Goal: Task Accomplishment & Management: Use online tool/utility

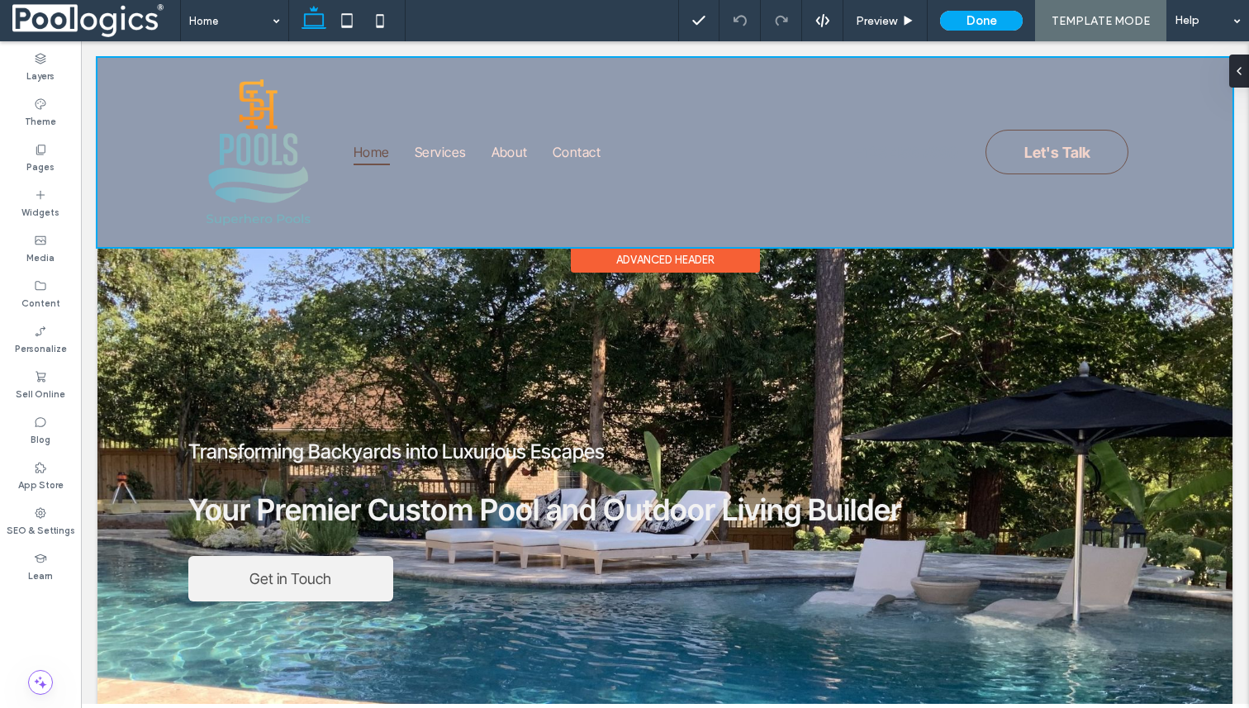
click at [804, 75] on div at bounding box center [664, 152] width 1135 height 189
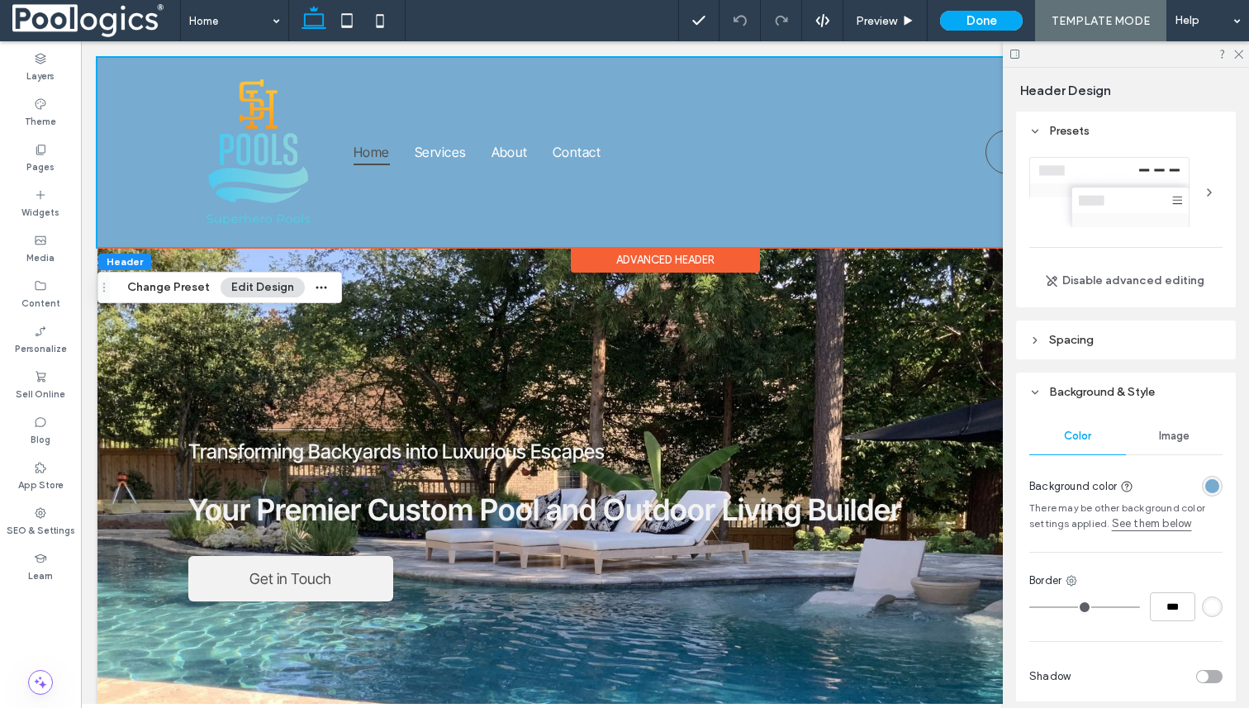
click at [179, 60] on div "Home Services About Contact Let's Talk +123 456 7890 Section Advanced Header" at bounding box center [664, 152] width 1135 height 189
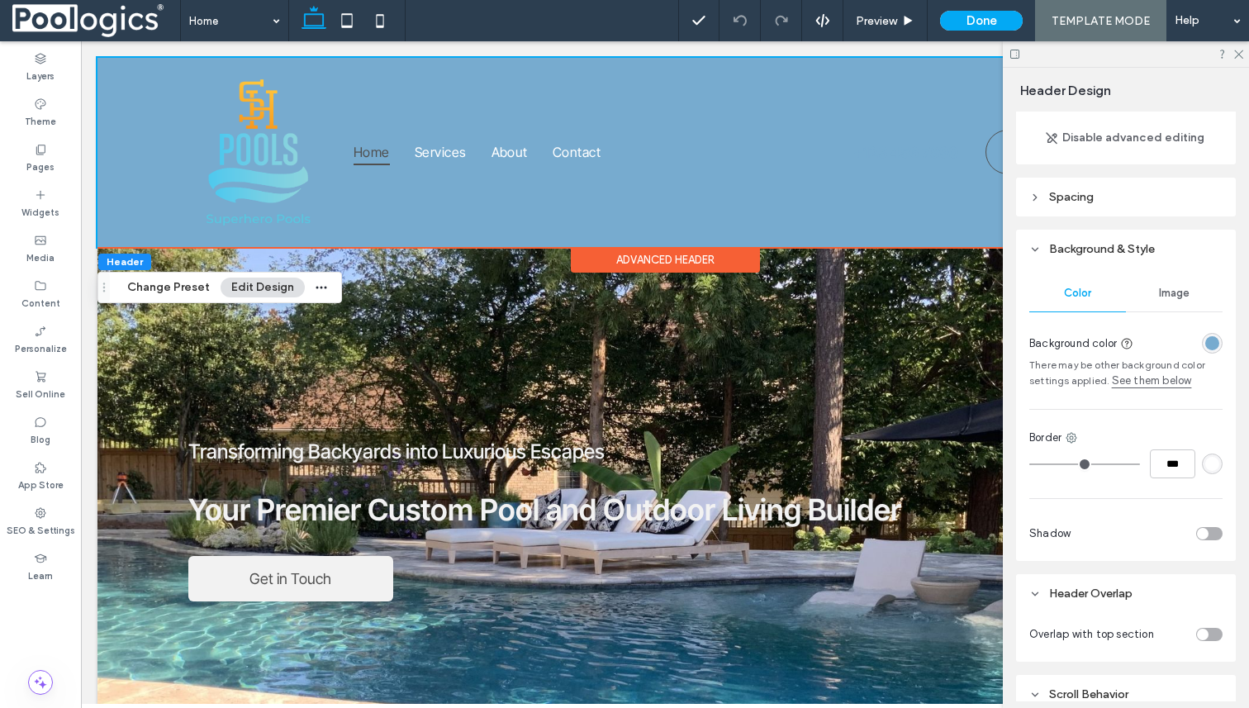
scroll to position [99, 0]
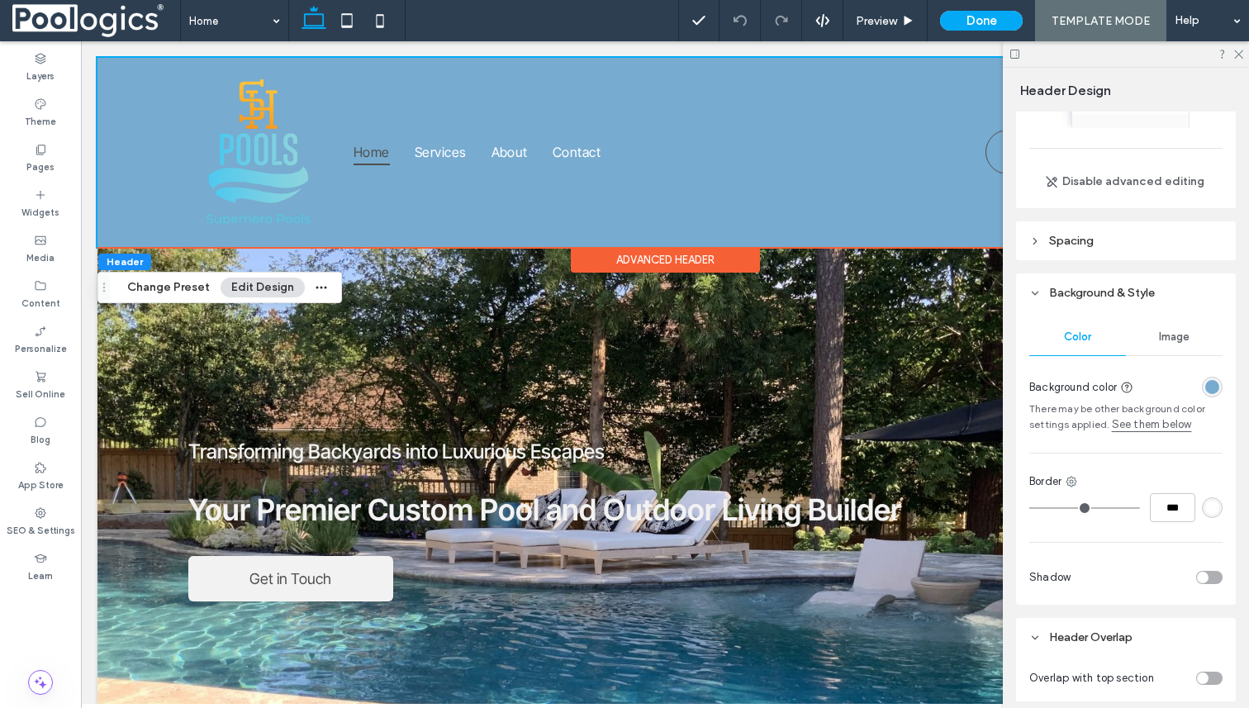
click at [1210, 392] on div "rgba(119, 171, 207, 1)" at bounding box center [1212, 387] width 14 height 14
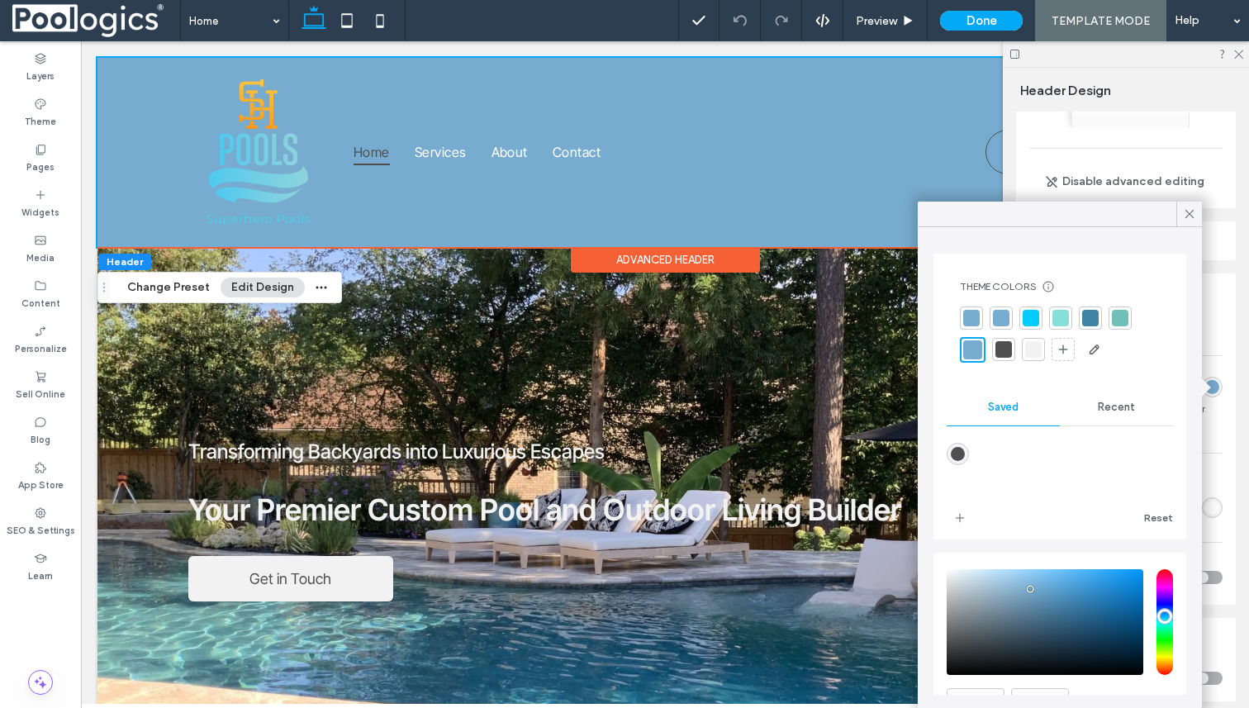
scroll to position [85, 0]
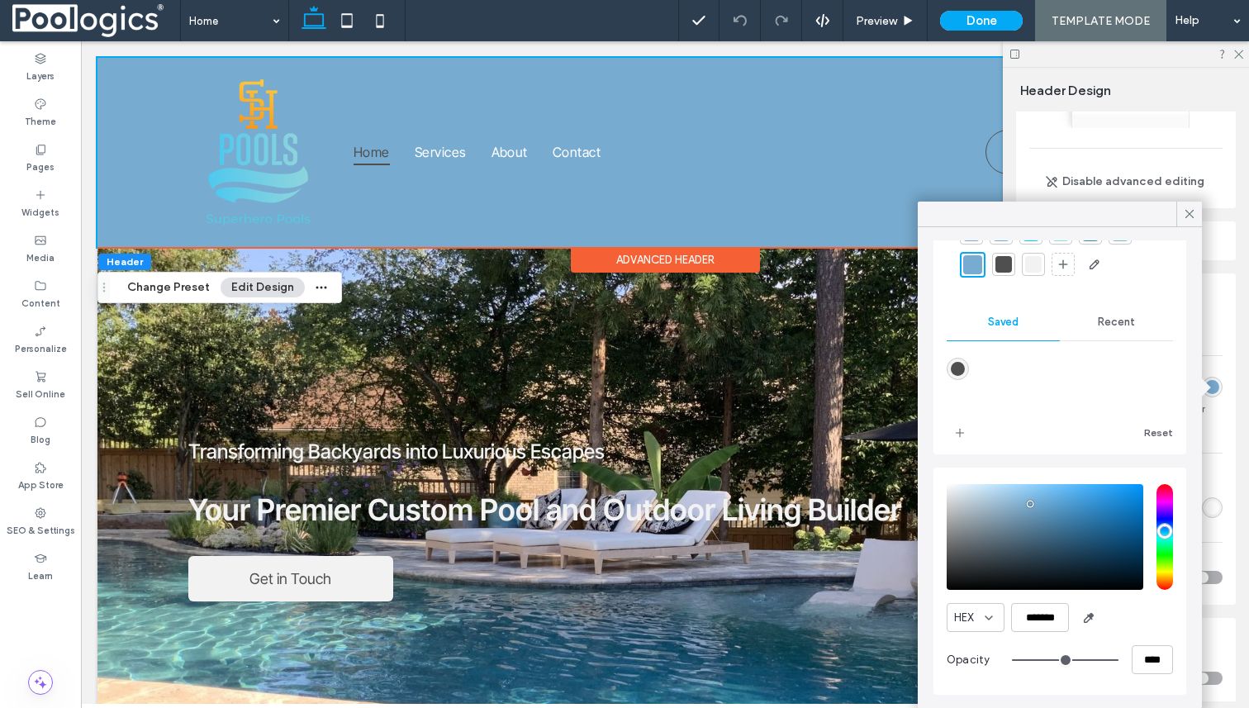
type input "**"
type input "***"
type input "*"
type input "**"
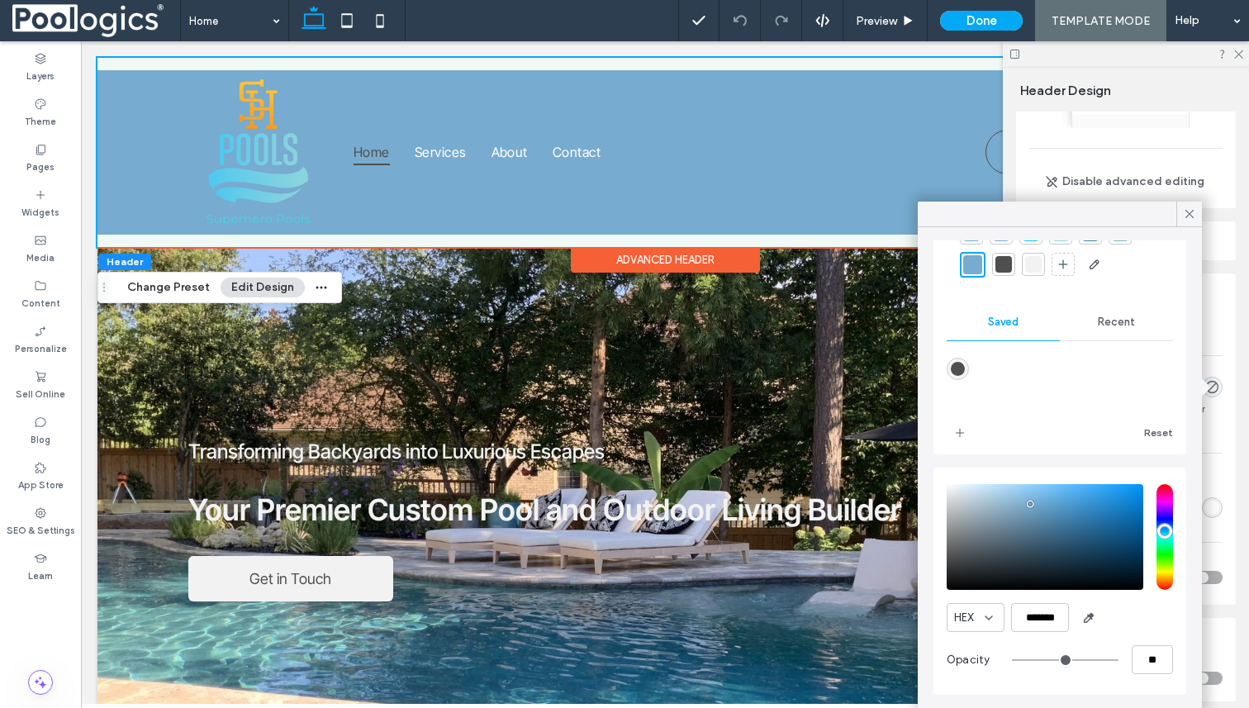
drag, startPoint x: 1113, startPoint y: 662, endPoint x: 877, endPoint y: 658, distance: 236.3
click at [1012, 659] on input "range" at bounding box center [1065, 660] width 107 height 2
type input "*"
type input "**"
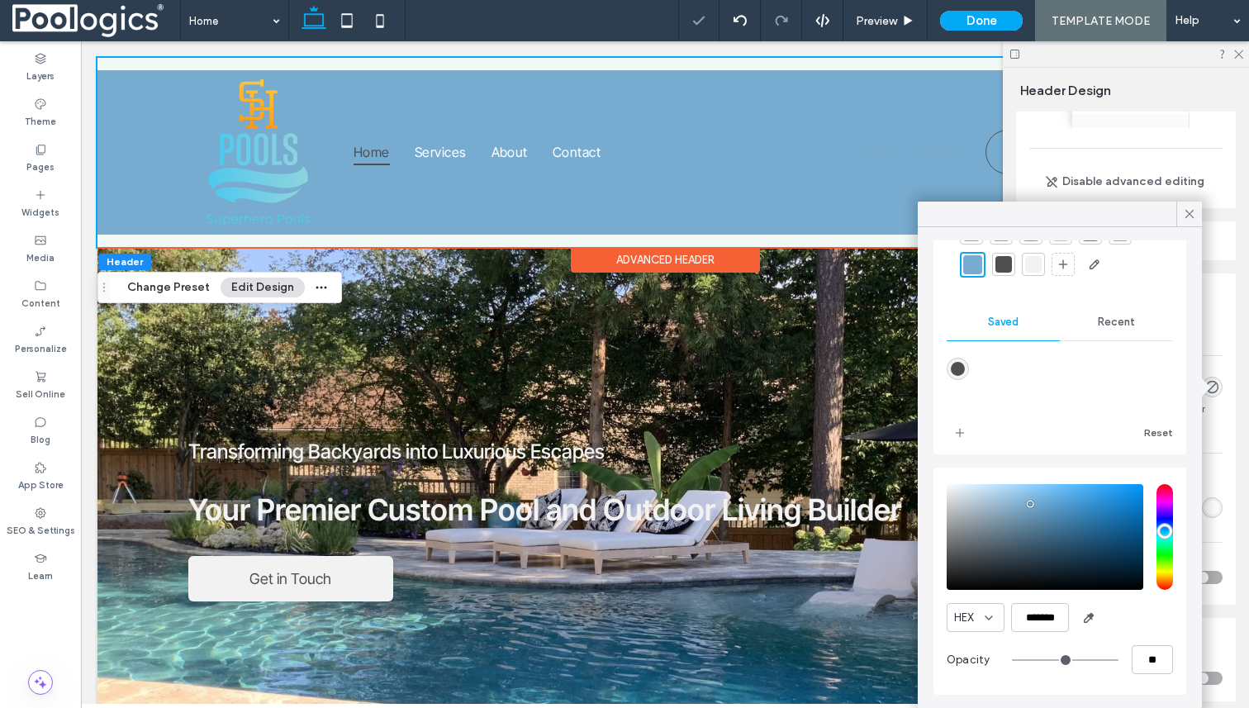
type input "***"
type input "**"
type input "***"
type input "**"
type input "***"
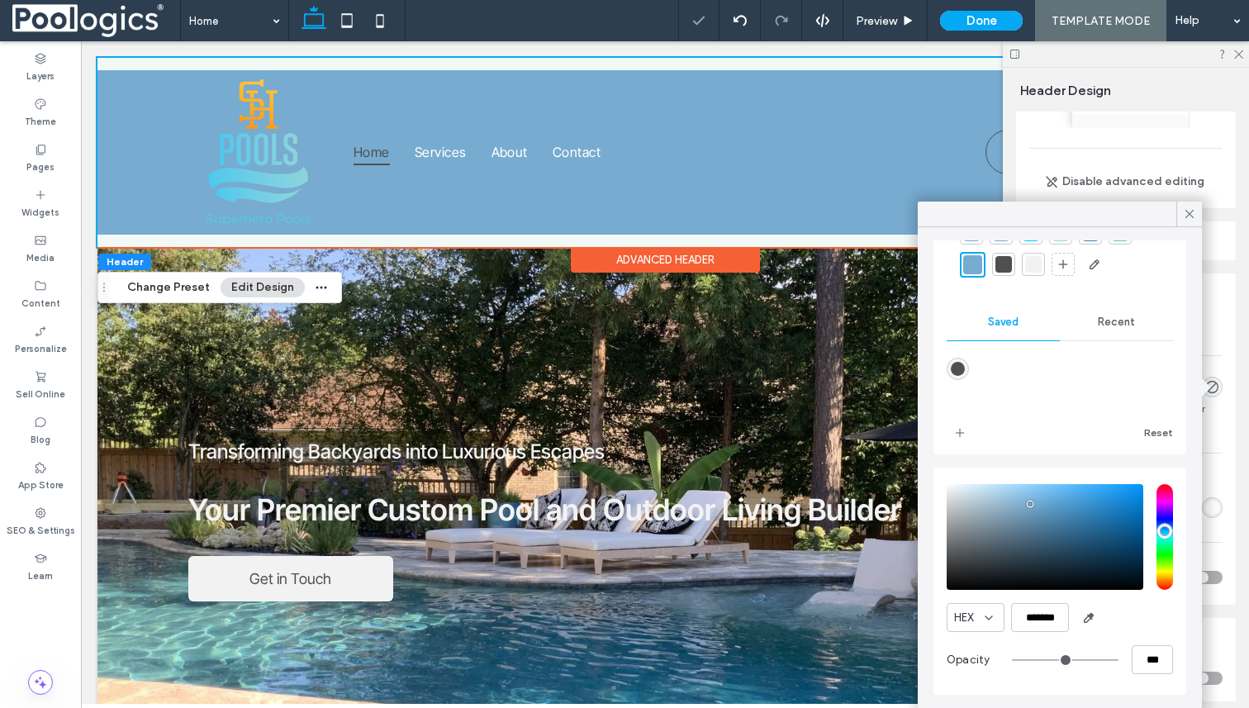
type input "**"
type input "***"
type input "**"
type input "***"
type input "**"
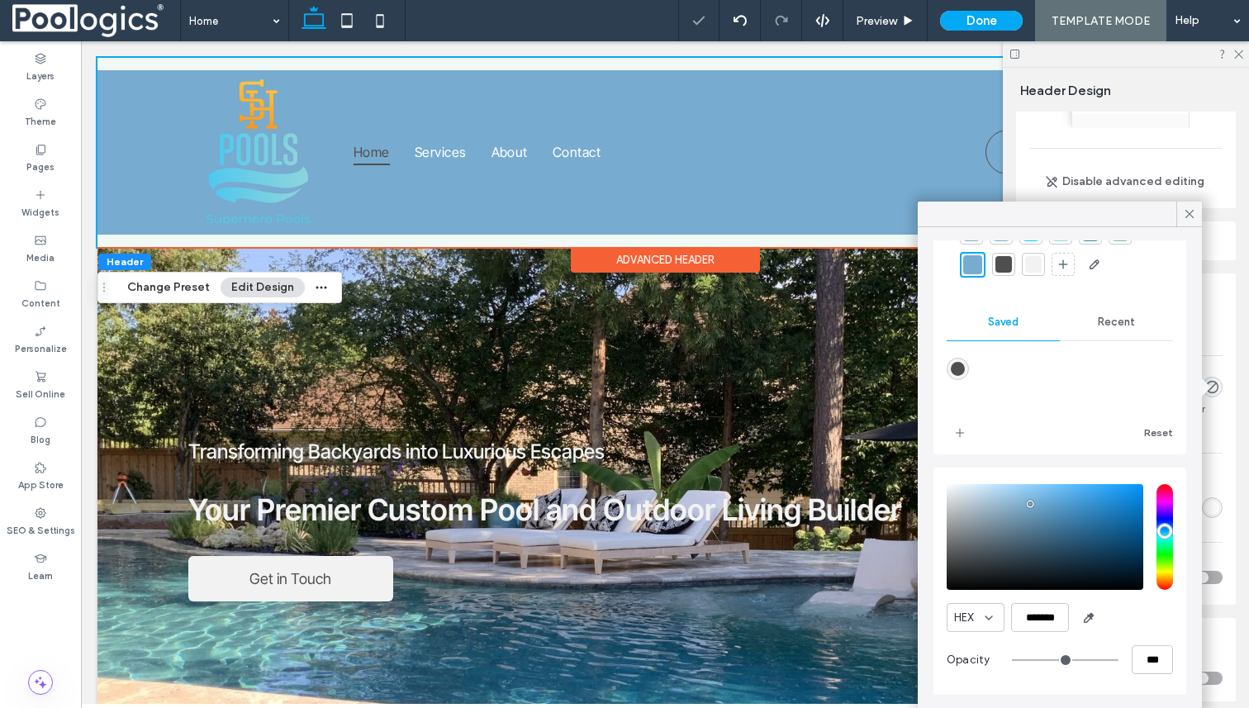
type input "***"
type input "**"
type input "***"
type input "**"
type input "***"
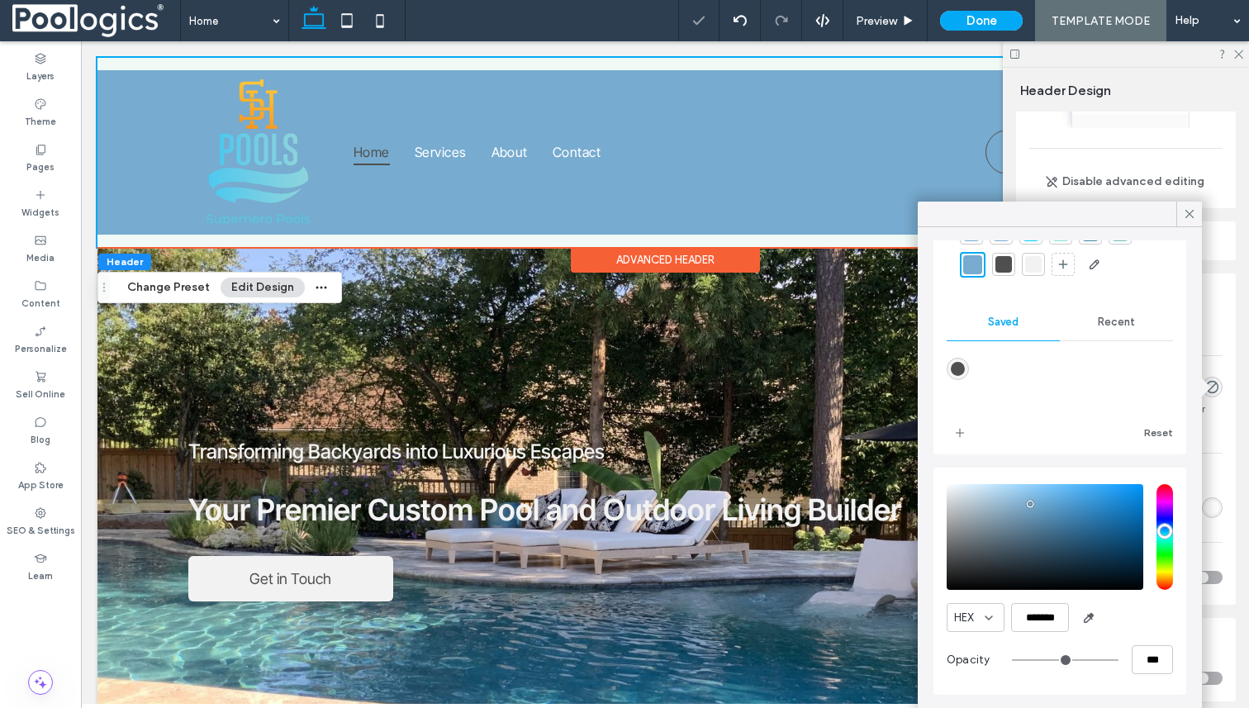
type input "**"
type input "***"
type input "****"
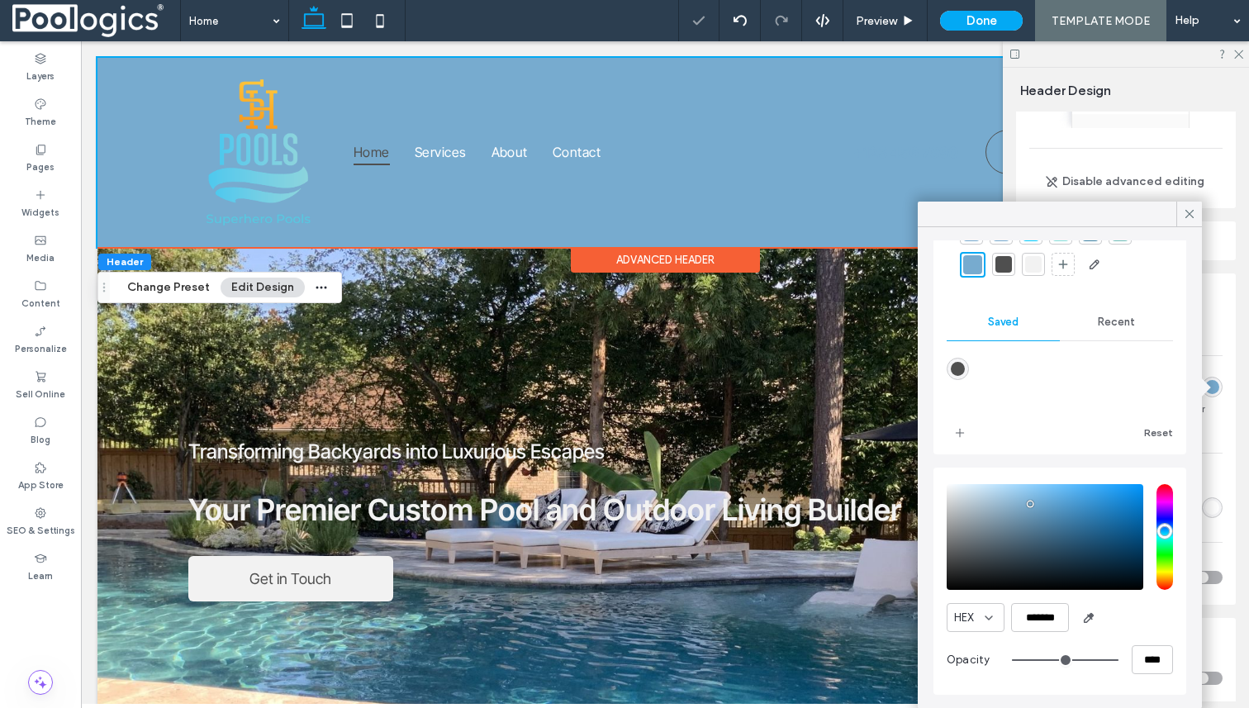
drag, startPoint x: 1017, startPoint y: 658, endPoint x: 1123, endPoint y: 686, distance: 109.4
type input "***"
click at [1119, 661] on input "range" at bounding box center [1065, 660] width 107 height 2
drag, startPoint x: 1114, startPoint y: 658, endPoint x: 1197, endPoint y: 658, distance: 83.4
click at [1119, 659] on input "range" at bounding box center [1065, 660] width 107 height 2
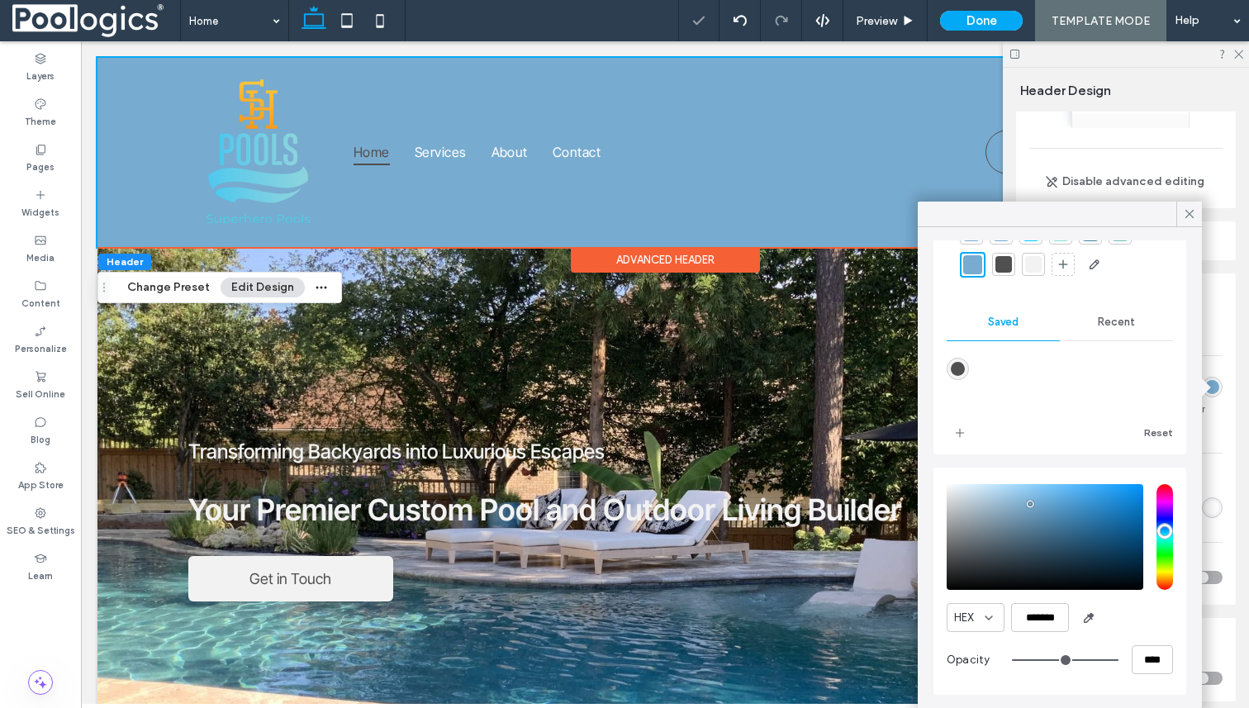
click at [1228, 269] on div "Presets Disable advanced editing Spacing Set margins and padding 0px 0% 0px 0% …" at bounding box center [1131, 407] width 231 height 590
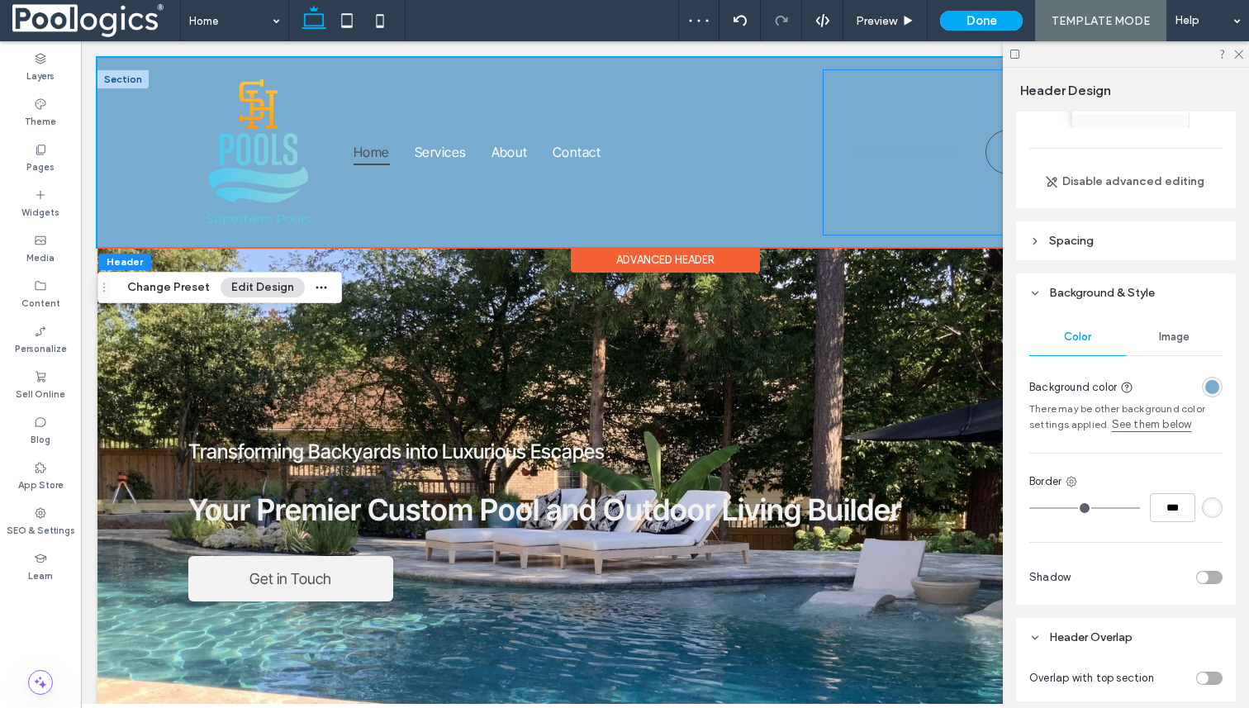
click at [855, 76] on div "Let's Talk +123 456 7890" at bounding box center [983, 152] width 318 height 164
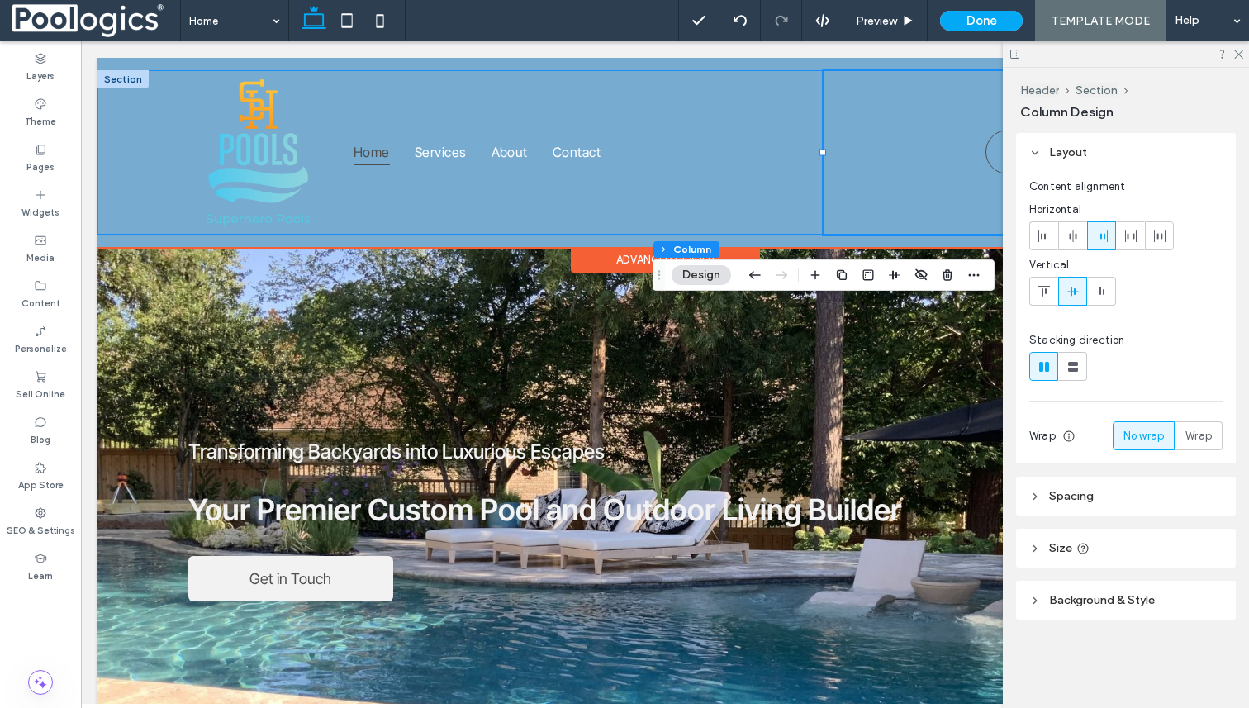
click at [159, 79] on div "Home Services About Contact Let's Talk +123 456 7890" at bounding box center [664, 152] width 1135 height 164
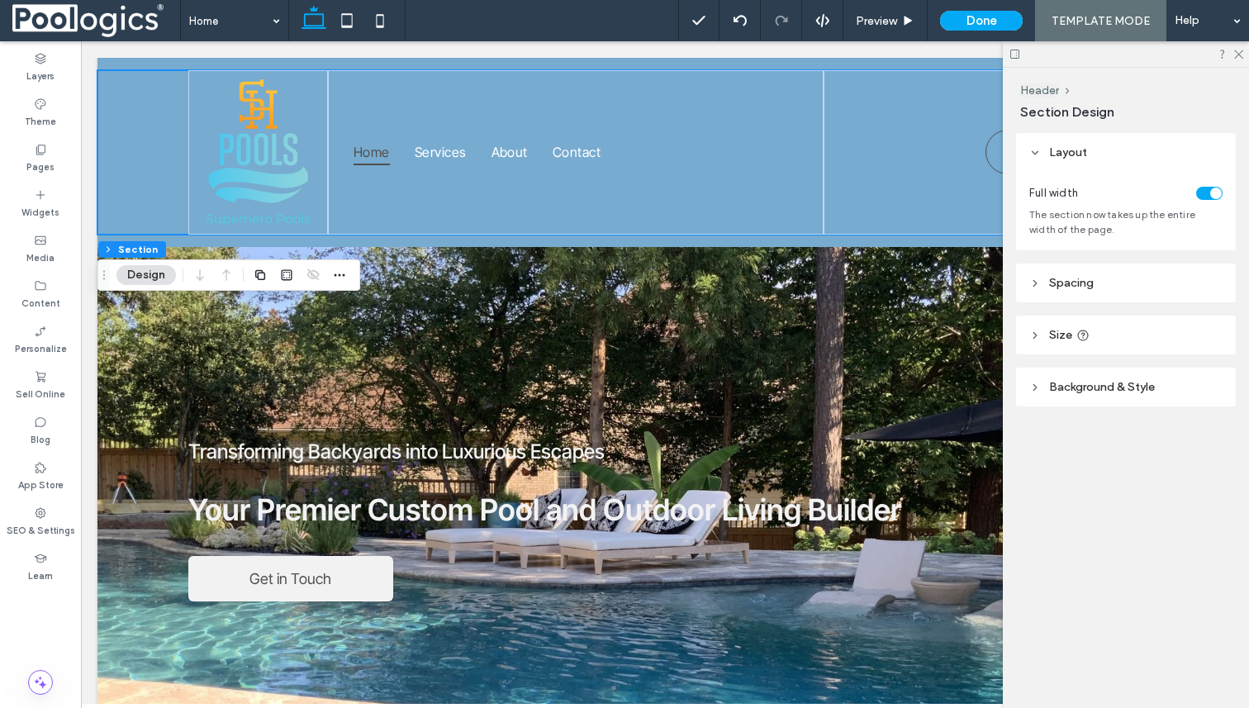
click at [1093, 378] on header "Background & Style" at bounding box center [1126, 387] width 220 height 39
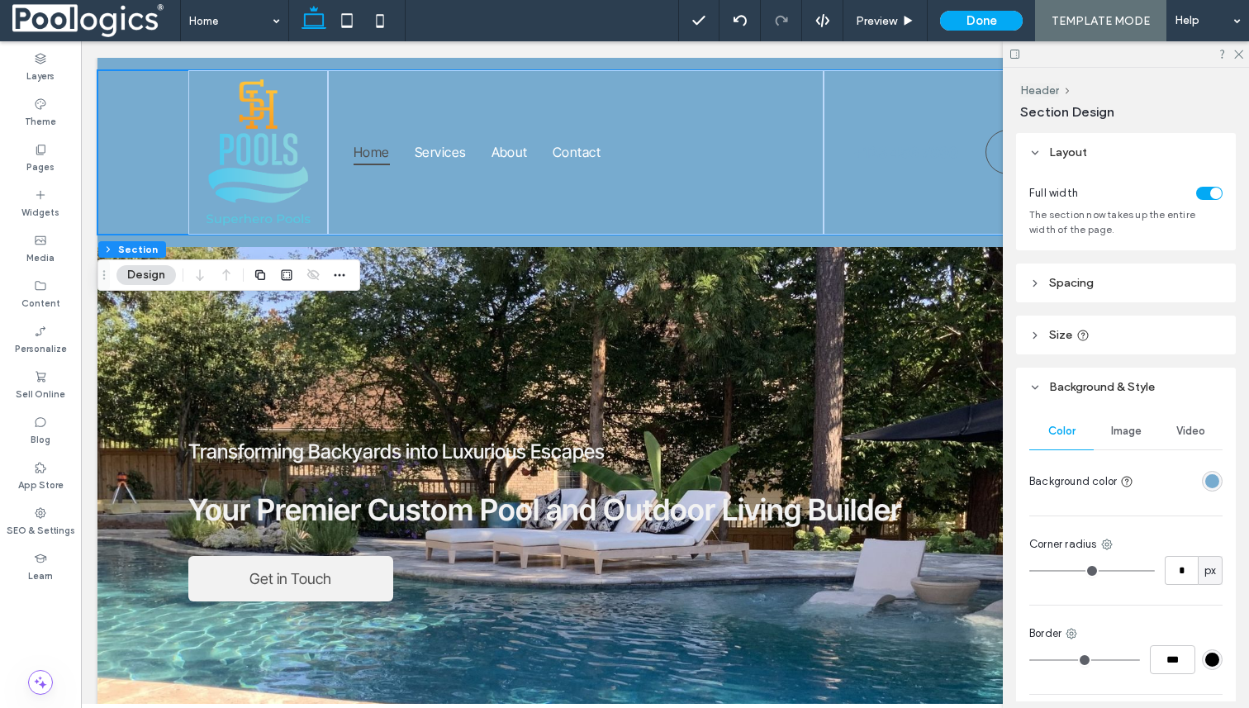
click at [1215, 478] on div "rgba(119, 171, 207, 1)" at bounding box center [1212, 481] width 14 height 14
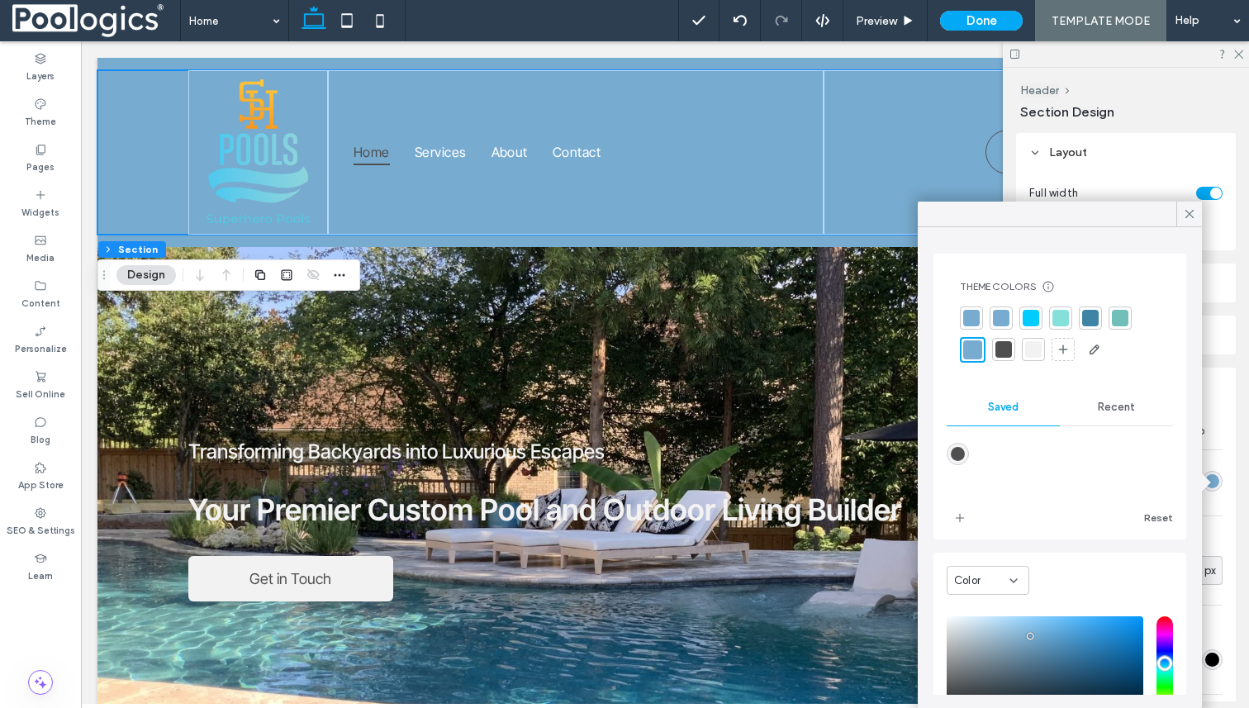
click at [1038, 348] on div at bounding box center [1033, 349] width 17 height 17
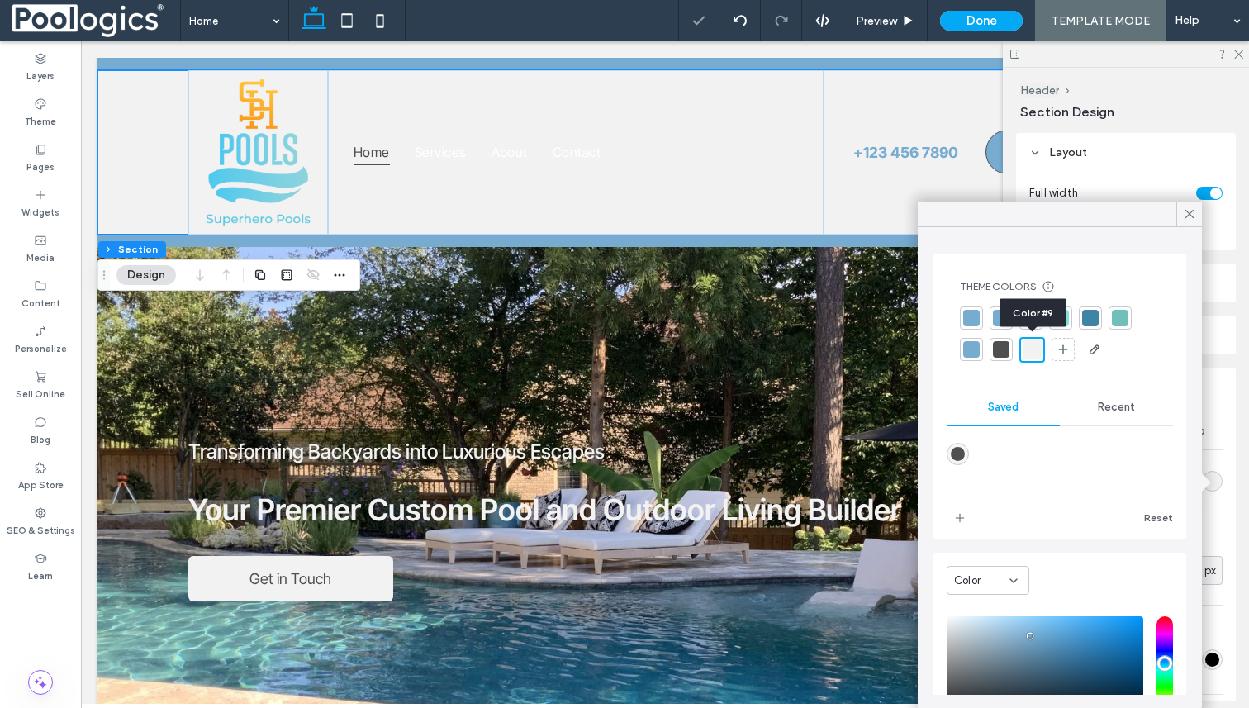
click at [1038, 348] on div at bounding box center [1032, 349] width 19 height 19
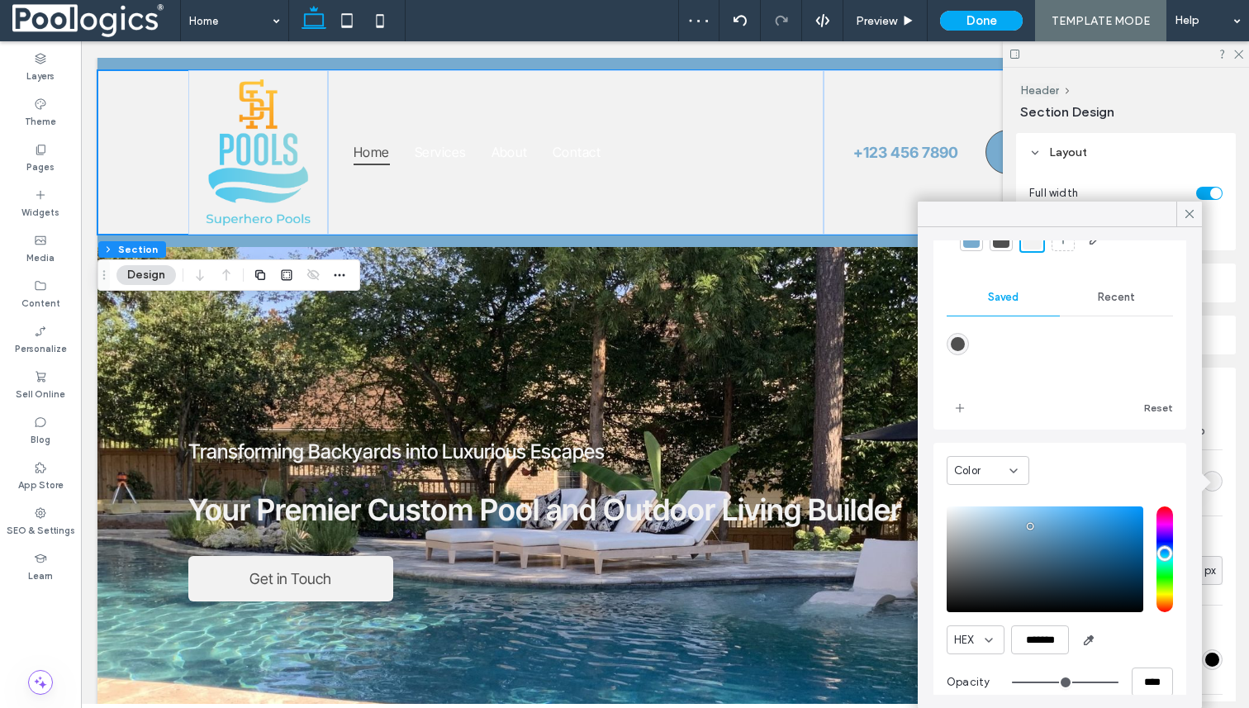
scroll to position [132, 0]
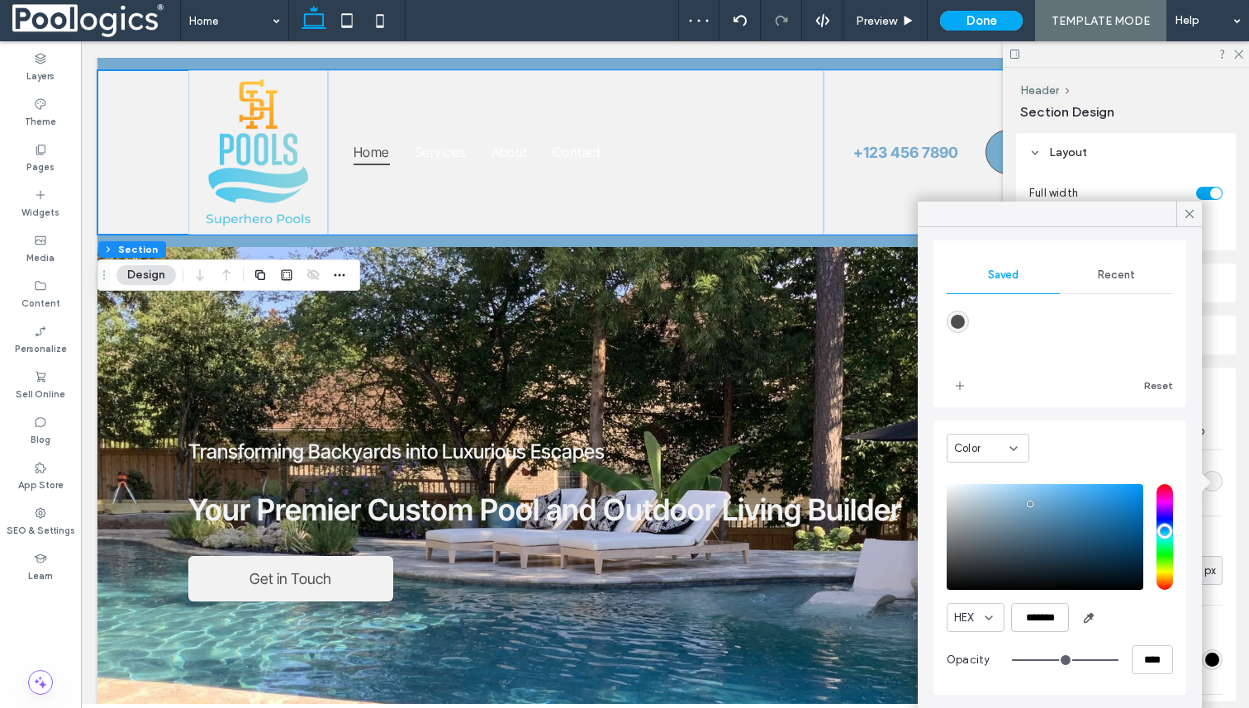
click at [1002, 442] on div "Color" at bounding box center [981, 448] width 55 height 17
click at [1082, 436] on div "Color" at bounding box center [1060, 452] width 226 height 47
click at [1159, 383] on button "Reset" at bounding box center [1158, 386] width 29 height 20
click at [1162, 385] on button "Reset" at bounding box center [1158, 386] width 29 height 20
click at [1190, 215] on use at bounding box center [1190, 214] width 8 height 8
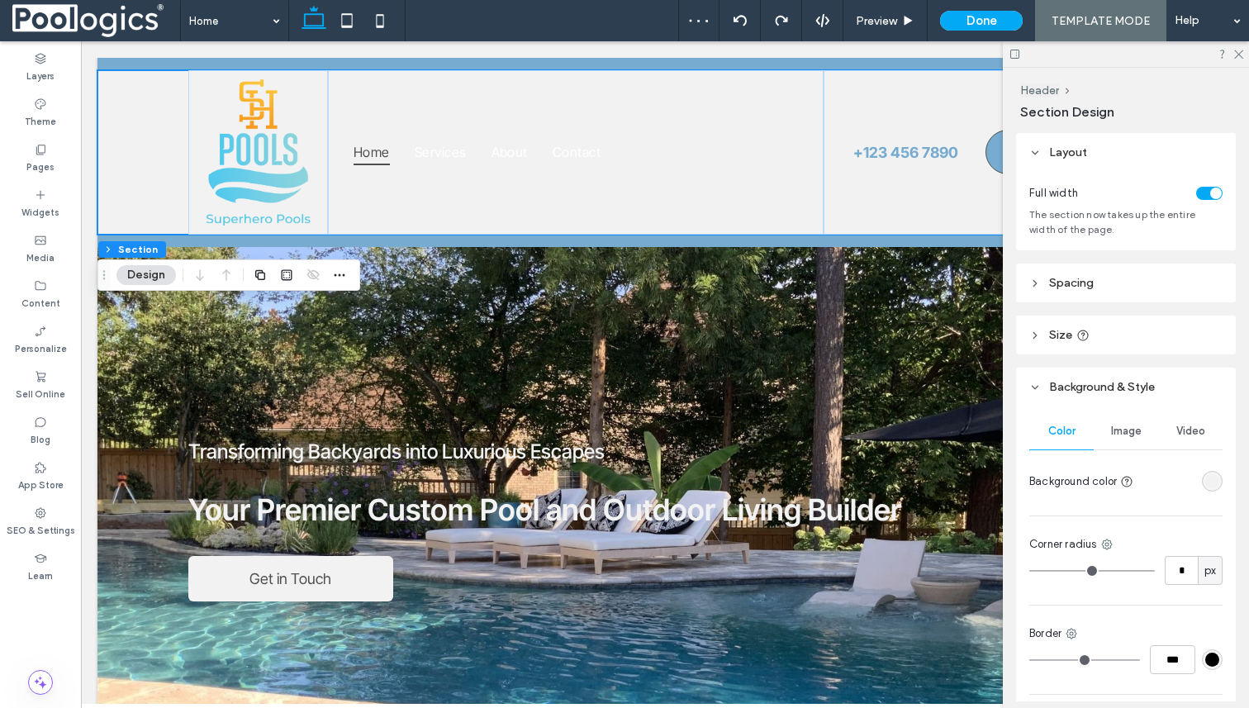
click at [1240, 51] on icon at bounding box center [1238, 53] width 11 height 11
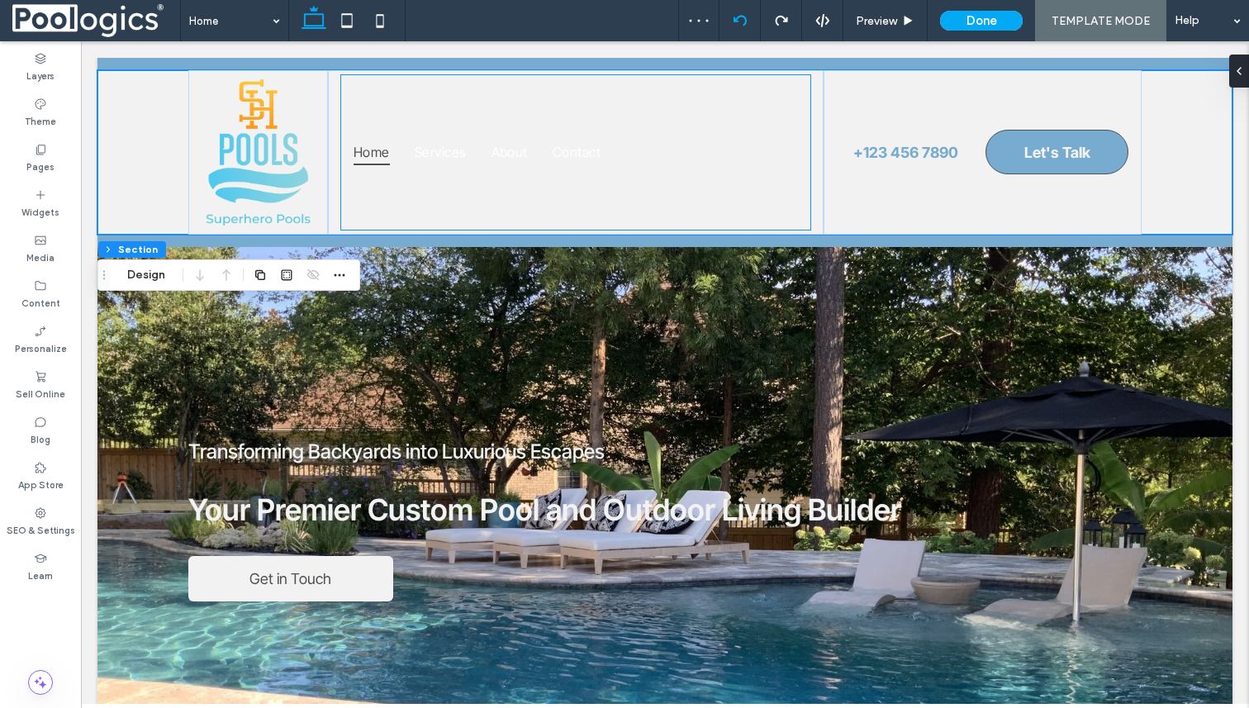
scroll to position [0, 0]
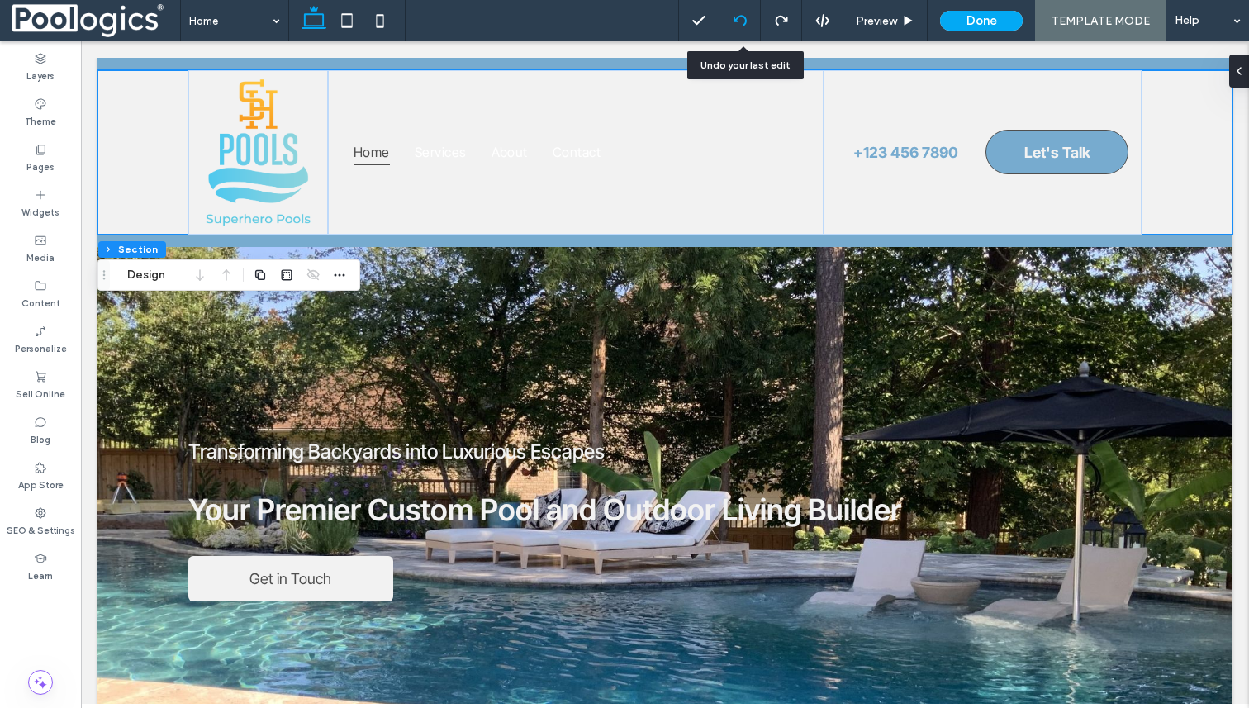
click at [743, 22] on icon at bounding box center [740, 20] width 13 height 13
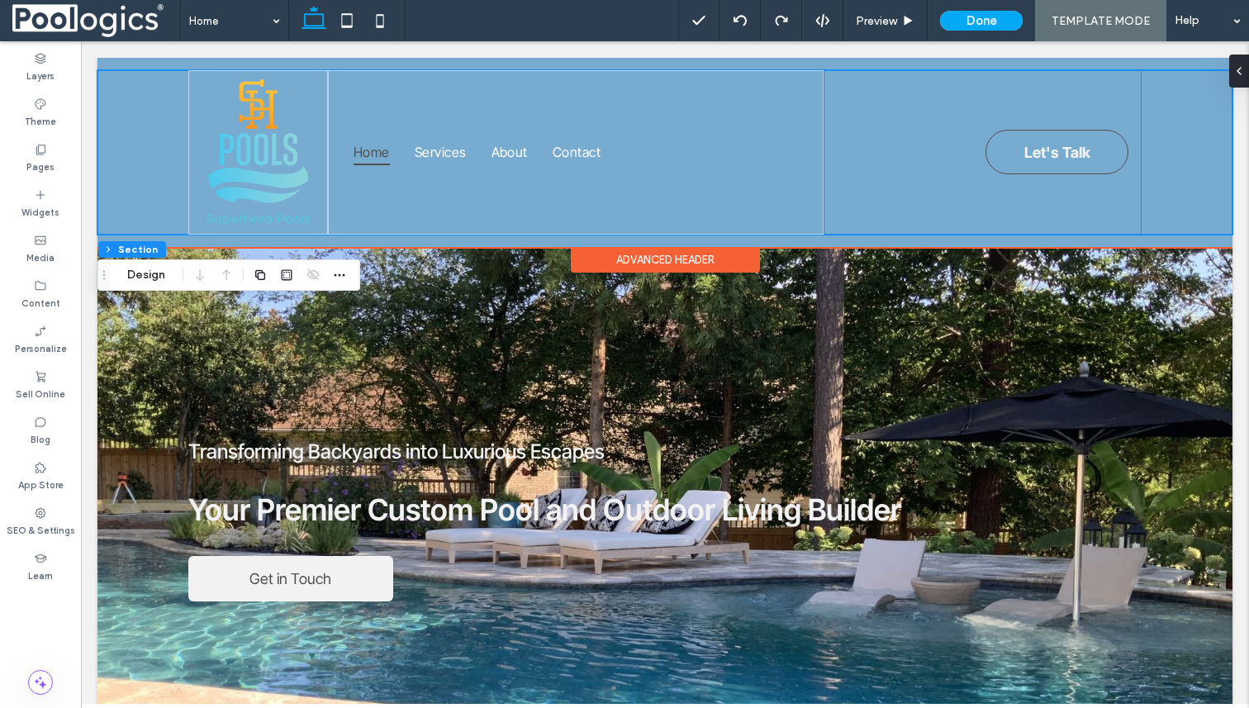
click at [888, 207] on div "Let's Talk +123 456 7890" at bounding box center [983, 152] width 318 height 164
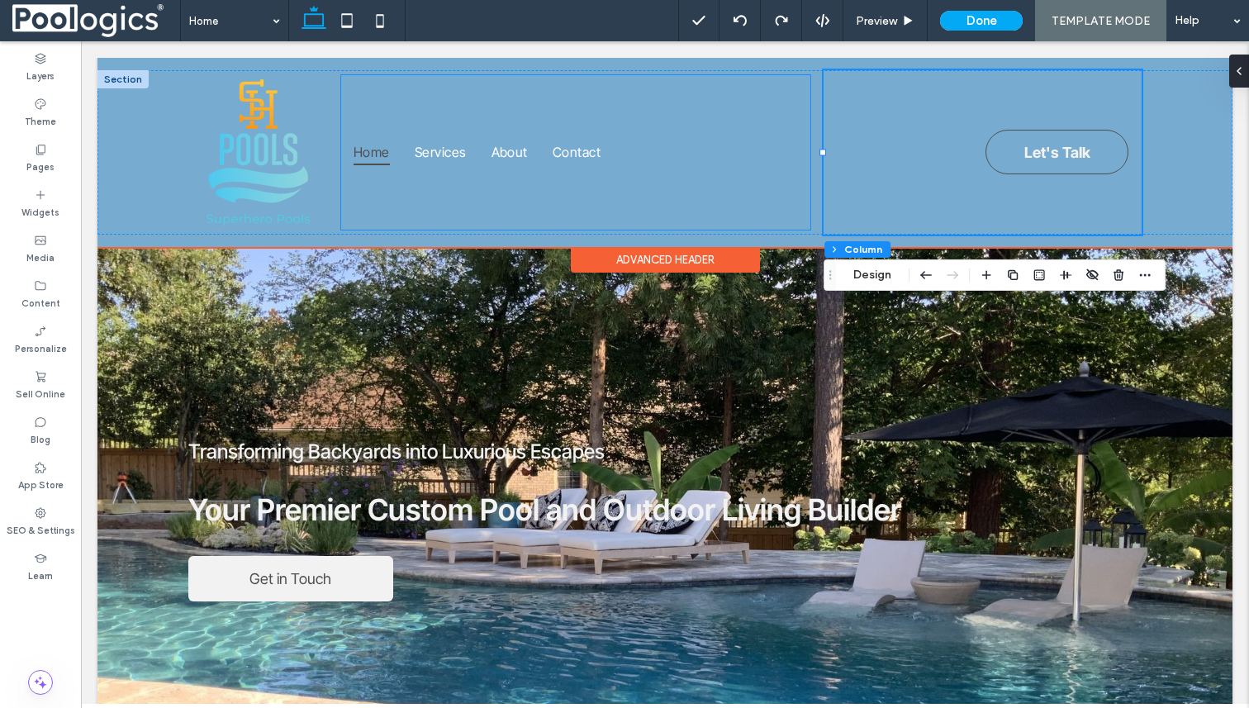
click at [715, 177] on ul "Home Services About Contact" at bounding box center [575, 152] width 469 height 155
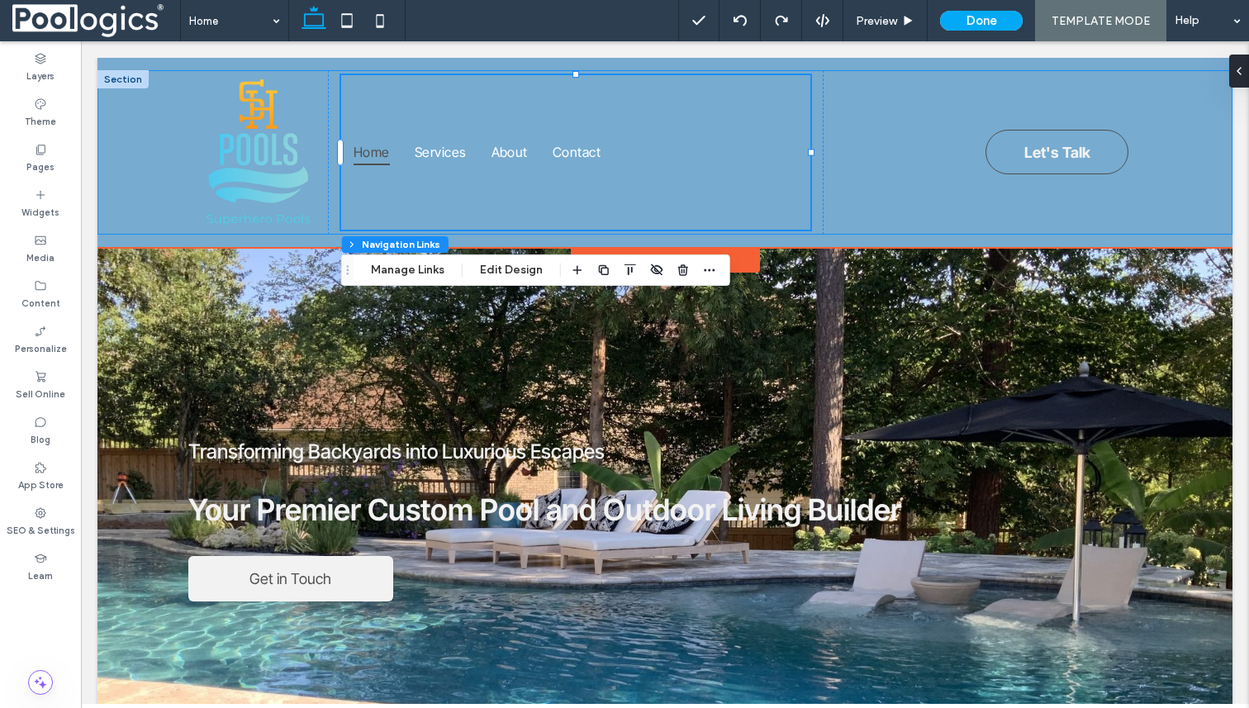
click at [172, 121] on div "Home Services About Contact Let's Talk +123 456 7890" at bounding box center [664, 152] width 1135 height 164
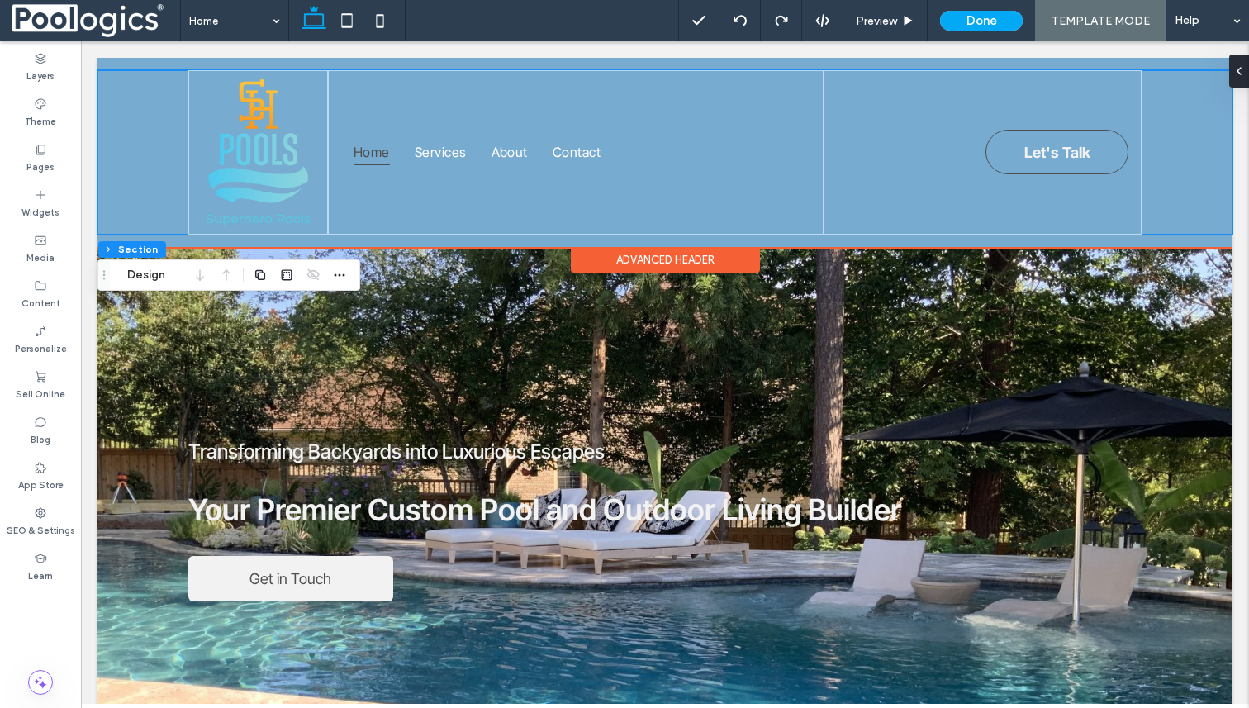
click at [161, 74] on div "Home Services About Contact Let's Talk +123 456 7890" at bounding box center [664, 152] width 1135 height 164
click at [156, 63] on div "Home Services About Contact Let's Talk +123 456 7890 Section Advanced Header" at bounding box center [664, 152] width 1135 height 189
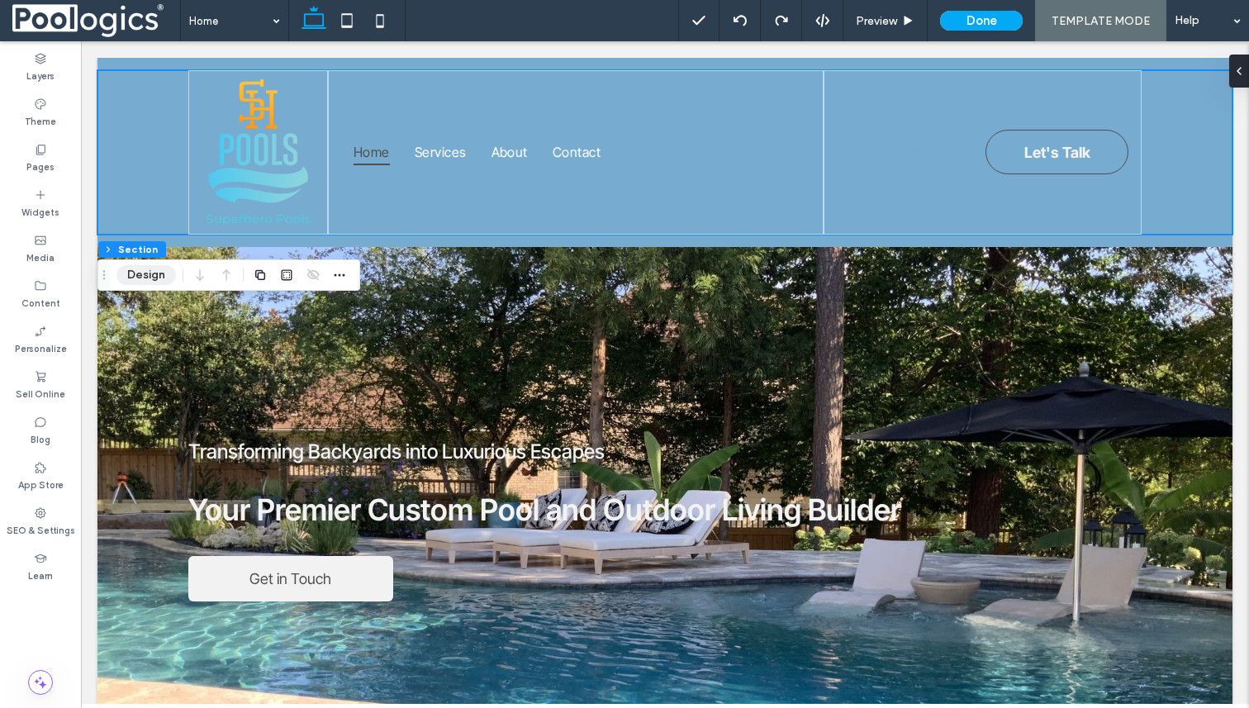
click at [155, 278] on button "Design" at bounding box center [145, 275] width 59 height 20
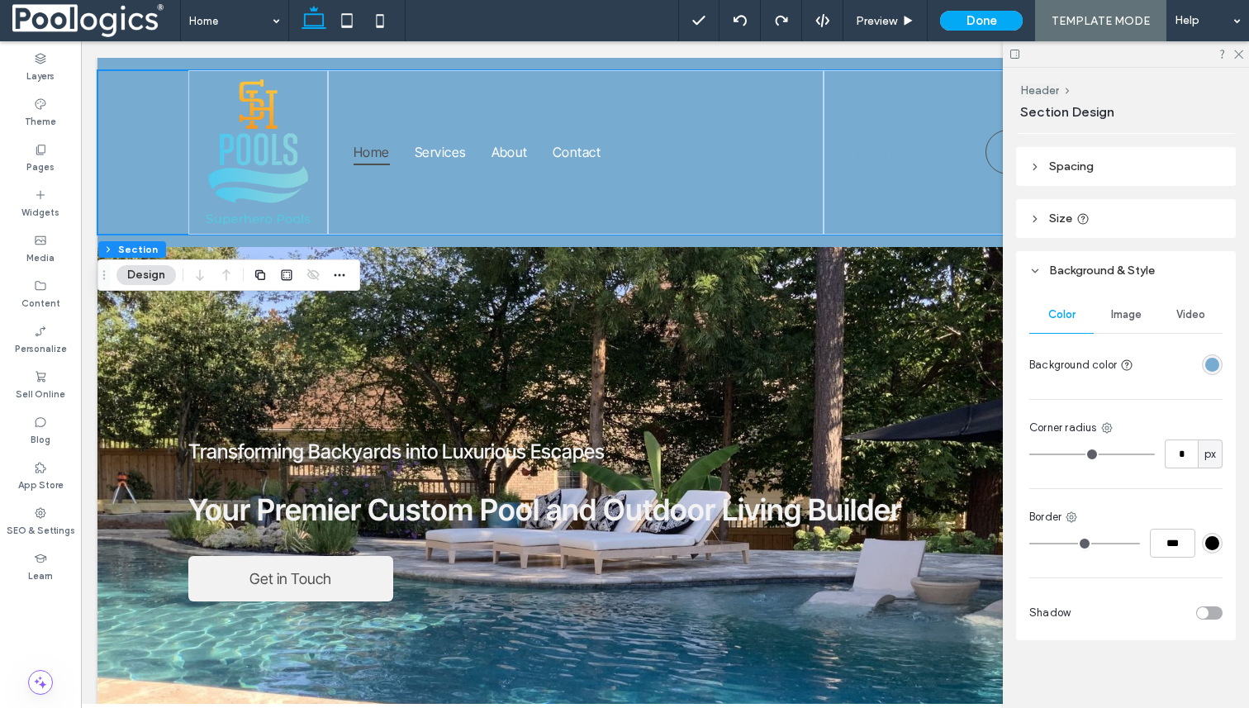
scroll to position [122, 0]
click at [1132, 304] on span "Image" at bounding box center [1126, 309] width 31 height 13
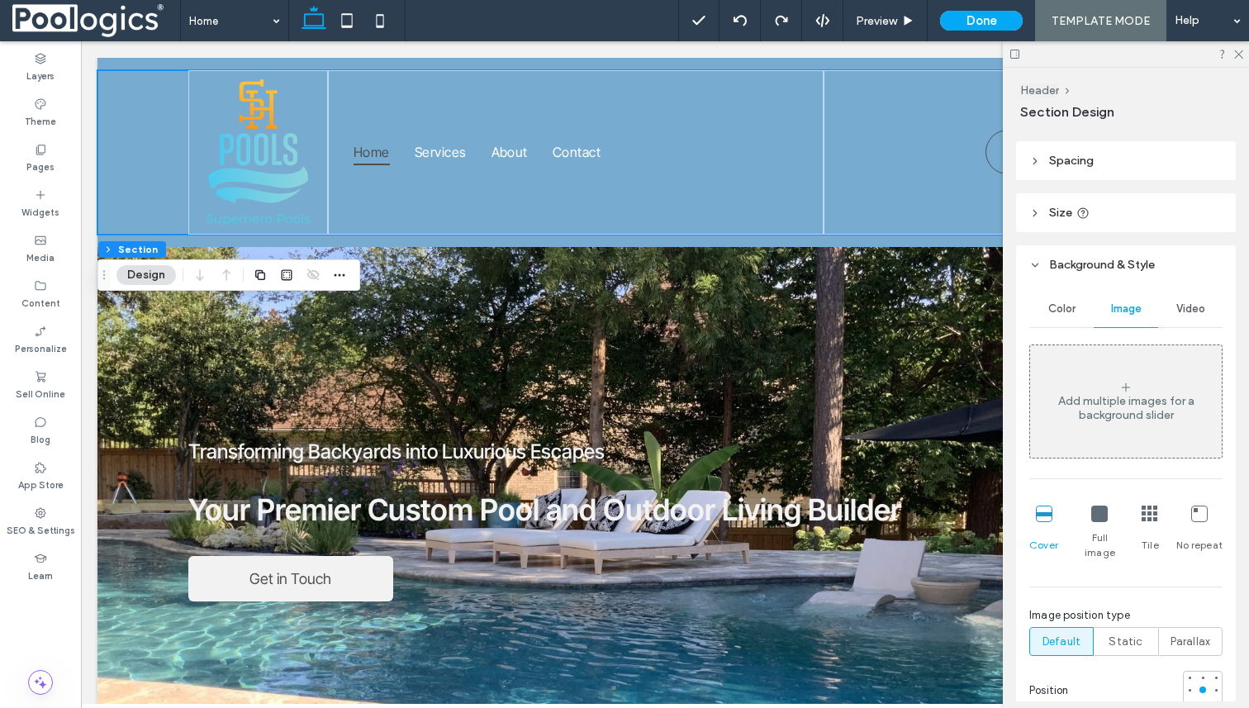
click at [1074, 303] on span "Color" at bounding box center [1061, 308] width 27 height 13
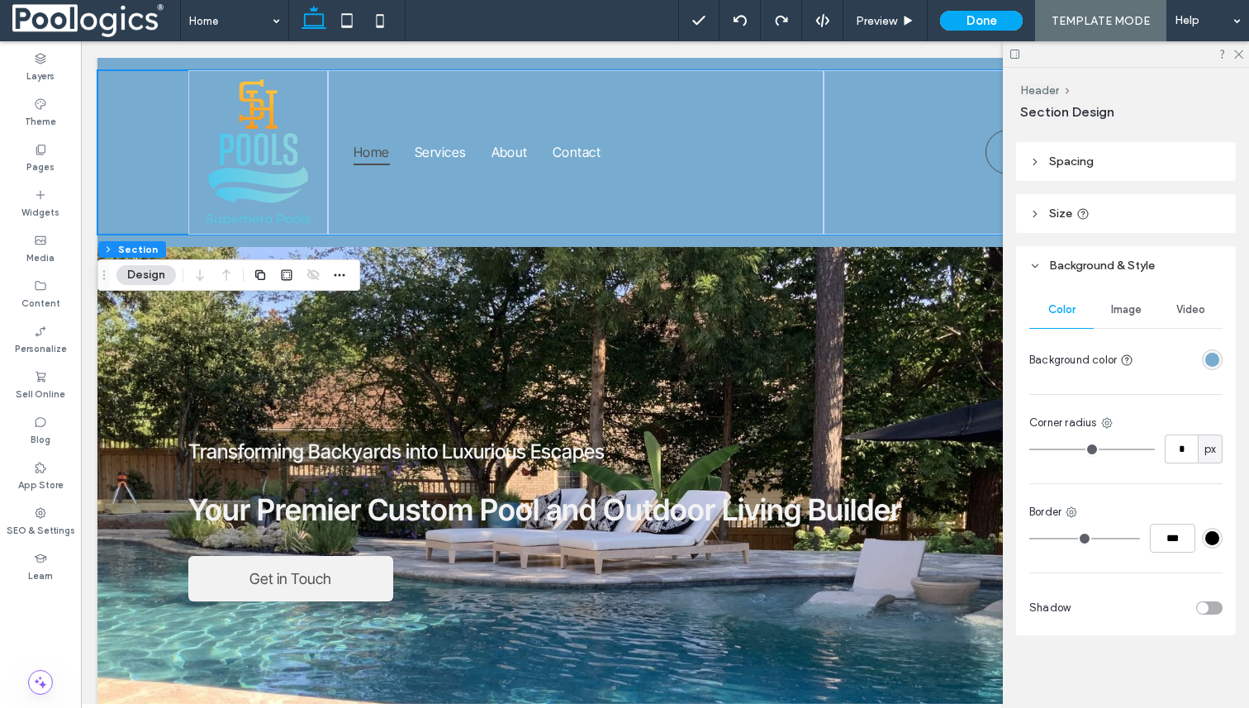
click at [1208, 354] on div "rgba(119, 171, 207, 1)" at bounding box center [1212, 360] width 14 height 14
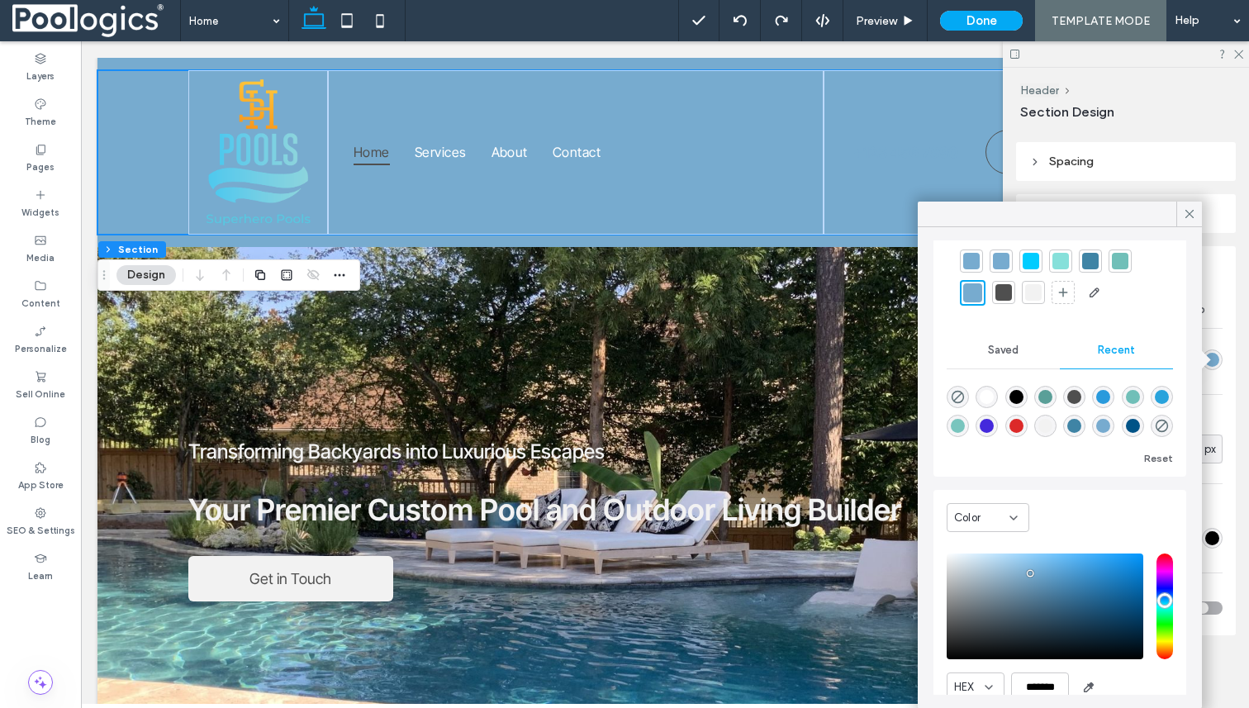
scroll to position [64, 0]
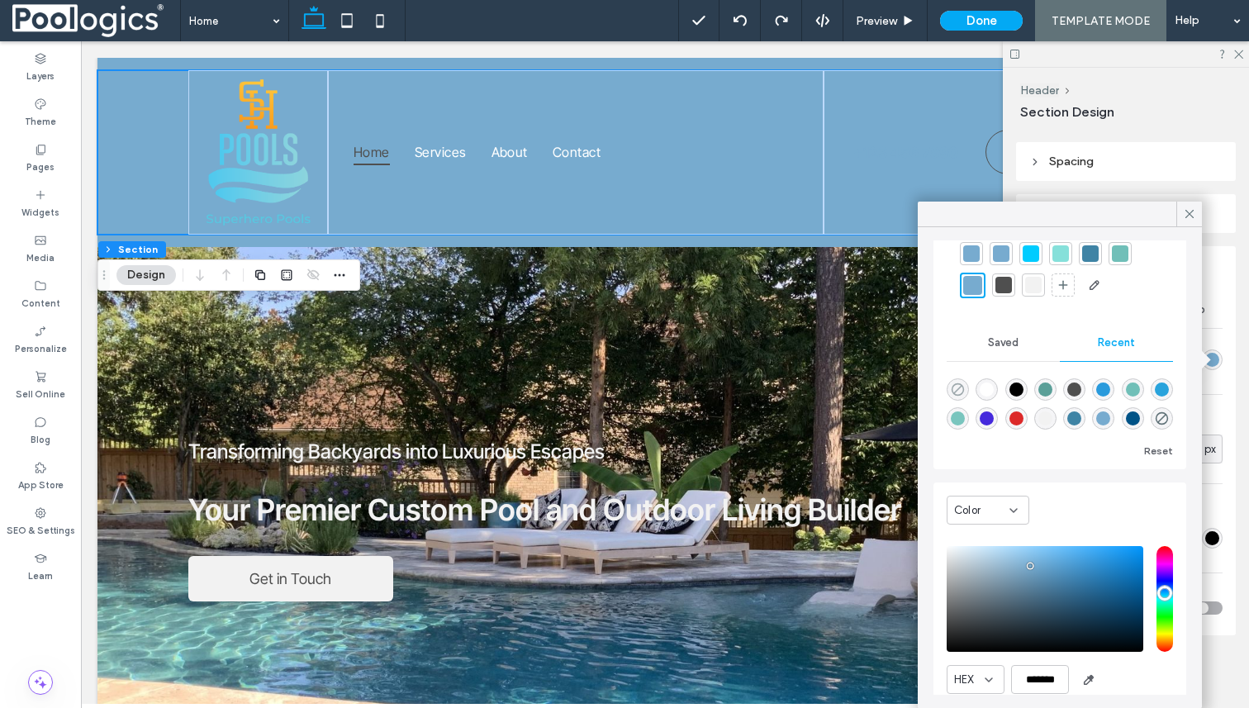
click at [961, 387] on icon "rgba(0, 0, 0, 0)" at bounding box center [958, 390] width 14 height 14
type input "*******"
type input "*"
type input "**"
click at [957, 386] on icon "rgba(0, 0, 0, 0)" at bounding box center [958, 390] width 14 height 14
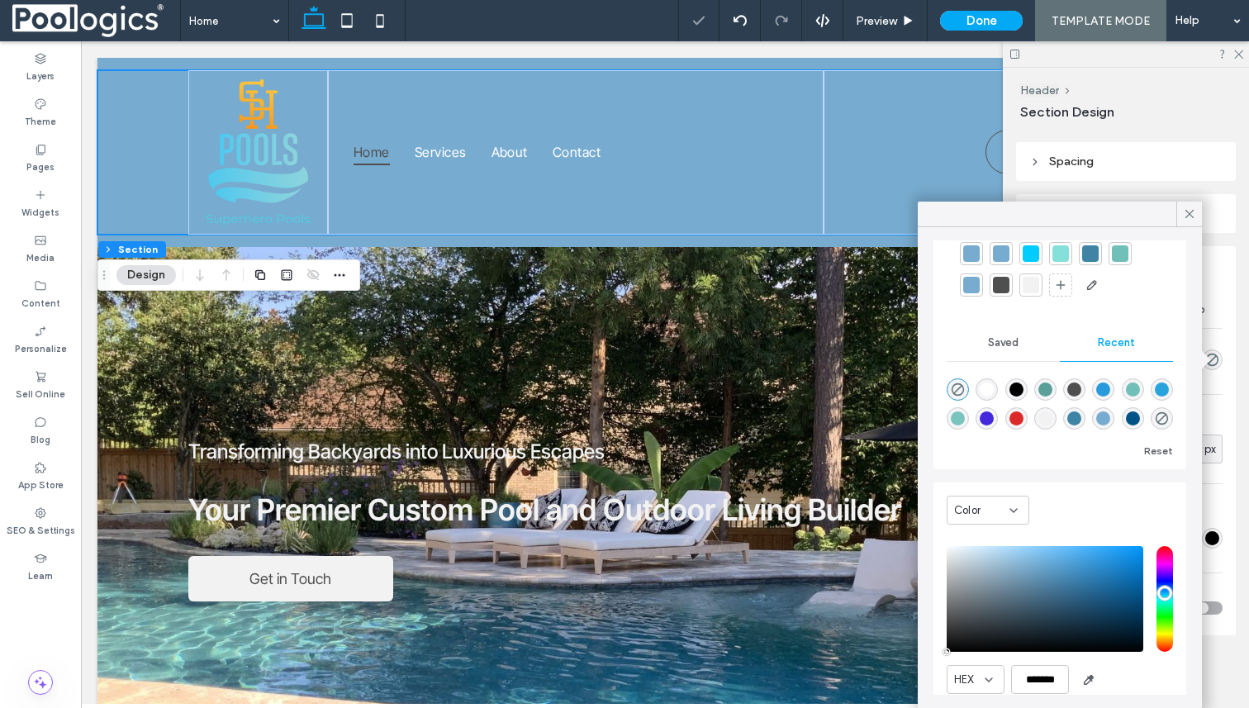
scroll to position [0, 0]
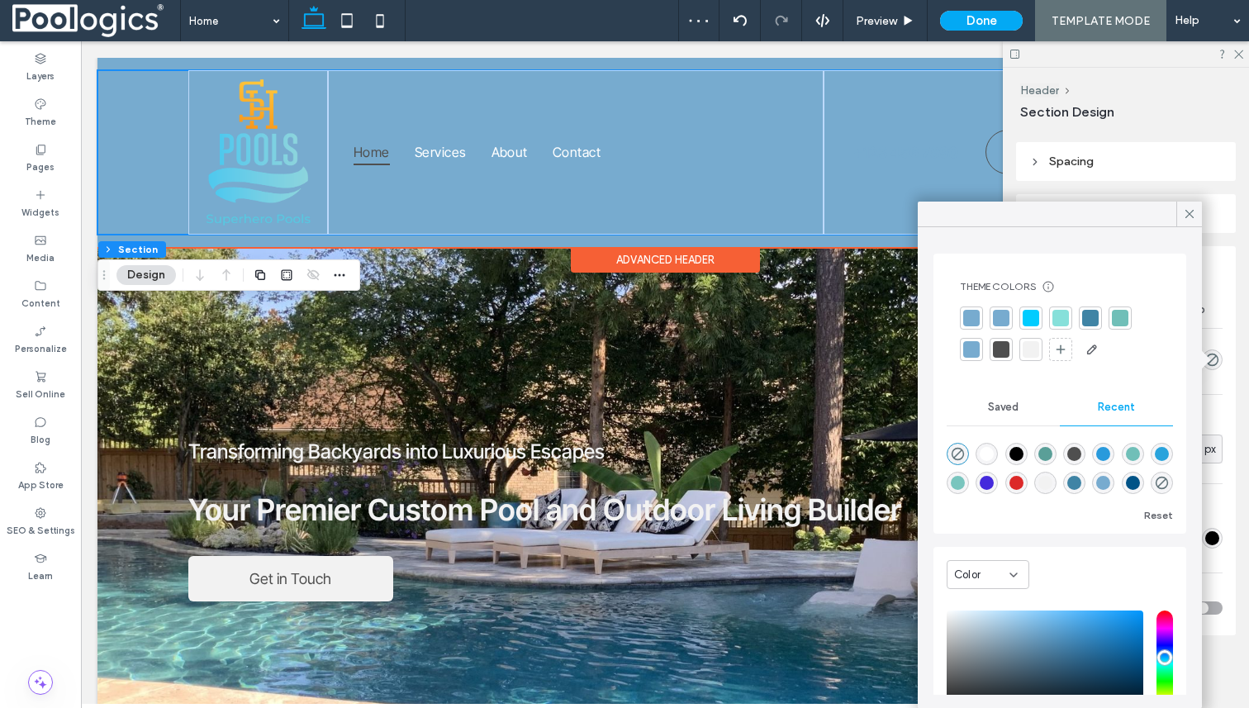
click at [369, 64] on div "Home Services About Contact Let's Talk +123 456 7890 Section Advanced Header" at bounding box center [664, 152] width 1135 height 189
click at [638, 141] on ul "Home Services About Contact" at bounding box center [575, 152] width 469 height 155
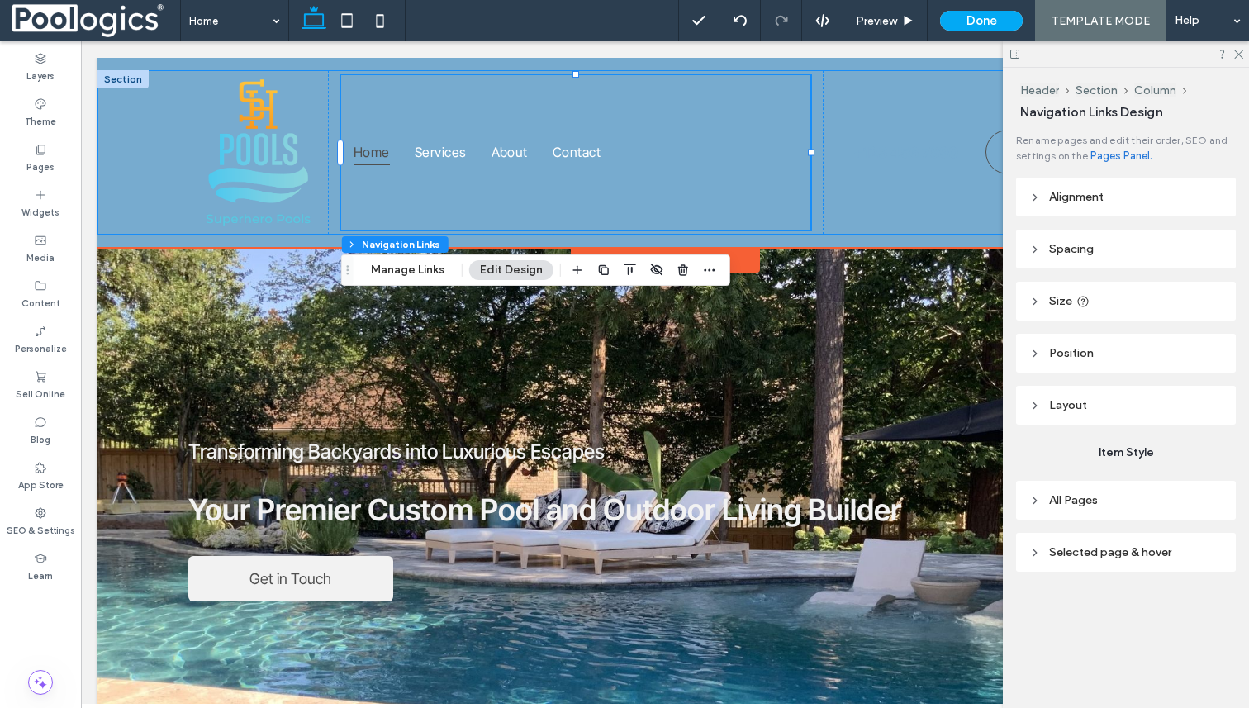
click at [158, 83] on div "Home Services About Contact Let's Talk +123 456 7890" at bounding box center [664, 152] width 1135 height 164
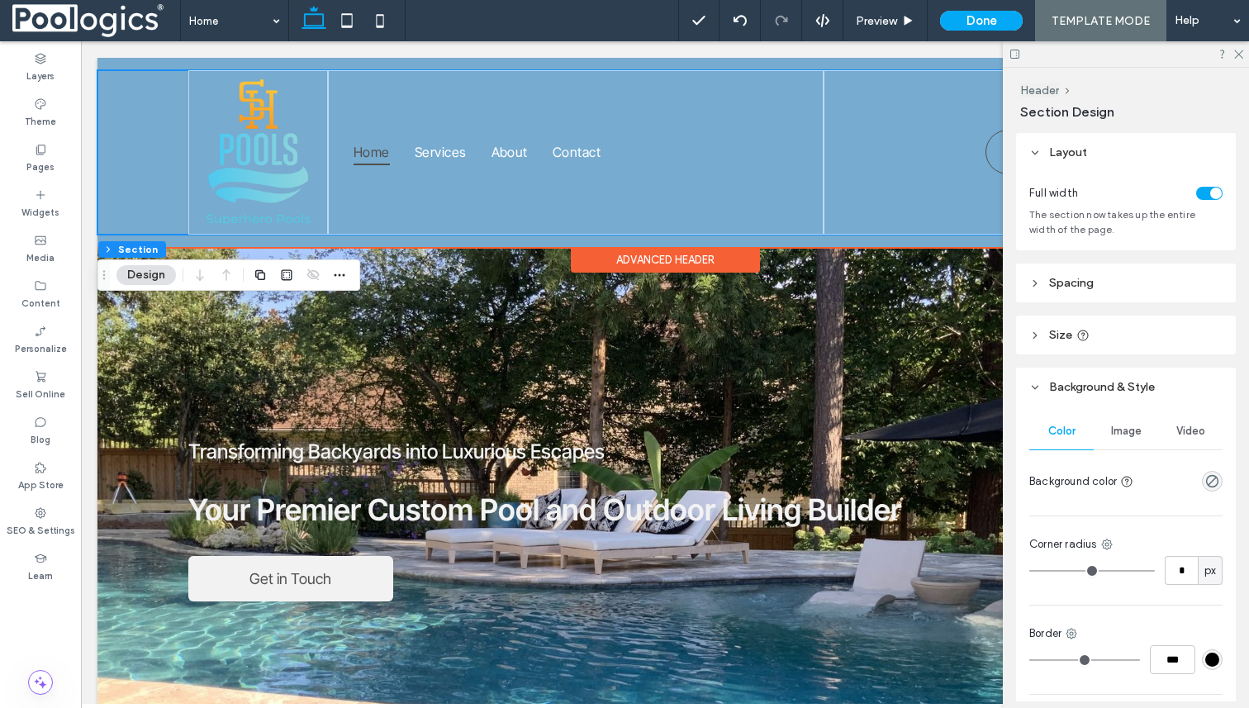
click at [670, 65] on div "Home Services About Contact Let's Talk +123 456 7890 Section Advanced Header" at bounding box center [664, 152] width 1135 height 189
click at [655, 190] on ul "Home Services About Contact" at bounding box center [575, 152] width 469 height 155
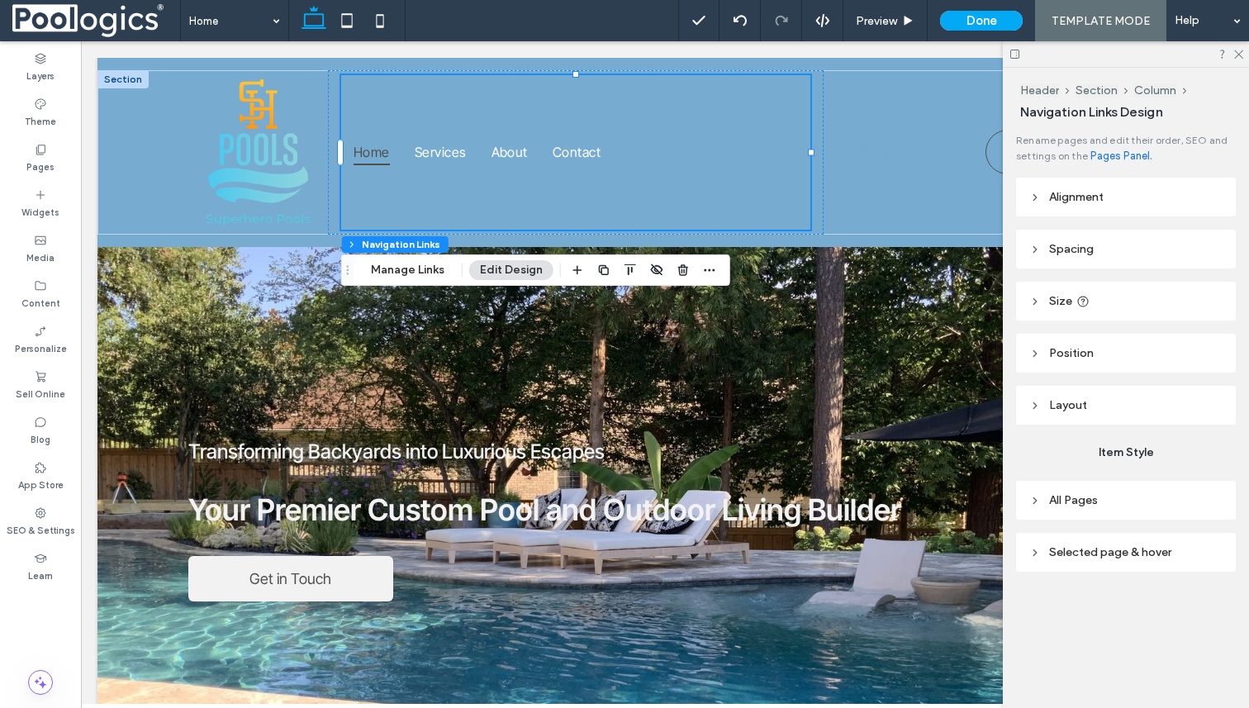
click at [1124, 509] on header "All Pages" at bounding box center [1126, 500] width 220 height 39
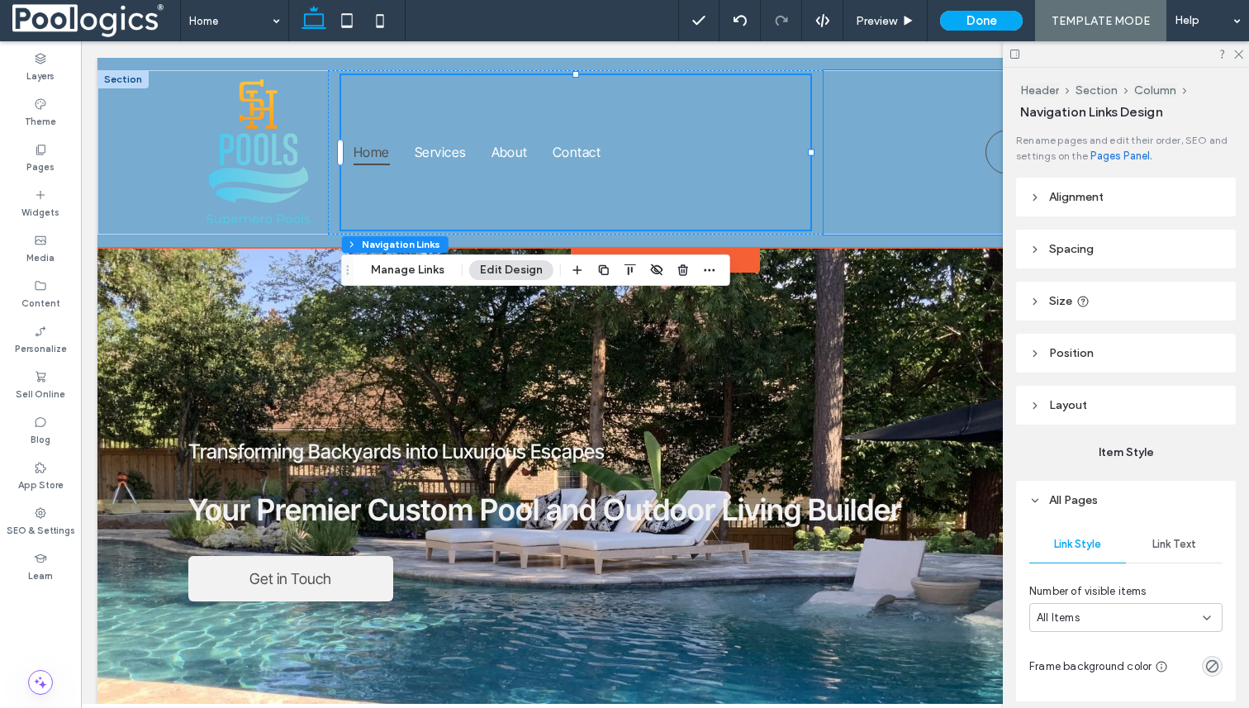
click at [897, 175] on div "Let's Talk +123 456 7890" at bounding box center [983, 152] width 318 height 164
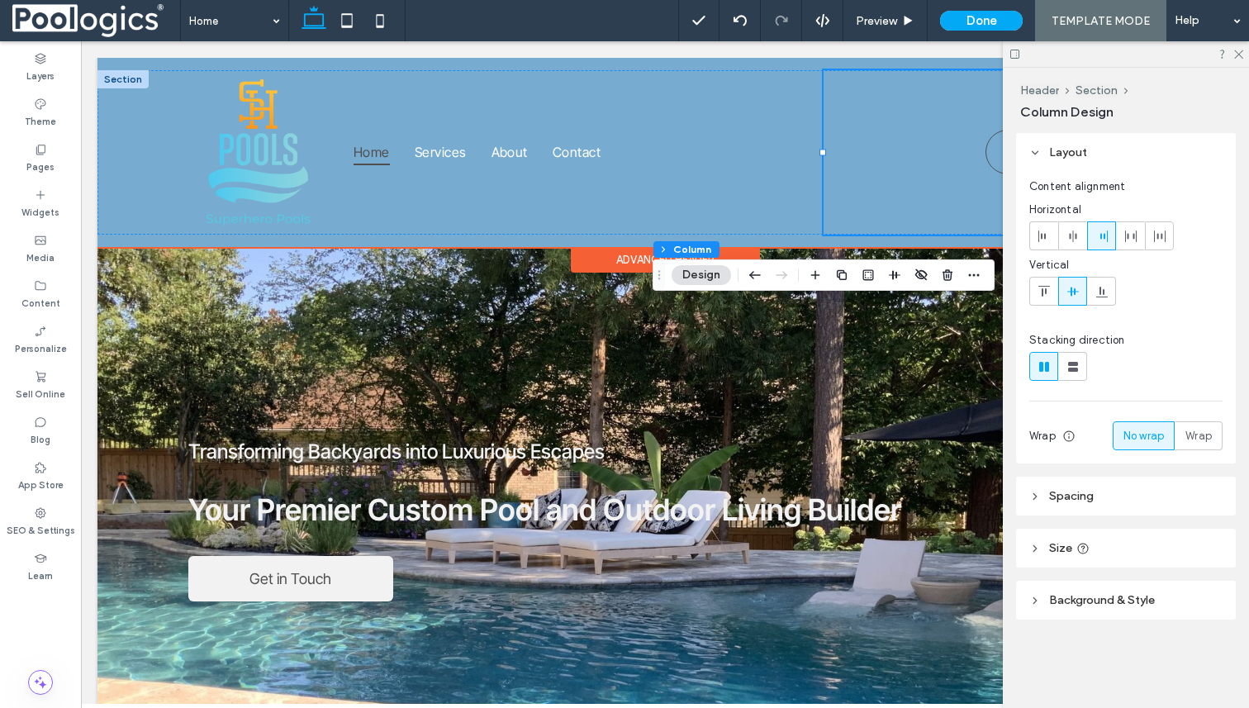
click at [521, 241] on div "Home Services About Contact Let's Talk +123 456 7890 Section Advanced Header" at bounding box center [664, 152] width 1135 height 189
click at [150, 91] on div "Home Services About Contact Let's Talk +123 456 7890" at bounding box center [664, 152] width 1135 height 164
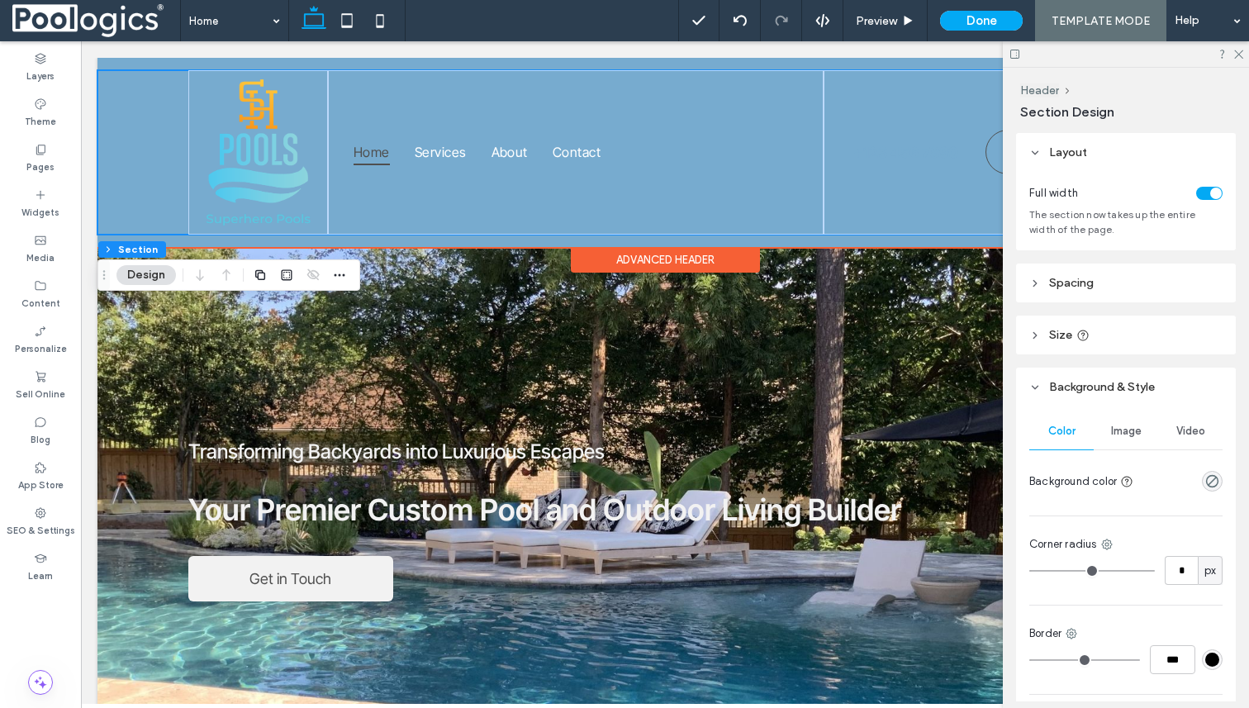
click at [663, 65] on div "Home Services About Contact Let's Talk +123 456 7890 Section Advanced Header" at bounding box center [664, 152] width 1135 height 189
click at [684, 113] on ul "Home Services About Contact" at bounding box center [575, 152] width 469 height 155
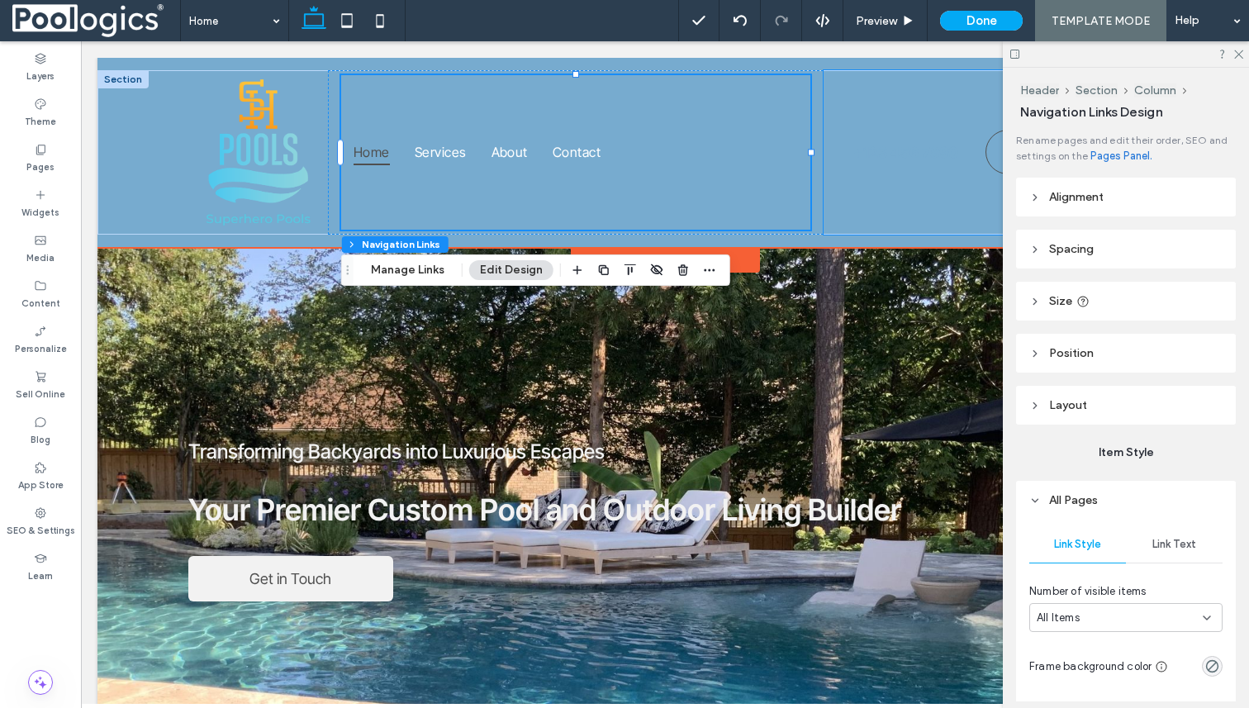
click at [868, 86] on div "Let's Talk +123 456 7890" at bounding box center [983, 152] width 318 height 164
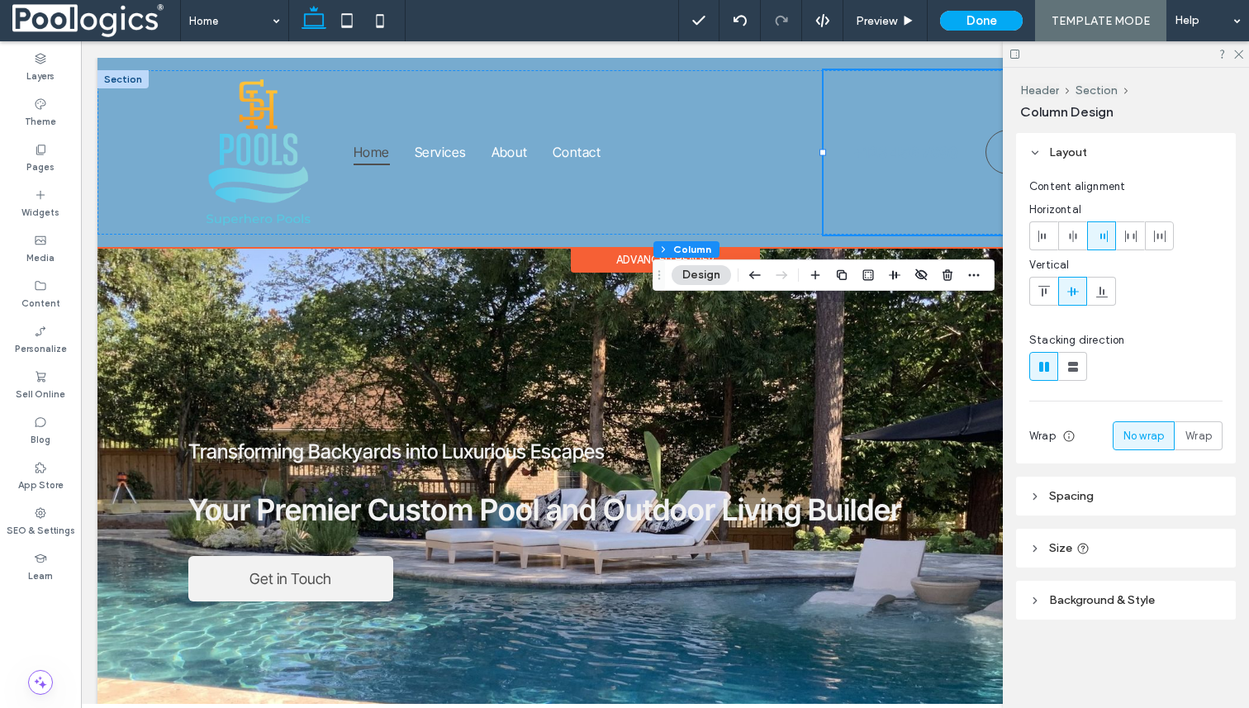
click at [584, 66] on div "Home Services About Contact Let's Talk +123 456 7890 Section Advanced Header" at bounding box center [664, 152] width 1135 height 189
click at [596, 88] on link "Contact" at bounding box center [576, 152] width 73 height 155
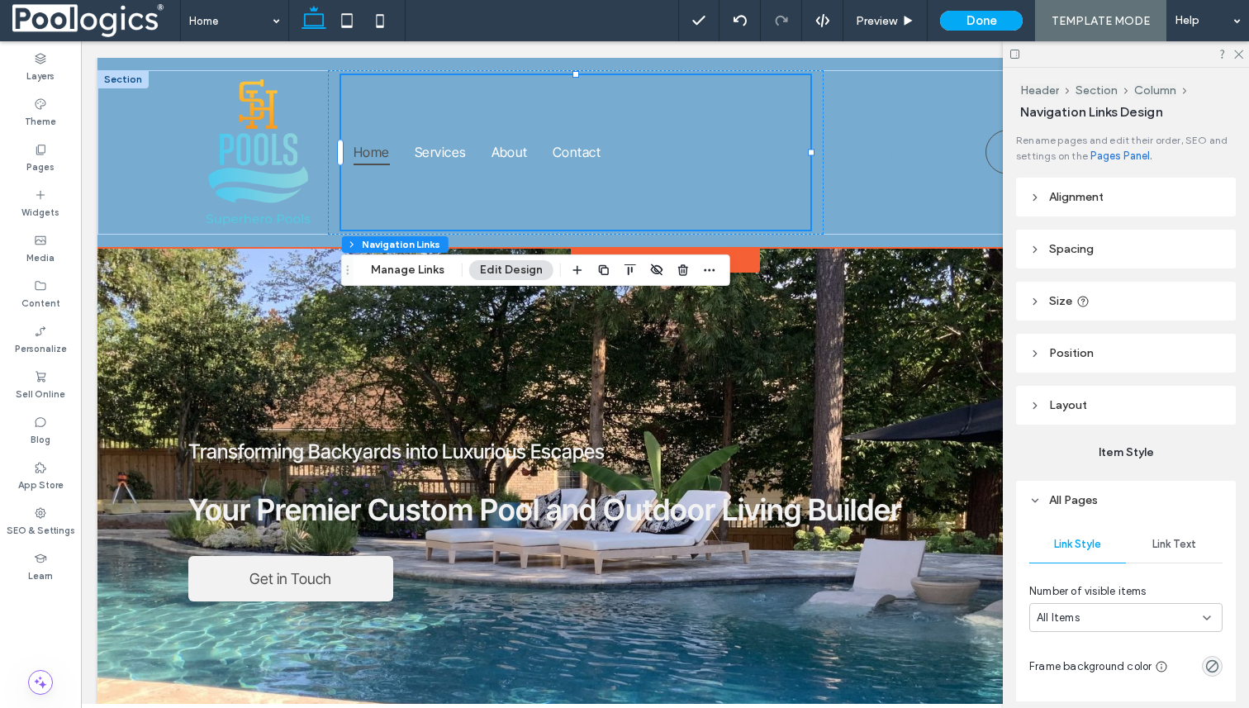
click at [282, 242] on div "Home Services About Contact Let's Talk +123 456 7890 Section Advanced Header" at bounding box center [664, 152] width 1135 height 189
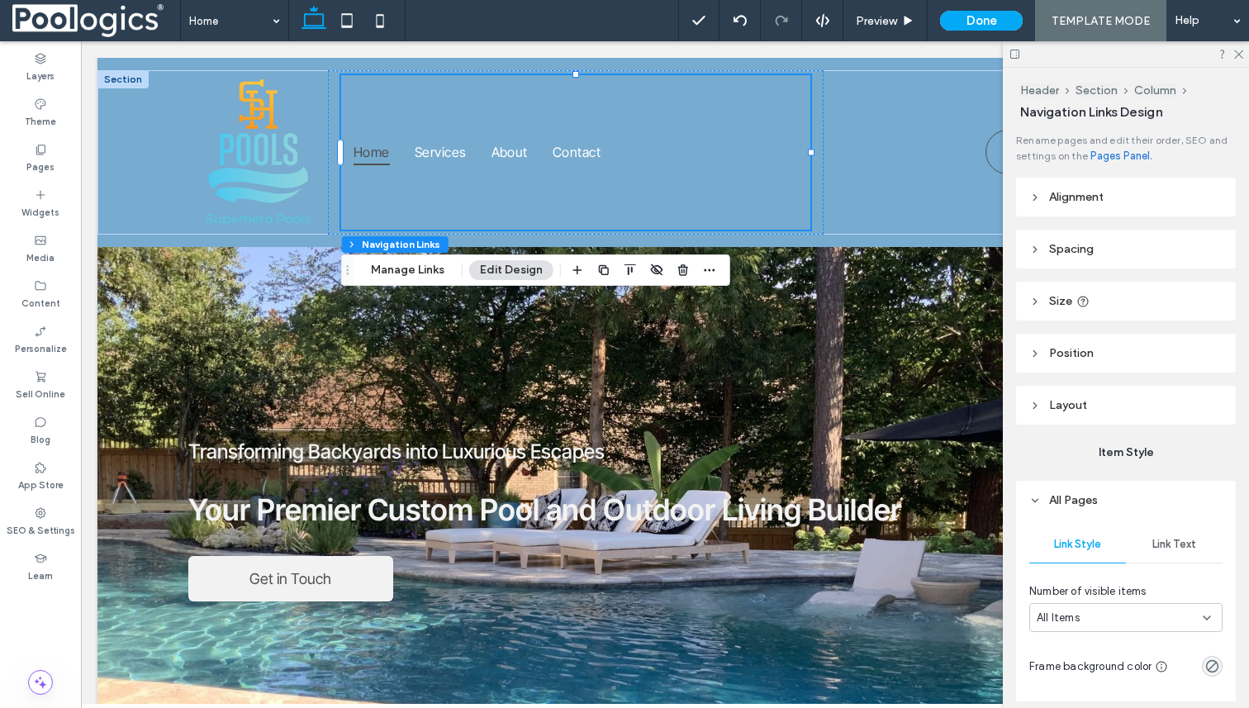
click at [526, 273] on button "Edit Design" at bounding box center [511, 270] width 84 height 20
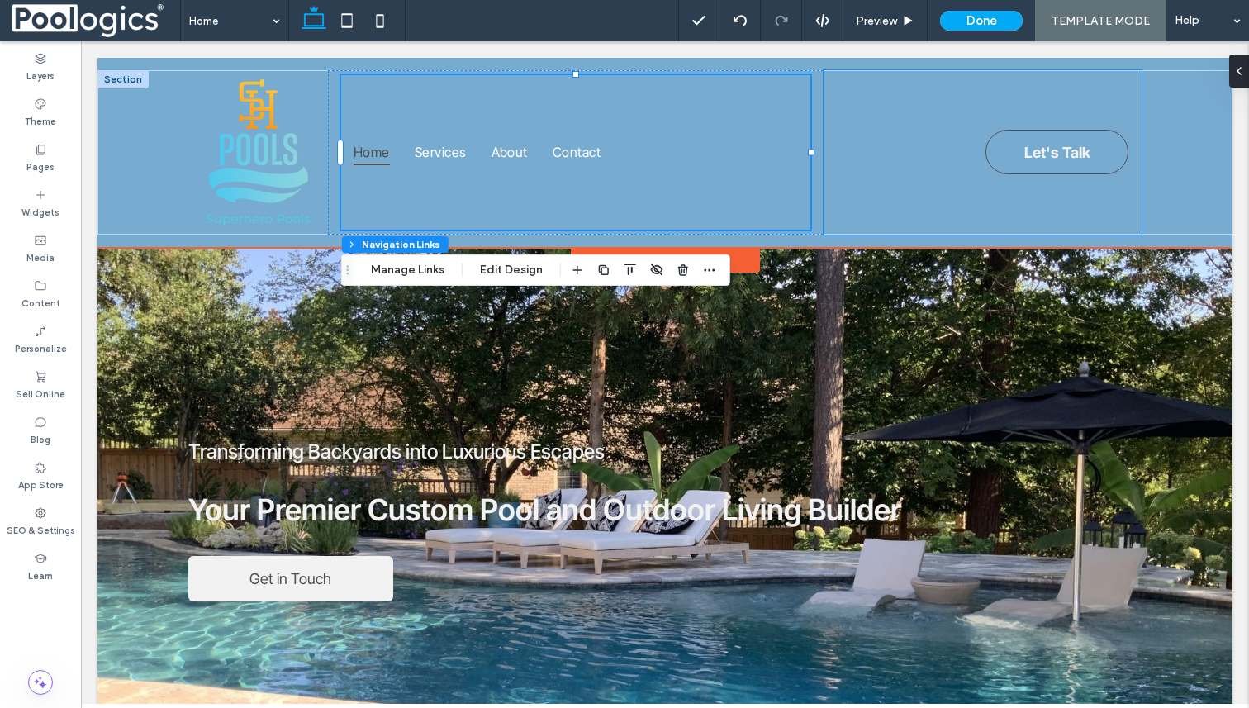
click at [879, 190] on div "Let's Talk +123 456 7890" at bounding box center [983, 152] width 318 height 164
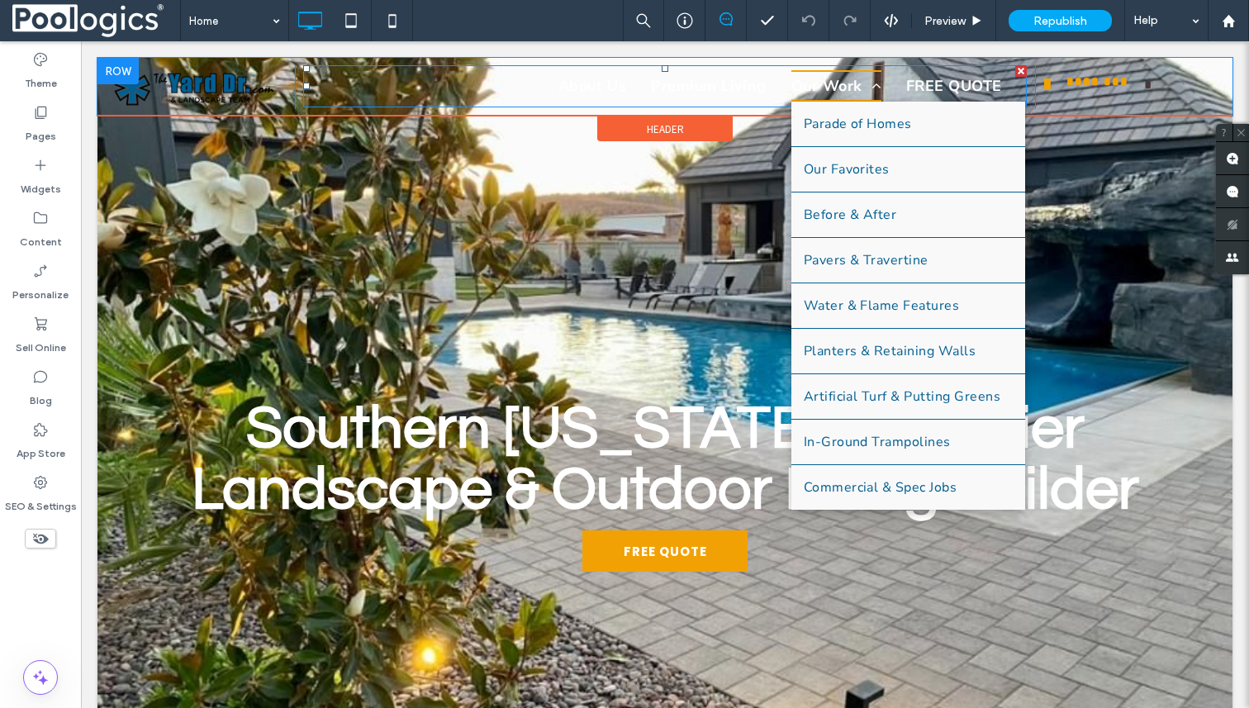
click at [823, 85] on span "Our Work" at bounding box center [837, 85] width 90 height 31
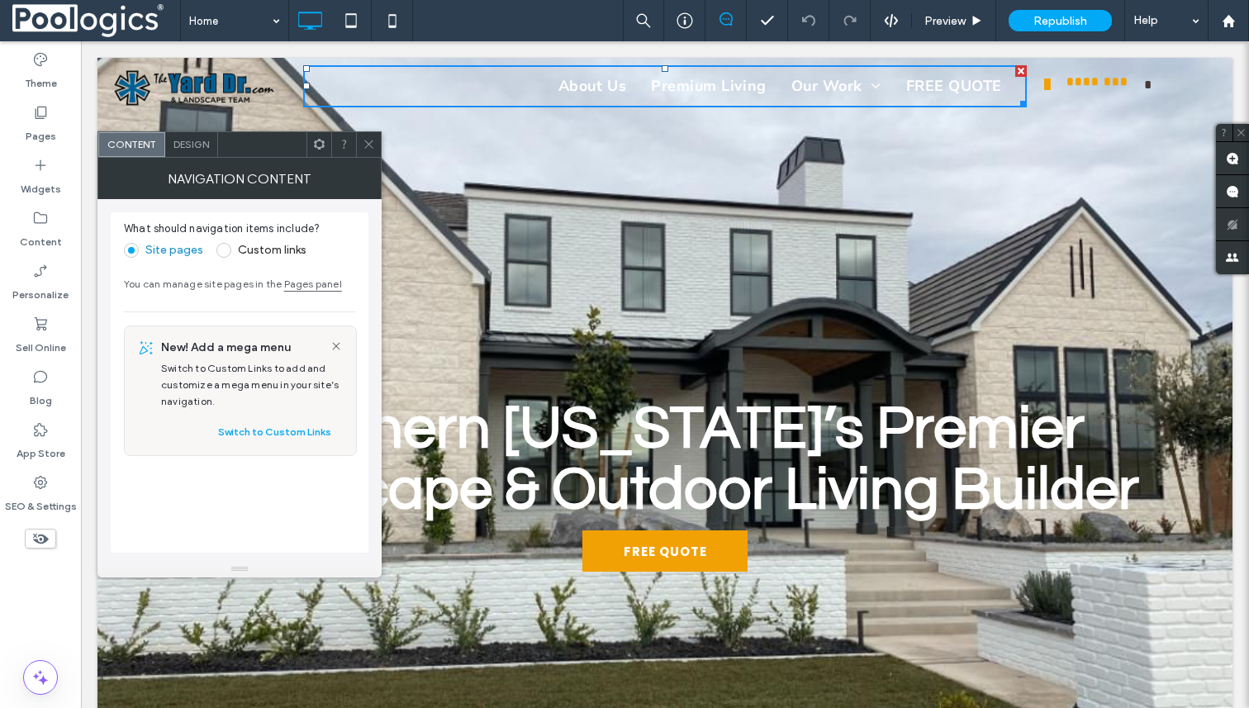
click at [367, 141] on icon at bounding box center [369, 144] width 12 height 12
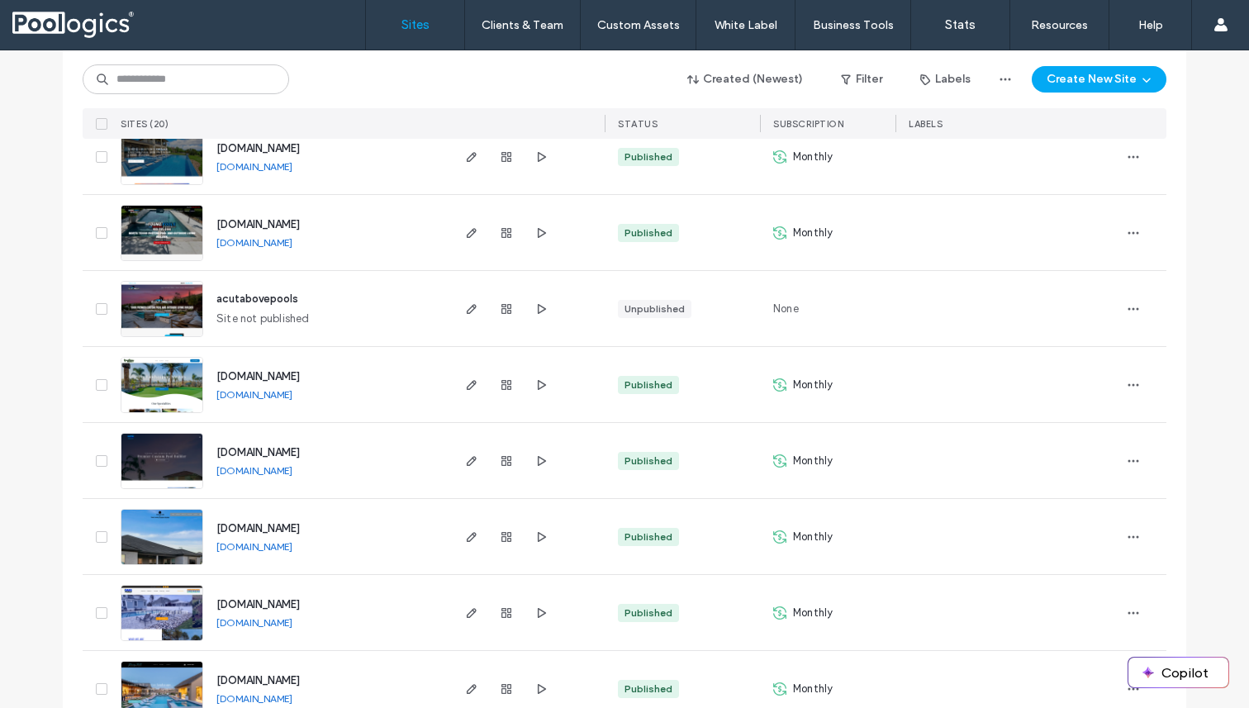
scroll to position [891, 0]
click at [258, 297] on span "acutabovepools" at bounding box center [257, 298] width 82 height 12
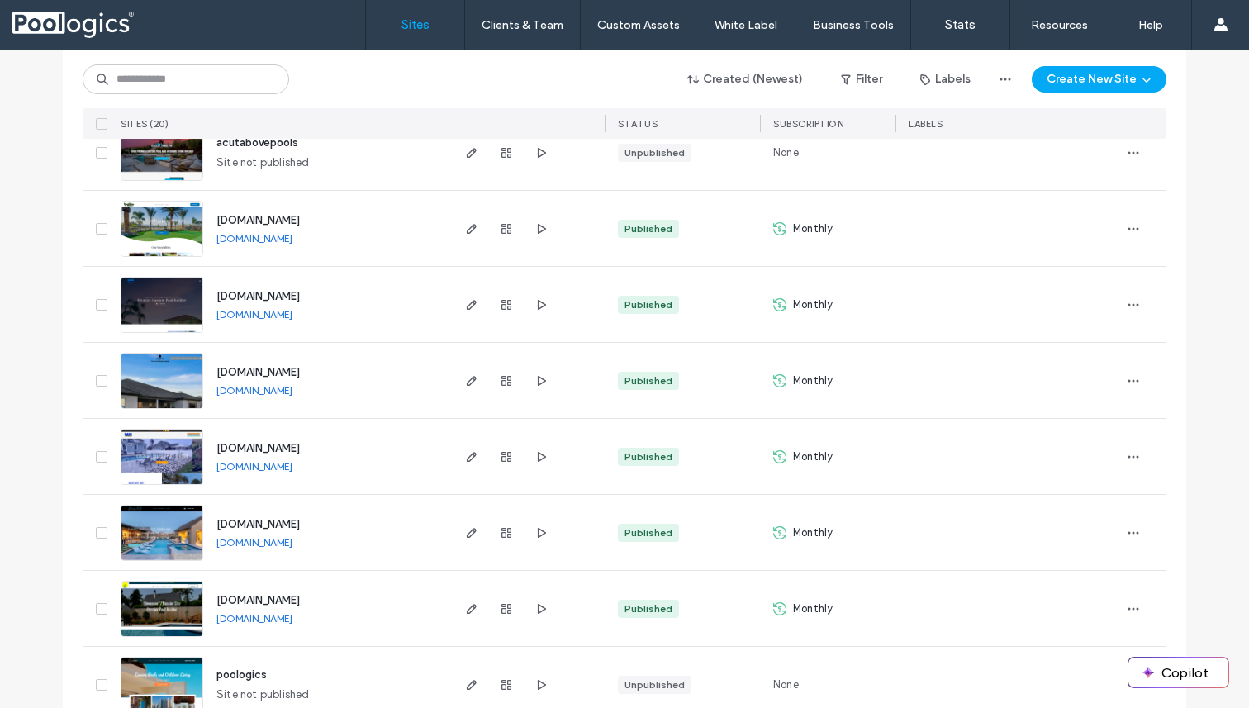
scroll to position [1053, 0]
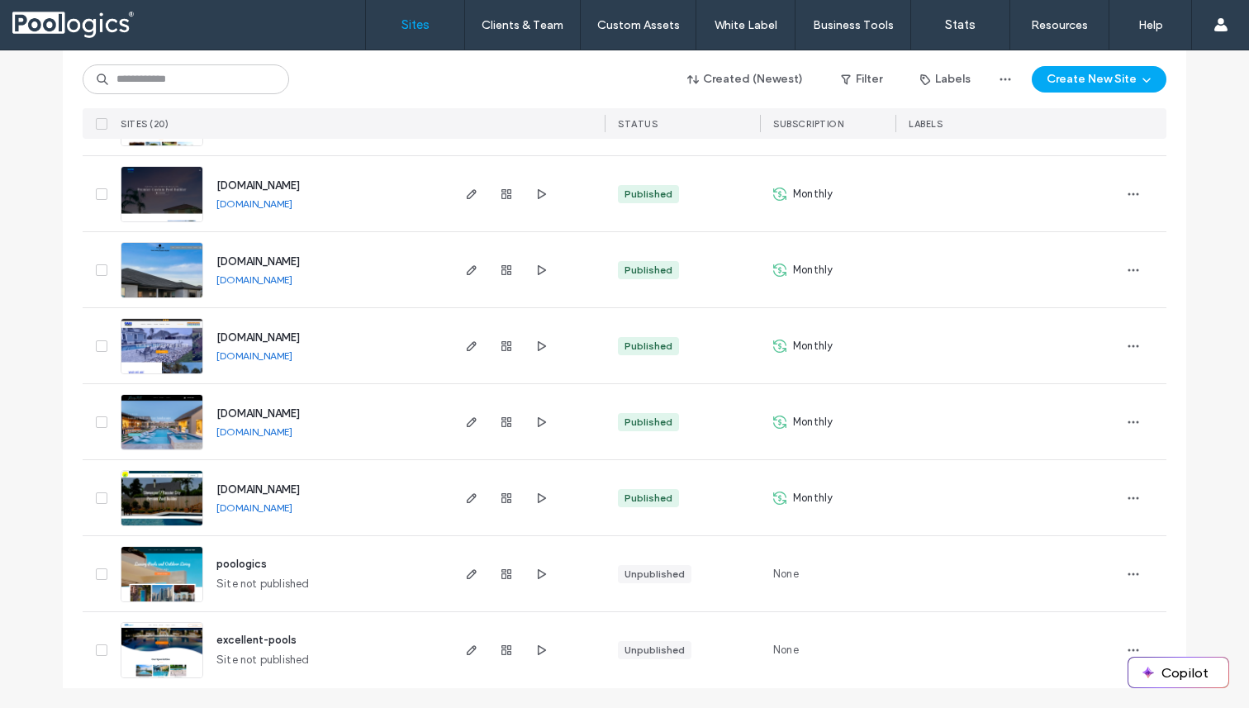
click at [240, 335] on span "[DOMAIN_NAME]" at bounding box center [257, 337] width 83 height 12
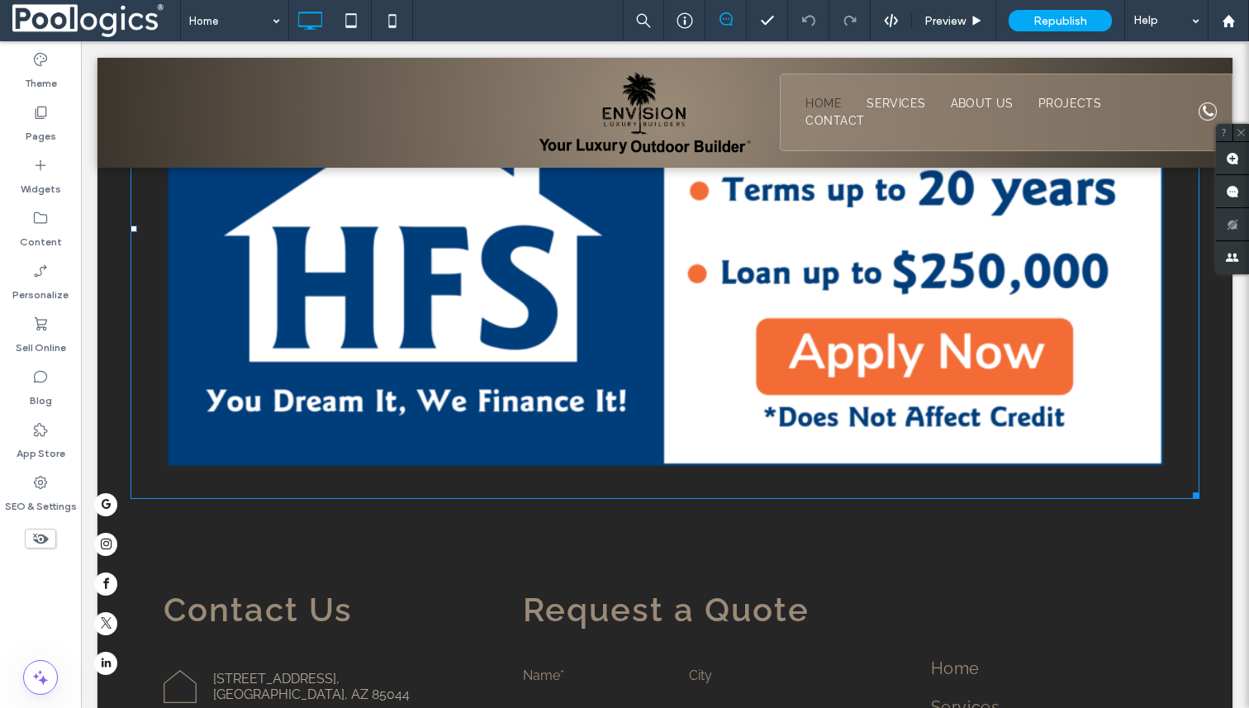
scroll to position [3944, 0]
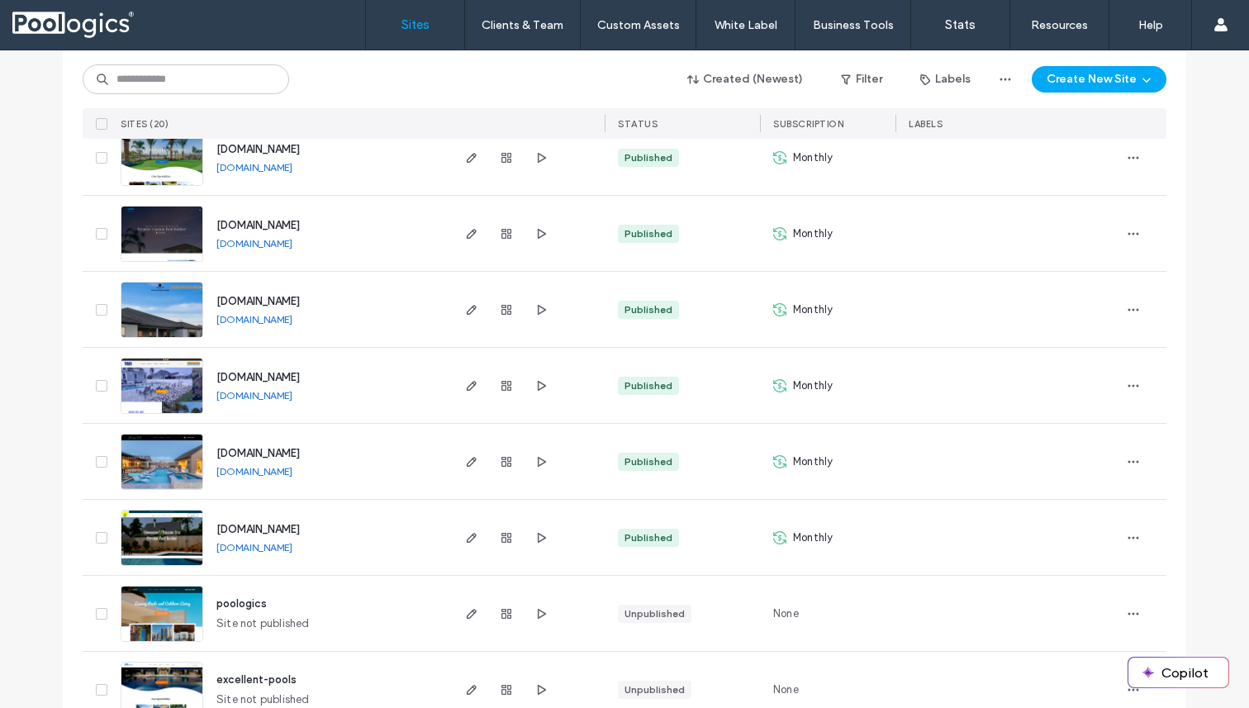
scroll to position [1158, 0]
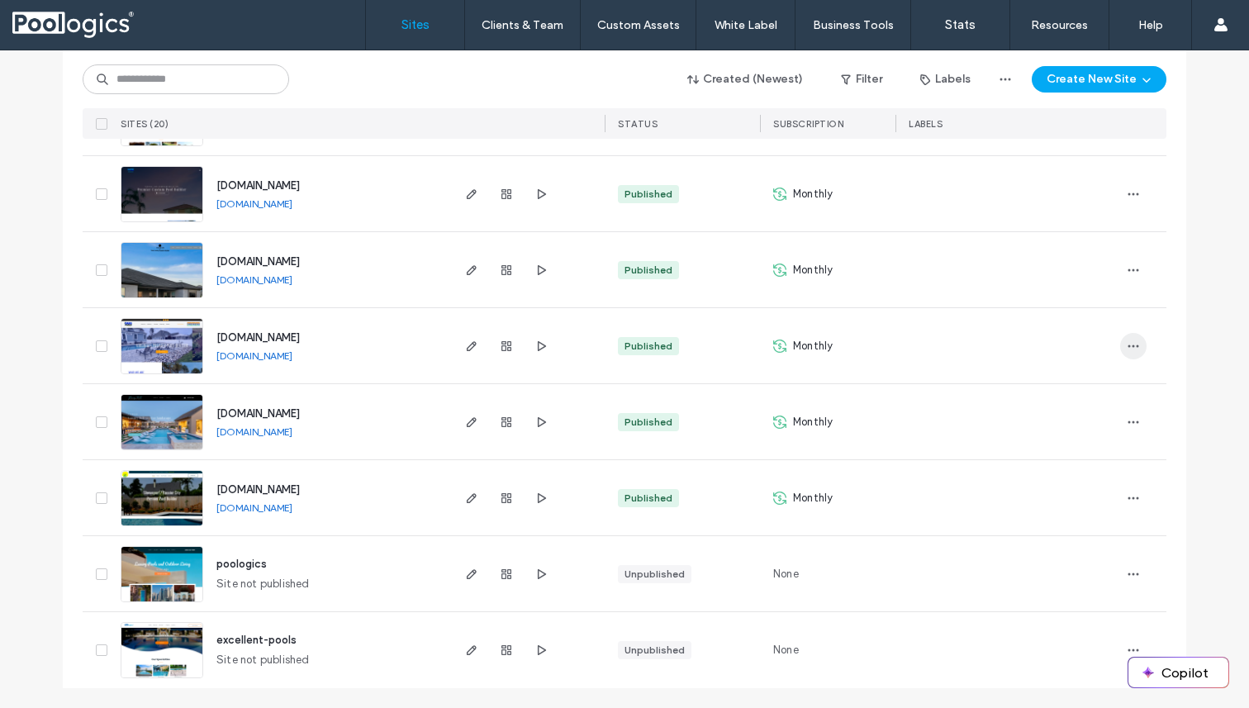
click at [1127, 345] on icon "button" at bounding box center [1133, 346] width 13 height 13
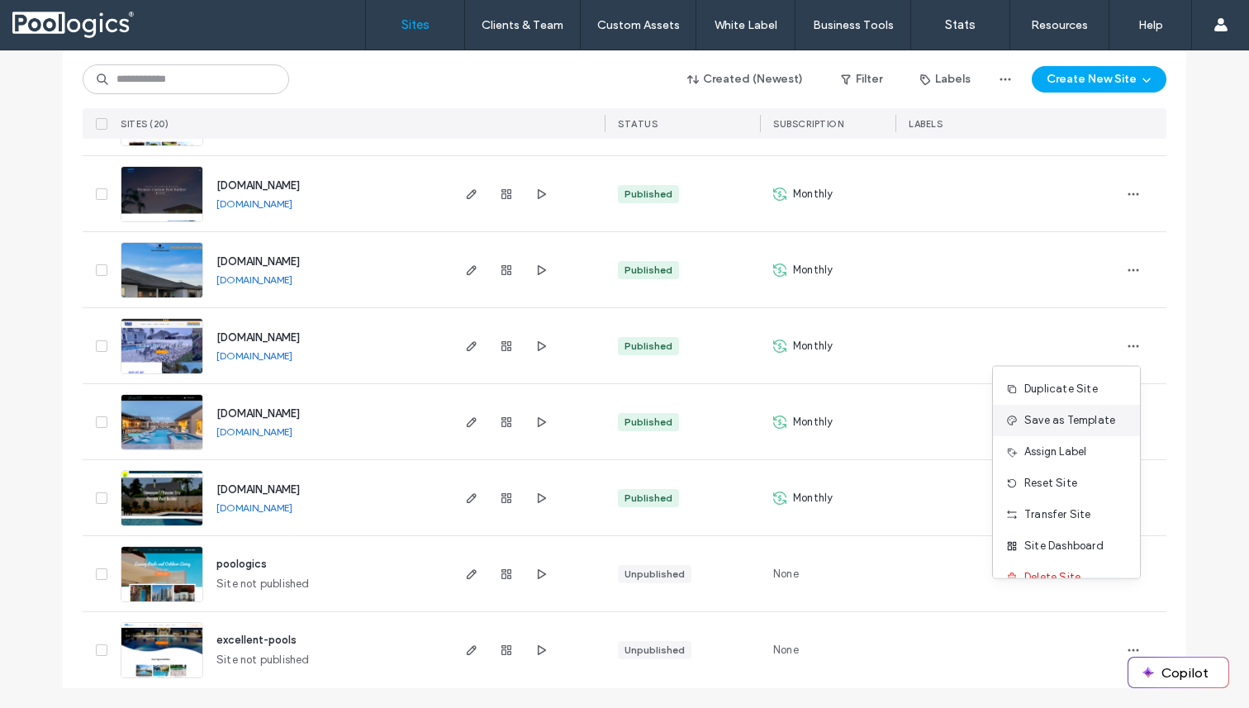
click at [1072, 422] on span "Save as Template" at bounding box center [1070, 420] width 91 height 17
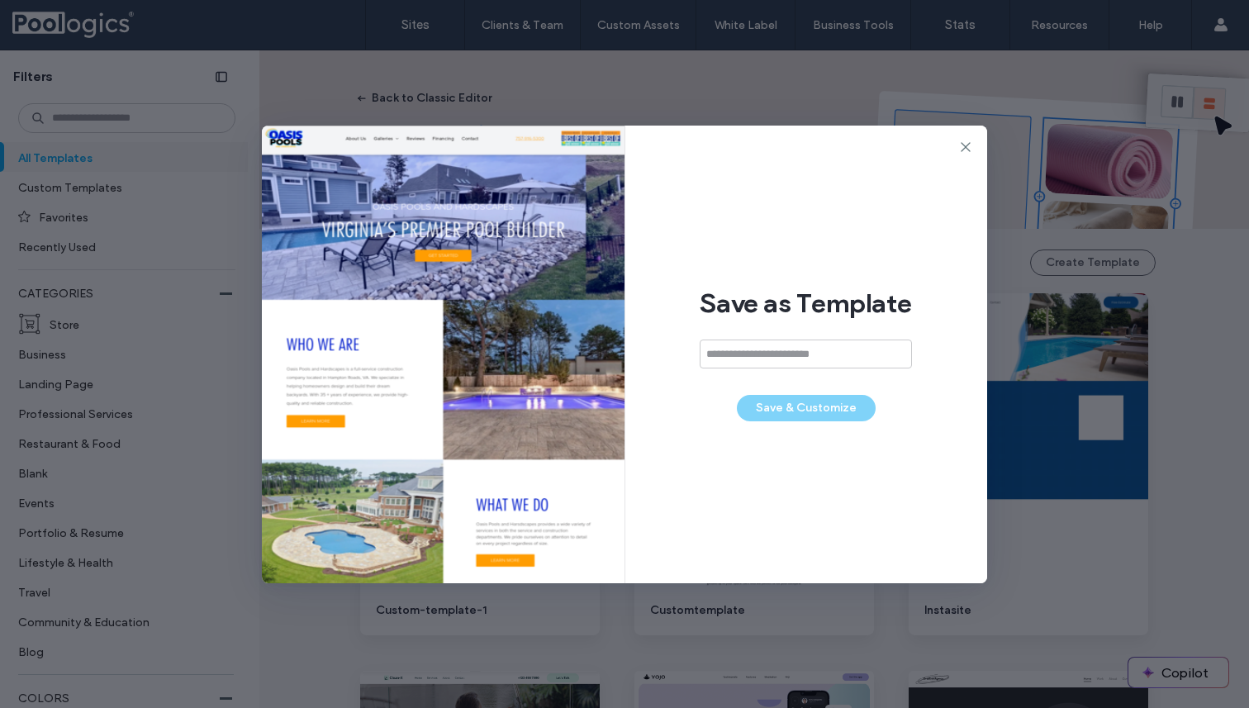
click at [834, 355] on input at bounding box center [806, 354] width 212 height 29
type input "**********"
click at [802, 409] on button "Save & Customize" at bounding box center [806, 408] width 139 height 26
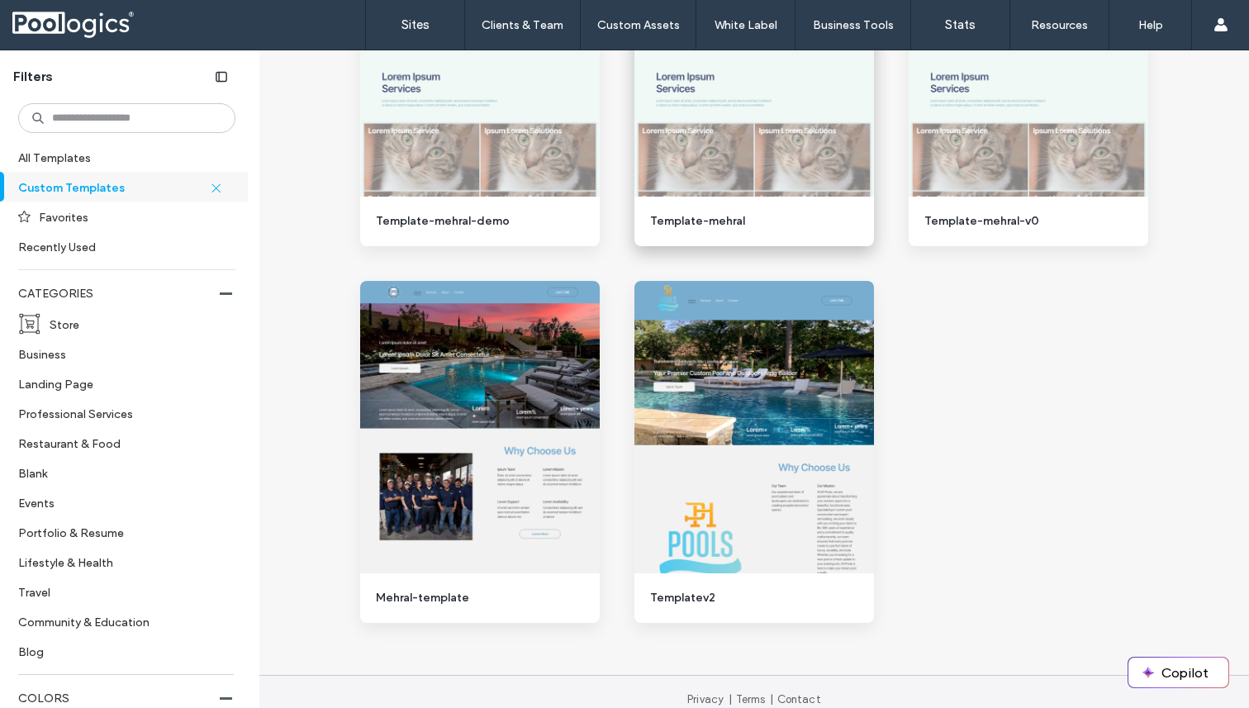
scroll to position [1511, 0]
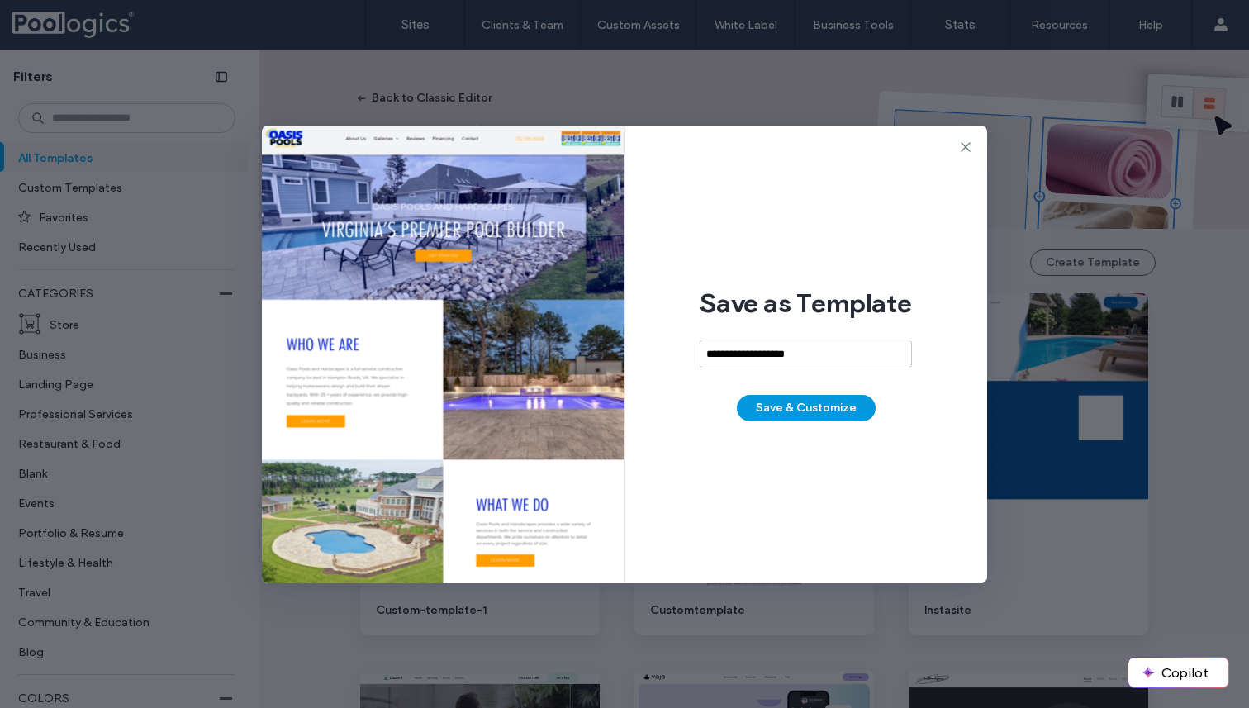
type input "**********"
click at [825, 395] on button "Save & Customize" at bounding box center [806, 408] width 139 height 26
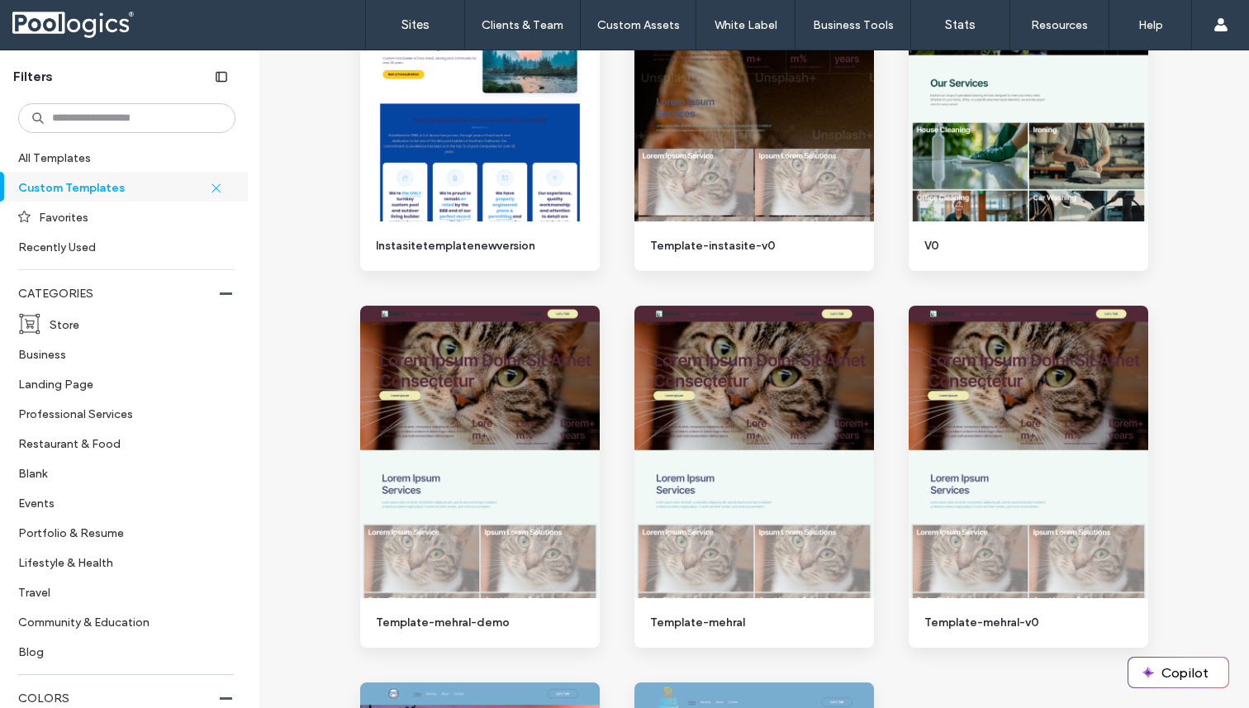
scroll to position [1535, 0]
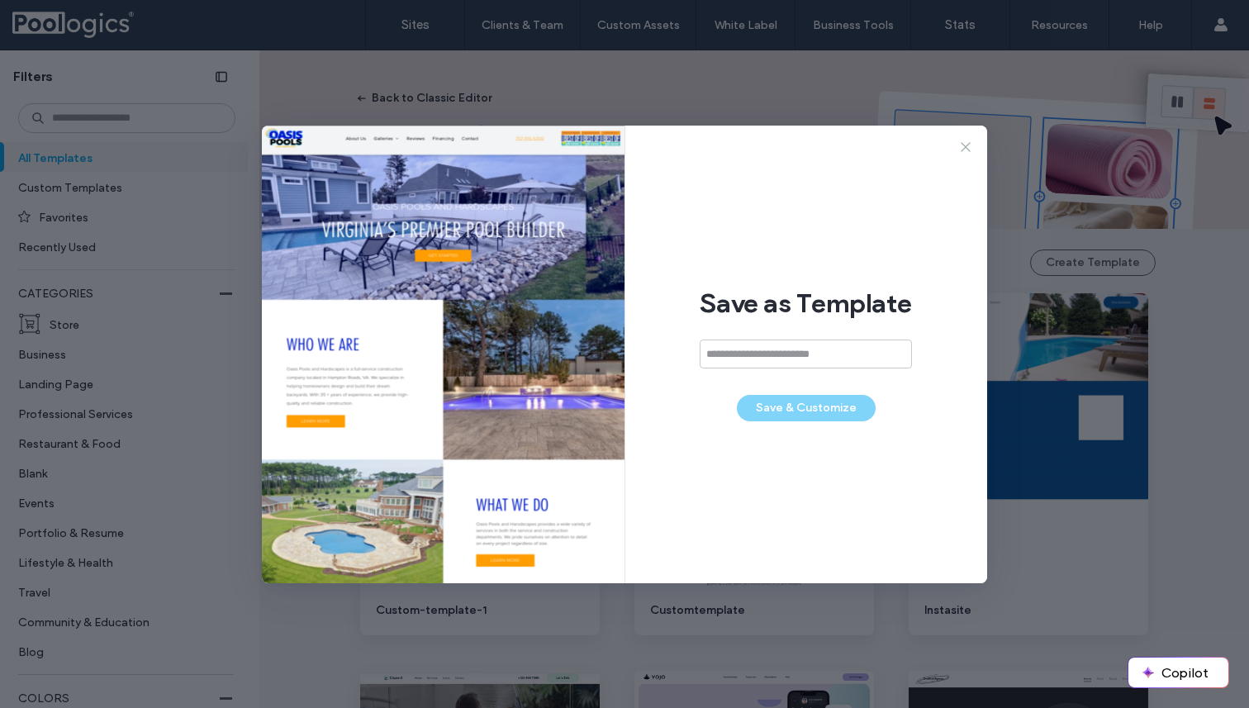
click at [967, 148] on use at bounding box center [965, 146] width 9 height 9
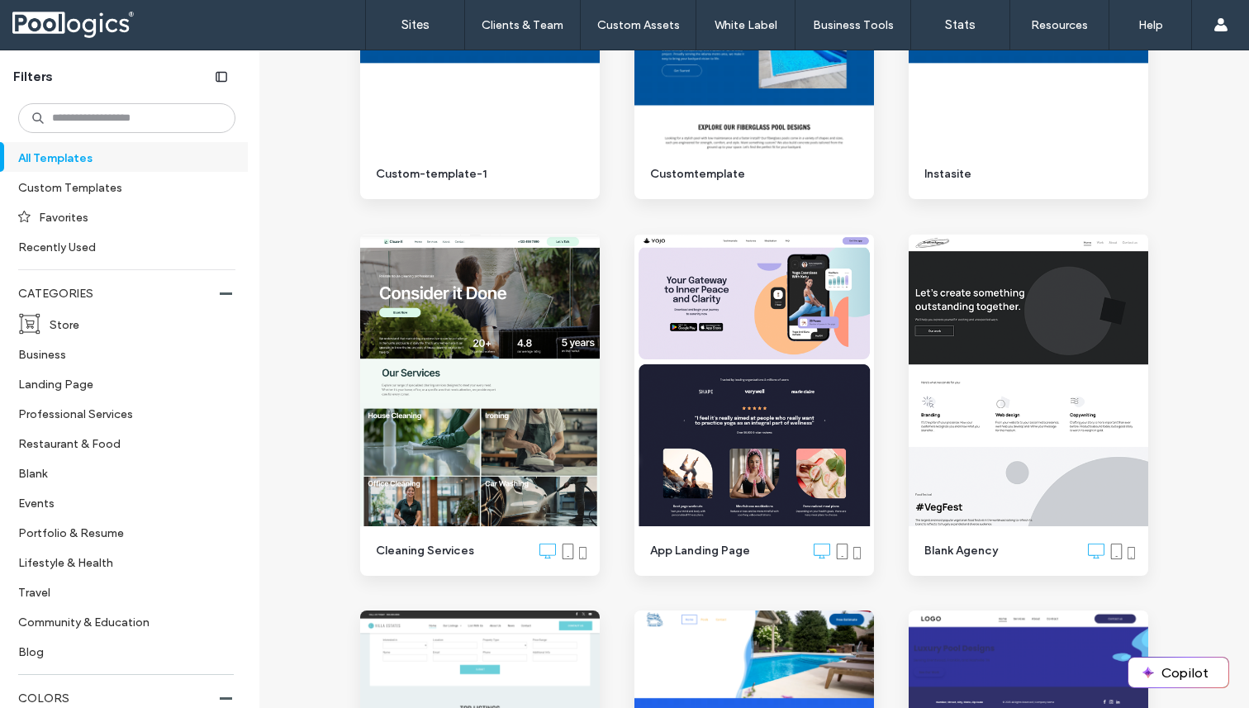
scroll to position [446, 0]
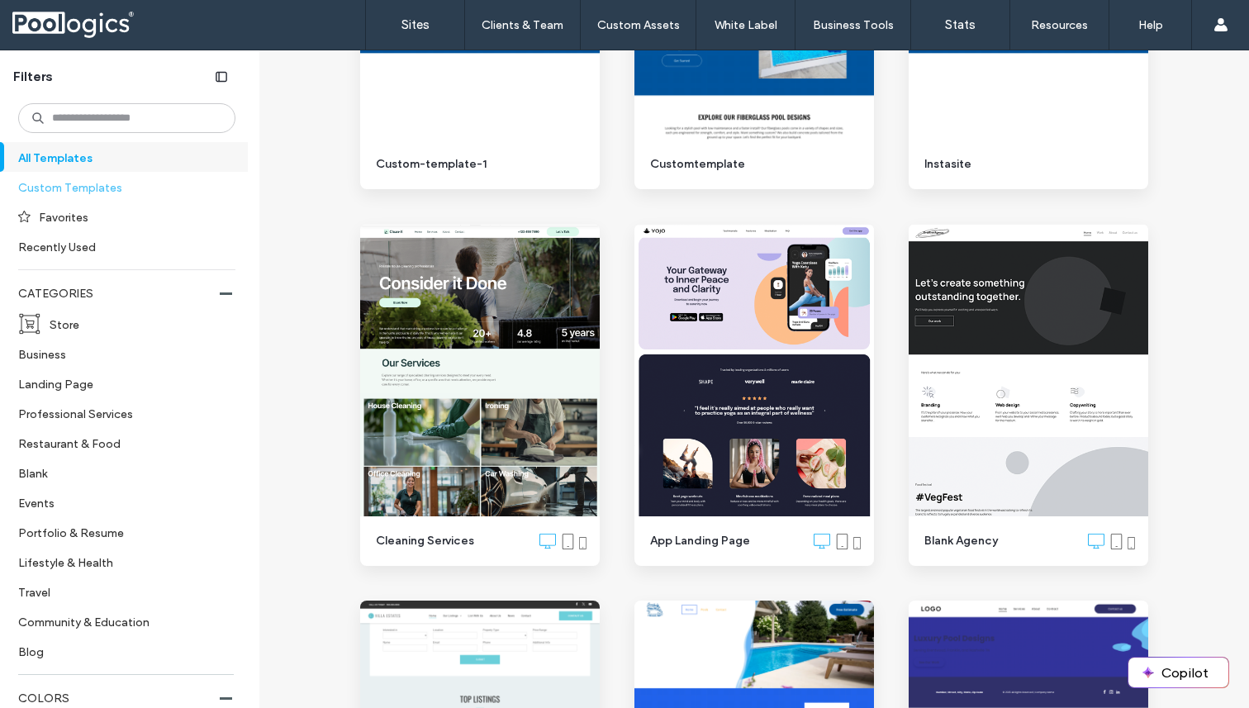
click at [104, 186] on label "Custom Templates" at bounding box center [119, 187] width 203 height 29
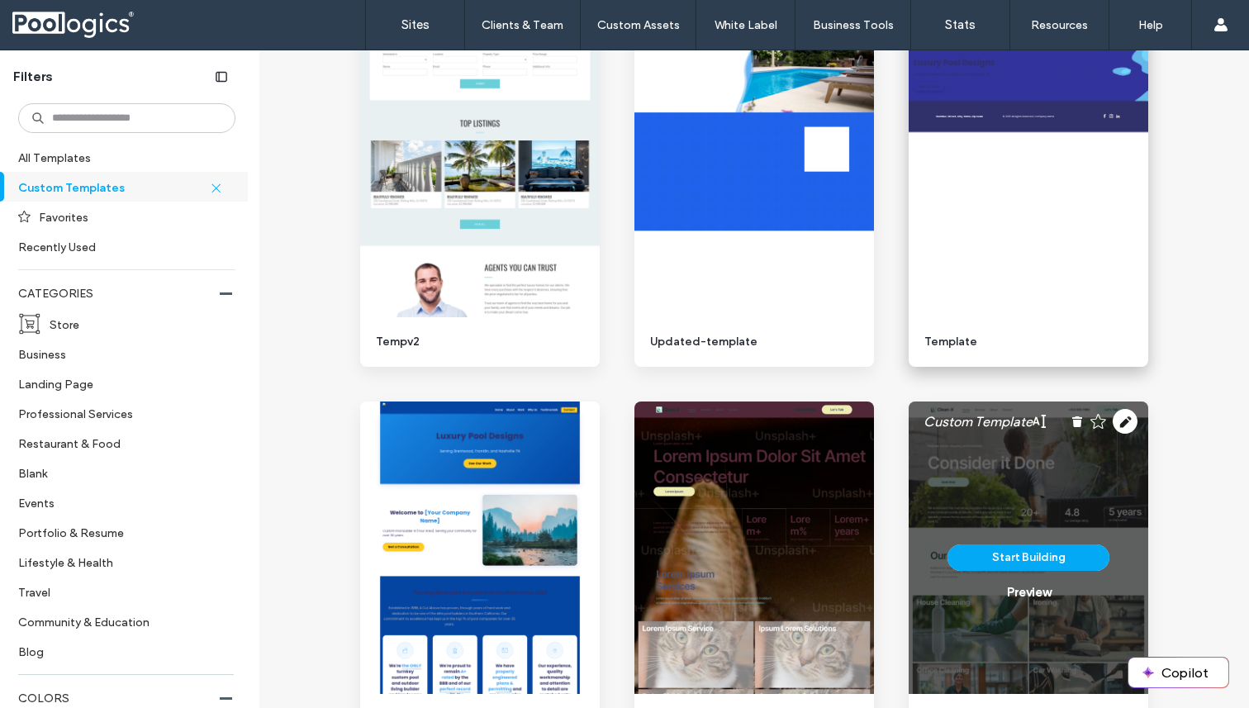
scroll to position [630, 0]
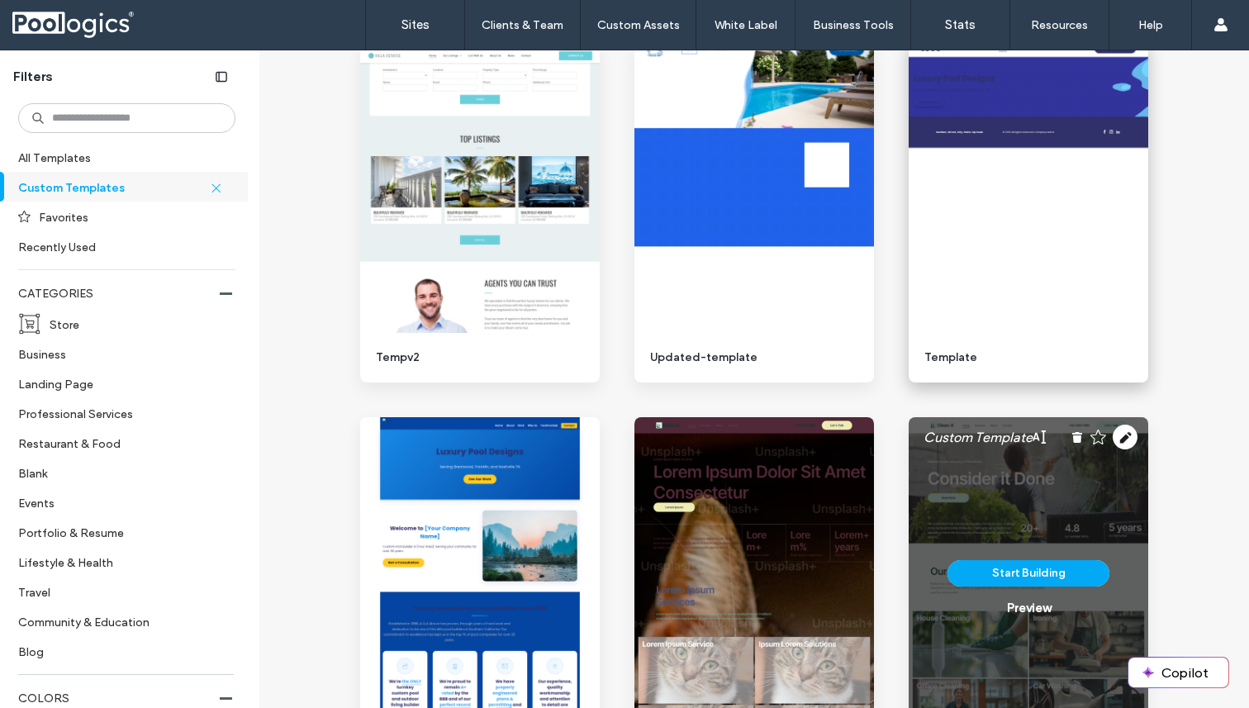
click at [1103, 285] on div "Start Building Preview" at bounding box center [1029, 211] width 240 height 342
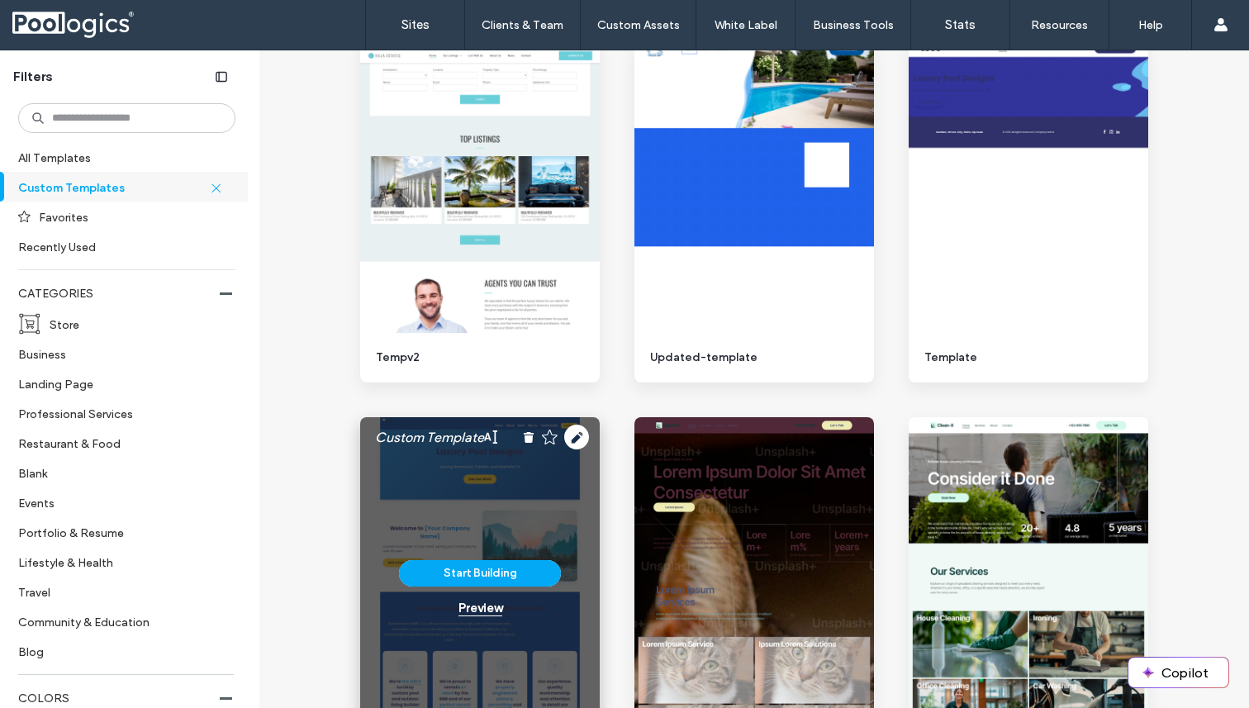
click at [470, 611] on div "Preview" at bounding box center [481, 608] width 44 height 15
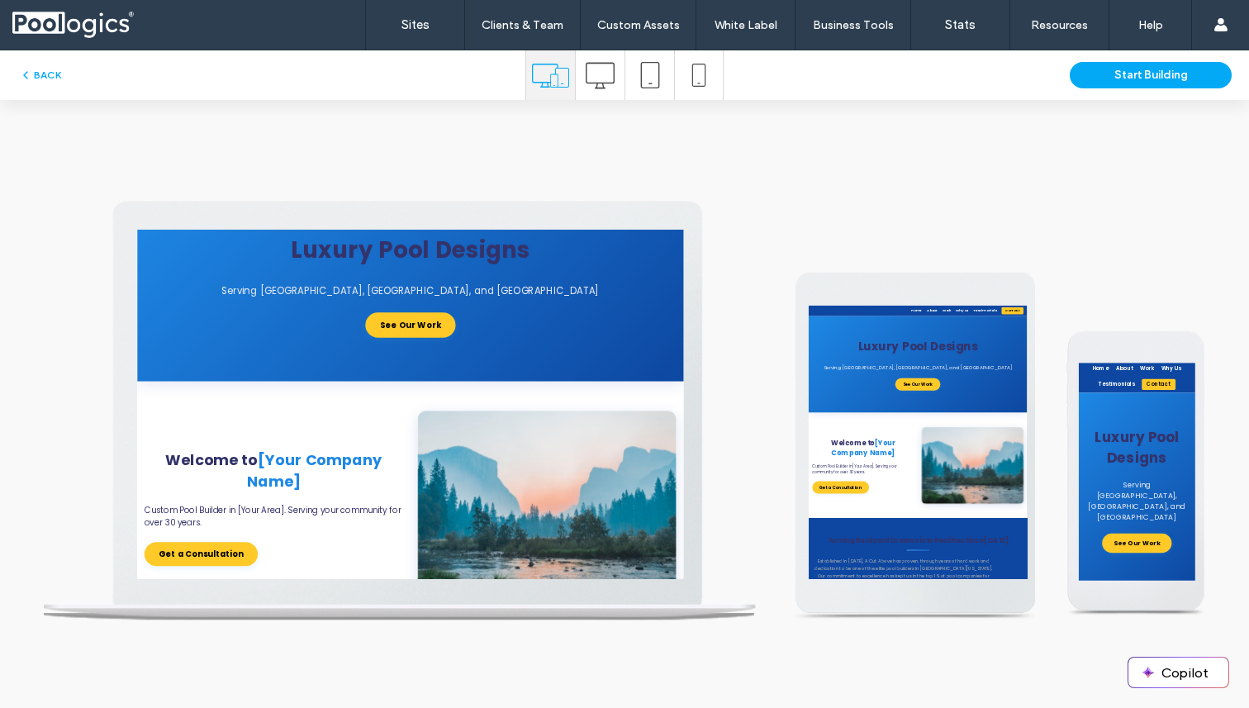
scroll to position [0, 0]
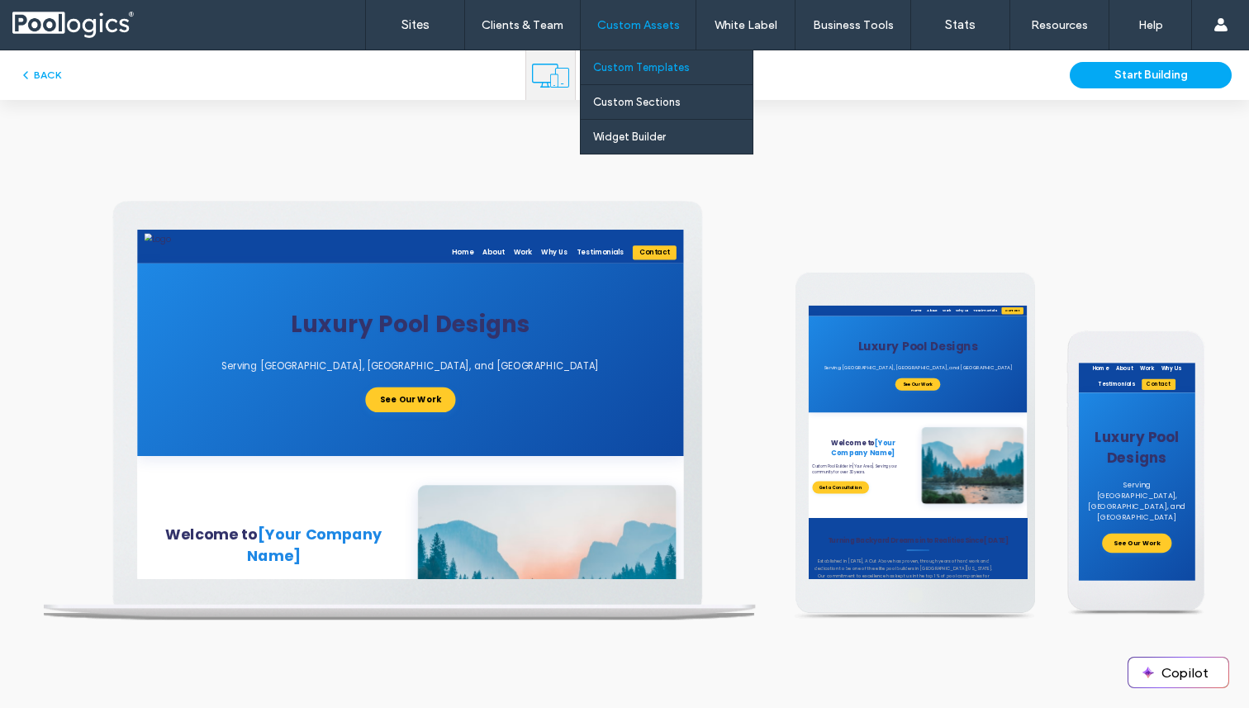
click at [654, 78] on link "Custom Templates" at bounding box center [672, 67] width 159 height 34
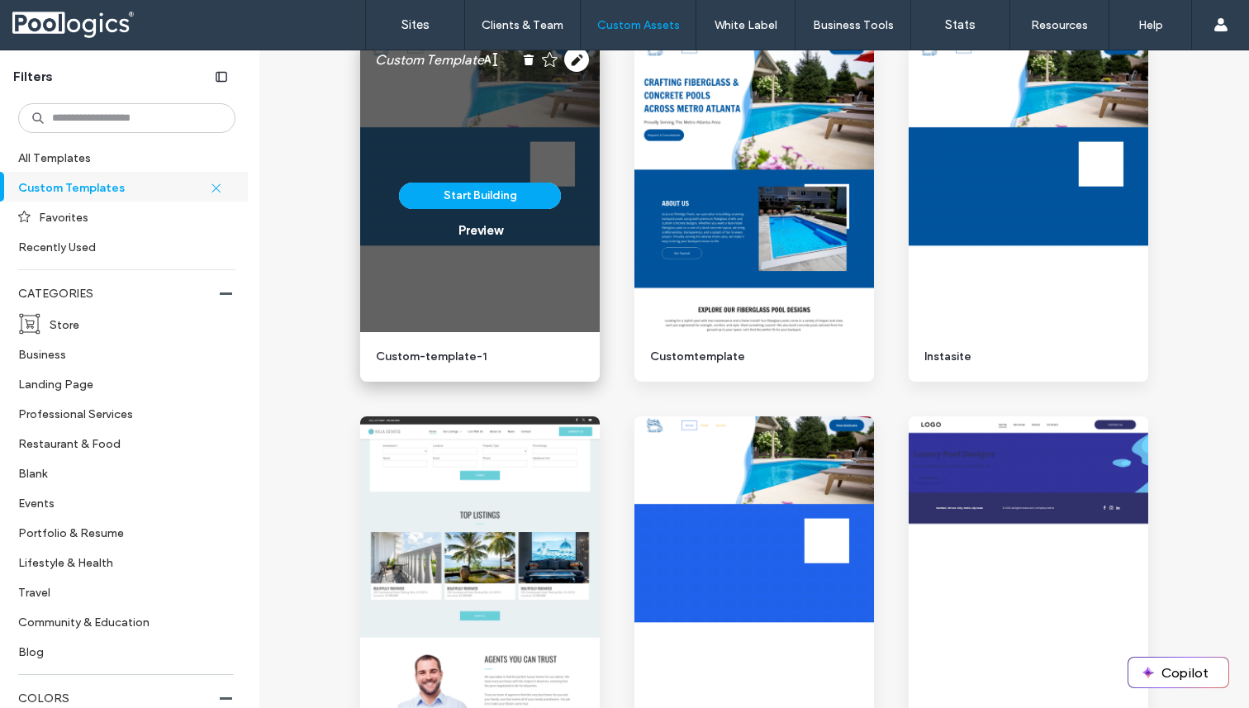
scroll to position [257, 0]
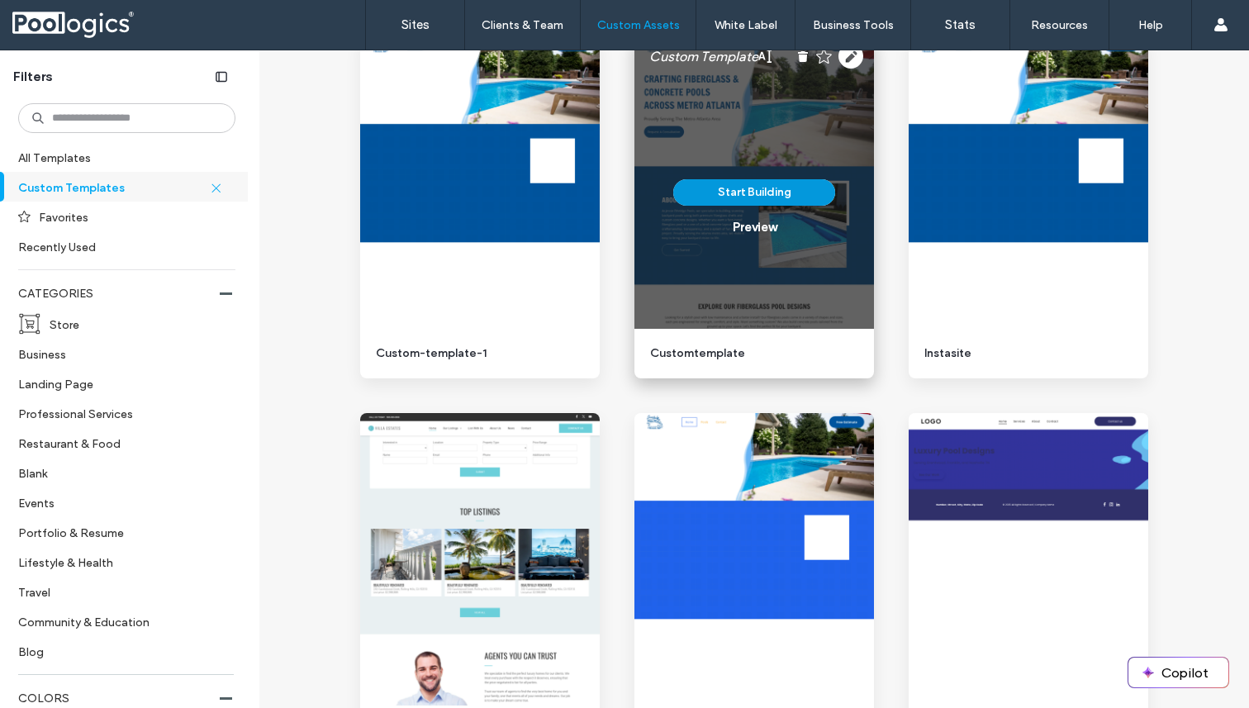
click at [763, 191] on button "Start Building" at bounding box center [754, 192] width 162 height 26
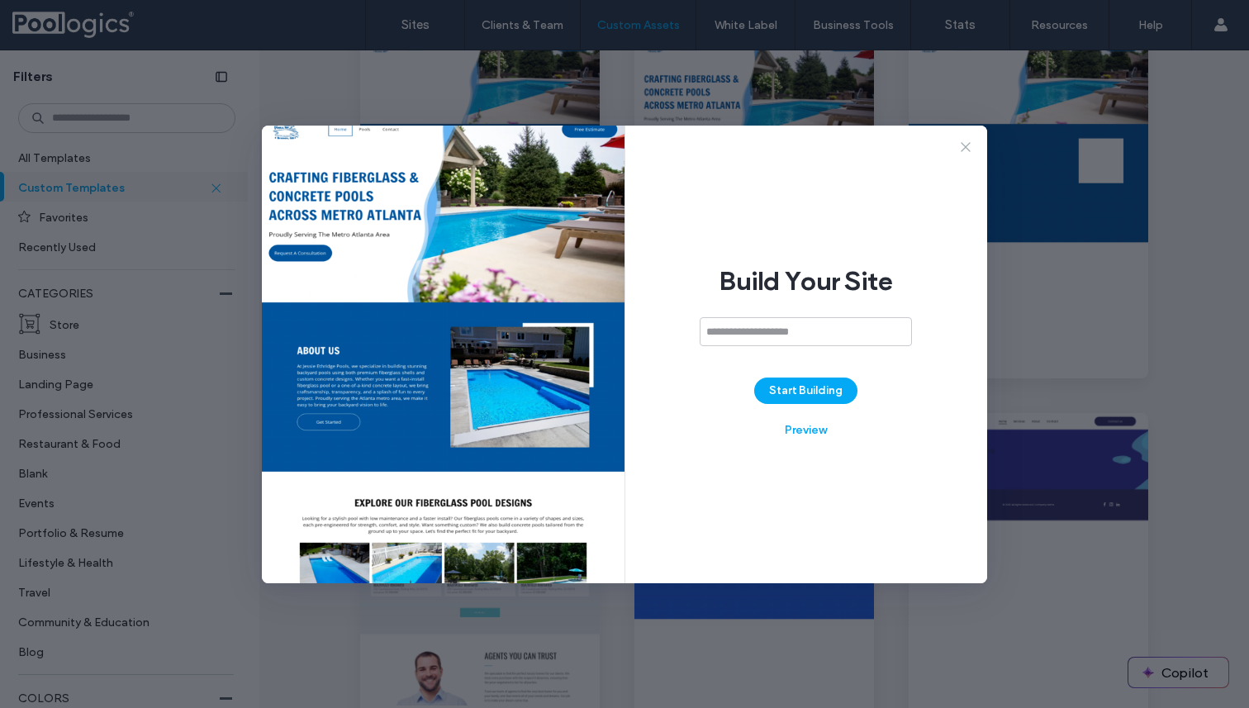
click at [969, 148] on icon at bounding box center [966, 147] width 17 height 17
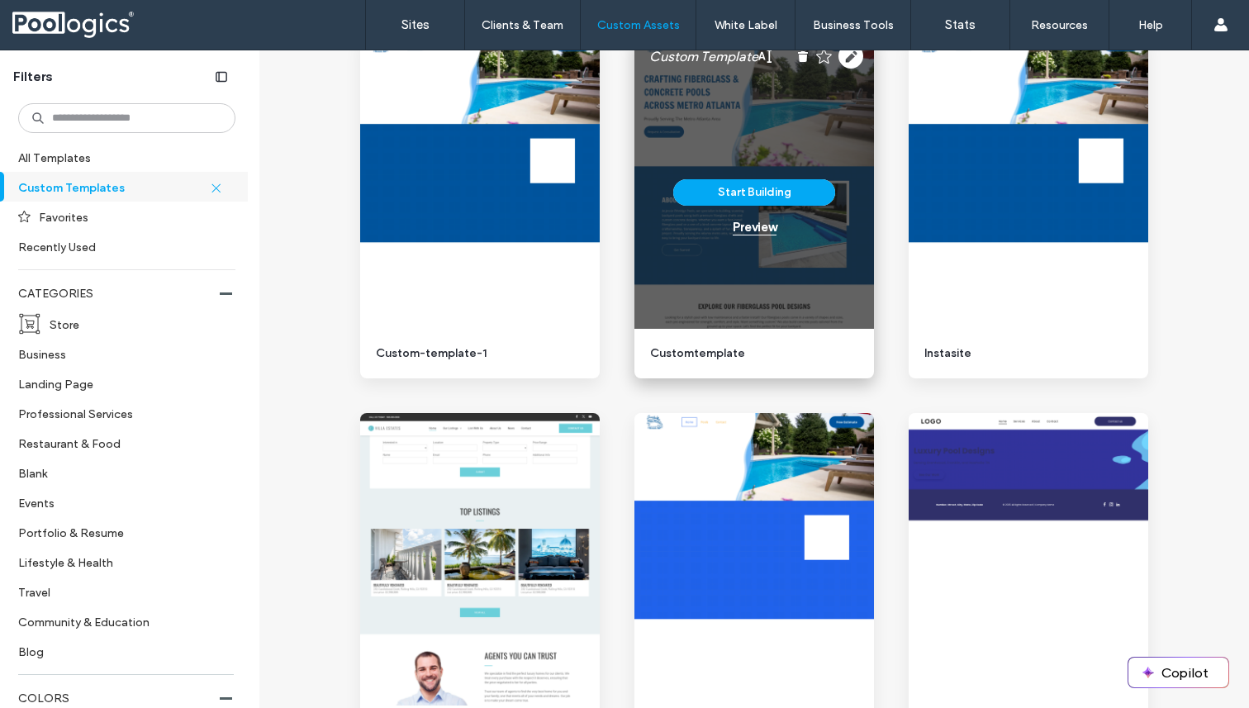
click at [749, 232] on div "Preview" at bounding box center [755, 227] width 44 height 15
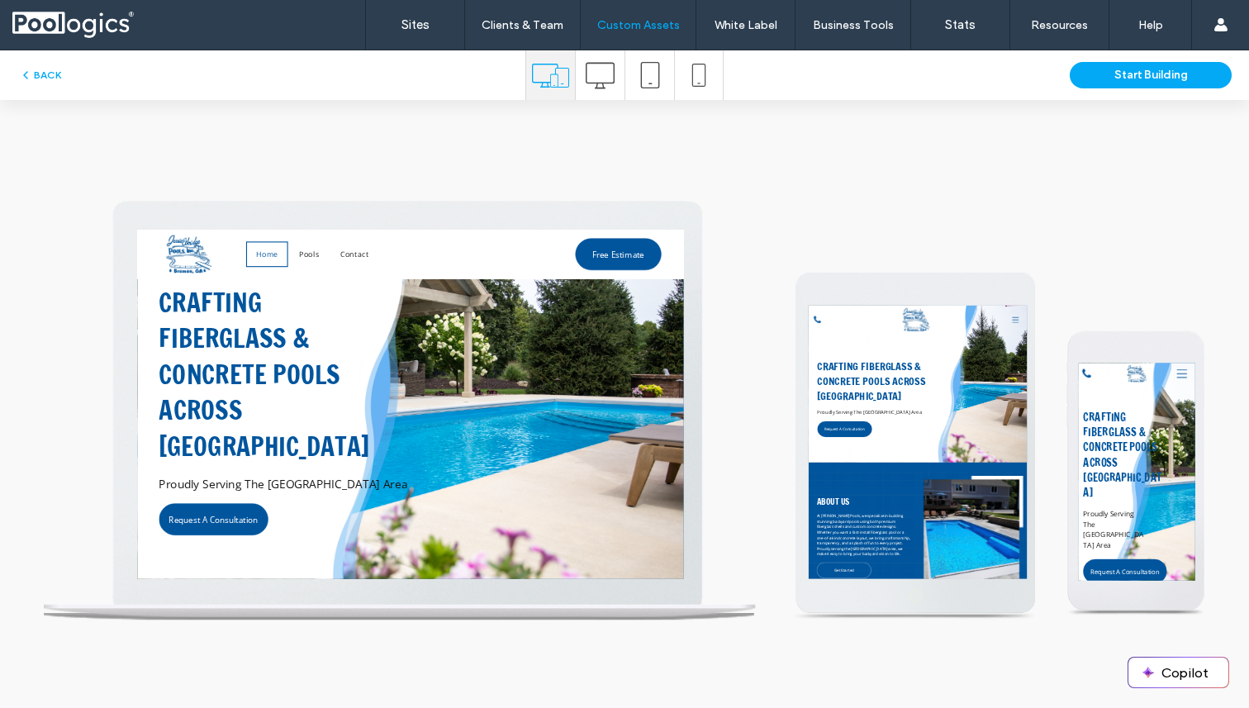
scroll to position [0, 0]
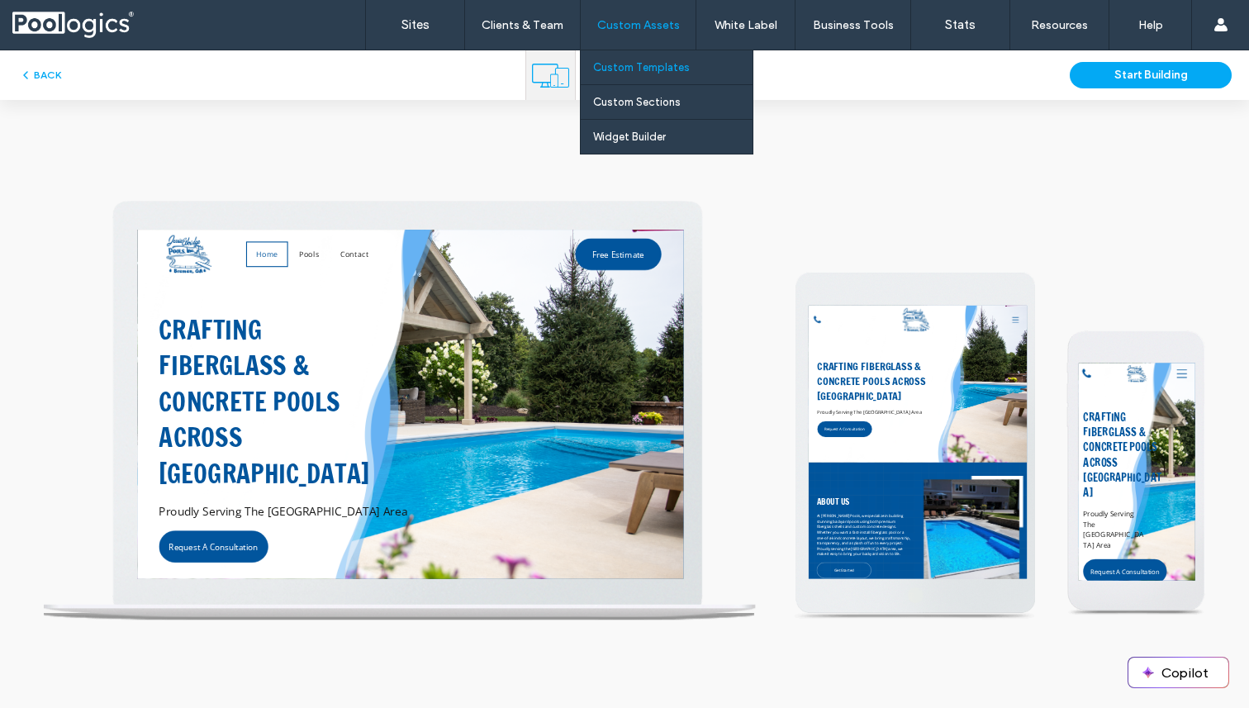
click at [663, 59] on link "Custom Templates" at bounding box center [672, 67] width 159 height 34
click at [654, 79] on link "Custom Templates" at bounding box center [672, 67] width 159 height 34
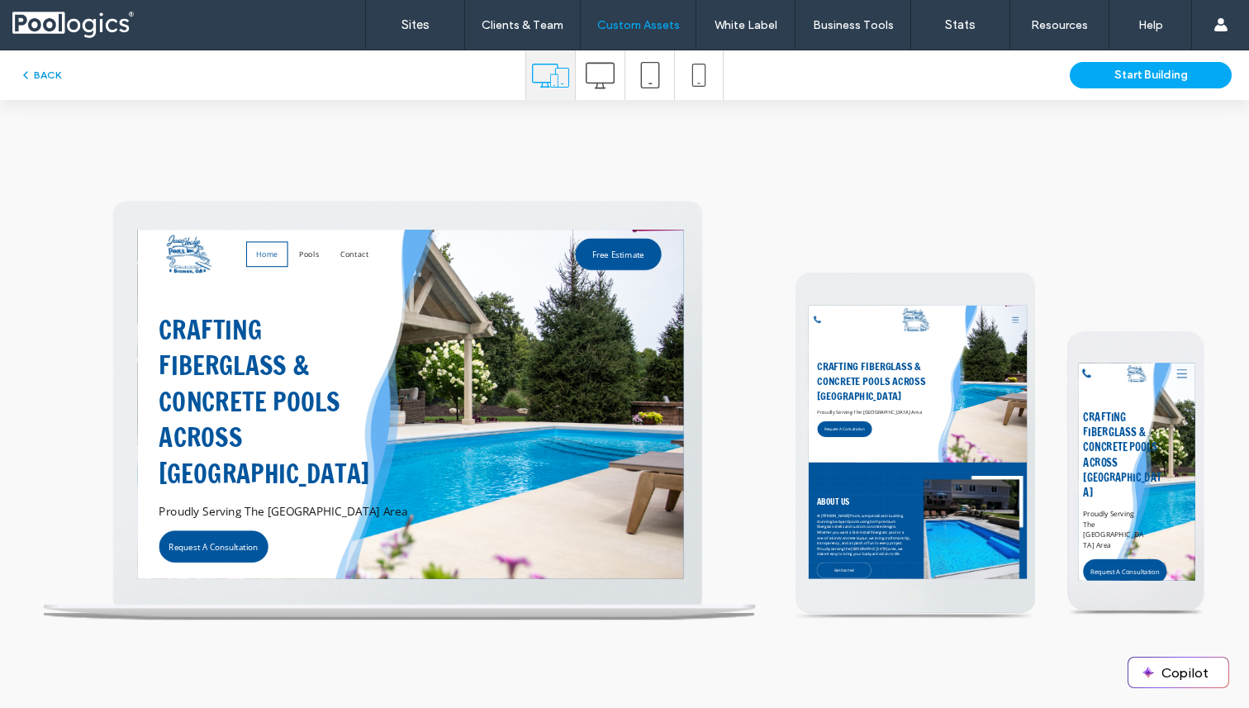
click at [45, 78] on button "BACK" at bounding box center [40, 75] width 42 height 20
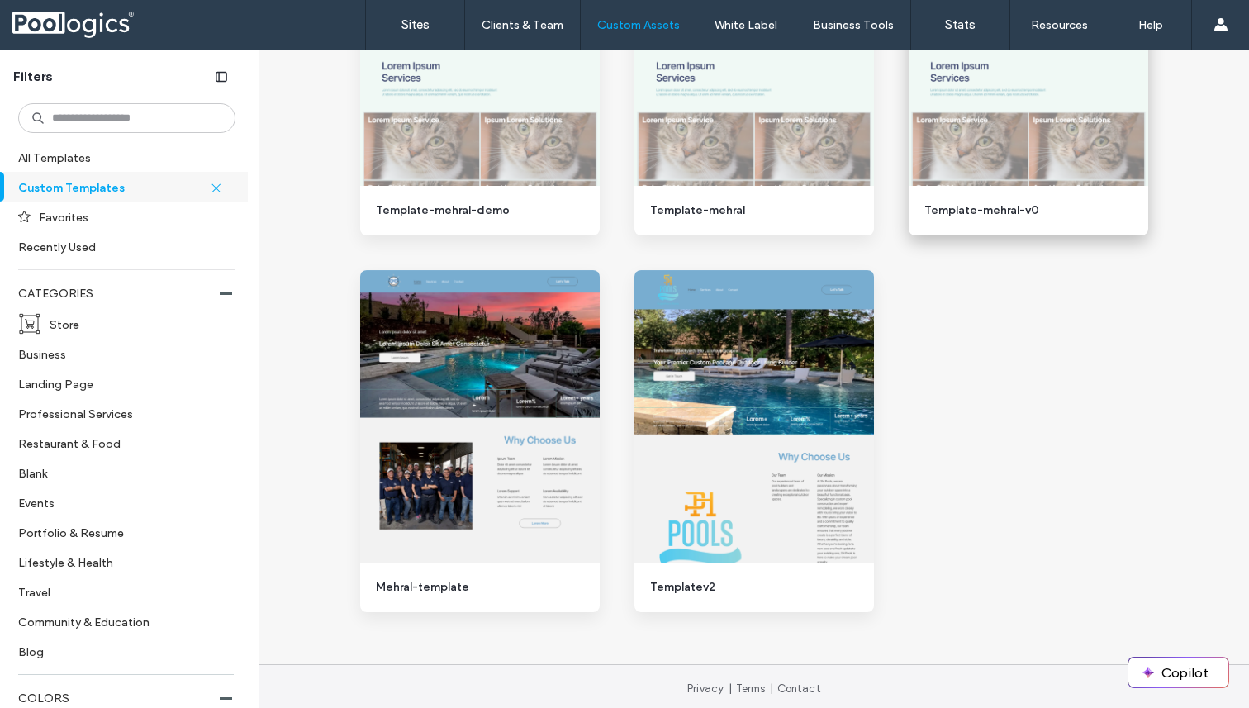
scroll to position [1535, 0]
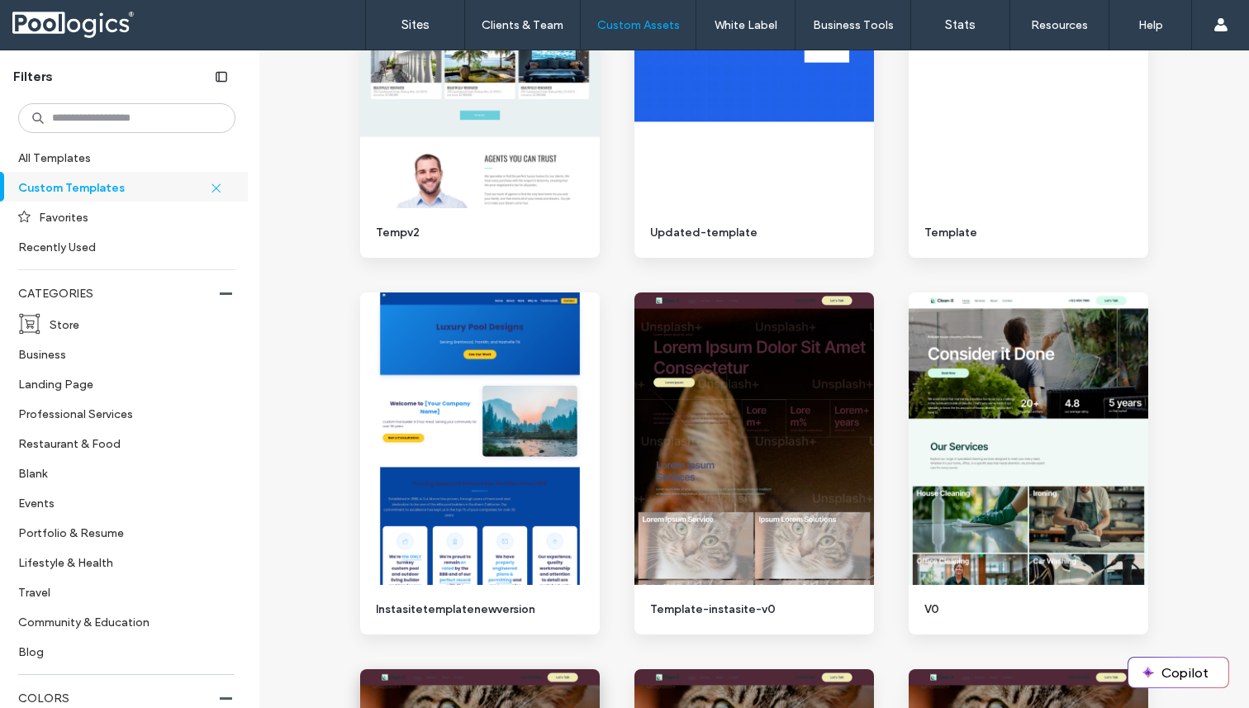
scroll to position [718, 0]
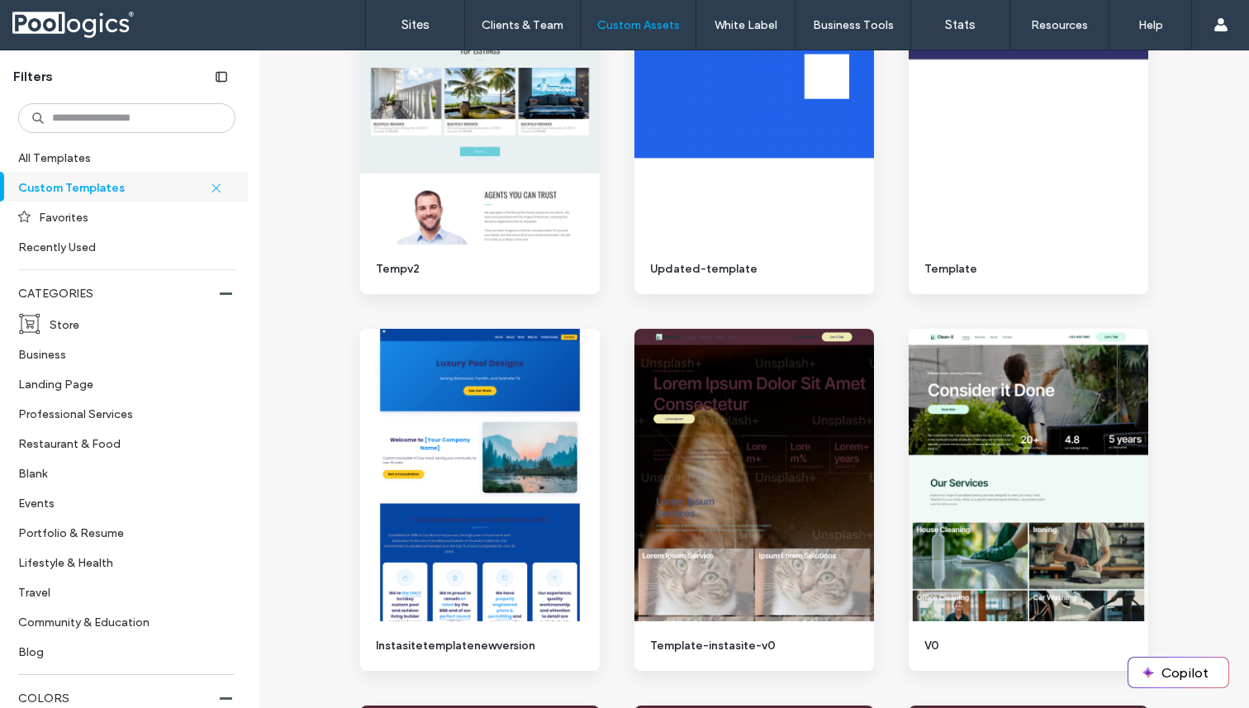
click at [262, 325] on div "Back to Classic Editor Browse Custom Templates Get started with a professionall…" at bounding box center [754, 428] width 990 height 2193
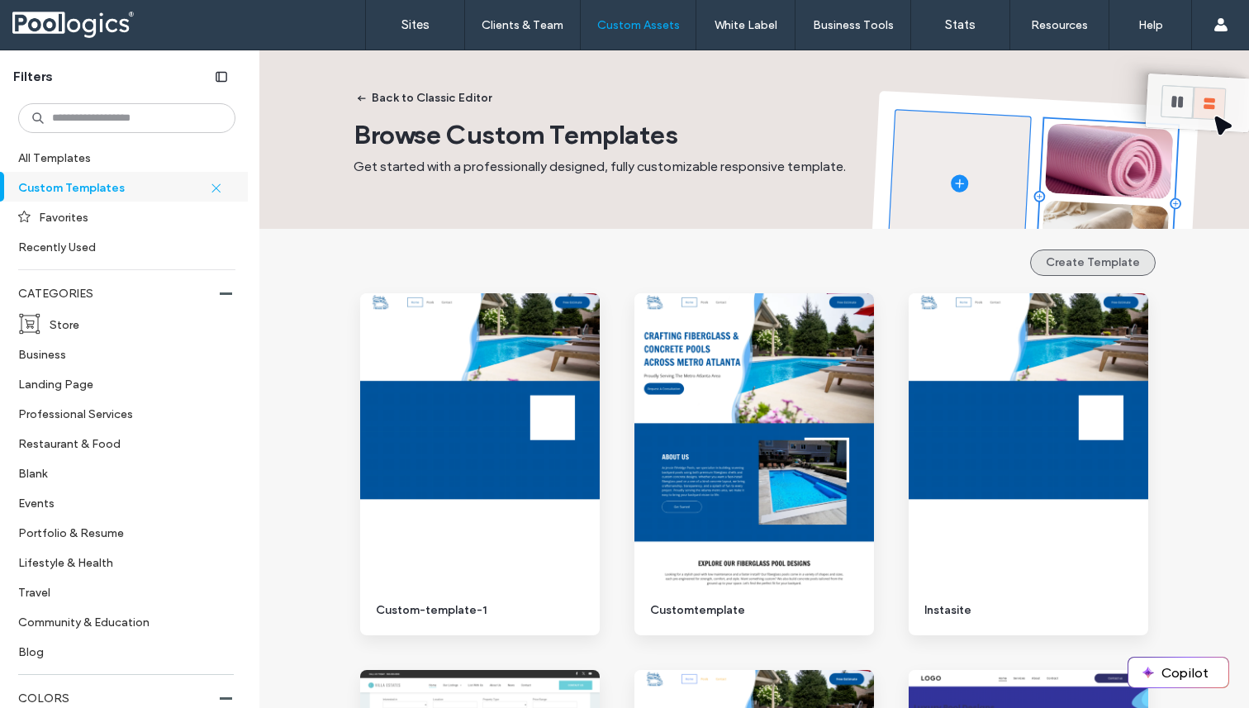
click at [1058, 254] on button "Create Template" at bounding box center [1093, 263] width 126 height 26
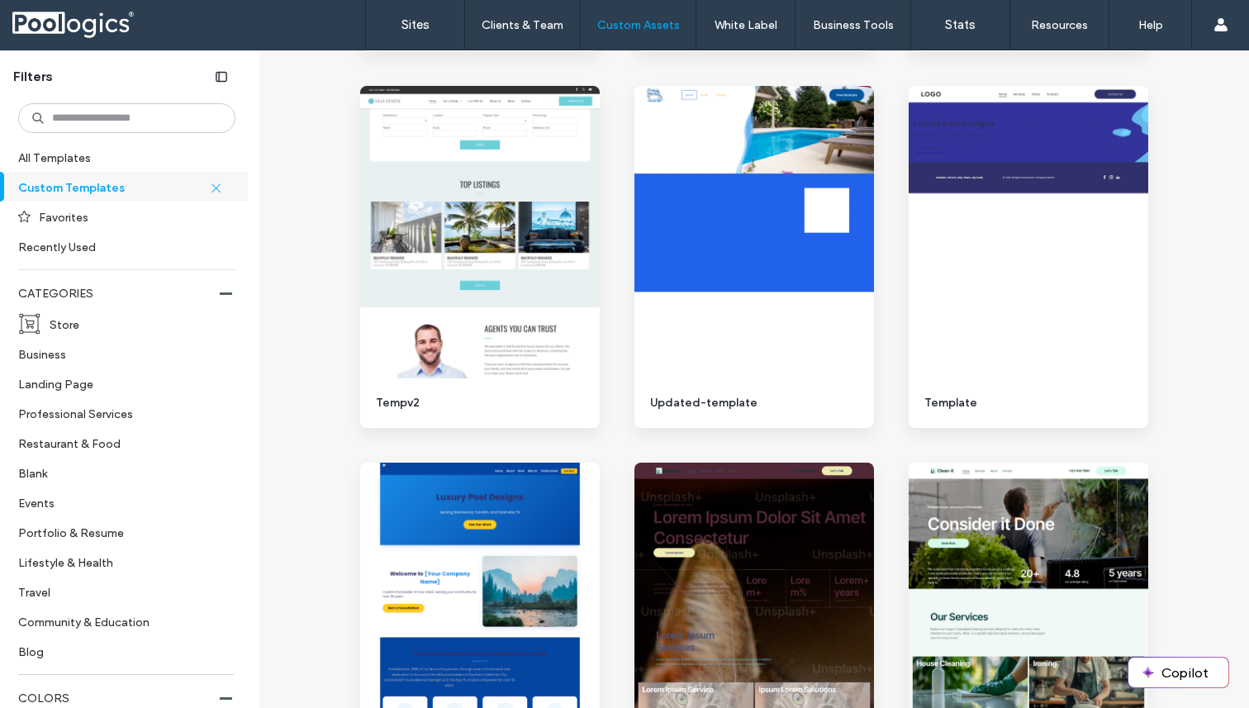
scroll to position [424, 0]
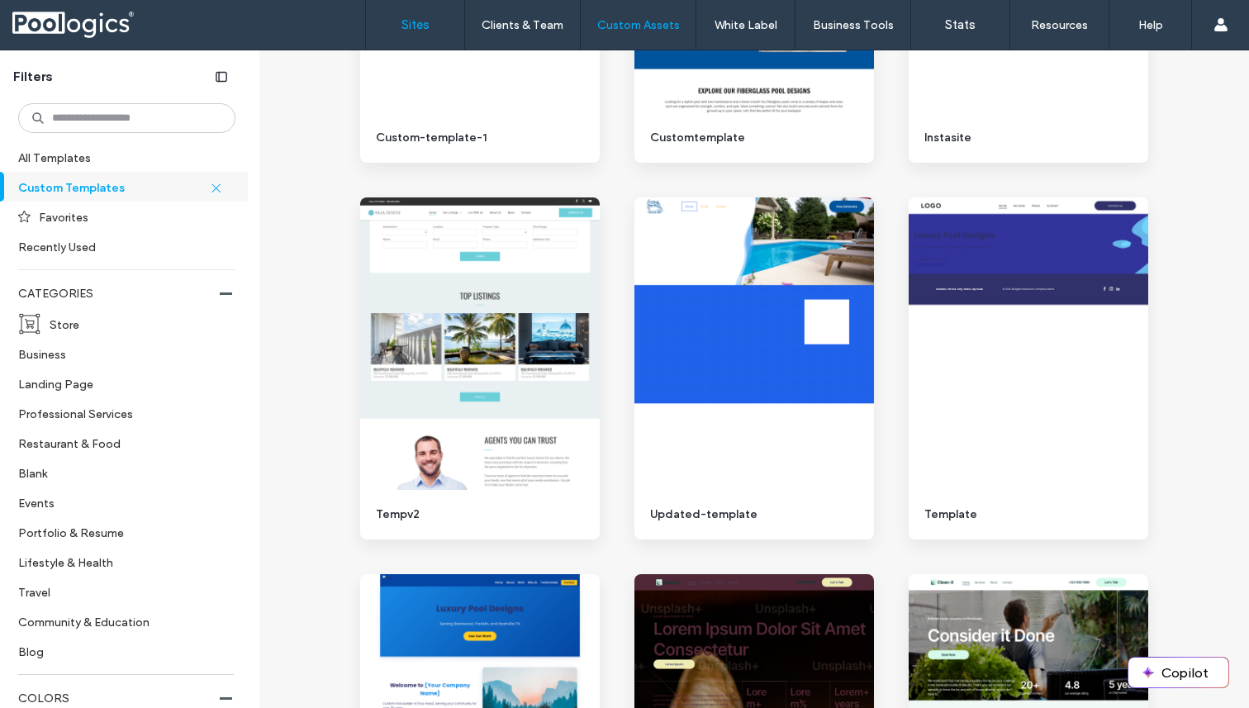
click at [431, 31] on link "Sites" at bounding box center [415, 25] width 98 height 50
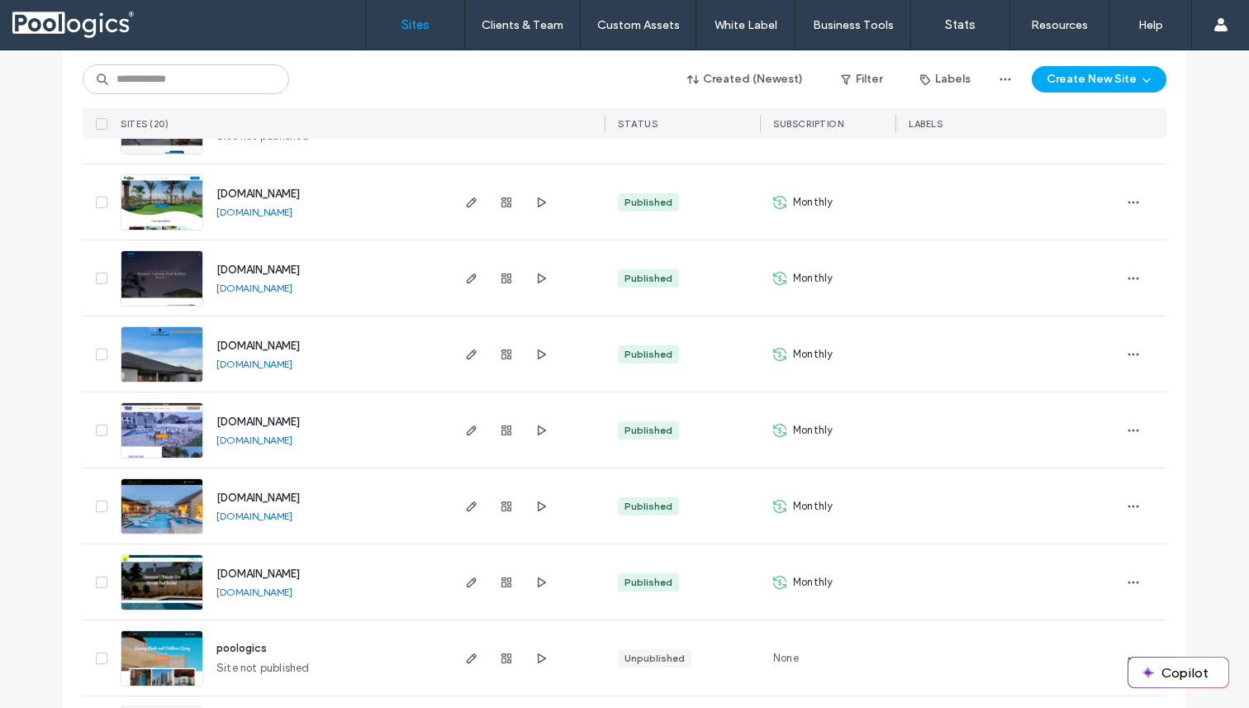
scroll to position [1077, 0]
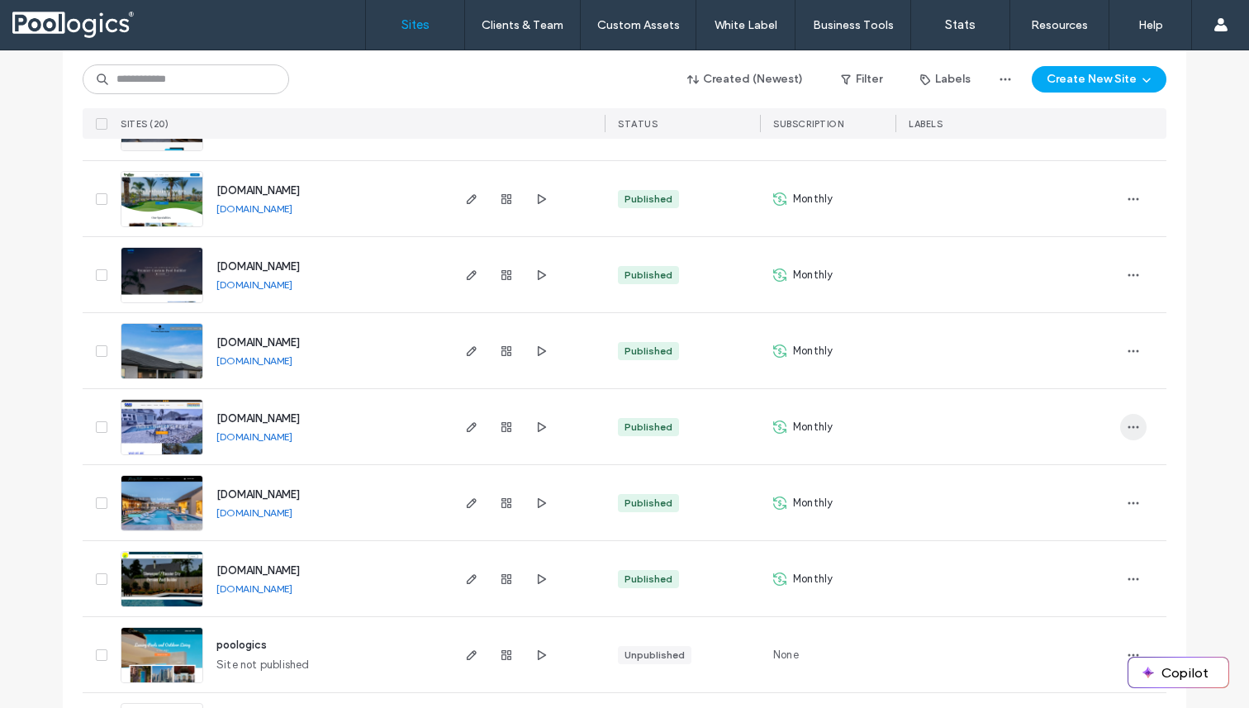
click at [1127, 421] on icon "button" at bounding box center [1133, 427] width 13 height 13
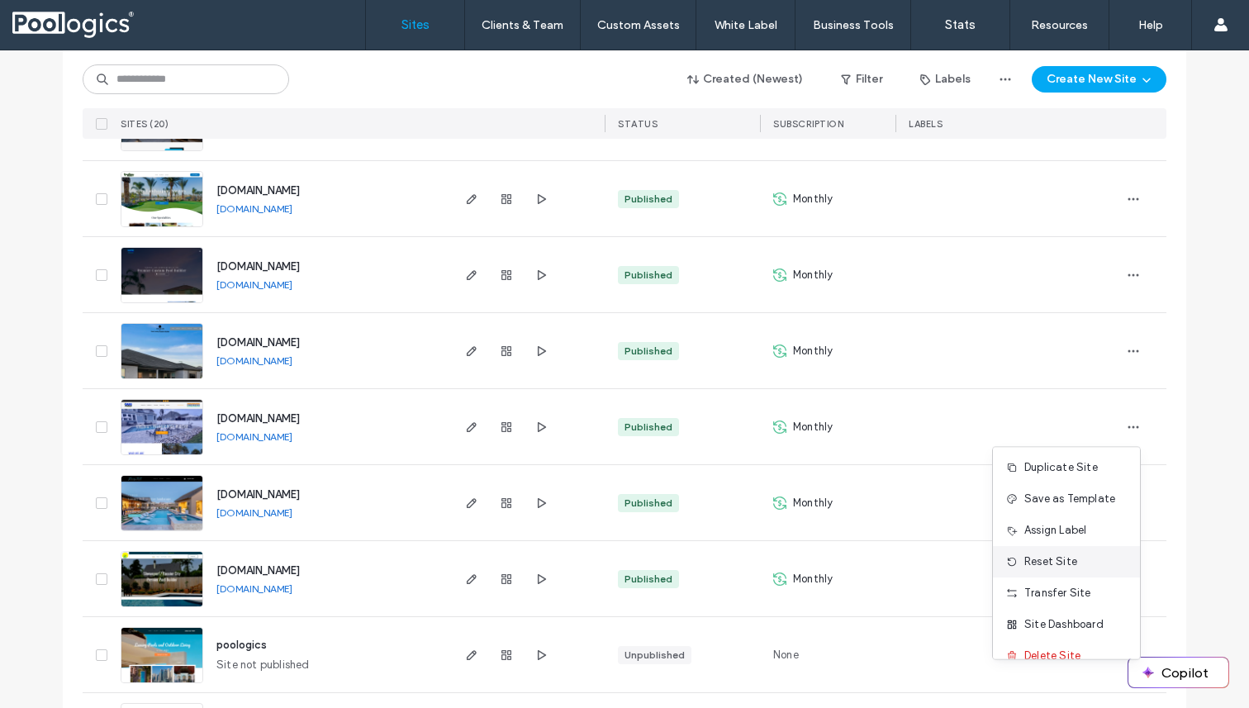
scroll to position [0, 0]
click at [1053, 502] on span "Save as Template" at bounding box center [1070, 501] width 91 height 17
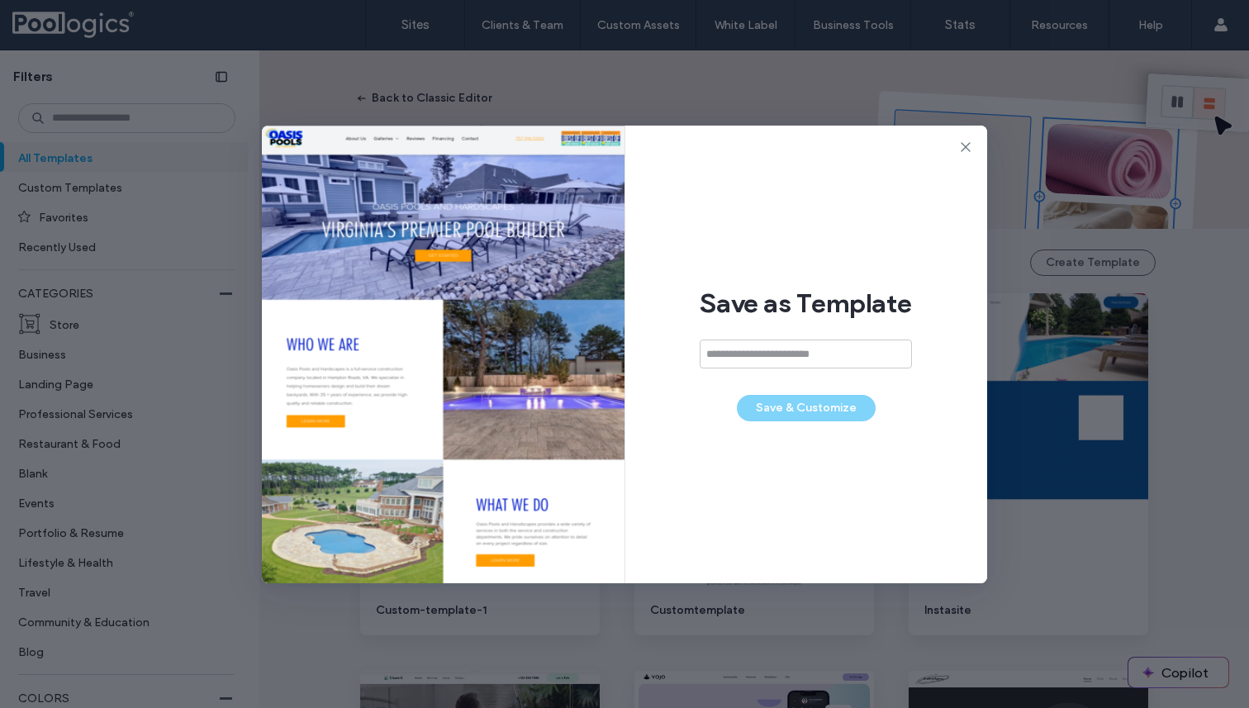
click at [754, 359] on input at bounding box center [806, 354] width 212 height 29
type input "**********"
click at [965, 145] on icon at bounding box center [966, 147] width 17 height 17
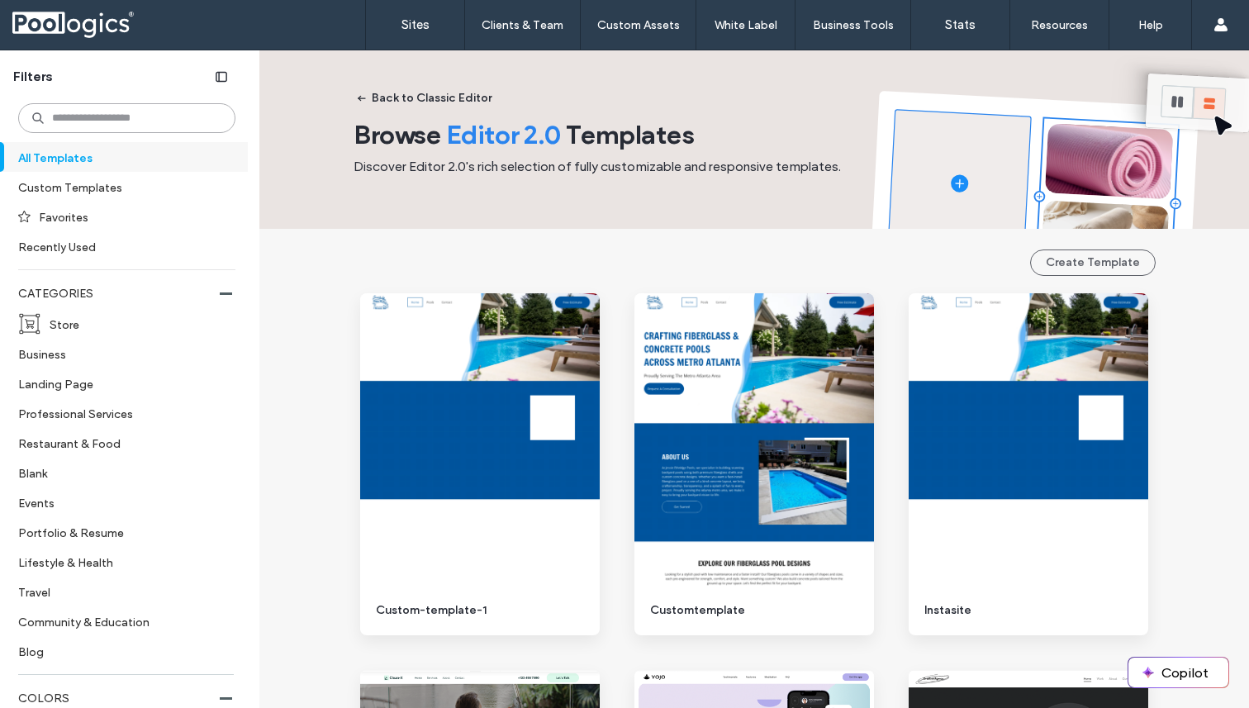
click at [120, 122] on input at bounding box center [126, 118] width 217 height 30
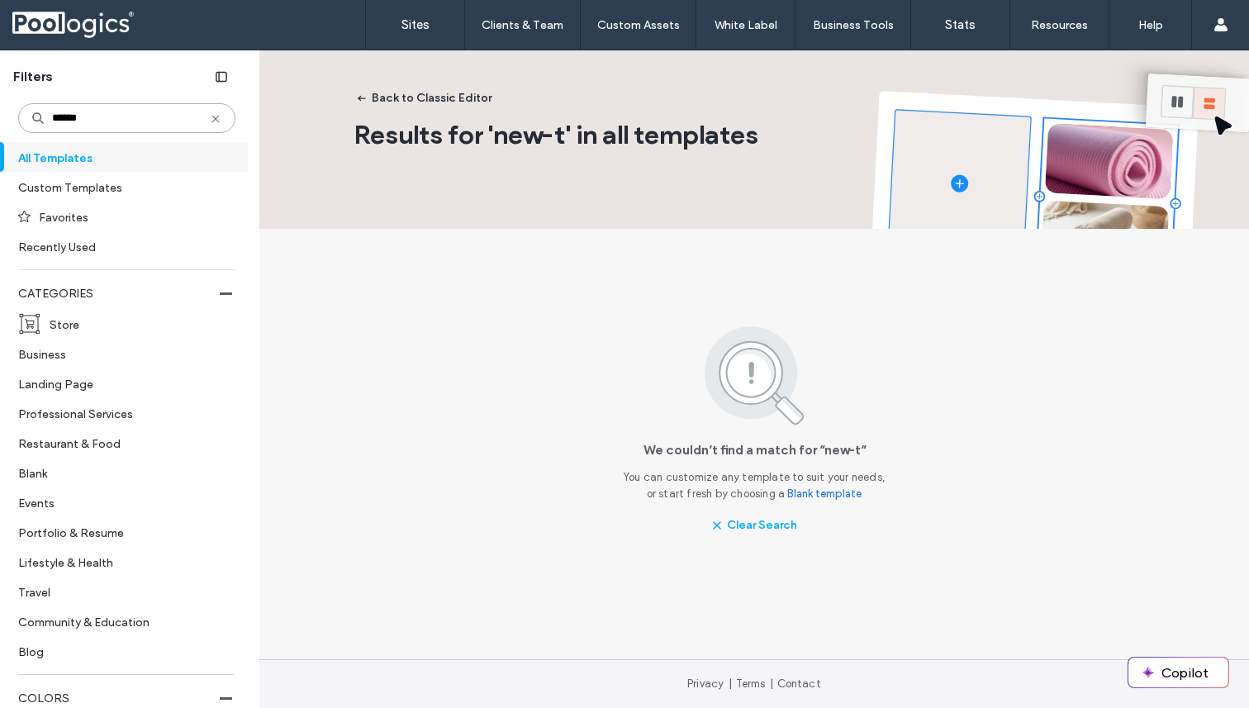
type input "*******"
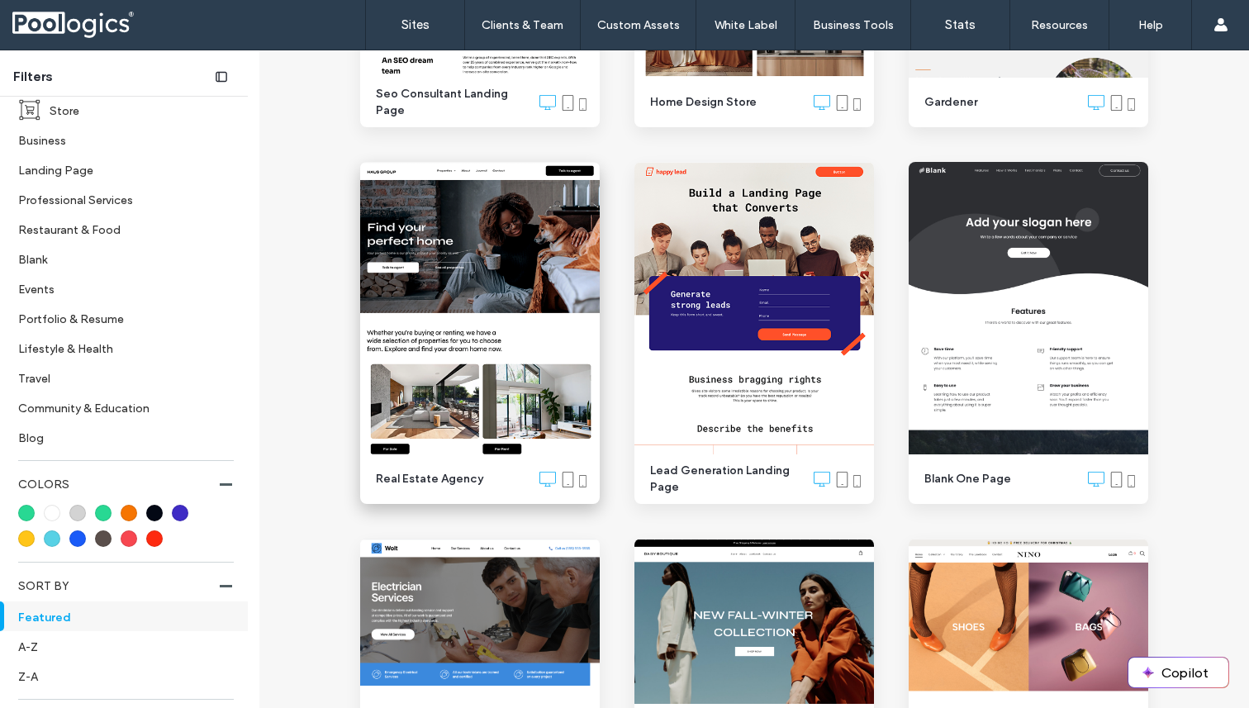
scroll to position [5042, 0]
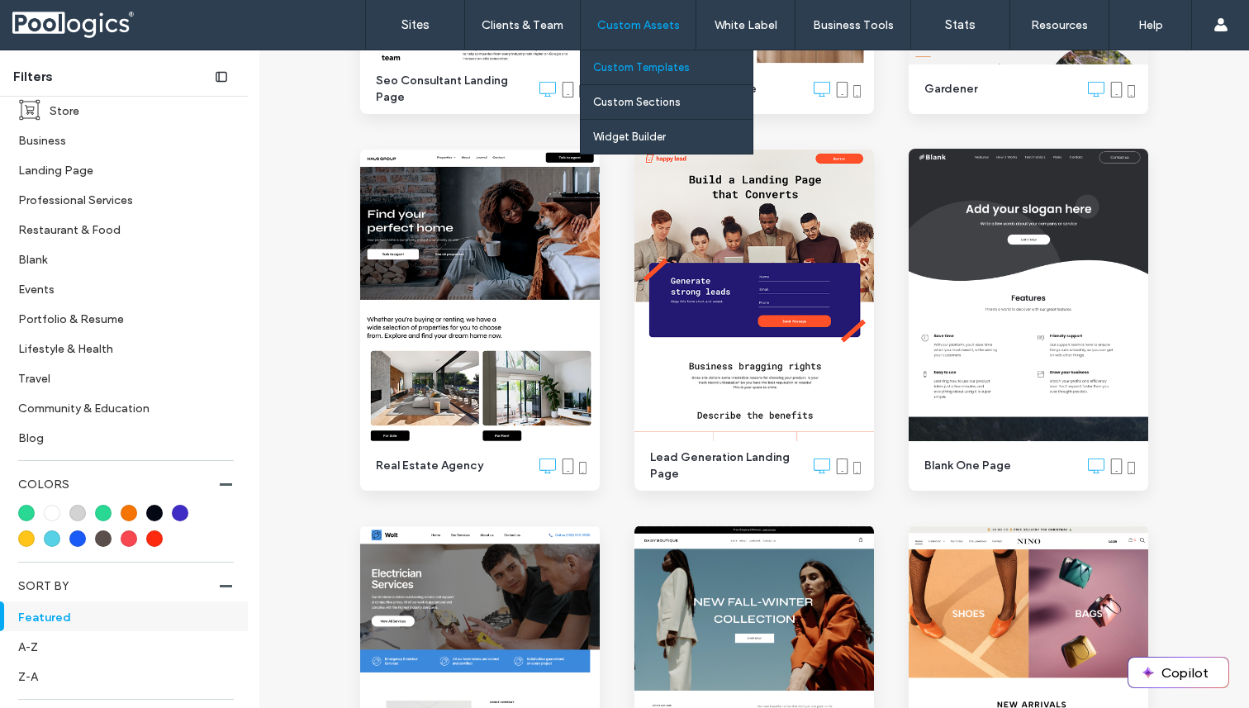
click at [627, 62] on label "Custom Templates" at bounding box center [641, 67] width 97 height 12
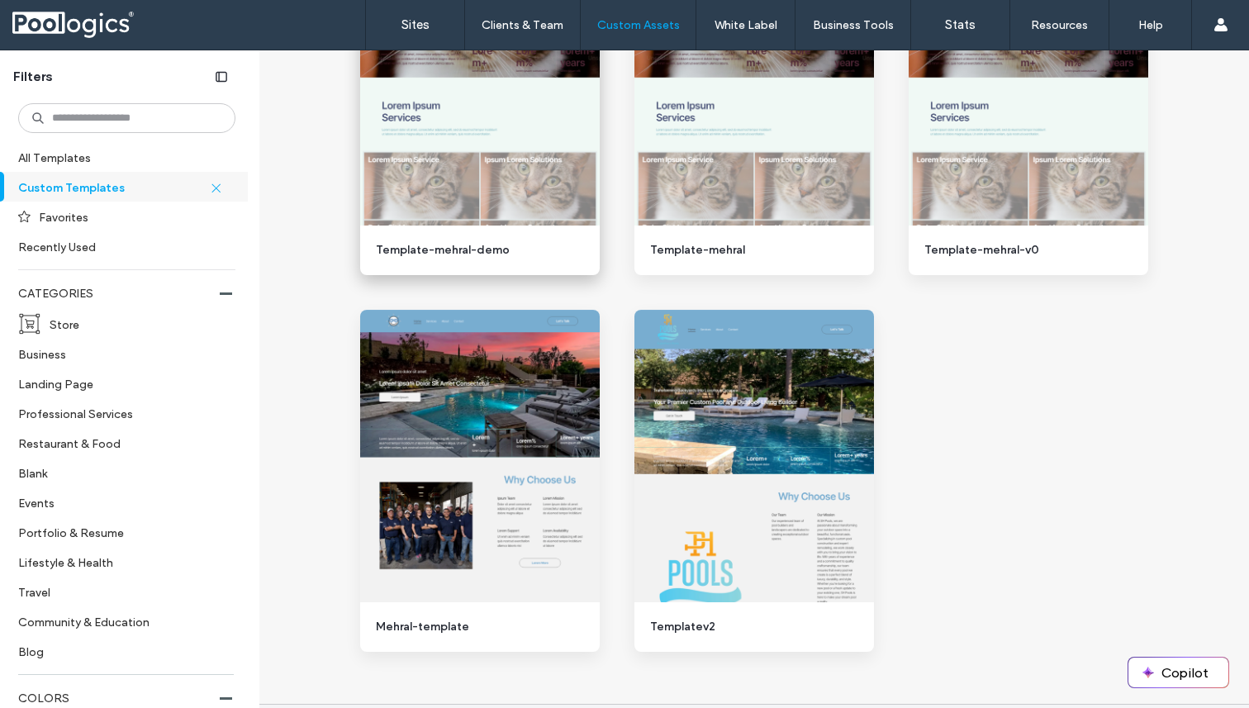
scroll to position [1535, 0]
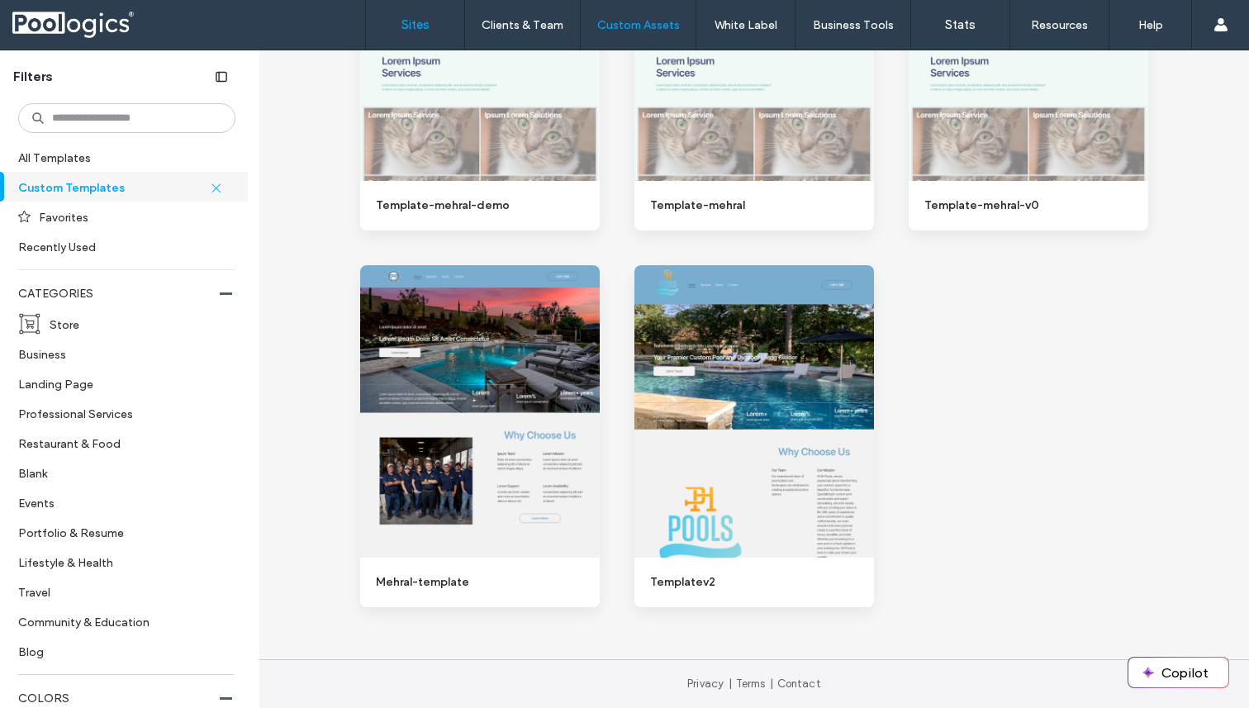
click at [428, 26] on label "Sites" at bounding box center [416, 24] width 28 height 15
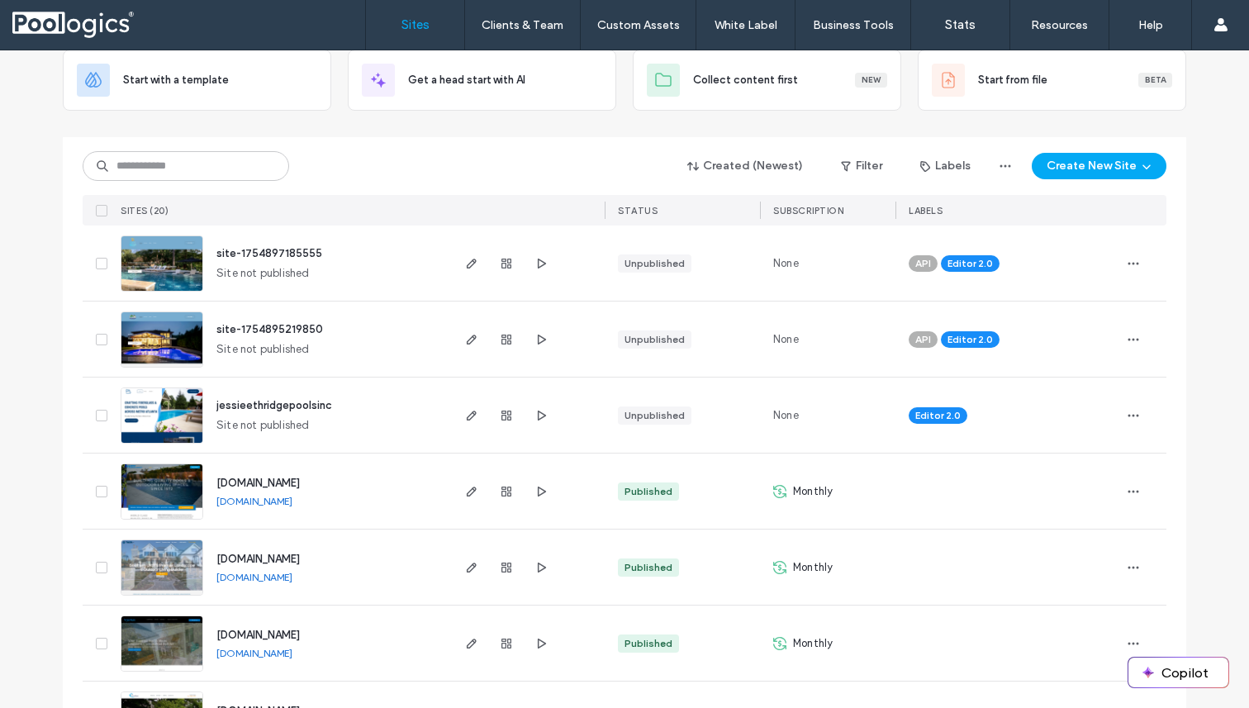
scroll to position [102, 0]
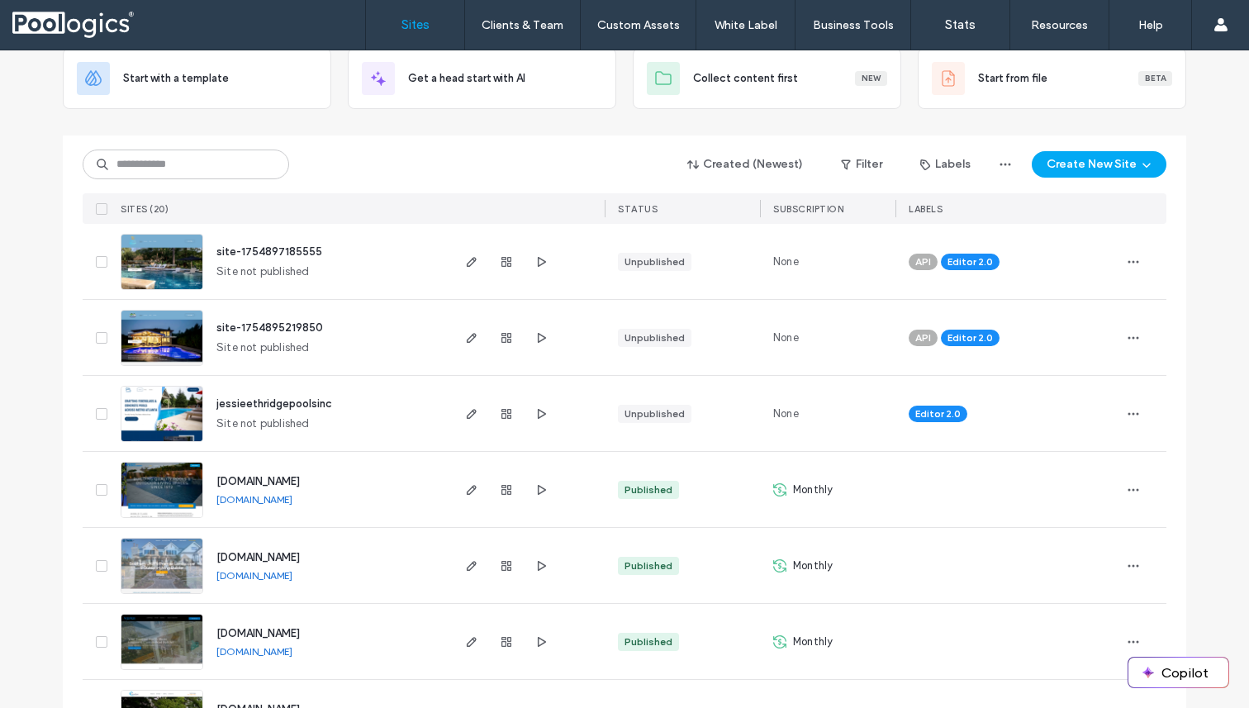
click at [301, 397] on span "jessieethridgepoolsinc" at bounding box center [274, 403] width 116 height 12
click at [289, 404] on span "jessieethridgepoolsinc" at bounding box center [274, 403] width 116 height 12
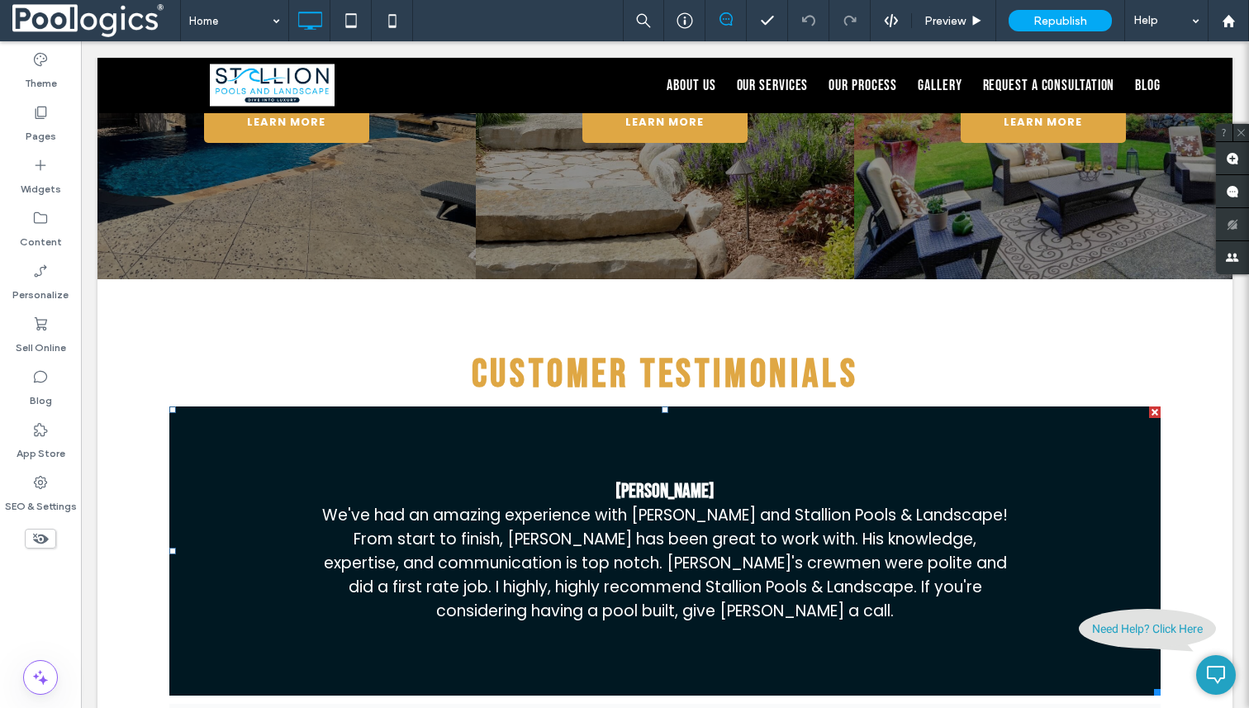
scroll to position [1760, 0]
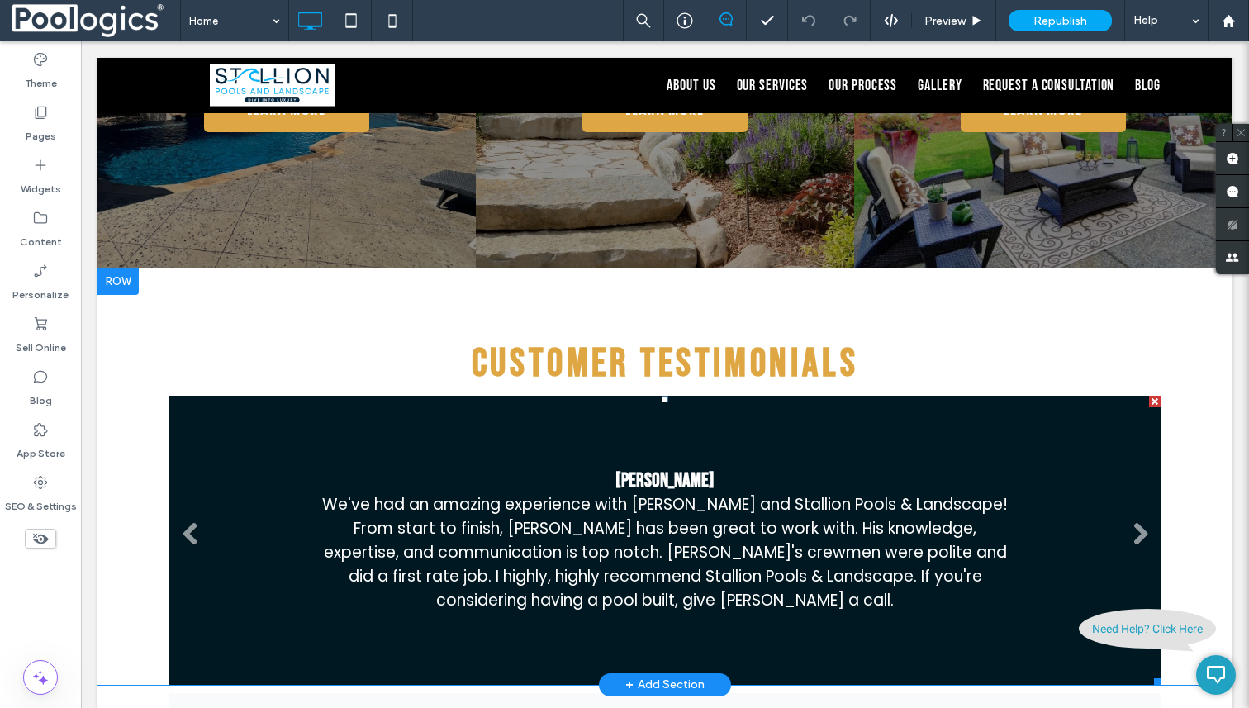
click at [782, 443] on li "T. Jonsson We've had an amazing experience with Matt and Stallion Pools & Lands…" at bounding box center [664, 540] width 991 height 289
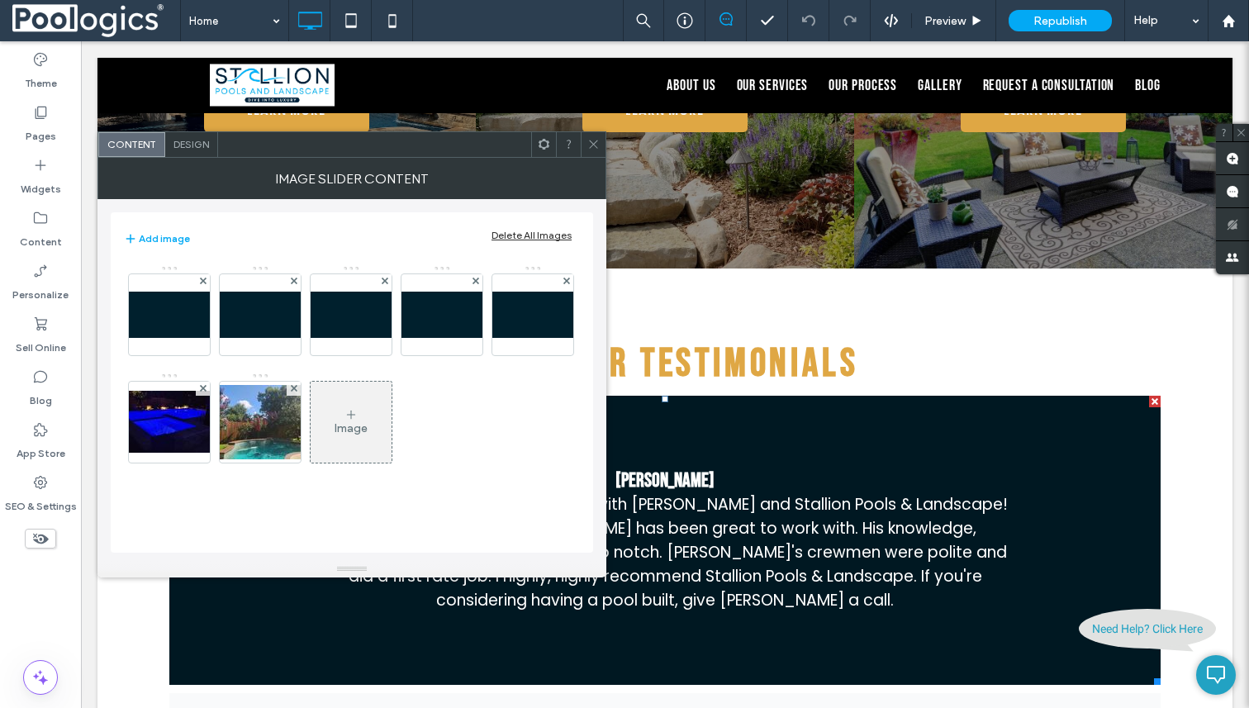
click at [592, 144] on icon at bounding box center [593, 144] width 12 height 12
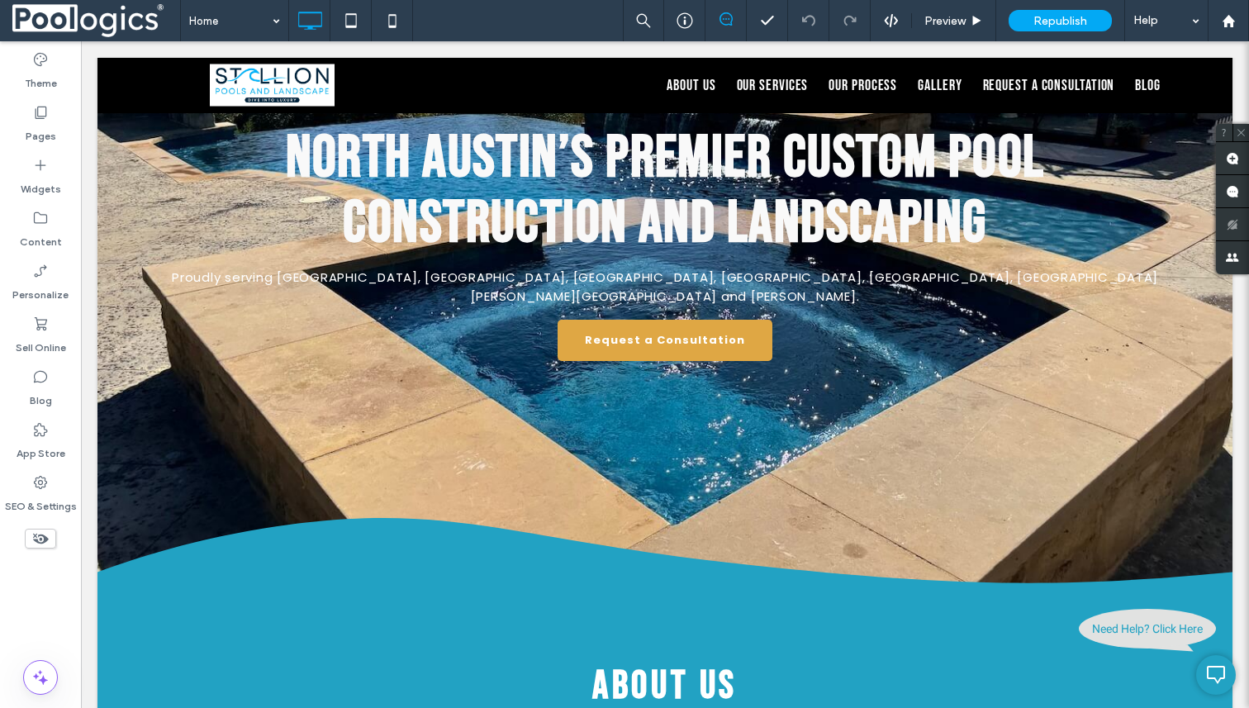
scroll to position [0, 0]
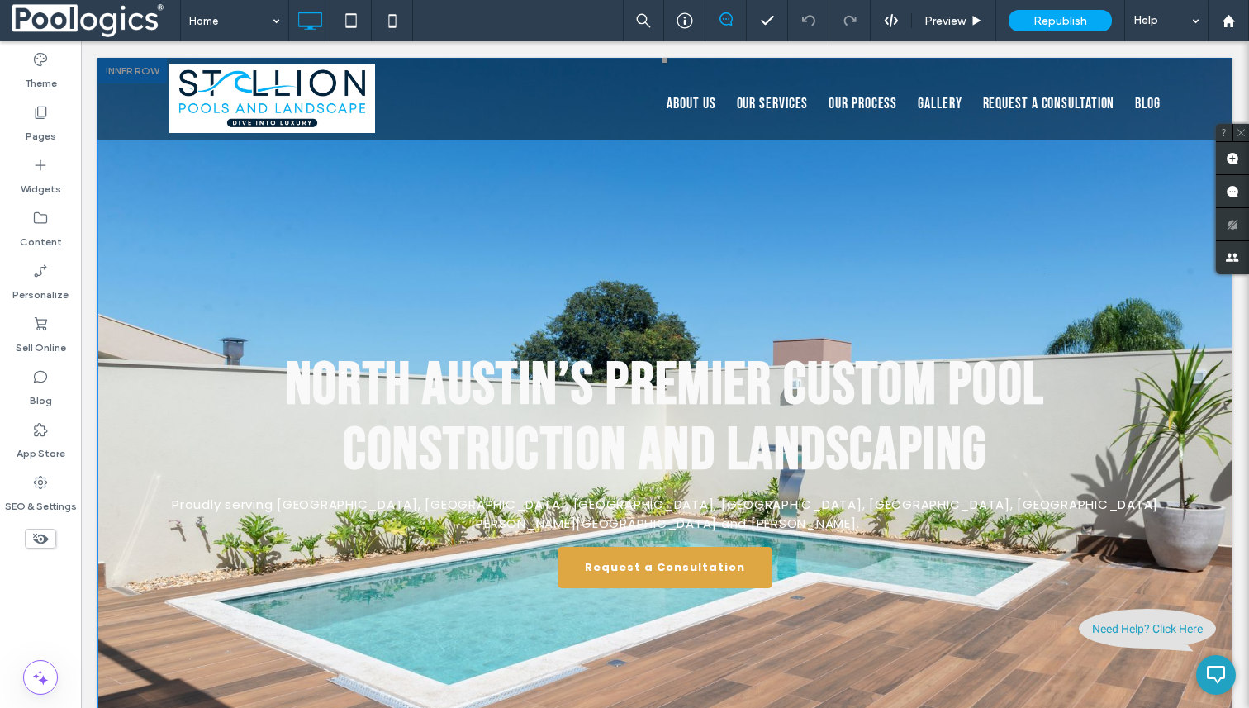
click at [677, 233] on div "North Austin’s Premier Custom Pool Construction and Landscaping Proudly serving…" at bounding box center [664, 397] width 1135 height 679
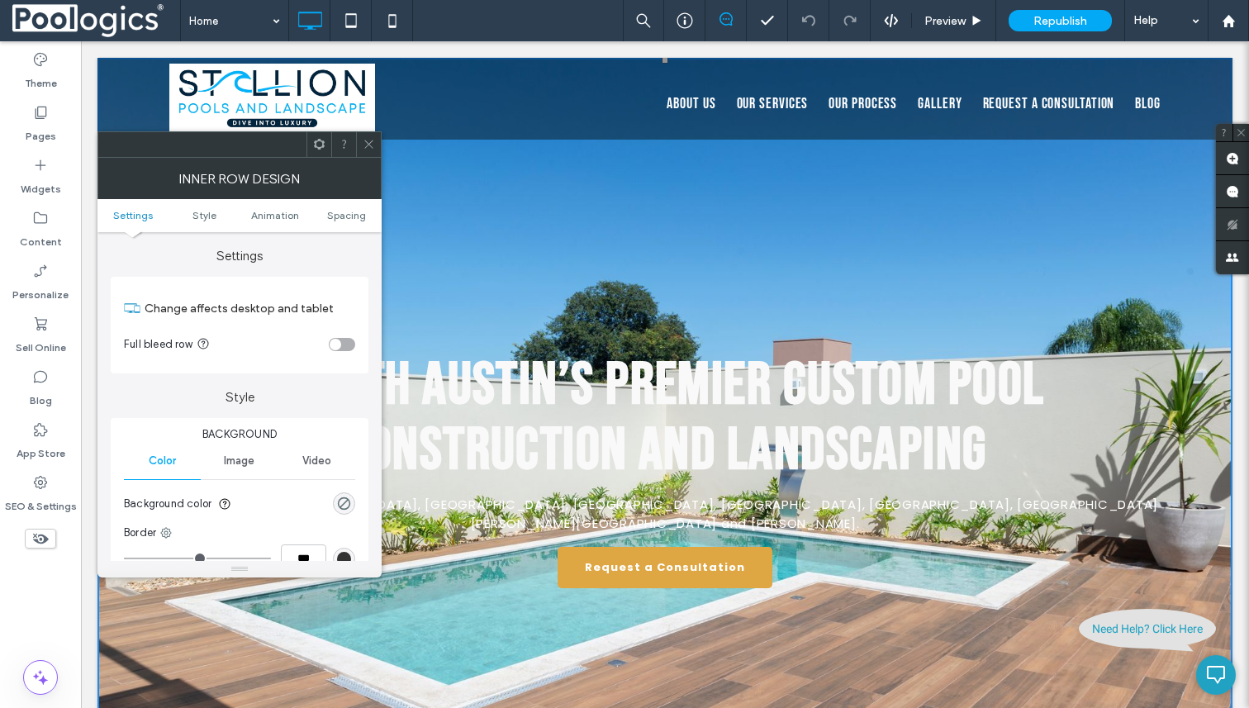
click at [373, 148] on icon at bounding box center [369, 144] width 12 height 12
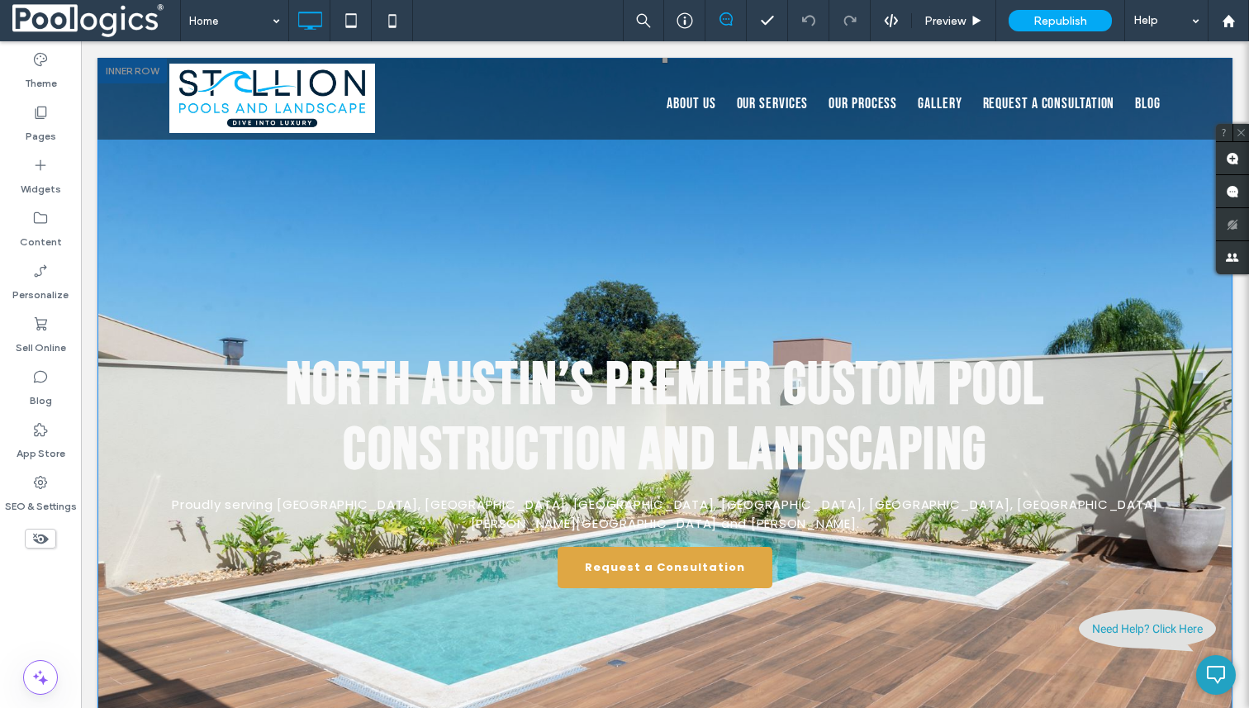
click at [383, 160] on div "North Austin’s Premier Custom Pool Construction and Landscaping Proudly serving…" at bounding box center [664, 397] width 1135 height 679
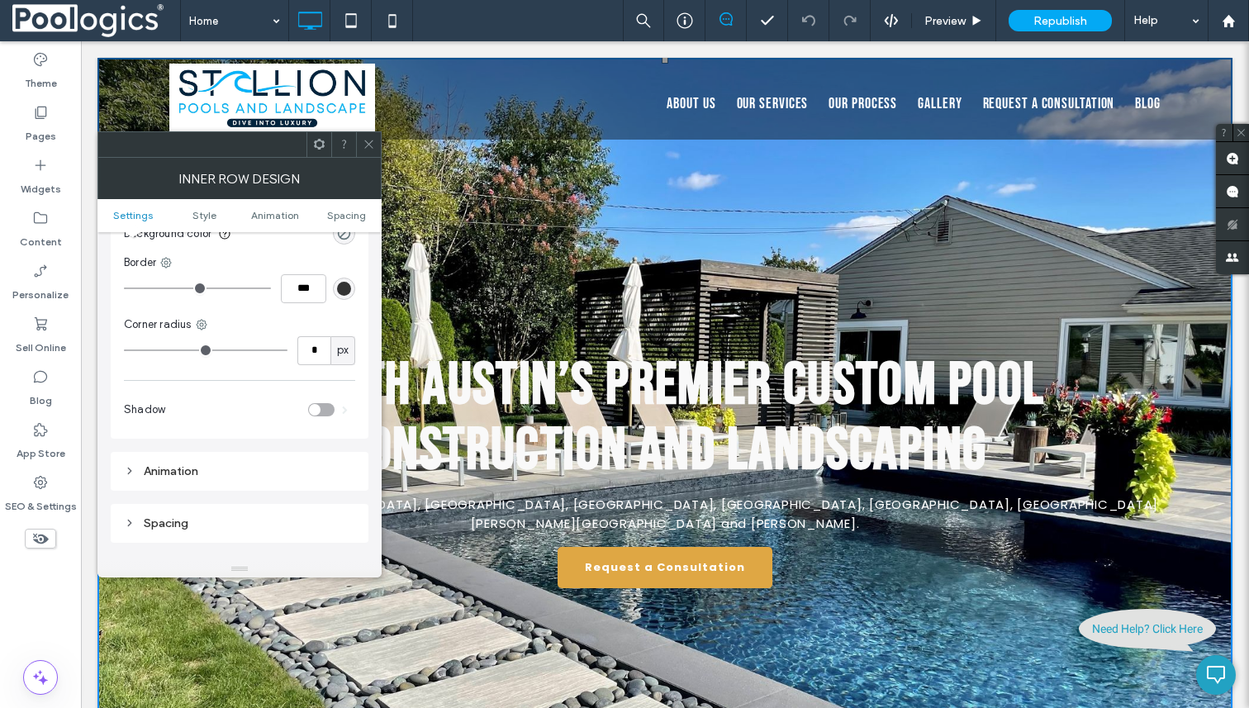
scroll to position [530, 0]
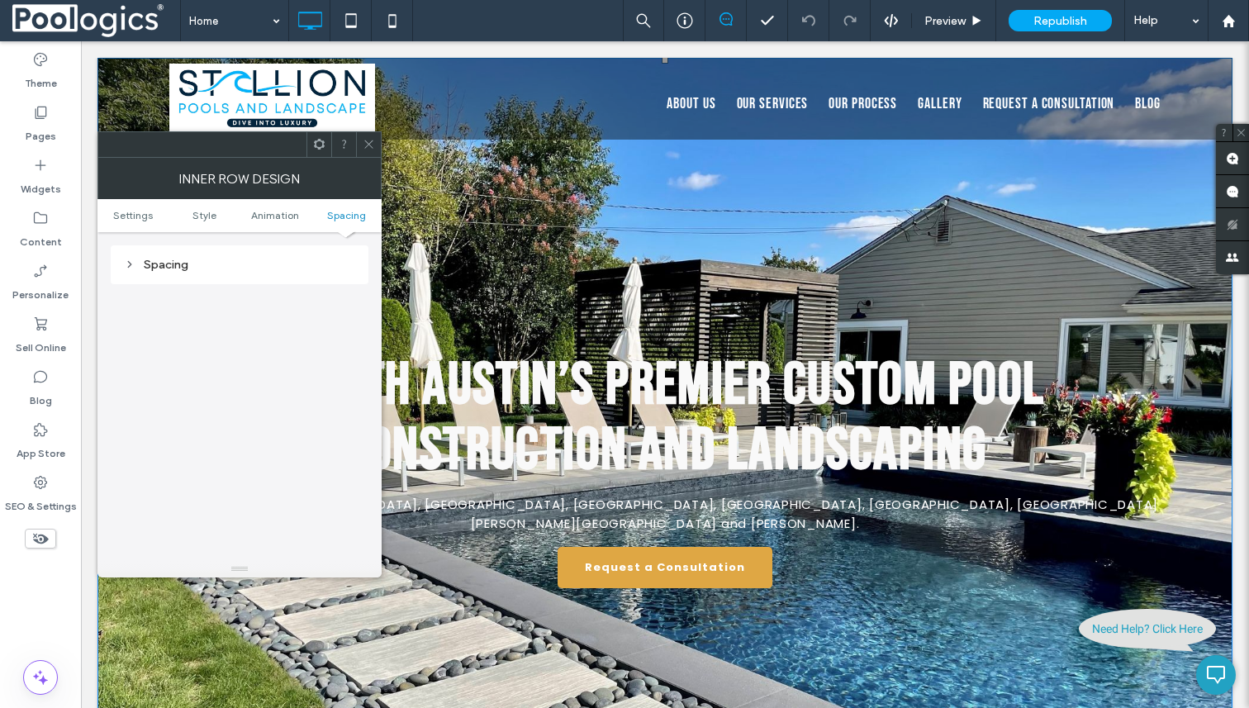
click at [598, 258] on div "North Austin’s Premier Custom Pool Construction and Landscaping Proudly serving…" at bounding box center [664, 397] width 1135 height 679
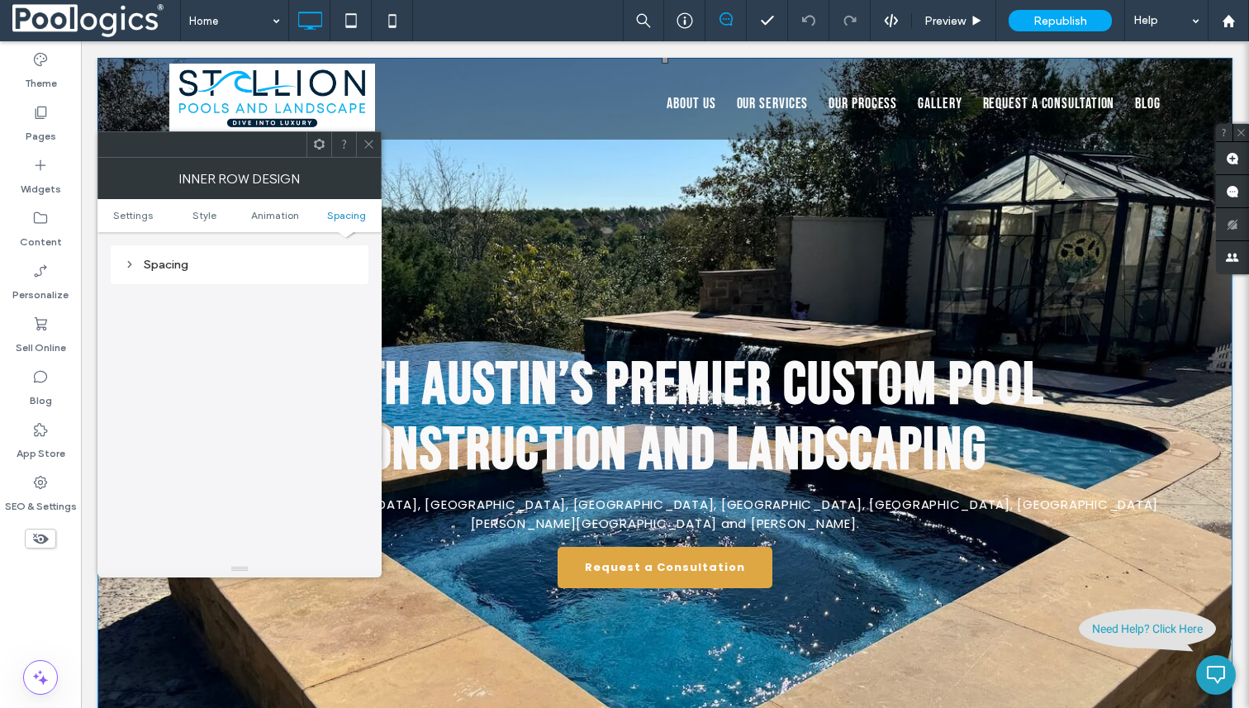
click at [575, 217] on div "North Austin’s Premier Custom Pool Construction and Landscaping Proudly serving…" at bounding box center [664, 397] width 1135 height 679
click at [371, 145] on icon at bounding box center [369, 144] width 12 height 12
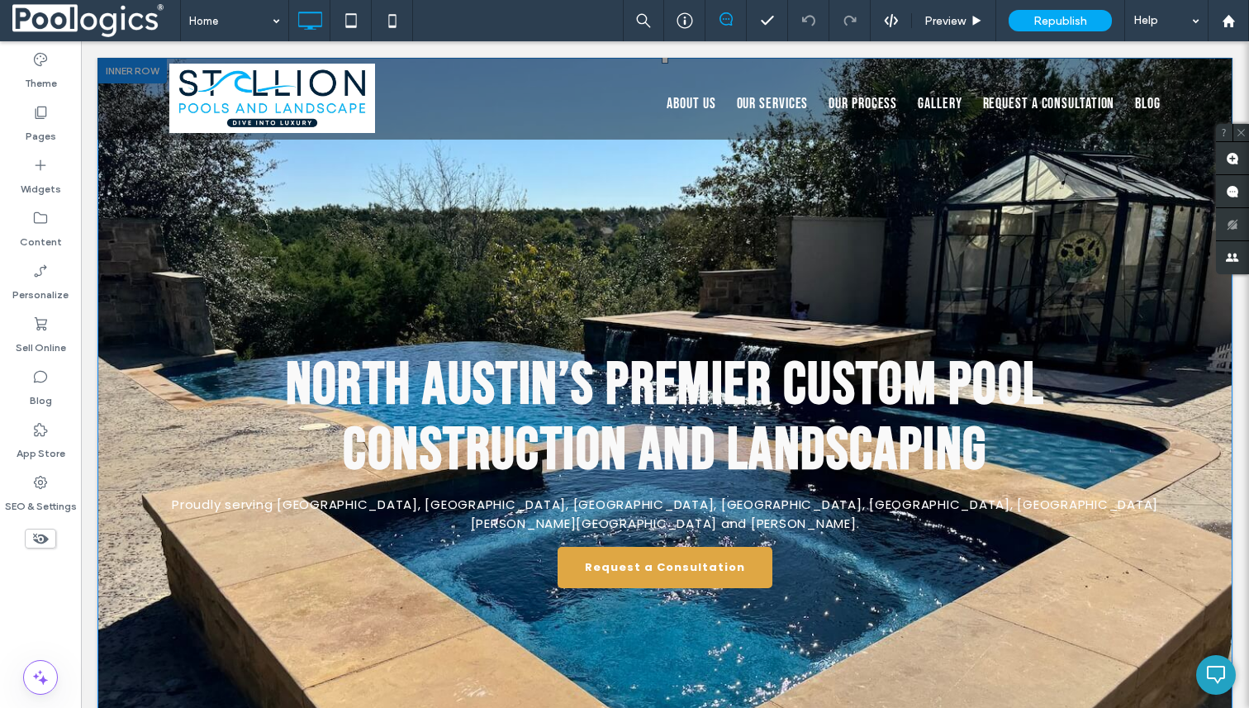
click at [482, 216] on div "North Austin’s Premier Custom Pool Construction and Landscaping Proudly serving…" at bounding box center [664, 397] width 1135 height 679
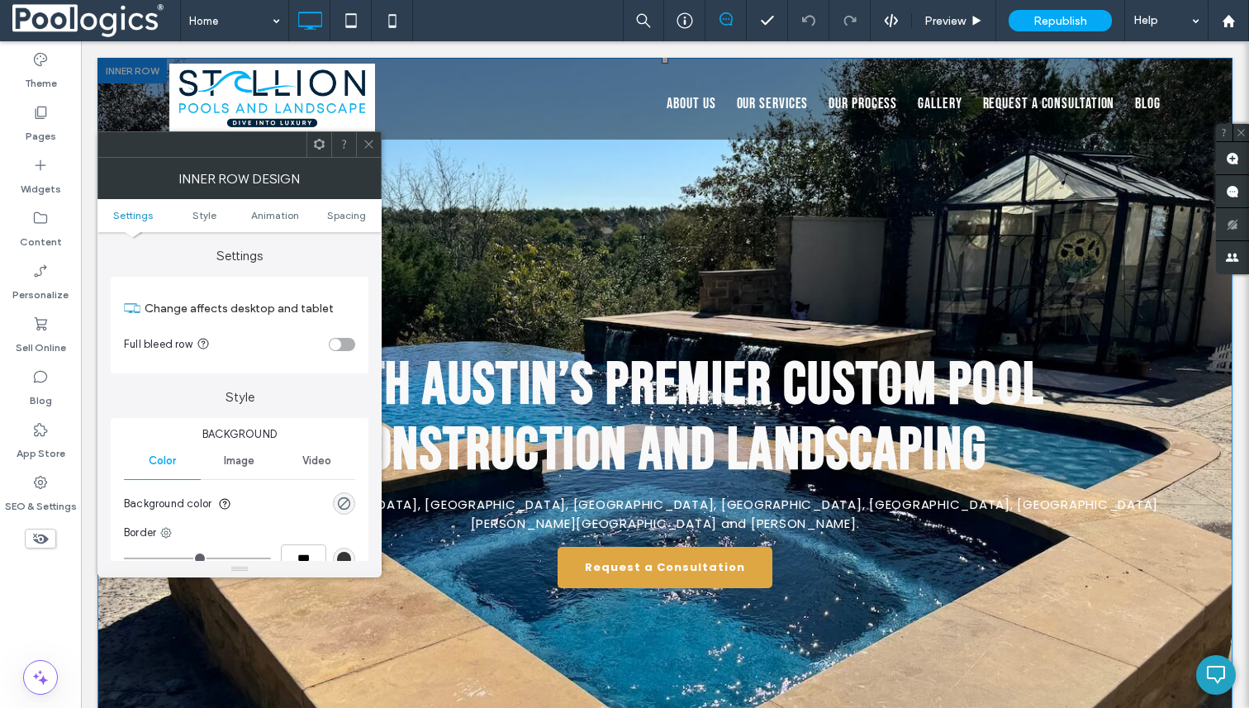
click at [482, 216] on div "North Austin’s Premier Custom Pool Construction and Landscaping Proudly serving…" at bounding box center [664, 397] width 1135 height 679
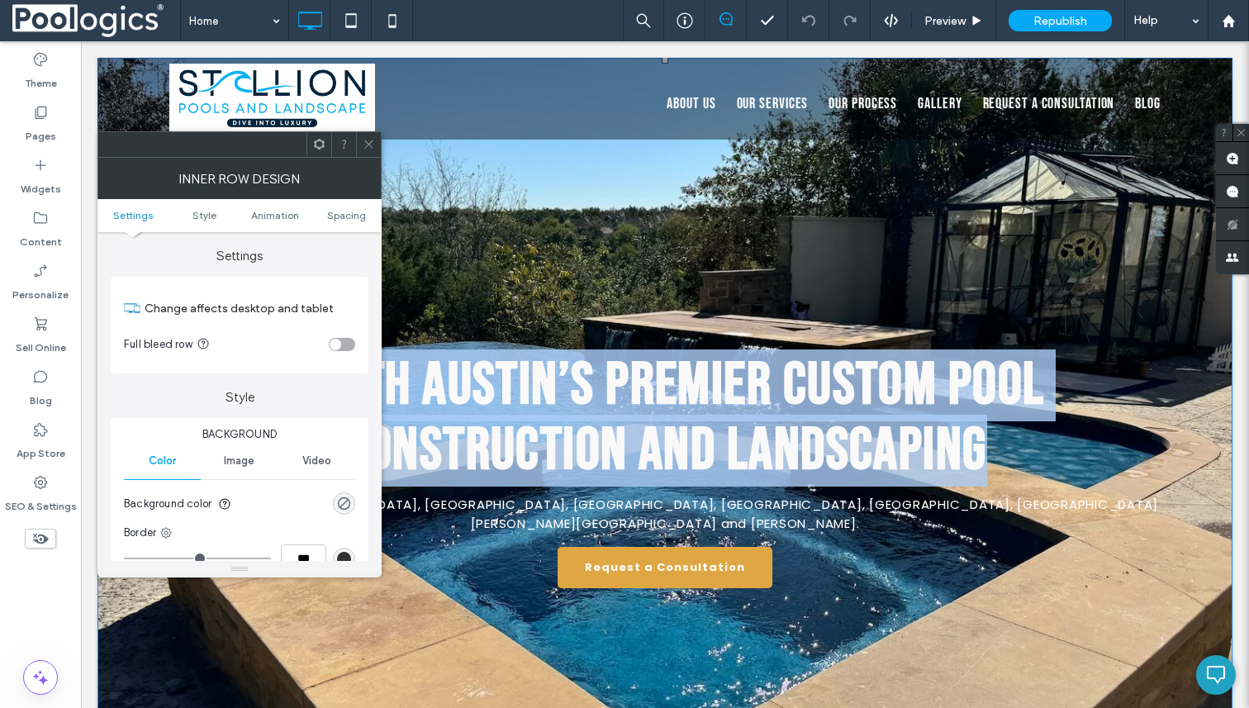
click at [482, 216] on div "North Austin’s Premier Custom Pool Construction and Landscaping Proudly serving…" at bounding box center [664, 397] width 1135 height 679
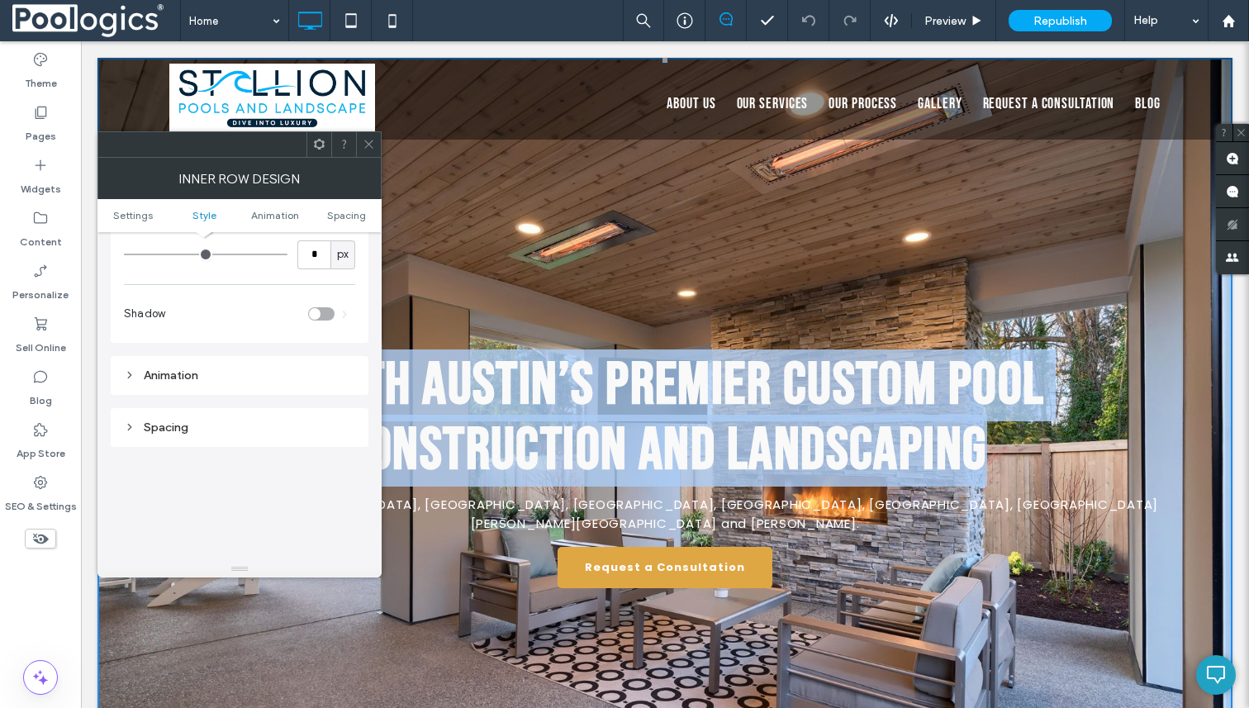
scroll to position [330, 0]
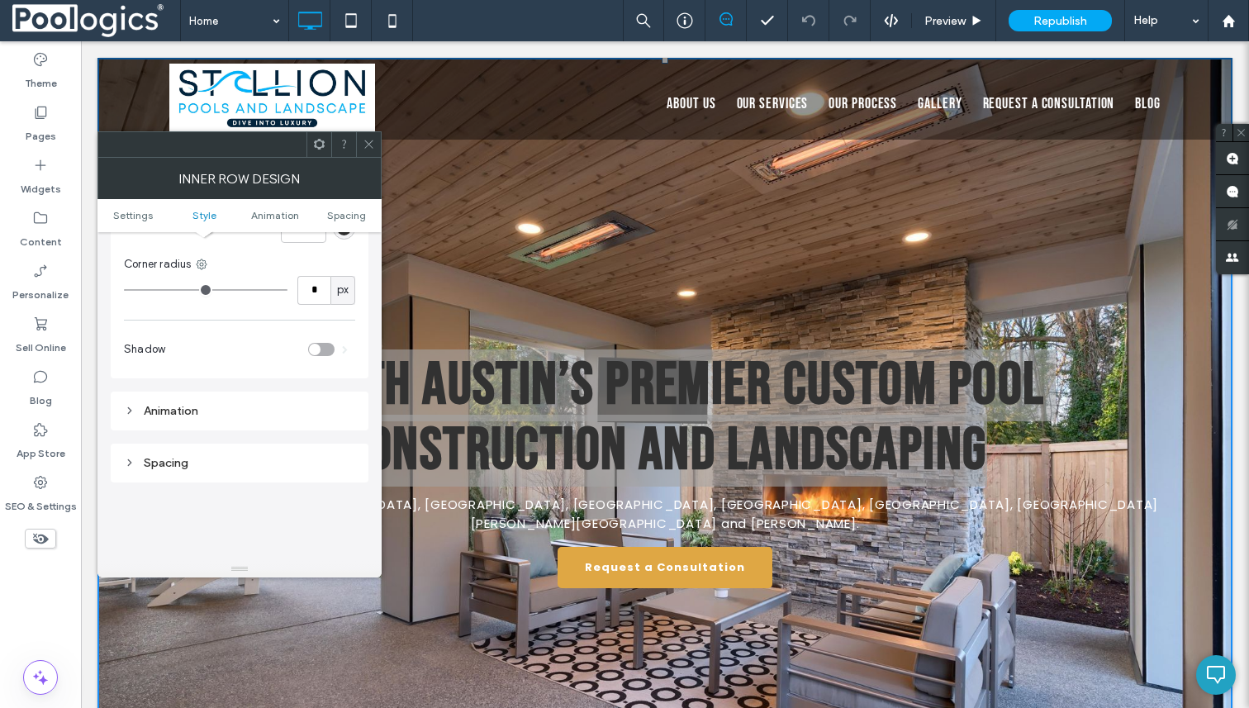
click at [143, 221] on ul "Settings Style Animation Spacing" at bounding box center [239, 215] width 284 height 33
click at [131, 201] on ul "Settings Style Animation Spacing" at bounding box center [239, 215] width 284 height 33
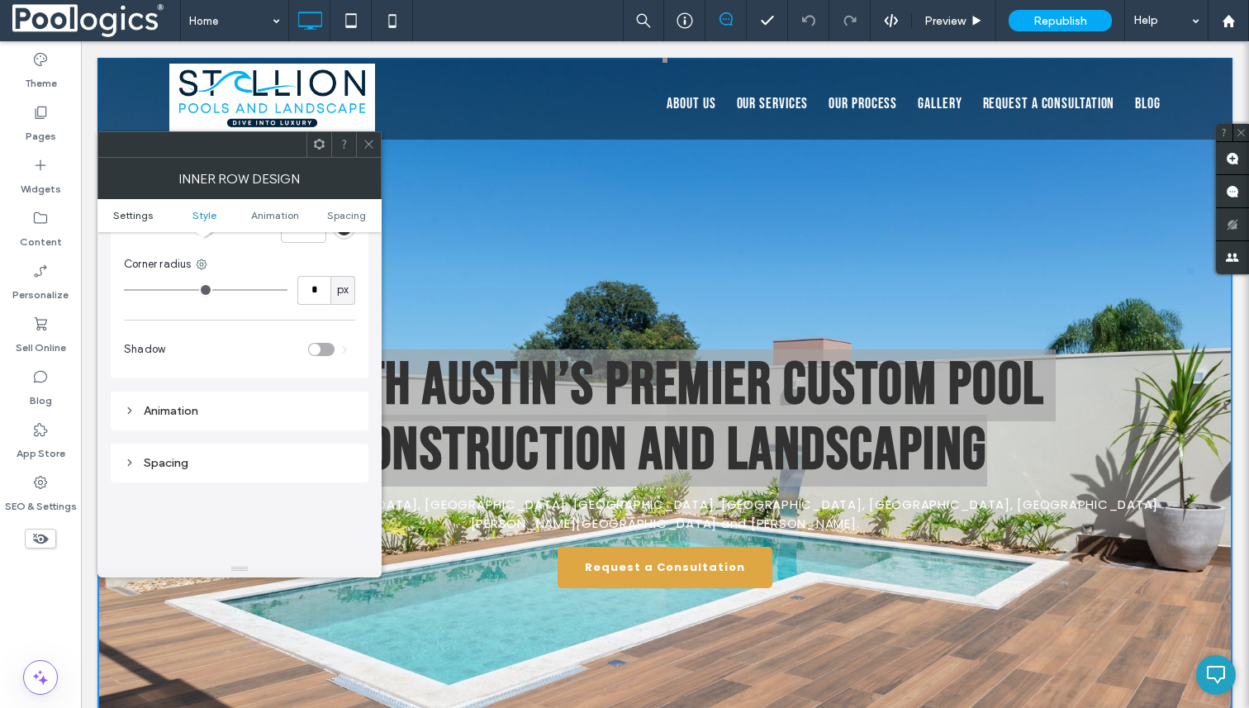
click at [132, 211] on span "Settings" at bounding box center [133, 215] width 40 height 12
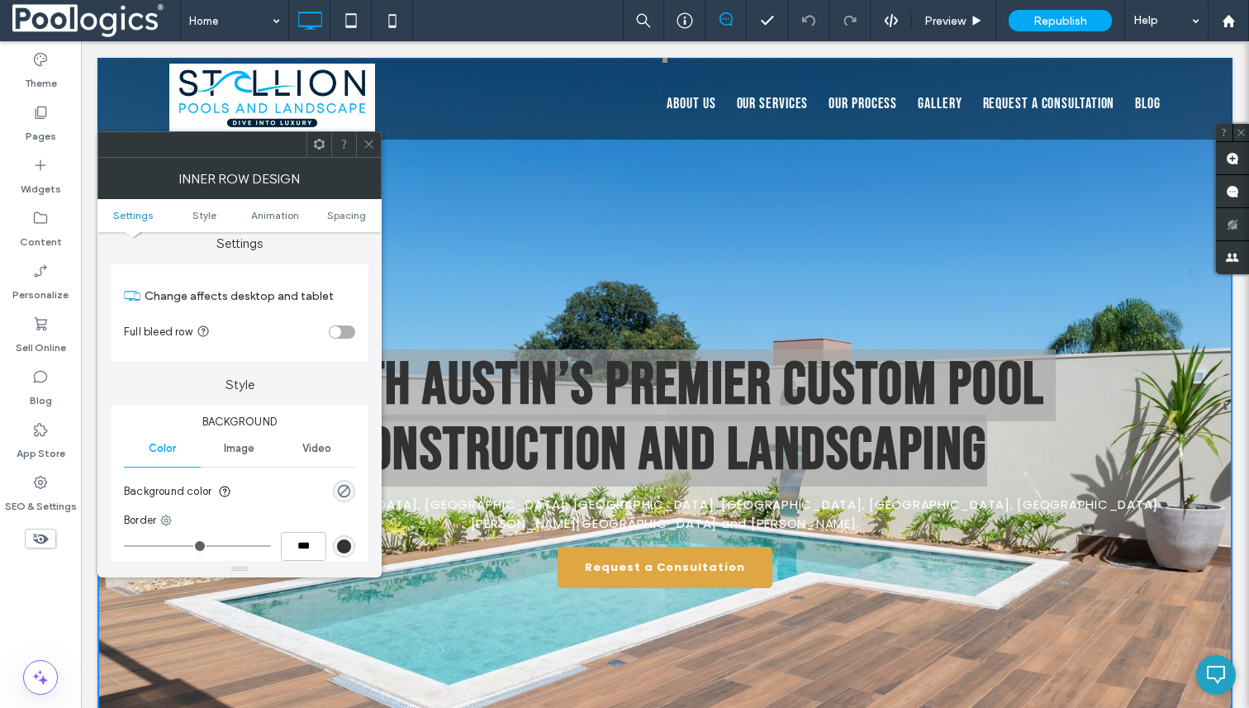
scroll to position [0, 0]
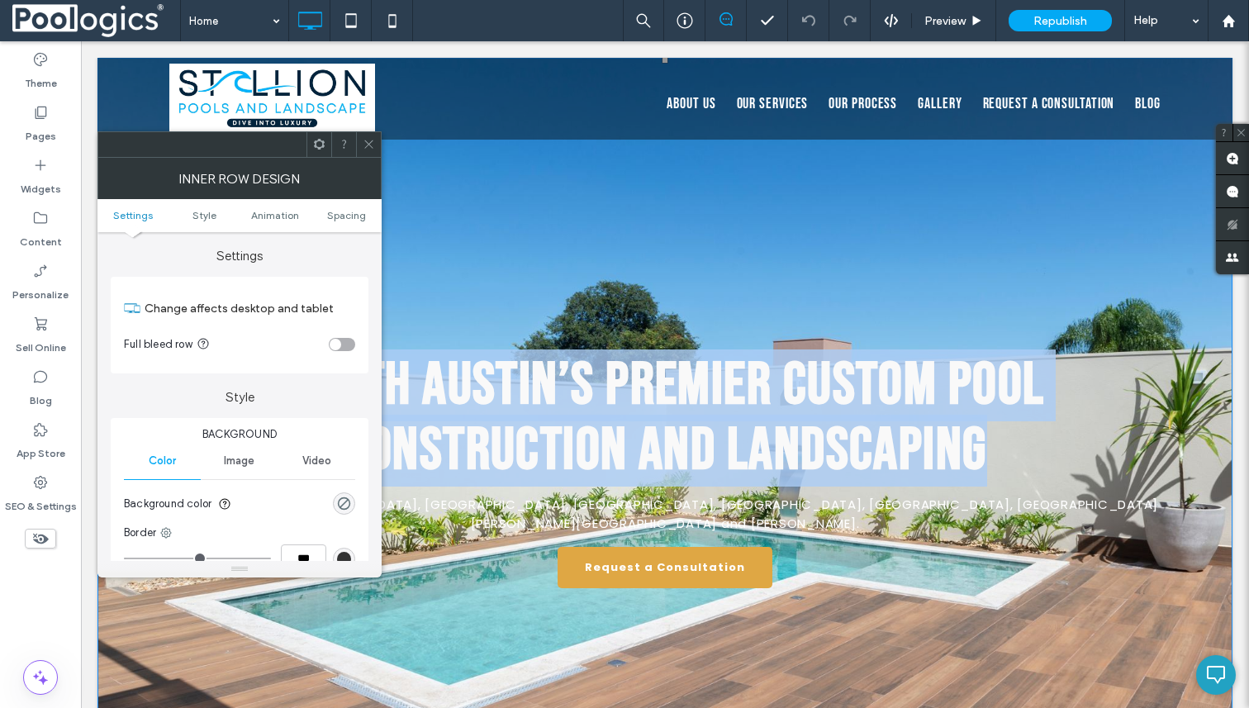
click at [610, 292] on div "North Austin’s Premier Custom Pool Construction and Landscaping Proudly serving…" at bounding box center [664, 397] width 1135 height 679
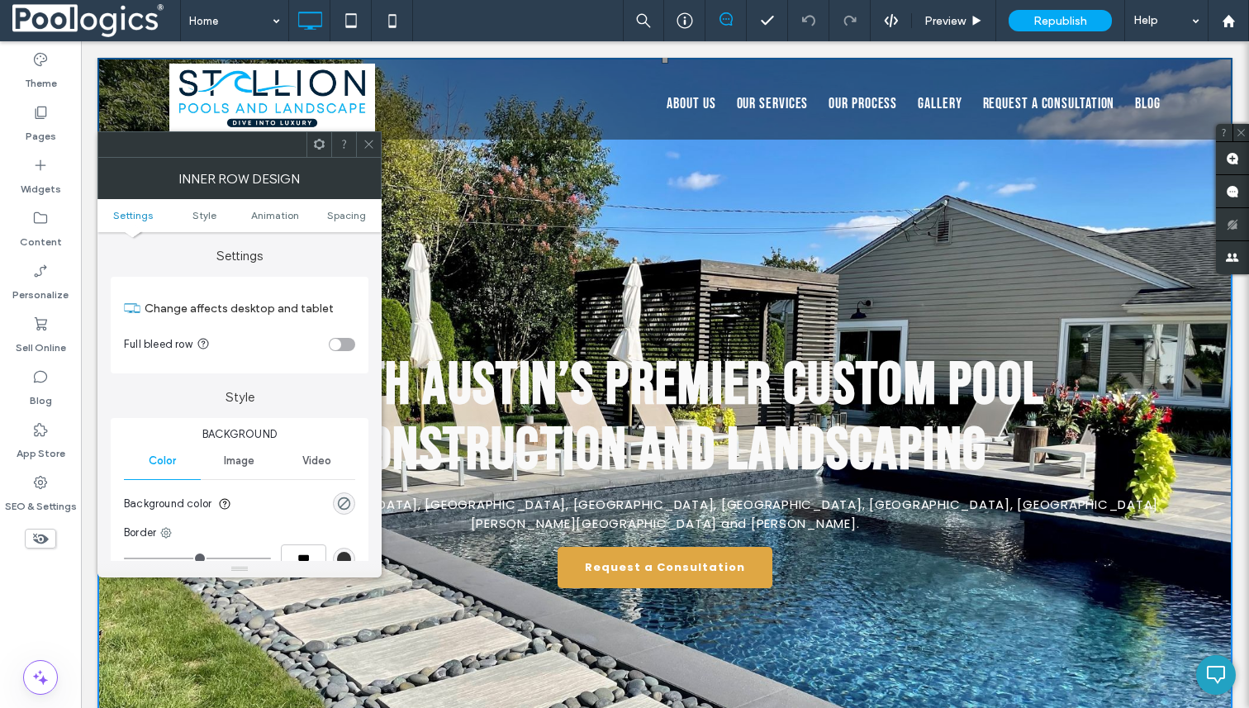
click at [370, 146] on icon at bounding box center [369, 144] width 12 height 12
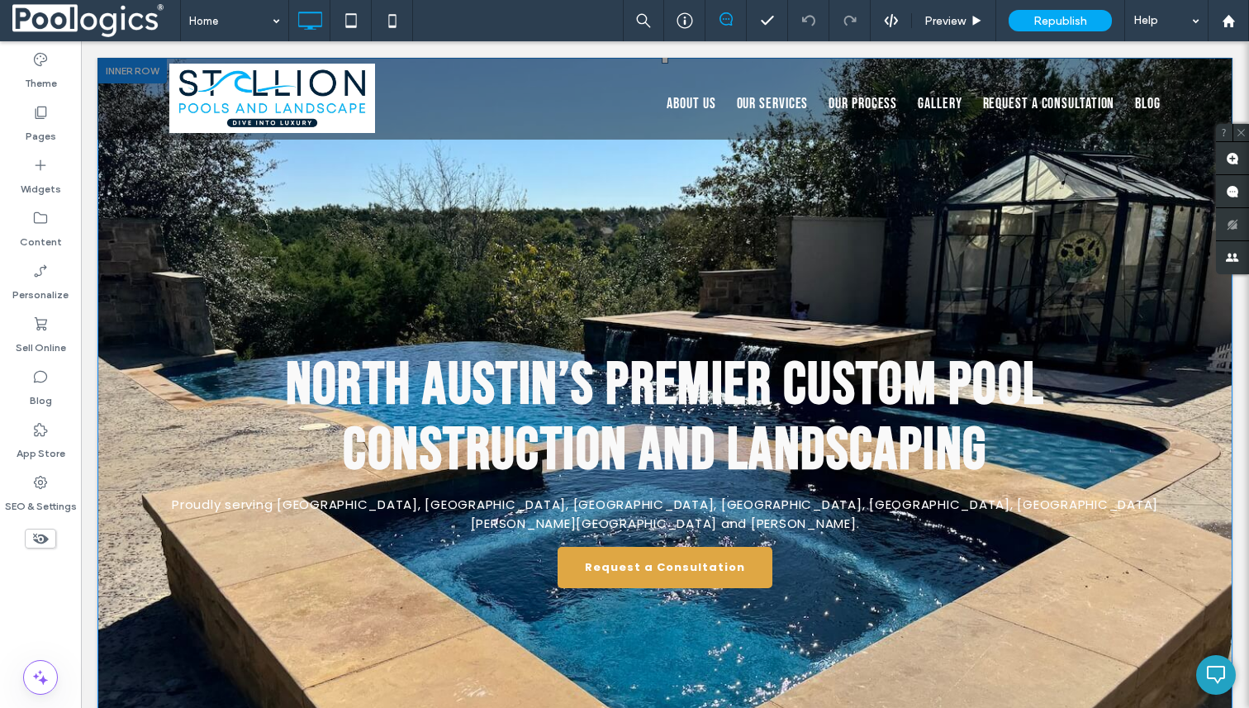
click at [483, 256] on div "North Austin’s Premier Custom Pool Construction and Landscaping Proudly serving…" at bounding box center [664, 397] width 1135 height 679
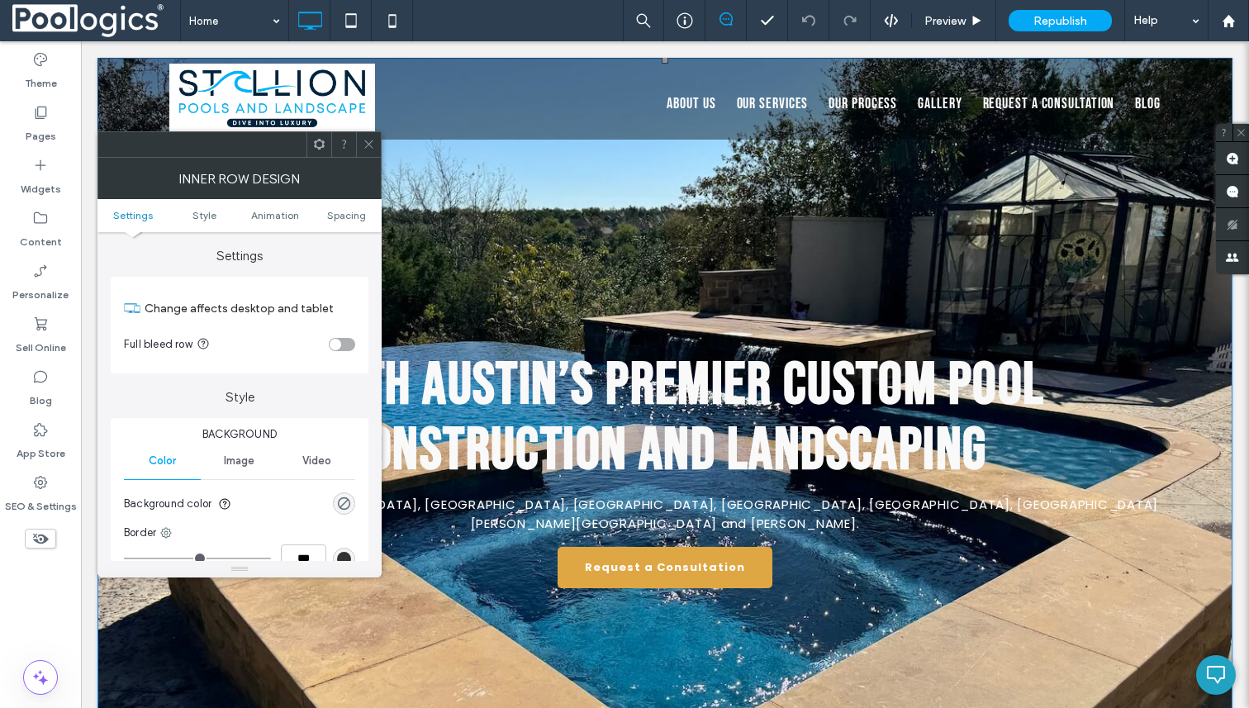
click at [585, 420] on span "North Austin’s Premier Custom Pool Construction and Landscaping" at bounding box center [665, 417] width 759 height 137
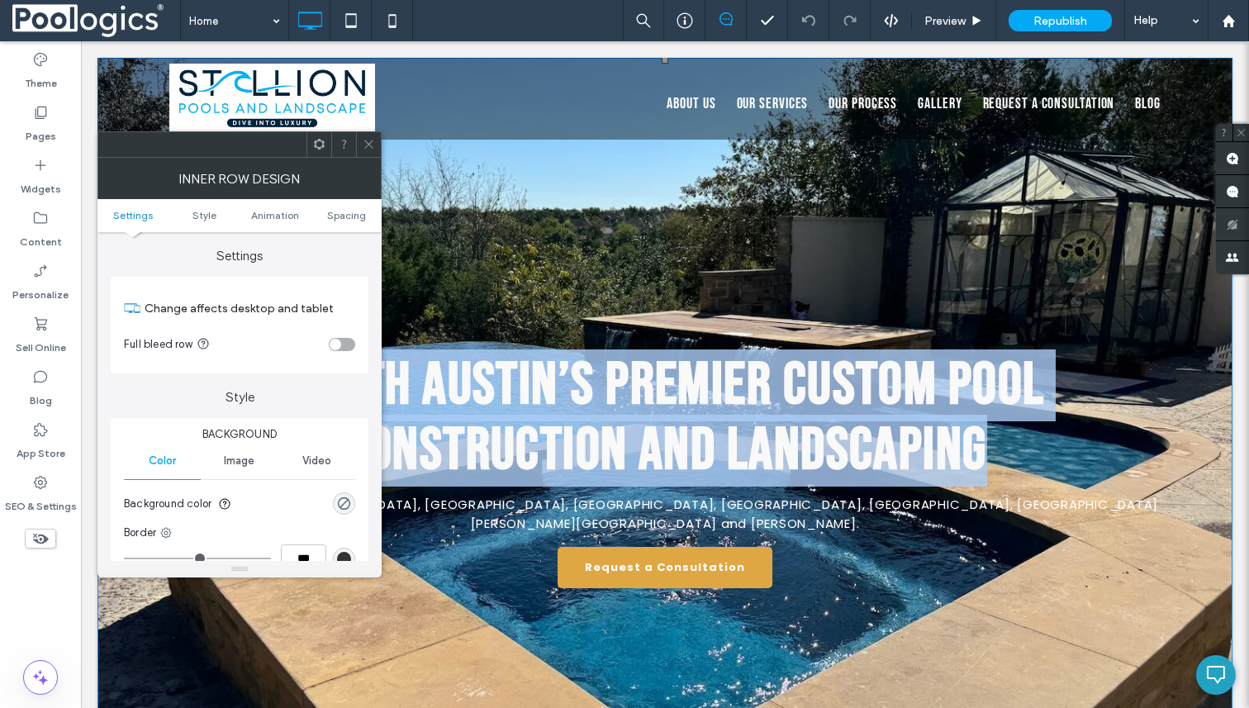
click at [585, 420] on span "North Austin’s Premier Custom Pool Construction and Landscaping" at bounding box center [665, 417] width 759 height 137
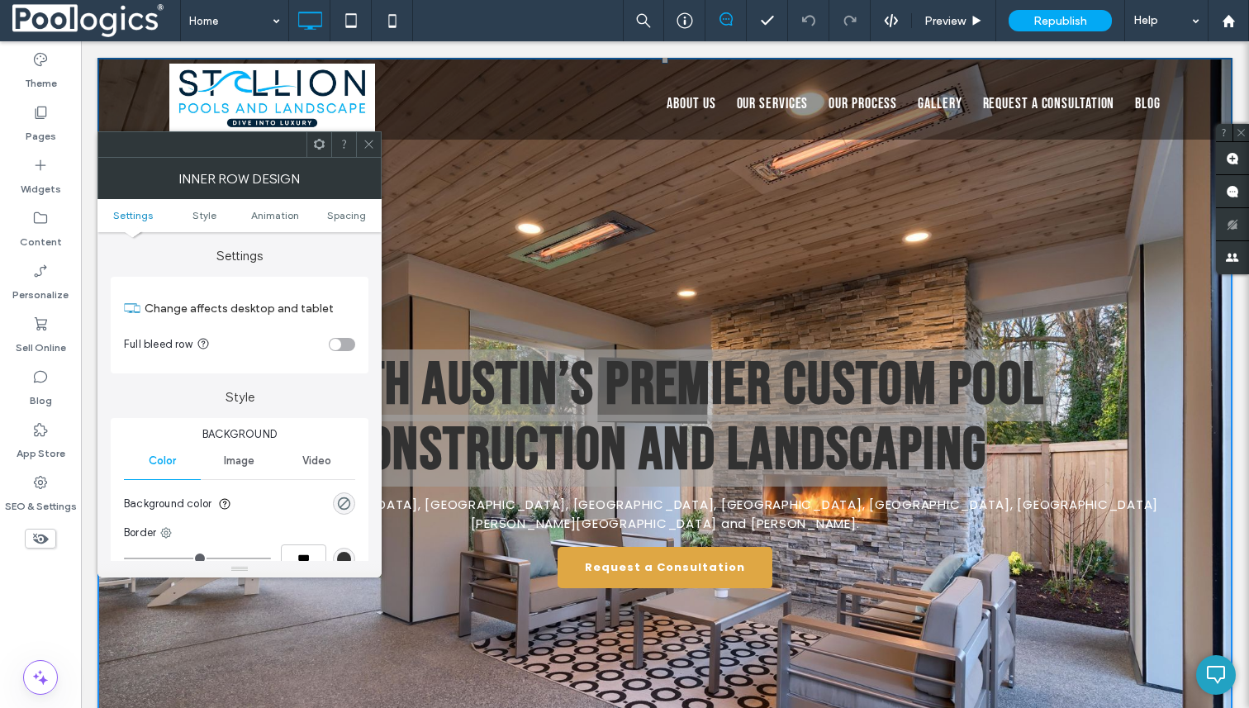
click at [366, 143] on icon at bounding box center [369, 144] width 12 height 12
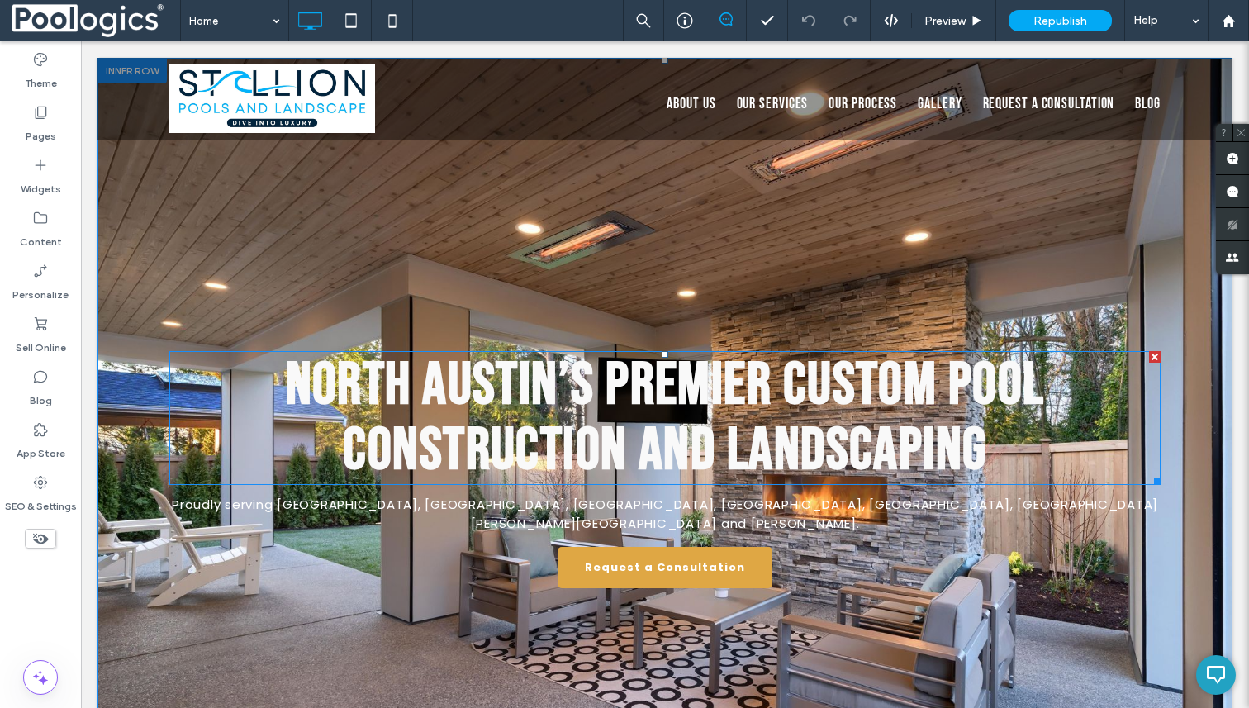
click at [777, 417] on span "North Austin’s Premier Custom Pool Construction and Landscaping" at bounding box center [665, 417] width 759 height 137
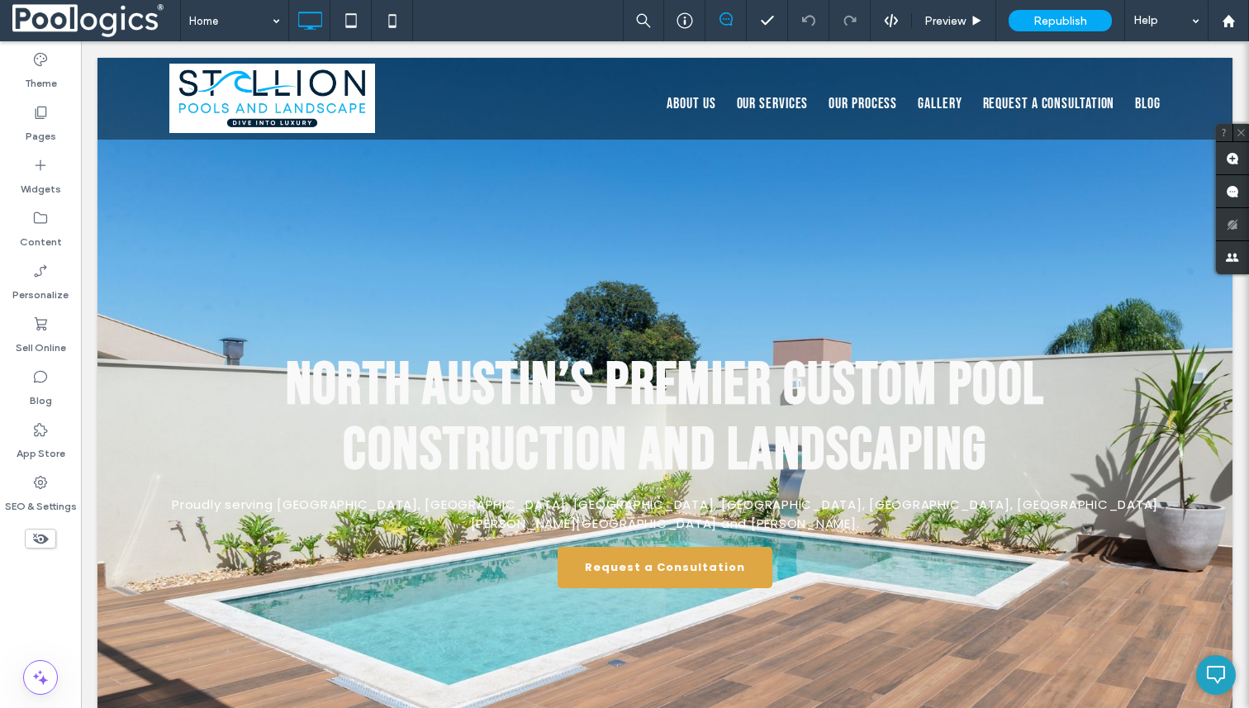
click at [382, 394] on span "North Austin’s Premier Custom Pool Construction and Landscaping" at bounding box center [665, 417] width 759 height 137
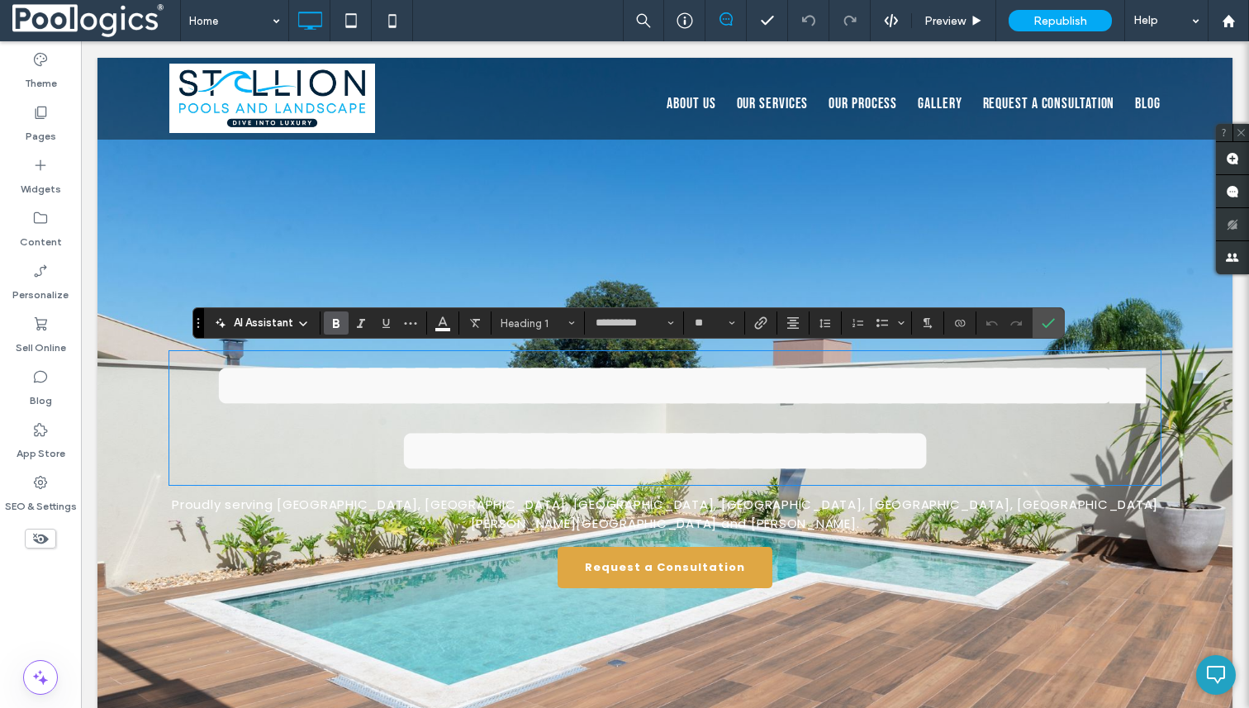
click at [495, 213] on div "**********" at bounding box center [664, 397] width 1135 height 679
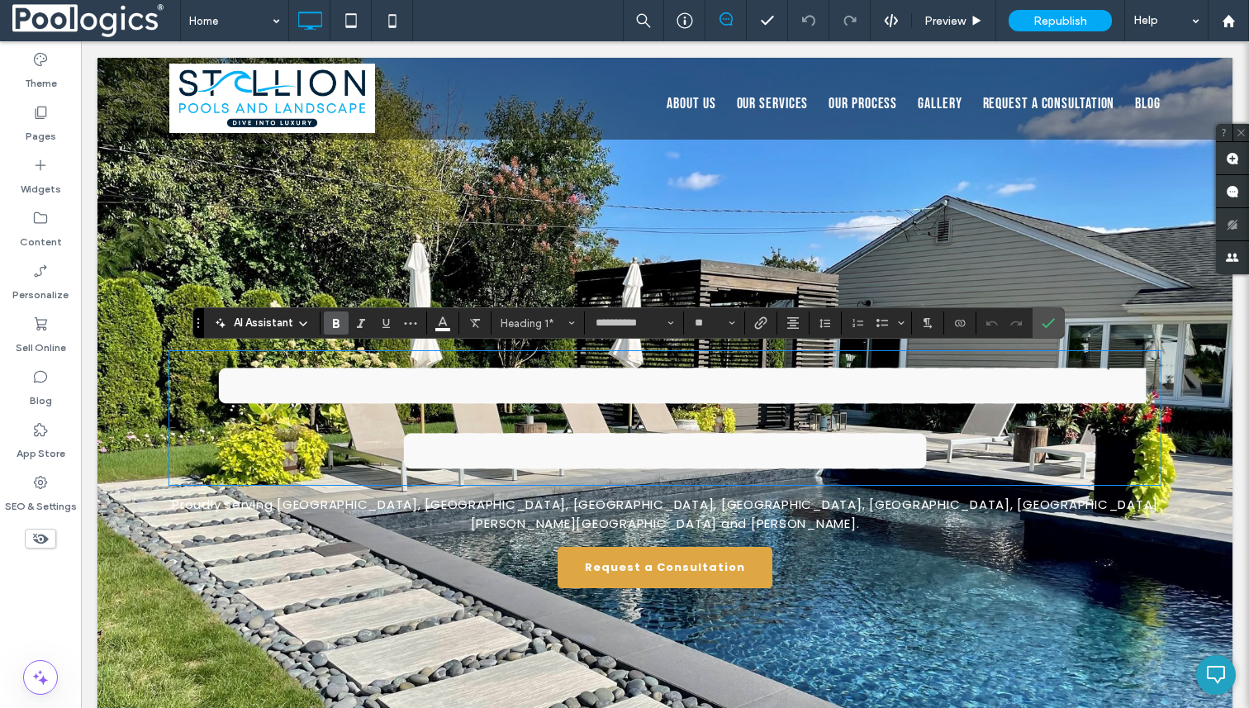
click at [495, 213] on div "**********" at bounding box center [664, 397] width 1135 height 679
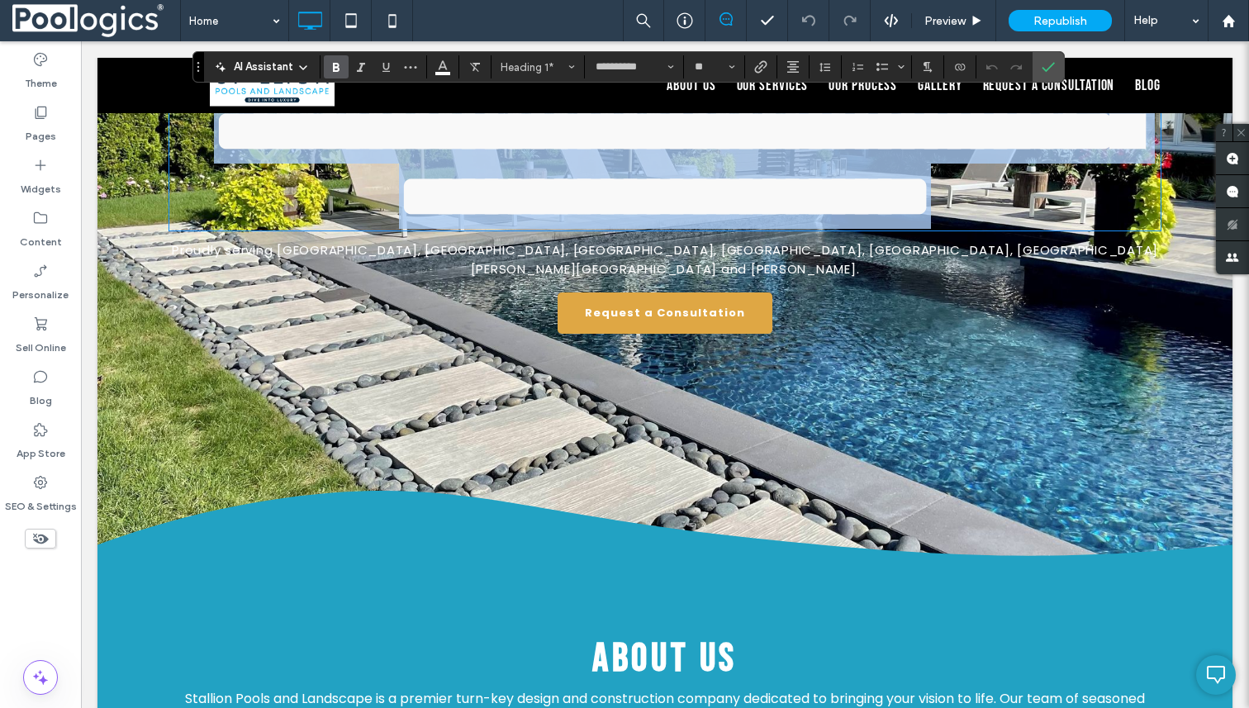
scroll to position [206, 0]
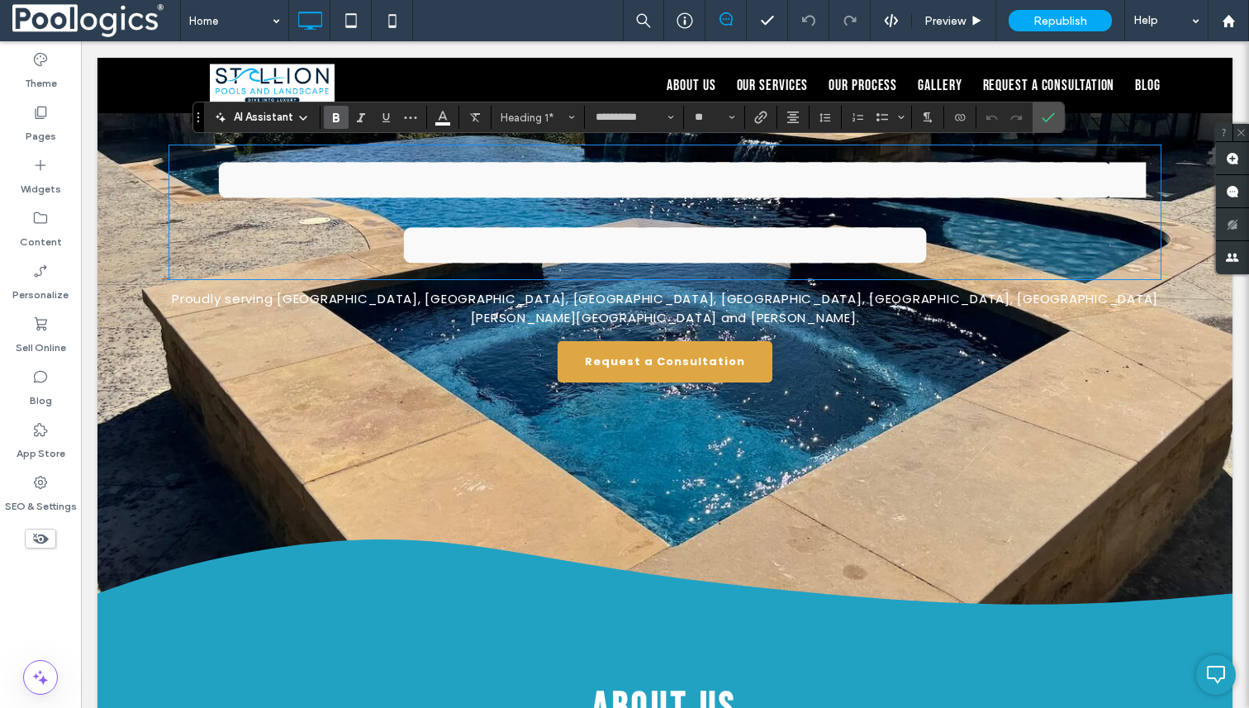
click at [576, 473] on div "**********" at bounding box center [664, 191] width 1135 height 679
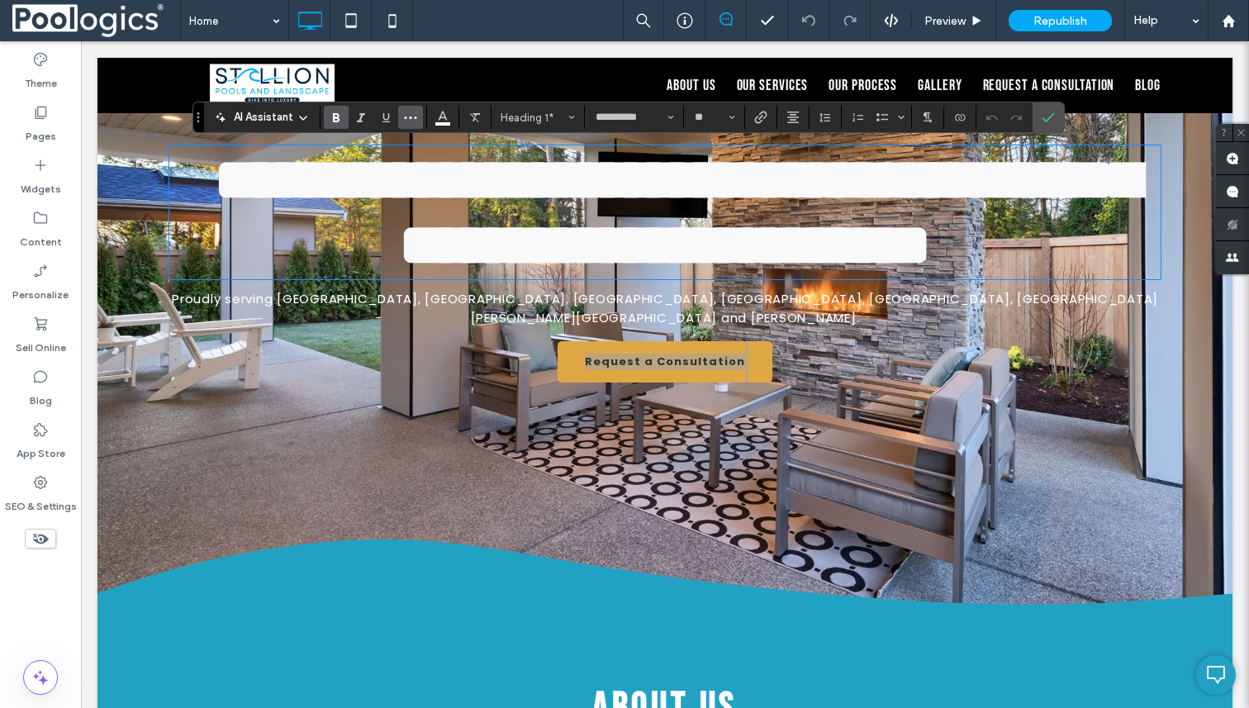
click at [409, 121] on icon "More" at bounding box center [410, 117] width 13 height 13
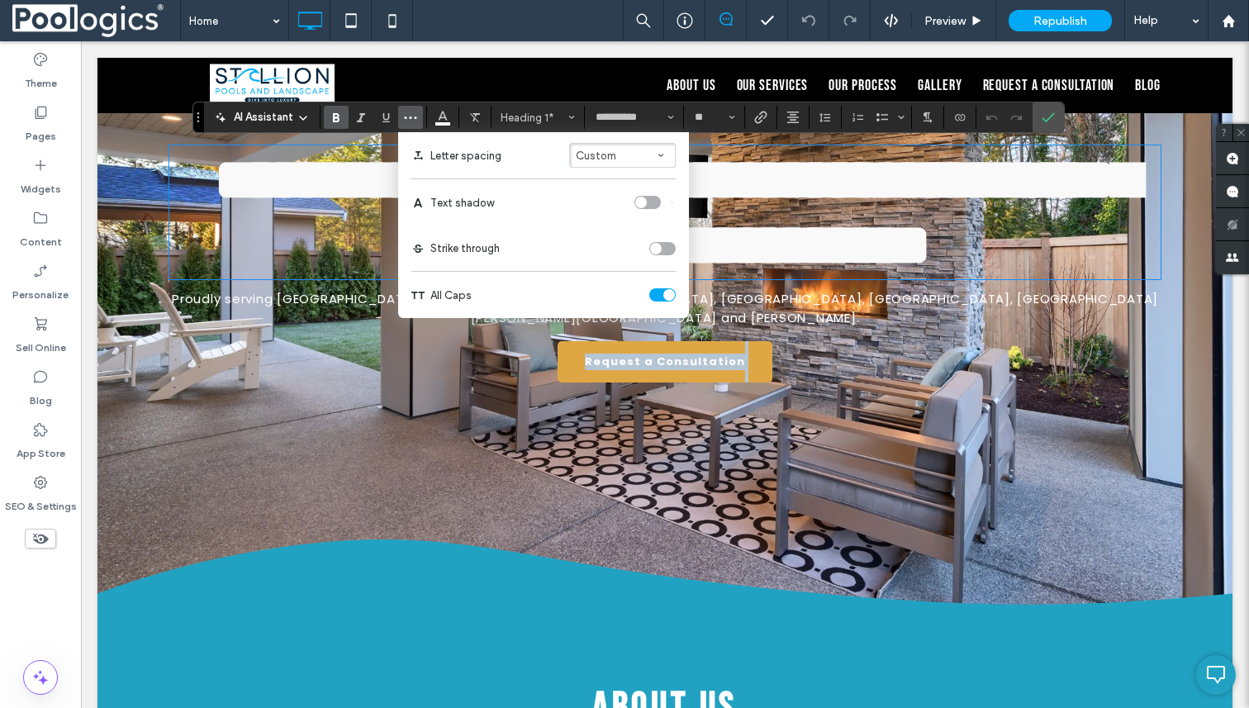
click at [308, 393] on div "**********" at bounding box center [664, 191] width 1135 height 679
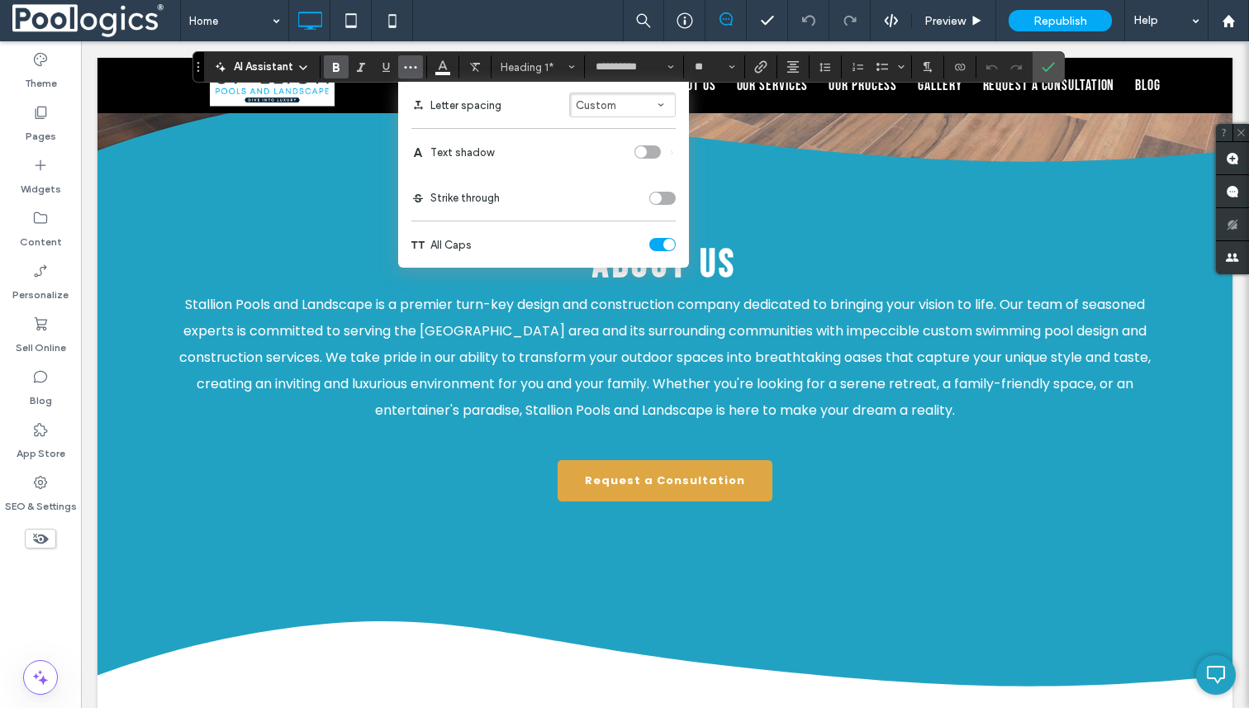
scroll to position [678, 0]
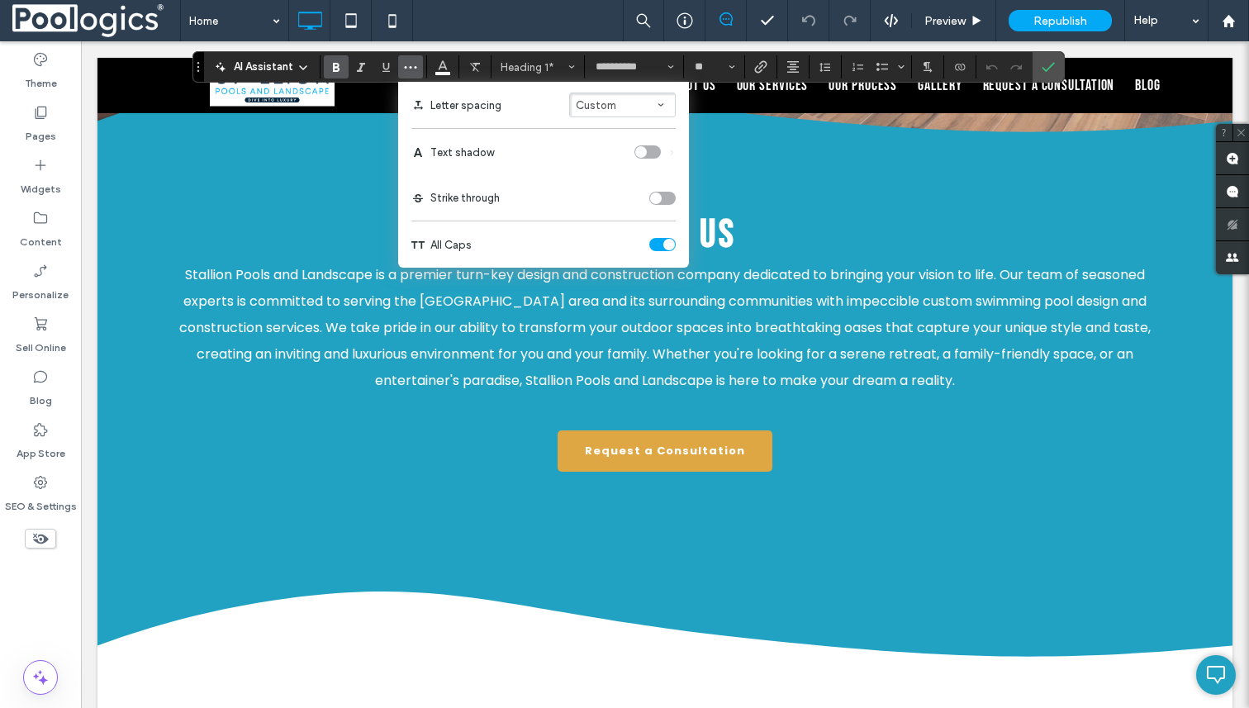
click at [310, 410] on div "About Us Stallion Pools and Landscape is a premier turn-key design and construc…" at bounding box center [664, 341] width 991 height 277
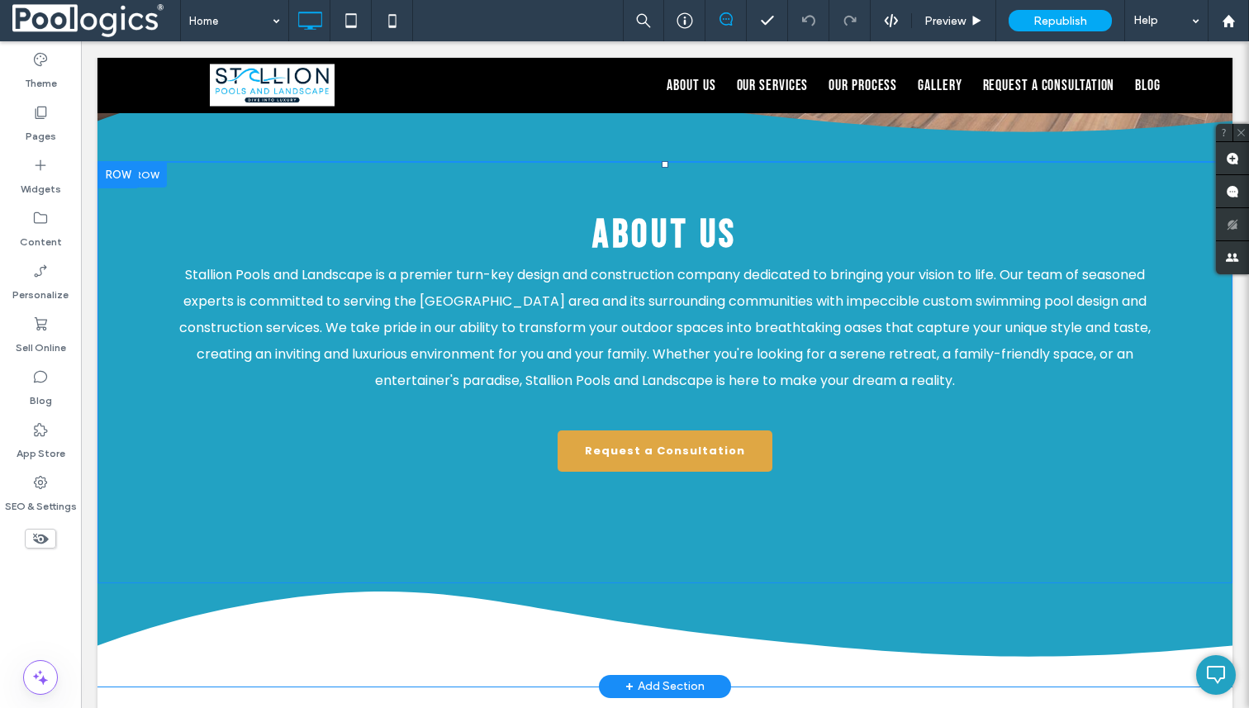
click at [310, 410] on div "About Us Stallion Pools and Landscape is a premier turn-key design and construc…" at bounding box center [664, 341] width 991 height 277
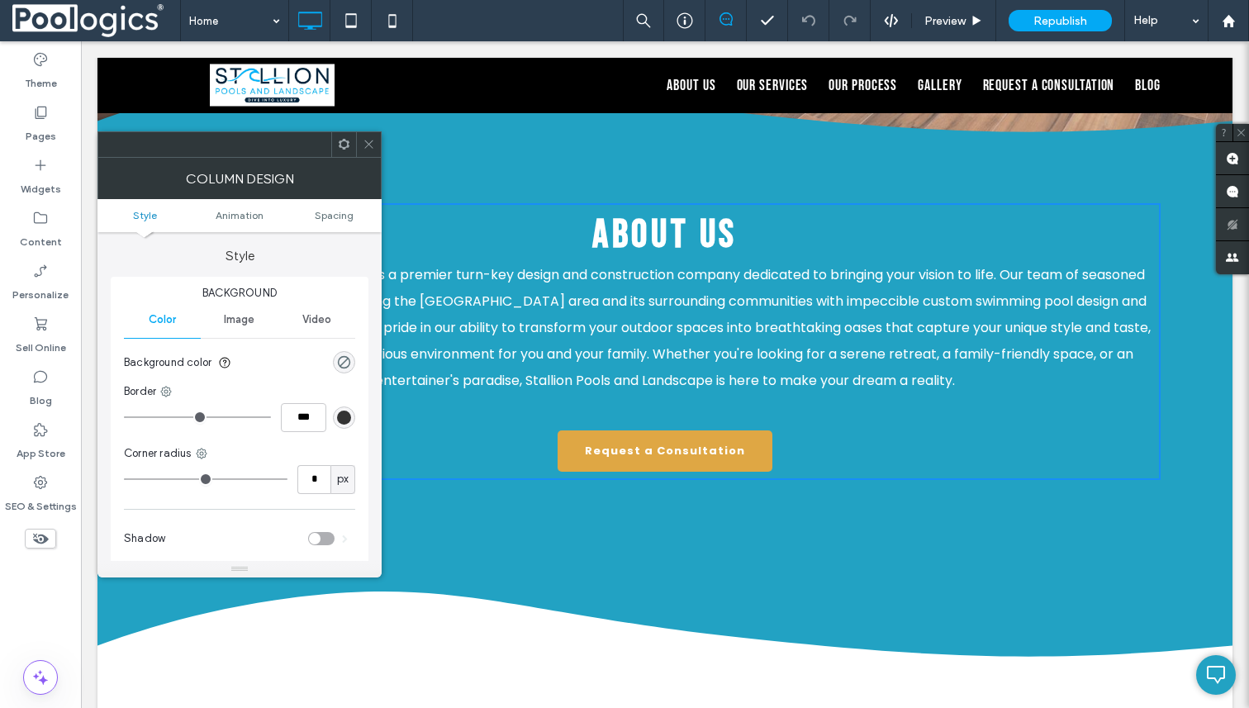
click at [310, 410] on input "***" at bounding box center [303, 417] width 45 height 29
click at [557, 523] on div "About Us Stallion Pools and Landscape is a premier turn-key design and construc…" at bounding box center [664, 372] width 1135 height 421
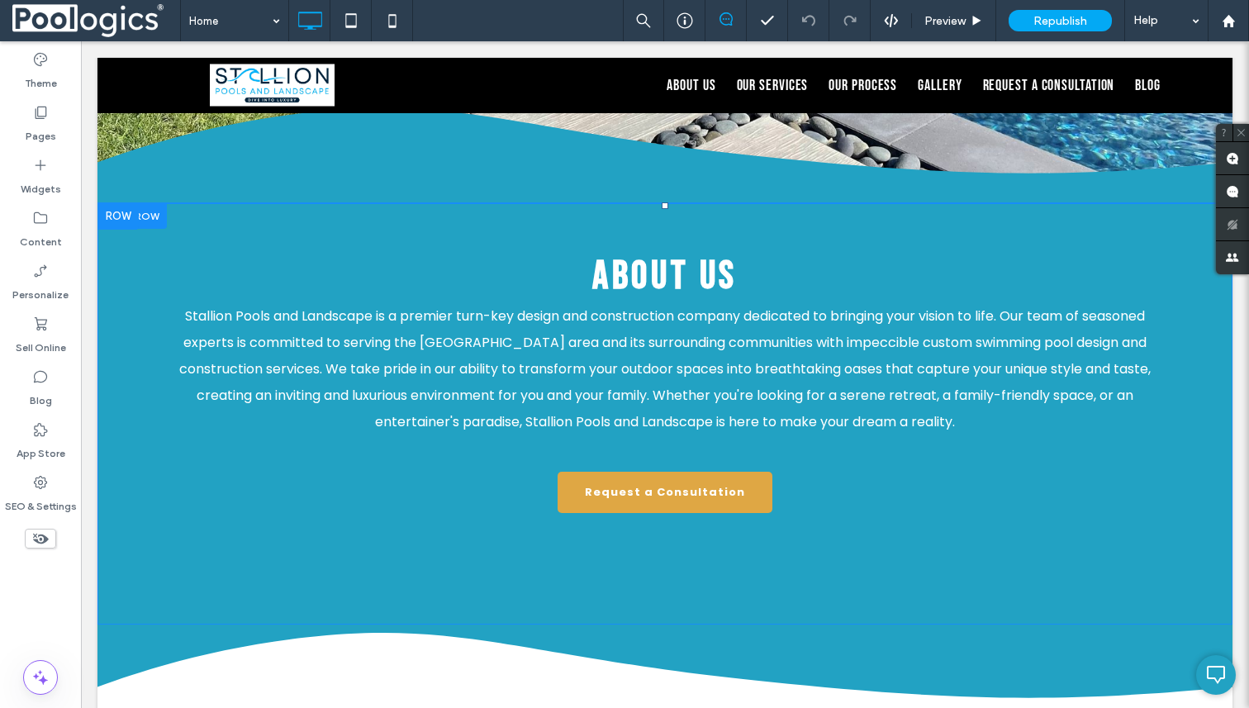
scroll to position [611, 0]
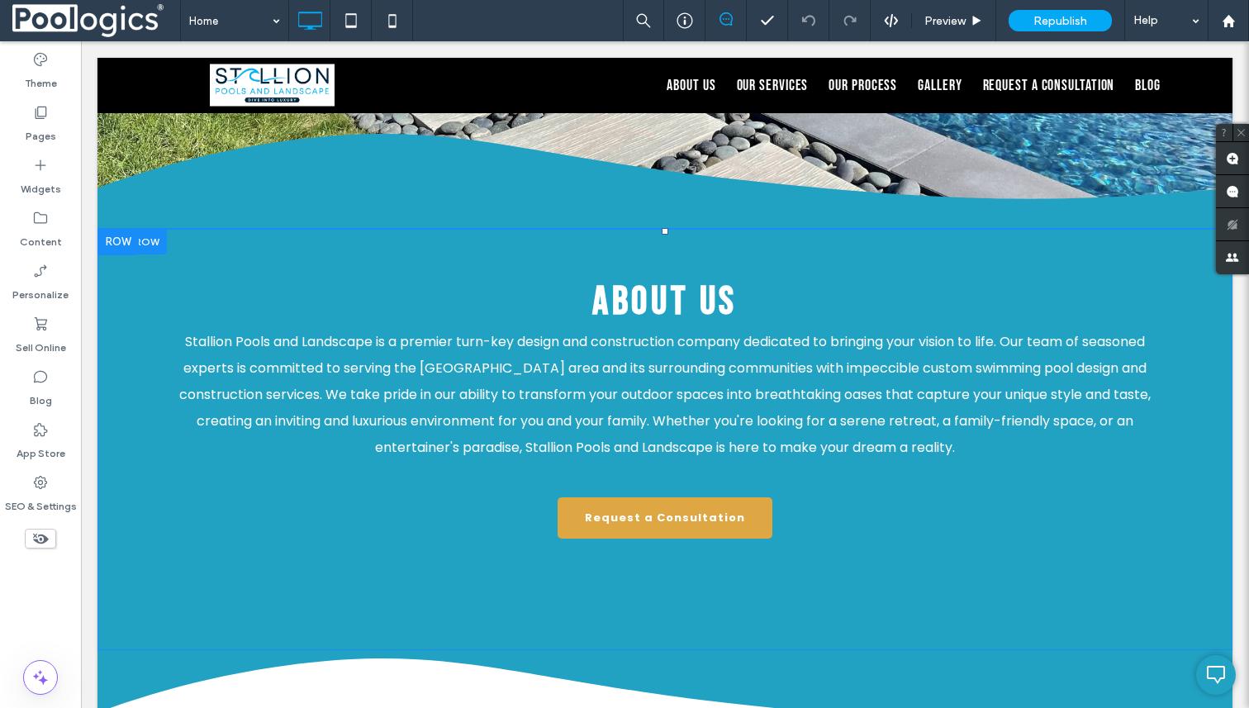
click at [770, 229] on div "About Us Stallion Pools and Landscape is a premier turn-key design and construc…" at bounding box center [664, 439] width 1135 height 421
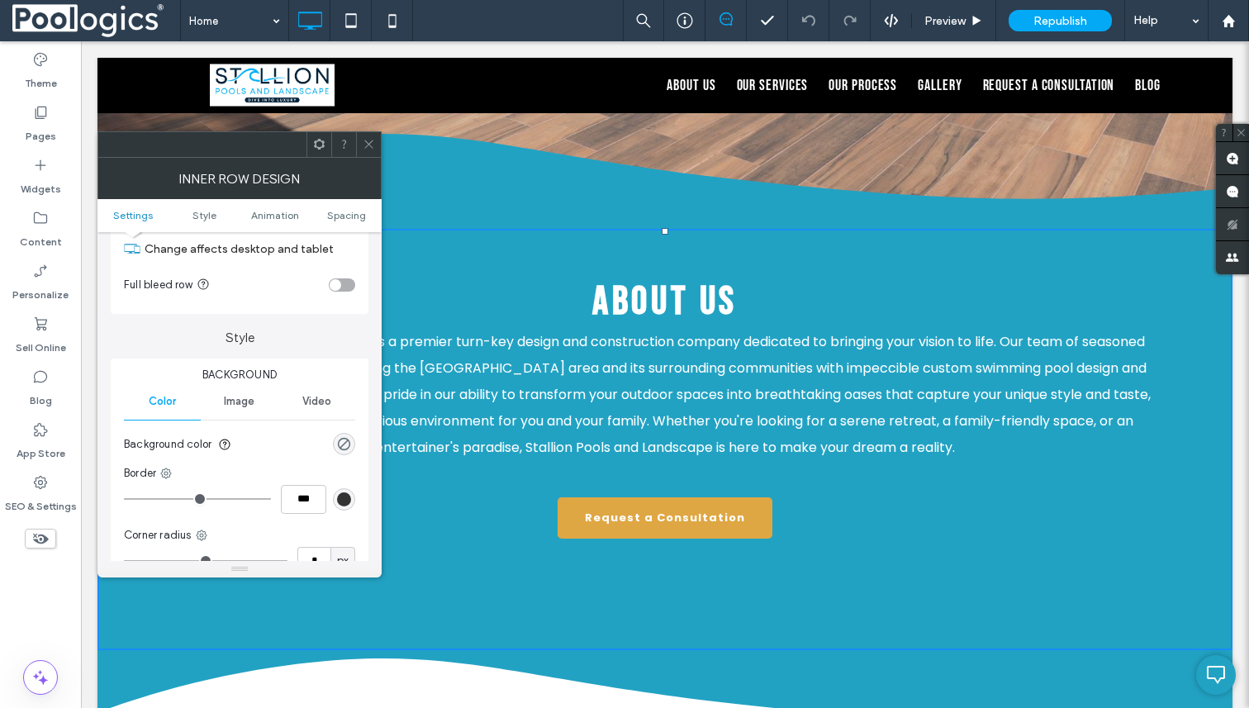
scroll to position [0, 0]
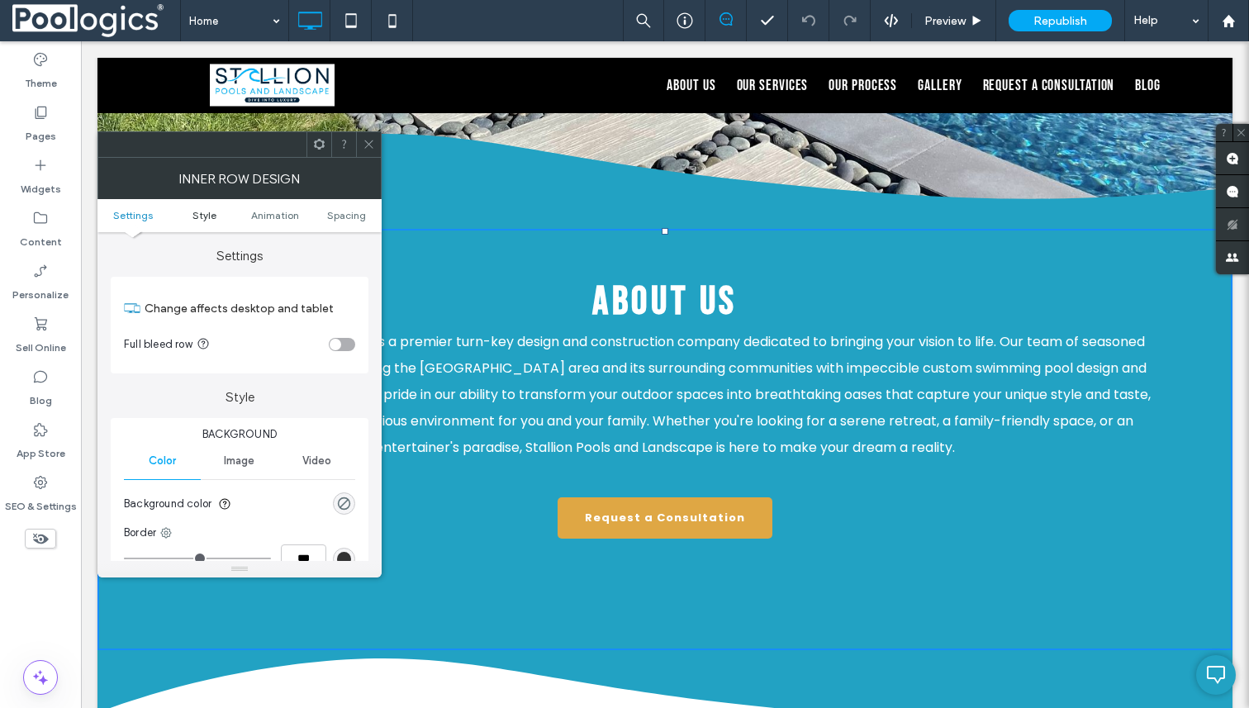
click at [205, 212] on span "Style" at bounding box center [205, 215] width 24 height 12
click at [366, 143] on icon at bounding box center [369, 144] width 12 height 12
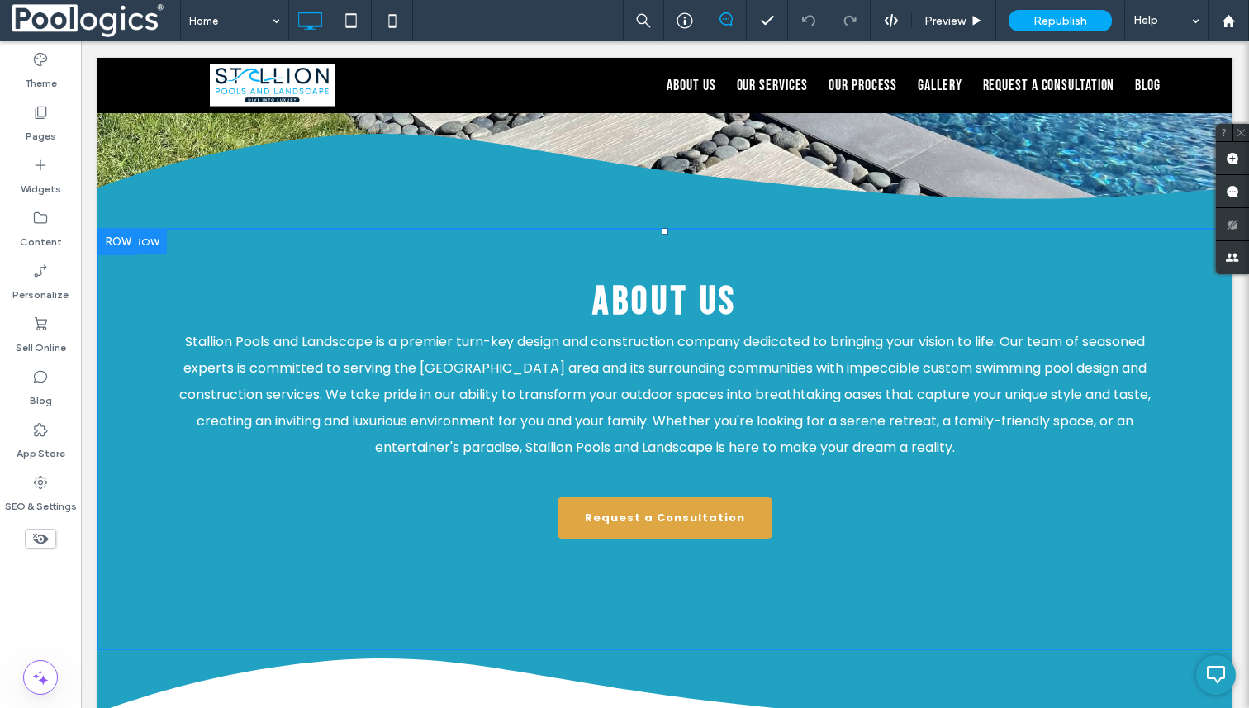
click at [417, 229] on div "About Us Stallion Pools and Landscape is a premier turn-key design and construc…" at bounding box center [664, 439] width 1135 height 421
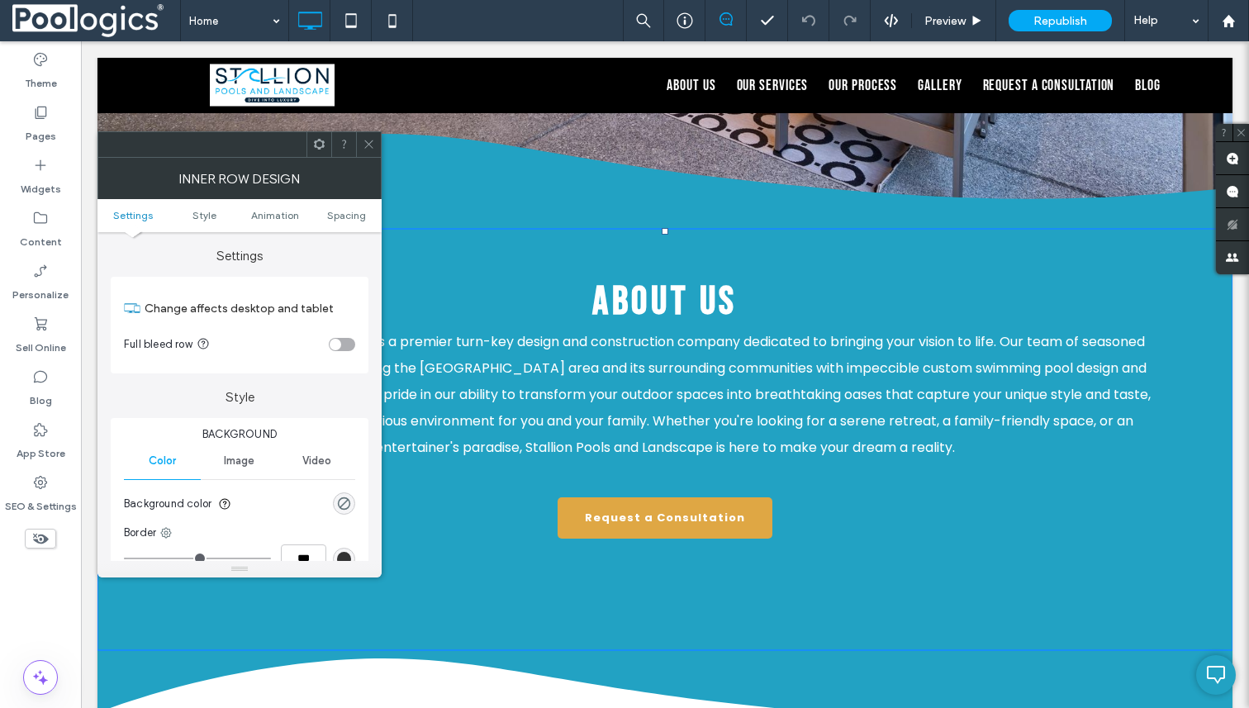
click at [565, 278] on h2 "About Us" at bounding box center [664, 301] width 991 height 47
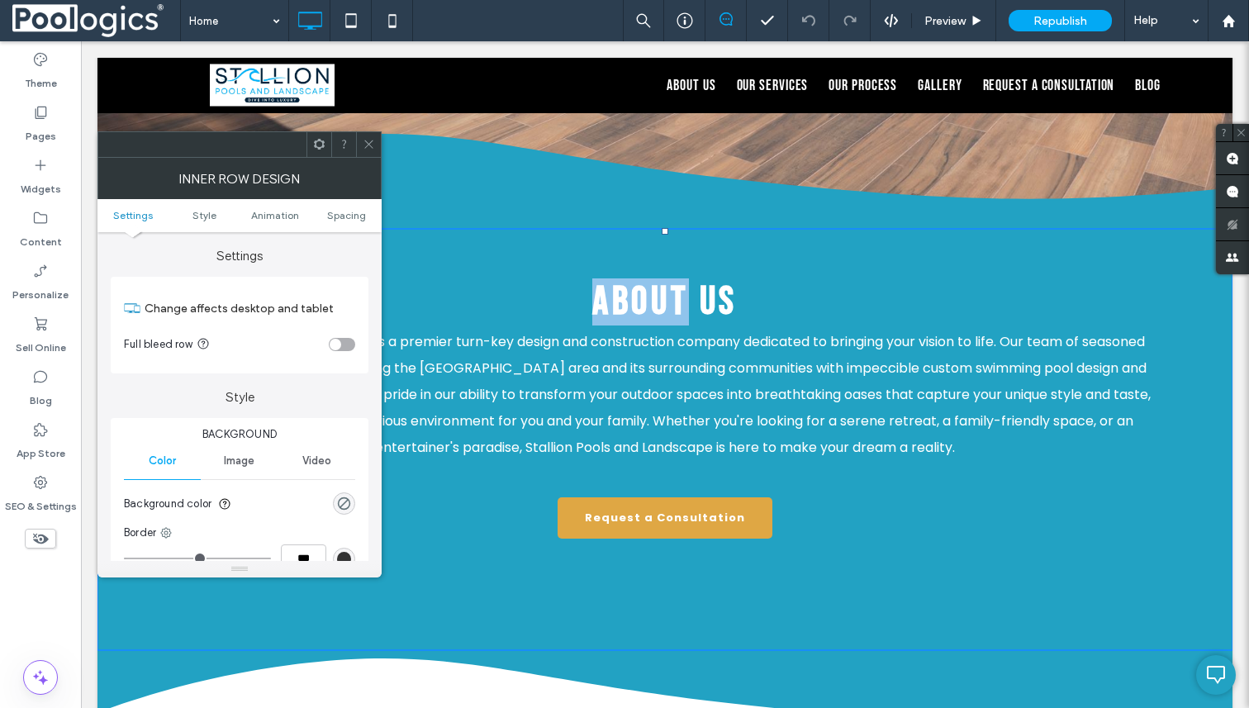
click at [565, 278] on h2 "About Us" at bounding box center [664, 301] width 991 height 47
click at [364, 143] on icon at bounding box center [369, 144] width 12 height 12
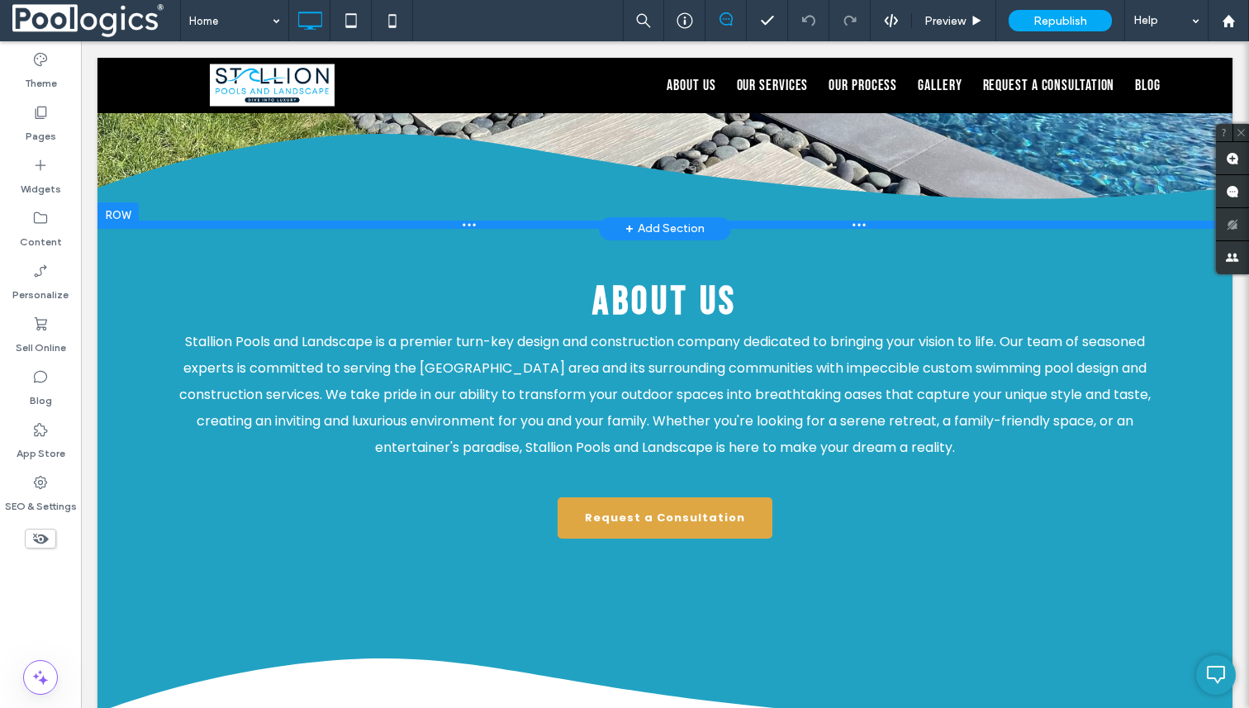
click at [517, 221] on div at bounding box center [664, 225] width 1135 height 8
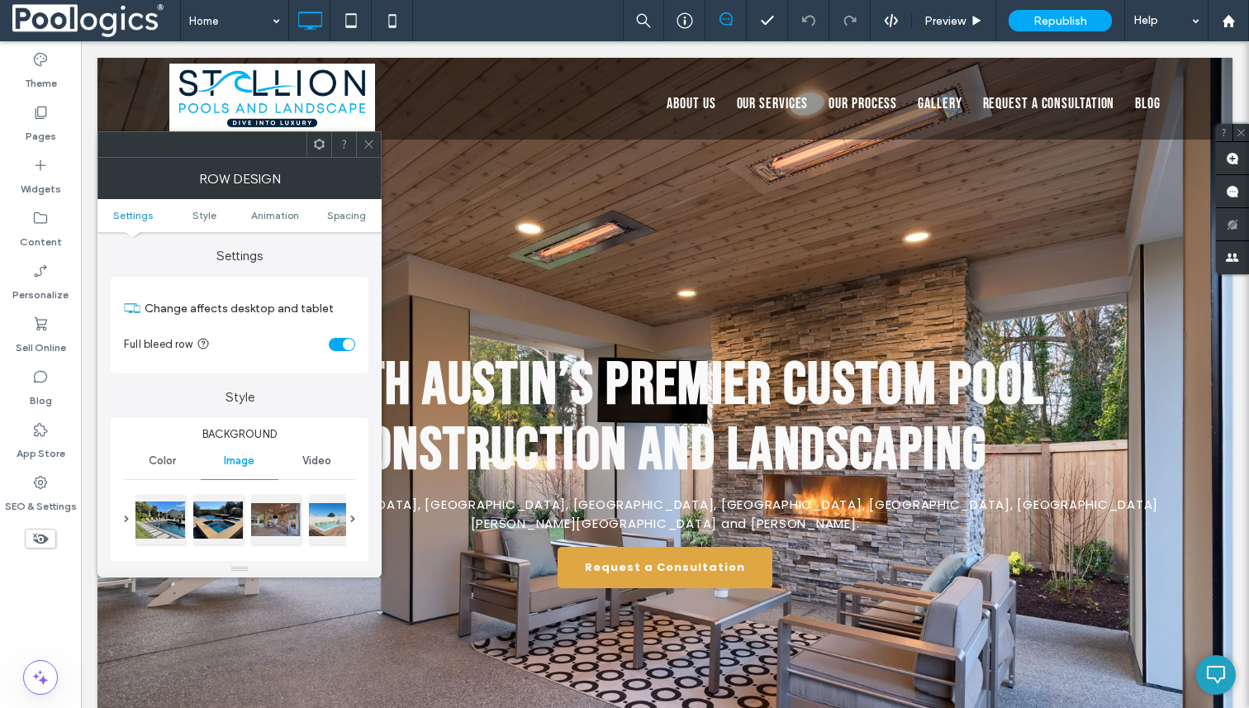
click at [137, 212] on span "Settings" at bounding box center [133, 215] width 40 height 12
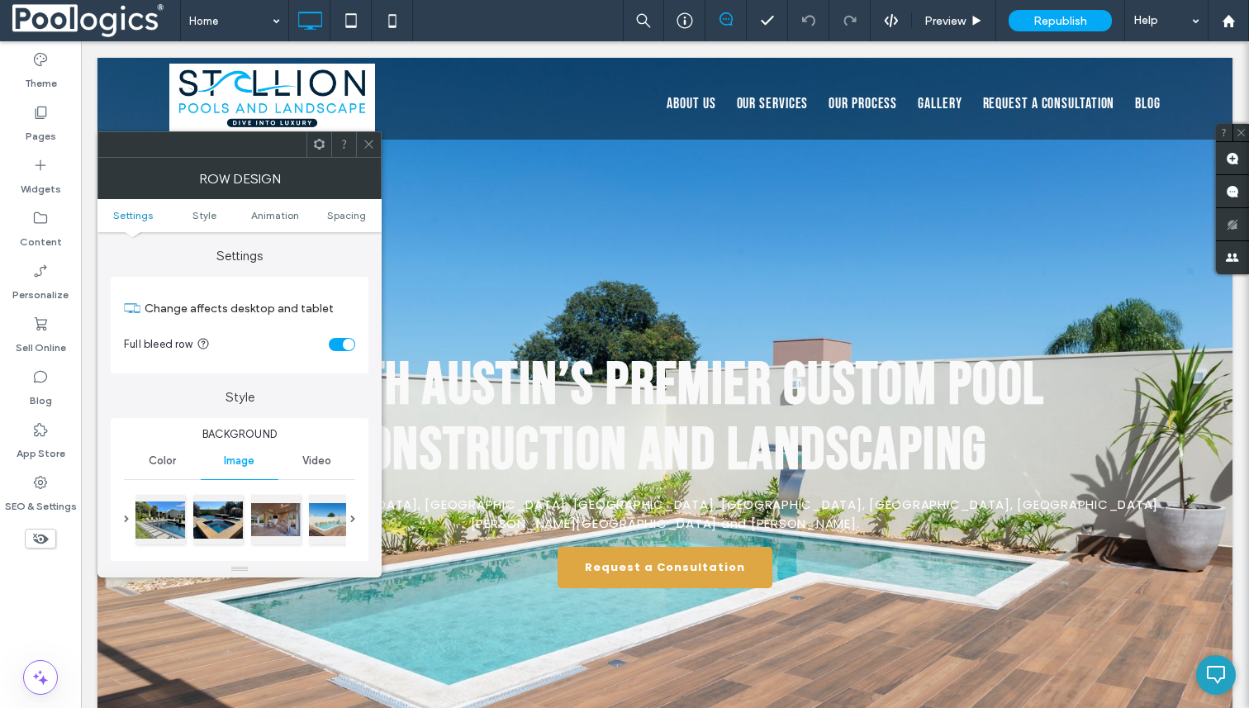
click at [372, 144] on icon at bounding box center [369, 144] width 12 height 12
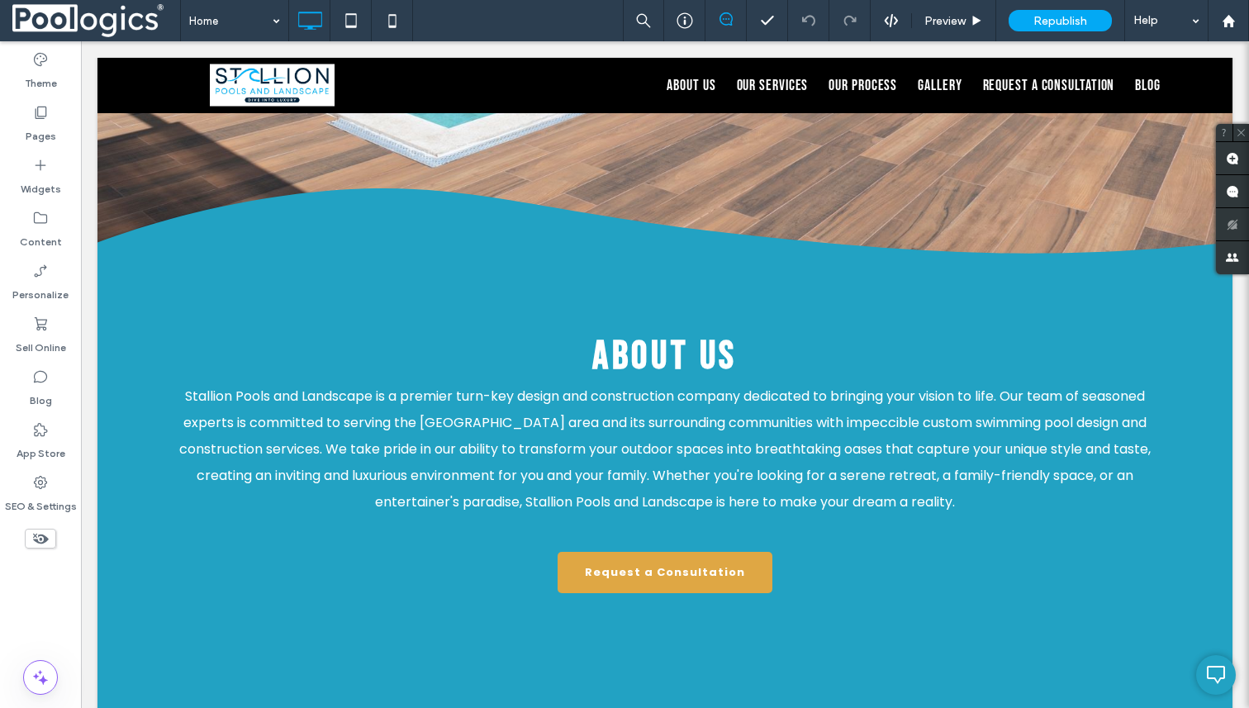
scroll to position [500, 0]
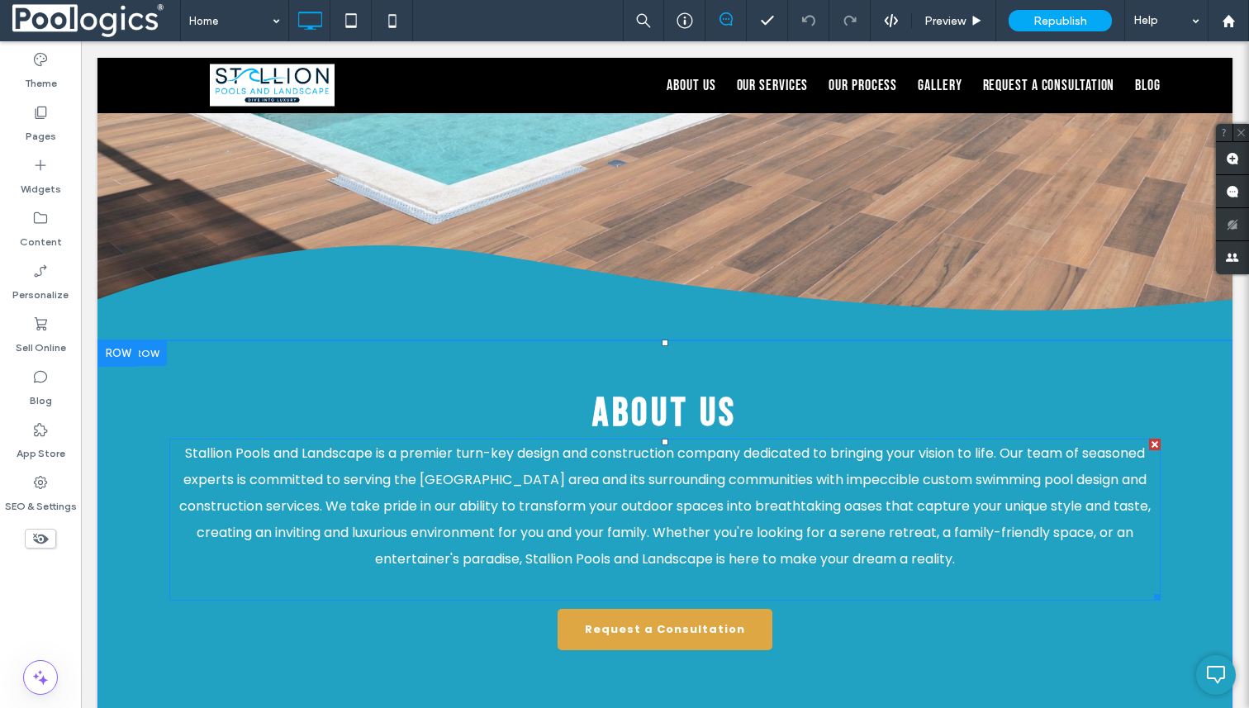
click at [573, 473] on p "Stallion Pools and Landscape is a premier turn-key design and construction comp…" at bounding box center [664, 506] width 991 height 132
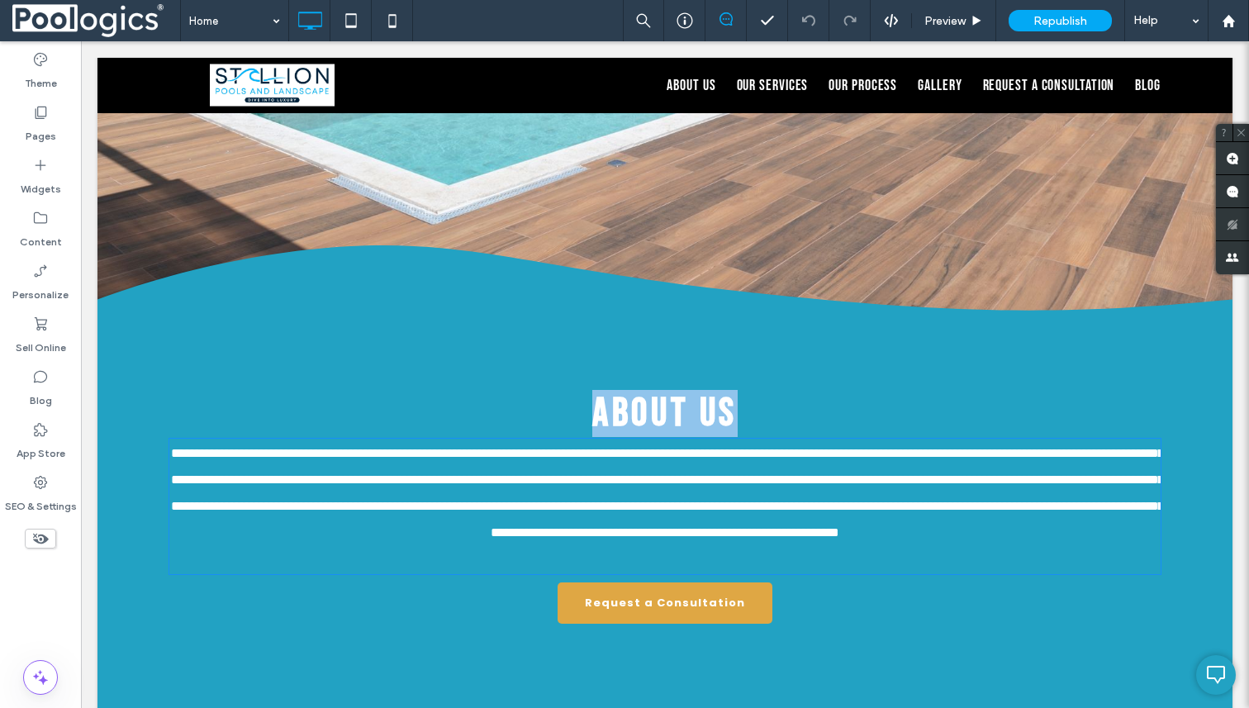
type input "*******"
type input "**"
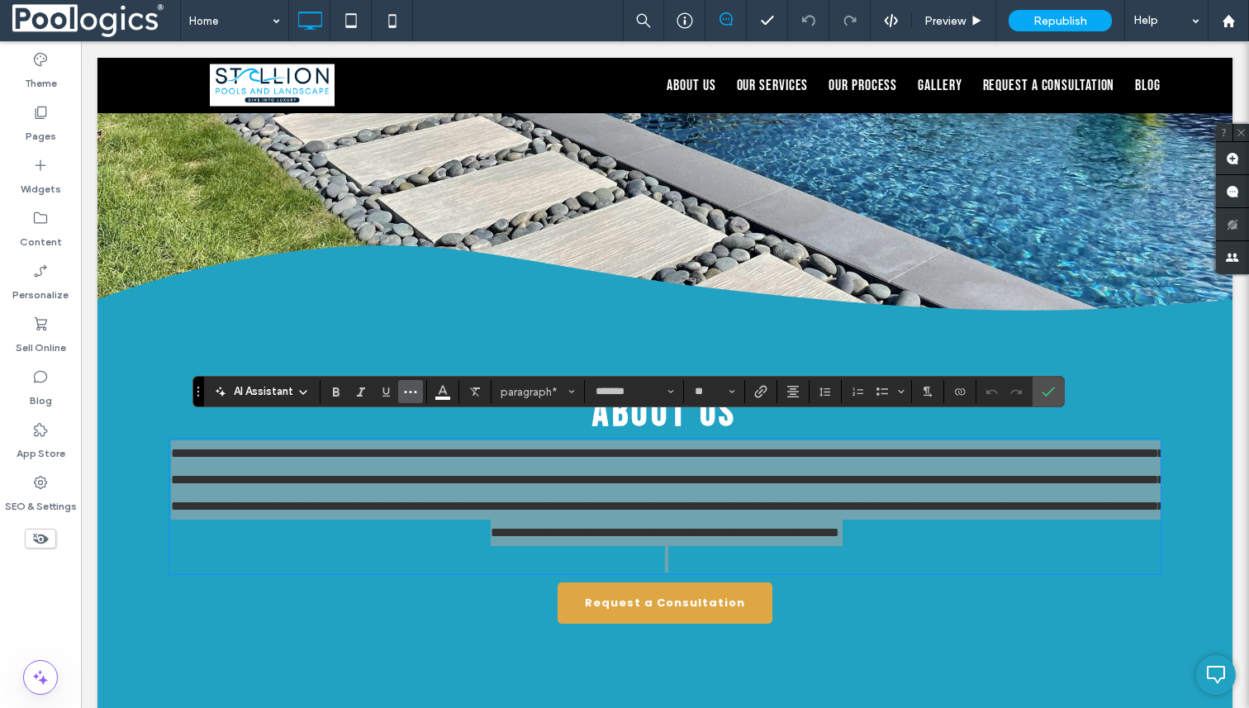
click at [411, 400] on span "More" at bounding box center [410, 391] width 13 height 21
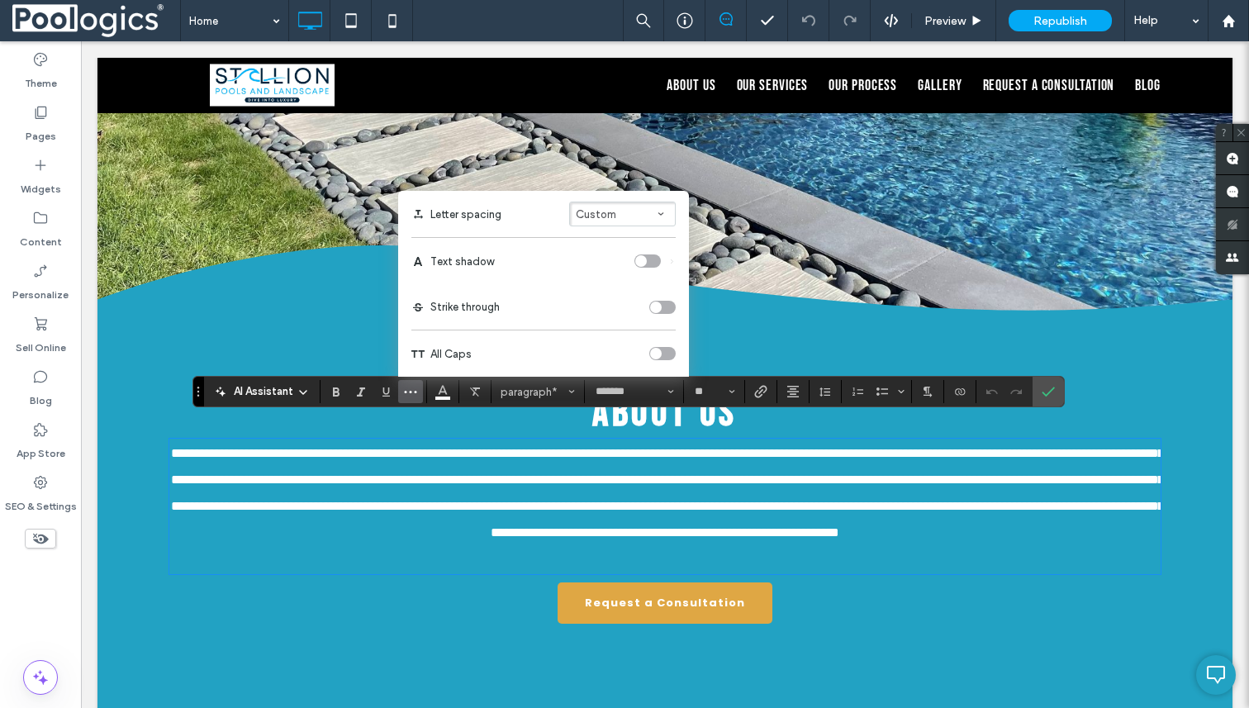
click at [309, 520] on span "**********" at bounding box center [667, 493] width 993 height 92
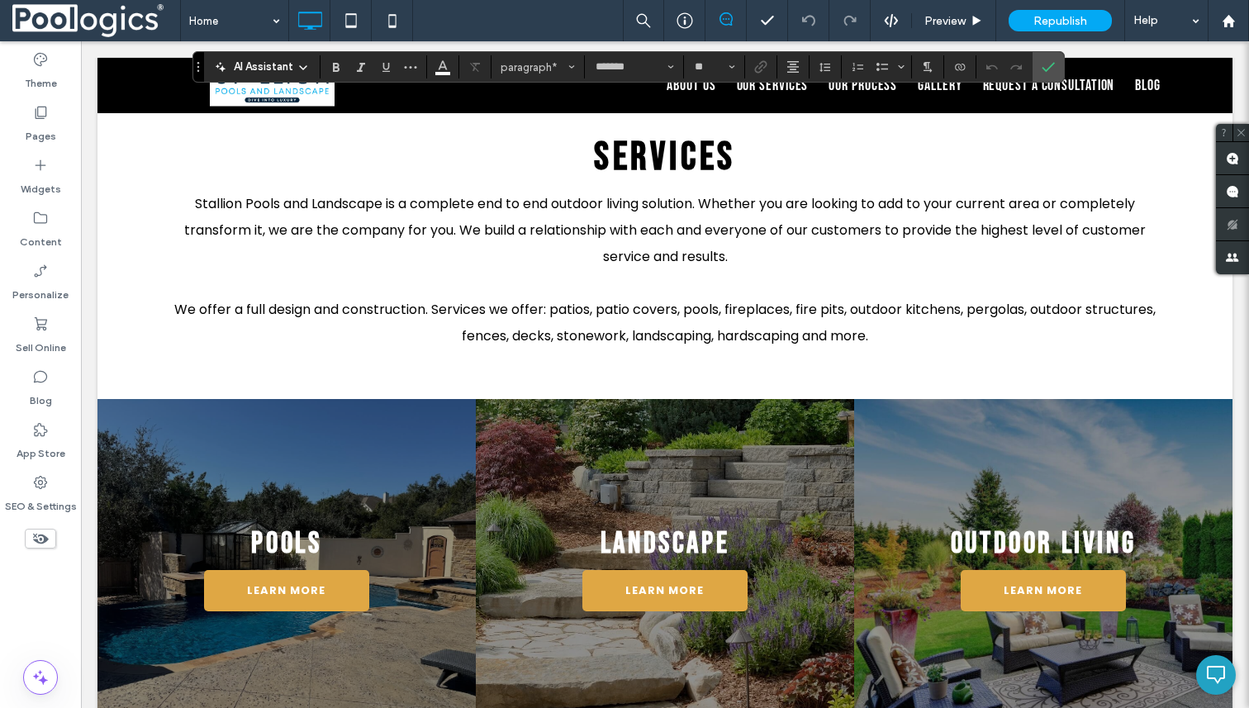
scroll to position [1274, 0]
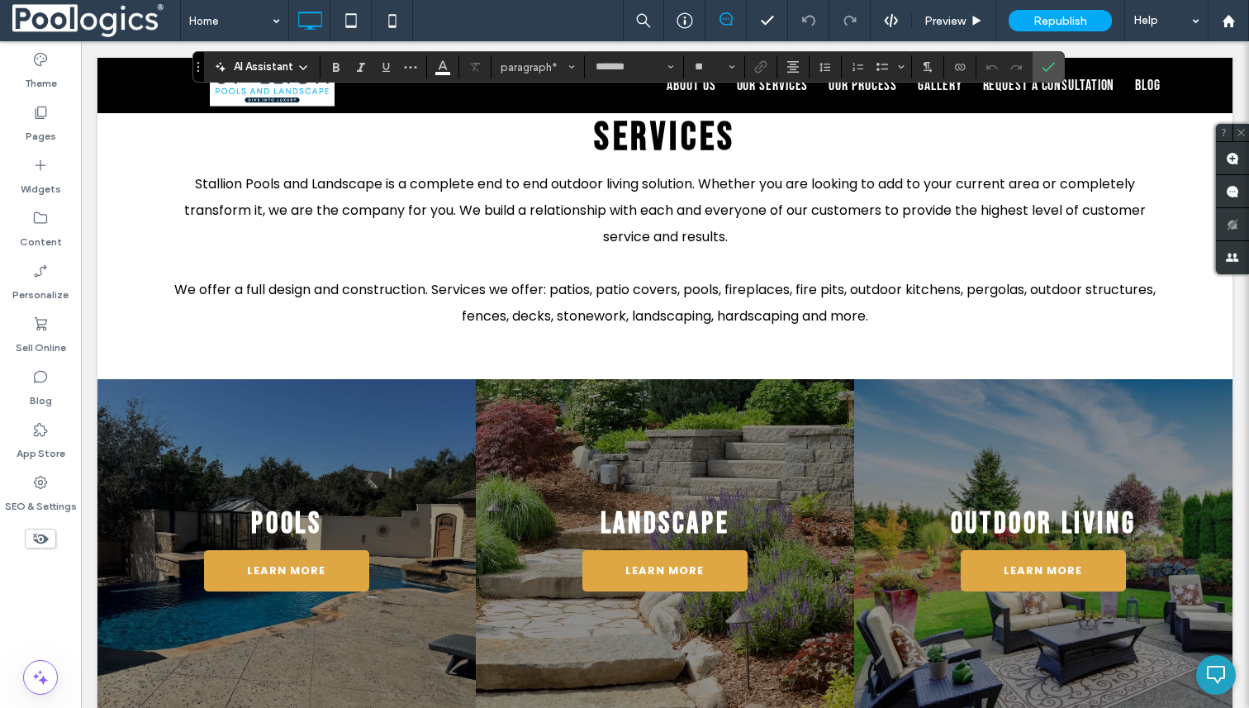
click at [473, 421] on link at bounding box center [286, 552] width 401 height 369
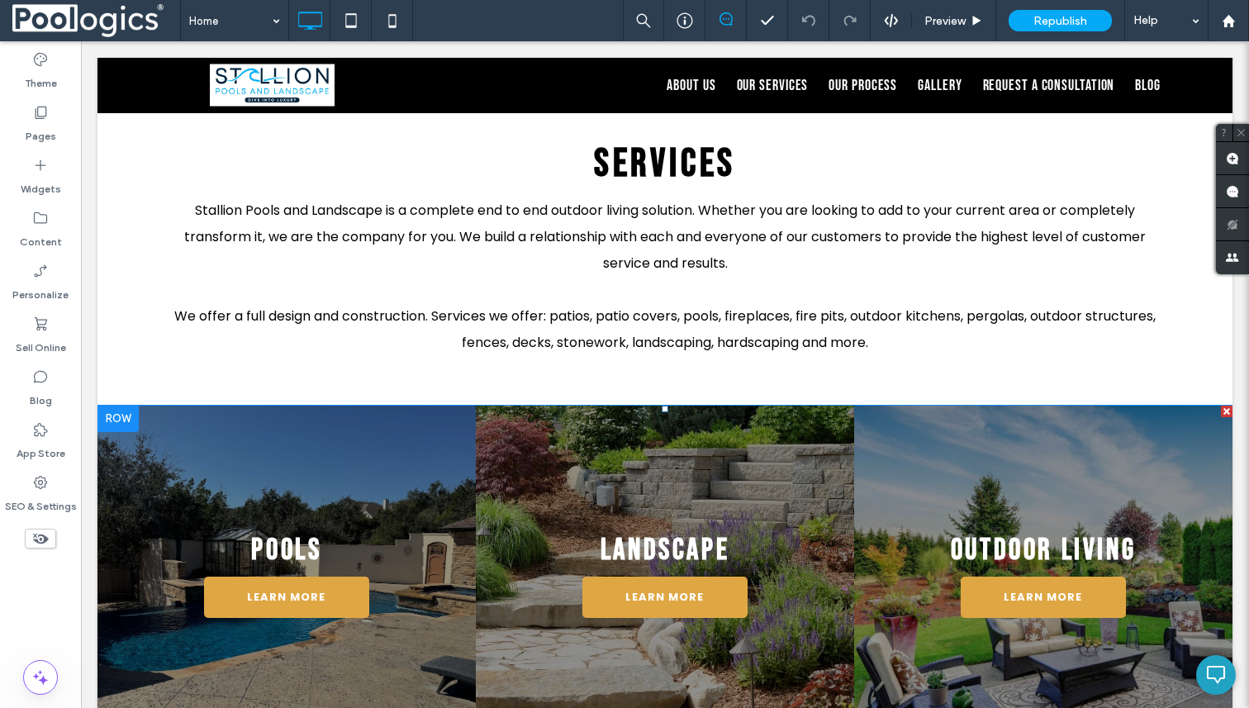
click at [486, 395] on link at bounding box center [664, 579] width 401 height 369
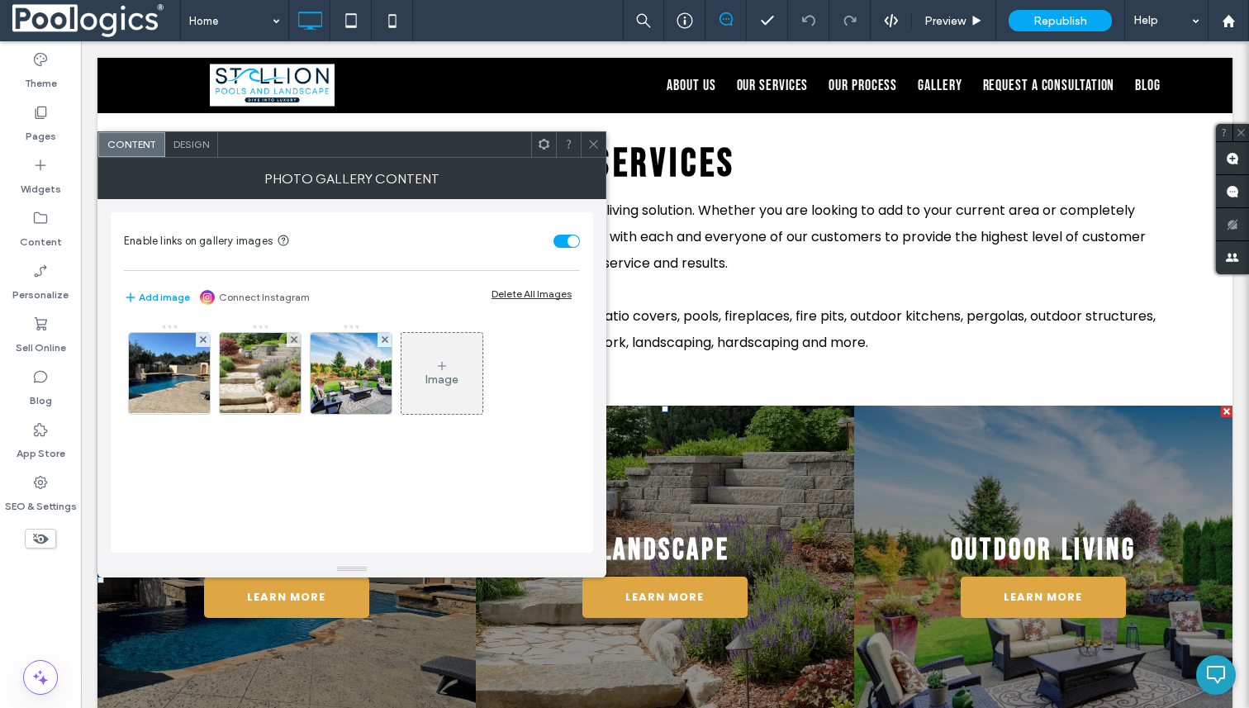
click at [593, 147] on icon at bounding box center [593, 144] width 12 height 12
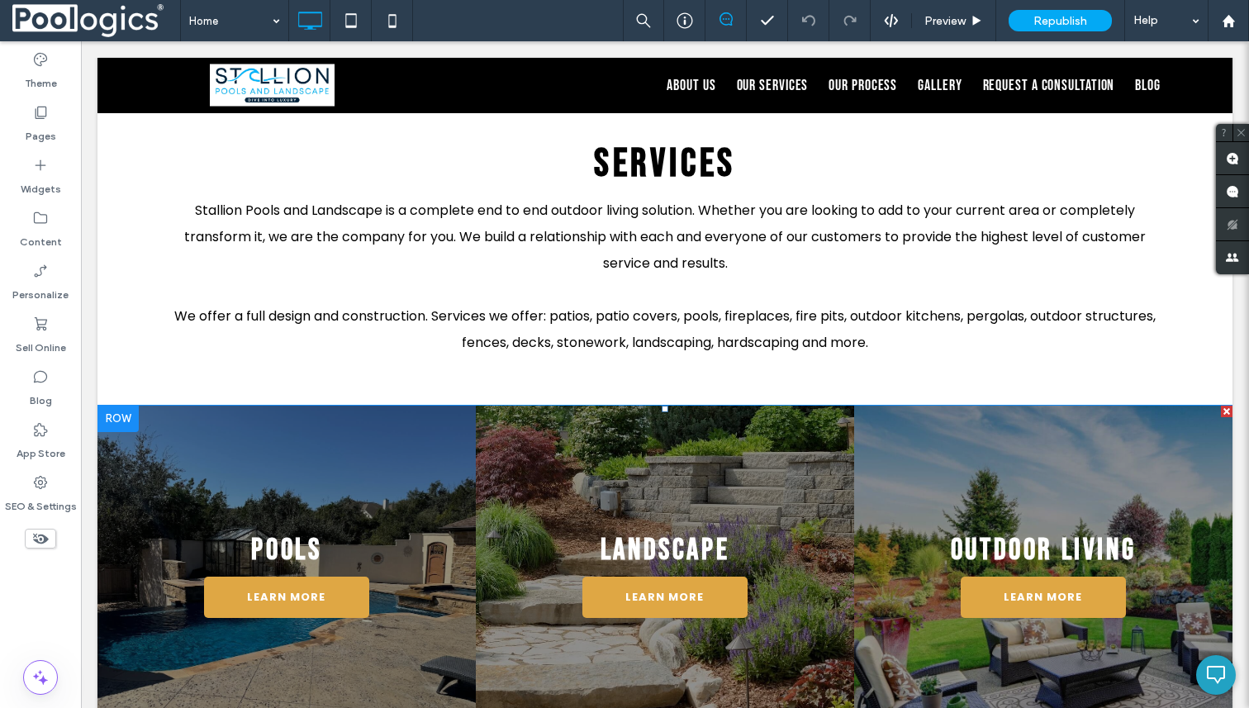
click at [1053, 395] on link at bounding box center [1043, 579] width 401 height 369
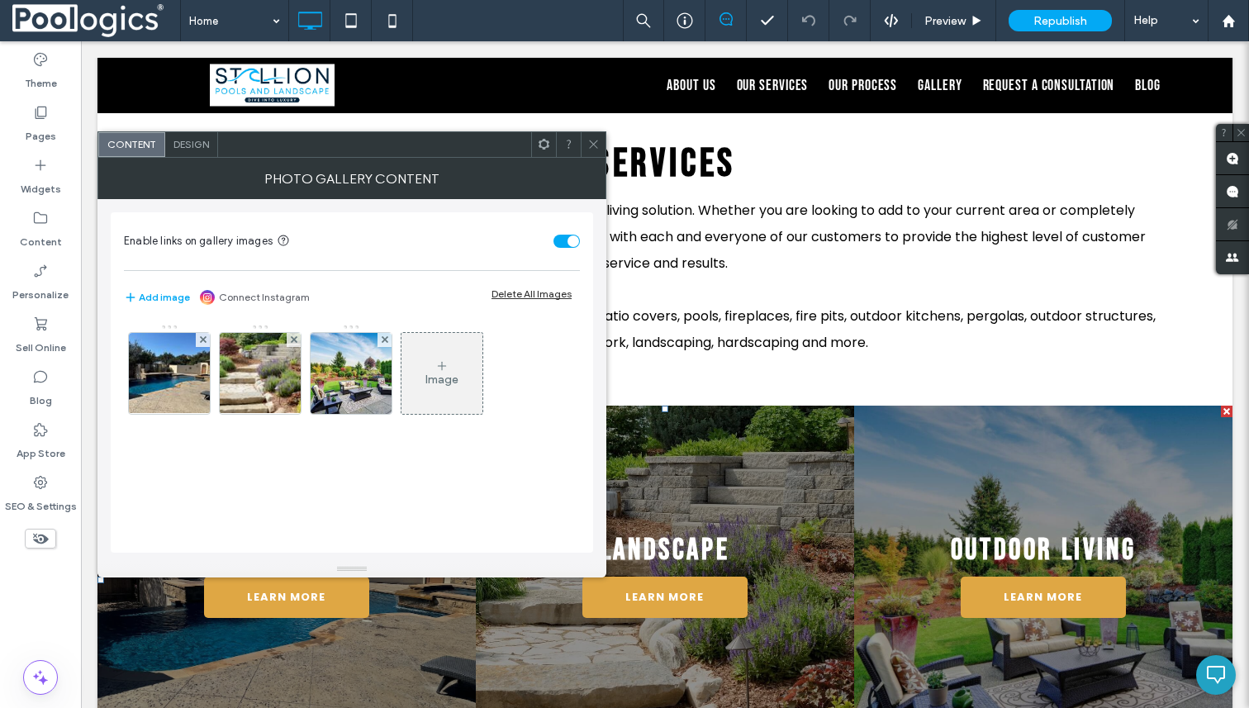
click at [202, 151] on div "Design" at bounding box center [191, 144] width 53 height 25
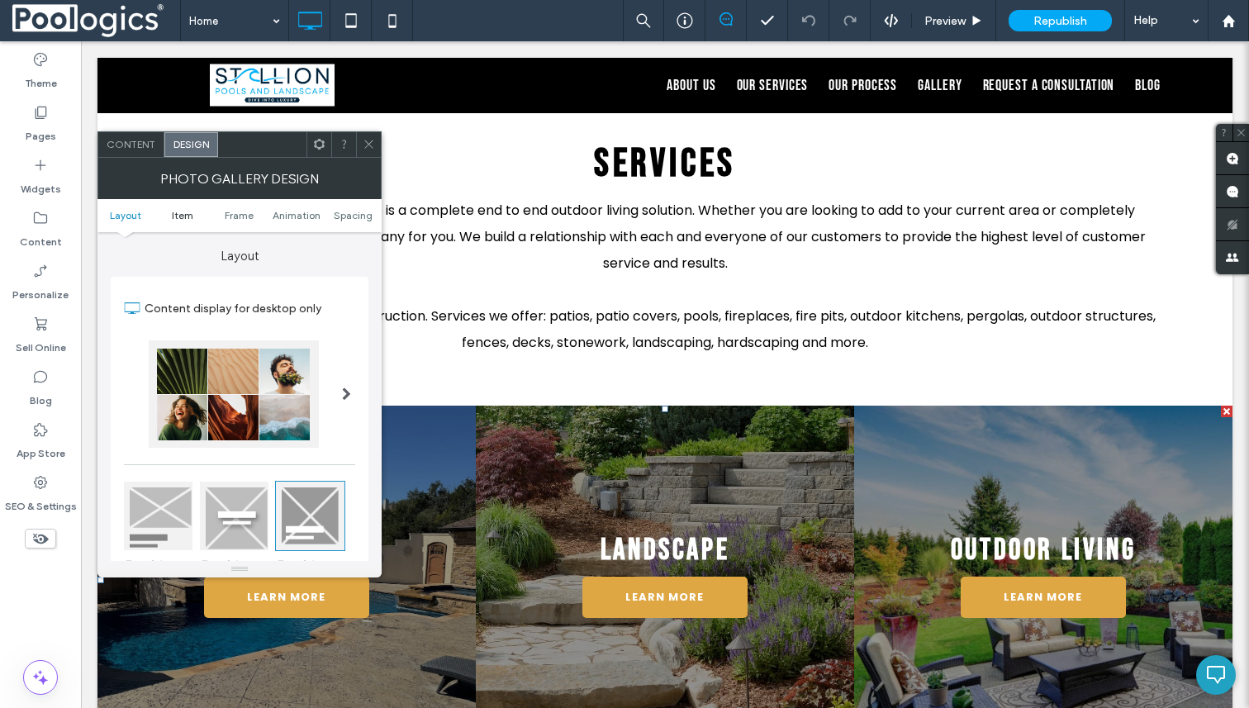
click at [185, 219] on span "Item" at bounding box center [182, 215] width 21 height 12
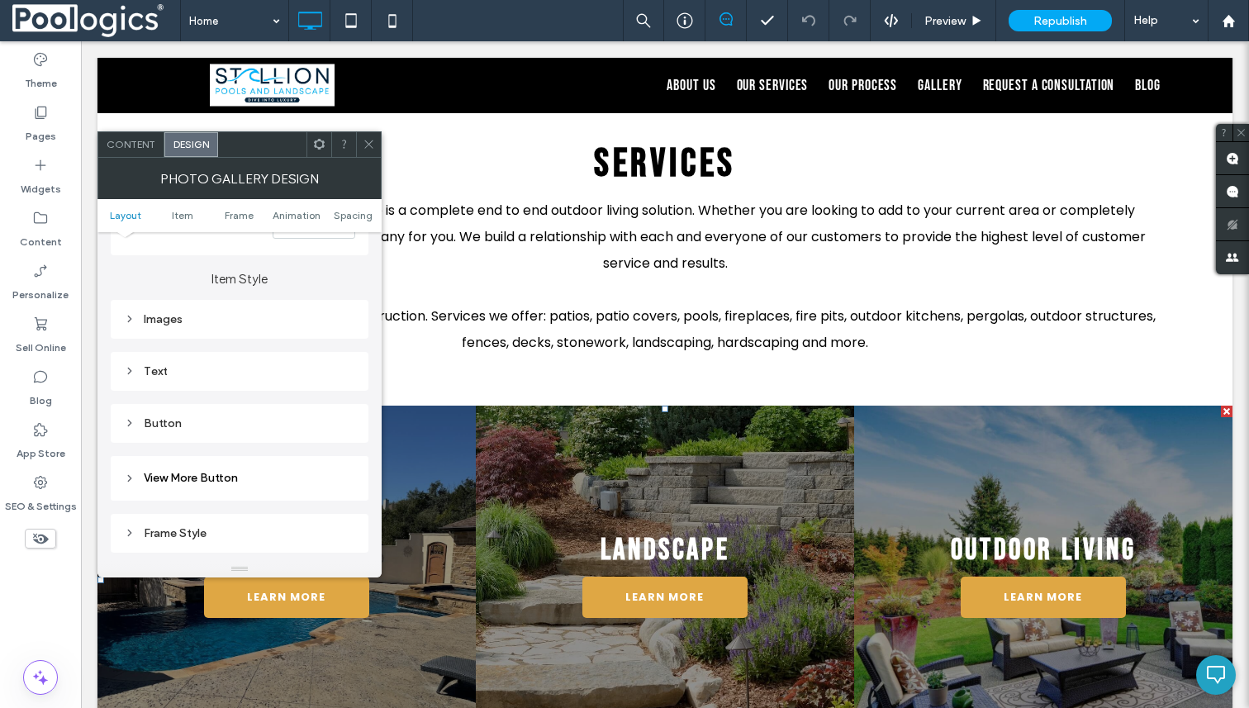
scroll to position [588, 0]
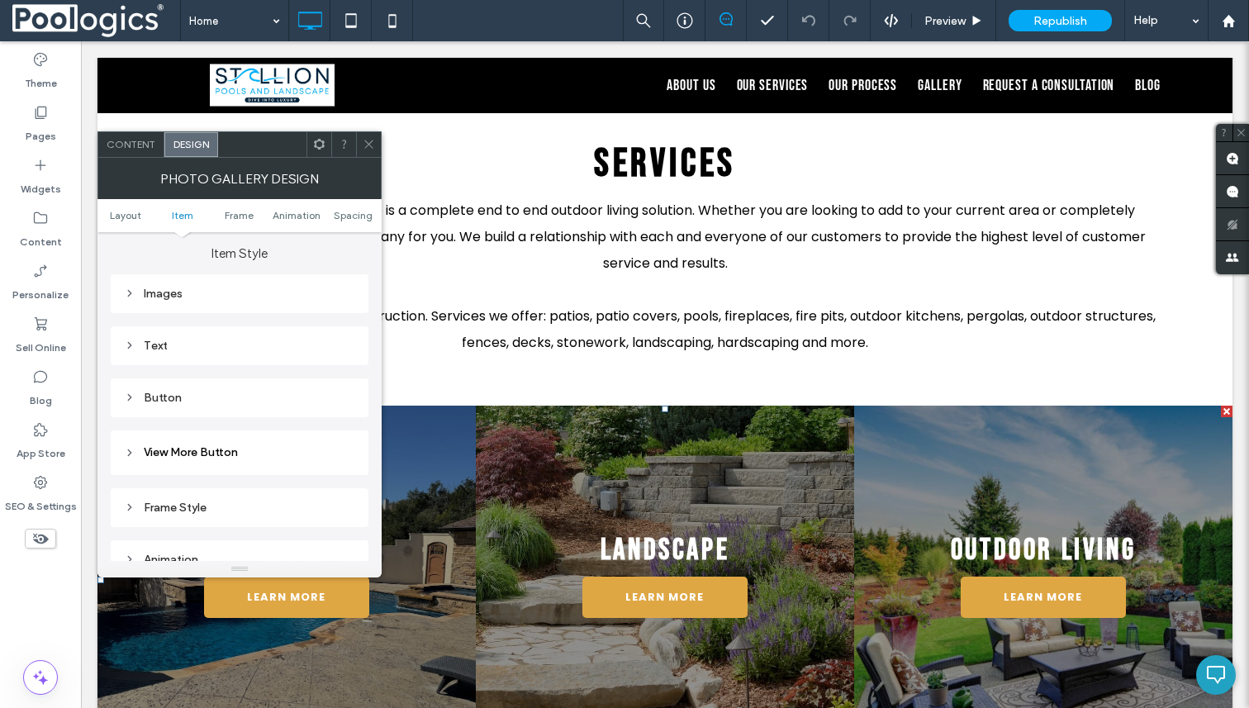
click at [240, 223] on ul "Layout Item Frame Animation Spacing" at bounding box center [239, 215] width 284 height 33
click at [245, 209] on span "Frame" at bounding box center [239, 215] width 29 height 12
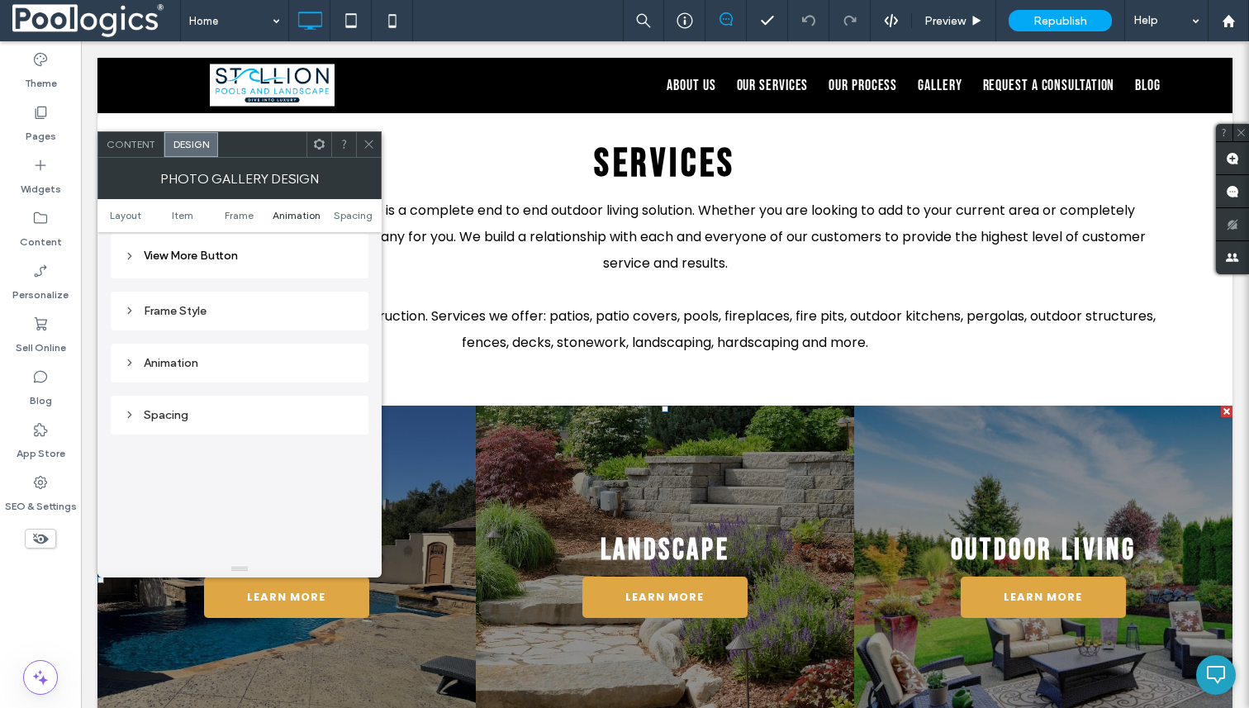
scroll to position [834, 0]
click at [525, 352] on div "Services Stallion Pools and Landscape is a complete end to end outdoor living s…" at bounding box center [664, 248] width 1135 height 315
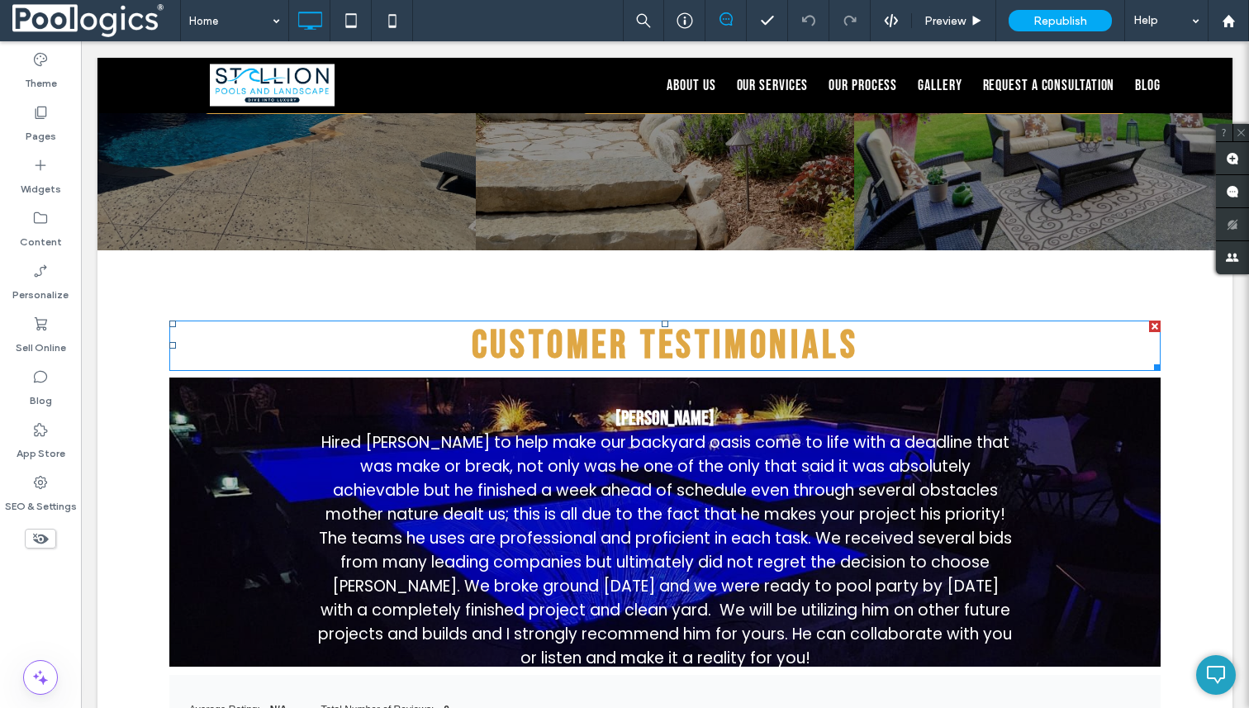
scroll to position [1808, 0]
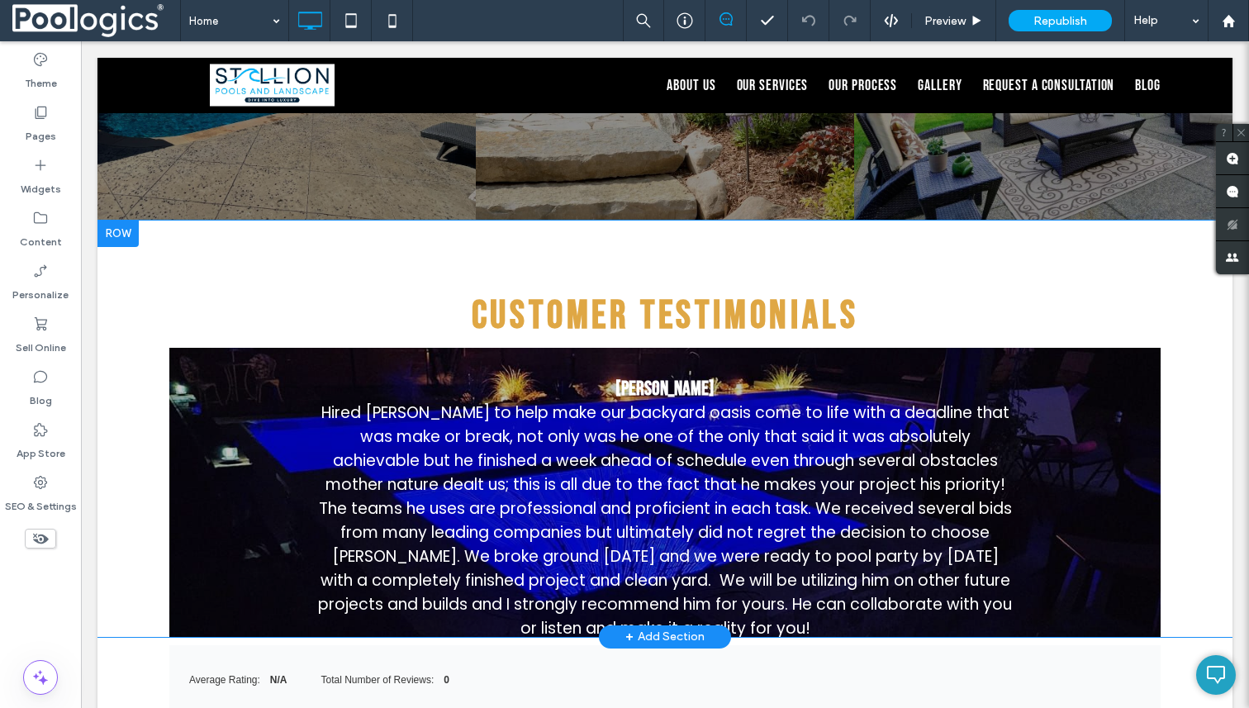
click at [881, 250] on div "CUstomer testimonials K. Johnson We absolutely love our pool and patio! Matt an…" at bounding box center [664, 429] width 1135 height 416
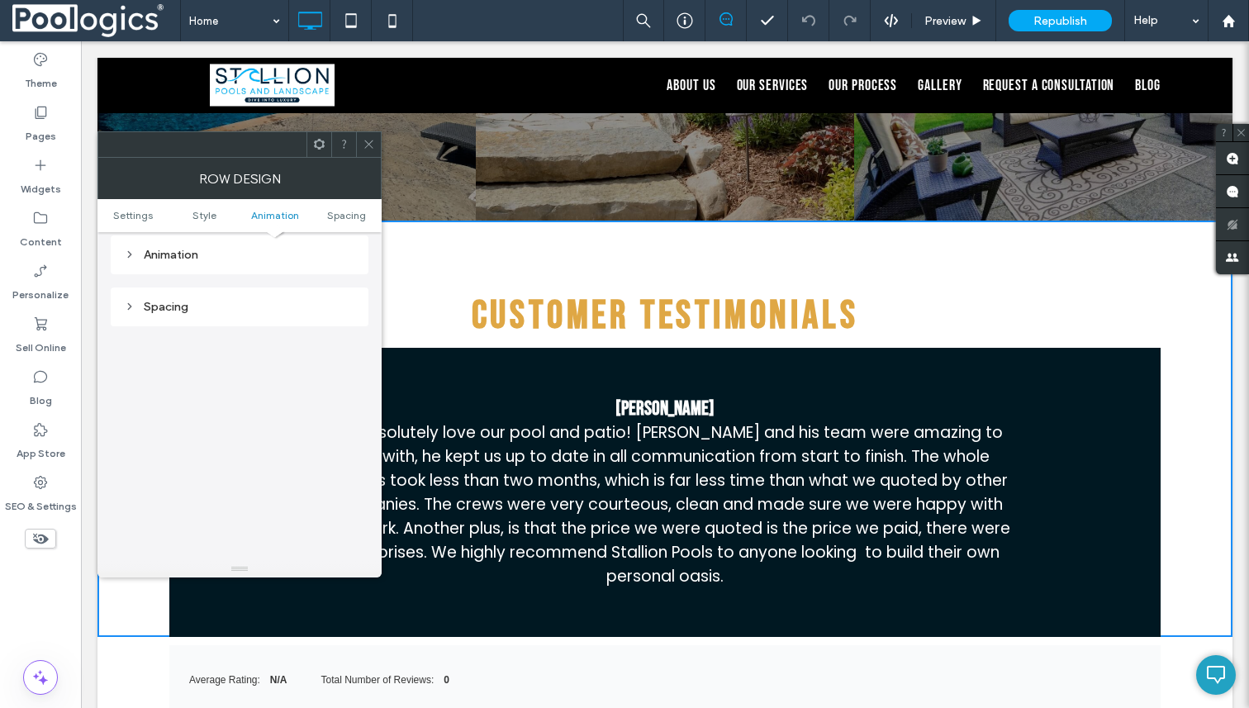
scroll to position [440, 0]
click at [867, 254] on div "CUstomer testimonials K. Johnson We absolutely love our pool and patio! Matt an…" at bounding box center [664, 429] width 1135 height 416
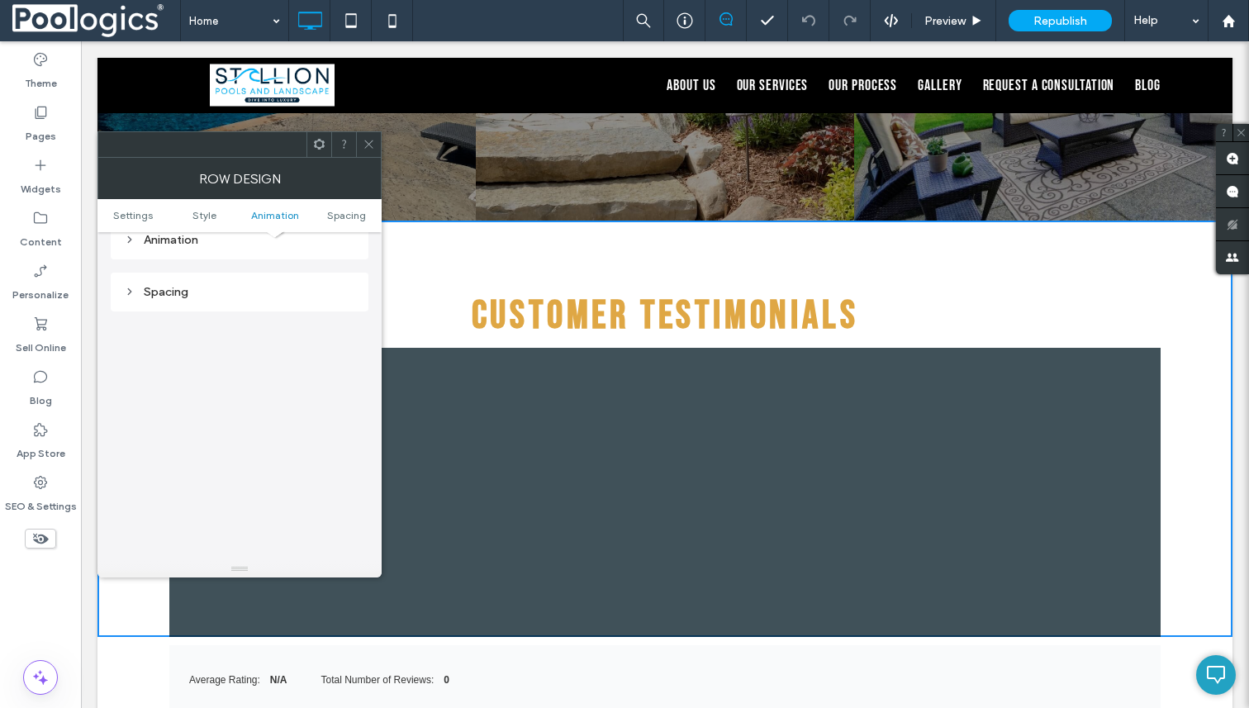
click at [378, 144] on div at bounding box center [368, 144] width 25 height 25
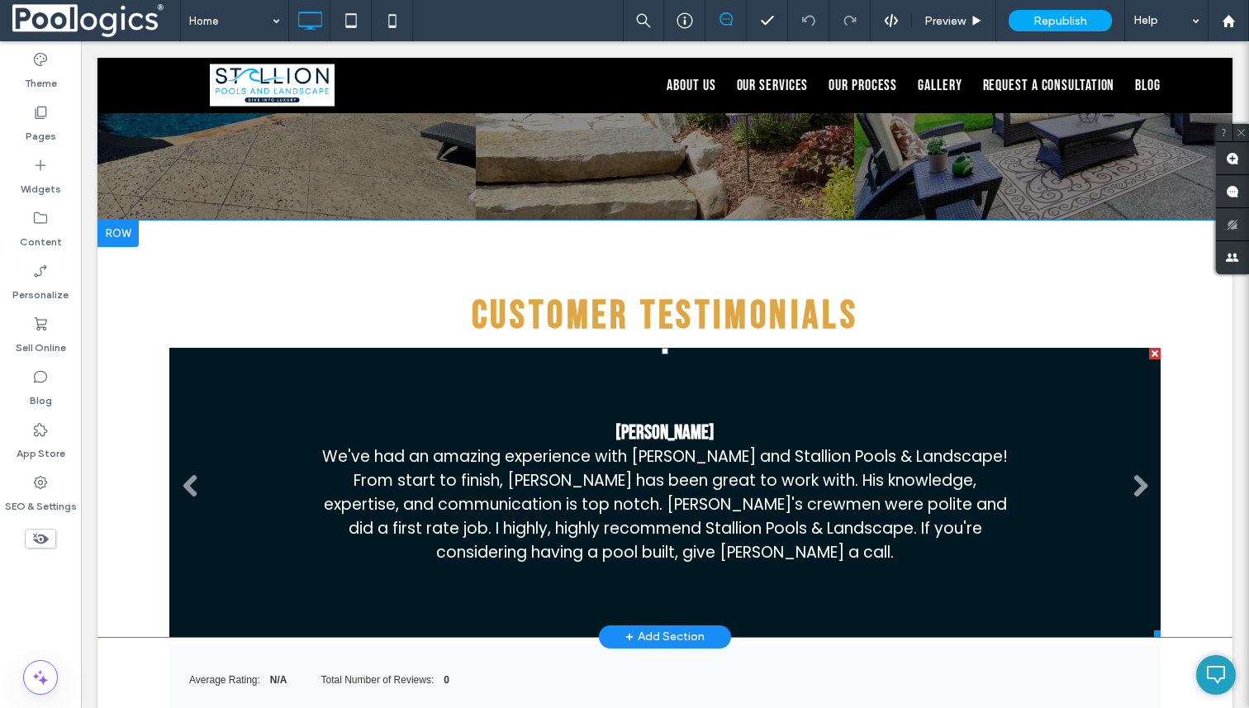
click at [494, 355] on li "T. Jonsson We've had an amazing experience with Matt and Stallion Pools & Lands…" at bounding box center [664, 492] width 991 height 289
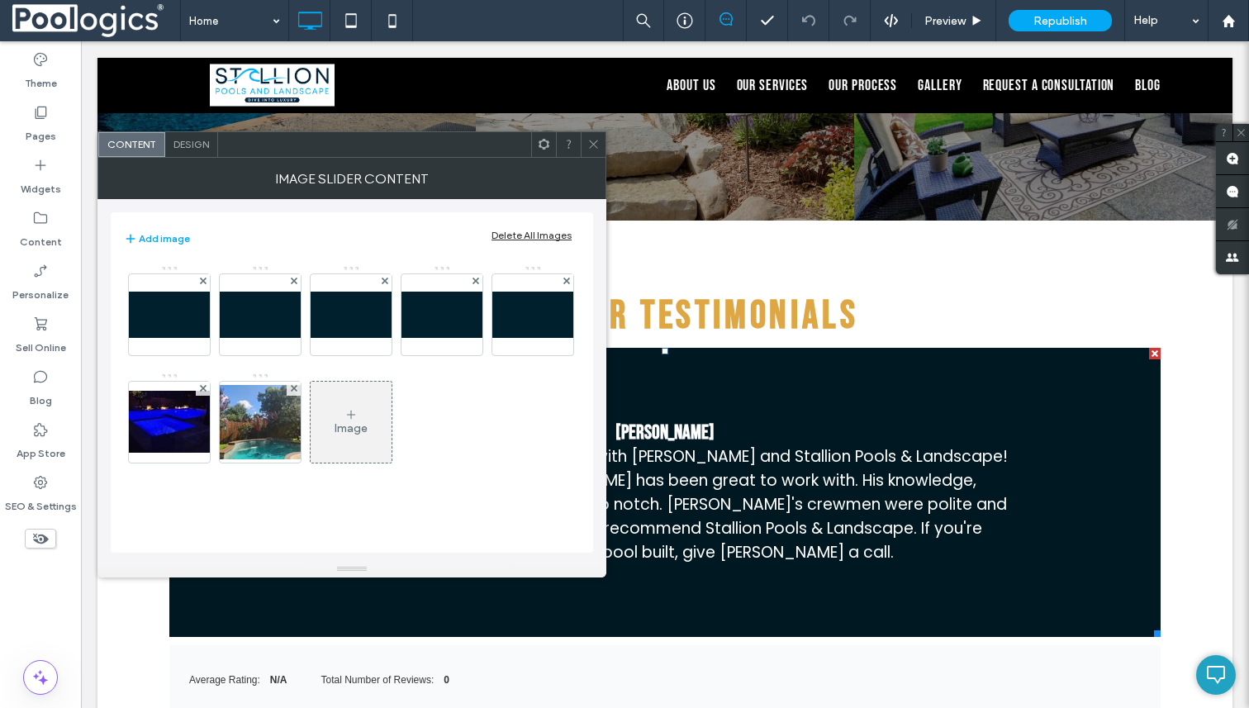
click at [197, 150] on span "Design" at bounding box center [192, 144] width 36 height 12
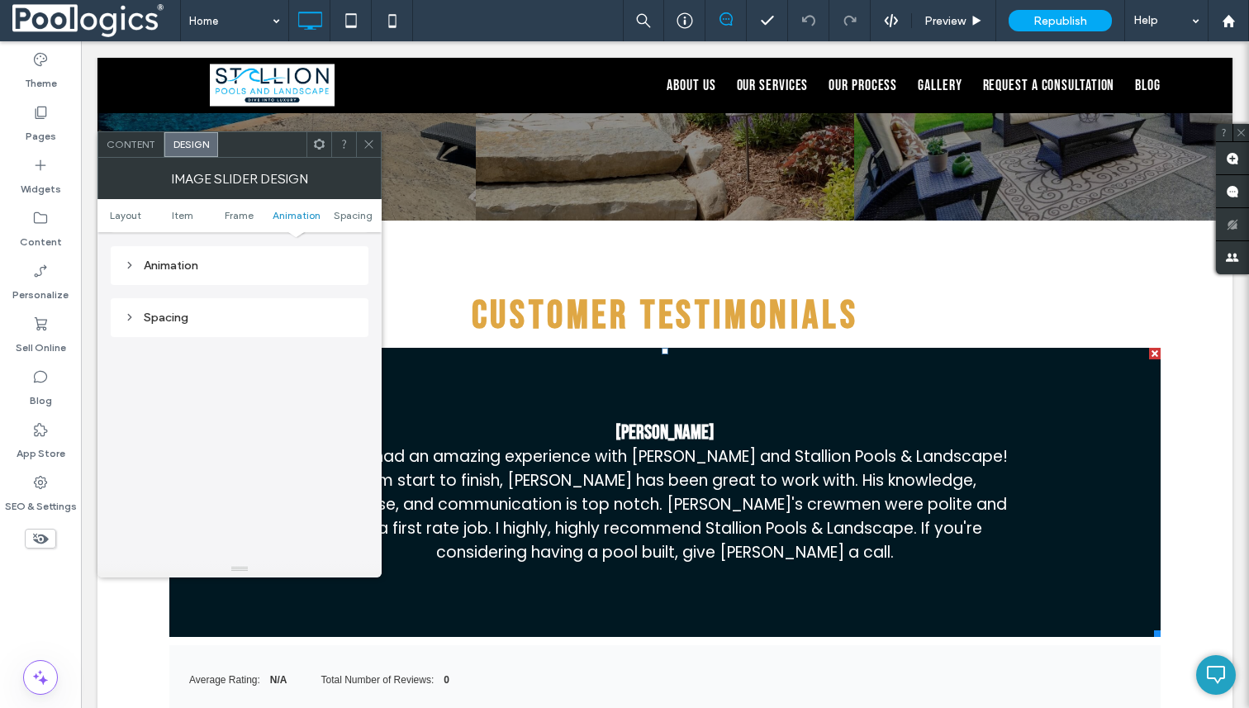
scroll to position [1850, 0]
click at [845, 348] on li "T. Jonsson We've had an amazing experience with Matt and Stallion Pools & Lands…" at bounding box center [664, 492] width 991 height 289
click at [963, 243] on div "CUstomer testimonials K. Johnson We absolutely love our pool and patio! Matt an…" at bounding box center [664, 429] width 1135 height 416
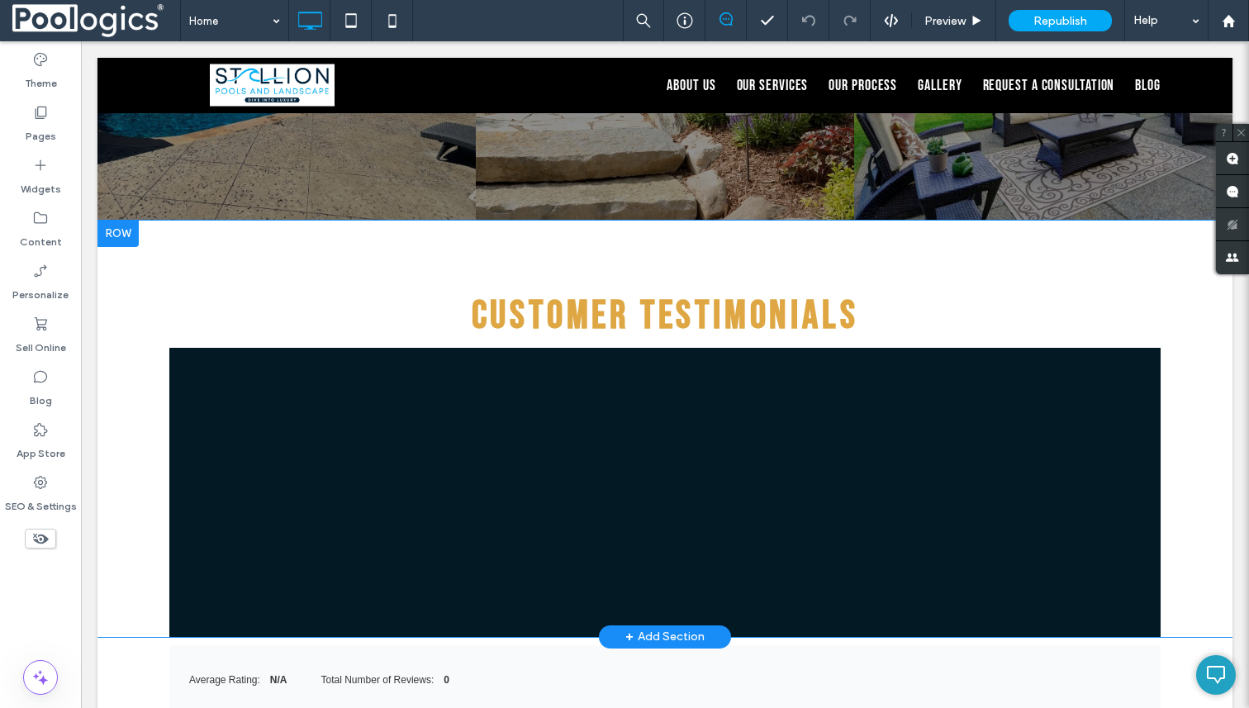
click at [936, 234] on div "CUstomer testimonials K. Johnson We absolutely love our pool and patio! Matt an…" at bounding box center [664, 429] width 1135 height 416
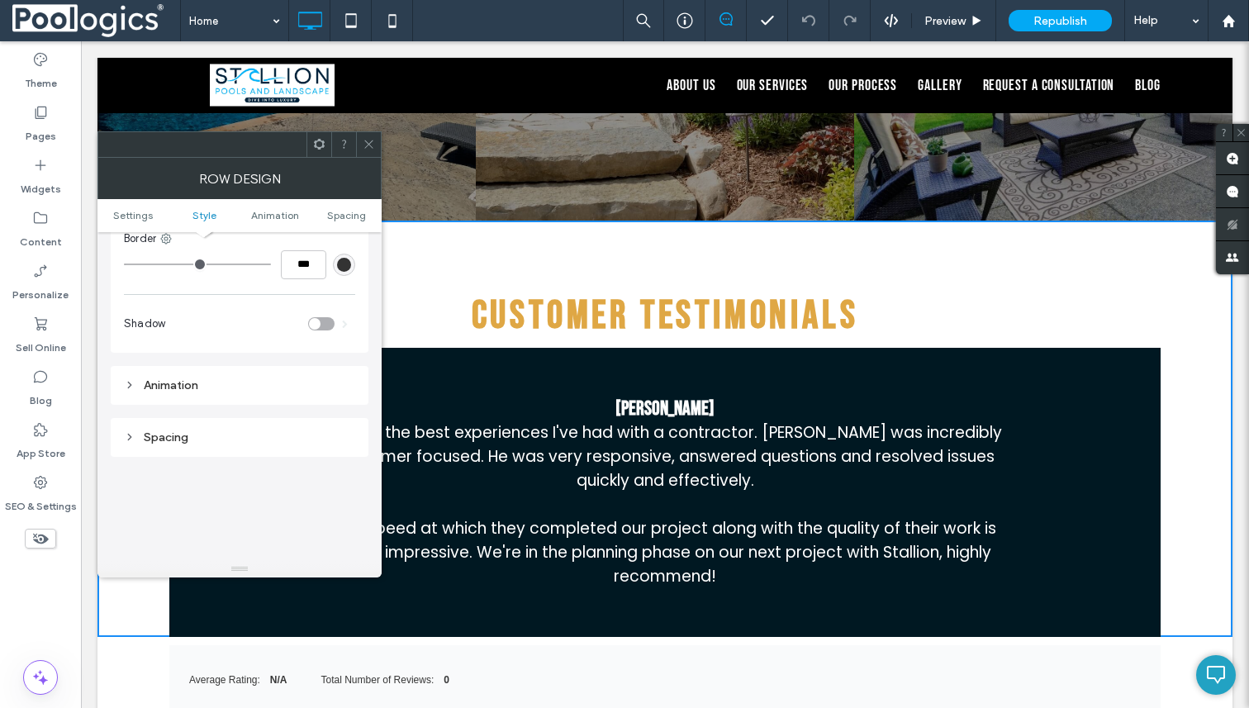
scroll to position [253, 0]
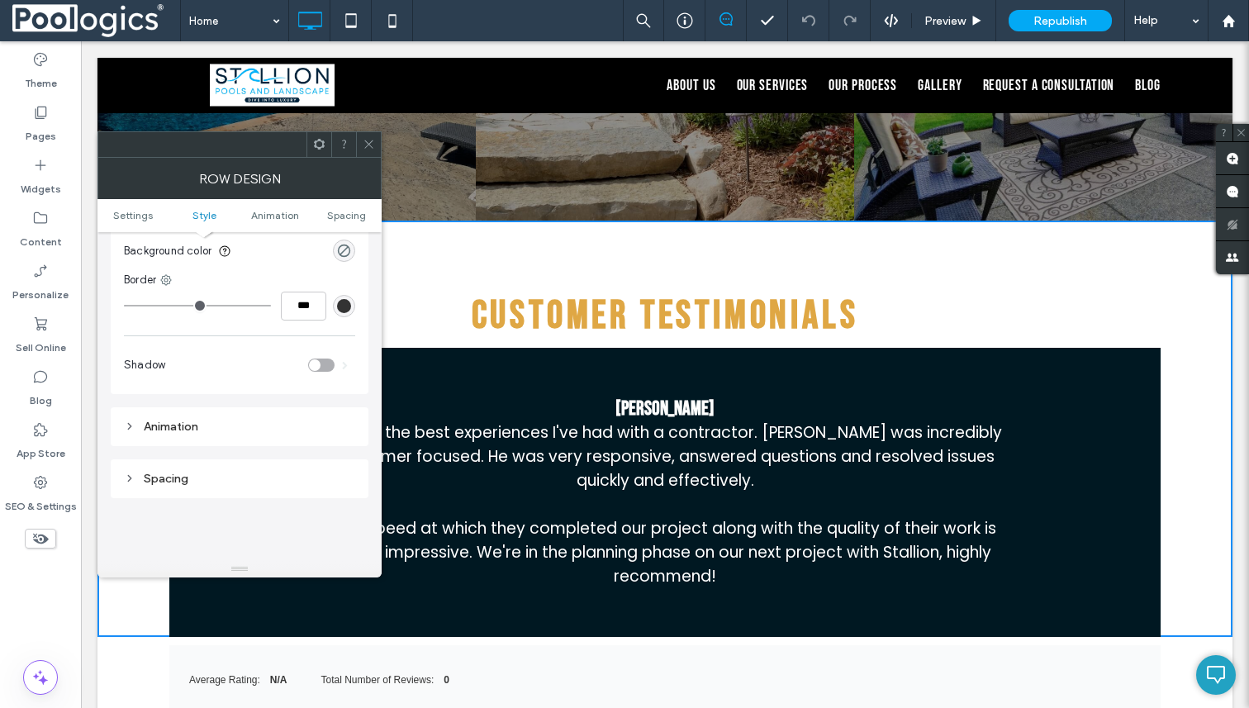
click at [572, 221] on div "CUstomer testimonials K. Johnson We absolutely love our pool and patio! Matt an…" at bounding box center [664, 429] width 1135 height 416
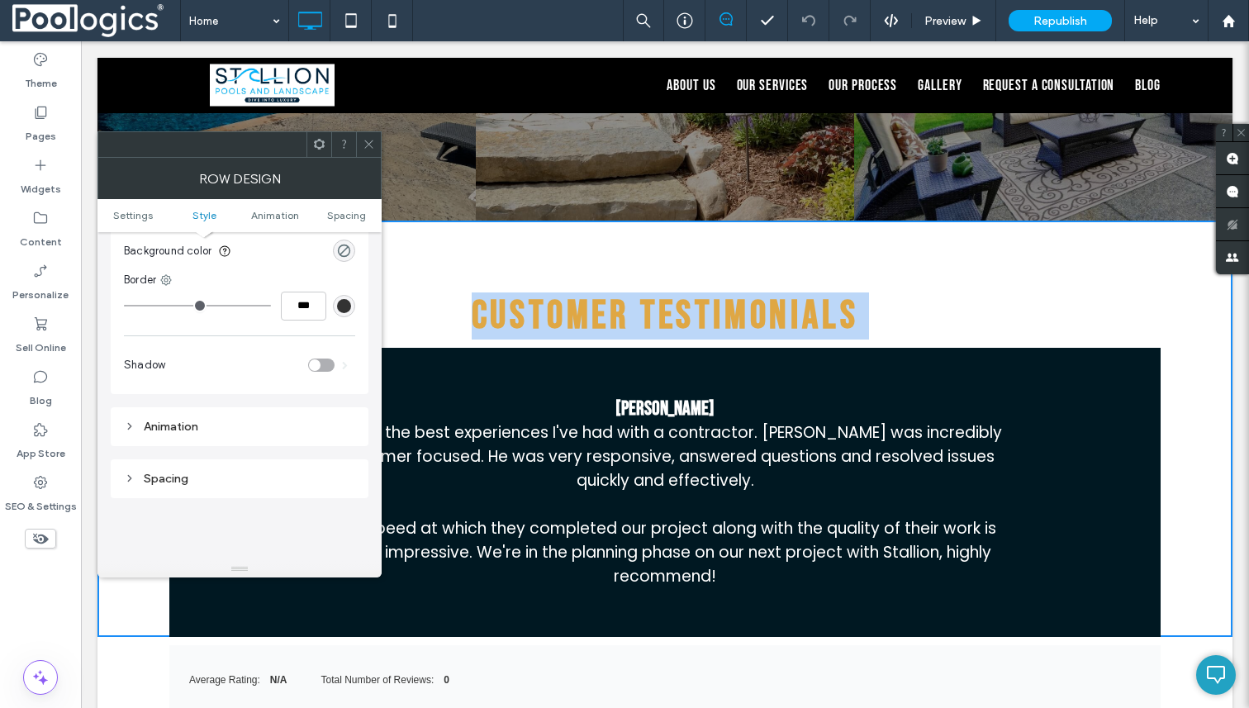
click at [572, 221] on div "CUstomer testimonials K. Johnson We absolutely love our pool and patio! Matt an…" at bounding box center [664, 429] width 1135 height 416
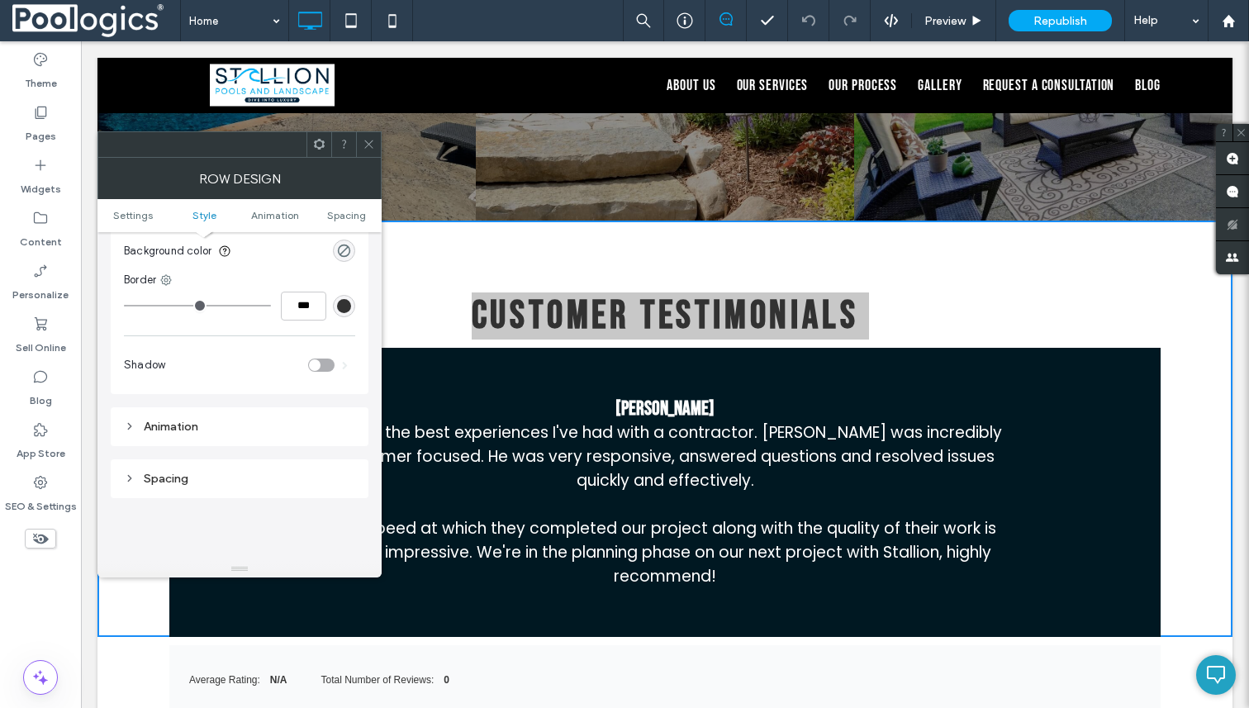
click at [370, 144] on icon at bounding box center [369, 144] width 12 height 12
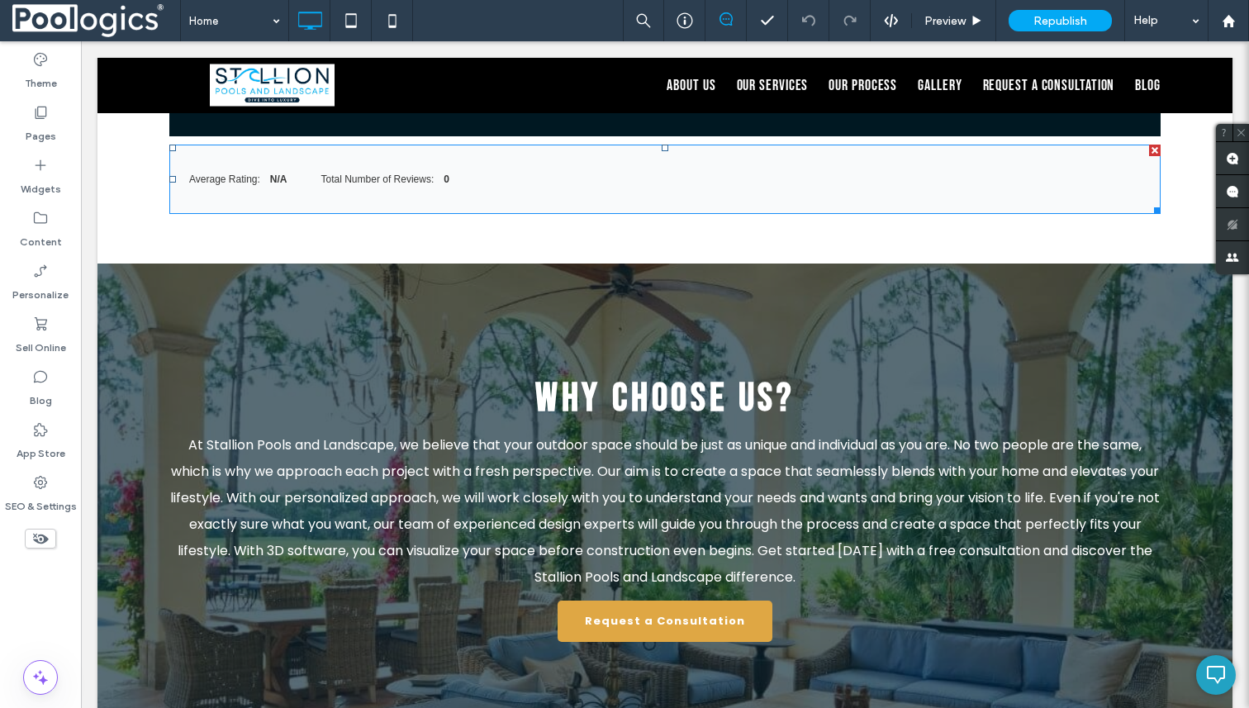
scroll to position [2318, 0]
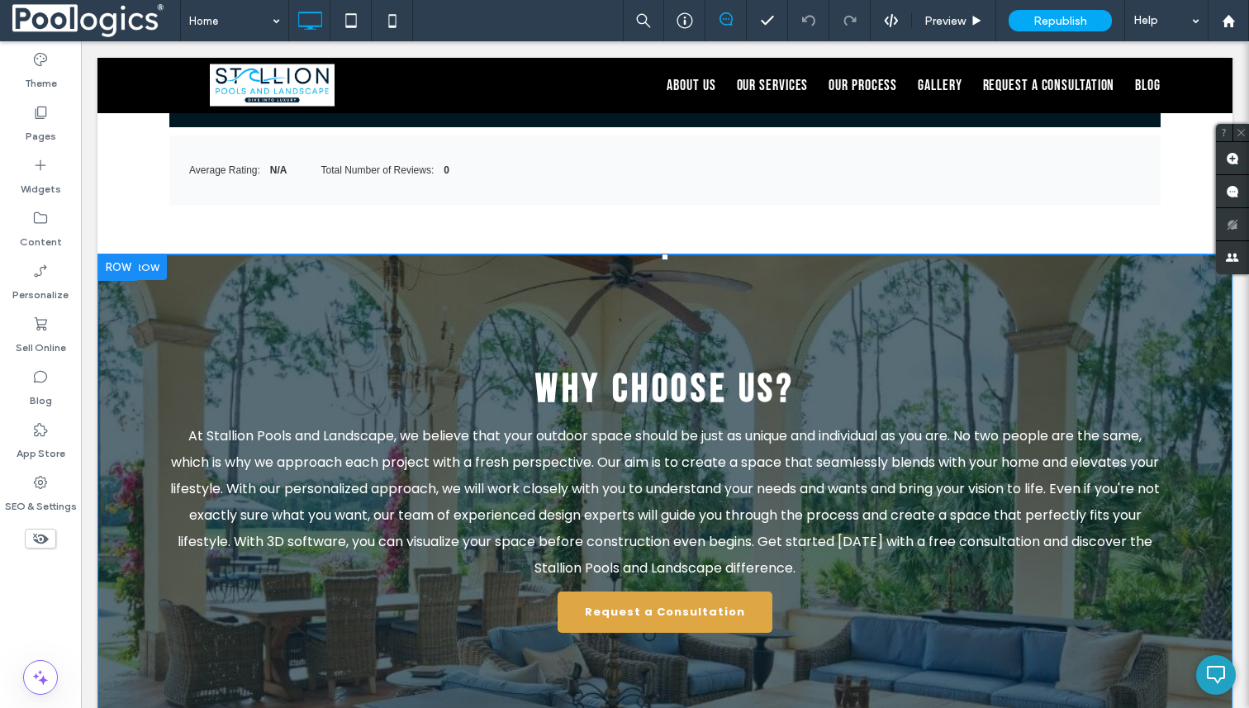
click at [406, 254] on div "Why Choose Us? At Stallion Pools and Landscape, we believe that your outdoor sp…" at bounding box center [664, 499] width 1135 height 490
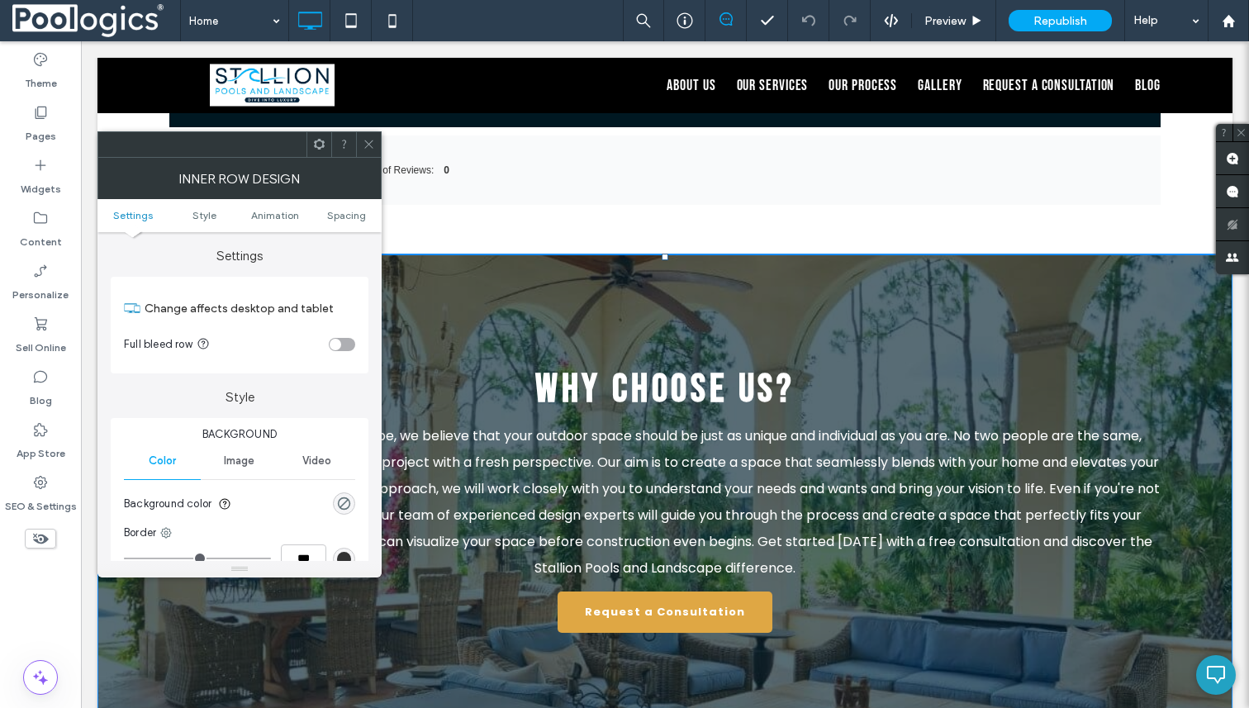
click at [657, 440] on span "At Stallion Pools and Landscape, we believe that your outdoor space should be j…" at bounding box center [665, 501] width 990 height 151
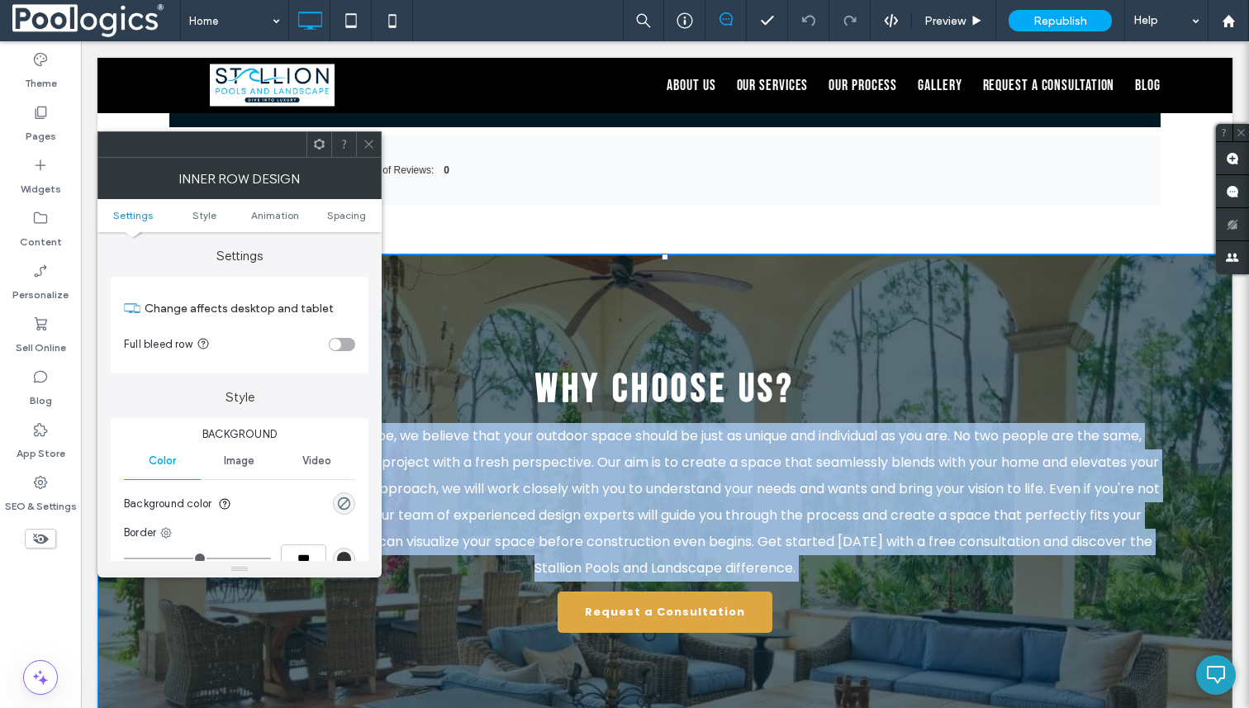
click at [657, 440] on span "At Stallion Pools and Landscape, we believe that your outdoor space should be j…" at bounding box center [665, 501] width 990 height 151
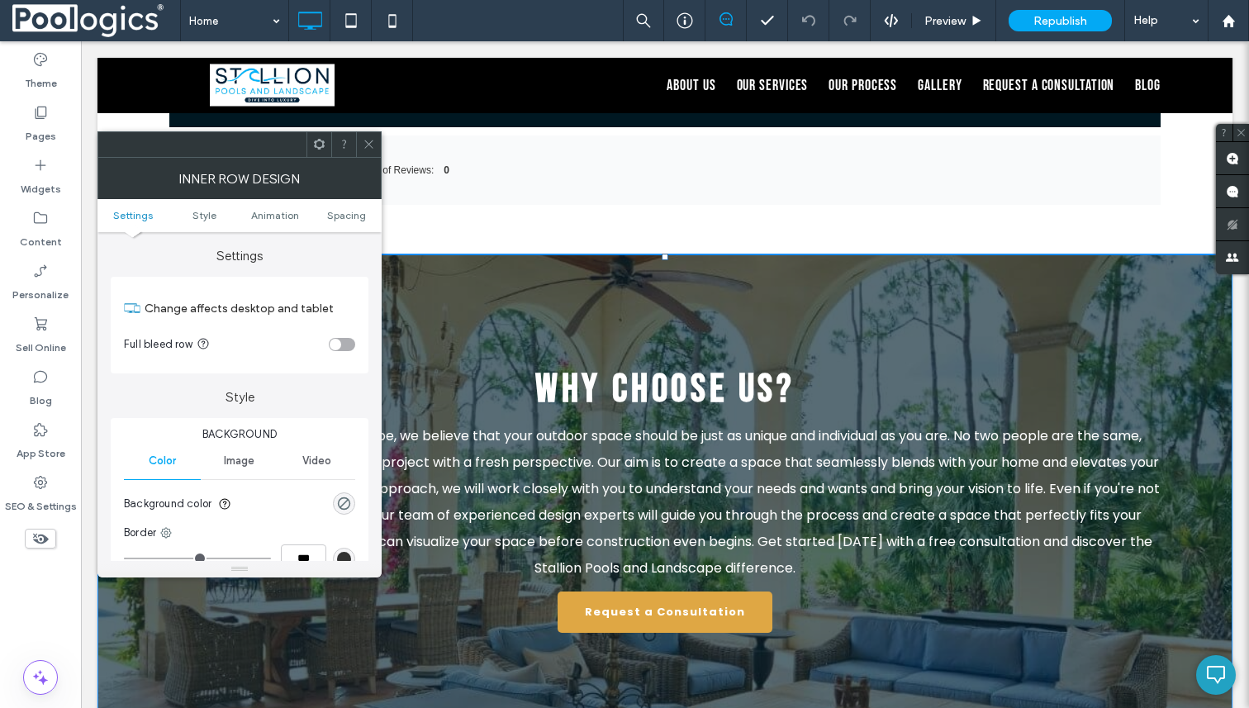
click at [656, 381] on span "Why Choose Us?" at bounding box center [664, 389] width 259 height 47
click at [671, 366] on span "Why Choose Us?" at bounding box center [664, 389] width 259 height 47
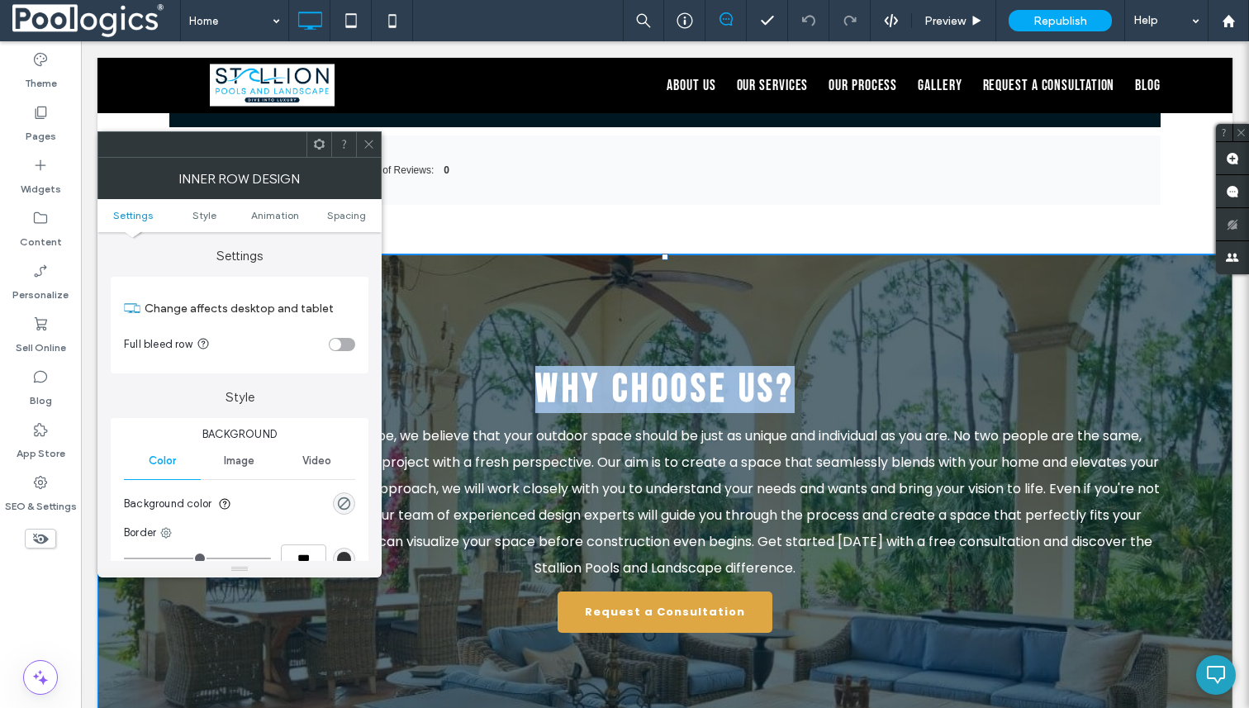
click at [671, 366] on span "Why Choose Us?" at bounding box center [664, 389] width 259 height 47
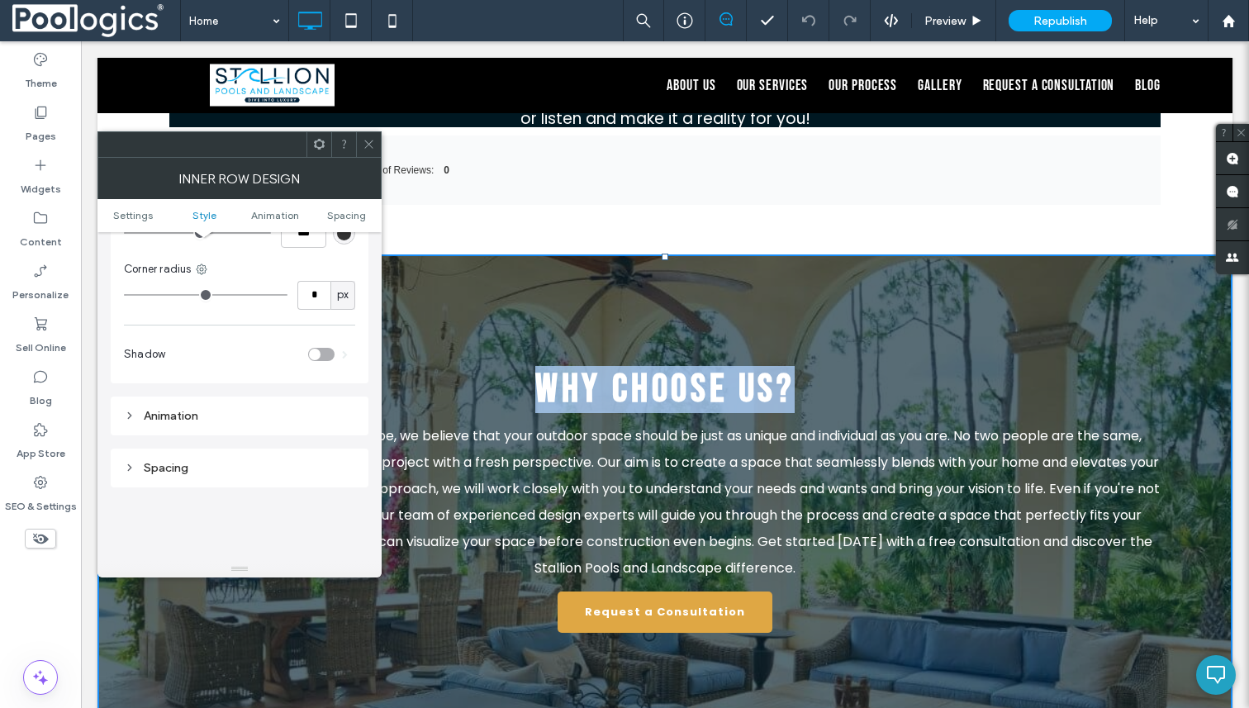
scroll to position [0, 0]
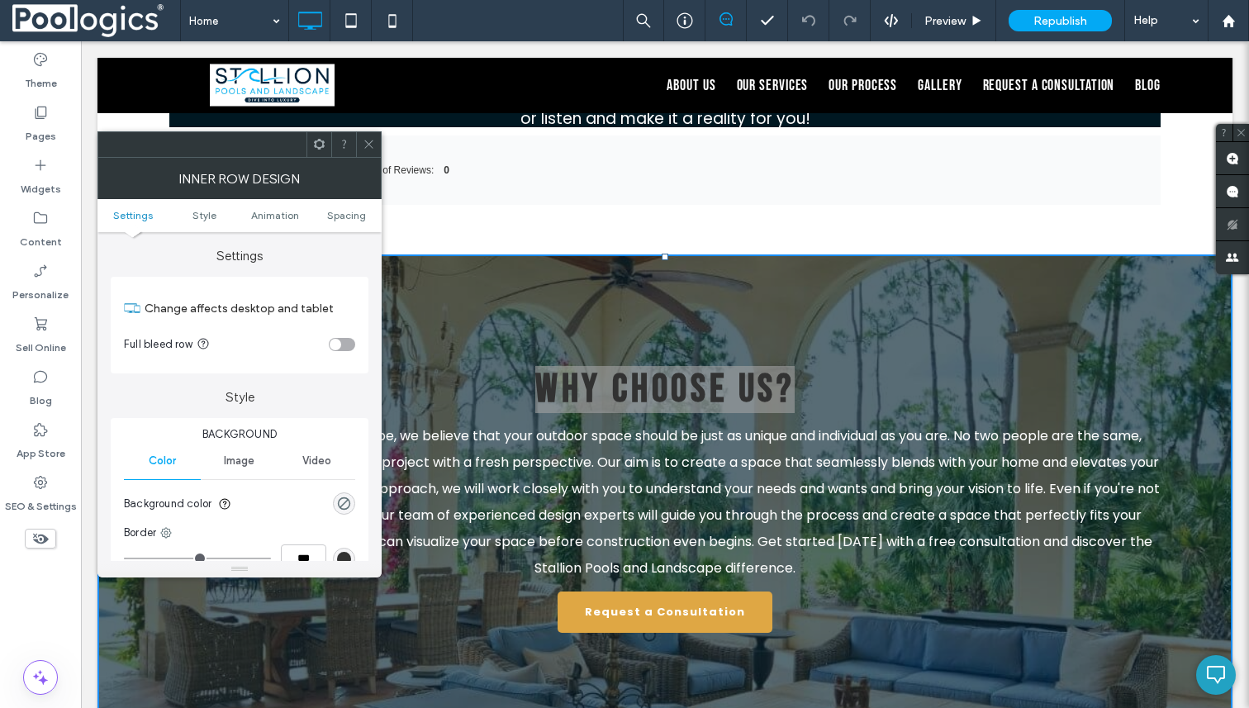
click at [207, 207] on ul "Settings Style Animation Spacing" at bounding box center [239, 215] width 284 height 33
click at [198, 212] on span "Style" at bounding box center [205, 215] width 24 height 12
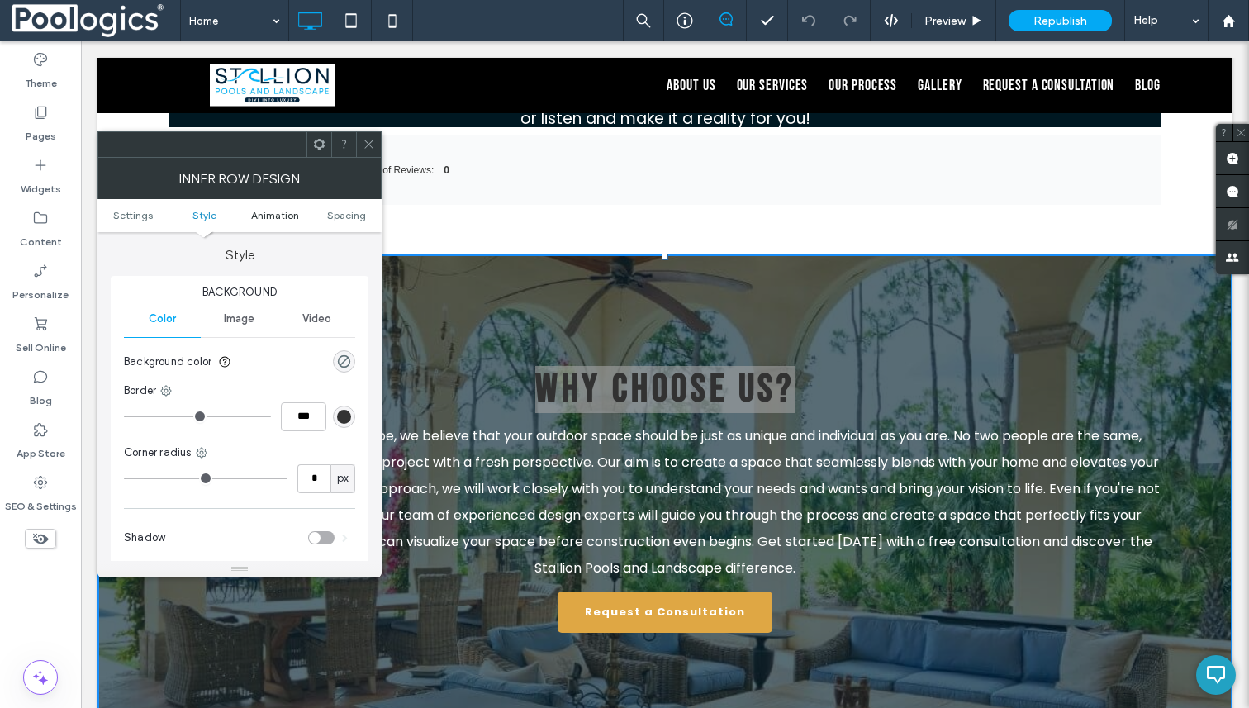
click at [256, 216] on span "Animation" at bounding box center [275, 215] width 48 height 12
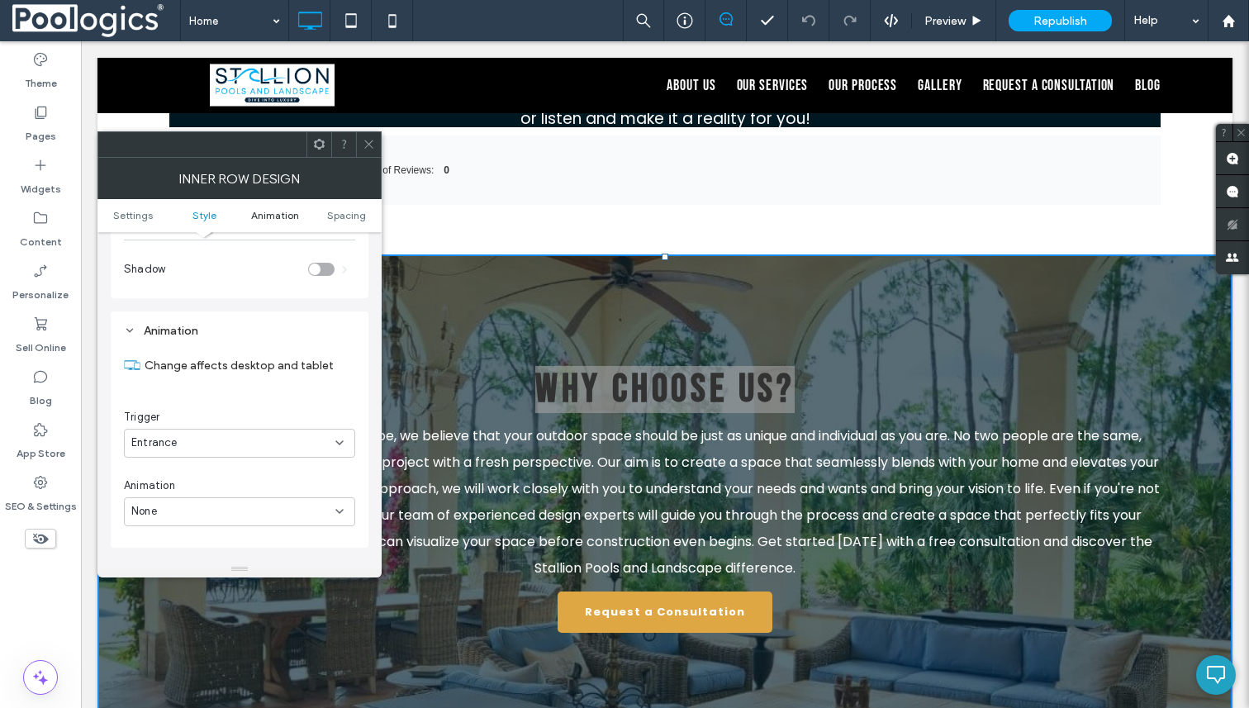
scroll to position [478, 0]
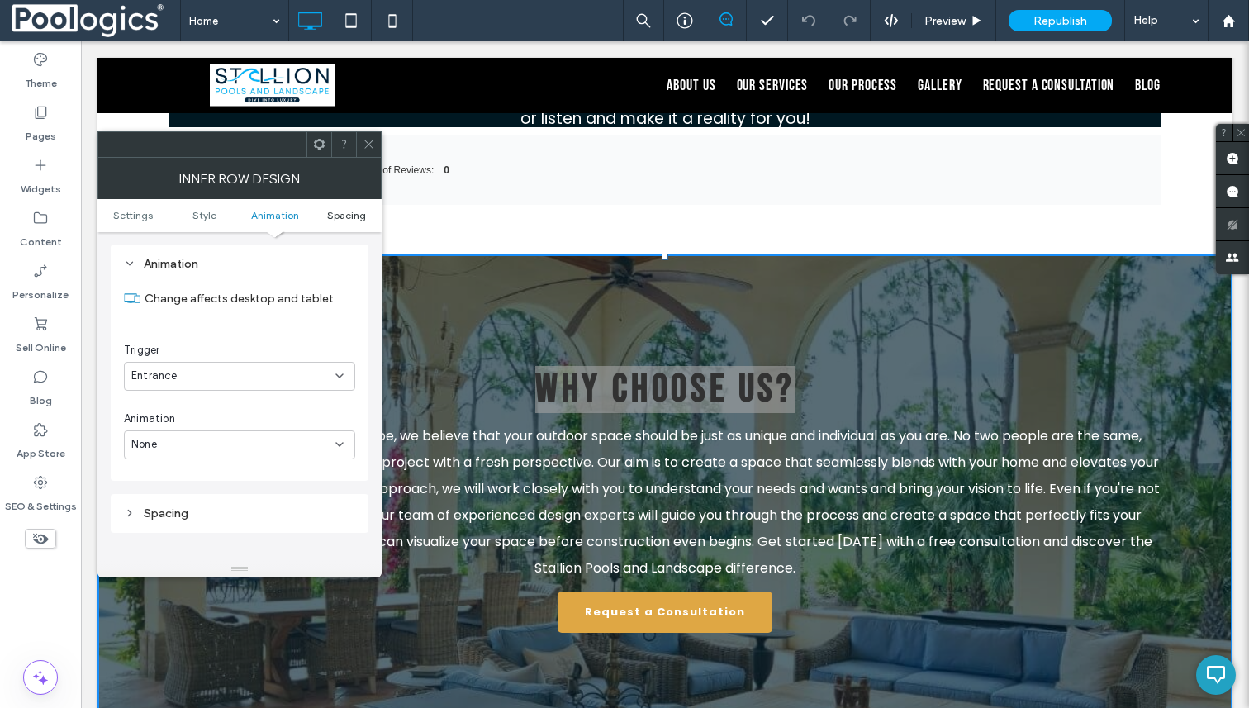
click at [332, 219] on span "Spacing" at bounding box center [346, 215] width 39 height 12
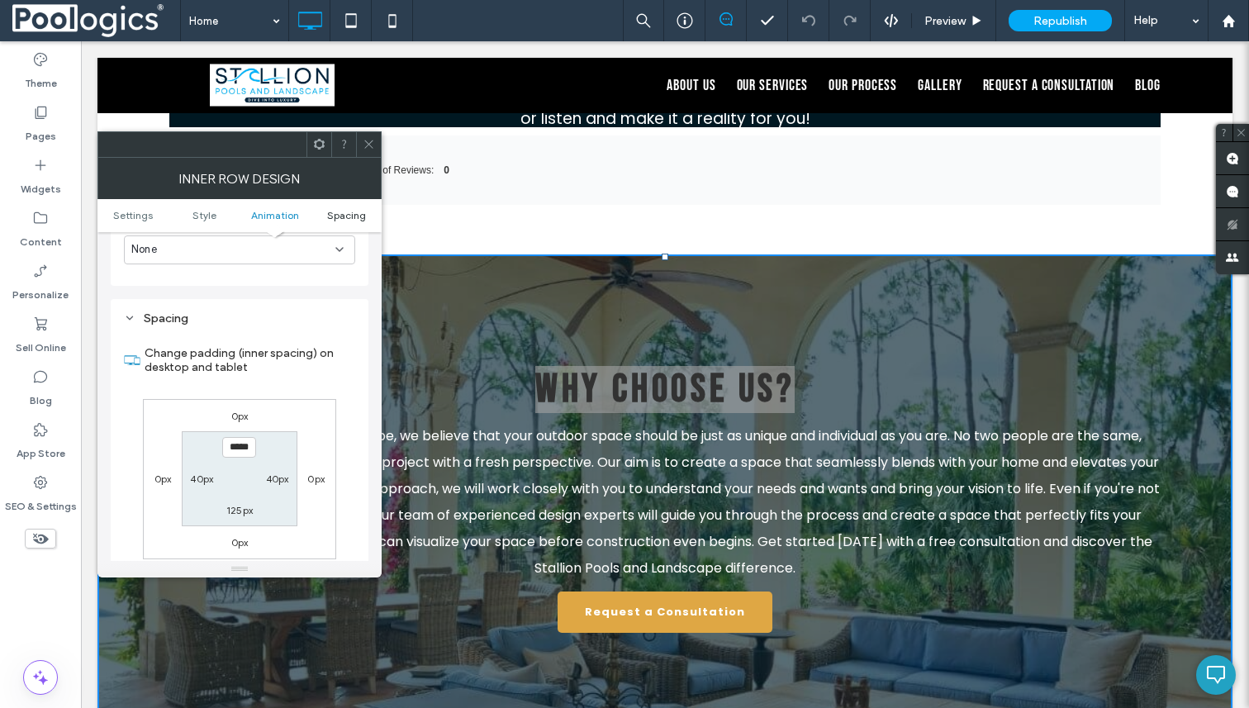
scroll to position [727, 0]
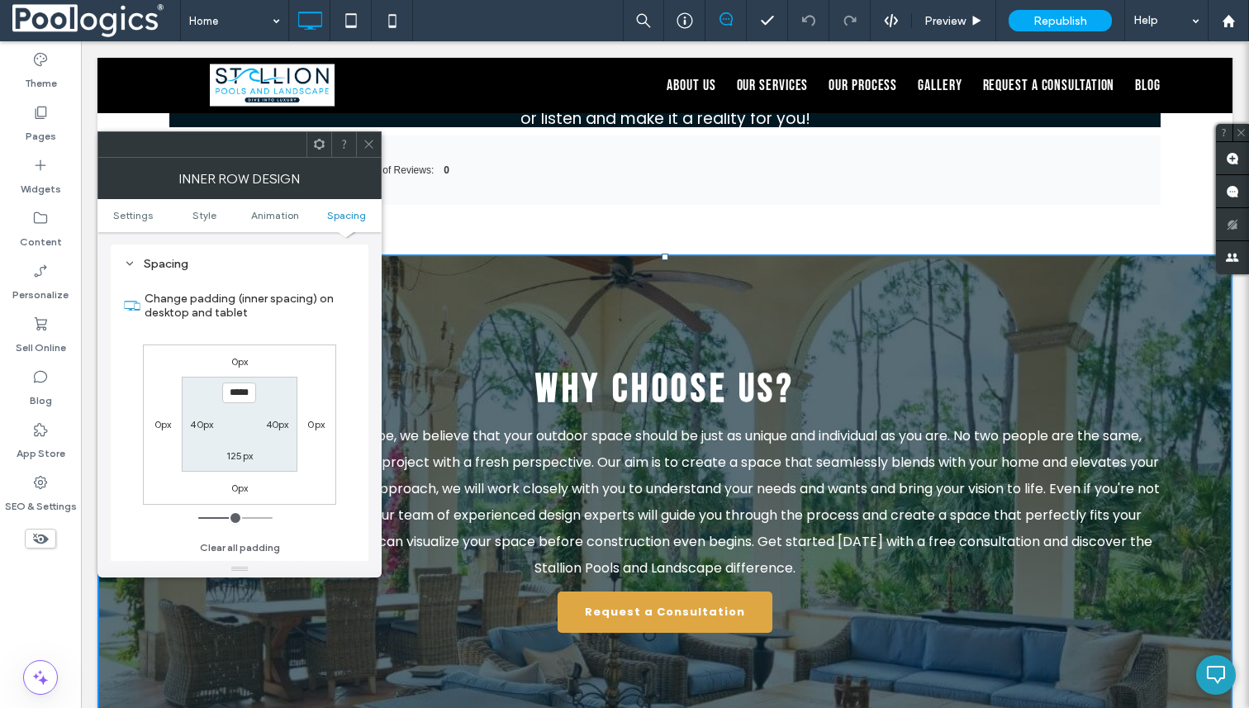
click at [549, 207] on div "Average Rating: N/A Total Number of Reviews: 0 Full Star Half Star Empty Star C…" at bounding box center [664, 190] width 1135 height 127
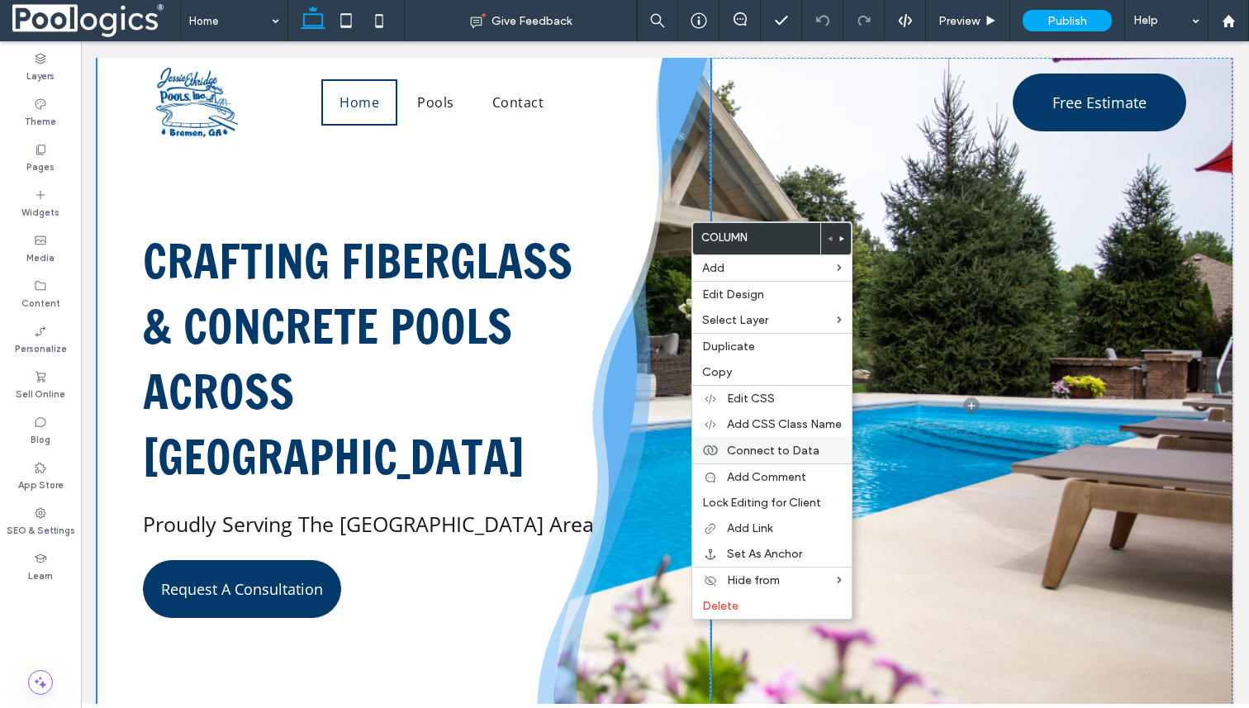
click at [732, 446] on span "Connect to Data" at bounding box center [773, 451] width 93 height 14
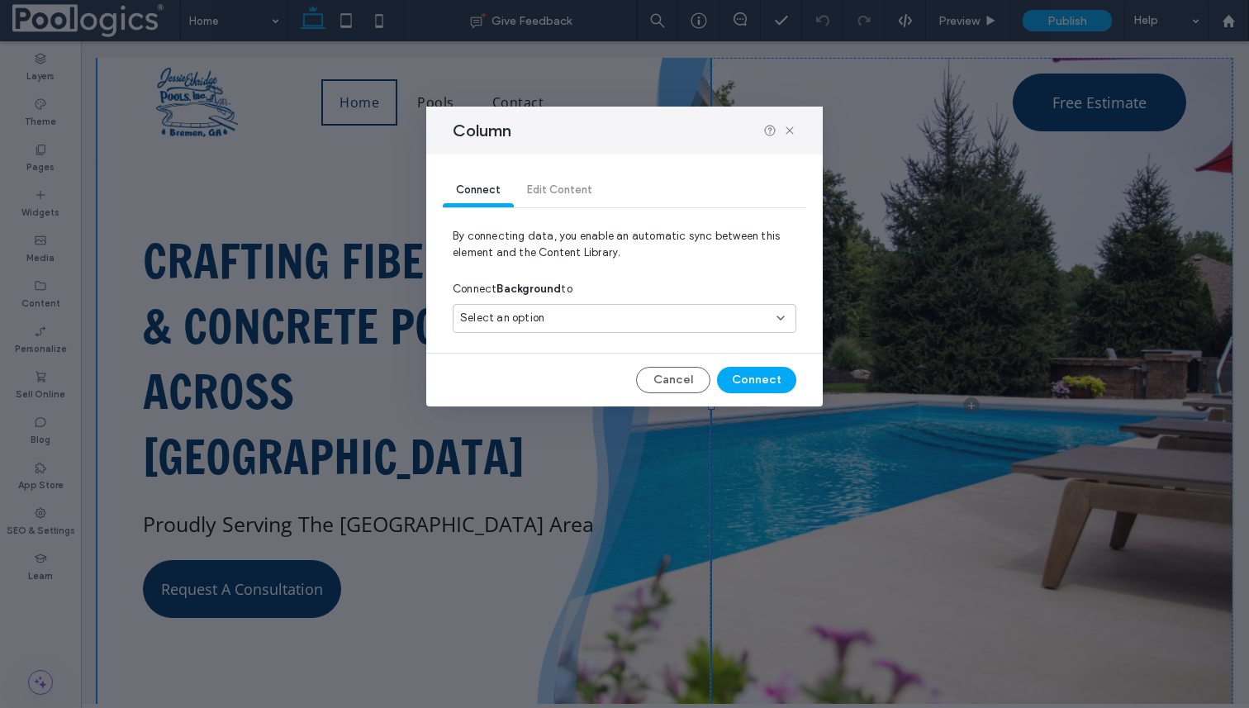
click at [687, 320] on div "Select an option" at bounding box center [614, 318] width 309 height 17
click at [787, 134] on icon at bounding box center [789, 130] width 13 height 13
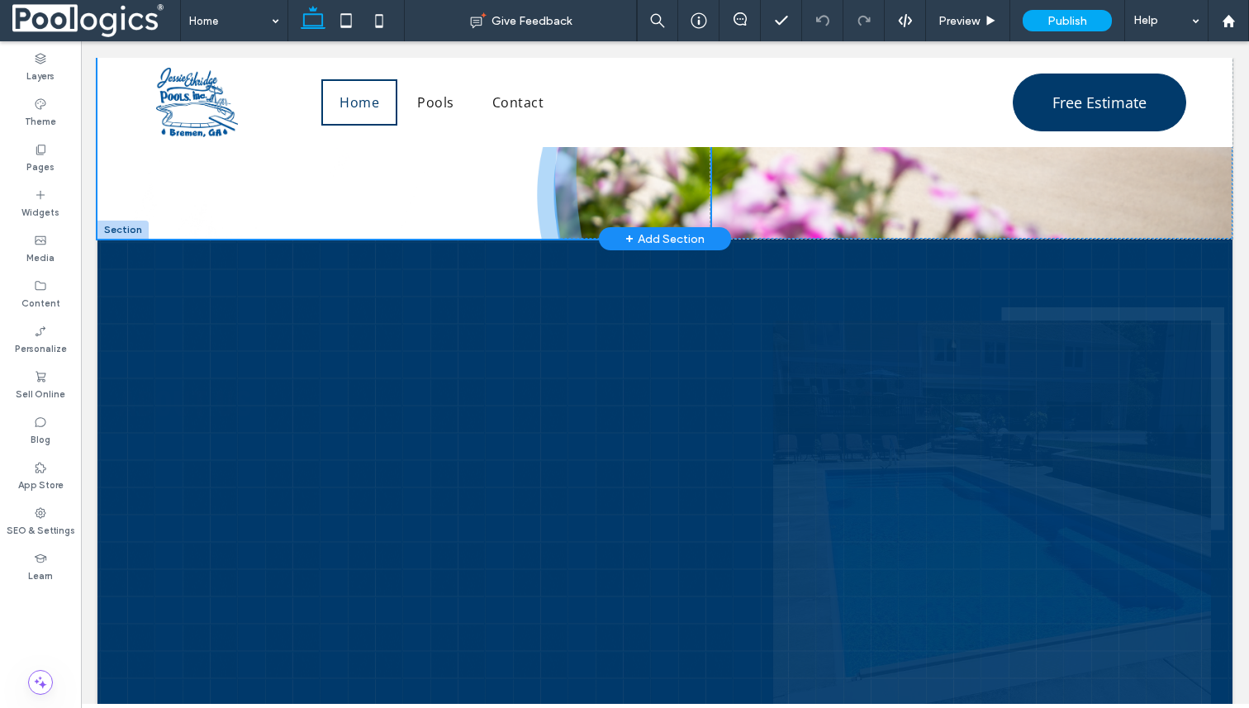
scroll to position [537, 0]
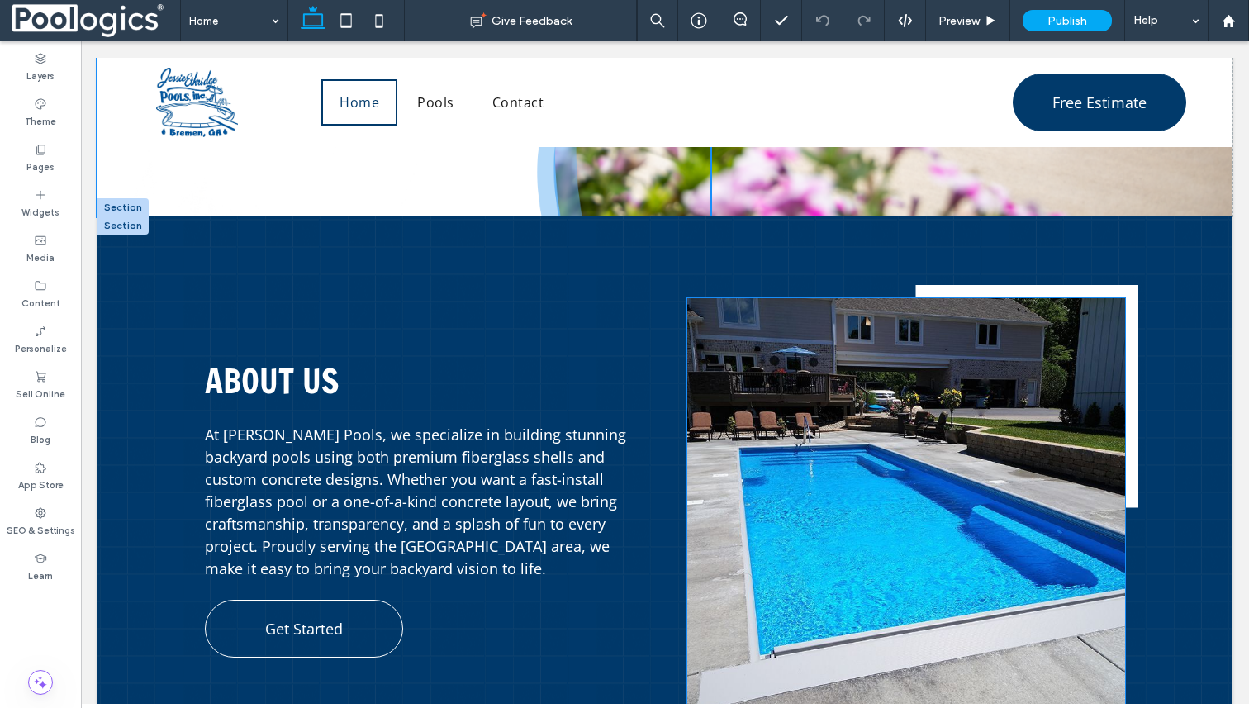
click at [905, 359] on img at bounding box center [905, 507] width 437 height 419
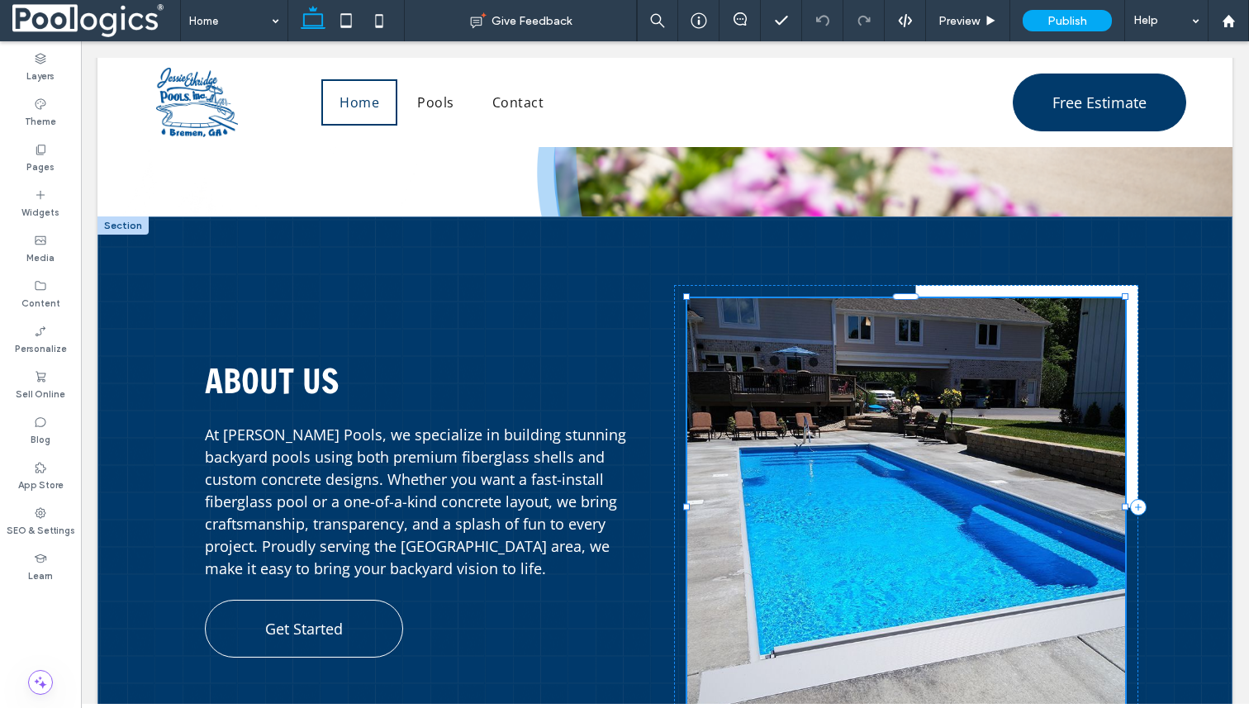
click at [904, 359] on img at bounding box center [905, 507] width 437 height 419
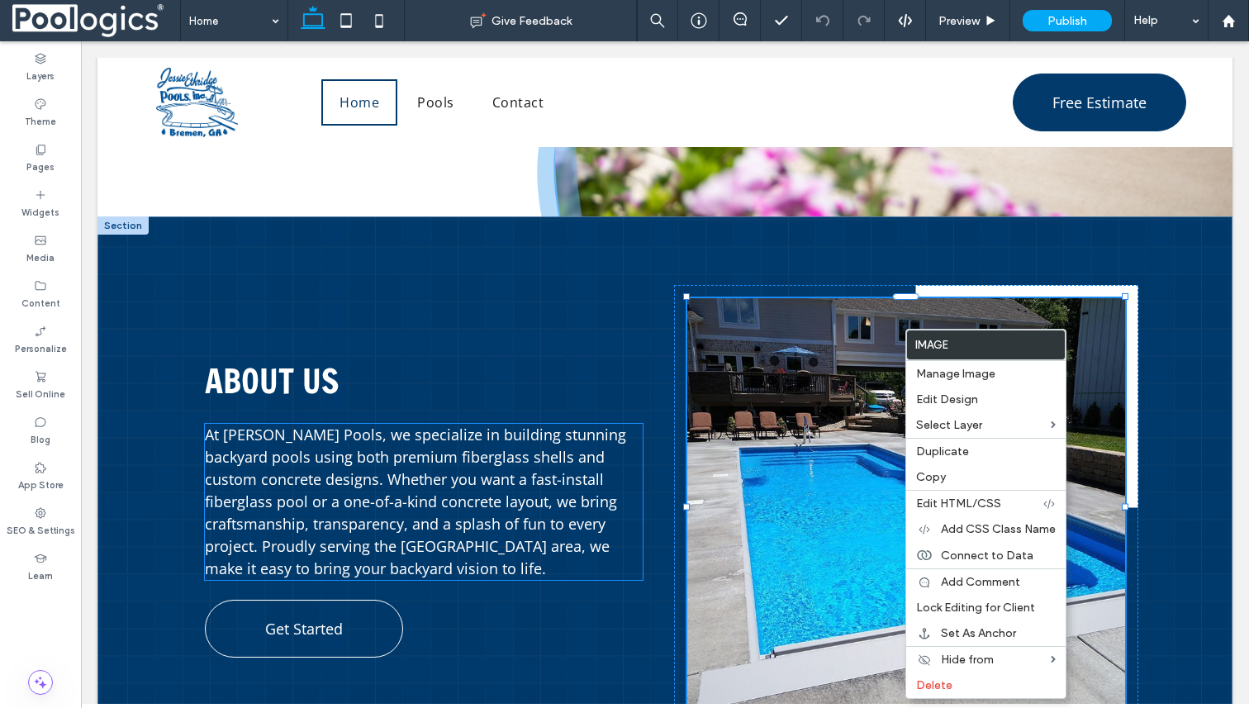
click at [491, 503] on span "At [PERSON_NAME] Pools, we specialize in building stunning backyard pools using…" at bounding box center [415, 502] width 421 height 154
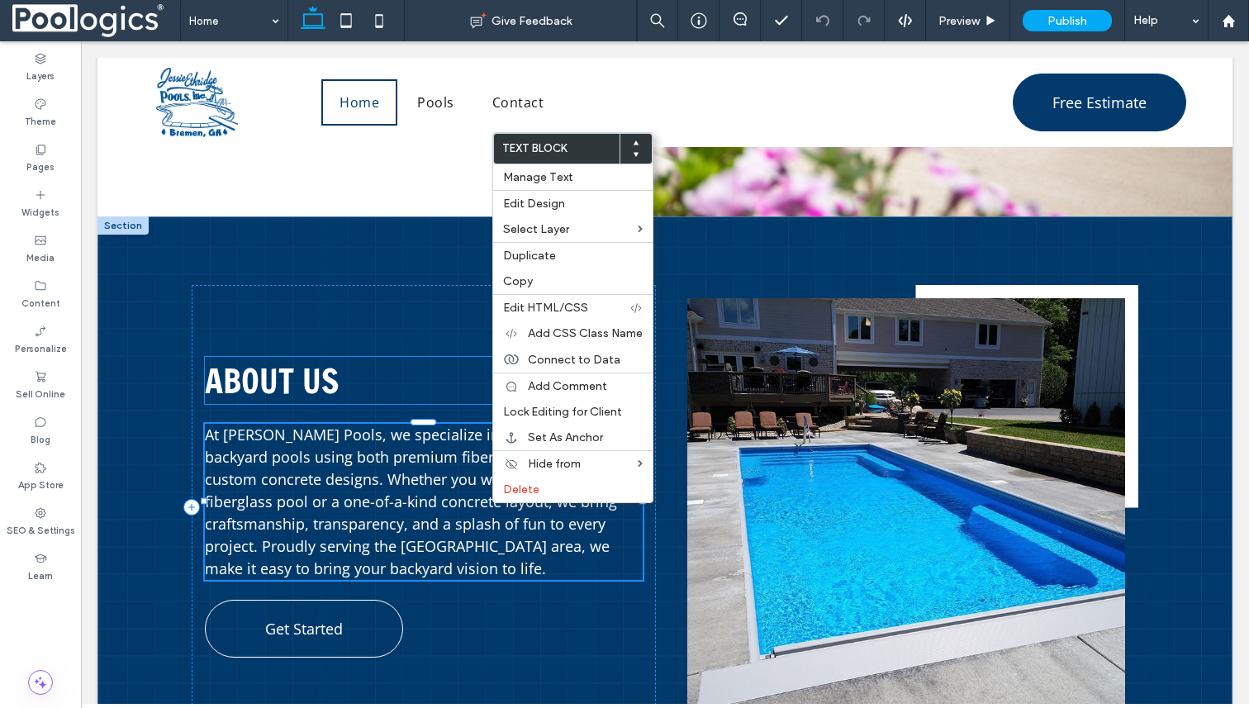
click at [425, 378] on h2 "About Us" at bounding box center [423, 380] width 437 height 47
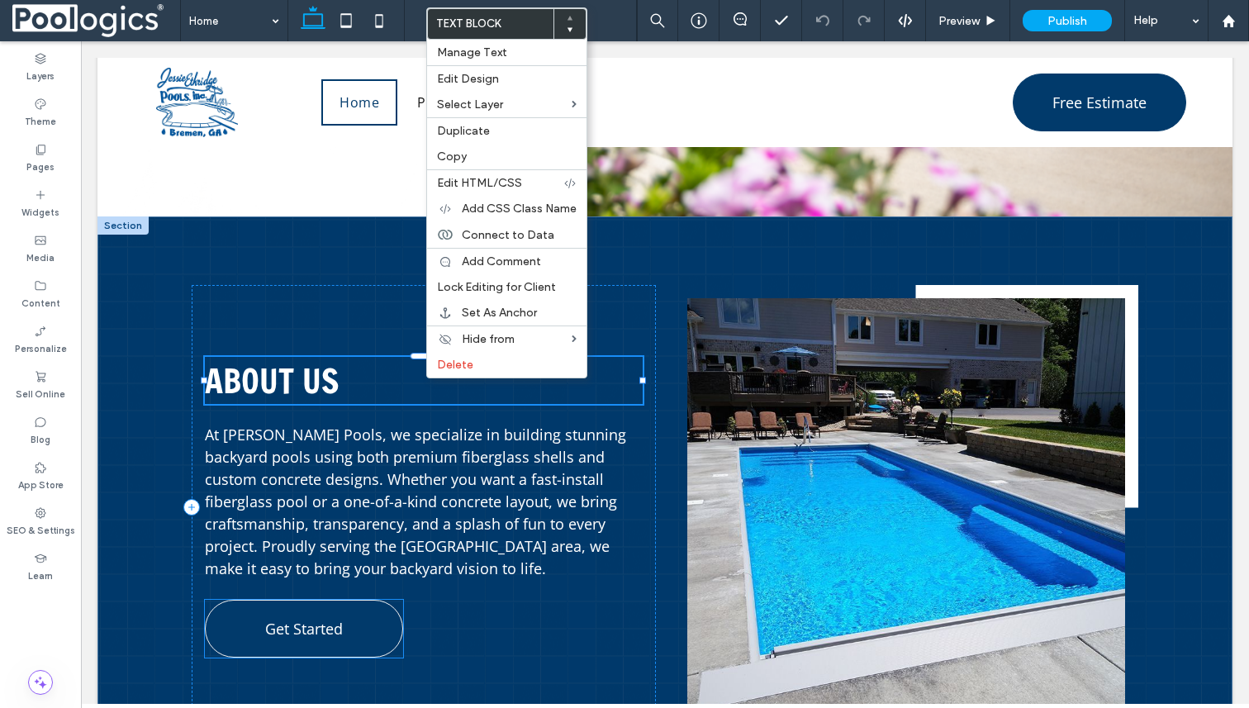
click at [349, 617] on link "Get Started" at bounding box center [304, 629] width 198 height 58
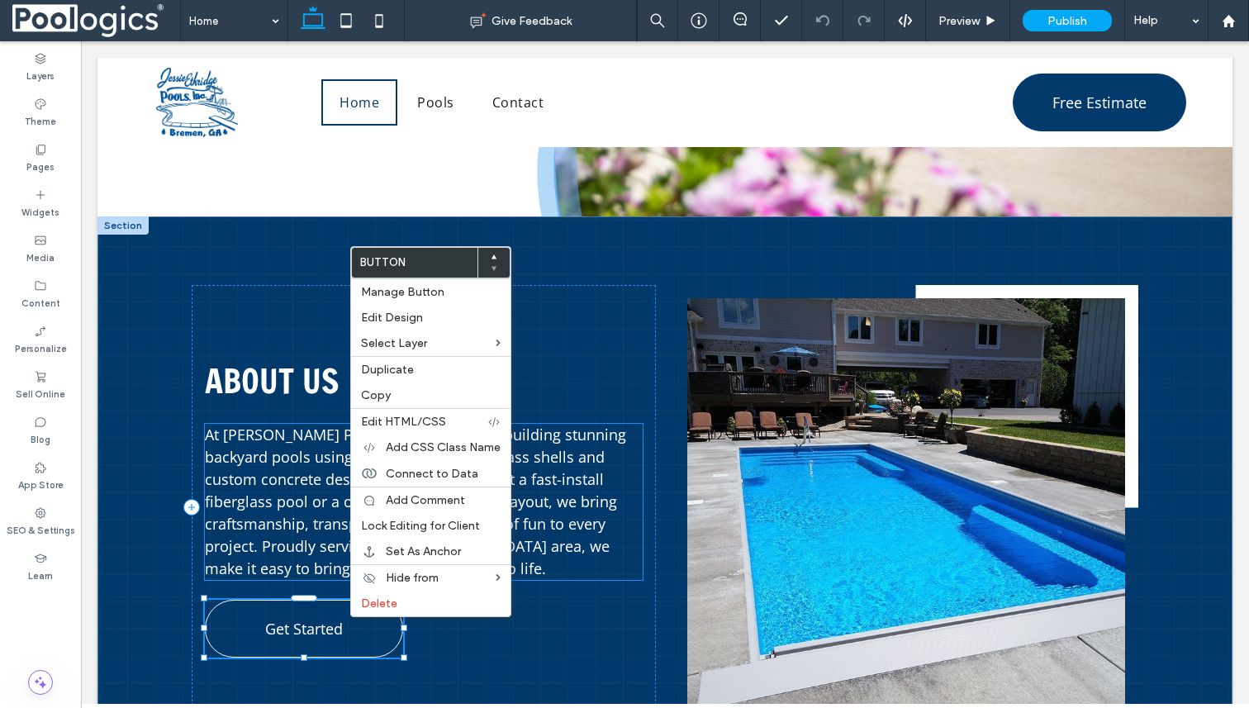
click at [276, 548] on span "At [PERSON_NAME] Pools, we specialize in building stunning backyard pools using…" at bounding box center [415, 502] width 421 height 154
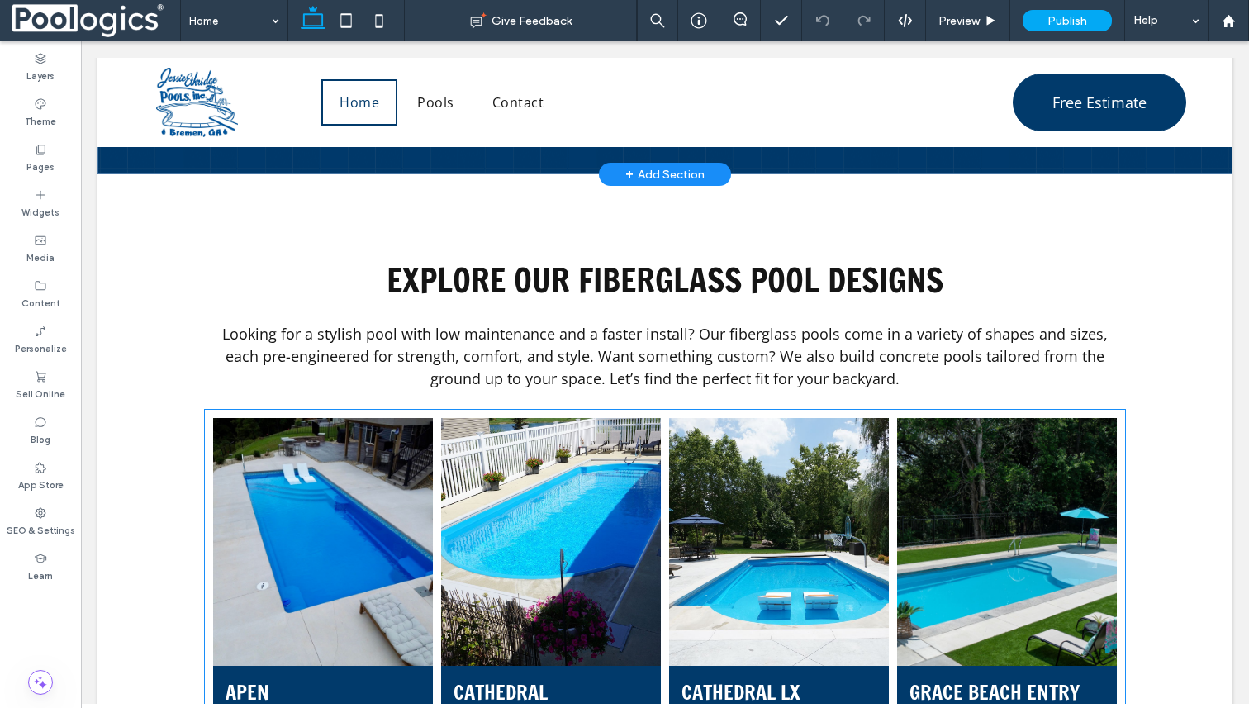
scroll to position [1196, 0]
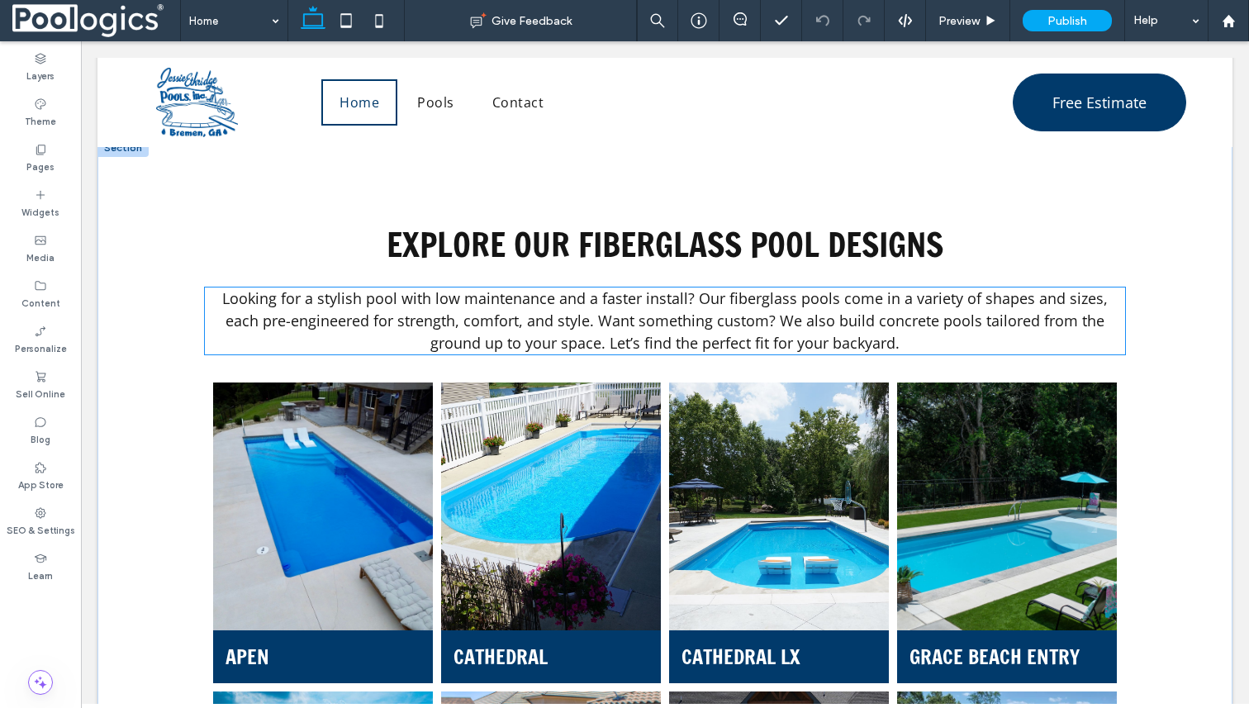
click at [537, 324] on span "Looking for a stylish pool with low maintenance and a faster install? Our fiber…" at bounding box center [665, 320] width 886 height 64
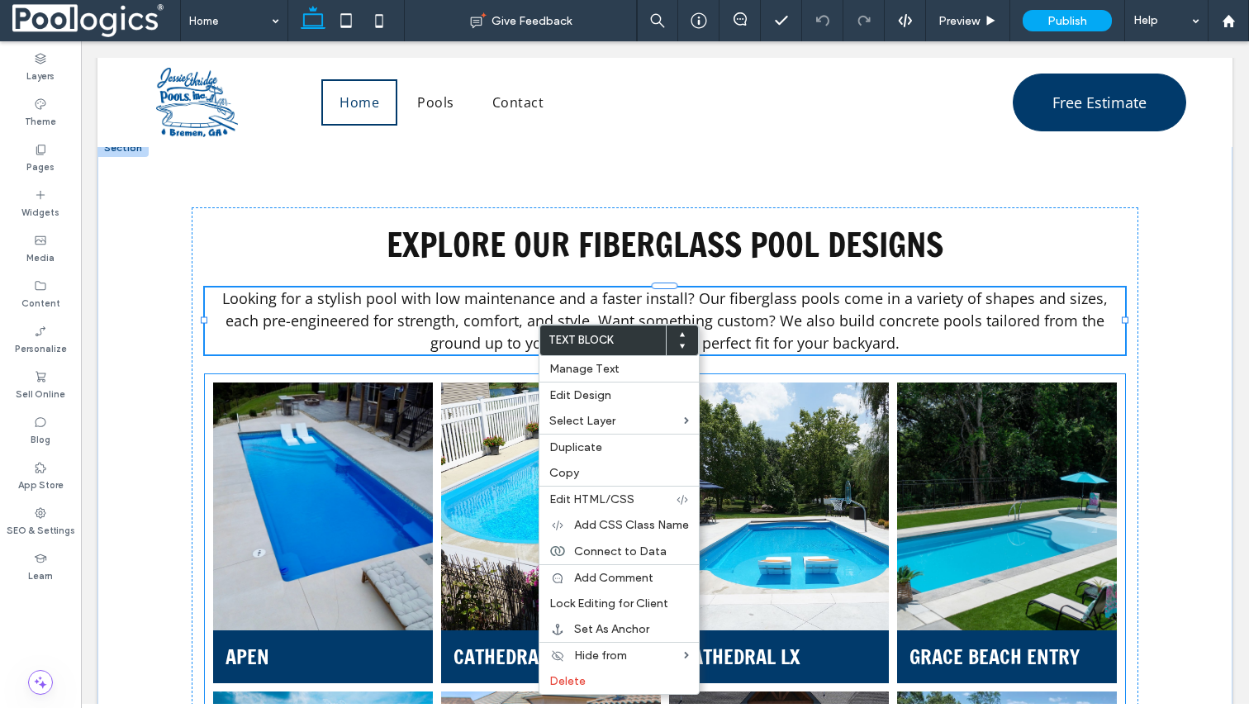
click at [335, 449] on link at bounding box center [323, 506] width 233 height 263
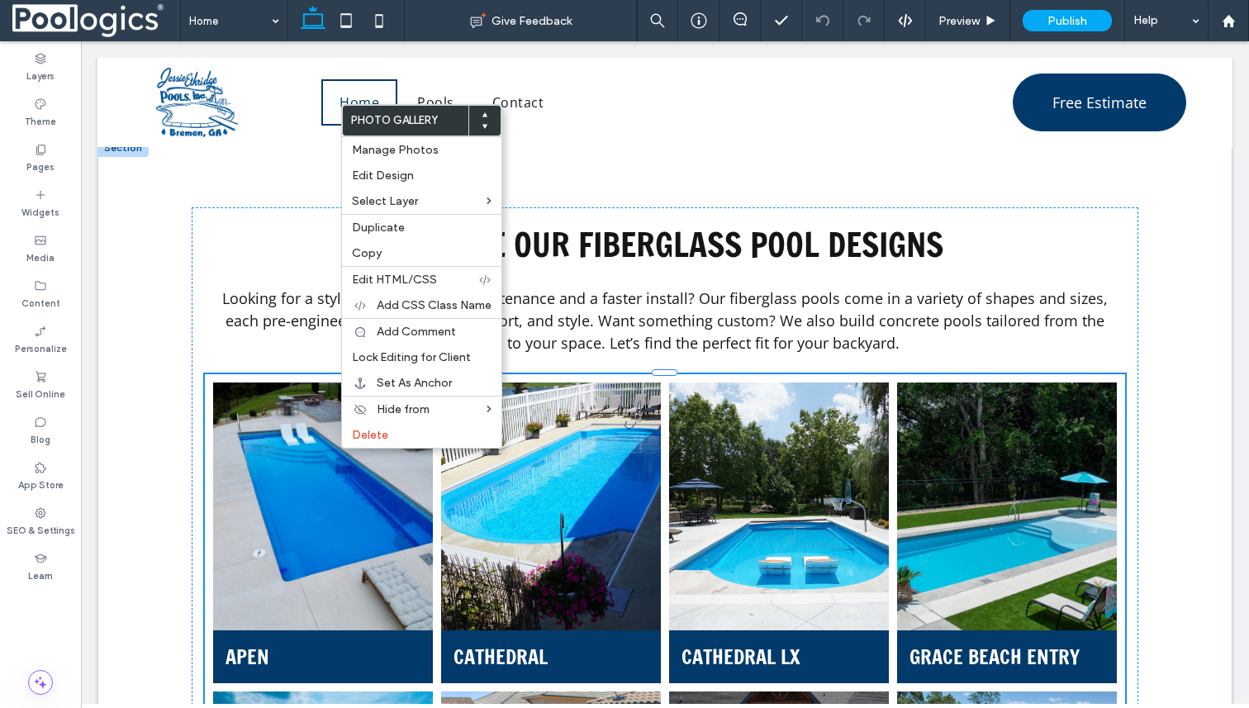
click at [280, 379] on li "Apen Apen Button" at bounding box center [323, 532] width 228 height 309
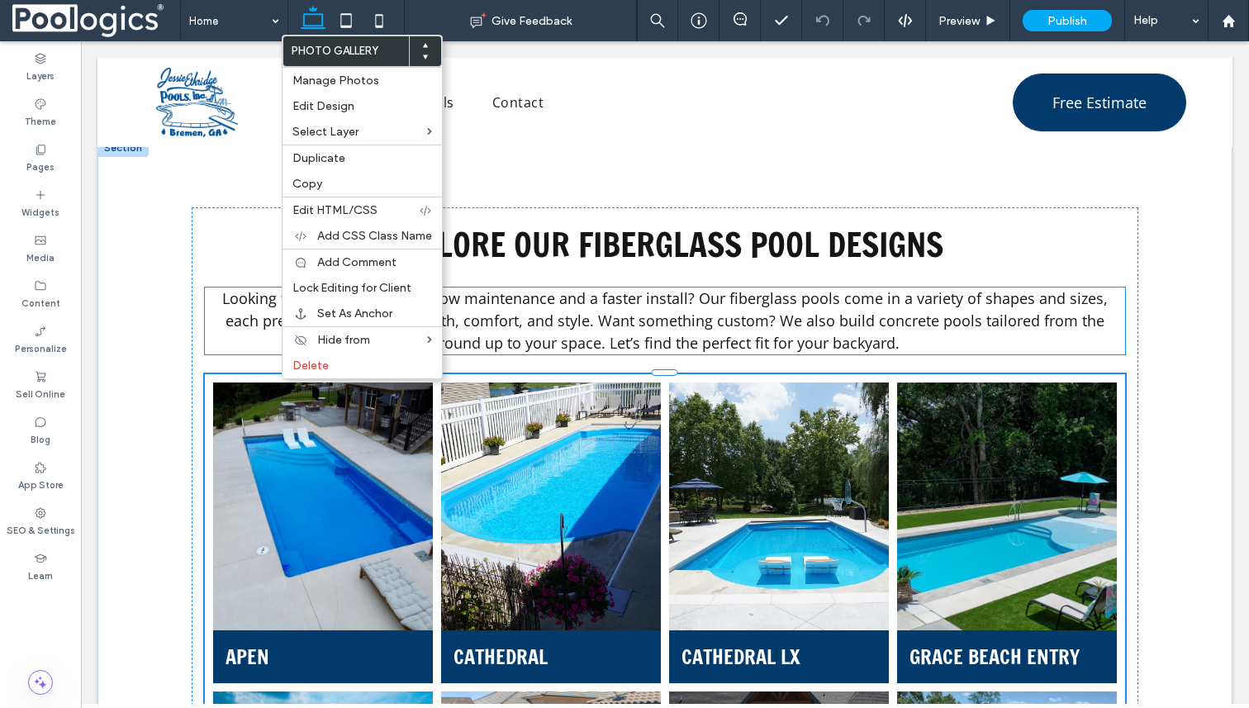
click at [228, 340] on p "Looking for a stylish pool with low maintenance and a faster install? Our fiber…" at bounding box center [665, 321] width 920 height 67
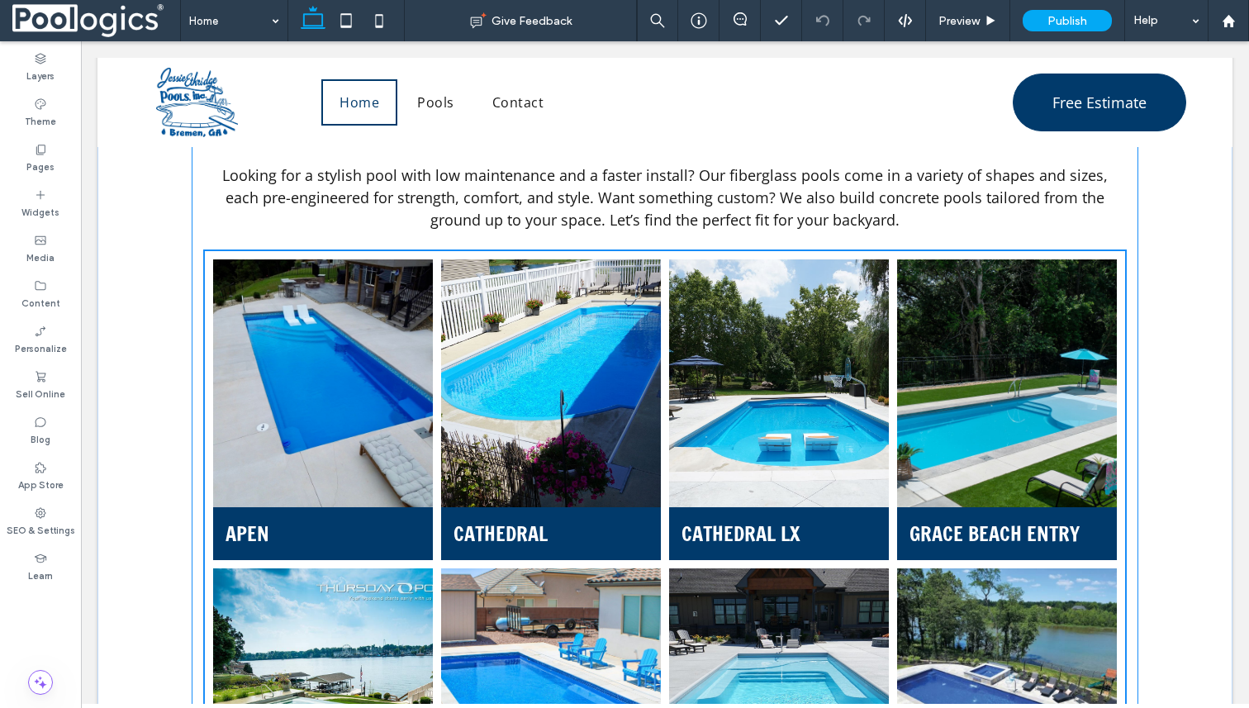
scroll to position [1339, 0]
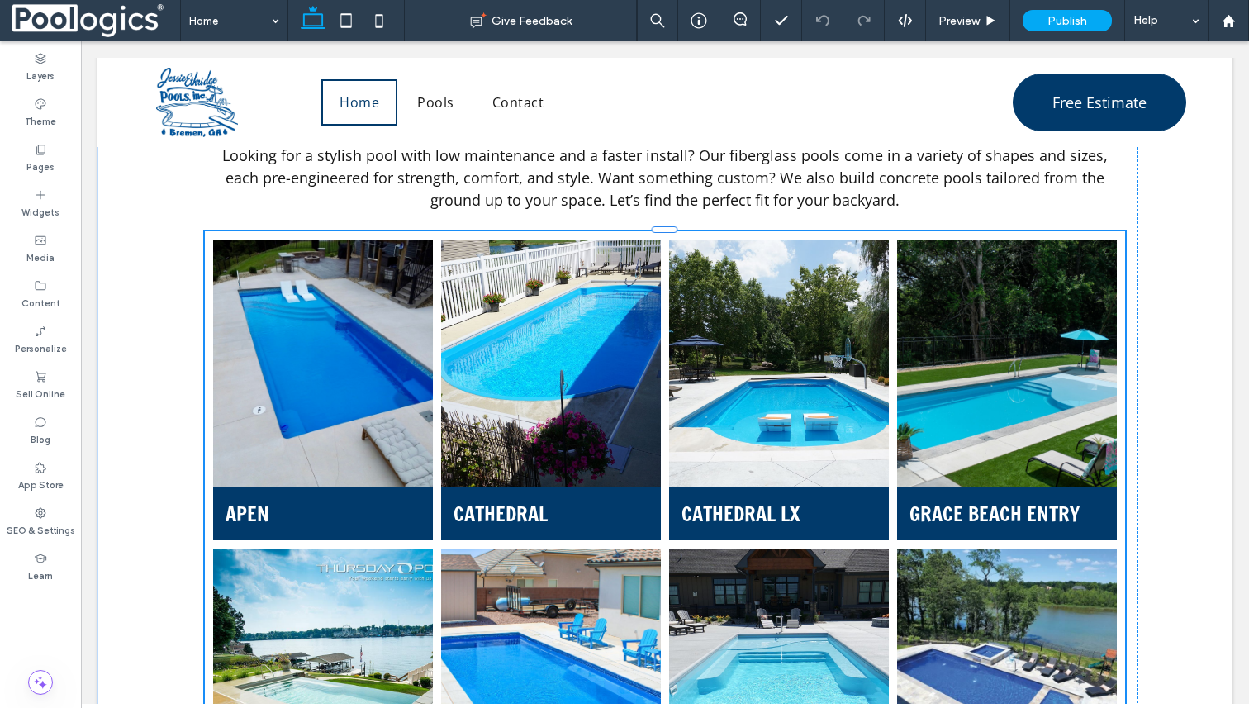
click at [321, 341] on link at bounding box center [323, 363] width 233 height 263
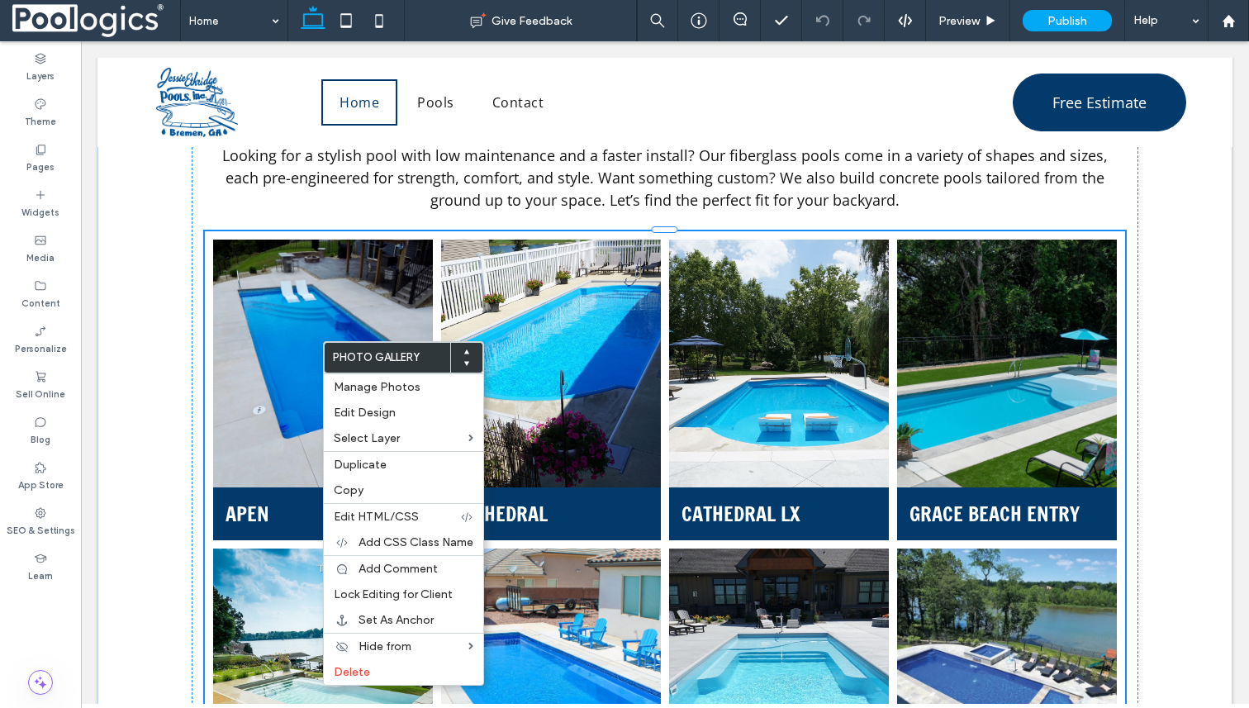
click at [277, 509] on span "Apen Apen Button" at bounding box center [323, 513] width 220 height 53
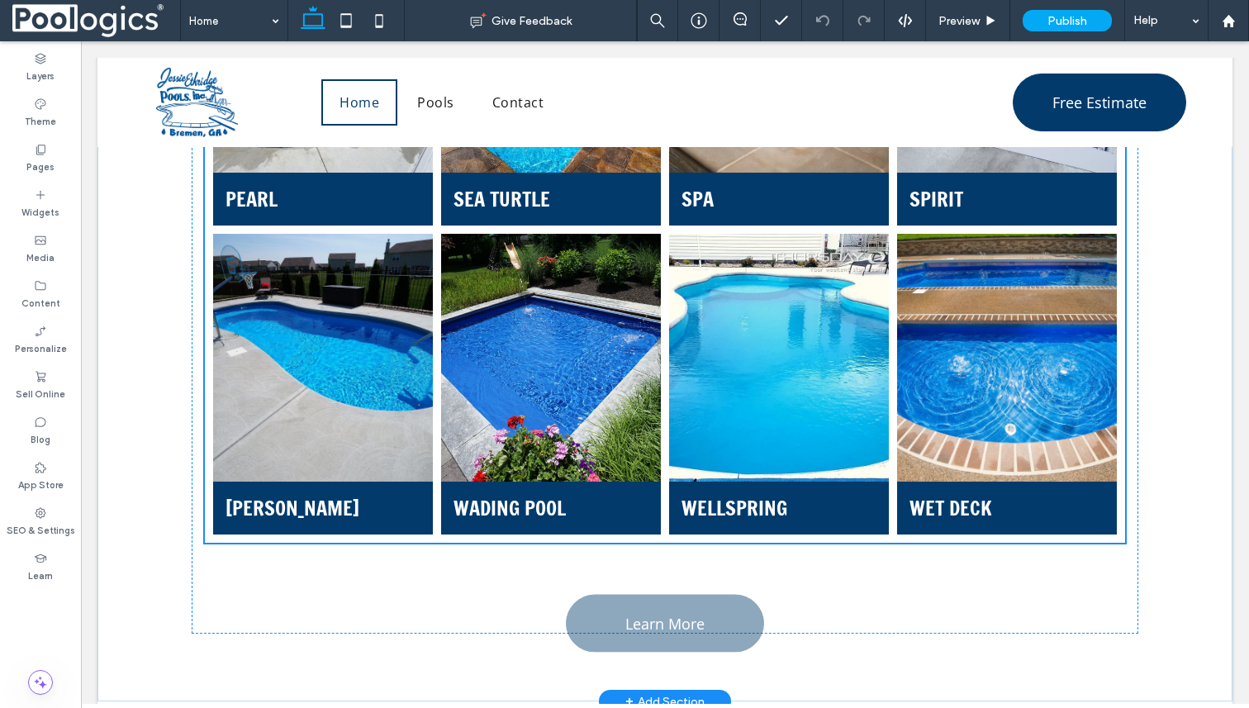
scroll to position [2293, 0]
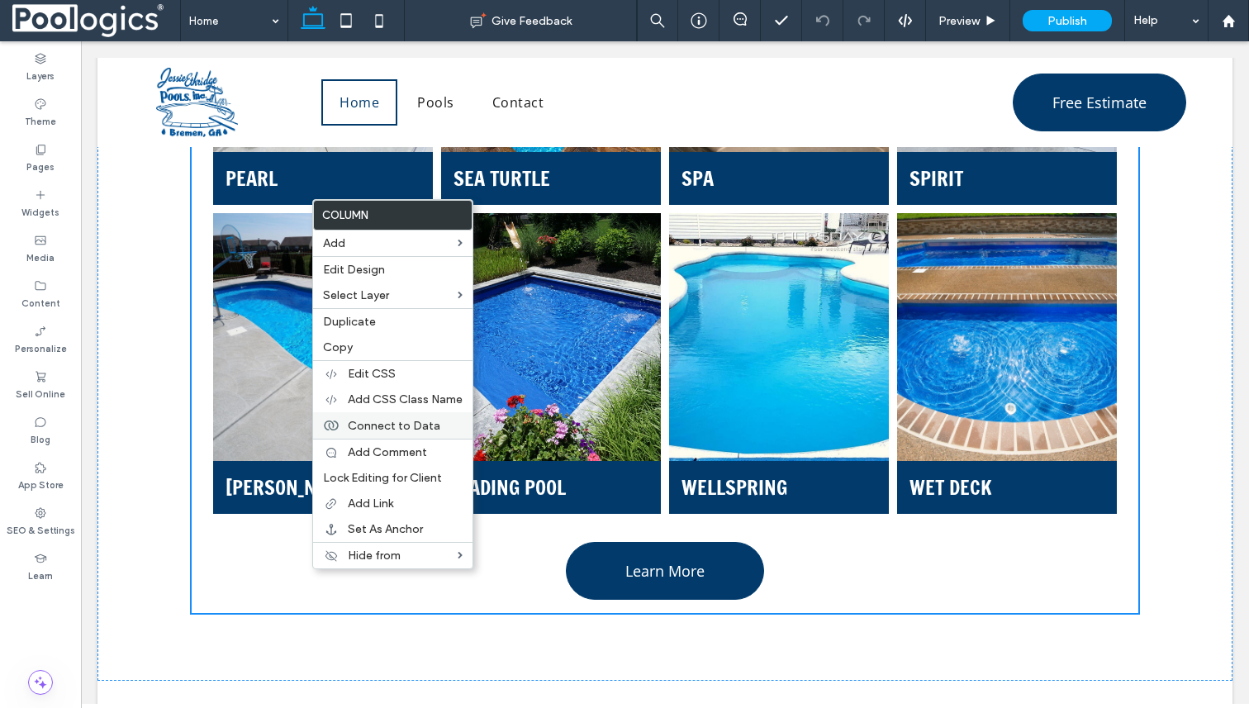
click at [402, 431] on span "Connect to Data" at bounding box center [394, 426] width 93 height 14
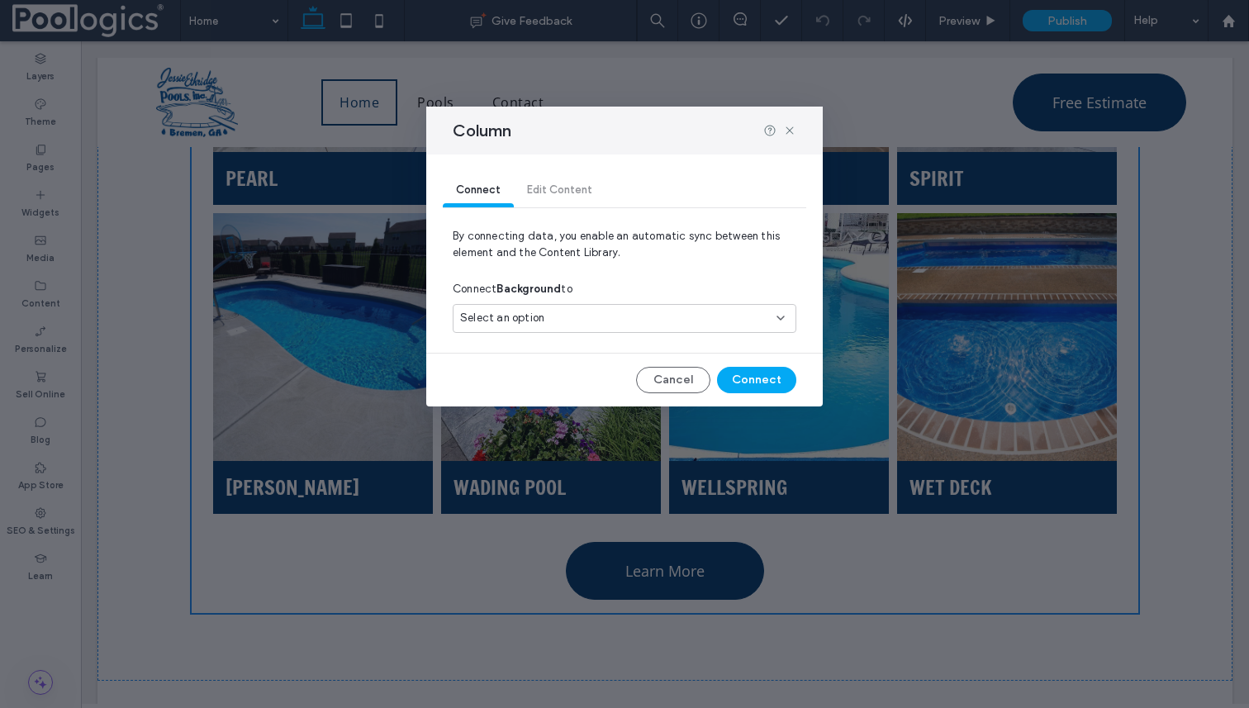
click at [597, 307] on div "Select an option" at bounding box center [625, 318] width 344 height 29
click at [792, 131] on icon at bounding box center [789, 130] width 13 height 13
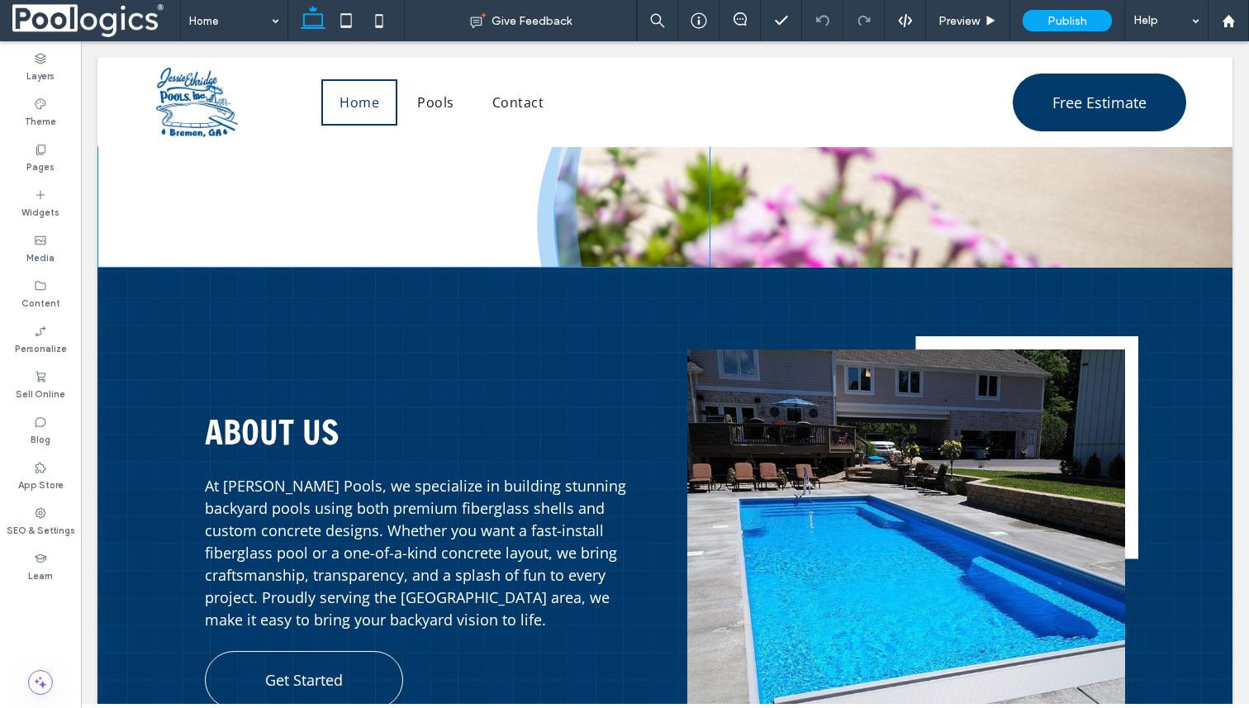
scroll to position [0, 0]
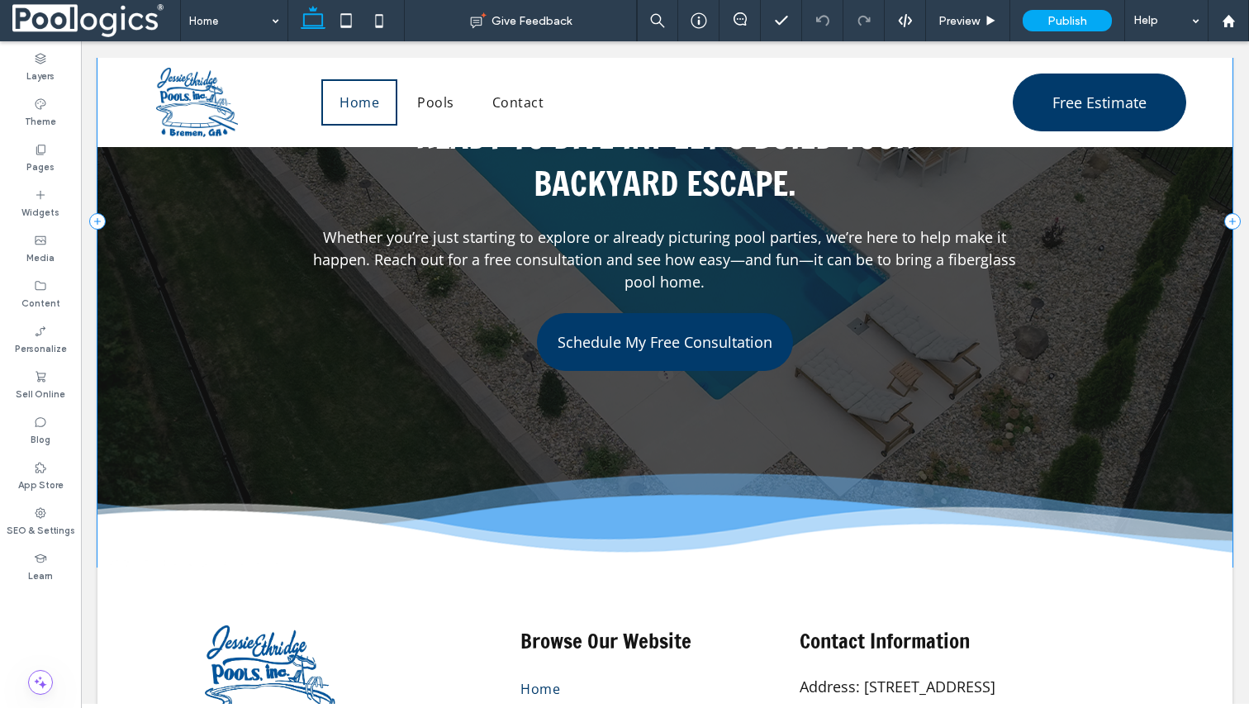
scroll to position [5289, 0]
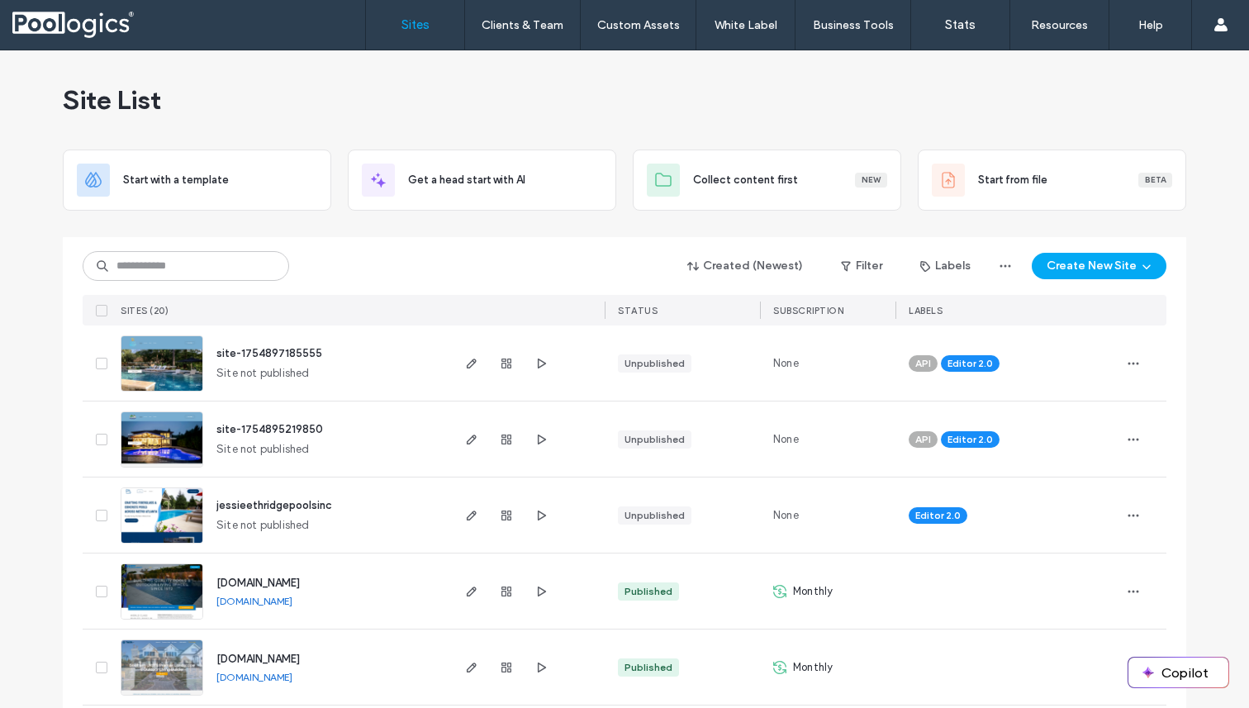
scroll to position [254, 0]
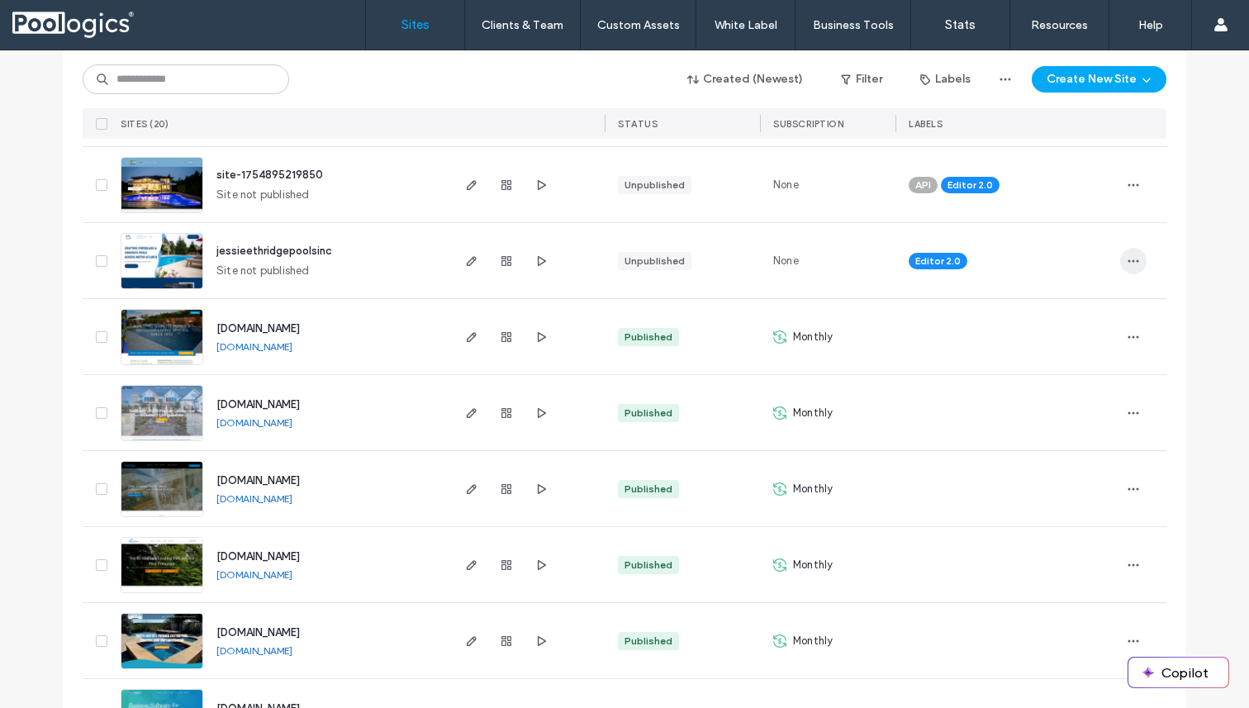
click at [1134, 264] on icon "button" at bounding box center [1133, 260] width 13 height 13
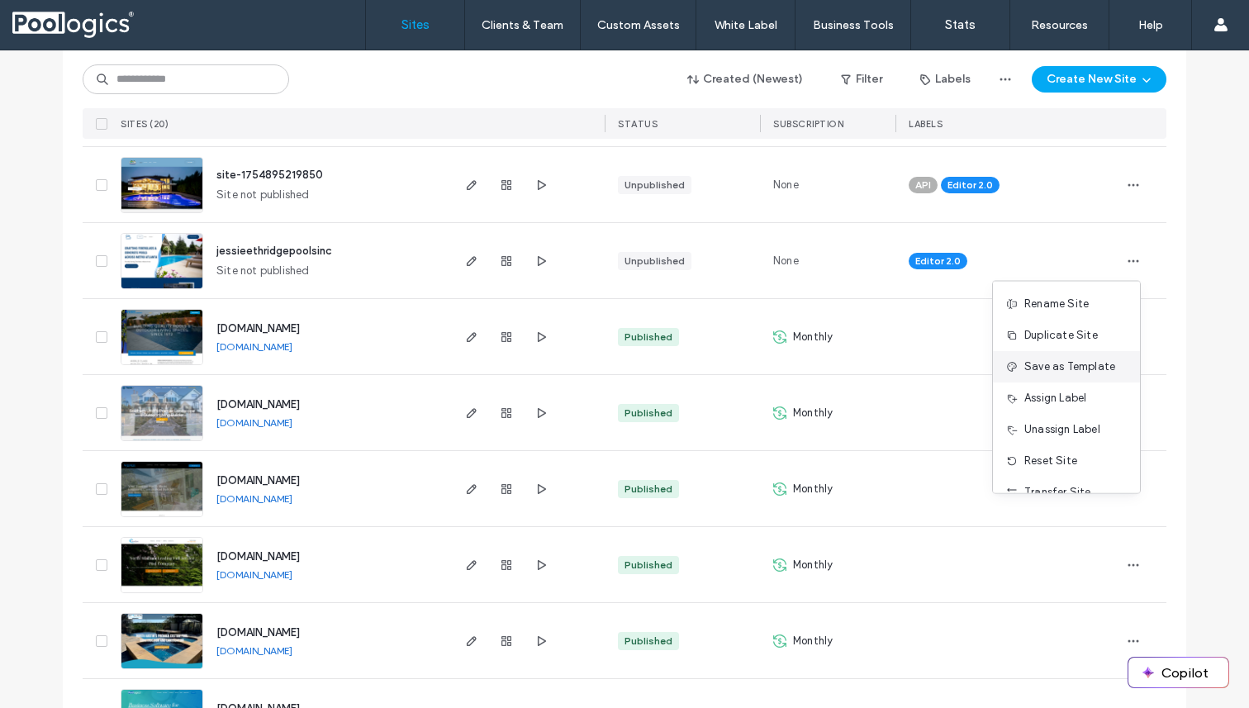
click at [1051, 371] on span "Save as Template" at bounding box center [1070, 367] width 91 height 17
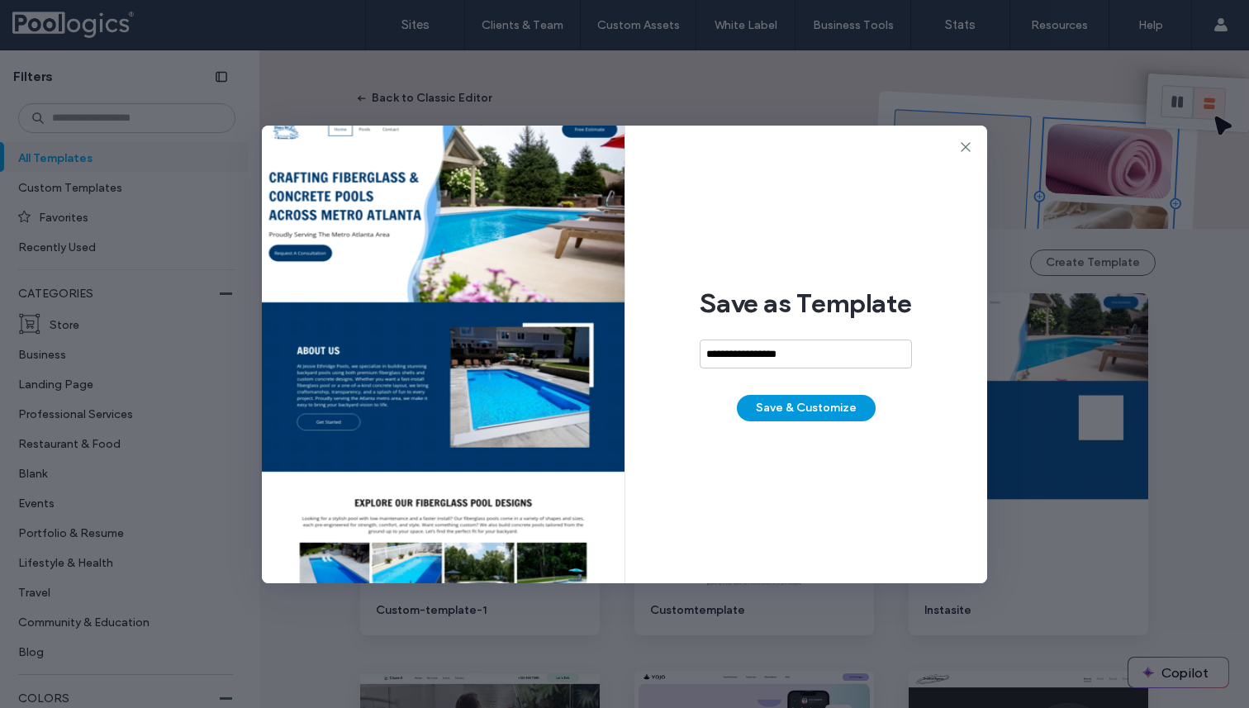
type input "**********"
click at [804, 415] on button "Save & Customize" at bounding box center [806, 408] width 139 height 26
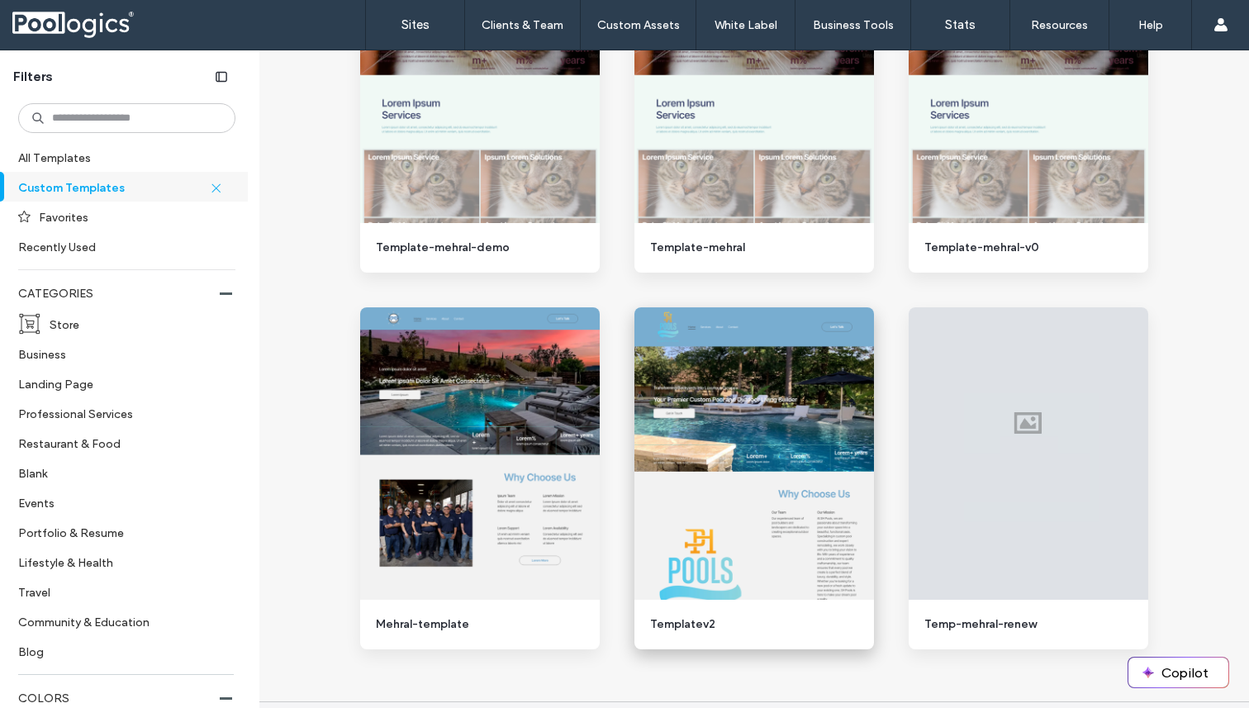
scroll to position [1512, 0]
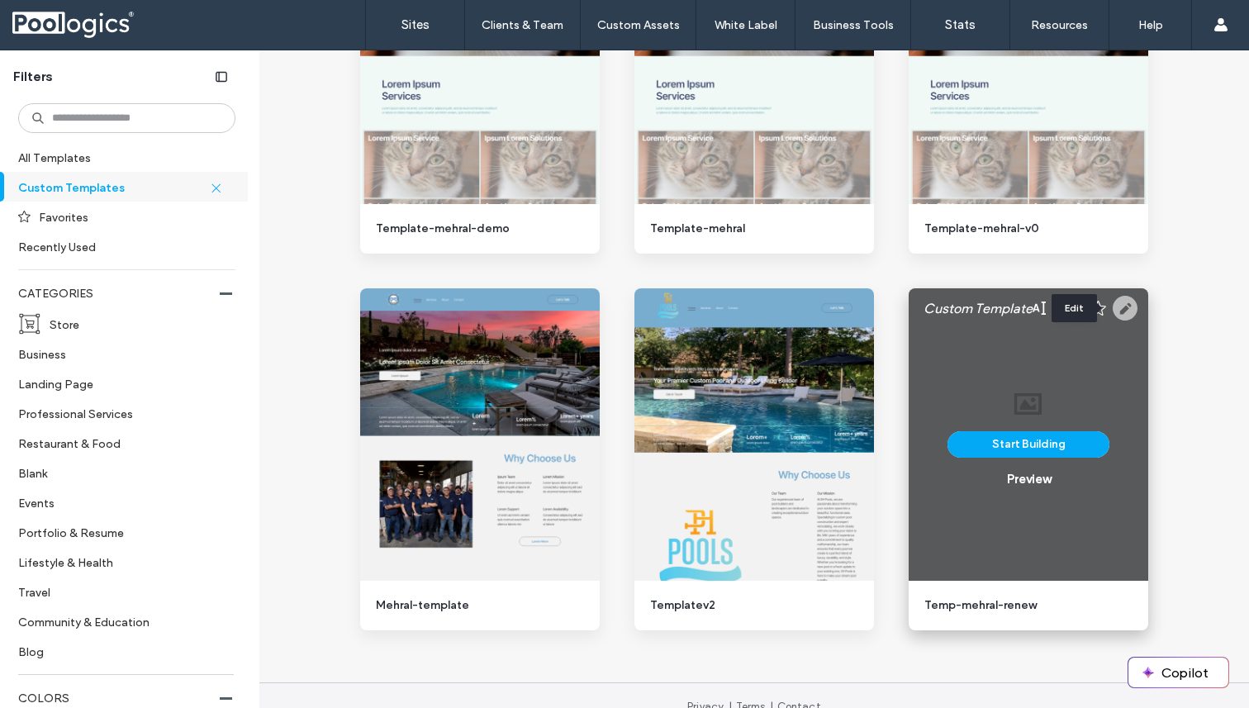
click at [1130, 308] on use at bounding box center [1125, 308] width 25 height 25
click at [1011, 485] on div "Preview" at bounding box center [1029, 479] width 44 height 15
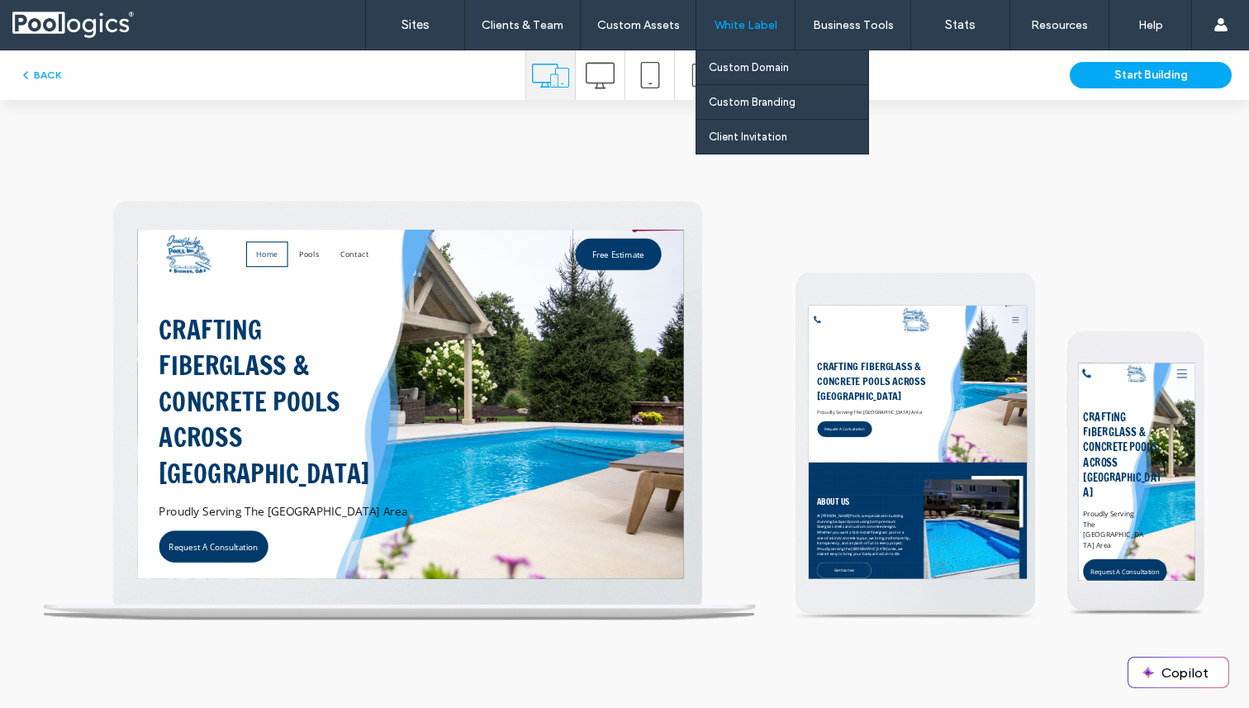
scroll to position [0, 0]
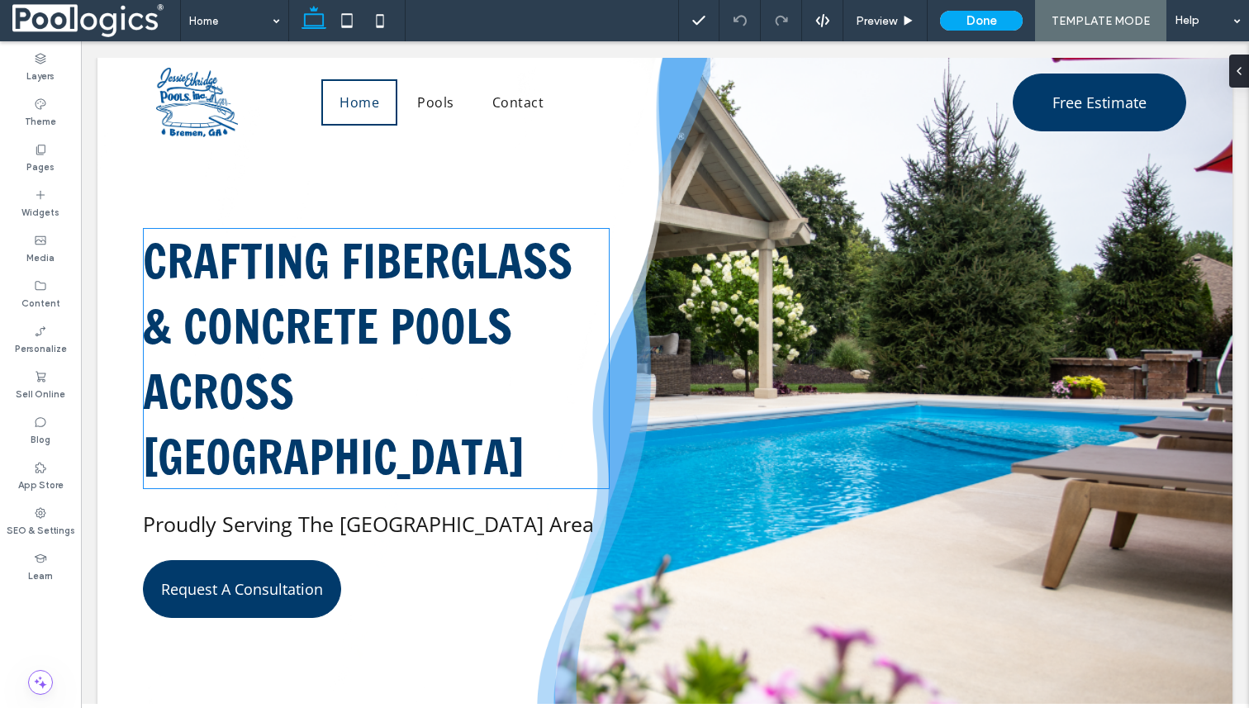
click at [343, 328] on span "Crafting Fiberglass & Concrete Pools Across [GEOGRAPHIC_DATA]" at bounding box center [358, 358] width 430 height 261
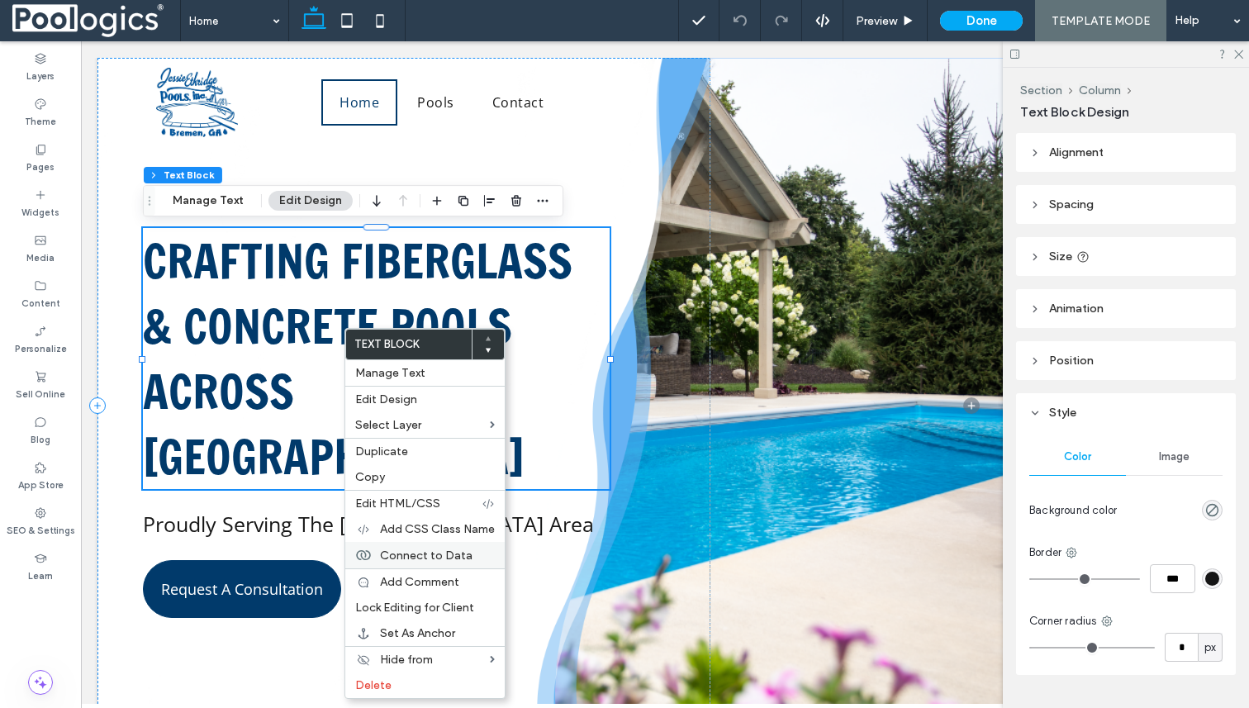
click at [416, 554] on span "Connect to Data" at bounding box center [426, 556] width 93 height 14
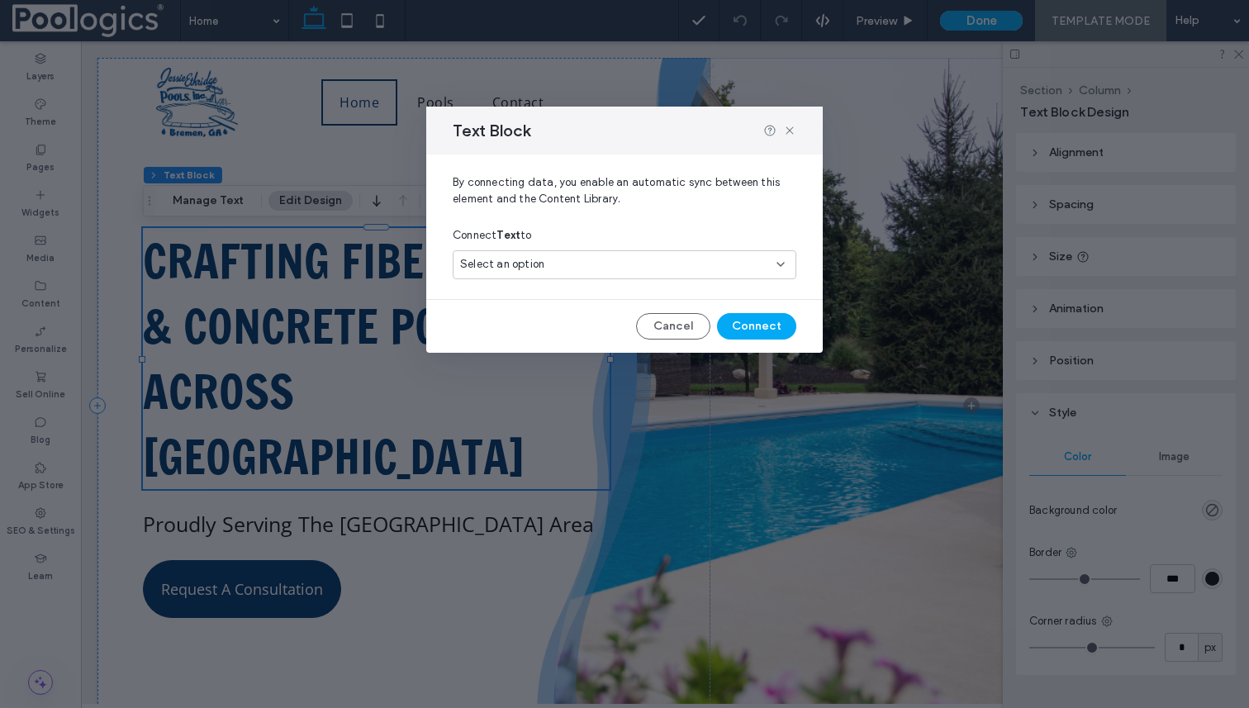
click at [596, 257] on div "Select an option" at bounding box center [614, 264] width 309 height 17
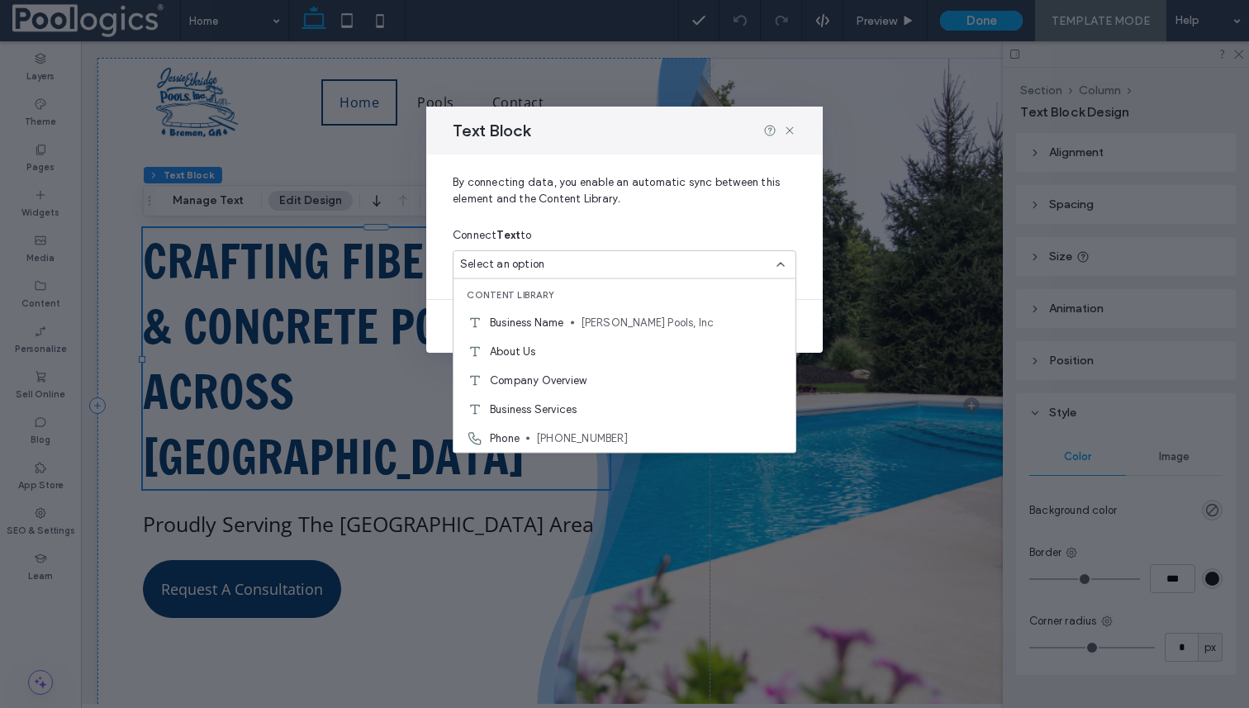
click at [596, 257] on div "Select an option" at bounding box center [614, 264] width 309 height 17
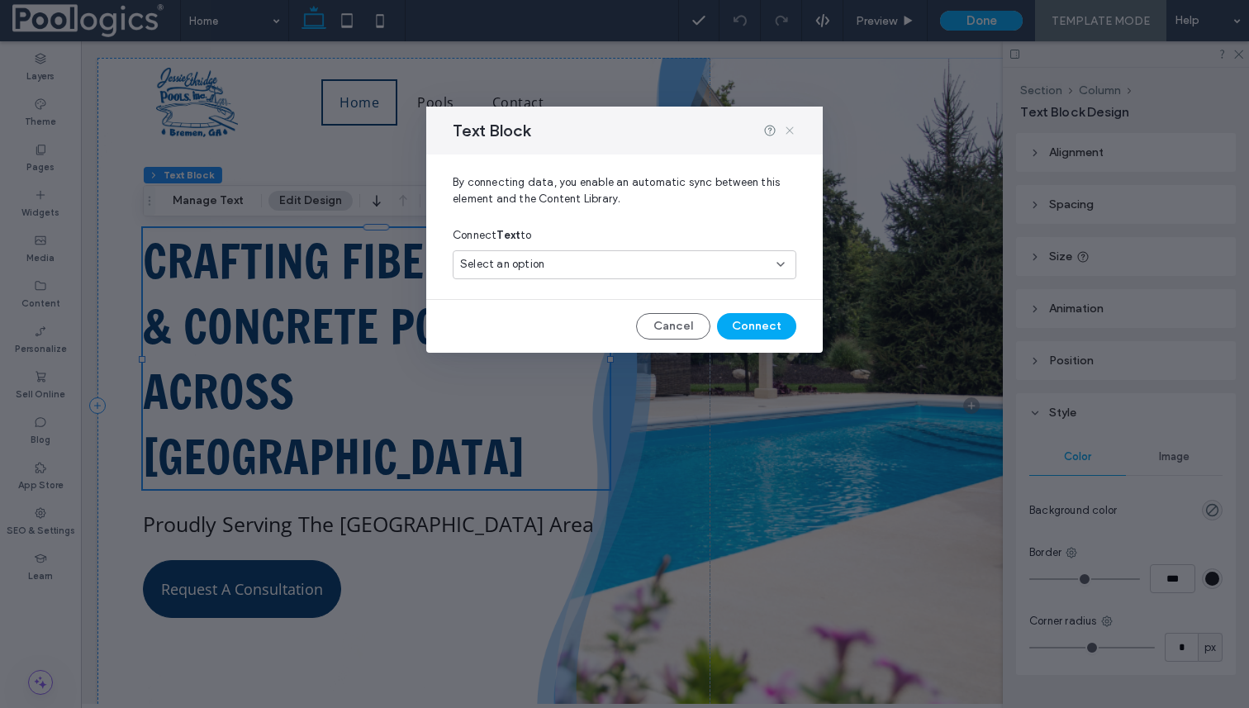
click at [787, 131] on icon at bounding box center [789, 130] width 13 height 13
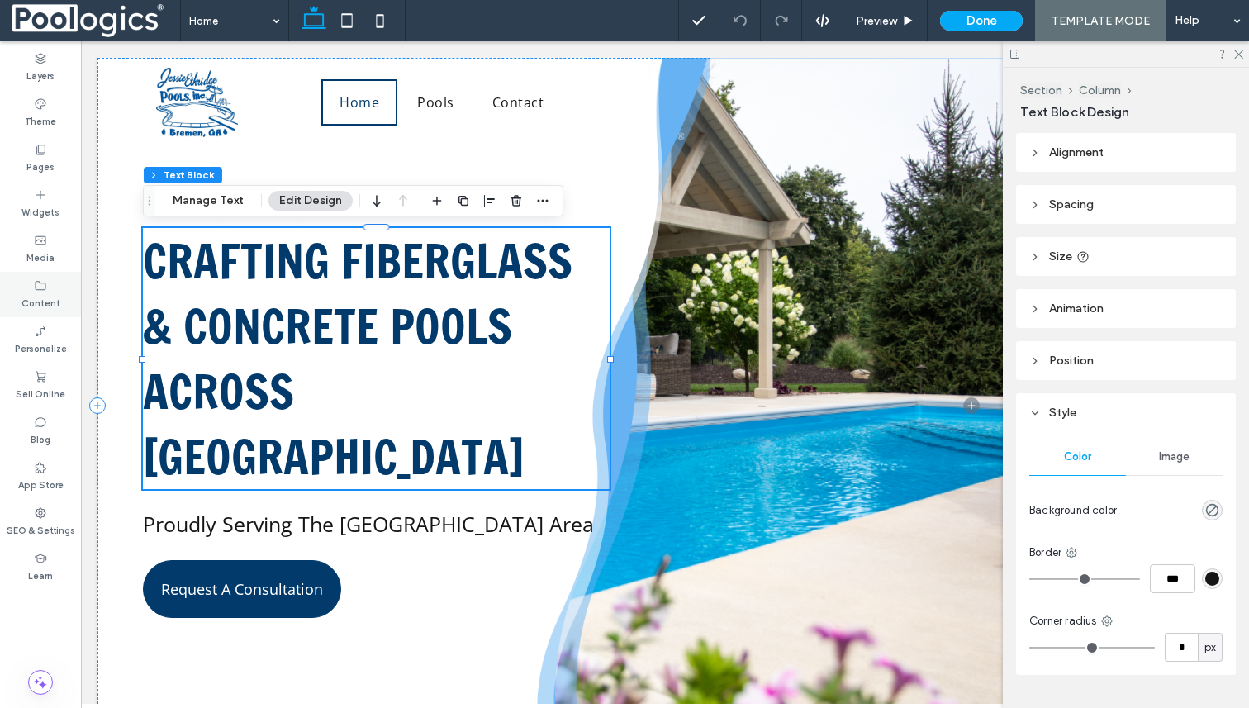
click at [17, 300] on div "Content" at bounding box center [40, 294] width 81 height 45
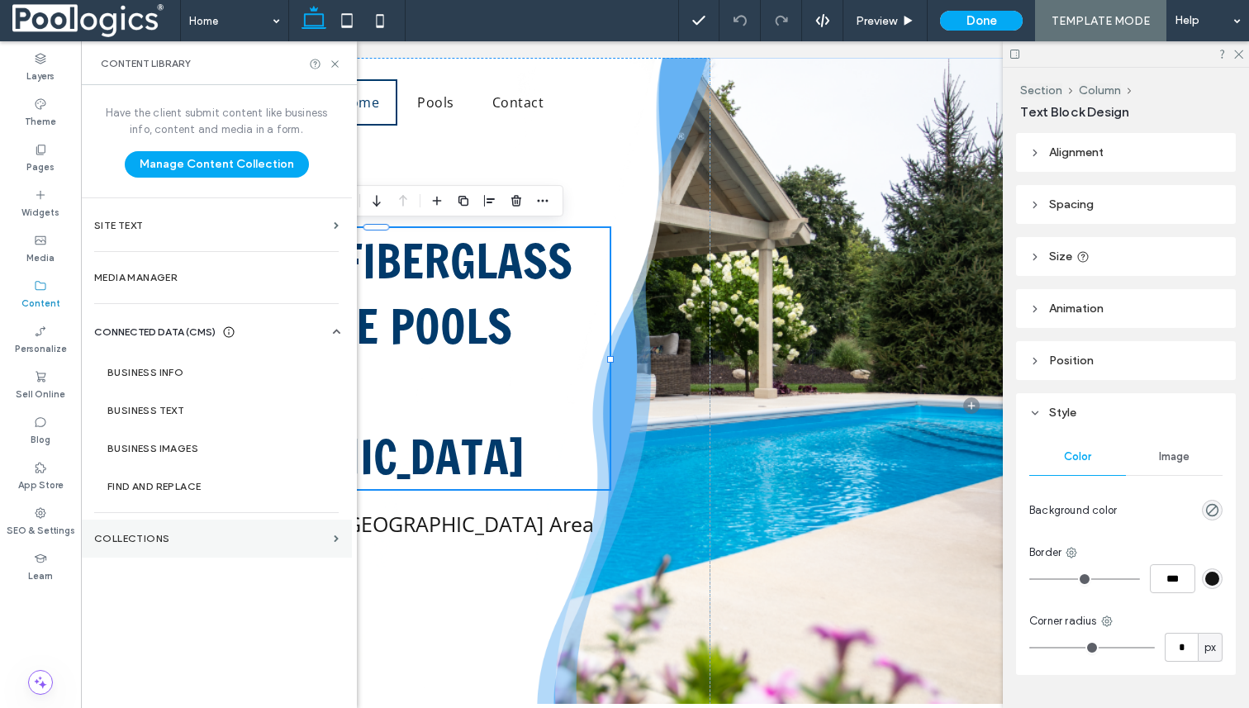
click at [197, 538] on label "Collections" at bounding box center [210, 539] width 233 height 12
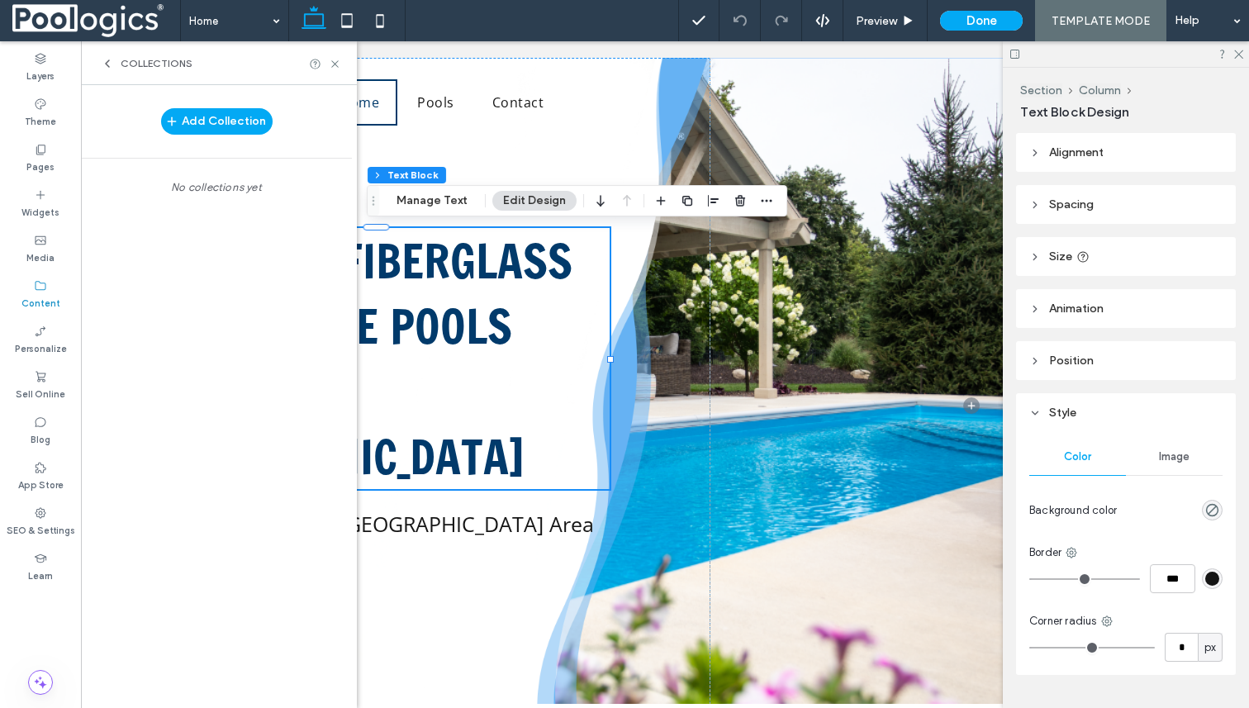
click at [112, 66] on icon at bounding box center [107, 63] width 13 height 13
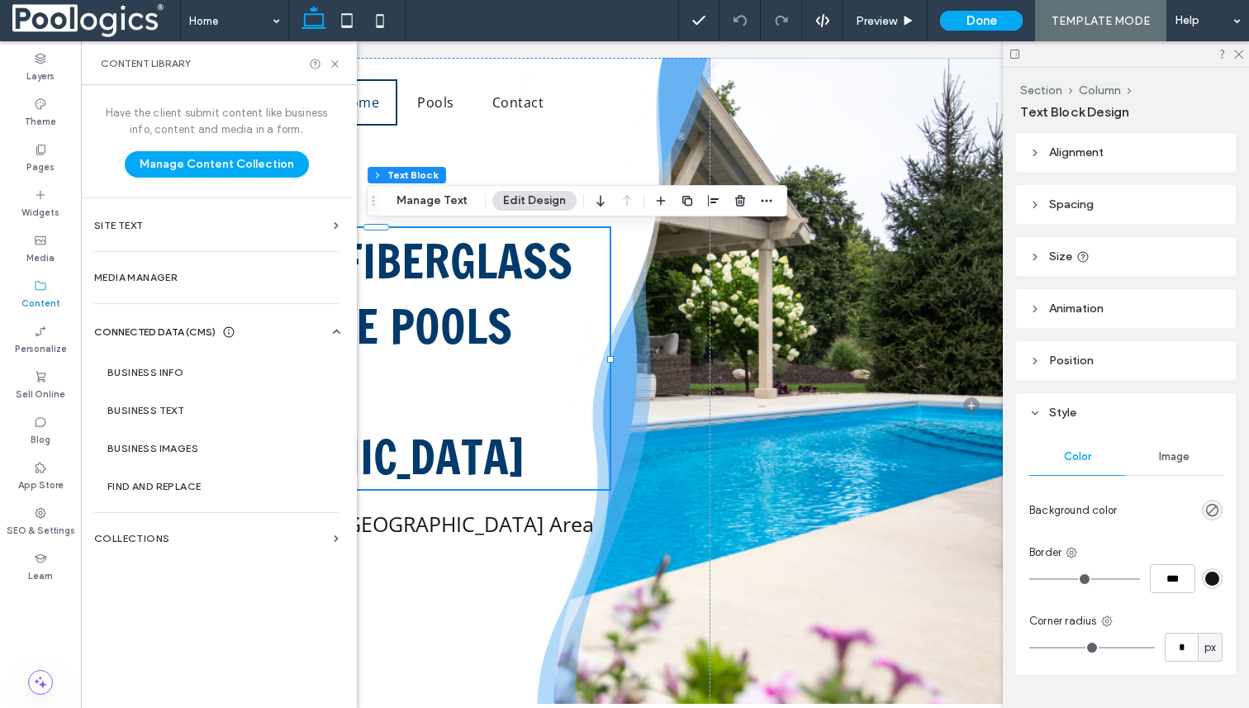
click at [187, 330] on span "CONNECTED DATA (CMS)" at bounding box center [154, 332] width 121 height 17
click at [193, 413] on label "Business Text" at bounding box center [219, 411] width 225 height 12
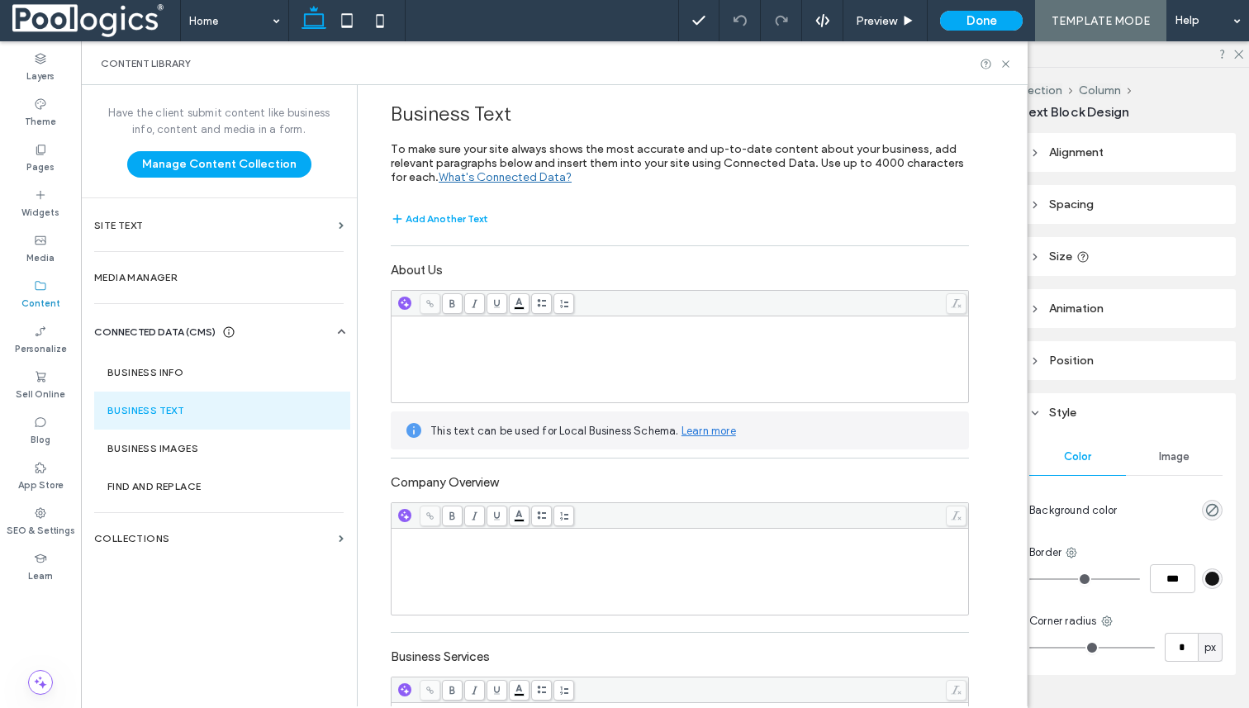
scroll to position [153, 0]
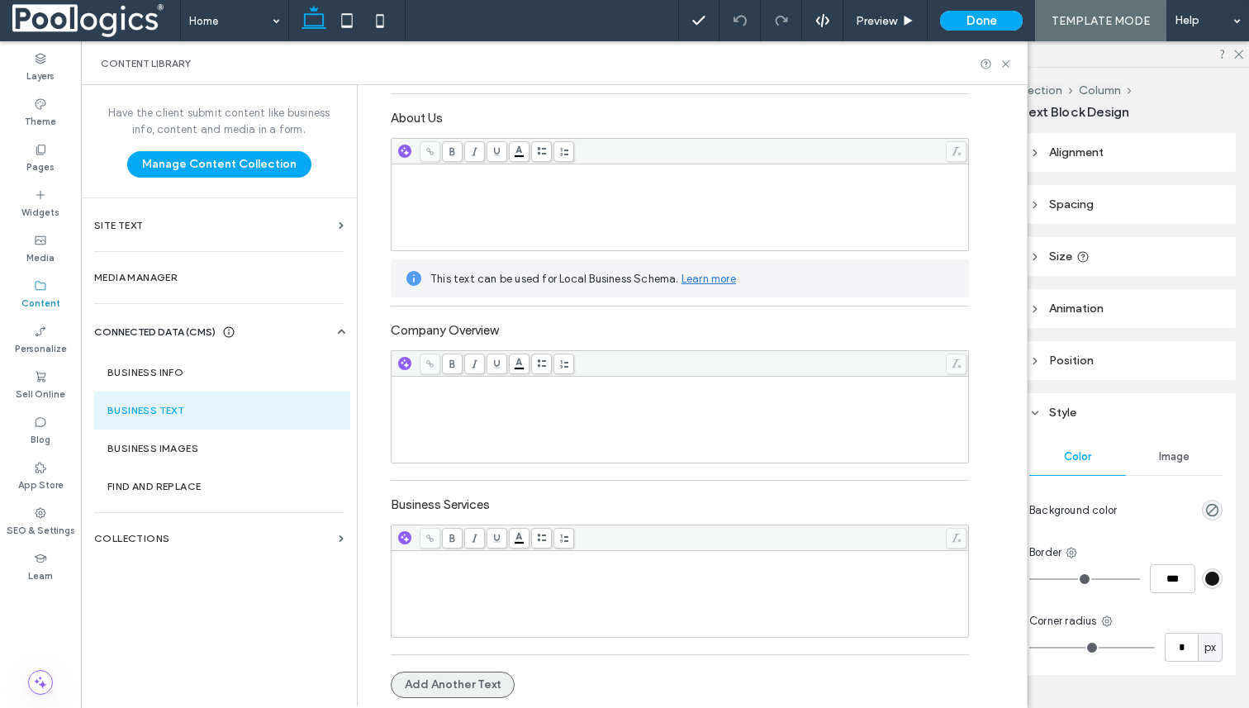
click at [468, 686] on button "Add Another Text" at bounding box center [453, 685] width 124 height 26
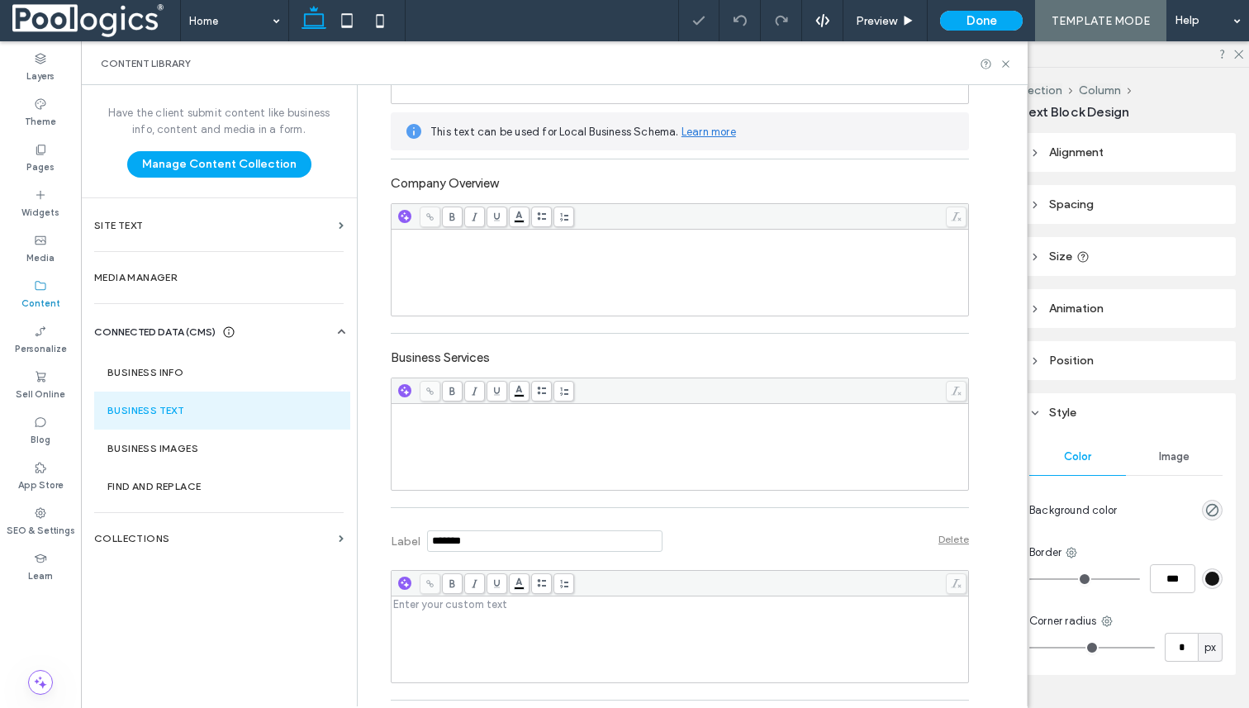
scroll to position [345, 0]
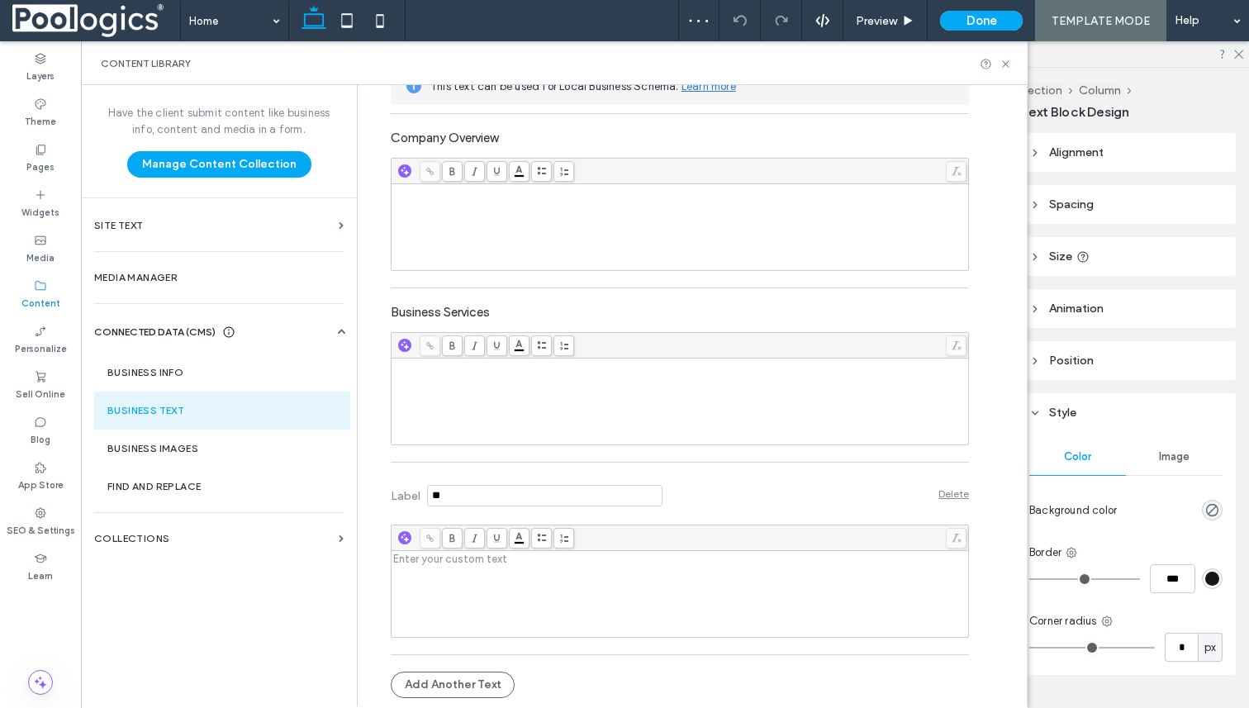
type input "*"
type input "**********"
click at [506, 562] on div "Rich Text Editor" at bounding box center [680, 559] width 573 height 12
click at [842, 492] on div "Label Delete" at bounding box center [680, 493] width 578 height 45
click at [1006, 66] on icon at bounding box center [1006, 64] width 12 height 12
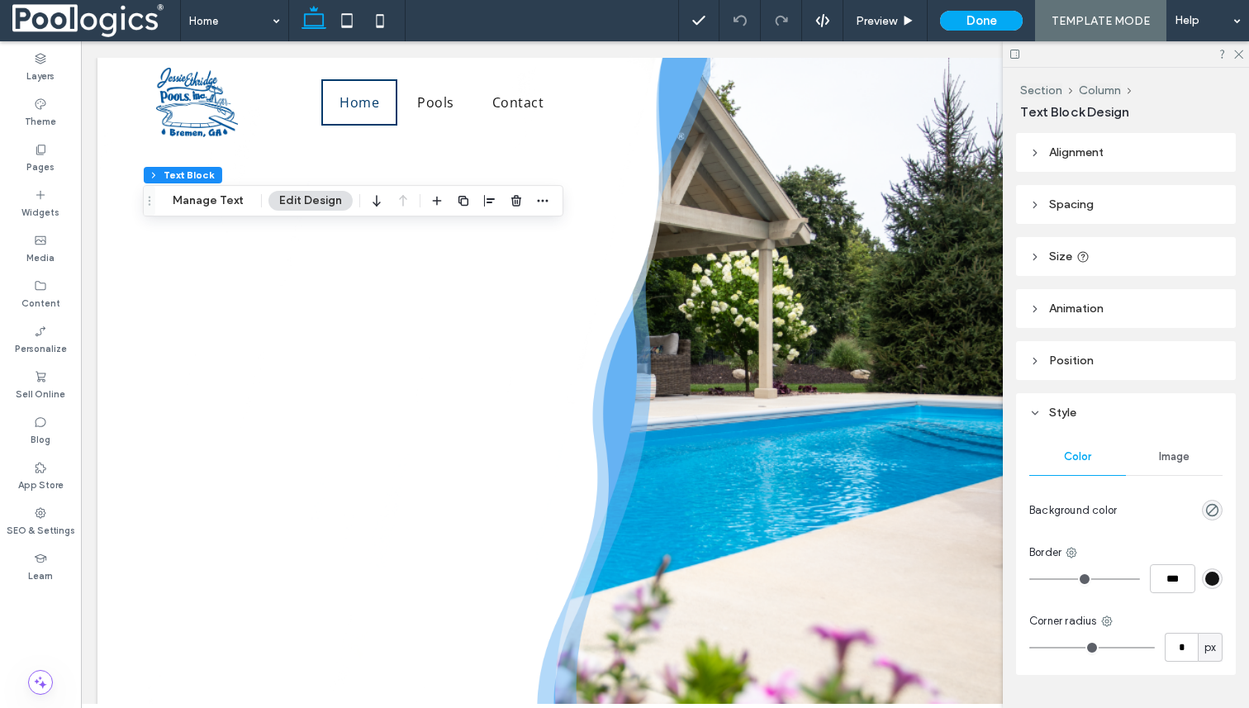
scroll to position [0, 0]
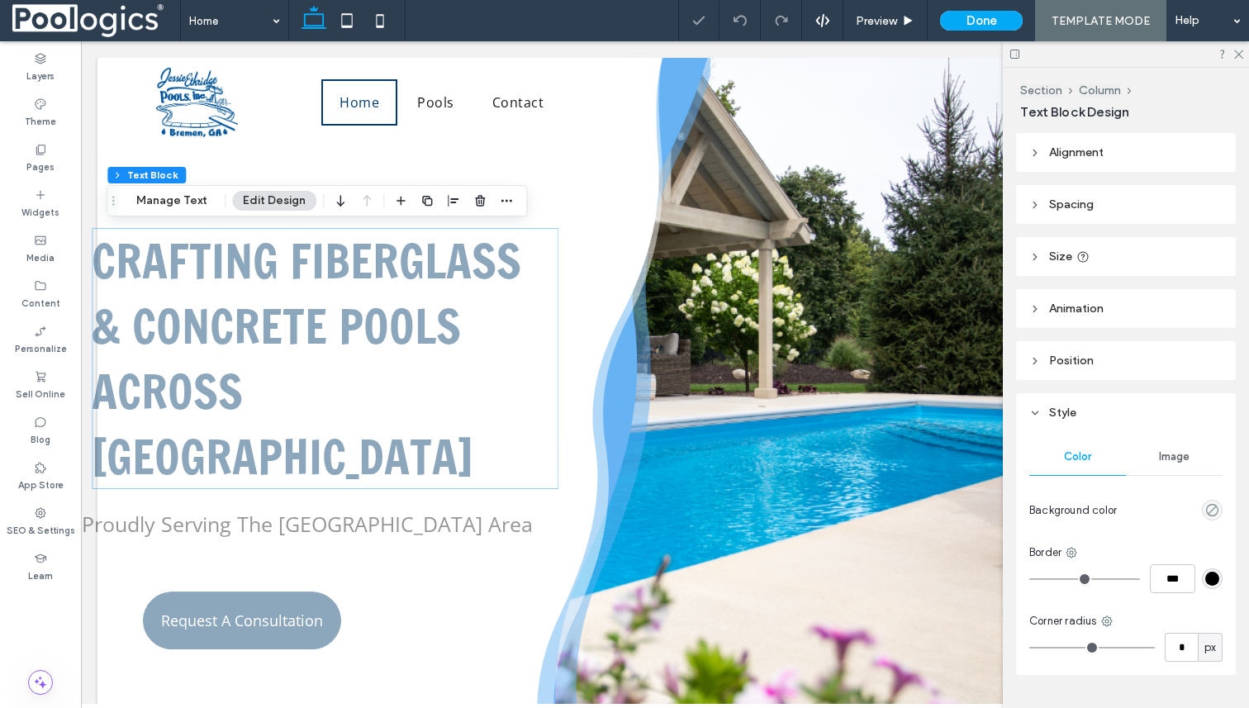
click at [367, 305] on div "Crafting Fiberglass & Concrete Pools Across [GEOGRAPHIC_DATA]" at bounding box center [325, 358] width 467 height 261
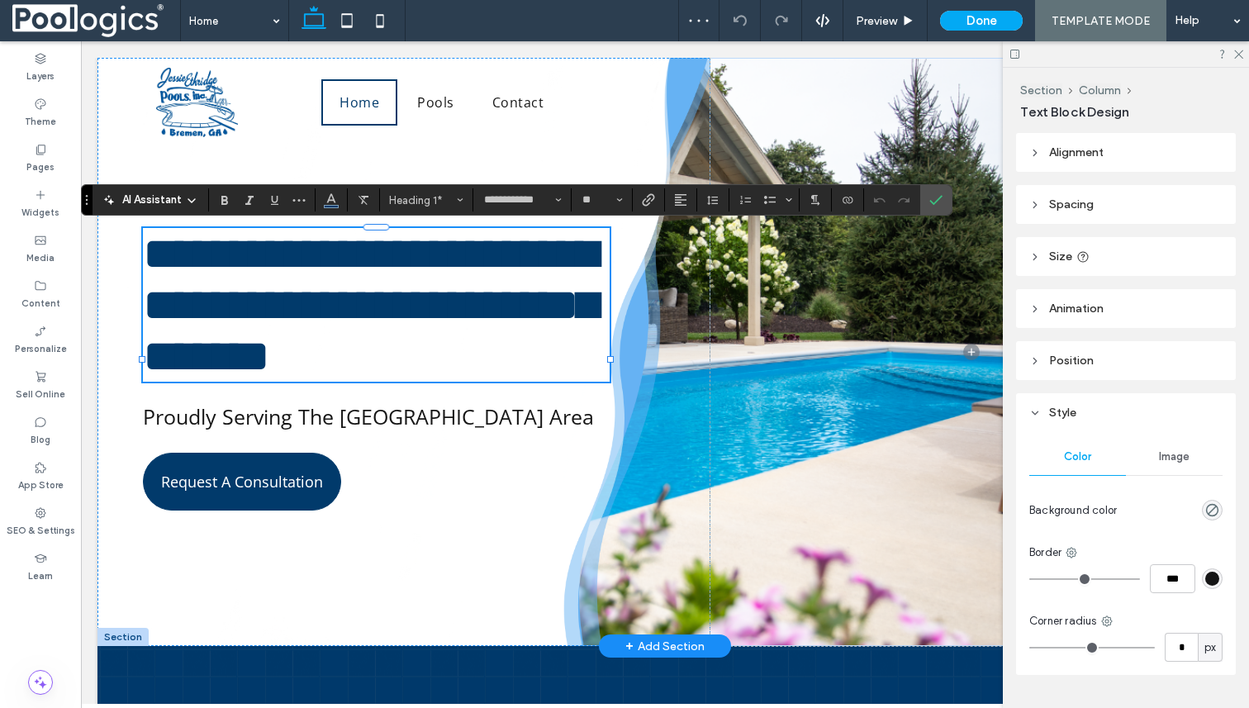
click at [342, 382] on h1 "**********" at bounding box center [376, 305] width 467 height 154
click at [844, 201] on icon "Connect To Data" at bounding box center [847, 199] width 13 height 13
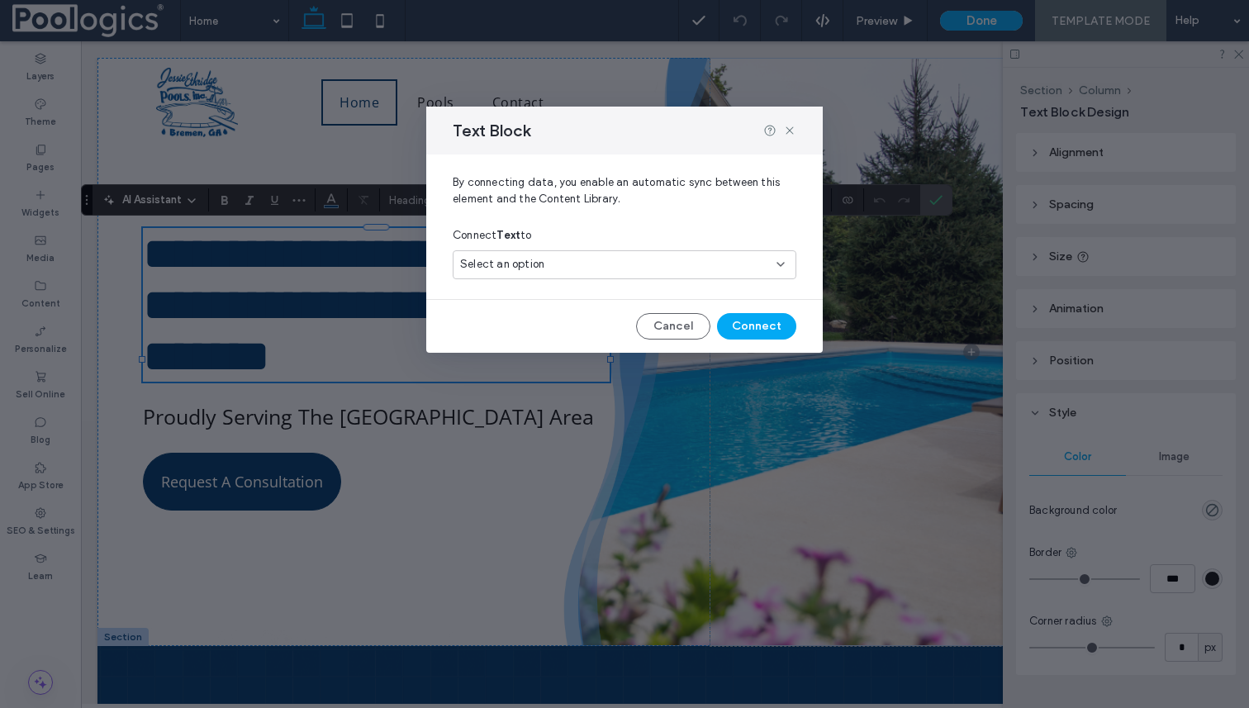
click at [651, 266] on div "Select an option" at bounding box center [614, 264] width 309 height 17
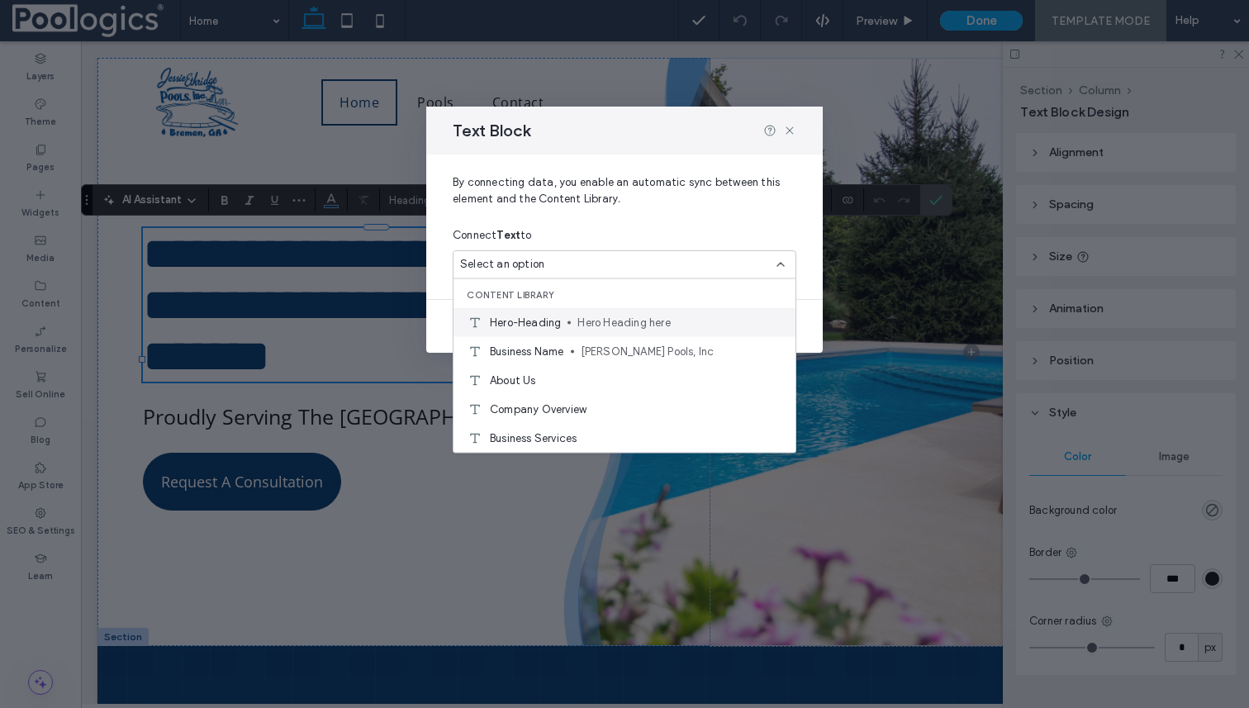
click at [600, 326] on span "Hero Heading here" at bounding box center [680, 322] width 205 height 17
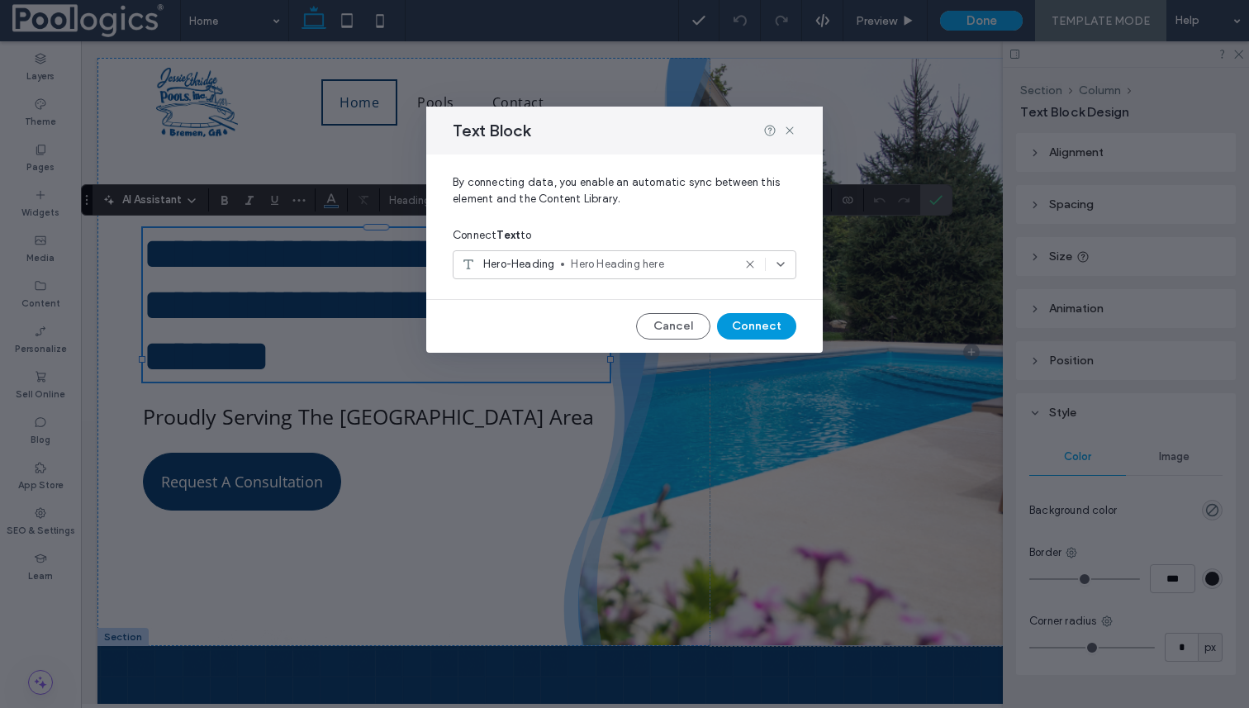
click at [740, 326] on button "Connect" at bounding box center [756, 326] width 79 height 26
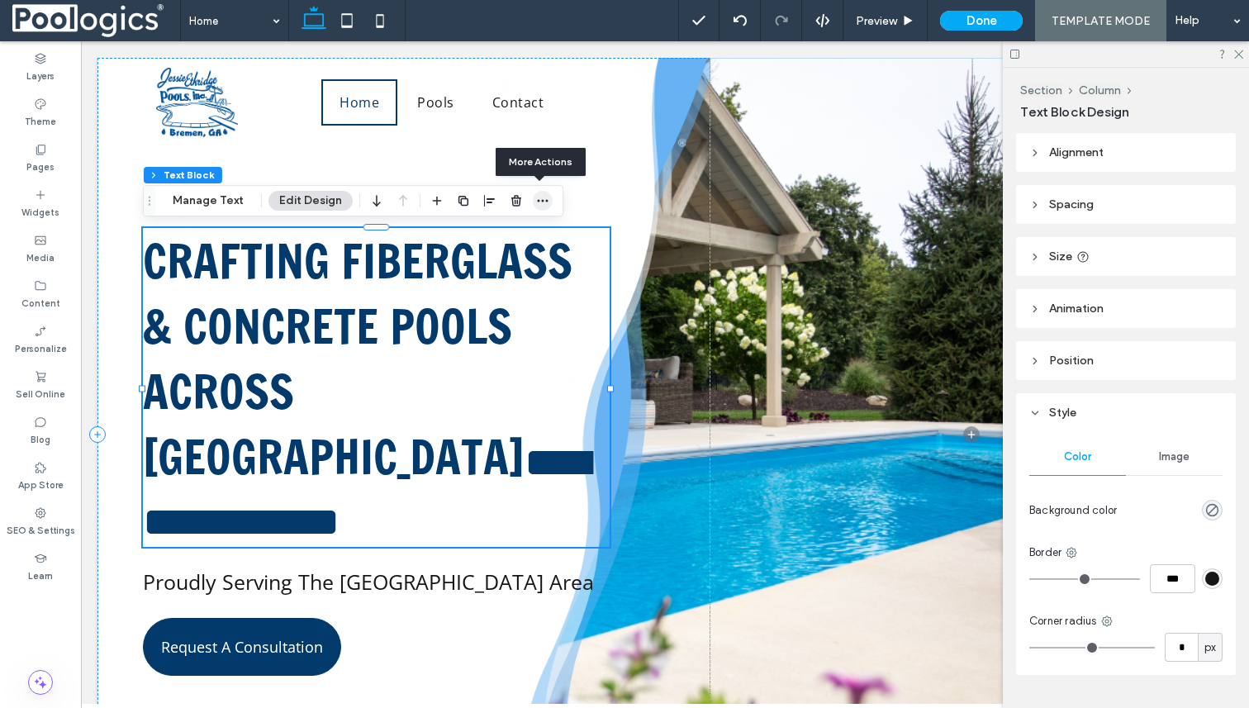
click at [542, 198] on icon "button" at bounding box center [542, 200] width 13 height 13
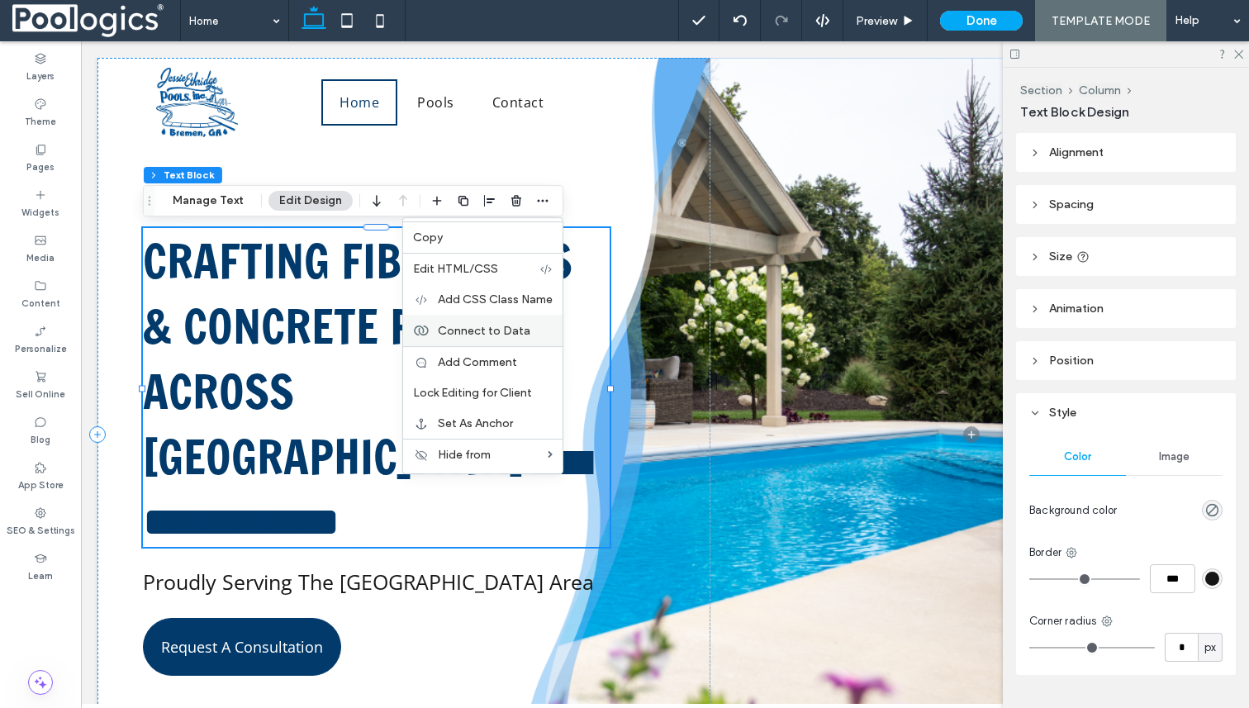
click at [505, 325] on span "Connect to Data" at bounding box center [484, 331] width 93 height 14
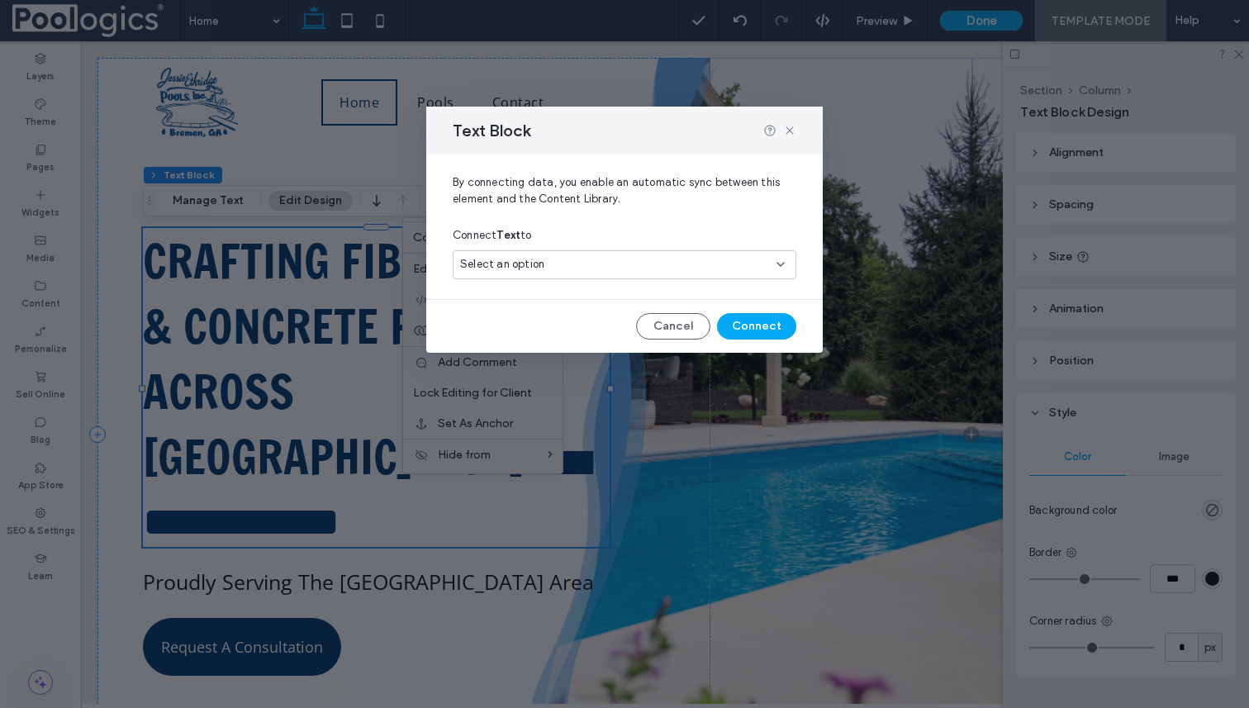
click at [612, 263] on div "Select an option" at bounding box center [614, 264] width 309 height 17
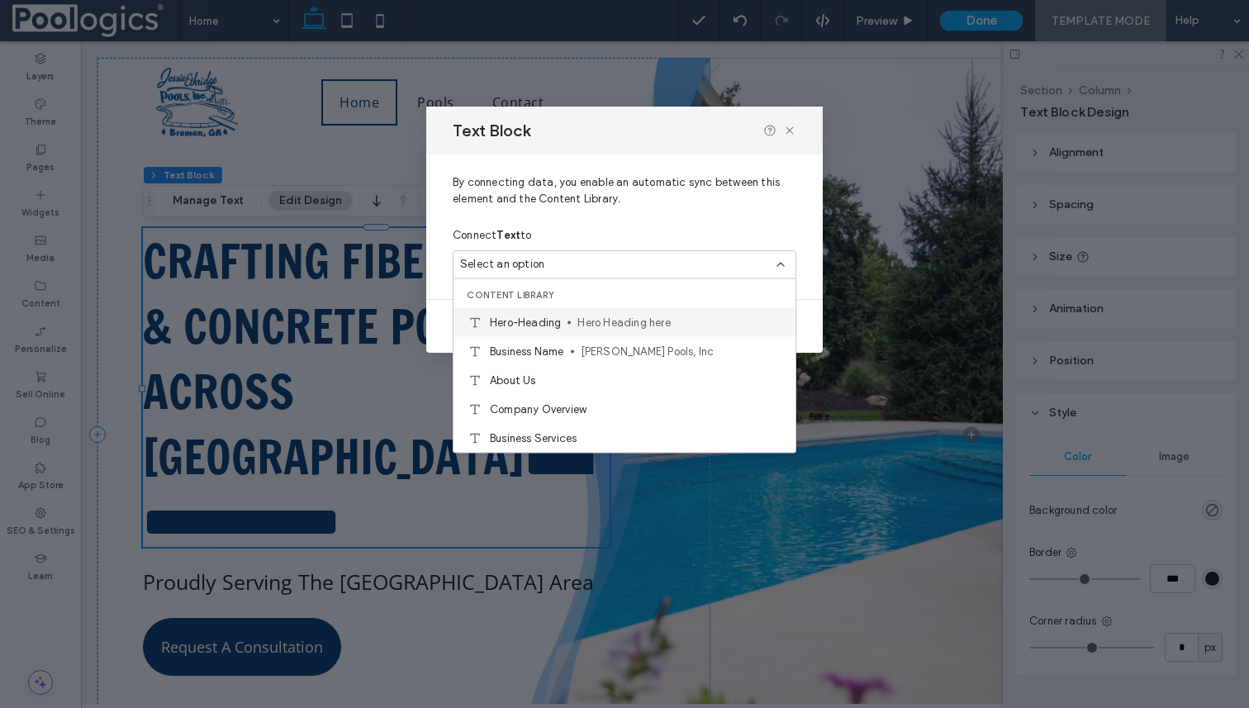
click at [610, 320] on span "Hero Heading here" at bounding box center [680, 322] width 205 height 17
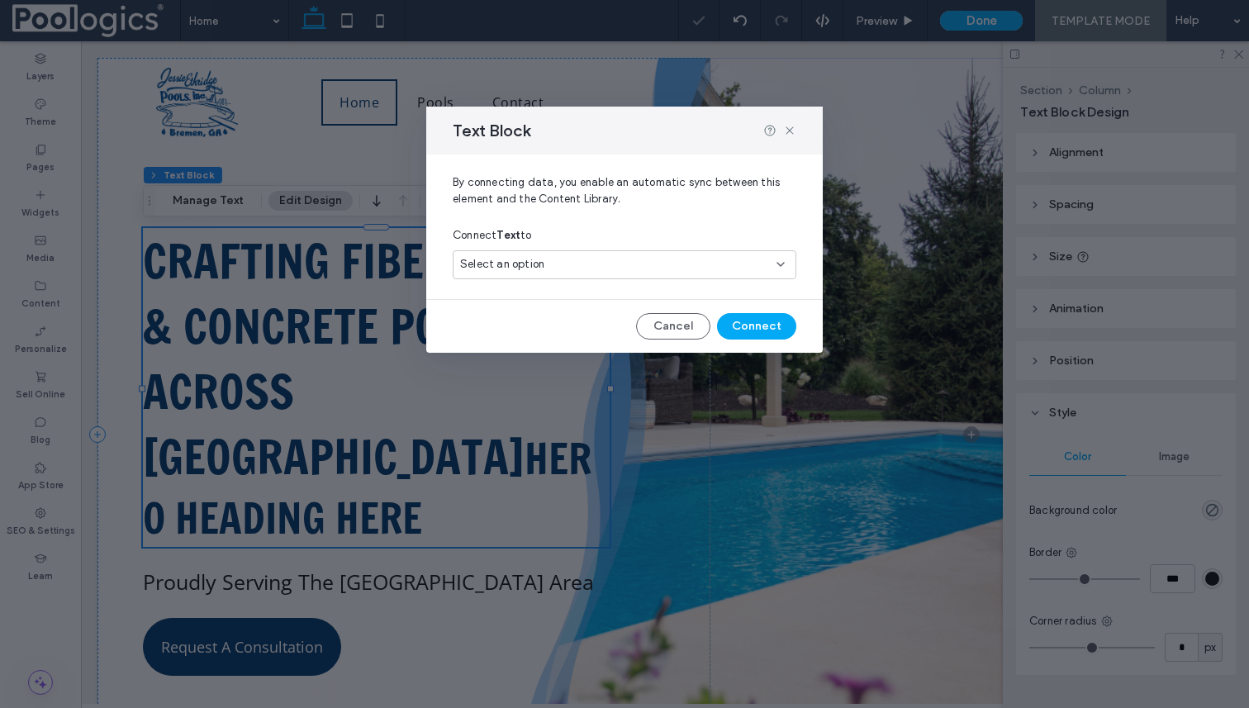
click at [725, 278] on div "Select an option" at bounding box center [625, 264] width 344 height 29
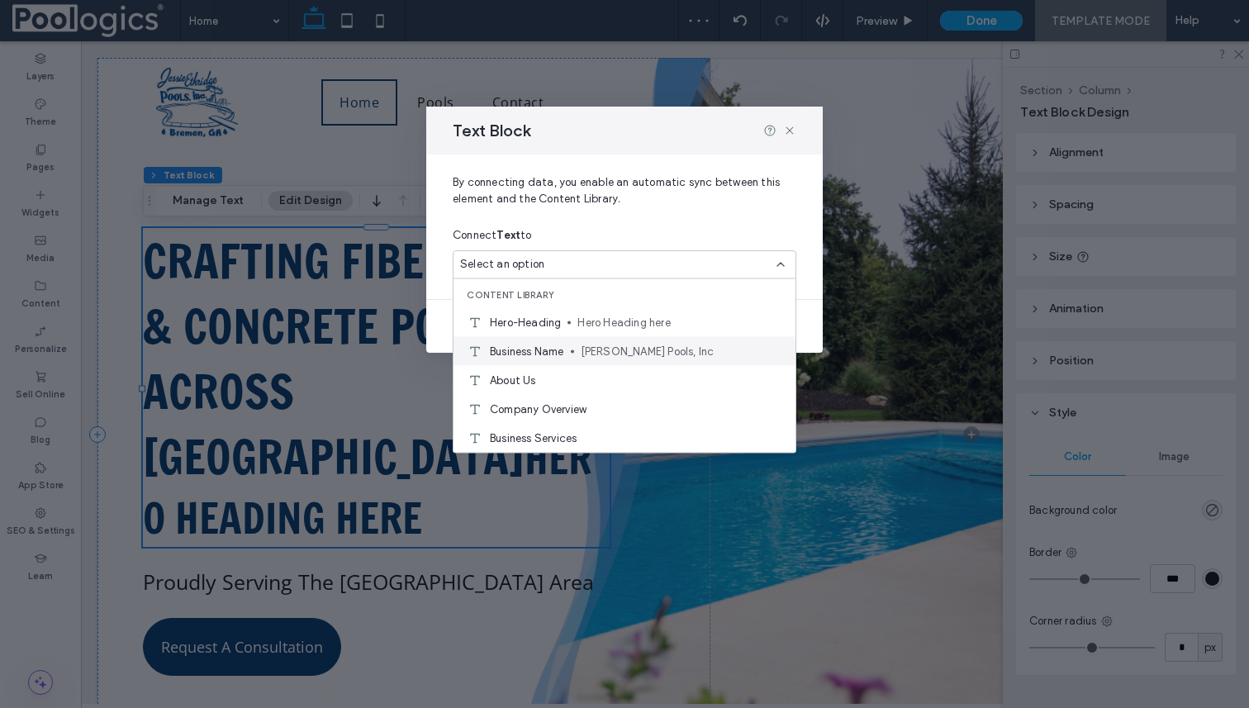
click at [639, 356] on span "Jessie Ethridge Pools, Inc" at bounding box center [682, 351] width 202 height 17
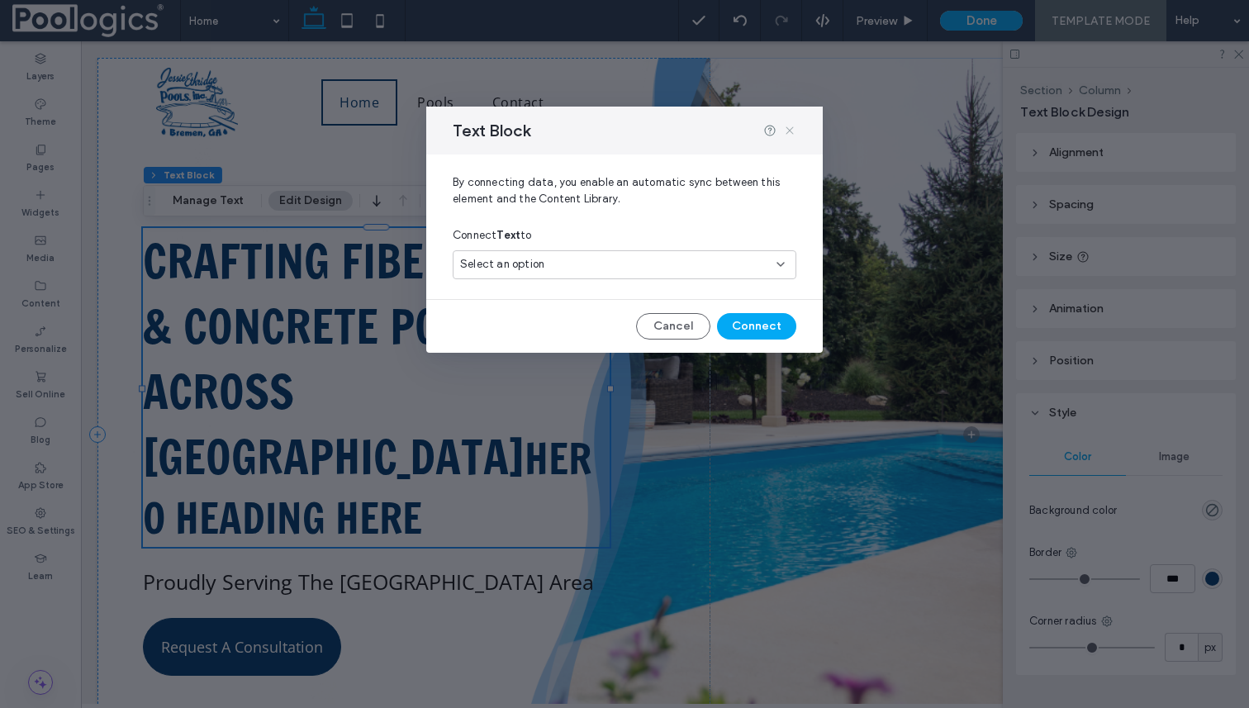
click at [792, 129] on icon at bounding box center [789, 130] width 13 height 13
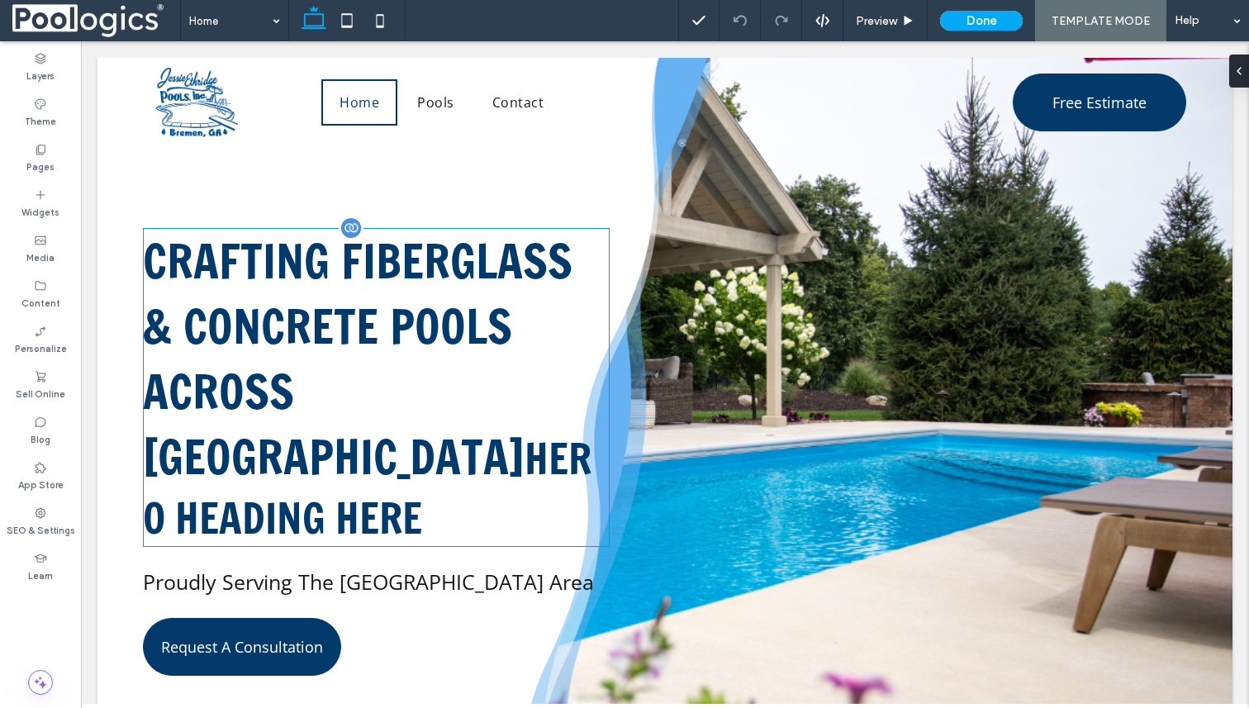
click at [297, 361] on span "Crafting Fiberglass & Concrete Pools Across [GEOGRAPHIC_DATA]" at bounding box center [358, 358] width 430 height 261
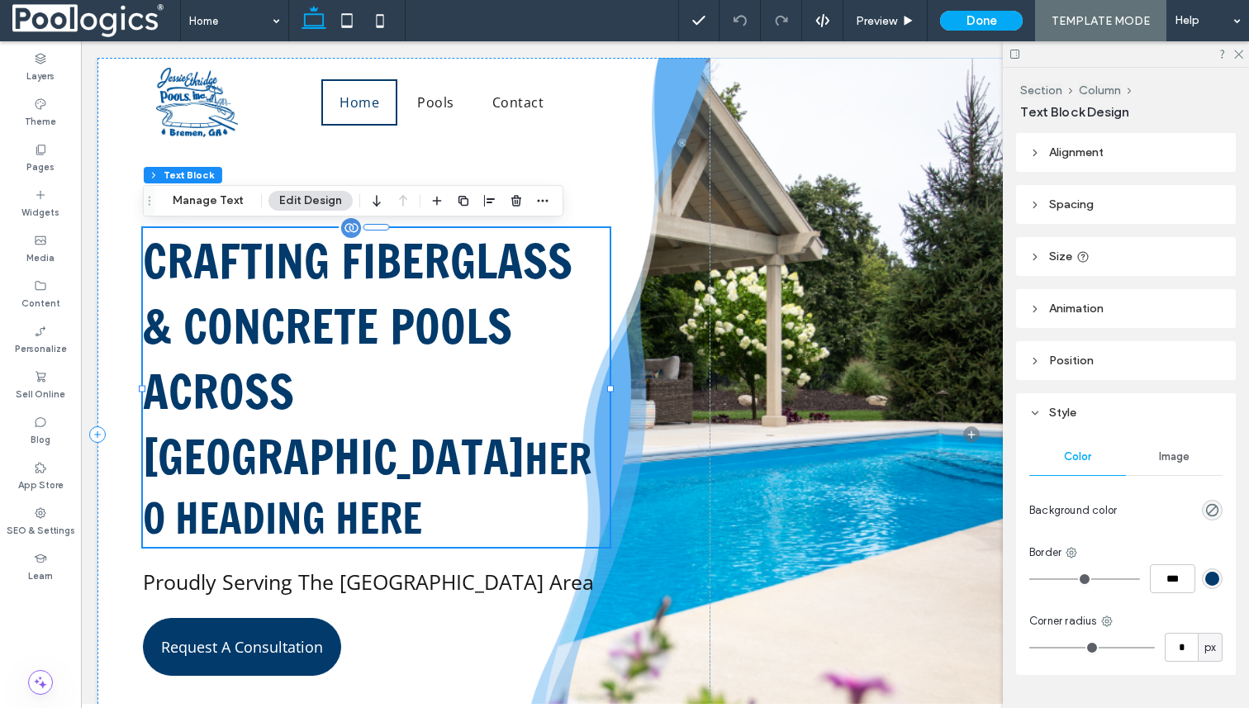
click at [354, 430] on span "Hero Heading here" at bounding box center [367, 488] width 449 height 117
click at [371, 313] on span "Crafting Fiberglass & Concrete Pools Across [GEOGRAPHIC_DATA]" at bounding box center [358, 358] width 430 height 261
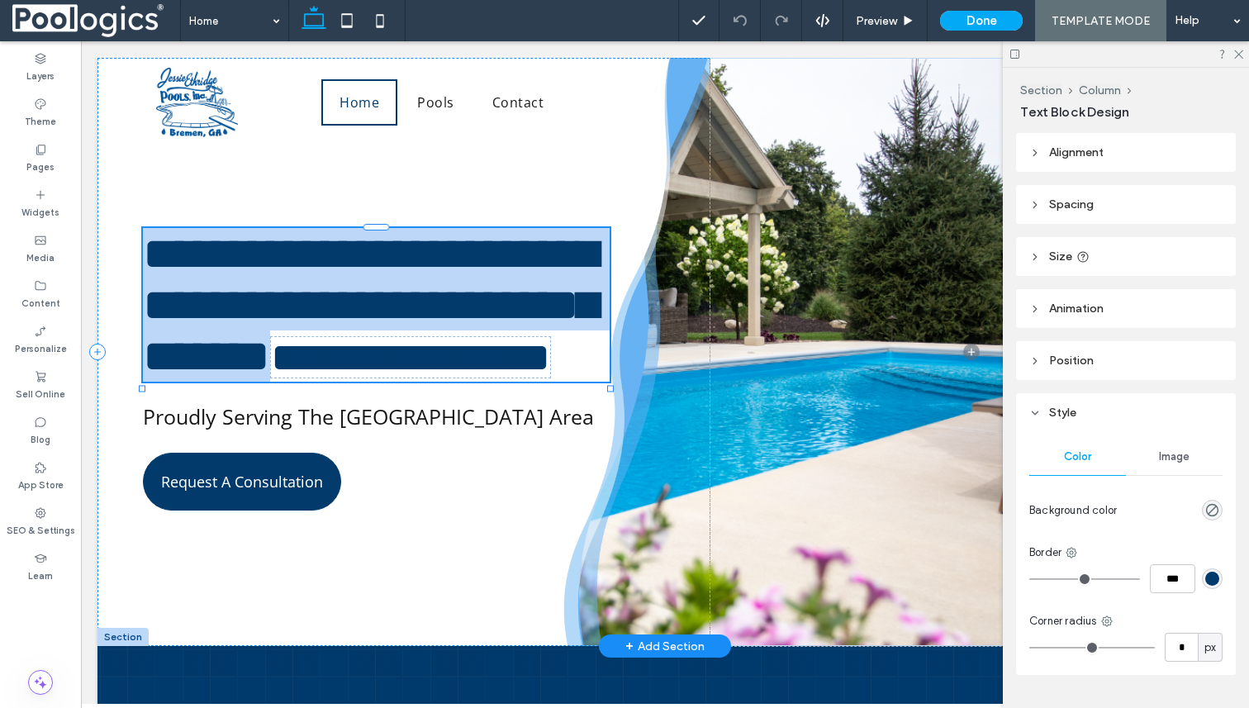
scroll to position [1, 0]
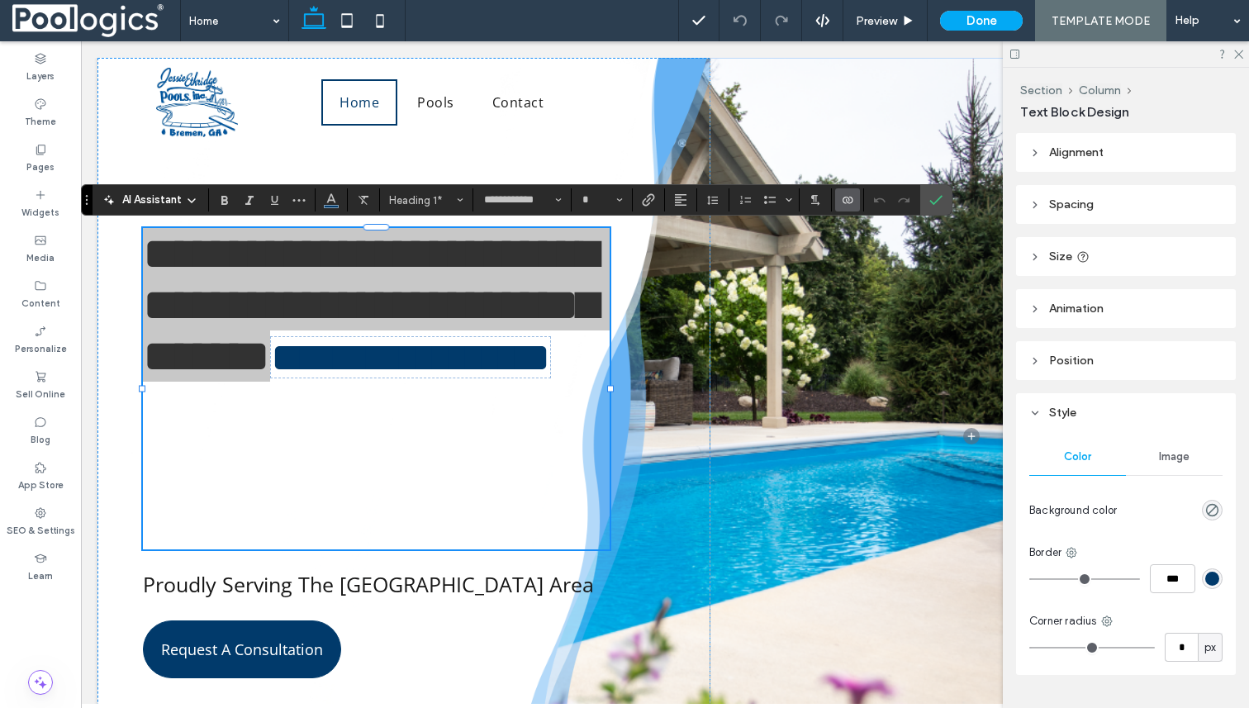
click at [847, 199] on icon "Connect To Data" at bounding box center [847, 199] width 13 height 13
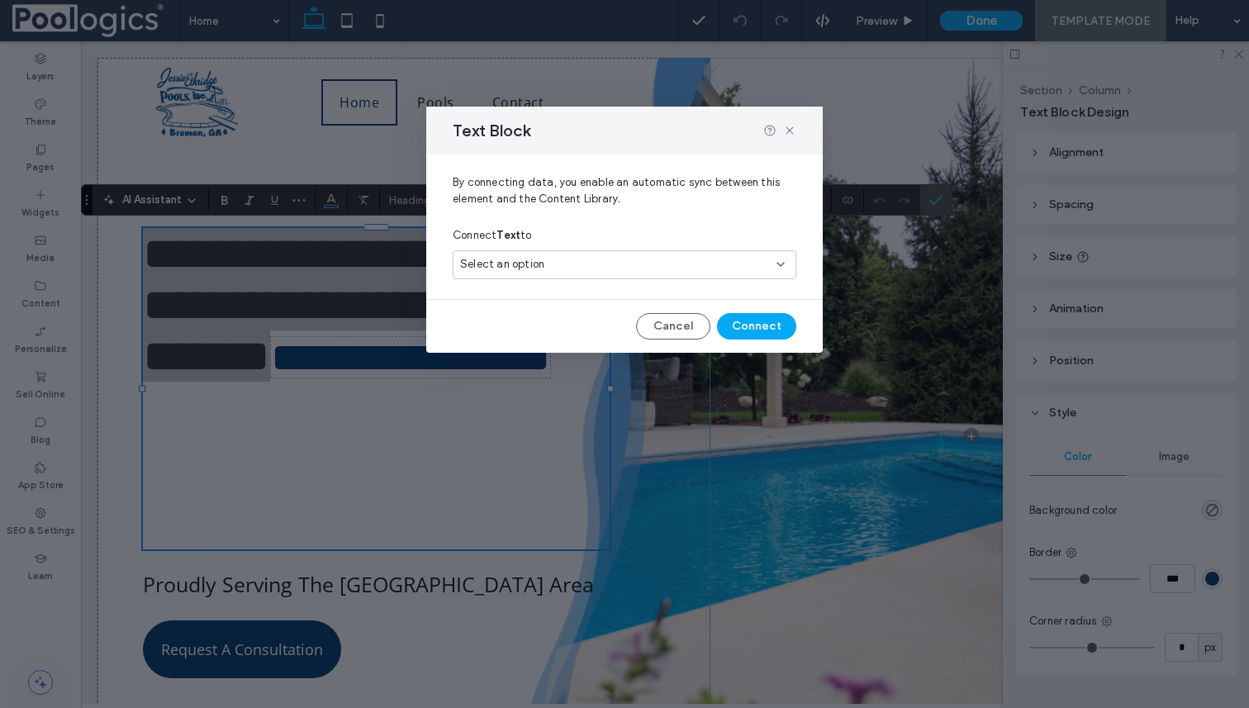
click at [736, 266] on div "Select an option" at bounding box center [614, 264] width 309 height 17
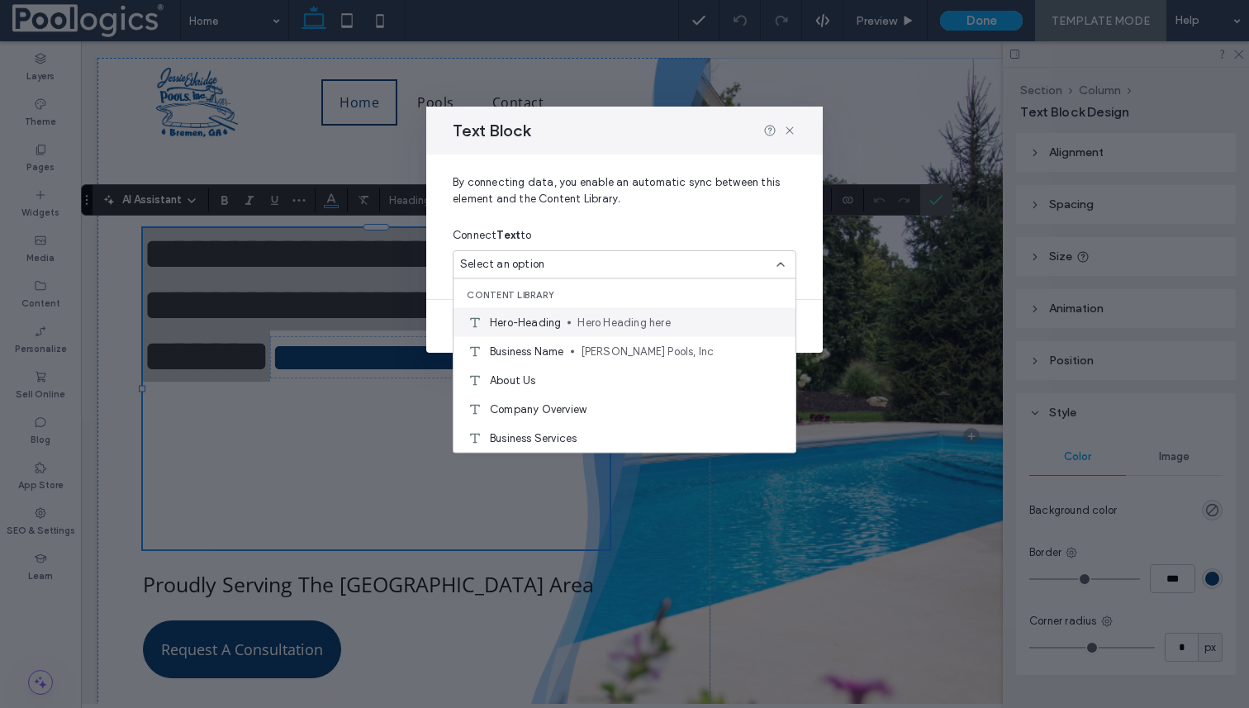
click at [573, 320] on div "Hero-Heading Hero Heading here" at bounding box center [625, 322] width 342 height 29
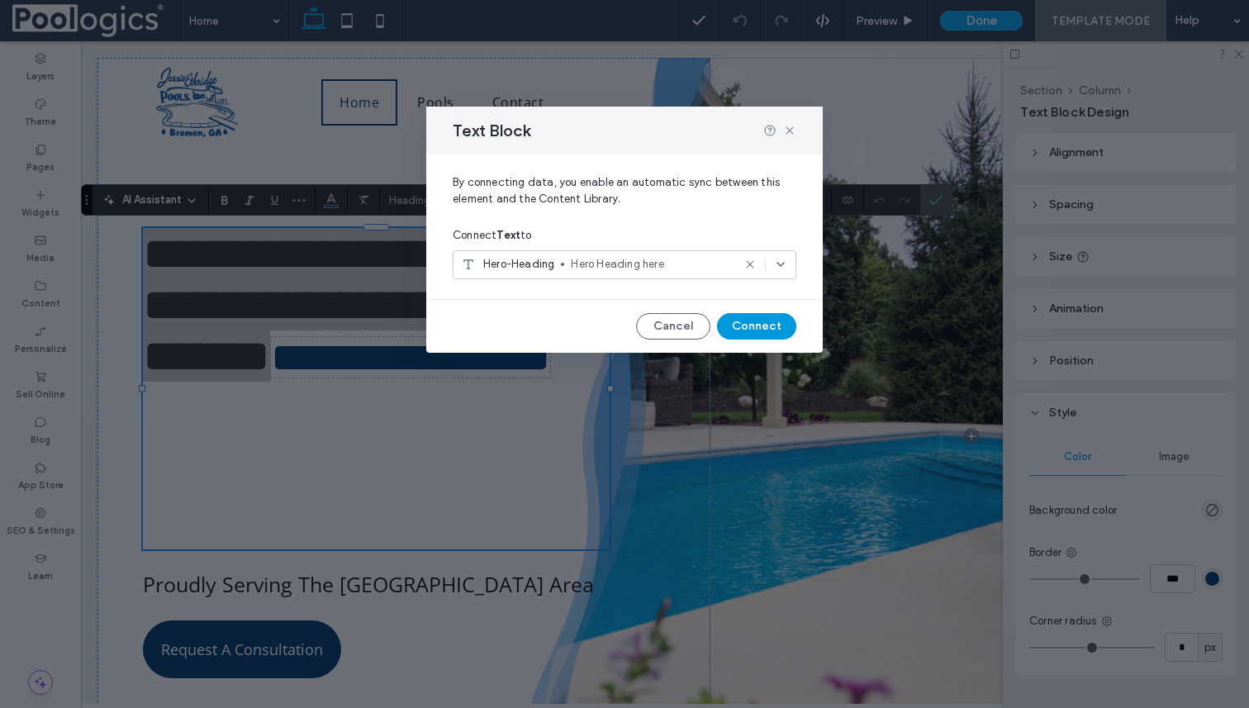
click at [745, 323] on button "Connect" at bounding box center [756, 326] width 79 height 26
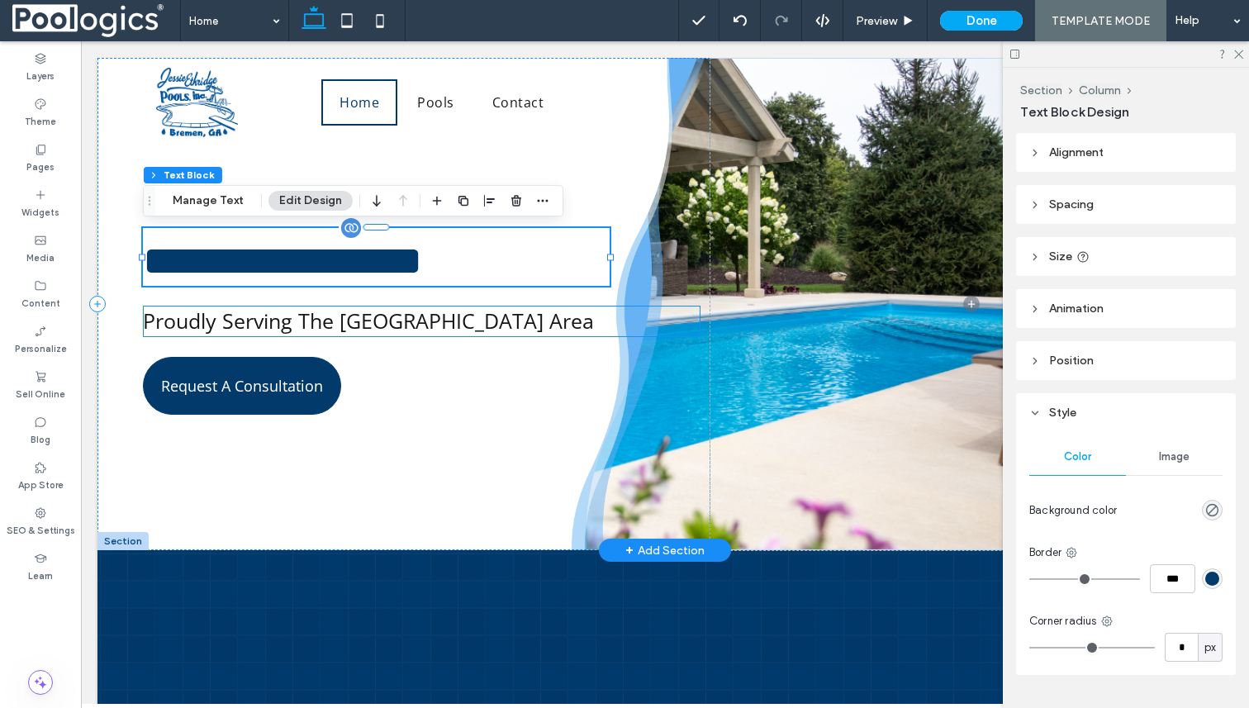
click at [492, 320] on span "Proudly Serving The [GEOGRAPHIC_DATA] Area" at bounding box center [368, 321] width 451 height 28
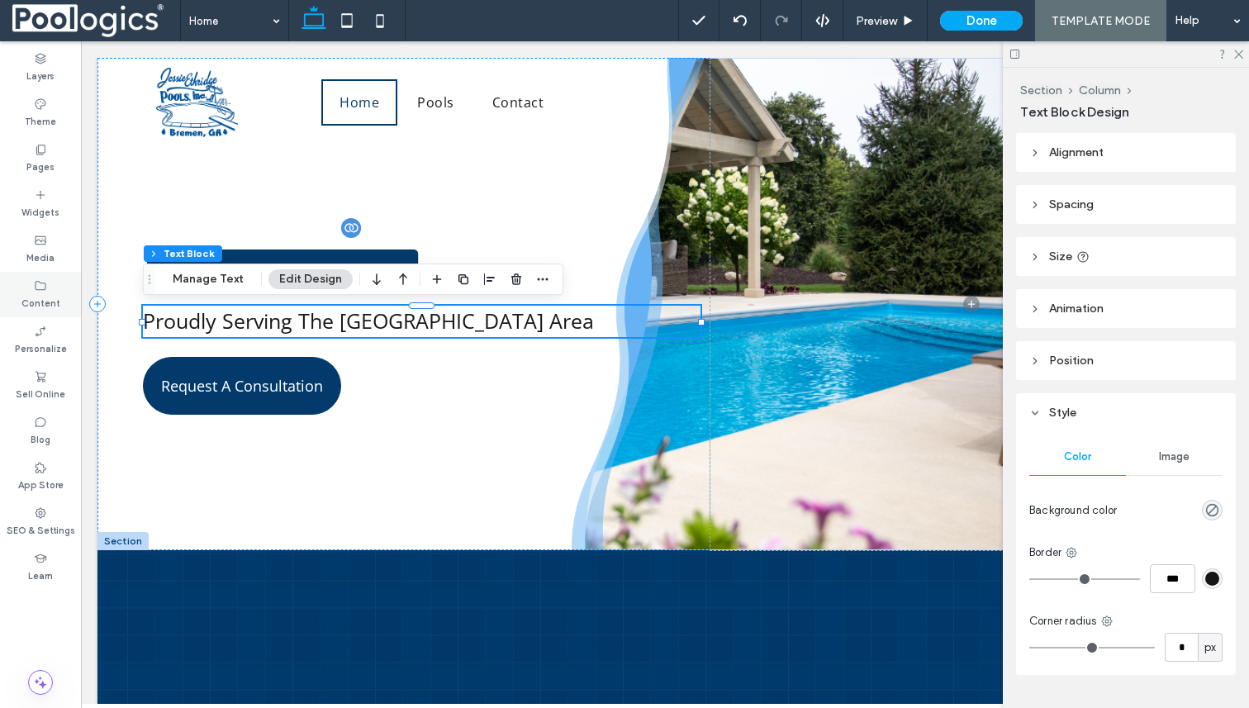
click at [39, 288] on use at bounding box center [41, 285] width 11 height 9
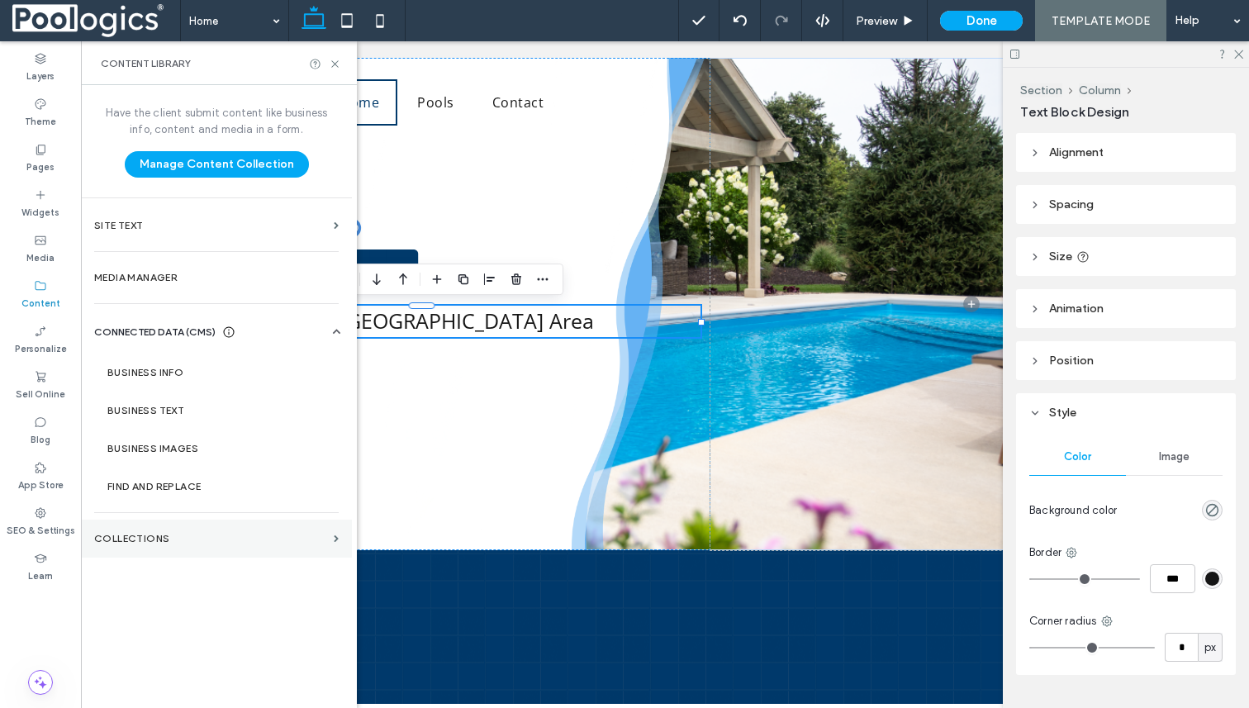
click at [155, 557] on section "Collections" at bounding box center [216, 539] width 271 height 38
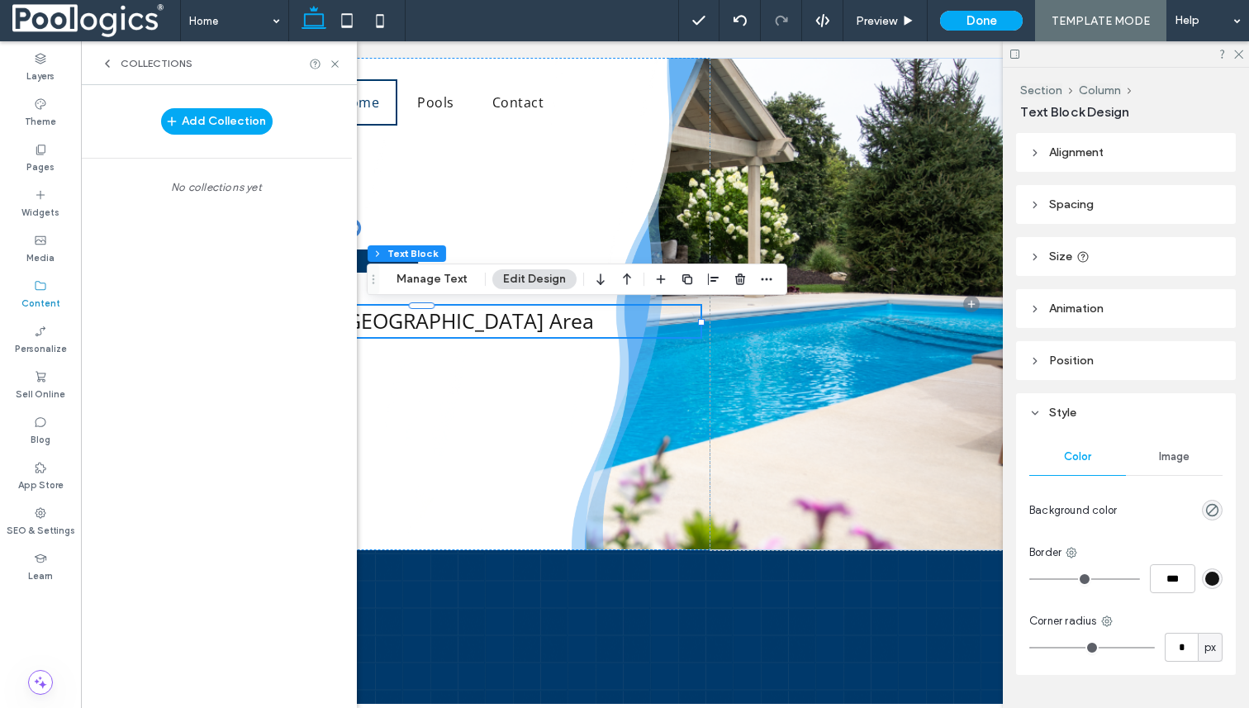
click at [107, 61] on use at bounding box center [107, 63] width 3 height 7
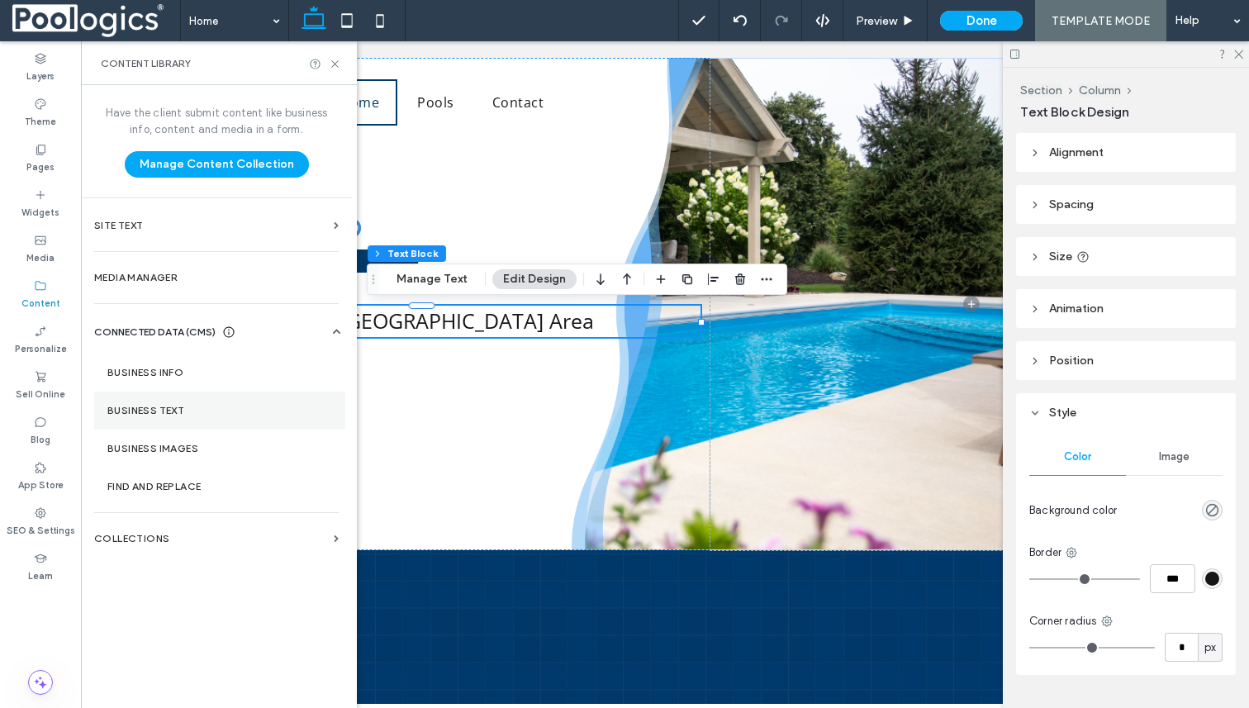
click at [217, 406] on label "Business Text" at bounding box center [219, 411] width 225 height 12
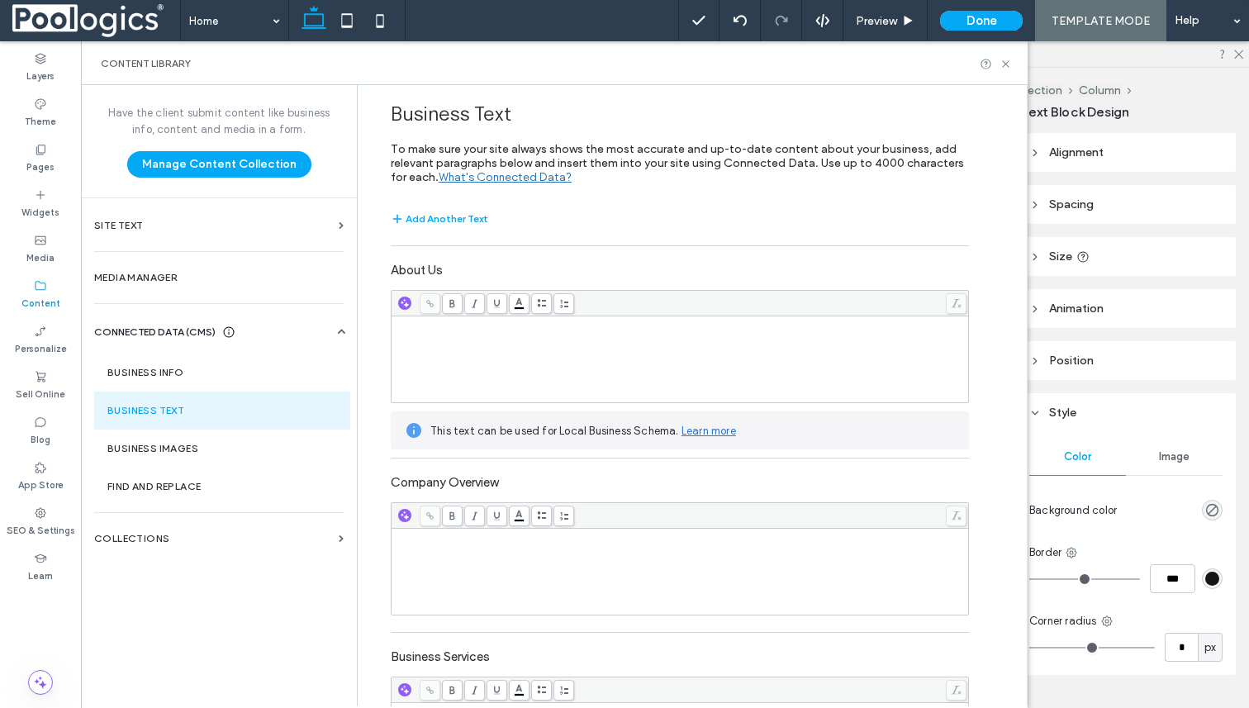
scroll to position [345, 0]
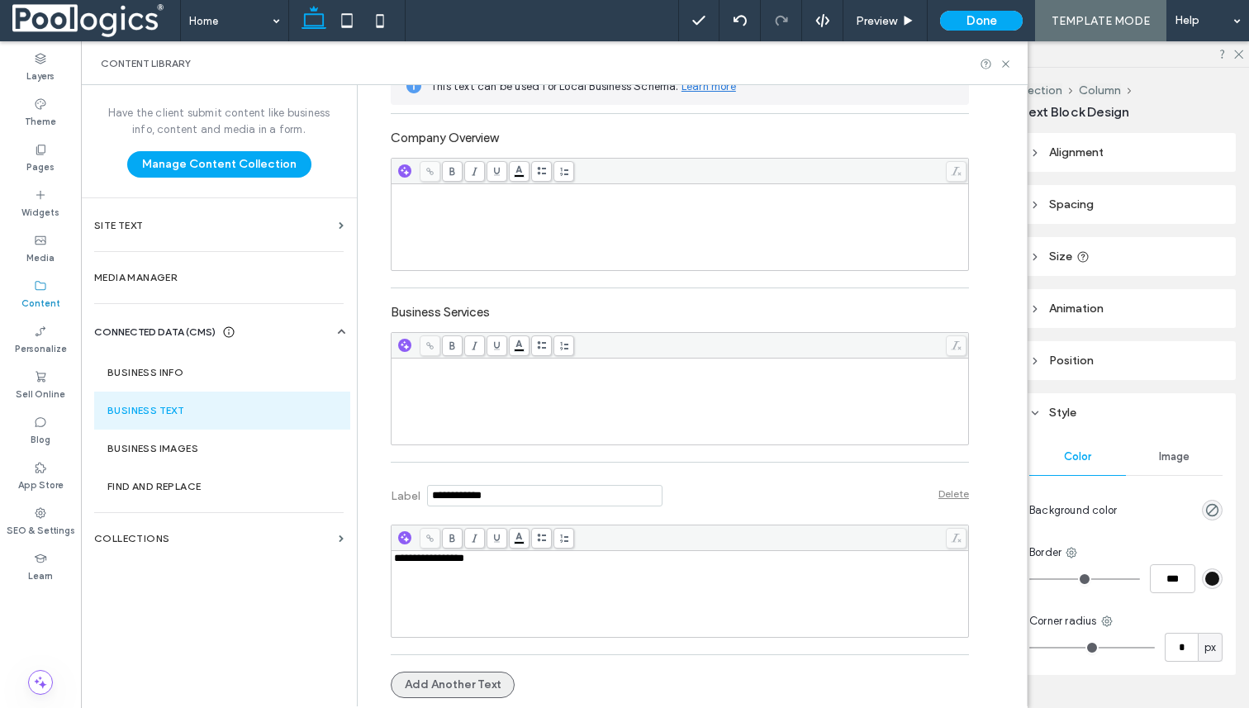
click at [471, 683] on button "Add Another Text" at bounding box center [453, 685] width 124 height 26
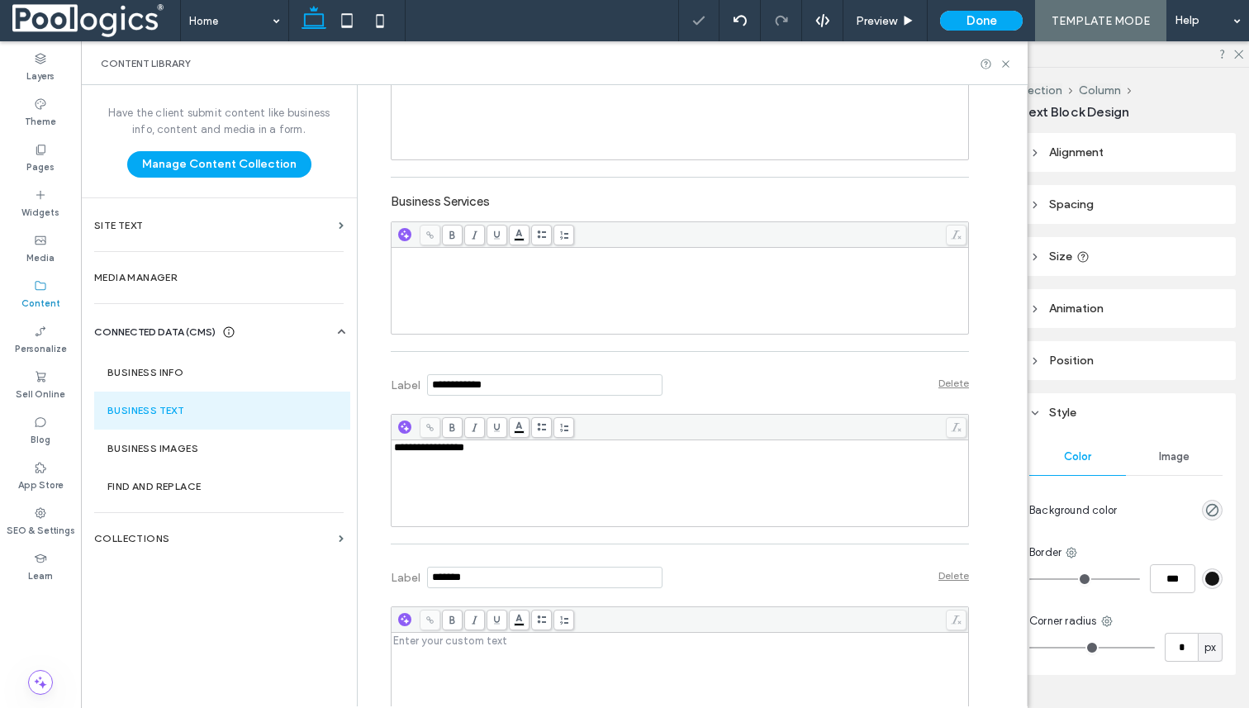
scroll to position [538, 0]
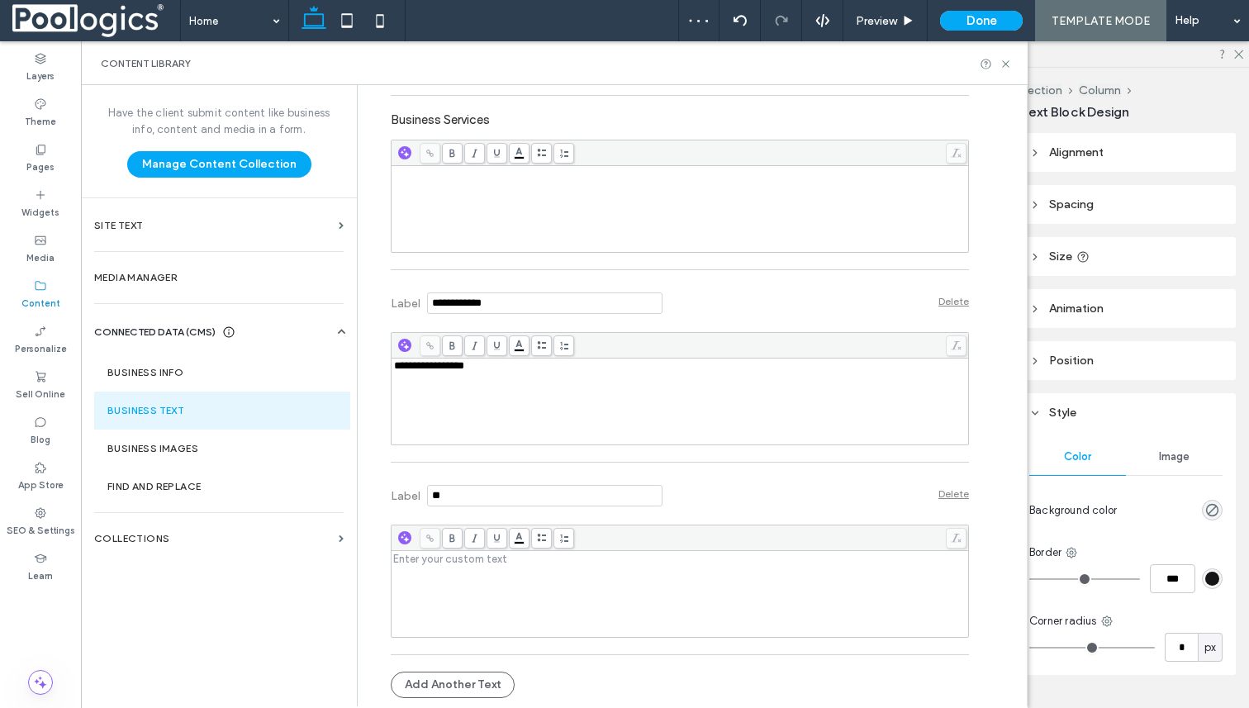
type input "*"
type input "**********"
click at [499, 564] on div "Rich Text Editor" at bounding box center [680, 559] width 573 height 12
click at [772, 510] on div "Label Delete" at bounding box center [680, 493] width 578 height 45
click at [1011, 59] on icon at bounding box center [1006, 64] width 12 height 12
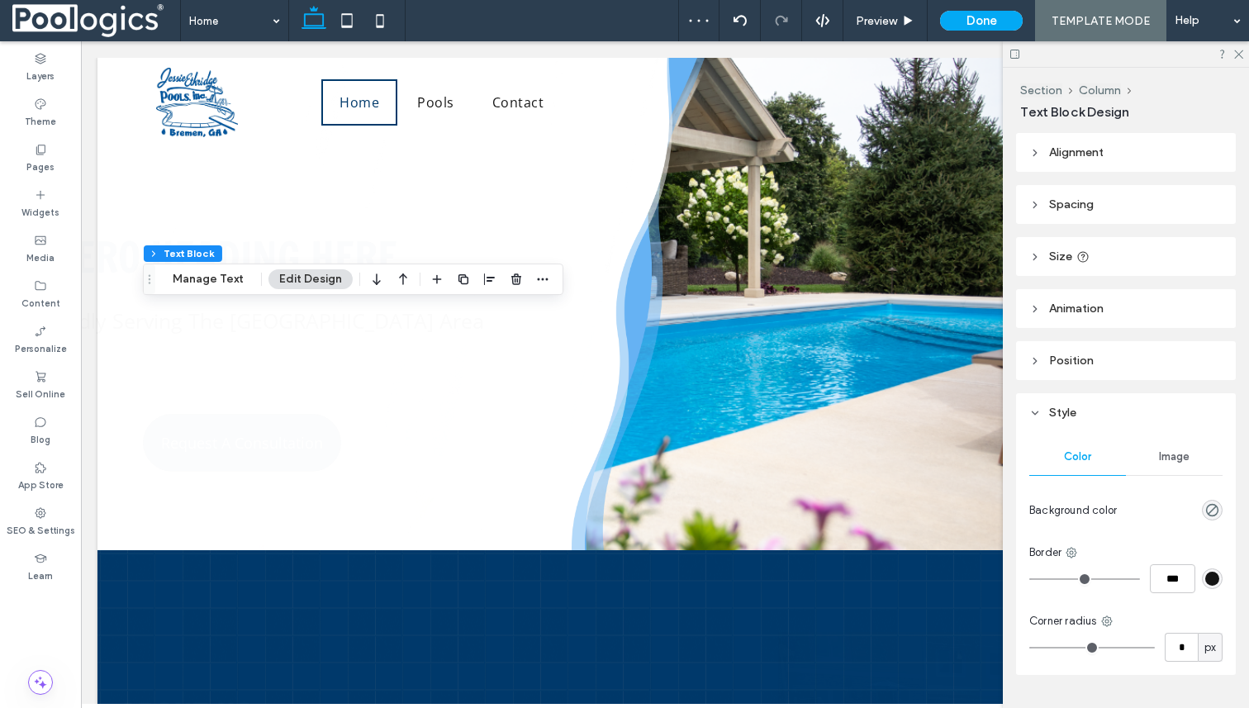
scroll to position [0, 0]
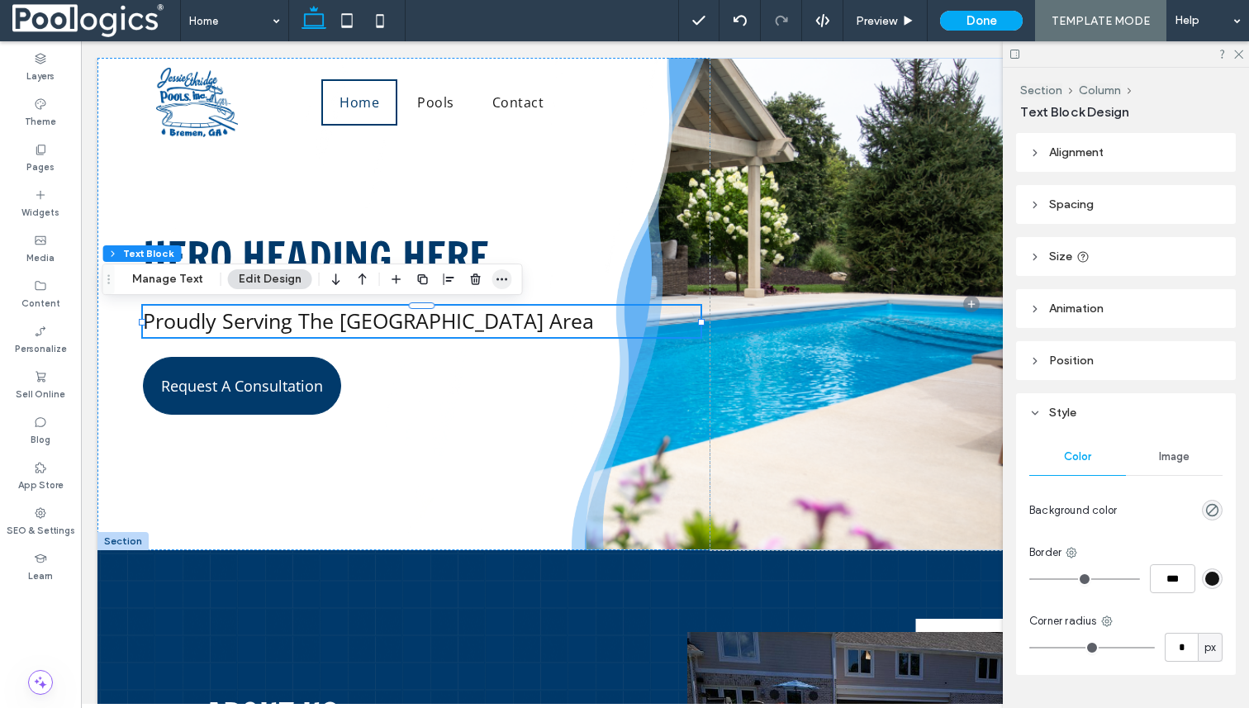
click at [497, 276] on icon "button" at bounding box center [502, 279] width 13 height 13
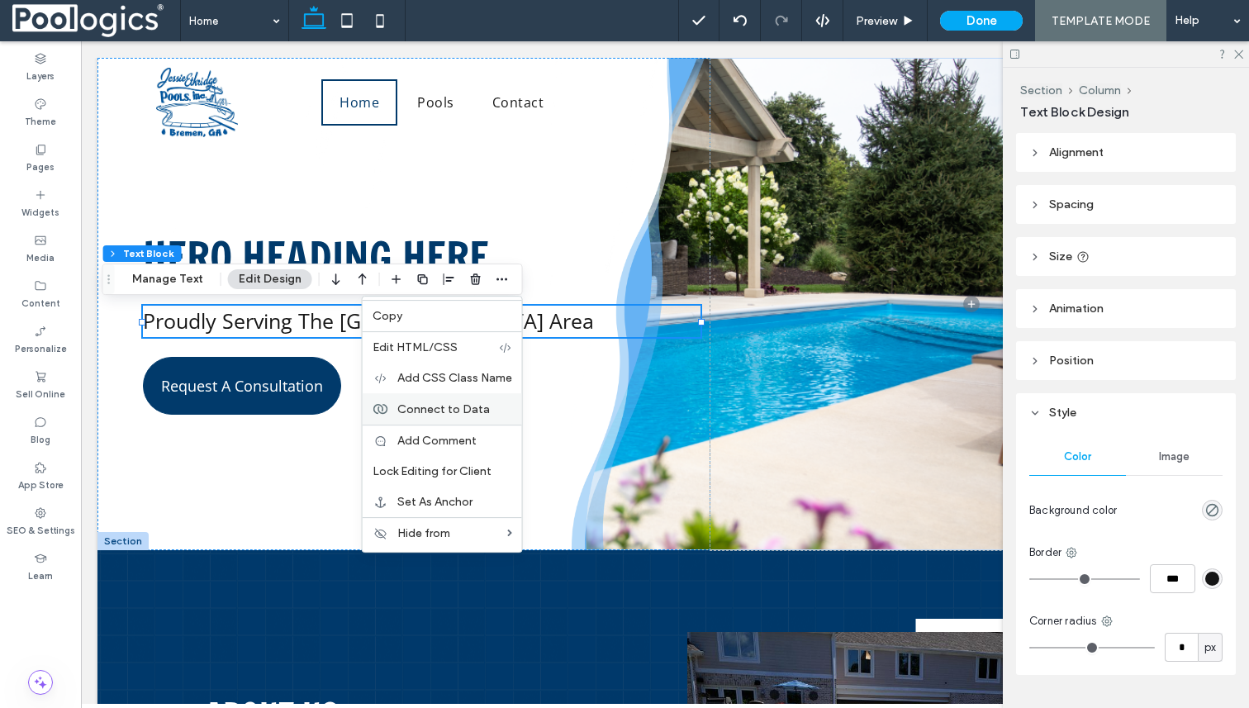
click at [413, 412] on span "Connect to Data" at bounding box center [443, 409] width 93 height 14
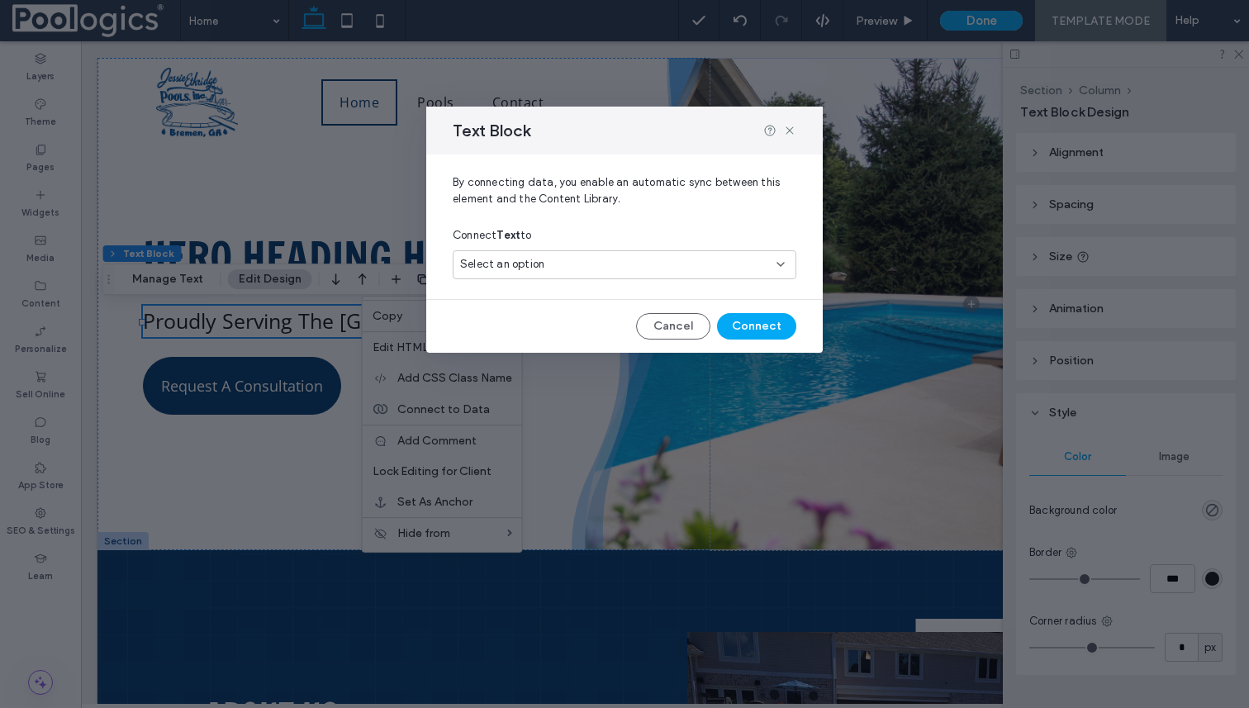
click at [614, 265] on div "Select an option" at bounding box center [614, 264] width 309 height 17
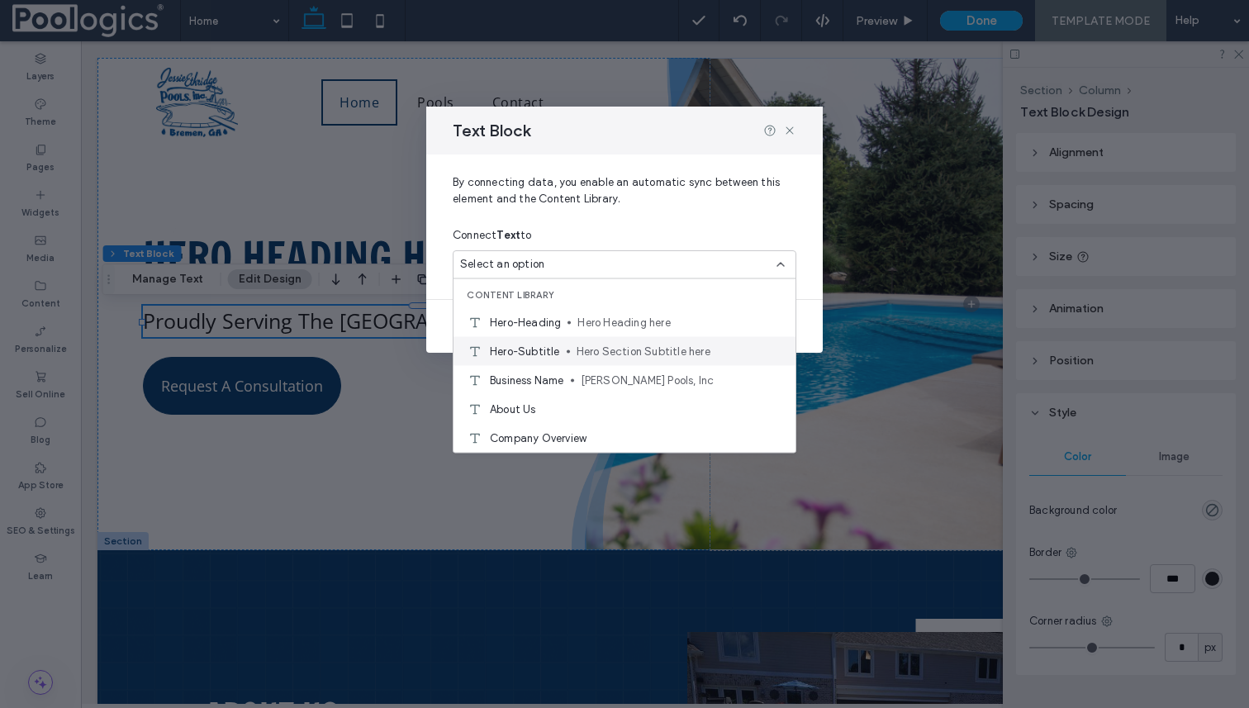
click at [604, 349] on span "Hero Section Subtitle here" at bounding box center [680, 351] width 206 height 17
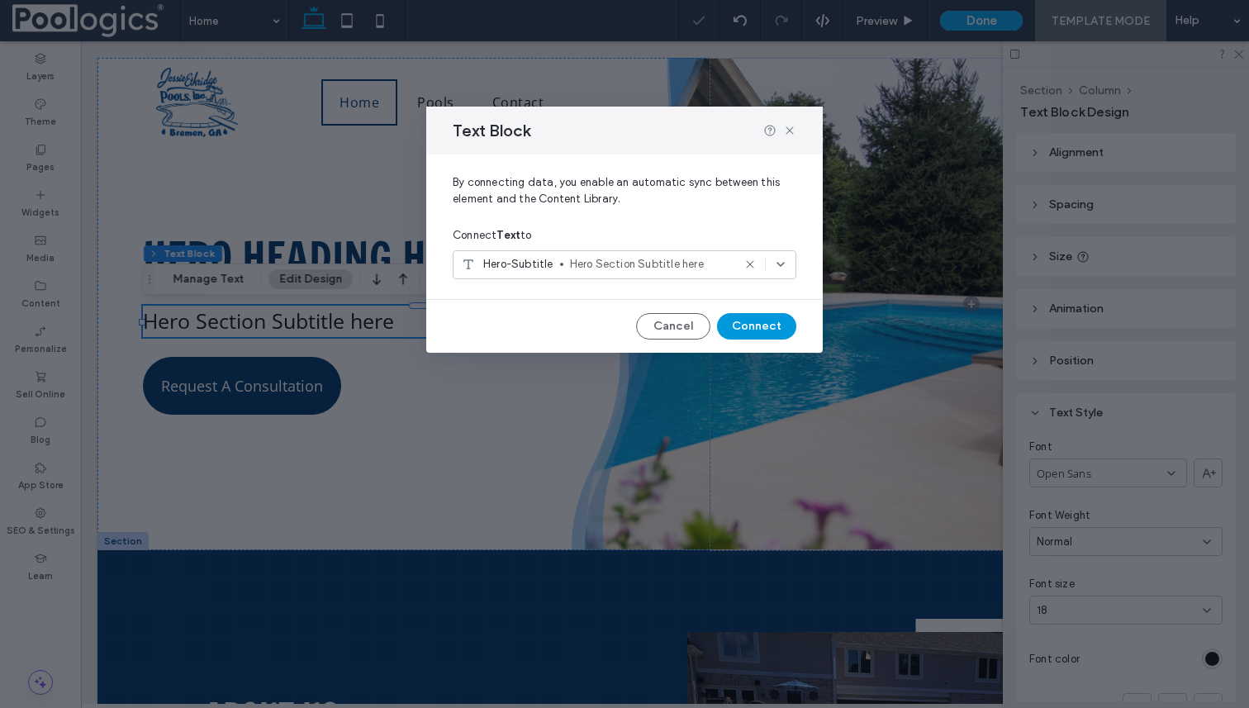
click at [760, 330] on button "Connect" at bounding box center [756, 326] width 79 height 26
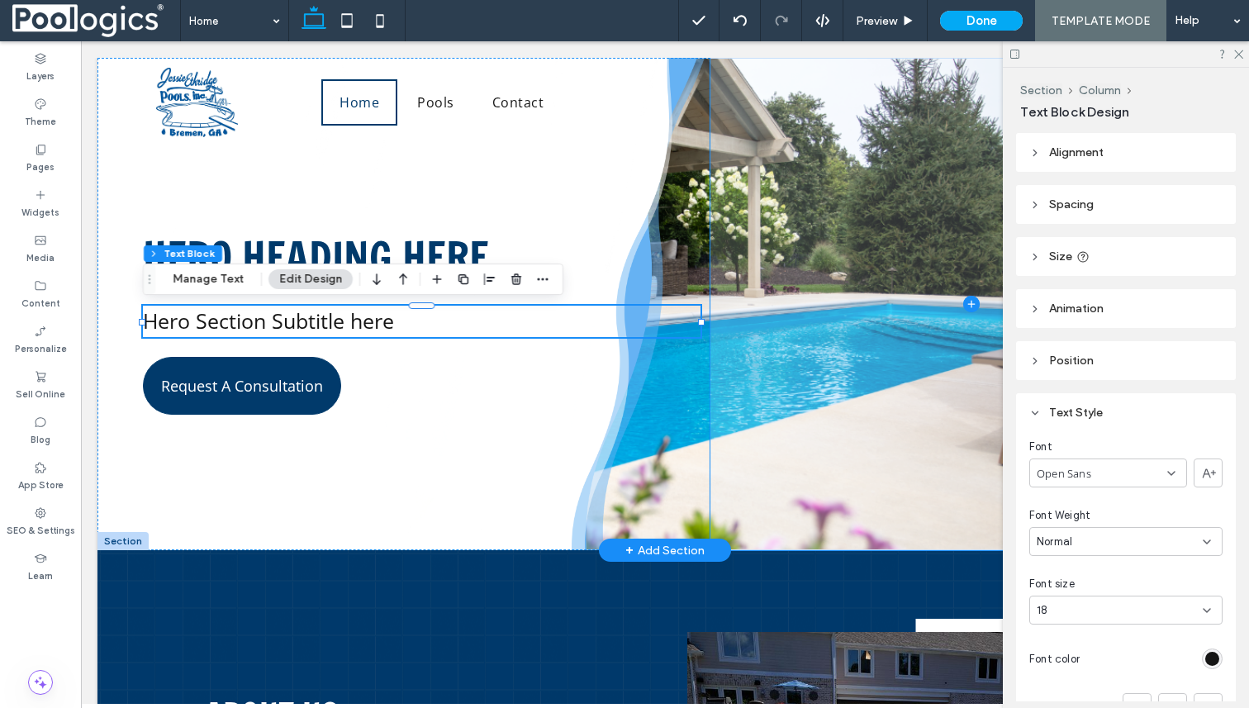
click at [794, 406] on span at bounding box center [972, 304] width 522 height 492
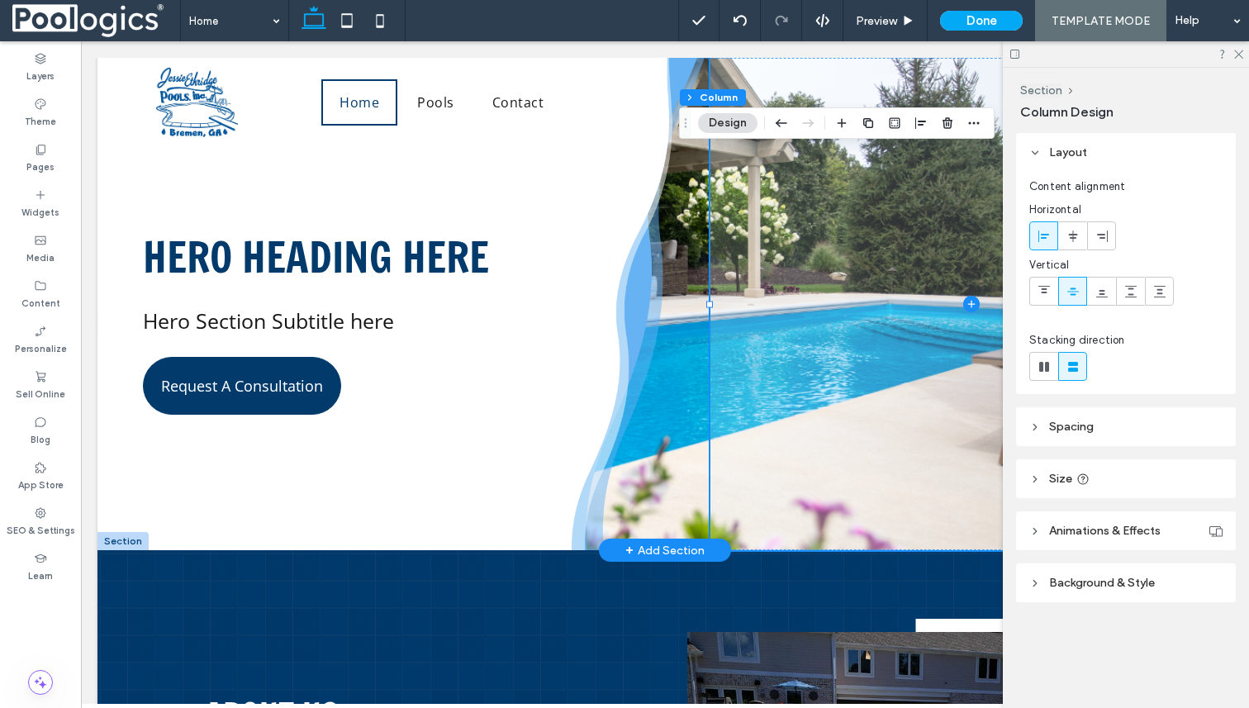
click at [855, 182] on span at bounding box center [972, 304] width 522 height 492
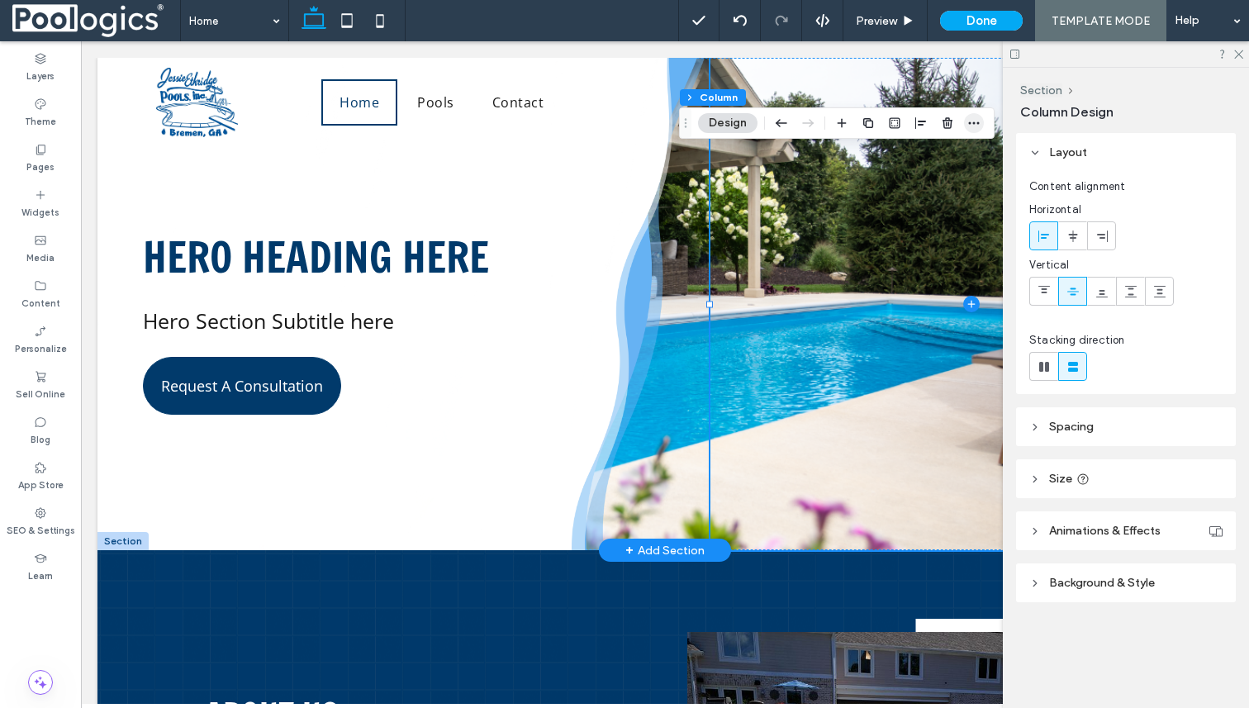
click at [979, 125] on icon "button" at bounding box center [973, 122] width 13 height 13
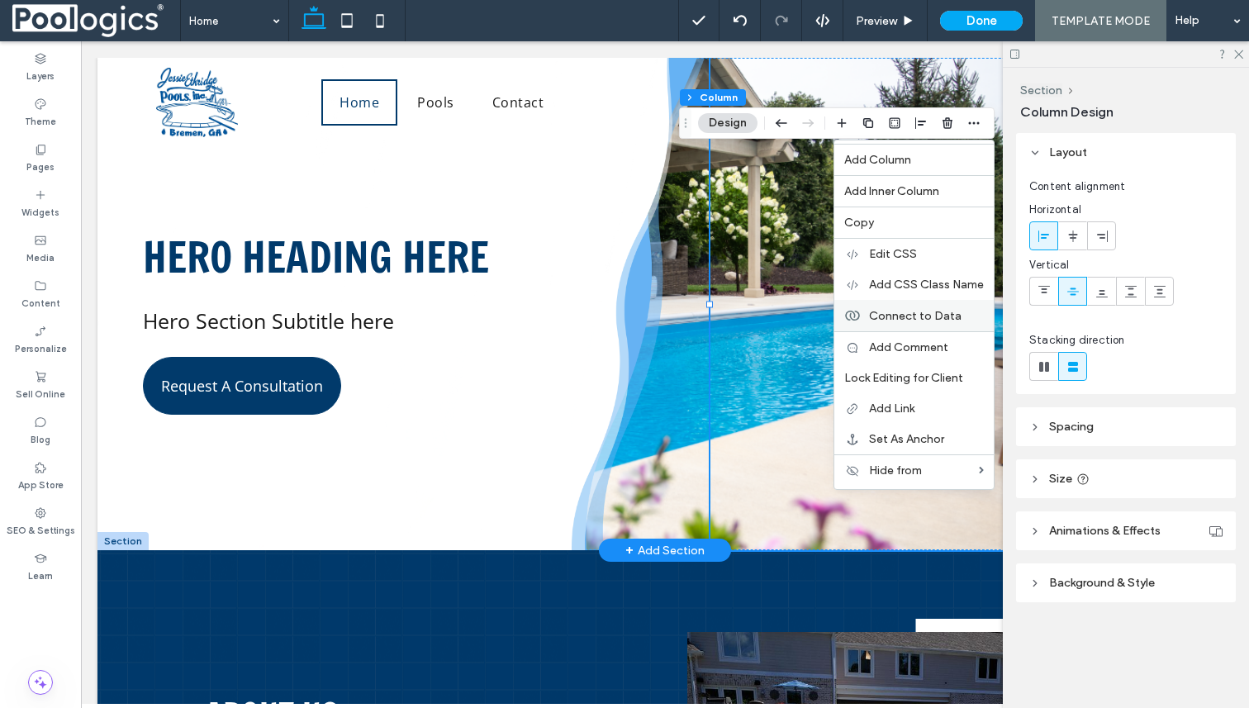
click at [887, 319] on span "Connect to Data" at bounding box center [915, 316] width 93 height 14
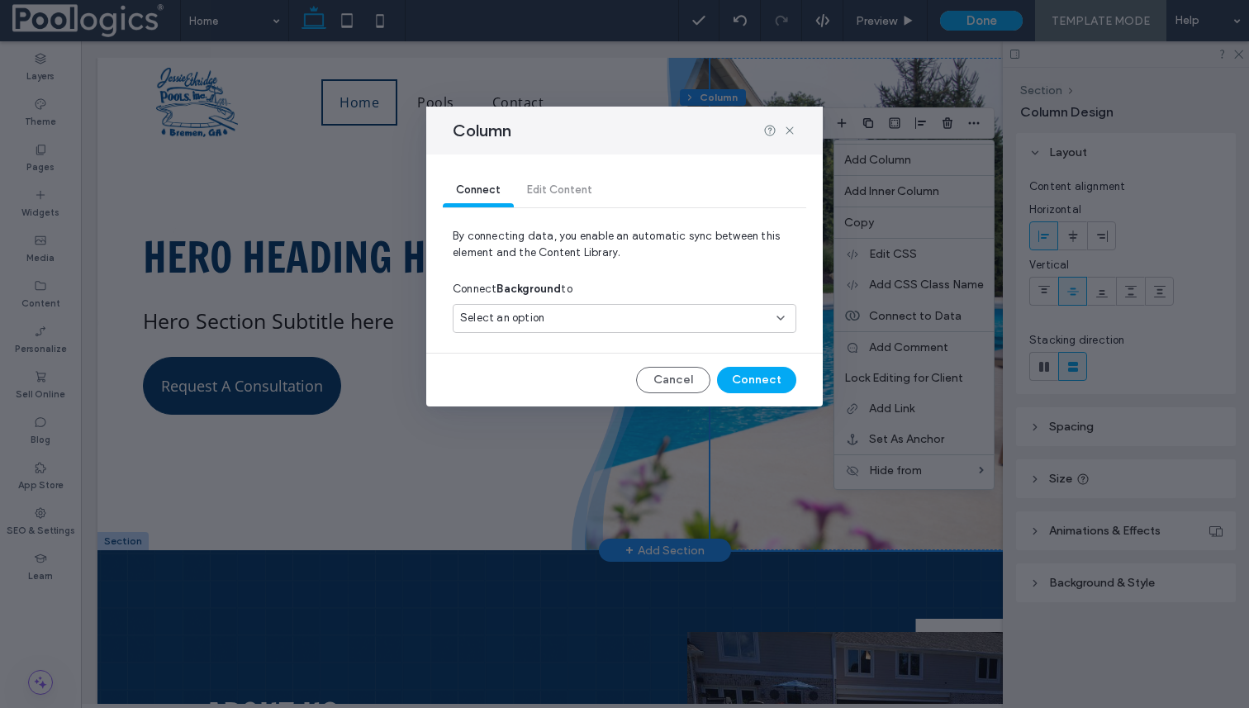
click at [698, 321] on div "Select an option" at bounding box center [614, 318] width 309 height 17
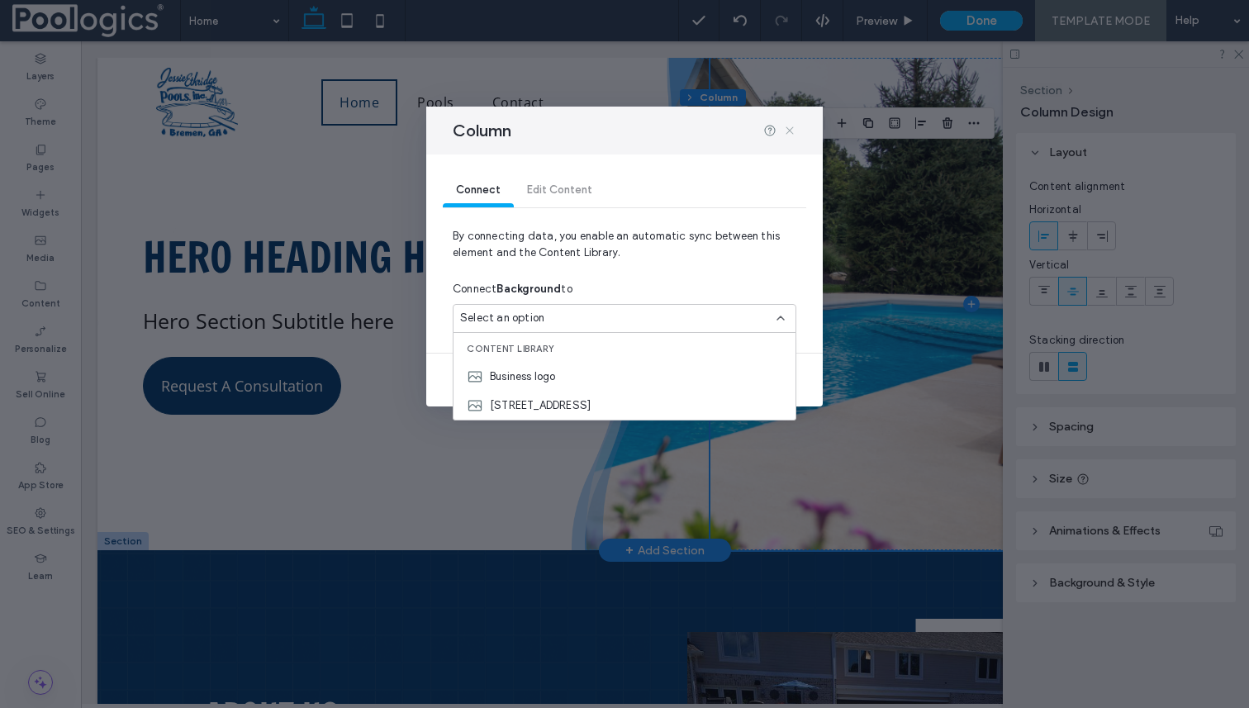
click at [790, 125] on icon at bounding box center [789, 130] width 13 height 13
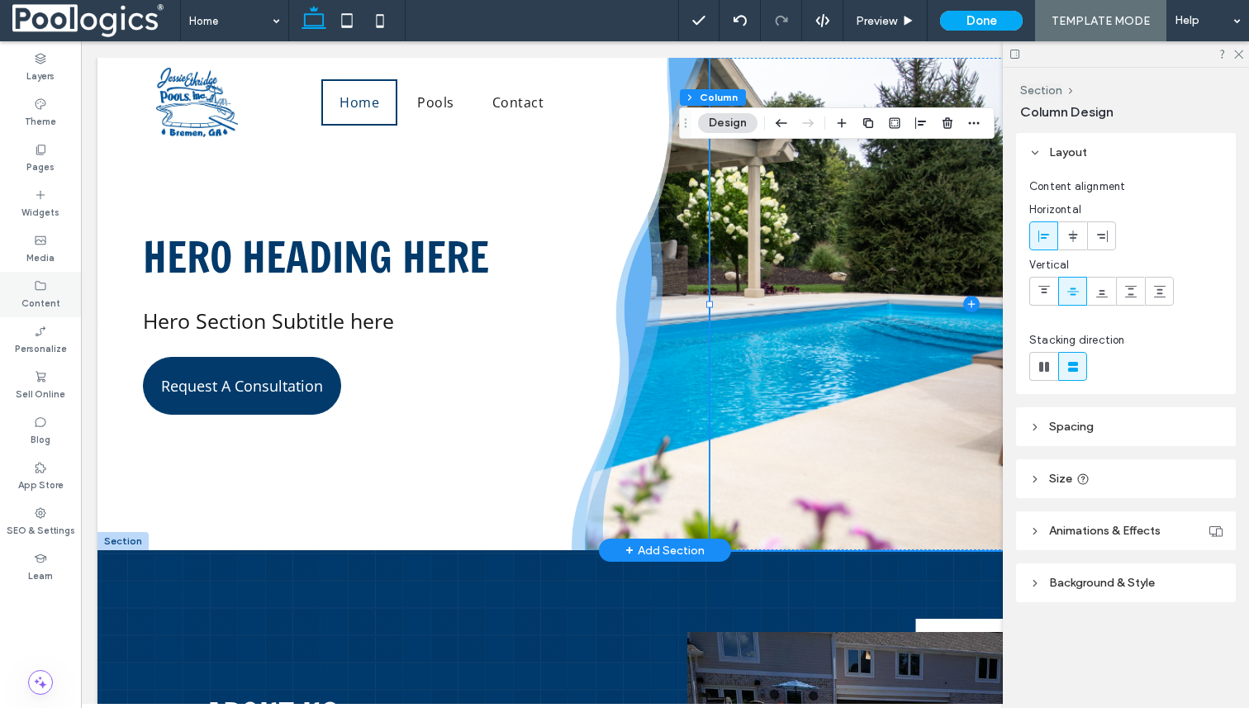
click at [36, 286] on use at bounding box center [41, 285] width 11 height 9
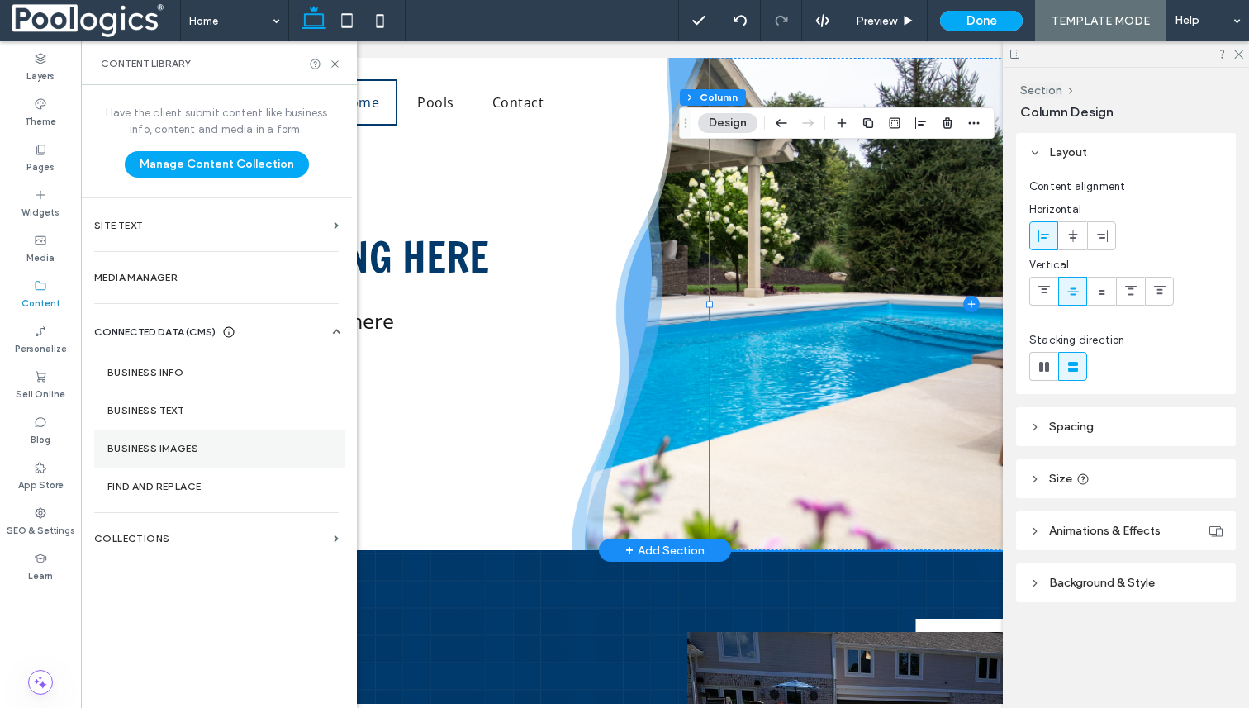
click at [167, 441] on section "Business Images" at bounding box center [219, 449] width 251 height 38
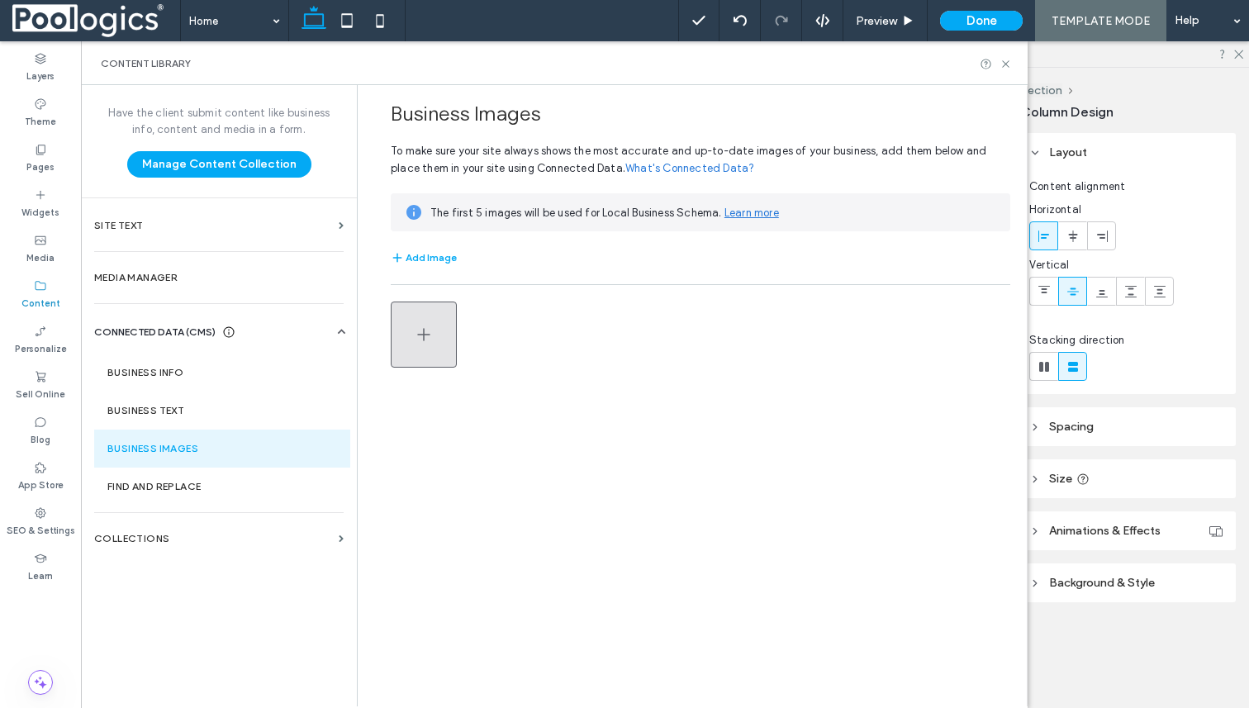
click at [440, 329] on button "button" at bounding box center [424, 335] width 66 height 66
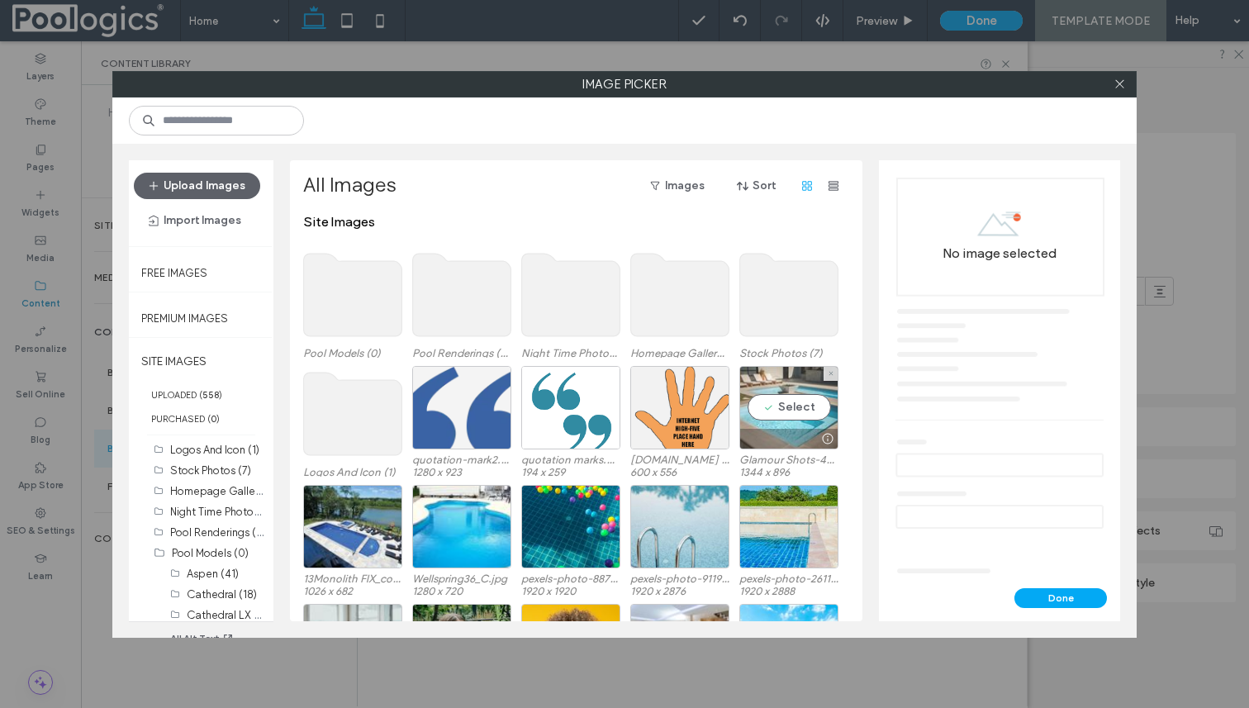
click at [800, 407] on div "Select" at bounding box center [788, 407] width 99 height 83
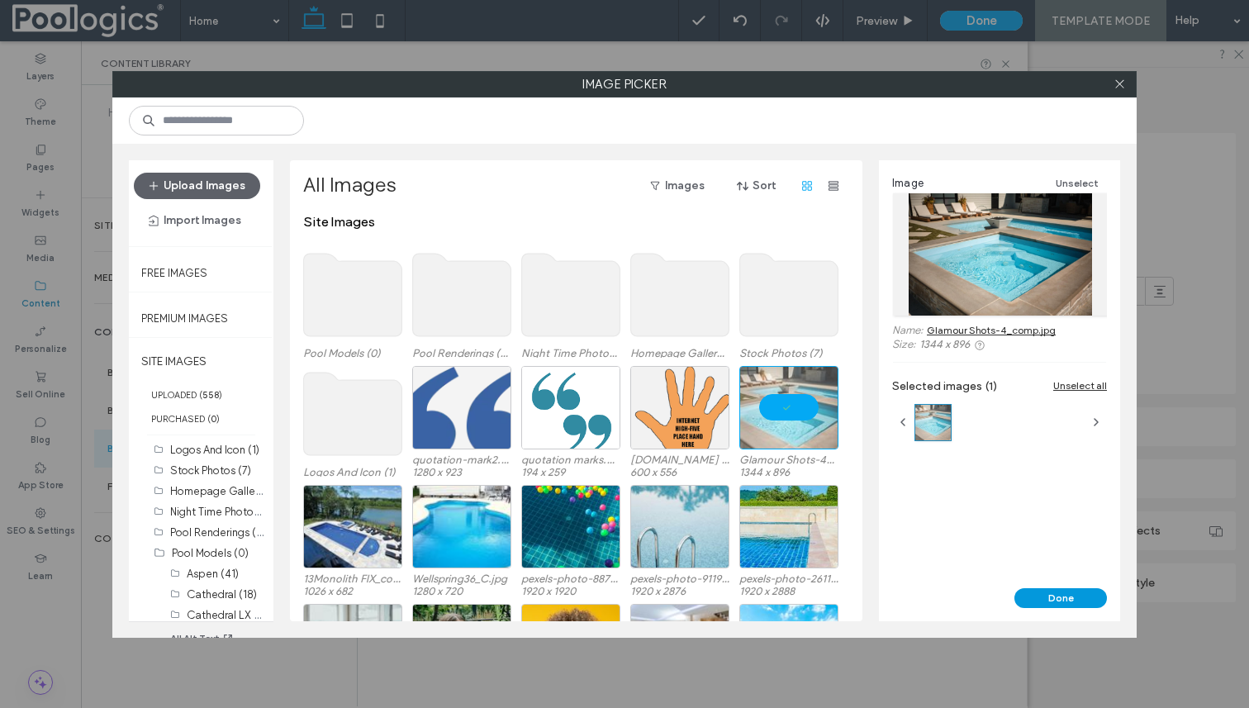
click at [1053, 599] on button "Done" at bounding box center [1061, 598] width 93 height 20
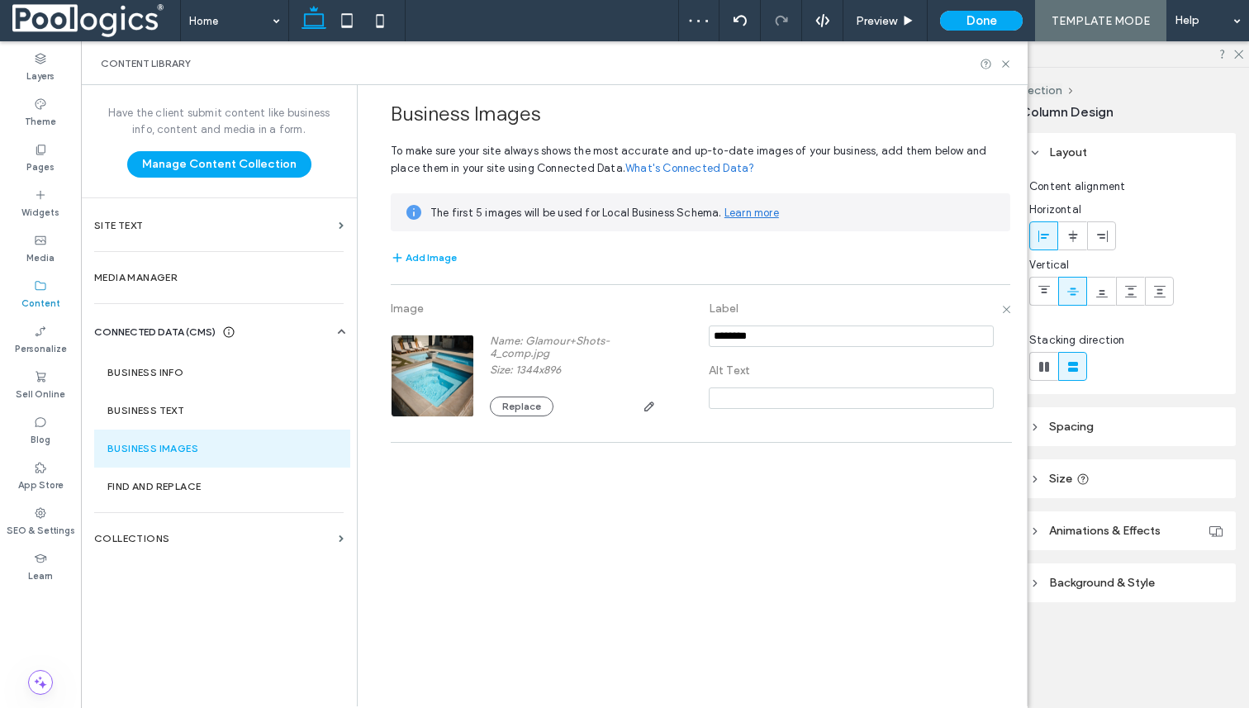
drag, startPoint x: 783, startPoint y: 339, endPoint x: 493, endPoint y: 316, distance: 290.9
click at [496, 317] on div "Image Name: Glamour+Shots-4_comp.jpg Size: 1344x896 Replace Label Alt Text" at bounding box center [701, 363] width 620 height 140
type input "**********"
click at [780, 506] on div "Business Images To make sure your site always shows the most accurate and up-to…" at bounding box center [696, 395] width 661 height 620
click at [1010, 61] on icon at bounding box center [1006, 64] width 12 height 12
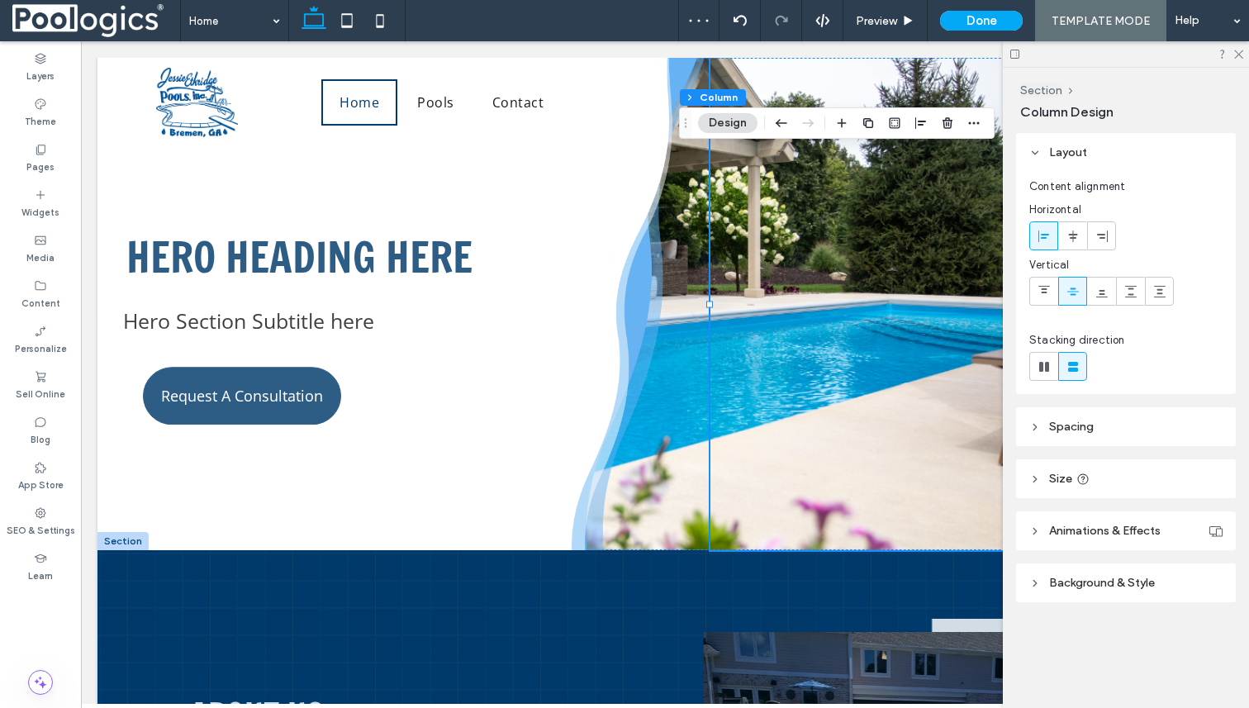
click at [803, 221] on div at bounding box center [972, 304] width 522 height 492
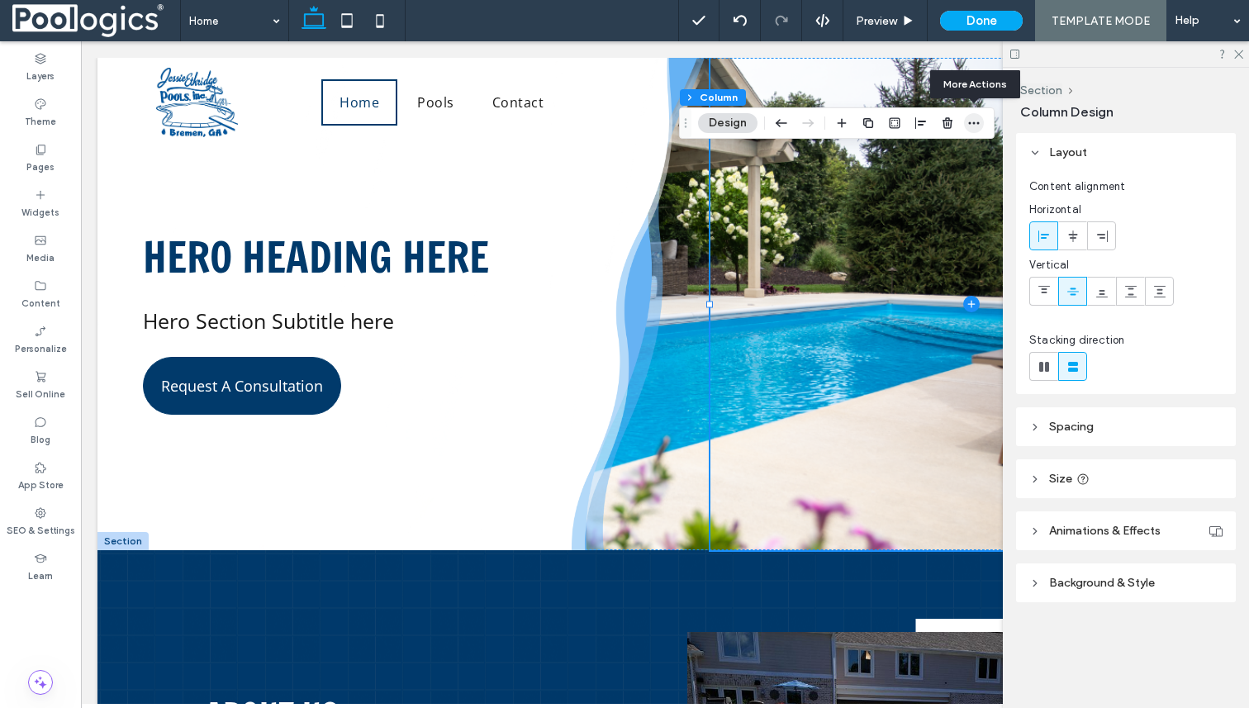
click at [964, 123] on span "button" at bounding box center [974, 123] width 20 height 20
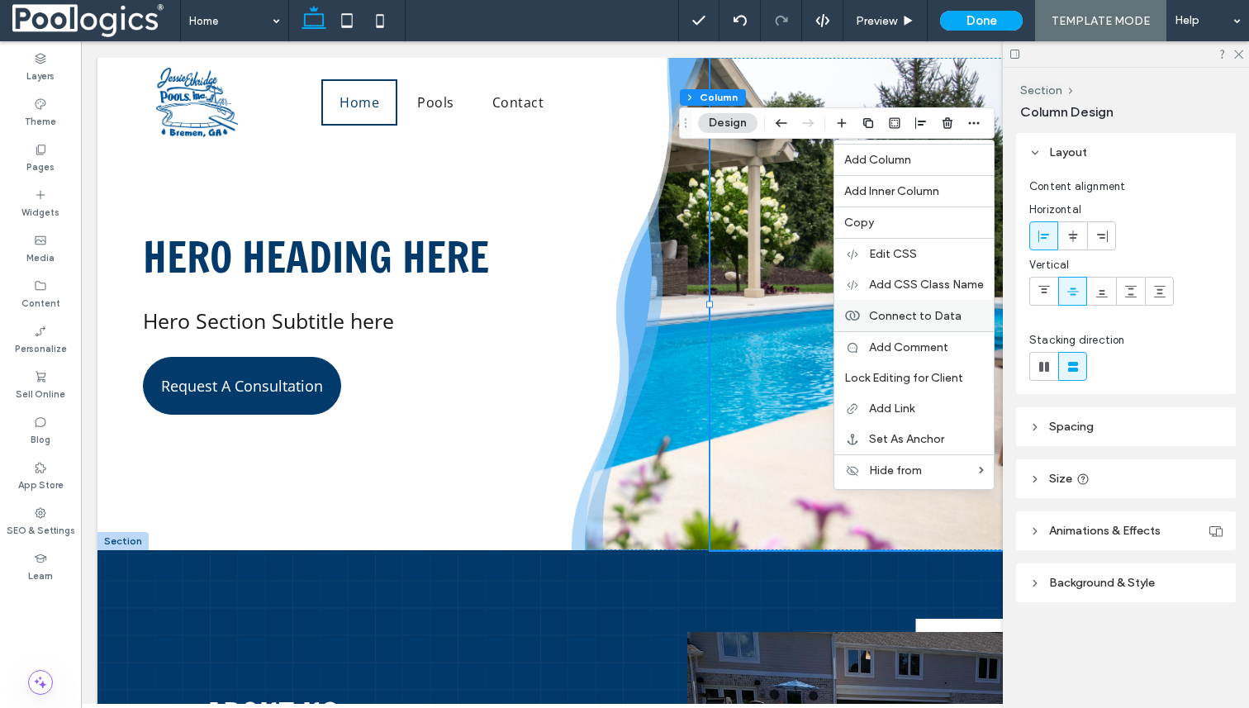
click at [903, 311] on span "Connect to Data" at bounding box center [915, 316] width 93 height 14
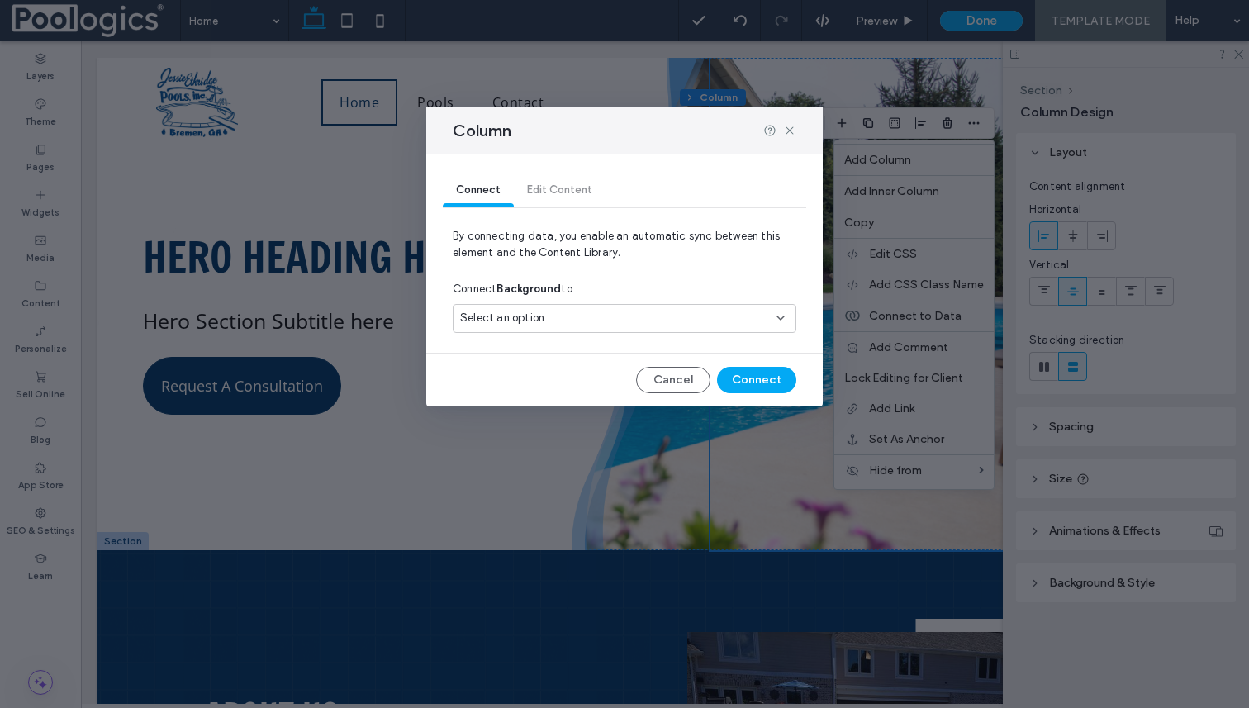
click at [690, 319] on div "Select an option" at bounding box center [614, 318] width 309 height 17
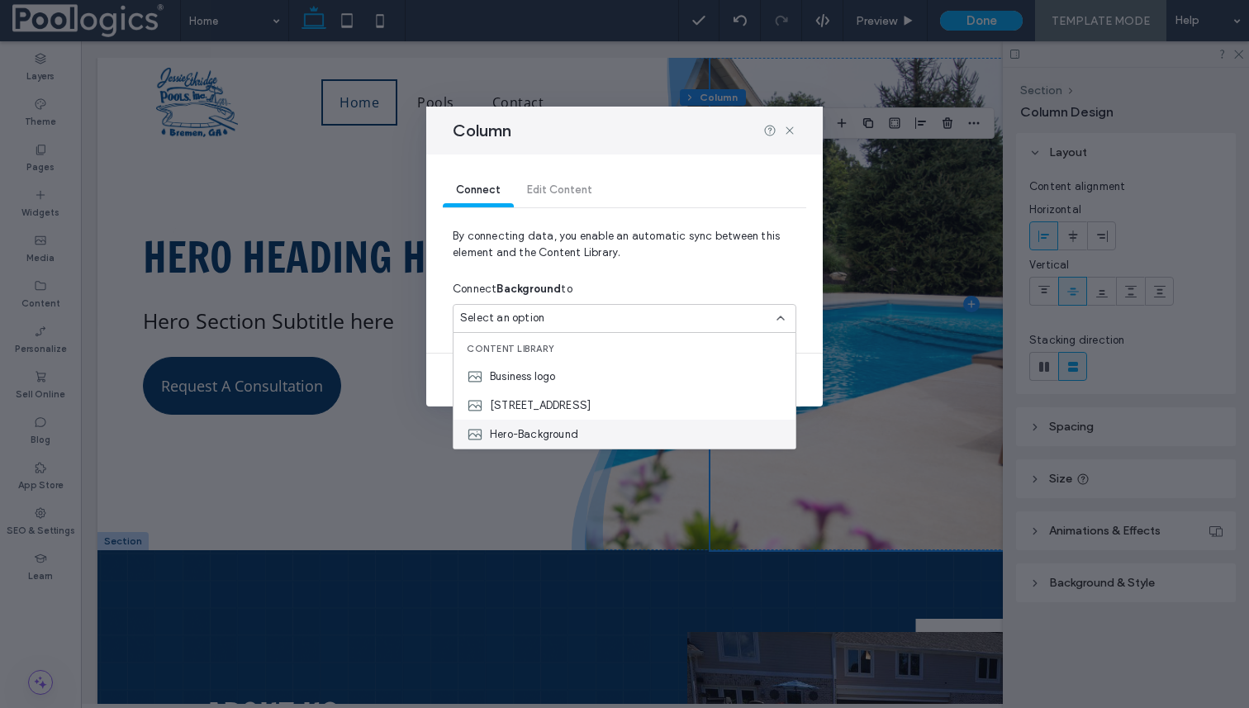
click at [607, 423] on div "Hero-Background" at bounding box center [625, 434] width 342 height 29
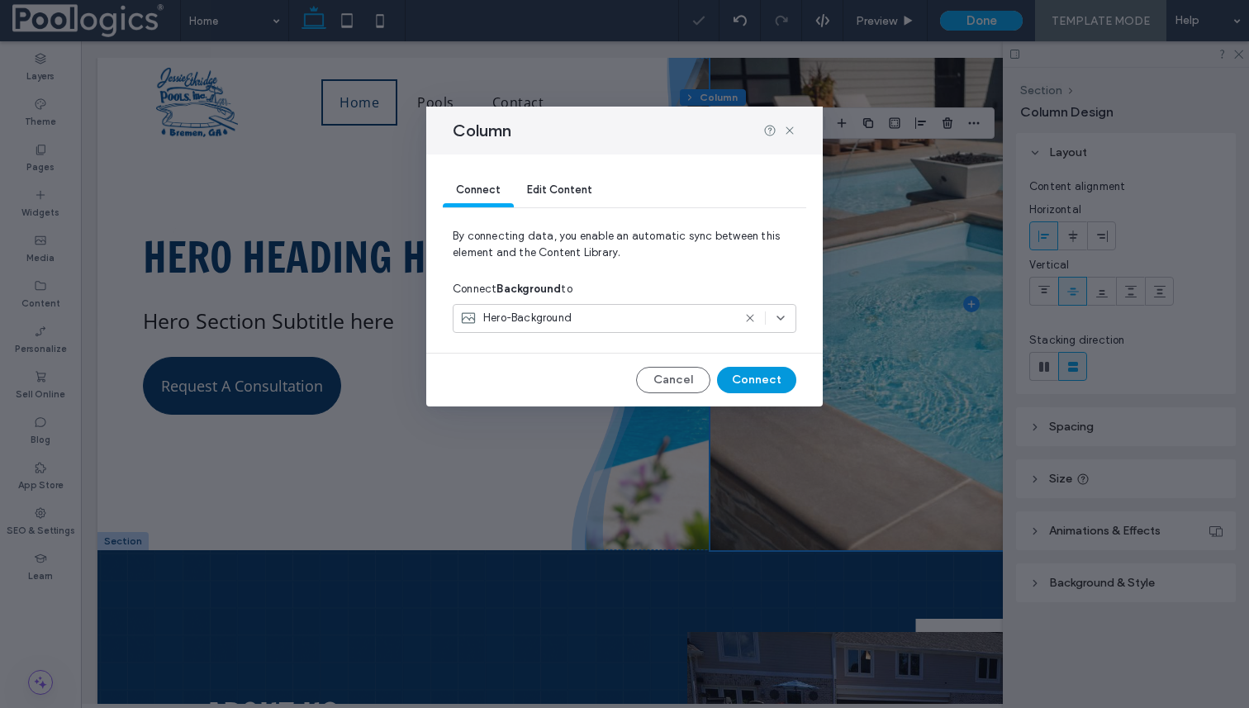
click at [746, 375] on button "Connect" at bounding box center [756, 380] width 79 height 26
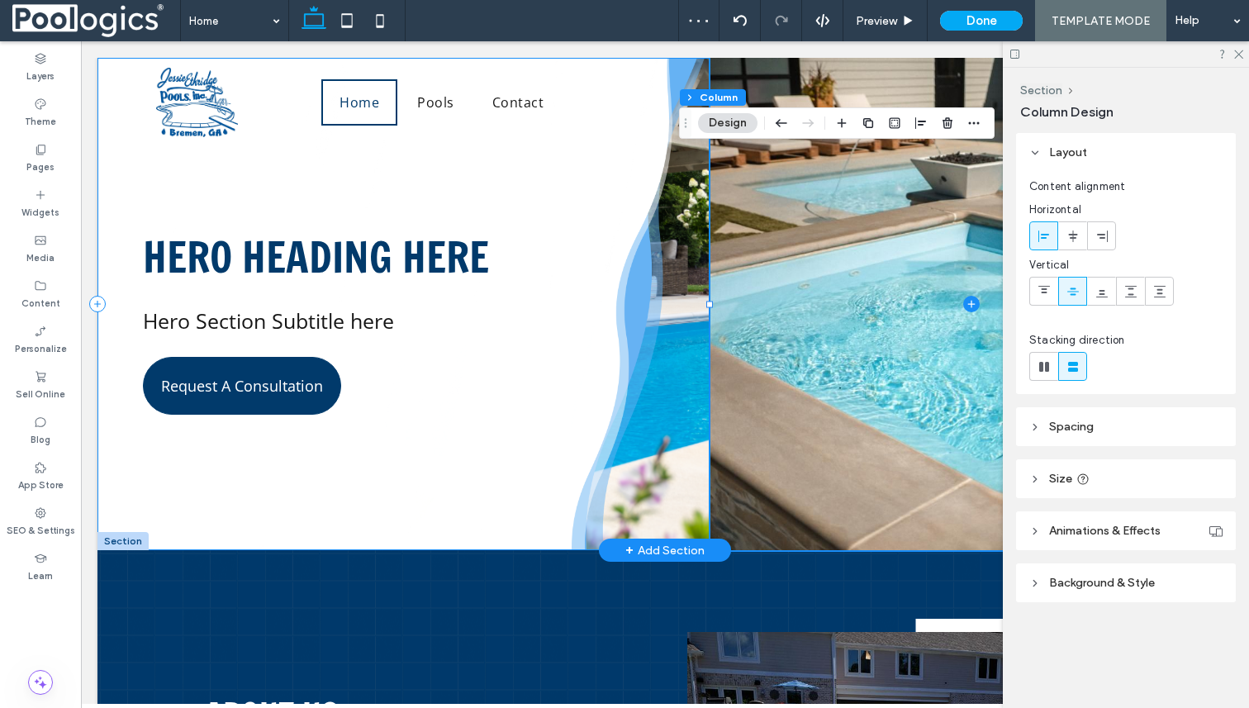
click at [654, 412] on div "Hero Heading here Hero Section Subtitle here Request A Consultation" at bounding box center [403, 304] width 613 height 492
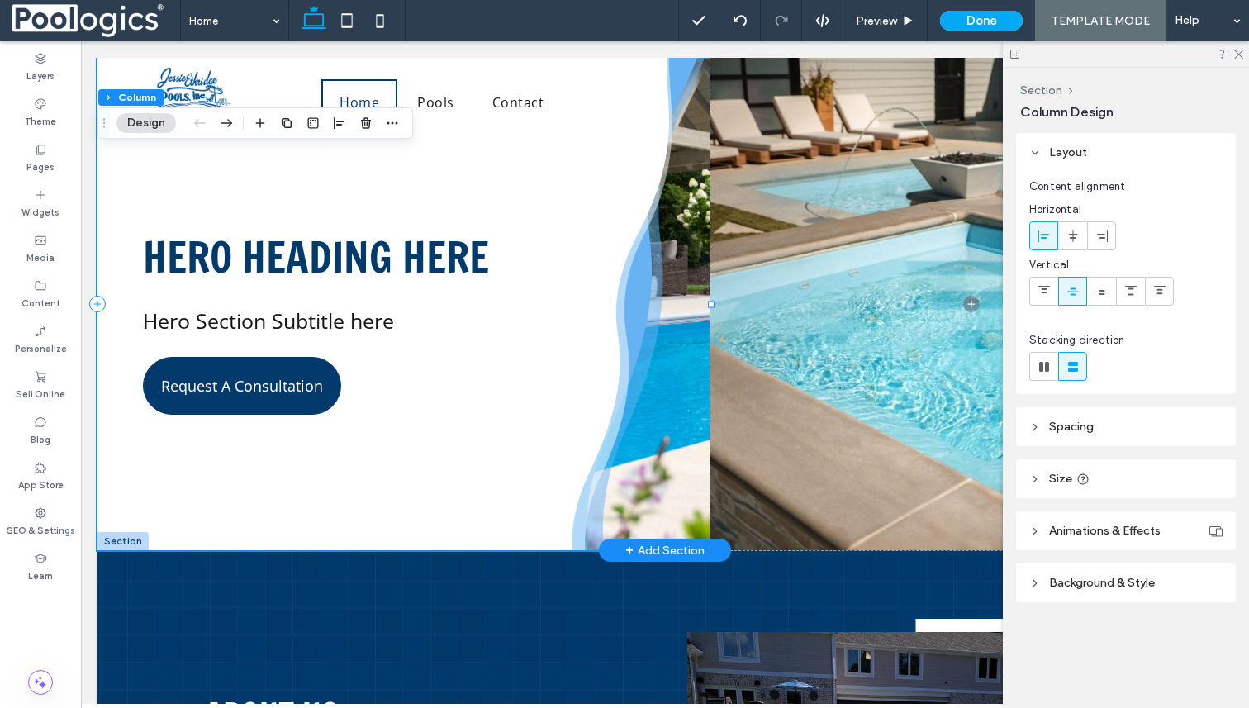
click at [663, 421] on div "Hero Heading here Hero Section Subtitle here Request A Consultation" at bounding box center [403, 304] width 613 height 492
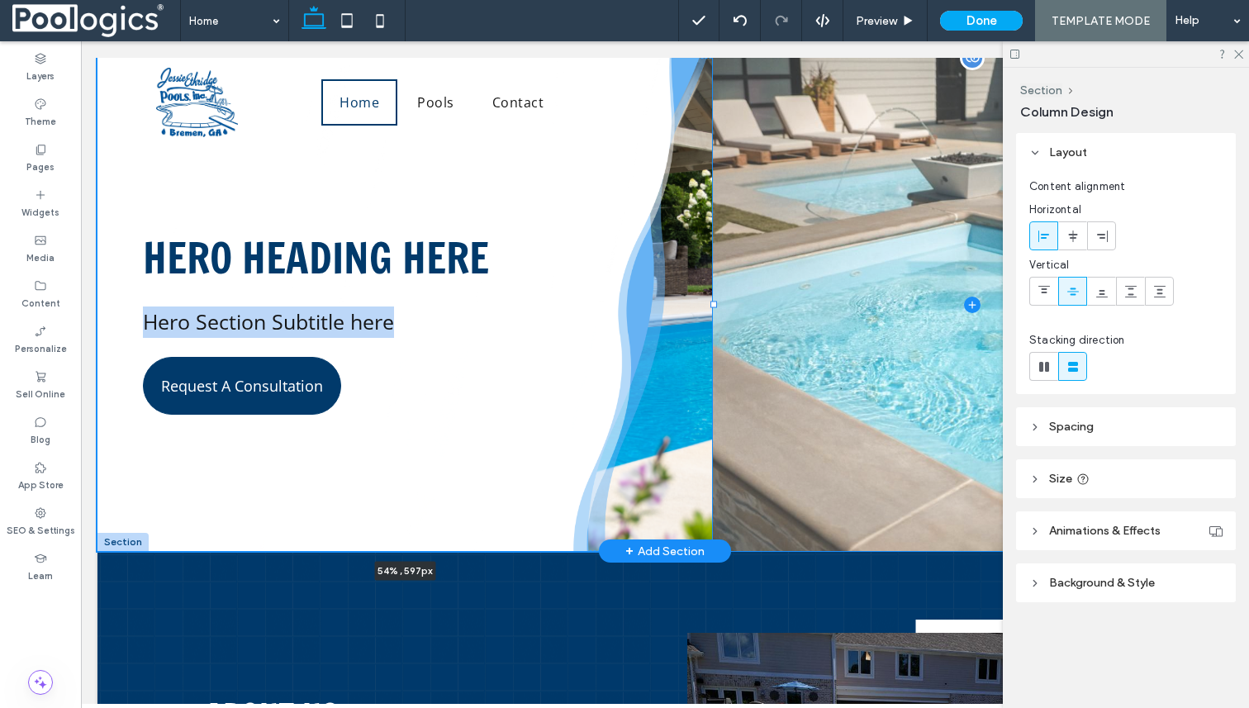
drag, startPoint x: 712, startPoint y: 305, endPoint x: 715, endPoint y: 317, distance: 12.6
click at [715, 317] on div "Hero Heading here Hero Section Subtitle here Request A Consultation 54% , 597px" at bounding box center [664, 304] width 1135 height 493
type input "*****"
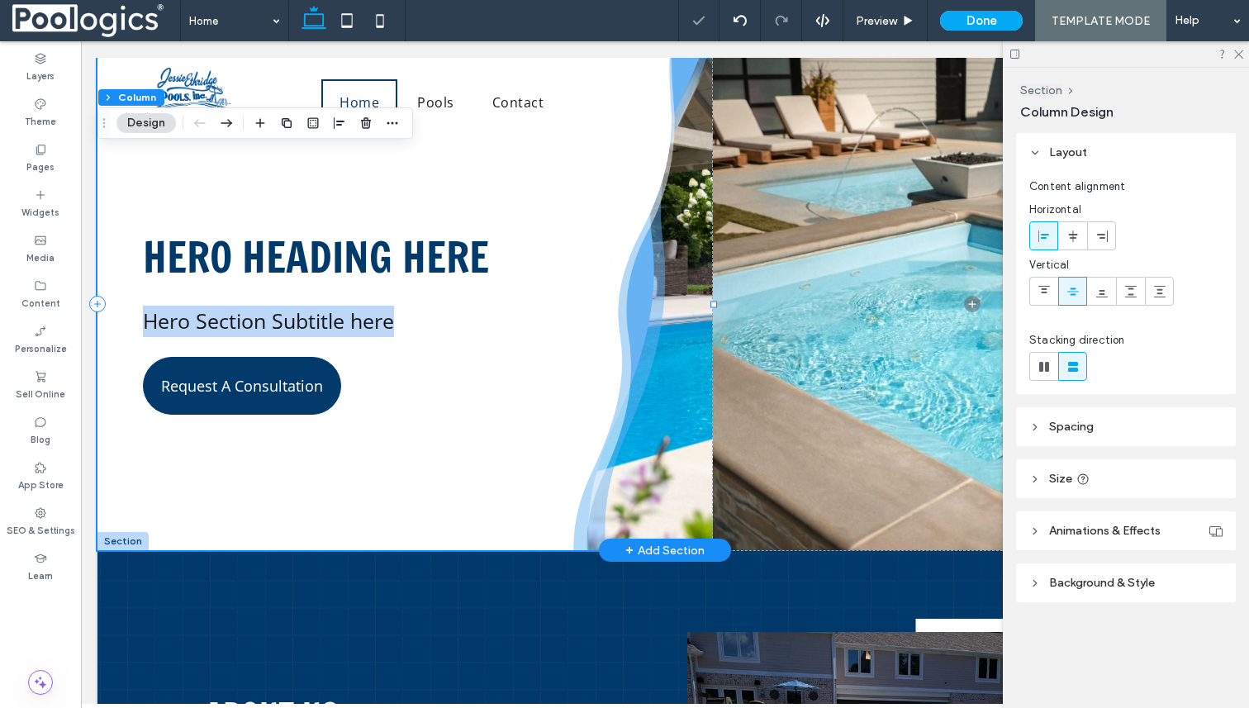
click at [679, 382] on div "Hero Heading here Hero Section Subtitle here Request A Consultation 54% , 597px" at bounding box center [405, 304] width 616 height 492
click at [679, 382] on div "Hero Heading here Hero Section Subtitle here Request A Consultation" at bounding box center [405, 304] width 616 height 492
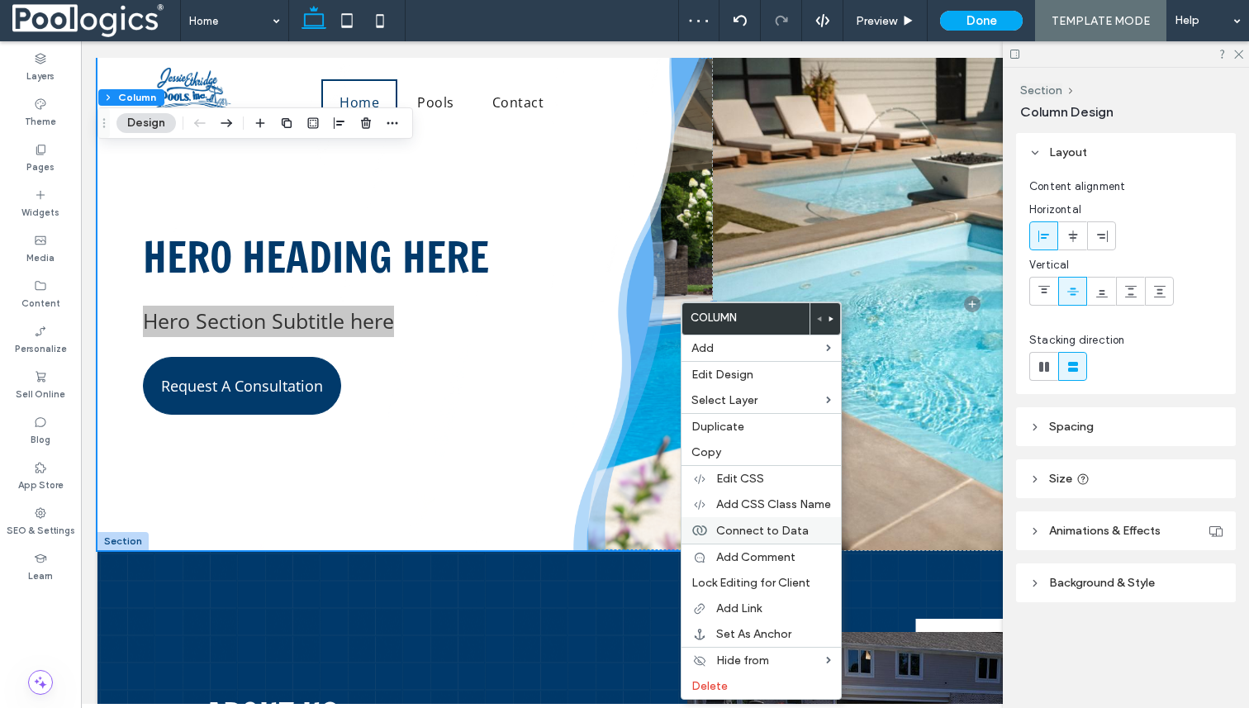
click at [731, 528] on span "Connect to Data" at bounding box center [762, 531] width 93 height 14
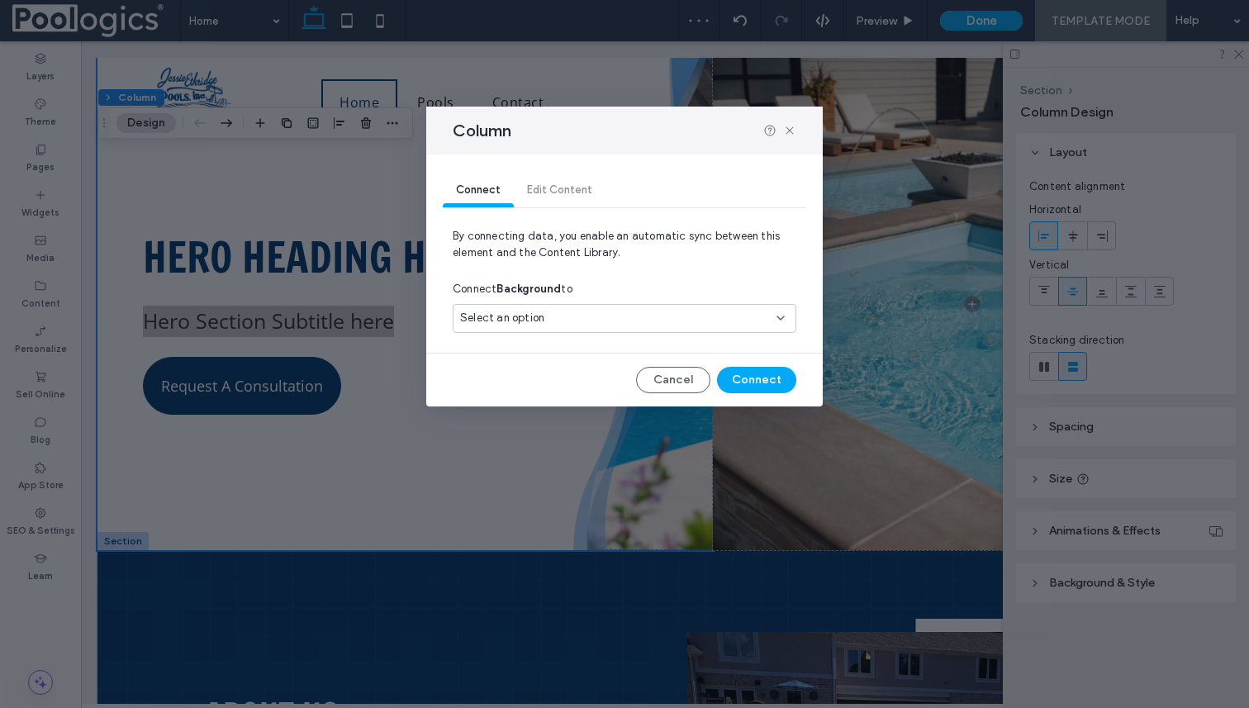
click at [692, 322] on div "Select an option" at bounding box center [614, 318] width 309 height 17
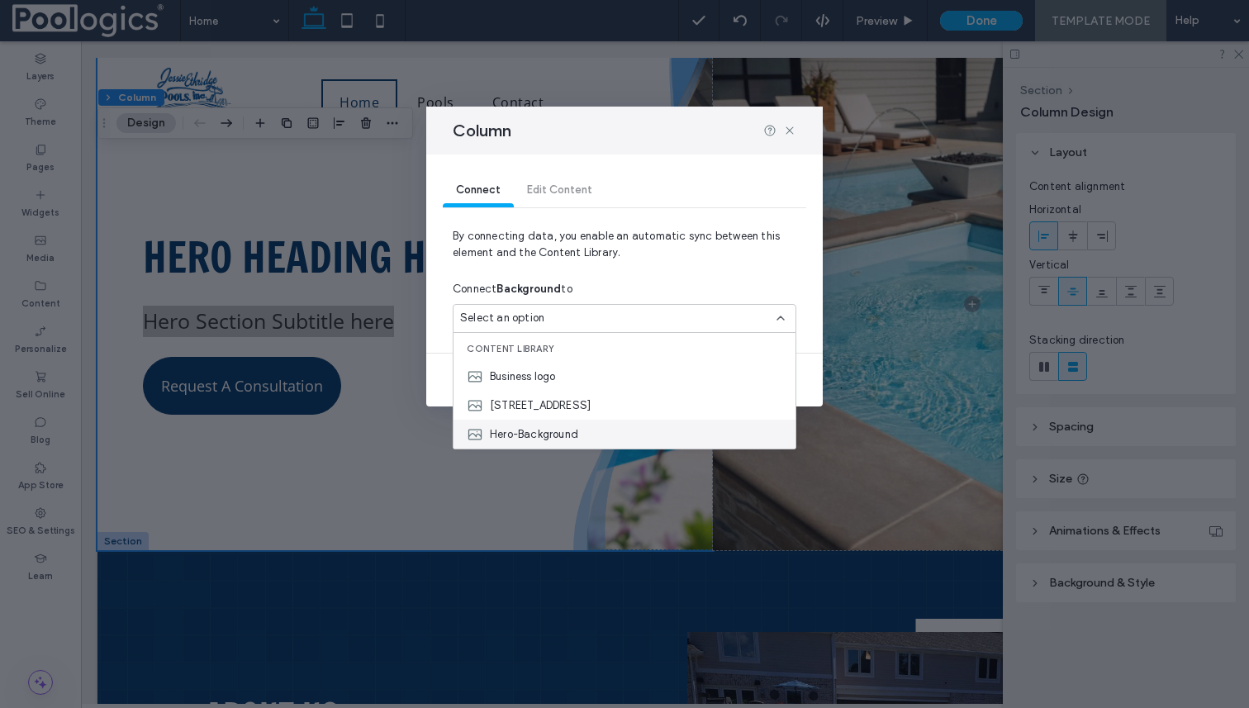
click at [608, 440] on div "Hero-Background" at bounding box center [625, 434] width 342 height 29
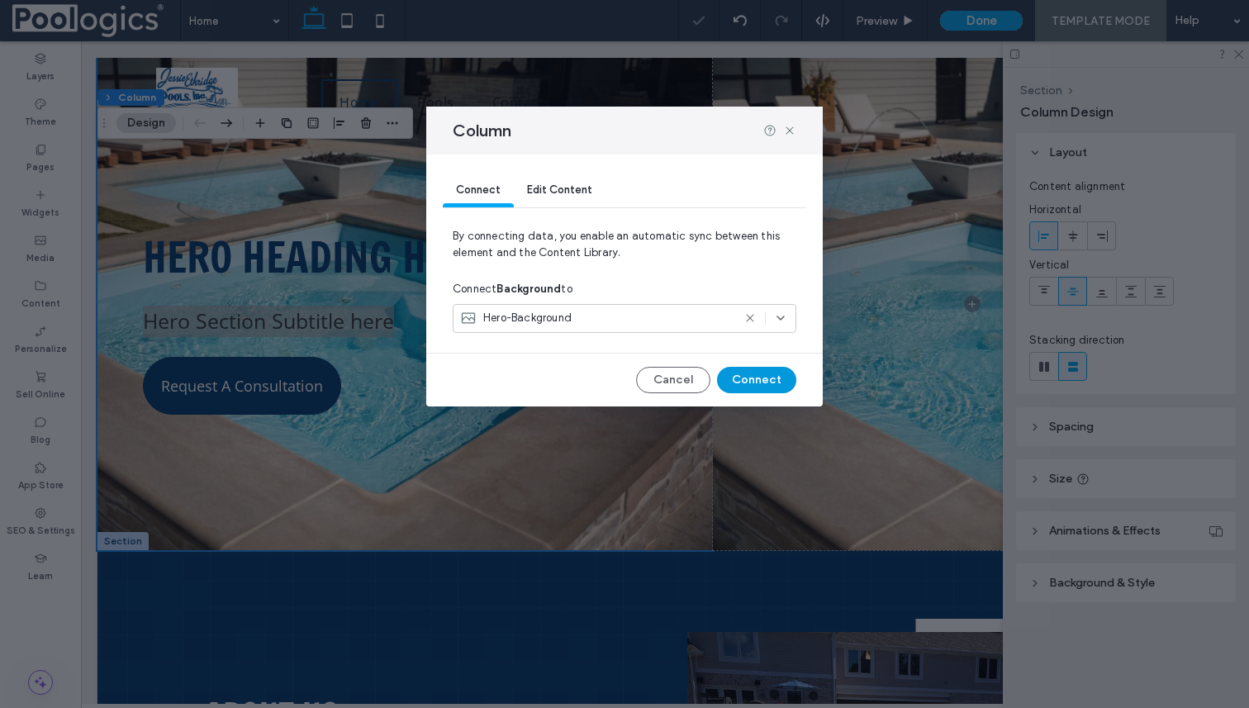
click at [768, 380] on button "Connect" at bounding box center [756, 380] width 79 height 26
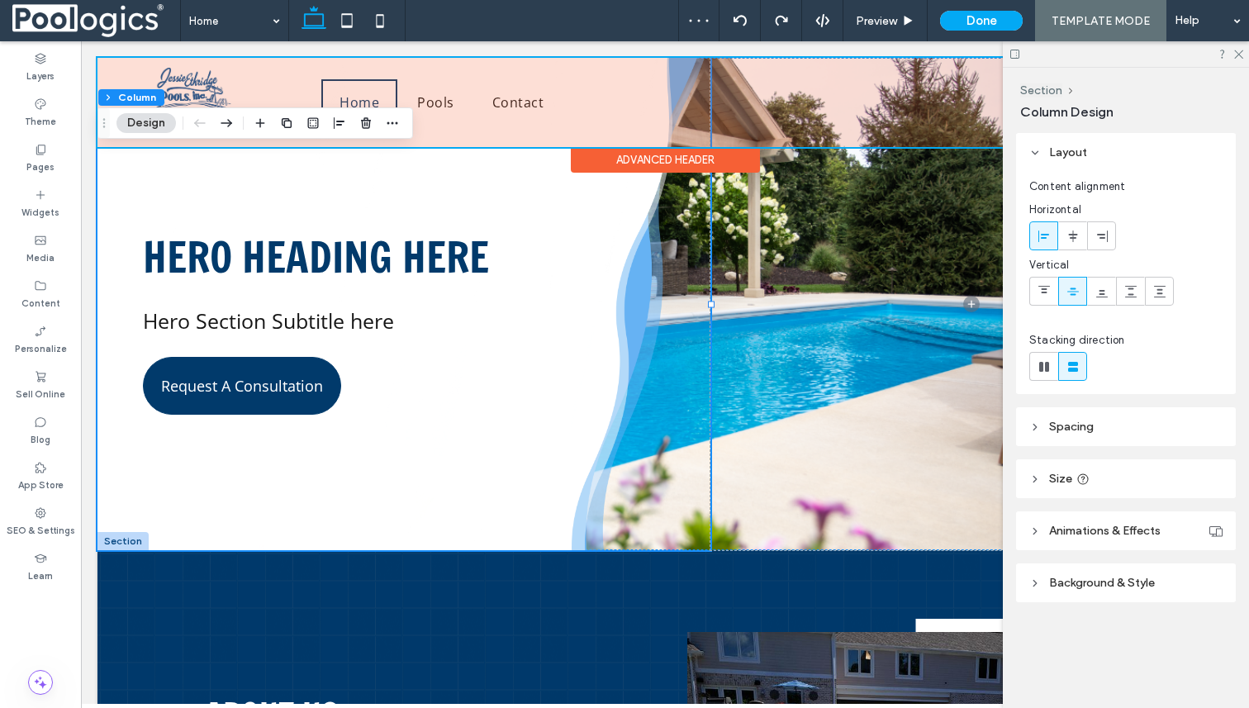
click at [737, 148] on div "Advanced Header" at bounding box center [665, 160] width 189 height 26
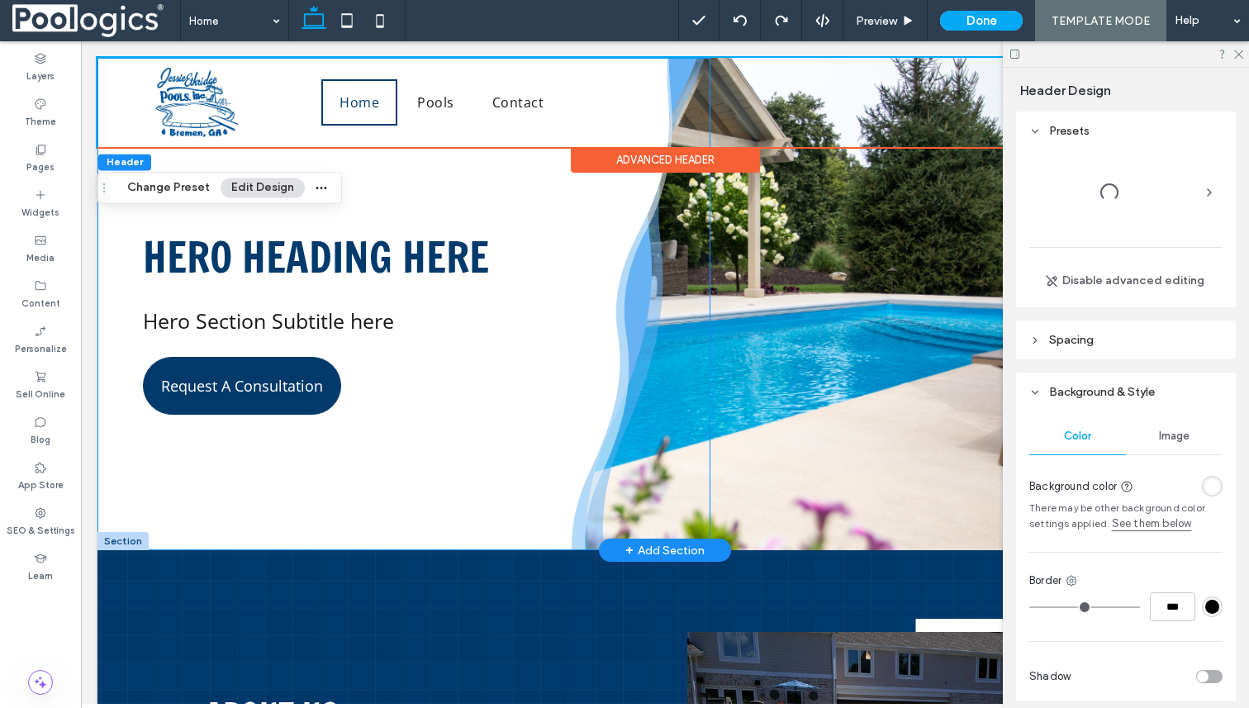
click at [592, 194] on div "Hero Heading here Hero Section Subtitle here Request A Consultation" at bounding box center [403, 304] width 613 height 492
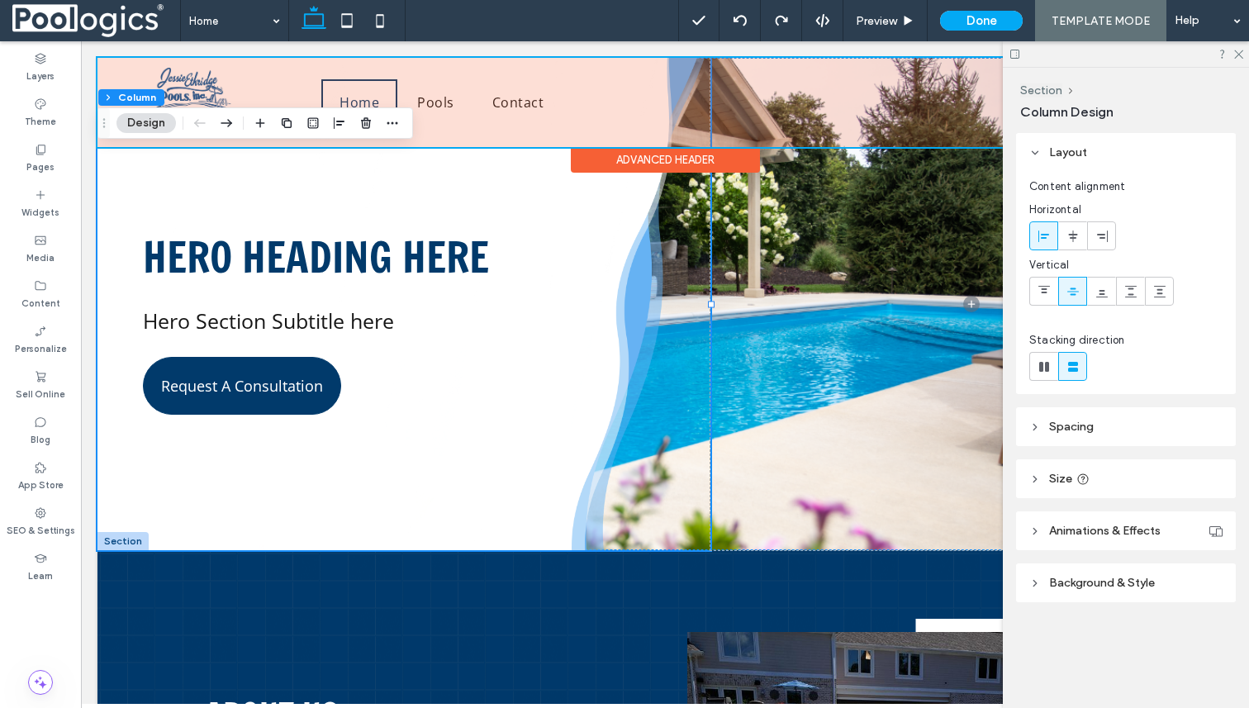
click at [730, 60] on div at bounding box center [664, 102] width 1135 height 89
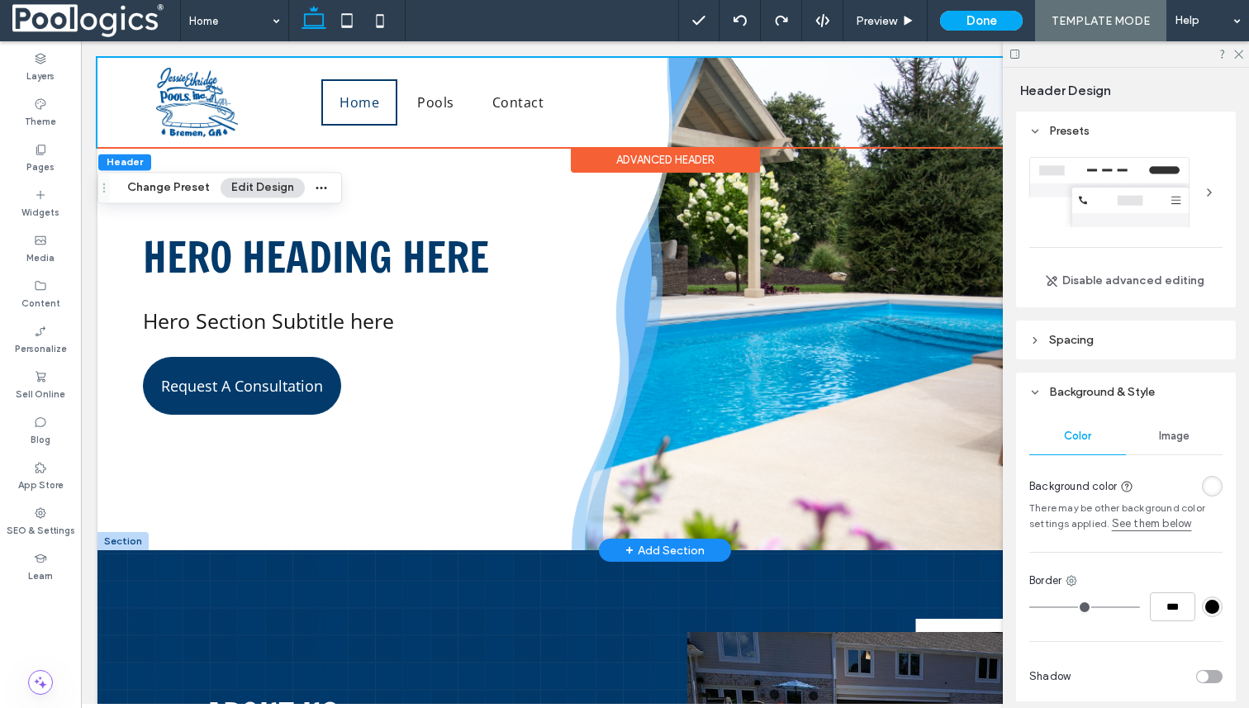
click at [692, 191] on div "Hero Heading here Hero Section Subtitle here Request A Consultation" at bounding box center [403, 304] width 613 height 492
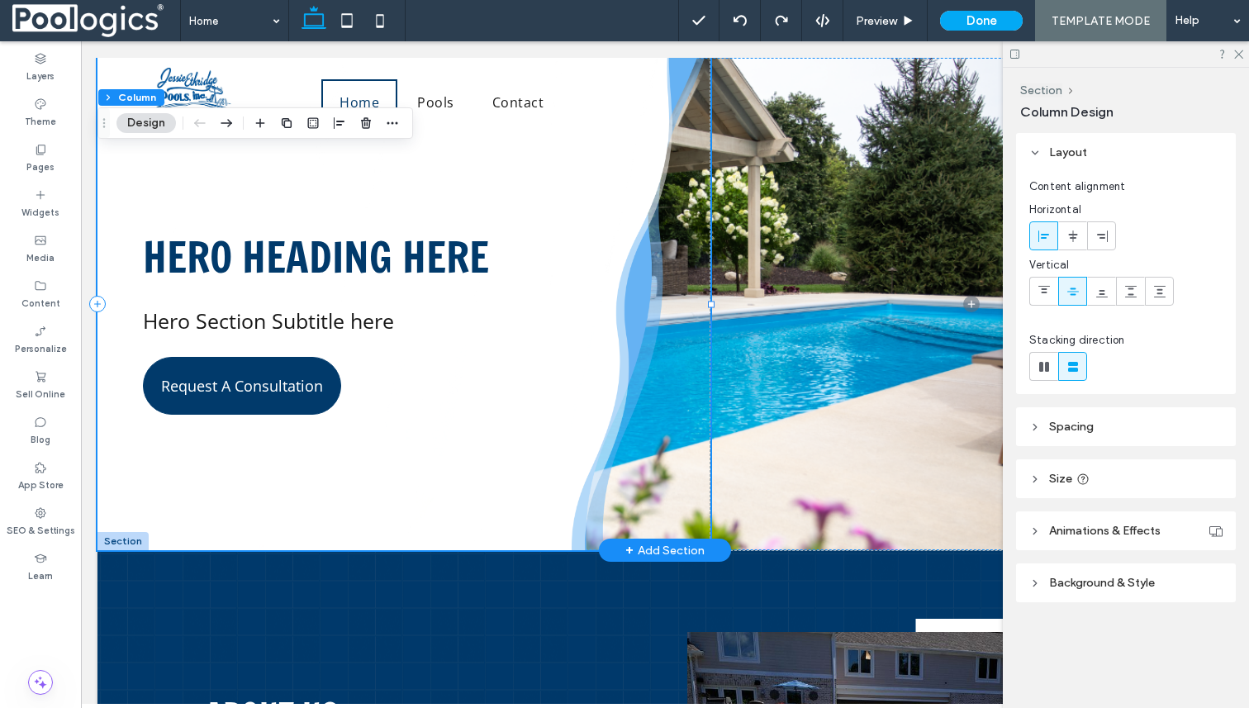
click at [687, 209] on div "Hero Heading here Hero Section Subtitle here Request A Consultation" at bounding box center [403, 304] width 613 height 492
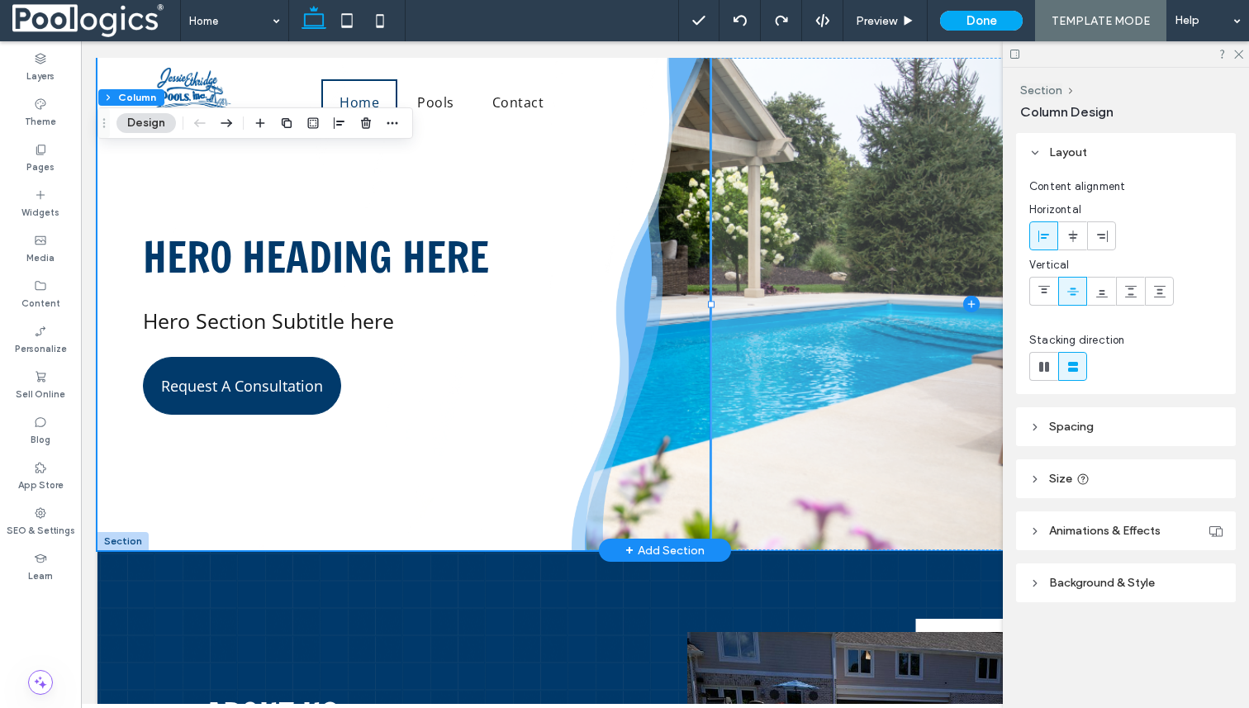
click at [762, 217] on span at bounding box center [972, 304] width 522 height 492
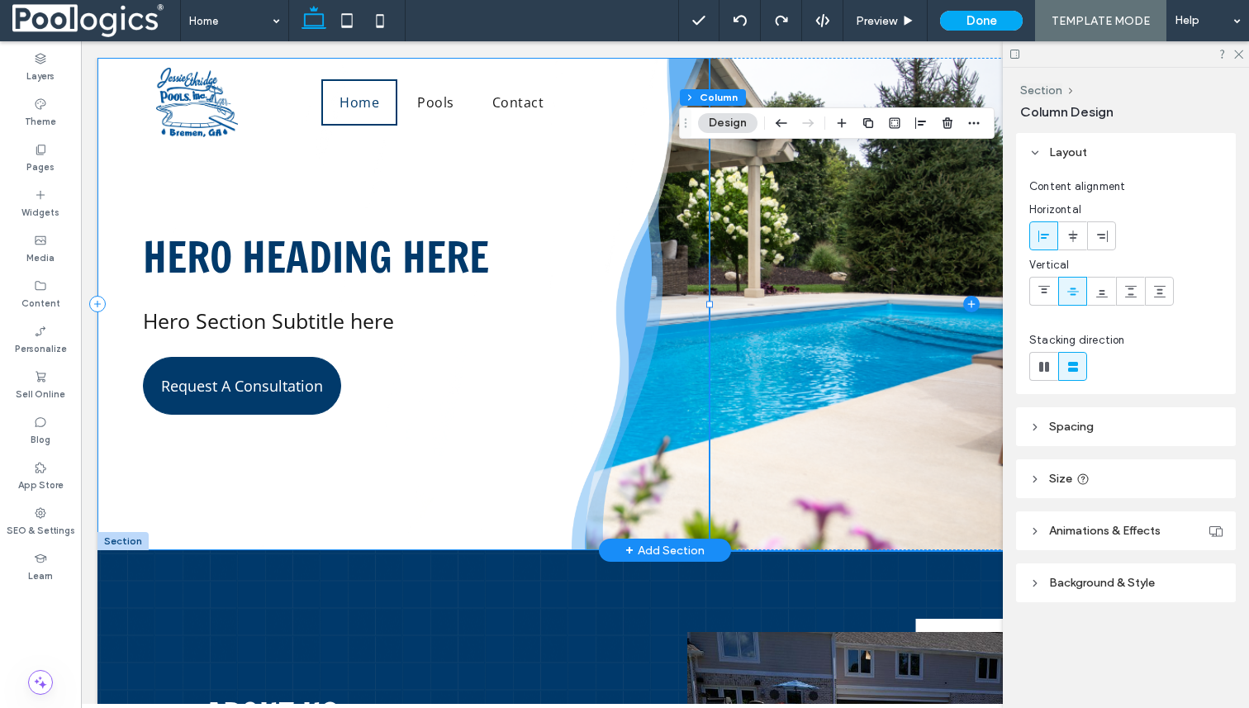
click at [642, 248] on div "Hero Heading here Hero Section Subtitle here Request A Consultation" at bounding box center [403, 304] width 613 height 492
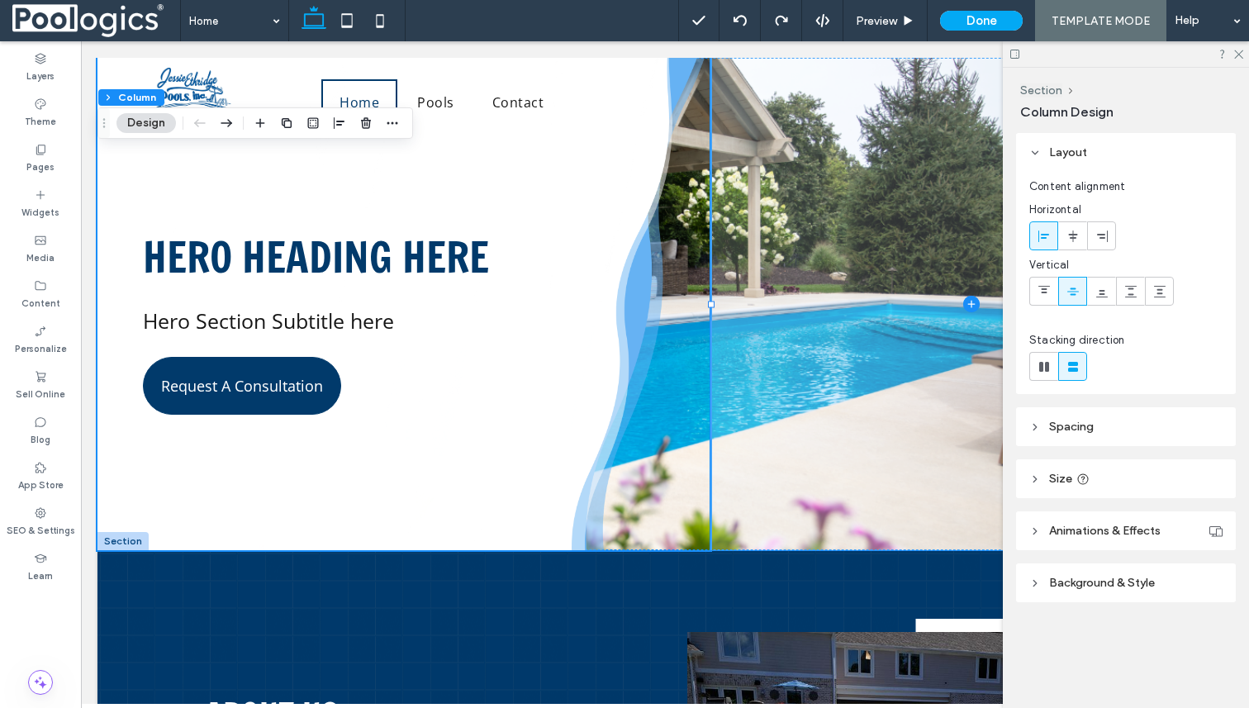
click at [792, 249] on span at bounding box center [972, 304] width 522 height 492
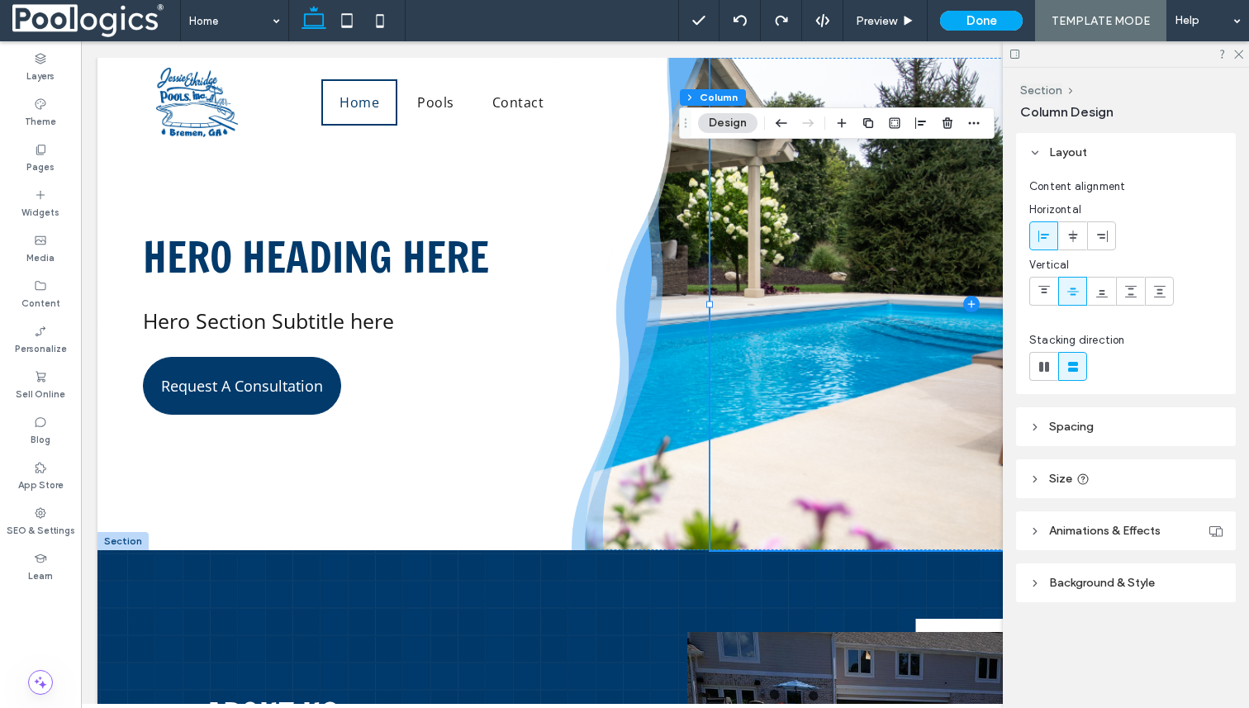
click at [724, 128] on button "Design" at bounding box center [727, 123] width 59 height 20
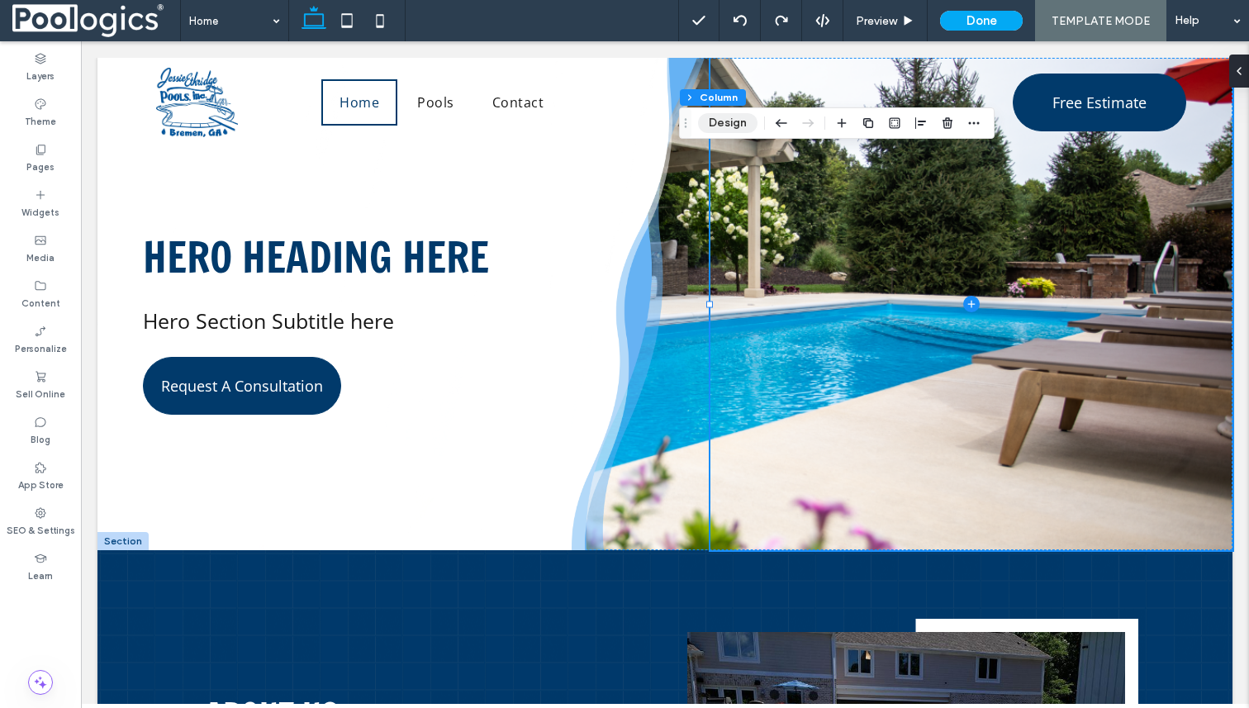
click at [725, 124] on button "Design" at bounding box center [727, 123] width 59 height 20
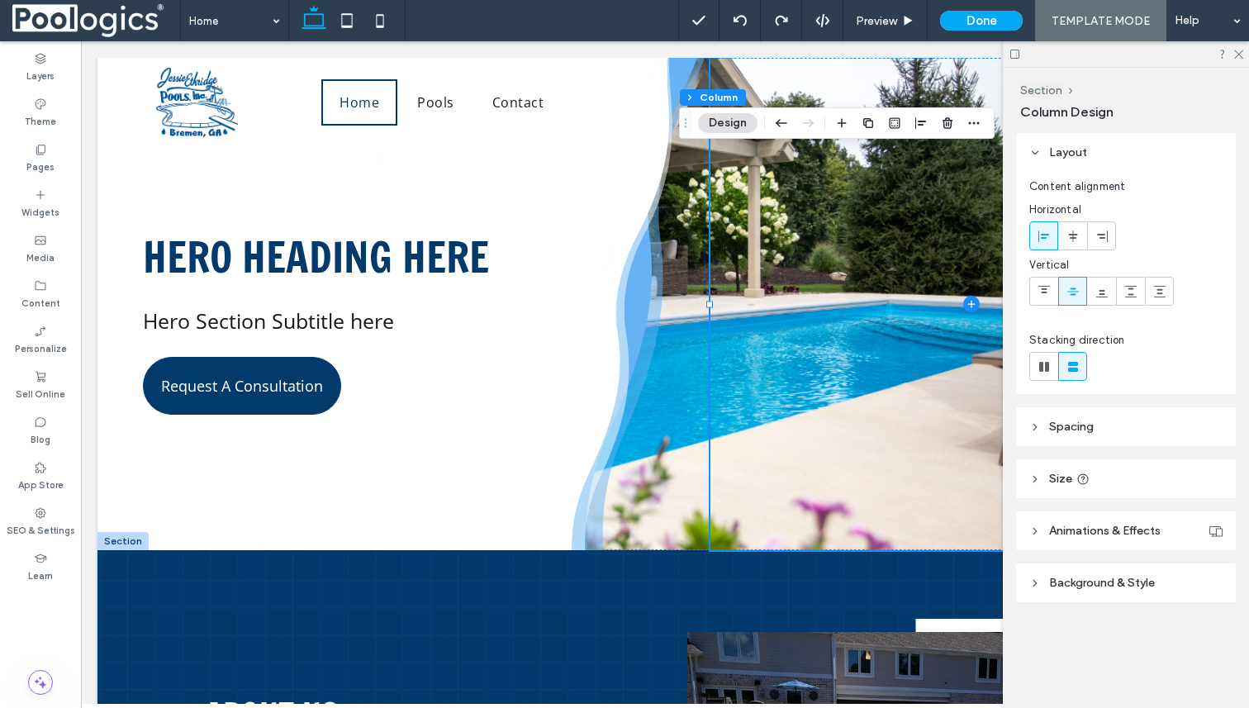
click at [1083, 571] on header "Background & Style" at bounding box center [1126, 582] width 220 height 39
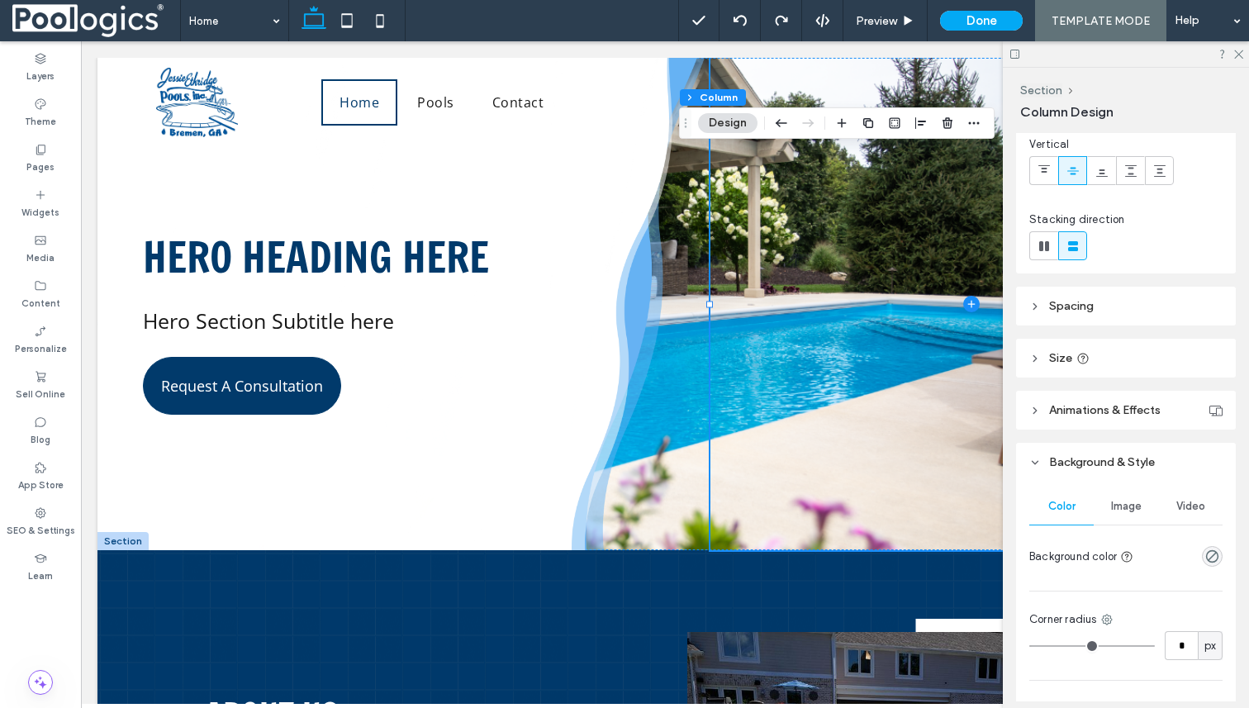
scroll to position [317, 0]
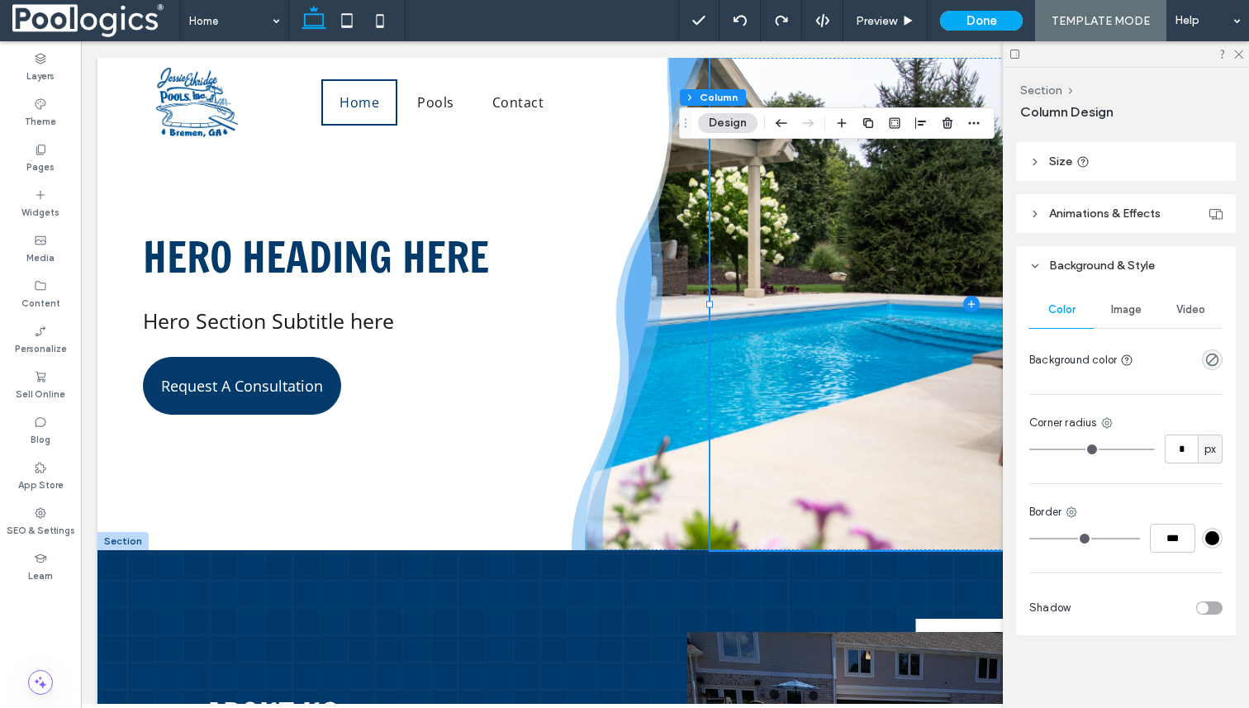
click at [1115, 307] on span "Image" at bounding box center [1126, 309] width 31 height 13
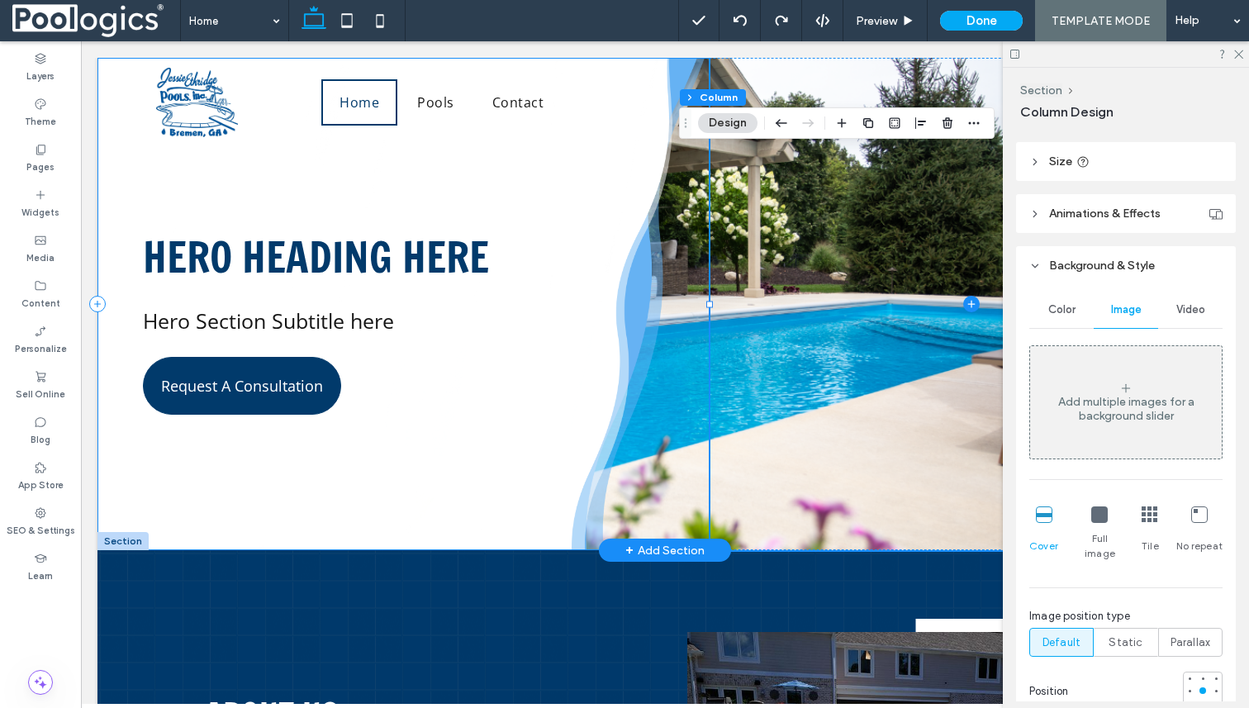
click at [637, 424] on div "Hero Heading here Hero Section Subtitle here Request A Consultation" at bounding box center [403, 304] width 613 height 492
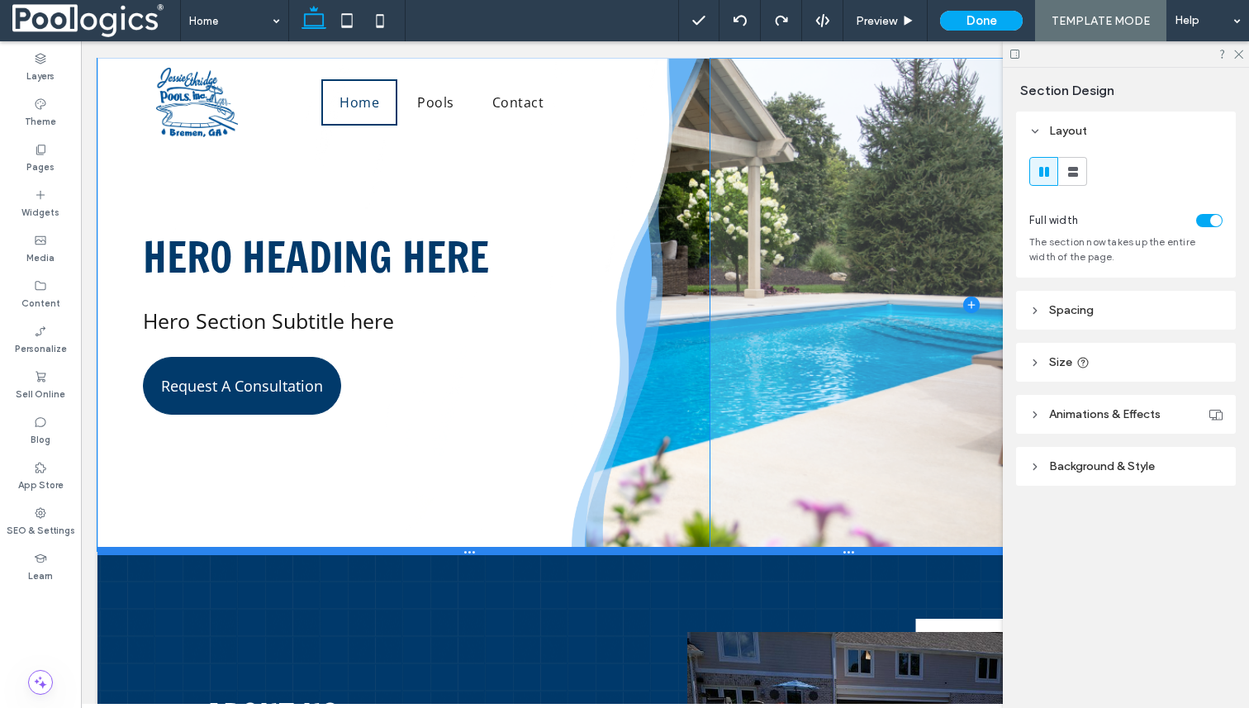
click at [751, 550] on div at bounding box center [664, 551] width 1135 height 8
type input "***"
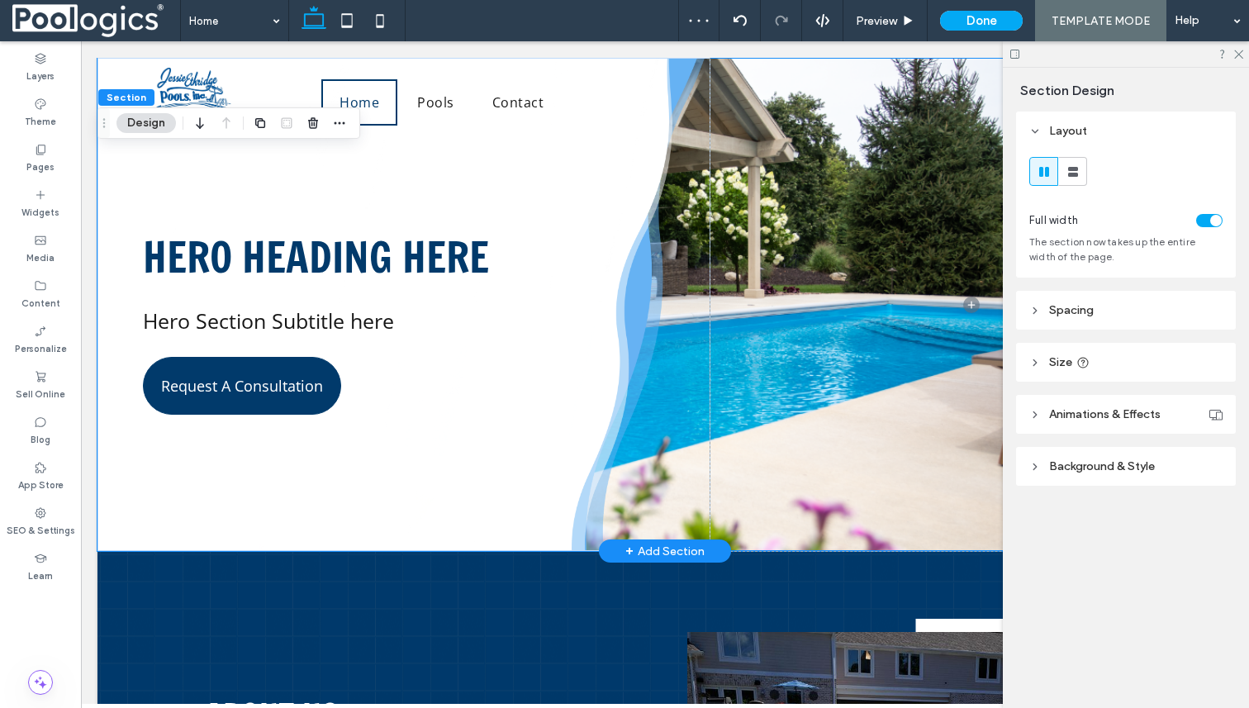
click at [1039, 466] on icon at bounding box center [1035, 467] width 12 height 12
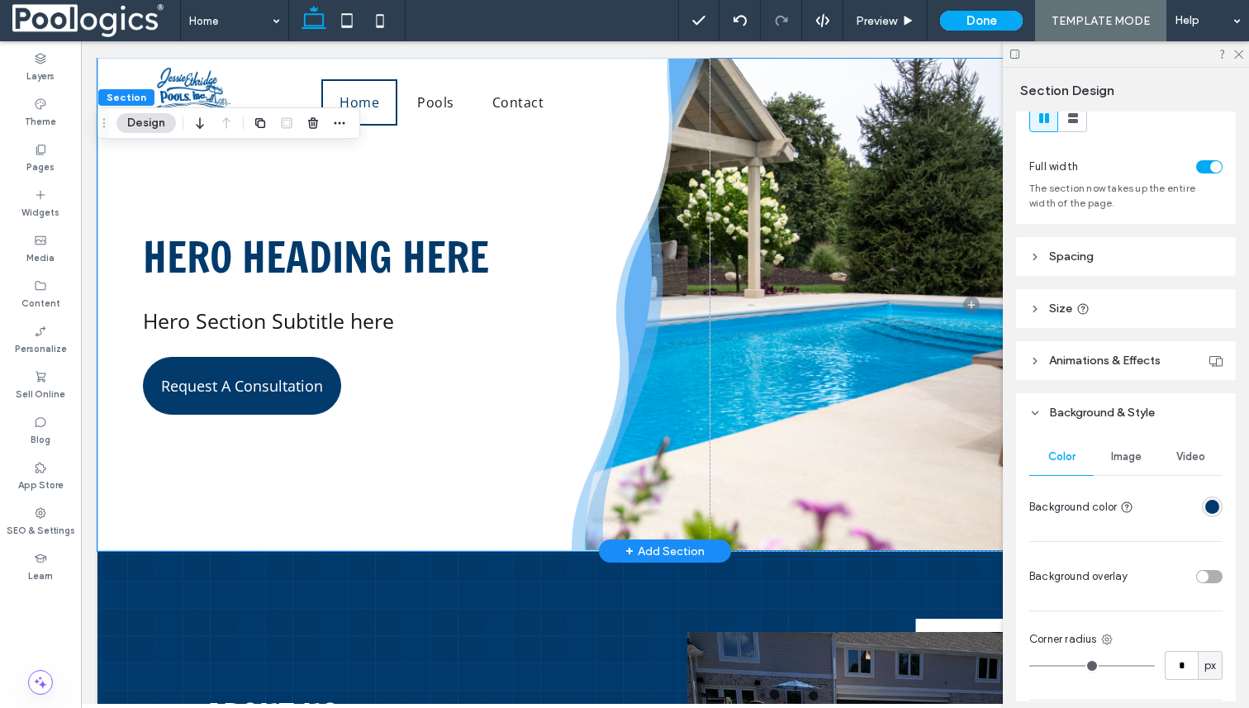
scroll to position [94, 0]
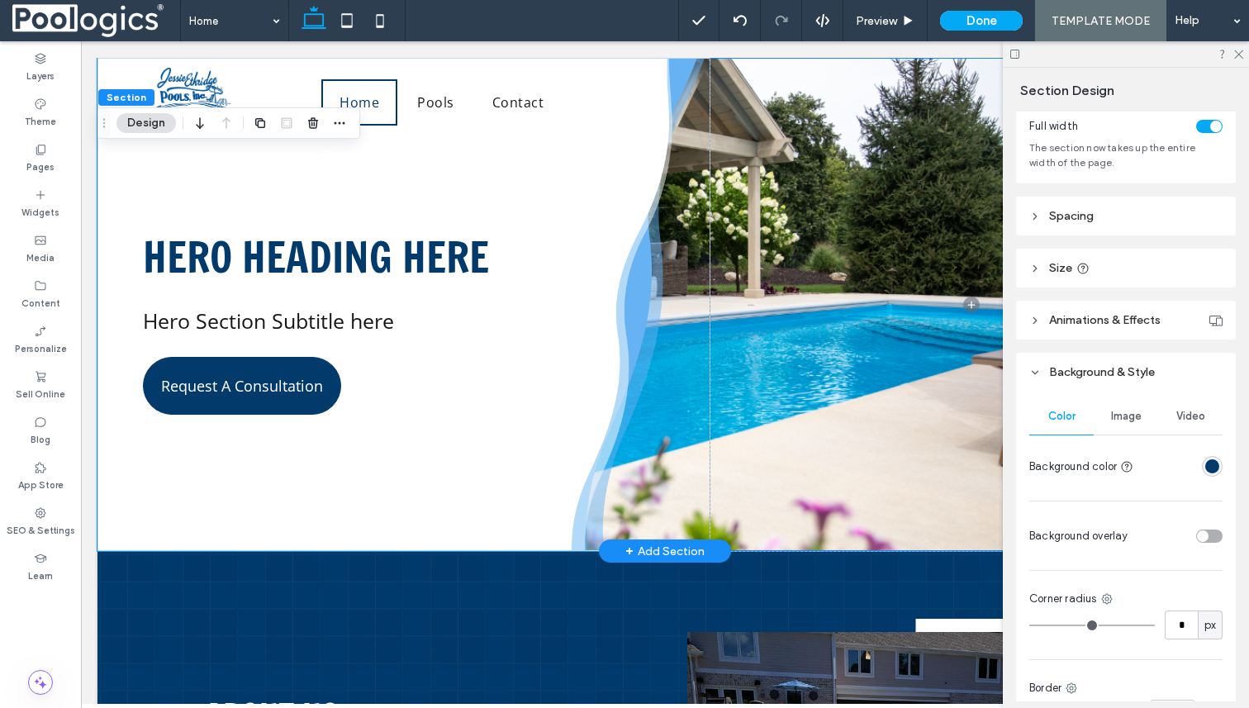
click at [1124, 418] on span "Image" at bounding box center [1126, 416] width 31 height 13
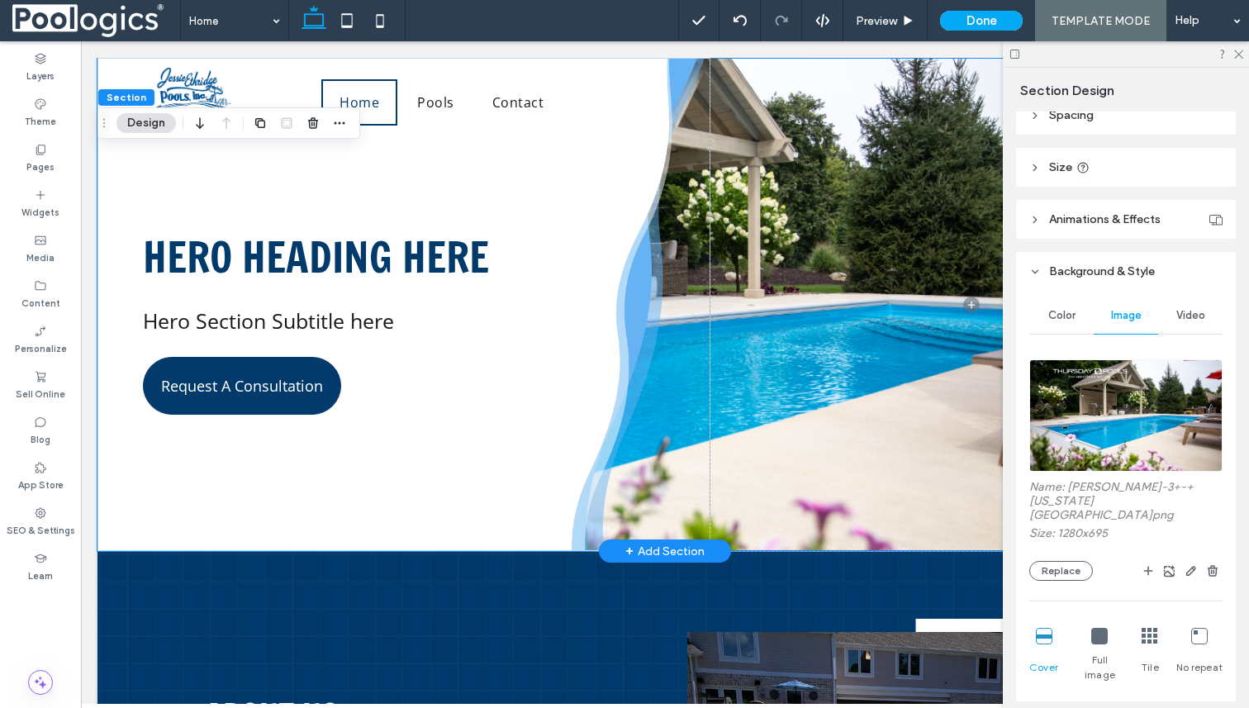
scroll to position [207, 0]
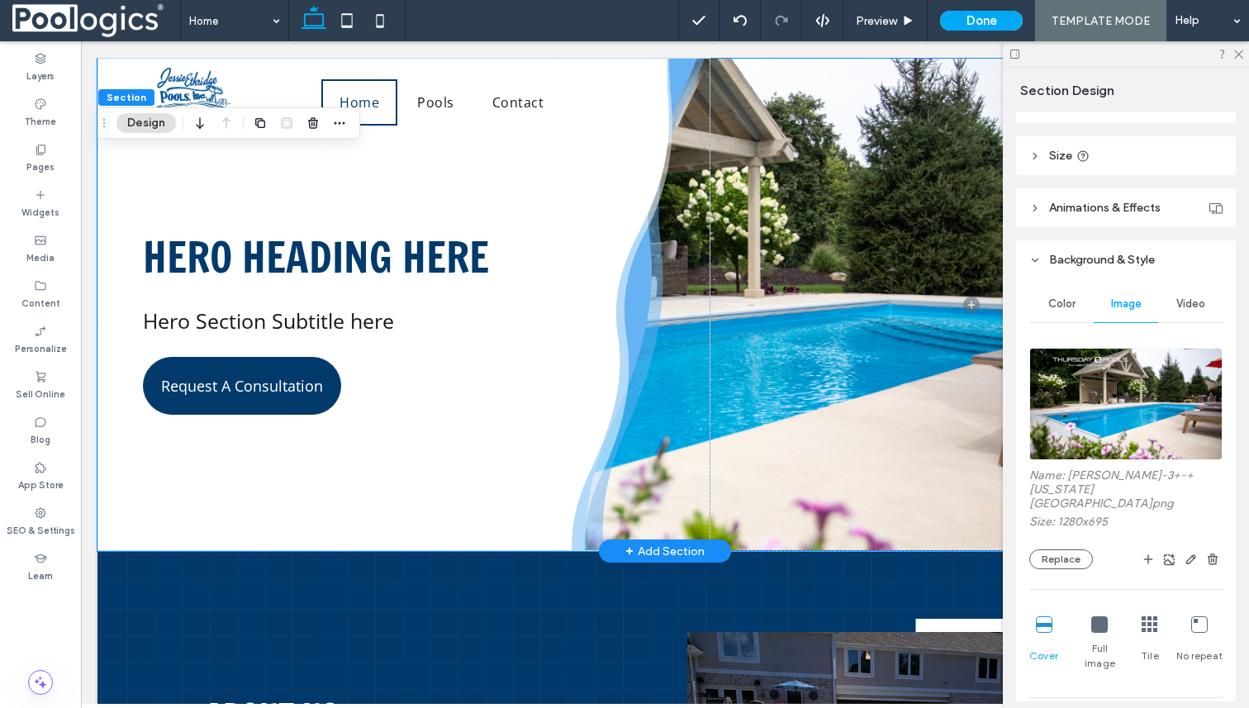
click at [1124, 456] on img at bounding box center [1125, 404] width 193 height 112
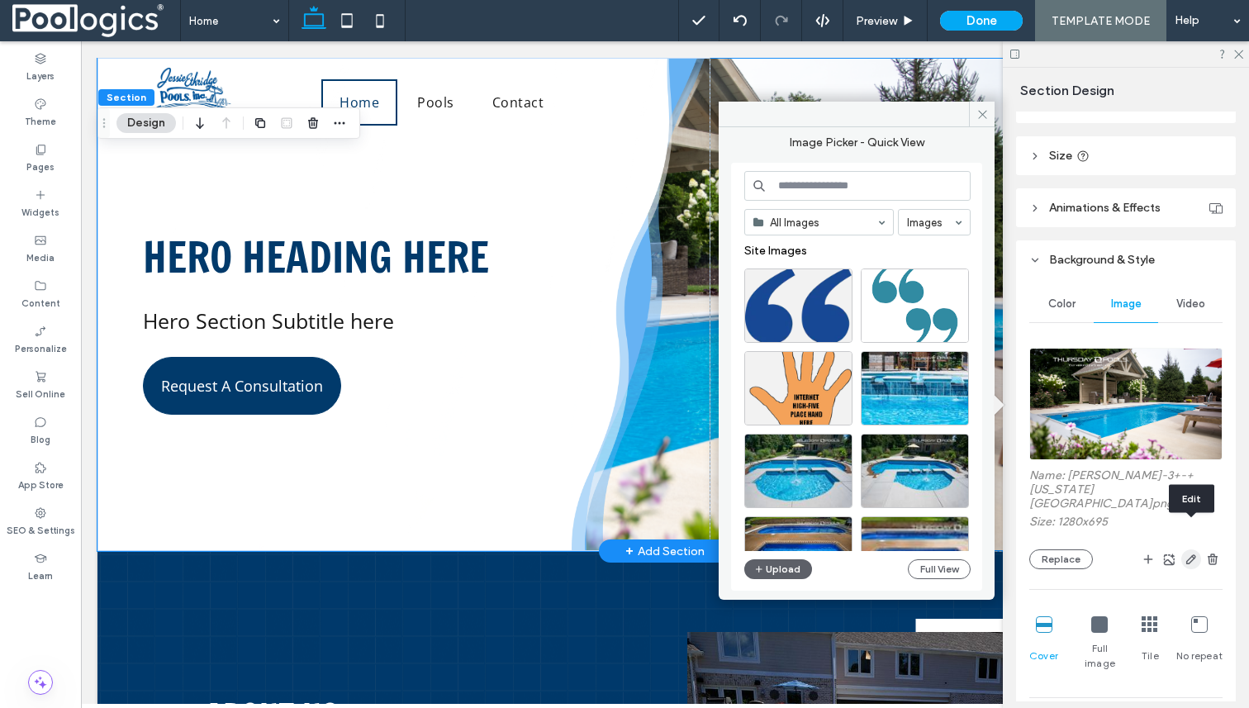
click at [1185, 553] on icon "button" at bounding box center [1191, 559] width 13 height 13
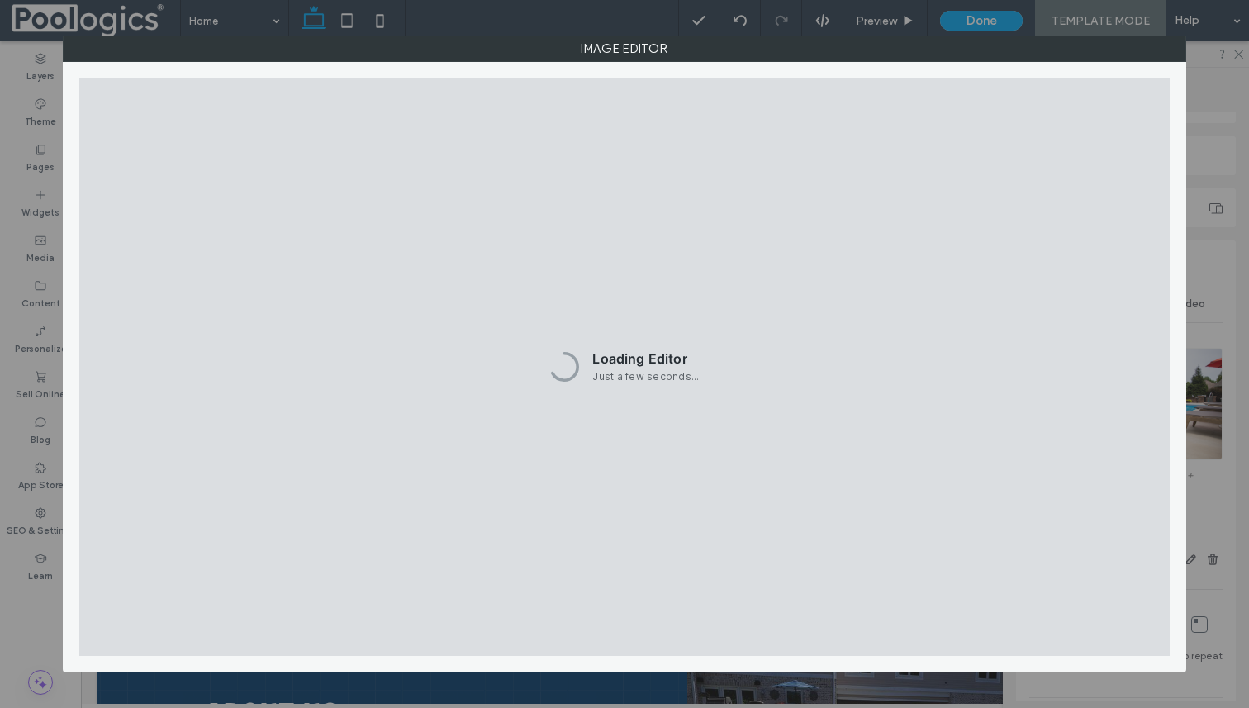
click at [1233, 209] on div "Image Editor" at bounding box center [624, 354] width 1249 height 708
click at [1237, 96] on div "Image Editor" at bounding box center [624, 354] width 1249 height 708
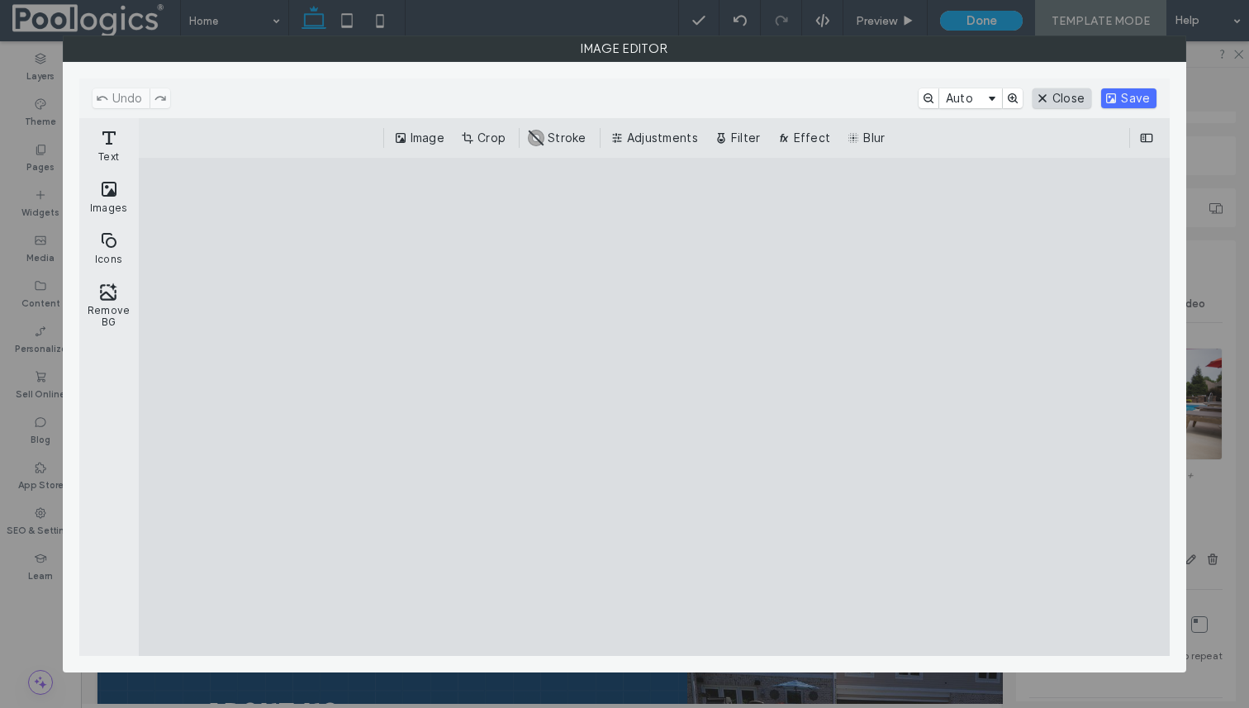
click at [1056, 102] on button "Close" at bounding box center [1062, 98] width 59 height 20
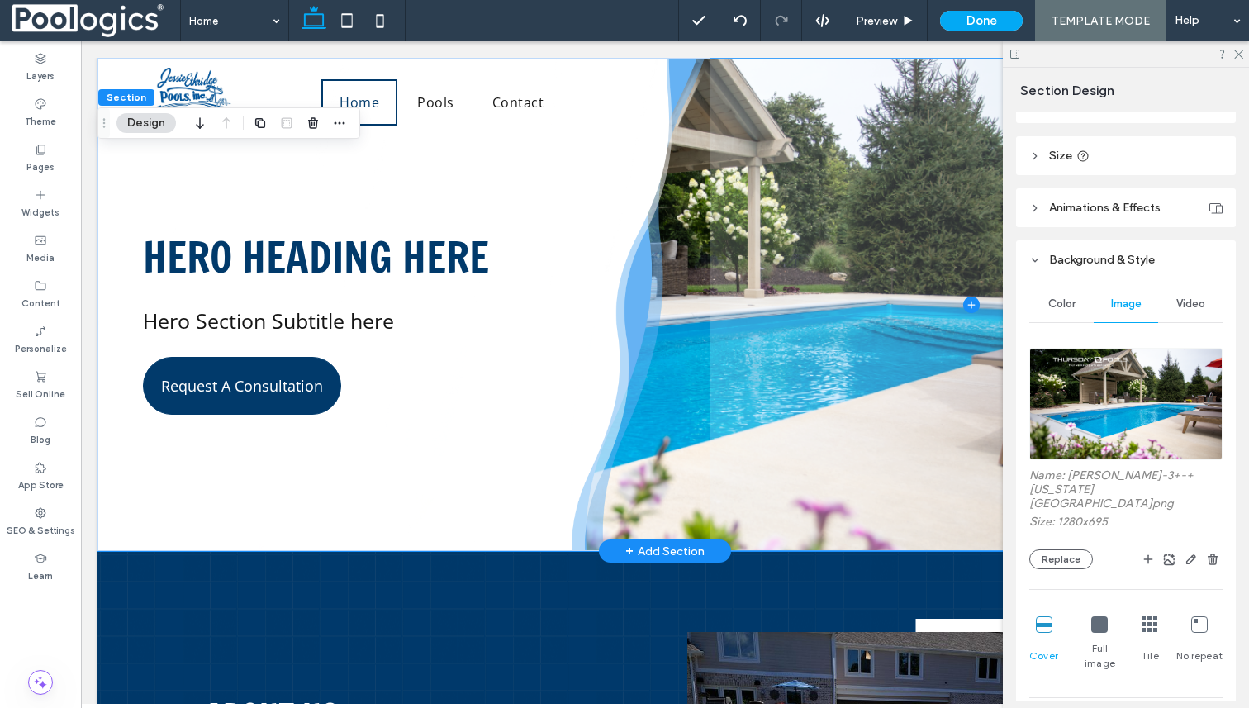
click at [741, 545] on span at bounding box center [972, 304] width 522 height 493
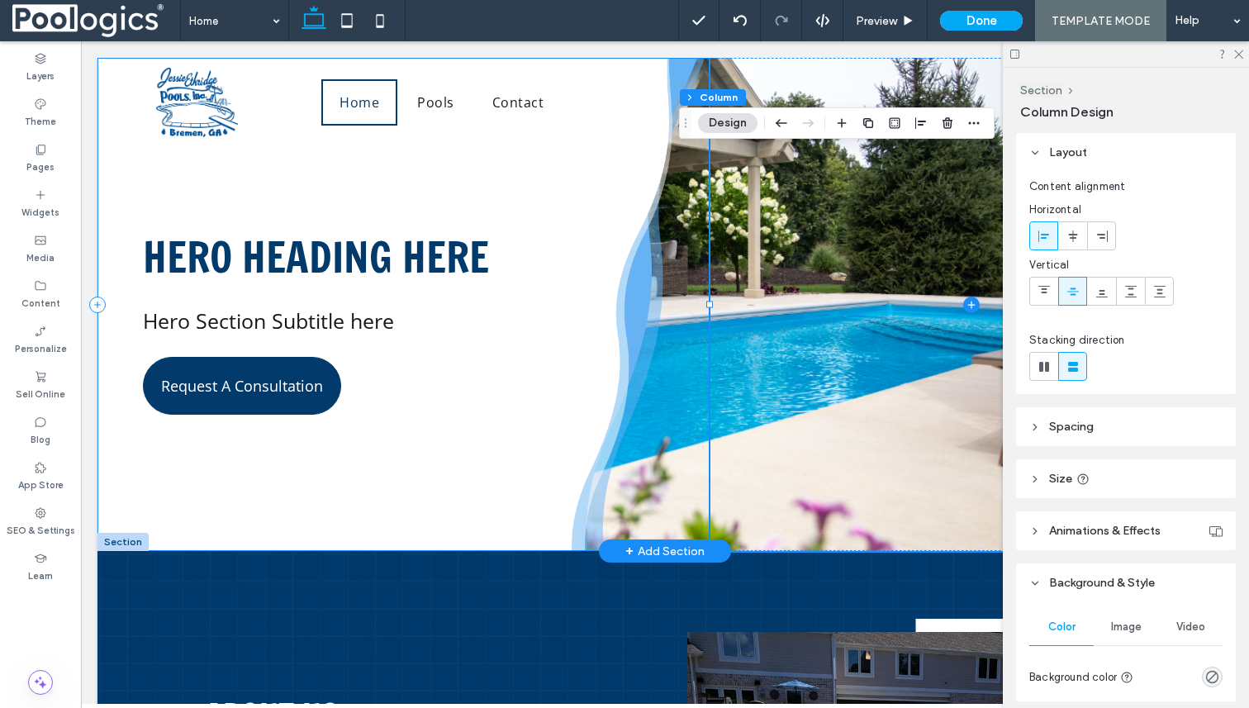
click at [693, 536] on div "Hero Heading here Hero Section Subtitle here Request A Consultation" at bounding box center [403, 304] width 613 height 493
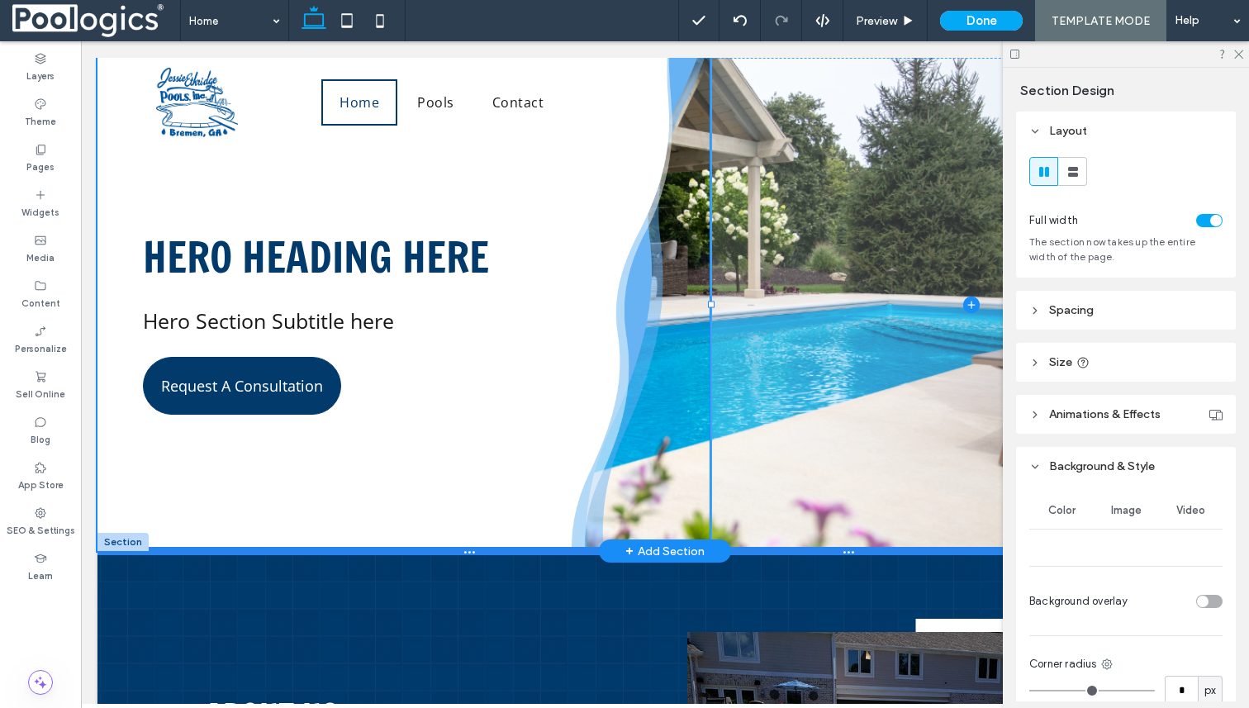
click at [777, 551] on div at bounding box center [664, 551] width 1135 height 8
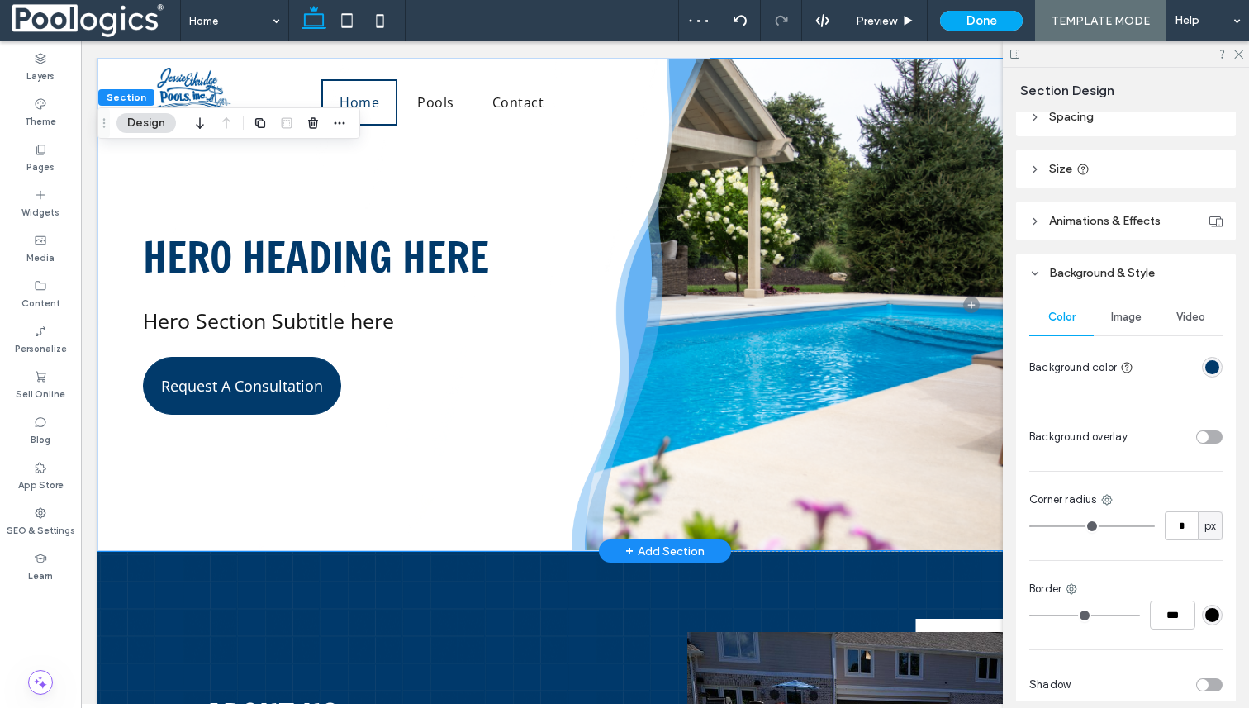
scroll to position [196, 0]
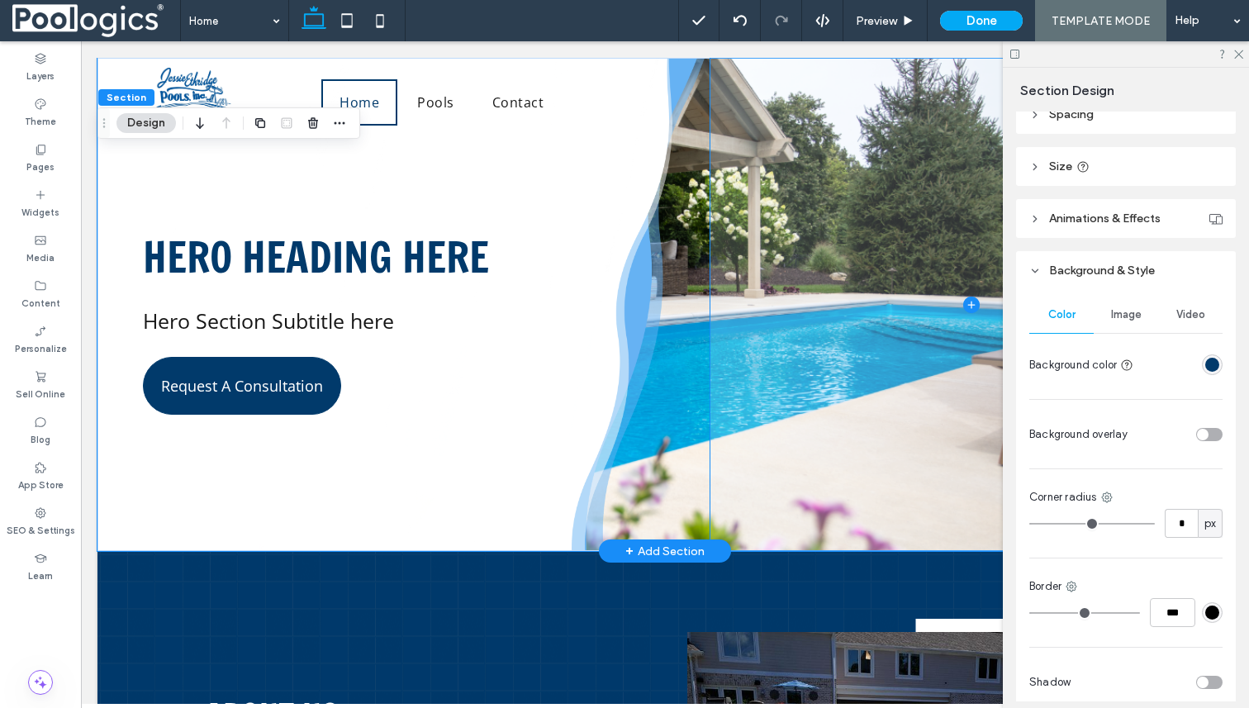
click at [756, 544] on span at bounding box center [972, 304] width 522 height 493
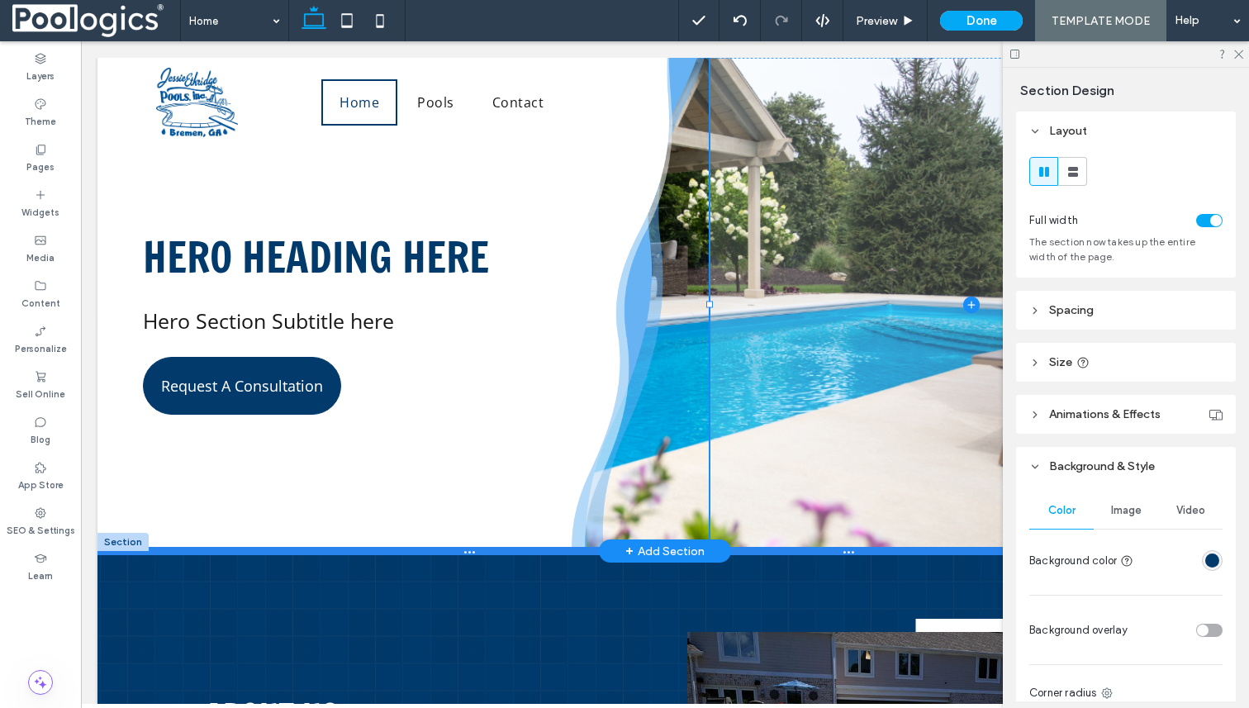
click at [747, 552] on div at bounding box center [664, 551] width 1135 height 8
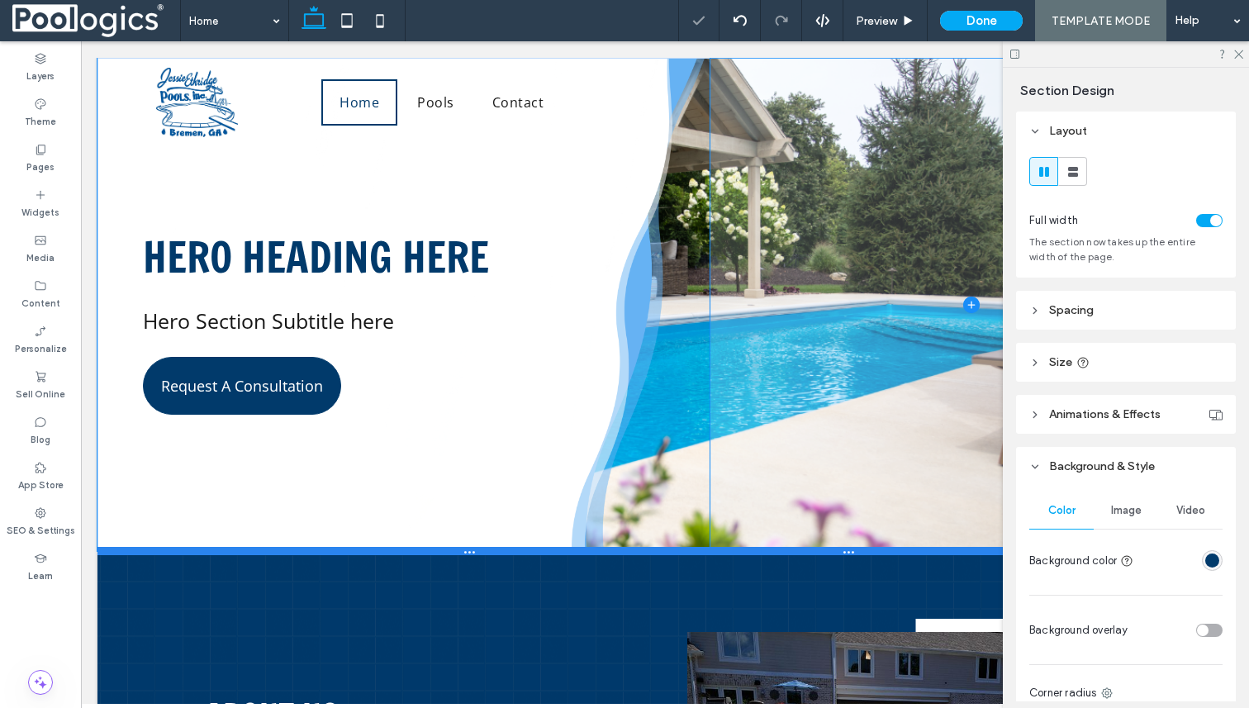
click at [737, 548] on div at bounding box center [664, 551] width 1135 height 8
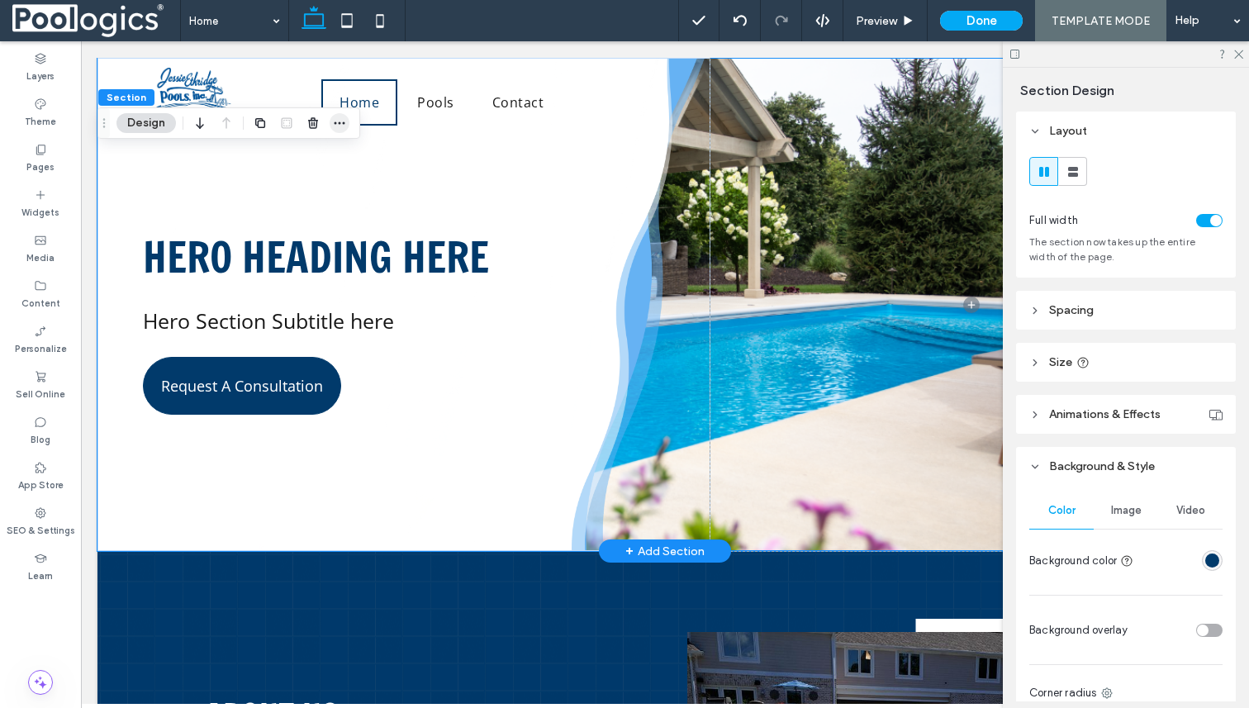
click at [338, 123] on use "button" at bounding box center [340, 123] width 11 height 2
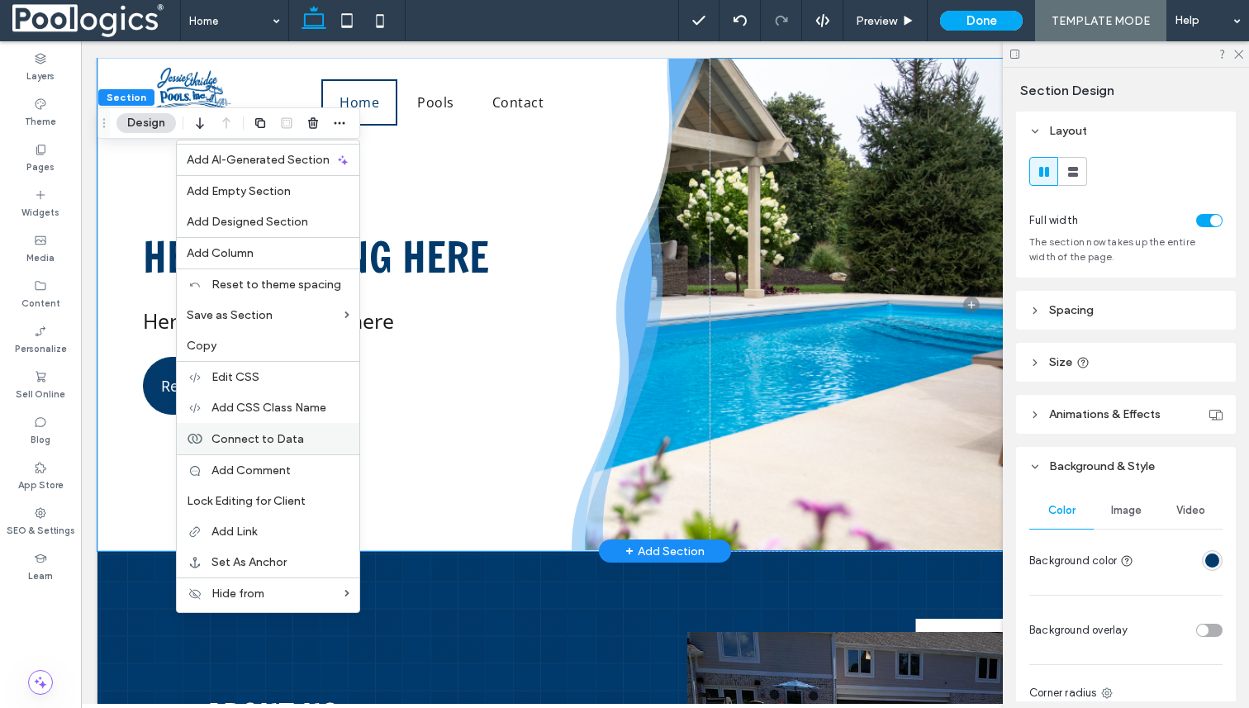
click at [292, 435] on span "Connect to Data" at bounding box center [258, 439] width 93 height 14
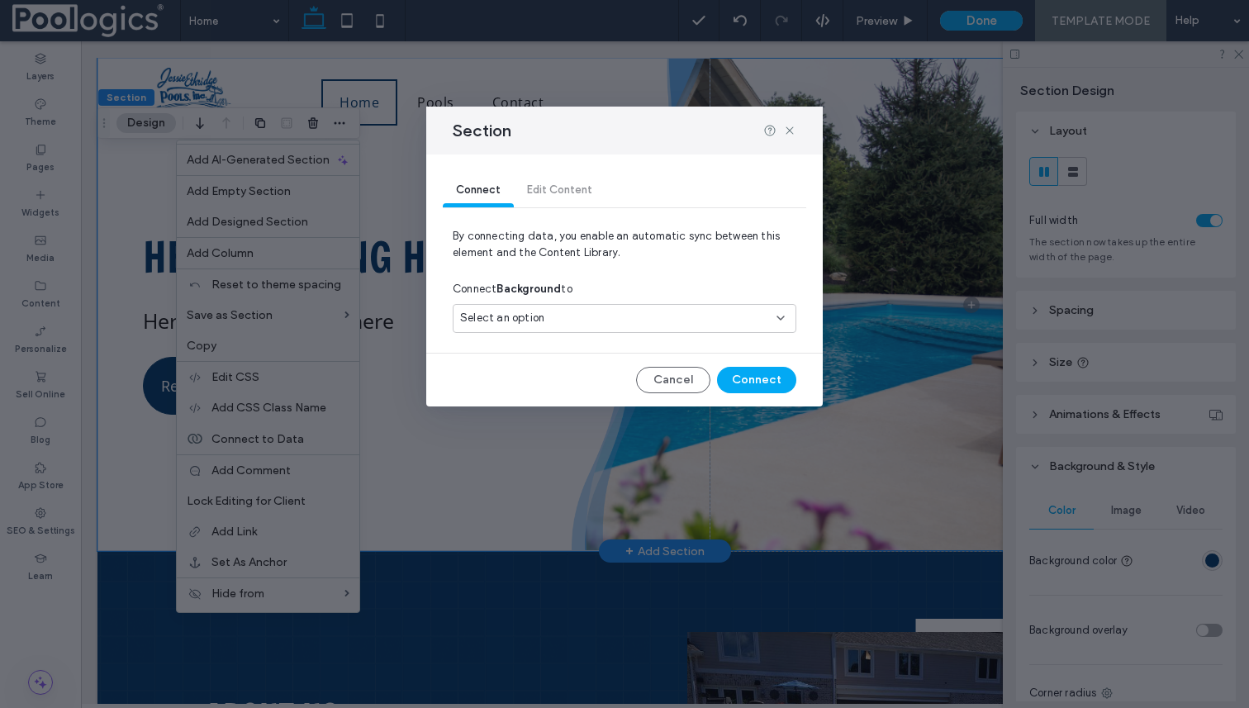
click at [532, 321] on span "Select an option" at bounding box center [502, 318] width 84 height 17
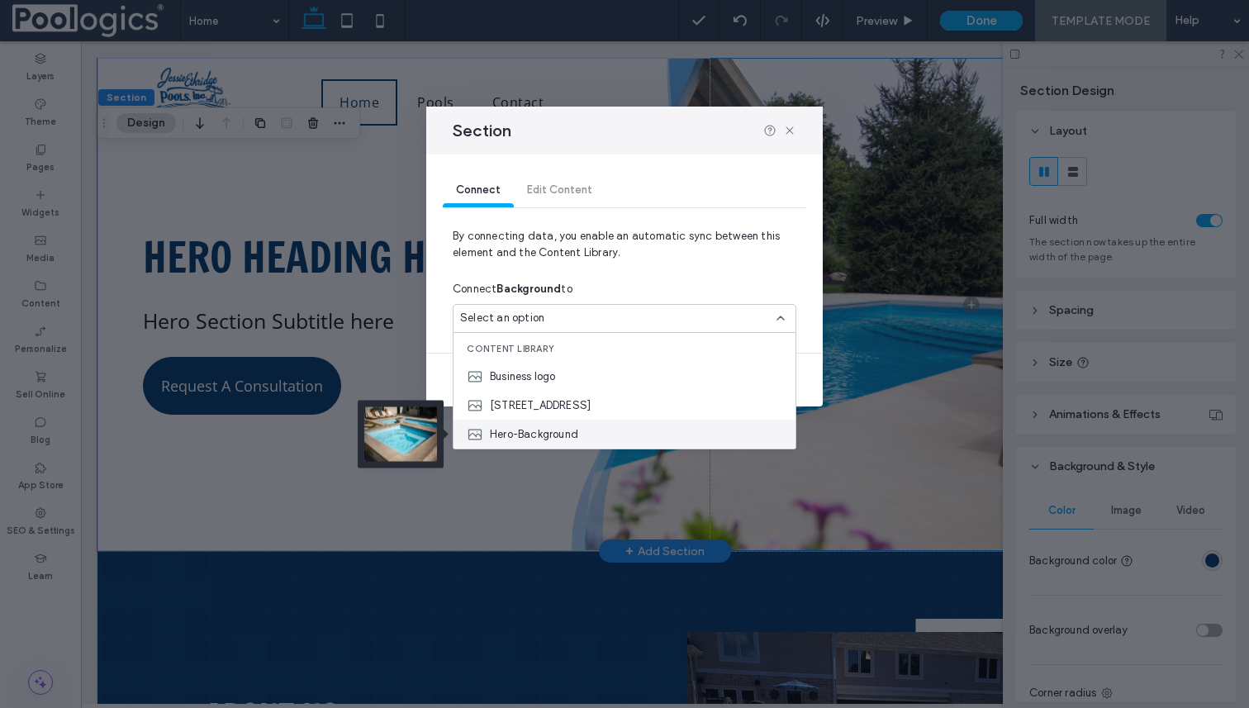
click at [549, 440] on span "Hero-Background" at bounding box center [534, 434] width 88 height 17
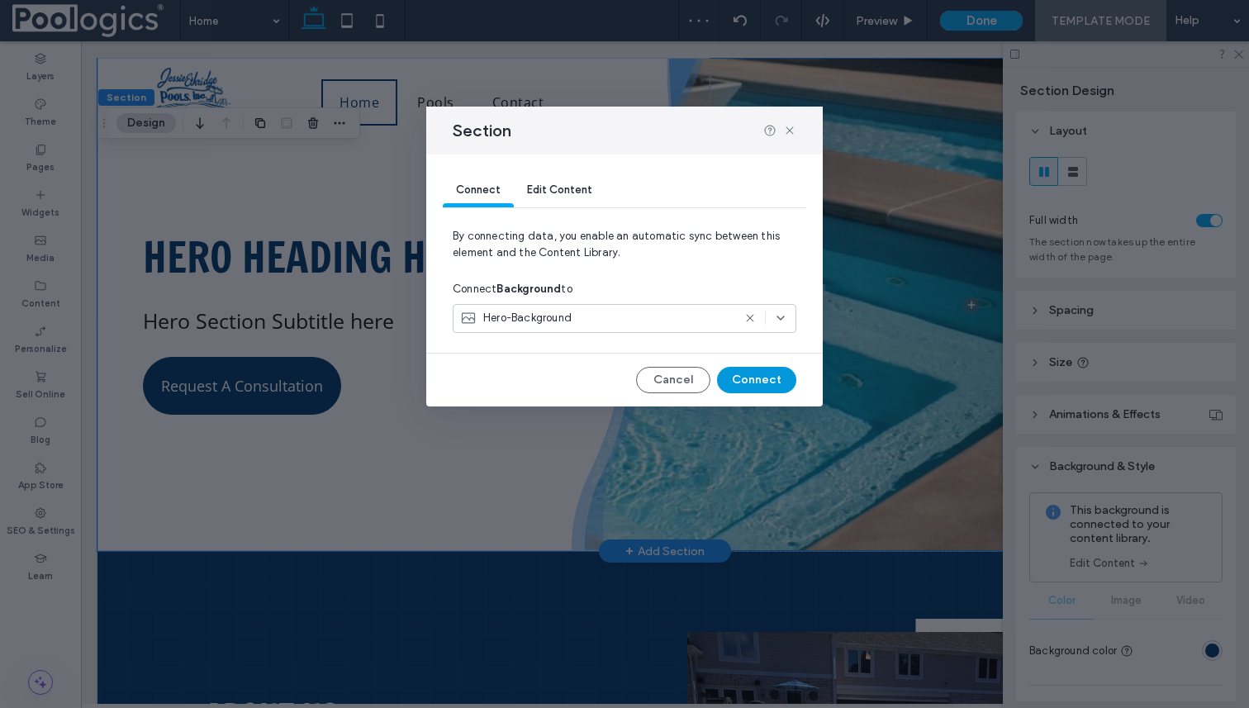
click at [747, 380] on button "Connect" at bounding box center [756, 380] width 79 height 26
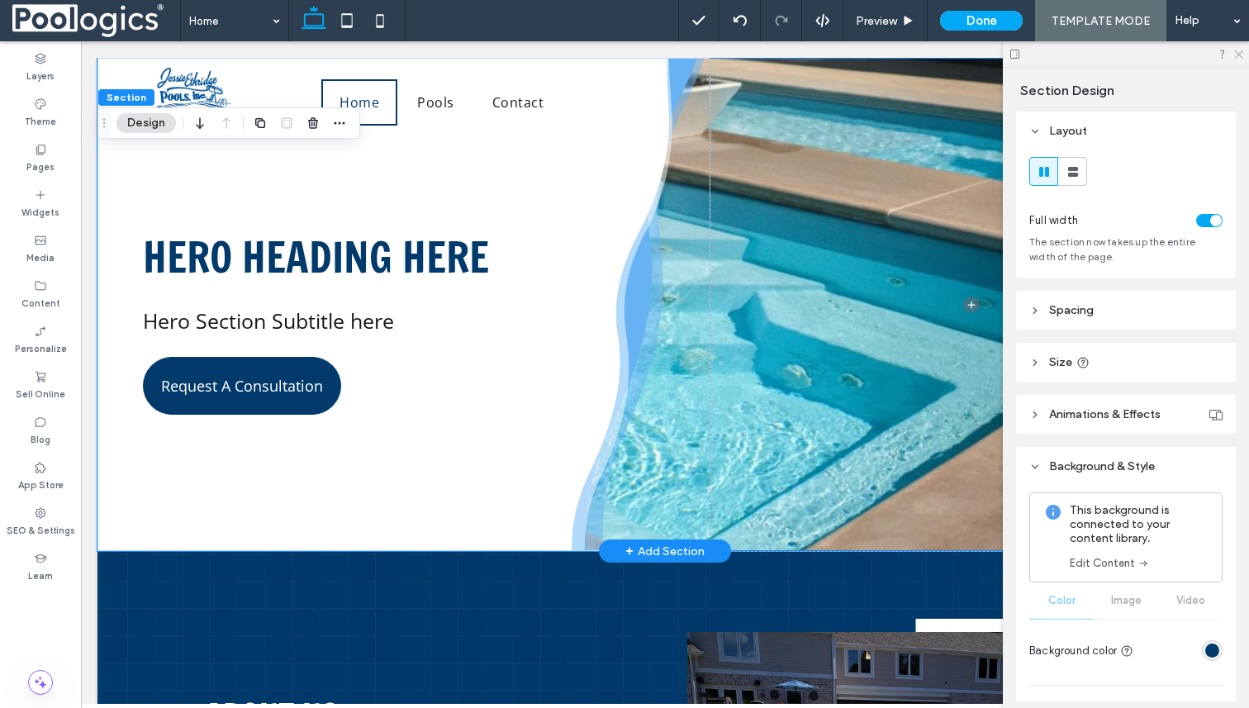
click at [1238, 55] on icon at bounding box center [1238, 53] width 11 height 11
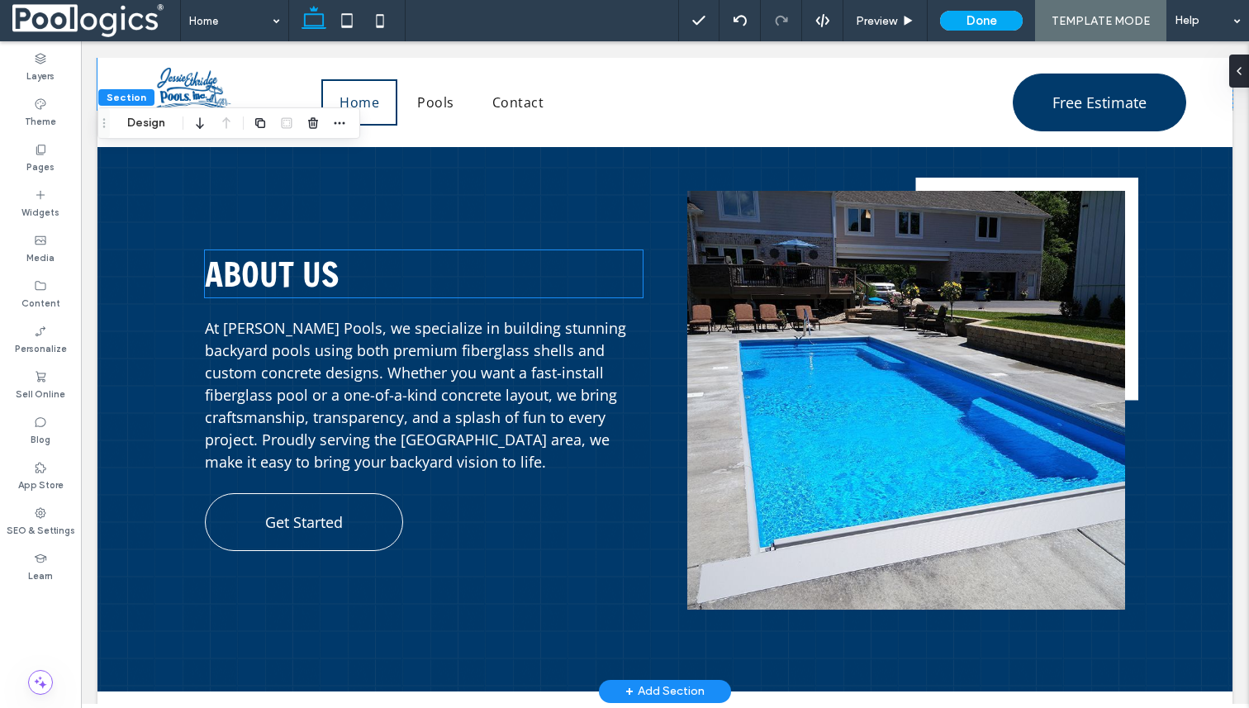
scroll to position [431, 0]
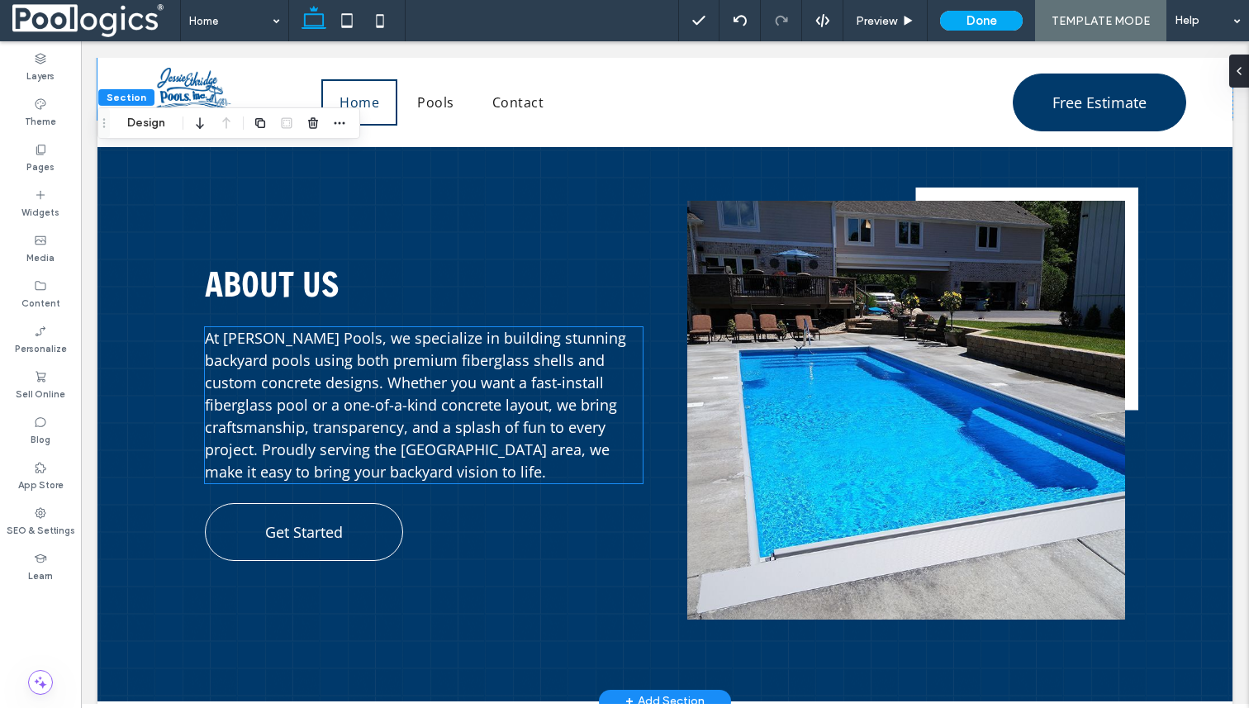
click at [408, 359] on span "At [PERSON_NAME] Pools, we specialize in building stunning backyard pools using…" at bounding box center [415, 405] width 421 height 154
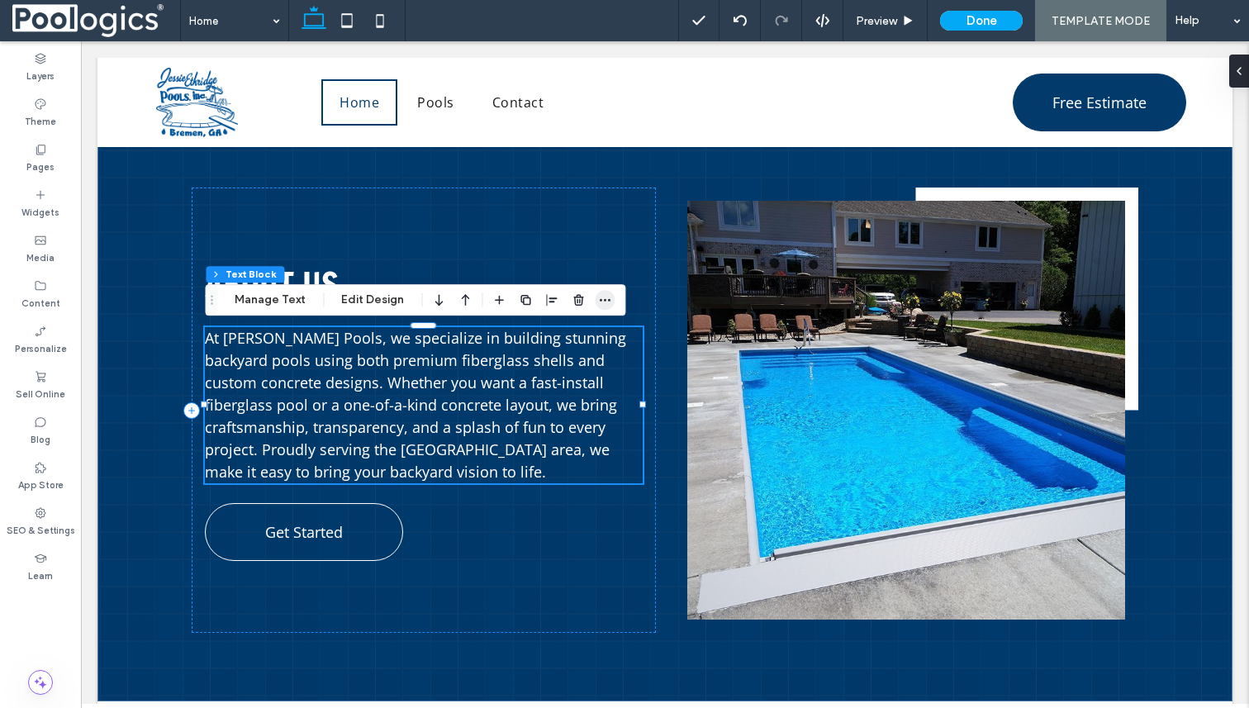
click at [607, 296] on icon "button" at bounding box center [604, 299] width 13 height 13
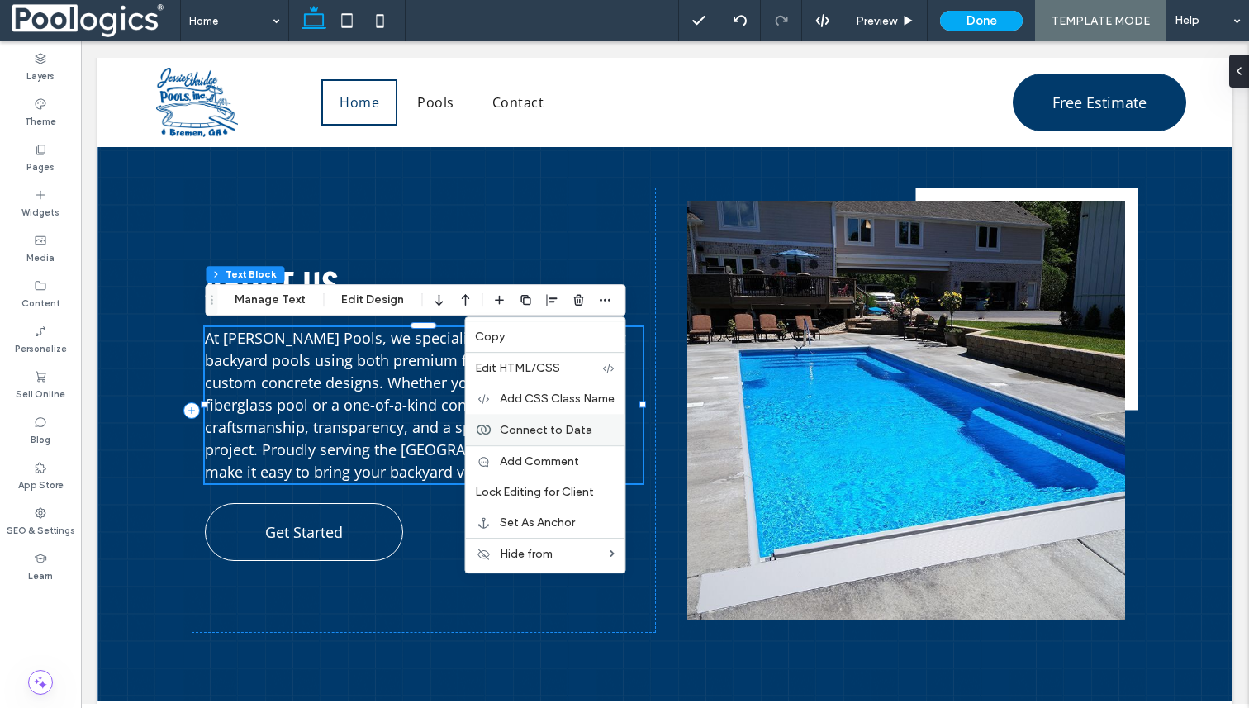
click at [554, 426] on span "Connect to Data" at bounding box center [546, 430] width 93 height 14
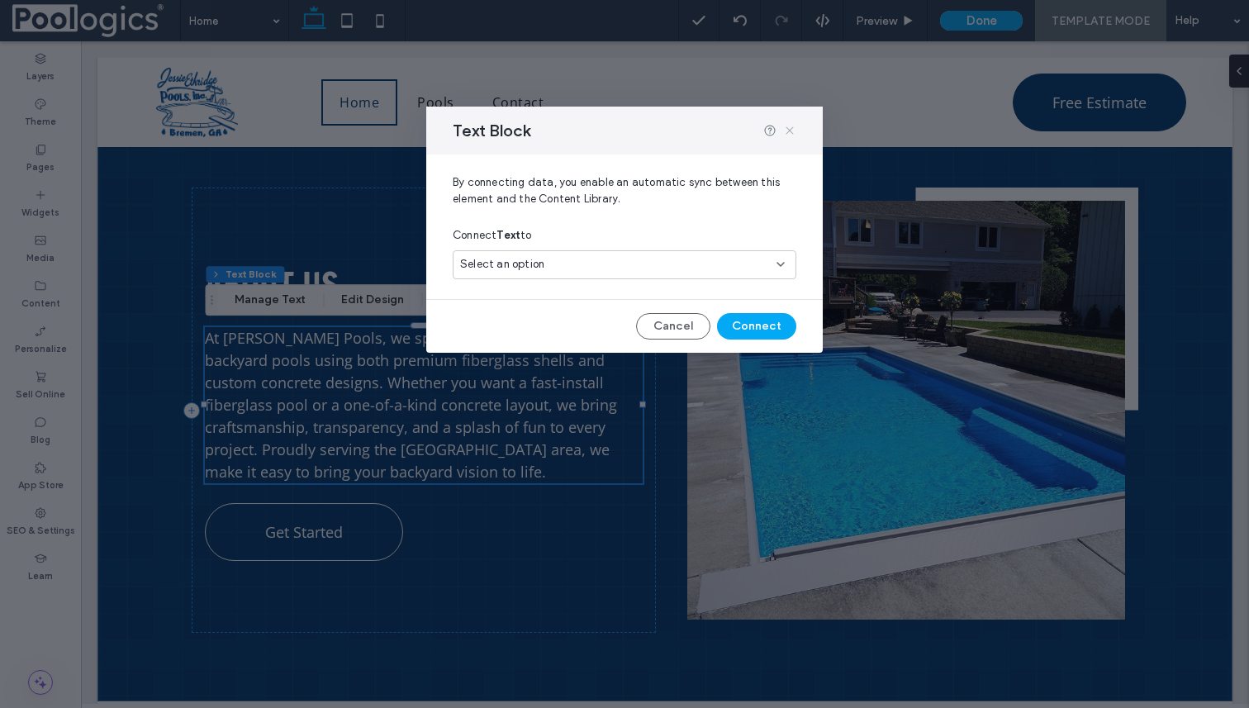
click at [787, 126] on icon at bounding box center [789, 130] width 13 height 13
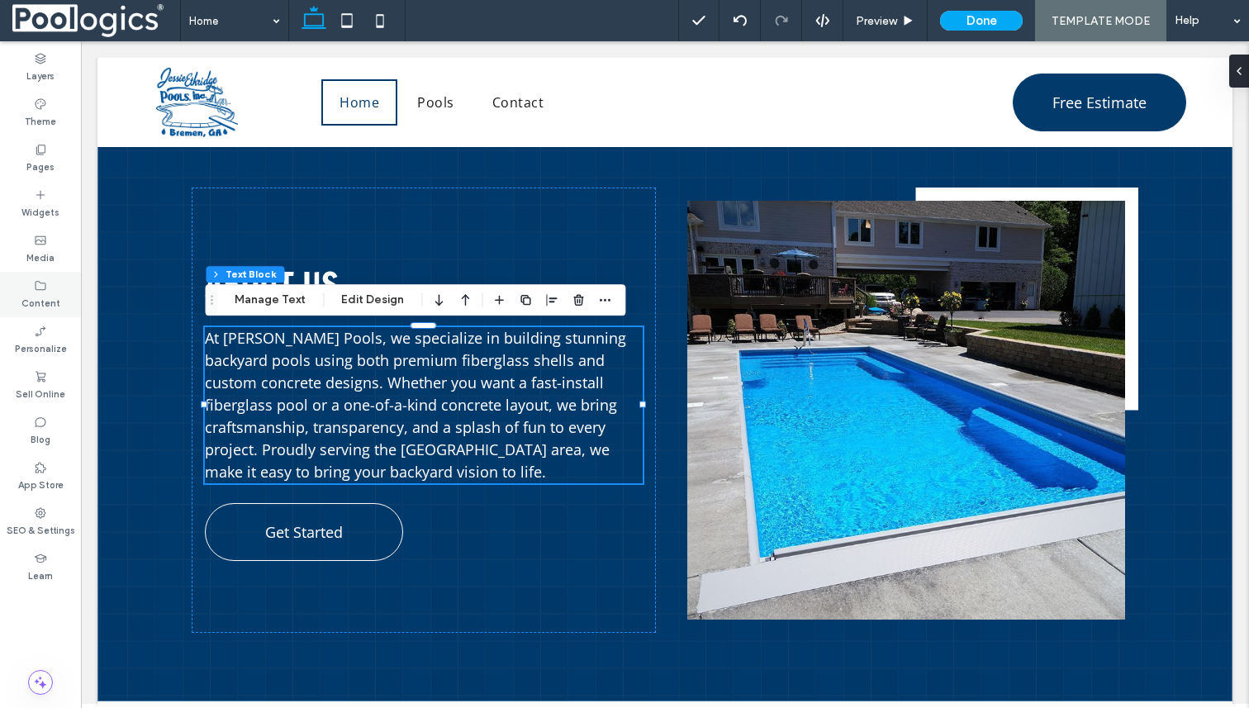
click at [40, 295] on label "Content" at bounding box center [40, 301] width 39 height 18
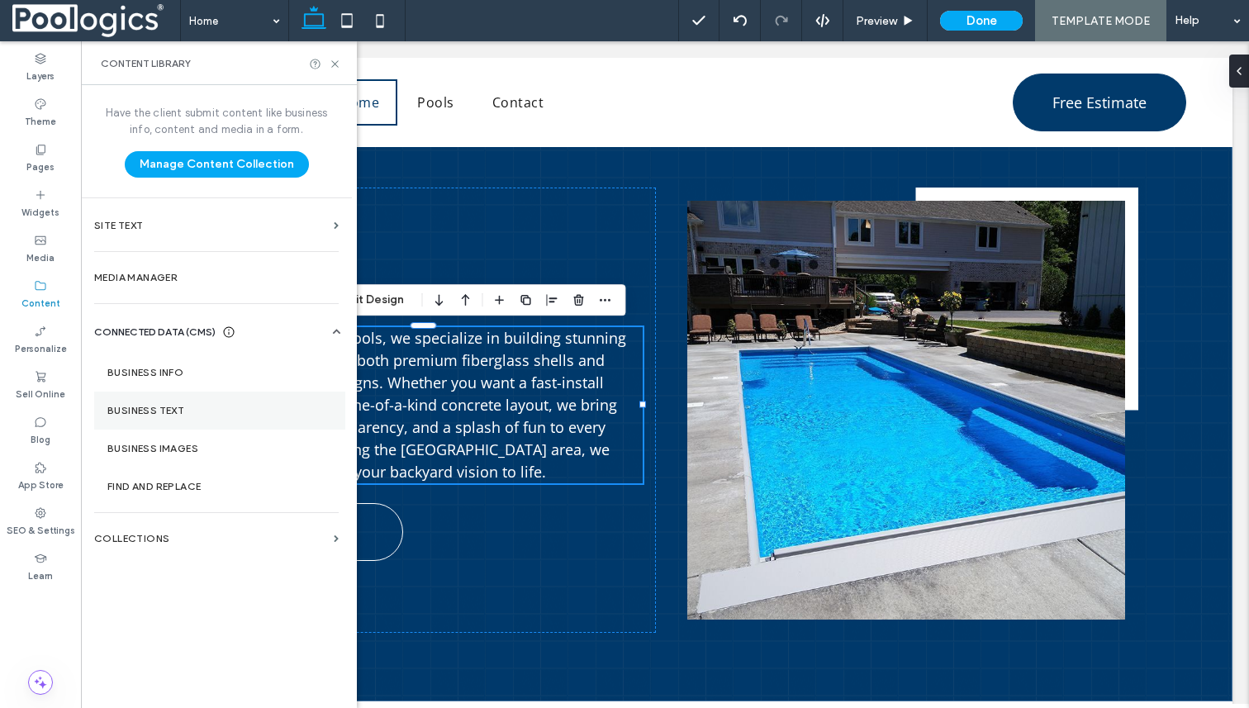
click at [167, 414] on label "Business Text" at bounding box center [219, 411] width 225 height 12
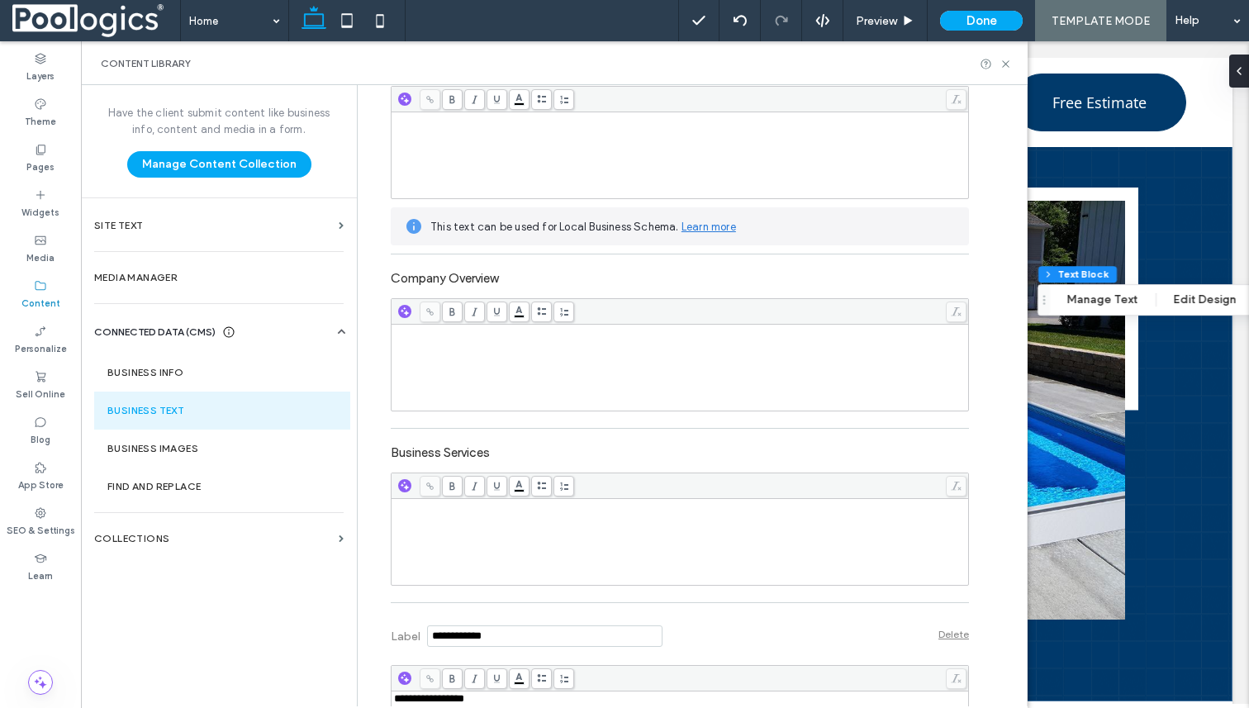
scroll to position [0, 0]
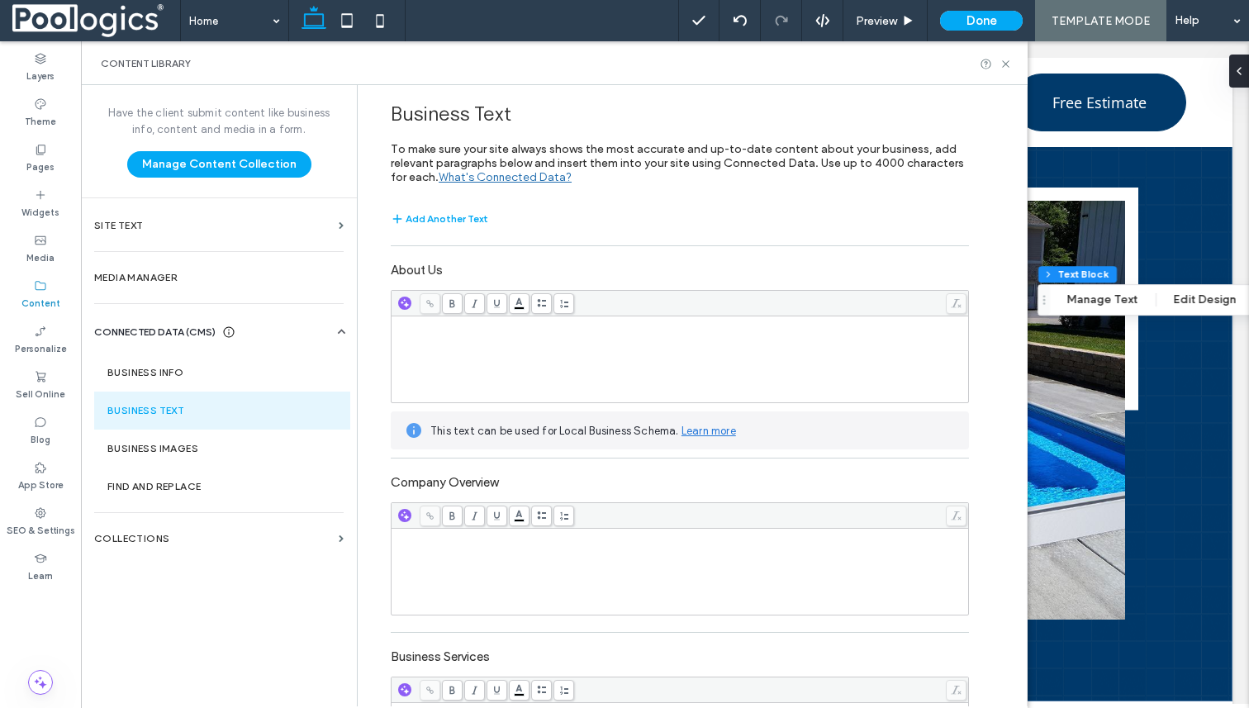
click at [549, 330] on div "Rich Text Editor" at bounding box center [680, 324] width 573 height 12
click at [1205, 183] on div "About Us At Jessie Ethridge Pools, we specialize in building stunning backyard …" at bounding box center [664, 411] width 1135 height 582
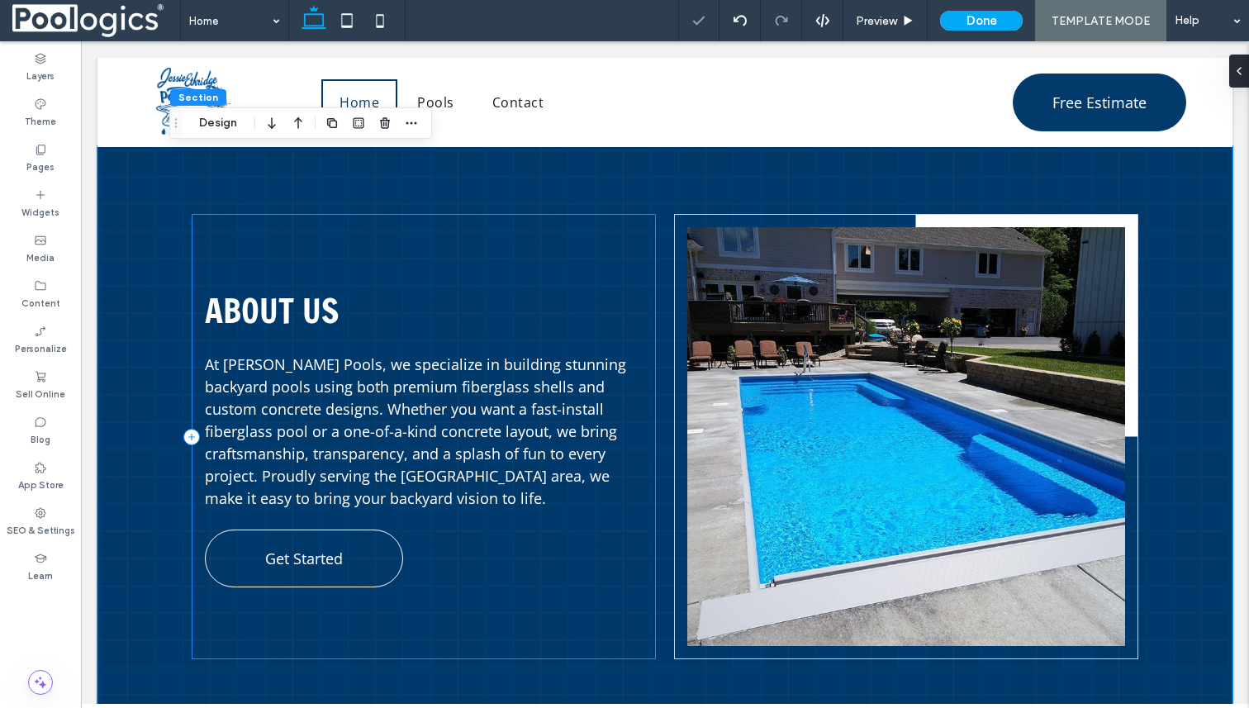
scroll to position [403, 0]
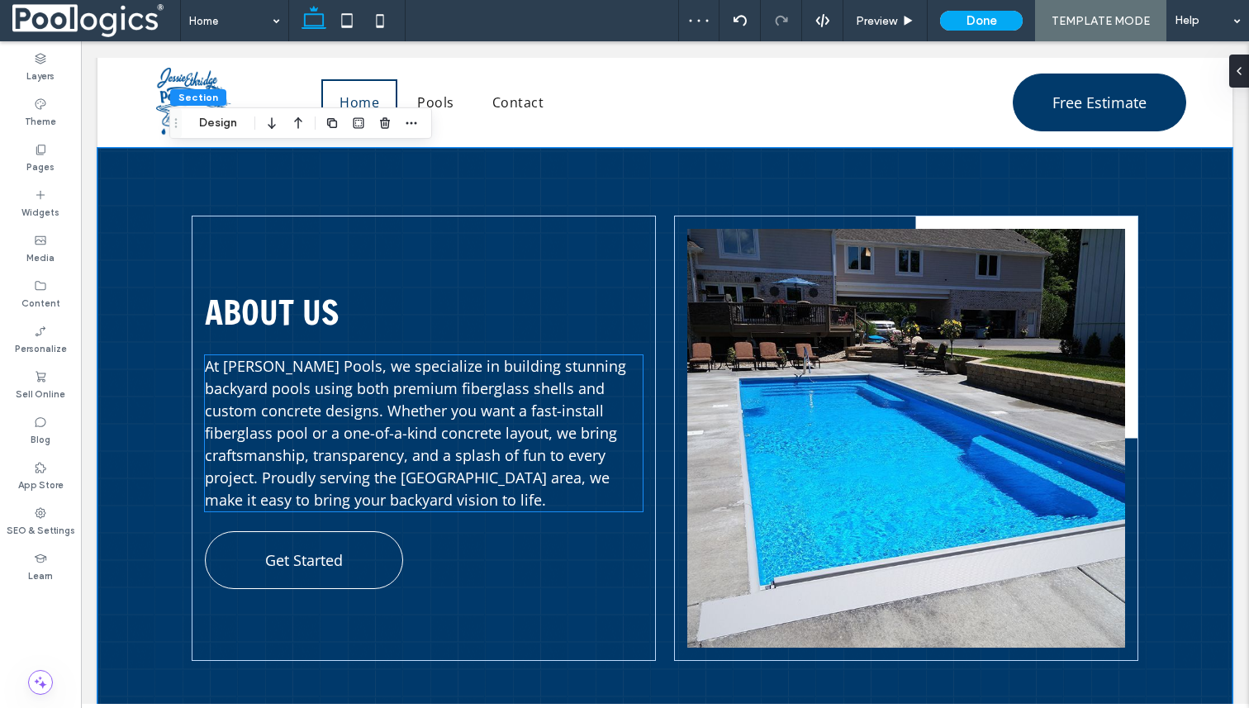
click at [433, 432] on span "At [PERSON_NAME] Pools, we specialize in building stunning backyard pools using…" at bounding box center [415, 433] width 421 height 154
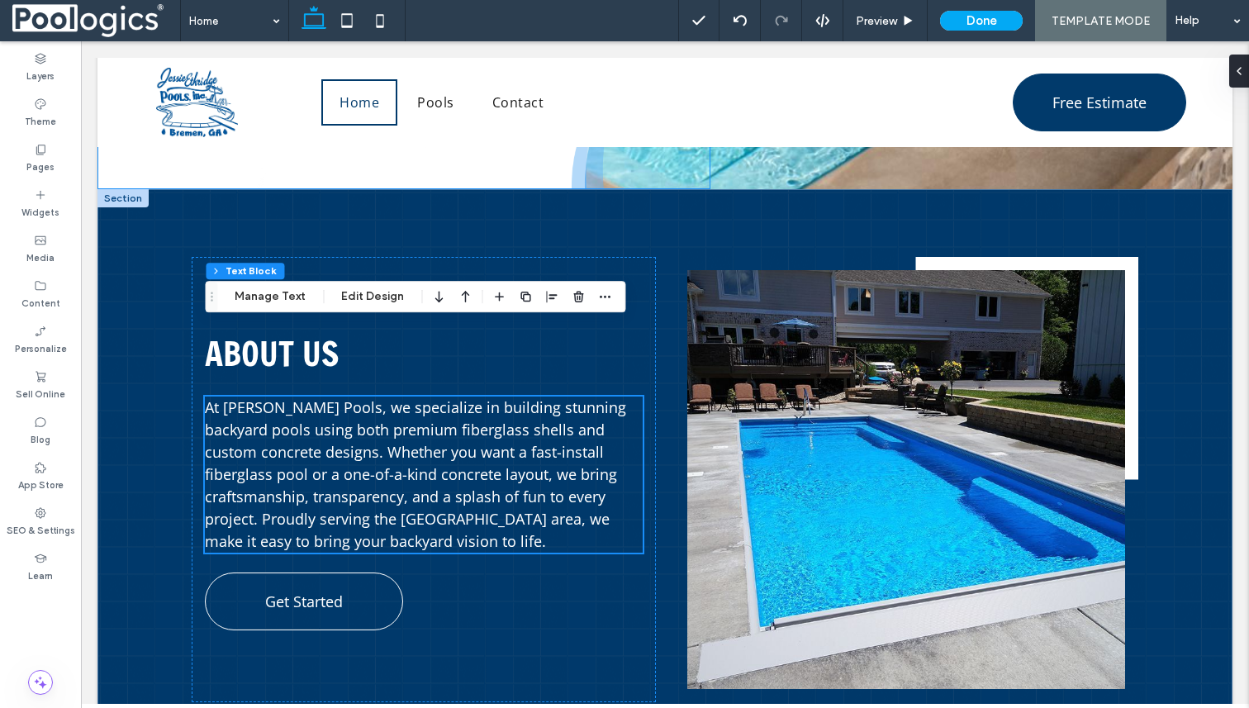
scroll to position [272, 0]
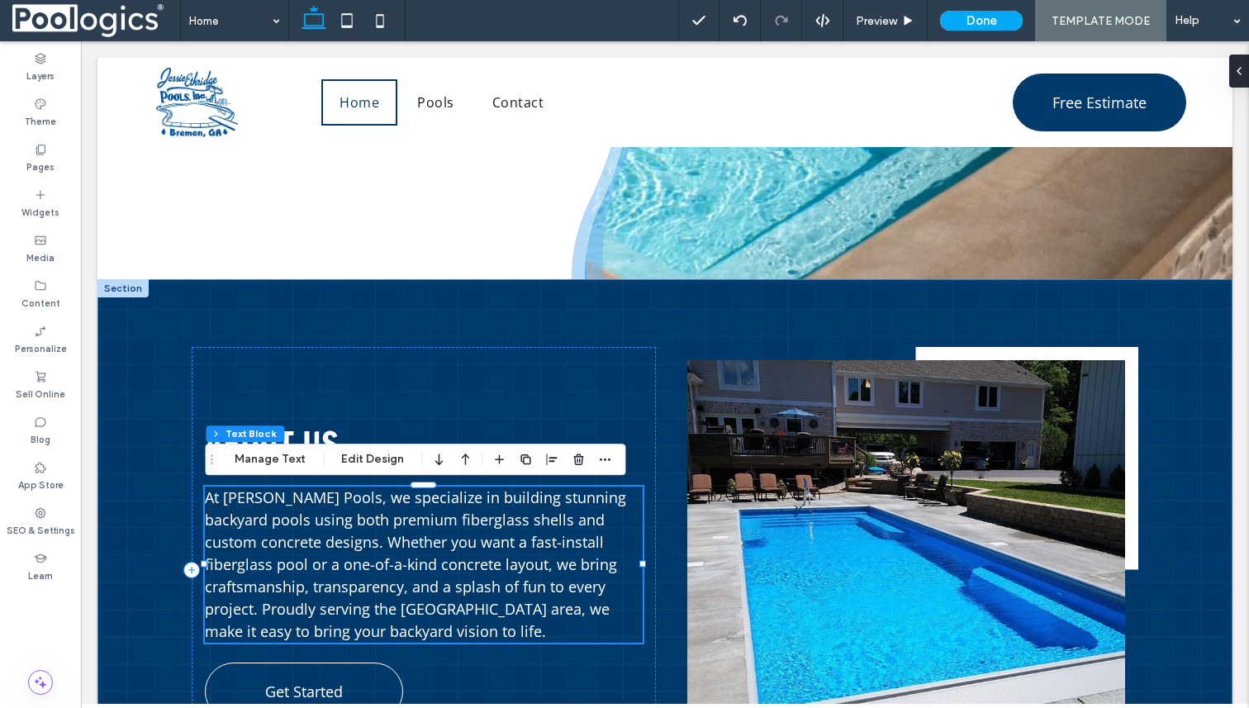
click at [378, 551] on span "At [PERSON_NAME] Pools, we specialize in building stunning backyard pools using…" at bounding box center [415, 564] width 421 height 154
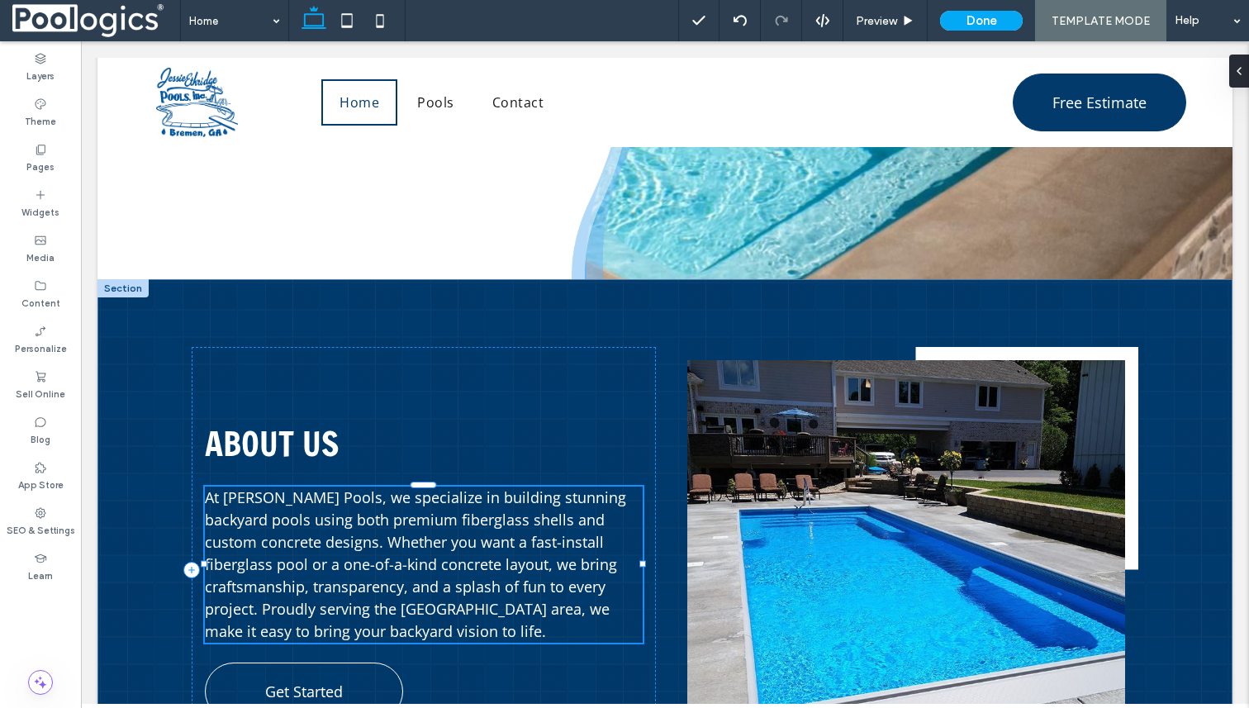
type input "*********"
type input "**"
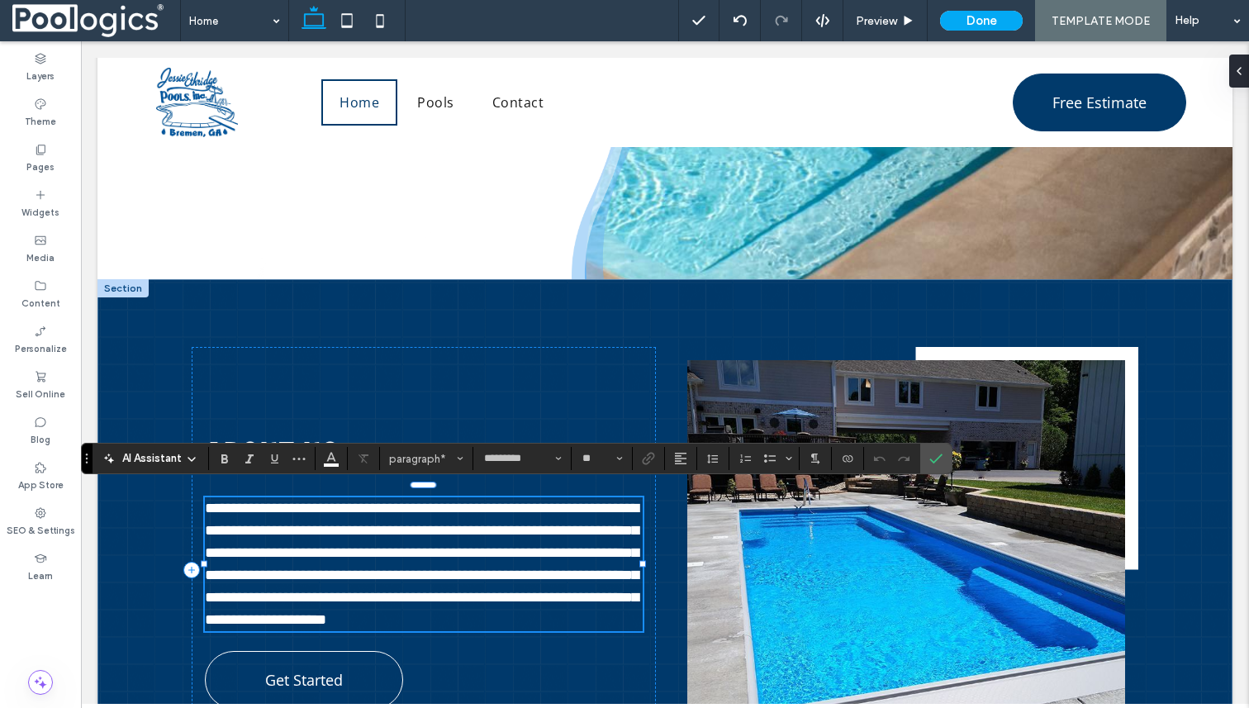
click at [445, 530] on span "**********" at bounding box center [422, 564] width 434 height 126
click at [387, 397] on div "**********" at bounding box center [424, 569] width 464 height 445
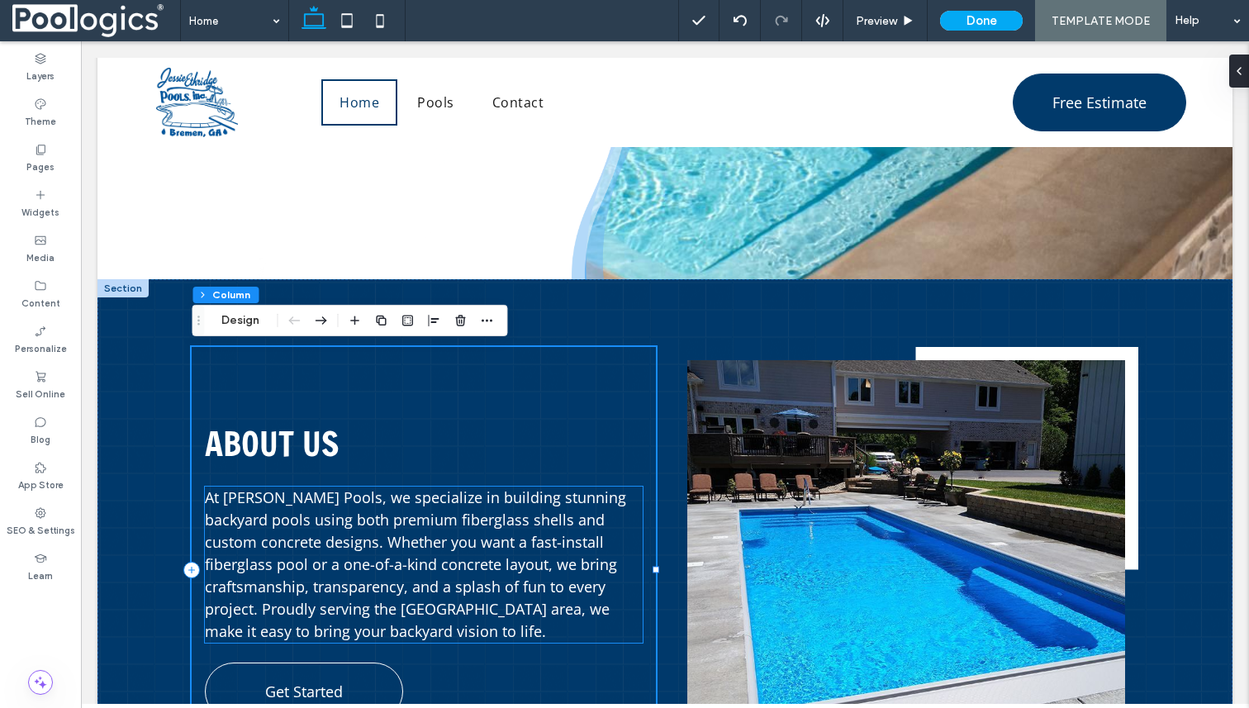
click at [355, 546] on span "At [PERSON_NAME] Pools, we specialize in building stunning backyard pools using…" at bounding box center [415, 564] width 421 height 154
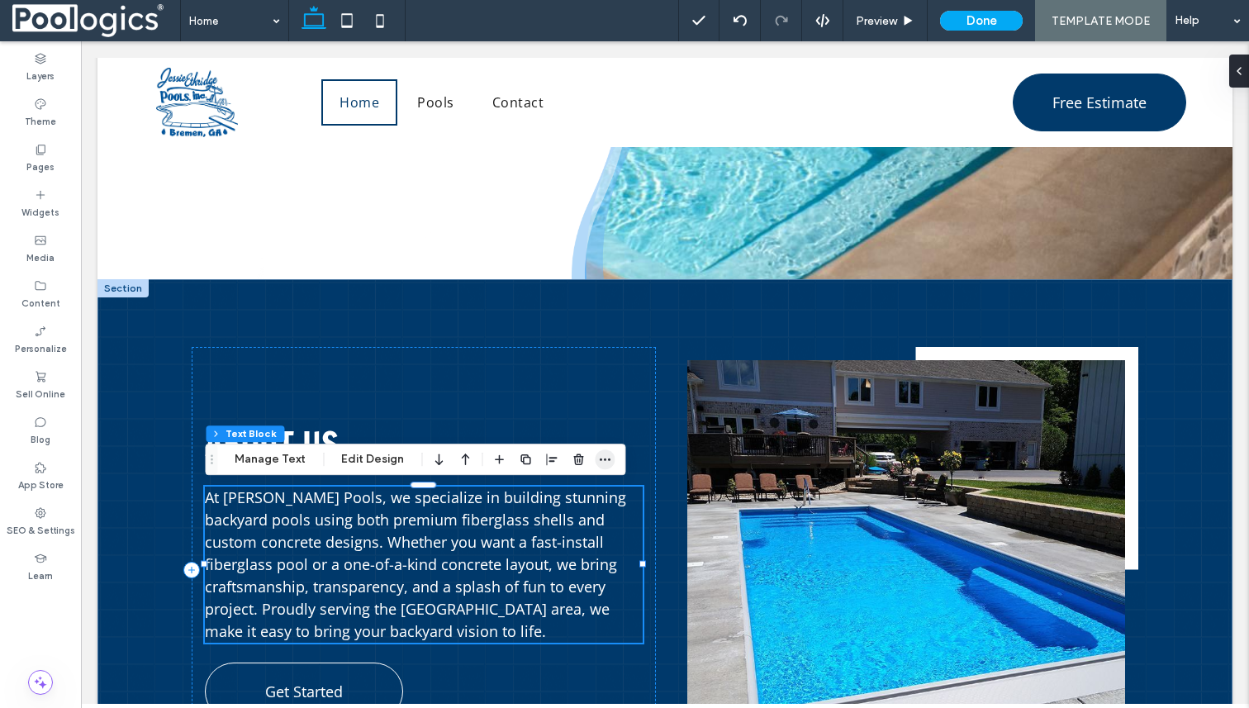
click at [598, 465] on icon "button" at bounding box center [604, 459] width 13 height 13
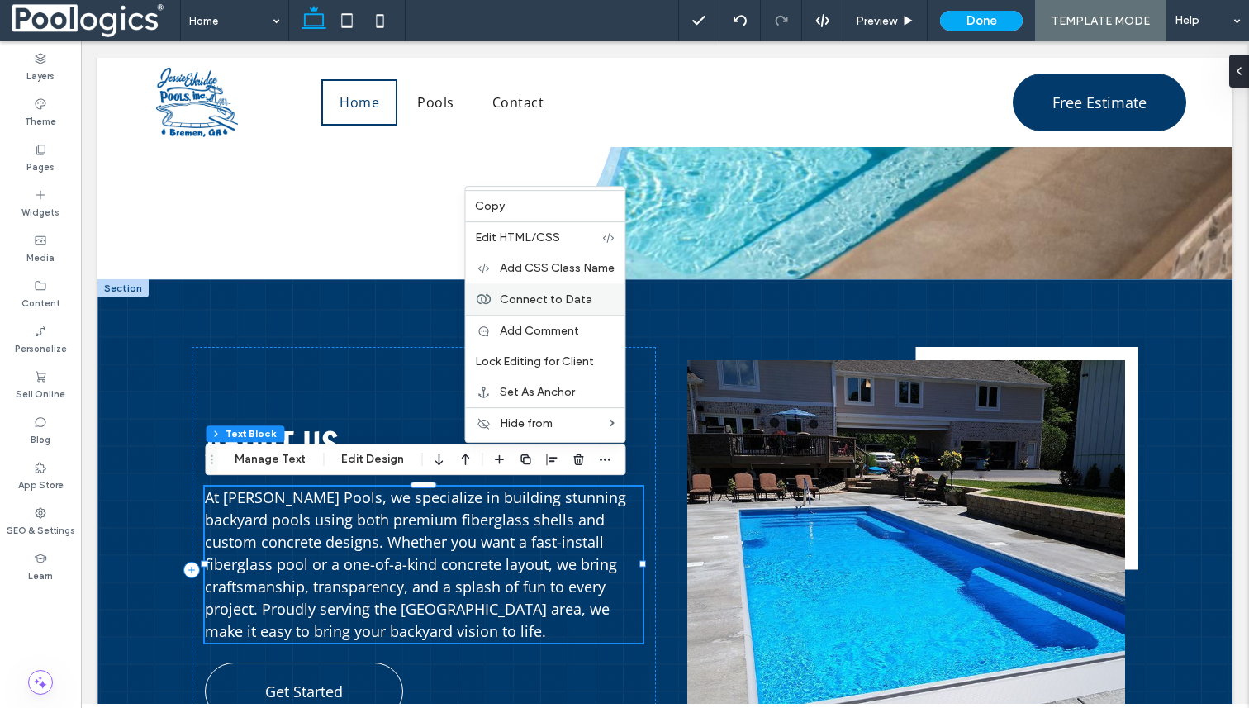
click at [548, 300] on span "Connect to Data" at bounding box center [546, 299] width 93 height 14
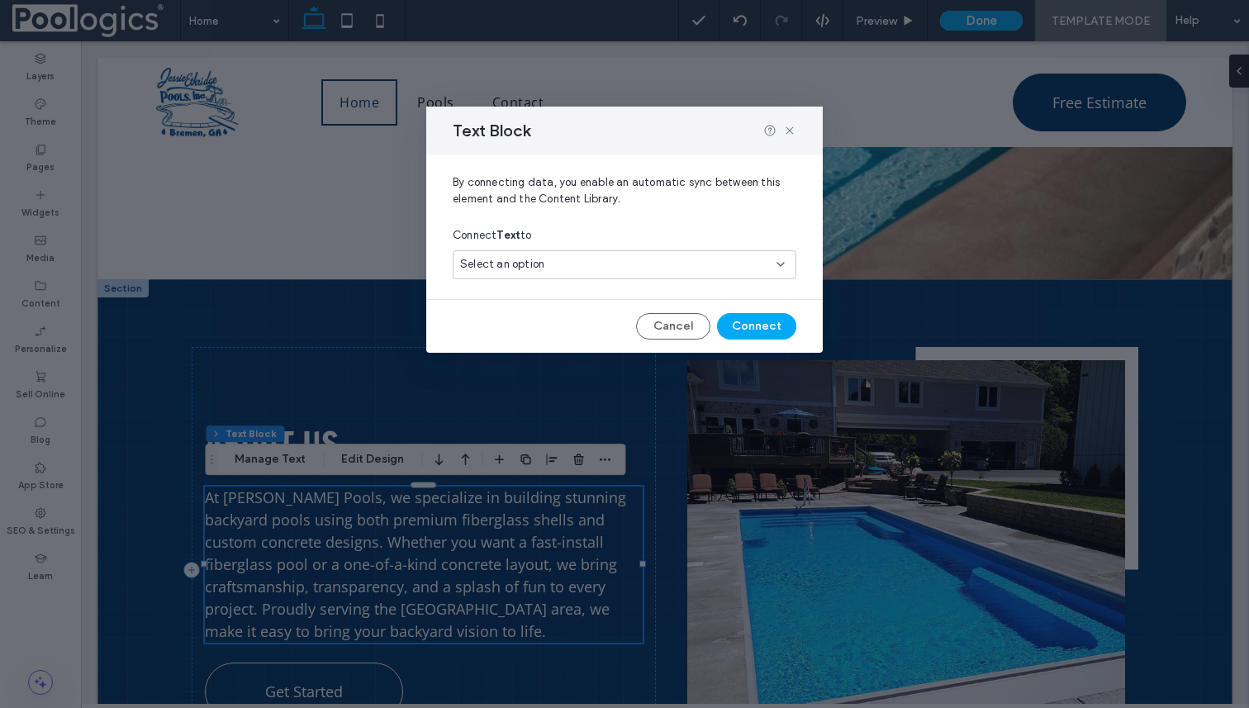
click at [565, 263] on div "Select an option" at bounding box center [614, 264] width 309 height 17
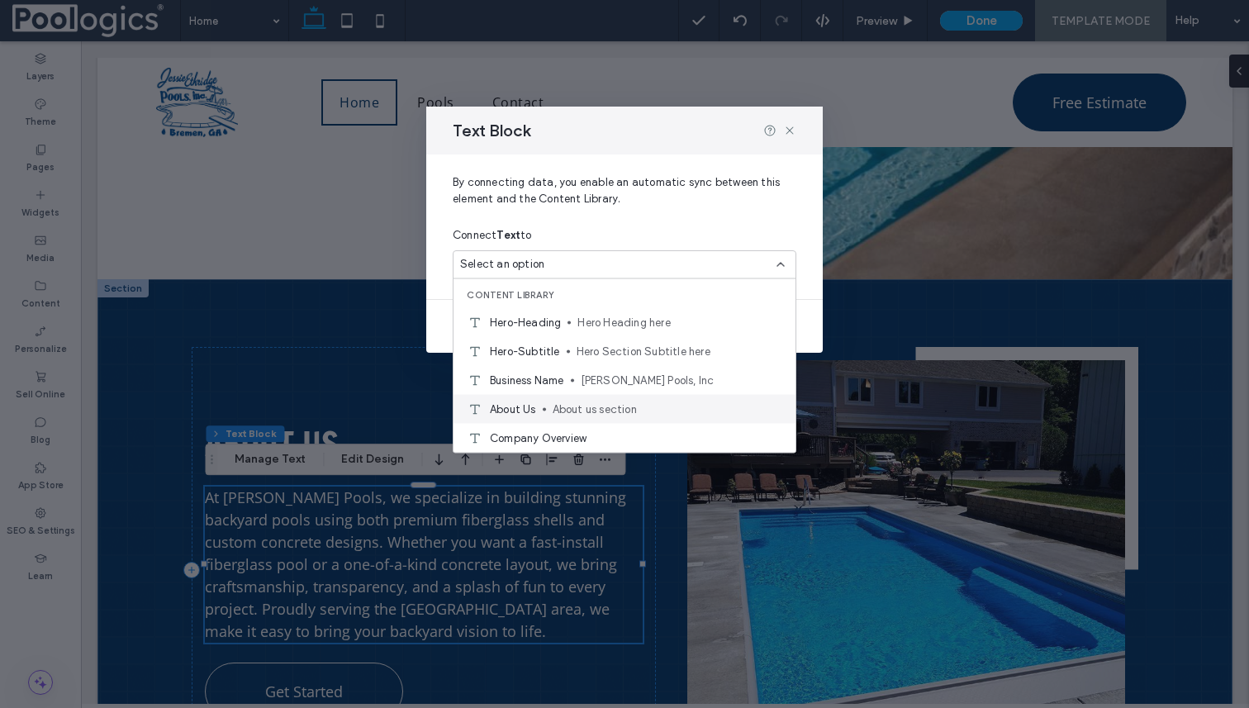
click at [577, 416] on span "About us section" at bounding box center [668, 409] width 230 height 17
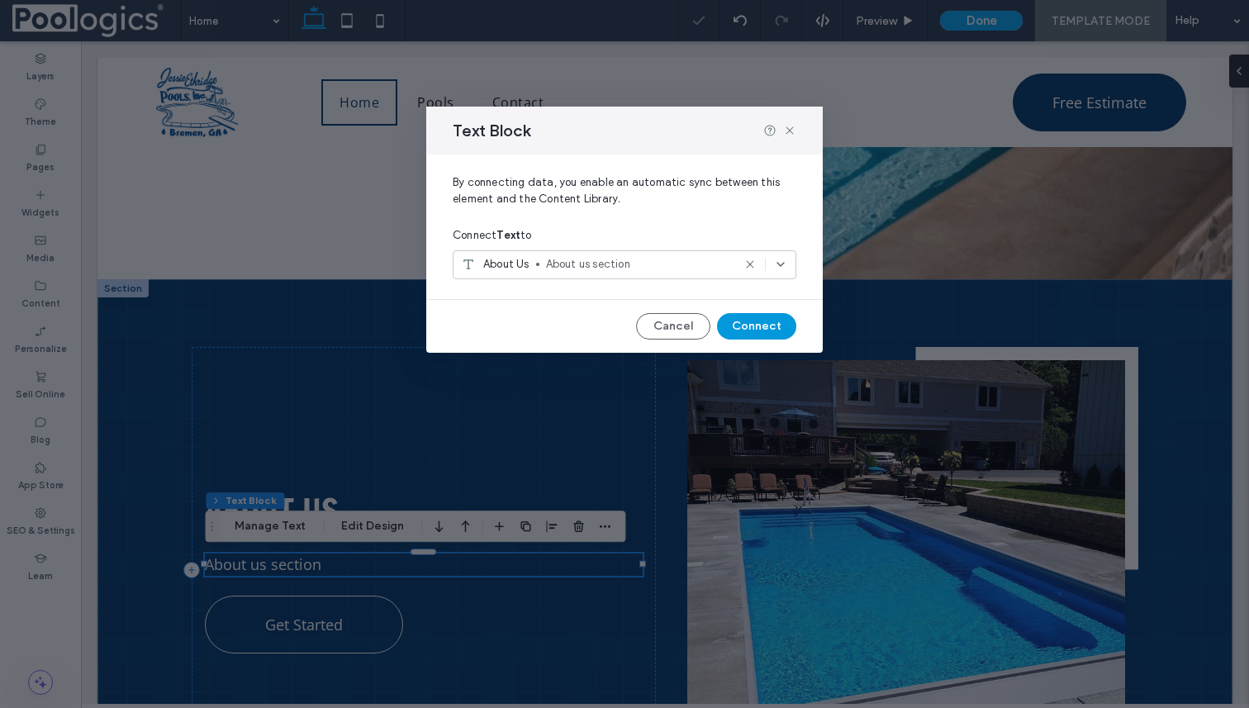
click at [765, 324] on button "Connect" at bounding box center [756, 326] width 79 height 26
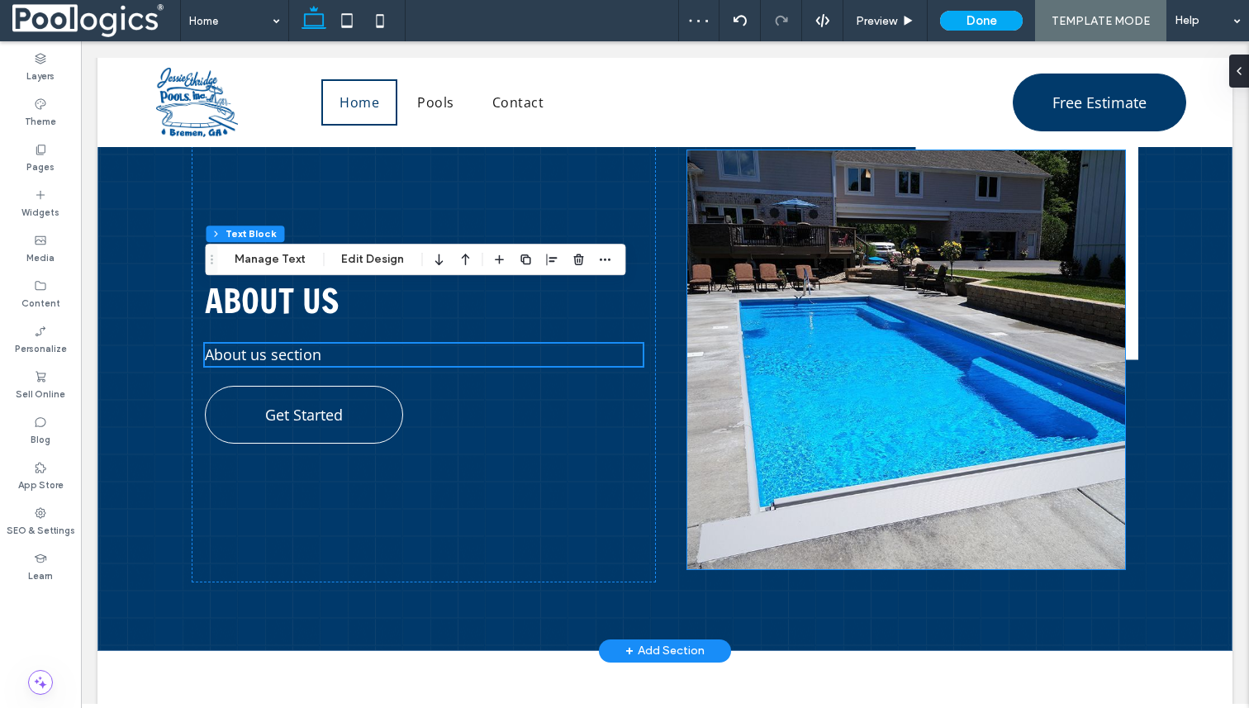
scroll to position [468, 0]
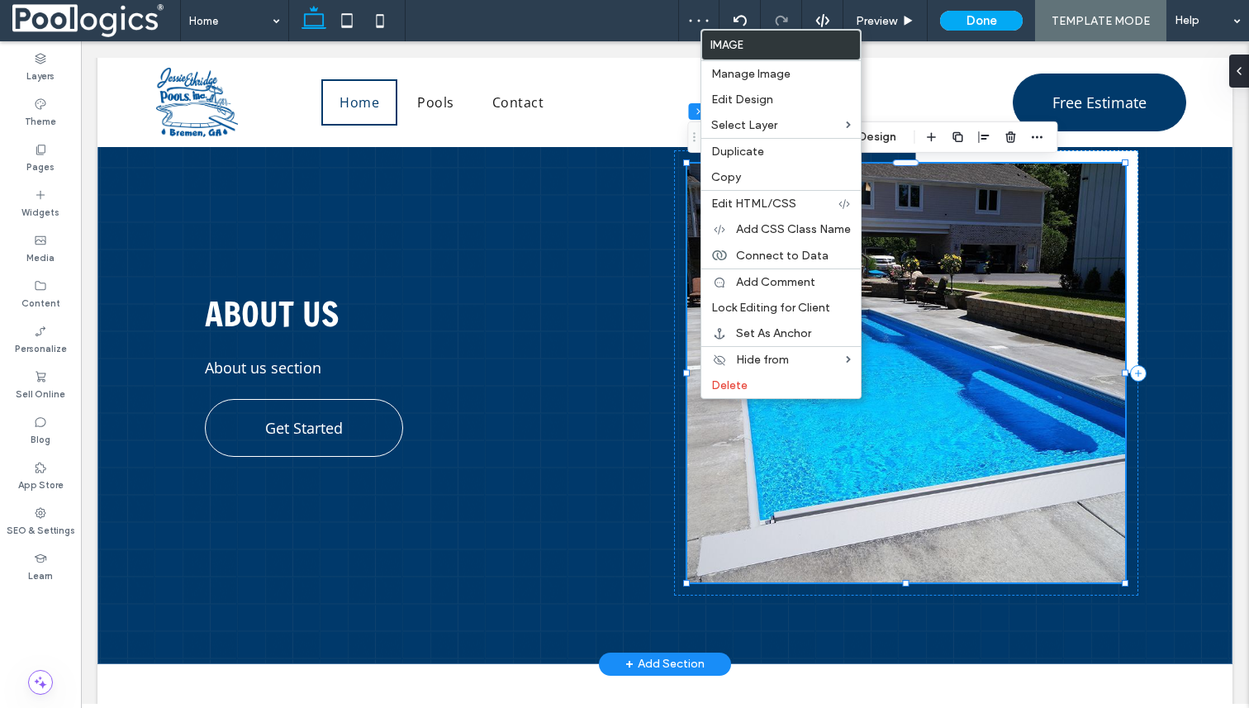
click at [926, 359] on img at bounding box center [905, 373] width 437 height 419
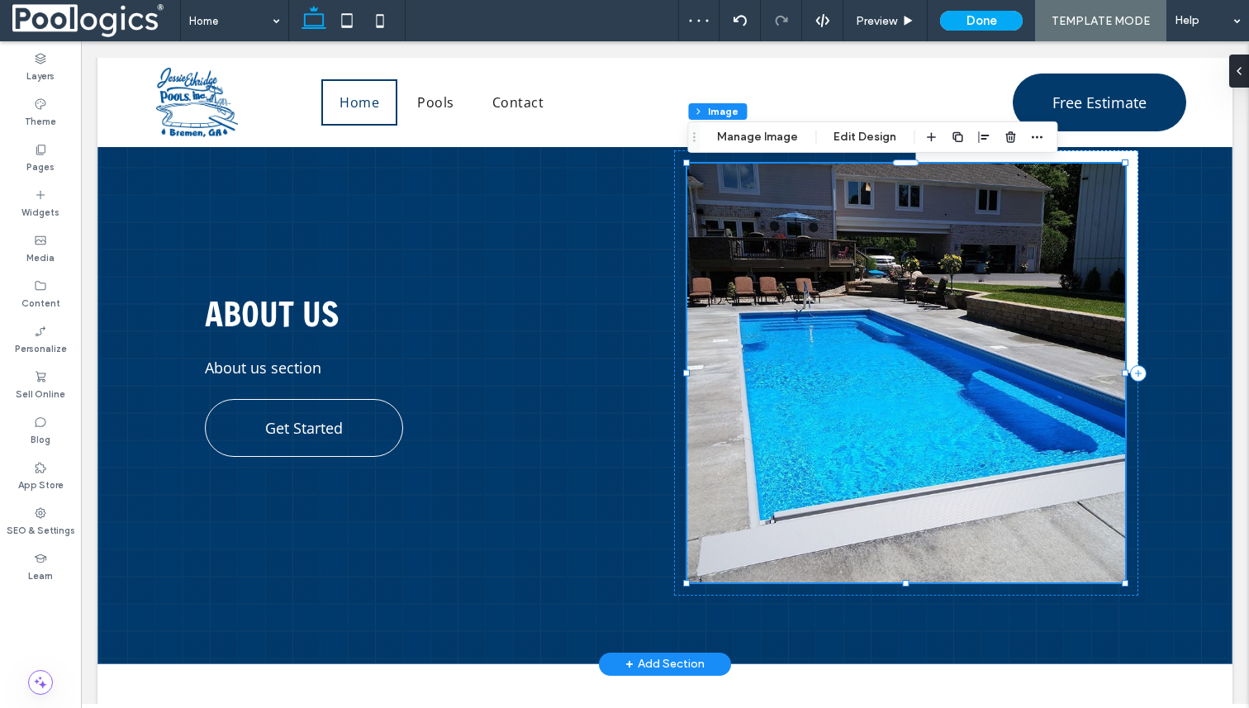
click at [926, 359] on img at bounding box center [905, 373] width 437 height 419
click at [38, 301] on label "Content" at bounding box center [40, 301] width 39 height 18
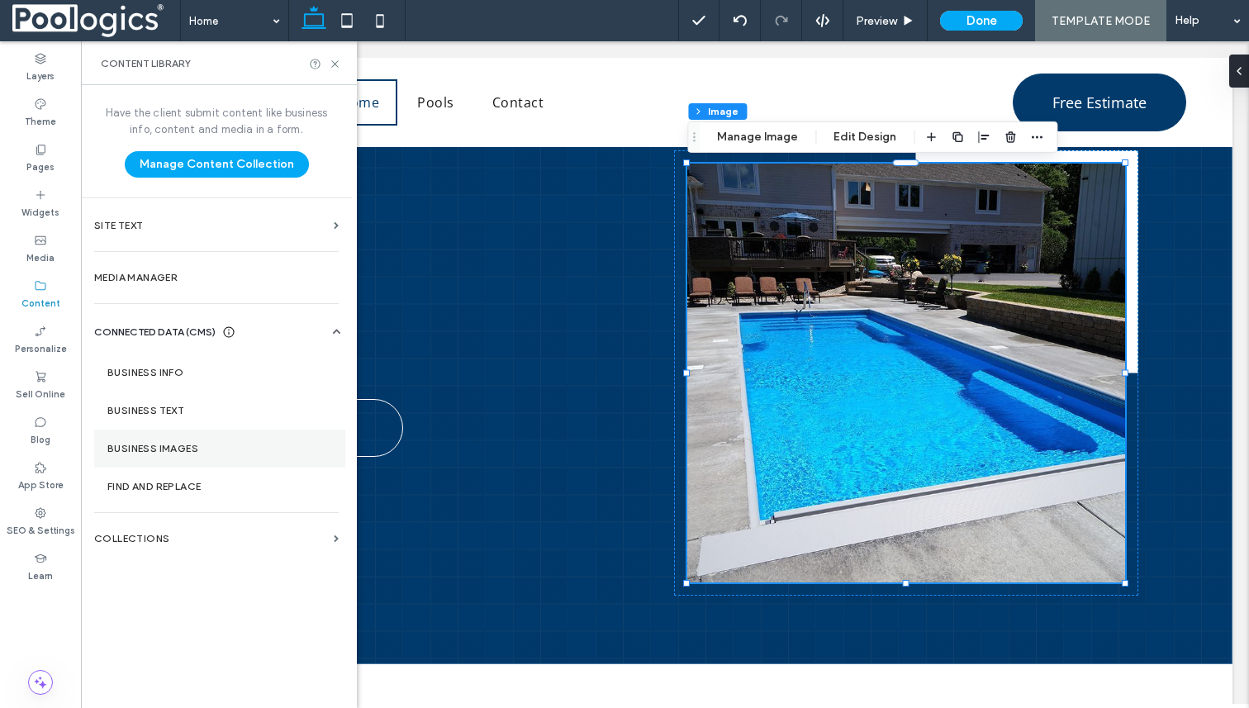
click at [173, 452] on label "Business Images" at bounding box center [219, 449] width 225 height 12
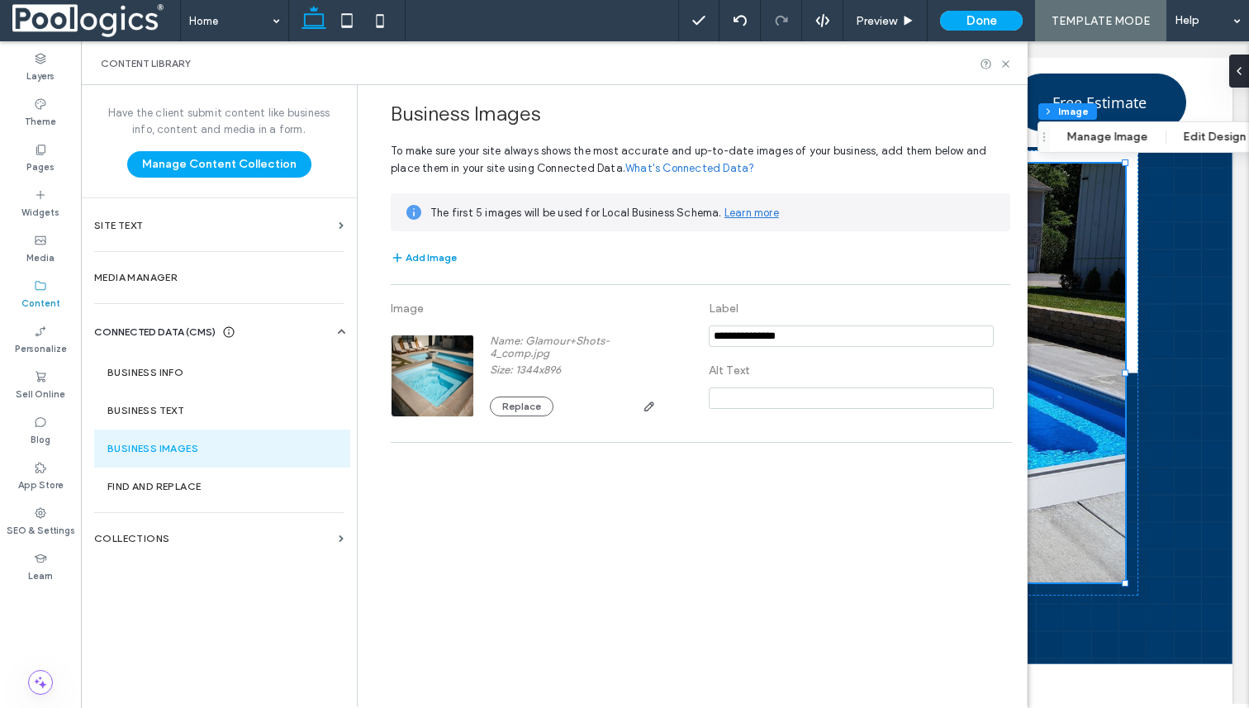
click at [439, 263] on button "Add Image" at bounding box center [424, 258] width 66 height 20
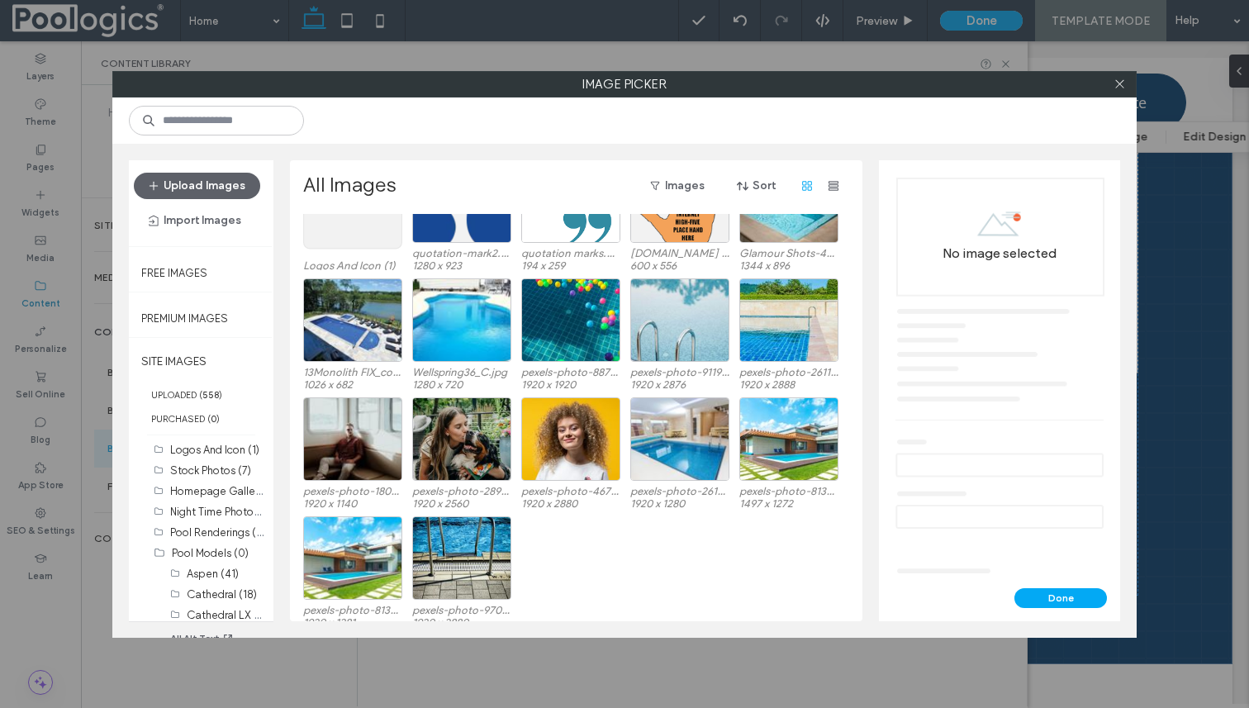
scroll to position [220, 0]
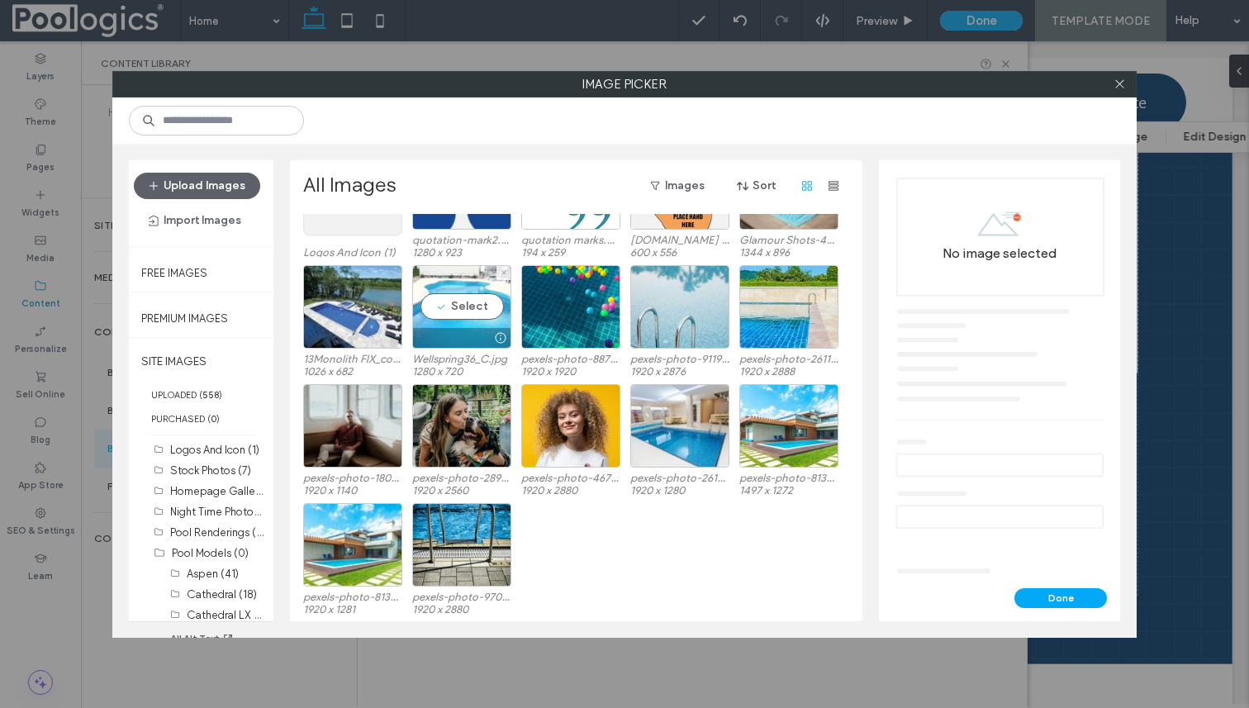
click at [455, 303] on div "Select" at bounding box center [461, 306] width 99 height 83
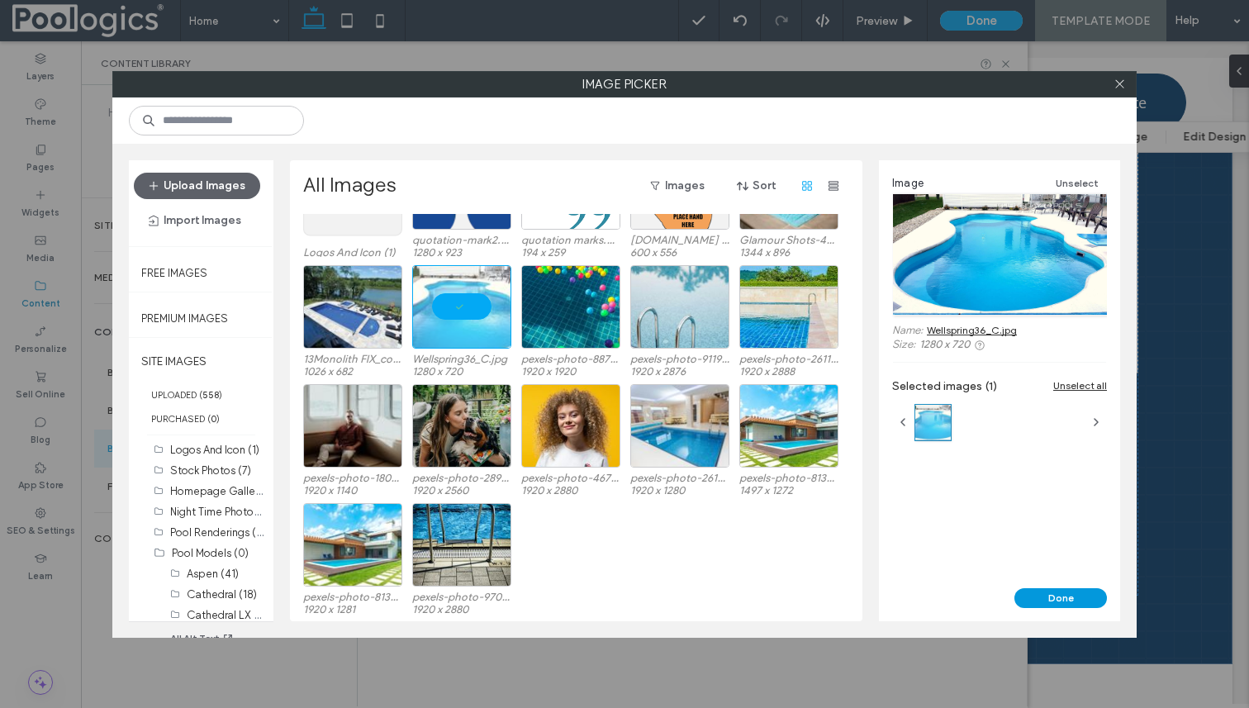
click at [1062, 593] on button "Done" at bounding box center [1061, 598] width 93 height 20
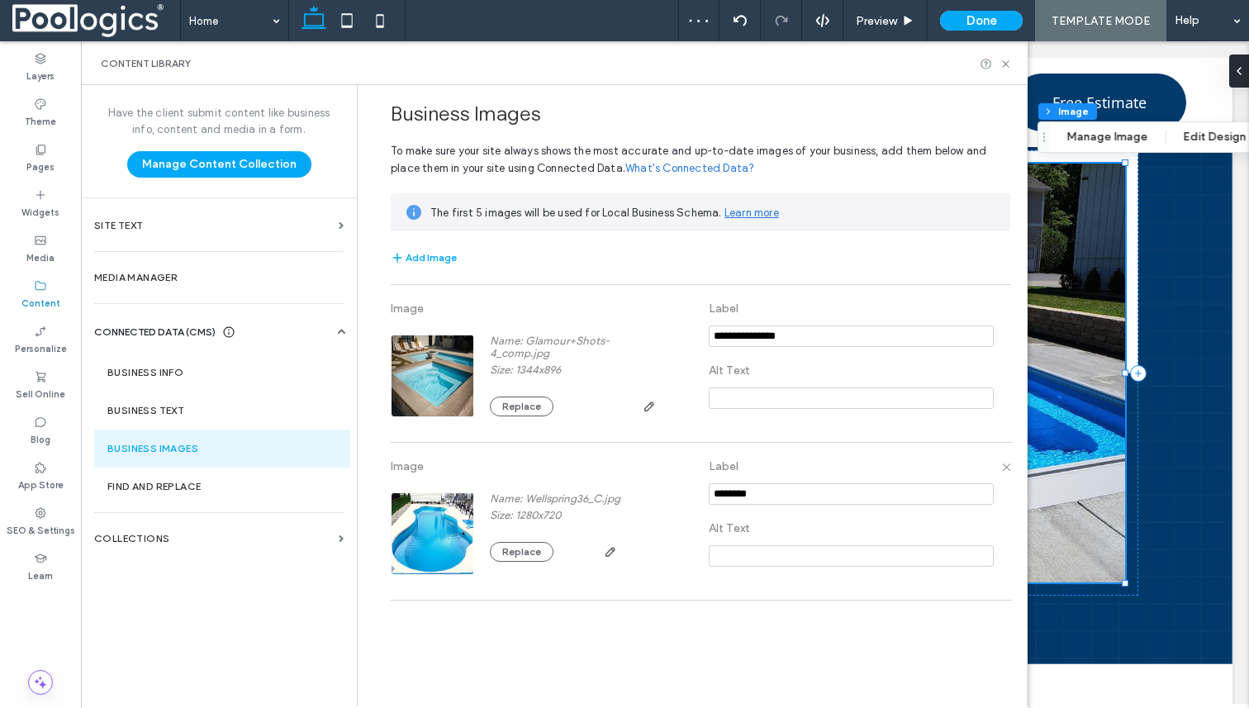
drag, startPoint x: 782, startPoint y: 492, endPoint x: 619, endPoint y: 487, distance: 162.8
click at [619, 492] on div "Image Name: Wellspring36_C.jpg Size: 1280x720 Replace Label Alt Text" at bounding box center [701, 521] width 620 height 140
type input "**********"
click at [1220, 407] on div "About Us About us section Get Started" at bounding box center [664, 374] width 1135 height 582
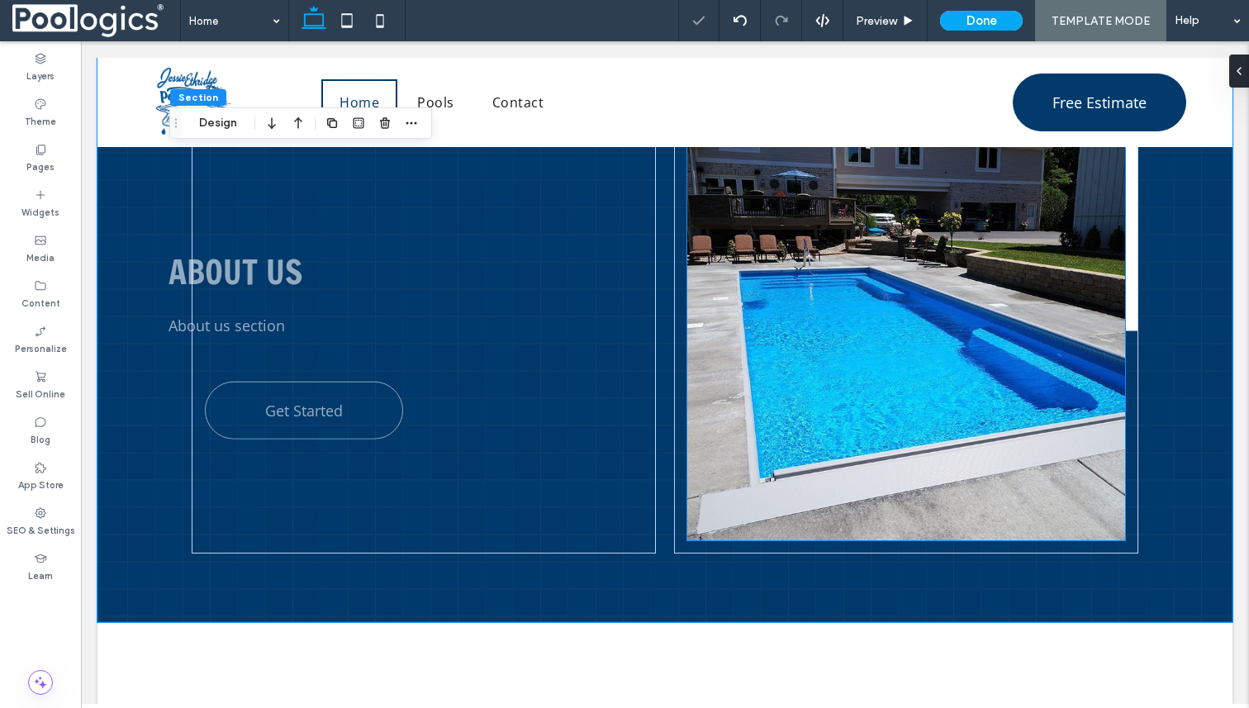
scroll to position [338, 0]
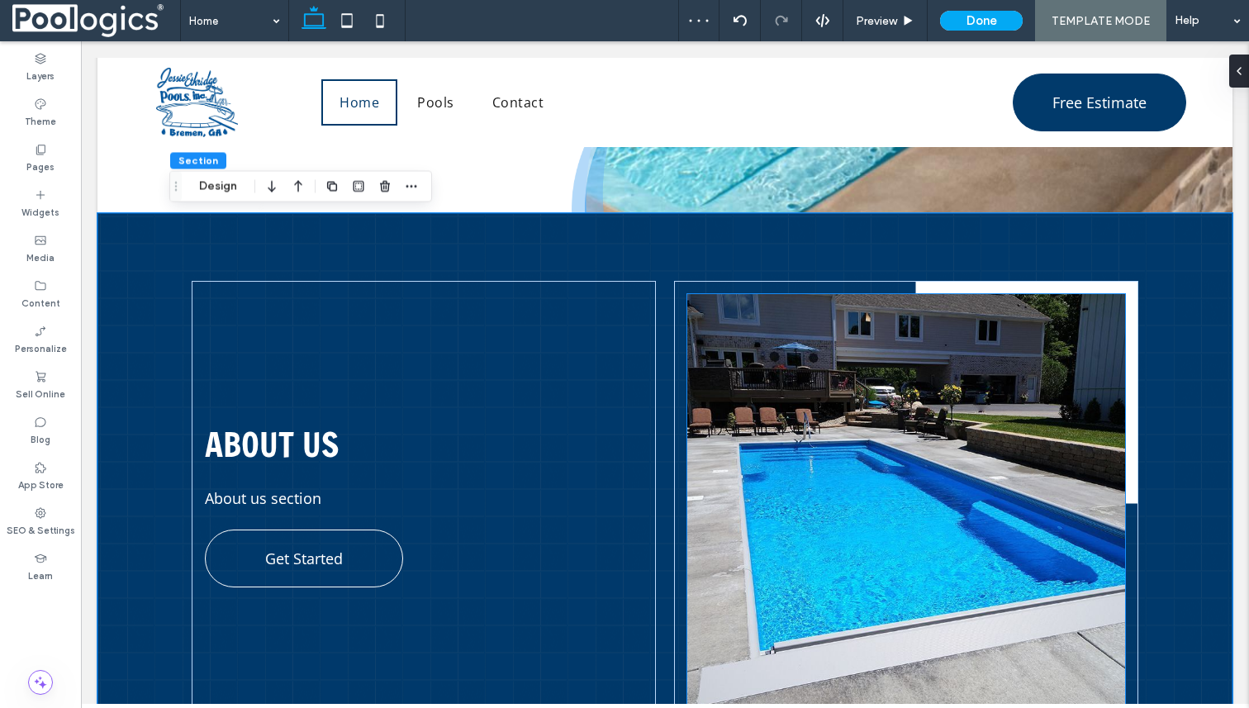
click at [935, 435] on img at bounding box center [905, 503] width 437 height 419
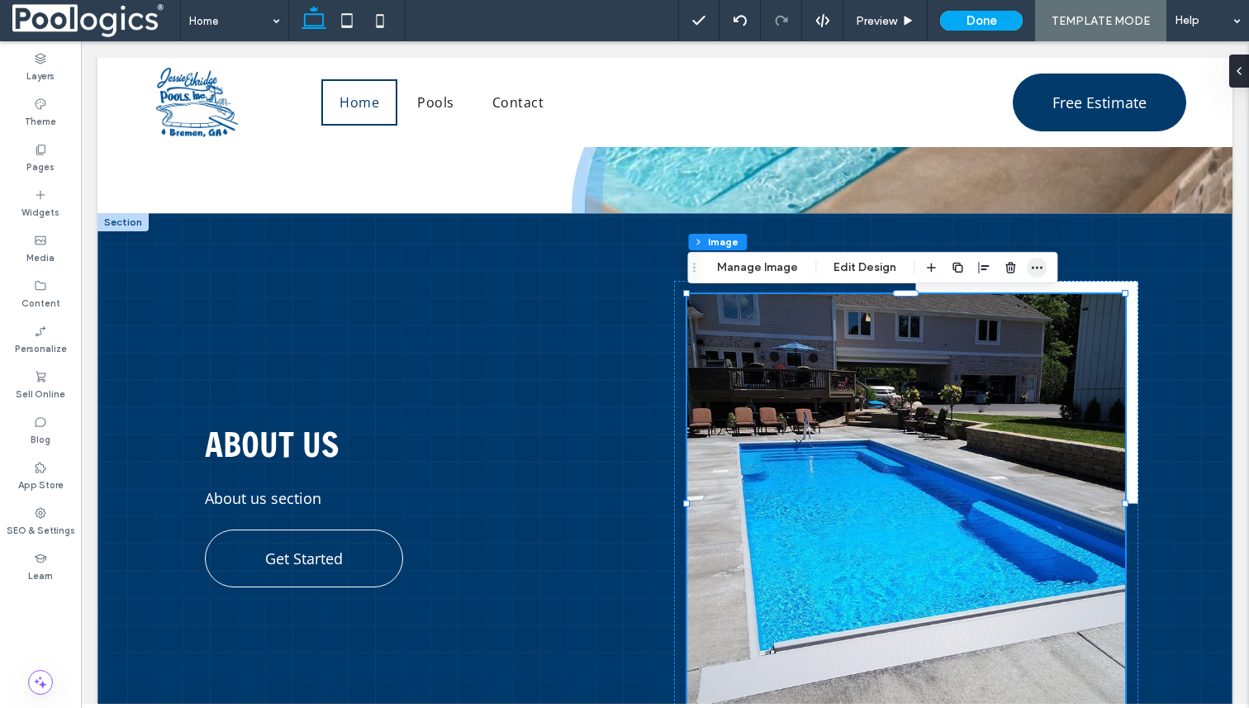
click at [1039, 273] on icon "button" at bounding box center [1036, 267] width 13 height 13
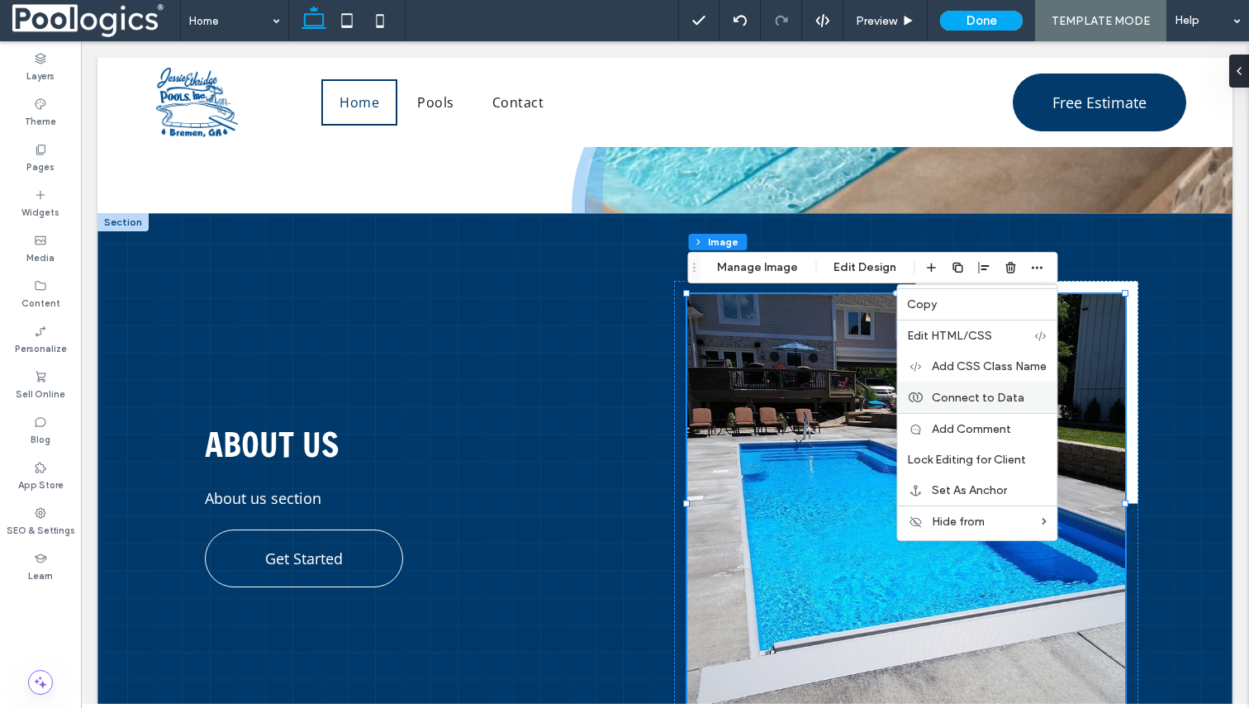
click at [967, 397] on span "Connect to Data" at bounding box center [978, 397] width 93 height 14
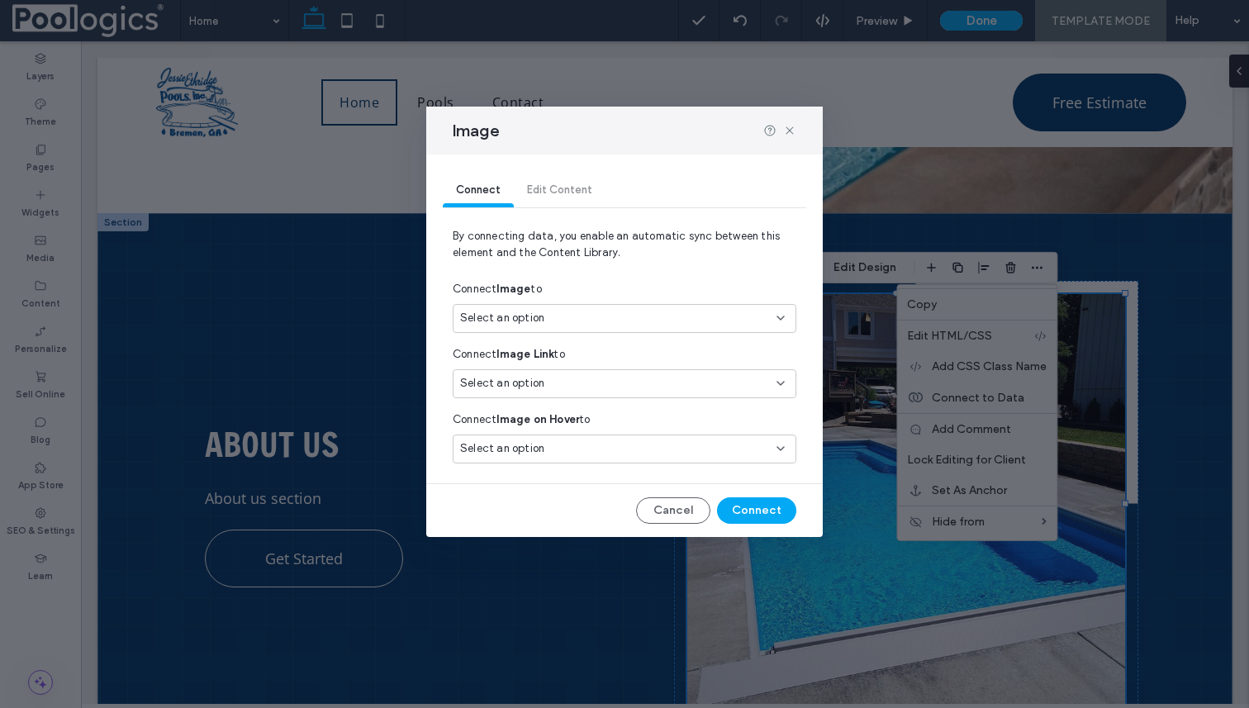
click at [606, 311] on div "Select an option" at bounding box center [614, 318] width 309 height 17
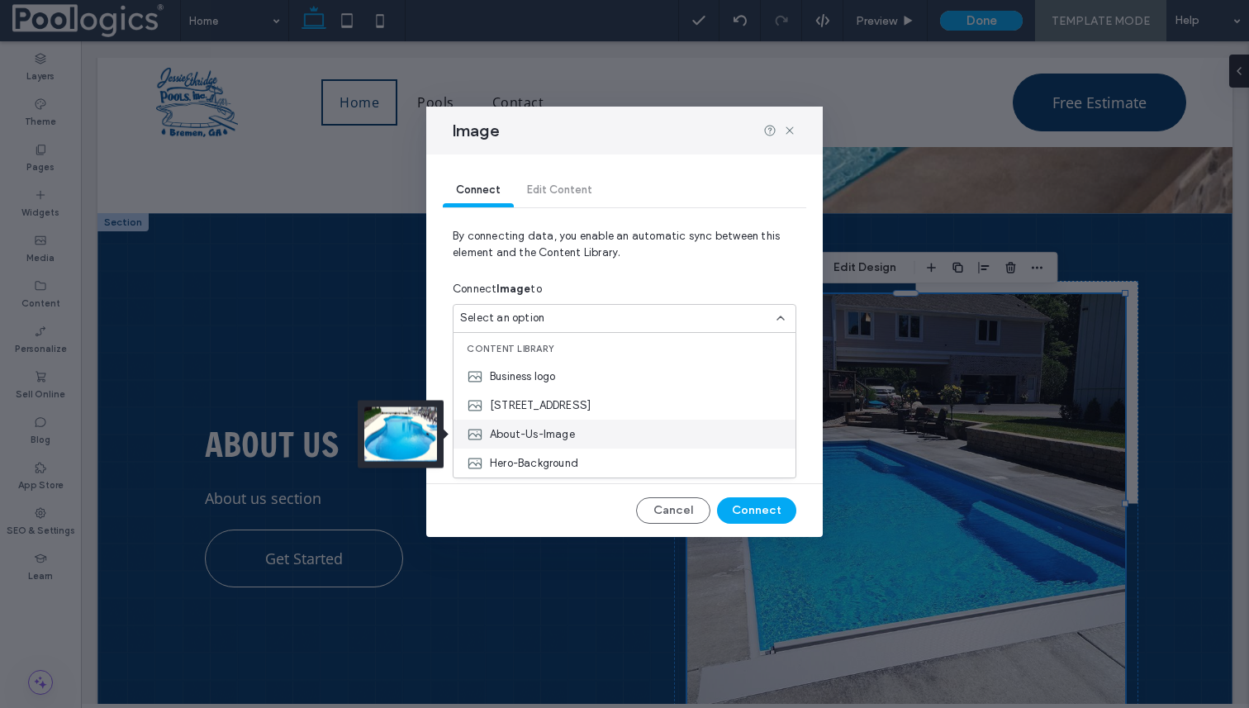
click at [563, 434] on span "About-Us-Image" at bounding box center [532, 434] width 85 height 17
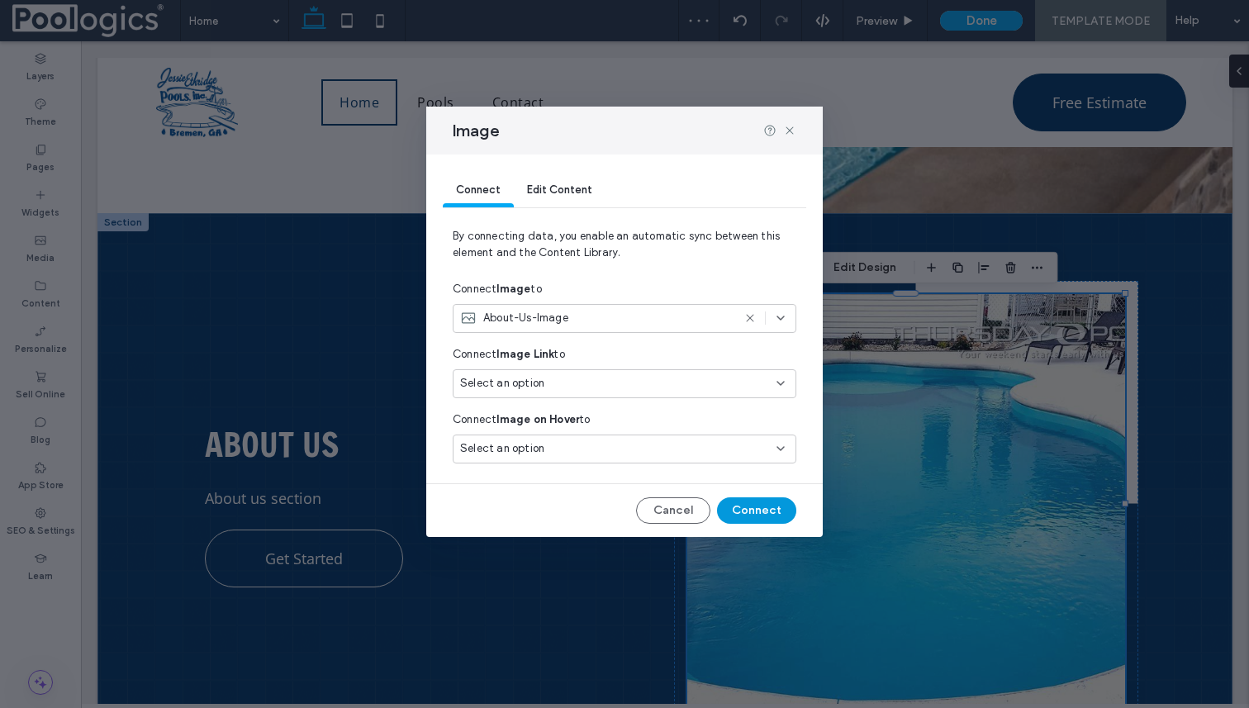
click at [762, 507] on button "Connect" at bounding box center [756, 510] width 79 height 26
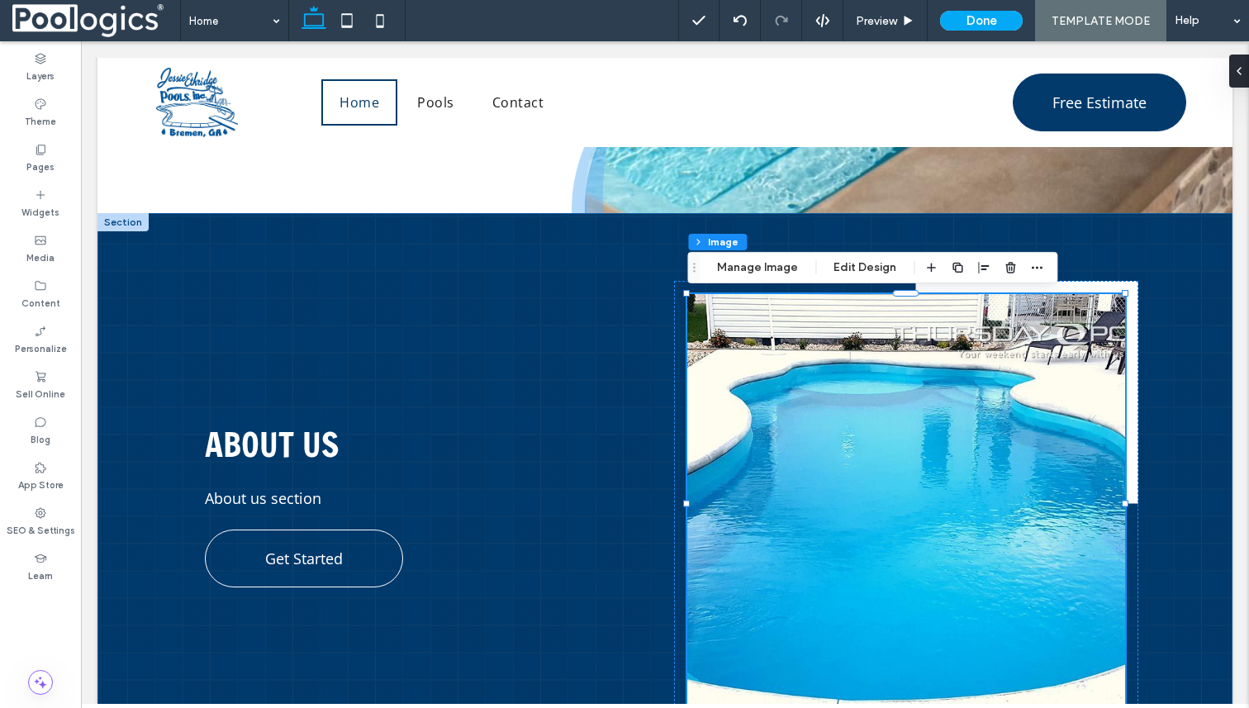
click at [1174, 433] on div "About Us About us section Get Started" at bounding box center [664, 504] width 1135 height 582
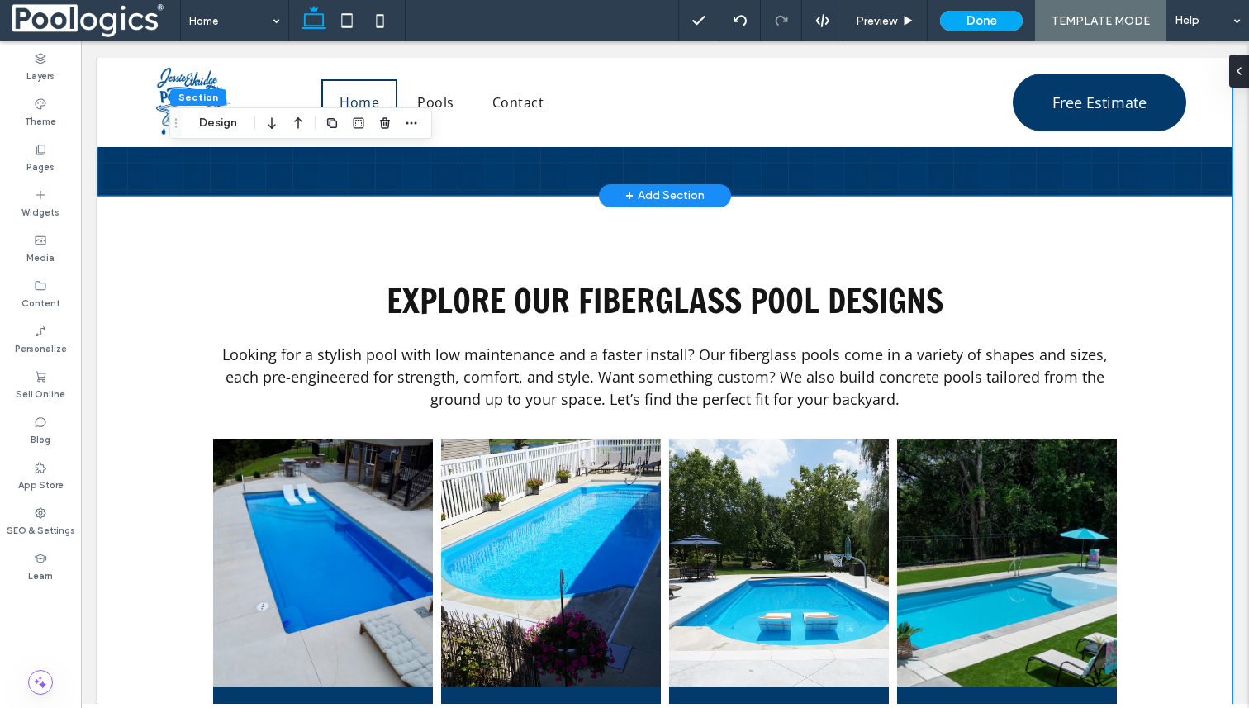
scroll to position [949, 0]
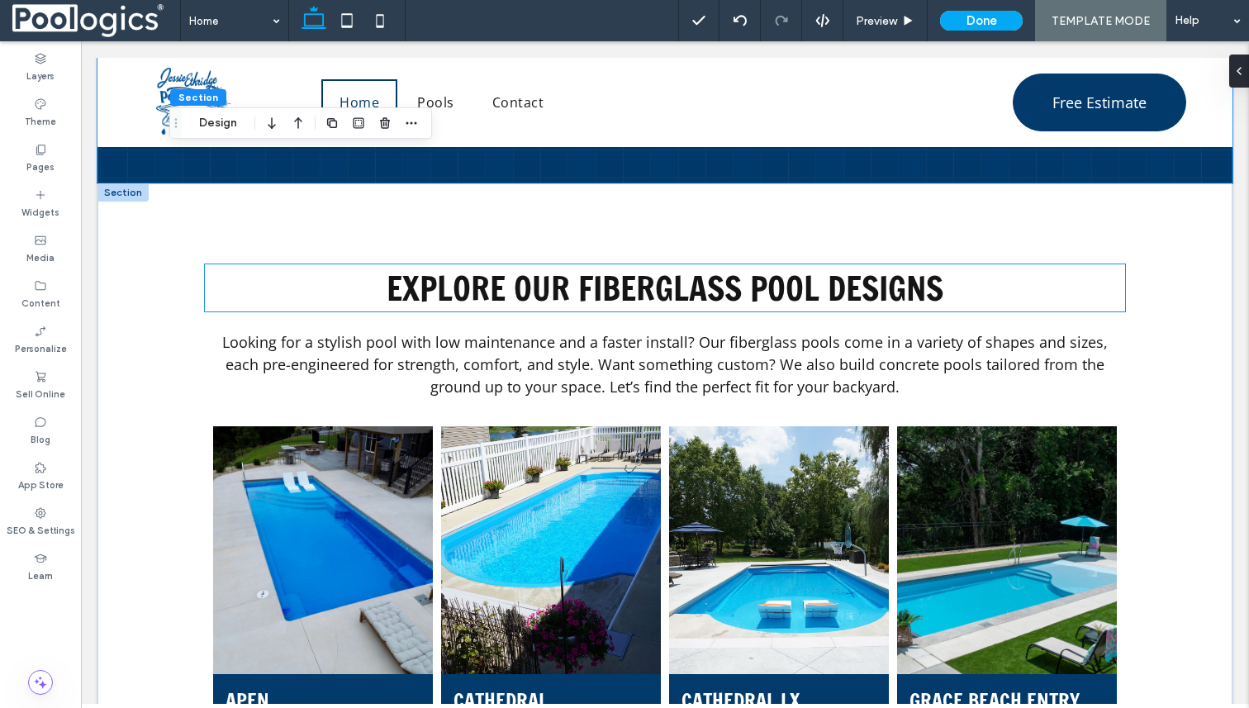
click at [627, 306] on span "Explore Our Fiberglass Pool Designs" at bounding box center [665, 287] width 557 height 47
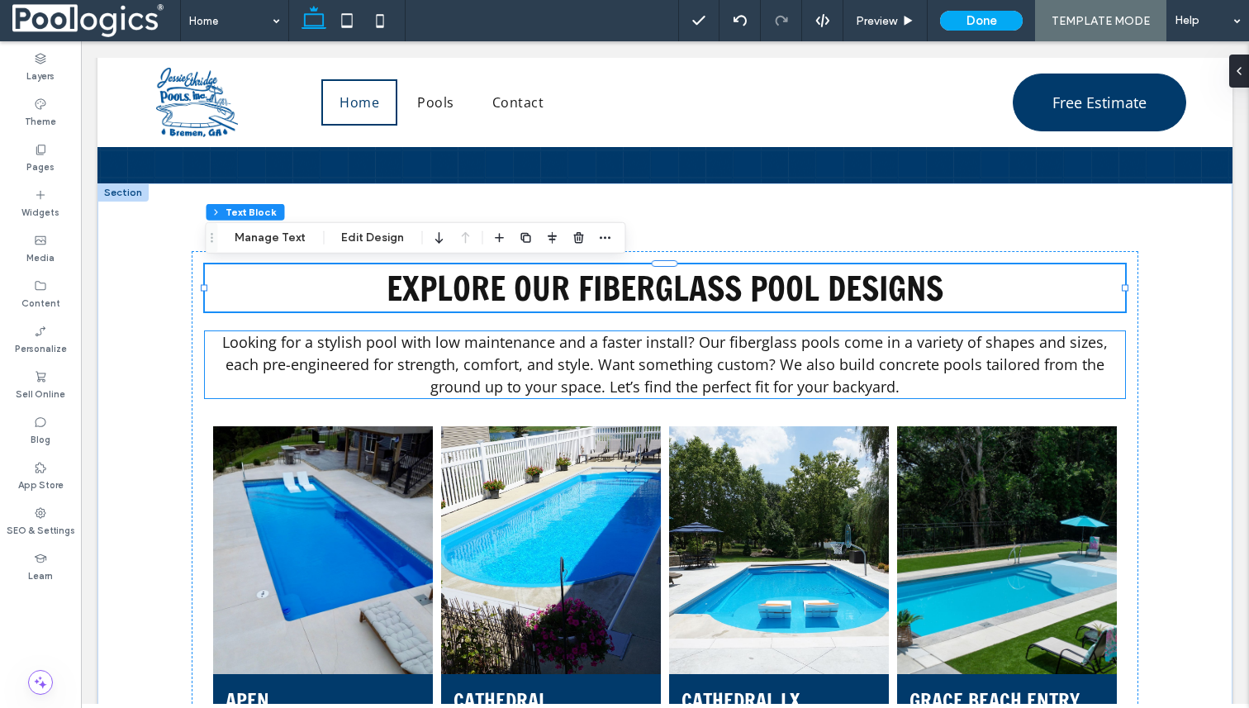
click at [625, 364] on span "Looking for a stylish pool with low maintenance and a faster install? Our fiber…" at bounding box center [665, 364] width 886 height 64
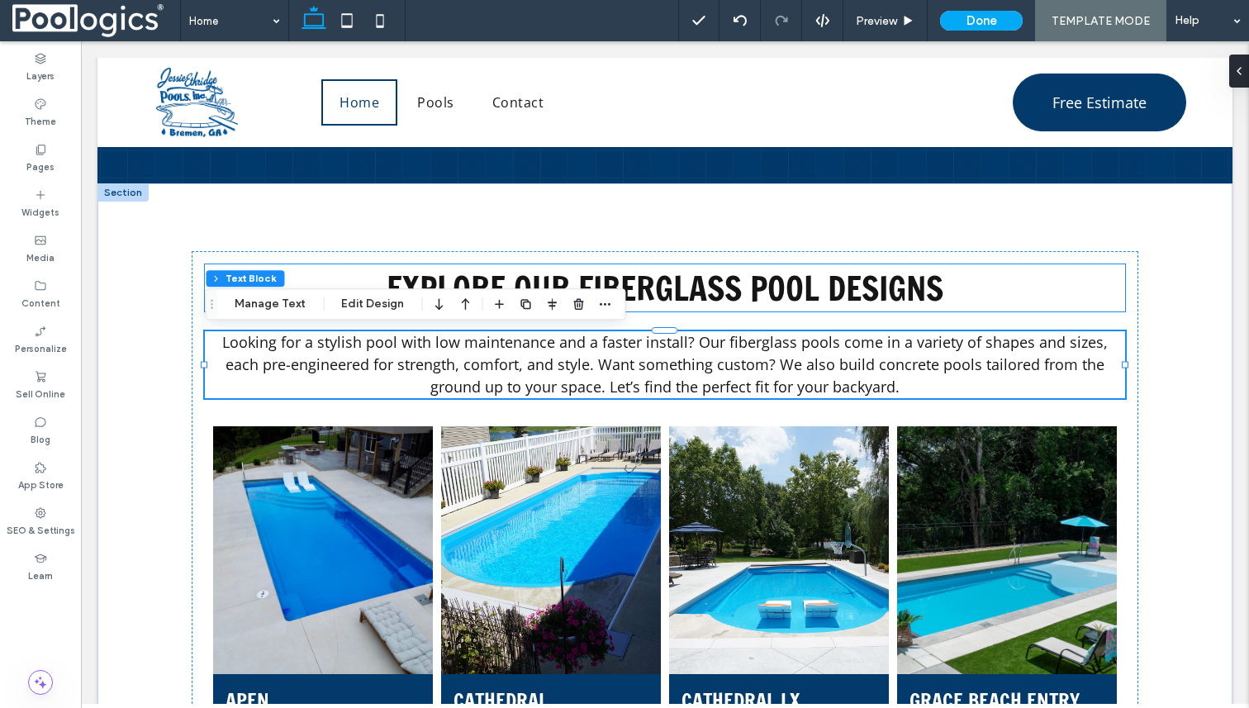
click at [644, 279] on span "Explore Our Fiberglass Pool Designs" at bounding box center [665, 287] width 557 height 47
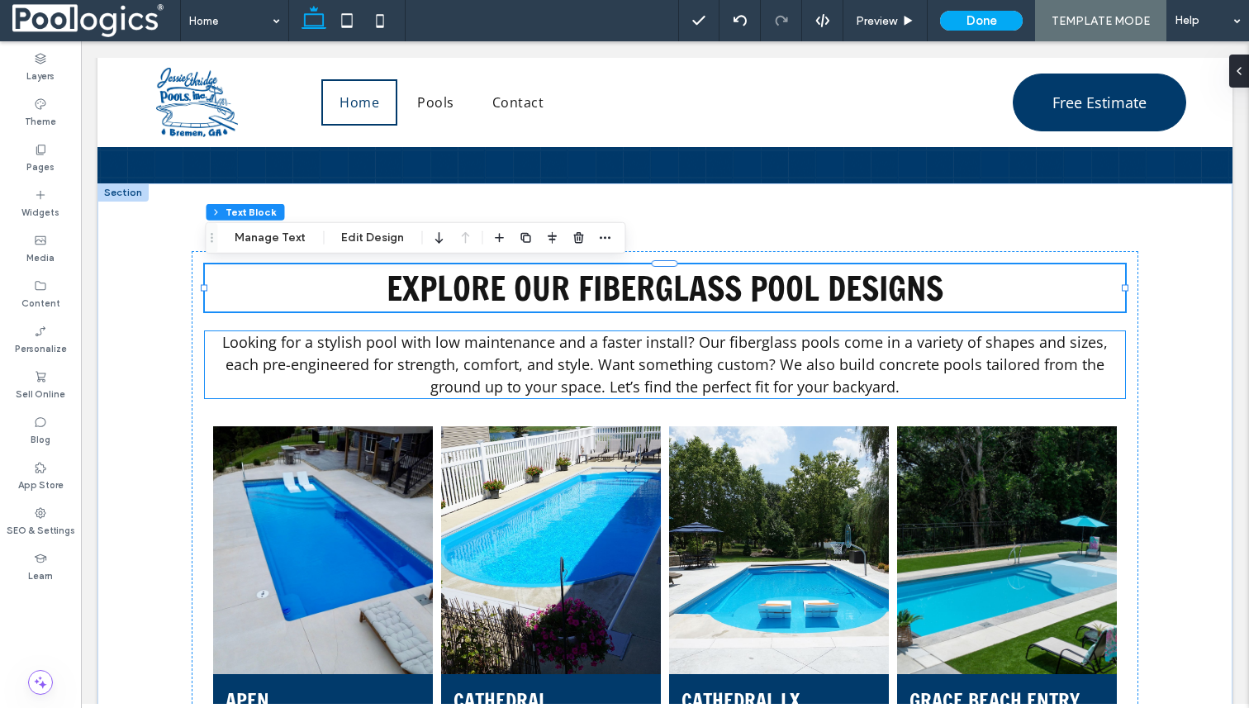
click at [666, 397] on p "Looking for a stylish pool with low maintenance and a faster install? Our fiber…" at bounding box center [665, 364] width 920 height 67
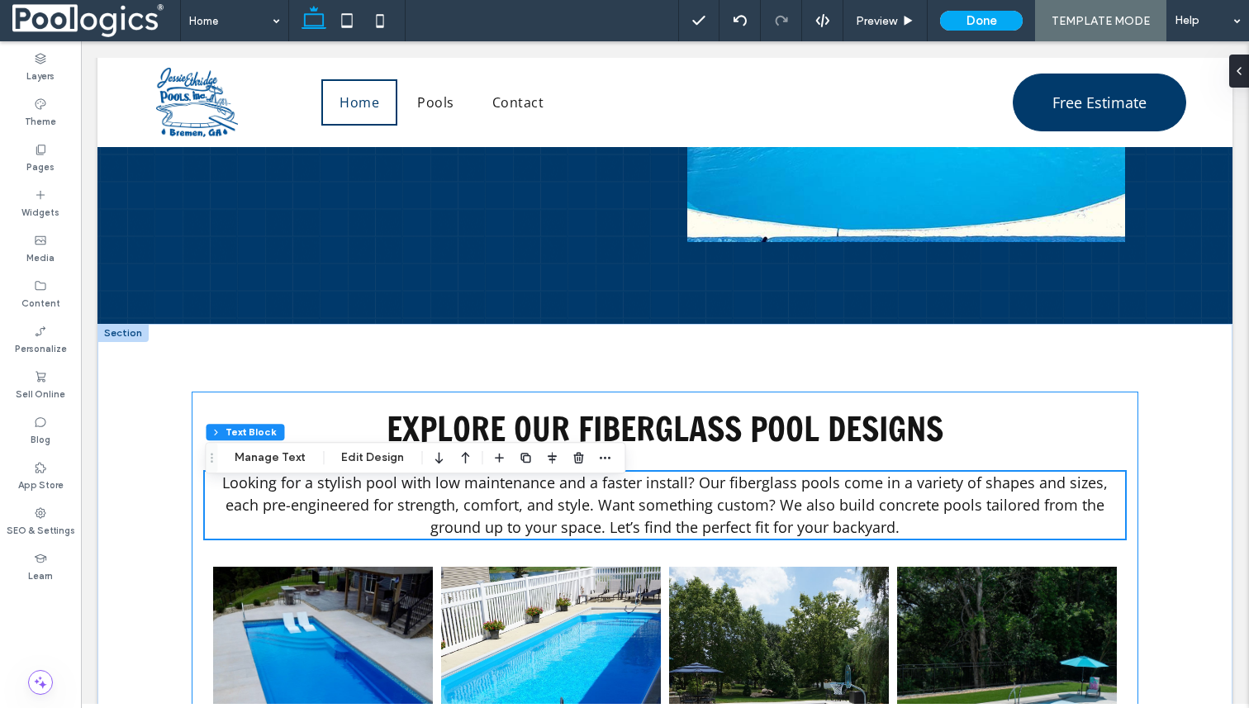
scroll to position [816, 0]
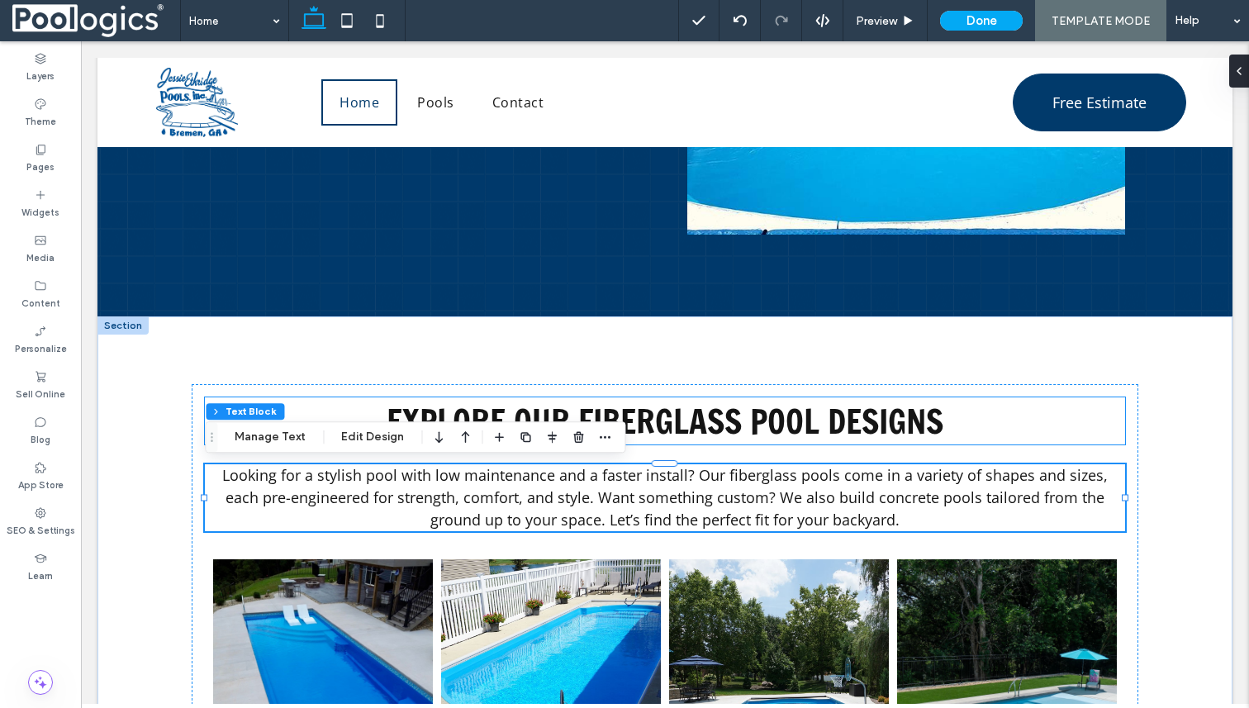
click at [795, 416] on span "Explore Our Fiberglass Pool Designs" at bounding box center [665, 420] width 557 height 47
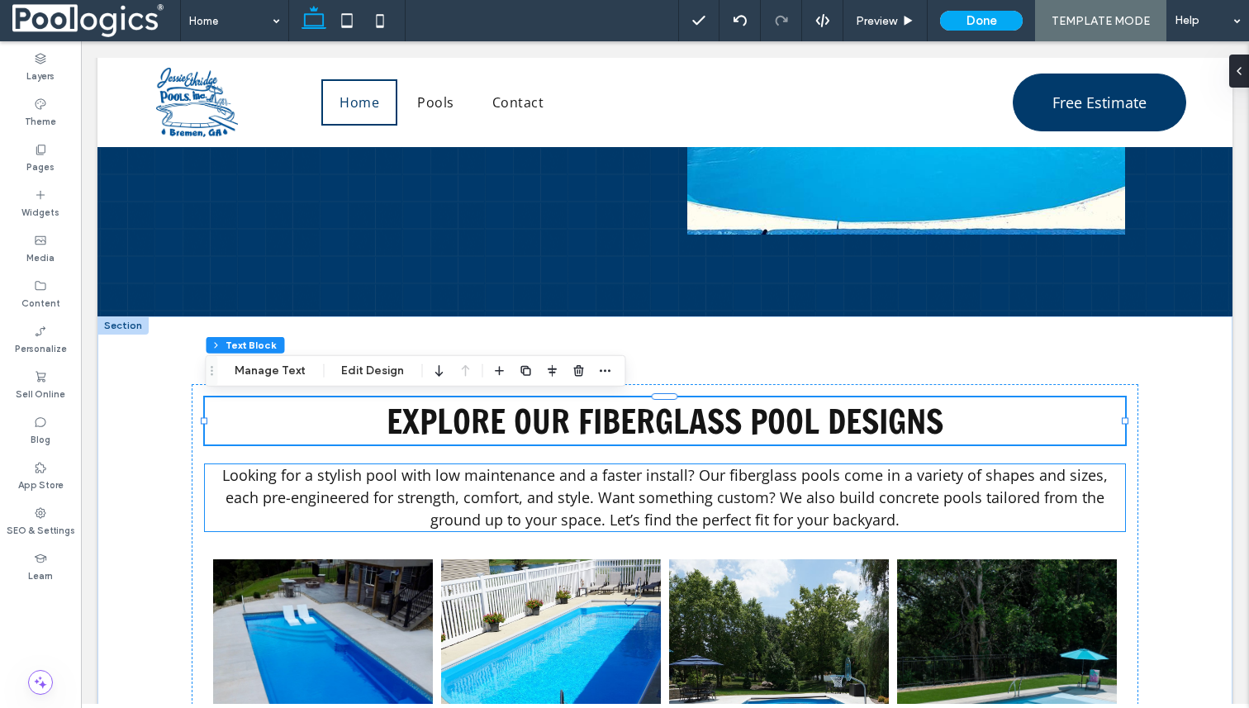
click at [636, 489] on span "Looking for a stylish pool with low maintenance and a faster install? Our fiber…" at bounding box center [665, 497] width 886 height 64
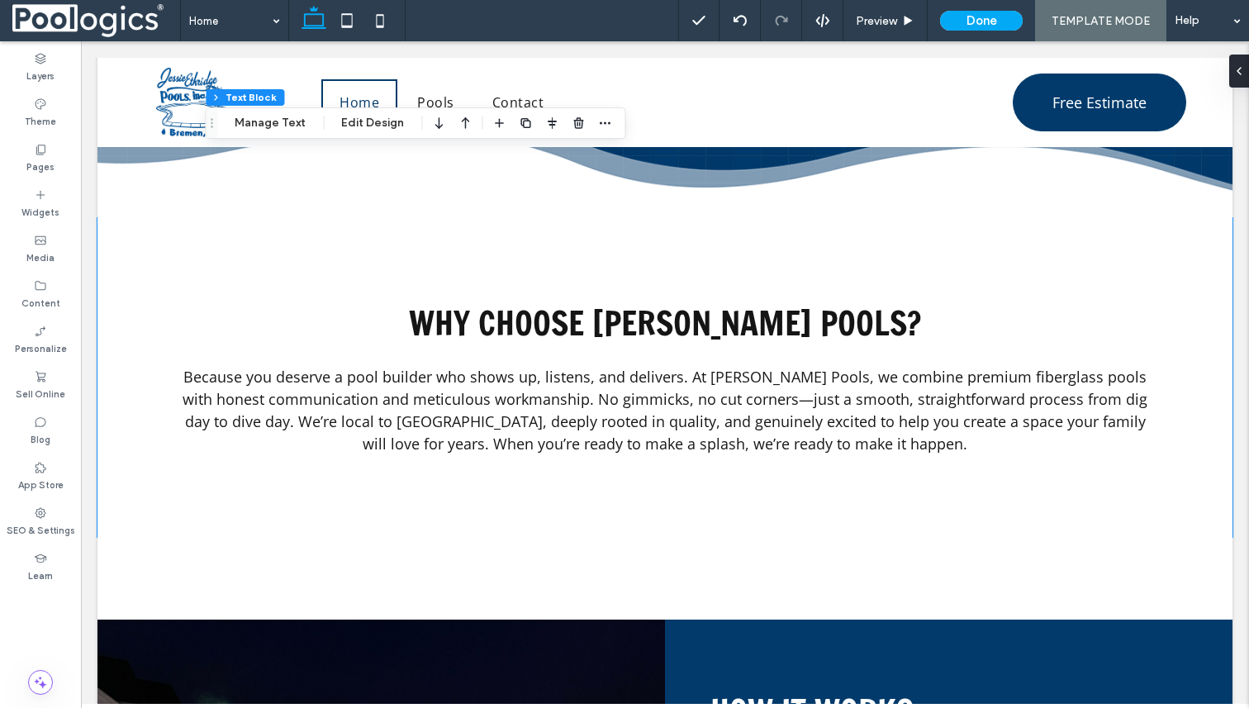
scroll to position [3506, 0]
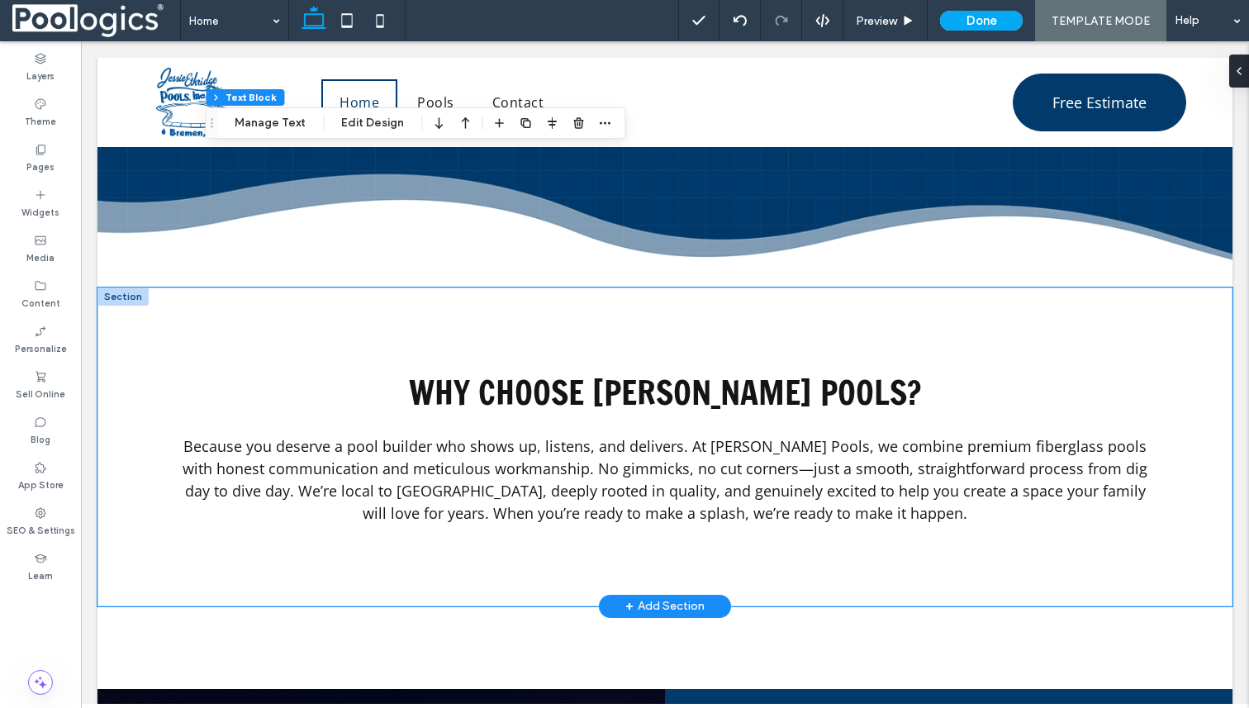
click at [599, 316] on div "Why Choose Jessie Ethridge Pools? Because you deserve a pool builder who shows …" at bounding box center [664, 447] width 991 height 319
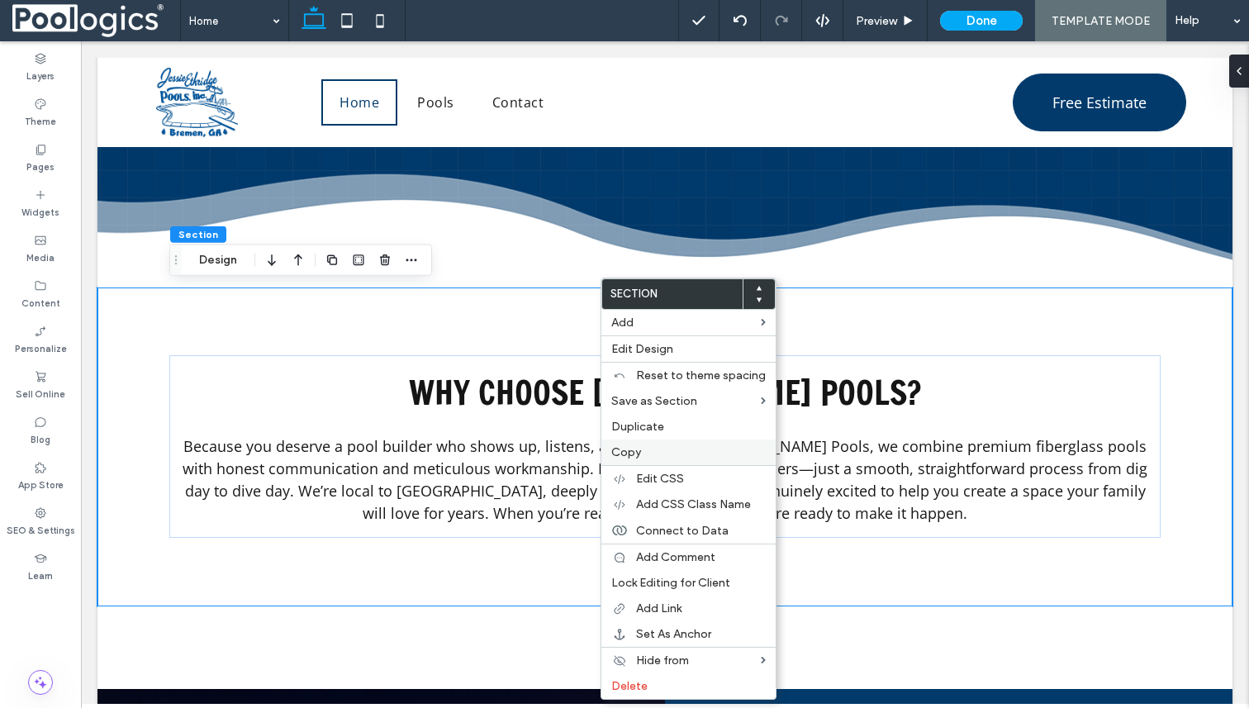
click at [640, 450] on label "Copy" at bounding box center [688, 452] width 155 height 14
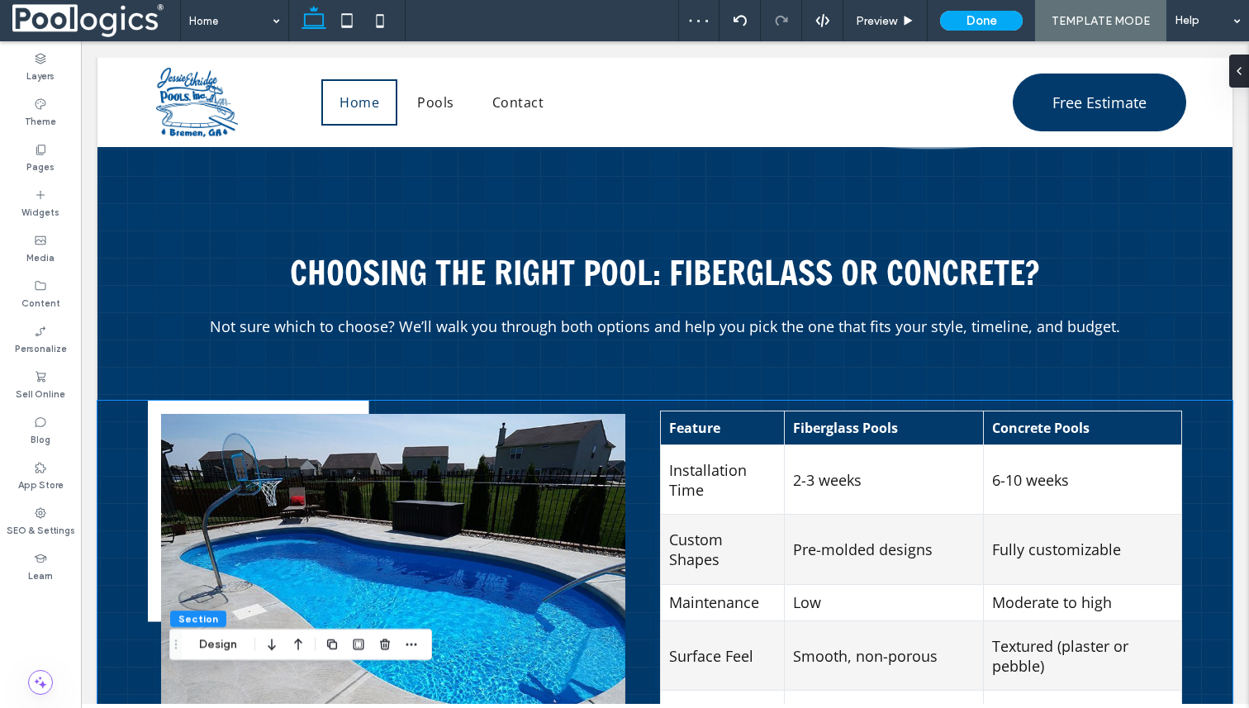
scroll to position [2731, 0]
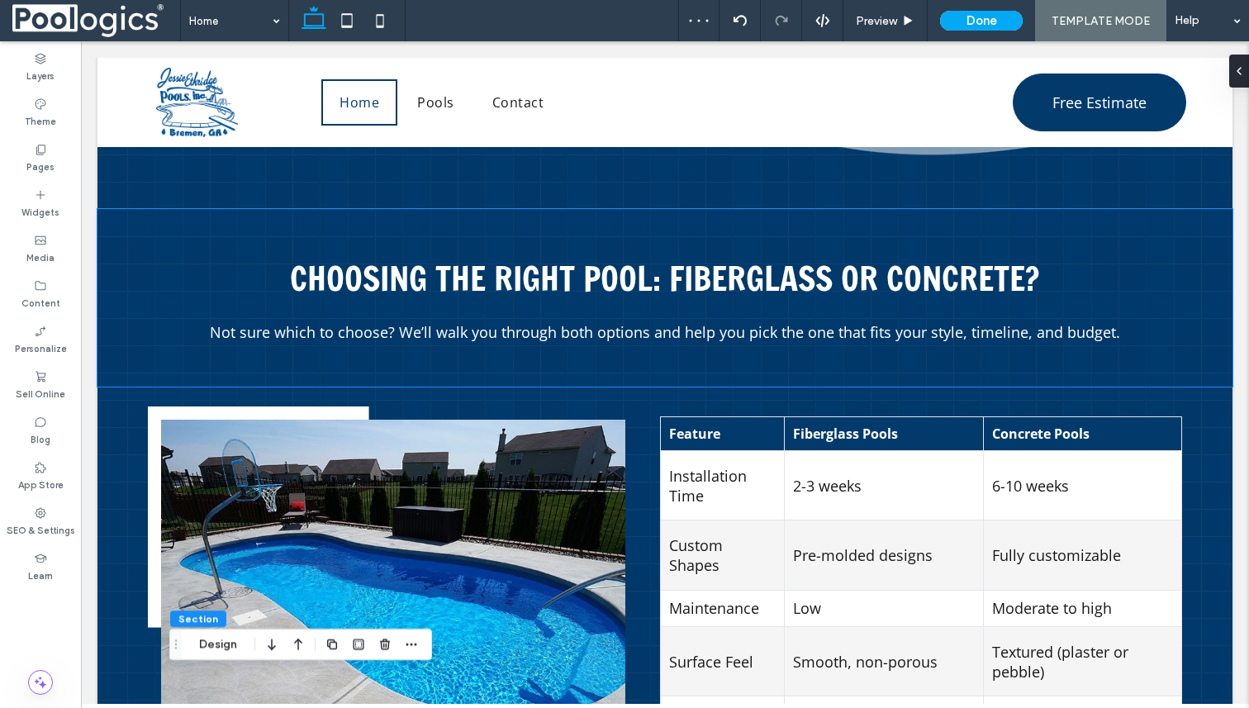
click at [708, 304] on div "Choosing the Right Pool: Fiberglass or Concrete? Not sure which to choose? We’l…" at bounding box center [665, 320] width 1044 height 132
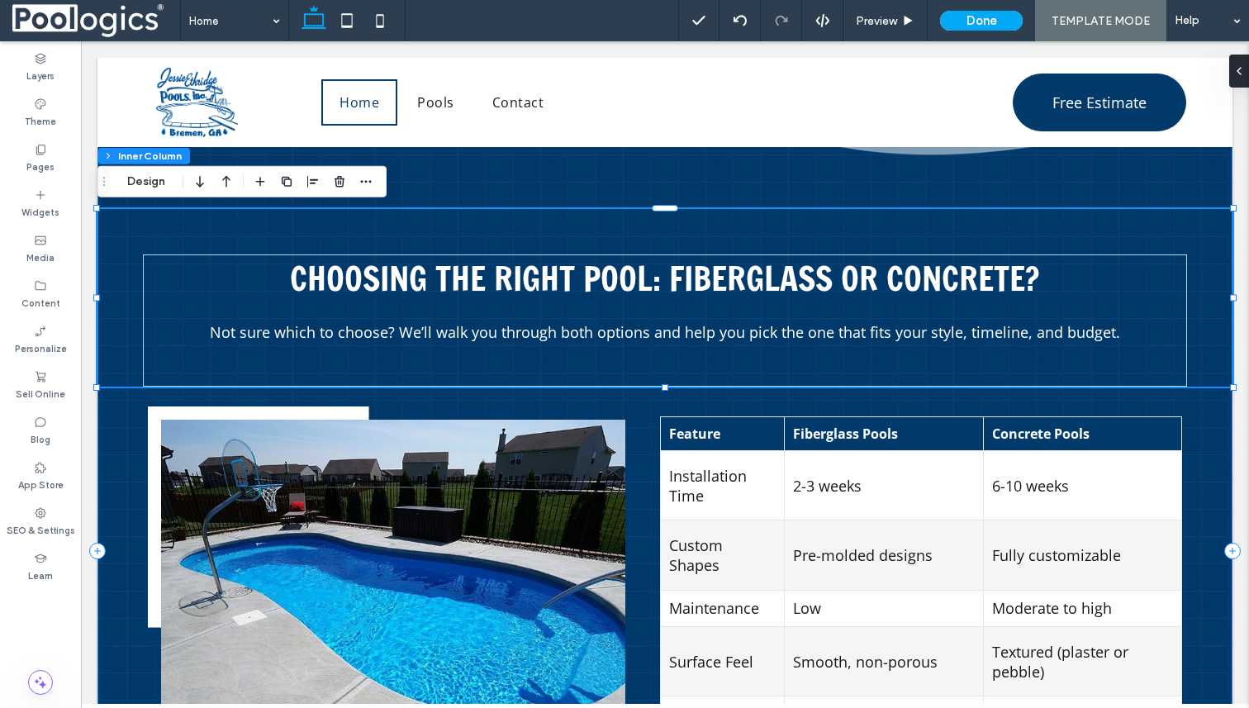
click at [596, 232] on div "Choosing the Right Pool: Fiberglass or Concrete? Not sure which to choose? We’l…" at bounding box center [664, 298] width 1135 height 178
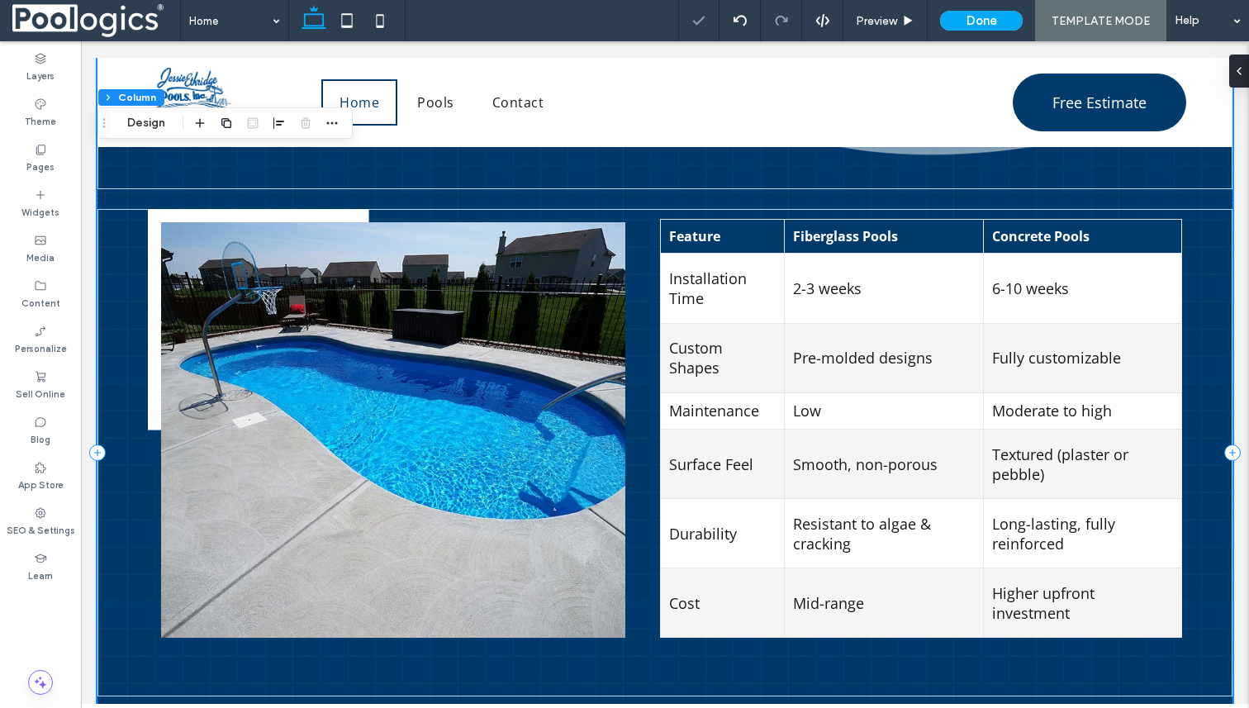
click at [588, 199] on div "Feature Fiberglass Pools Concrete Pools Installation Time 2-3 weeks 6-10 weeks …" at bounding box center [664, 452] width 1135 height 825
click at [616, 216] on div at bounding box center [393, 430] width 491 height 442
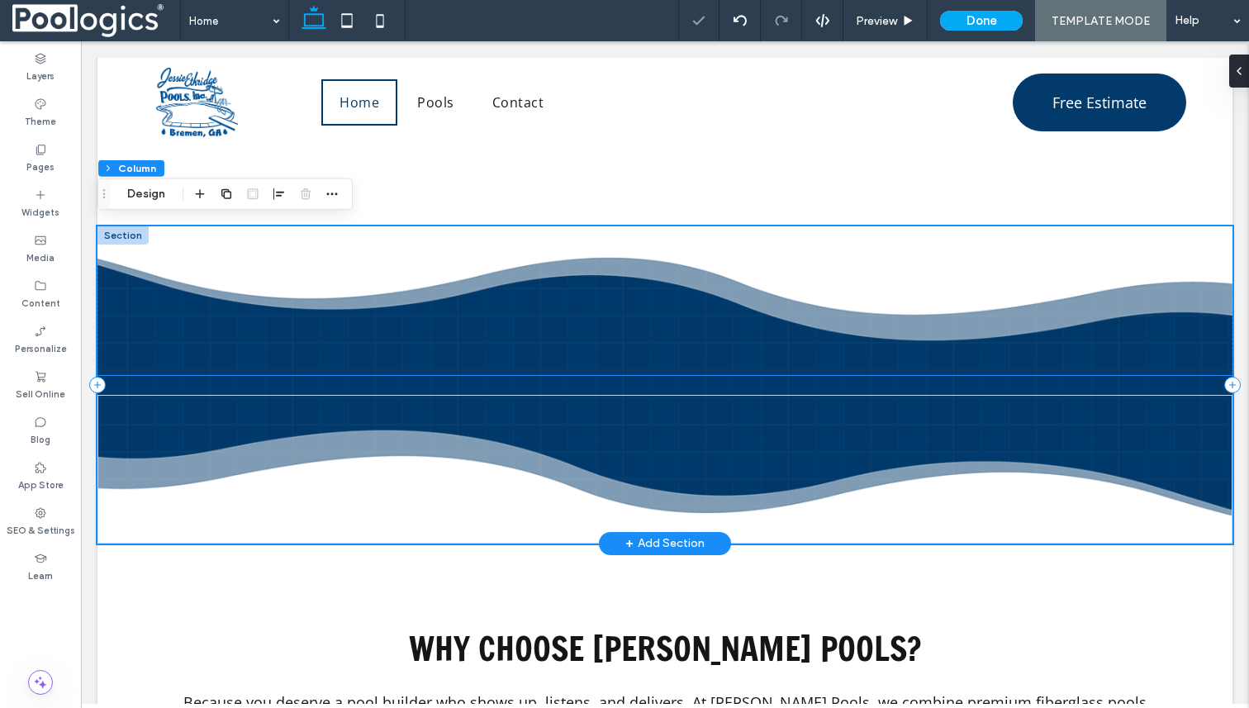
scroll to position [2555, 0]
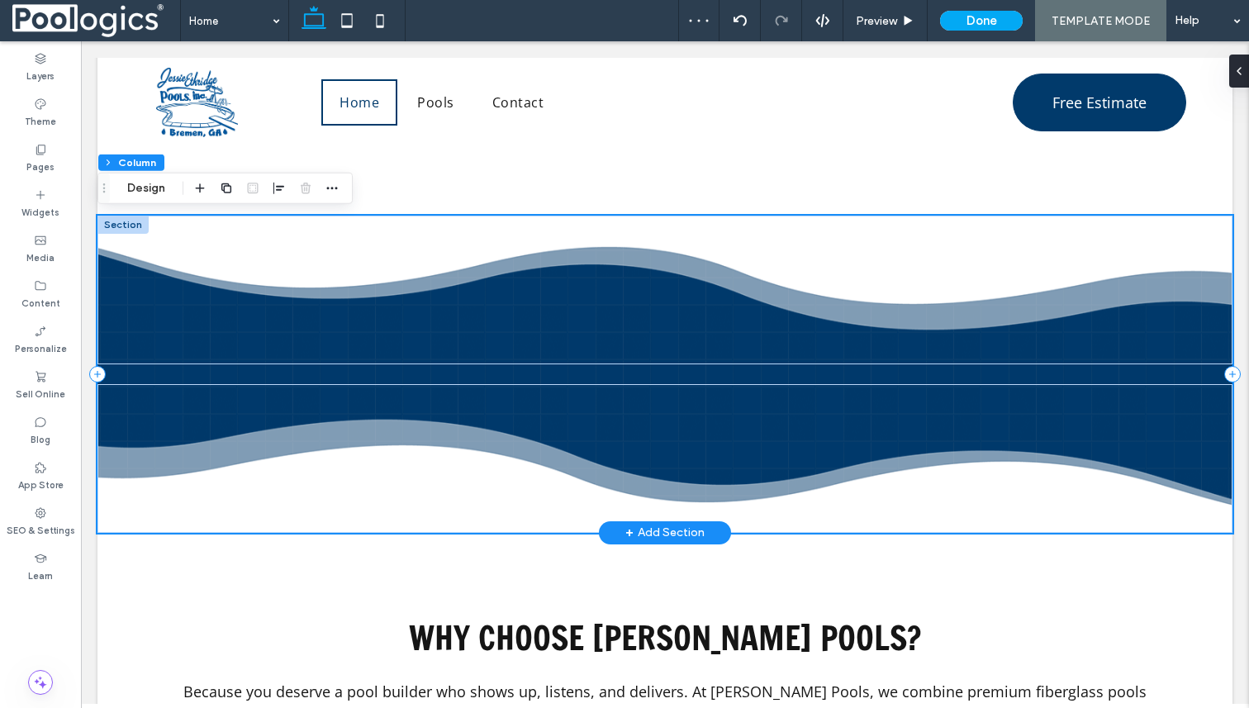
click at [586, 381] on div at bounding box center [664, 374] width 1135 height 317
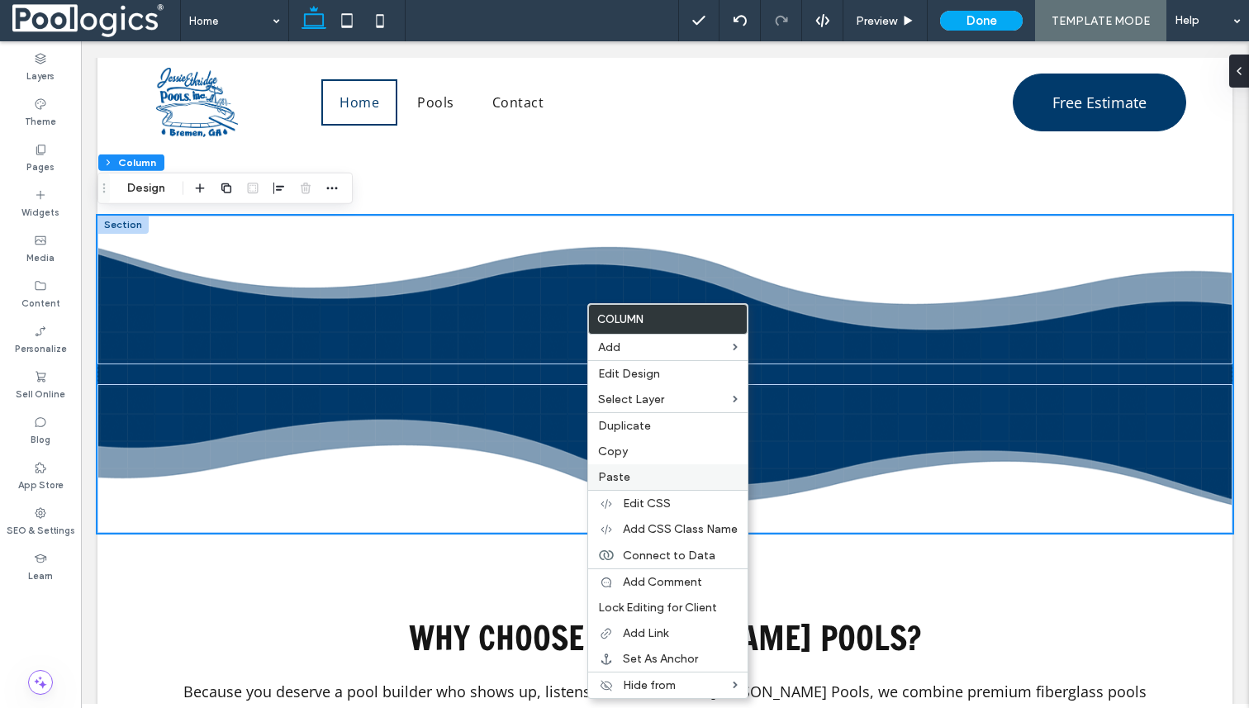
click at [637, 480] on label "Paste" at bounding box center [668, 477] width 140 height 14
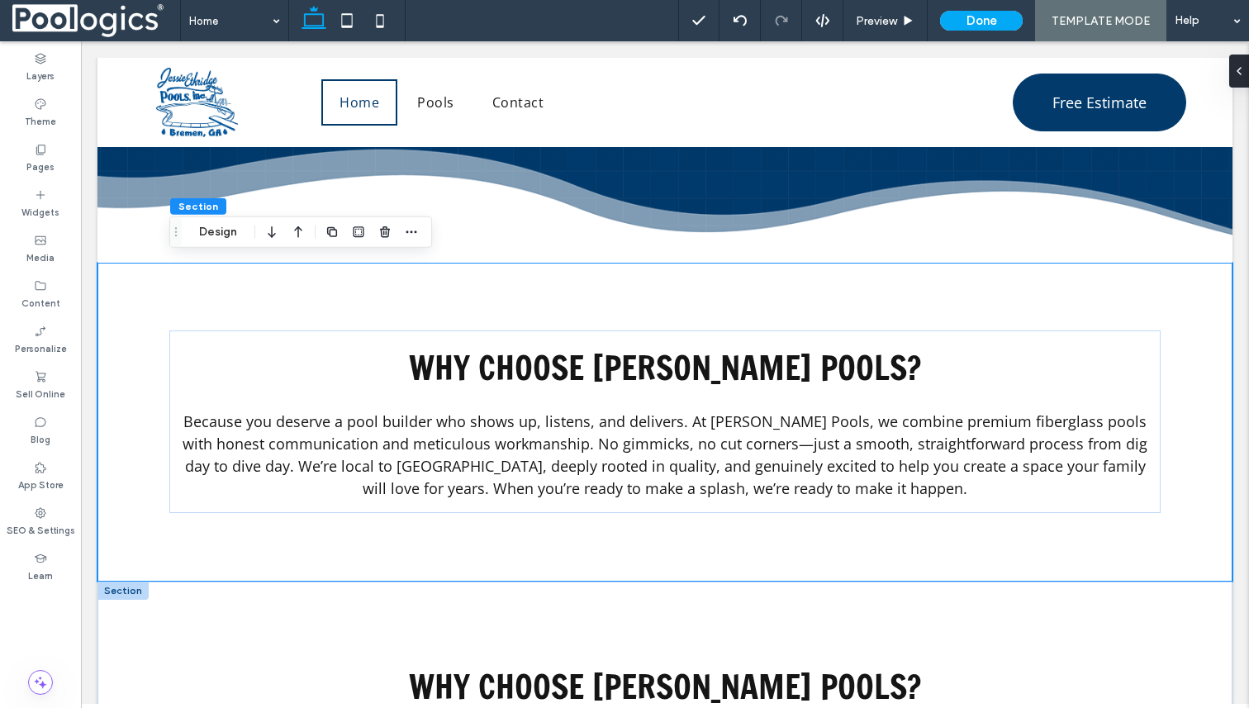
scroll to position [2816, 0]
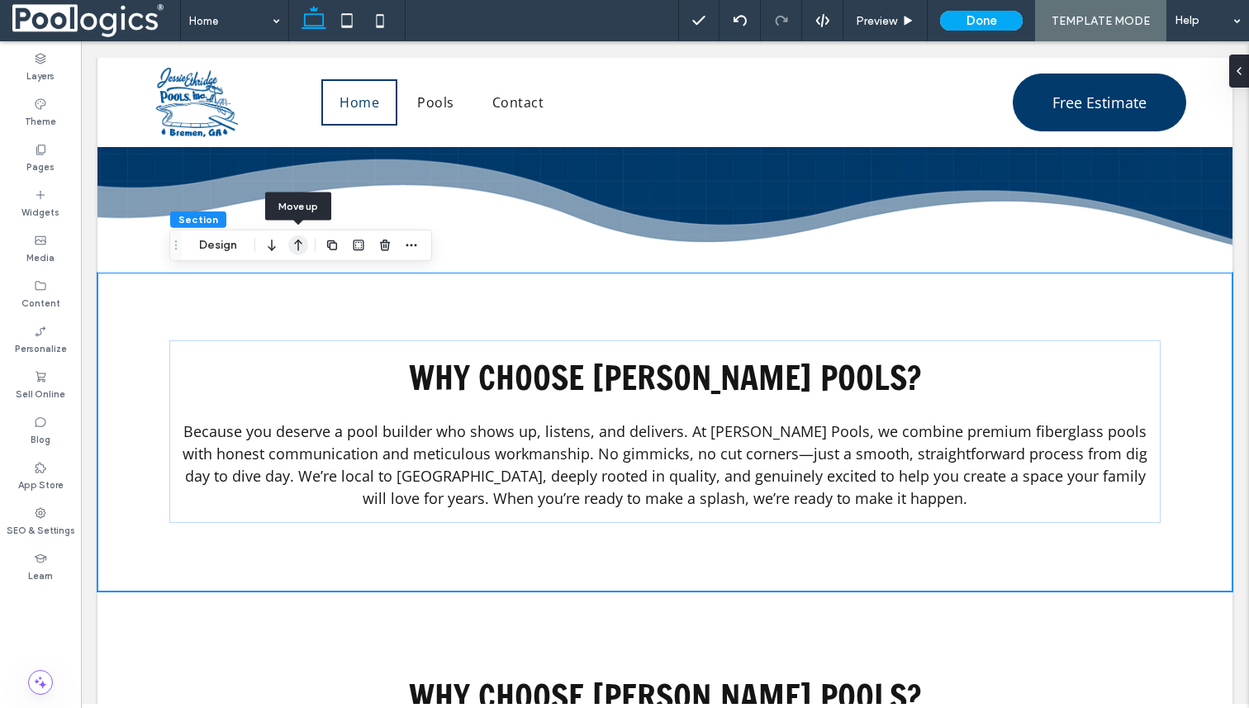
click at [298, 243] on icon "button" at bounding box center [298, 246] width 20 height 30
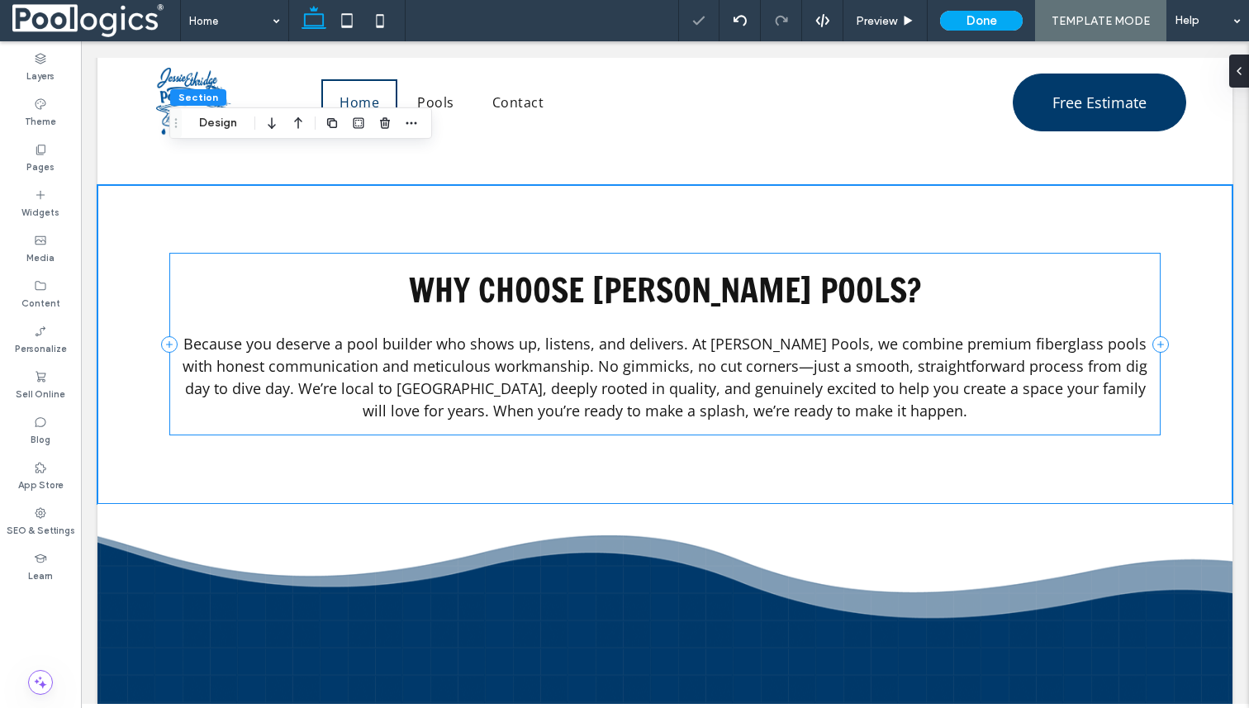
scroll to position [2557, 0]
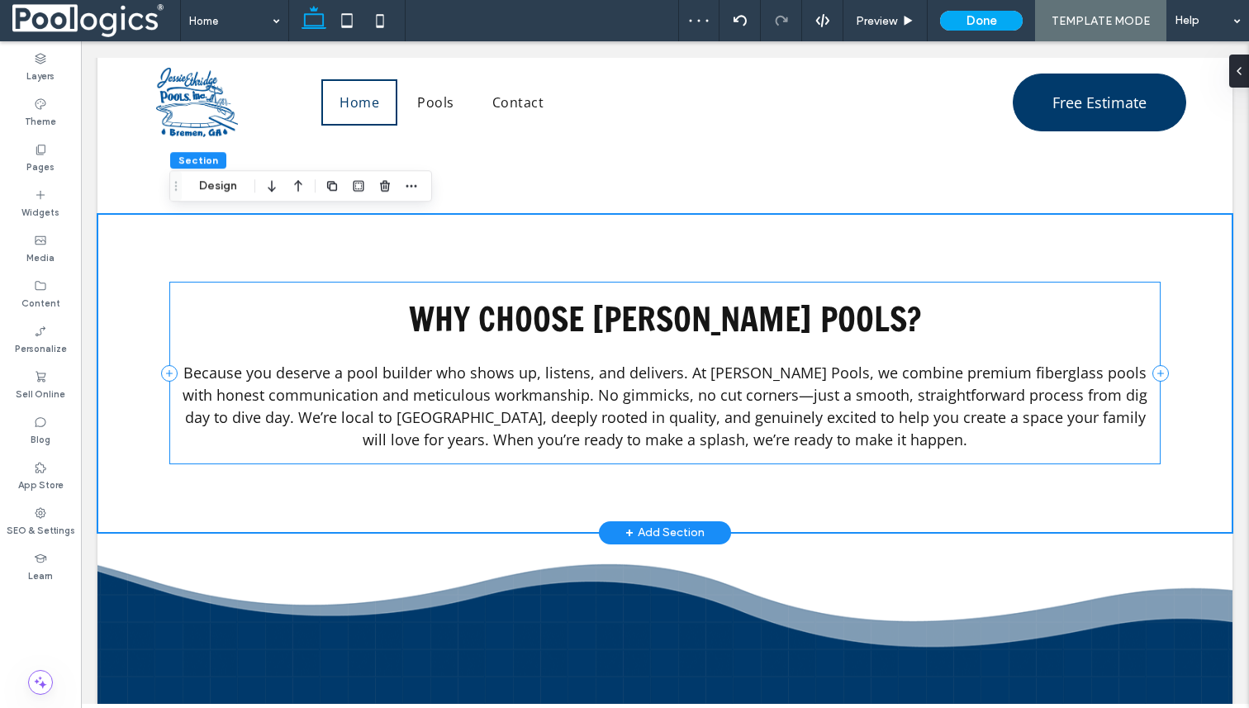
click at [511, 294] on div "Why Choose Jessie Ethridge Pools? Because you deserve a pool builder who shows …" at bounding box center [664, 373] width 991 height 183
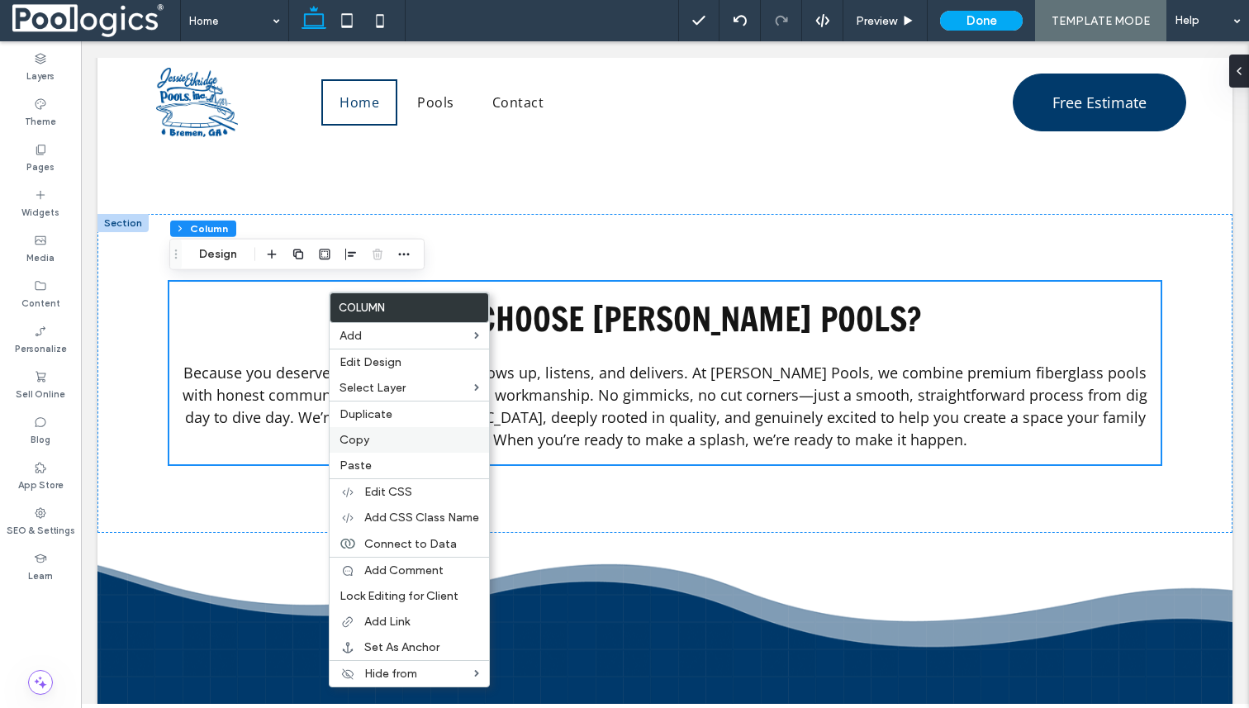
click at [381, 450] on div "Copy" at bounding box center [409, 440] width 159 height 26
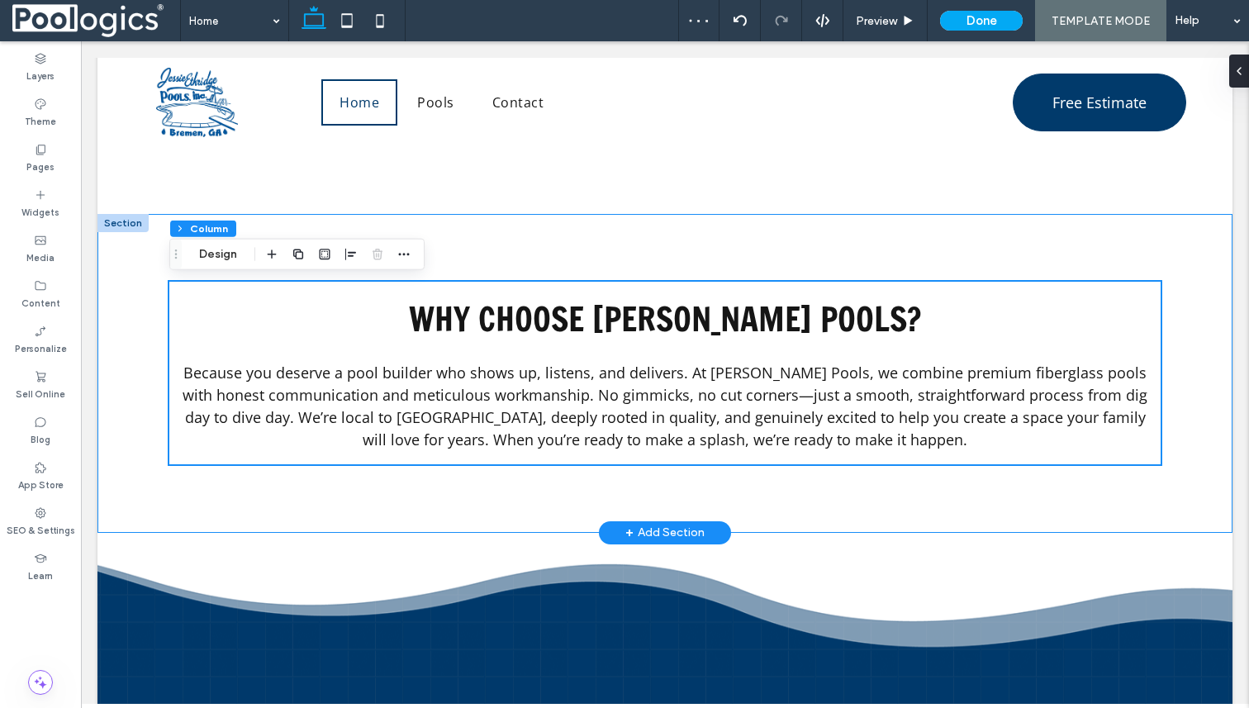
click at [467, 236] on div "Why Choose Jessie Ethridge Pools? Because you deserve a pool builder who shows …" at bounding box center [664, 373] width 991 height 319
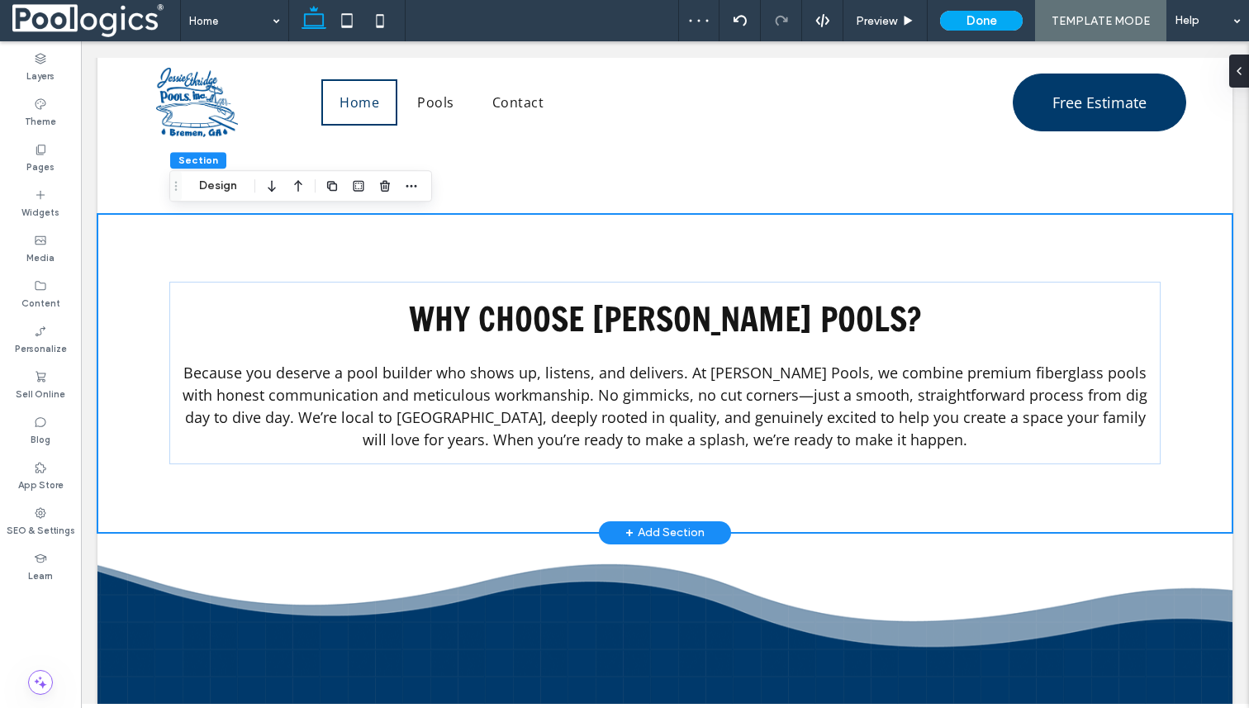
scroll to position [199, 0]
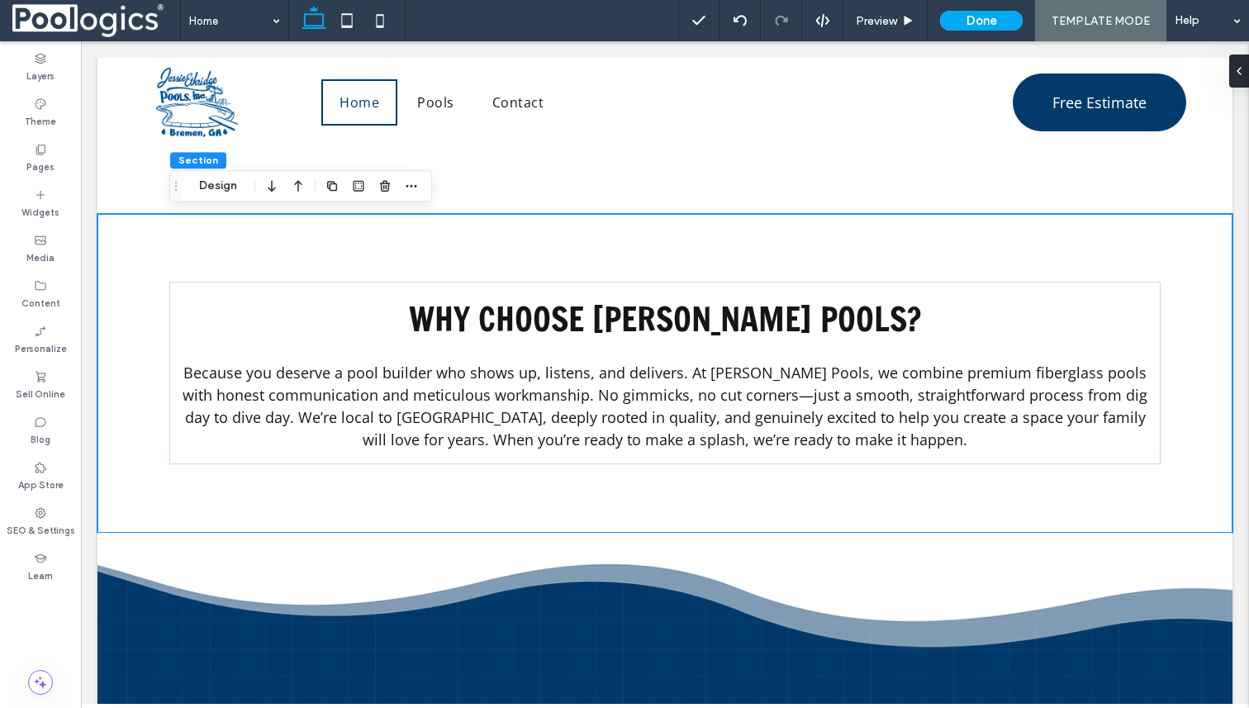
type input "*"
click at [397, 186] on div at bounding box center [371, 186] width 99 height 30
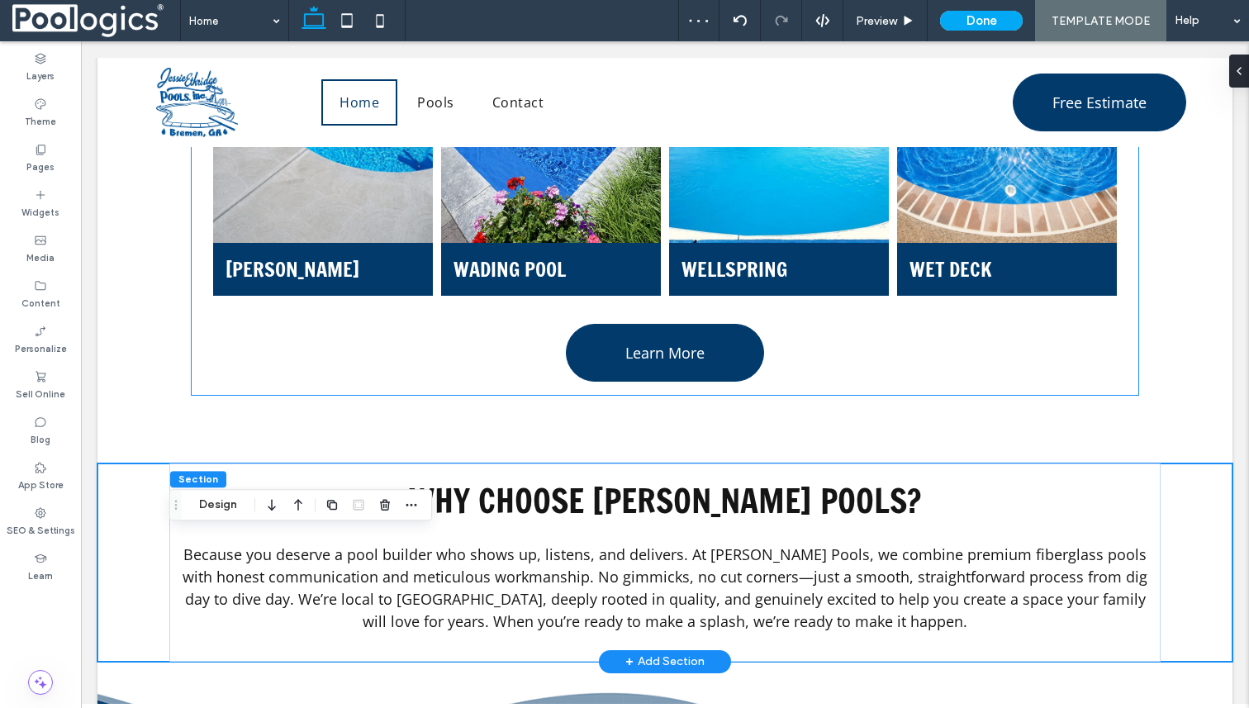
scroll to position [2546, 0]
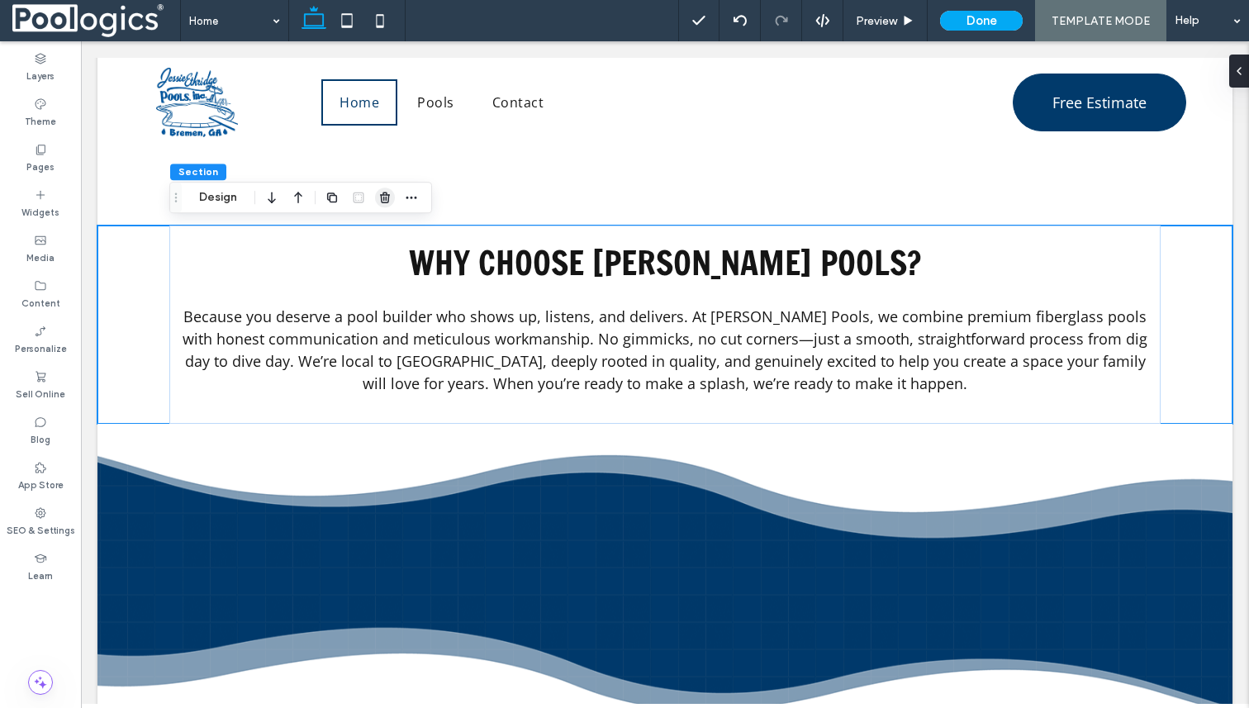
click at [386, 195] on icon "button" at bounding box center [384, 197] width 13 height 13
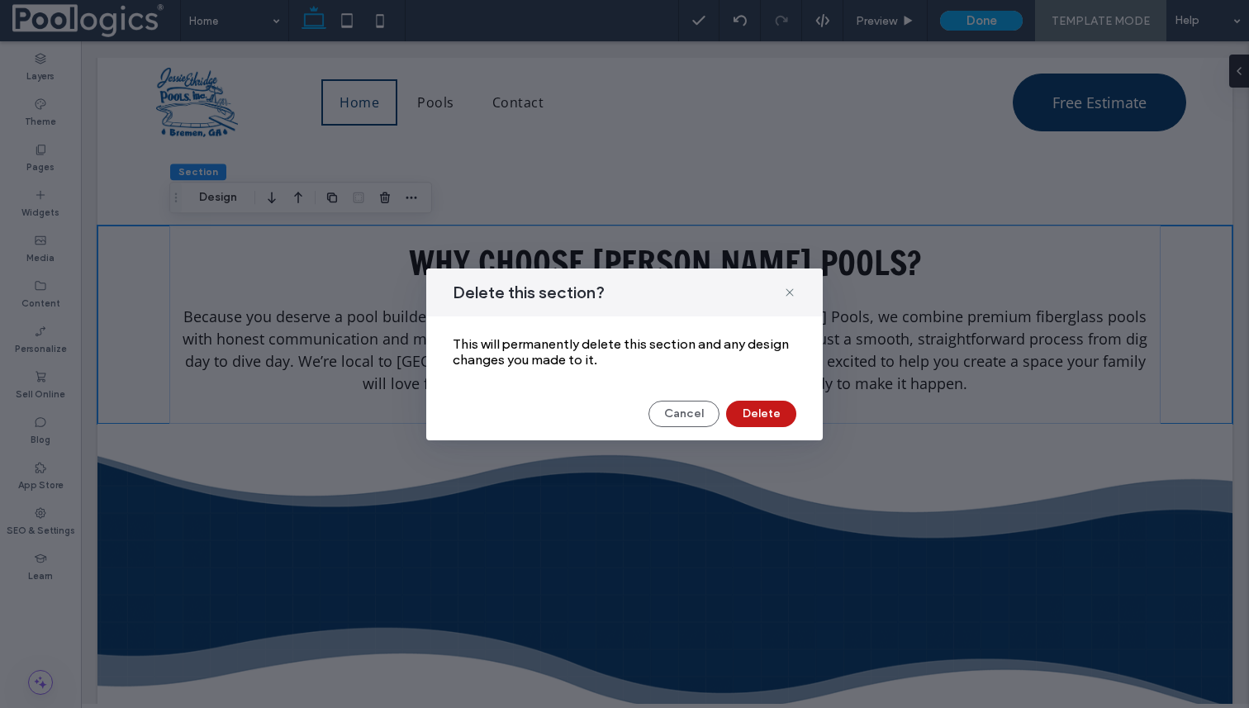
click at [749, 411] on button "Delete" at bounding box center [761, 414] width 70 height 26
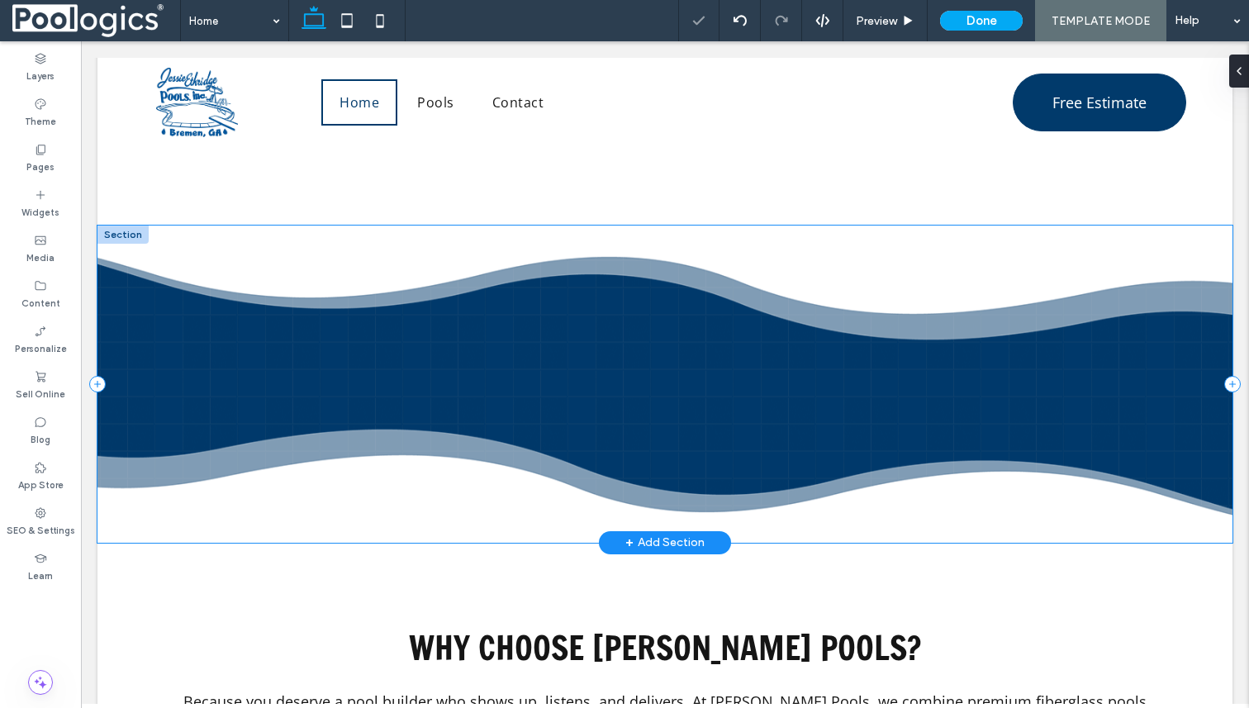
click at [648, 378] on div at bounding box center [664, 384] width 1135 height 317
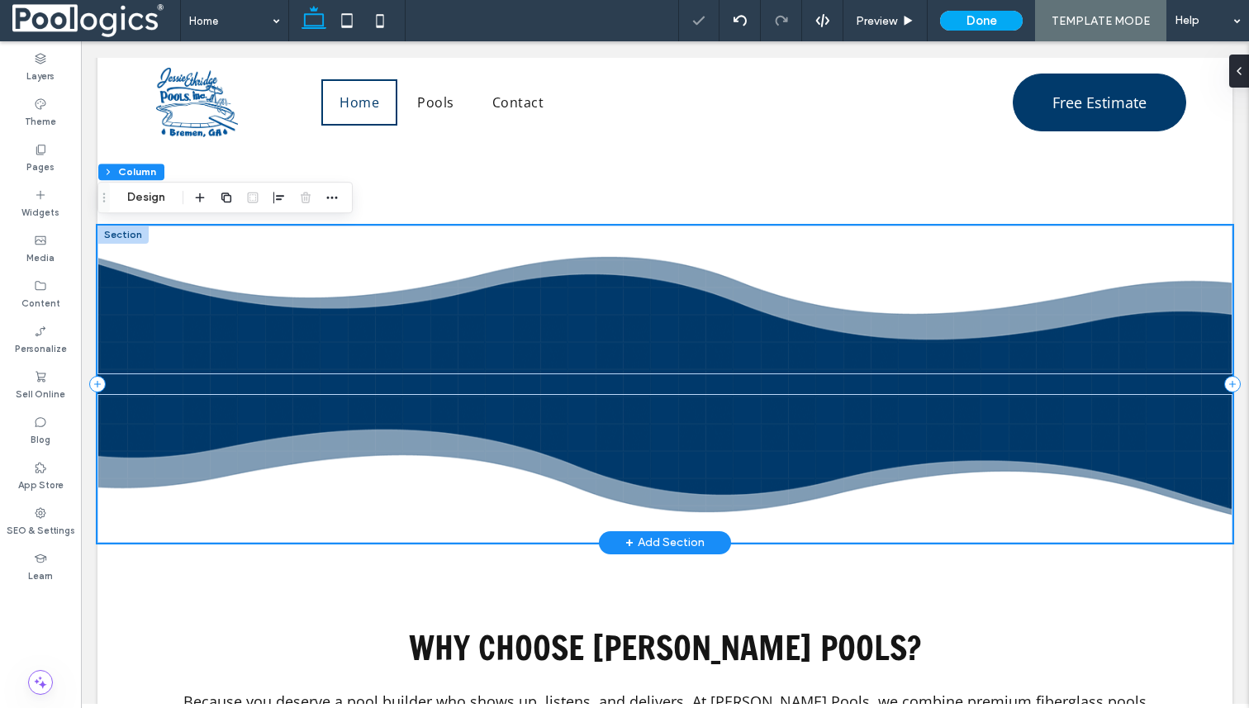
click at [648, 378] on div at bounding box center [664, 384] width 1135 height 317
click at [601, 382] on div at bounding box center [664, 384] width 1135 height 317
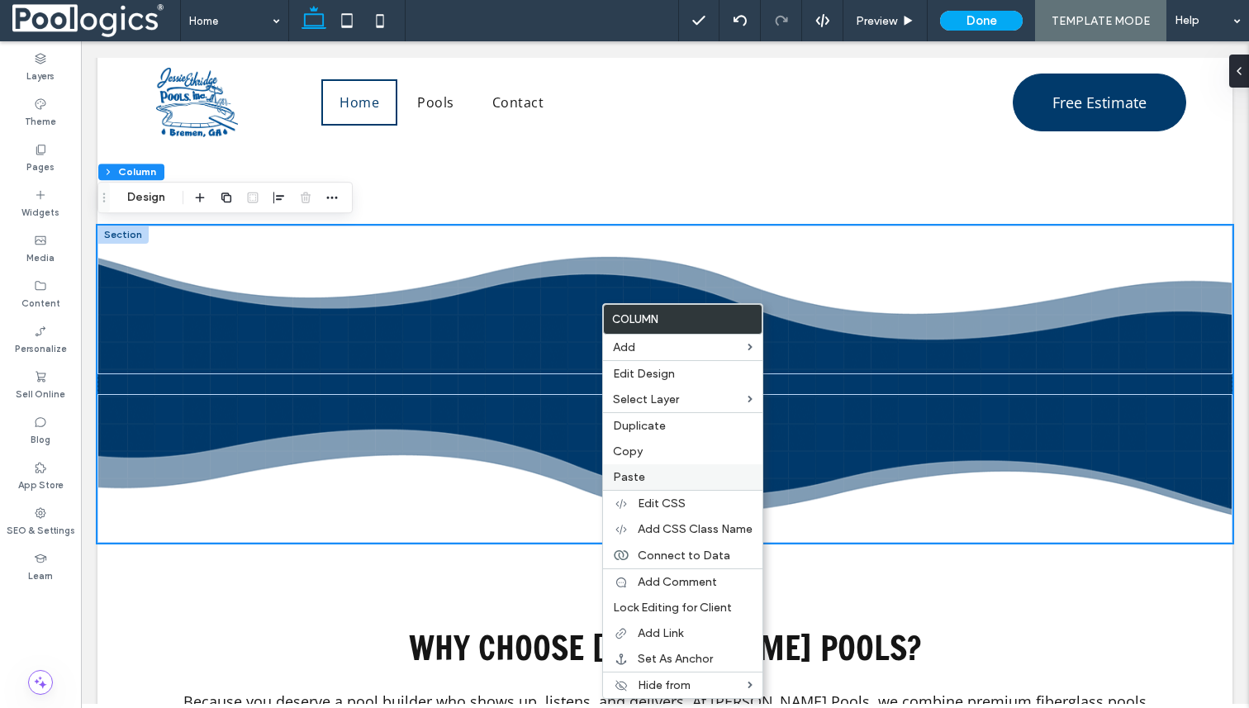
click at [649, 472] on label "Paste" at bounding box center [683, 477] width 140 height 14
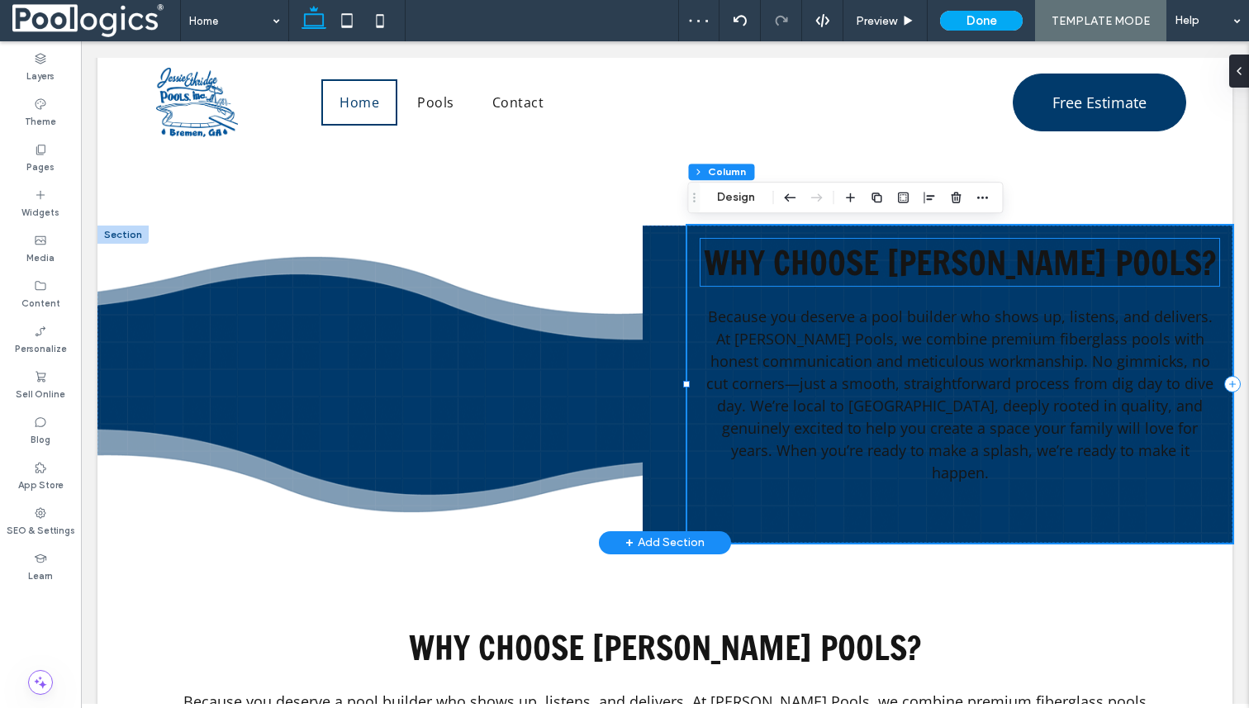
click at [887, 282] on span "Why Choose Jessie Ethridge Pools?" at bounding box center [960, 262] width 512 height 47
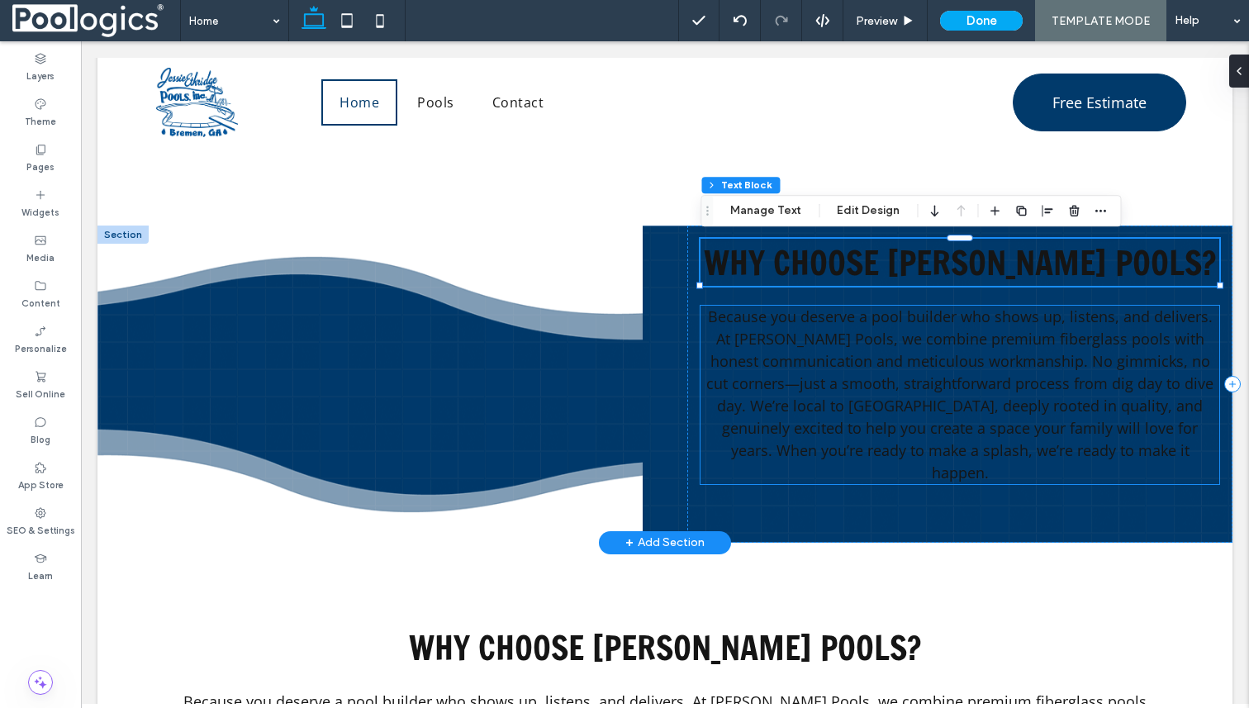
click at [706, 372] on span "Because you deserve a pool builder who shows up, listens, and delivers. At Jess…" at bounding box center [959, 395] width 507 height 176
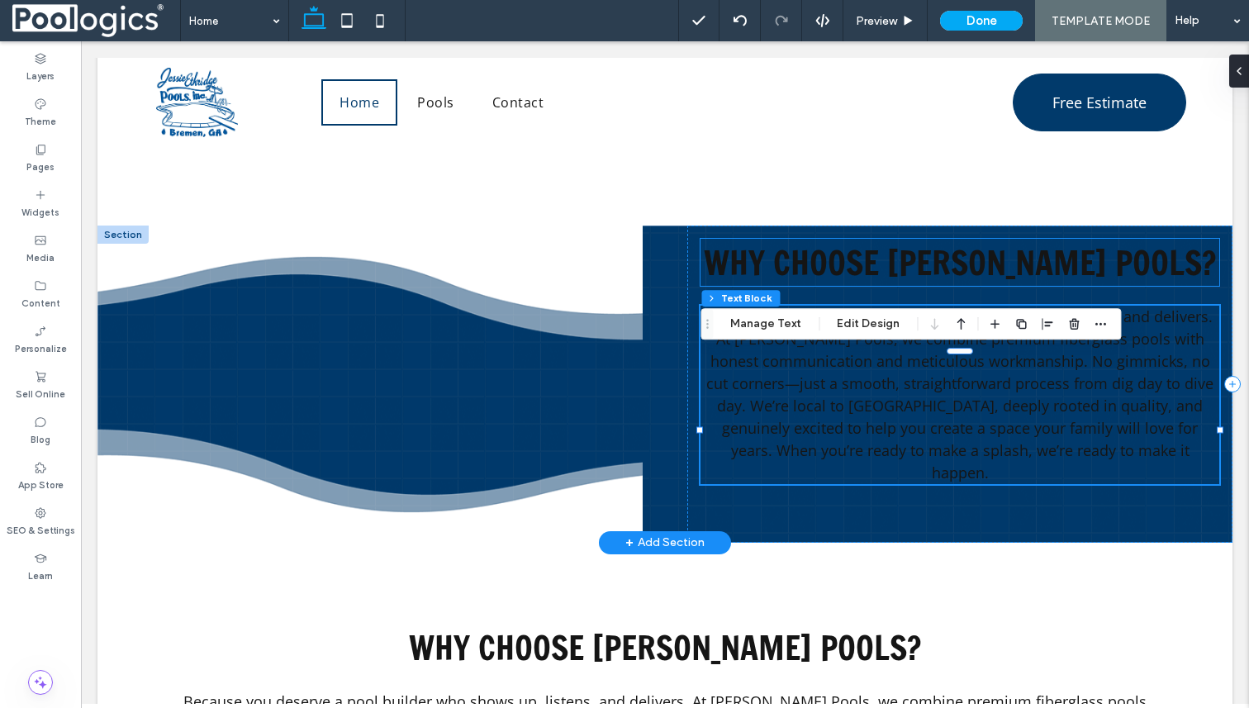
click at [820, 252] on span "Why Choose Jessie Ethridge Pools?" at bounding box center [960, 262] width 512 height 47
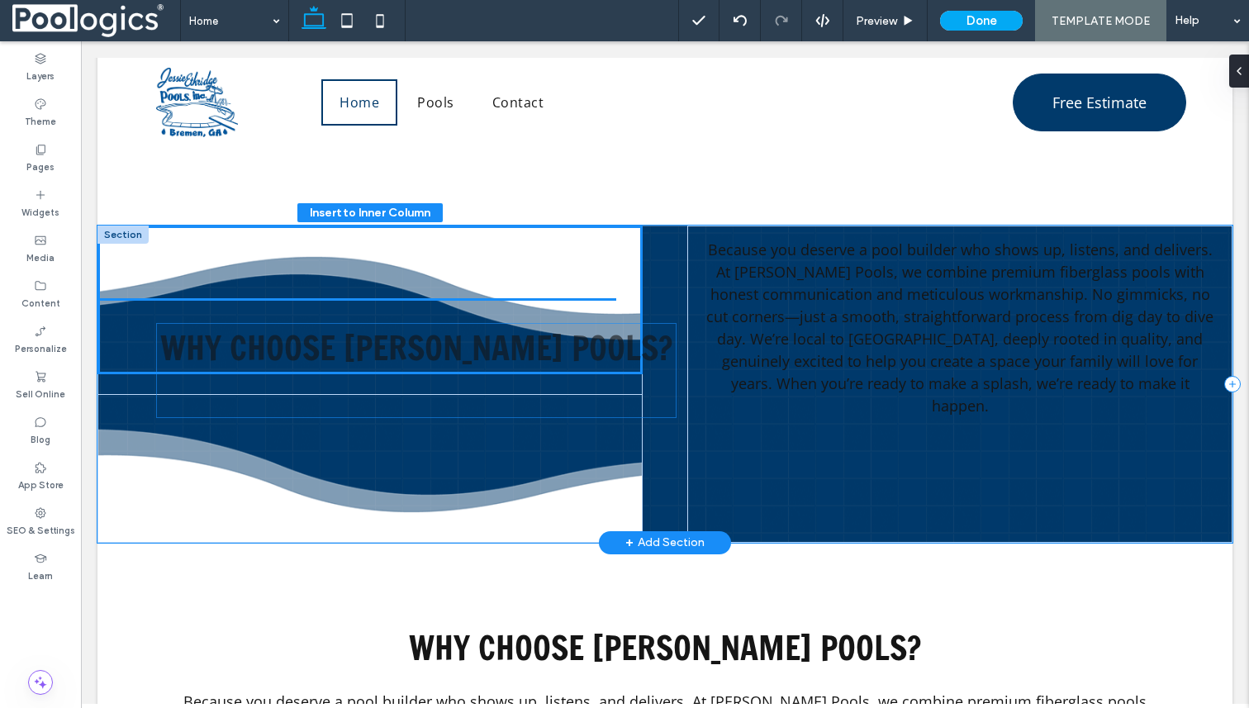
drag, startPoint x: 820, startPoint y: 252, endPoint x: 276, endPoint y: 336, distance: 550.1
type input "**"
type input "****"
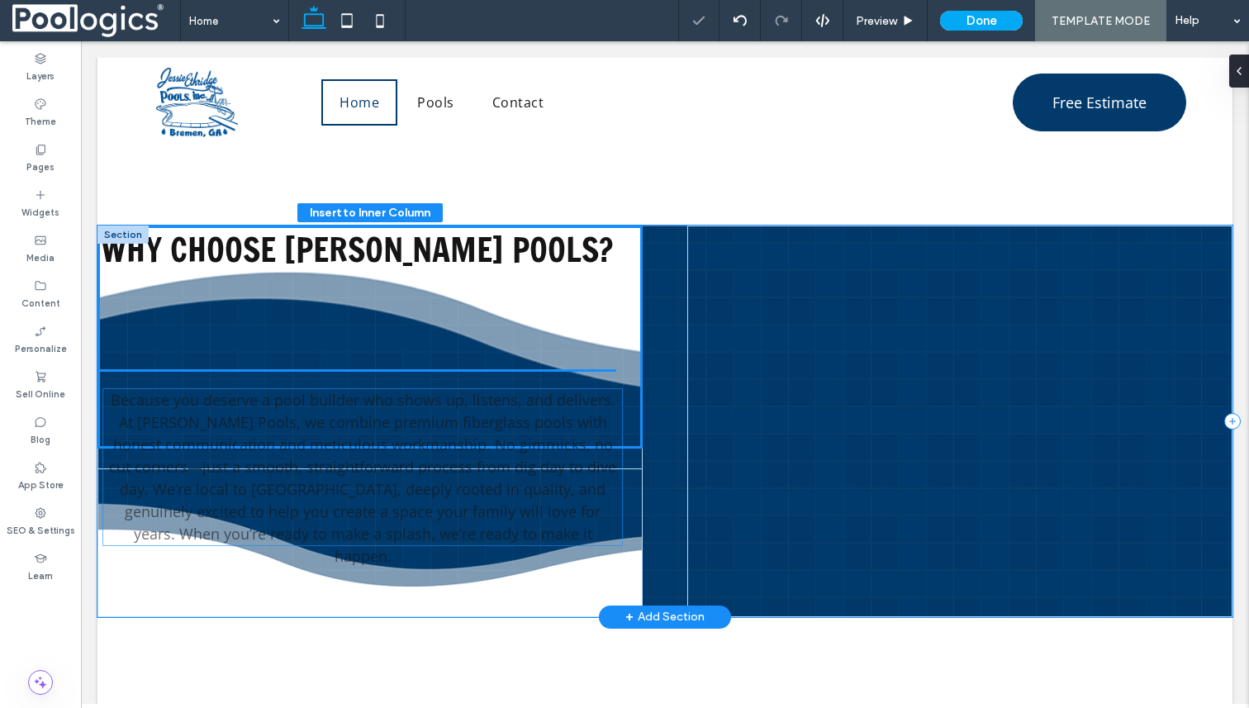
drag, startPoint x: 836, startPoint y: 340, endPoint x: 237, endPoint y: 492, distance: 618.0
type input "**"
type input "****"
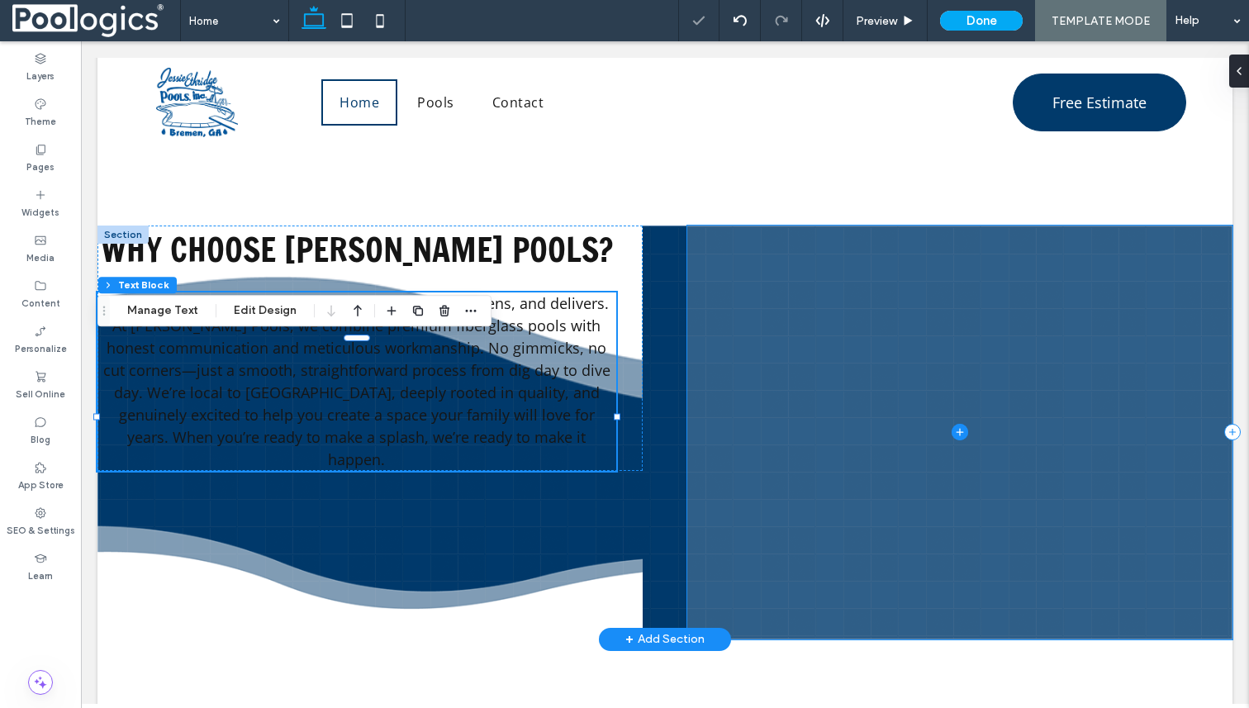
click at [948, 271] on span at bounding box center [959, 433] width 545 height 414
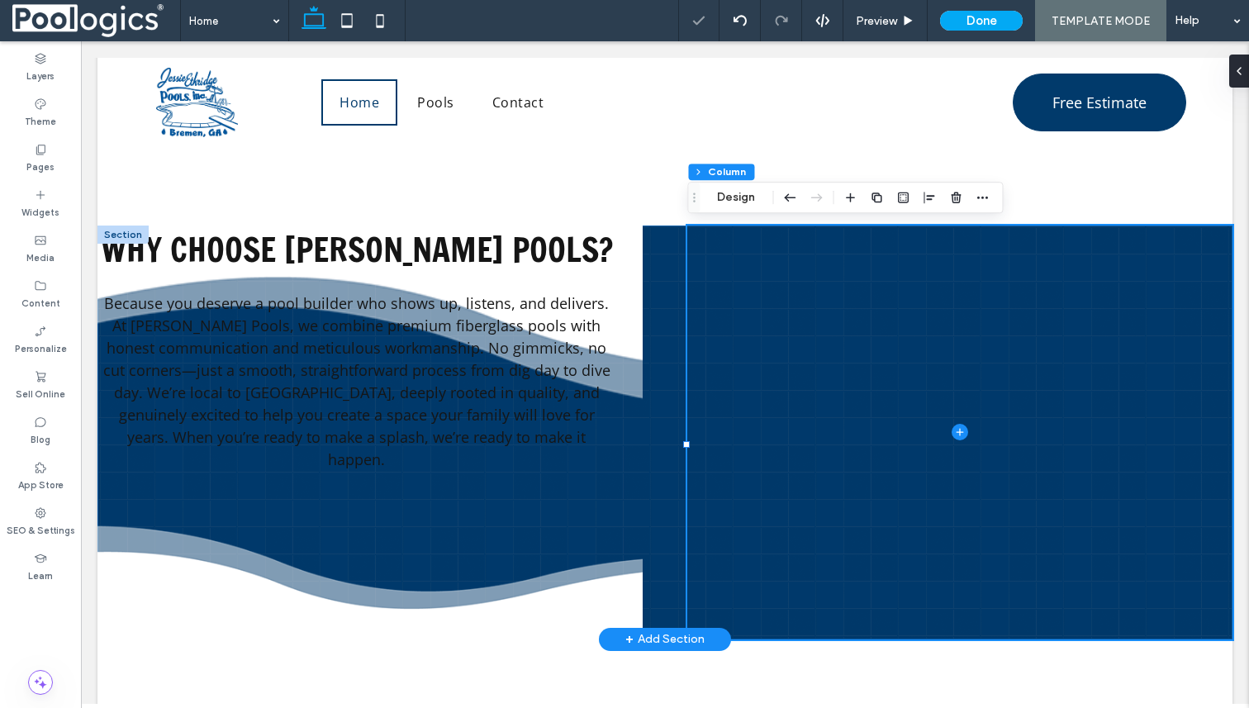
click at [658, 250] on div "Why Choose Jessie Ethridge Pools? Because you deserve a pool builder who shows …" at bounding box center [664, 433] width 1135 height 414
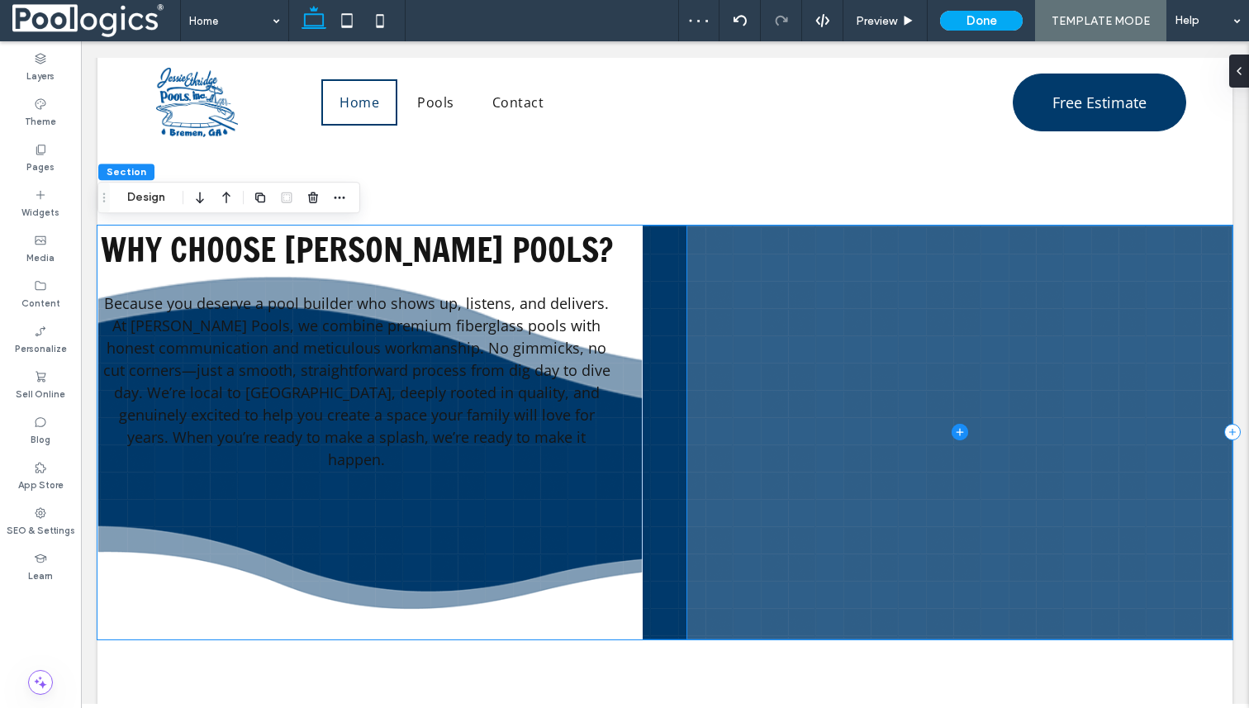
click at [759, 250] on span at bounding box center [959, 433] width 545 height 414
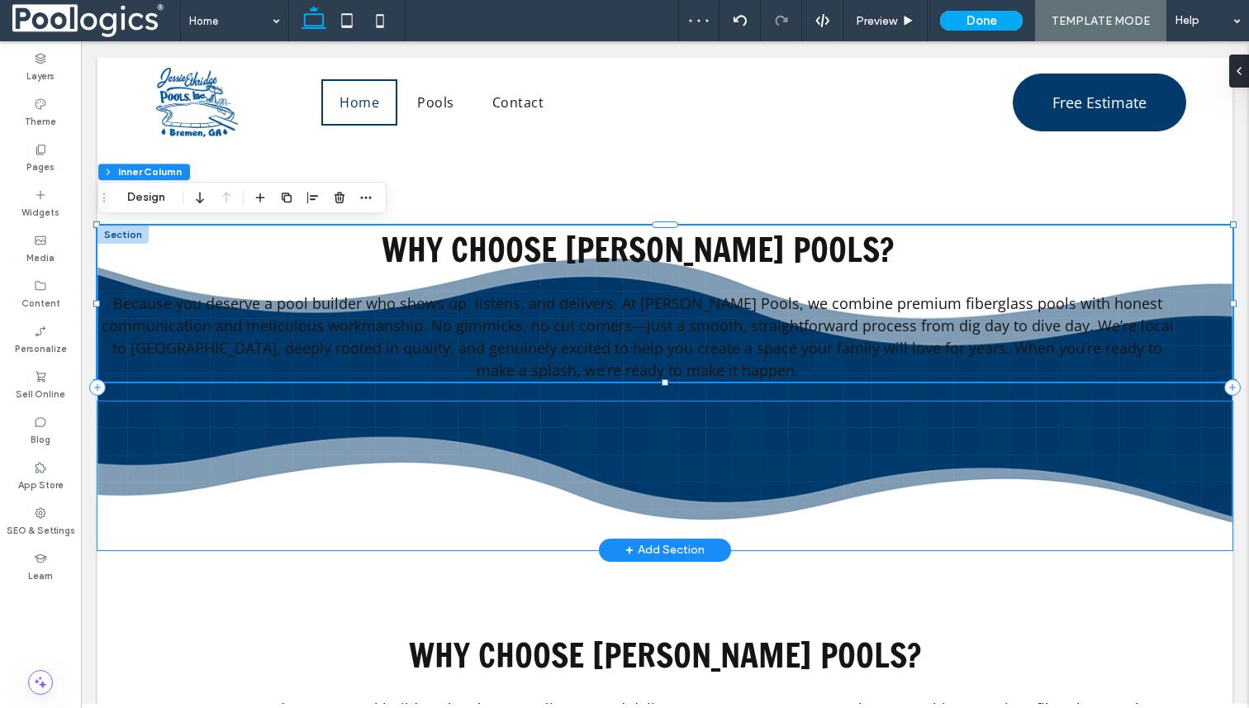
click at [714, 425] on div at bounding box center [664, 476] width 1135 height 149
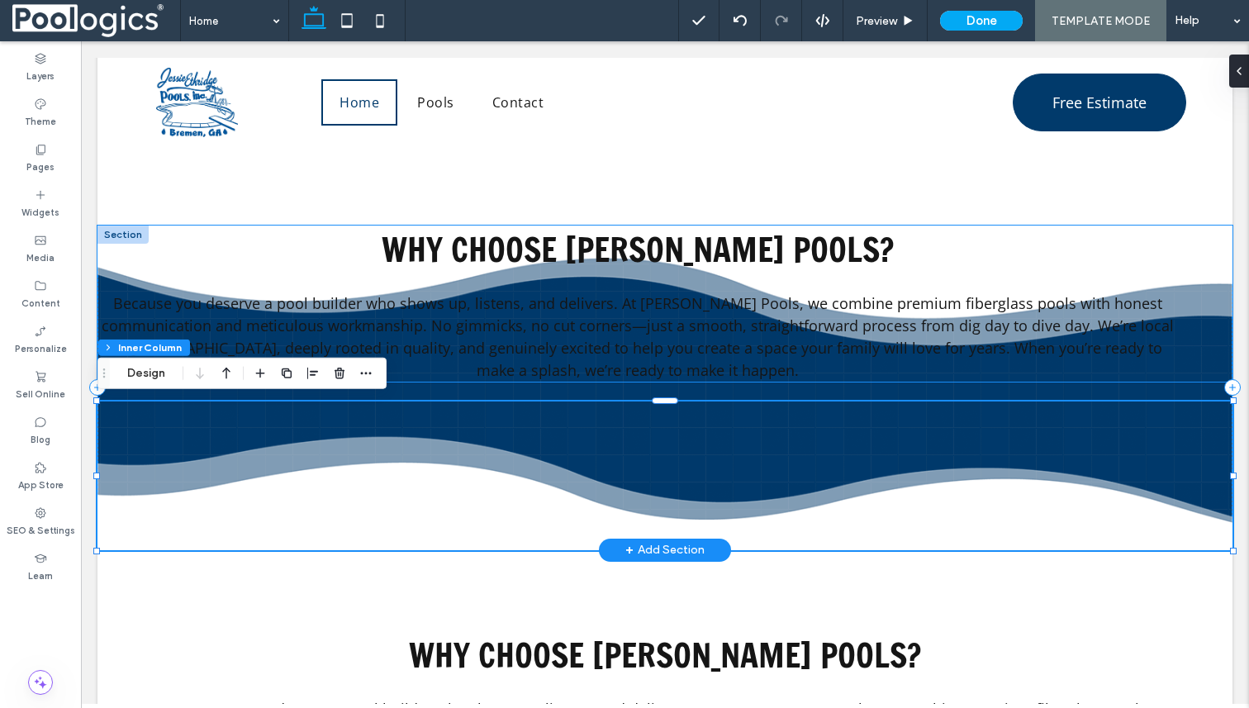
click at [685, 235] on span "Why Choose [PERSON_NAME] Pools?" at bounding box center [638, 249] width 512 height 47
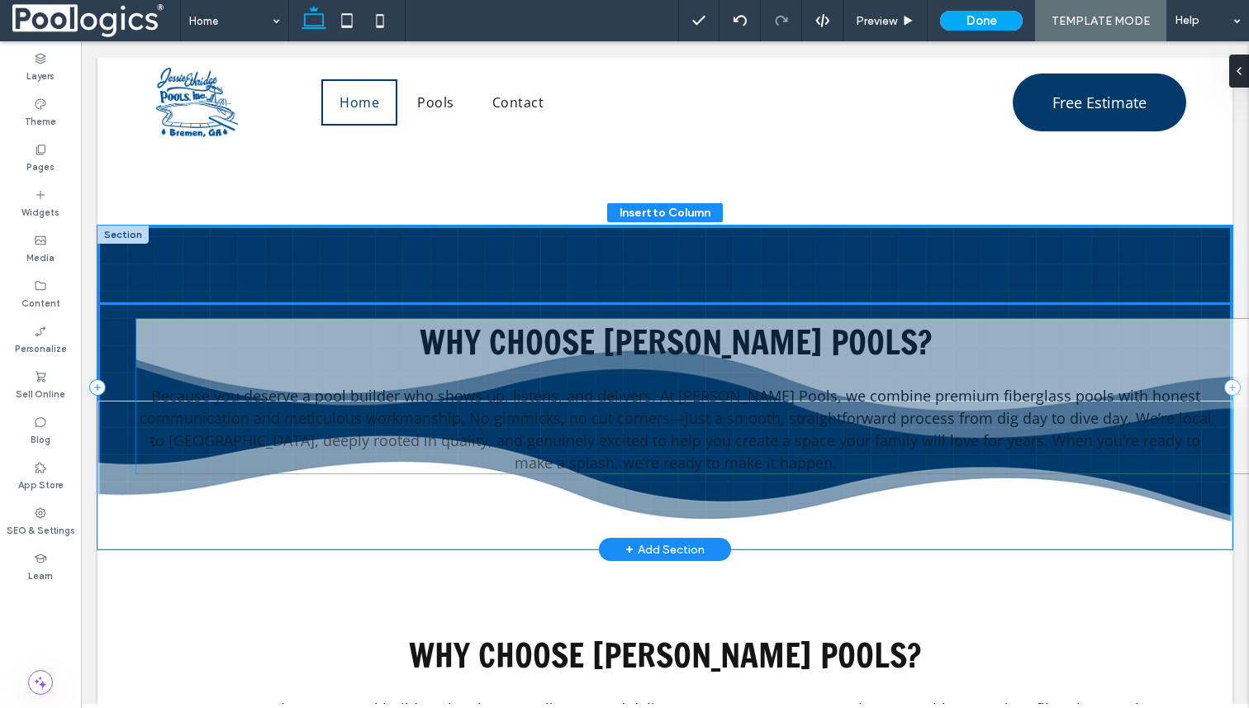
drag, startPoint x: 682, startPoint y: 247, endPoint x: 720, endPoint y: 340, distance: 100.8
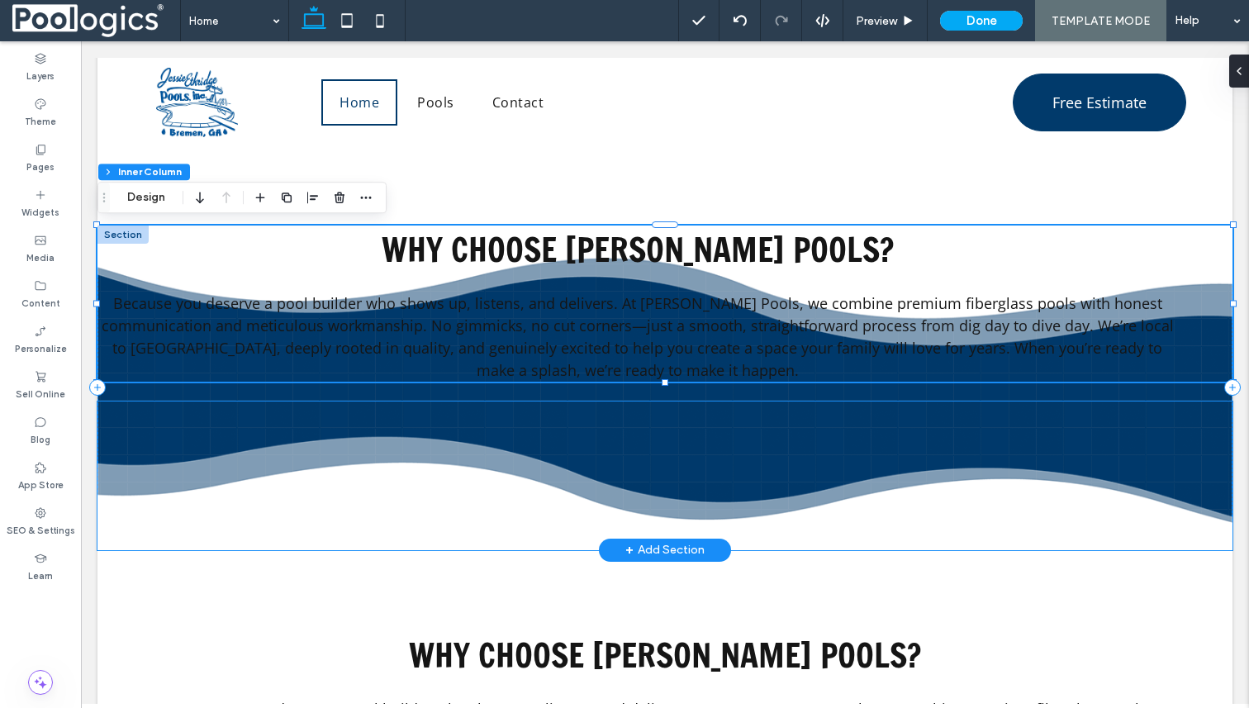
click at [663, 413] on div at bounding box center [664, 476] width 1135 height 149
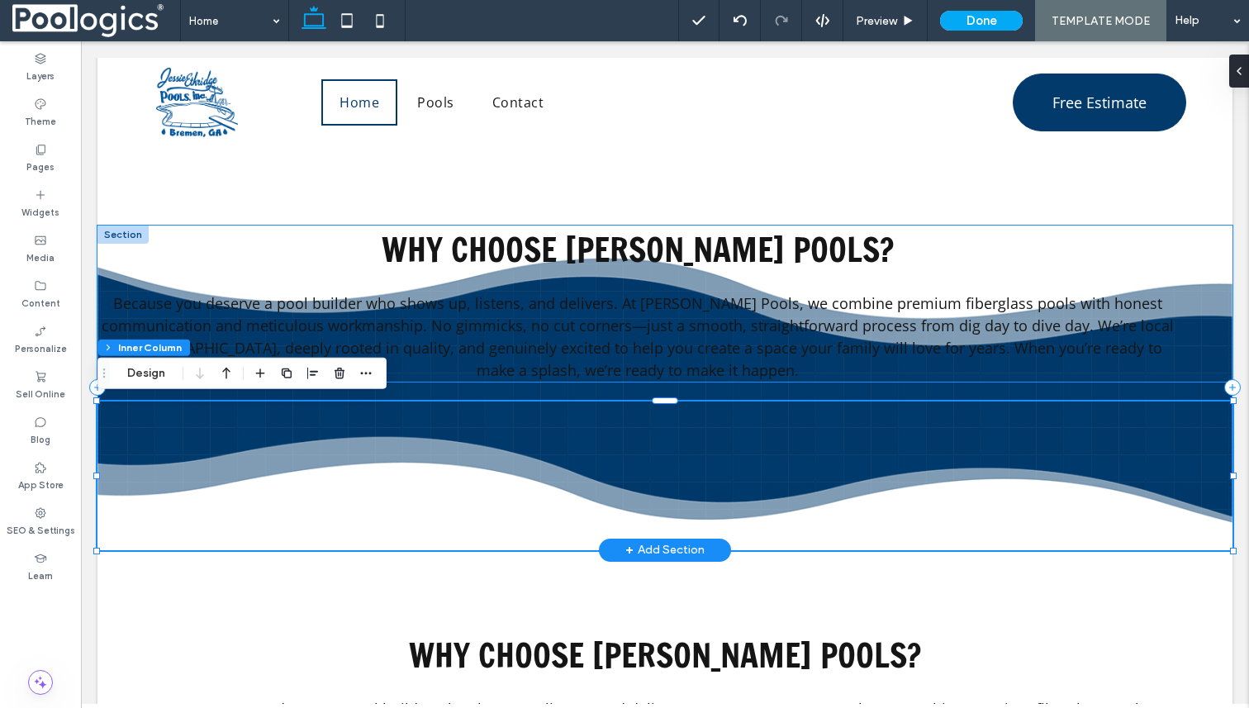
click at [631, 368] on span "Because you deserve a pool builder who shows up, listens, and delivers. At [PER…" at bounding box center [638, 336] width 1072 height 87
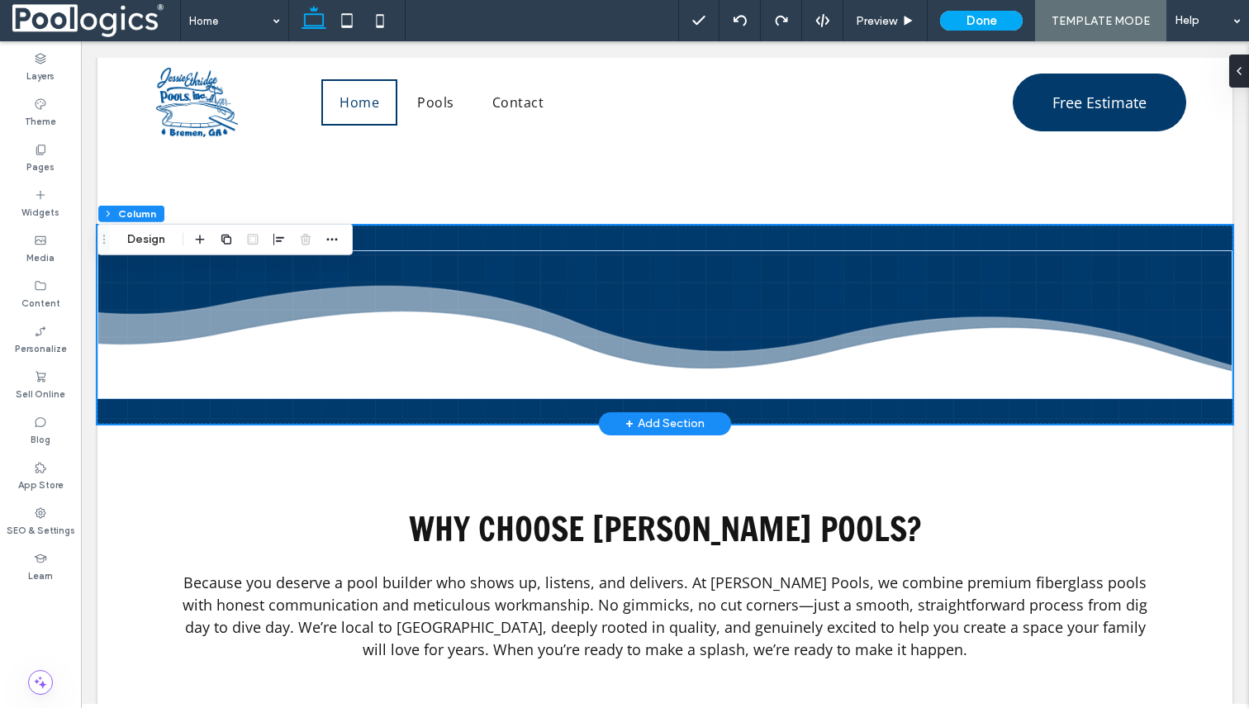
type input "**"
type input "***"
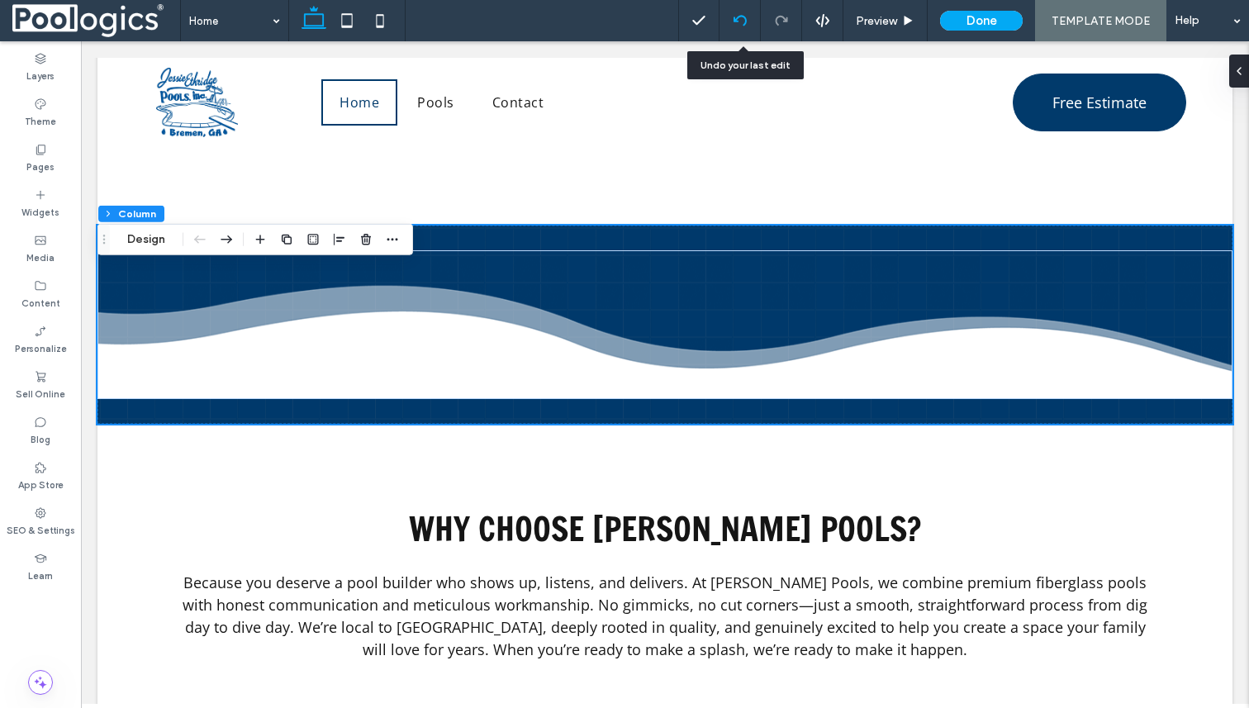
click at [745, 13] on div at bounding box center [740, 20] width 41 height 41
click at [735, 10] on div at bounding box center [740, 20] width 41 height 41
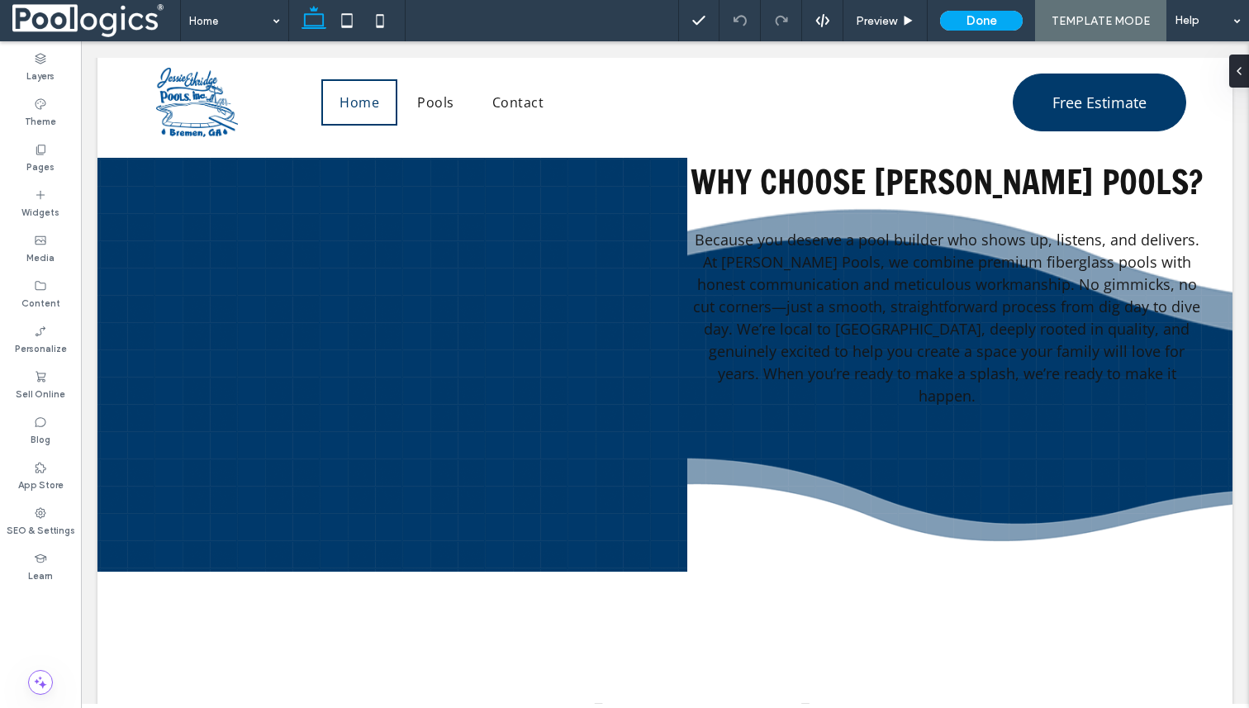
scroll to position [2628, 0]
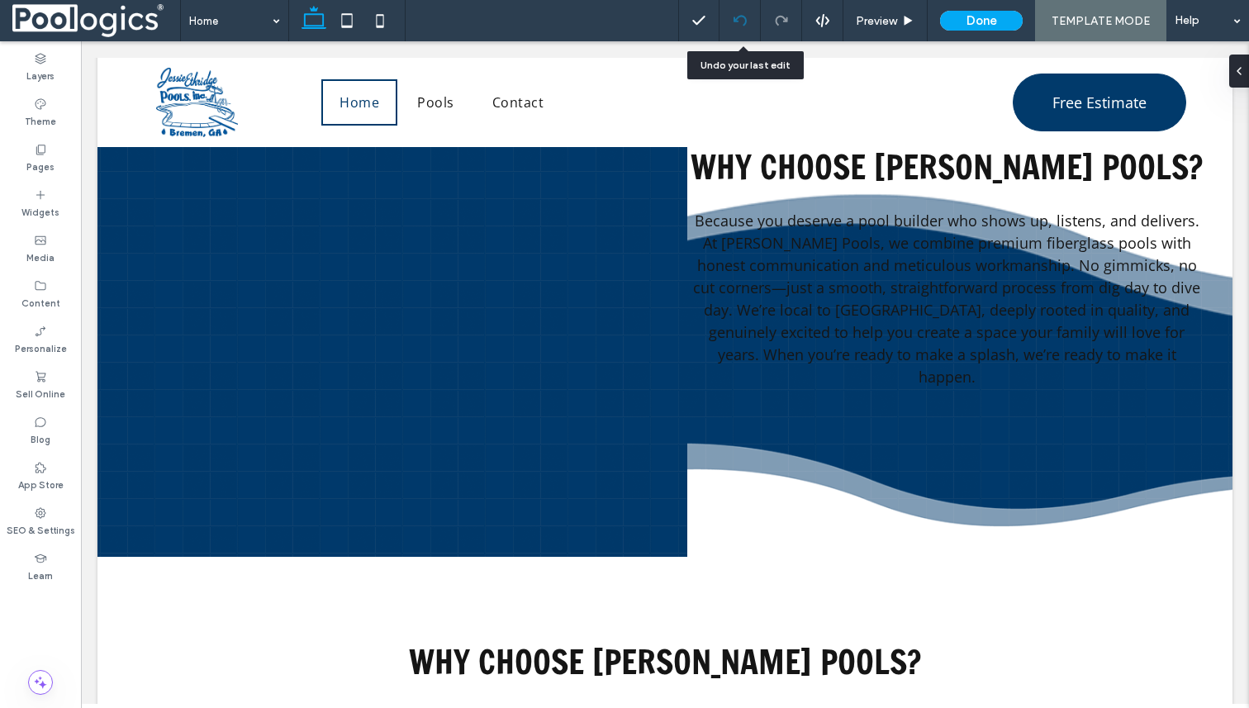
click at [744, 23] on icon at bounding box center [740, 20] width 13 height 13
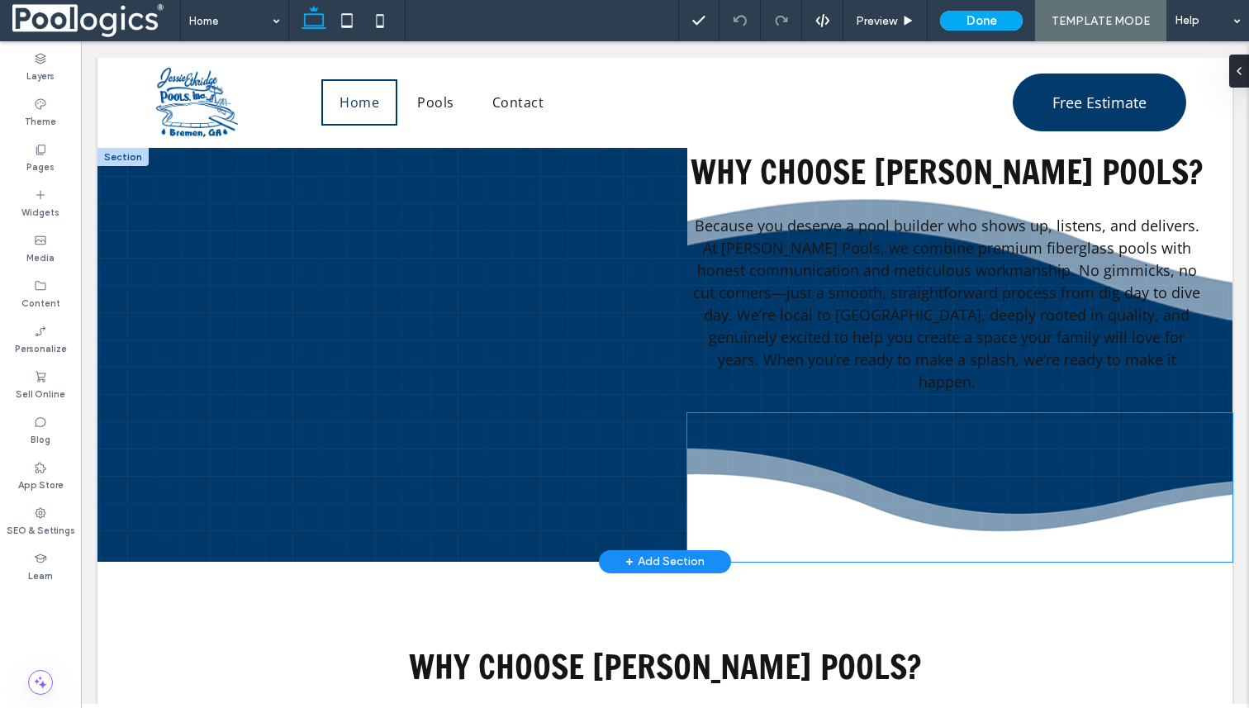
scroll to position [2581, 0]
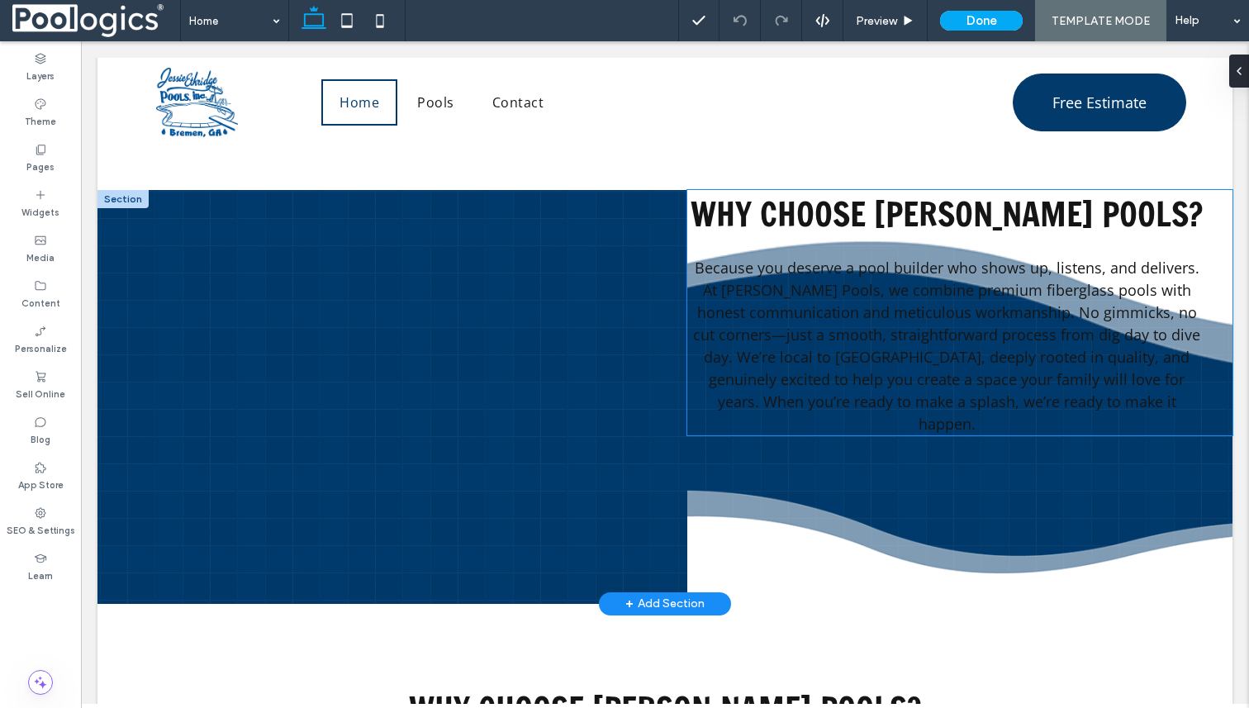
click at [864, 416] on span "Because you deserve a pool builder who shows up, listens, and delivers. At [PER…" at bounding box center [946, 346] width 507 height 176
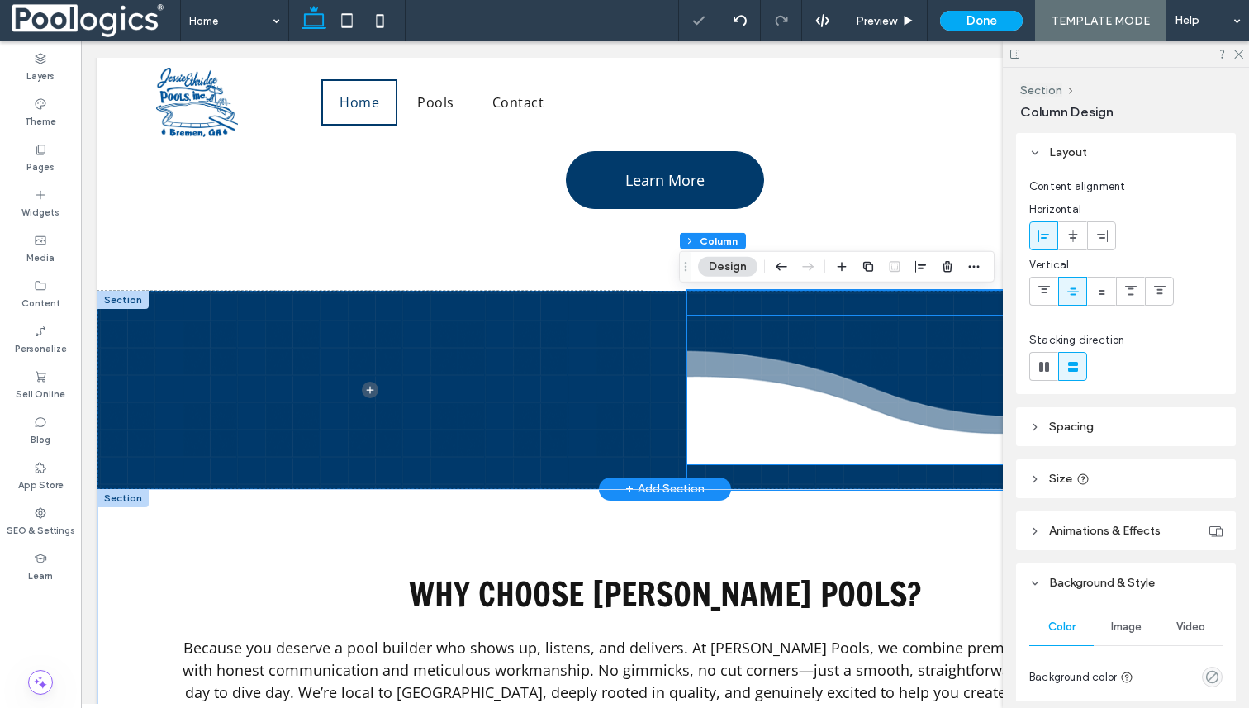
scroll to position [2477, 0]
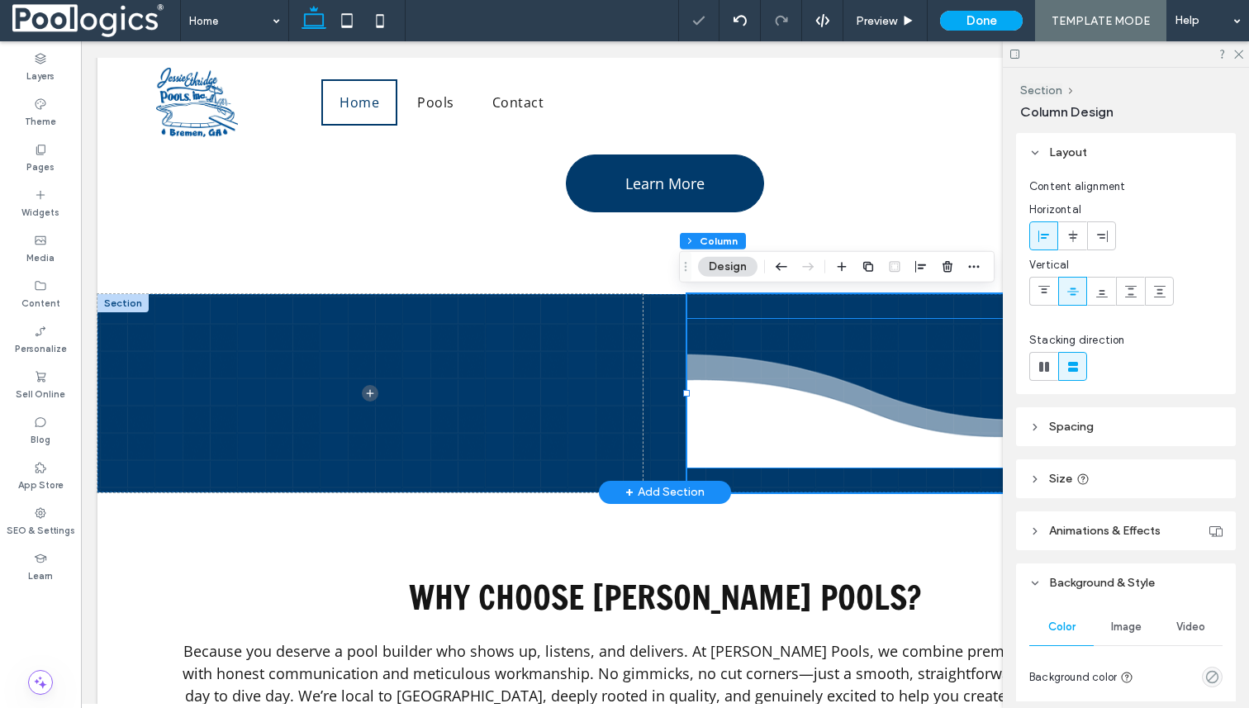
click at [803, 406] on div at bounding box center [959, 393] width 545 height 149
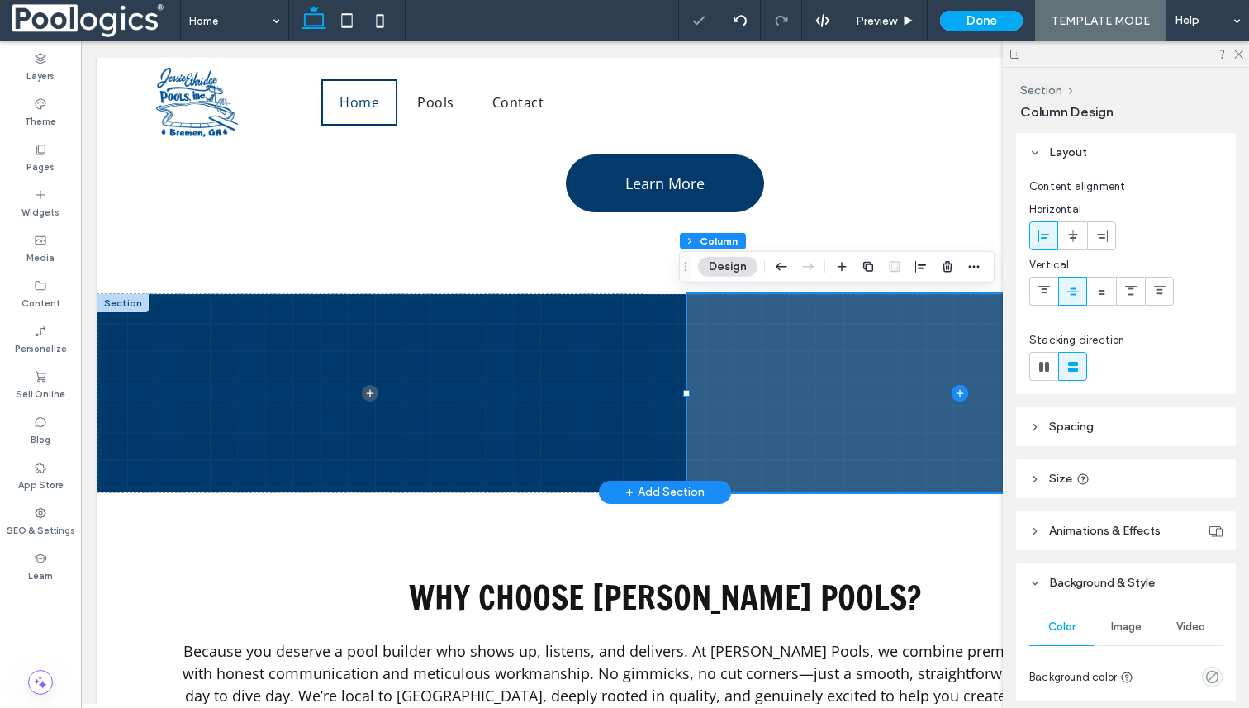
click at [800, 402] on span at bounding box center [959, 393] width 545 height 198
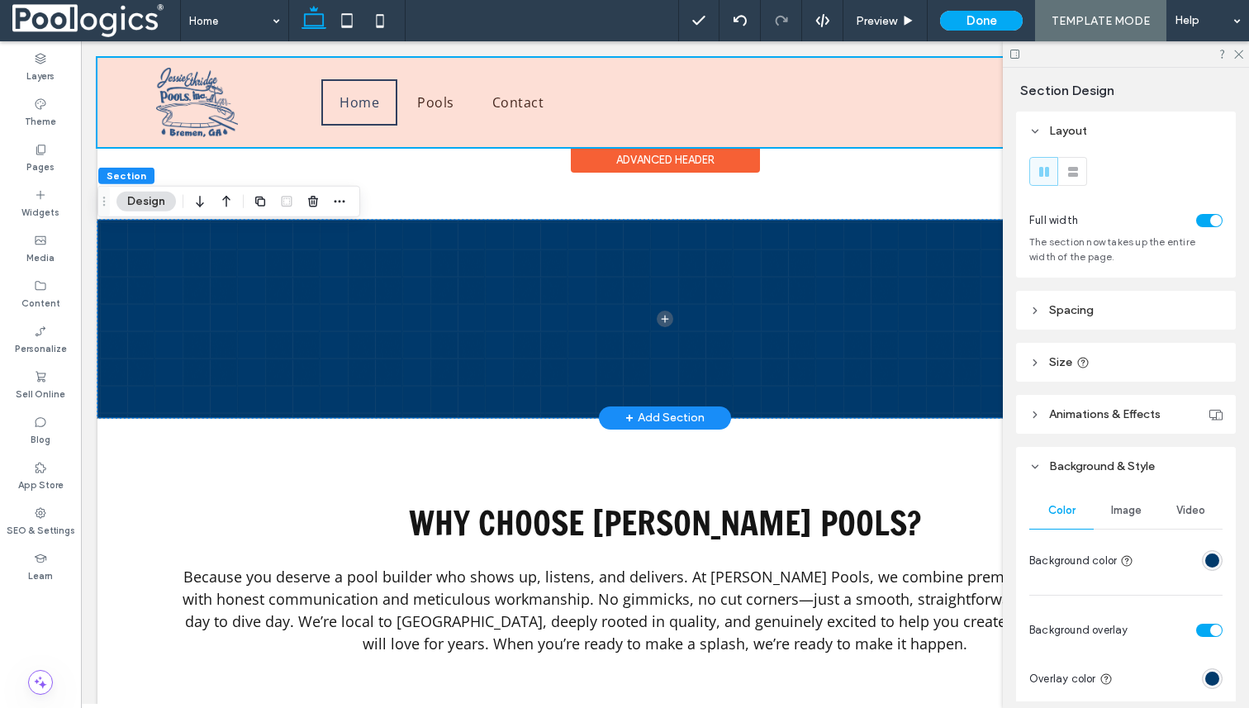
scroll to position [2542, 0]
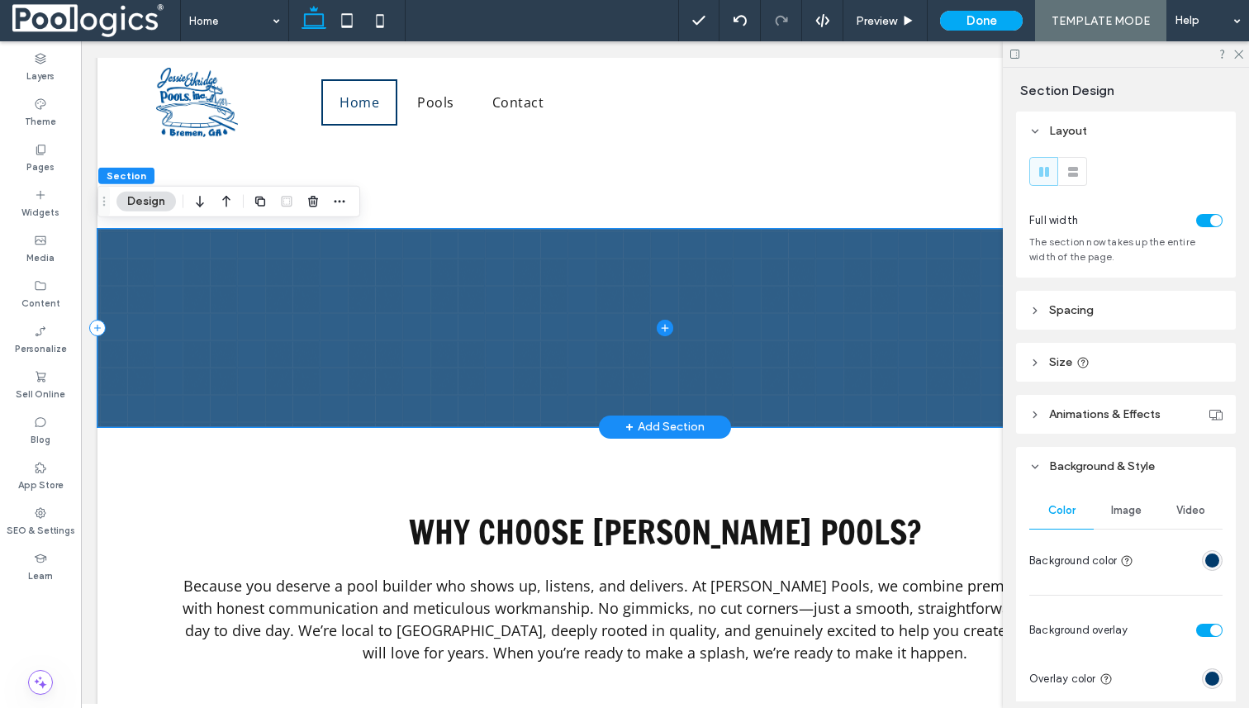
click at [667, 325] on icon at bounding box center [665, 328] width 17 height 17
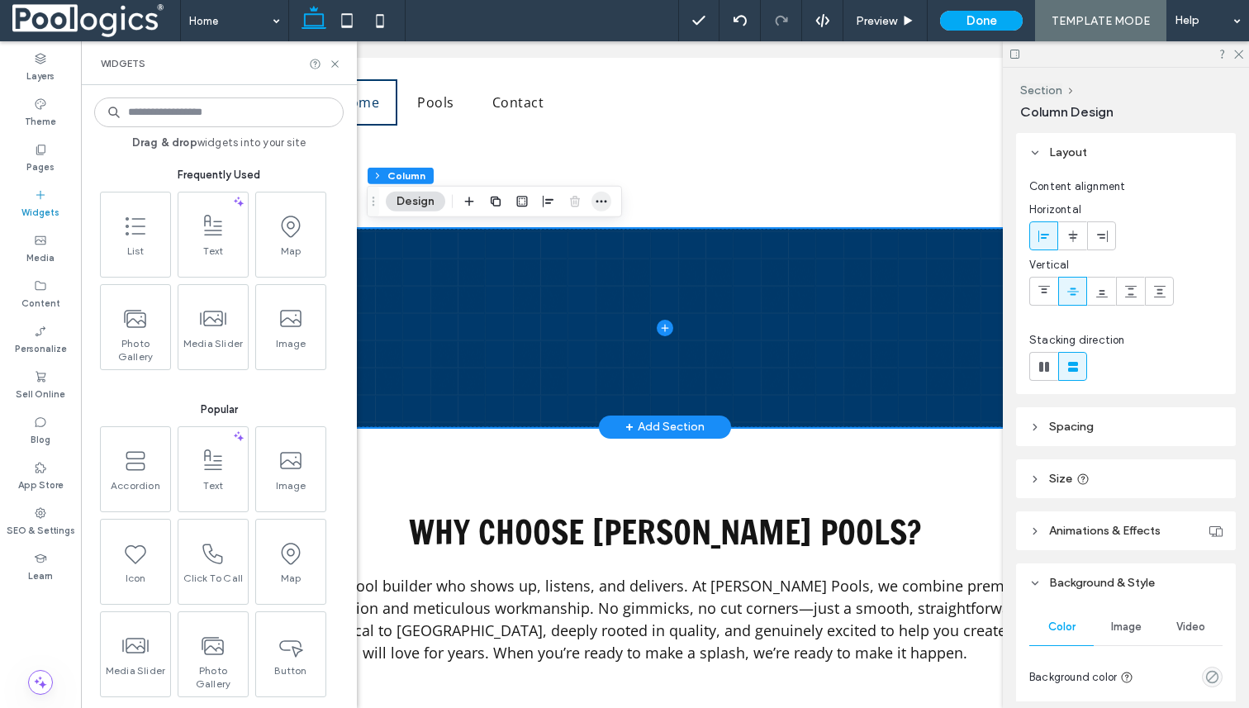
click at [596, 197] on icon "button" at bounding box center [601, 201] width 13 height 13
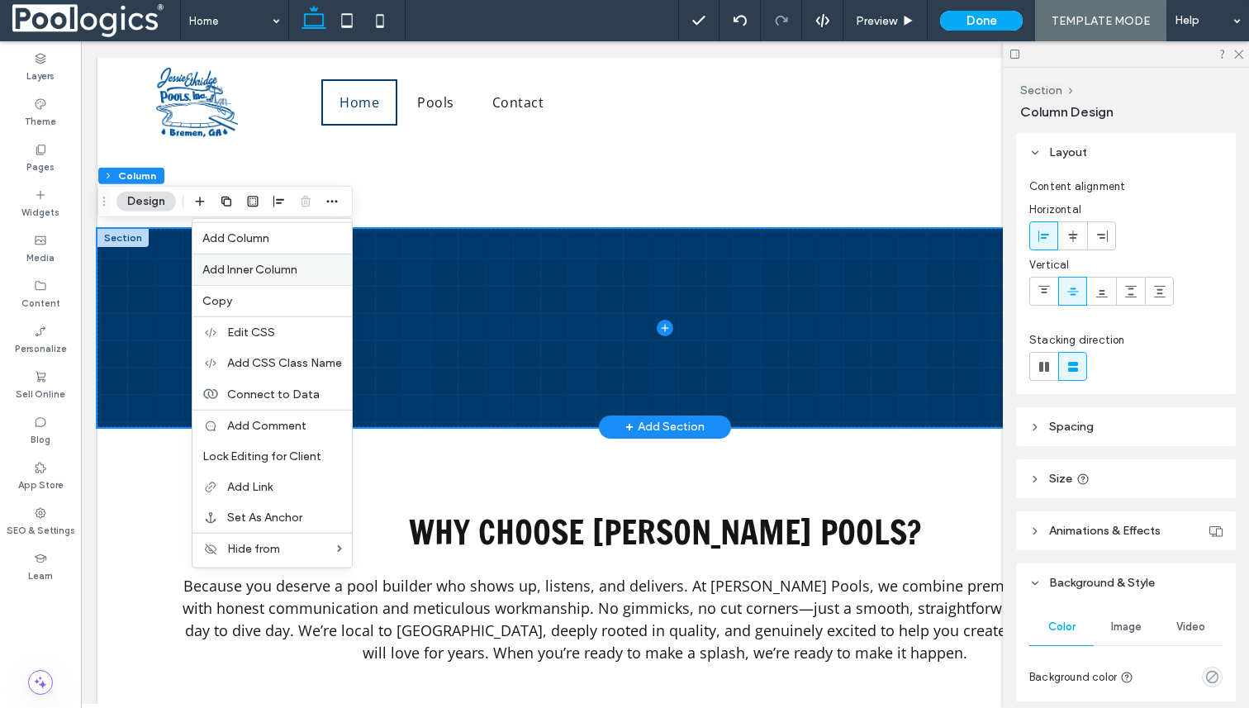
click at [284, 268] on span "Add Inner Column" at bounding box center [249, 270] width 95 height 14
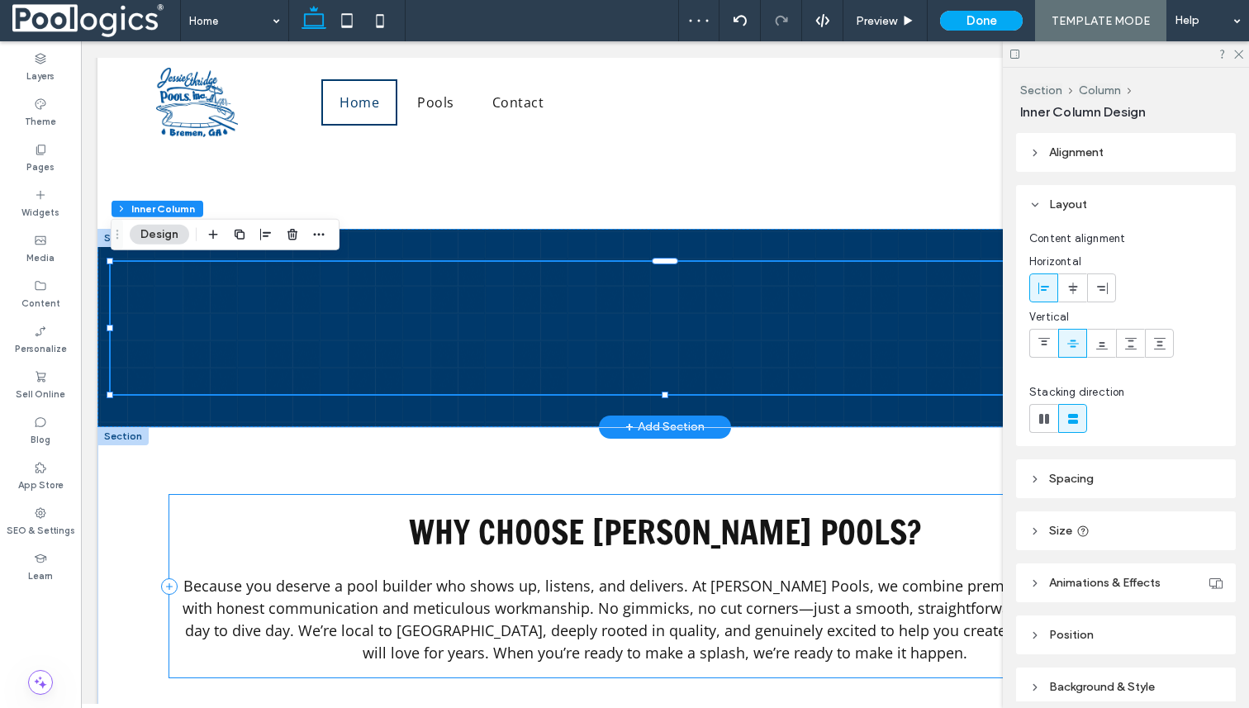
click at [371, 500] on div "Why Choose Jessie Ethridge Pools? Because you deserve a pool builder who shows …" at bounding box center [664, 586] width 991 height 183
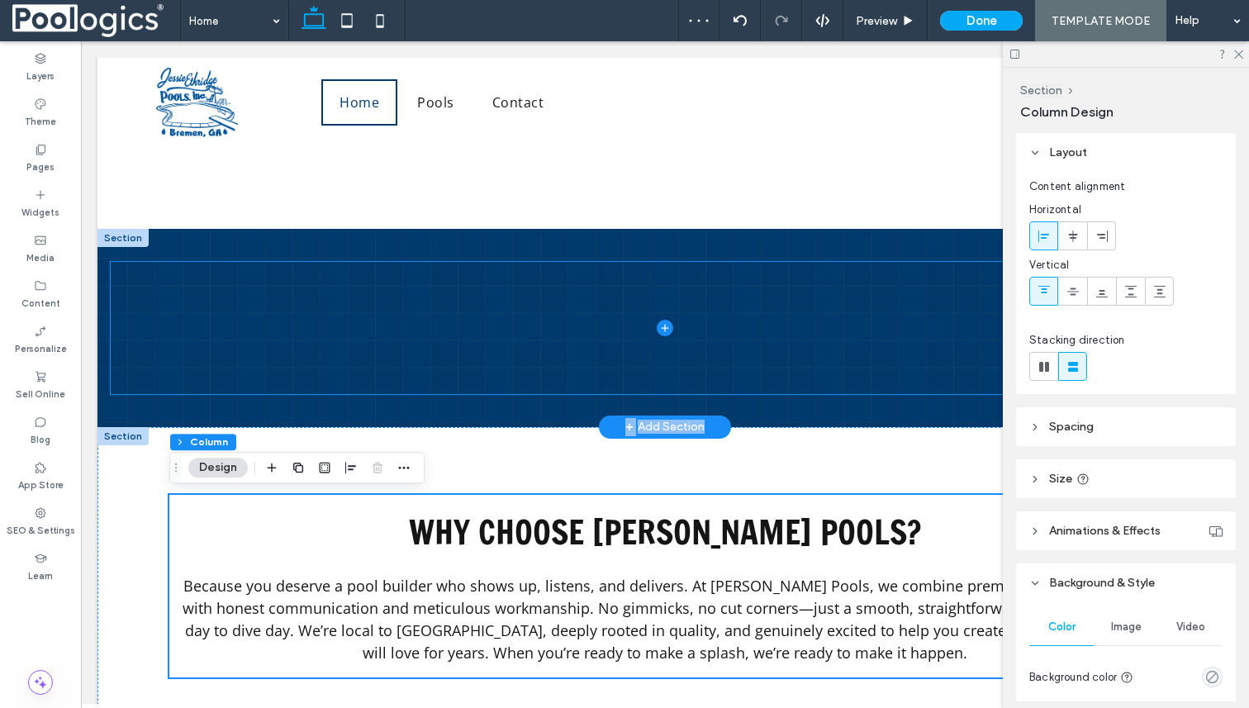
drag, startPoint x: 371, startPoint y: 500, endPoint x: 434, endPoint y: 347, distance: 165.2
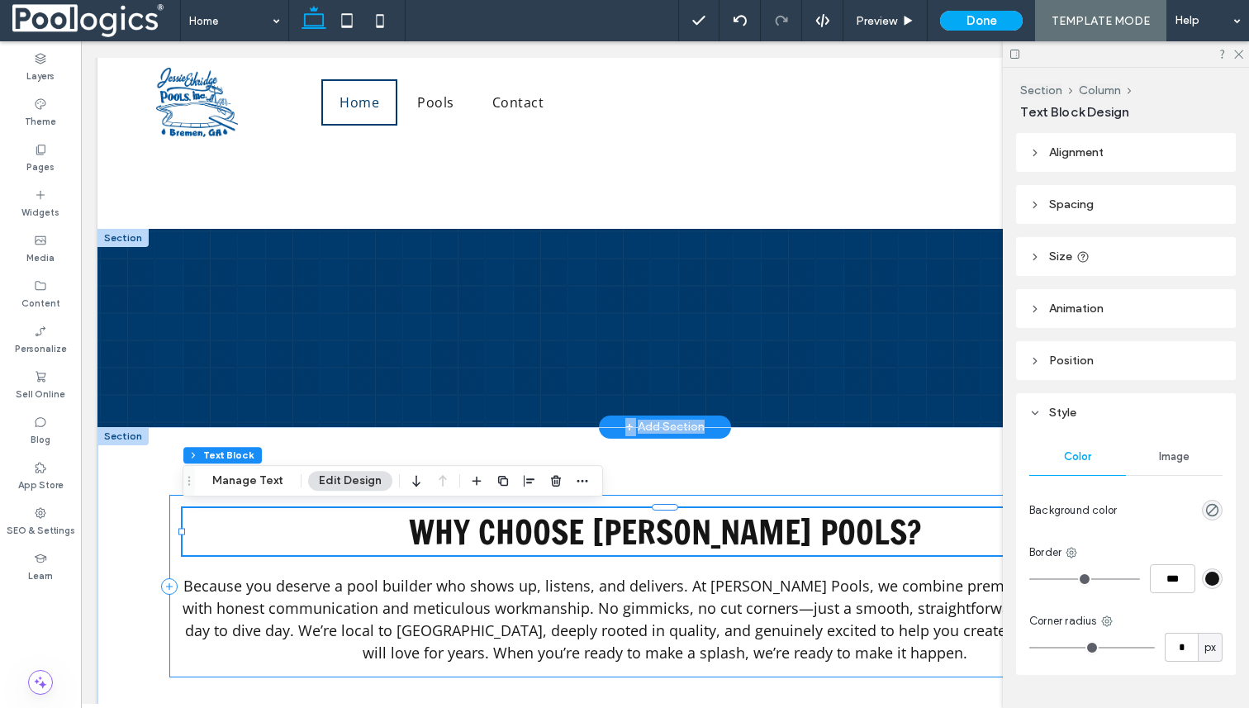
click at [176, 502] on div "Why Choose Jessie Ethridge Pools? Because you deserve a pool builder who shows …" at bounding box center [664, 586] width 991 height 183
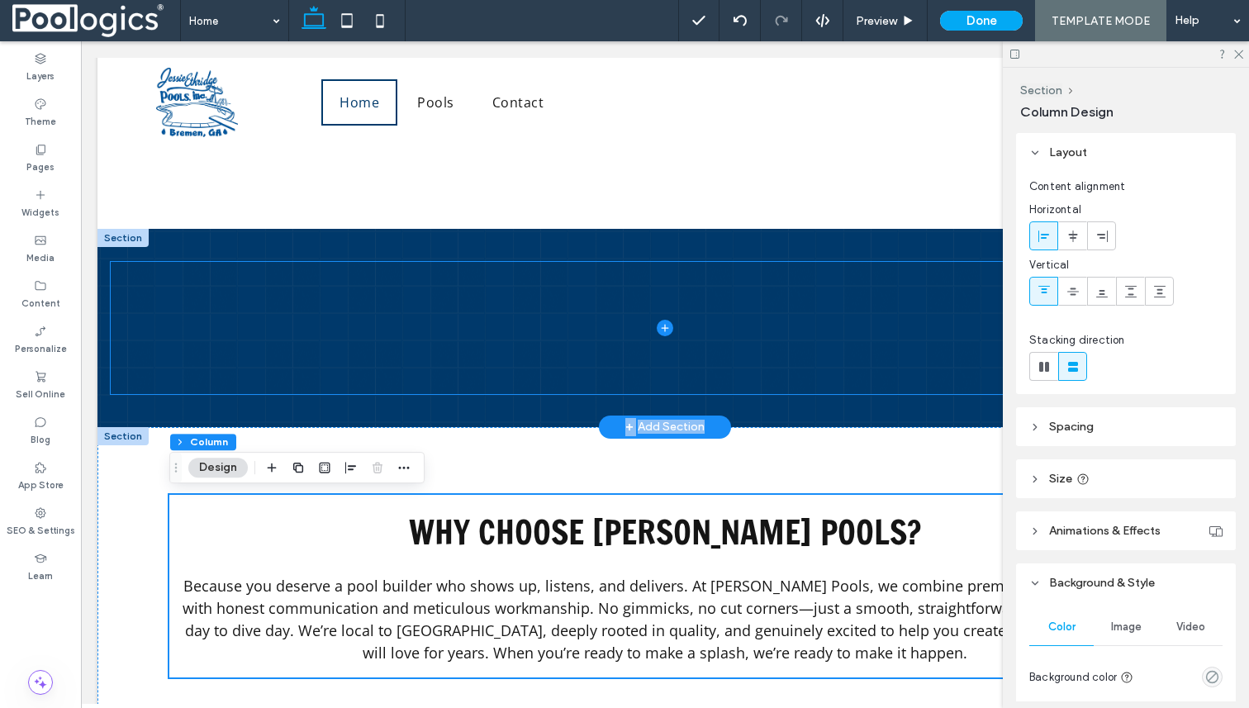
drag, startPoint x: 184, startPoint y: 502, endPoint x: 327, endPoint y: 359, distance: 202.7
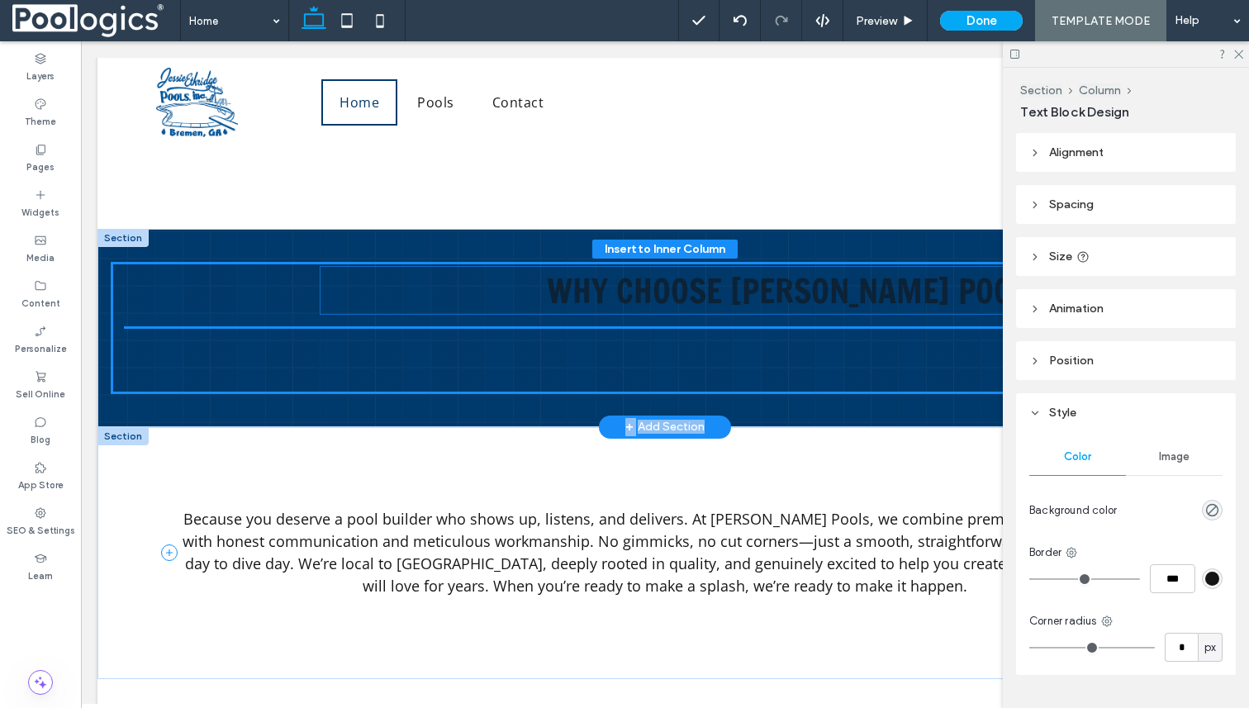
drag, startPoint x: 210, startPoint y: 521, endPoint x: 346, endPoint y: 278, distance: 277.8
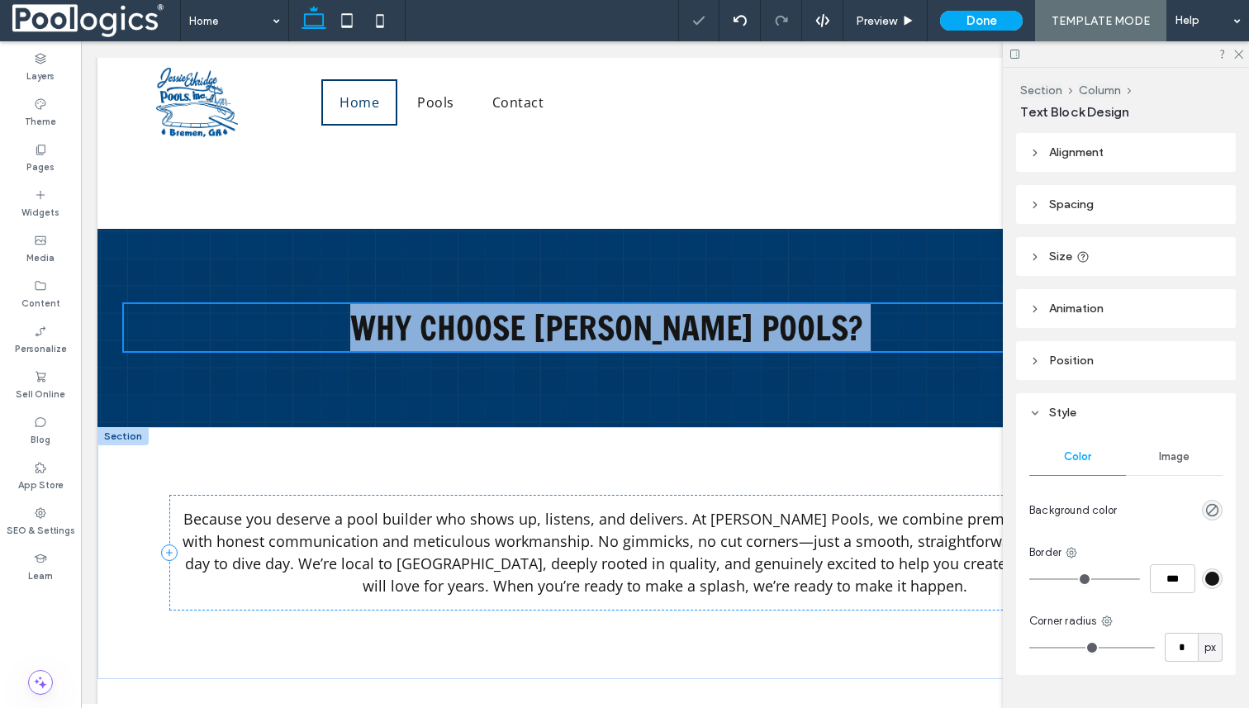
type input "**"
type input "****"
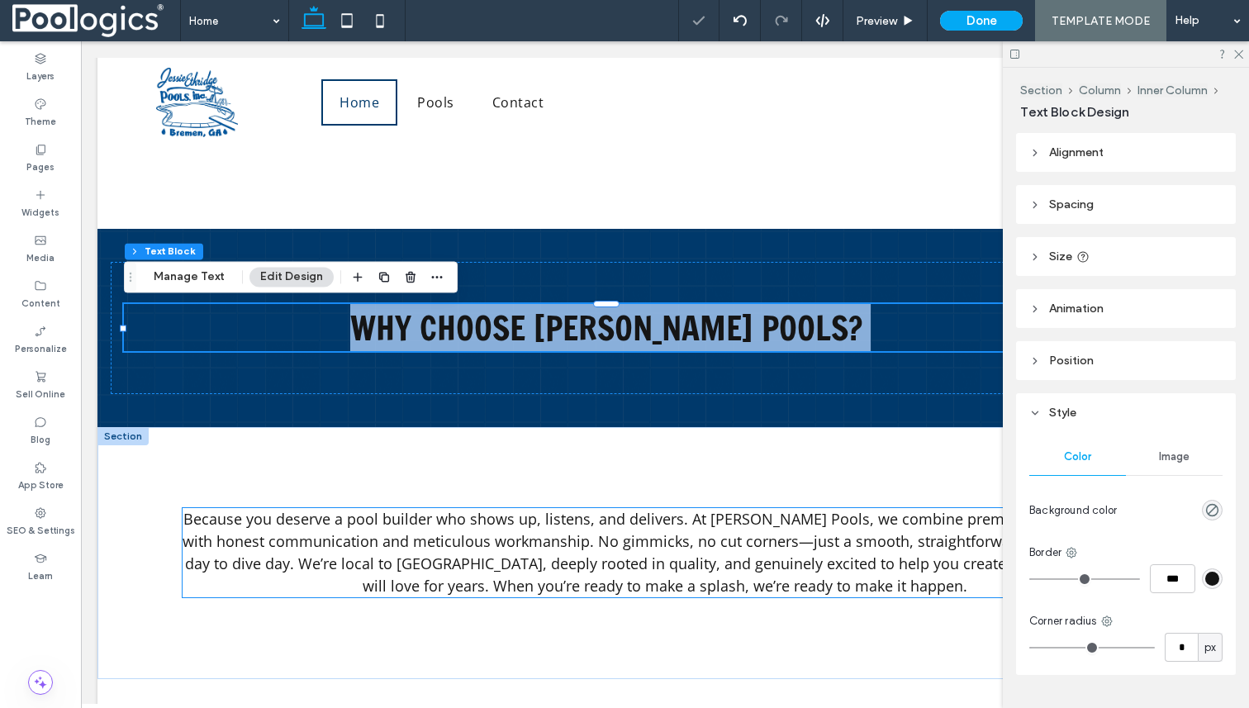
click at [480, 536] on span "Because you deserve a pool builder who shows up, listens, and delivers. At [PER…" at bounding box center [665, 552] width 965 height 87
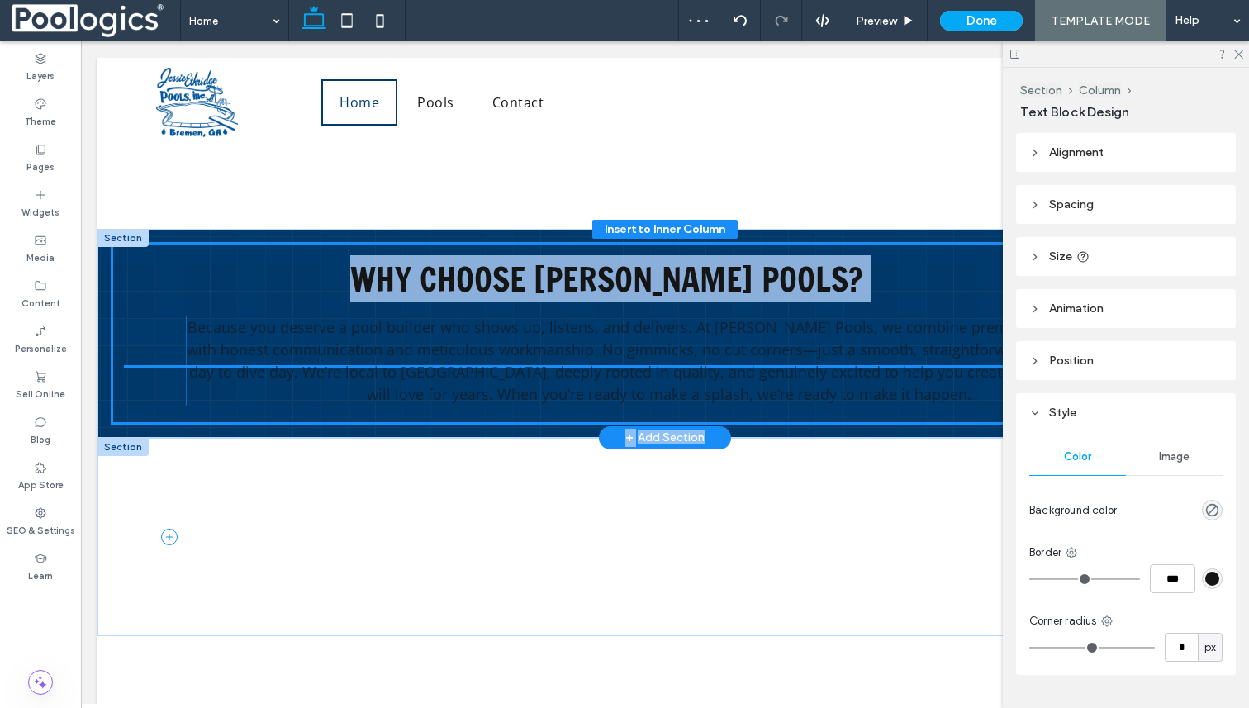
drag, startPoint x: 561, startPoint y: 578, endPoint x: 484, endPoint y: 345, distance: 245.3
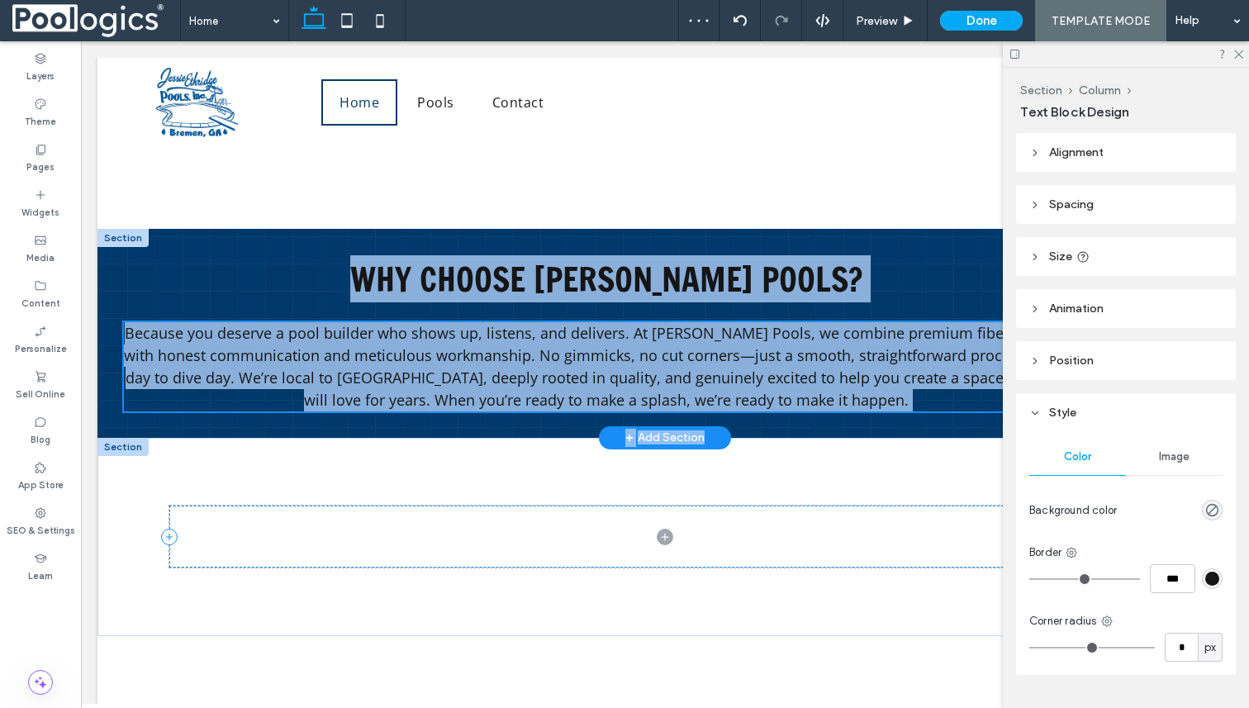
type input "**"
type input "****"
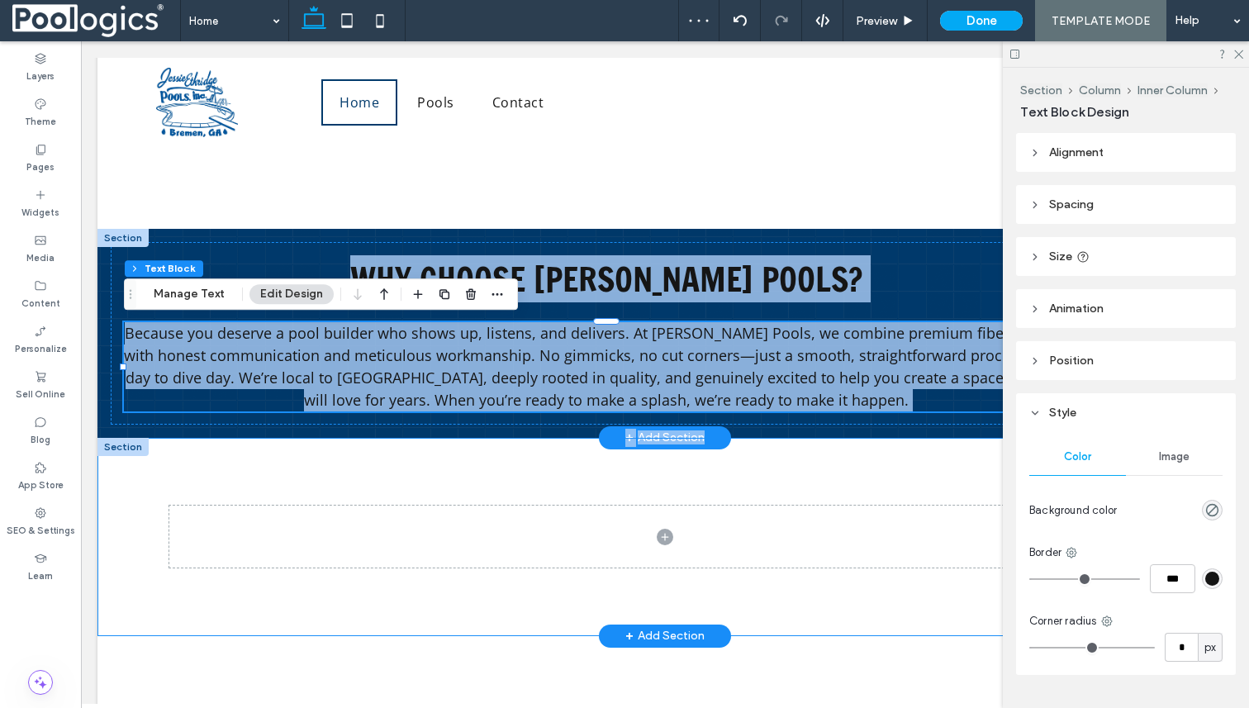
click at [525, 458] on div at bounding box center [664, 537] width 991 height 198
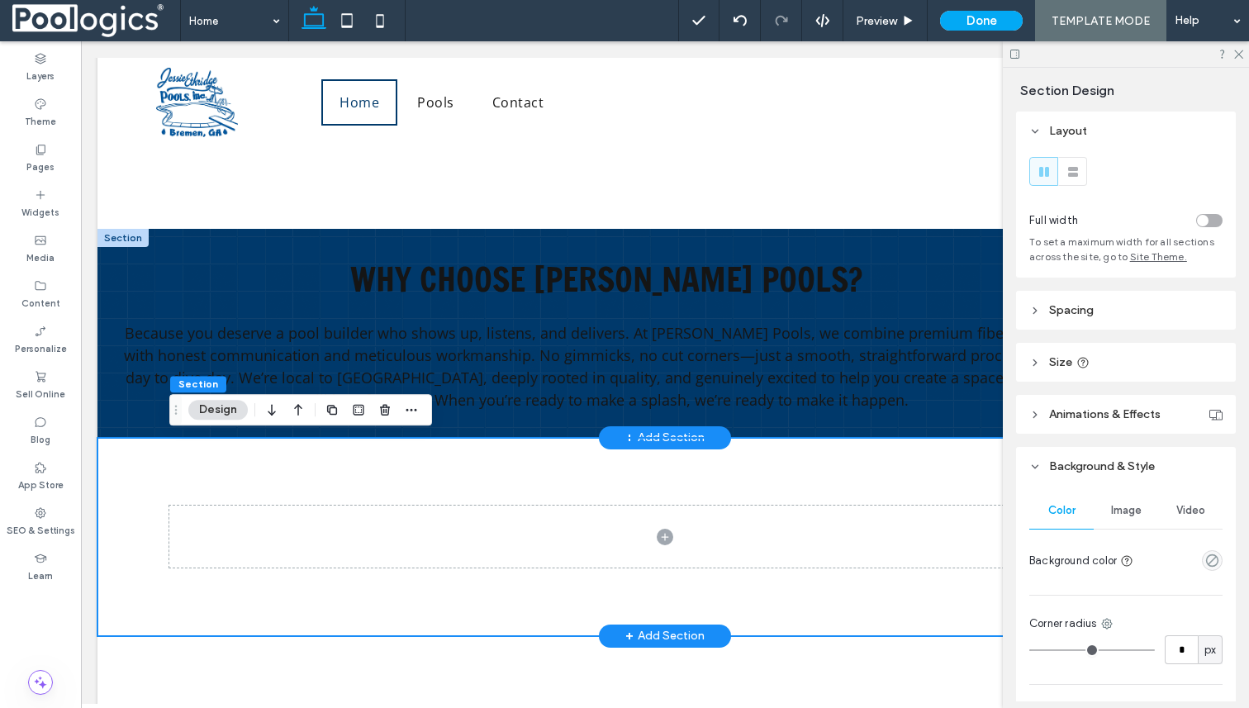
scroll to position [199, 0]
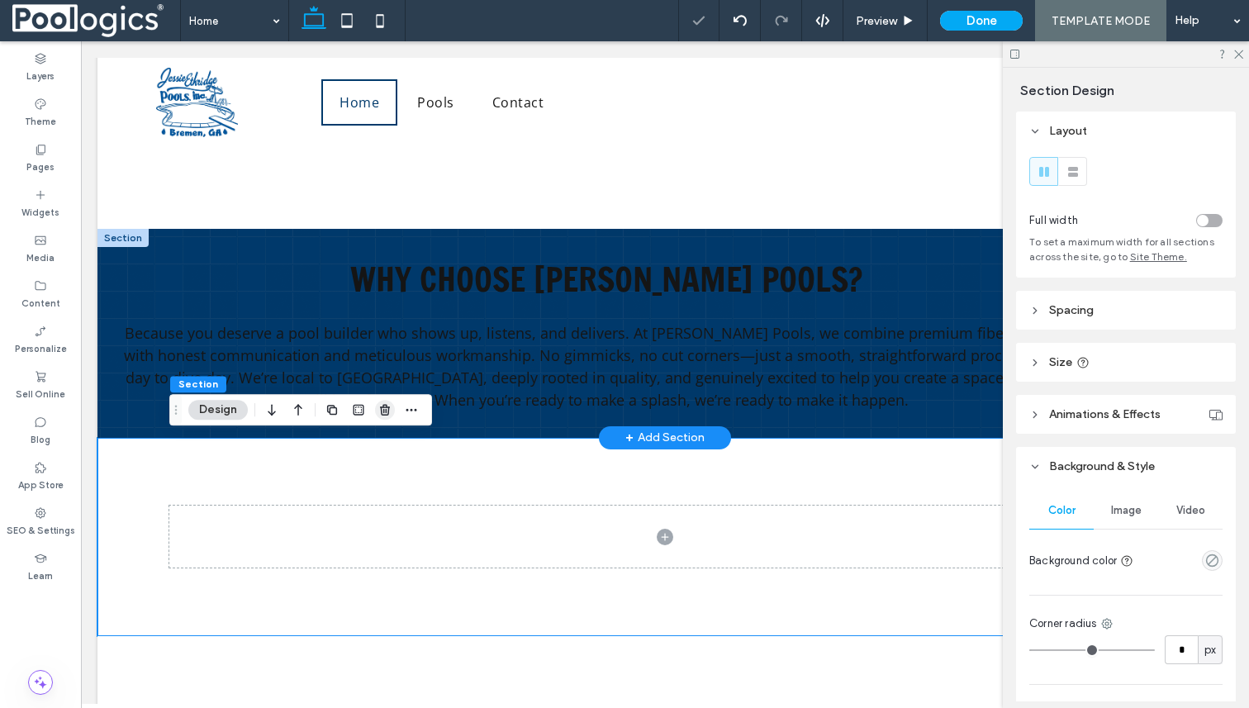
type input "*"
click at [390, 406] on icon "button" at bounding box center [384, 409] width 13 height 13
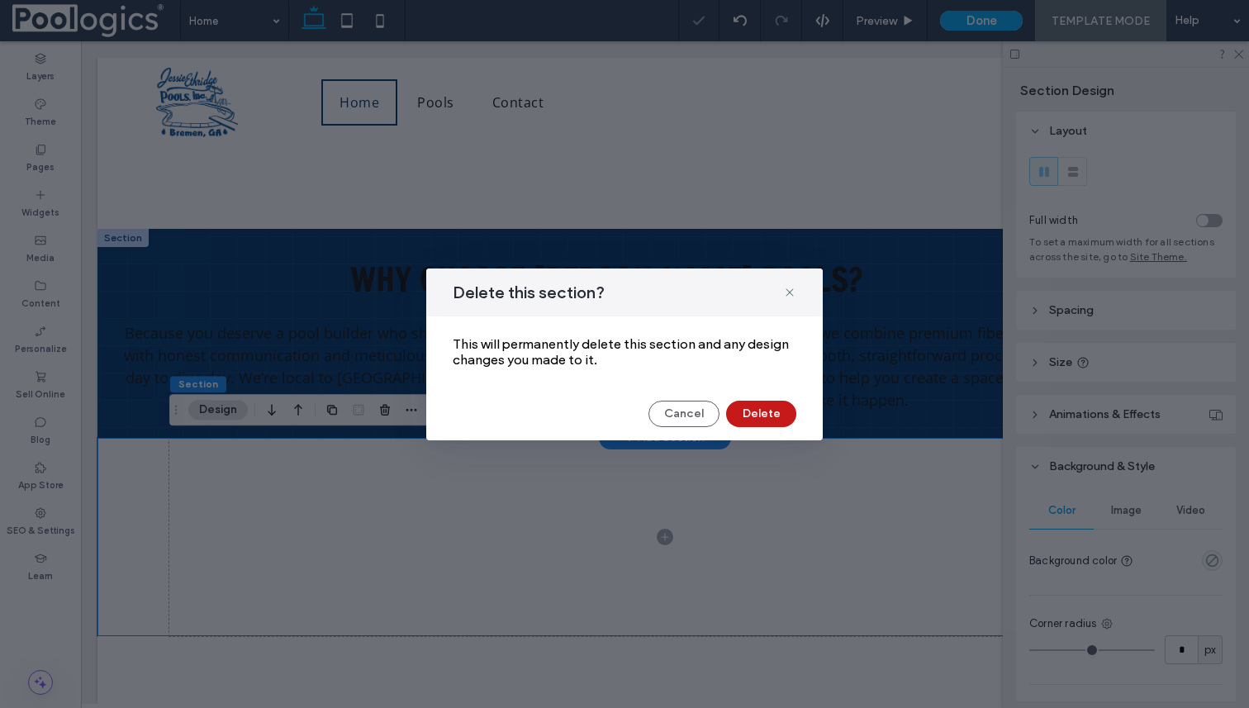
click at [755, 411] on button "Delete" at bounding box center [761, 414] width 70 height 26
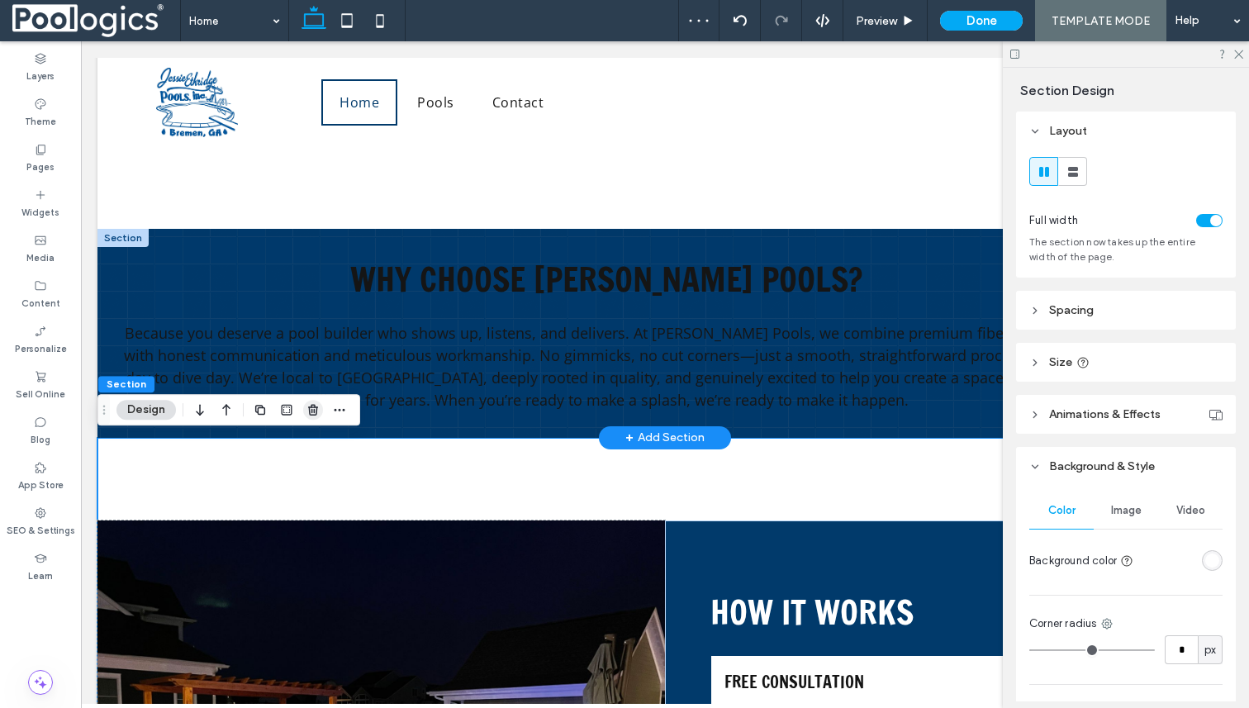
click at [309, 411] on use "button" at bounding box center [313, 409] width 10 height 11
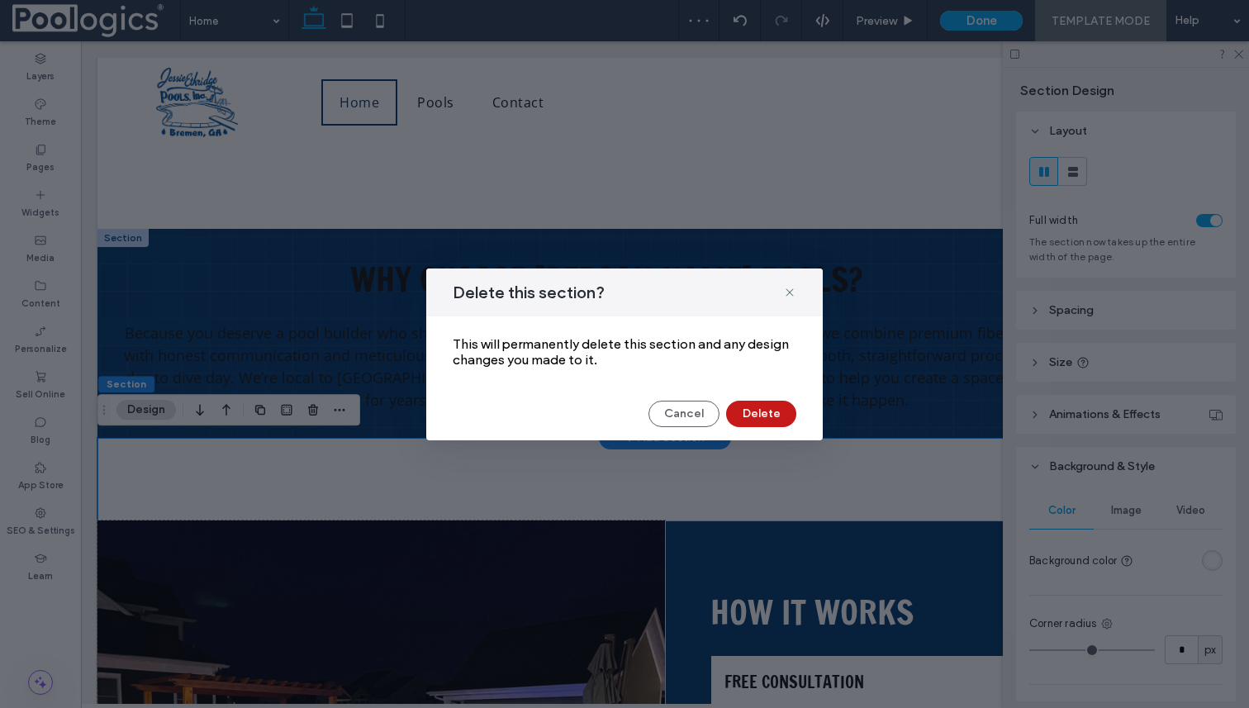
click at [750, 412] on button "Delete" at bounding box center [761, 414] width 70 height 26
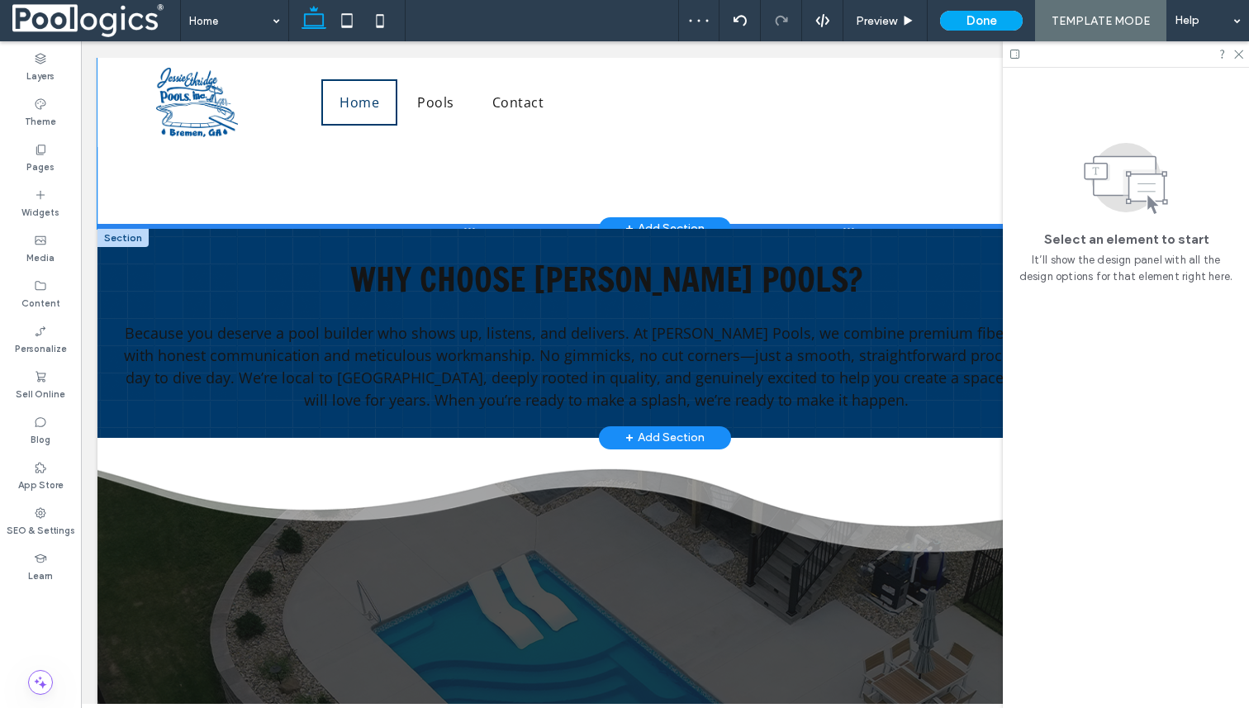
click at [790, 231] on div at bounding box center [664, 228] width 1135 height 8
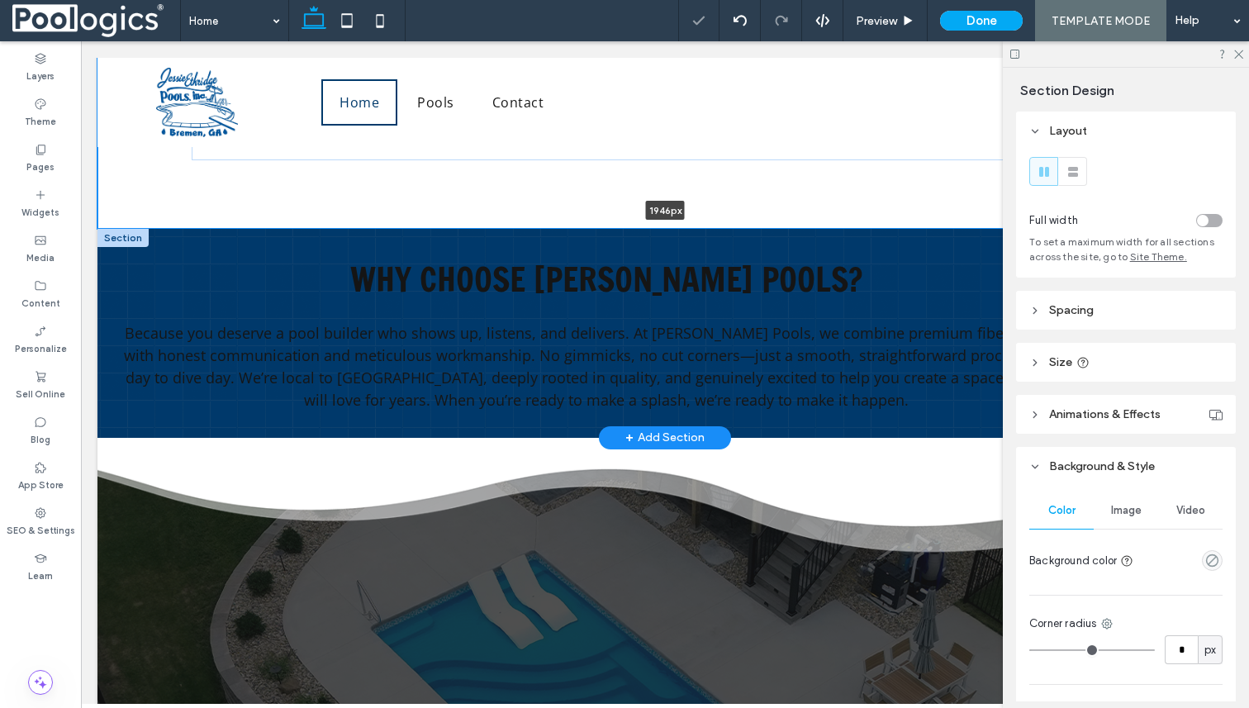
drag, startPoint x: 790, startPoint y: 231, endPoint x: 790, endPoint y: 199, distance: 31.4
type input "****"
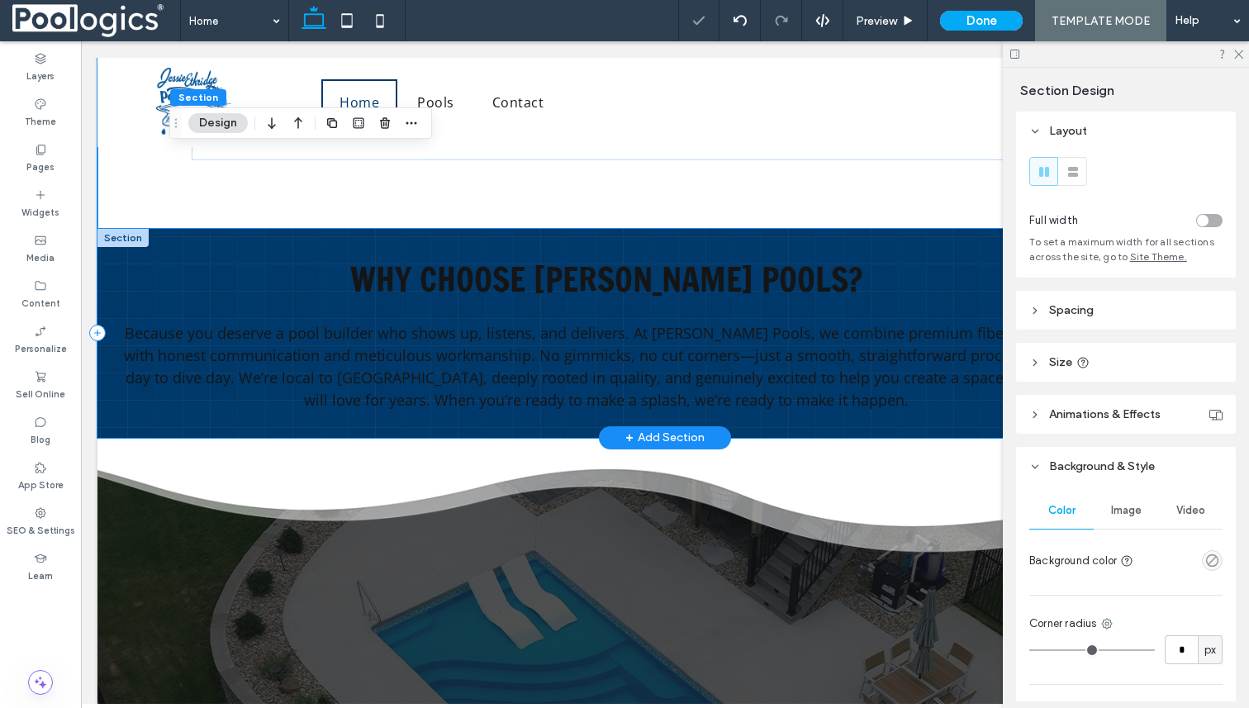
click at [780, 428] on div "Why Choose Jessie Ethridge Pools? Because you deserve a pool builder who shows …" at bounding box center [664, 333] width 1135 height 209
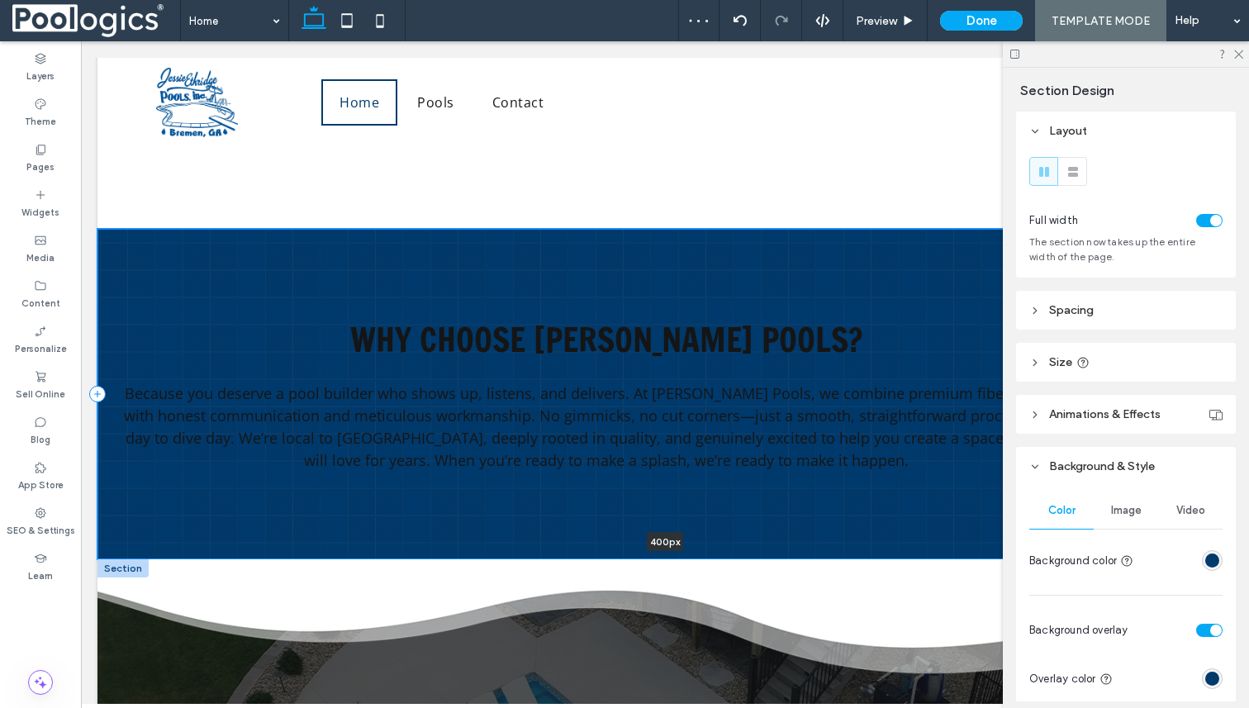
drag, startPoint x: 782, startPoint y: 438, endPoint x: 777, endPoint y: 559, distance: 120.7
type input "***"
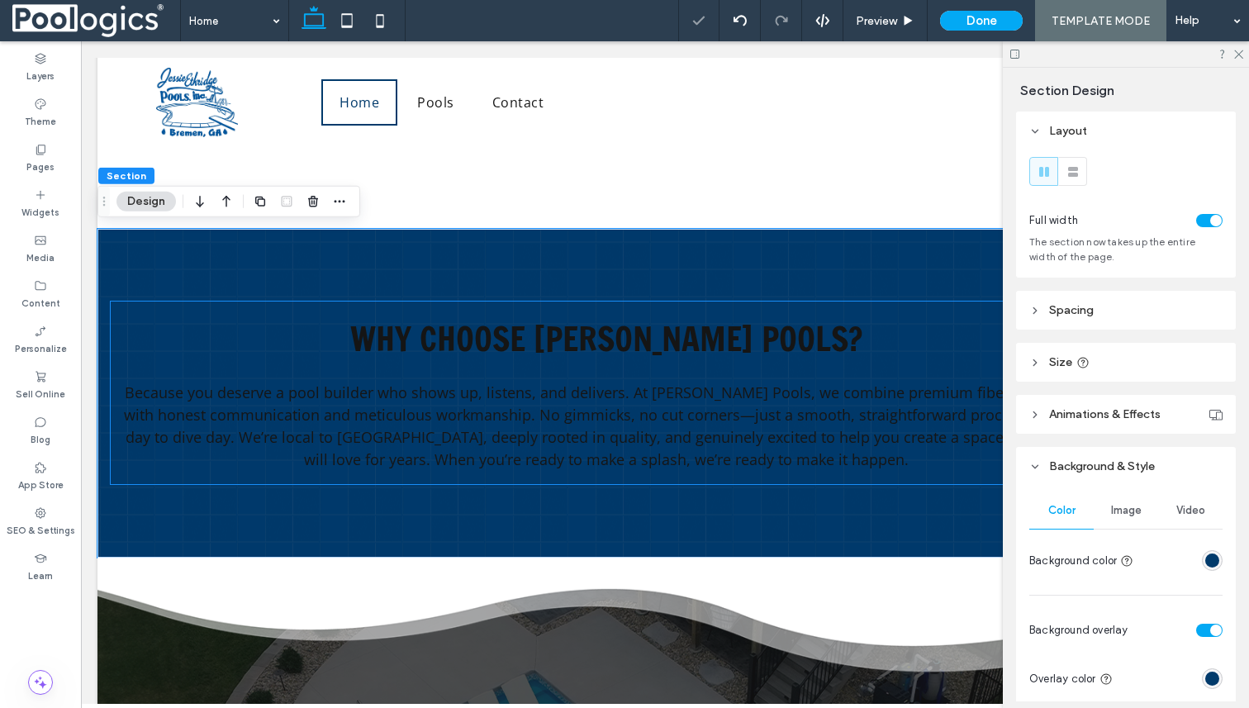
click at [677, 349] on span "Why Choose [PERSON_NAME] Pools?" at bounding box center [606, 338] width 512 height 47
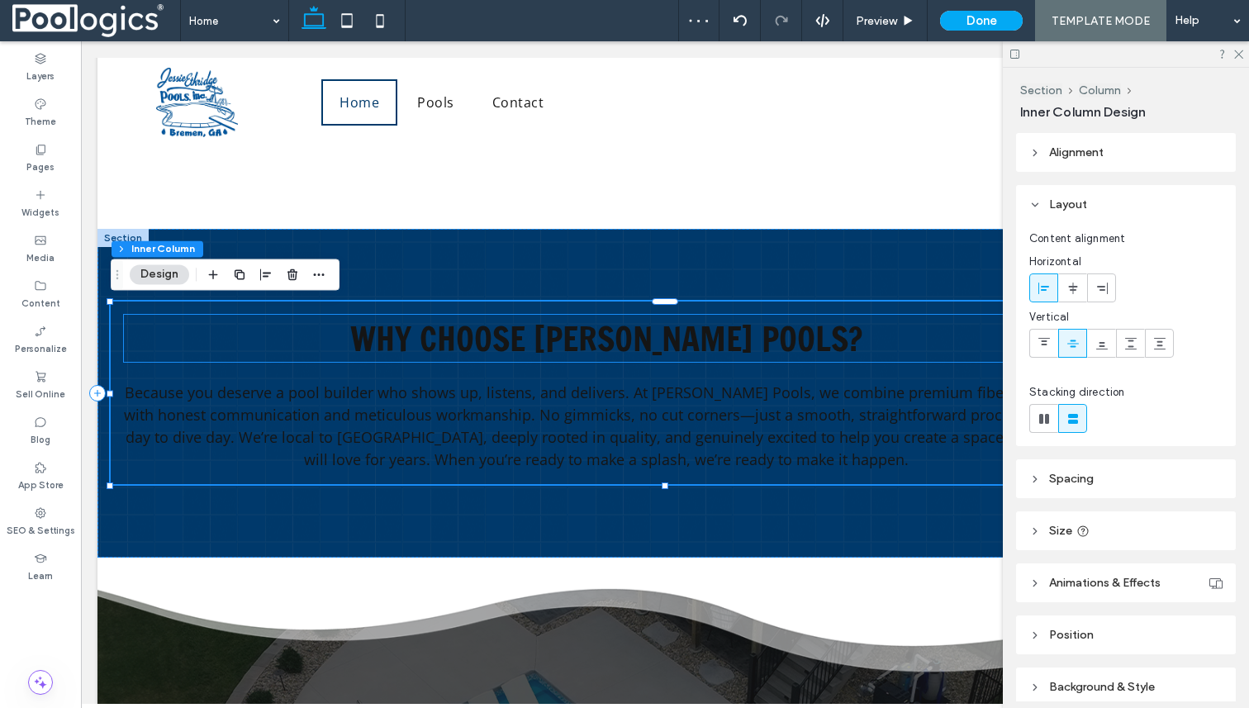
click at [661, 354] on span "Why Choose [PERSON_NAME] Pools?" at bounding box center [606, 338] width 512 height 47
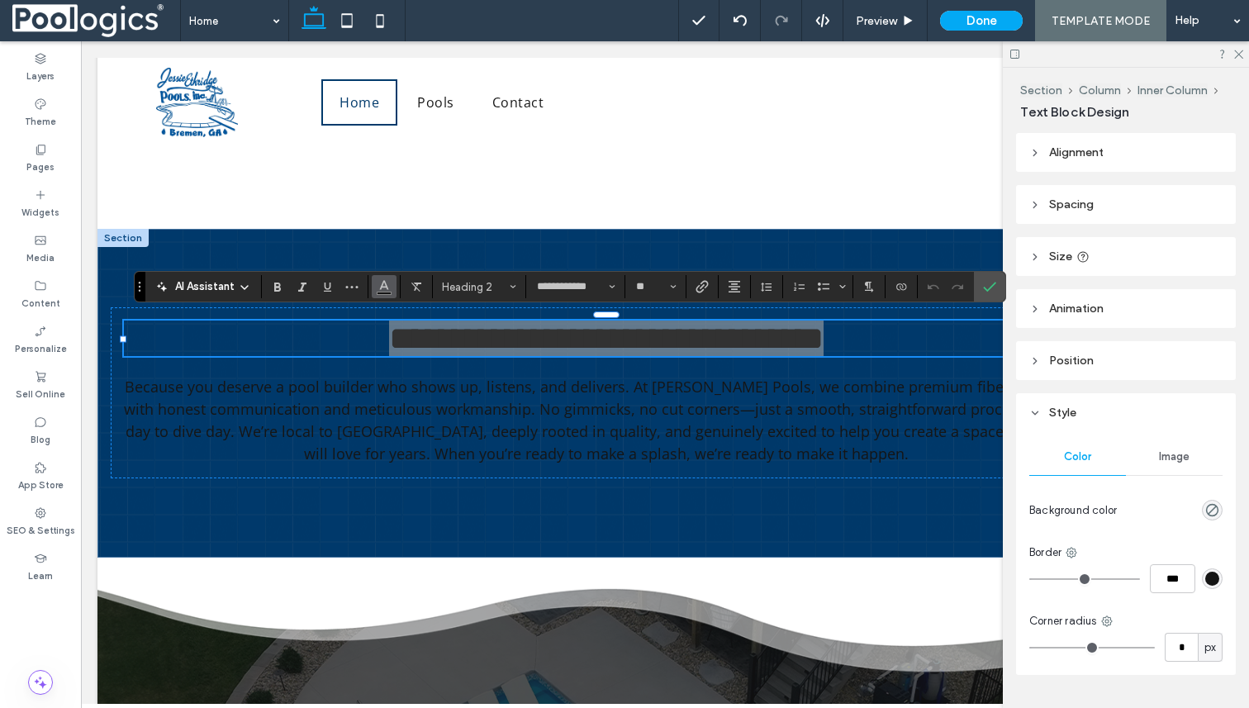
click at [386, 290] on icon "Color" at bounding box center [384, 284] width 13 height 13
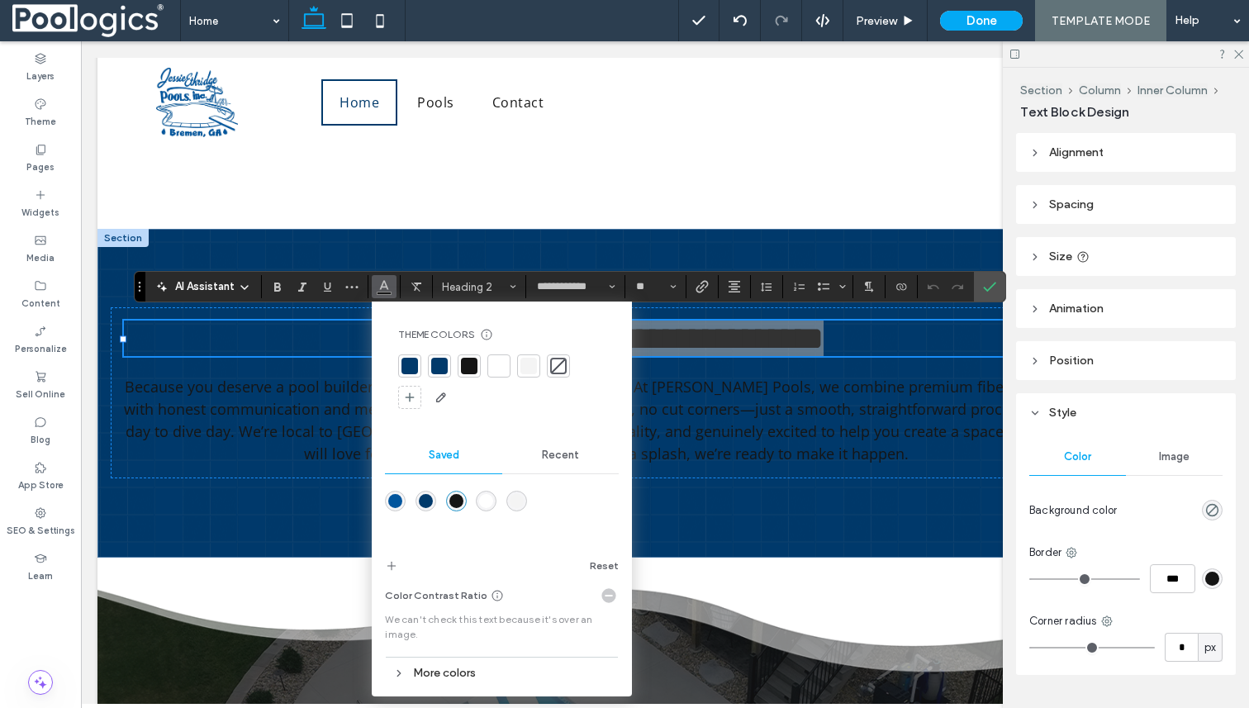
click at [526, 368] on div at bounding box center [529, 366] width 17 height 17
click at [748, 402] on p "Because you deserve a pool builder who shows up, listens, and delivers. At [PER…" at bounding box center [606, 420] width 965 height 89
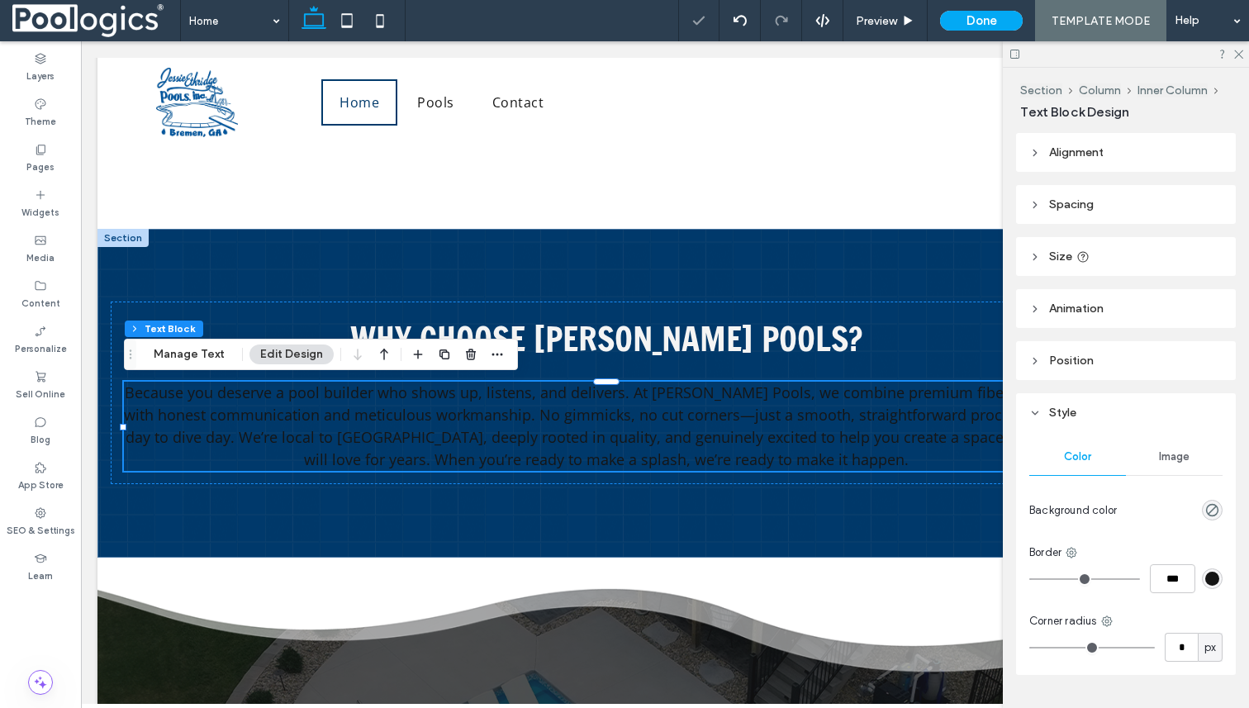
click at [385, 392] on span "Because you deserve a pool builder who shows up, listens, and delivers. At [PER…" at bounding box center [606, 426] width 965 height 87
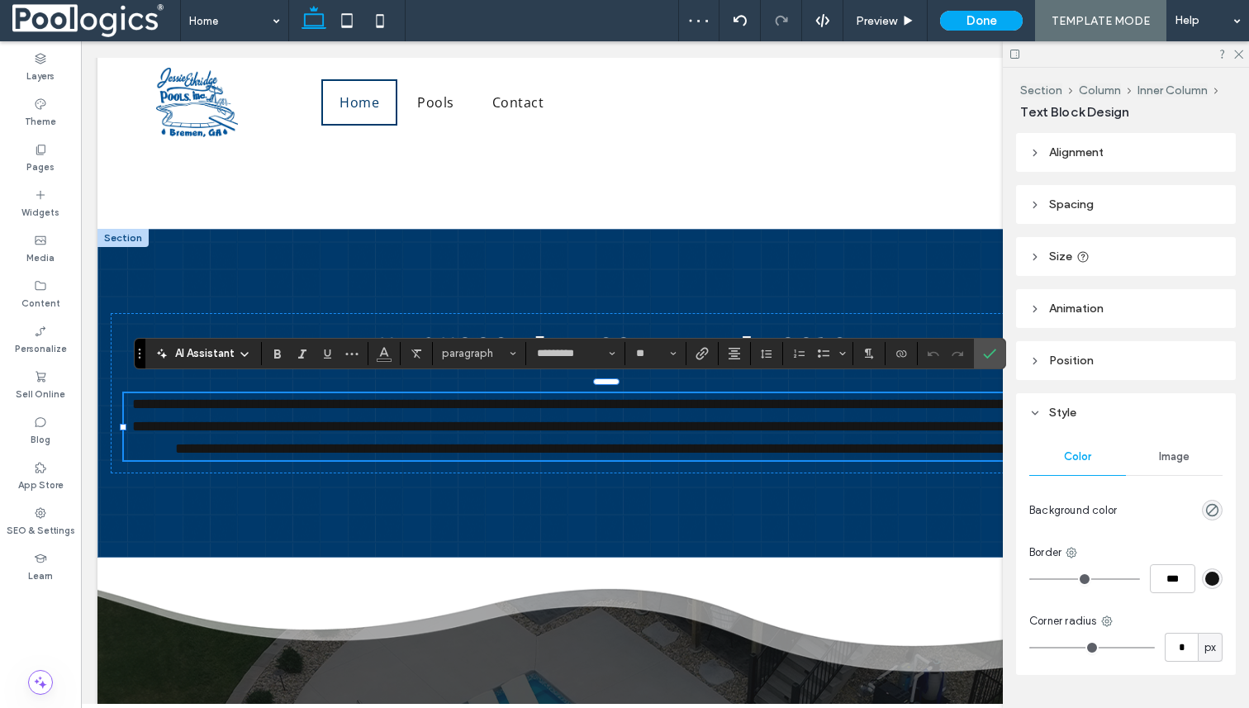
click at [385, 397] on span "**********" at bounding box center [609, 426] width 954 height 59
click at [374, 356] on button "Color" at bounding box center [384, 353] width 25 height 23
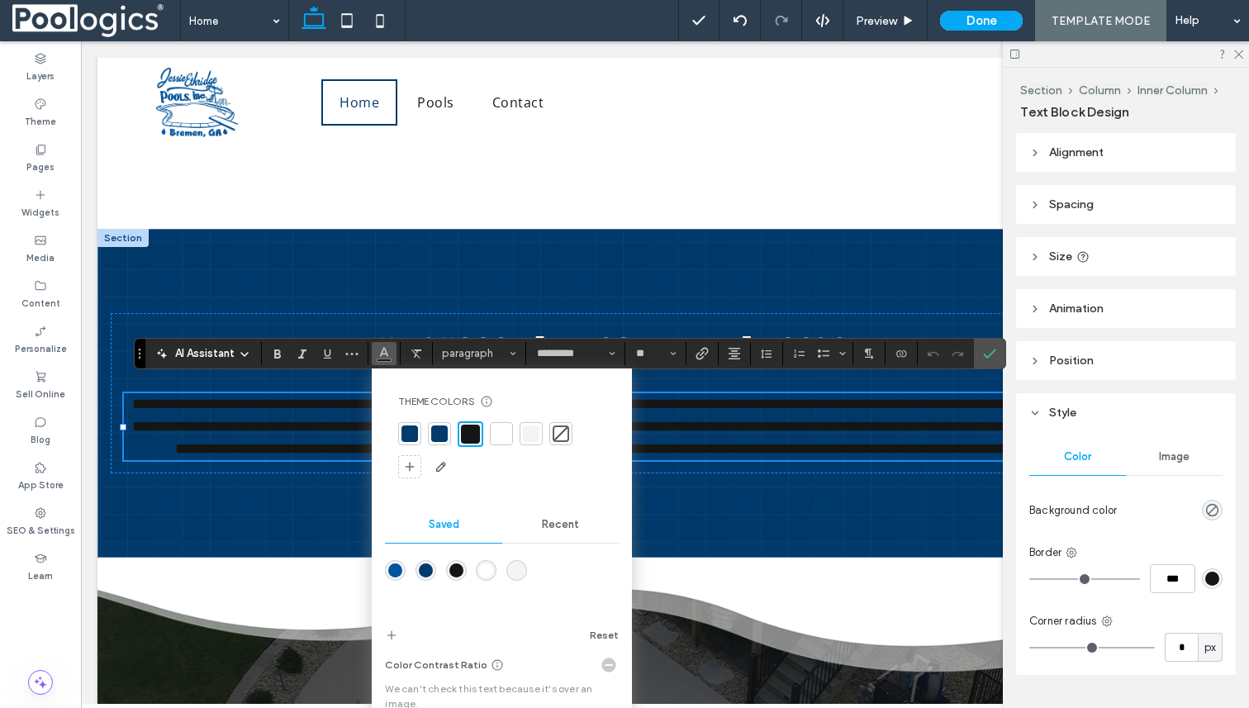
click at [525, 427] on div at bounding box center [531, 433] width 17 height 17
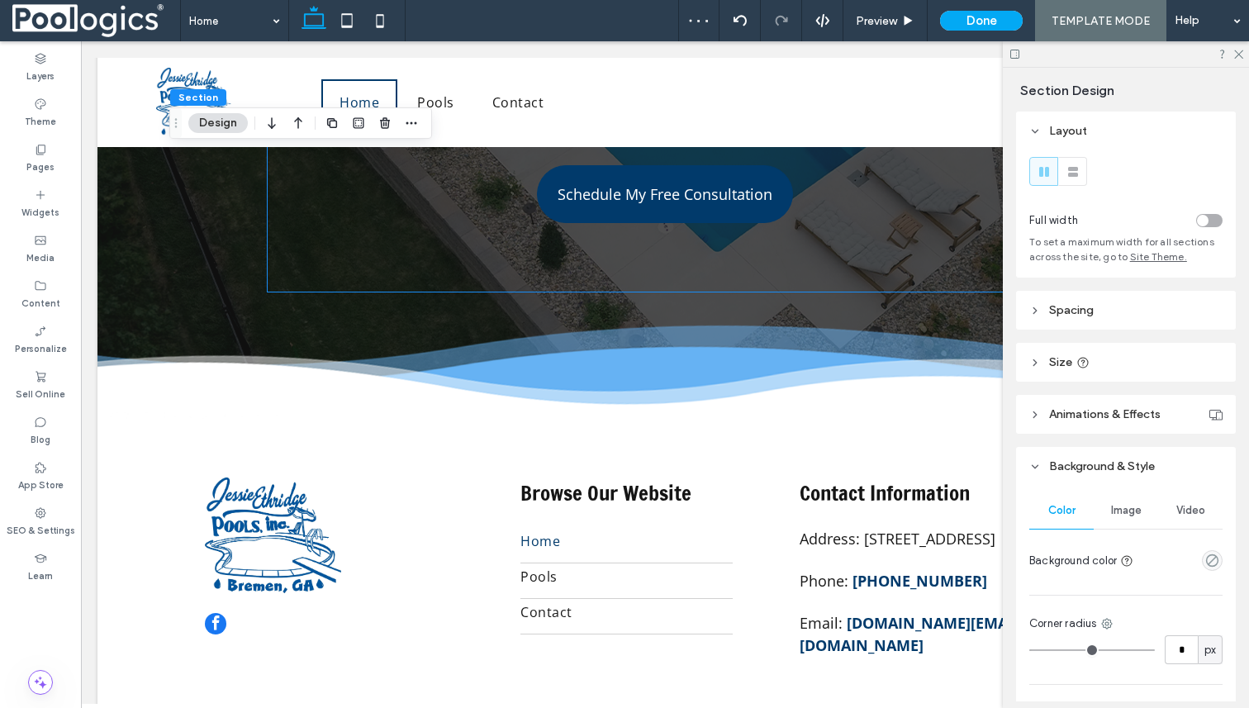
scroll to position [3410, 0]
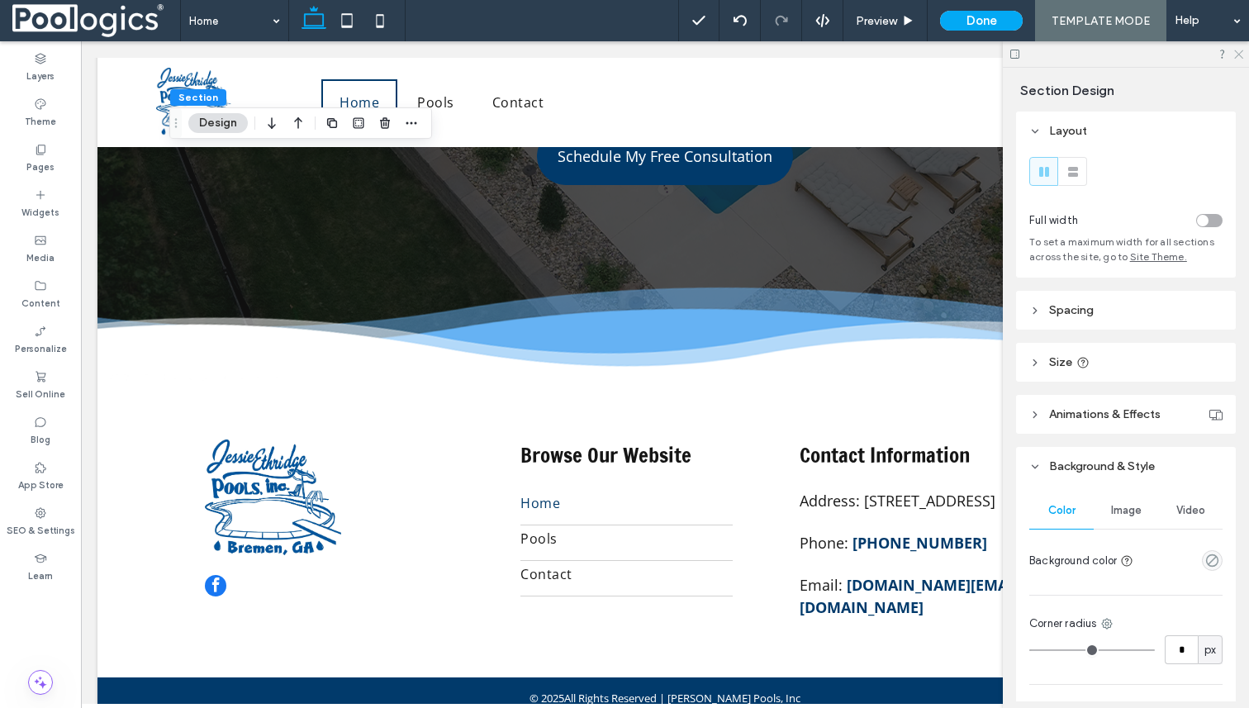
click at [1241, 53] on icon at bounding box center [1238, 53] width 11 height 11
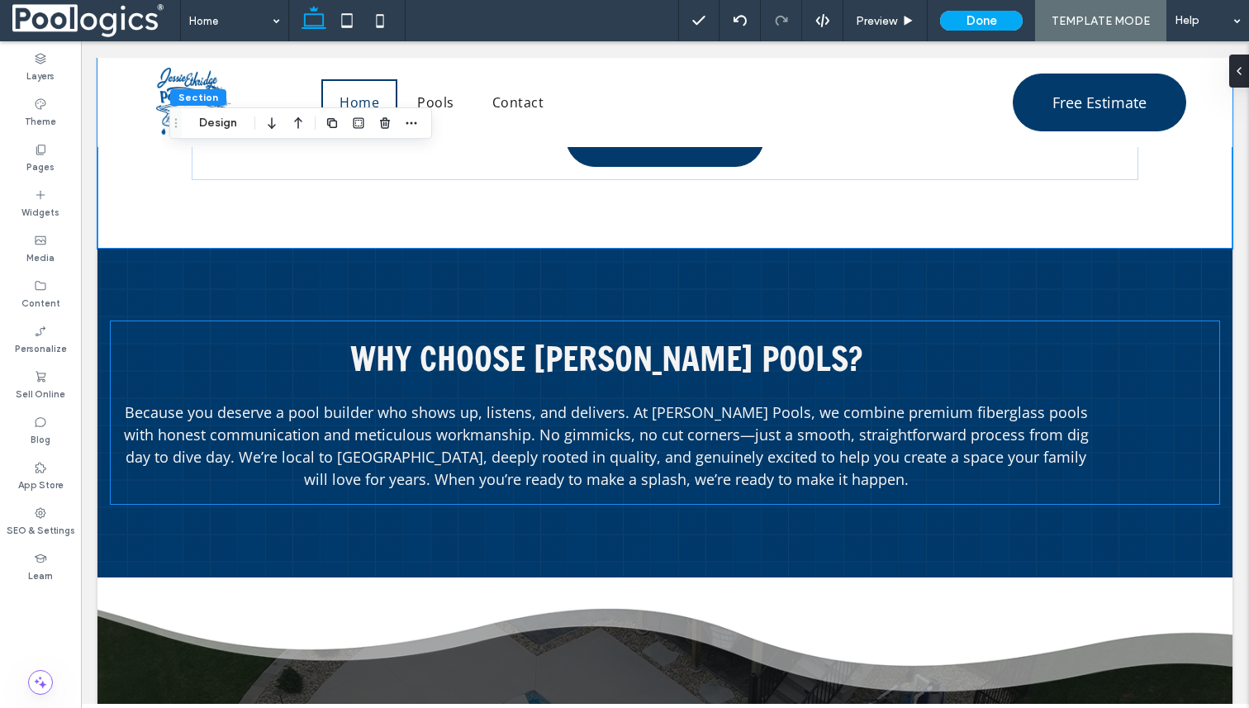
scroll to position [2526, 0]
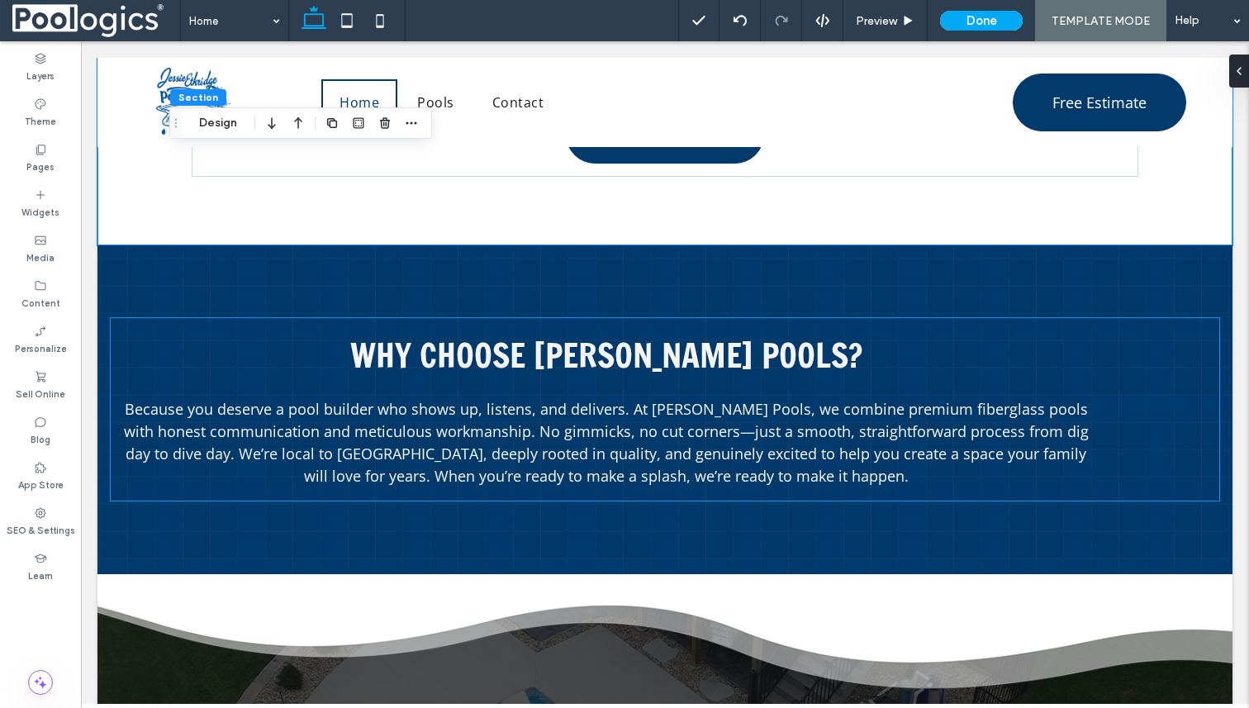
click at [649, 448] on span "Because you deserve a pool builder who shows up, listens, and delivers. At Jess…" at bounding box center [606, 442] width 965 height 87
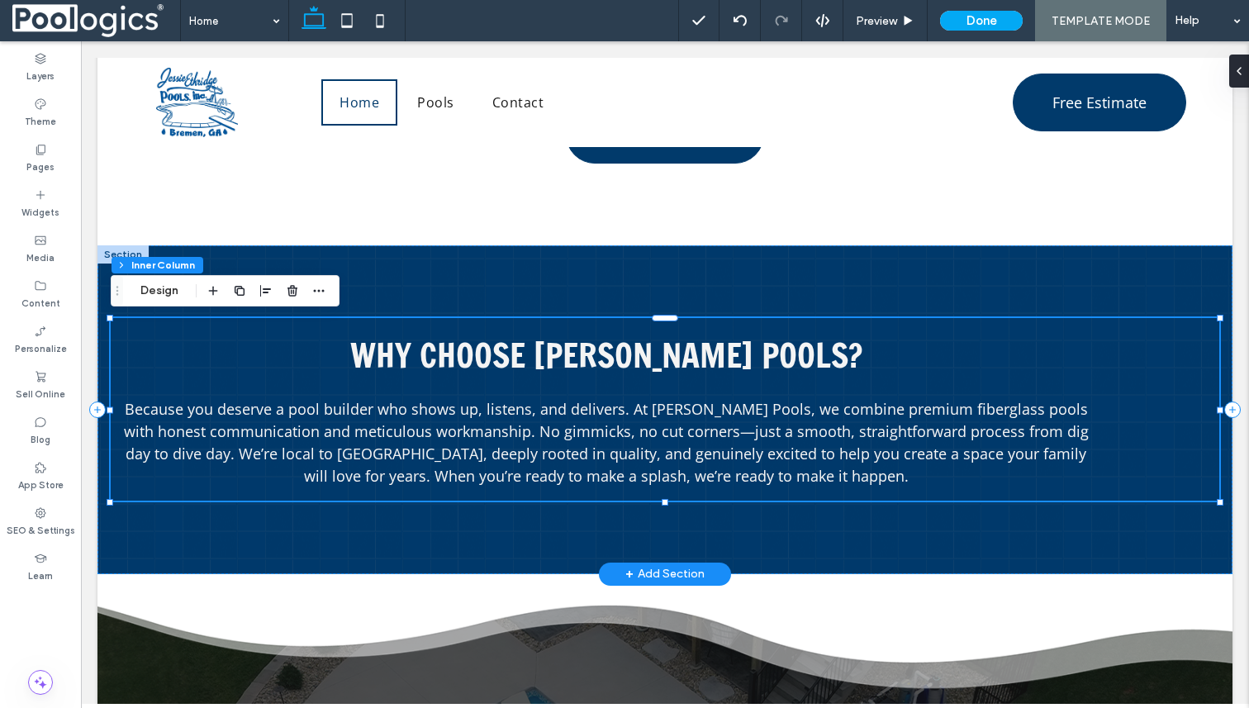
click at [967, 325] on div "Why Choose Jessie Ethridge Pools? Because you deserve a pool builder who shows …" at bounding box center [665, 409] width 1109 height 183
click at [150, 301] on div "Section Column Inner Column Design" at bounding box center [225, 290] width 229 height 31
click at [151, 293] on button "Design" at bounding box center [159, 291] width 59 height 20
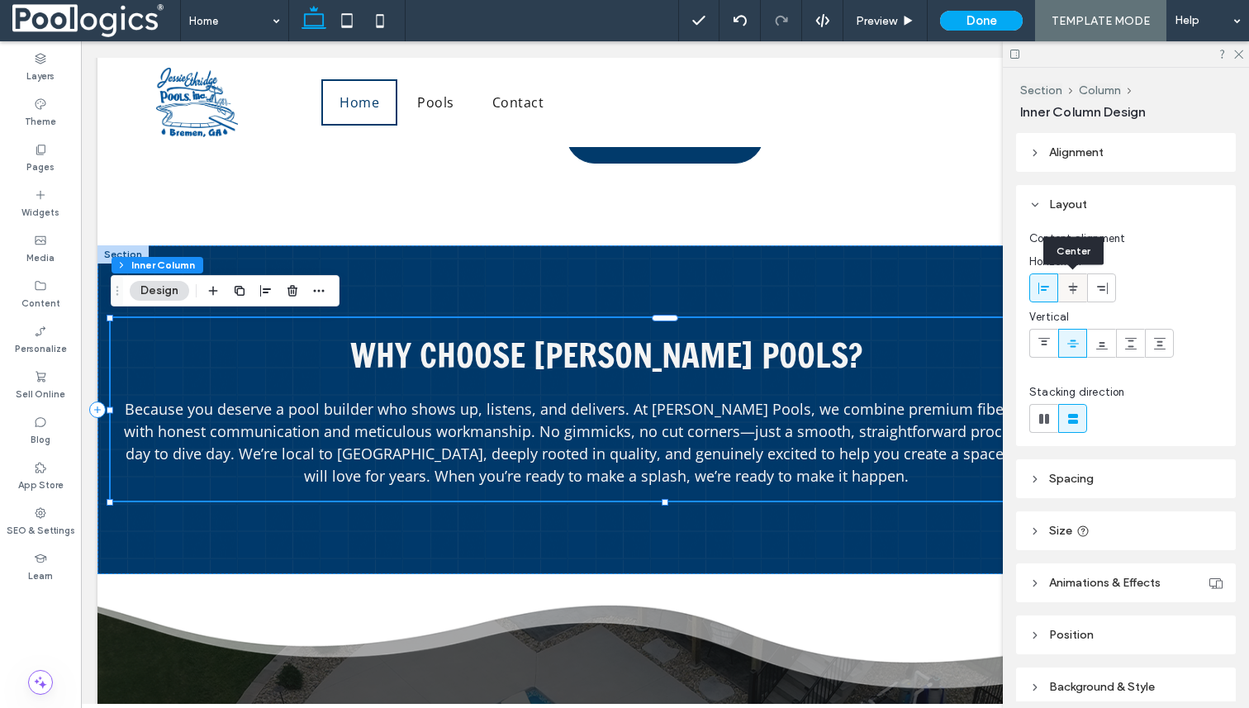
click at [1077, 293] on icon at bounding box center [1073, 288] width 13 height 13
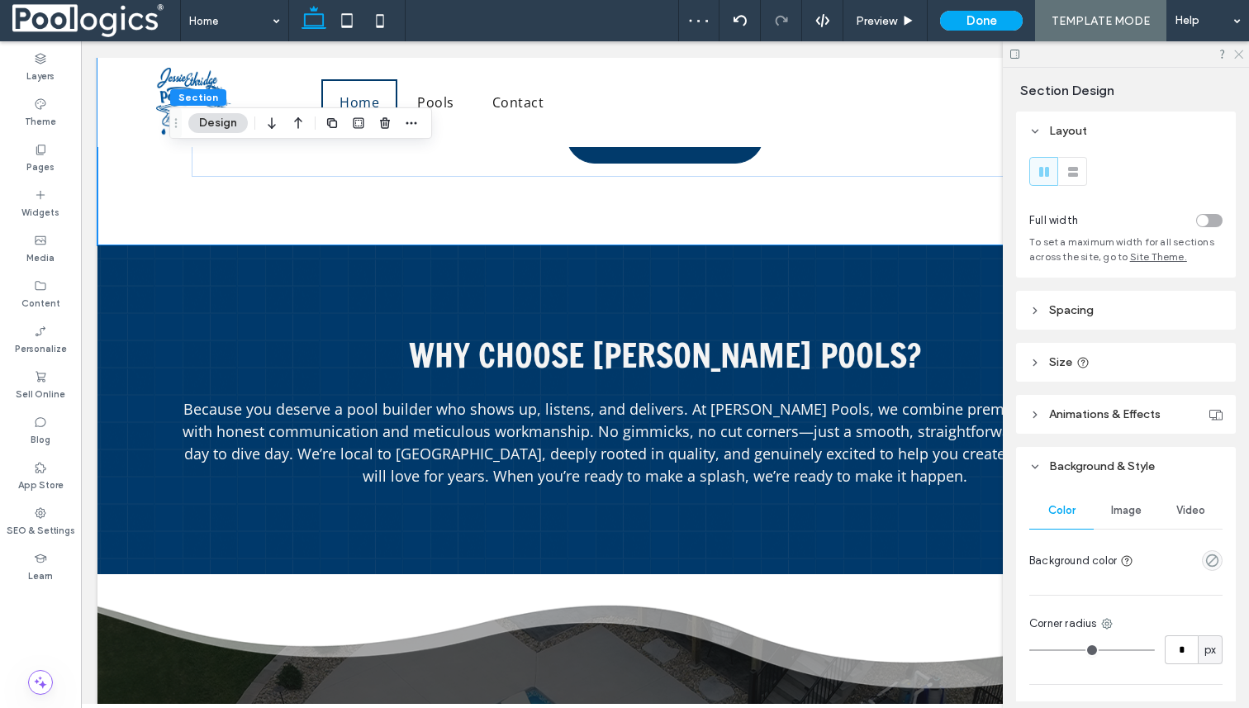
click at [1239, 53] on use at bounding box center [1238, 54] width 9 height 9
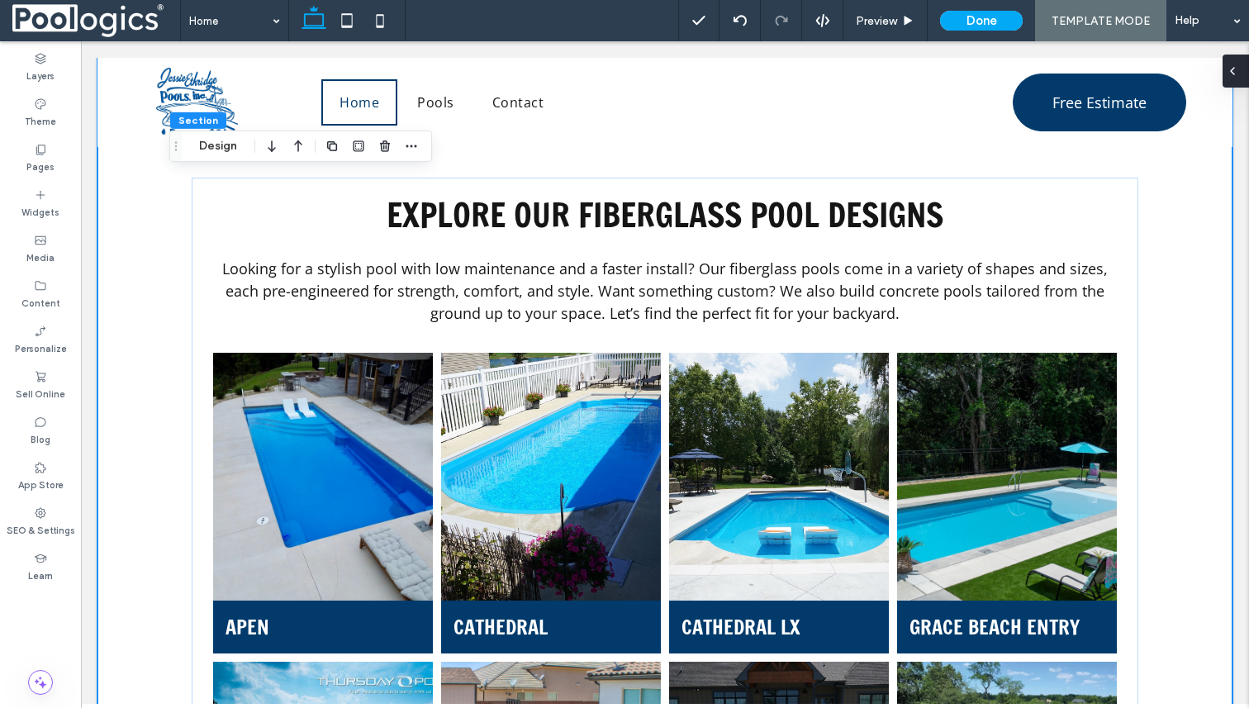
scroll to position [1046, 0]
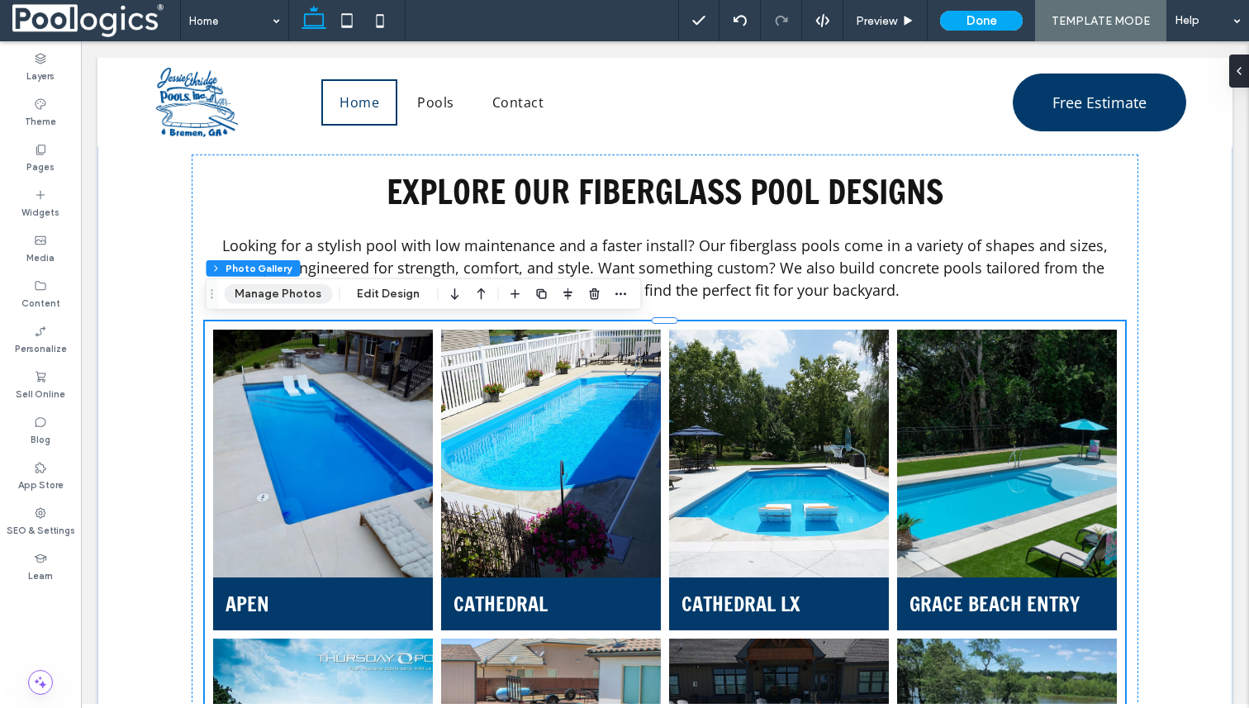
click at [298, 295] on button "Manage Photos" at bounding box center [278, 294] width 108 height 20
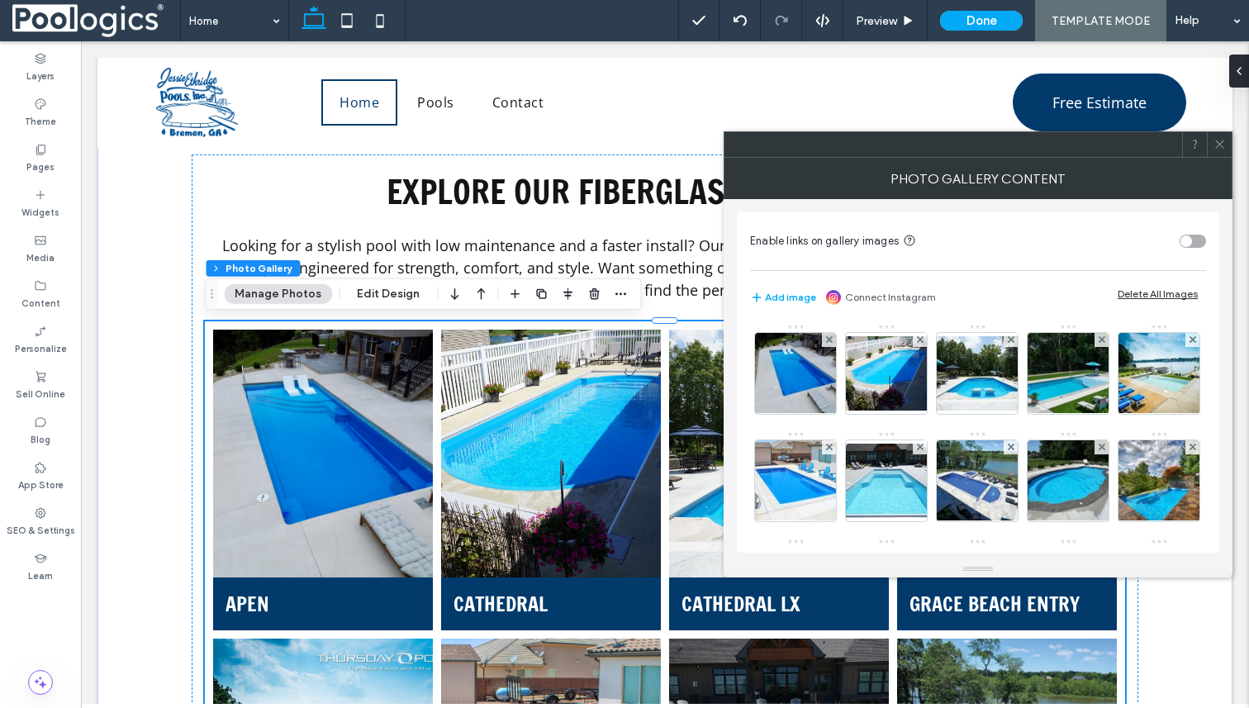
click at [1096, 254] on section "Enable links on gallery images" at bounding box center [978, 241] width 456 height 41
click at [1222, 143] on icon at bounding box center [1220, 144] width 12 height 12
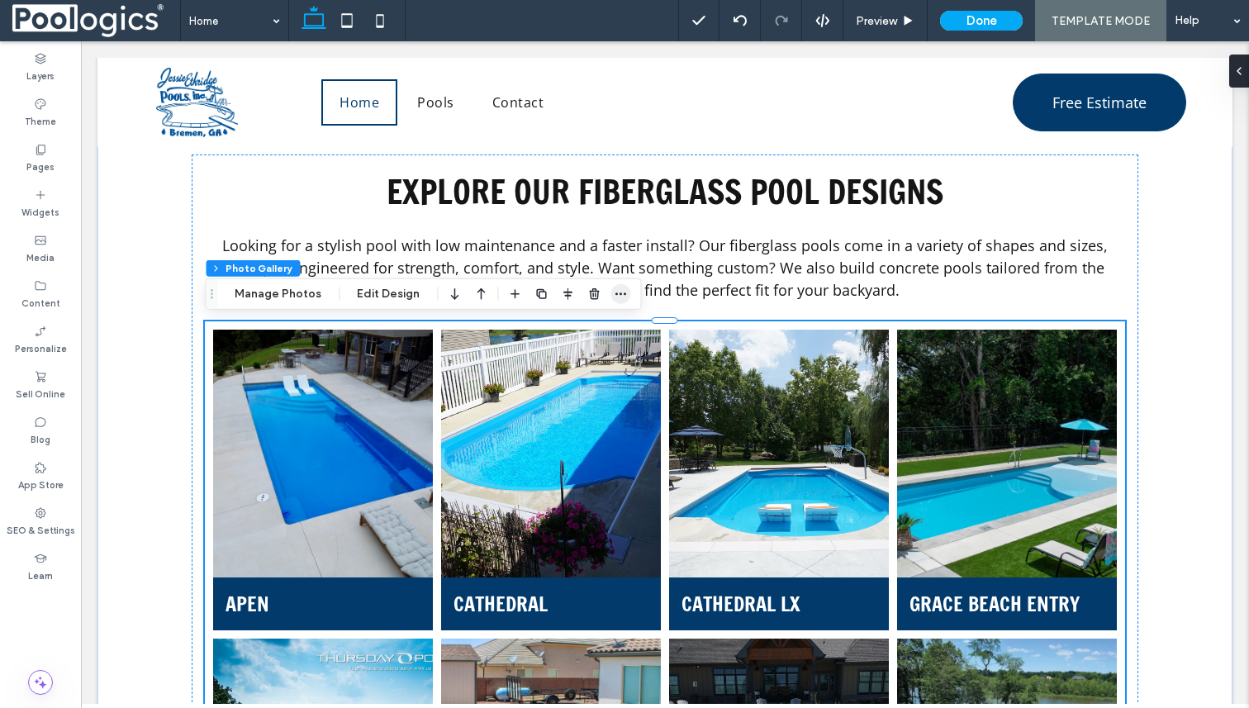
click at [616, 302] on span "button" at bounding box center [621, 294] width 20 height 20
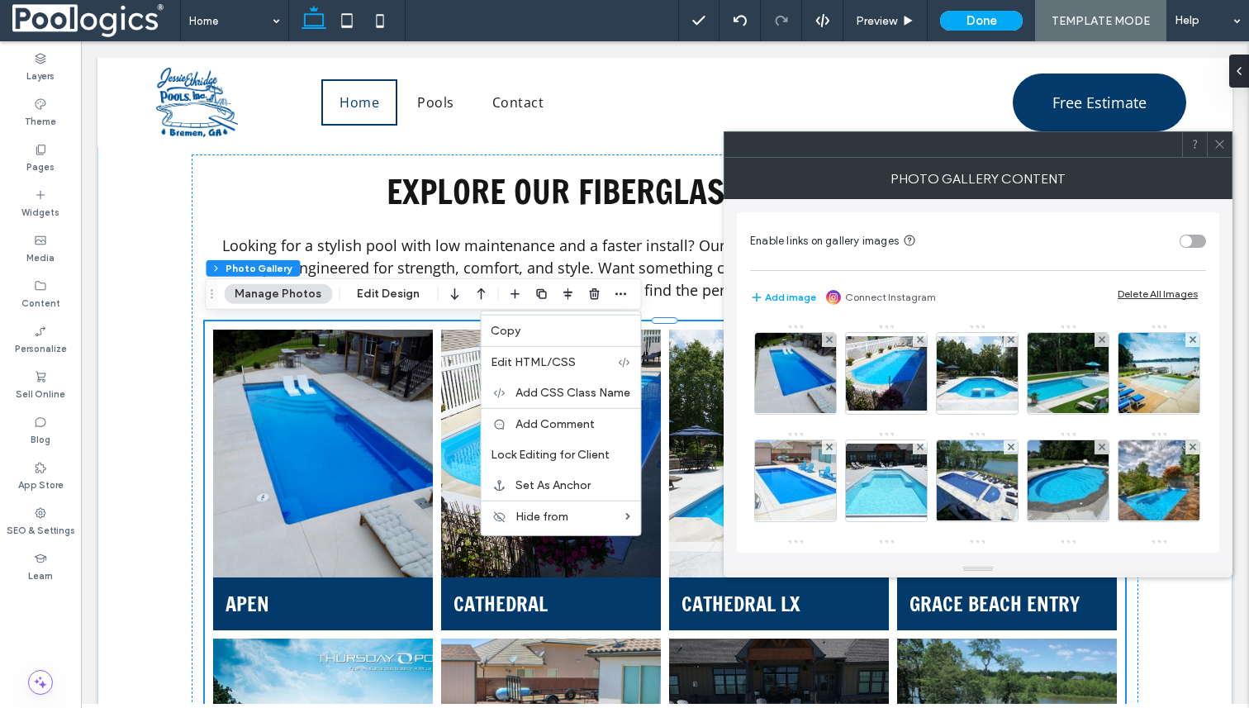
click at [1224, 145] on icon at bounding box center [1220, 144] width 12 height 12
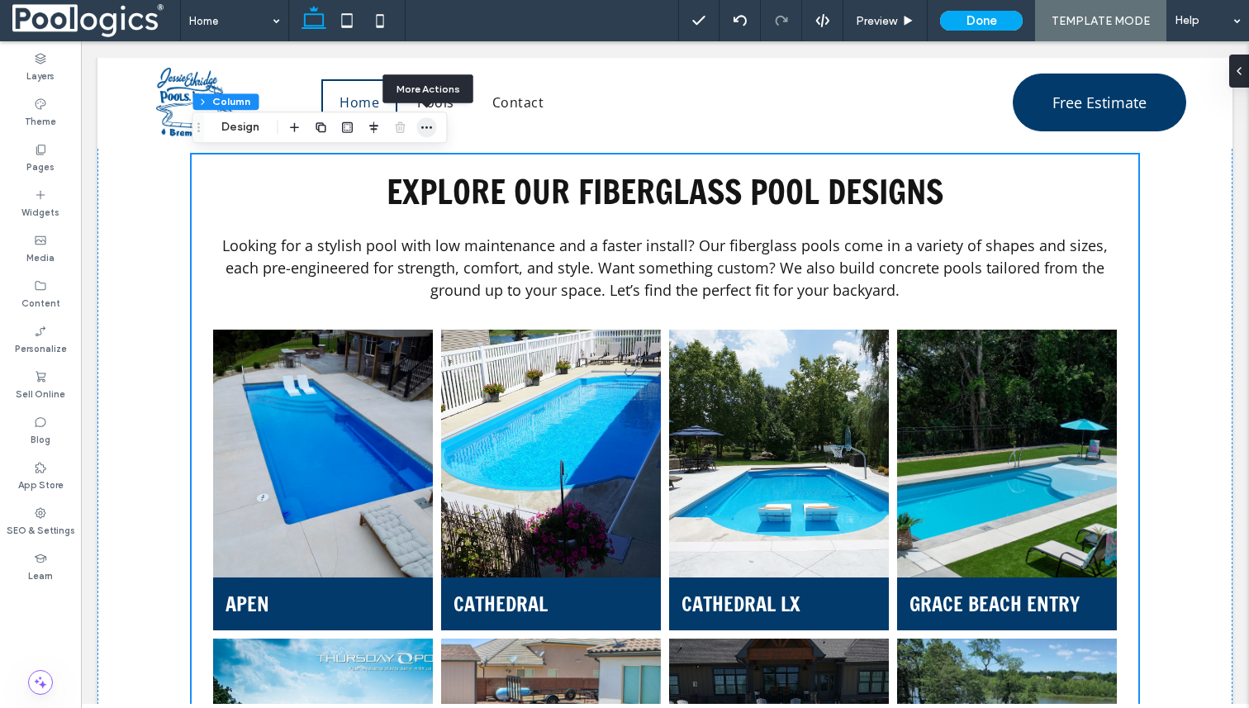
click at [421, 130] on icon "button" at bounding box center [426, 127] width 13 height 13
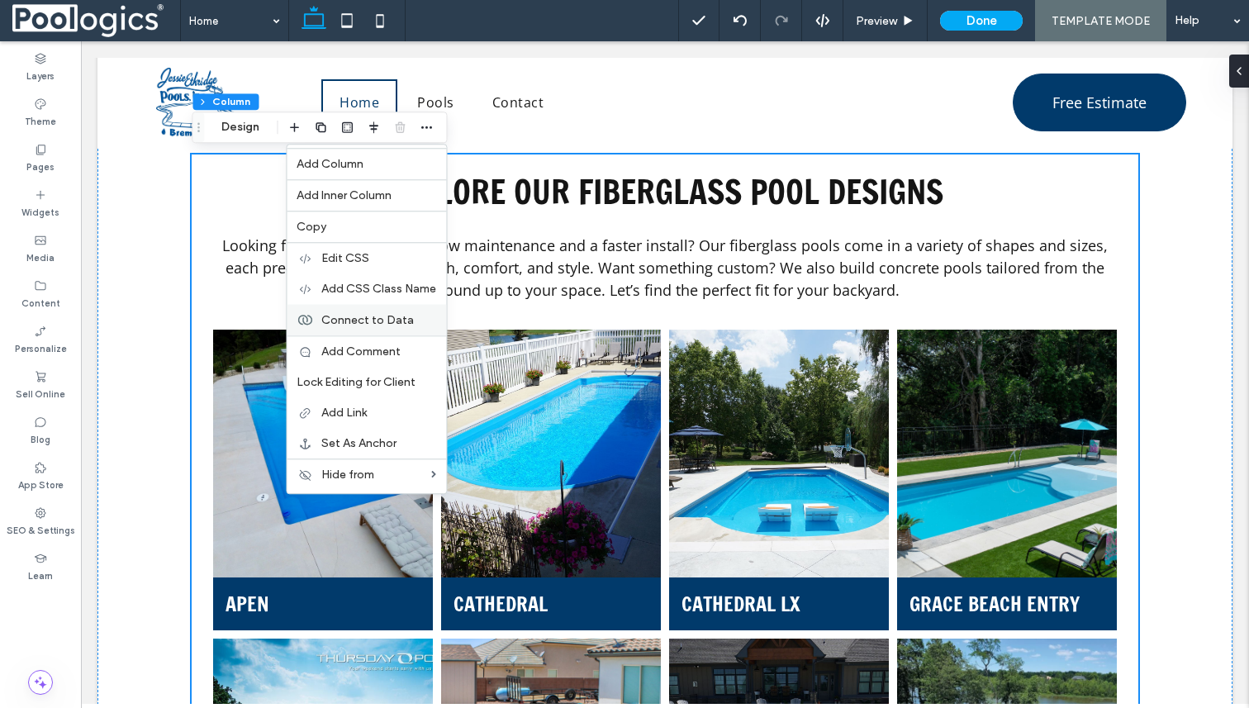
click at [366, 307] on div "Connect to Data" at bounding box center [366, 319] width 159 height 31
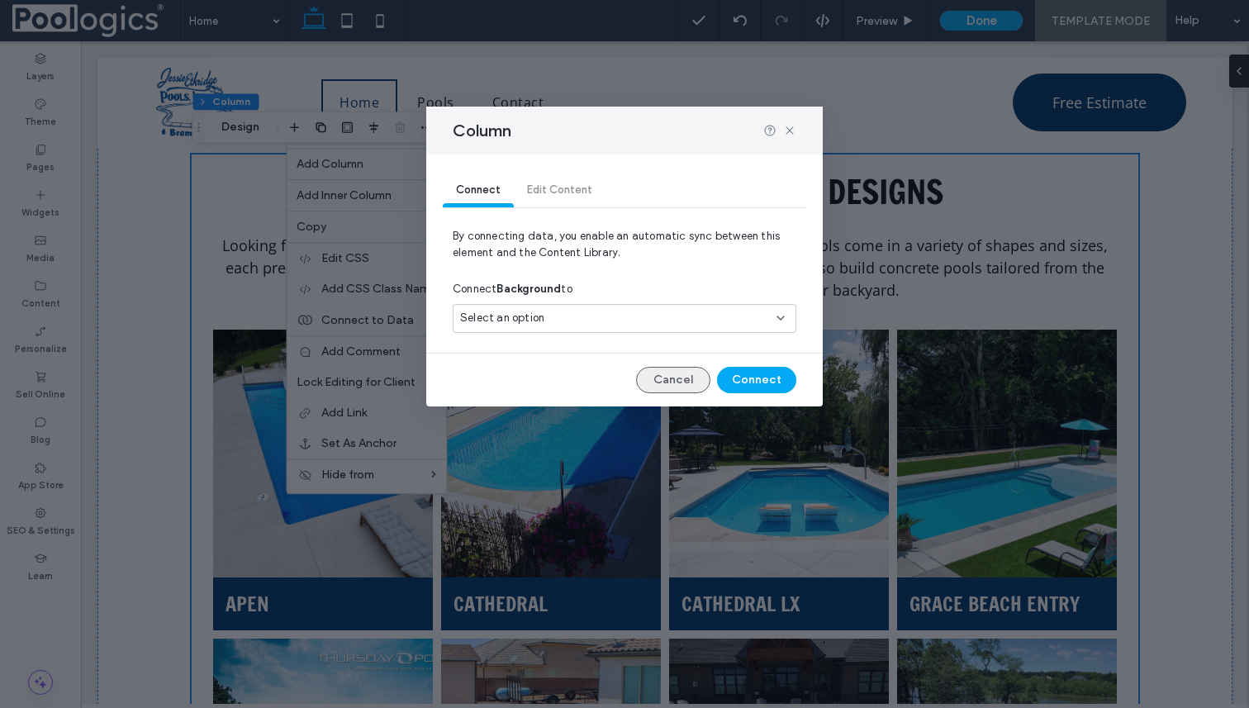
click at [677, 383] on button "Cancel" at bounding box center [673, 380] width 74 height 26
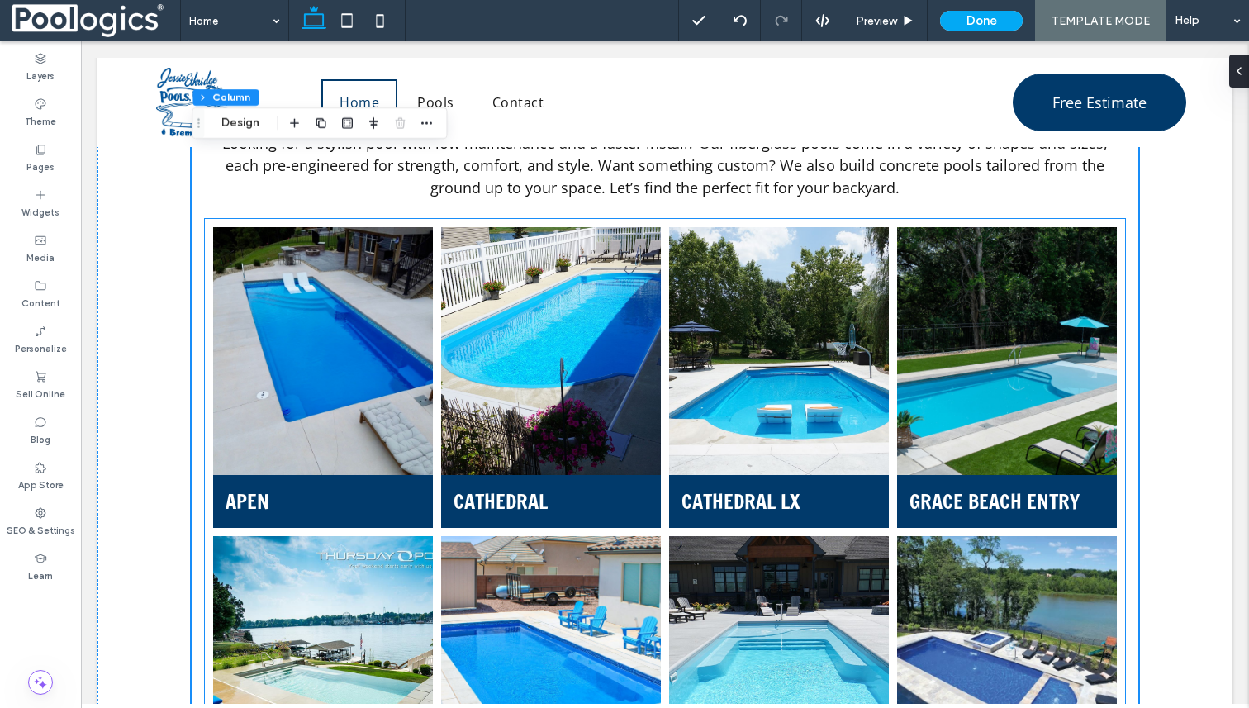
scroll to position [1153, 0]
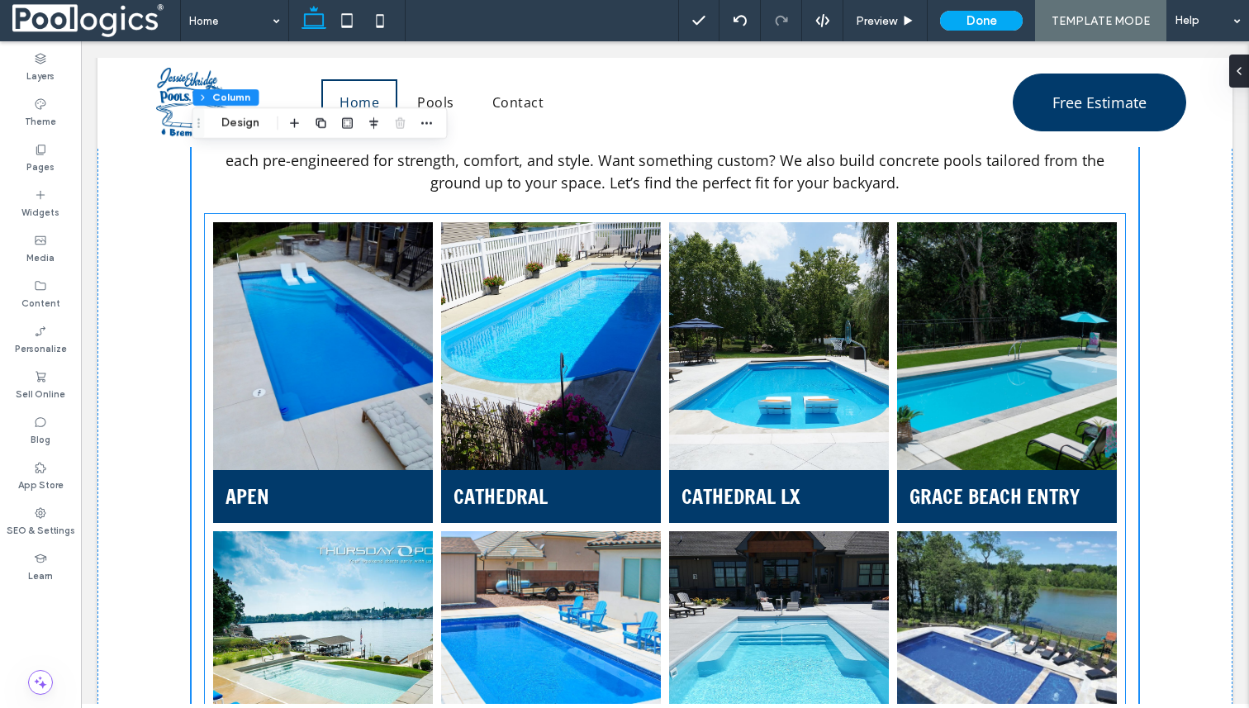
click at [213, 223] on link at bounding box center [323, 346] width 233 height 263
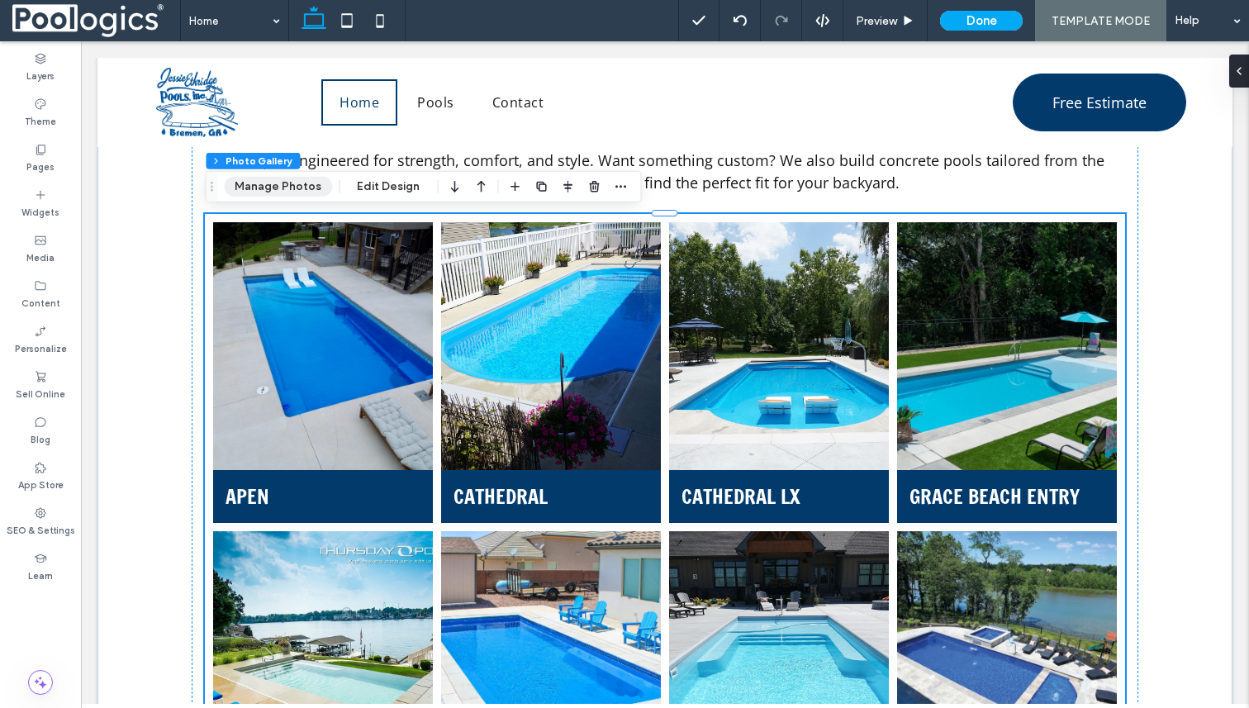
click at [289, 185] on button "Manage Photos" at bounding box center [278, 187] width 108 height 20
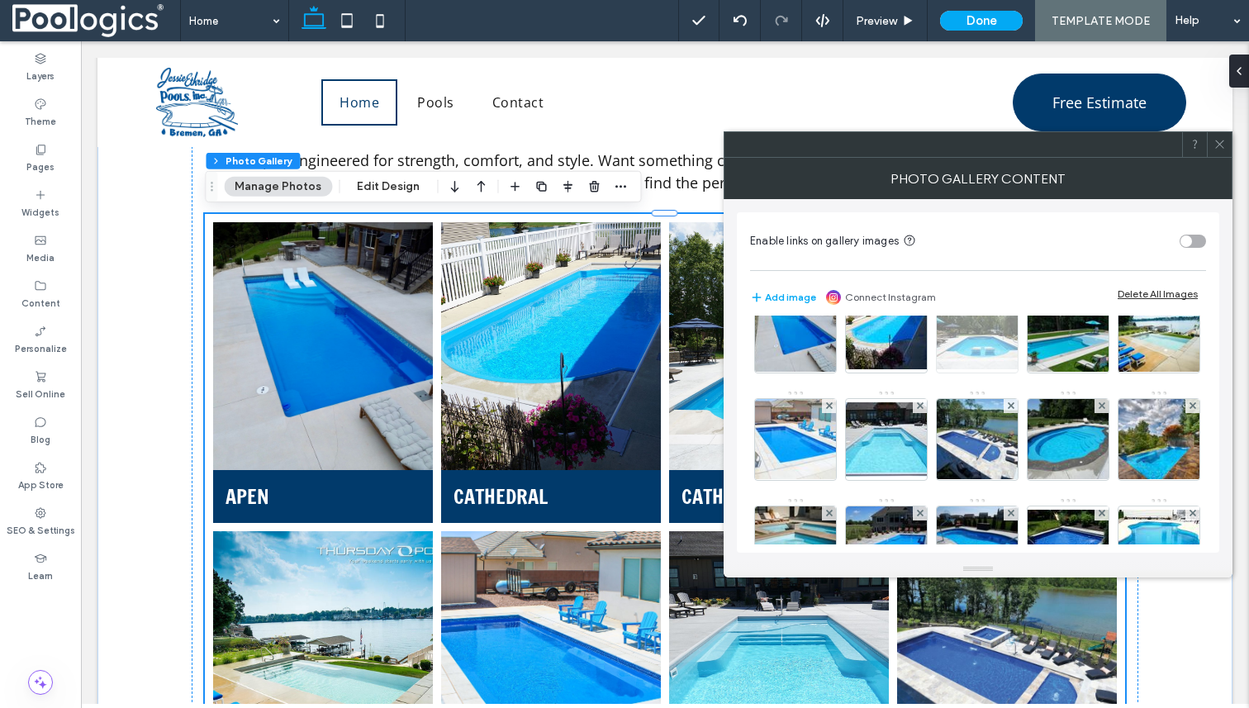
scroll to position [0, 0]
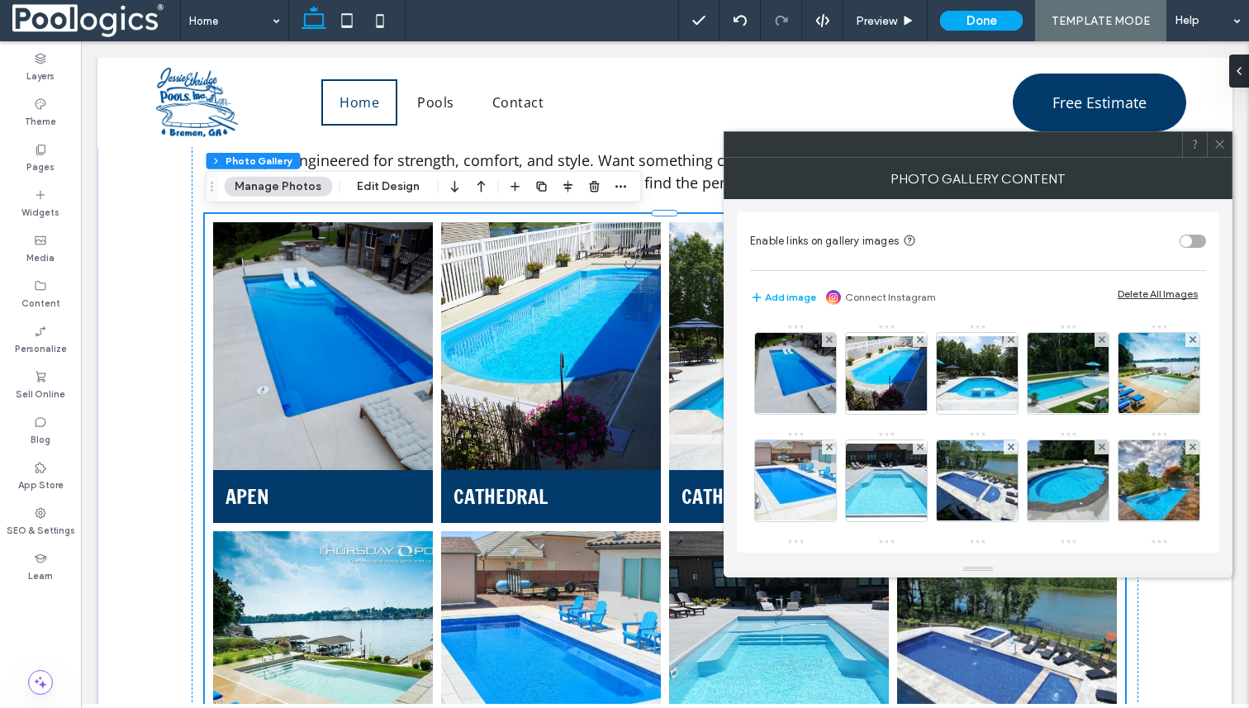
click at [1223, 150] on span at bounding box center [1220, 144] width 12 height 25
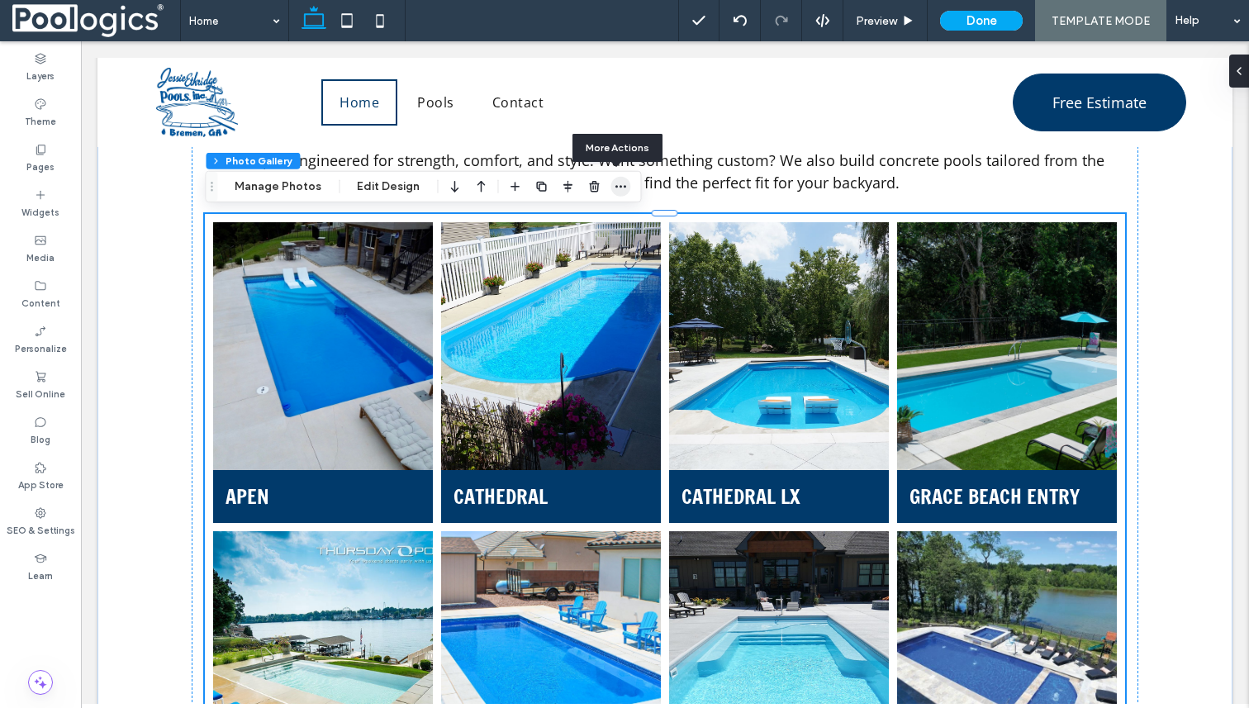
click at [611, 188] on span "button" at bounding box center [621, 187] width 20 height 20
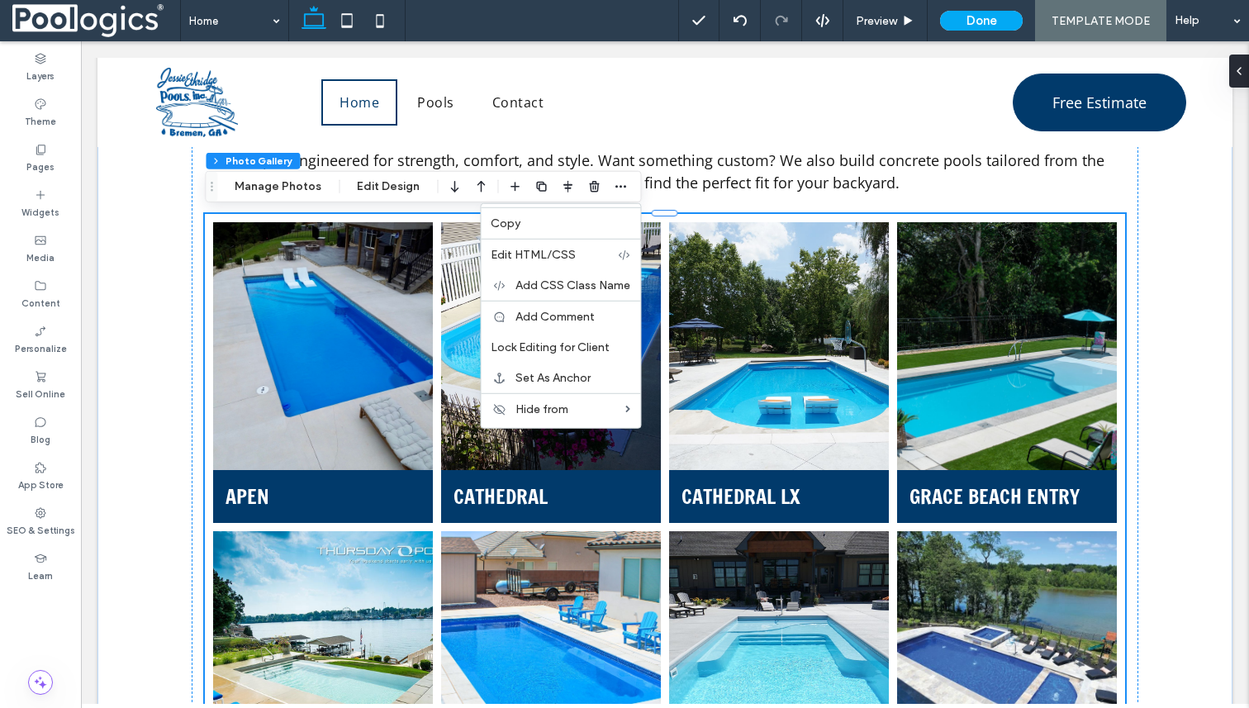
click at [1033, 453] on link at bounding box center [1007, 346] width 233 height 263
click at [1032, 453] on link at bounding box center [1007, 346] width 233 height 263
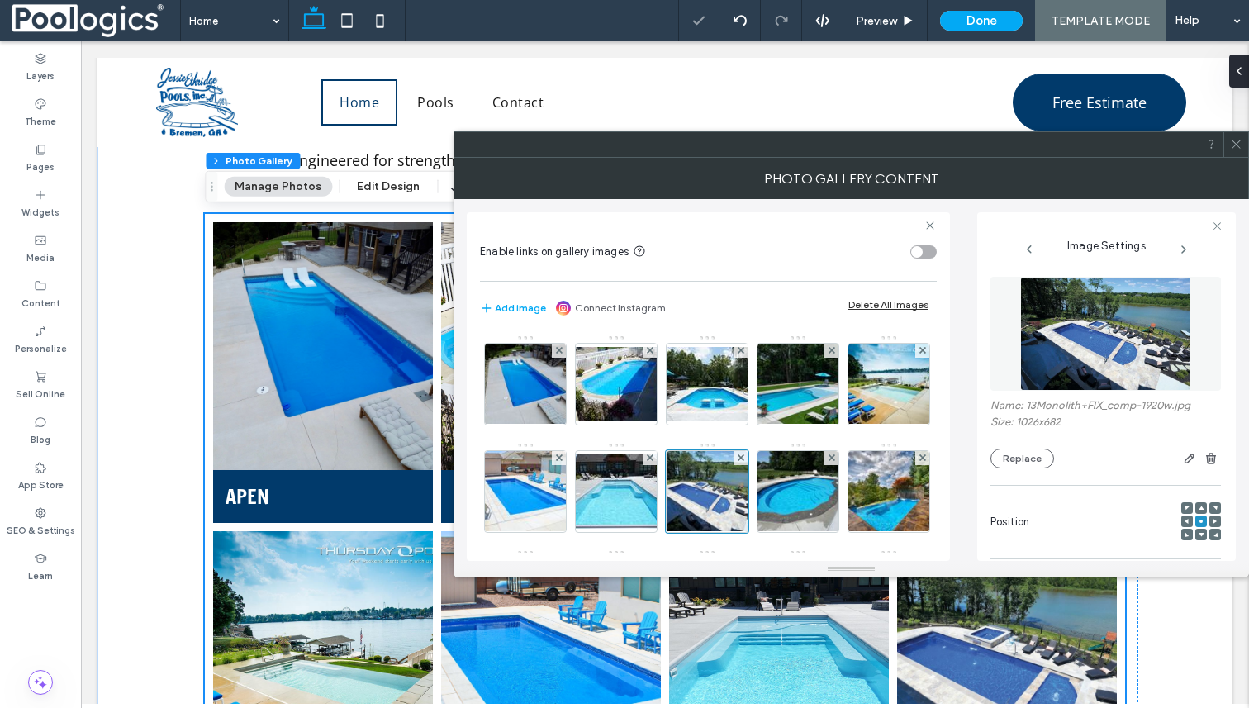
click at [1185, 249] on use at bounding box center [1183, 249] width 3 height 7
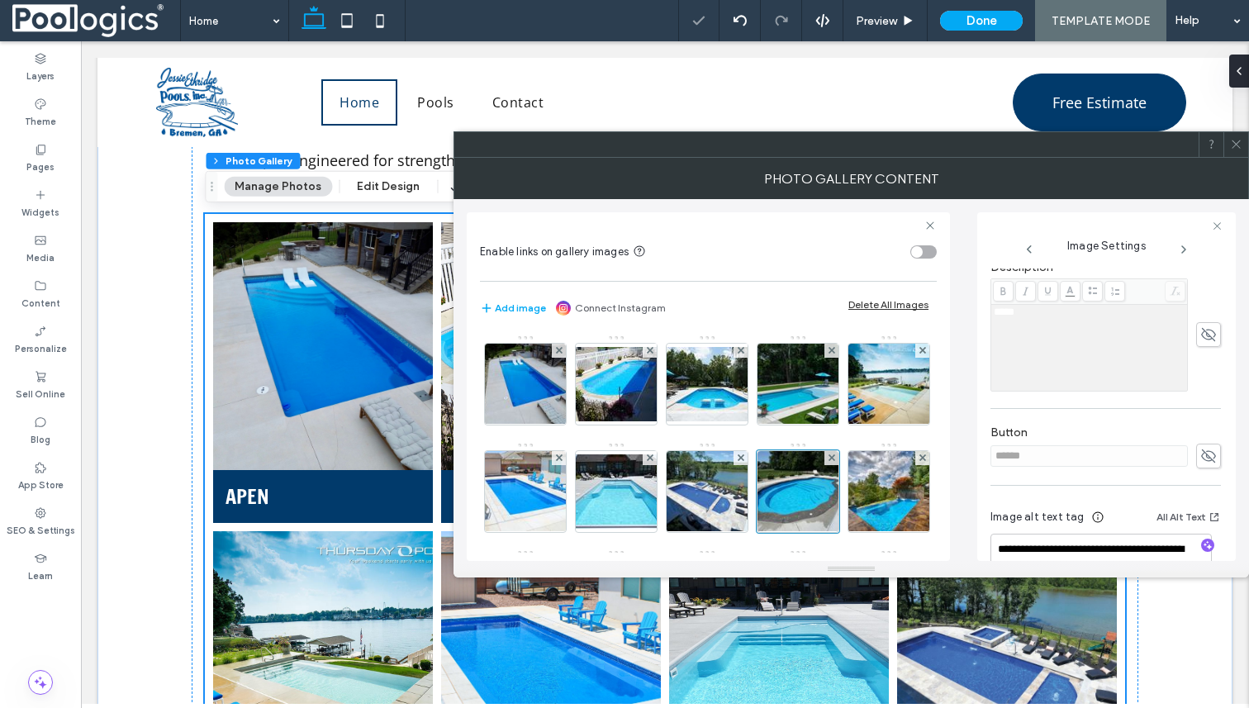
scroll to position [417, 0]
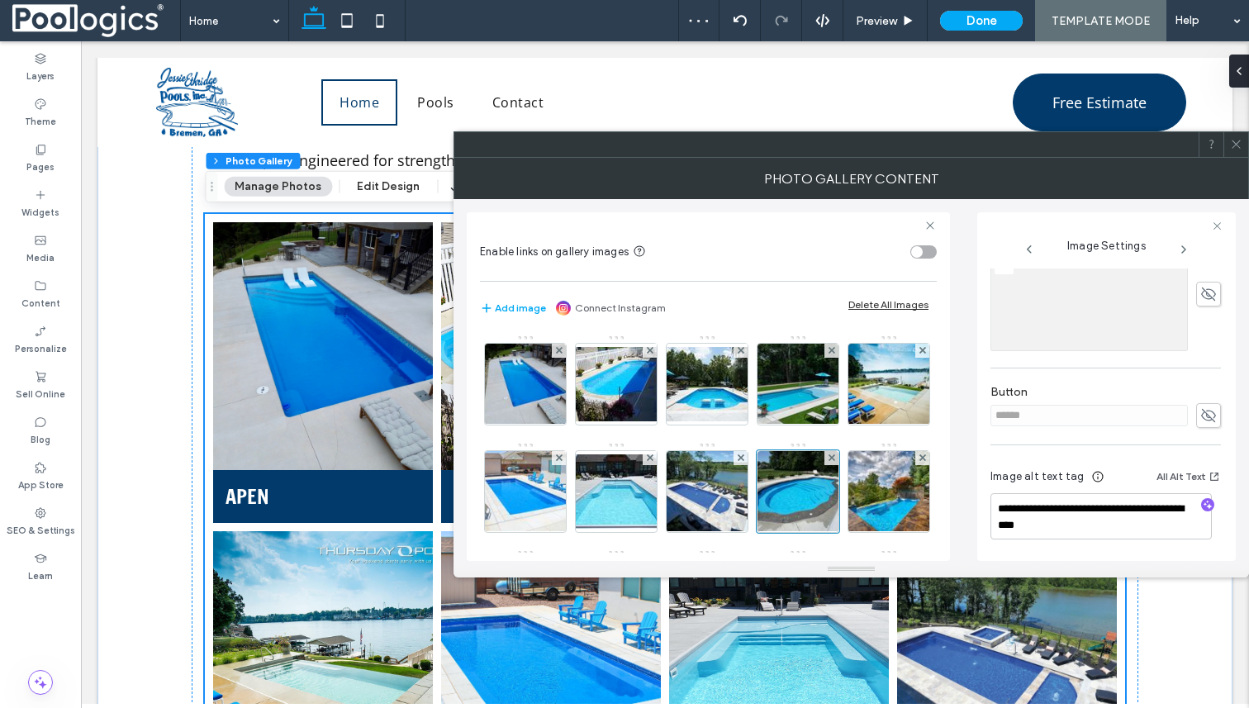
click at [1243, 143] on div at bounding box center [1236, 144] width 25 height 25
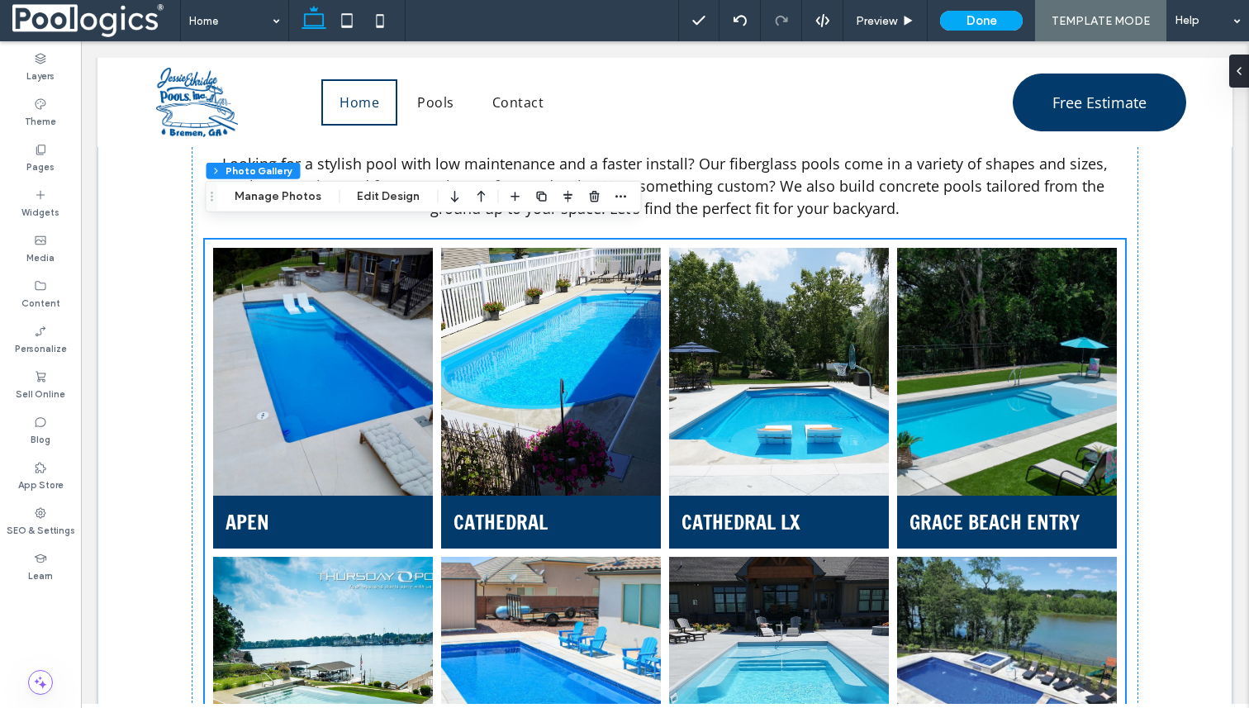
scroll to position [1111, 0]
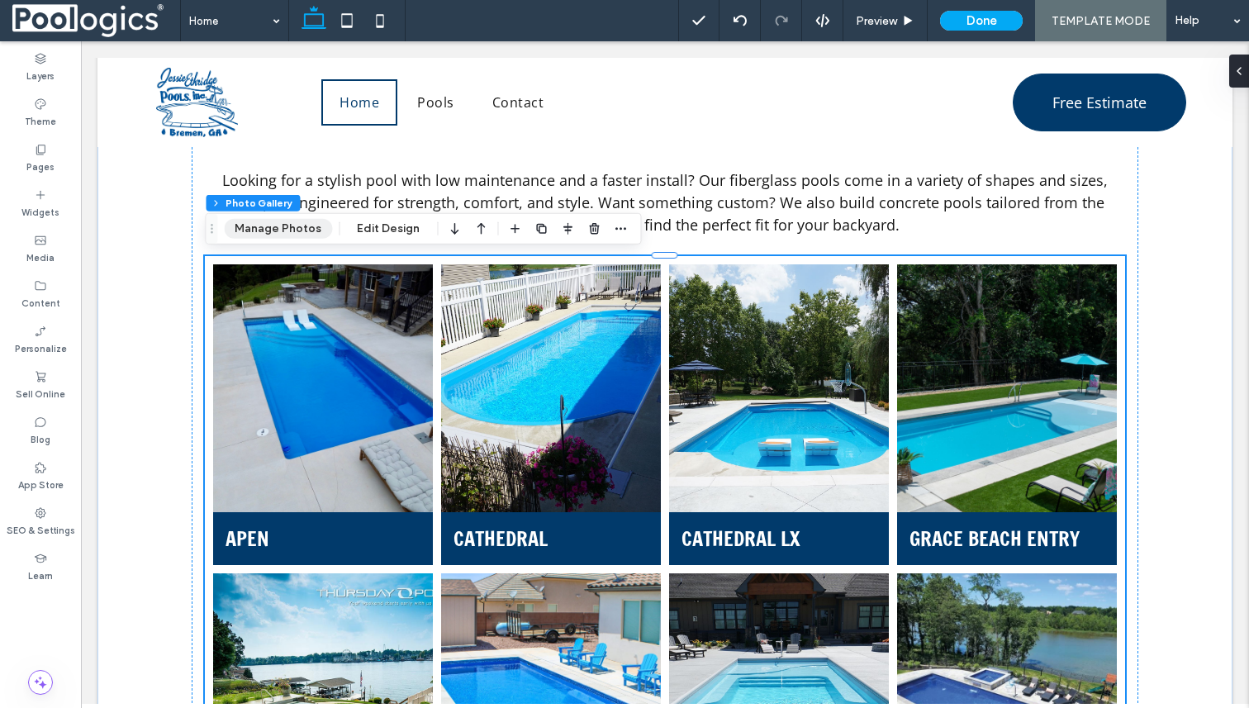
click at [298, 226] on button "Manage Photos" at bounding box center [278, 229] width 108 height 20
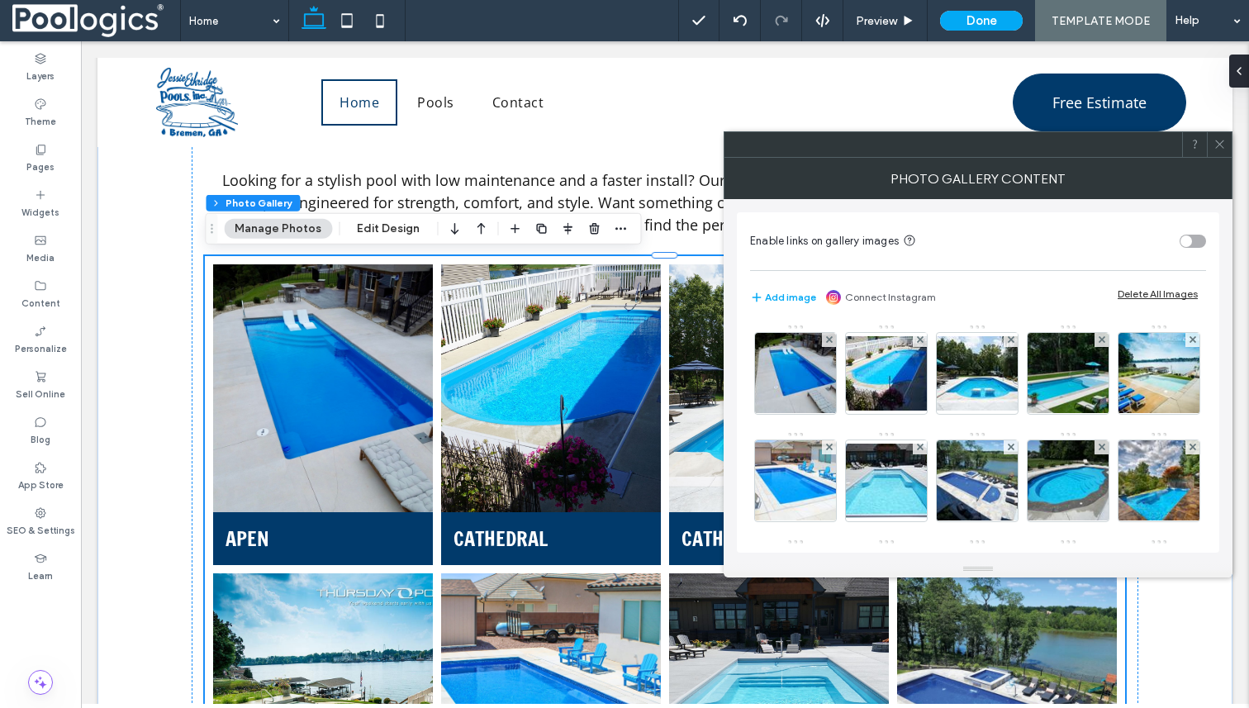
click at [1219, 147] on icon at bounding box center [1220, 144] width 12 height 12
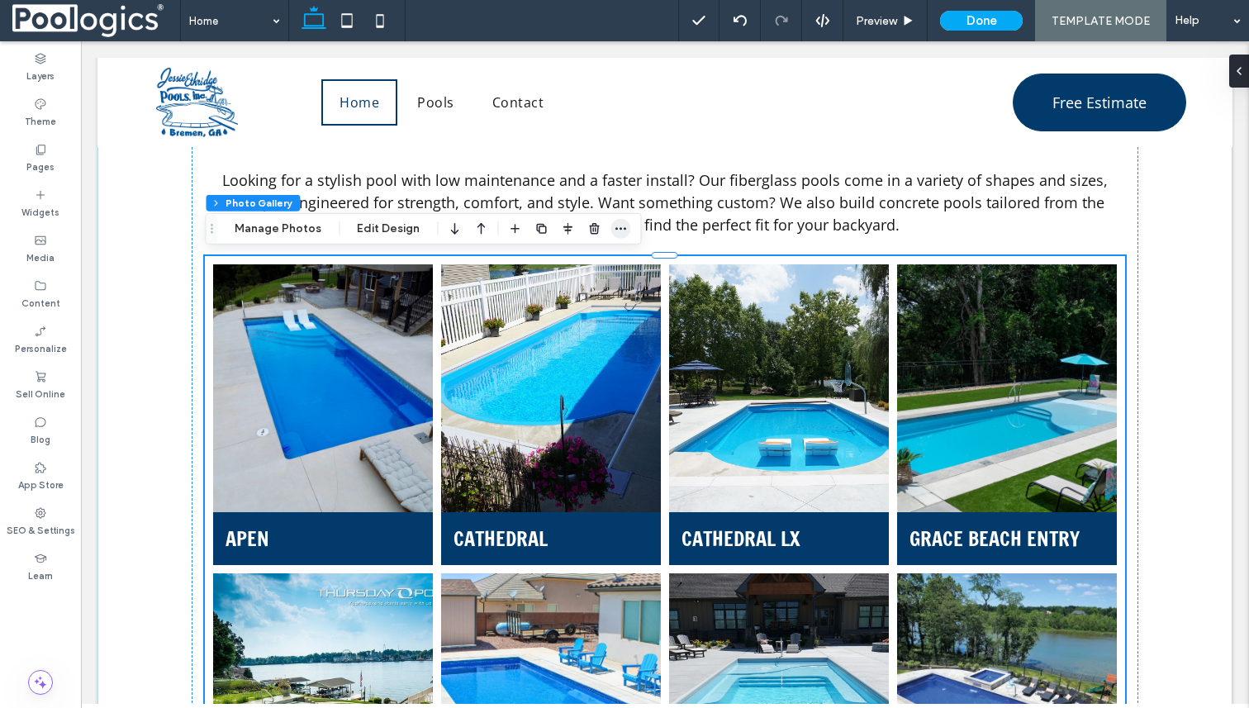
click at [616, 230] on icon "button" at bounding box center [620, 228] width 13 height 13
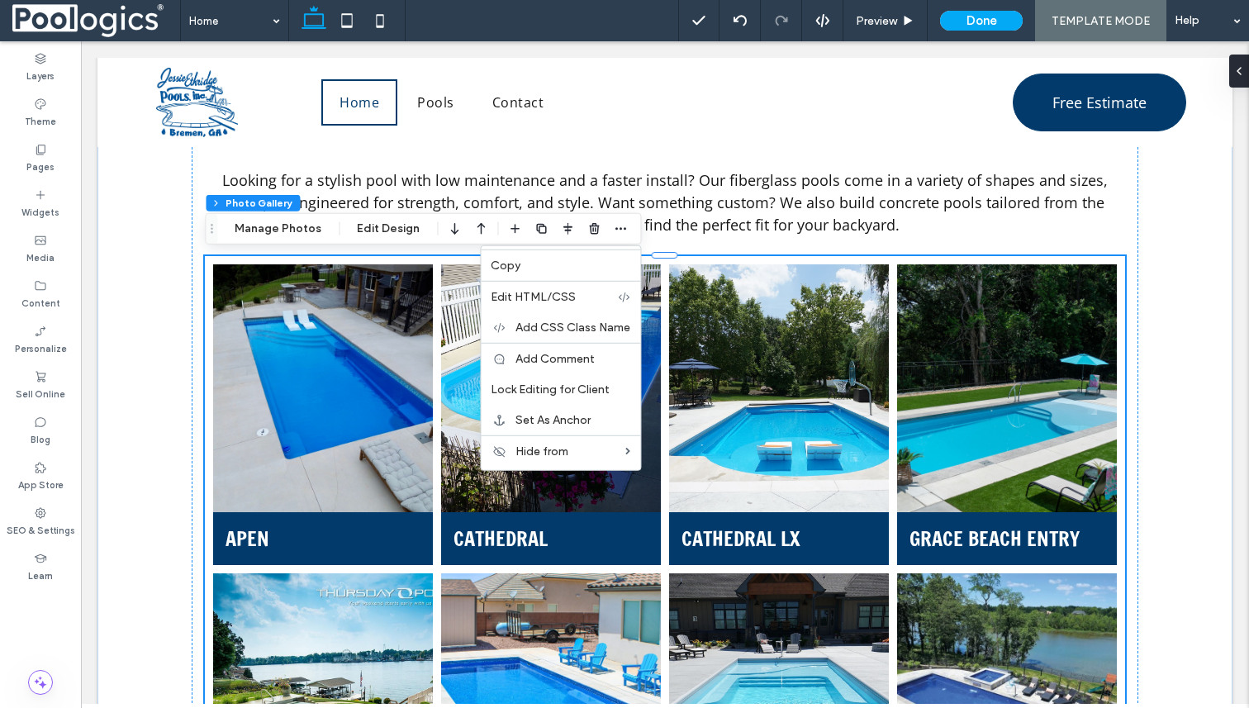
click at [701, 388] on link at bounding box center [779, 388] width 233 height 263
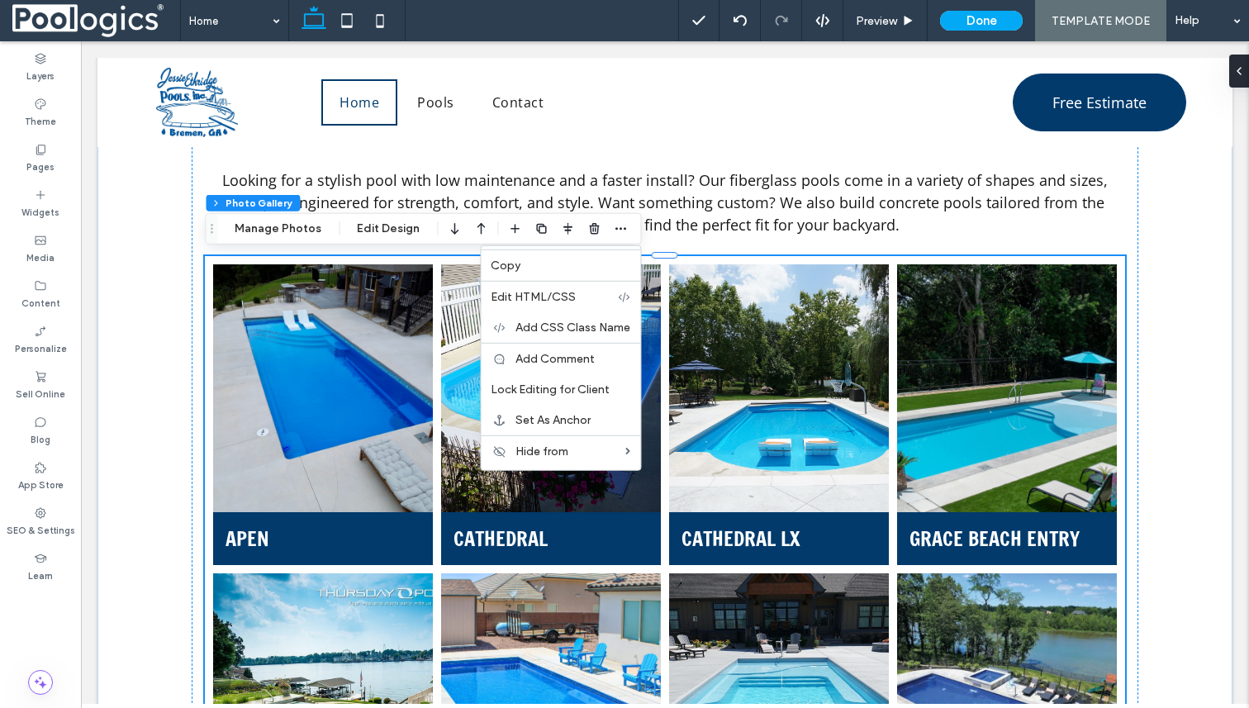
click at [1089, 269] on link at bounding box center [1007, 388] width 233 height 263
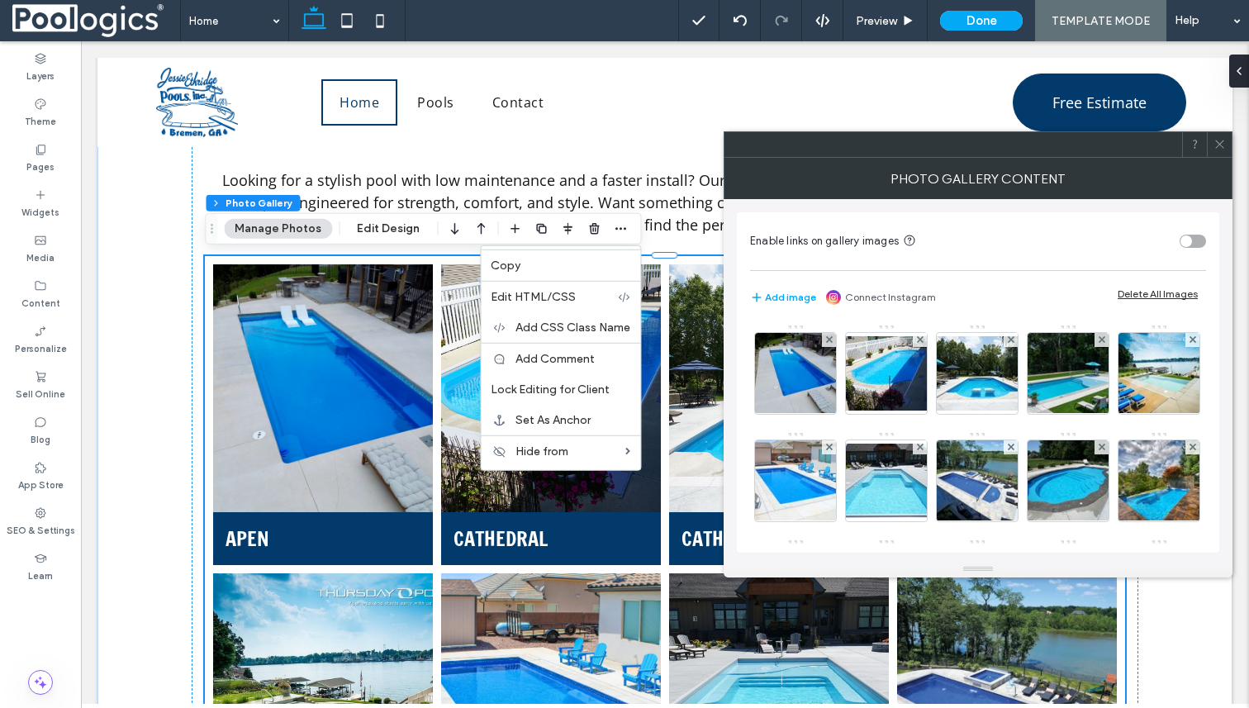
click at [405, 436] on link at bounding box center [323, 388] width 233 height 263
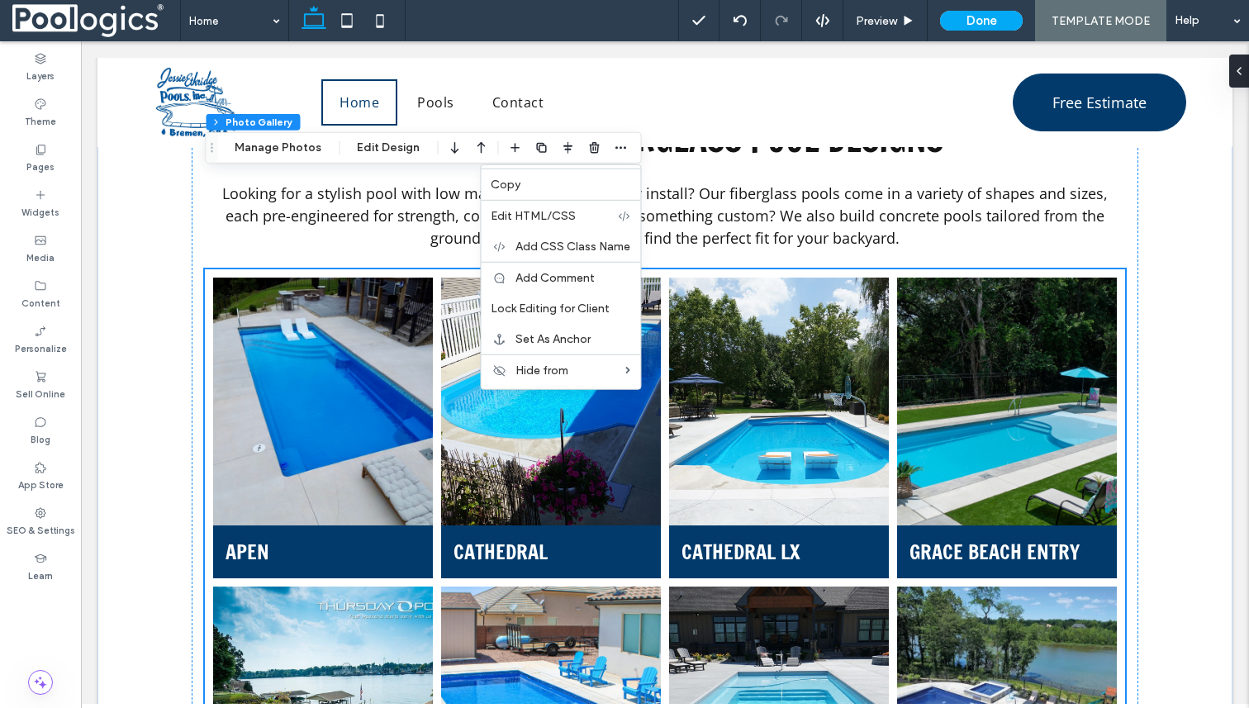
scroll to position [1081, 0]
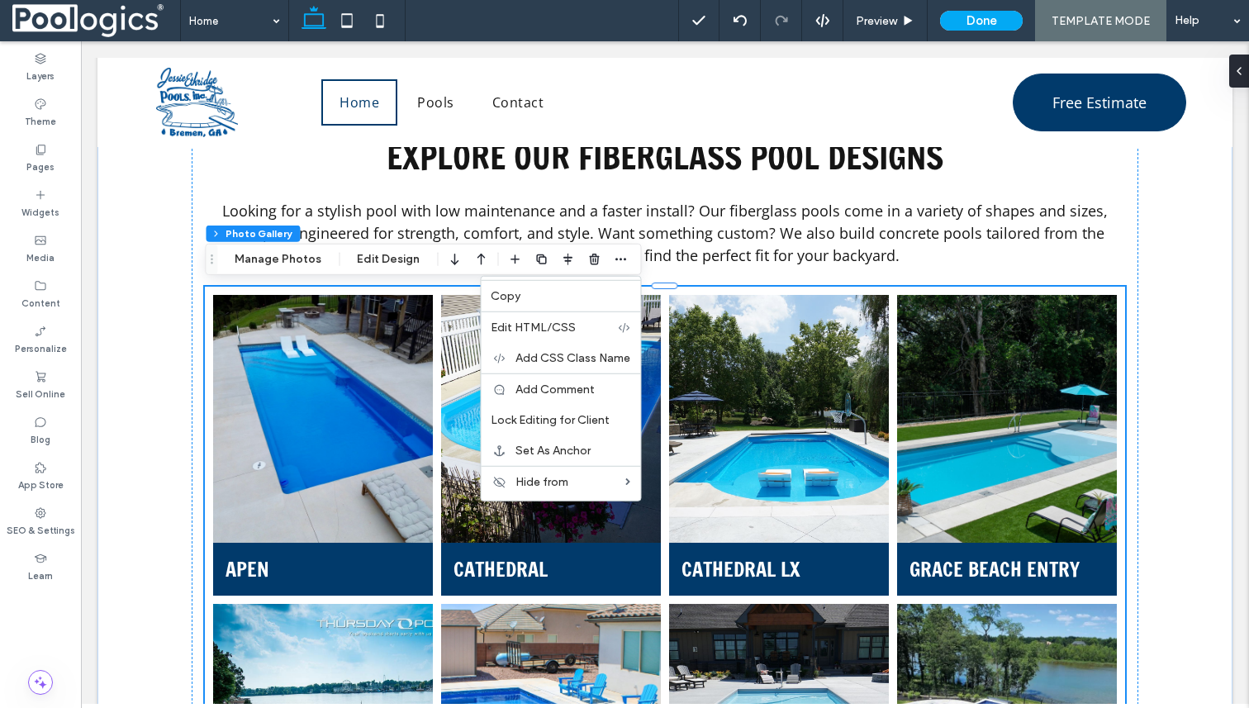
click at [368, 424] on link at bounding box center [323, 419] width 233 height 263
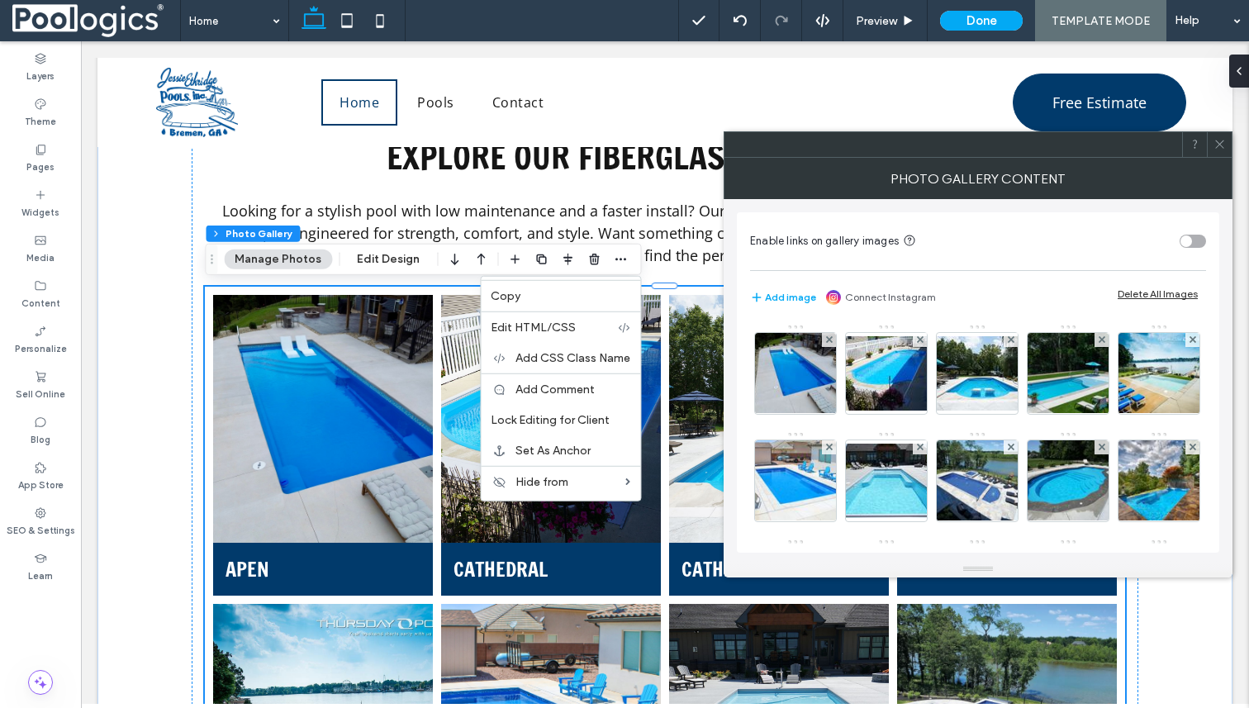
click at [368, 424] on link at bounding box center [323, 419] width 233 height 263
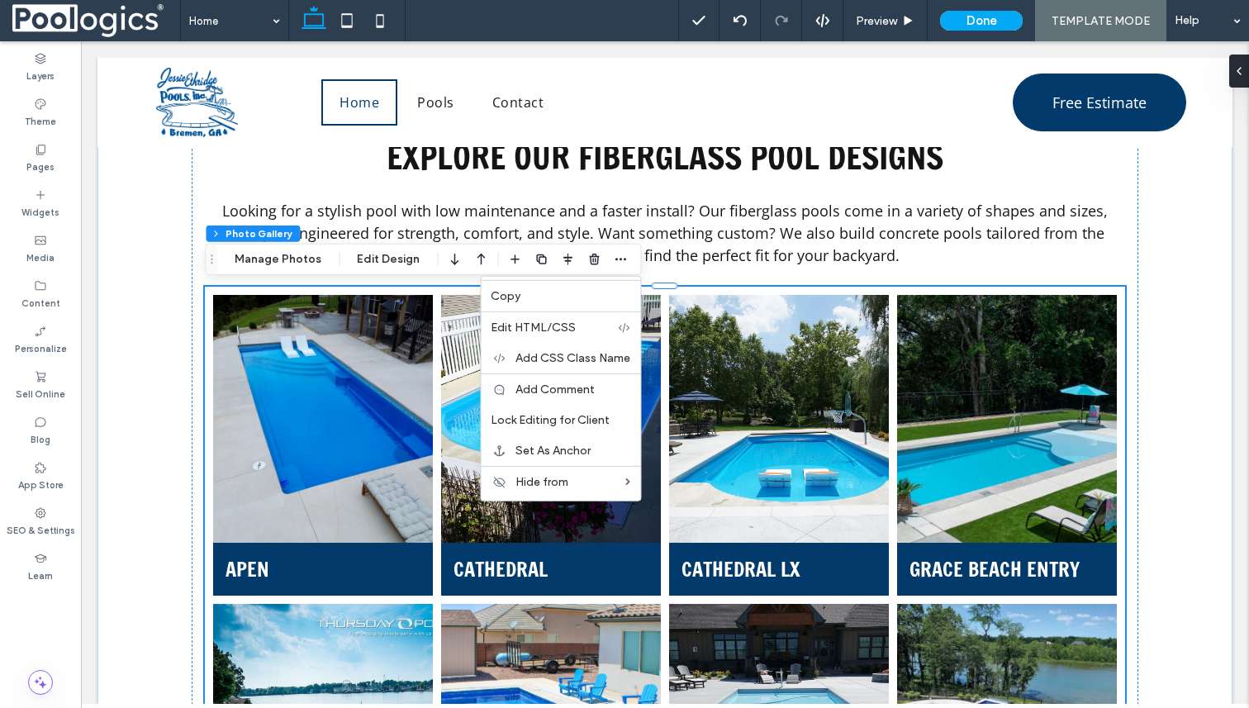
click at [368, 424] on link at bounding box center [323, 419] width 233 height 263
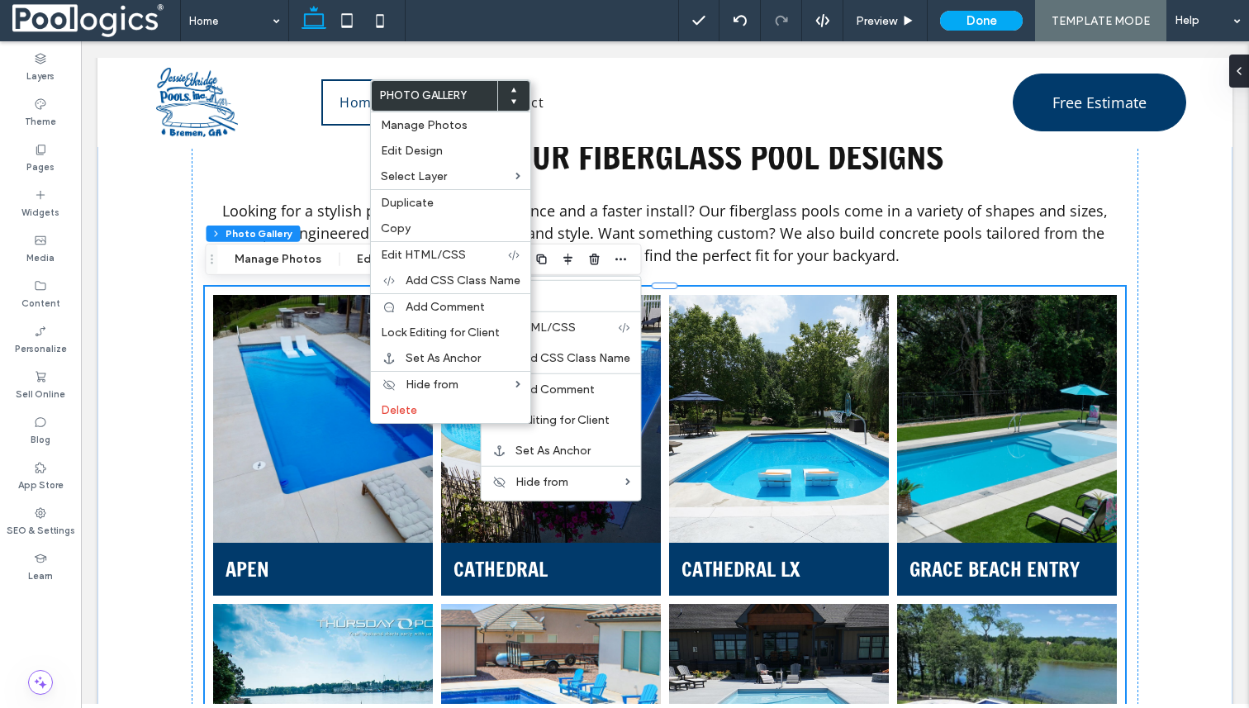
click at [282, 435] on link at bounding box center [323, 419] width 233 height 263
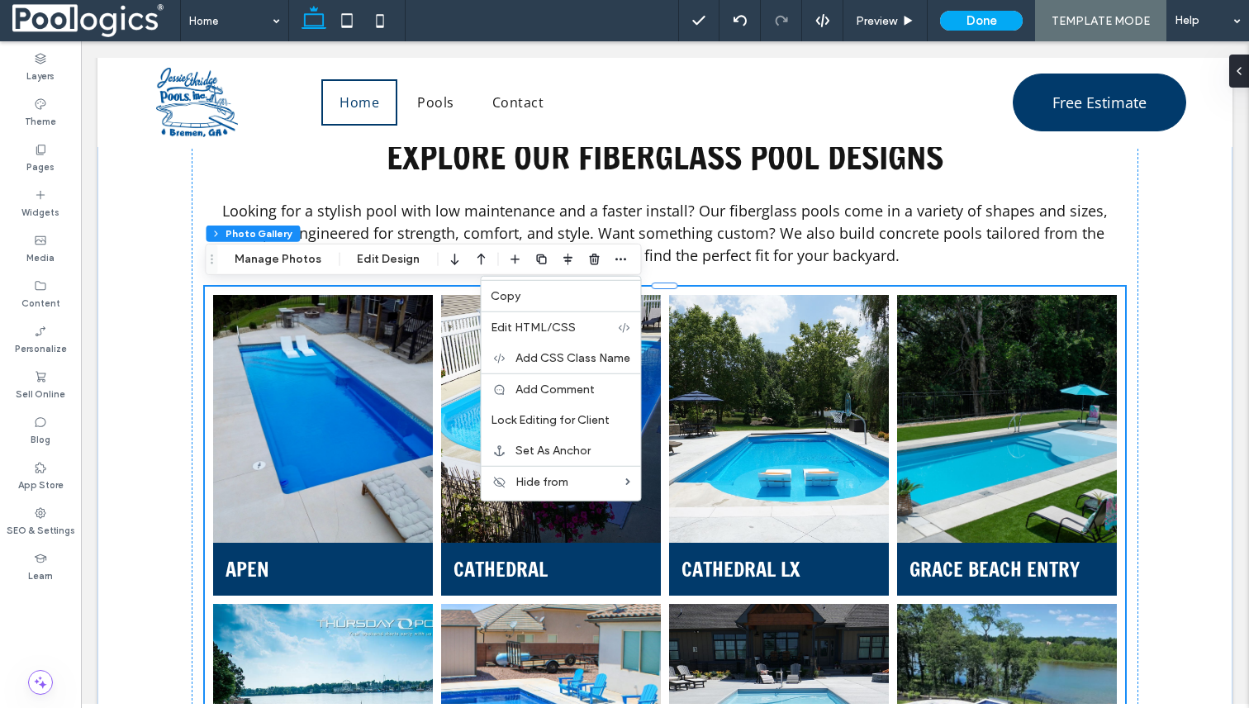
click at [342, 422] on link at bounding box center [323, 419] width 233 height 263
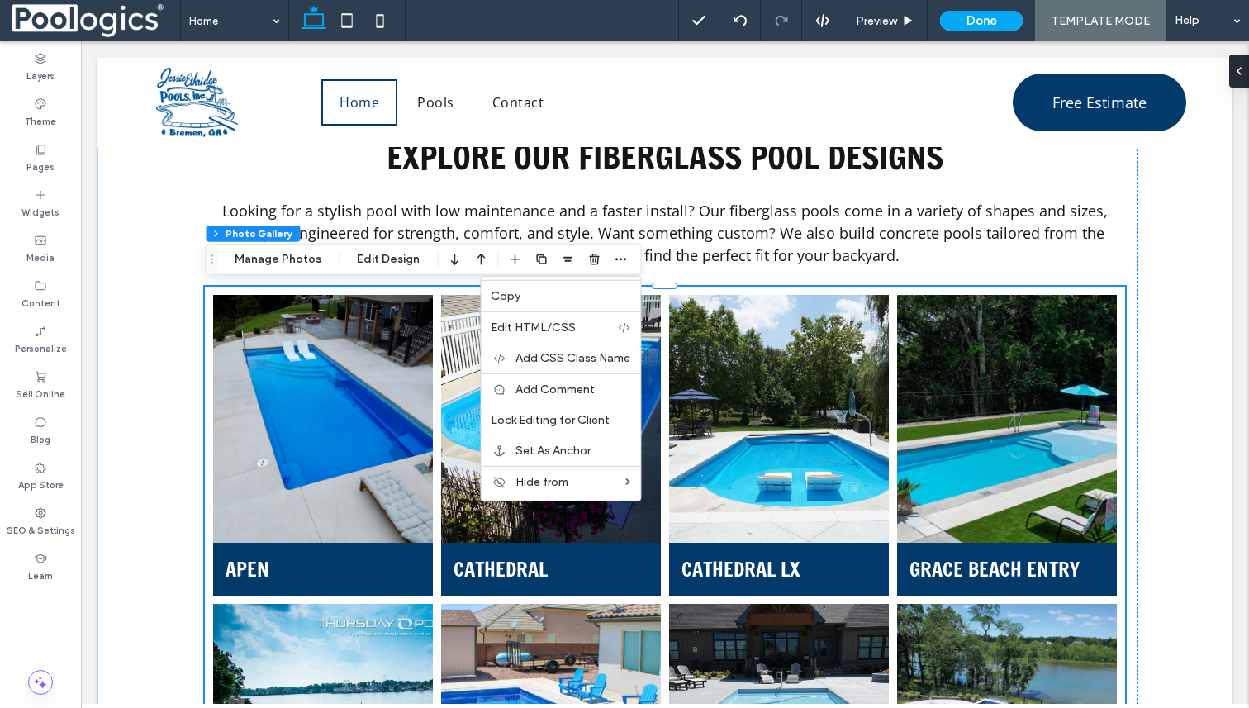
click at [725, 306] on link at bounding box center [779, 419] width 233 height 263
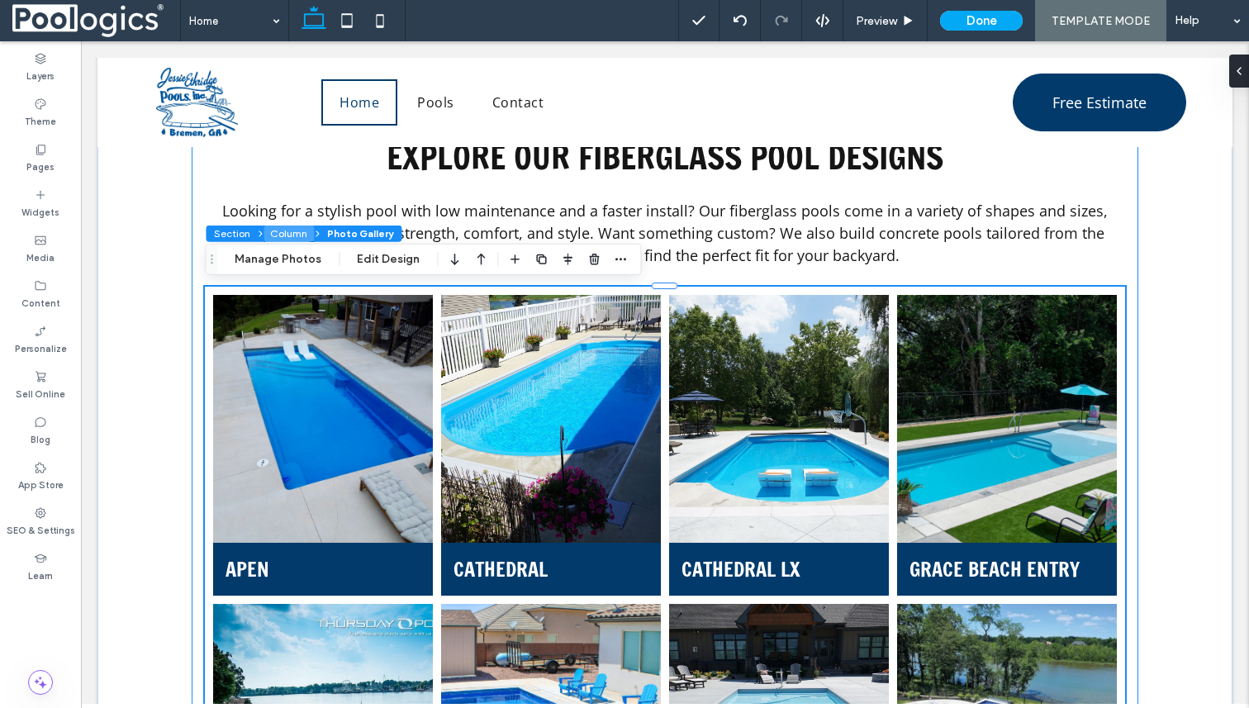
click at [282, 231] on button "Column" at bounding box center [289, 234] width 50 height 17
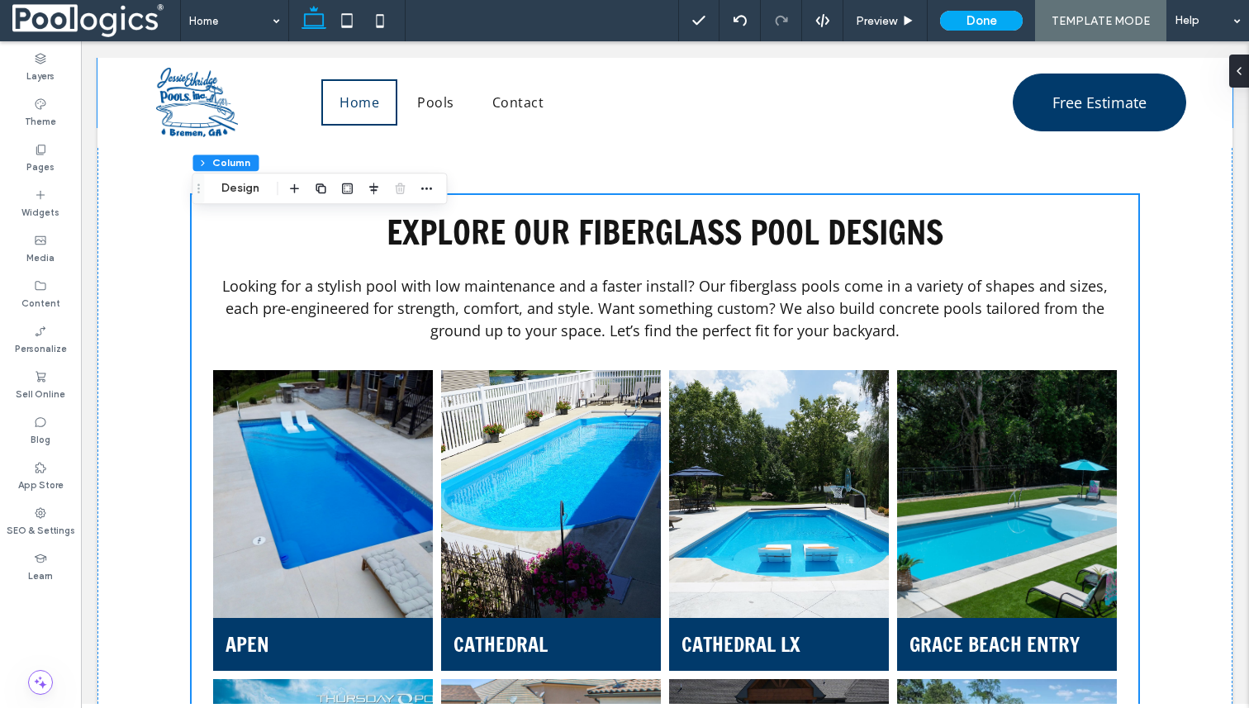
scroll to position [1014, 0]
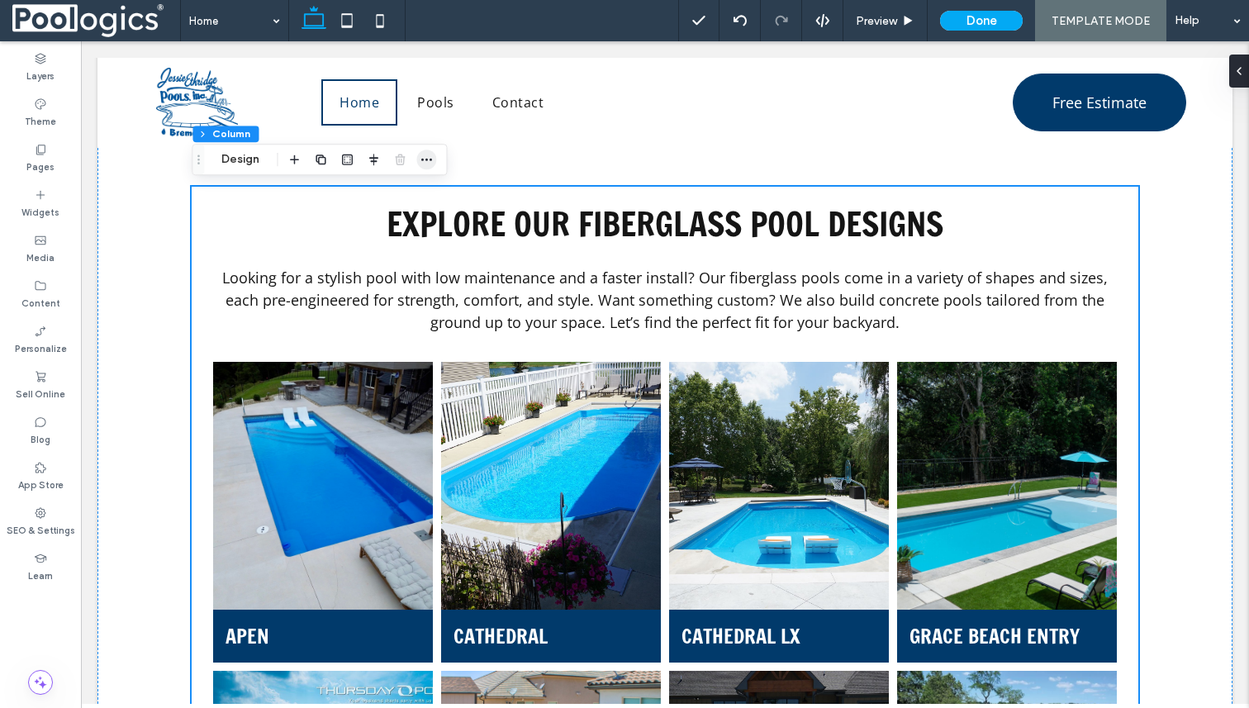
click at [421, 156] on icon "button" at bounding box center [426, 159] width 13 height 13
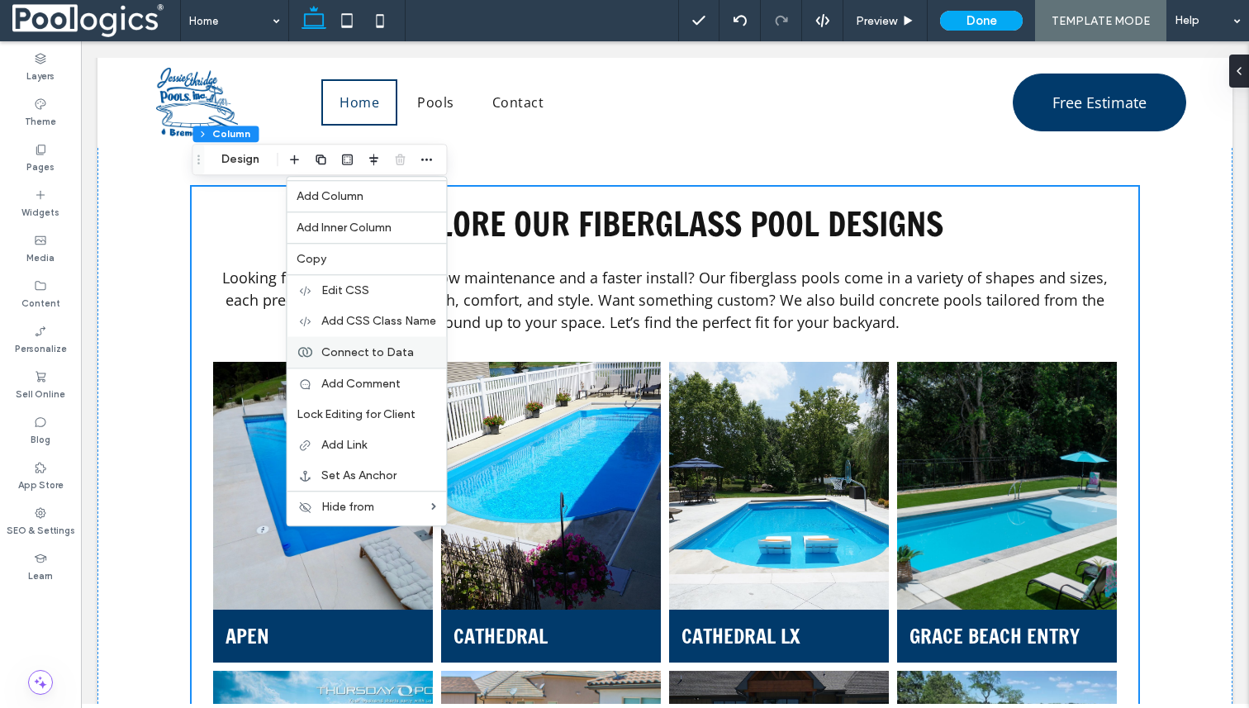
click at [366, 356] on span "Connect to Data" at bounding box center [367, 352] width 93 height 14
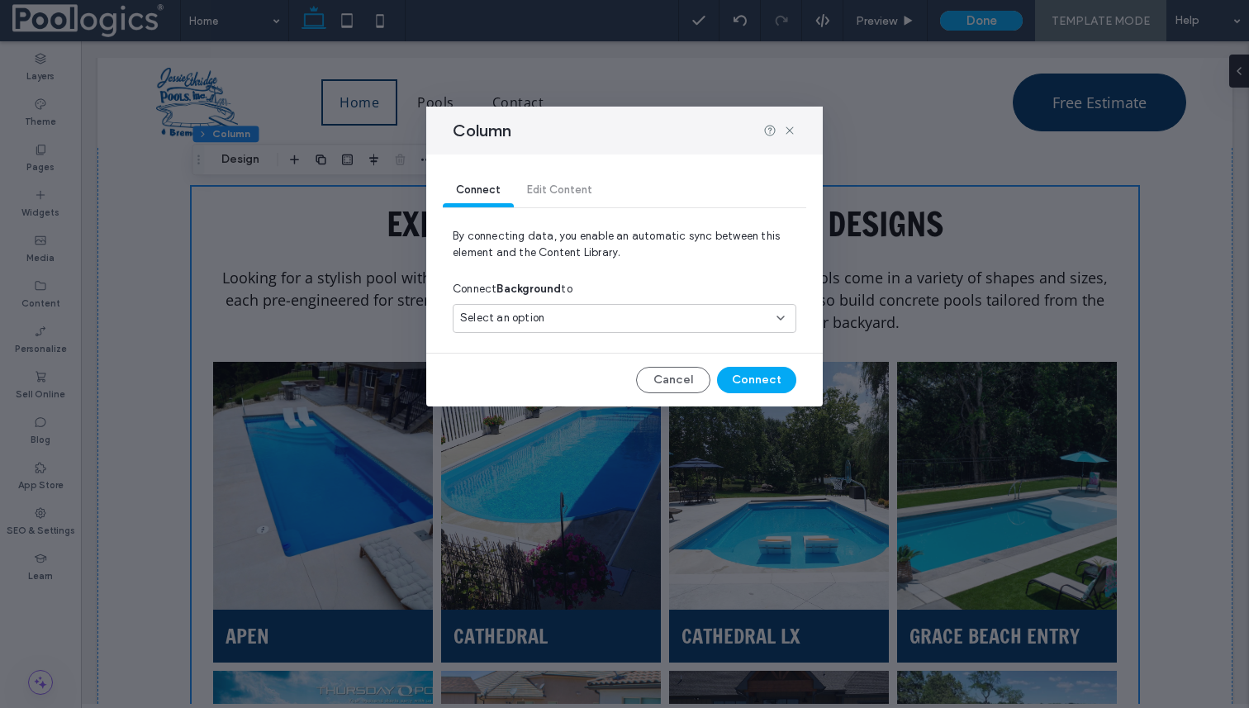
click at [579, 190] on div "Connect Edit Content" at bounding box center [625, 190] width 364 height 33
click at [793, 127] on icon at bounding box center [789, 130] width 13 height 13
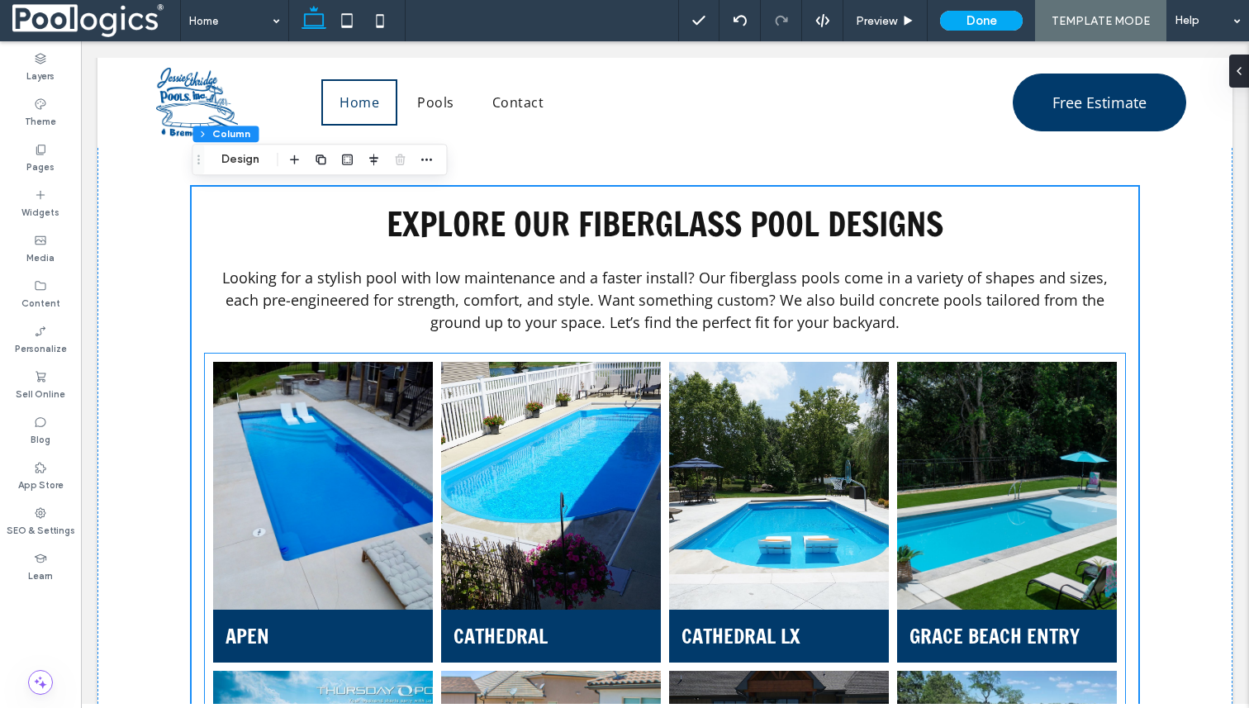
click at [302, 360] on li "Apen Apen Button" at bounding box center [323, 512] width 228 height 309
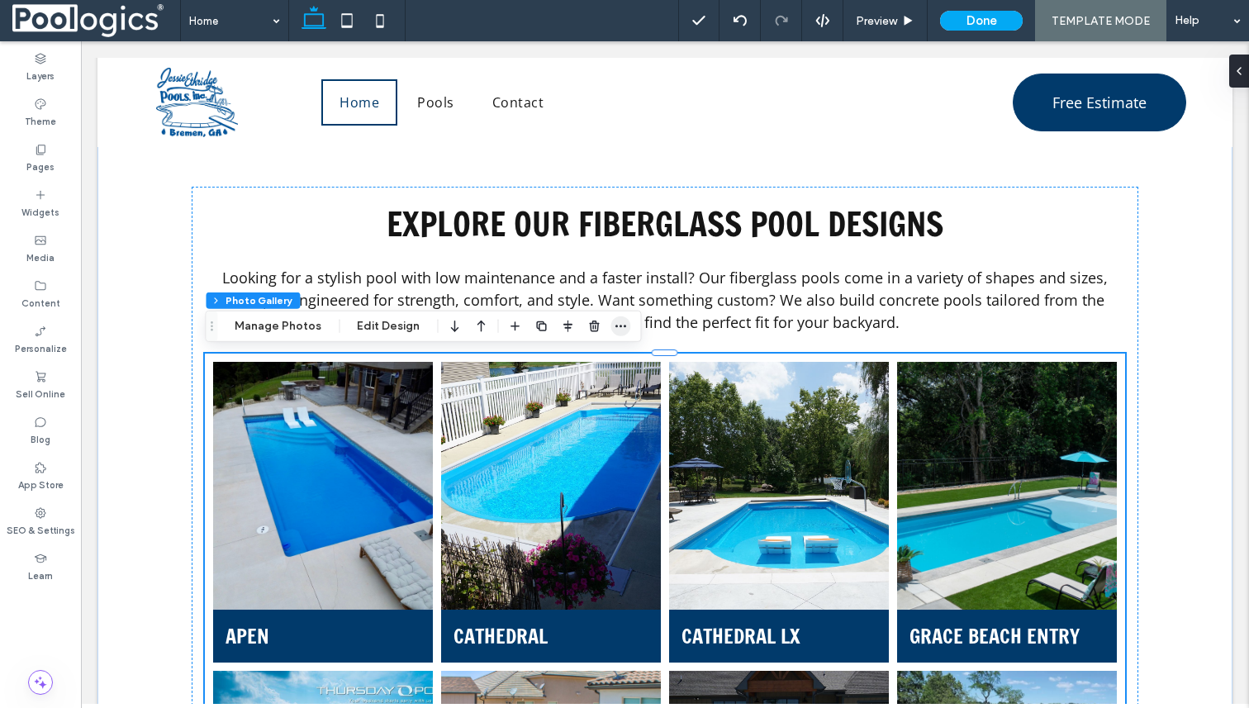
click at [614, 323] on icon "button" at bounding box center [620, 326] width 13 height 13
click at [387, 324] on button "Edit Design" at bounding box center [388, 326] width 84 height 20
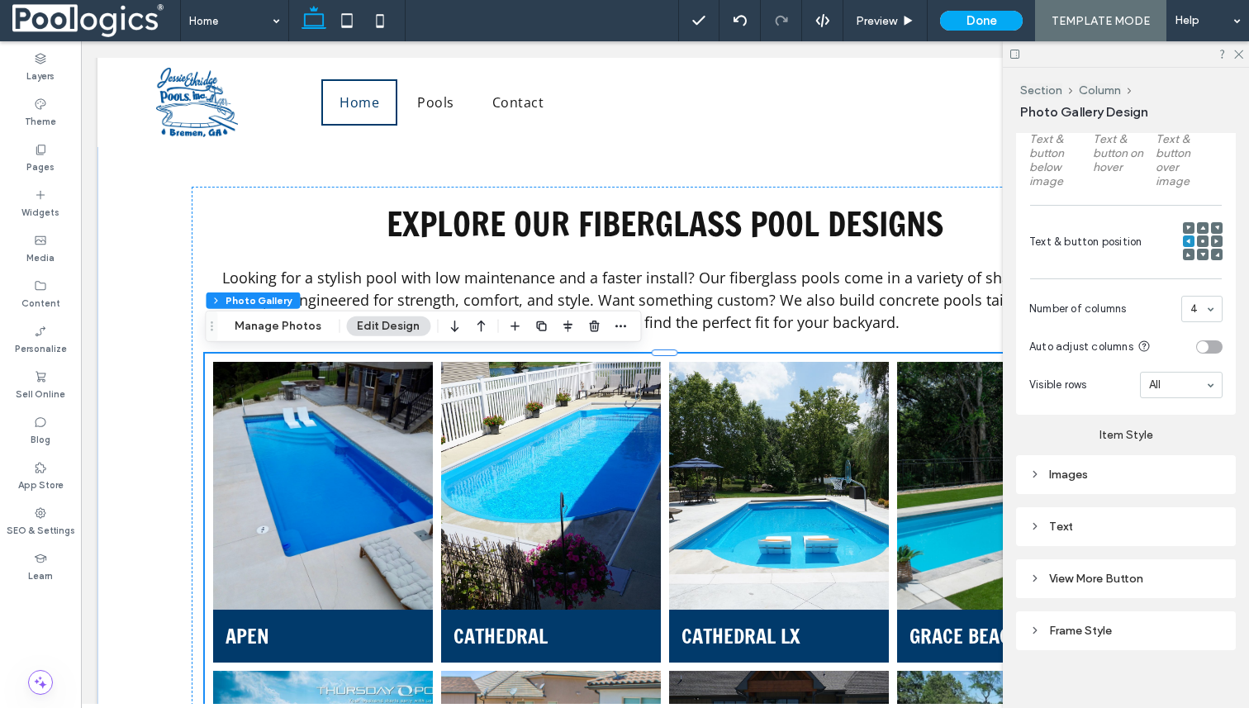
scroll to position [577, 0]
click at [1074, 517] on div "Text" at bounding box center [1125, 523] width 193 height 14
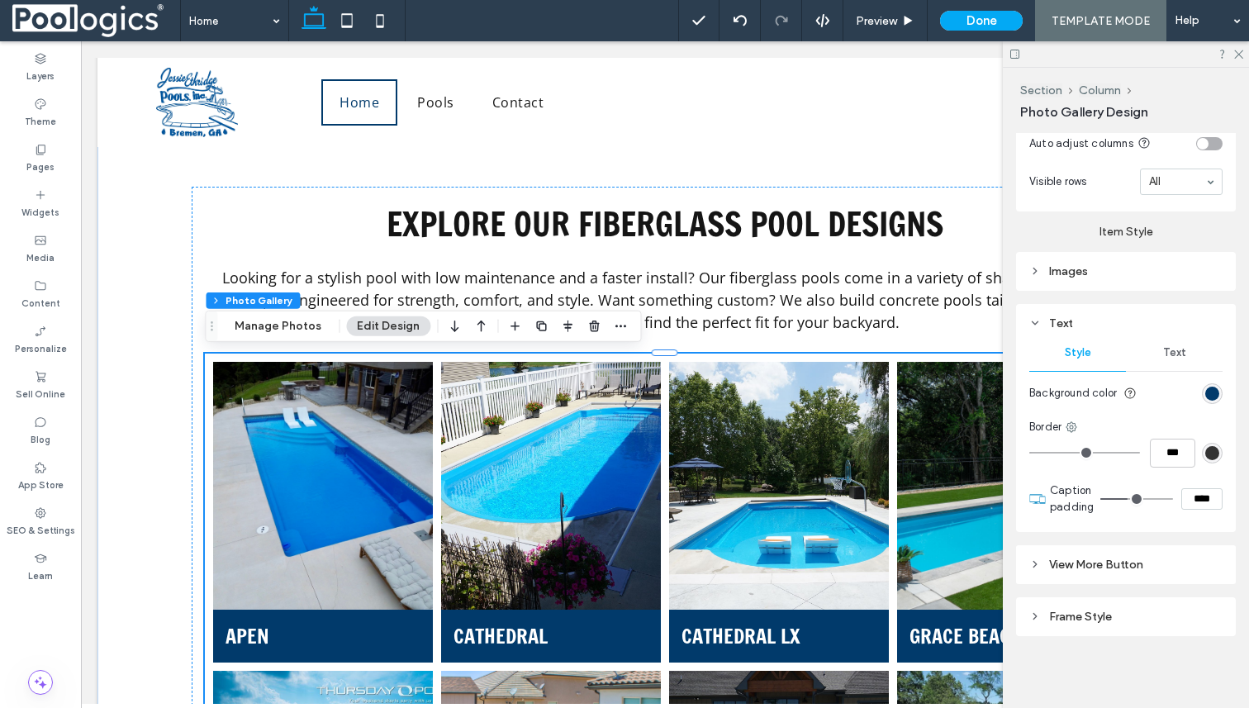
scroll to position [755, 0]
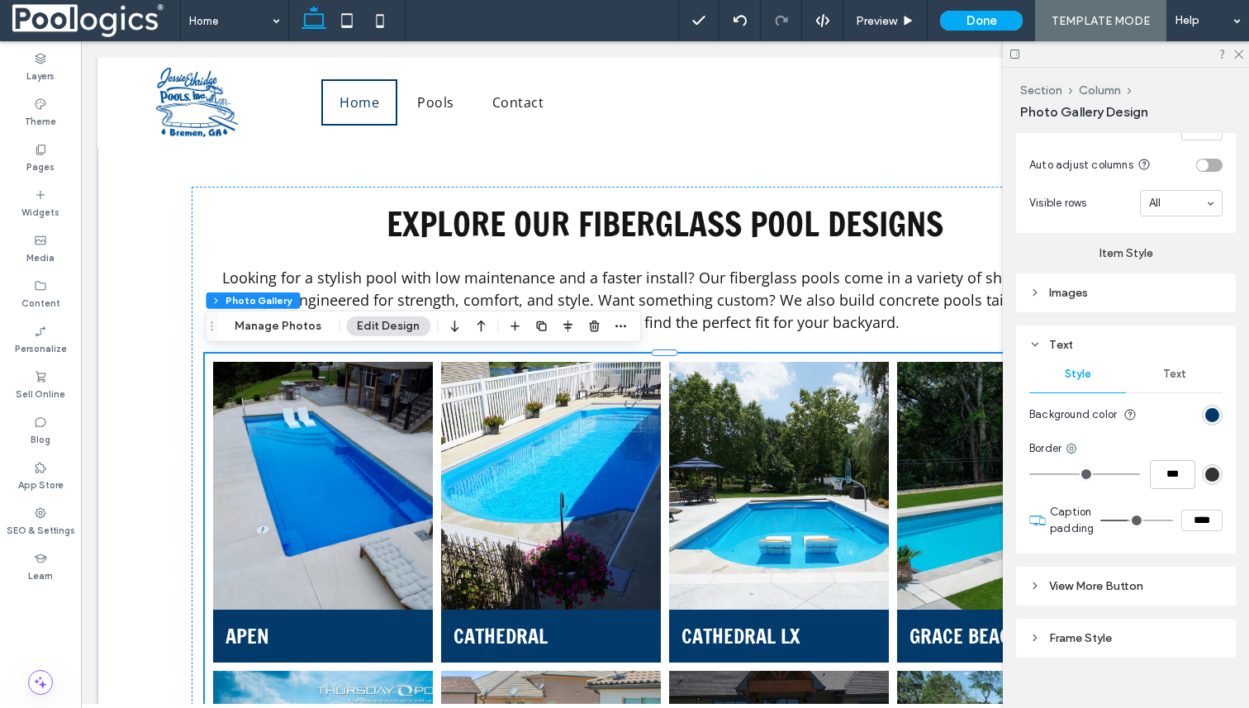
click at [1103, 300] on div "Images" at bounding box center [1125, 293] width 193 height 22
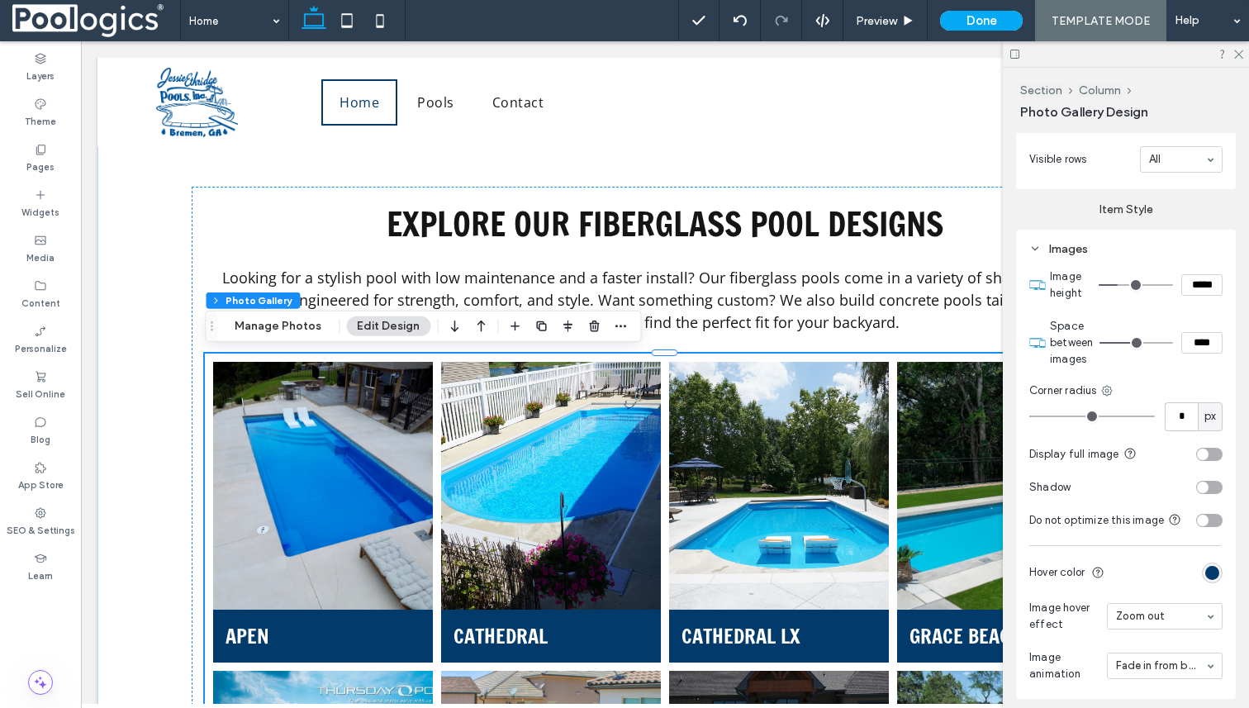
scroll to position [803, 0]
click at [1243, 58] on div at bounding box center [1126, 54] width 246 height 26
click at [1235, 55] on icon at bounding box center [1238, 53] width 11 height 11
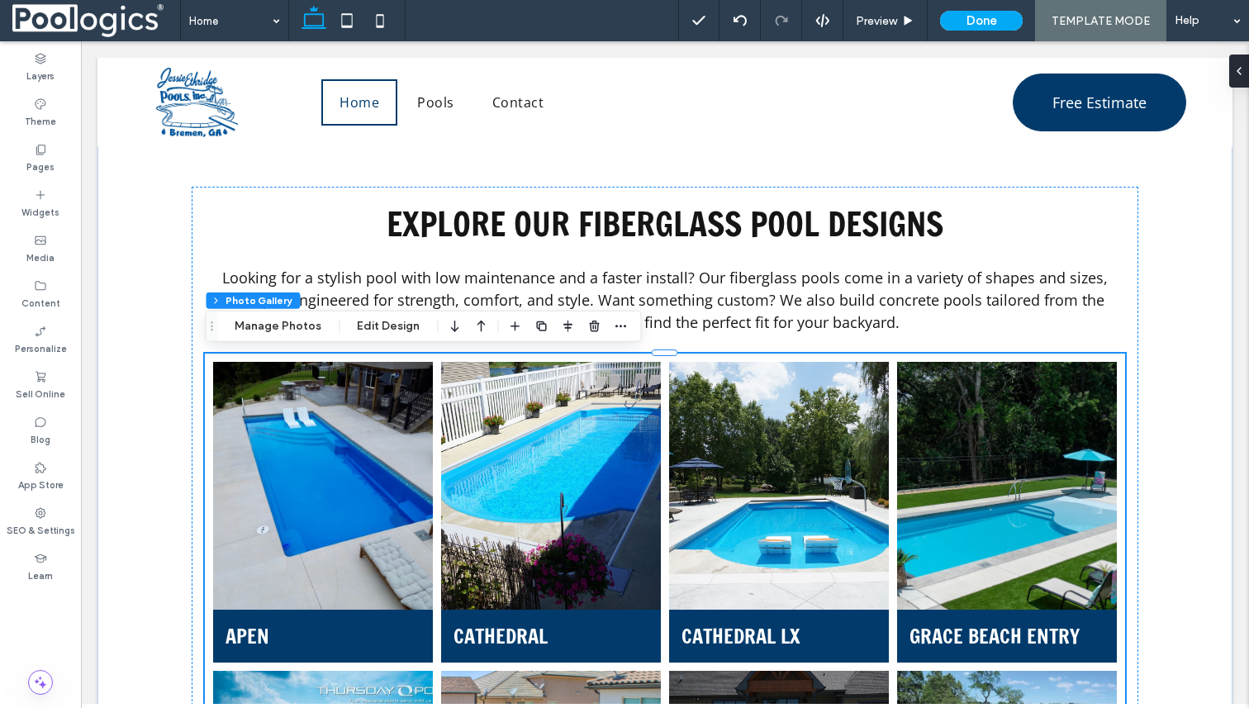
click at [1098, 359] on li "Grace Beach Entry Grace Beach Entry Button" at bounding box center [1007, 512] width 228 height 309
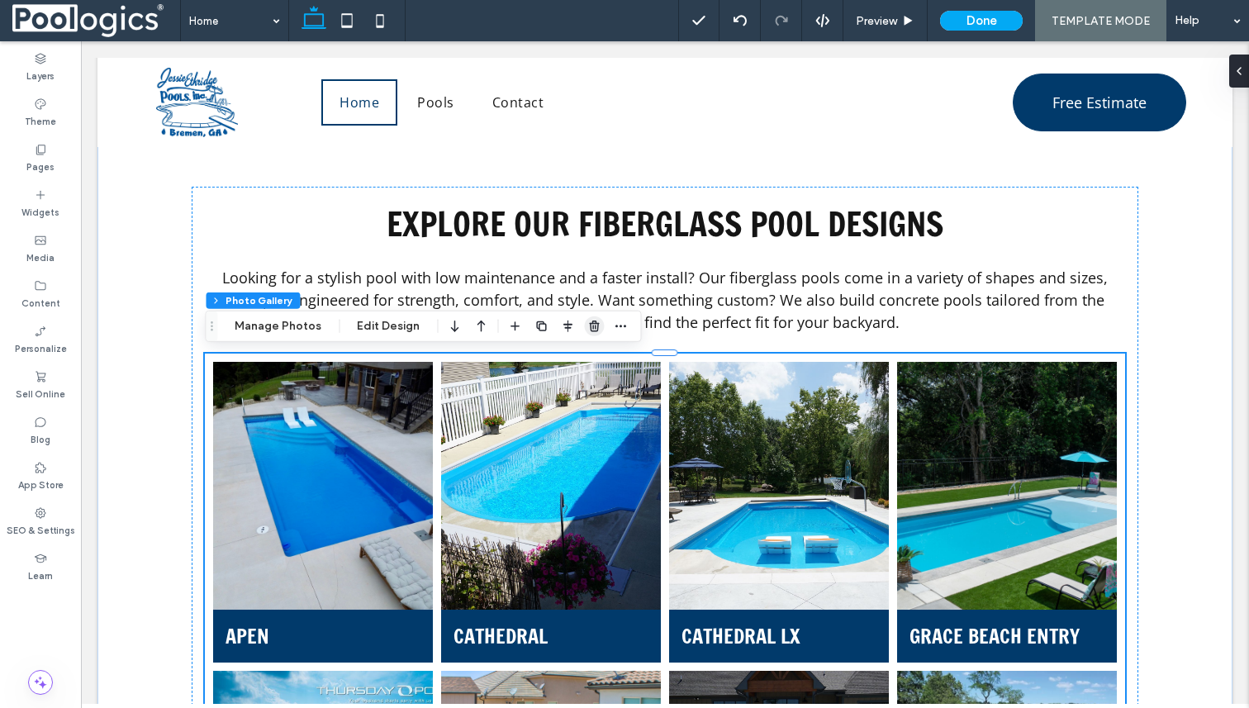
click at [595, 330] on icon "button" at bounding box center [593, 326] width 13 height 13
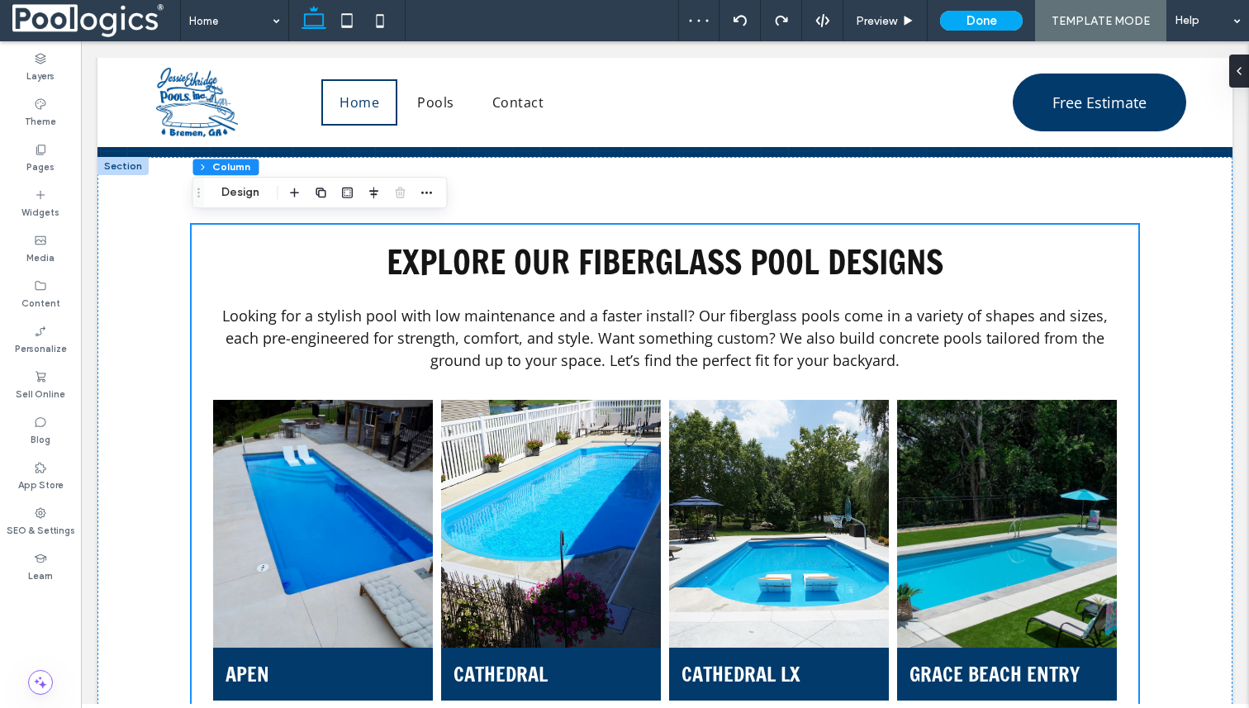
scroll to position [977, 0]
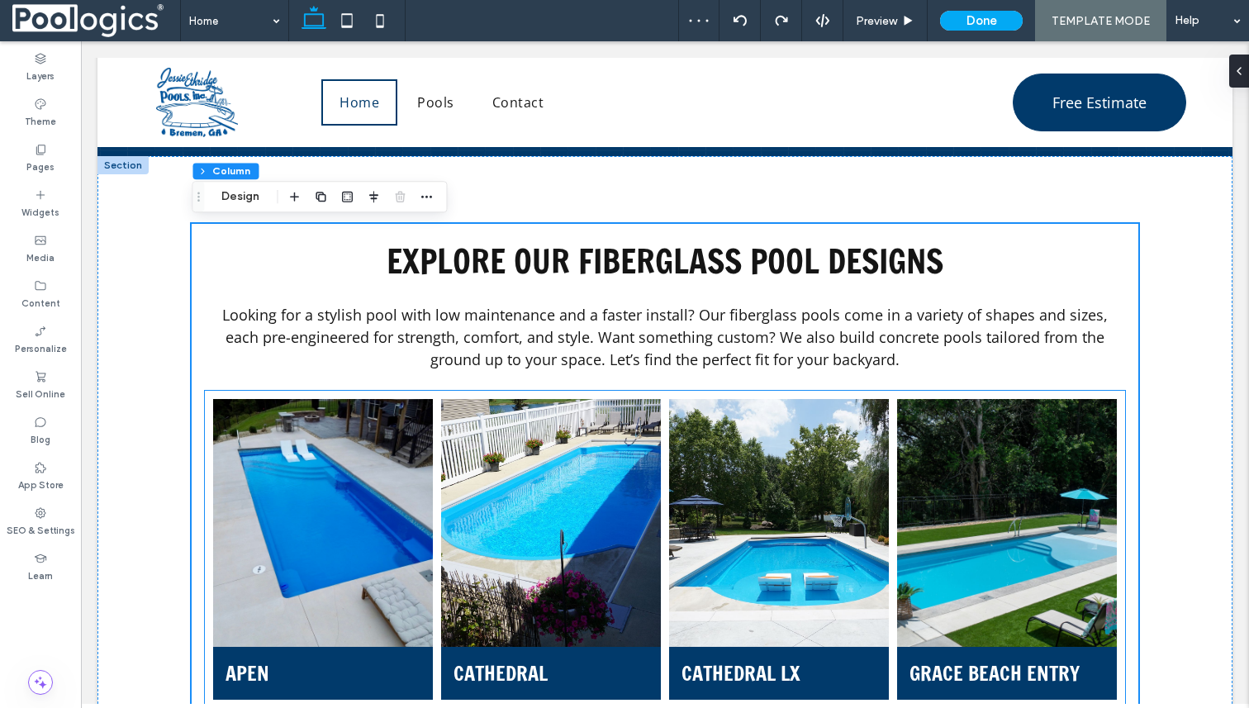
click at [213, 396] on li "Apen Apen Button" at bounding box center [323, 549] width 228 height 309
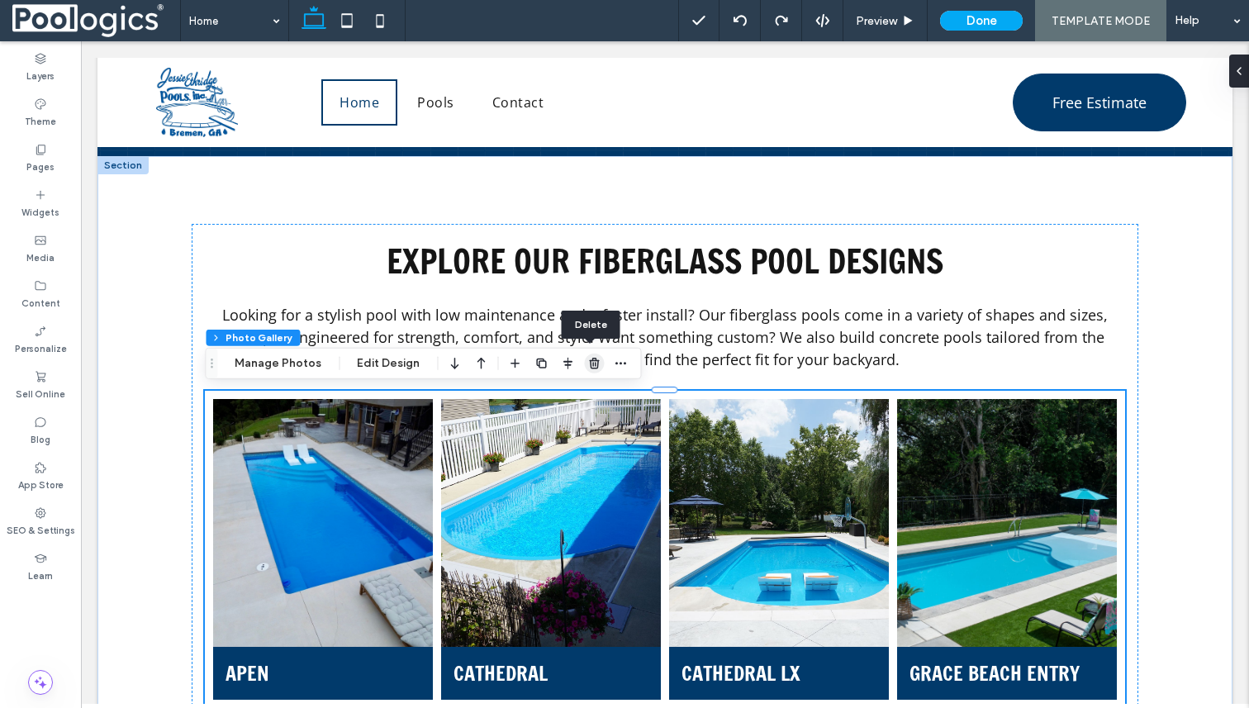
click at [591, 364] on use "button" at bounding box center [594, 363] width 10 height 11
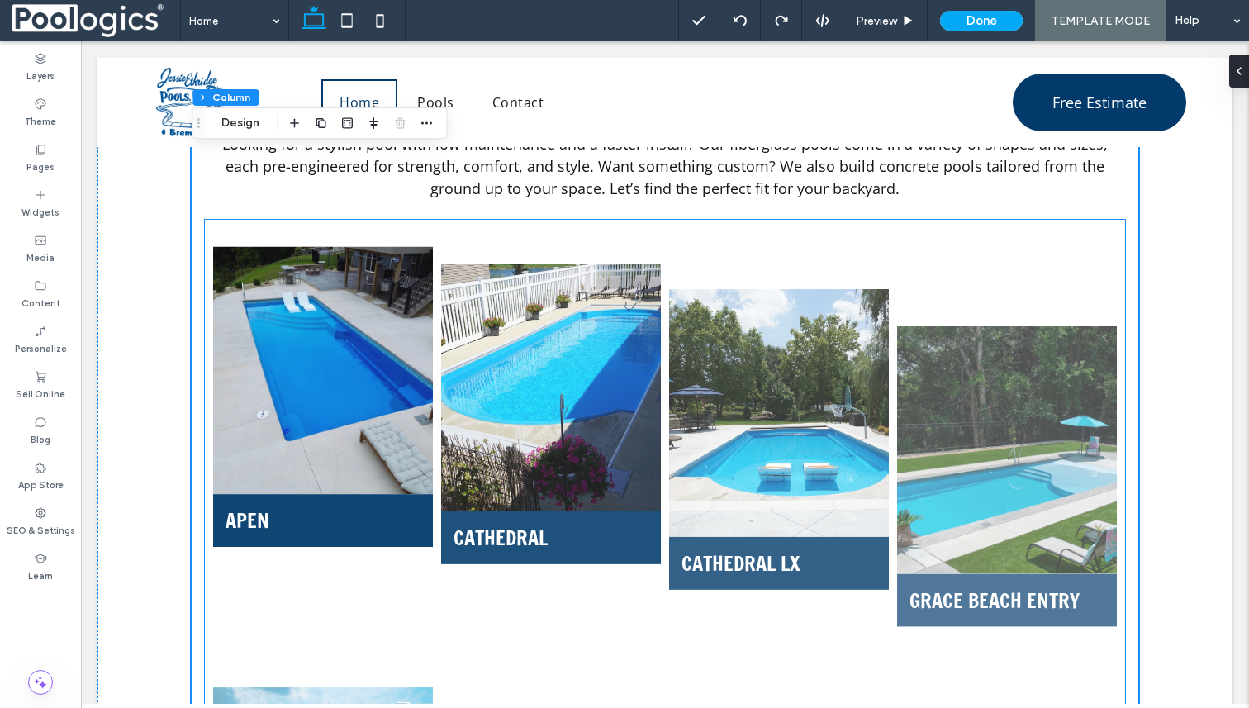
scroll to position [967, 0]
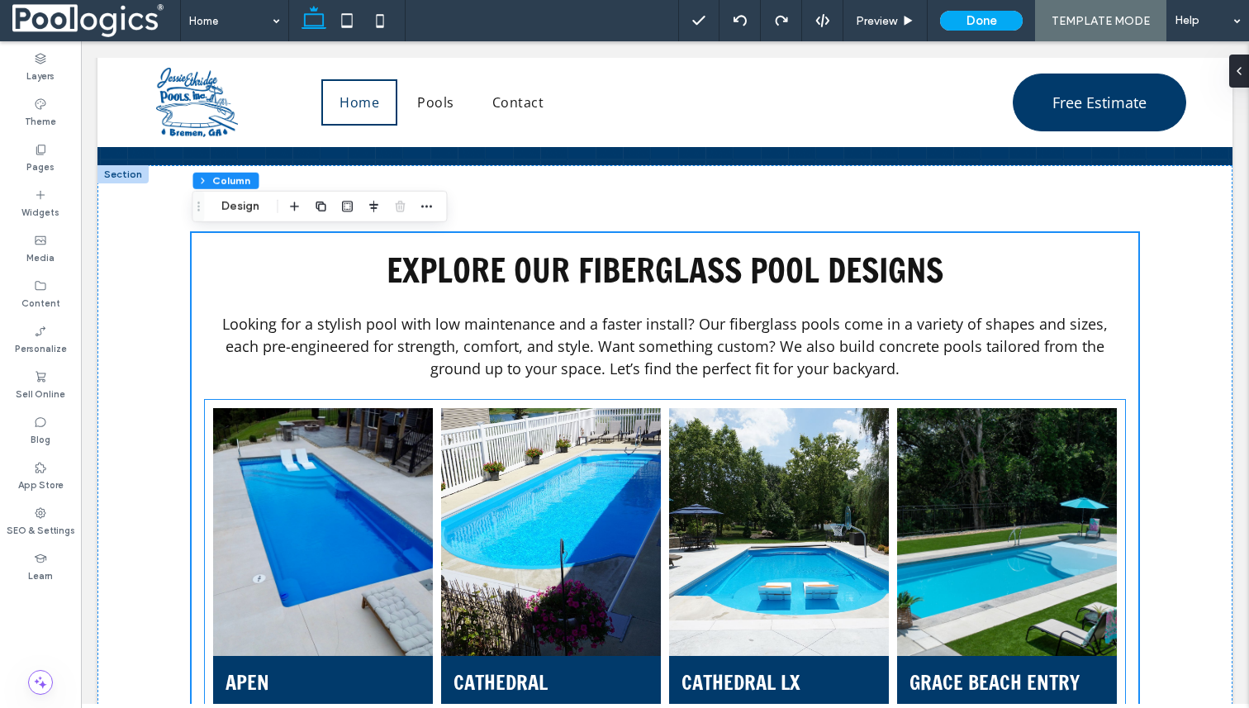
click at [366, 404] on li "Apen Apen Button" at bounding box center [323, 558] width 228 height 309
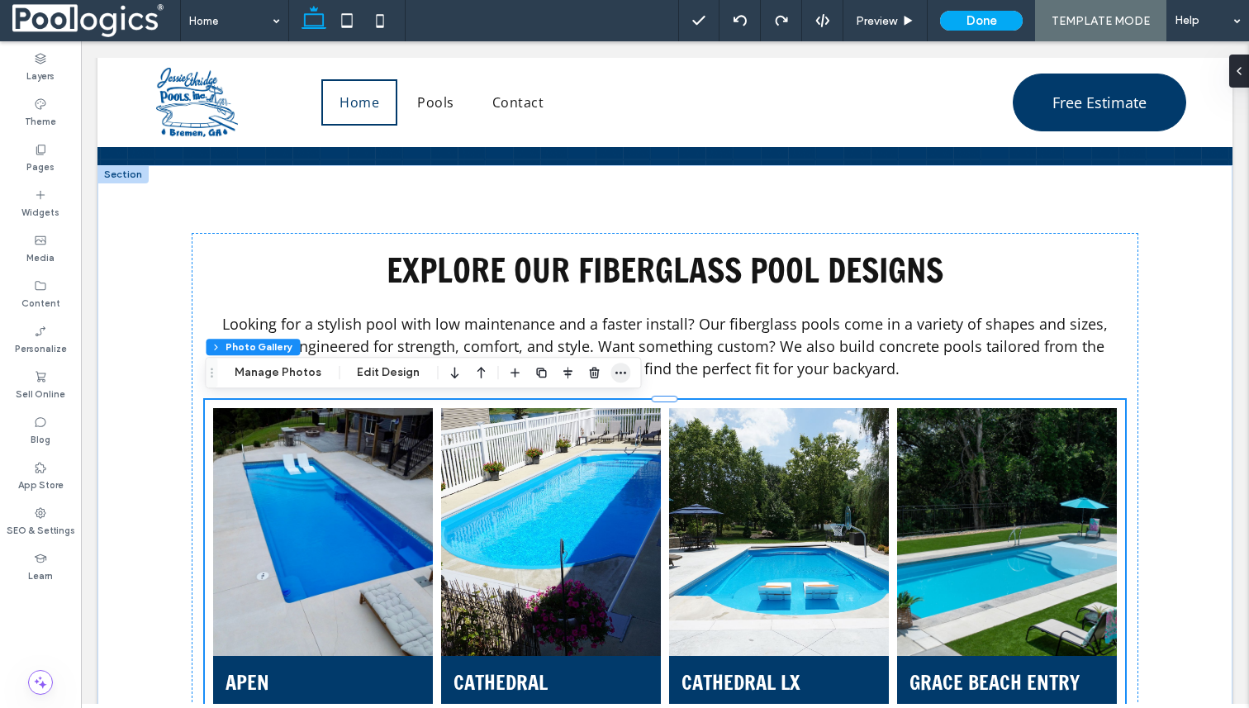
click at [616, 373] on use "button" at bounding box center [621, 373] width 11 height 2
click at [283, 365] on button "Manage Photos" at bounding box center [278, 373] width 108 height 20
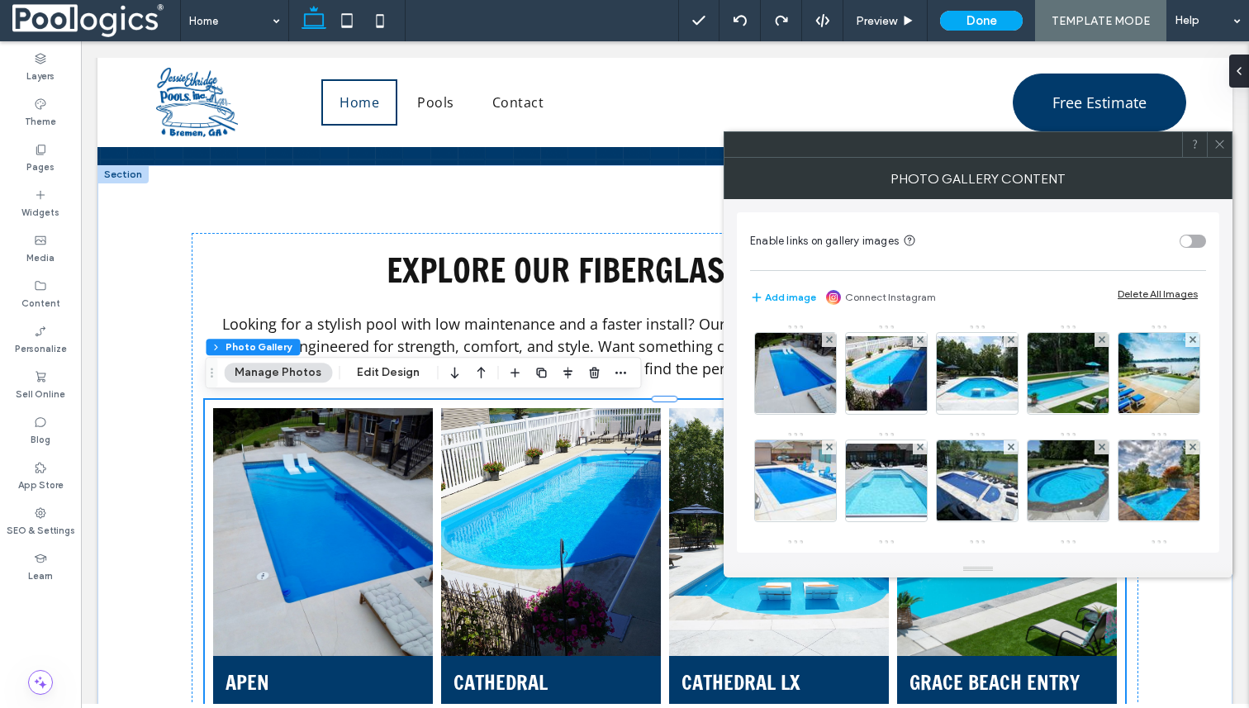
click at [1183, 293] on div "Delete All Images" at bounding box center [1158, 294] width 80 height 12
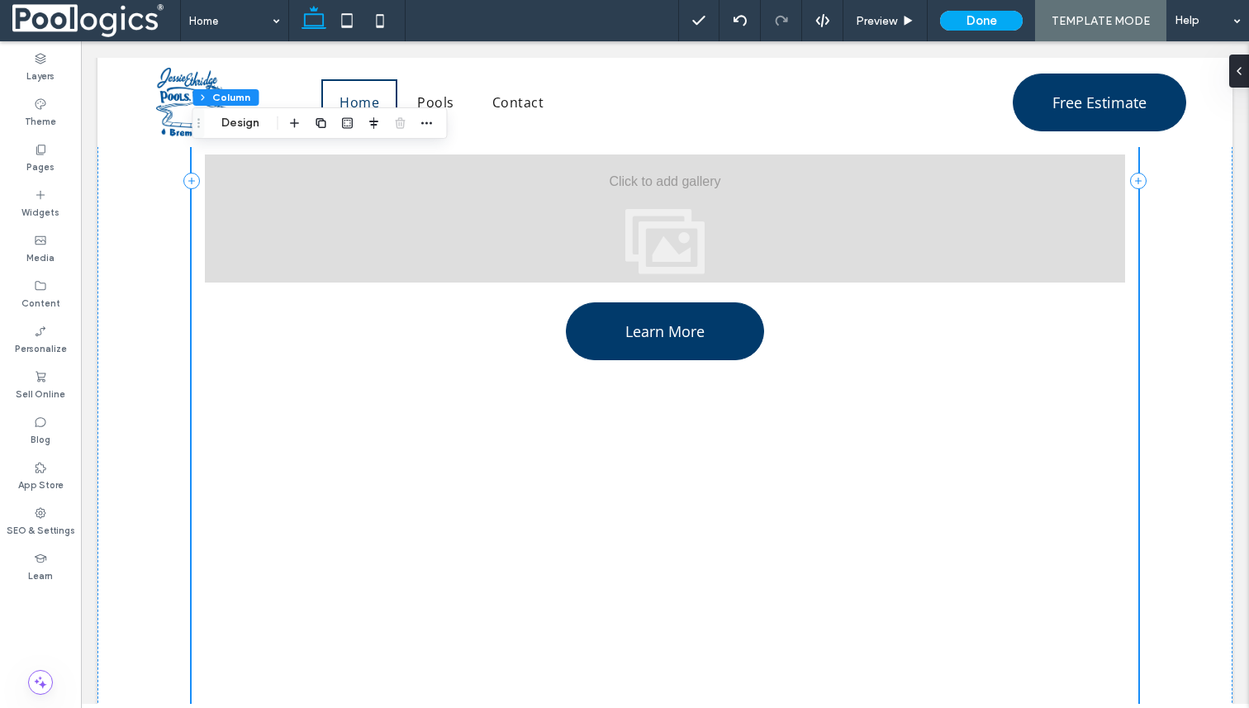
scroll to position [1805, 0]
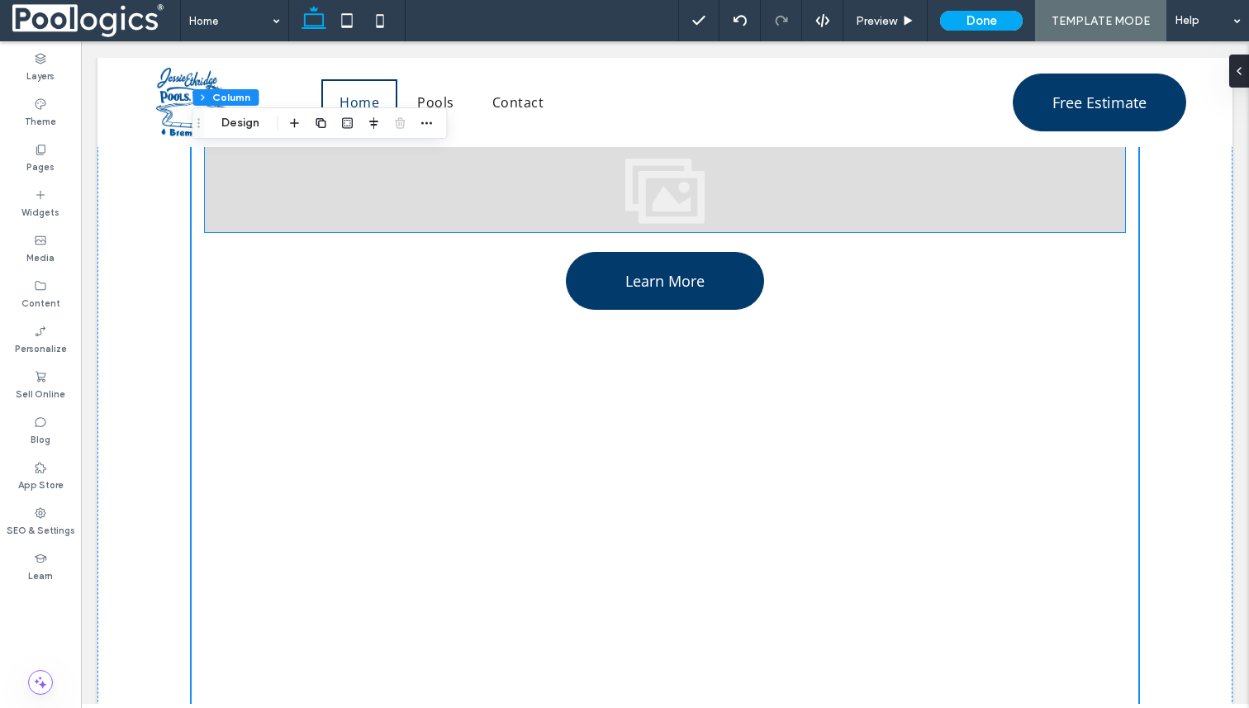
click at [625, 179] on div at bounding box center [665, 168] width 920 height 128
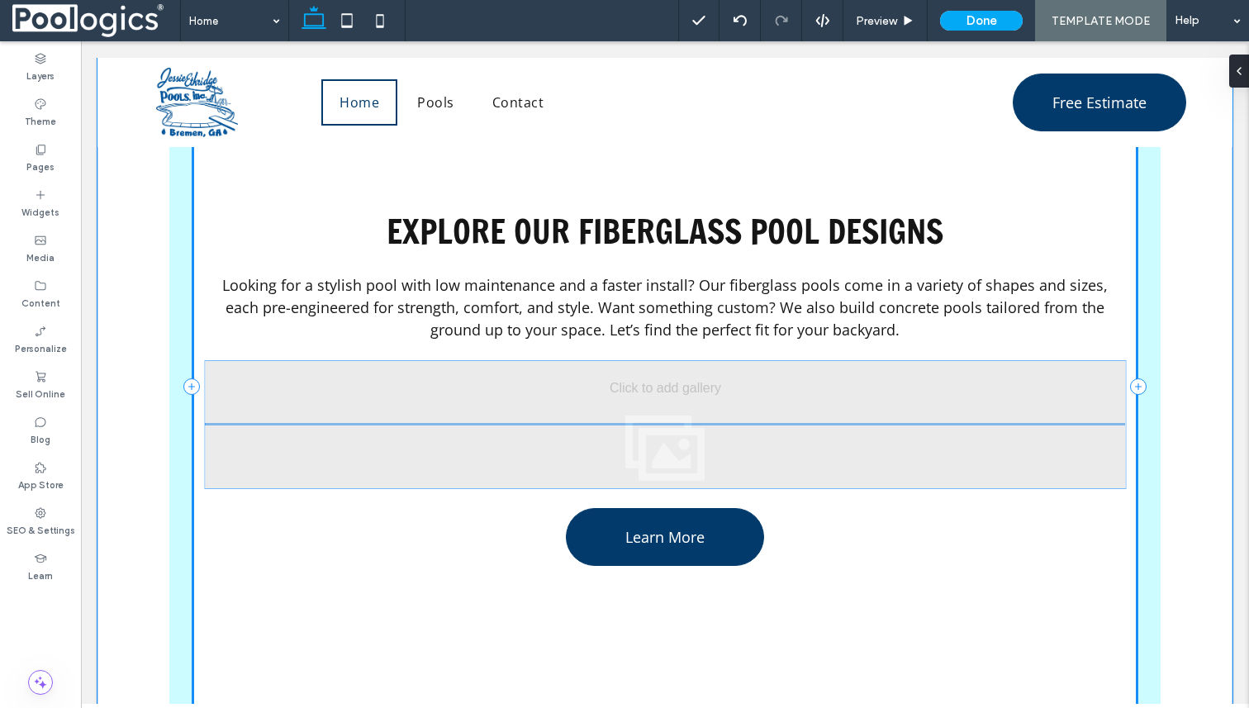
scroll to position [1623, 0]
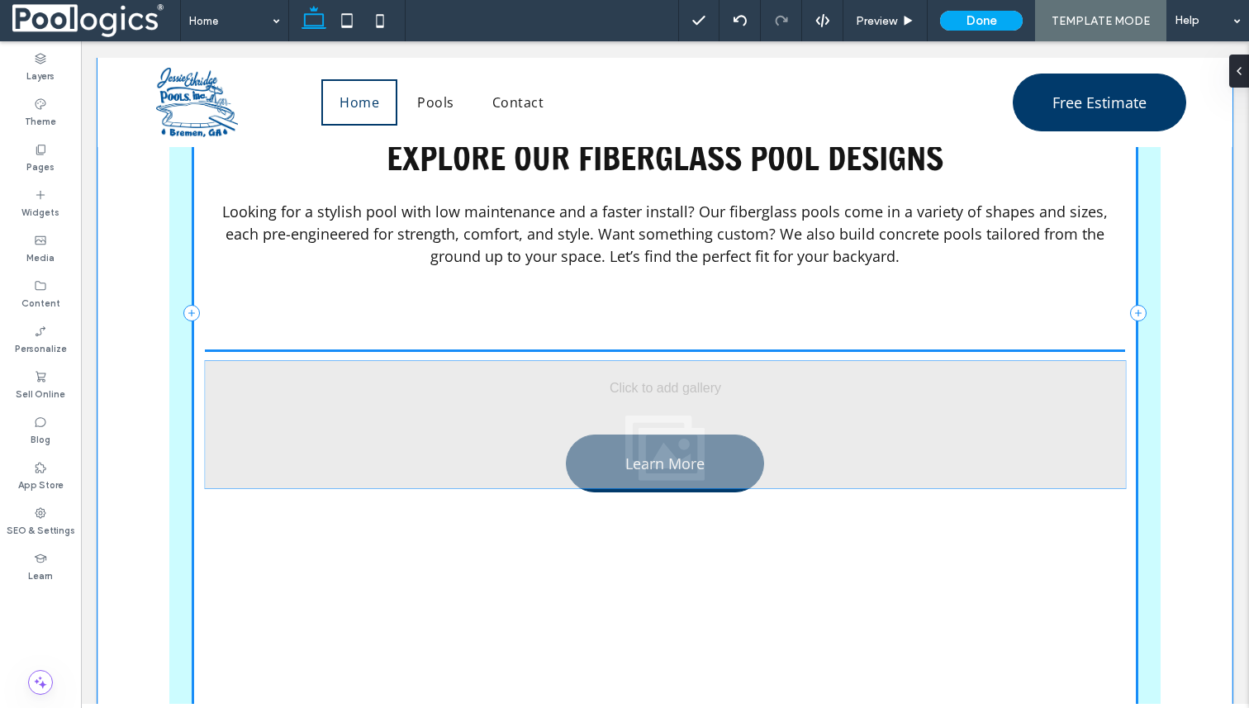
click at [669, 435] on link "Learn More" at bounding box center [665, 464] width 198 height 58
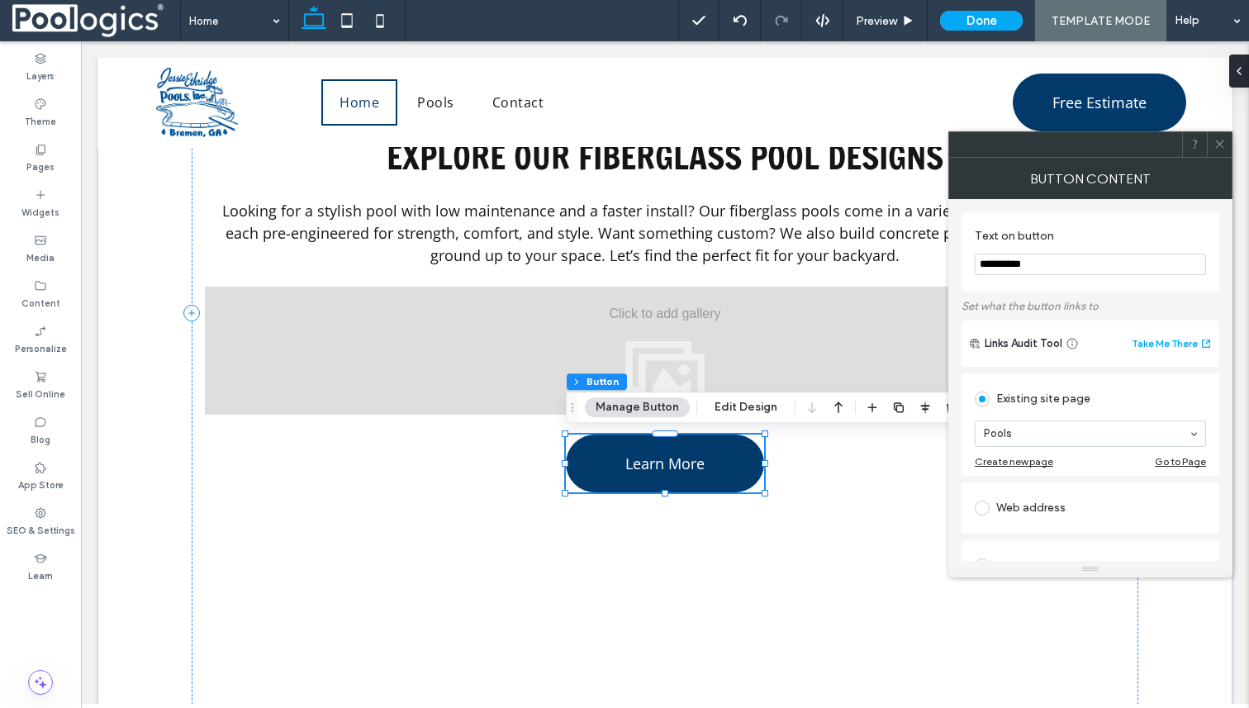
click at [669, 435] on div at bounding box center [665, 433] width 26 height 7
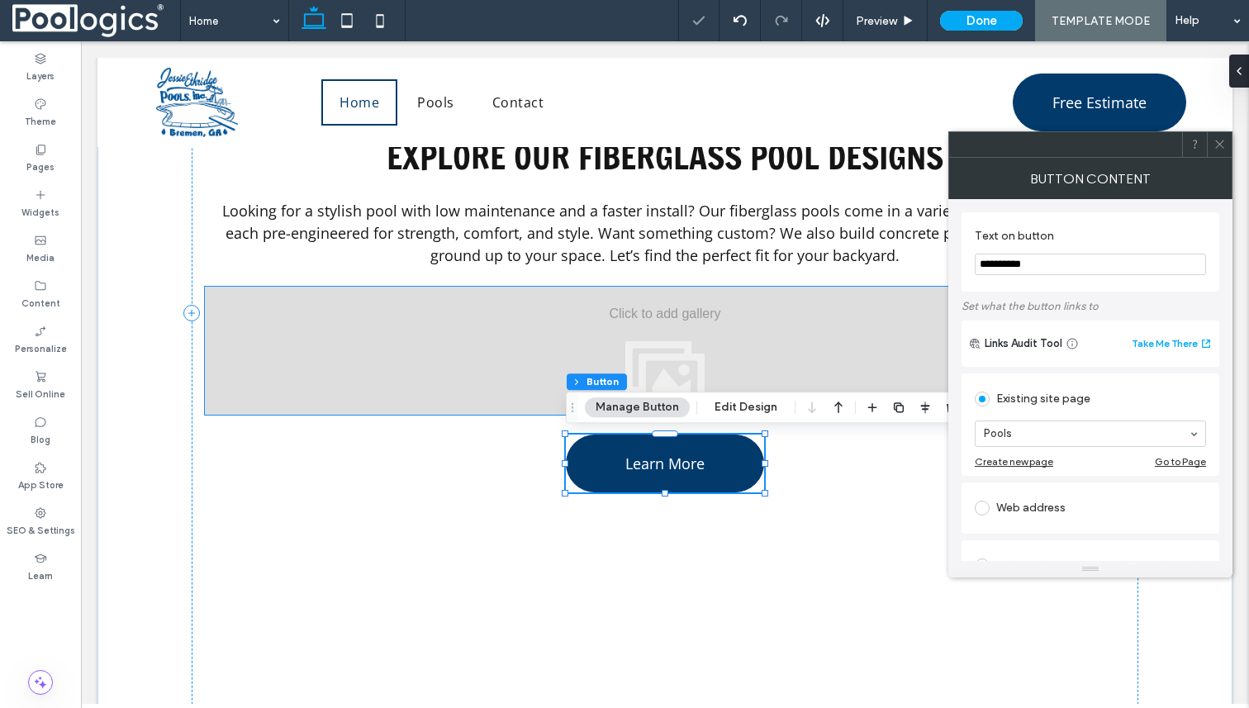
click at [641, 358] on div at bounding box center [665, 351] width 920 height 128
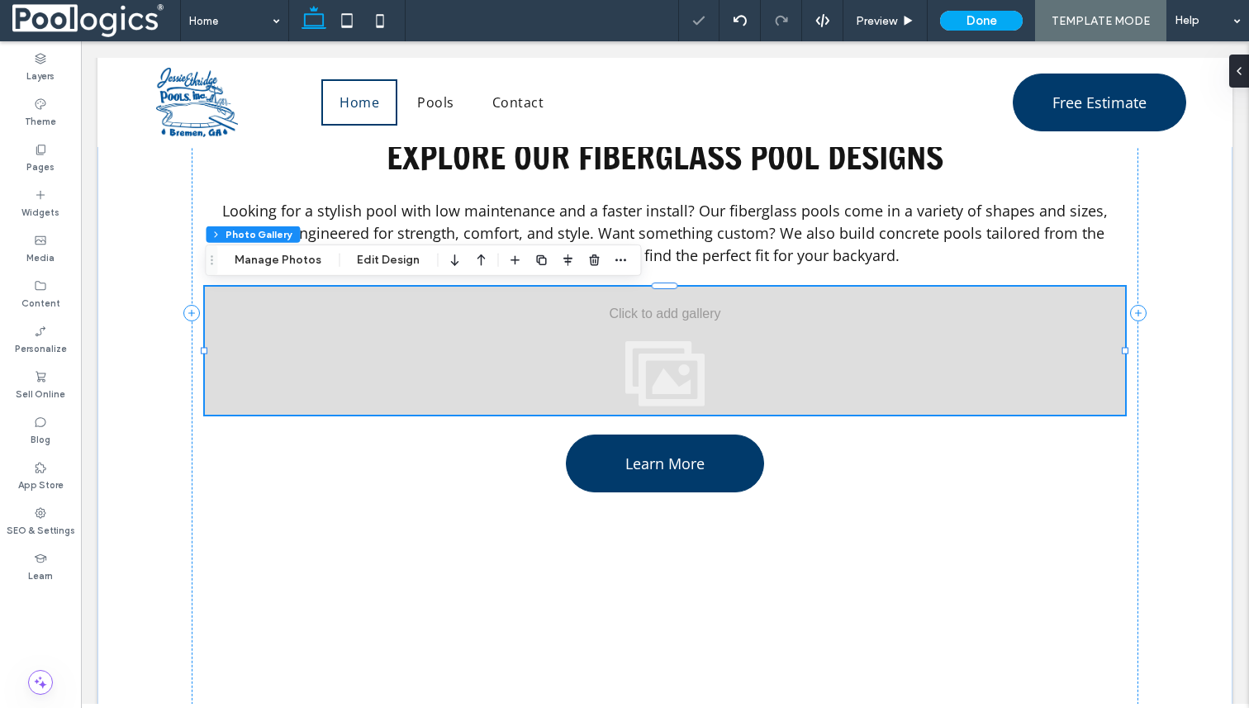
click at [641, 358] on div at bounding box center [665, 351] width 920 height 128
click at [588, 367] on div at bounding box center [665, 351] width 920 height 128
click at [618, 264] on icon "button" at bounding box center [620, 260] width 13 height 13
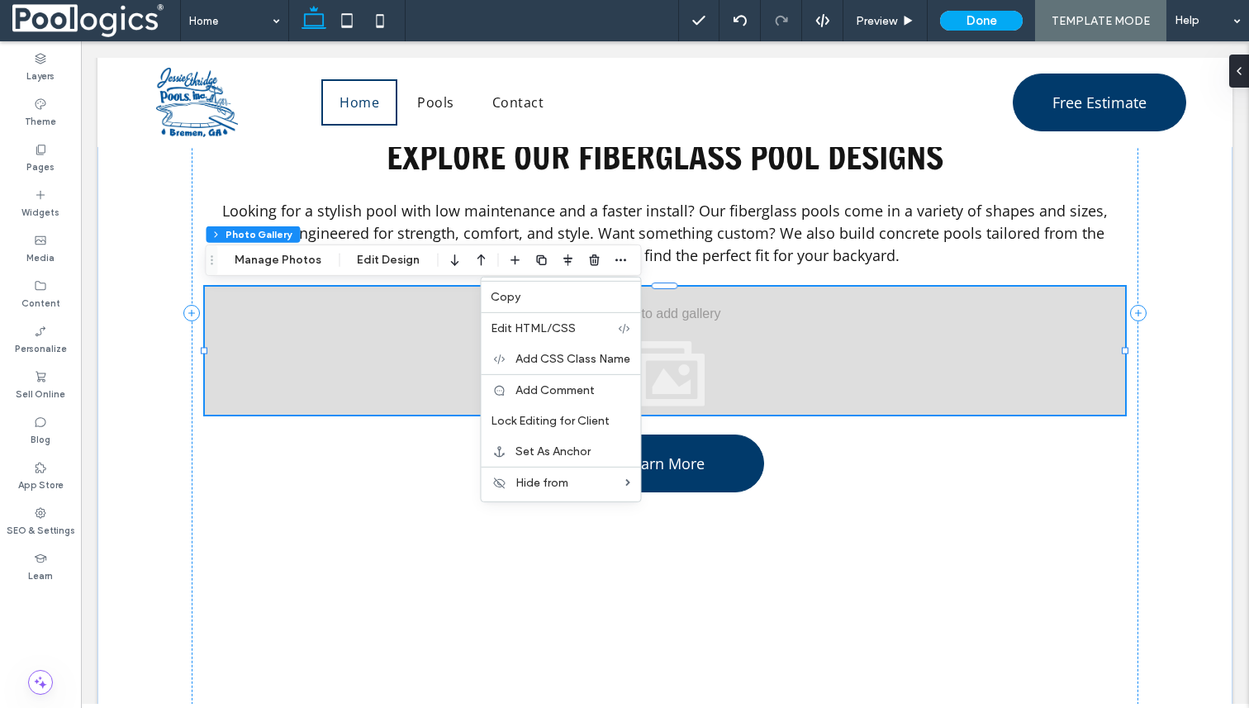
click at [769, 344] on div at bounding box center [665, 351] width 920 height 128
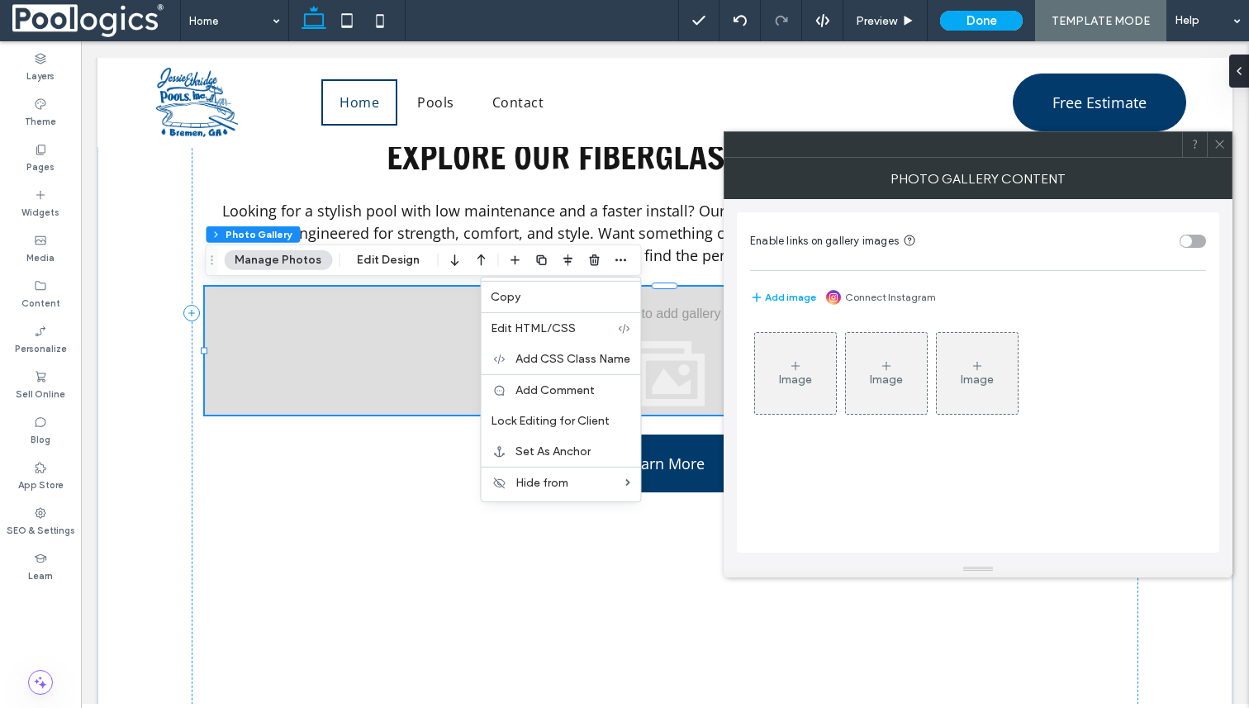
click at [695, 363] on div at bounding box center [665, 351] width 920 height 128
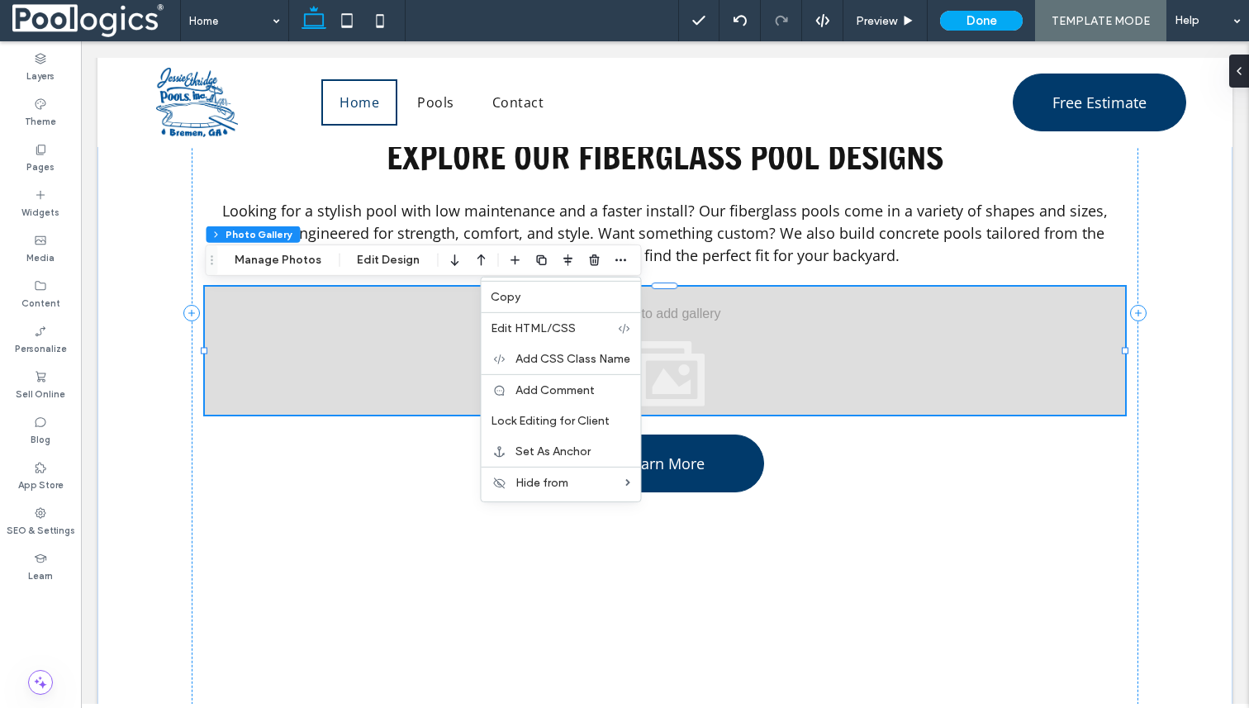
click at [695, 363] on div at bounding box center [665, 351] width 920 height 128
click at [369, 536] on div "Explore Our Fiberglass Pool Designs Looking for a stylish pool with low mainten…" at bounding box center [665, 313] width 946 height 1470
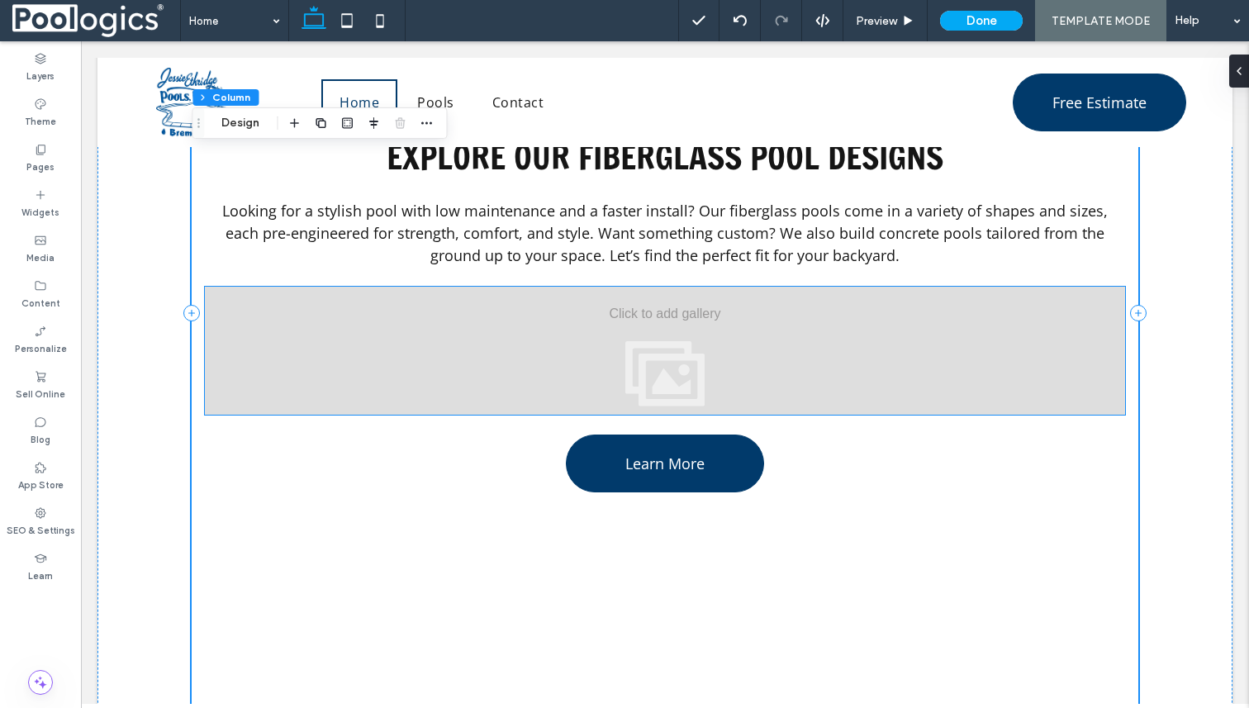
click at [634, 330] on div at bounding box center [665, 351] width 920 height 128
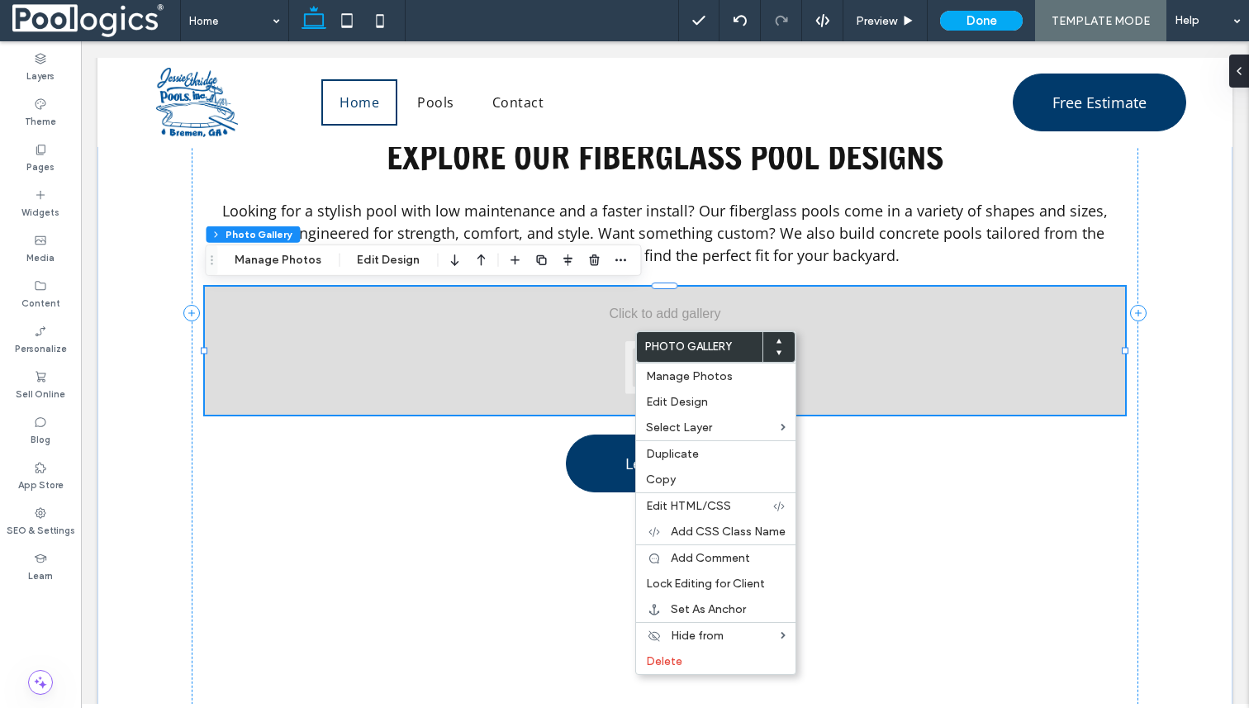
click at [854, 354] on div at bounding box center [665, 351] width 920 height 128
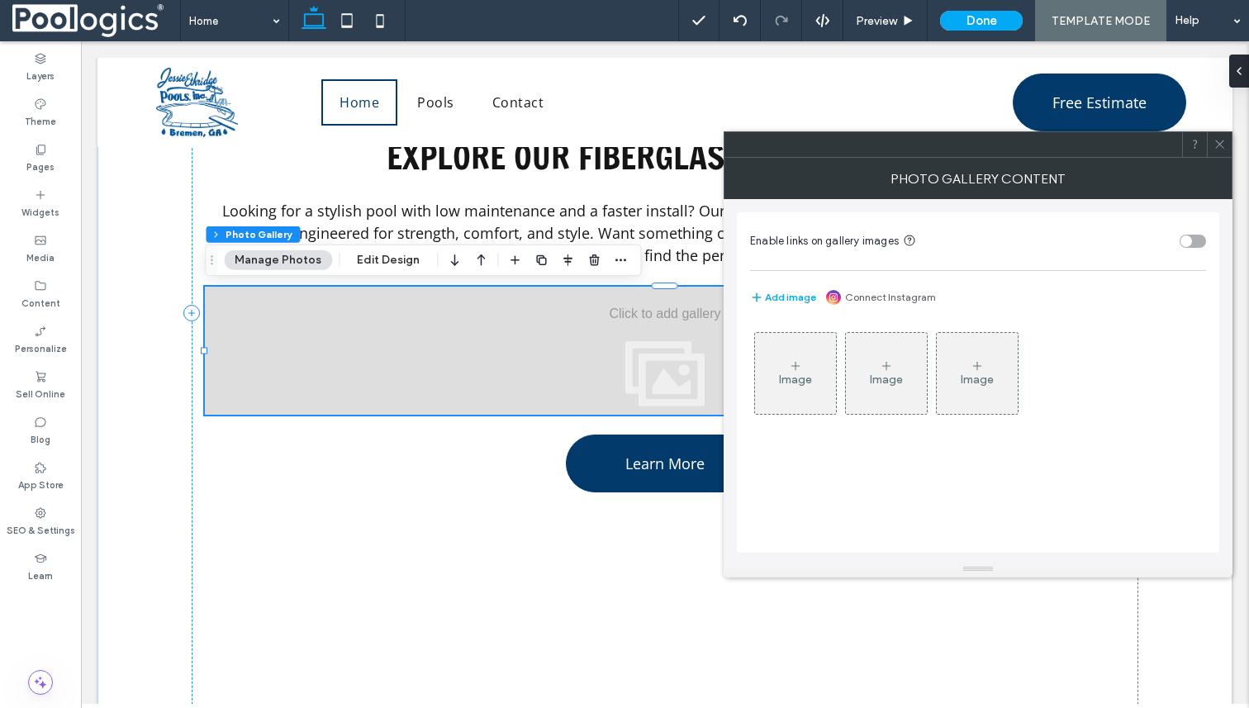
click at [798, 364] on icon at bounding box center [795, 365] width 13 height 13
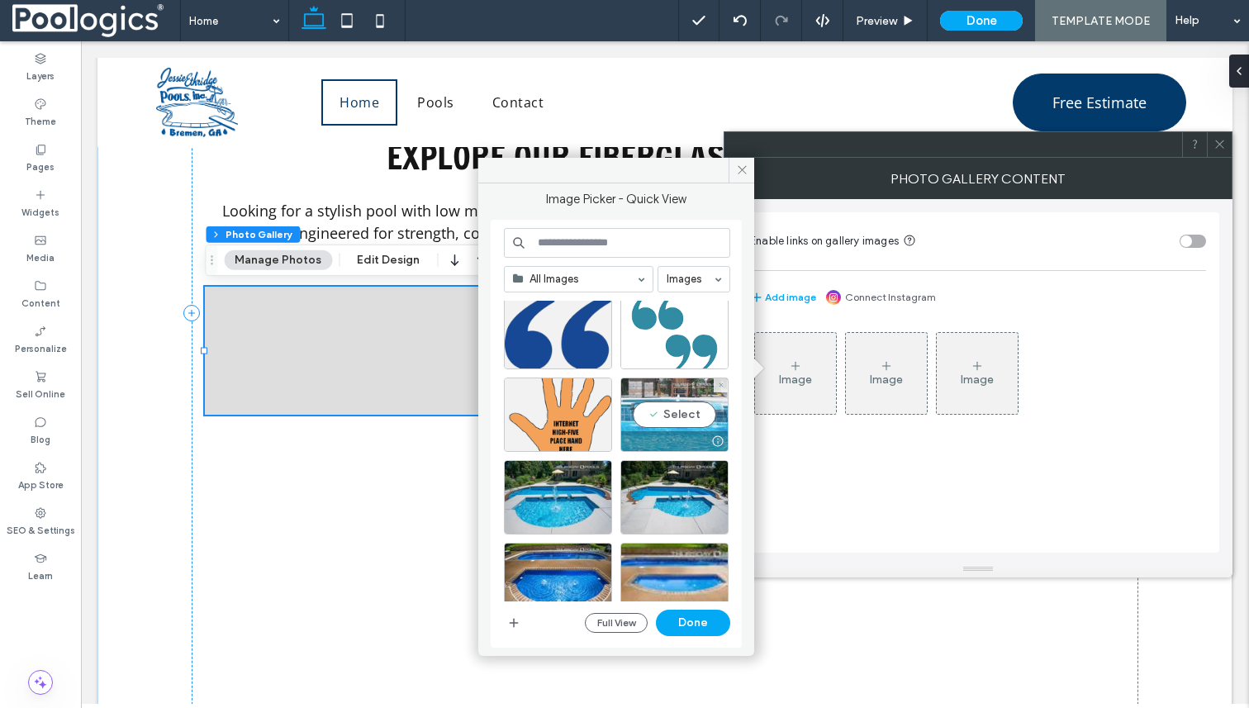
scroll to position [33, 0]
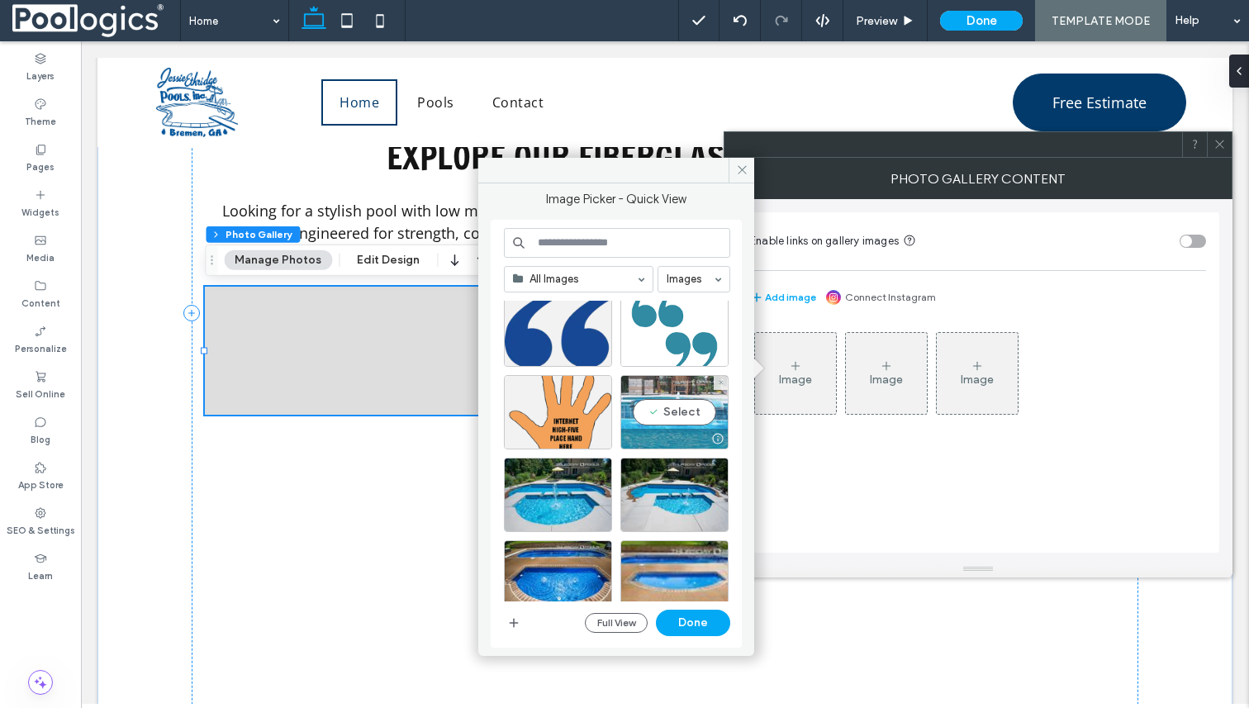
click at [673, 414] on div "Select" at bounding box center [674, 412] width 108 height 74
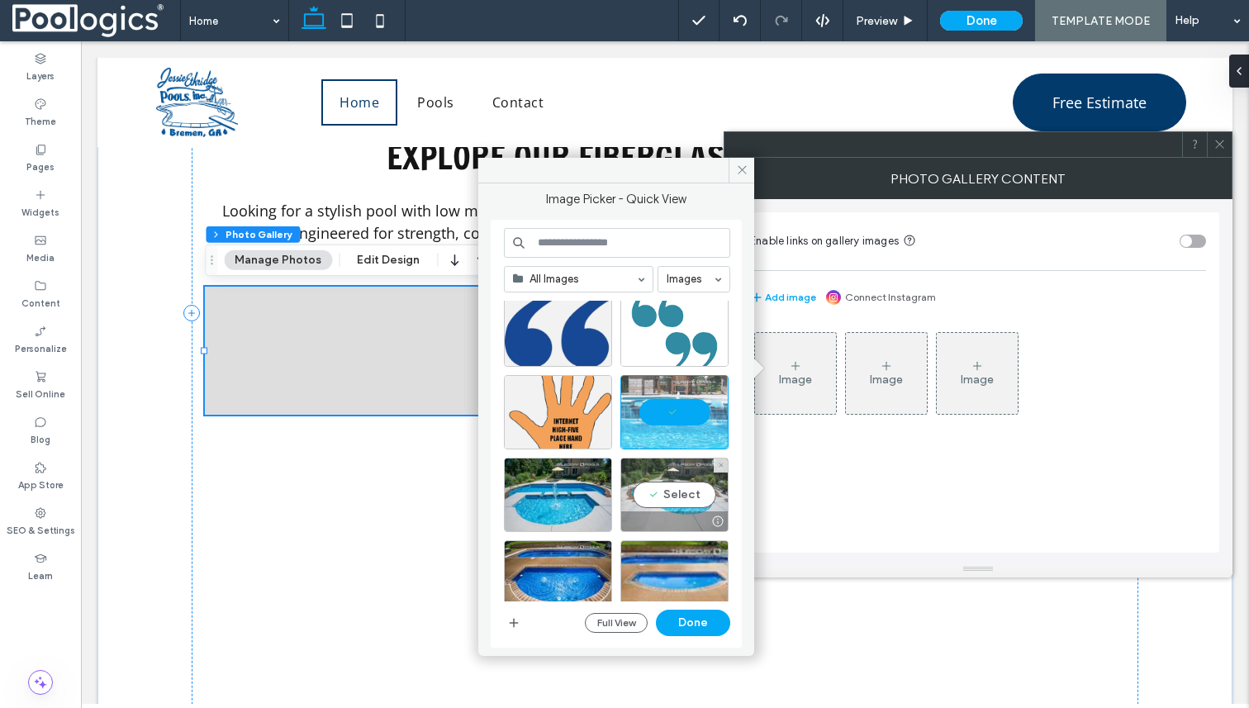
click at [673, 490] on div "Select" at bounding box center [674, 495] width 108 height 74
click at [689, 621] on button "Done" at bounding box center [693, 623] width 74 height 26
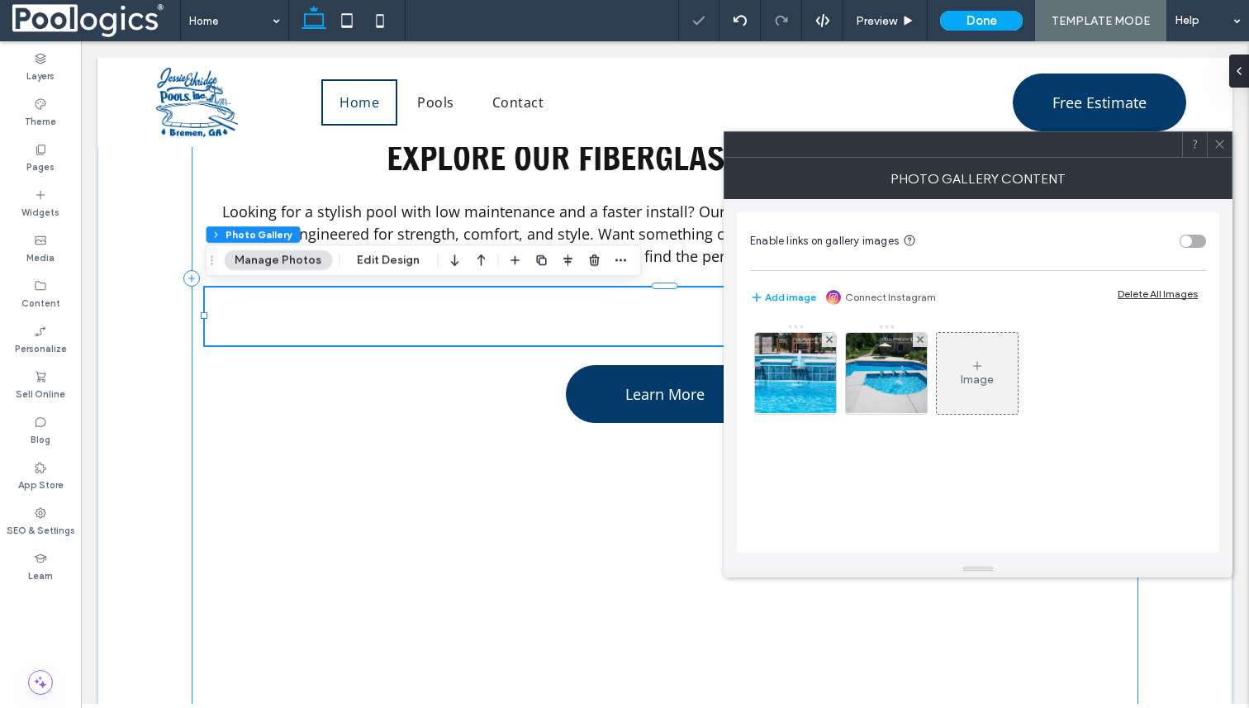
scroll to position [1554, 0]
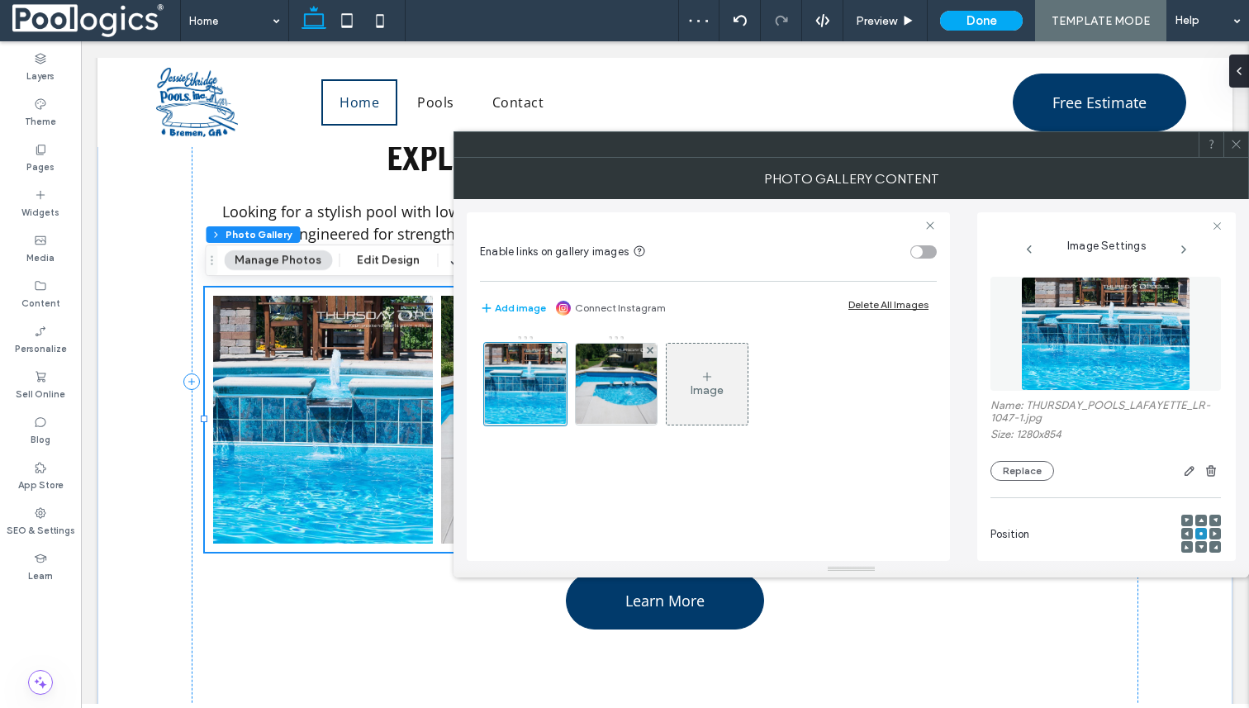
click at [1234, 143] on icon at bounding box center [1236, 144] width 12 height 12
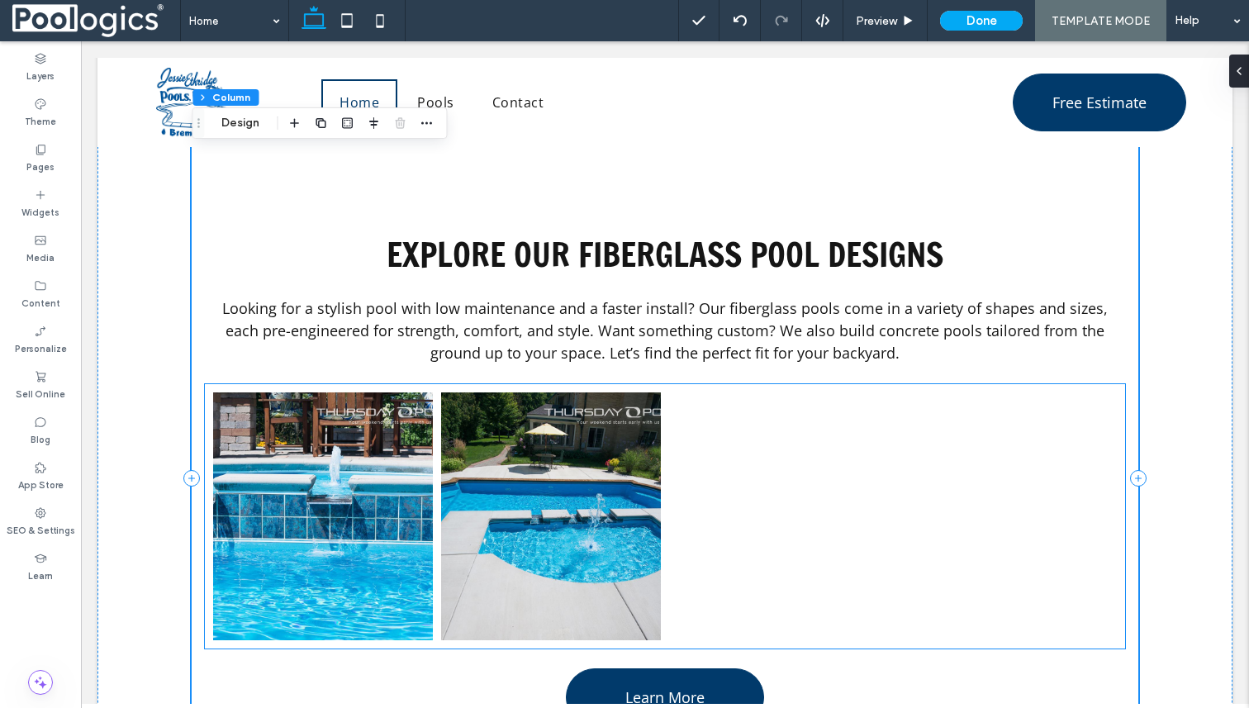
scroll to position [1458, 0]
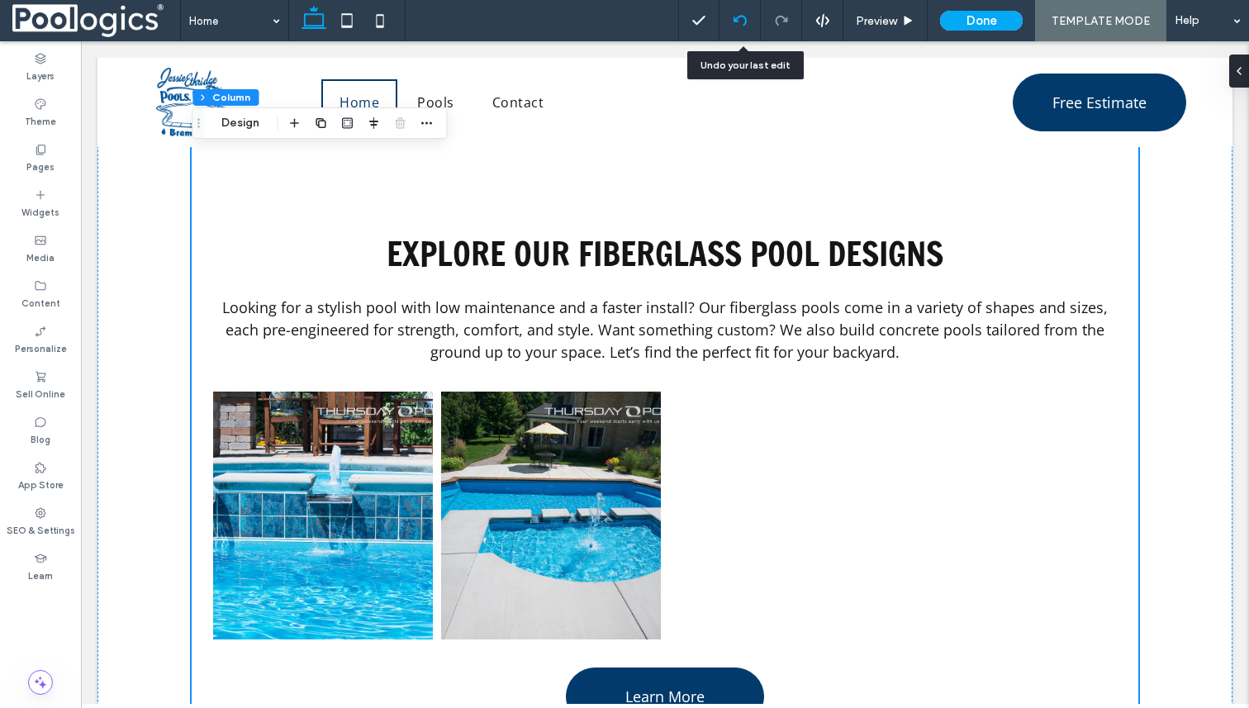
click at [743, 21] on icon at bounding box center [740, 20] width 13 height 13
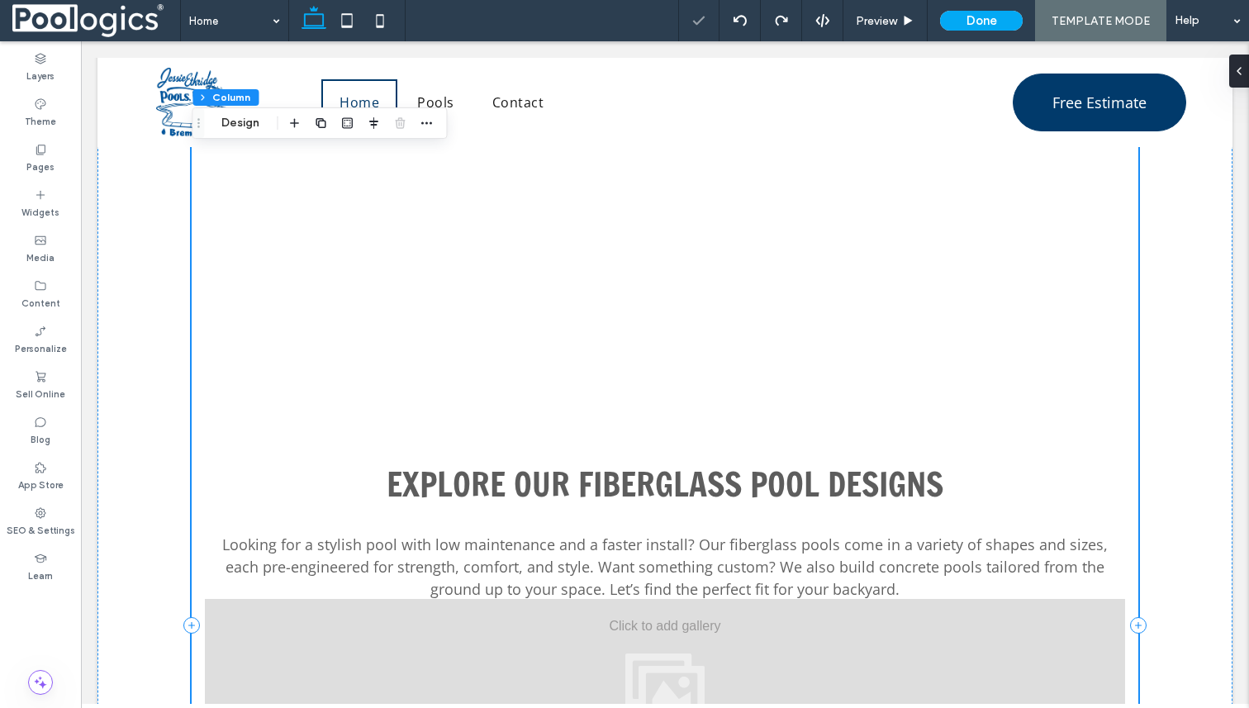
scroll to position [1250, 0]
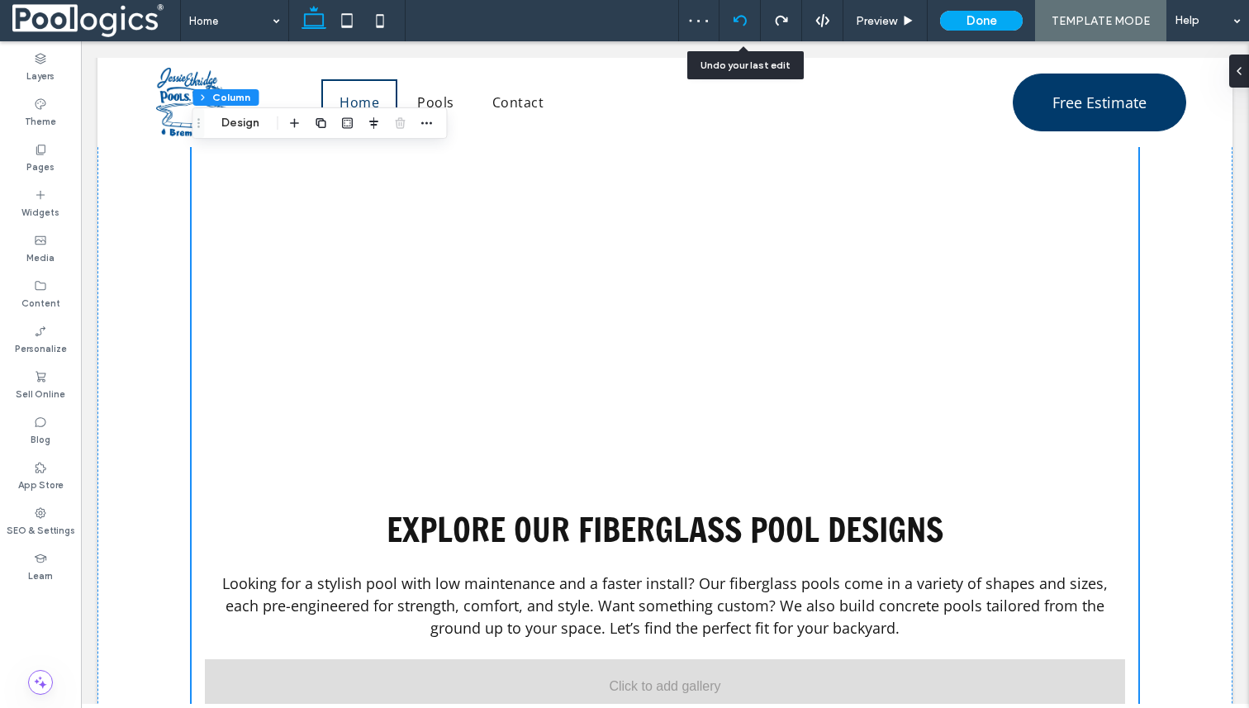
click at [747, 17] on icon at bounding box center [740, 20] width 13 height 13
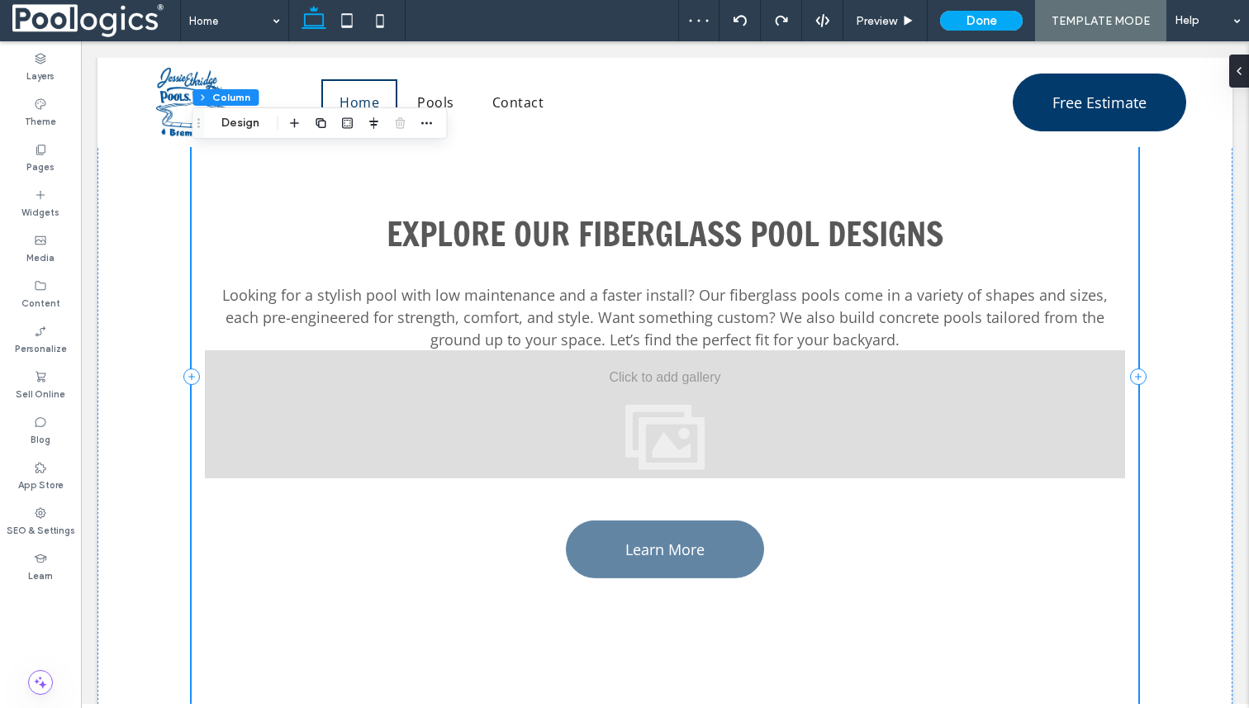
scroll to position [1543, 0]
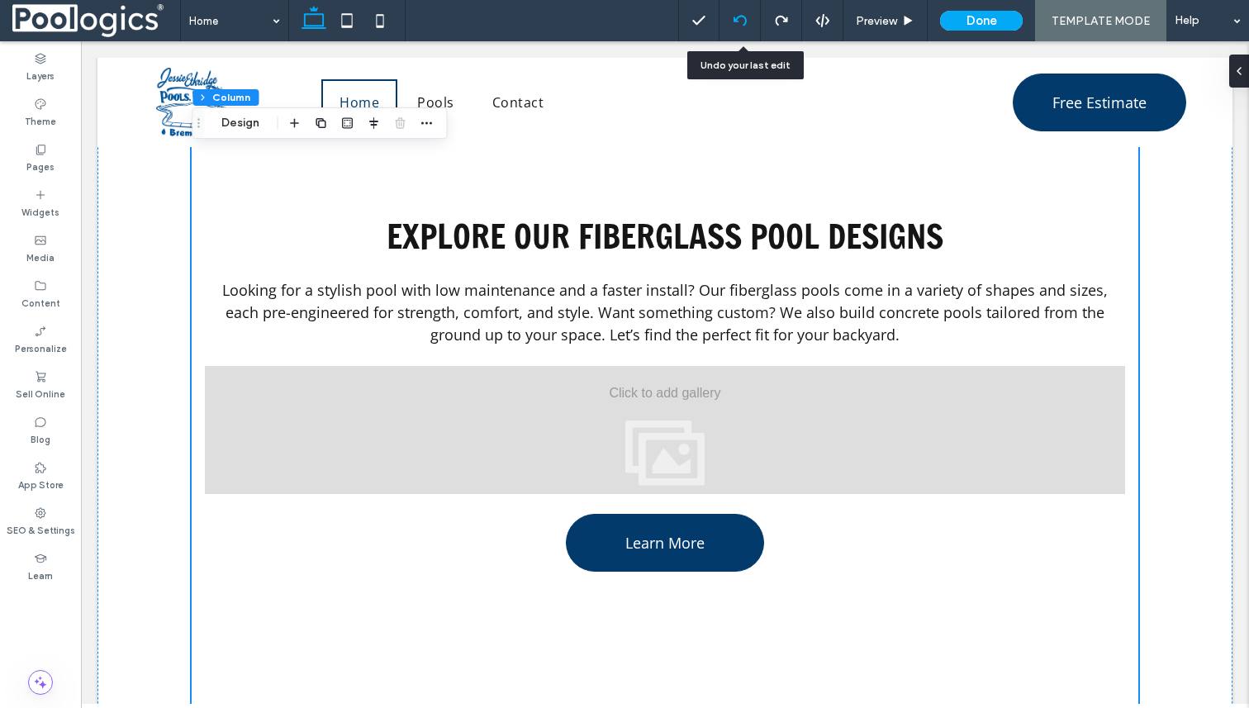
click at [744, 18] on icon at bounding box center [740, 20] width 13 height 13
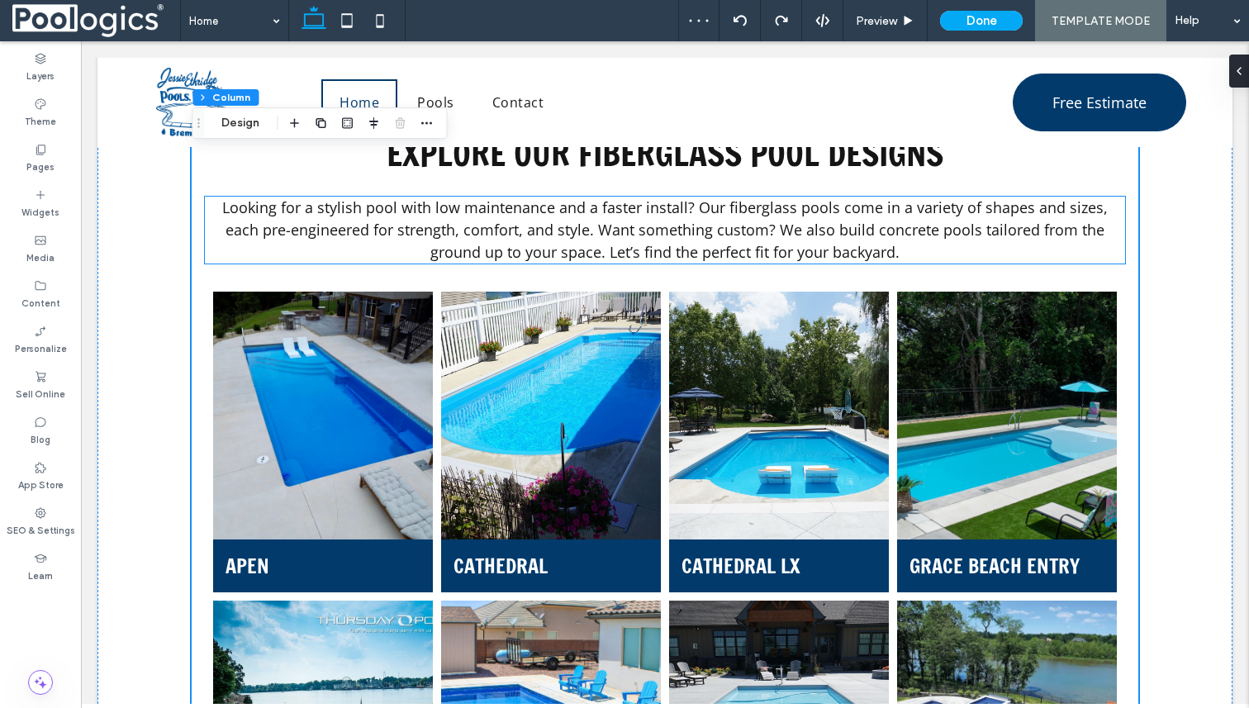
scroll to position [1048, 0]
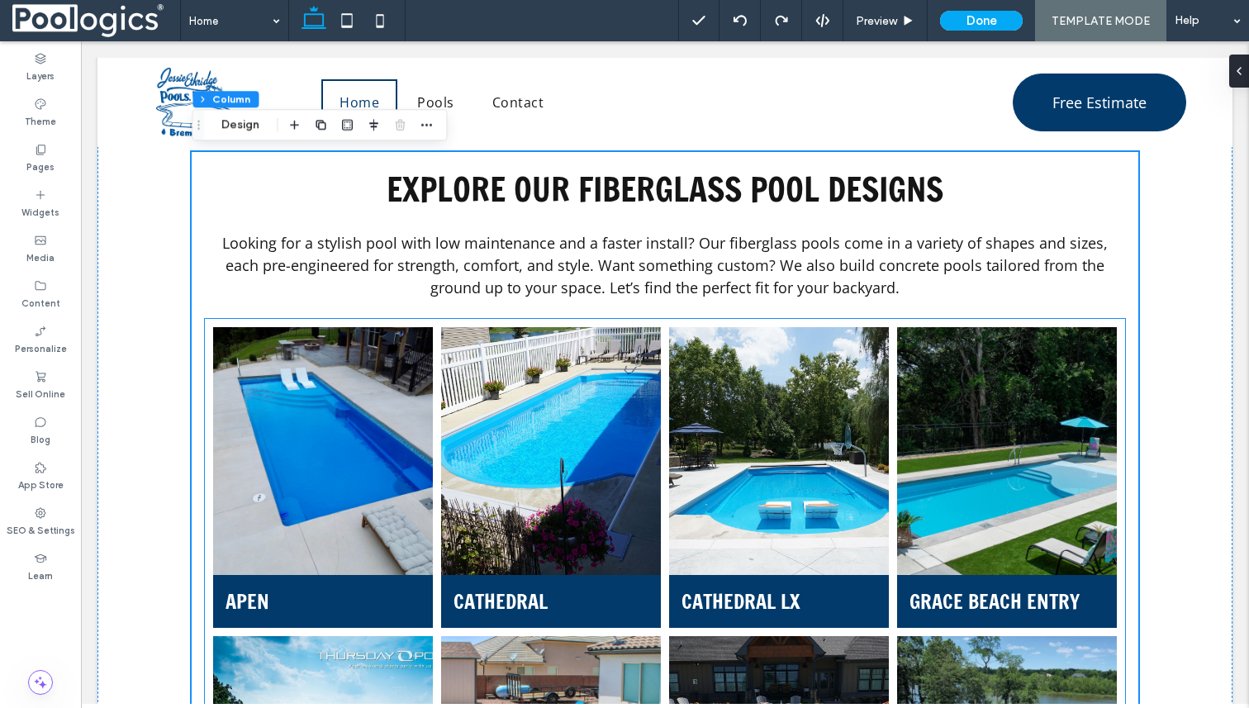
click at [381, 340] on link at bounding box center [323, 451] width 233 height 263
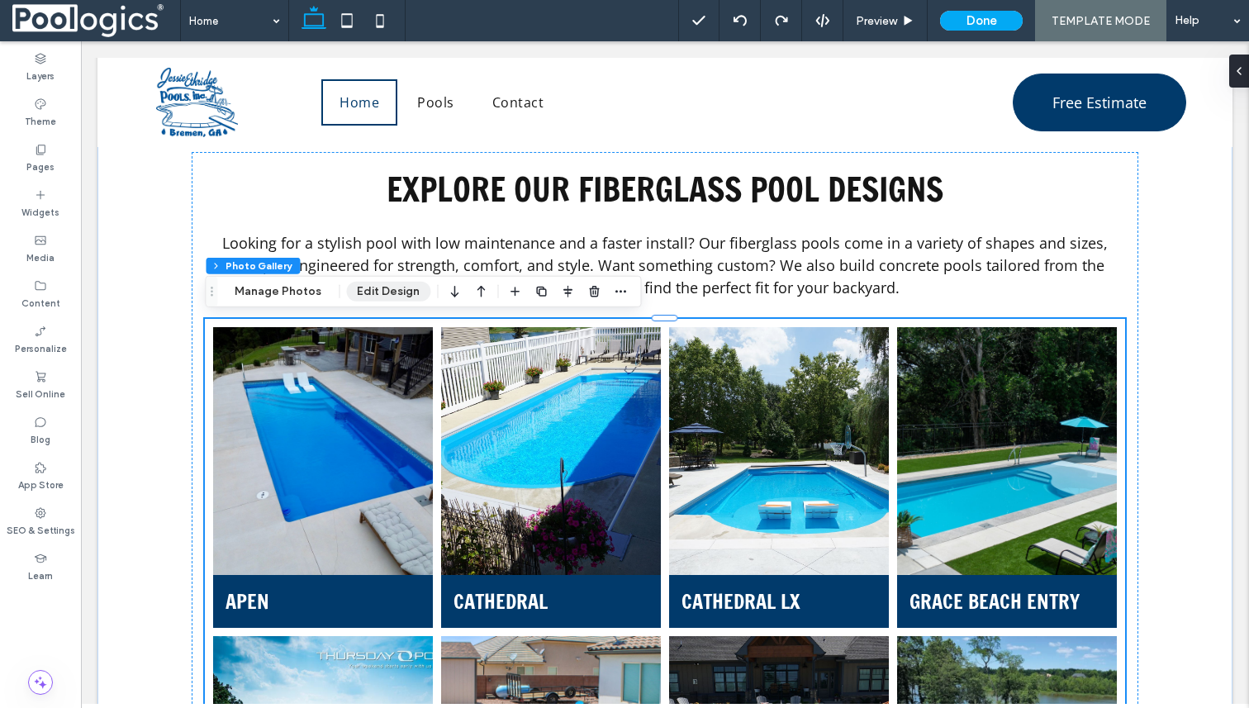
click at [373, 287] on button "Edit Design" at bounding box center [388, 292] width 84 height 20
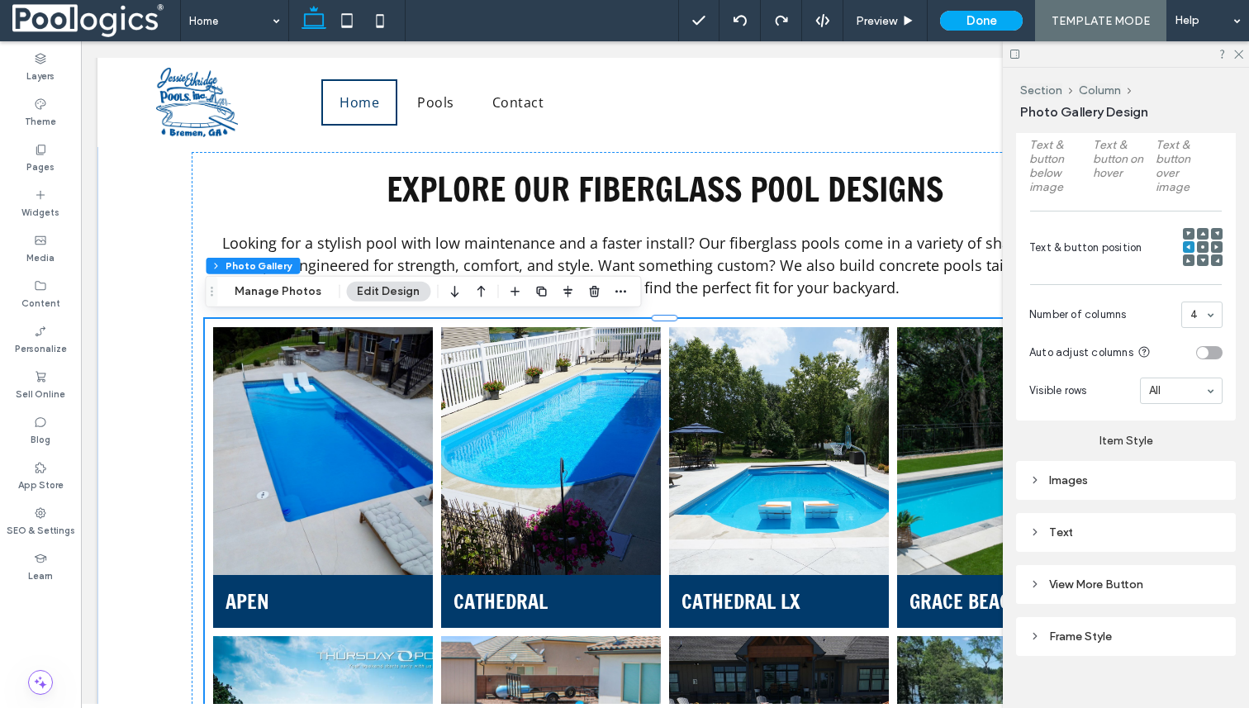
scroll to position [578, 0]
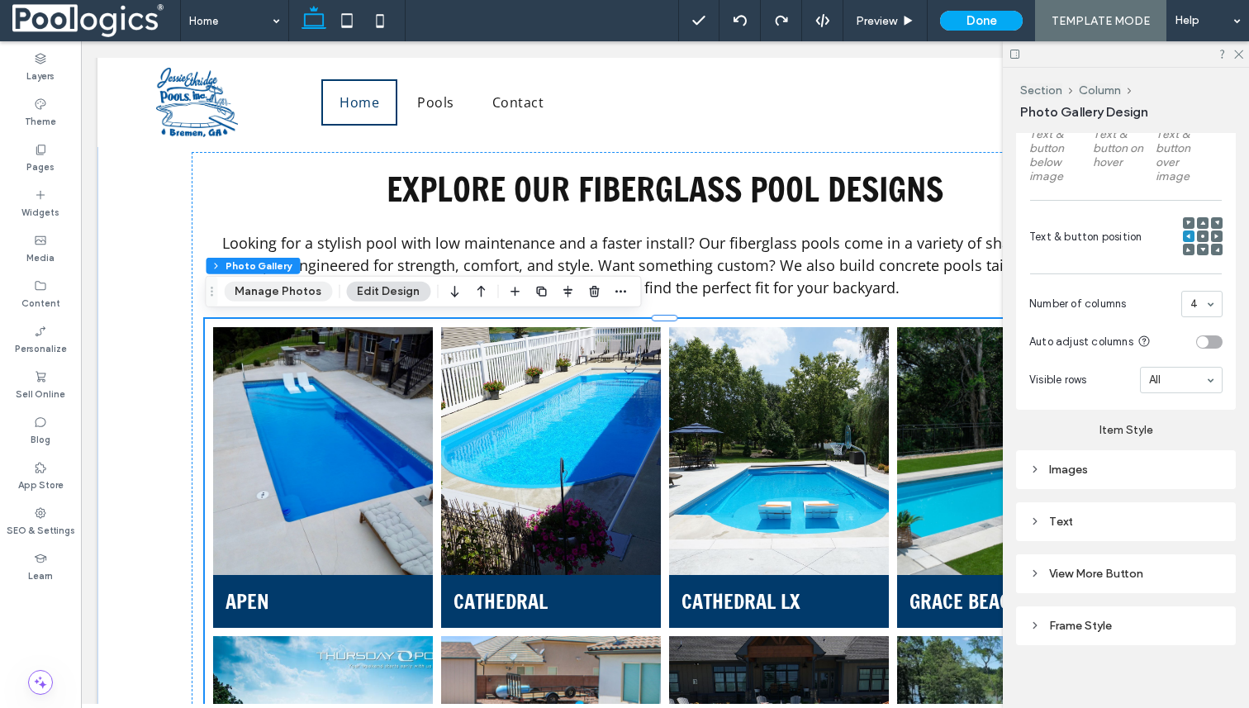
click at [300, 286] on button "Manage Photos" at bounding box center [278, 292] width 108 height 20
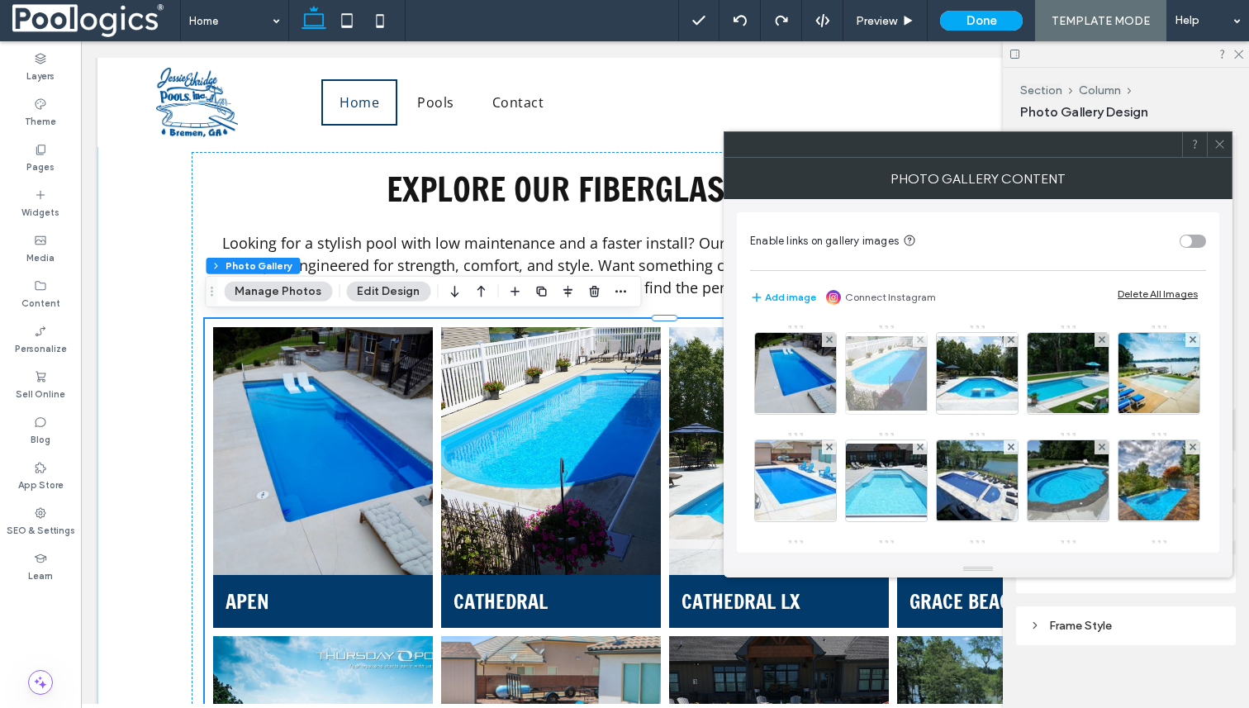
click at [883, 362] on img at bounding box center [886, 373] width 132 height 74
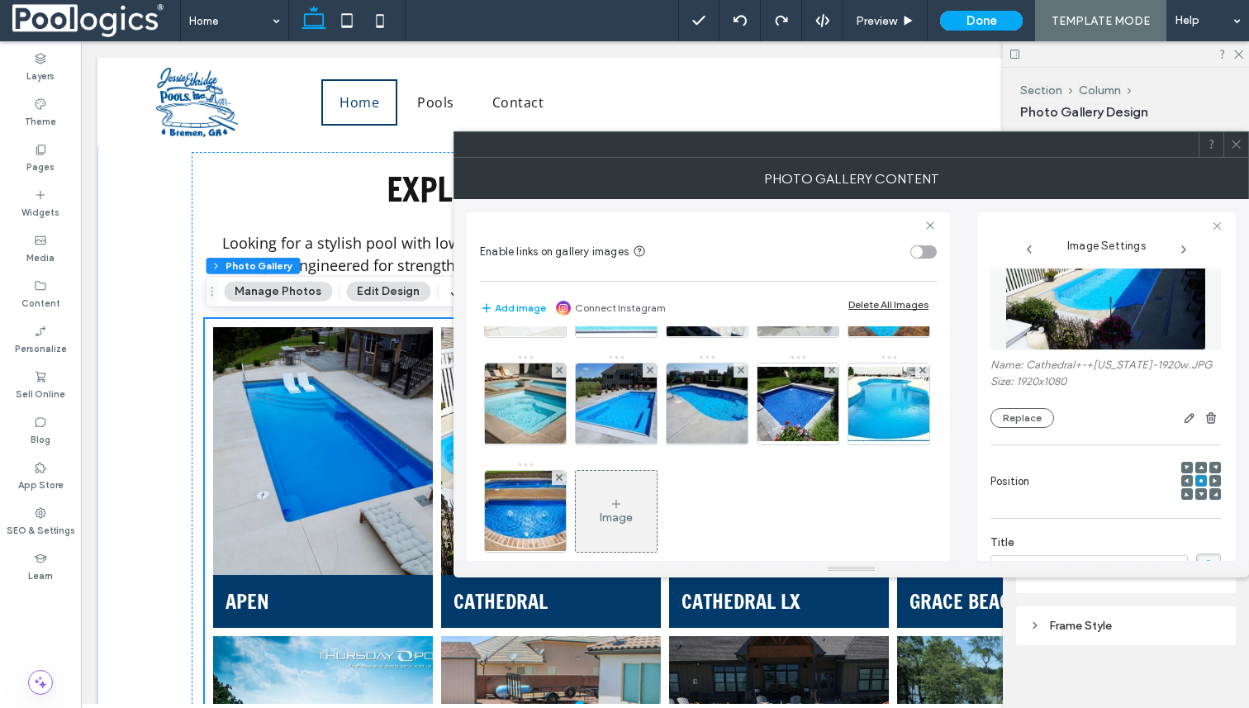
scroll to position [17, 0]
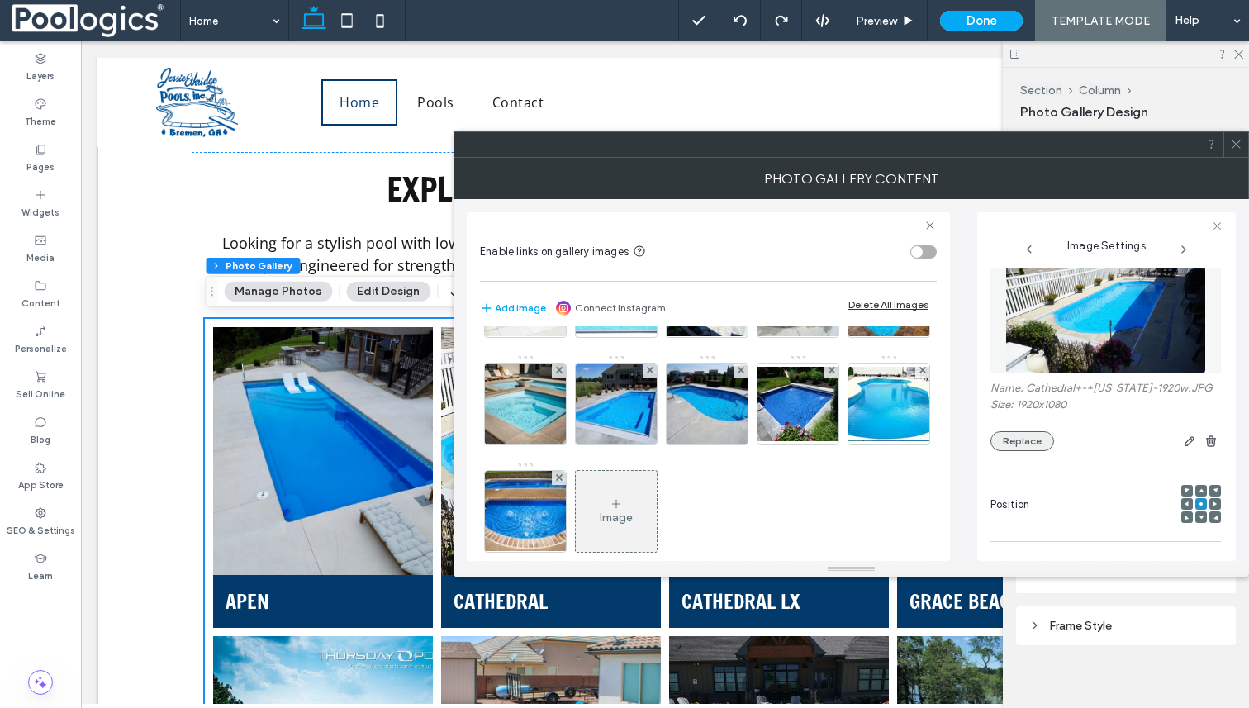
click at [1020, 443] on button "Replace" at bounding box center [1023, 441] width 64 height 20
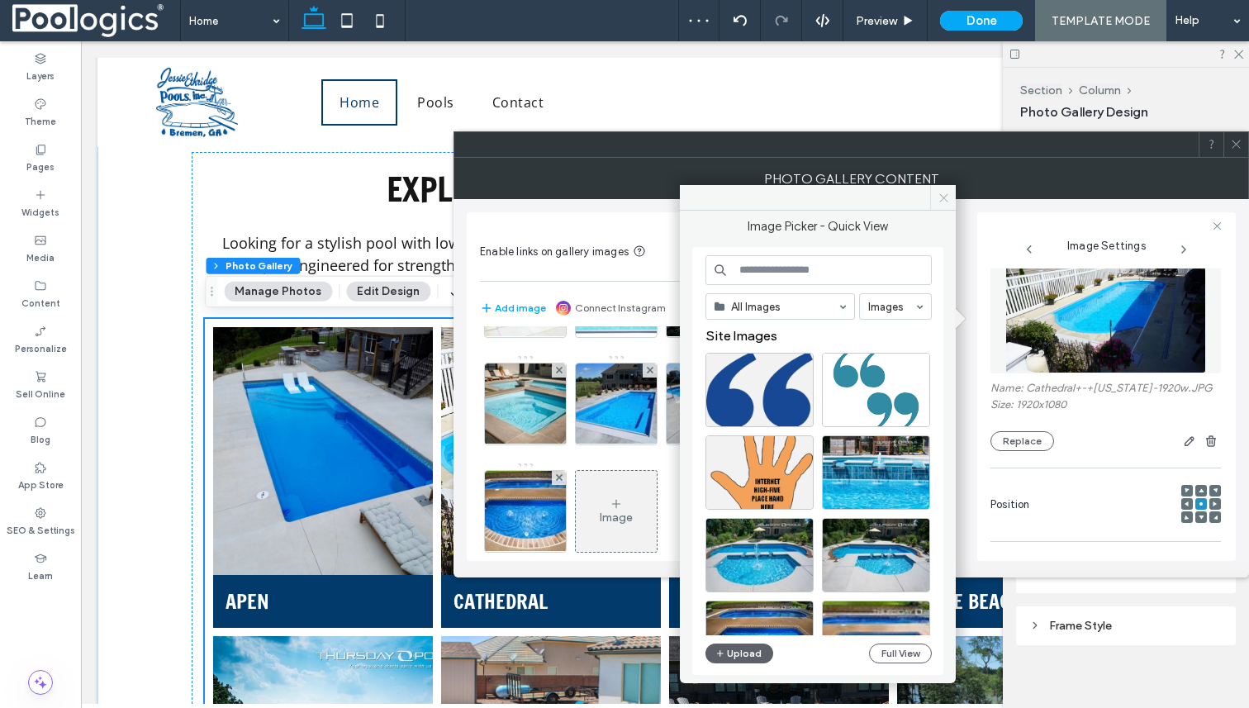
click at [936, 197] on span at bounding box center [943, 197] width 26 height 25
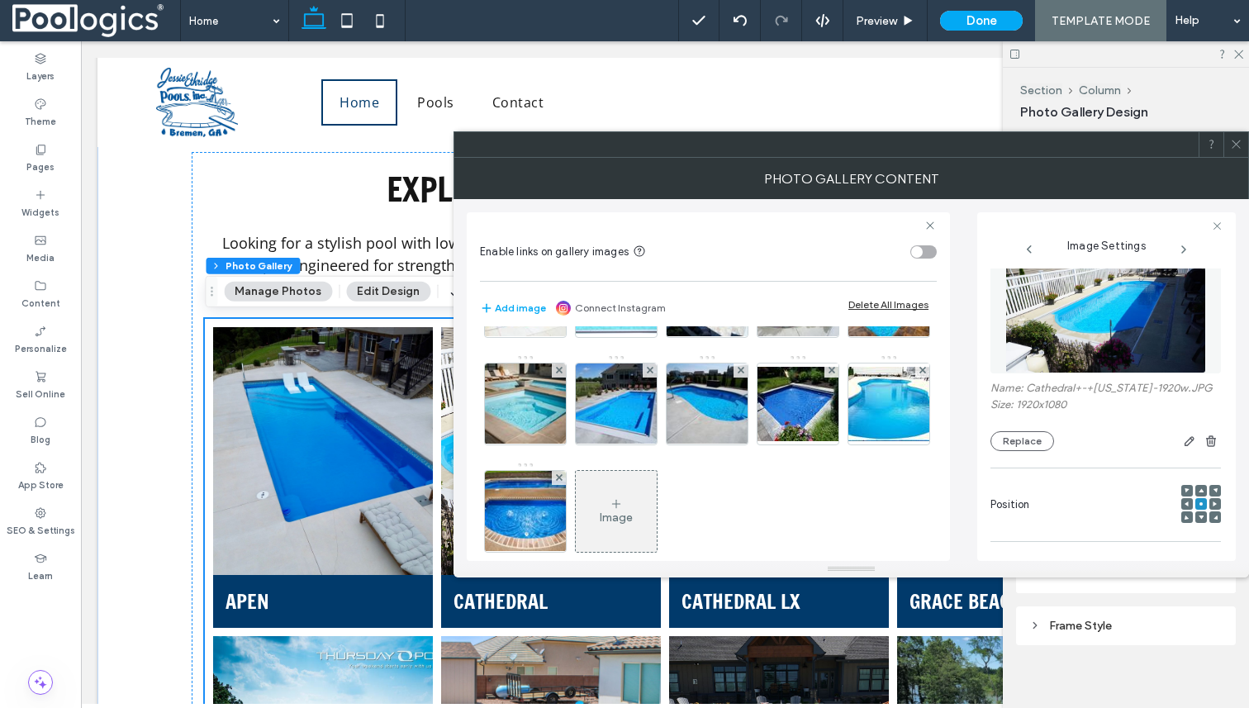
click at [1134, 330] on img at bounding box center [1107, 316] width 202 height 114
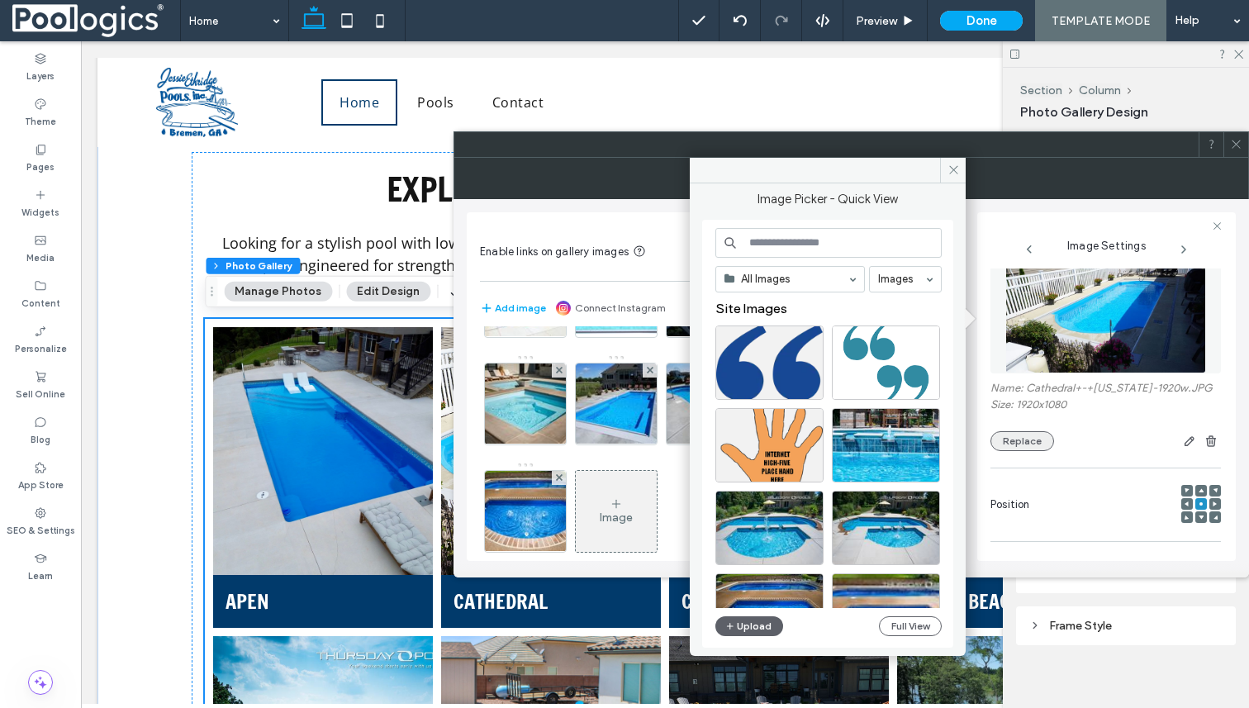
click at [1023, 440] on button "Replace" at bounding box center [1023, 441] width 64 height 20
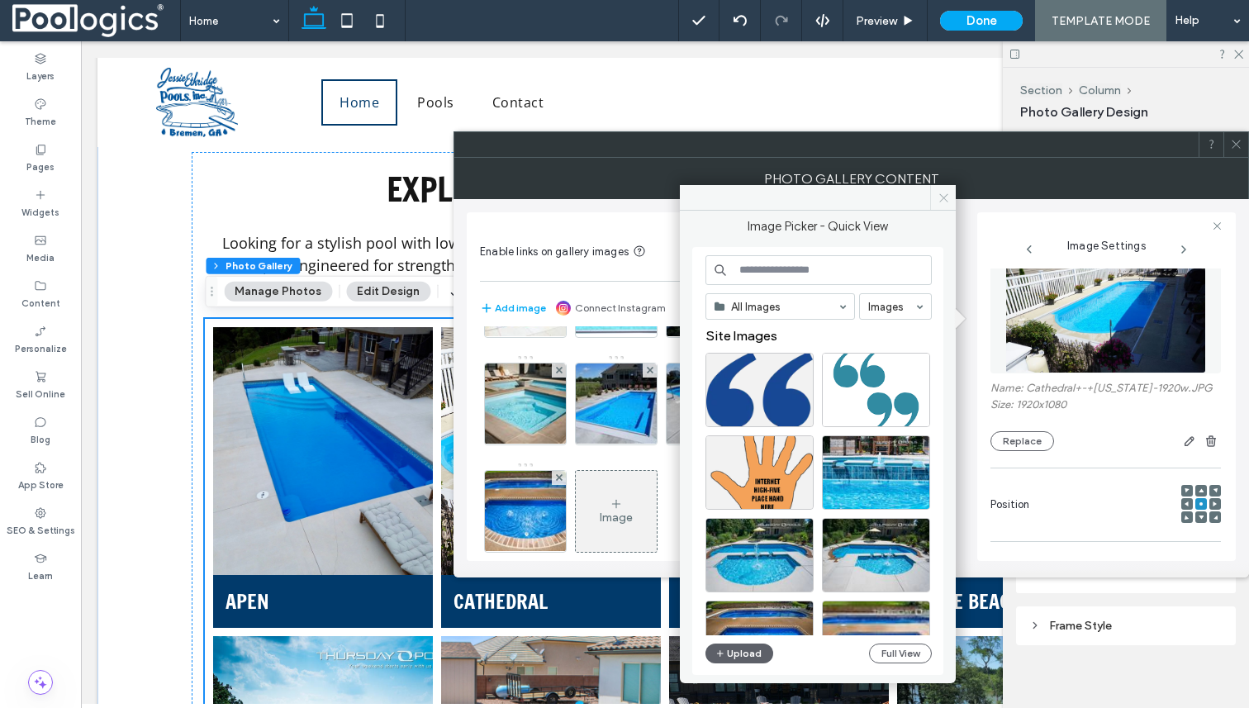
click at [944, 198] on icon at bounding box center [944, 198] width 12 height 12
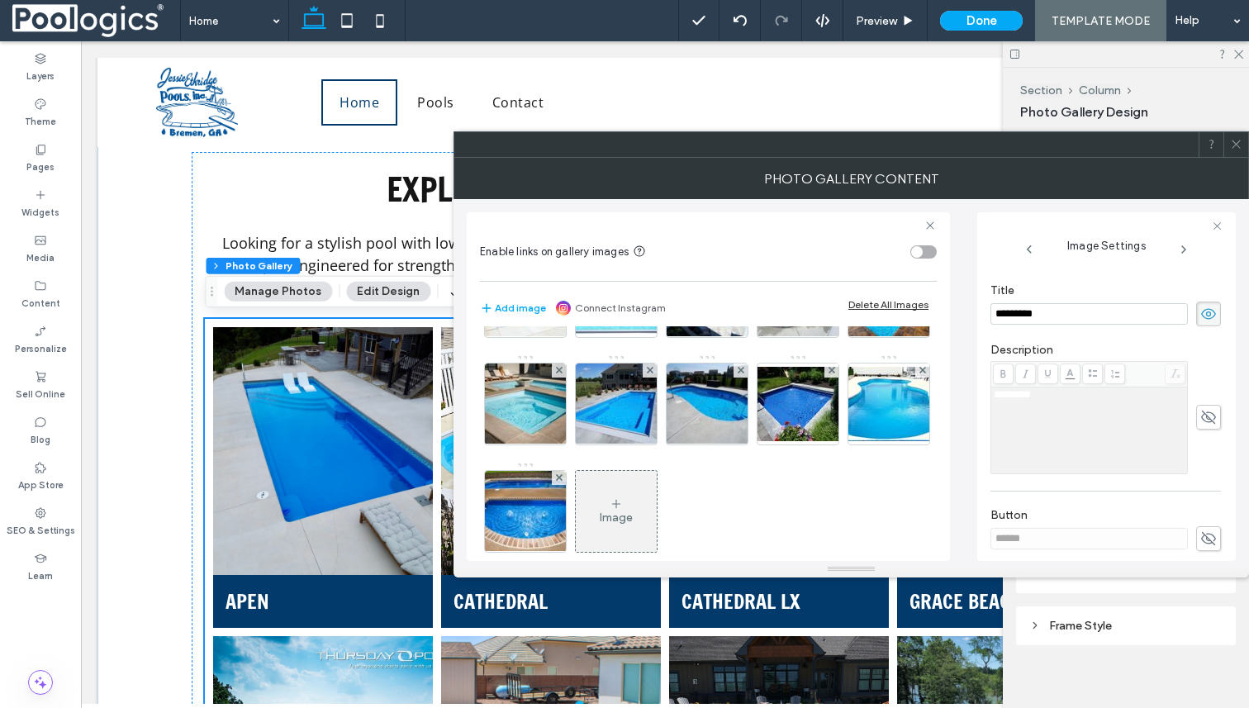
scroll to position [417, 0]
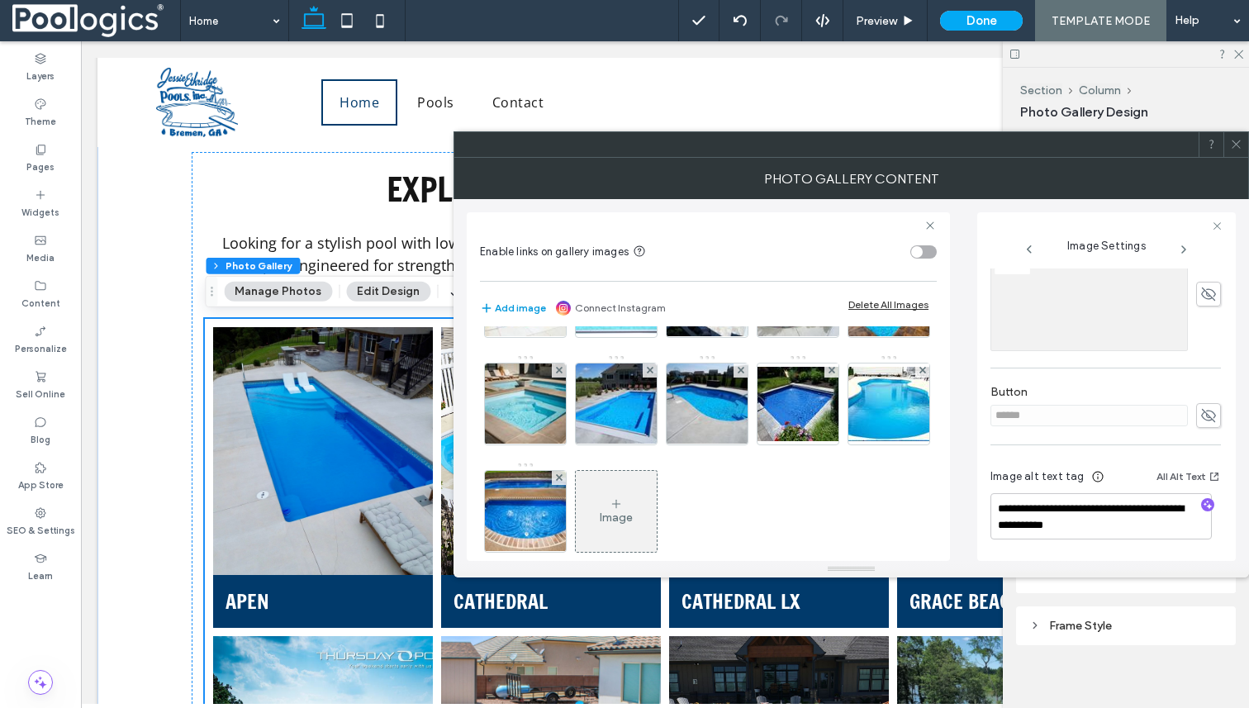
click at [526, 311] on button "Add image" at bounding box center [513, 308] width 66 height 20
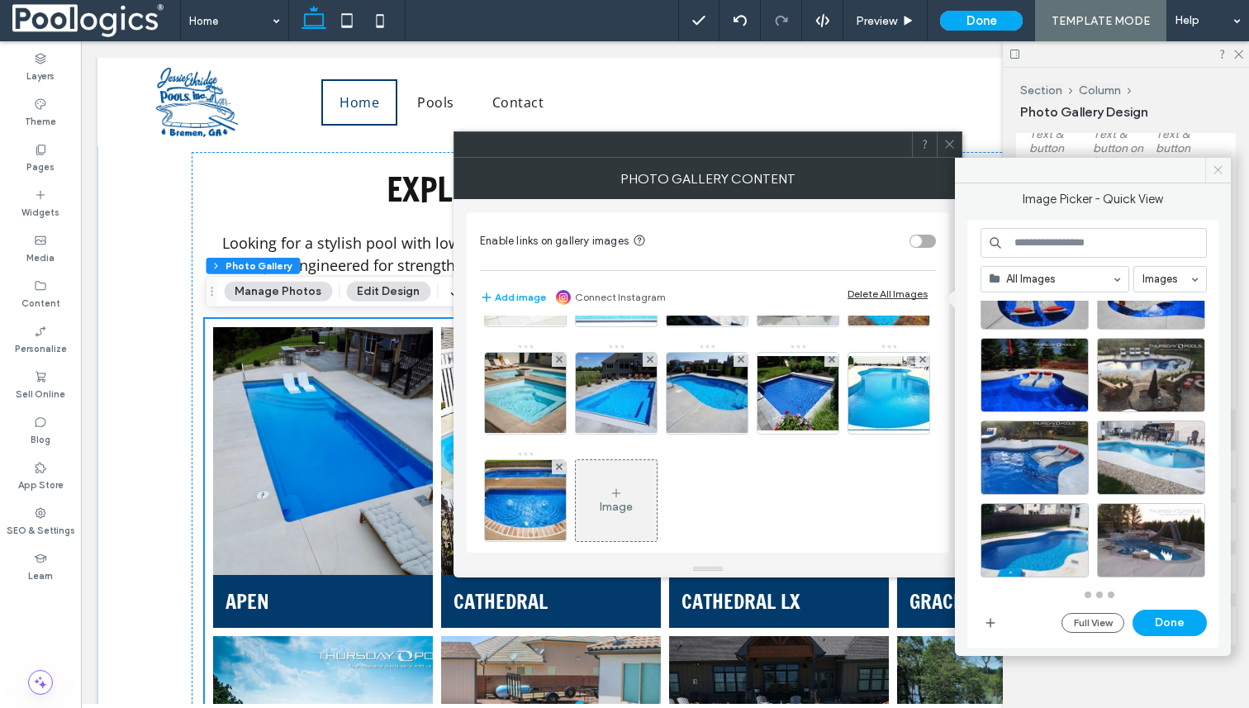
scroll to position [731, 0]
click at [1219, 169] on icon at bounding box center [1218, 170] width 12 height 12
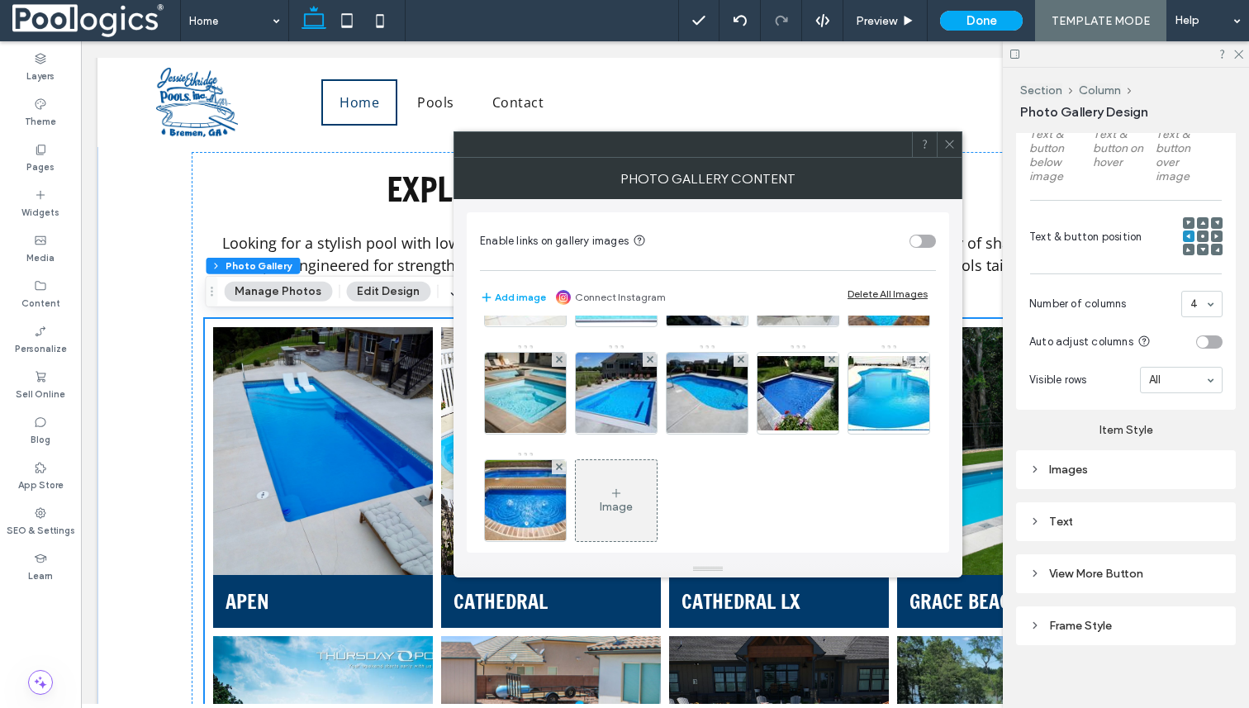
click at [947, 142] on icon at bounding box center [950, 144] width 12 height 12
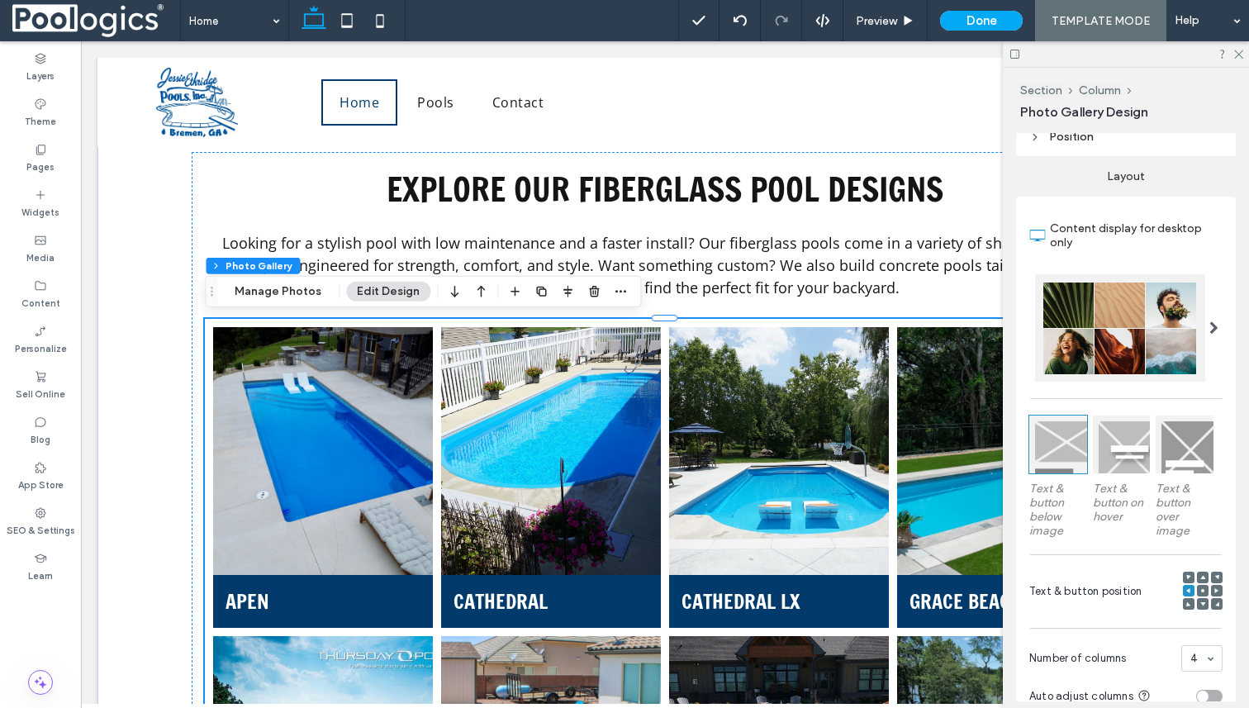
scroll to position [0, 0]
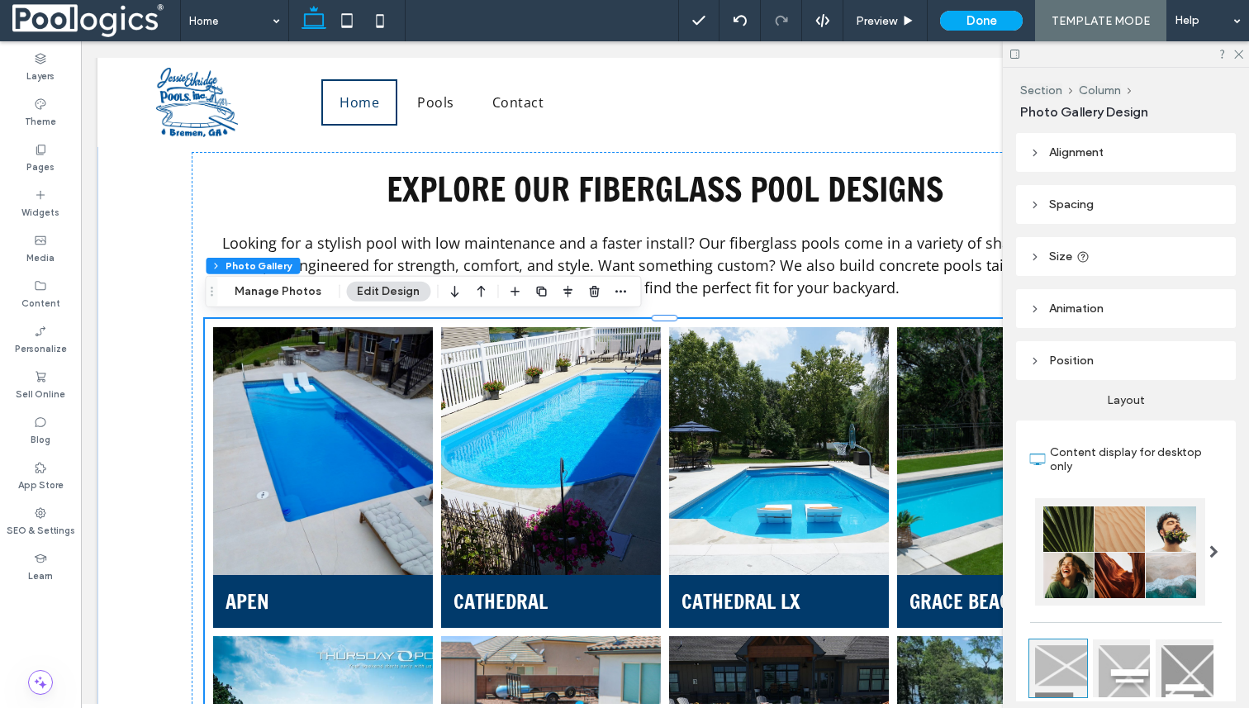
click at [891, 333] on li "Cathedral LX Cathedral LX Button" at bounding box center [779, 477] width 228 height 309
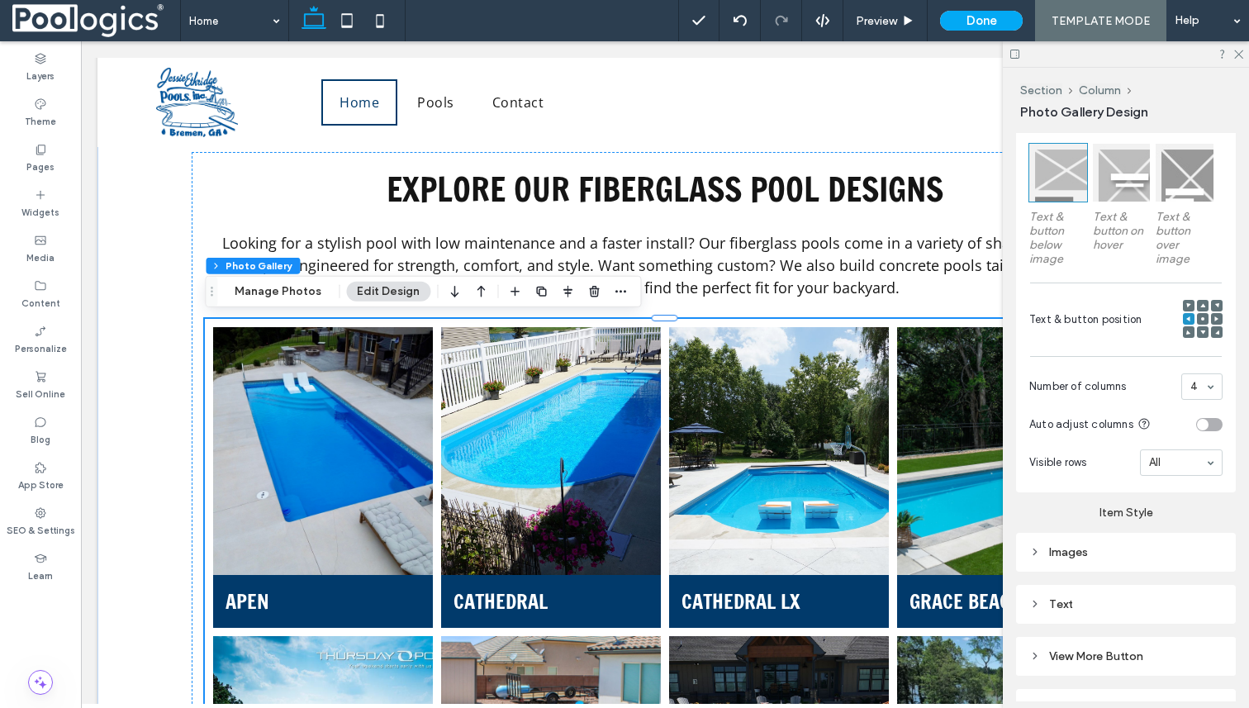
scroll to position [517, 0]
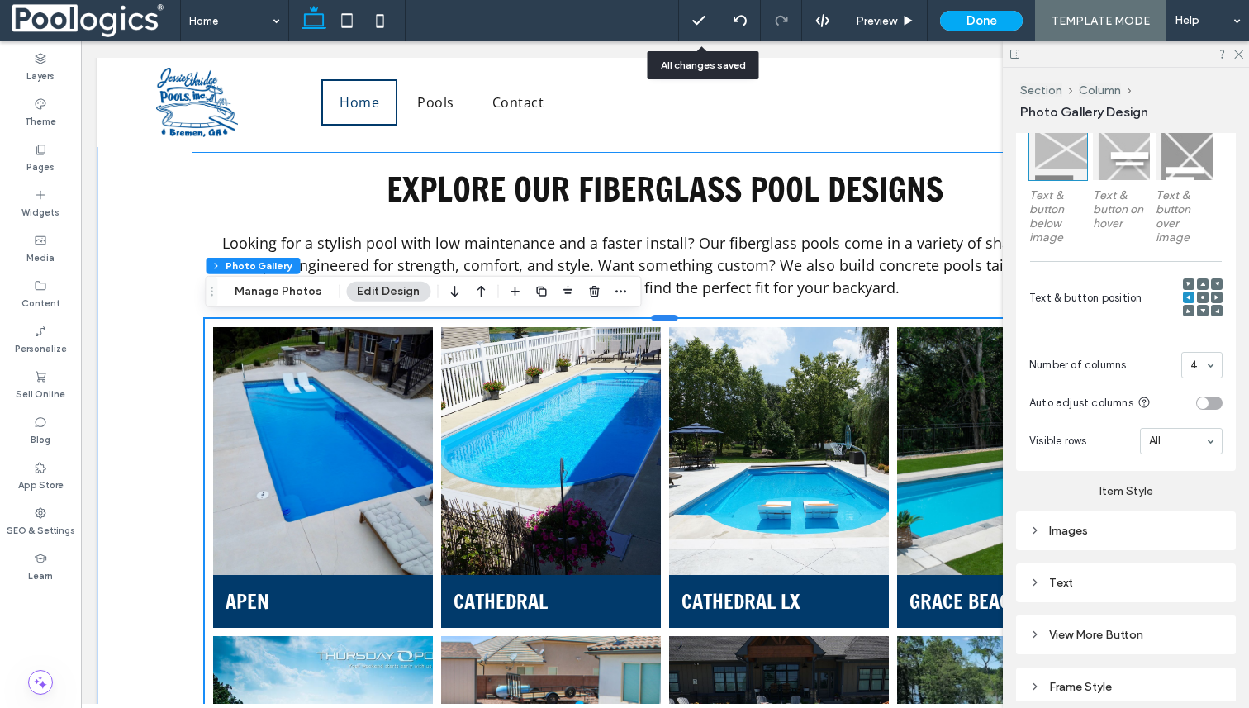
click at [671, 318] on div at bounding box center [665, 317] width 26 height 7
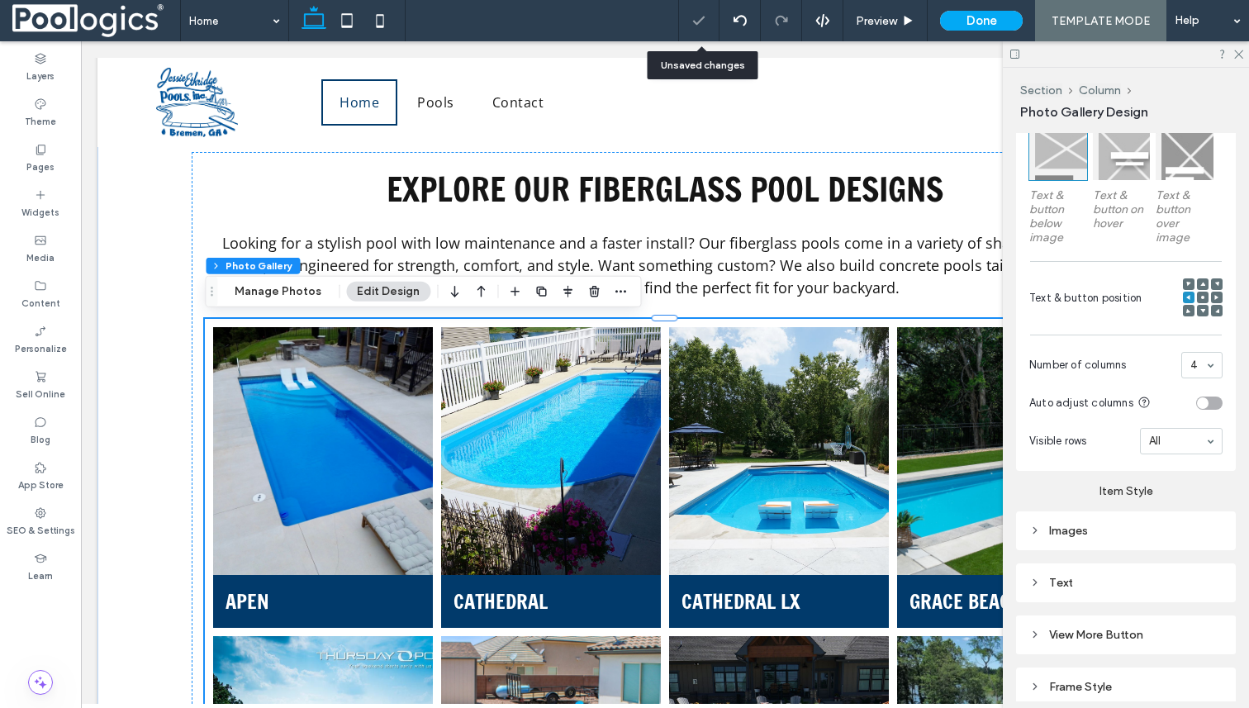
click at [377, 404] on link at bounding box center [323, 451] width 233 height 263
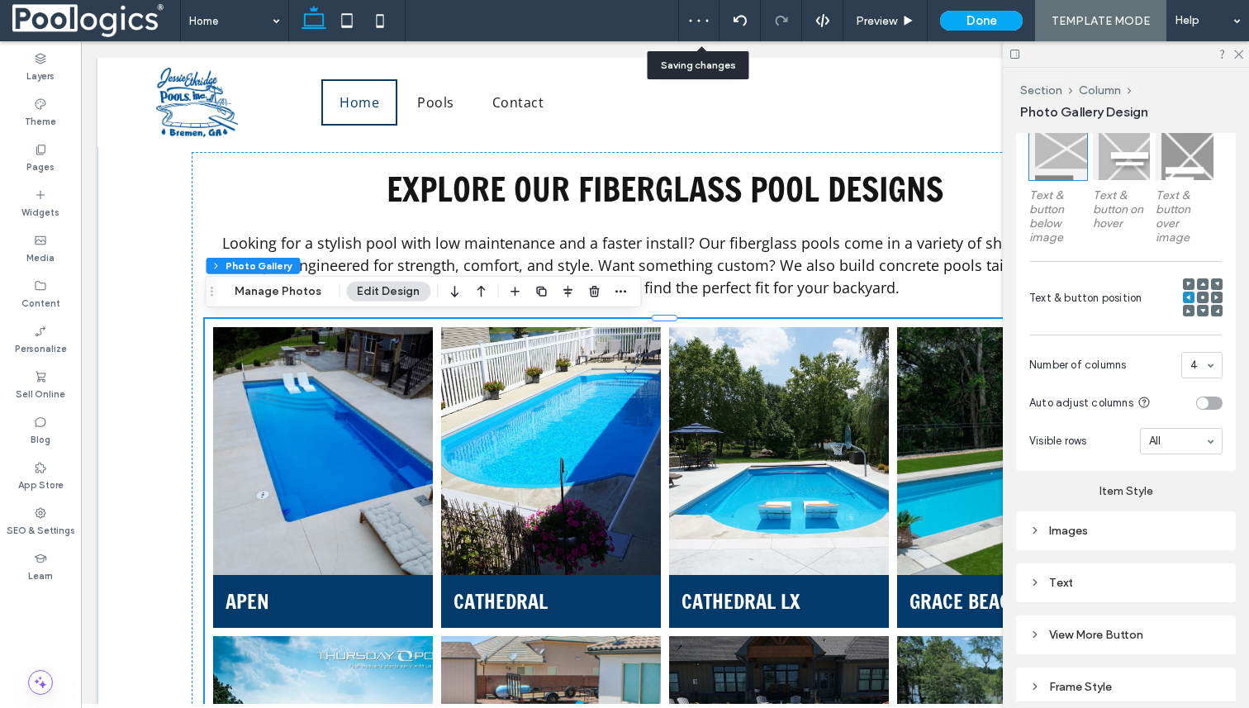
click at [620, 292] on use "button" at bounding box center [621, 291] width 11 height 2
click at [1238, 50] on icon at bounding box center [1238, 53] width 11 height 11
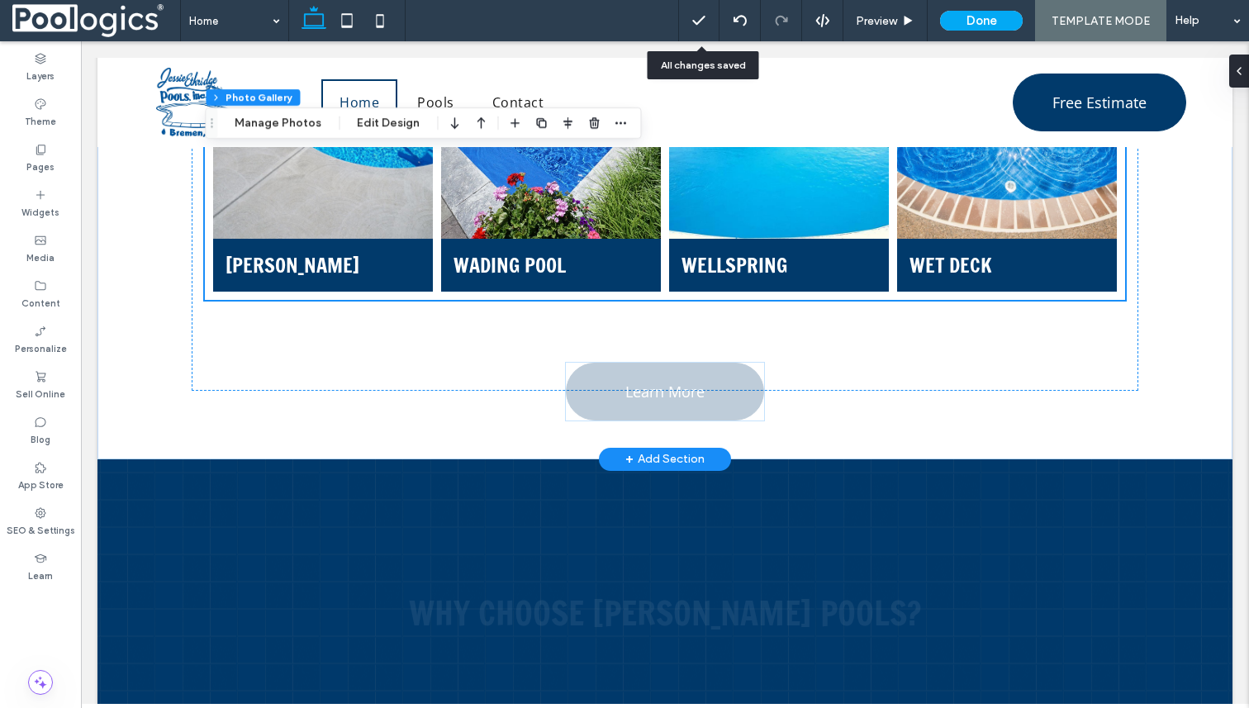
scroll to position [2355, 0]
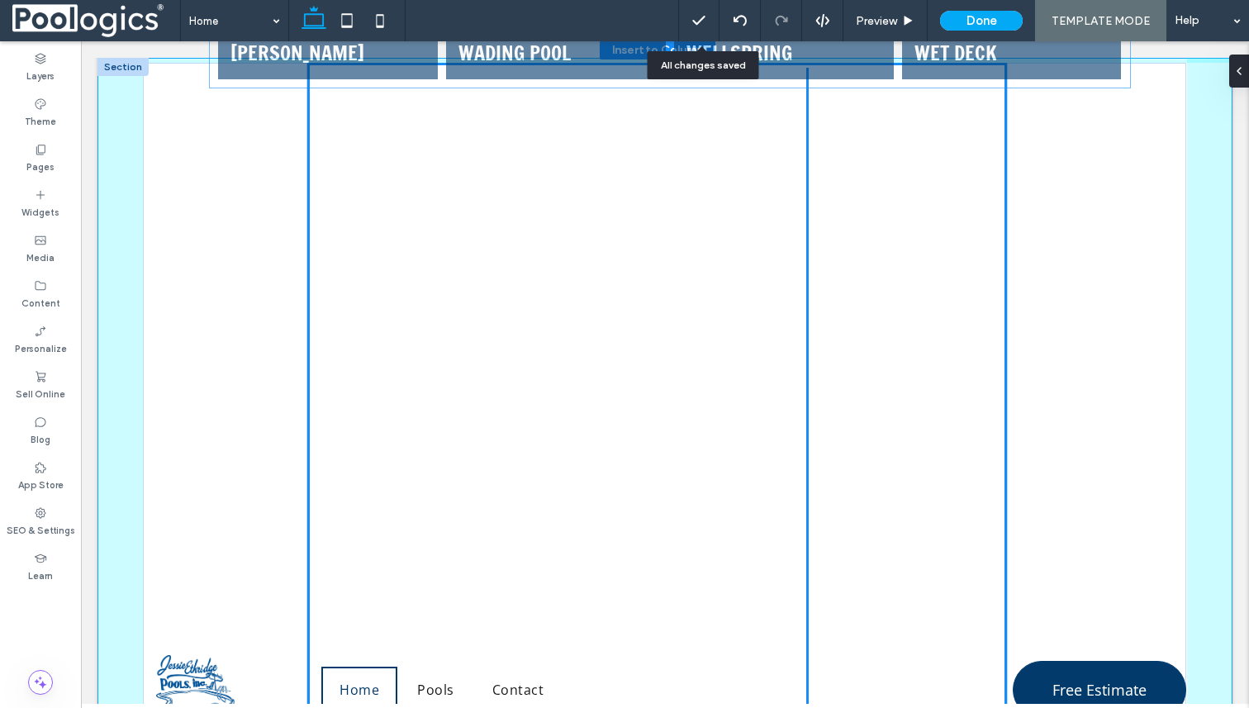
scroll to position [1937, 0]
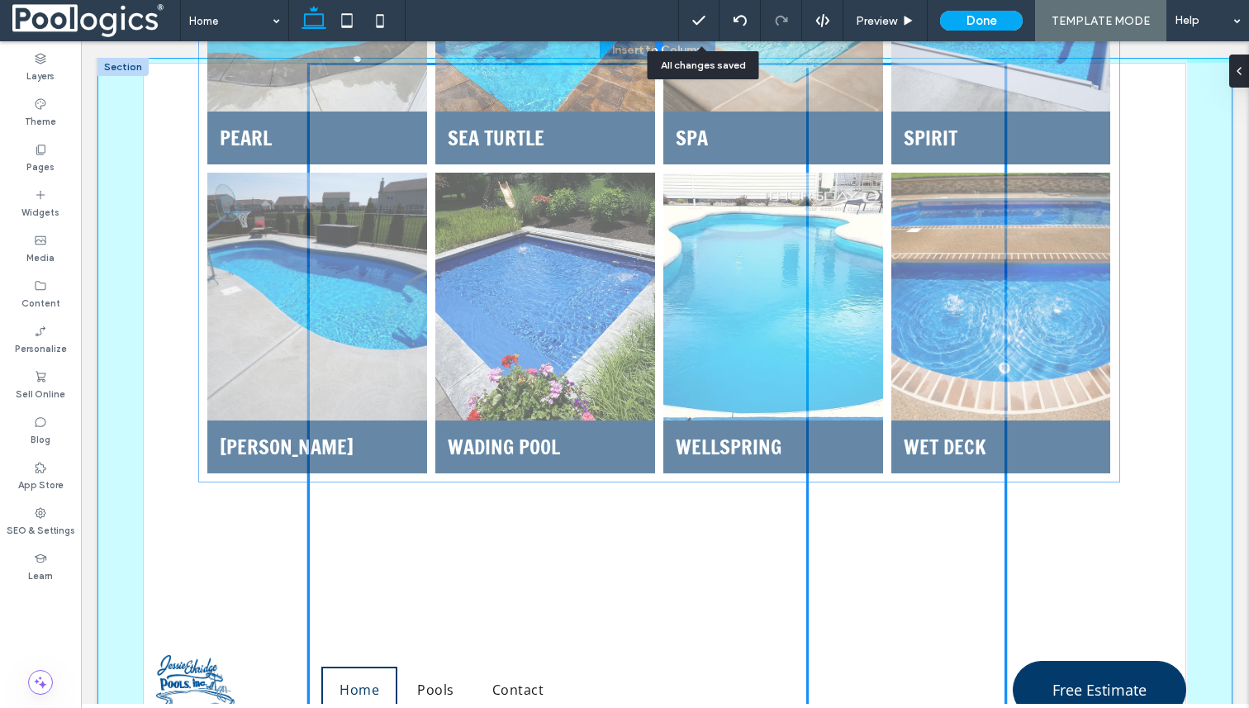
drag, startPoint x: 721, startPoint y: 254, endPoint x: 739, endPoint y: 511, distance: 257.5
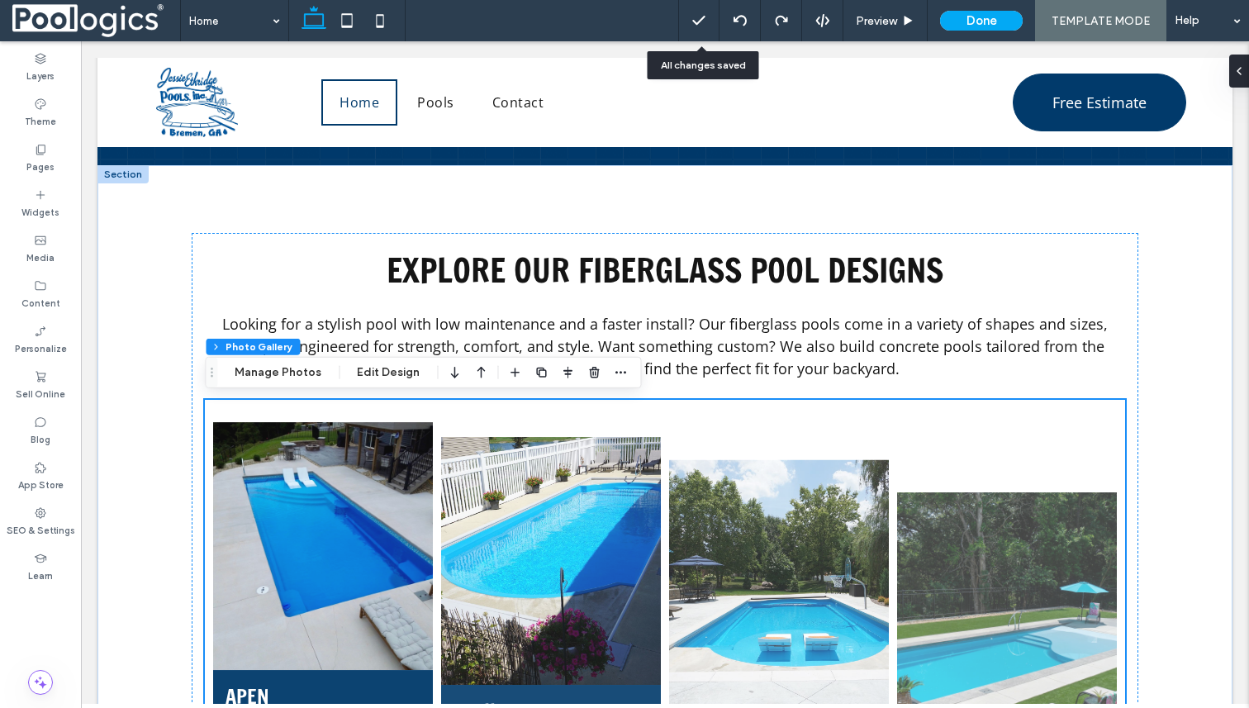
scroll to position [990, 0]
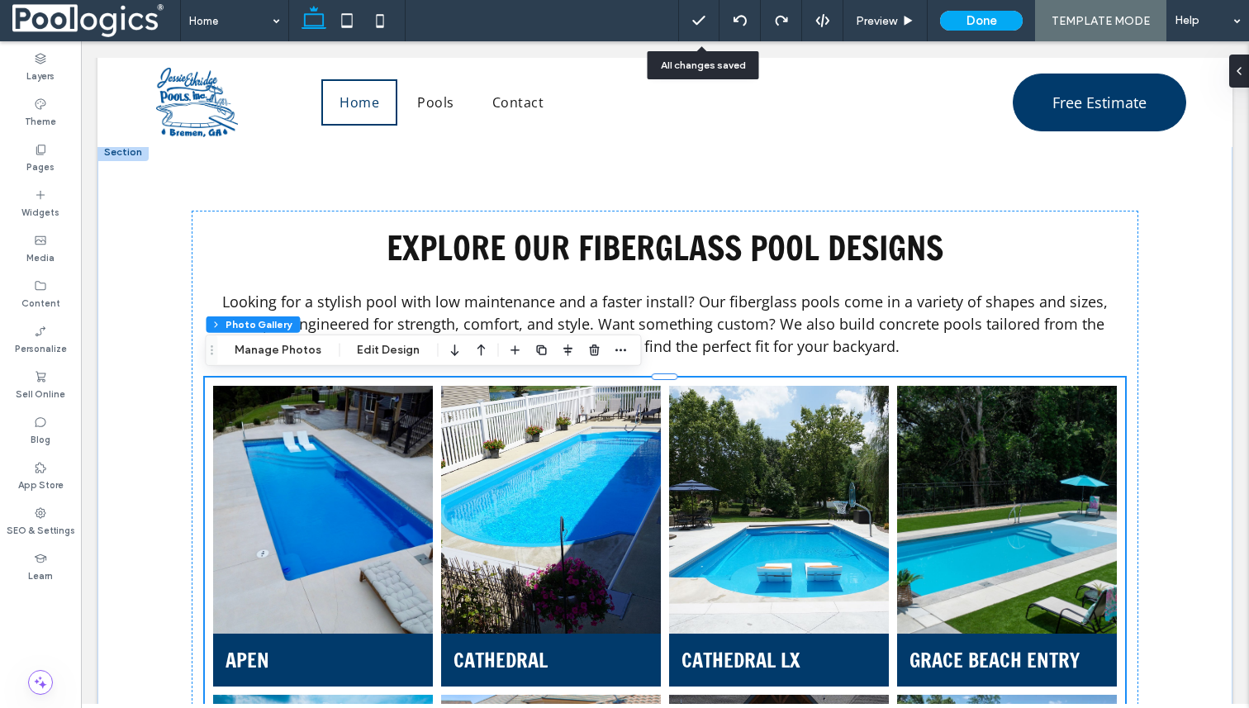
click at [756, 471] on link at bounding box center [779, 509] width 233 height 263
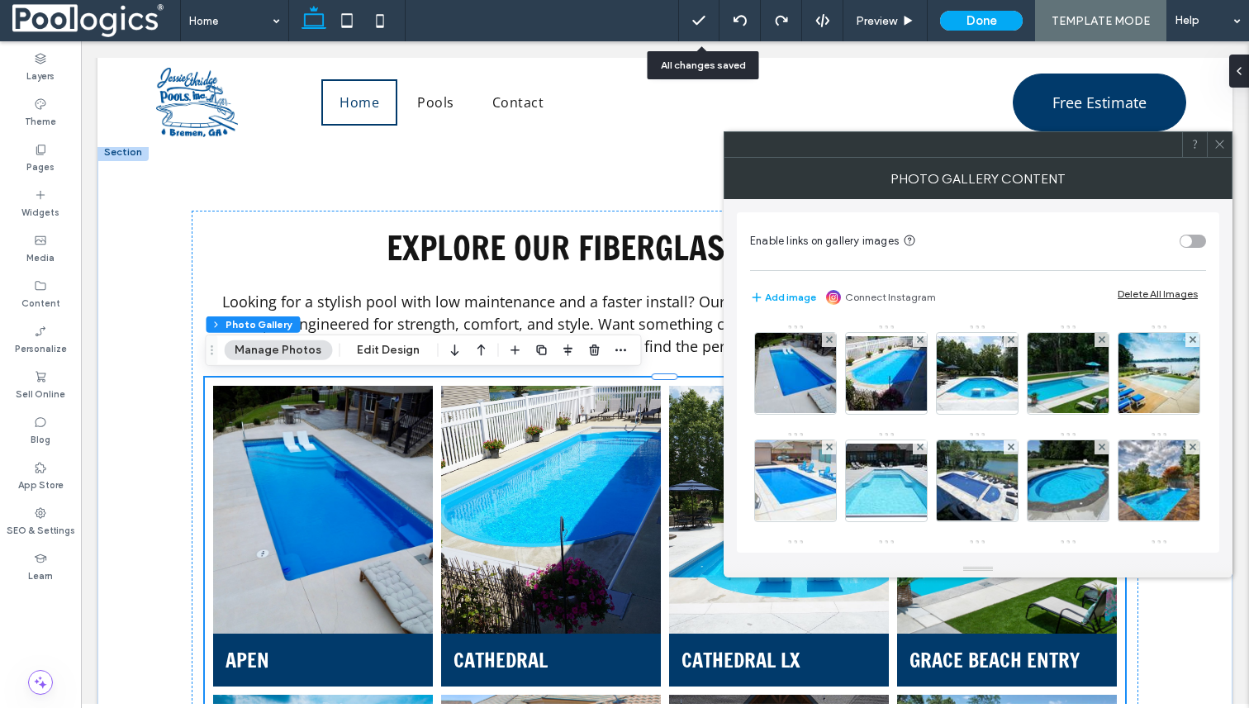
click at [1099, 414] on img at bounding box center [1159, 373] width 121 height 81
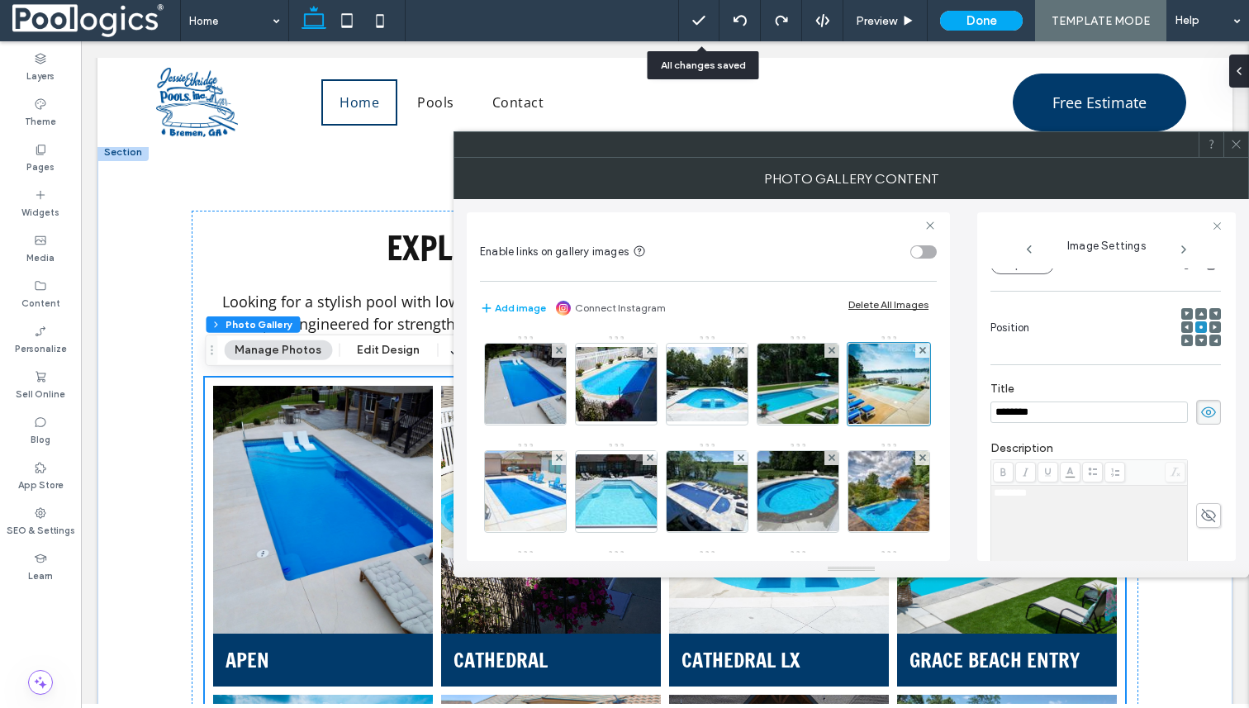
scroll to position [0, 0]
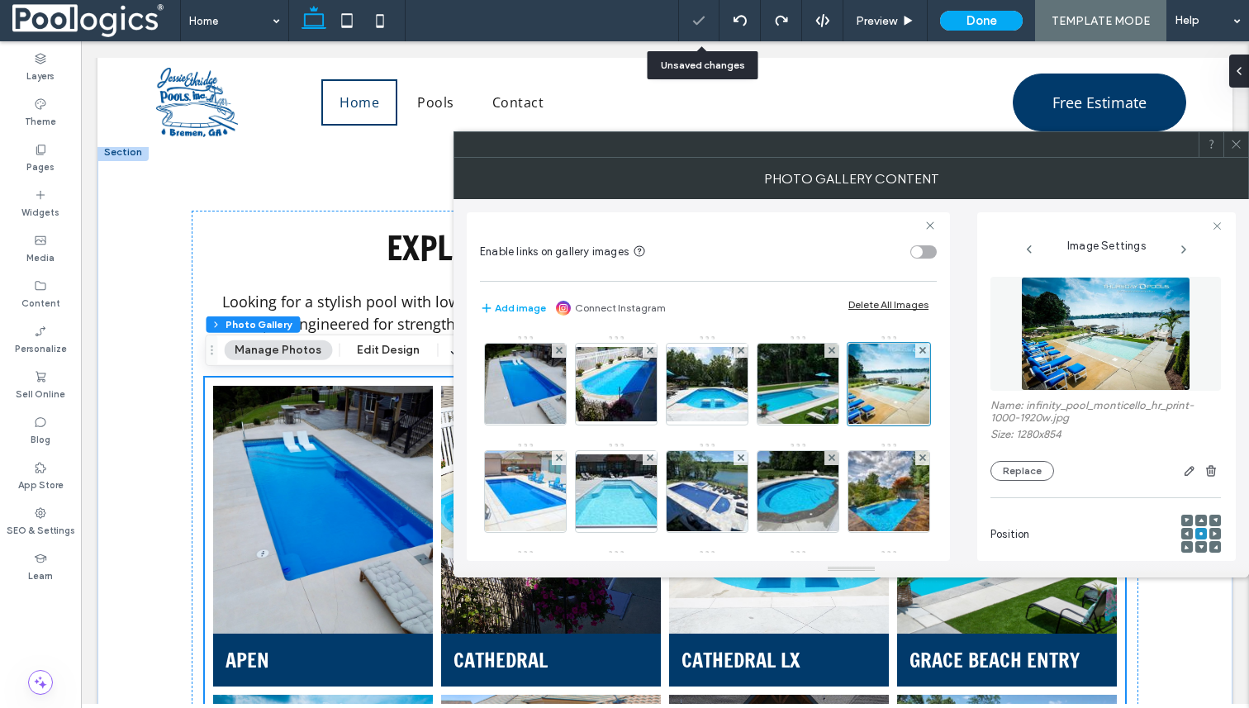
click at [892, 302] on div "Delete All Images" at bounding box center [889, 304] width 80 height 12
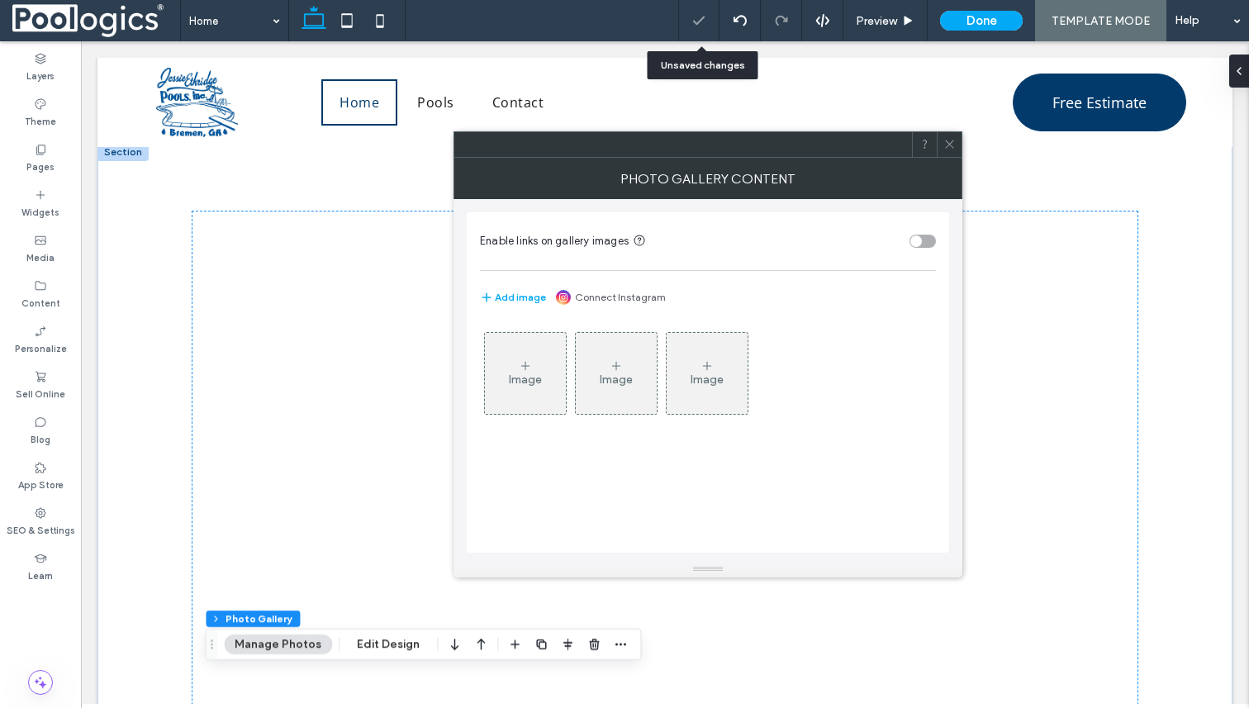
click at [951, 139] on icon at bounding box center [950, 144] width 12 height 12
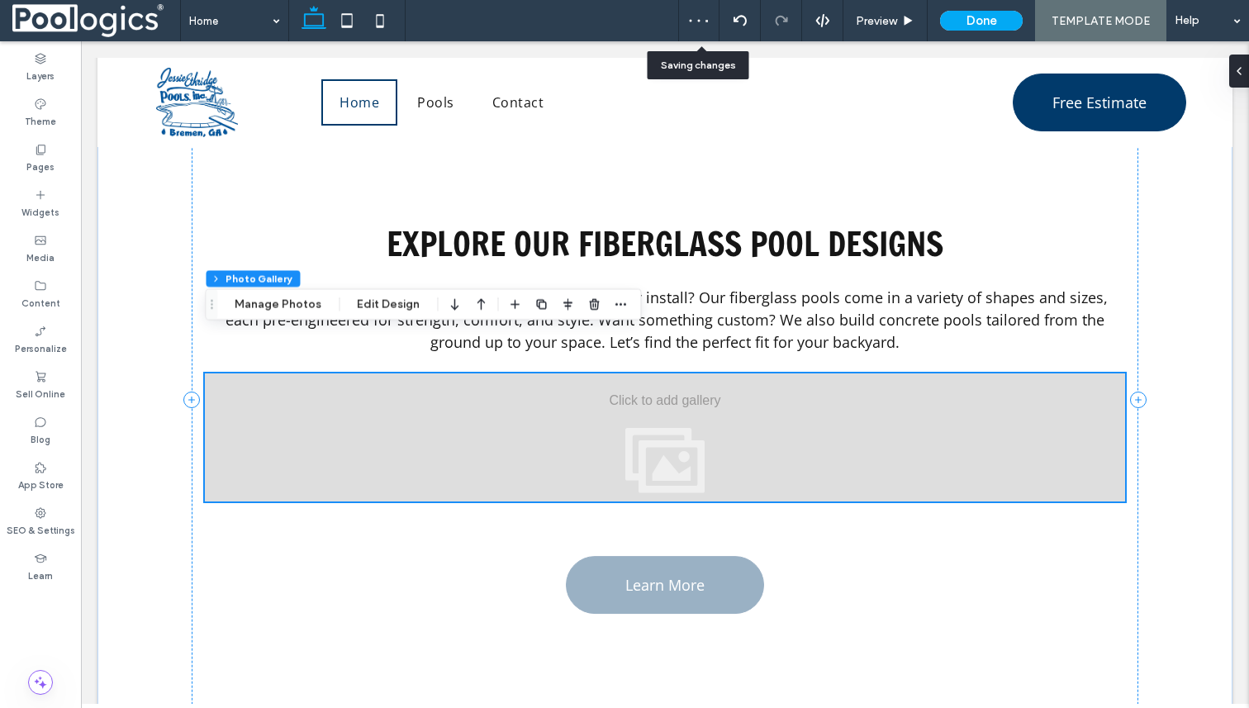
scroll to position [1635, 0]
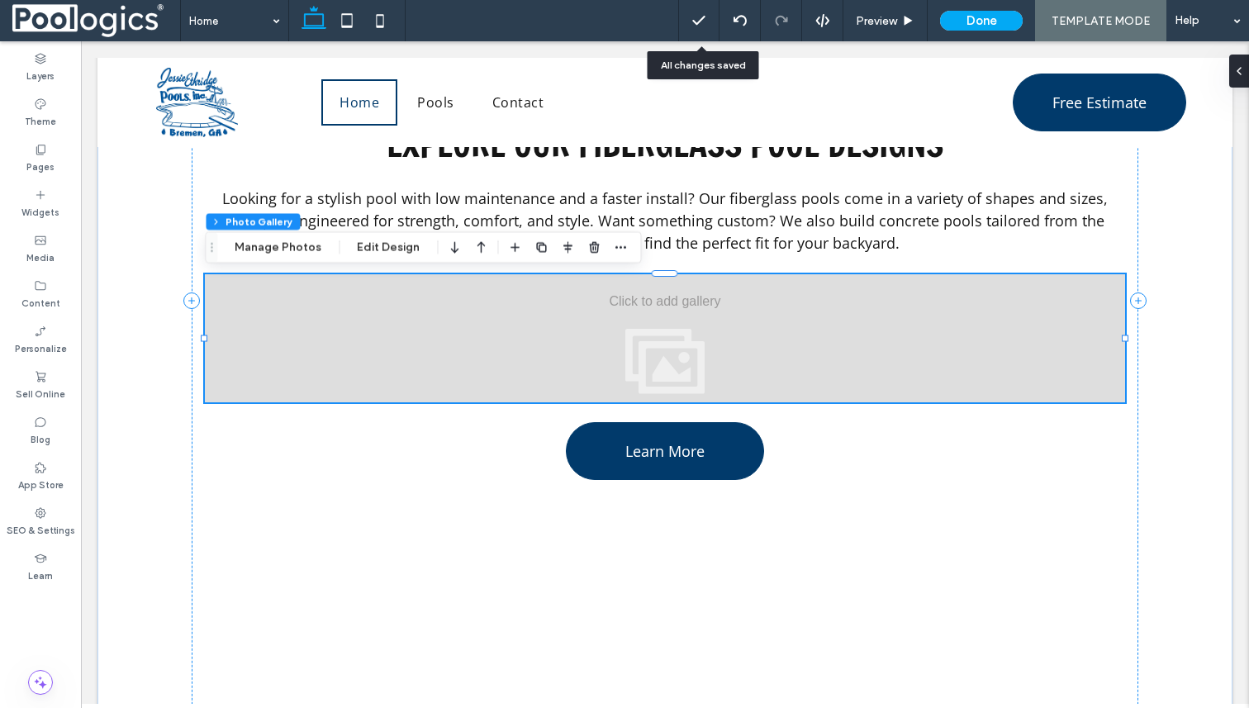
click at [665, 371] on div at bounding box center [665, 338] width 920 height 128
click at [511, 249] on icon "button" at bounding box center [514, 246] width 13 height 13
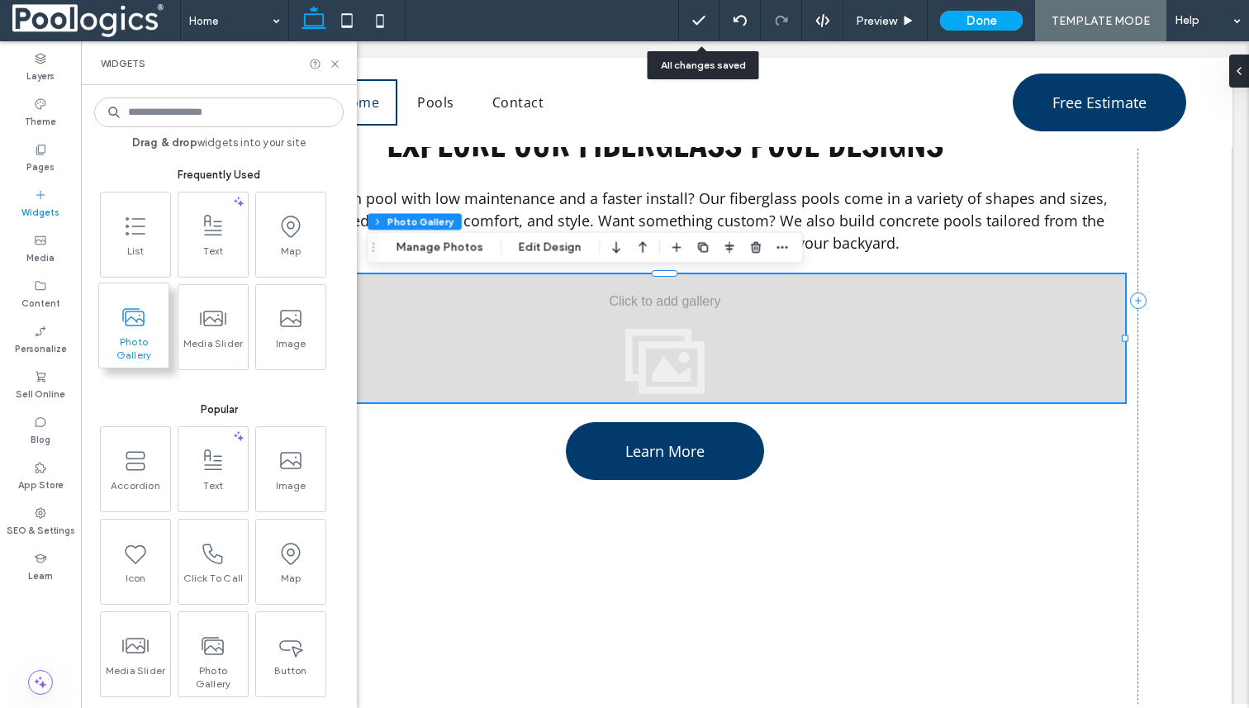
click at [127, 341] on span "Photo Gallery" at bounding box center [133, 346] width 69 height 23
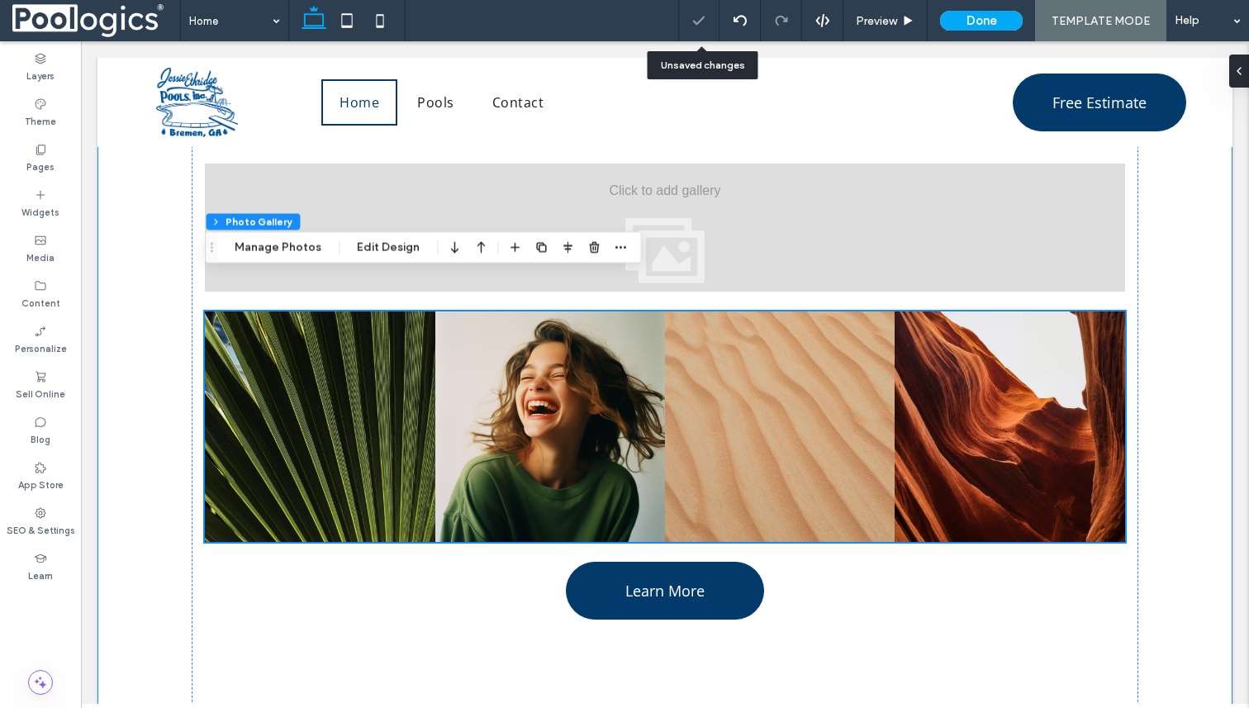
scroll to position [1510, 0]
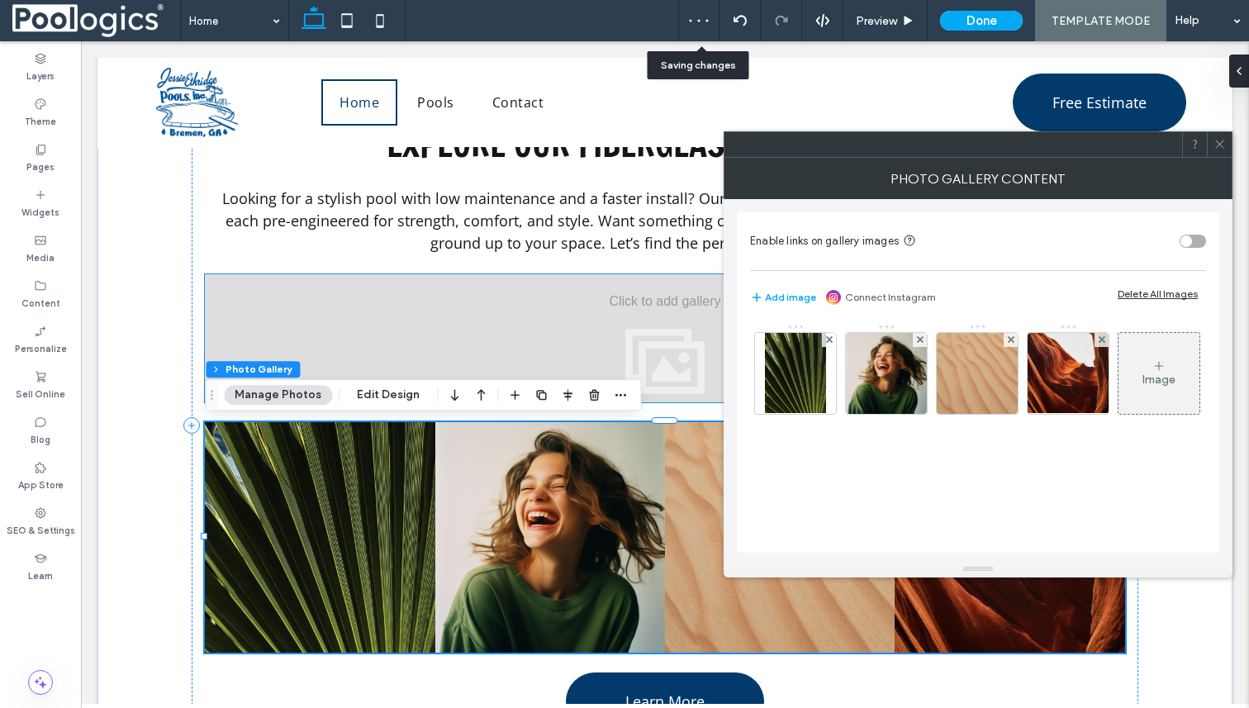
click at [627, 336] on div at bounding box center [665, 338] width 920 height 128
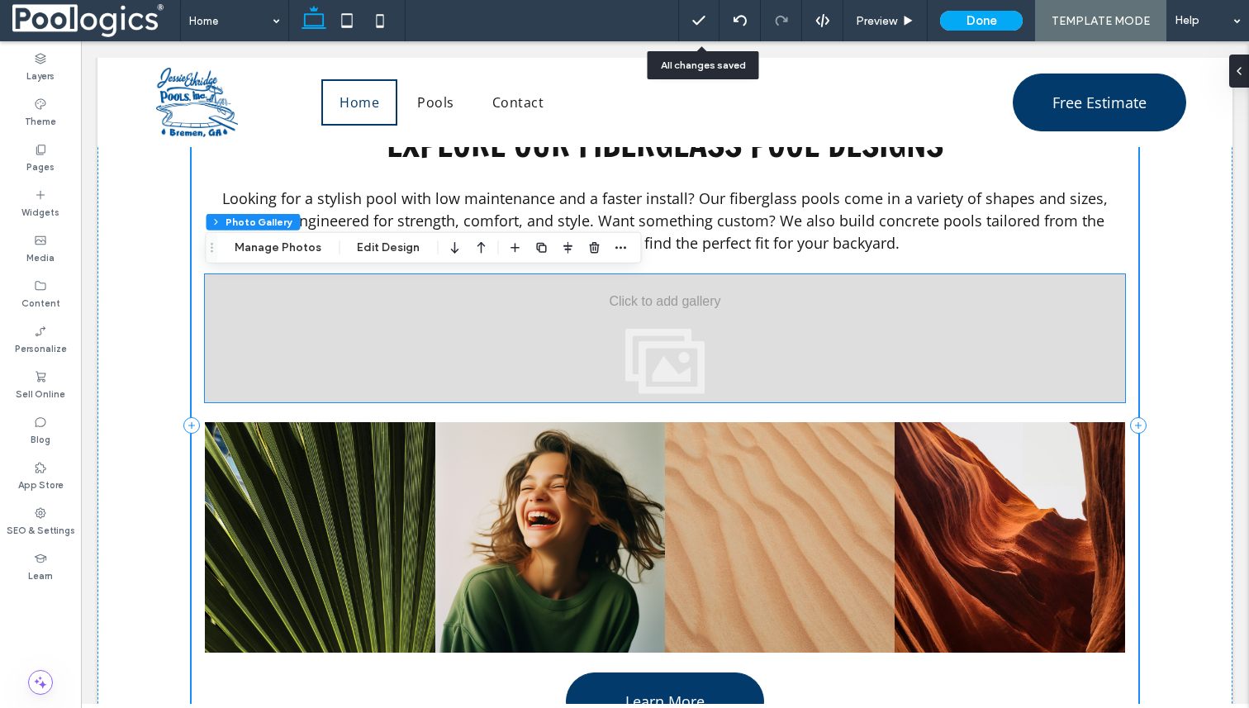
scroll to position [1584, 0]
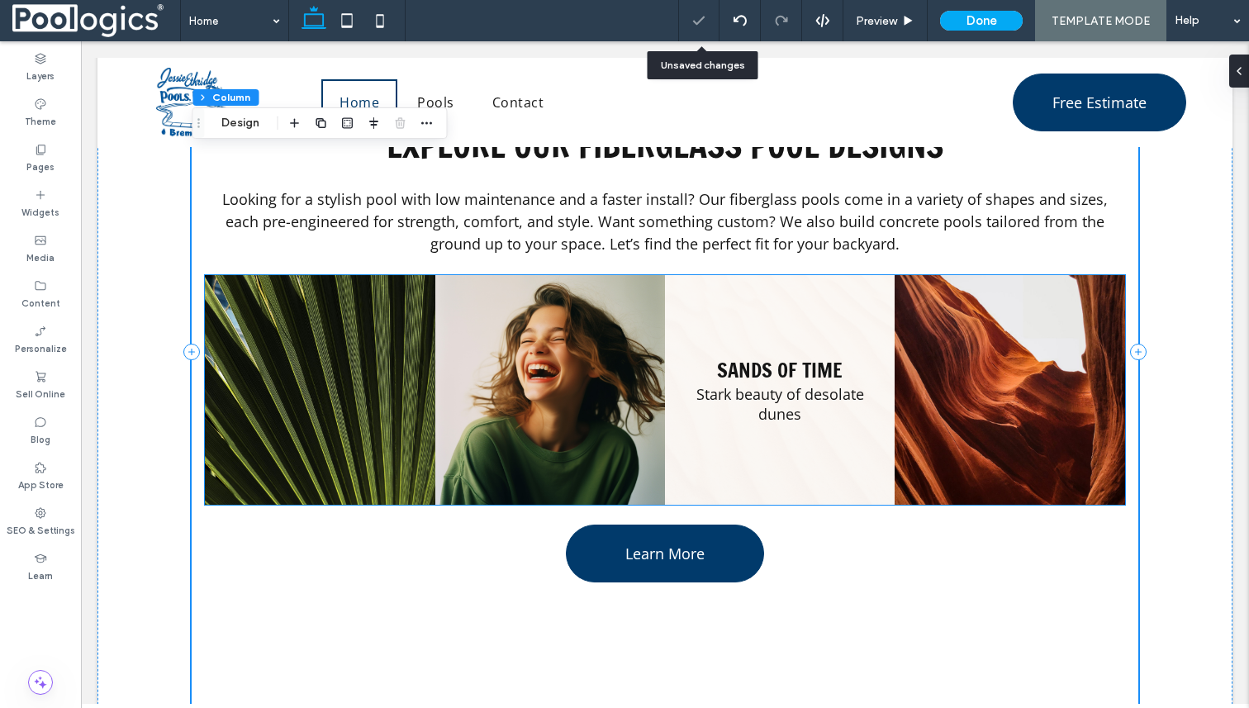
click at [857, 314] on link at bounding box center [780, 390] width 230 height 230
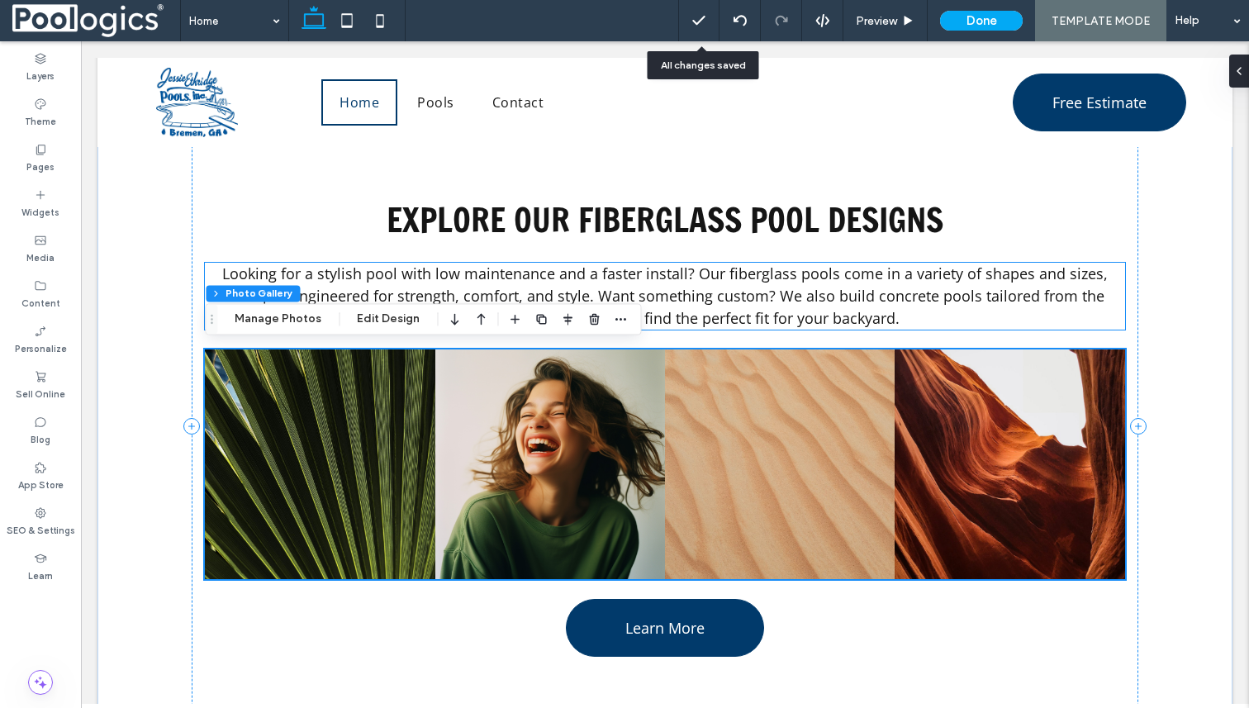
scroll to position [1524, 0]
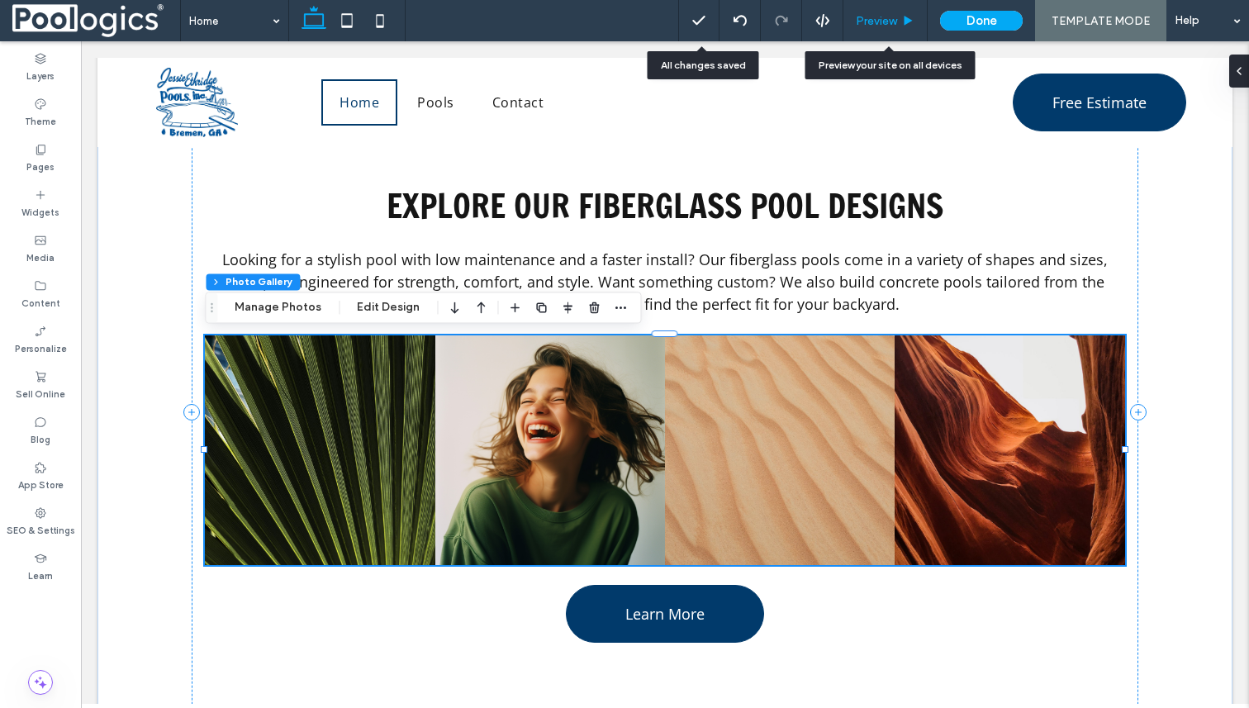
click at [892, 14] on span "Preview" at bounding box center [876, 21] width 41 height 14
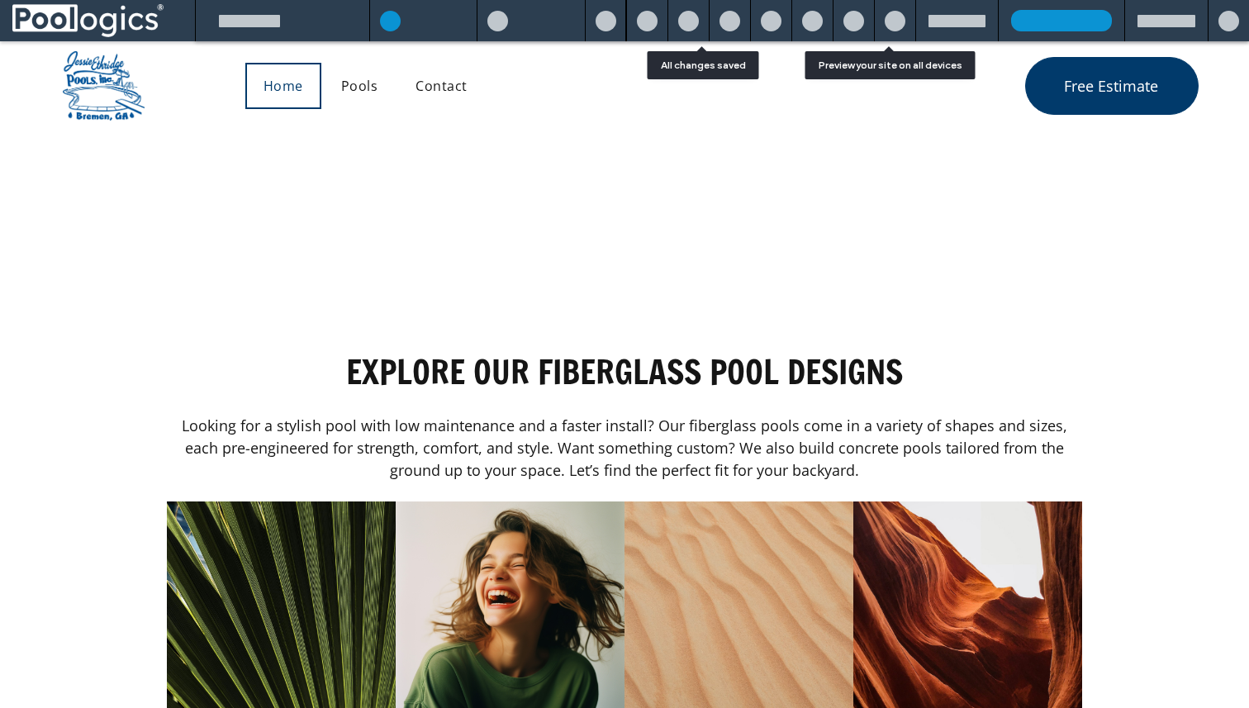
scroll to position [1384, 0]
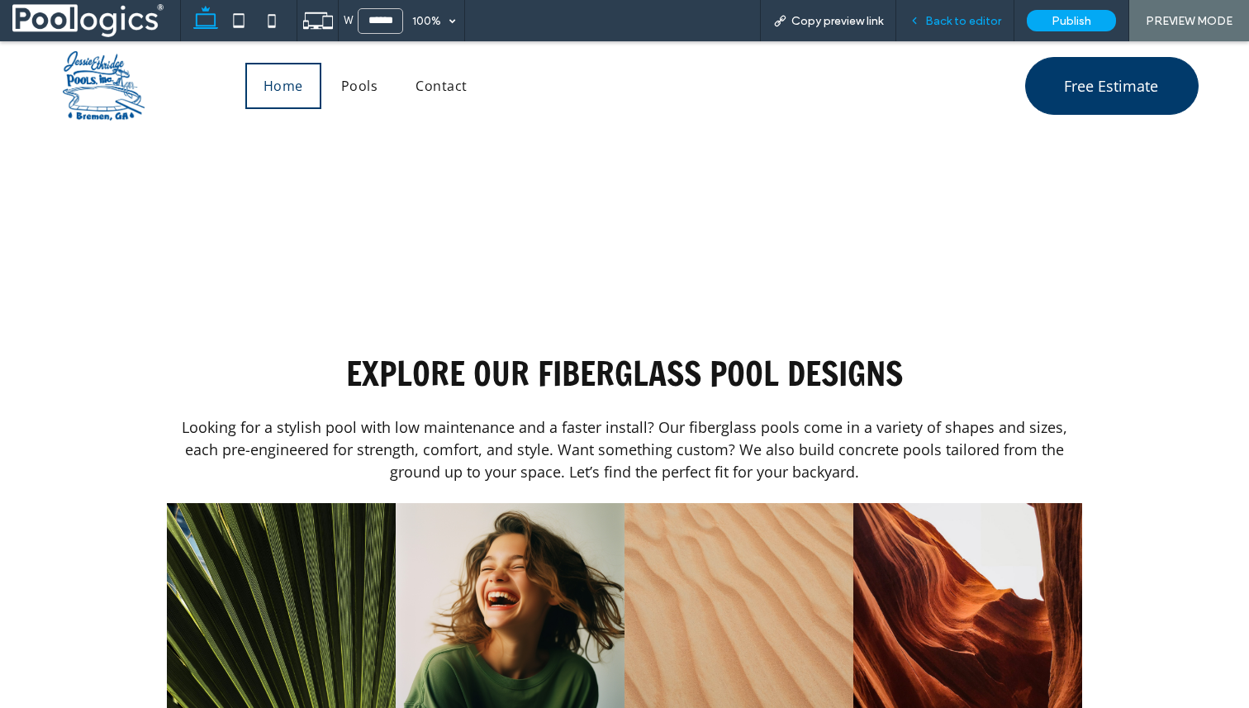
click at [938, 14] on span "Back to editor" at bounding box center [963, 21] width 76 height 14
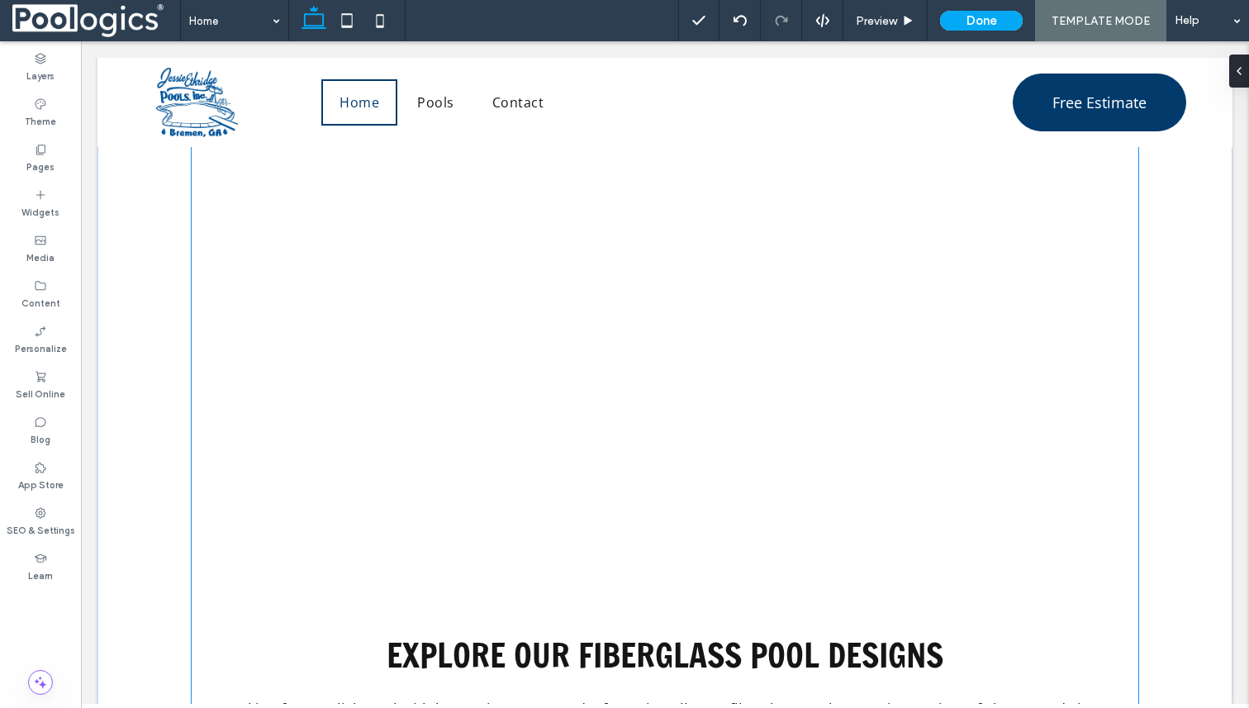
scroll to position [1119, 0]
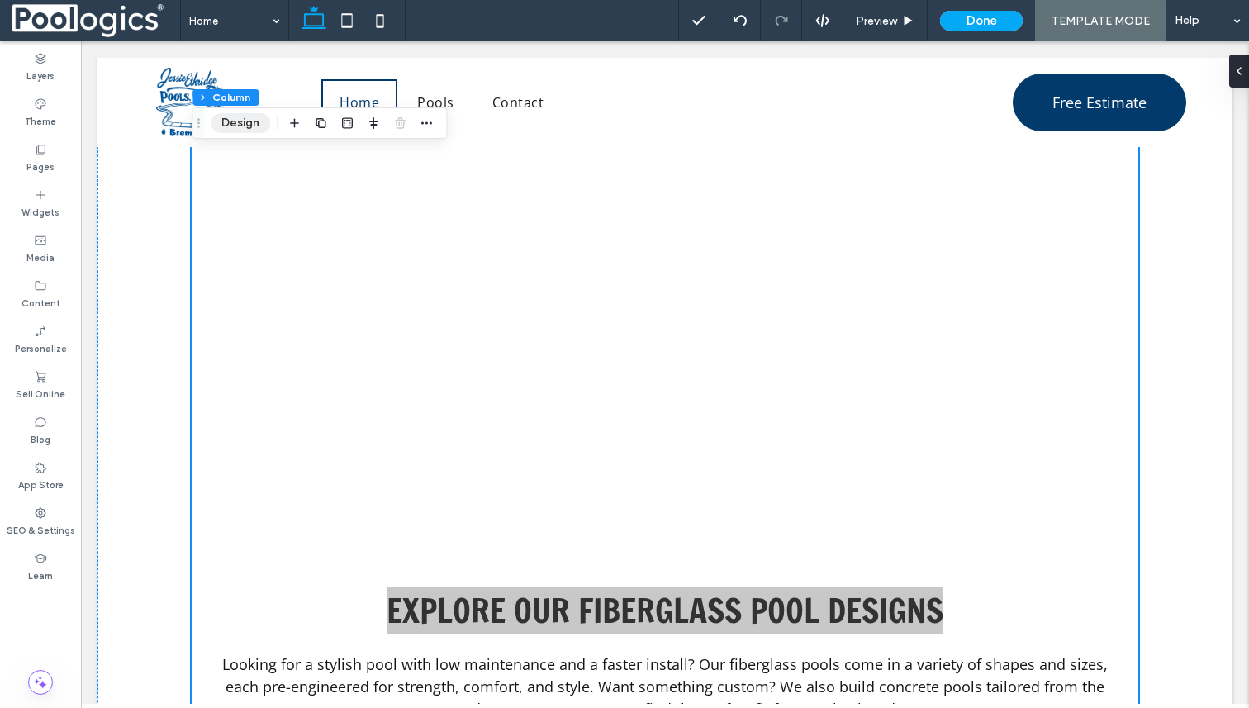
click at [244, 120] on button "Design" at bounding box center [240, 123] width 59 height 20
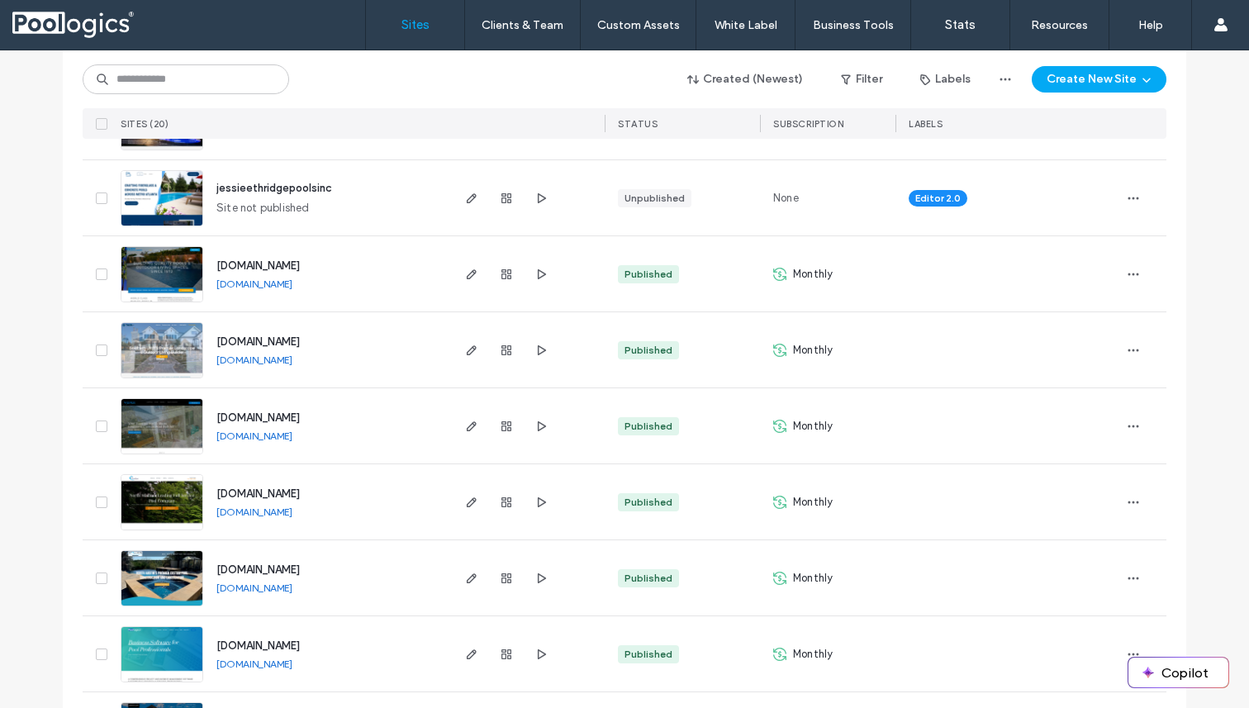
scroll to position [333, 0]
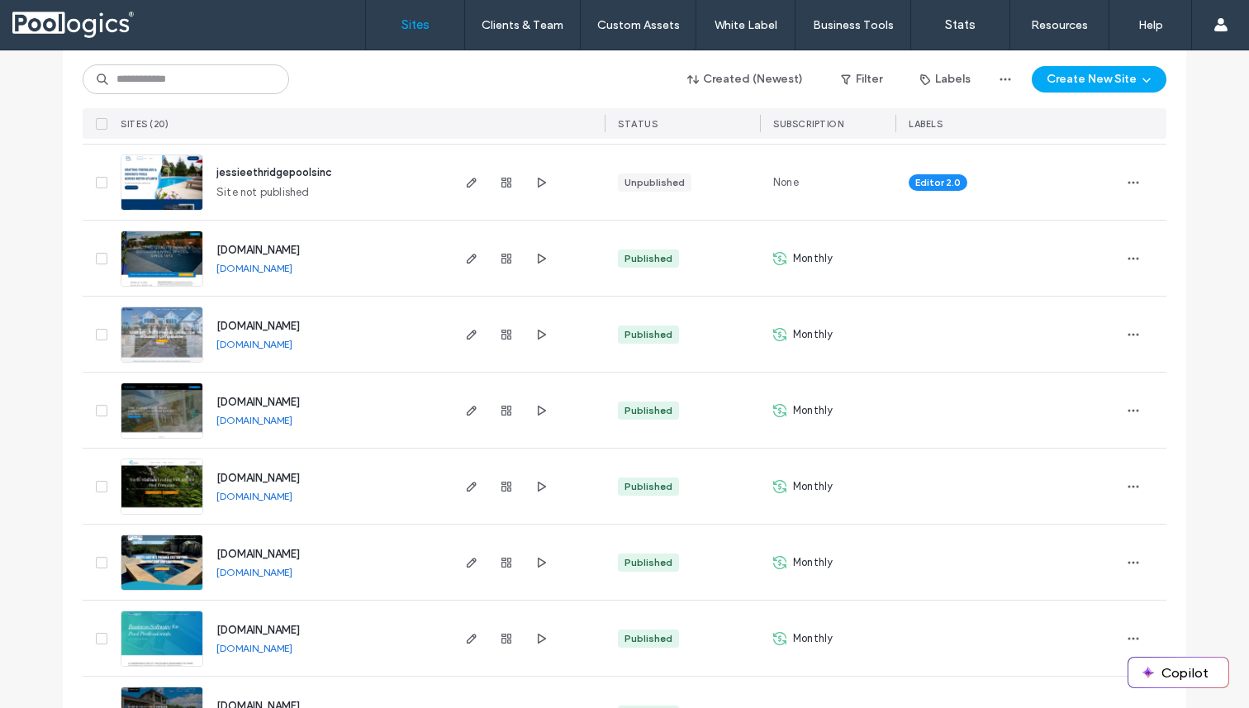
click at [270, 174] on span "jessieethridgepoolsinc" at bounding box center [274, 172] width 116 height 12
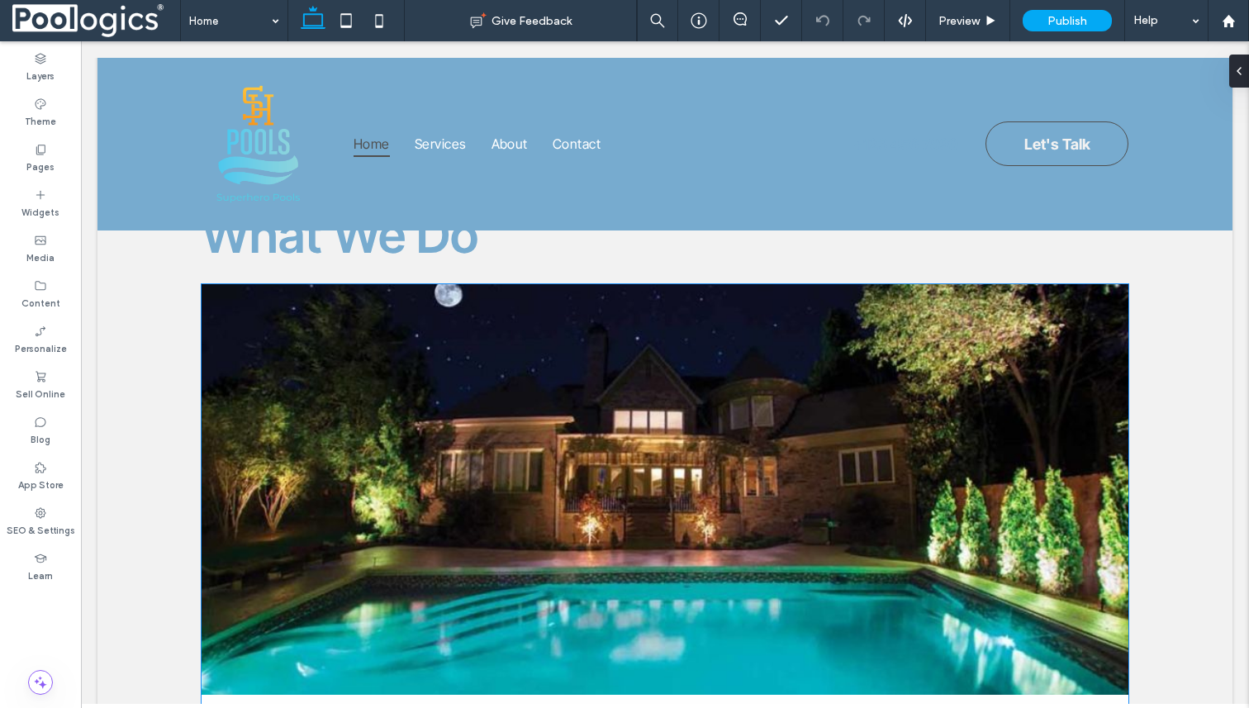
scroll to position [1976, 0]
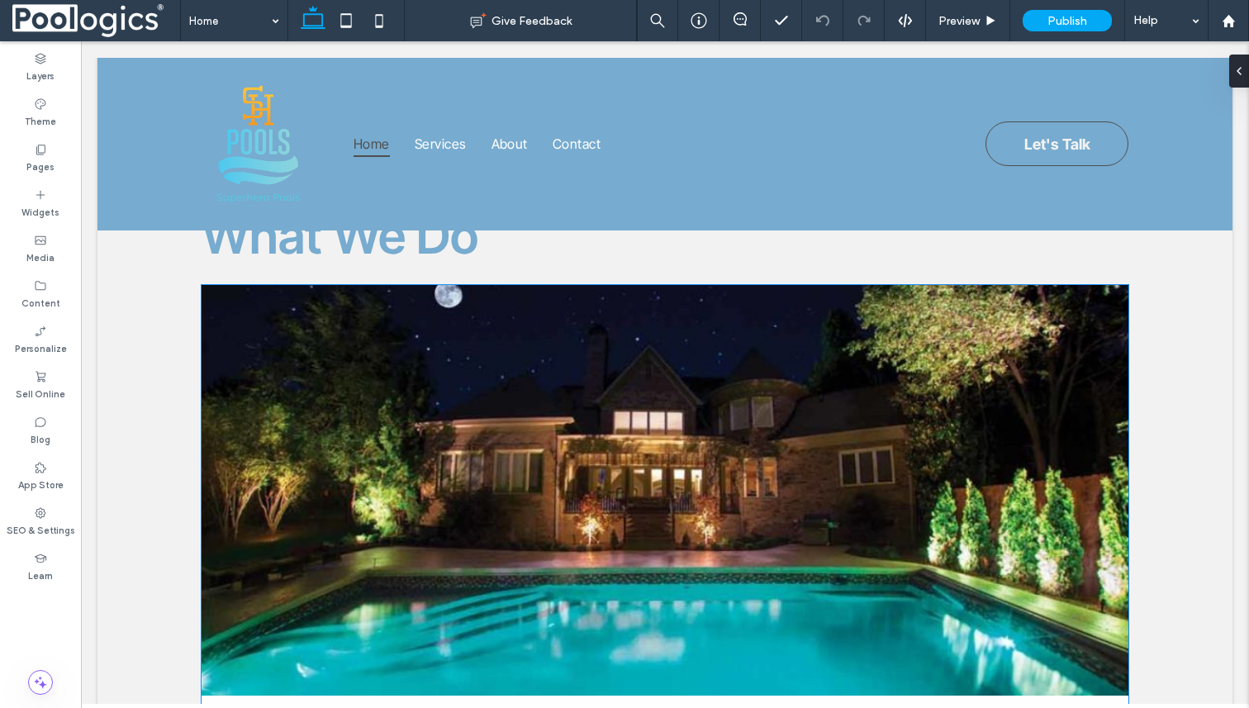
click at [585, 311] on link at bounding box center [665, 490] width 927 height 411
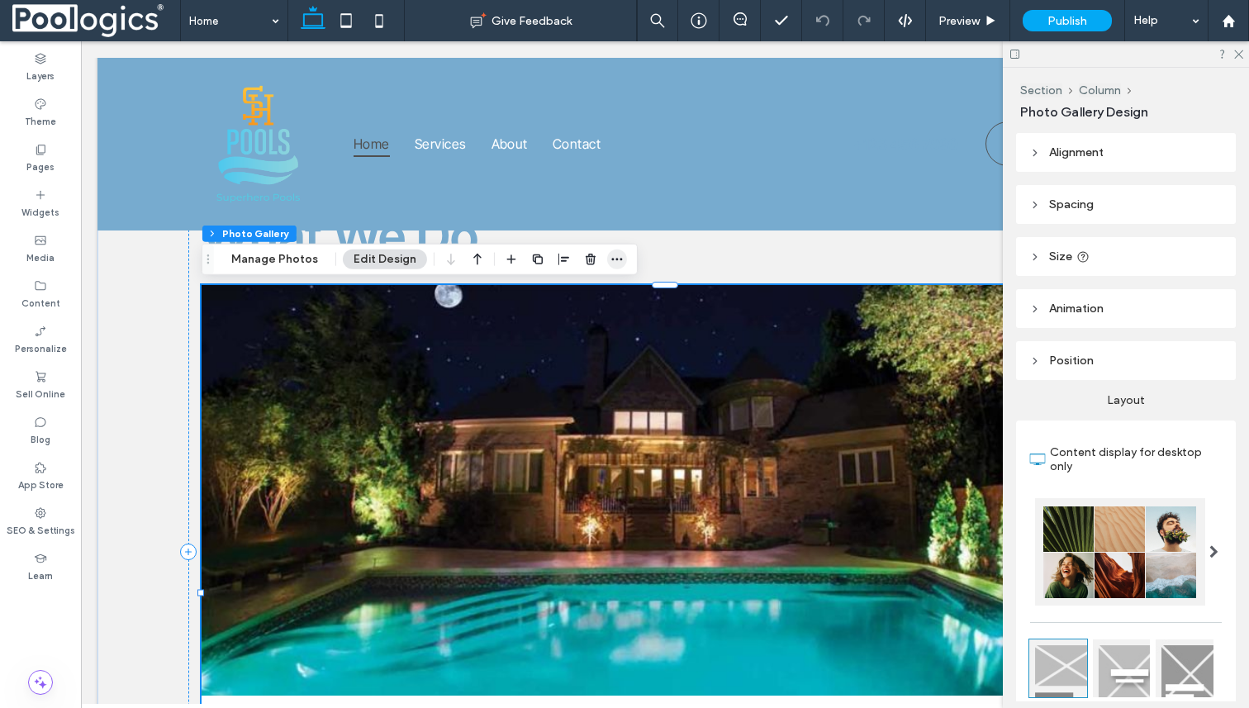
click at [611, 257] on icon "button" at bounding box center [617, 259] width 13 height 13
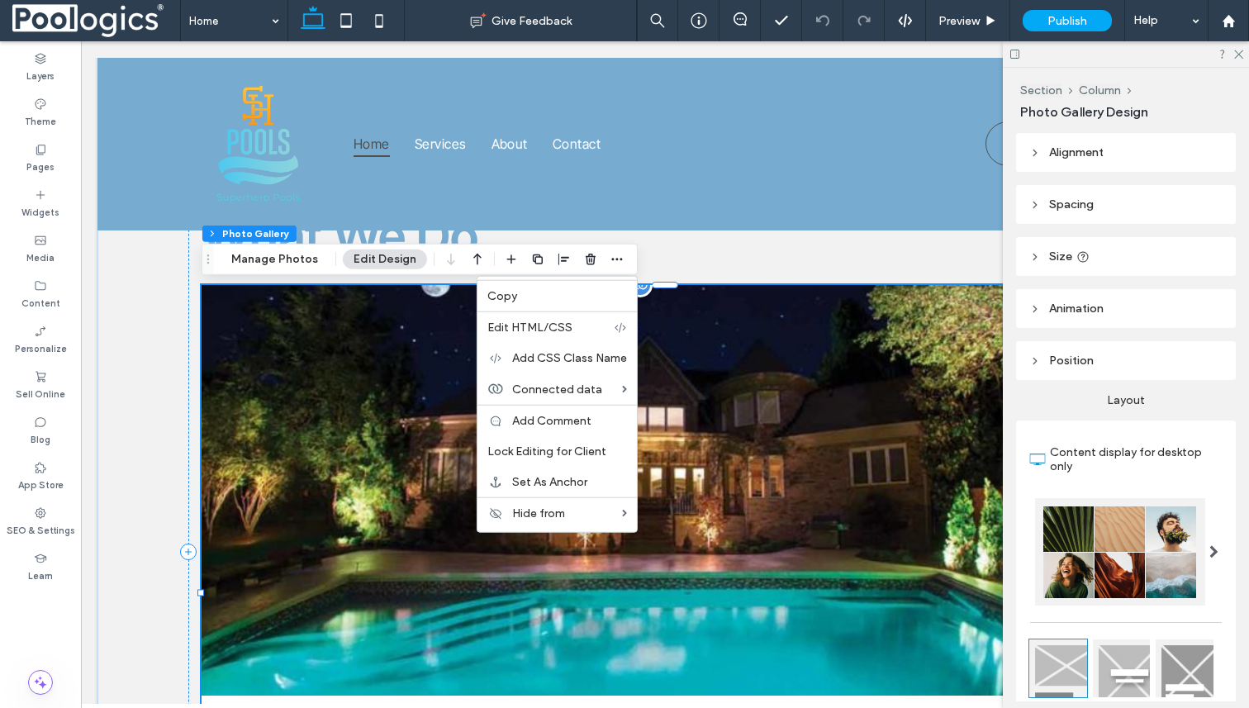
click at [795, 467] on link at bounding box center [665, 490] width 983 height 435
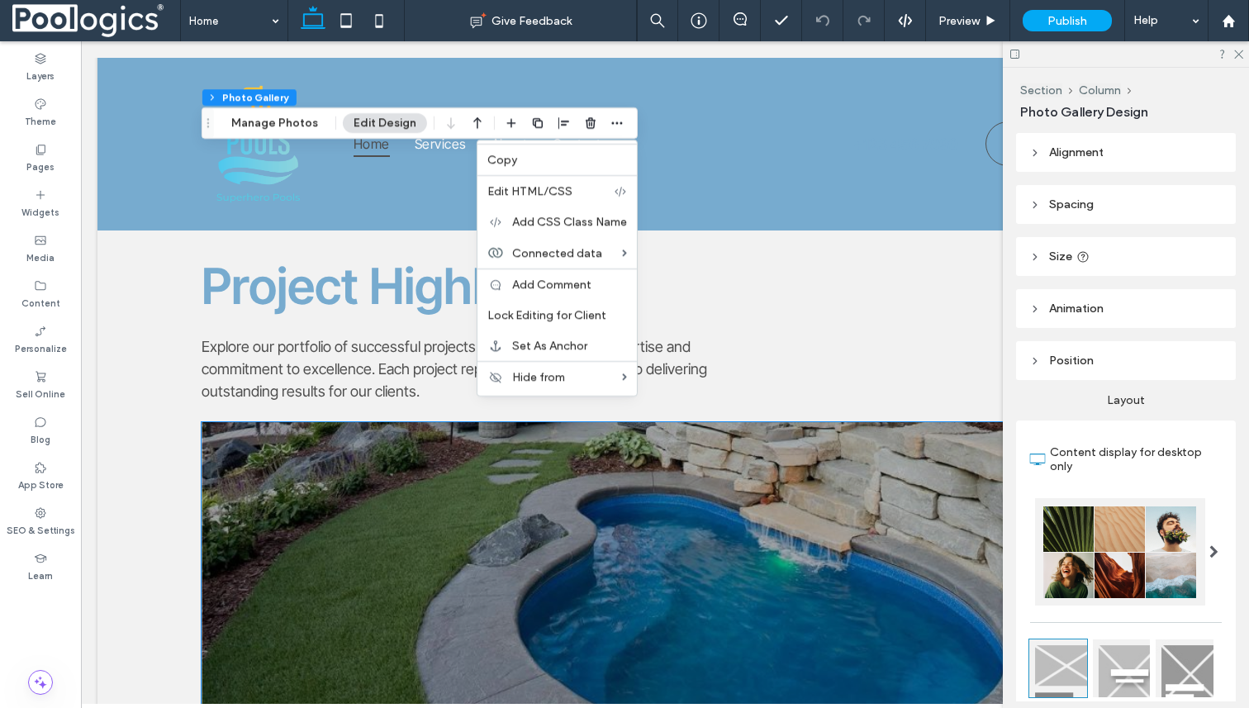
scroll to position [3238, 0]
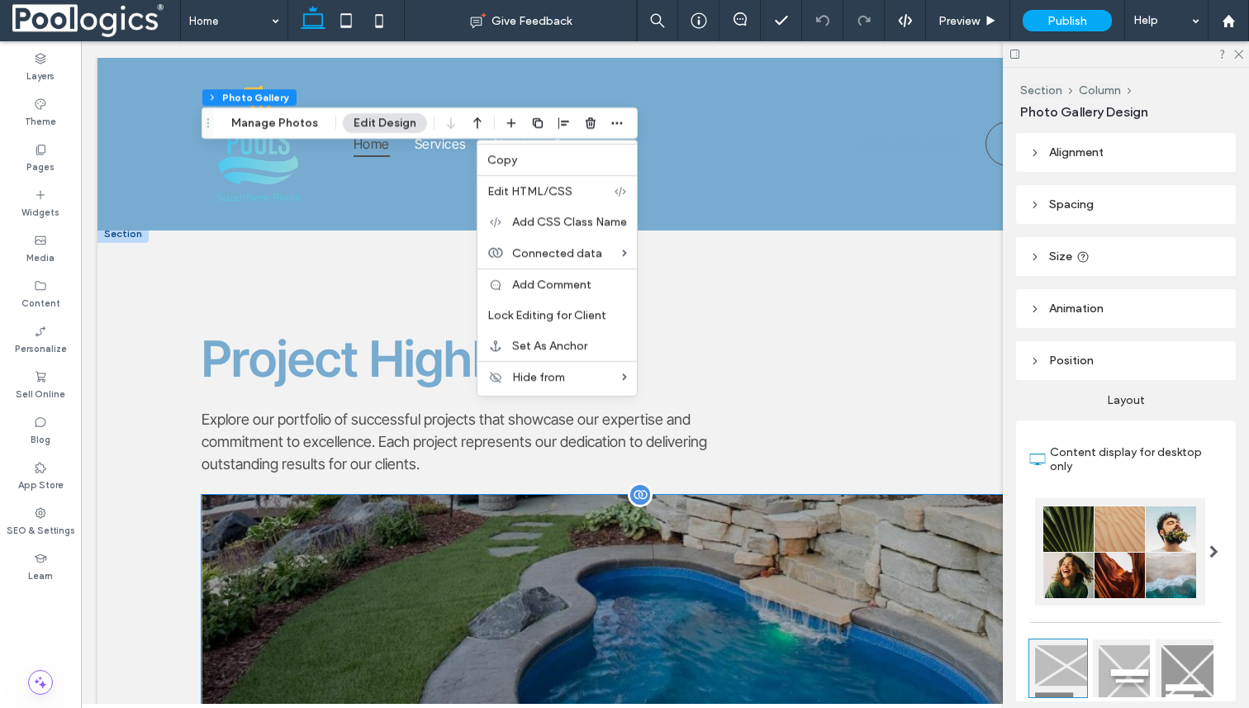
click at [744, 535] on div at bounding box center [665, 664] width 927 height 339
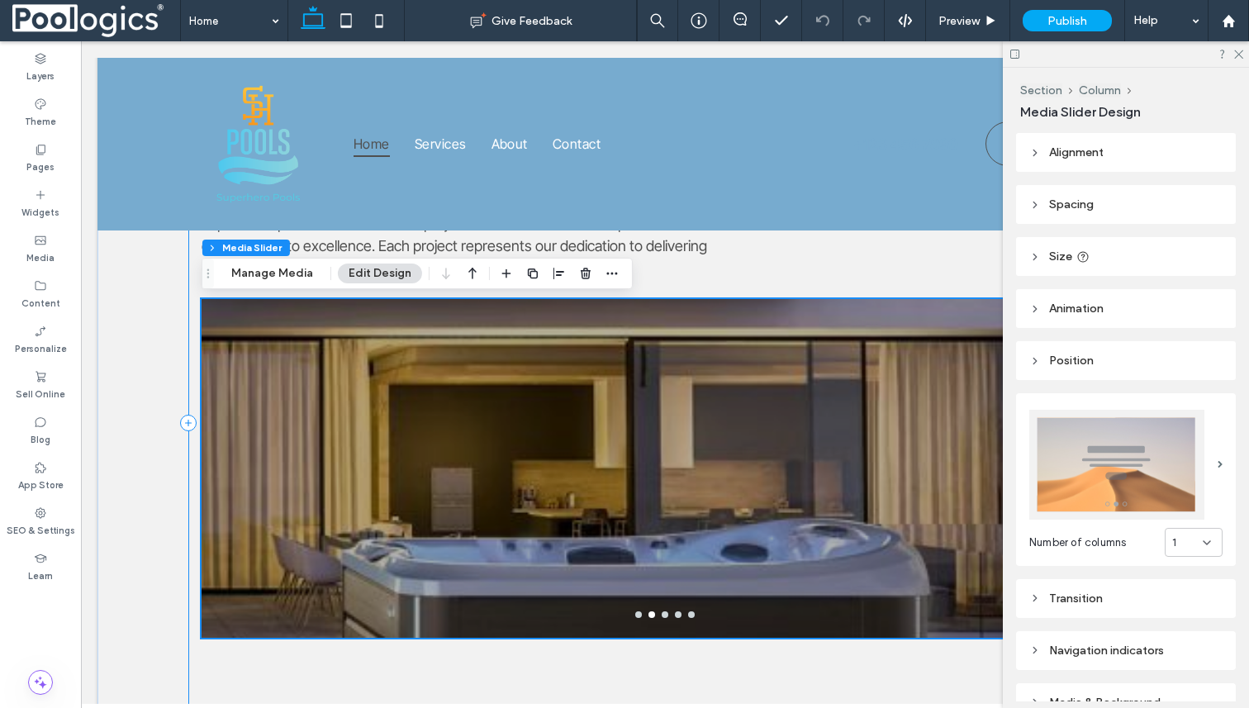
scroll to position [3401, 0]
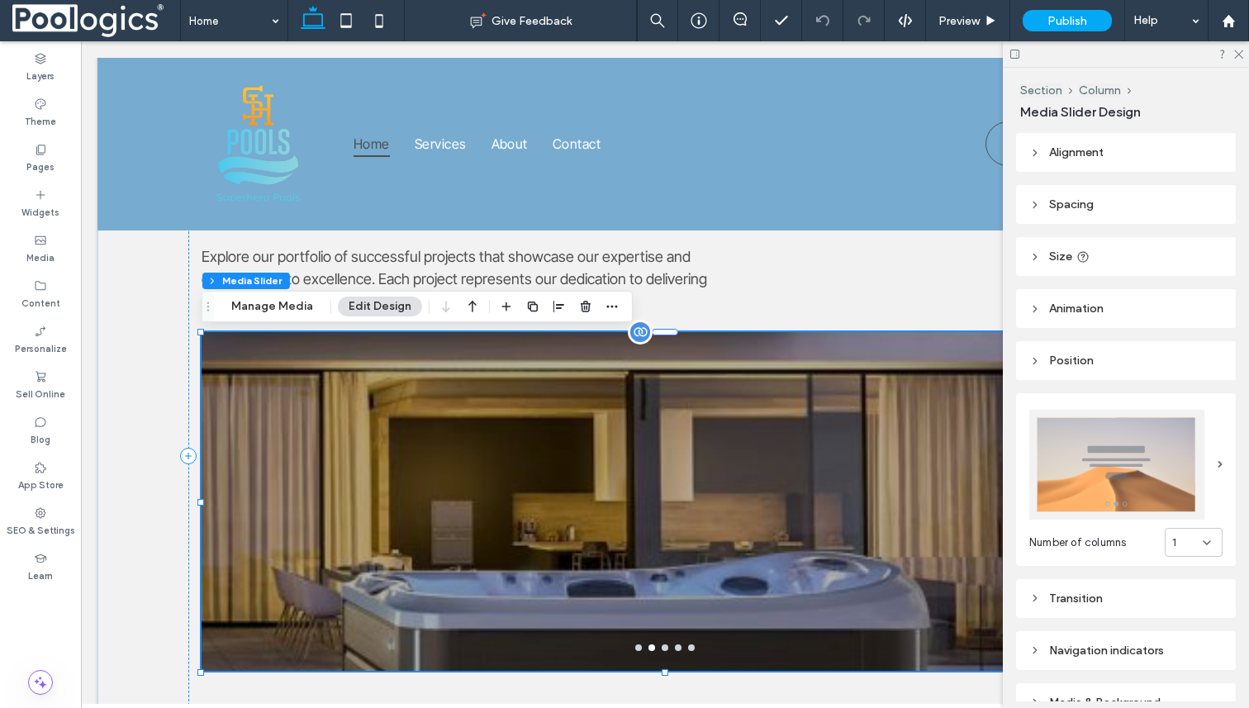
click at [586, 356] on div at bounding box center [665, 501] width 927 height 339
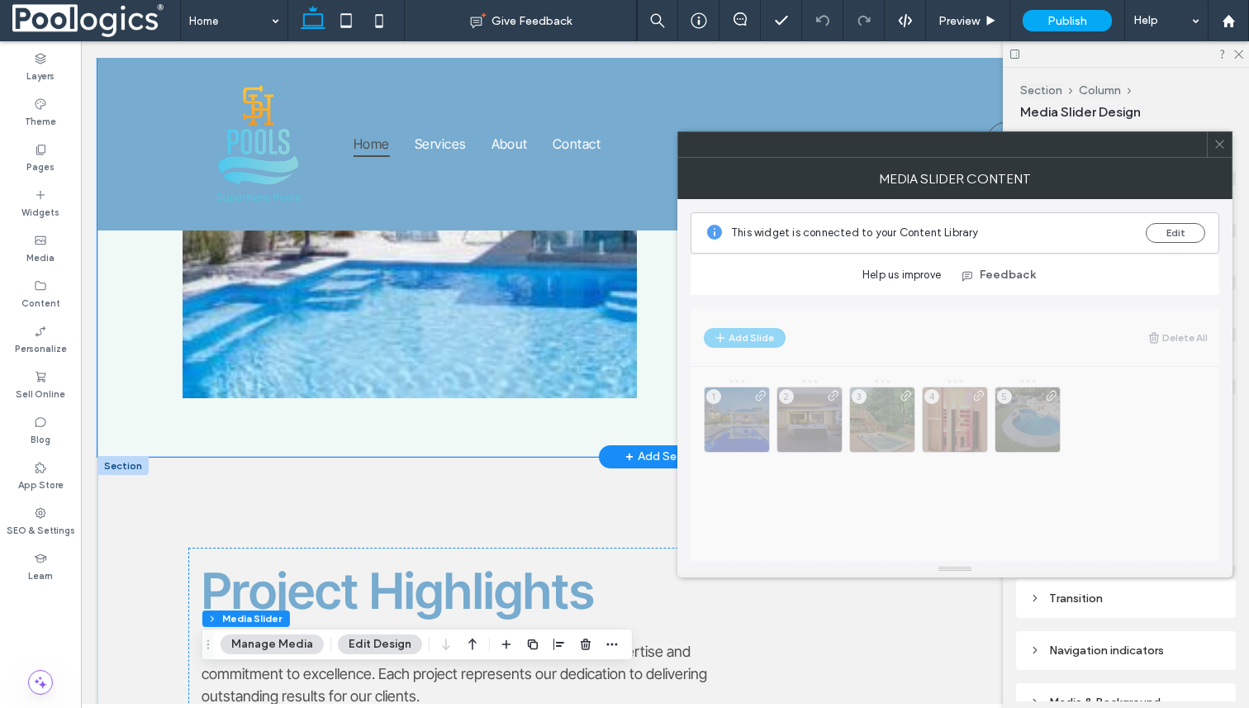
click at [582, 434] on div "Hear From One of Our Happy Customers List of Services It was truly a pleasure t…" at bounding box center [664, 192] width 991 height 529
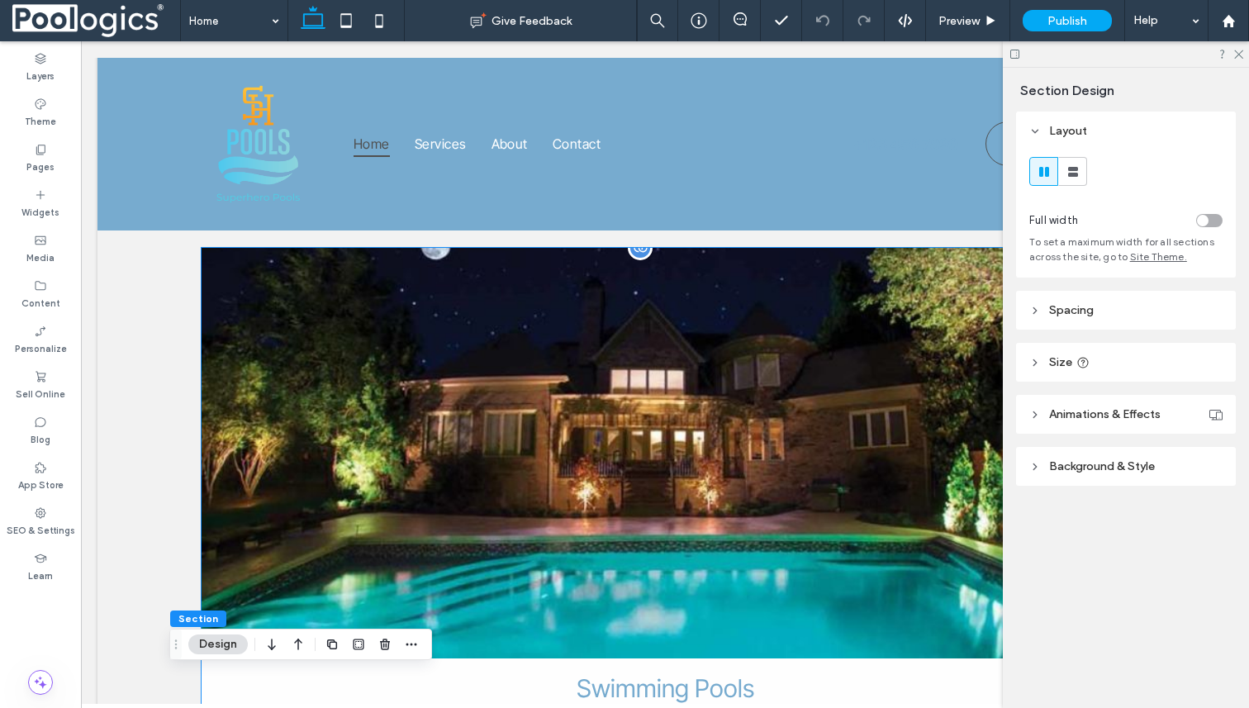
scroll to position [1976, 0]
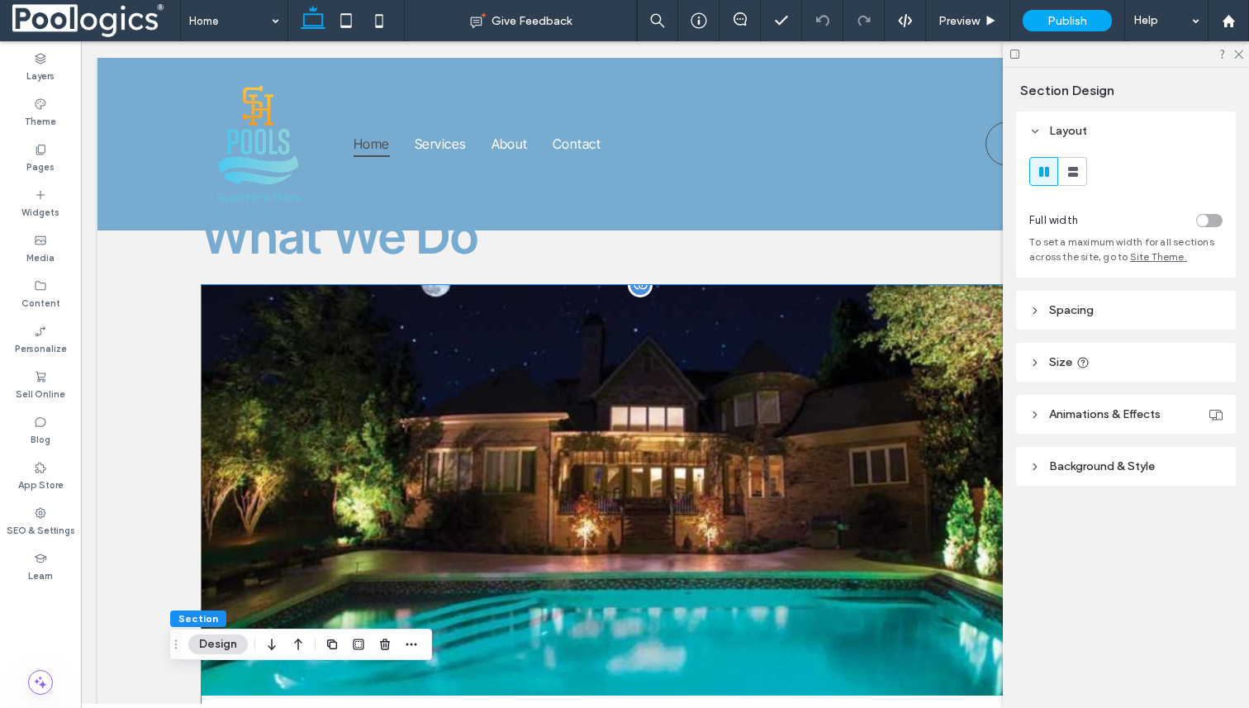
click at [610, 403] on link at bounding box center [665, 490] width 983 height 435
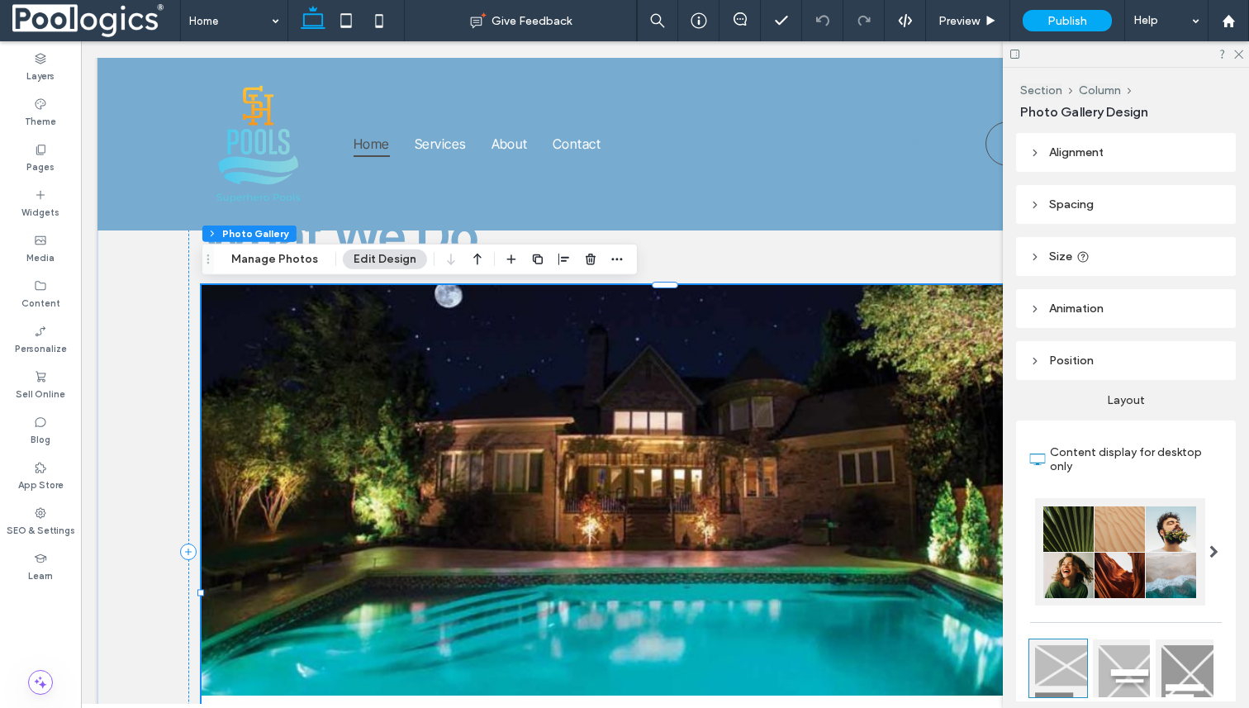
click at [624, 254] on div "Section Column Photo Gallery Manage Photos Edit Design" at bounding box center [420, 259] width 436 height 31
click at [618, 256] on icon "button" at bounding box center [617, 259] width 13 height 13
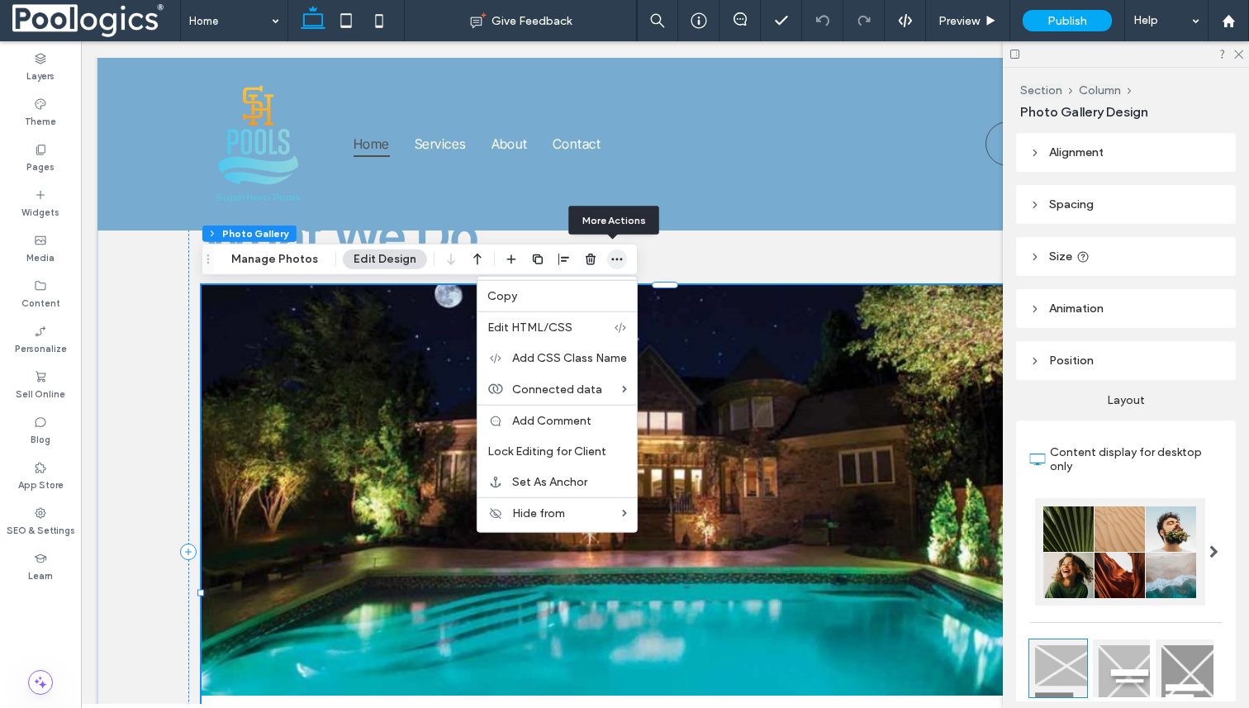
click at [607, 250] on span "button" at bounding box center [617, 260] width 20 height 20
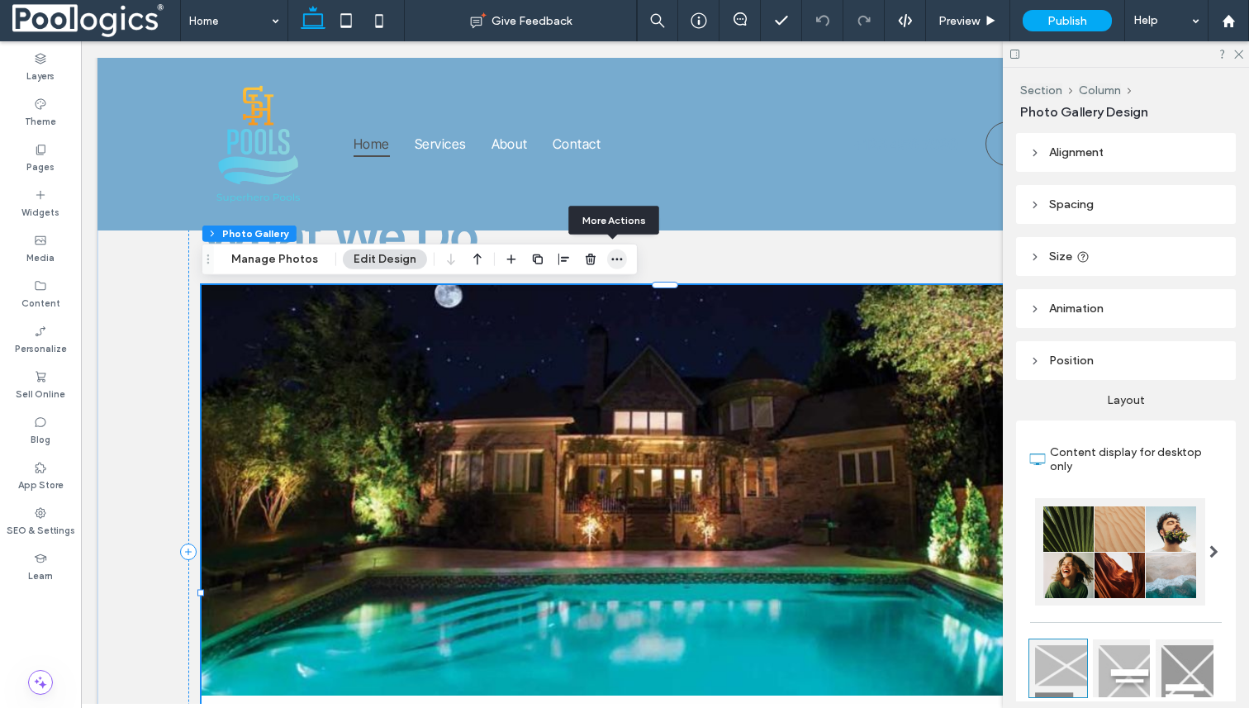
click at [611, 253] on icon "button" at bounding box center [617, 259] width 13 height 13
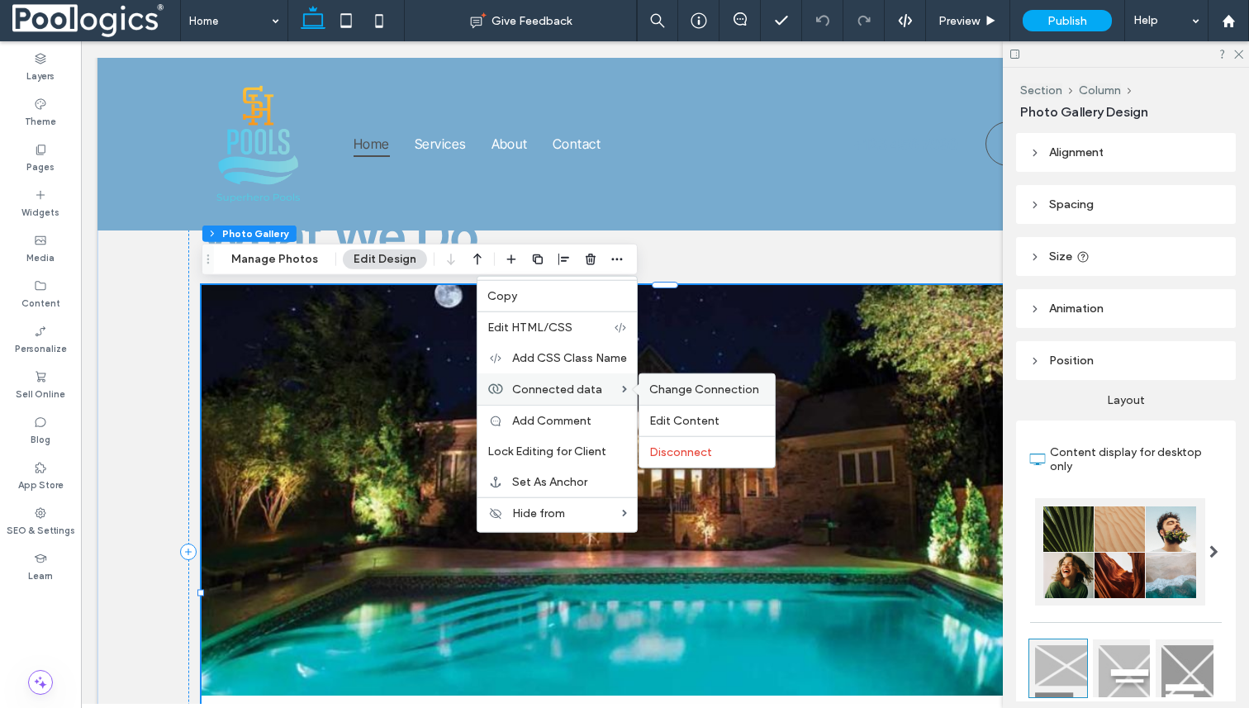
click at [696, 395] on span "Change Connection" at bounding box center [704, 390] width 110 height 14
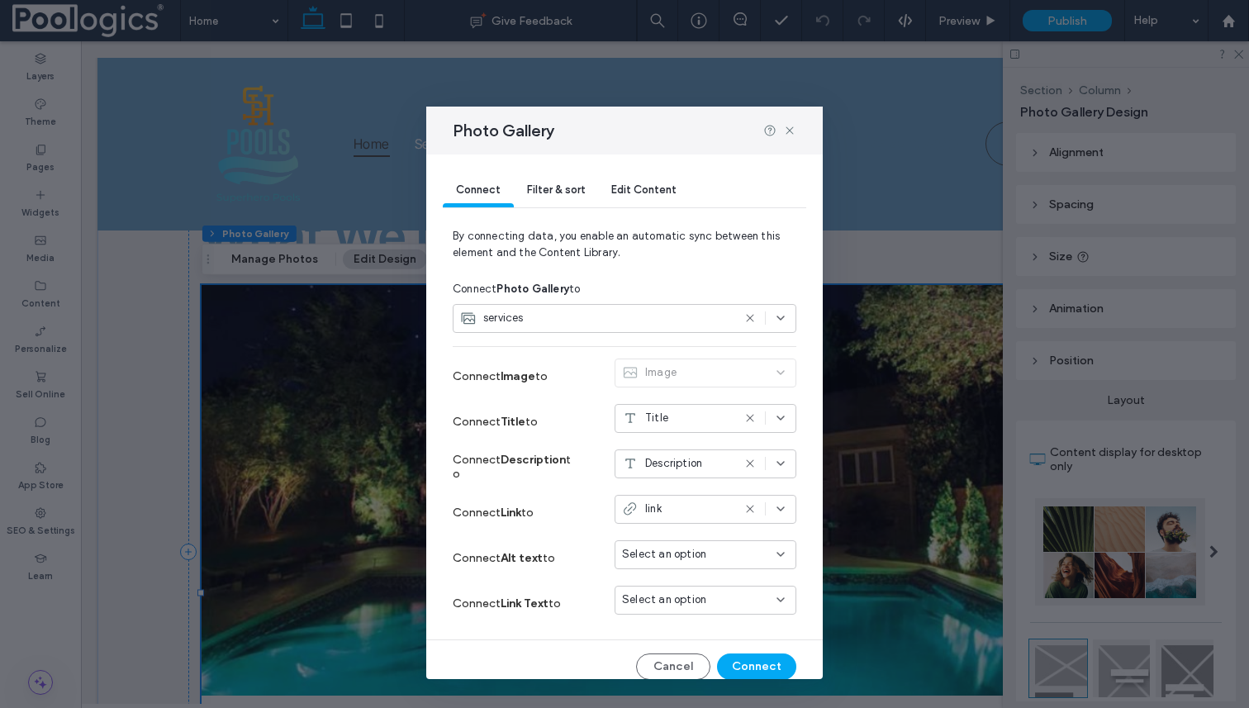
click at [635, 318] on div "services" at bounding box center [596, 318] width 272 height 17
click at [787, 120] on div "Photo Gallery" at bounding box center [624, 131] width 397 height 48
click at [787, 124] on icon at bounding box center [789, 130] width 13 height 13
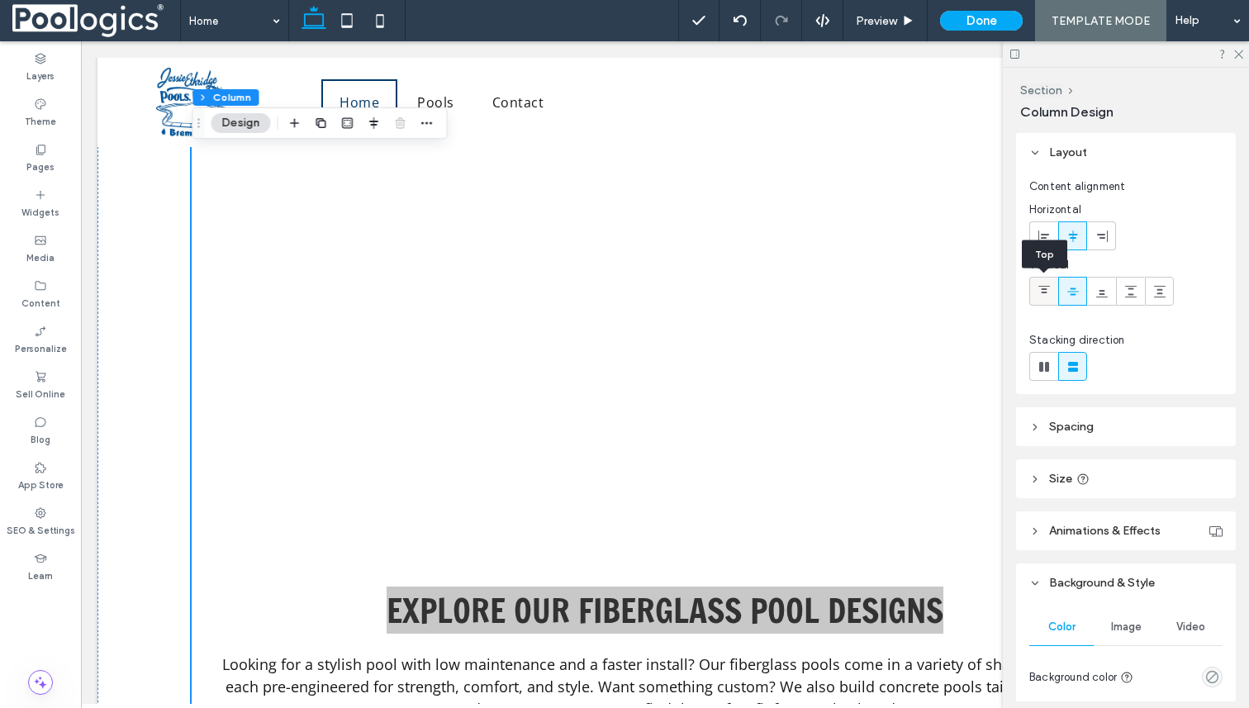
click at [1047, 288] on icon at bounding box center [1044, 291] width 13 height 13
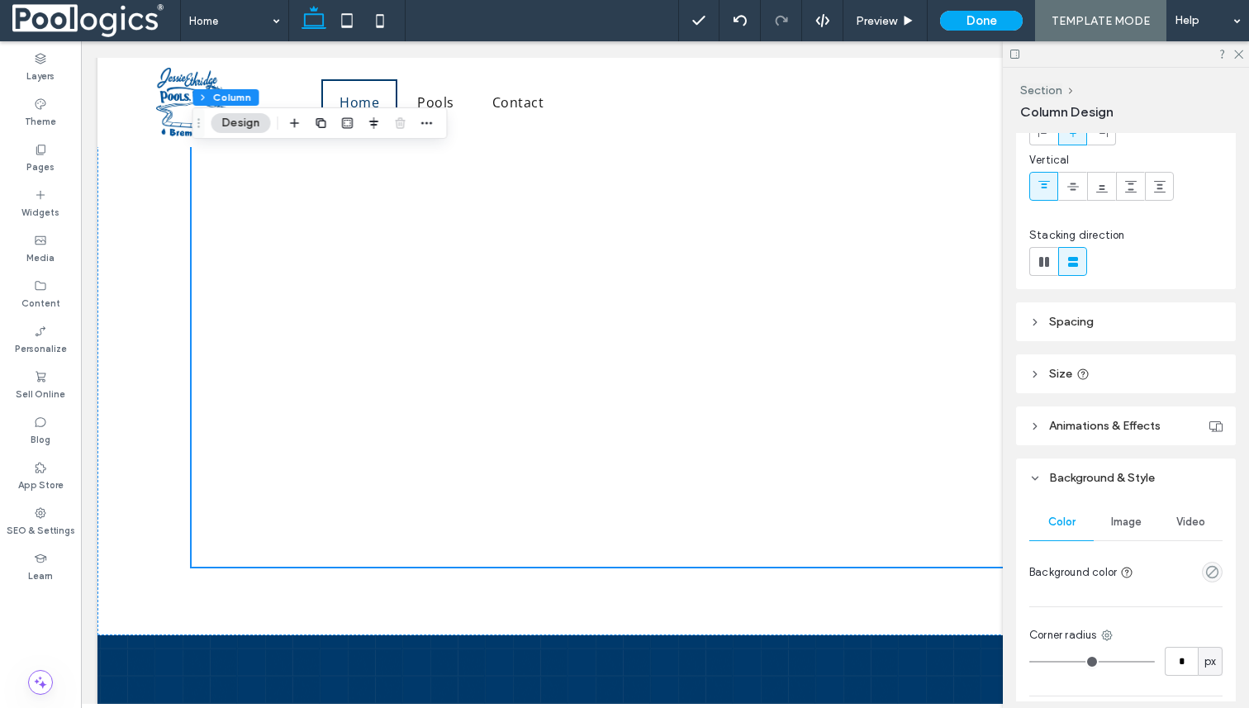
scroll to position [110, 0]
click at [1064, 322] on span "Spacing" at bounding box center [1071, 317] width 45 height 14
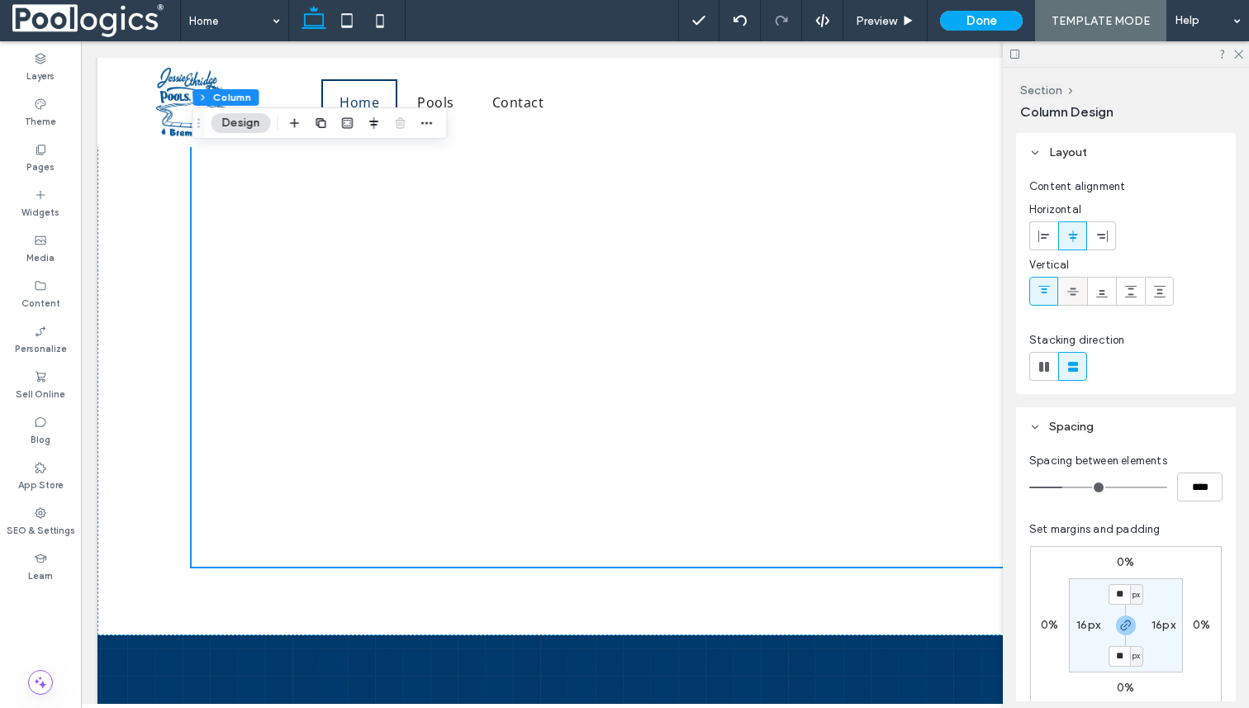
scroll to position [72, 0]
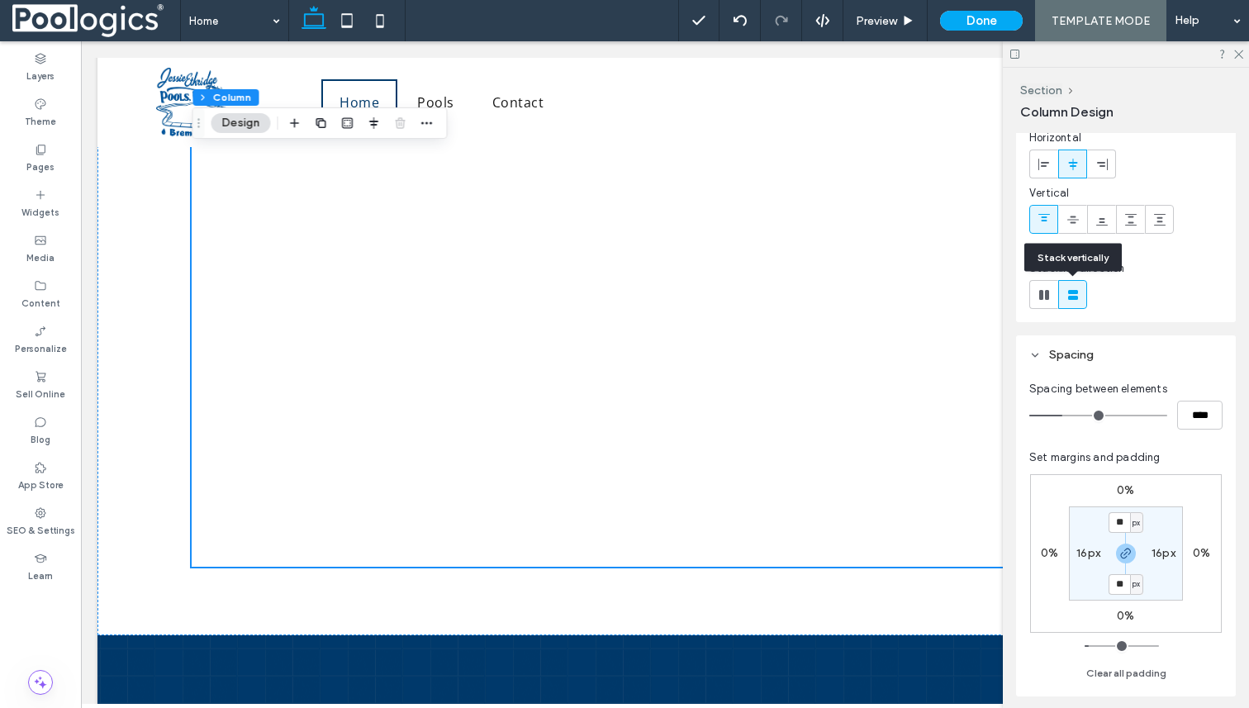
click at [1058, 292] on label at bounding box center [1072, 294] width 29 height 29
click at [1042, 292] on use at bounding box center [1044, 295] width 10 height 10
type input "*"
type input "**"
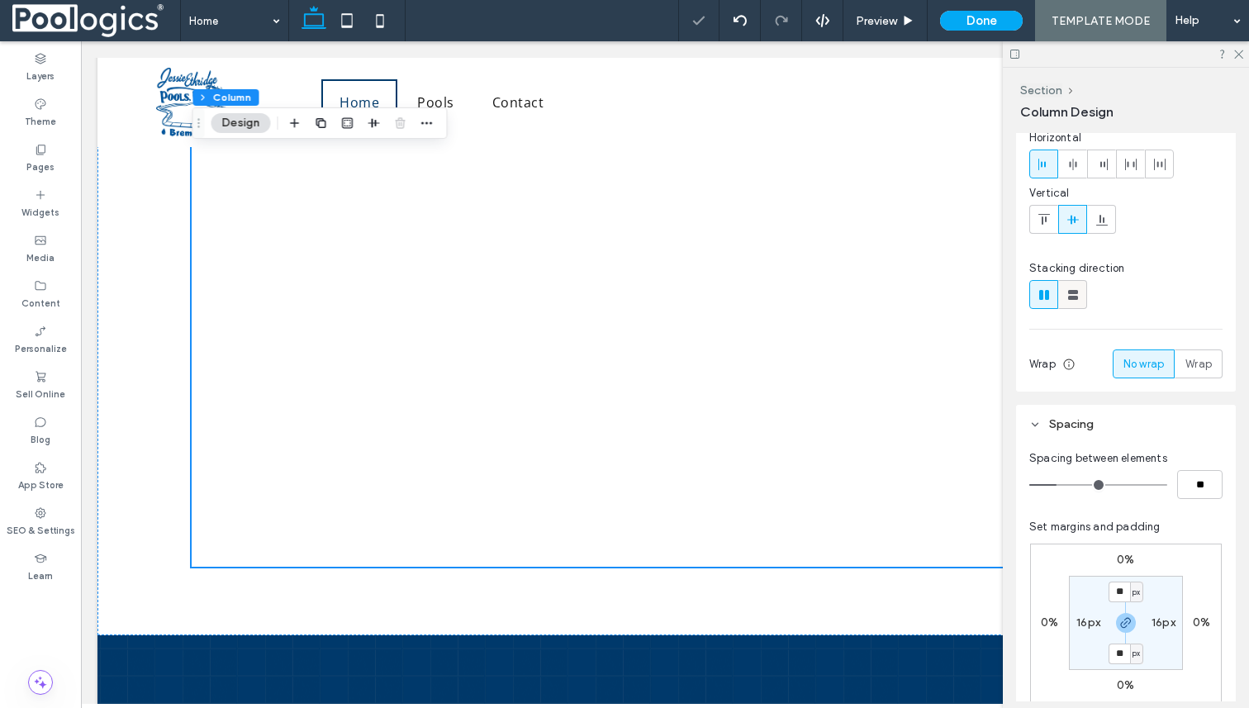
click at [1065, 292] on icon at bounding box center [1073, 295] width 17 height 17
type input "**"
type input "****"
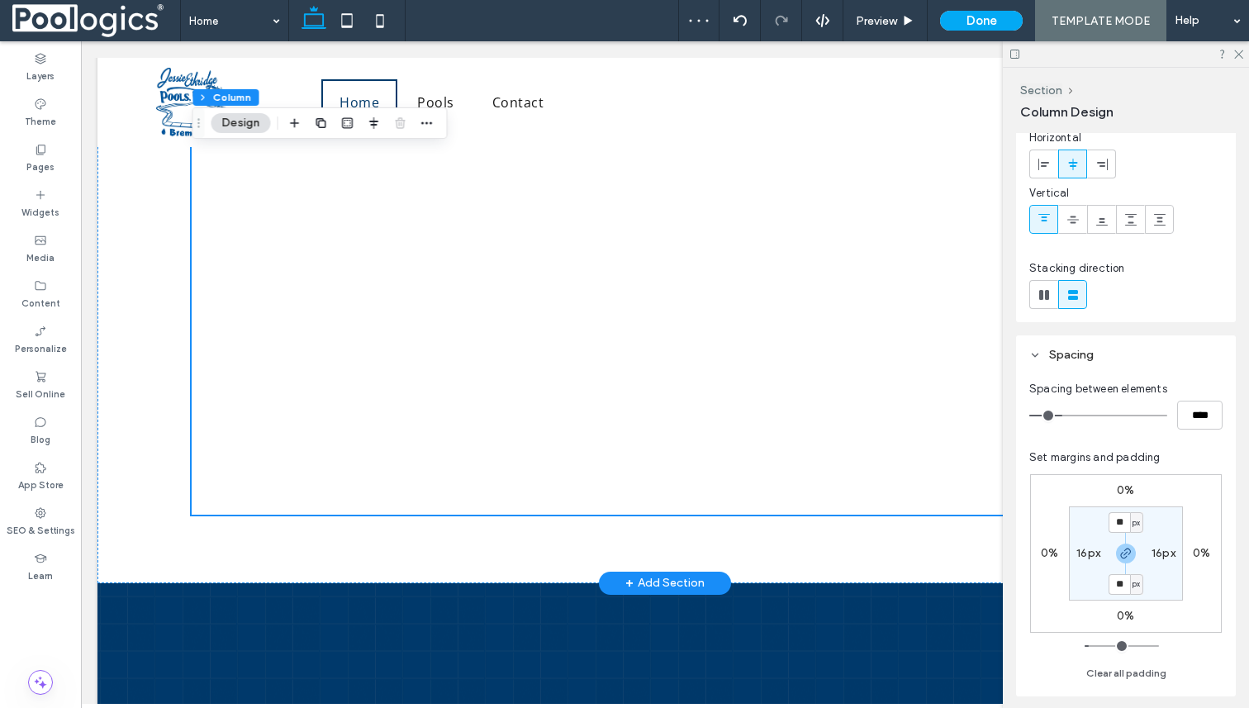
scroll to position [2275, 0]
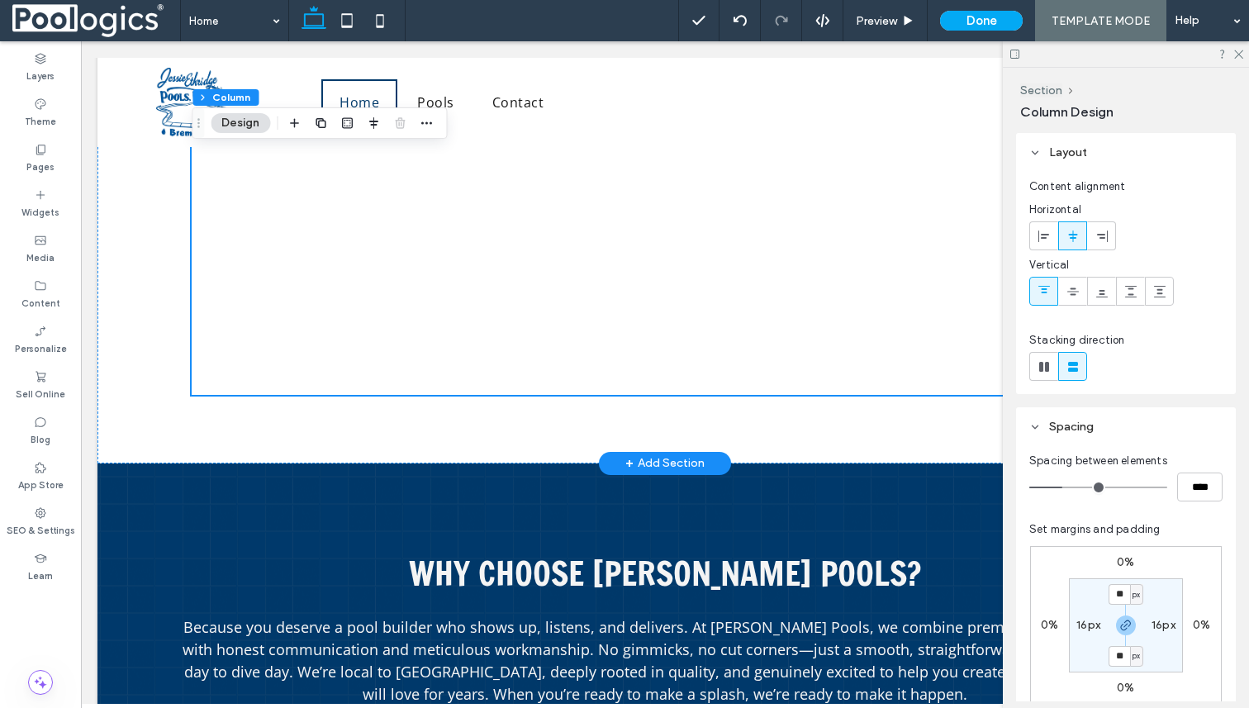
click at [1241, 49] on icon at bounding box center [1238, 53] width 11 height 11
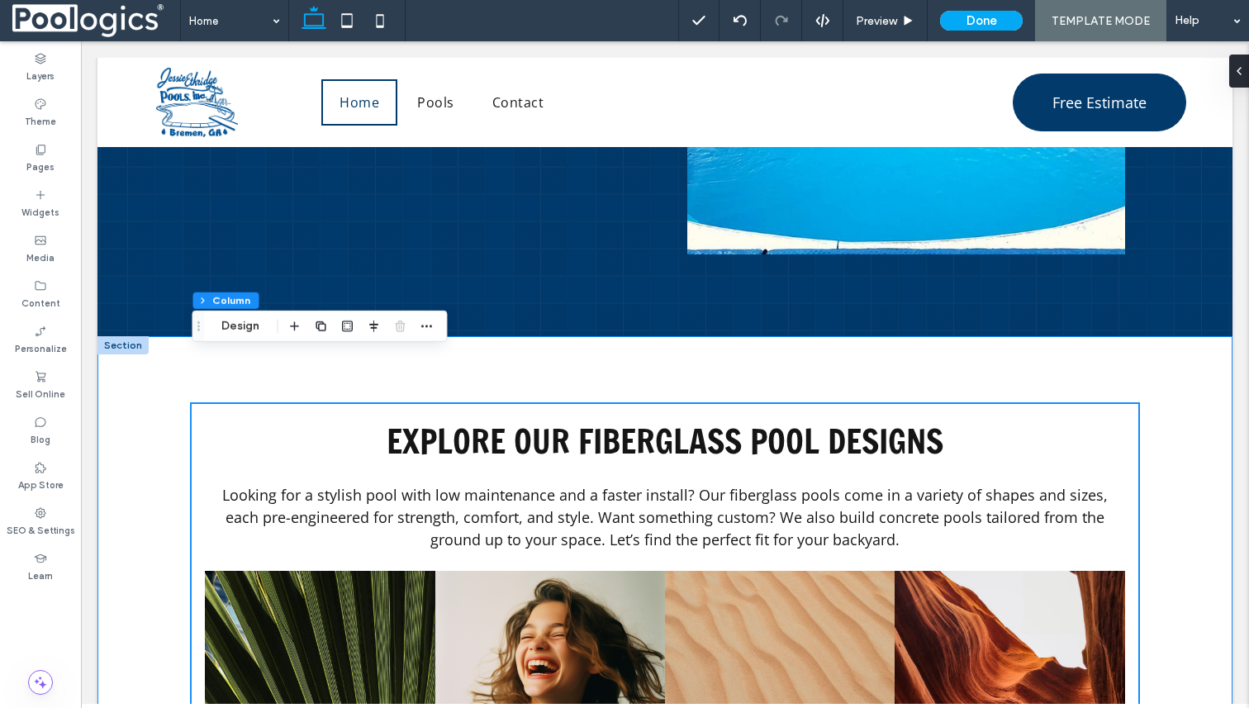
scroll to position [781, 0]
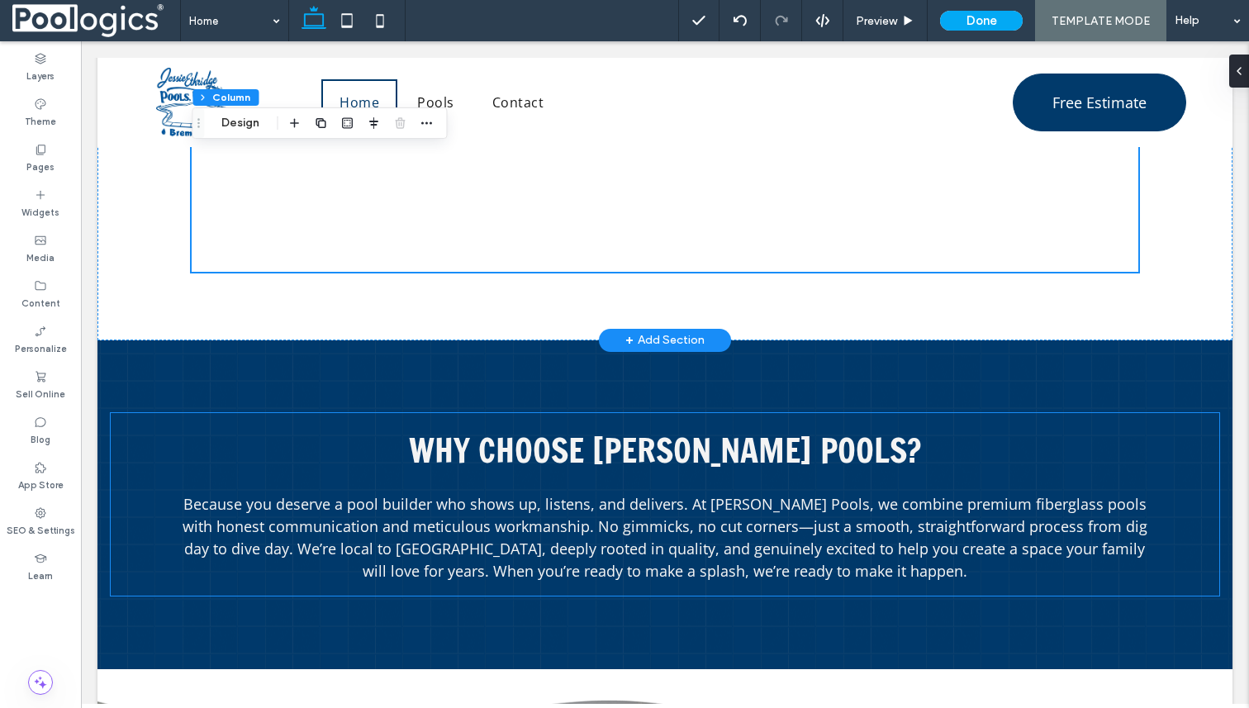
scroll to position [2333, 0]
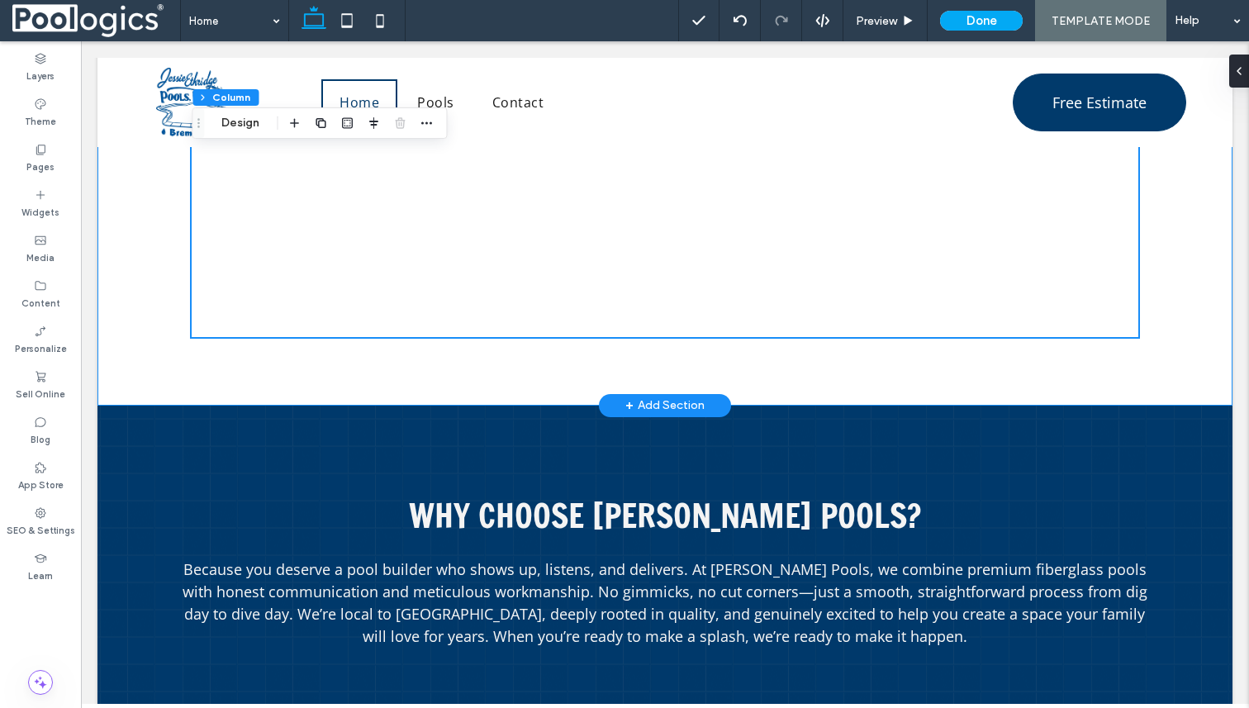
click at [254, 337] on div at bounding box center [665, 336] width 946 height 1
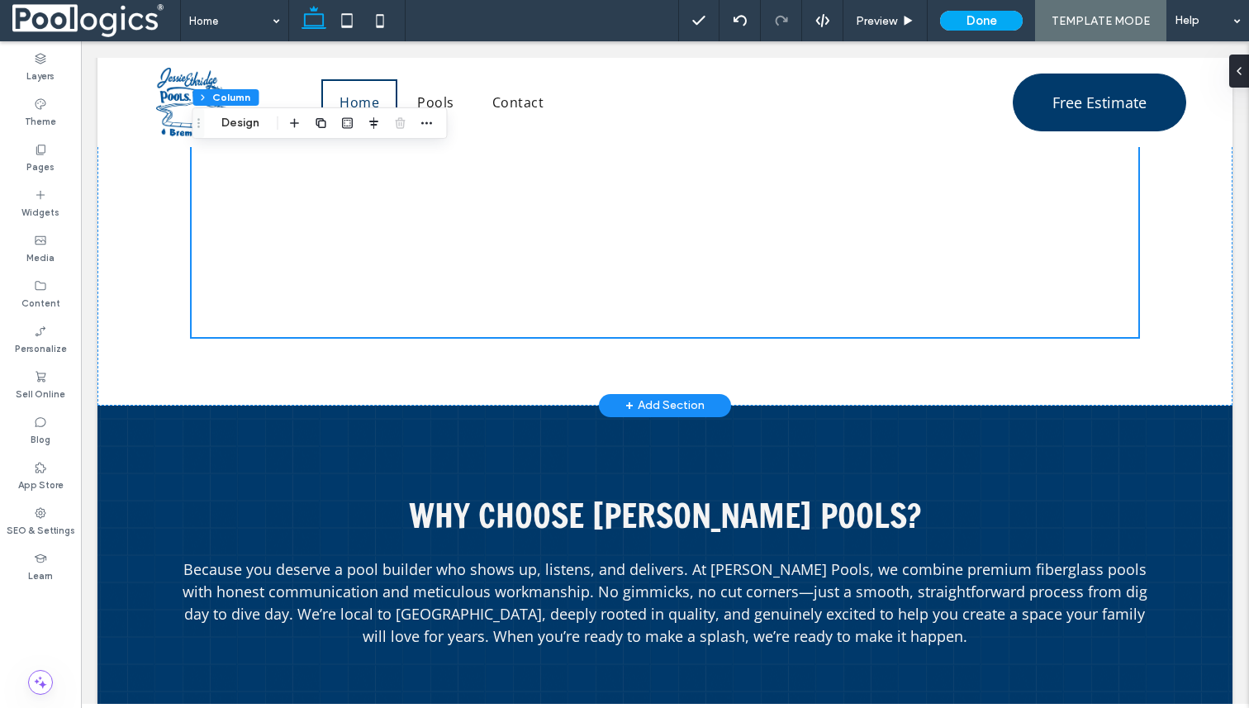
drag, startPoint x: 518, startPoint y: 332, endPoint x: 525, endPoint y: 218, distance: 114.2
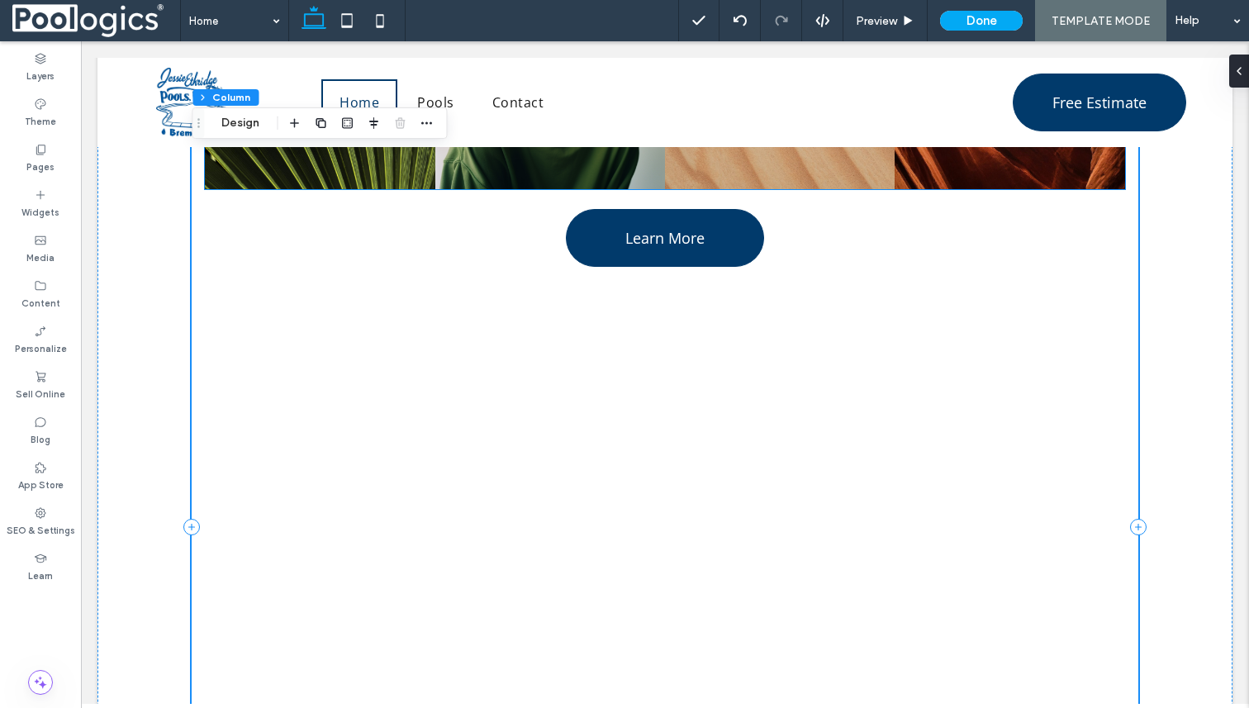
scroll to position [1411, 0]
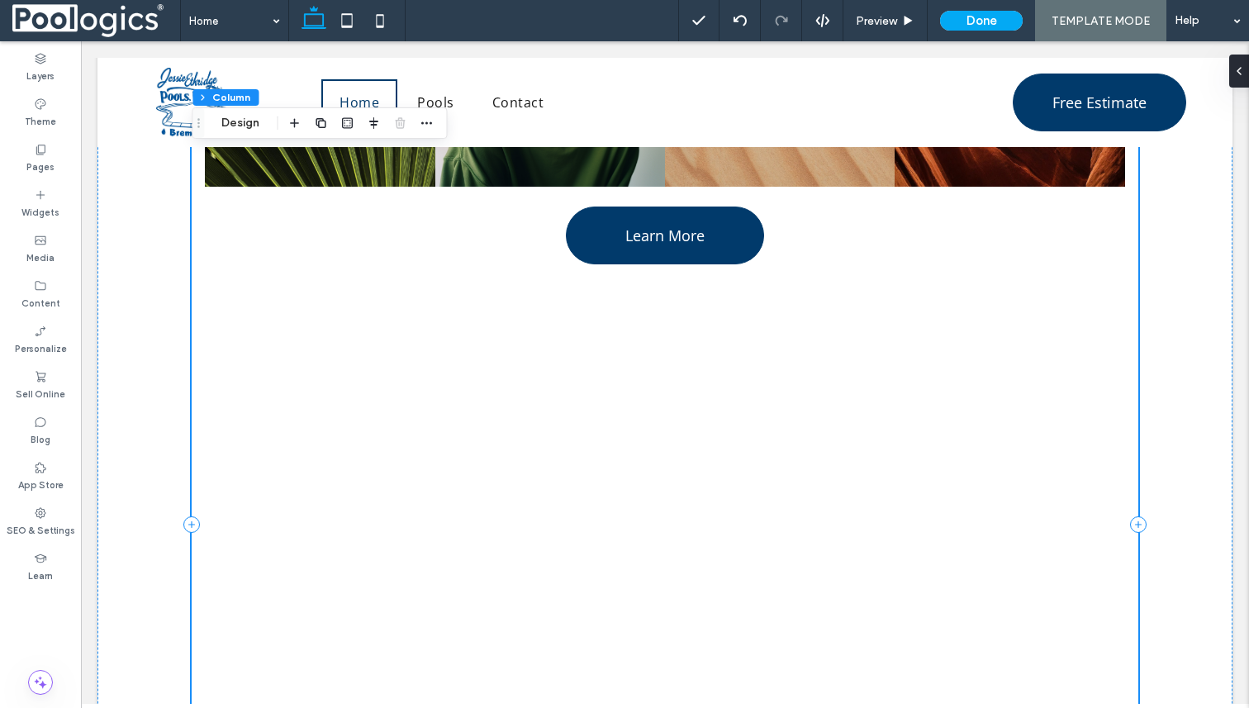
drag, startPoint x: 193, startPoint y: 562, endPoint x: 240, endPoint y: 559, distance: 47.2
click at [240, 559] on div "Explore Our Fiberglass Pool Designs Looking for a stylish pool with low mainten…" at bounding box center [665, 524] width 946 height 1470
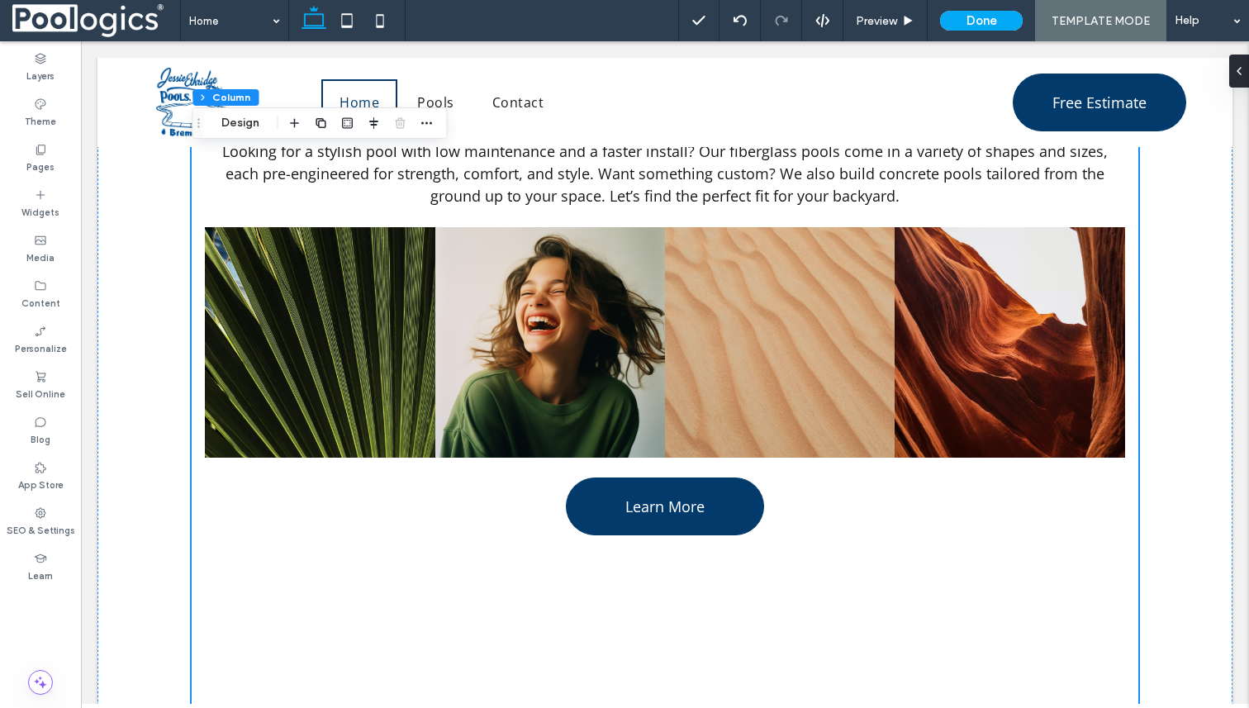
scroll to position [1058, 0]
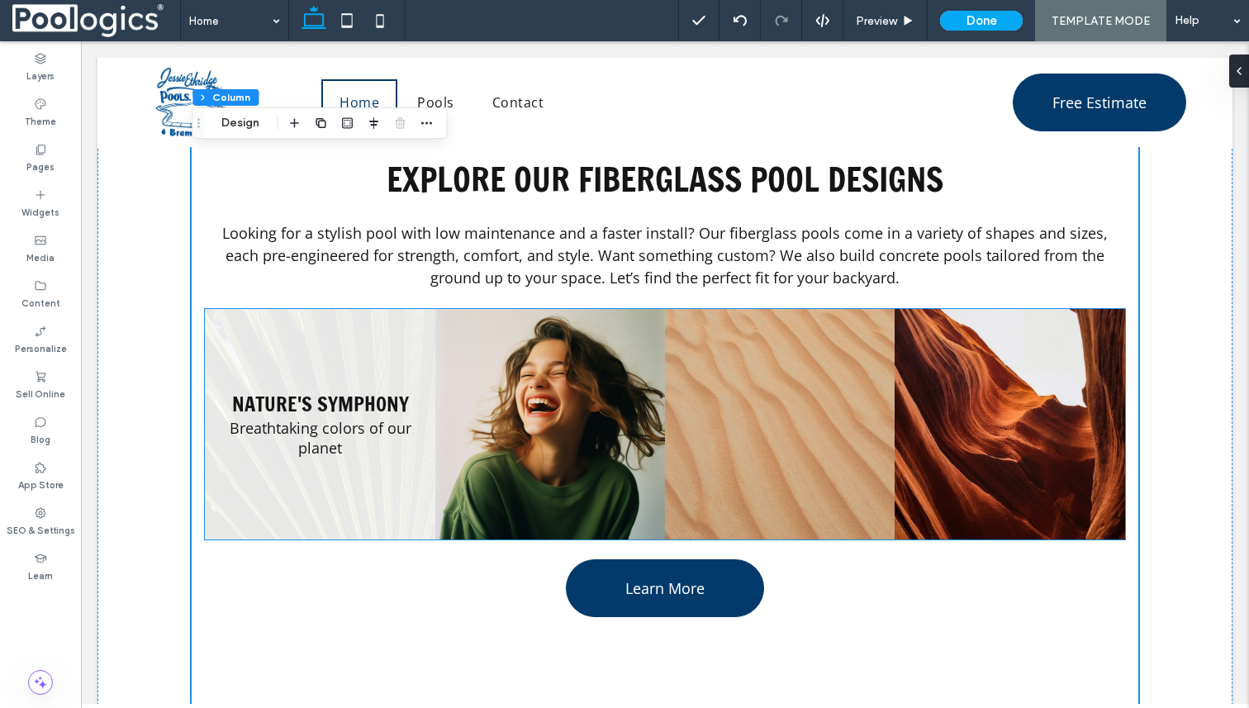
click at [416, 355] on link at bounding box center [320, 424] width 230 height 230
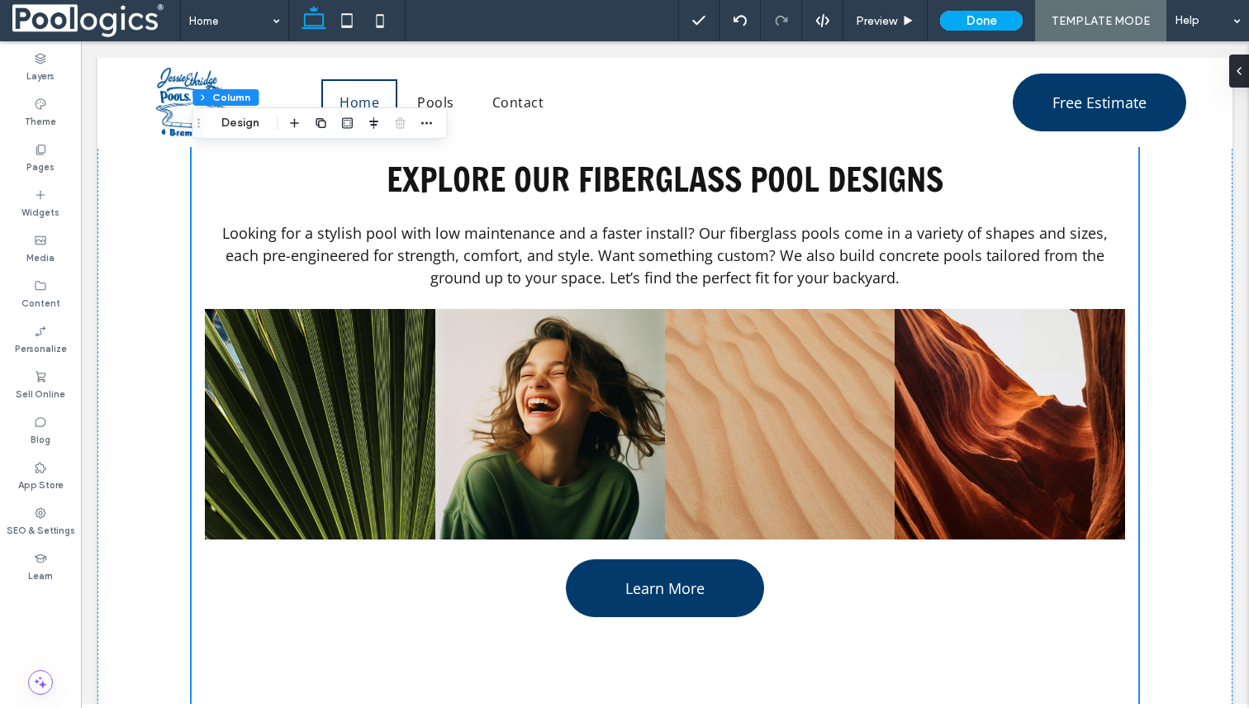
scroll to position [1024, 0]
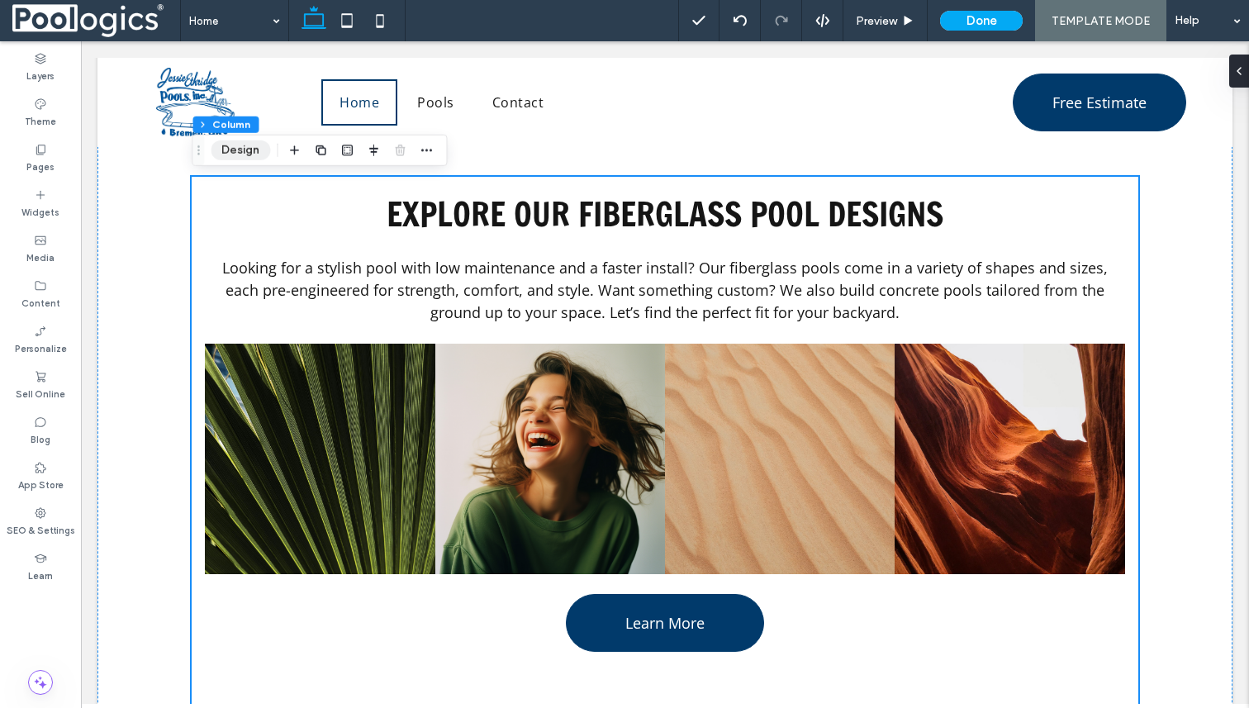
click at [245, 151] on button "Design" at bounding box center [240, 150] width 59 height 20
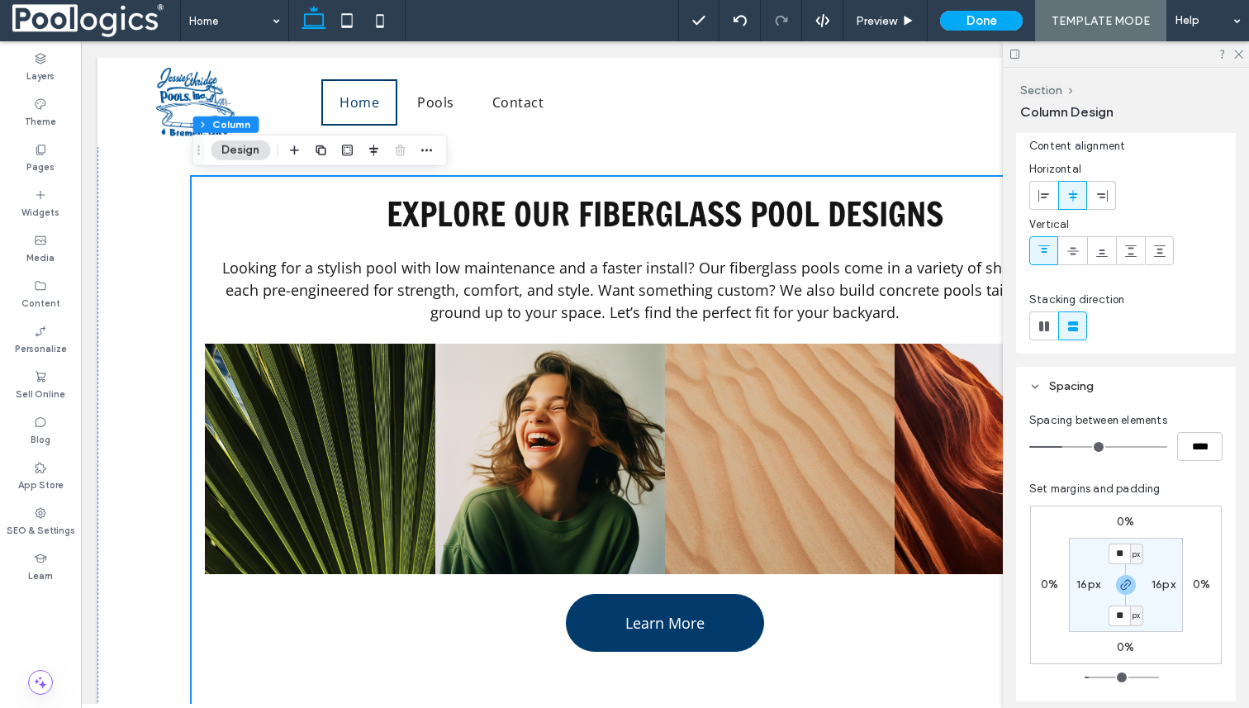
scroll to position [45, 0]
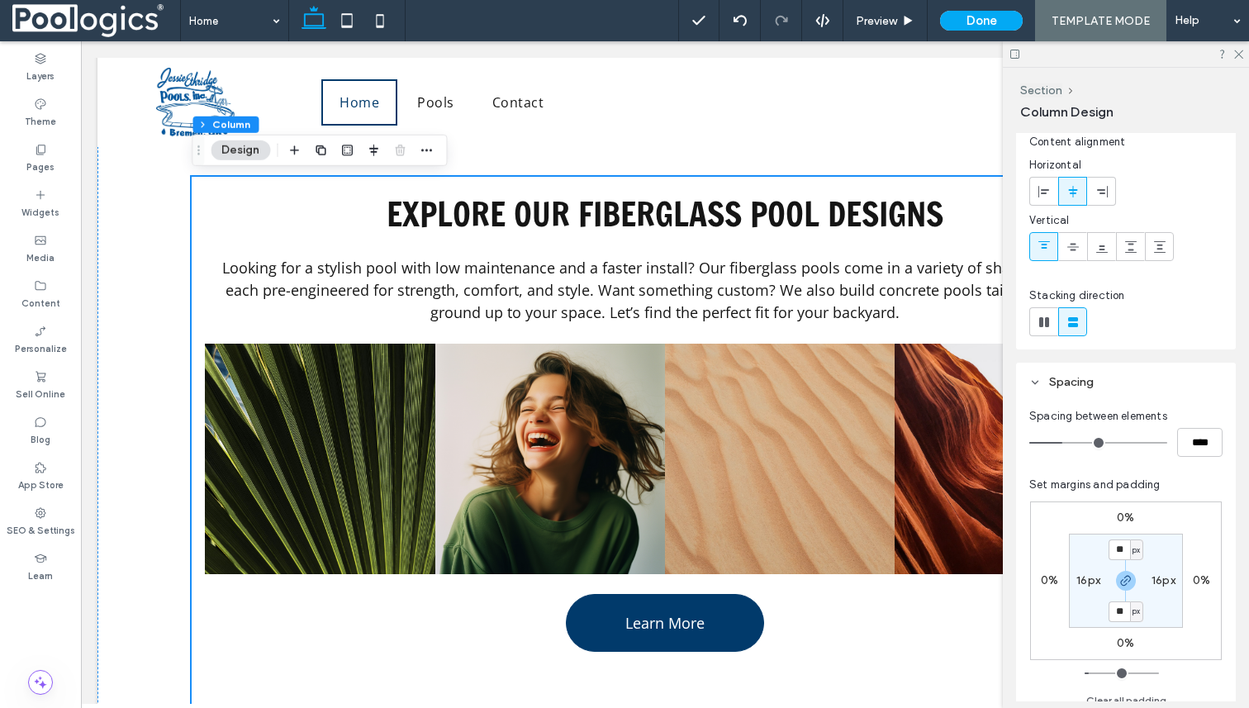
type input "**"
type input "****"
type input "**"
type input "****"
type input "**"
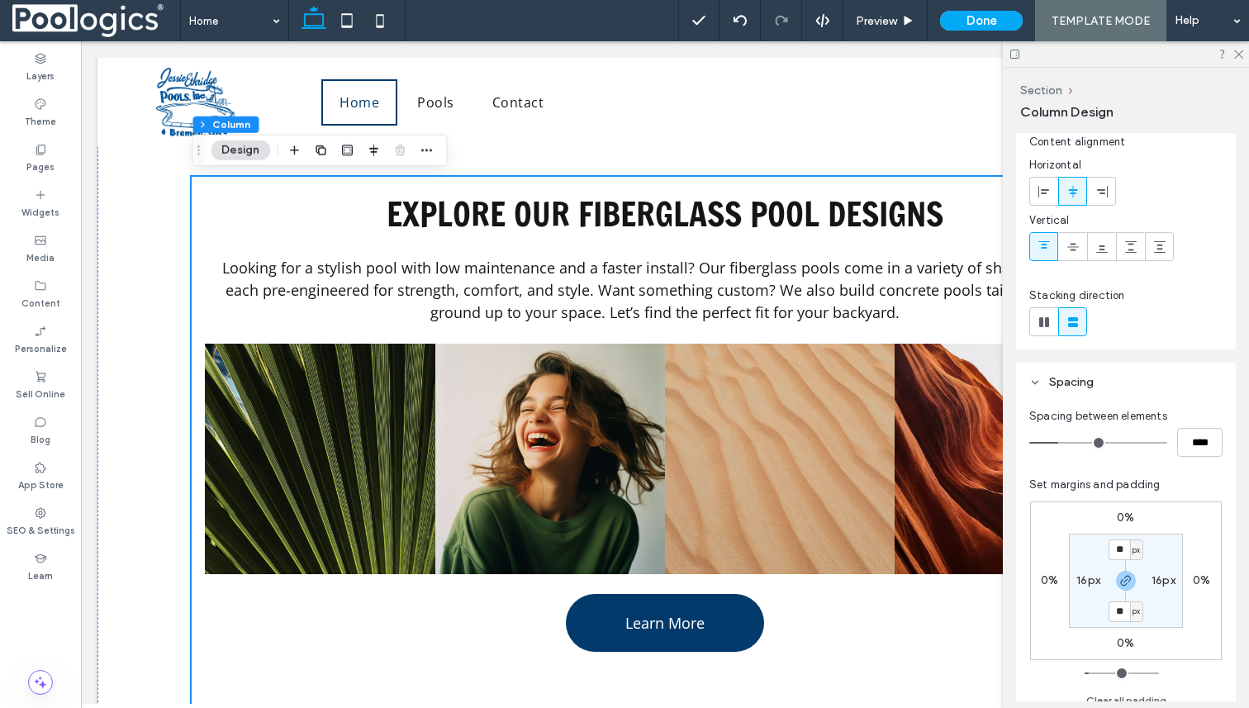
type input "****"
type input "**"
type input "****"
type input "**"
type input "****"
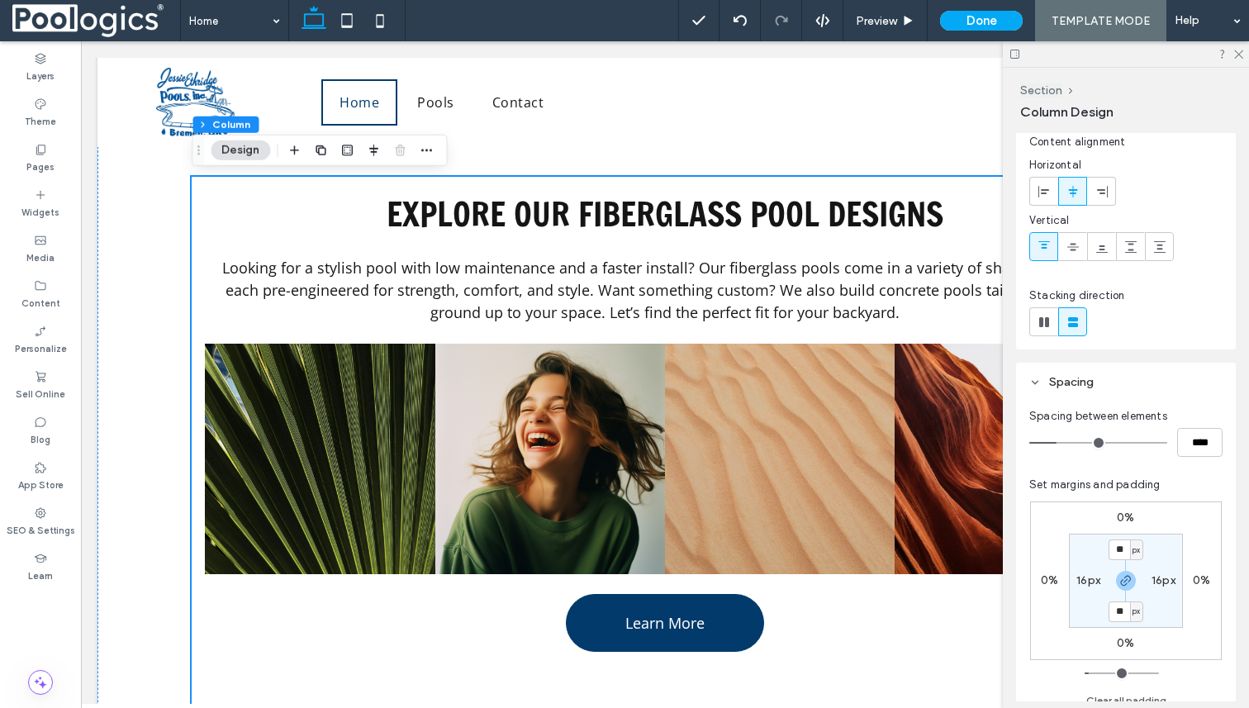
type input "**"
type input "****"
type input "**"
click at [1062, 442] on input "range" at bounding box center [1098, 443] width 138 height 2
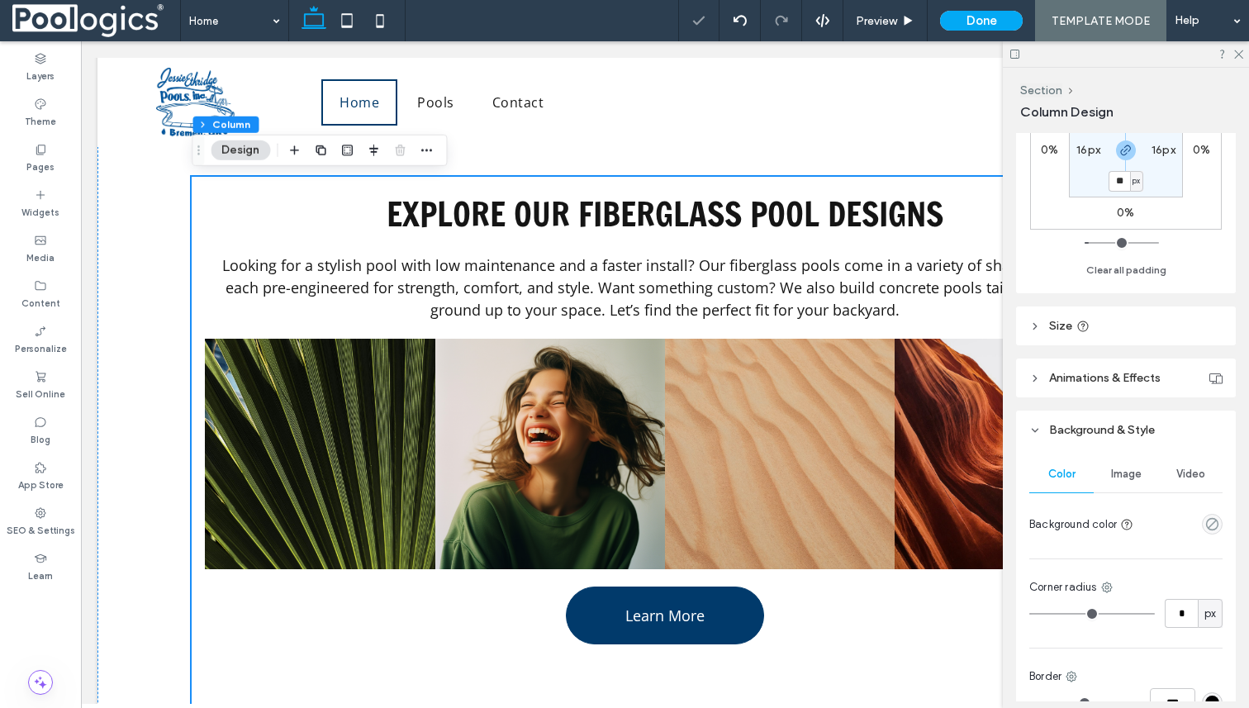
scroll to position [478, 0]
click at [1056, 319] on span "Size" at bounding box center [1060, 323] width 23 height 14
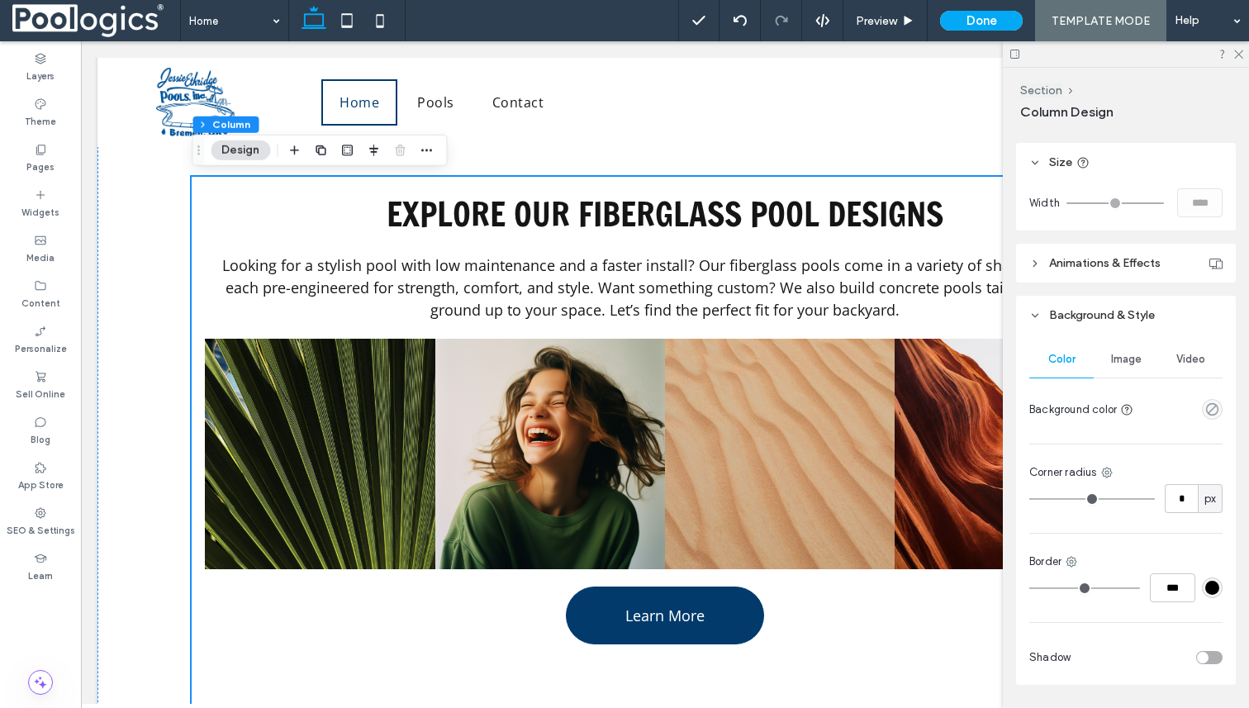
scroll to position [664, 0]
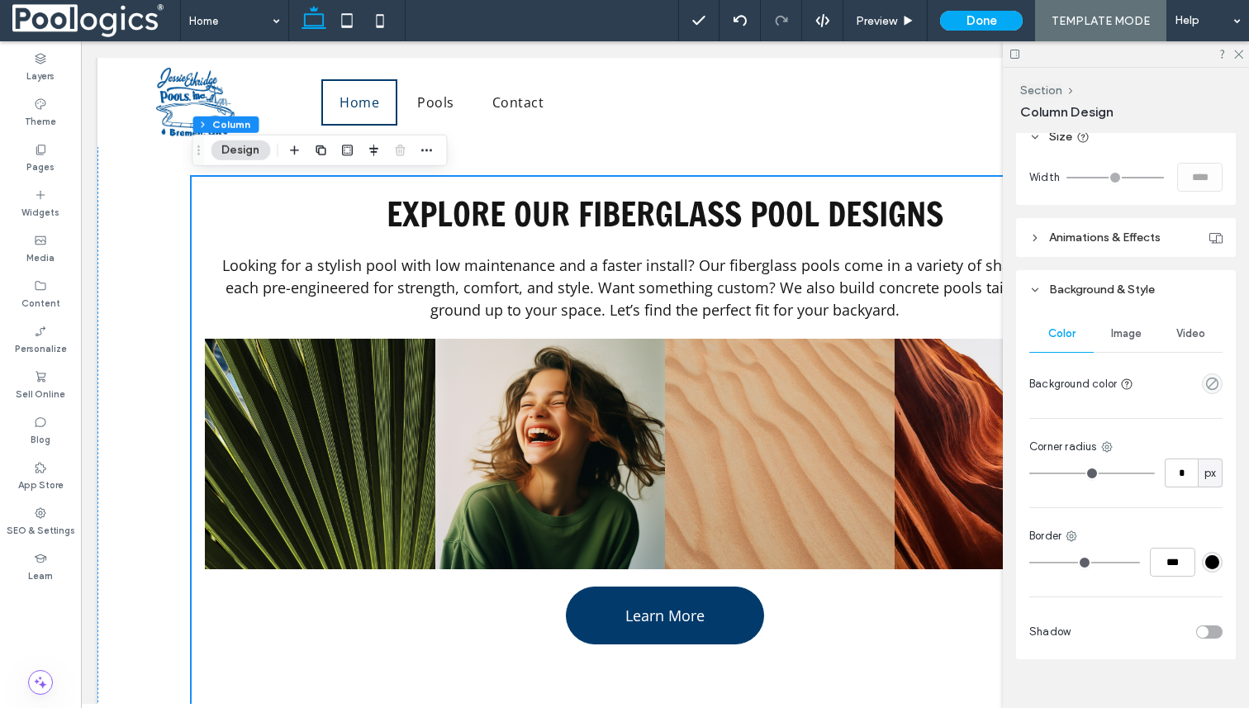
click at [1099, 231] on span "Animations & Effects" at bounding box center [1105, 238] width 112 height 14
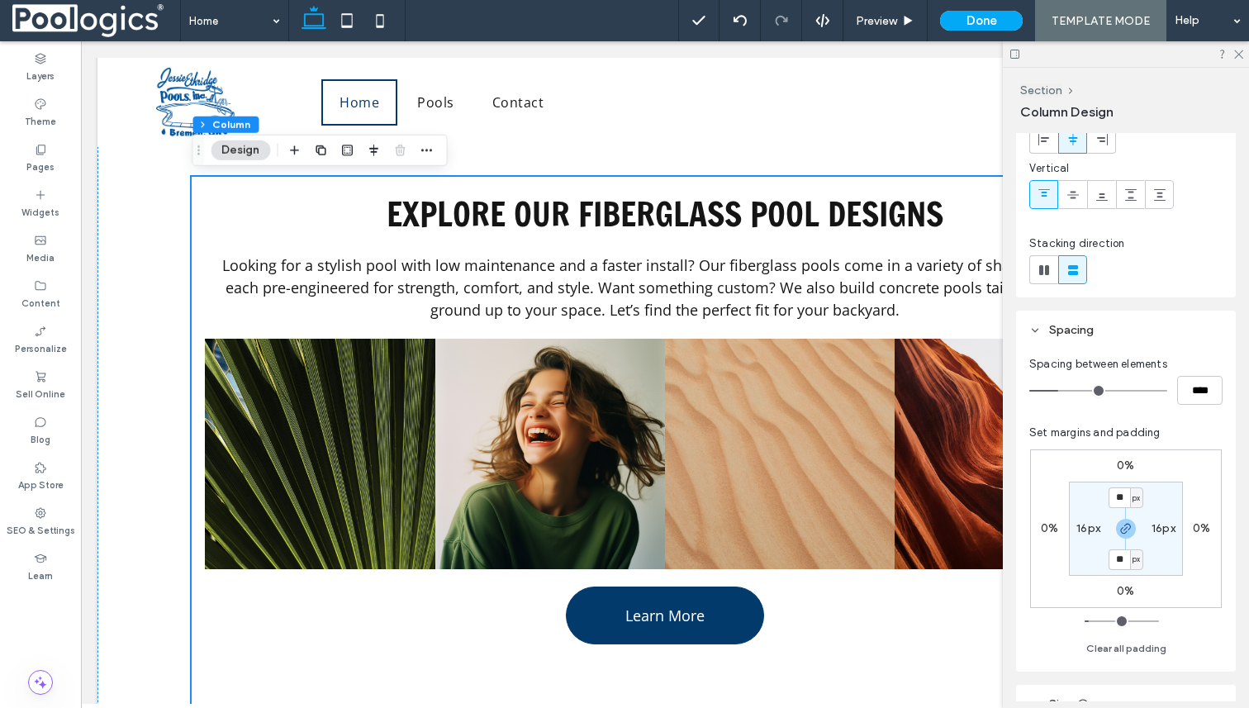
scroll to position [0, 0]
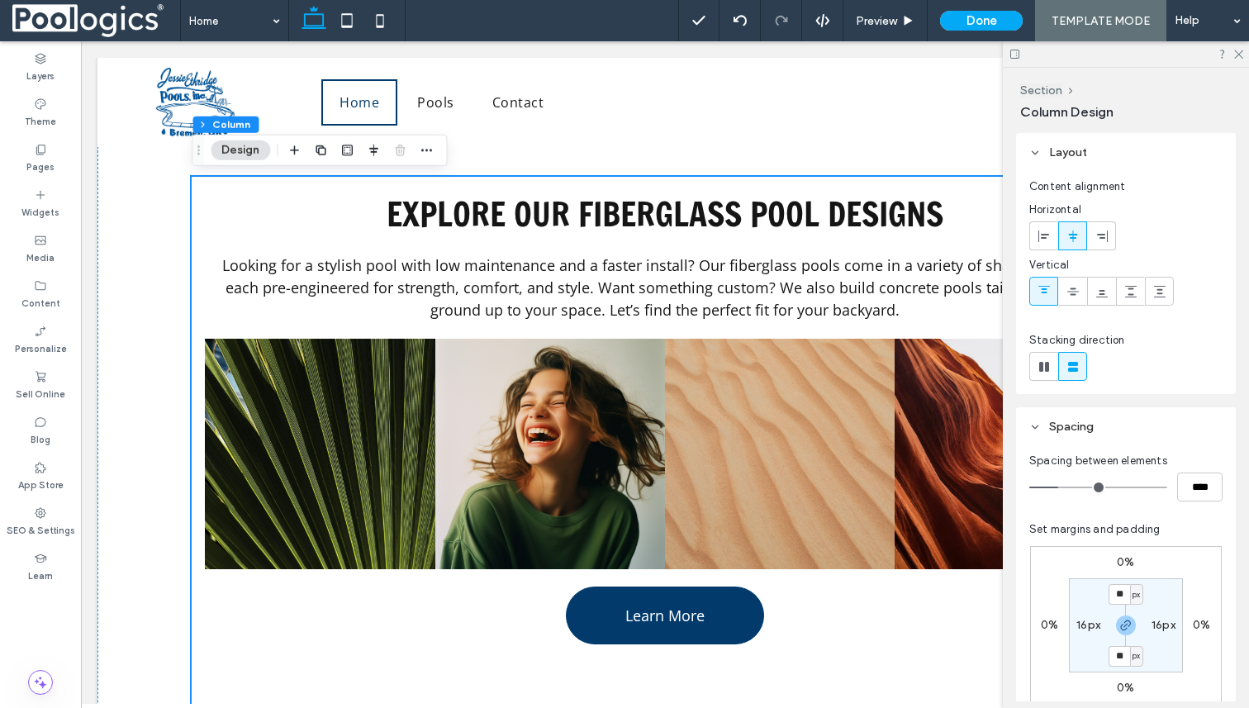
click at [1036, 148] on icon at bounding box center [1035, 153] width 12 height 12
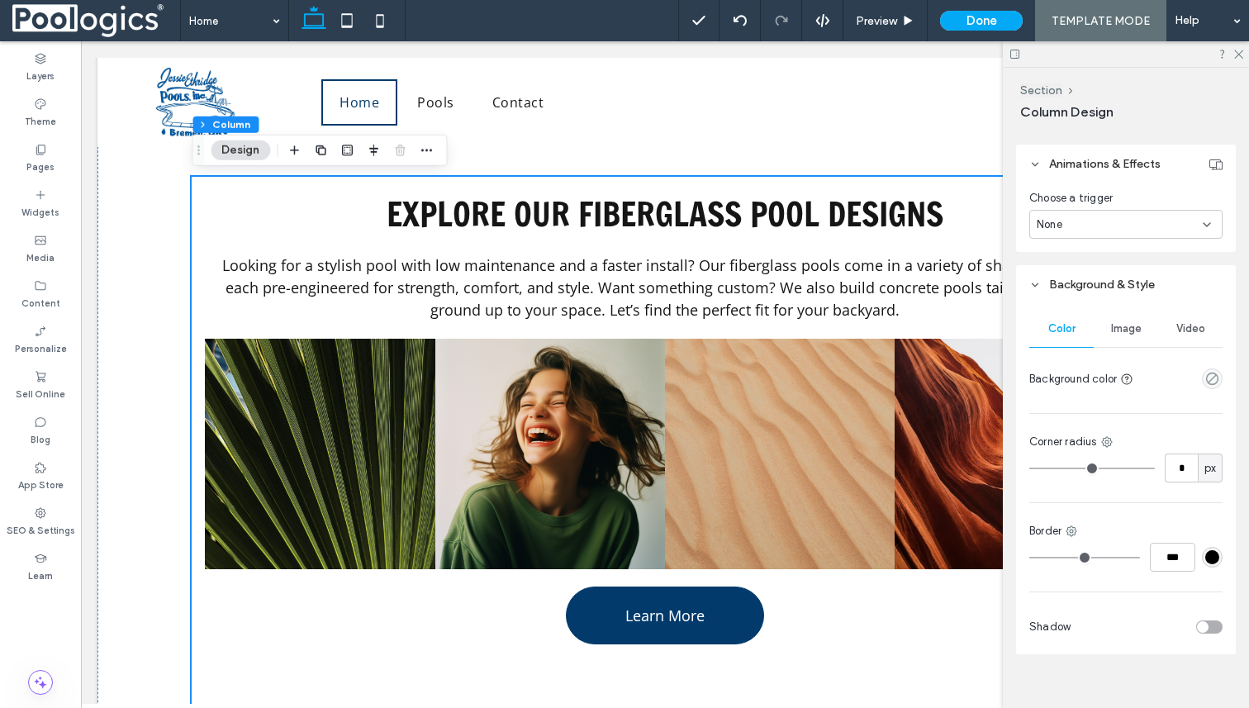
scroll to position [535, 0]
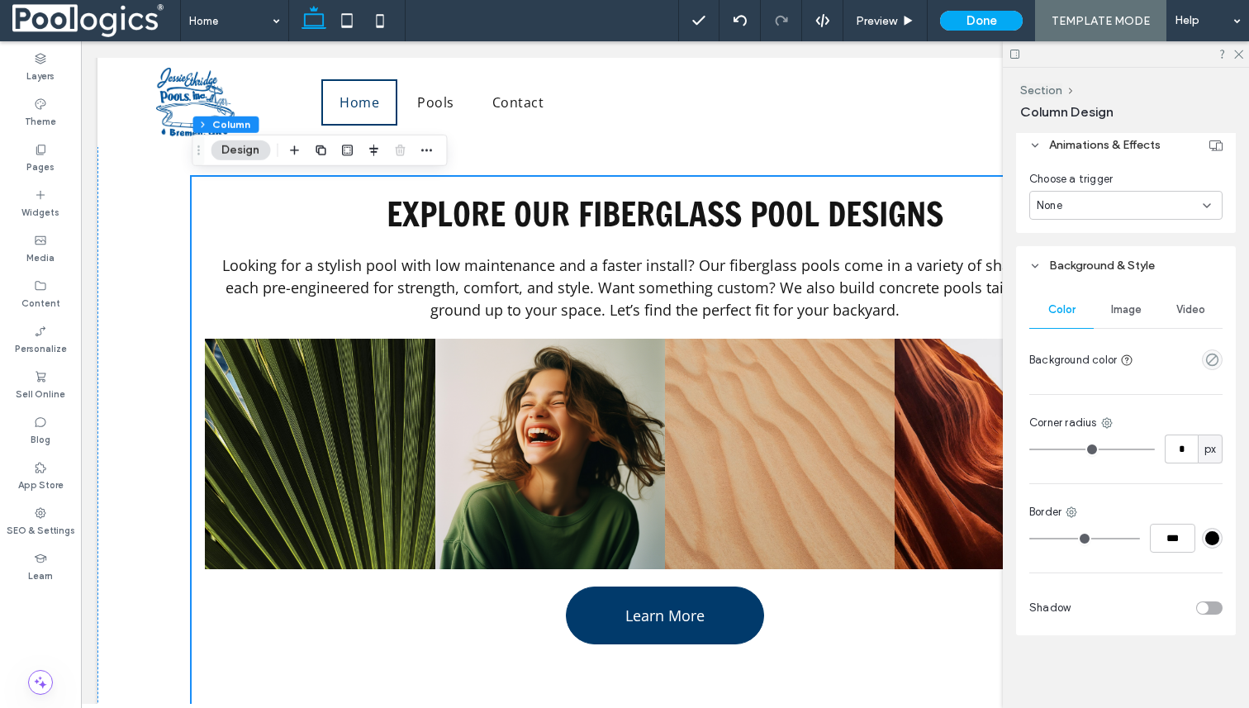
click at [1125, 309] on span "Image" at bounding box center [1126, 309] width 31 height 13
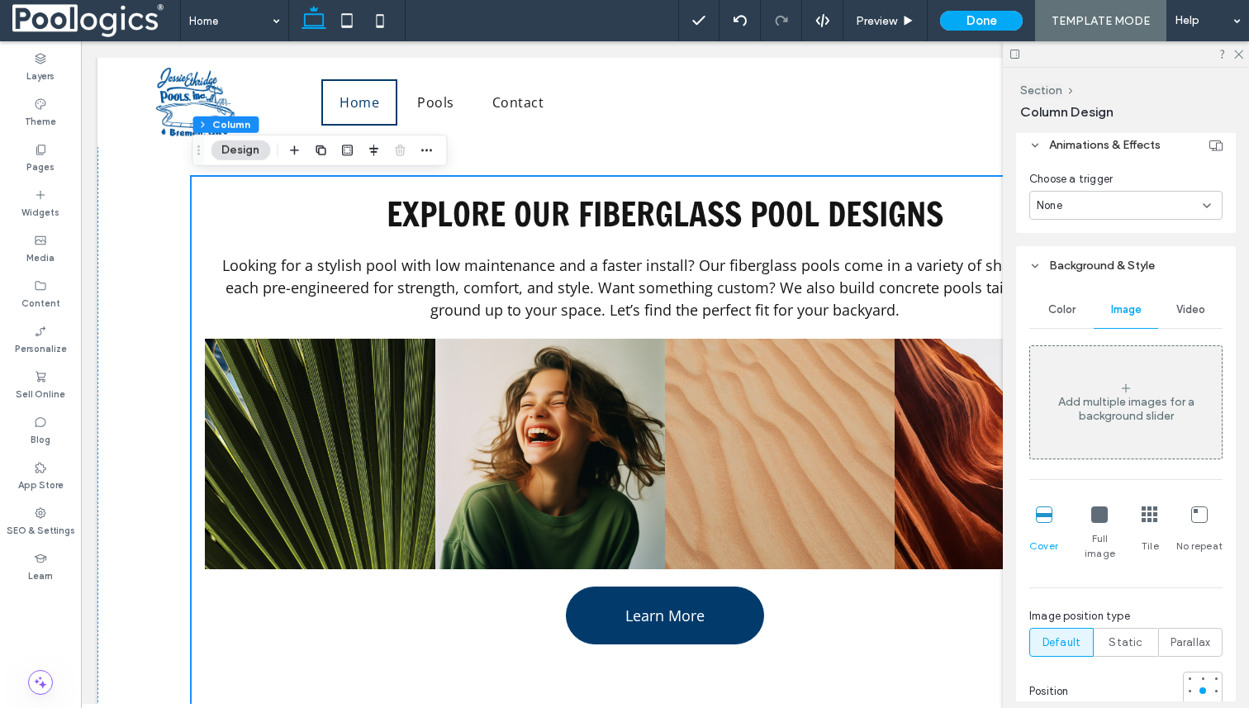
click at [1177, 309] on span "Video" at bounding box center [1191, 309] width 29 height 13
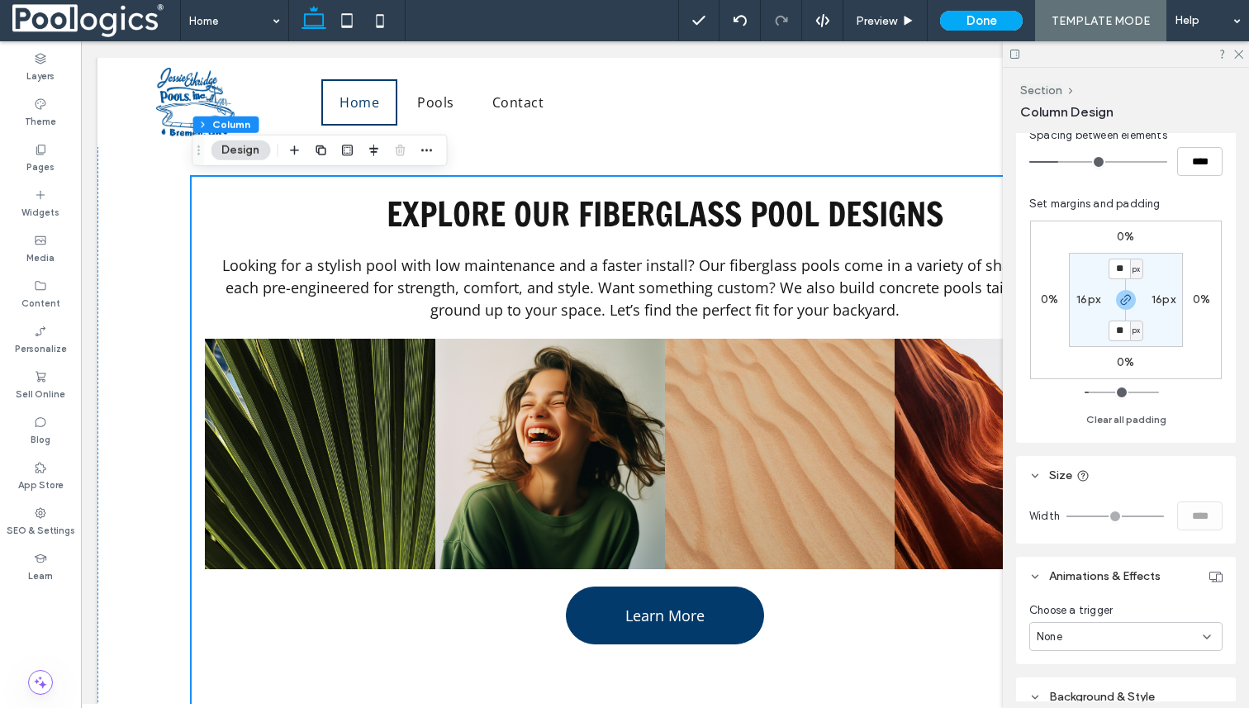
scroll to position [0, 0]
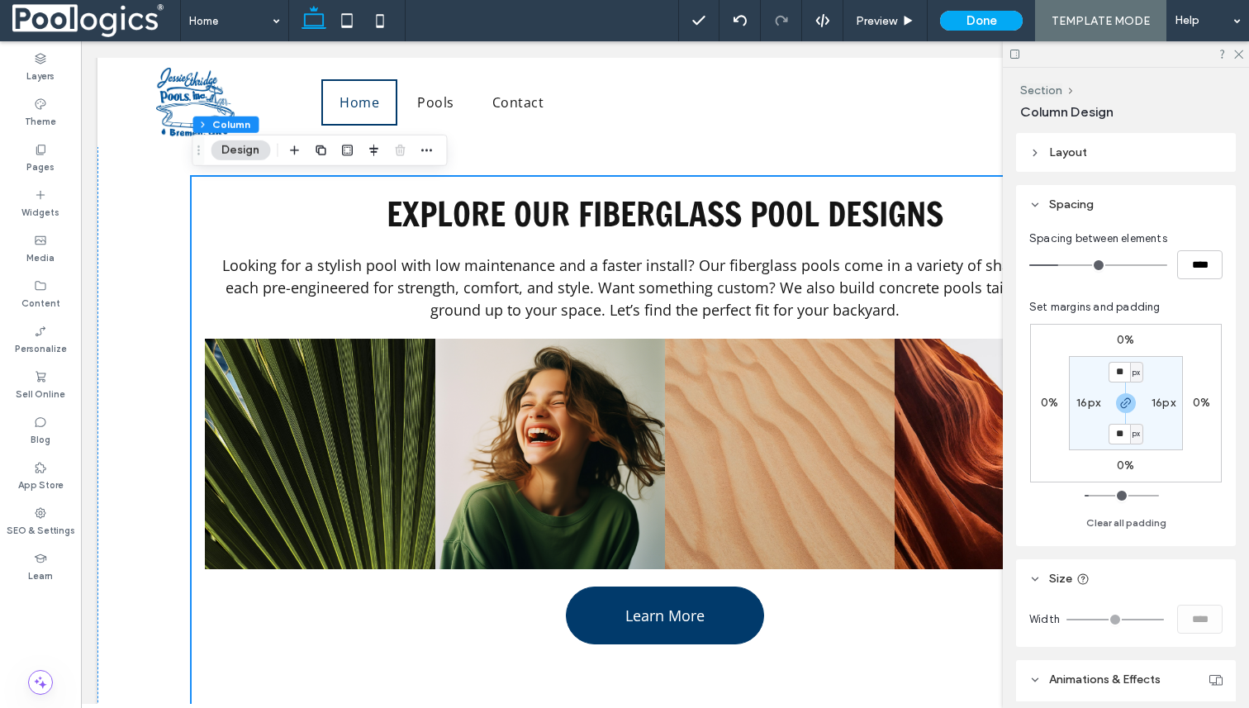
click at [1039, 204] on icon at bounding box center [1035, 205] width 12 height 12
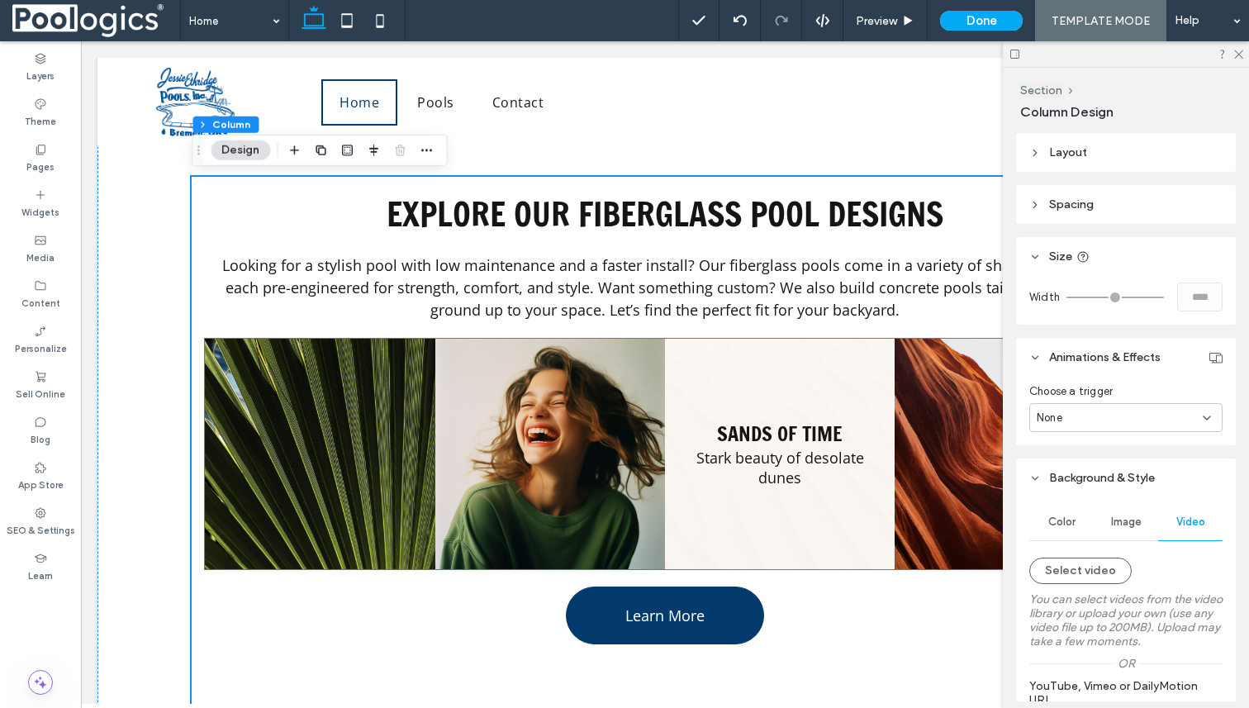
click at [750, 359] on link at bounding box center [780, 454] width 230 height 230
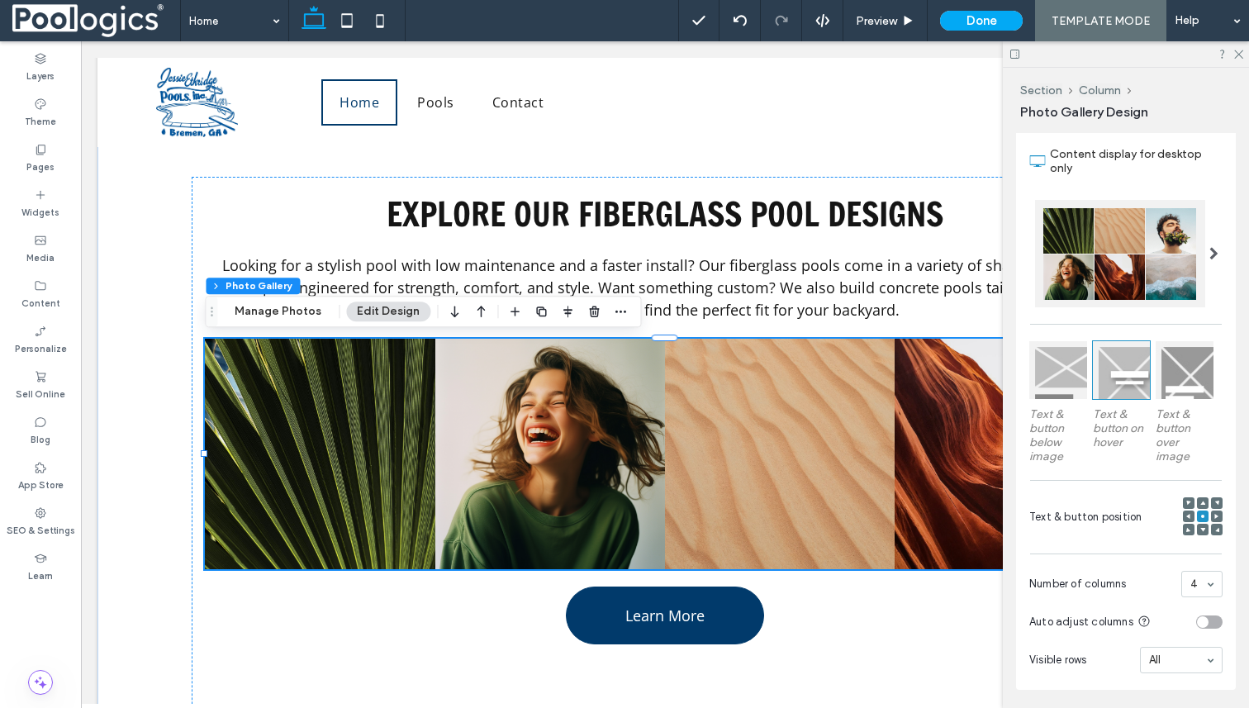
scroll to position [345, 0]
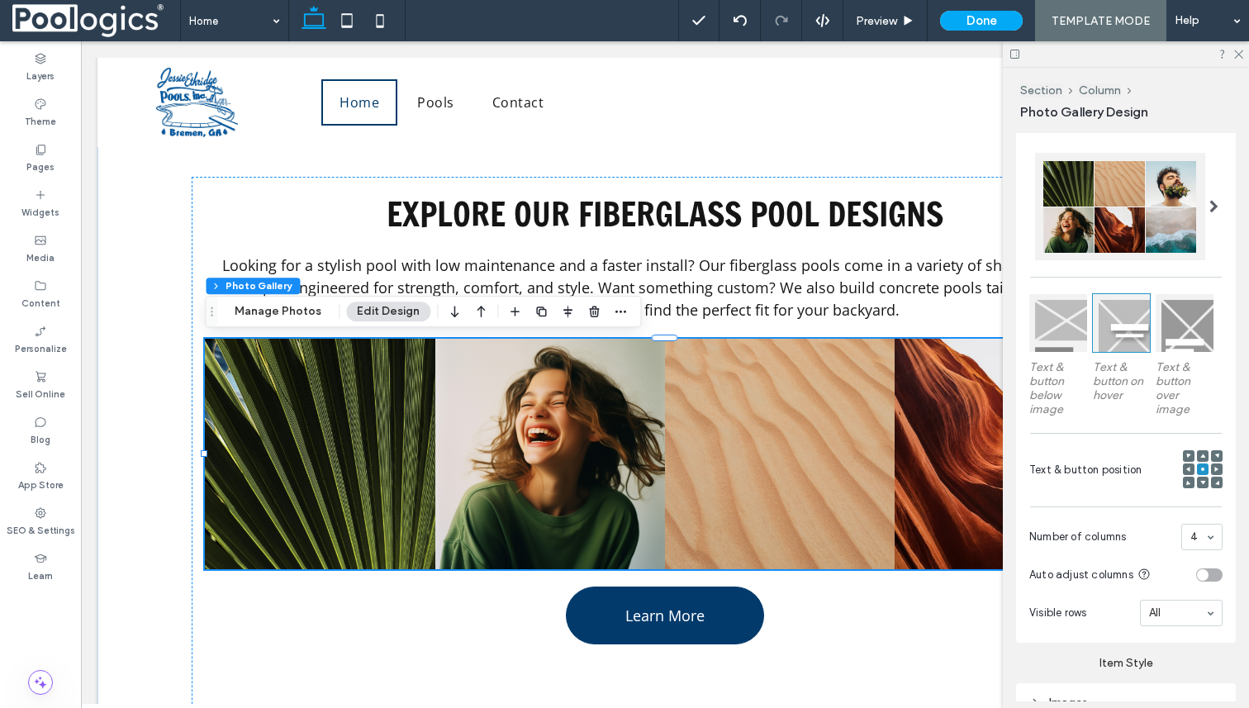
click at [1066, 340] on div at bounding box center [1058, 323] width 58 height 58
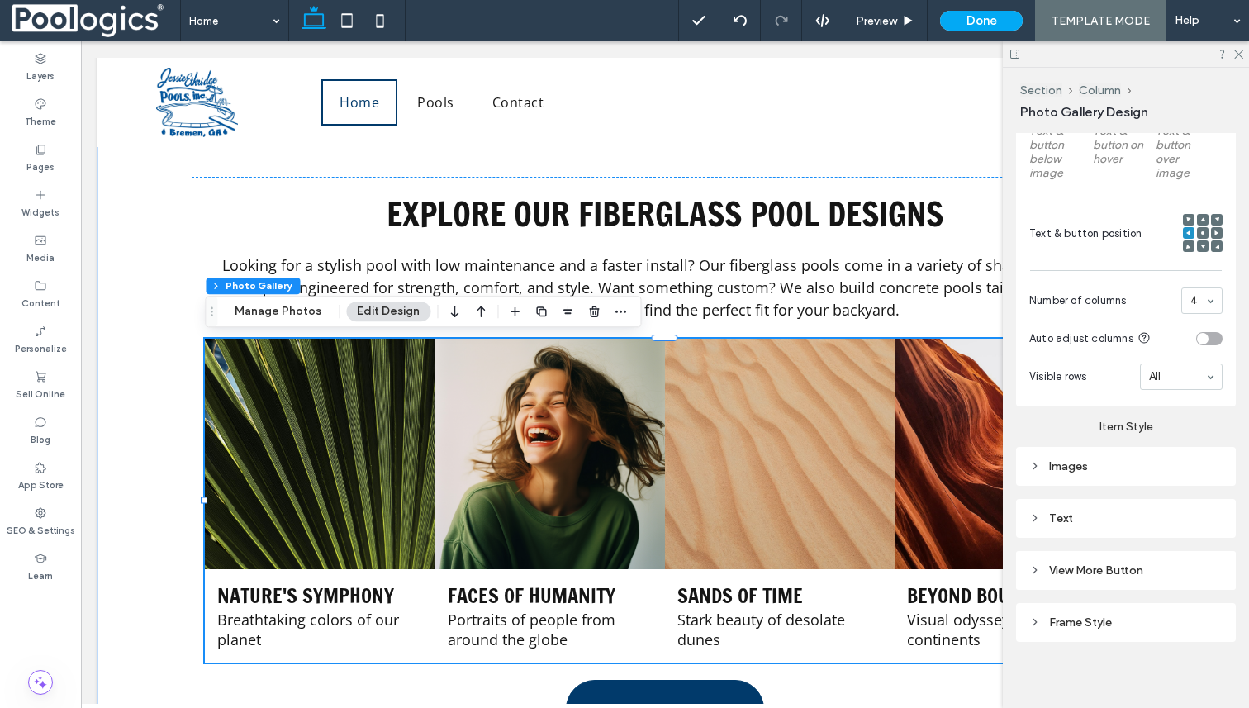
scroll to position [588, 0]
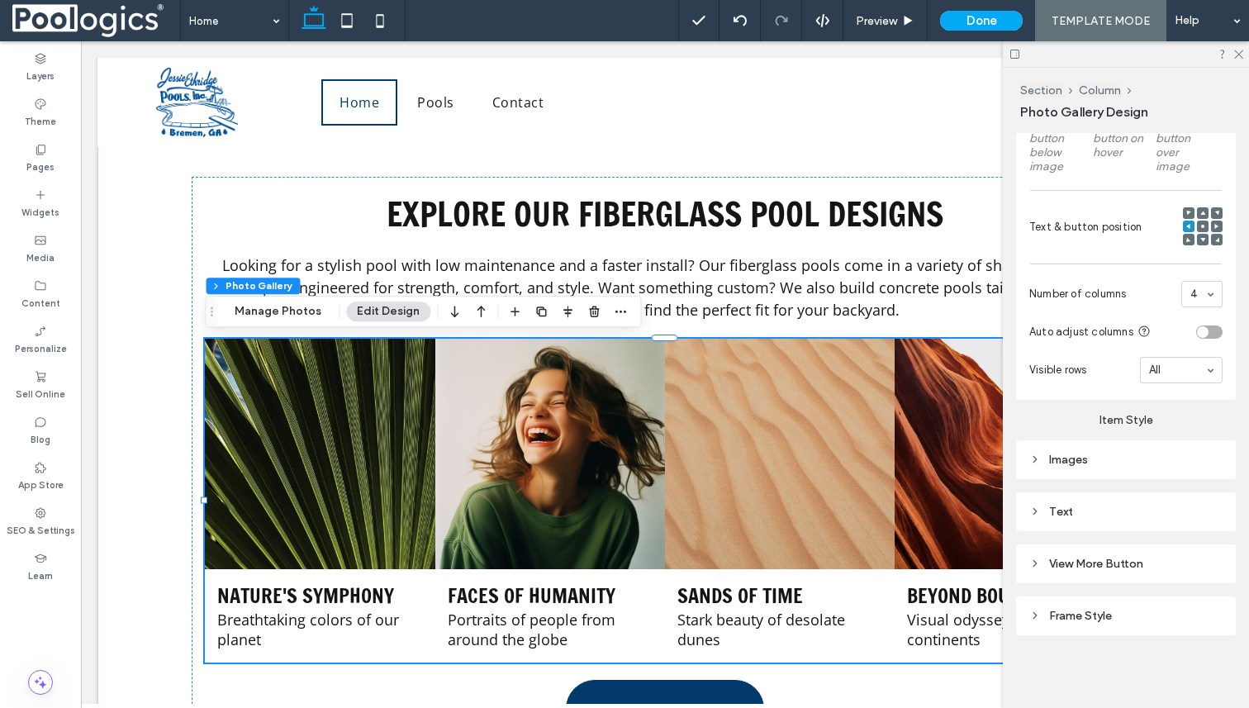
click at [1101, 500] on div "Text" at bounding box center [1126, 511] width 220 height 39
click at [1099, 516] on div "Text" at bounding box center [1125, 512] width 193 height 14
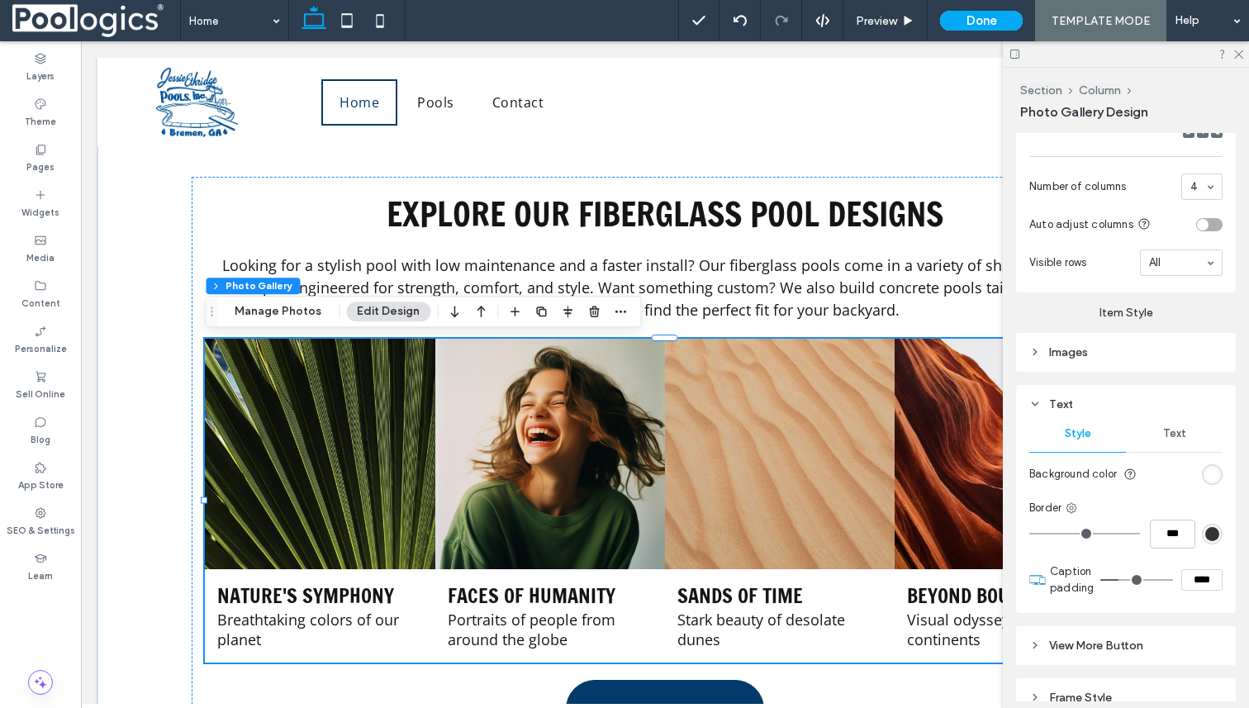
scroll to position [777, 0]
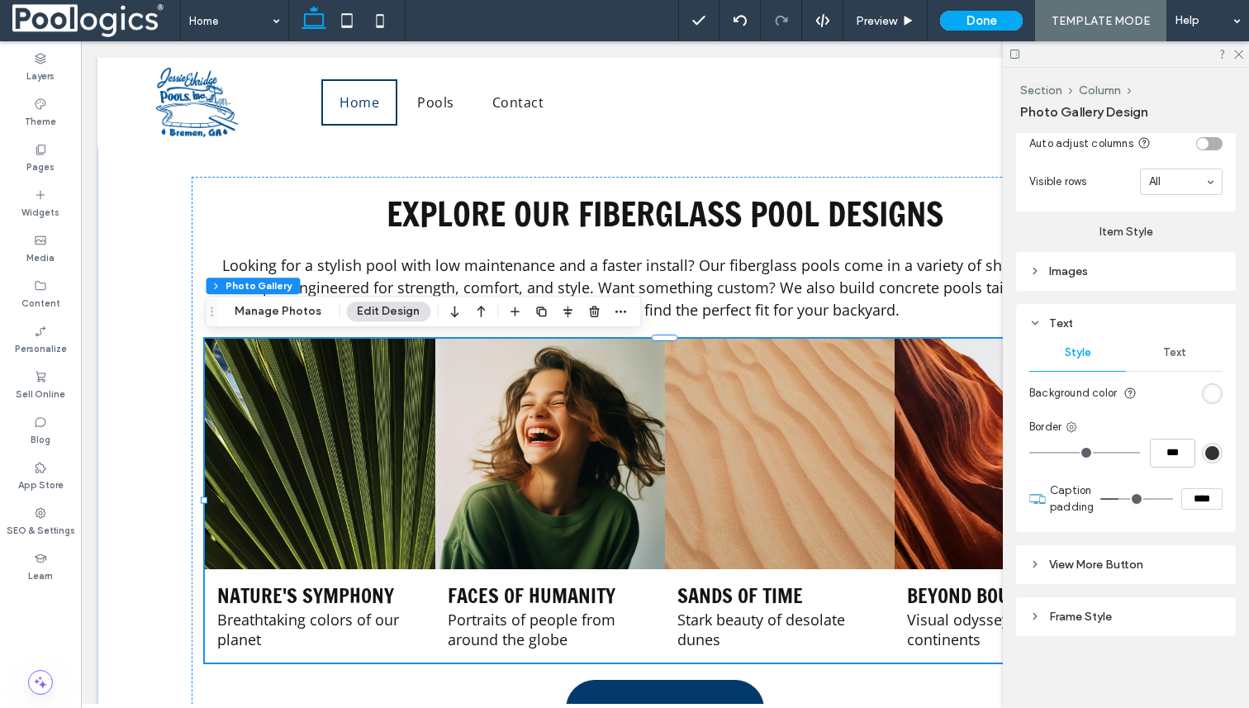
click at [1224, 451] on div "Text Style Text Background color Border *** Caption padding ****" at bounding box center [1126, 418] width 220 height 228
click at [1212, 453] on div "rgb(51, 51, 51)" at bounding box center [1212, 453] width 14 height 14
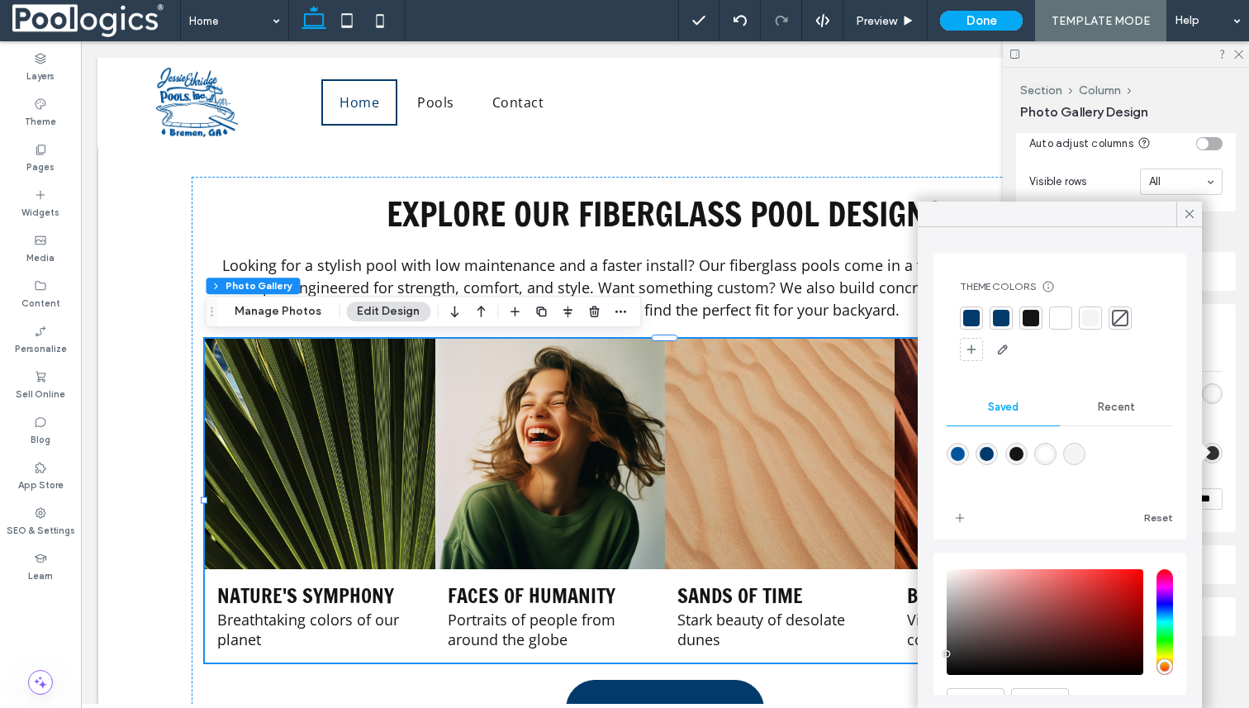
click at [957, 452] on div "rgba(1,85,157,1)" at bounding box center [958, 454] width 14 height 14
type input "*"
type input "***"
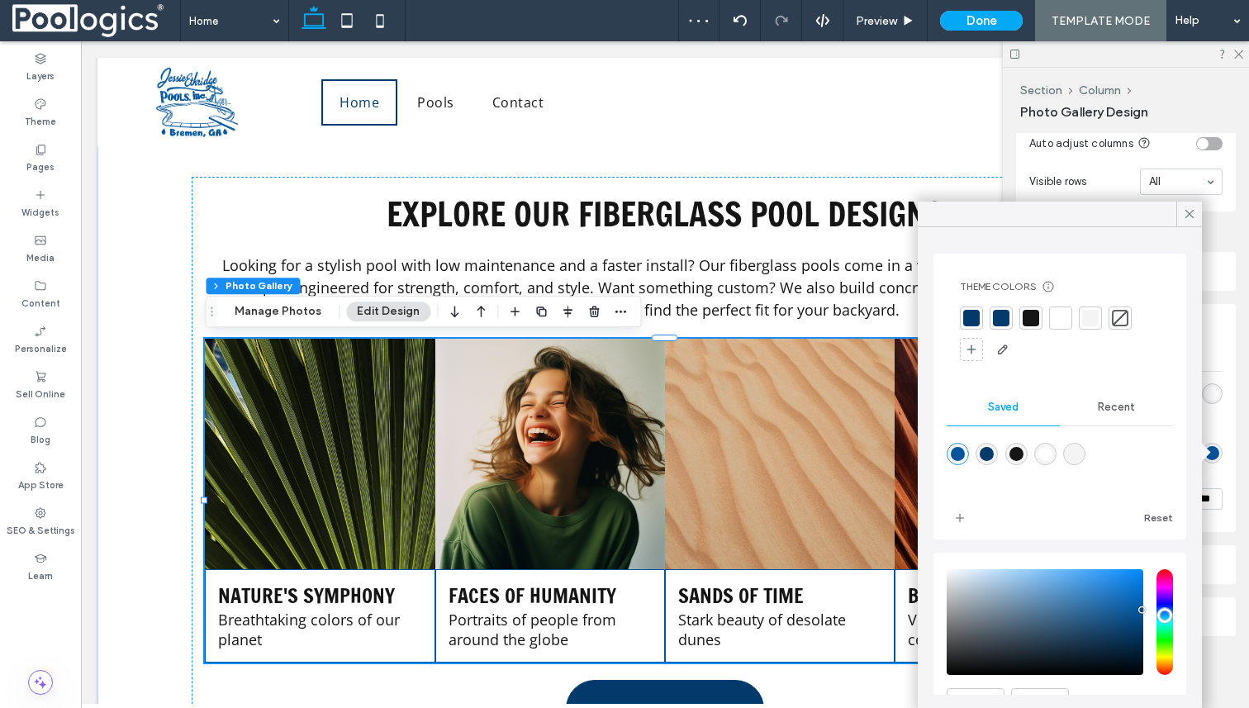
click at [1072, 456] on div "rgba(244,244,244,1)" at bounding box center [1074, 454] width 14 height 14
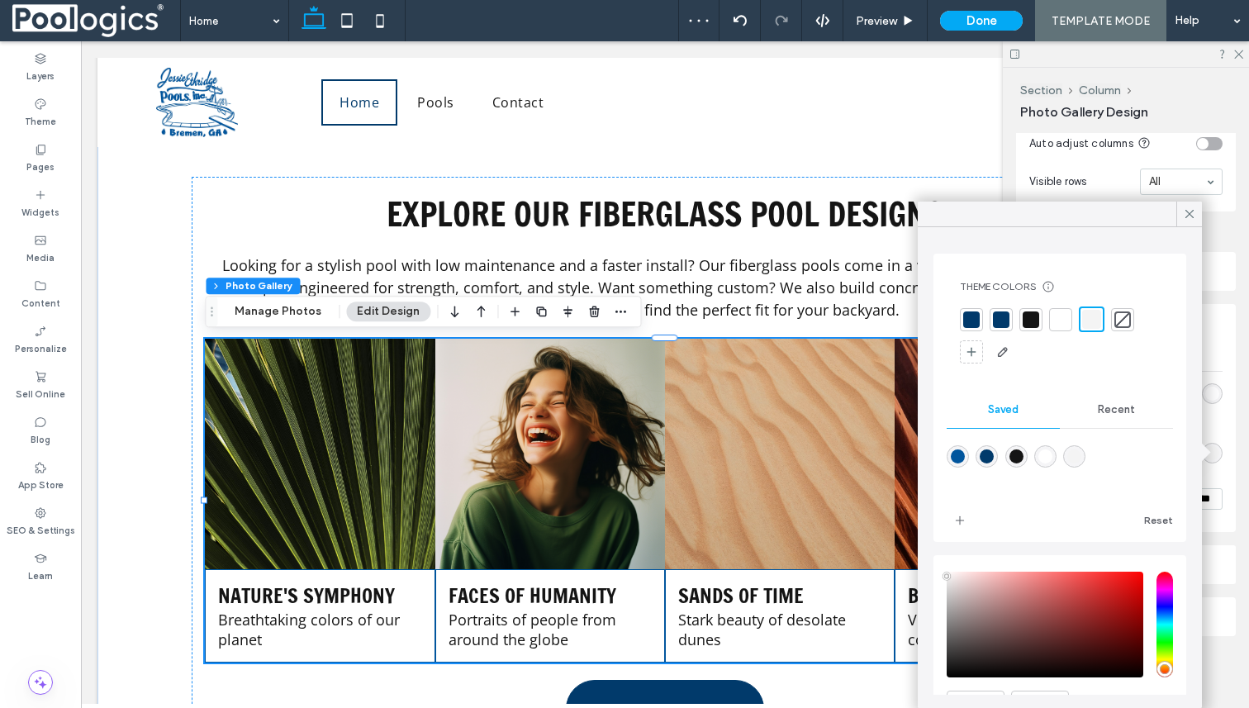
type input "*******"
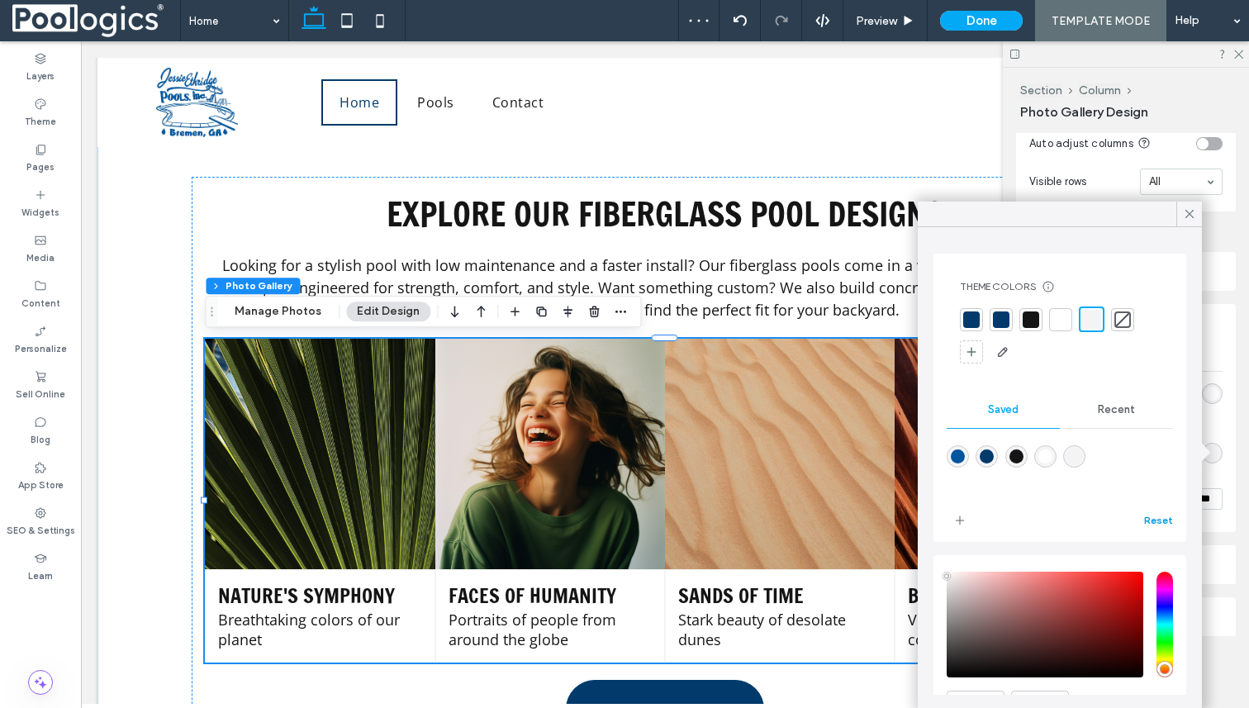
click at [1171, 519] on button "Reset" at bounding box center [1158, 521] width 29 height 20
click at [1238, 487] on div "Alignment Spacing Set margins and padding 0px 0% 0px 0% * px 0px * px 0px Clear…" at bounding box center [1131, 417] width 231 height 568
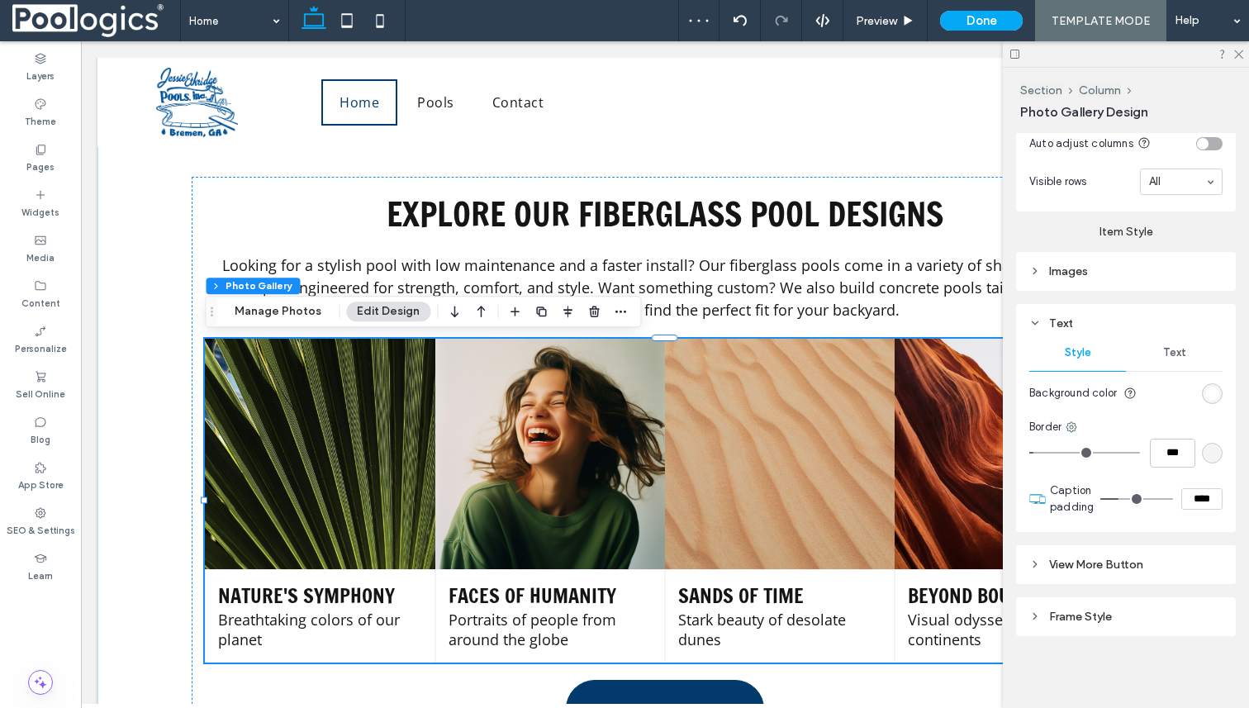
click at [1186, 349] on div "Text" at bounding box center [1174, 353] width 97 height 36
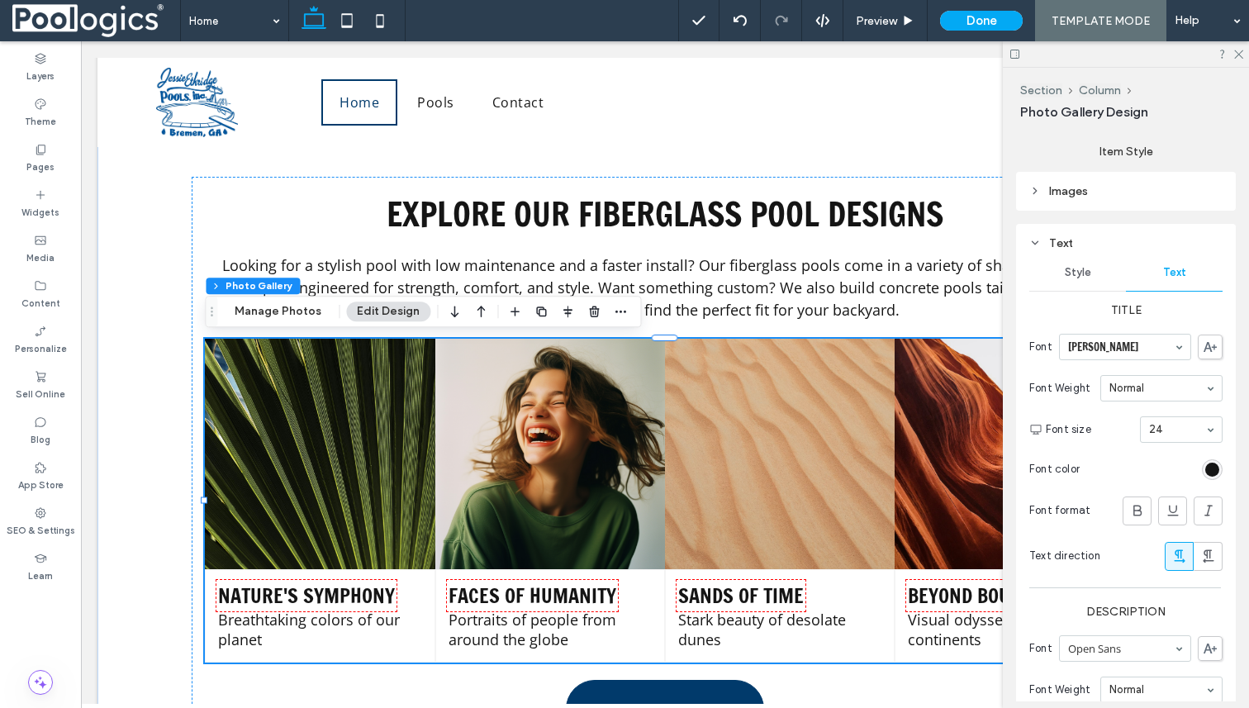
scroll to position [872, 0]
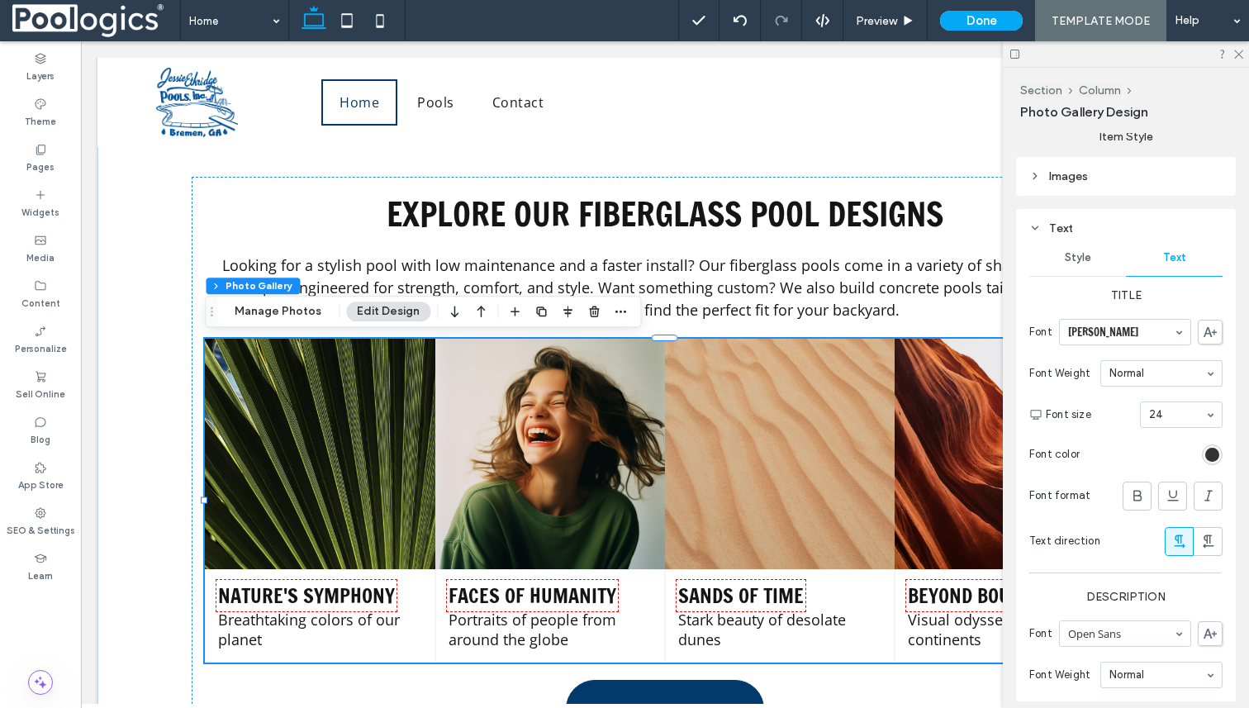
click at [1207, 454] on div "rgb(21, 21, 21)" at bounding box center [1212, 455] width 14 height 14
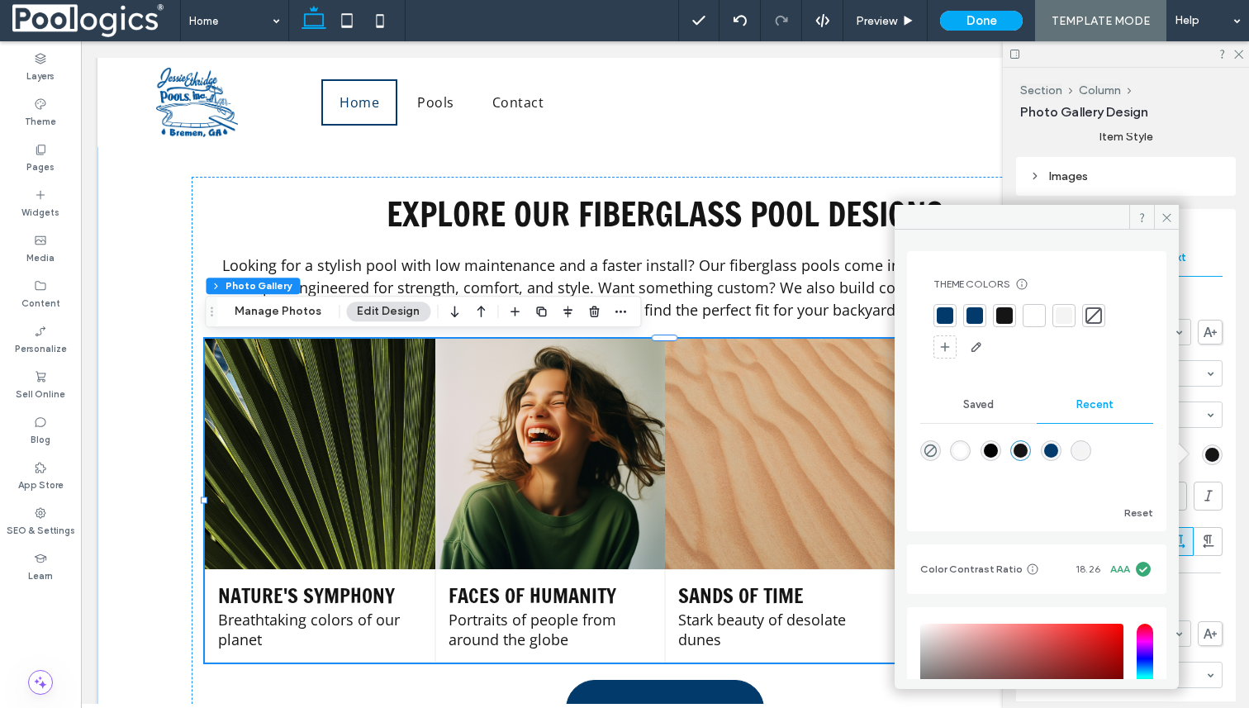
click at [1058, 449] on div "rgba(1, 58, 107, 1)" at bounding box center [1051, 451] width 14 height 14
type input "*******"
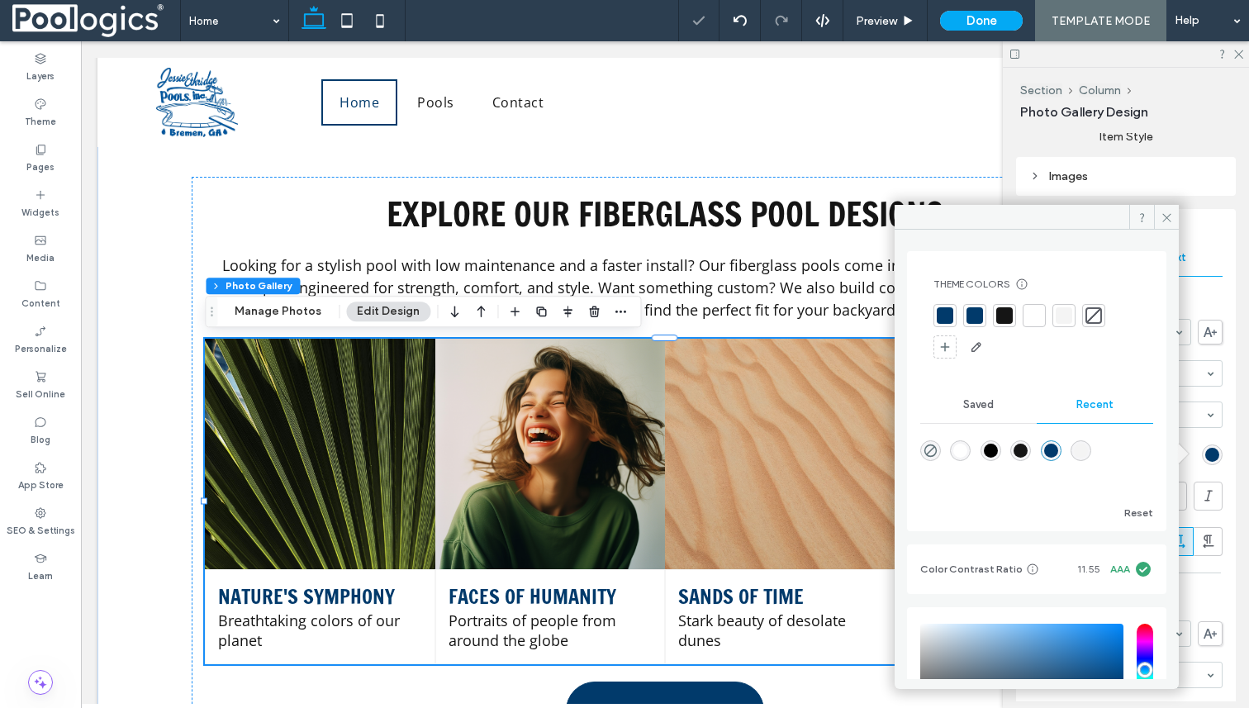
click at [1241, 461] on div "Alignment Spacing Set margins and padding 0px 0% 0px 0% * px 0px * px 0px Clear…" at bounding box center [1131, 417] width 231 height 568
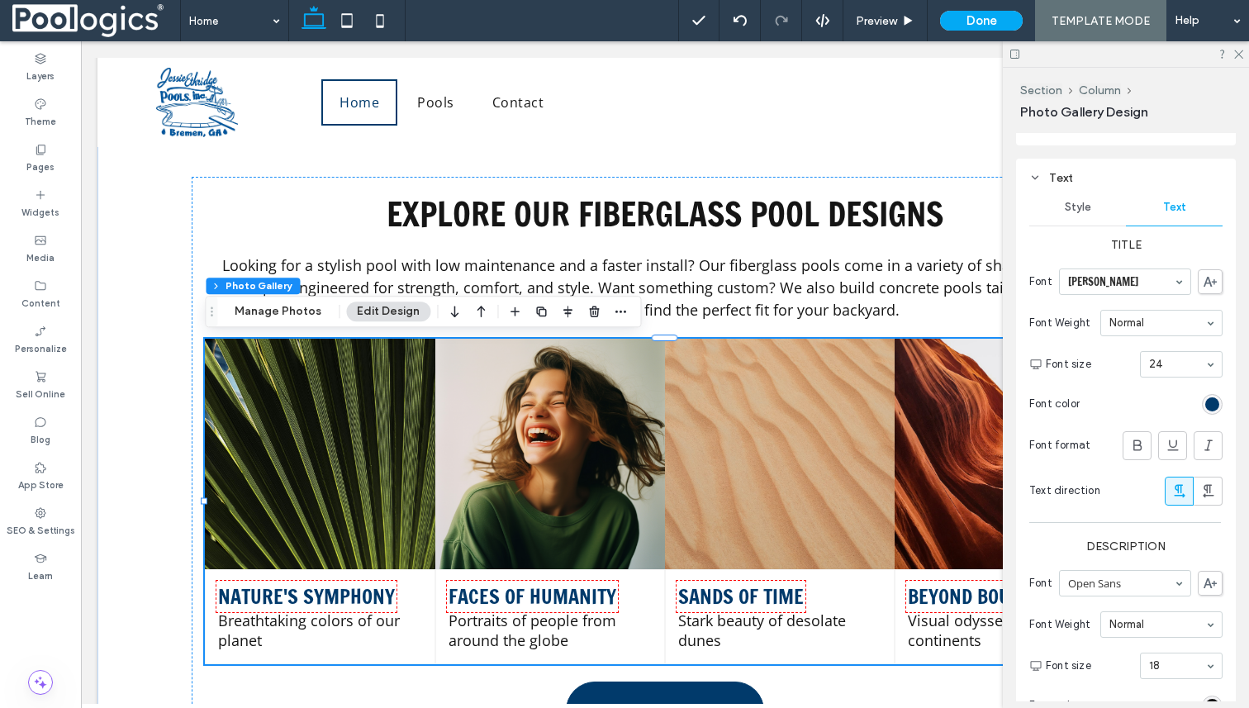
scroll to position [910, 0]
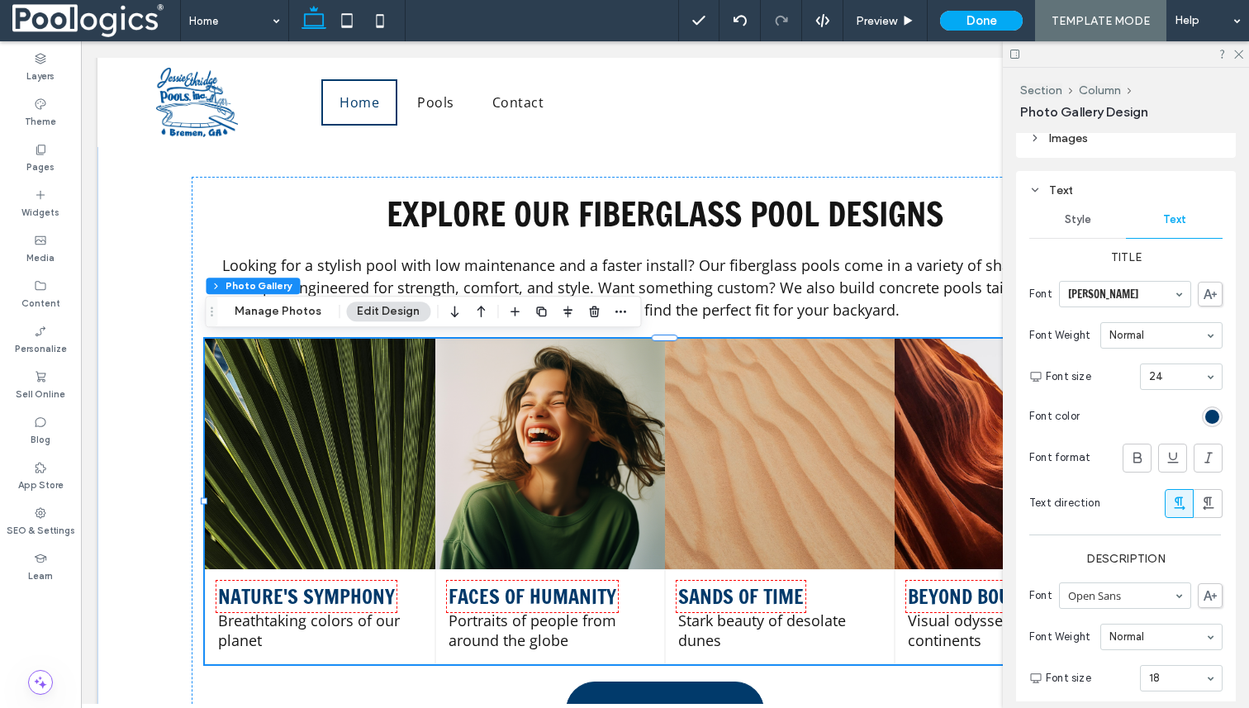
click at [1051, 288] on span "Font" at bounding box center [1040, 294] width 23 height 17
click at [1082, 223] on span "Style" at bounding box center [1078, 219] width 26 height 13
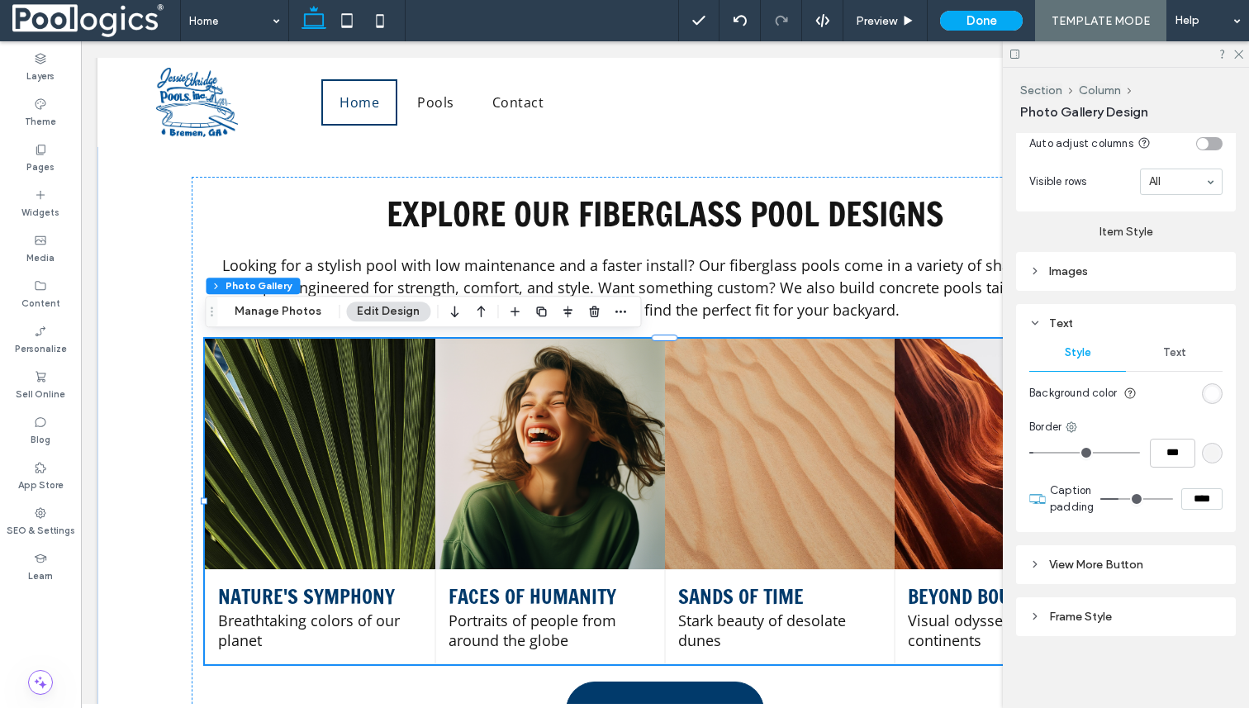
click at [1179, 351] on span "Text" at bounding box center [1174, 352] width 23 height 13
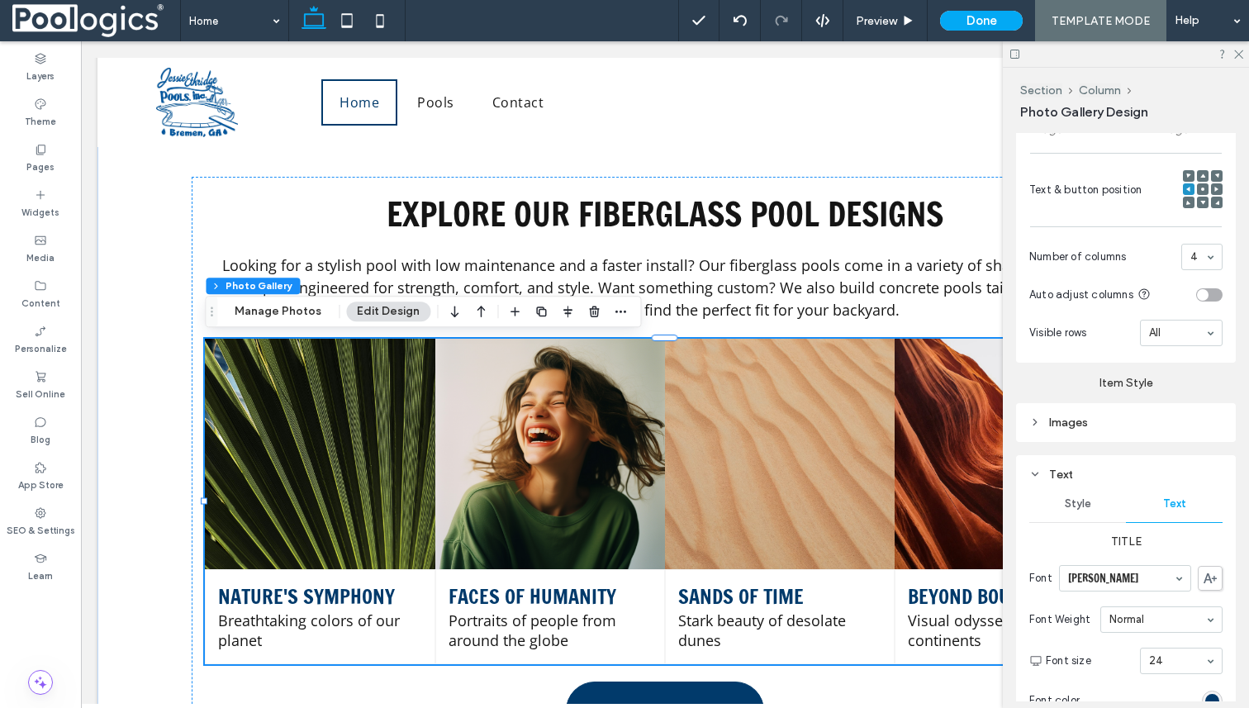
click at [1046, 423] on div "Images" at bounding box center [1125, 423] width 193 height 14
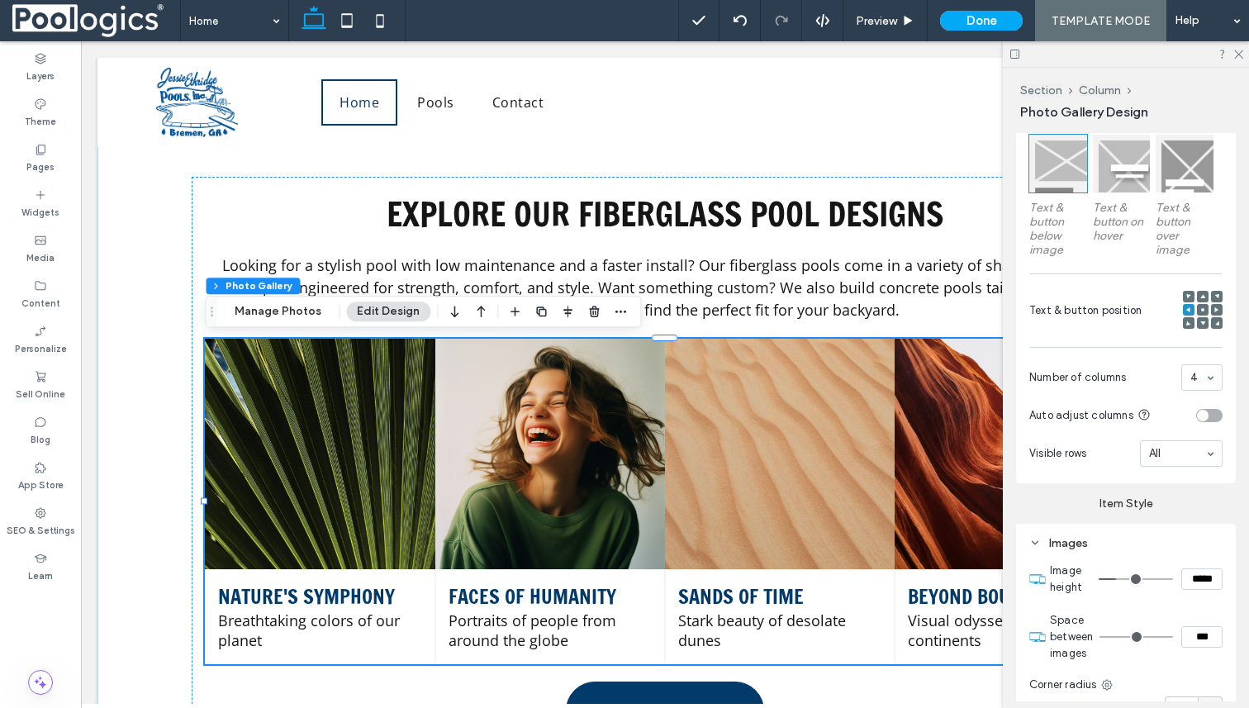
scroll to position [473, 0]
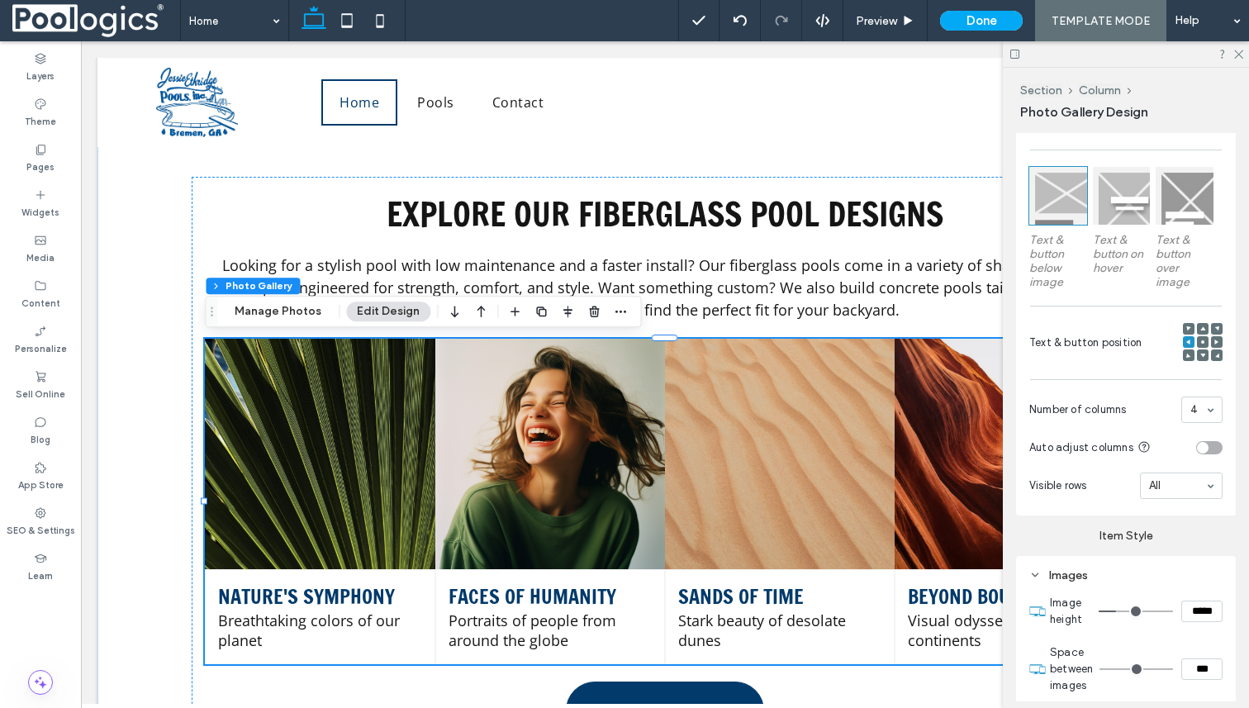
click at [1205, 335] on div at bounding box center [1203, 343] width 40 height 40
click at [1204, 337] on span at bounding box center [1202, 342] width 5 height 12
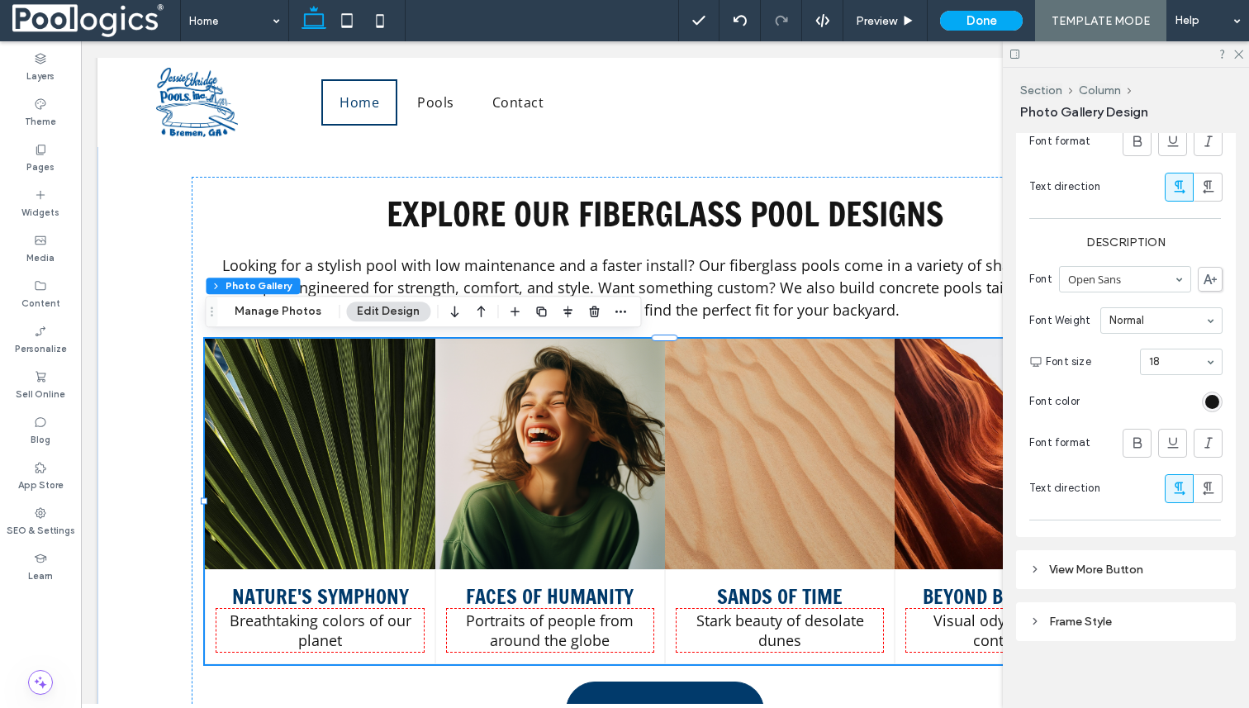
scroll to position [1662, 0]
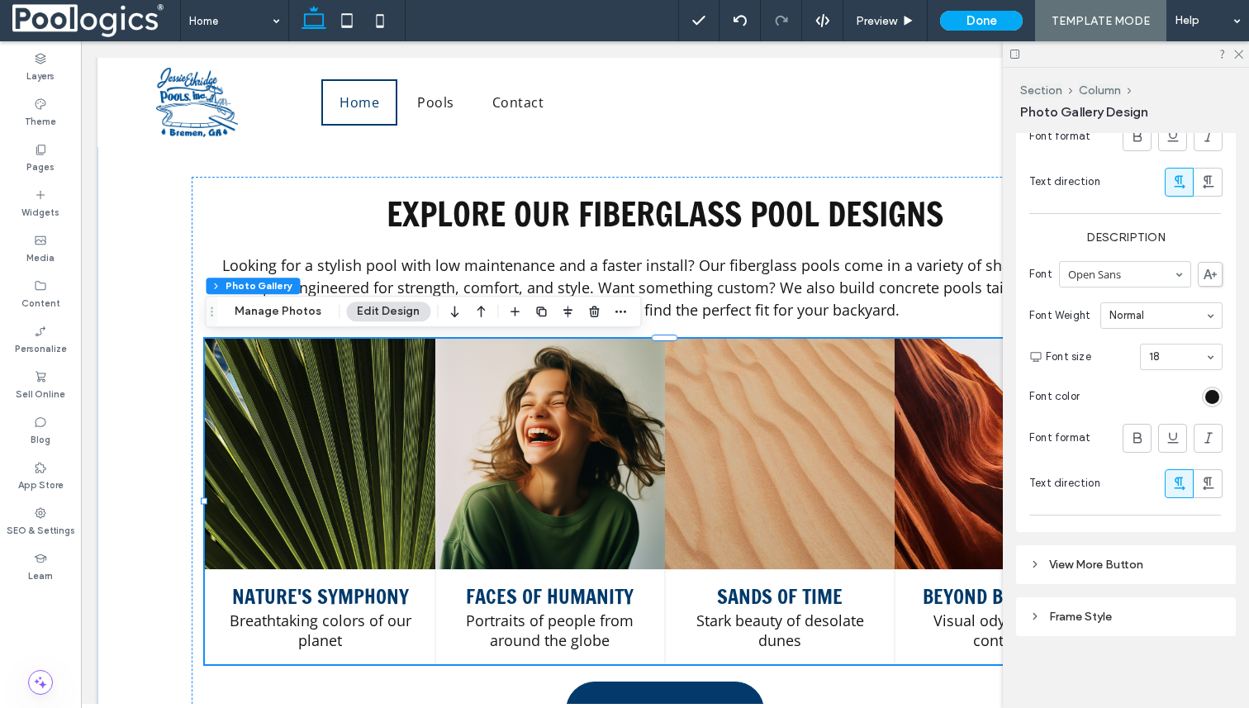
click at [1161, 560] on header "View More Button" at bounding box center [1126, 564] width 220 height 39
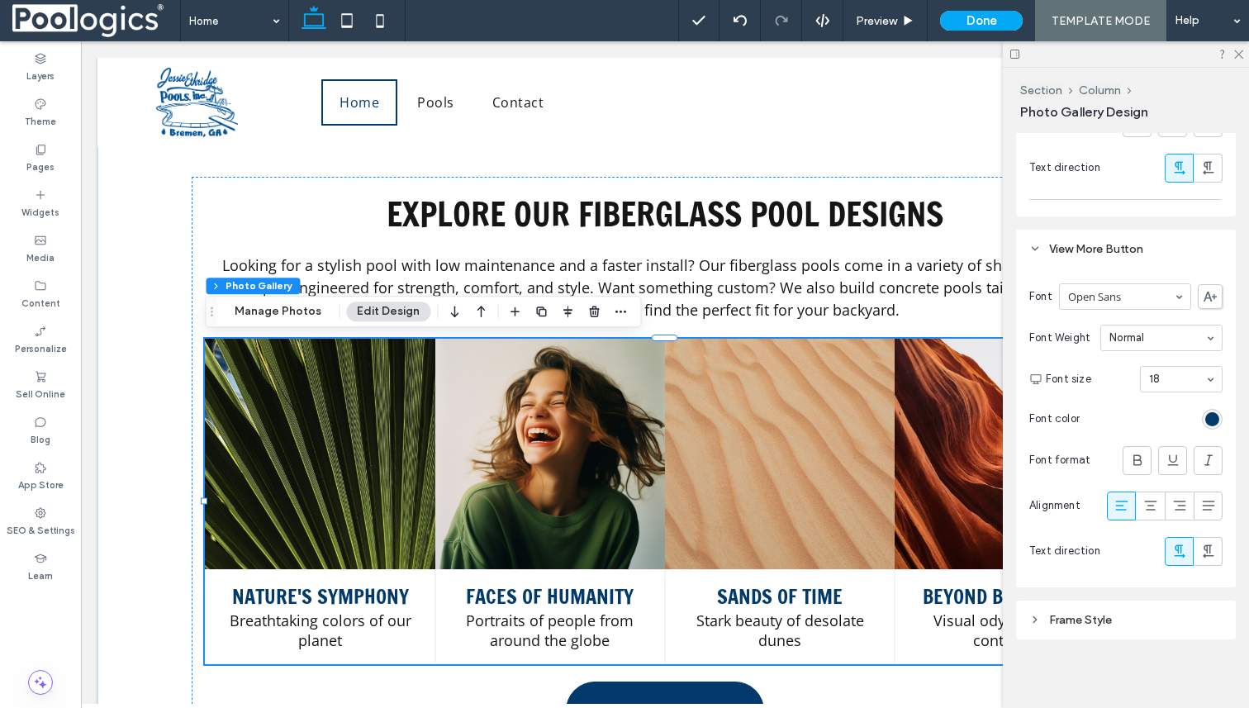
scroll to position [1975, 0]
click at [1131, 612] on div "Frame Style" at bounding box center [1125, 622] width 193 height 22
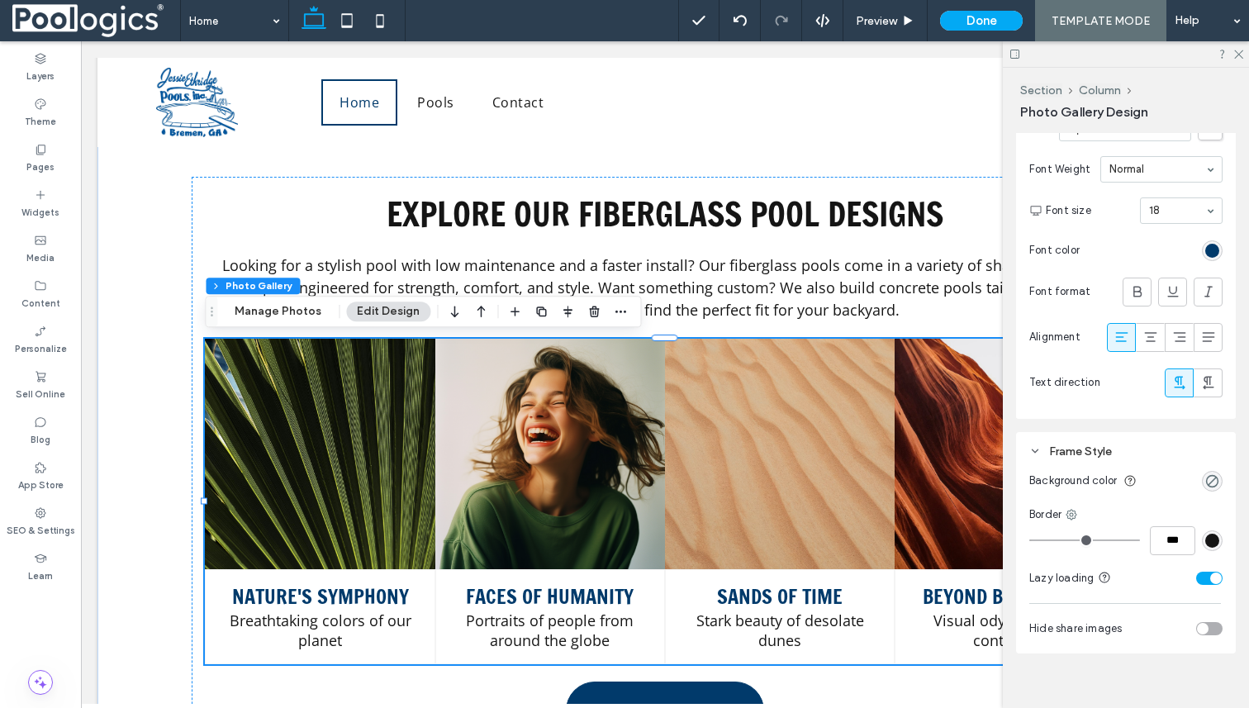
scroll to position [2163, 0]
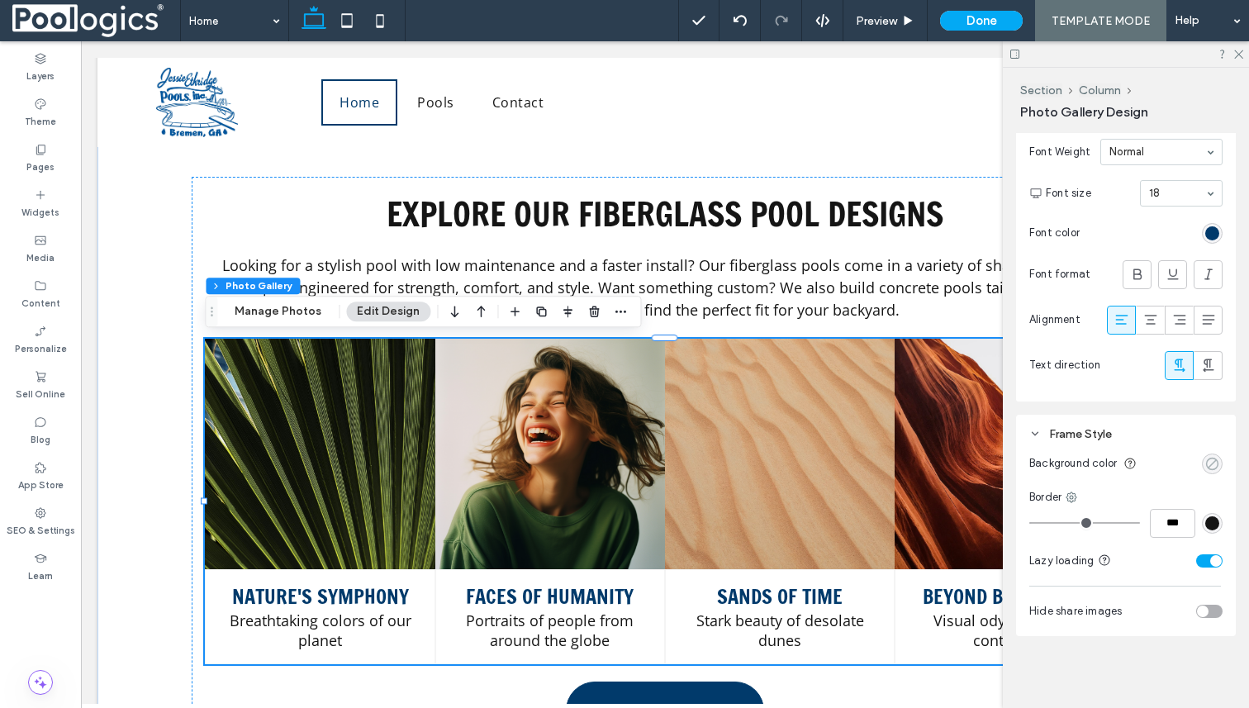
click at [1216, 467] on div "rgba(0, 0, 0, 0)" at bounding box center [1212, 464] width 14 height 14
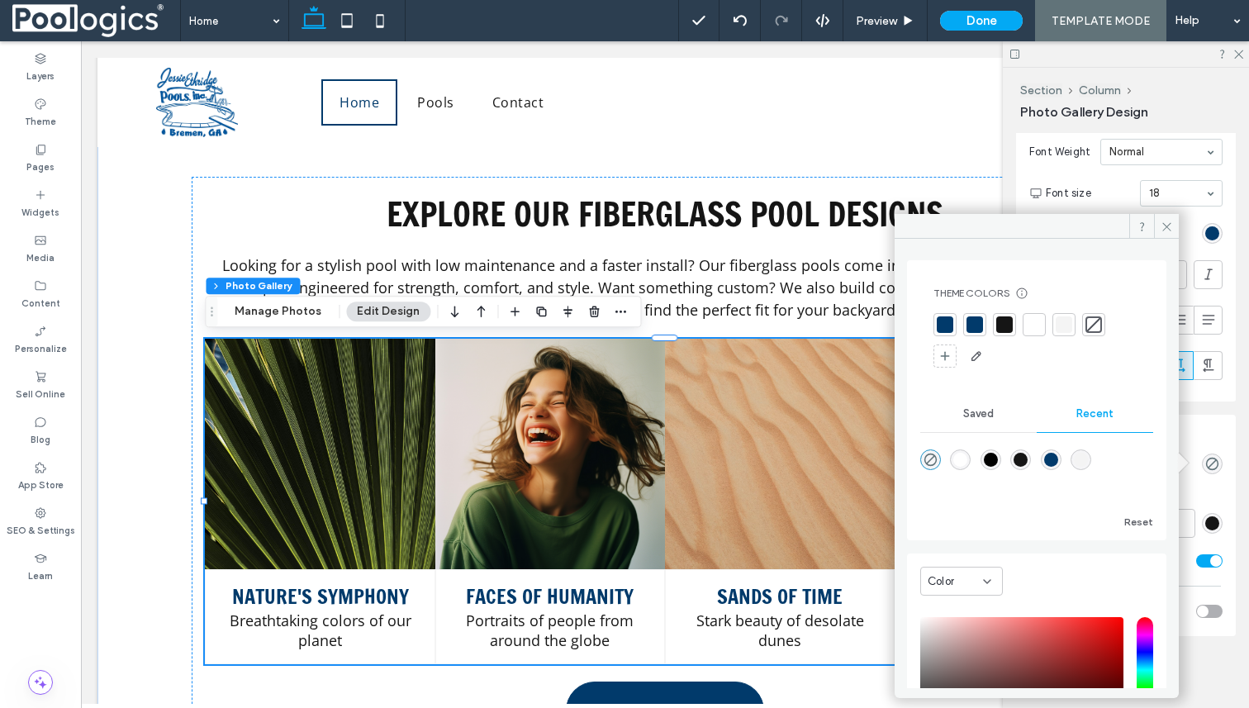
click at [1058, 459] on div "rgba(1, 58, 107, 1)" at bounding box center [1051, 460] width 14 height 14
type input "*******"
type input "***"
type input "****"
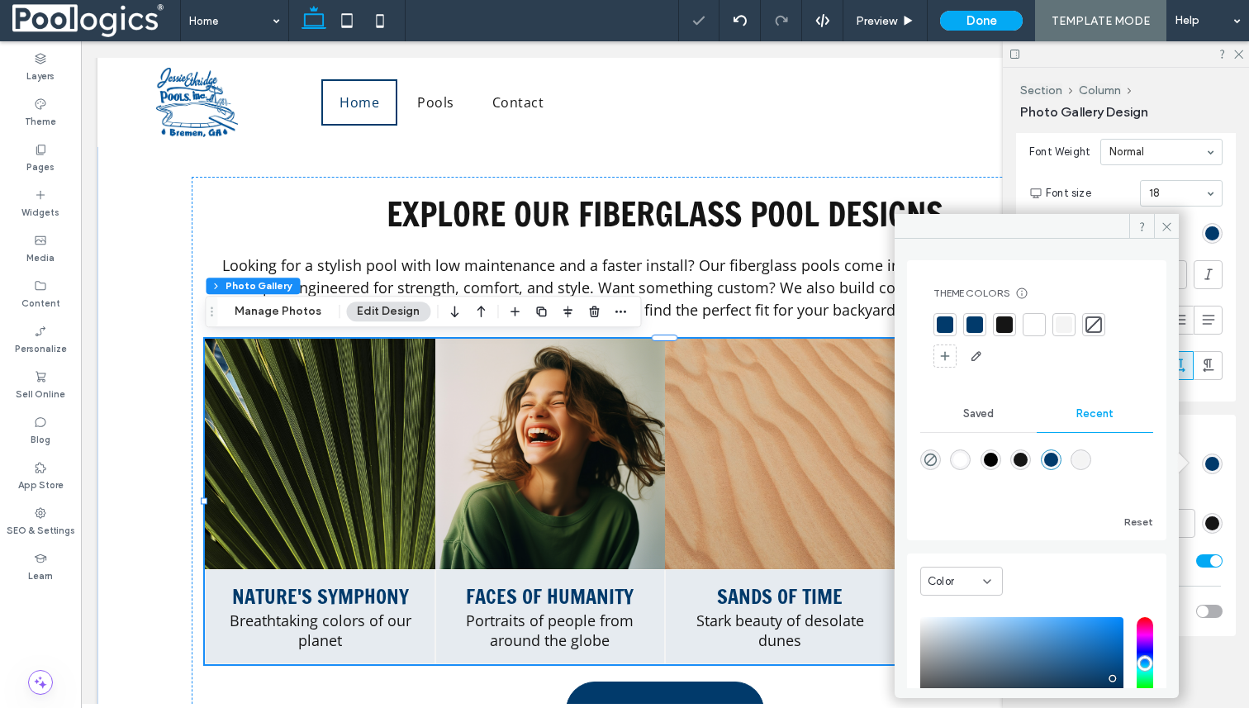
click at [1243, 497] on div "Alignment Spacing Set margins and padding 0px 0% 0px 0% * px 0px * px 0px Clear…" at bounding box center [1131, 417] width 231 height 568
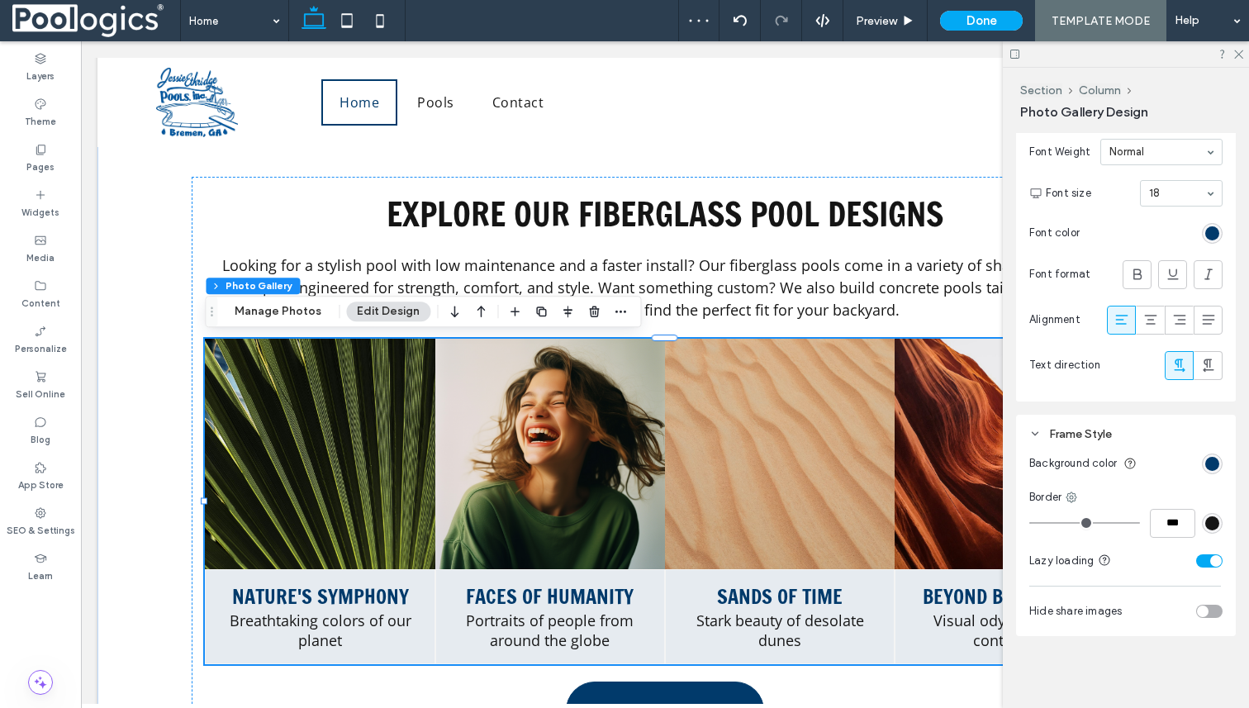
type input "*"
type input "***"
click at [1045, 522] on input "range" at bounding box center [1084, 523] width 111 height 2
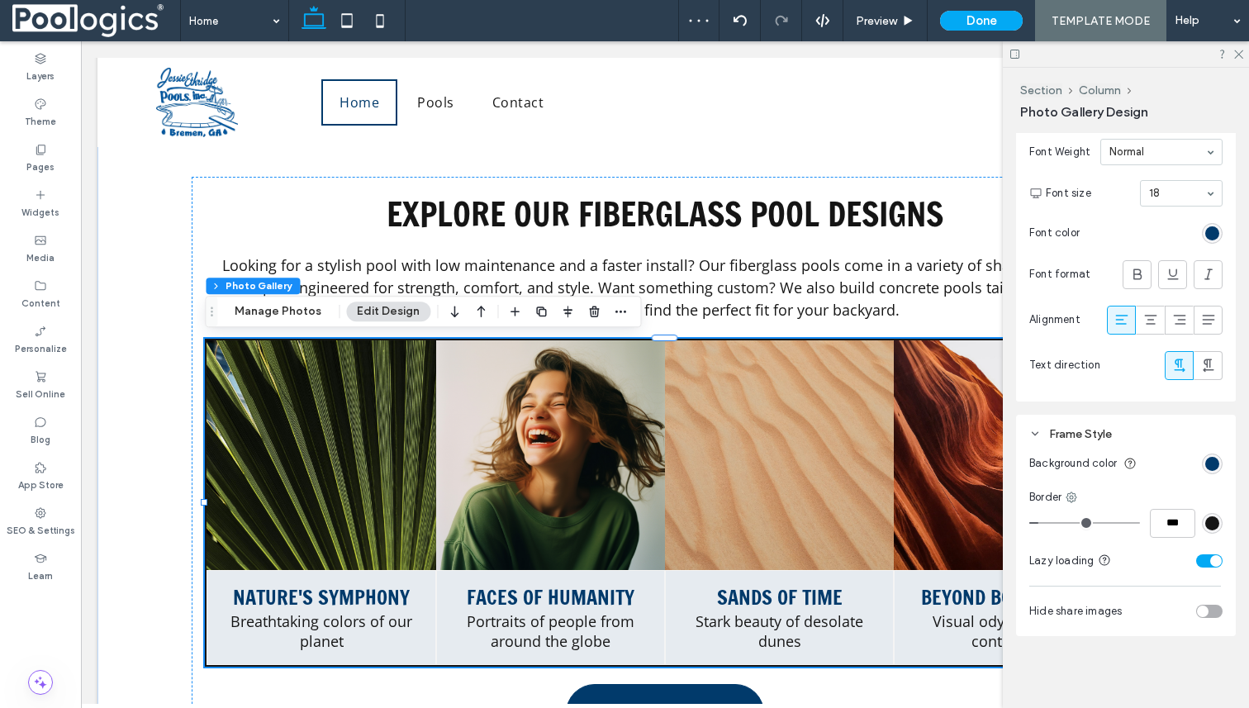
type input "*"
type input "***"
type input "*"
type input "***"
type input "*"
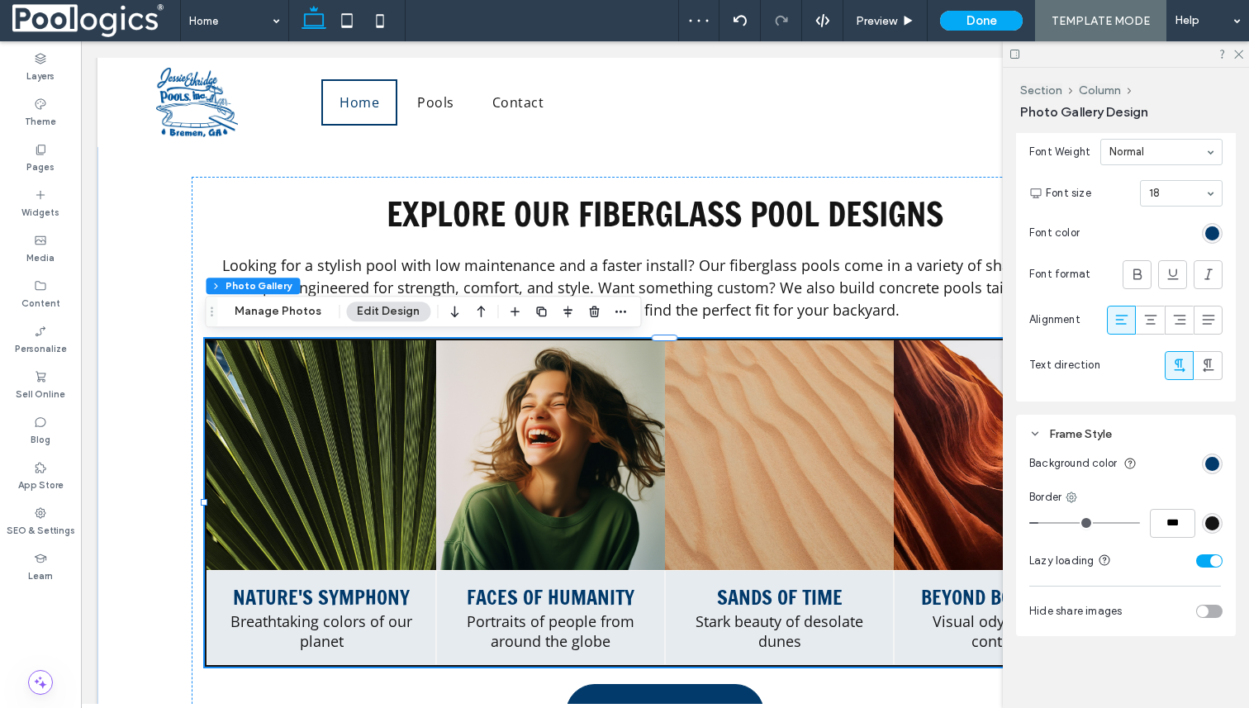
type input "***"
type input "*"
type input "***"
type input "*"
type input "***"
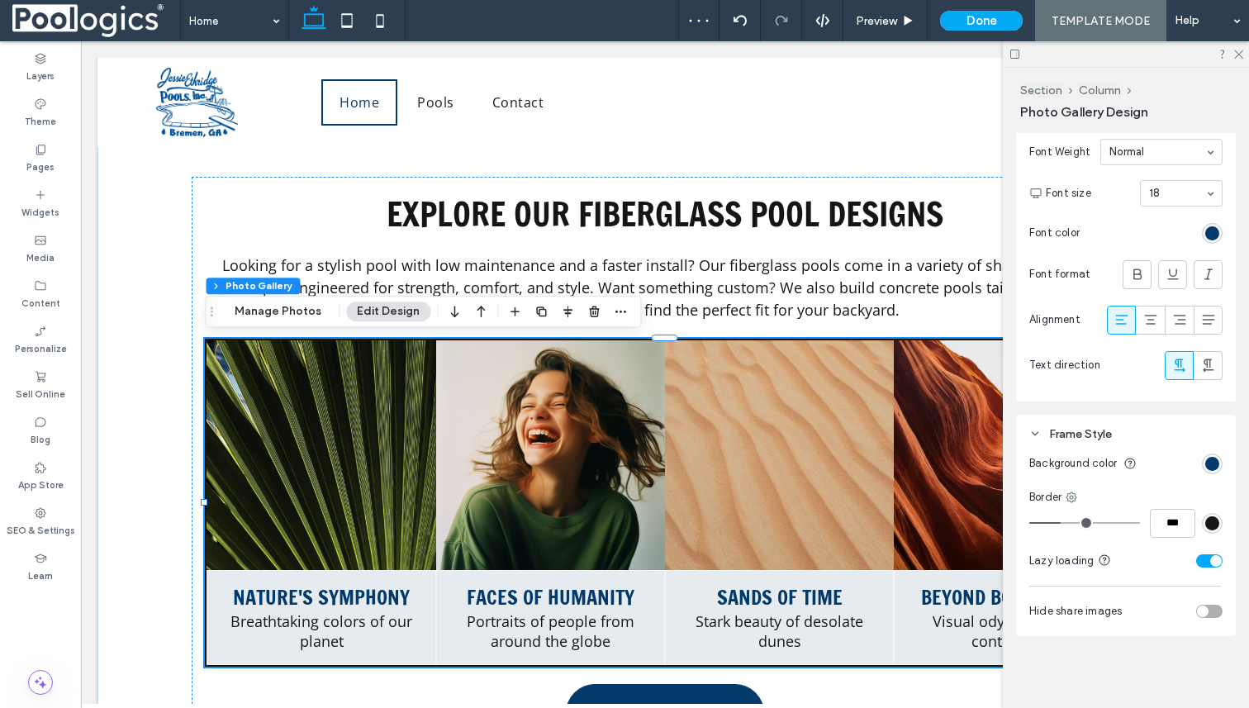
type input "*"
type input "***"
type input "*"
type input "***"
type input "*"
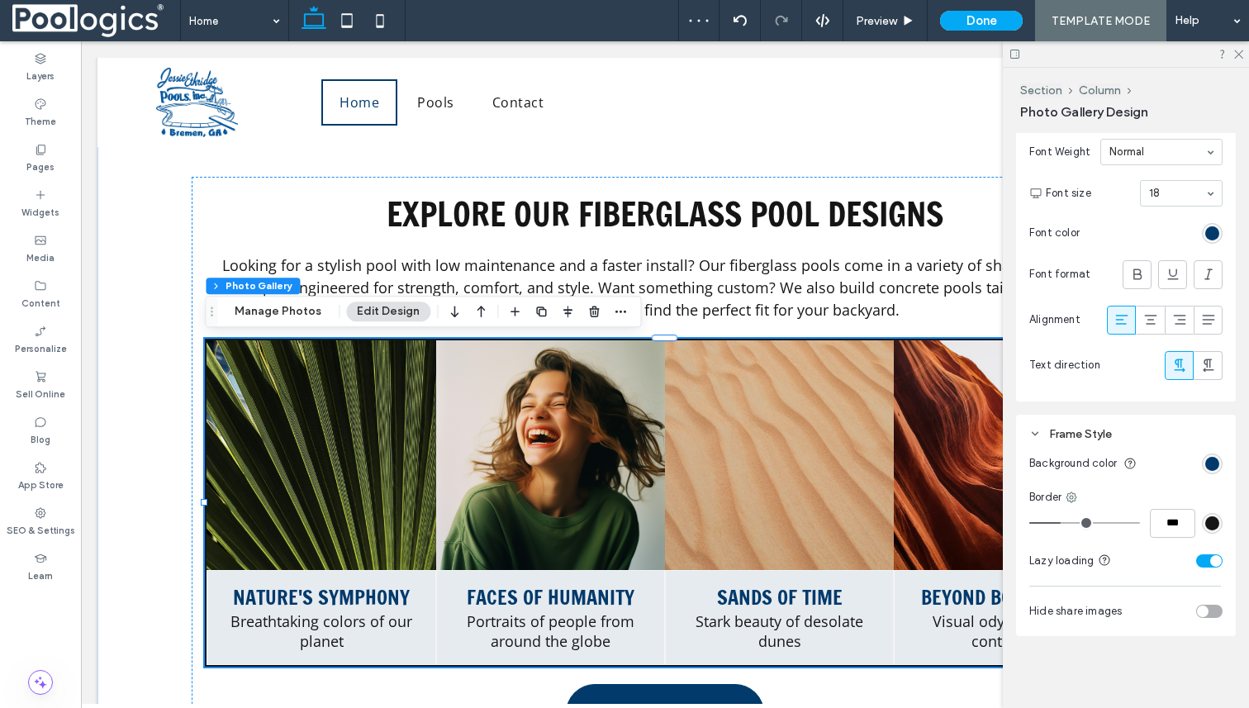
type input "***"
type input "*"
type input "***"
type input "*"
type input "***"
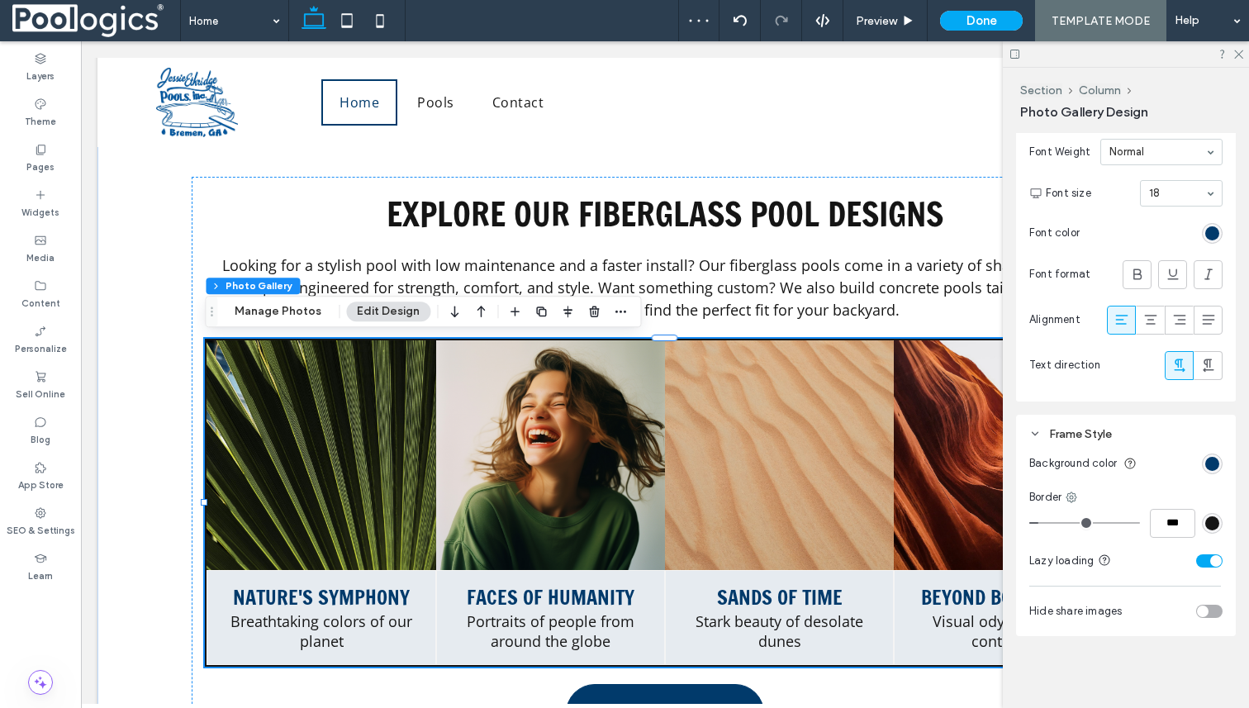
type input "*"
type input "***"
type input "*"
type input "***"
drag, startPoint x: 1045, startPoint y: 522, endPoint x: 1008, endPoint y: 525, distance: 37.3
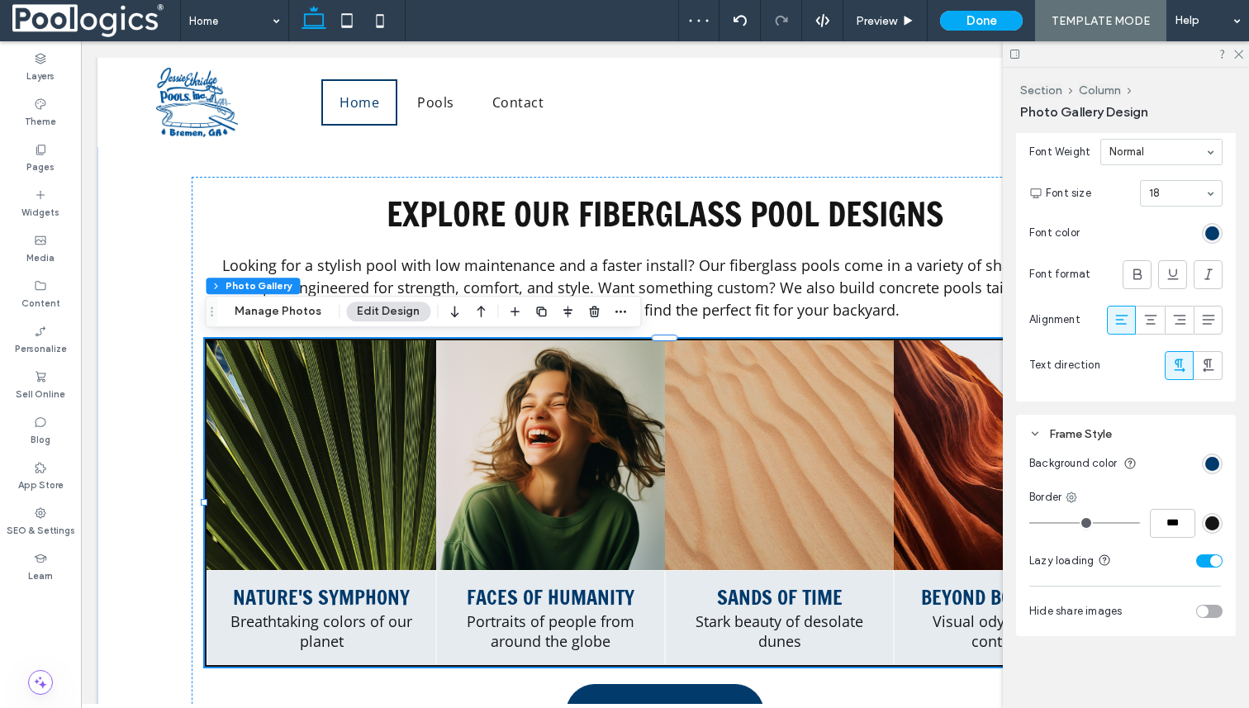
type input "*"
click at [1029, 524] on input "range" at bounding box center [1084, 523] width 111 height 2
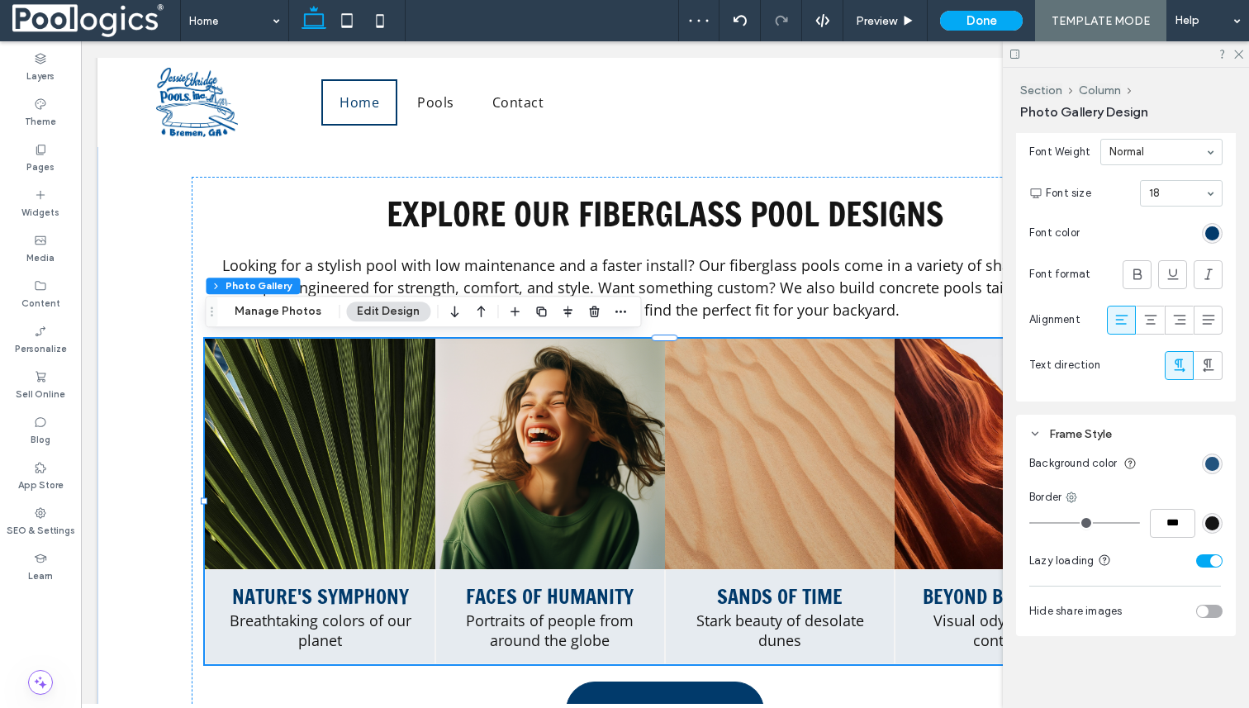
click at [1213, 461] on div "rgba(1, 58, 107, 1)" at bounding box center [1212, 464] width 14 height 14
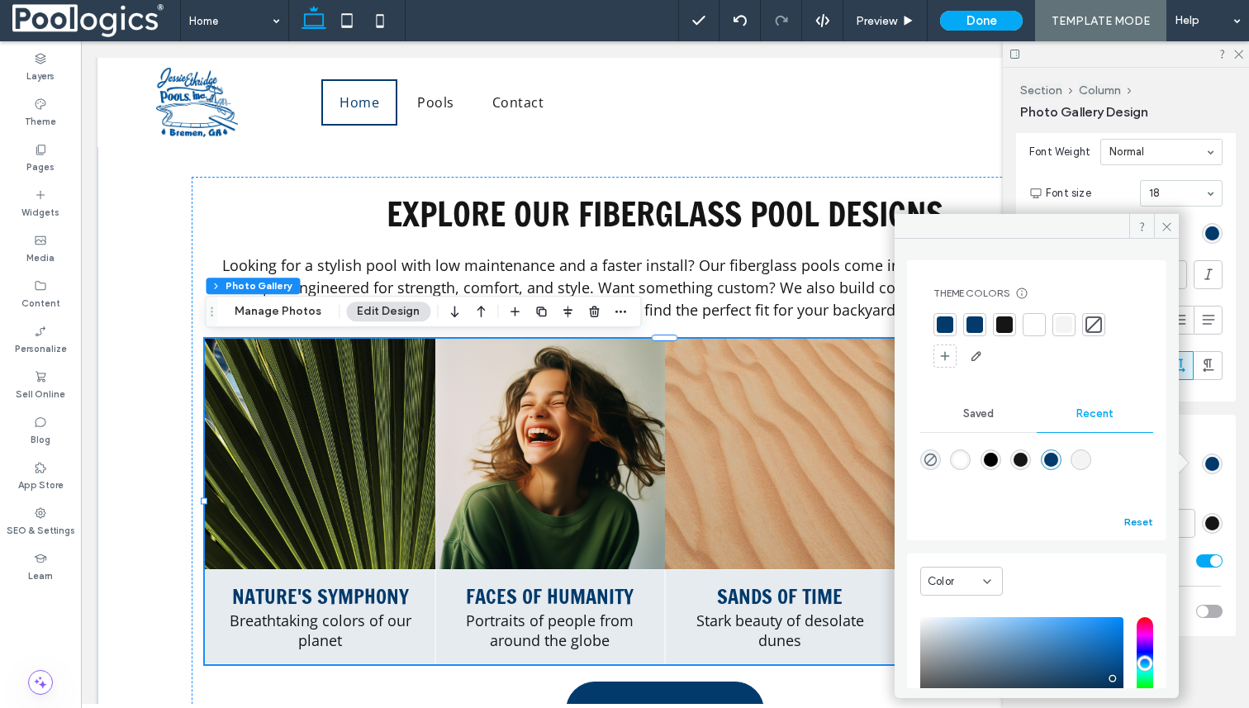
click at [1125, 525] on button "Reset" at bounding box center [1138, 522] width 29 height 20
click at [1134, 523] on button "Reset" at bounding box center [1138, 522] width 29 height 20
click at [1069, 325] on div at bounding box center [1064, 324] width 17 height 17
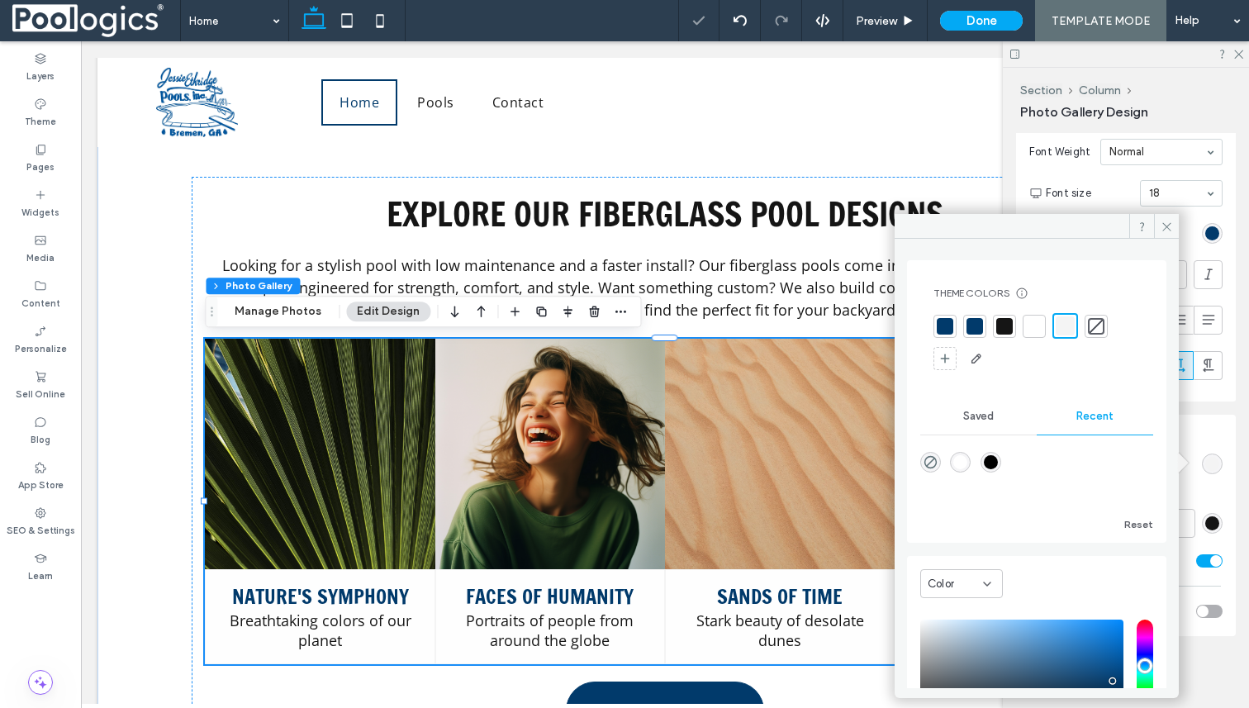
click at [1235, 473] on div "Frame Style Background color Border *** Lazy loading Hide share images" at bounding box center [1126, 525] width 220 height 221
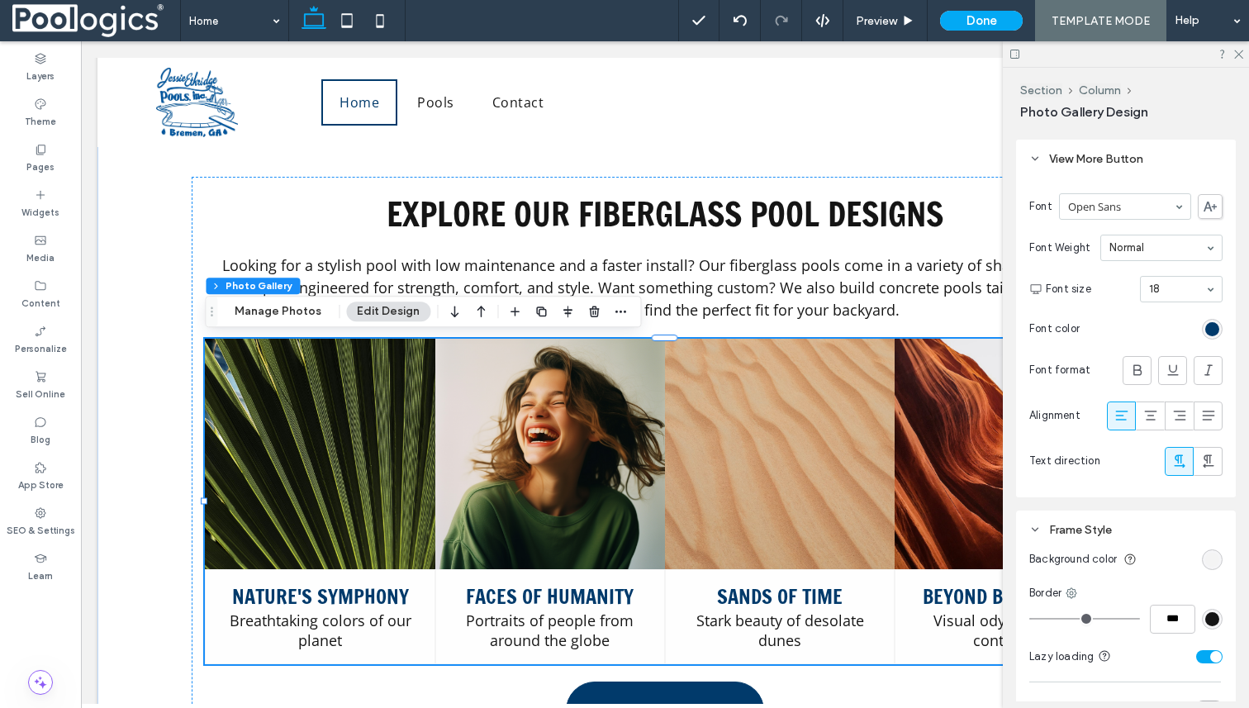
scroll to position [2051, 0]
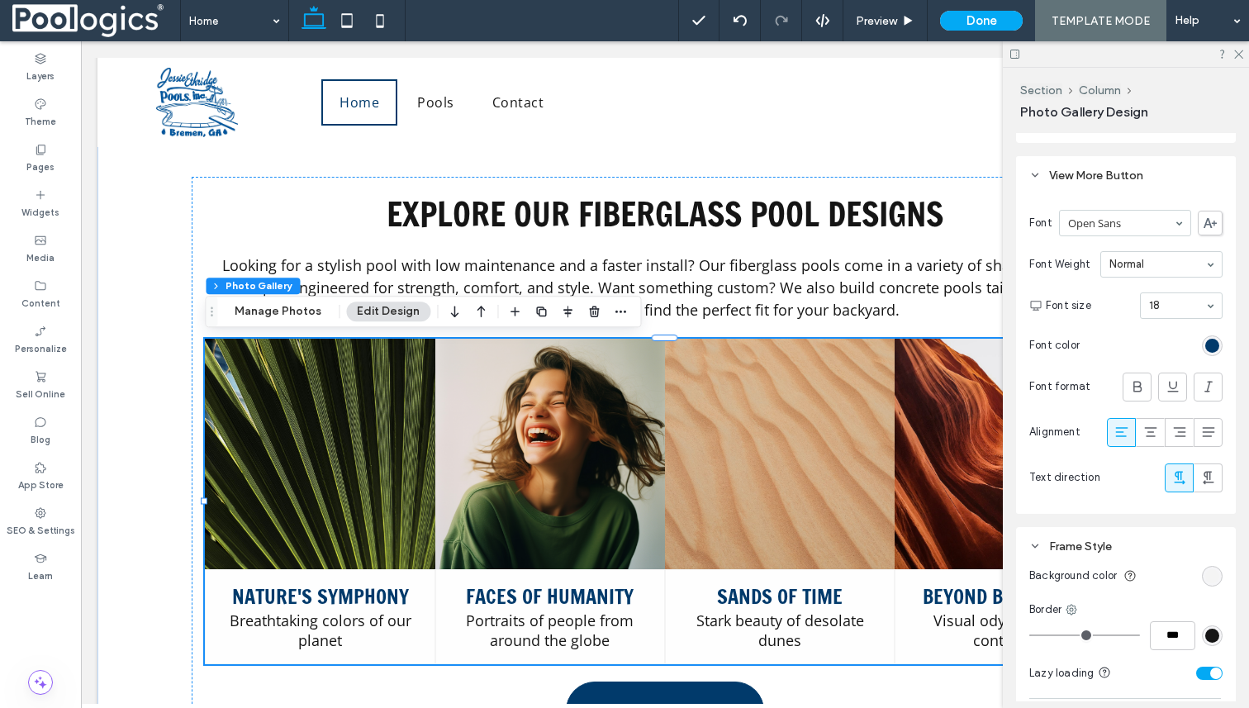
click at [375, 483] on link at bounding box center [320, 454] width 230 height 230
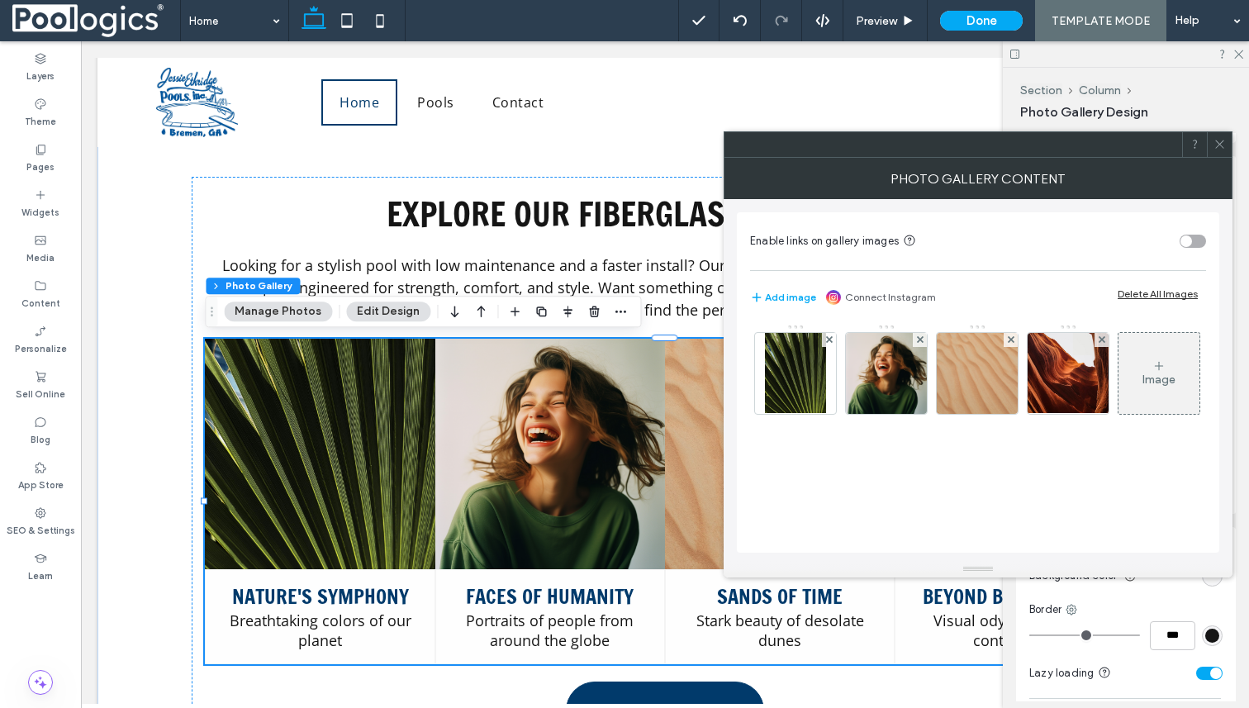
click at [375, 483] on link at bounding box center [320, 454] width 230 height 230
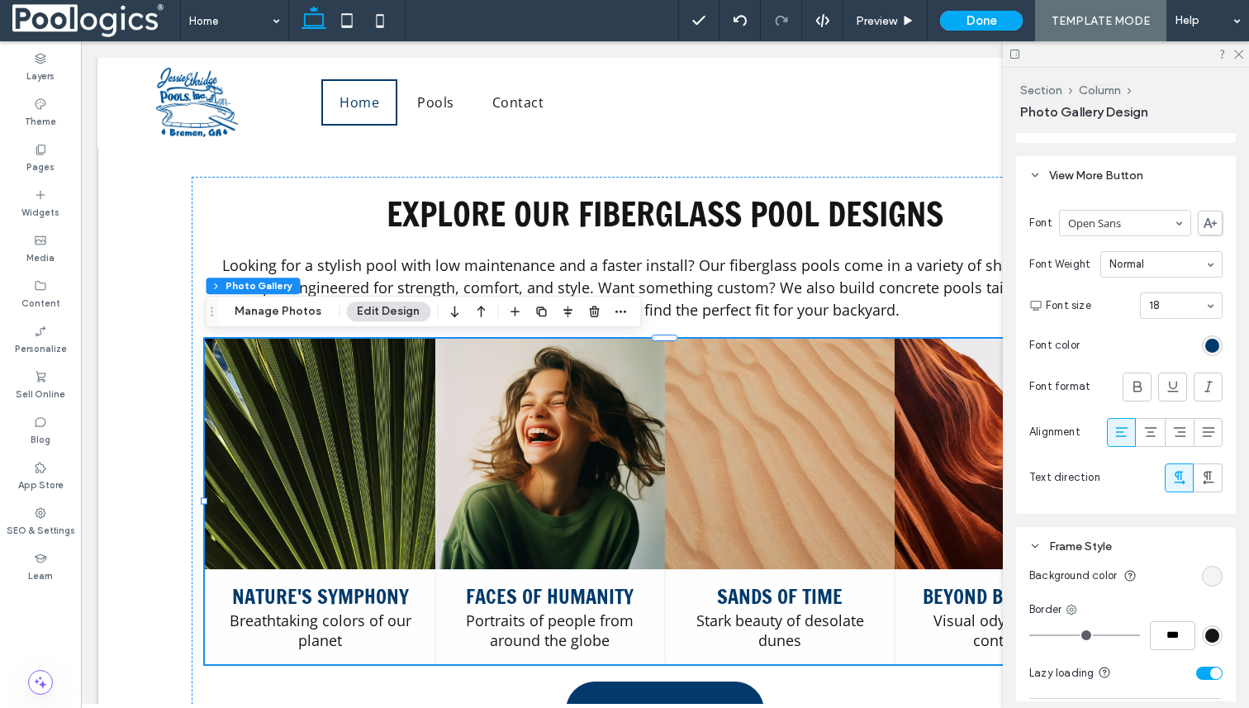
click at [375, 483] on link at bounding box center [320, 454] width 230 height 230
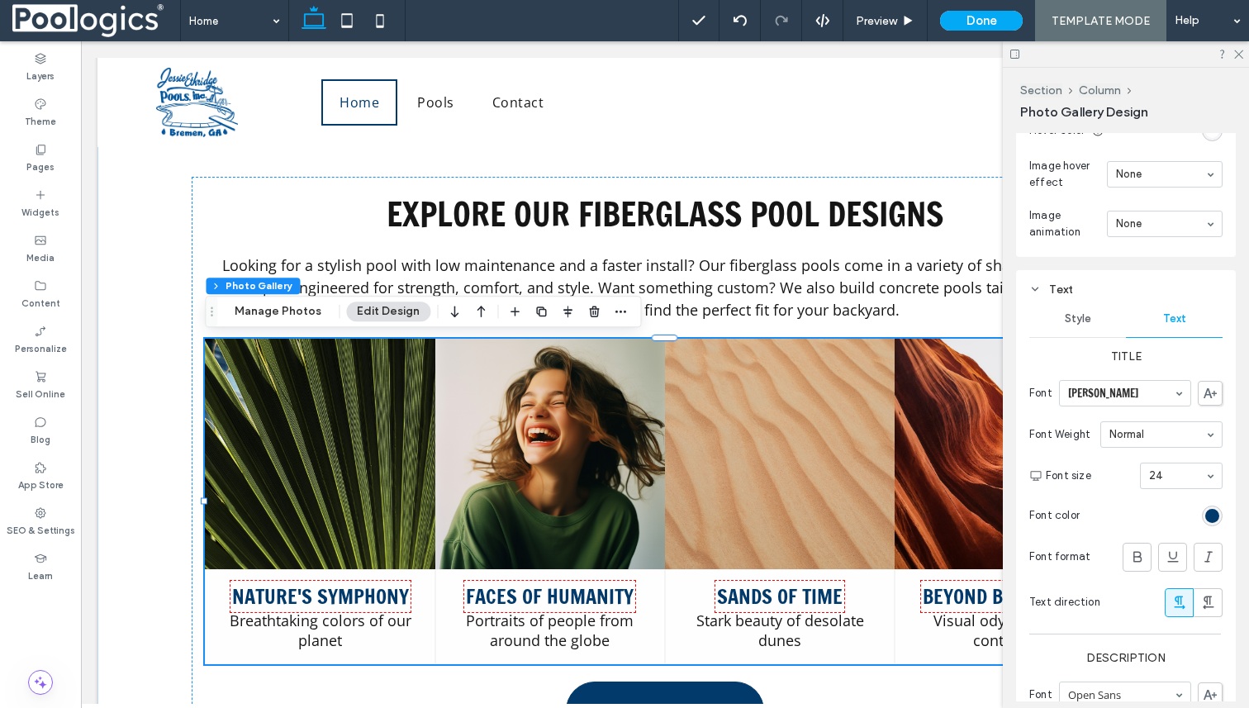
scroll to position [1233, 0]
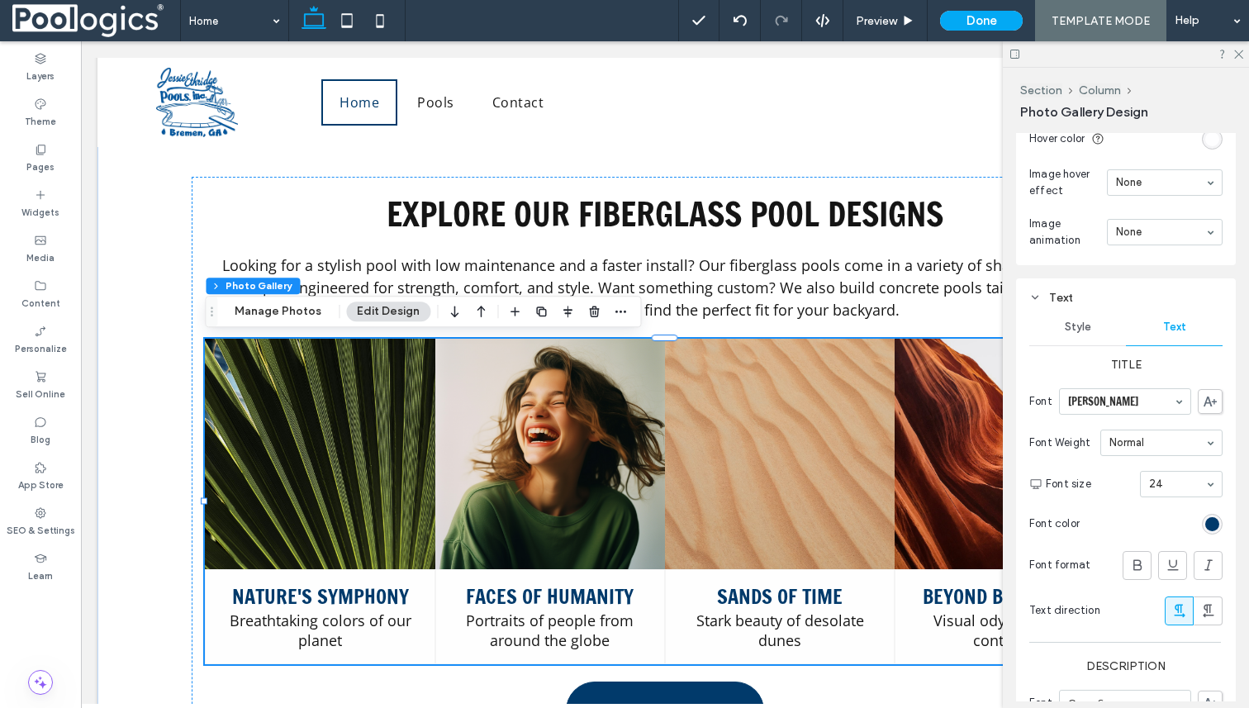
click at [1084, 330] on span "Style" at bounding box center [1078, 327] width 26 height 13
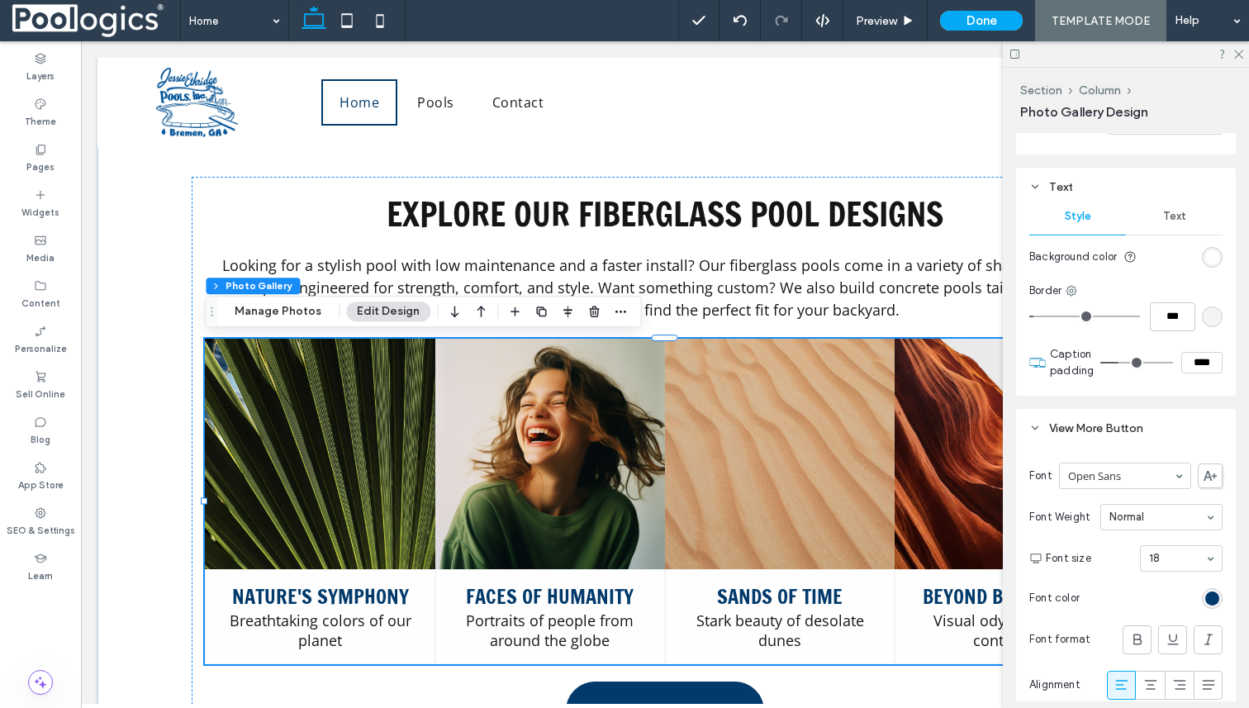
scroll to position [1348, 0]
click at [1127, 358] on input "range" at bounding box center [1137, 359] width 73 height 2
type input "**"
type input "****"
type input "**"
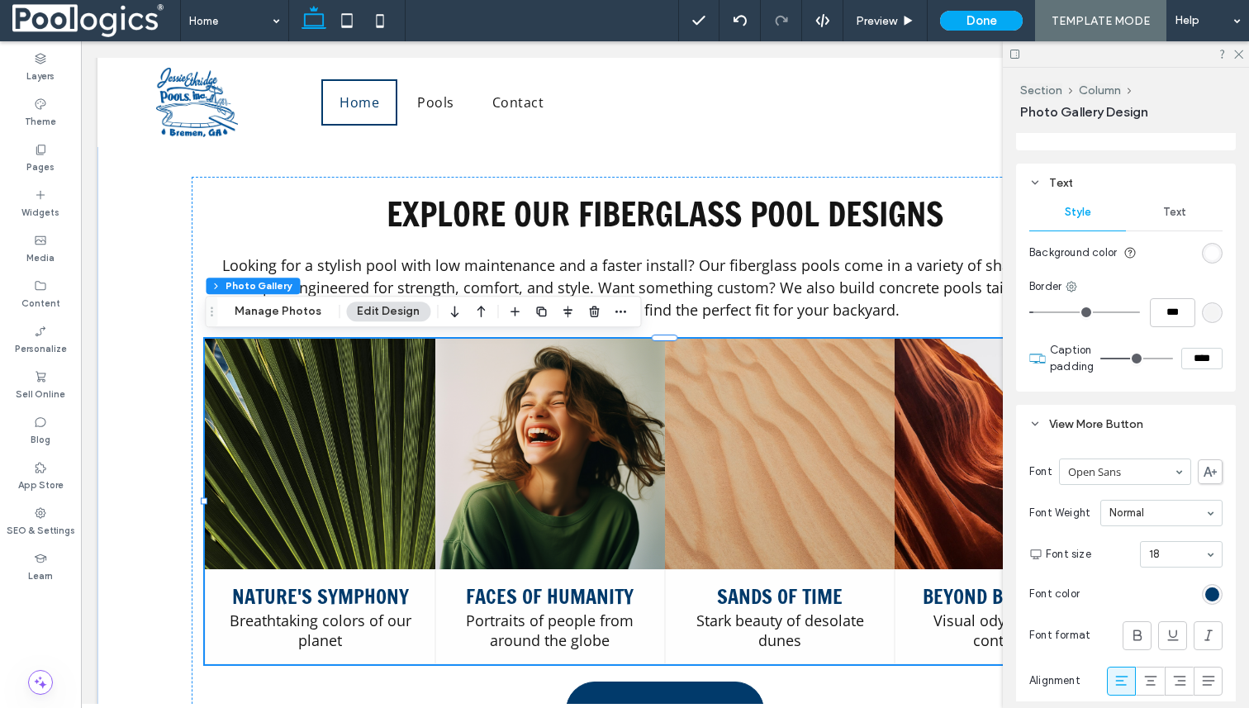
type input "****"
type input "**"
type input "****"
type input "**"
type input "****"
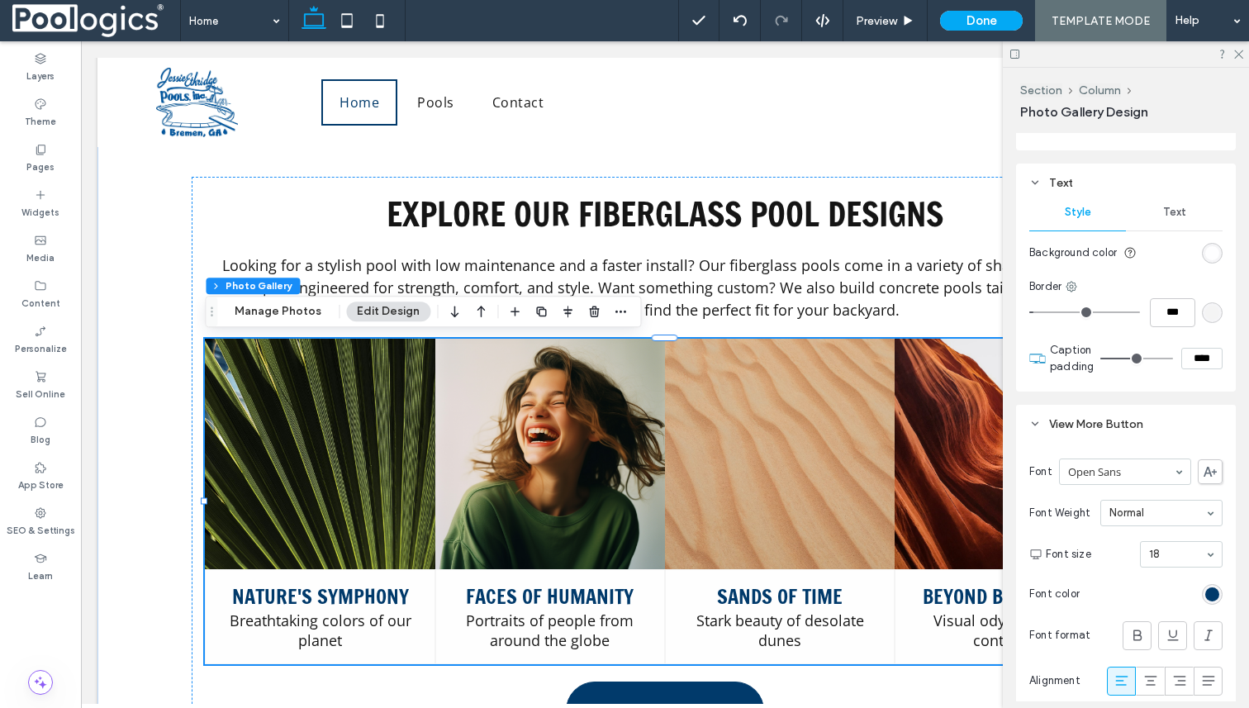
type input "**"
type input "****"
type input "**"
type input "****"
type input "**"
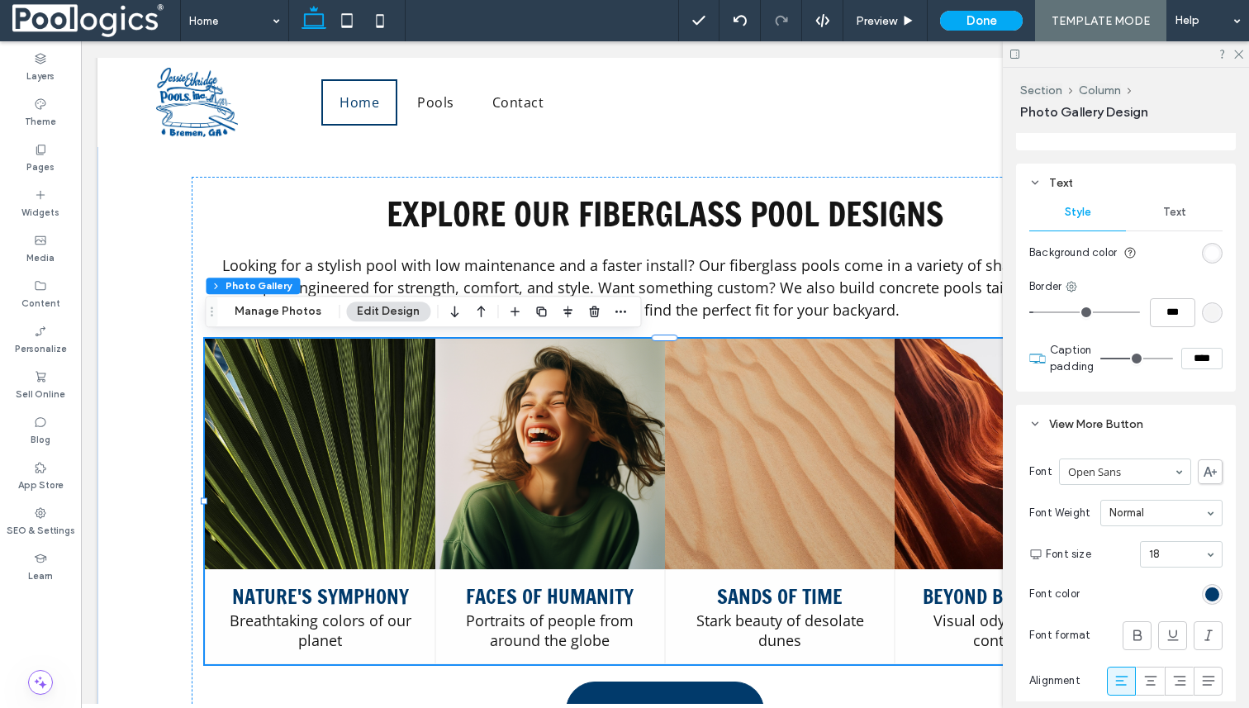
type input "****"
type input "**"
type input "****"
type input "**"
type input "****"
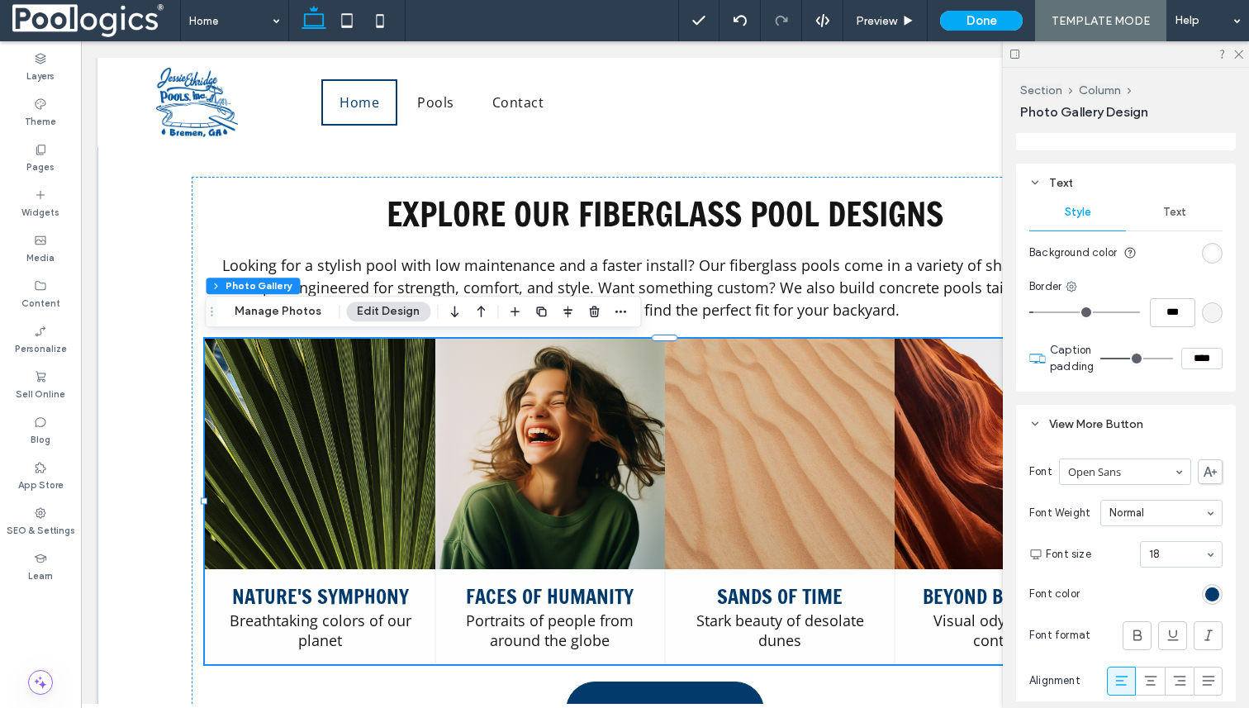
type input "**"
type input "****"
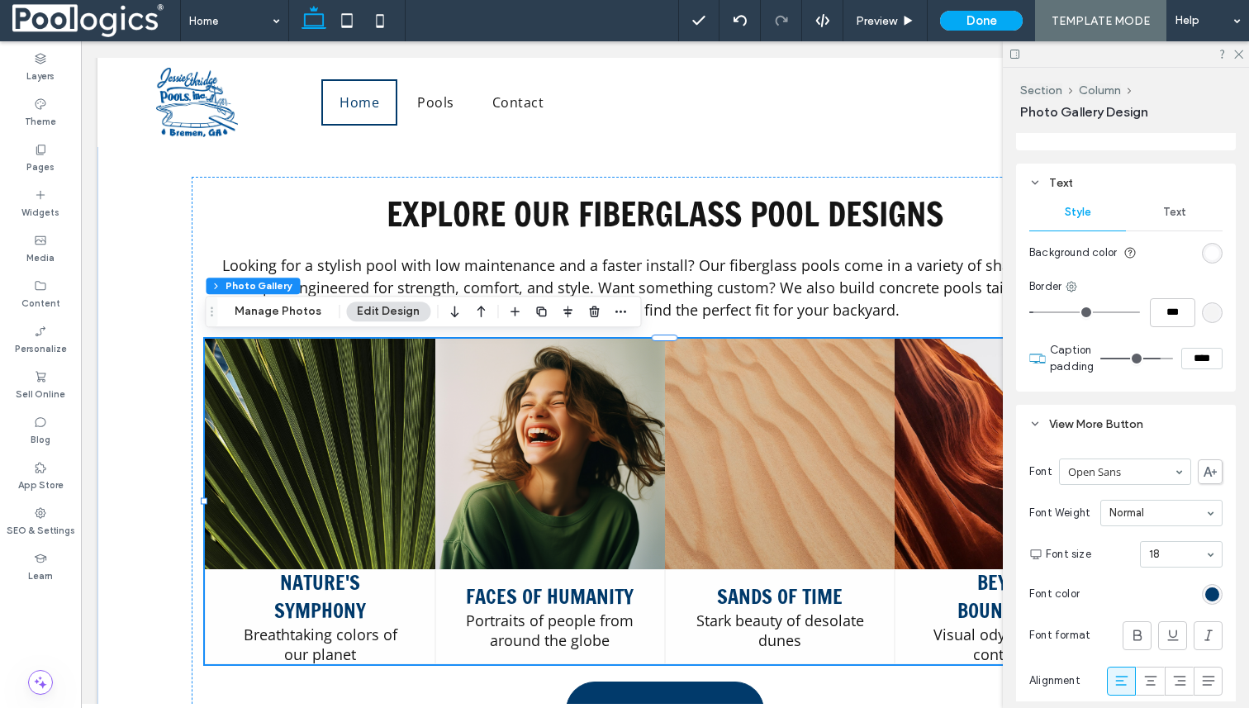
type input "**"
type input "****"
type input "**"
type input "****"
type input "**"
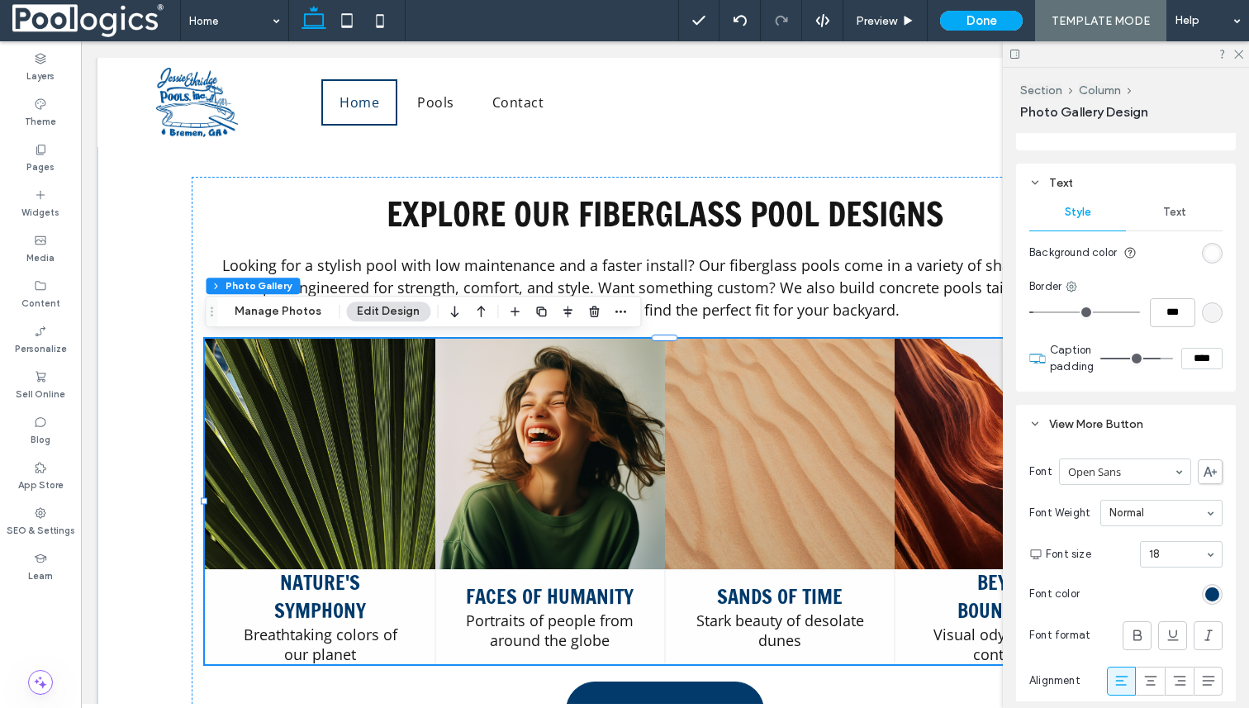
type input "****"
type input "**"
type input "****"
type input "**"
type input "****"
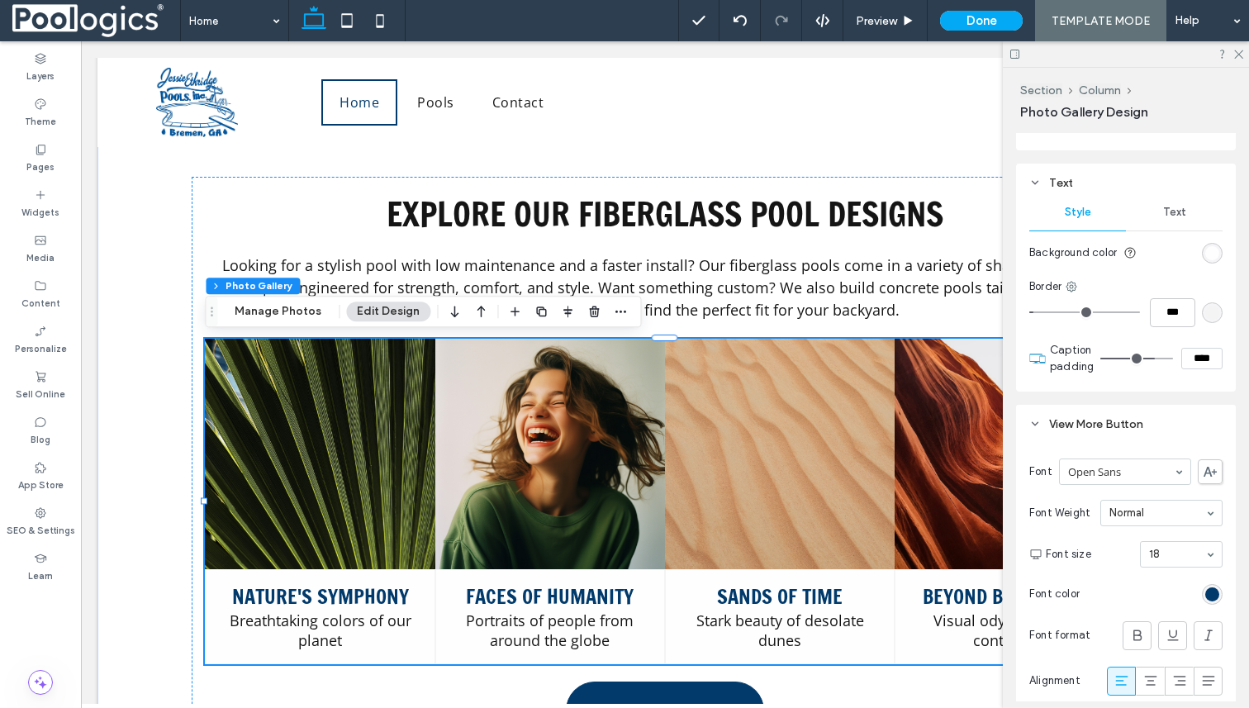
type input "**"
type input "****"
type input "**"
type input "****"
type input "**"
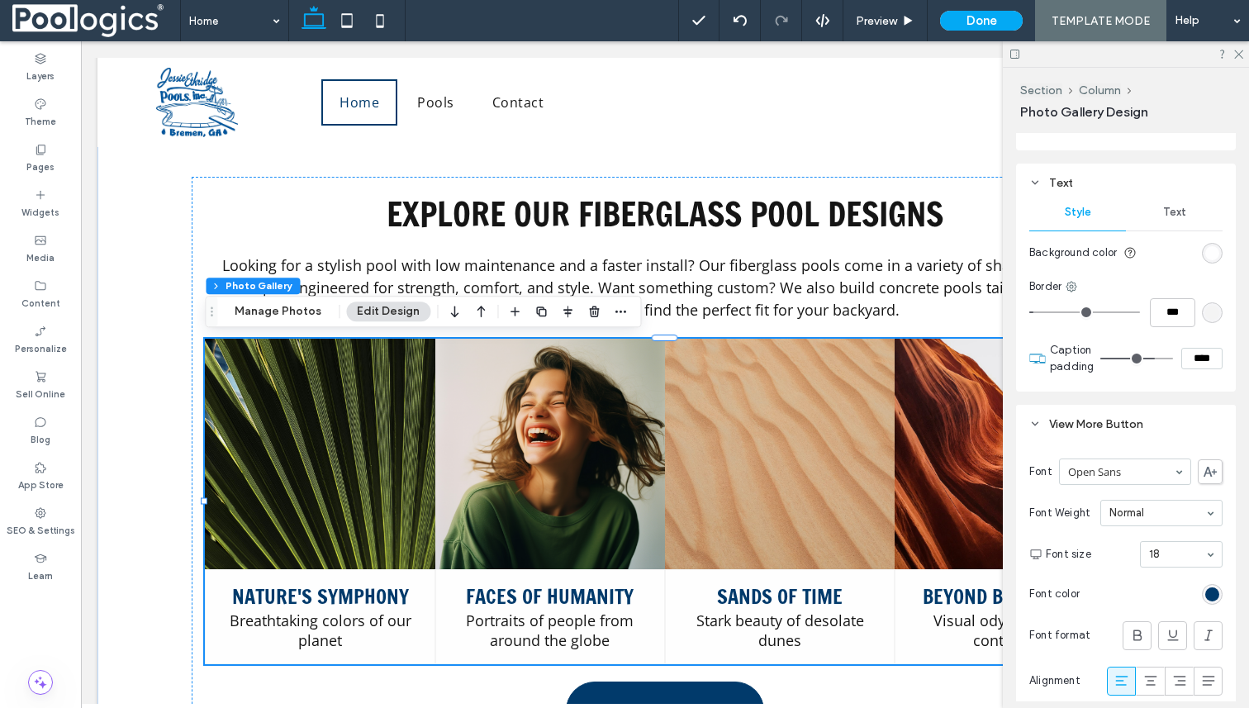
type input "****"
type input "**"
type input "****"
type input "**"
type input "****"
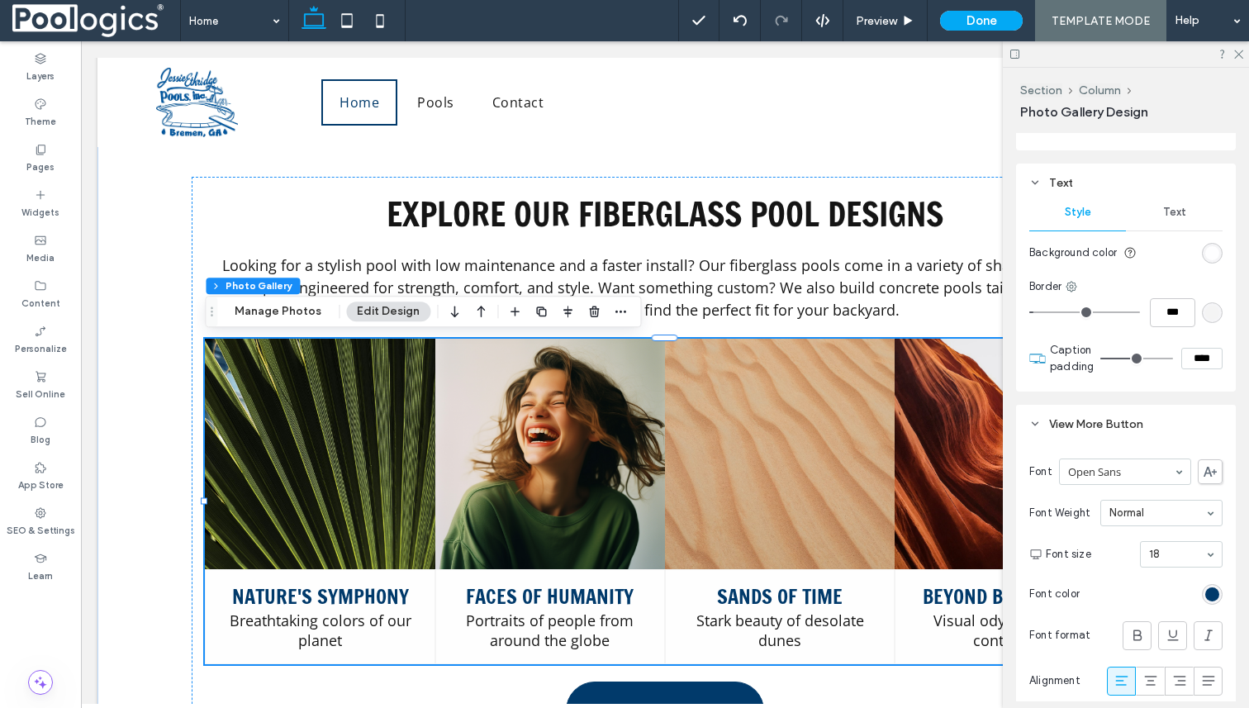
type input "**"
type input "****"
type input "**"
type input "****"
type input "**"
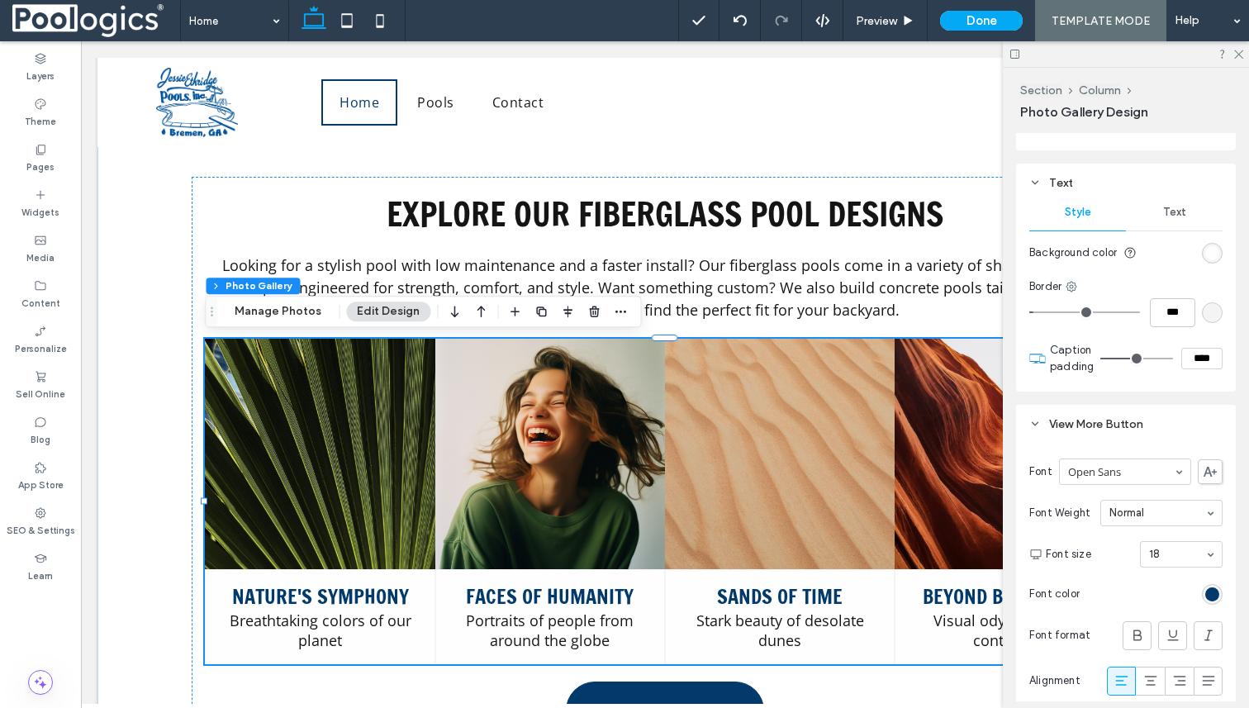
type input "****"
type input "**"
type input "****"
type input "**"
type input "****"
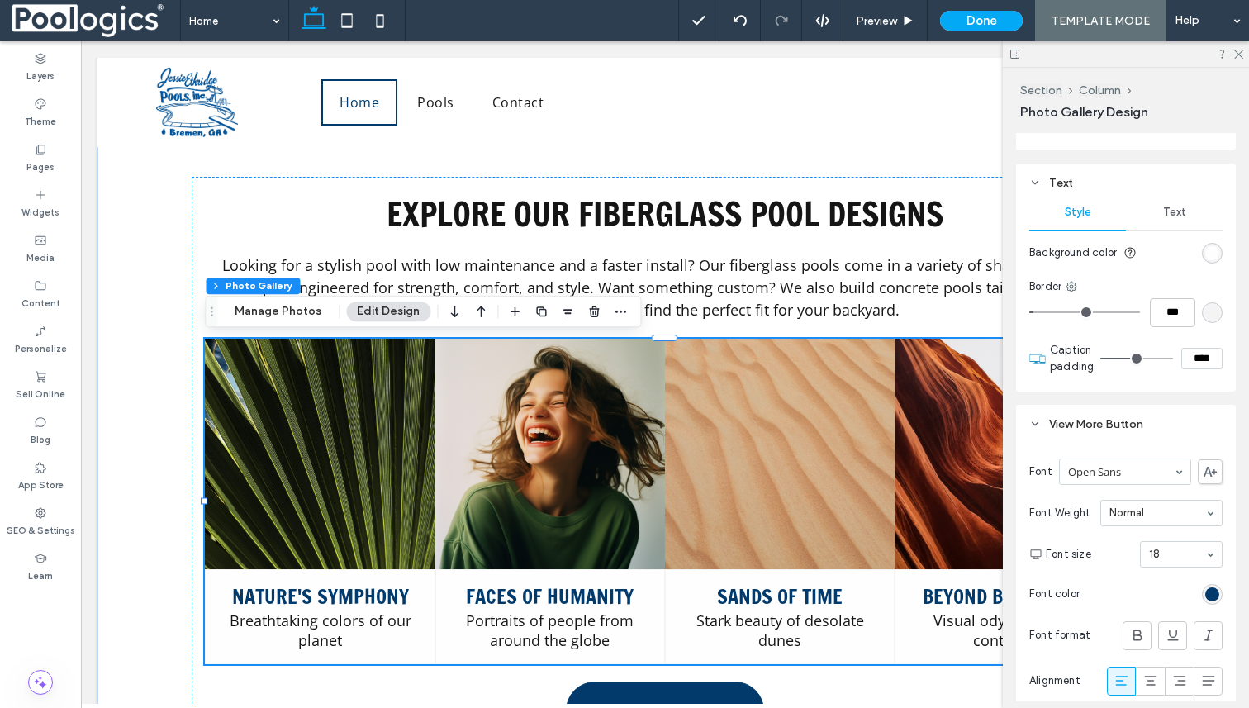
type input "**"
type input "****"
type input "**"
type input "****"
type input "**"
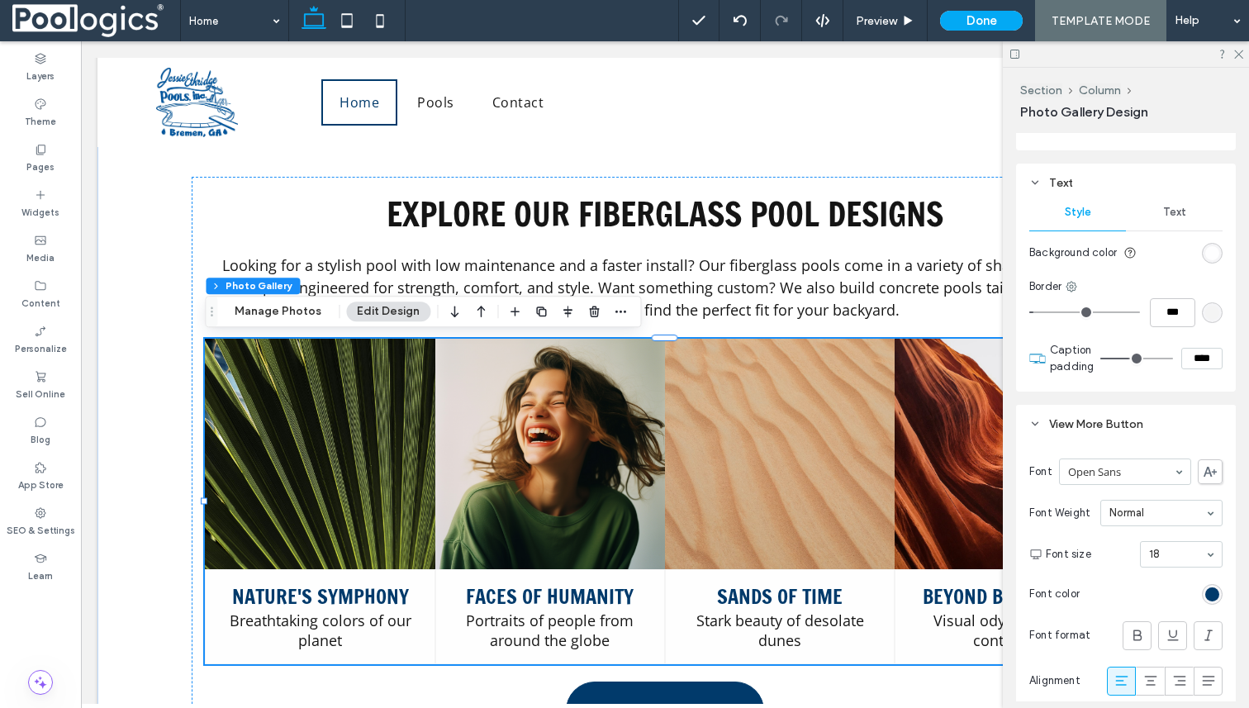
type input "****"
type input "**"
type input "****"
type input "**"
type input "****"
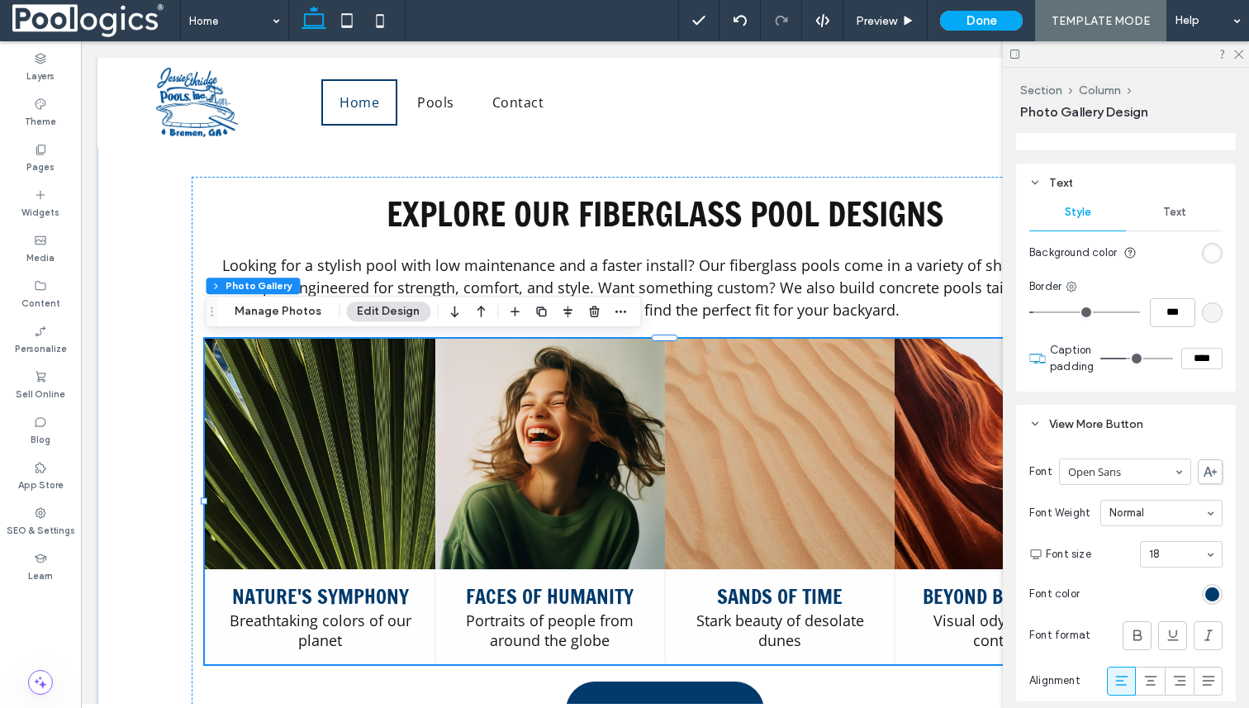
drag, startPoint x: 1136, startPoint y: 357, endPoint x: 1126, endPoint y: 359, distance: 10.2
type input "**"
click at [1126, 359] on input "range" at bounding box center [1137, 359] width 73 height 2
click at [1207, 316] on div "rgb(244, 244, 244)" at bounding box center [1212, 313] width 14 height 14
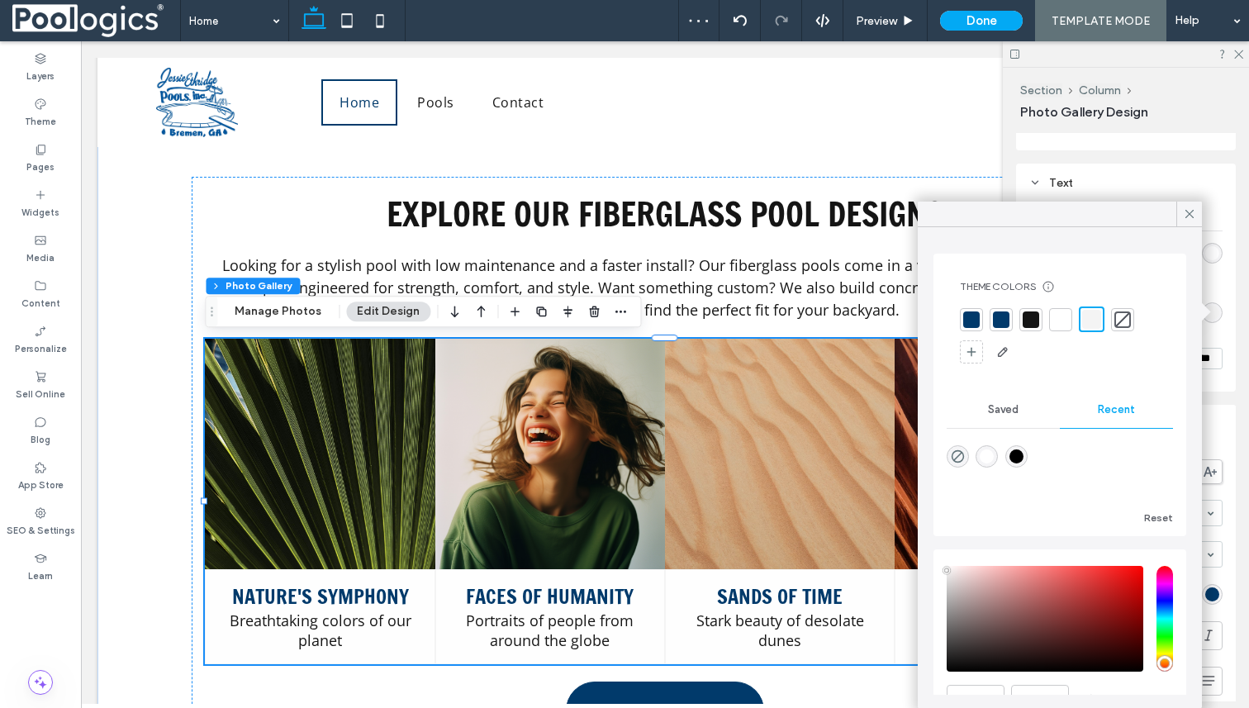
click at [998, 320] on div at bounding box center [1001, 319] width 17 height 17
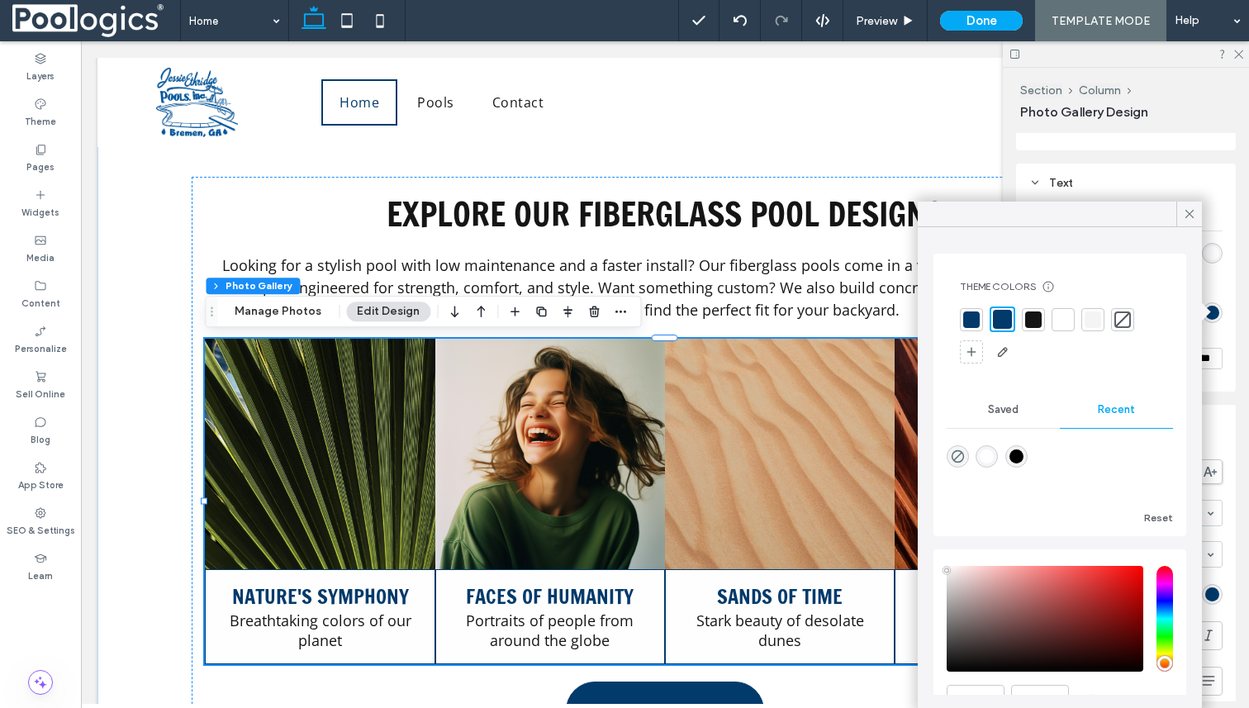
click at [1129, 316] on div at bounding box center [1123, 319] width 17 height 17
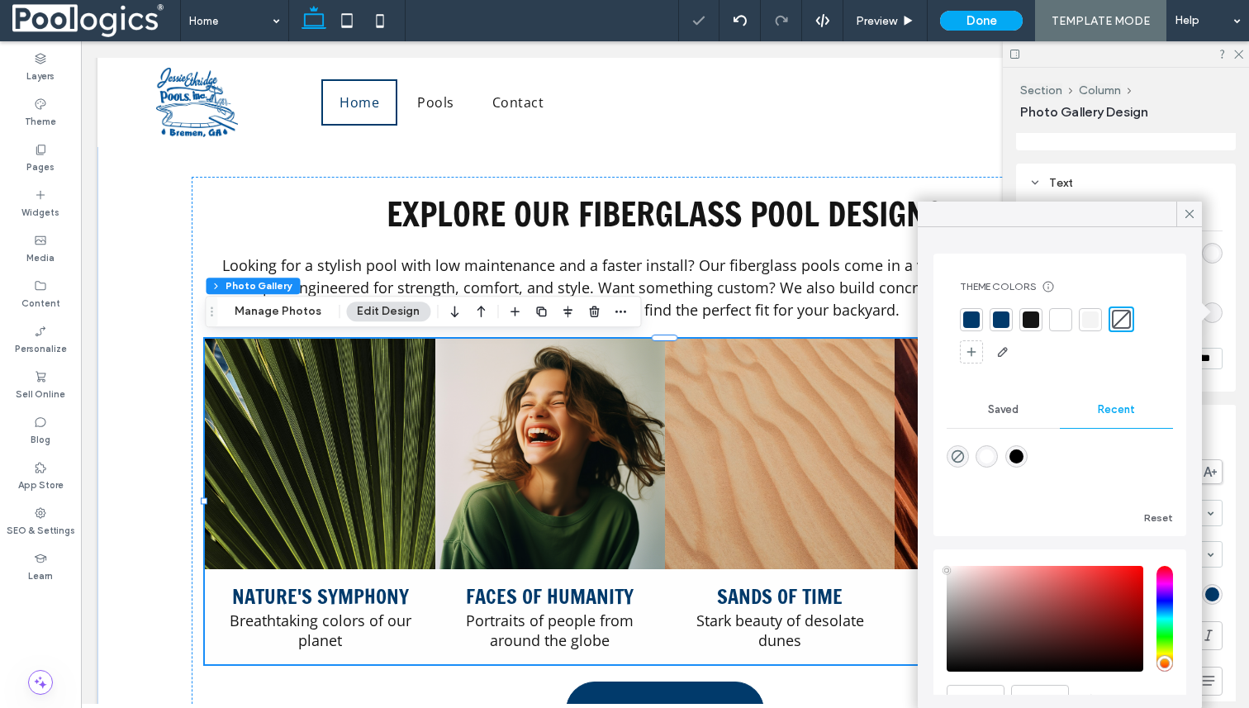
click at [1239, 339] on div "Alignment Spacing Set margins and padding 0px 0% 0px 0% * px 0px * px 0px Clear…" at bounding box center [1131, 417] width 231 height 568
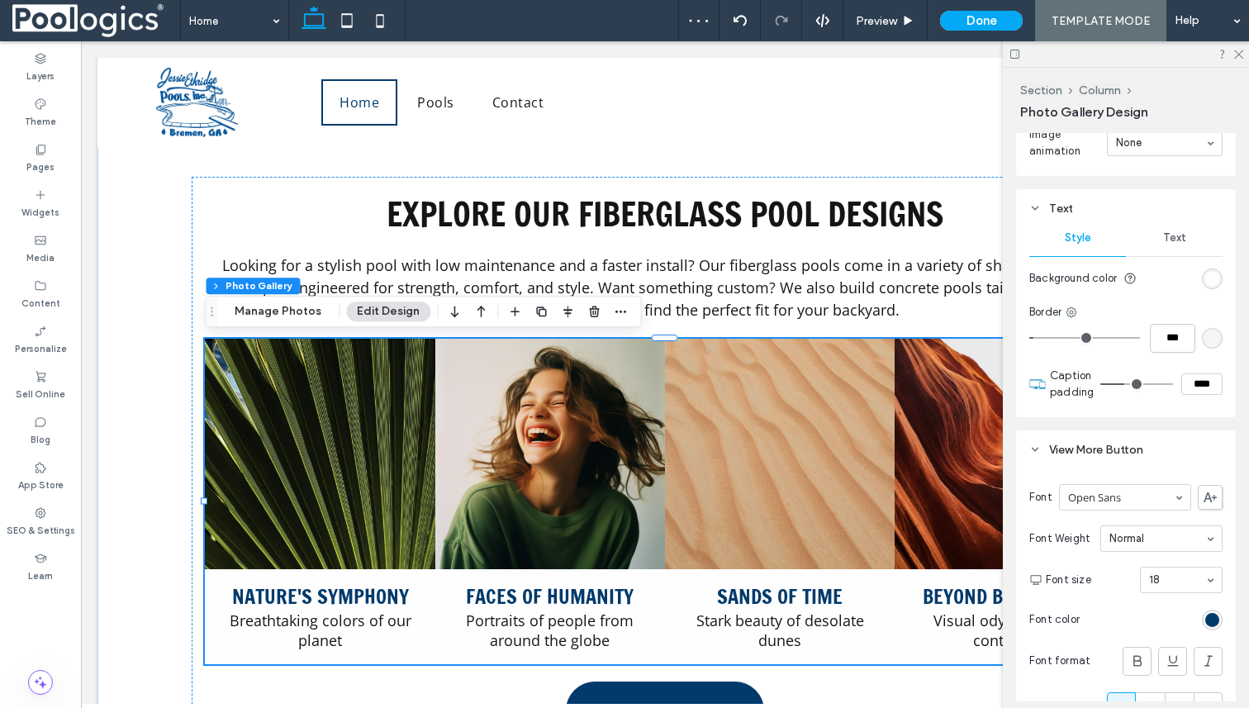
scroll to position [1307, 0]
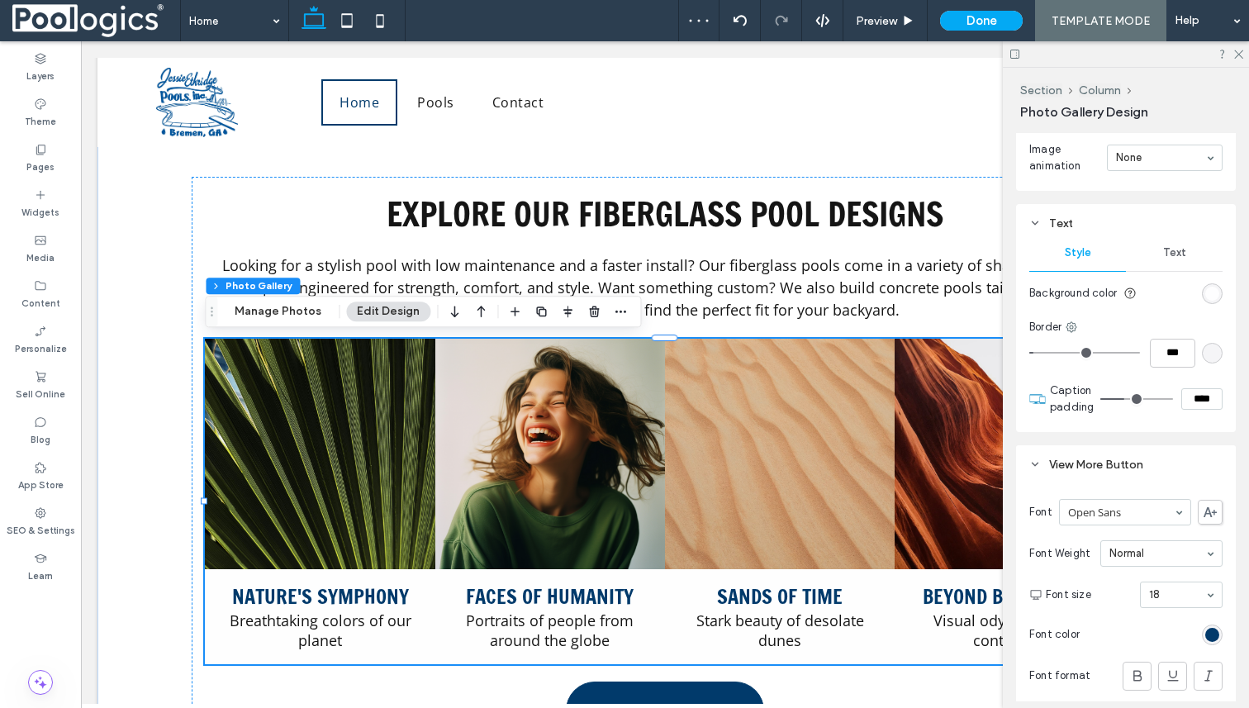
click at [1177, 249] on span "Text" at bounding box center [1174, 252] width 23 height 13
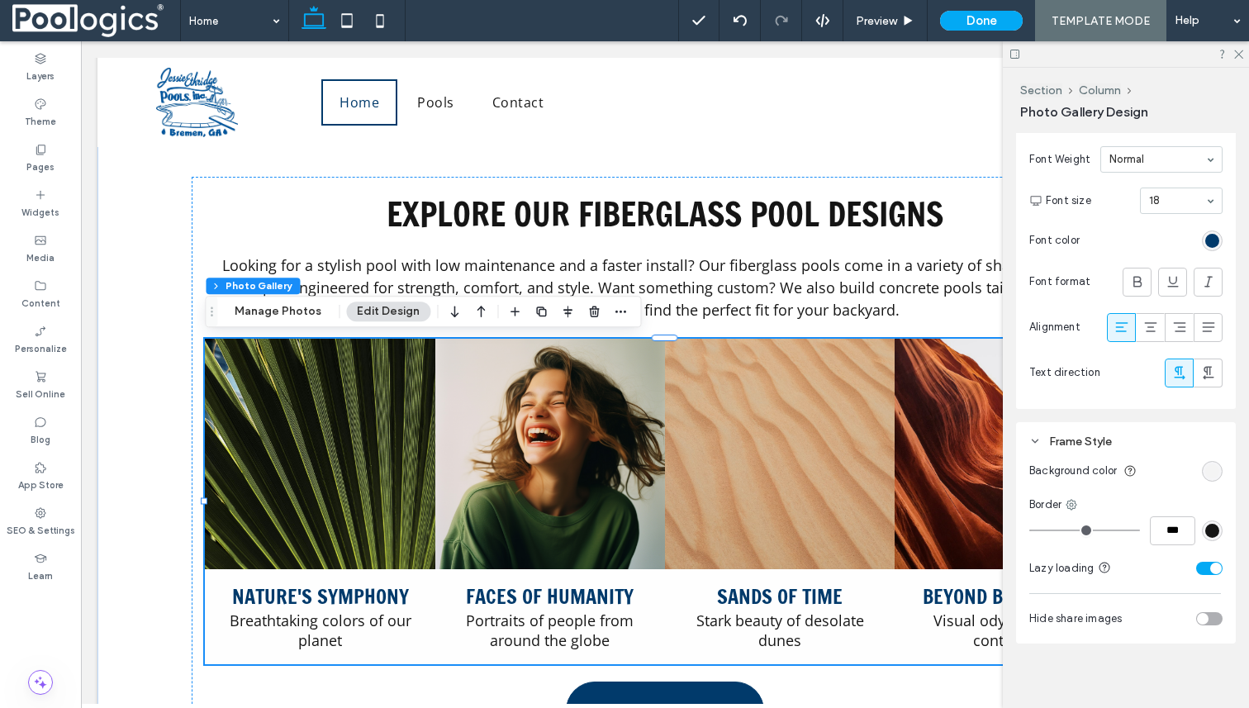
scroll to position [2161, 0]
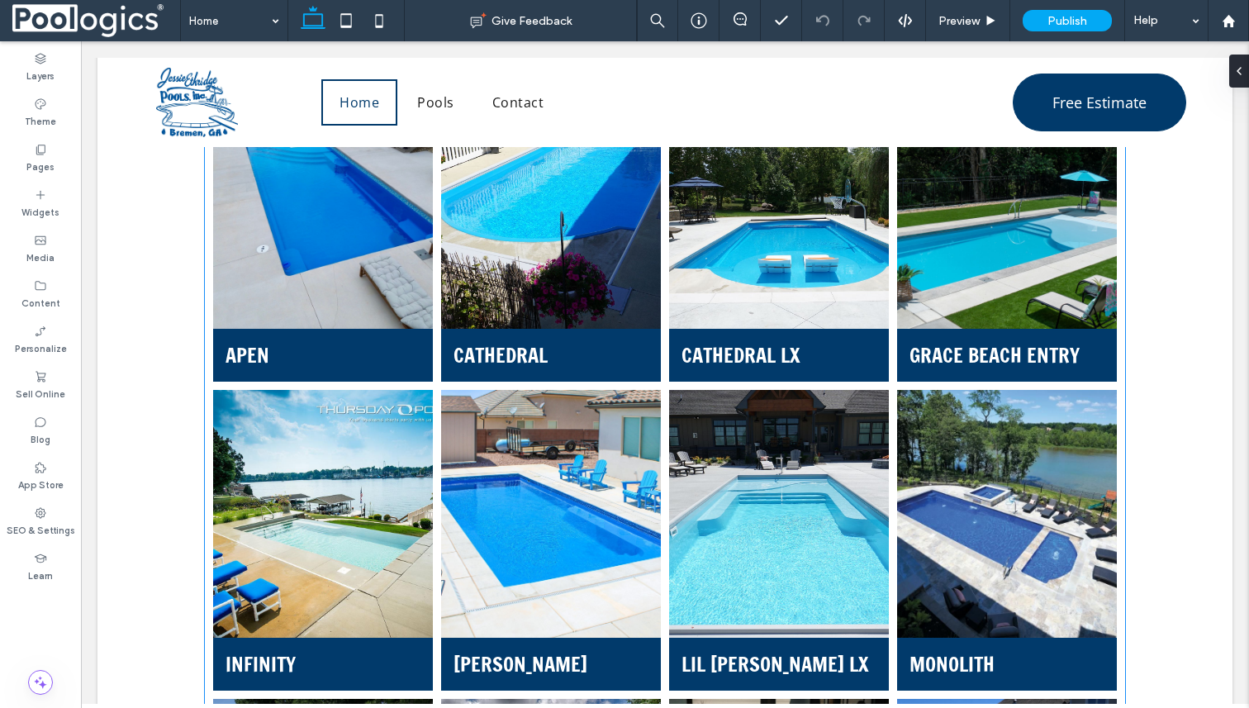
scroll to position [1511, 0]
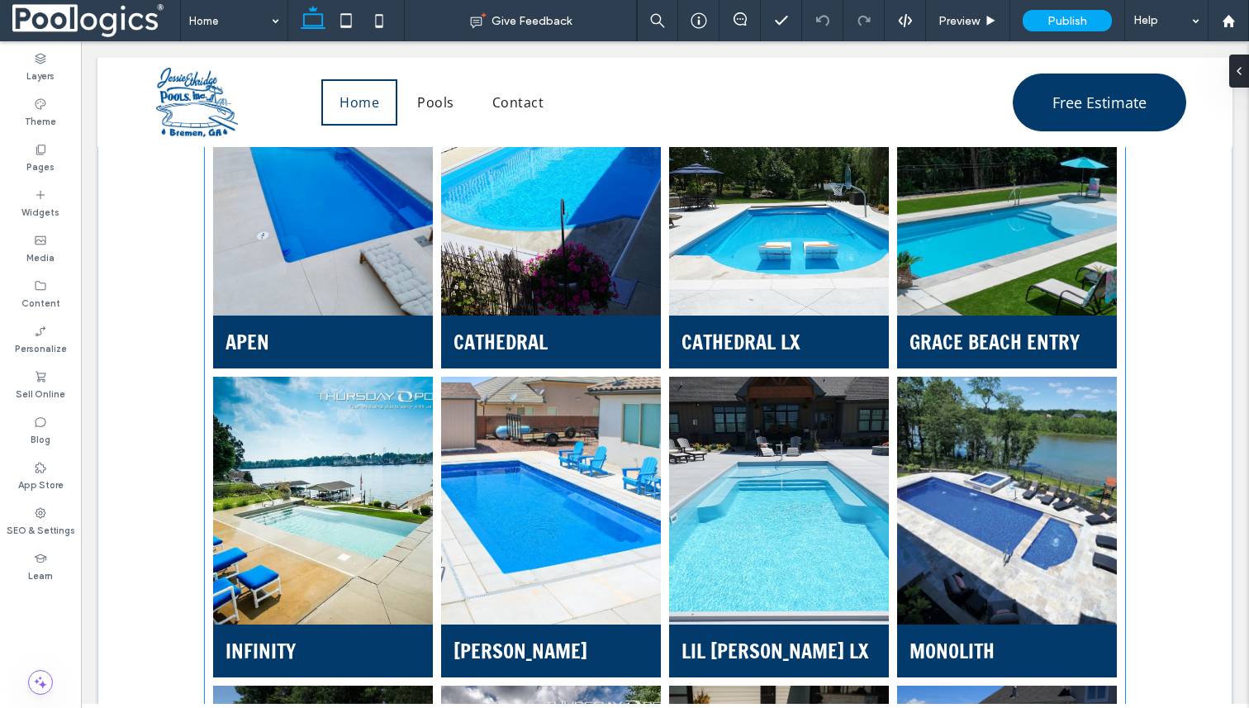
click at [575, 303] on link at bounding box center [551, 191] width 233 height 263
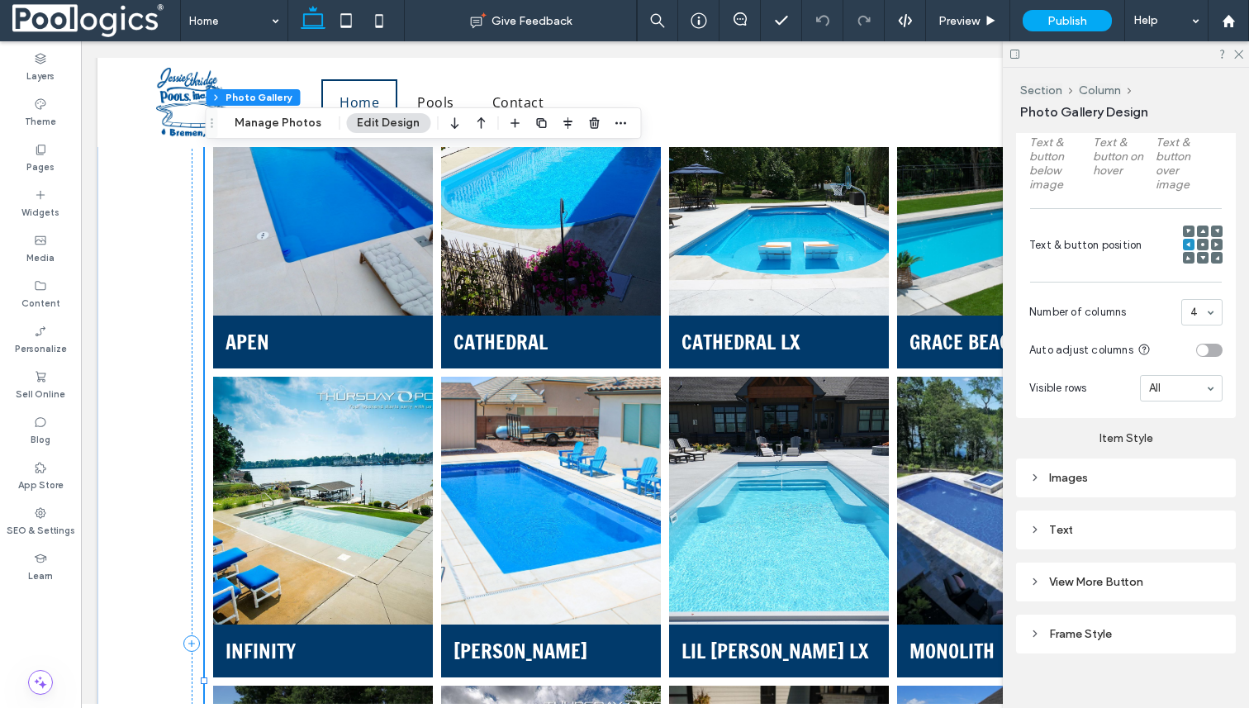
scroll to position [588, 0]
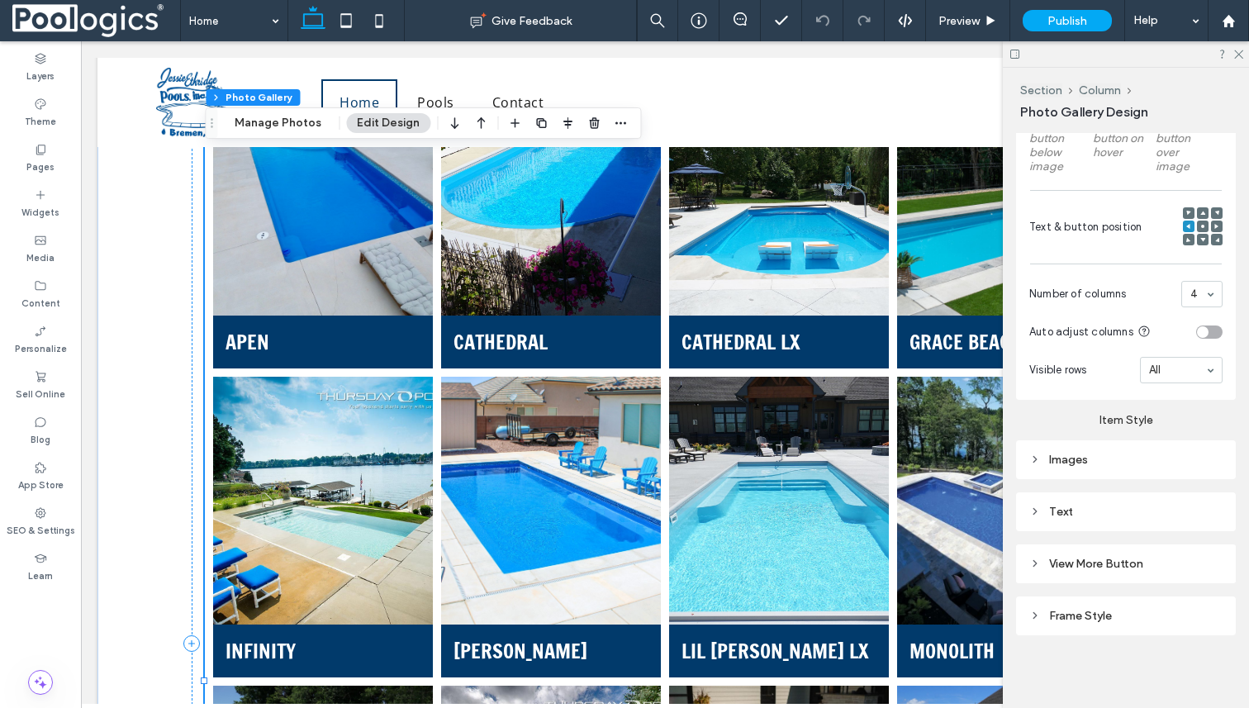
click at [1097, 446] on div "Images" at bounding box center [1126, 459] width 220 height 39
click at [1097, 464] on div "Images" at bounding box center [1125, 460] width 193 height 14
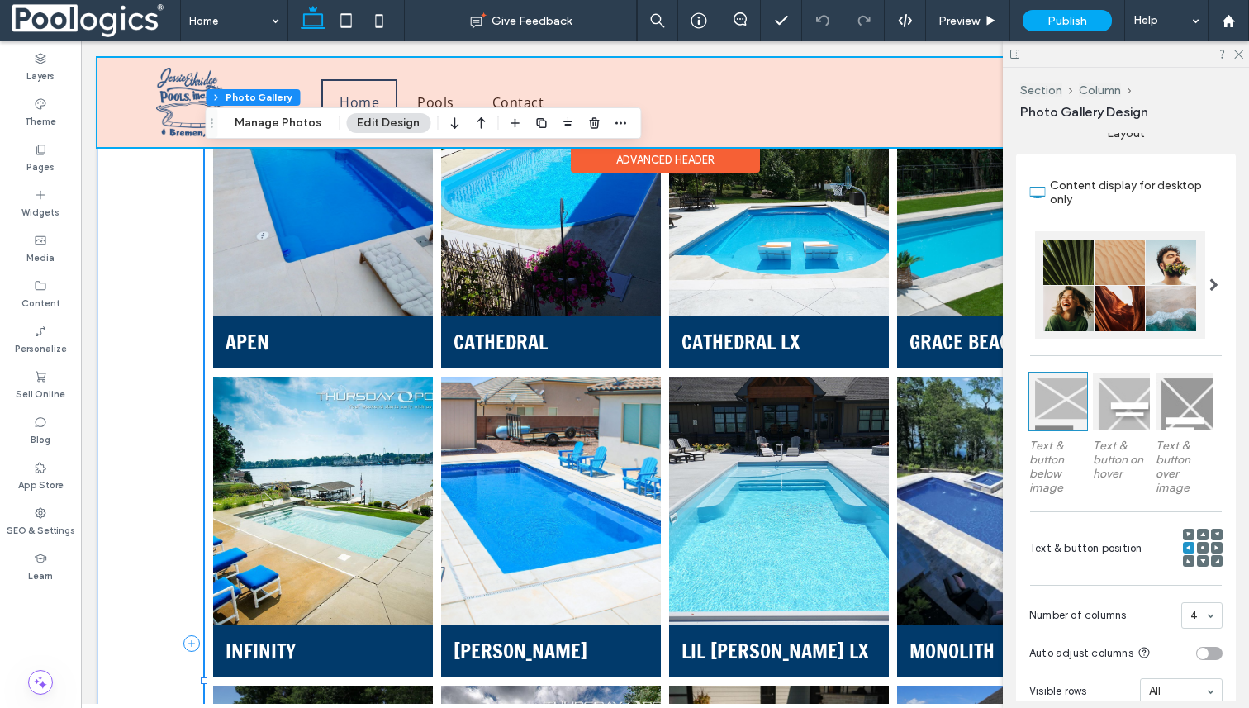
scroll to position [0, 0]
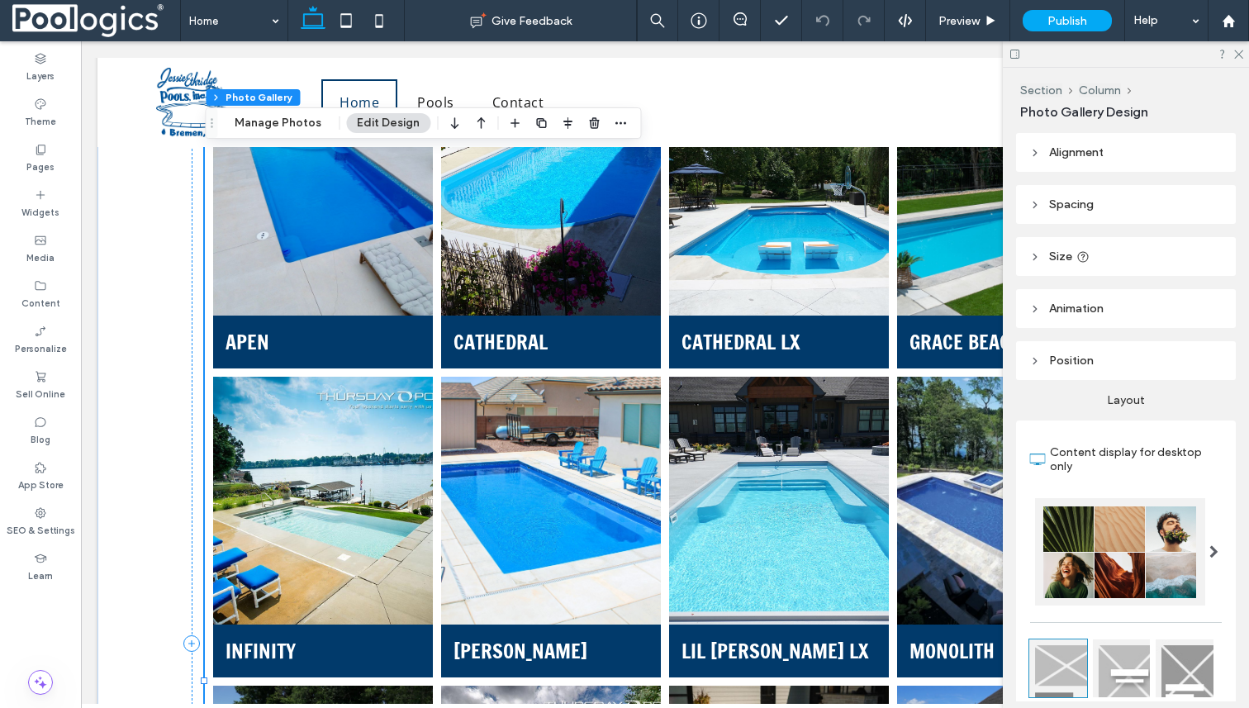
click at [1036, 158] on icon at bounding box center [1035, 153] width 12 height 12
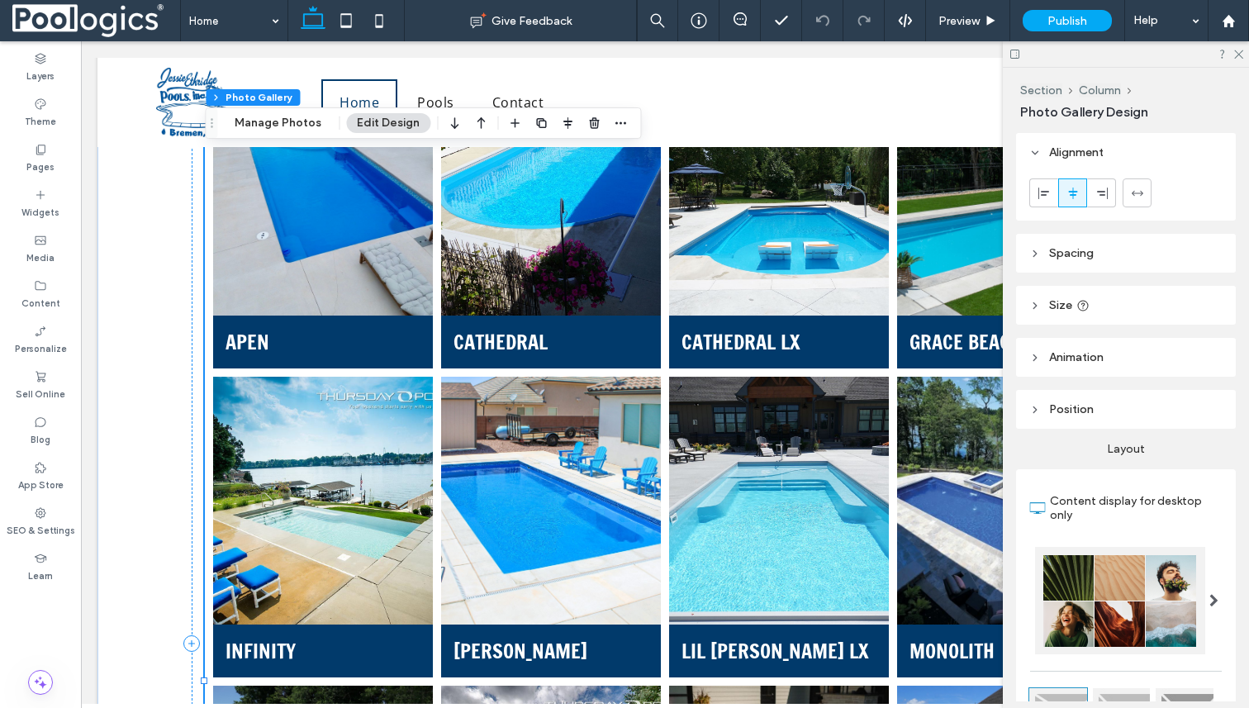
click at [1065, 246] on span "Spacing" at bounding box center [1071, 253] width 45 height 14
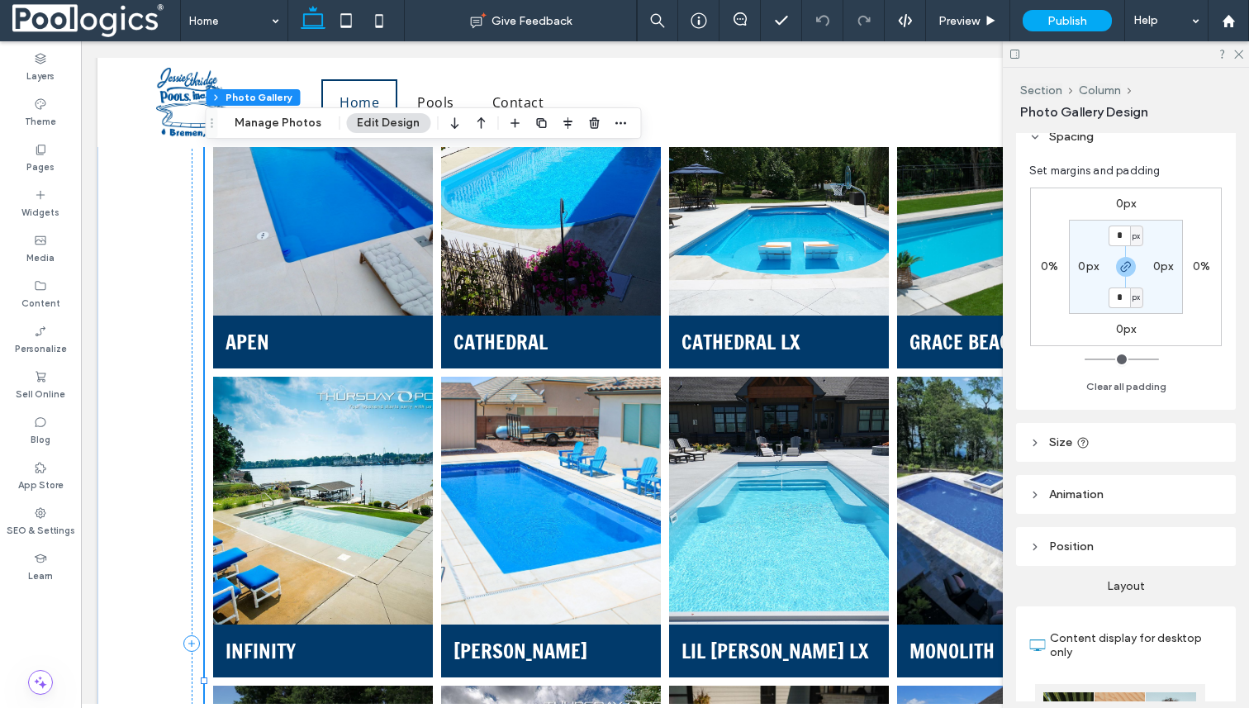
scroll to position [177, 0]
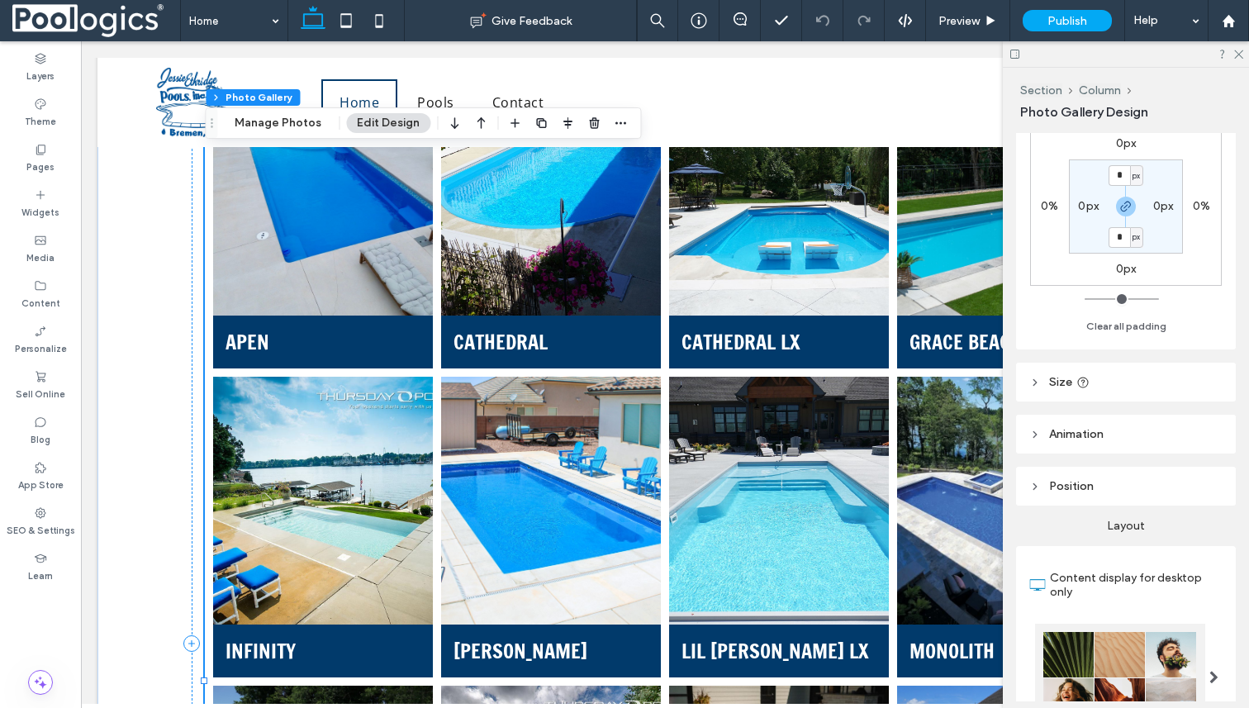
click at [1033, 389] on header "Size" at bounding box center [1126, 382] width 220 height 39
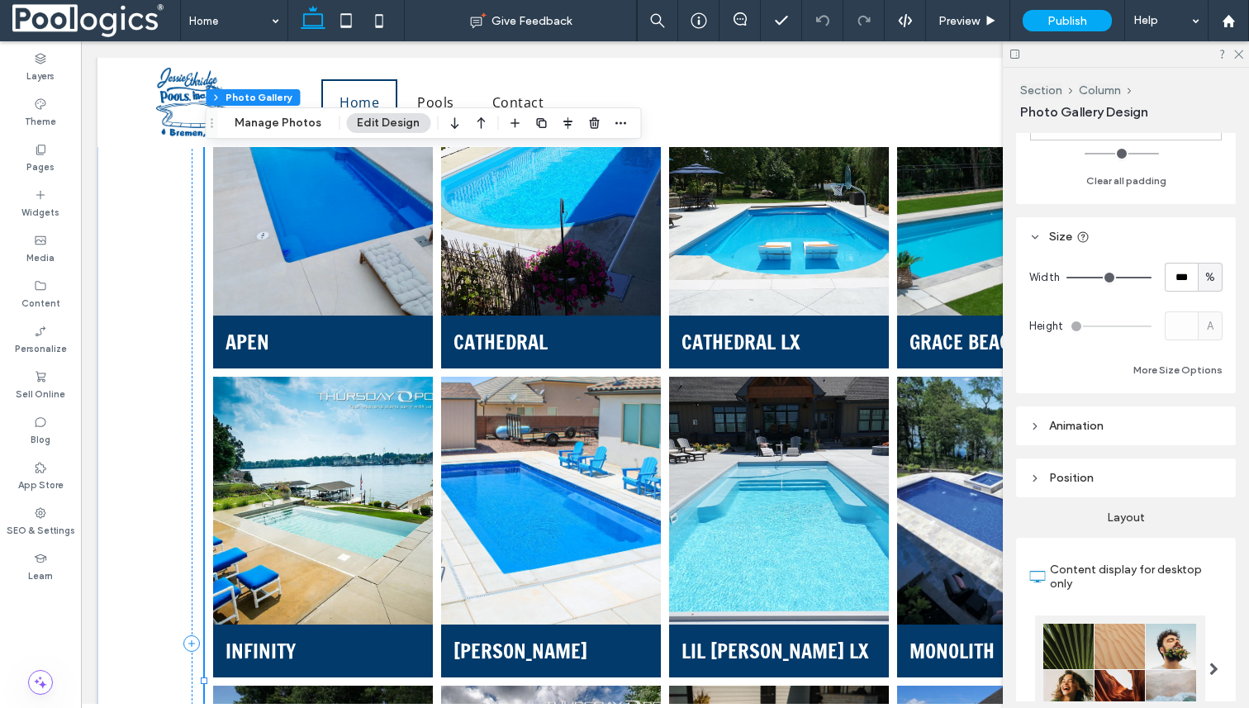
scroll to position [442, 0]
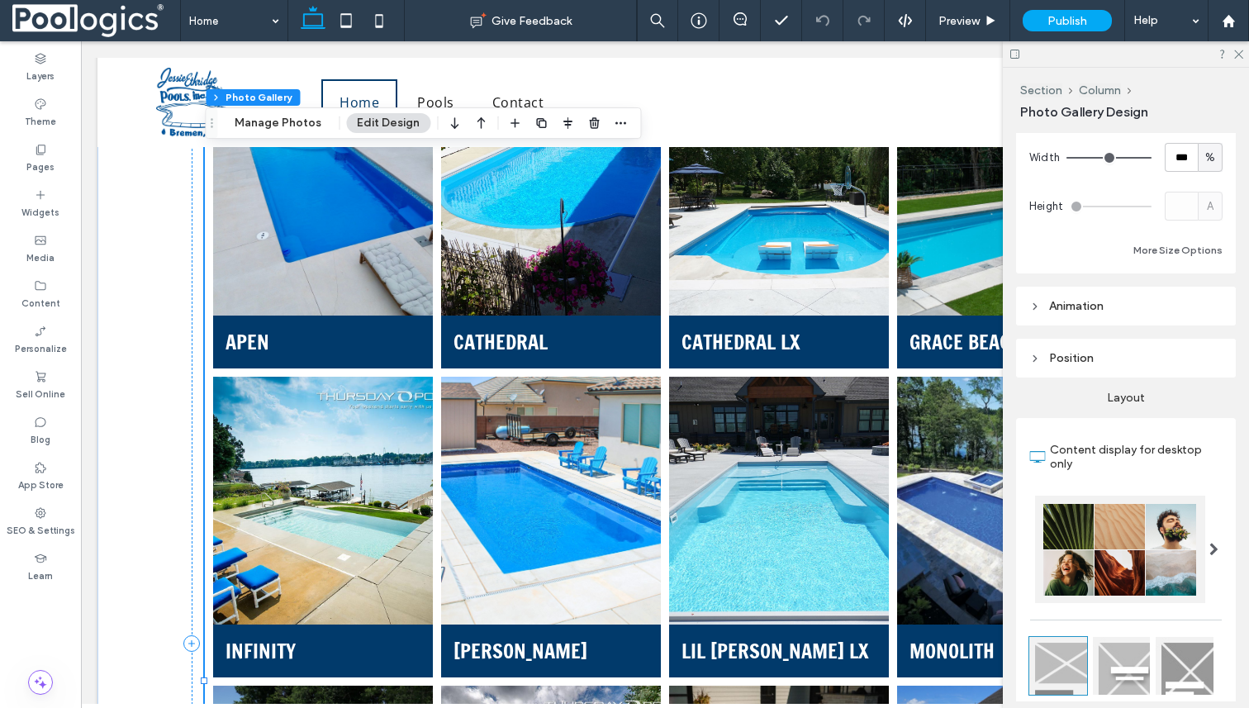
click at [1047, 319] on header "Animation" at bounding box center [1126, 306] width 220 height 39
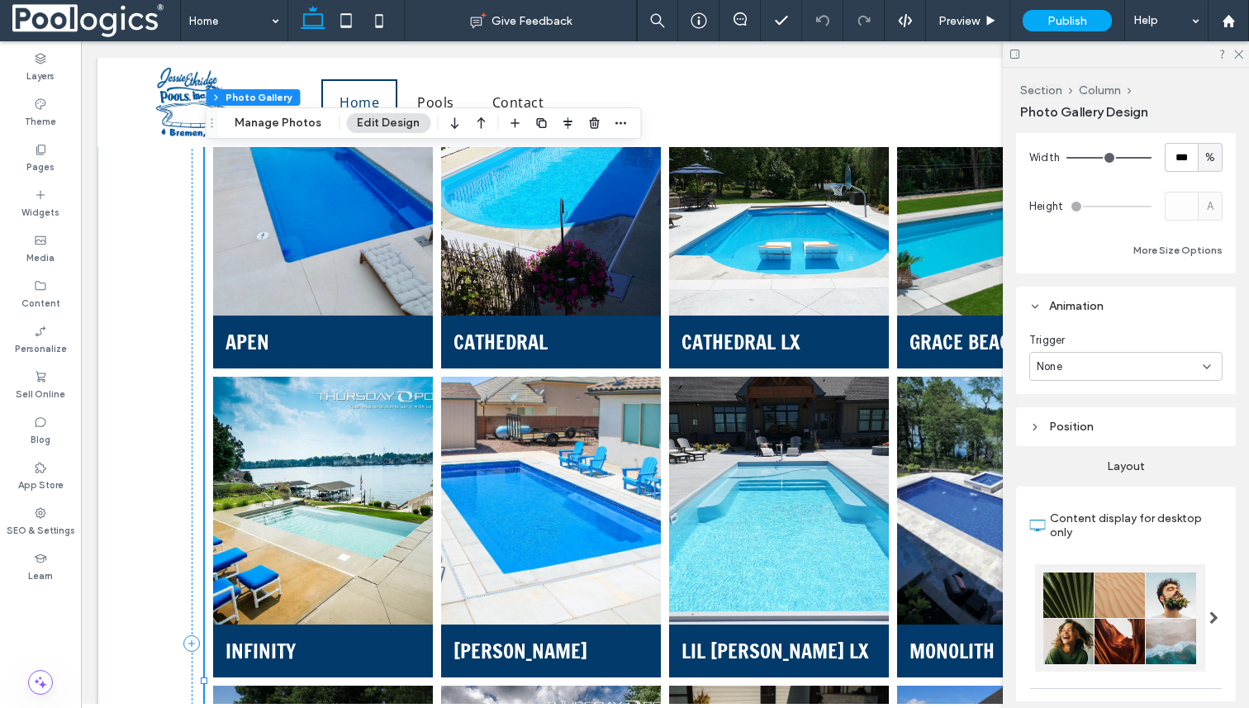
click at [1038, 426] on icon at bounding box center [1035, 427] width 12 height 12
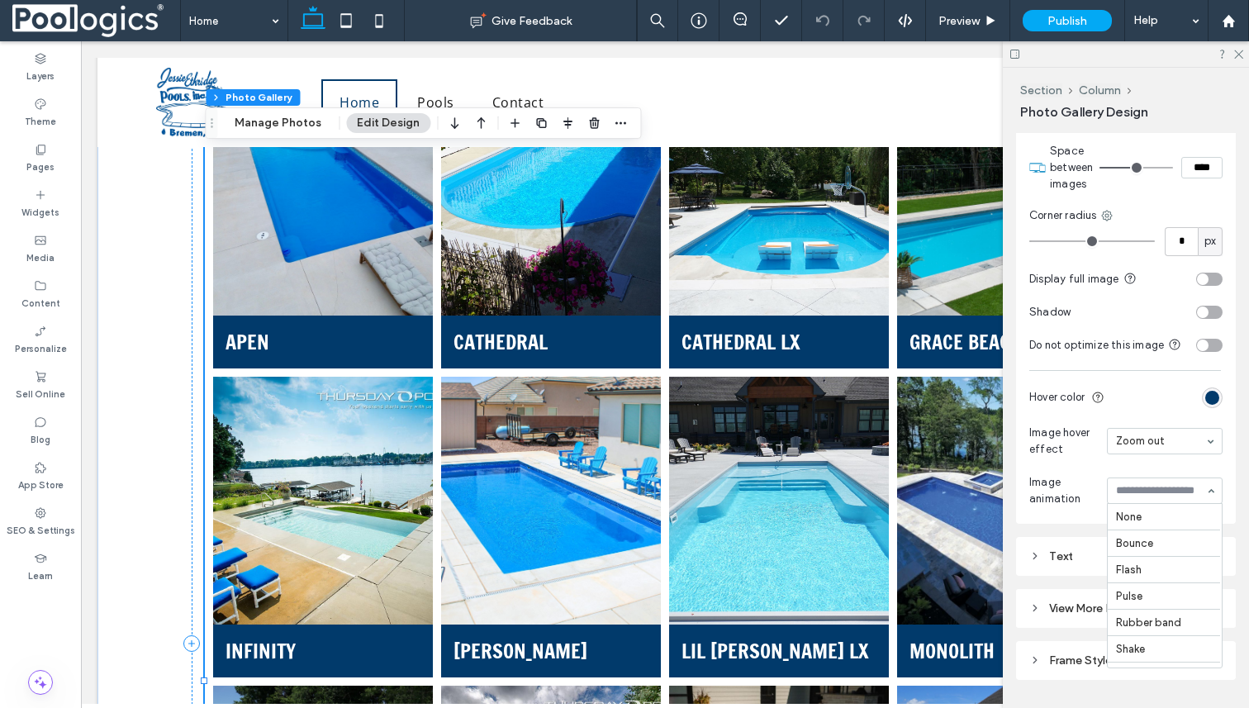
scroll to position [435, 0]
click at [1146, 404] on section "Hover color" at bounding box center [1125, 397] width 193 height 37
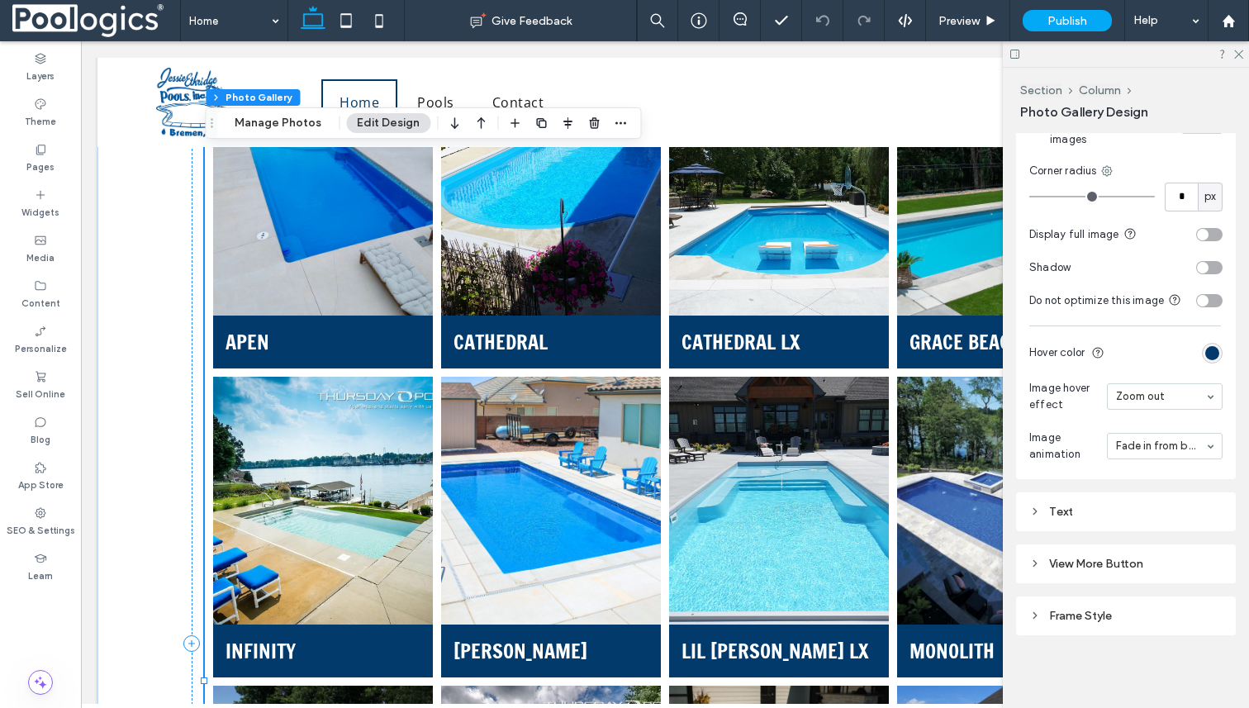
click at [1089, 514] on div "Text" at bounding box center [1125, 512] width 193 height 14
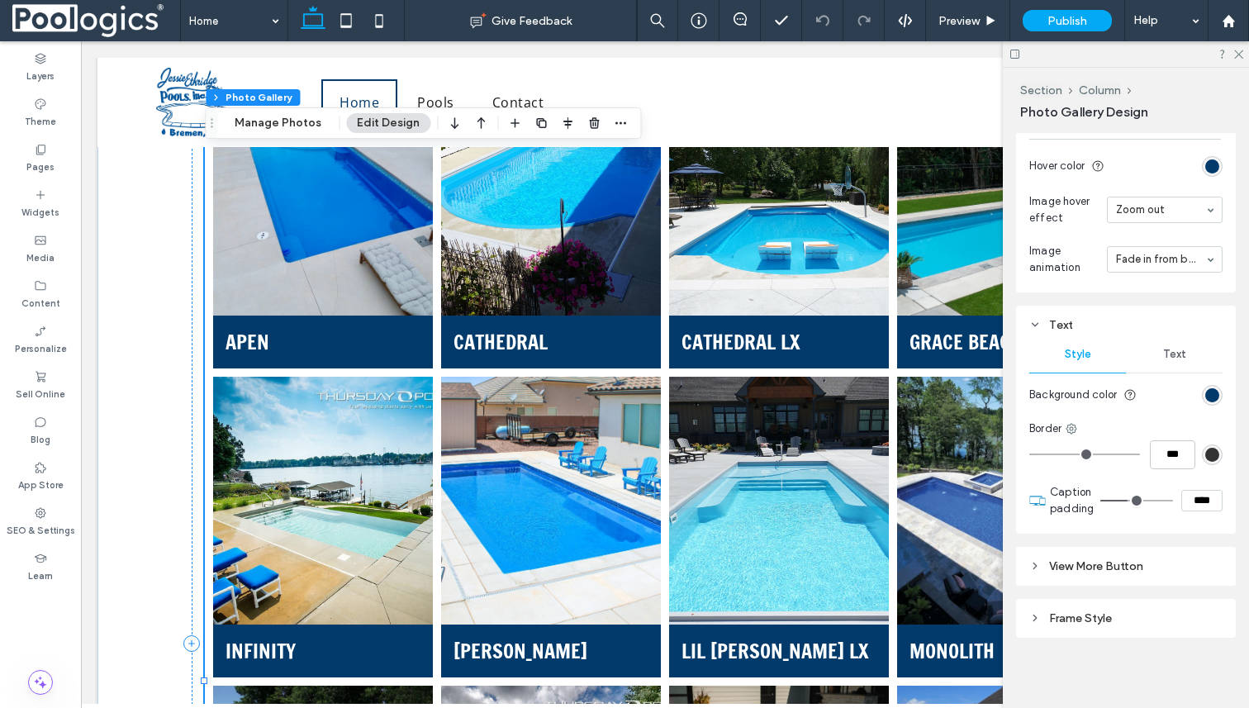
scroll to position [1784, 0]
click at [1154, 356] on div "Text" at bounding box center [1174, 353] width 97 height 36
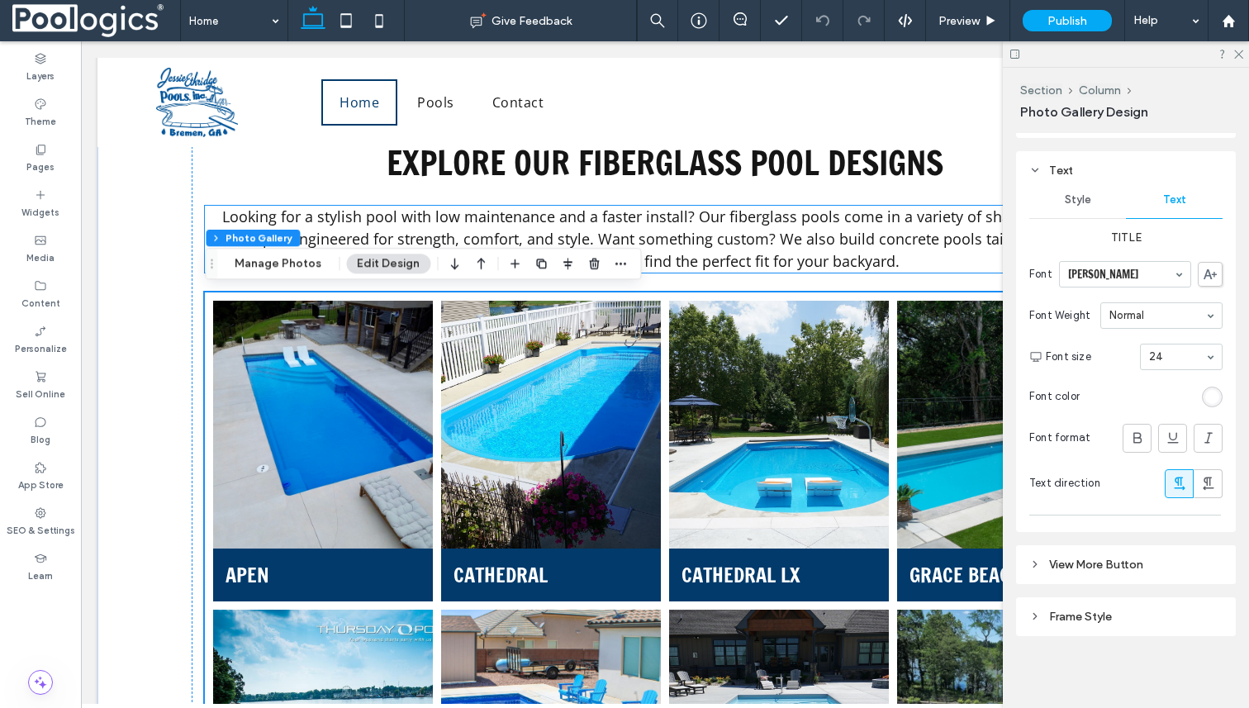
scroll to position [1291, 0]
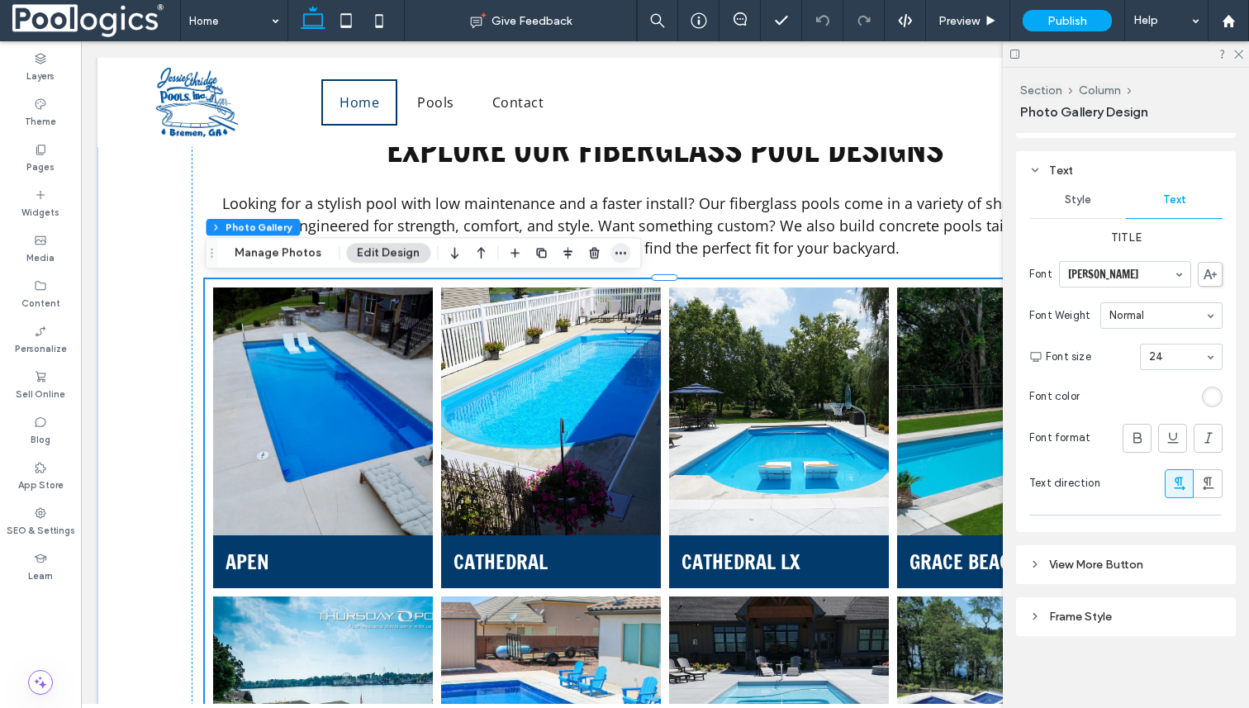
click at [614, 256] on icon "button" at bounding box center [620, 252] width 13 height 13
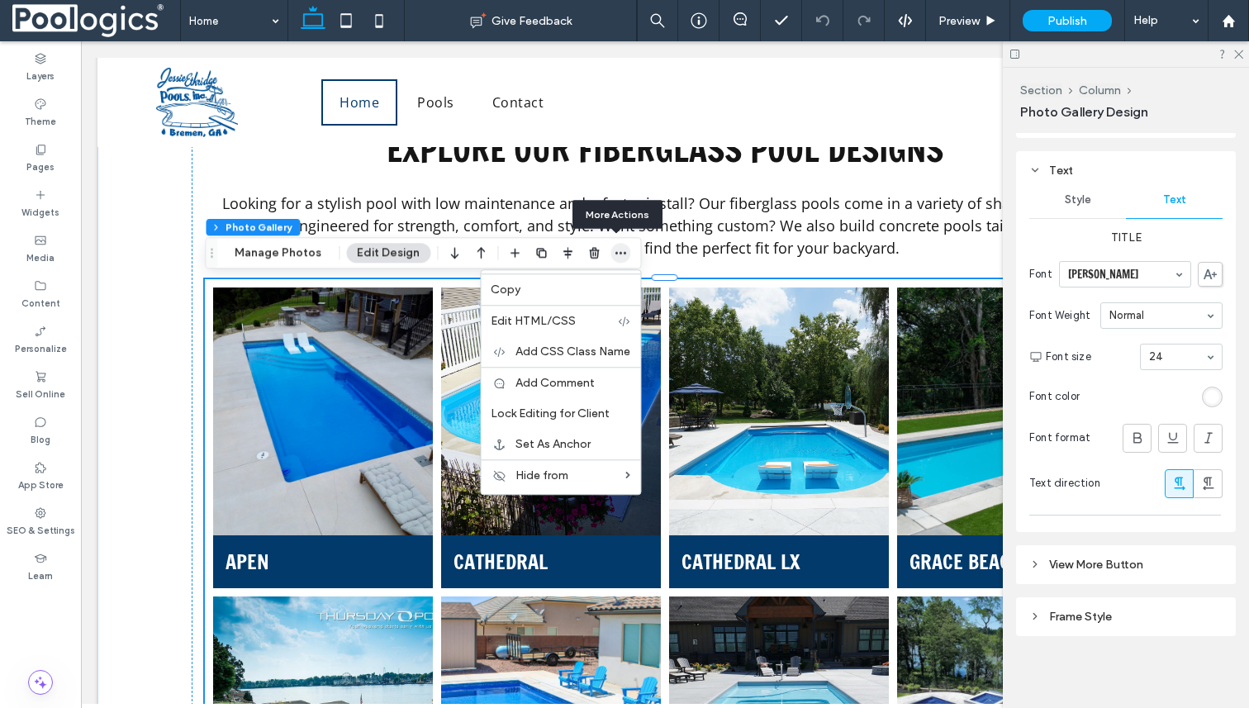
click at [614, 256] on icon "button" at bounding box center [620, 252] width 13 height 13
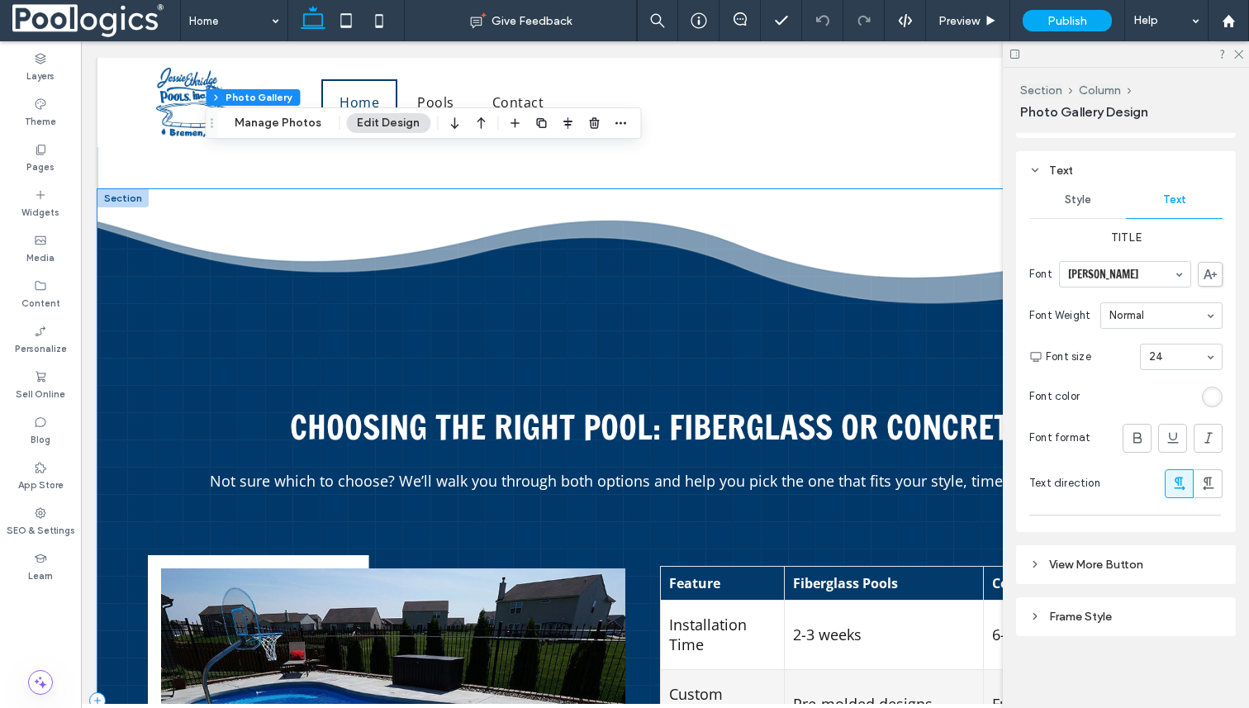
scroll to position [2761, 0]
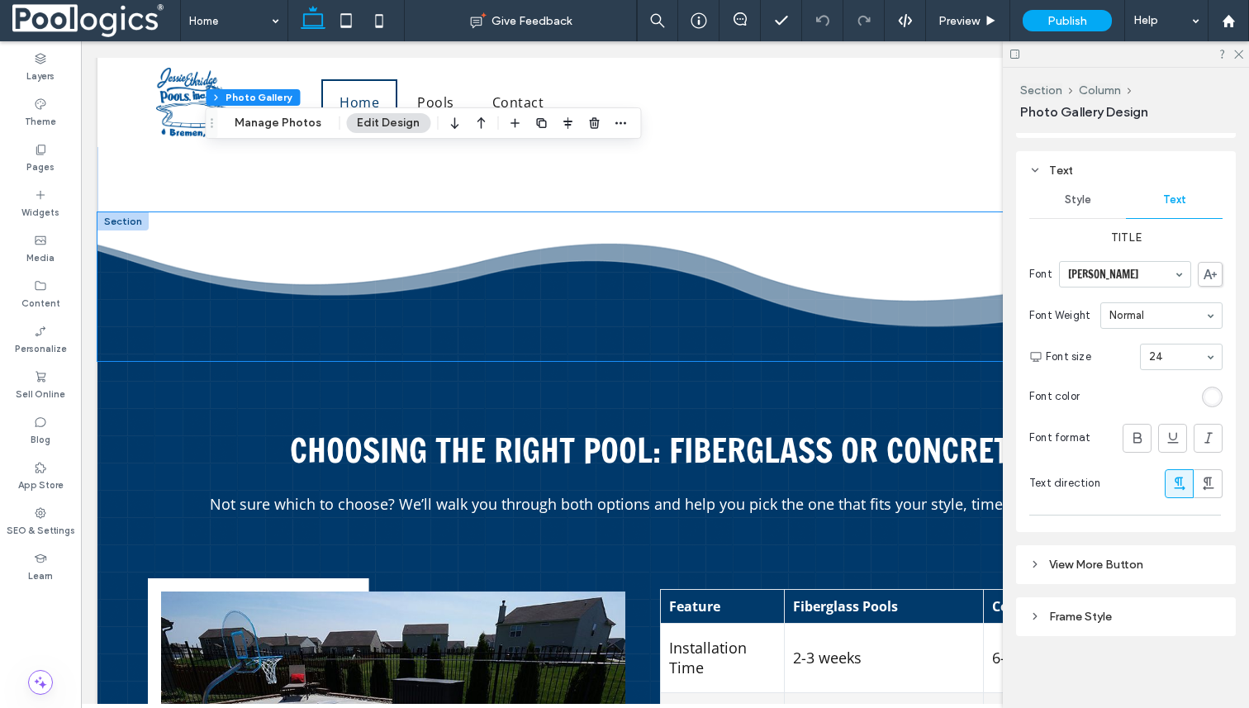
click at [764, 260] on div at bounding box center [664, 286] width 1135 height 149
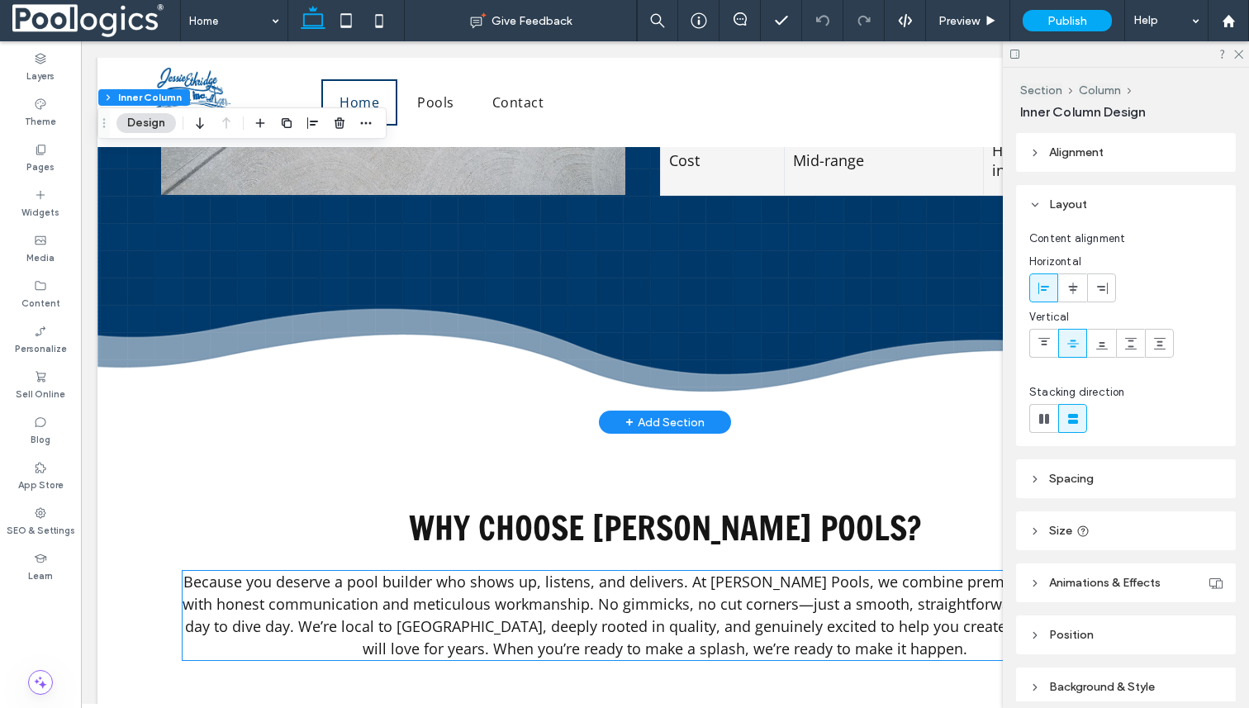
scroll to position [3572, 0]
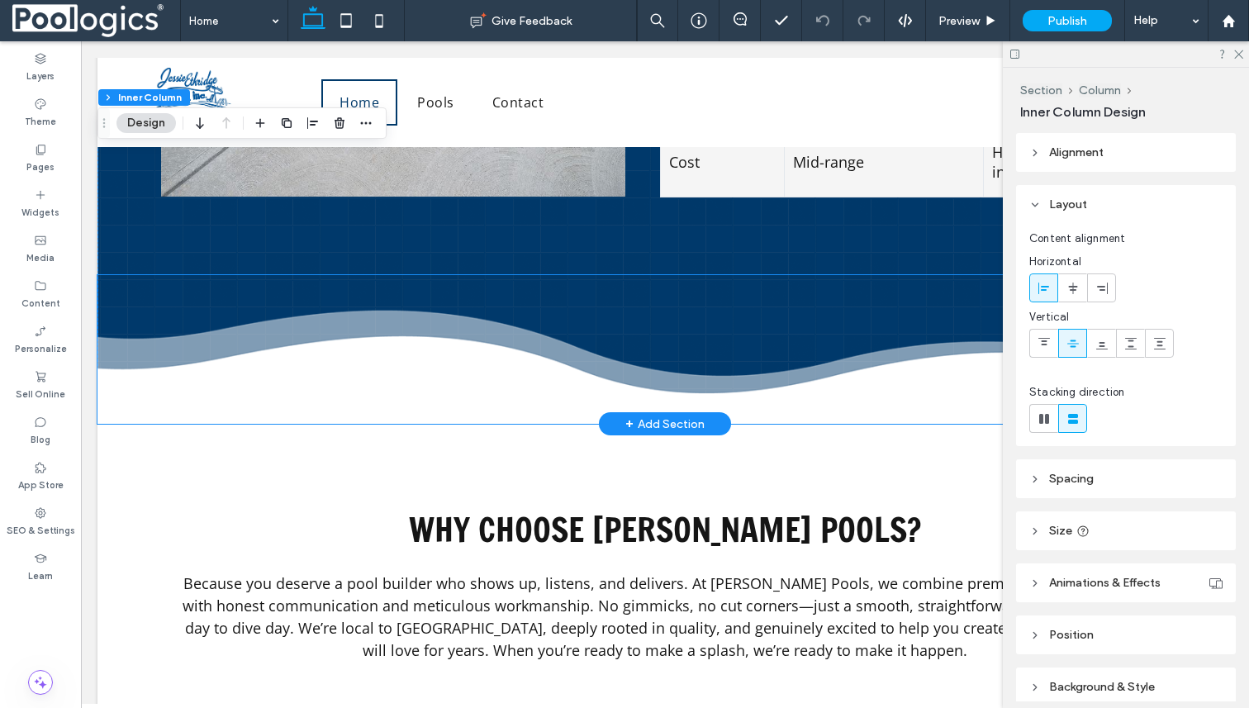
click at [483, 308] on div at bounding box center [664, 349] width 1135 height 149
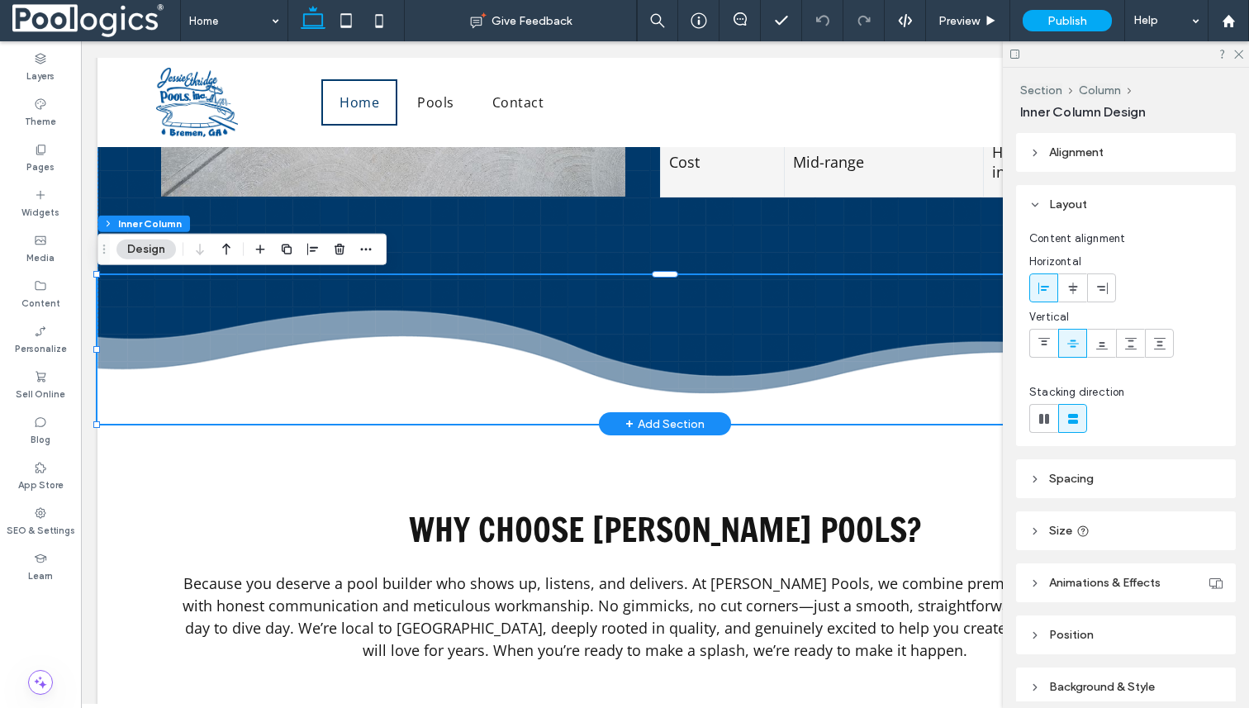
click at [630, 316] on div at bounding box center [664, 349] width 1135 height 149
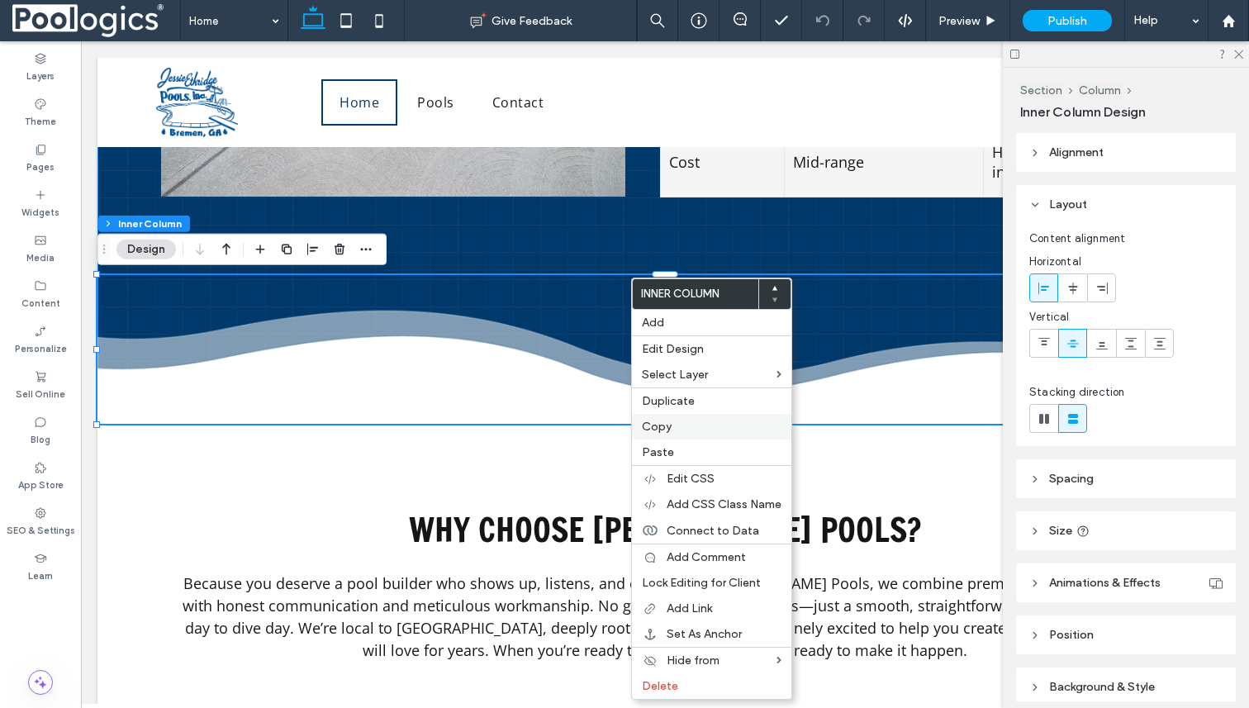
click label "Copy"
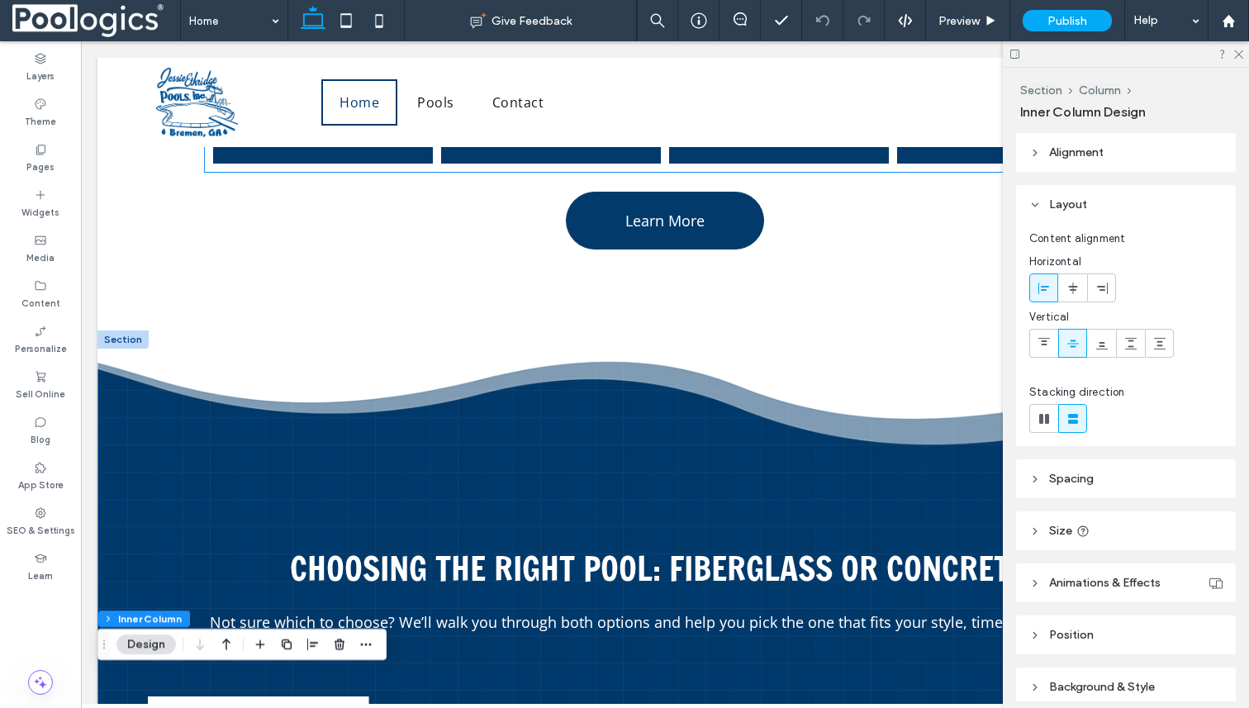
scroll to position [2661, 0]
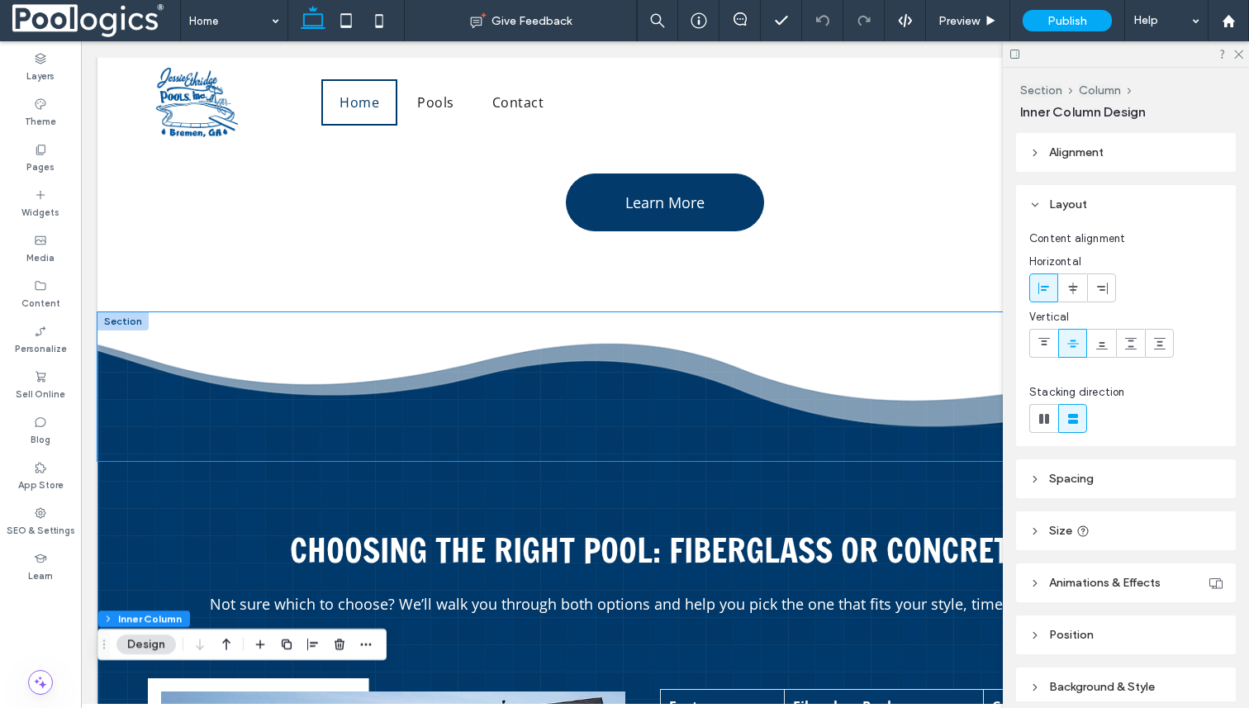
click div
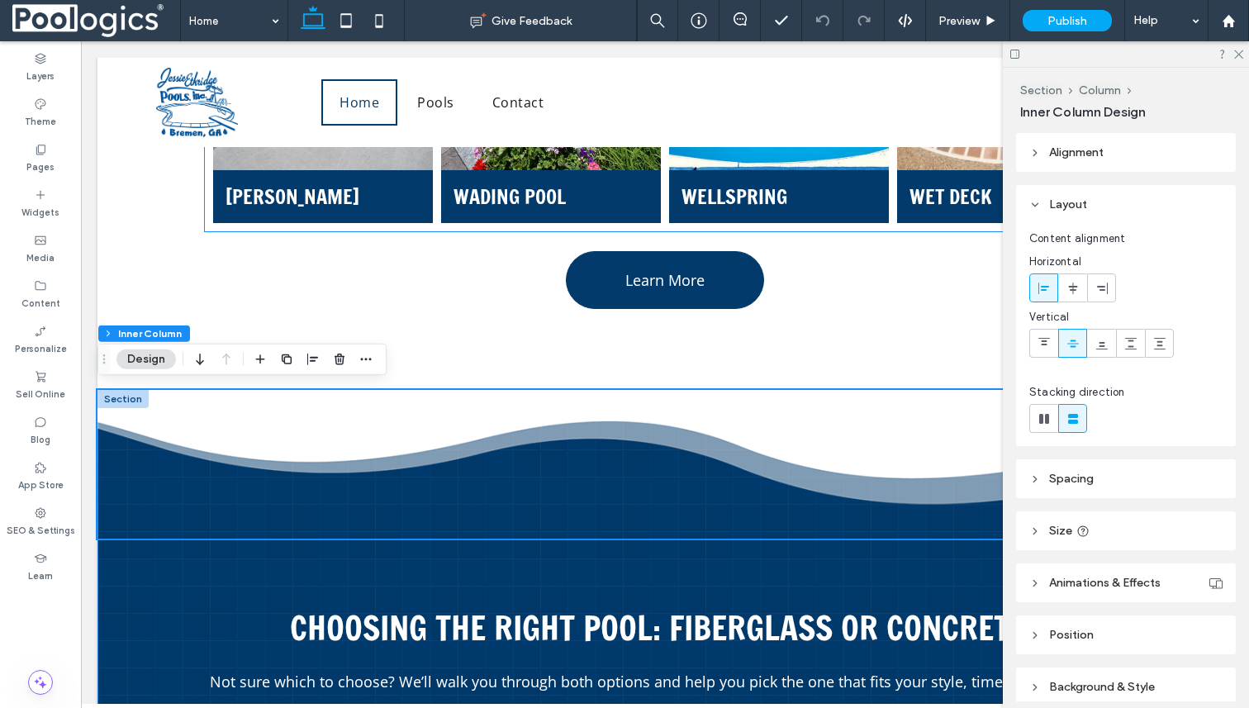
scroll to position [2612, 0]
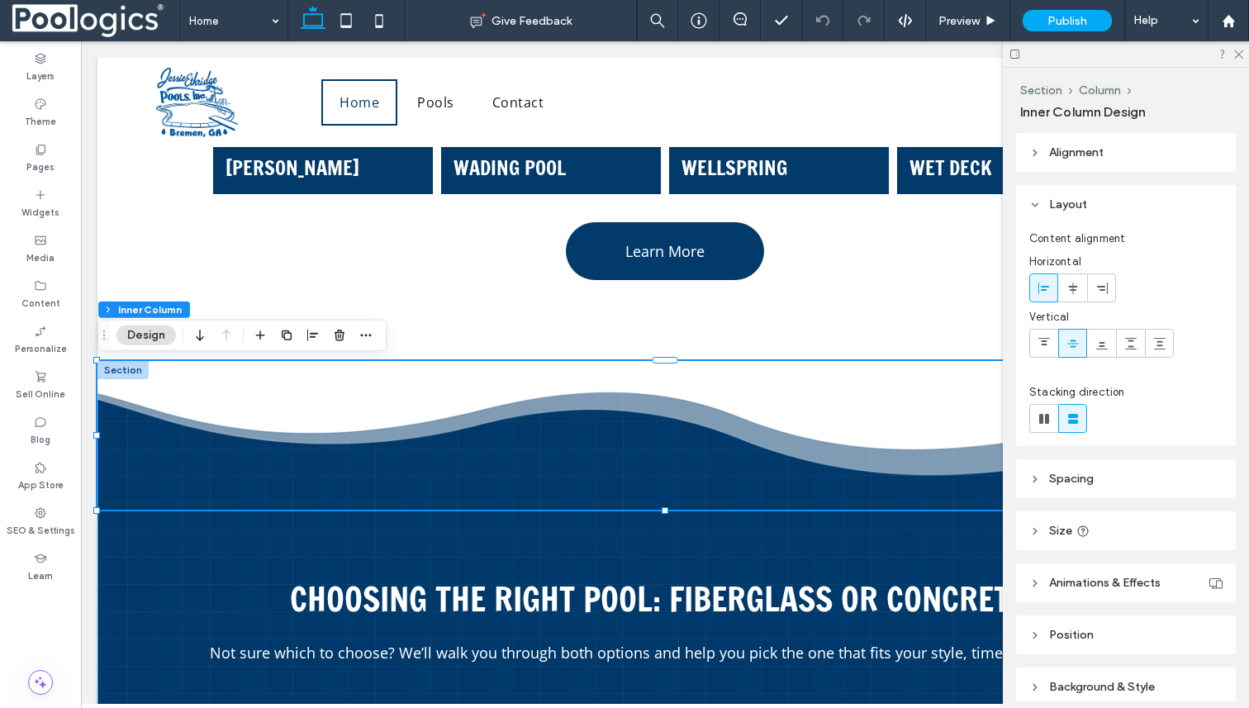
click div
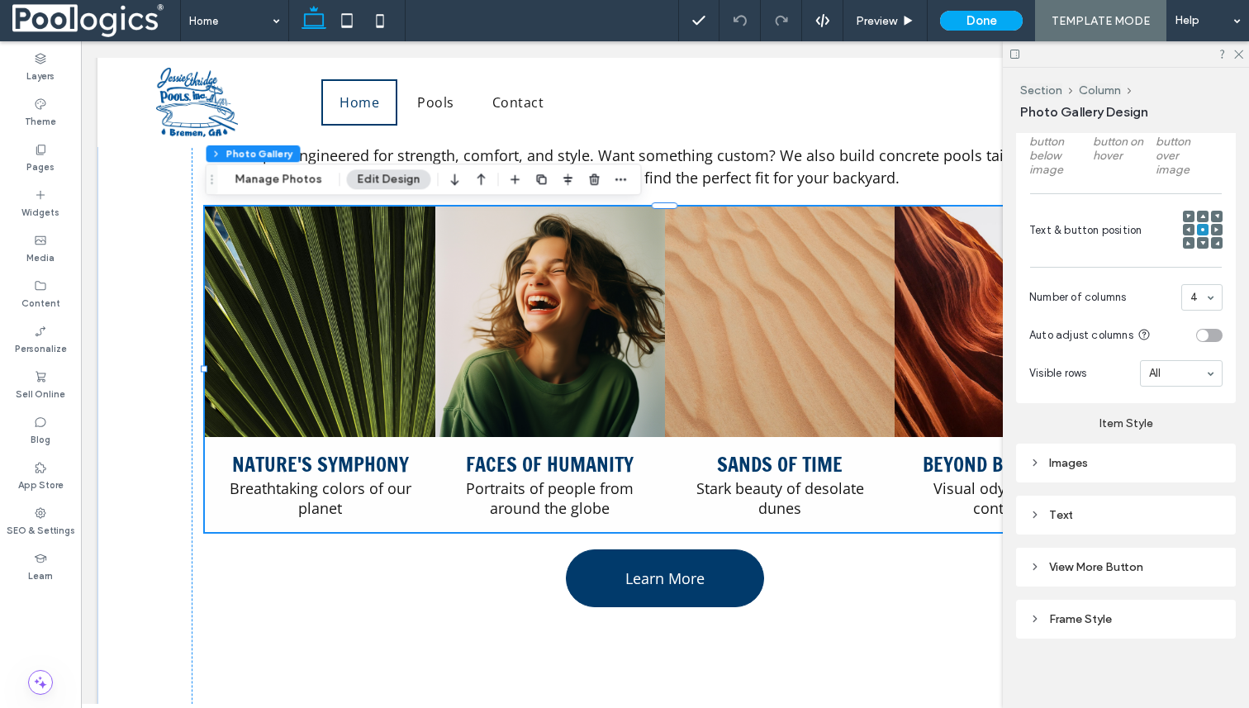
scroll to position [588, 0]
click at [1072, 518] on div "Text" at bounding box center [1125, 512] width 193 height 14
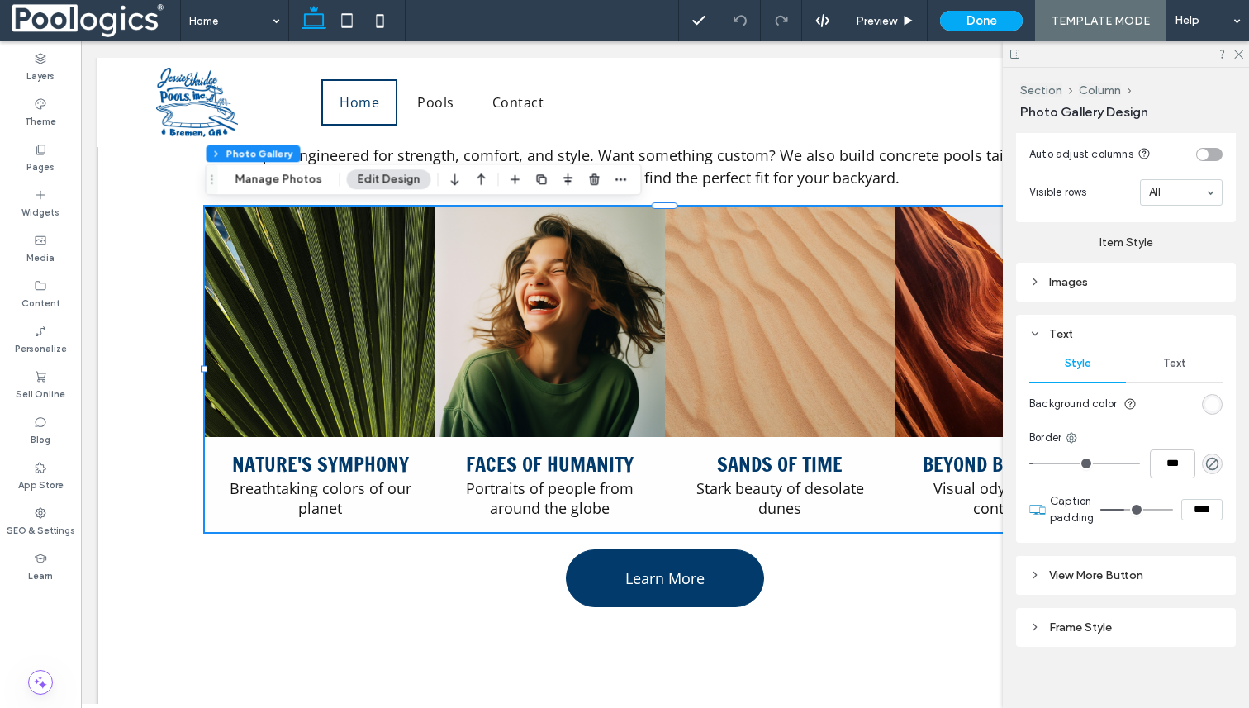
scroll to position [773, 0]
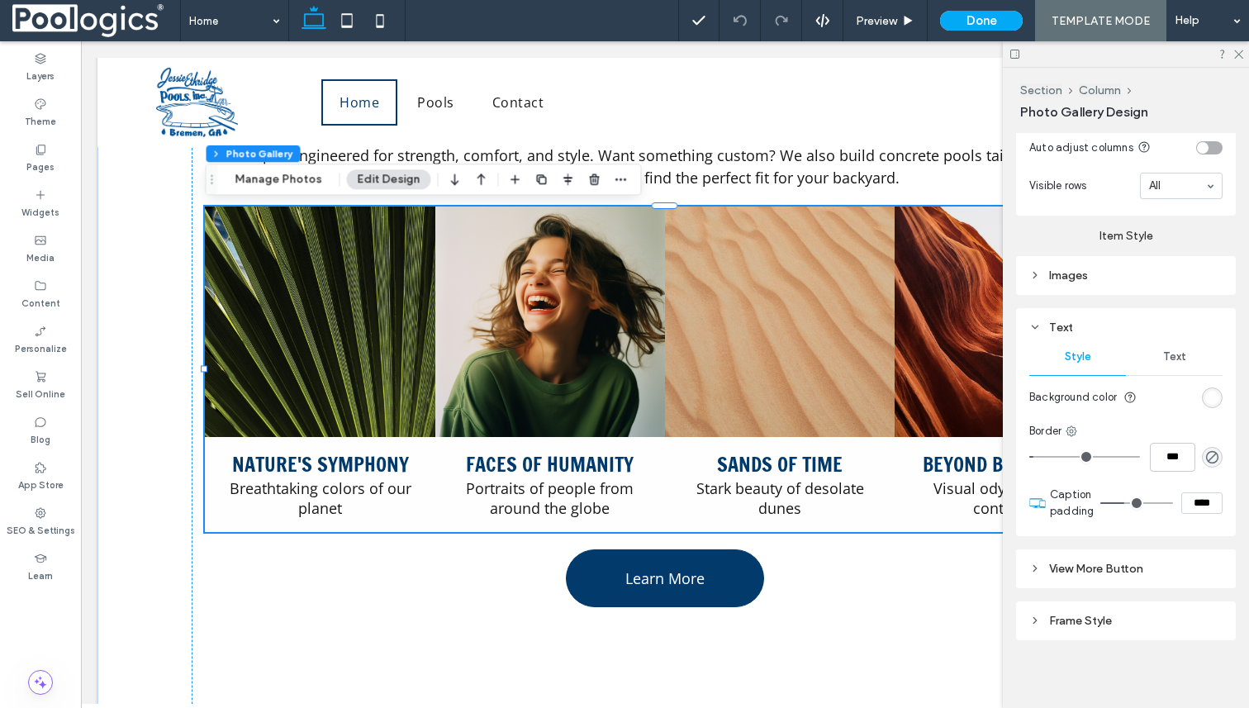
type input "**"
type input "****"
click at [1139, 502] on input "range" at bounding box center [1137, 503] width 73 height 2
type input "**"
type input "****"
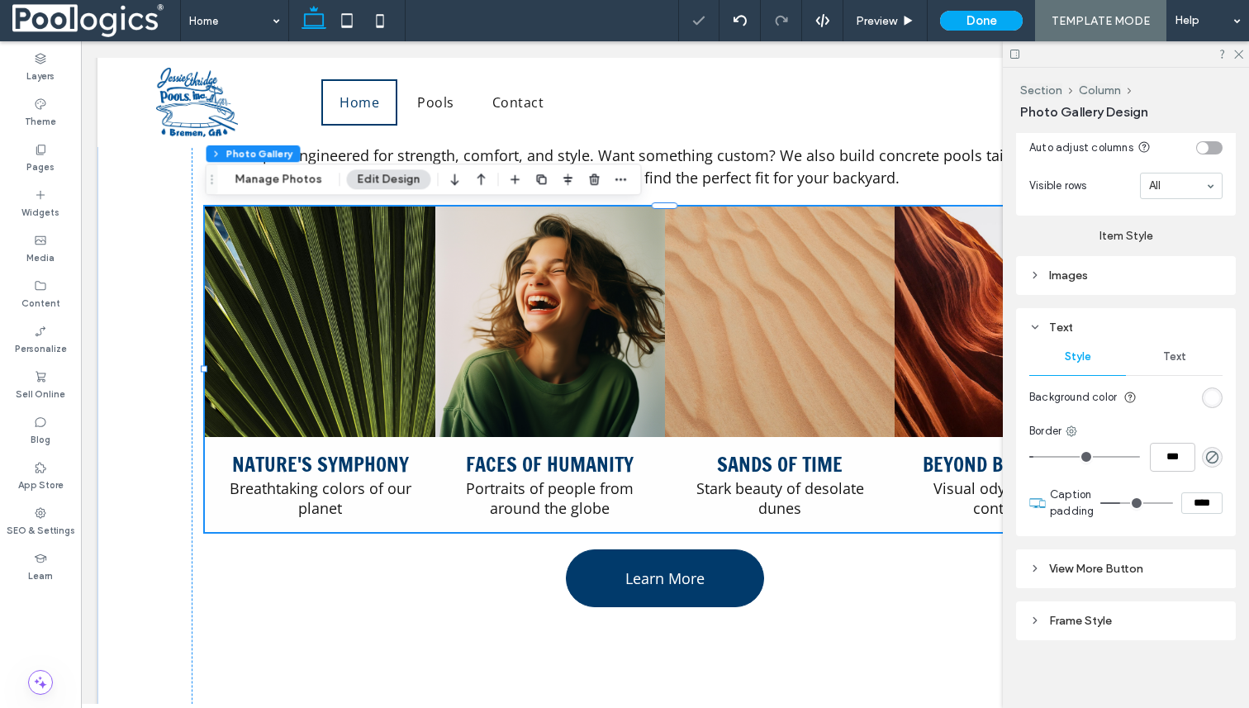
type input "**"
click at [1122, 502] on input "range" at bounding box center [1137, 503] width 73 height 2
type input "*"
type input "***"
click at [1066, 456] on input "range" at bounding box center [1084, 457] width 111 height 2
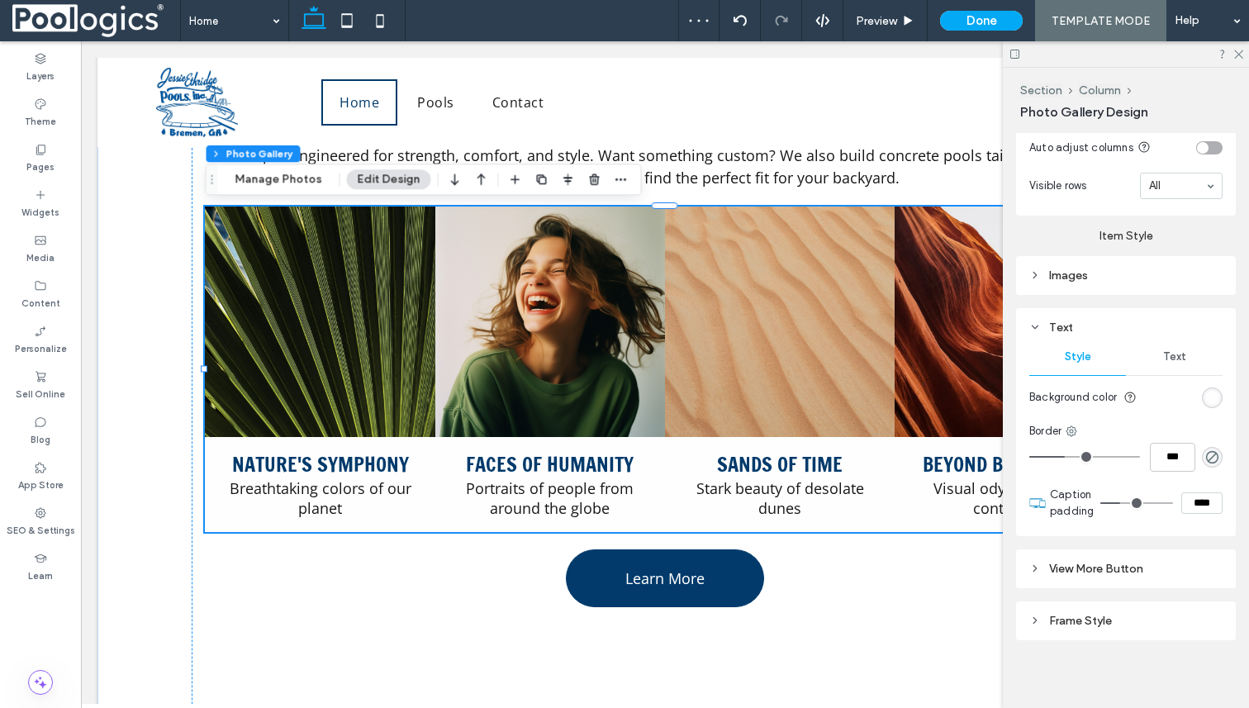
type input "*"
type input "***"
type input "**"
type input "****"
type input "**"
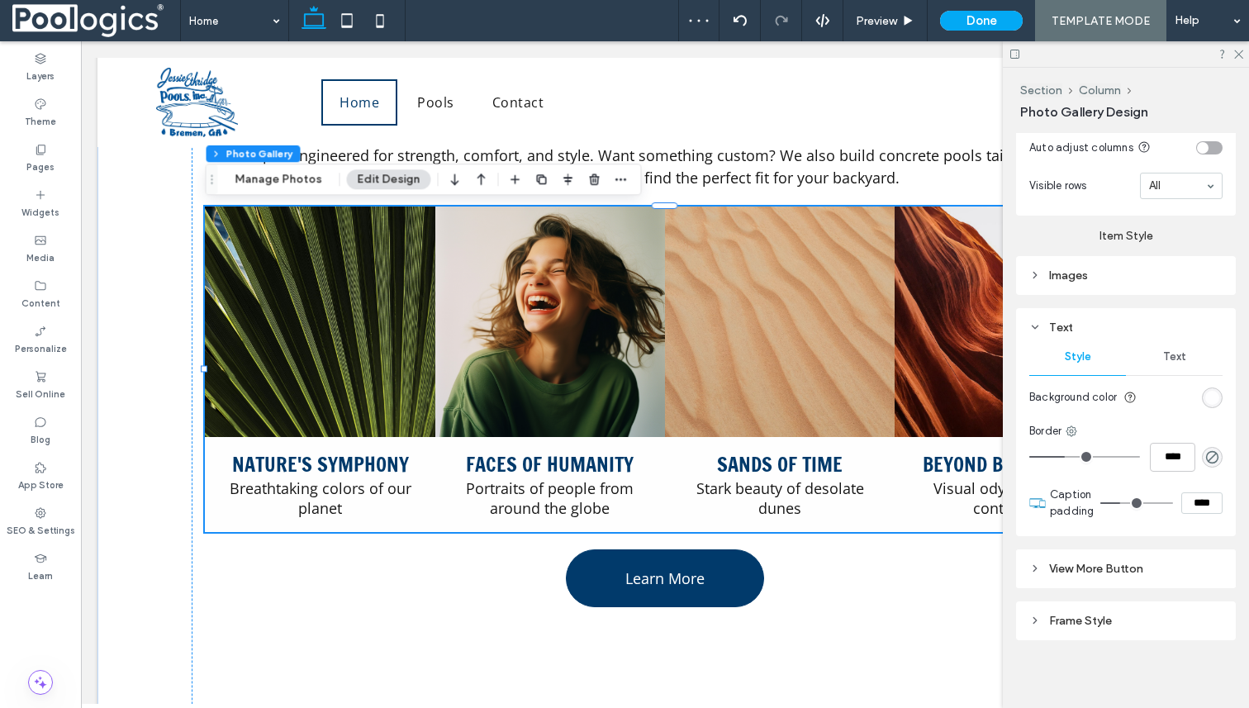
type input "****"
type input "**"
type input "****"
type input "**"
type input "****"
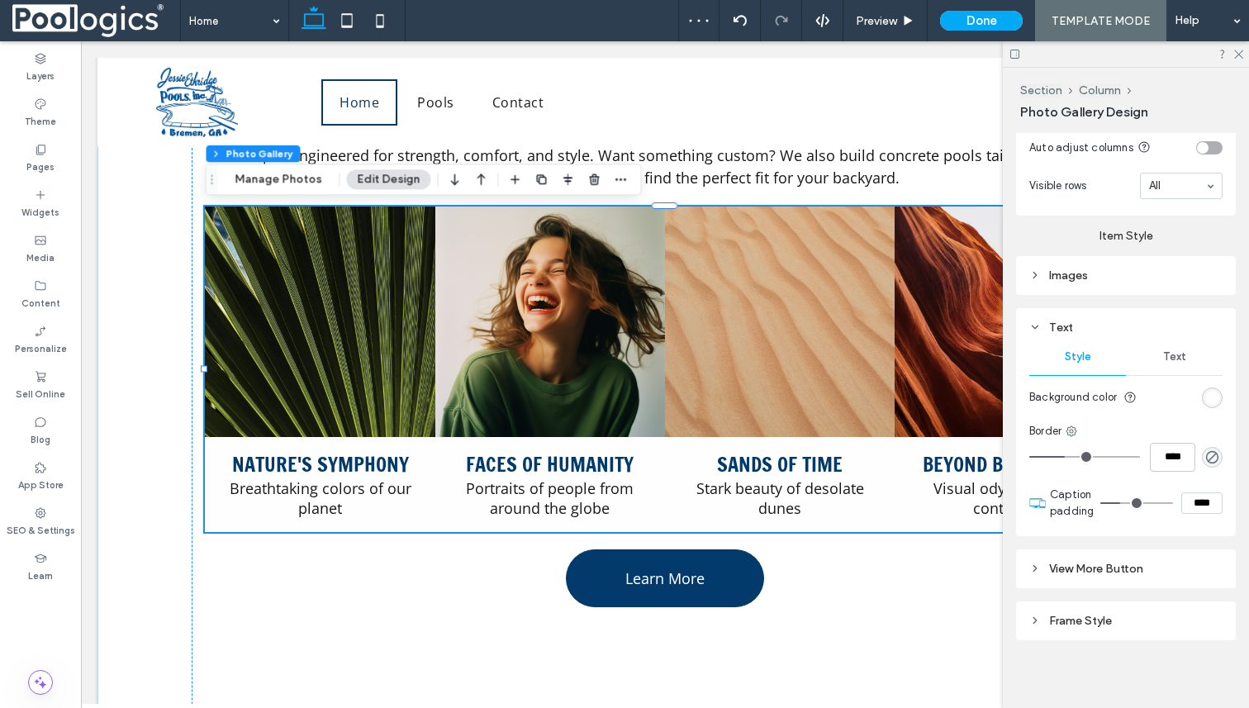
type input "**"
type input "****"
type input "**"
type input "****"
type input "**"
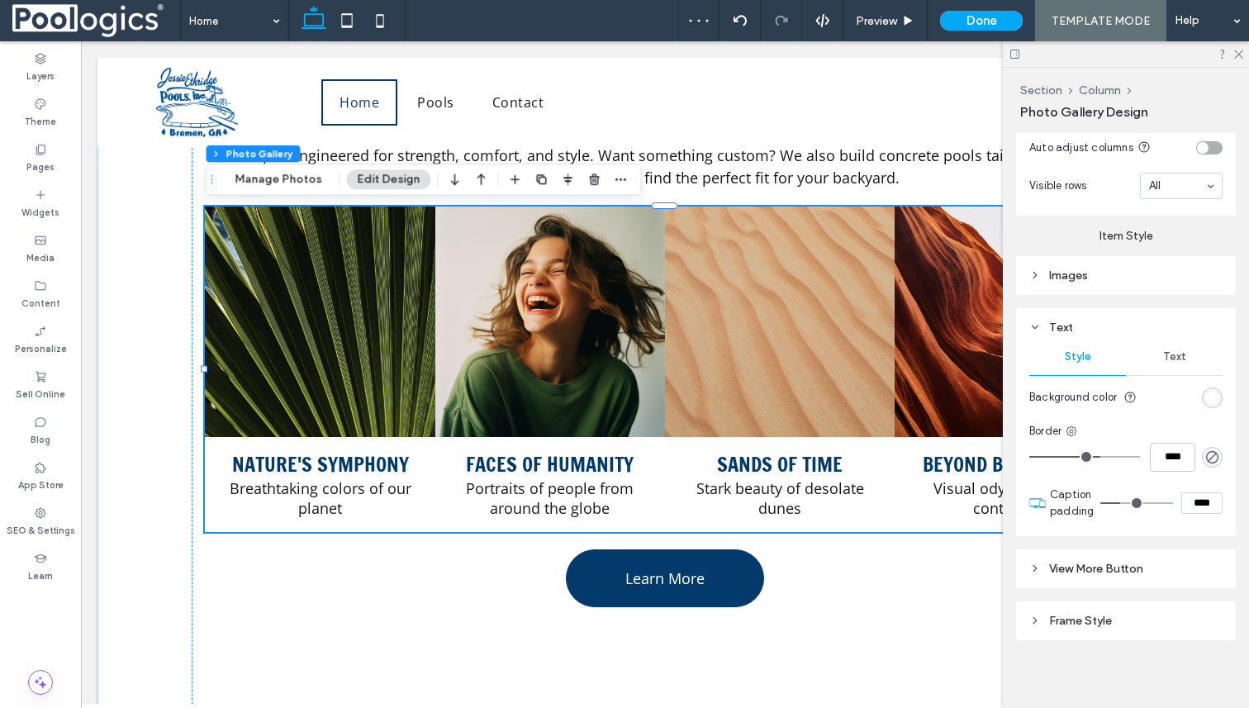
type input "****"
type input "**"
type input "****"
type input "**"
type input "****"
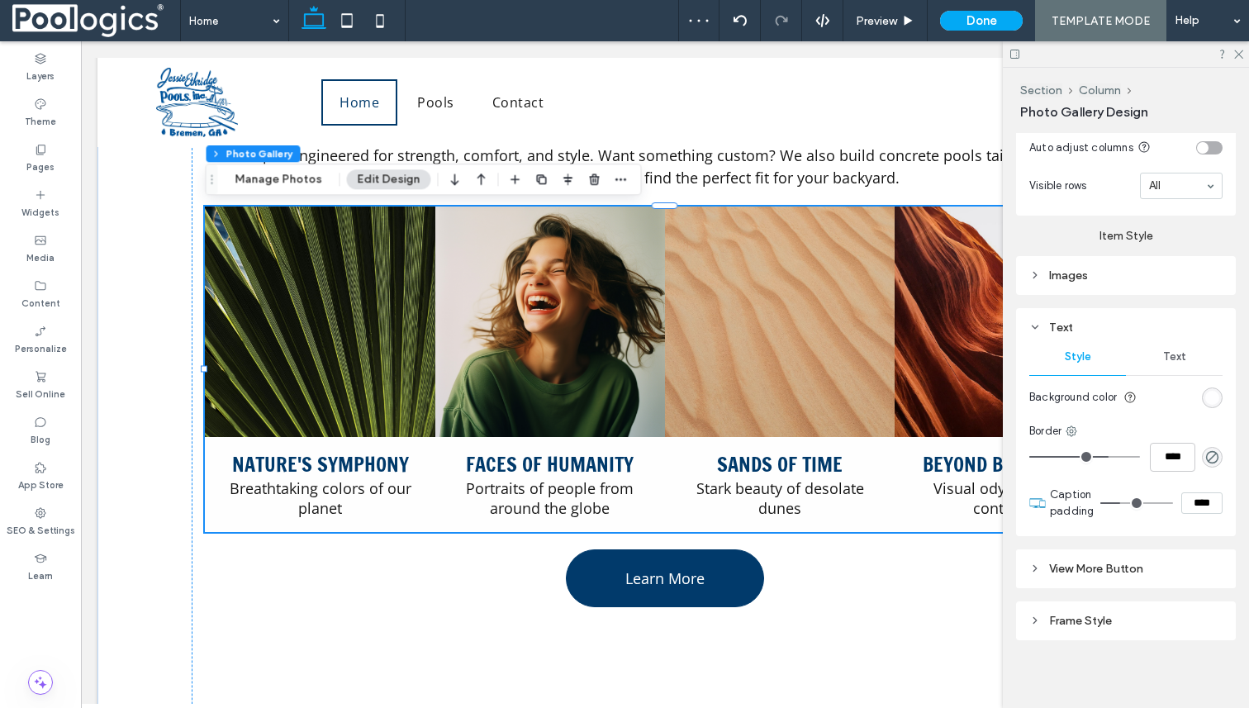
type input "**"
type input "****"
type input "**"
type input "****"
type input "**"
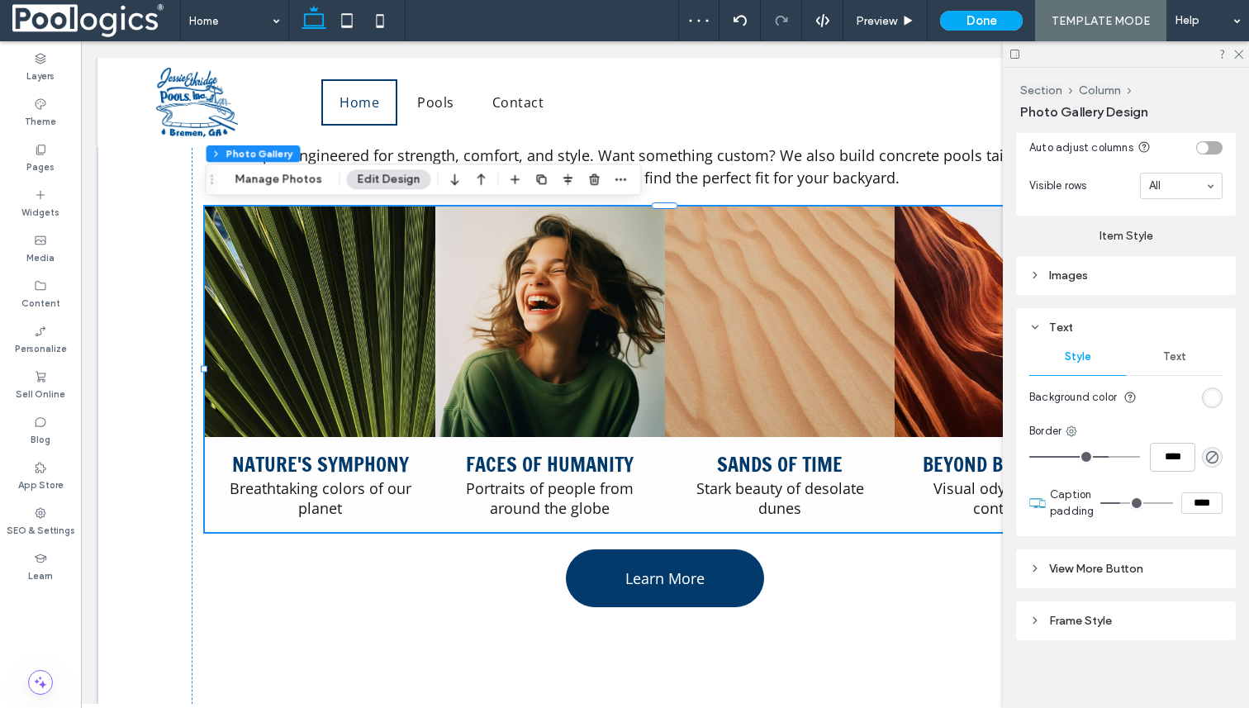
type input "****"
type input "**"
type input "****"
type input "**"
type input "****"
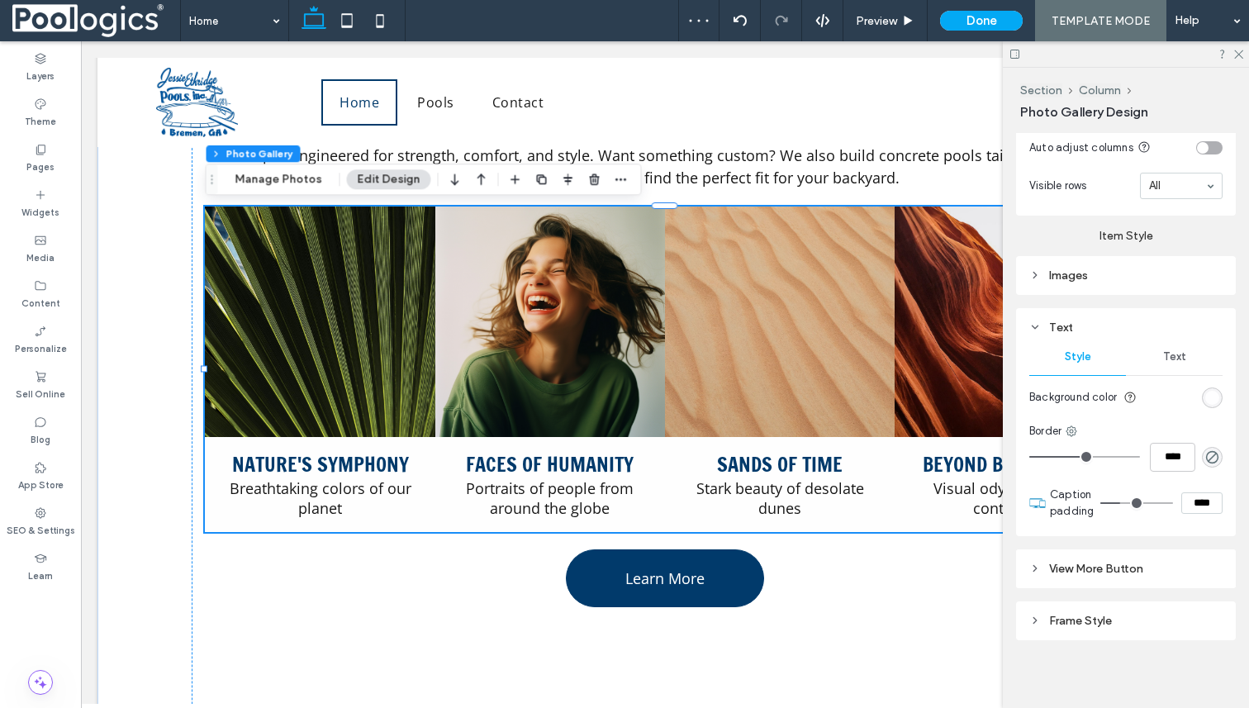
type input "**"
type input "****"
type input "**"
type input "****"
type input "*"
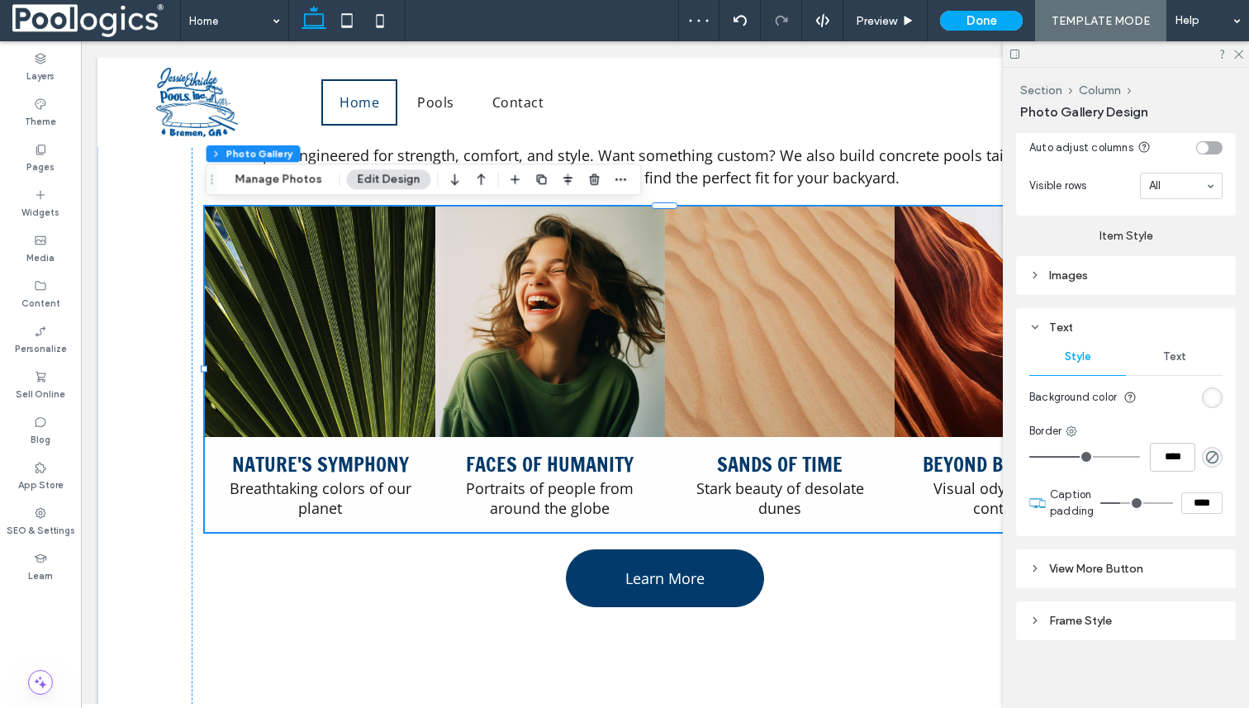
type input "***"
type input "*"
type input "***"
type input "*"
type input "***"
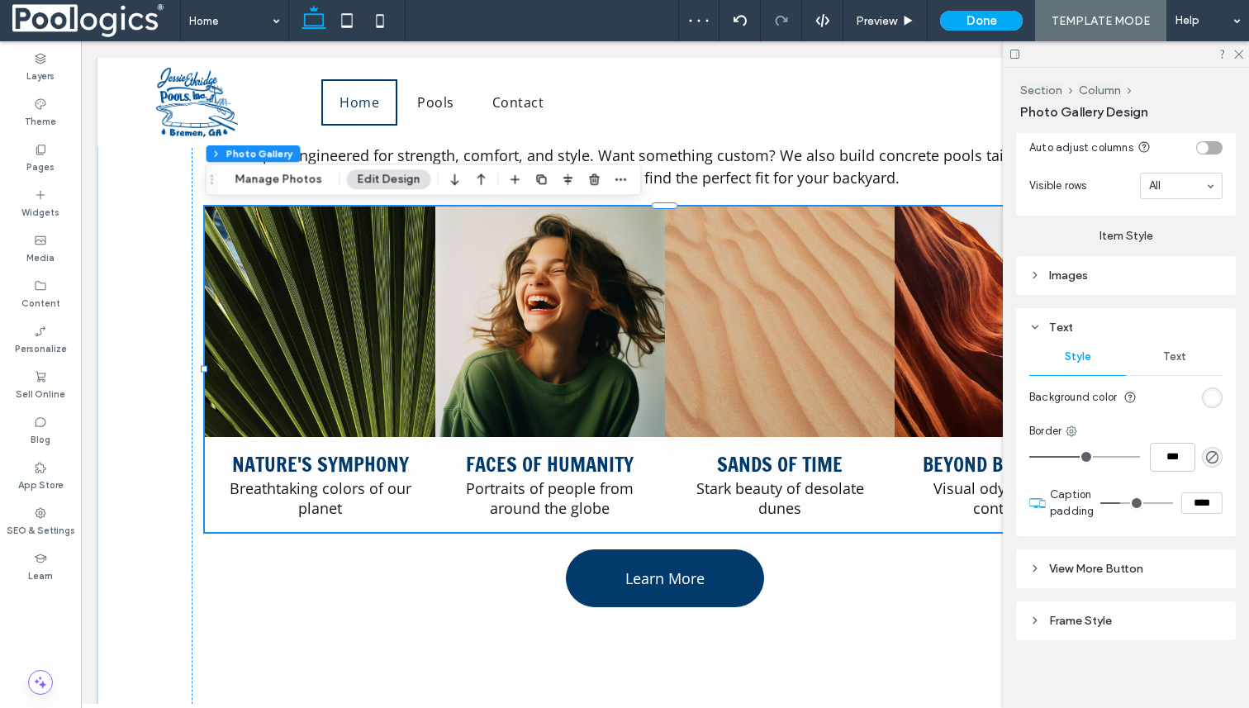
type input "*"
type input "***"
type input "*"
type input "***"
type input "*"
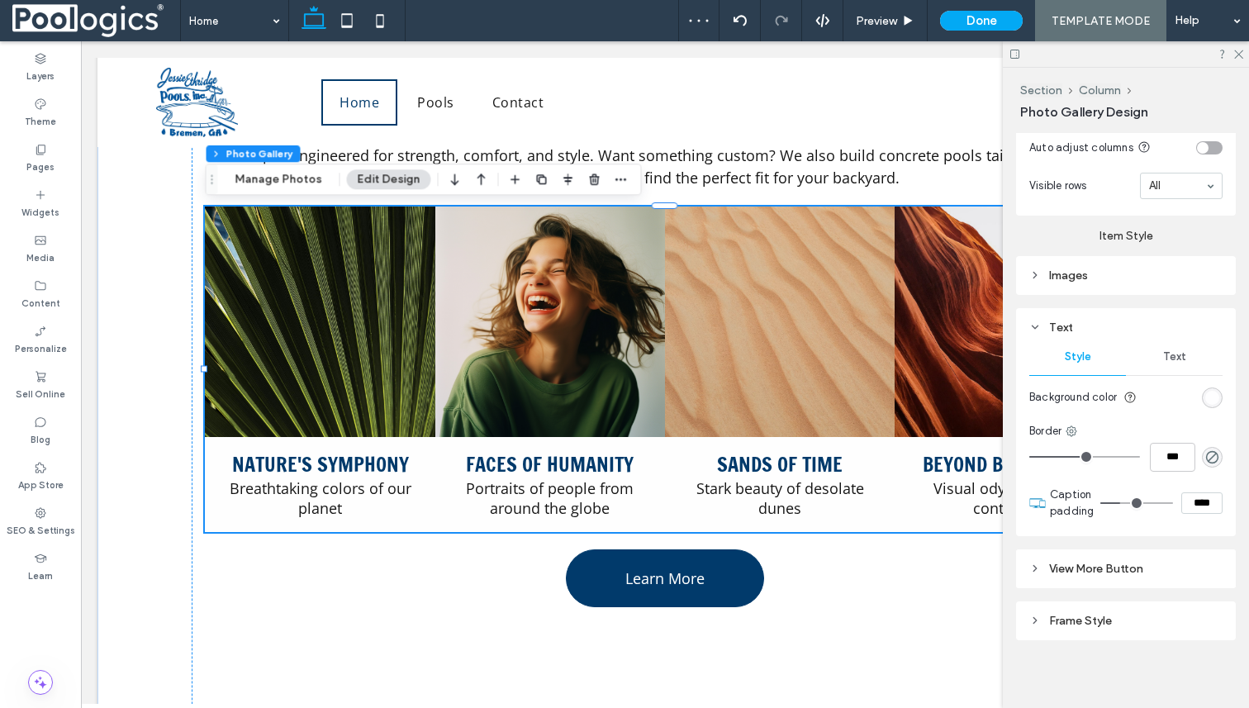
type input "***"
type input "*"
type input "***"
type input "*"
type input "***"
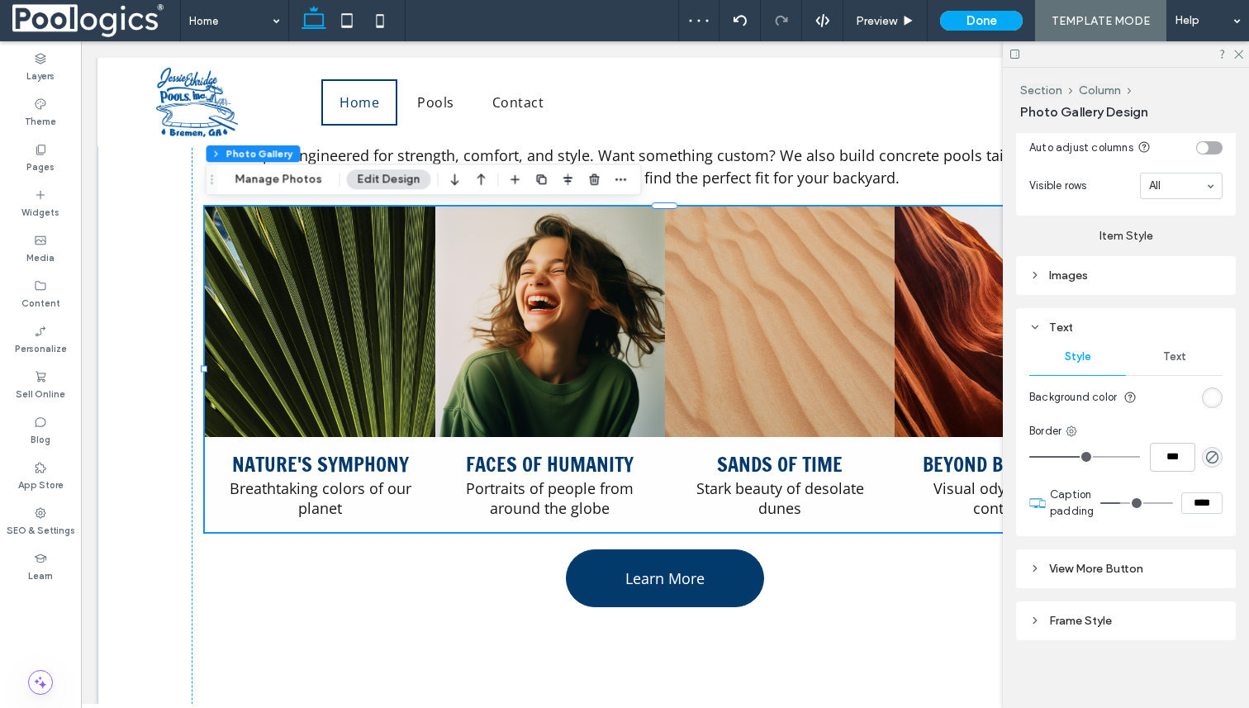
type input "*"
type input "***"
type input "*"
type input "***"
type input "*"
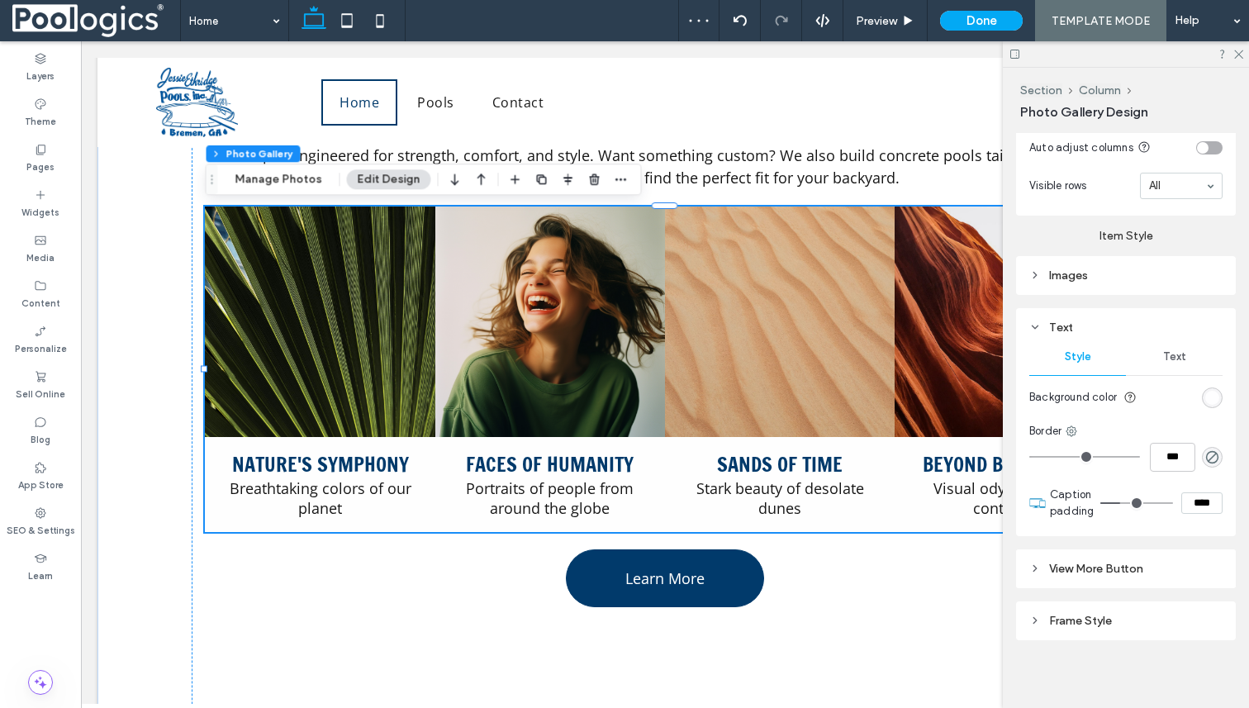
type input "***"
type input "*"
type input "***"
type input "*"
type input "***"
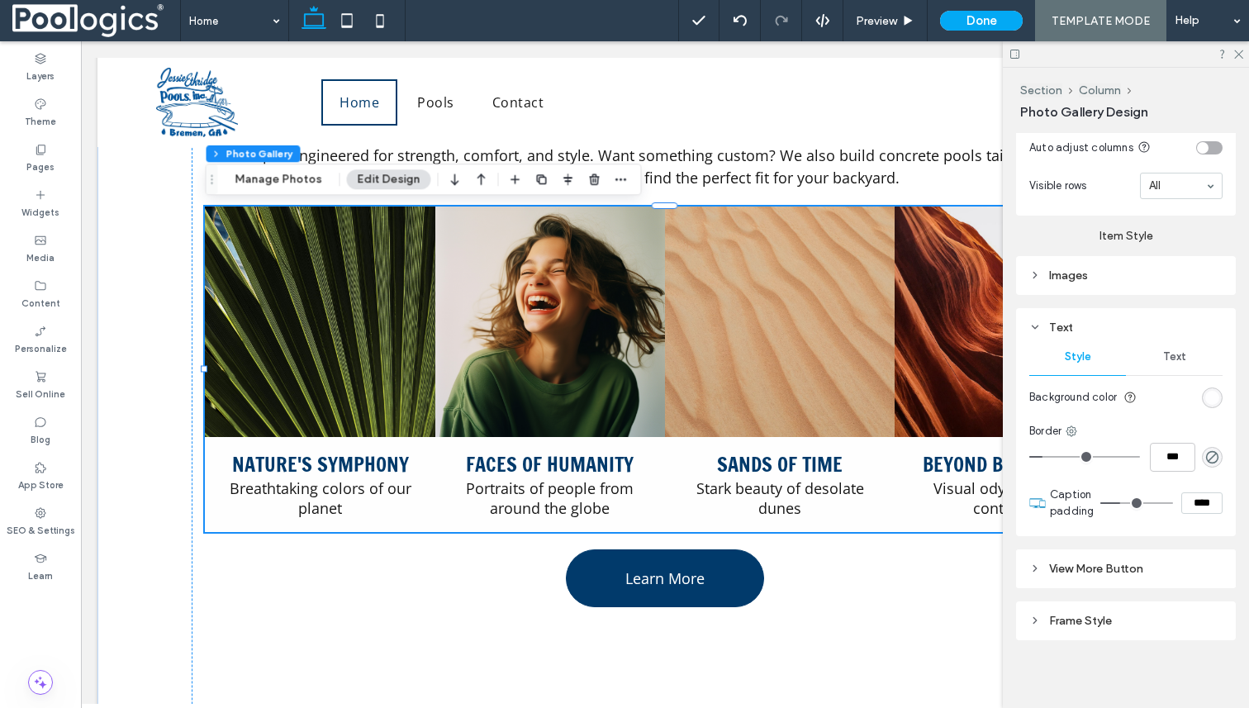
type input "*"
type input "***"
drag, startPoint x: 1066, startPoint y: 455, endPoint x: 1044, endPoint y: 463, distance: 23.5
type input "*"
click at [1044, 458] on input "range" at bounding box center [1084, 457] width 111 height 2
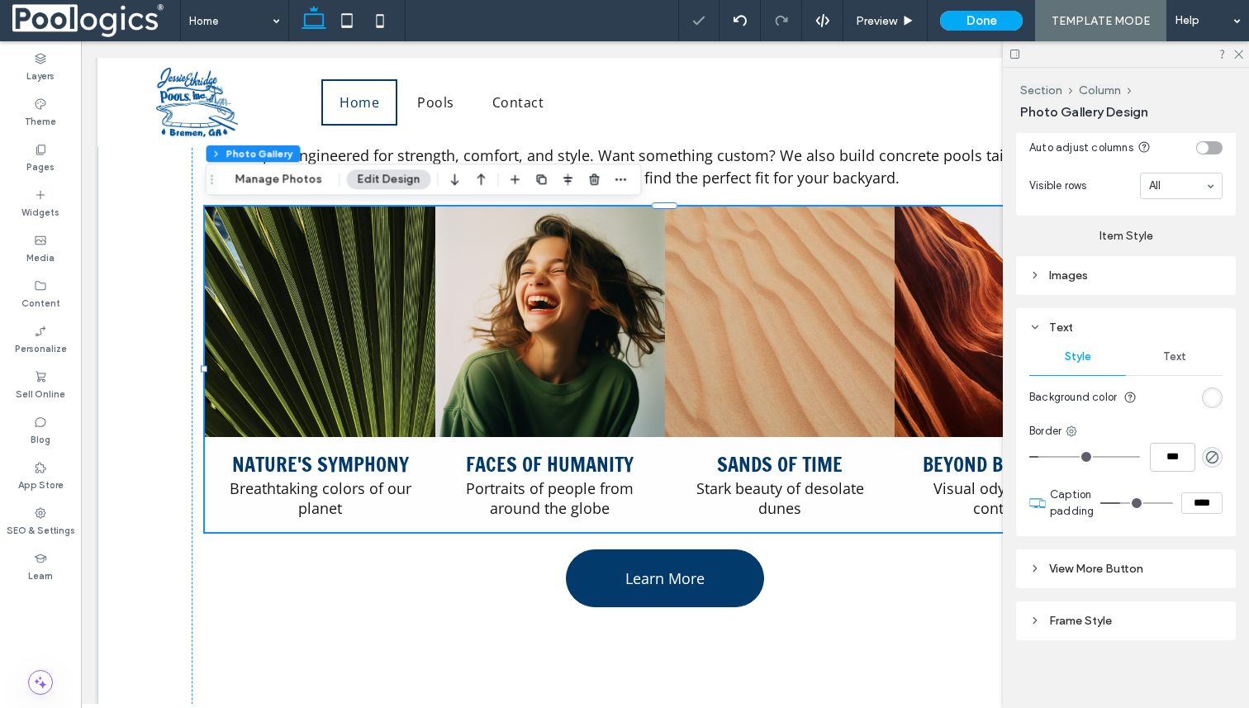
click at [1177, 345] on div "Text" at bounding box center [1174, 357] width 97 height 36
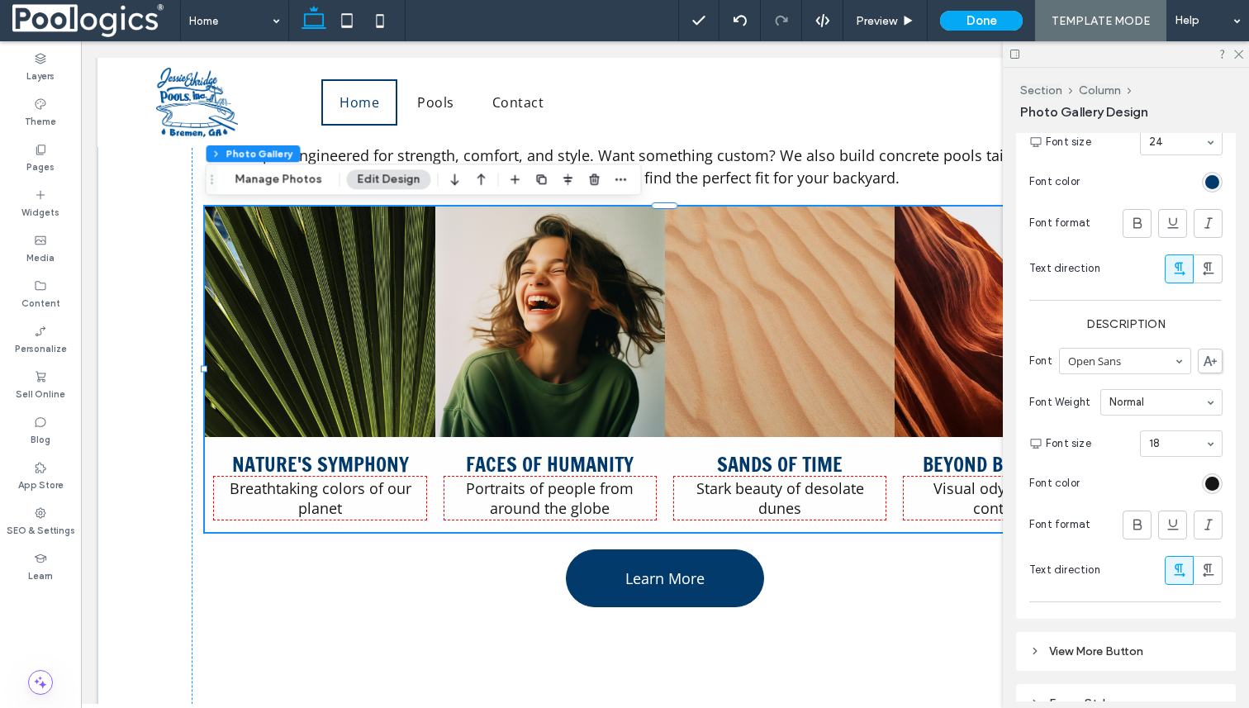
scroll to position [1151, 0]
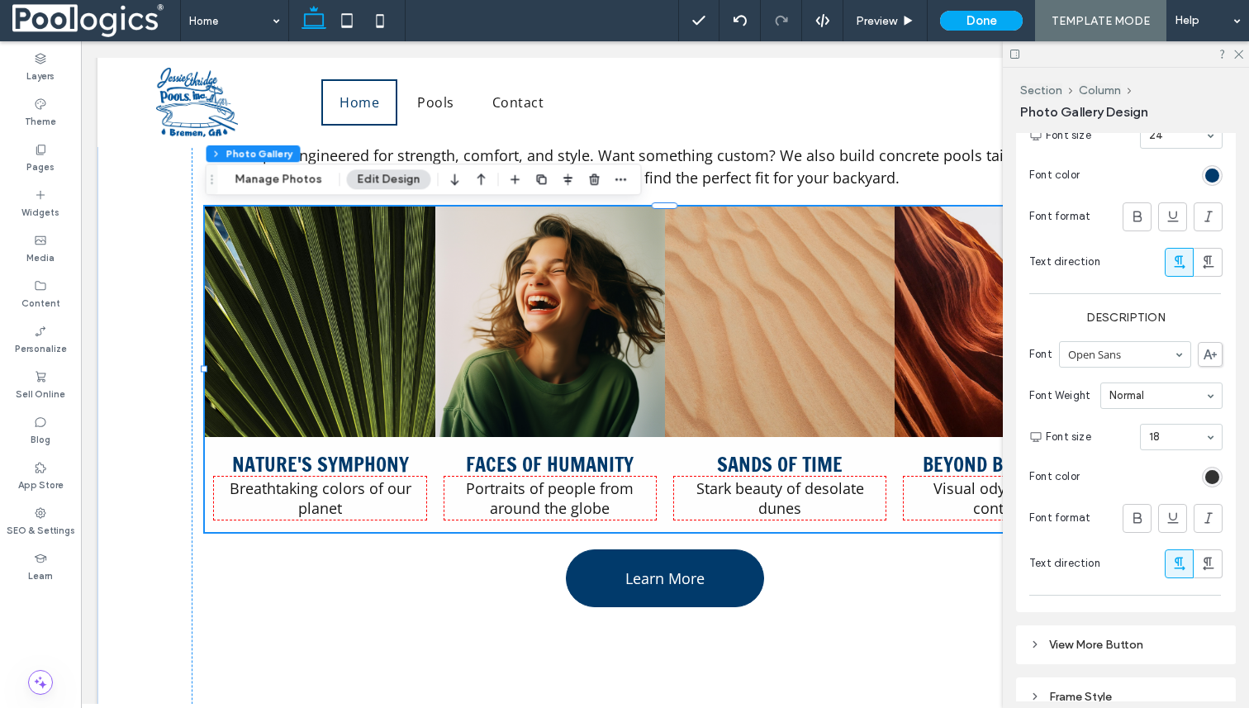
click at [1214, 471] on div "rgb(21, 21, 21)" at bounding box center [1212, 477] width 14 height 14
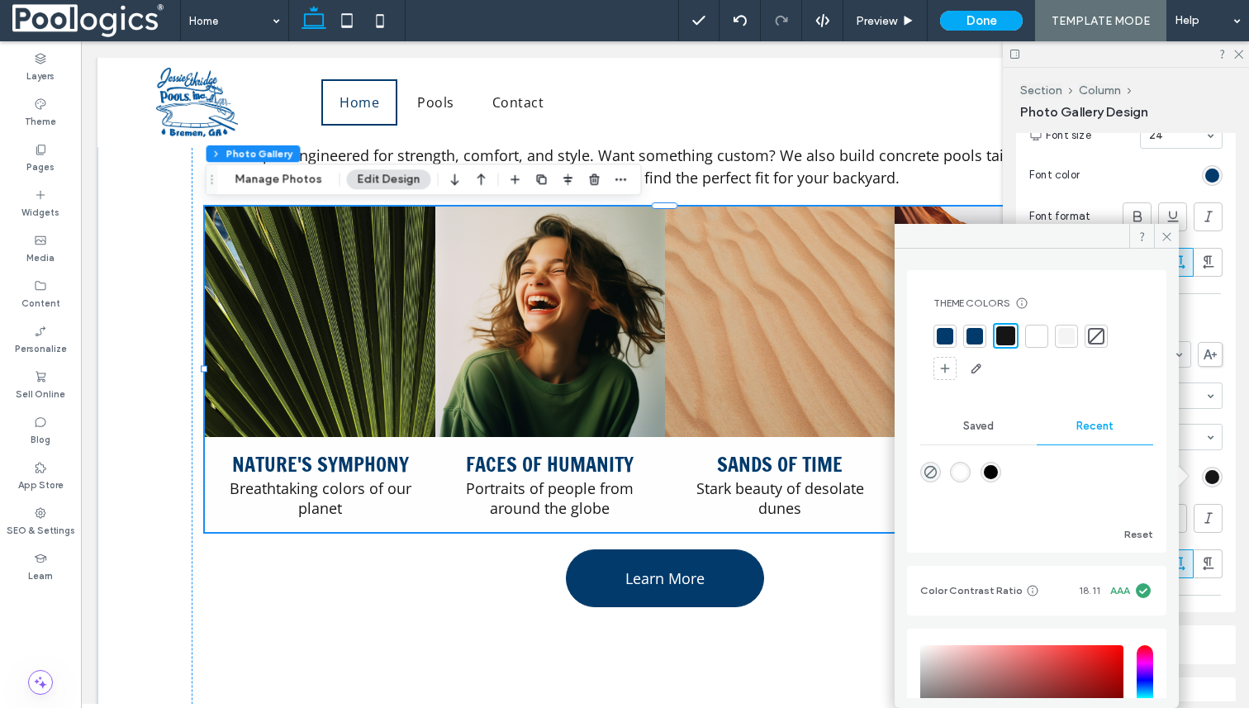
click at [978, 329] on div at bounding box center [975, 336] width 17 height 17
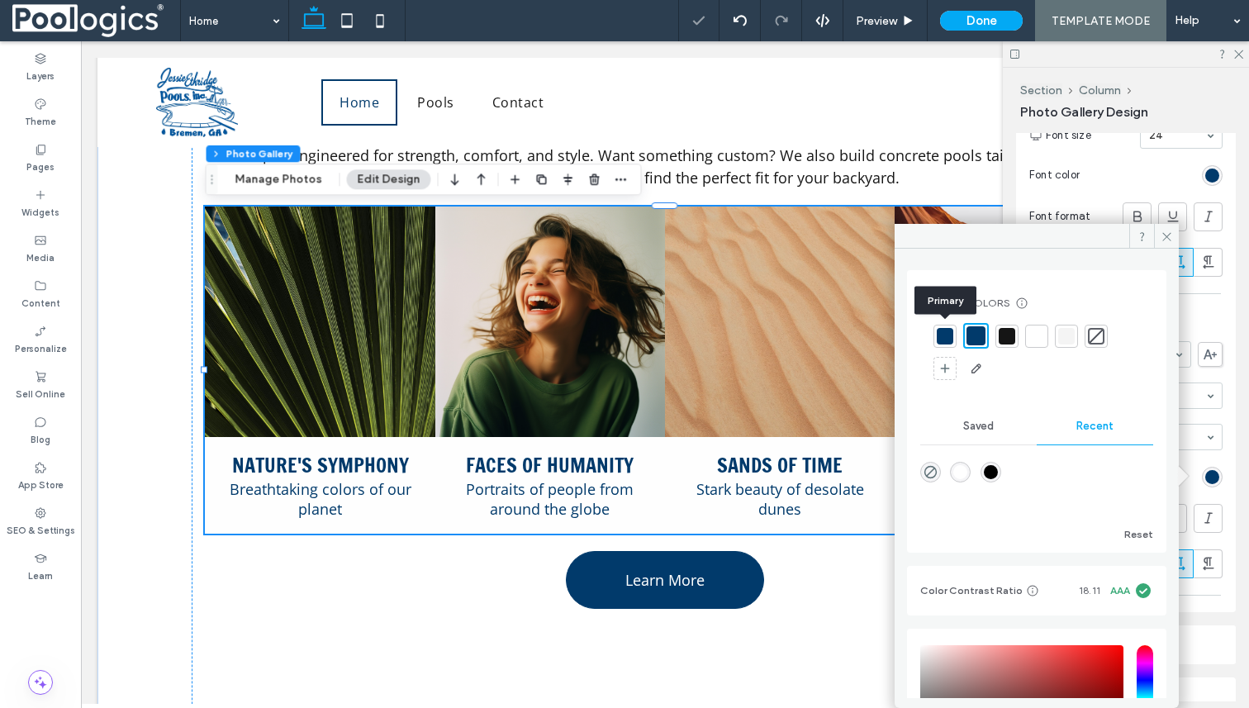
click at [939, 336] on div at bounding box center [945, 336] width 17 height 17
click at [982, 336] on div at bounding box center [977, 336] width 17 height 17
click at [944, 332] on div at bounding box center [945, 336] width 17 height 17
click at [973, 337] on div at bounding box center [977, 336] width 17 height 17
click at [941, 333] on div at bounding box center [945, 336] width 17 height 17
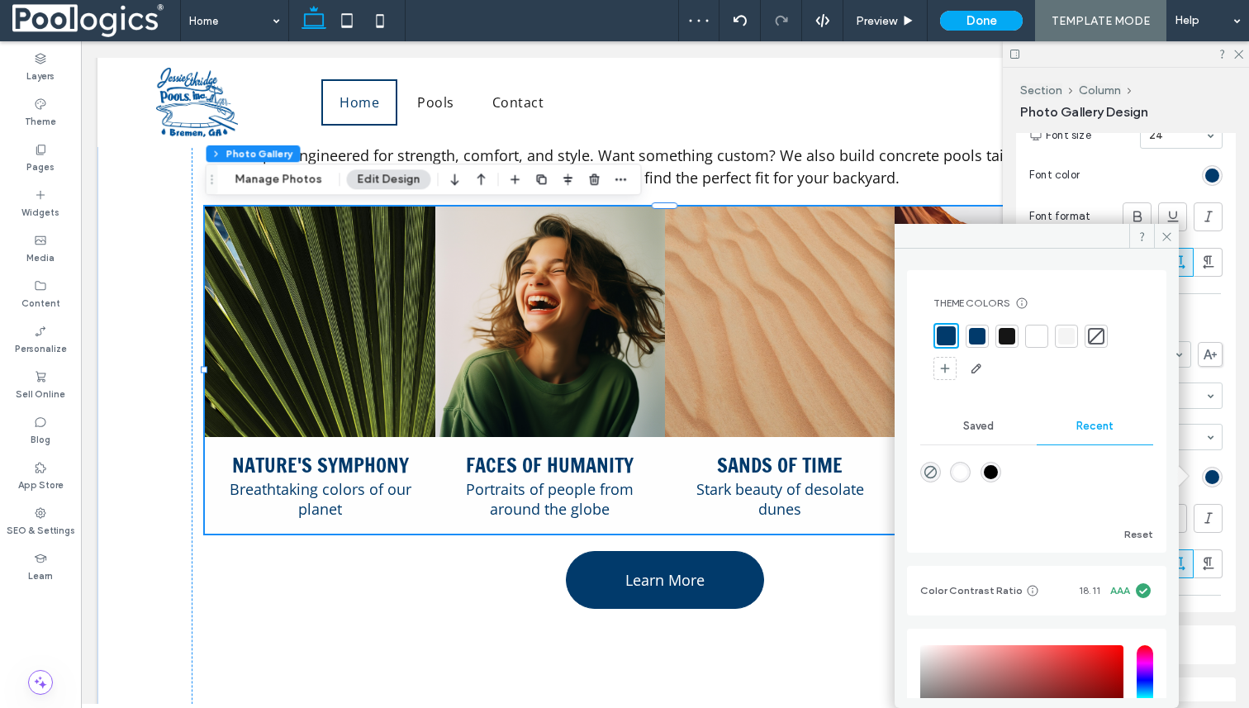
click at [1241, 428] on div "Alignment Spacing Set margins and padding 0px 0% 0px 0% * px 0px * px 0px Clear…" at bounding box center [1131, 417] width 231 height 568
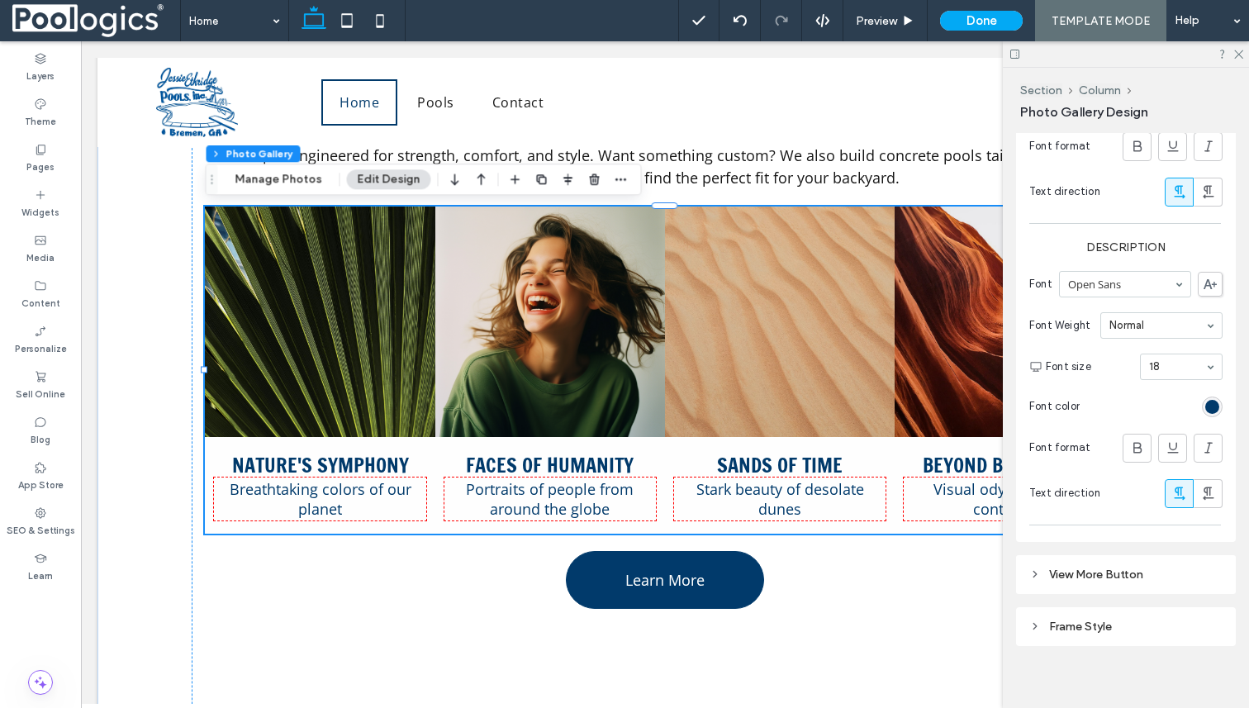
scroll to position [1222, 0]
click at [887, 485] on span "Sands of Time Stark beauty of desolate dunes Button" at bounding box center [780, 485] width 230 height 97
click at [1241, 59] on div at bounding box center [1126, 54] width 246 height 26
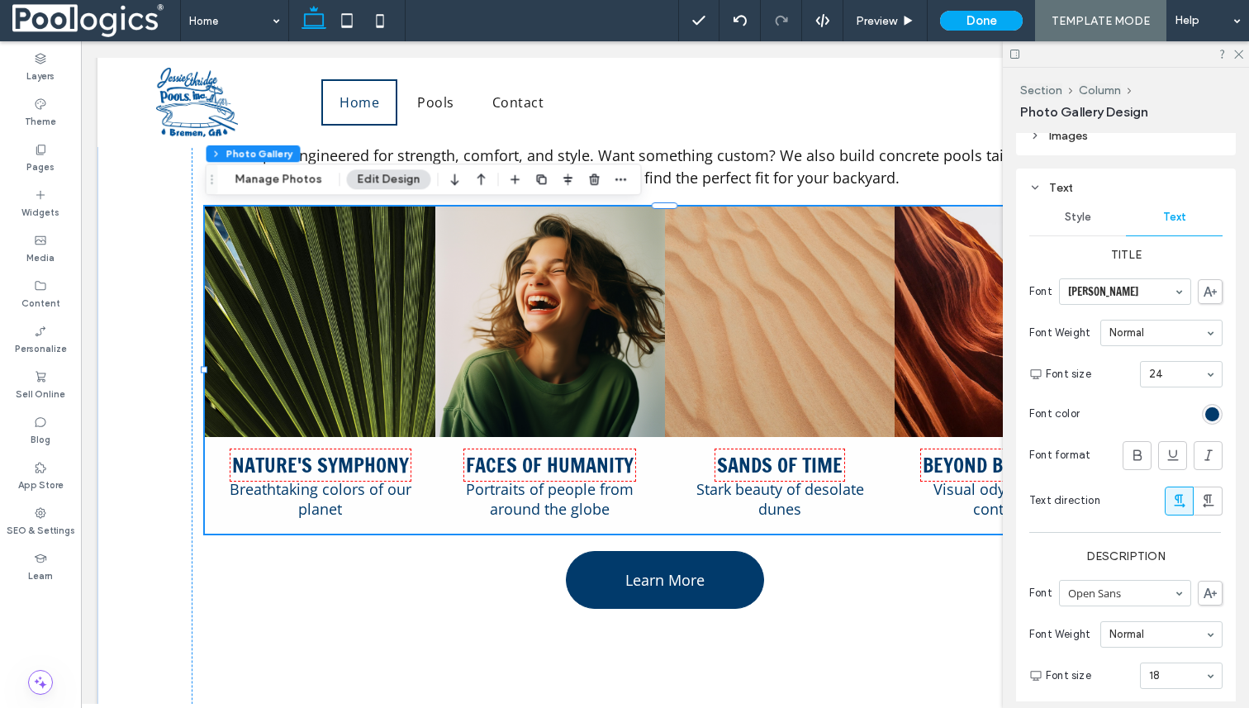
scroll to position [915, 0]
click at [722, 268] on link at bounding box center [780, 322] width 230 height 230
click at [1234, 52] on icon at bounding box center [1238, 53] width 11 height 11
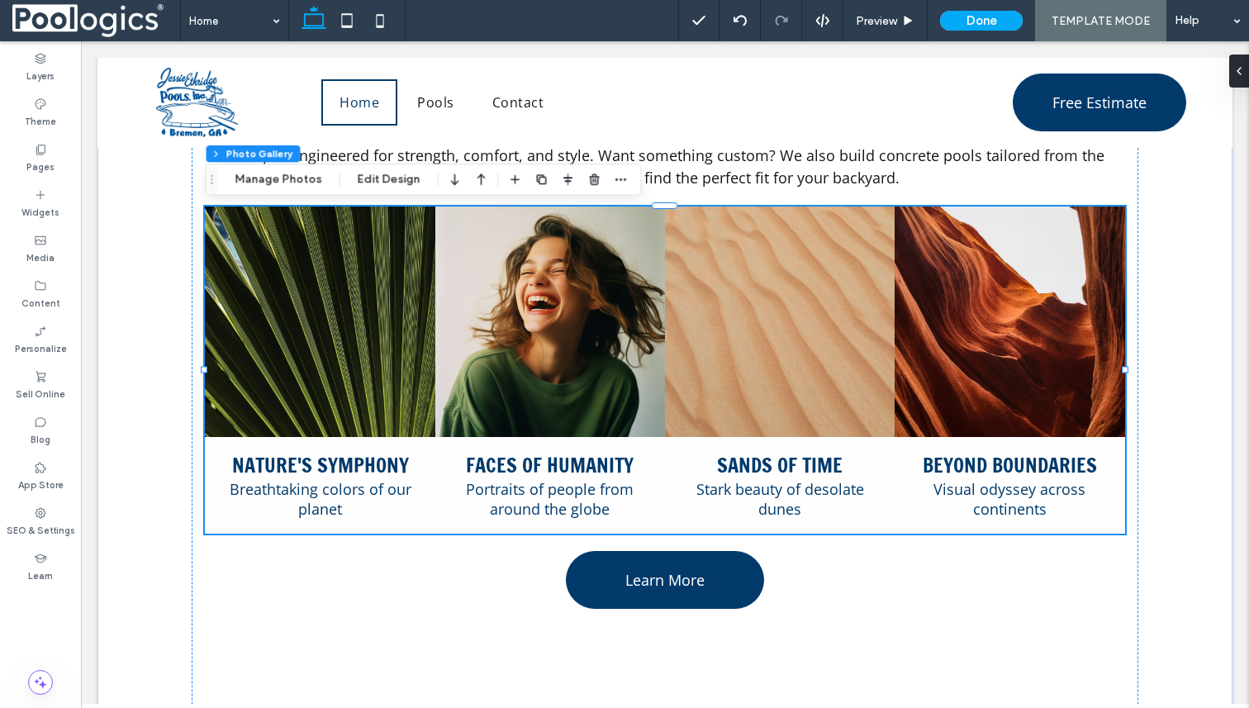
click at [984, 212] on link at bounding box center [1010, 322] width 230 height 230
click at [378, 184] on button "Edit Design" at bounding box center [388, 179] width 84 height 20
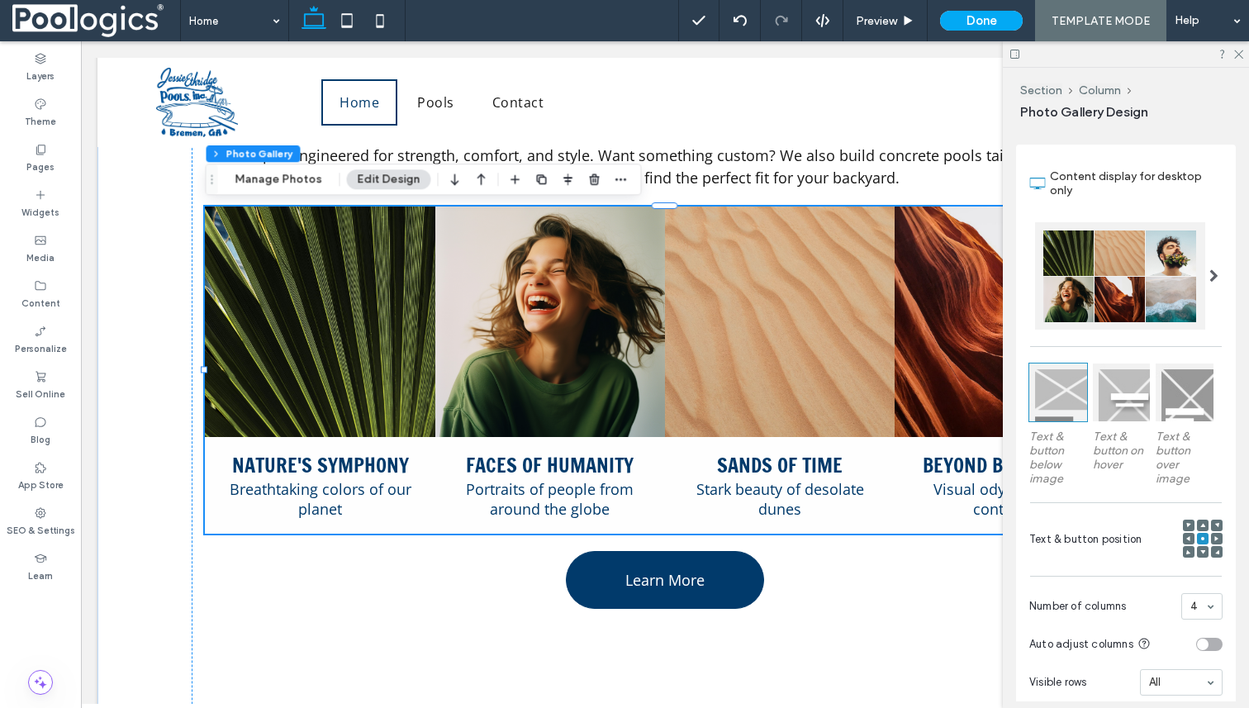
scroll to position [278, 0]
click at [1188, 537] on use at bounding box center [1188, 537] width 4 height 5
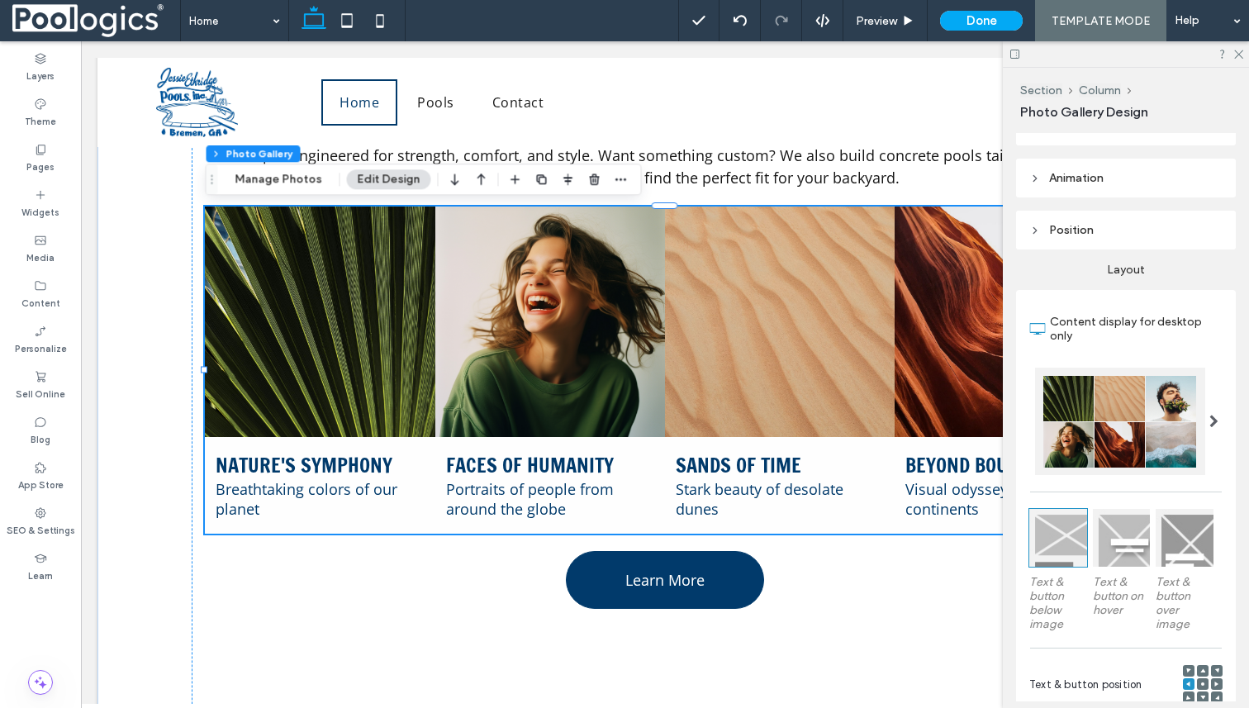
scroll to position [0, 0]
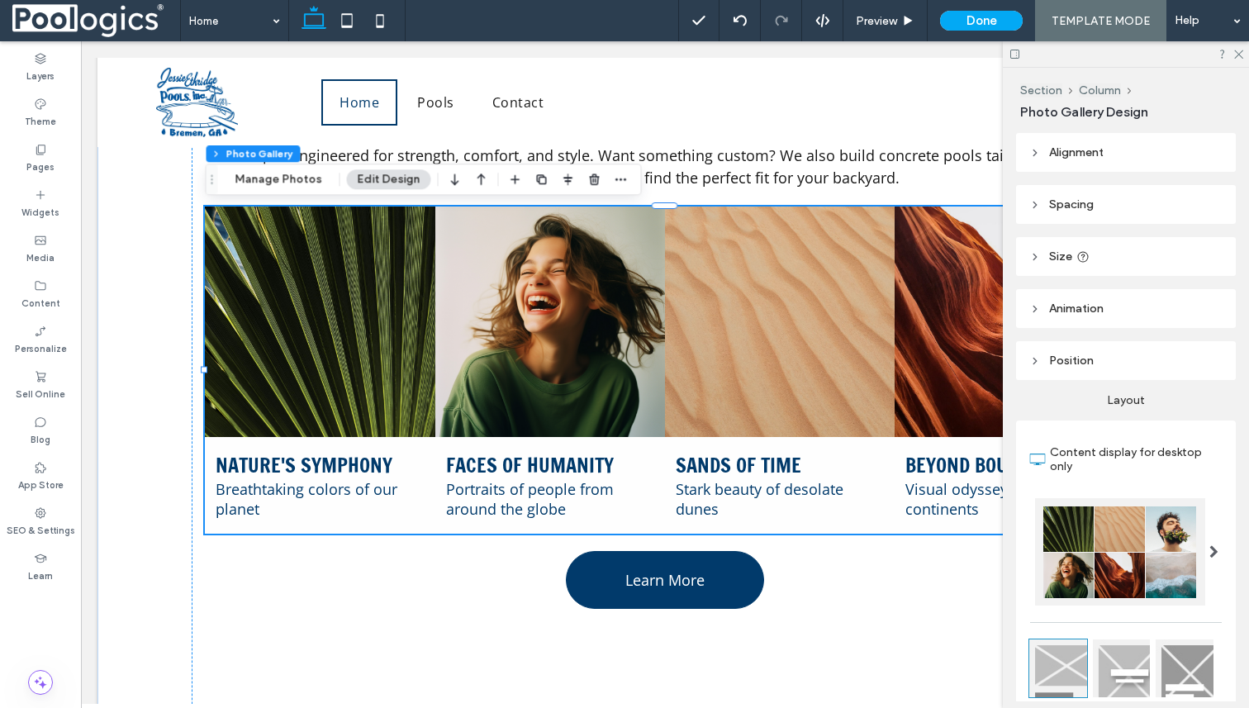
click at [1081, 181] on div "Alignment Spacing Set margins and padding 0px 0% 0px 0% * px 0px * px 0px Clear…" at bounding box center [1131, 417] width 231 height 568
click at [1080, 159] on header "Alignment" at bounding box center [1126, 152] width 220 height 39
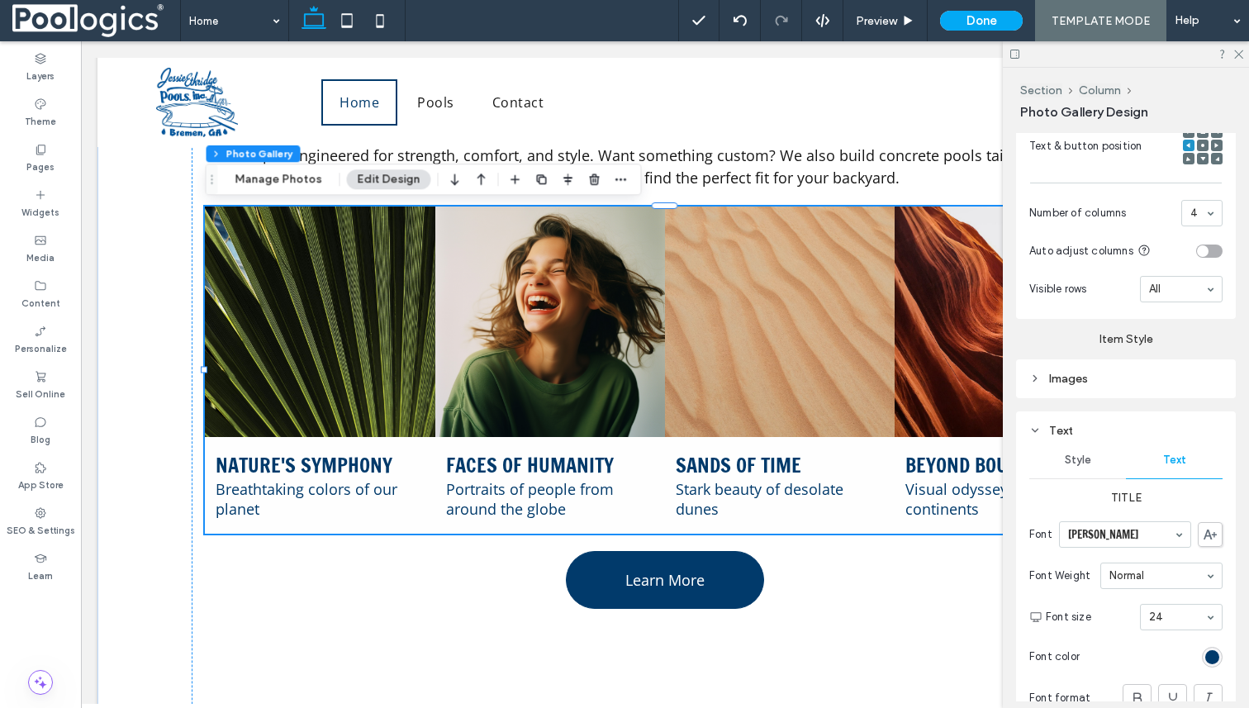
scroll to position [792, 0]
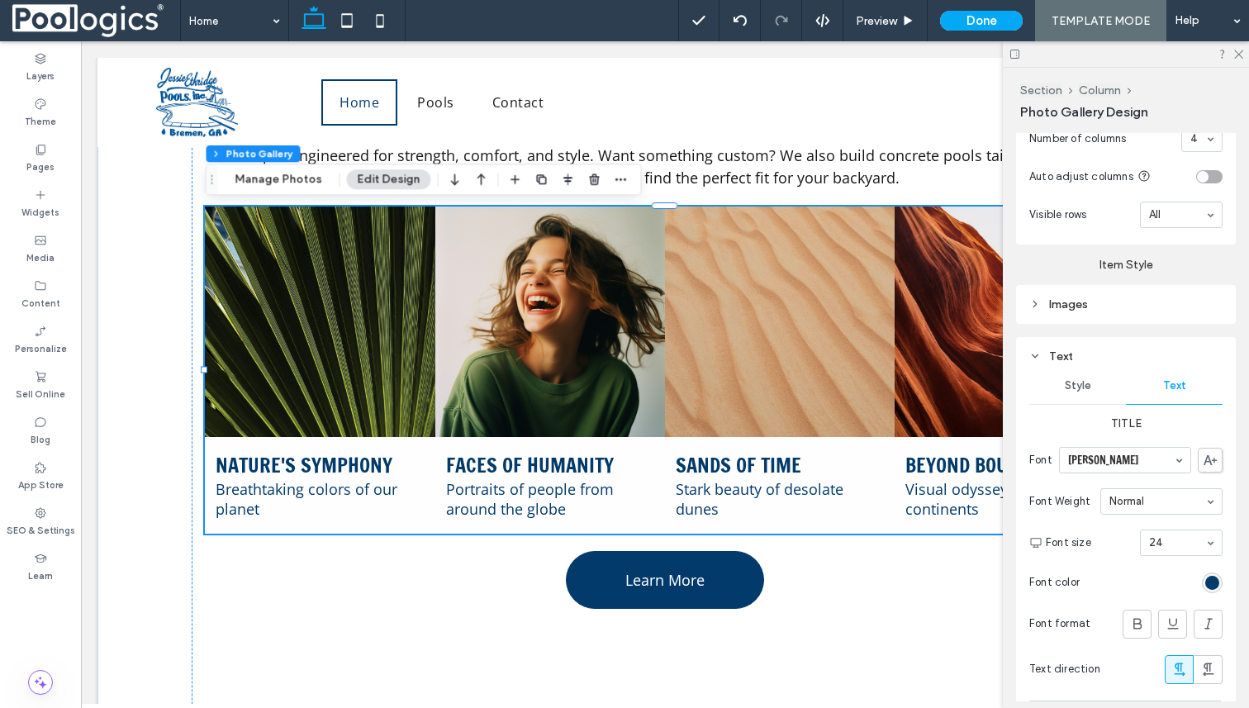
click at [1069, 302] on div "Images" at bounding box center [1125, 304] width 193 height 14
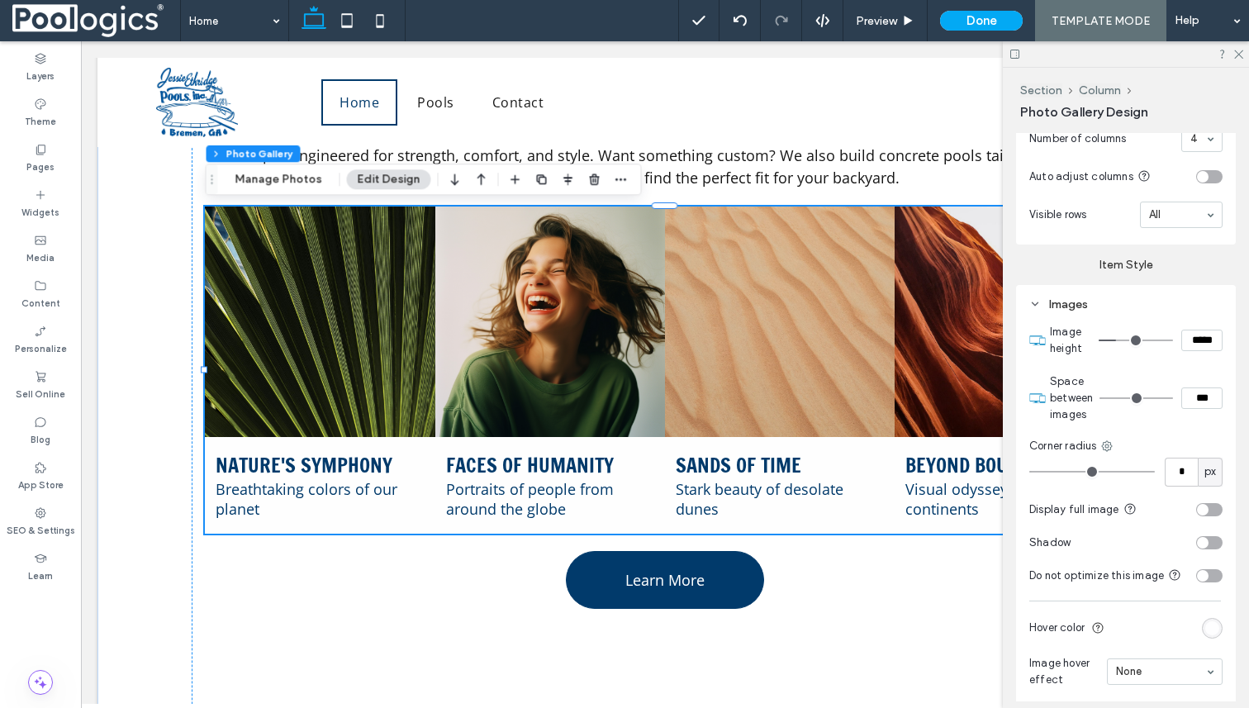
click at [1201, 340] on input "*****" at bounding box center [1201, 340] width 41 height 21
type input "*****"
type input "***"
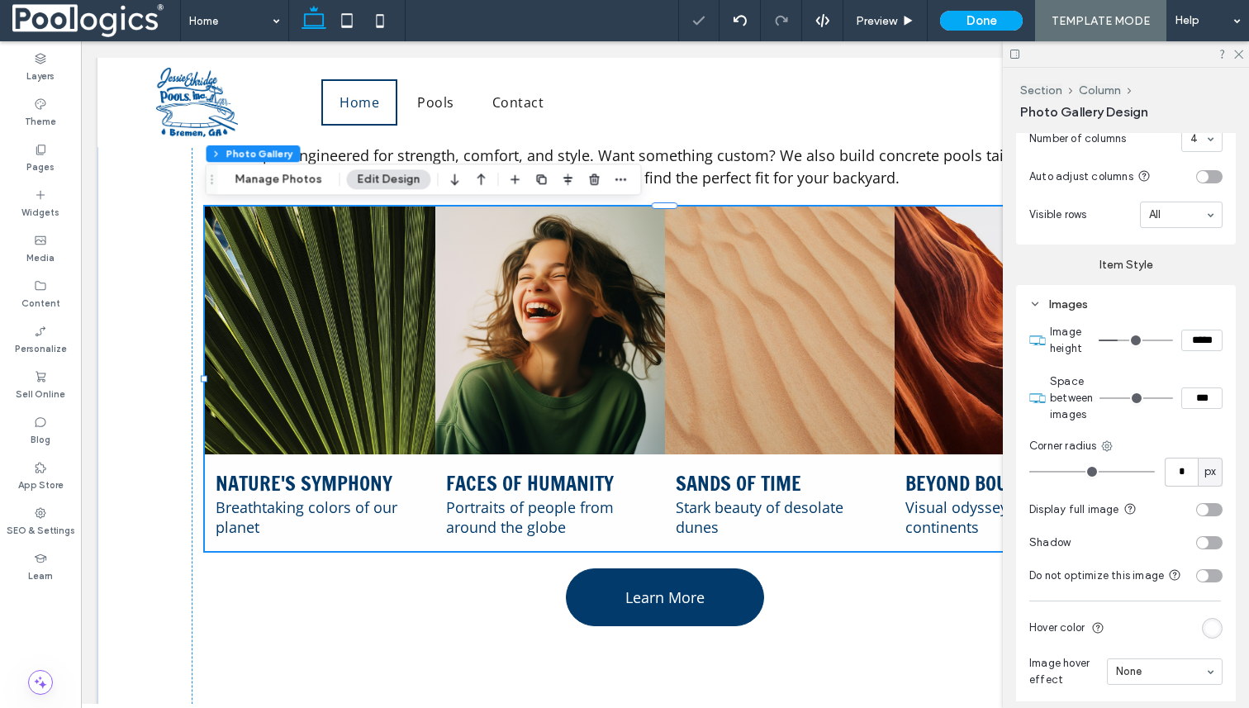
click at [1196, 394] on input "***" at bounding box center [1201, 397] width 41 height 21
type input "****"
type input "**"
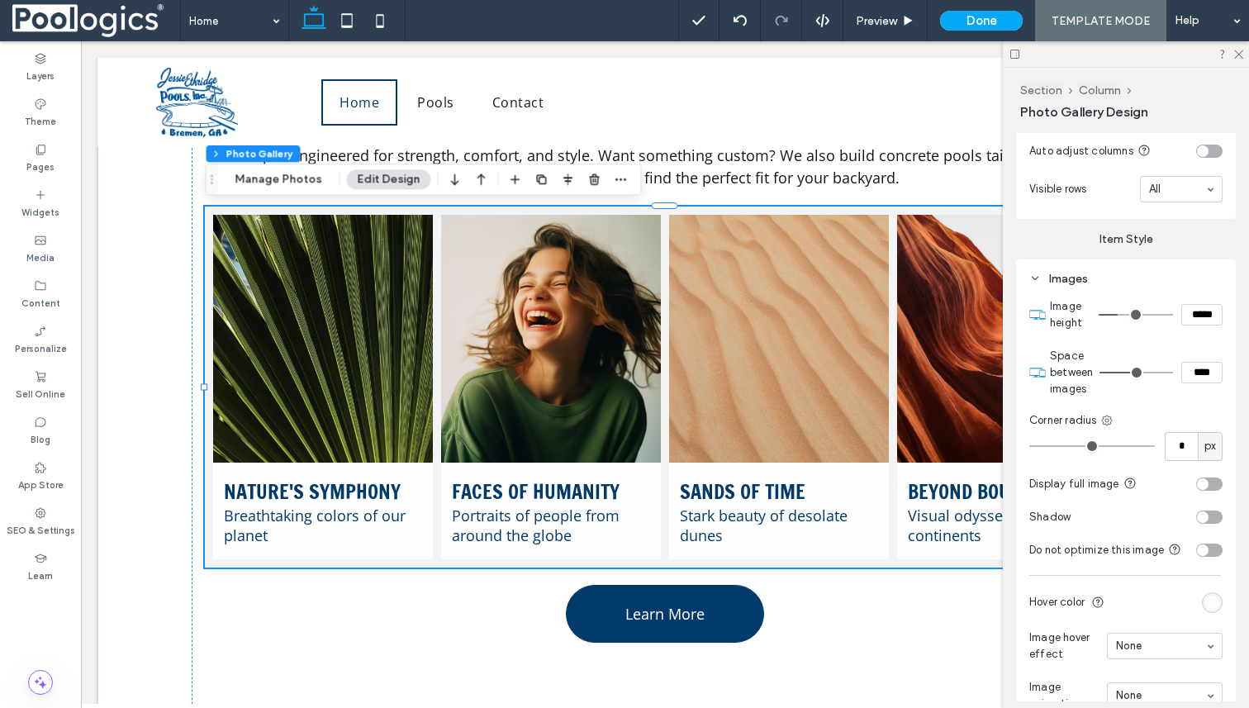
scroll to position [833, 0]
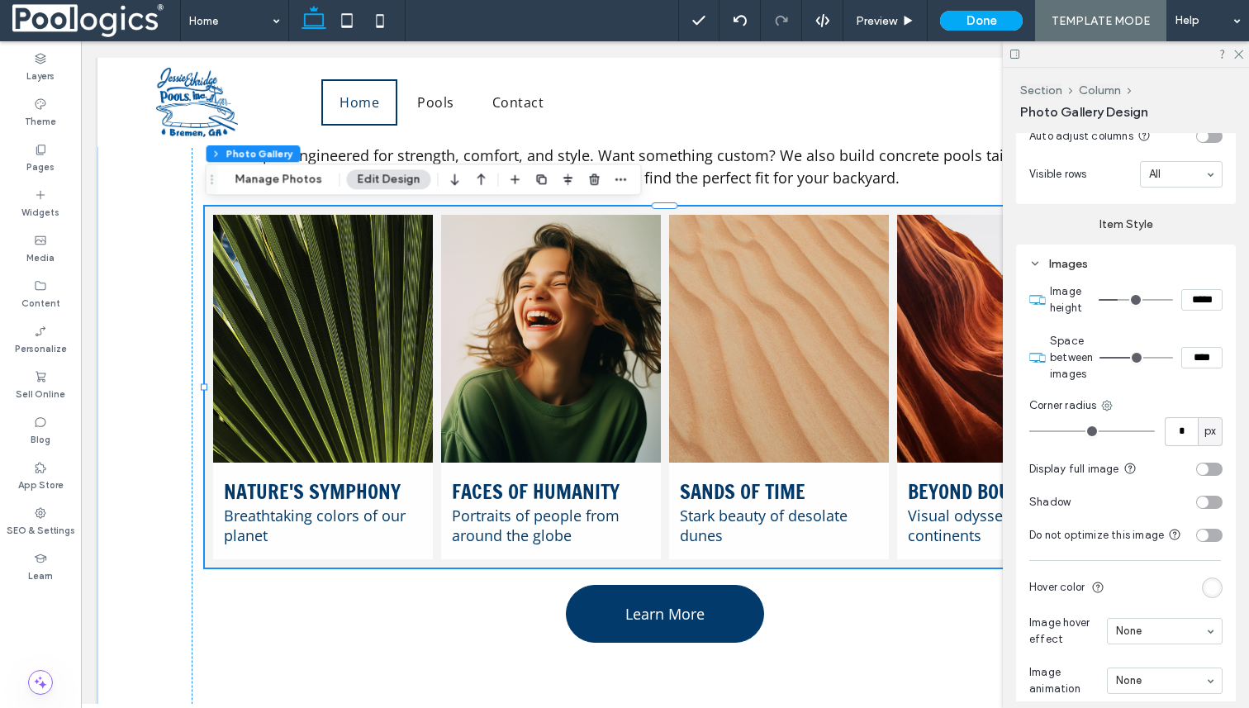
click at [1215, 591] on div "rgba(255, 255, 255, 0.9)" at bounding box center [1212, 588] width 14 height 14
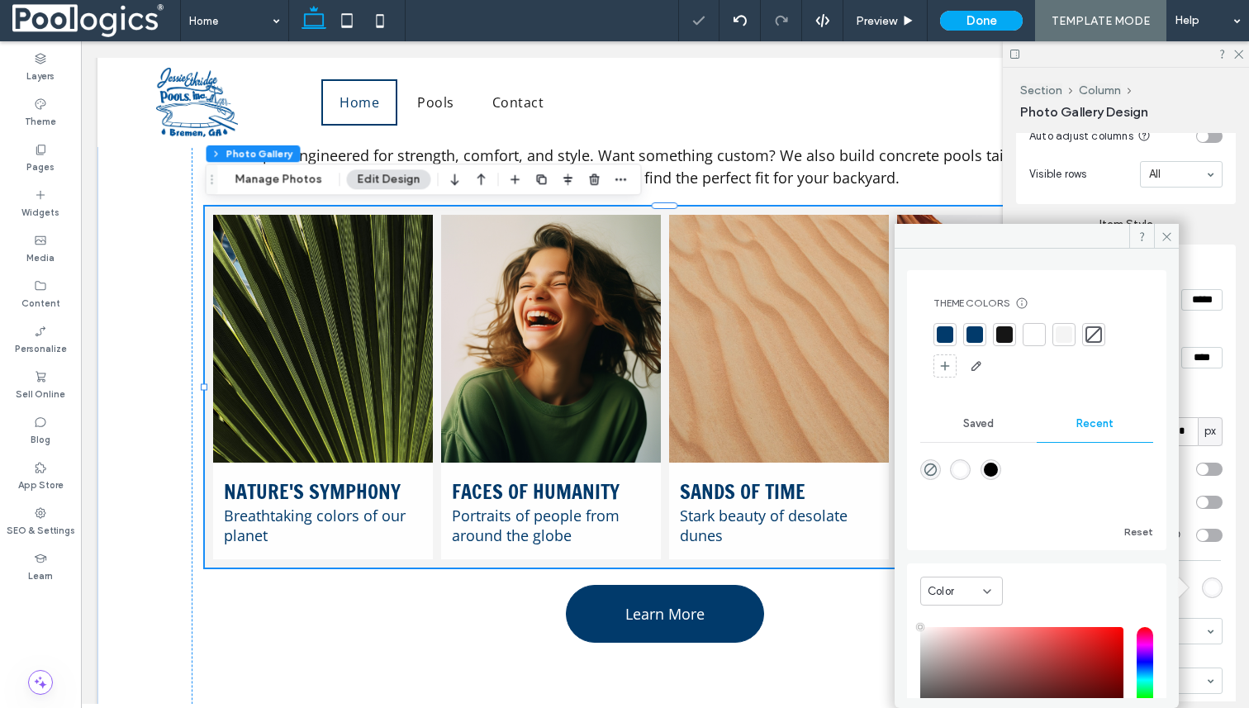
click at [978, 330] on div at bounding box center [975, 334] width 17 height 17
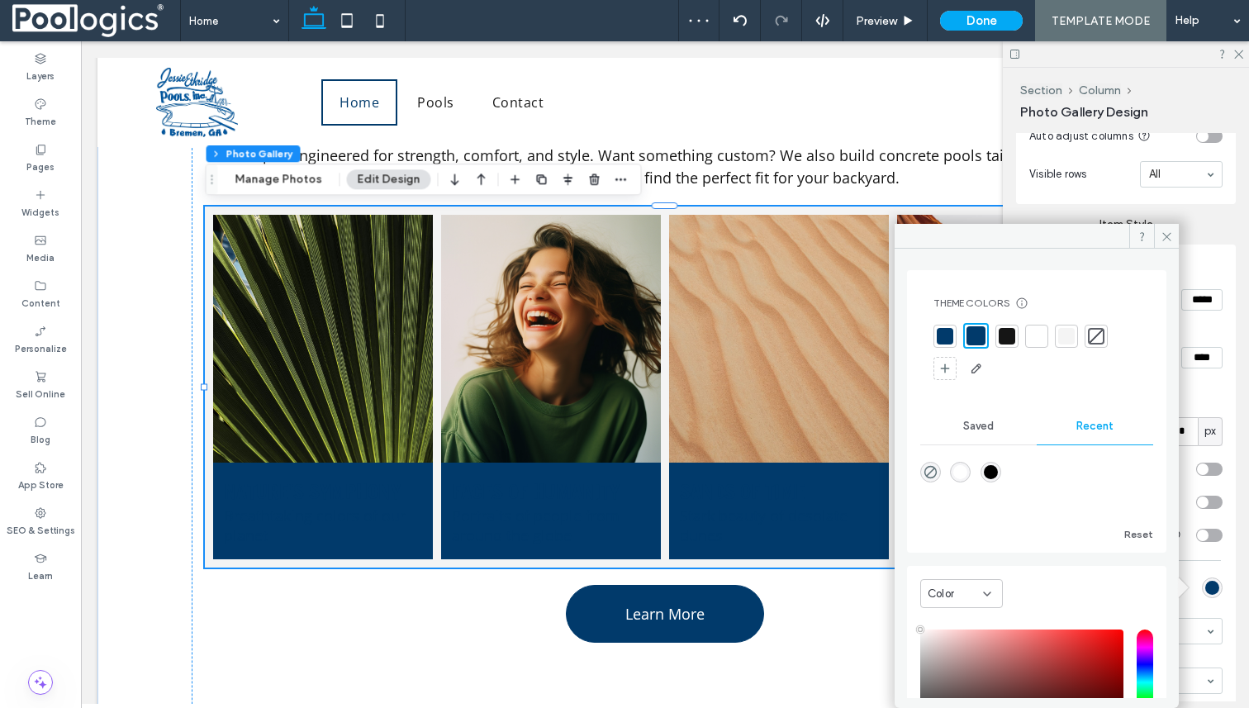
click at [947, 330] on div at bounding box center [945, 336] width 17 height 17
click at [1231, 388] on div "Images Image height ***** Space between images **** Corner radius * px Display …" at bounding box center [1126, 479] width 220 height 469
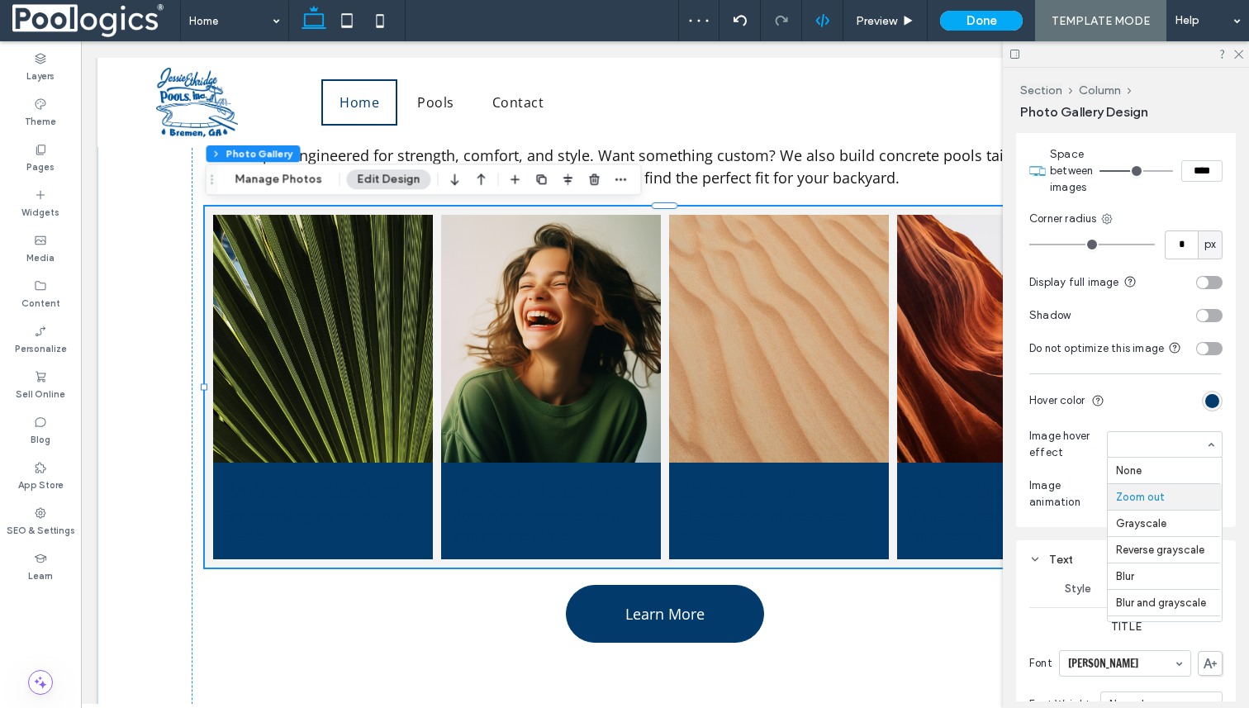
scroll to position [27, 0]
click at [1074, 473] on section "Image animation None" at bounding box center [1125, 494] width 193 height 50
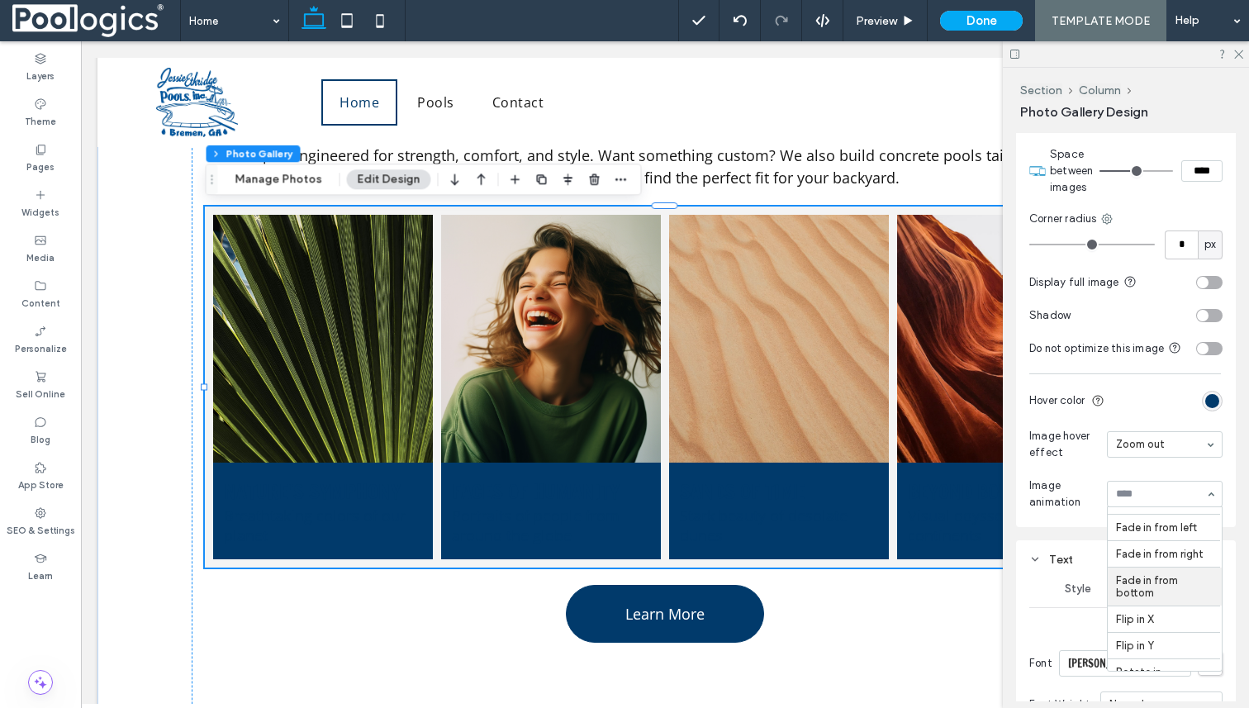
scroll to position [327, 0]
click at [1171, 493] on input at bounding box center [1160, 494] width 89 height 12
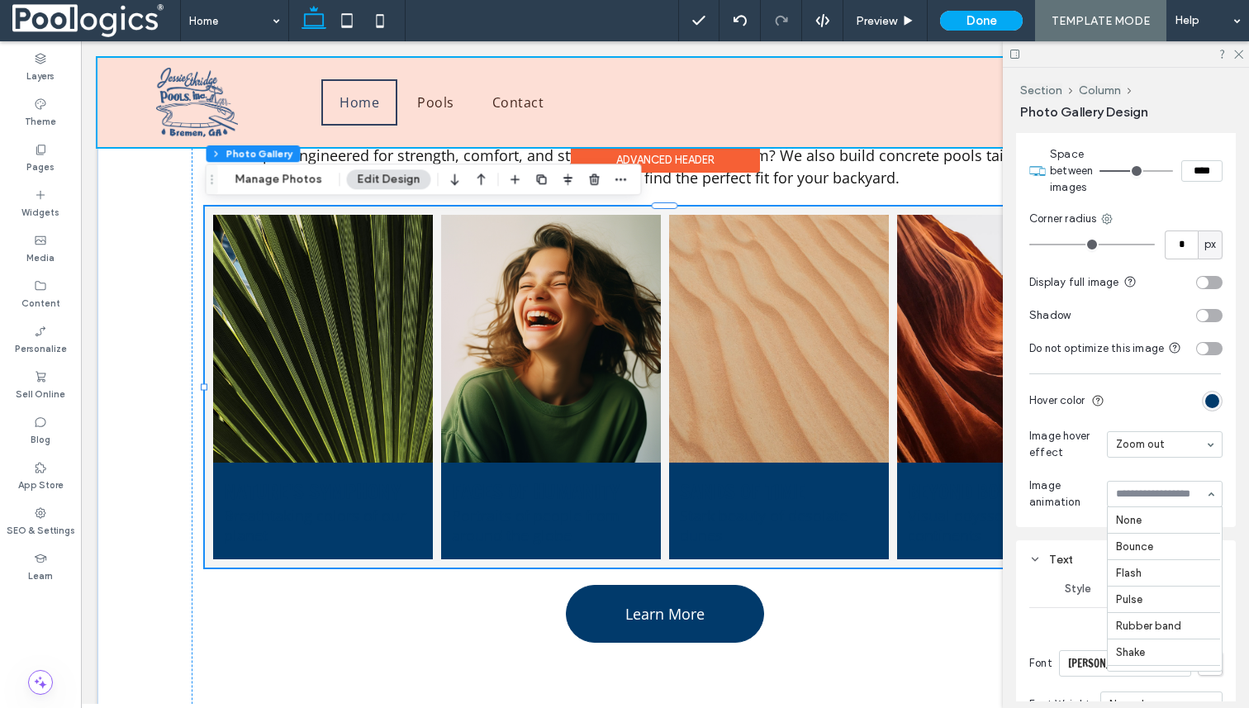
scroll to position [408, 0]
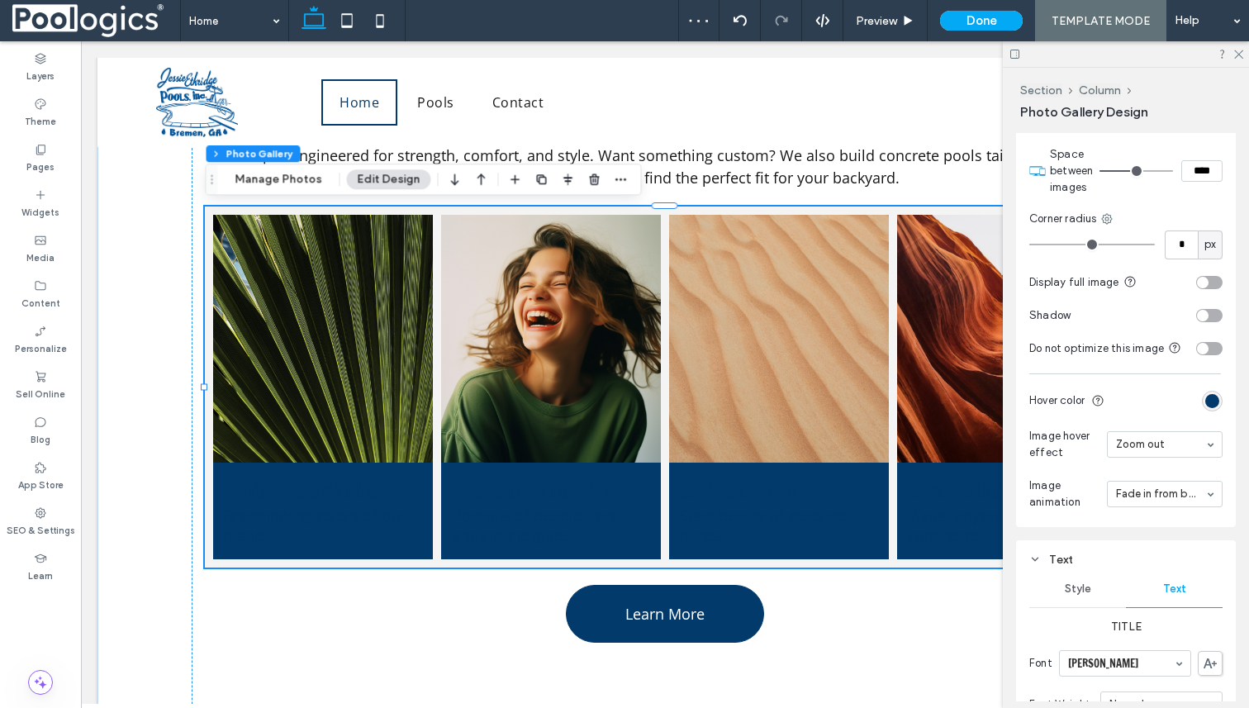
click at [1123, 395] on section "Hover color" at bounding box center [1125, 401] width 193 height 37
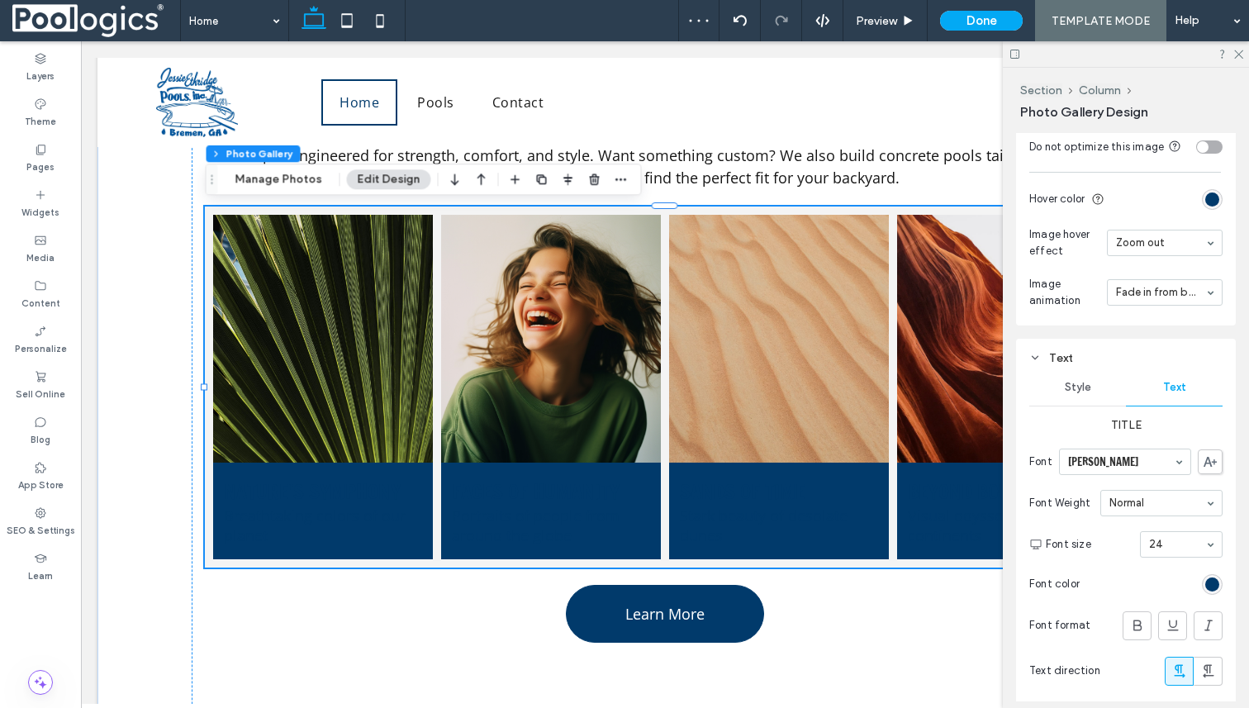
scroll to position [1305, 0]
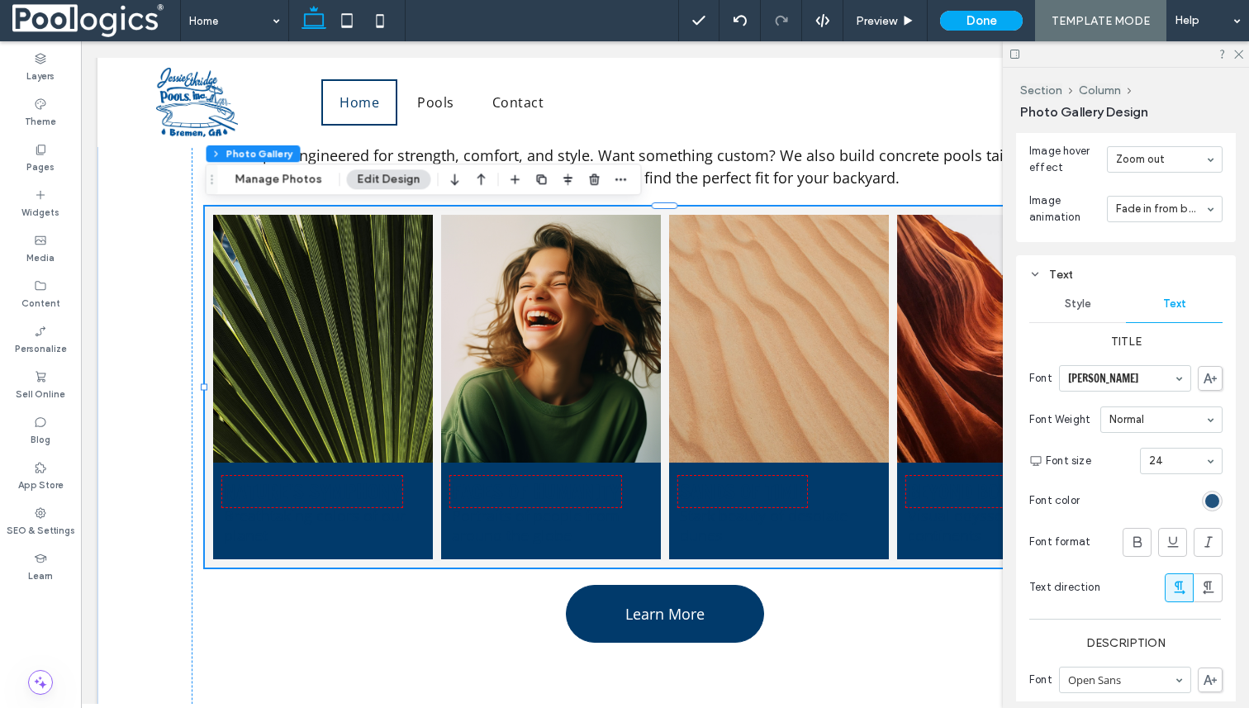
click at [1217, 499] on div "rgb(1, 58, 107)" at bounding box center [1212, 501] width 14 height 14
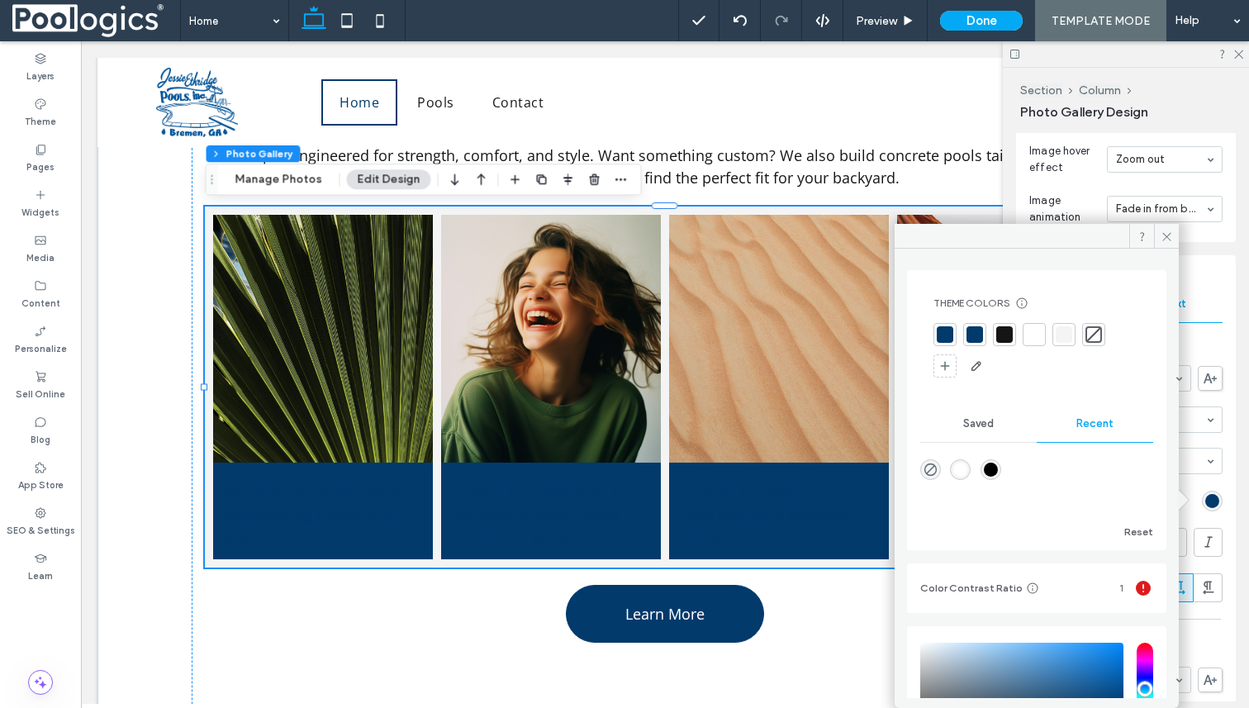
click at [1049, 334] on div at bounding box center [1037, 351] width 207 height 56
click at [1065, 334] on div at bounding box center [1064, 334] width 17 height 17
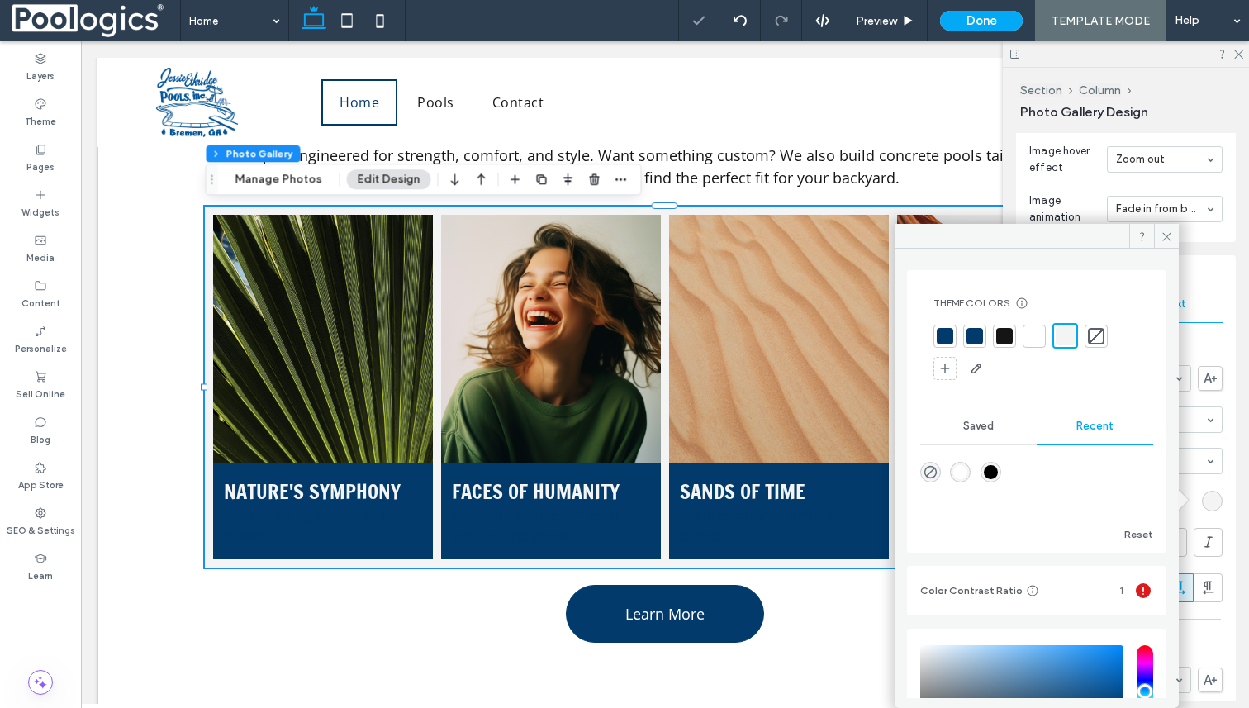
click at [1224, 478] on div "Text Style Text Title Font Francois One Font Weight Normal Font size 24 Font co…" at bounding box center [1126, 596] width 220 height 682
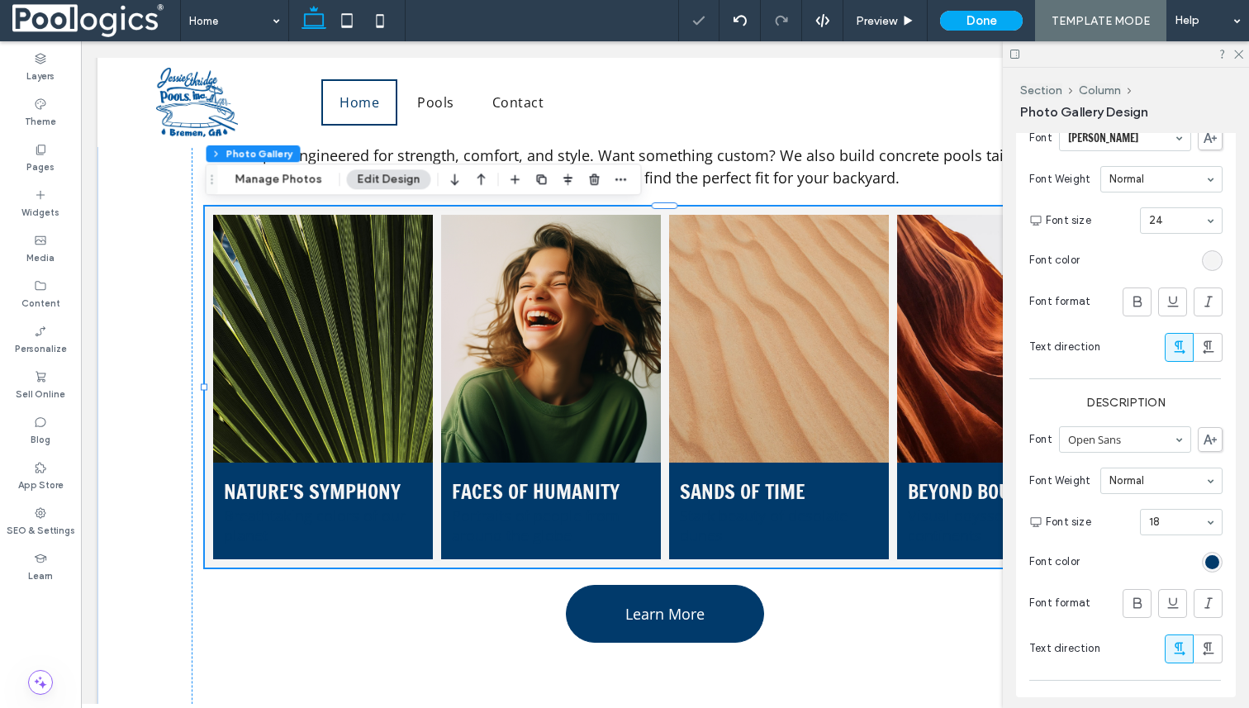
scroll to position [1586, 0]
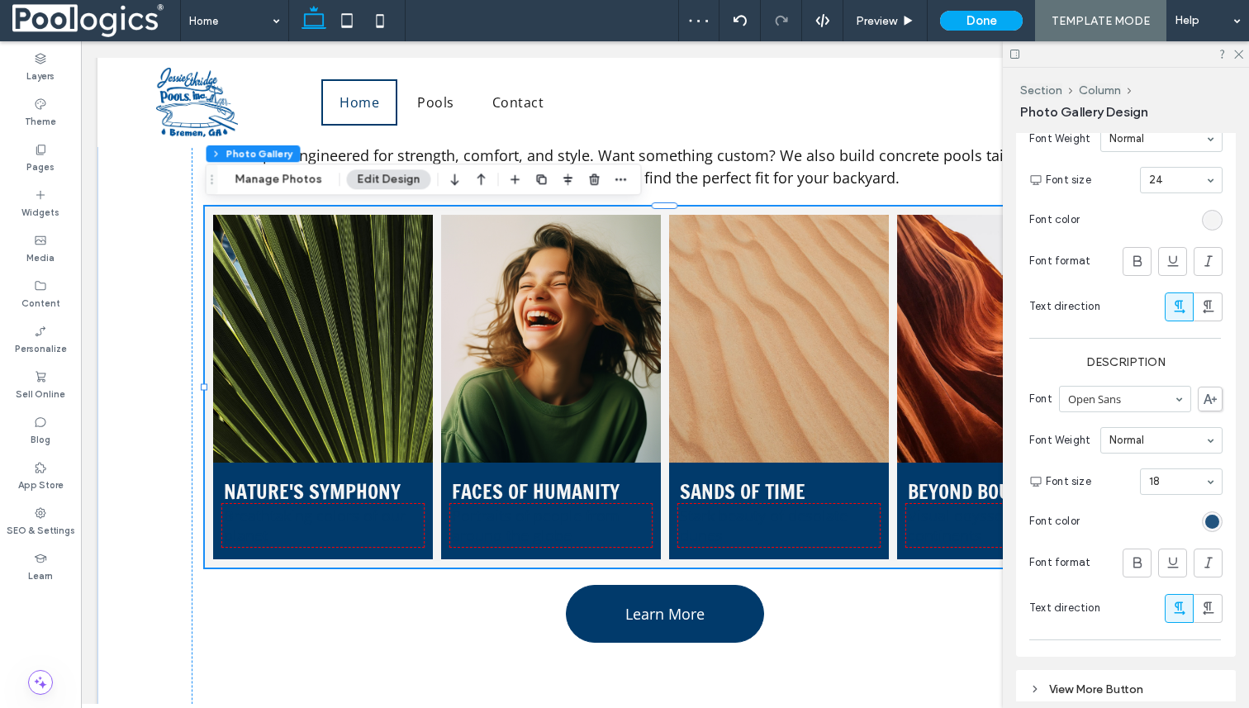
click at [1206, 518] on div "rgba(1,58,107,1)" at bounding box center [1212, 522] width 14 height 14
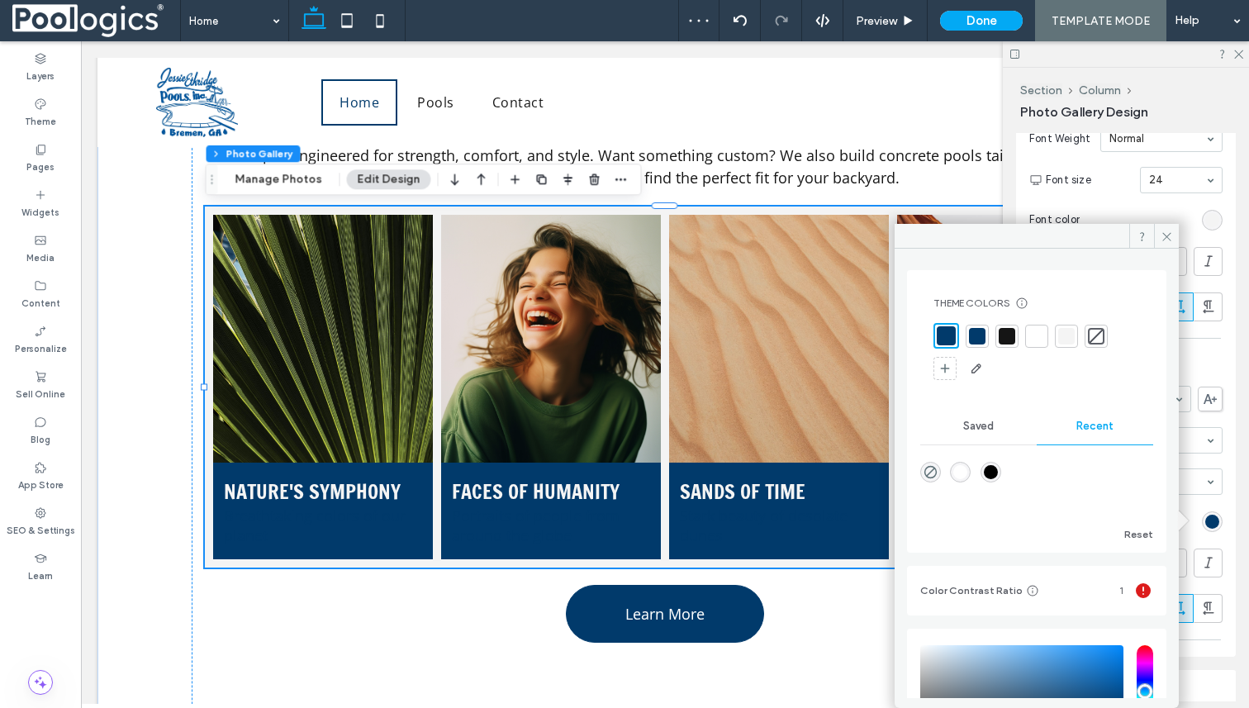
click at [1072, 334] on div at bounding box center [1066, 336] width 17 height 17
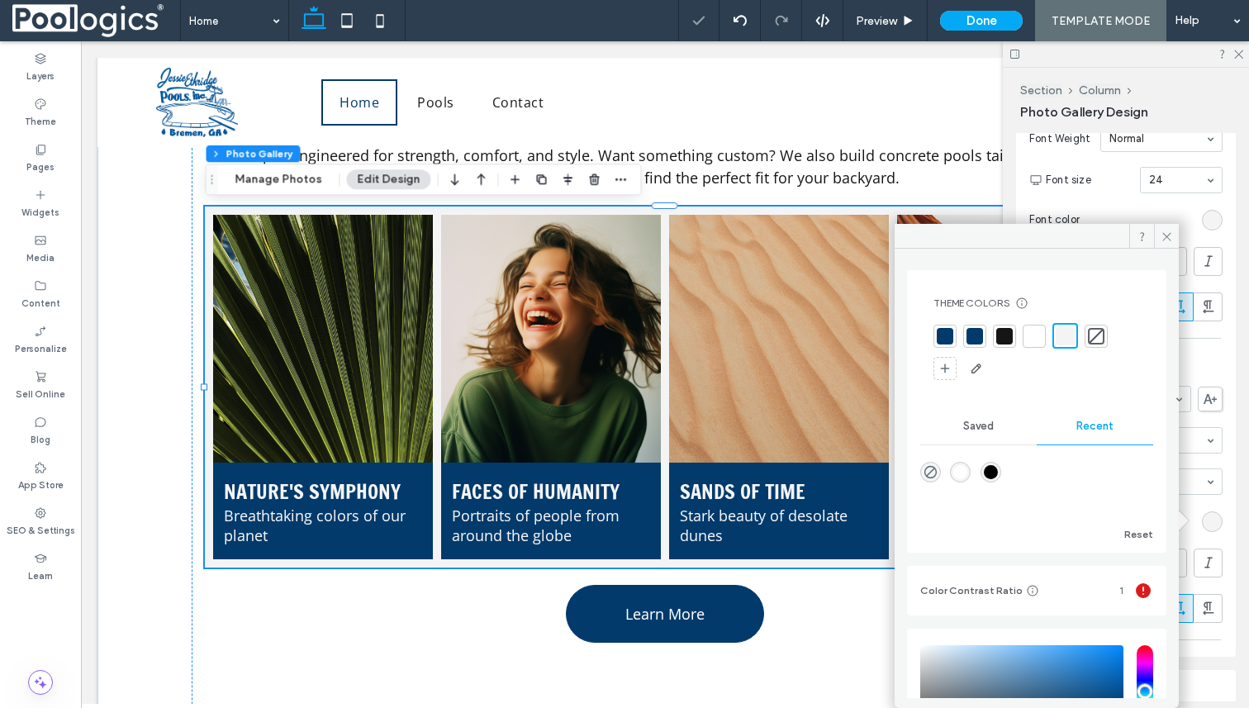
click at [1226, 365] on div "Text Style Text Title Font Francois One Font Weight Normal Font size 24 Font co…" at bounding box center [1126, 315] width 220 height 682
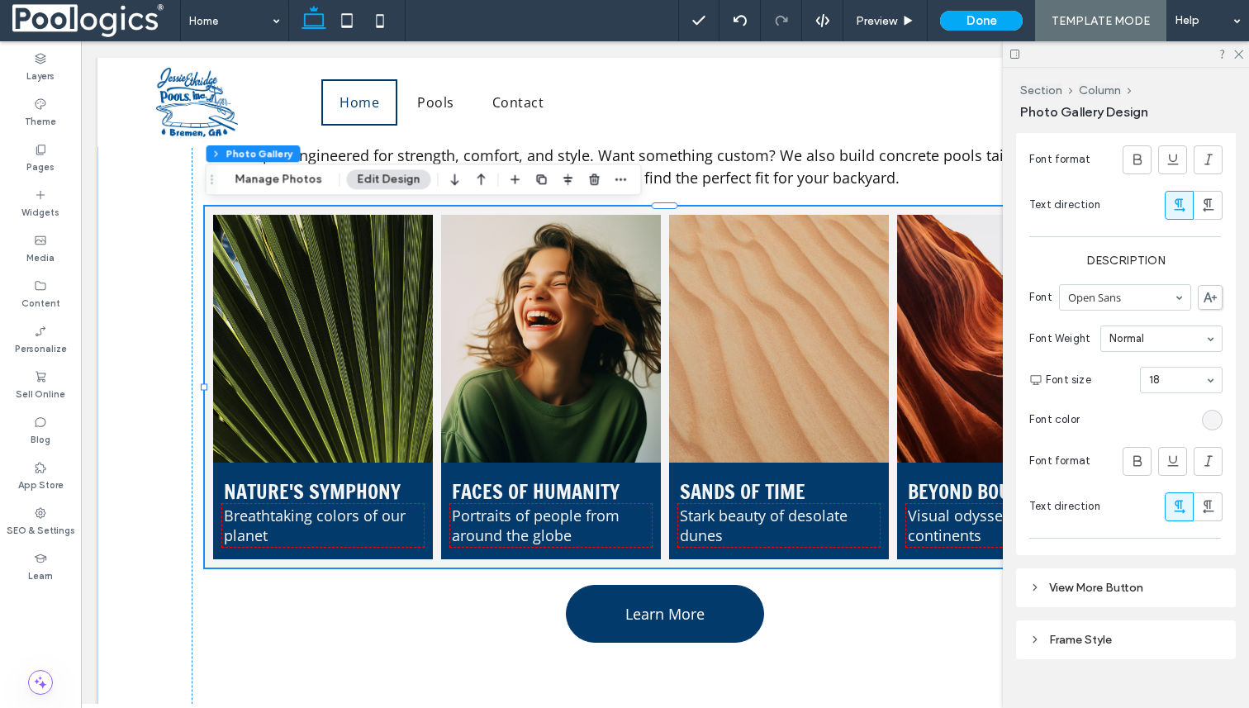
scroll to position [1710, 0]
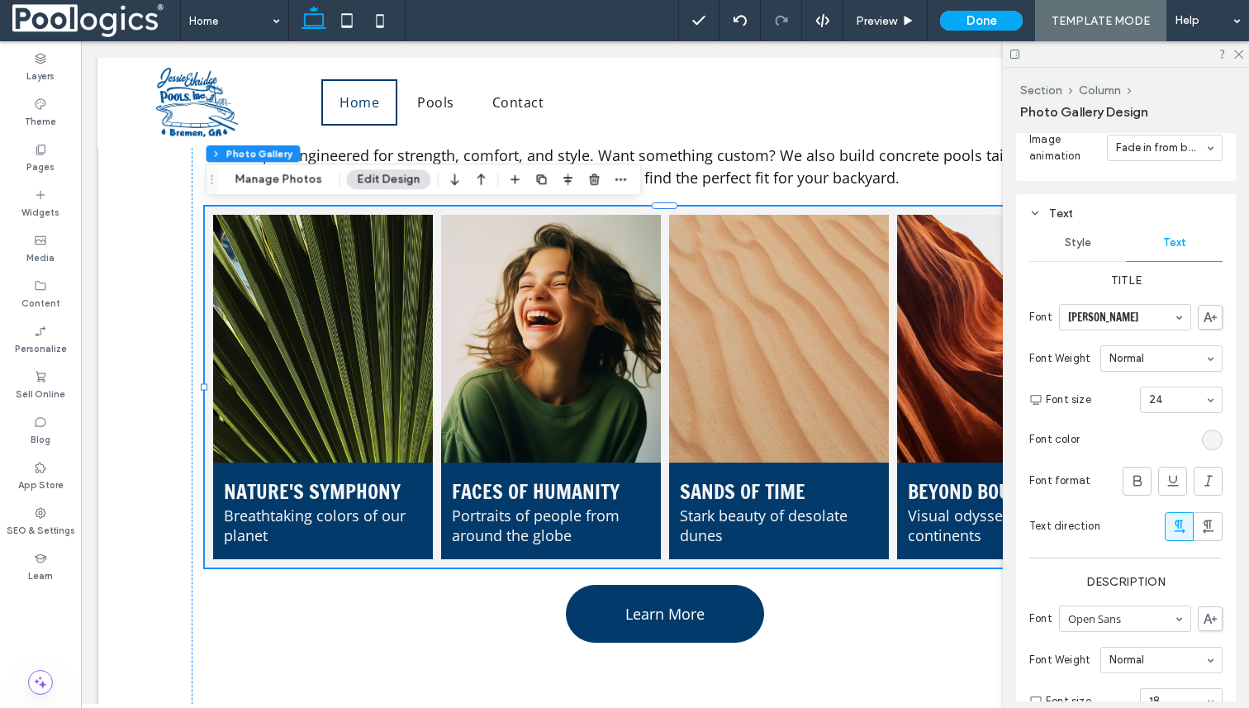
click at [1068, 238] on span "Style" at bounding box center [1078, 242] width 26 height 13
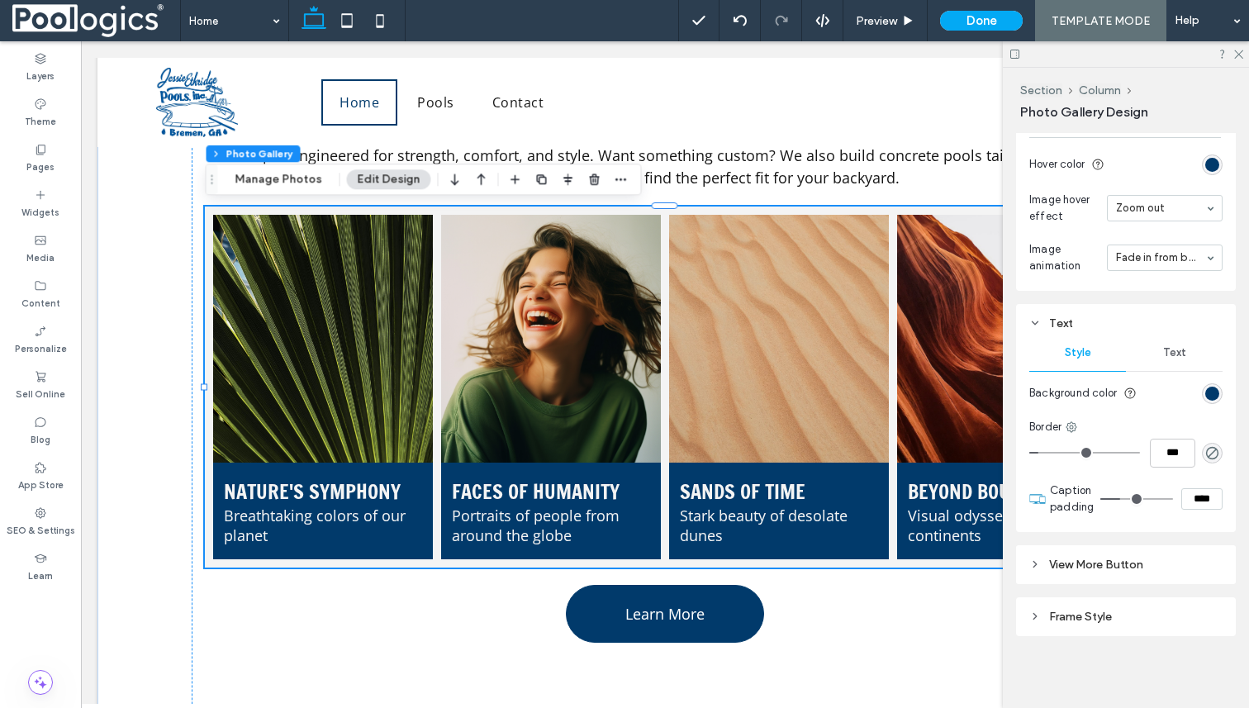
type input "**"
type input "****"
type input "**"
click at [1129, 499] on input "range" at bounding box center [1137, 499] width 73 height 2
click at [1176, 357] on span "Text" at bounding box center [1174, 352] width 23 height 13
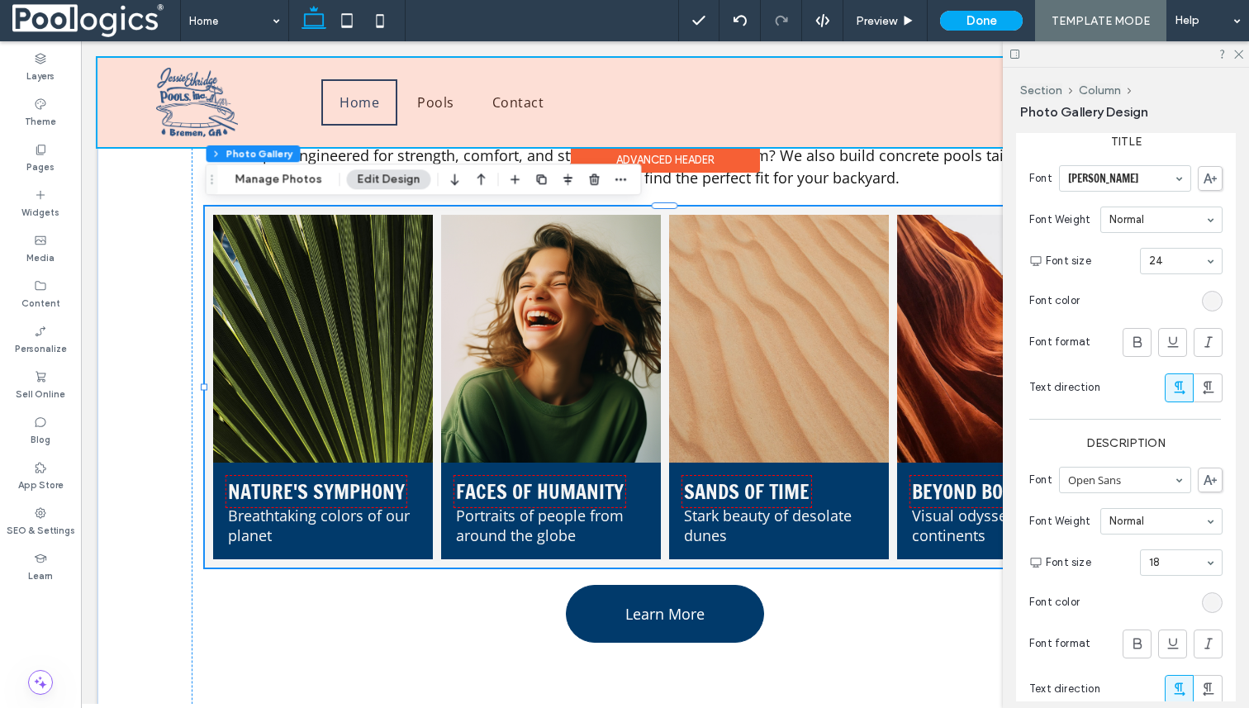
scroll to position [1708, 0]
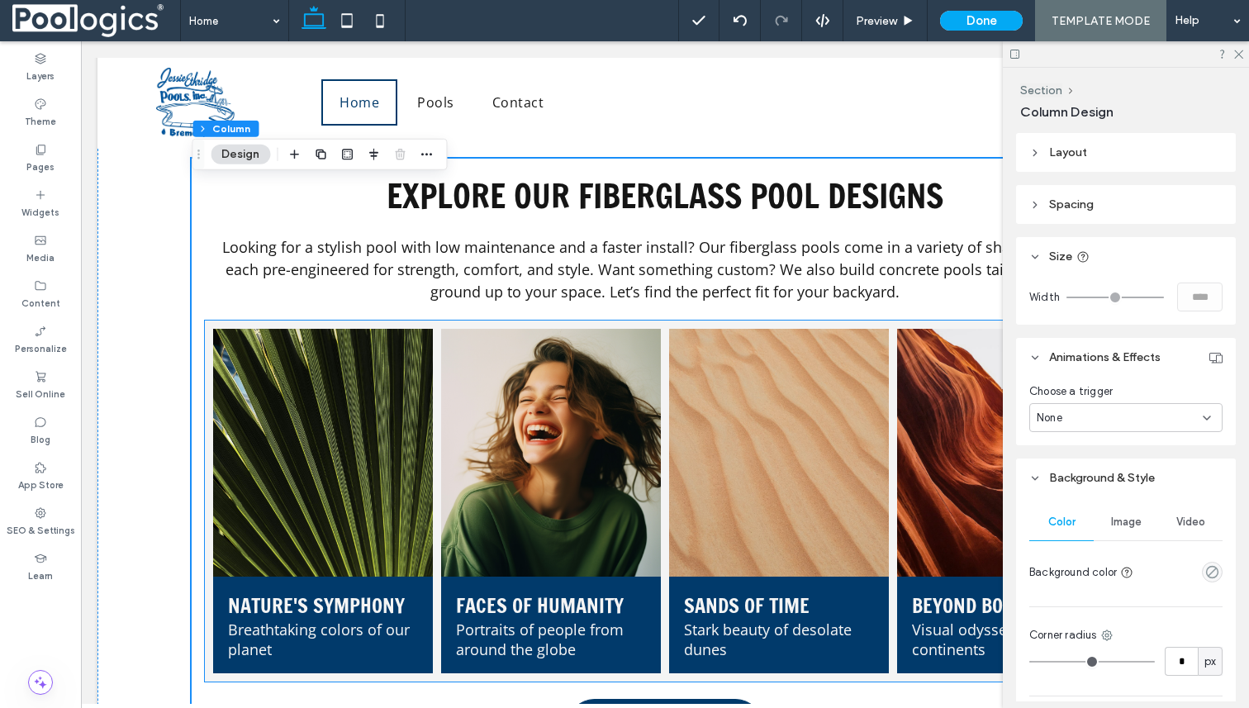
scroll to position [972, 0]
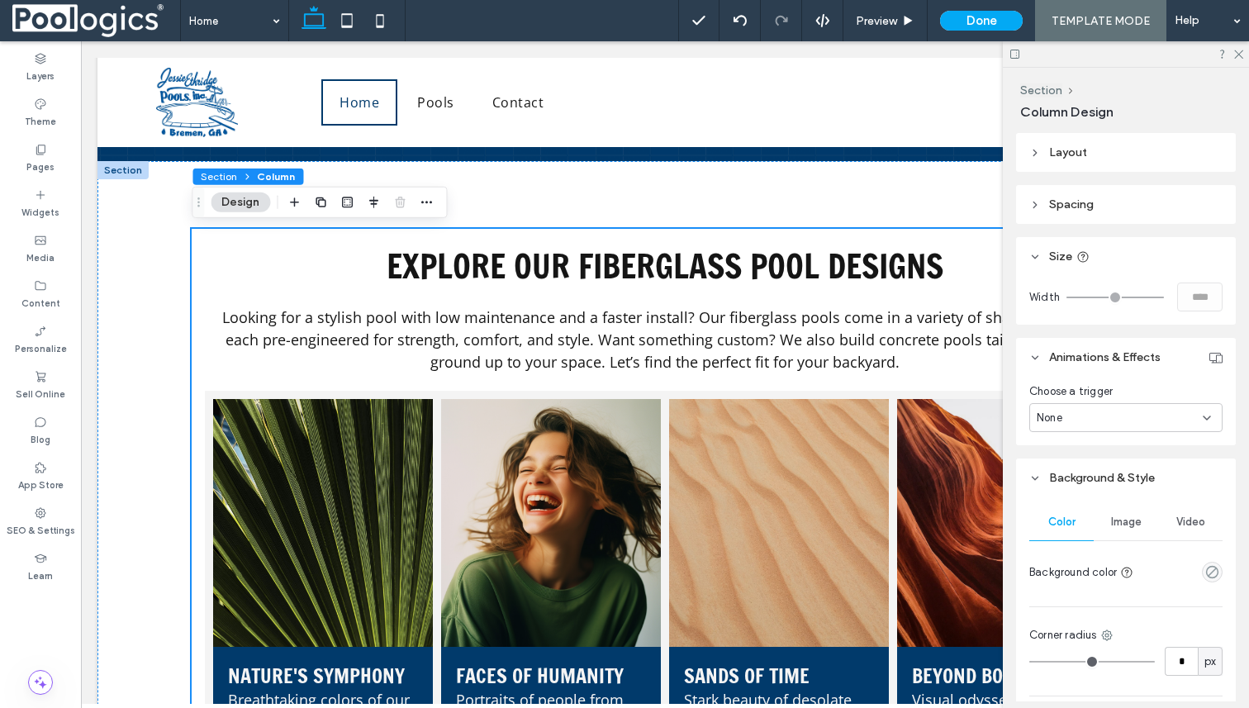
click at [285, 178] on span "Column" at bounding box center [276, 176] width 38 height 12
click at [248, 202] on button "Design" at bounding box center [240, 203] width 59 height 20
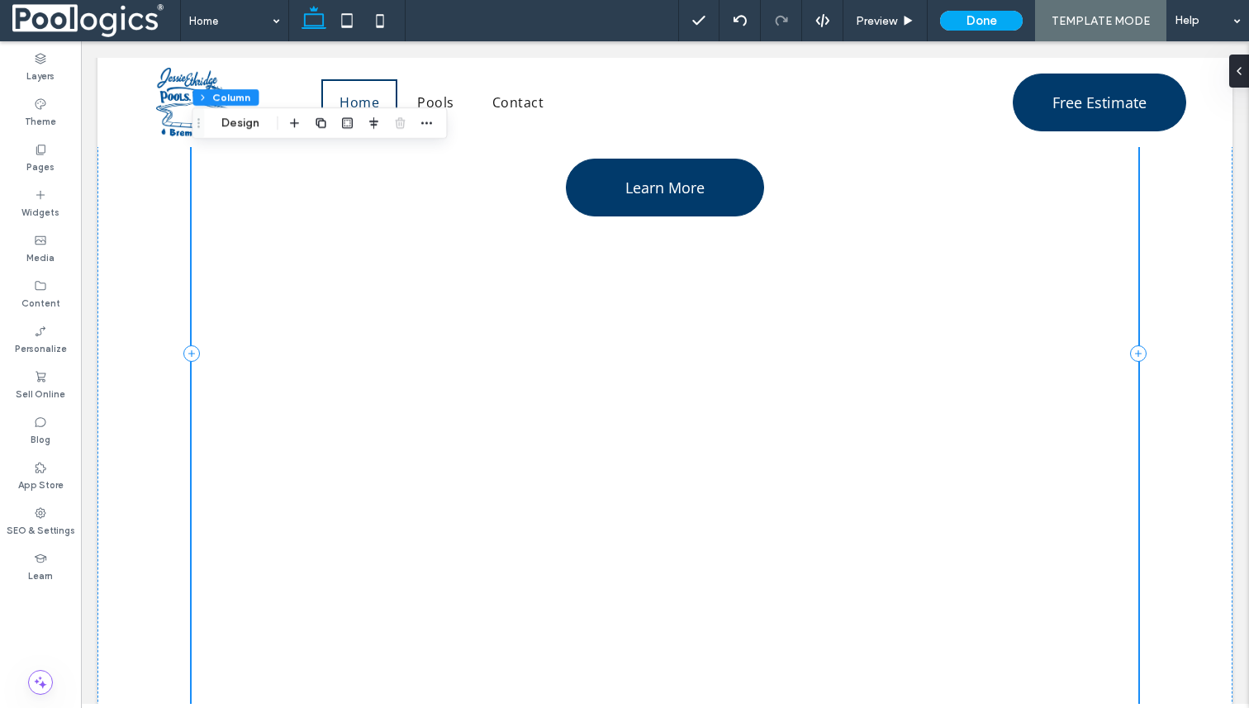
scroll to position [1606, 0]
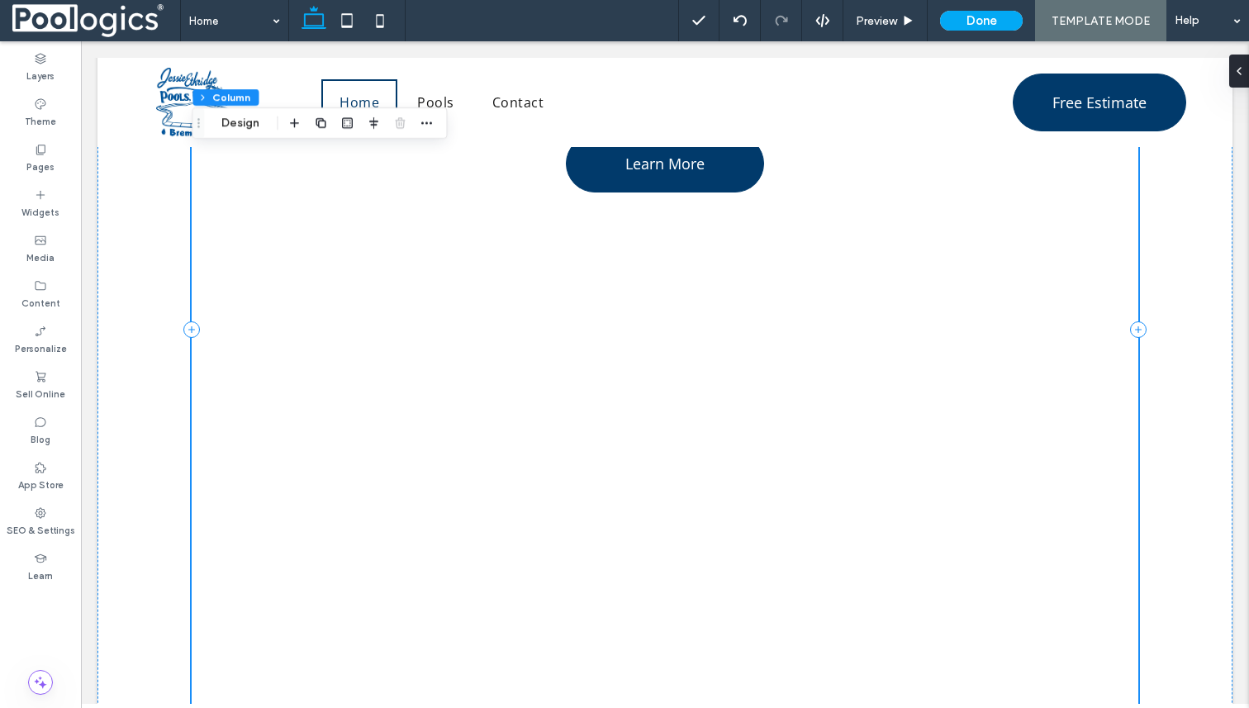
click at [258, 495] on div "Explore Our Fiberglass Pool Designs Looking for a stylish pool with low mainten…" at bounding box center [665, 329] width 946 height 1470
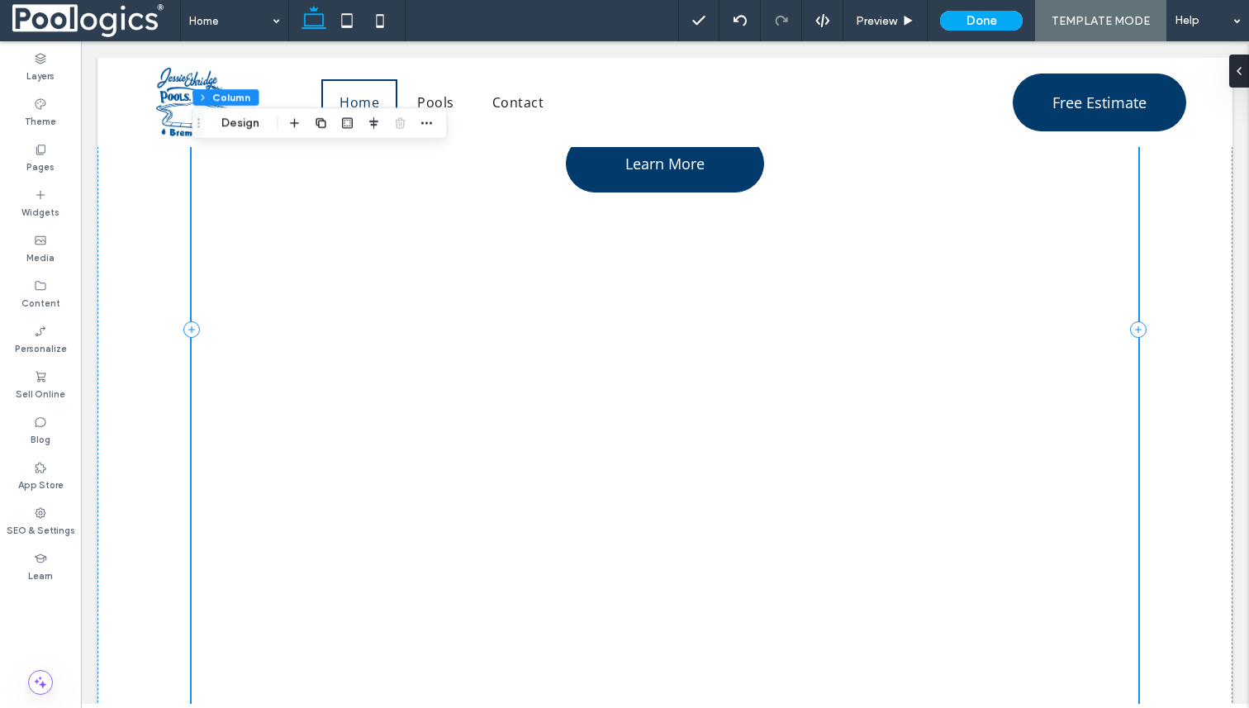
click at [258, 495] on div "Explore Our Fiberglass Pool Designs Looking for a stylish pool with low mainten…" at bounding box center [665, 329] width 946 height 1470
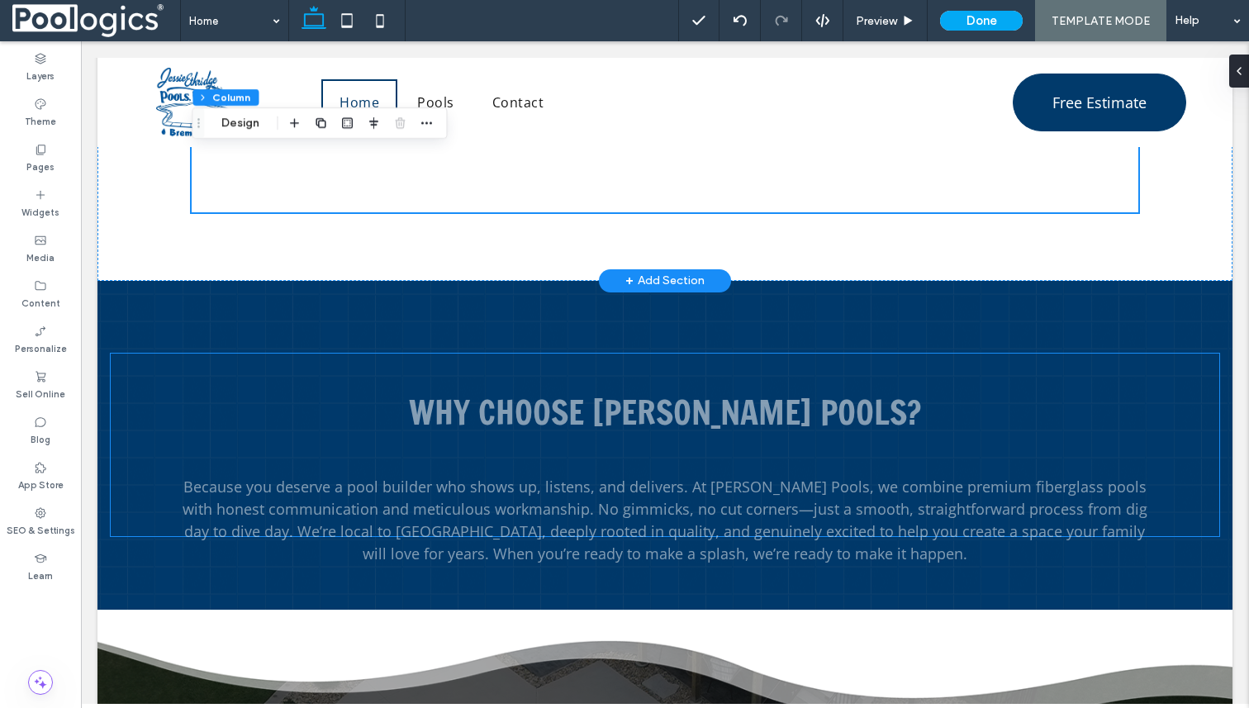
scroll to position [2379, 0]
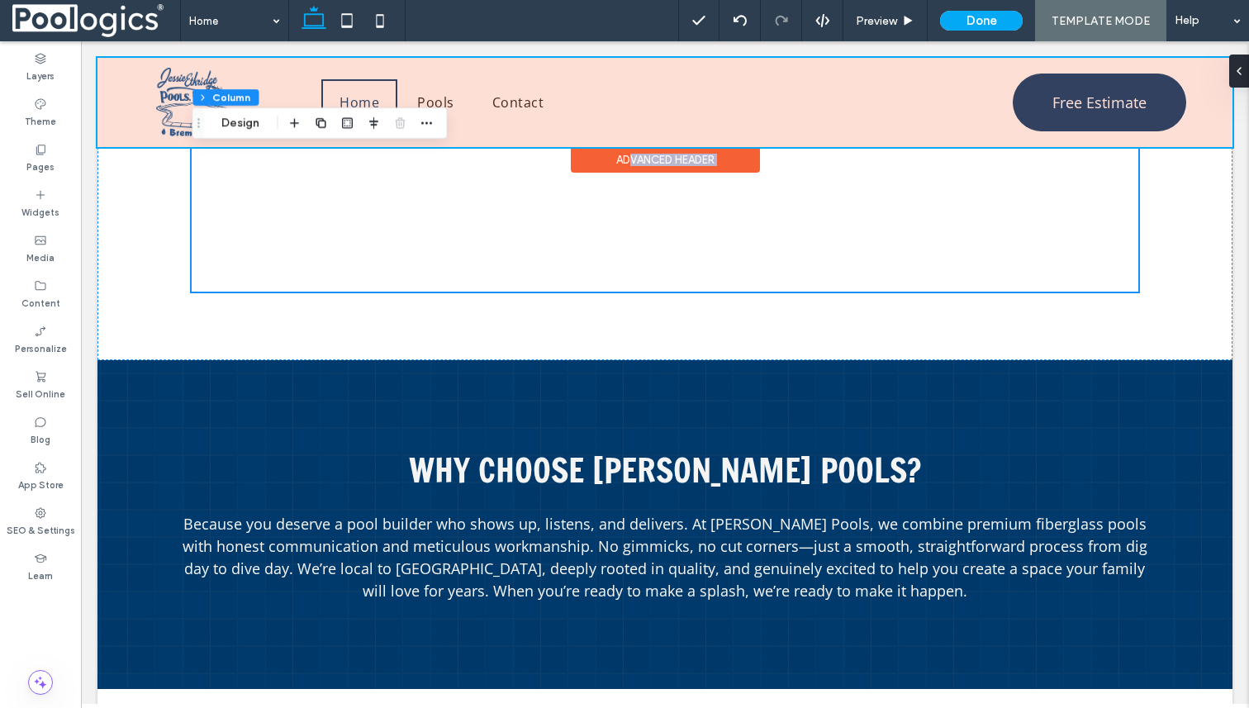
drag, startPoint x: 618, startPoint y: 292, endPoint x: 615, endPoint y: 166, distance: 125.6
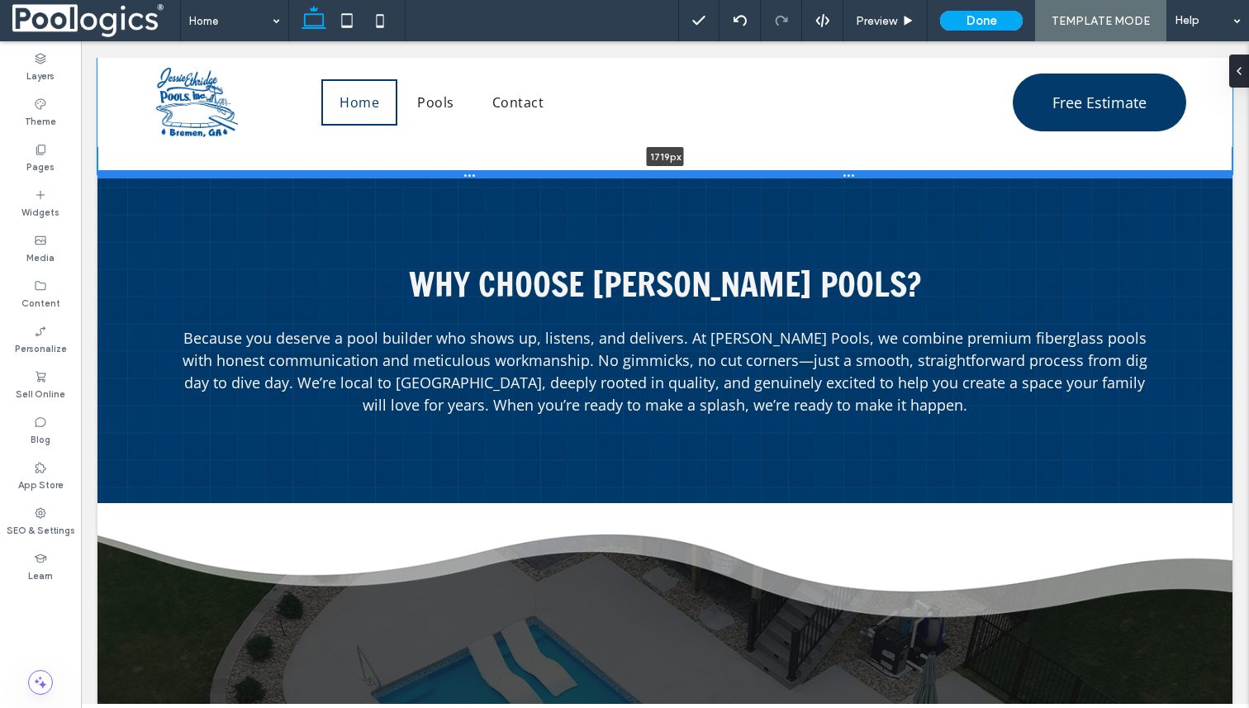
drag, startPoint x: 828, startPoint y: 361, endPoint x: 798, endPoint y: 152, distance: 211.1
click at [801, 170] on div at bounding box center [664, 174] width 1135 height 8
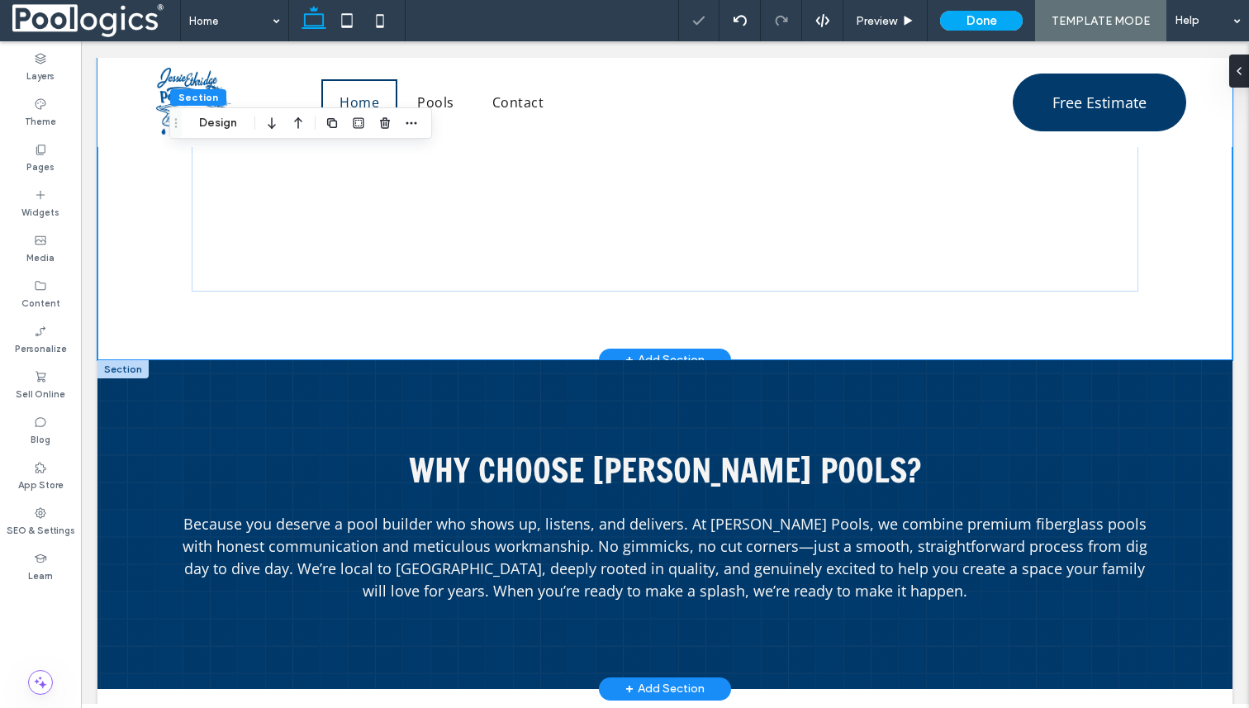
scroll to position [2070, 0]
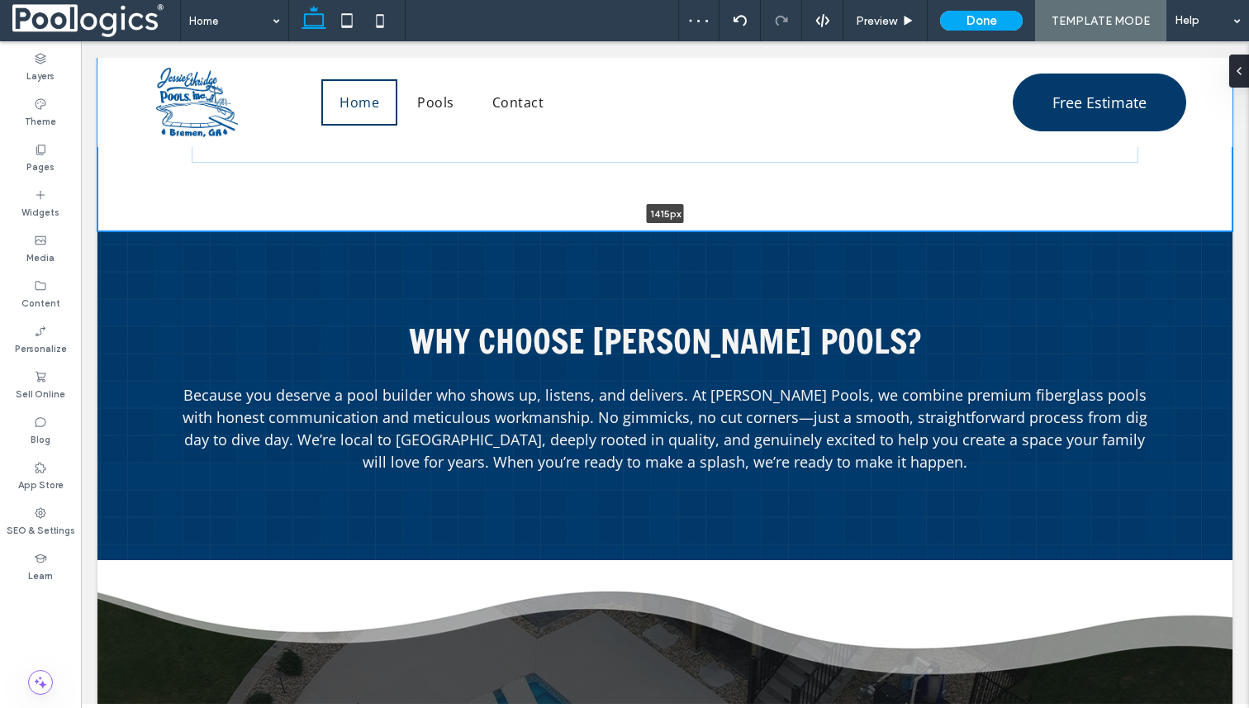
drag, startPoint x: 856, startPoint y: 454, endPoint x: 863, endPoint y: 225, distance: 229.8
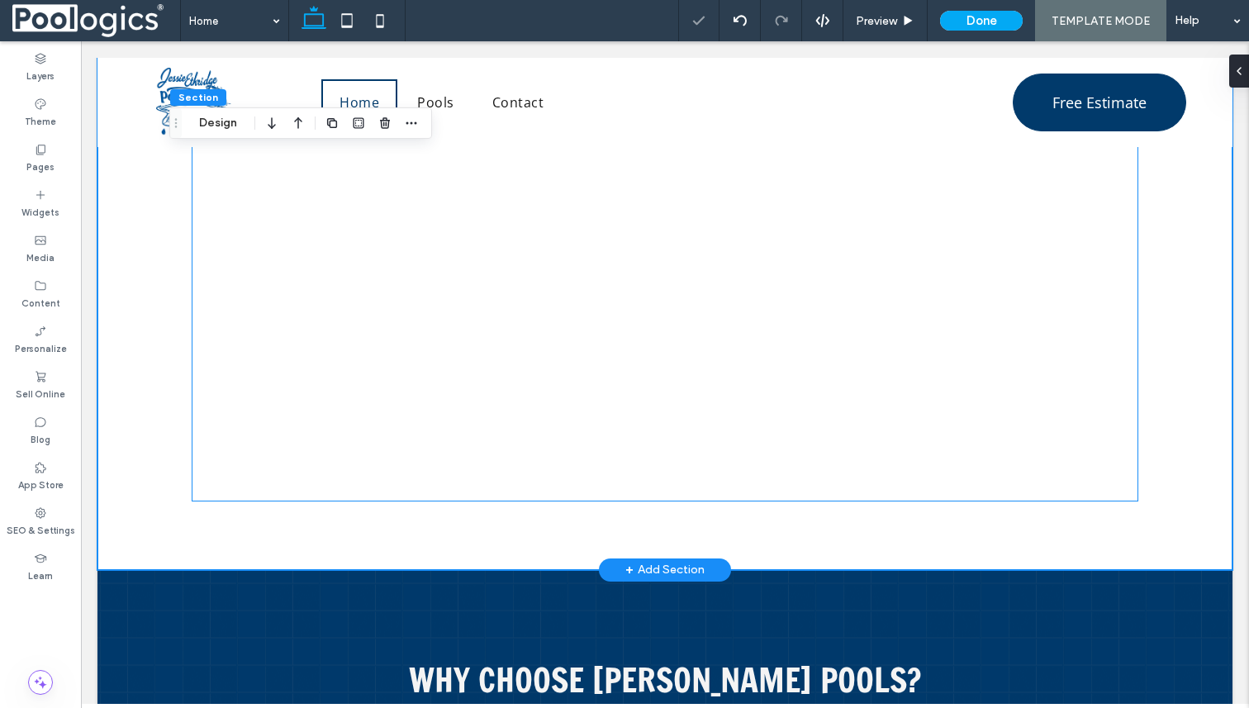
scroll to position [1726, 0]
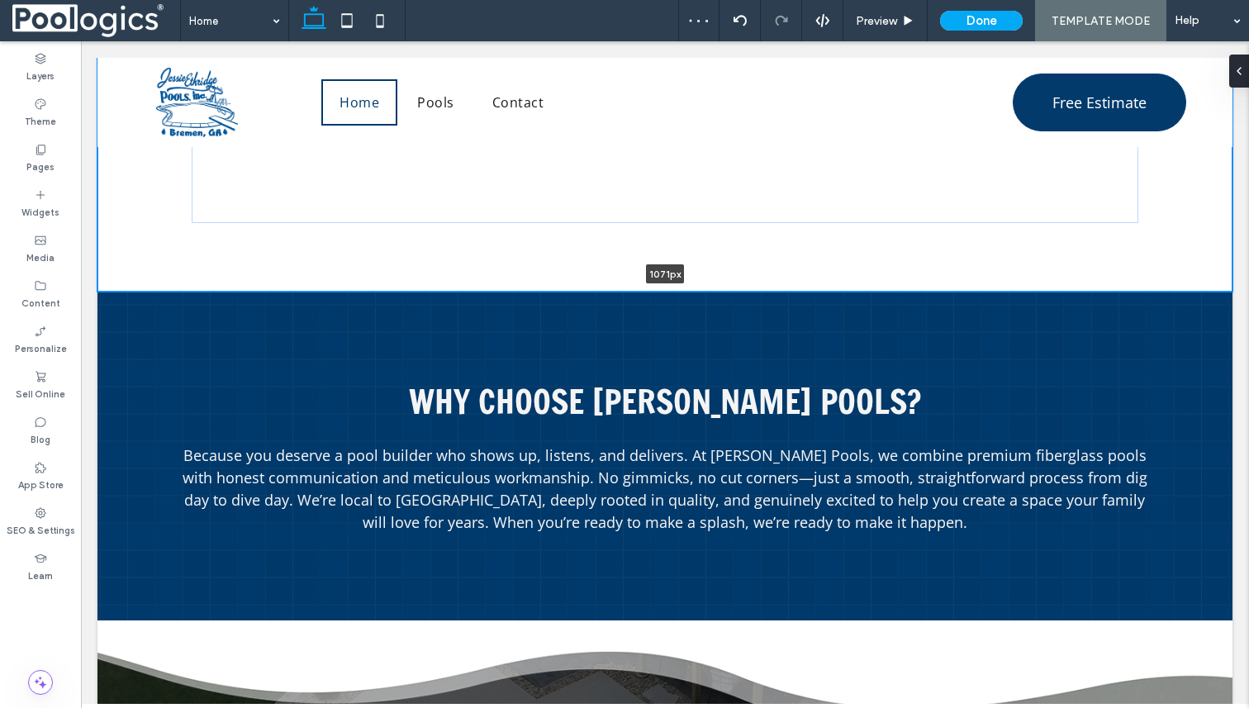
drag, startPoint x: 855, startPoint y: 570, endPoint x: 874, endPoint y: 256, distance: 314.5
type input "****"
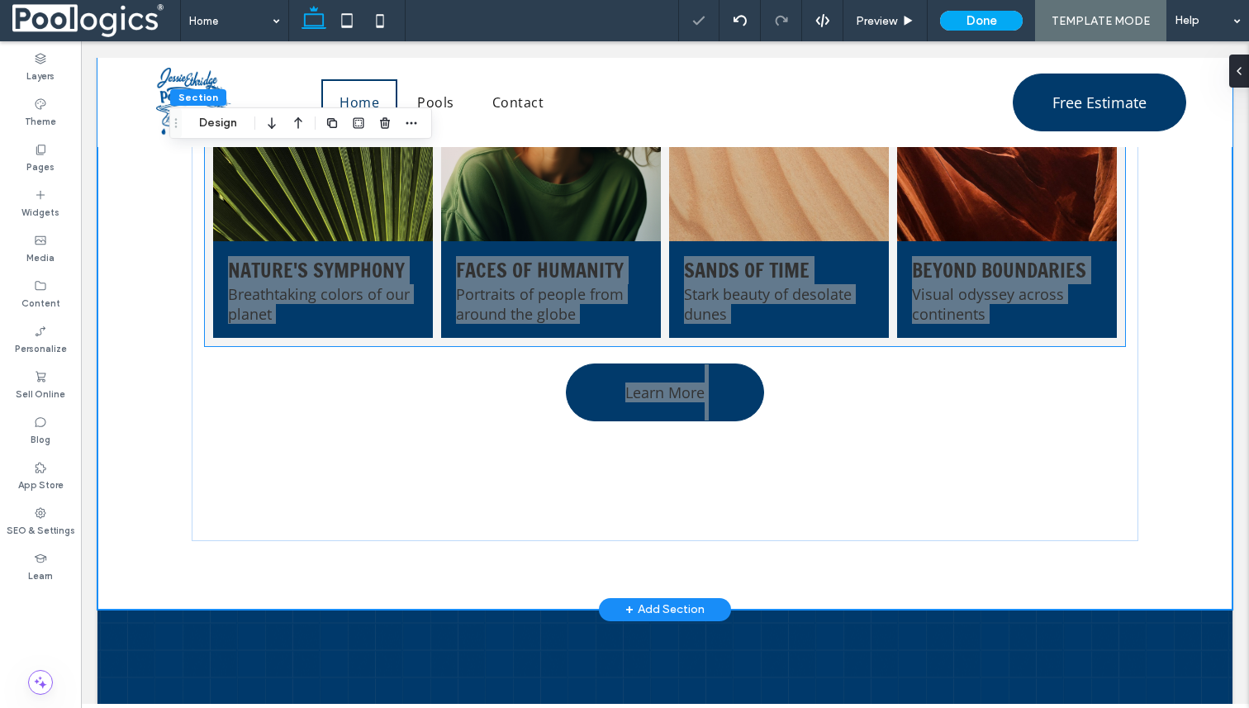
scroll to position [1372, 0]
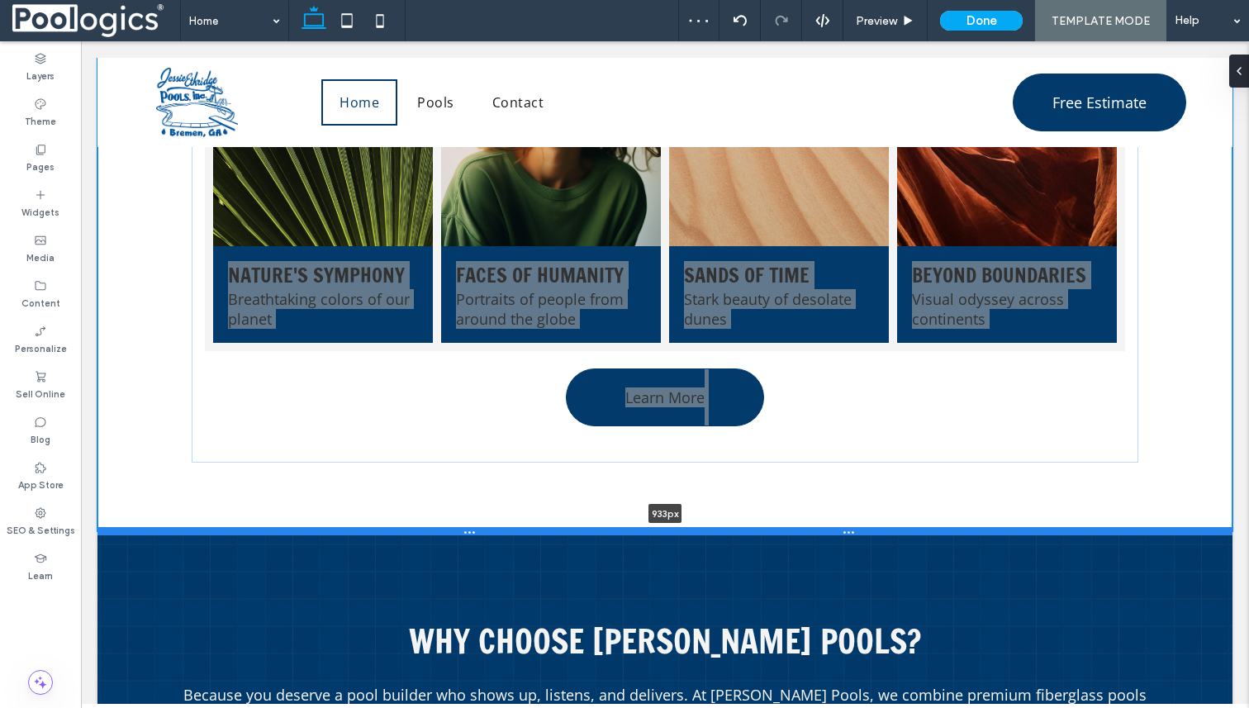
drag, startPoint x: 892, startPoint y: 611, endPoint x: 891, endPoint y: 527, distance: 83.5
click at [891, 527] on div at bounding box center [664, 531] width 1135 height 8
type input "***"
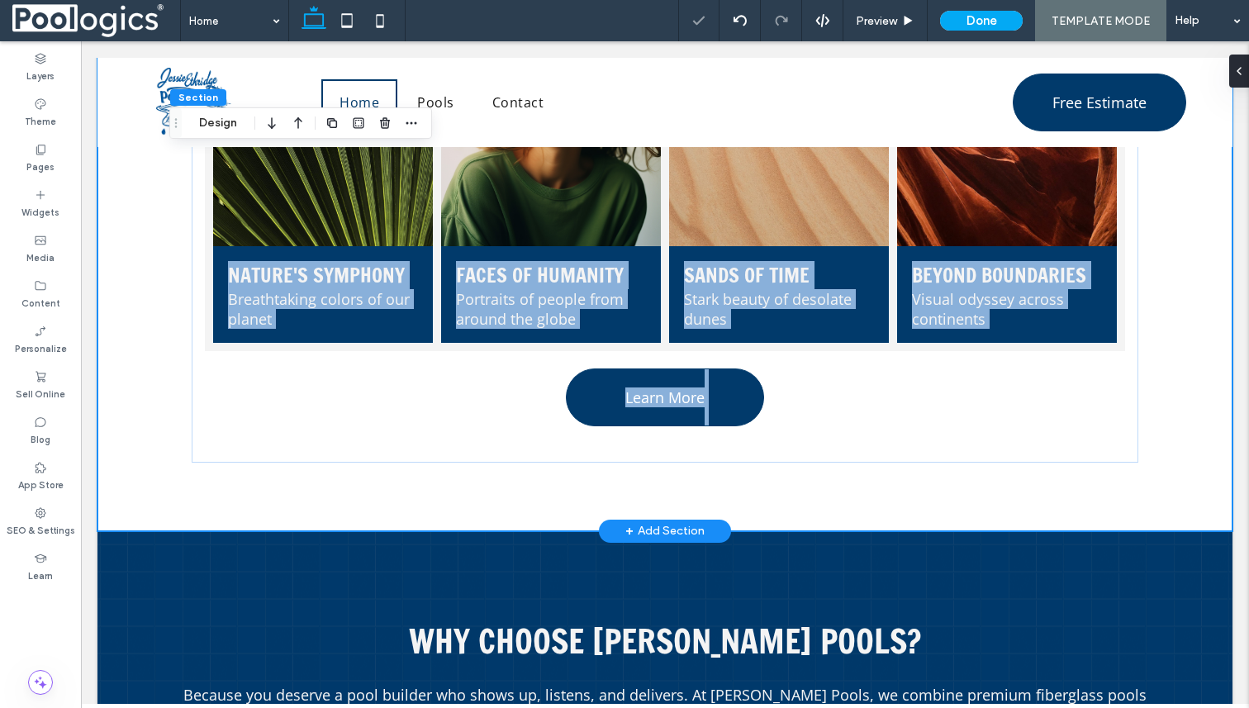
click at [1175, 404] on div "Explore Our Fiberglass Pool Designs Looking for a stylish pool with low mainten…" at bounding box center [664, 145] width 1135 height 771
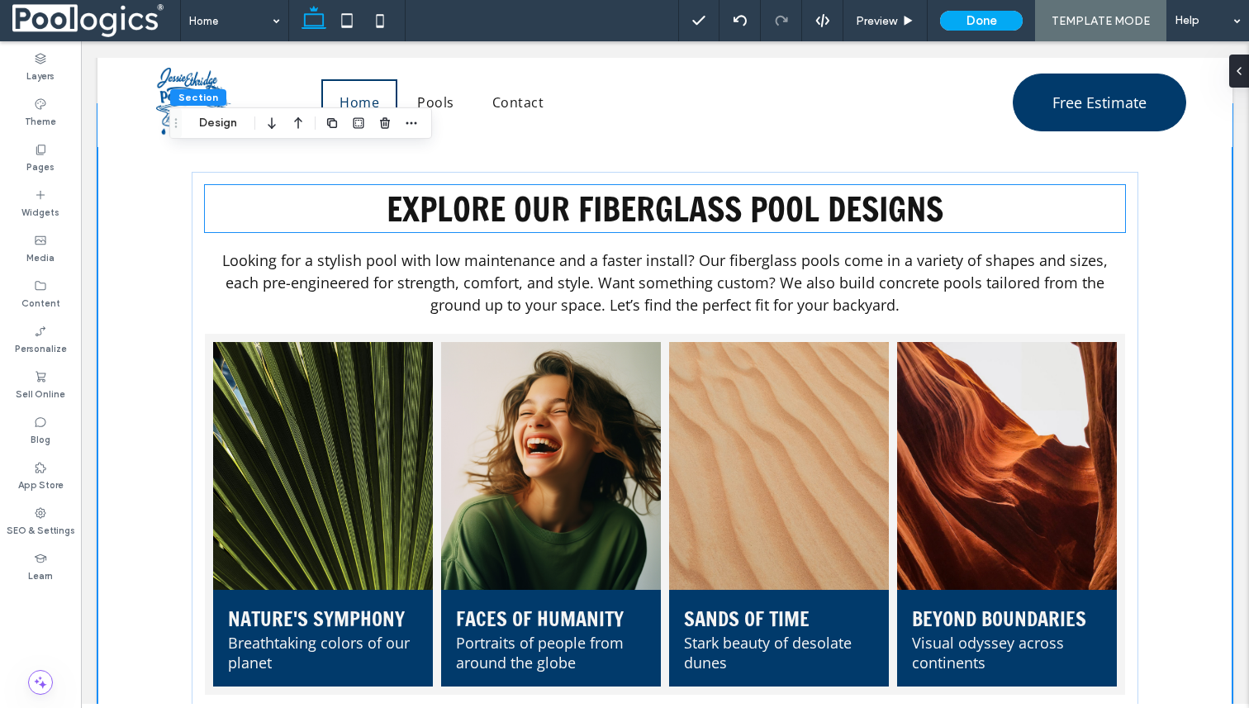
scroll to position [1015, 0]
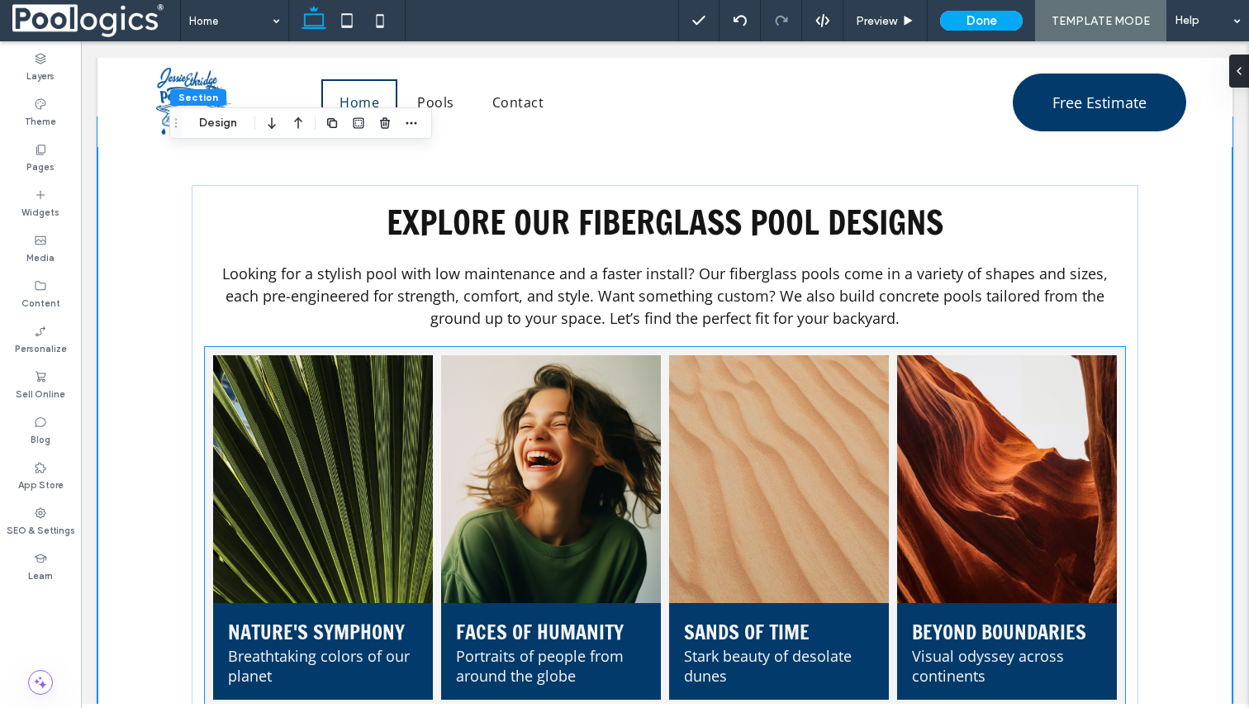
click at [264, 349] on div "Nature's Symphony Breathtaking colors of our planet Button Faces of Humanity Po…" at bounding box center [665, 527] width 920 height 361
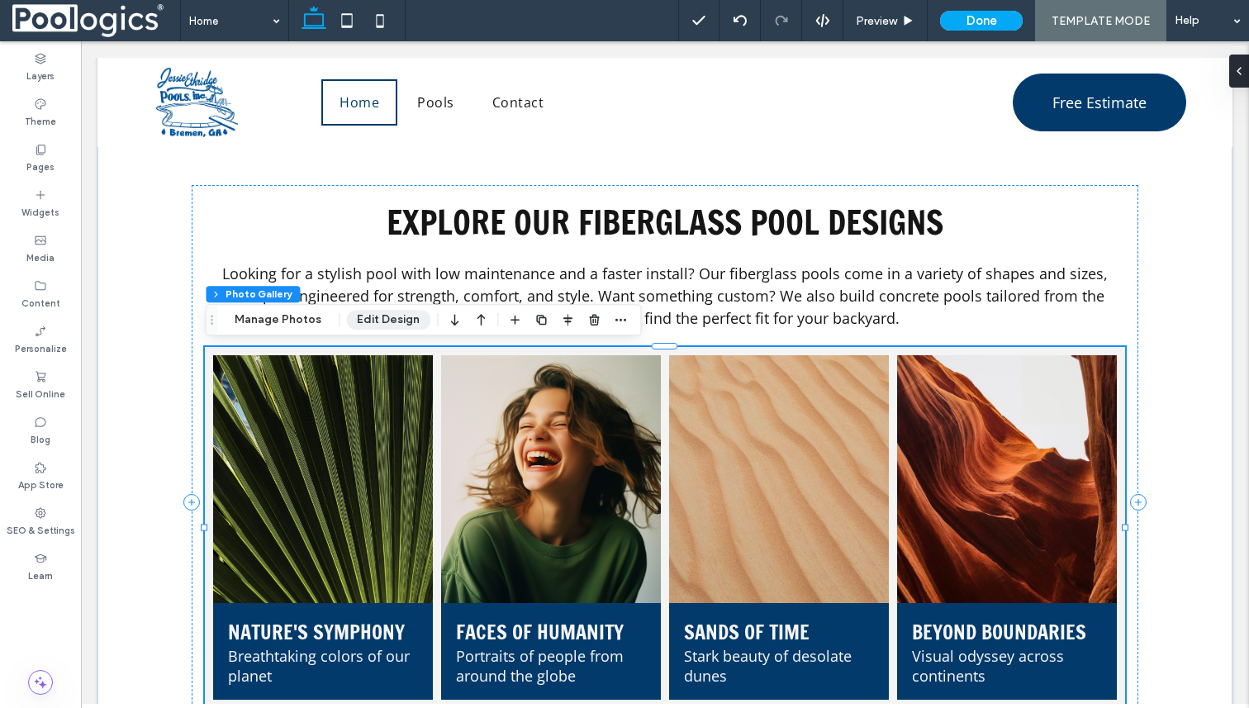
click at [368, 314] on button "Edit Design" at bounding box center [388, 320] width 84 height 20
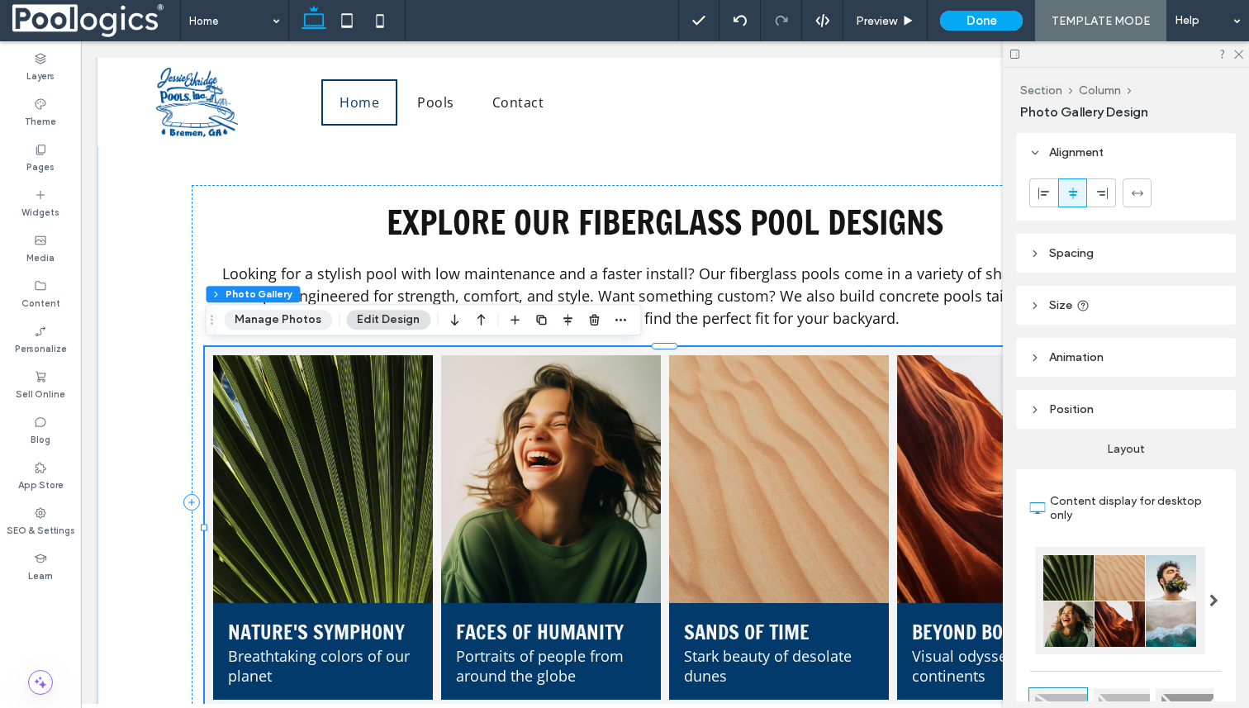
click at [295, 327] on button "Manage Photos" at bounding box center [278, 320] width 108 height 20
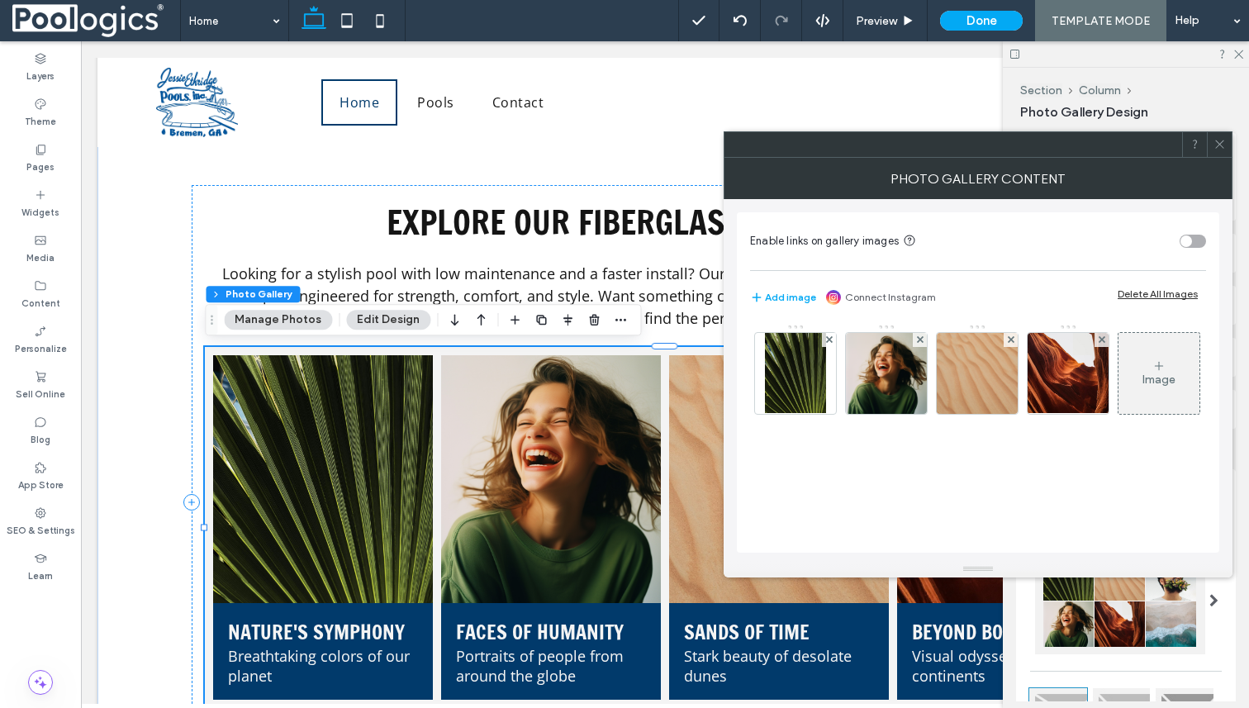
click at [617, 353] on li "Faces of Humanity Portraits of people from around the globe Button" at bounding box center [551, 527] width 228 height 353
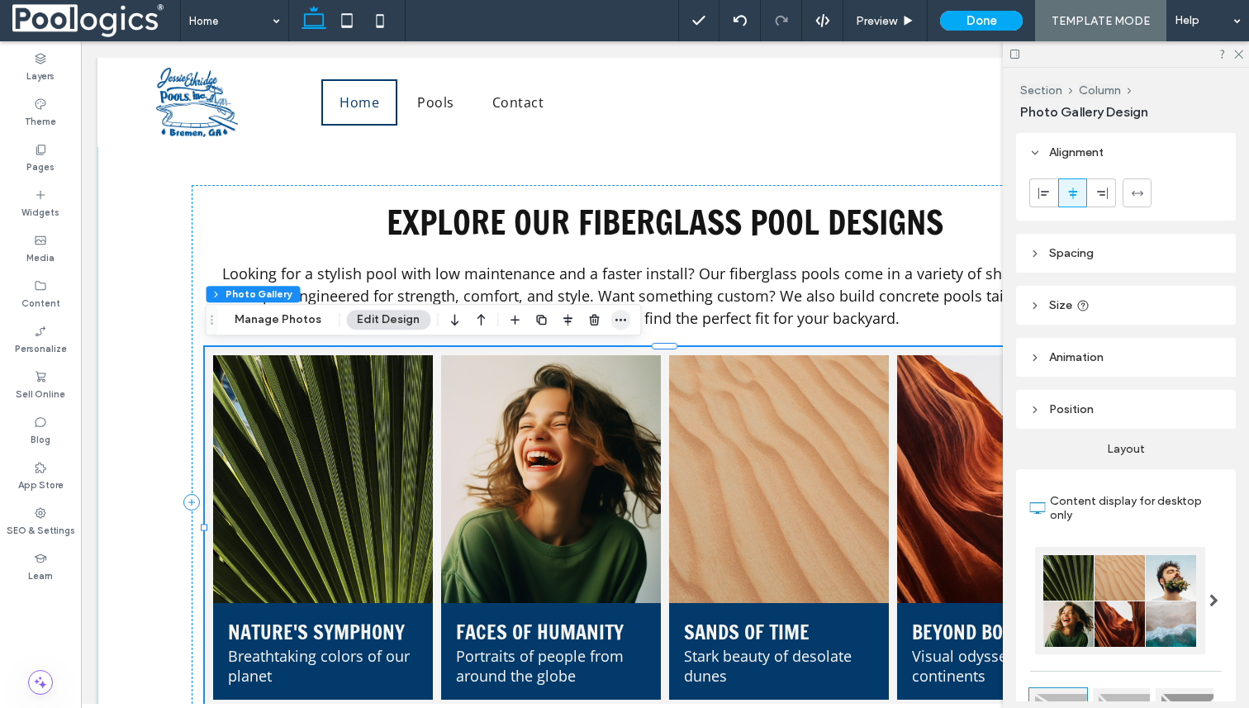
click at [617, 316] on icon "button" at bounding box center [620, 319] width 13 height 13
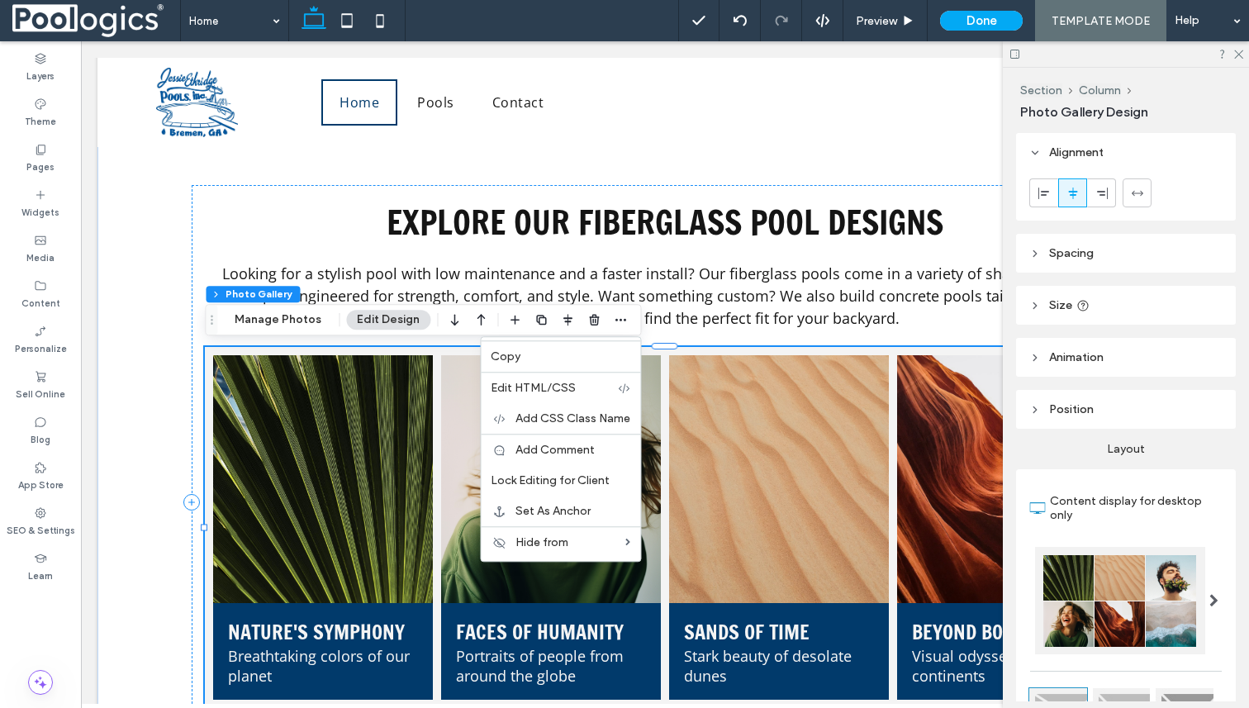
click at [285, 361] on link at bounding box center [323, 479] width 233 height 263
click at [236, 356] on link at bounding box center [323, 479] width 233 height 263
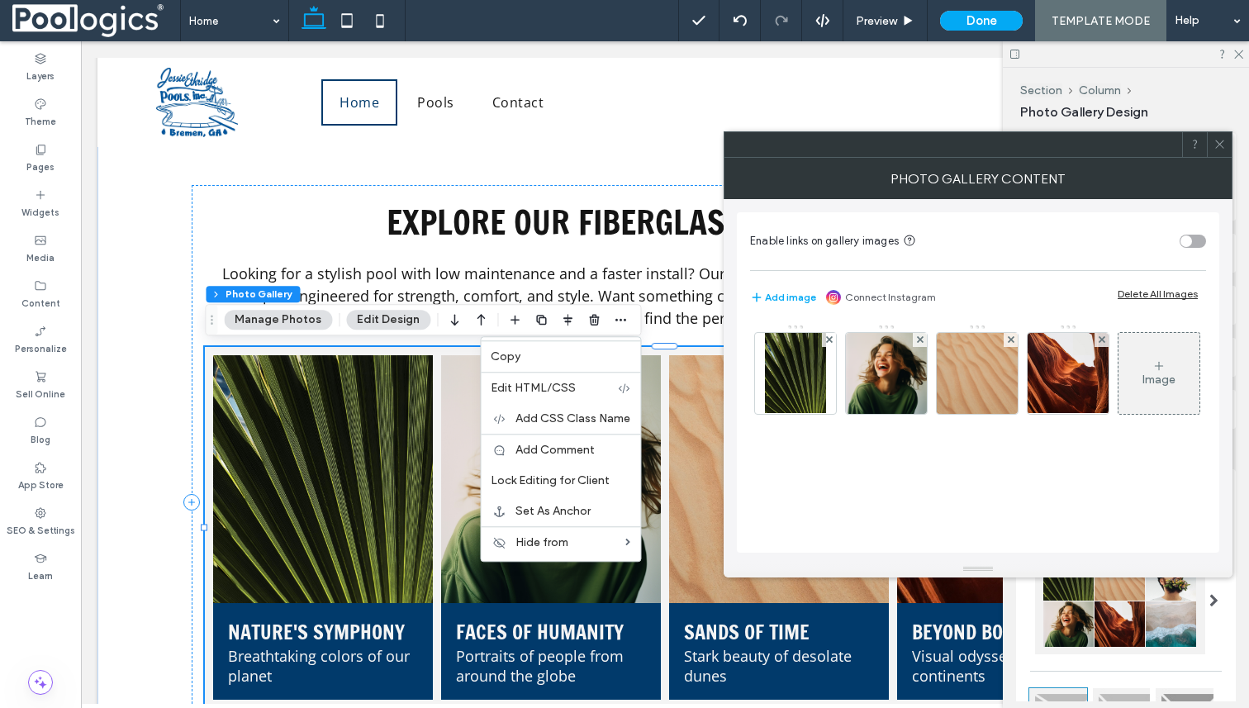
click at [236, 356] on link at bounding box center [323, 479] width 233 height 263
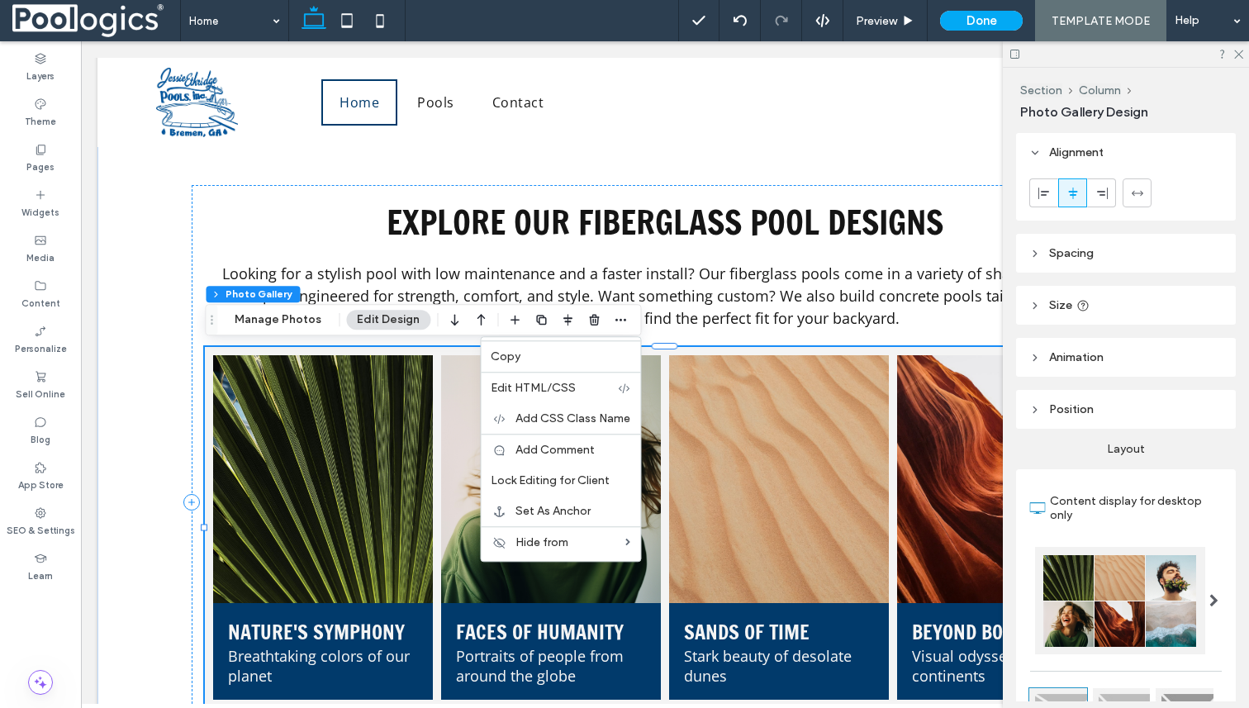
click at [692, 483] on link at bounding box center [779, 479] width 233 height 263
click at [771, 326] on span "Looking for a stylish pool with low maintenance and a faster install? Our fiber…" at bounding box center [665, 296] width 886 height 64
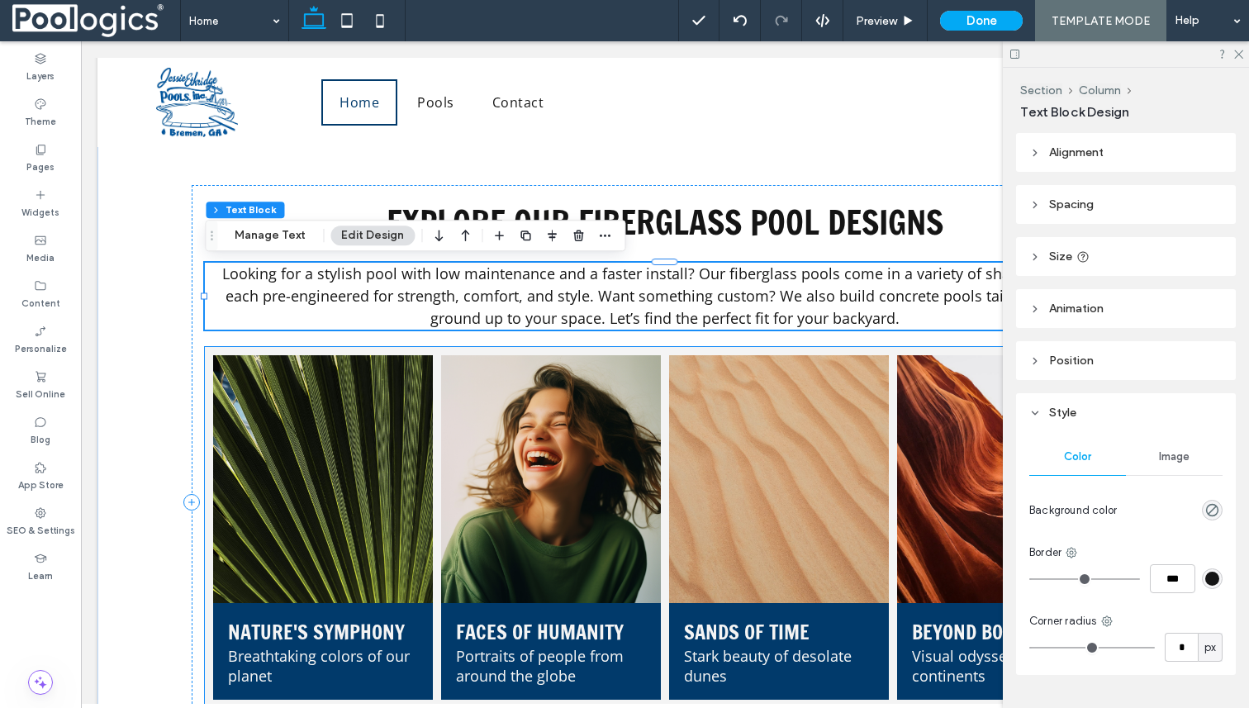
click at [777, 350] on div "Nature's Symphony Breathtaking colors of our planet Button Faces of Humanity Po…" at bounding box center [665, 527] width 920 height 361
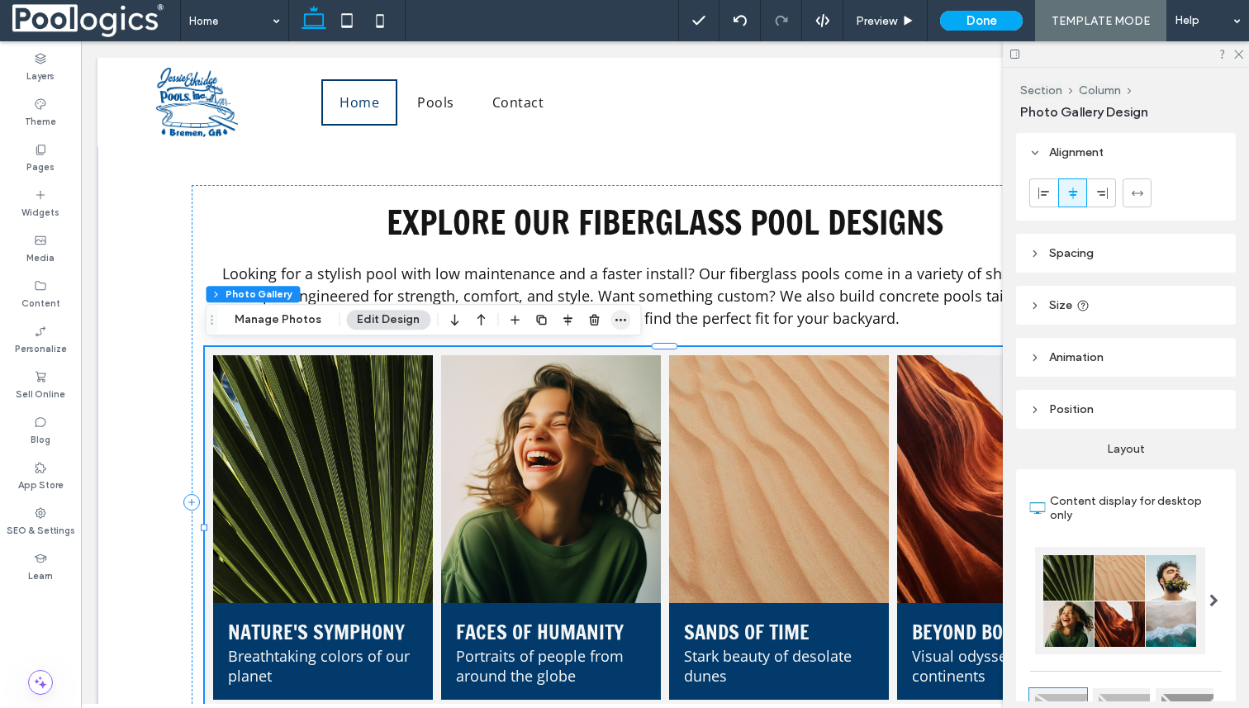
click at [620, 323] on icon "button" at bounding box center [620, 319] width 13 height 13
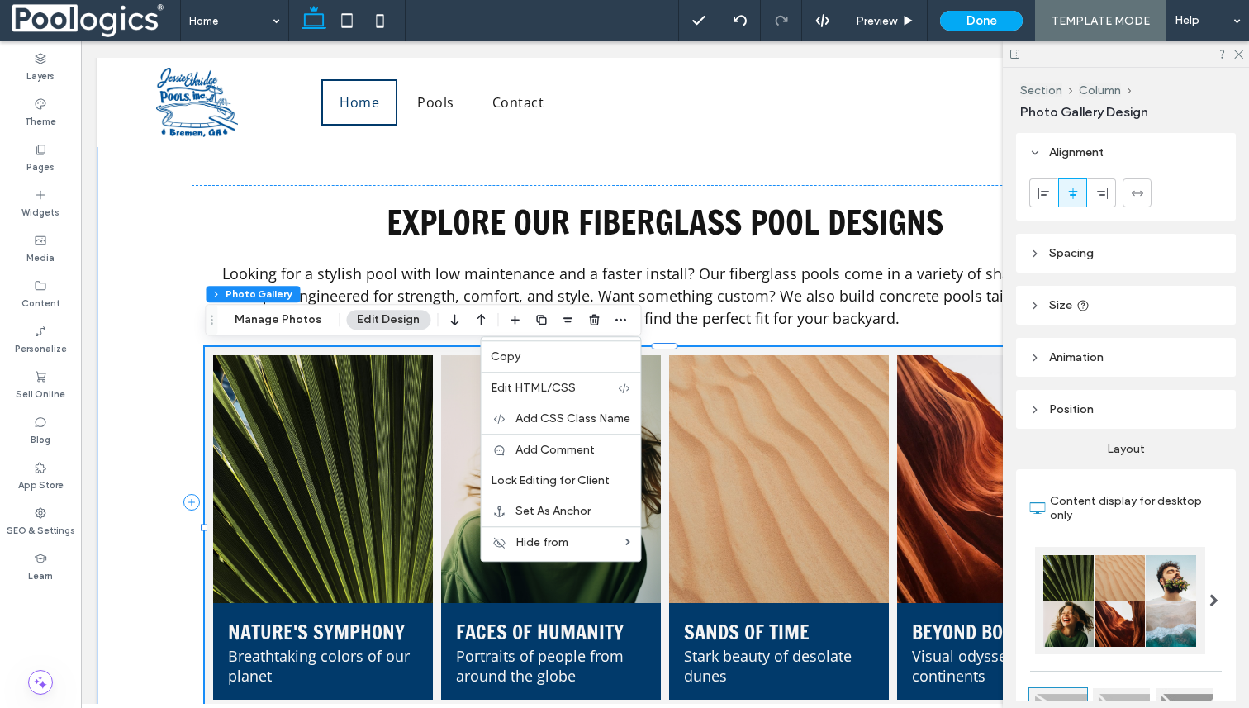
click at [762, 467] on link at bounding box center [779, 479] width 233 height 263
click at [739, 261] on div "Explore Our Fiberglass Pool Designs Looking for a stylish pool with low mainten…" at bounding box center [665, 502] width 946 height 635
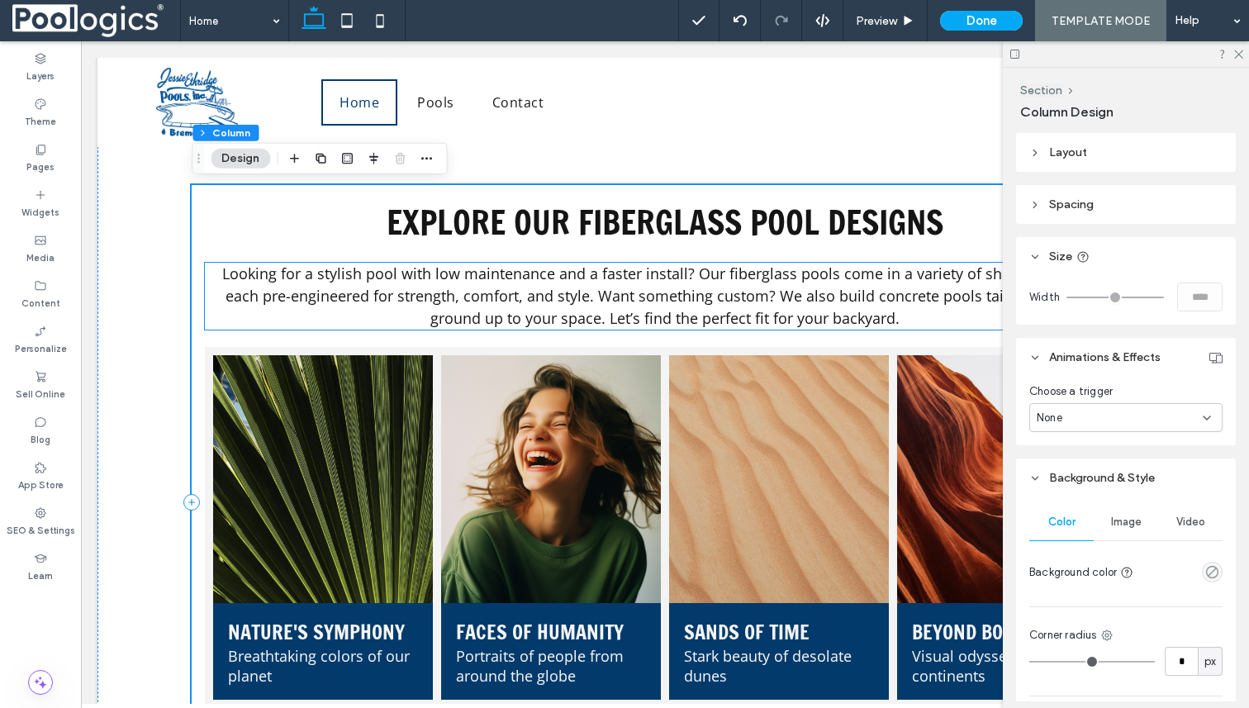
click at [739, 288] on span "Looking for a stylish pool with low maintenance and a faster install? Our fiber…" at bounding box center [665, 296] width 886 height 64
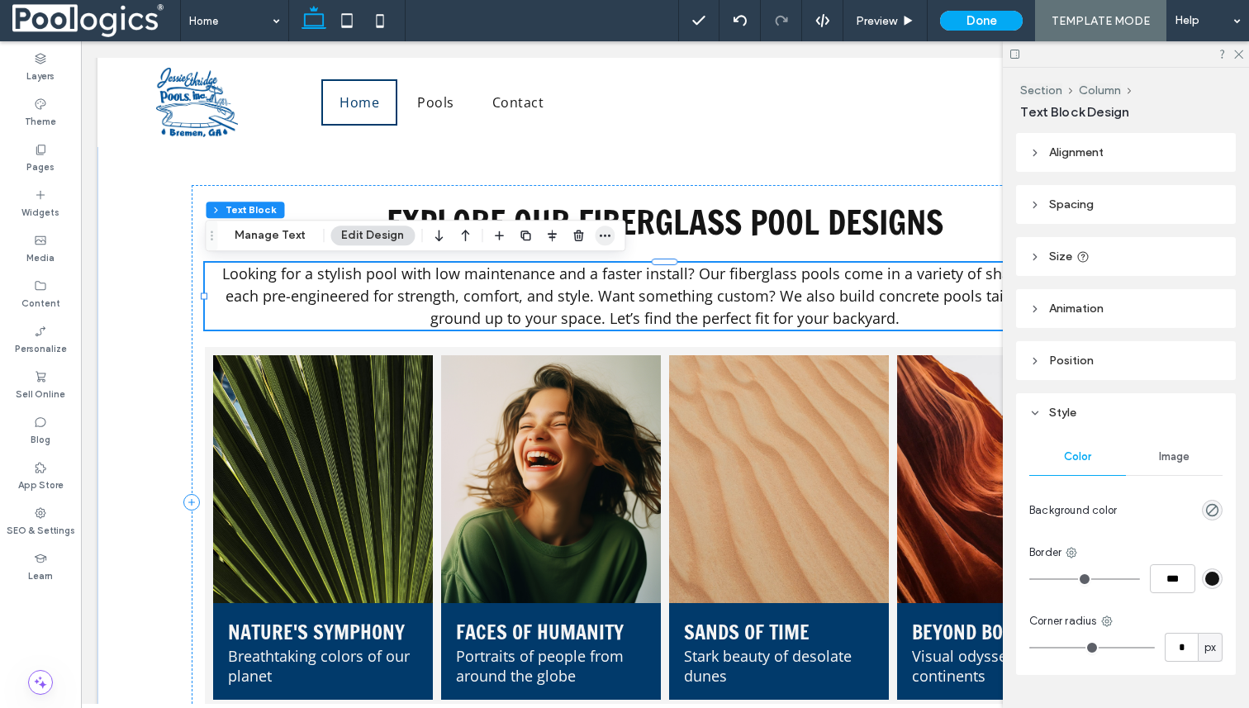
click at [607, 241] on icon "button" at bounding box center [604, 235] width 13 height 13
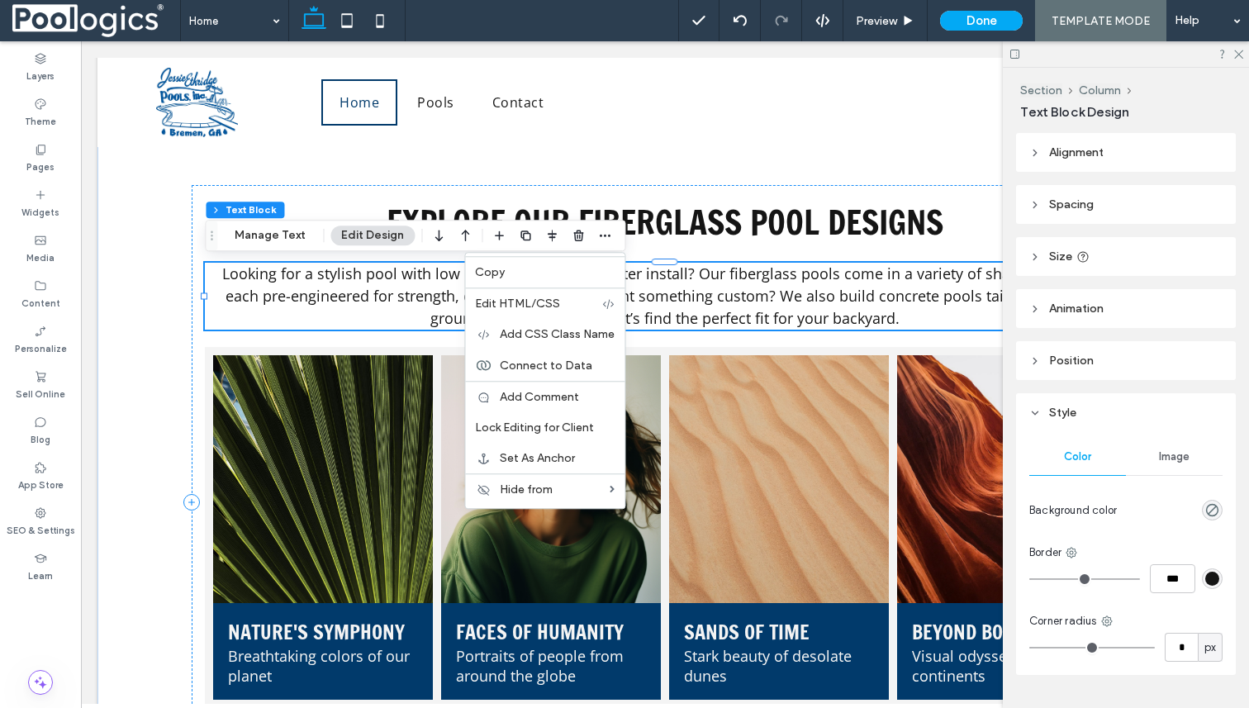
click at [672, 283] on span "Looking for a stylish pool with low maintenance and a faster install? Our fiber…" at bounding box center [665, 296] width 886 height 64
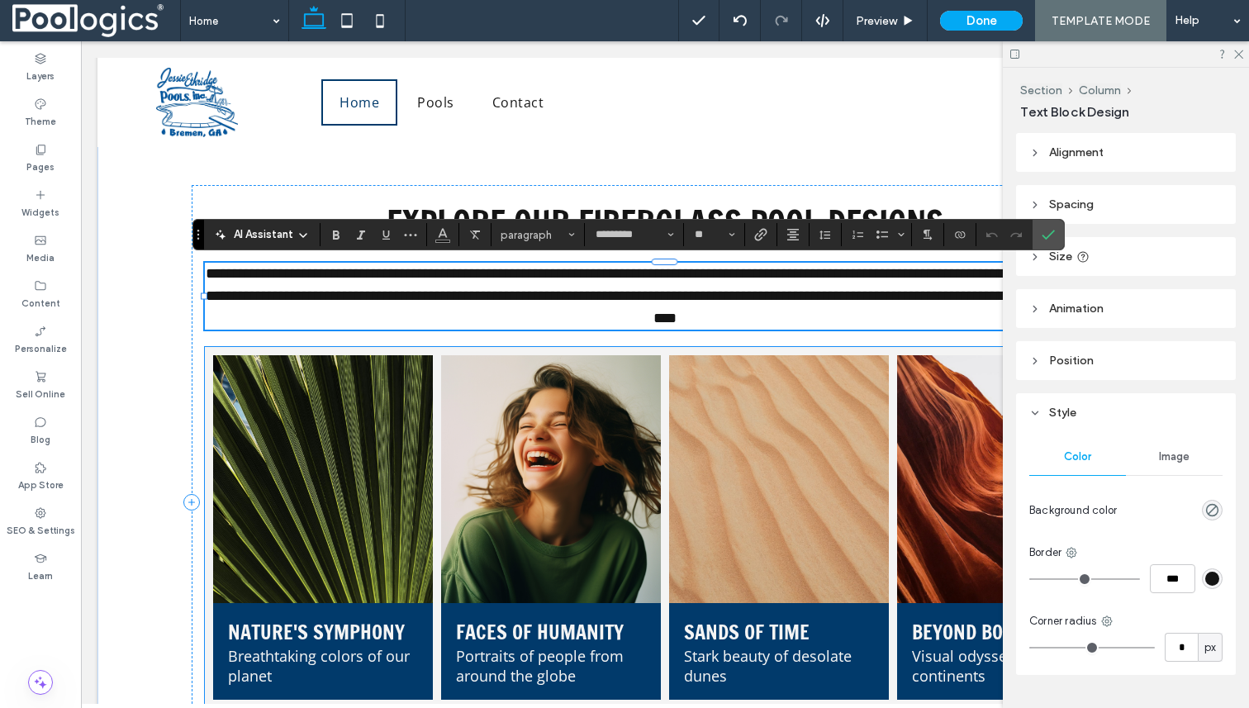
click at [737, 360] on link at bounding box center [779, 479] width 233 height 263
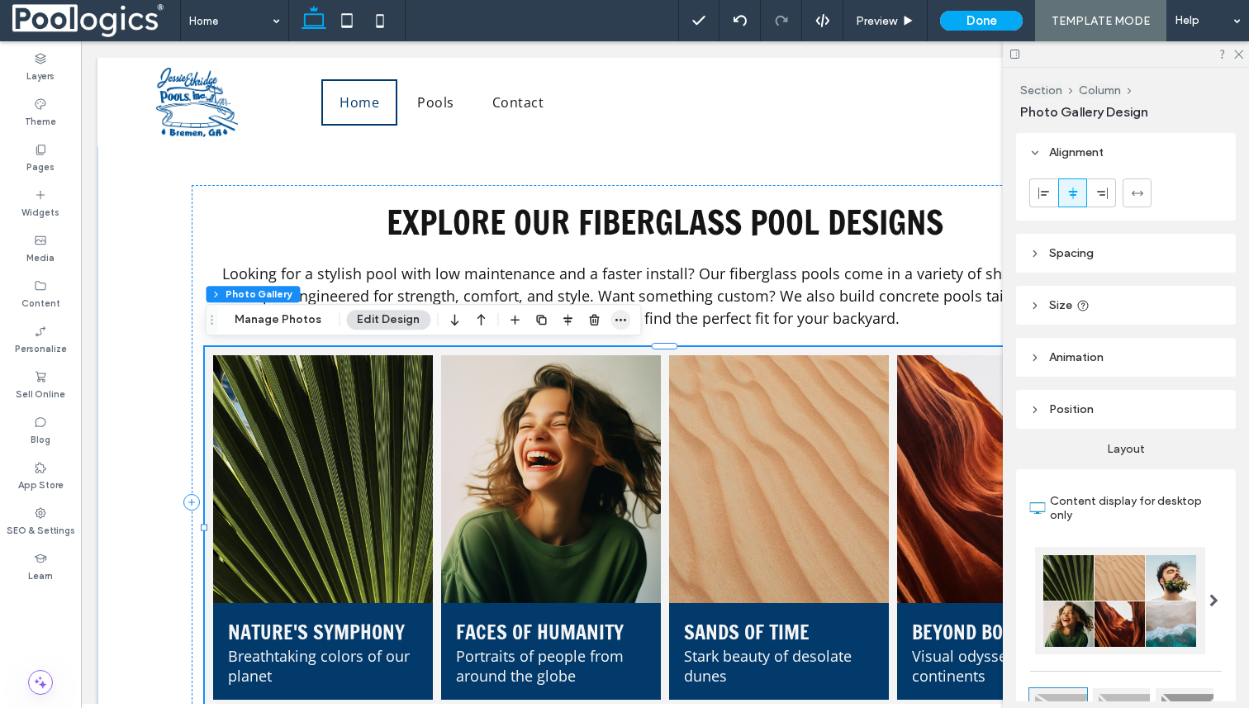
click at [618, 321] on icon "button" at bounding box center [620, 319] width 13 height 13
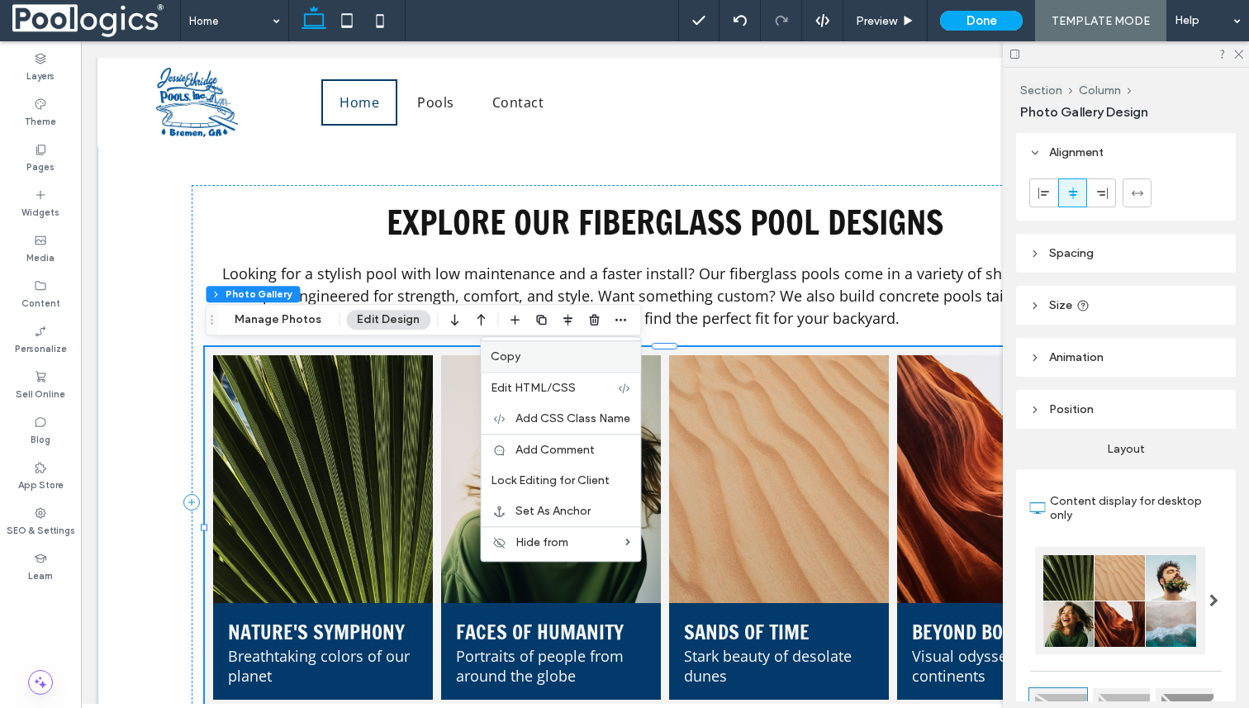
click at [533, 362] on label "Copy" at bounding box center [561, 356] width 140 height 14
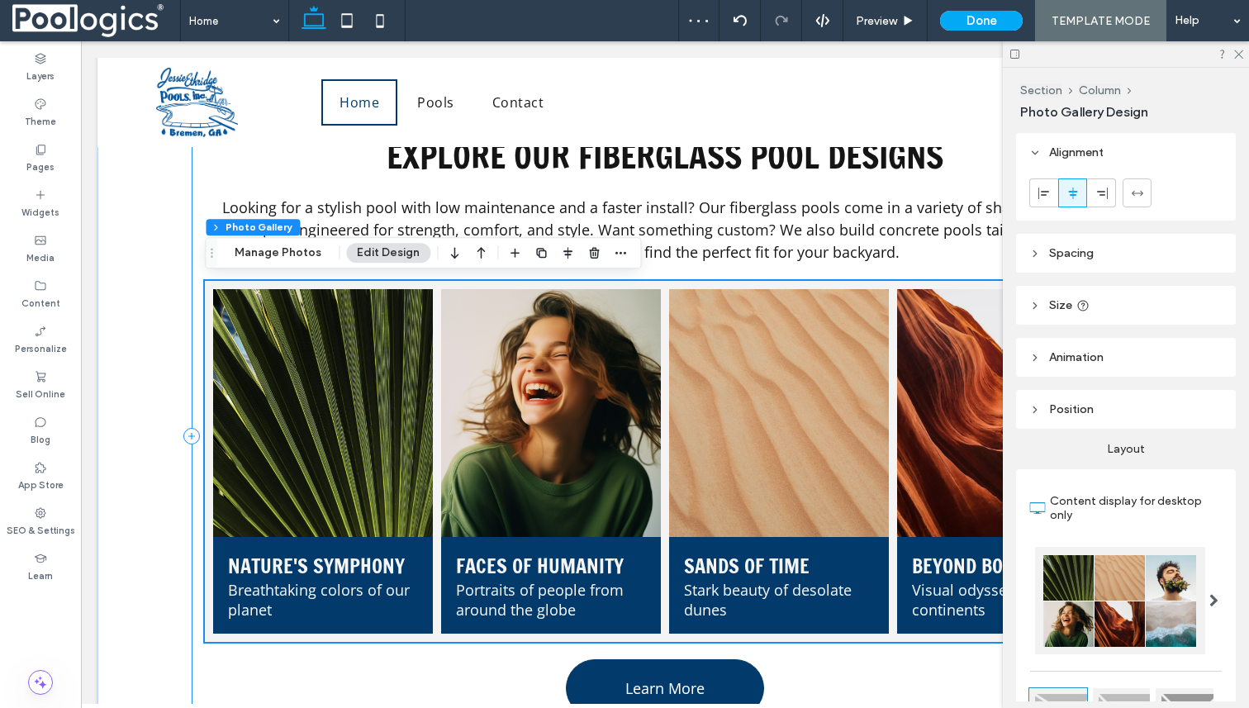
scroll to position [1054, 0]
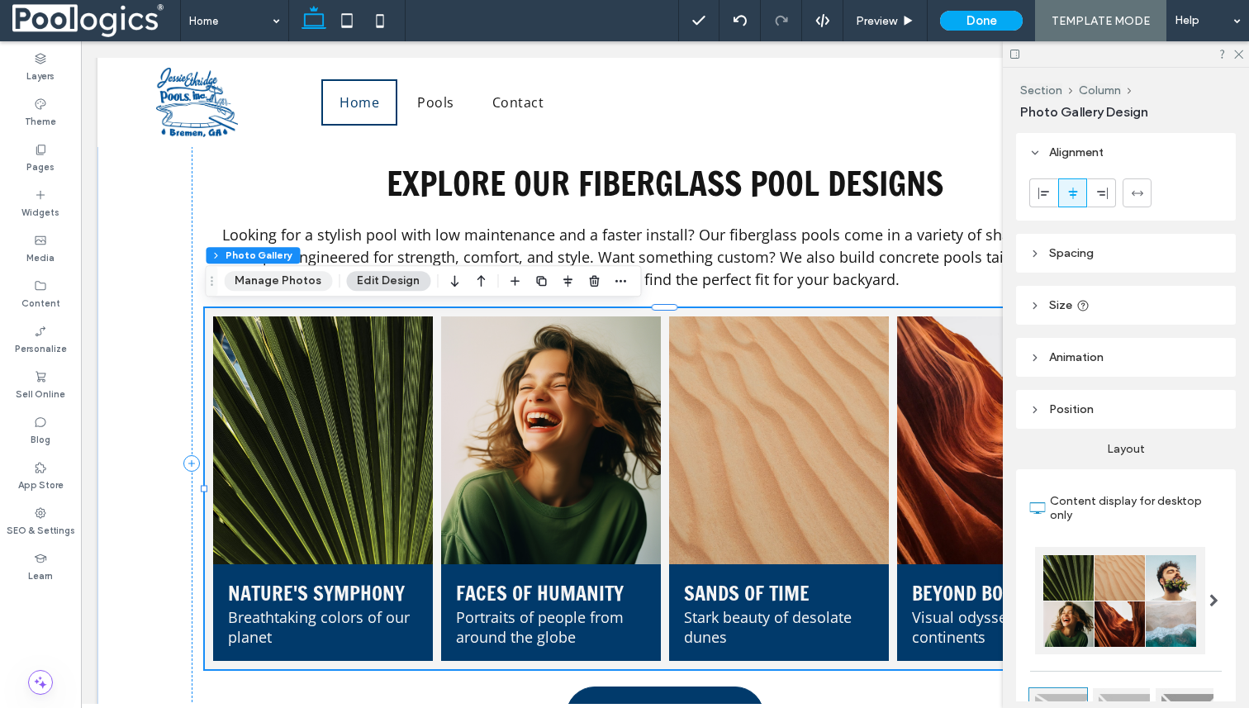
click at [251, 278] on button "Manage Photos" at bounding box center [278, 281] width 108 height 20
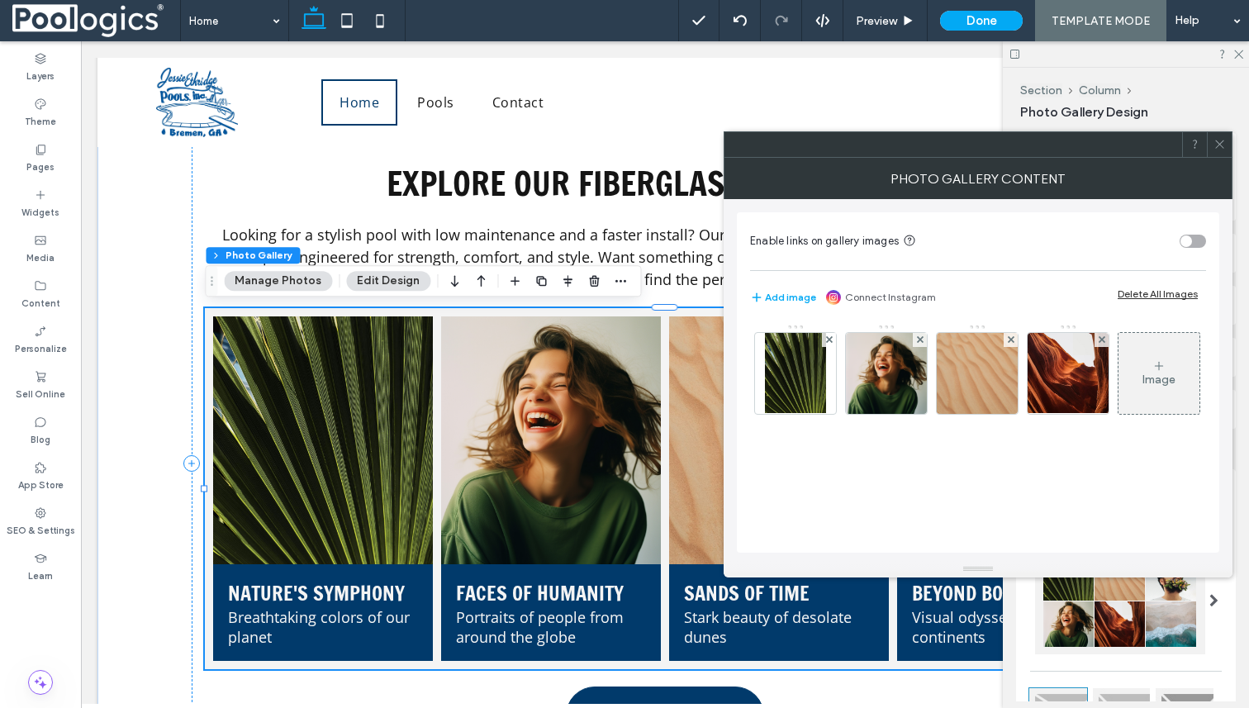
click at [1201, 237] on div "toggle" at bounding box center [1193, 241] width 26 height 13
click at [1196, 239] on div "toggle" at bounding box center [1193, 241] width 26 height 13
click at [1096, 336] on div at bounding box center [1102, 340] width 14 height 14
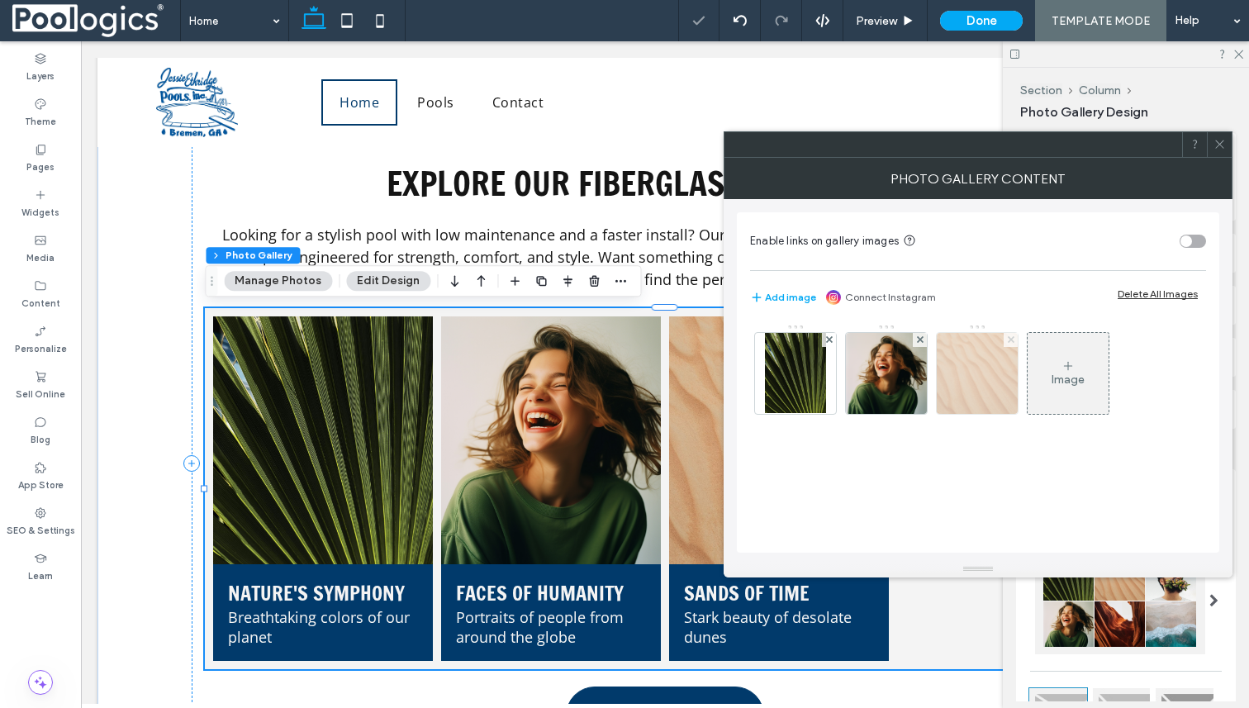
click at [1010, 340] on use at bounding box center [1010, 339] width 7 height 7
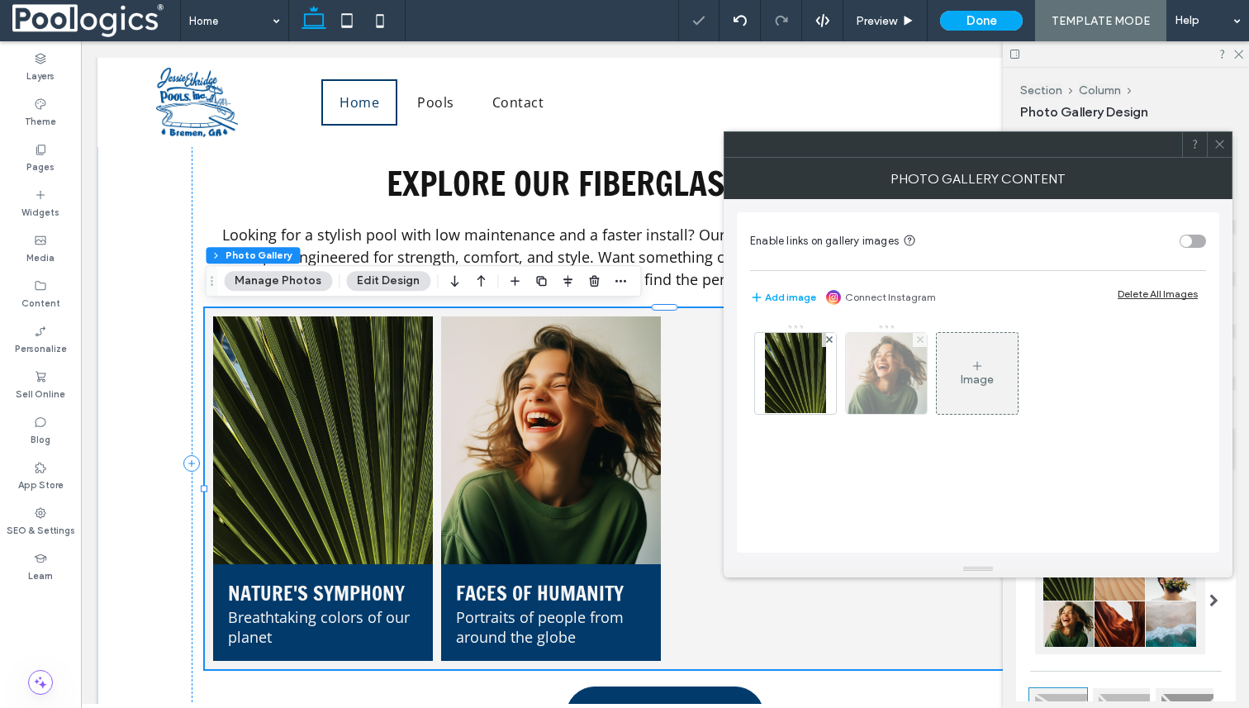
click at [920, 343] on span at bounding box center [920, 340] width 7 height 14
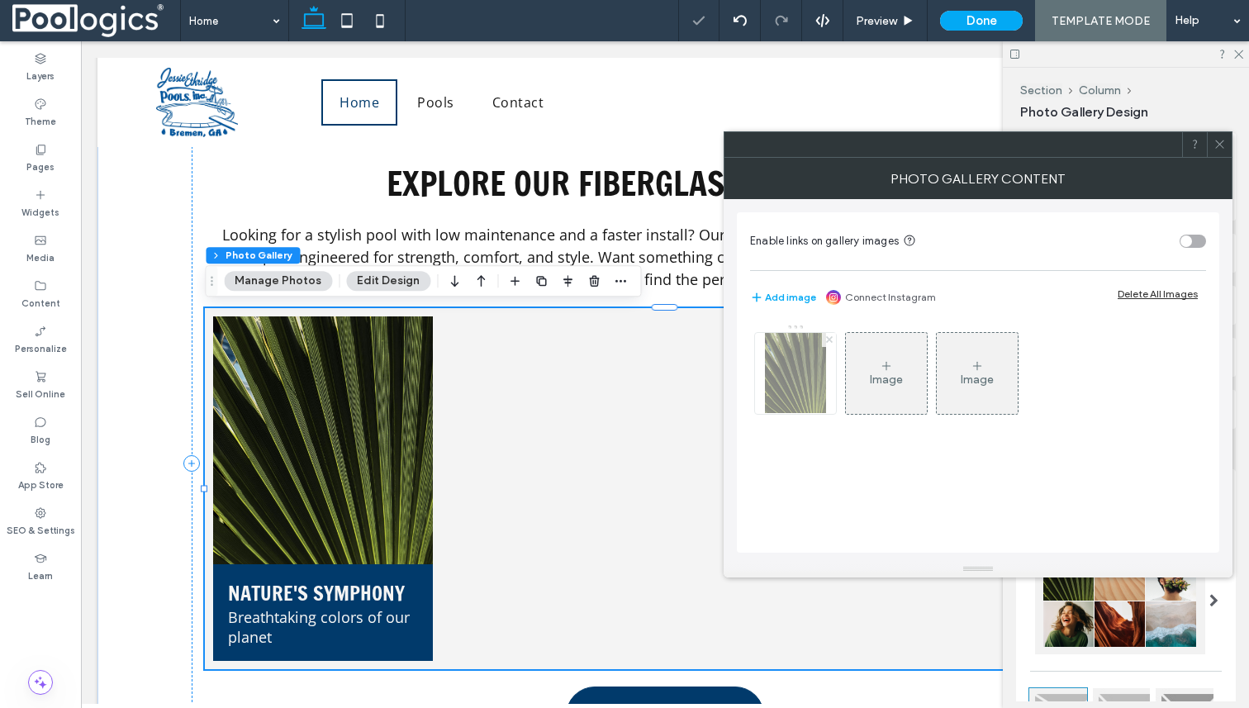
click at [826, 337] on use at bounding box center [828, 339] width 7 height 7
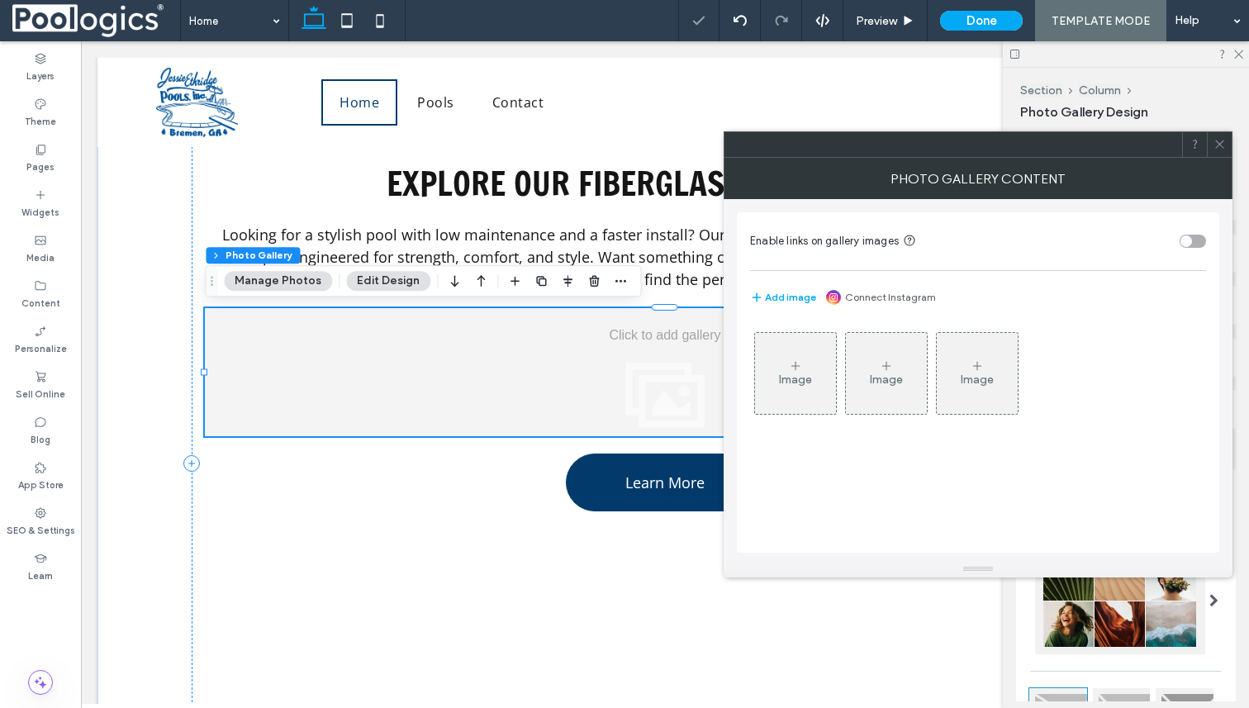
click at [1223, 139] on icon at bounding box center [1220, 144] width 12 height 12
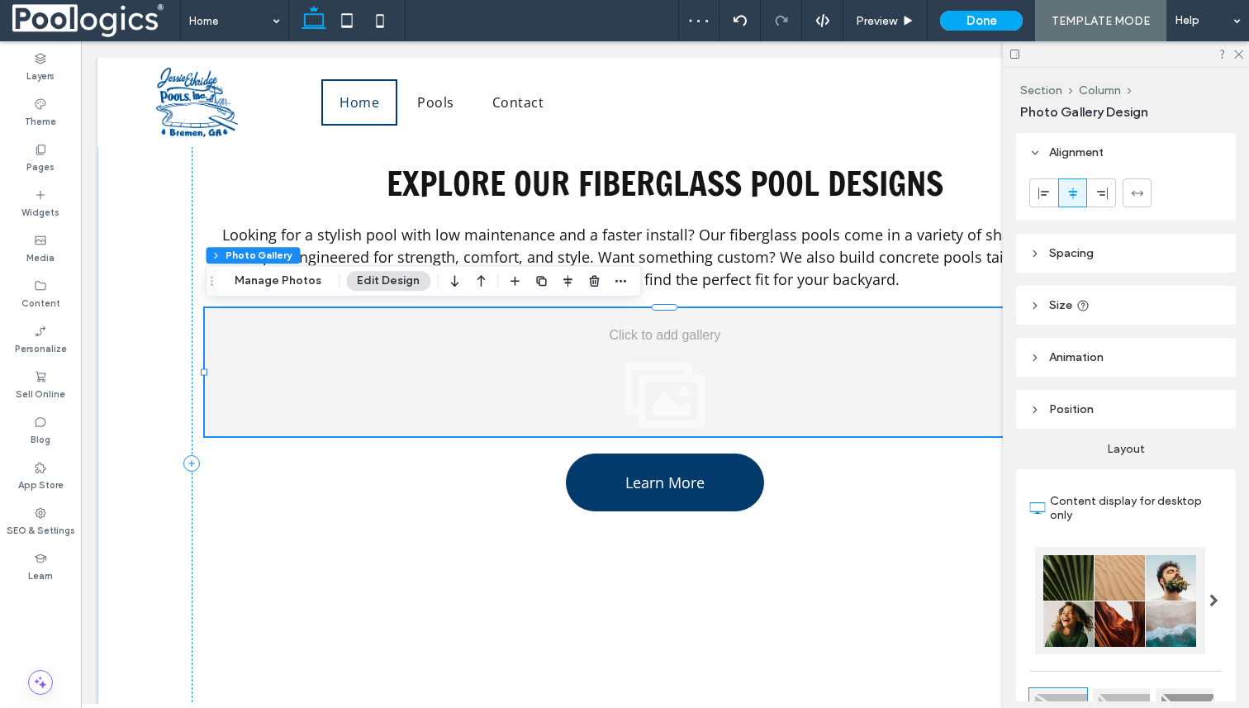
click at [645, 371] on div at bounding box center [665, 372] width 920 height 128
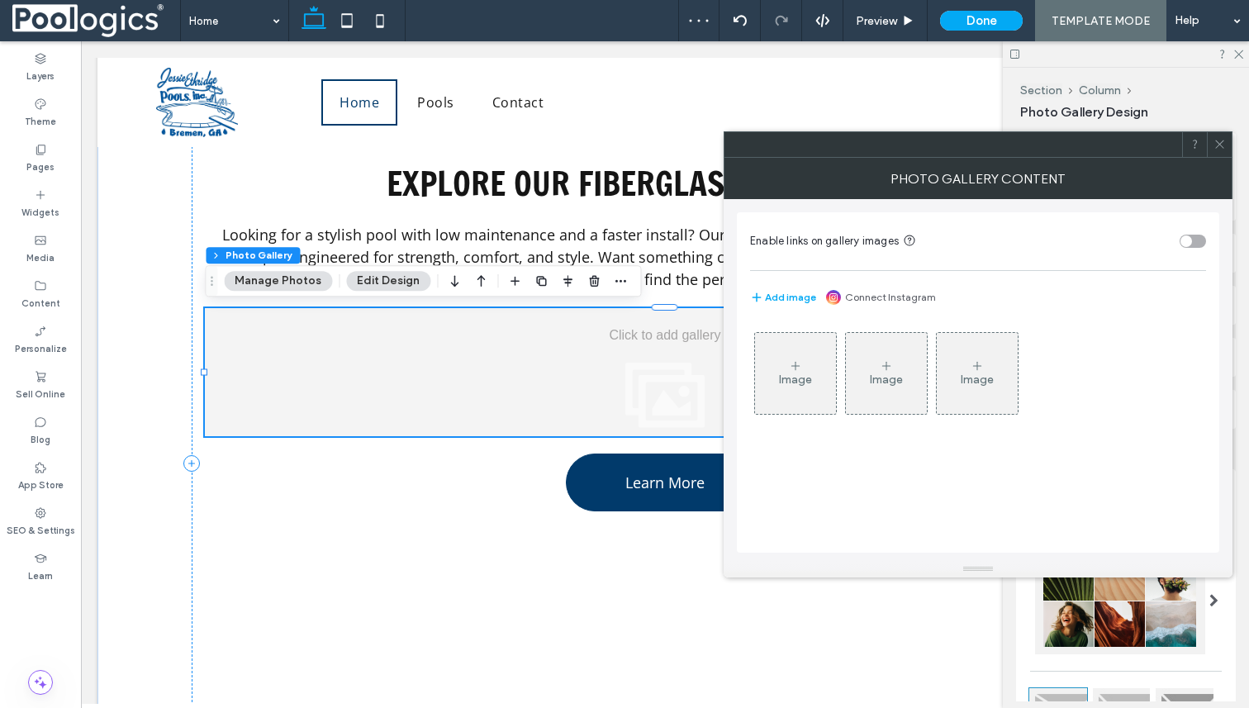
click at [645, 371] on div at bounding box center [665, 372] width 920 height 128
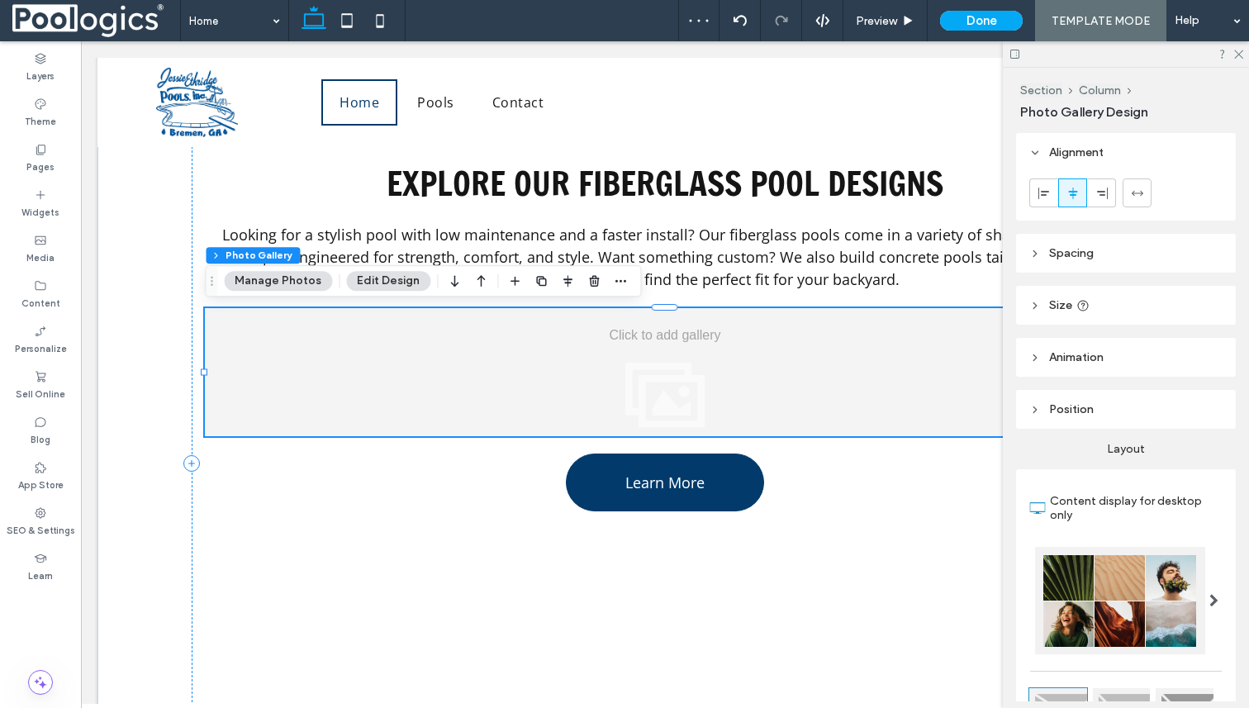
click at [645, 371] on div at bounding box center [665, 372] width 920 height 128
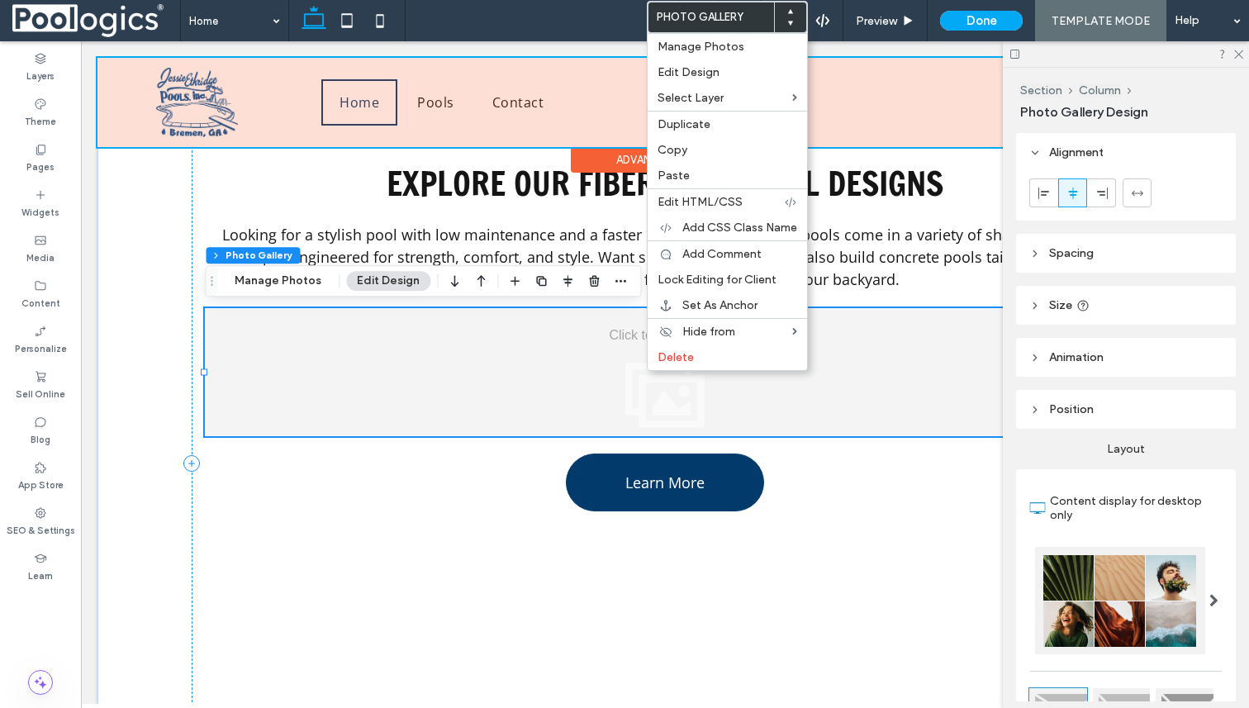
drag, startPoint x: 840, startPoint y: 127, endPoint x: 858, endPoint y: 157, distance: 34.4
click at [840, 127] on div at bounding box center [664, 102] width 1135 height 89
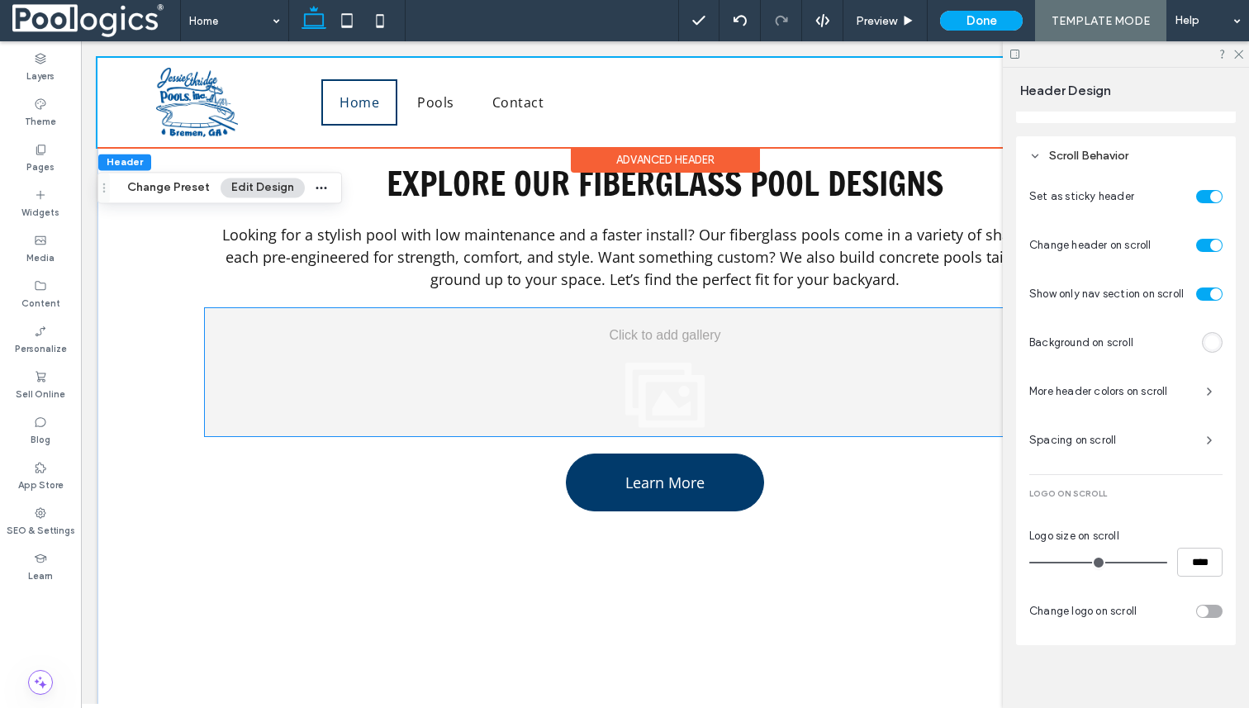
scroll to position [741, 0]
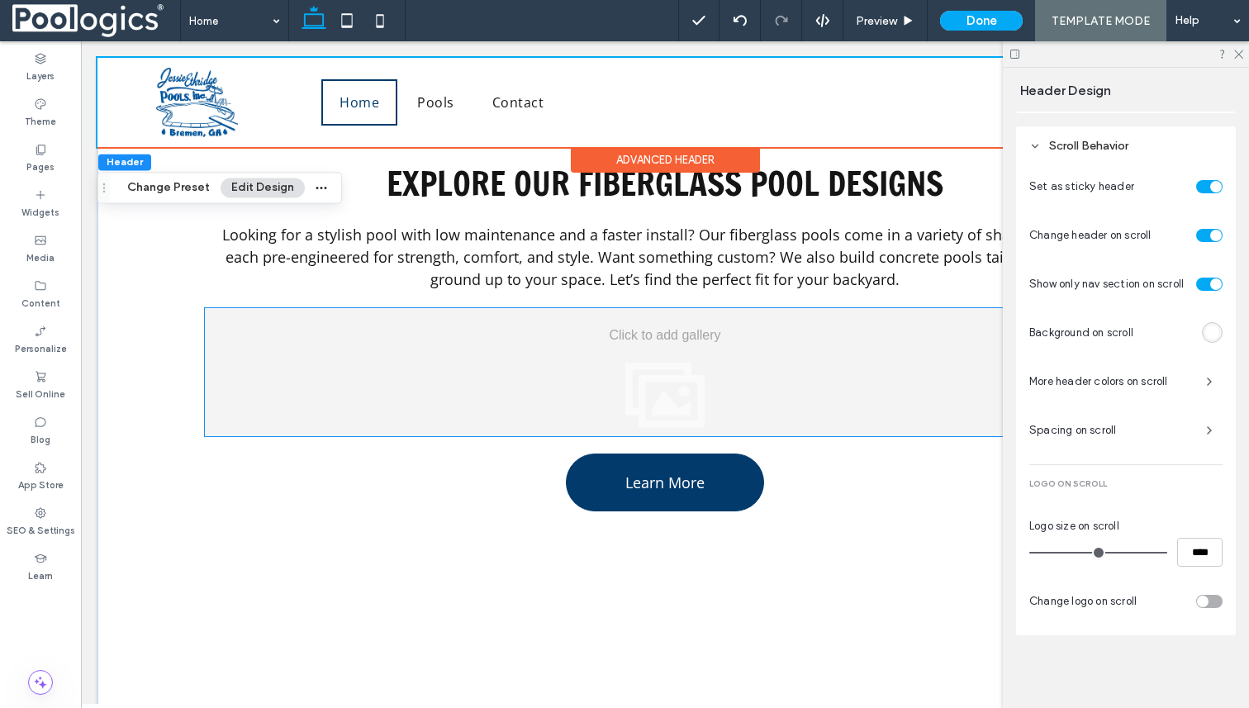
click at [650, 345] on div at bounding box center [665, 372] width 920 height 128
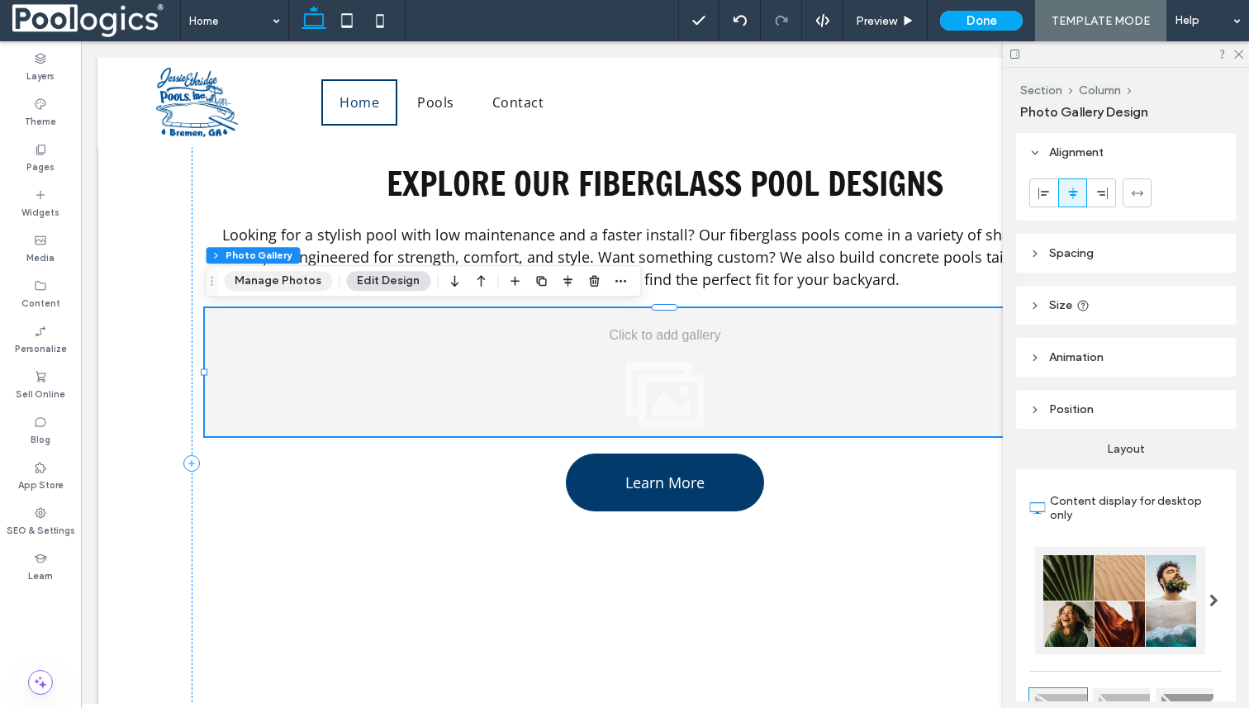
click at [285, 277] on button "Manage Photos" at bounding box center [278, 281] width 108 height 20
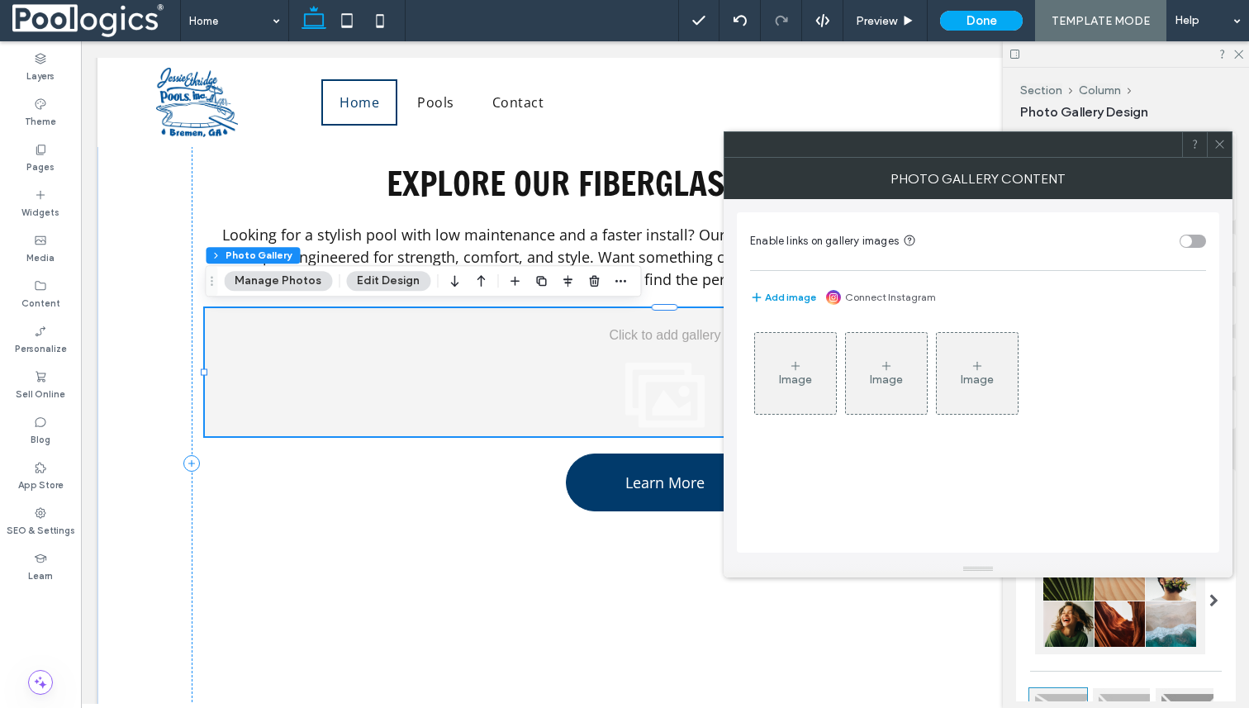
click at [775, 298] on button "Add image" at bounding box center [783, 298] width 66 height 20
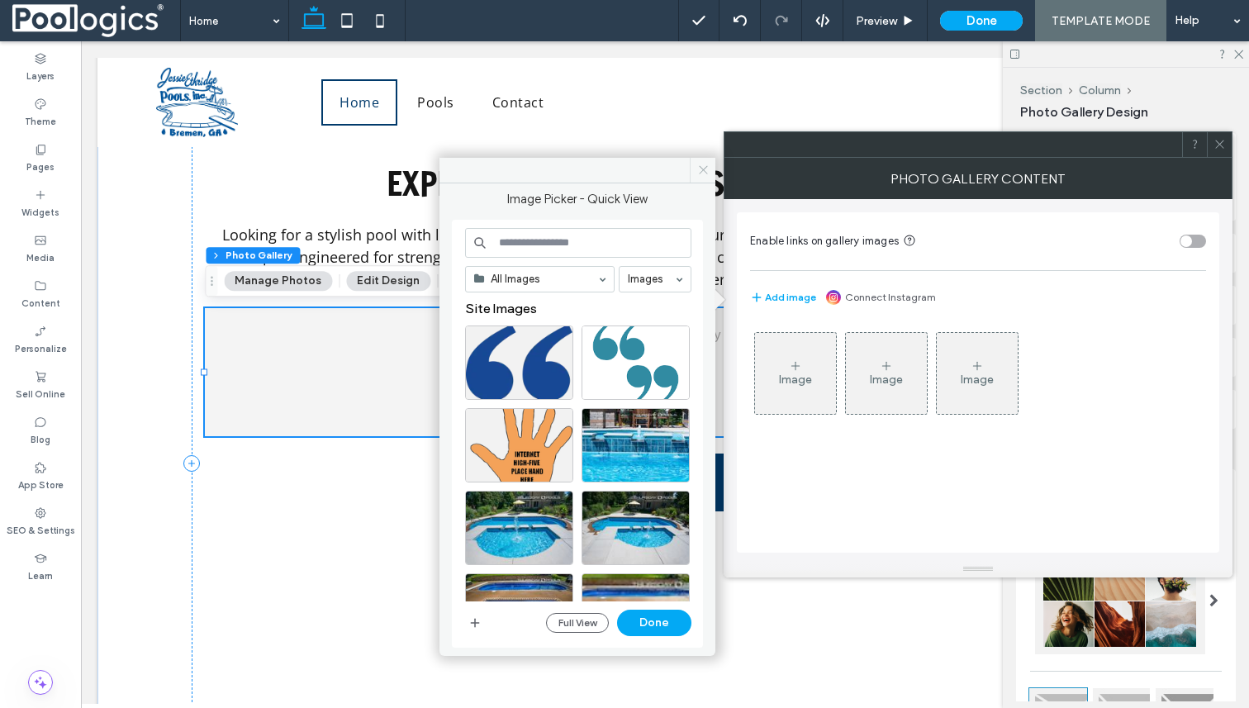
click at [693, 169] on span at bounding box center [703, 170] width 26 height 25
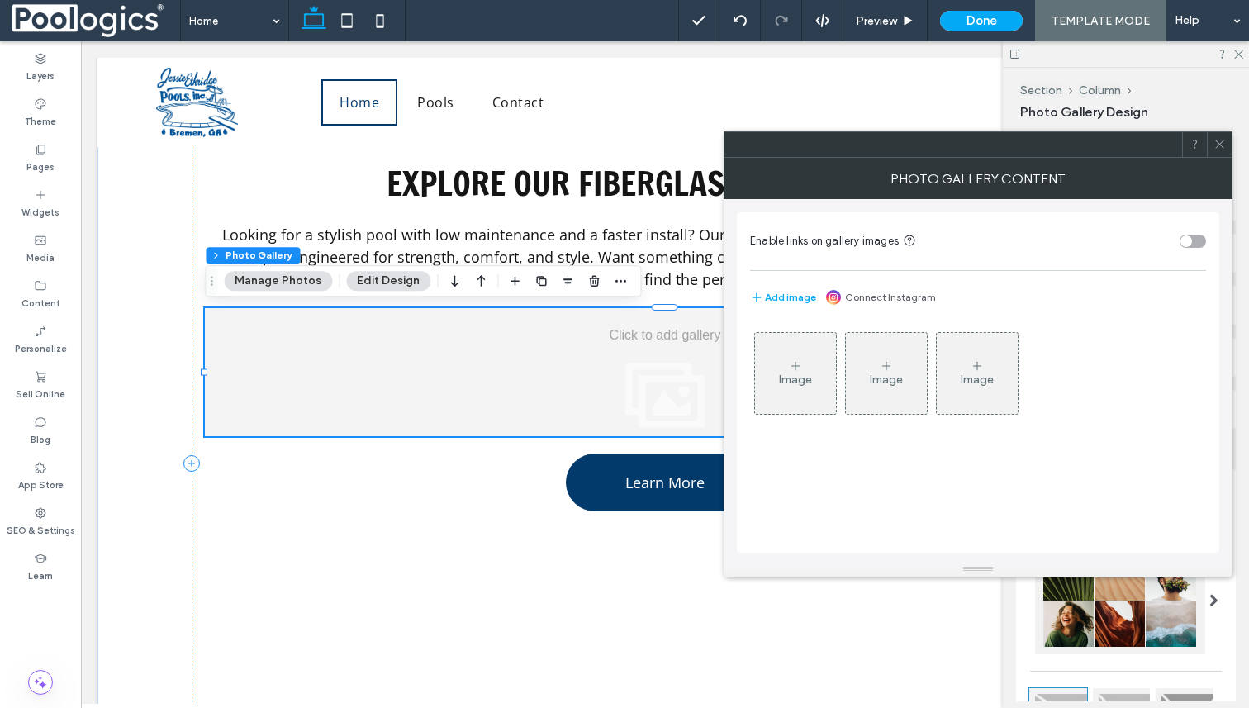
click at [1223, 145] on icon at bounding box center [1220, 144] width 12 height 12
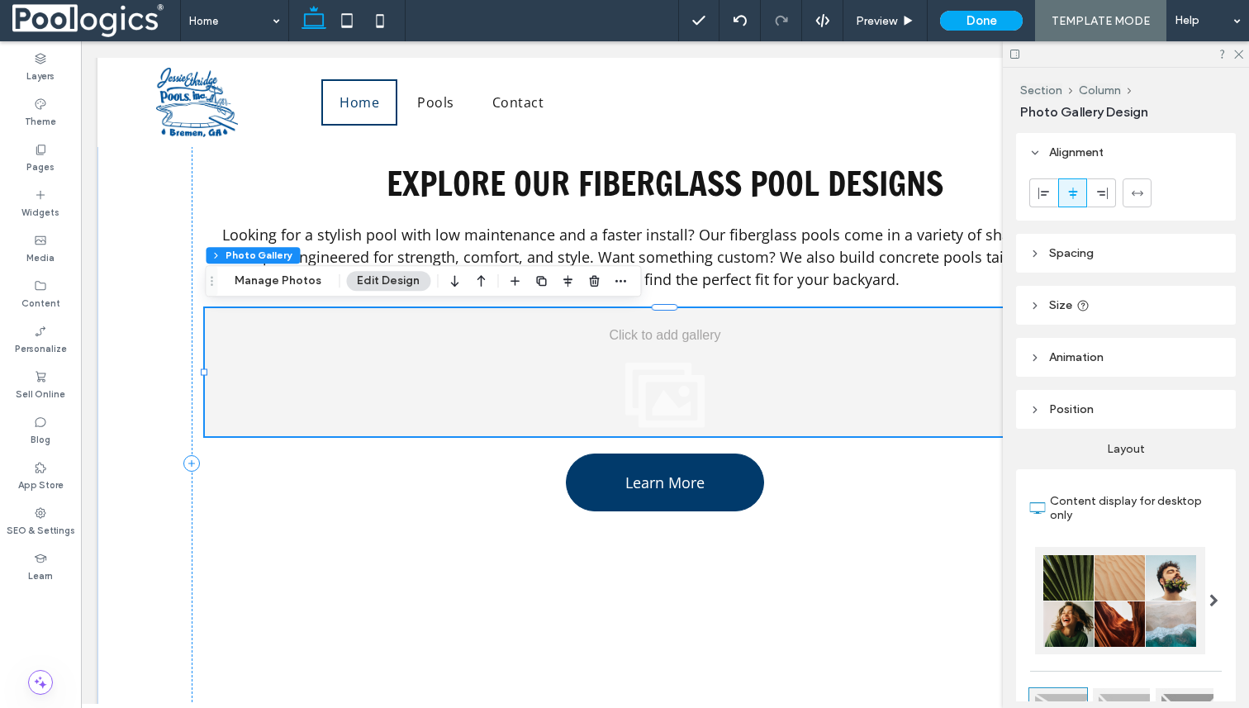
click at [726, 358] on div at bounding box center [665, 372] width 920 height 128
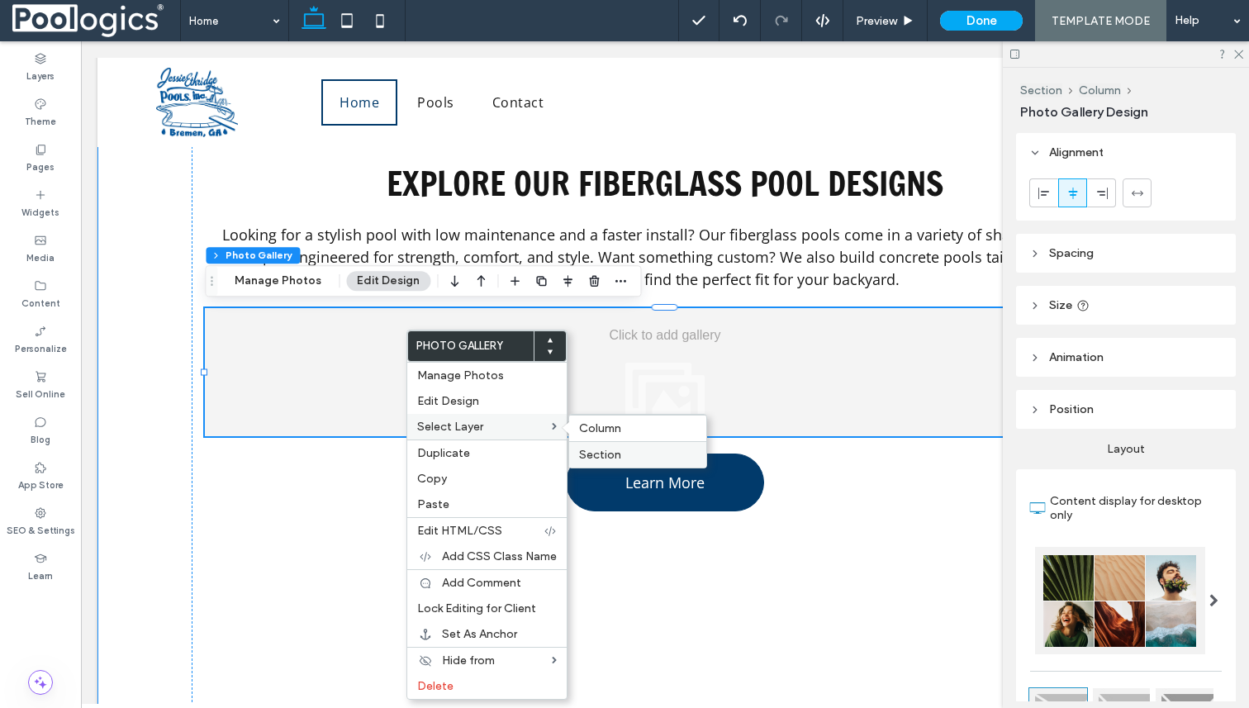
click at [642, 449] on label "Section" at bounding box center [637, 455] width 117 height 14
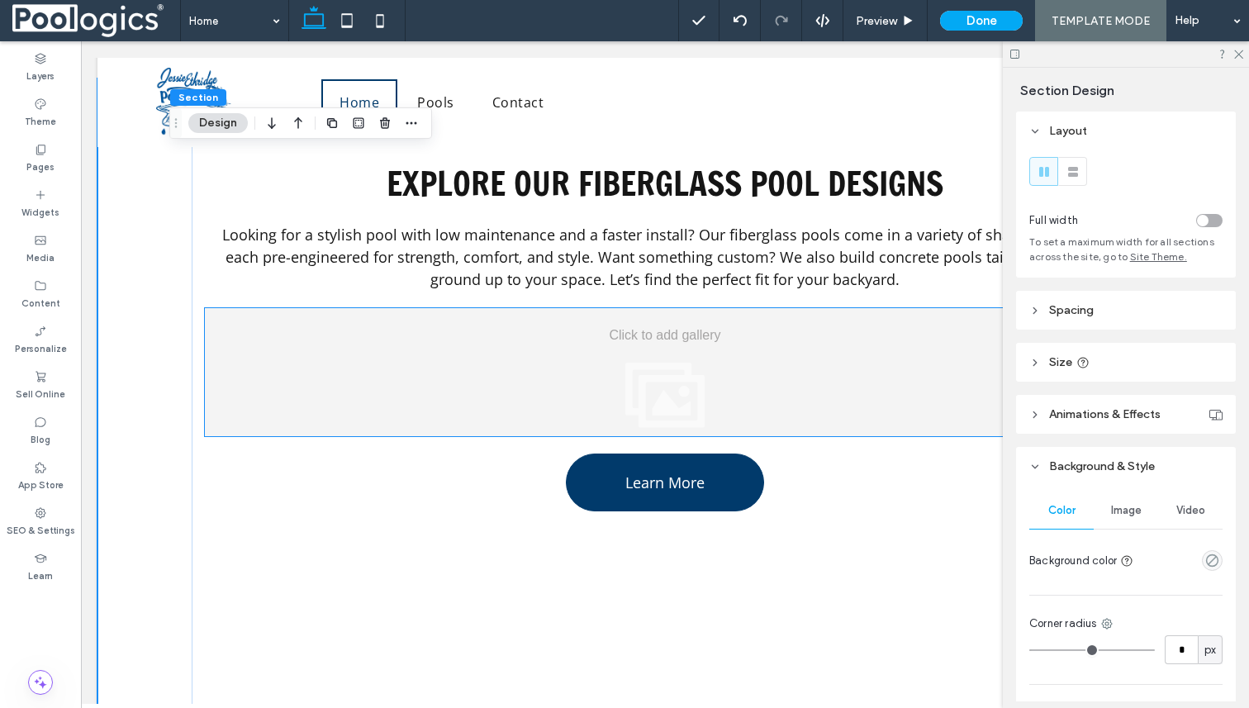
click at [642, 386] on div at bounding box center [665, 372] width 920 height 128
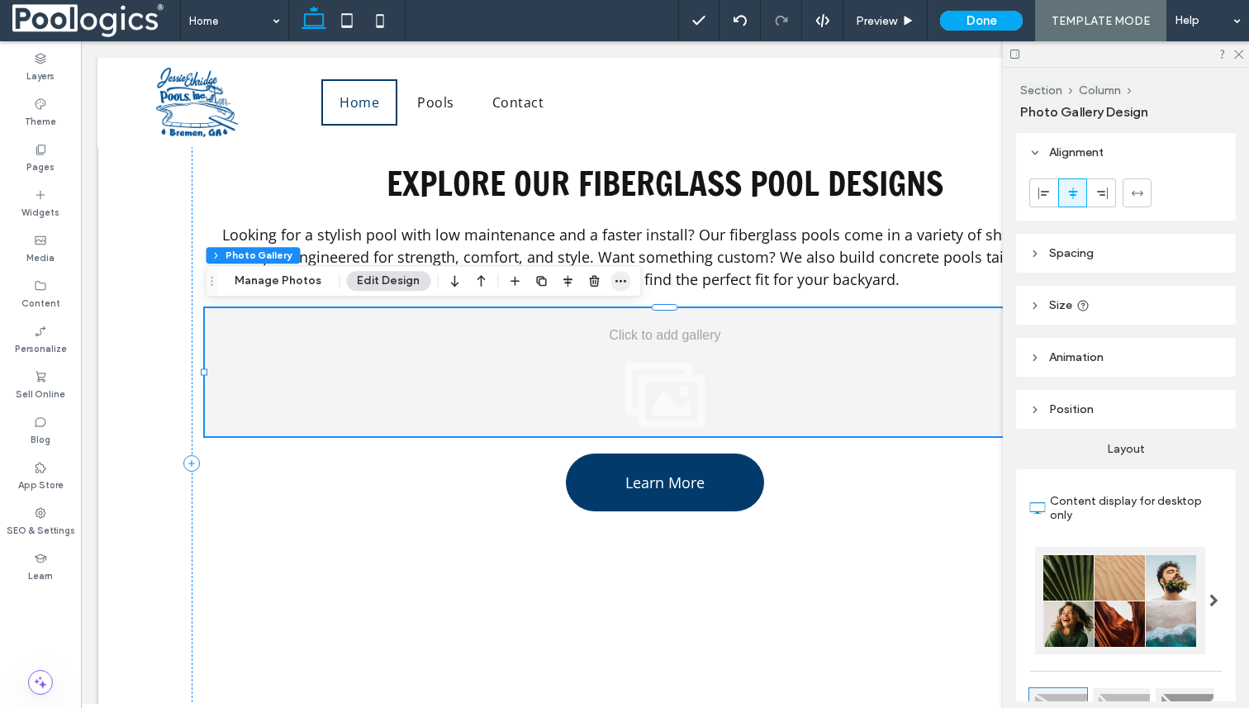
click at [619, 283] on icon "button" at bounding box center [620, 280] width 13 height 13
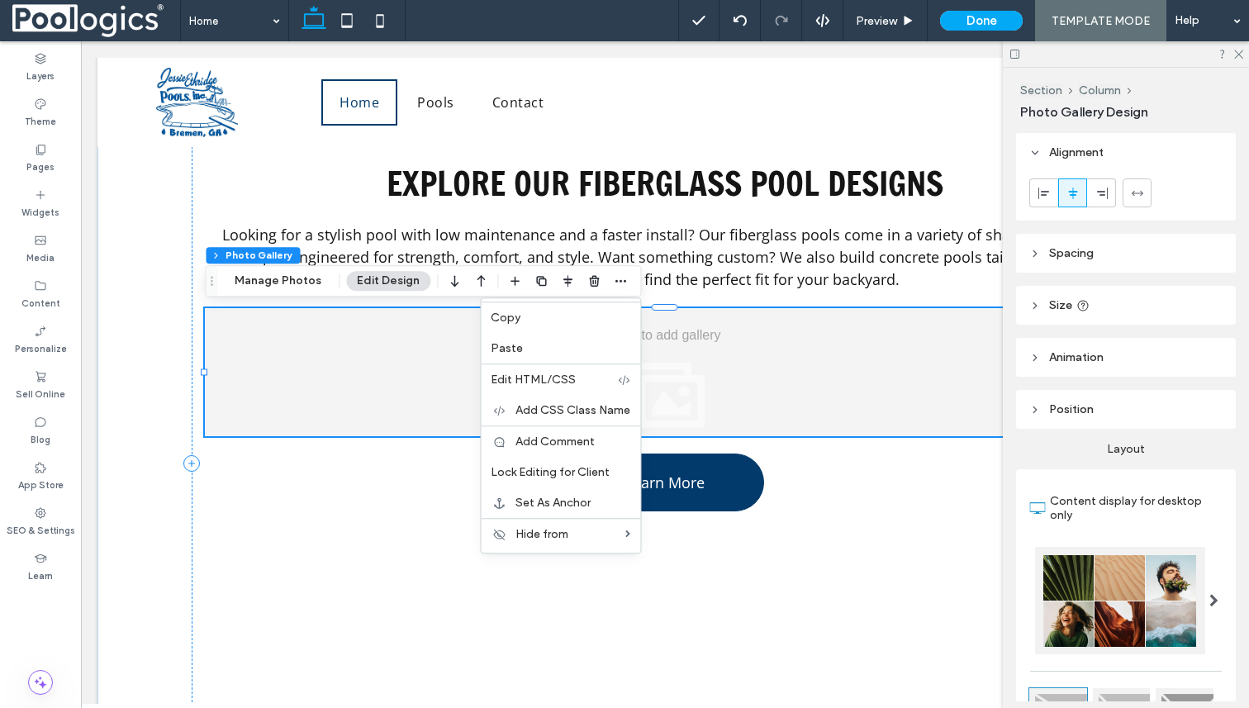
click at [404, 408] on div at bounding box center [665, 372] width 920 height 128
click at [30, 198] on div "Widgets" at bounding box center [40, 203] width 81 height 45
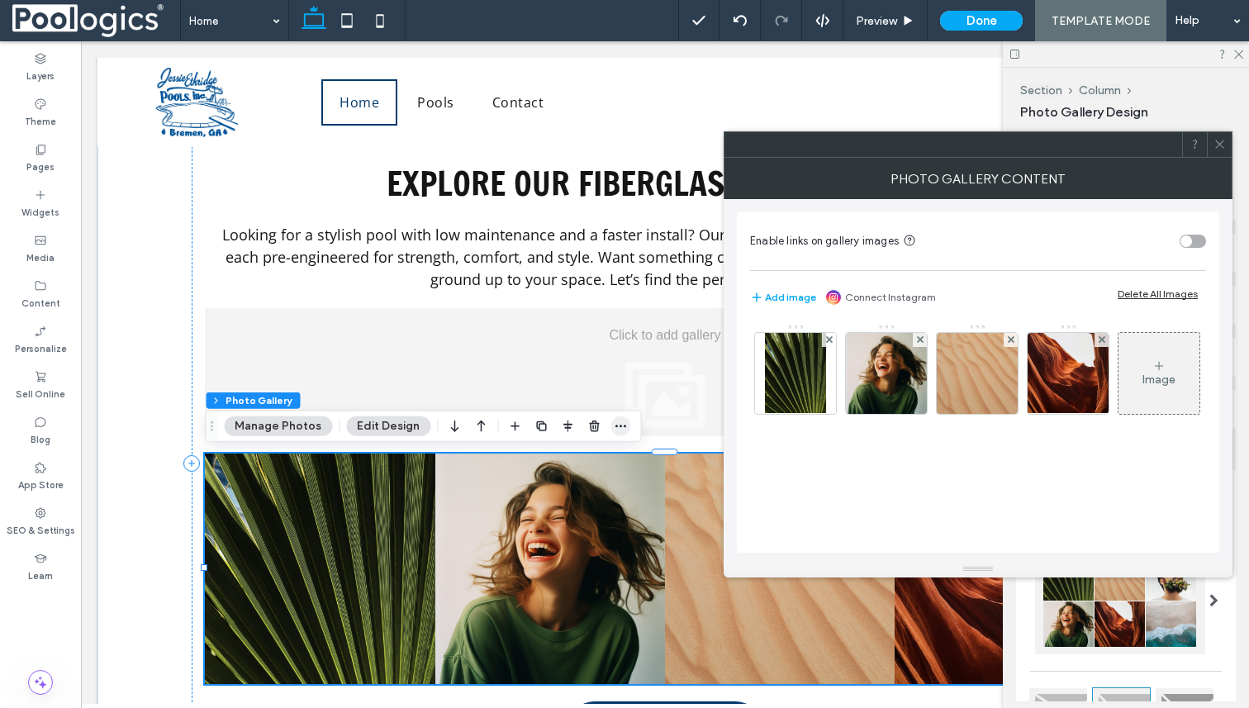
click at [621, 428] on icon "button" at bounding box center [620, 426] width 13 height 13
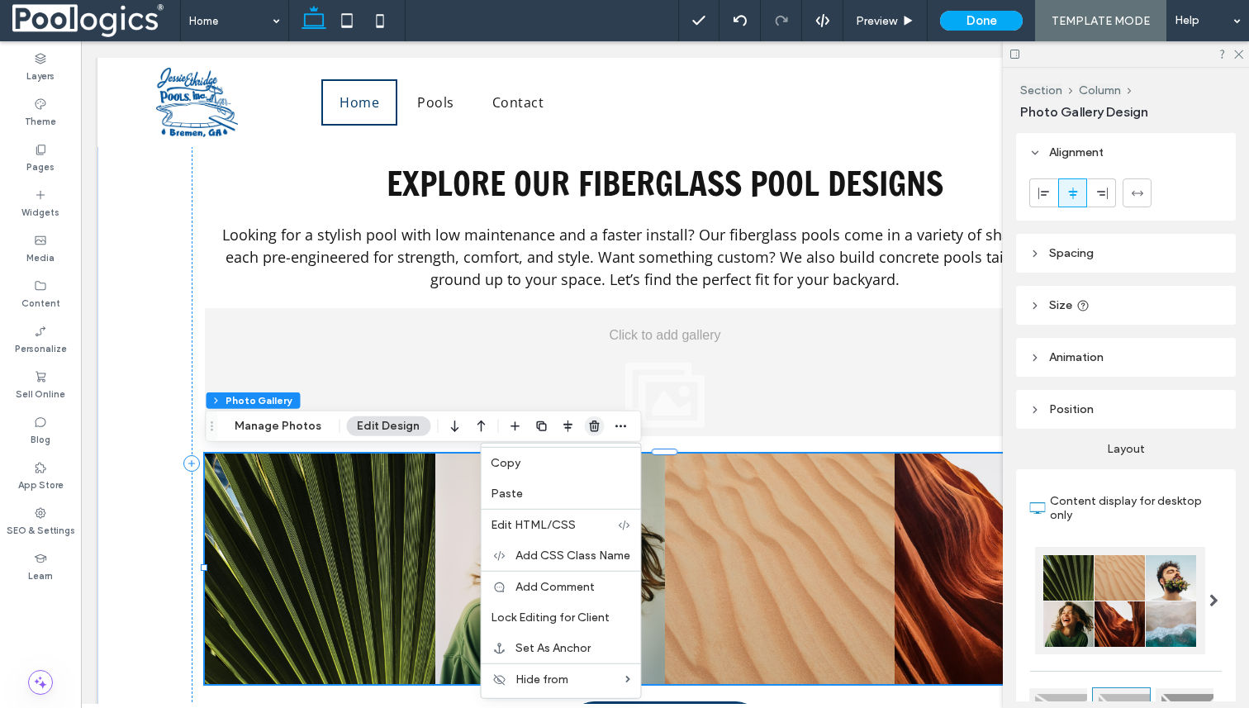
click at [587, 421] on icon "button" at bounding box center [593, 426] width 13 height 13
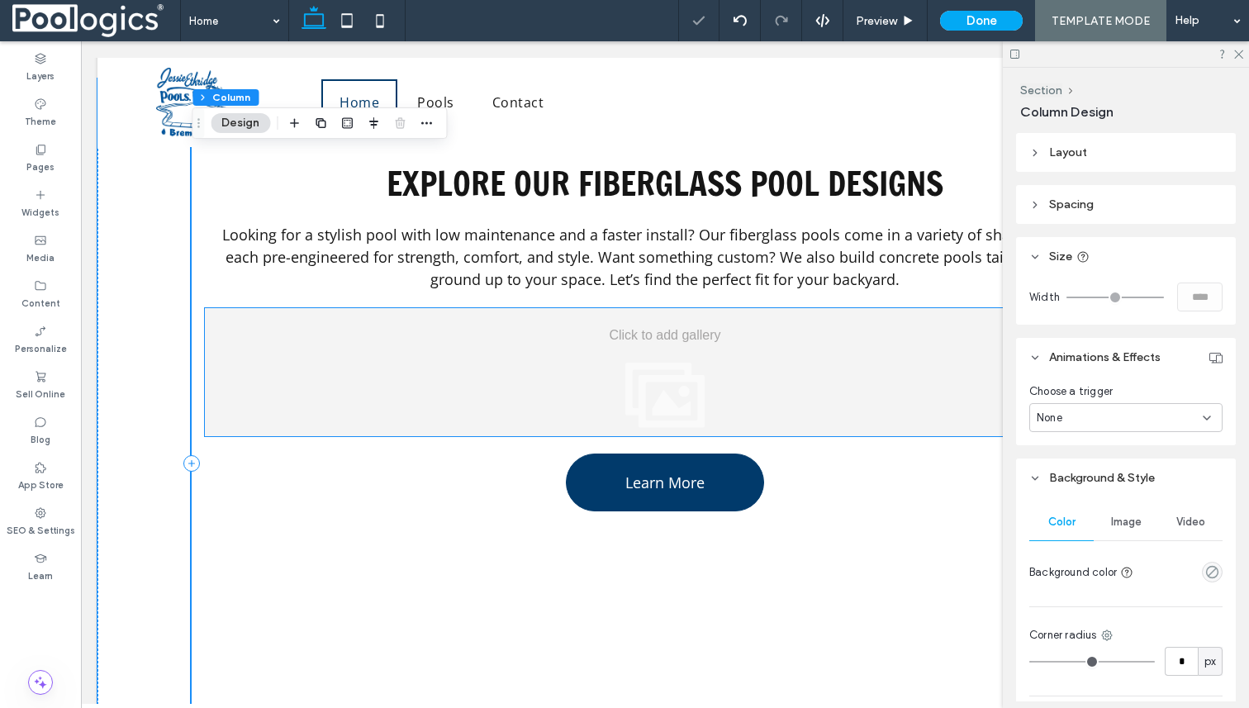
click at [634, 363] on div at bounding box center [665, 372] width 920 height 128
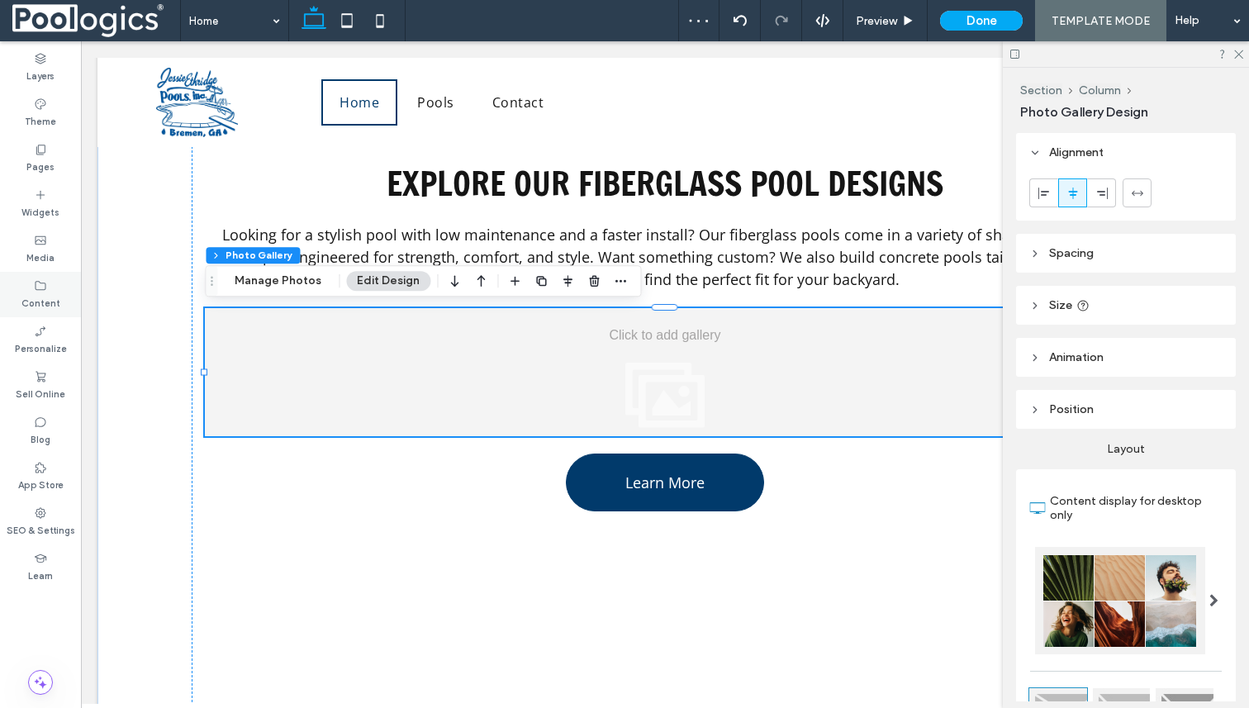
click at [26, 295] on label "Content" at bounding box center [40, 301] width 39 height 18
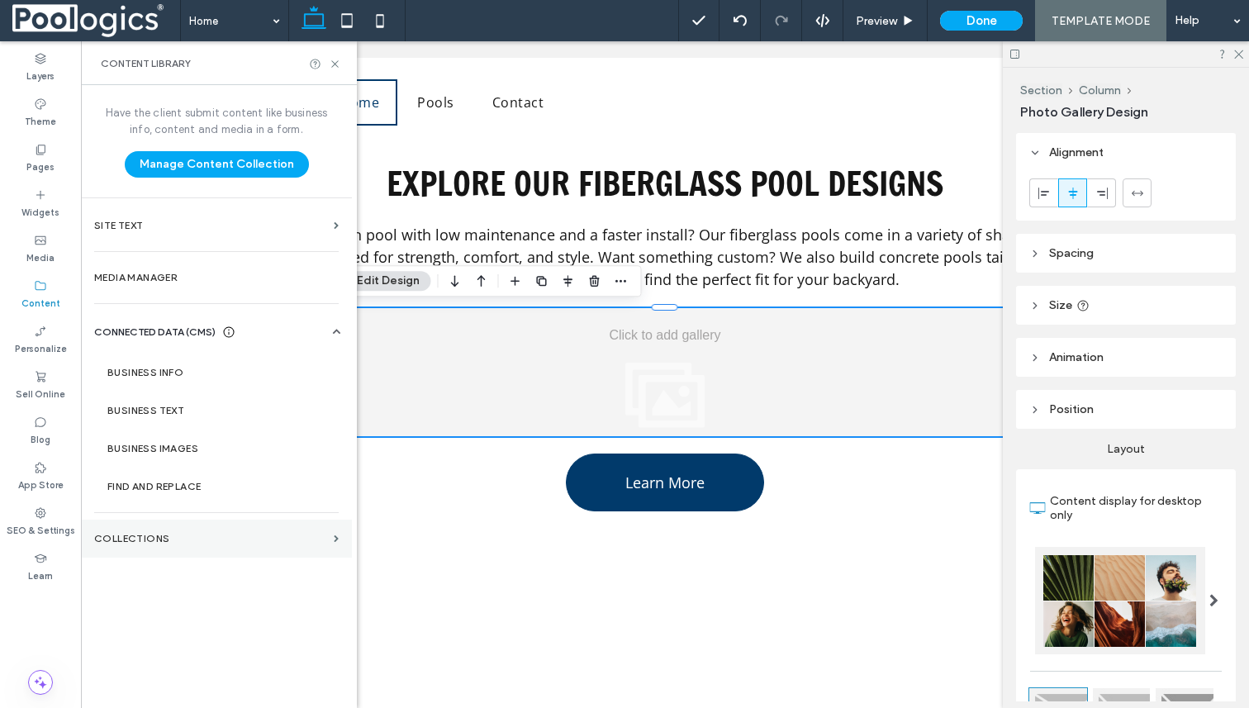
click at [159, 540] on label "Collections" at bounding box center [210, 539] width 233 height 12
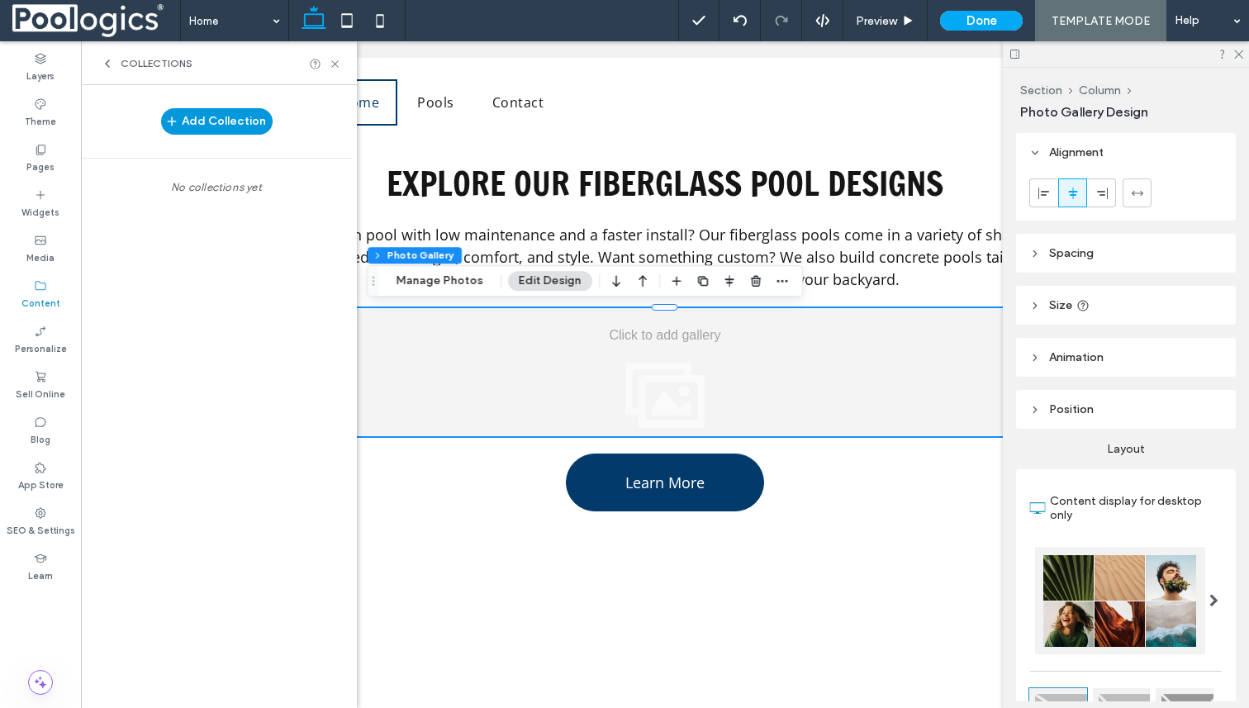
click at [213, 124] on button "Add Collection" at bounding box center [217, 121] width 112 height 26
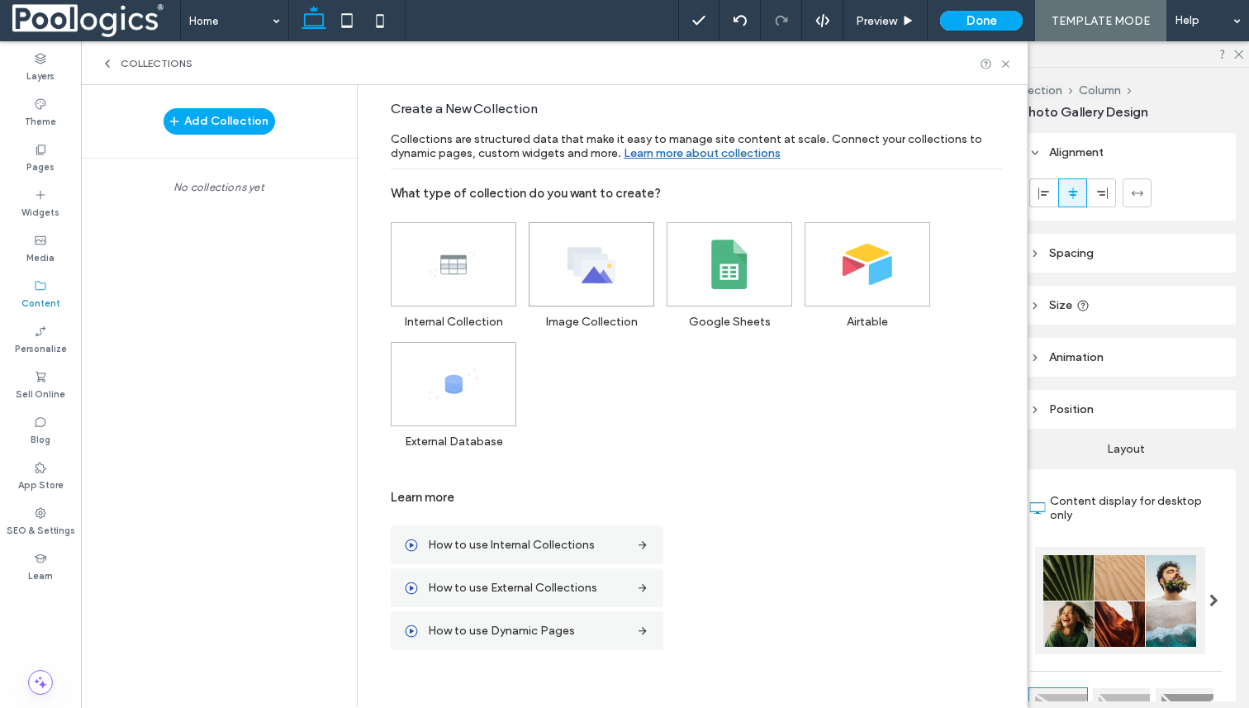
click at [591, 292] on span at bounding box center [592, 264] width 124 height 83
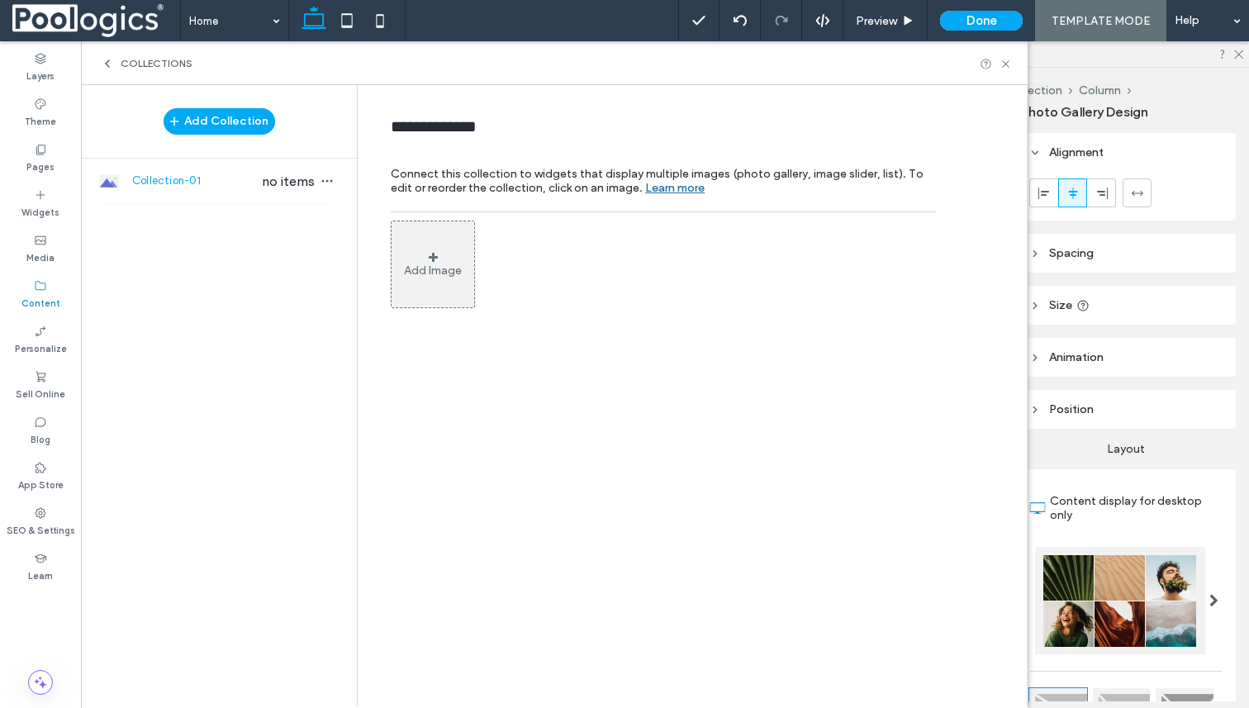
click at [444, 249] on div "Add Image" at bounding box center [433, 265] width 84 height 88
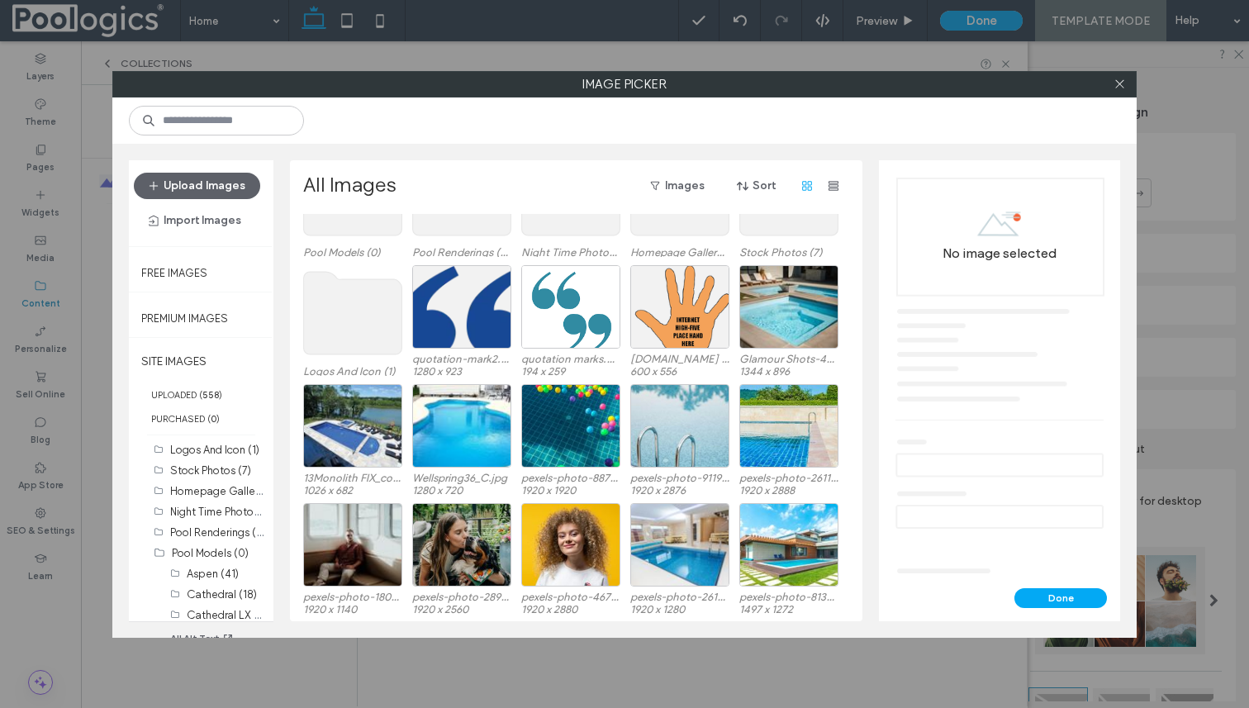
scroll to position [109, 0]
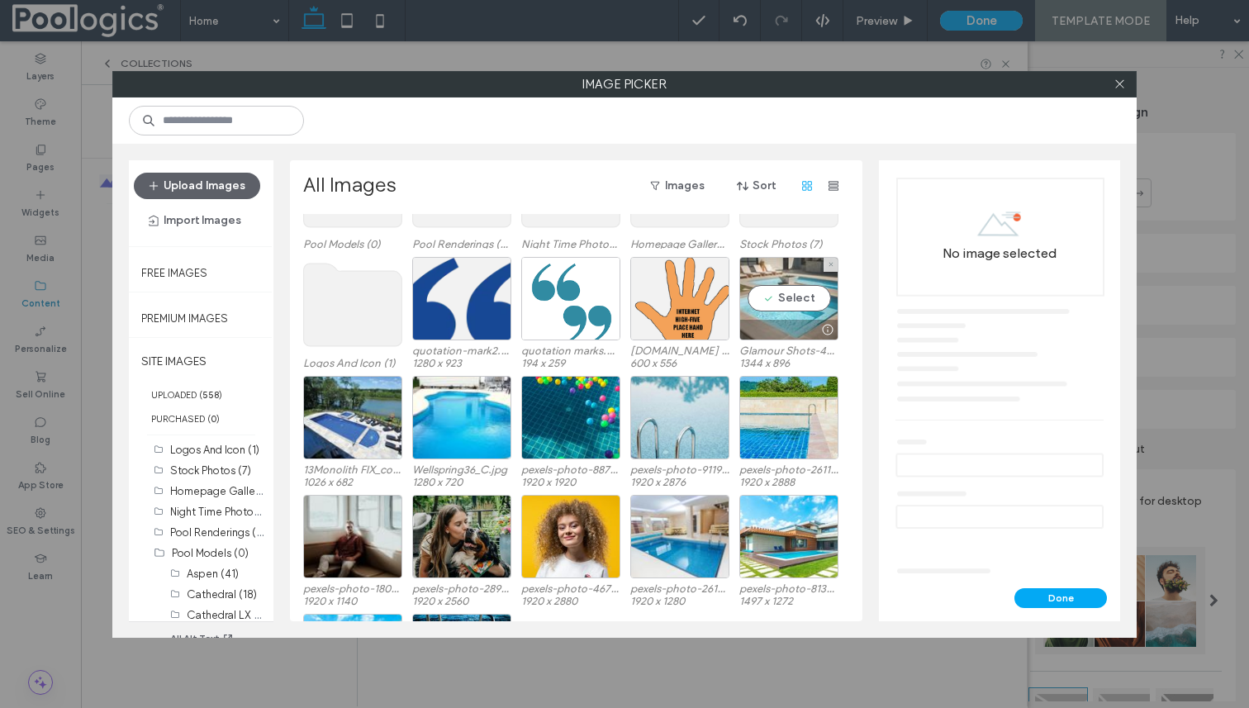
click at [794, 297] on div "Select" at bounding box center [788, 298] width 99 height 83
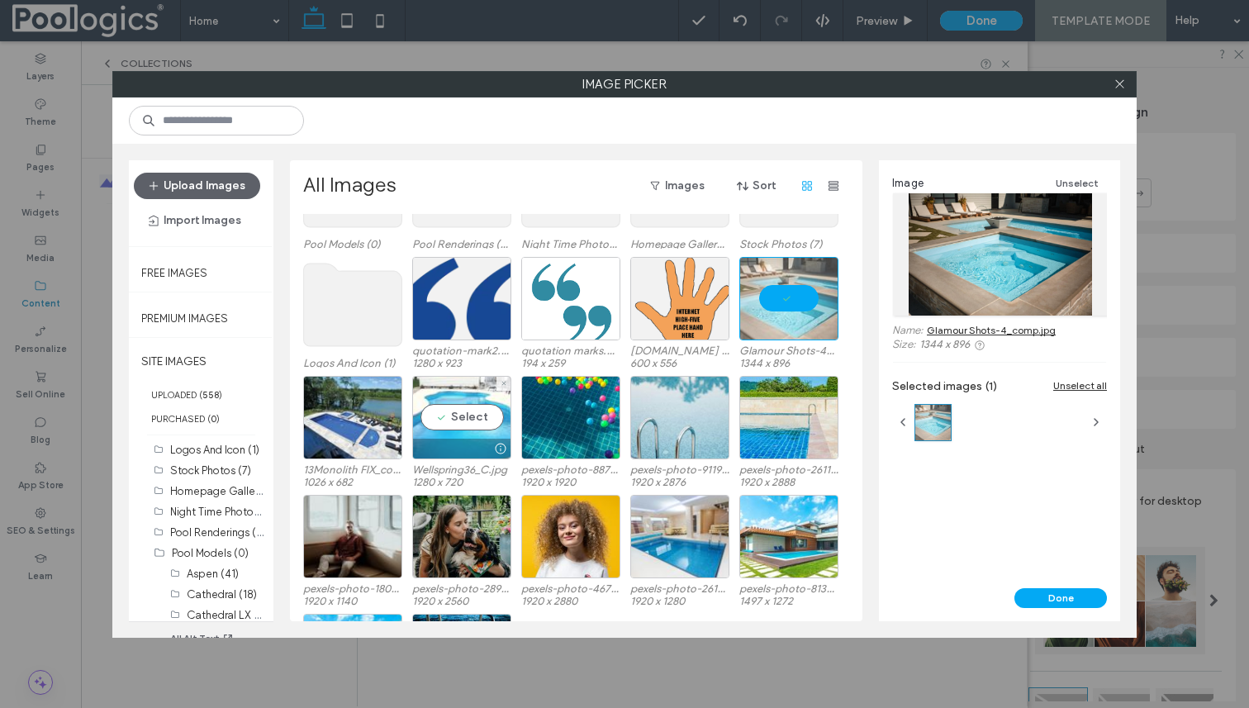
click at [476, 410] on div "Select" at bounding box center [461, 417] width 99 height 83
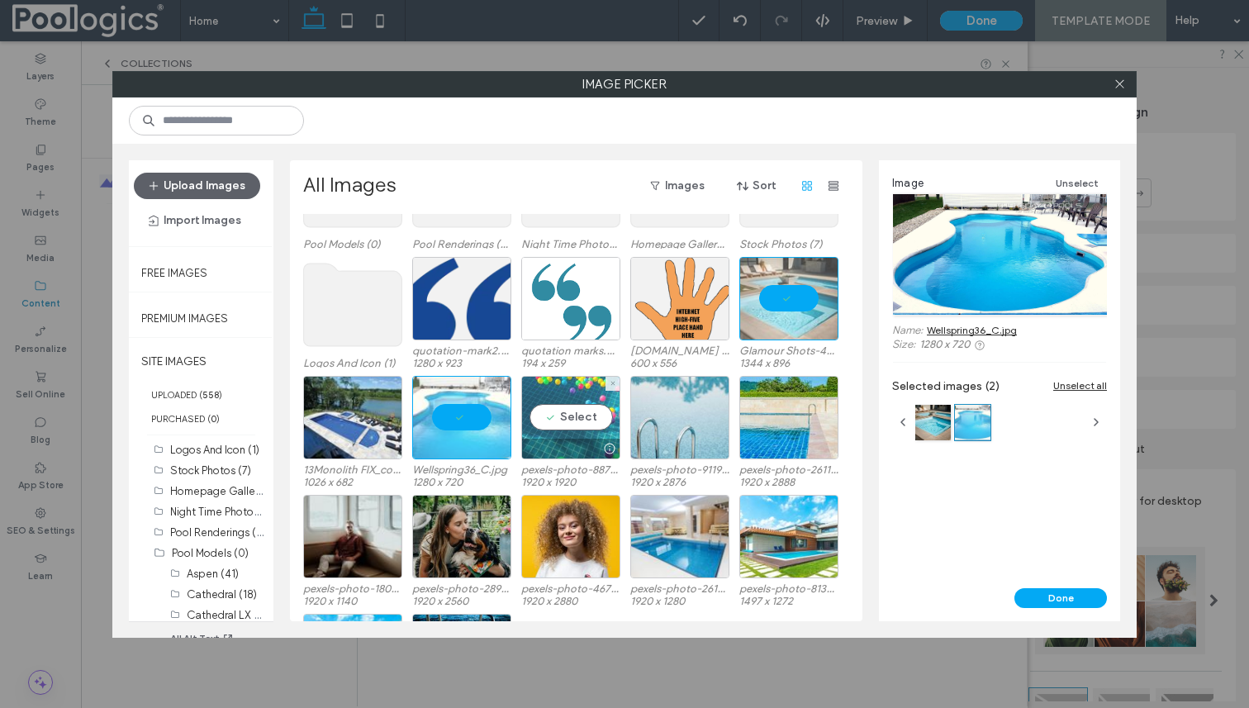
click at [592, 411] on div "Select" at bounding box center [570, 417] width 99 height 83
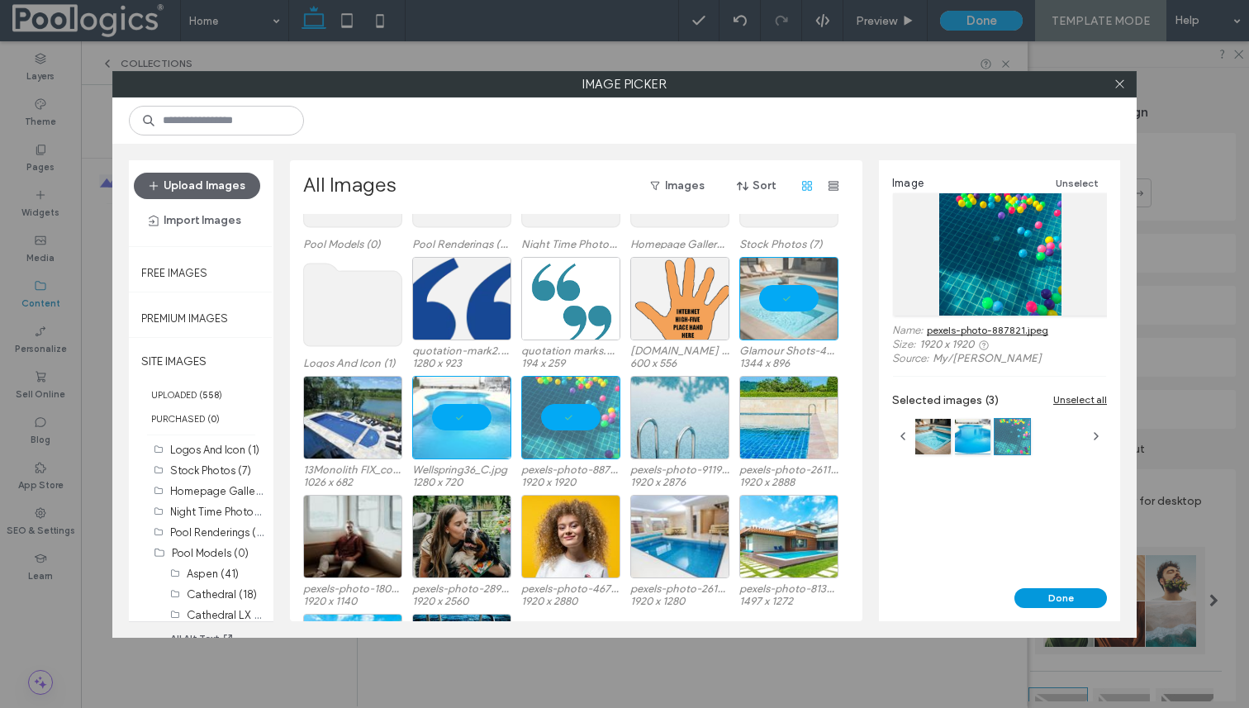
click at [1082, 593] on button "Done" at bounding box center [1061, 598] width 93 height 20
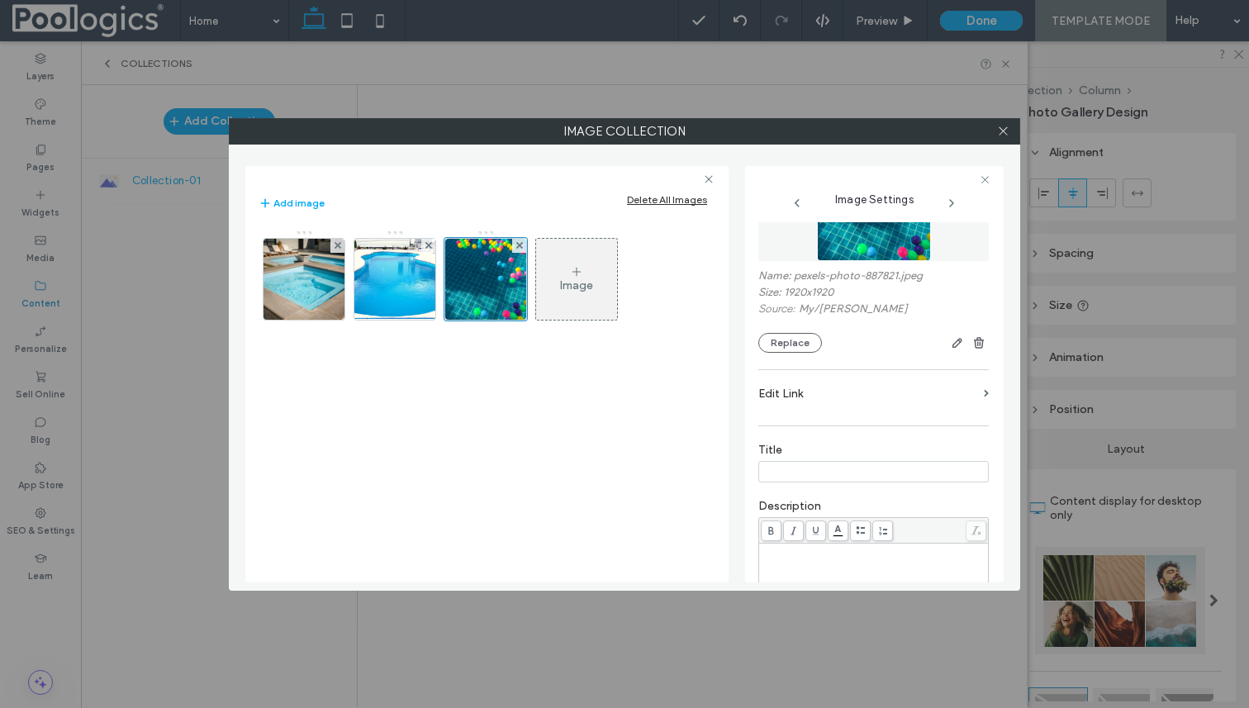
scroll to position [0, 0]
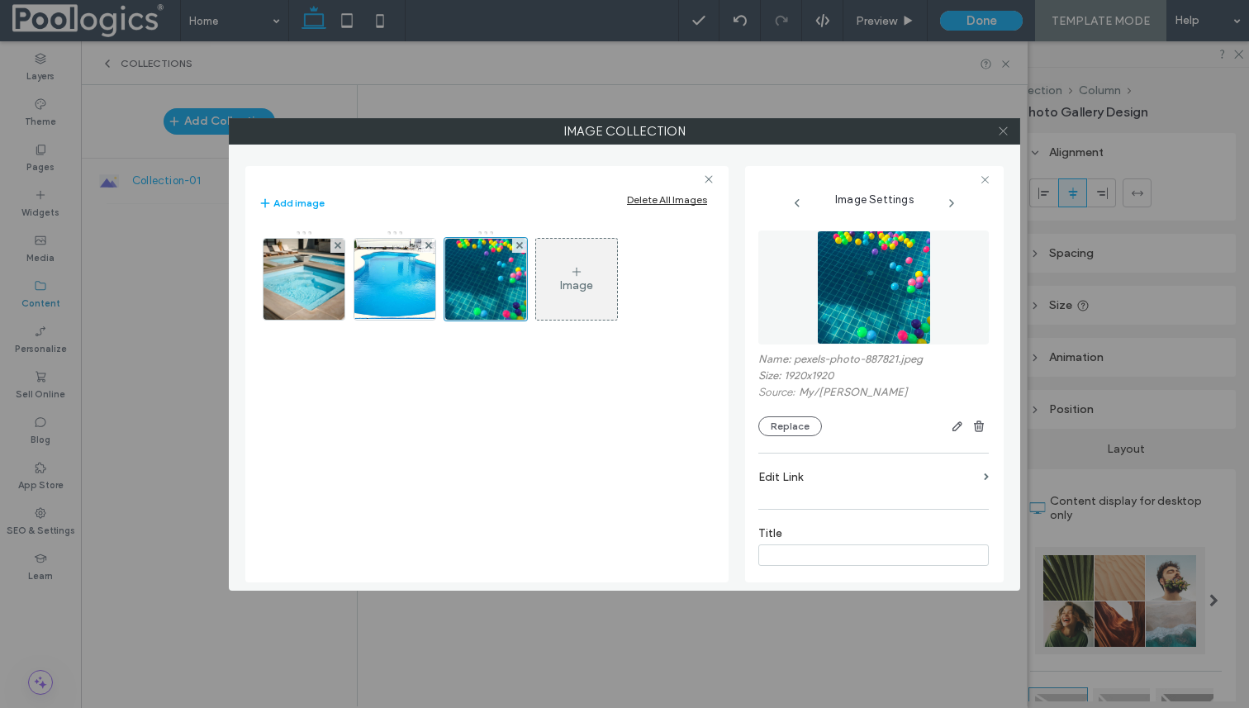
click at [1003, 133] on icon at bounding box center [1003, 131] width 12 height 12
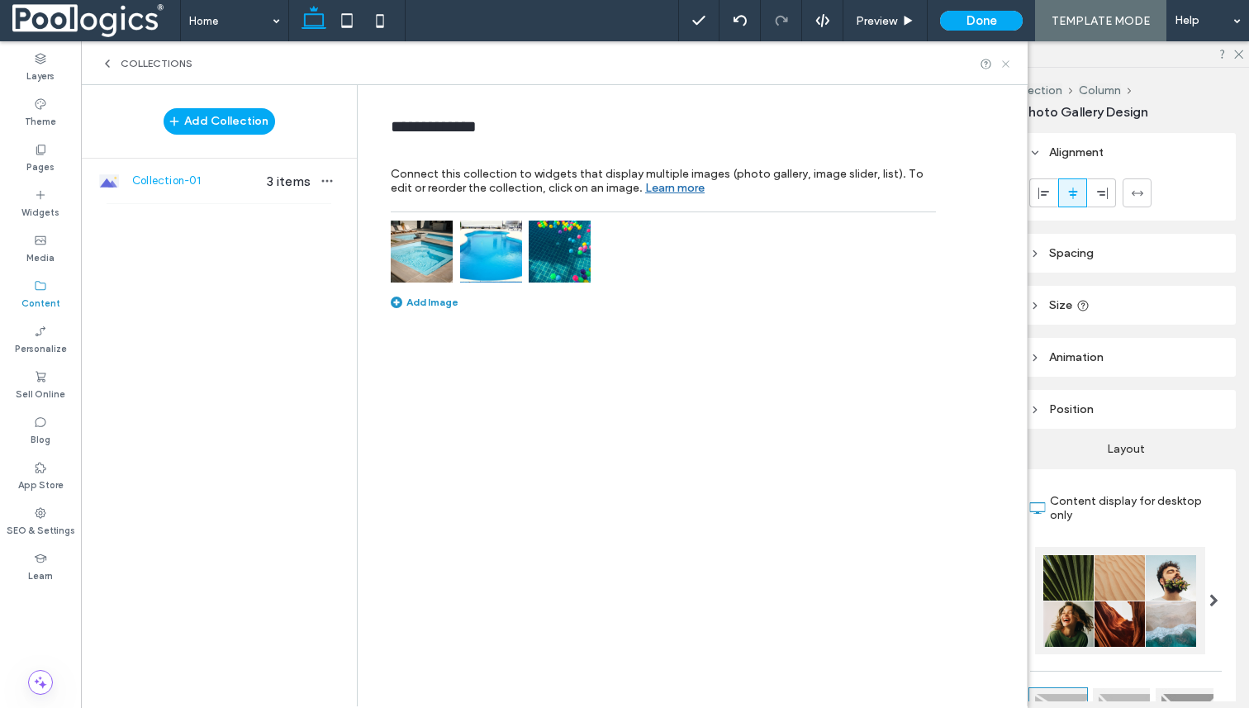
click at [1002, 61] on icon at bounding box center [1006, 64] width 12 height 12
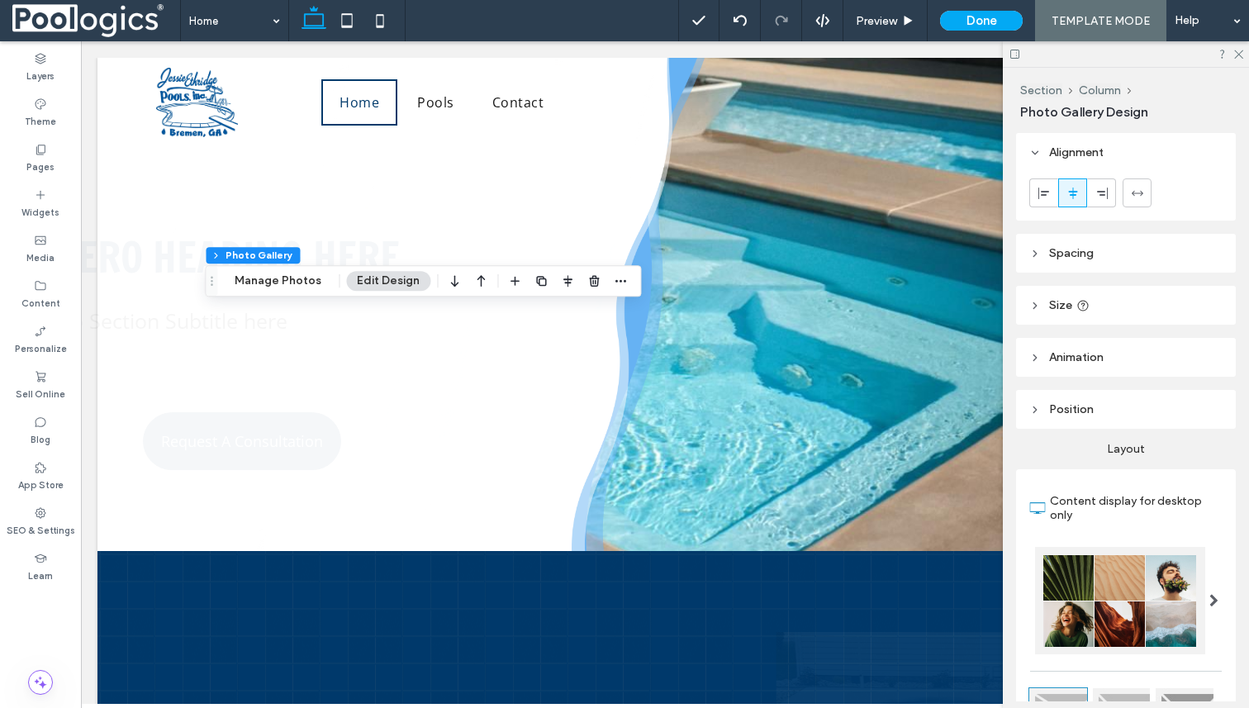
click at [561, 358] on div "Hero Heading here Hero Section Subtitle here Request A Consultation" at bounding box center [403, 304] width 613 height 493
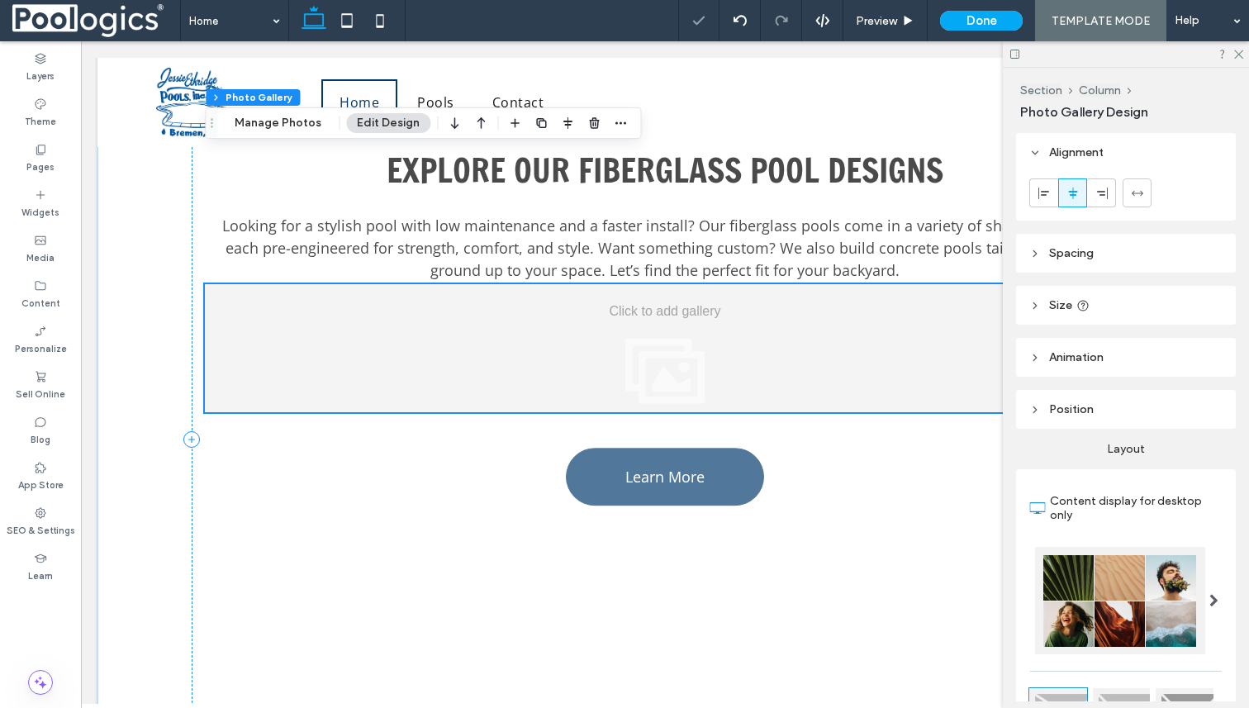
scroll to position [940, 0]
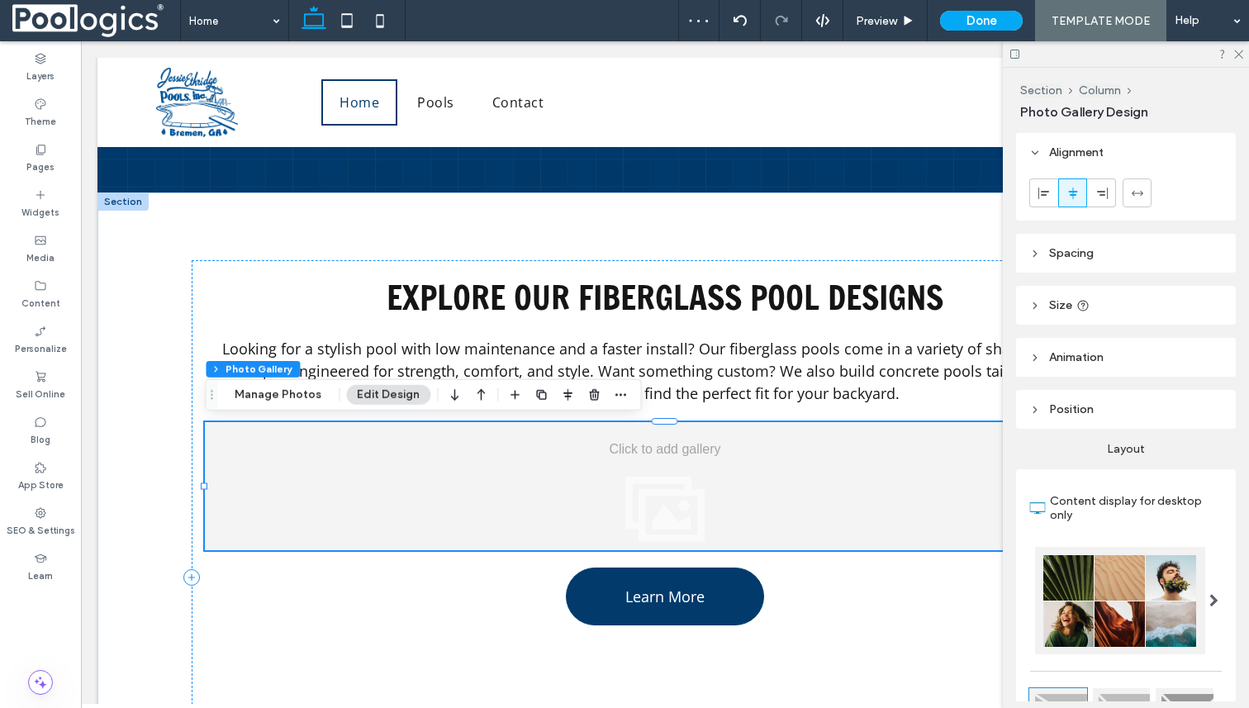
click at [589, 459] on div at bounding box center [665, 486] width 920 height 128
click at [614, 402] on span "button" at bounding box center [621, 395] width 20 height 20
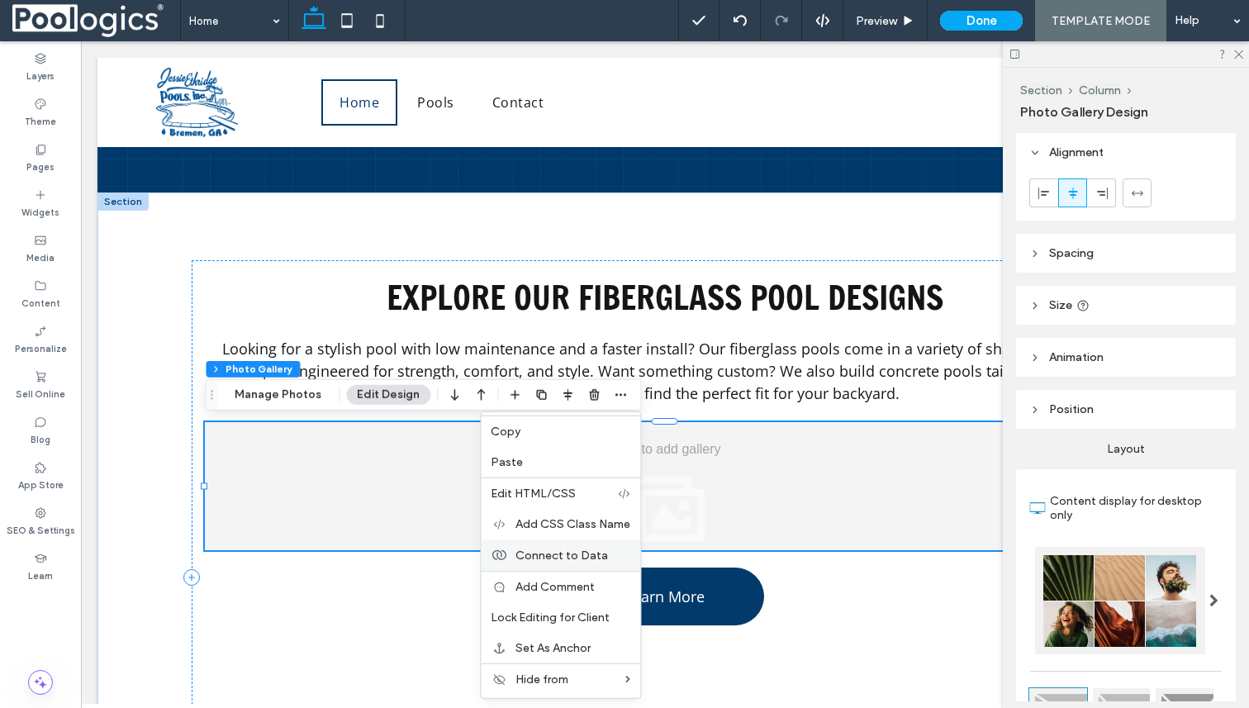
click at [578, 549] on span "Connect to Data" at bounding box center [562, 555] width 93 height 14
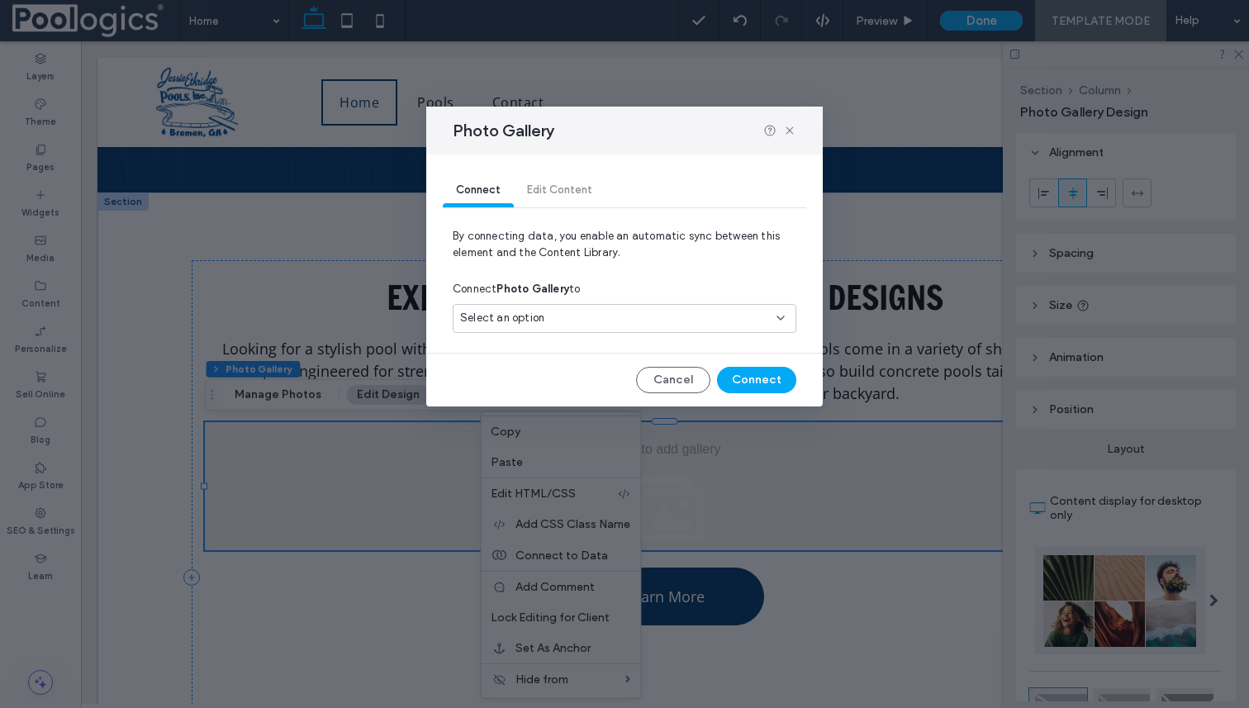
click at [611, 316] on div "Select an option" at bounding box center [614, 318] width 309 height 17
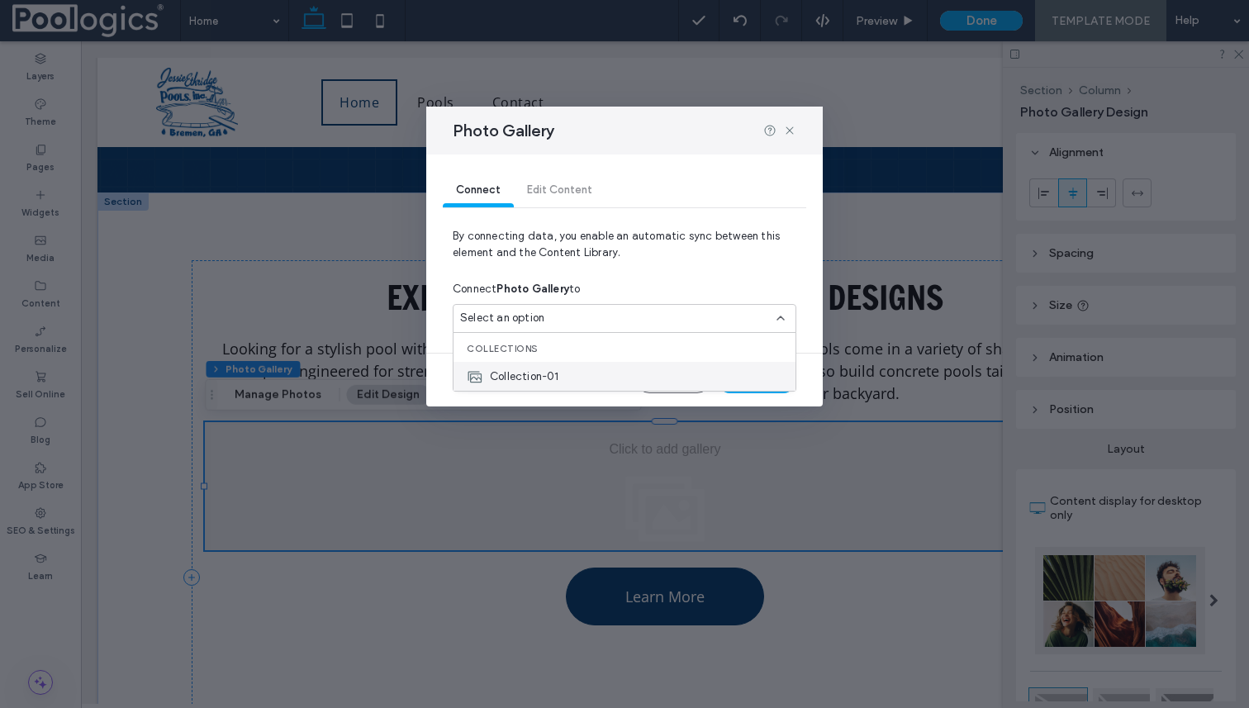
click at [588, 376] on div "Collection-01" at bounding box center [625, 376] width 342 height 29
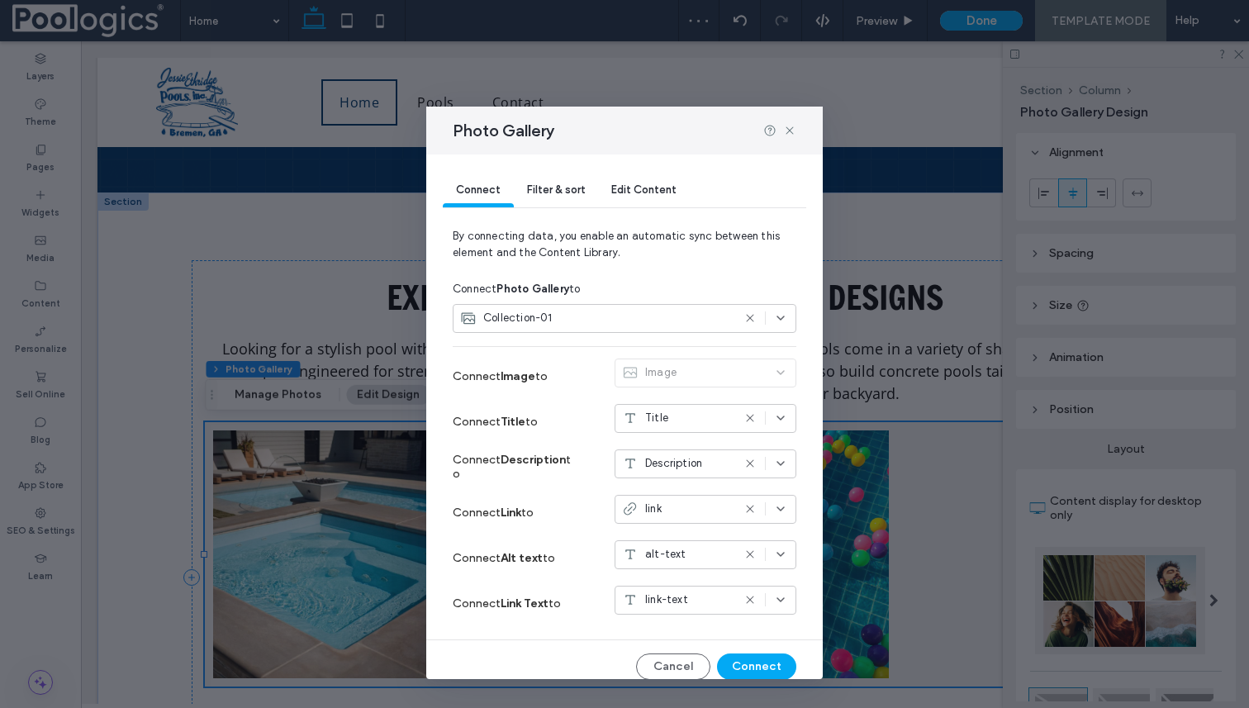
scroll to position [14, 0]
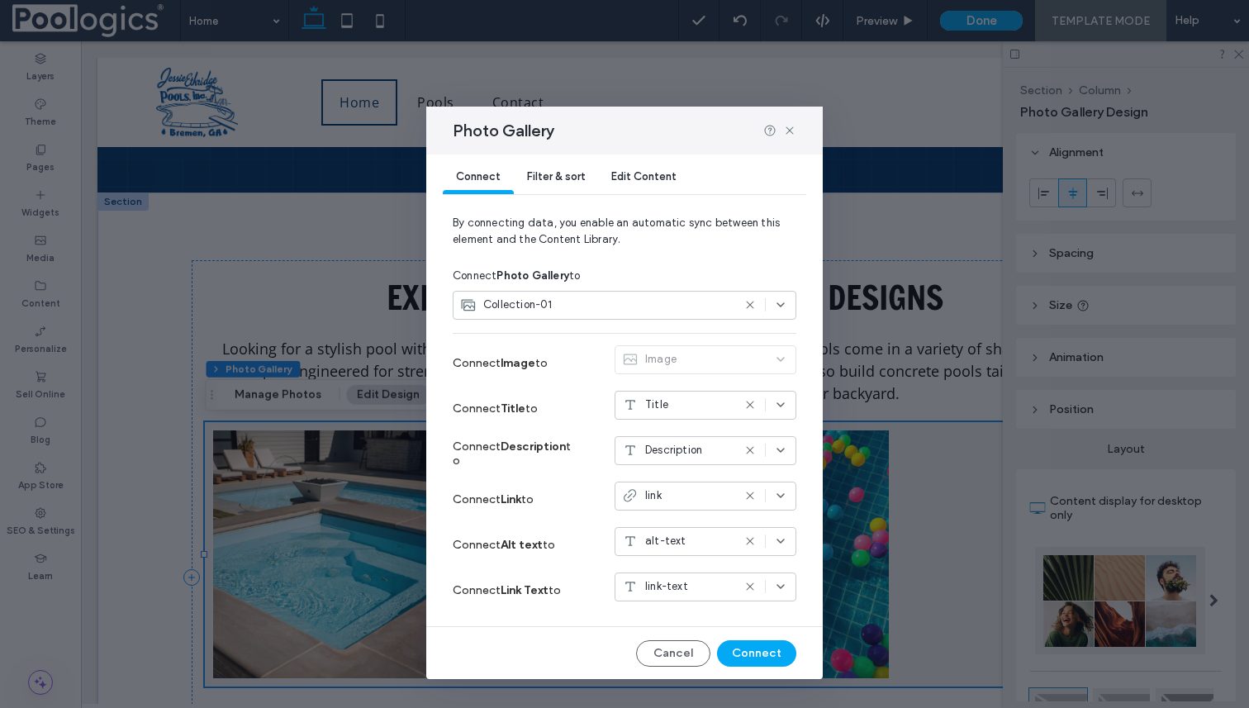
click at [728, 353] on div "Image" at bounding box center [706, 363] width 182 height 36
click at [782, 650] on button "Connect" at bounding box center [756, 653] width 79 height 26
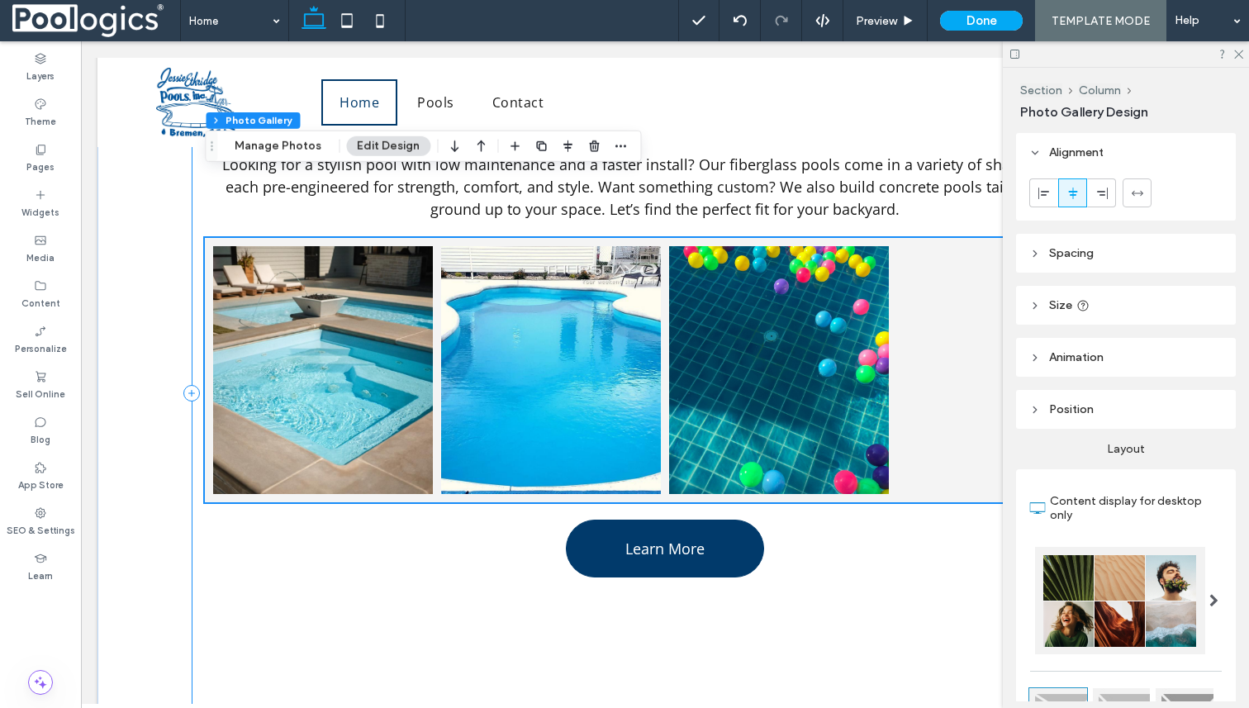
scroll to position [1098, 0]
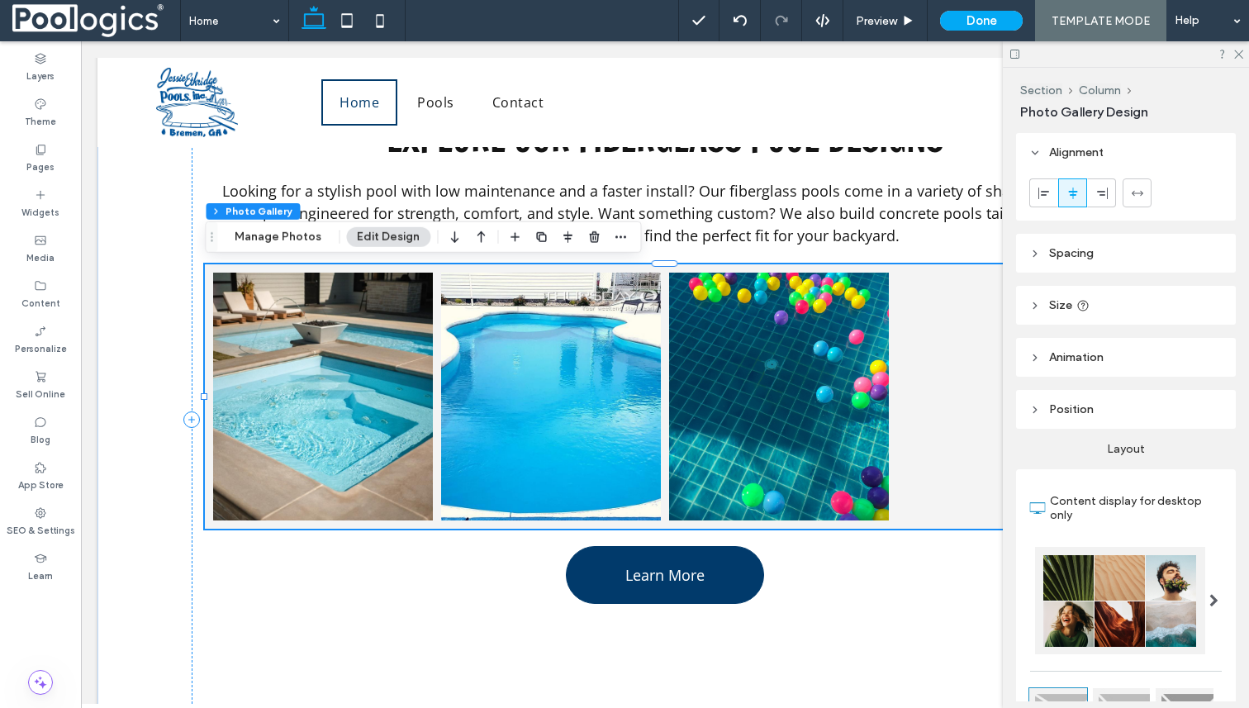
click at [993, 271] on div at bounding box center [1007, 397] width 228 height 256
click at [388, 240] on button "Edit Design" at bounding box center [388, 237] width 84 height 20
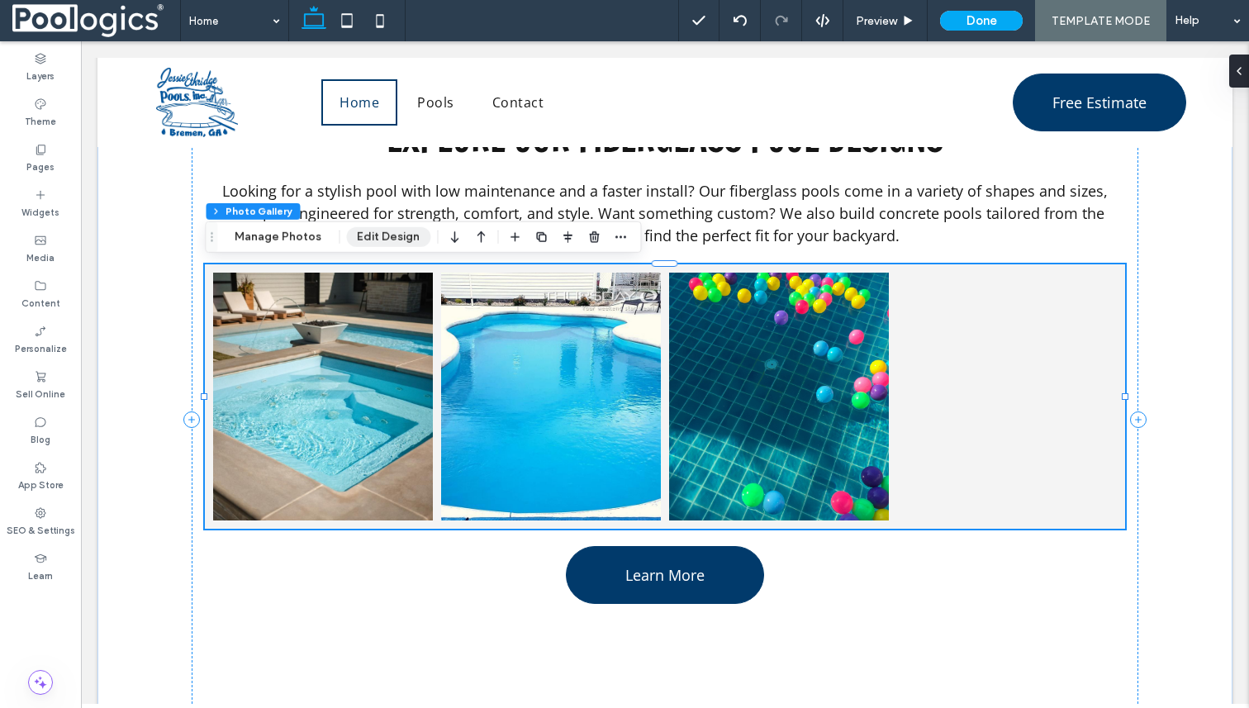
click at [376, 239] on button "Edit Design" at bounding box center [388, 237] width 84 height 20
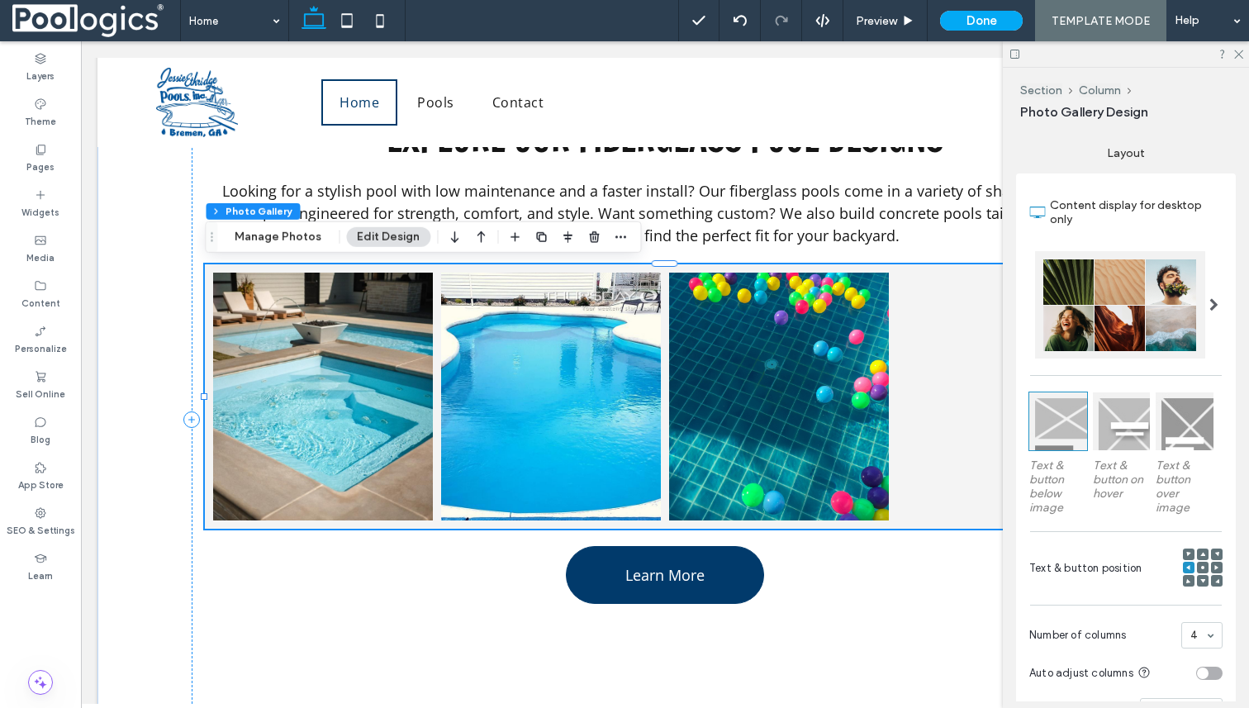
scroll to position [356, 0]
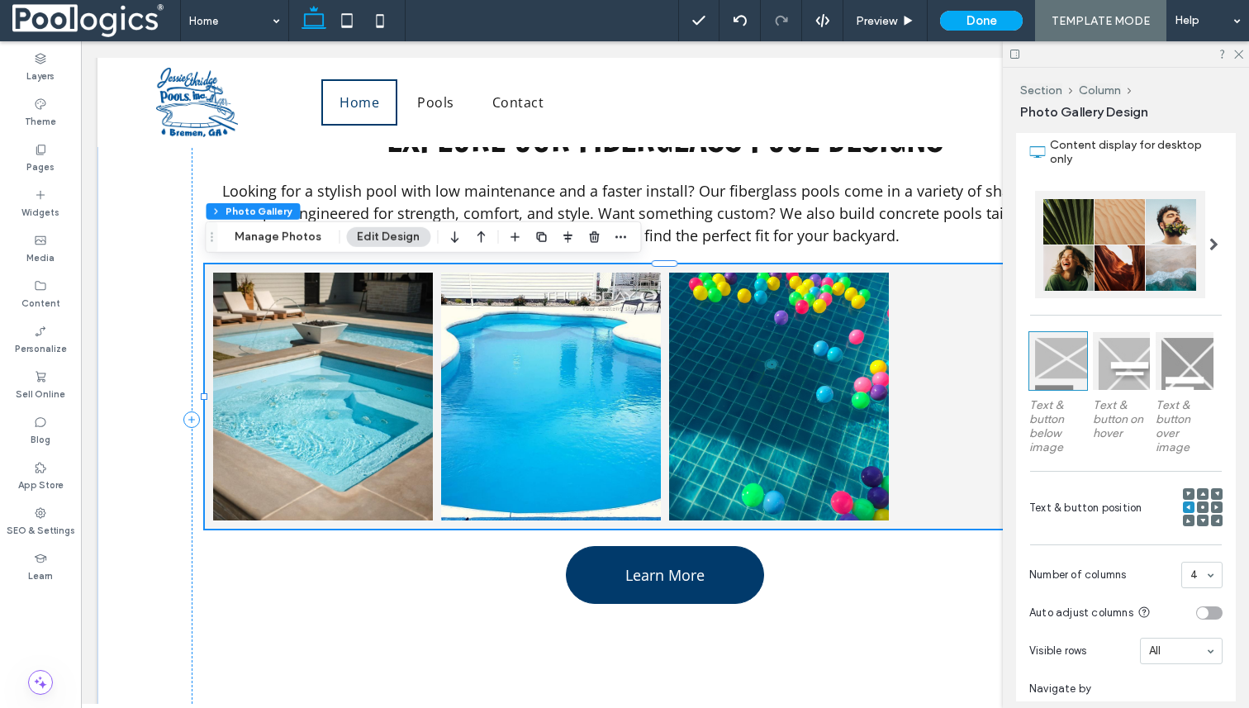
click at [1049, 404] on label "Text & button below image" at bounding box center [1058, 426] width 58 height 73
click at [42, 291] on icon at bounding box center [40, 285] width 13 height 13
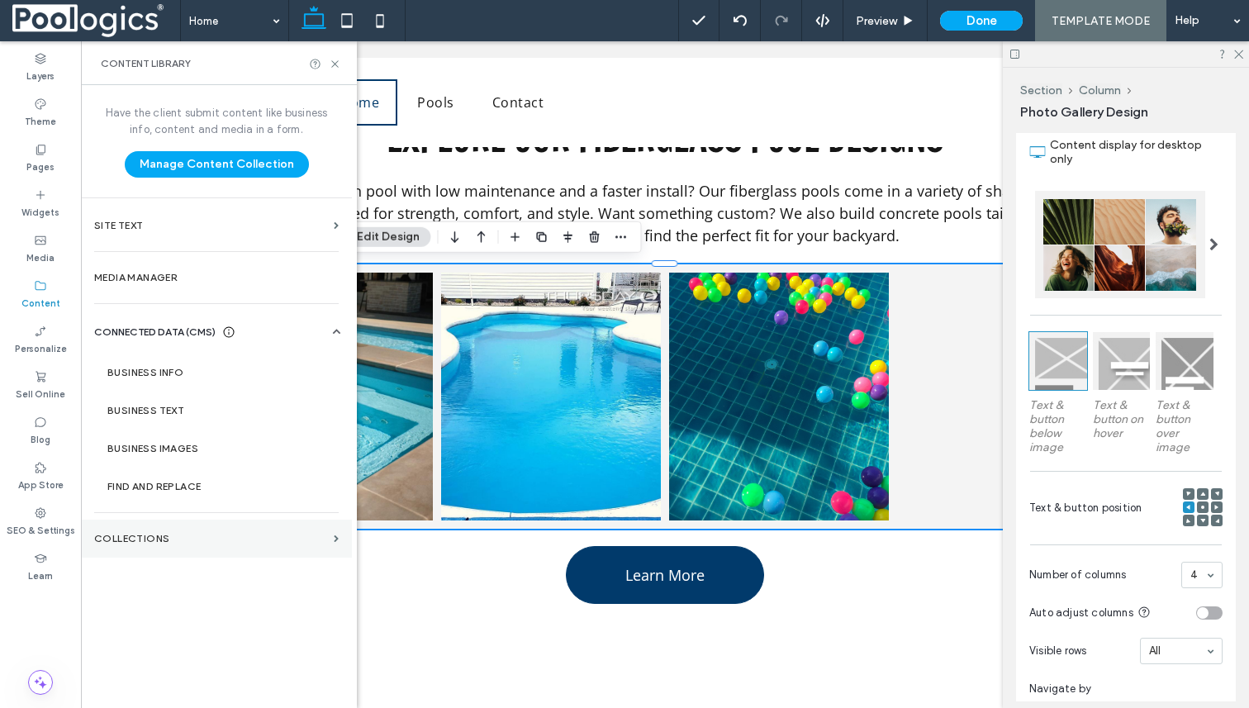
click at [191, 534] on label "Collections" at bounding box center [210, 539] width 233 height 12
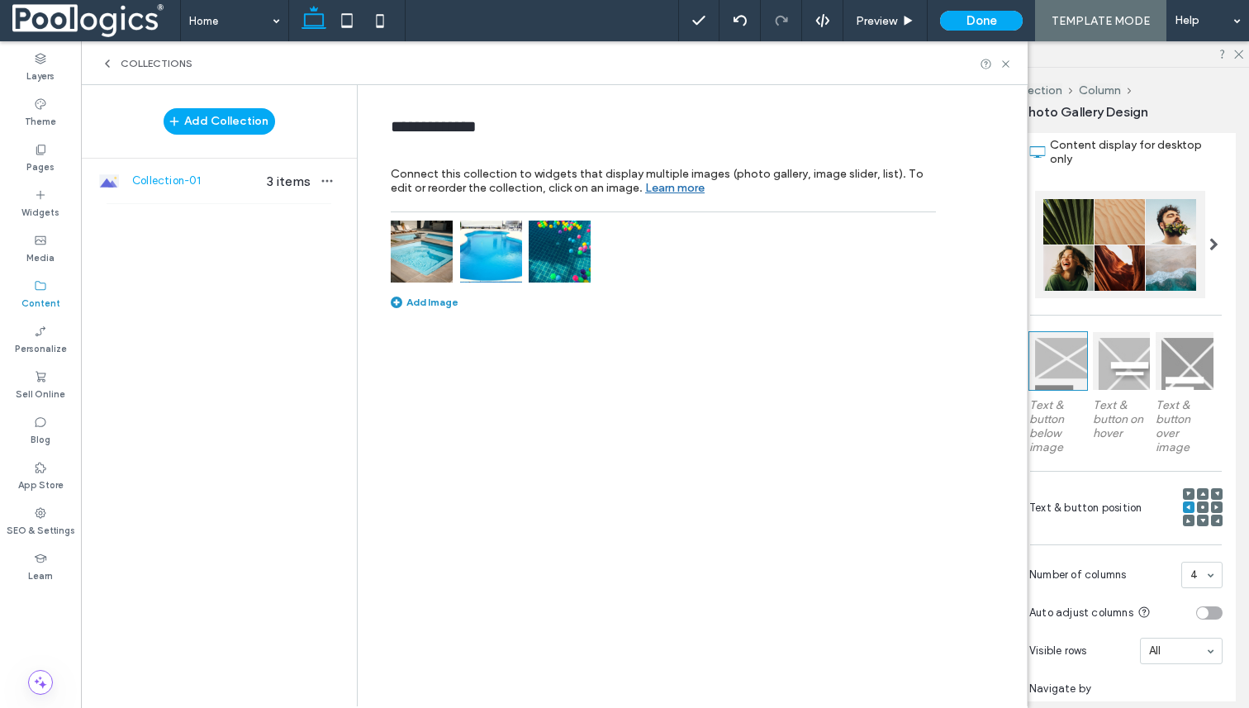
click at [435, 244] on img at bounding box center [422, 252] width 62 height 62
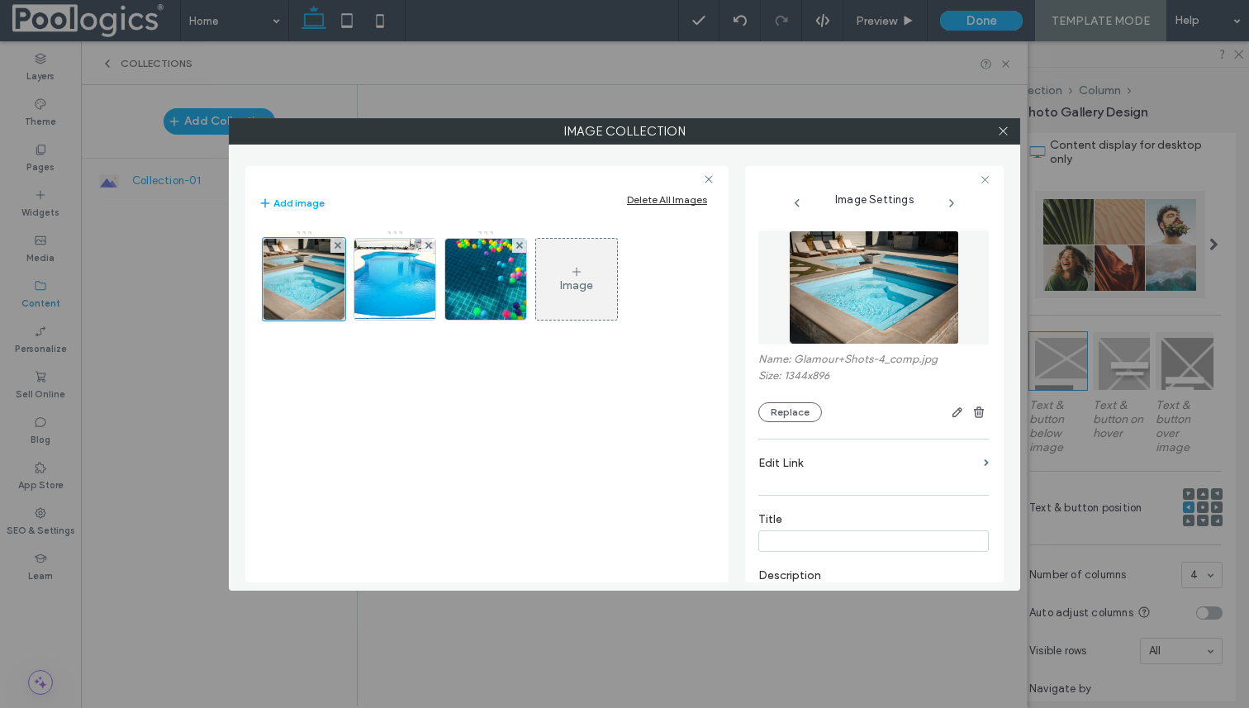
type input "*"
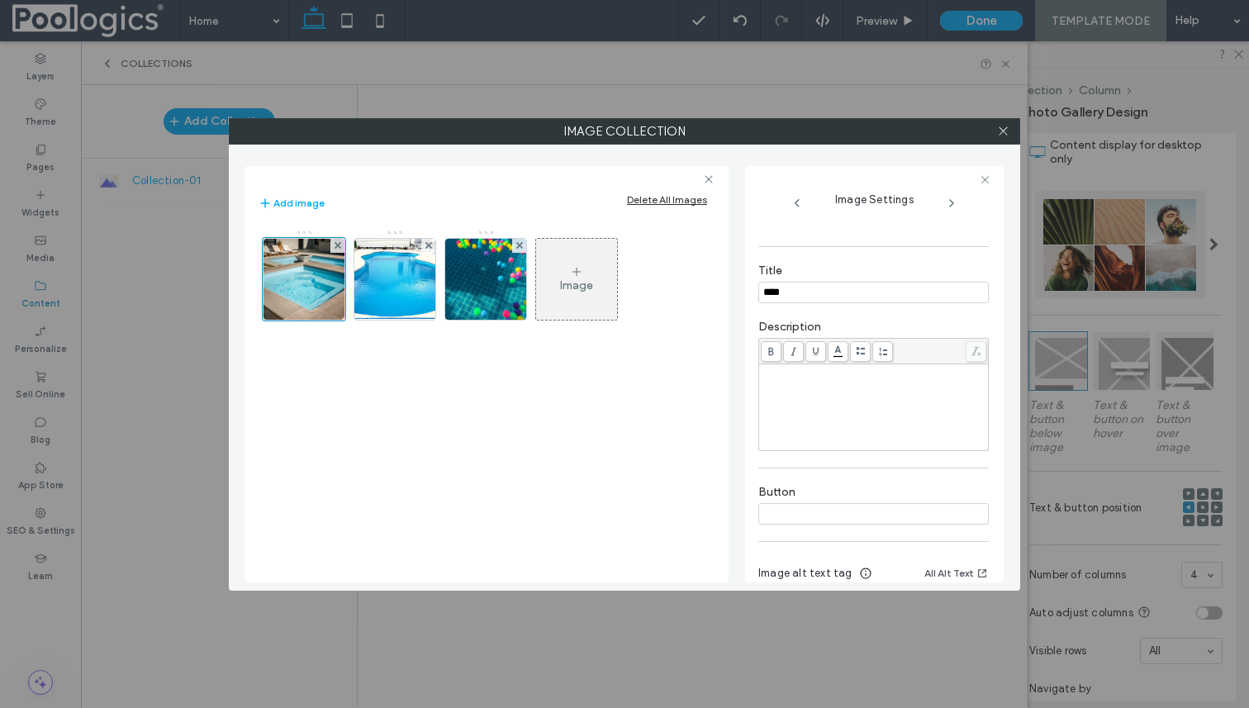
scroll to position [287, 0]
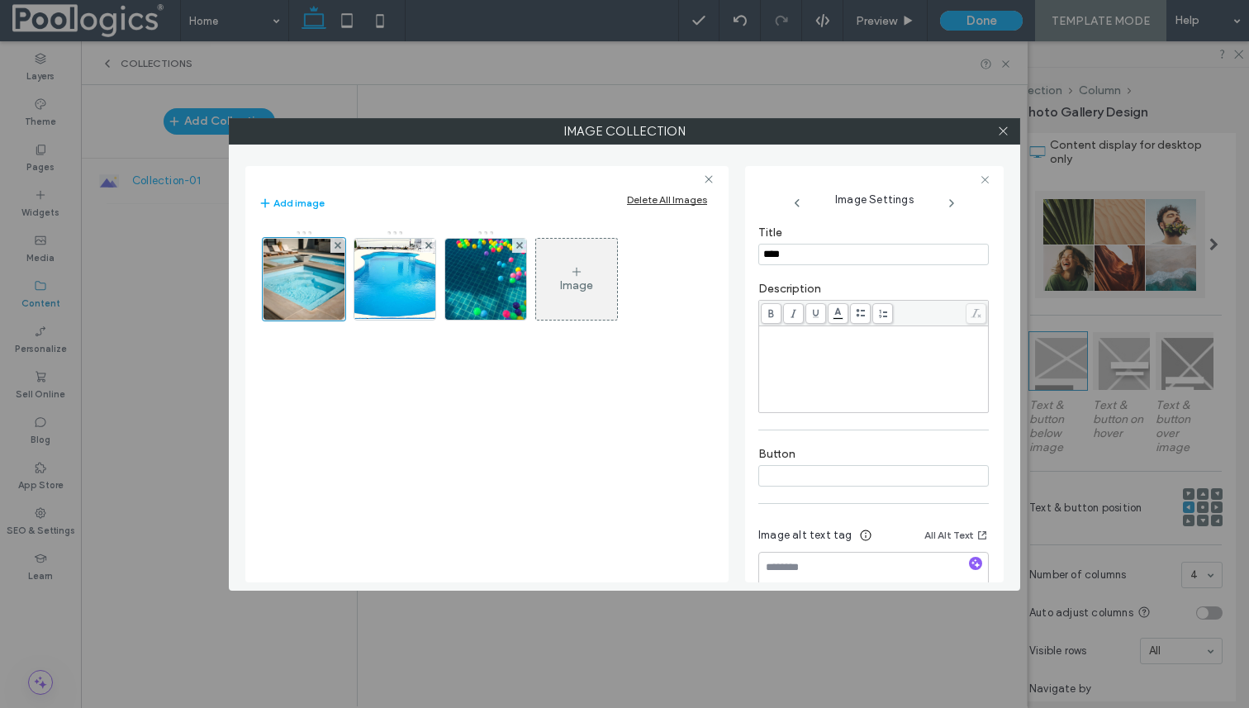
type input "****"
click at [795, 371] on div "Rich Text Editor" at bounding box center [874, 369] width 225 height 83
click at [815, 345] on div "Rich Text Editor" at bounding box center [874, 369] width 225 height 83
click at [1006, 124] on span at bounding box center [1003, 131] width 12 height 25
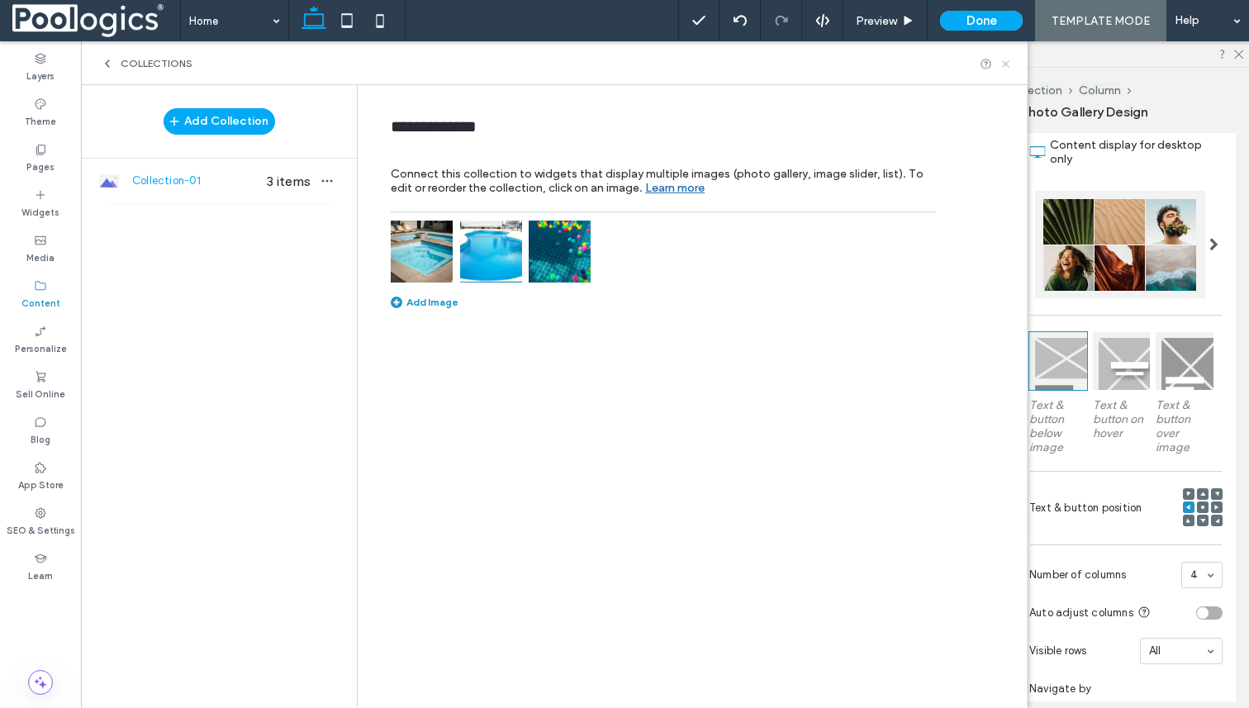
click at [1008, 64] on icon at bounding box center [1006, 64] width 12 height 12
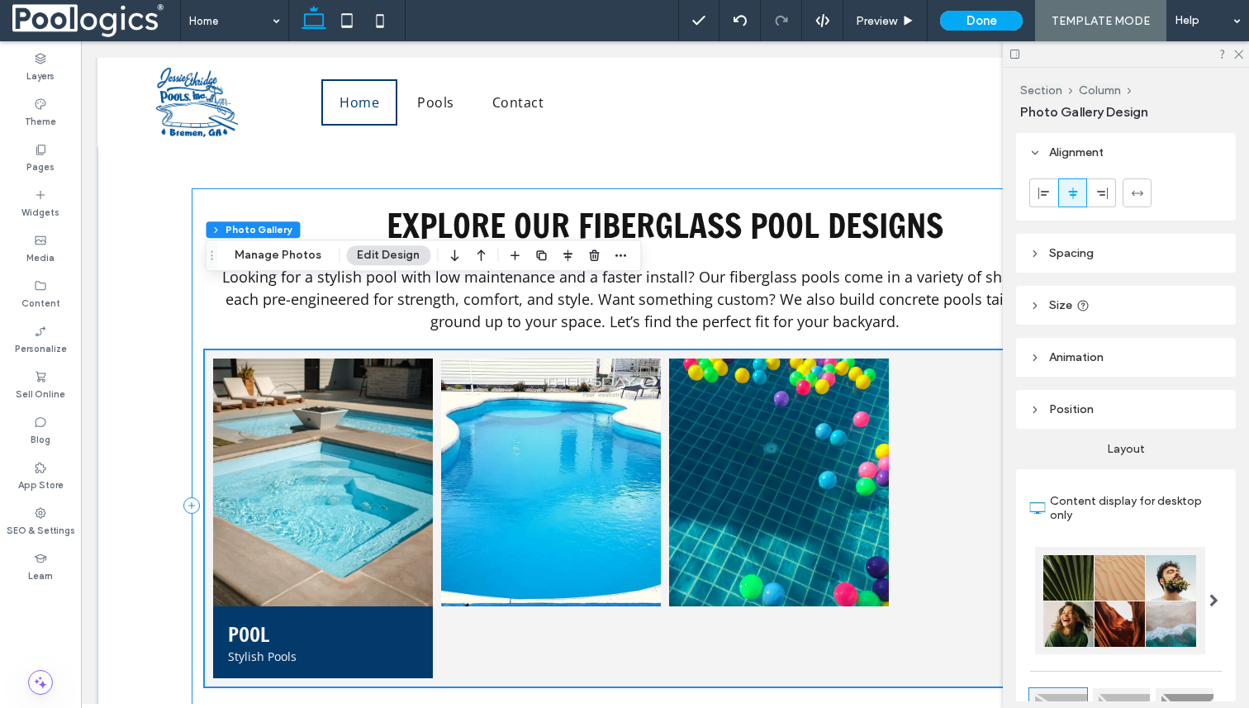
scroll to position [991, 0]
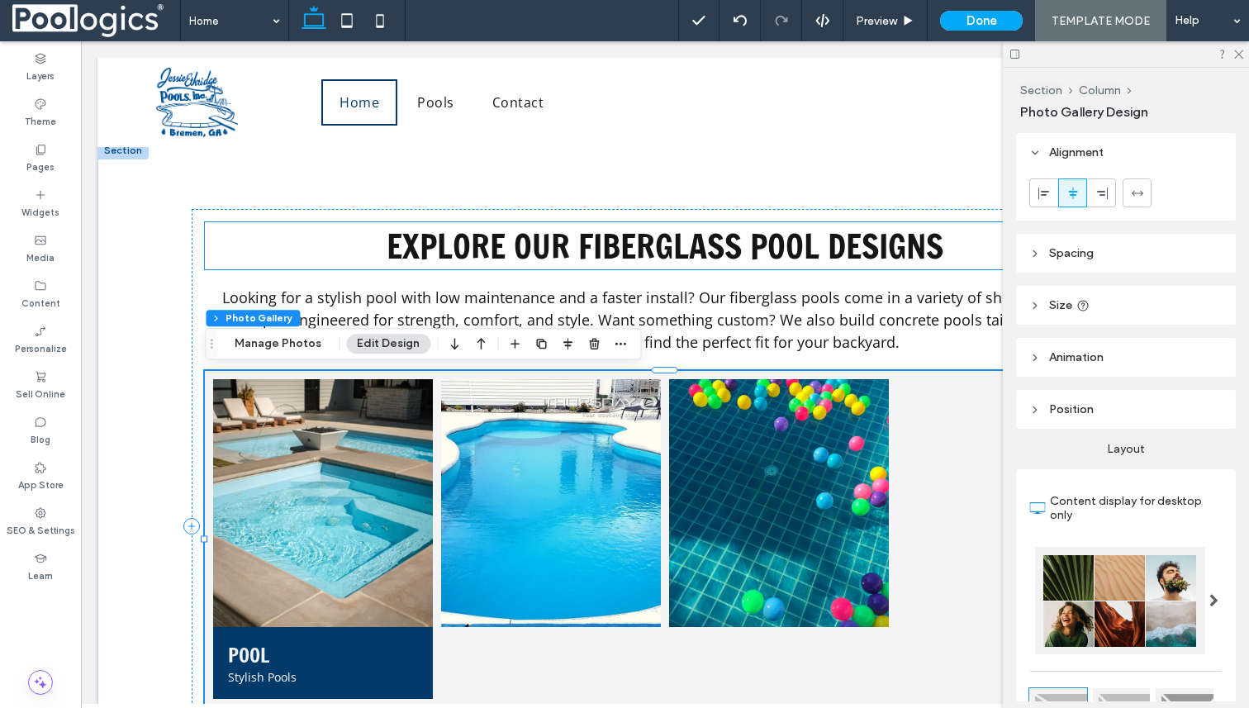
click at [727, 240] on span "Explore Our Fiberglass Pool Designs" at bounding box center [665, 245] width 557 height 47
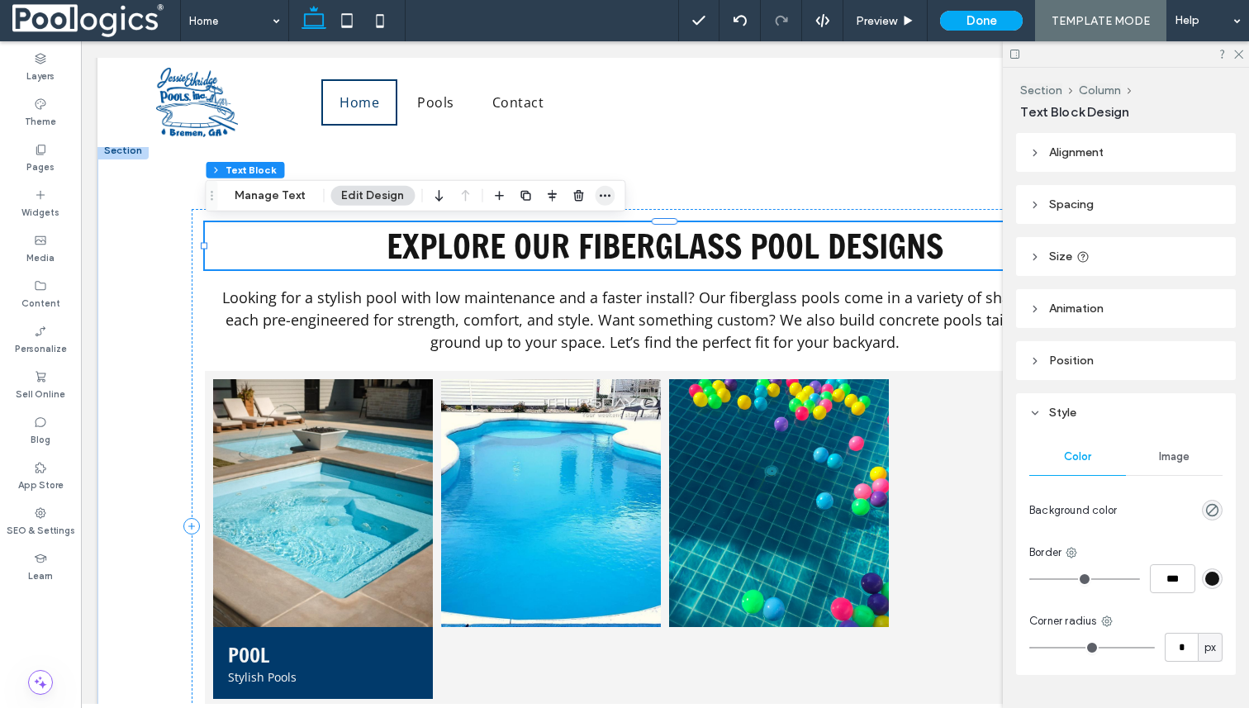
click at [595, 195] on span "button" at bounding box center [605, 196] width 20 height 20
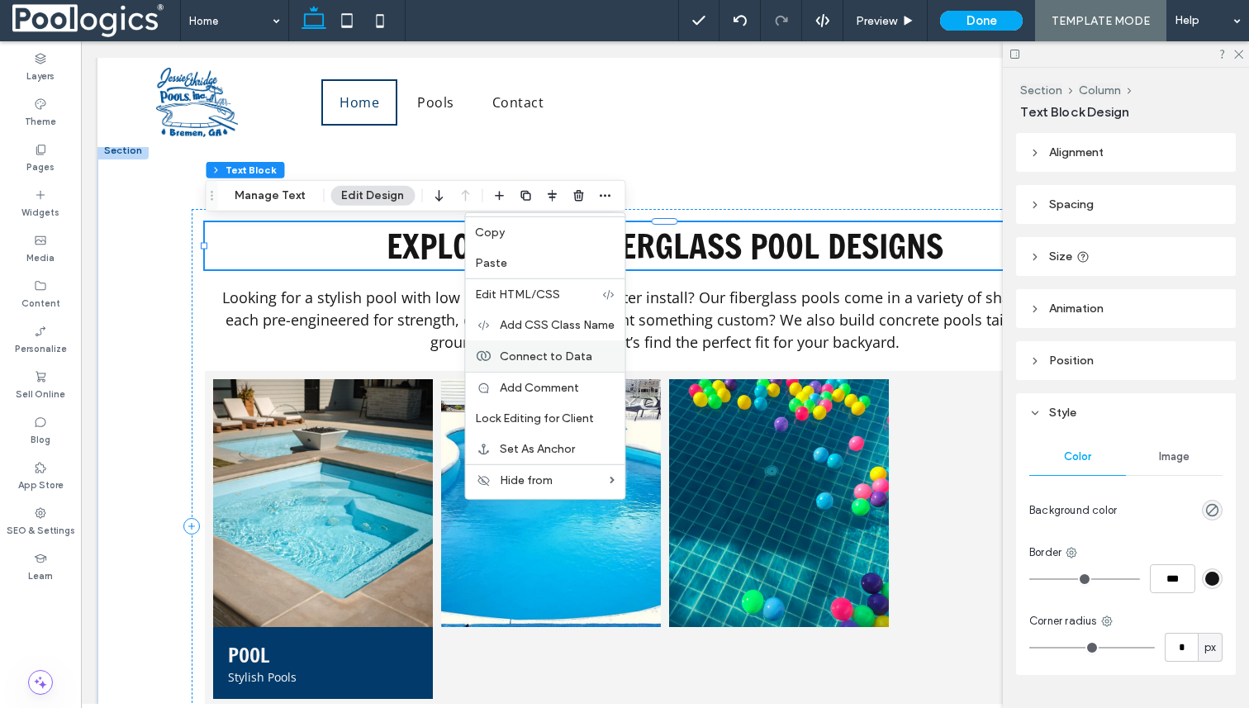
click at [536, 359] on span "Connect to Data" at bounding box center [546, 356] width 93 height 14
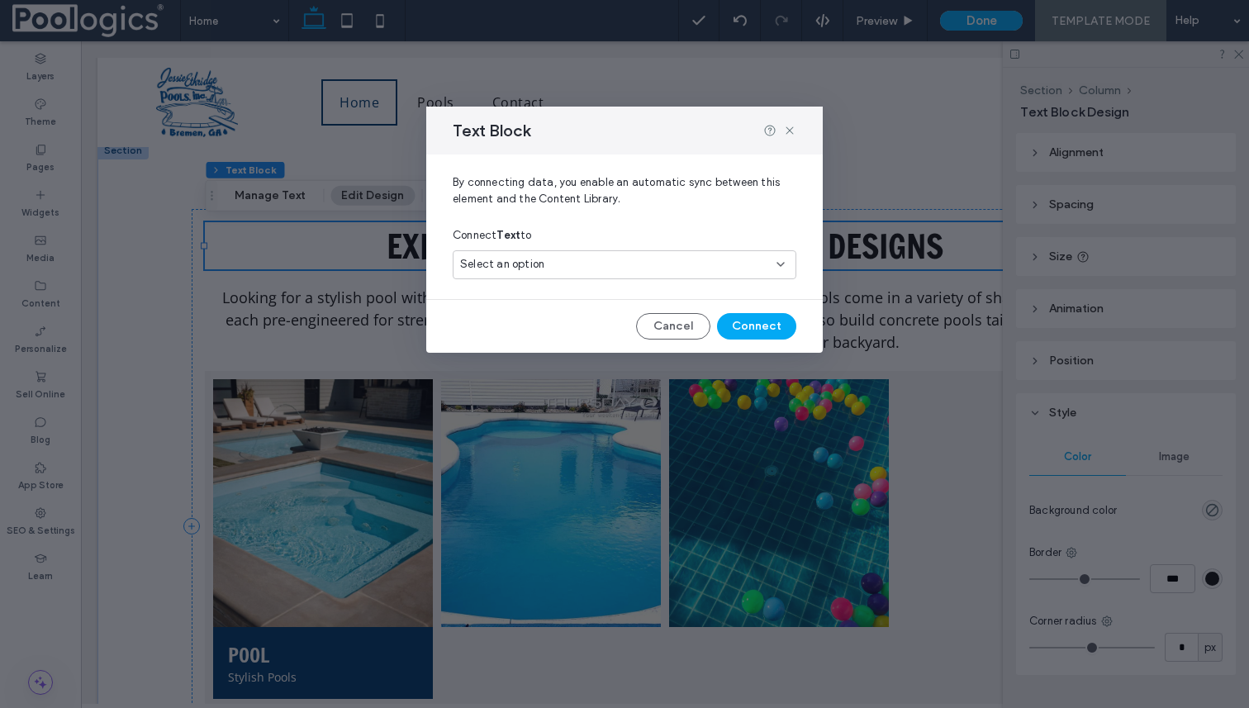
click at [590, 265] on div "Select an option" at bounding box center [614, 264] width 309 height 17
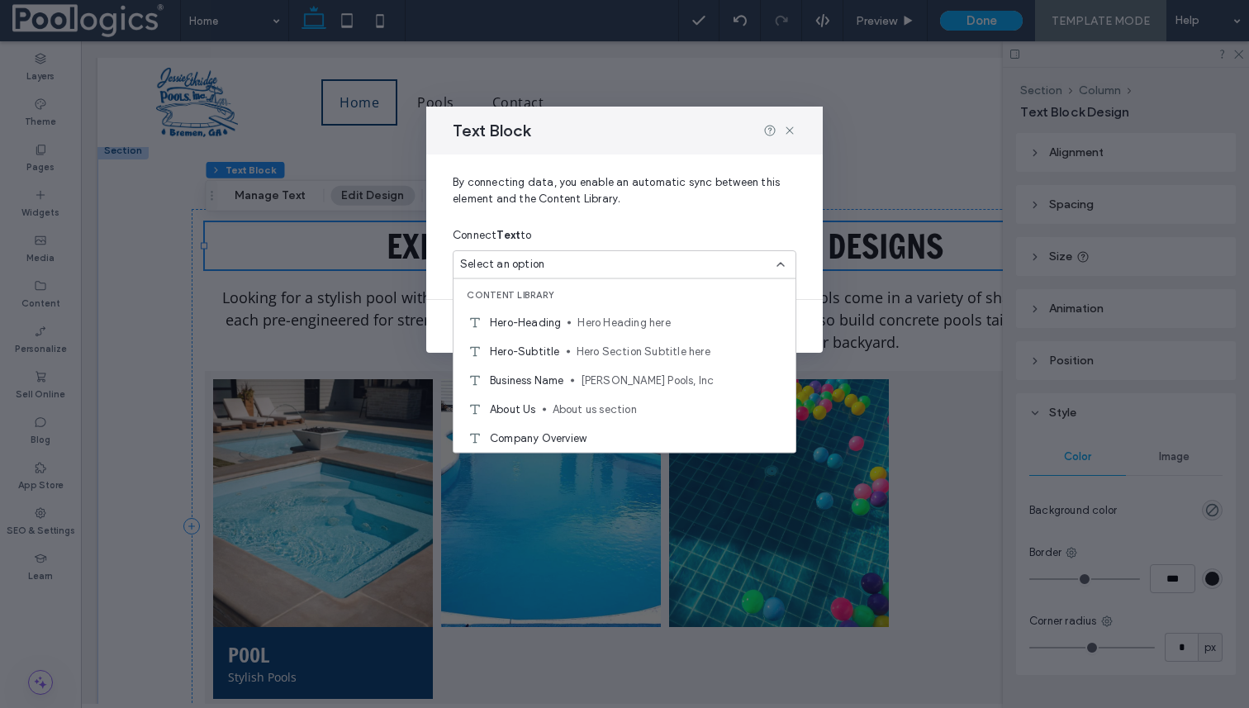
click at [590, 265] on div "Select an option" at bounding box center [614, 264] width 309 height 17
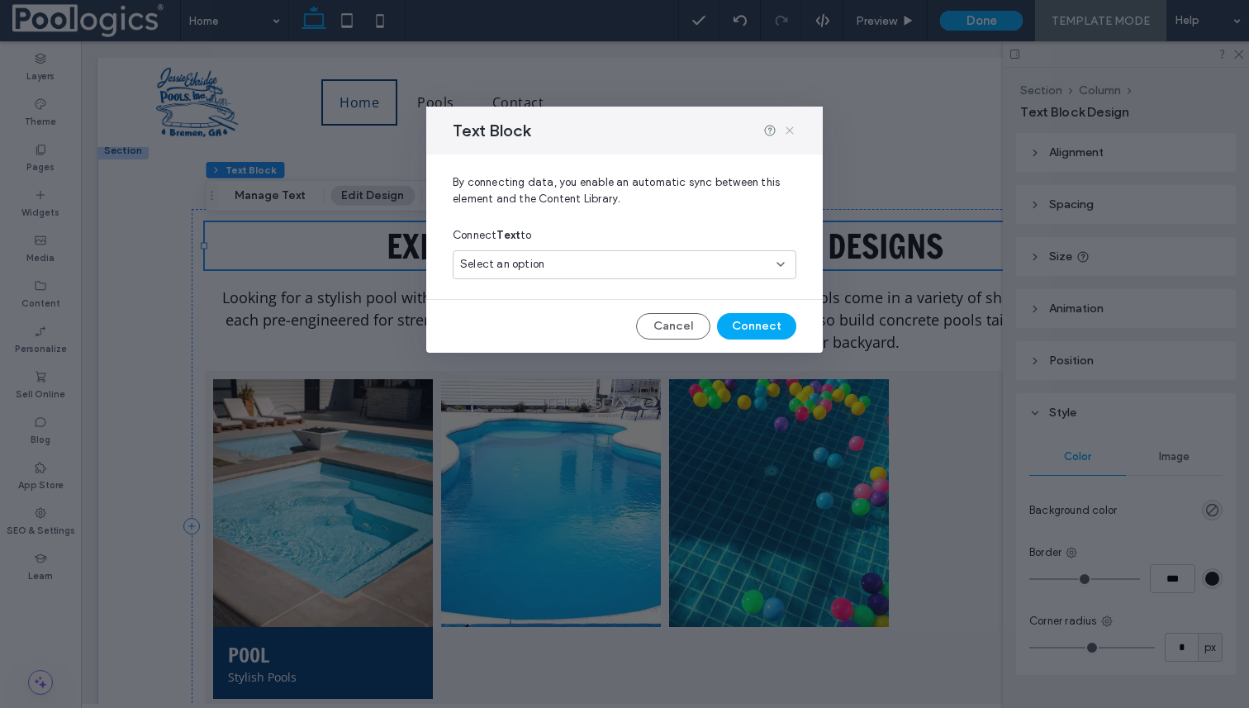
click at [792, 131] on icon at bounding box center [789, 130] width 13 height 13
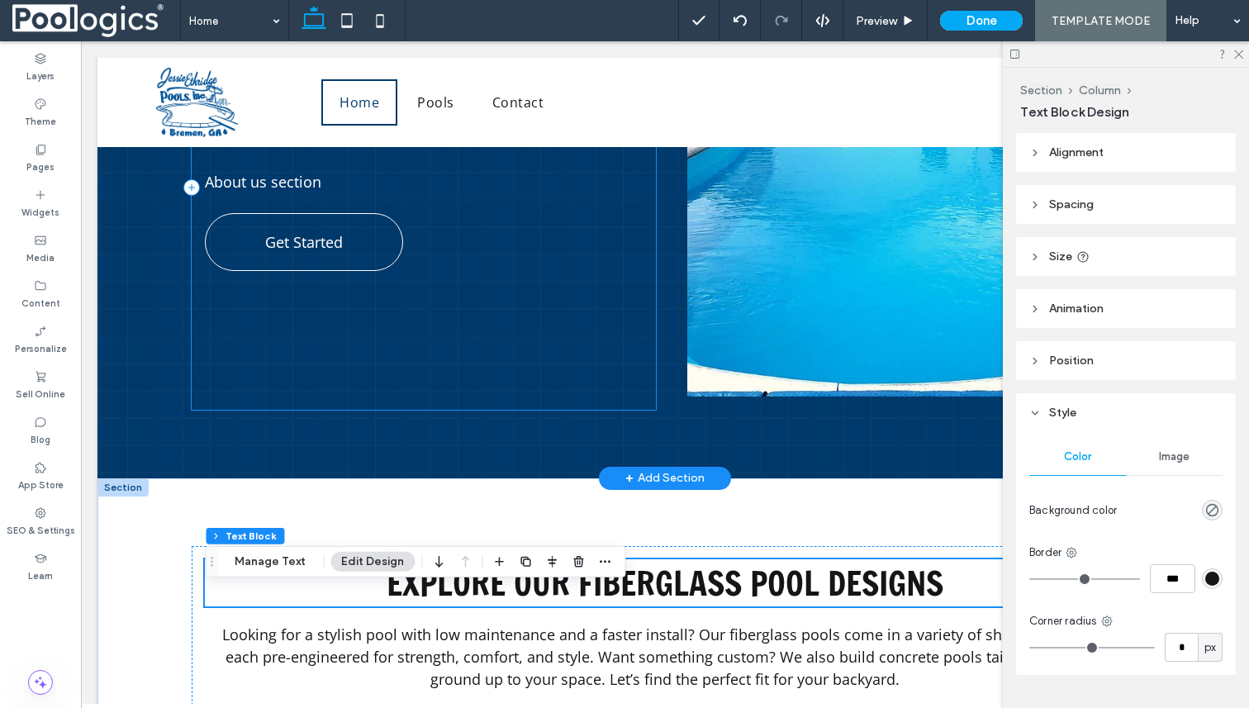
scroll to position [672, 0]
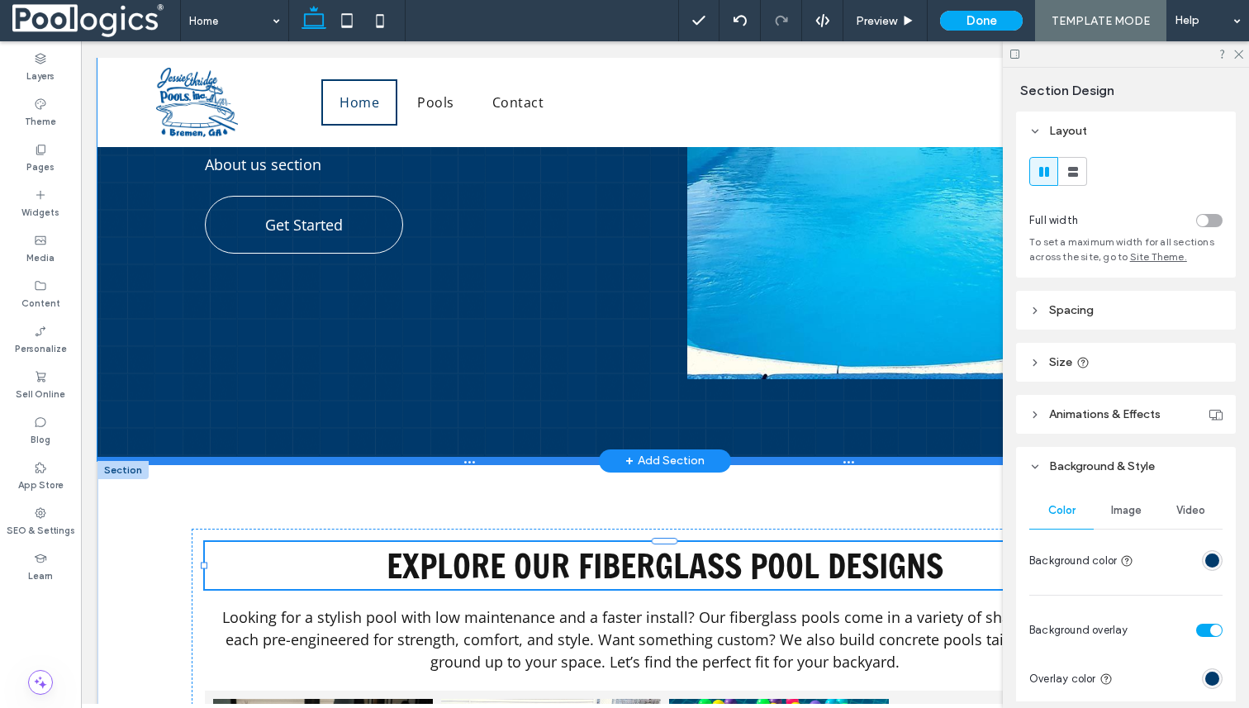
click at [589, 462] on div at bounding box center [664, 461] width 1135 height 8
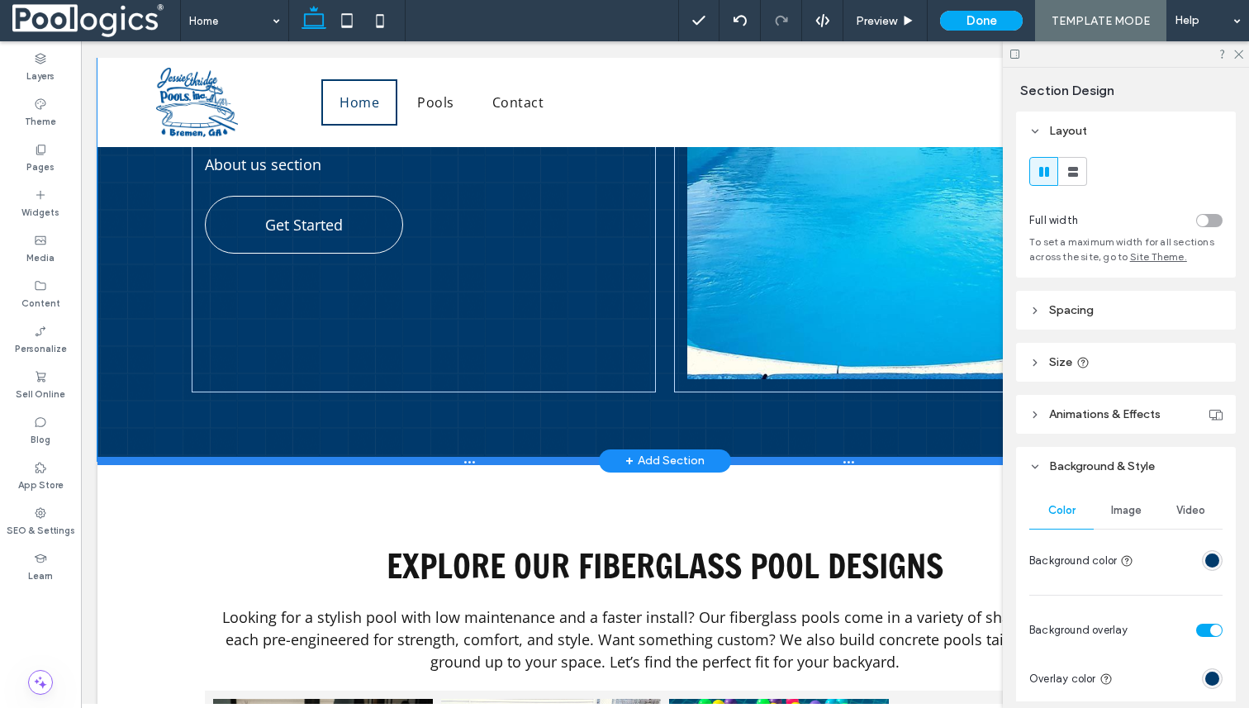
type input "***"
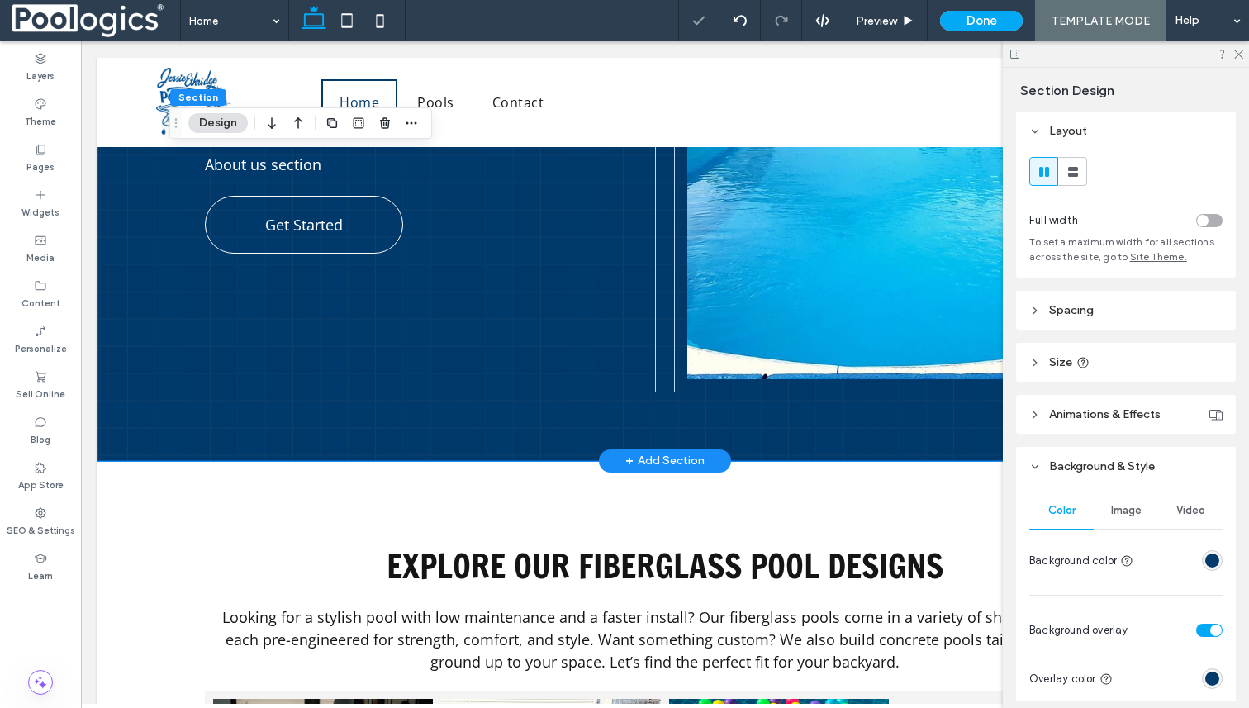
click at [674, 458] on div "+ Add Section" at bounding box center [664, 461] width 79 height 18
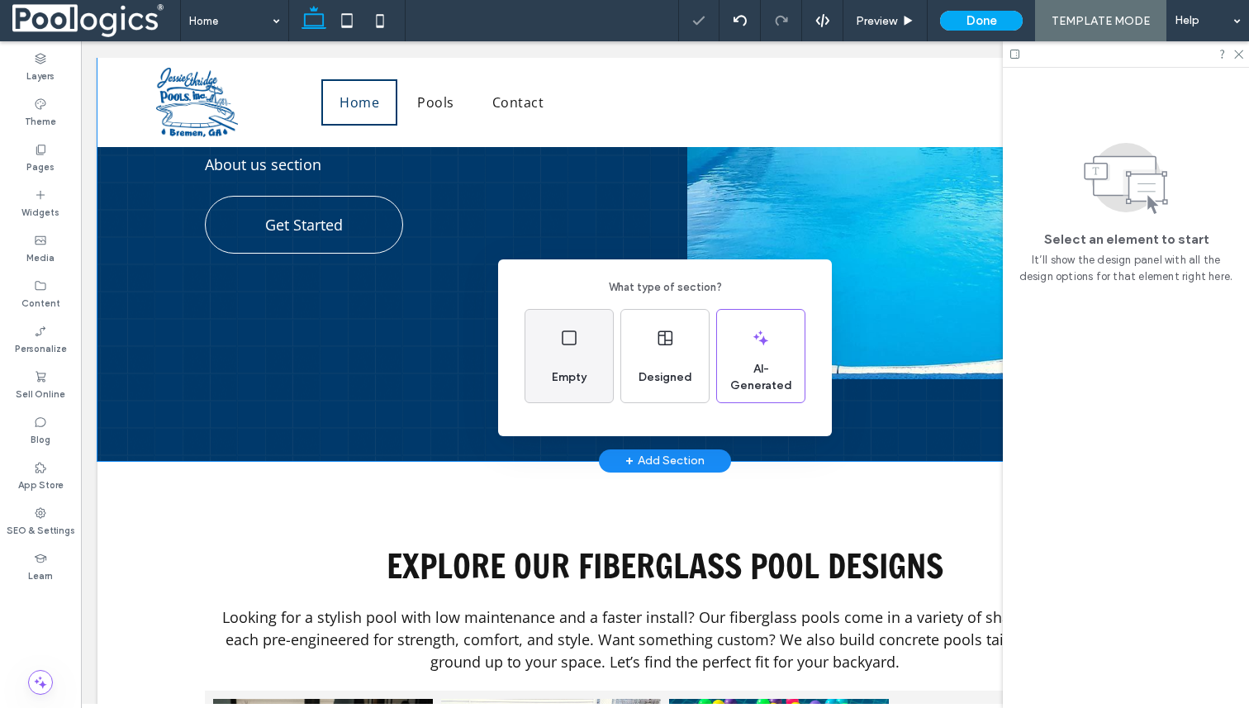
click at [588, 354] on div "Empty" at bounding box center [569, 356] width 88 height 93
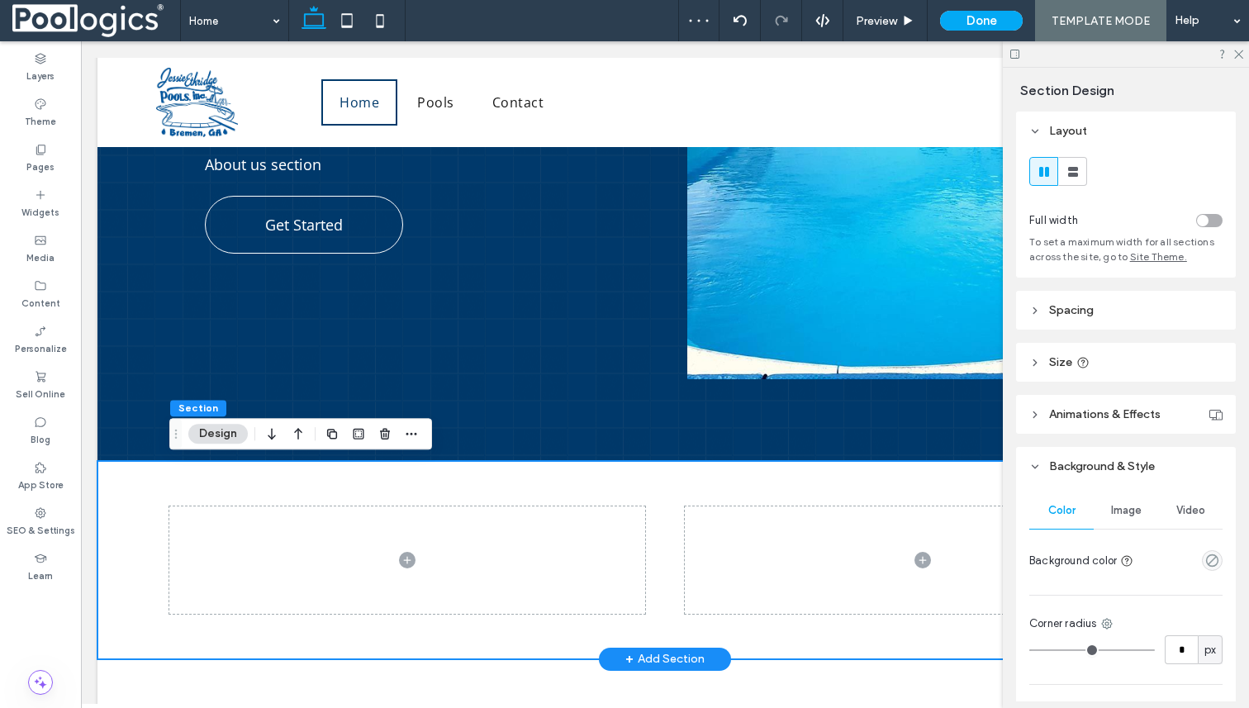
click at [436, 469] on div at bounding box center [664, 560] width 991 height 198
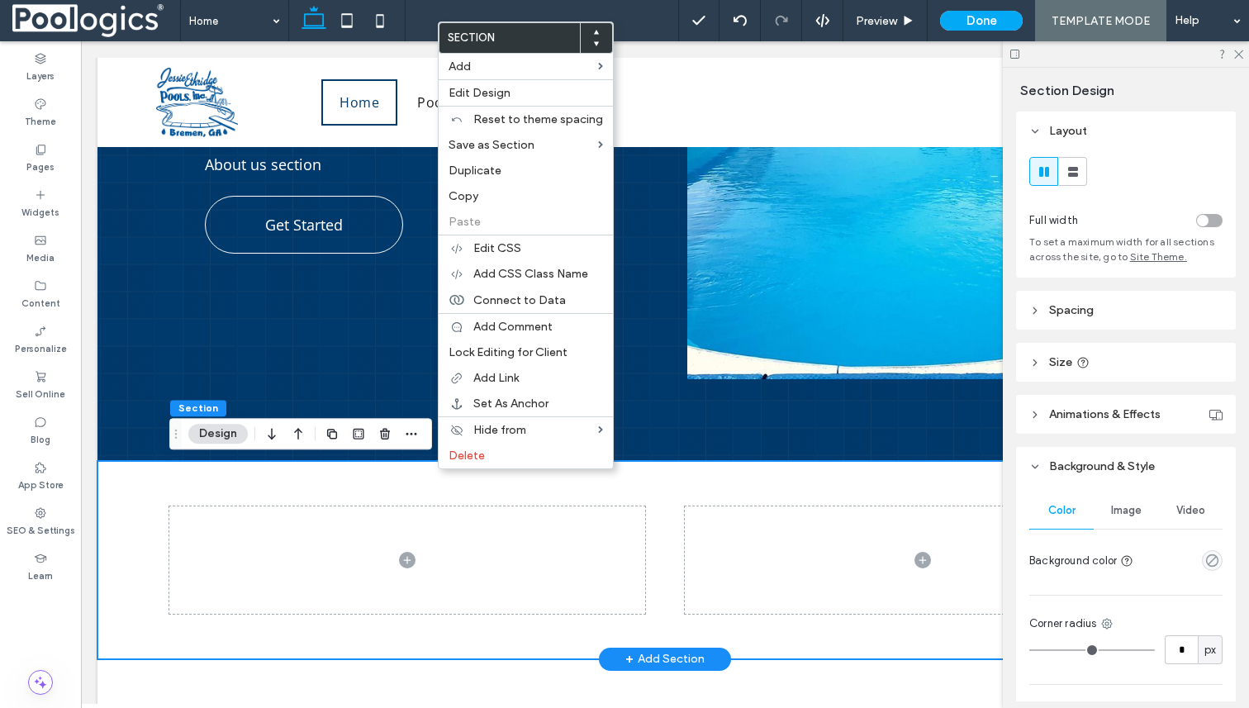
click at [679, 469] on div at bounding box center [664, 560] width 991 height 198
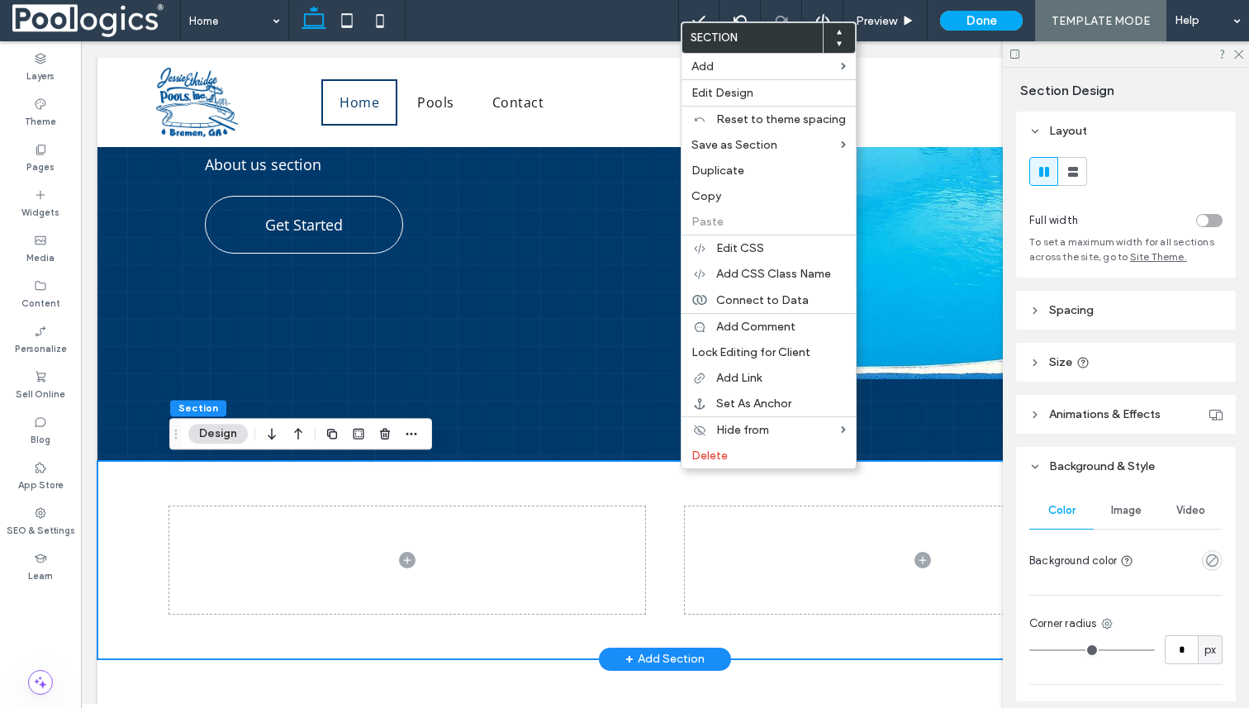
click at [575, 477] on div at bounding box center [664, 560] width 991 height 198
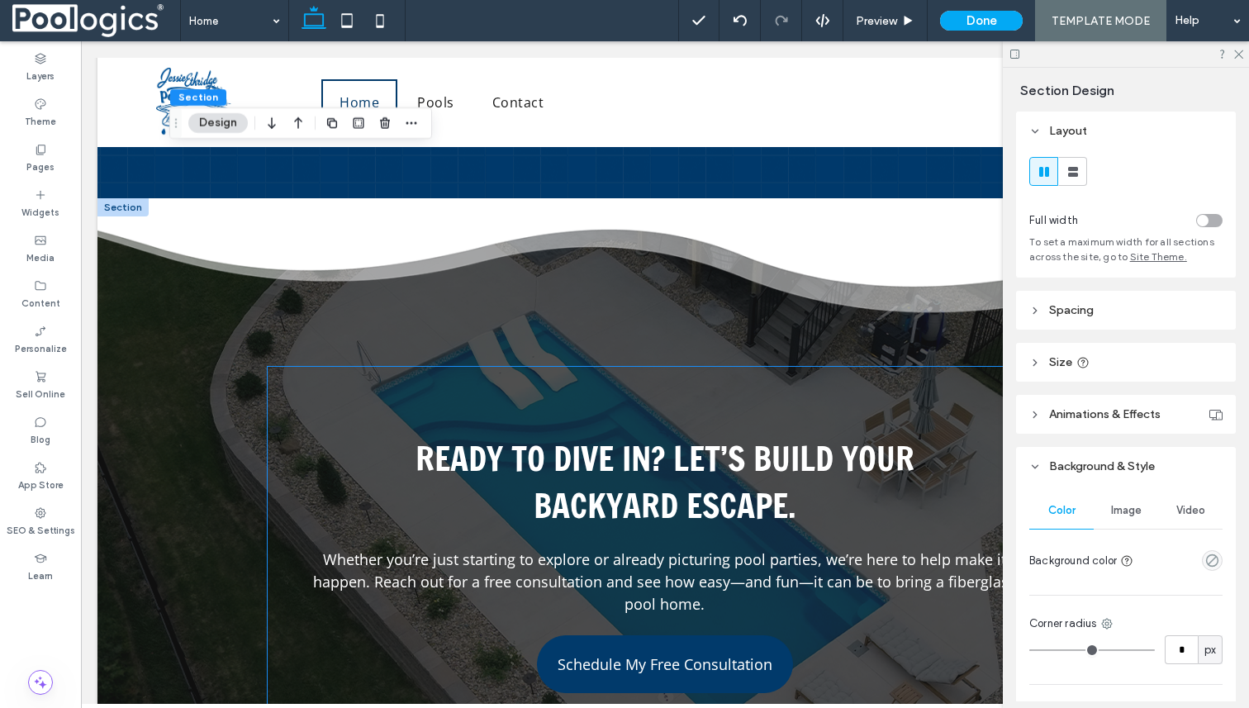
scroll to position [2213, 0]
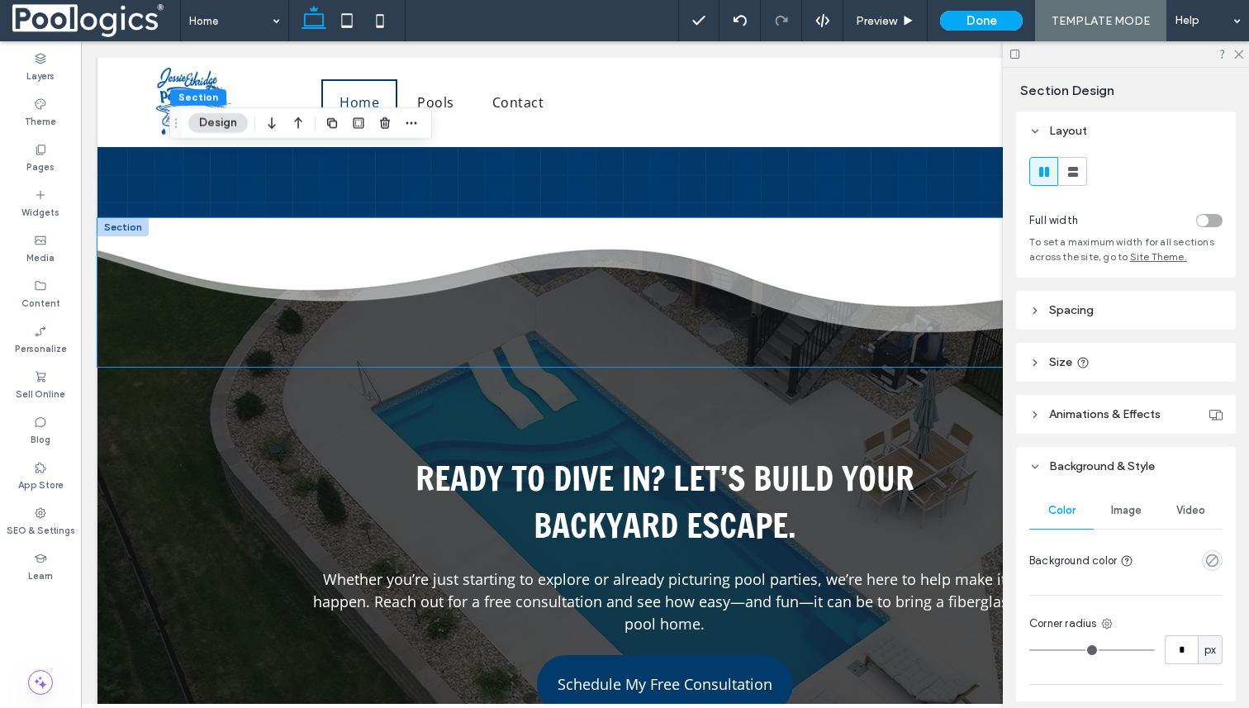
click at [706, 231] on div at bounding box center [664, 292] width 1135 height 149
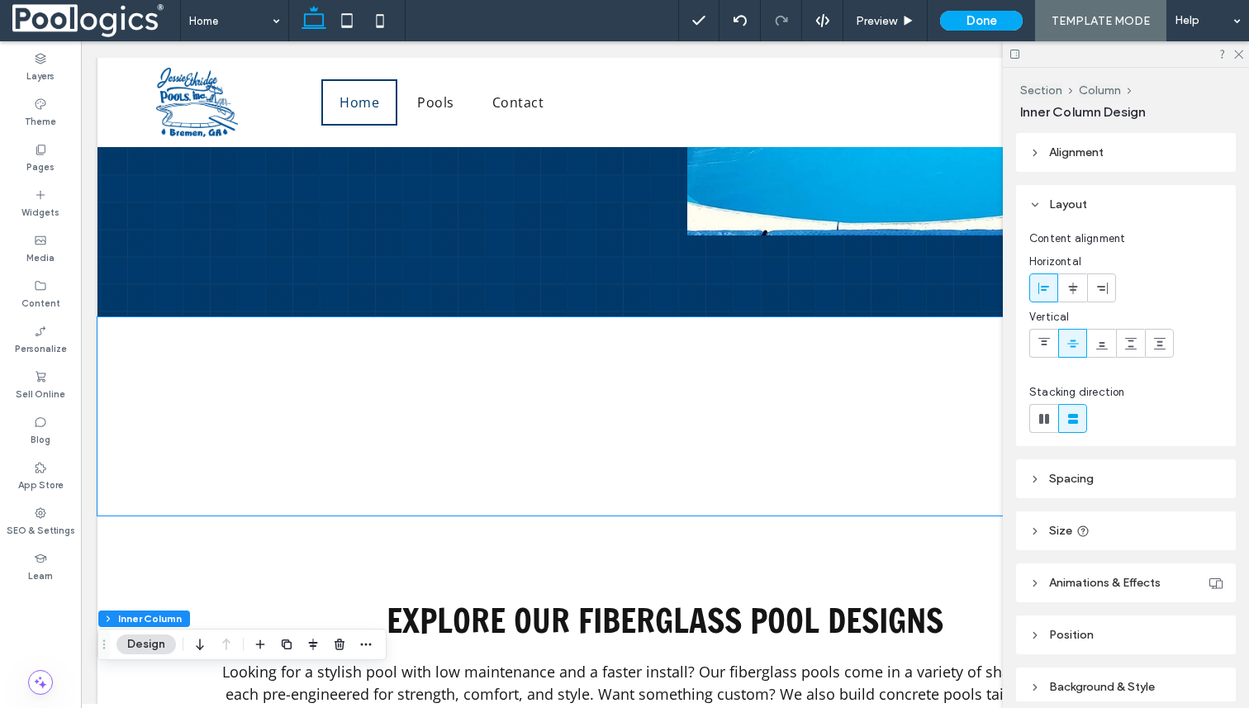
scroll to position [814, 0]
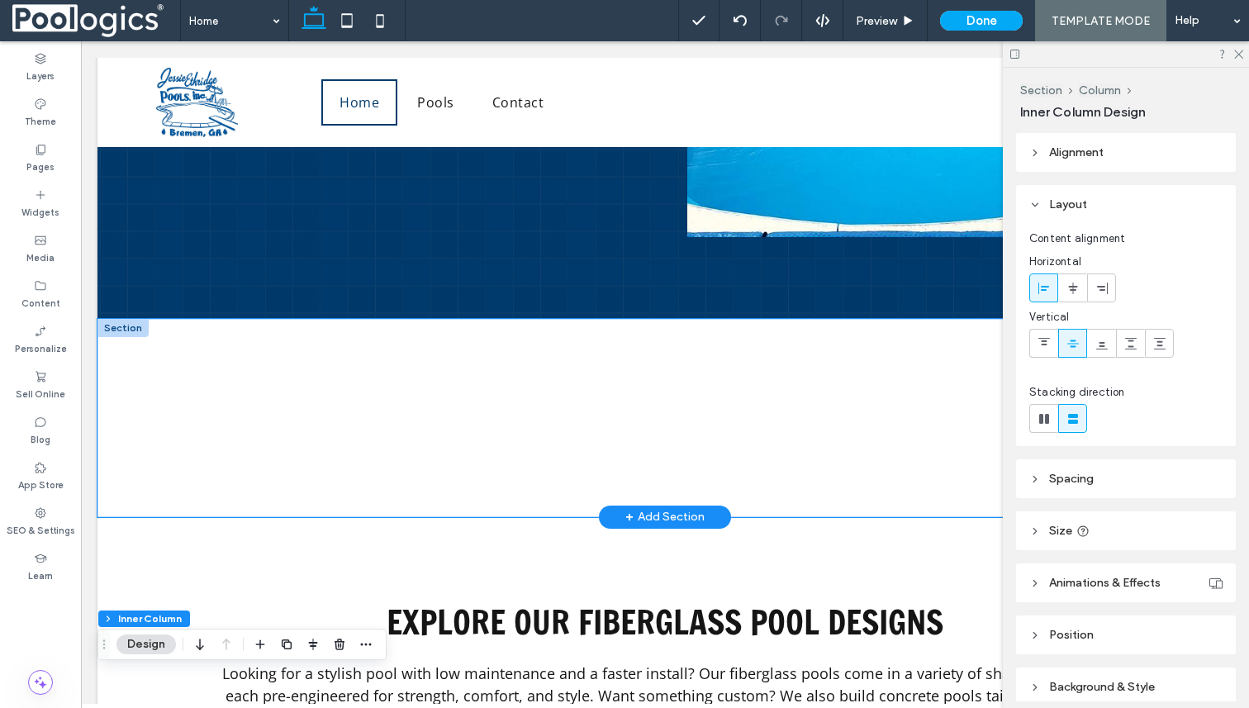
click at [445, 346] on div at bounding box center [664, 418] width 991 height 198
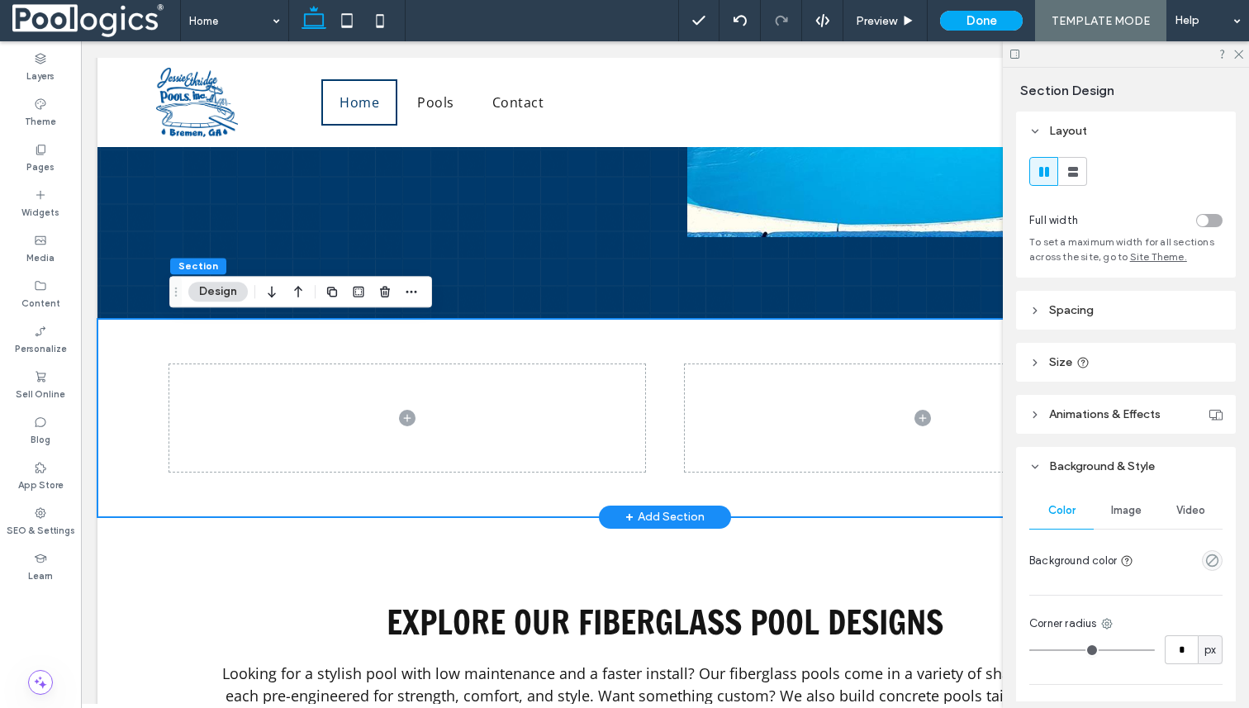
scroll to position [199, 0]
type input "**********"
type input "****"
type input "***"
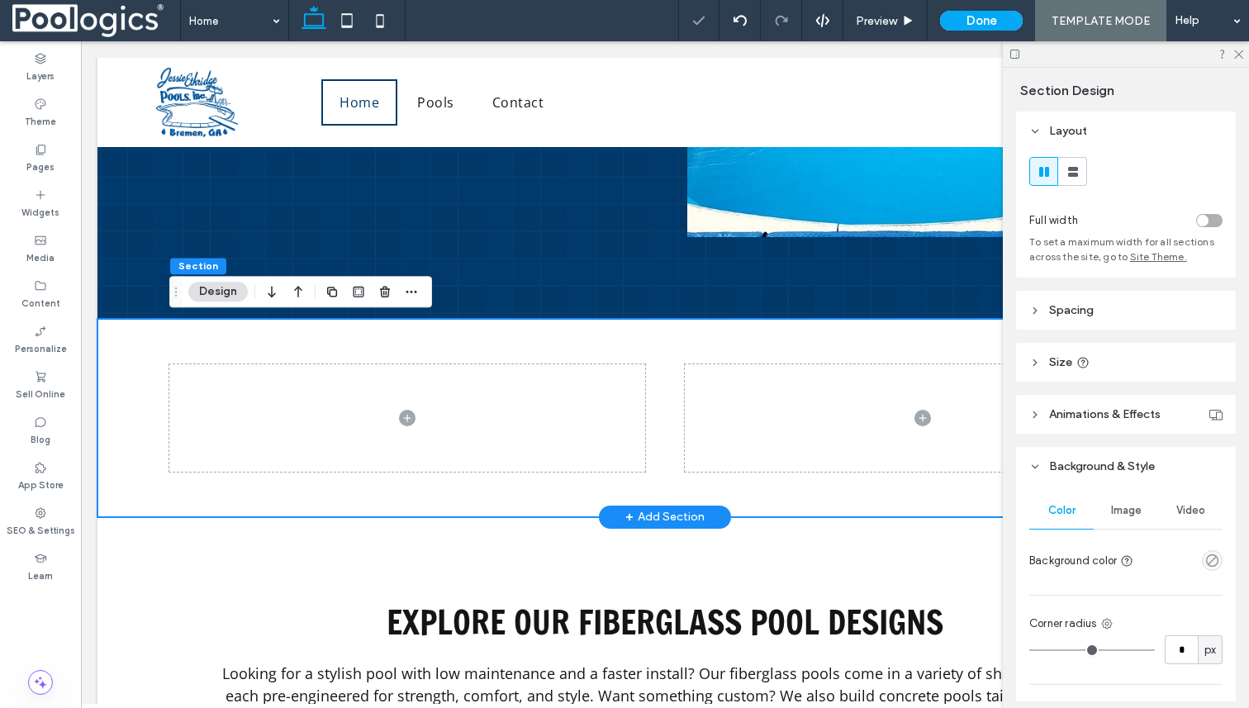
scroll to position [0, 0]
click at [453, 336] on div at bounding box center [664, 418] width 991 height 198
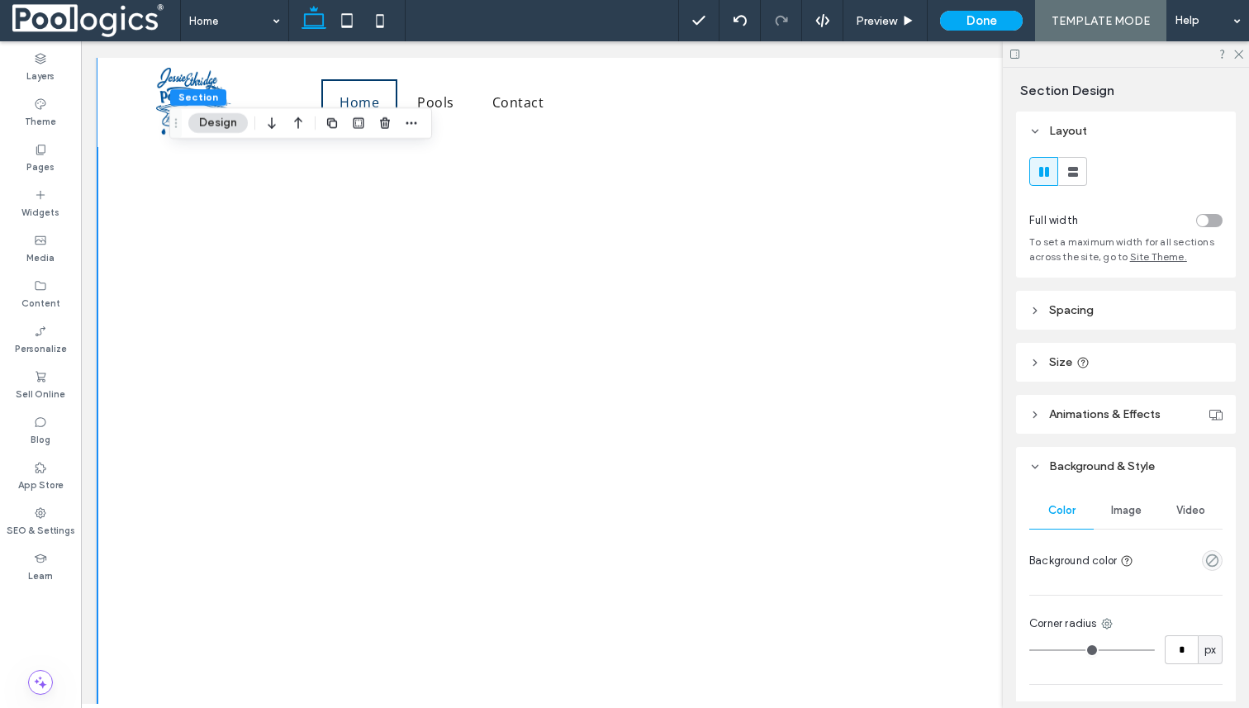
scroll to position [3368, 0]
click at [747, 22] on icon at bounding box center [740, 20] width 13 height 13
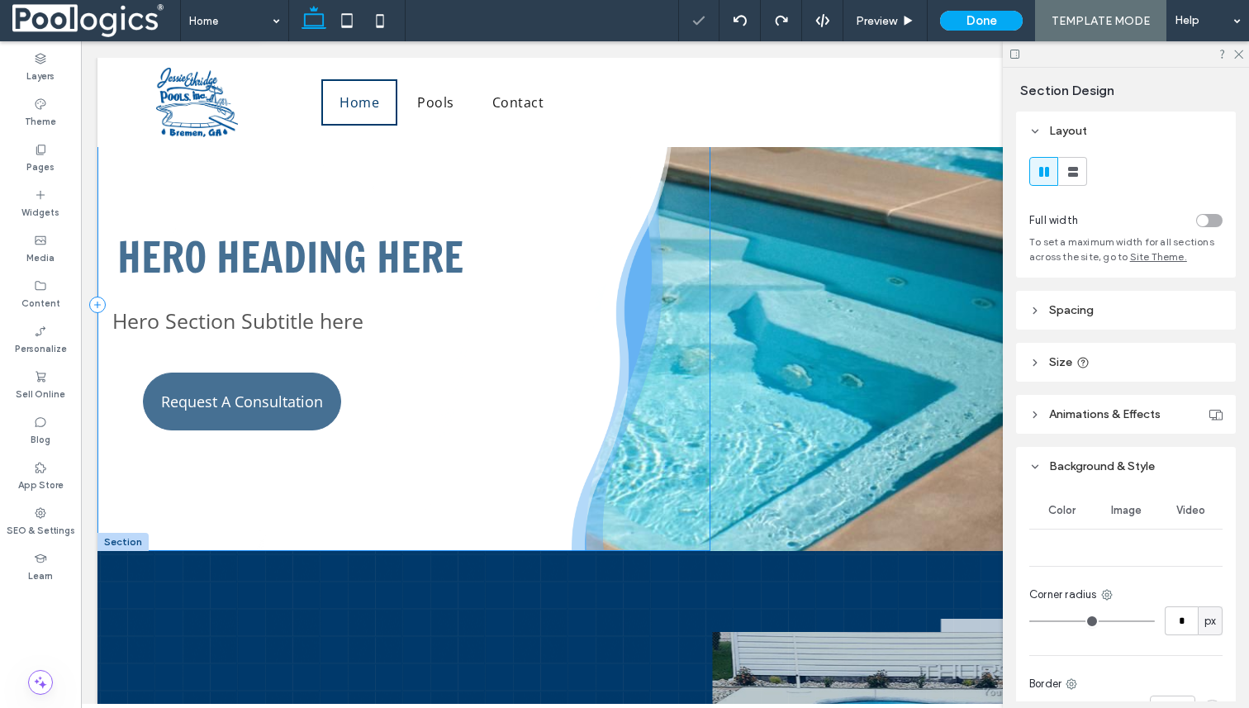
scroll to position [100, 0]
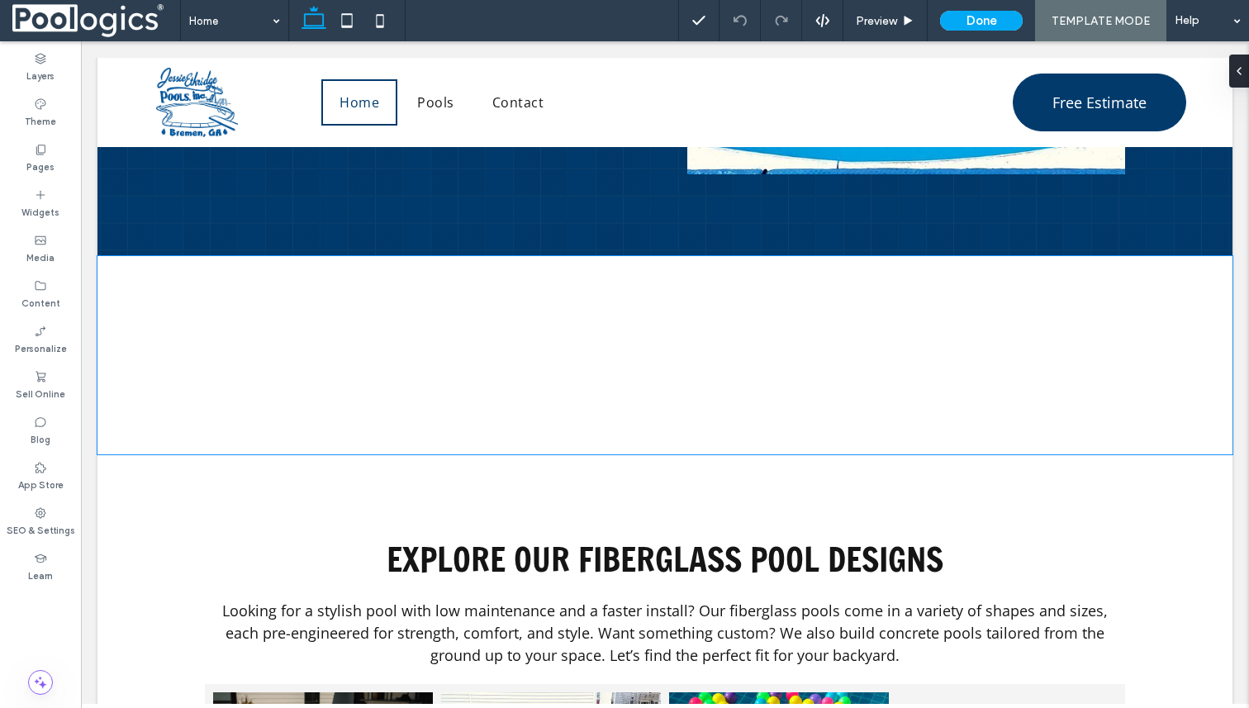
scroll to position [878, 0]
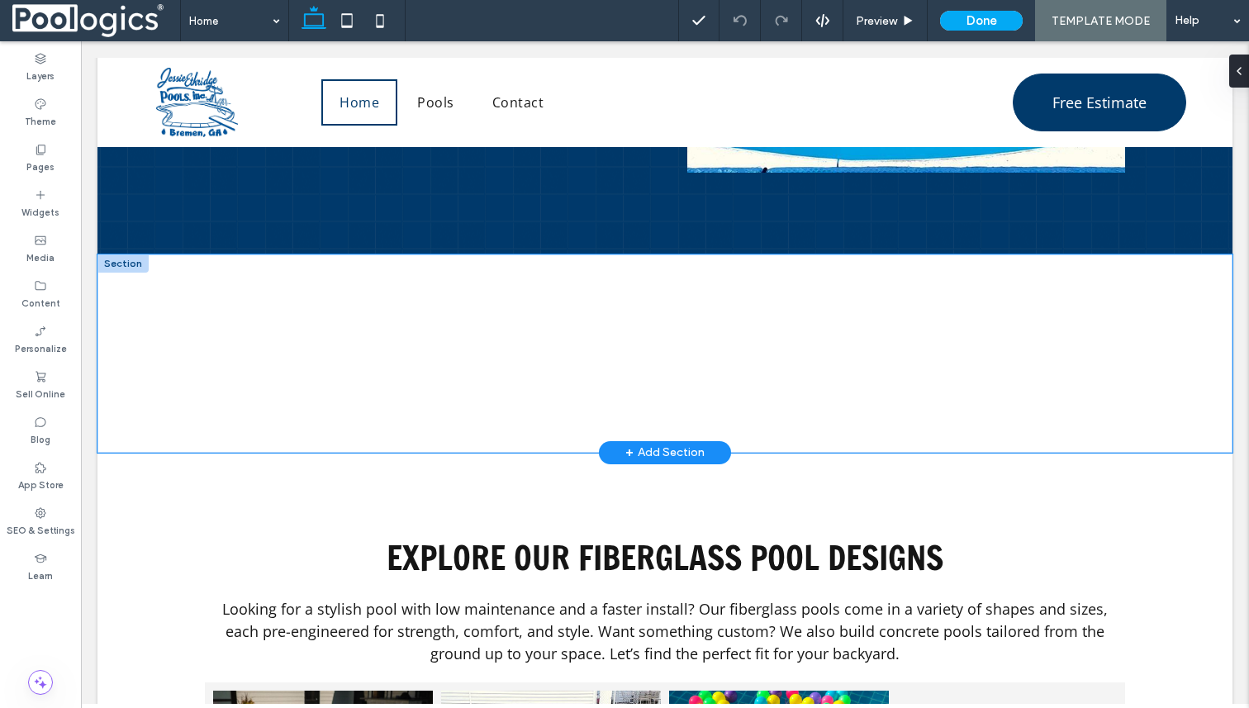
click at [650, 299] on div at bounding box center [664, 353] width 991 height 198
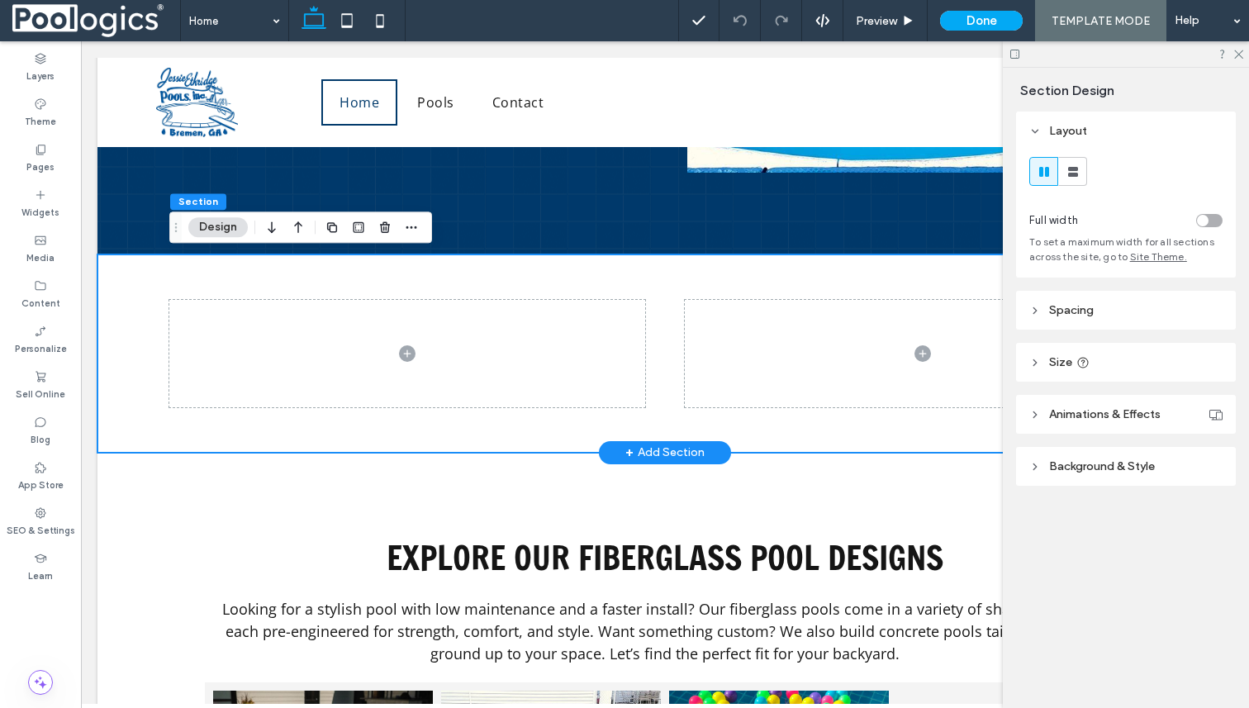
scroll to position [199, 0]
type input "**********"
type input "****"
type input "***"
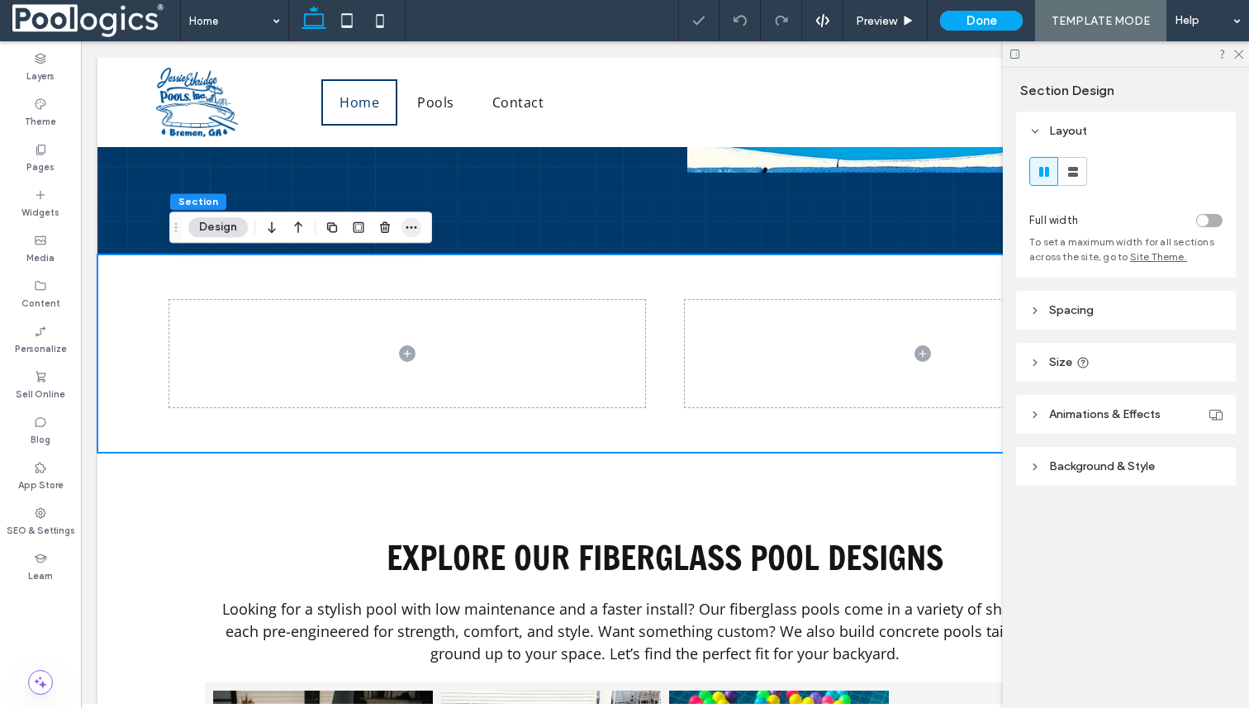
scroll to position [0, 0]
click at [416, 226] on use "button" at bounding box center [411, 227] width 11 height 2
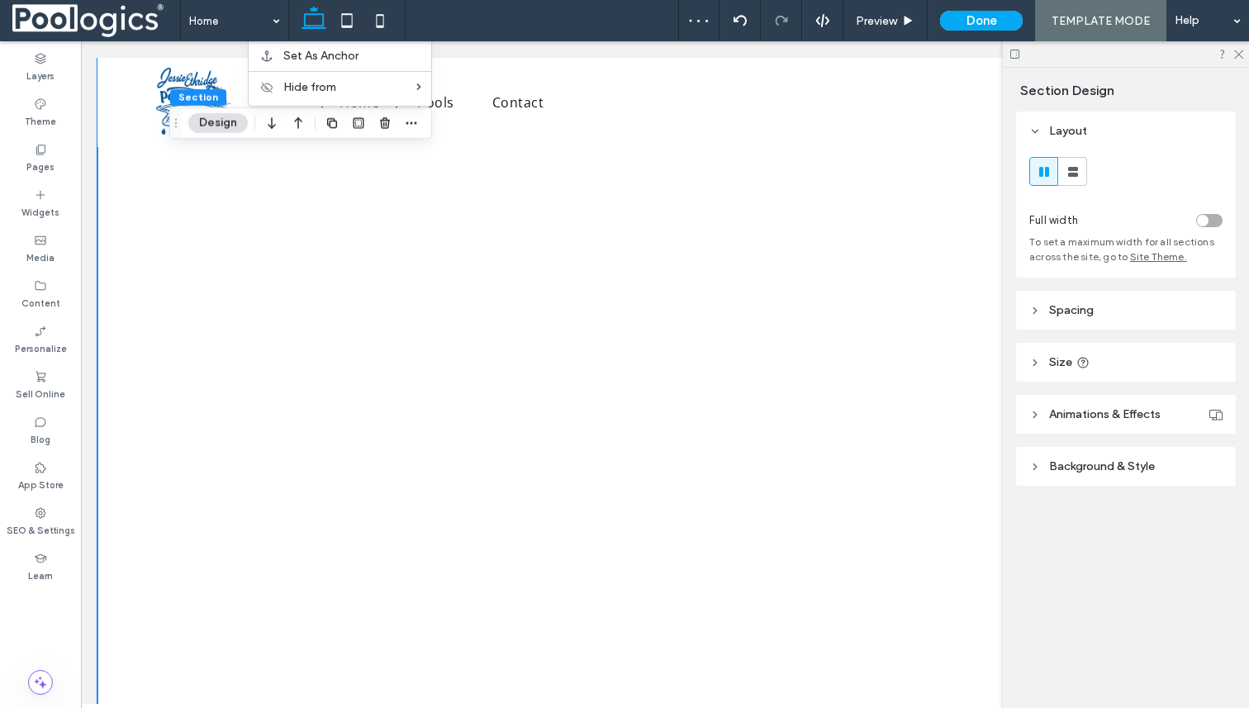
scroll to position [5969, 0]
click at [737, 21] on use at bounding box center [739, 20] width 13 height 11
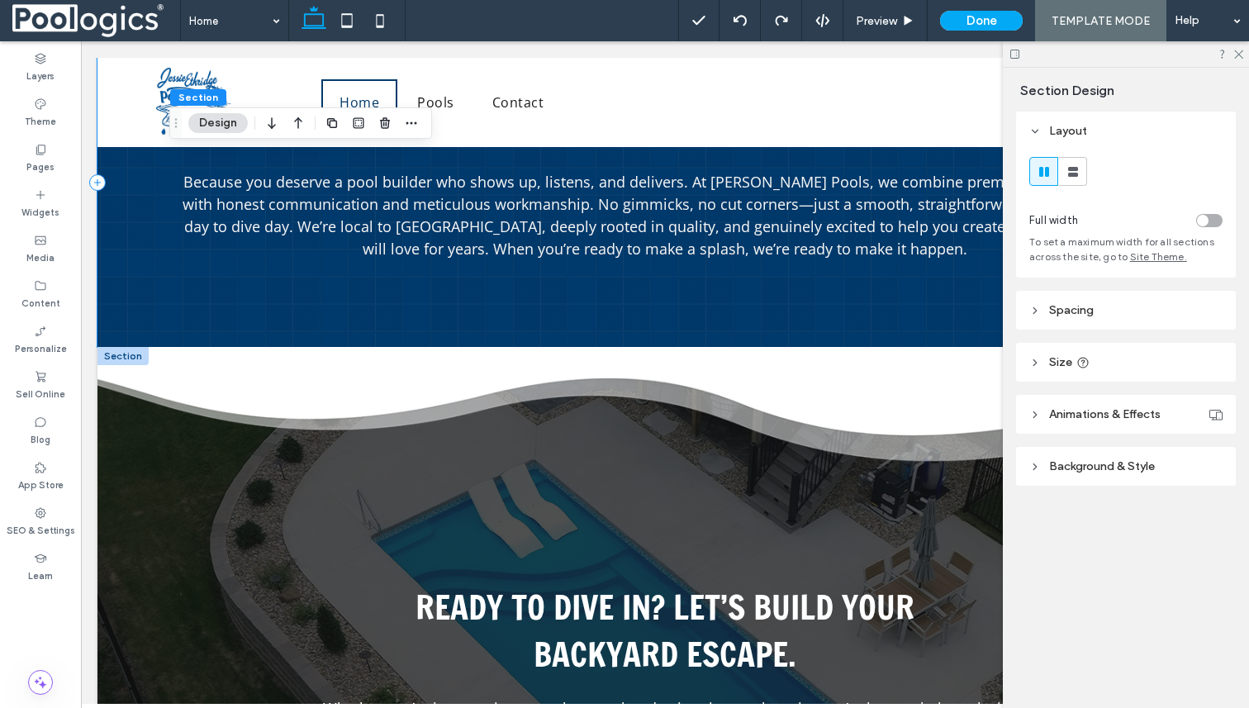
scroll to position [2079, 0]
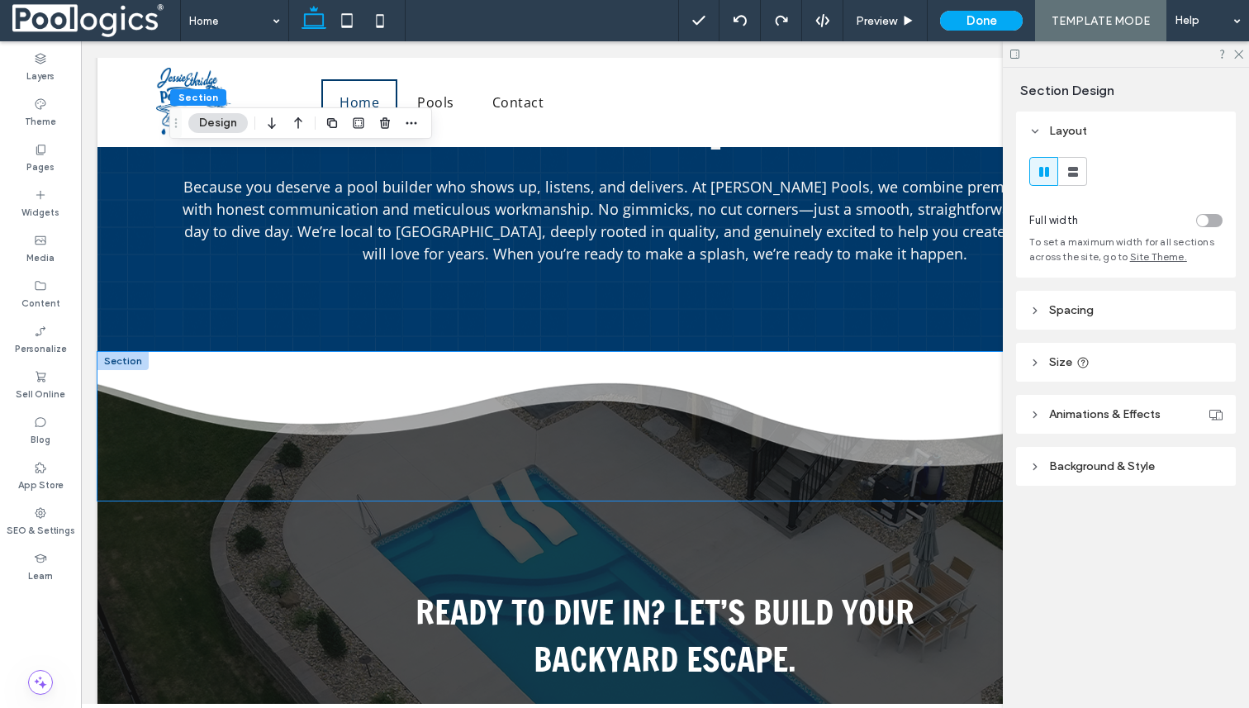
click at [736, 382] on div at bounding box center [664, 426] width 1135 height 149
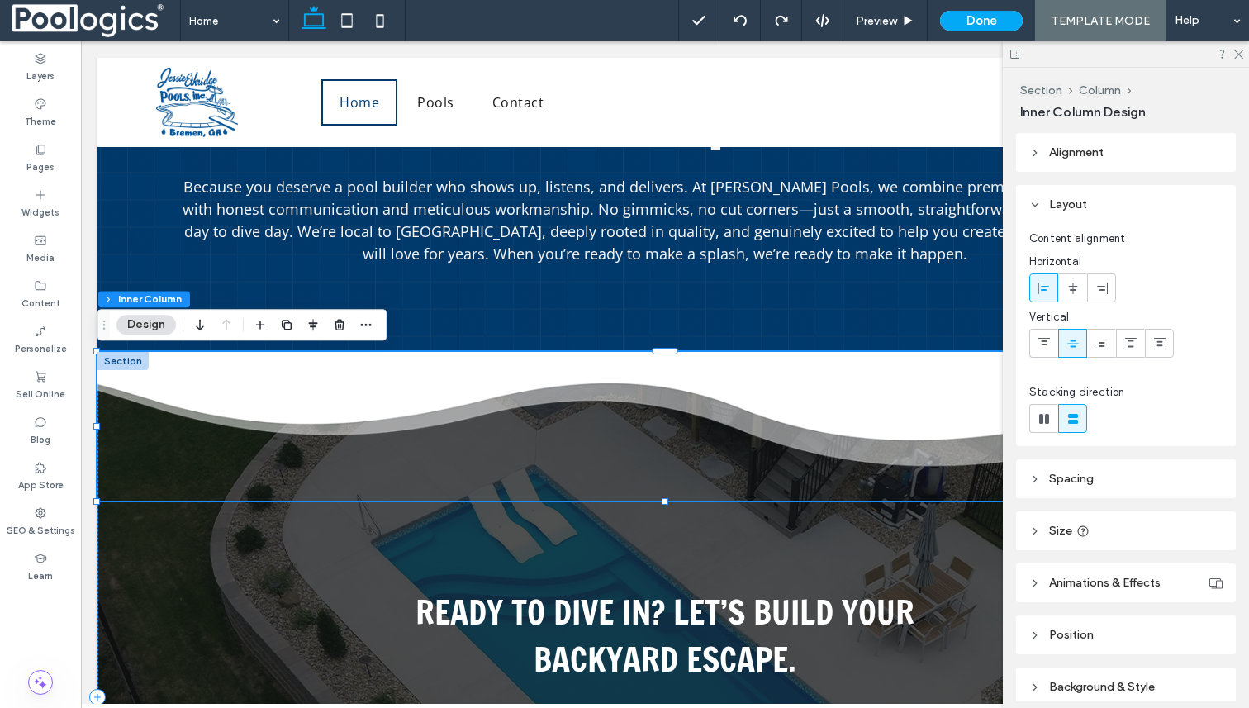
click at [348, 377] on div at bounding box center [664, 426] width 1135 height 149
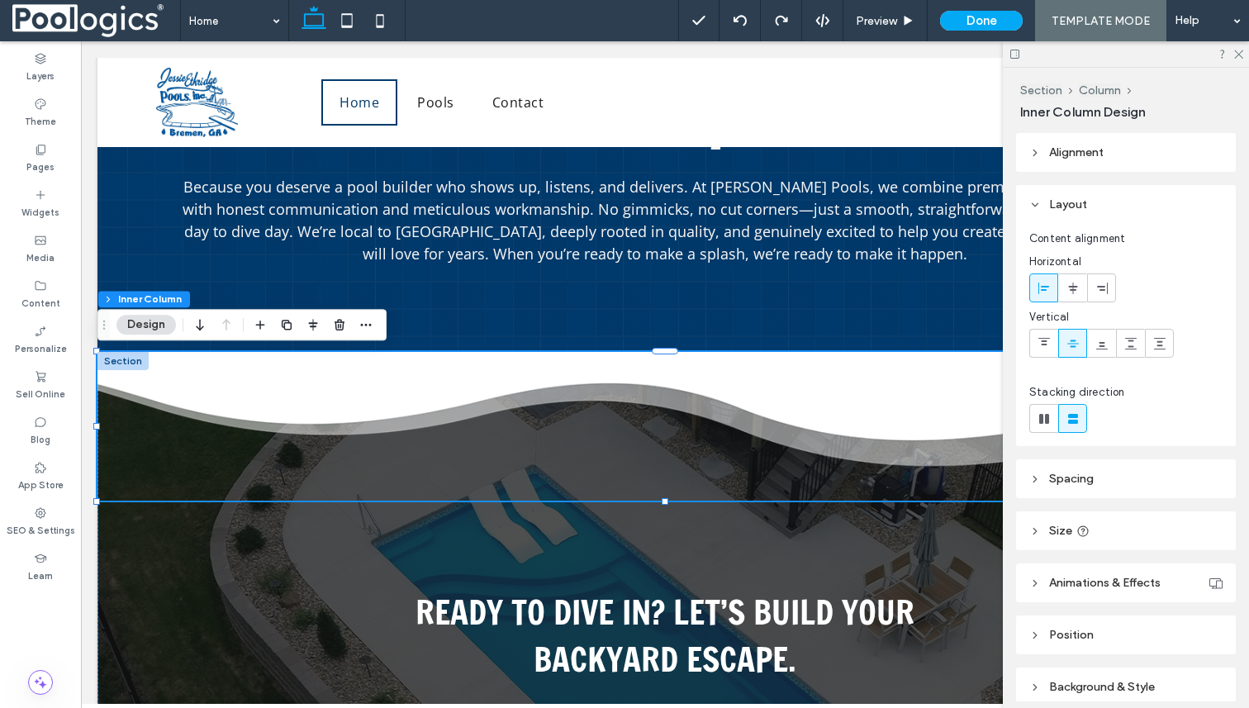
click at [150, 325] on button "Design" at bounding box center [145, 325] width 59 height 20
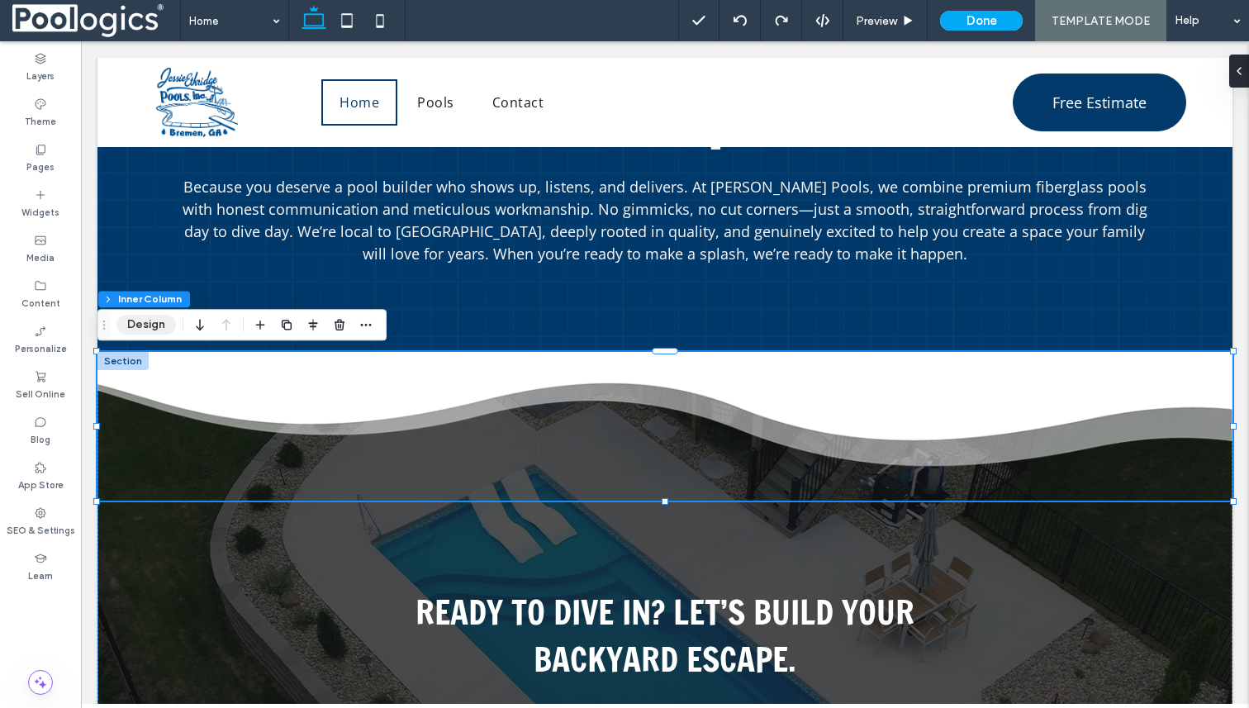
click at [150, 325] on button "Design" at bounding box center [145, 325] width 59 height 20
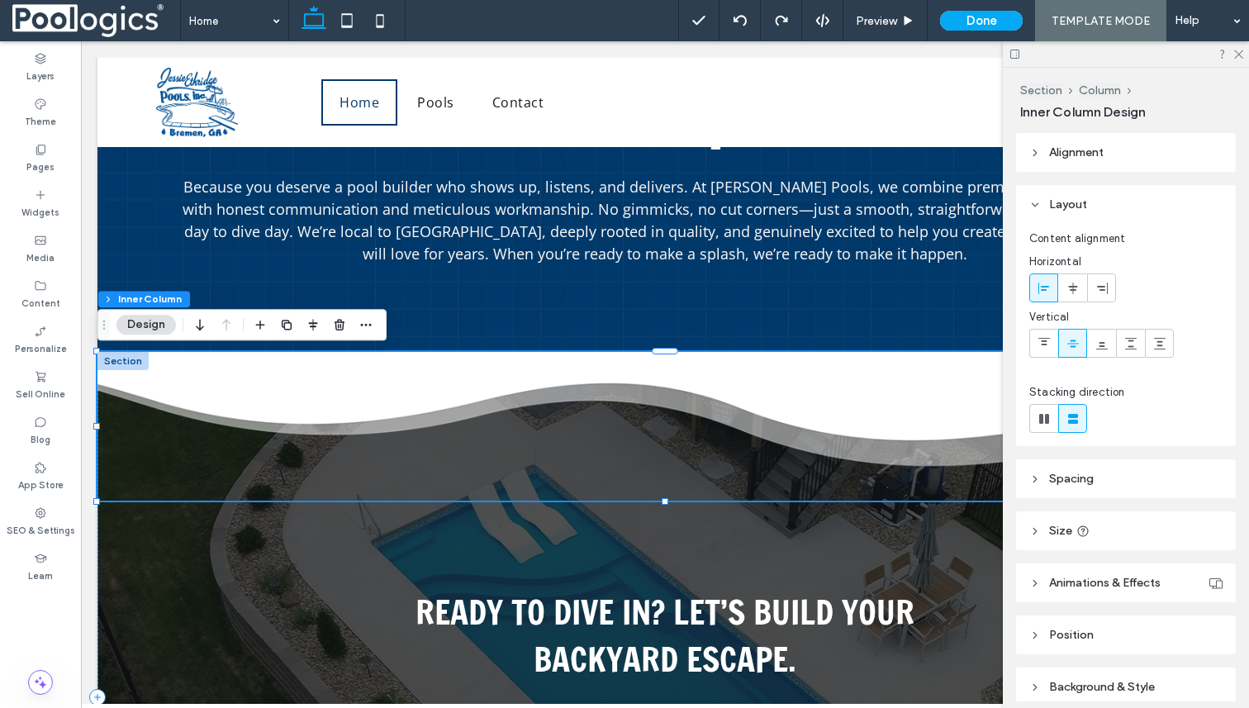
scroll to position [71, 0]
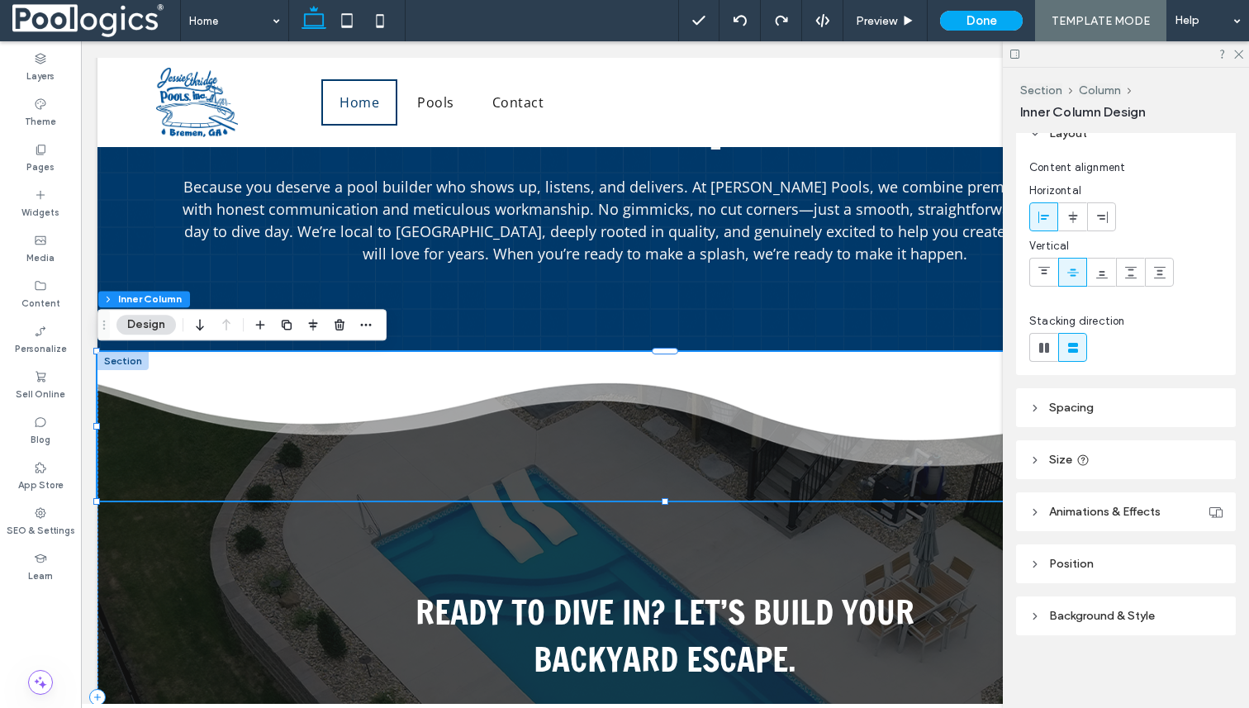
click at [1091, 620] on span "Background & Style" at bounding box center [1102, 616] width 106 height 14
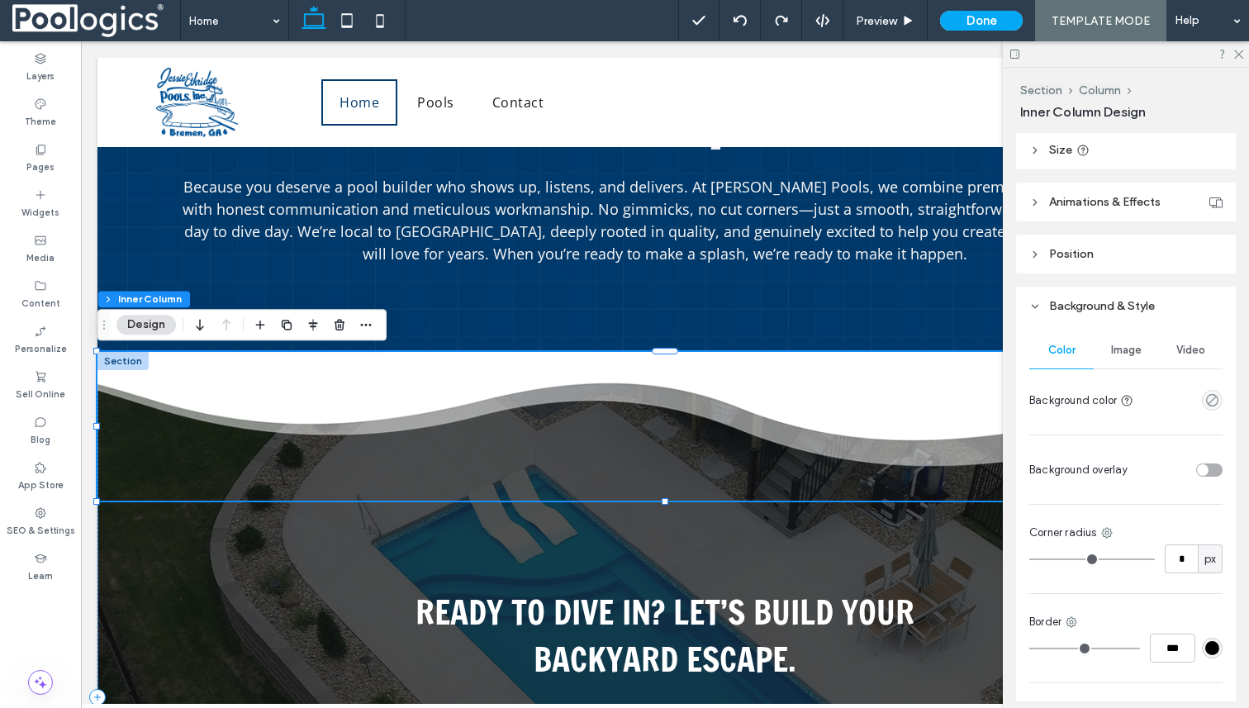
scroll to position [444, 0]
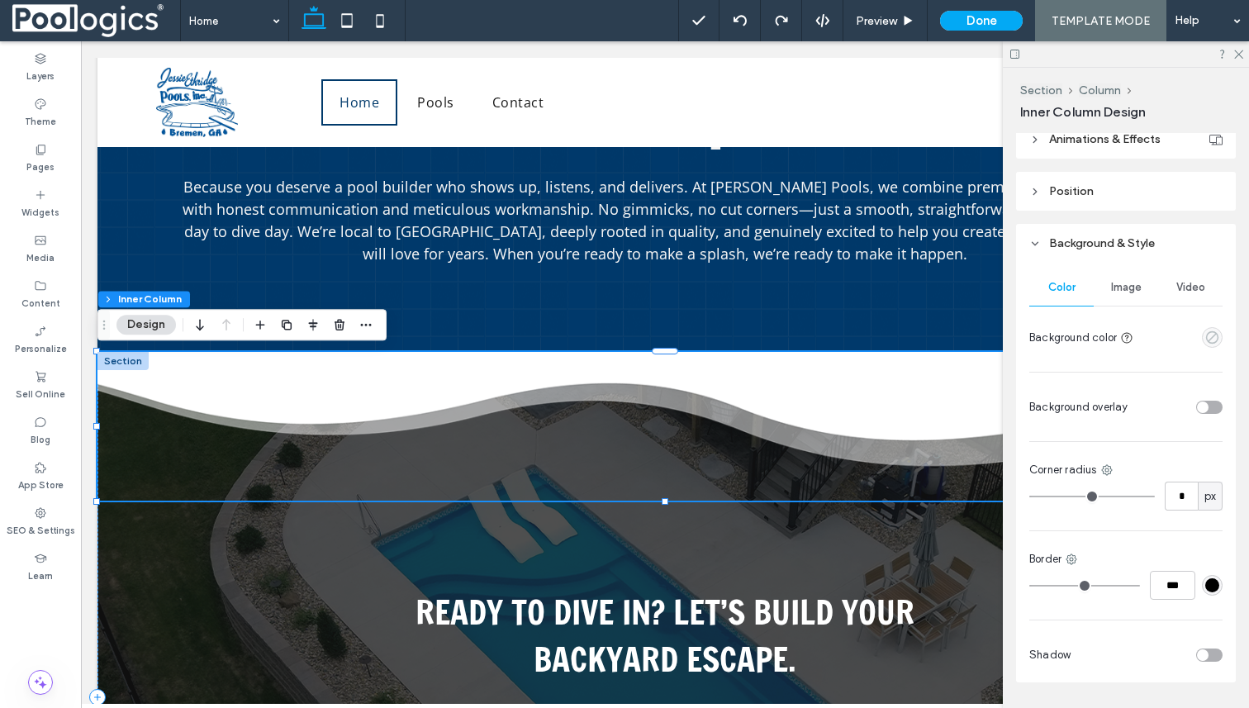
click at [1212, 331] on use "empty color" at bounding box center [1212, 337] width 12 height 12
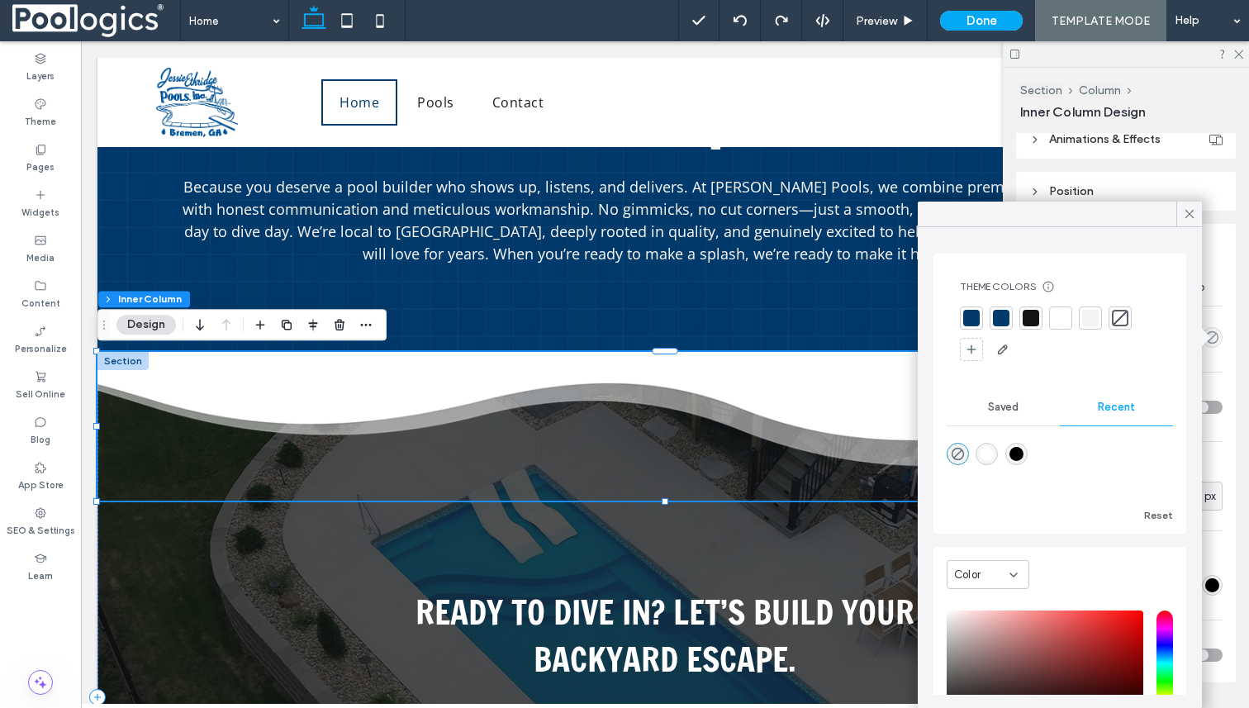
click at [1001, 316] on div at bounding box center [1001, 318] width 17 height 17
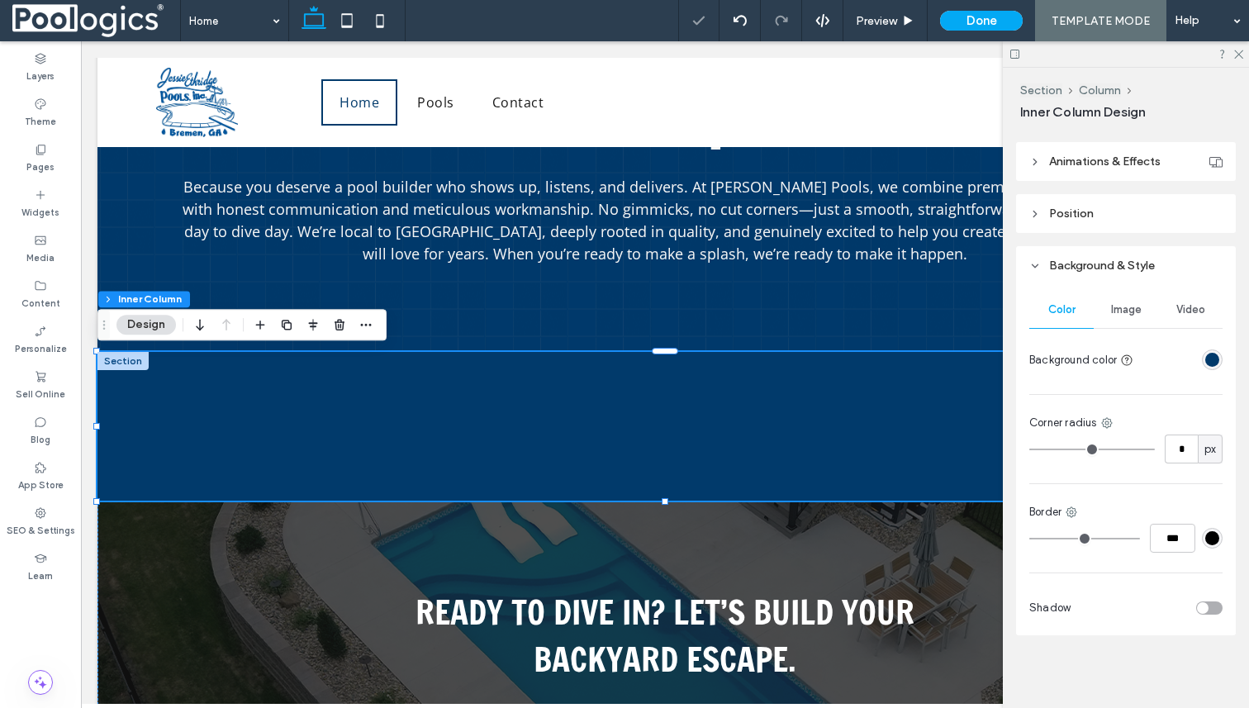
click at [1214, 360] on div "rgba(1, 58, 107, 1)" at bounding box center [1212, 360] width 14 height 14
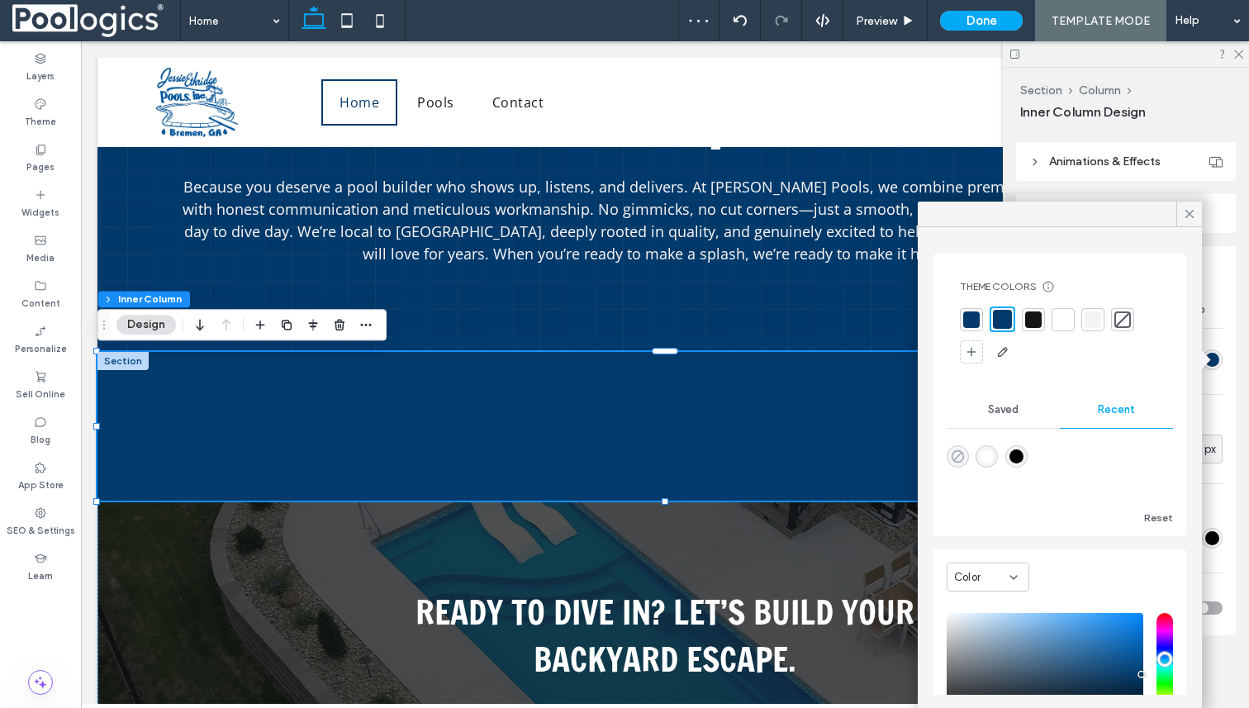
click at [959, 454] on use "rgba(0, 0, 0, 0)" at bounding box center [958, 456] width 12 height 12
type input "*******"
type input "*"
type input "**"
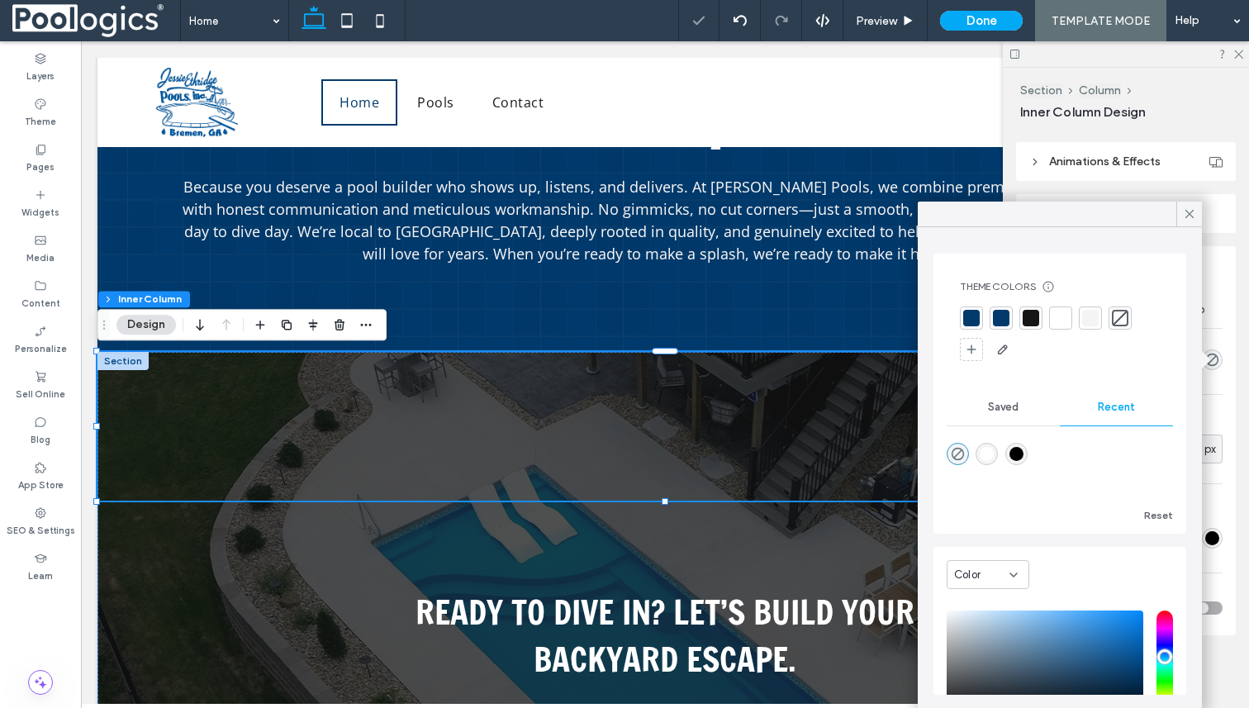
click at [1248, 433] on div "Section Column Inner Column Design Alignment Layout Content alignment Horizonta…" at bounding box center [1126, 388] width 246 height 640
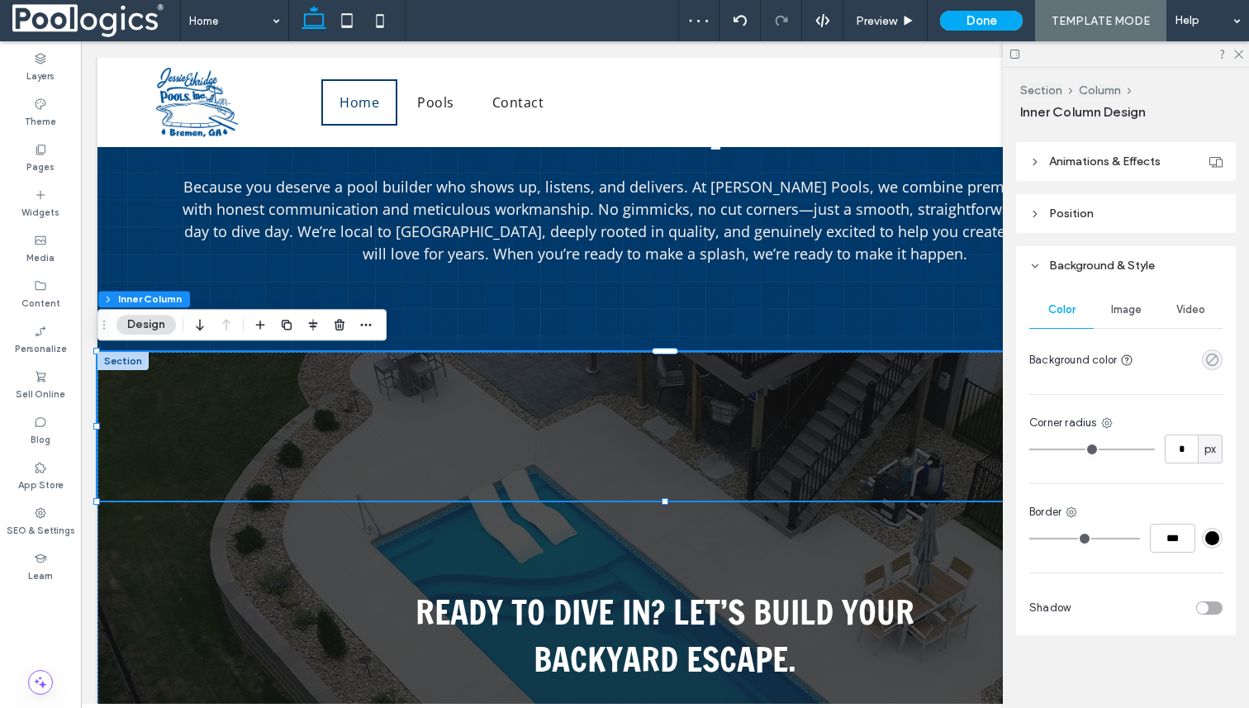
click at [1210, 361] on use "rgba(0, 0, 0, 0)" at bounding box center [1212, 360] width 12 height 12
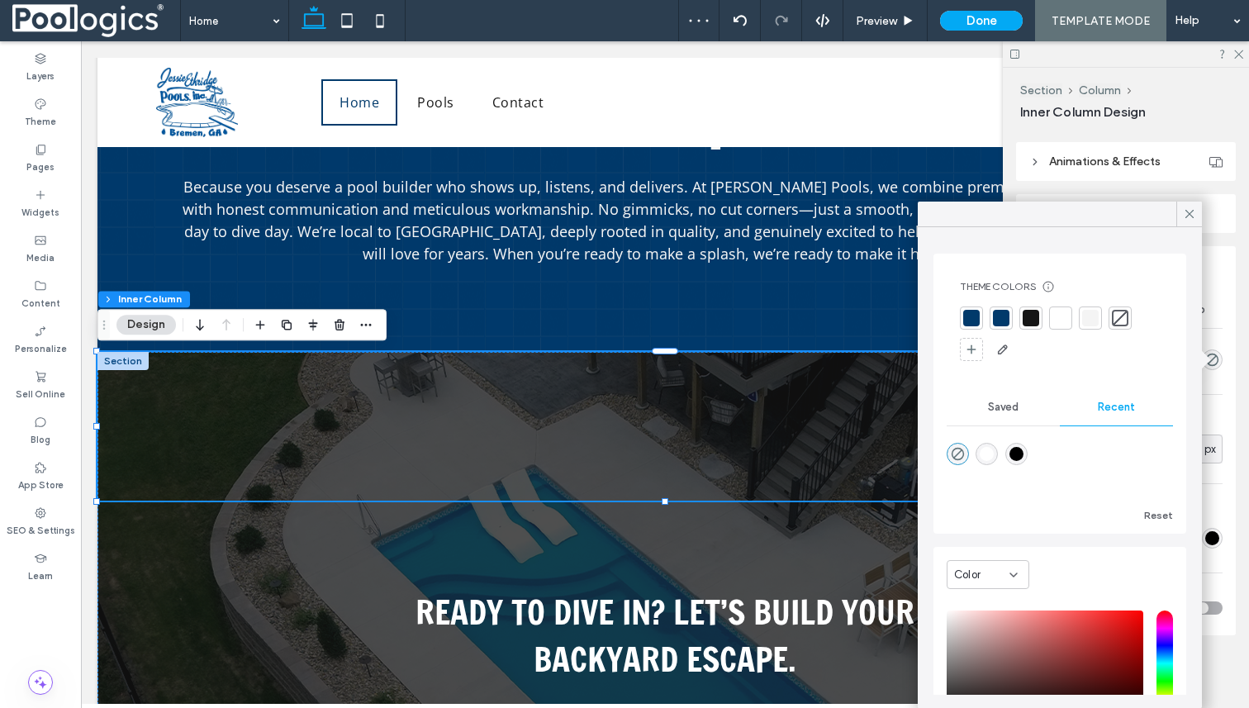
click at [1248, 330] on div "Section Column Inner Column Design Alignment Layout Content alignment Horizonta…" at bounding box center [1126, 388] width 246 height 640
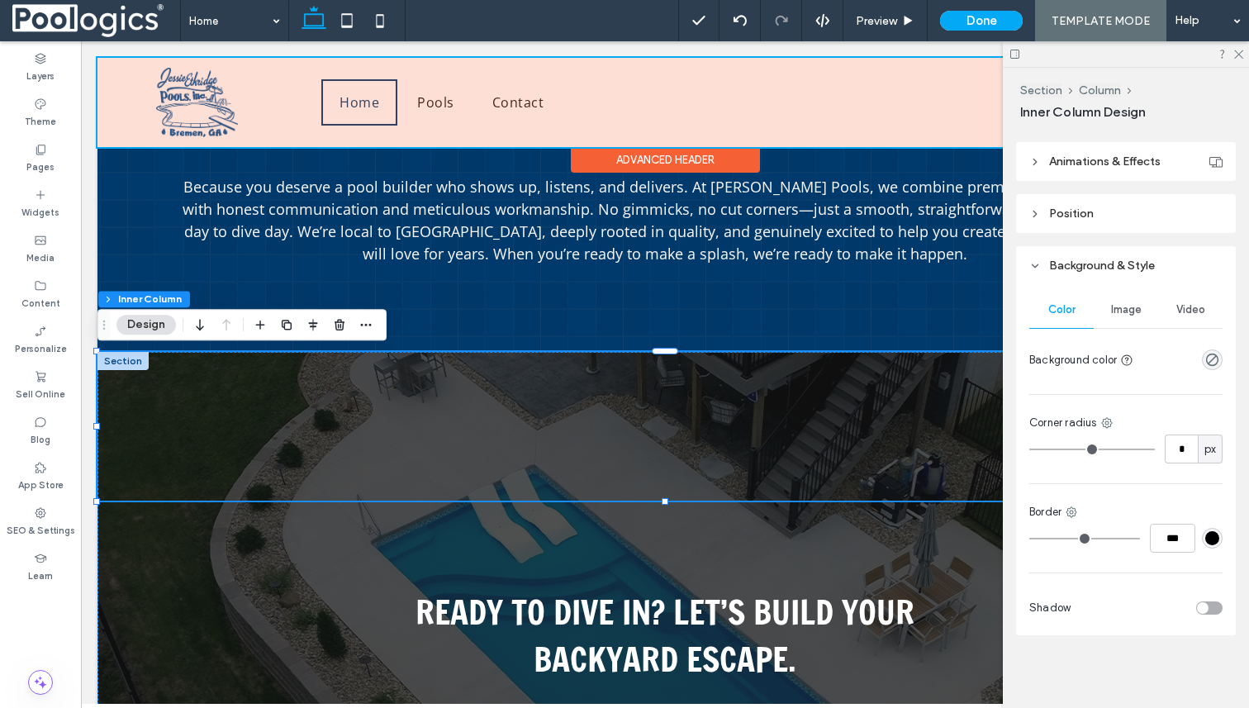
click at [967, 143] on div at bounding box center [664, 102] width 1135 height 89
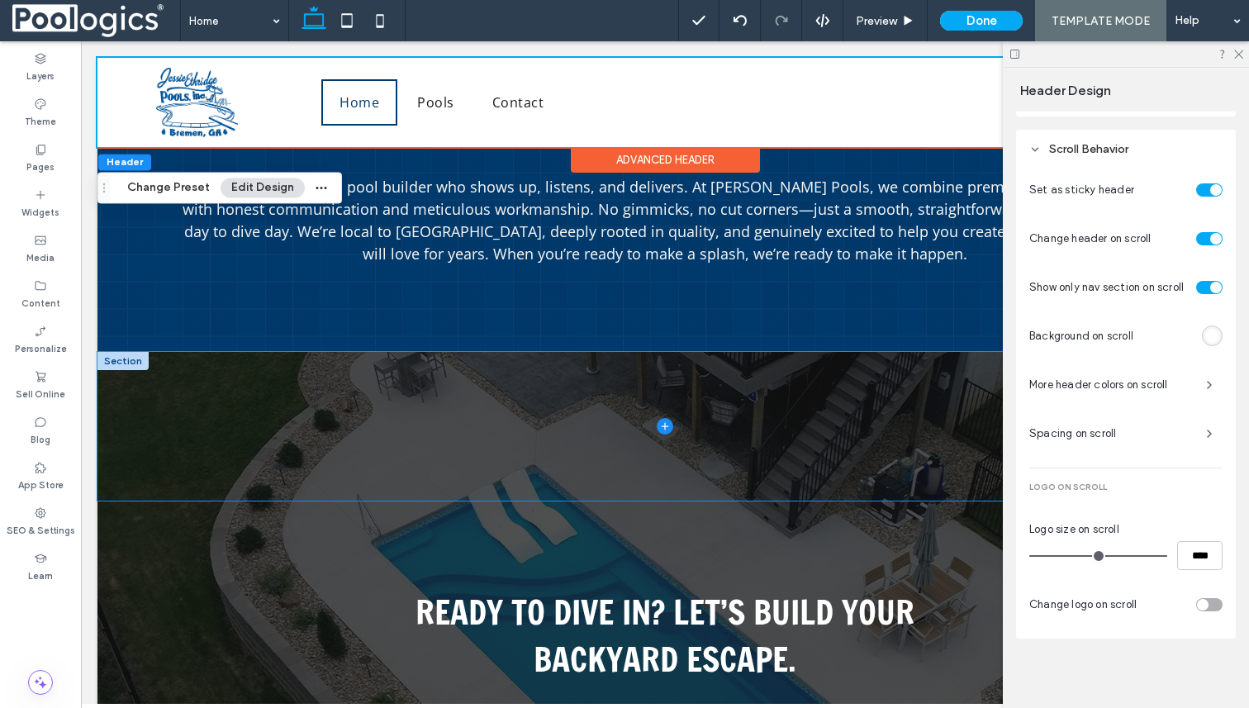
scroll to position [741, 0]
click at [755, 406] on span at bounding box center [664, 426] width 1135 height 149
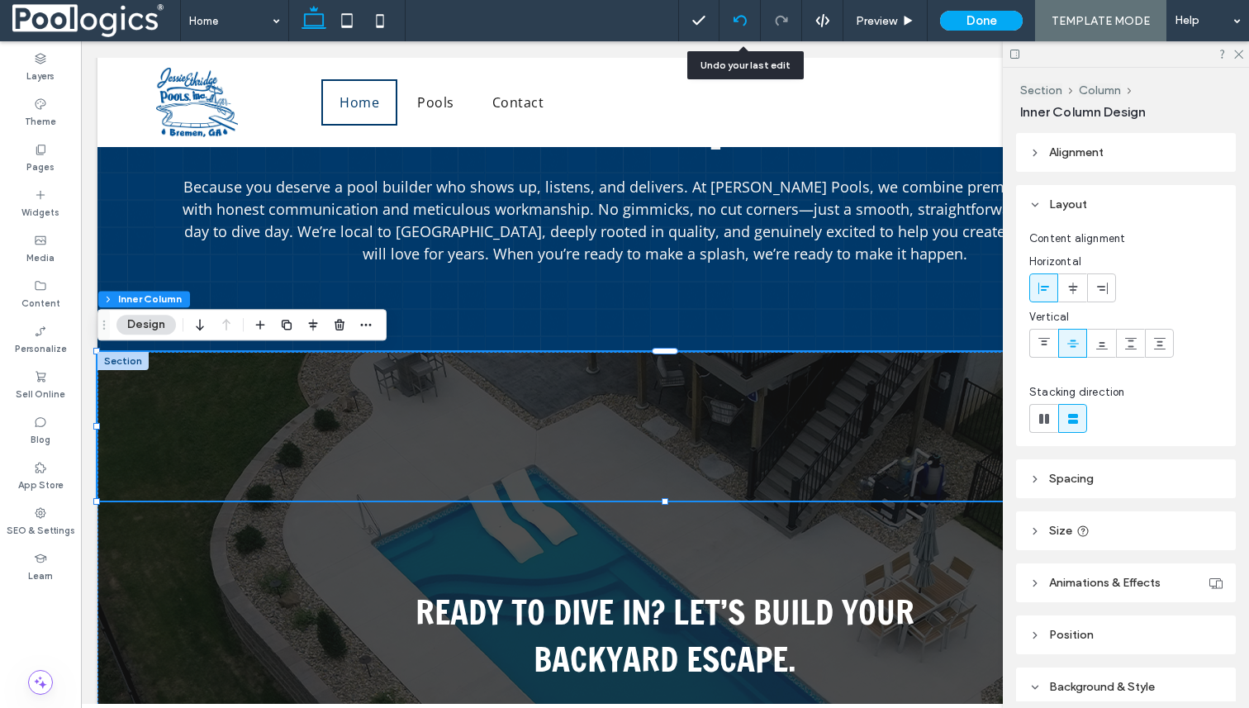
click at [744, 17] on icon at bounding box center [740, 20] width 13 height 13
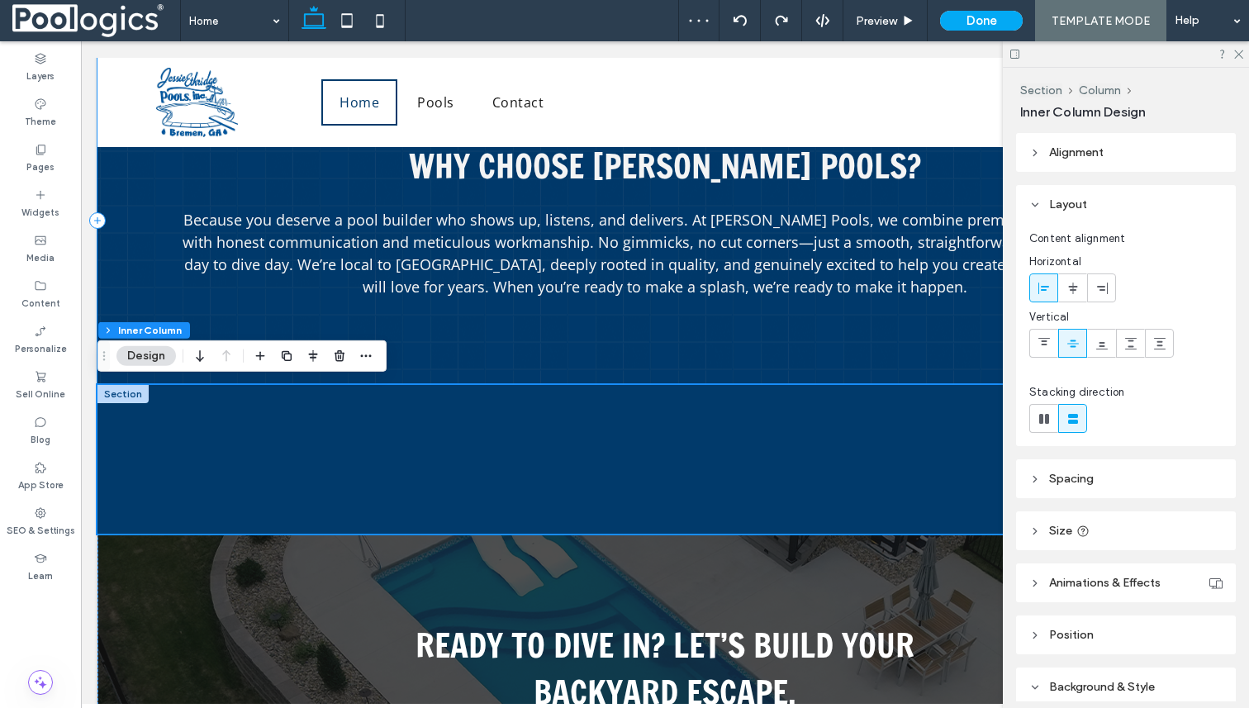
scroll to position [2039, 0]
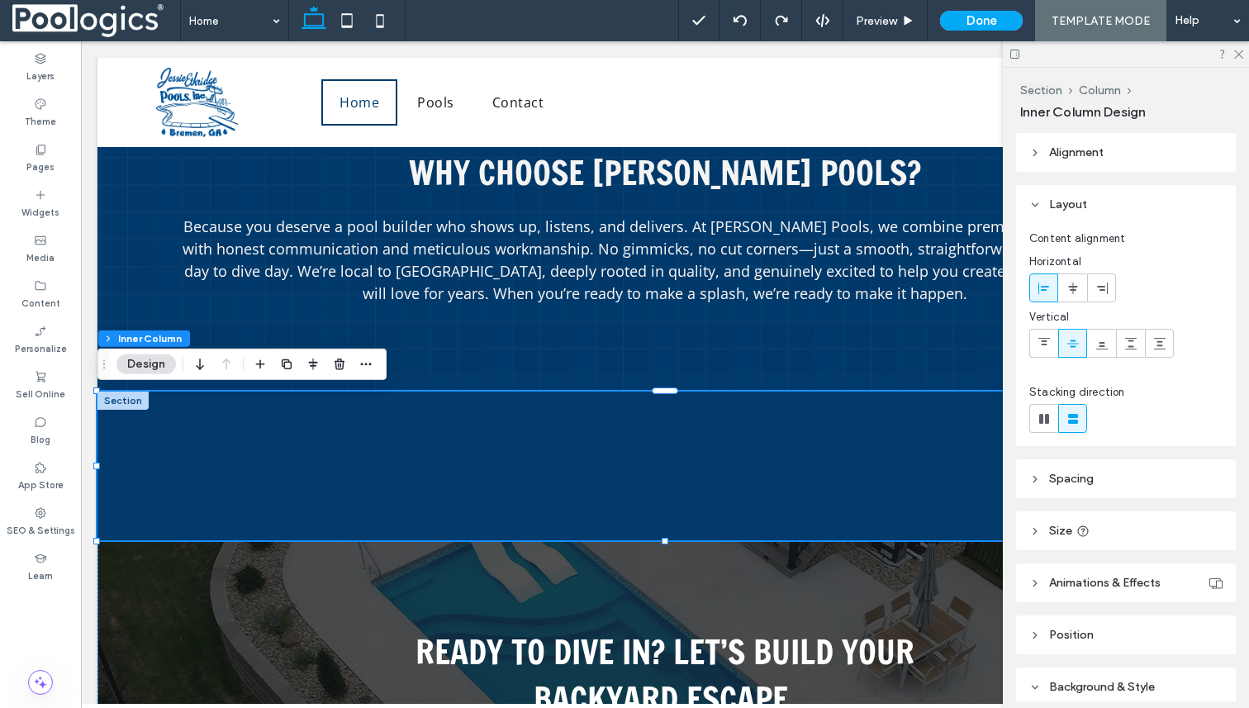
click at [1245, 50] on div at bounding box center [1126, 54] width 246 height 26
click at [1243, 51] on icon at bounding box center [1238, 53] width 11 height 11
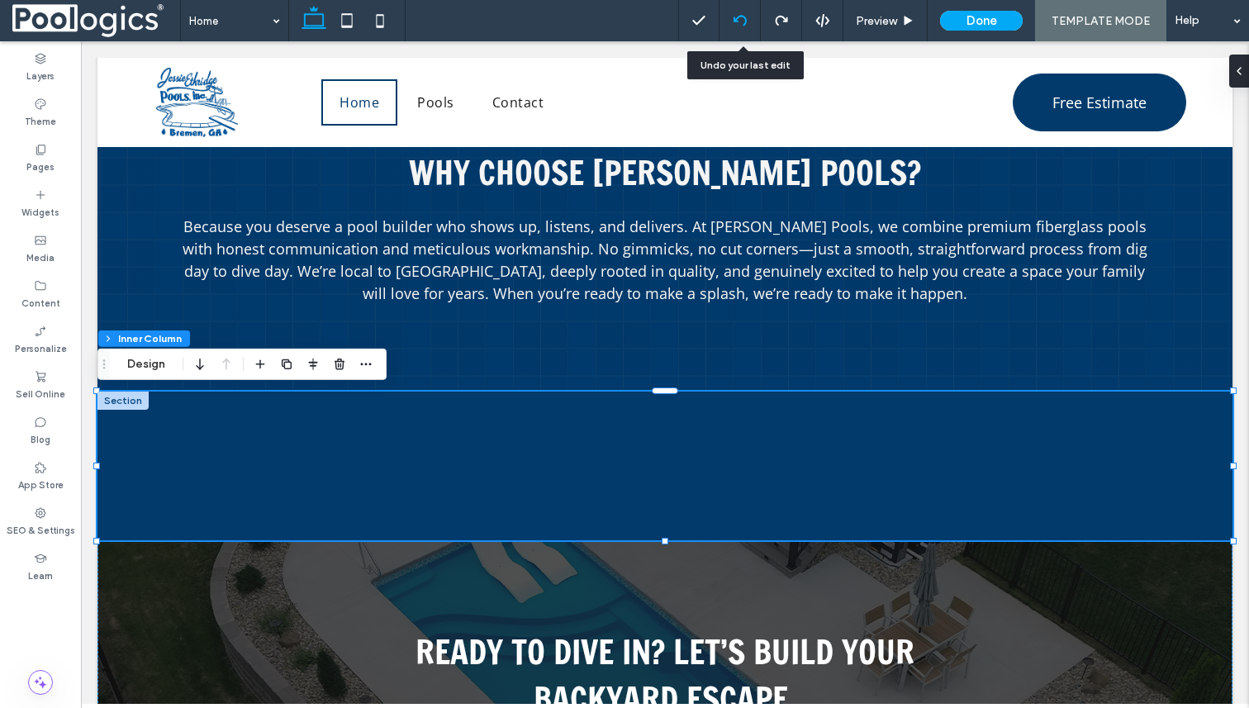
click at [736, 17] on use at bounding box center [739, 20] width 13 height 11
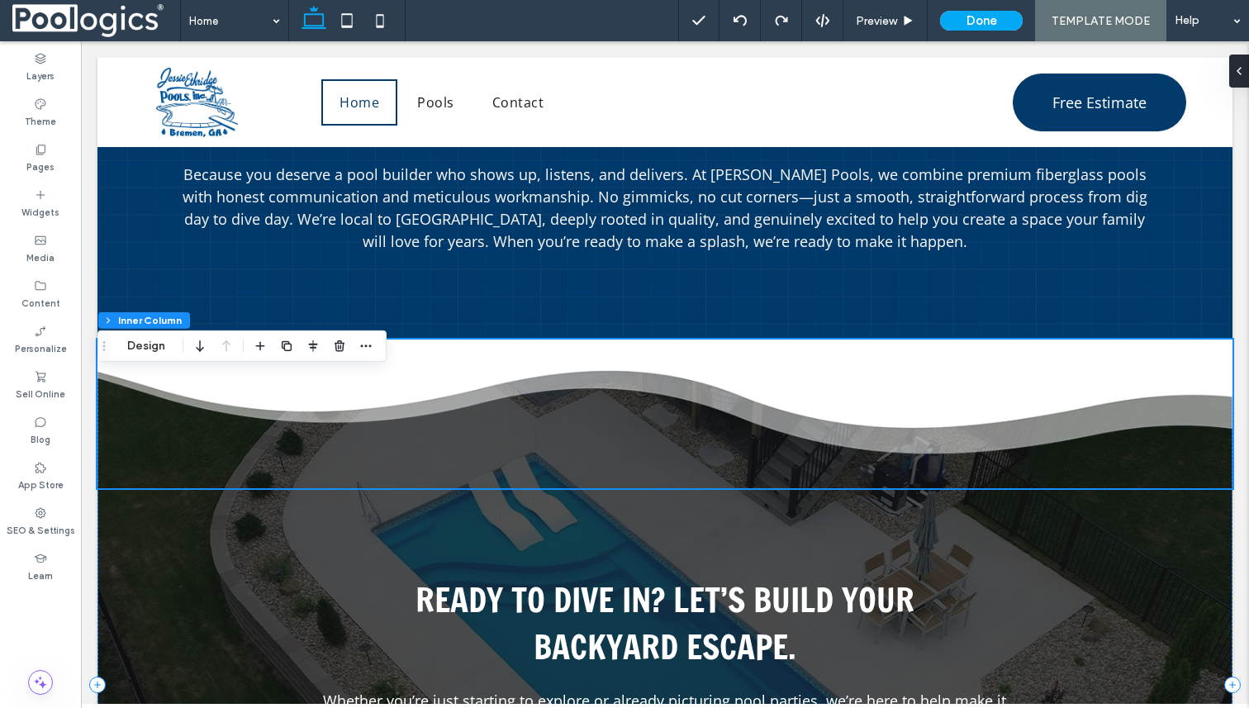
scroll to position [2044, 0]
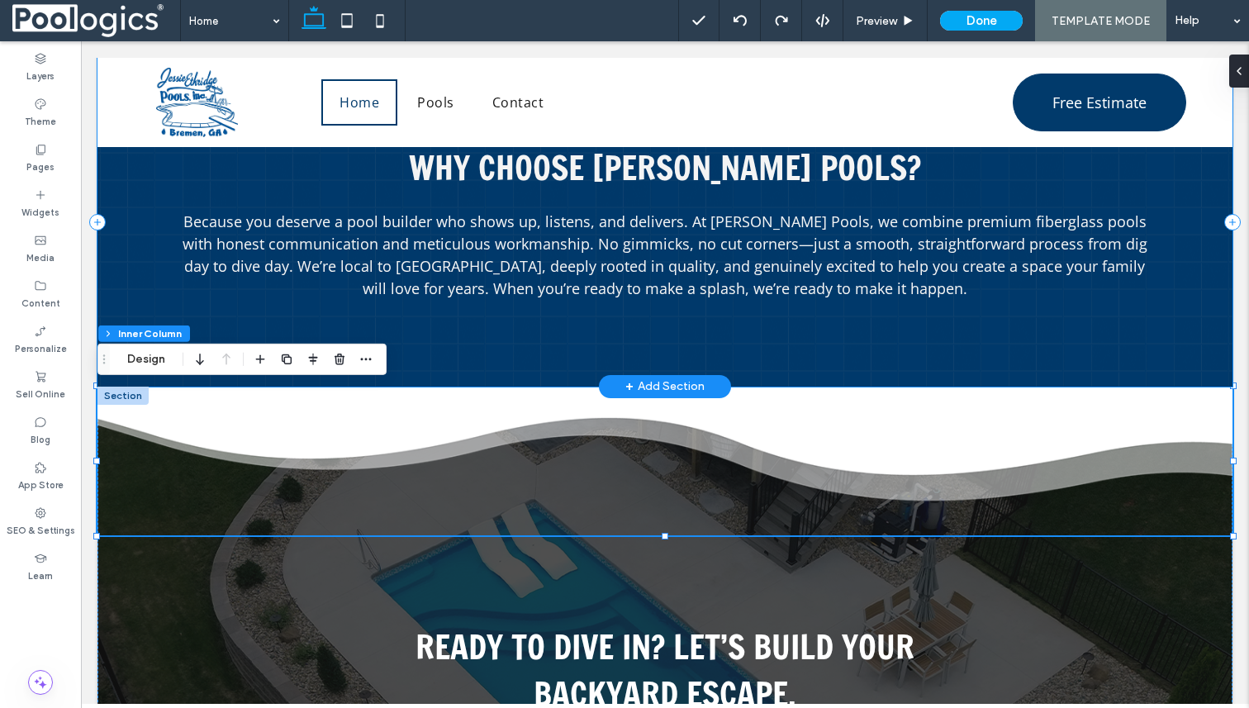
click at [854, 351] on div "Why Choose Jessie Ethridge Pools? Because you deserve a pool builder who shows …" at bounding box center [664, 222] width 1135 height 329
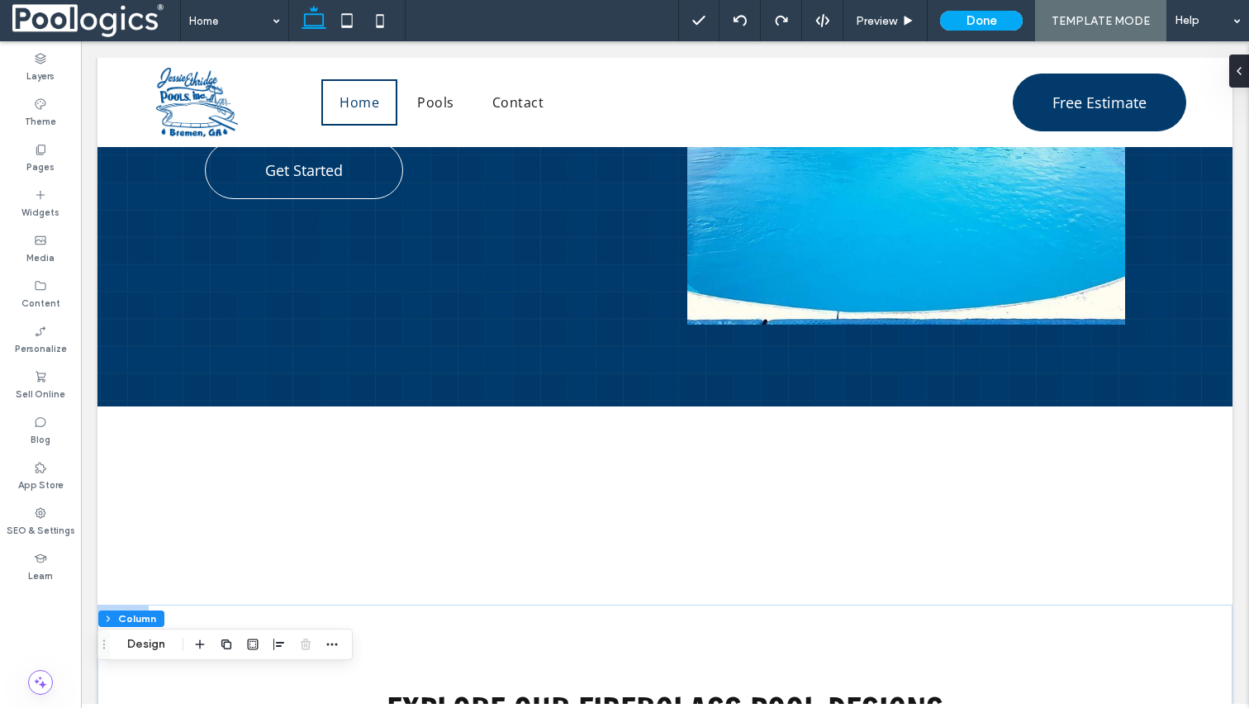
scroll to position [721, 0]
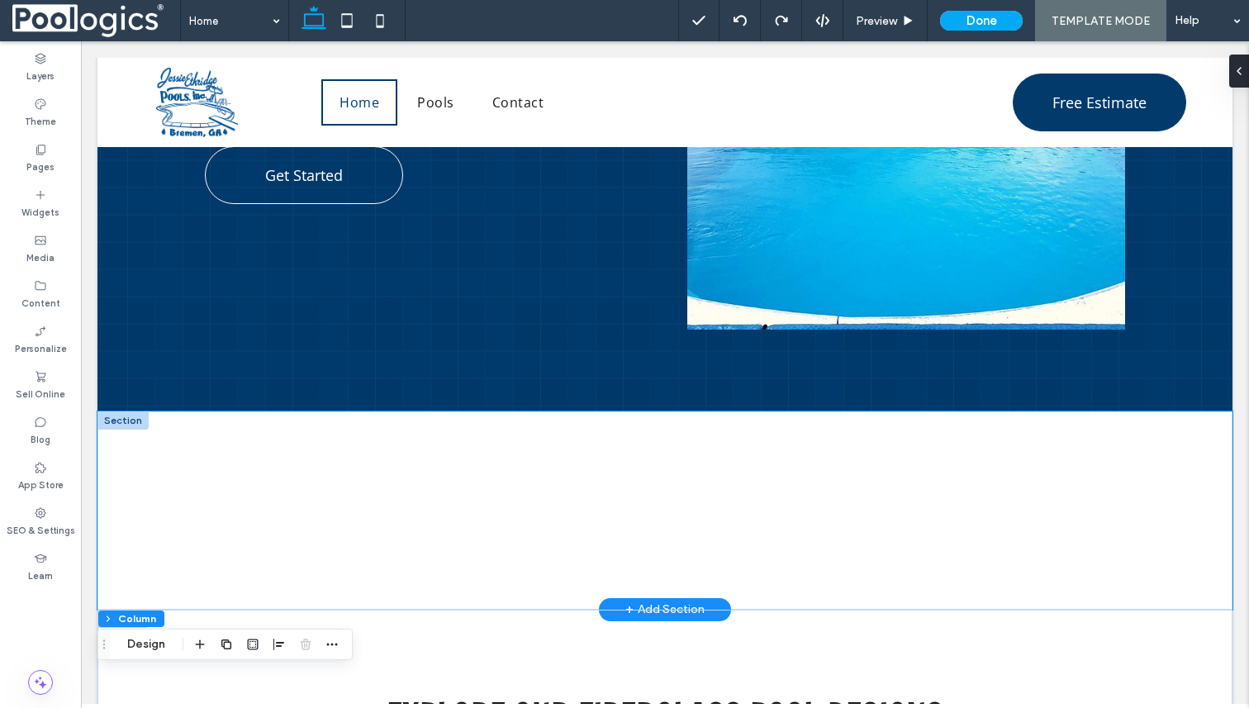
click at [524, 428] on div at bounding box center [664, 510] width 991 height 198
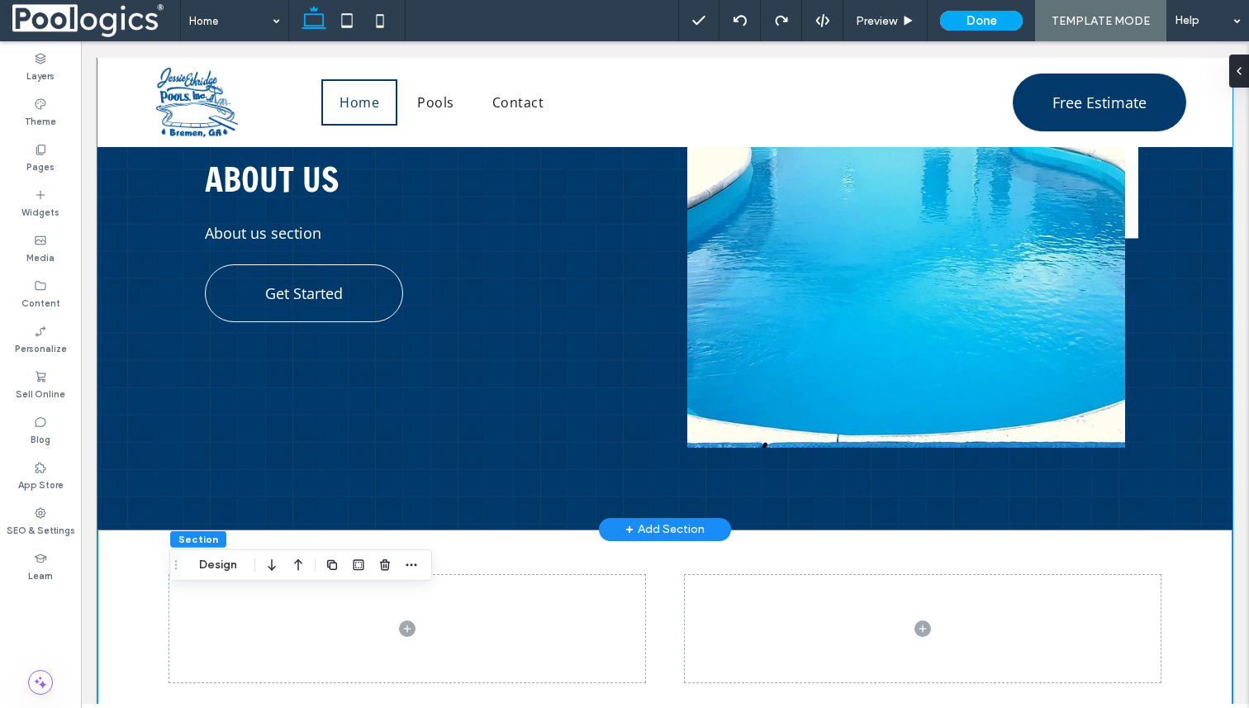
scroll to position [644, 0]
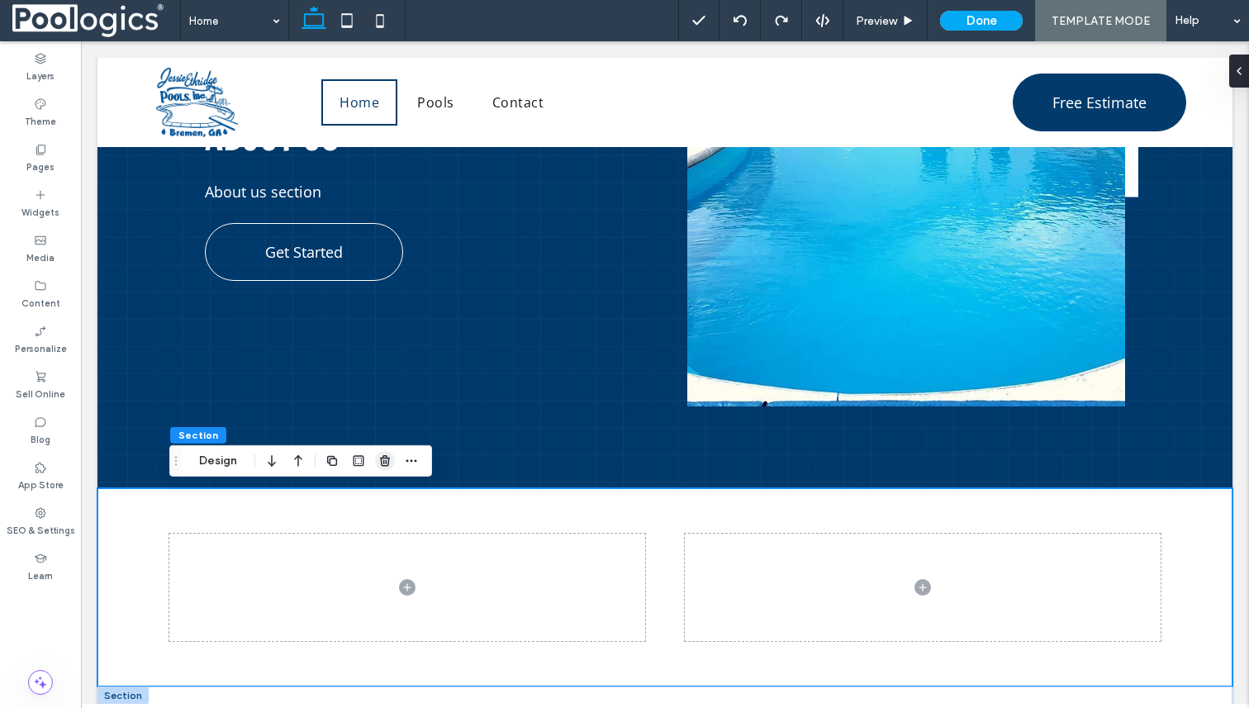
click at [386, 457] on use "button" at bounding box center [385, 460] width 10 height 11
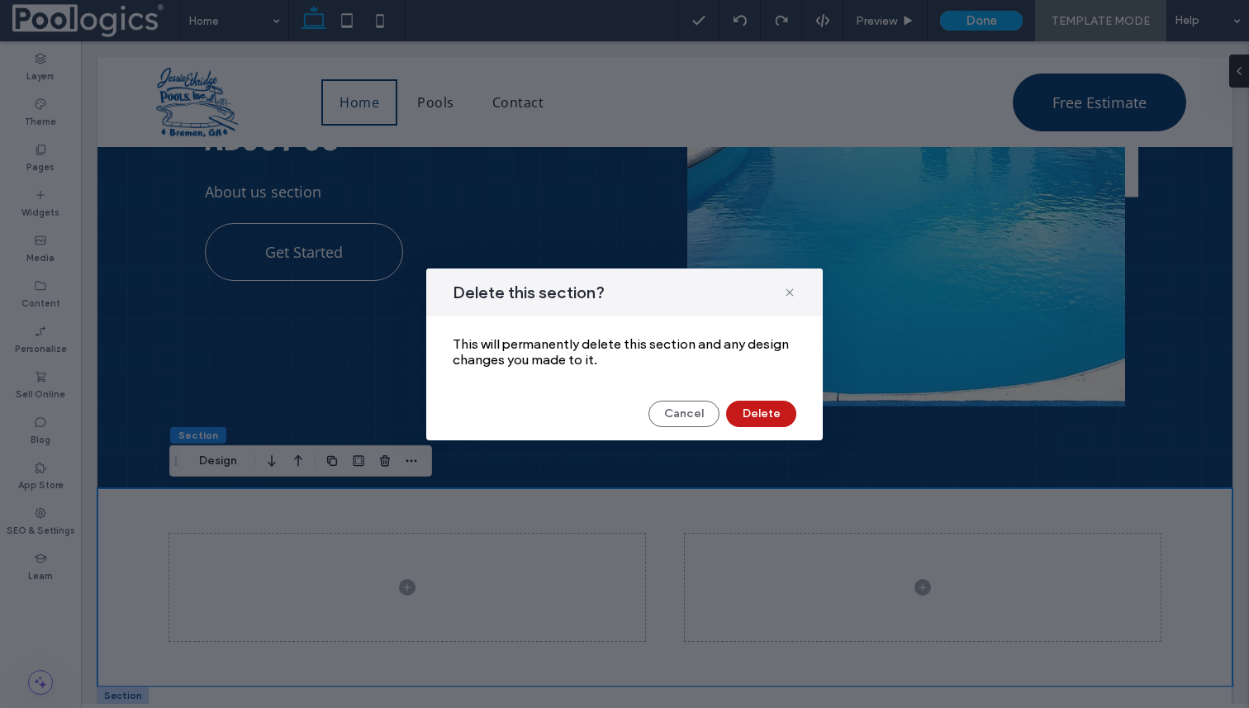
click at [778, 408] on button "Delete" at bounding box center [761, 414] width 70 height 26
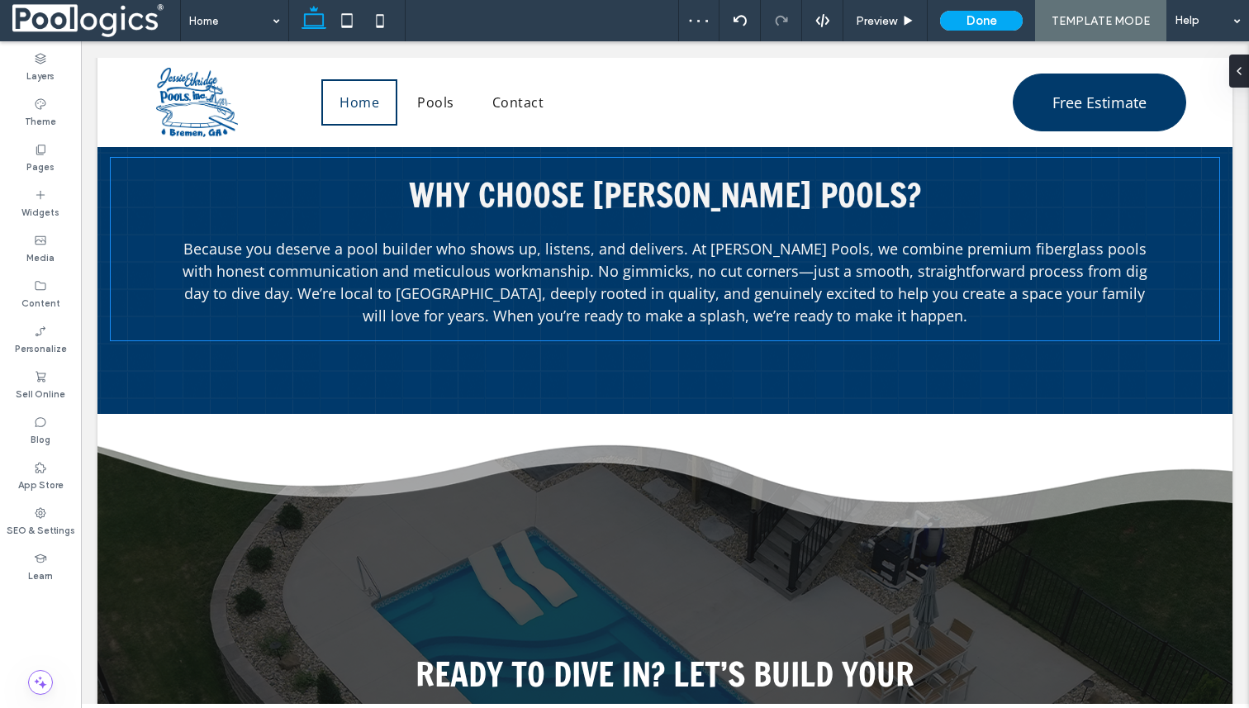
scroll to position [1847, 0]
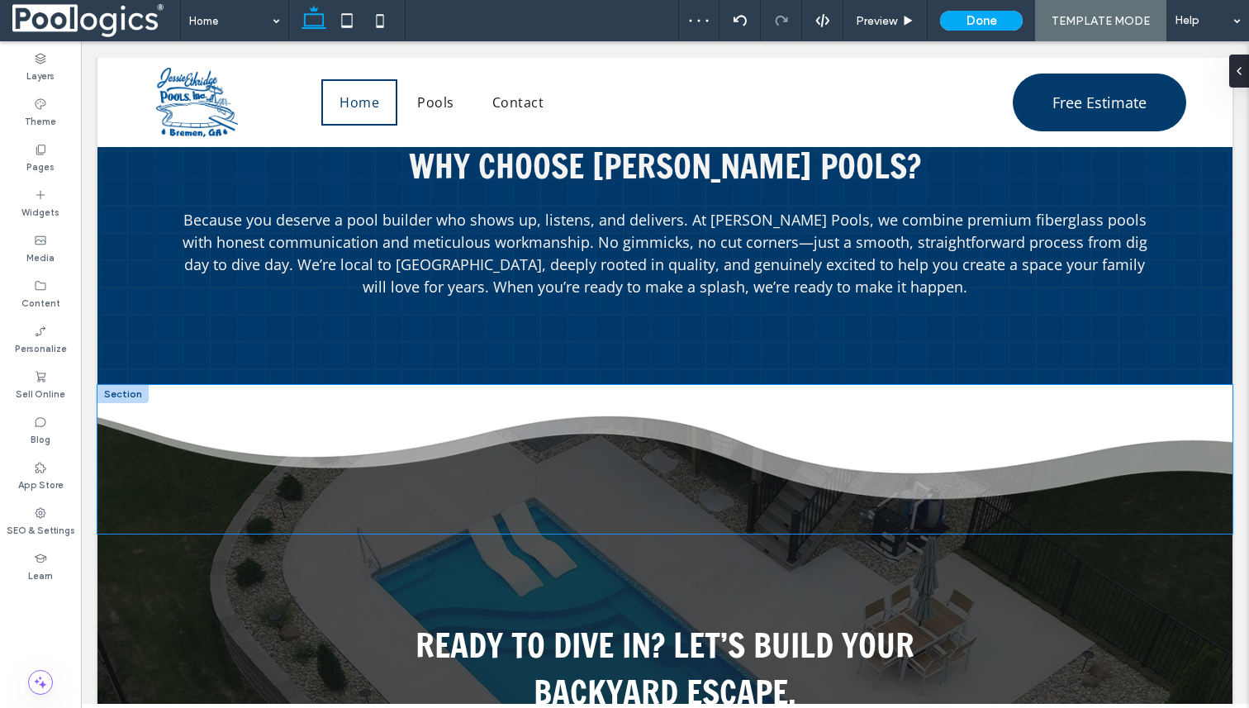
click at [794, 416] on div at bounding box center [664, 459] width 1135 height 149
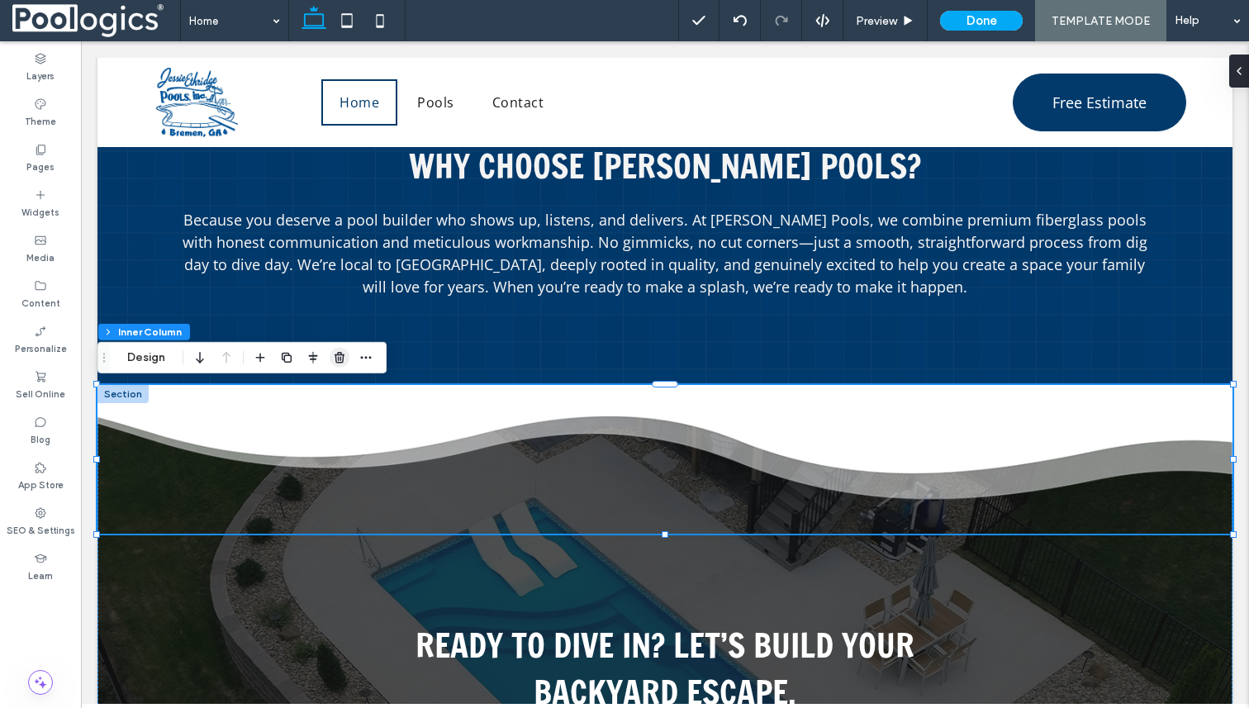
click at [333, 358] on icon "button" at bounding box center [339, 357] width 13 height 13
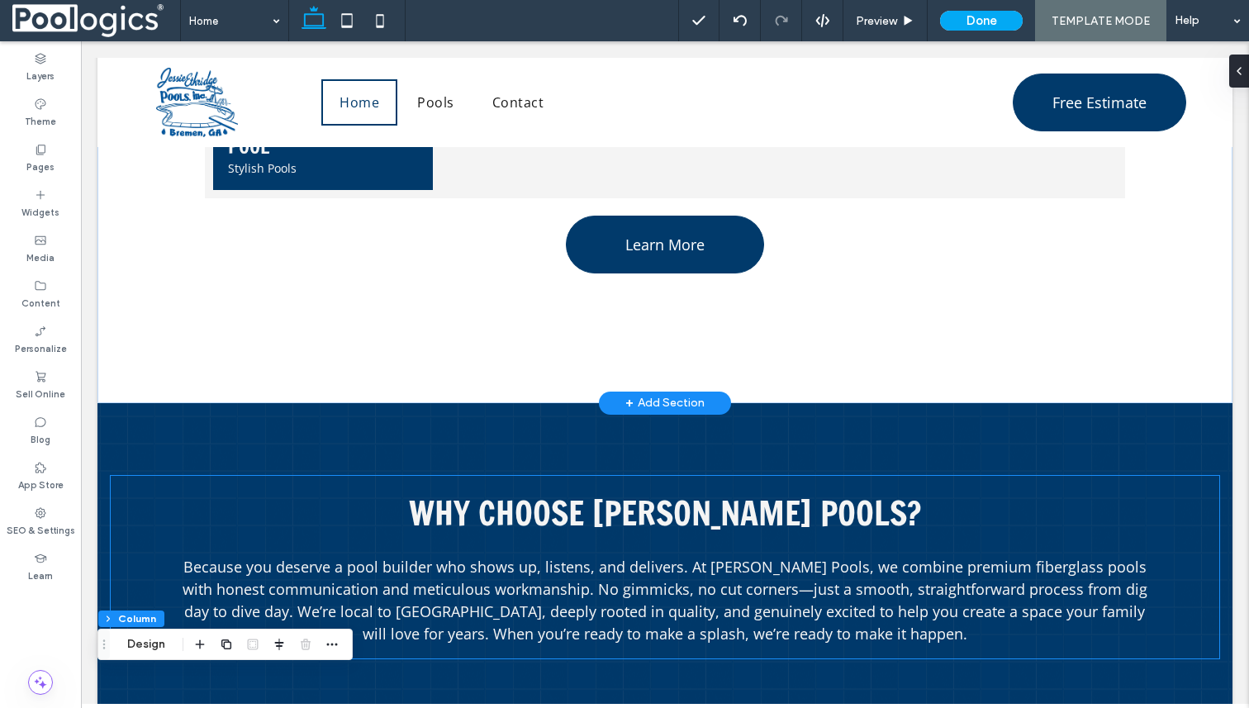
scroll to position [1484, 0]
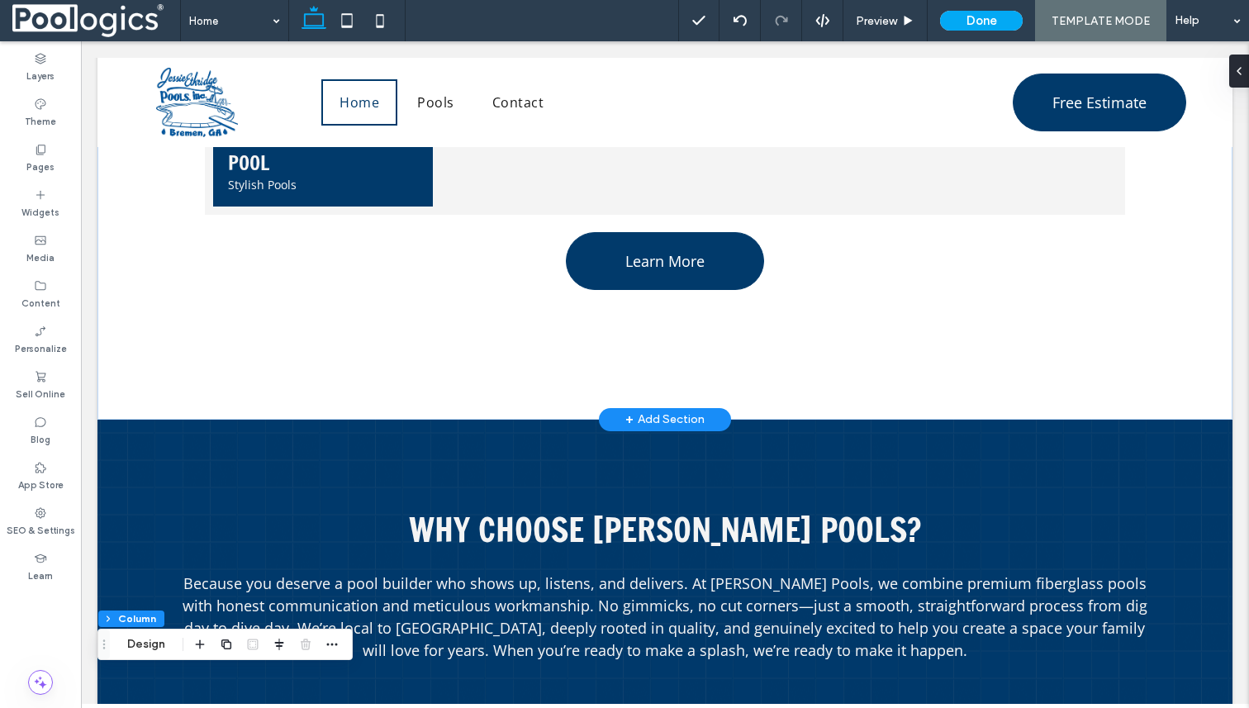
click at [691, 429] on div "+ Add Section" at bounding box center [665, 419] width 132 height 23
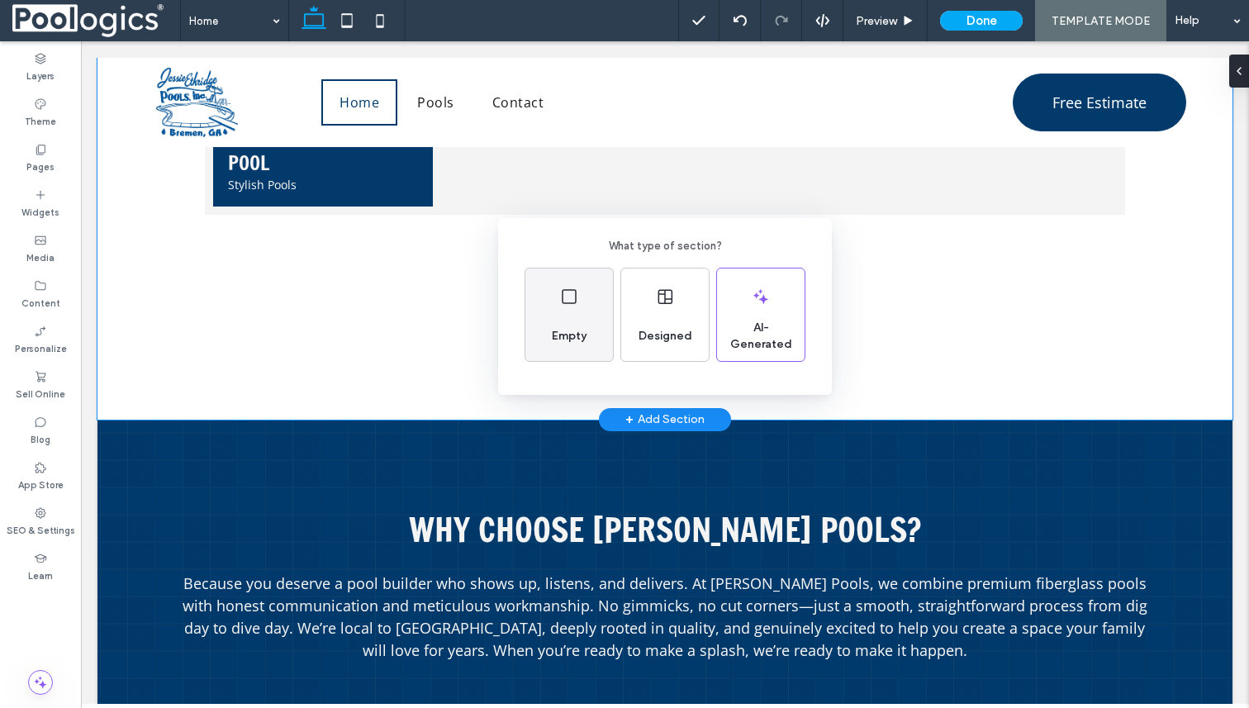
click at [586, 326] on div "Empty" at bounding box center [569, 336] width 48 height 36
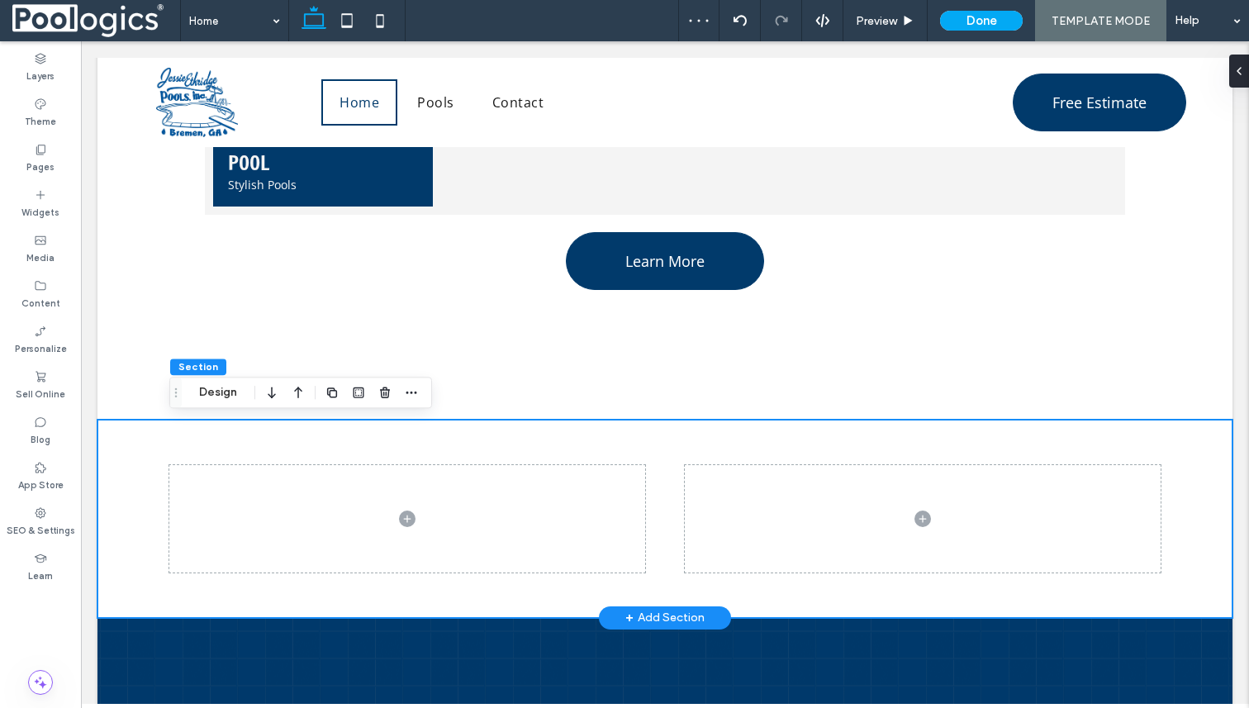
click at [382, 455] on div at bounding box center [664, 519] width 991 height 198
click at [416, 397] on icon "button" at bounding box center [411, 392] width 13 height 13
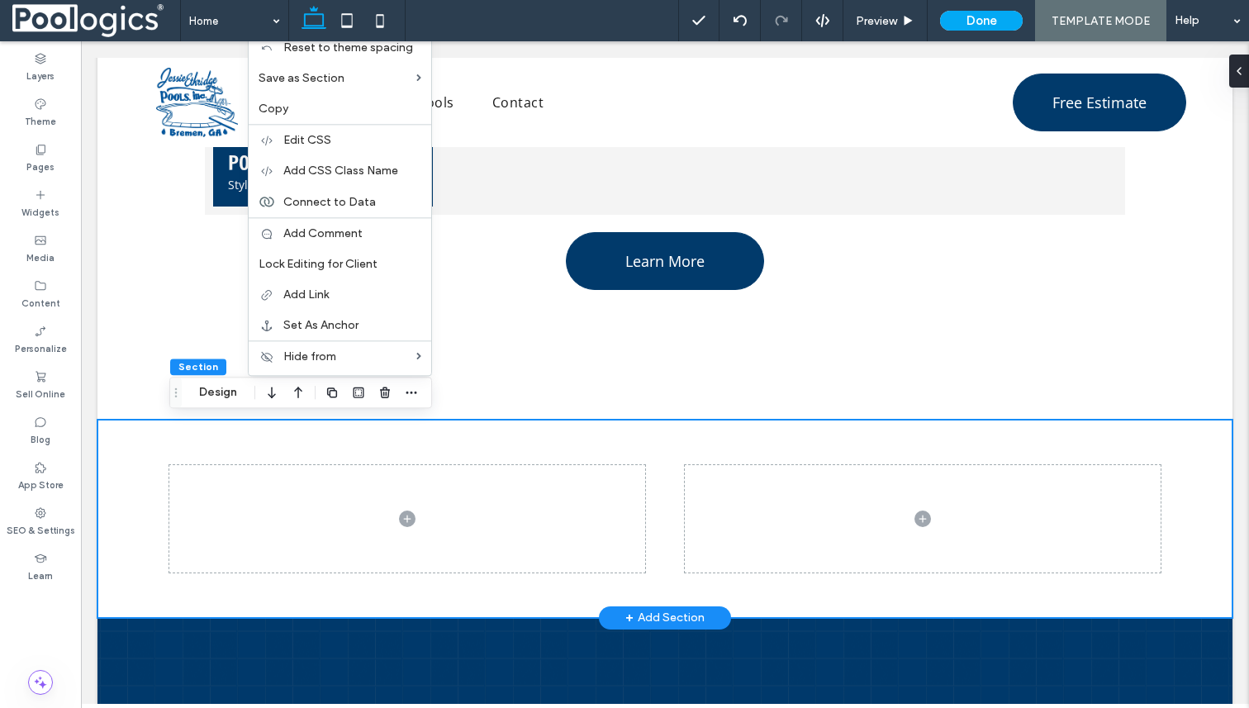
click at [471, 445] on div at bounding box center [664, 519] width 991 height 198
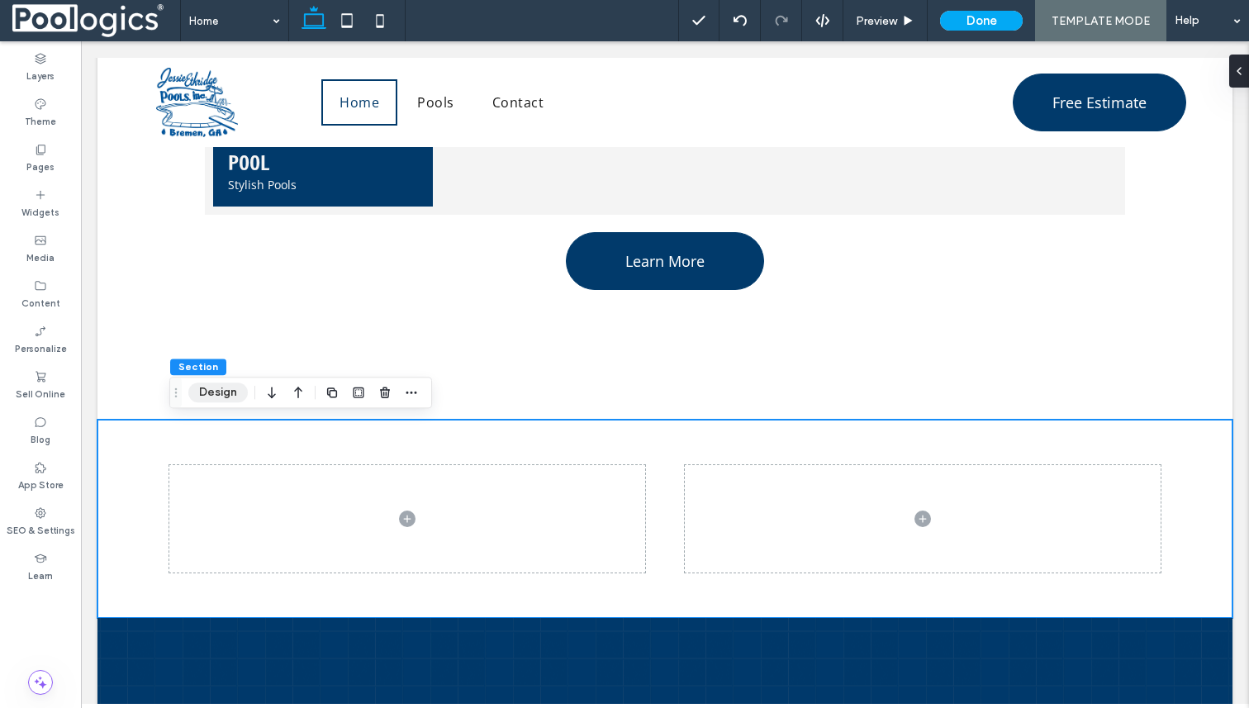
click at [231, 392] on button "Design" at bounding box center [217, 393] width 59 height 20
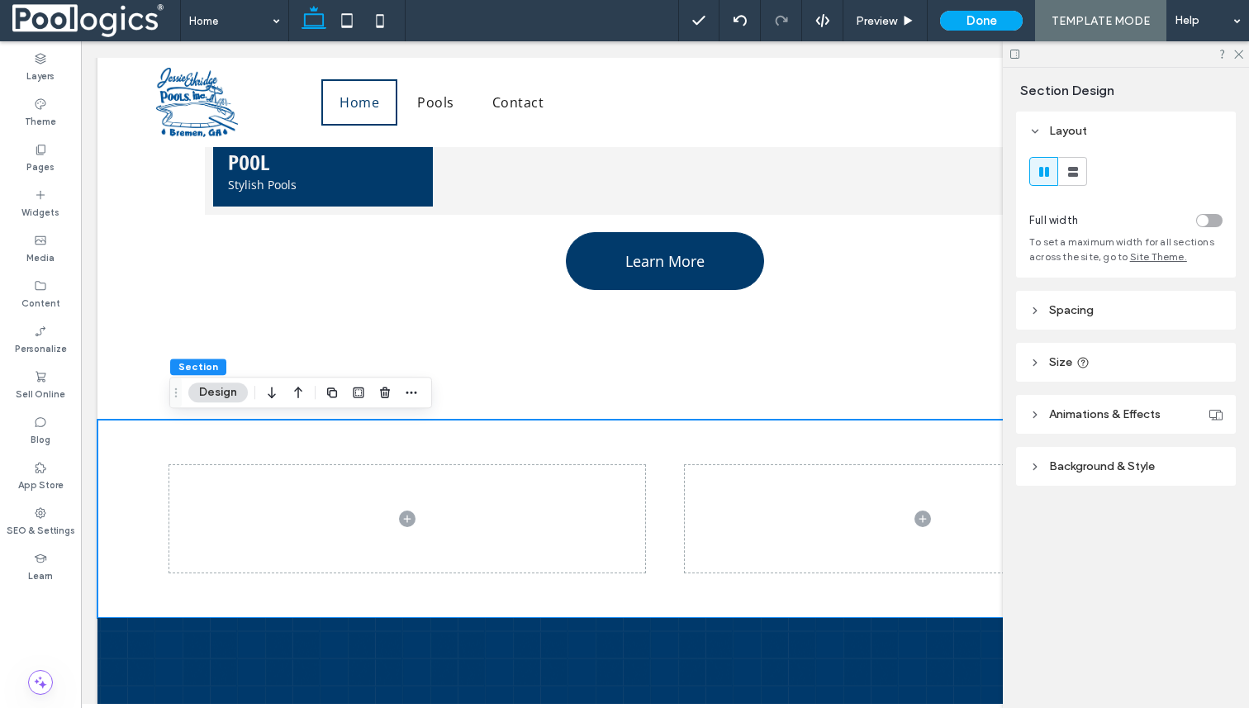
click at [1069, 459] on header "Background & Style" at bounding box center [1126, 466] width 220 height 39
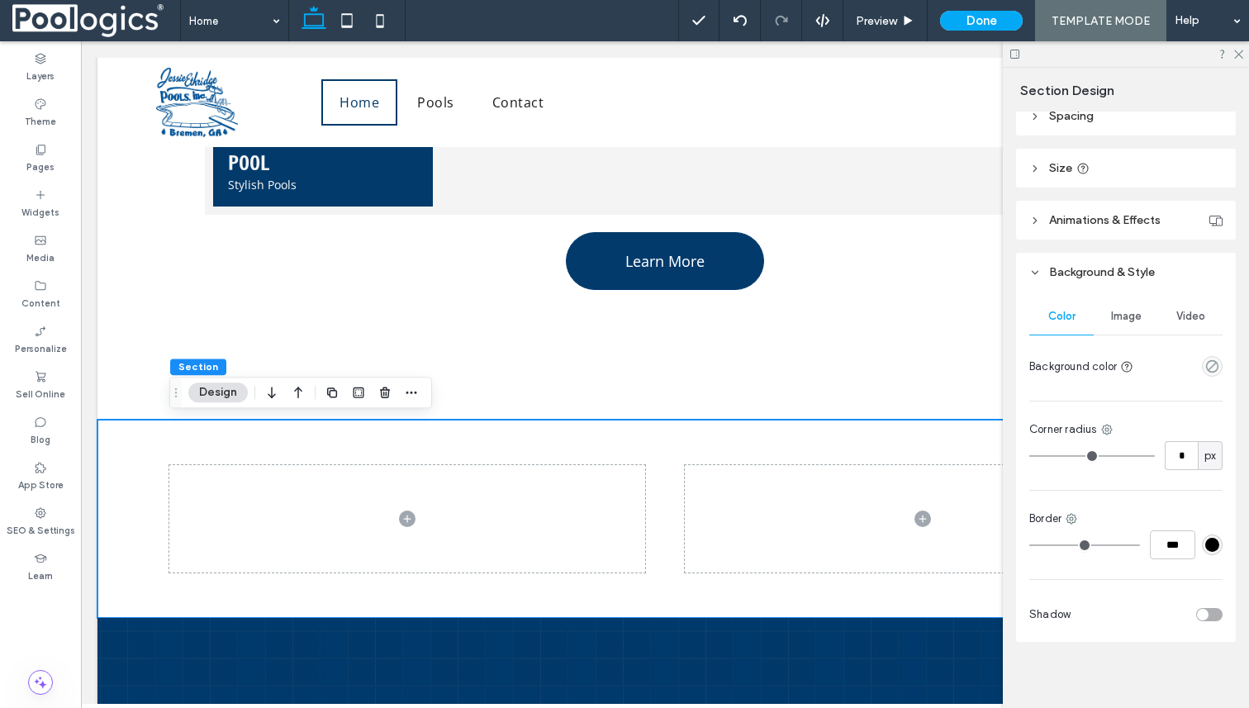
scroll to position [202, 0]
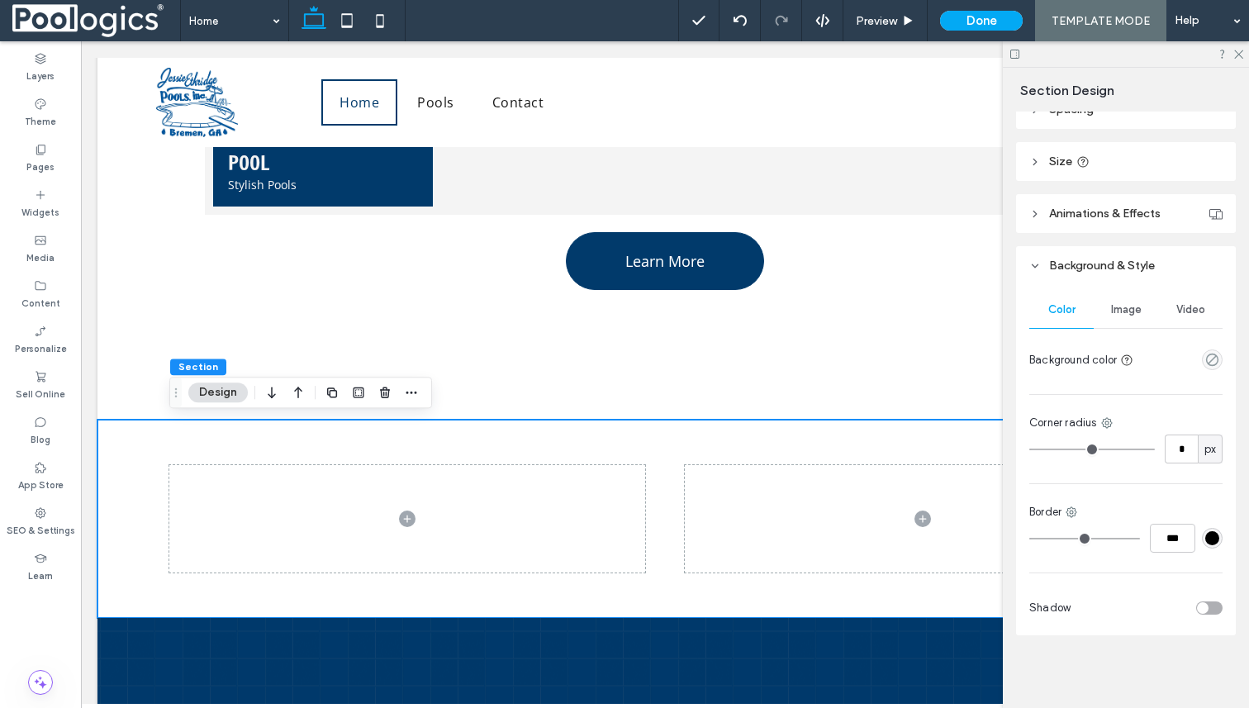
click at [1122, 311] on span "Image" at bounding box center [1126, 309] width 31 height 13
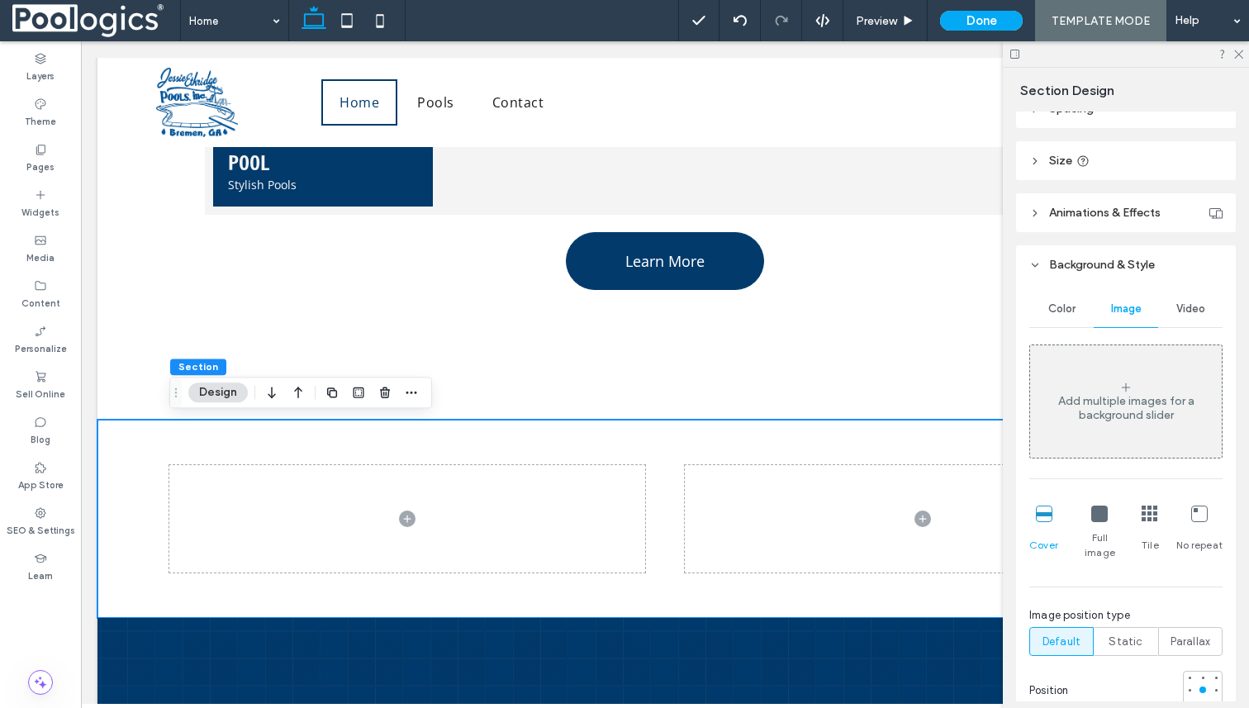
click at [1144, 400] on div "Add multiple images for a background slider" at bounding box center [1126, 408] width 192 height 28
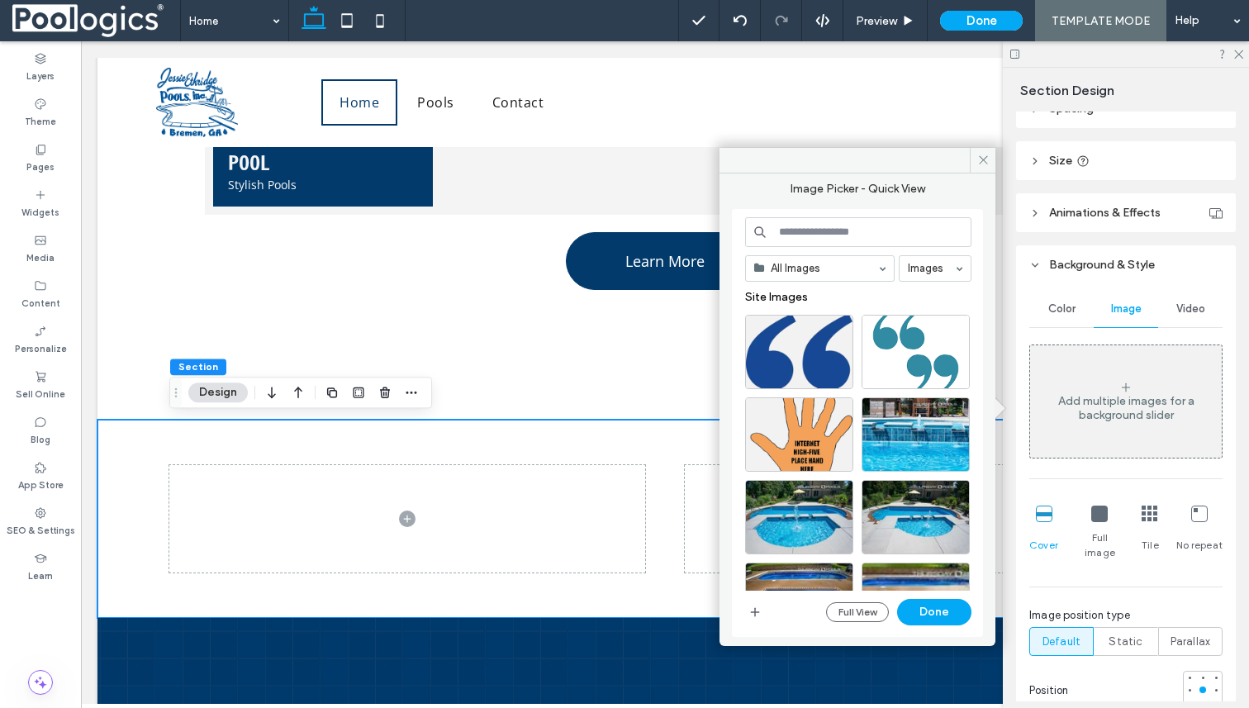
click at [869, 232] on input at bounding box center [858, 232] width 226 height 30
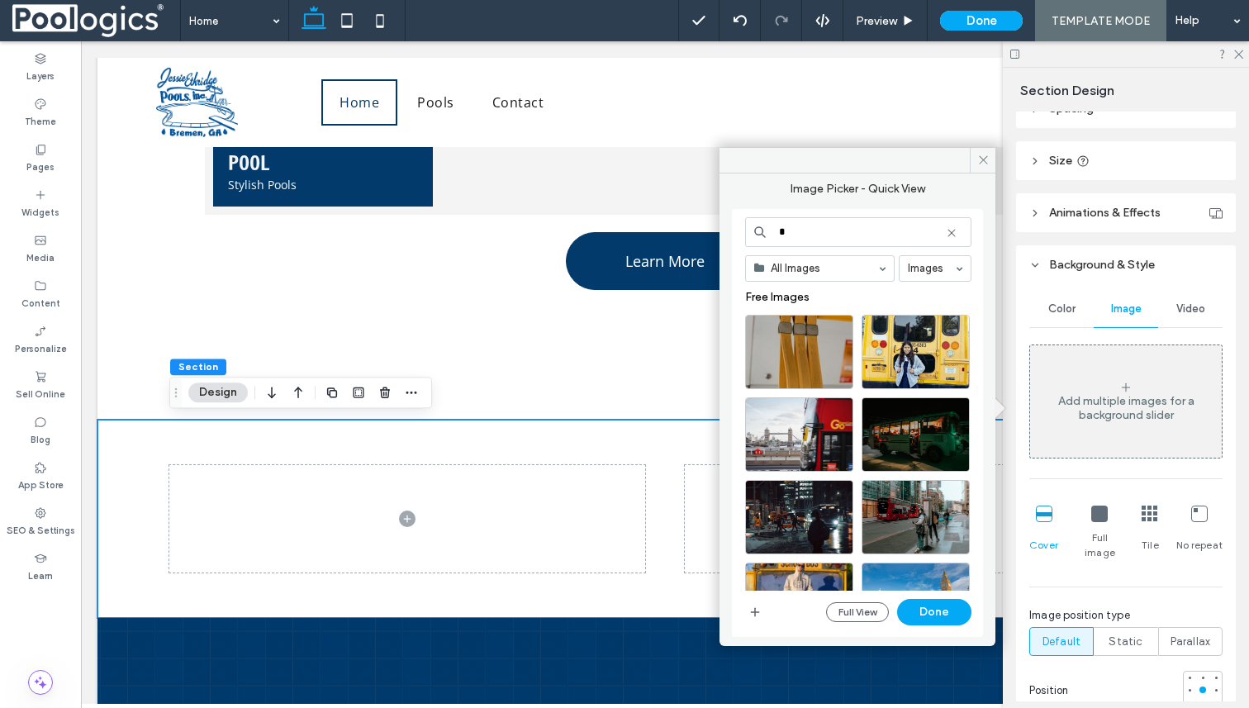
type input "*"
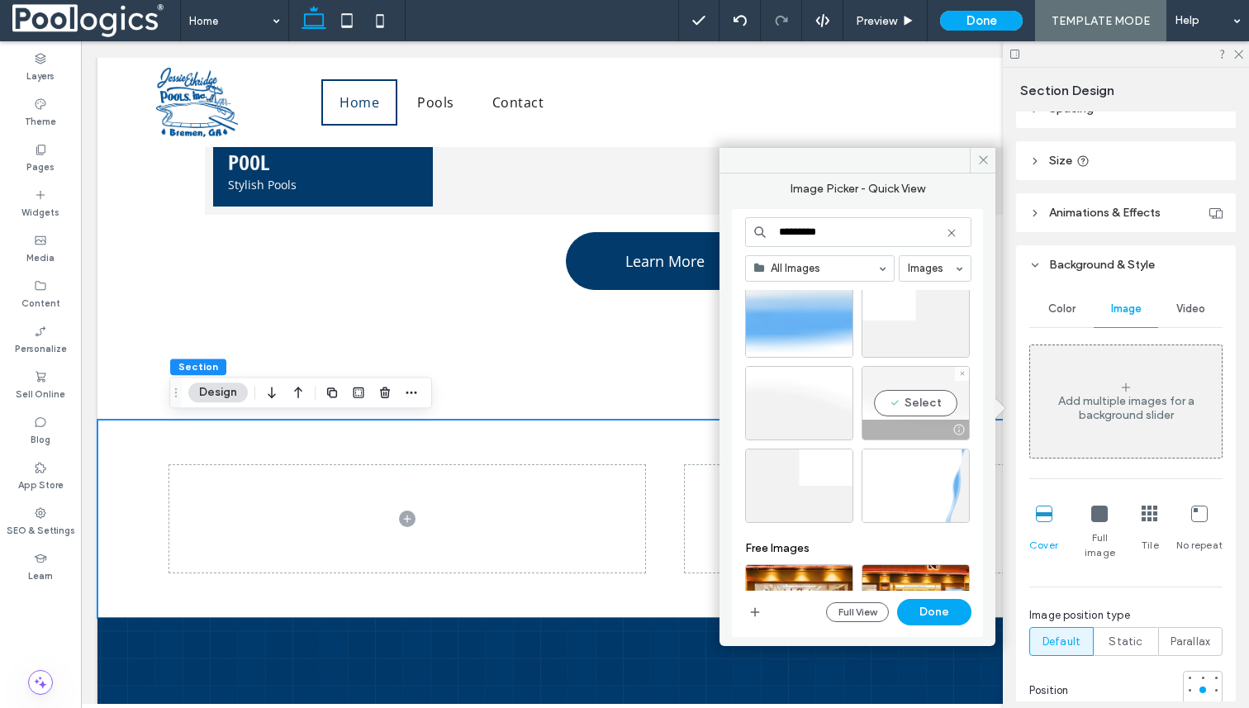
scroll to position [15, 0]
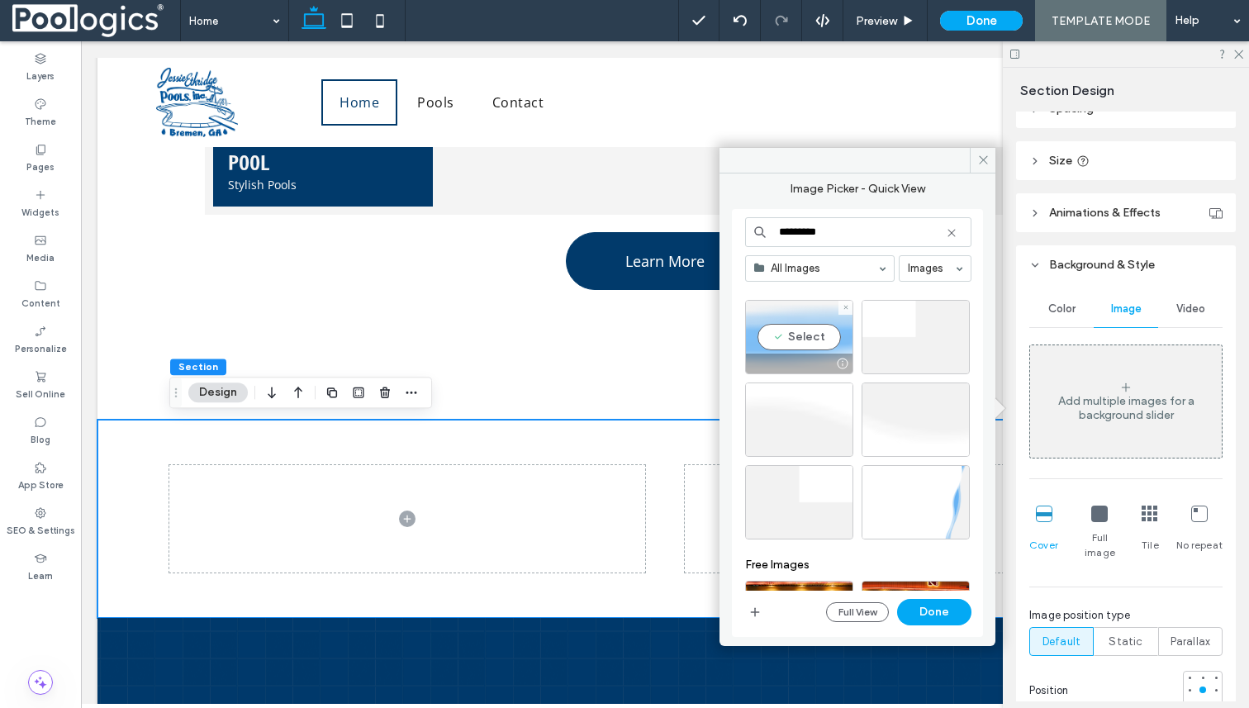
type input "*********"
click at [805, 335] on div "Select" at bounding box center [799, 337] width 108 height 74
click at [925, 335] on div "Select" at bounding box center [916, 337] width 108 height 74
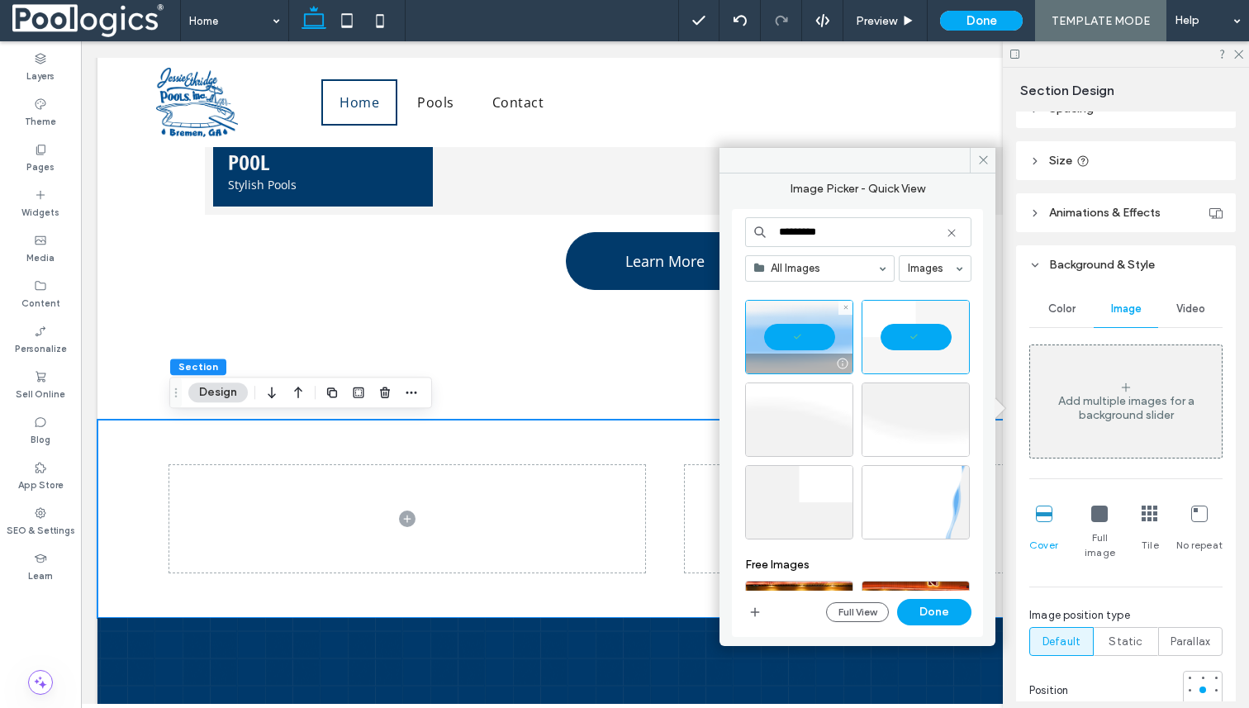
click at [802, 341] on div at bounding box center [799, 337] width 108 height 74
click at [939, 330] on div at bounding box center [916, 337] width 108 height 74
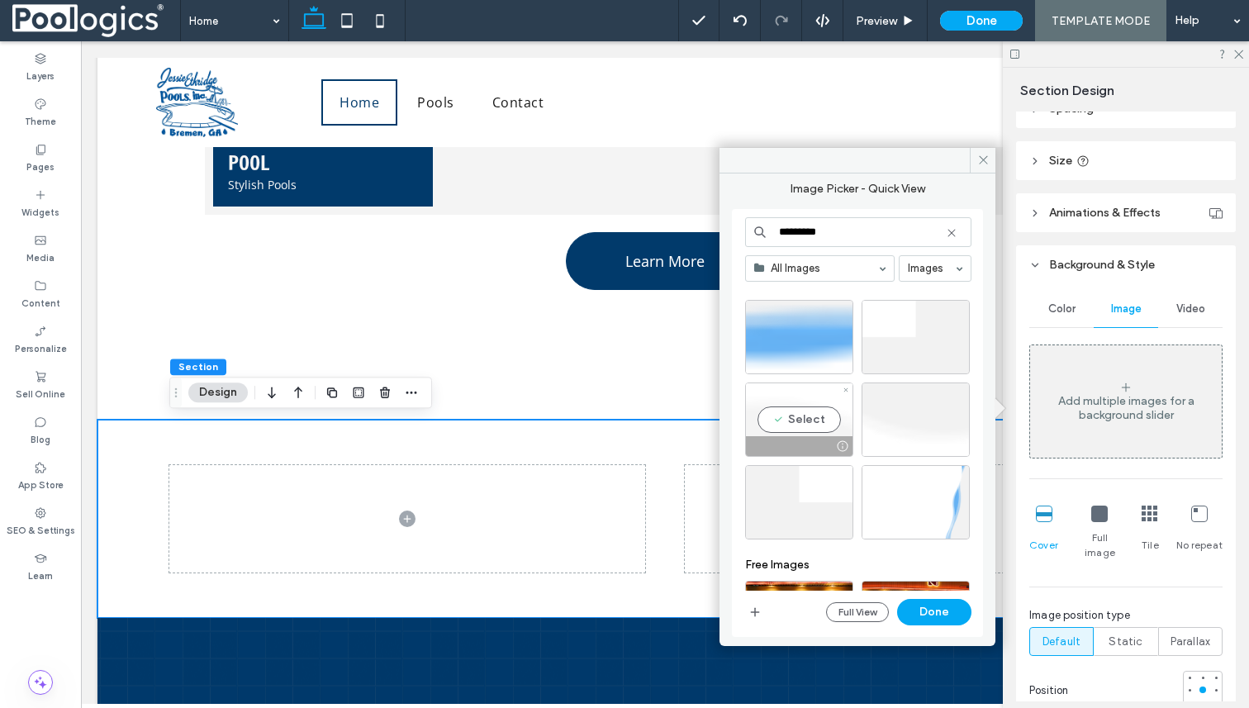
click at [830, 392] on div "Select" at bounding box center [799, 420] width 108 height 74
click at [802, 420] on div at bounding box center [799, 420] width 108 height 74
click at [806, 331] on div "Select" at bounding box center [799, 337] width 108 height 74
click at [936, 608] on button "Done" at bounding box center [934, 612] width 74 height 26
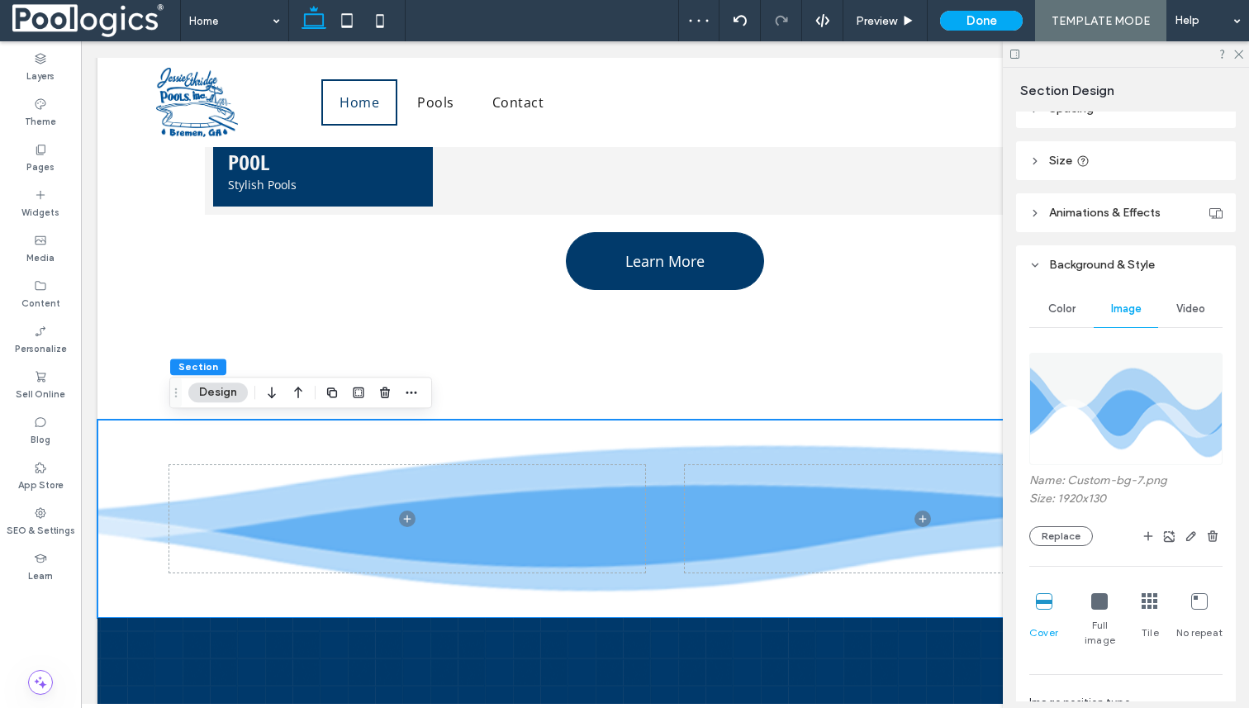
click at [1129, 409] on img at bounding box center [1125, 409] width 193 height 112
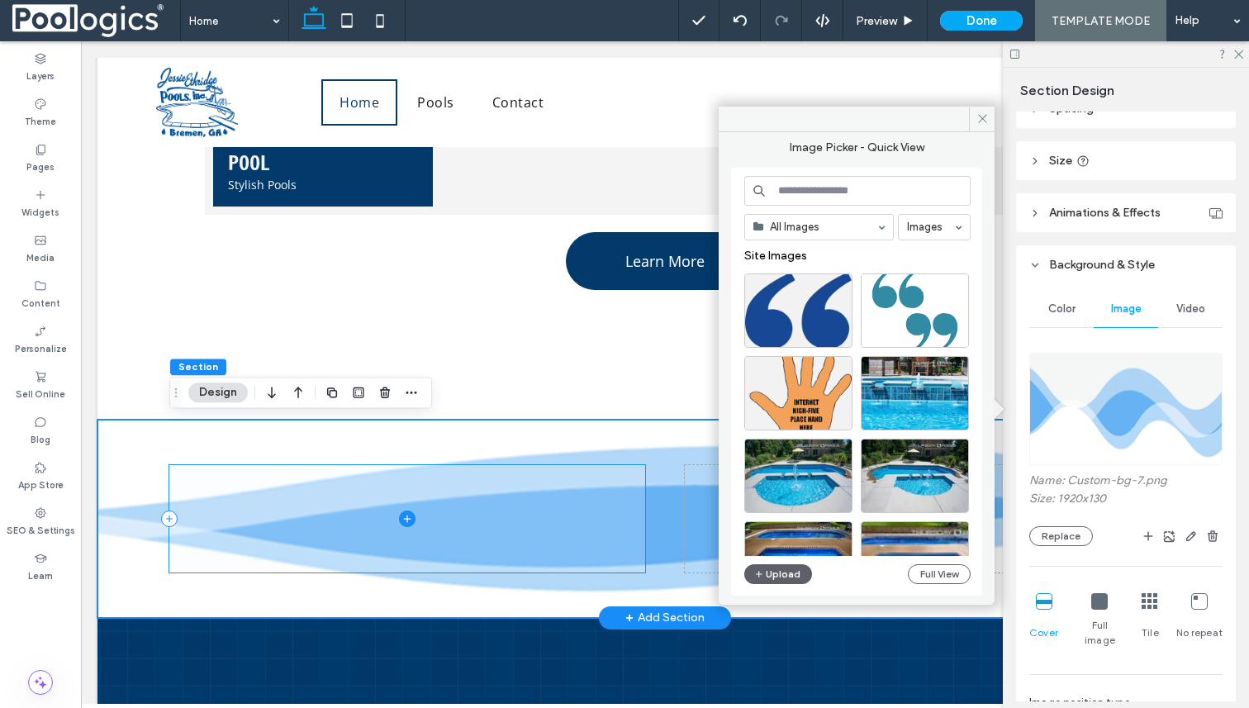
click at [609, 506] on span at bounding box center [407, 518] width 476 height 107
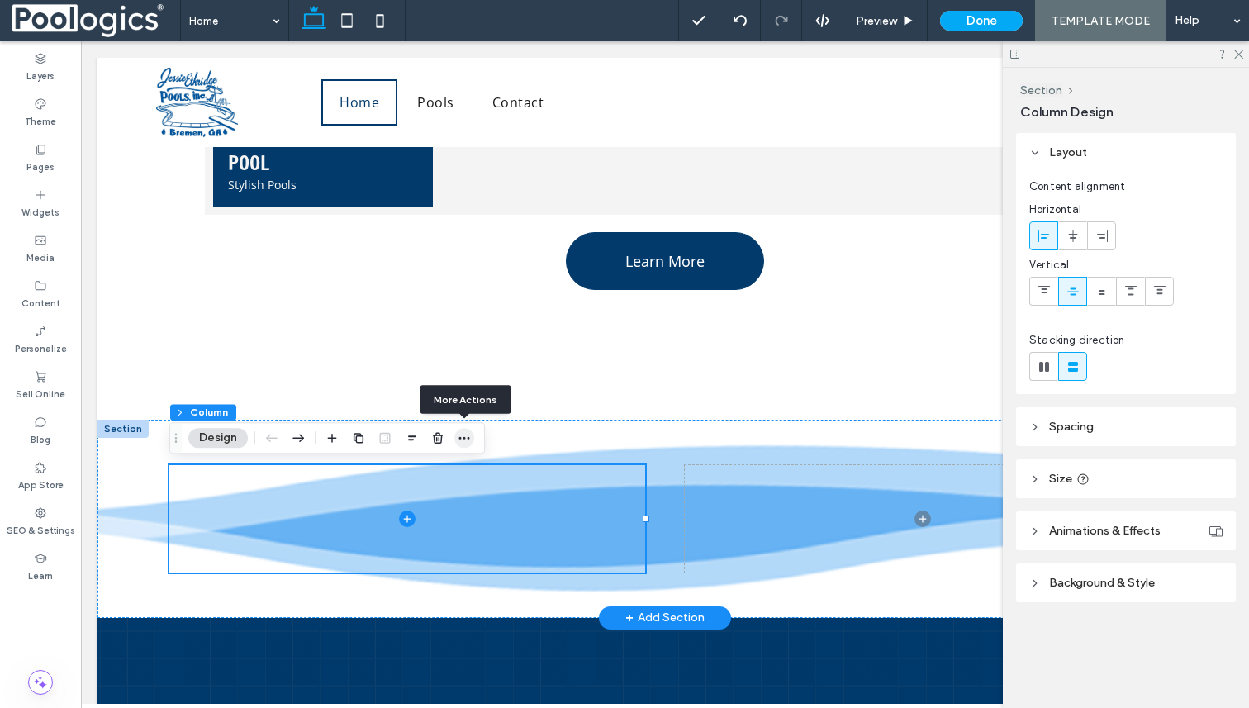
click at [464, 435] on icon "button" at bounding box center [464, 437] width 13 height 13
click at [1092, 581] on span "Background & Style" at bounding box center [1102, 583] width 106 height 14
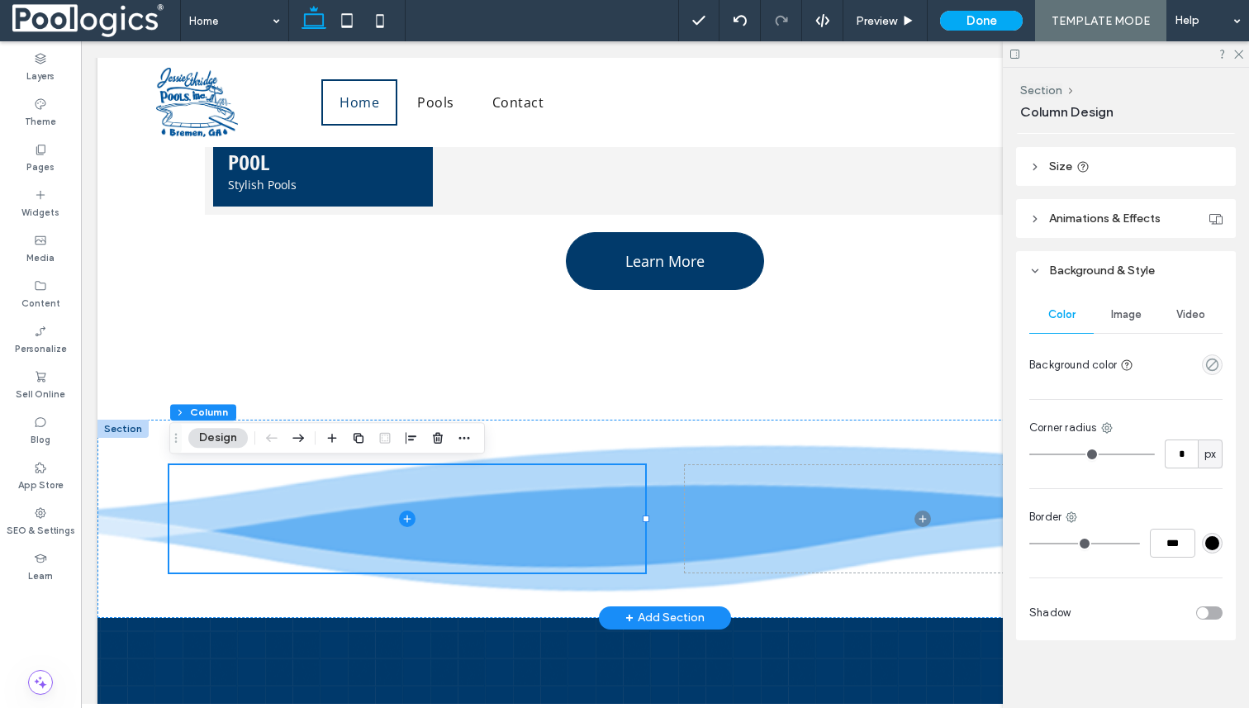
scroll to position [317, 0]
click at [1130, 306] on span "Image" at bounding box center [1126, 309] width 31 height 13
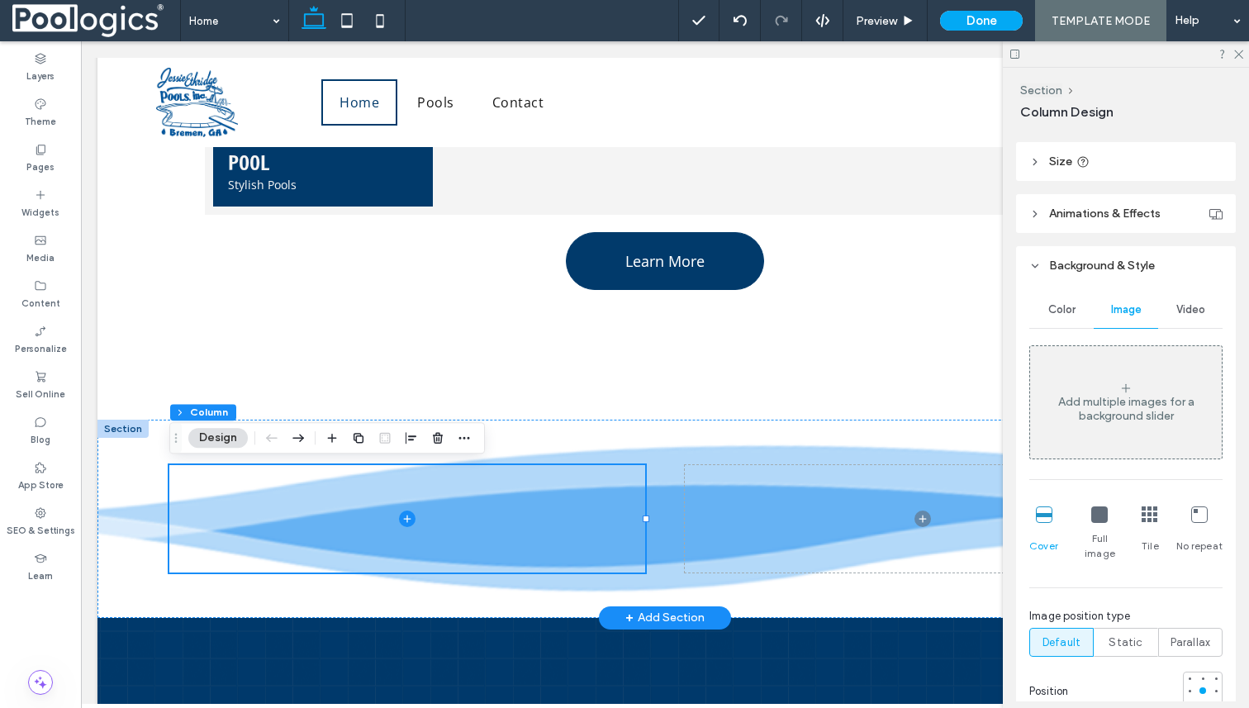
scroll to position [342, 0]
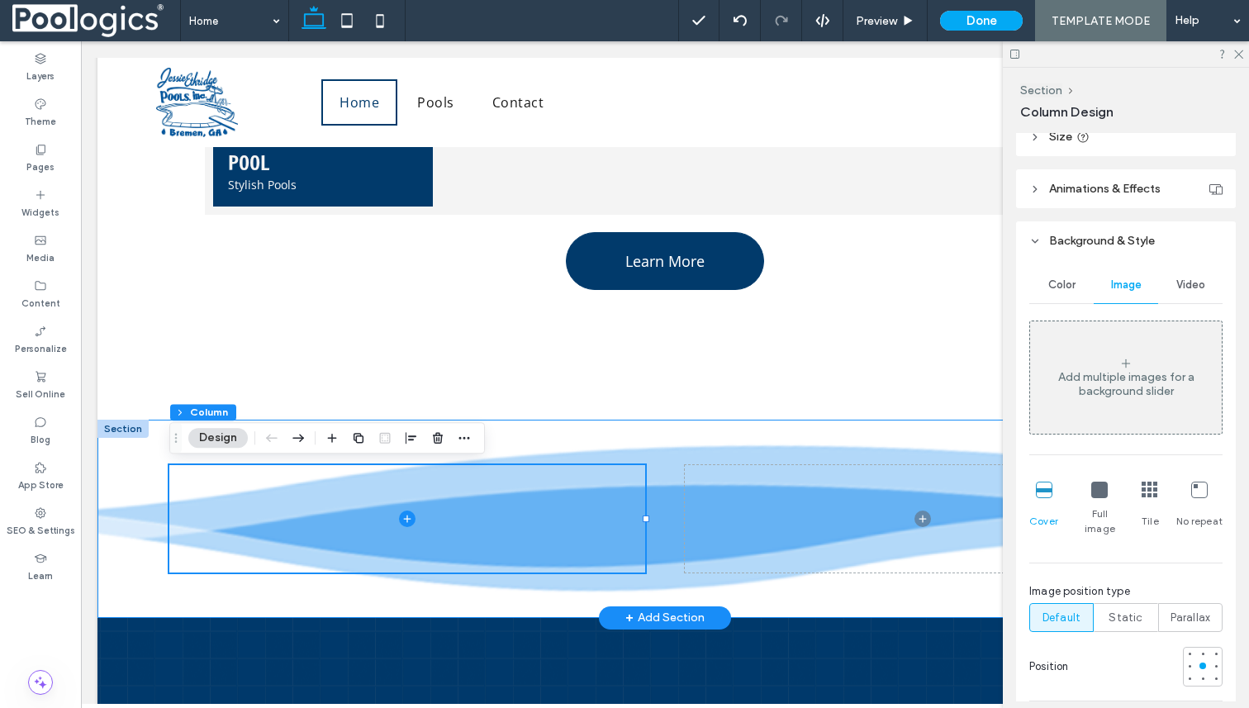
click at [714, 430] on div at bounding box center [664, 519] width 991 height 198
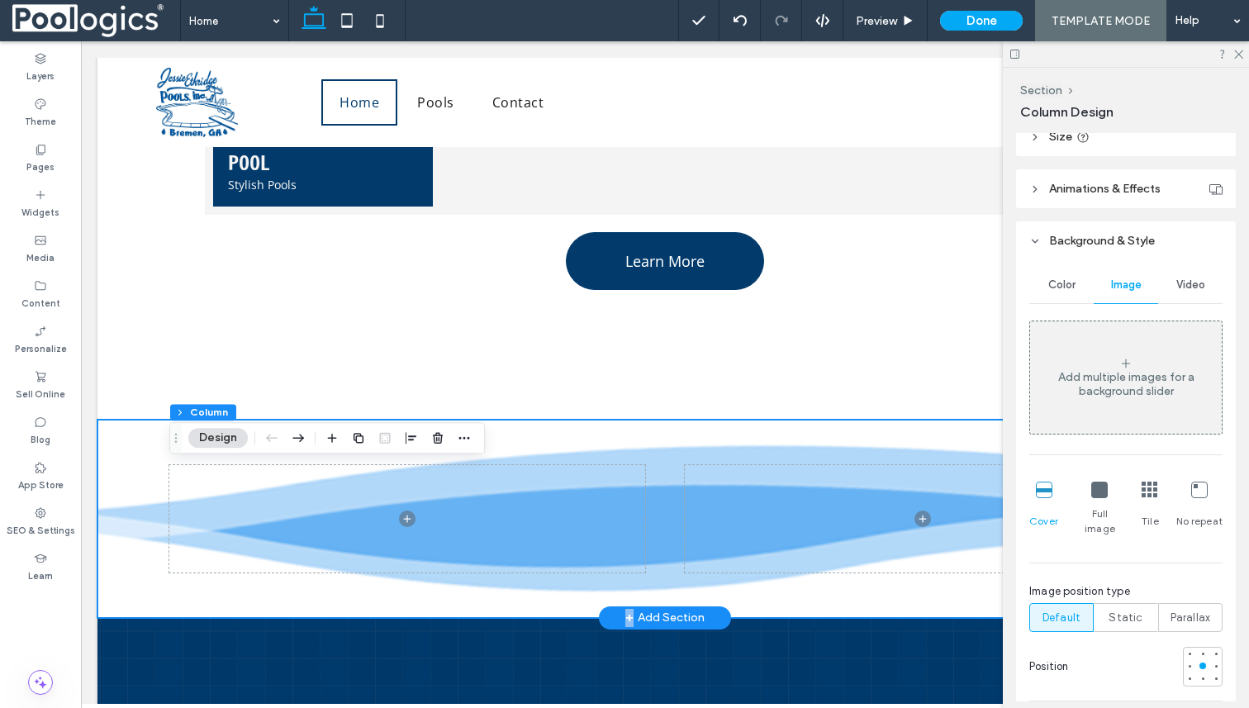
click at [714, 430] on div at bounding box center [664, 519] width 991 height 198
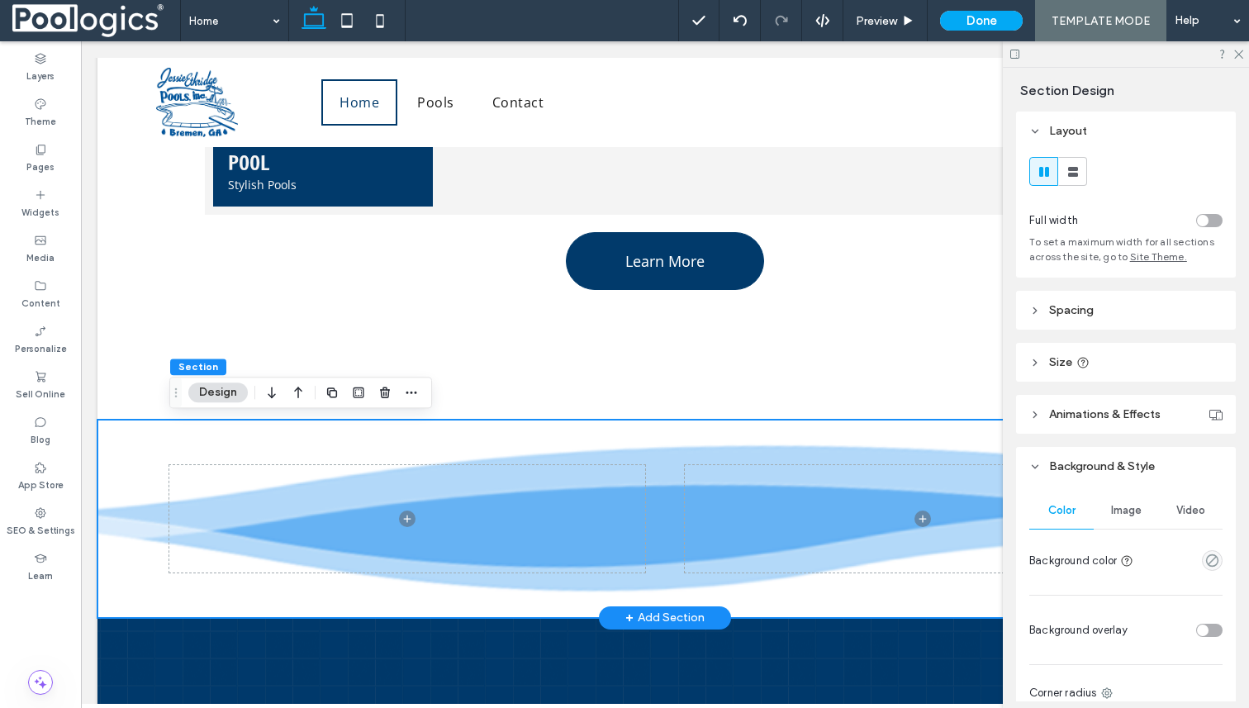
click at [714, 430] on div at bounding box center [664, 519] width 991 height 198
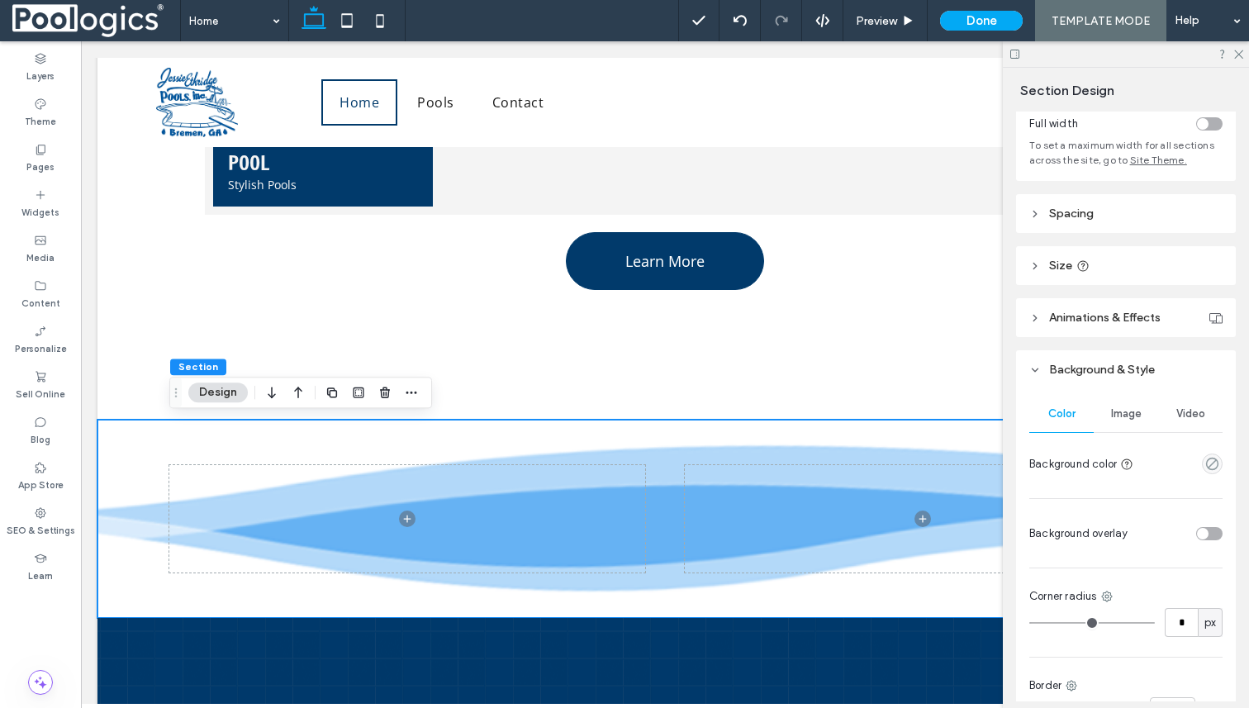
scroll to position [102, 0]
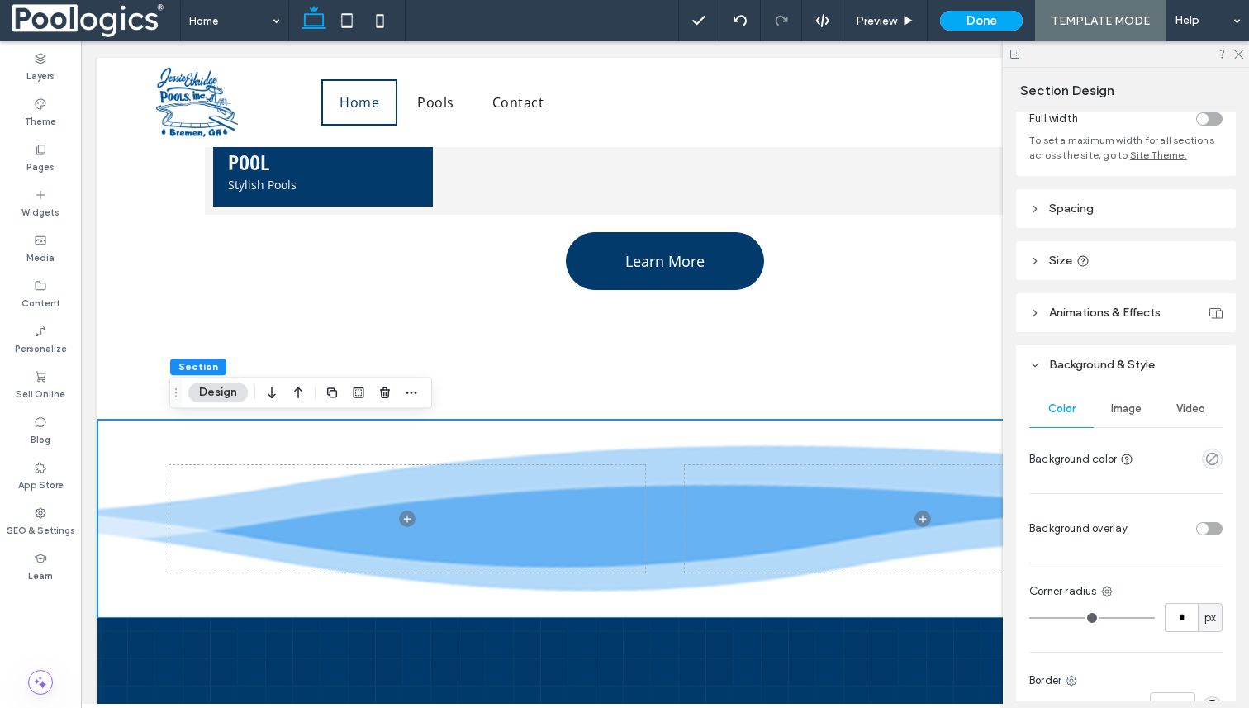
click at [1126, 416] on div "Image" at bounding box center [1126, 409] width 64 height 36
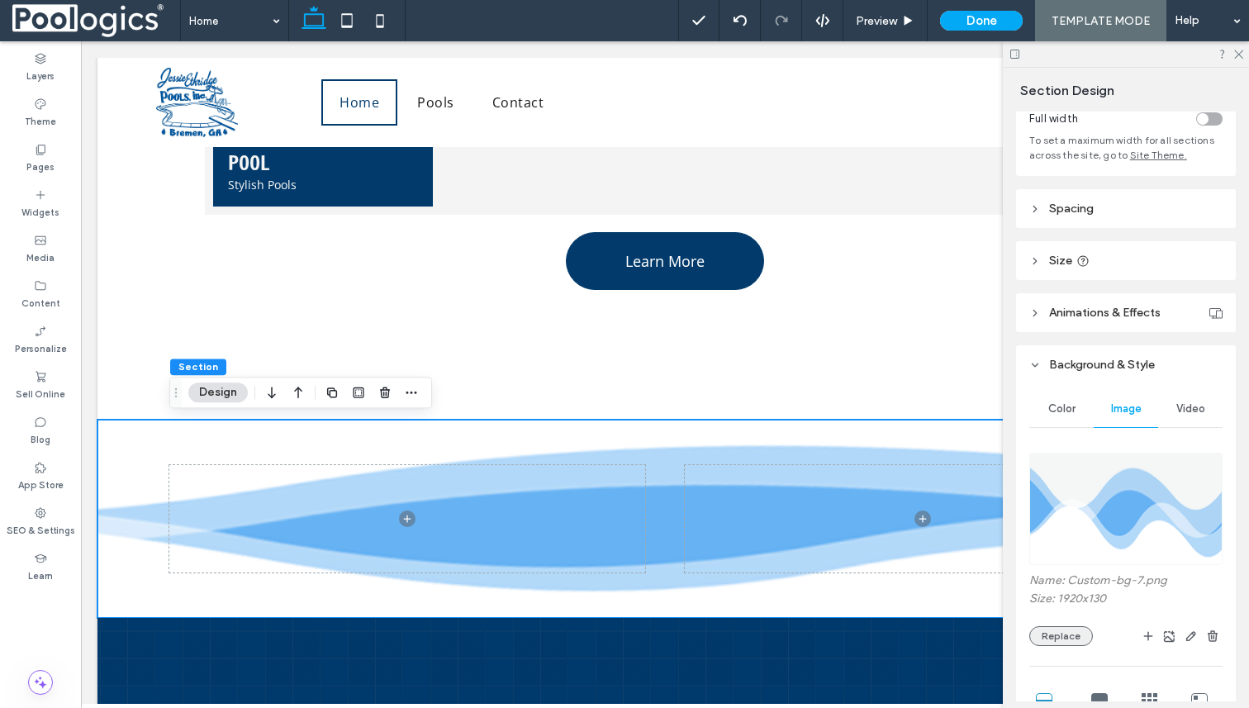
click at [1053, 628] on button "Replace" at bounding box center [1061, 636] width 64 height 20
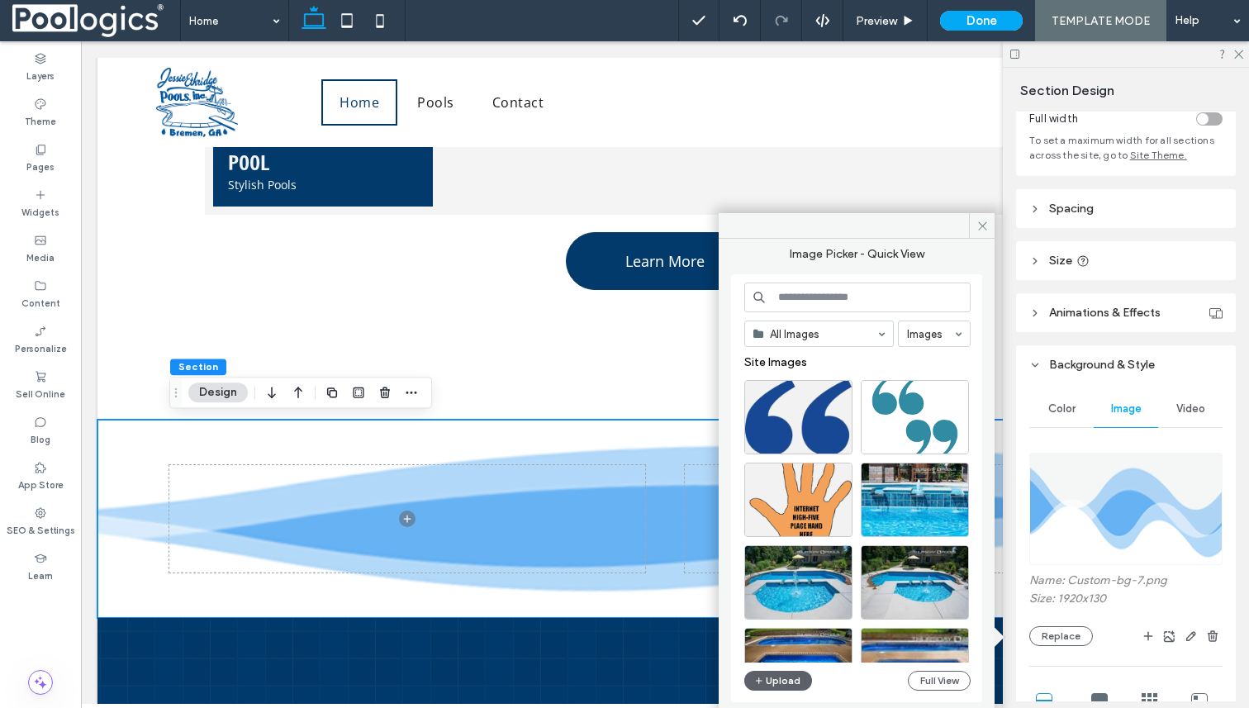
click at [827, 303] on input at bounding box center [857, 298] width 226 height 30
paste input "**********"
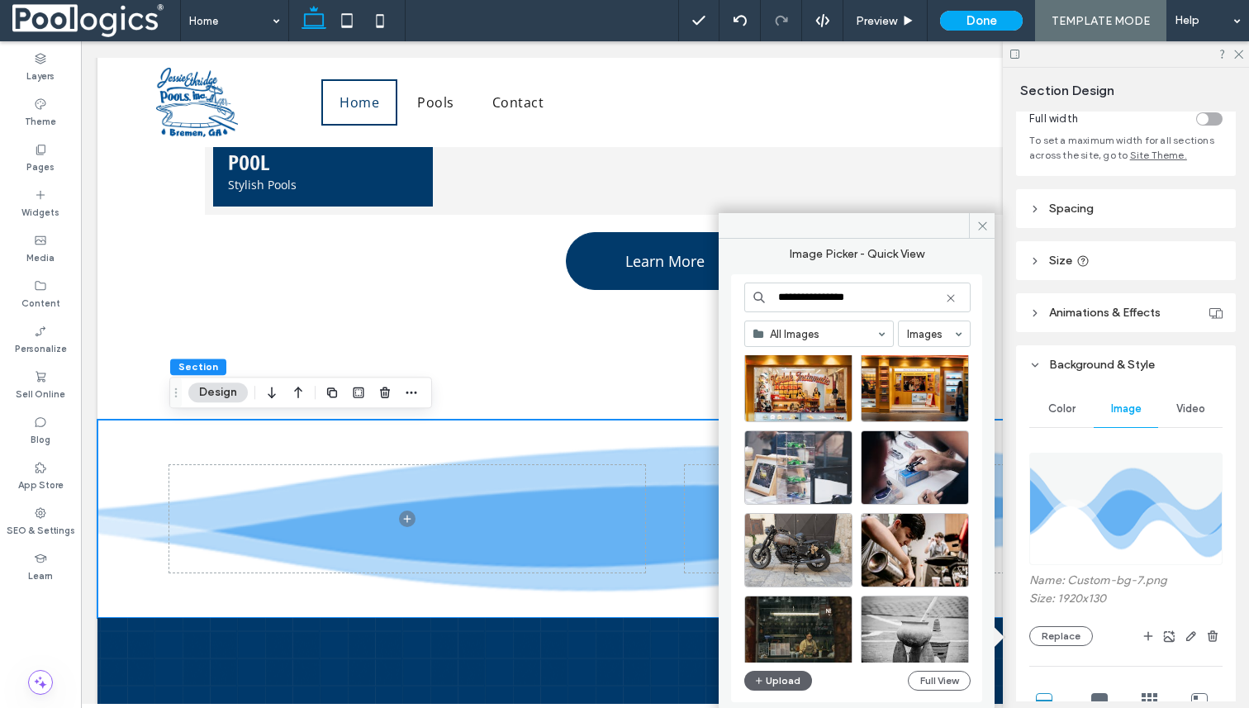
scroll to position [0, 0]
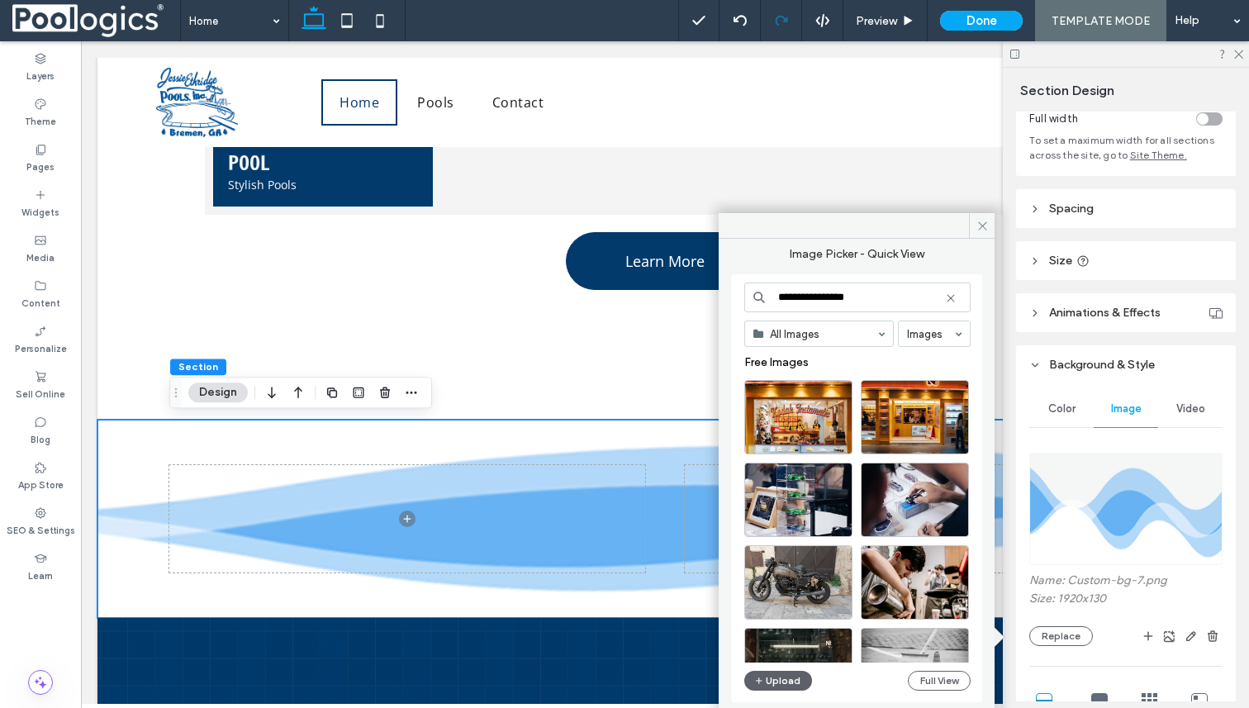
type input "**********"
click at [781, 678] on button "Upload" at bounding box center [778, 681] width 68 height 20
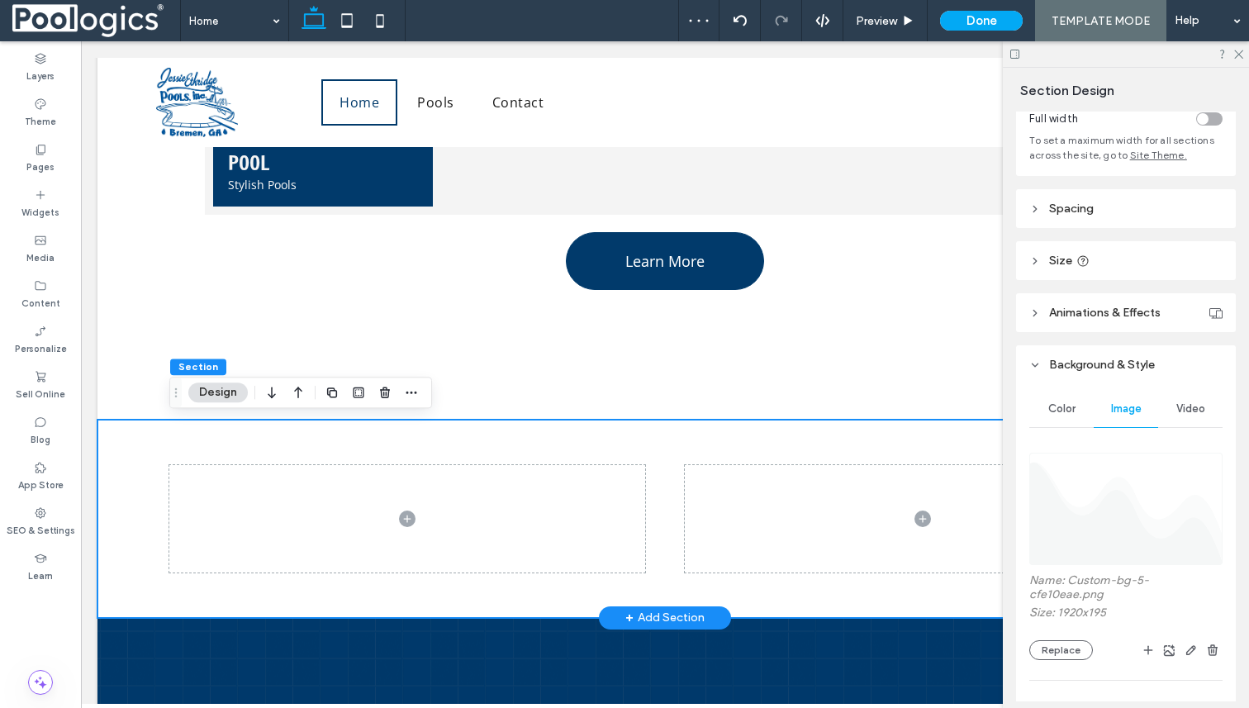
click at [825, 438] on div at bounding box center [664, 519] width 991 height 198
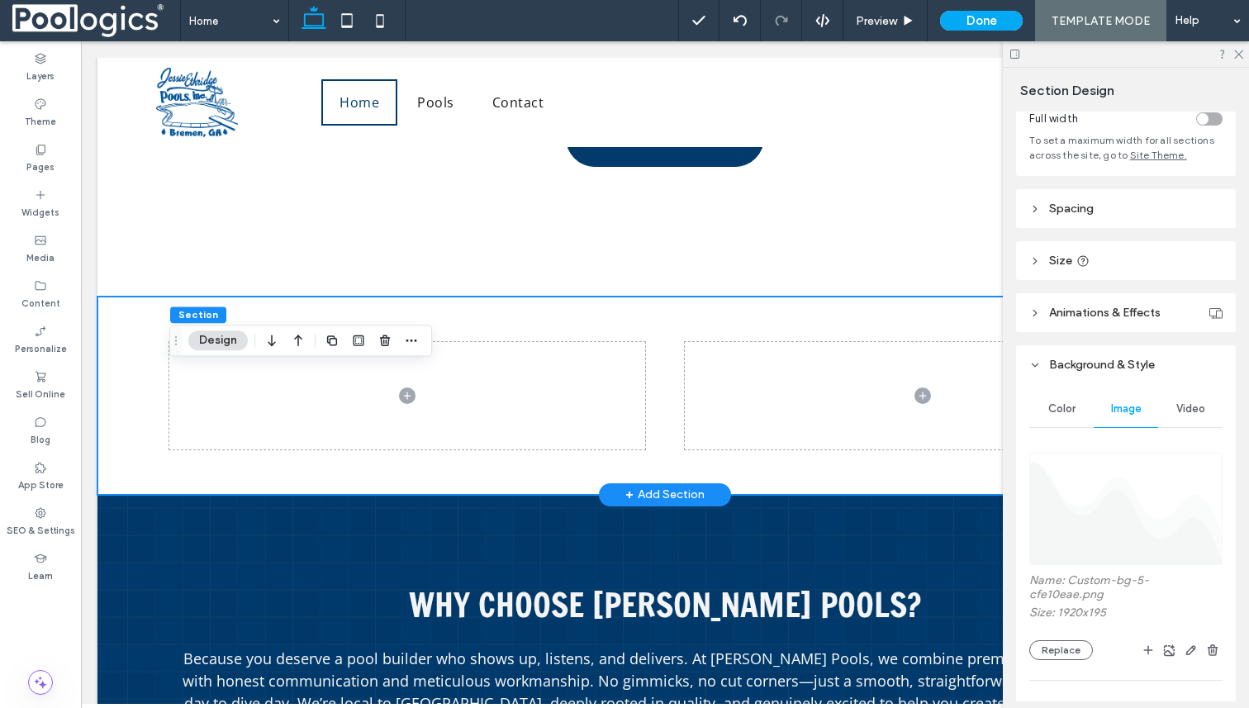
scroll to position [1651, 0]
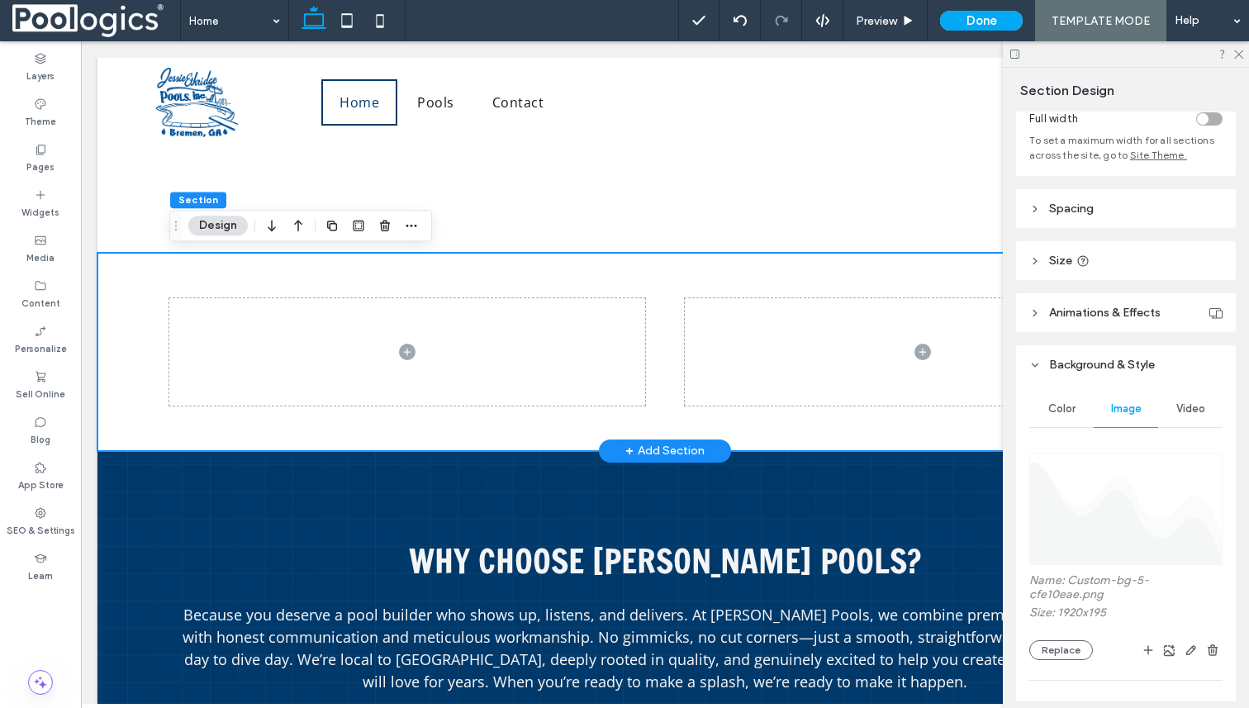
click at [626, 425] on div at bounding box center [664, 352] width 991 height 198
click at [720, 421] on div at bounding box center [664, 352] width 991 height 198
click at [811, 478] on div "Why Choose Jessie Ethridge Pools? Because you deserve a pool builder who shows …" at bounding box center [664, 615] width 1135 height 329
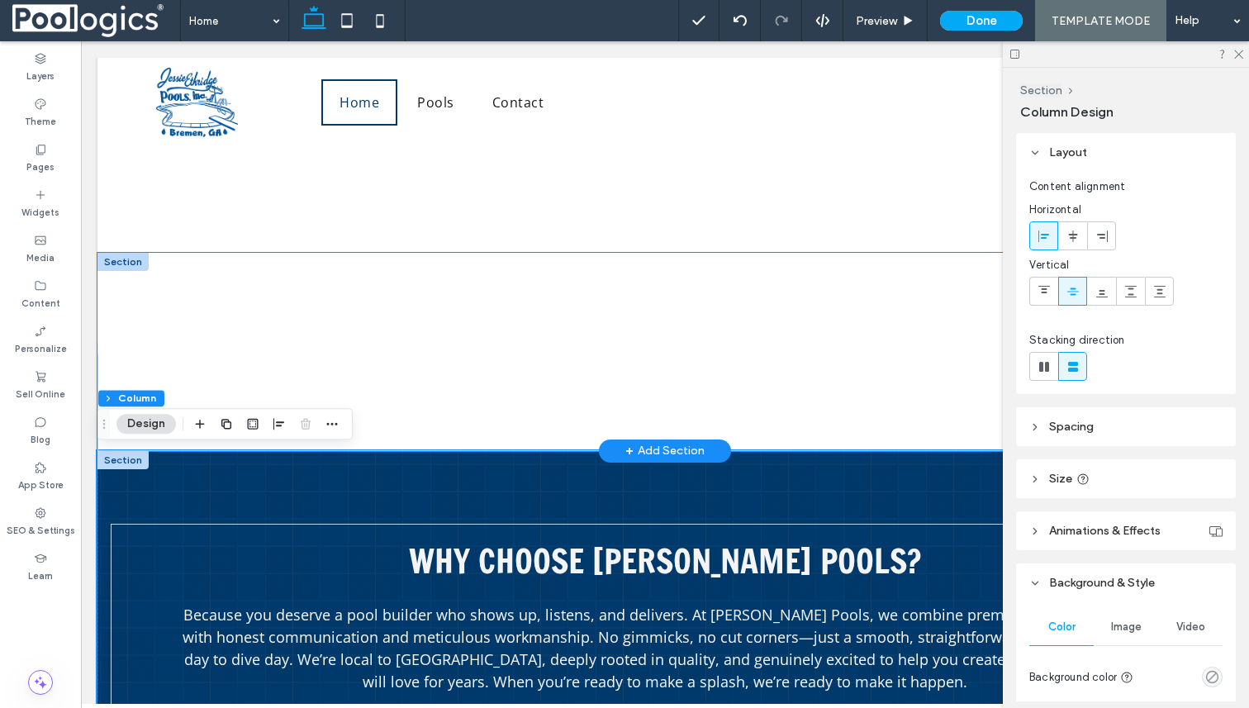
click at [625, 409] on div at bounding box center [664, 352] width 991 height 198
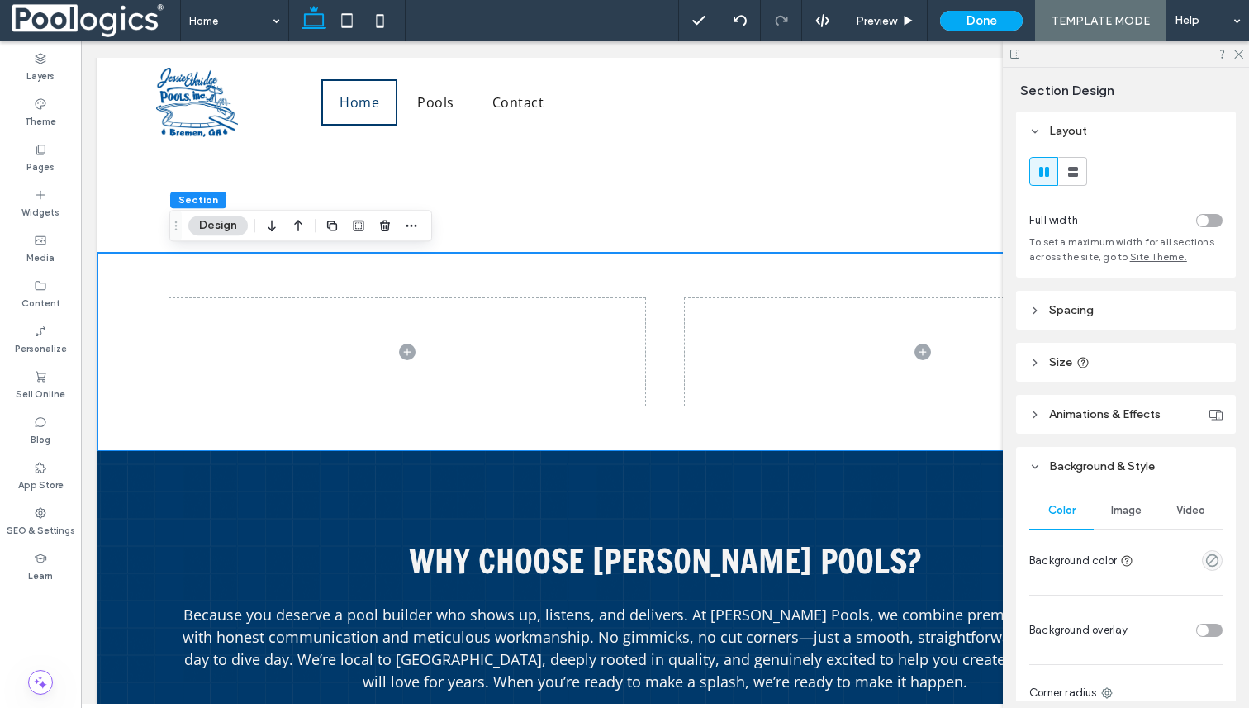
click at [1119, 511] on span "Image" at bounding box center [1126, 510] width 31 height 13
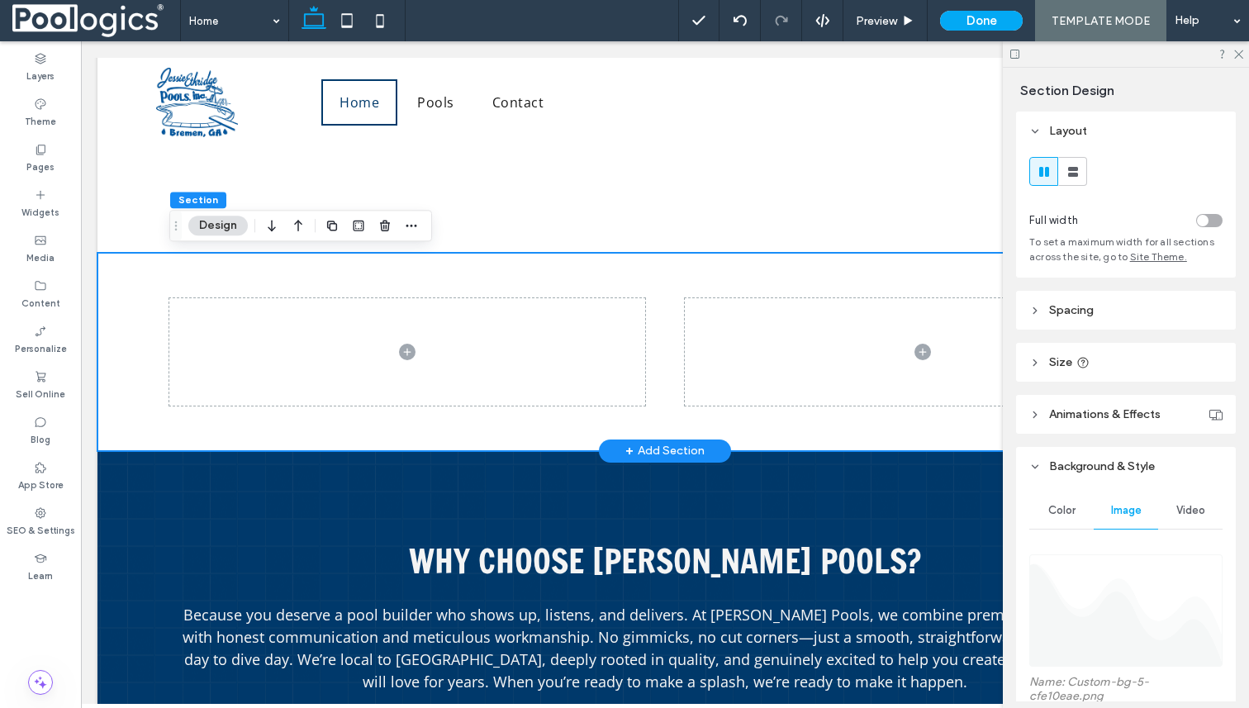
click at [754, 266] on div at bounding box center [664, 352] width 991 height 198
click at [388, 222] on icon "button" at bounding box center [384, 225] width 13 height 13
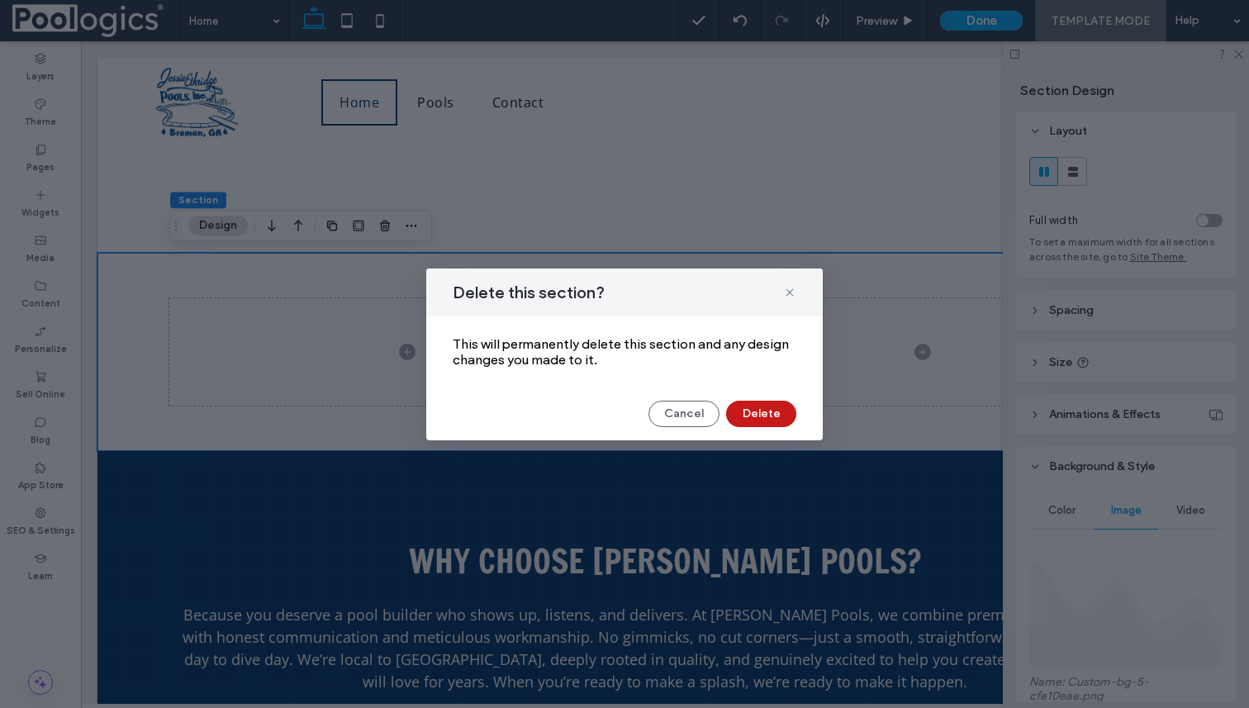
click at [768, 406] on button "Delete" at bounding box center [761, 414] width 70 height 26
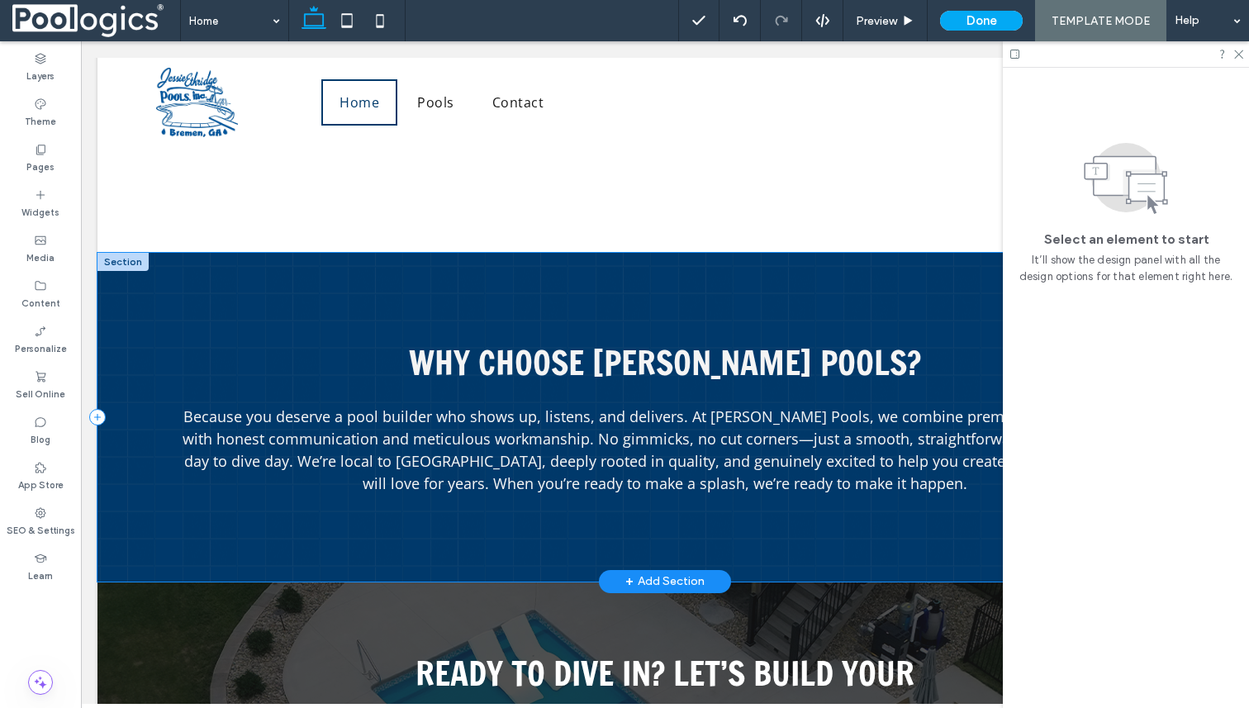
click at [570, 278] on div "Why Choose Jessie Ethridge Pools? Because you deserve a pool builder who shows …" at bounding box center [664, 417] width 1135 height 329
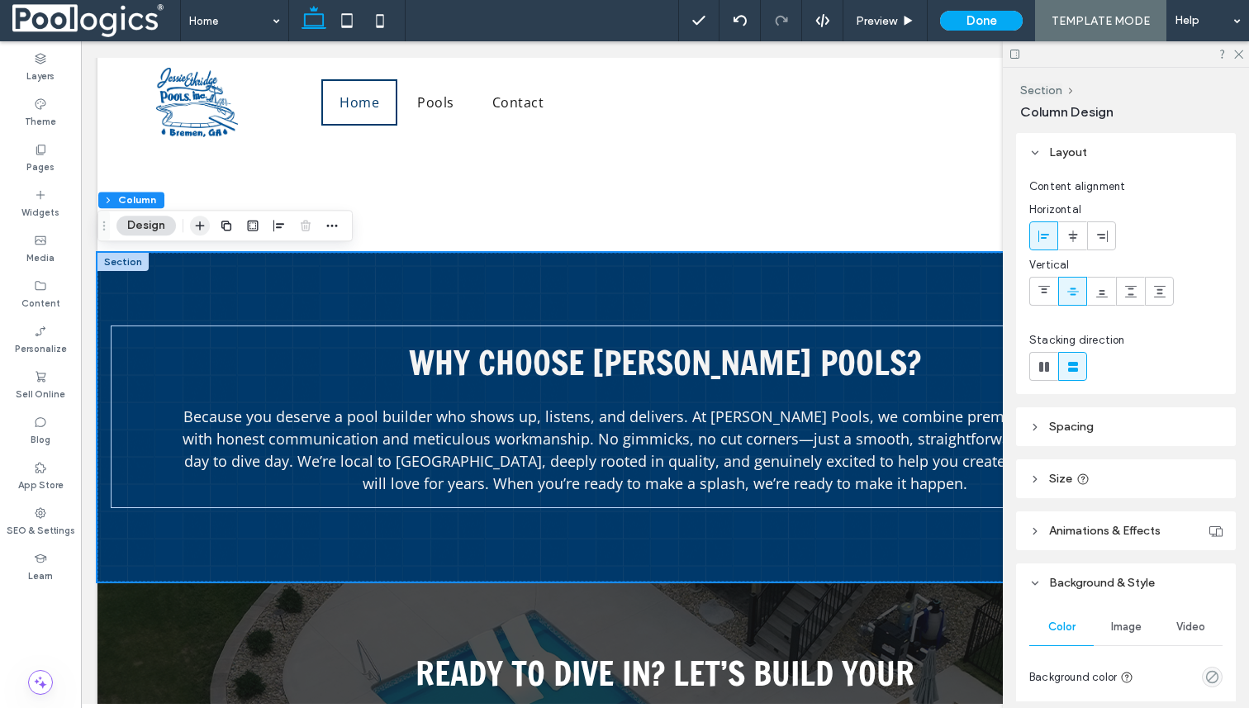
click at [207, 229] on span "button" at bounding box center [200, 226] width 20 height 20
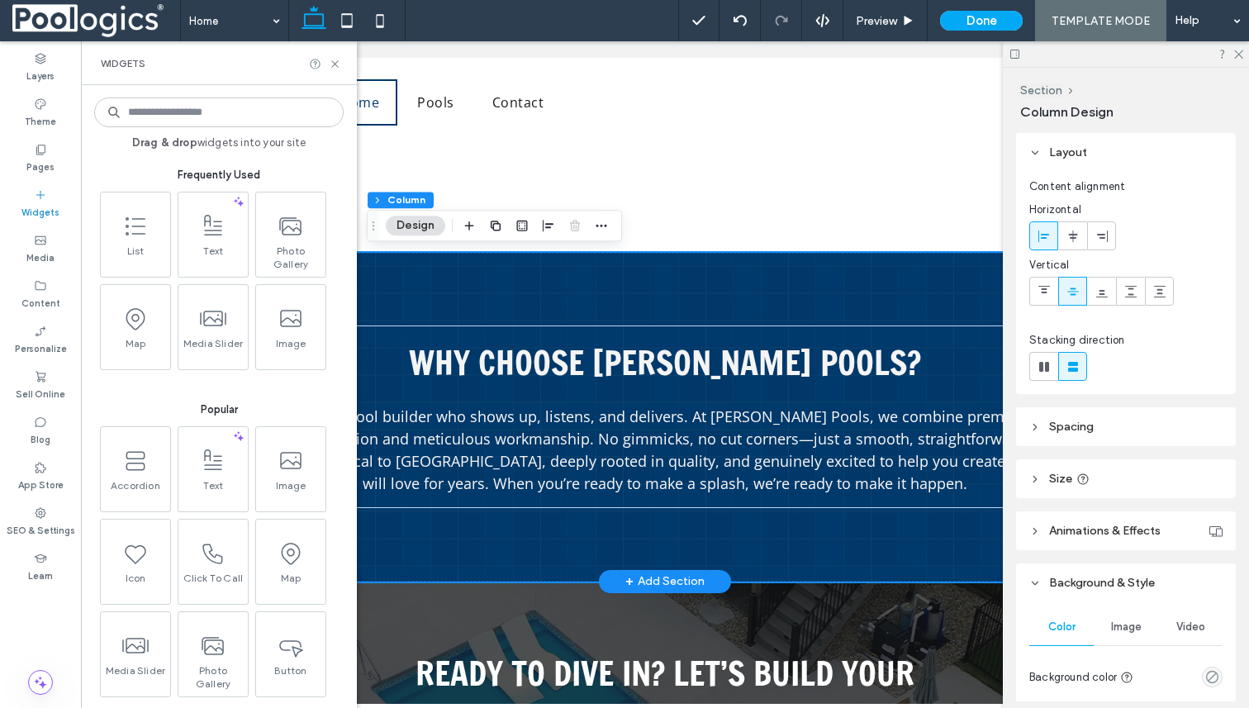
click at [471, 302] on div "Why Choose Jessie Ethridge Pools? Because you deserve a pool builder who shows …" at bounding box center [664, 417] width 1135 height 329
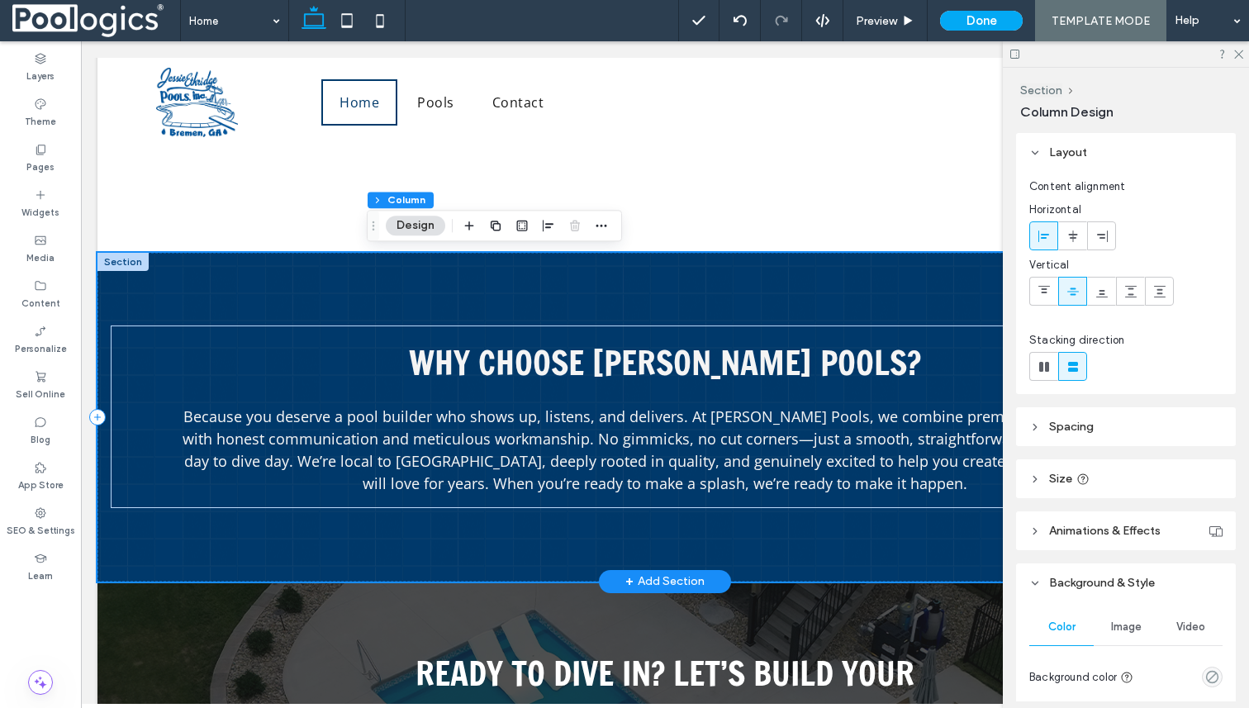
click at [483, 283] on div "Why Choose Jessie Ethridge Pools? Because you deserve a pool builder who shows …" at bounding box center [664, 417] width 1135 height 329
click at [654, 259] on div "+ Add Section" at bounding box center [664, 253] width 79 height 18
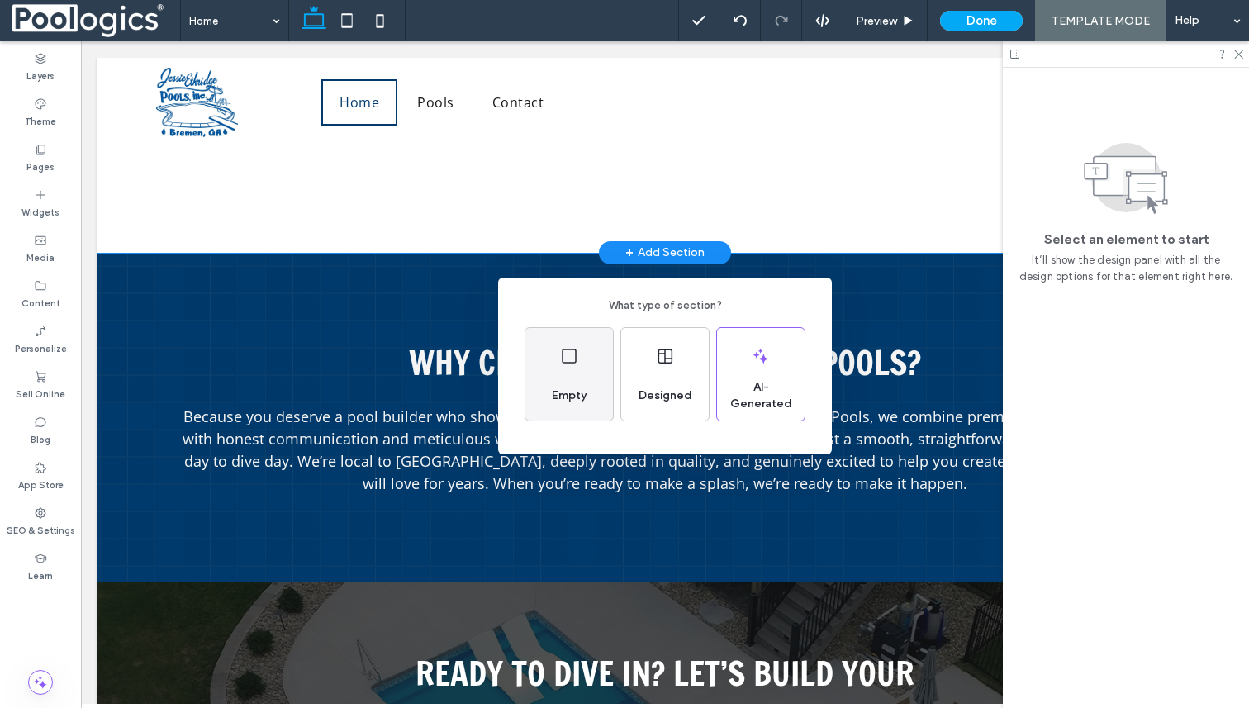
click at [572, 359] on icon at bounding box center [569, 356] width 20 height 20
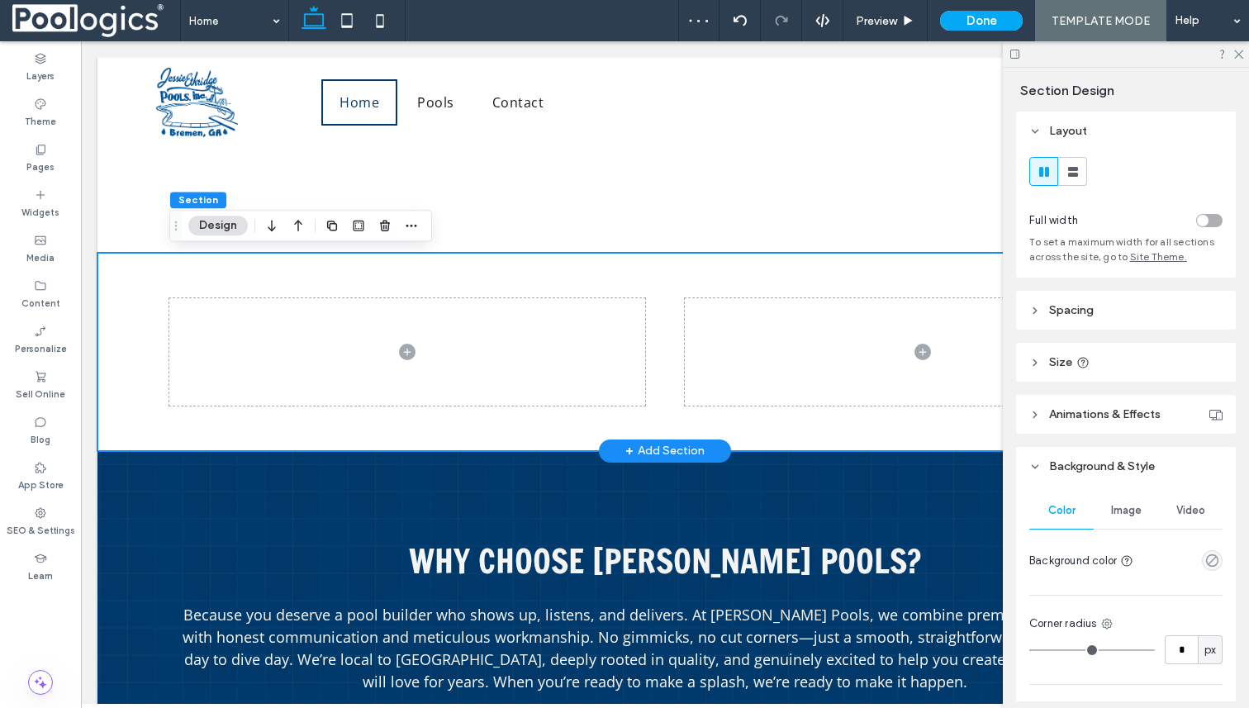
click at [716, 422] on div at bounding box center [664, 352] width 991 height 198
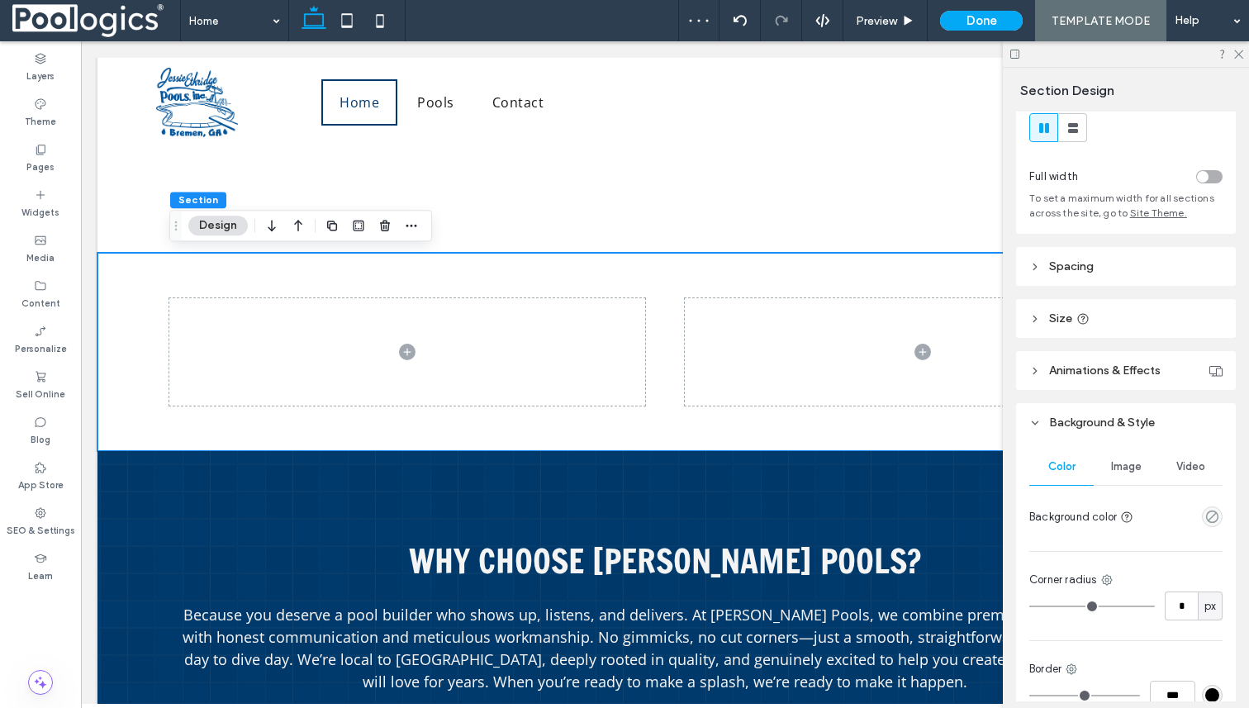
scroll to position [84, 0]
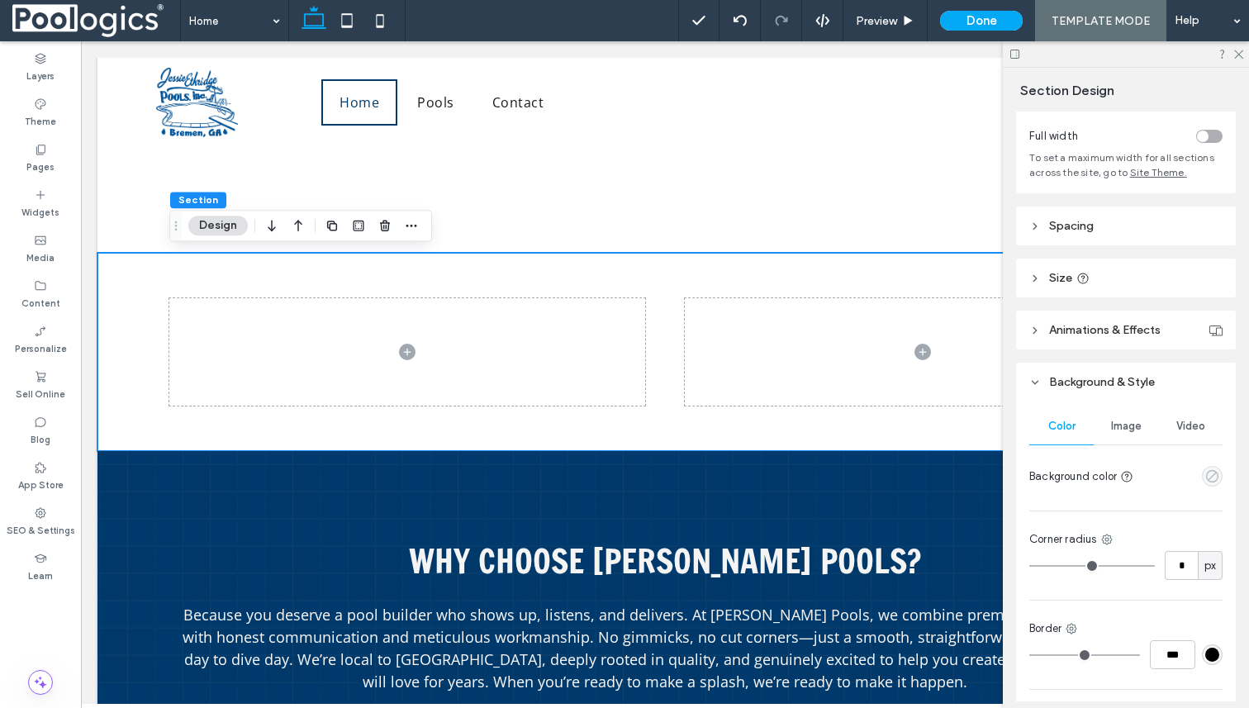
click at [1217, 471] on icon "empty color" at bounding box center [1212, 476] width 14 height 14
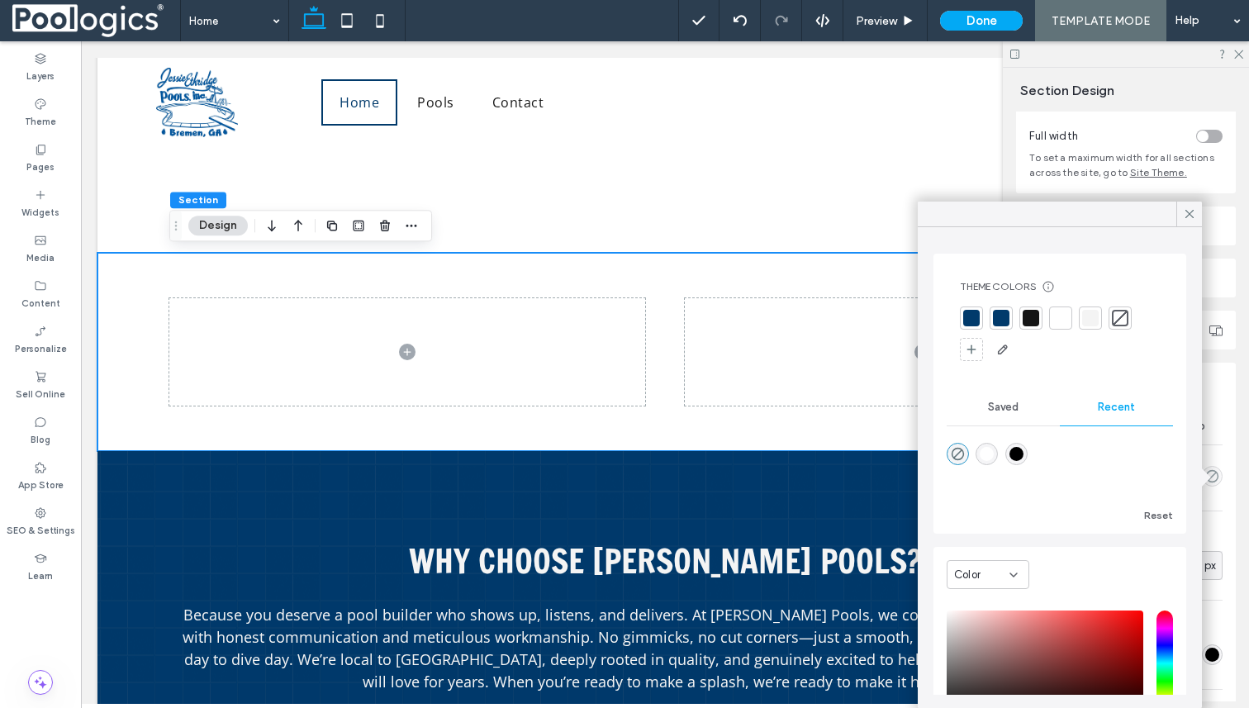
click at [971, 319] on div at bounding box center [971, 318] width 17 height 17
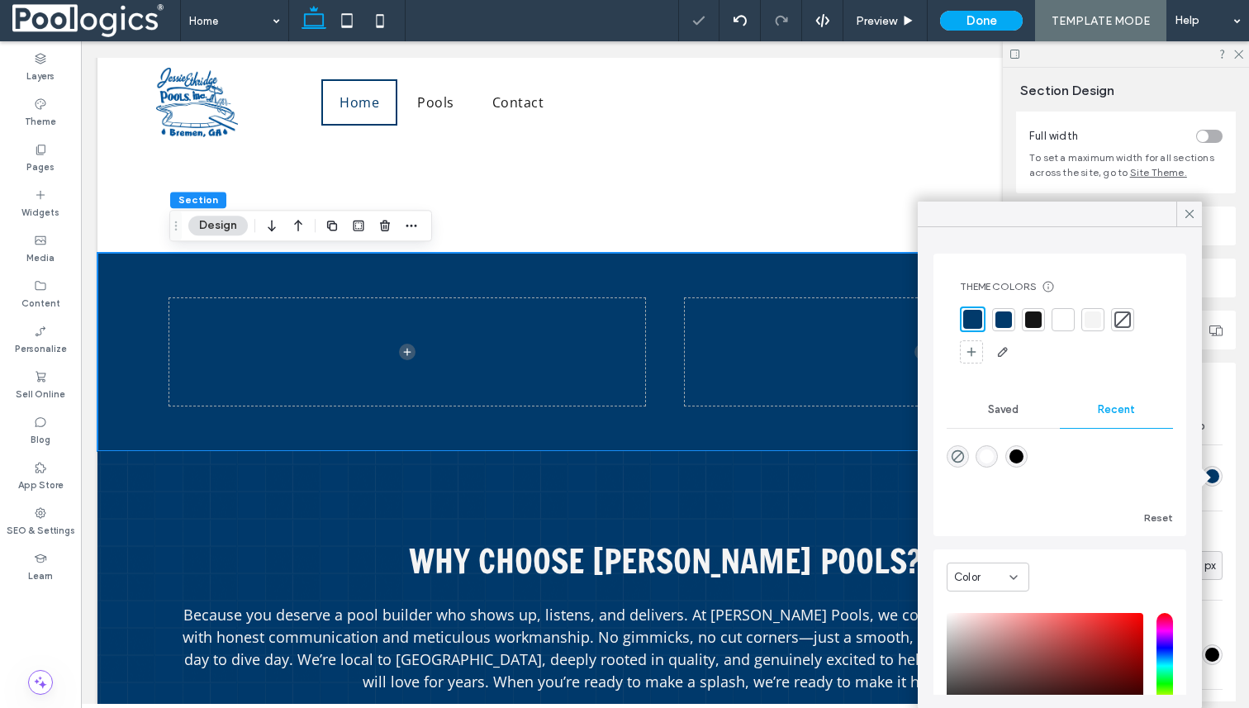
click at [1003, 315] on div at bounding box center [1004, 319] width 17 height 17
click at [1199, 410] on div "Theme Colors Save time with Theme Colors Create a color palette to instantly ad…" at bounding box center [1060, 467] width 284 height 481
click at [1248, 402] on div "Section Design Layout Full width To set a maximum width for all sections across…" at bounding box center [1126, 388] width 246 height 640
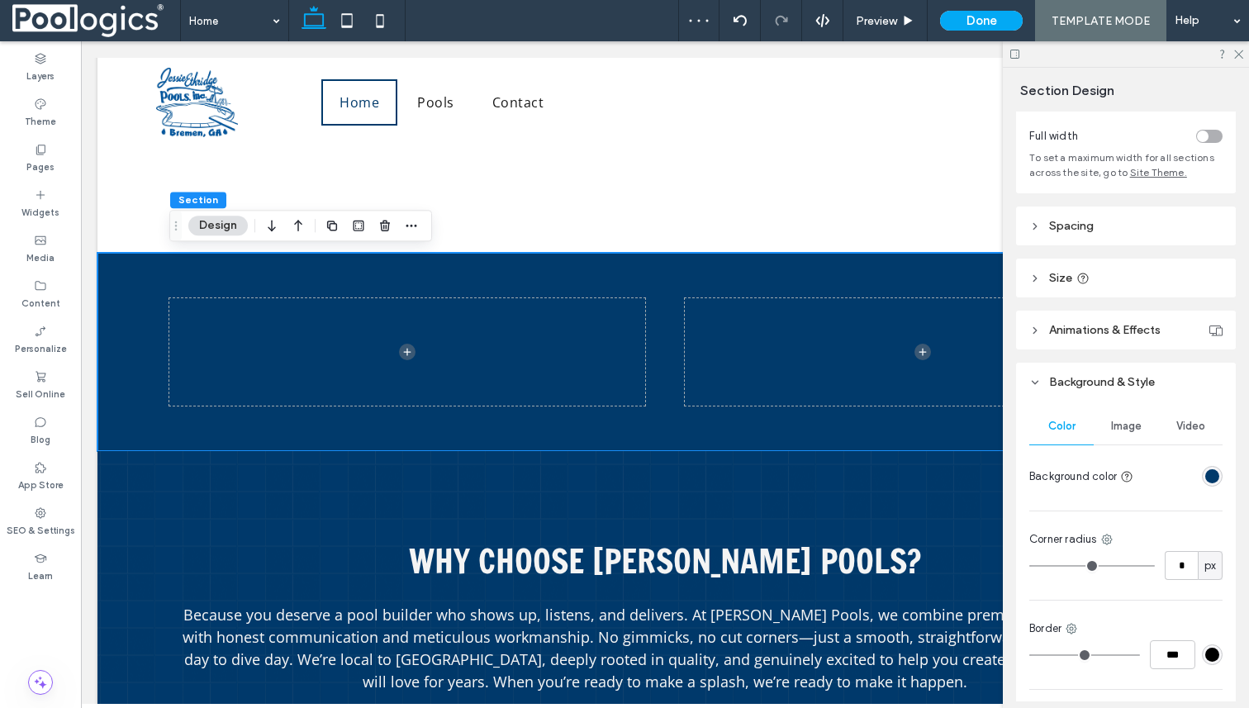
click at [1133, 429] on span "Image" at bounding box center [1126, 426] width 31 height 13
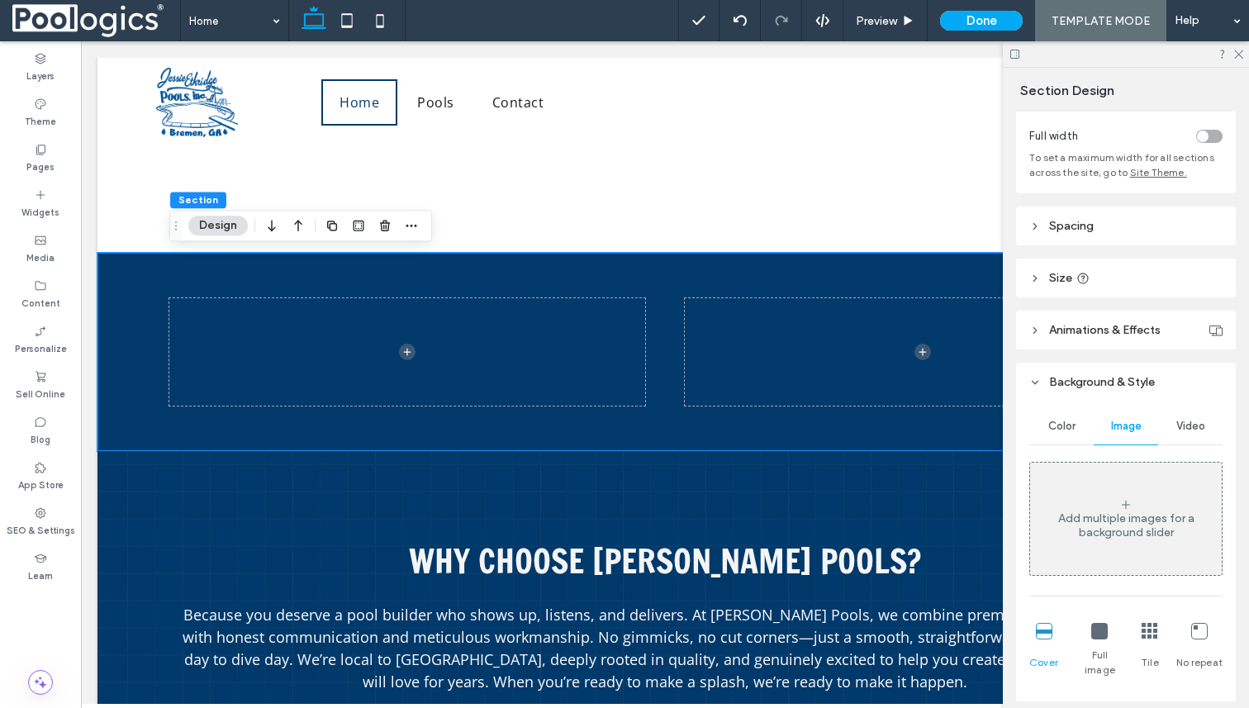
click at [1123, 518] on div "Add multiple images for a background slider" at bounding box center [1126, 525] width 192 height 28
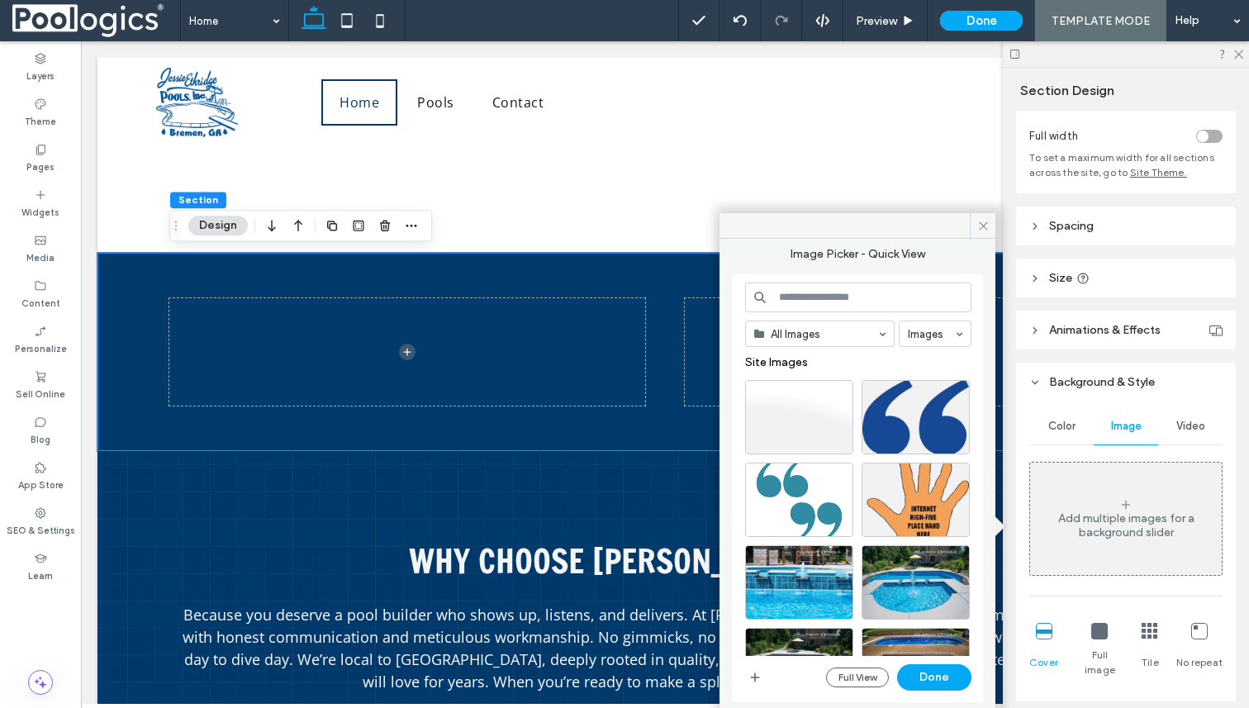
click at [855, 296] on input at bounding box center [858, 298] width 226 height 30
click at [807, 411] on div "Select" at bounding box center [799, 417] width 108 height 74
click at [933, 680] on button "Done" at bounding box center [934, 677] width 74 height 26
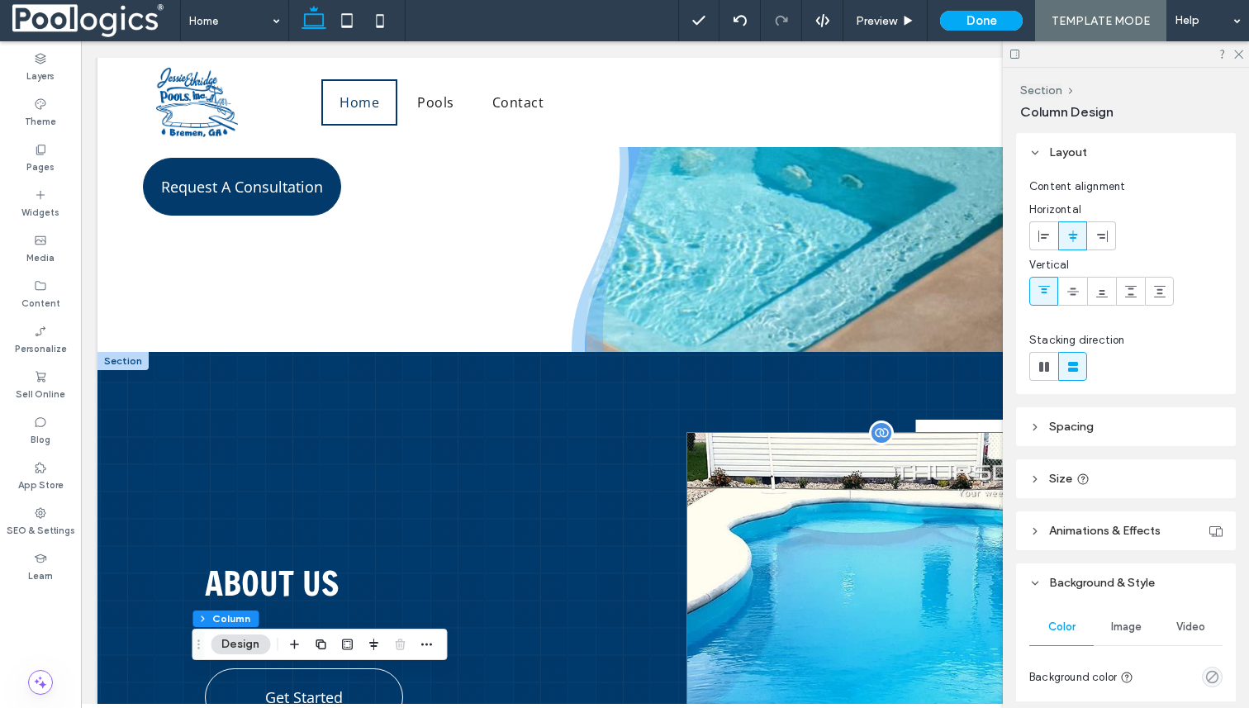
scroll to position [149, 0]
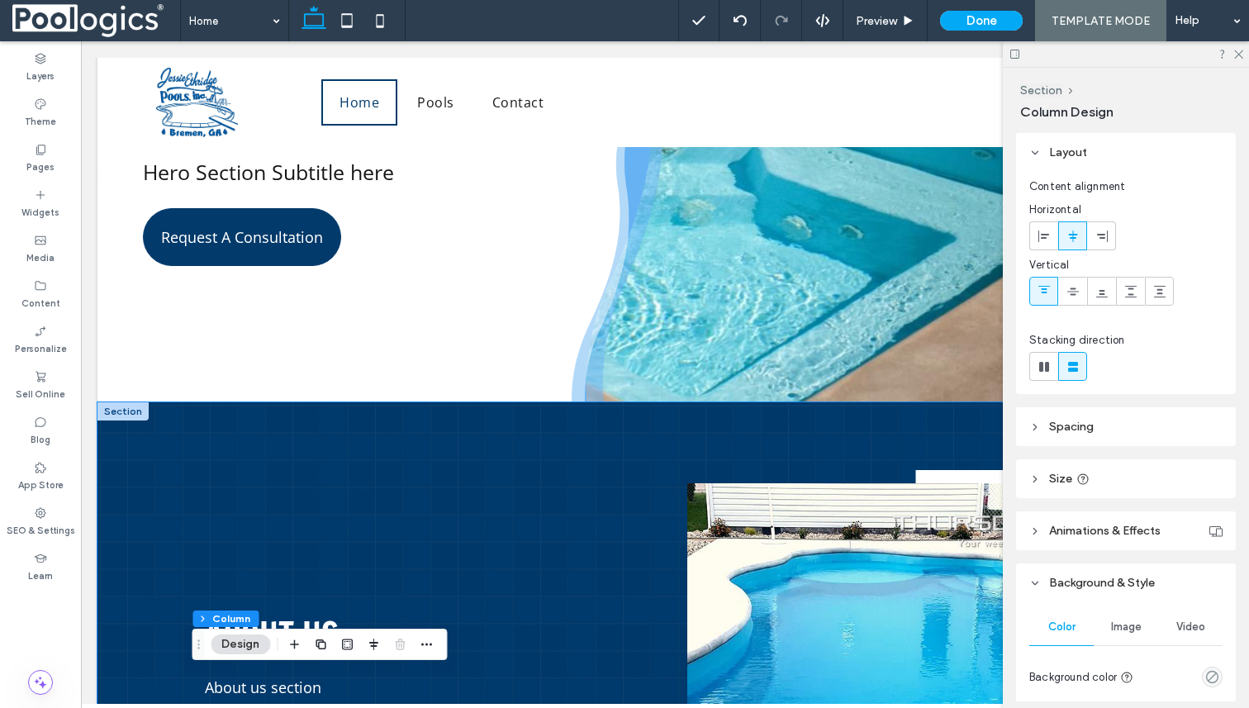
click at [599, 430] on div "About Us About us section Get Started" at bounding box center [664, 693] width 991 height 582
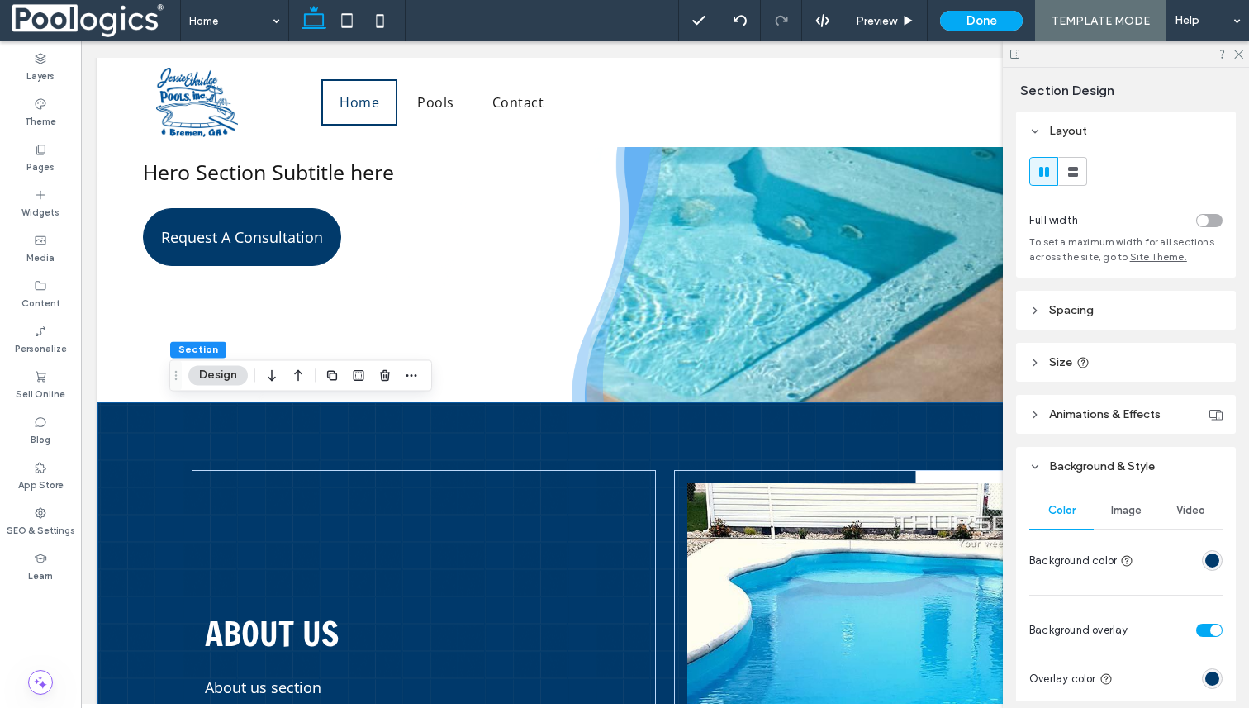
click at [593, 412] on div "About Us About us section Get Started" at bounding box center [664, 693] width 991 height 582
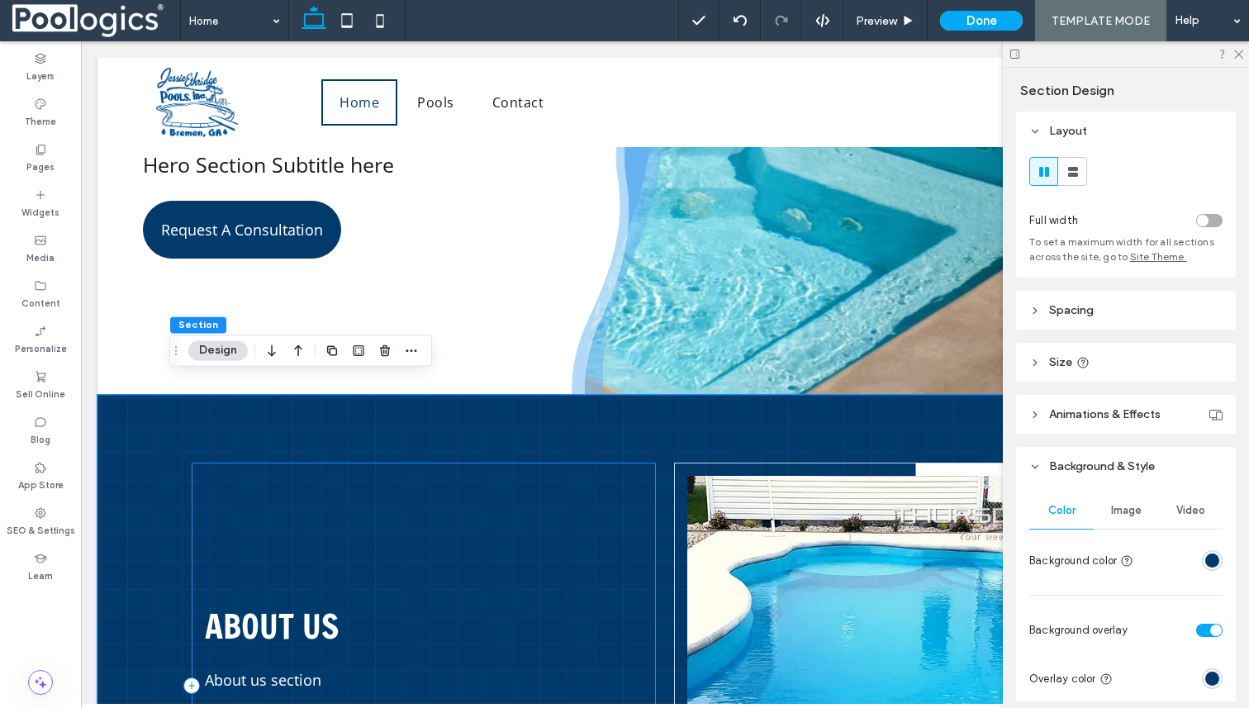
scroll to position [155, 0]
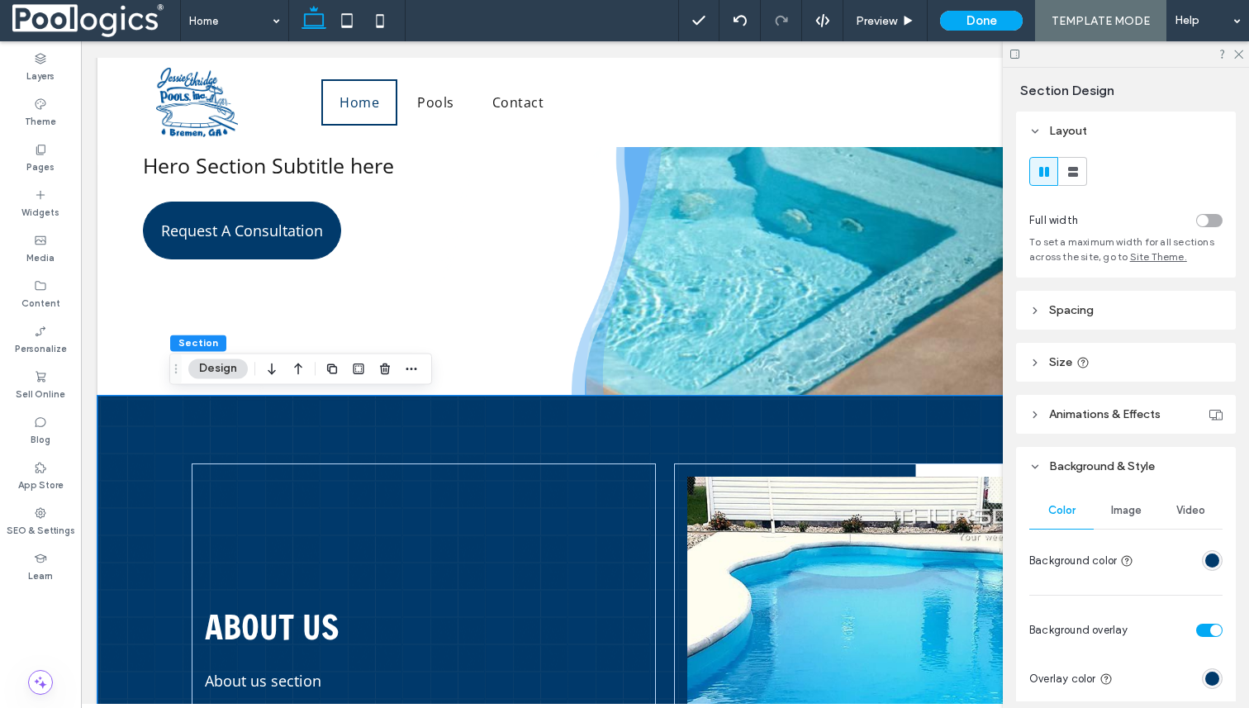
click at [616, 412] on div "About Us About us section Get Started" at bounding box center [664, 687] width 991 height 582
click at [650, 392] on div "+ Add Section" at bounding box center [664, 396] width 79 height 18
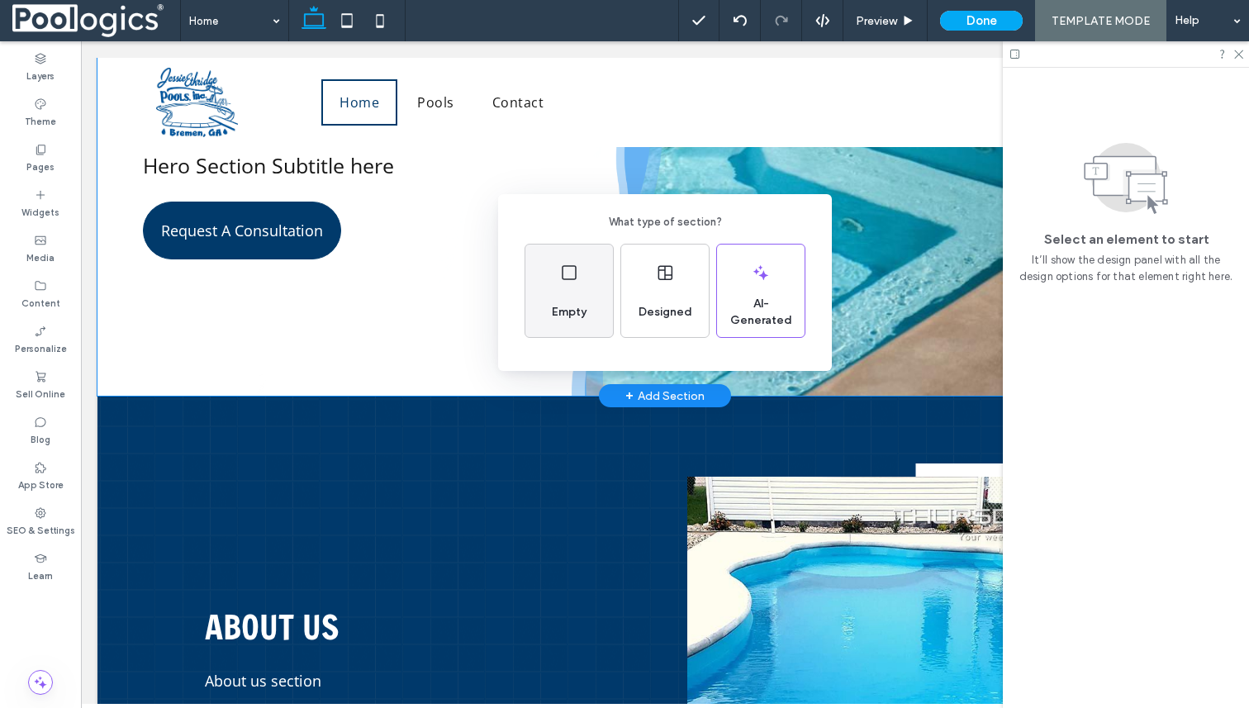
click at [559, 297] on div "Empty" at bounding box center [569, 312] width 48 height 36
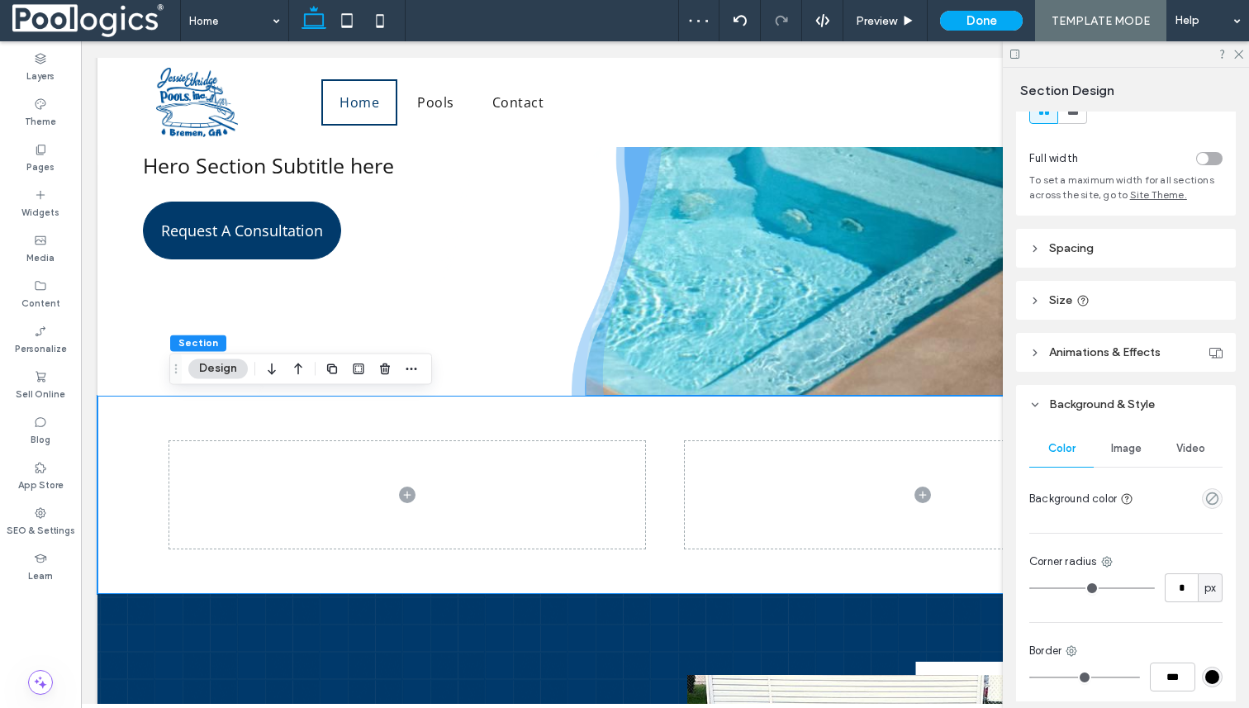
scroll to position [121, 0]
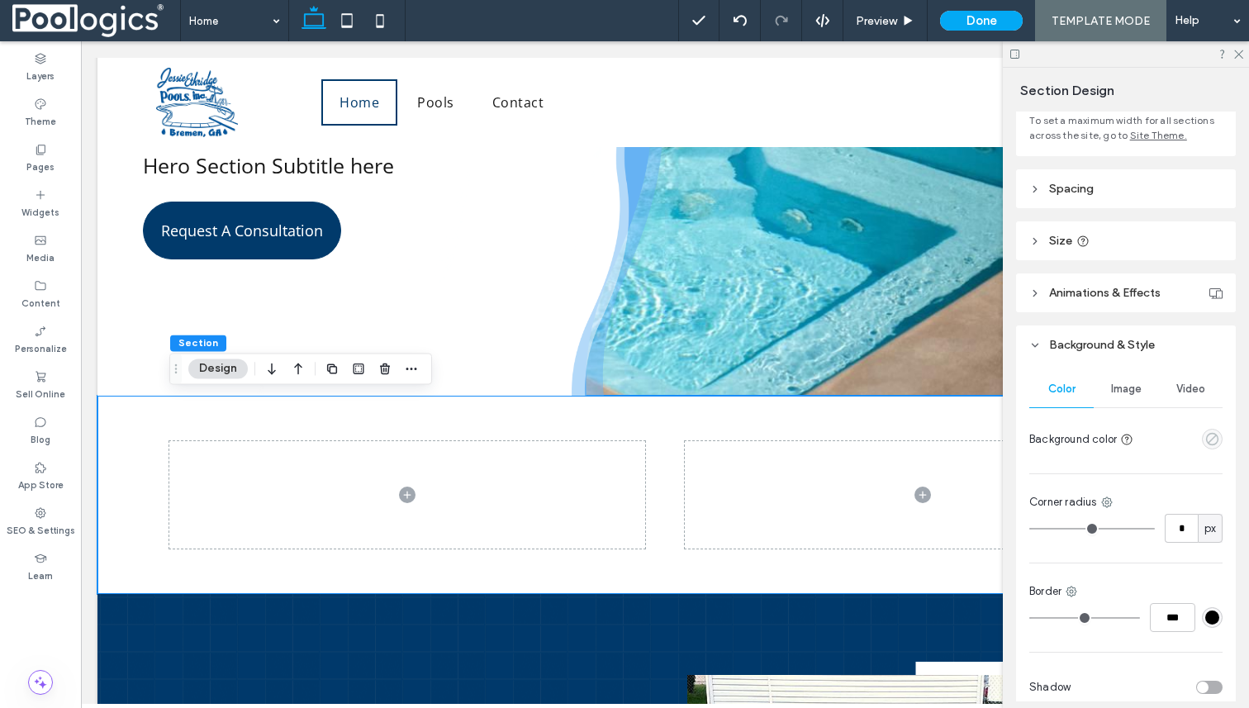
click at [1215, 439] on use "empty color" at bounding box center [1212, 439] width 12 height 12
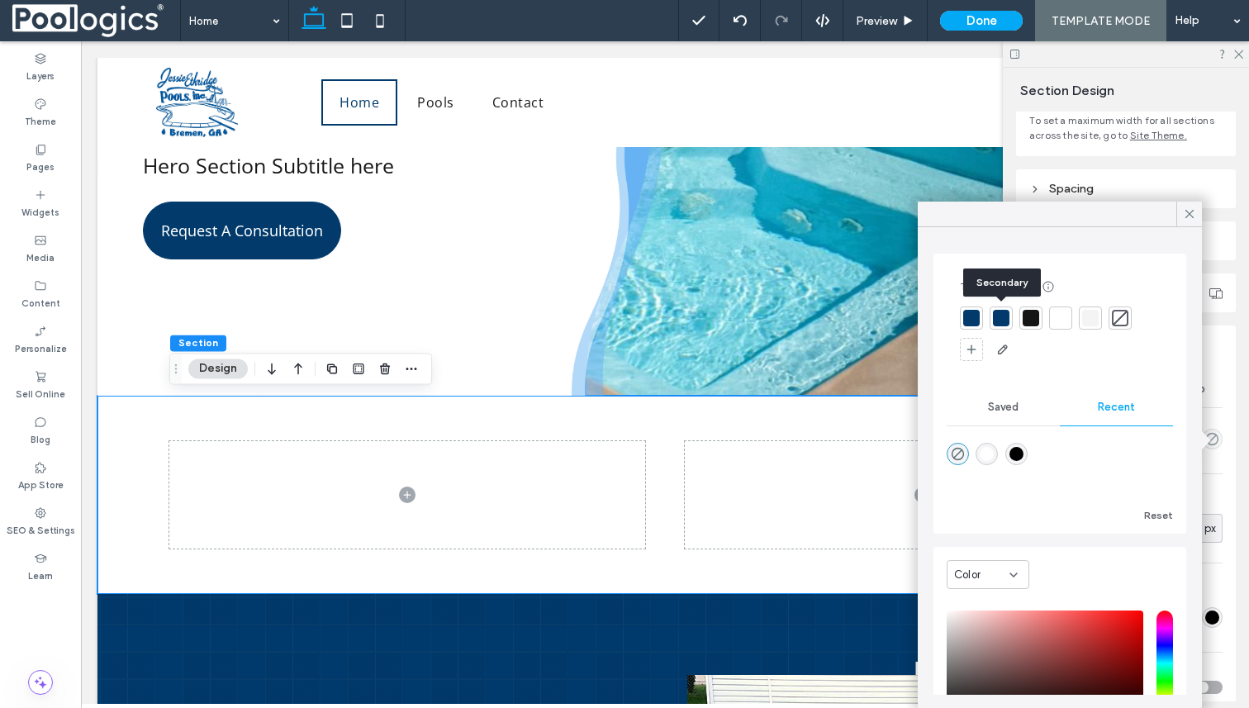
click at [999, 316] on div at bounding box center [1001, 318] width 17 height 17
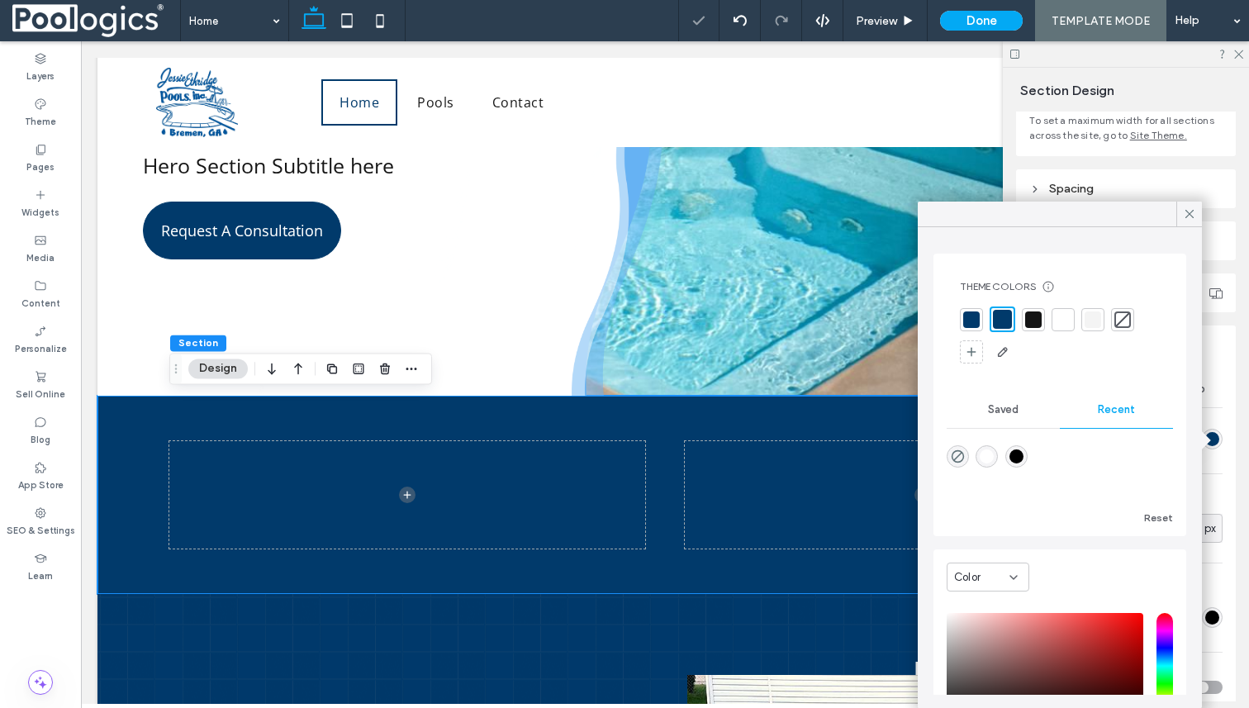
click at [971, 314] on div at bounding box center [971, 319] width 17 height 17
click at [1005, 321] on div at bounding box center [1004, 319] width 17 height 17
click at [1234, 479] on div "Color Image Video Background color Corner radius * px Border *** Shadow" at bounding box center [1126, 539] width 220 height 350
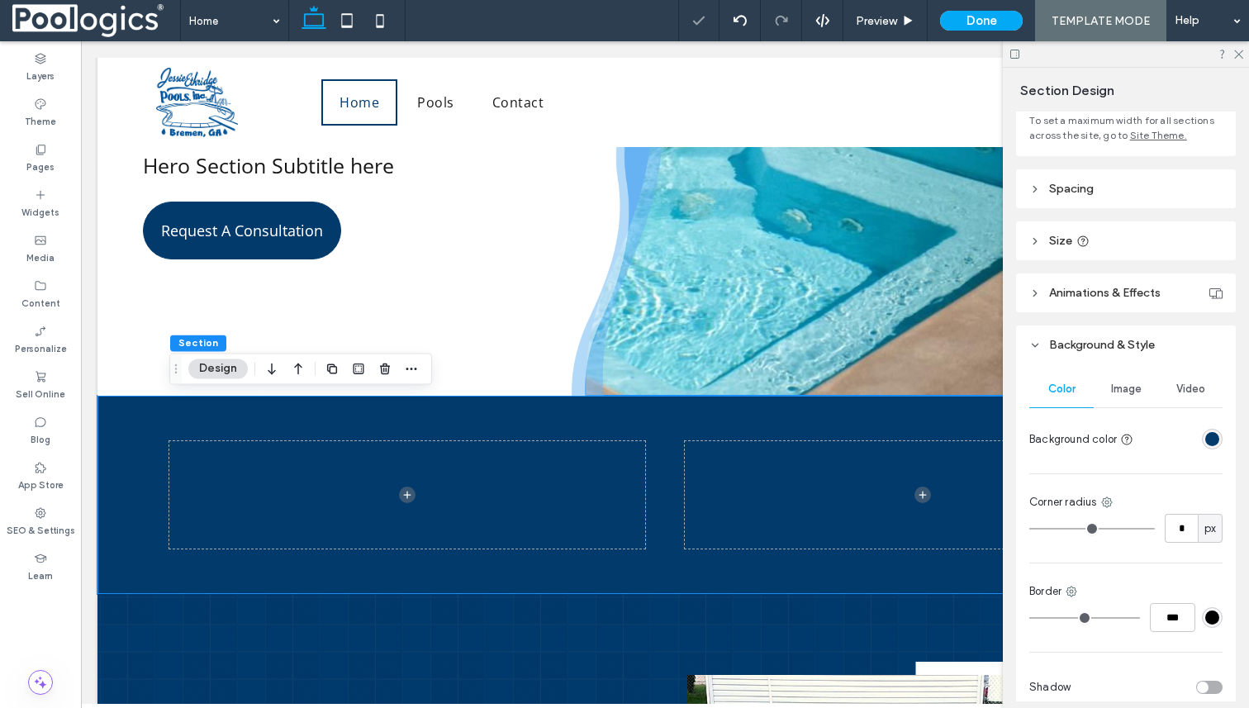
click at [1141, 402] on div "Image" at bounding box center [1126, 389] width 64 height 36
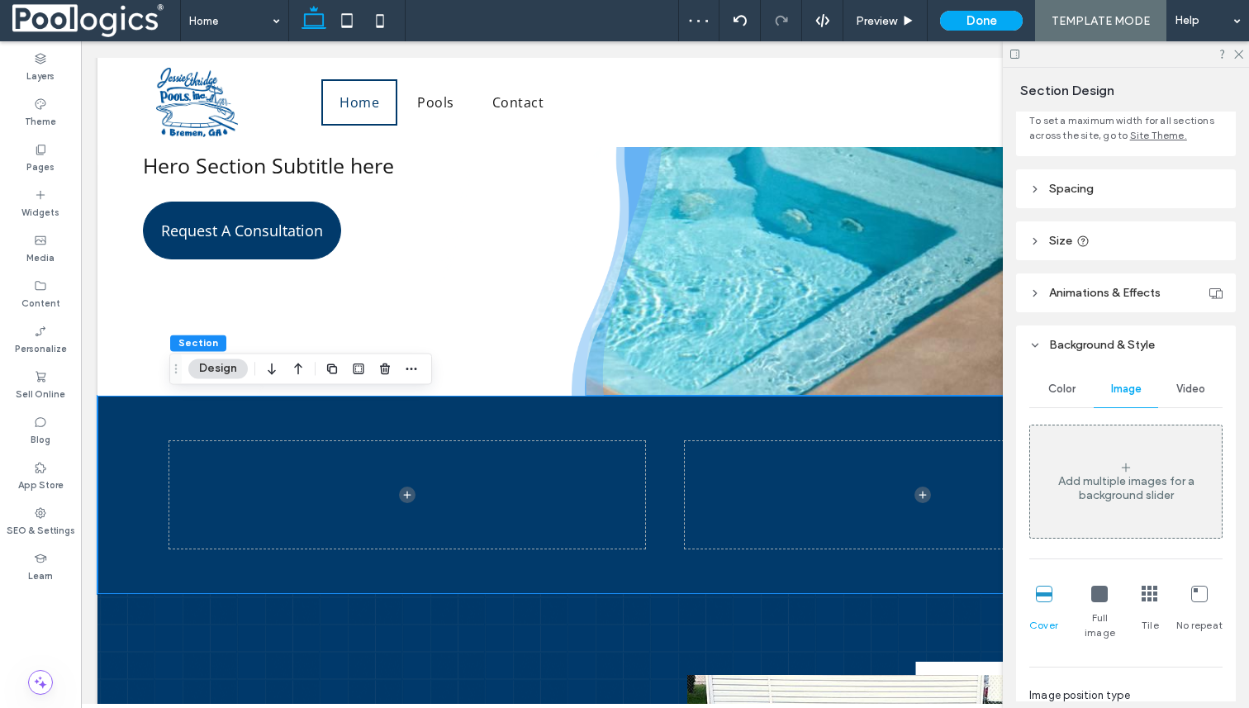
click at [1129, 478] on div "Add multiple images for a background slider" at bounding box center [1126, 488] width 192 height 28
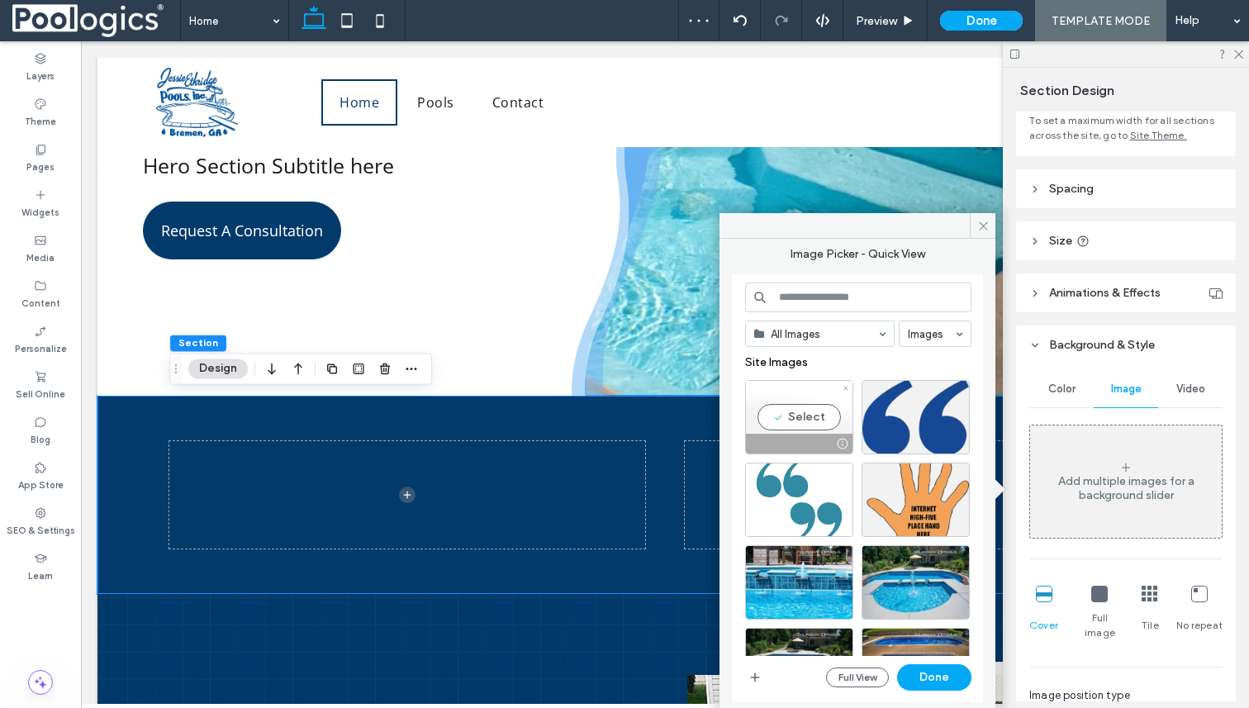
click at [835, 403] on div "Select" at bounding box center [799, 417] width 108 height 74
click at [933, 679] on button "Done" at bounding box center [934, 677] width 74 height 26
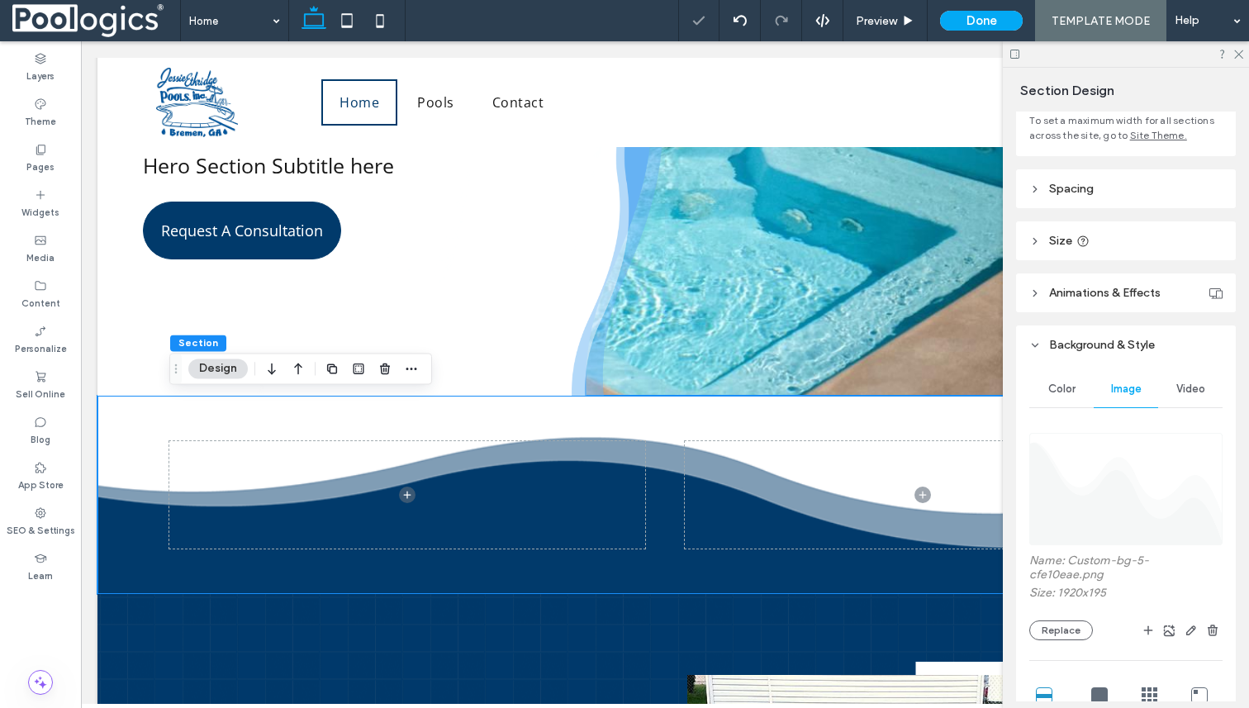
click at [36, 622] on div "Layers Theme Pages Widgets Media Content Personalize Sell Online Blog App Store…" at bounding box center [40, 374] width 81 height 667
click at [1235, 59] on div at bounding box center [1126, 54] width 246 height 26
click at [1238, 54] on use at bounding box center [1238, 54] width 9 height 9
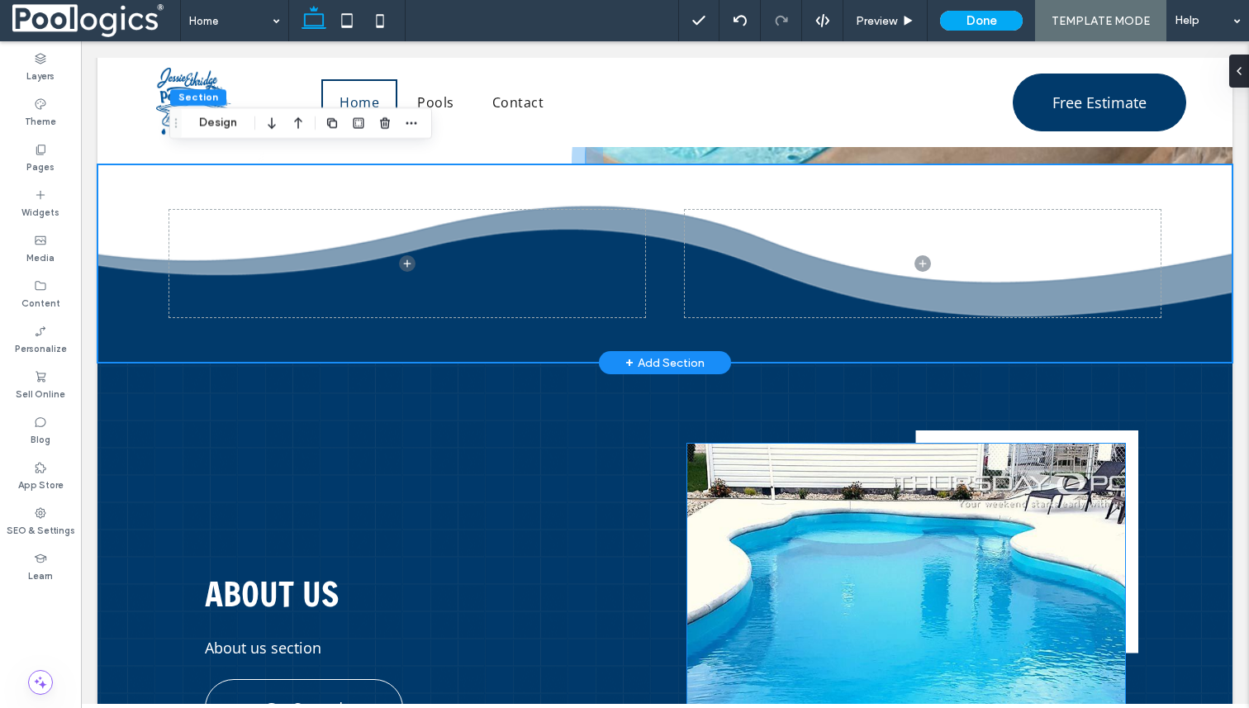
scroll to position [329, 0]
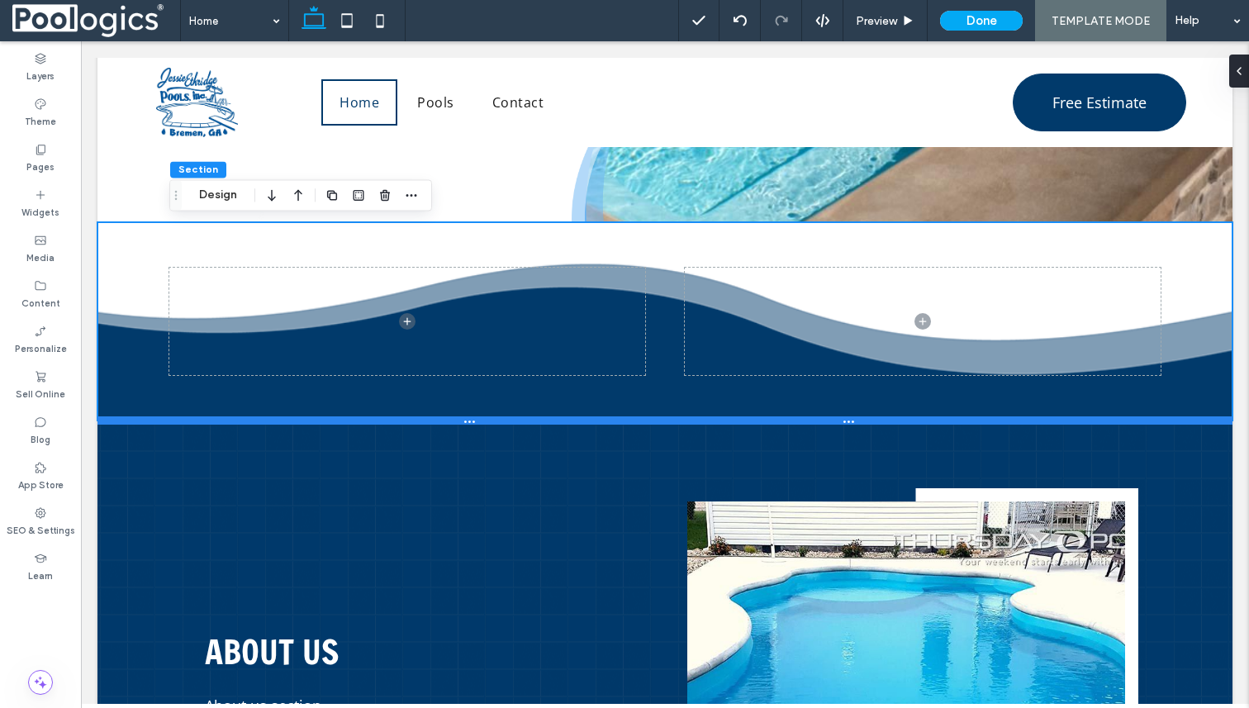
click at [526, 423] on div at bounding box center [664, 420] width 1135 height 8
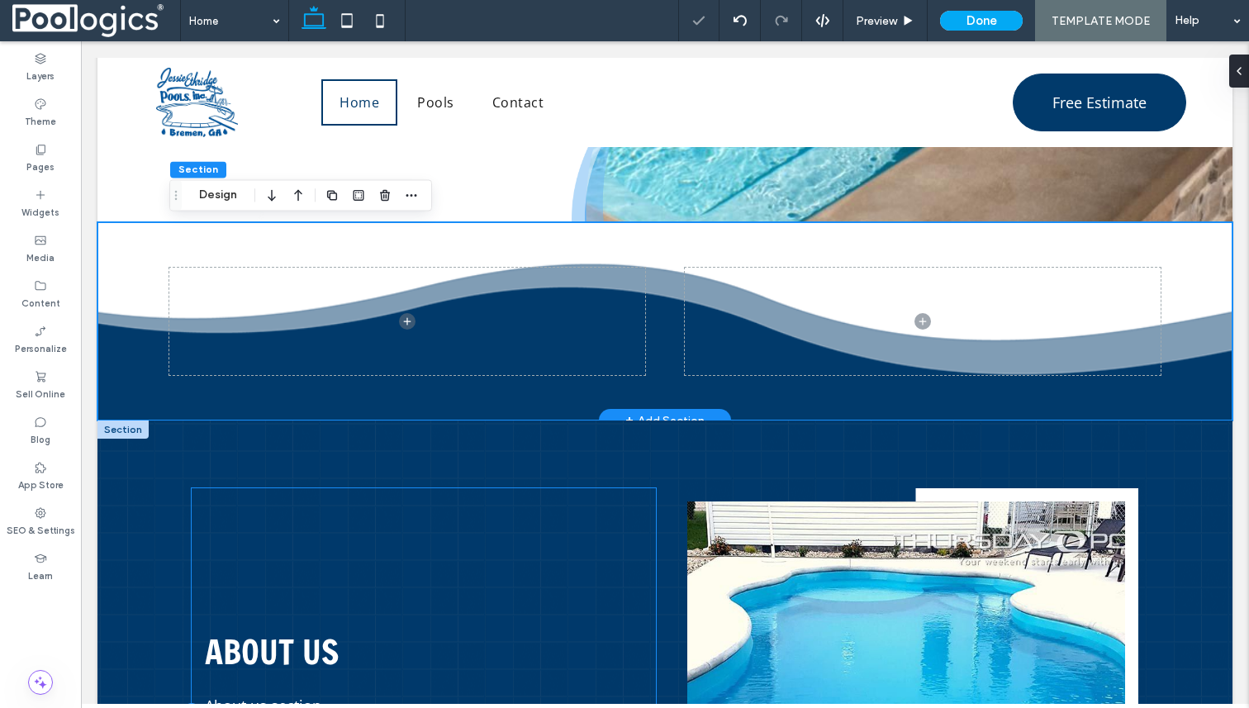
click at [540, 503] on div "About Us About us section Get Started" at bounding box center [424, 710] width 464 height 445
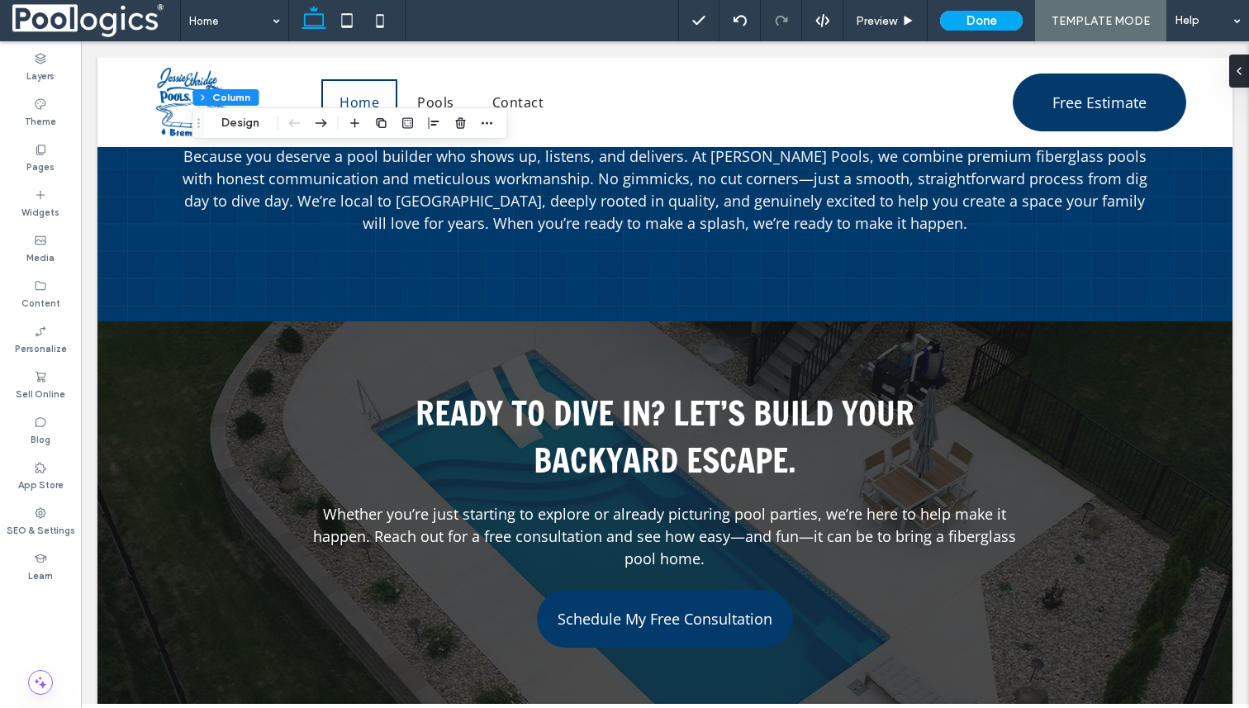
scroll to position [2338, 0]
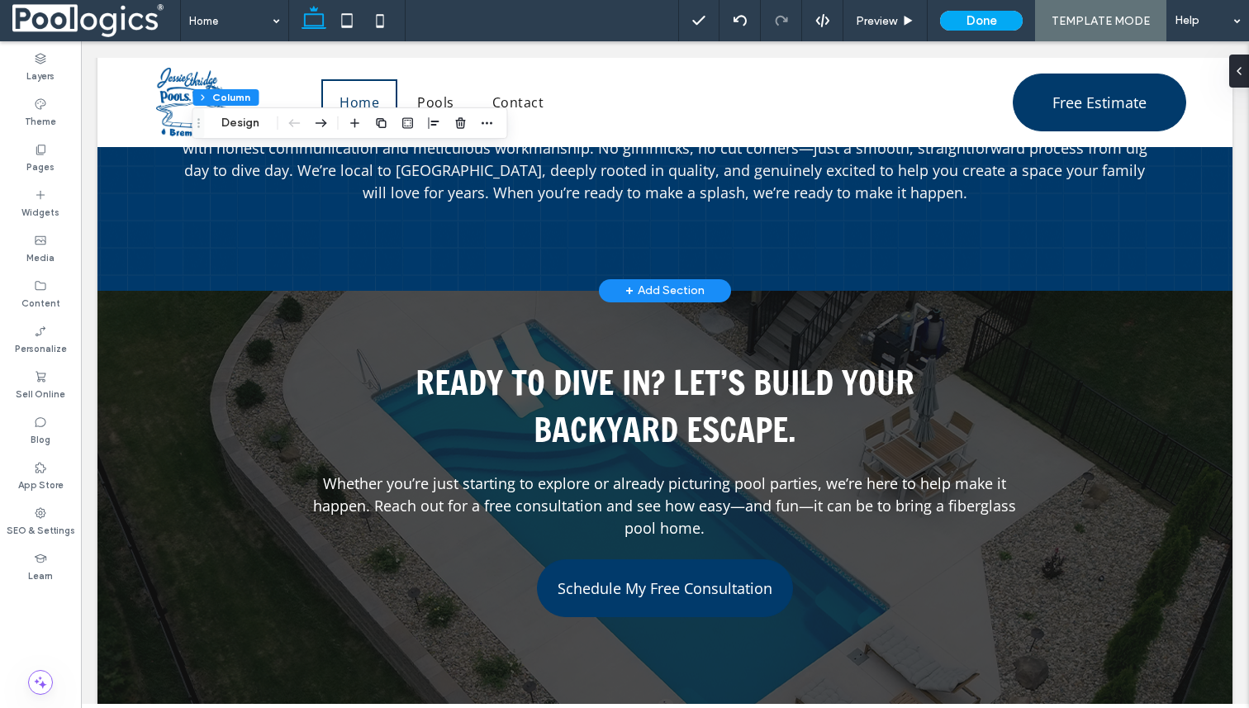
click at [640, 286] on div "+ Add Section" at bounding box center [664, 291] width 79 height 18
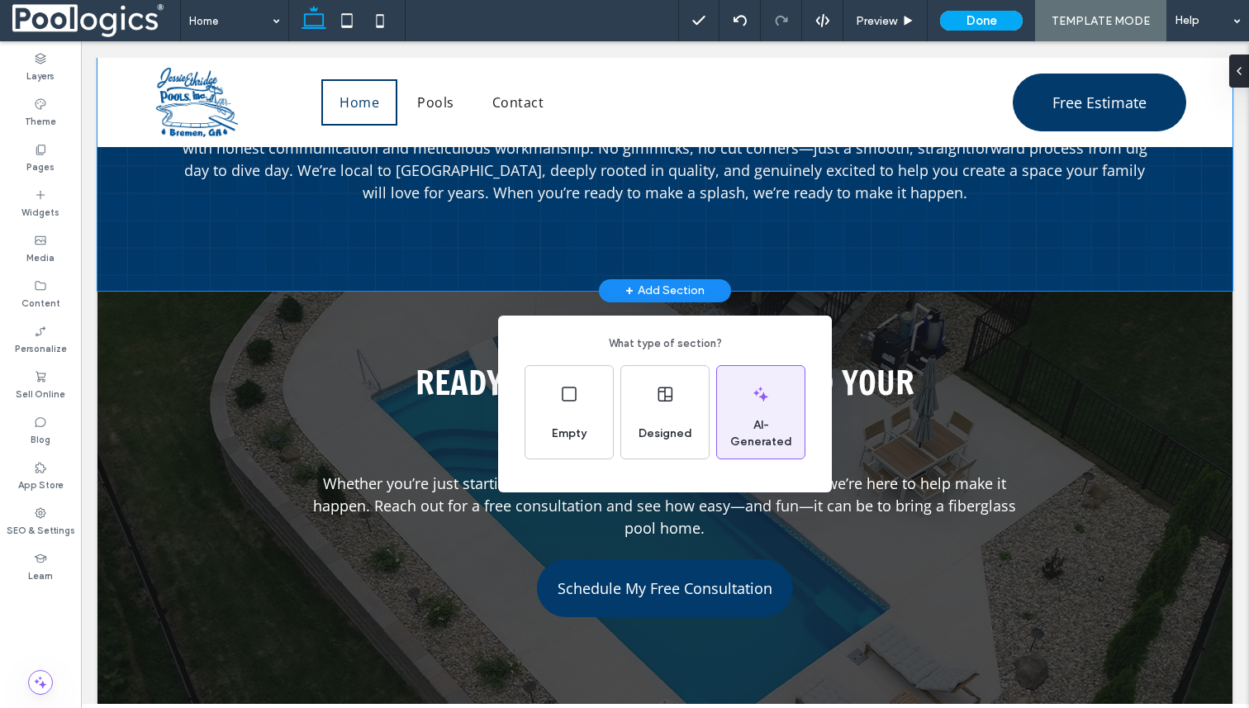
click at [758, 425] on span "AI-Generated" at bounding box center [761, 433] width 88 height 33
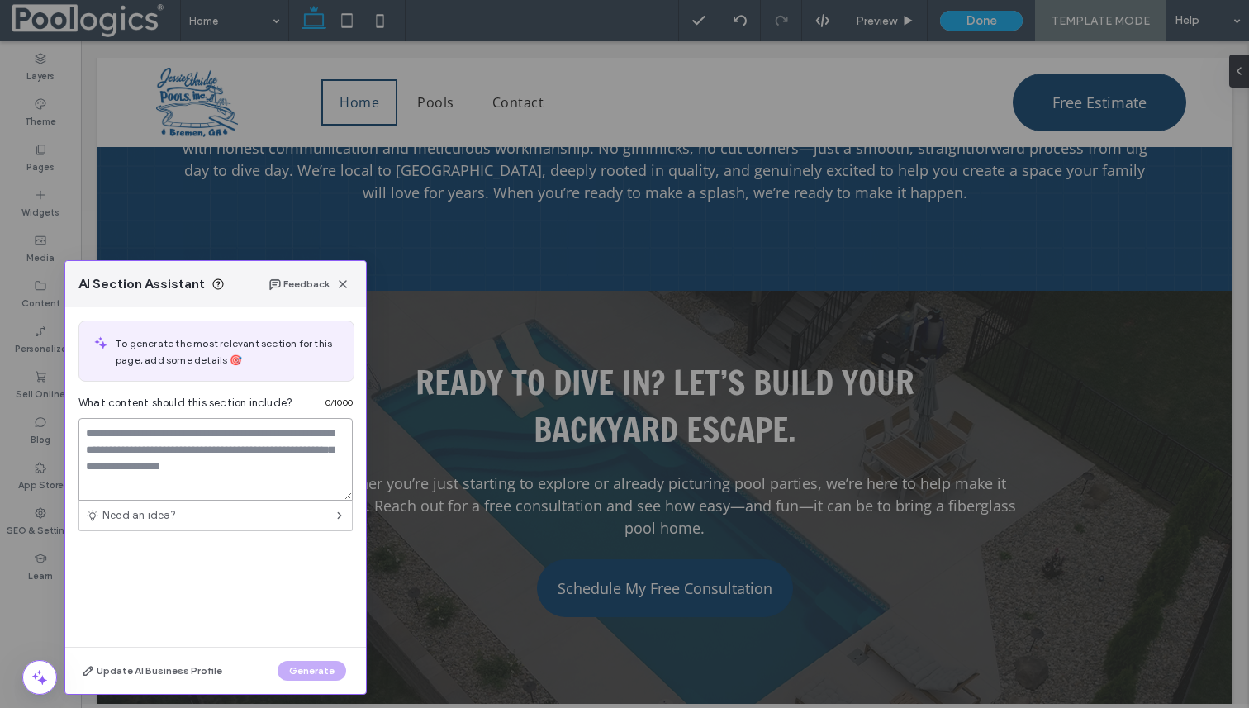
click at [202, 465] on textarea at bounding box center [215, 459] width 274 height 83
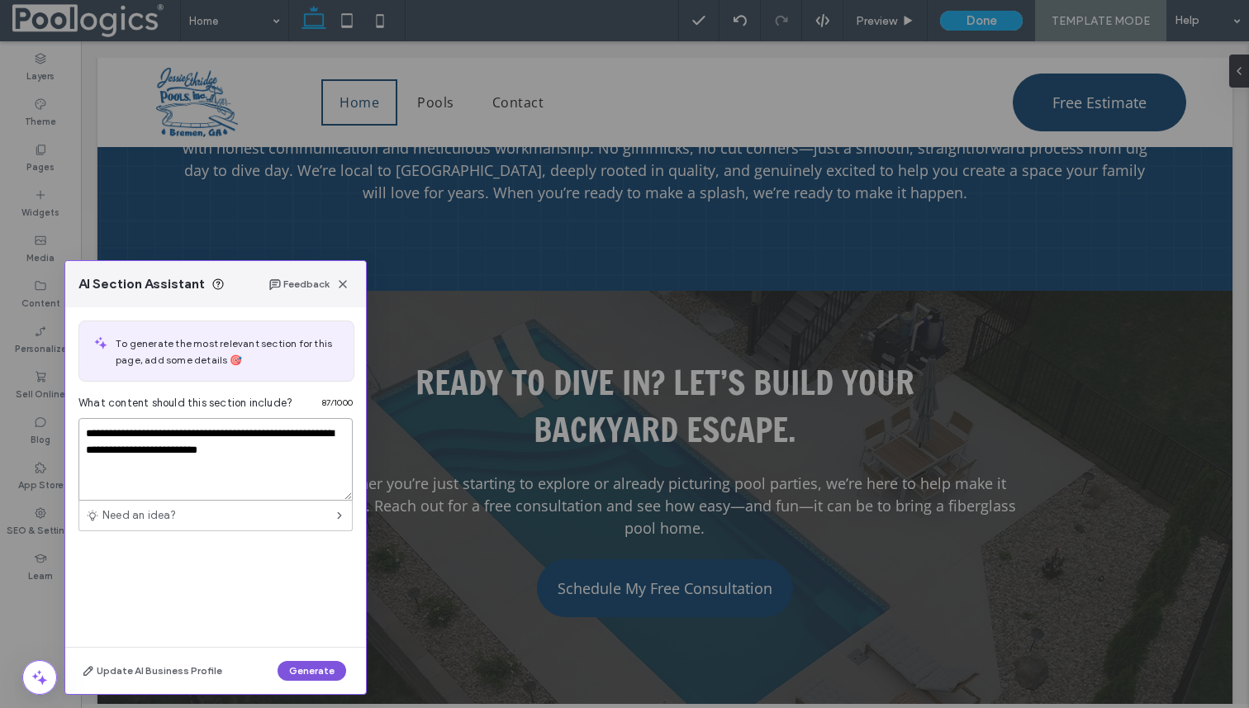
type textarea "**********"
click at [326, 663] on button "Generate" at bounding box center [312, 671] width 69 height 20
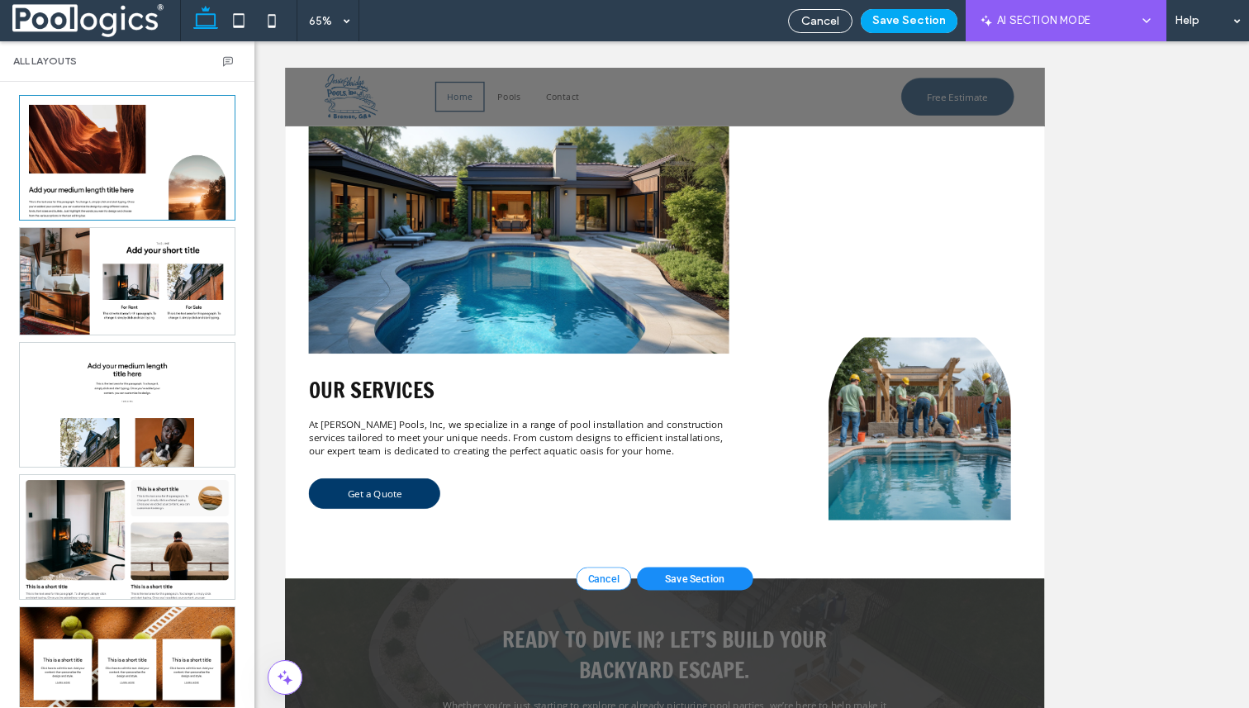
scroll to position [2649, 0]
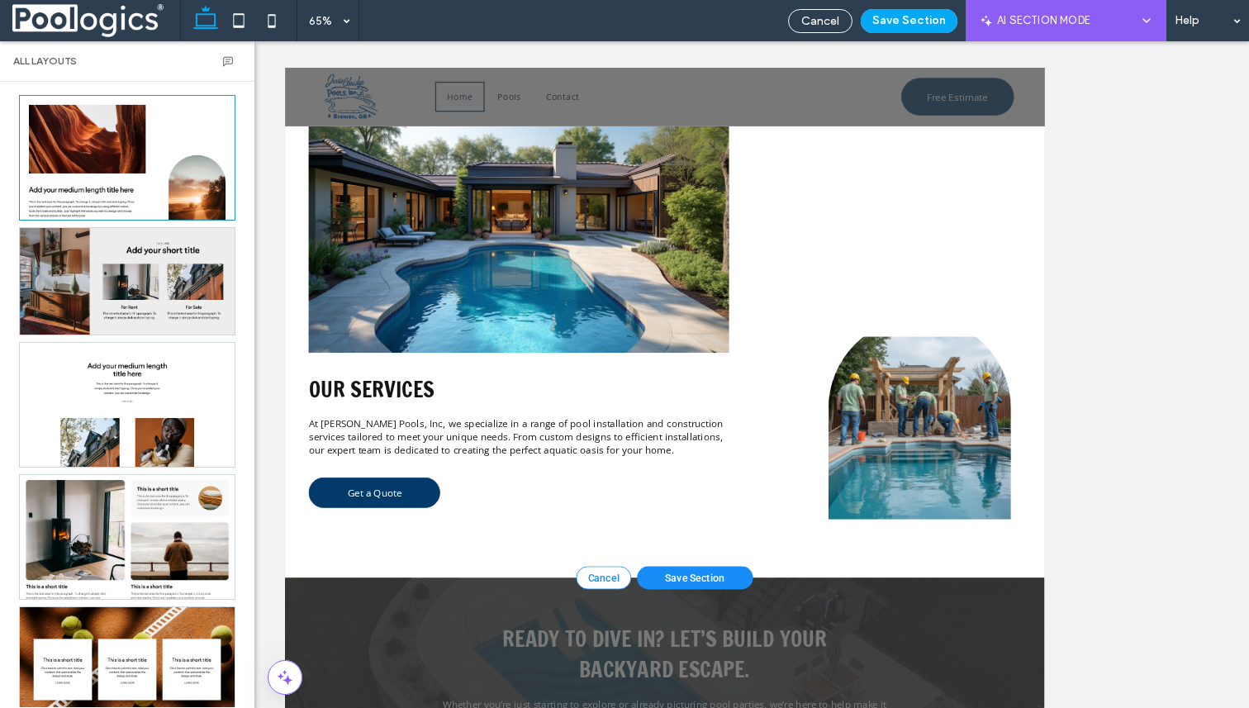
click at [102, 279] on div at bounding box center [127, 281] width 215 height 107
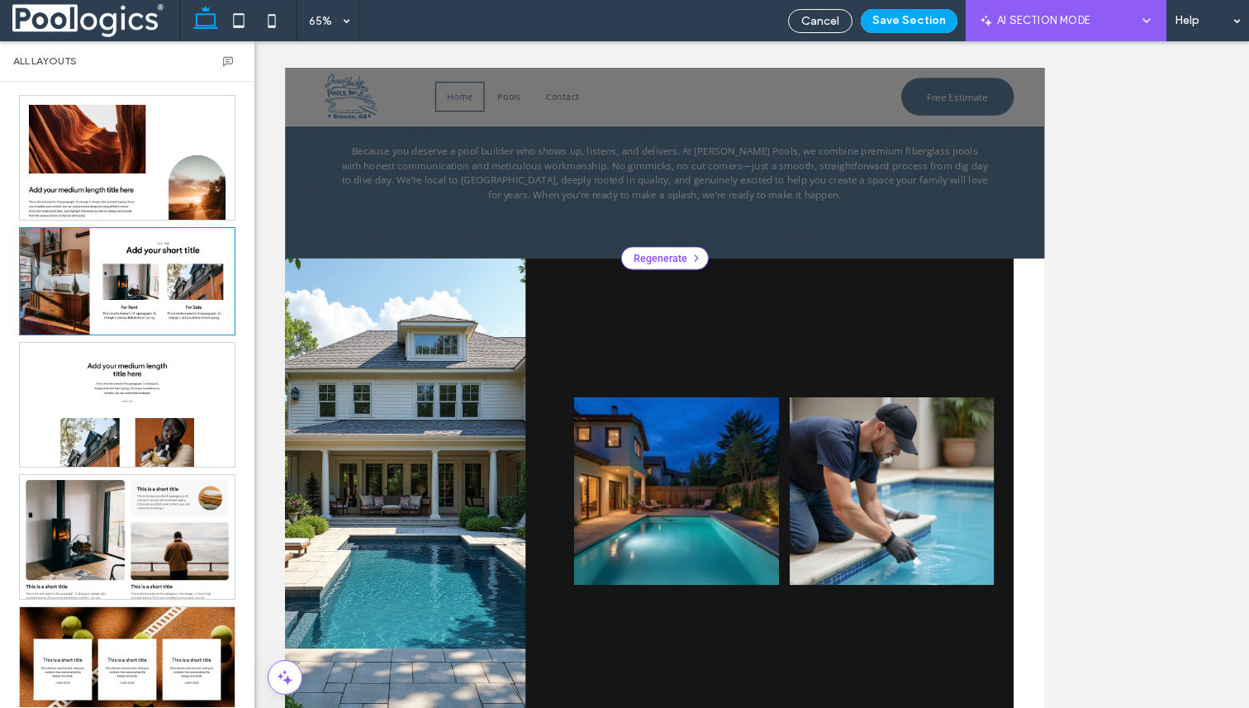
scroll to position [2323, 0]
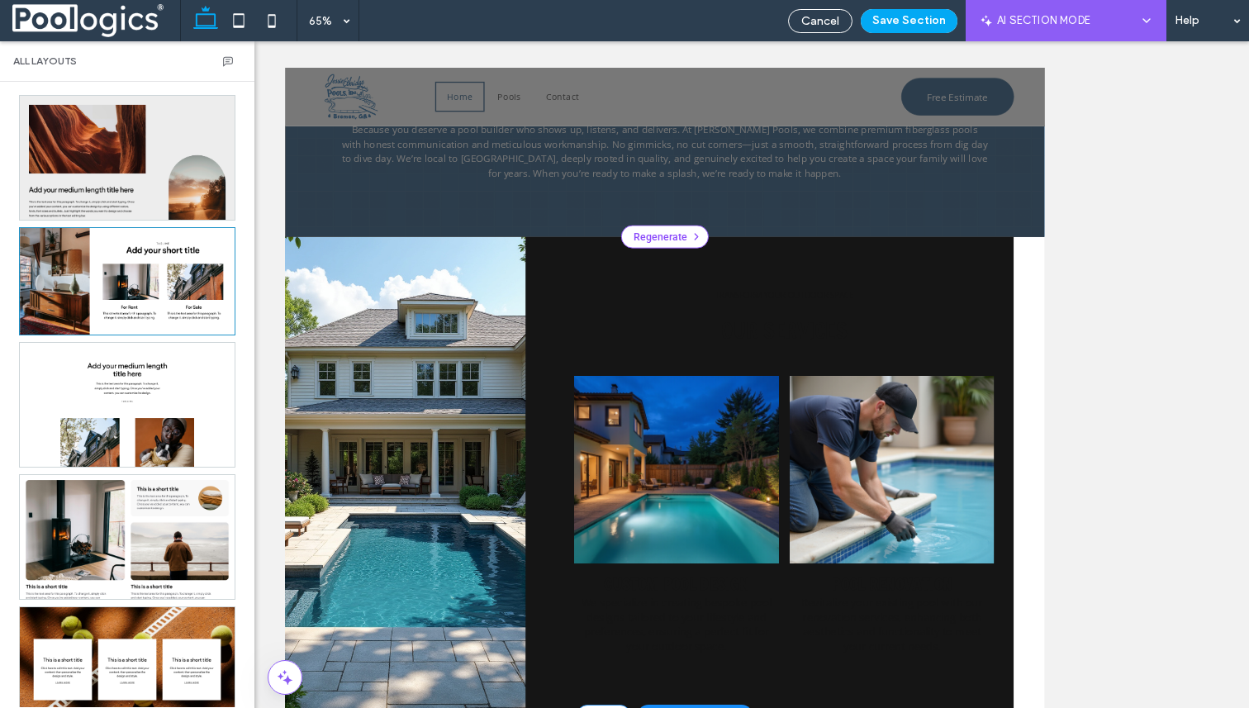
click at [93, 182] on div at bounding box center [127, 158] width 215 height 124
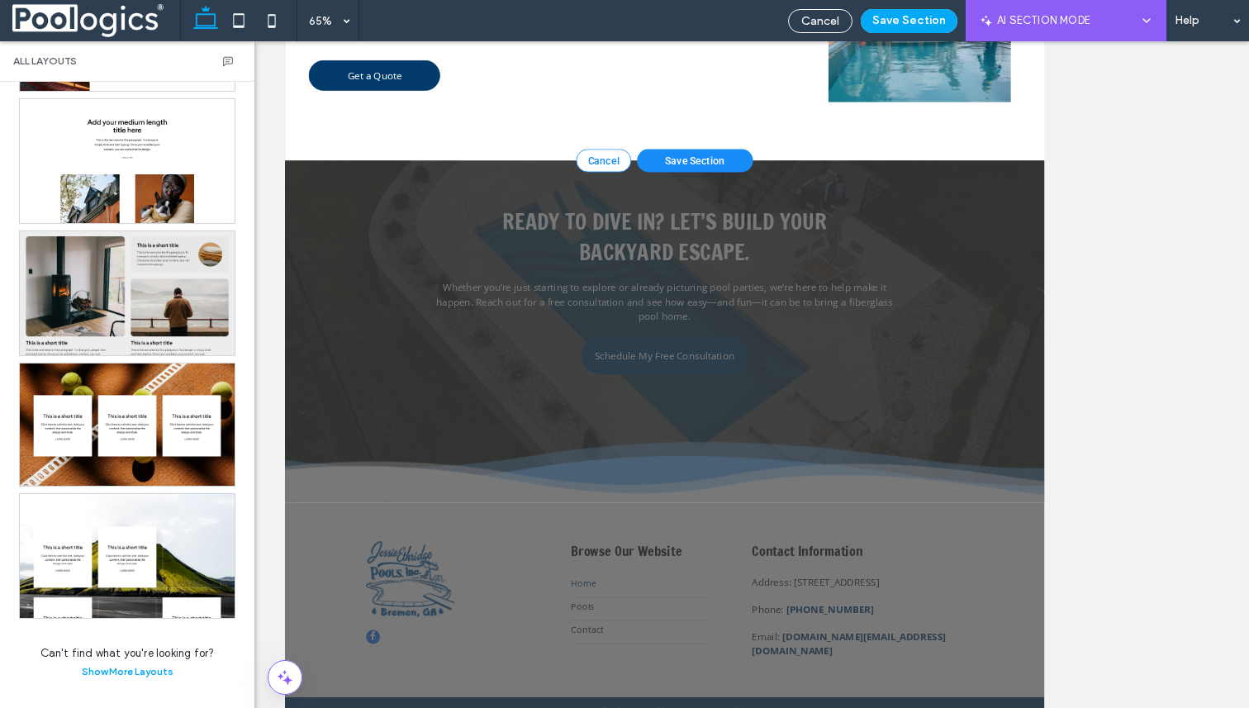
scroll to position [245, 0]
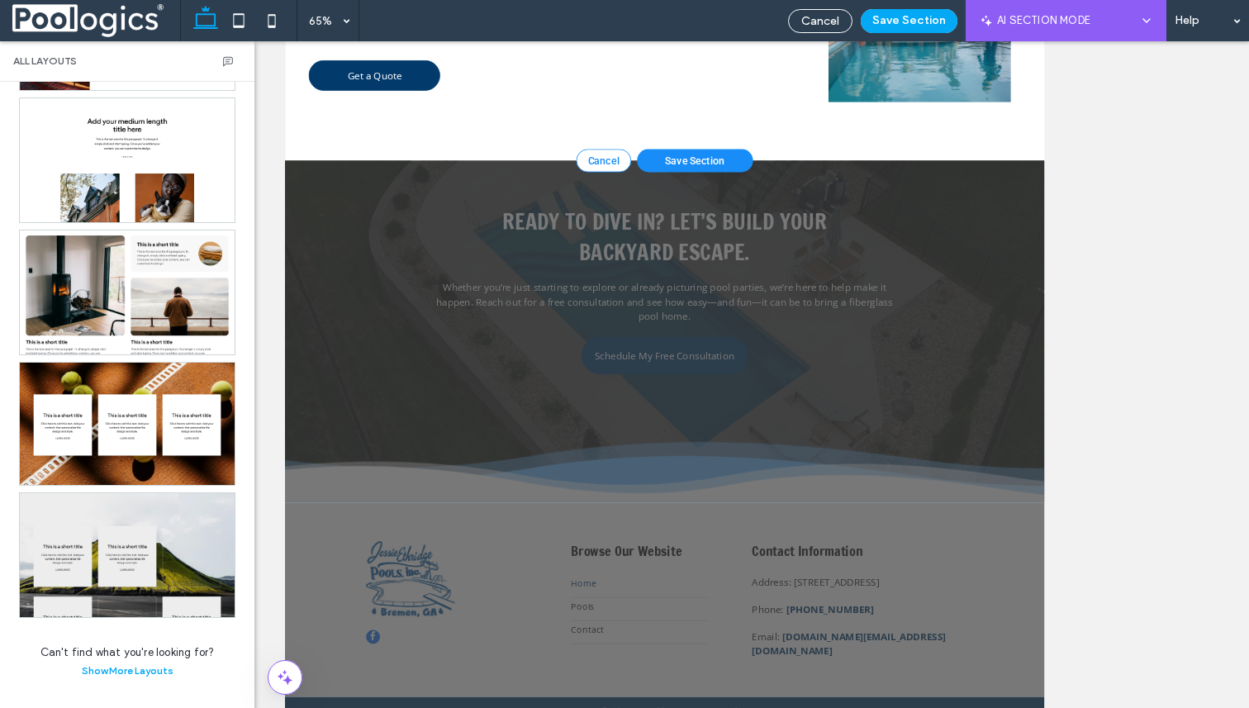
click at [131, 518] on div at bounding box center [127, 555] width 215 height 124
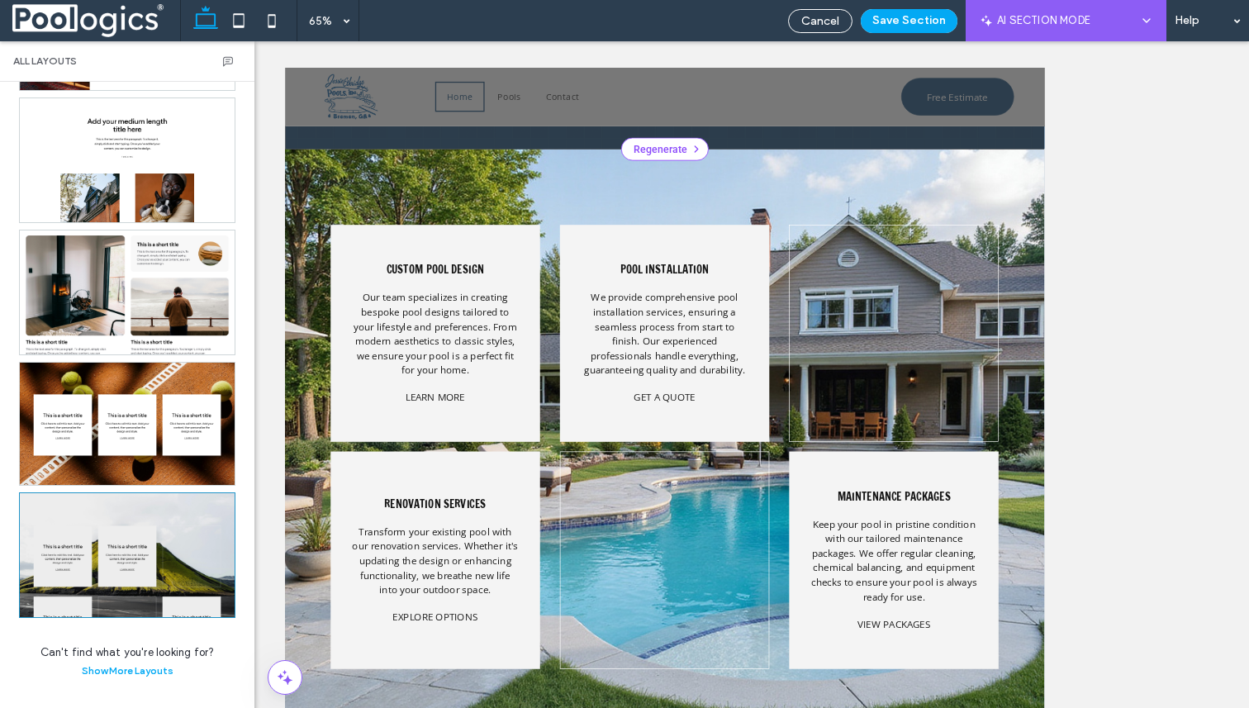
scroll to position [2452, 0]
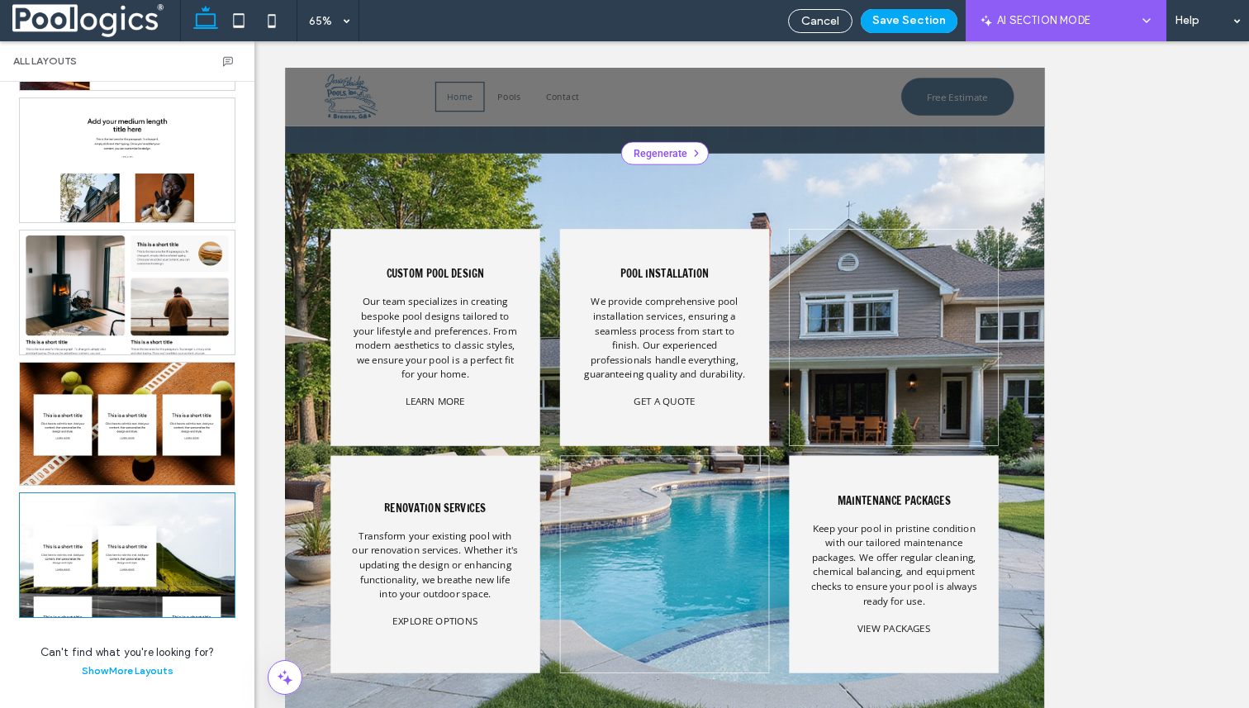
click at [1187, 430] on div at bounding box center [1222, 483] width 322 height 334
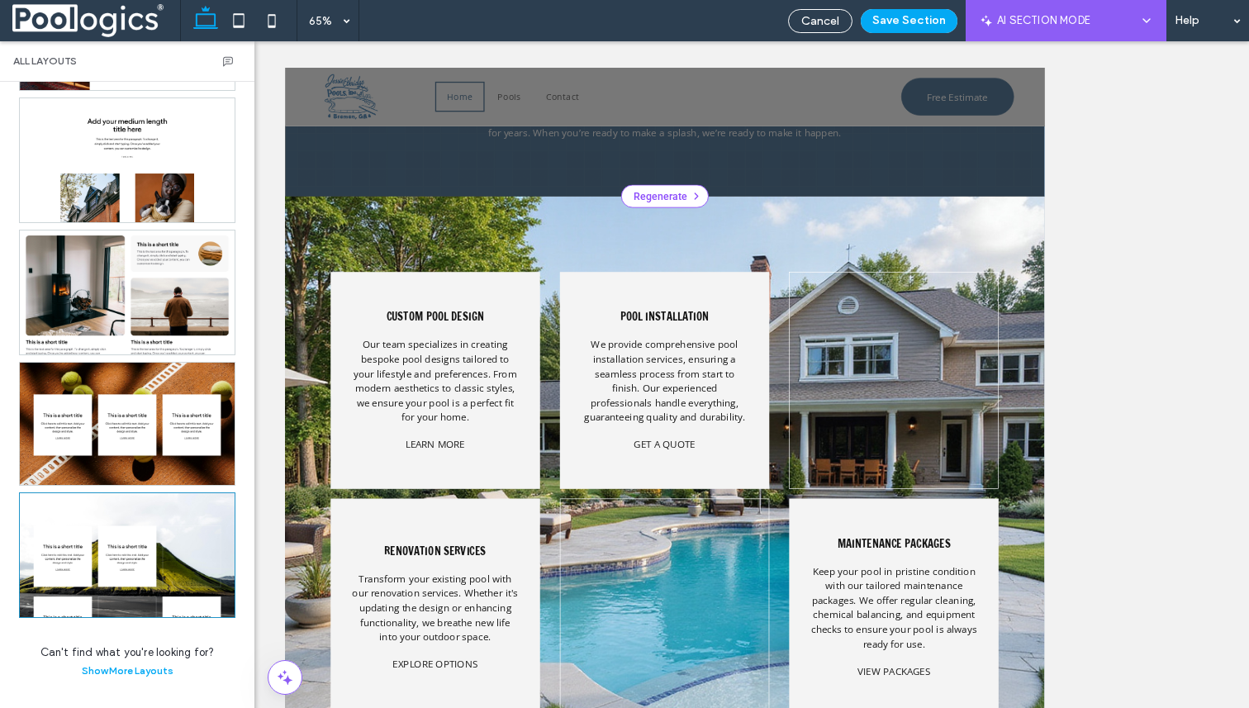
scroll to position [2372, 0]
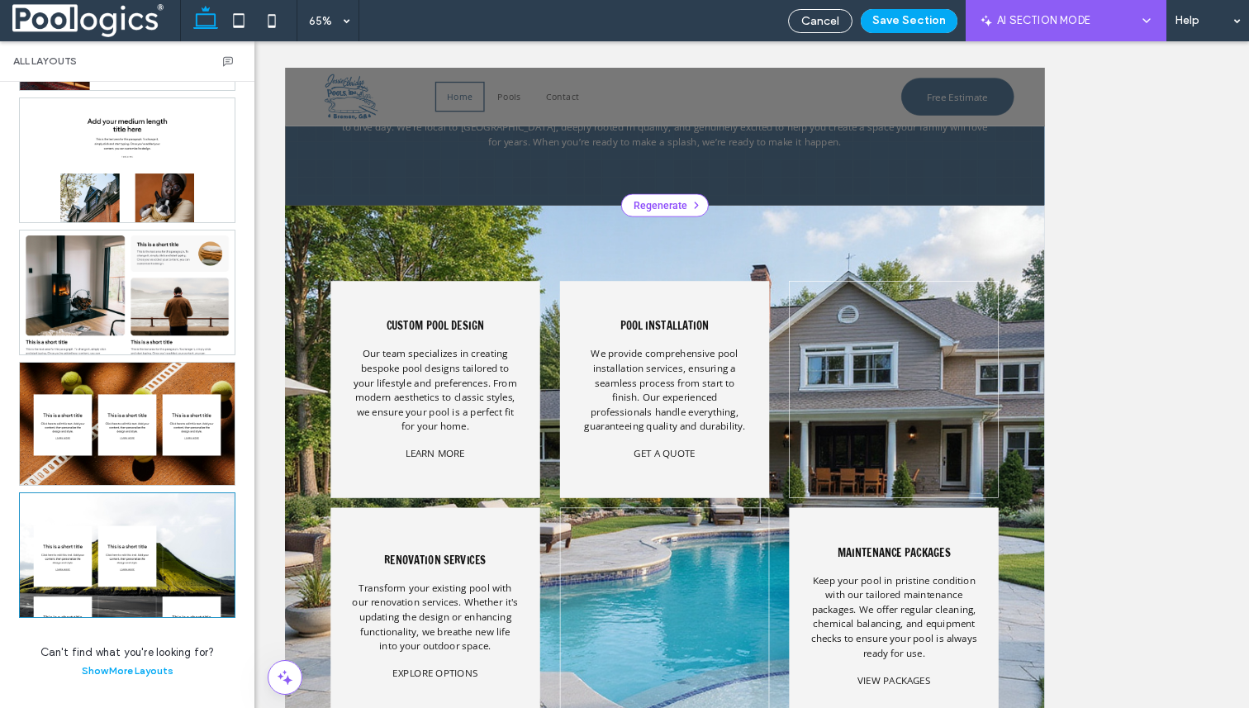
click at [1199, 527] on div at bounding box center [1222, 563] width 322 height 334
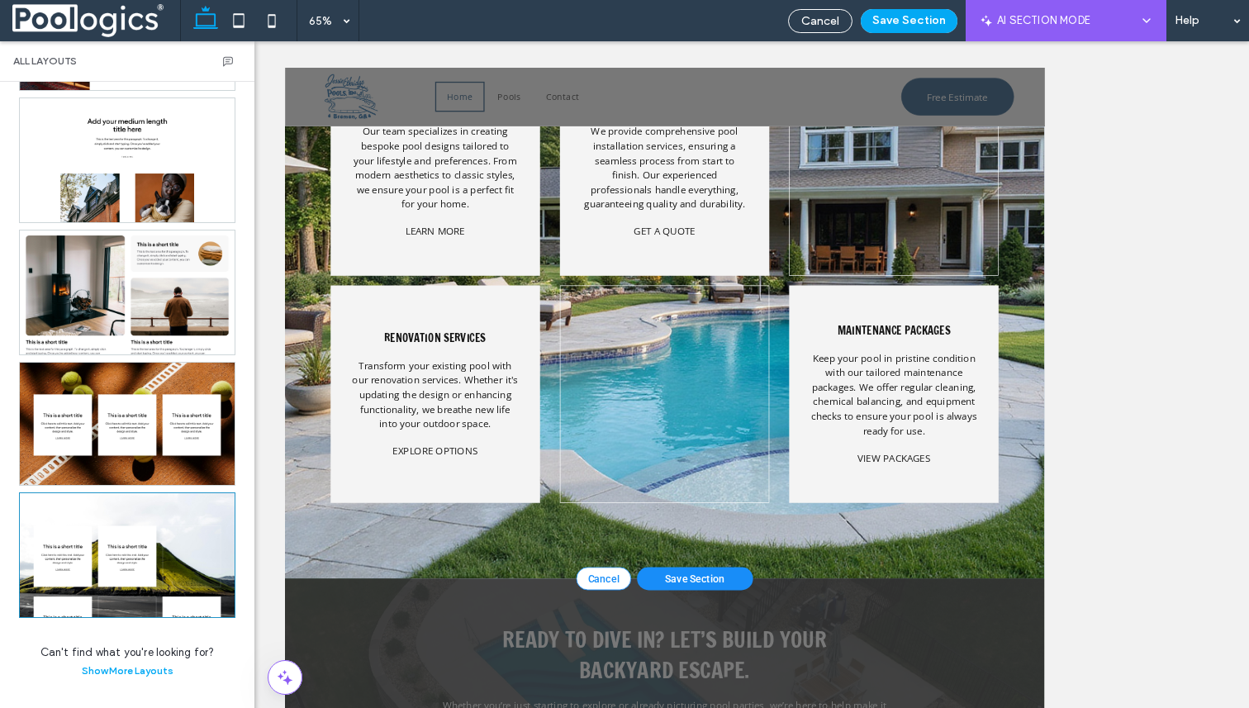
scroll to position [2715, 0]
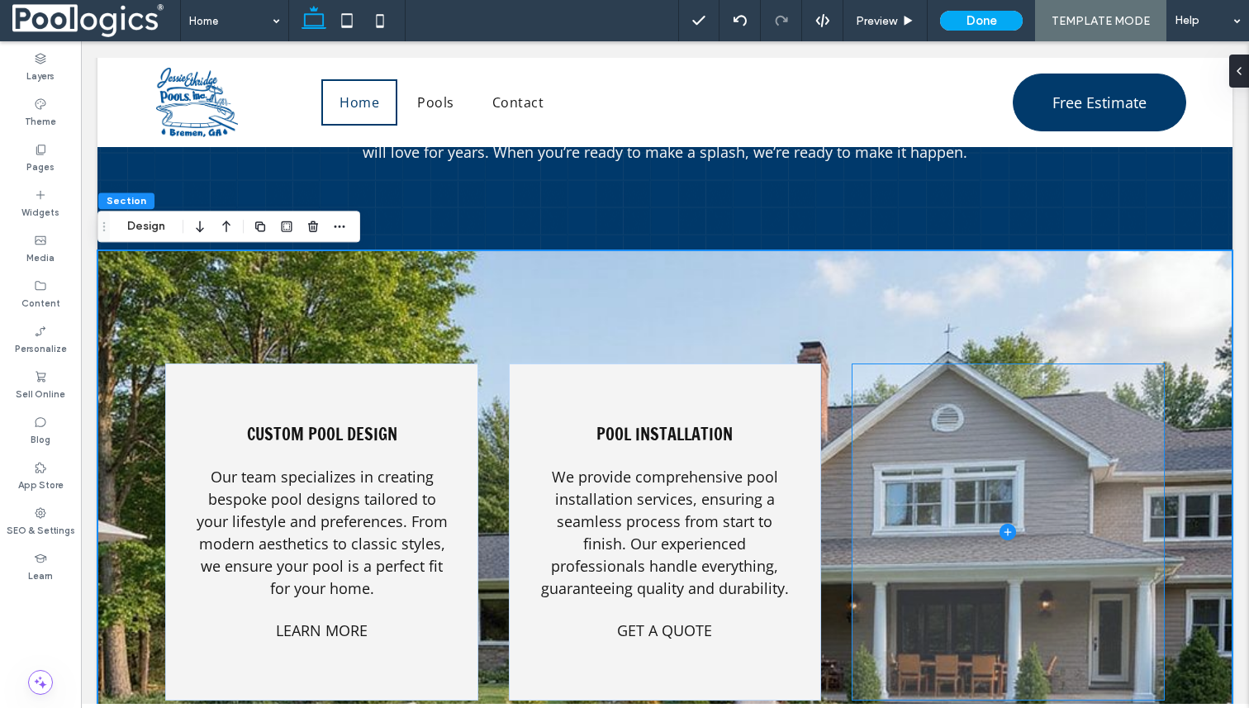
scroll to position [2382, 0]
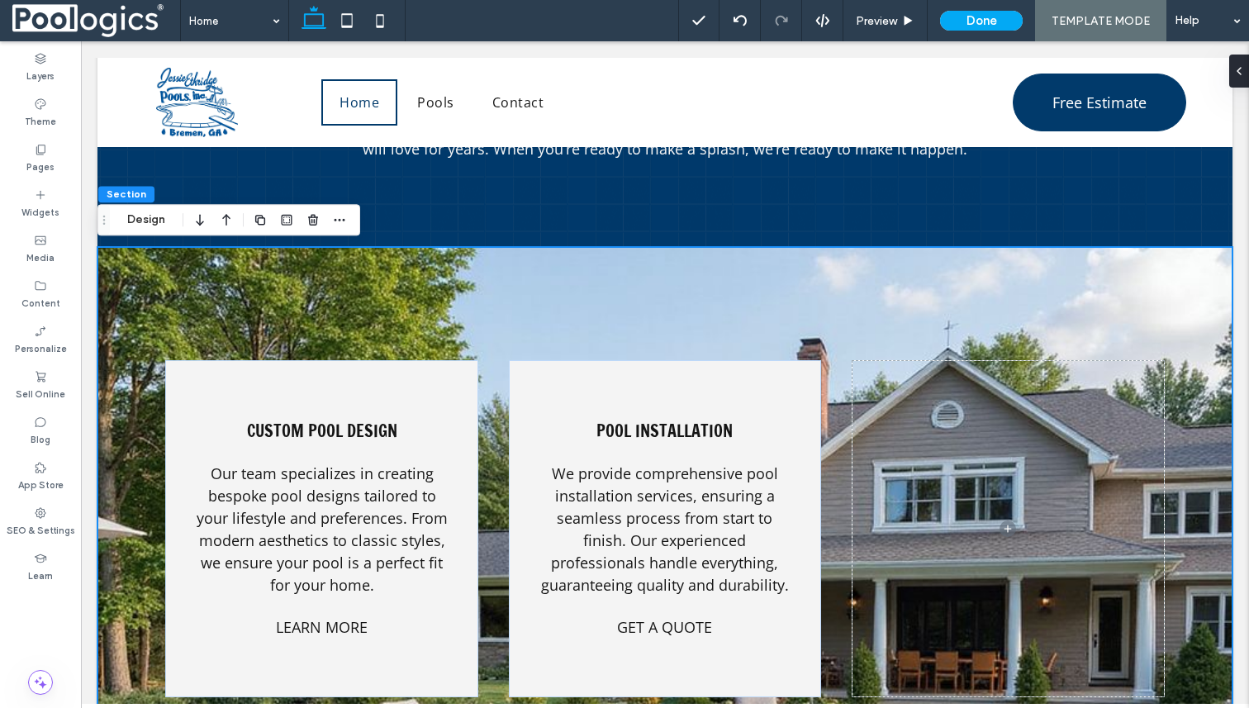
click at [1099, 302] on div "Custom Pool Design Our team specializes in creating bespoke pool designs tailor…" at bounding box center [664, 705] width 1135 height 916
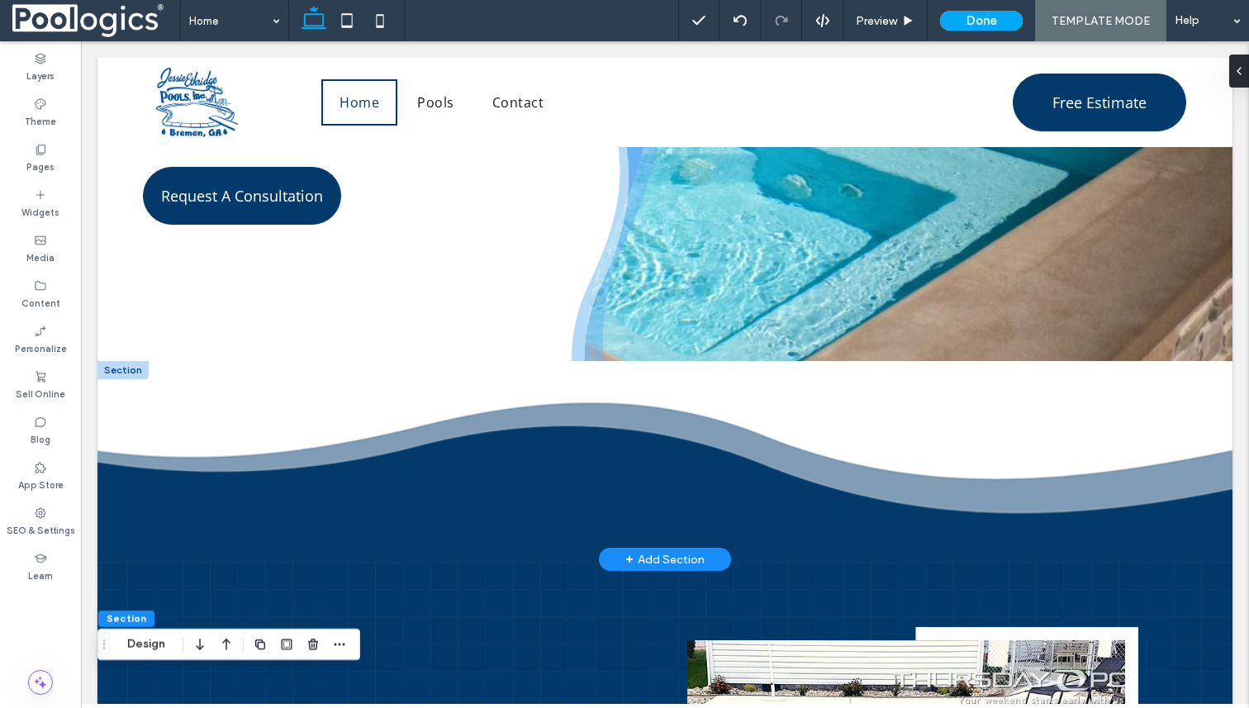
scroll to position [0, 0]
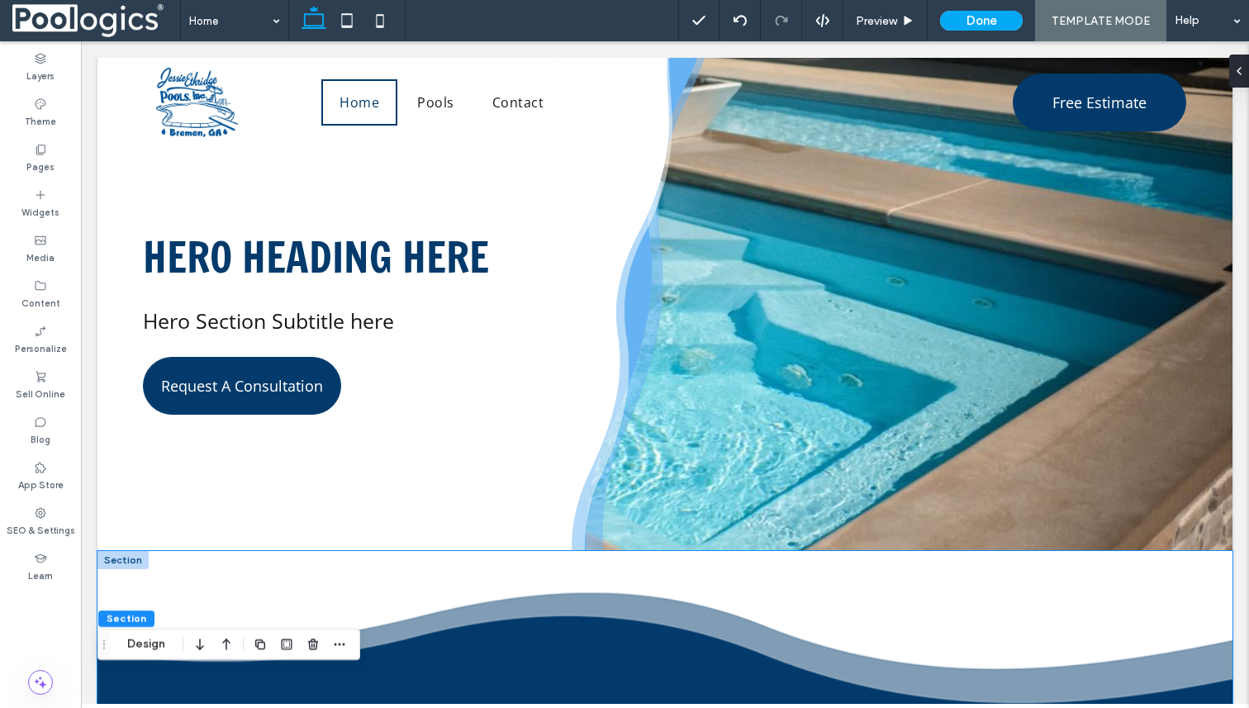
click at [803, 551] on div at bounding box center [664, 650] width 991 height 198
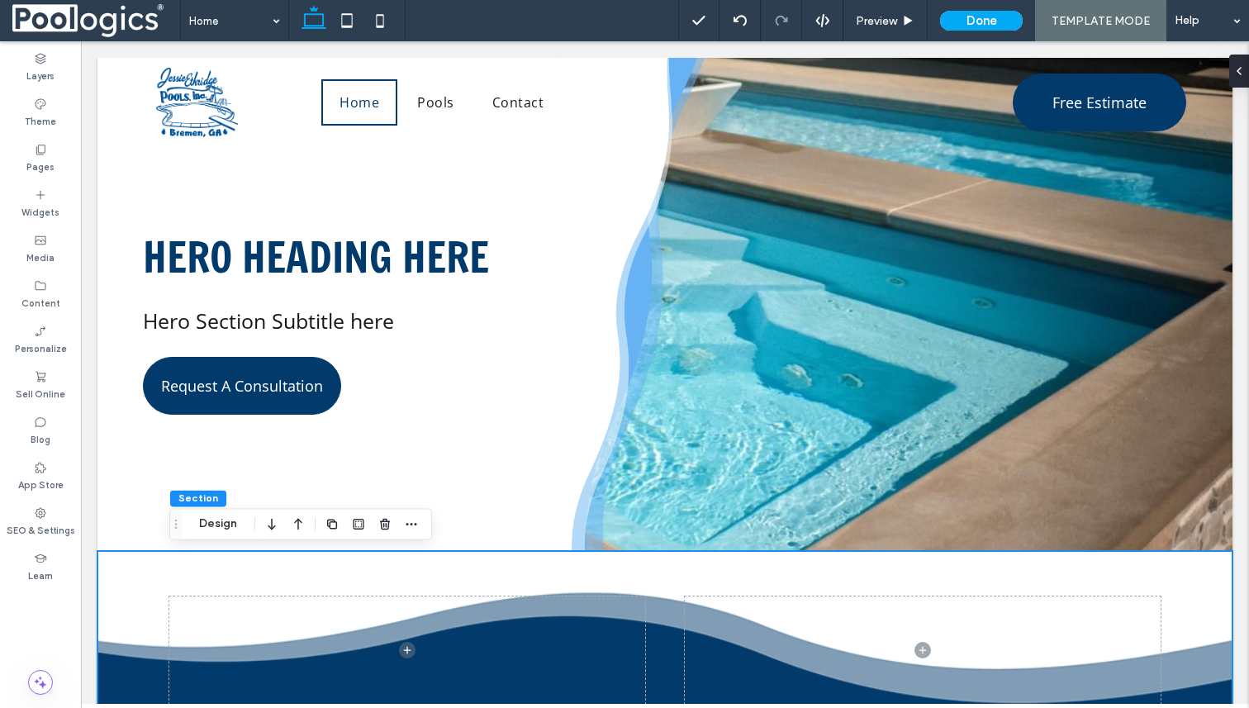
scroll to position [199, 0]
type input "*"
click at [384, 525] on use "button" at bounding box center [385, 524] width 10 height 11
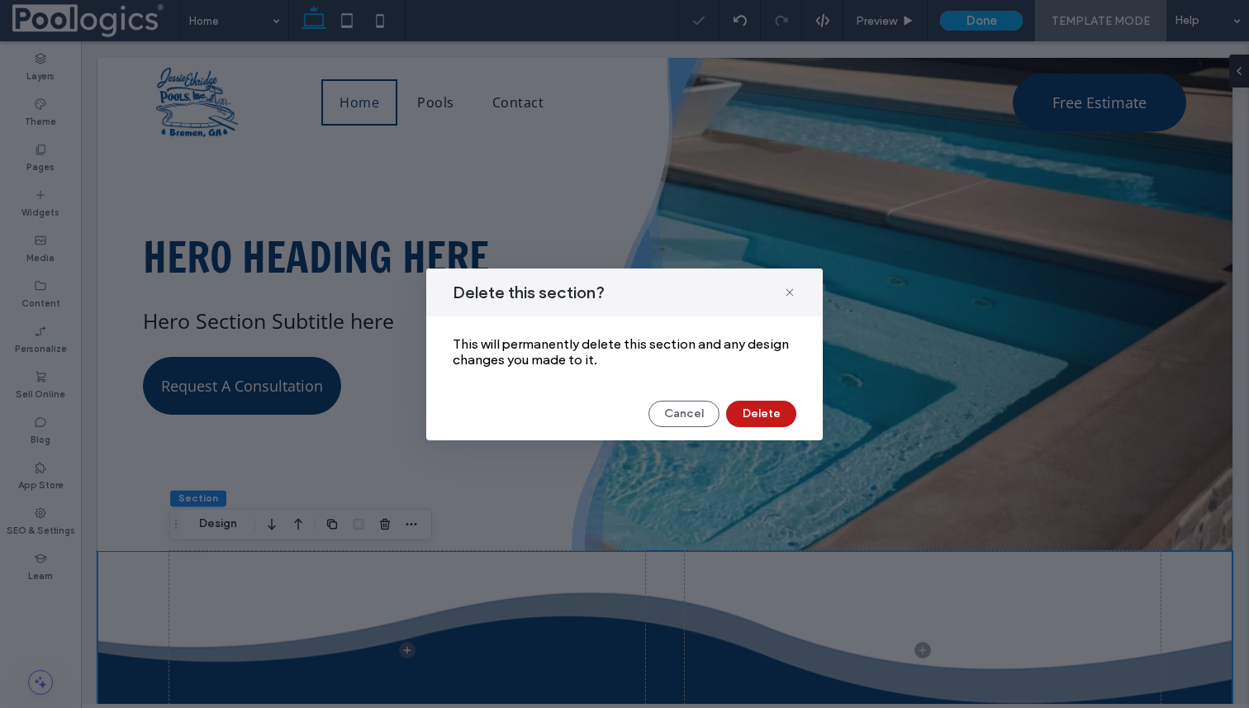
click at [772, 416] on button "Delete" at bounding box center [761, 414] width 70 height 26
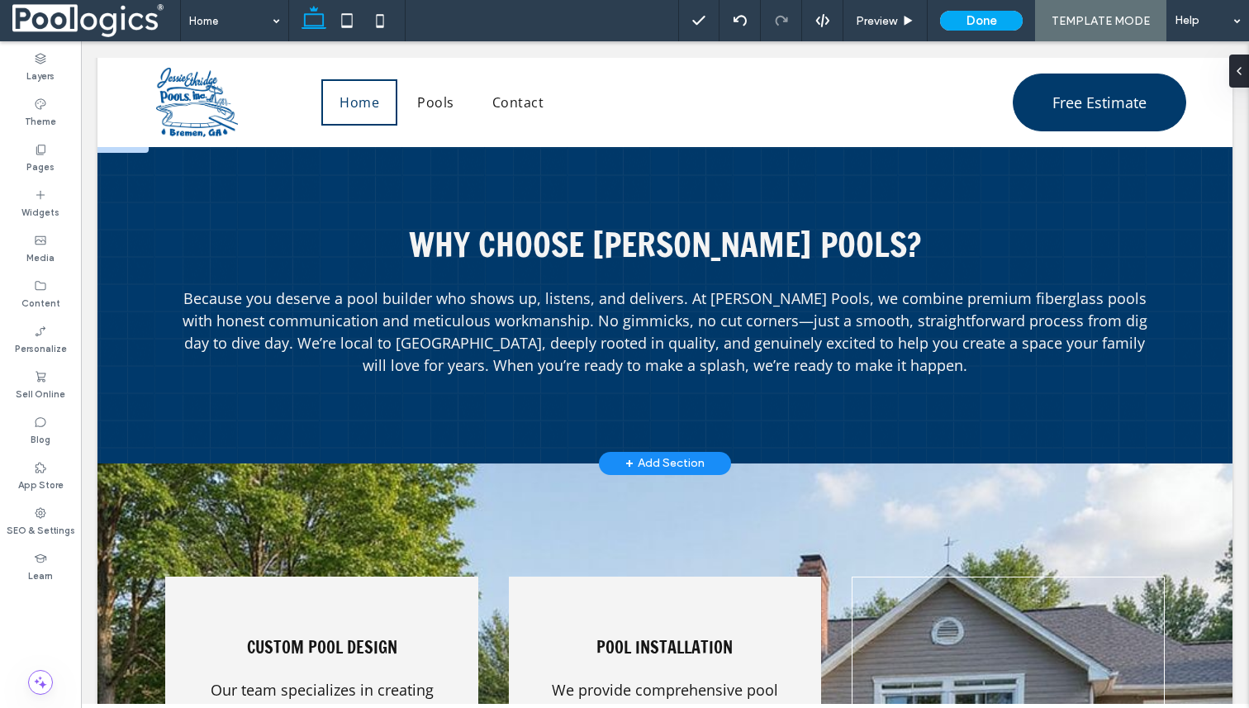
scroll to position [2009, 0]
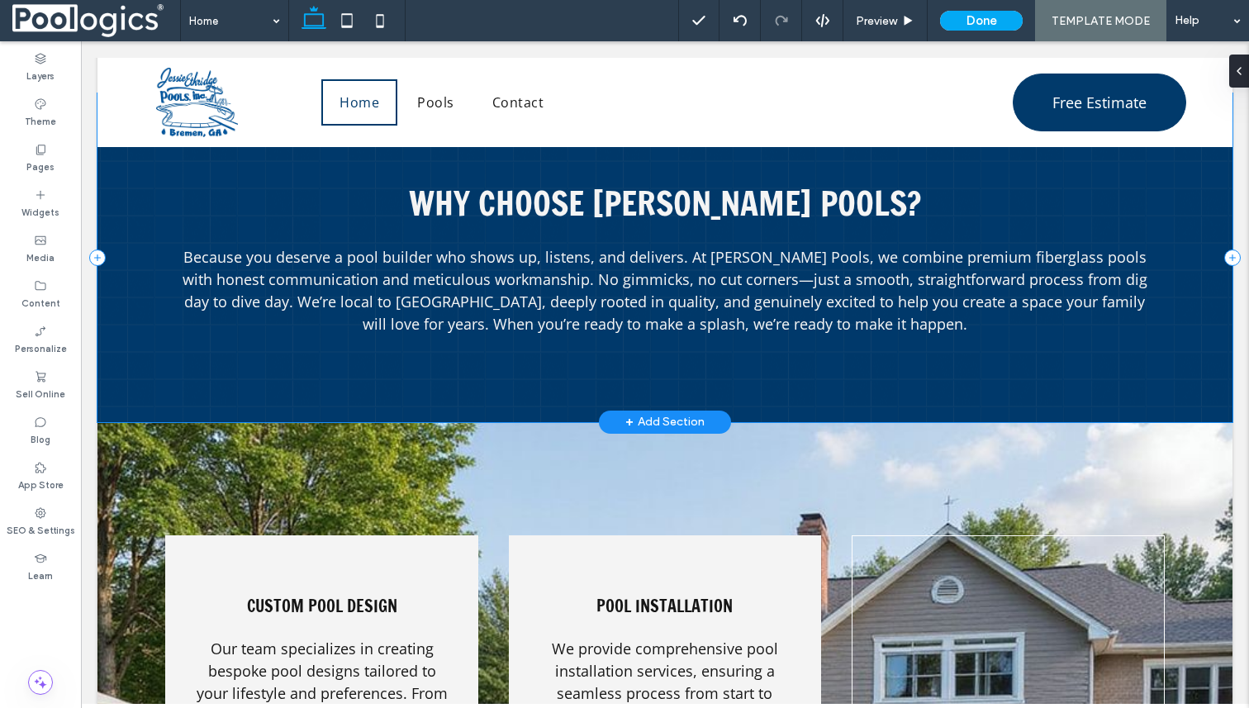
click at [706, 383] on div "Why Choose Jessie Ethridge Pools? Because you deserve a pool builder who shows …" at bounding box center [664, 257] width 1135 height 329
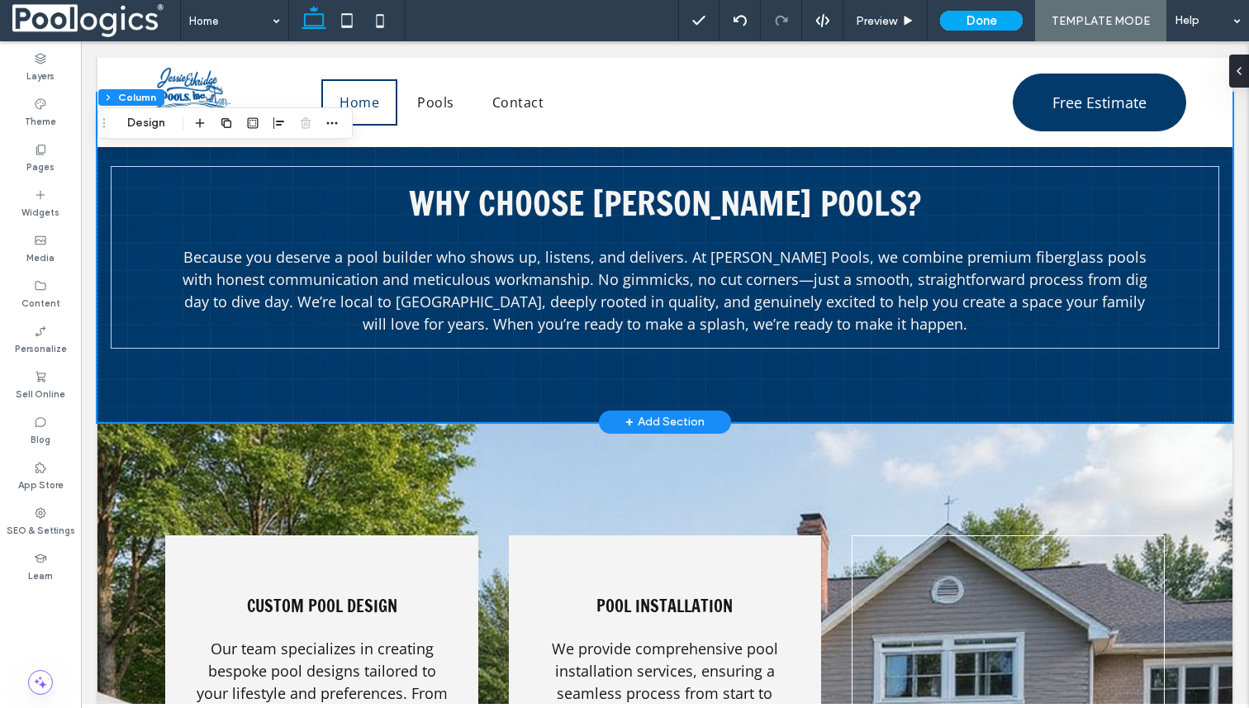
click at [688, 425] on div "+ Add Section" at bounding box center [664, 422] width 79 height 18
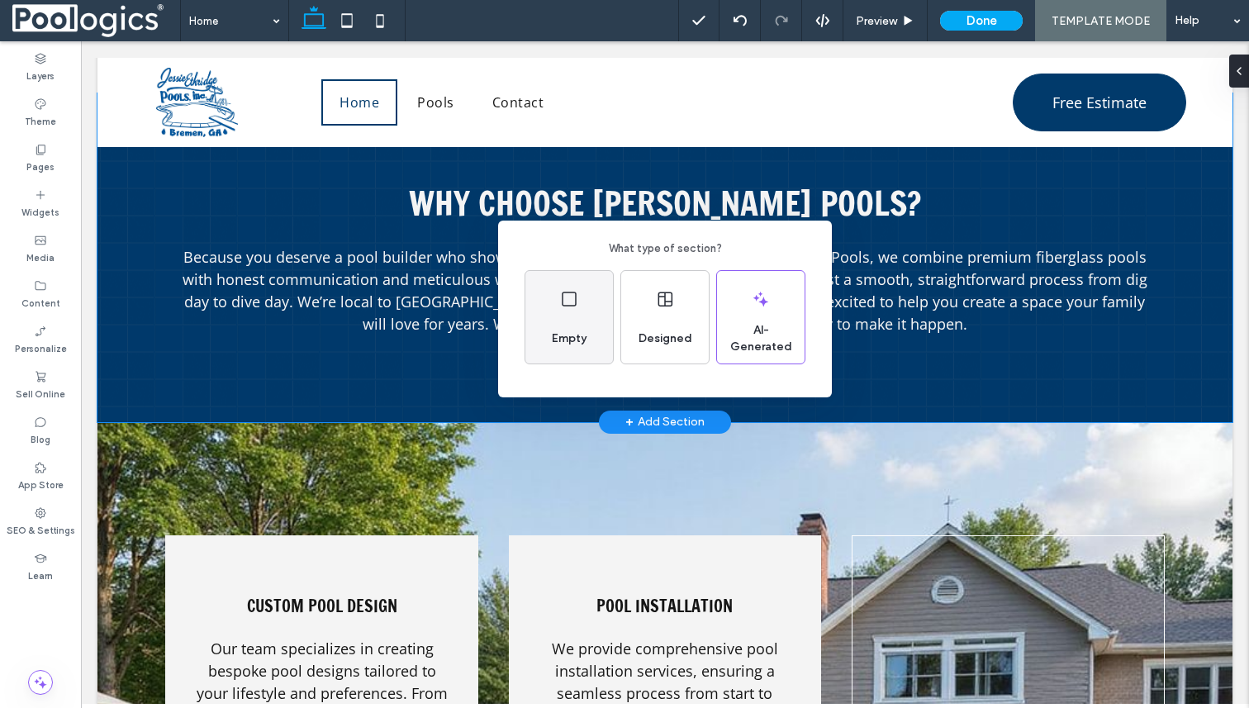
click at [563, 317] on div "Empty" at bounding box center [569, 317] width 88 height 93
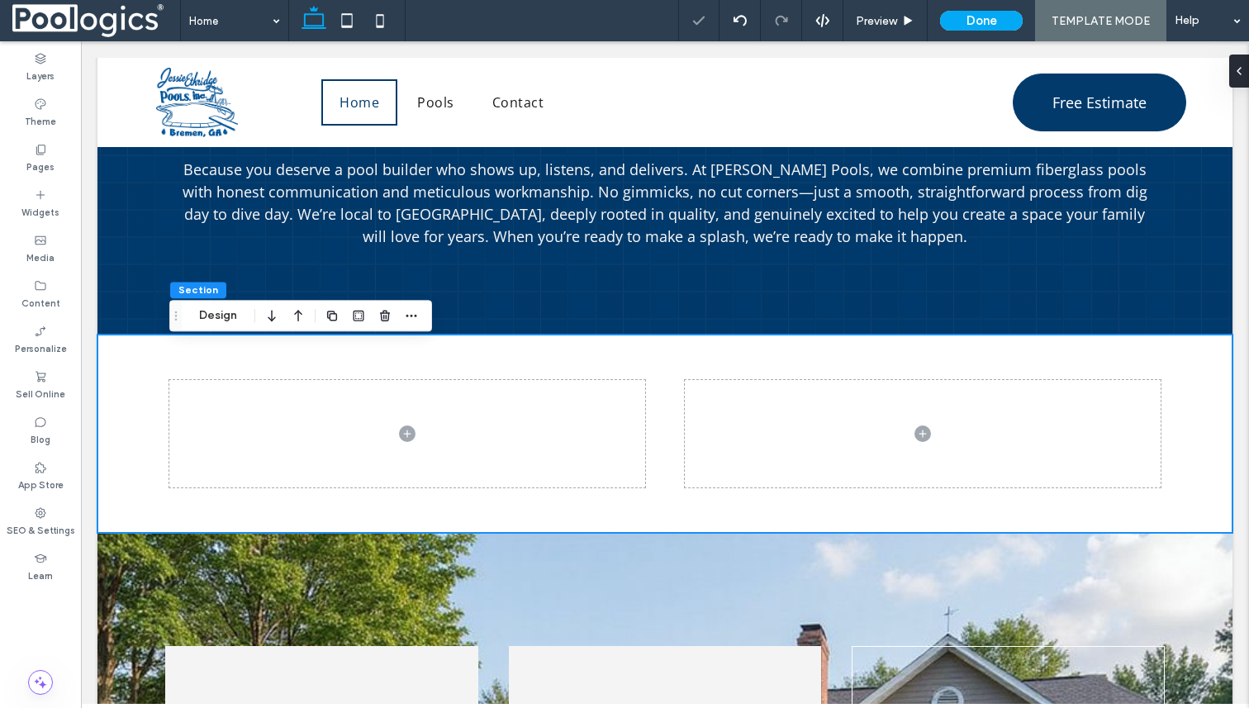
scroll to position [2103, 0]
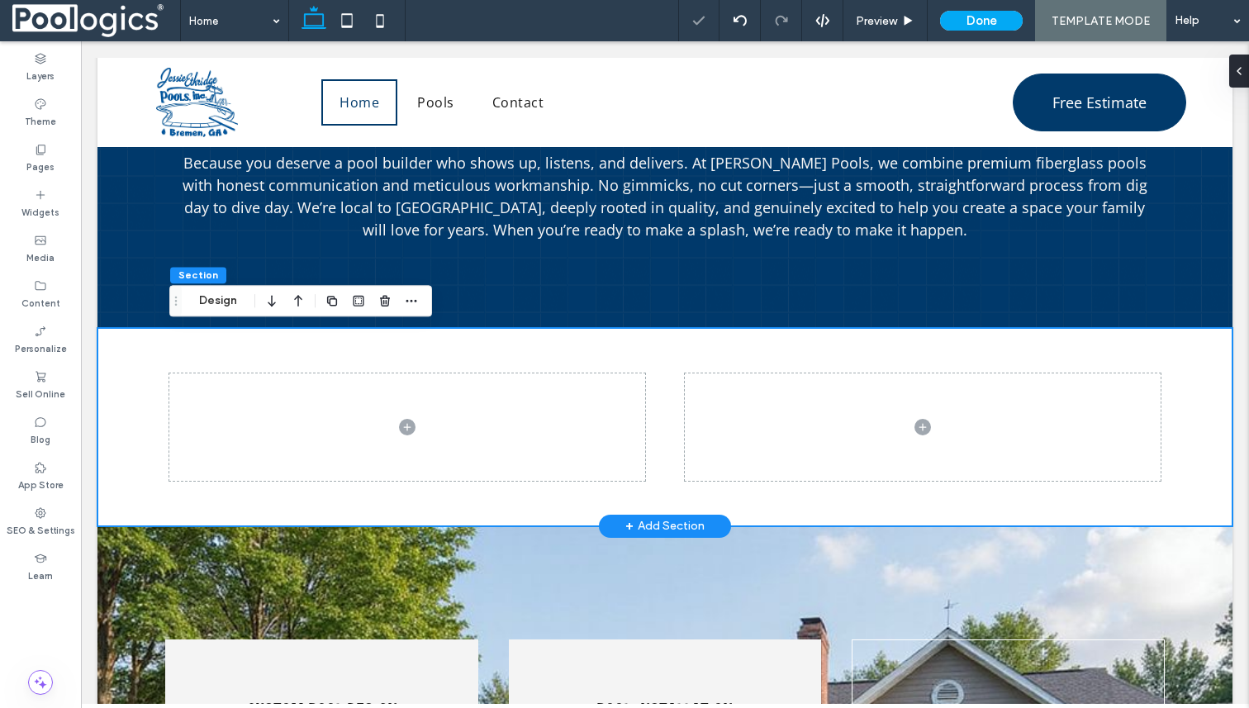
click at [520, 346] on div at bounding box center [664, 427] width 991 height 198
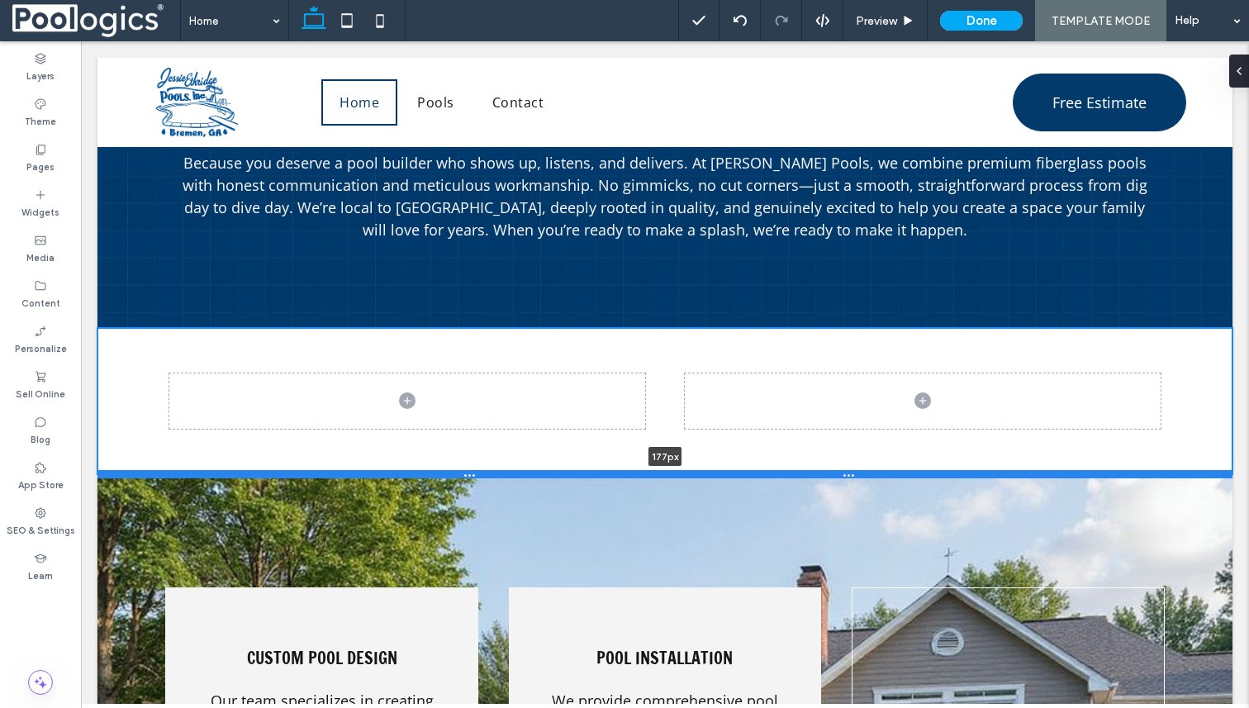
drag, startPoint x: 842, startPoint y: 525, endPoint x: 838, endPoint y: 468, distance: 58.0
click at [838, 470] on div at bounding box center [664, 474] width 1135 height 8
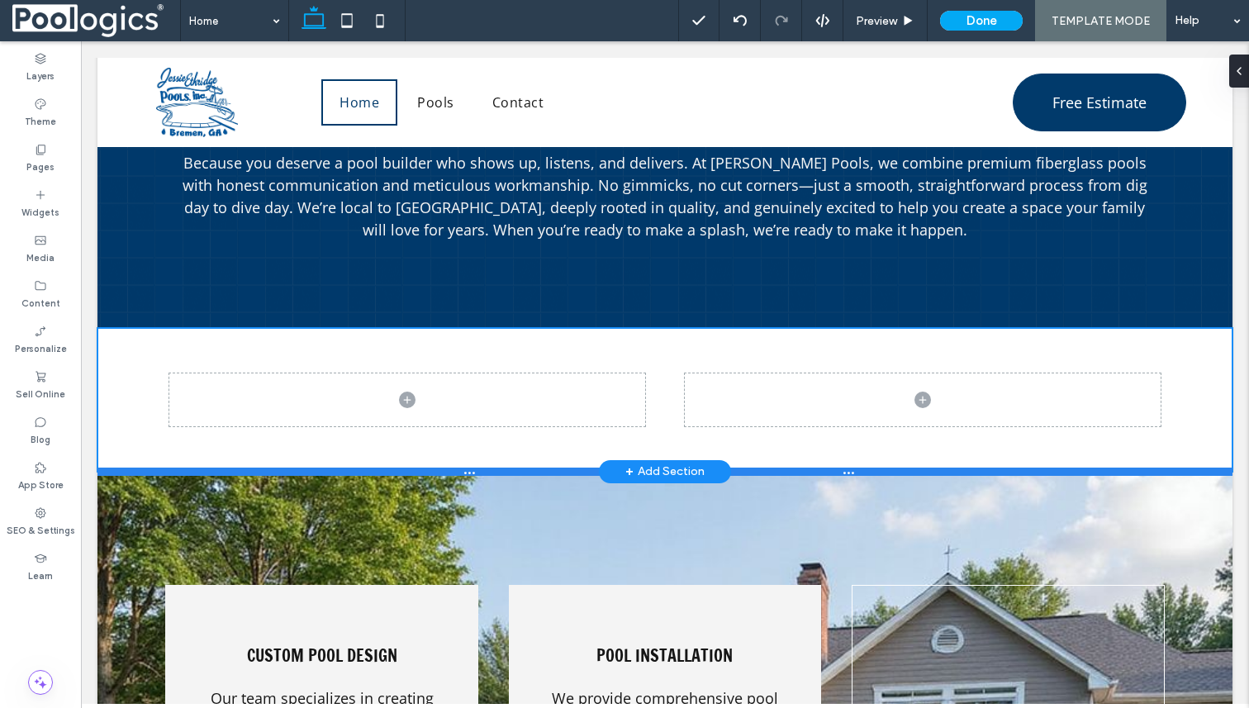
type input "***"
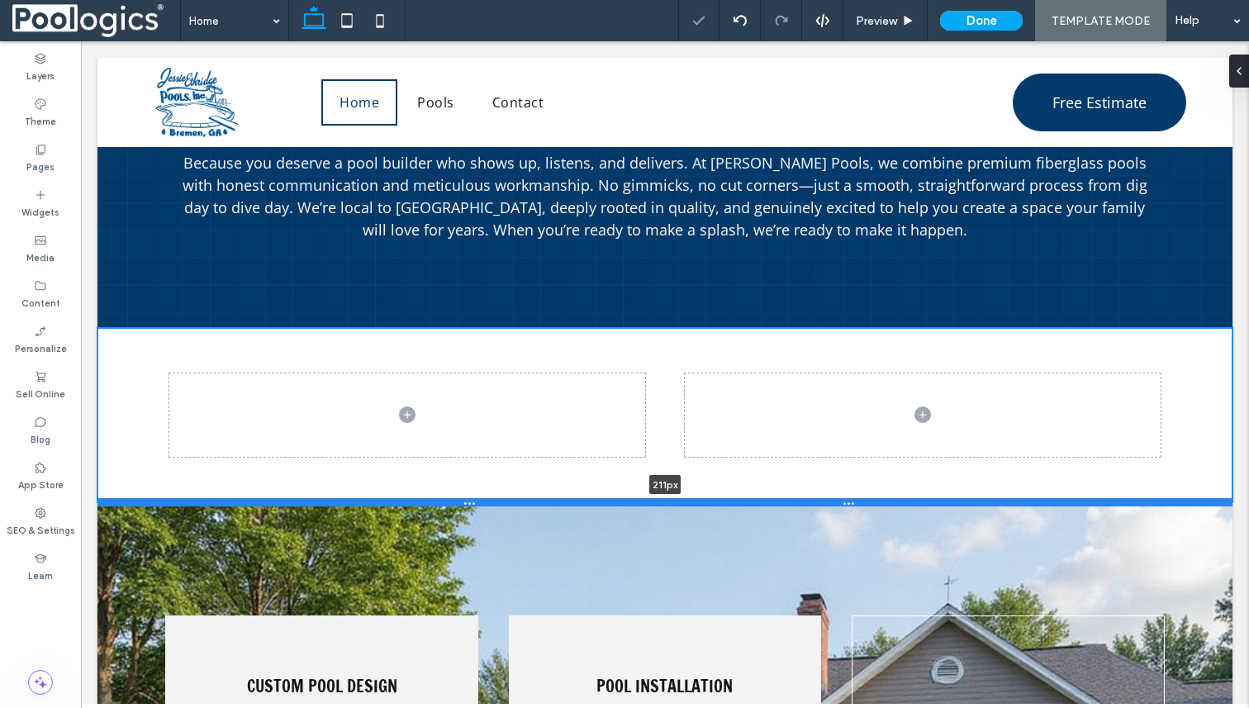
drag, startPoint x: 777, startPoint y: 473, endPoint x: 780, endPoint y: 502, distance: 29.1
click at [780, 502] on div at bounding box center [664, 502] width 1135 height 8
type input "***"
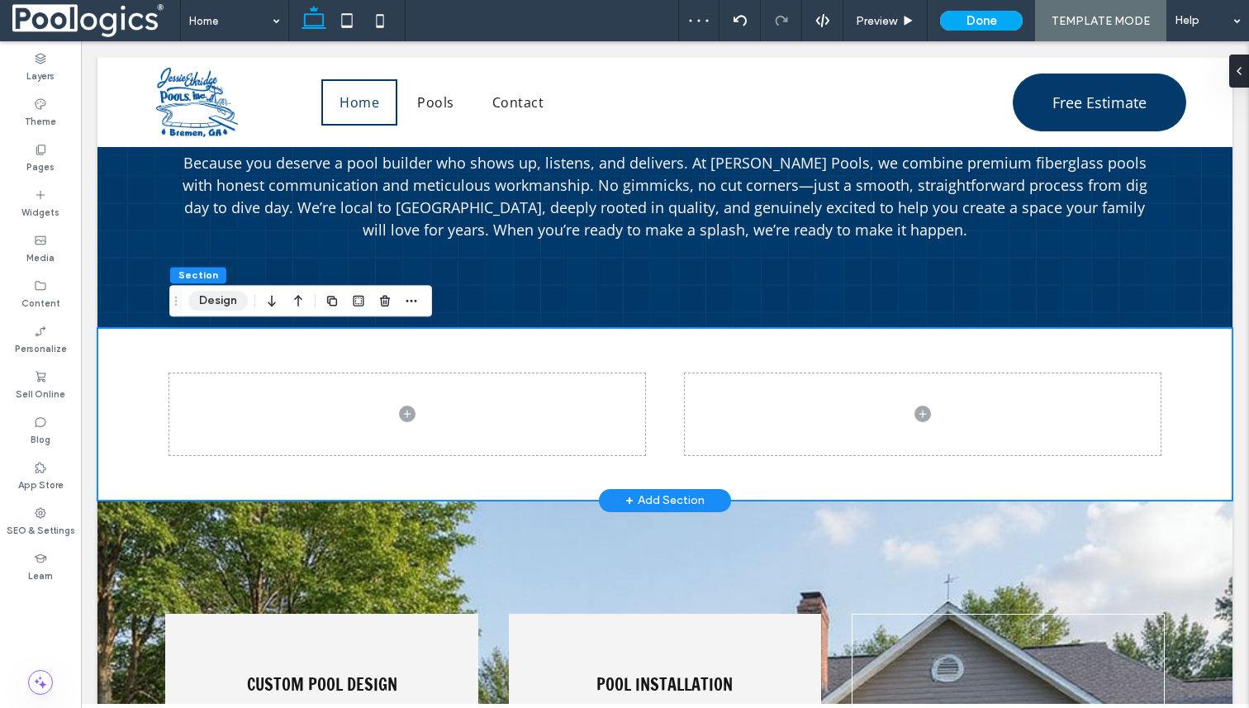
click at [231, 303] on button "Design" at bounding box center [217, 301] width 59 height 20
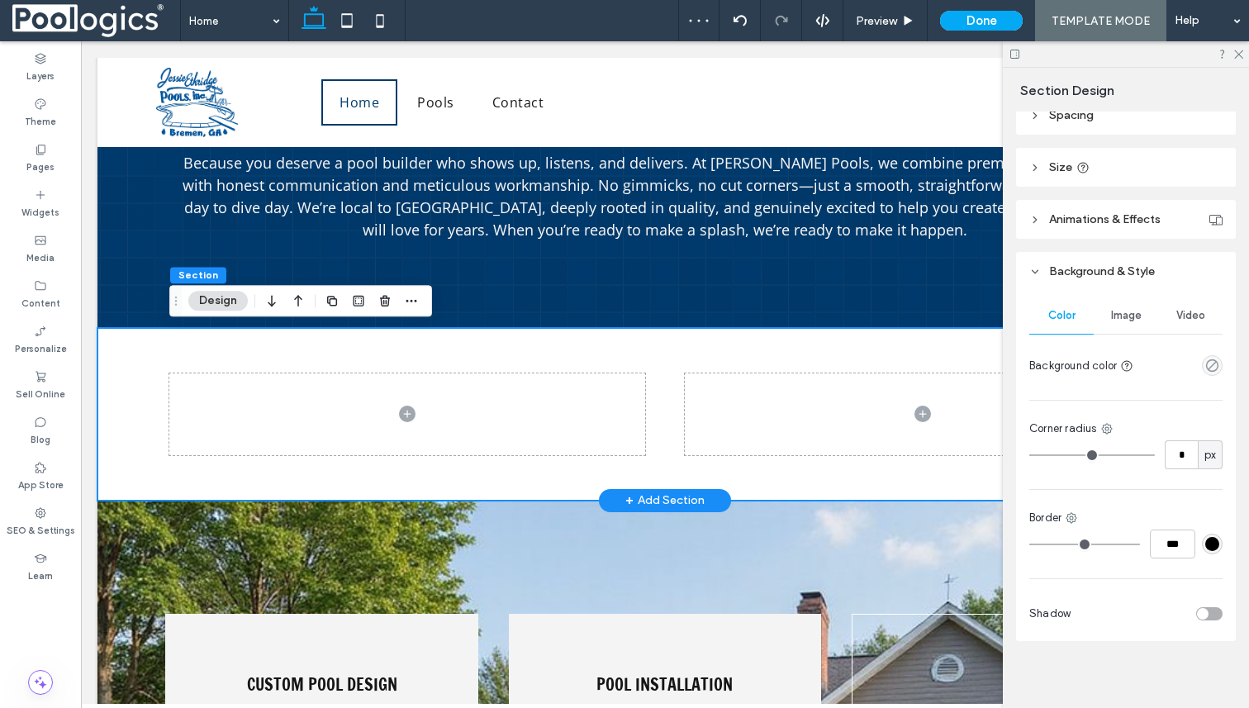
scroll to position [202, 0]
click at [1209, 364] on use "empty color" at bounding box center [1212, 360] width 12 height 12
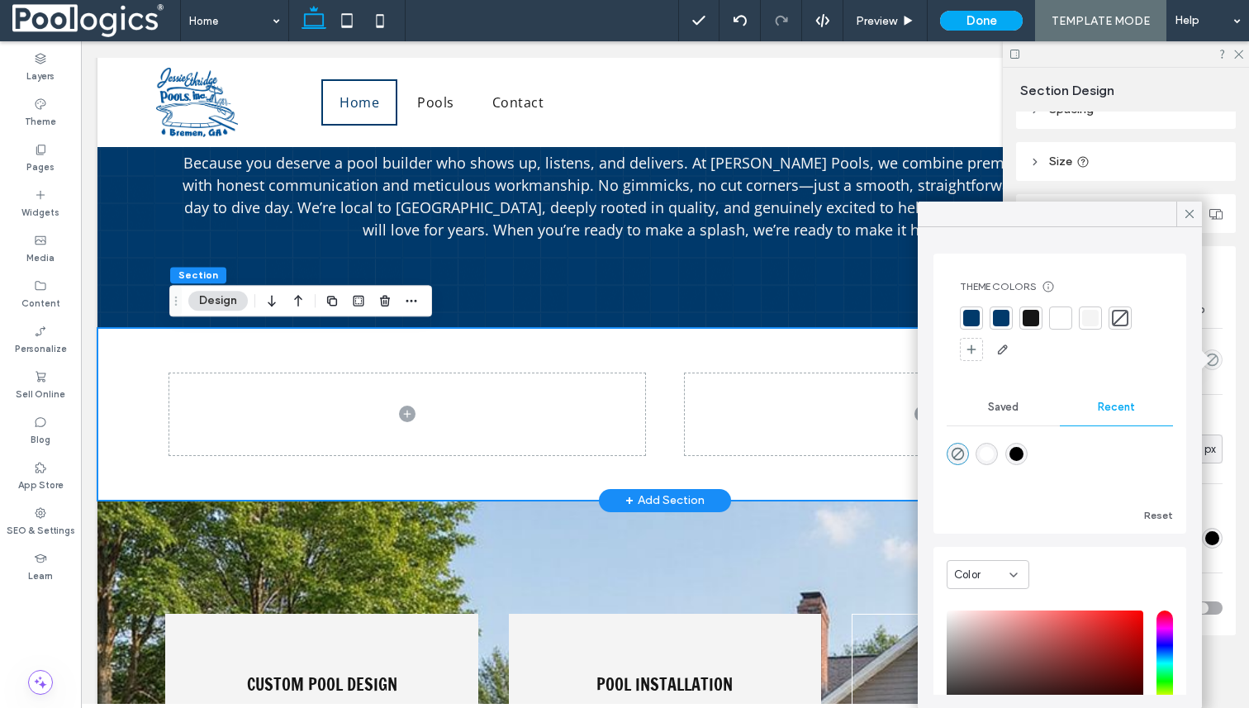
click at [973, 323] on div at bounding box center [971, 318] width 17 height 17
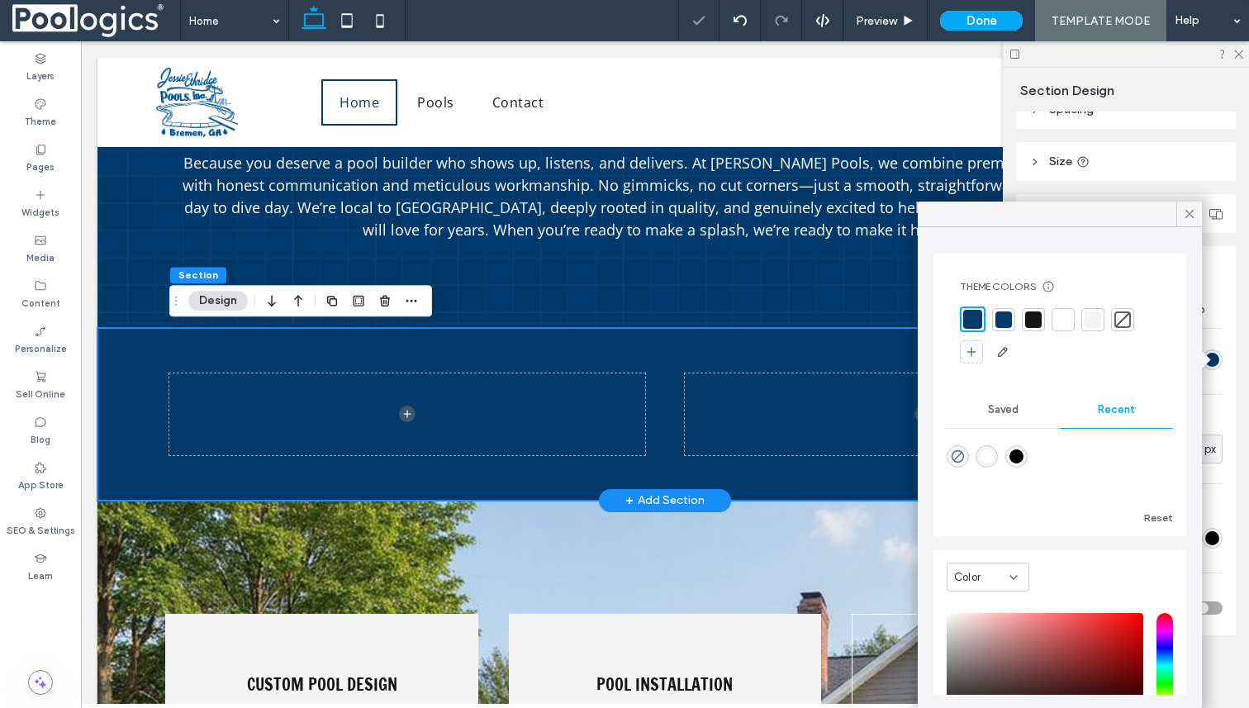
click at [765, 338] on div at bounding box center [664, 414] width 991 height 173
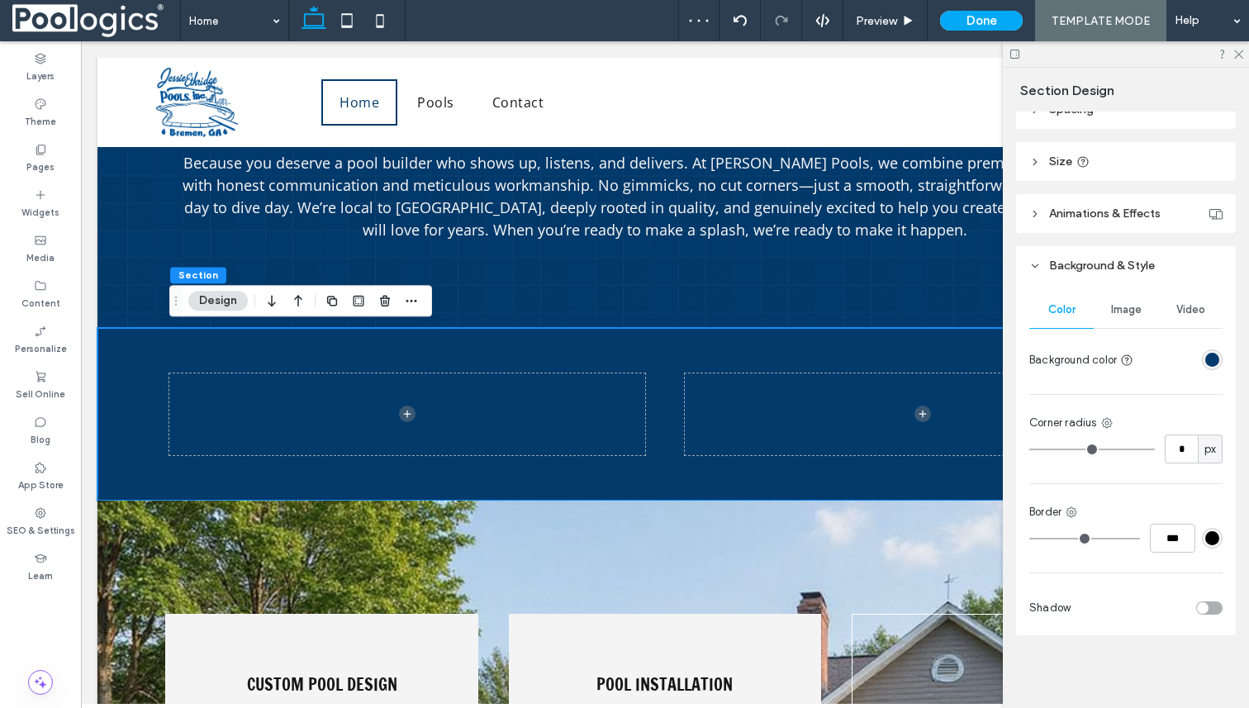
click at [1111, 303] on span "Image" at bounding box center [1126, 309] width 31 height 13
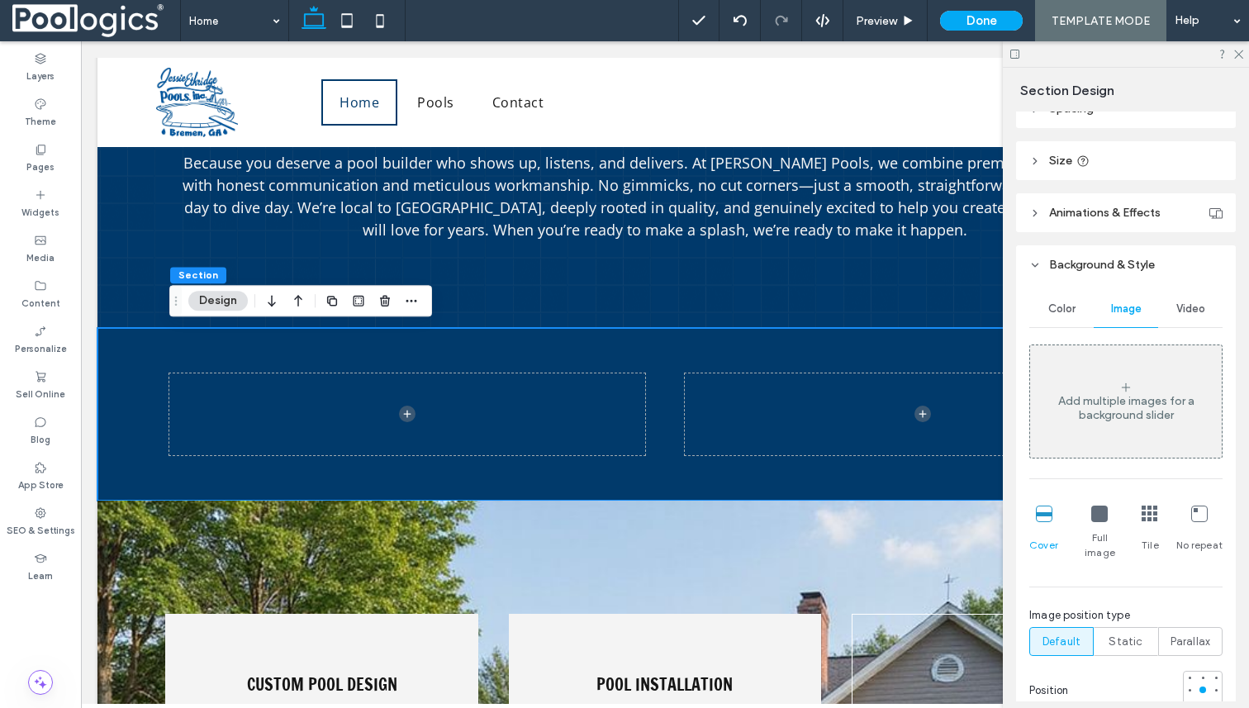
click at [1124, 383] on icon at bounding box center [1126, 387] width 13 height 13
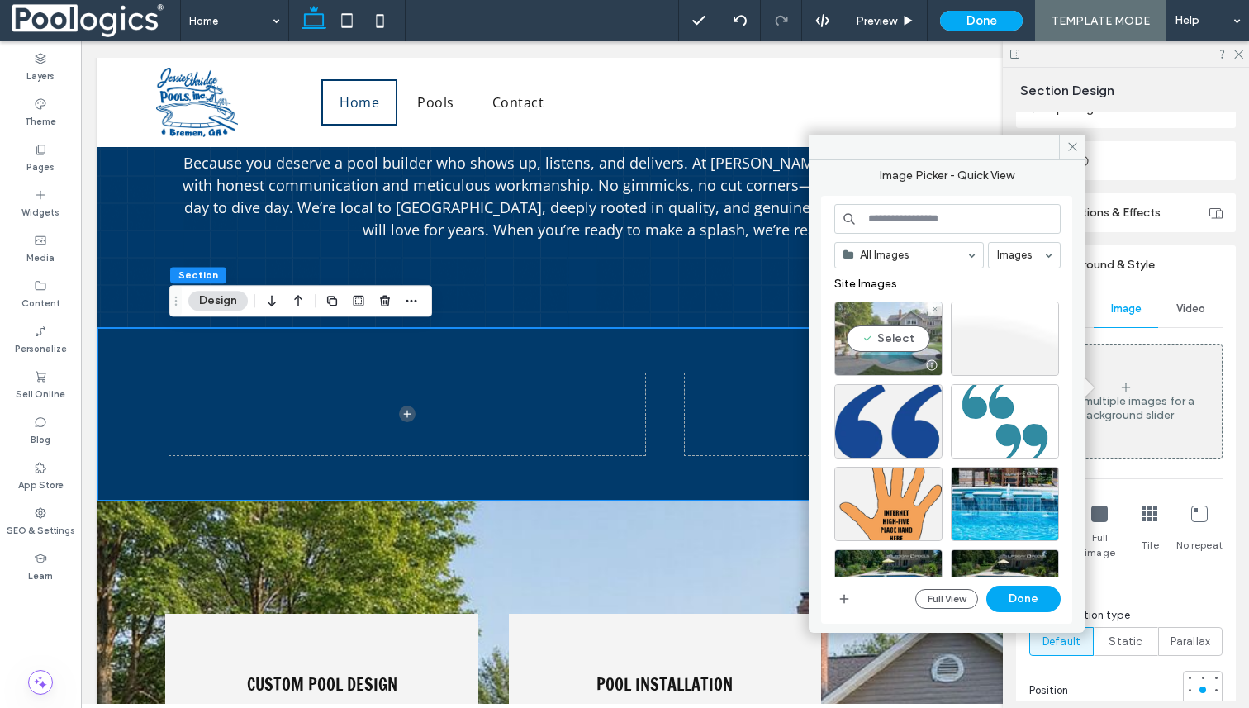
click at [901, 345] on div "Select" at bounding box center [888, 339] width 108 height 74
click at [1029, 599] on button "Done" at bounding box center [1023, 599] width 74 height 26
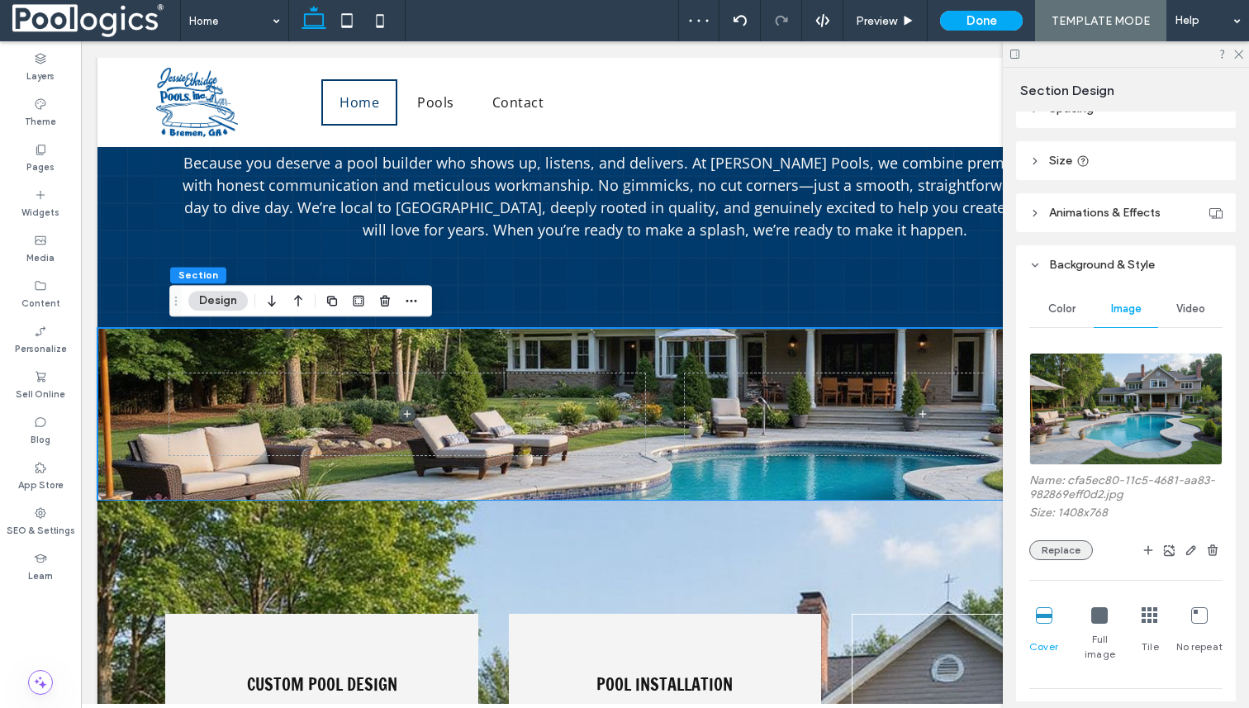
click at [1074, 549] on button "Replace" at bounding box center [1061, 550] width 64 height 20
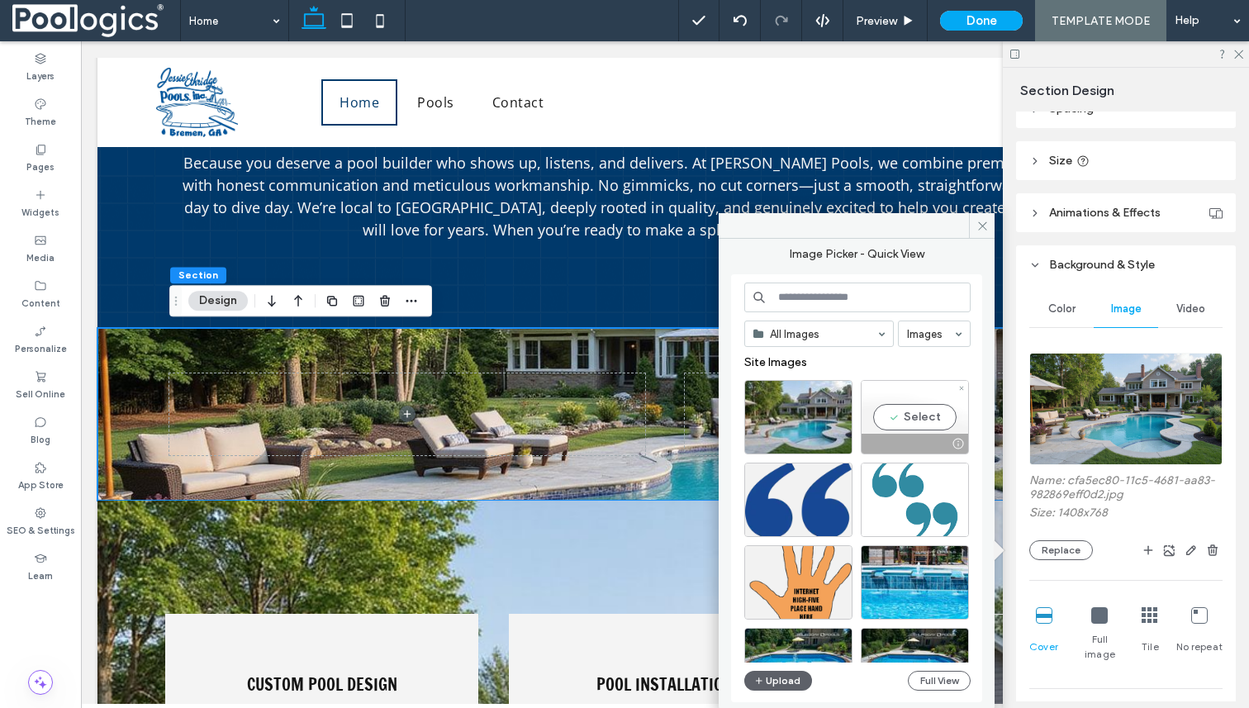
click at [915, 417] on div "Select" at bounding box center [915, 417] width 108 height 74
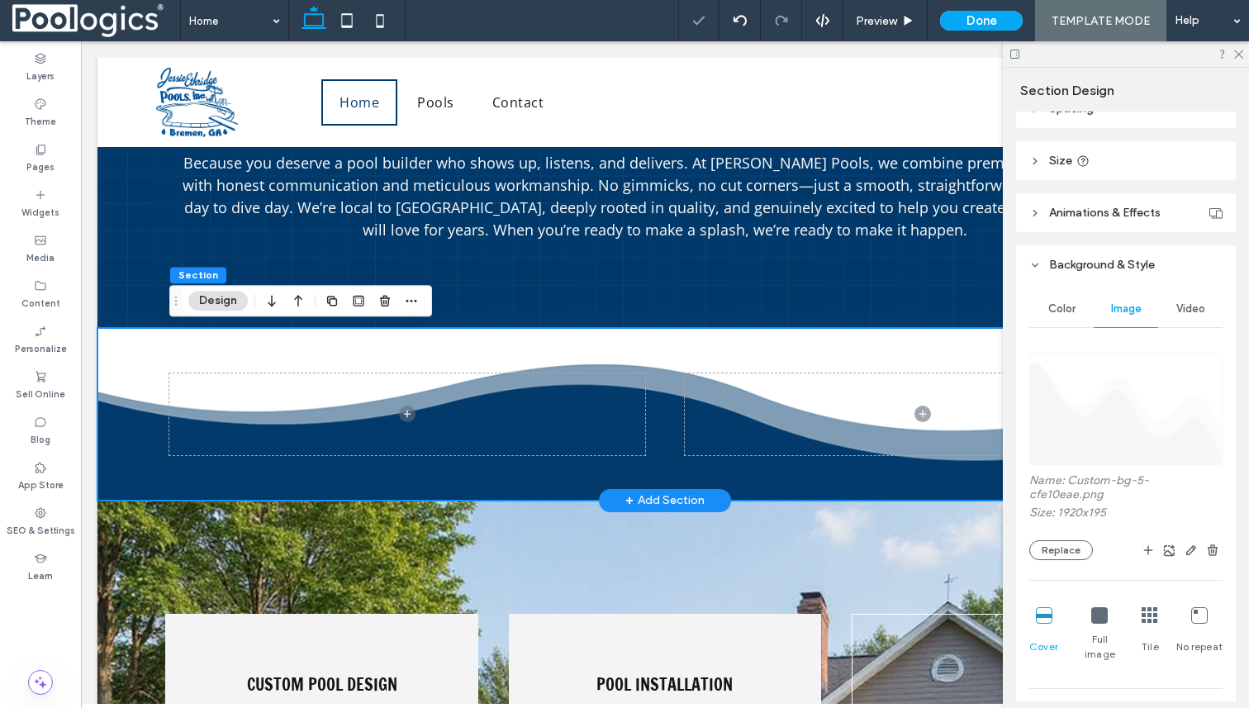
click at [926, 344] on div at bounding box center [664, 414] width 991 height 173
click at [1063, 298] on div "Color" at bounding box center [1061, 309] width 64 height 36
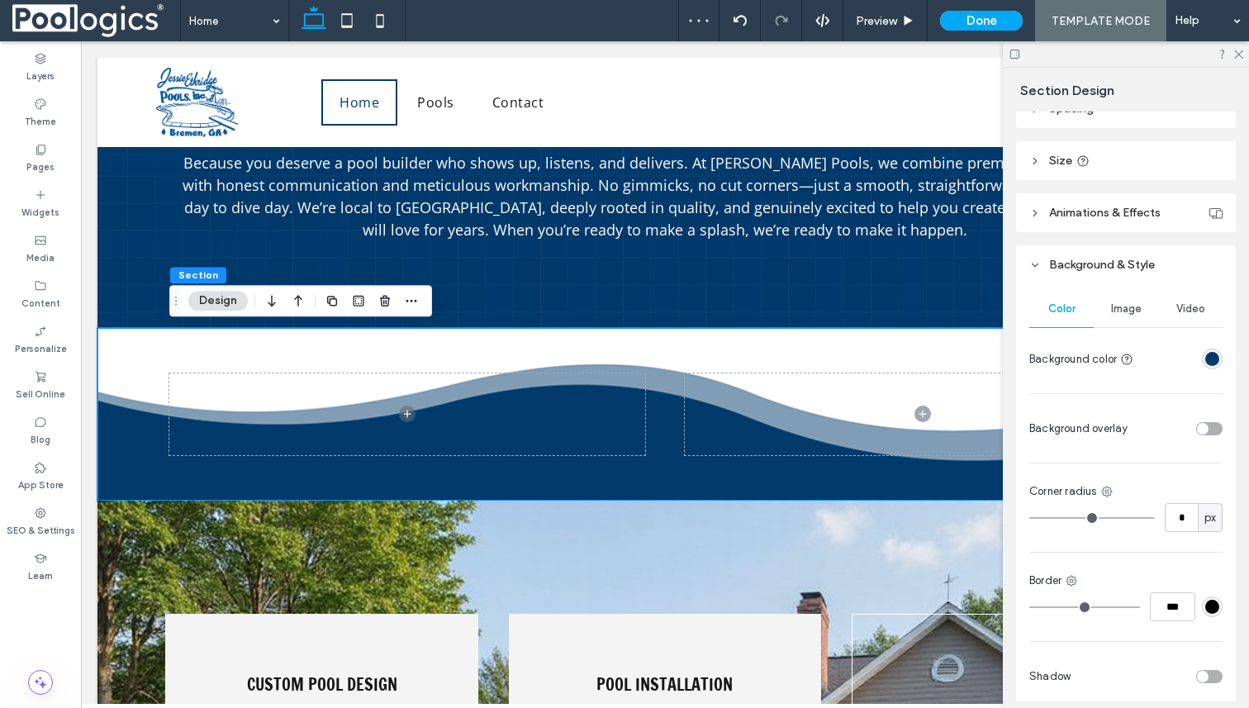
click at [1210, 359] on div "rgba(1,58,107,1)" at bounding box center [1212, 359] width 14 height 14
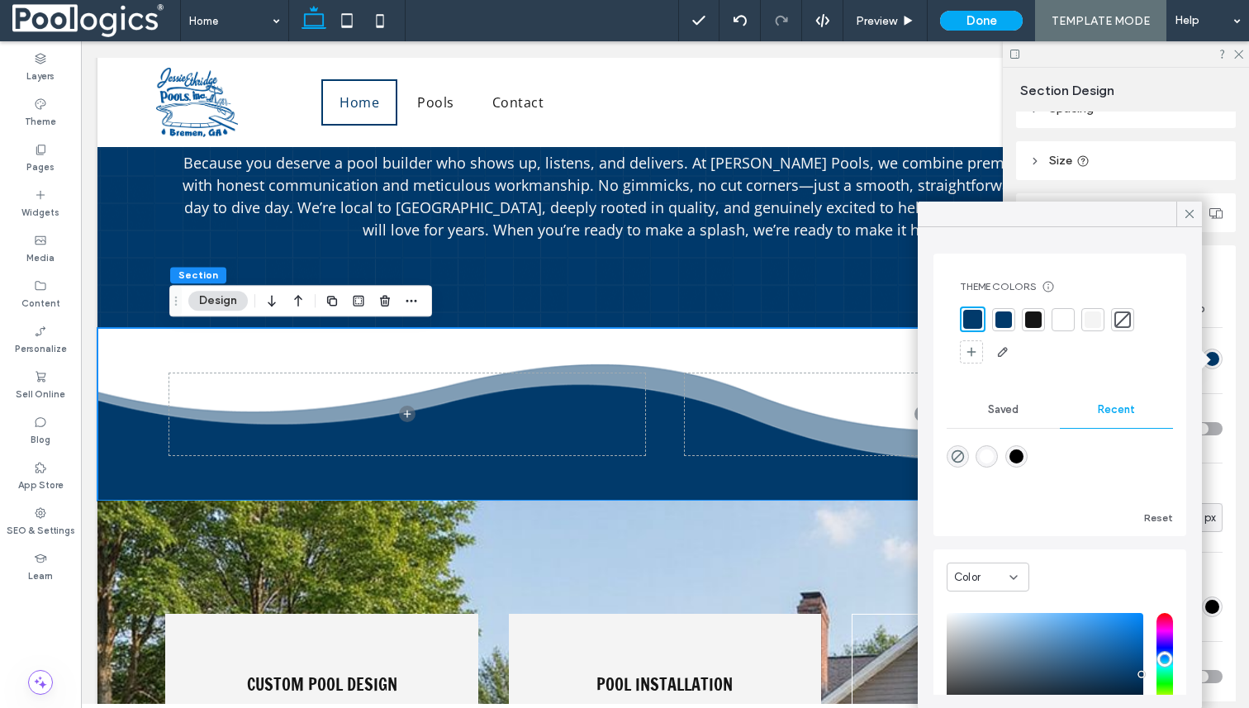
click at [1006, 319] on div at bounding box center [1004, 319] width 17 height 17
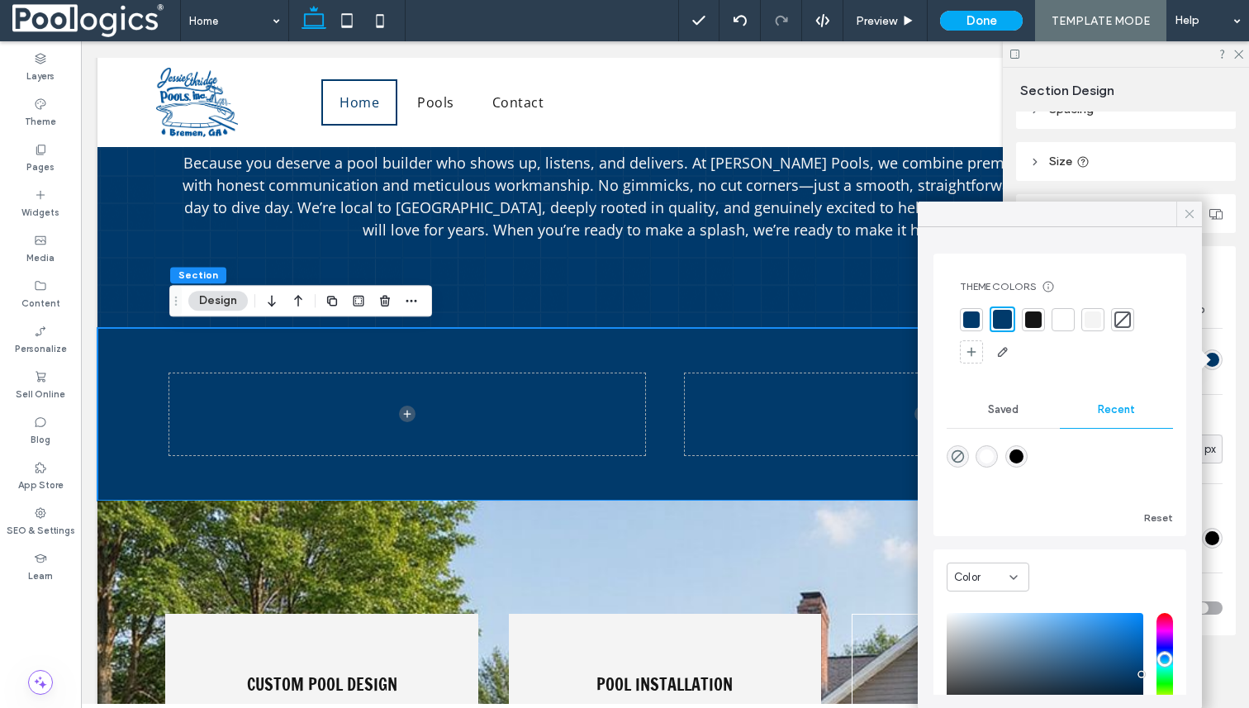
click at [1196, 207] on icon at bounding box center [1189, 214] width 15 height 15
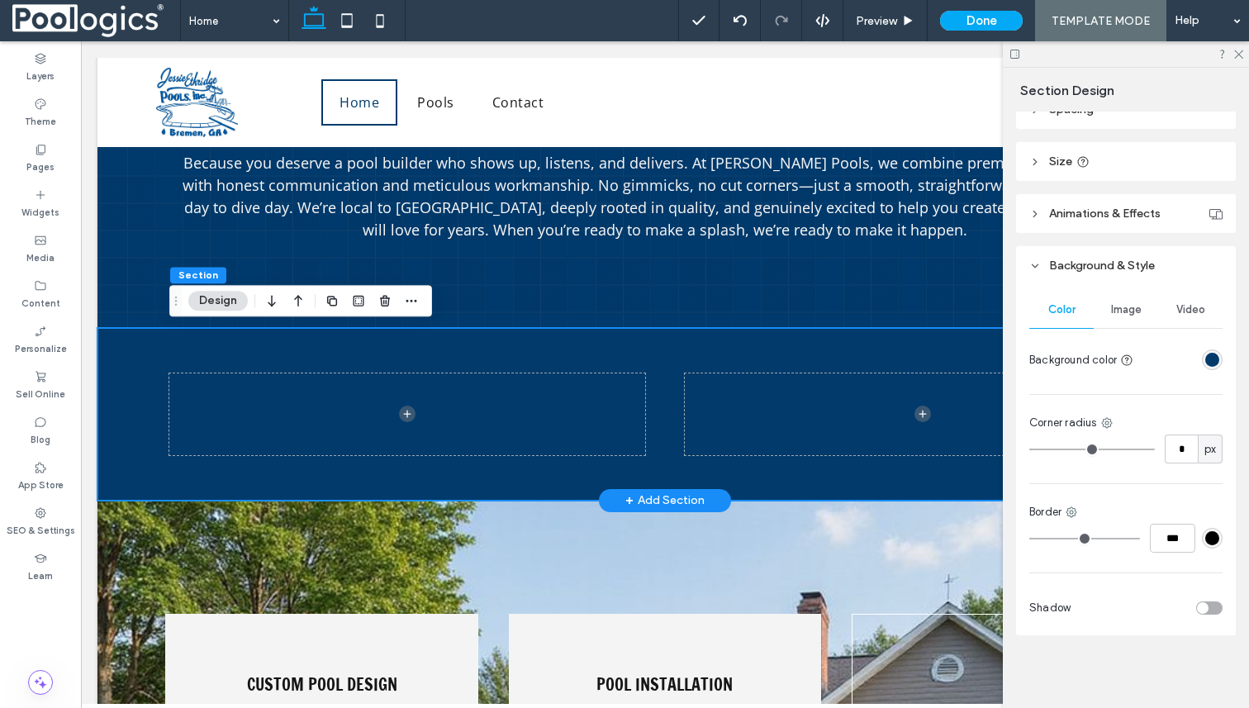
click at [786, 473] on div at bounding box center [664, 414] width 991 height 173
click at [1115, 319] on div "Image" at bounding box center [1126, 310] width 64 height 36
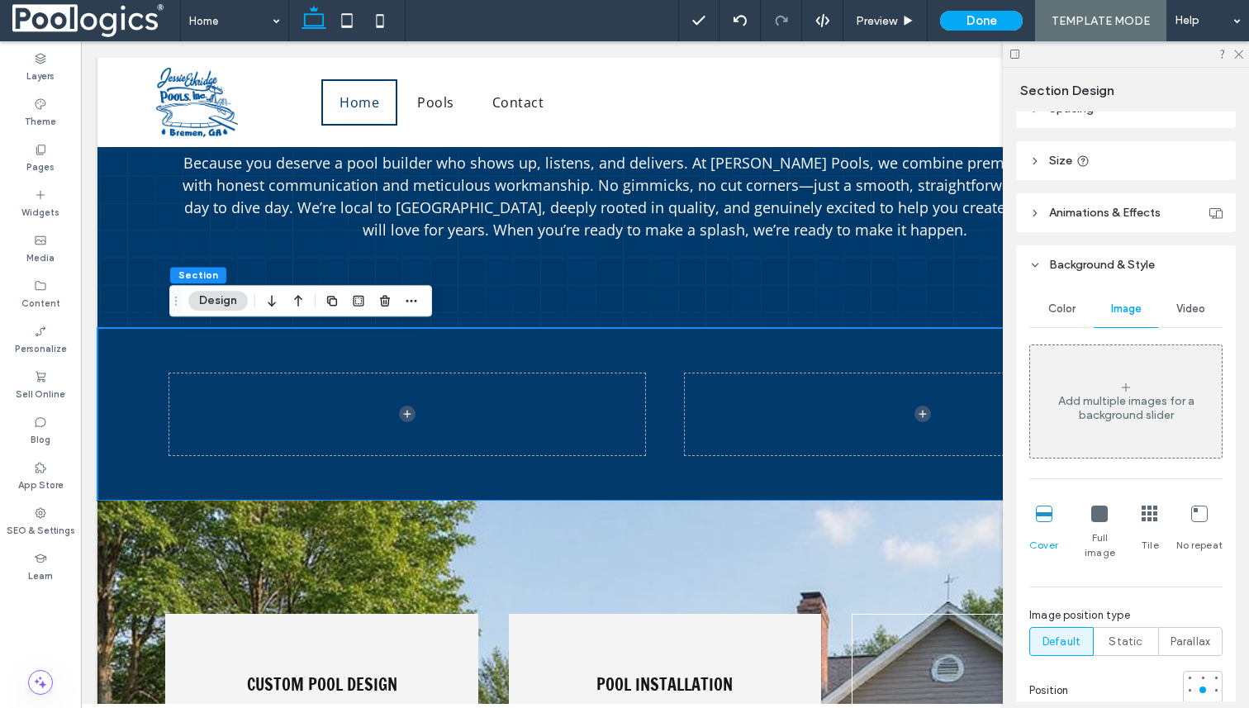
click at [1119, 415] on div "Add multiple images for a background slider" at bounding box center [1126, 408] width 192 height 28
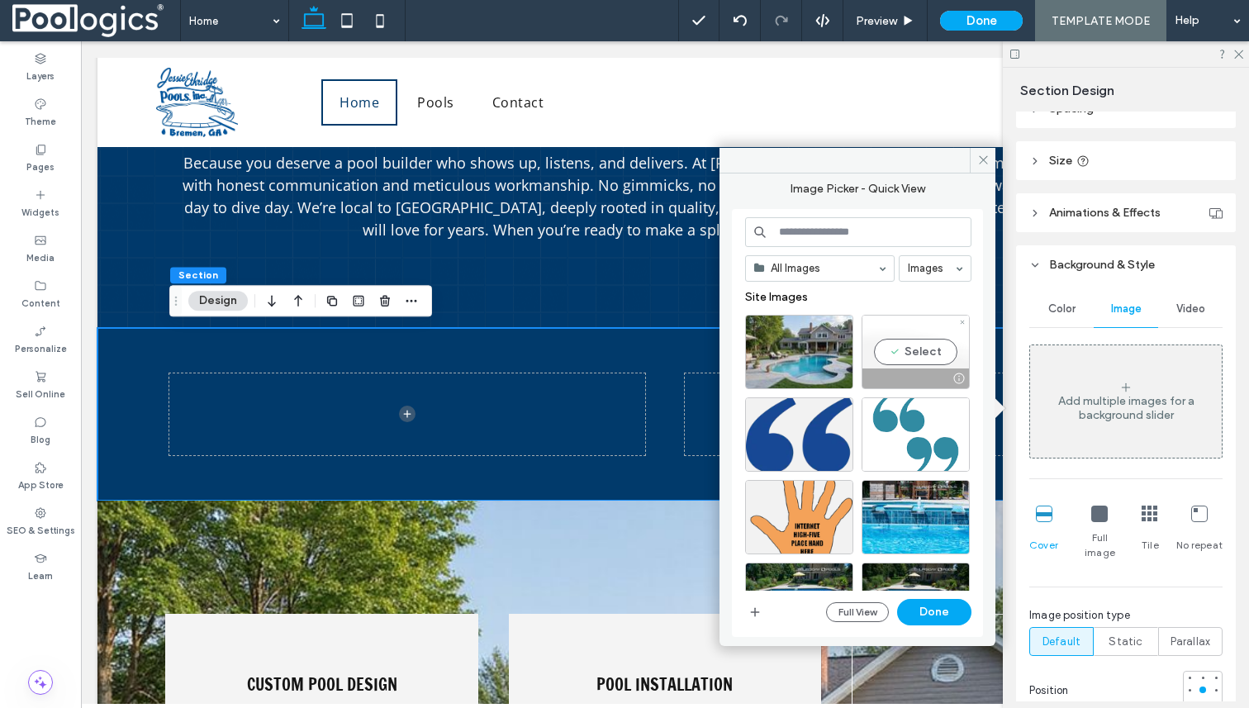
click at [905, 343] on div "Select" at bounding box center [916, 352] width 108 height 74
click at [950, 606] on button "Done" at bounding box center [934, 612] width 74 height 26
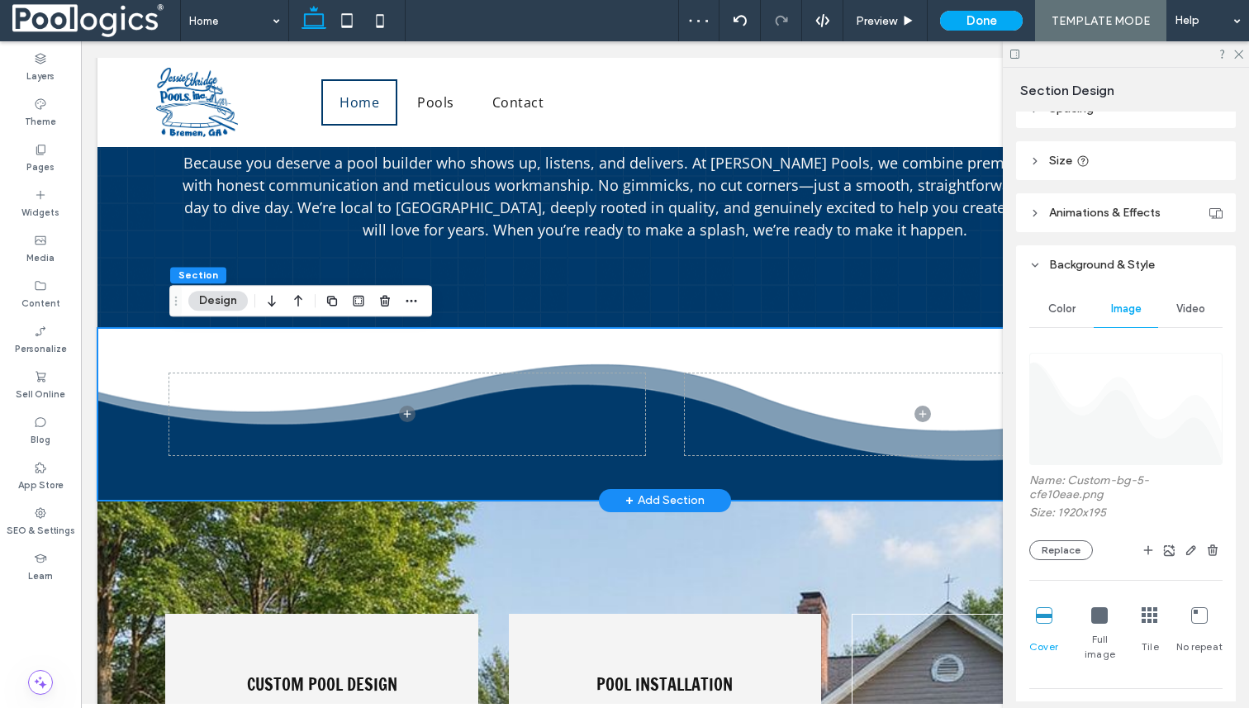
click at [664, 346] on div at bounding box center [664, 414] width 991 height 173
click at [1067, 540] on button "Replace" at bounding box center [1061, 550] width 64 height 20
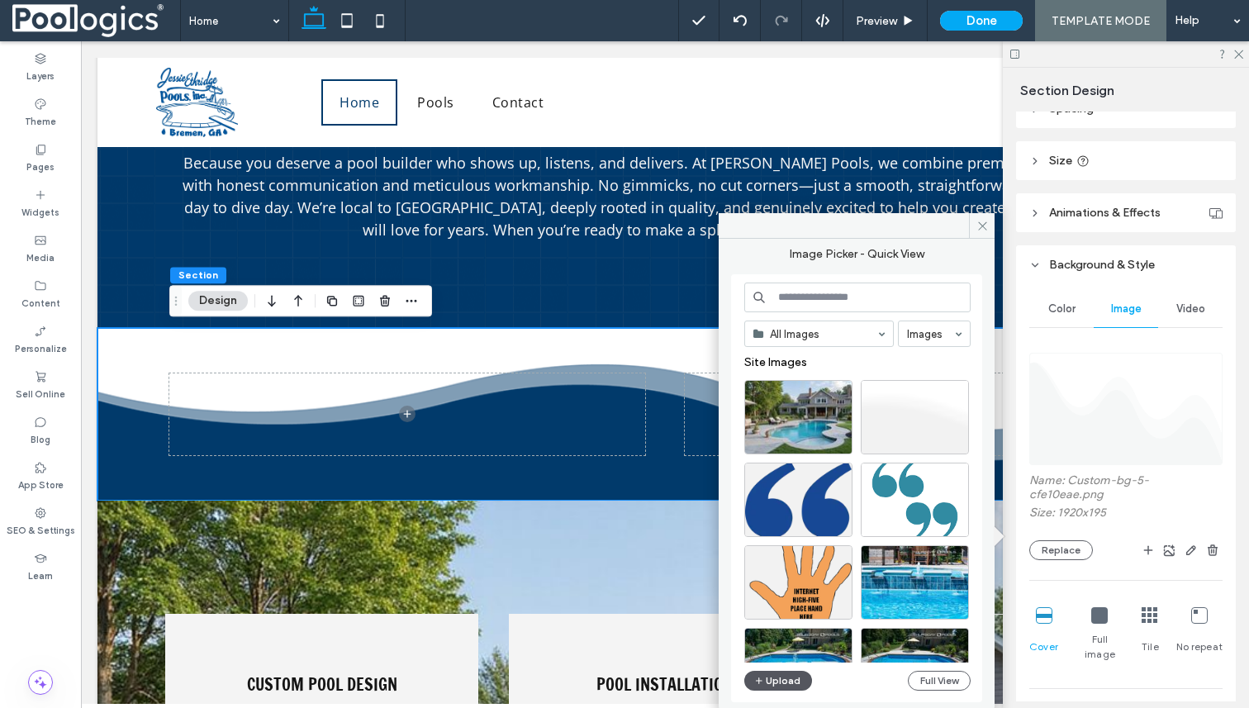
click at [785, 676] on button "Upload" at bounding box center [778, 681] width 68 height 20
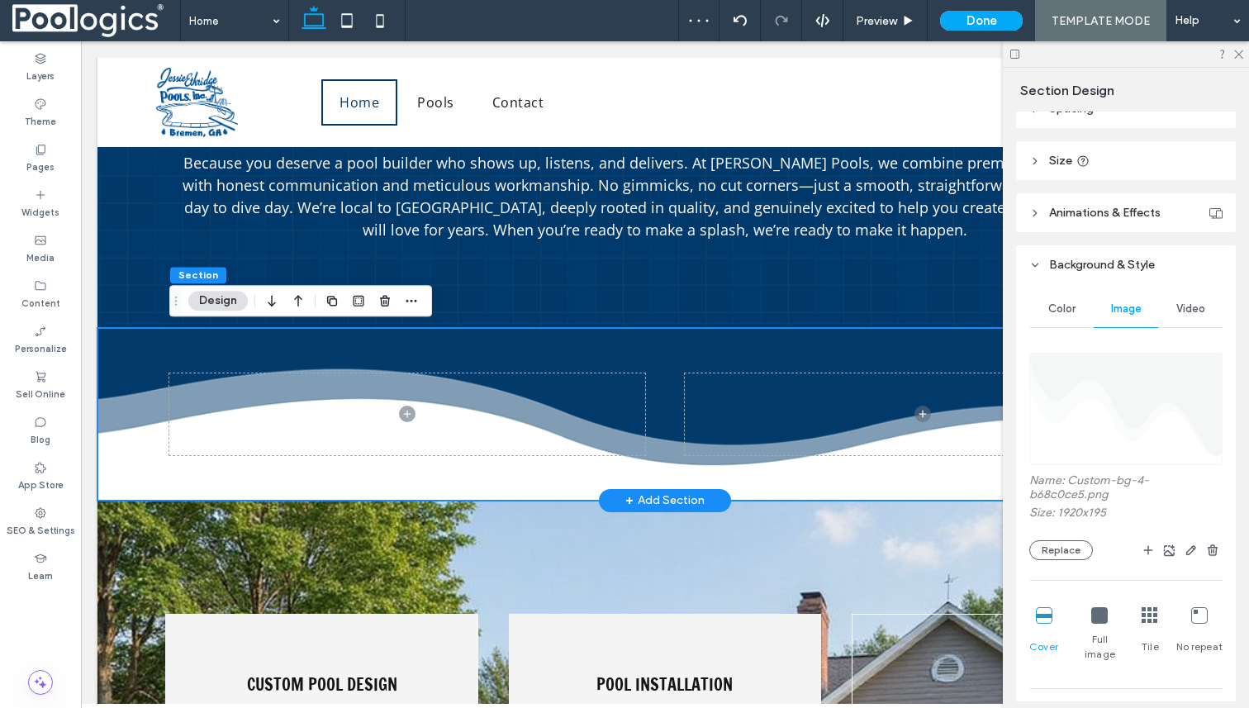
click at [885, 486] on div at bounding box center [664, 414] width 991 height 173
click at [1237, 55] on icon at bounding box center [1238, 53] width 11 height 11
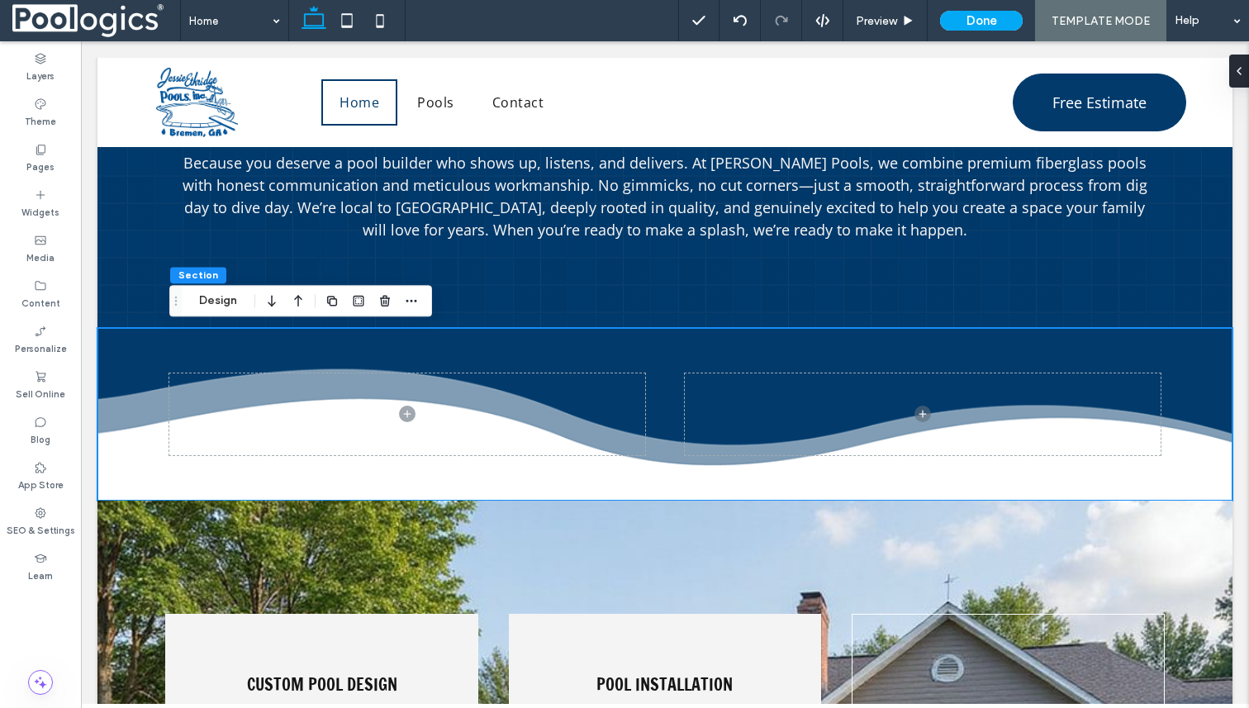
click at [1246, 144] on body "Home Pools Contact Free Estimate Menu Icon Section Advanced Header Section Home…" at bounding box center [665, 108] width 1168 height 4338
click at [56, 651] on div "Layers Theme Pages Widgets Media Content Personalize Sell Online Blog App Store…" at bounding box center [40, 374] width 81 height 667
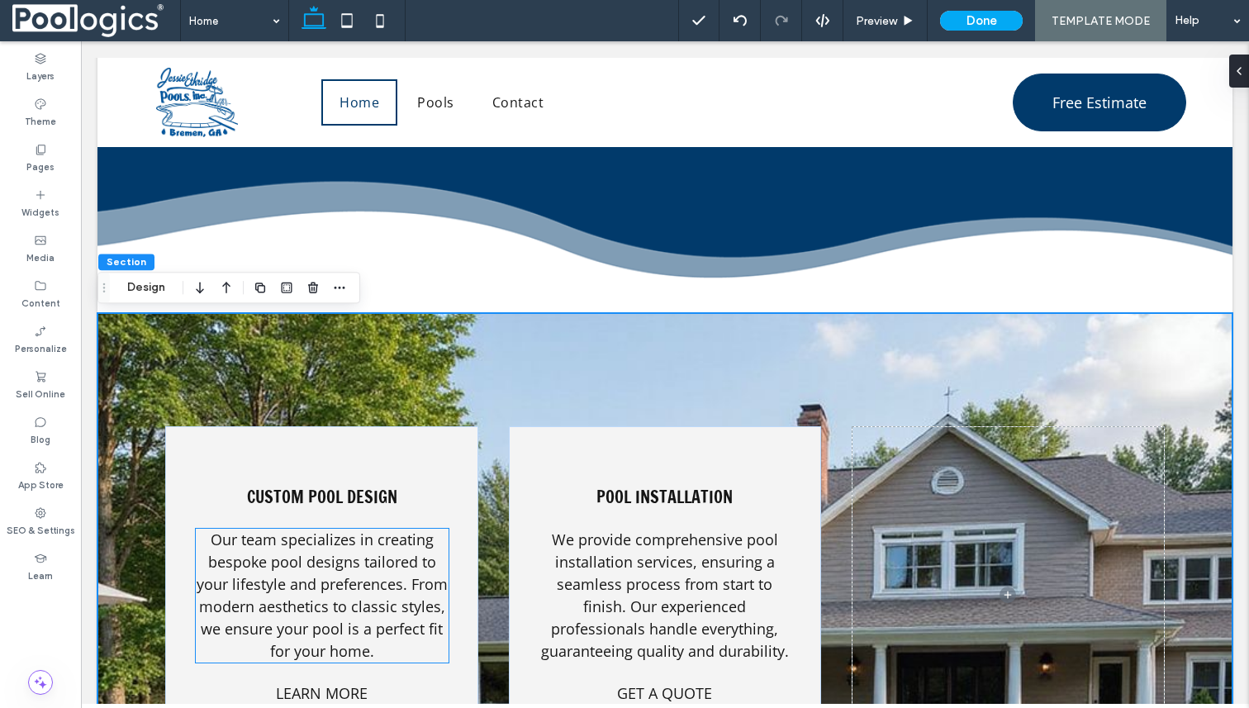
scroll to position [2294, 0]
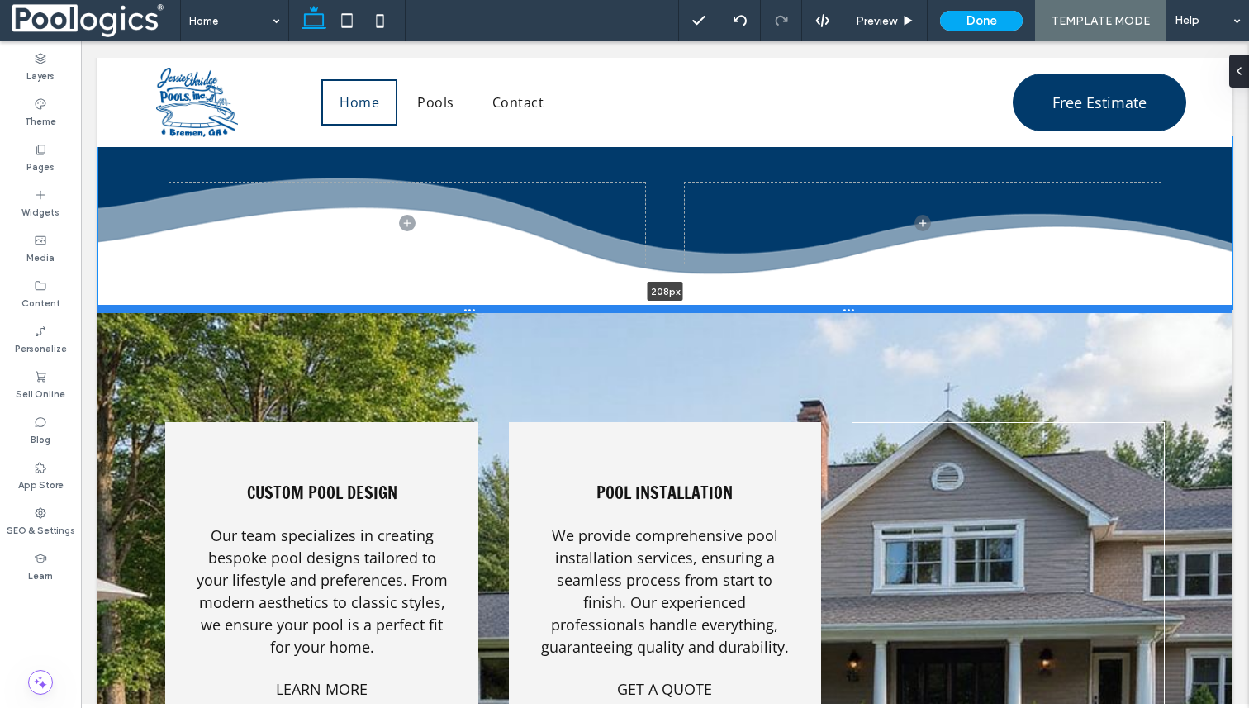
click at [461, 311] on div at bounding box center [664, 309] width 1135 height 8
type input "***"
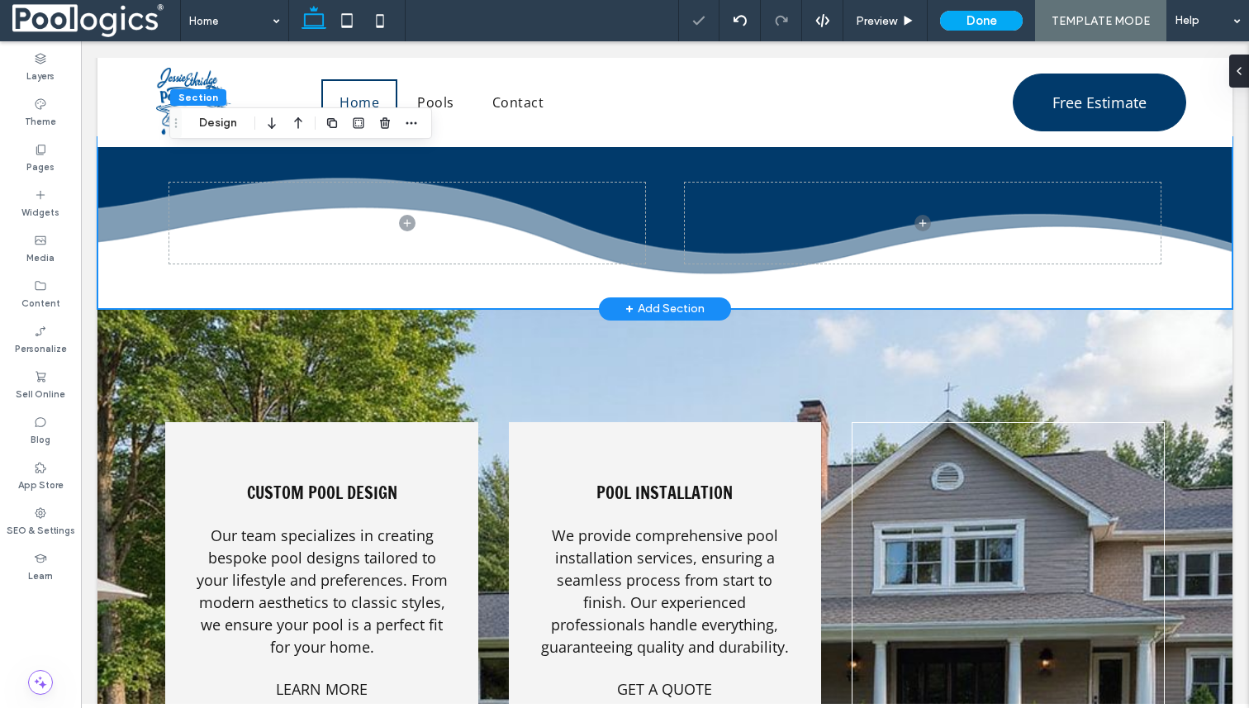
click at [330, 287] on div at bounding box center [664, 223] width 991 height 172
click at [122, 259] on div "208px" at bounding box center [664, 223] width 1135 height 172
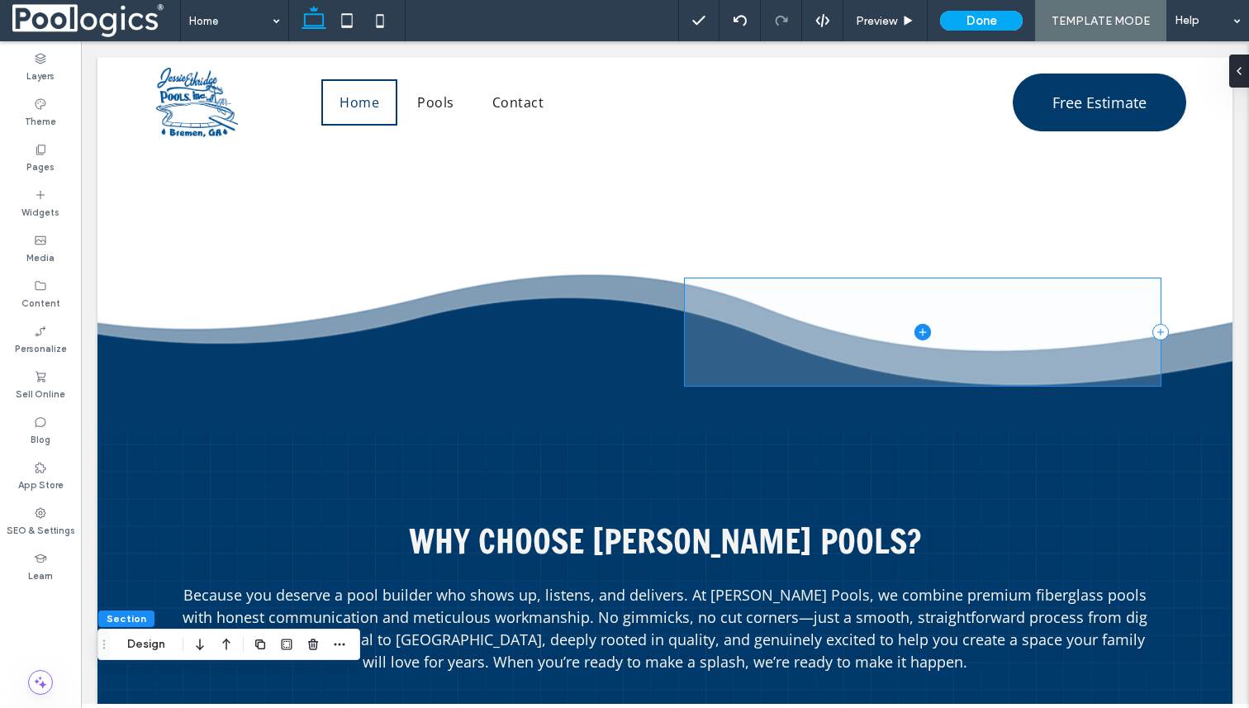
scroll to position [1640, 0]
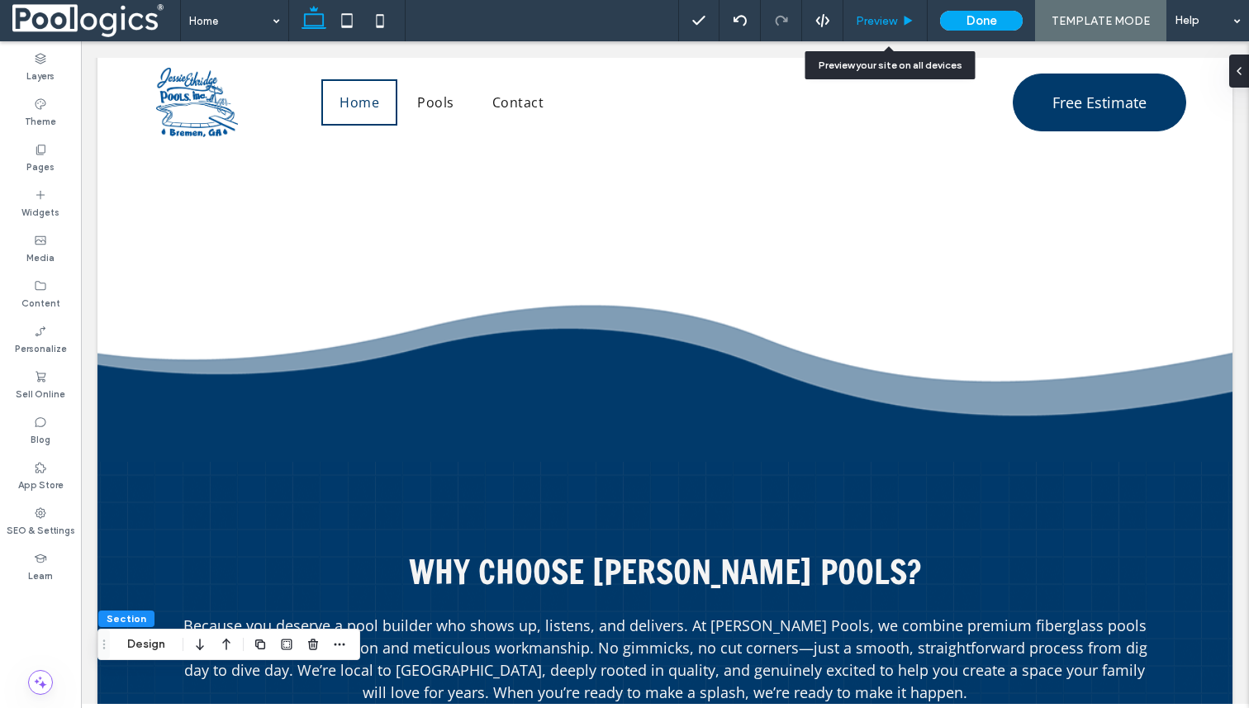
click at [896, 18] on span "Preview" at bounding box center [876, 21] width 41 height 14
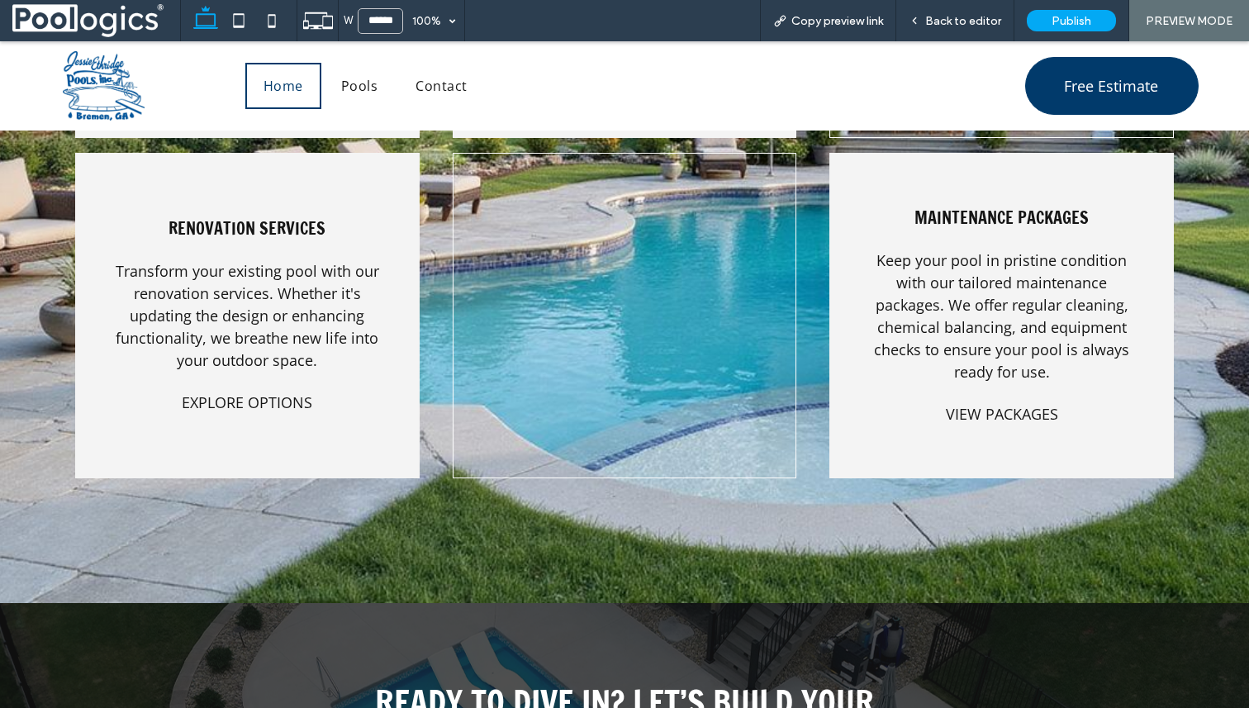
scroll to position [2892, 0]
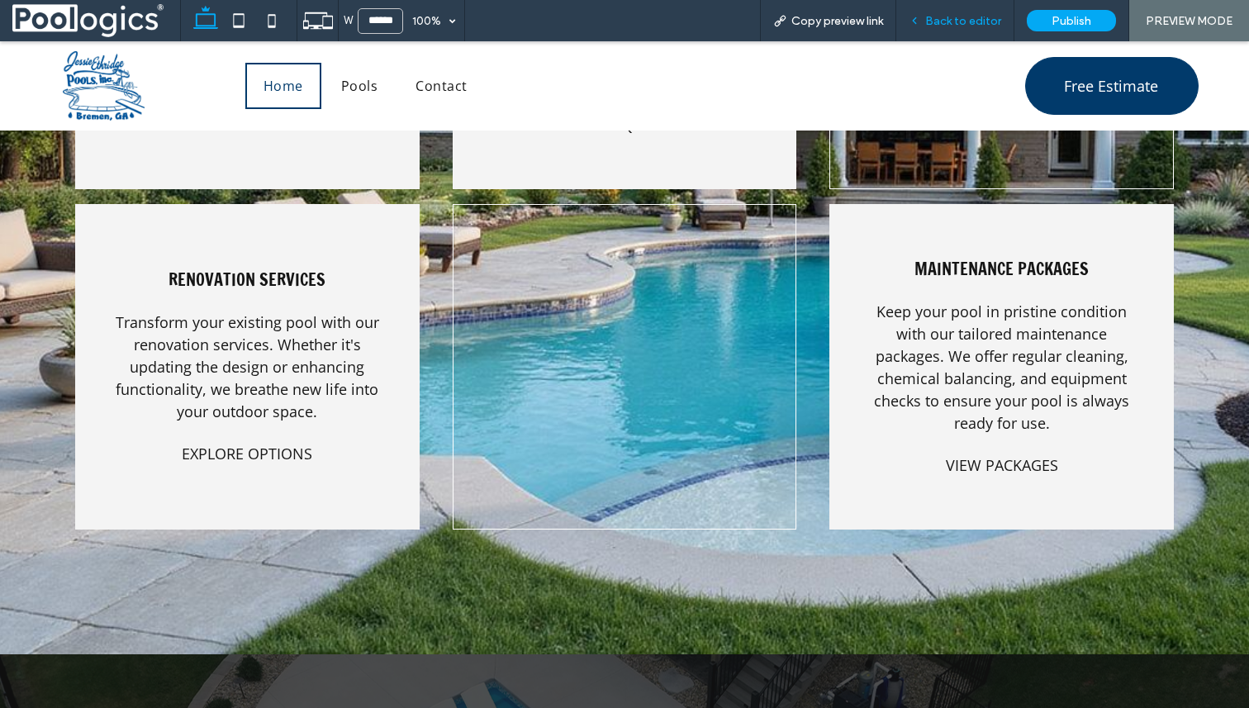
click at [945, 19] on span "Back to editor" at bounding box center [963, 21] width 76 height 14
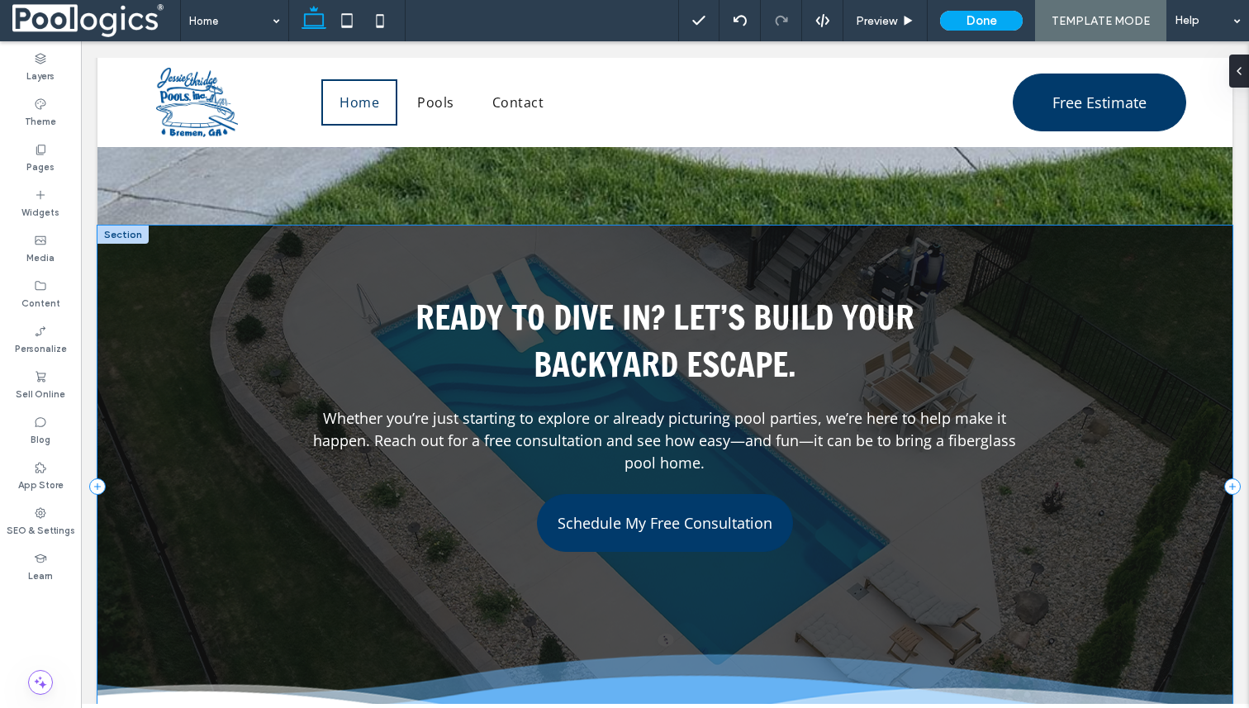
scroll to position [3302, 0]
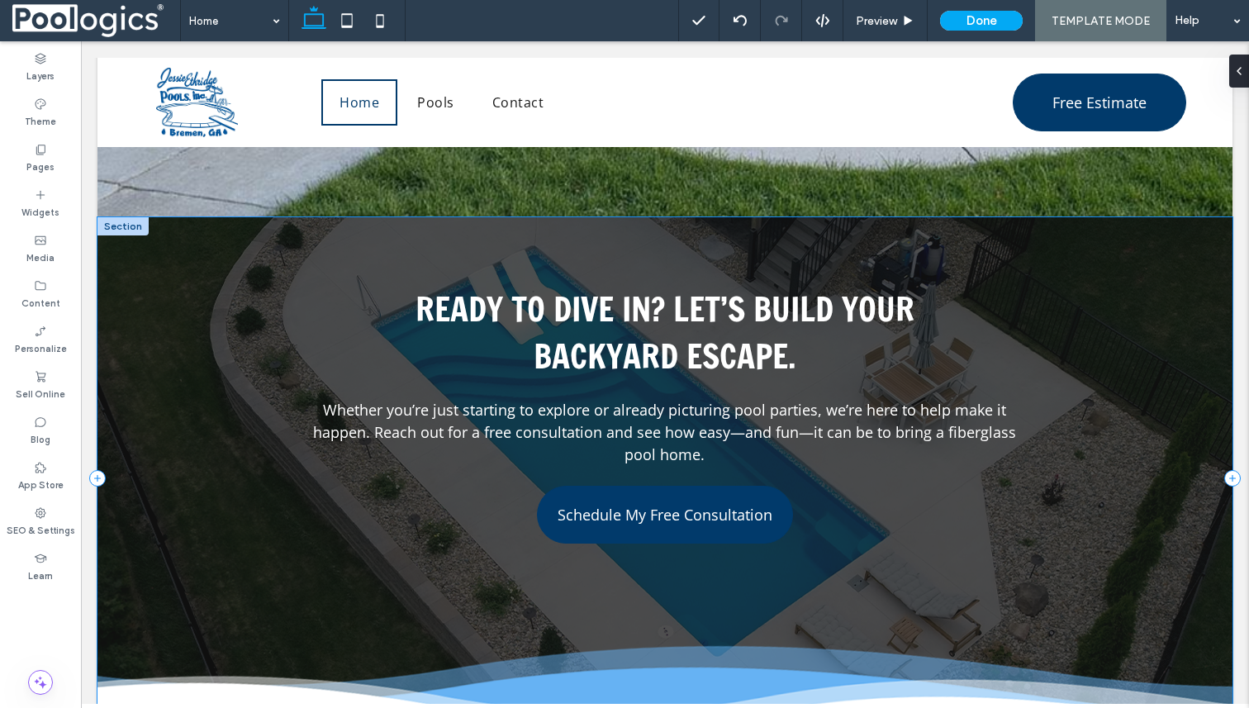
click at [258, 339] on div "Ready to Dive In? Let’s Build Your Backyard Escape. Whether you’re just startin…" at bounding box center [664, 478] width 1135 height 522
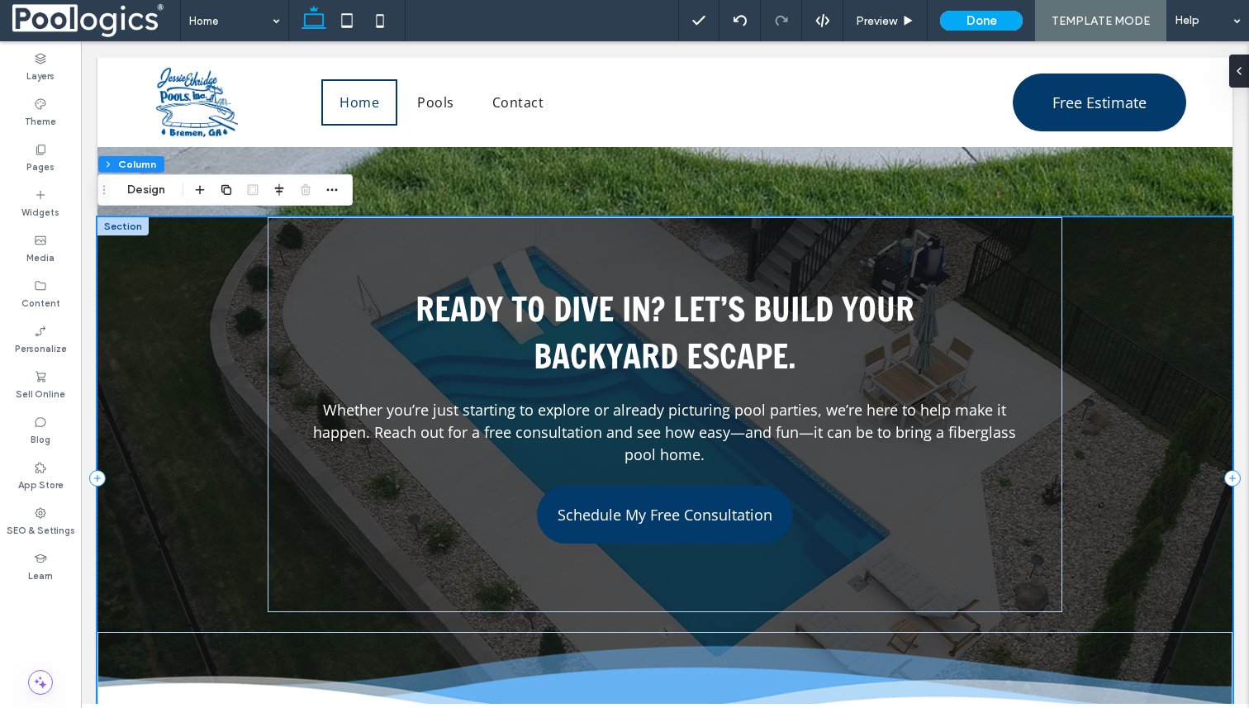
click at [193, 323] on div "Ready to Dive In? Let’s Build Your Backyard Escape. Whether you’re just startin…" at bounding box center [664, 478] width 1135 height 522
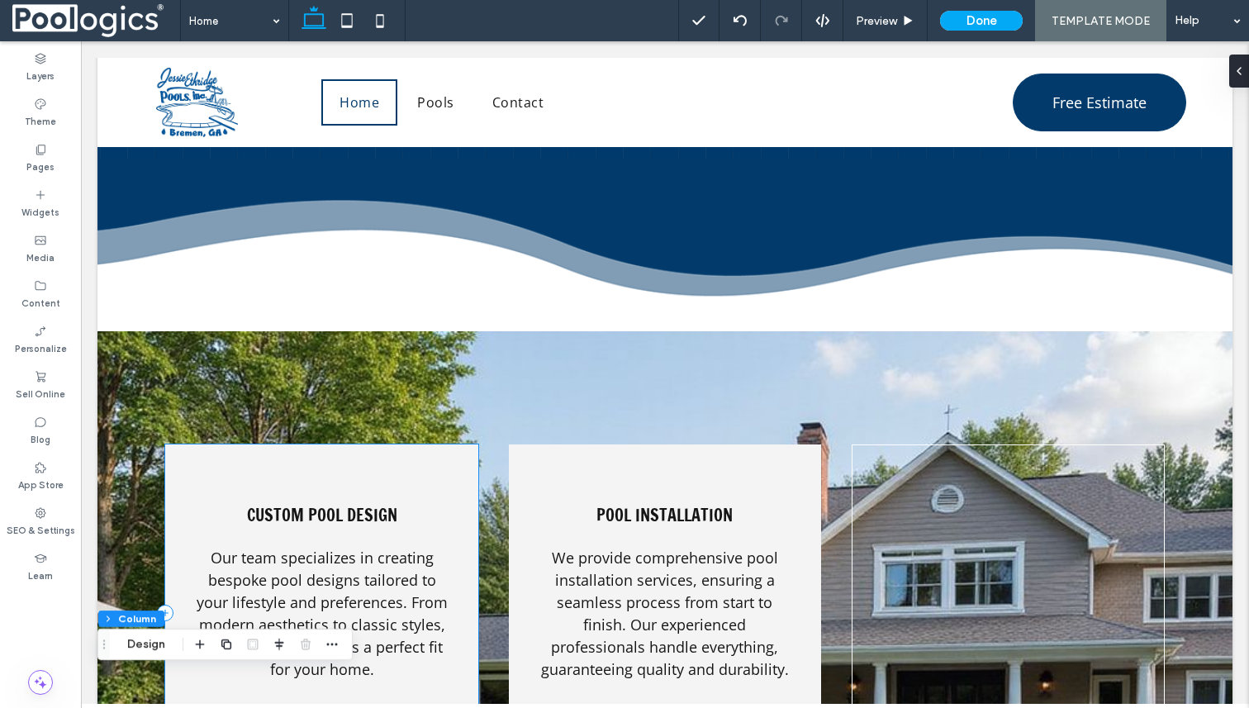
scroll to position [2256, 0]
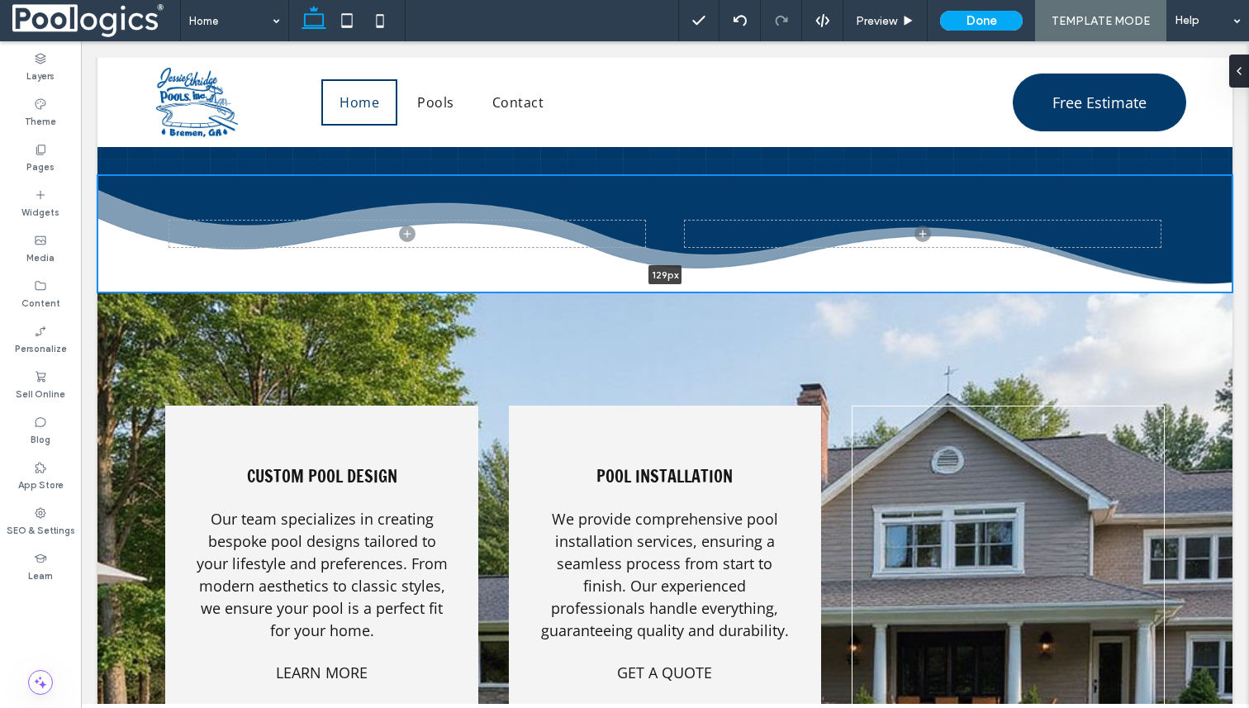
drag, startPoint x: 592, startPoint y: 343, endPoint x: 605, endPoint y: 278, distance: 66.6
click at [605, 278] on div "129px Section + Add Section" at bounding box center [664, 233] width 1135 height 117
type input "***"
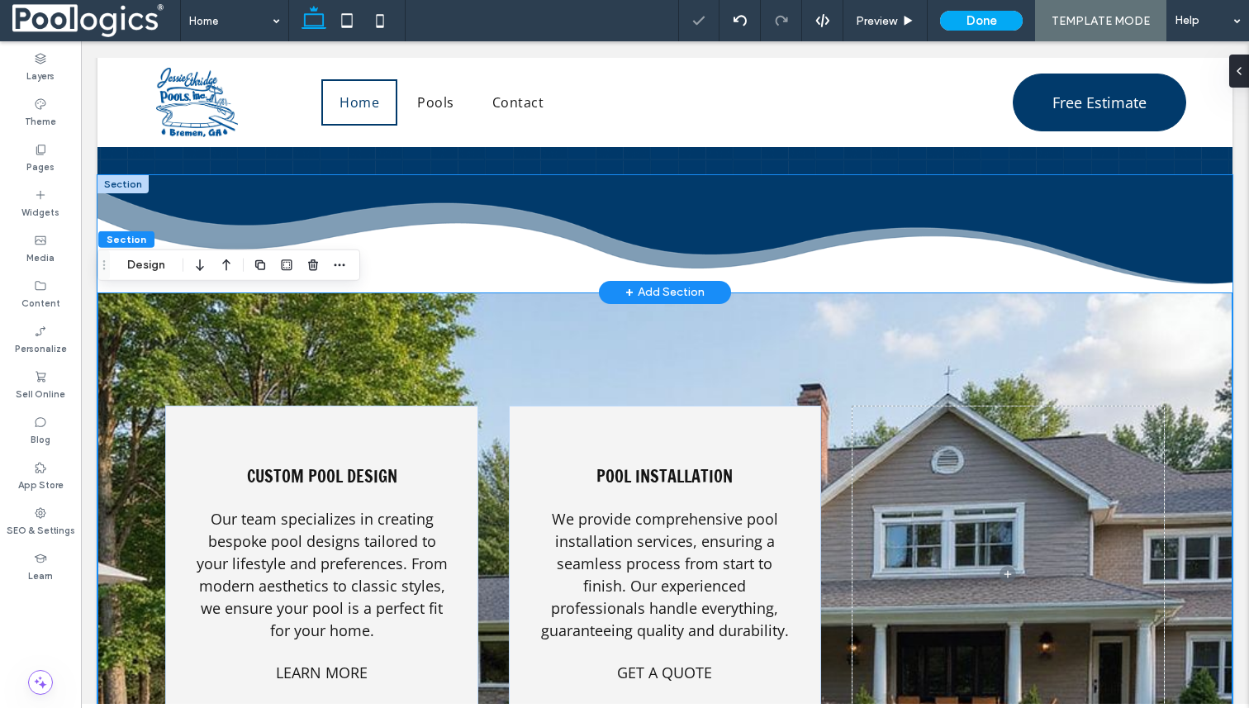
click at [832, 268] on div at bounding box center [664, 233] width 991 height 117
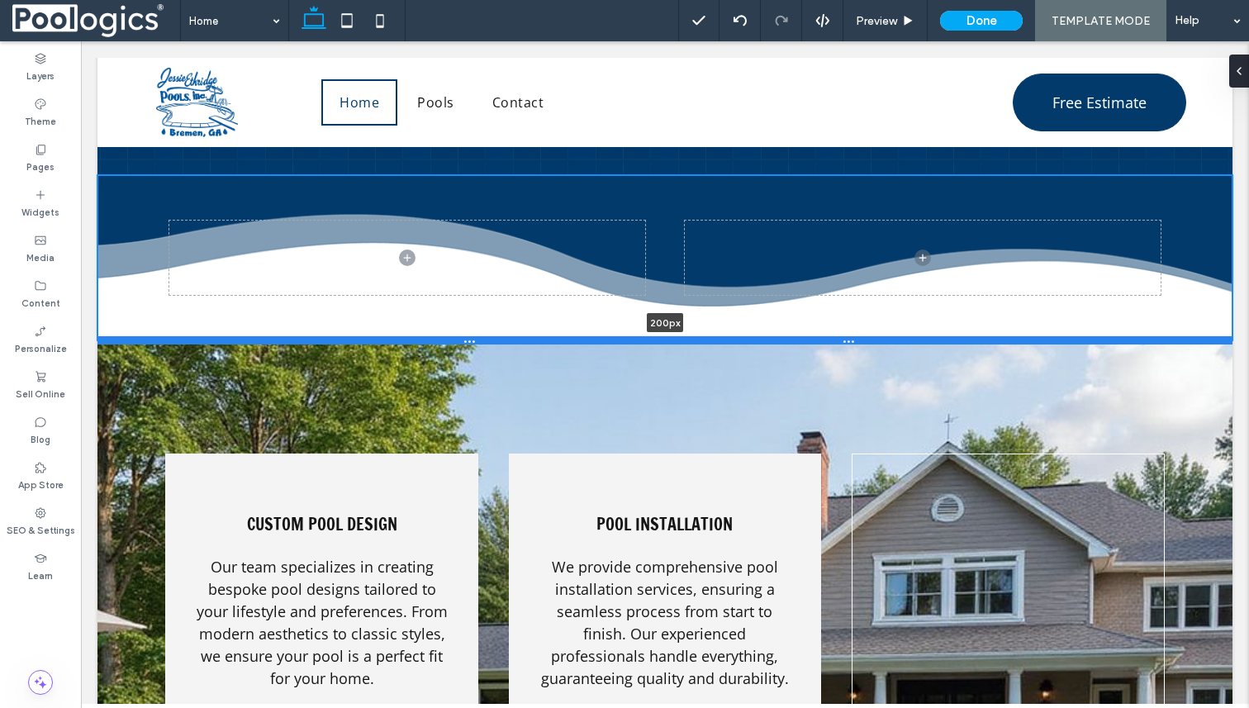
drag, startPoint x: 838, startPoint y: 291, endPoint x: 838, endPoint y: 340, distance: 48.7
click at [838, 340] on div at bounding box center [664, 340] width 1135 height 8
type input "***"
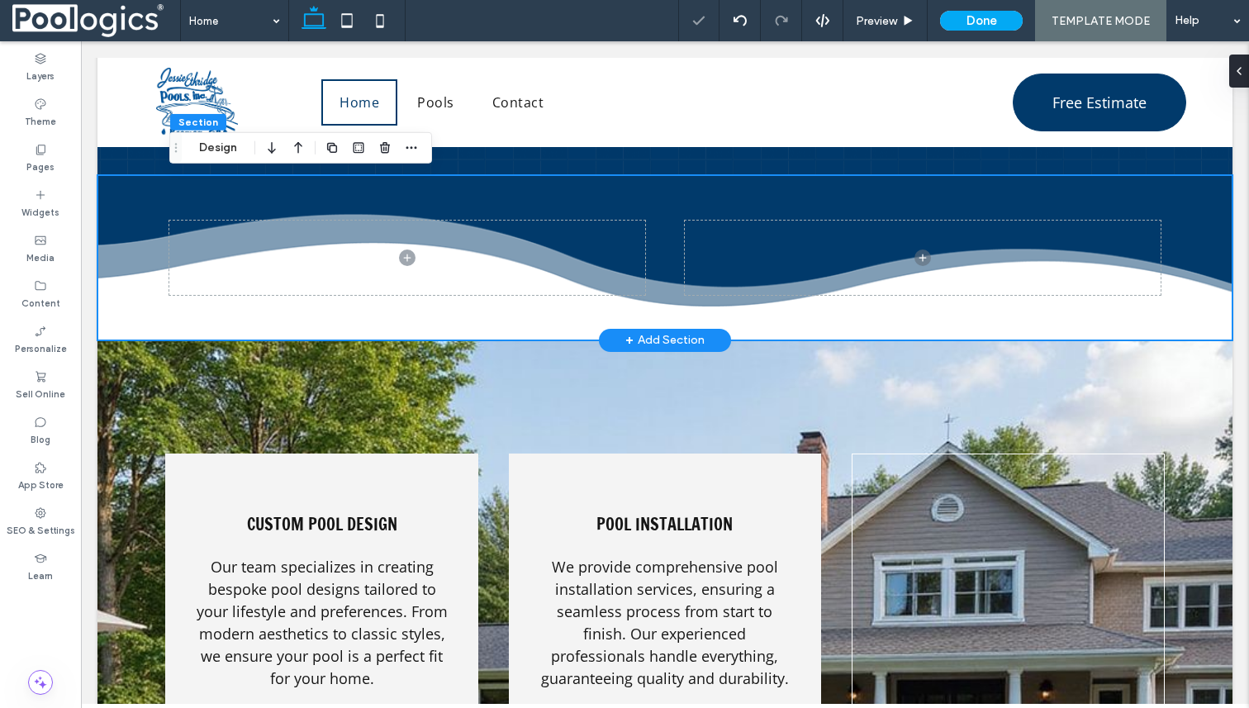
click at [1059, 168] on div "Why Choose Jessie Ethridge Pools? Because you deserve a pool builder who shows …" at bounding box center [664, 10] width 1135 height 329
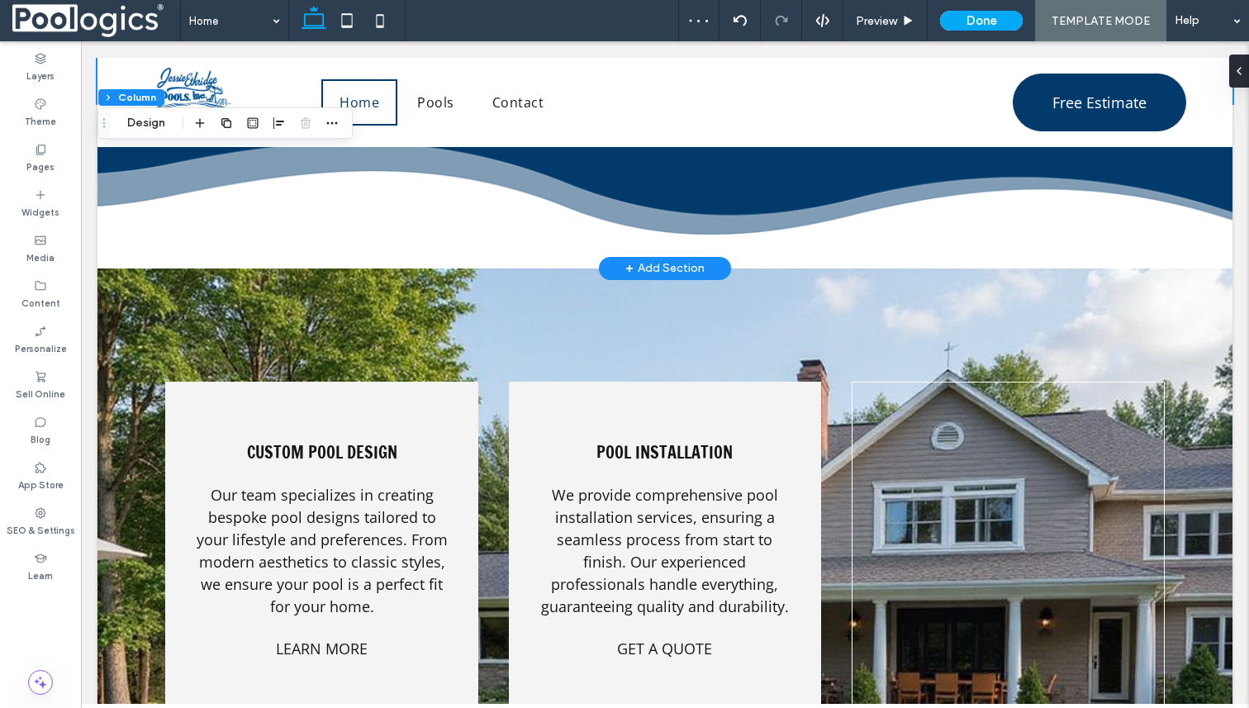
scroll to position [2329, 0]
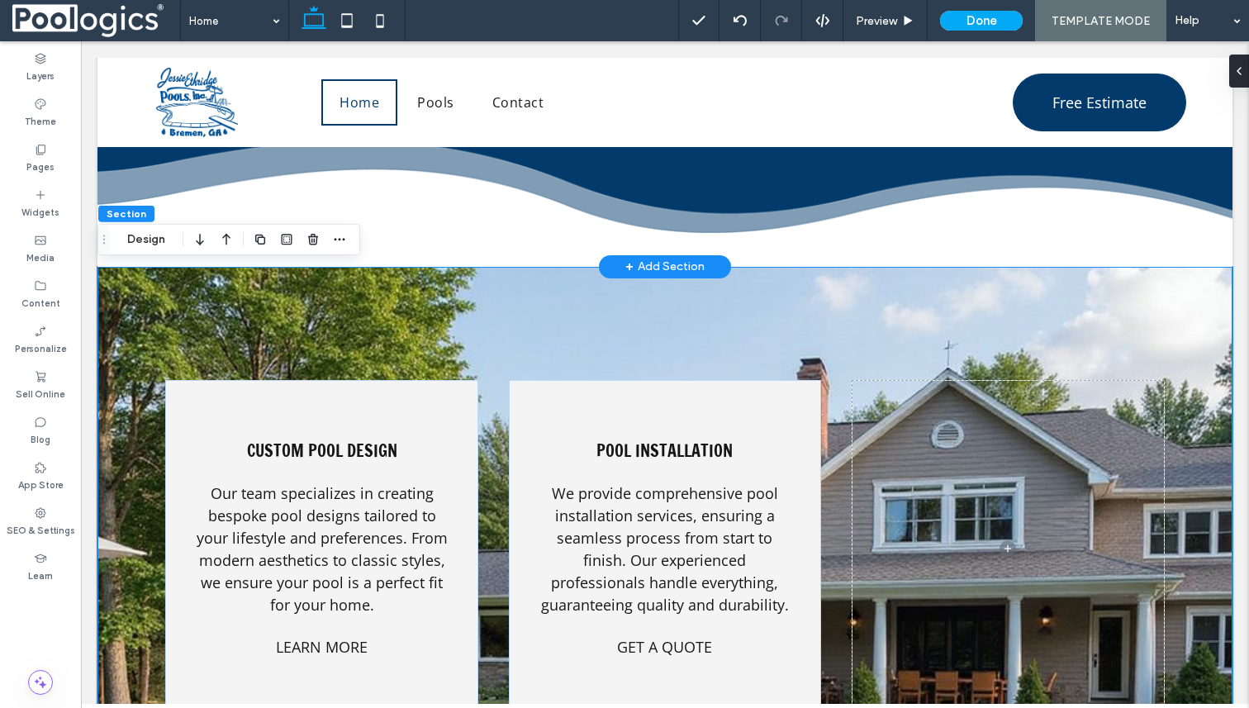
click at [121, 253] on div "Section Design" at bounding box center [228, 239] width 263 height 31
click at [140, 243] on button "Design" at bounding box center [145, 240] width 59 height 20
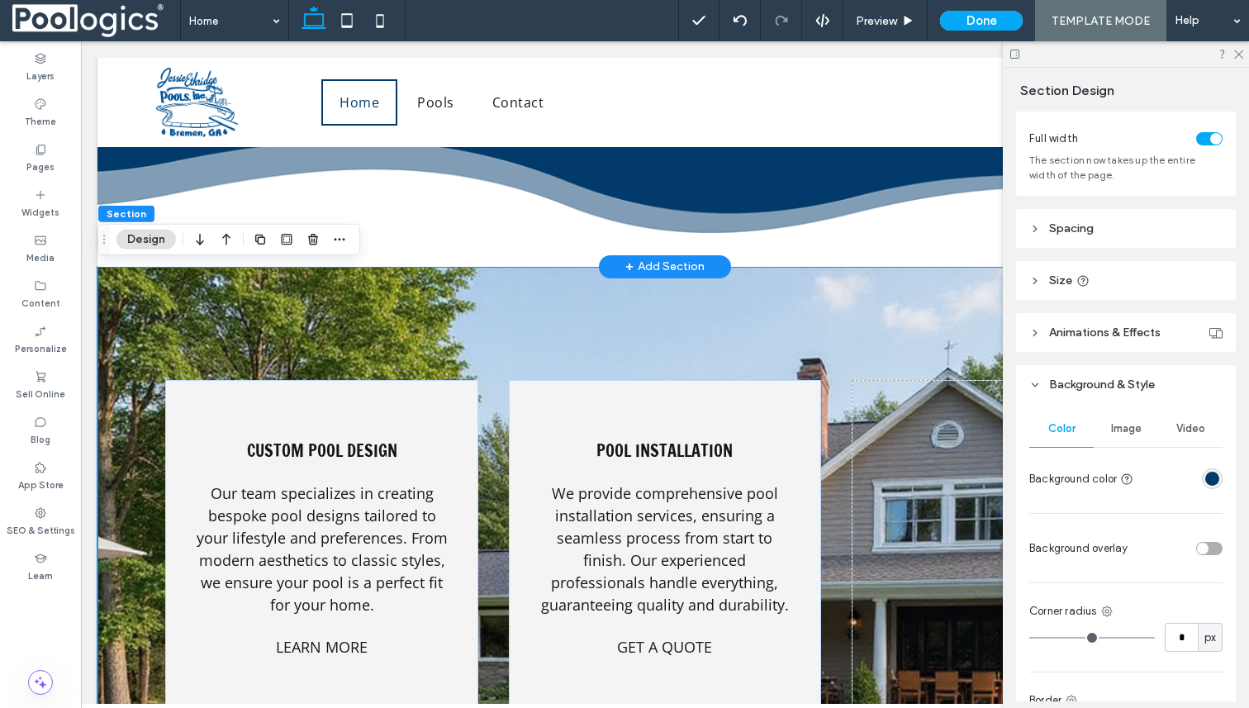
scroll to position [135, 0]
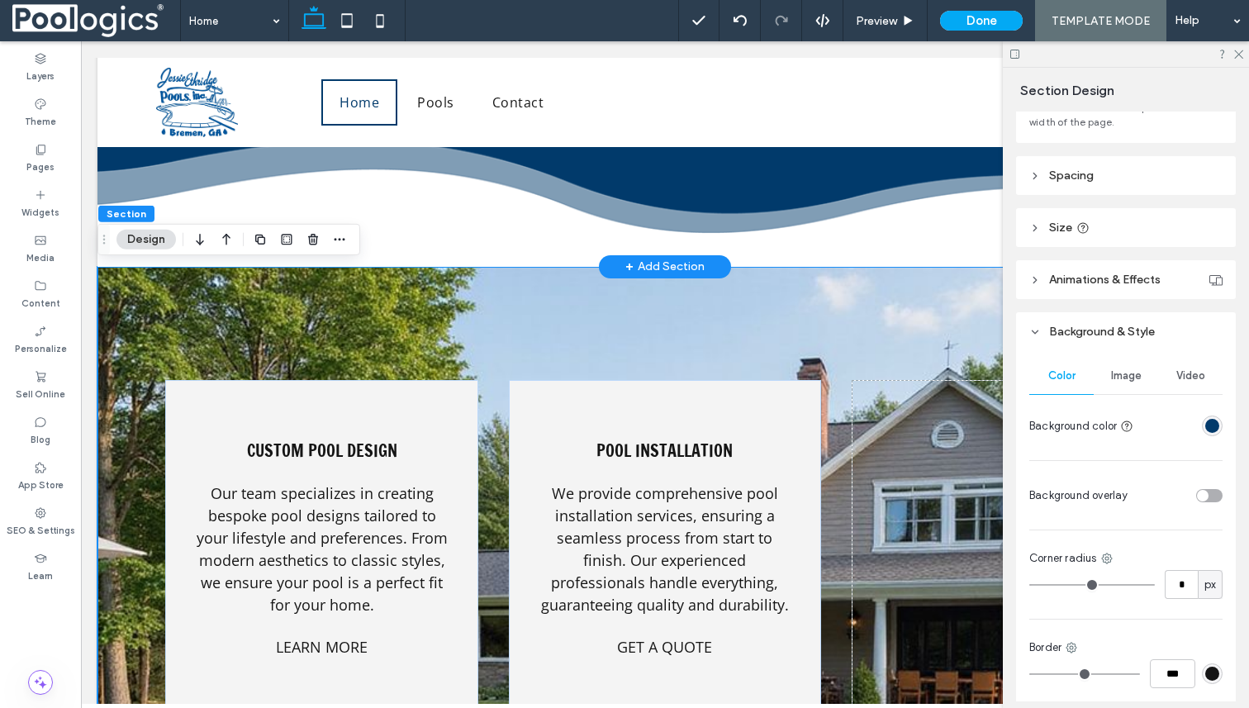
click at [1140, 380] on span "Image" at bounding box center [1126, 375] width 31 height 13
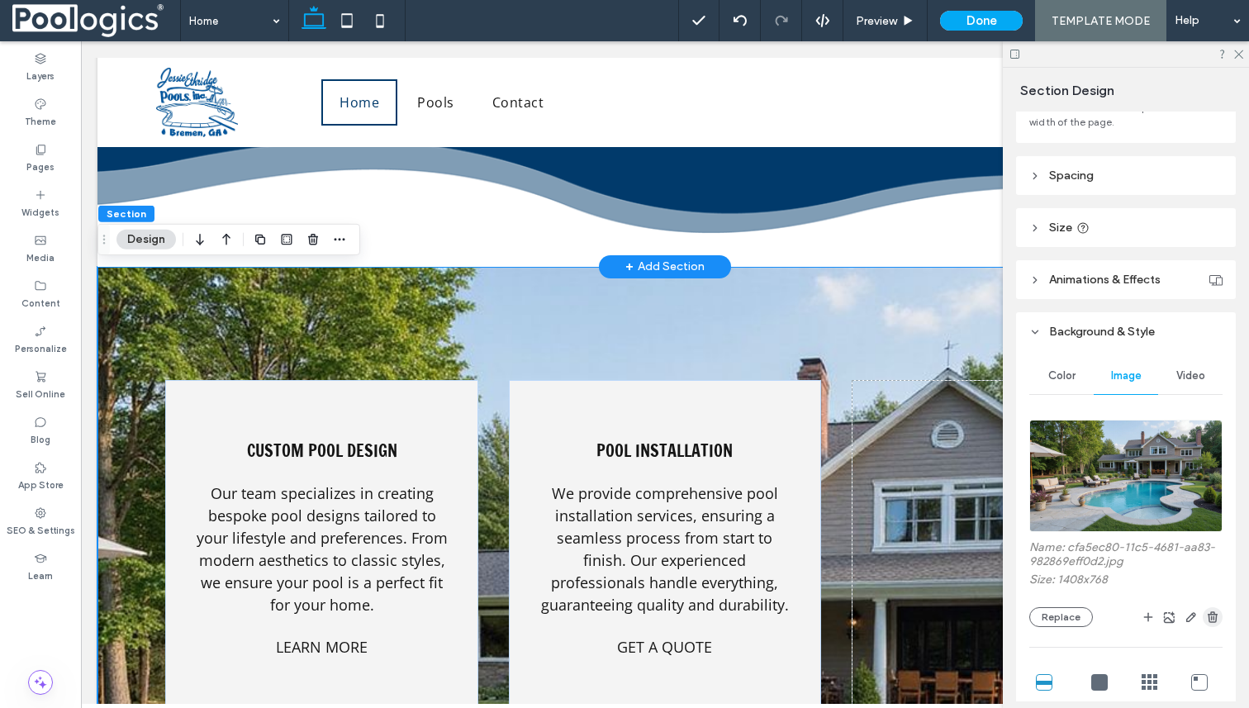
click at [1215, 617] on icon "button" at bounding box center [1212, 617] width 13 height 13
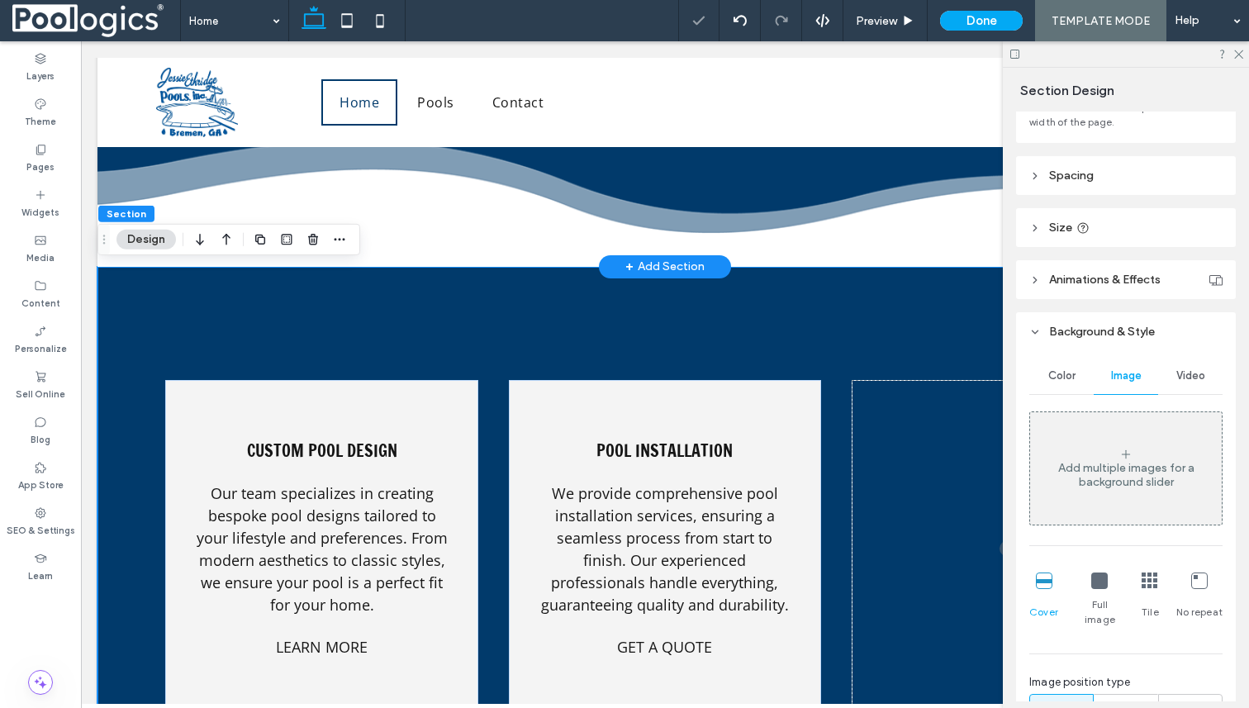
click at [1058, 373] on span "Color" at bounding box center [1061, 375] width 27 height 13
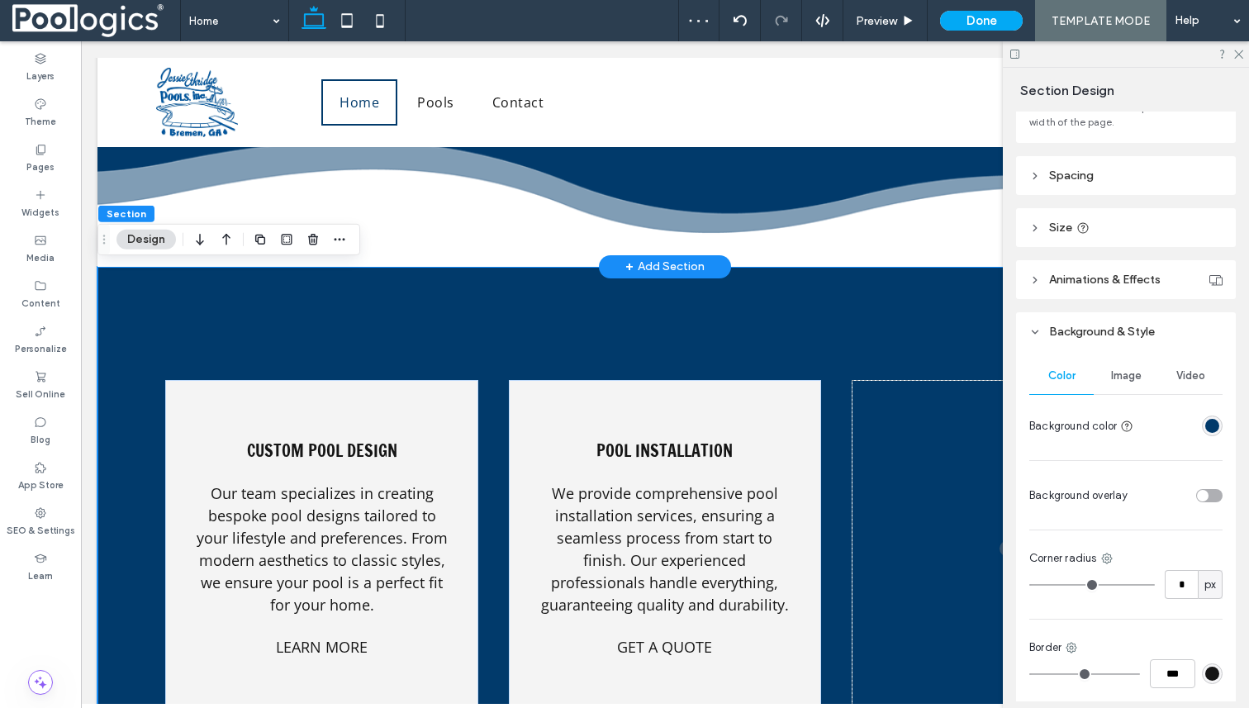
click at [1210, 429] on div "rgba(1,58,107,1)" at bounding box center [1212, 426] width 14 height 14
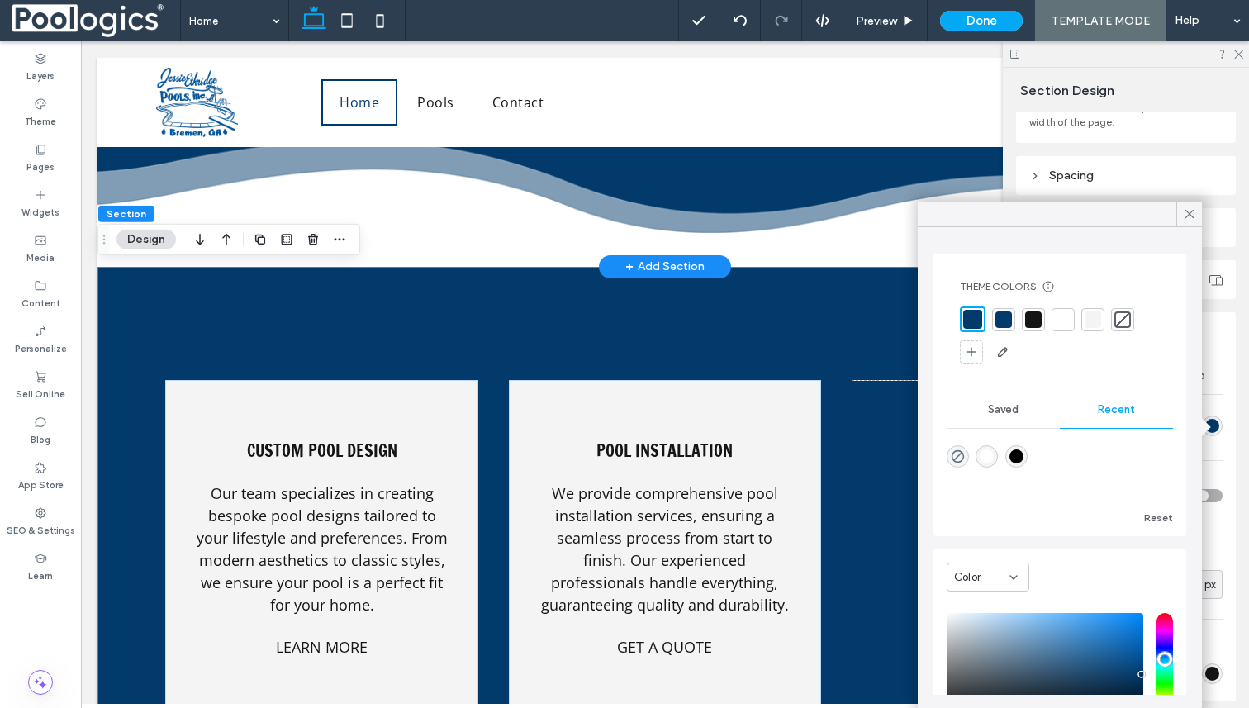
click at [1091, 321] on div at bounding box center [1093, 319] width 17 height 17
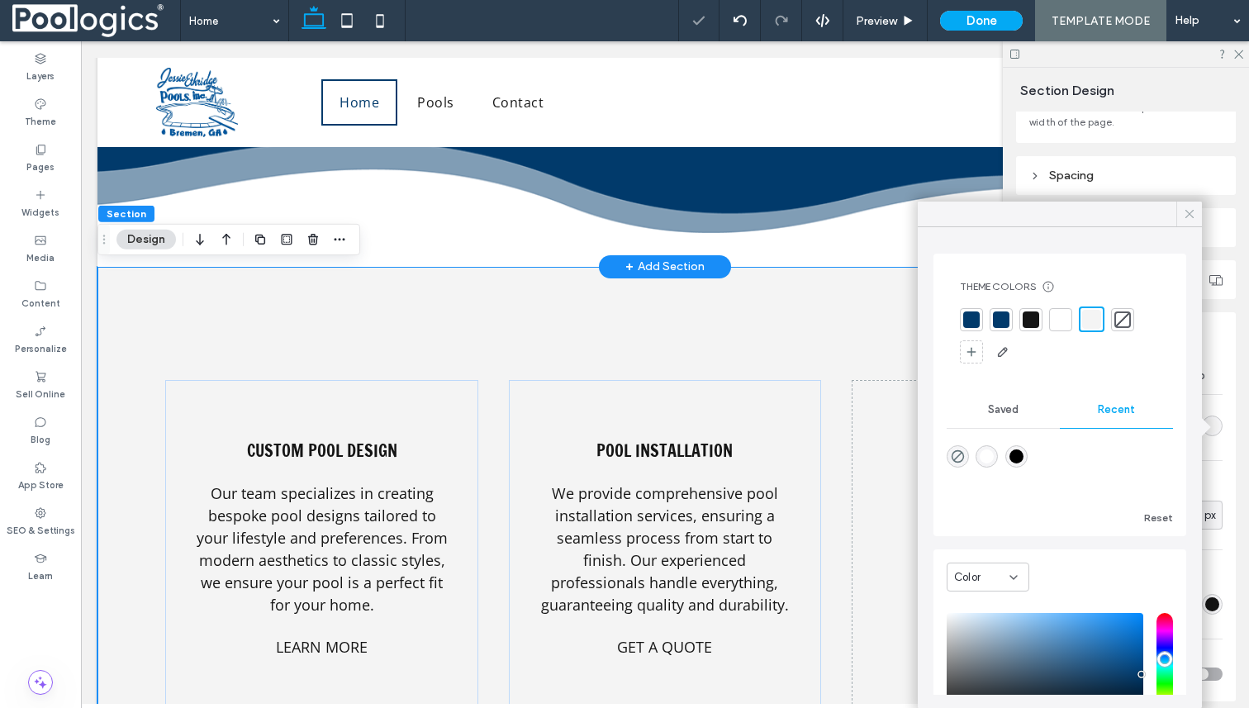
click at [1195, 216] on icon at bounding box center [1189, 214] width 15 height 15
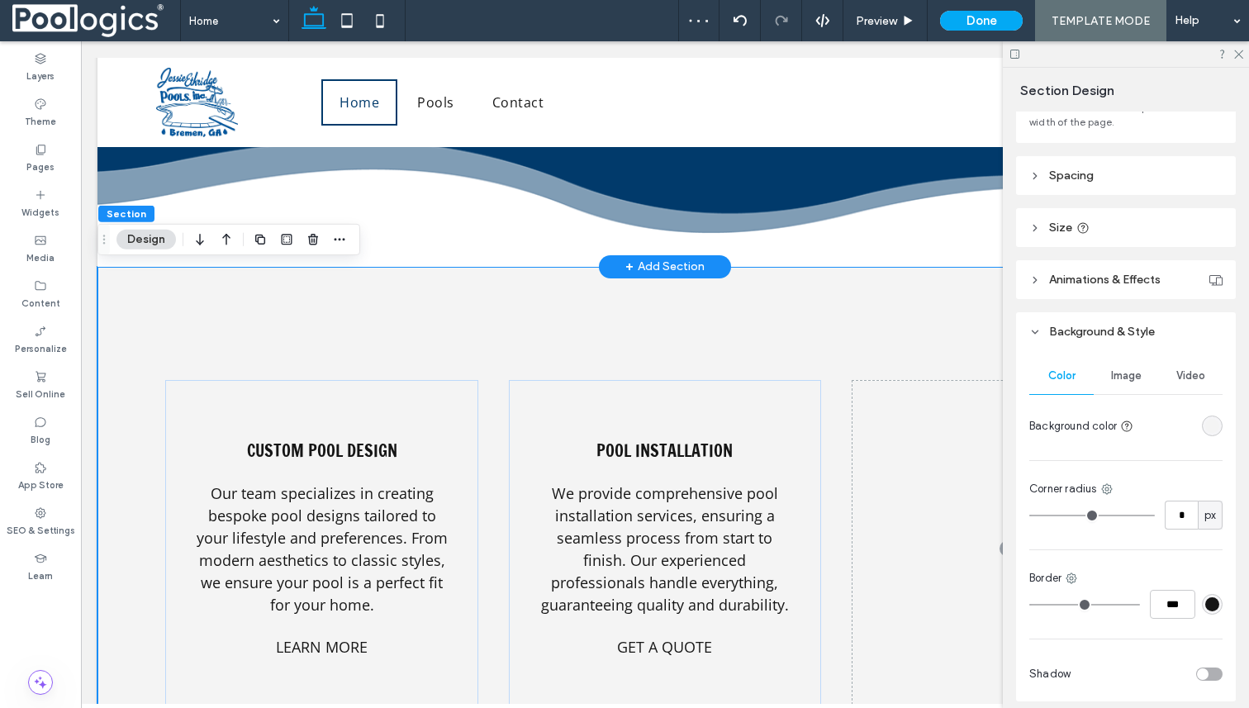
click at [1243, 52] on div at bounding box center [1126, 54] width 246 height 26
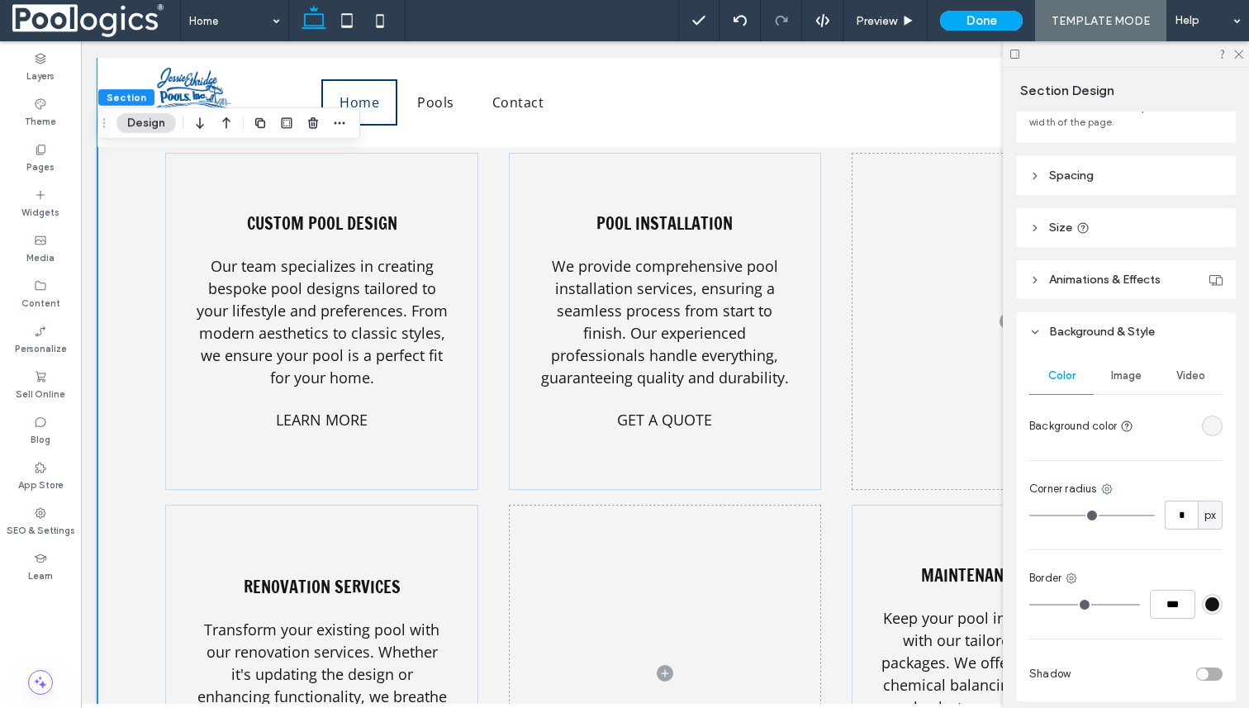
scroll to position [2563, 0]
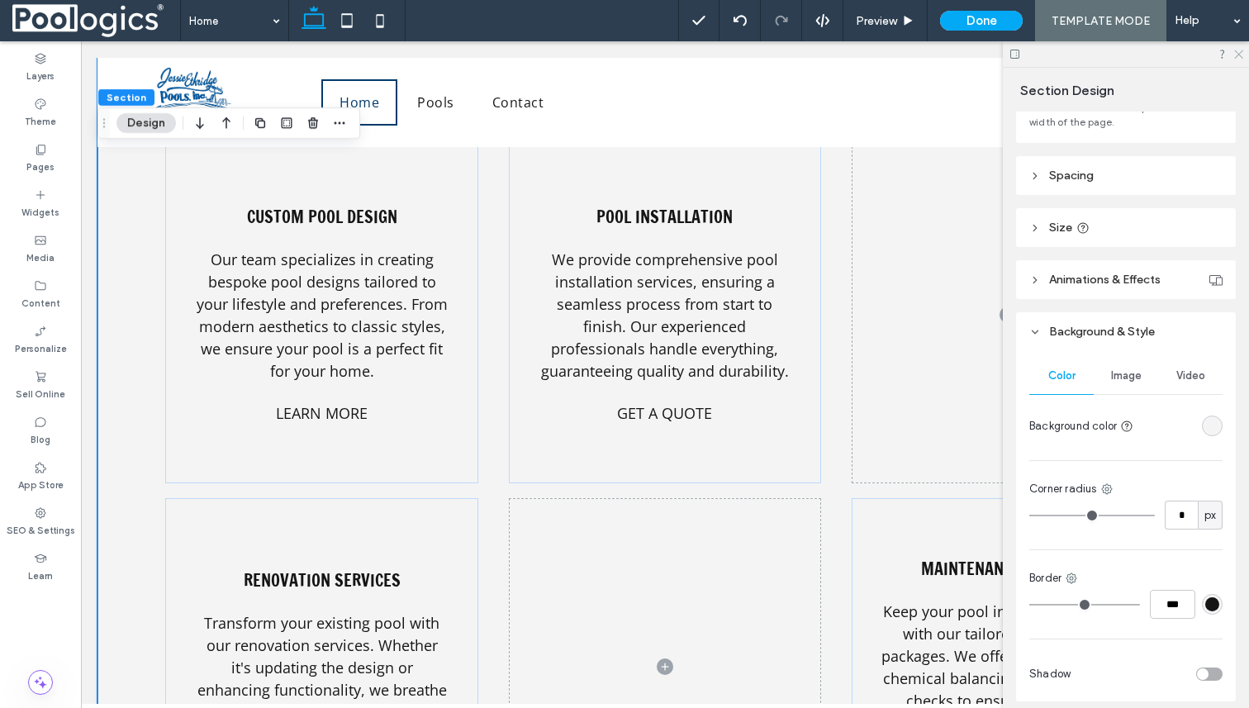
click at [1238, 58] on icon at bounding box center [1238, 53] width 11 height 11
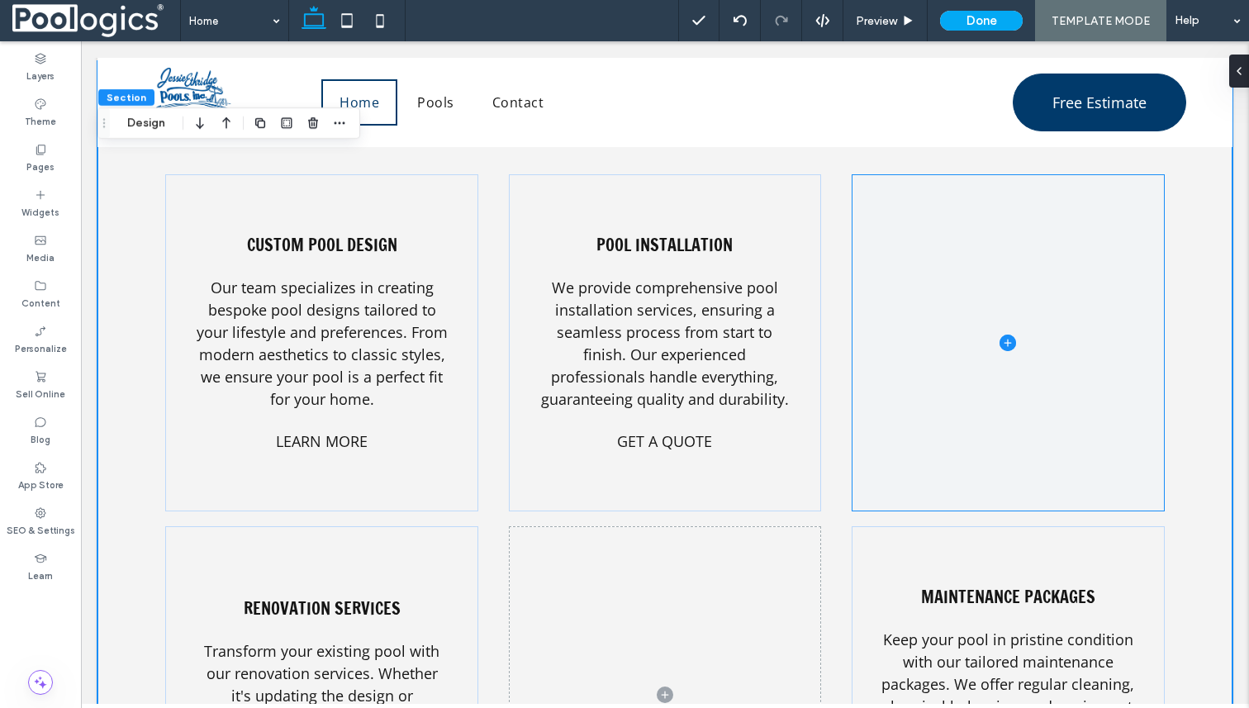
scroll to position [2539, 0]
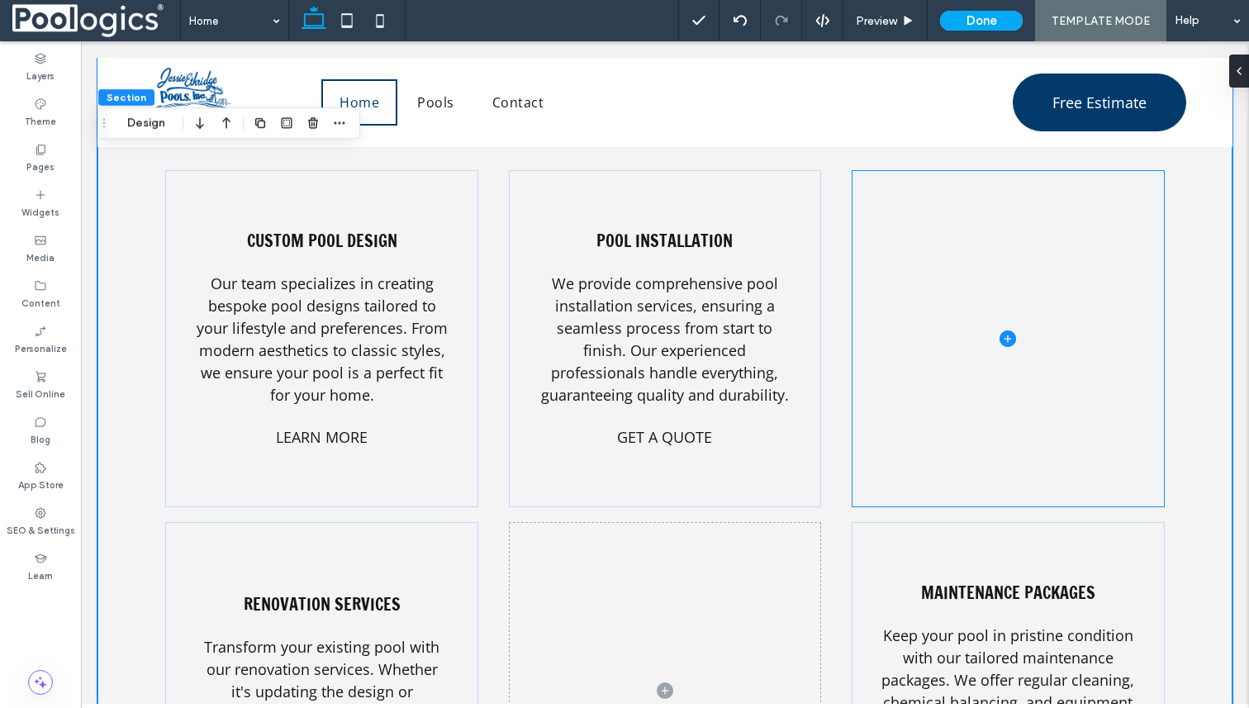
click at [1015, 336] on icon at bounding box center [1008, 338] width 17 height 17
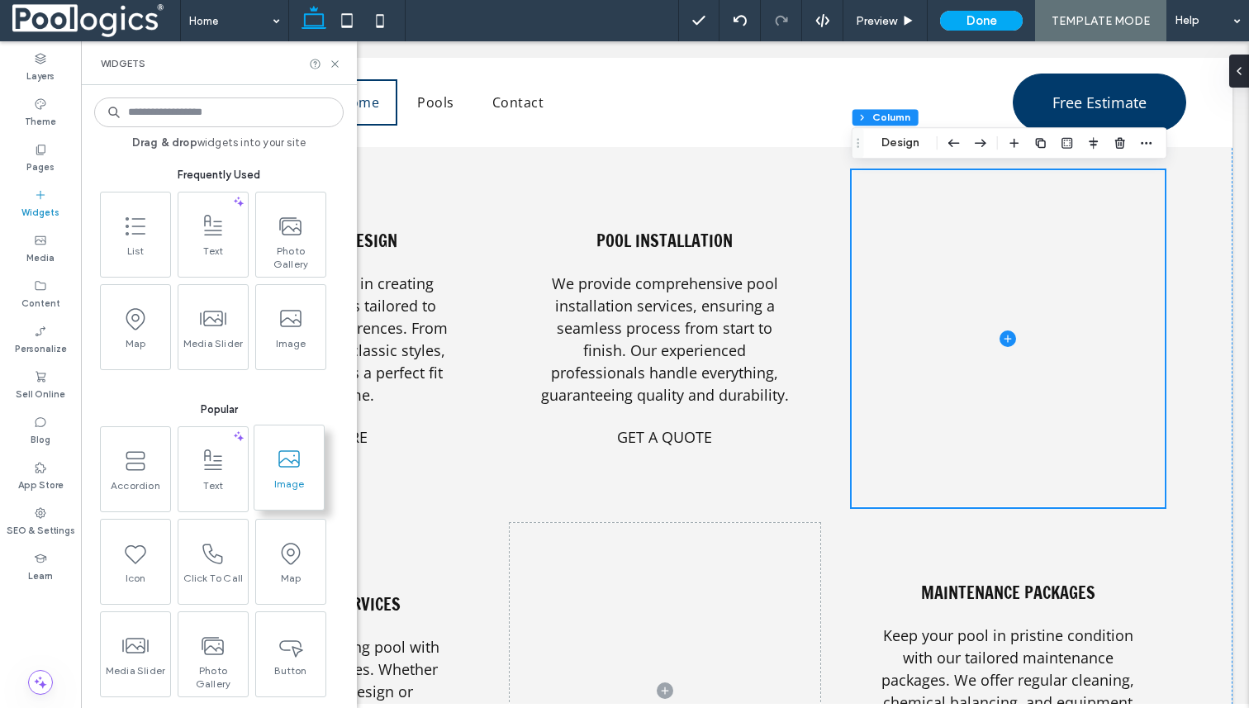
click at [293, 475] on span at bounding box center [288, 458] width 69 height 37
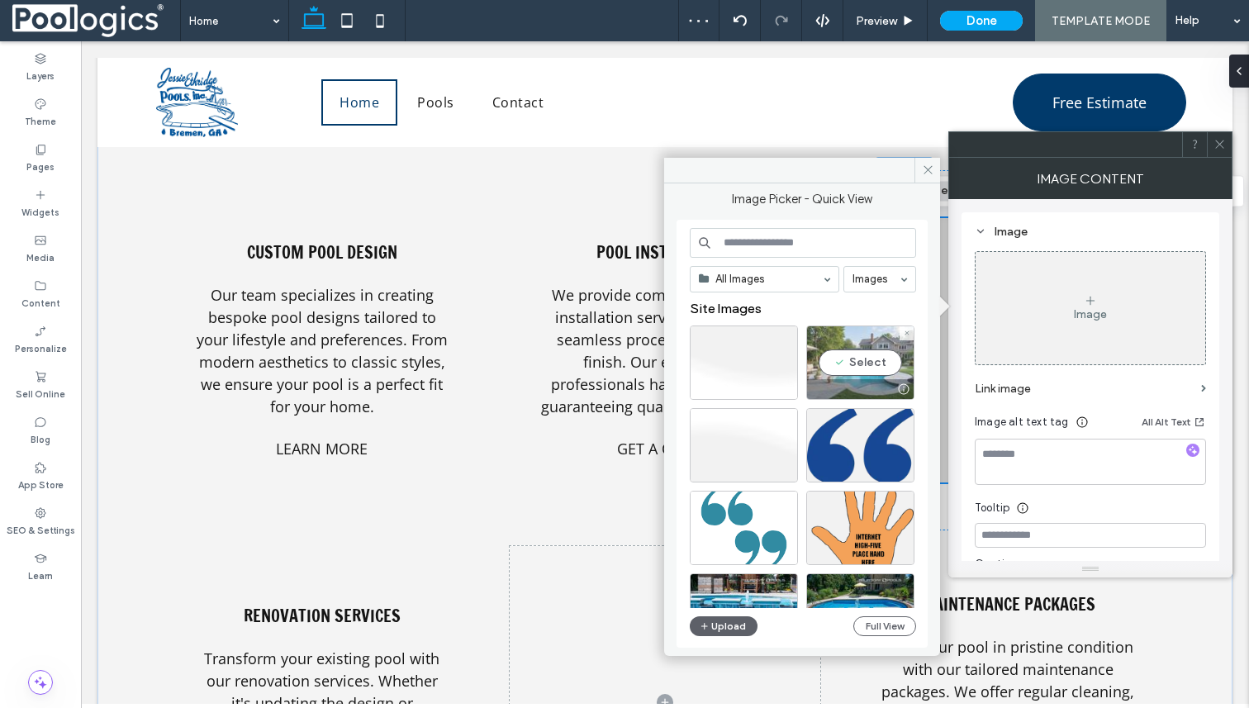
click at [874, 354] on div "Select" at bounding box center [860, 363] width 108 height 74
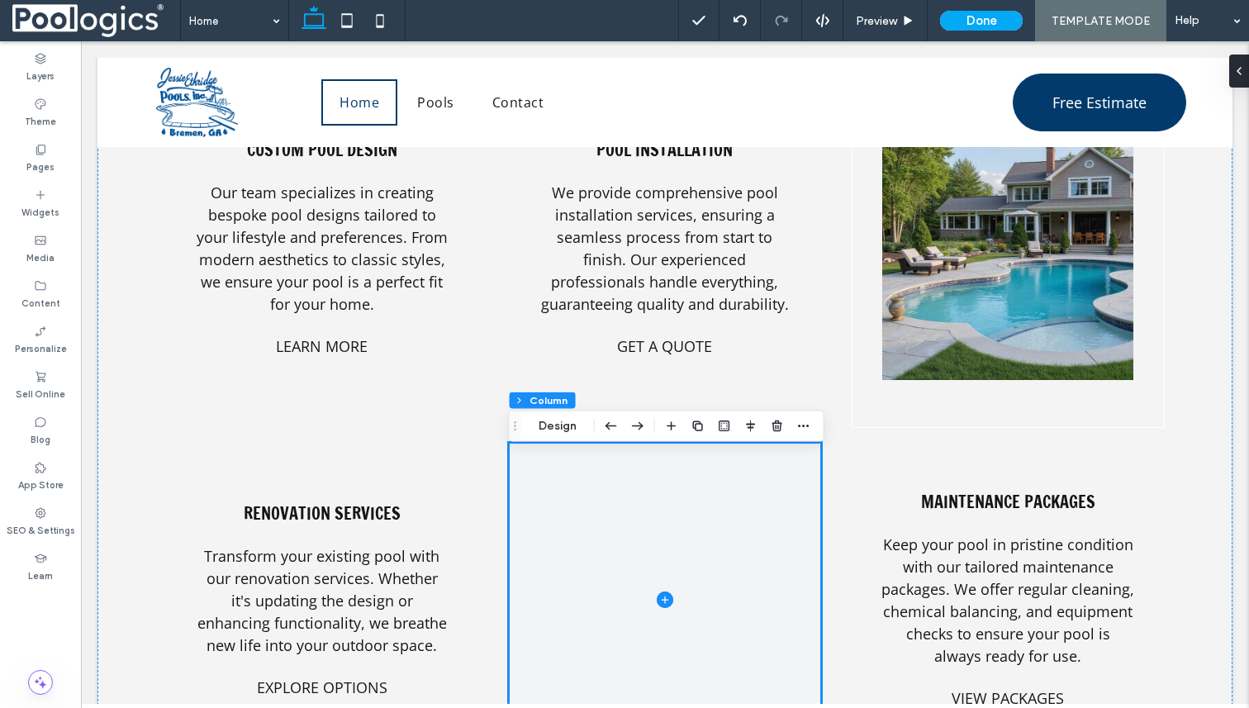
scroll to position [2646, 0]
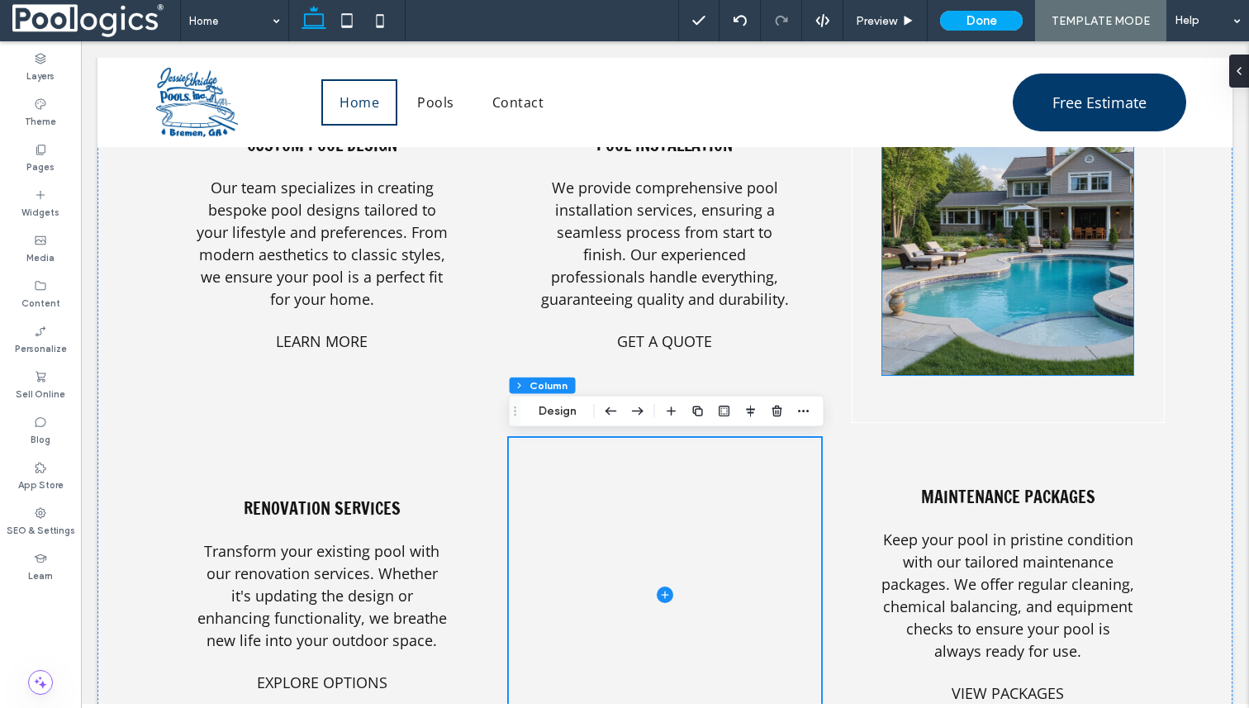
click at [1007, 304] on img at bounding box center [1007, 243] width 251 height 264
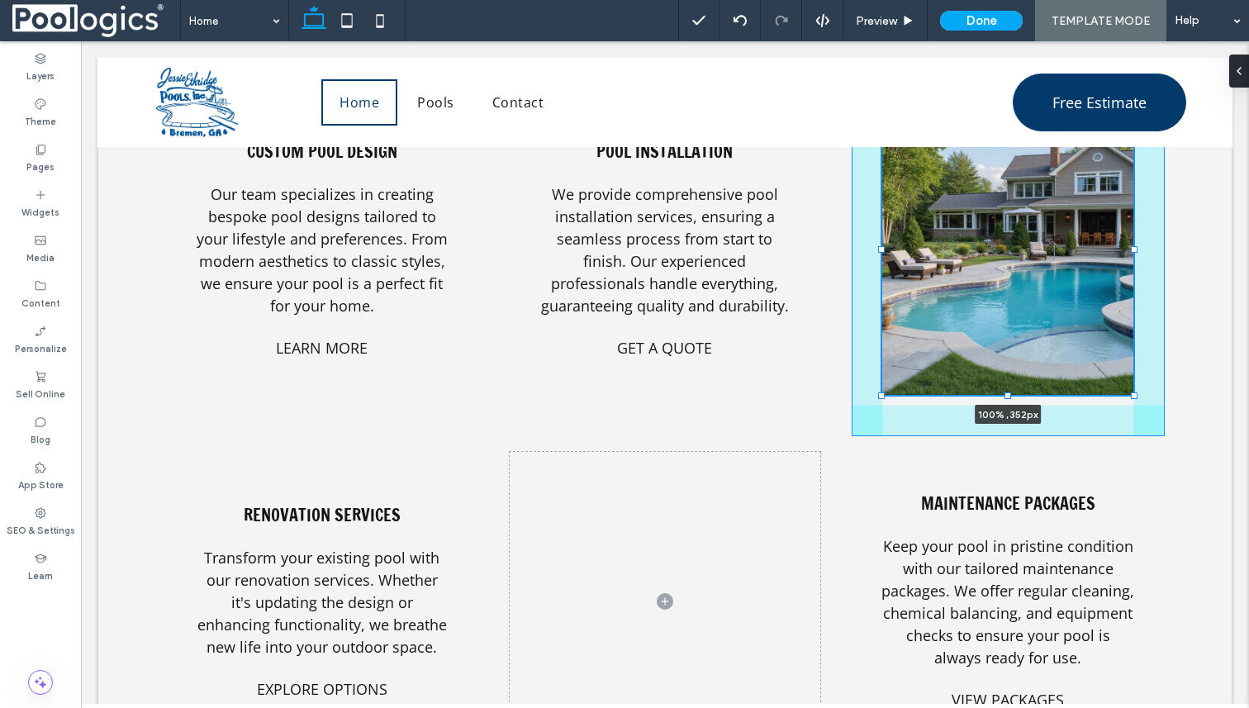
drag, startPoint x: 1007, startPoint y: 372, endPoint x: 997, endPoint y: 385, distance: 16.5
click at [997, 385] on div "Custom Pool Design Our team specializes in creating bespoke pool designs tailor…" at bounding box center [664, 408] width 1135 height 916
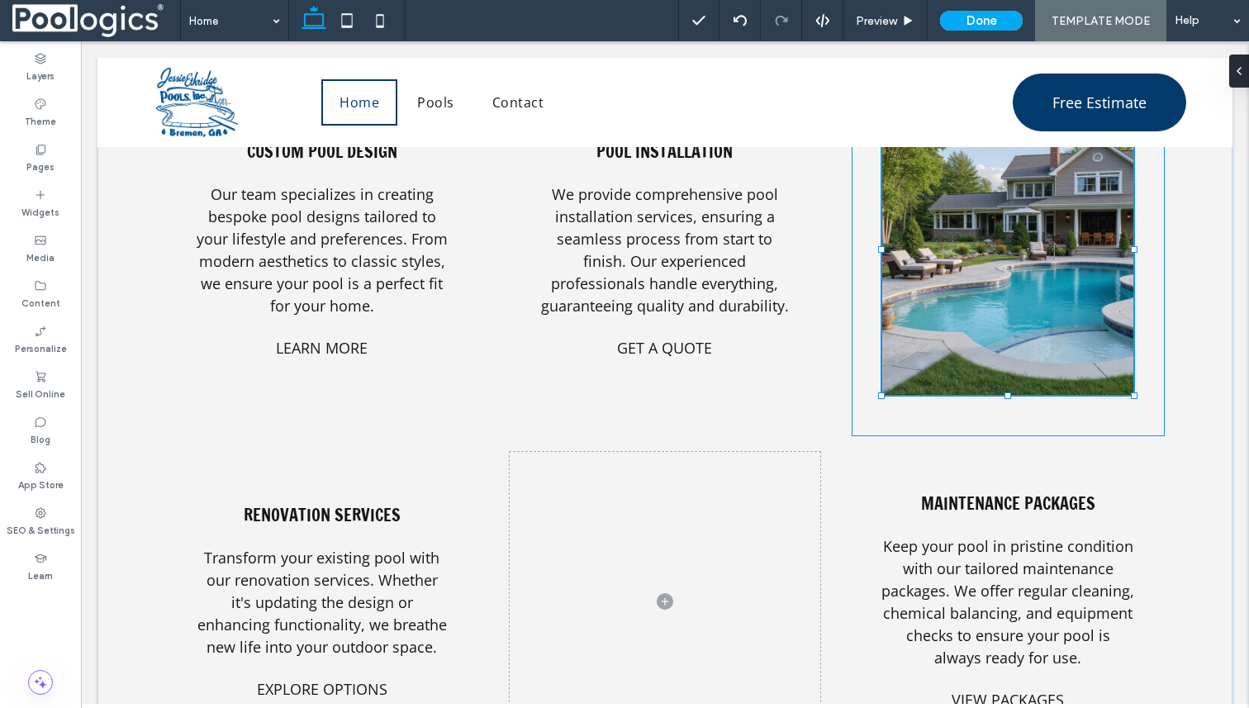
type input "***"
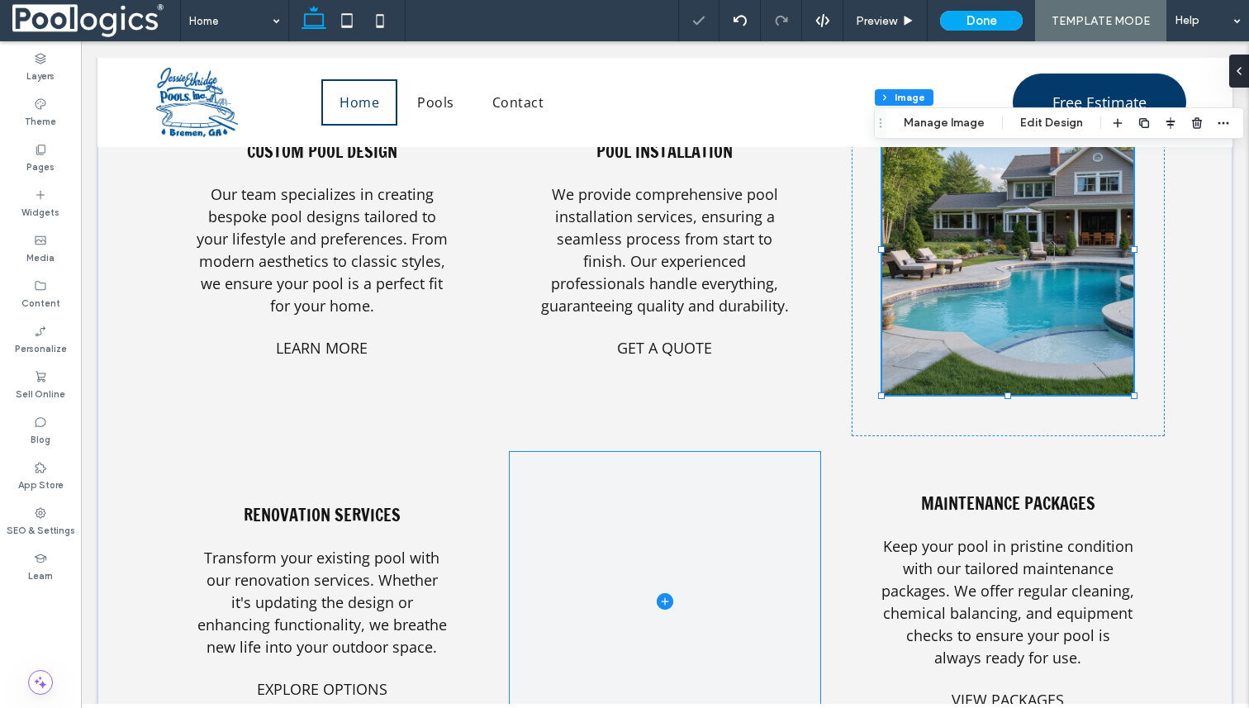
click at [708, 593] on span at bounding box center [665, 601] width 311 height 299
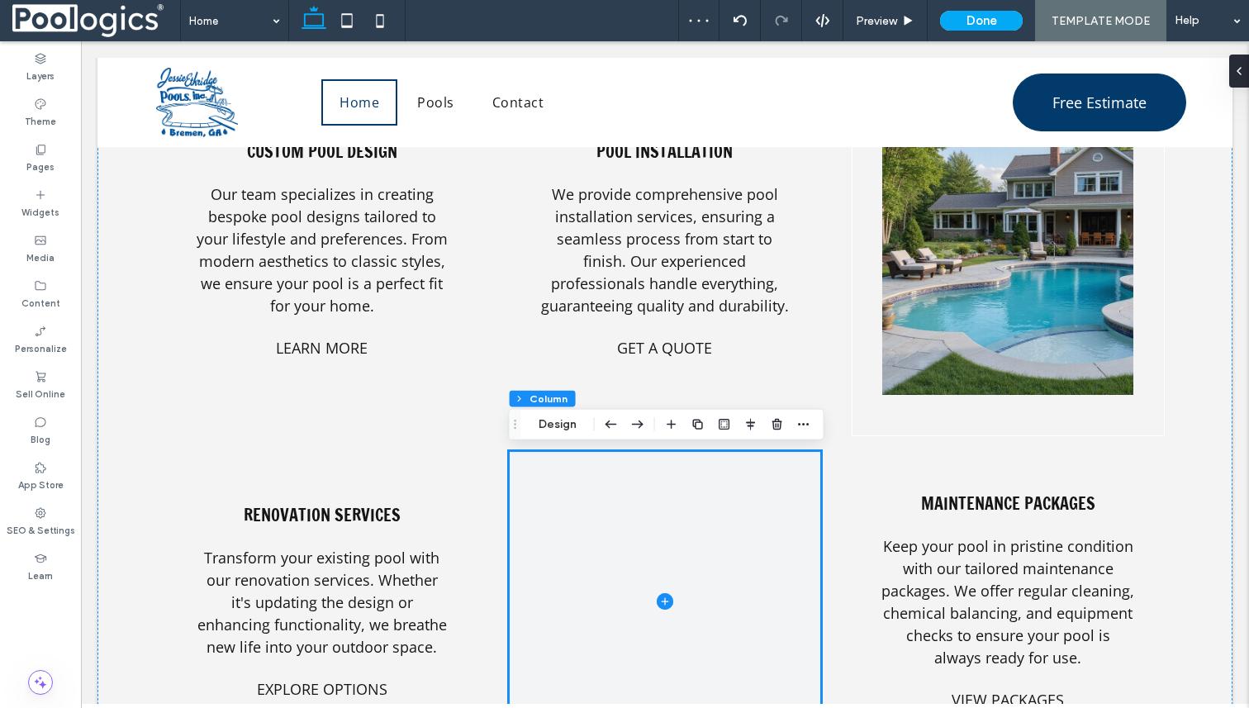
click at [667, 599] on icon at bounding box center [665, 601] width 17 height 17
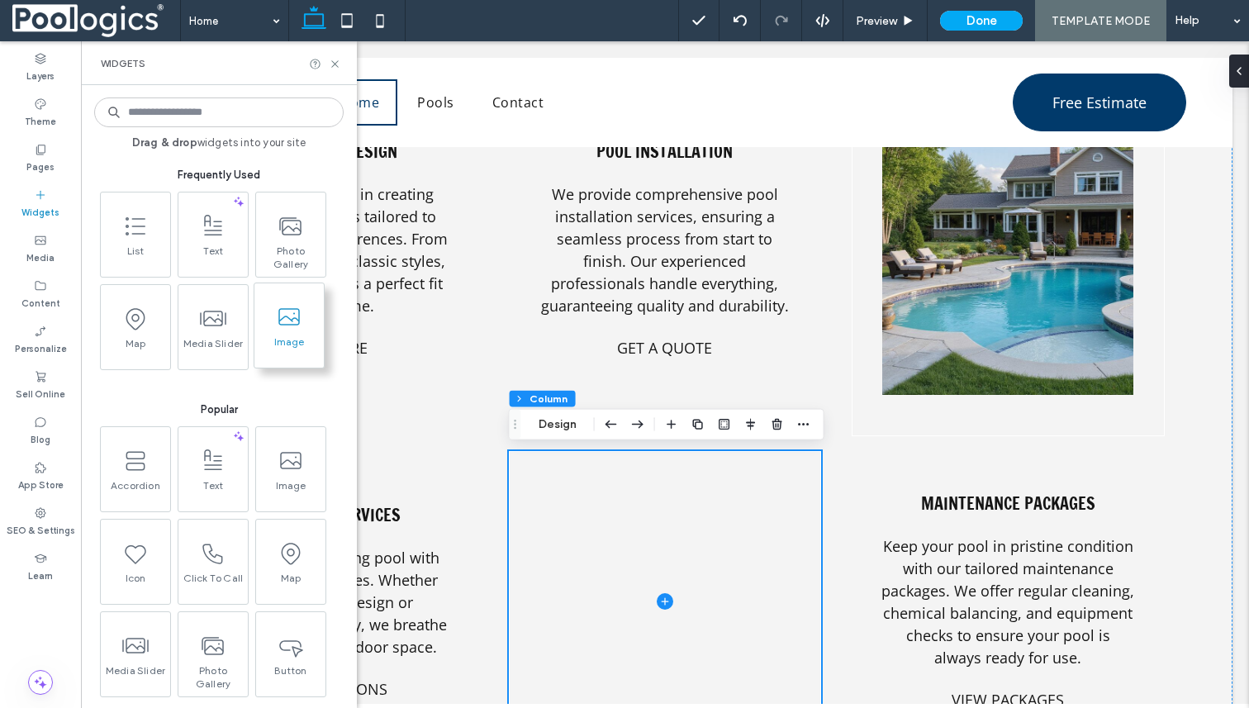
click at [292, 333] on span at bounding box center [288, 316] width 69 height 37
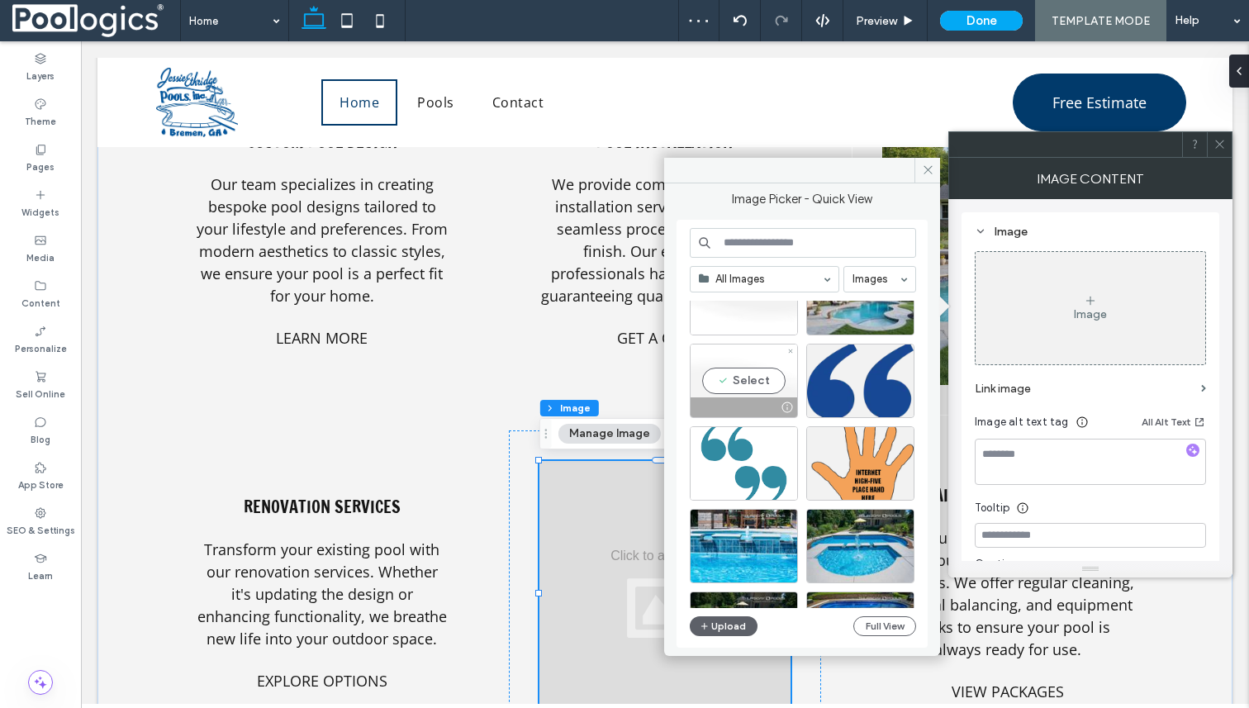
scroll to position [140, 0]
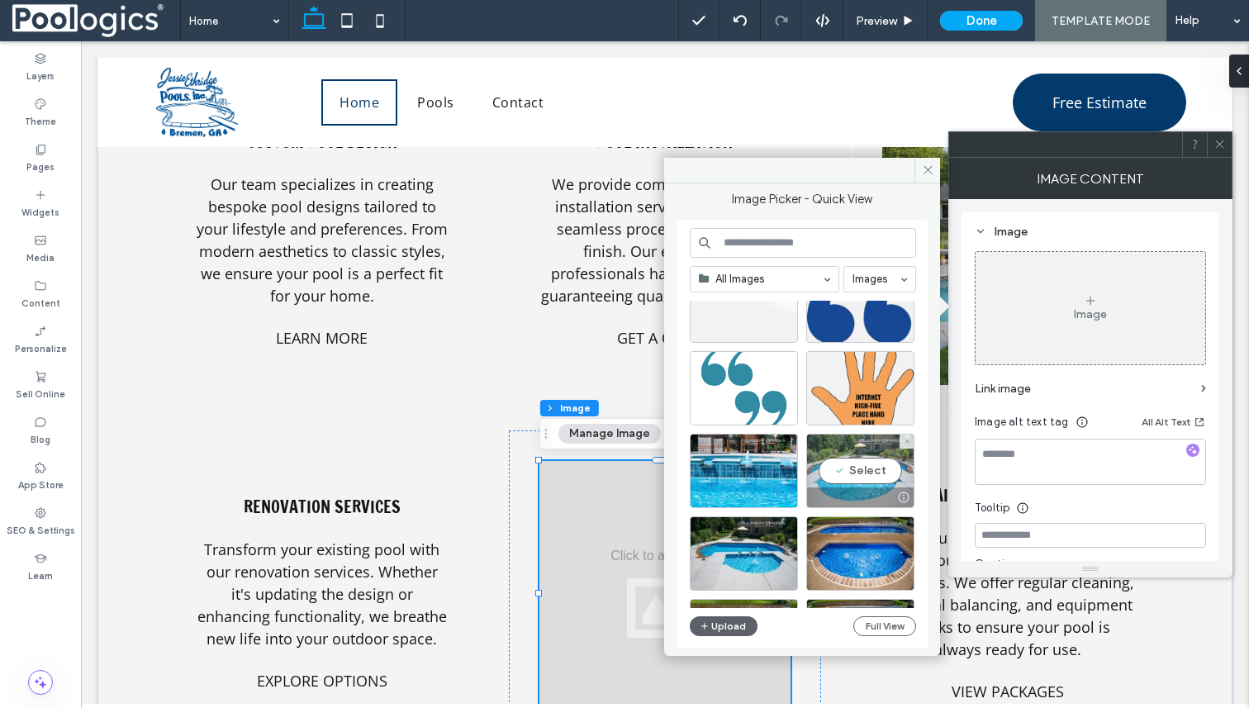
click at [863, 465] on div "Select" at bounding box center [860, 471] width 108 height 74
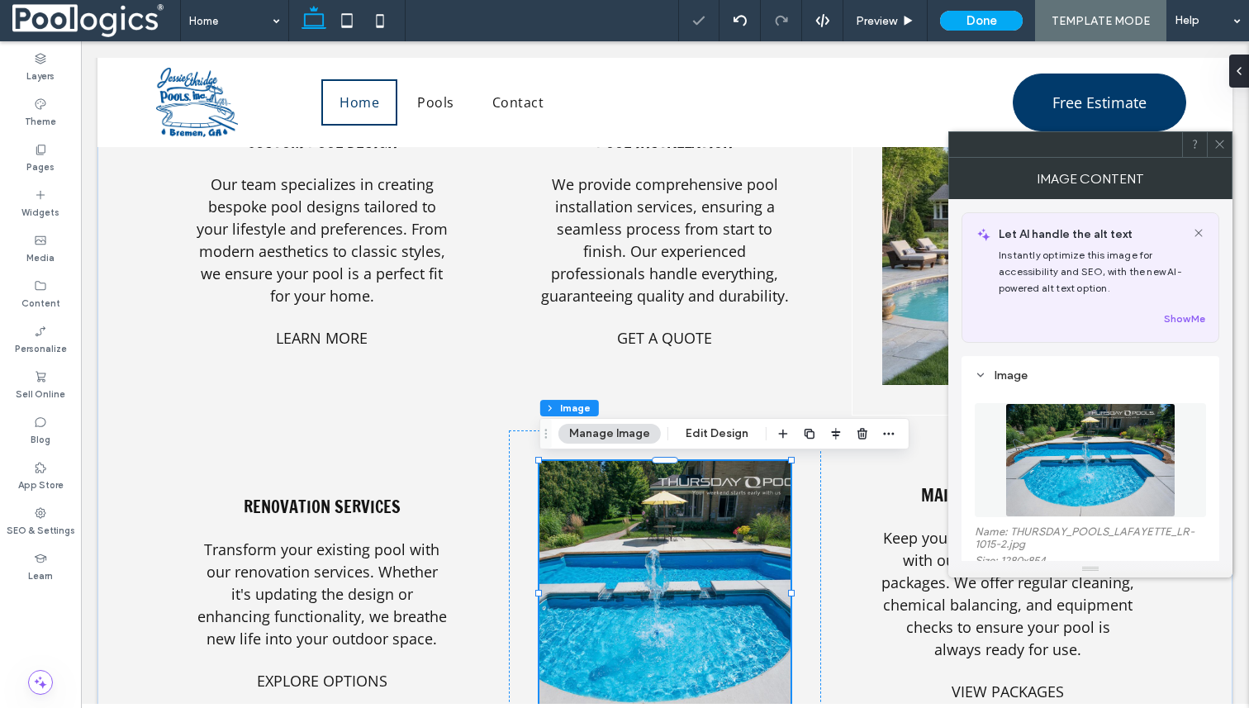
click at [1220, 146] on icon at bounding box center [1220, 144] width 12 height 12
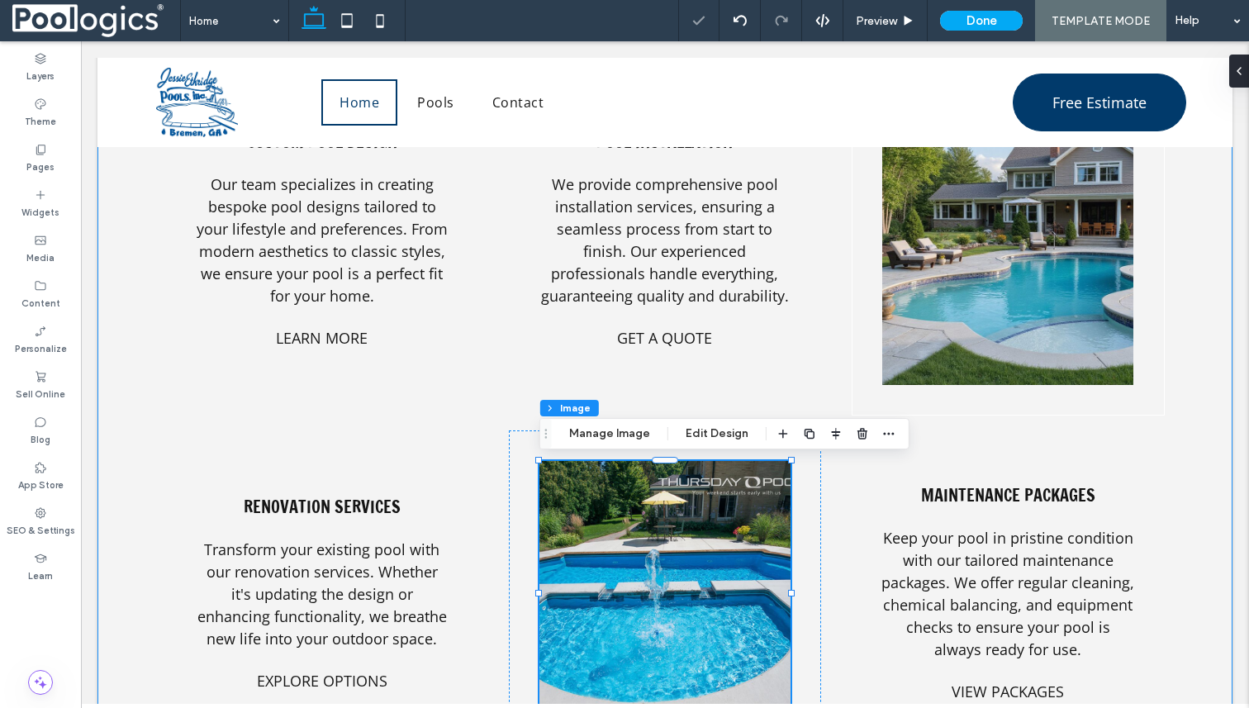
click at [1215, 215] on div "Custom Pool Design Our team specializes in creating bespoke pool designs tailor…" at bounding box center [664, 410] width 1135 height 920
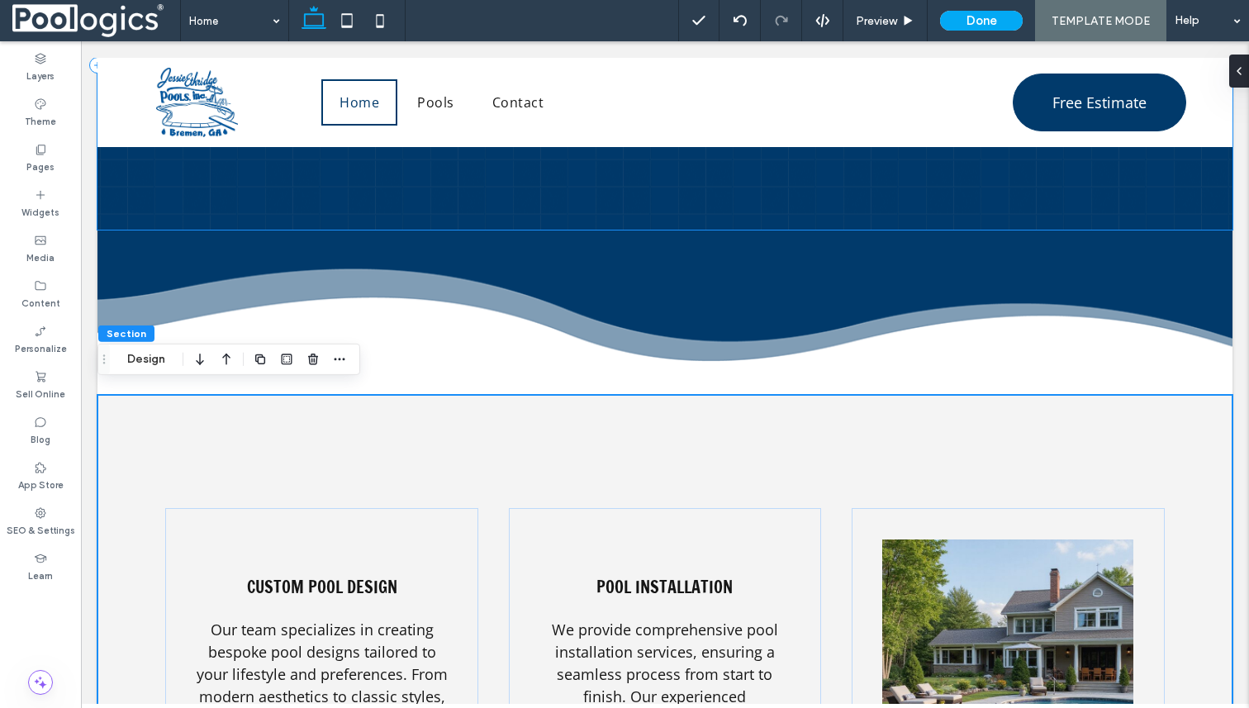
scroll to position [2173, 0]
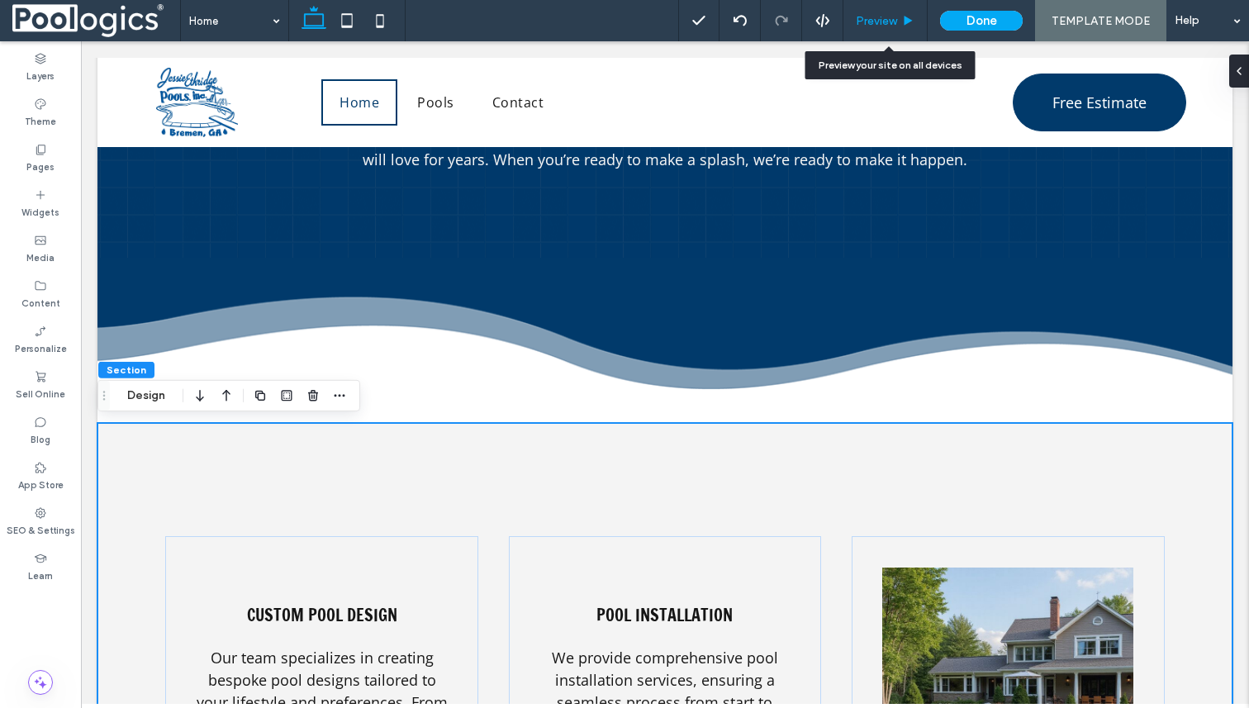
click at [895, 19] on span "Preview" at bounding box center [876, 21] width 41 height 14
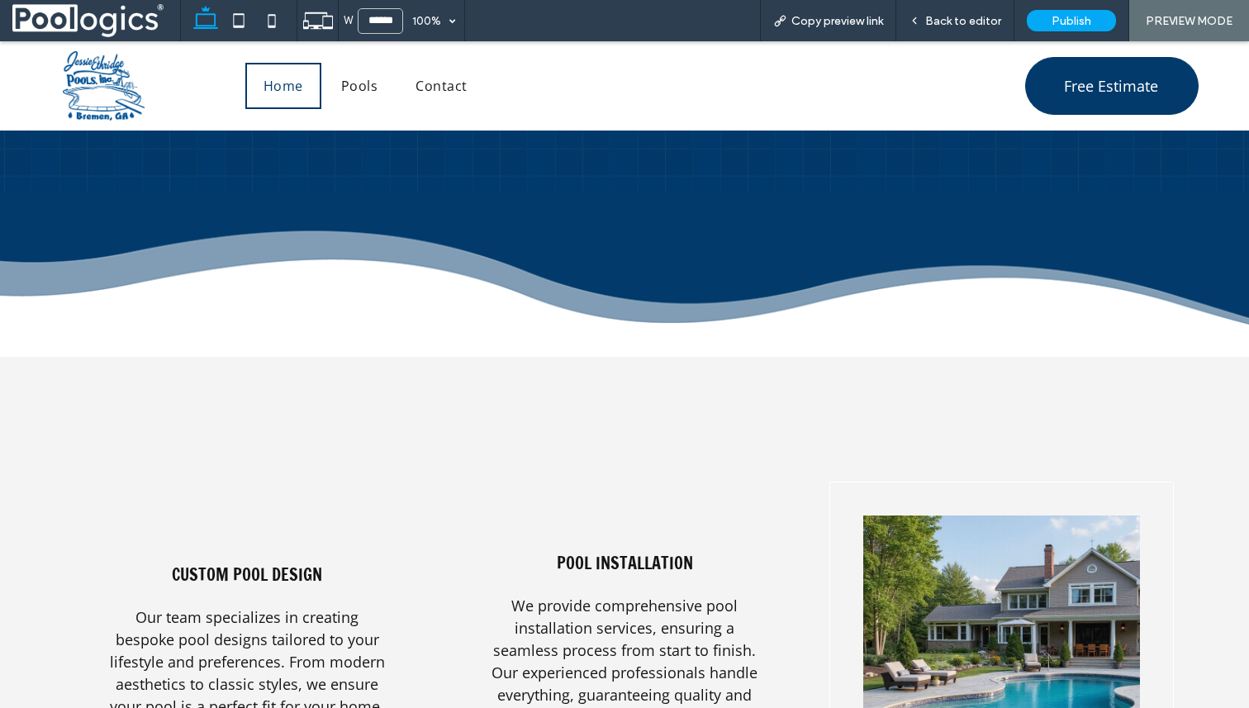
scroll to position [2268, 0]
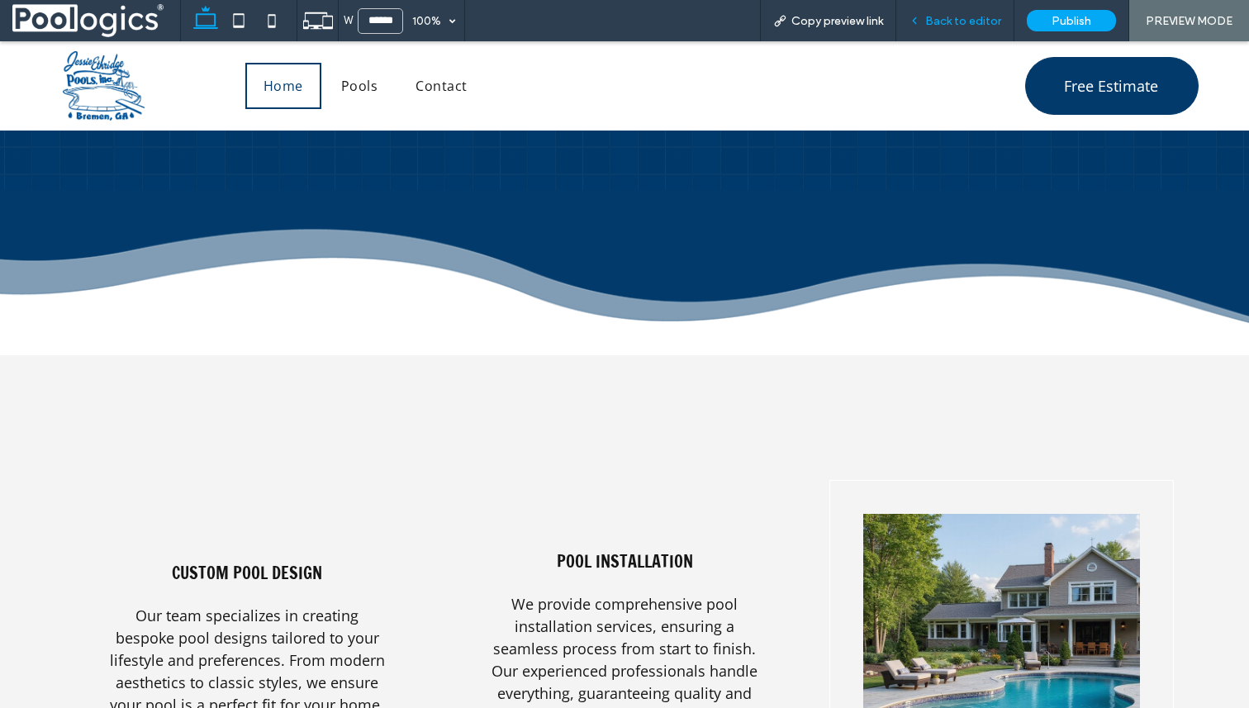
click at [934, 23] on span "Back to editor" at bounding box center [963, 21] width 76 height 14
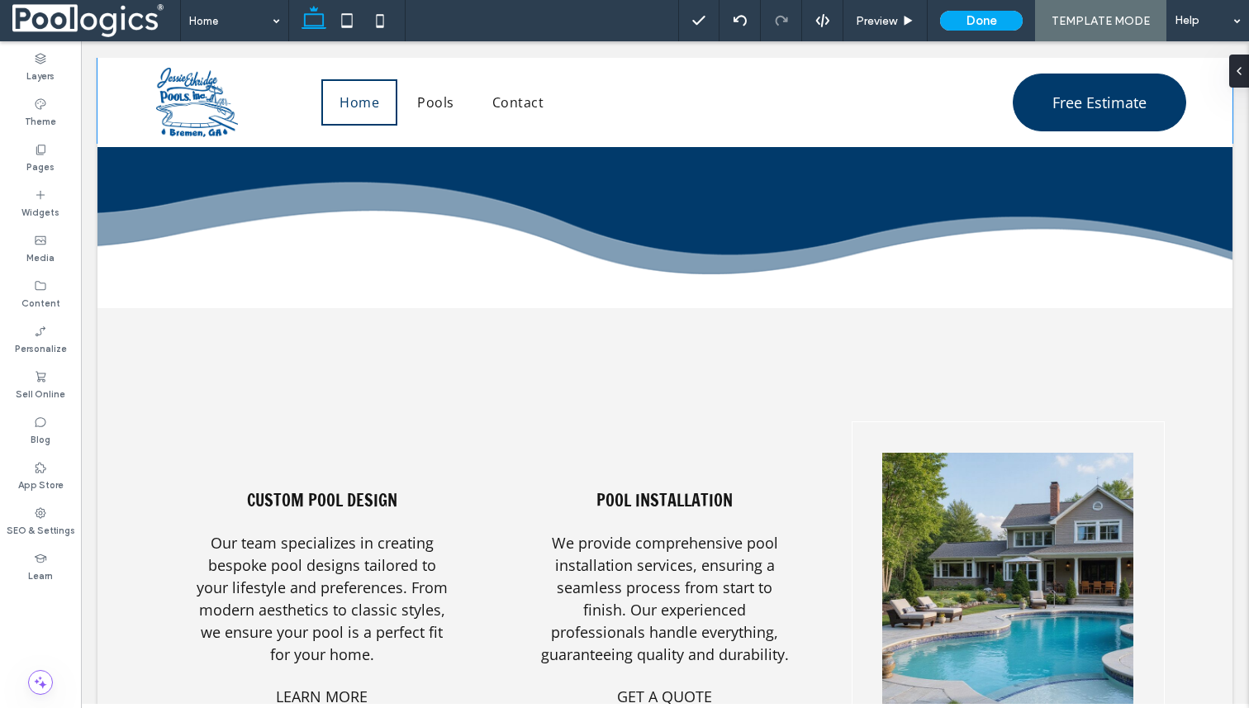
scroll to position [2398, 0]
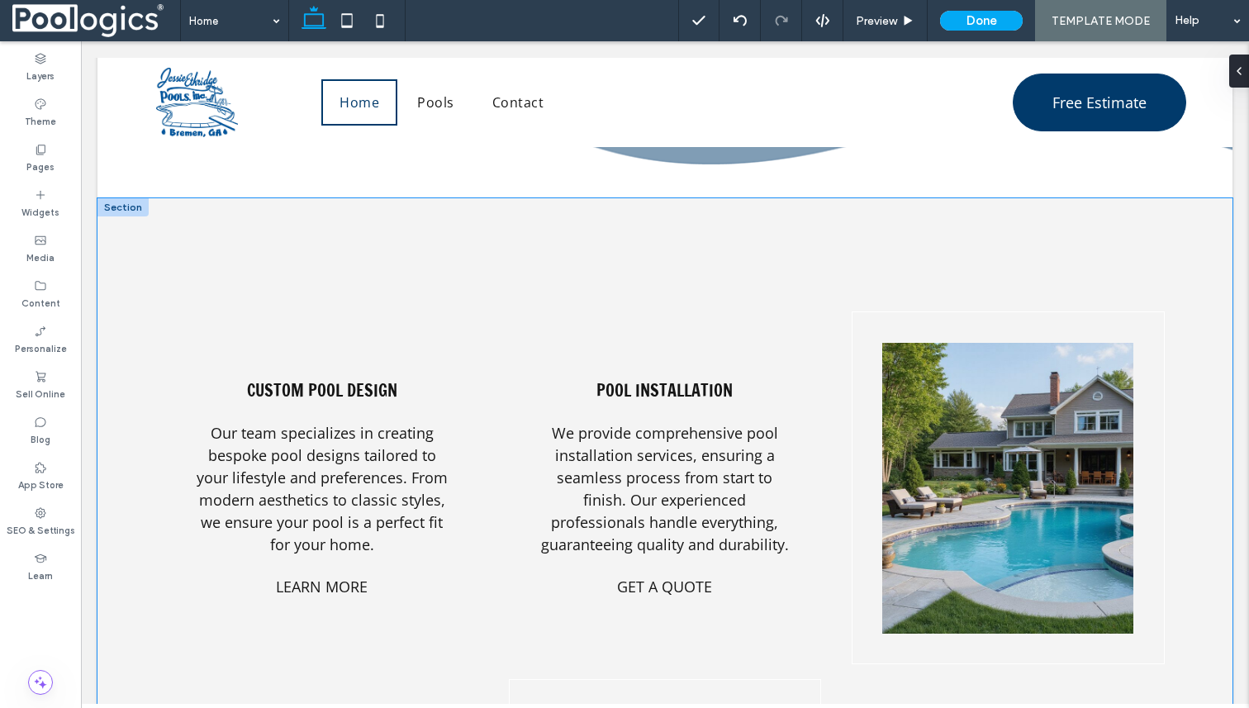
click at [879, 266] on div "Custom Pool Design Our team specializes in creating bespoke pool designs tailor…" at bounding box center [664, 658] width 1135 height 920
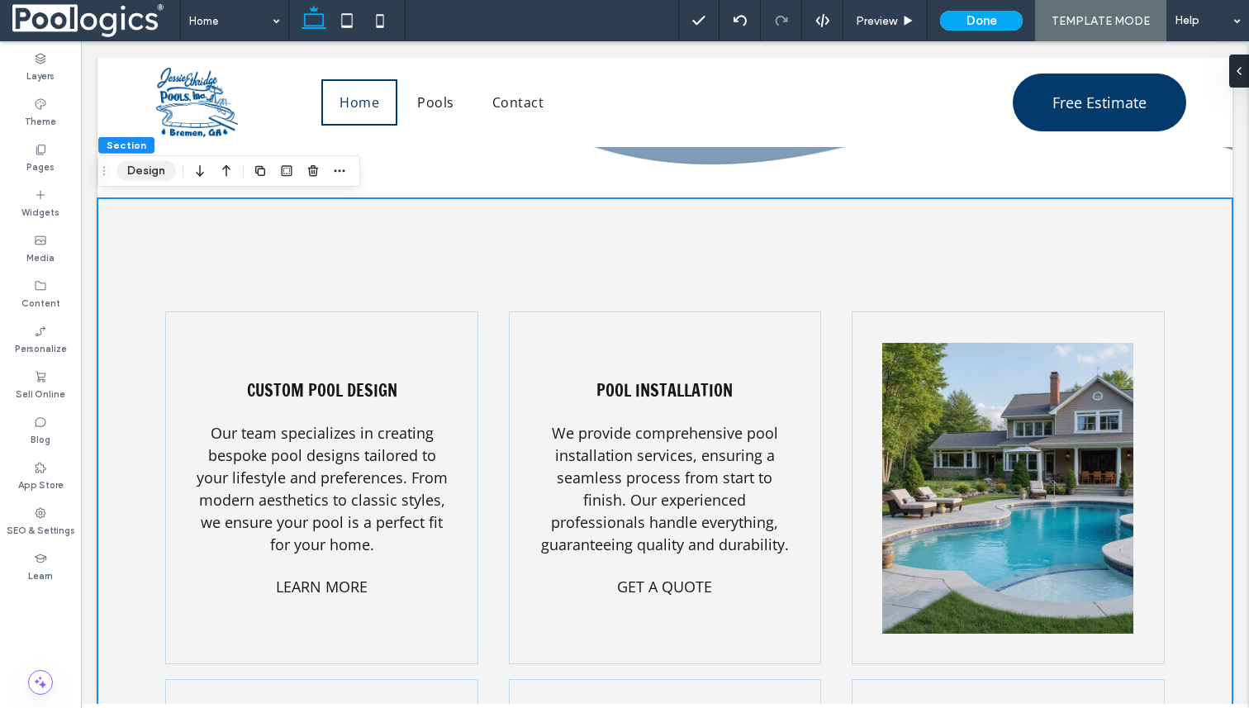
click at [136, 164] on button "Design" at bounding box center [145, 171] width 59 height 20
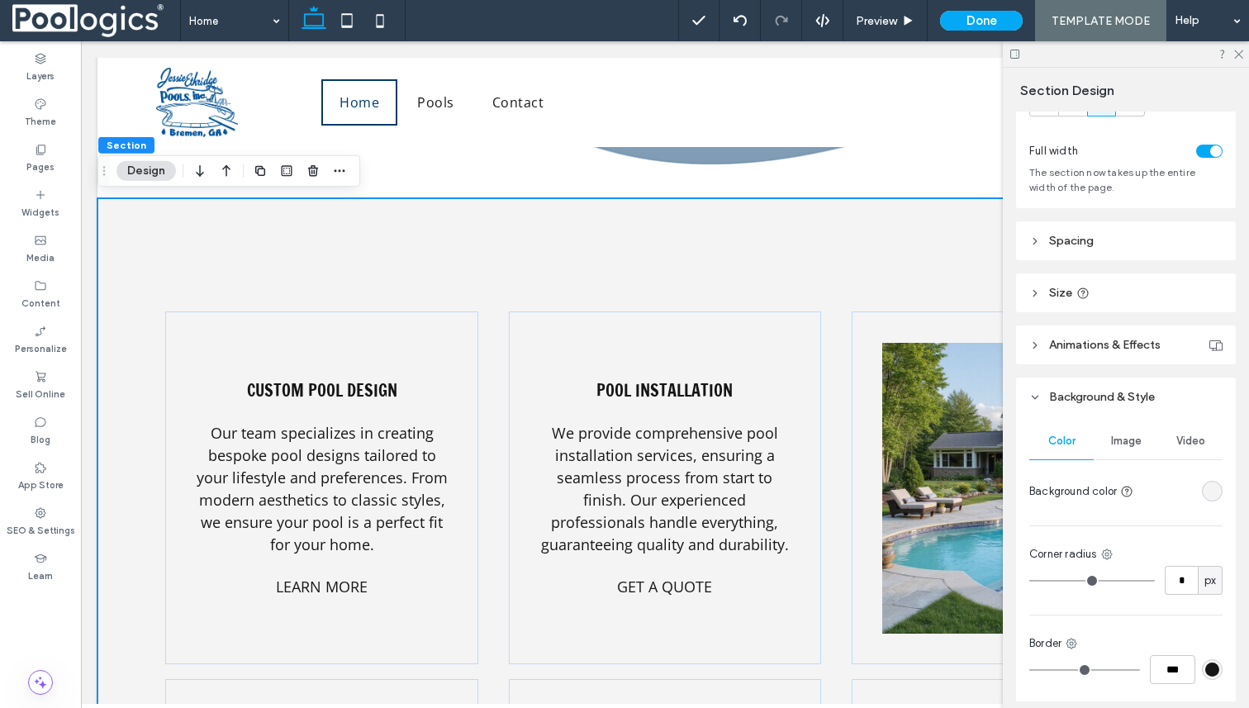
scroll to position [93, 0]
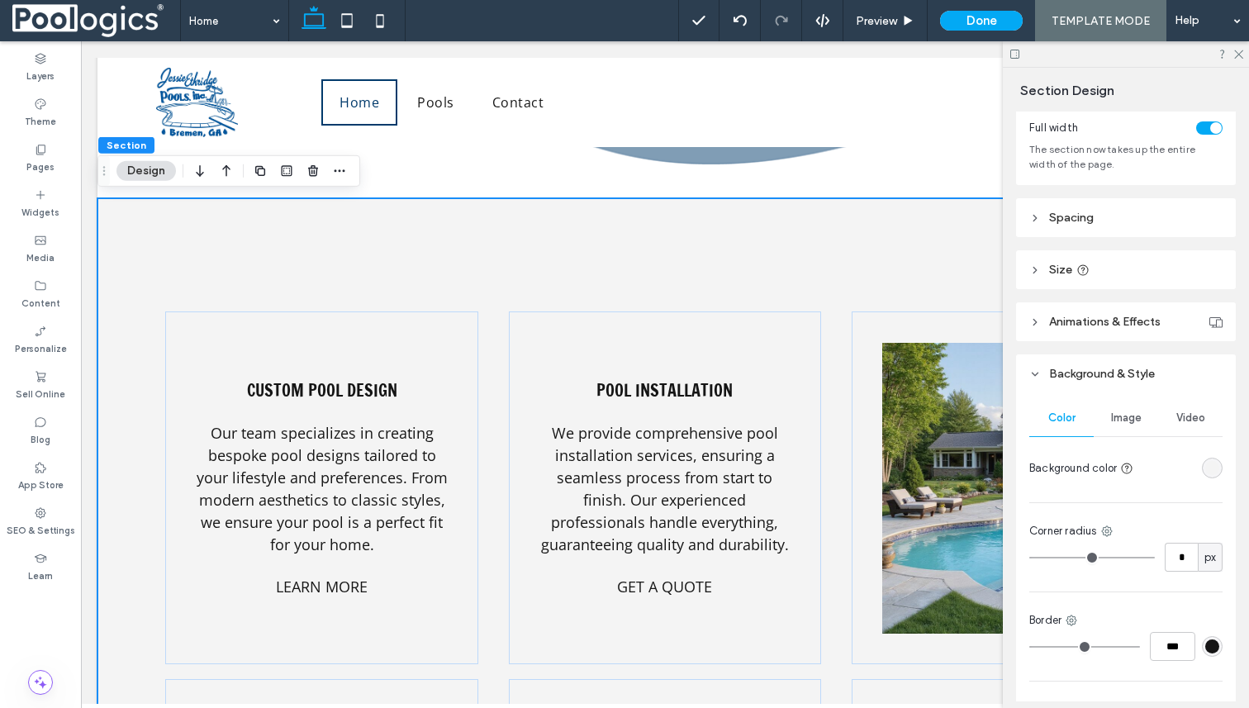
click at [1215, 476] on div "rgba(244, 244, 244, 1)" at bounding box center [1212, 468] width 21 height 21
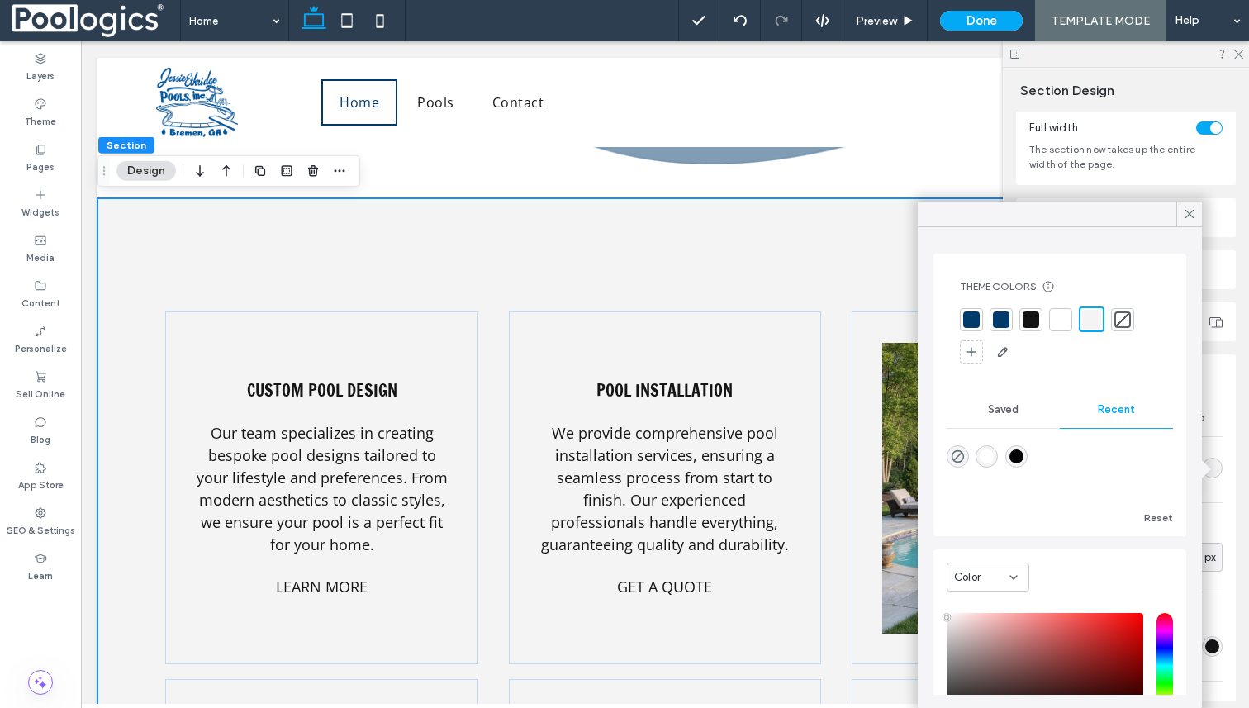
click at [1063, 325] on div at bounding box center [1061, 319] width 17 height 17
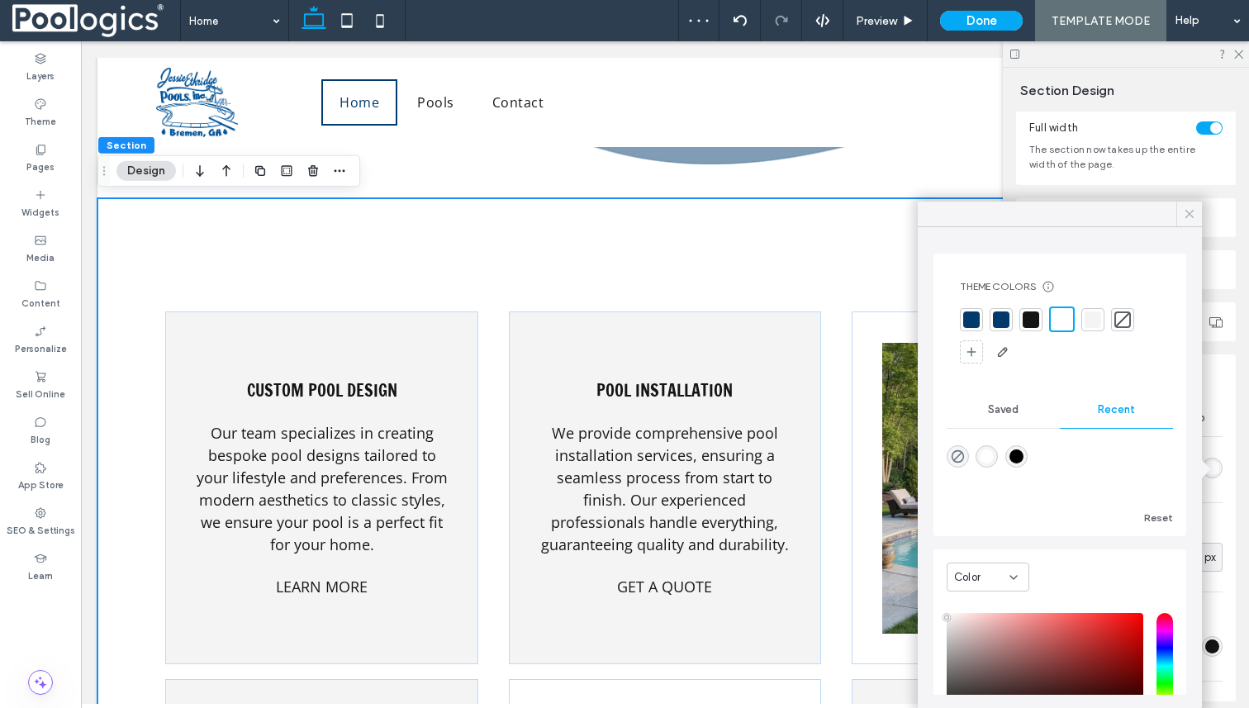
click at [1184, 212] on icon at bounding box center [1189, 214] width 15 height 15
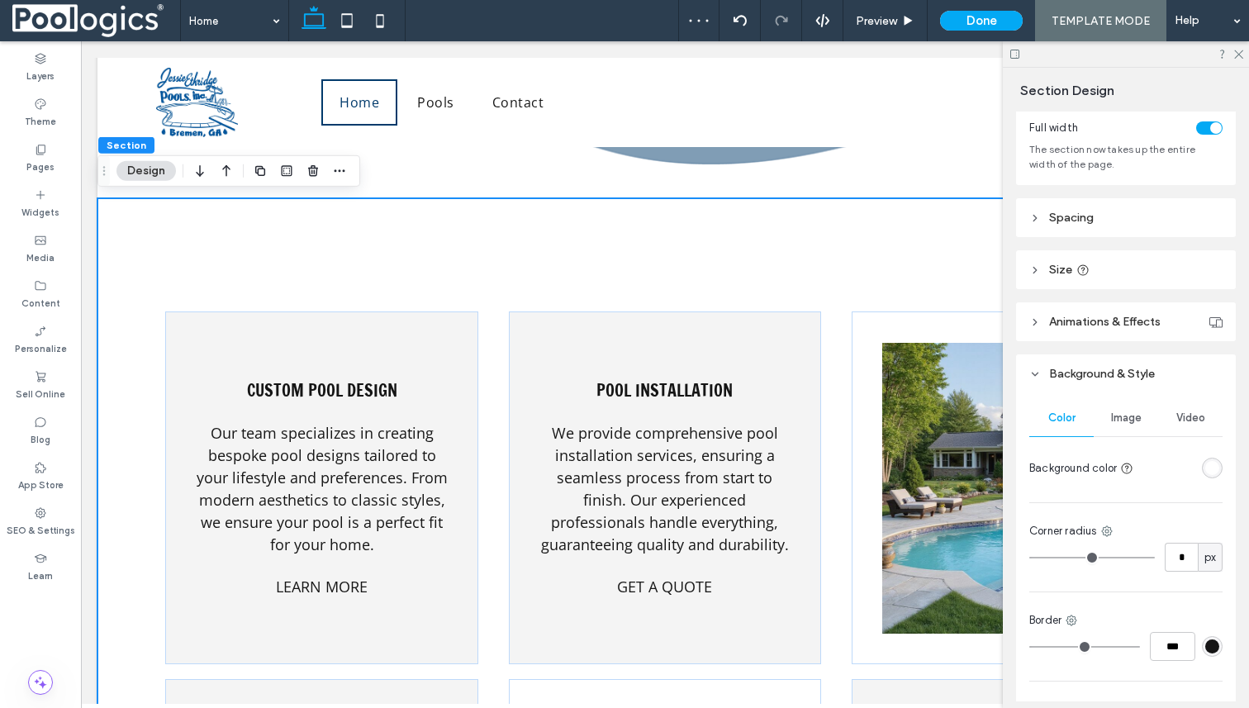
click at [1184, 212] on header "Spacing" at bounding box center [1126, 217] width 220 height 39
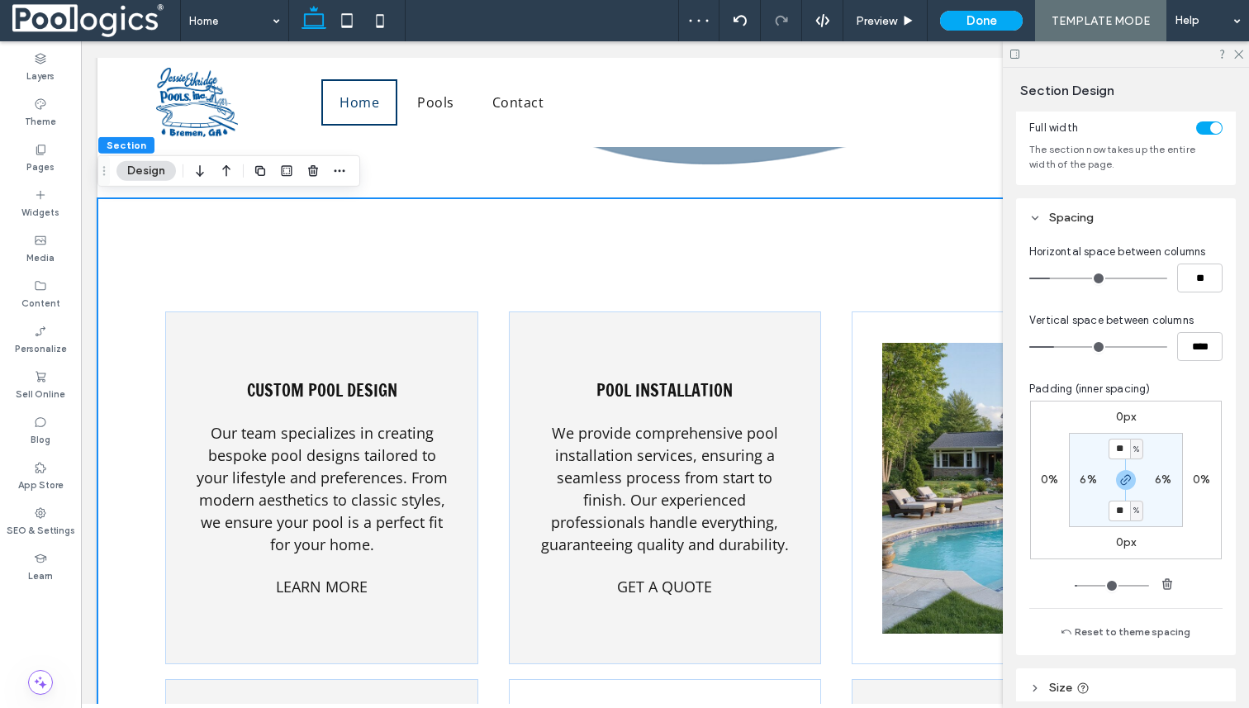
click at [923, 259] on div "Custom Pool Design Our team specializes in creating bespoke pool designs tailor…" at bounding box center [664, 658] width 1135 height 920
click at [1235, 55] on icon at bounding box center [1238, 53] width 11 height 11
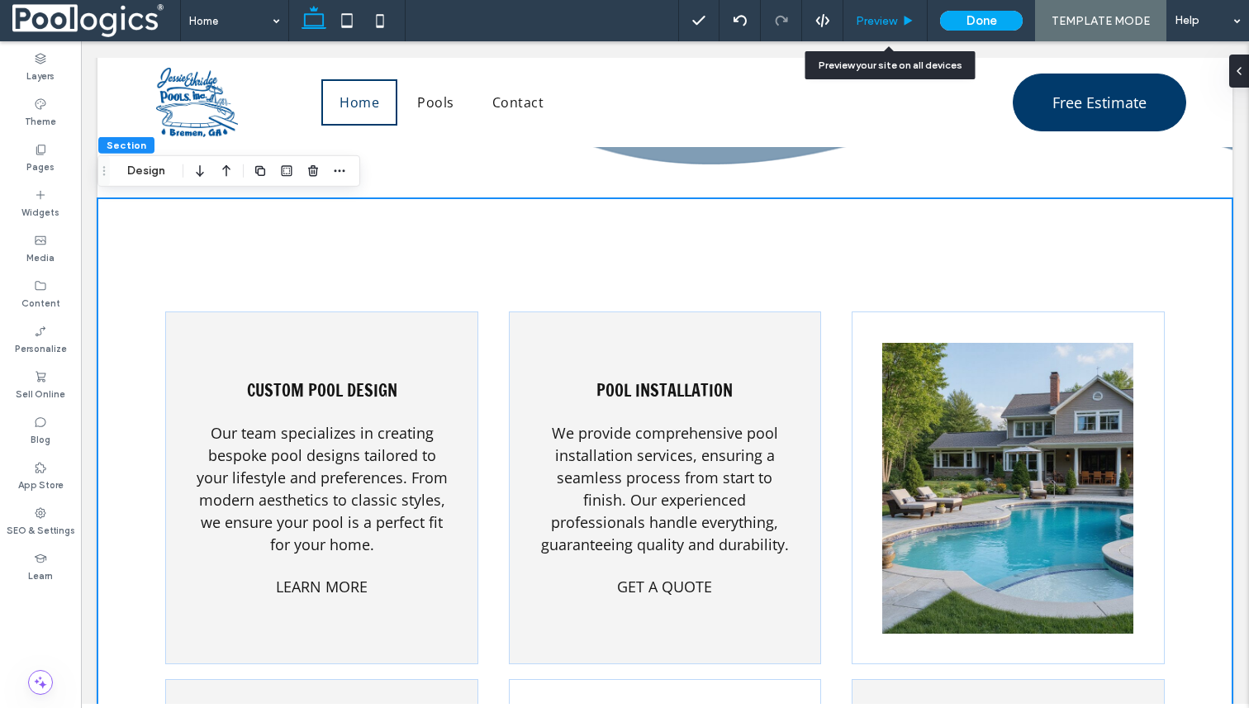
click at [883, 9] on div "Preview" at bounding box center [886, 20] width 84 height 41
click at [887, 25] on span "Preview" at bounding box center [876, 21] width 41 height 14
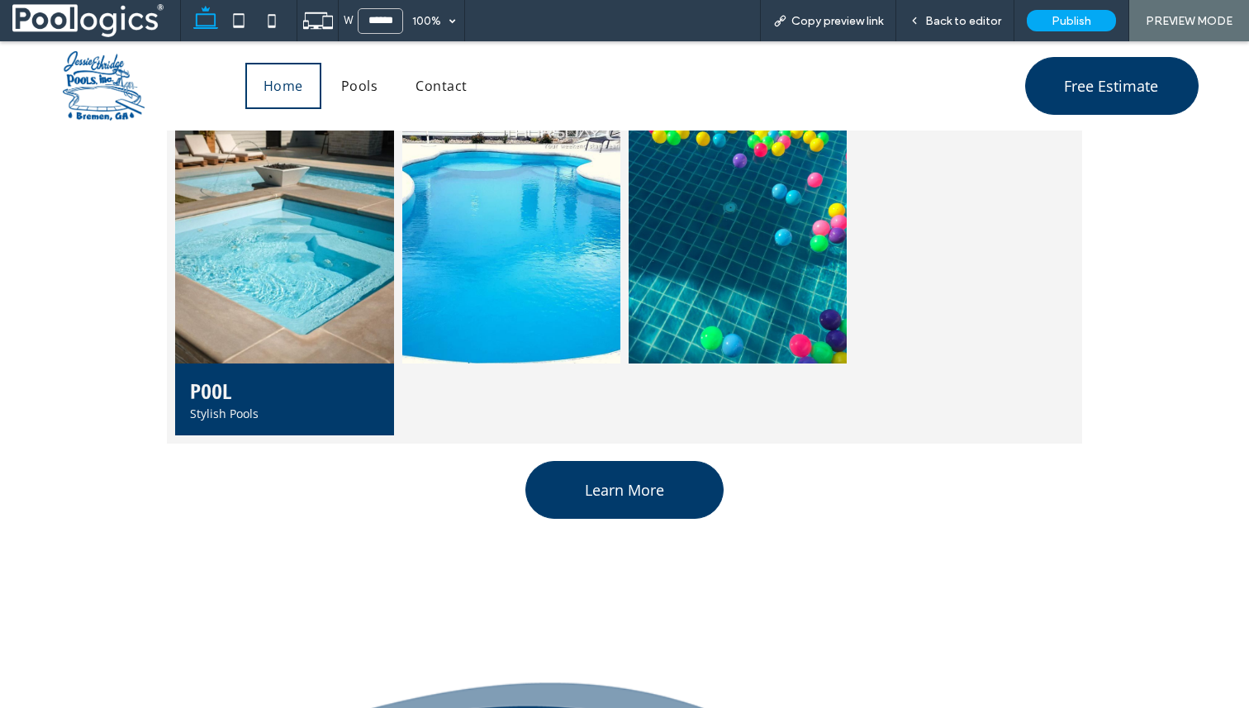
scroll to position [1291, 0]
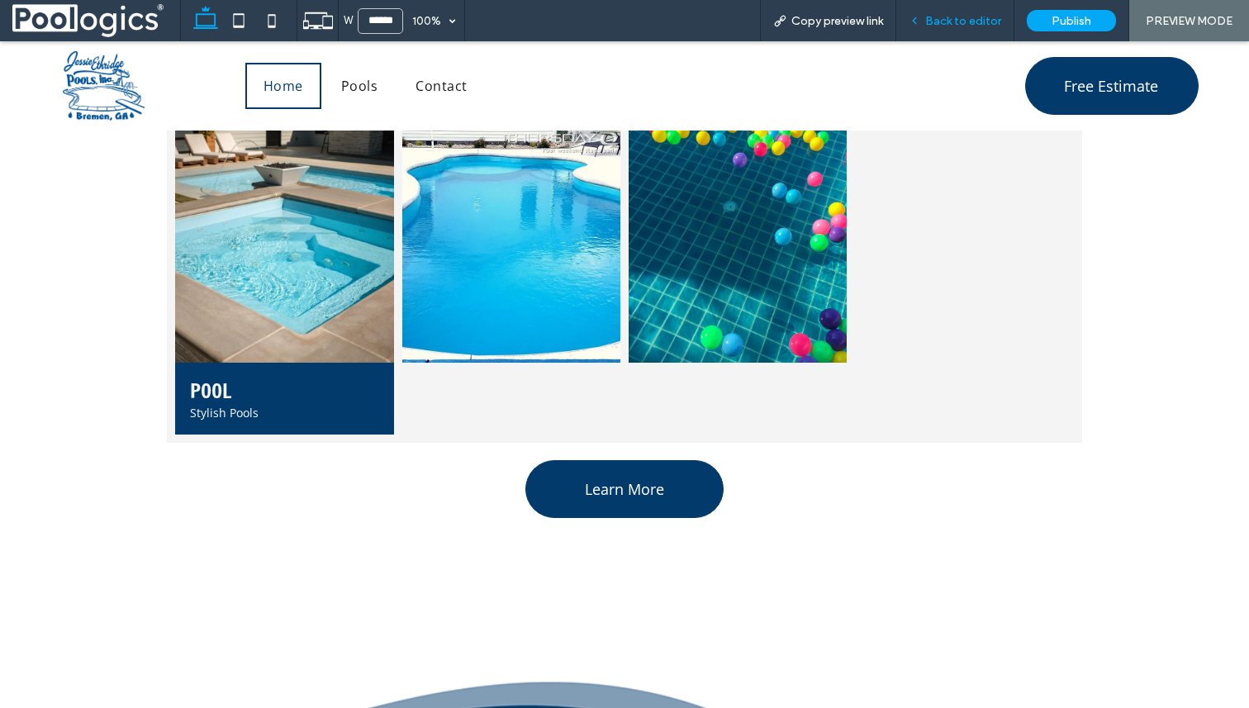
click at [974, 14] on span "Back to editor" at bounding box center [963, 21] width 76 height 14
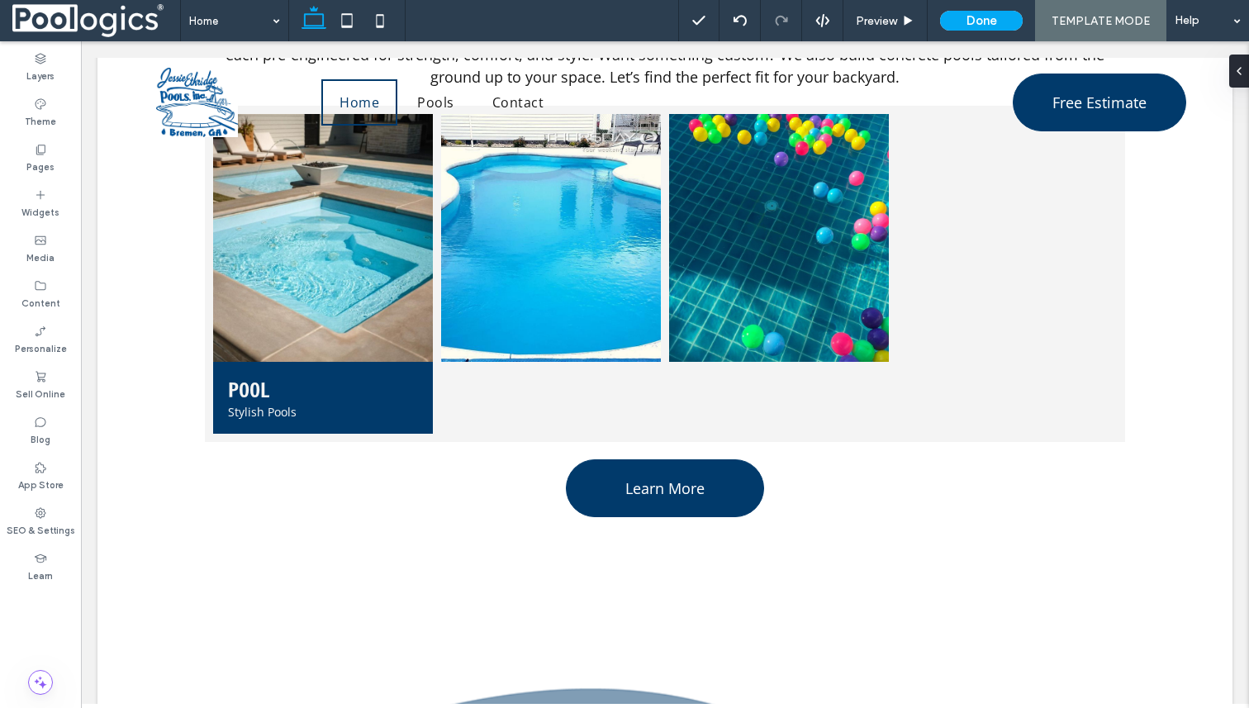
scroll to position [1254, 0]
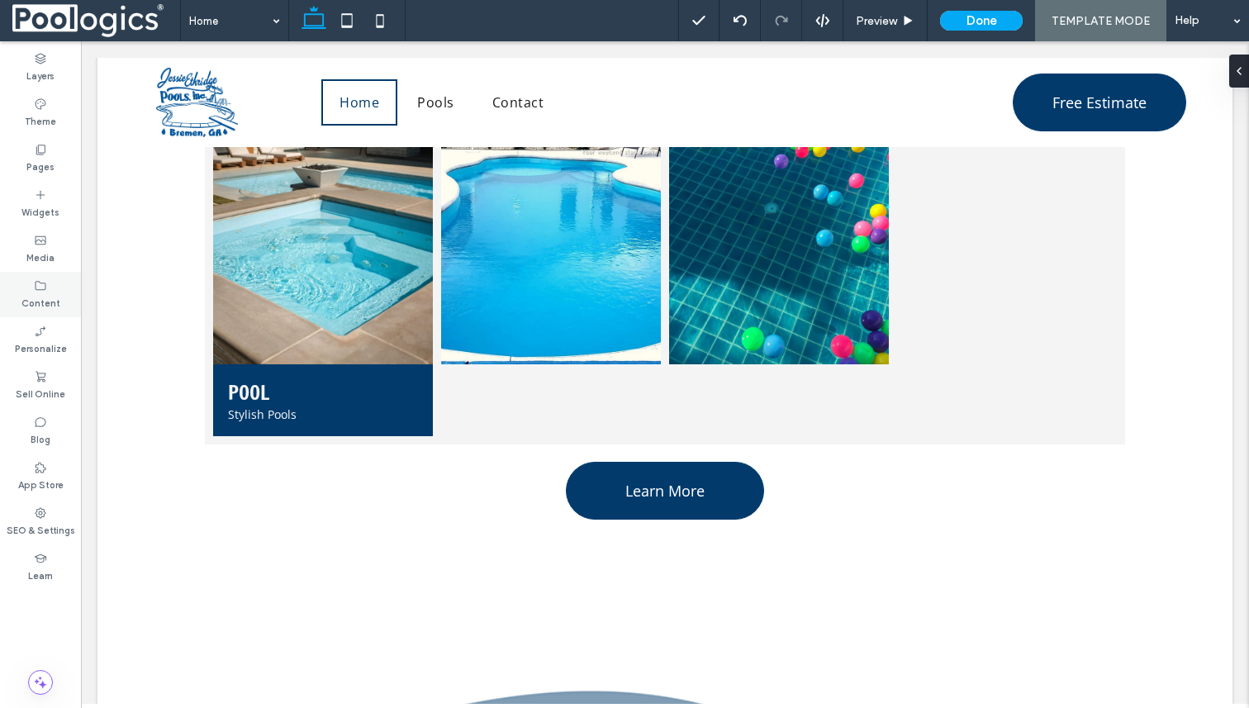
click at [48, 298] on label "Content" at bounding box center [40, 301] width 39 height 18
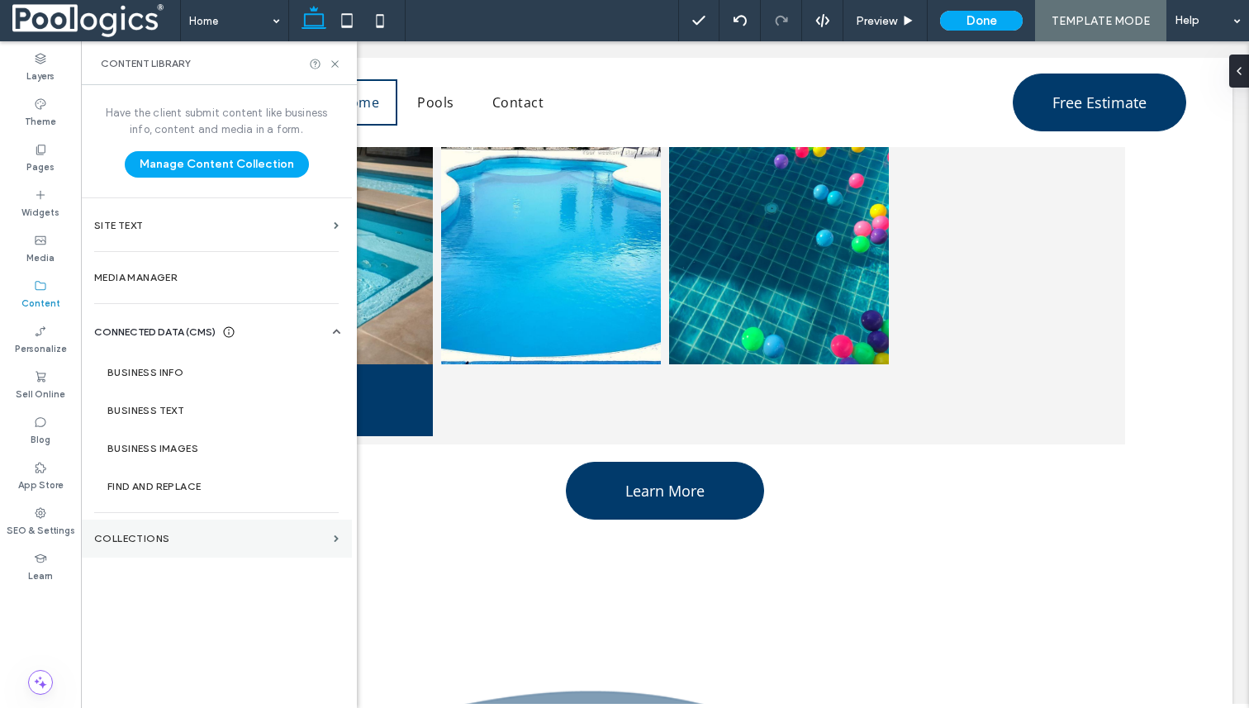
click at [203, 525] on section "Collections" at bounding box center [216, 539] width 271 height 38
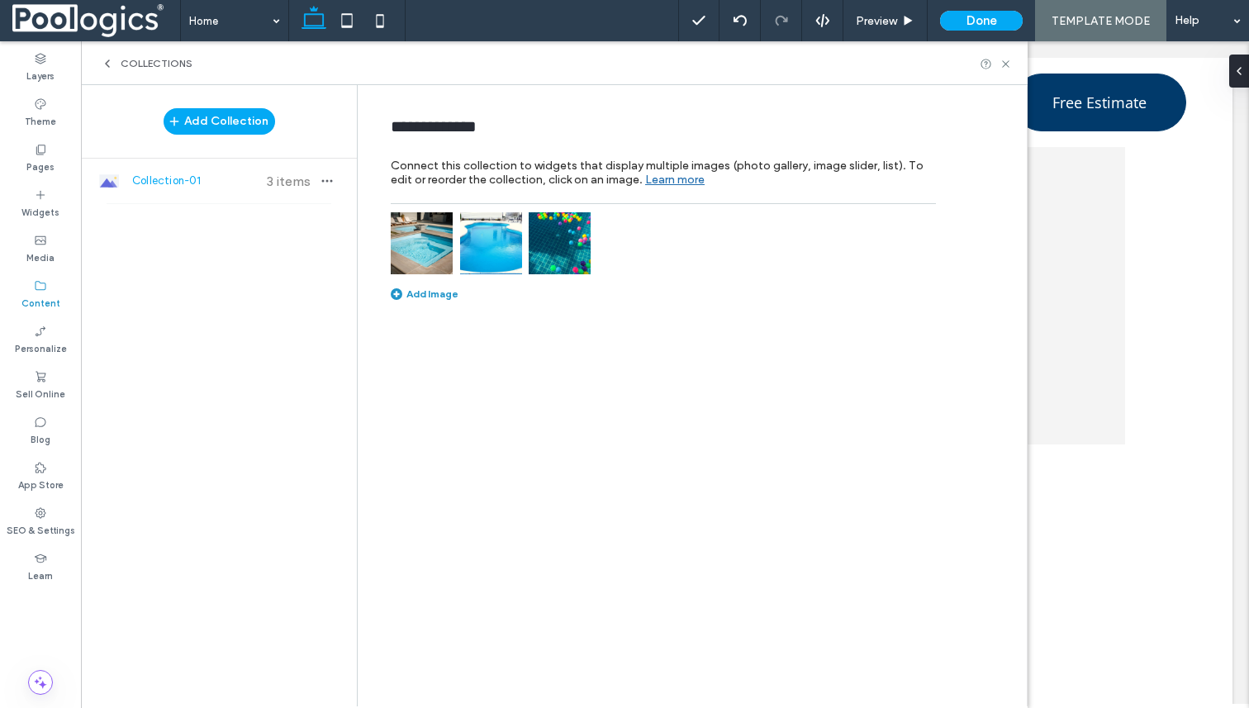
click at [492, 239] on img at bounding box center [491, 243] width 62 height 62
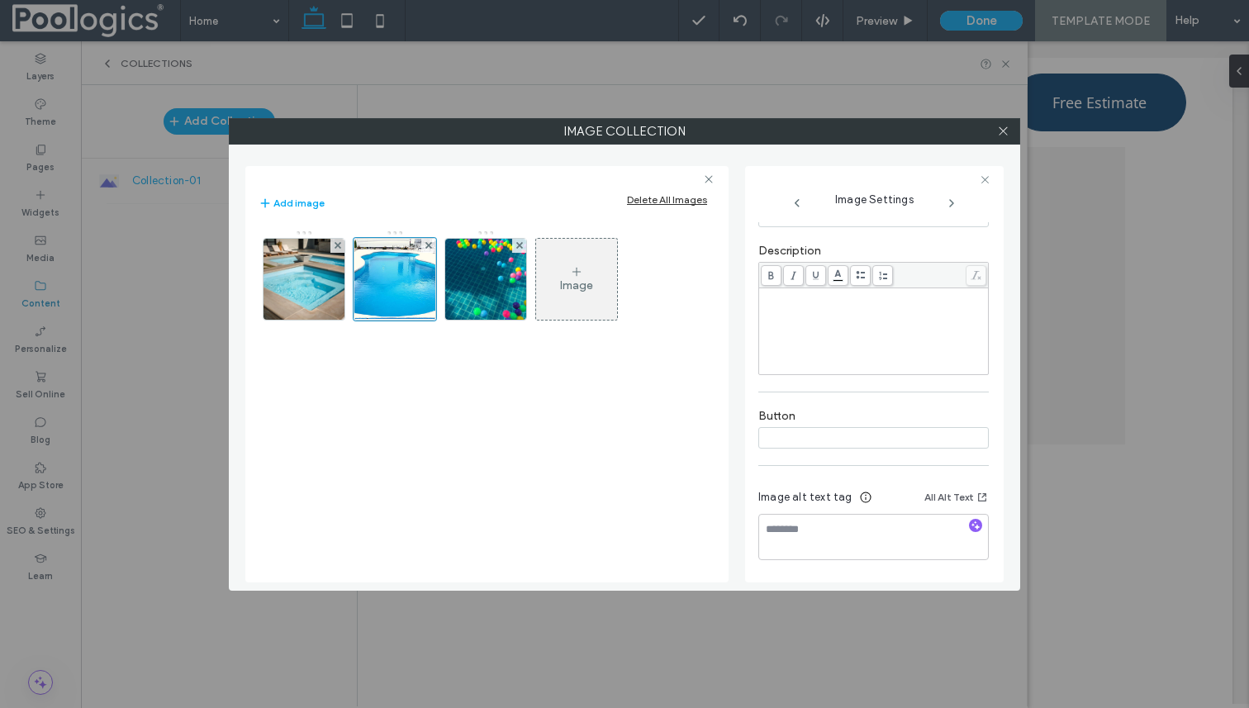
type input "**********"
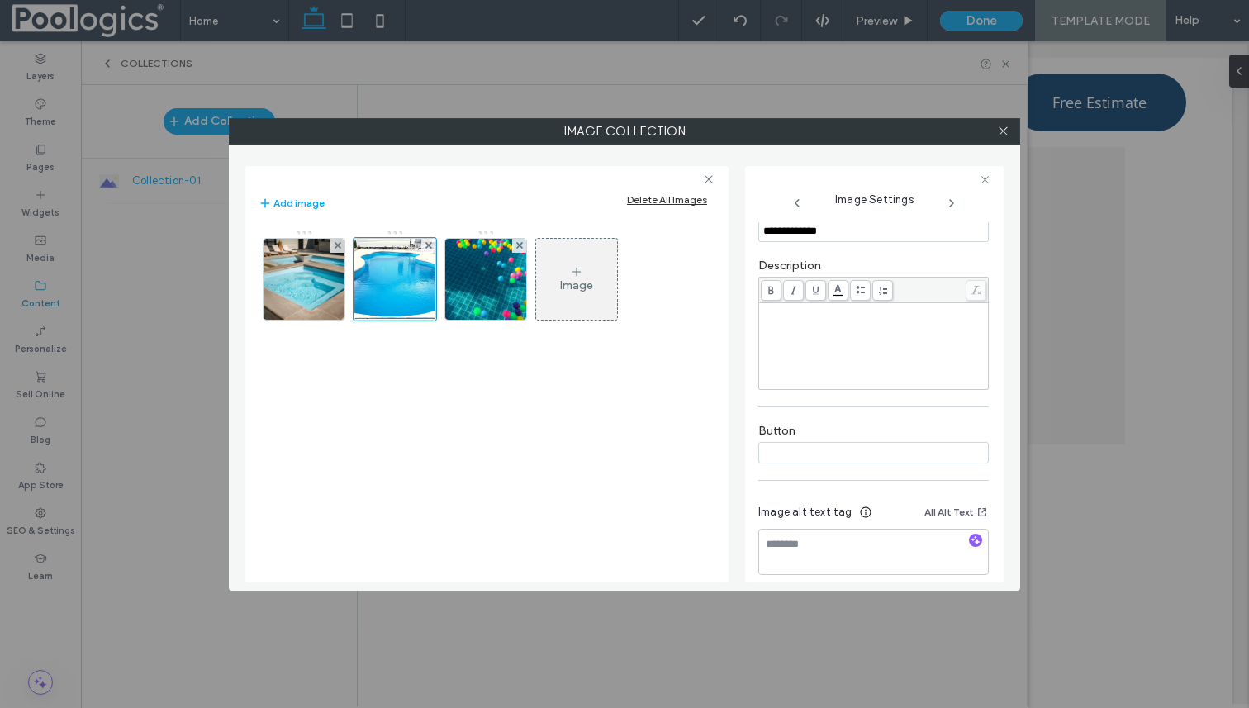
click at [805, 320] on div "Rich Text Editor" at bounding box center [874, 346] width 225 height 83
click at [805, 316] on div "Rich Text Editor" at bounding box center [874, 311] width 225 height 12
click at [485, 277] on img at bounding box center [485, 279] width 81 height 81
click at [810, 232] on input at bounding box center [873, 230] width 231 height 21
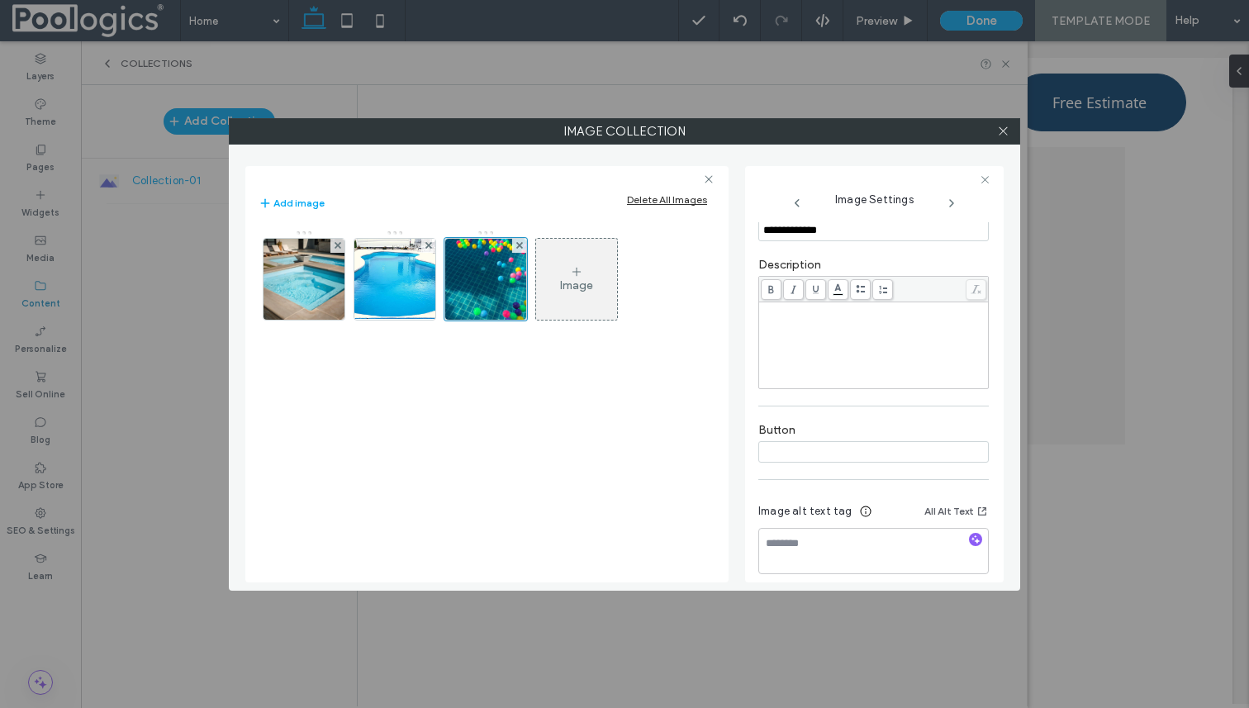
type input "**********"
click at [832, 352] on div "Rich Text Editor" at bounding box center [874, 345] width 225 height 83
click at [820, 302] on div at bounding box center [873, 290] width 229 height 26
click at [820, 316] on div "Rich Text Editor" at bounding box center [874, 310] width 225 height 12
click at [619, 626] on div "**********" at bounding box center [624, 354] width 1249 height 708
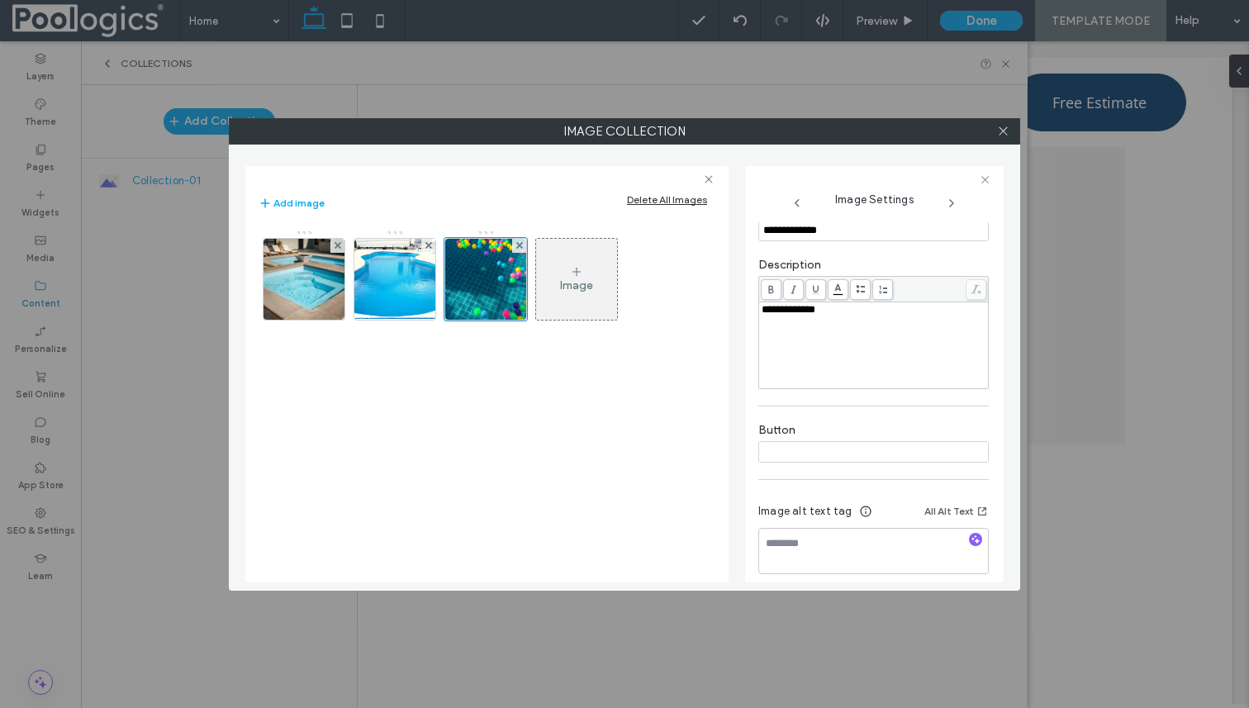
click at [677, 443] on div "Image" at bounding box center [487, 397] width 457 height 353
click at [1003, 125] on icon at bounding box center [1003, 131] width 12 height 12
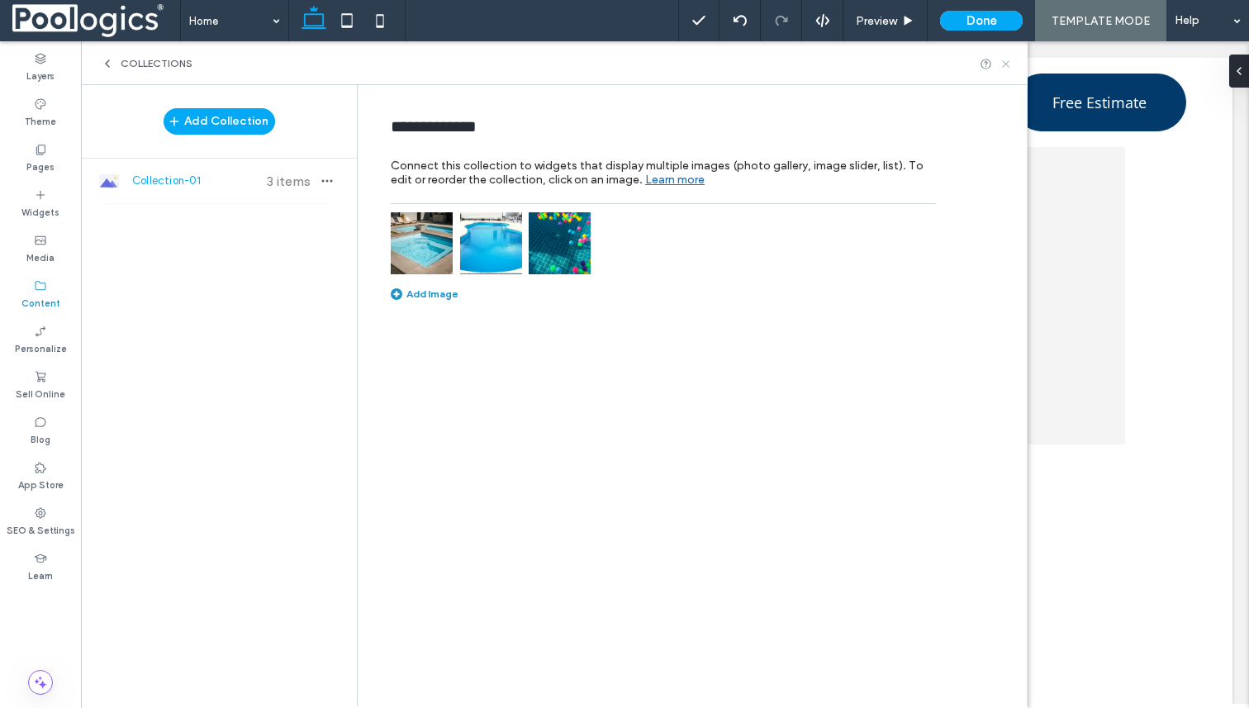
click at [1010, 62] on icon at bounding box center [1006, 64] width 12 height 12
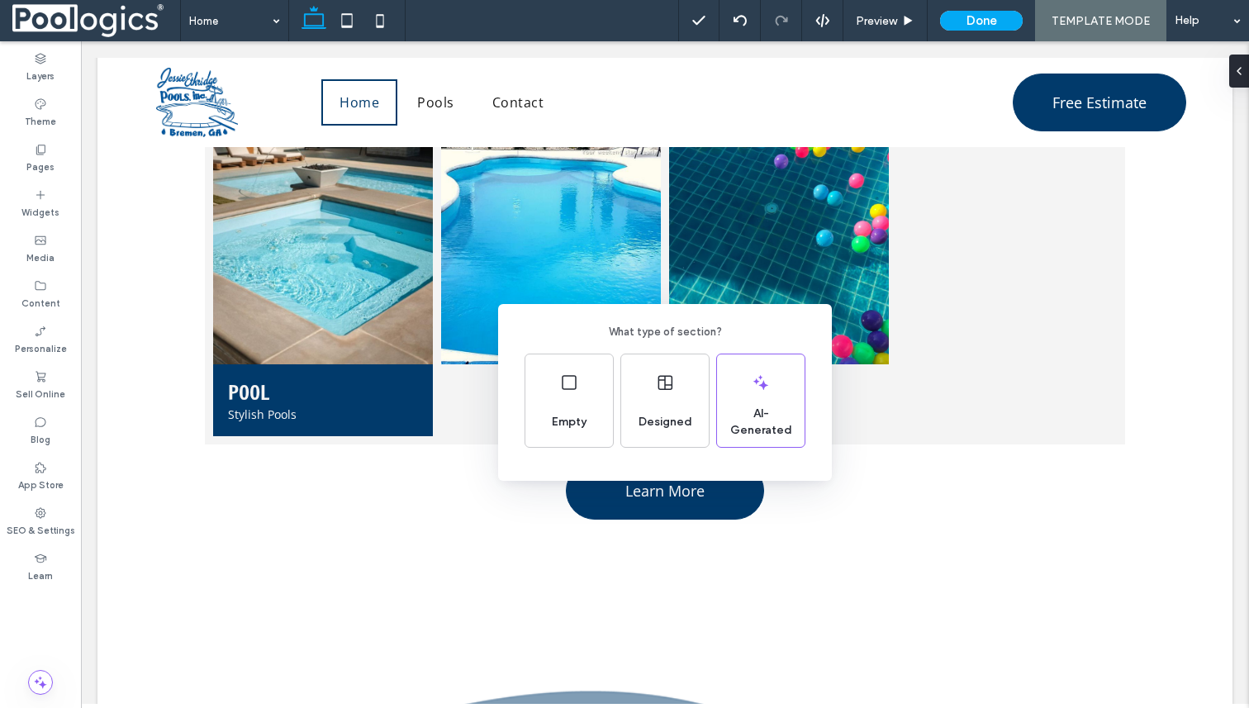
click at [845, 304] on div "What type of section? Empty Designed AI-Generated" at bounding box center [624, 394] width 1249 height 789
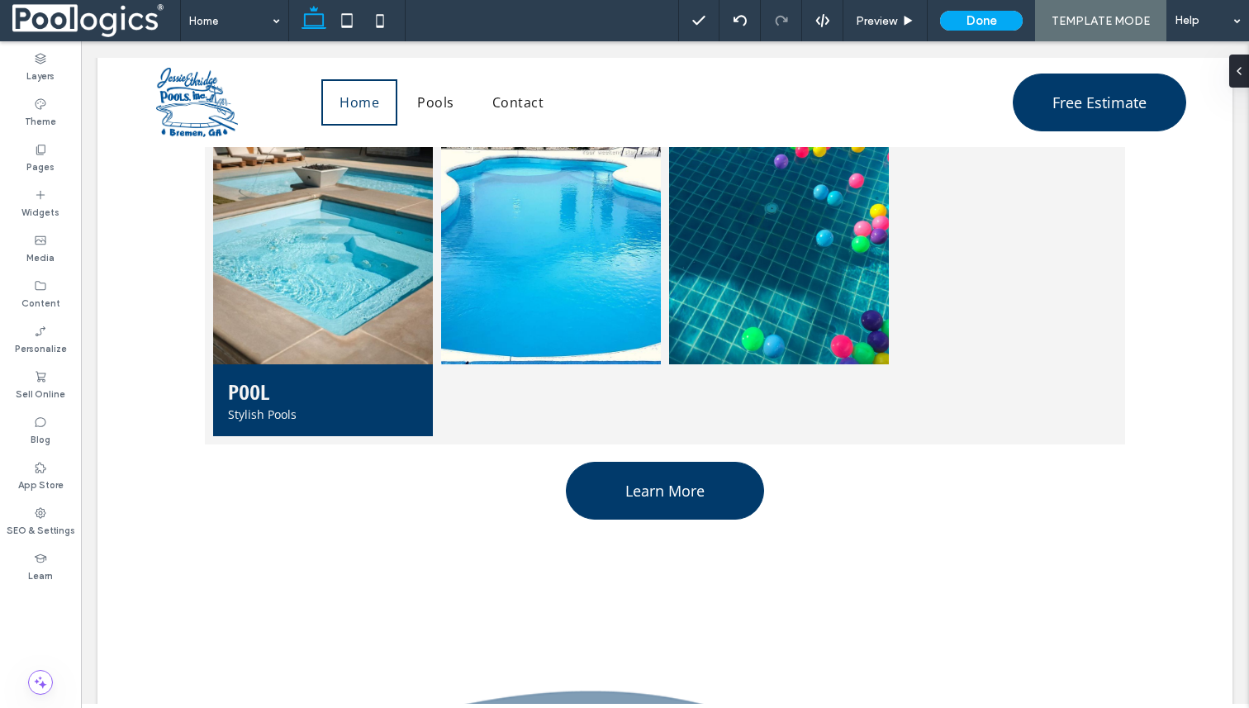
type input "***"
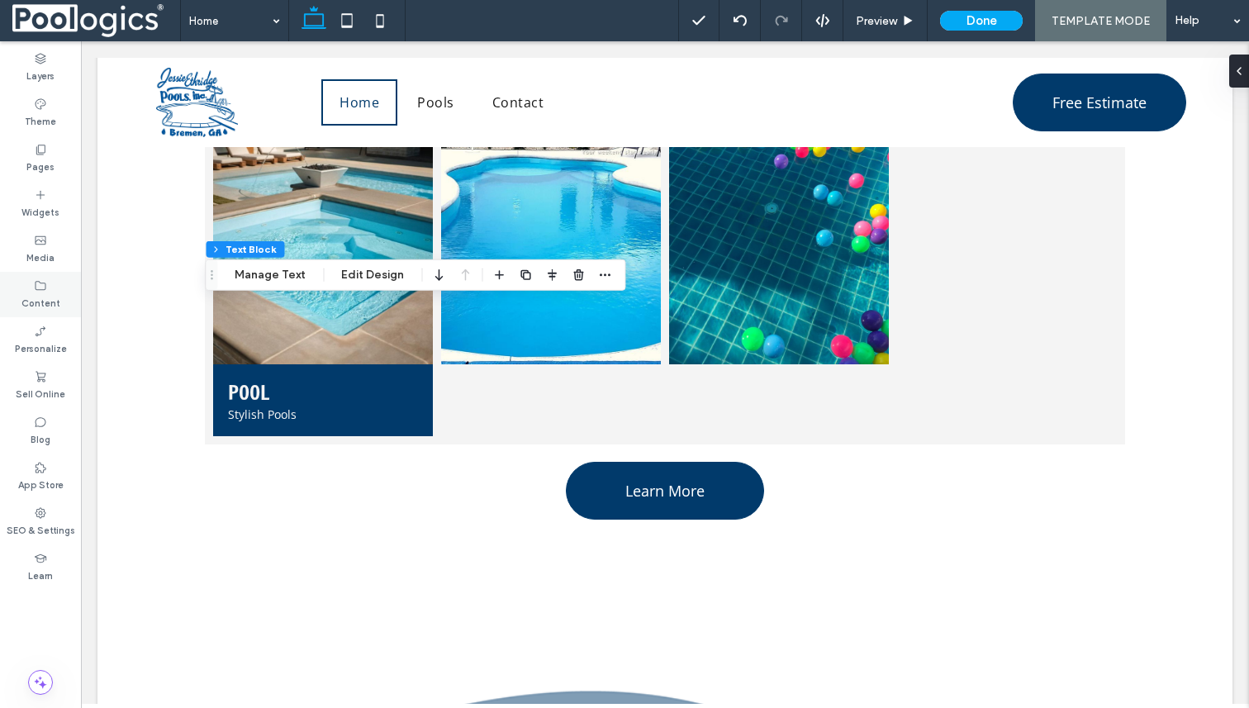
click at [37, 296] on label "Content" at bounding box center [40, 301] width 39 height 18
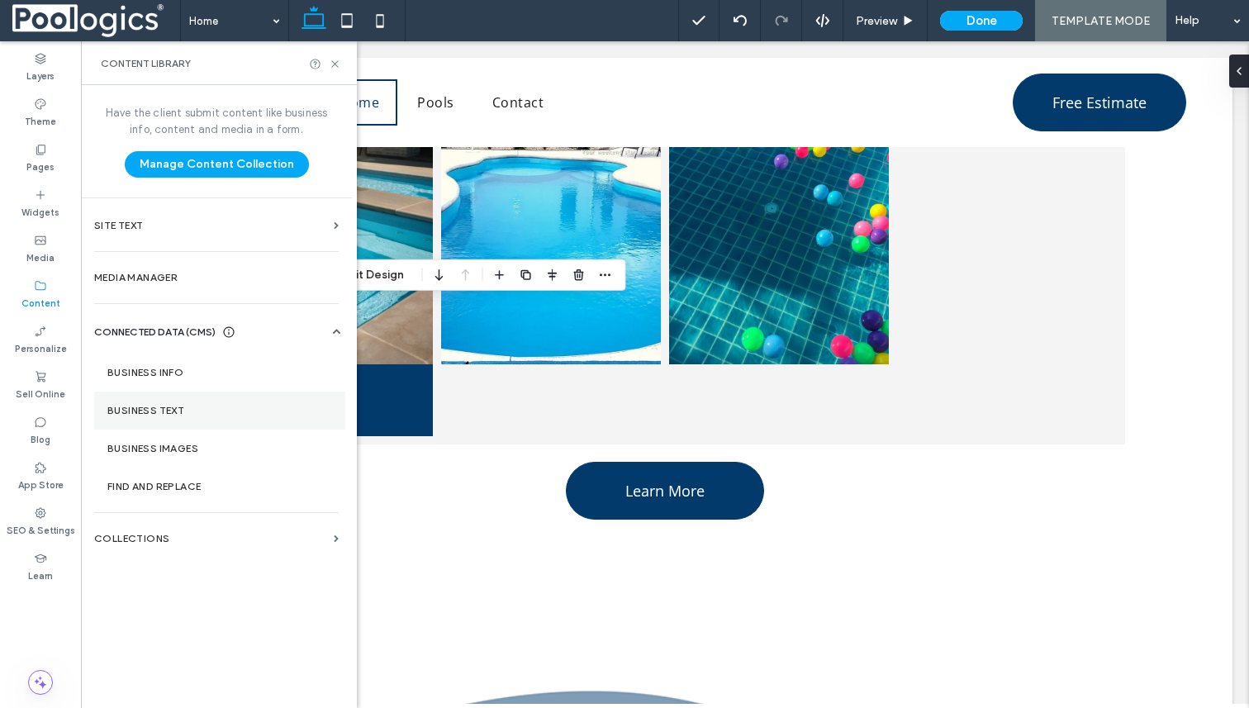
click at [187, 400] on section "Business Text" at bounding box center [219, 411] width 251 height 38
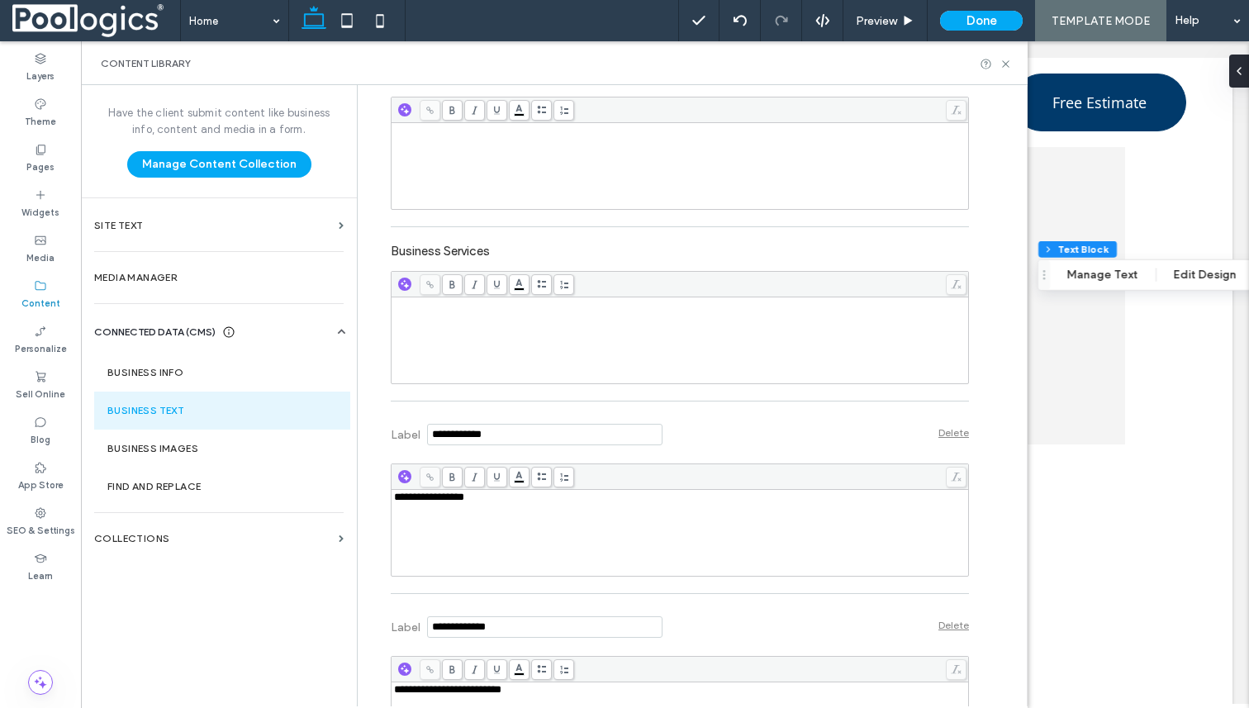
scroll to position [538, 0]
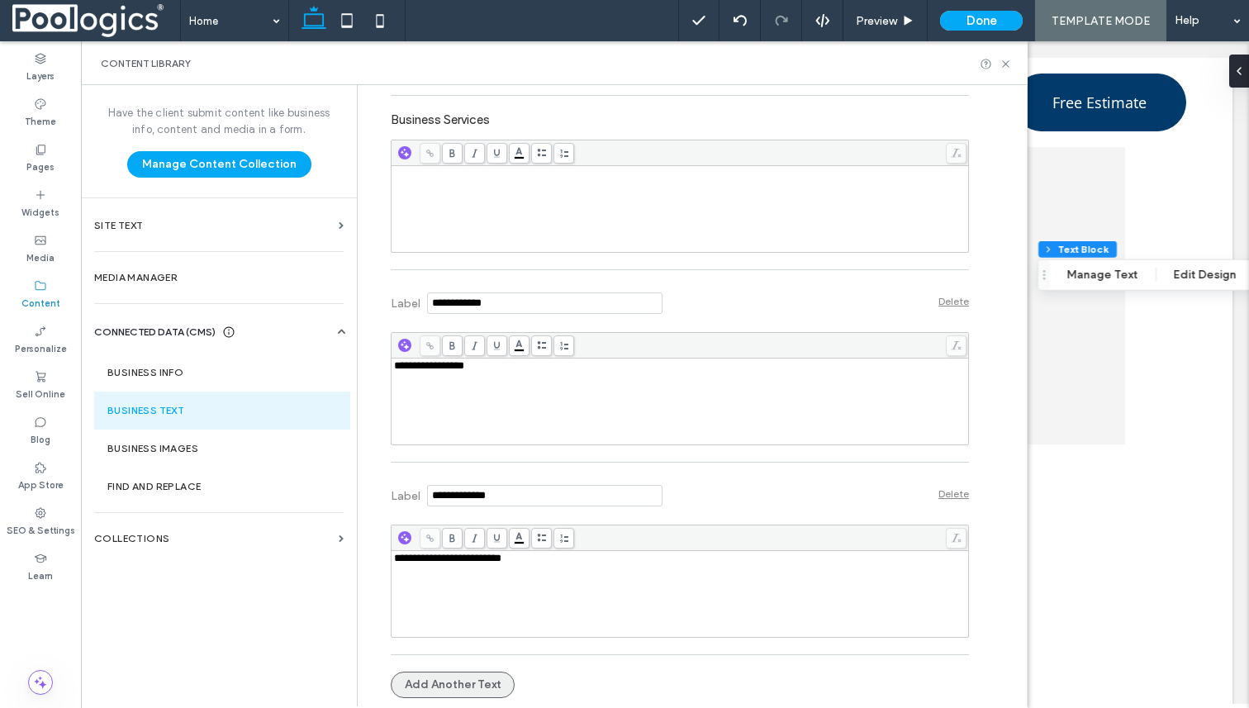
click at [472, 686] on button "Add Another Text" at bounding box center [453, 685] width 124 height 26
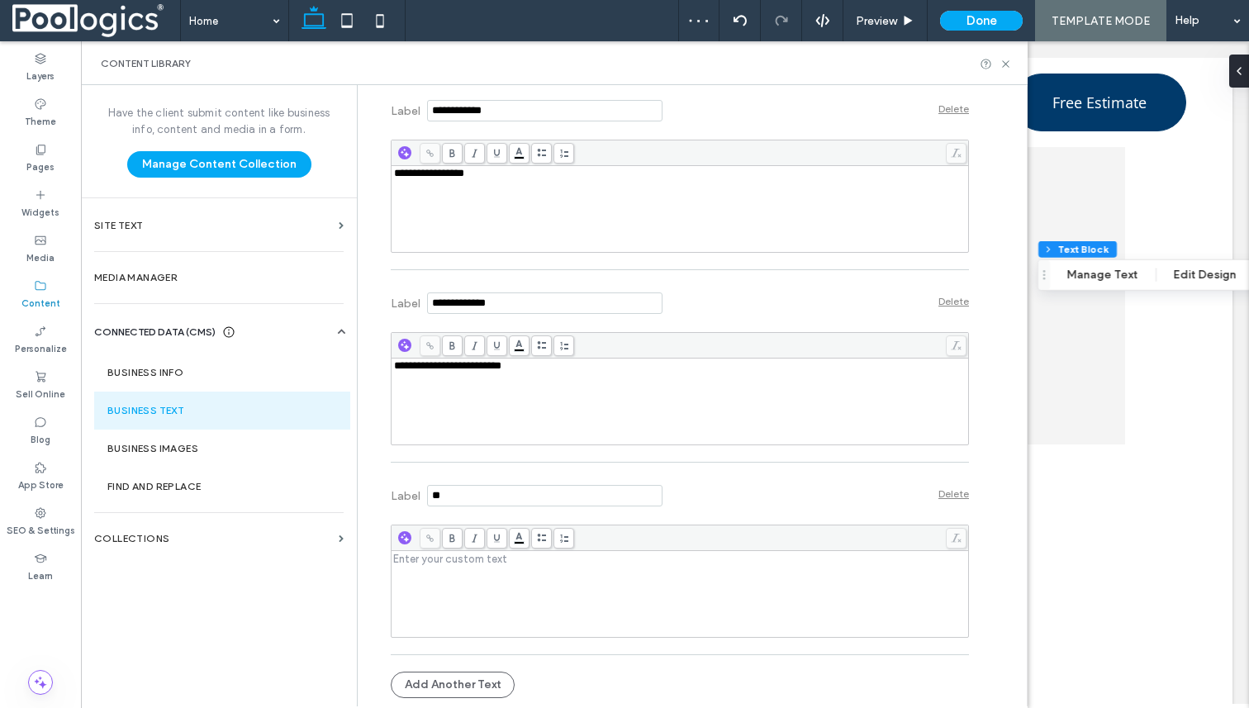
type input "*"
type input "**********"
click at [539, 570] on div "Rich Text Editor" at bounding box center [680, 594] width 573 height 83
click at [456, 682] on button "Add Another Text" at bounding box center [453, 685] width 124 height 26
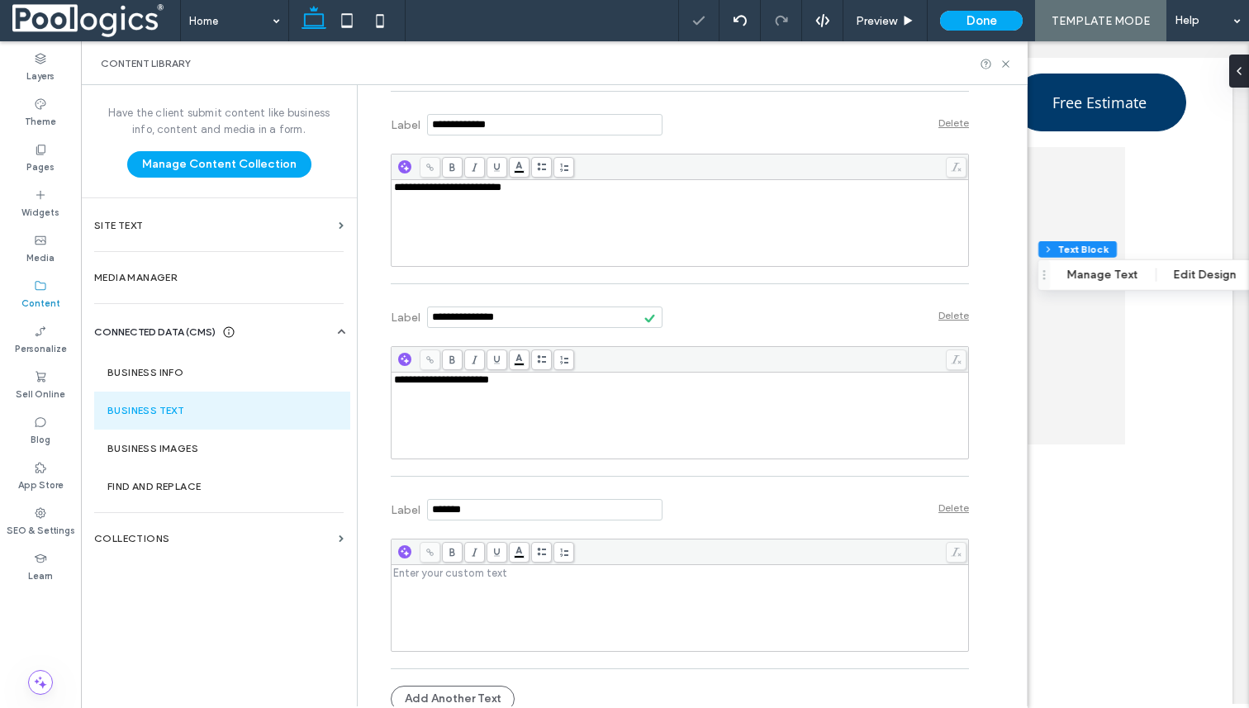
scroll to position [923, 0]
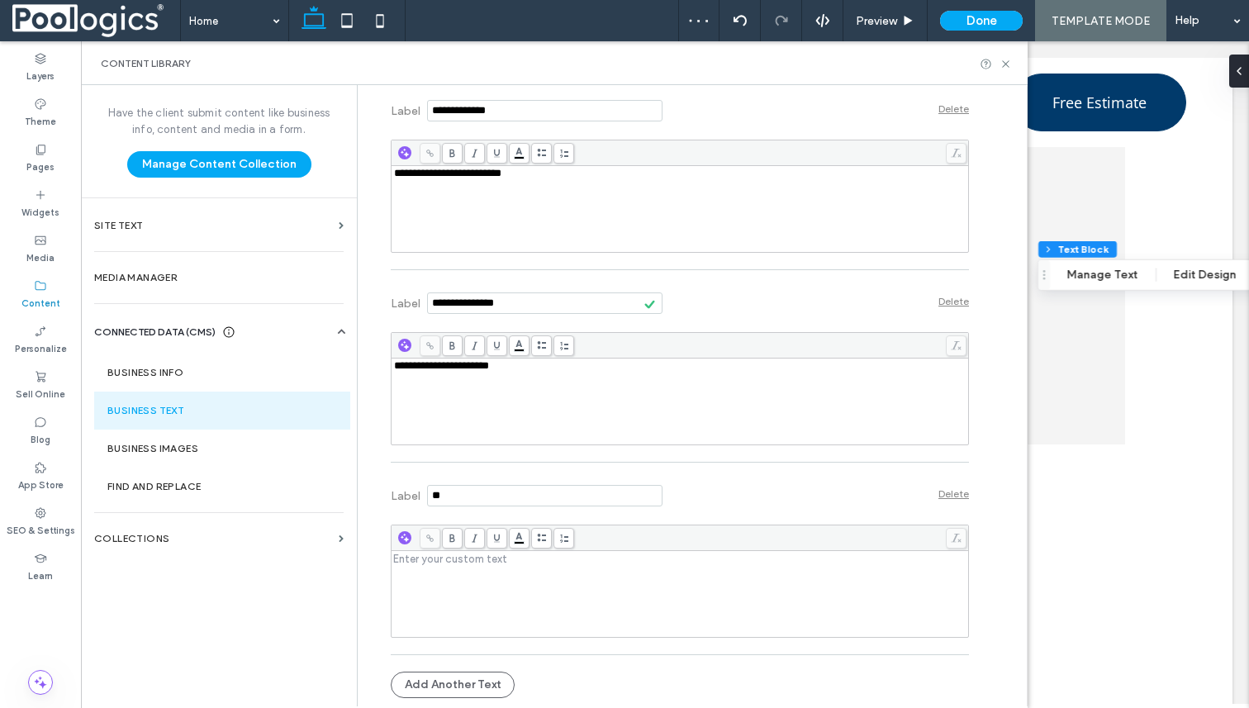
type input "*"
type input "**********"
click at [497, 559] on div "Rich Text Editor" at bounding box center [680, 559] width 573 height 12
click at [565, 380] on div "**********" at bounding box center [680, 401] width 573 height 83
copy span "**********"
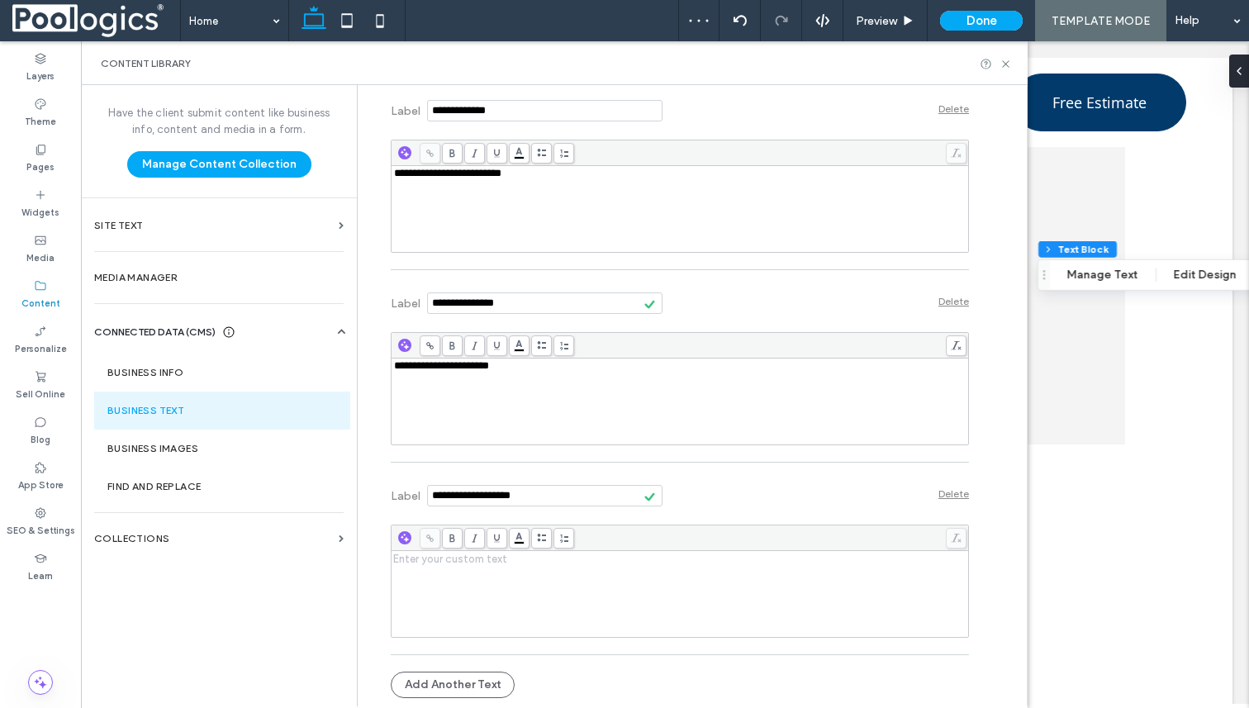
click at [542, 559] on div "Rich Text Editor" at bounding box center [680, 559] width 573 height 12
paste div "Rich Text Editor"
click at [487, 559] on span "**********" at bounding box center [441, 558] width 95 height 11
click at [998, 536] on div "**********" at bounding box center [696, 395] width 661 height 621
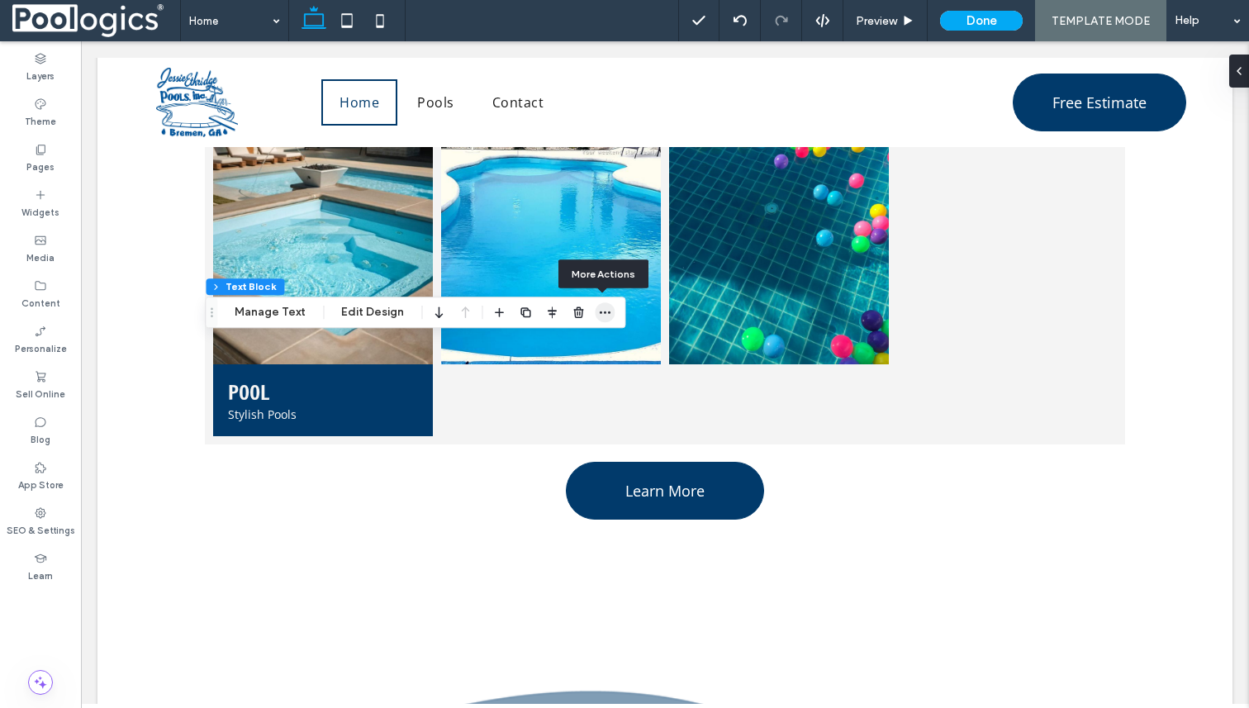
click at [601, 311] on use "button" at bounding box center [605, 312] width 11 height 2
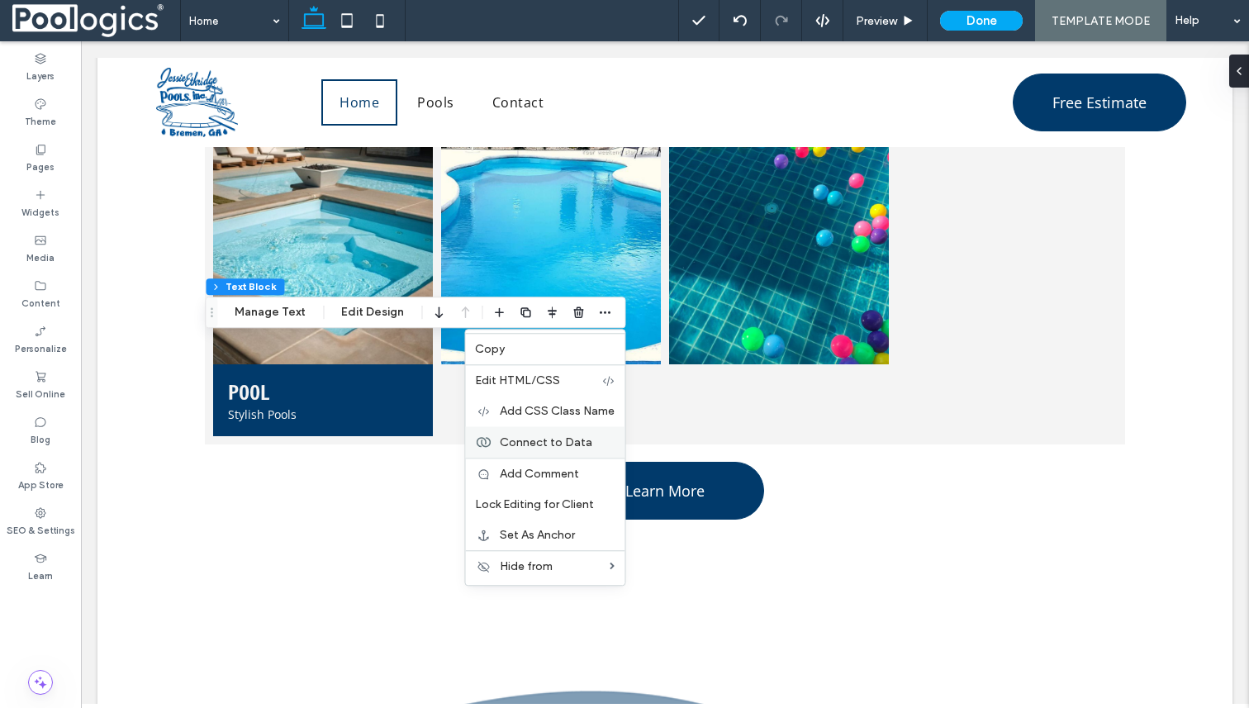
click at [543, 446] on span "Connect to Data" at bounding box center [546, 442] width 93 height 14
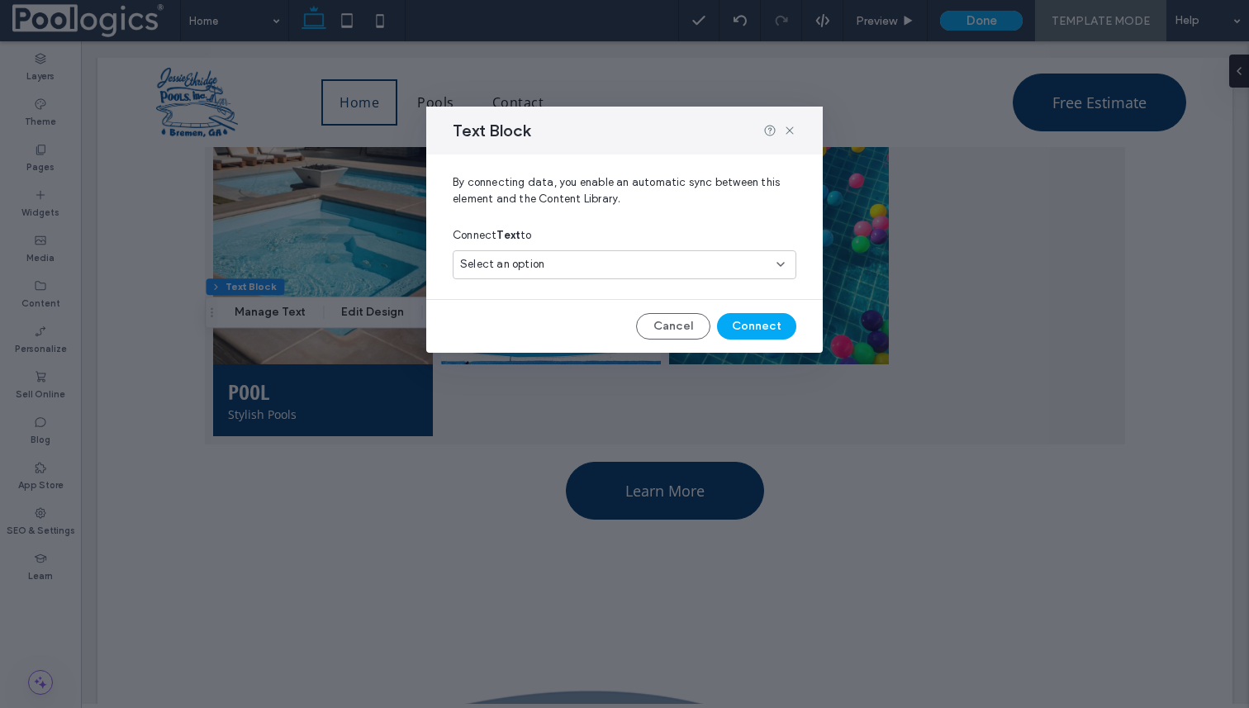
click at [580, 265] on div "Select an option" at bounding box center [614, 264] width 309 height 17
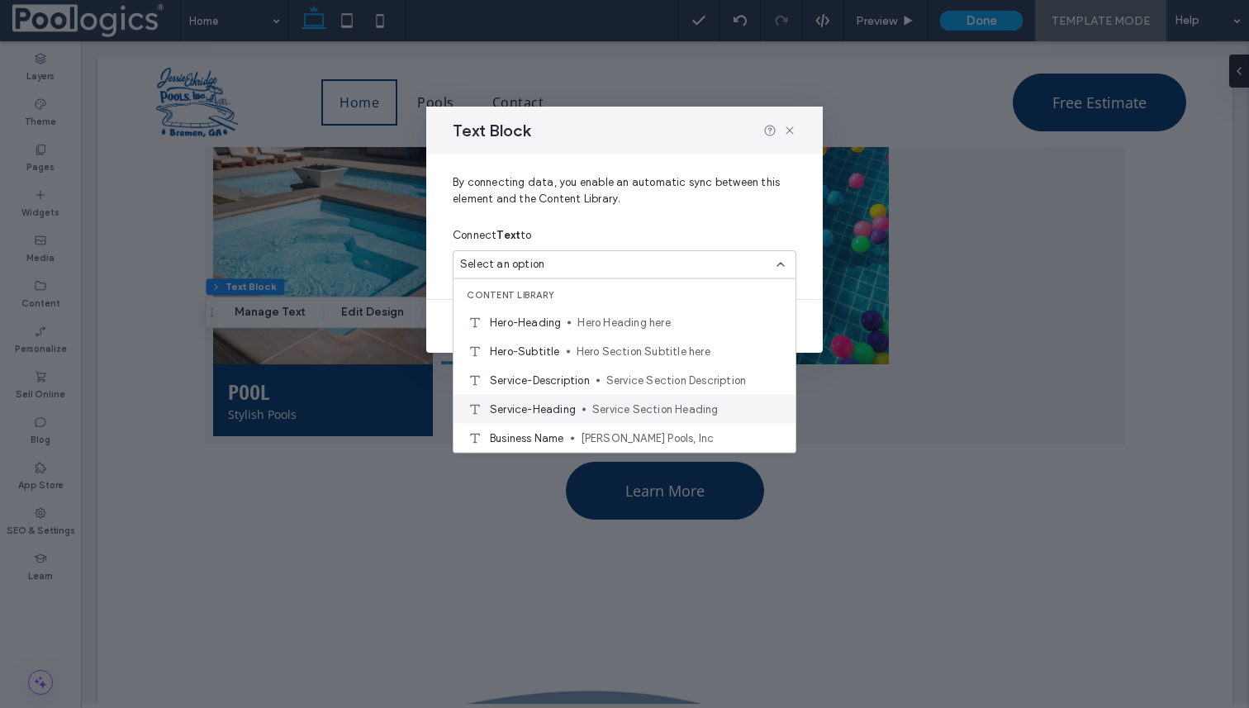
click at [588, 403] on div "Service-Heading Service Section Heading" at bounding box center [625, 409] width 342 height 29
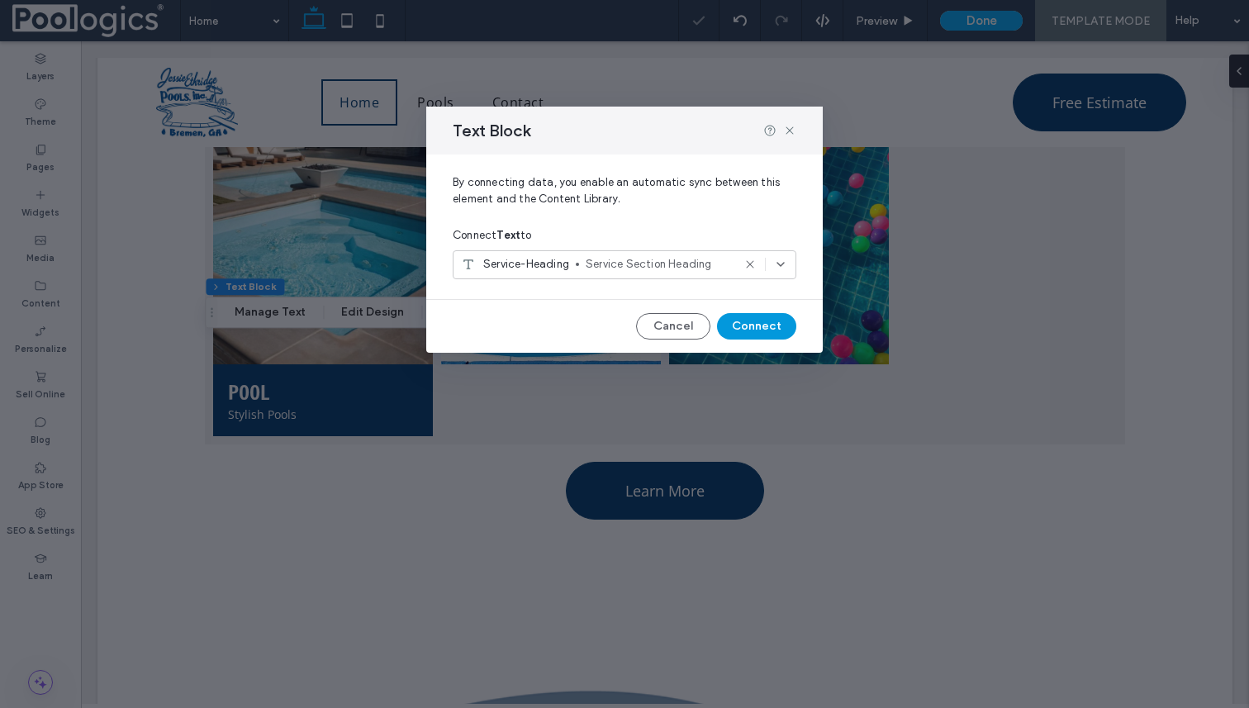
click at [762, 325] on button "Connect" at bounding box center [756, 326] width 79 height 26
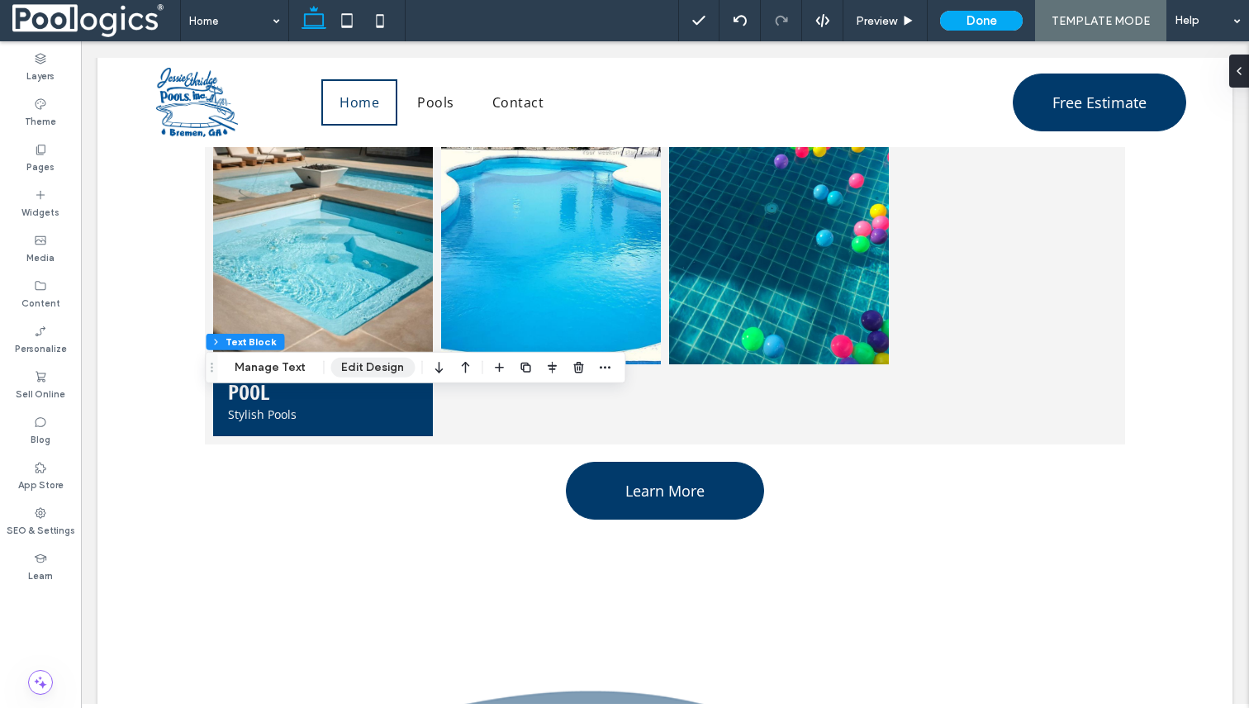
click at [354, 372] on button "Edit Design" at bounding box center [372, 368] width 84 height 20
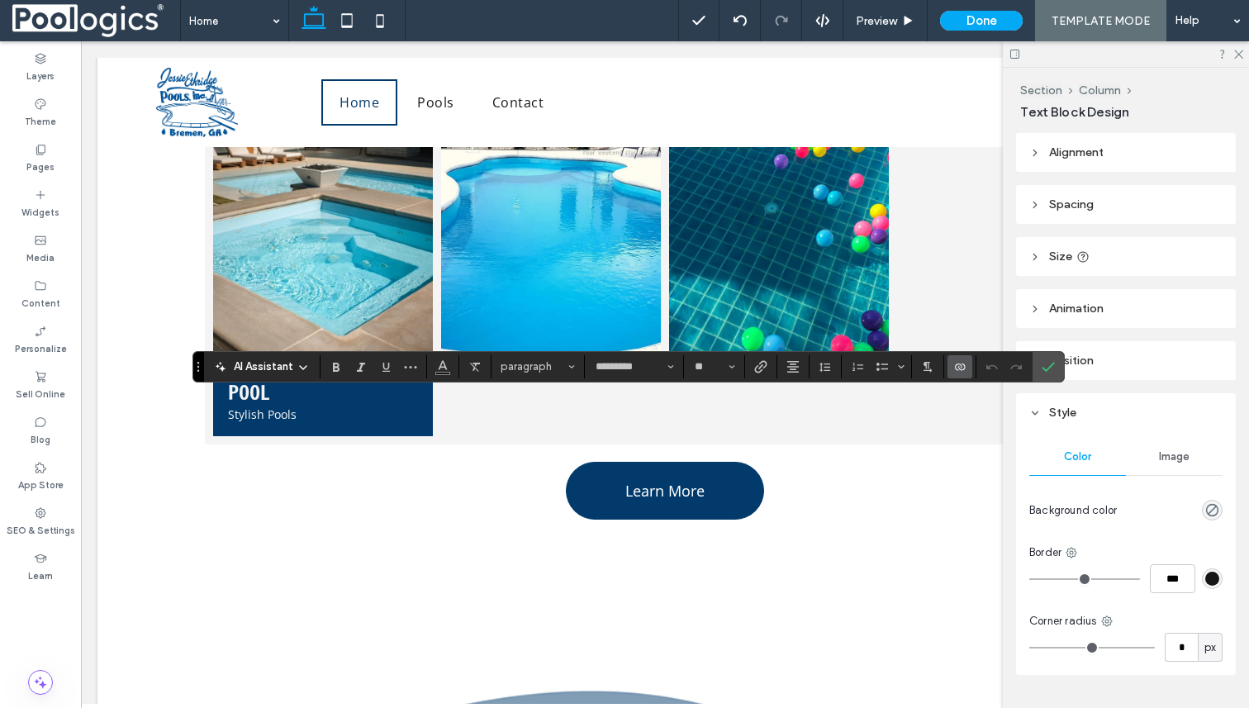
click at [953, 368] on icon "Connect To Data" at bounding box center [959, 366] width 13 height 13
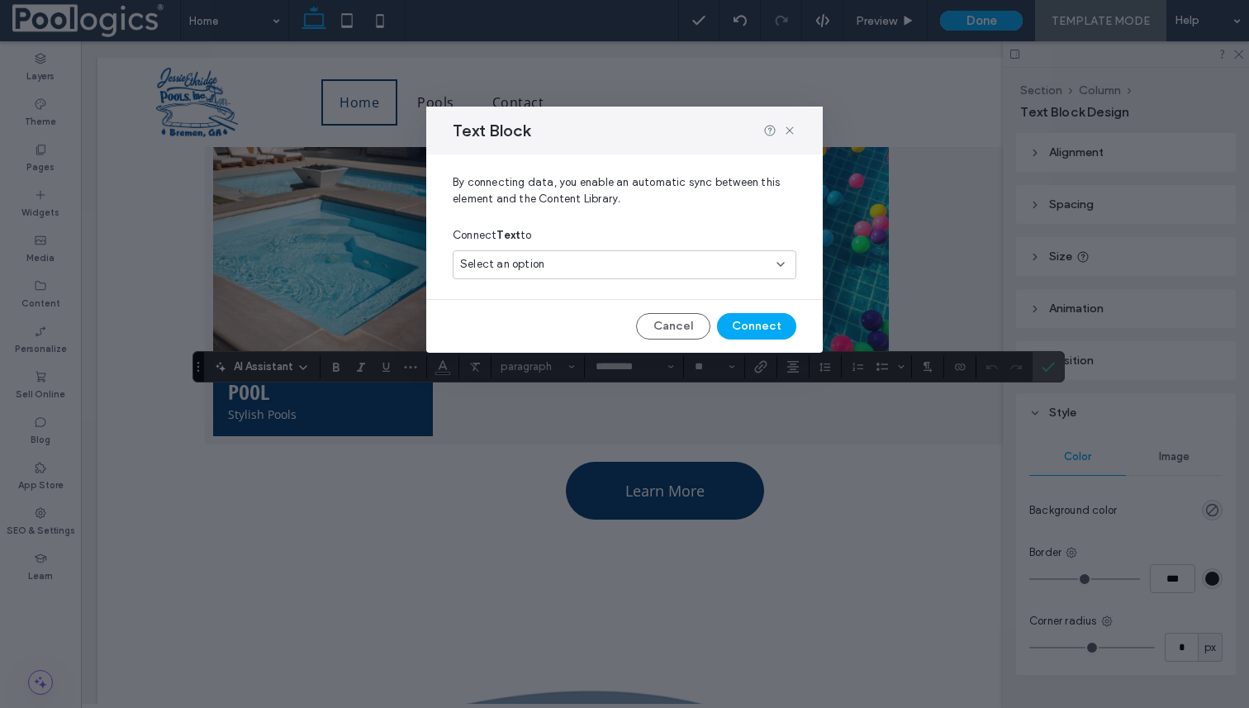
click at [692, 269] on div "Select an option" at bounding box center [614, 264] width 309 height 17
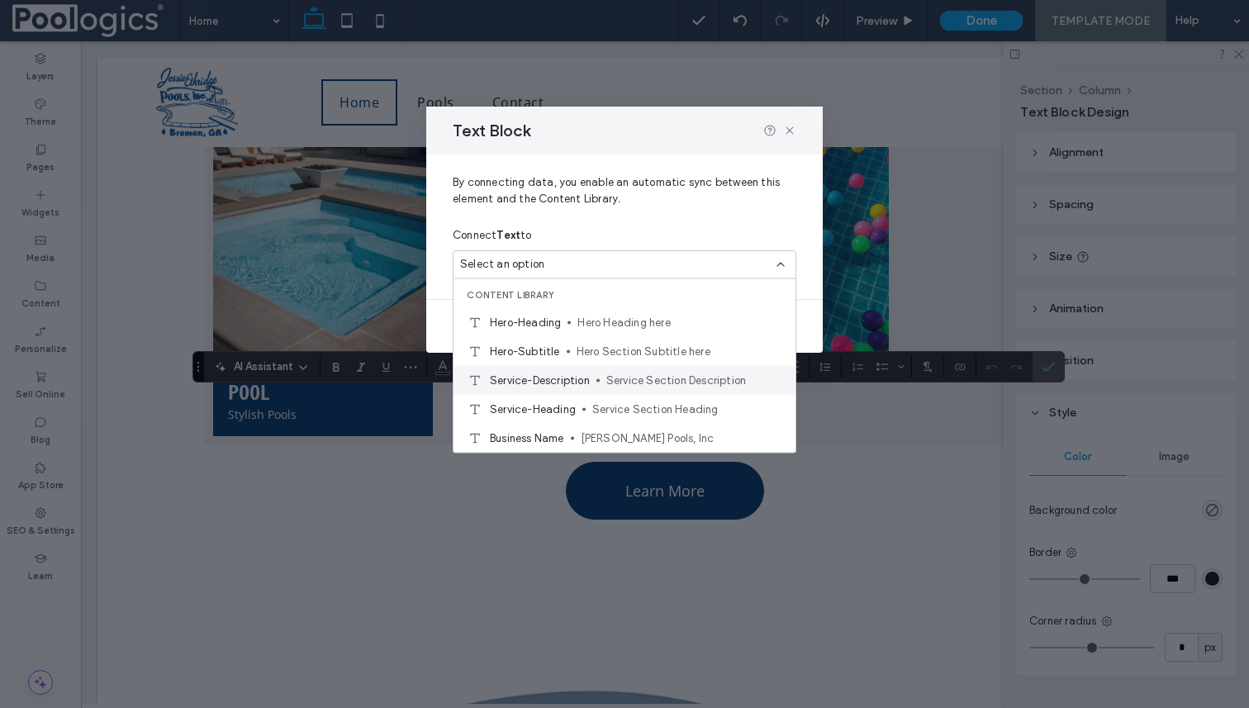
click at [581, 384] on span "Service-Description" at bounding box center [540, 380] width 100 height 17
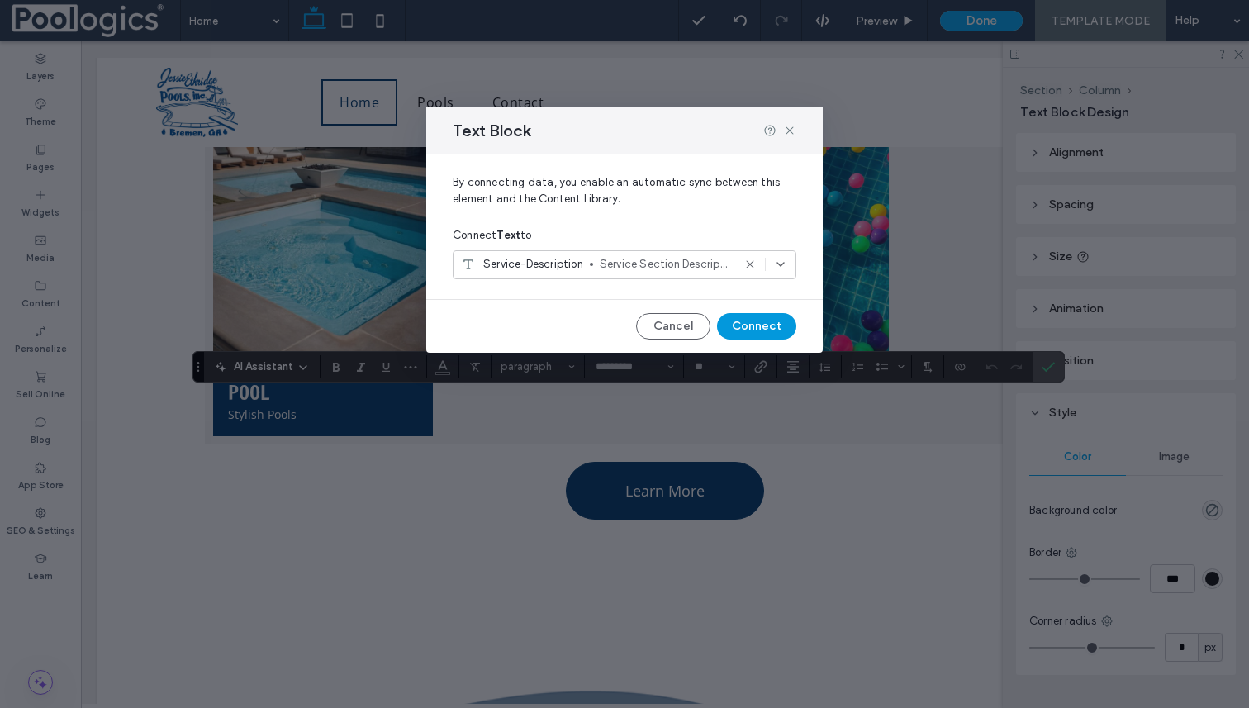
click at [745, 313] on button "Connect" at bounding box center [756, 326] width 79 height 26
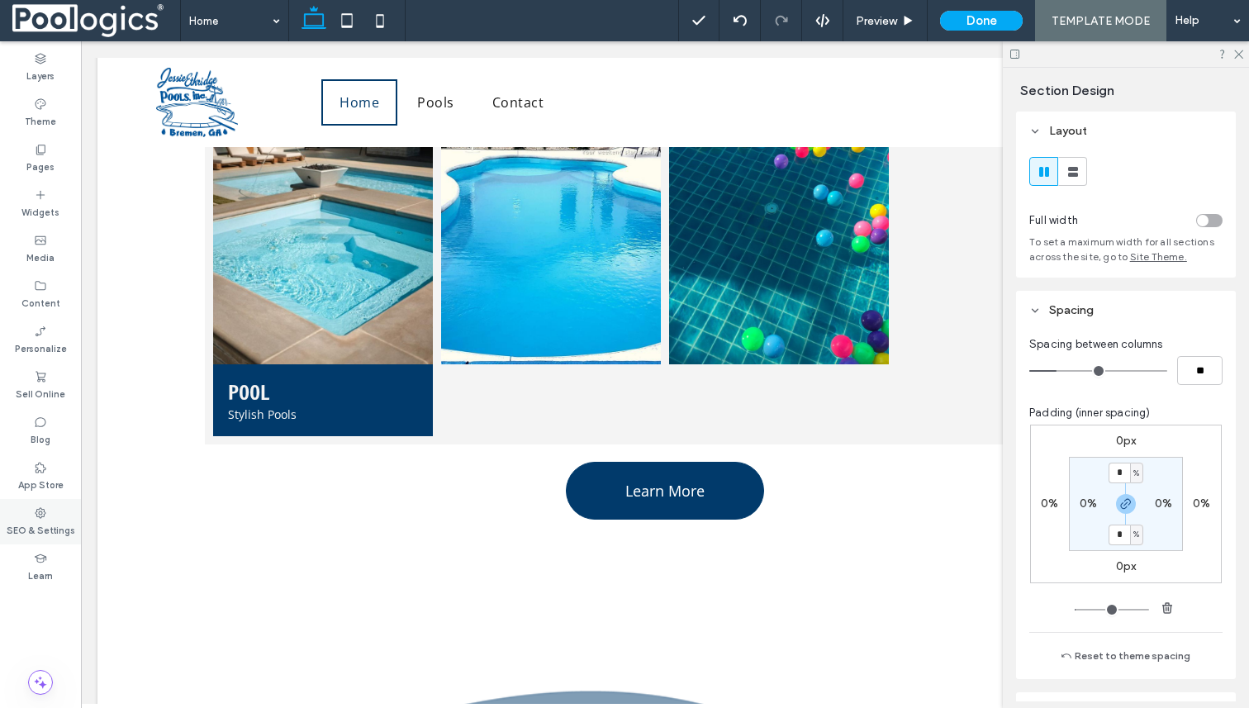
type input "***"
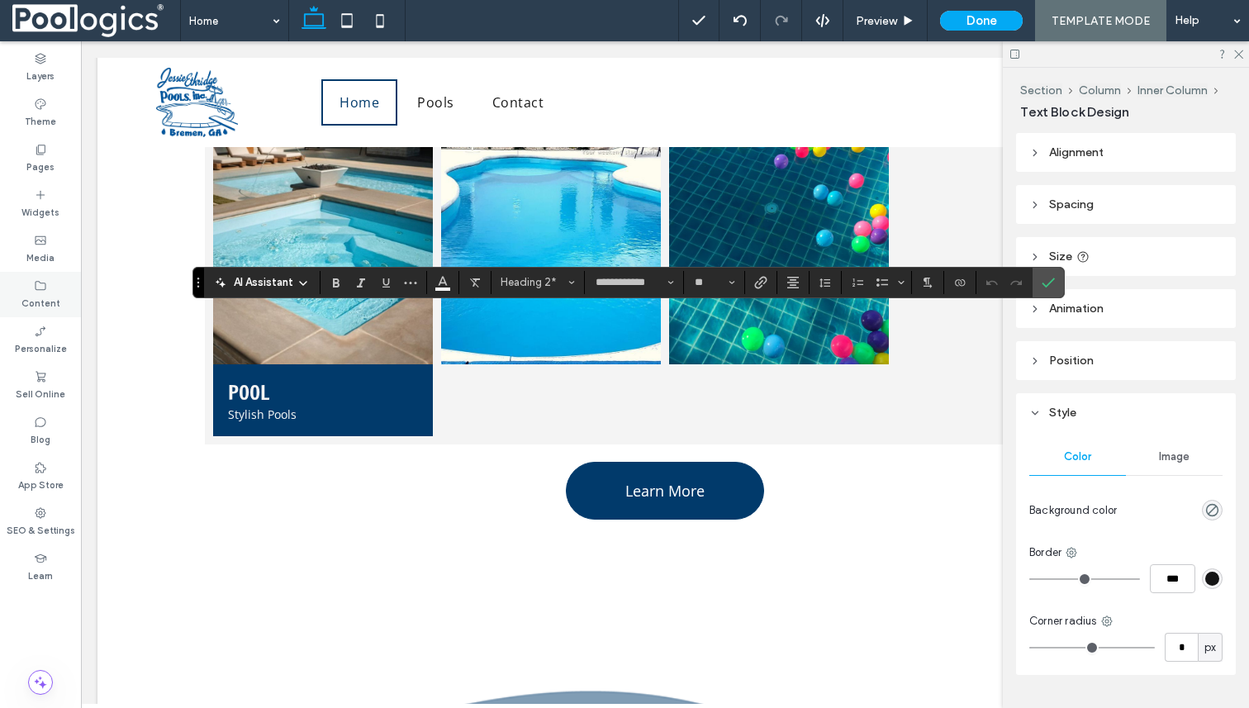
click at [29, 288] on div "Content" at bounding box center [40, 294] width 81 height 45
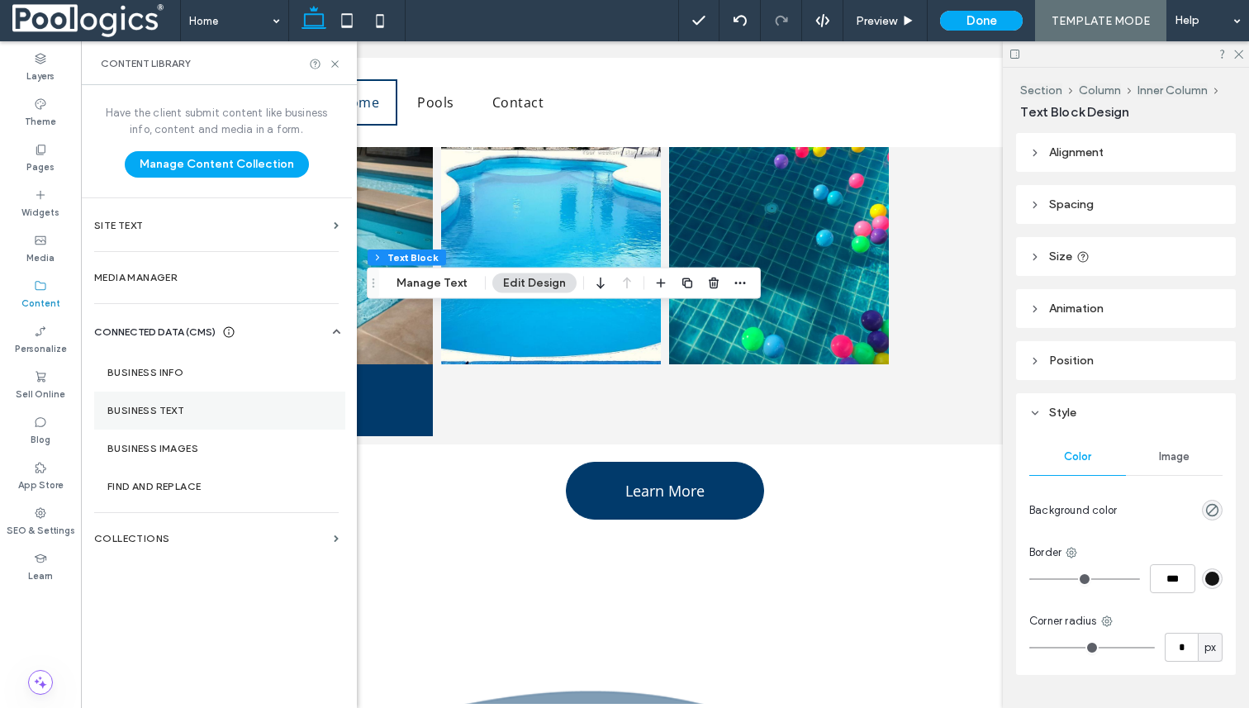
click at [169, 412] on label "Business Text" at bounding box center [219, 411] width 225 height 12
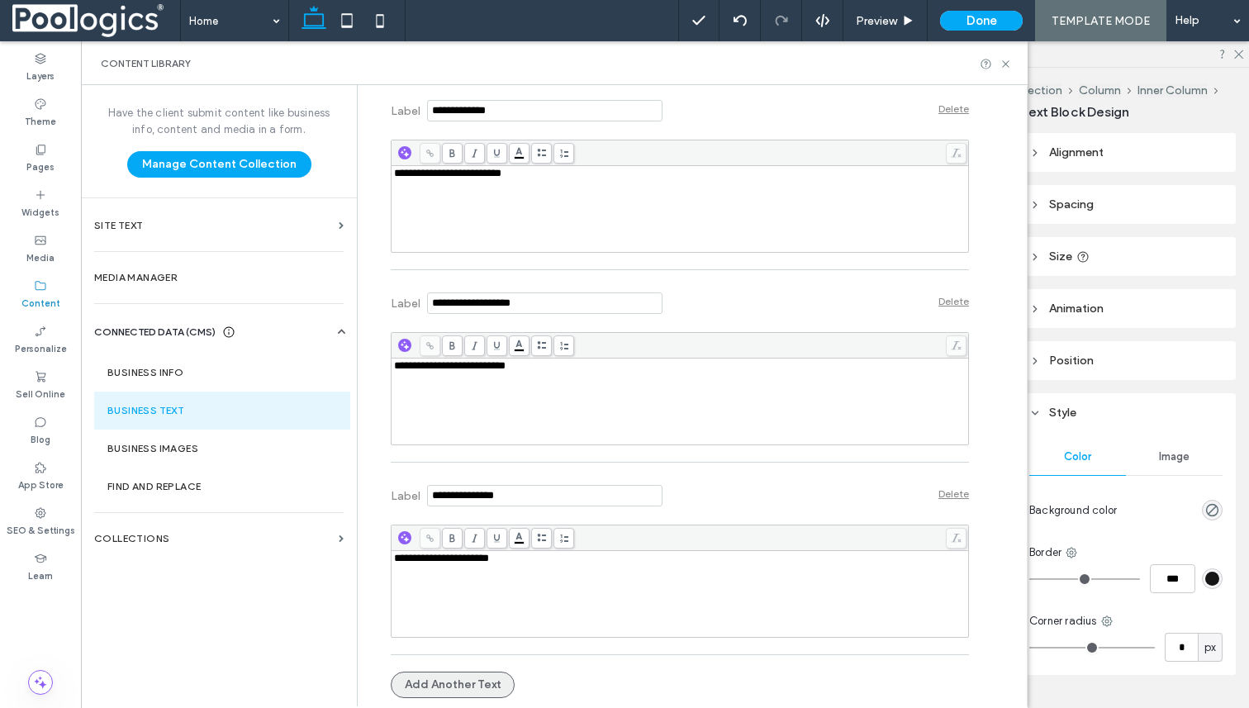
click at [447, 685] on button "Add Another Text" at bounding box center [453, 685] width 124 height 26
type input "*"
type input "**********"
click at [521, 597] on div "Rich Text Editor" at bounding box center [680, 594] width 573 height 83
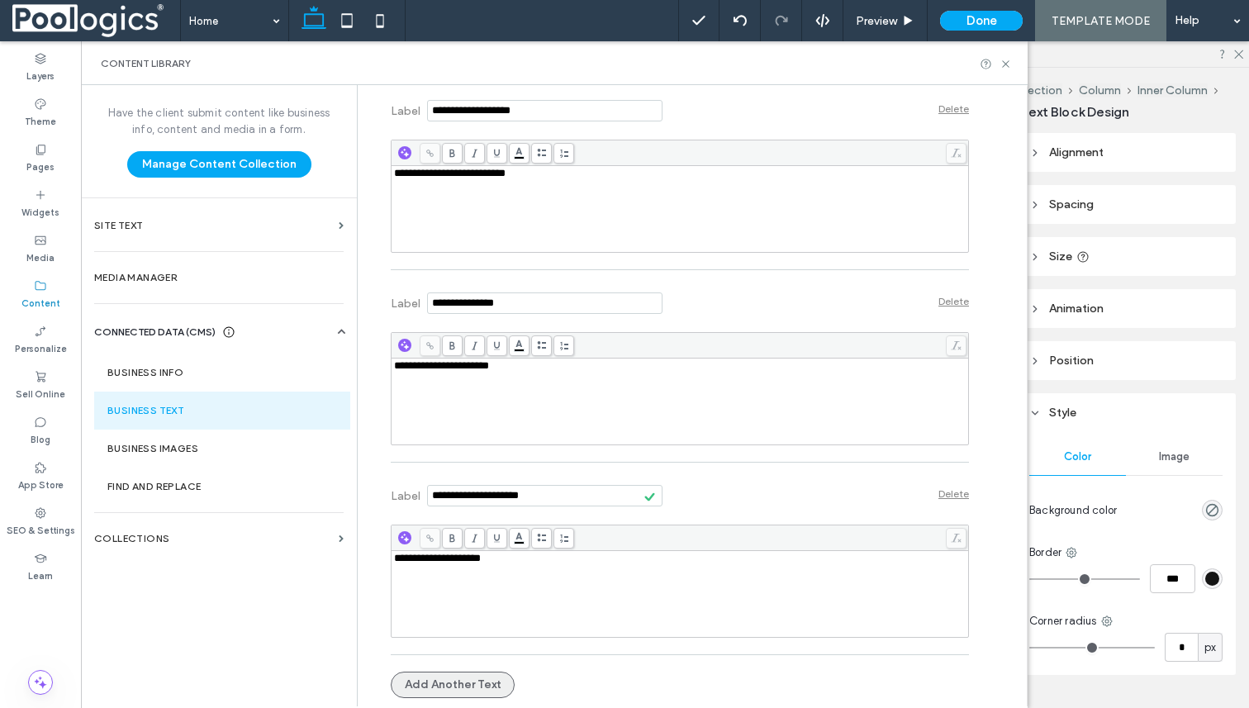
click at [468, 683] on button "Add Another Text" at bounding box center [453, 685] width 124 height 26
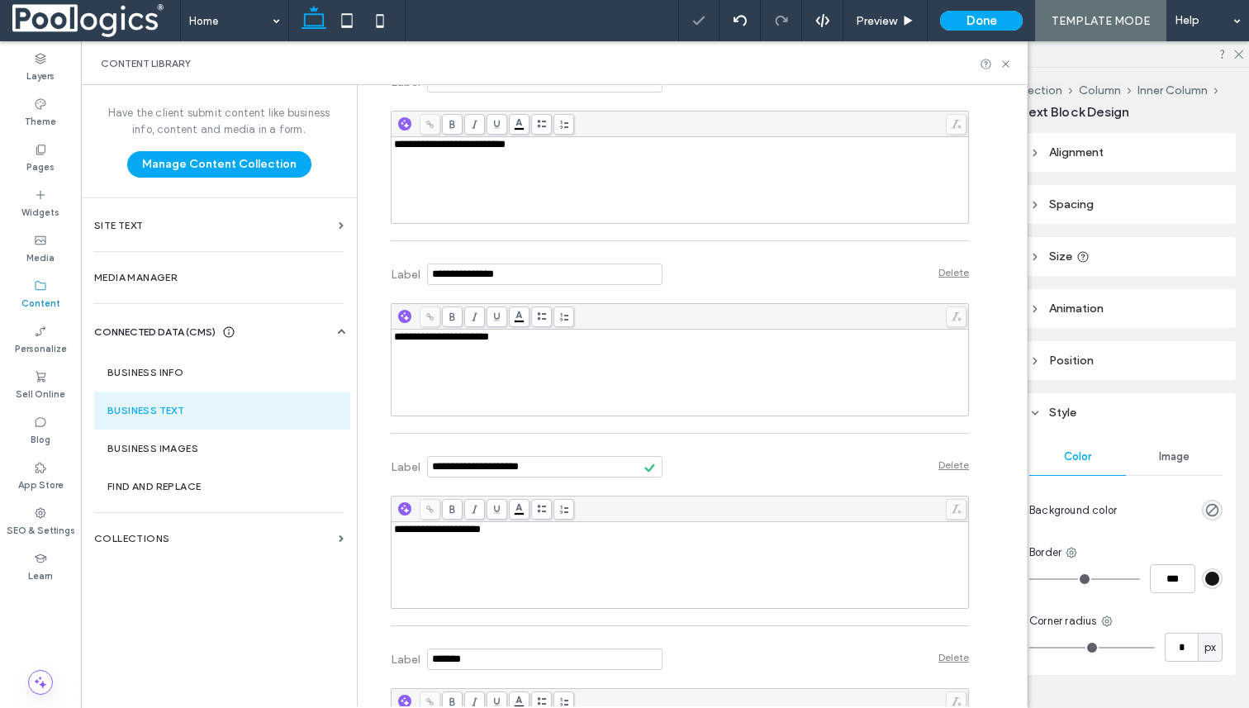
scroll to position [1308, 0]
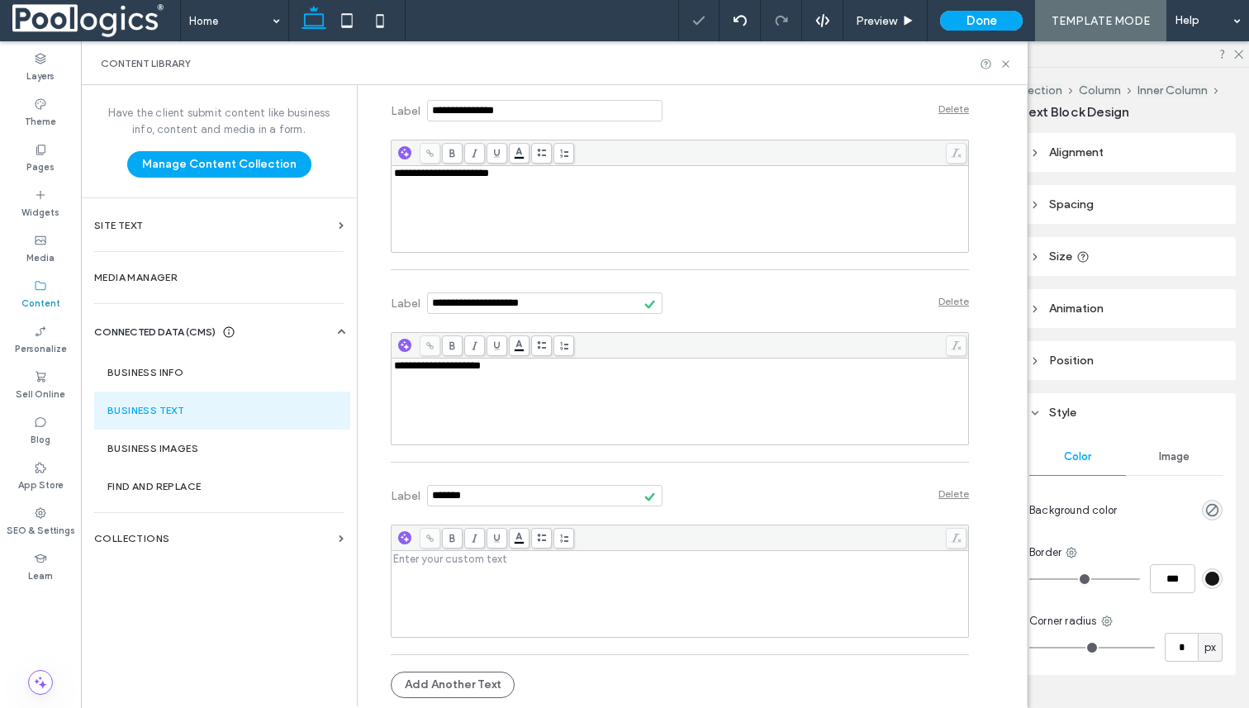
click at [563, 308] on input "Label" at bounding box center [544, 302] width 235 height 21
drag, startPoint x: 503, startPoint y: 497, endPoint x: 408, endPoint y: 497, distance: 95.0
click at [408, 497] on section "Label" at bounding box center [527, 493] width 272 height 45
paste input "**********"
type input "**********"
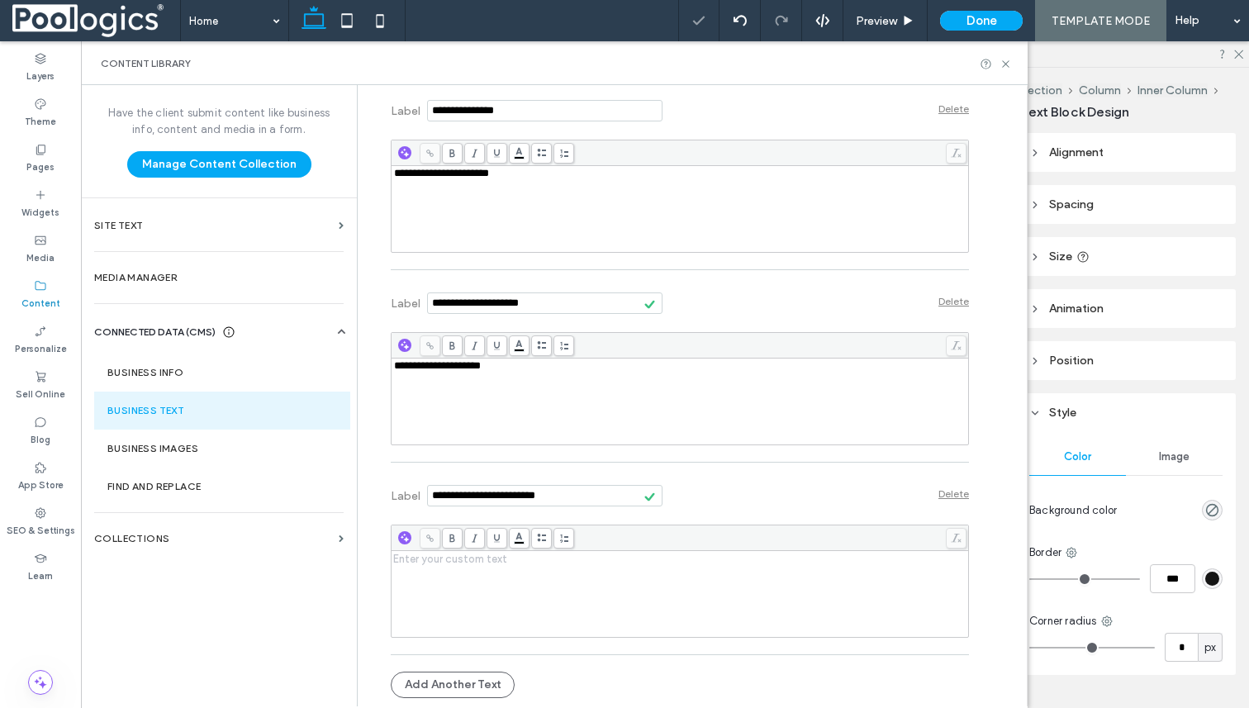
click at [582, 573] on div "Rich Text Editor" at bounding box center [680, 594] width 573 height 83
click at [468, 689] on button "Add Another Text" at bounding box center [453, 685] width 124 height 26
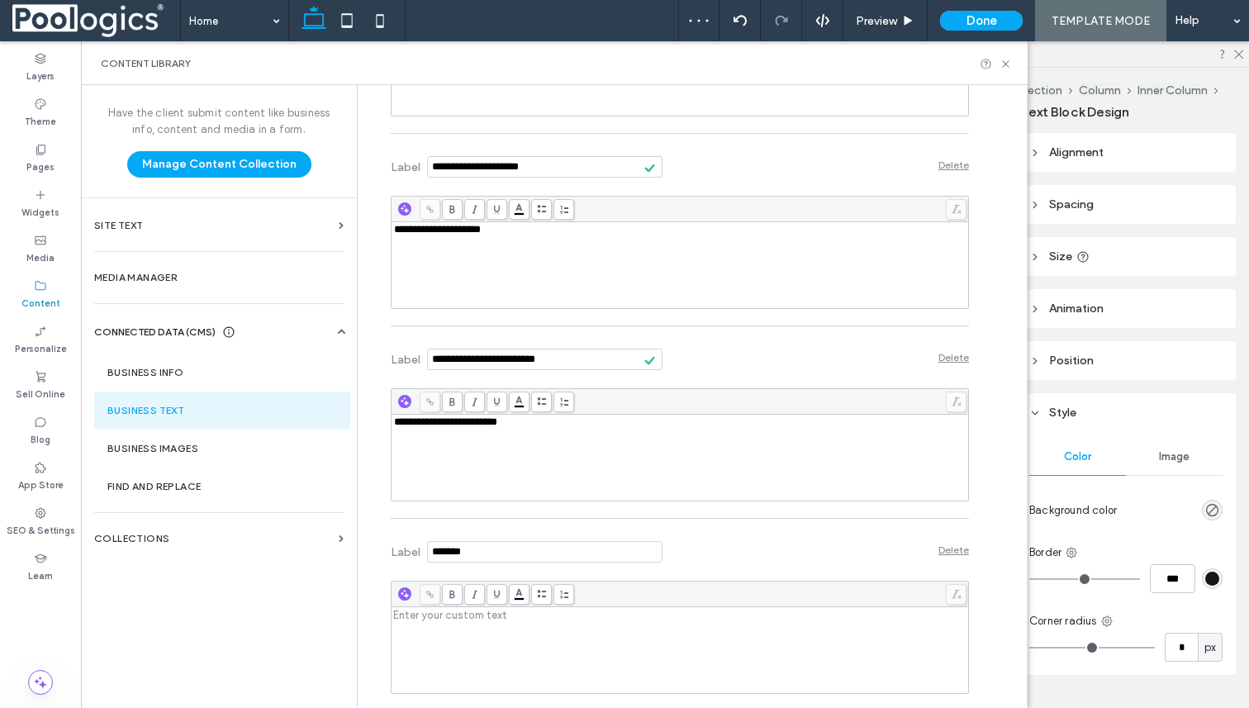
scroll to position [1500, 0]
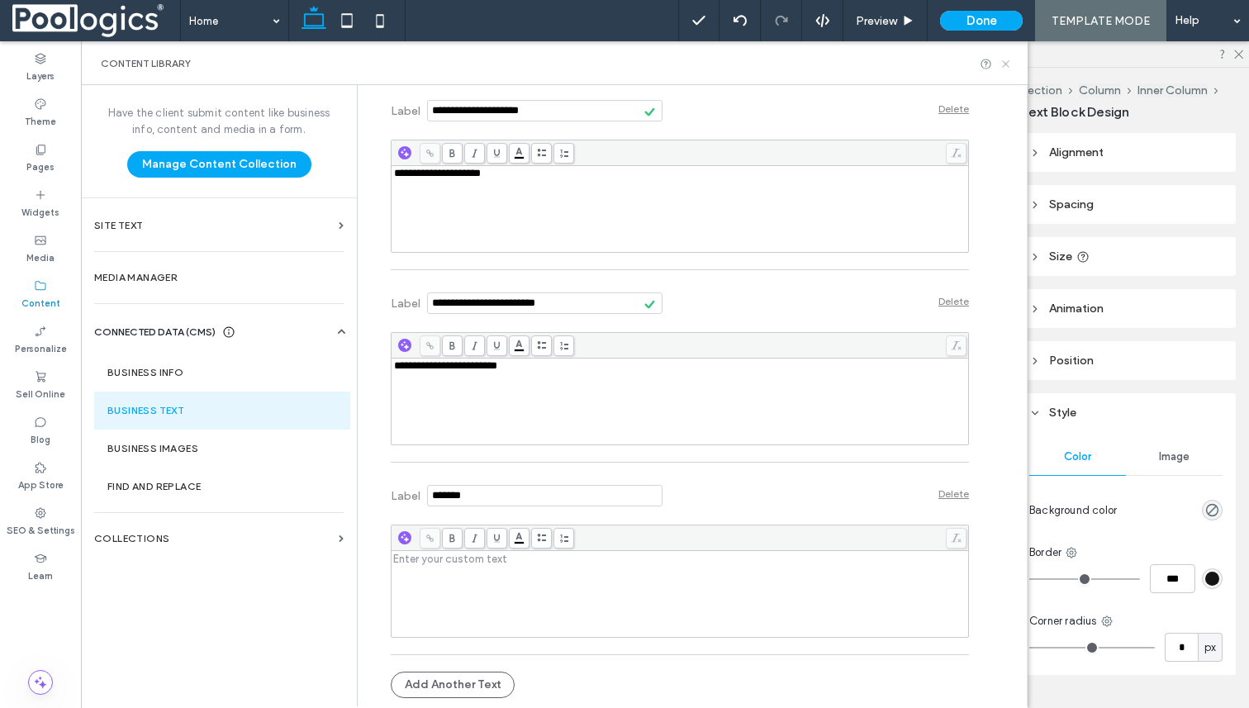
click at [1007, 63] on icon at bounding box center [1006, 64] width 12 height 12
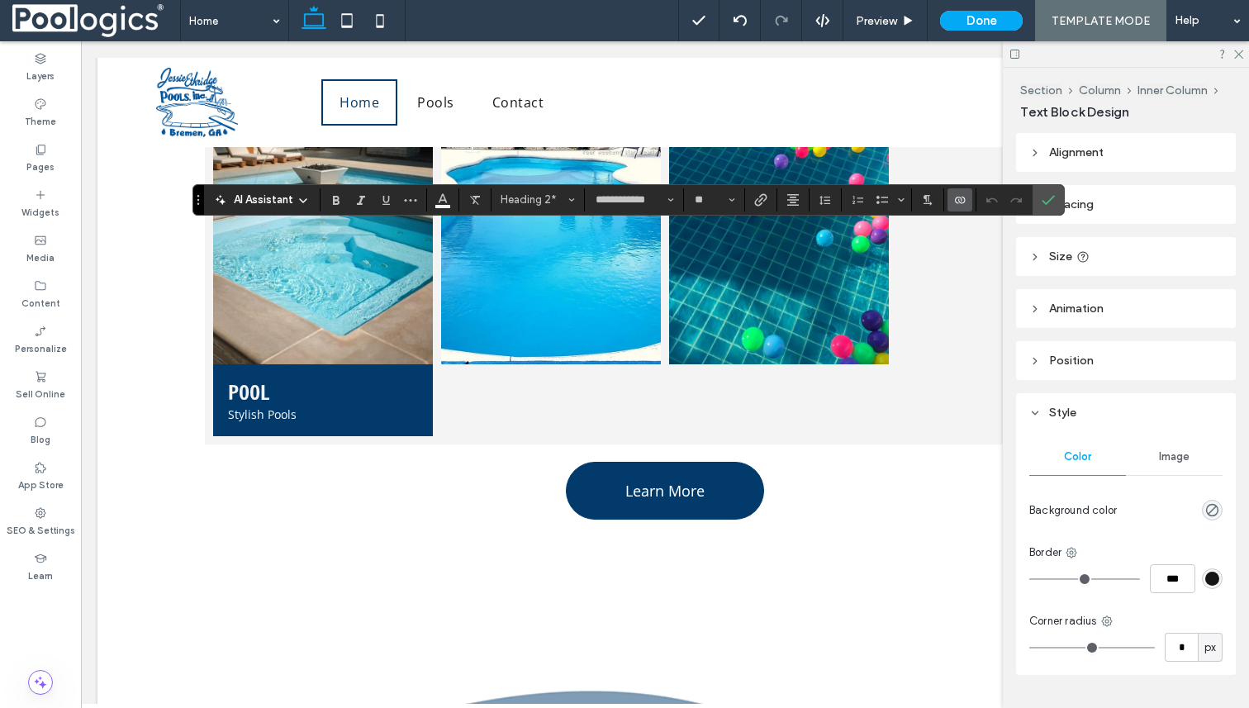
click at [961, 197] on icon "Connect To Data" at bounding box center [959, 199] width 13 height 13
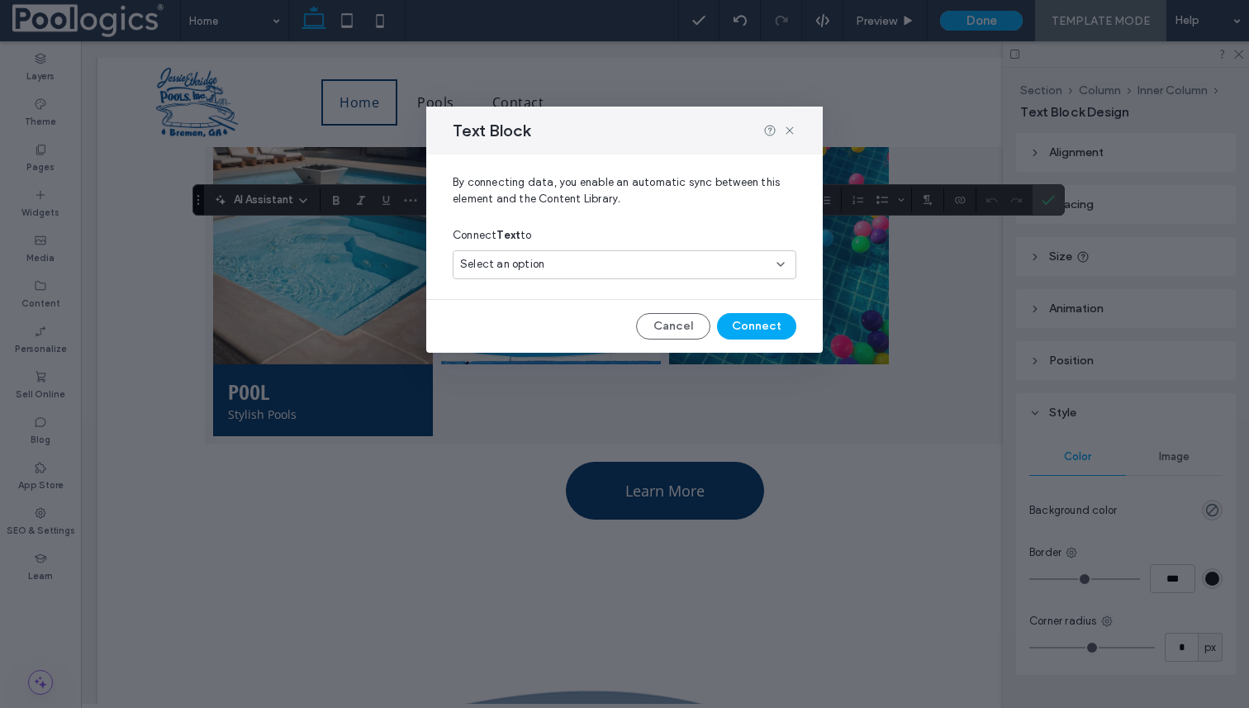
click at [756, 259] on div "Select an option" at bounding box center [614, 264] width 309 height 17
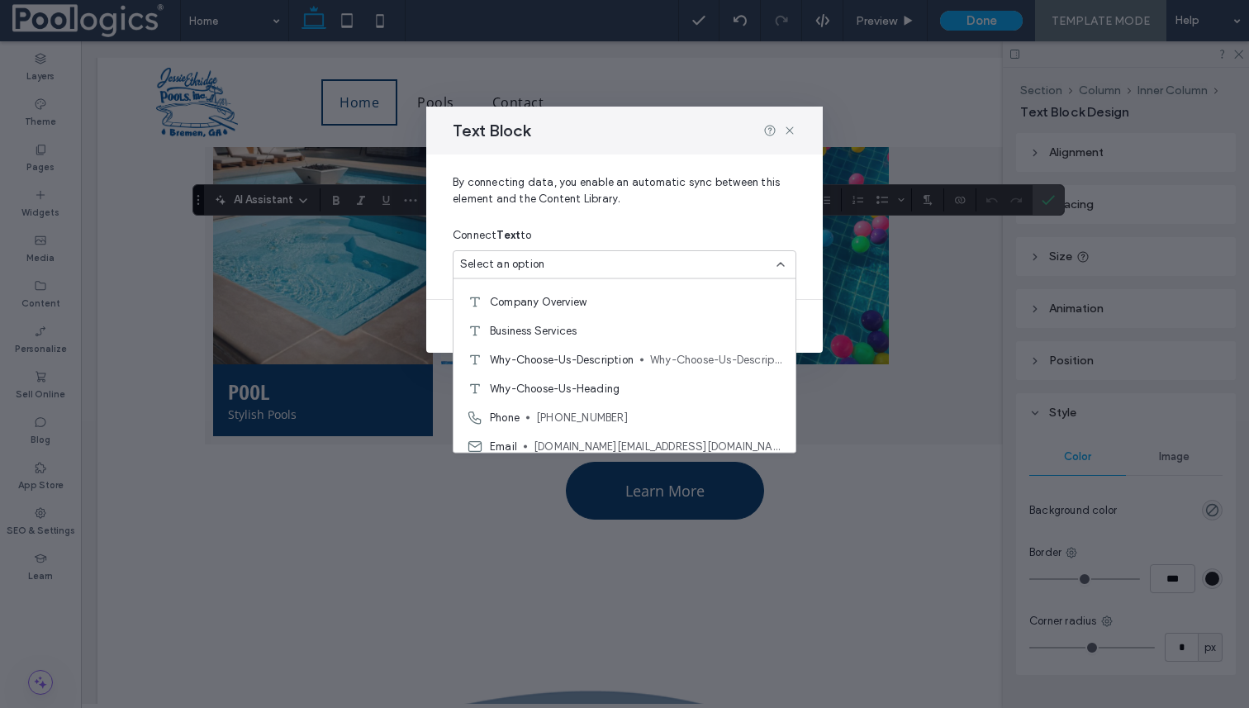
scroll to position [200, 0]
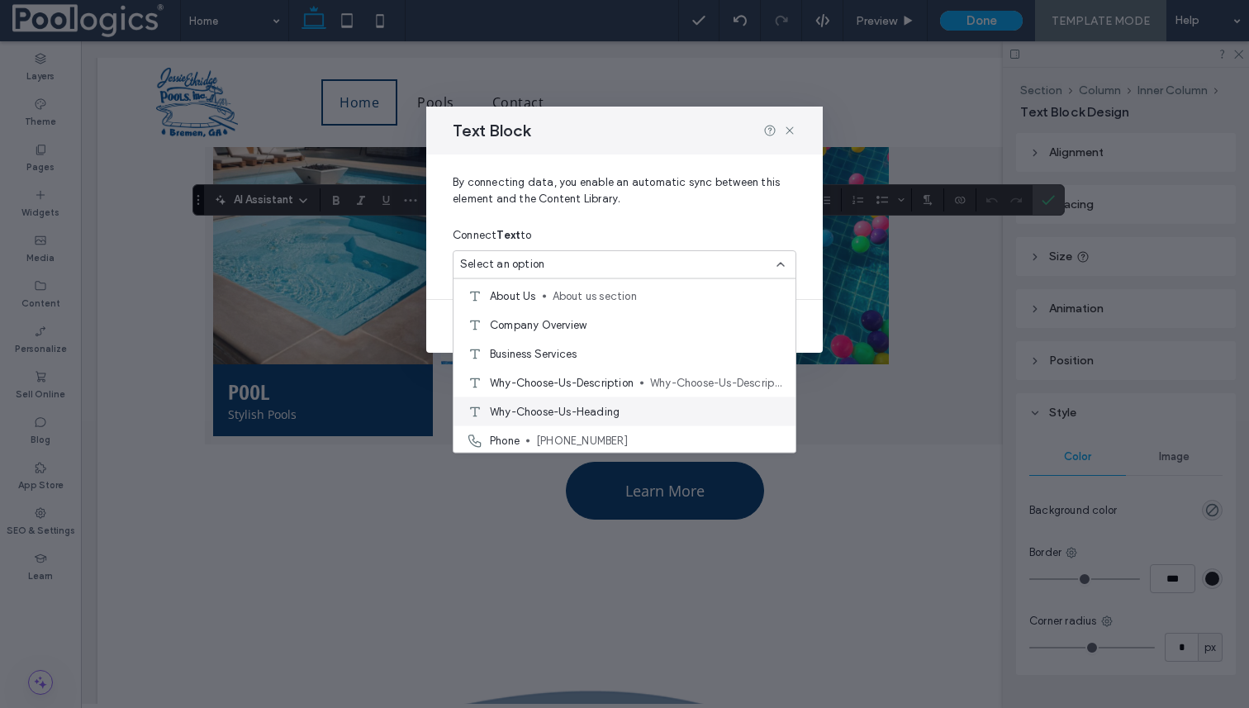
click at [611, 405] on span "Why-Choose-Us-Heading" at bounding box center [555, 411] width 130 height 17
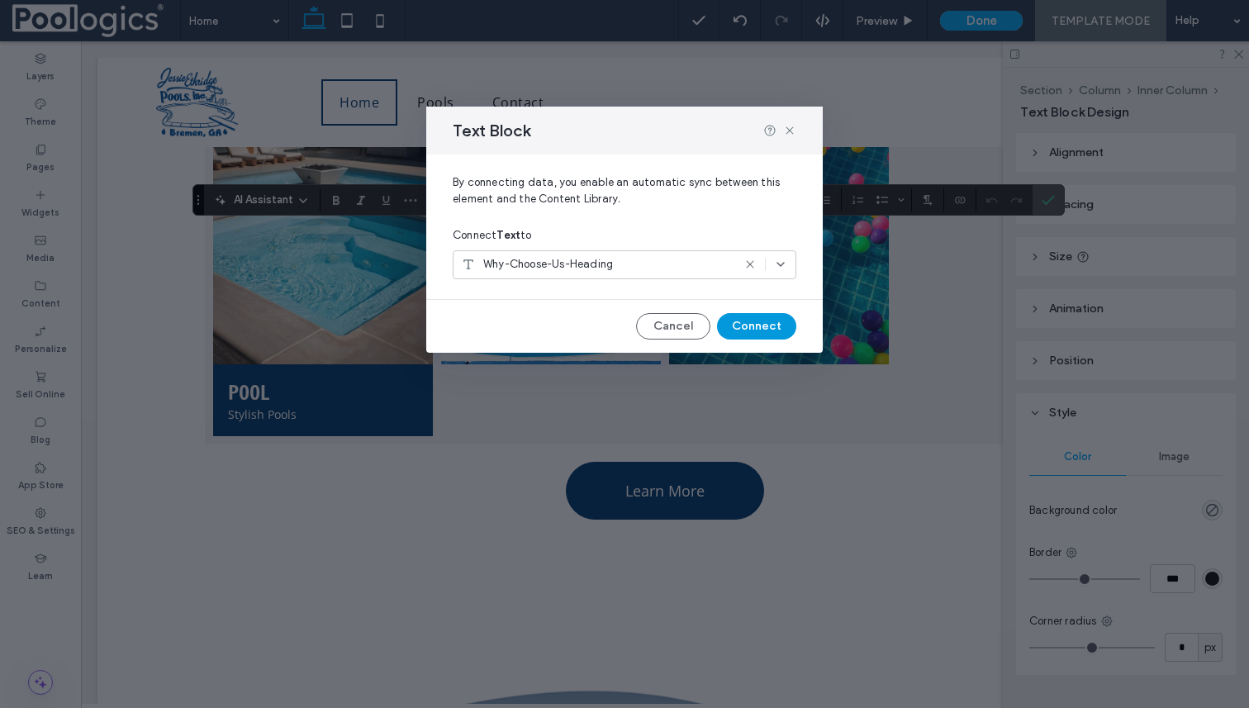
click at [742, 321] on button "Connect" at bounding box center [756, 326] width 79 height 26
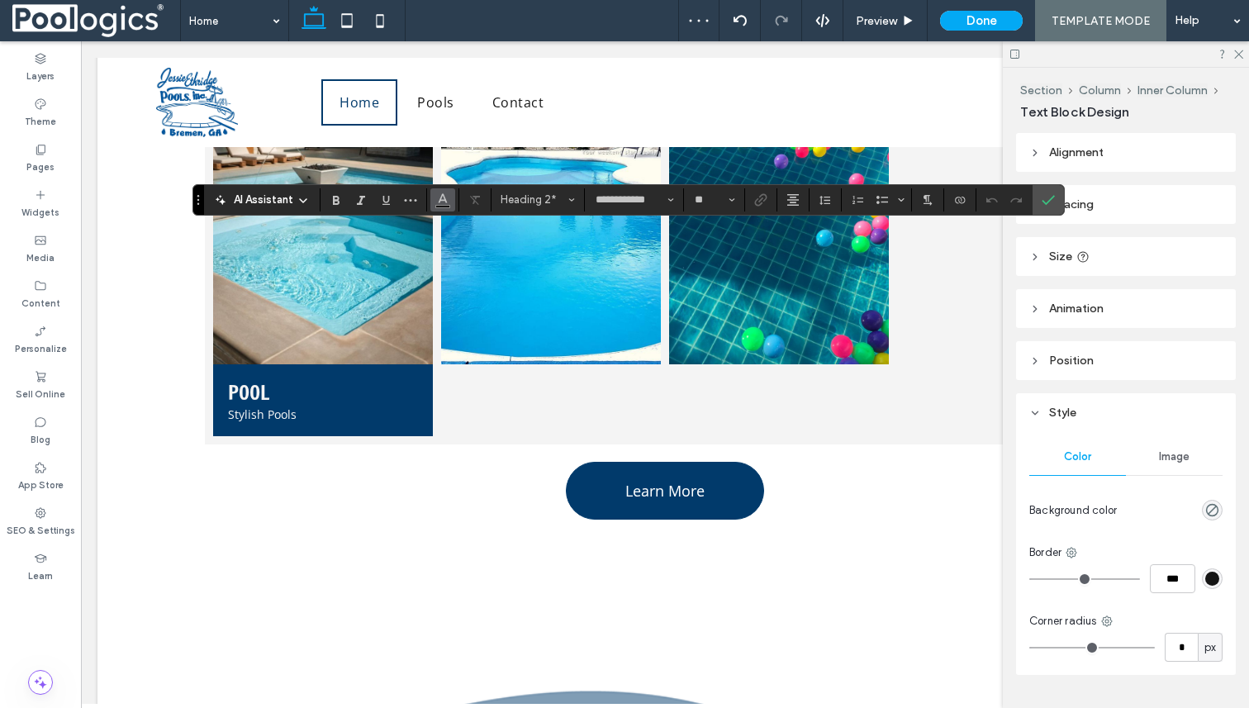
click at [446, 201] on use "Color" at bounding box center [443, 197] width 9 height 9
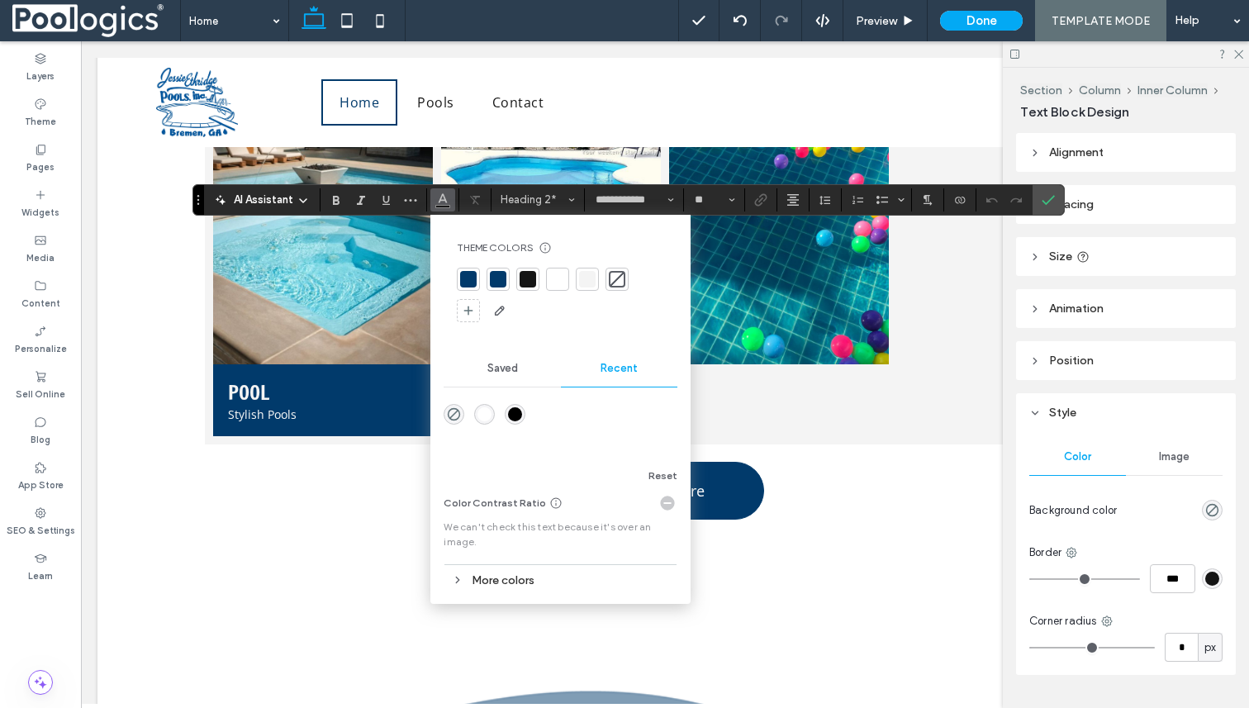
click at [587, 278] on div at bounding box center [587, 279] width 17 height 17
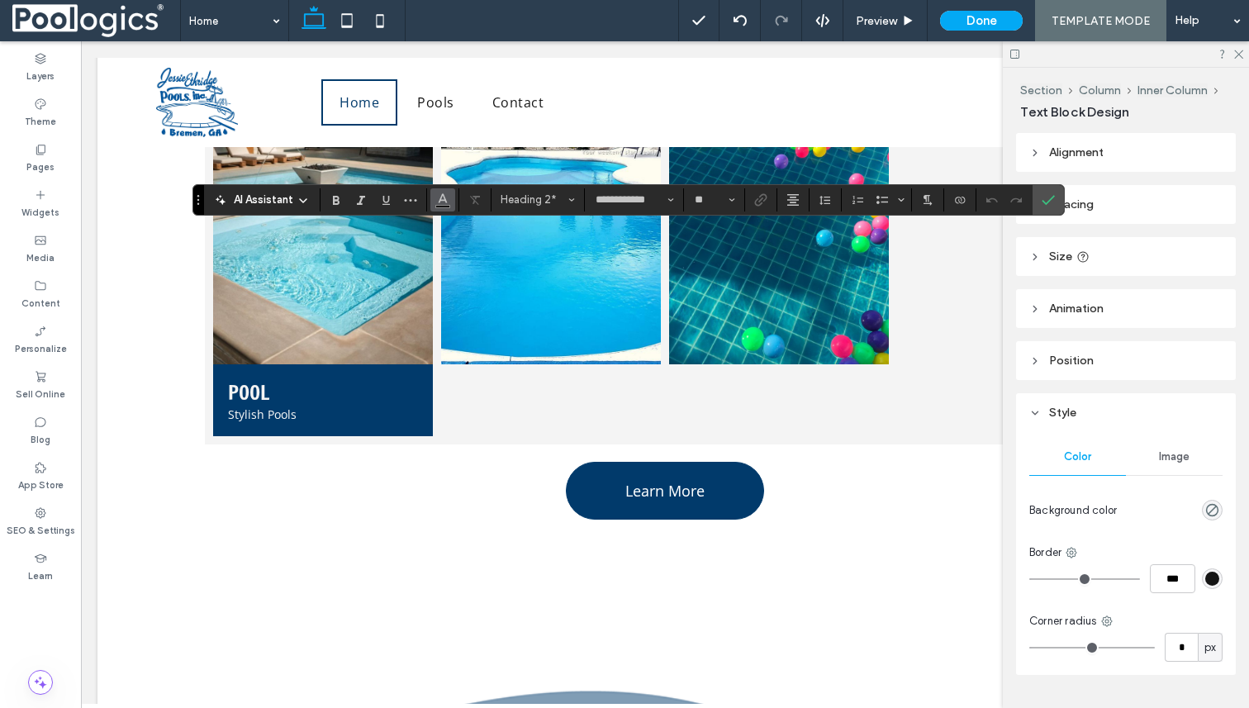
click at [444, 202] on icon "Color" at bounding box center [442, 198] width 13 height 13
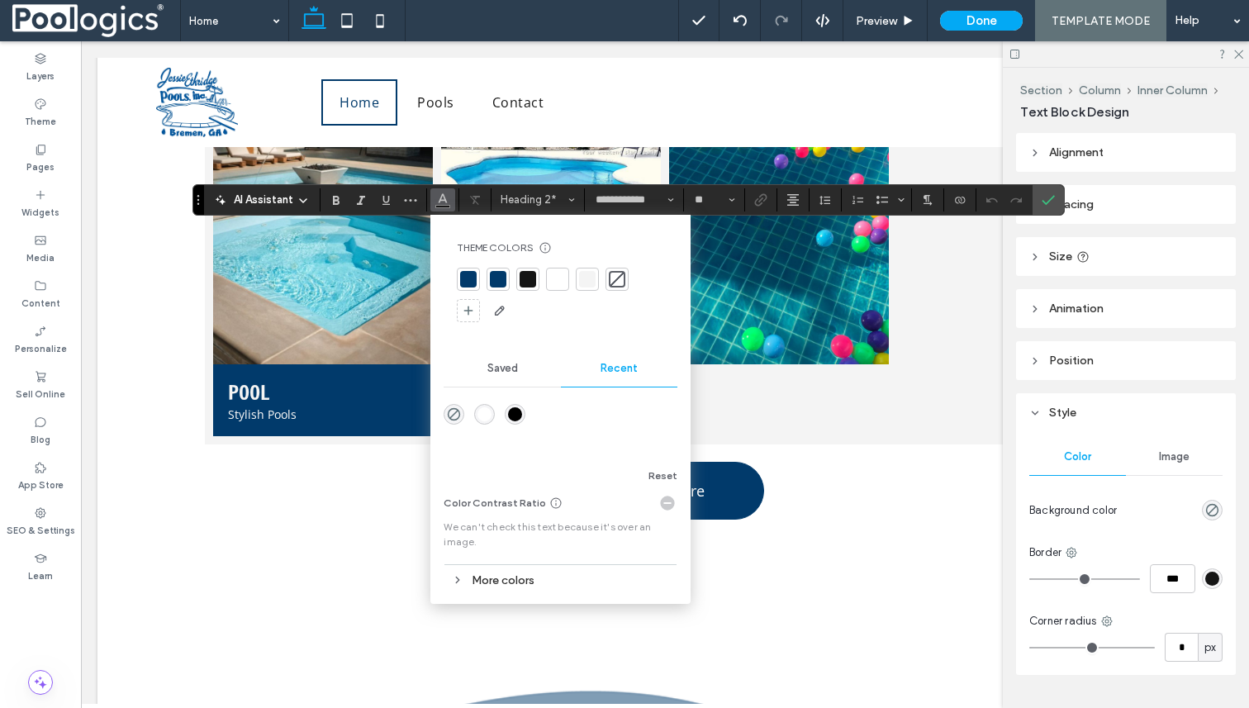
click at [582, 282] on div at bounding box center [587, 279] width 17 height 17
click at [587, 277] on div at bounding box center [587, 279] width 17 height 17
click at [550, 336] on div "Theme Colors Save time with Theme Colors Create a color palette to instantly ad…" at bounding box center [561, 284] width 234 height 112
click at [490, 410] on div "rgba(255, 255, 255, 1)" at bounding box center [485, 417] width 14 height 14
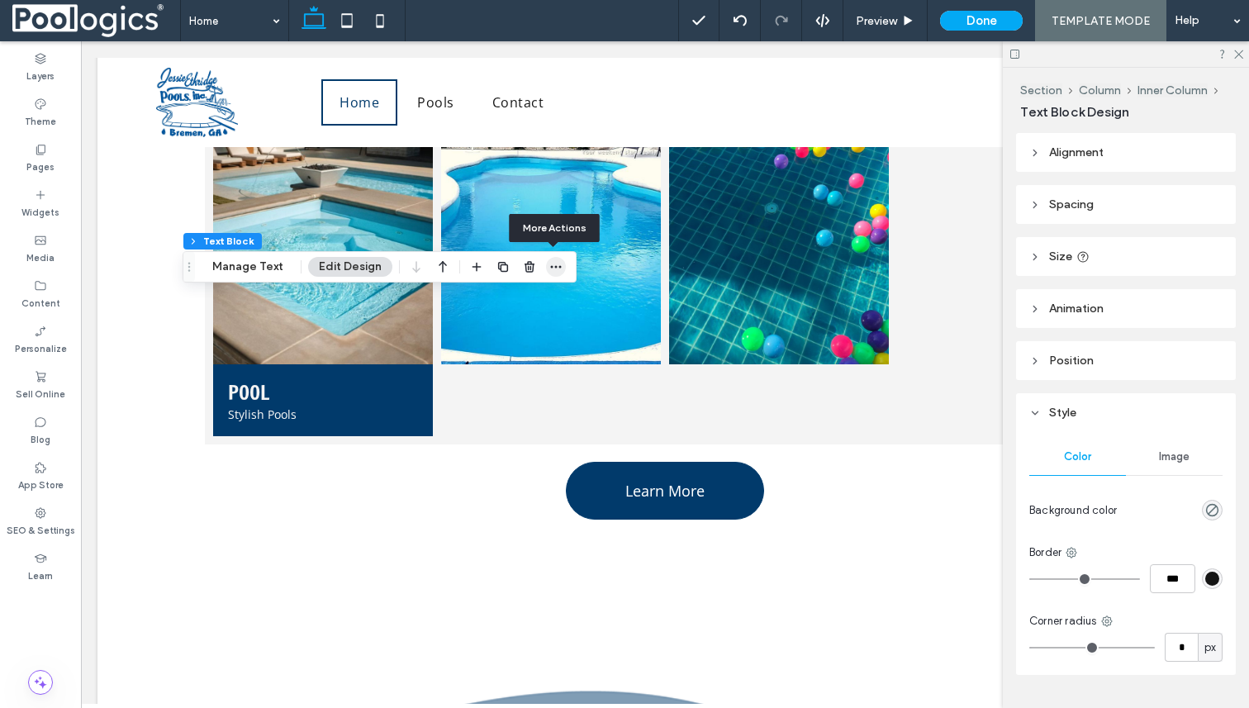
click at [549, 272] on icon "button" at bounding box center [555, 266] width 13 height 13
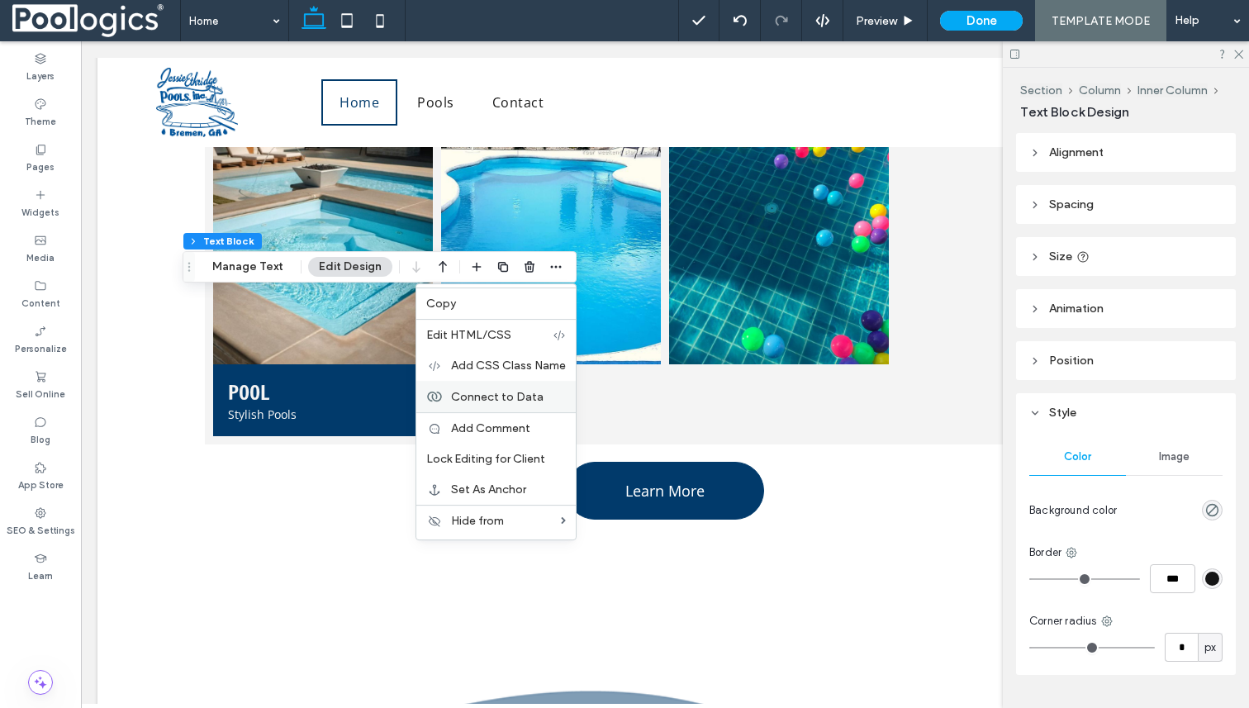
click at [526, 397] on span "Connect to Data" at bounding box center [497, 397] width 93 height 14
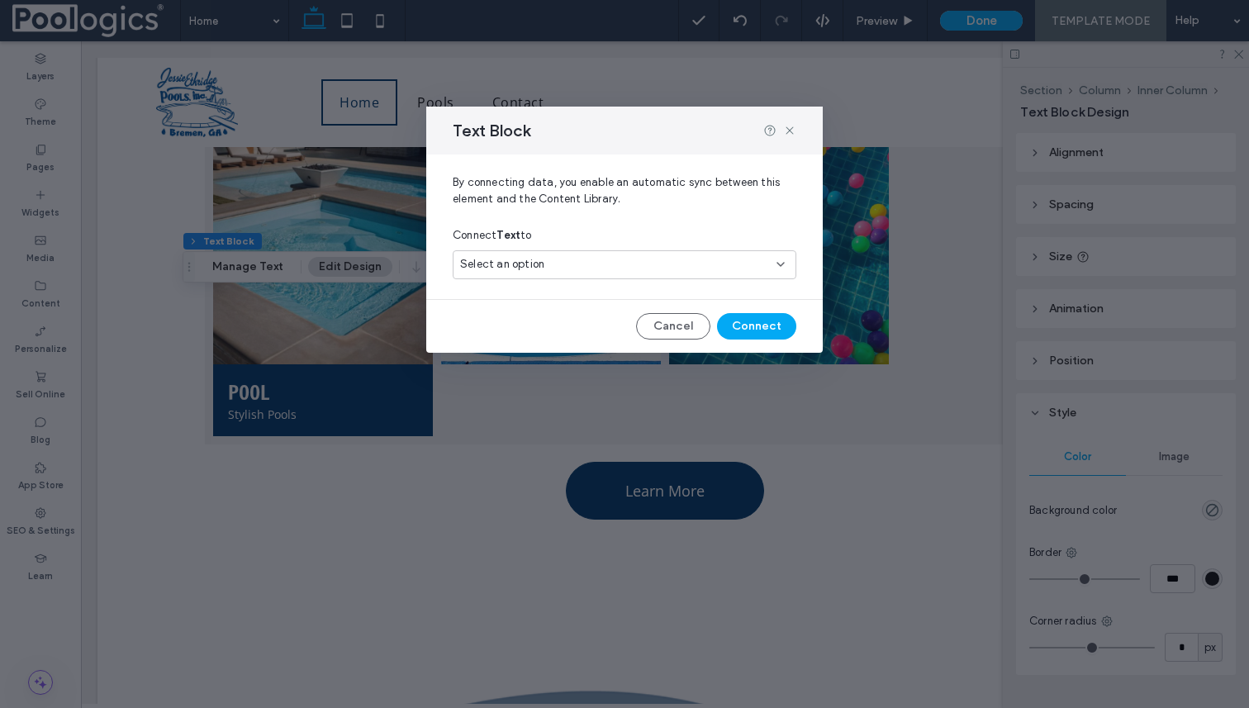
click at [564, 270] on div "Select an option" at bounding box center [614, 264] width 309 height 17
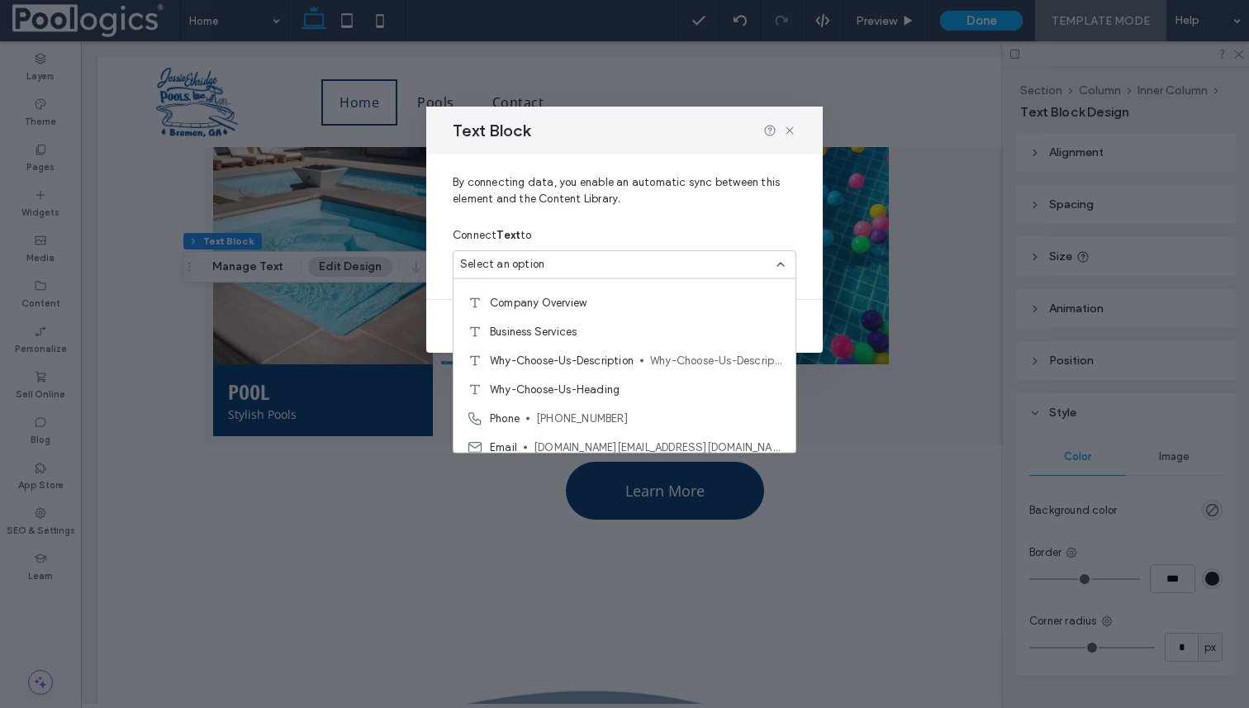
scroll to position [231, 0]
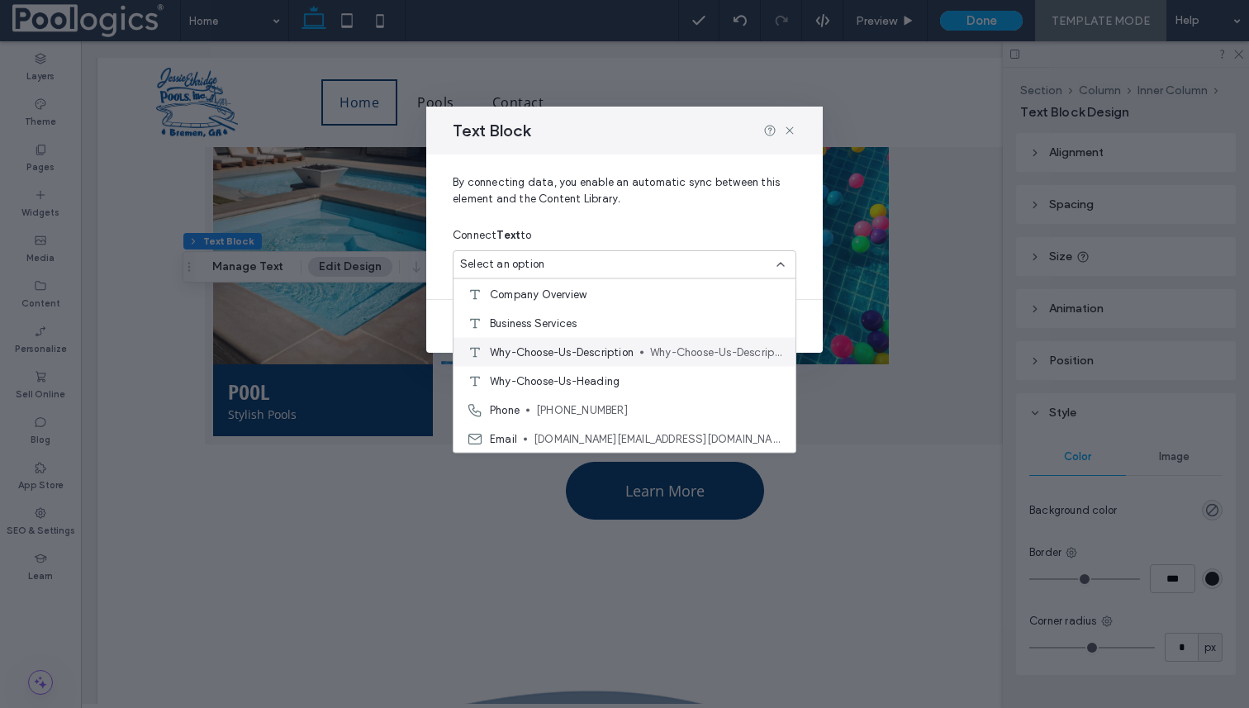
click at [568, 354] on span "Why-Choose-Us-Description" at bounding box center [562, 352] width 144 height 17
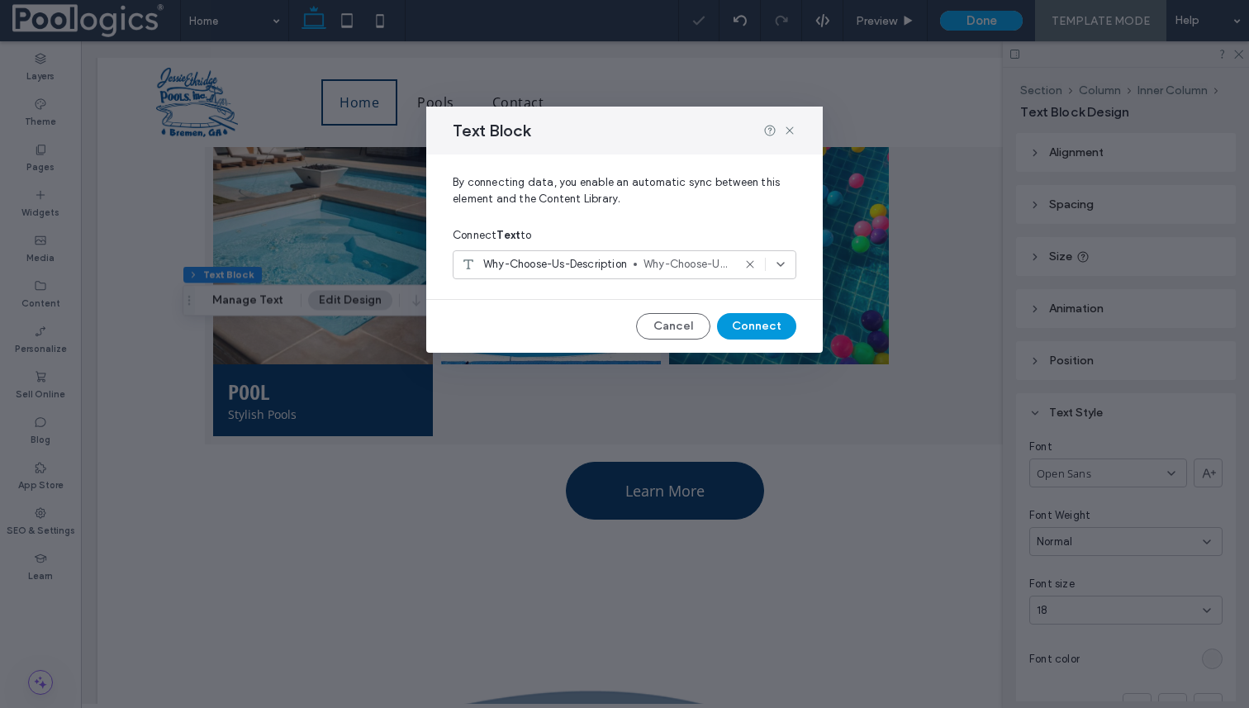
click at [769, 323] on button "Connect" at bounding box center [756, 326] width 79 height 26
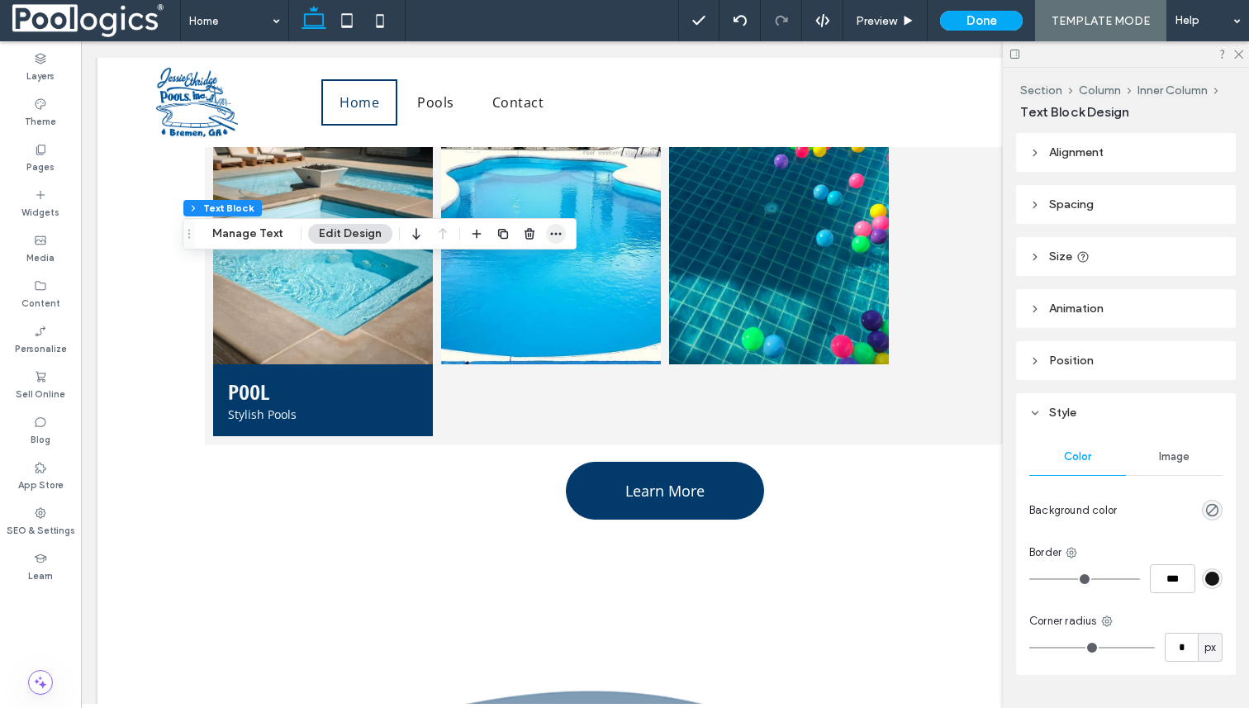
click at [555, 232] on icon "button" at bounding box center [555, 233] width 13 height 13
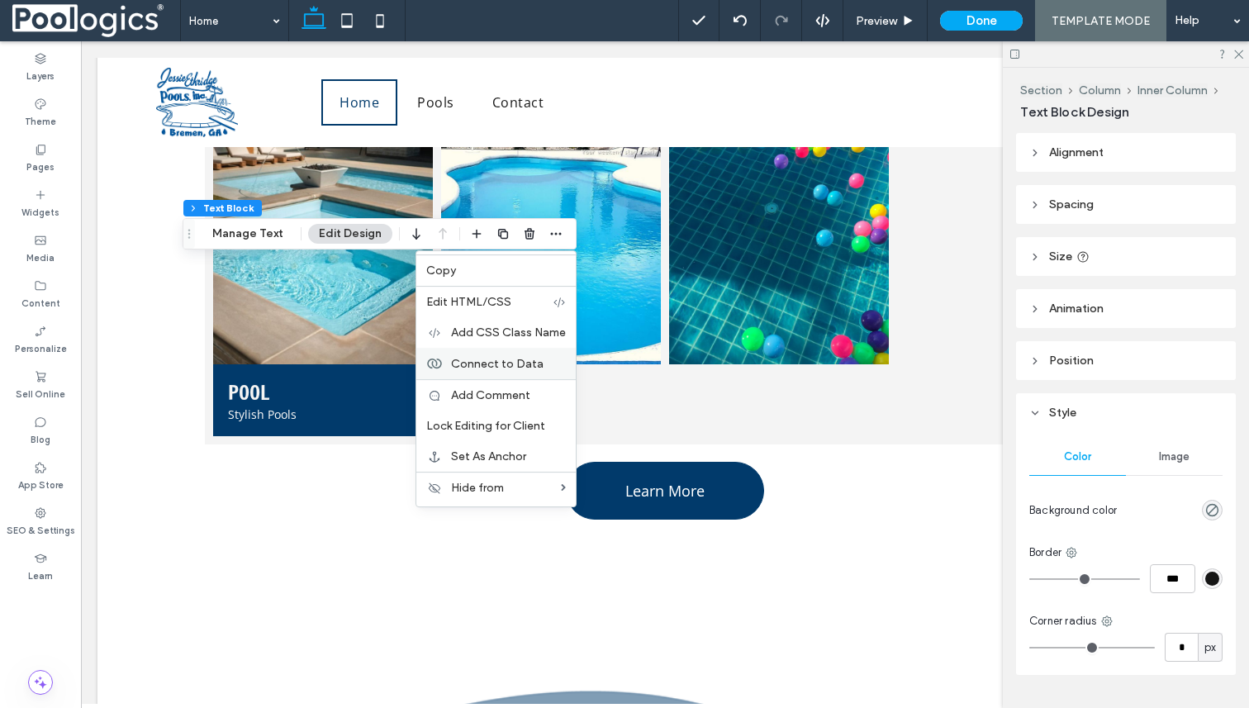
click at [487, 363] on span "Connect to Data" at bounding box center [497, 364] width 93 height 14
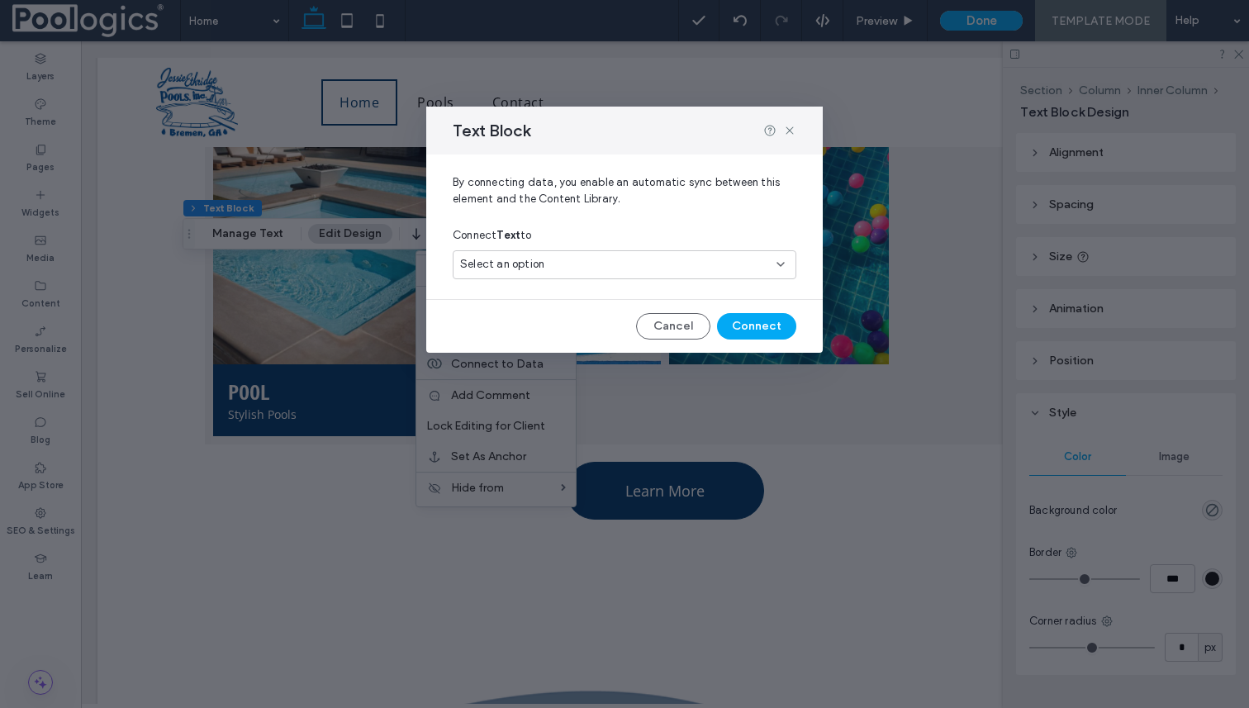
click at [672, 263] on div "Select an option" at bounding box center [614, 264] width 309 height 17
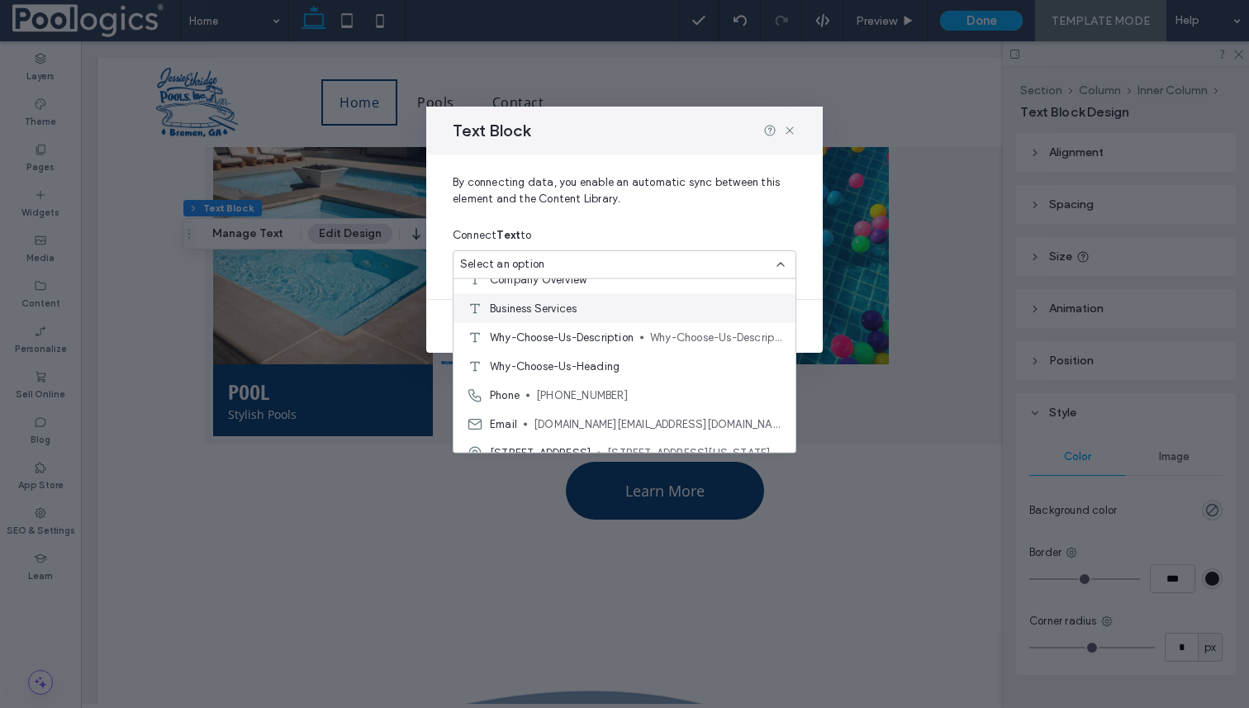
scroll to position [247, 0]
click at [600, 359] on span "Why-Choose-Us-Heading" at bounding box center [555, 364] width 130 height 17
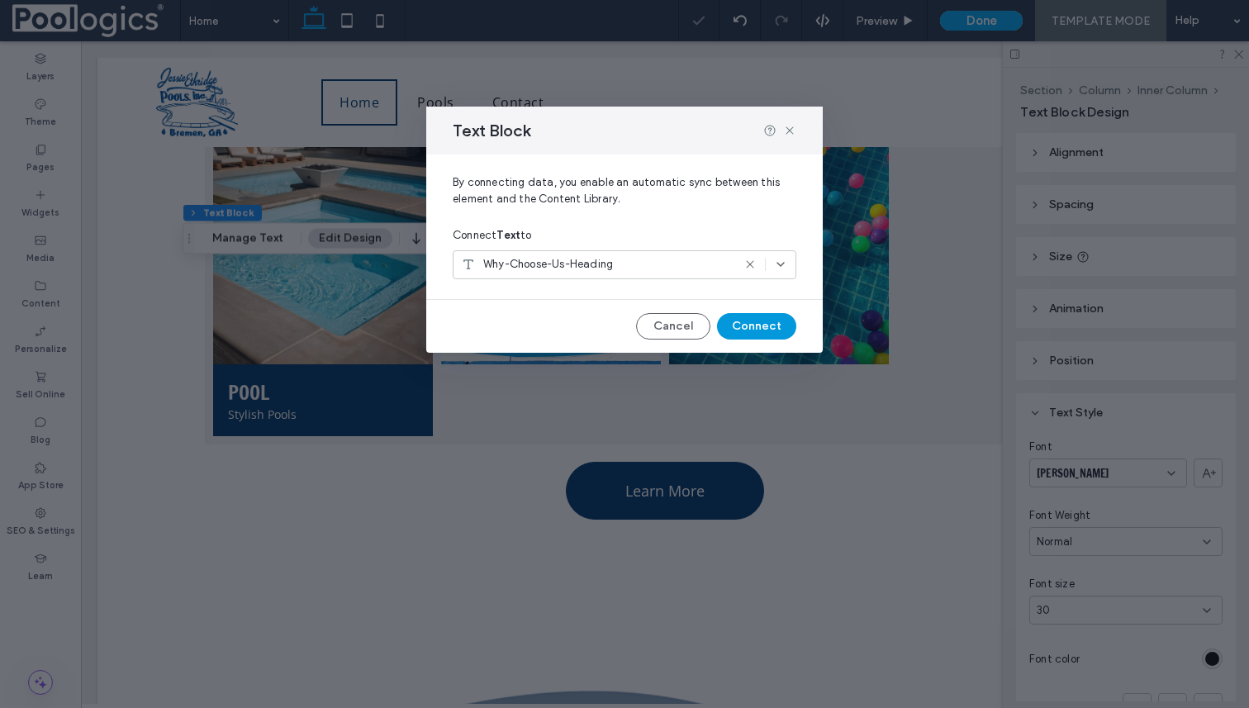
click at [771, 326] on button "Connect" at bounding box center [756, 326] width 79 height 26
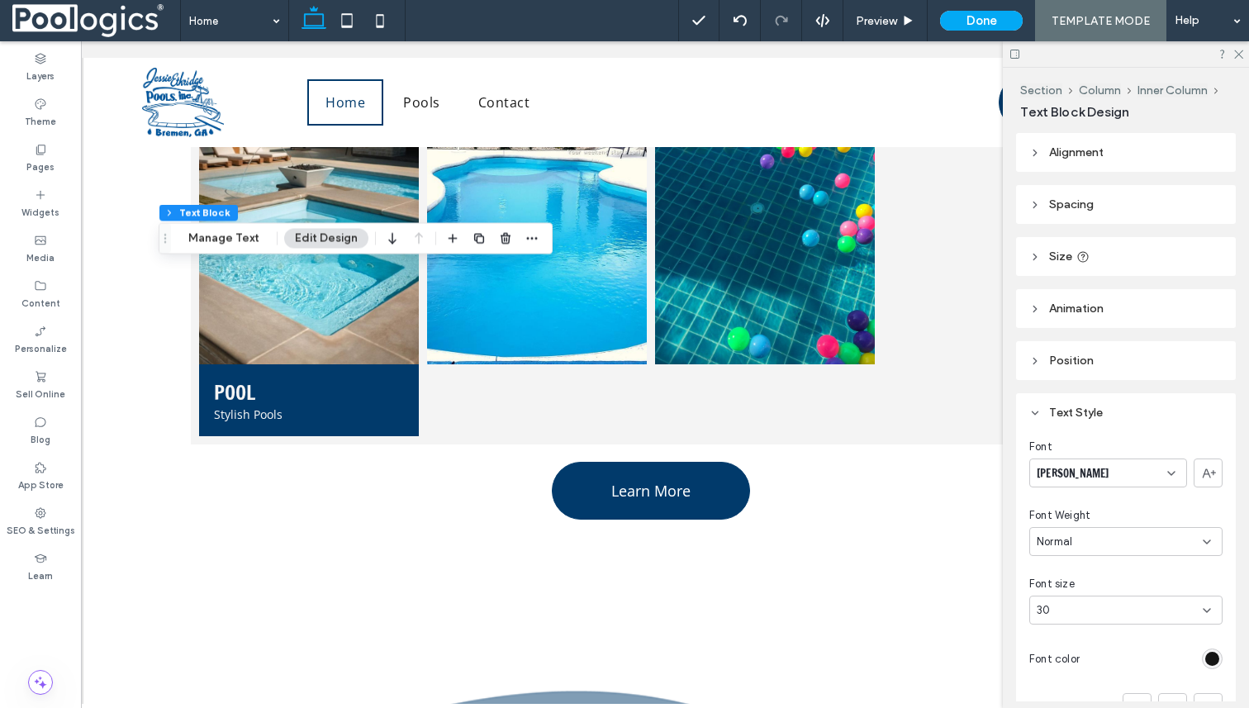
scroll to position [0, 0]
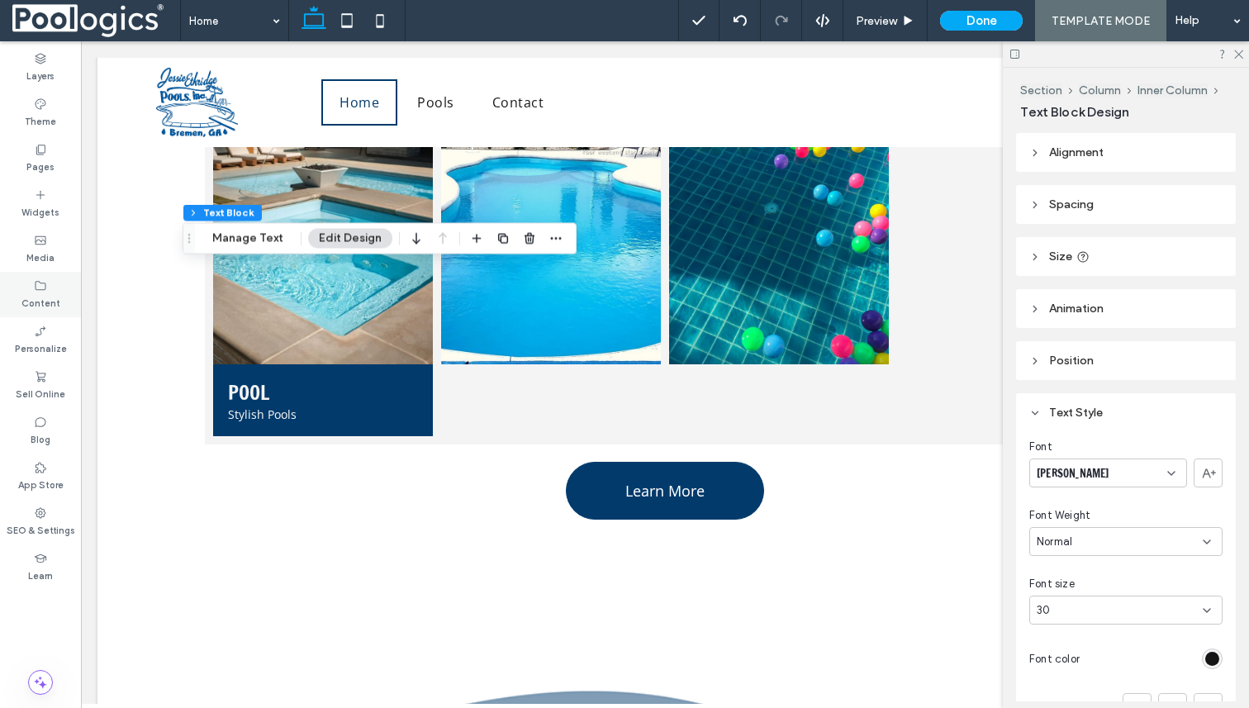
click at [33, 299] on label "Content" at bounding box center [40, 301] width 39 height 18
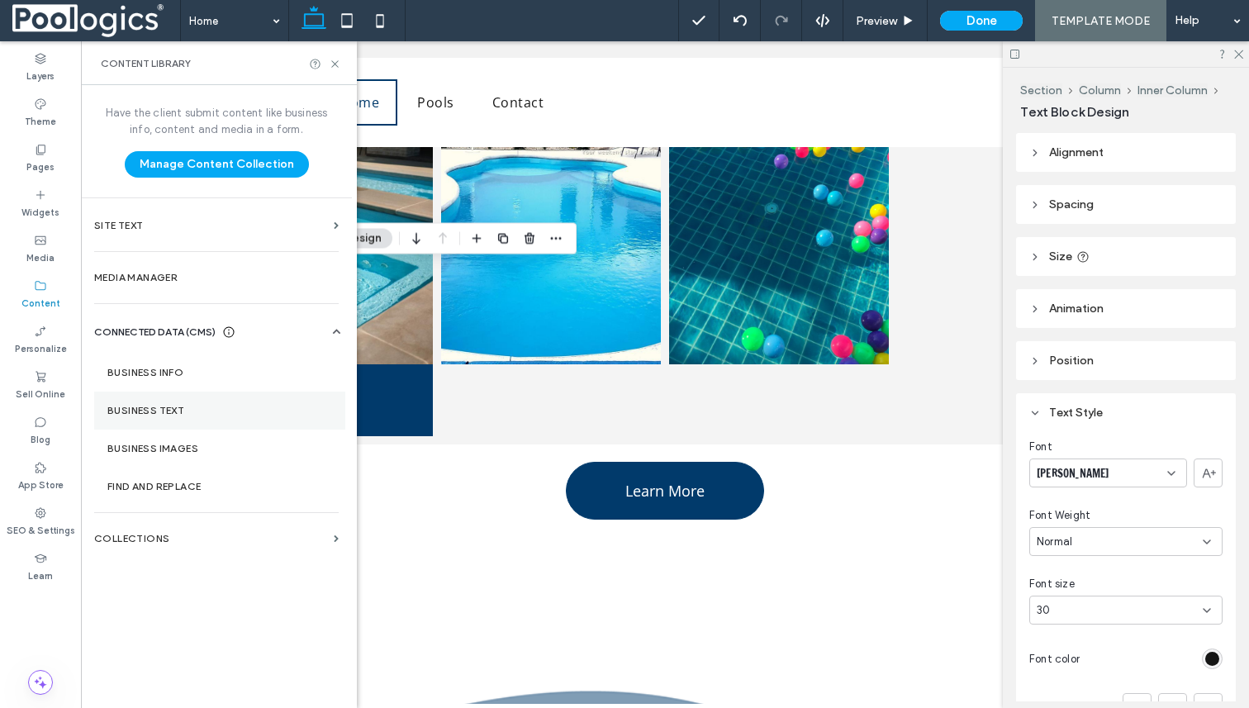
click at [186, 421] on section "Business Text" at bounding box center [219, 411] width 251 height 38
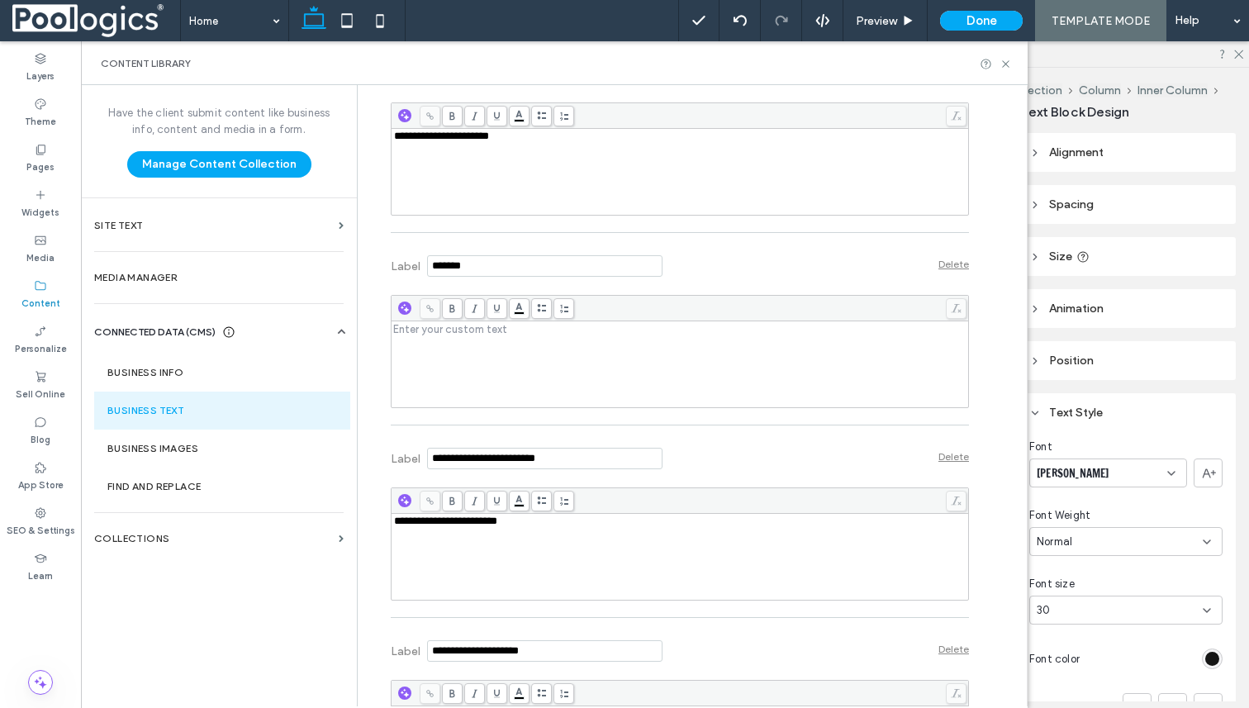
scroll to position [1334, 0]
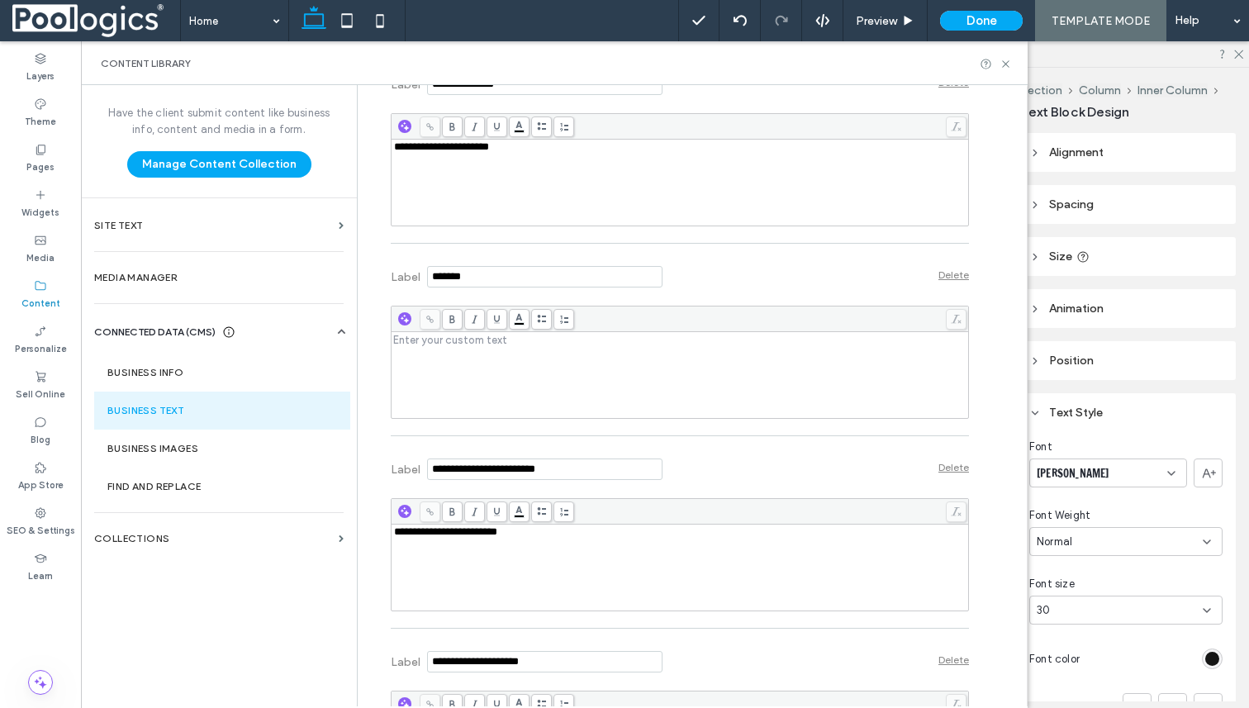
click at [953, 277] on div "Delete" at bounding box center [954, 275] width 31 height 12
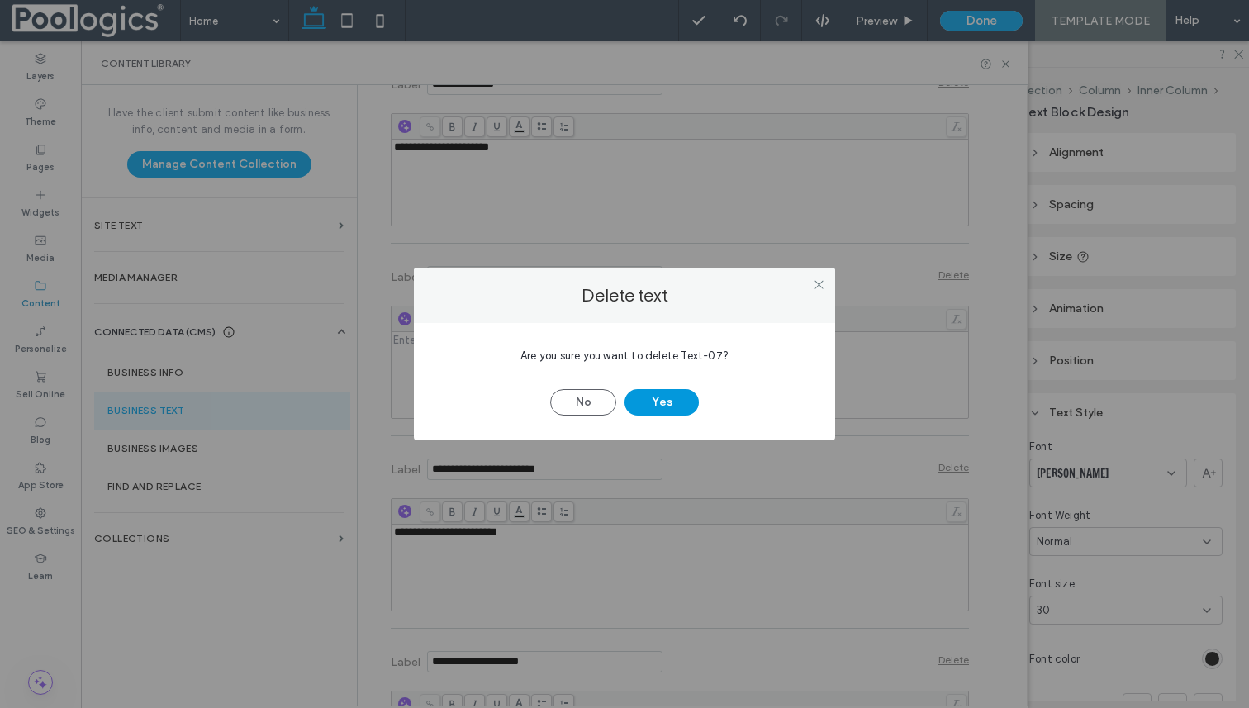
click at [659, 394] on button "Yes" at bounding box center [662, 402] width 74 height 26
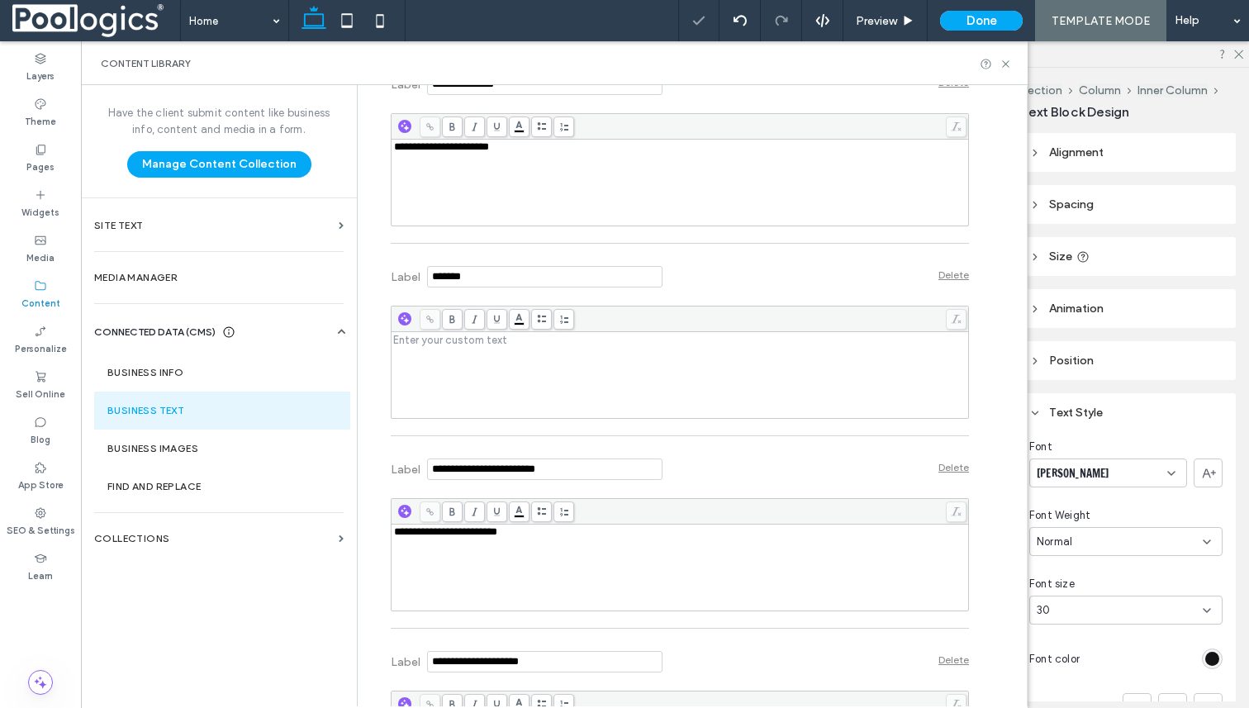
scroll to position [1308, 0]
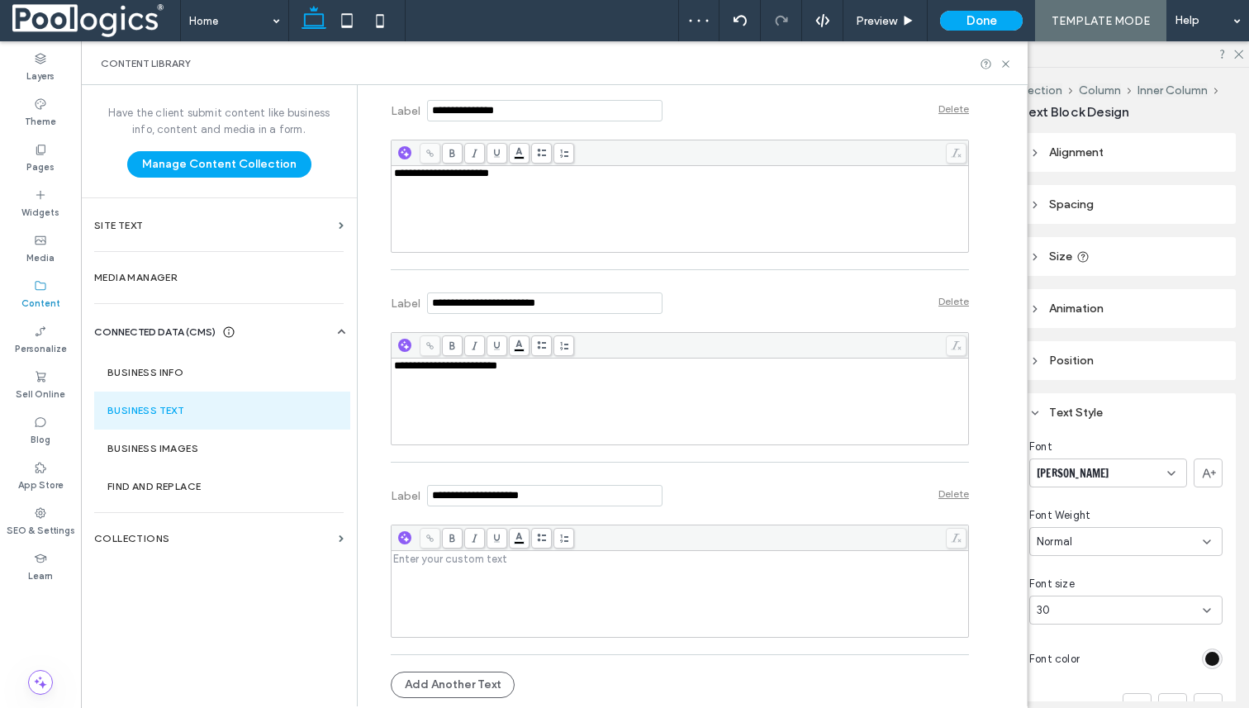
click at [509, 572] on div "Rich Text Editor" at bounding box center [680, 594] width 573 height 83
click at [548, 373] on div "**********" at bounding box center [680, 401] width 573 height 83
click at [511, 554] on div "Rich Text Editor" at bounding box center [680, 559] width 573 height 12
click at [742, 494] on div "Label Delete" at bounding box center [680, 493] width 578 height 45
click at [1005, 65] on icon at bounding box center [1006, 64] width 12 height 12
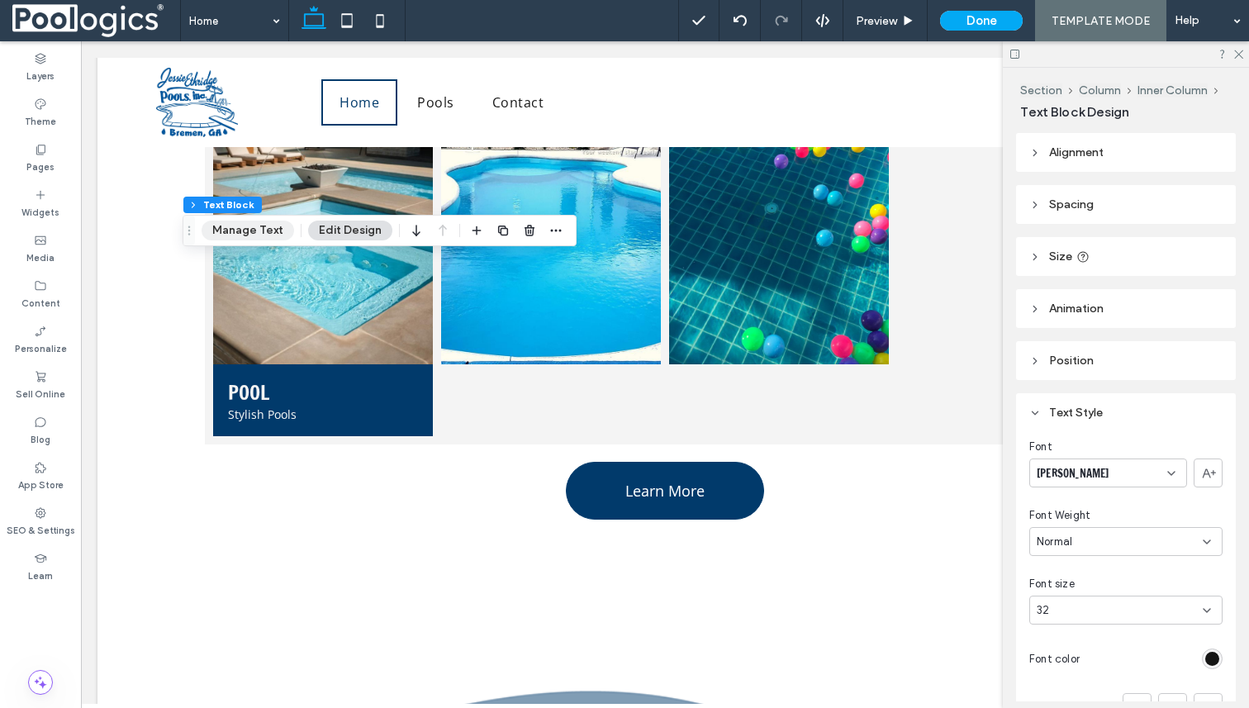
click at [268, 227] on button "Manage Text" at bounding box center [248, 231] width 93 height 20
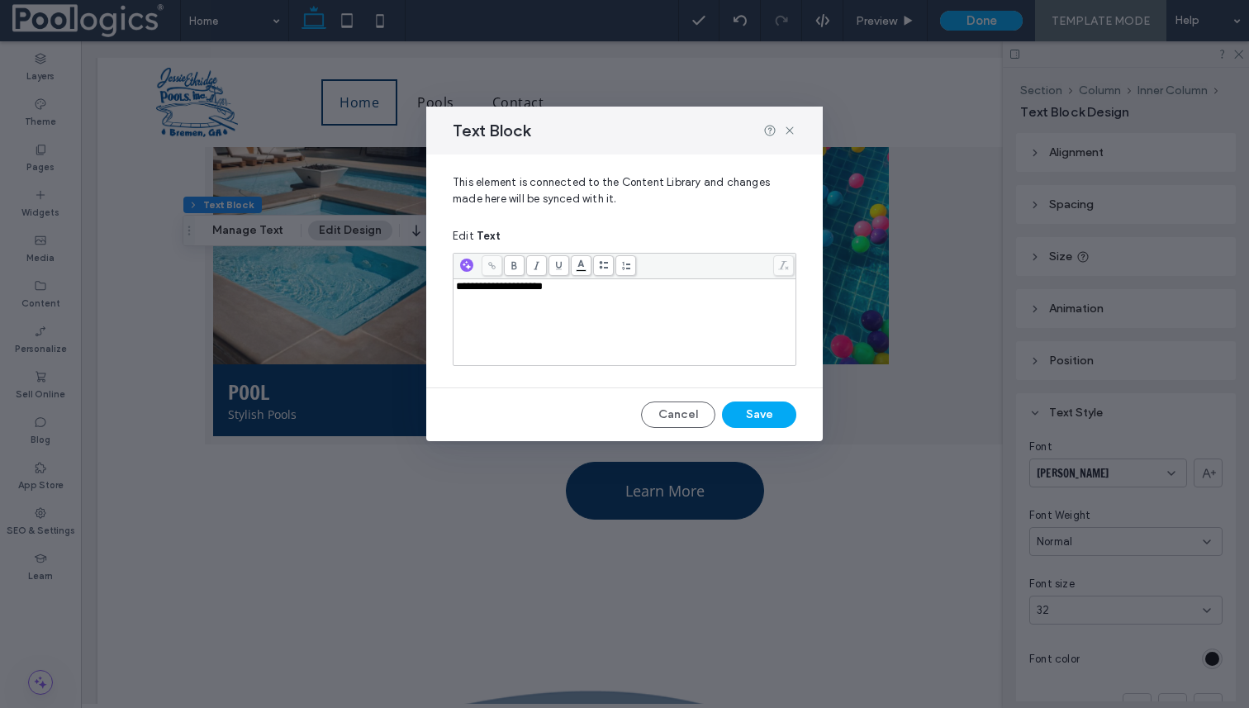
click at [543, 291] on span "**********" at bounding box center [499, 286] width 87 height 11
click at [689, 413] on button "Cancel" at bounding box center [678, 415] width 74 height 26
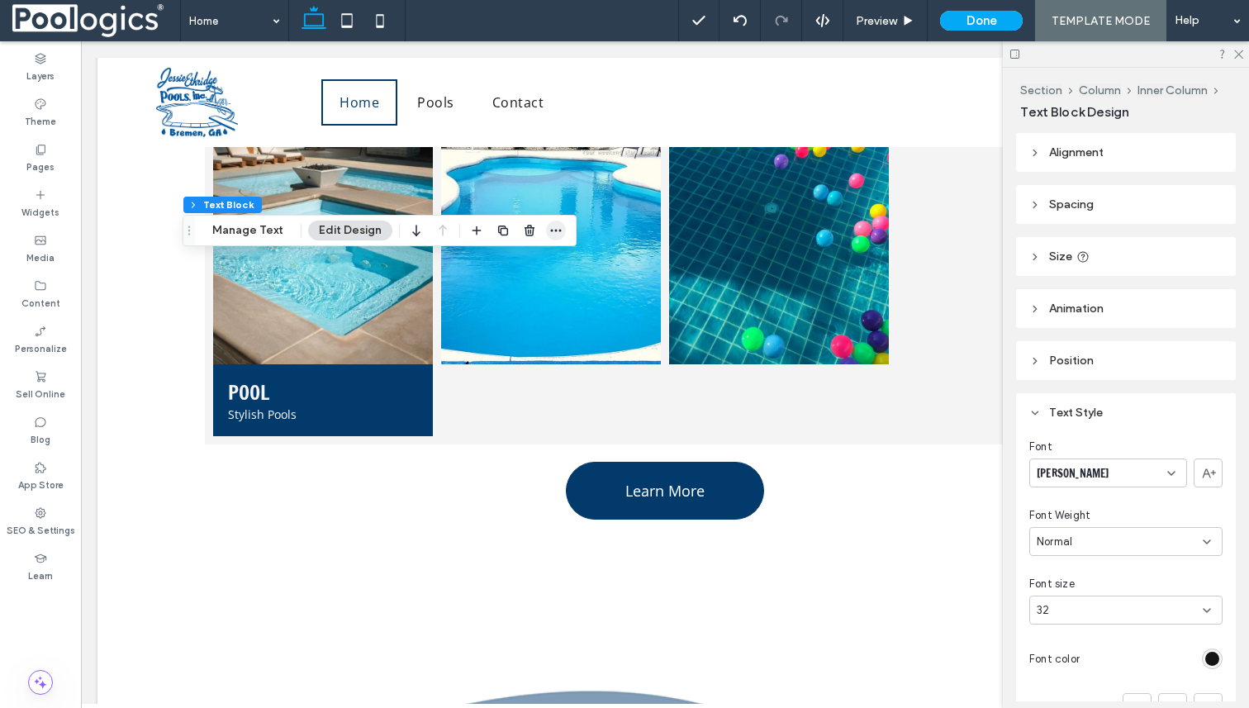
click at [552, 231] on use "button" at bounding box center [556, 231] width 11 height 2
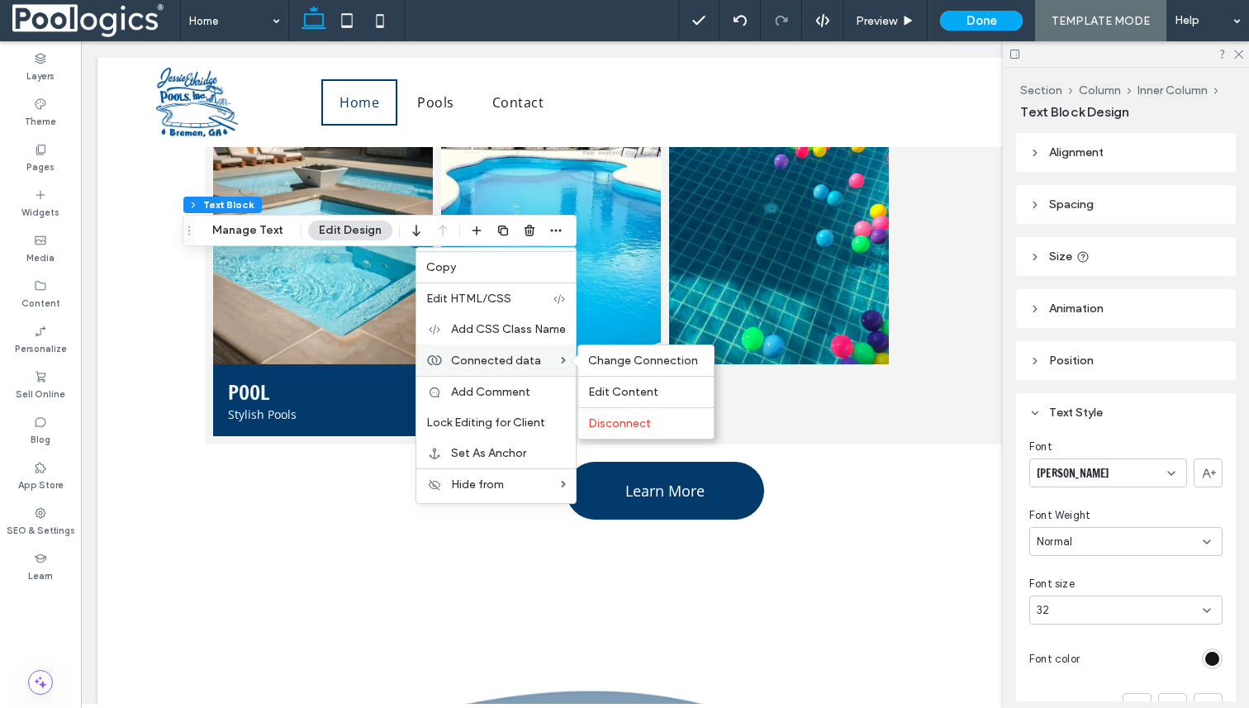
click at [525, 357] on span "Connected data" at bounding box center [496, 361] width 90 height 14
click at [629, 388] on span "Edit Content" at bounding box center [623, 392] width 70 height 14
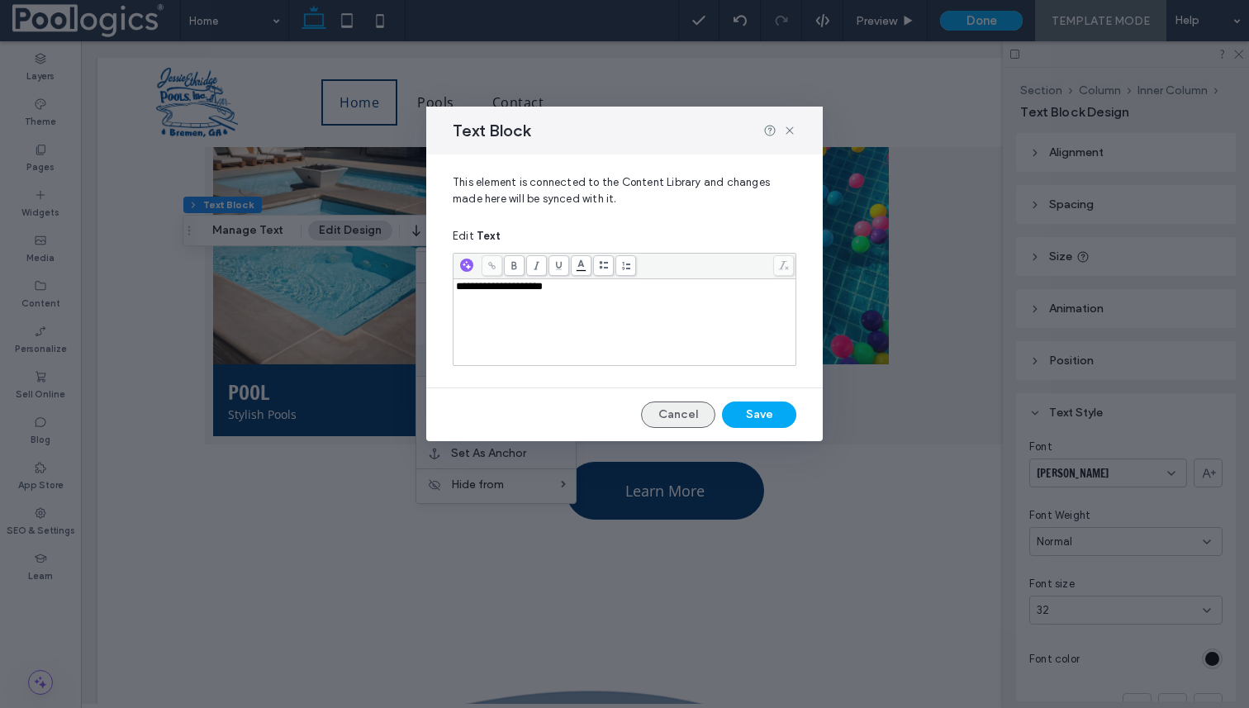
click at [677, 417] on button "Cancel" at bounding box center [678, 415] width 74 height 26
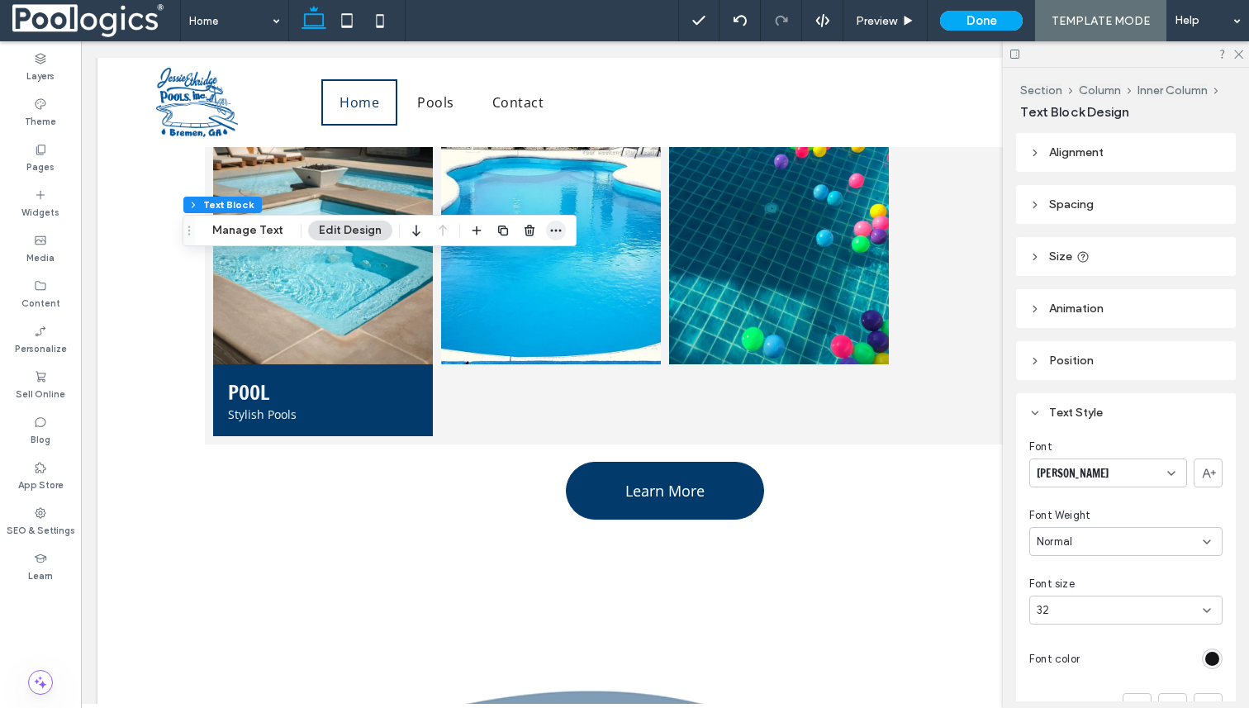
click at [549, 237] on span "button" at bounding box center [556, 231] width 20 height 20
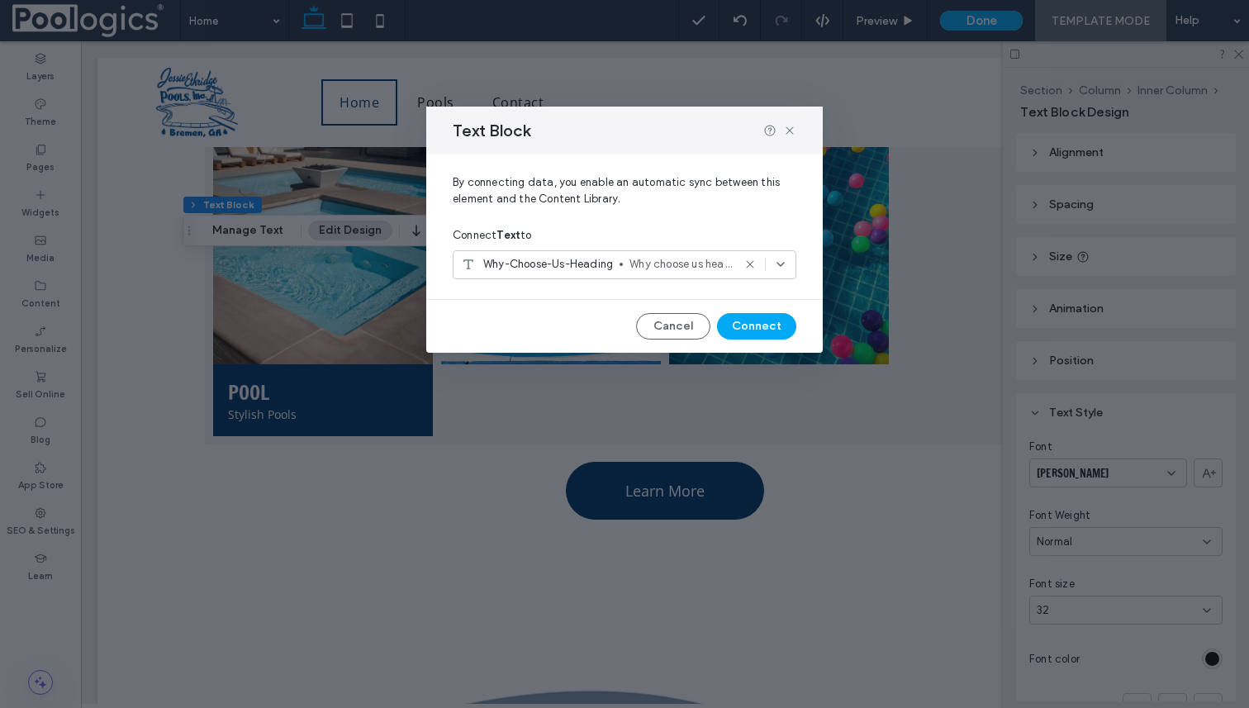
click at [754, 262] on icon at bounding box center [750, 264] width 13 height 13
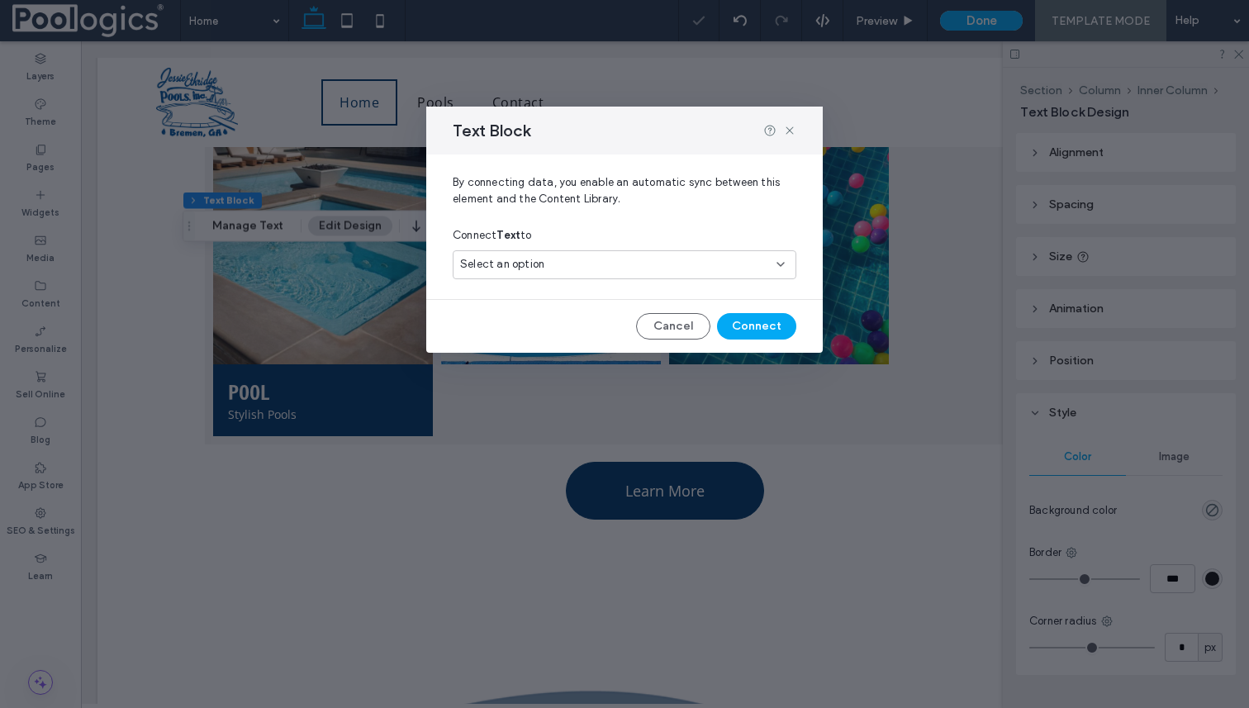
click at [716, 274] on div "Select an option" at bounding box center [625, 264] width 344 height 29
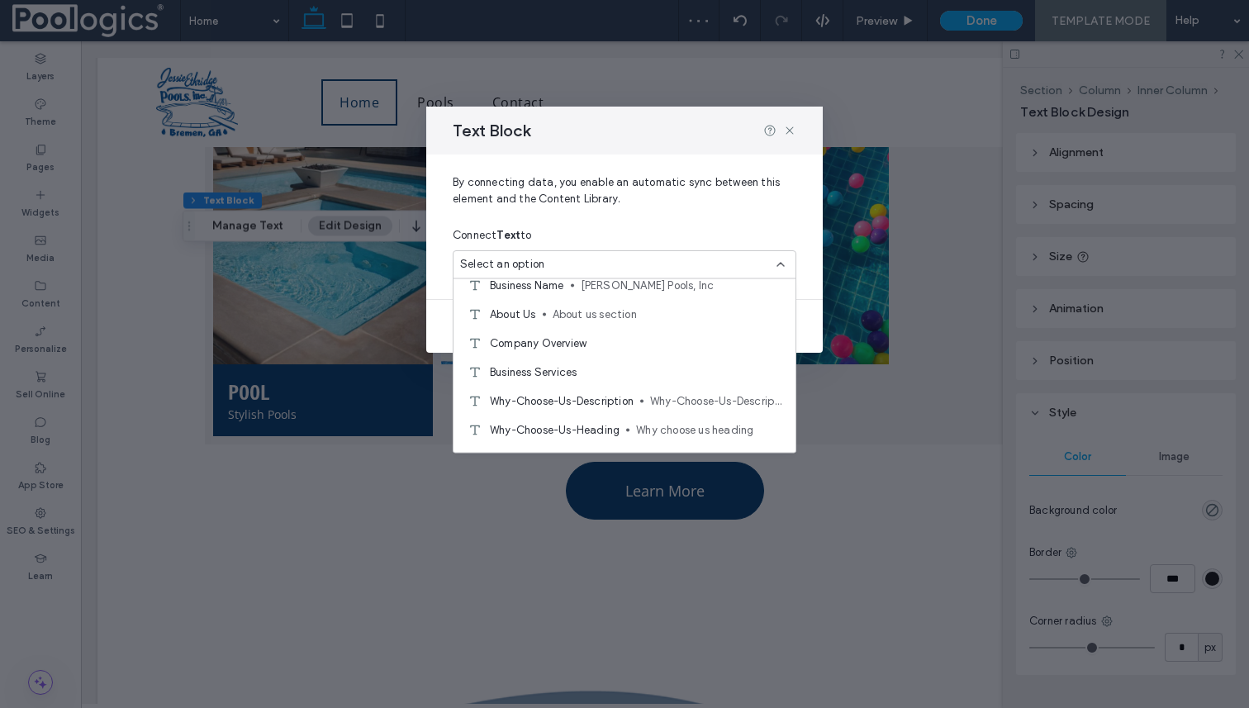
scroll to position [171, 0]
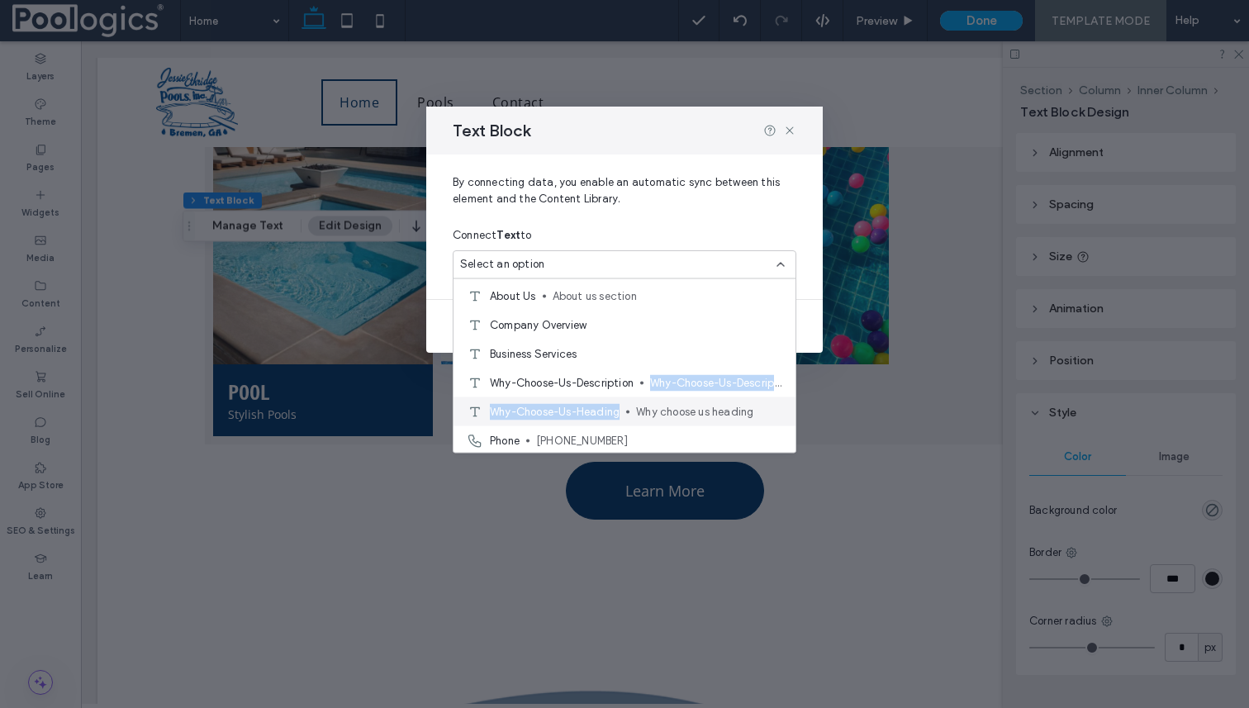
drag, startPoint x: 616, startPoint y: 395, endPoint x: 622, endPoint y: 407, distance: 14.0
click at [622, 407] on div "Content library Hero-Heading Hero Heading here Hero-Subtitle Hero Section Subti…" at bounding box center [625, 310] width 342 height 405
click at [664, 410] on span "Why choose us heading" at bounding box center [709, 411] width 146 height 17
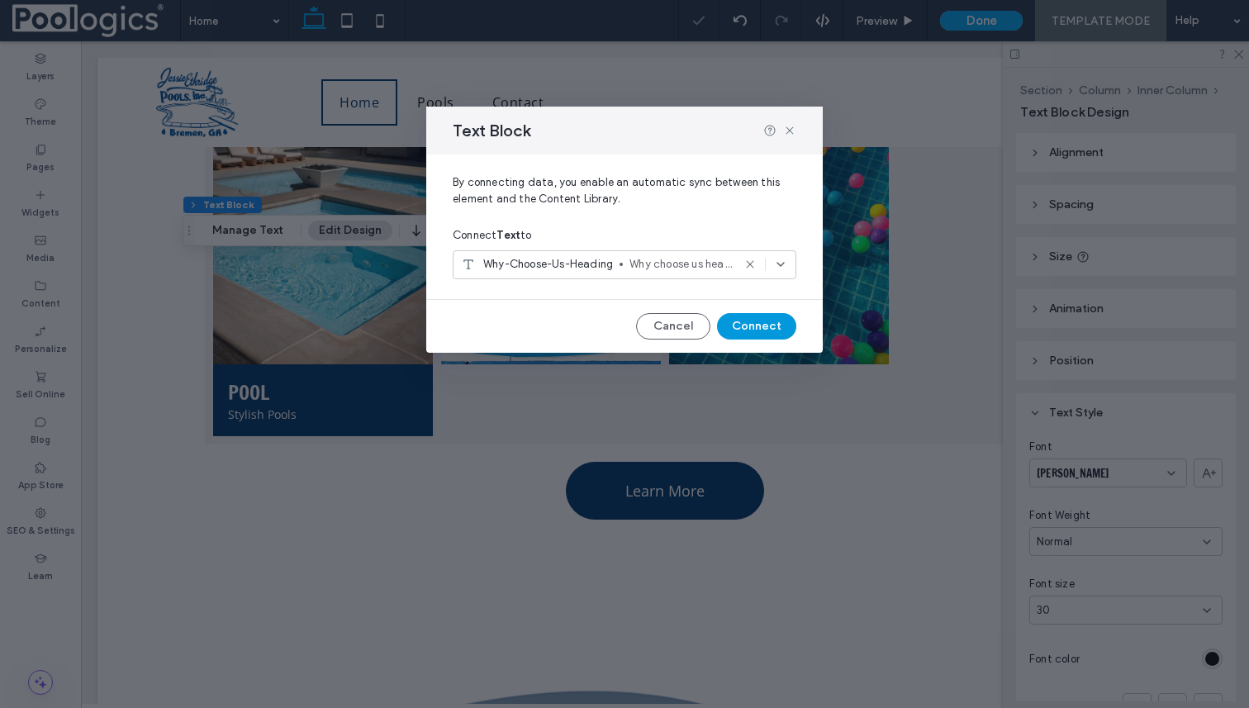
click at [735, 321] on button "Connect" at bounding box center [756, 326] width 79 height 26
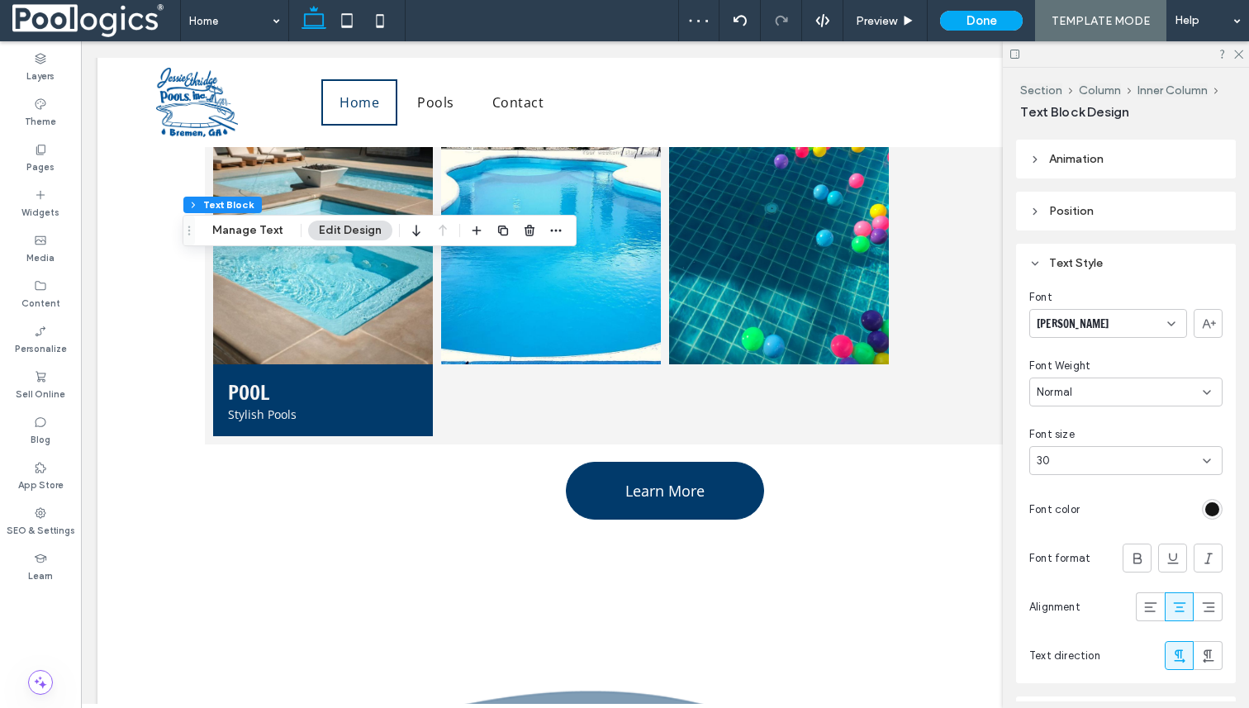
scroll to position [233, 0]
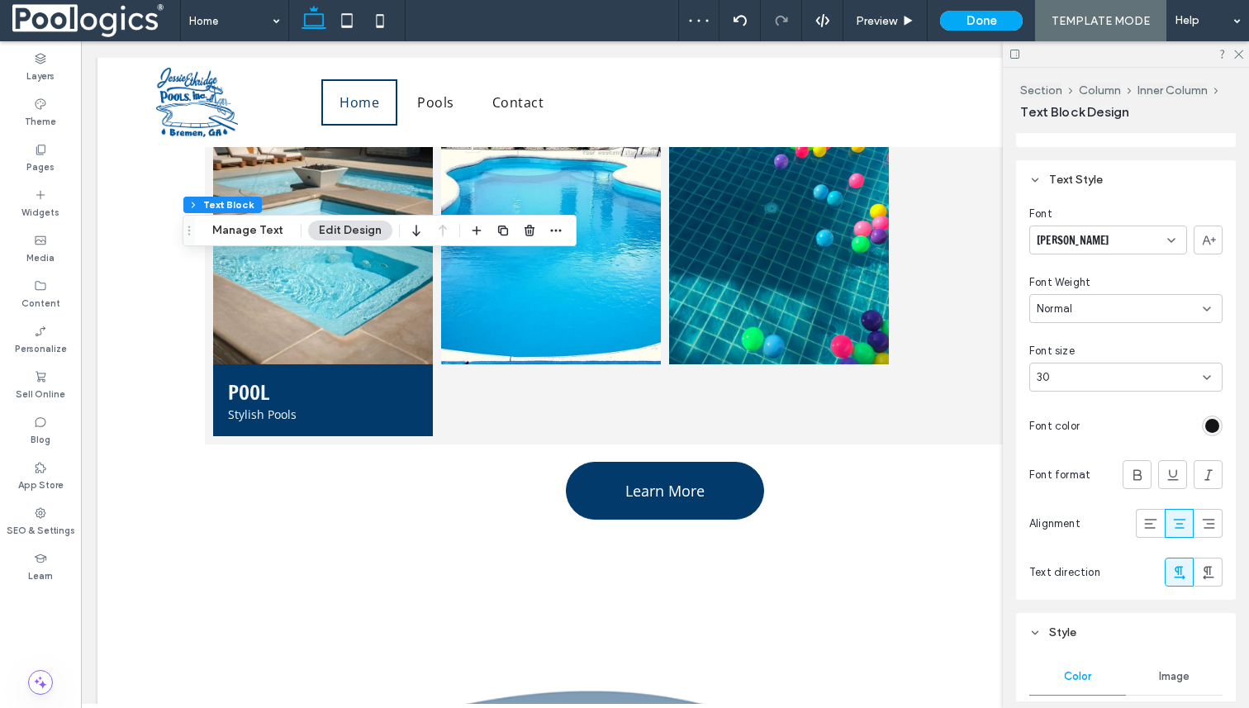
click at [1219, 430] on div "rgb(21, 21, 21)" at bounding box center [1212, 426] width 14 height 14
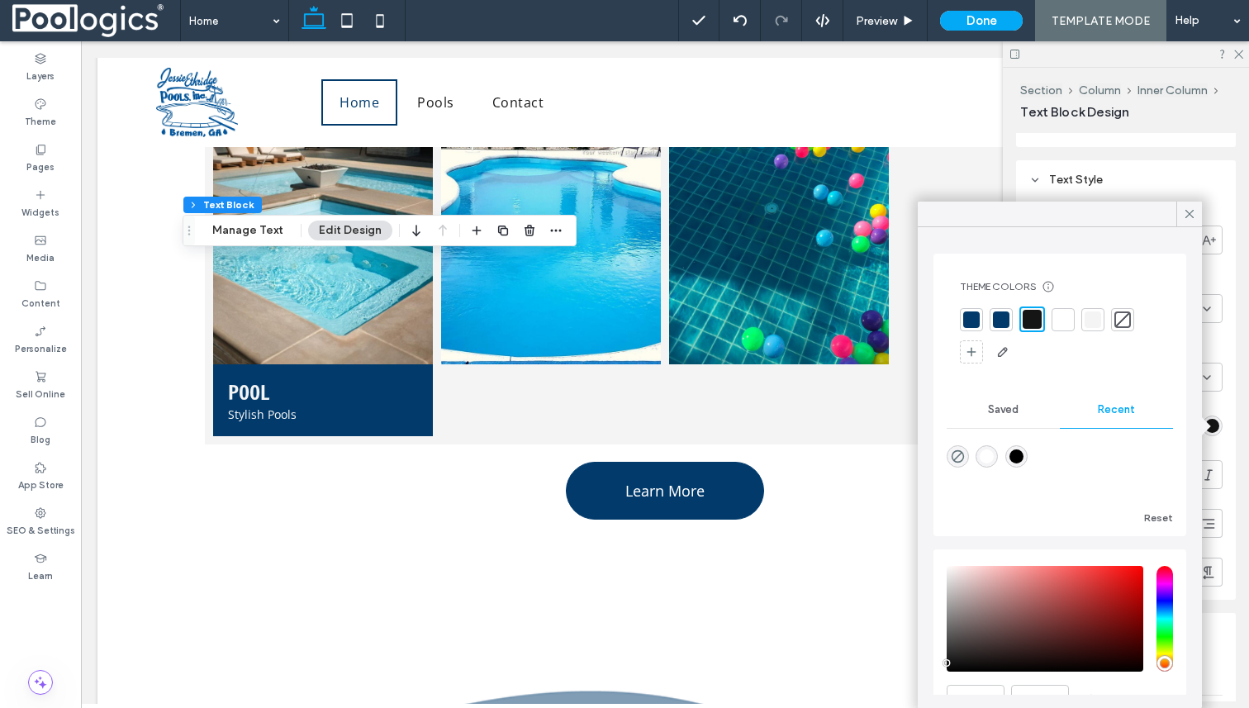
click at [1070, 321] on div at bounding box center [1063, 319] width 17 height 17
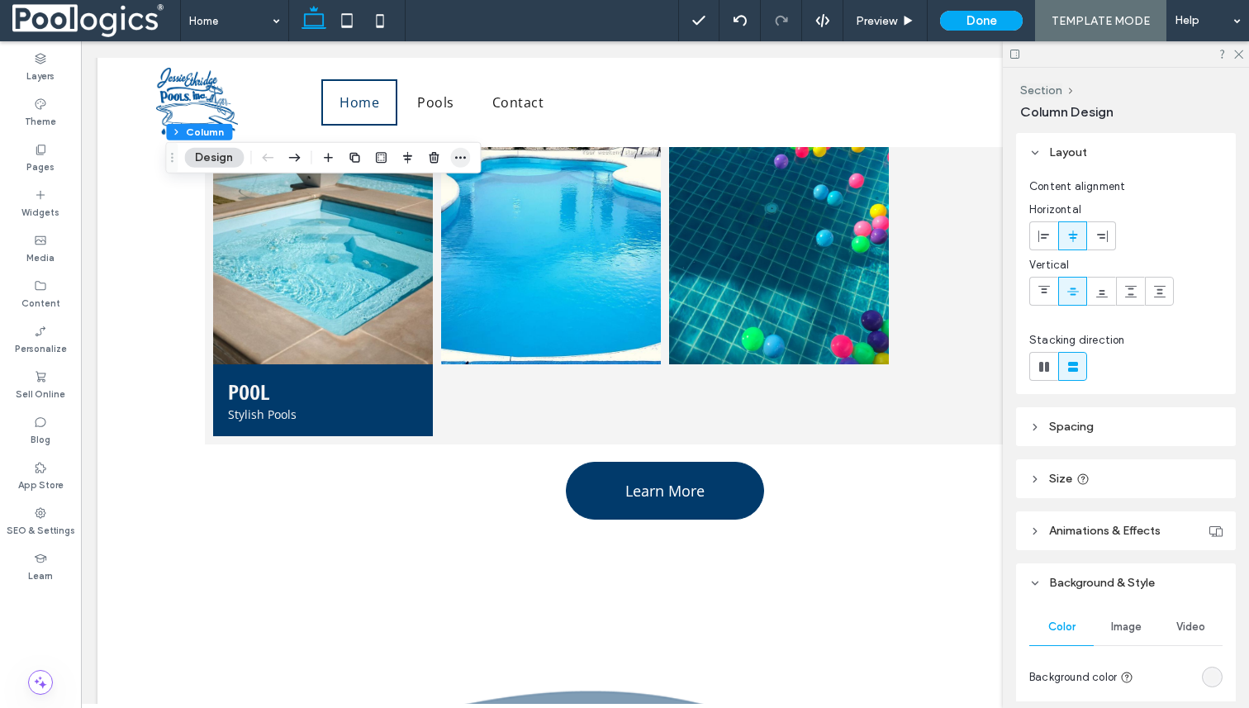
click at [452, 157] on span "button" at bounding box center [460, 158] width 20 height 20
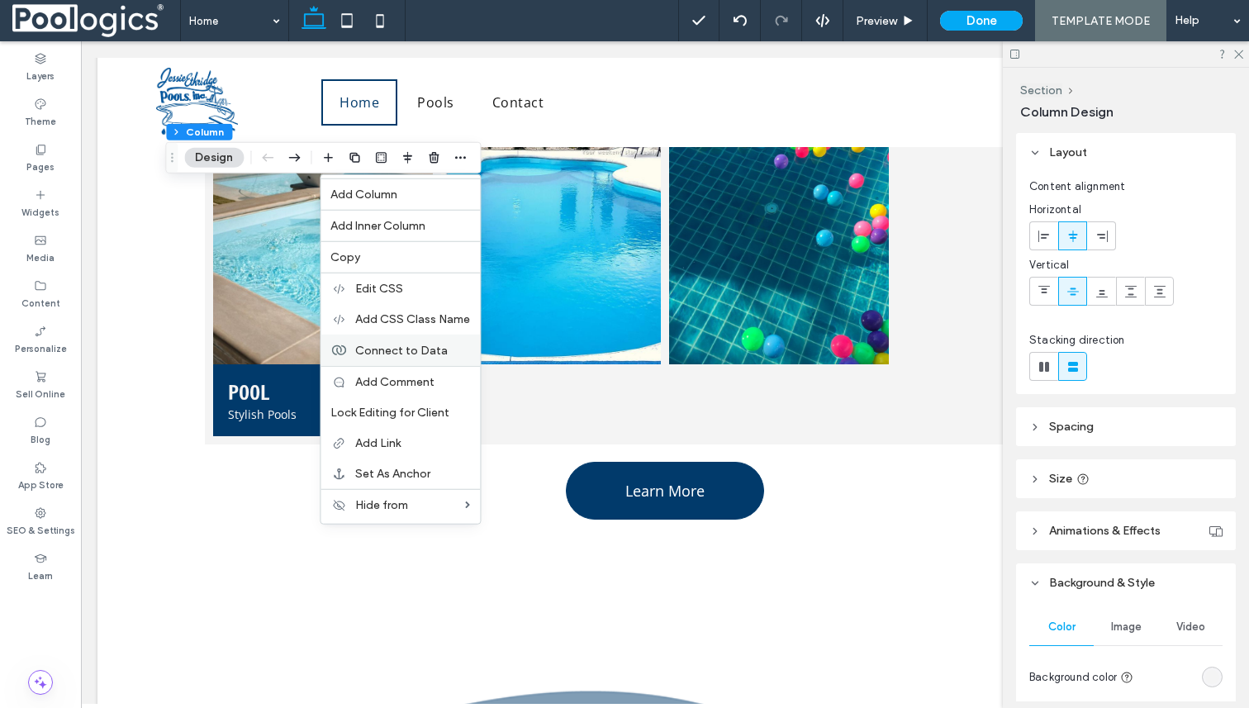
click at [414, 342] on div "Connect to Data" at bounding box center [400, 350] width 159 height 31
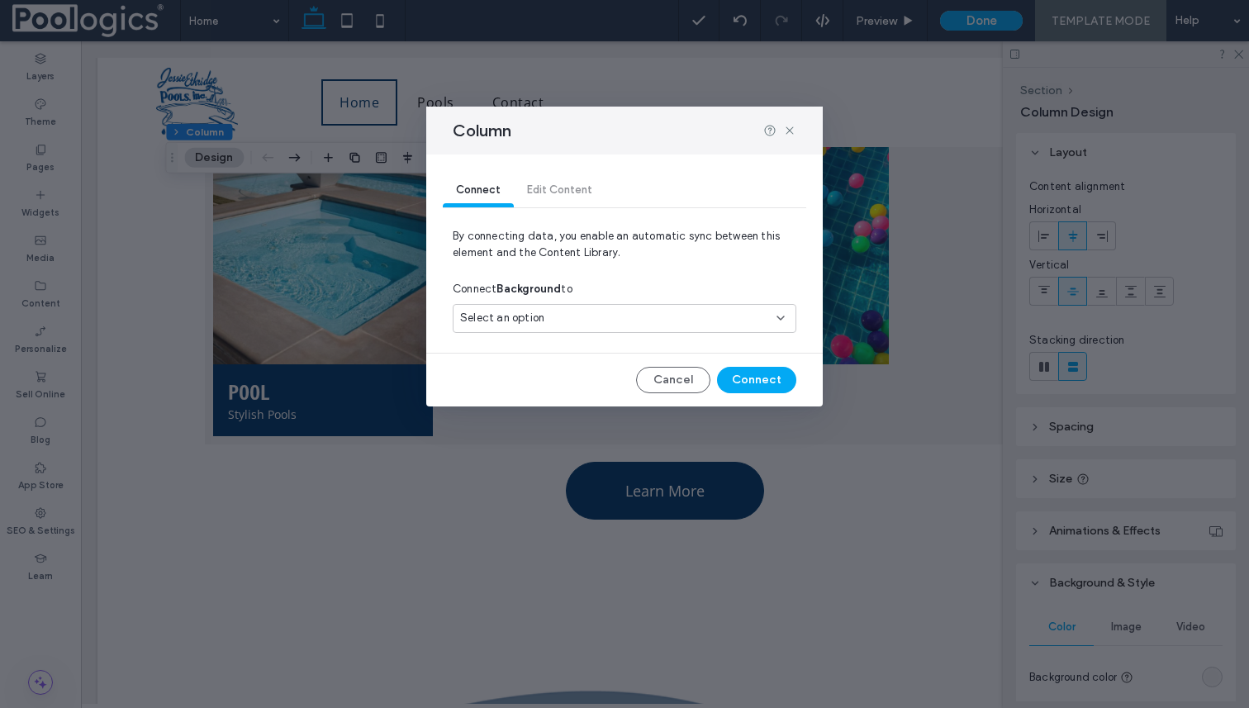
click at [310, 328] on div "Column Connect Edit Content By connecting data, you enable an automatic sync be…" at bounding box center [624, 354] width 1249 height 708
click at [311, 259] on div "Column Connect Edit Content By connecting data, you enable an automatic sync be…" at bounding box center [624, 354] width 1249 height 708
click at [682, 386] on button "Cancel" at bounding box center [673, 380] width 74 height 26
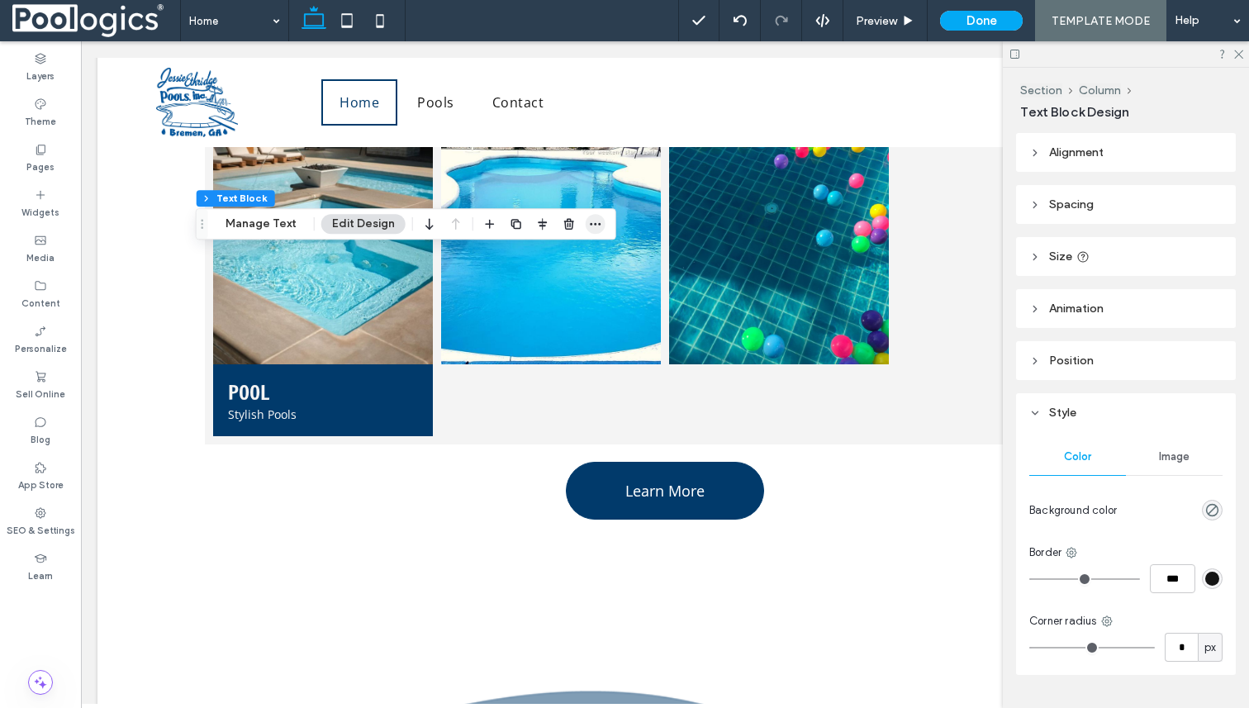
click at [594, 226] on icon "button" at bounding box center [595, 223] width 13 height 13
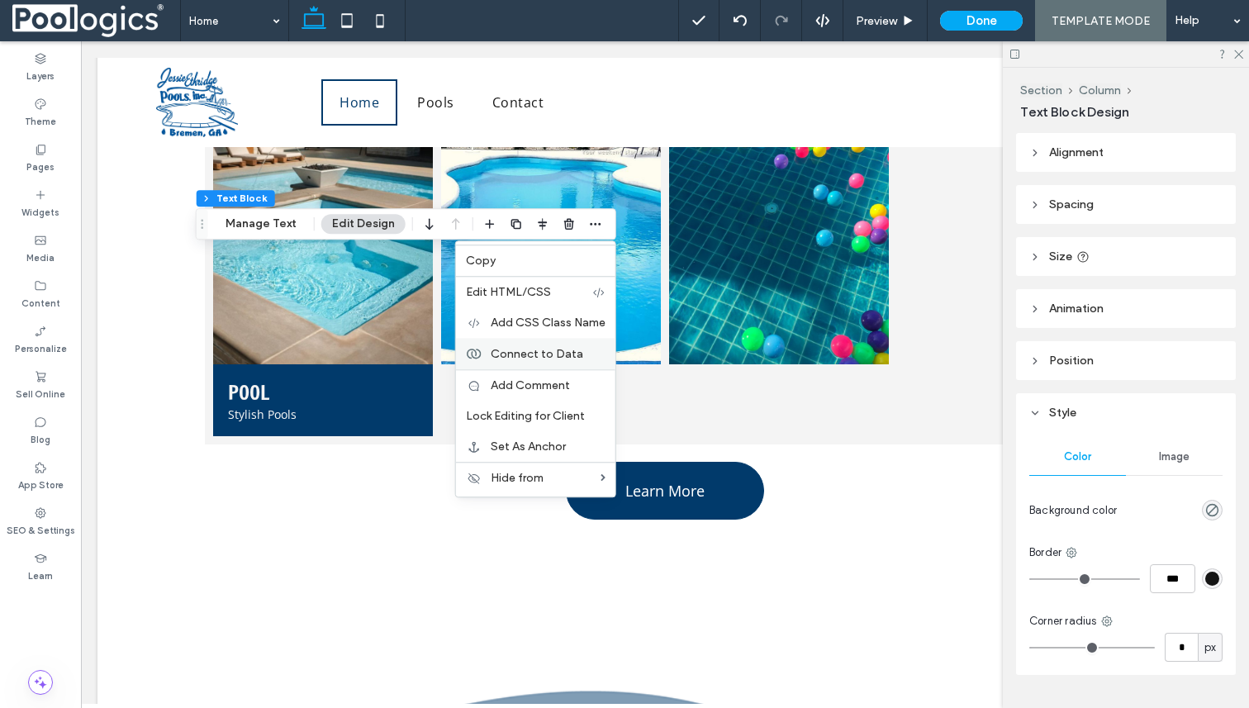
click at [538, 357] on span "Connect to Data" at bounding box center [537, 354] width 93 height 14
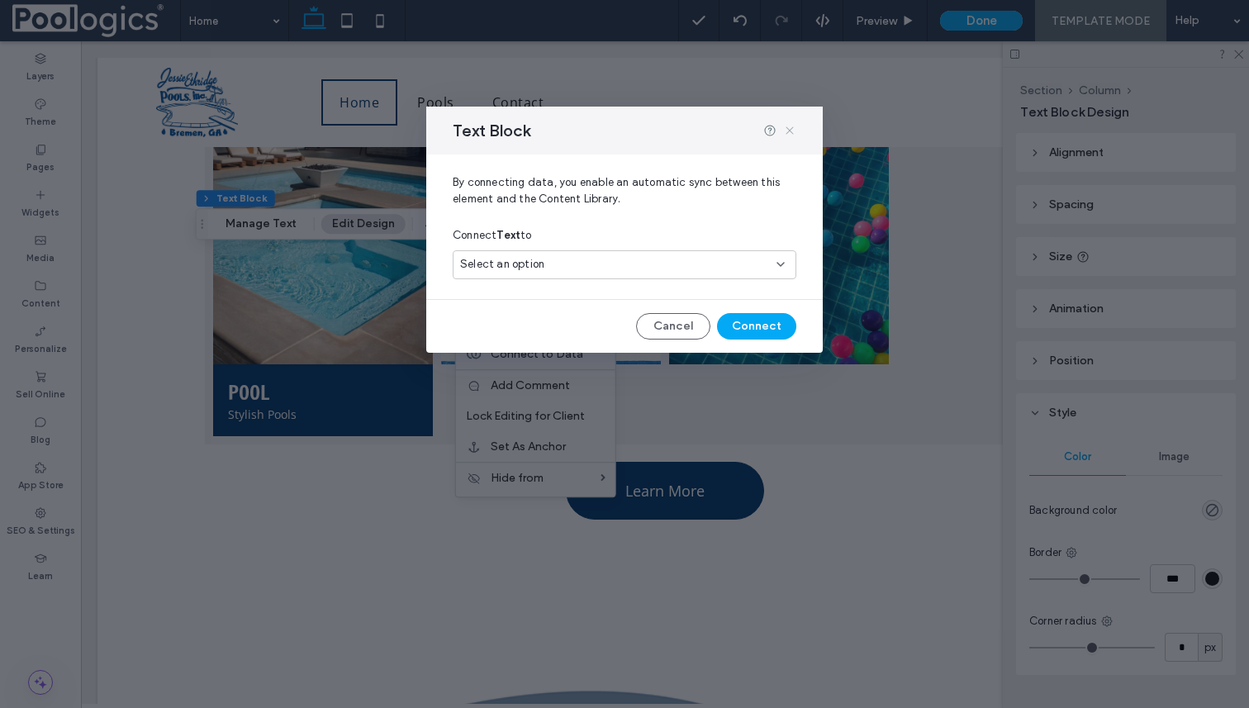
click at [788, 128] on icon at bounding box center [789, 130] width 13 height 13
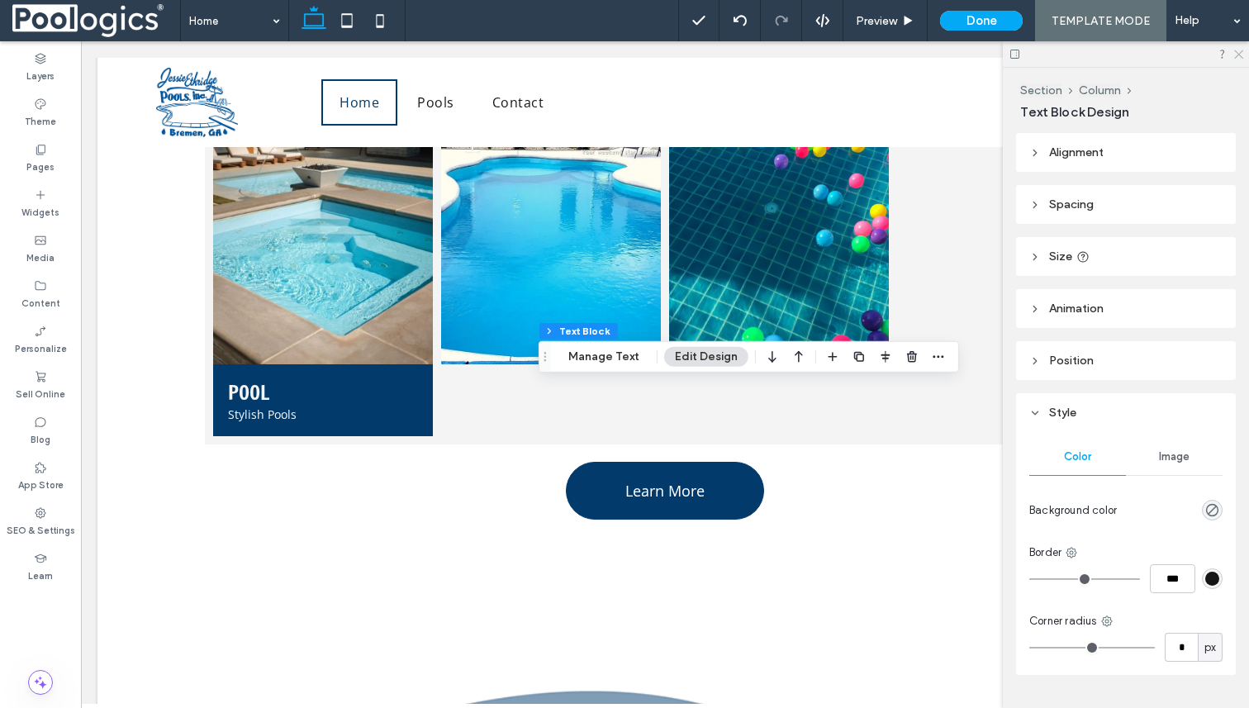
click at [1240, 50] on icon at bounding box center [1238, 53] width 11 height 11
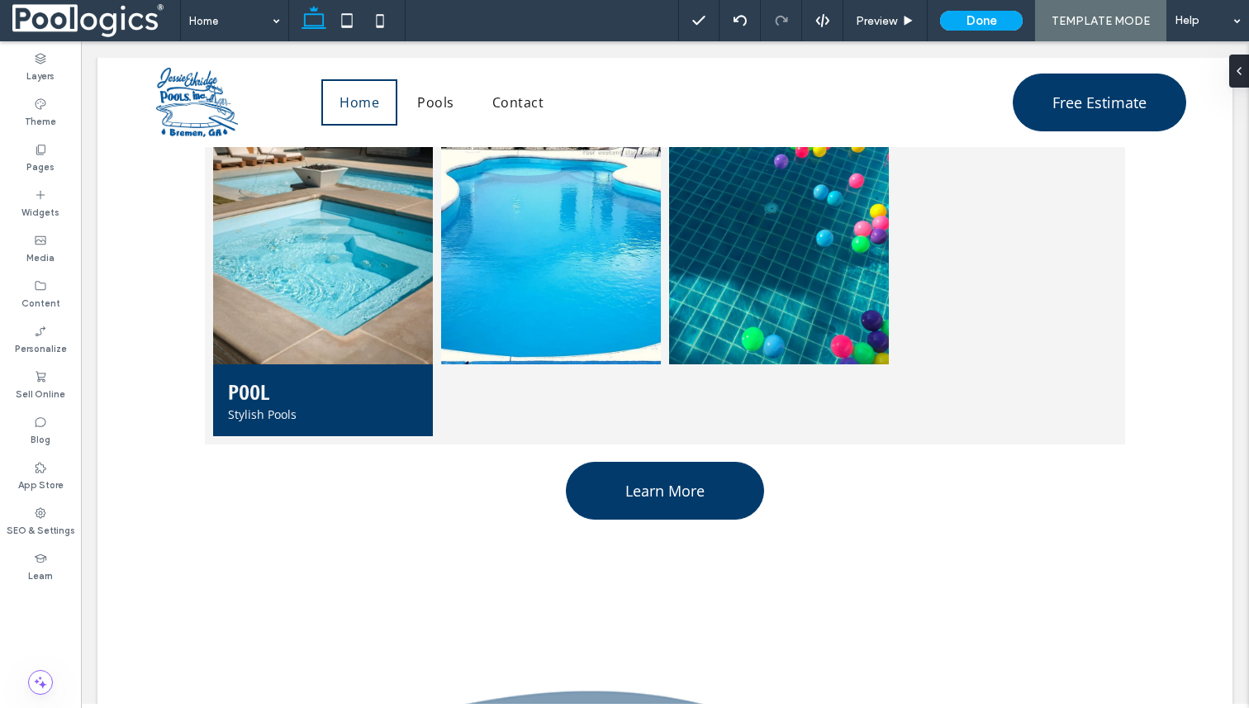
type input "**********"
type input "**"
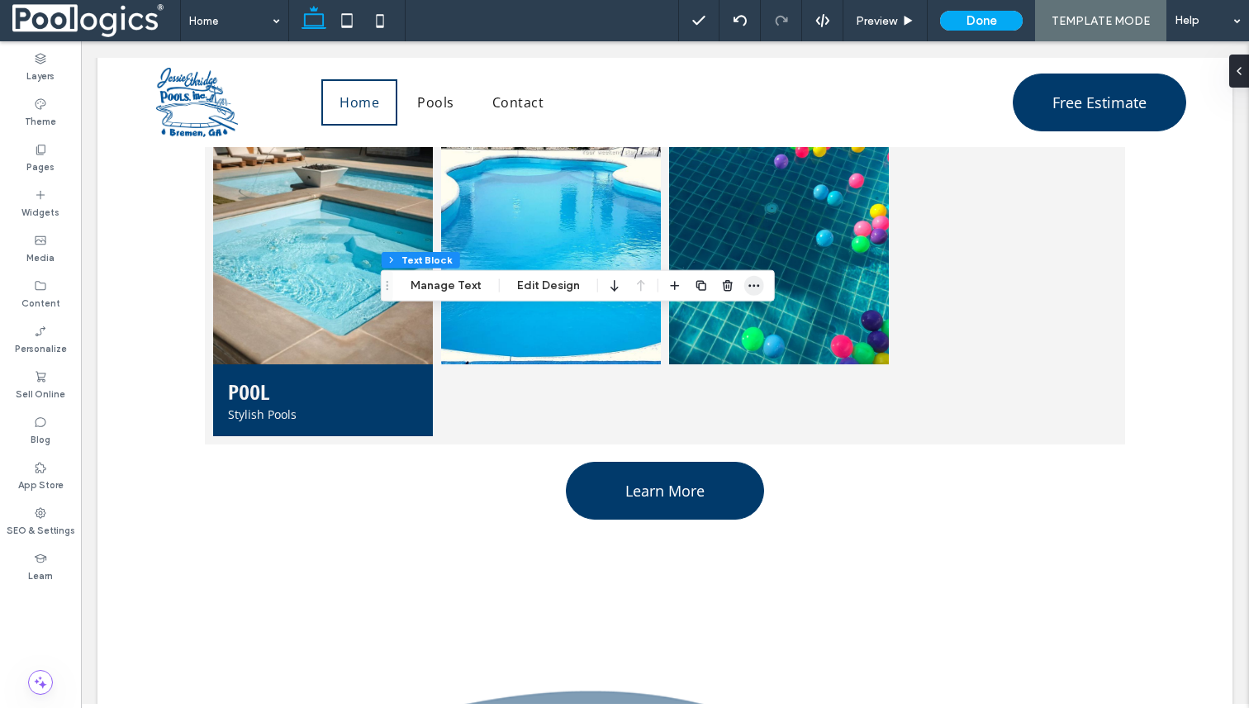
click at [751, 291] on icon "button" at bounding box center [754, 285] width 13 height 13
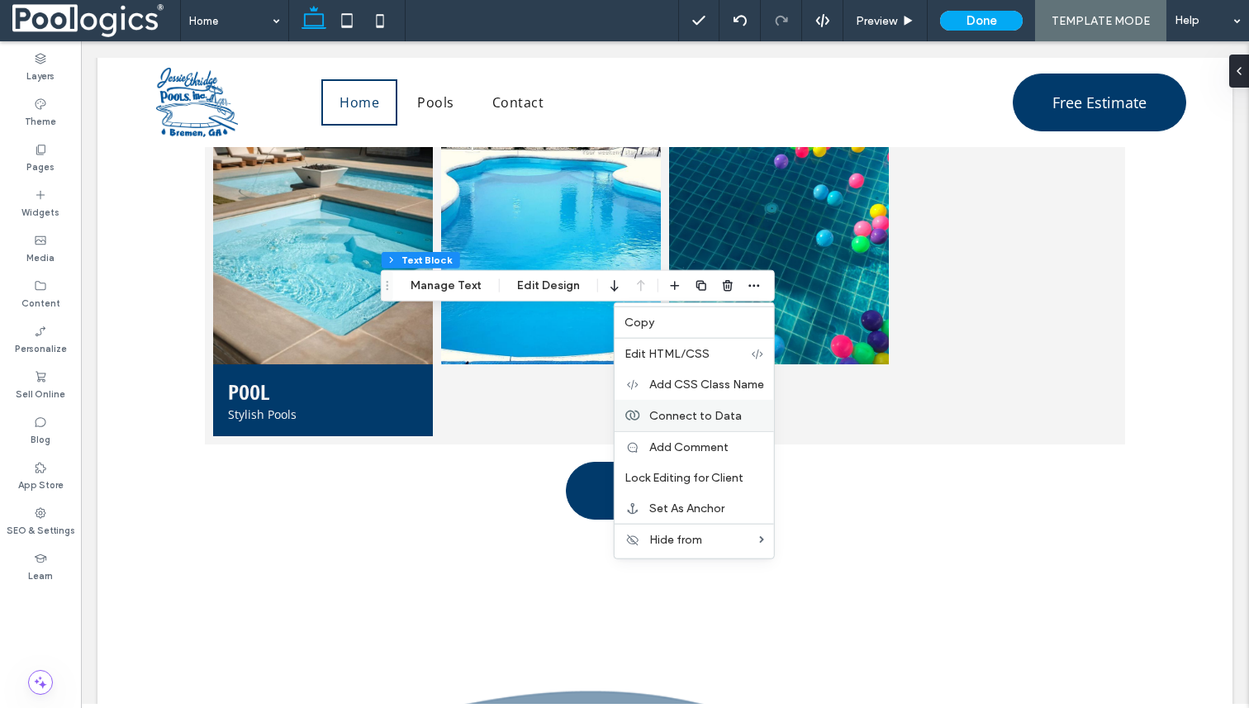
click at [714, 421] on span "Connect to Data" at bounding box center [695, 415] width 93 height 14
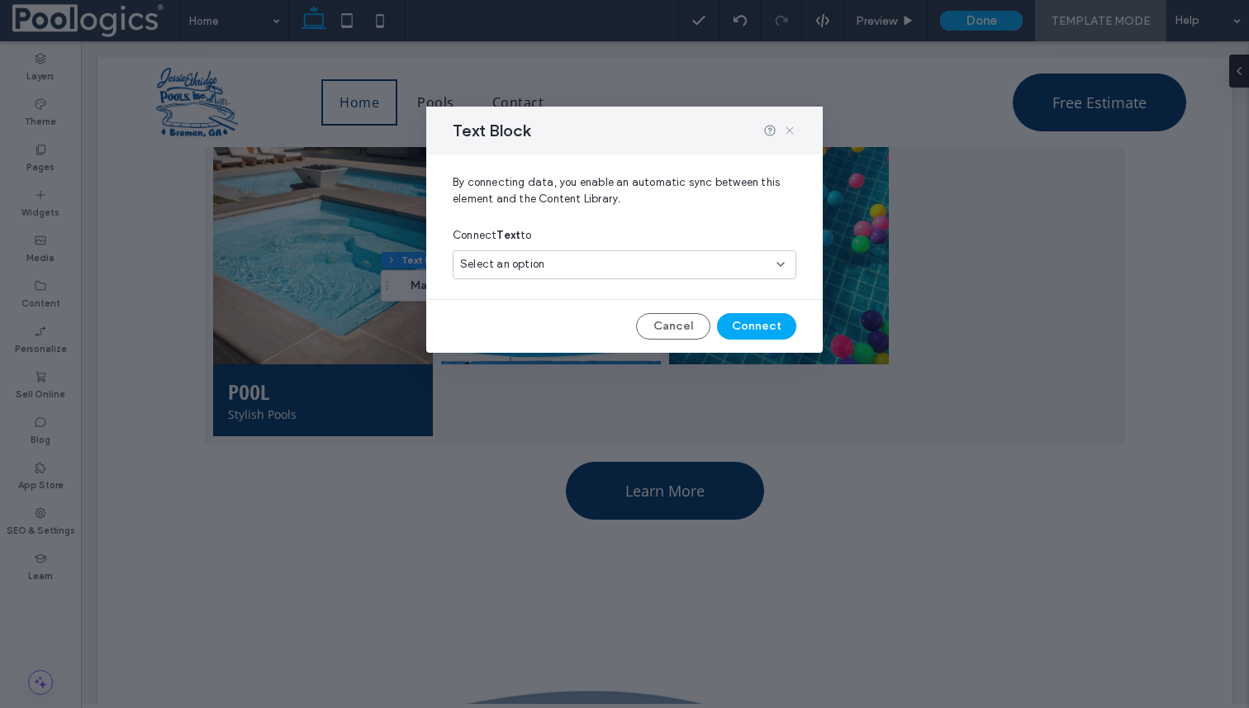
click at [787, 129] on icon at bounding box center [789, 130] width 13 height 13
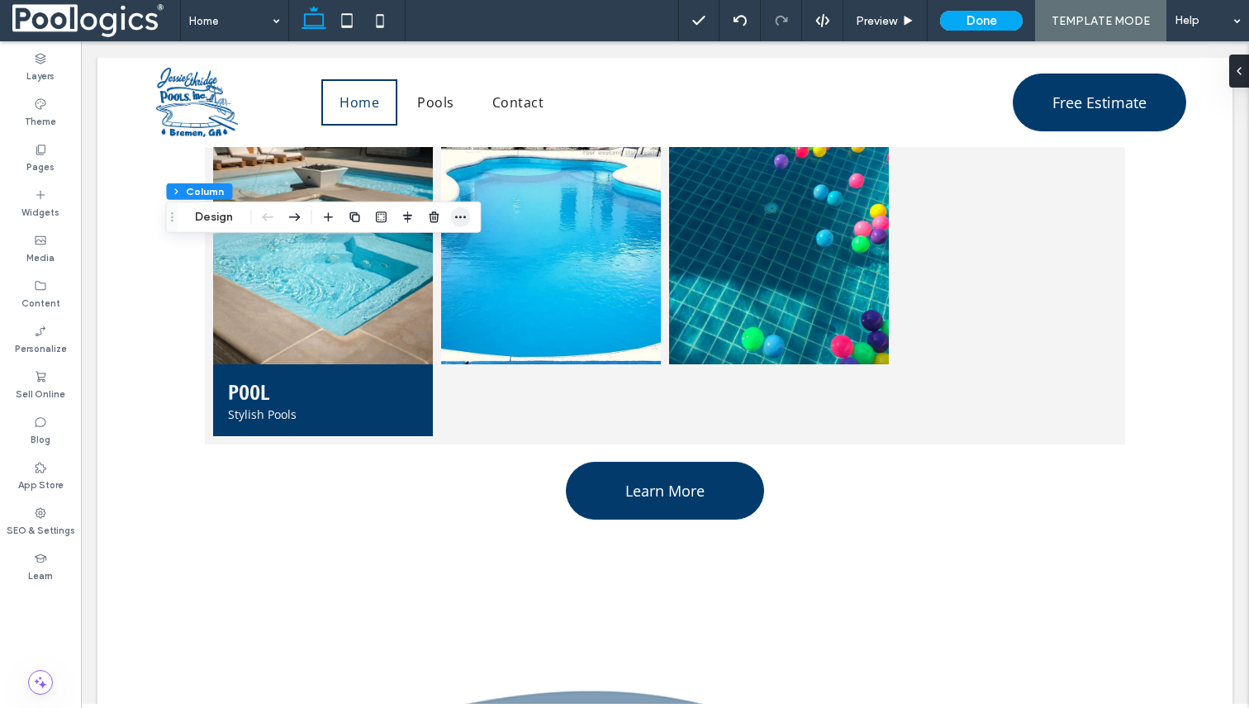
click at [465, 219] on icon "button" at bounding box center [460, 217] width 13 height 13
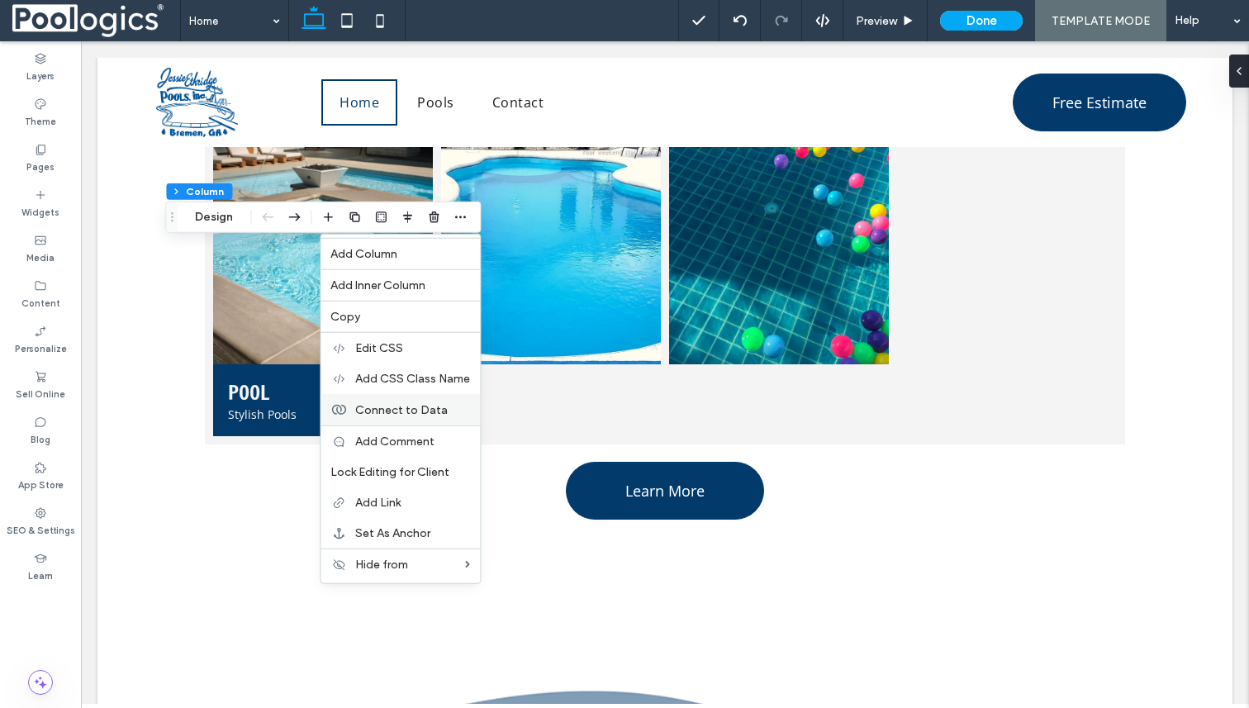
click at [440, 414] on span "Connect to Data" at bounding box center [401, 409] width 93 height 14
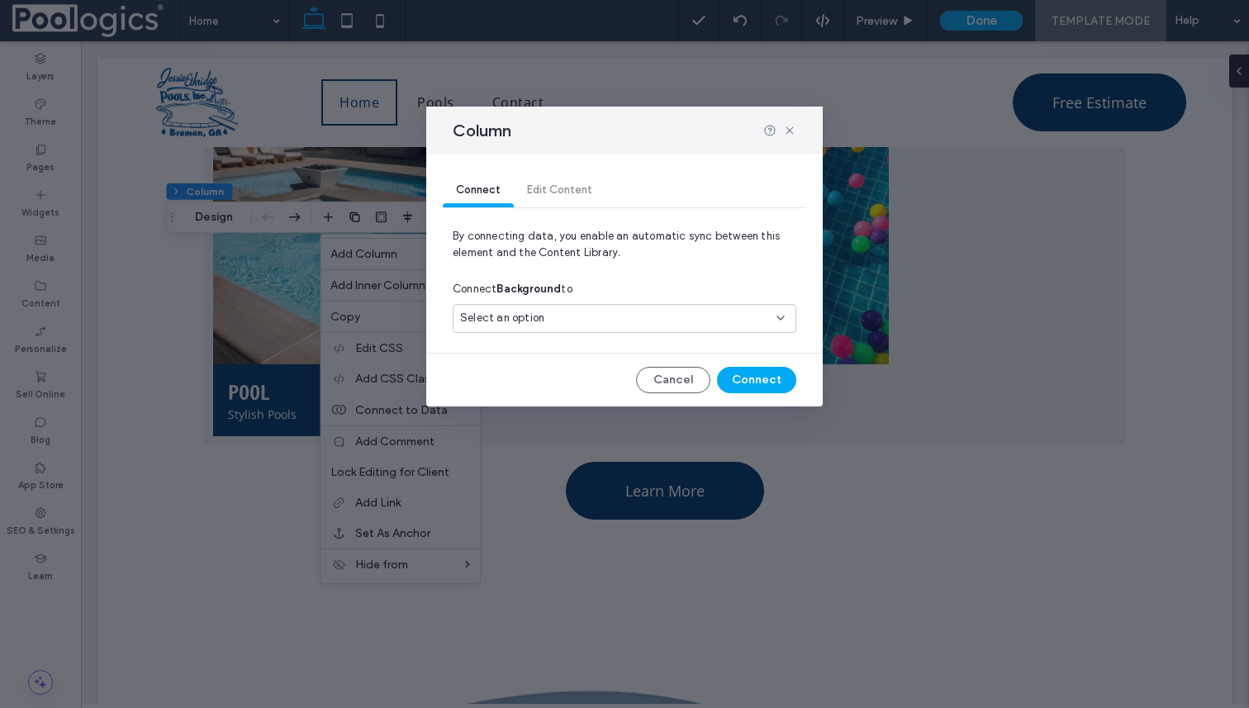
click at [597, 314] on div "Select an option" at bounding box center [614, 318] width 309 height 17
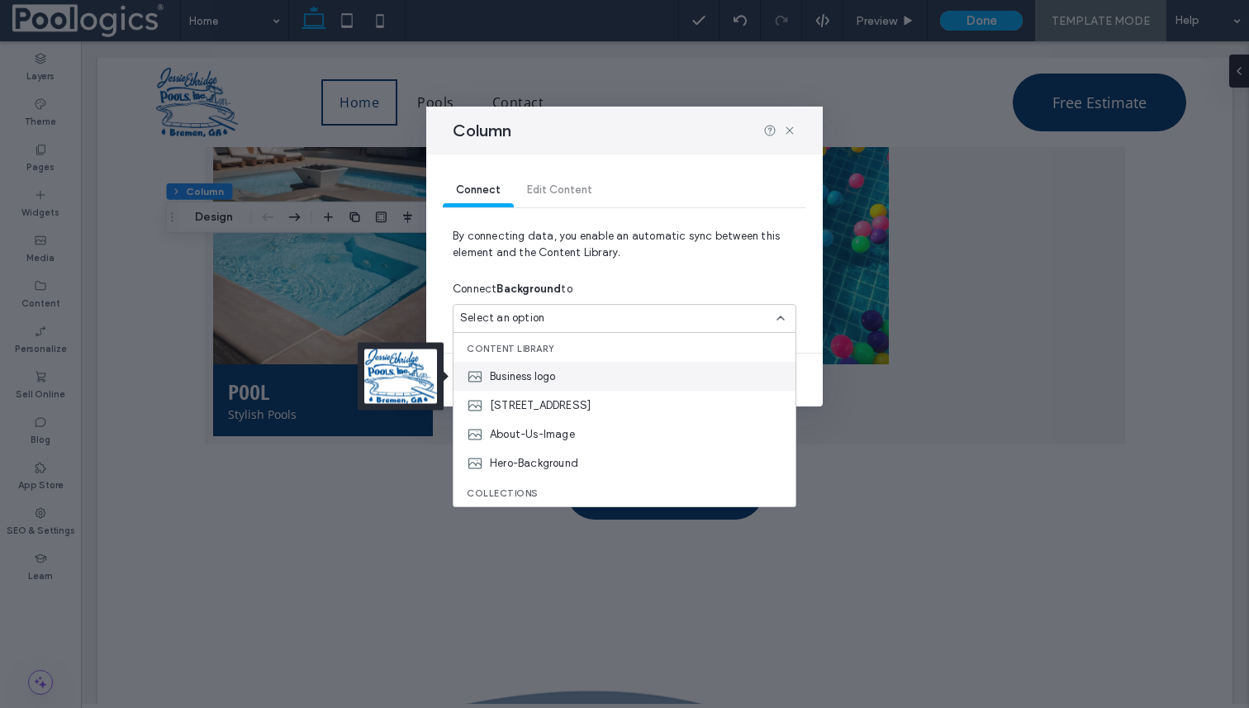
click at [579, 382] on div "Business logo" at bounding box center [625, 376] width 342 height 29
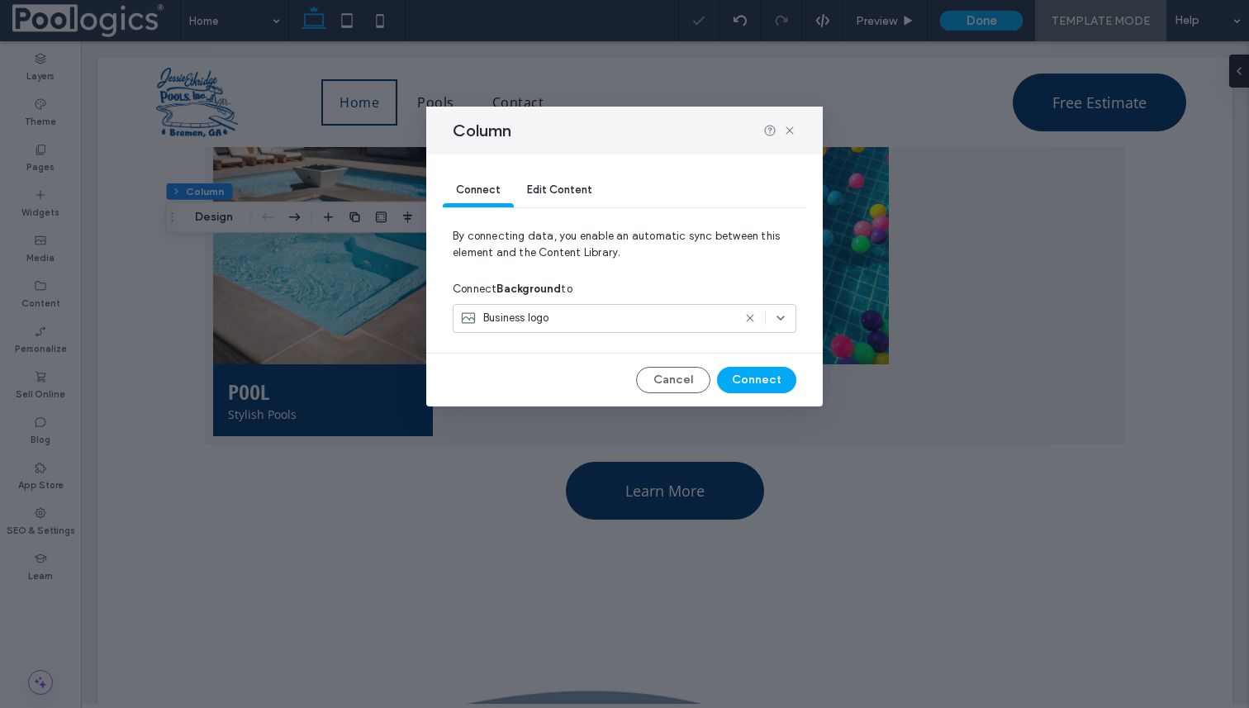
click at [607, 328] on div "Business logo" at bounding box center [625, 318] width 344 height 29
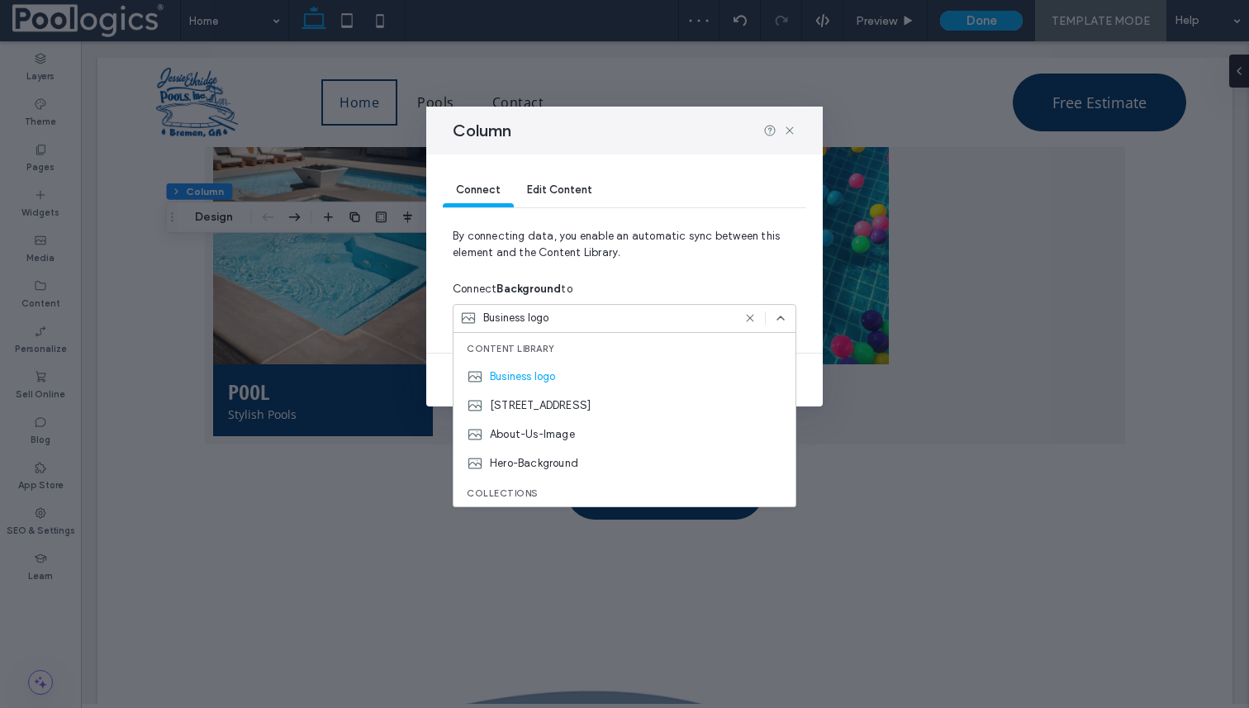
click at [753, 316] on icon at bounding box center [750, 317] width 13 height 13
click at [790, 275] on div "Connect Background to" at bounding box center [625, 289] width 344 height 30
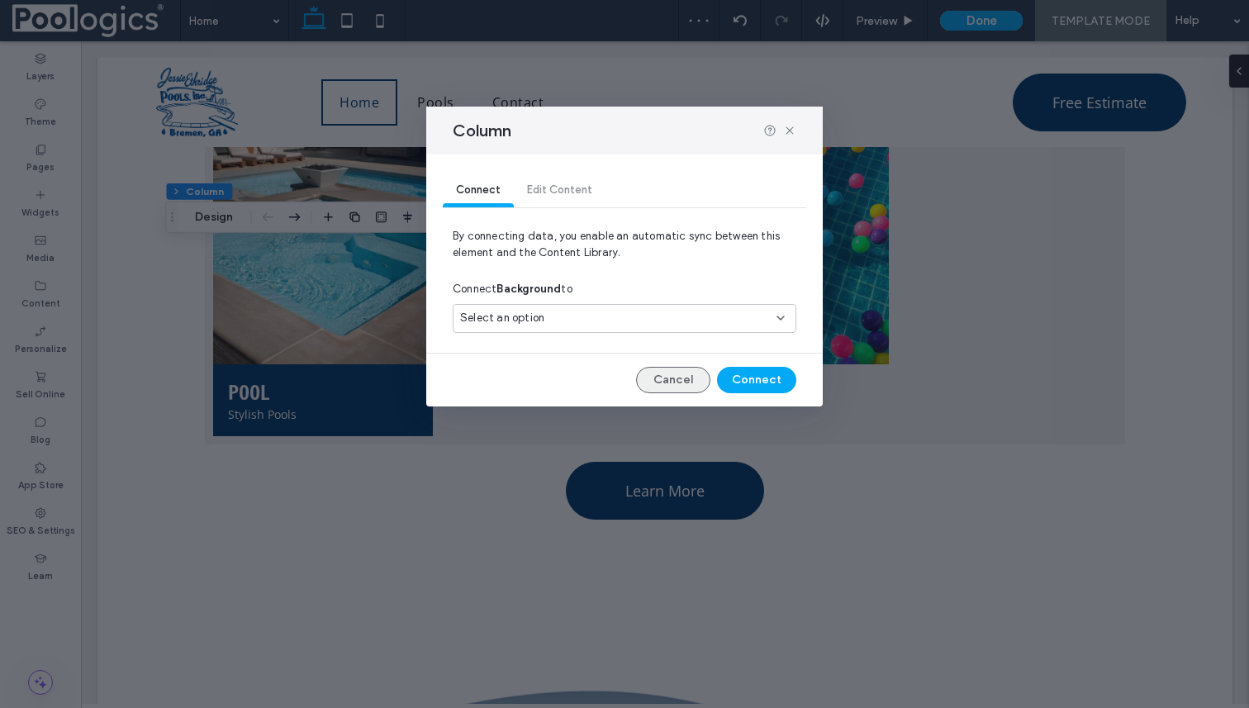
click at [653, 371] on button "Cancel" at bounding box center [673, 380] width 74 height 26
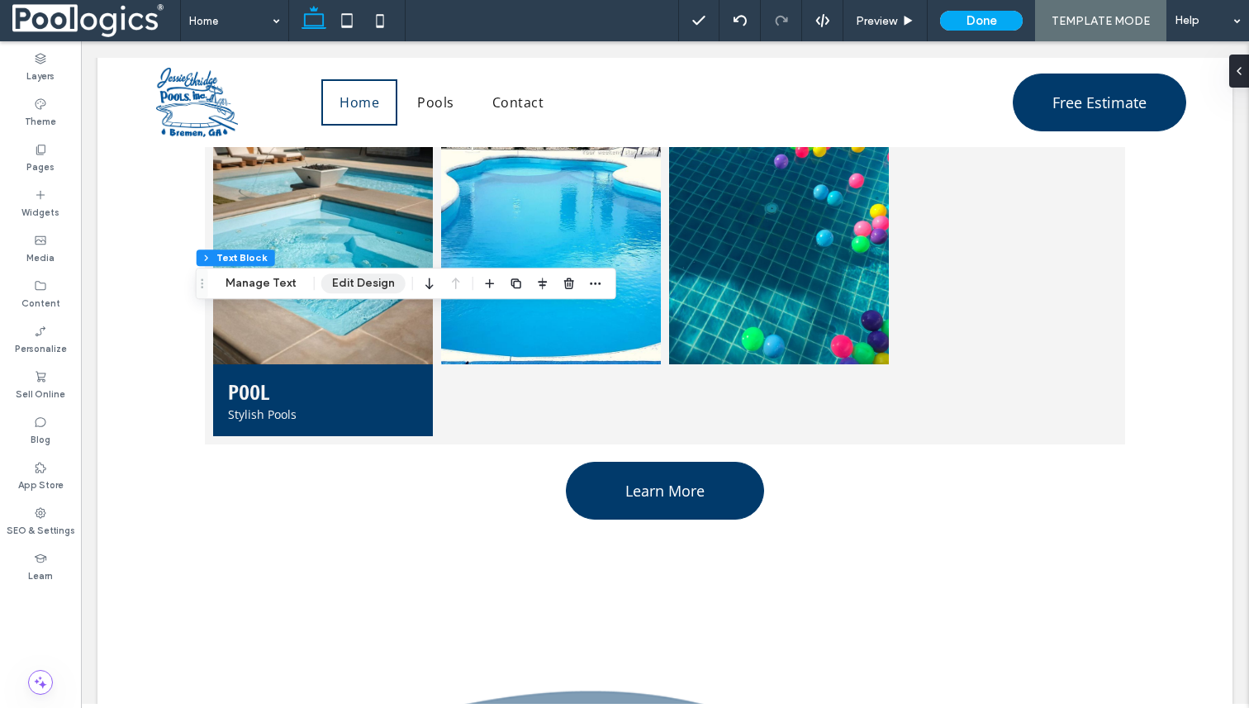
click at [371, 278] on button "Edit Design" at bounding box center [363, 283] width 84 height 20
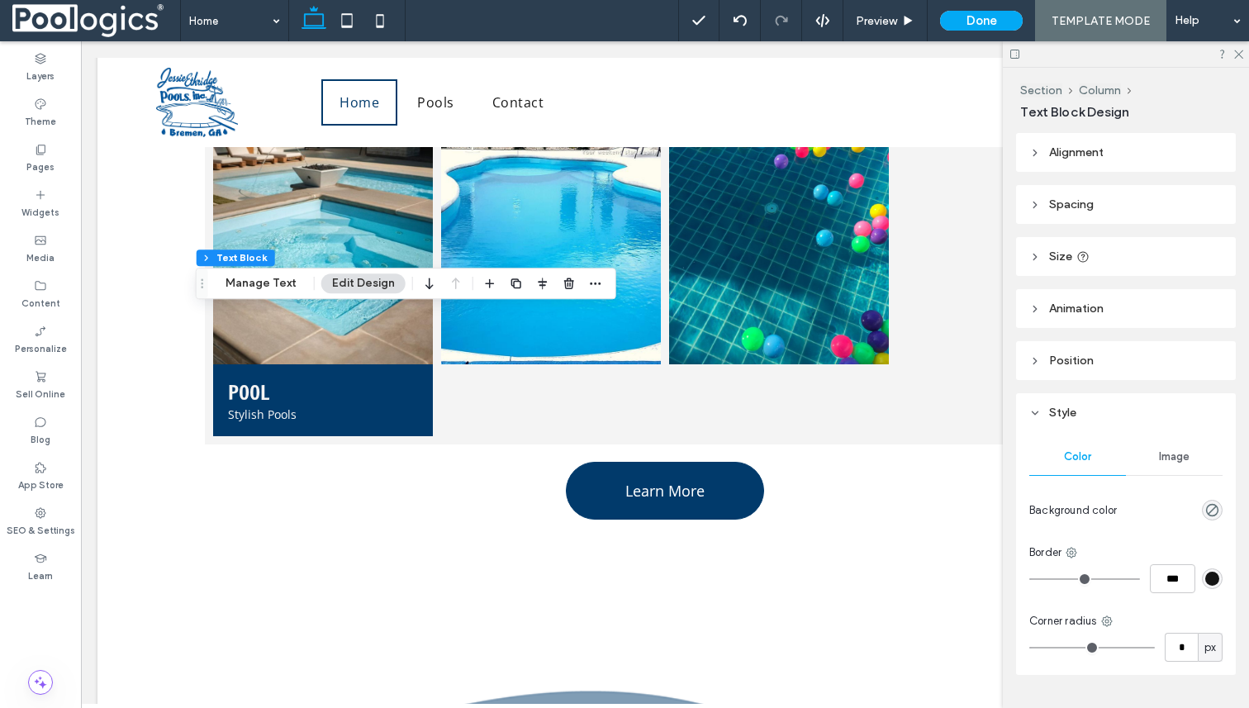
scroll to position [40, 0]
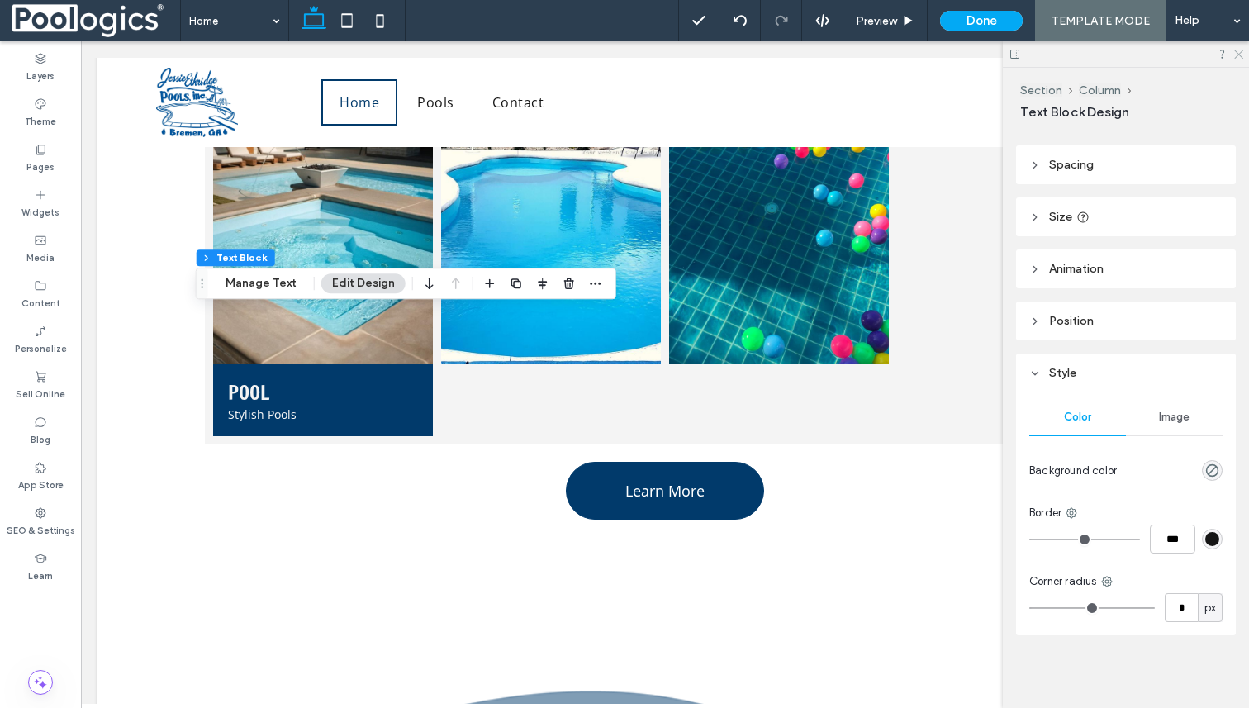
click at [1240, 49] on icon at bounding box center [1238, 53] width 11 height 11
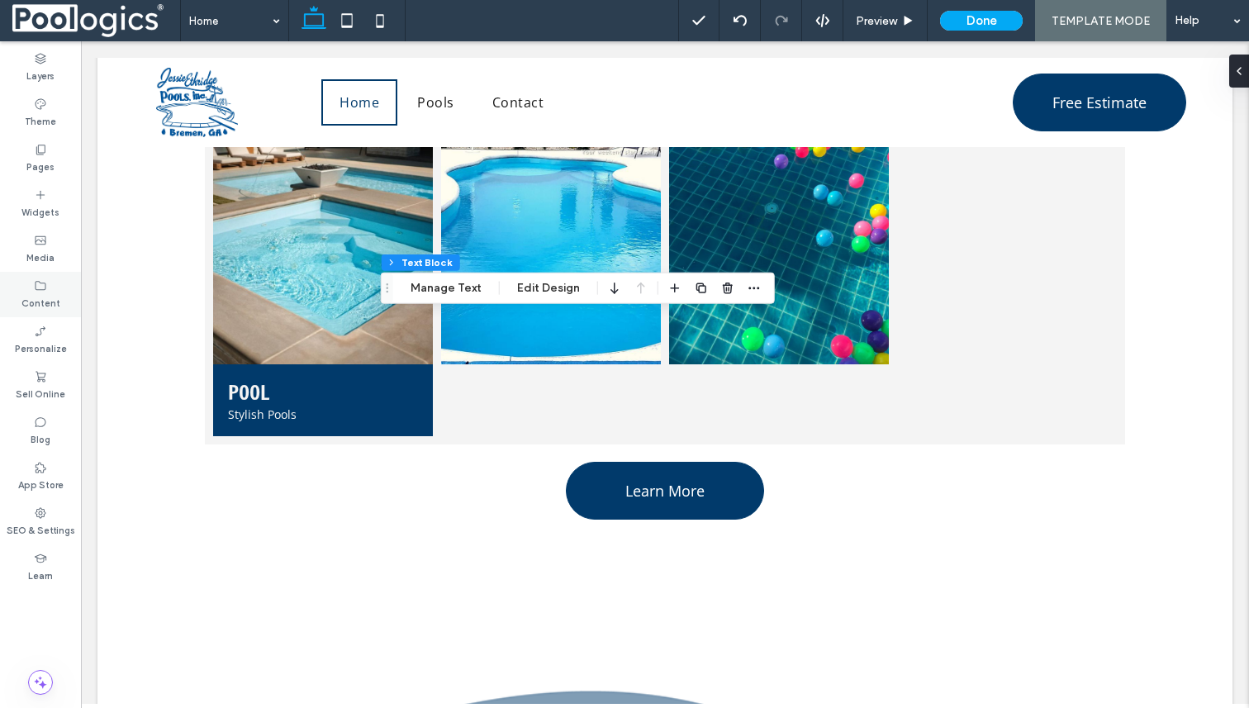
click at [36, 281] on use at bounding box center [41, 285] width 11 height 9
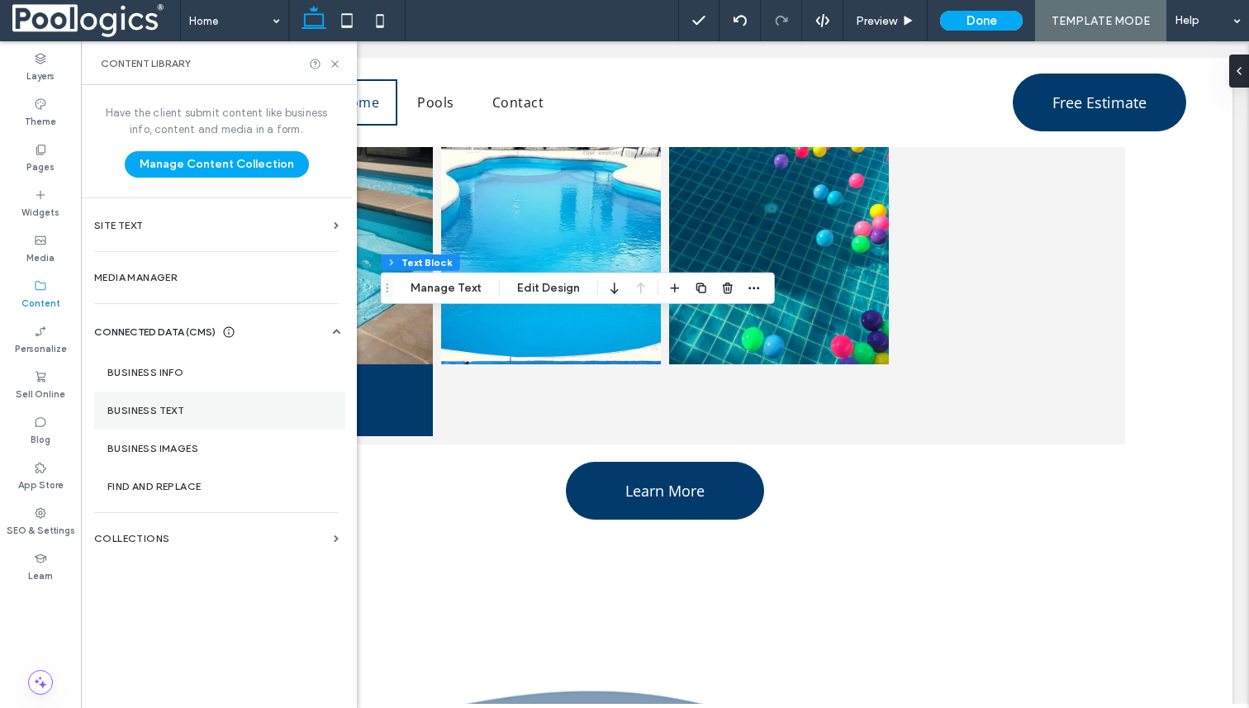
click at [180, 418] on section "Business Text" at bounding box center [219, 411] width 251 height 38
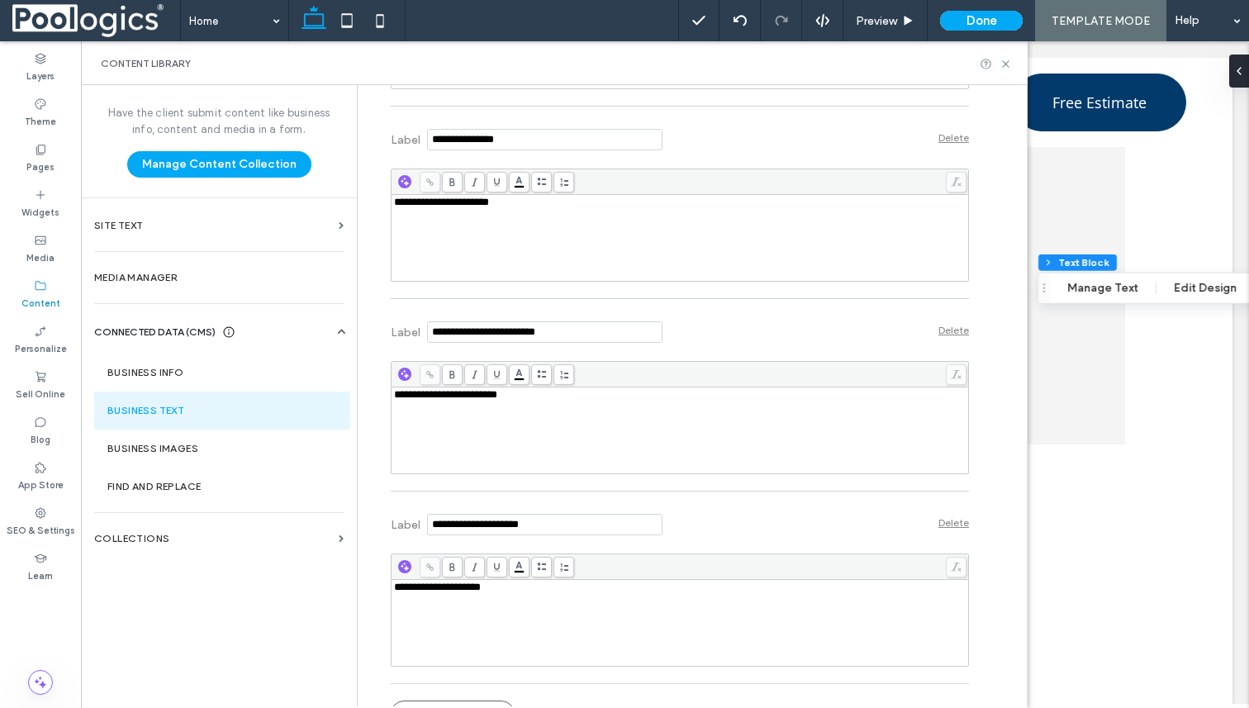
scroll to position [1308, 0]
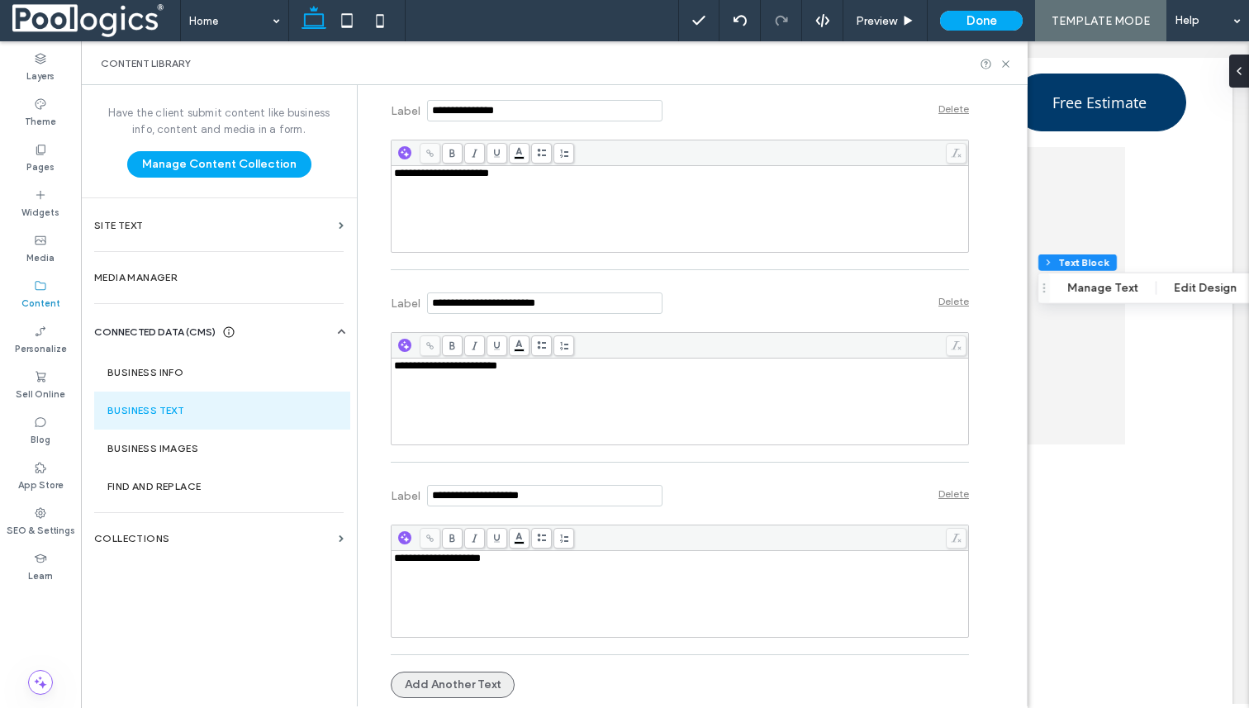
click at [437, 681] on button "Add Another Text" at bounding box center [453, 685] width 124 height 26
type input "*"
type input "**********"
click at [486, 549] on div at bounding box center [680, 538] width 577 height 26
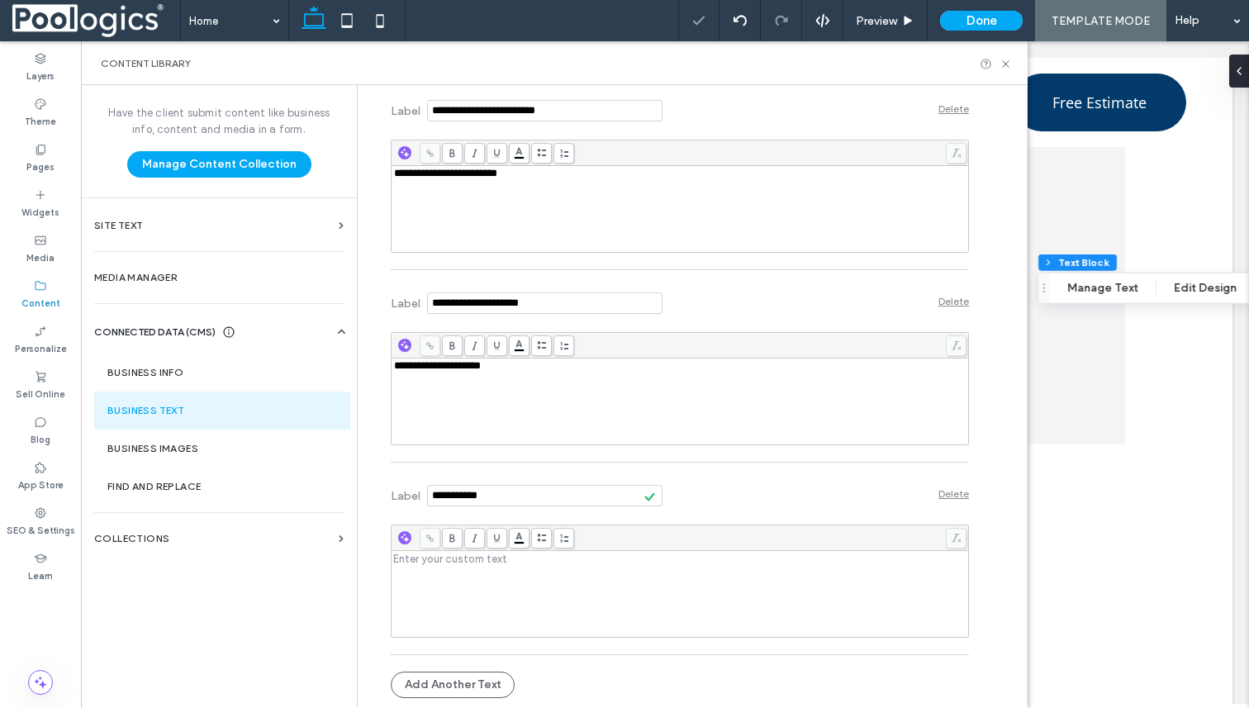
click at [486, 560] on div "Rich Text Editor" at bounding box center [680, 559] width 573 height 12
click at [455, 684] on button "Add Another Text" at bounding box center [453, 685] width 124 height 26
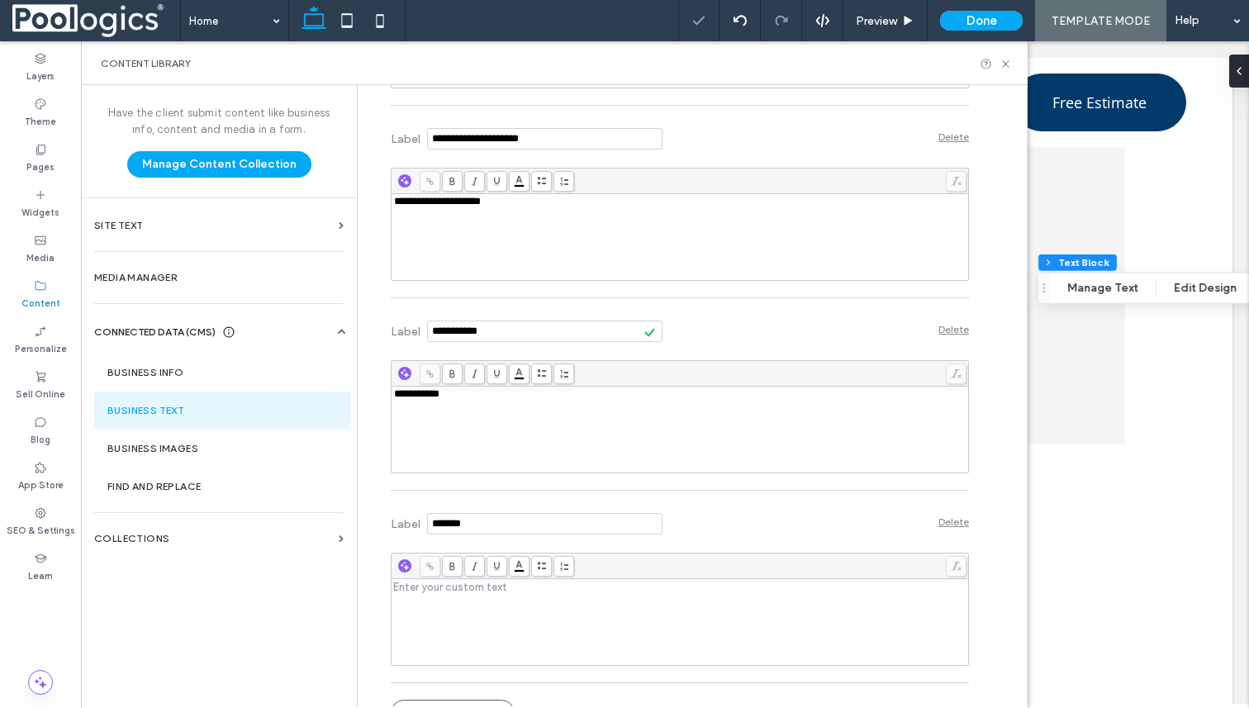
scroll to position [1693, 0]
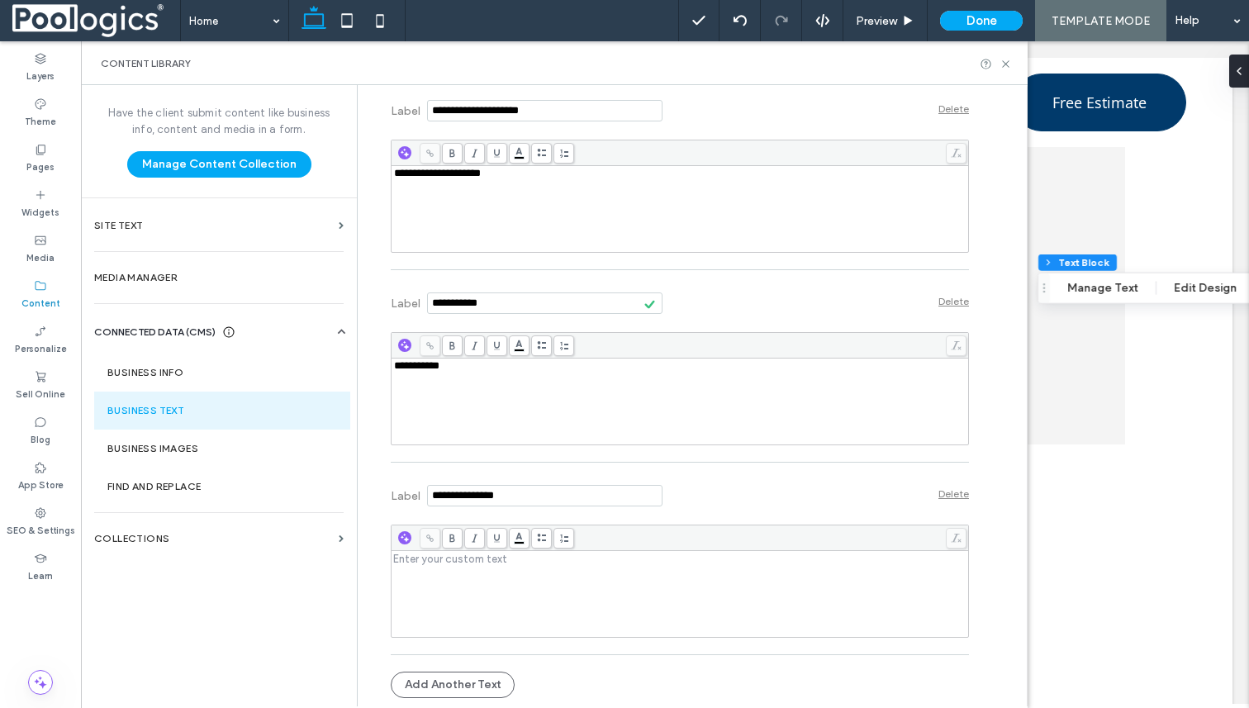
type input "**********"
click at [486, 580] on div "Rich Text Editor" at bounding box center [680, 594] width 573 height 83
click at [485, 681] on button "Add Another Text" at bounding box center [453, 685] width 124 height 26
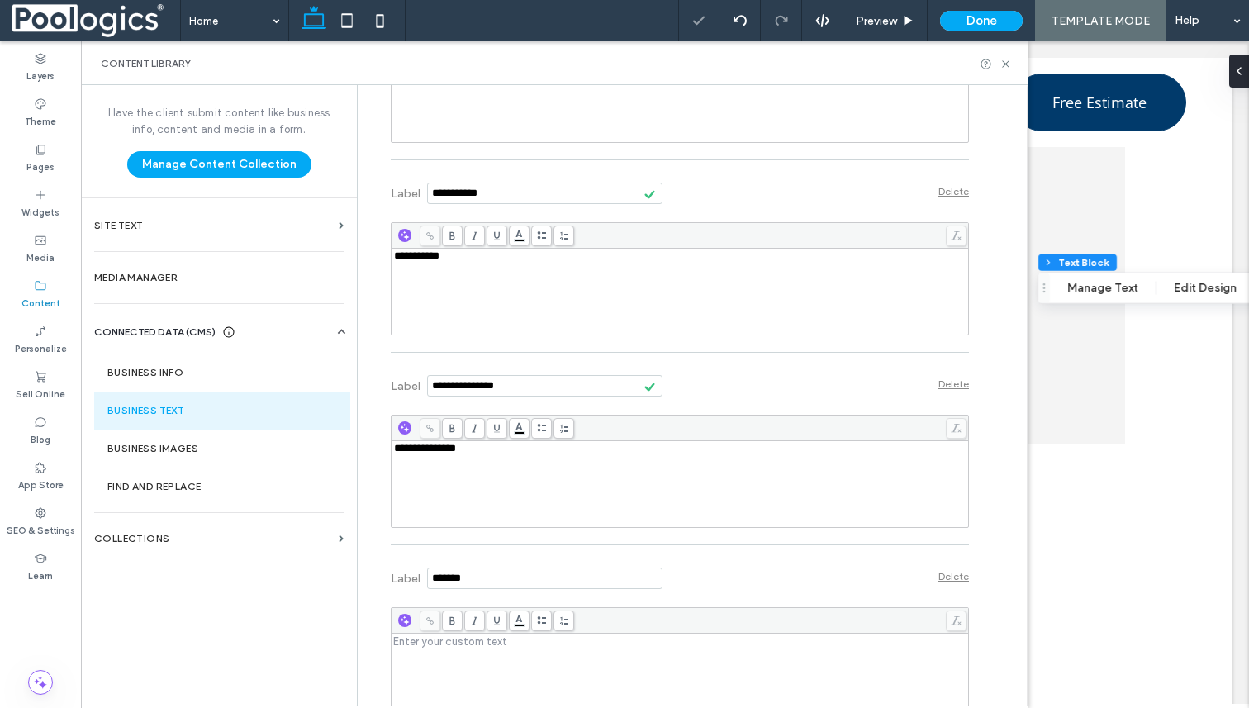
scroll to position [1885, 0]
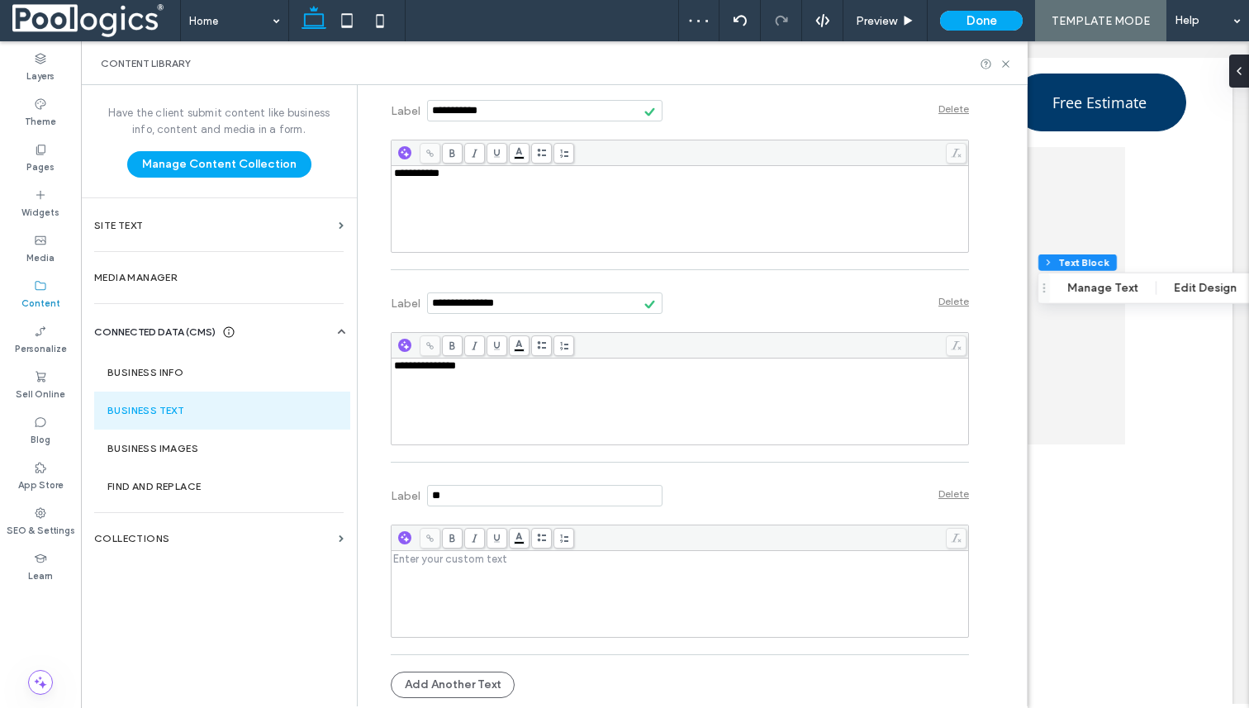
type input "*"
type input "**********"
click at [516, 573] on div "Rich Text Editor" at bounding box center [680, 594] width 573 height 83
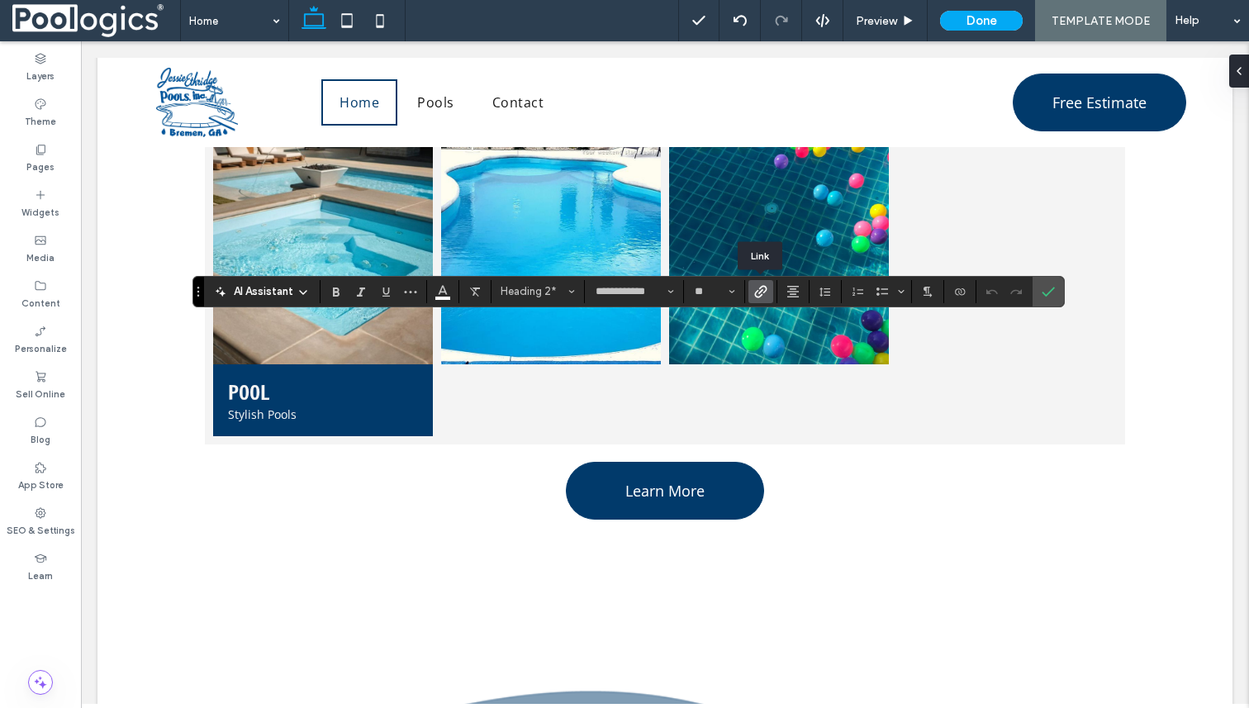
click at [763, 293] on icon "Link" at bounding box center [760, 291] width 13 height 13
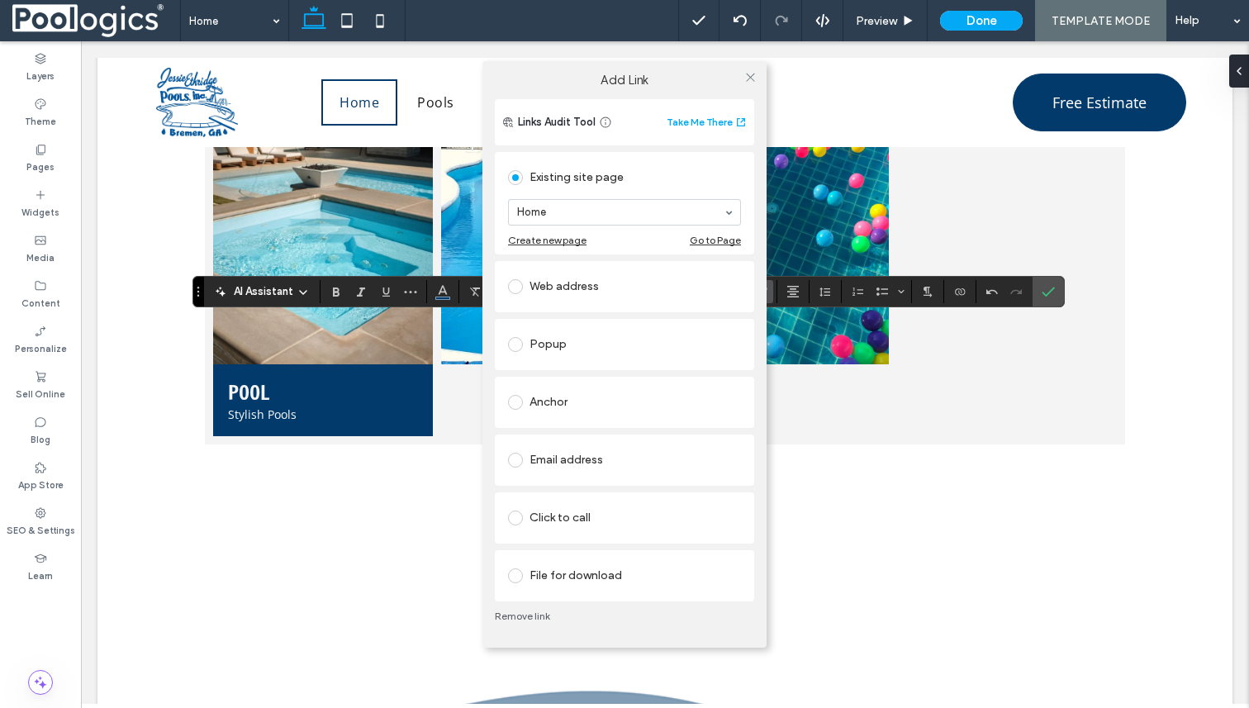
click at [838, 384] on div "Add Link Links Audit Tool Take Me There Existing site page Home Create new page…" at bounding box center [624, 354] width 1249 height 708
click at [983, 316] on div "Add Link Links Audit Tool Take Me There Existing site page Home Create new page…" at bounding box center [624, 354] width 1249 height 708
click at [966, 445] on div "Add Link Links Audit Tool Take Me There Existing site page Home Create new page…" at bounding box center [624, 354] width 1249 height 708
click at [823, 461] on div "Add Link Links Audit Tool Take Me There Existing site page Home Create new page…" at bounding box center [624, 354] width 1249 height 708
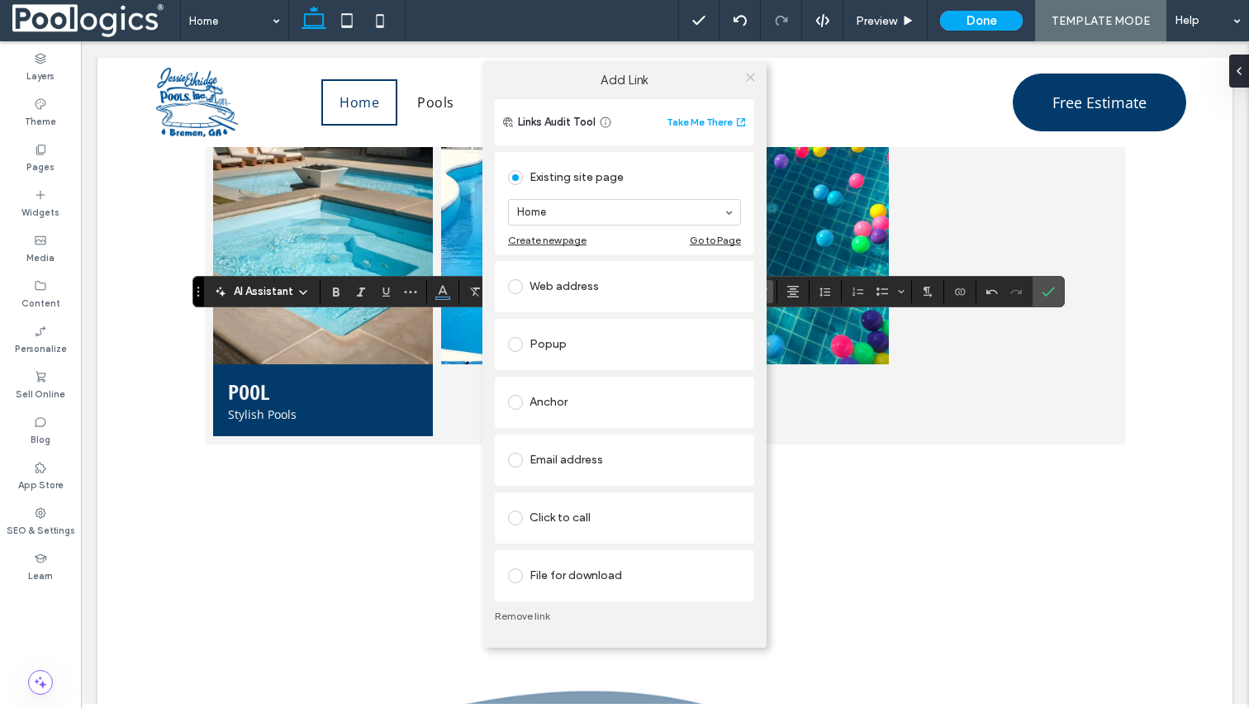
click at [747, 74] on use at bounding box center [750, 78] width 8 height 8
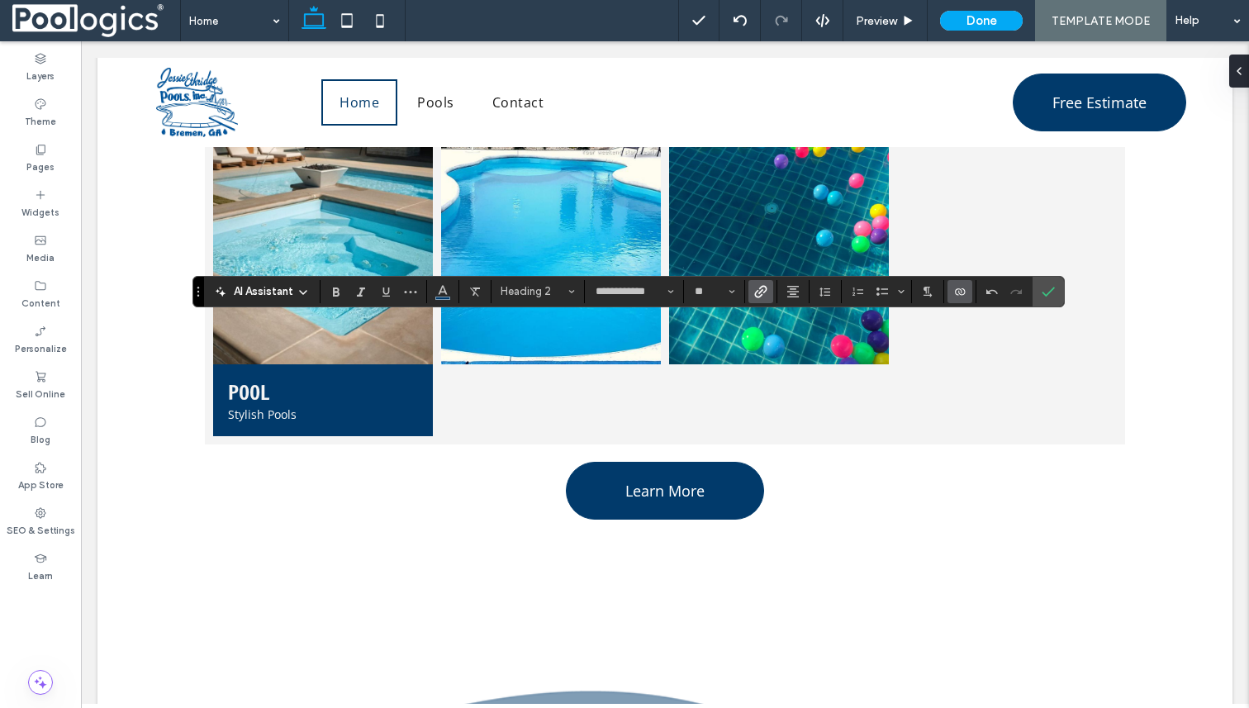
click at [957, 297] on icon "Connect To Data" at bounding box center [959, 291] width 13 height 13
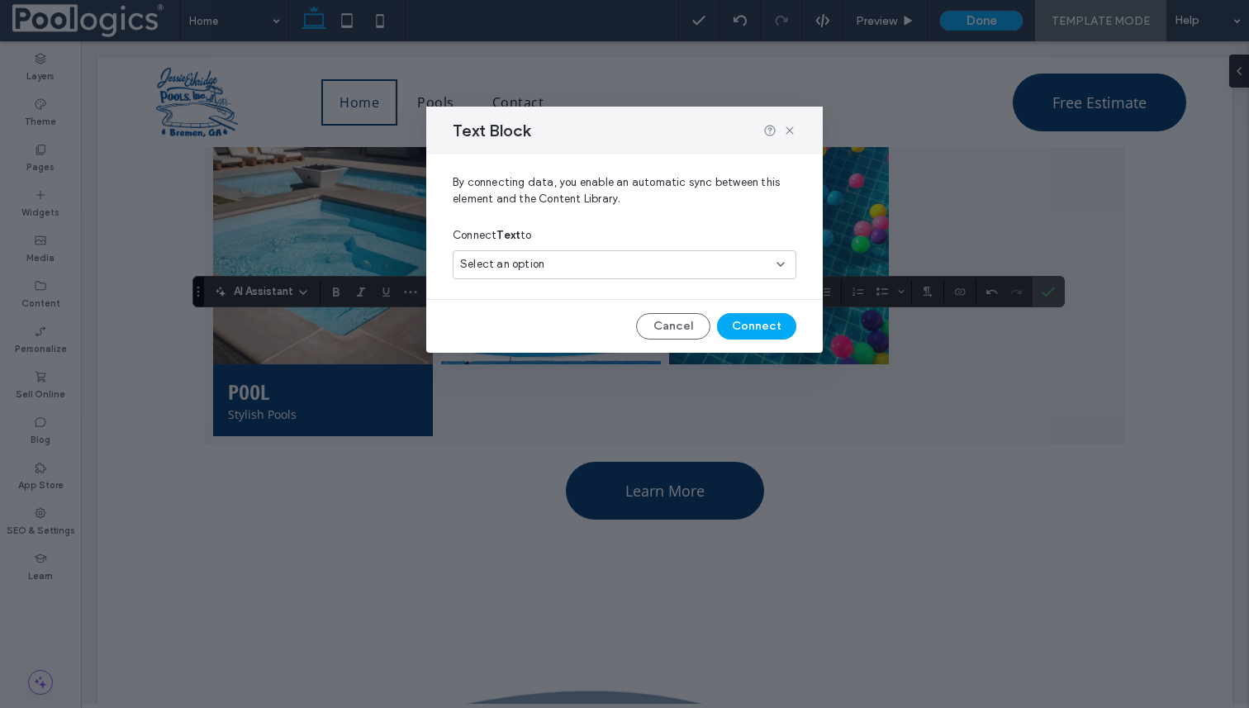
click at [629, 252] on div "Select an option" at bounding box center [625, 264] width 344 height 29
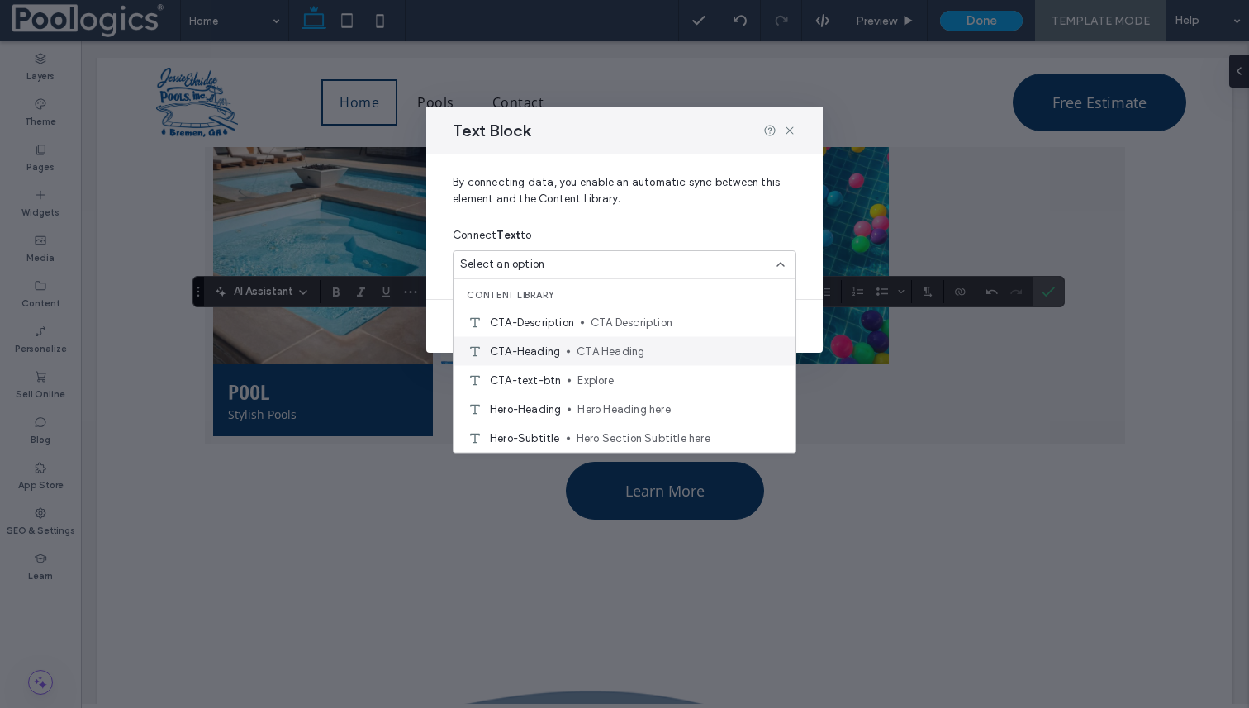
click at [584, 344] on span "CTA Heading" at bounding box center [680, 351] width 206 height 17
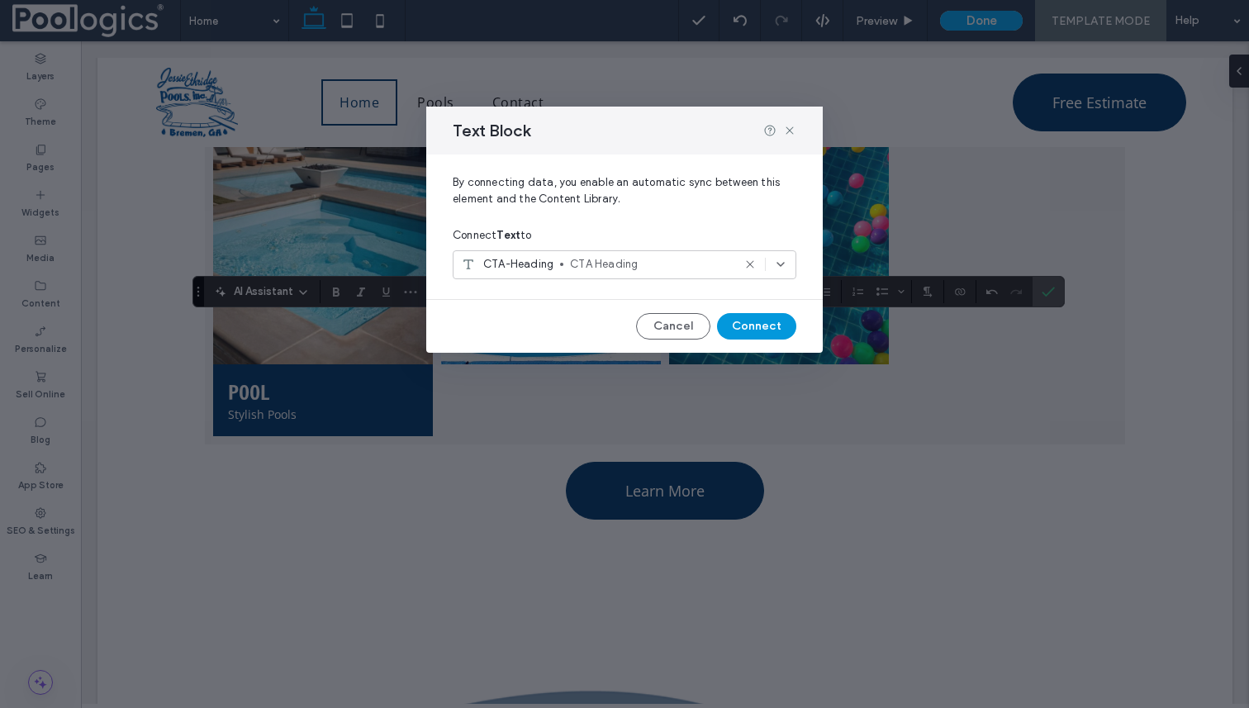
click at [740, 328] on button "Connect" at bounding box center [756, 326] width 79 height 26
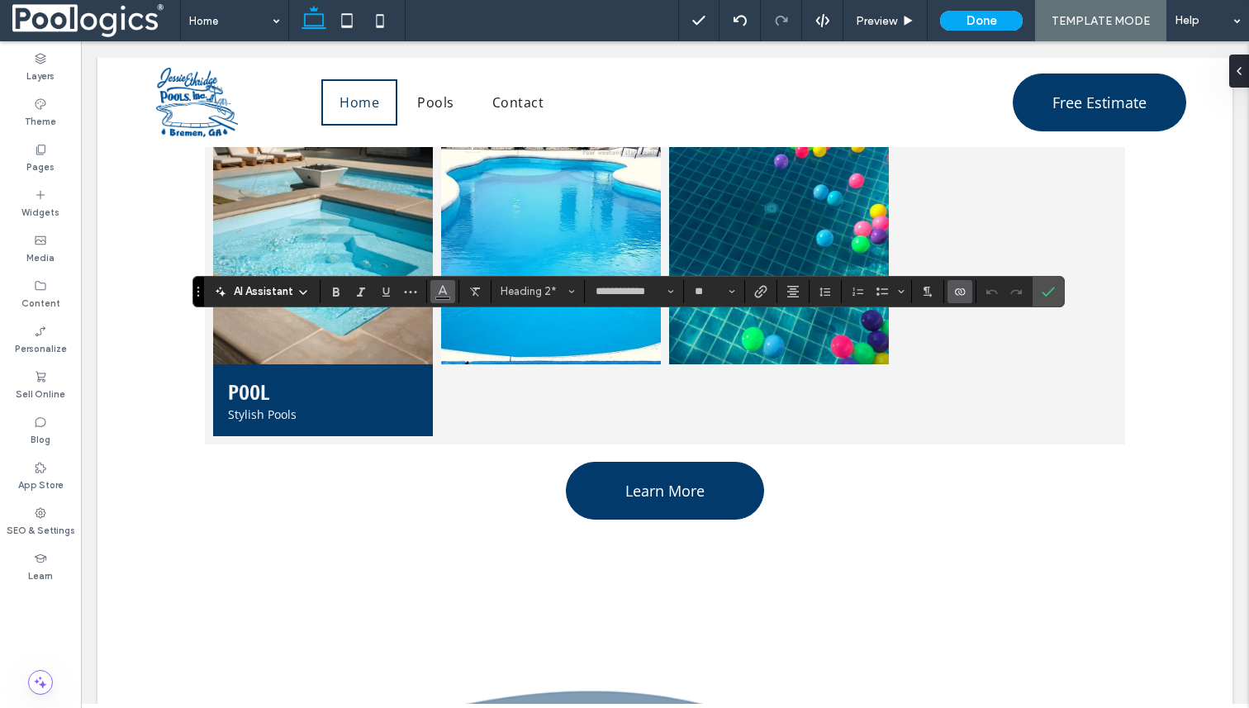
click at [454, 291] on button "Color" at bounding box center [442, 291] width 25 height 23
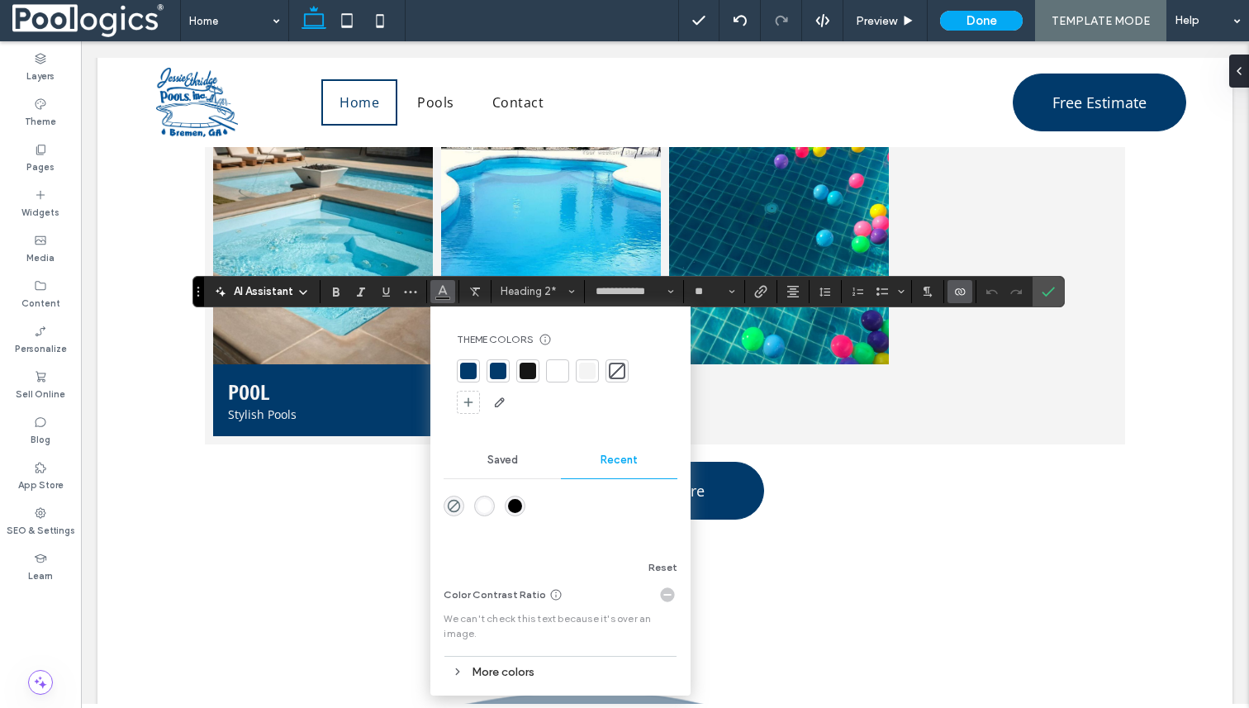
click at [568, 367] on div at bounding box center [557, 370] width 23 height 23
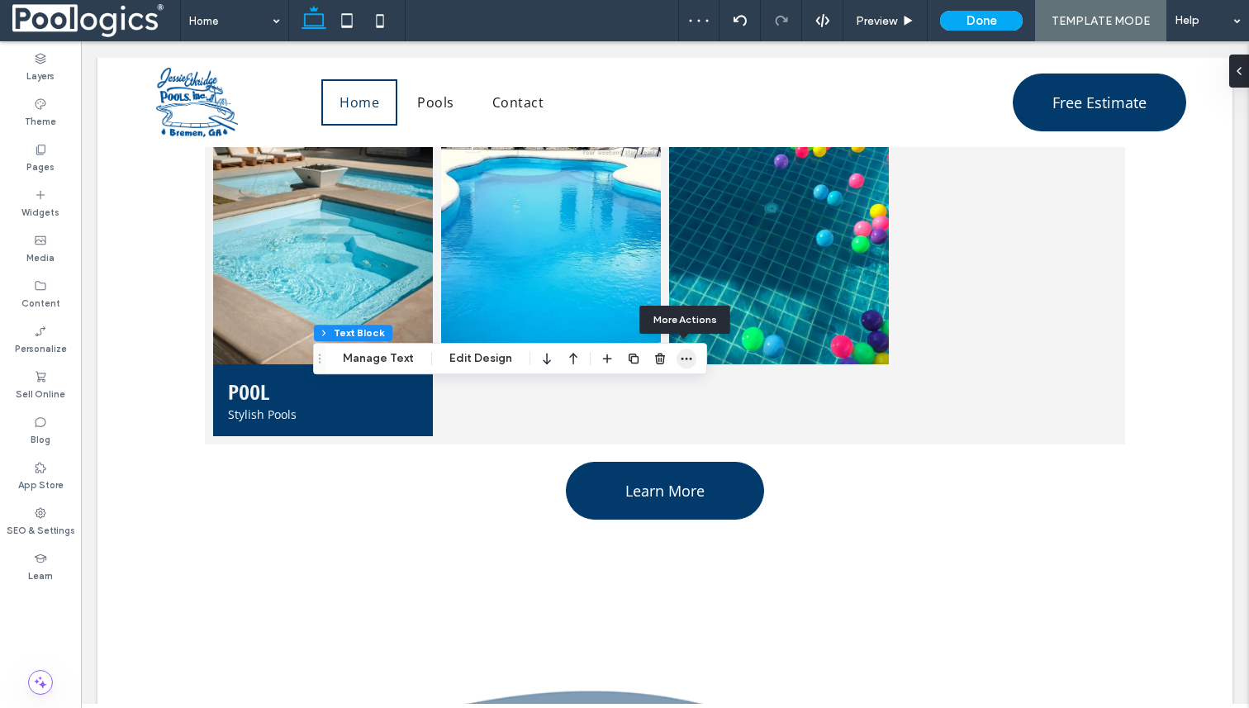
click at [687, 357] on icon "button" at bounding box center [686, 358] width 13 height 13
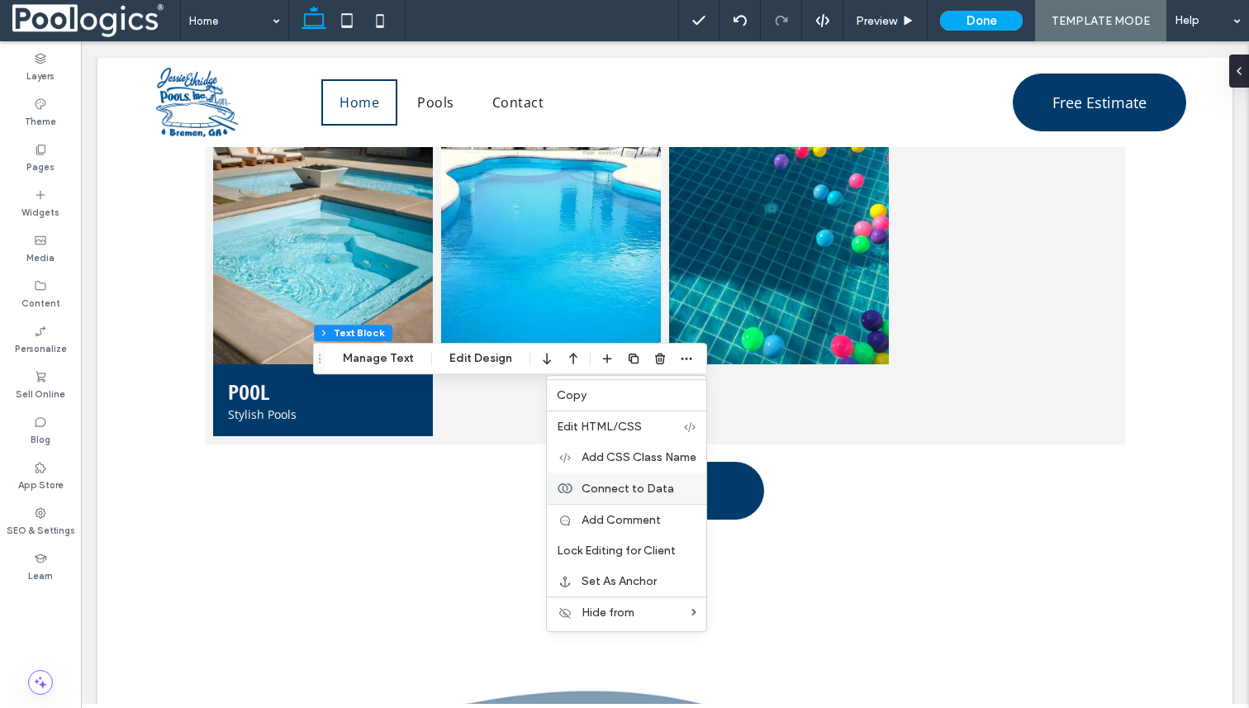
click at [652, 488] on span "Connect to Data" at bounding box center [628, 489] width 93 height 14
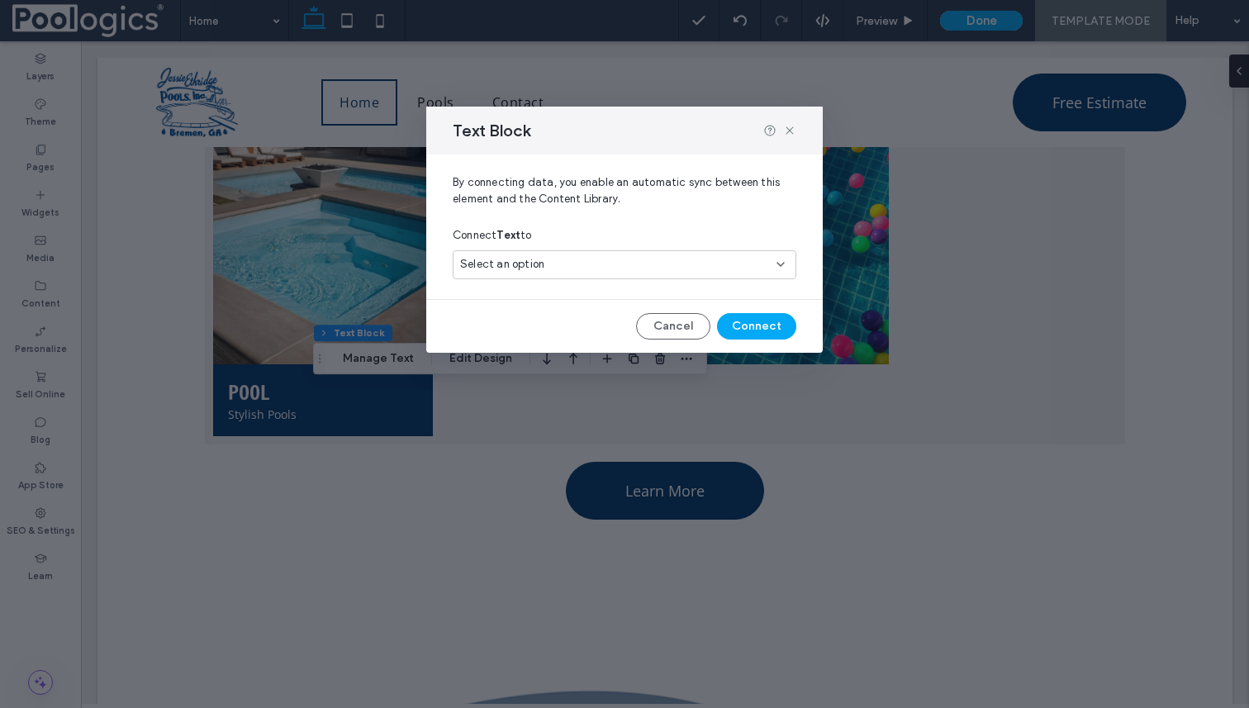
click at [653, 270] on div "Select an option" at bounding box center [614, 264] width 309 height 17
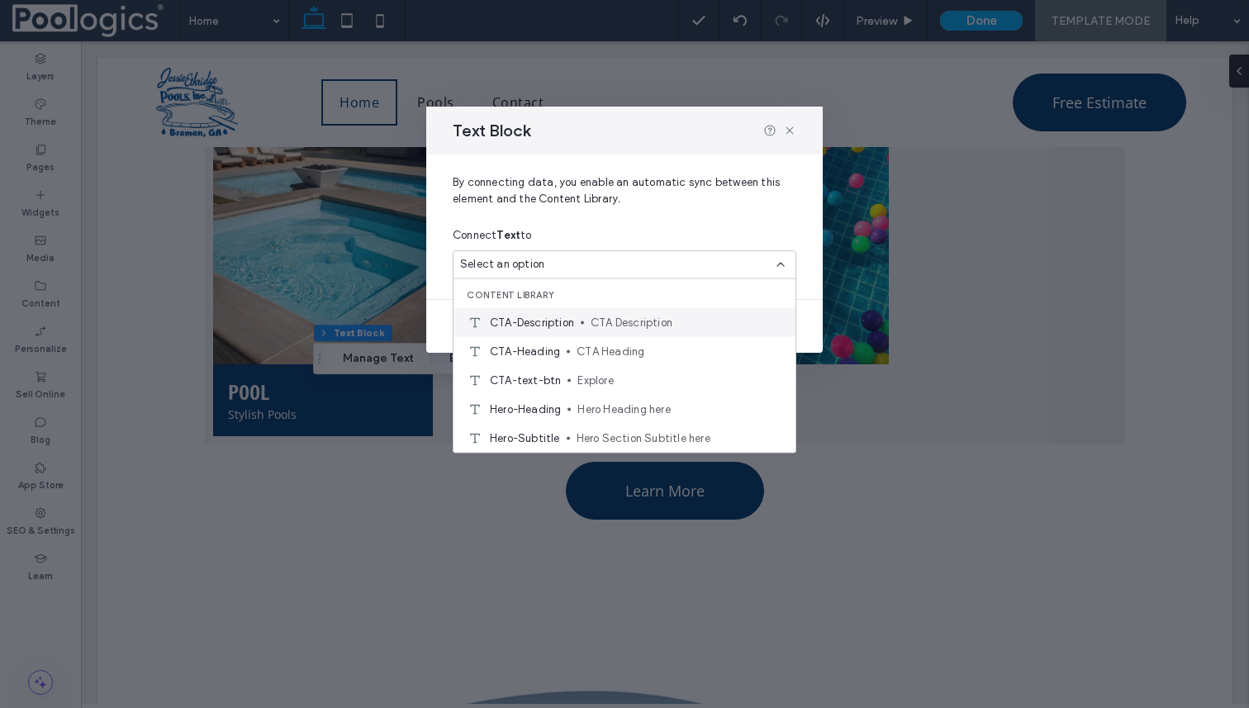
click at [626, 322] on span "CTA Description" at bounding box center [687, 322] width 192 height 17
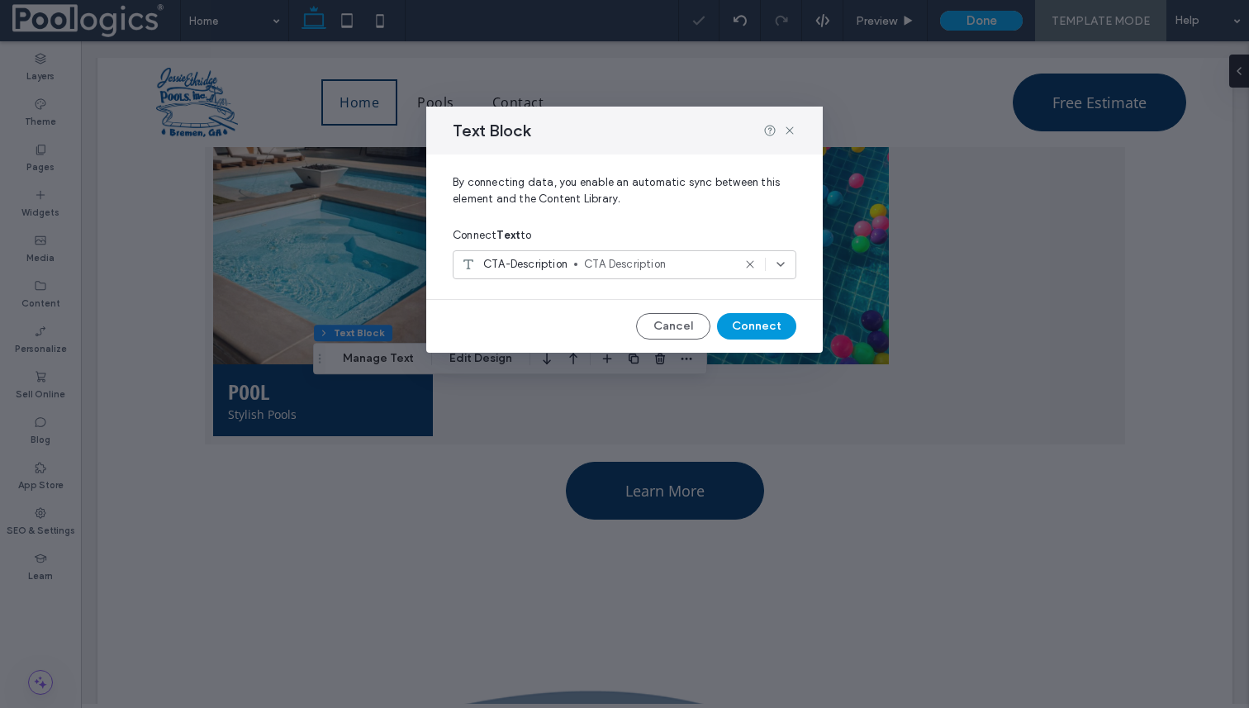
click at [763, 329] on button "Connect" at bounding box center [756, 326] width 79 height 26
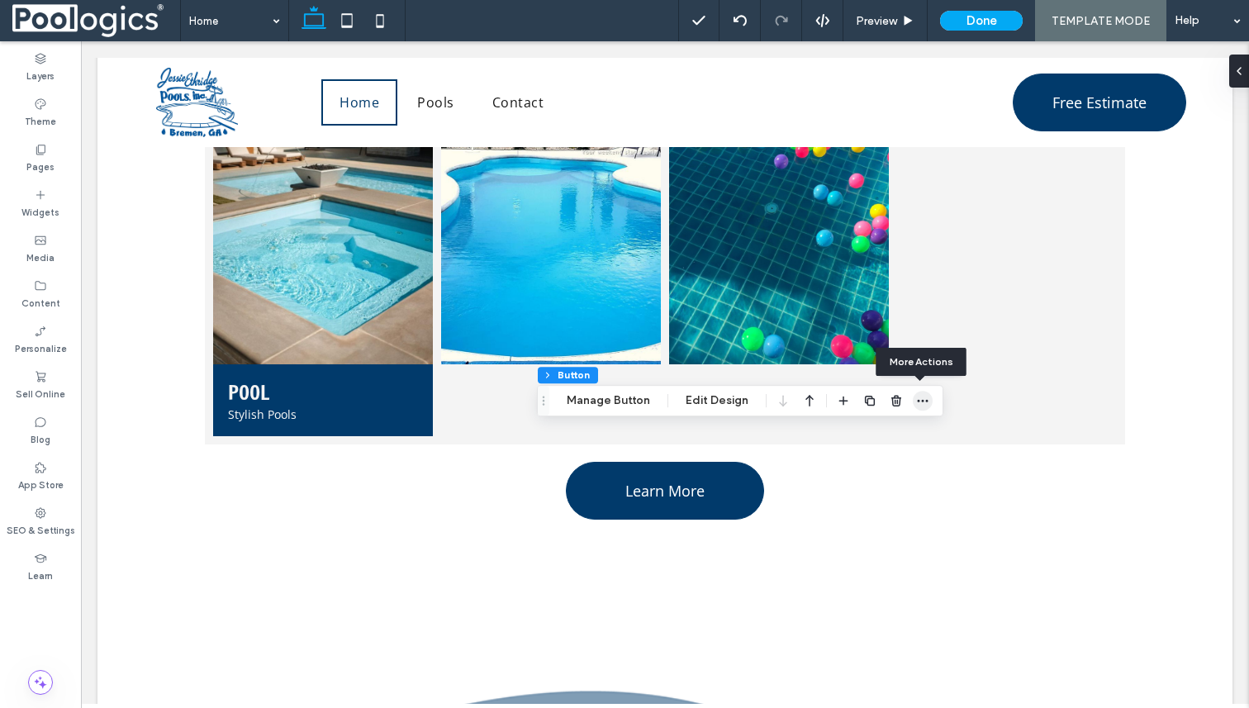
click at [922, 399] on icon "button" at bounding box center [922, 400] width 13 height 13
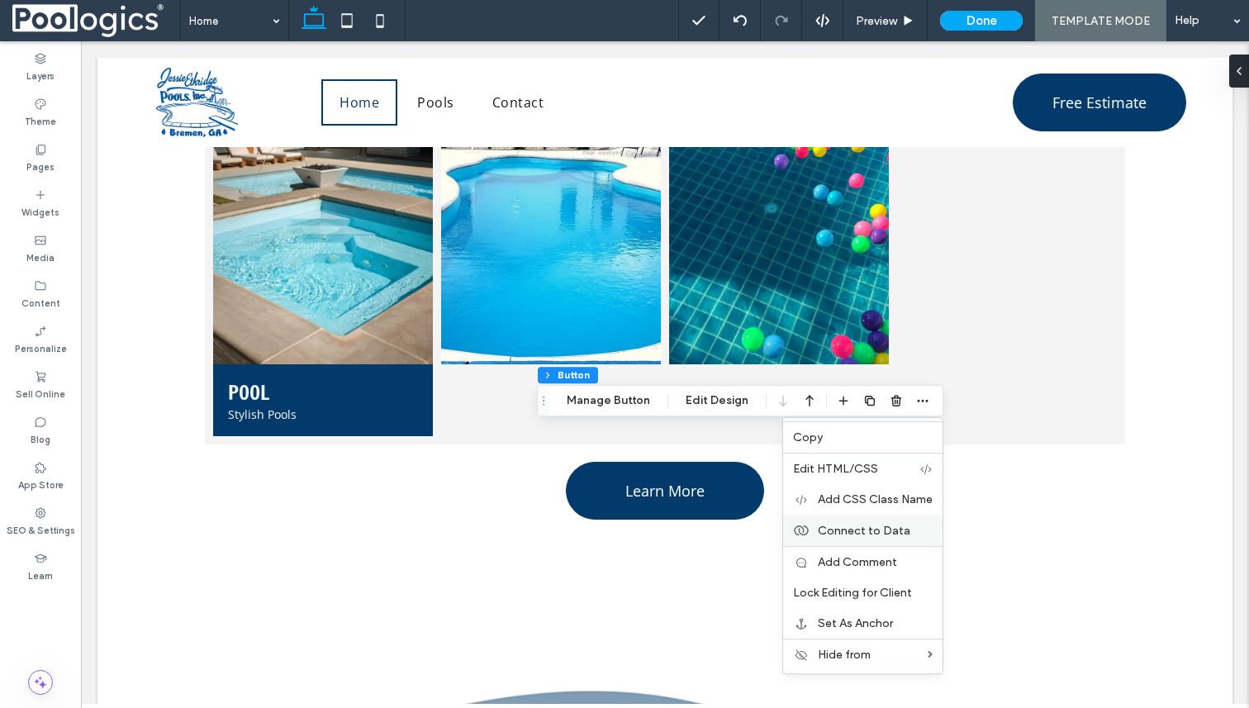
click at [851, 531] on span "Connect to Data" at bounding box center [864, 531] width 93 height 14
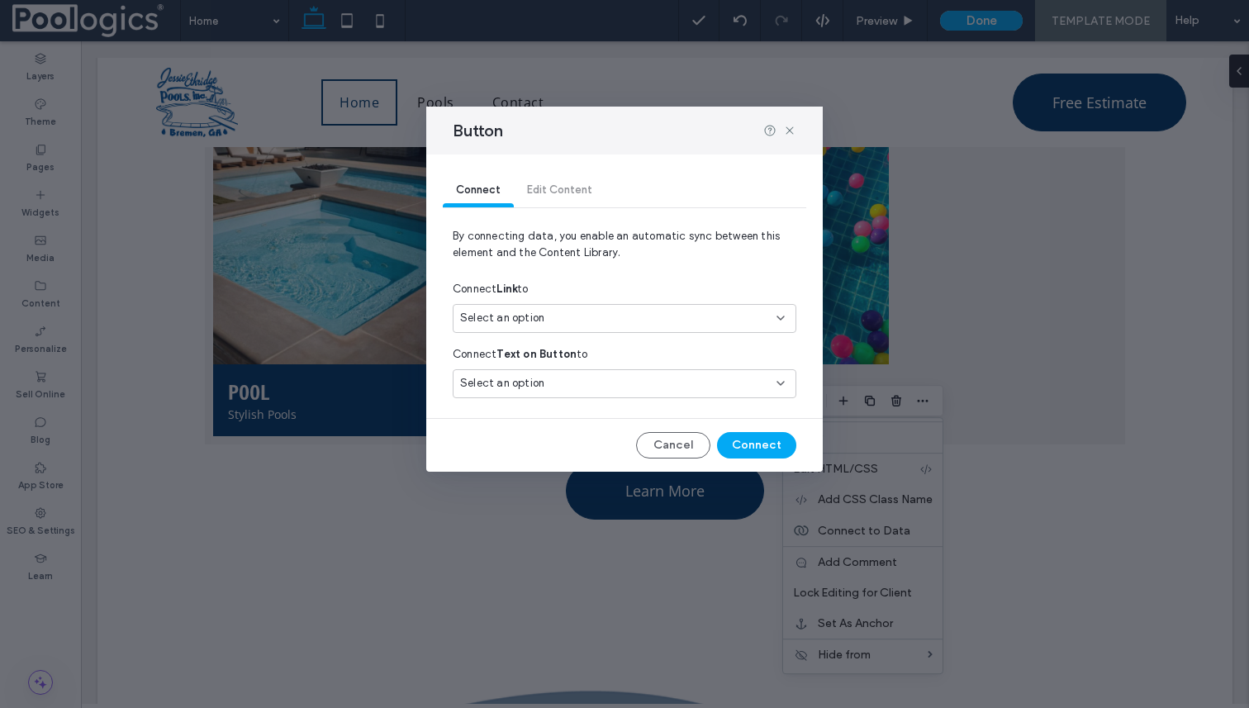
click at [630, 387] on div "Select an option" at bounding box center [614, 383] width 309 height 17
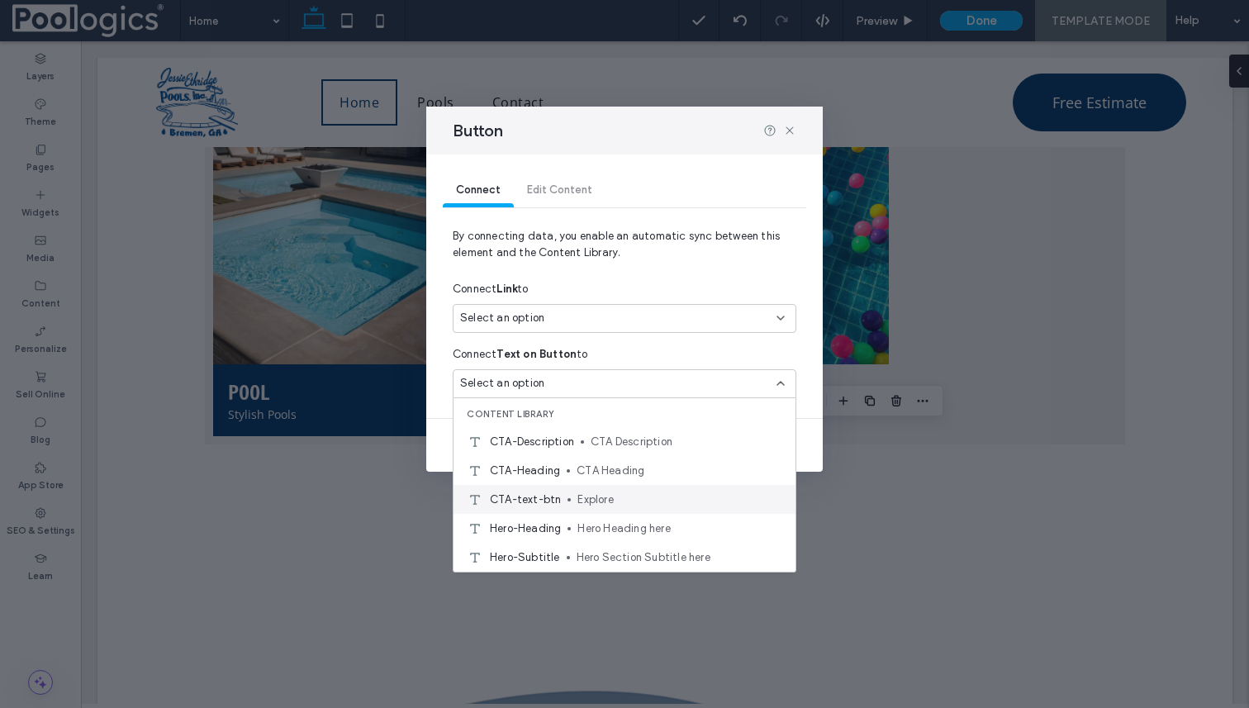
click at [587, 493] on span "Explore" at bounding box center [680, 500] width 205 height 17
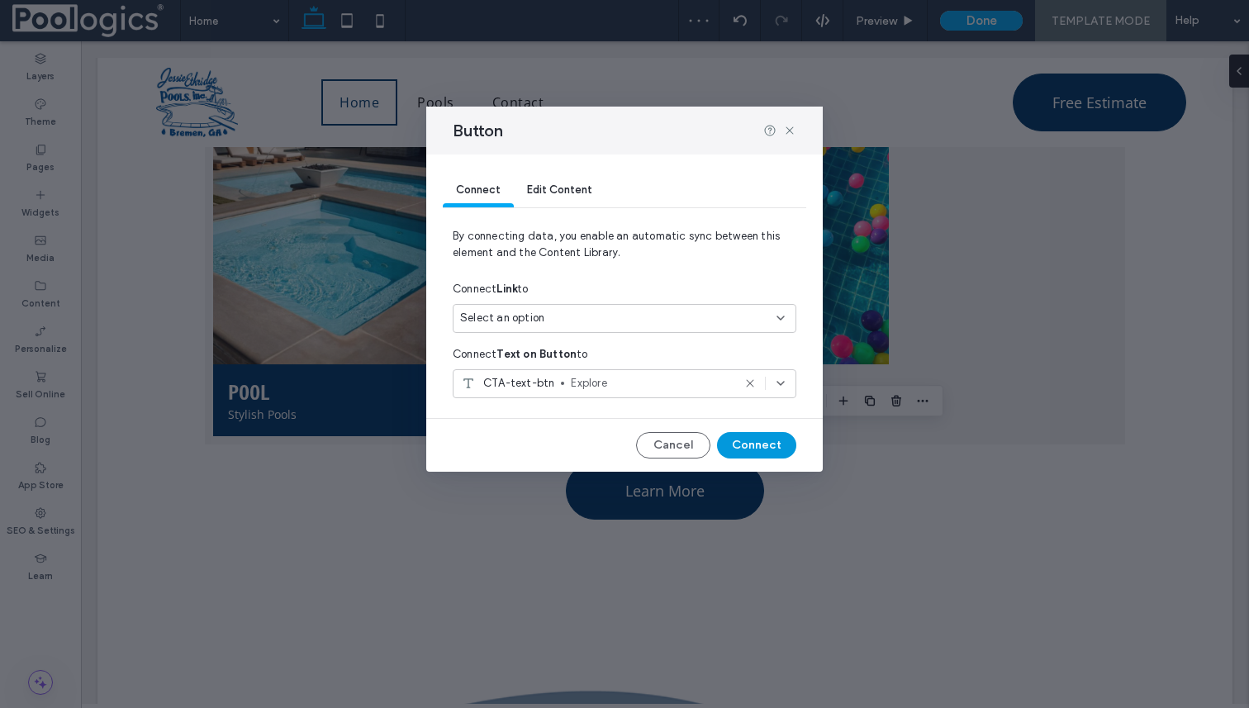
click at [739, 440] on button "Connect" at bounding box center [756, 445] width 79 height 26
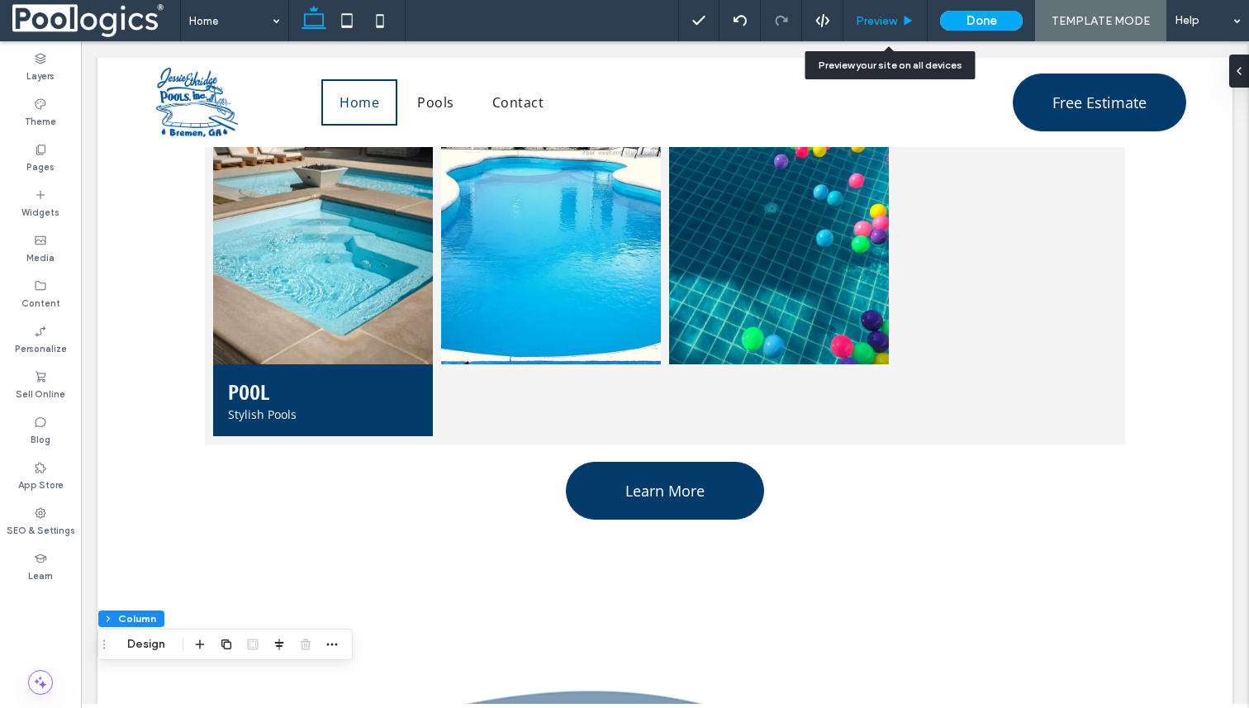
click at [872, 21] on span "Preview" at bounding box center [876, 21] width 41 height 14
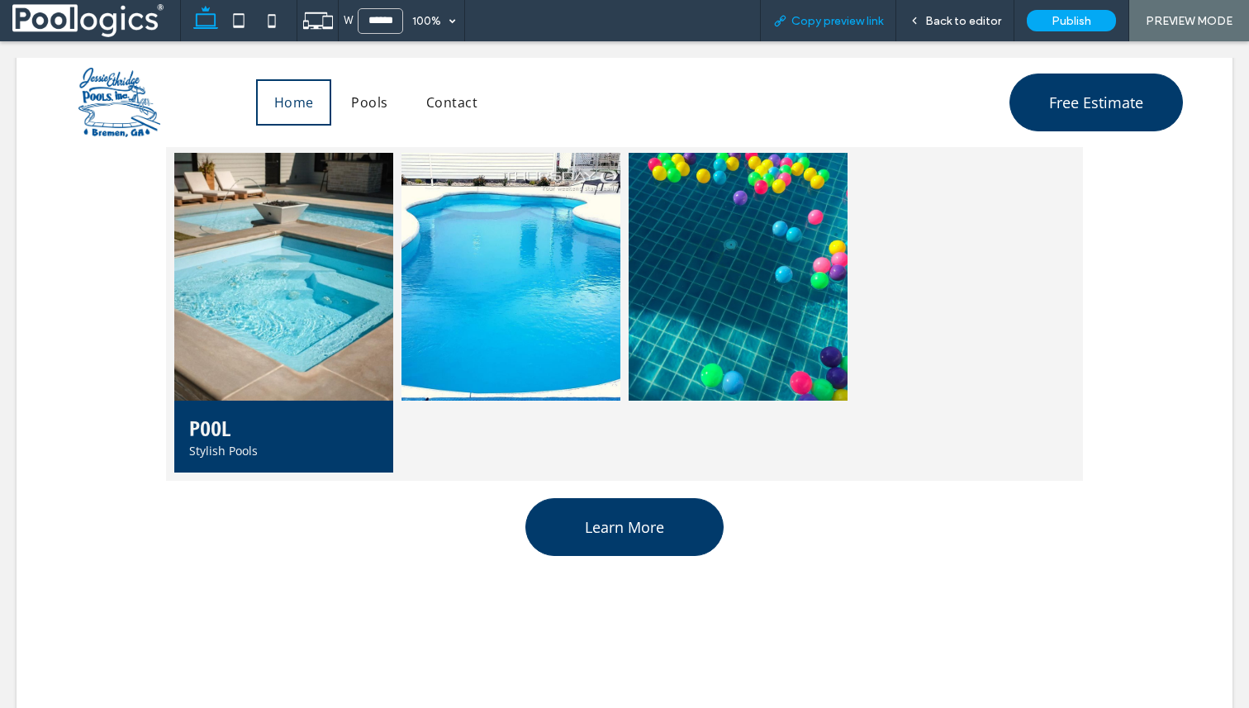
click at [855, 17] on span "Copy preview link" at bounding box center [838, 21] width 92 height 14
click at [278, 21] on icon at bounding box center [271, 20] width 33 height 33
type input "*****"
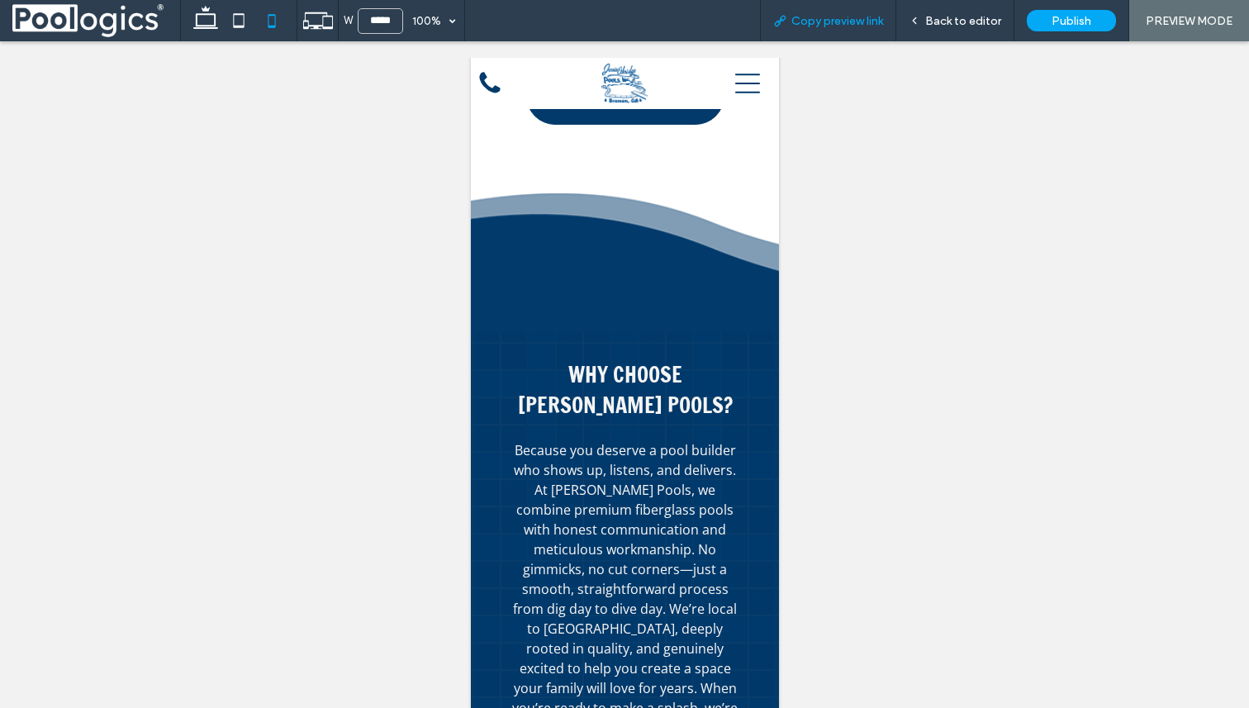
click at [840, 17] on span "Copy preview link" at bounding box center [838, 21] width 92 height 14
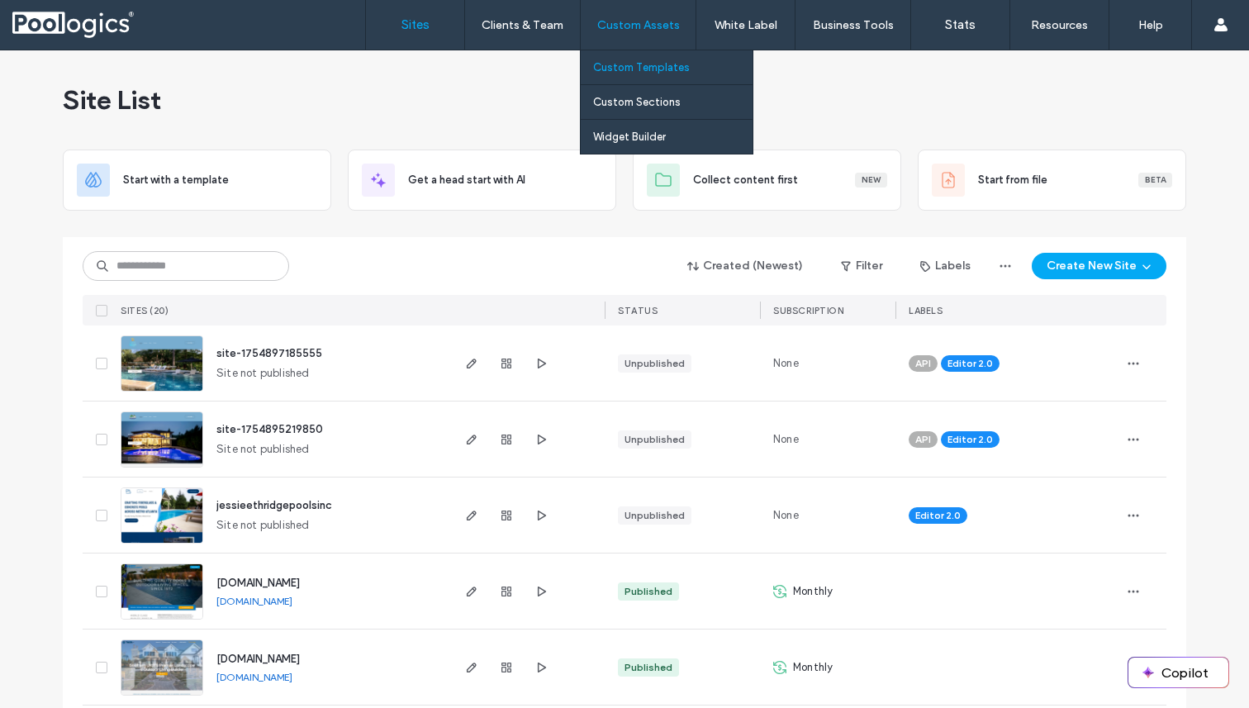
click at [656, 69] on label "Custom Templates" at bounding box center [641, 67] width 97 height 12
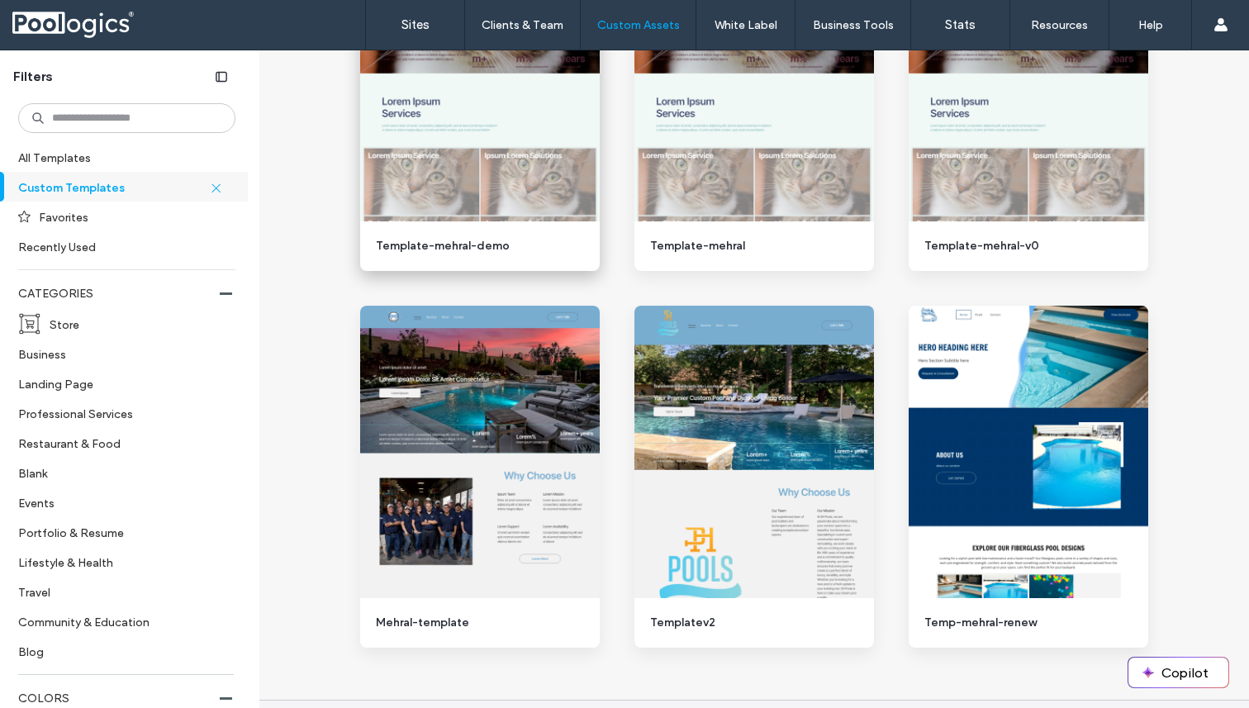
scroll to position [1535, 0]
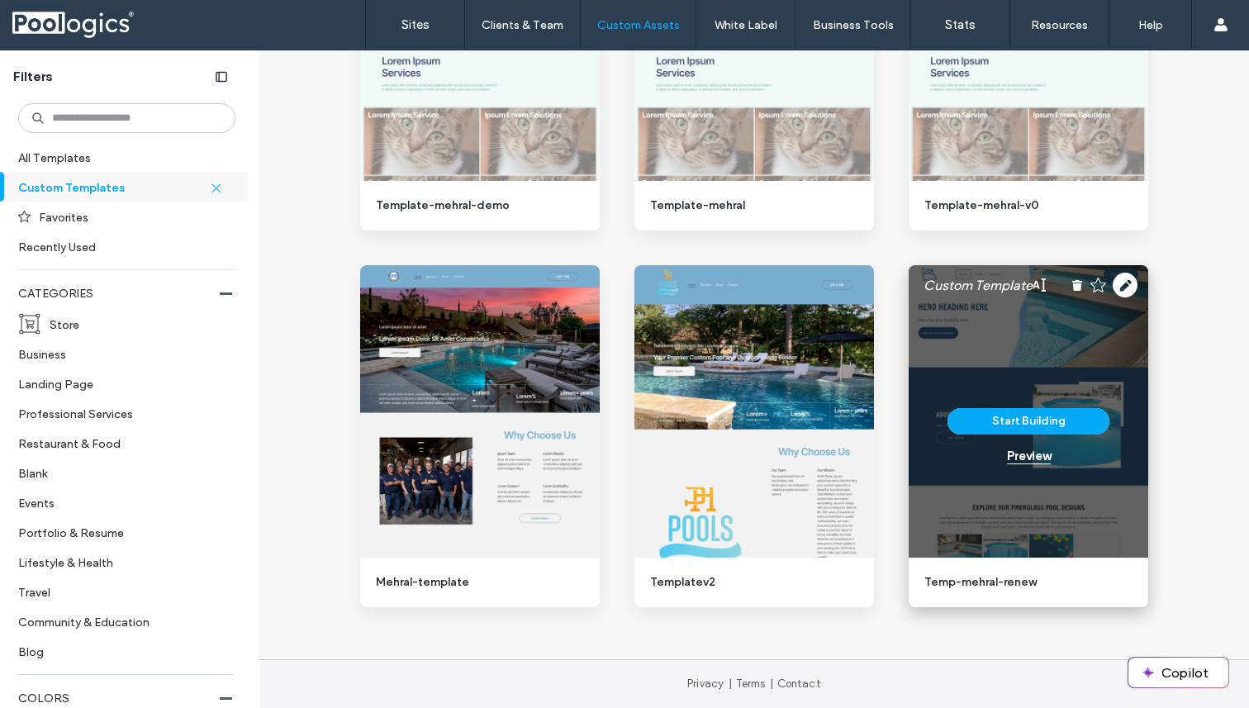
click at [1034, 458] on div "Preview" at bounding box center [1029, 456] width 44 height 15
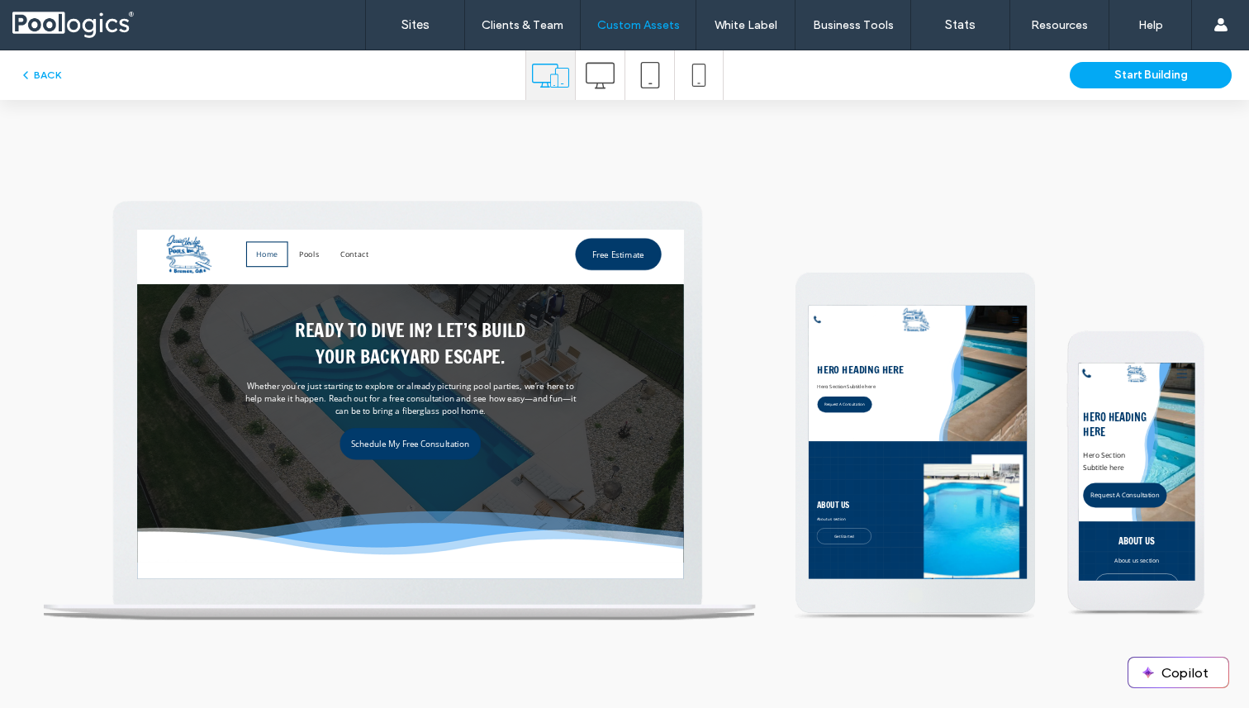
scroll to position [3633, 0]
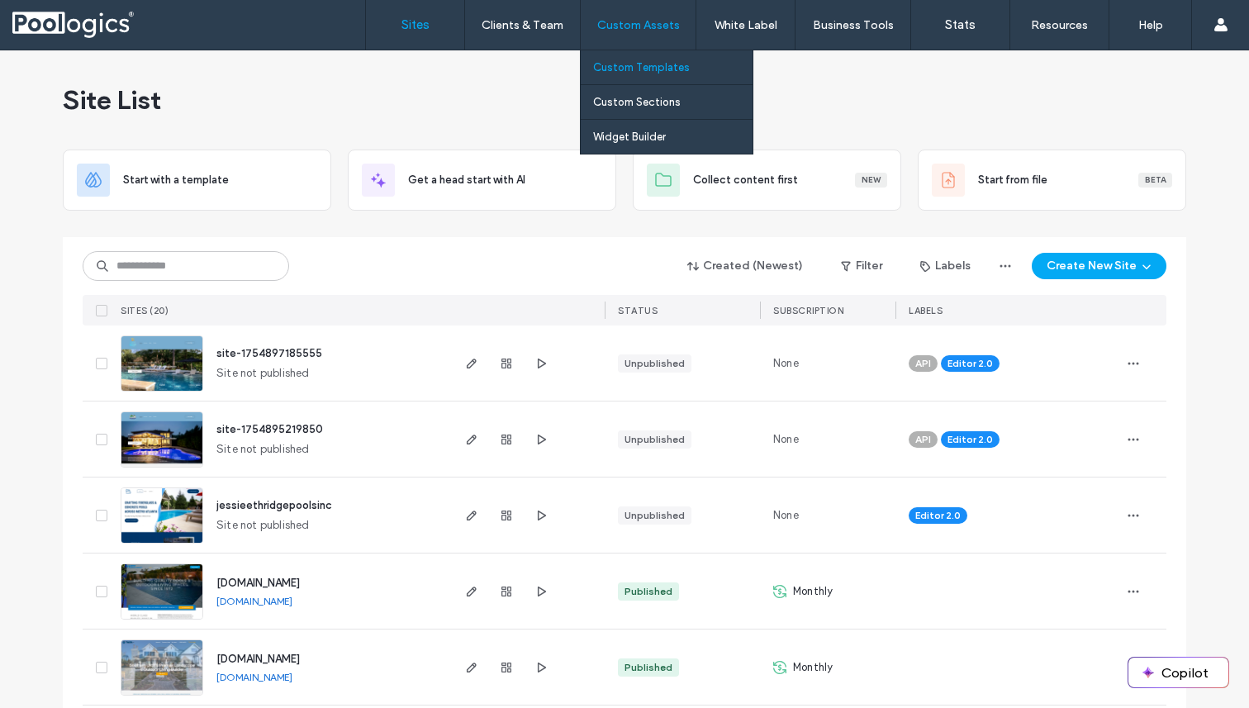
click at [645, 73] on label "Custom Templates" at bounding box center [641, 67] width 97 height 12
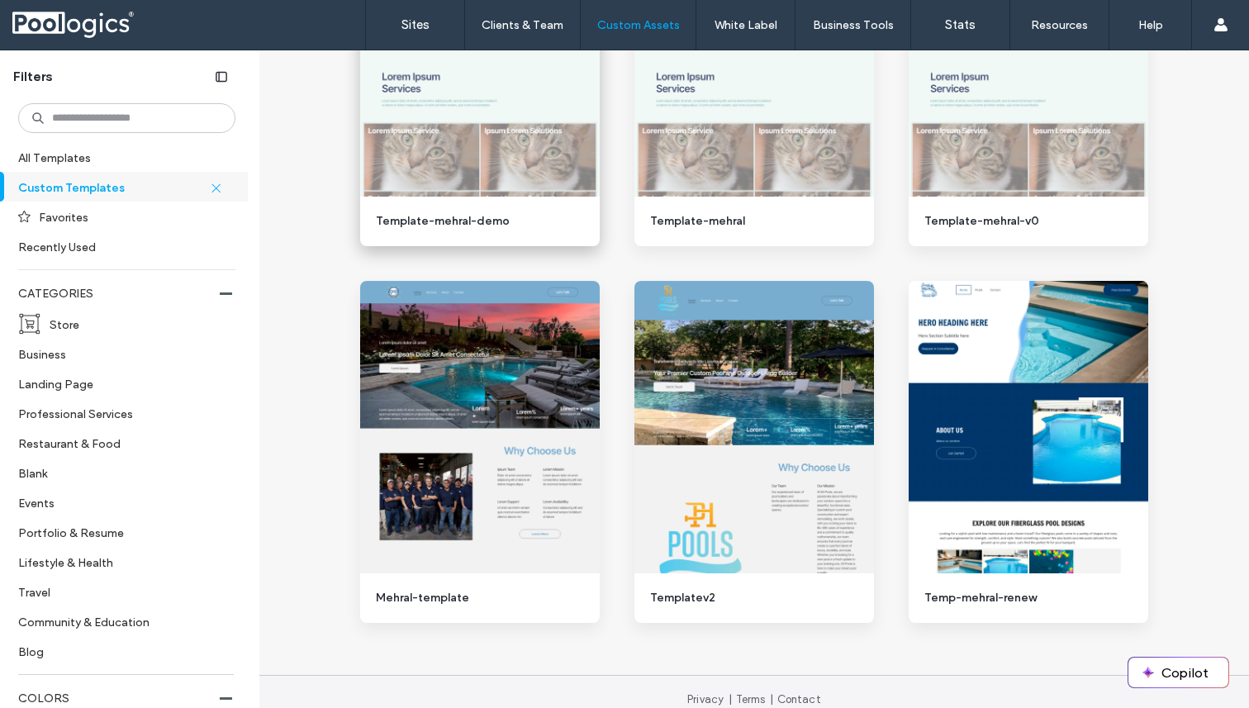
scroll to position [1535, 0]
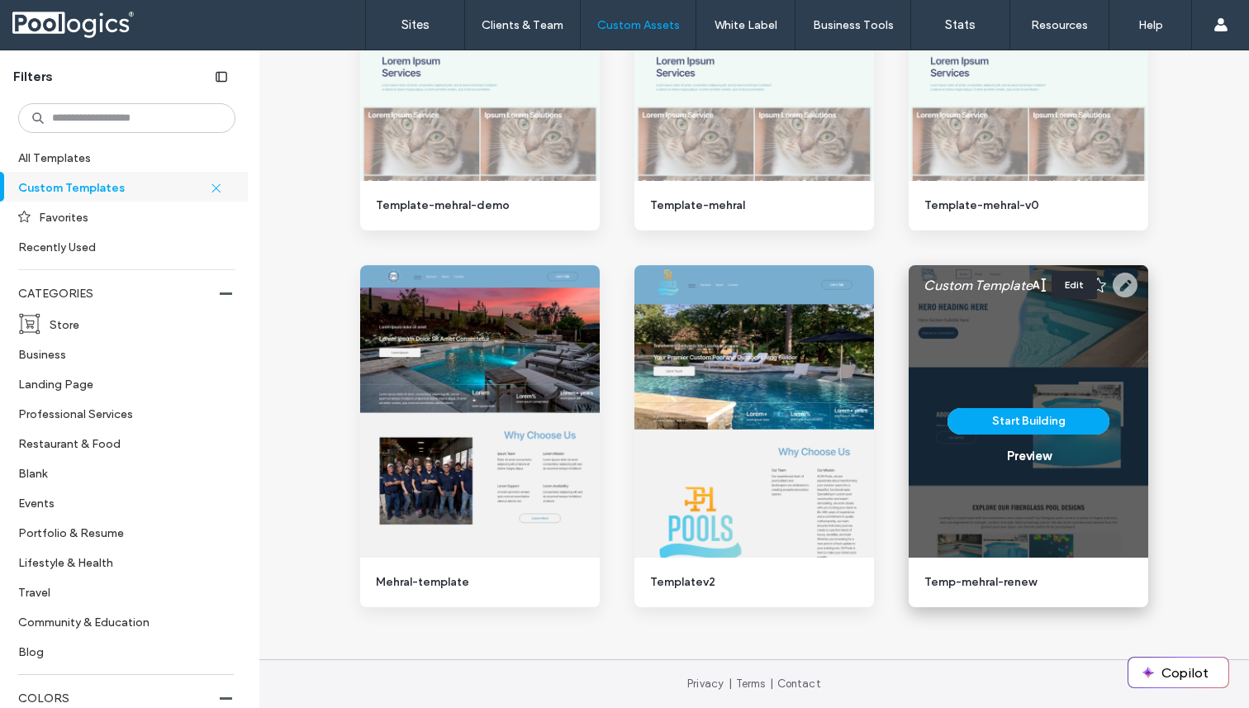
click at [1116, 283] on use at bounding box center [1125, 285] width 25 height 25
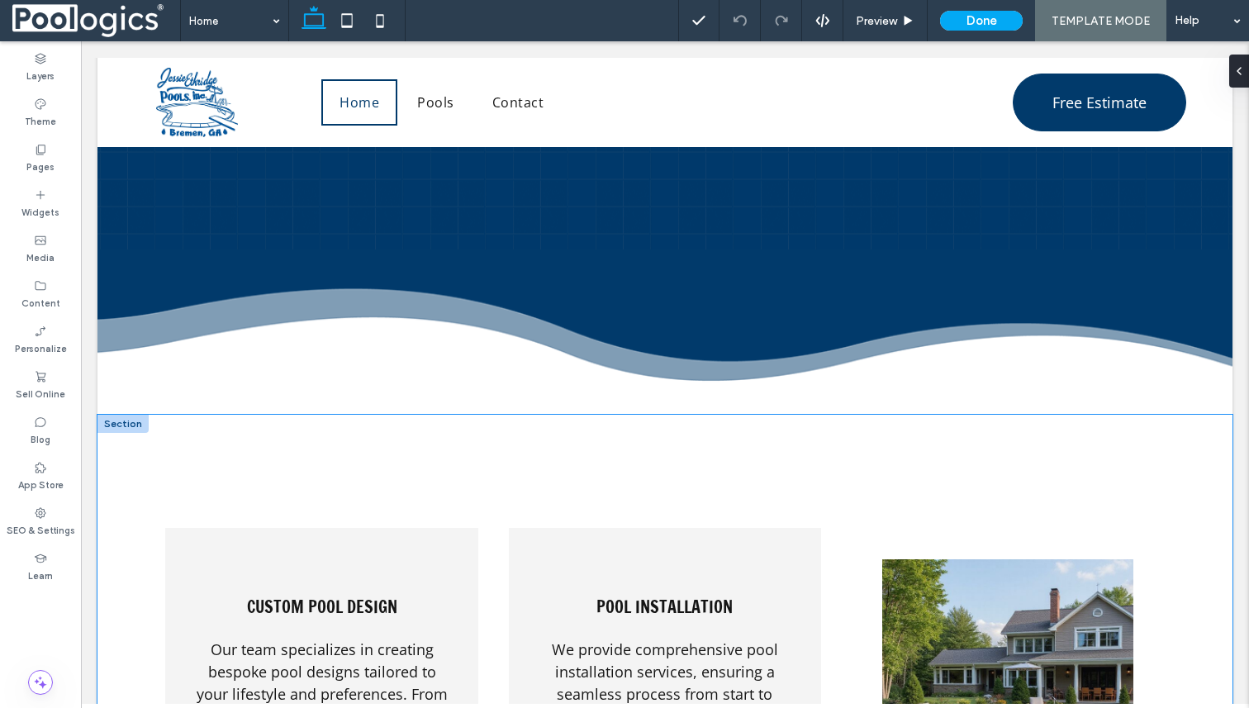
scroll to position [2033, 0]
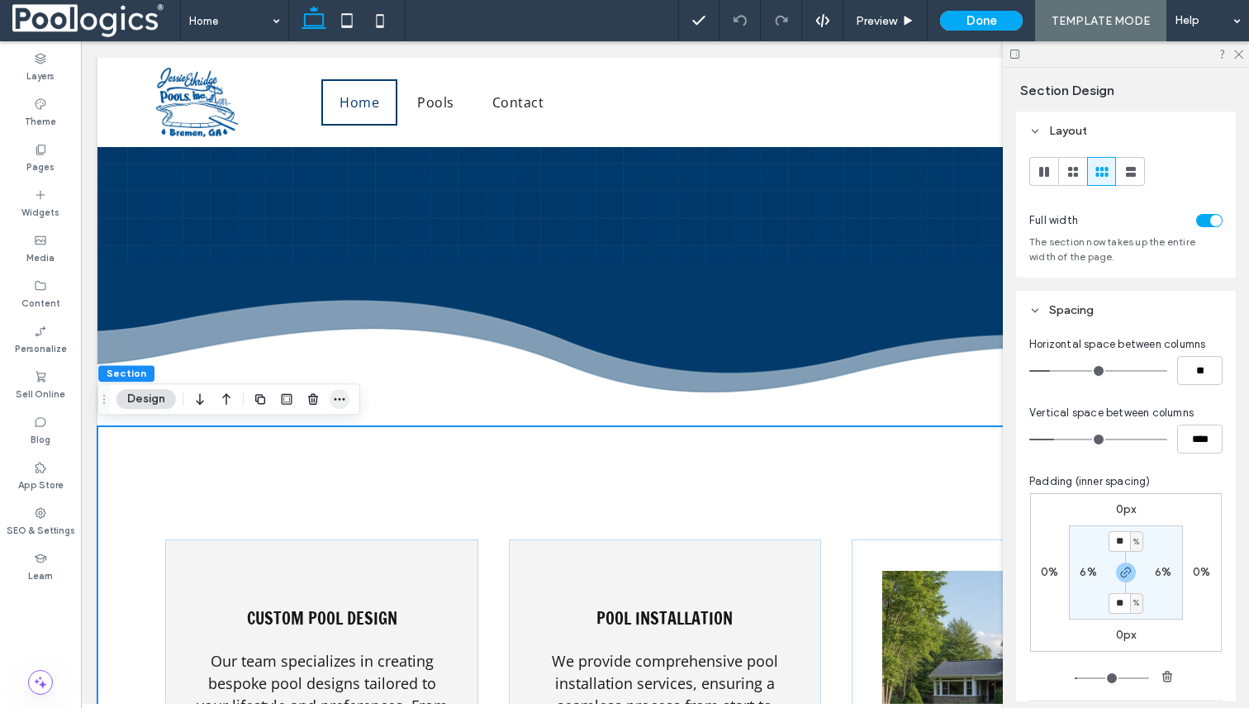
click at [339, 396] on icon "button" at bounding box center [339, 398] width 13 height 13
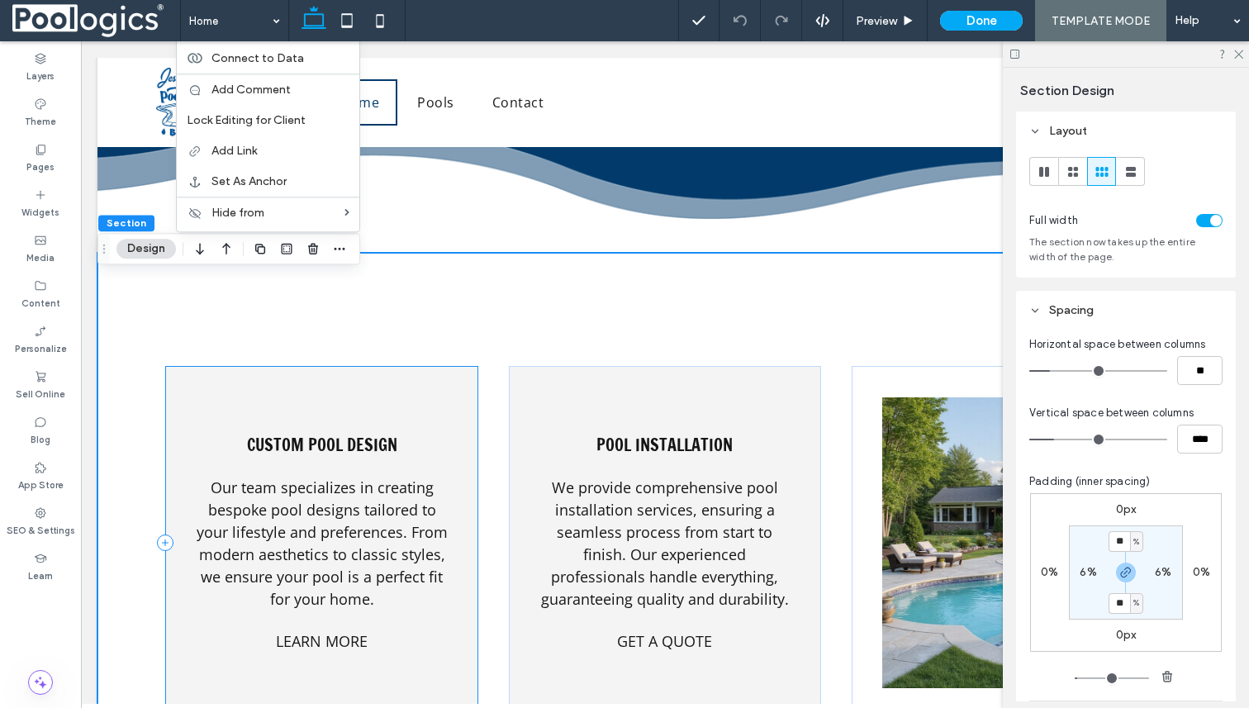
scroll to position [2184, 0]
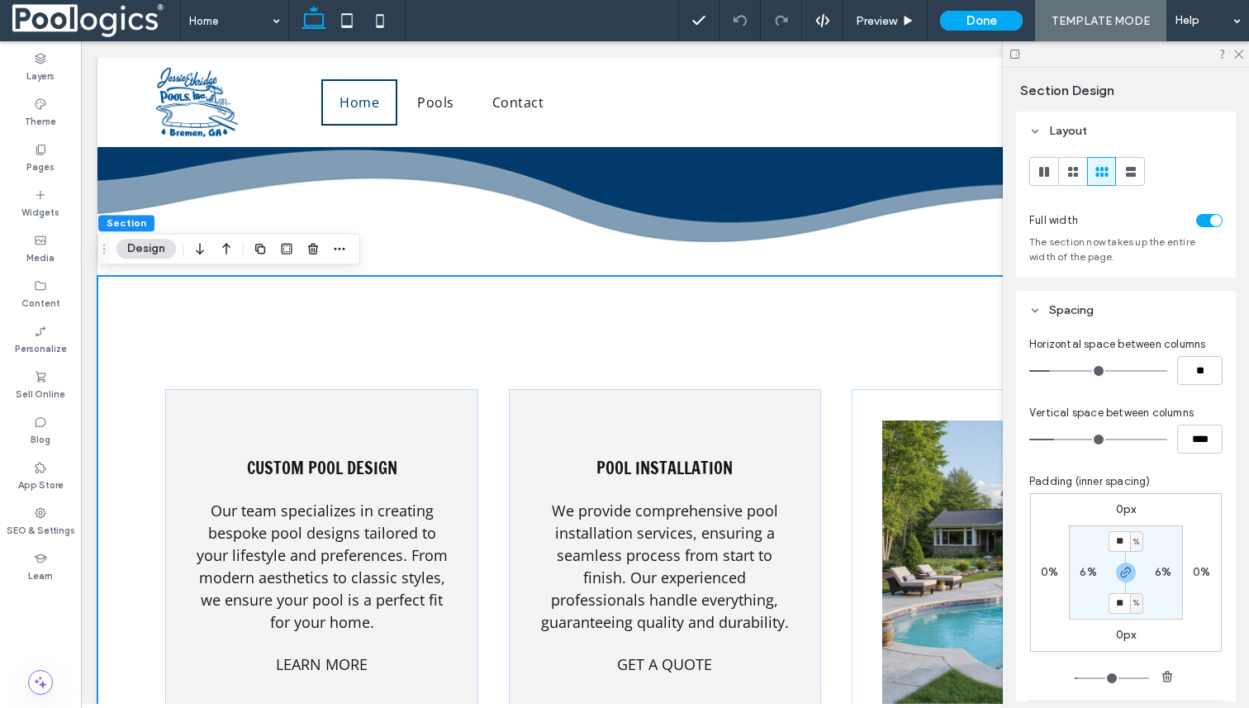
click at [1110, 167] on div at bounding box center [1101, 171] width 27 height 27
click at [1077, 168] on icon at bounding box center [1073, 172] width 17 height 17
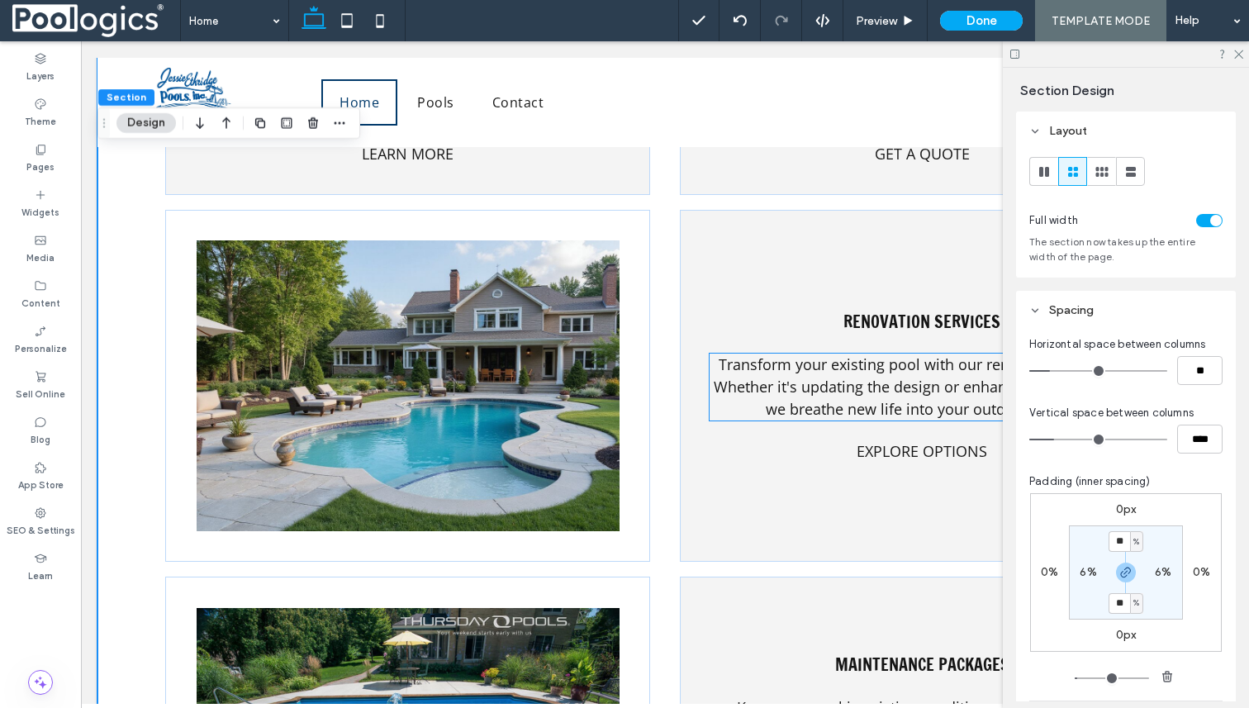
scroll to position [2612, 0]
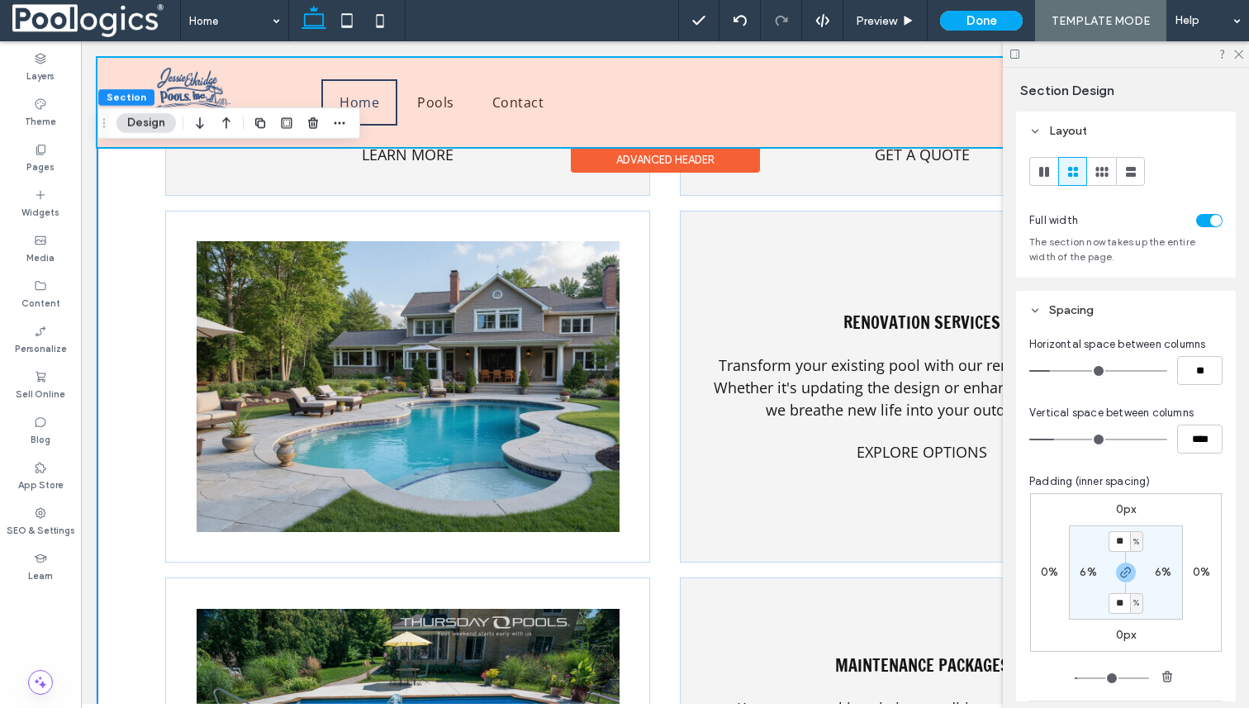
click at [858, 65] on div at bounding box center [664, 102] width 1135 height 89
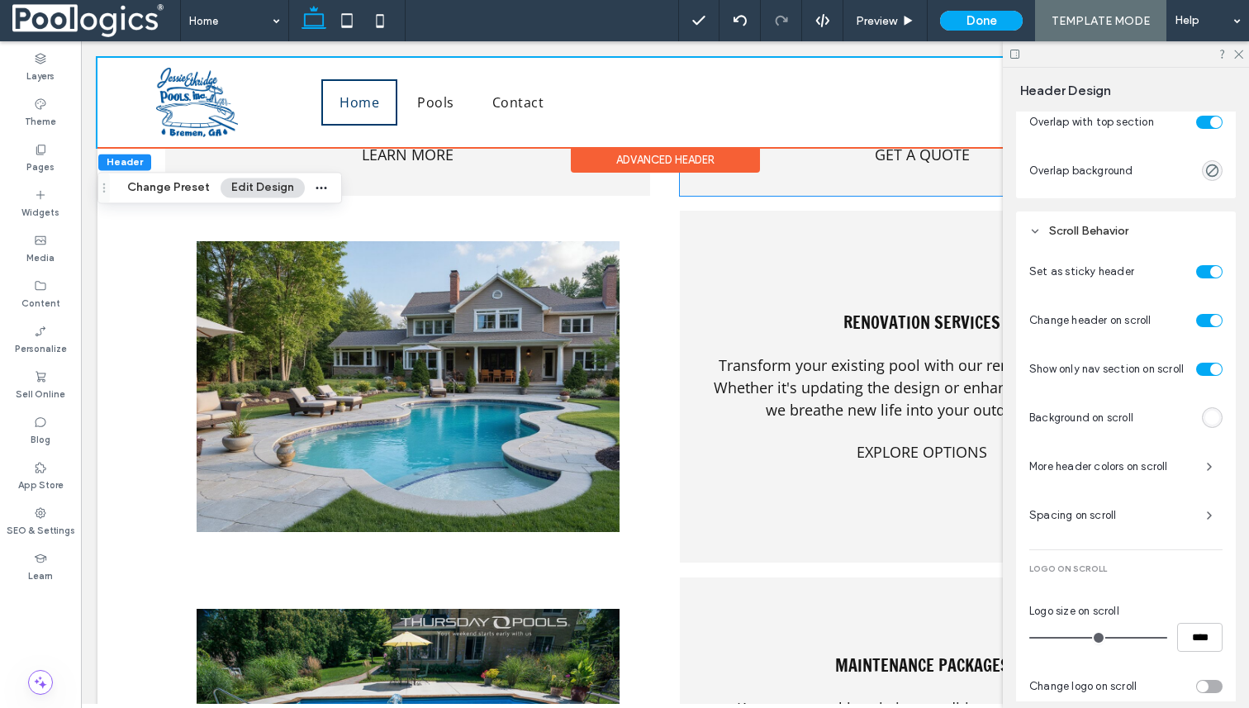
scroll to position [741, 0]
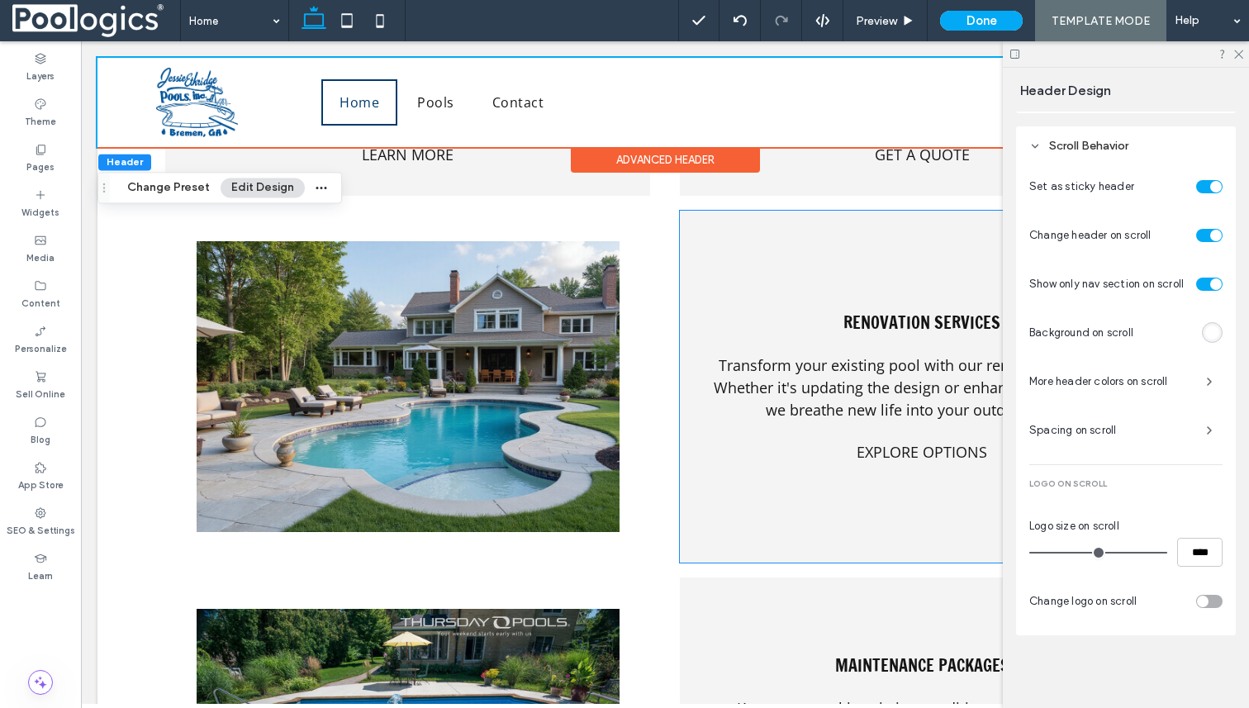
click at [798, 261] on div "Renovation Services Transform your existing pool with our renovation services. …" at bounding box center [922, 387] width 484 height 353
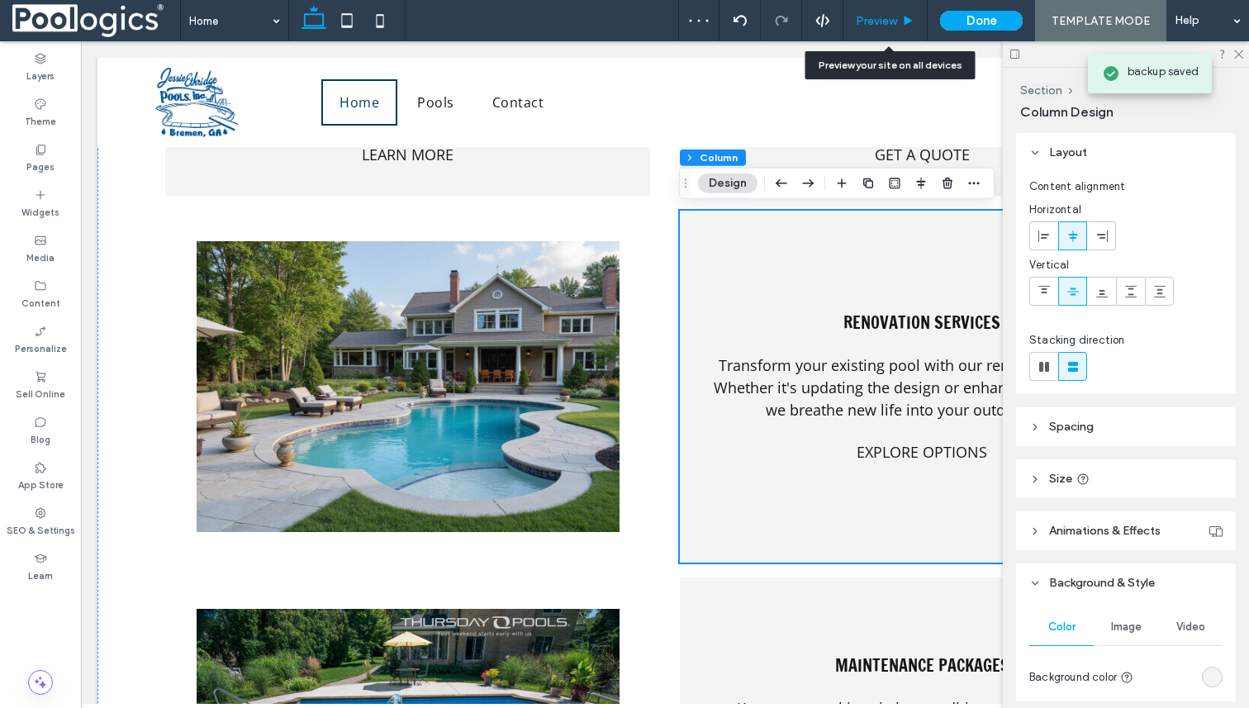
click at [872, 17] on span "Preview" at bounding box center [876, 21] width 41 height 14
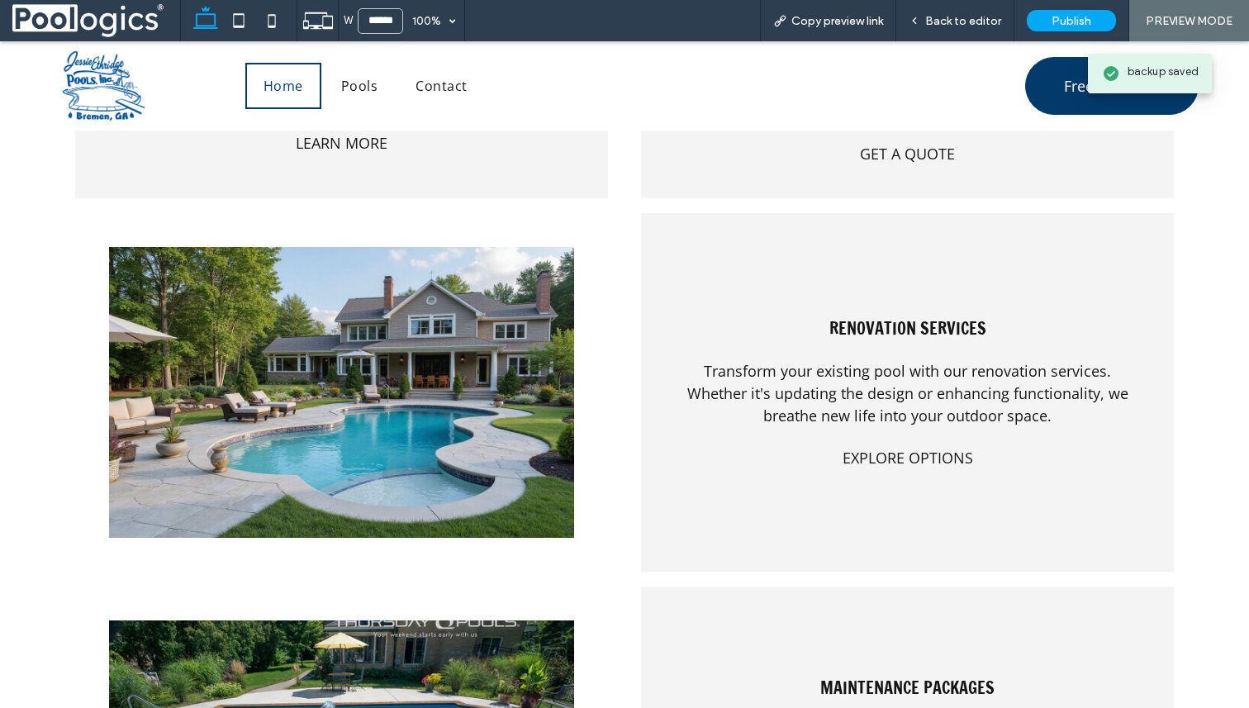
scroll to position [2666, 0]
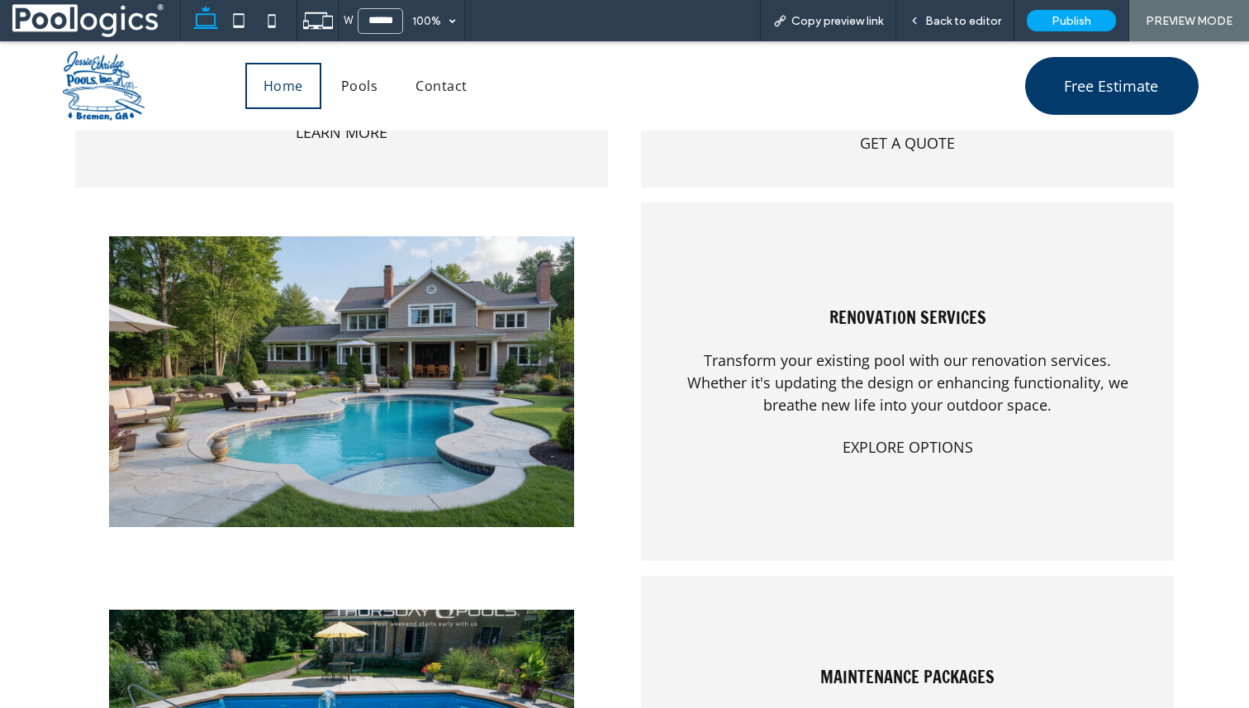
click at [216, 14] on icon at bounding box center [205, 20] width 33 height 33
click at [231, 19] on icon at bounding box center [238, 20] width 33 height 33
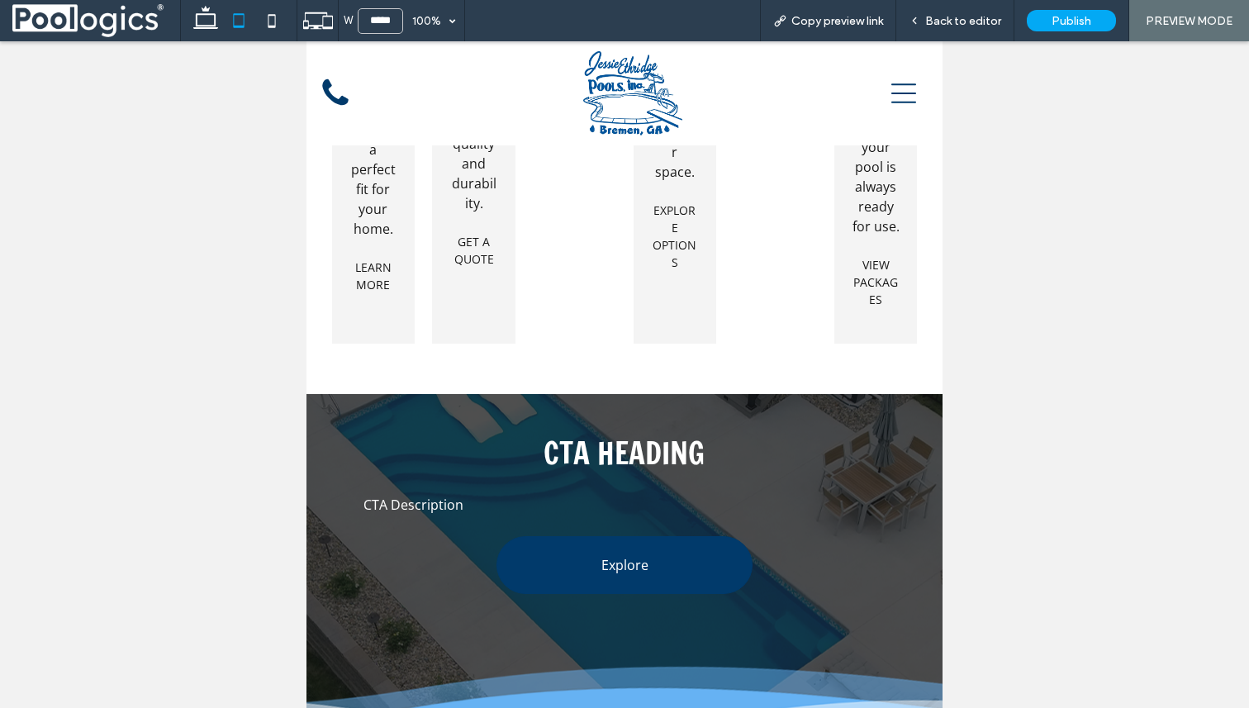
scroll to position [3250, 0]
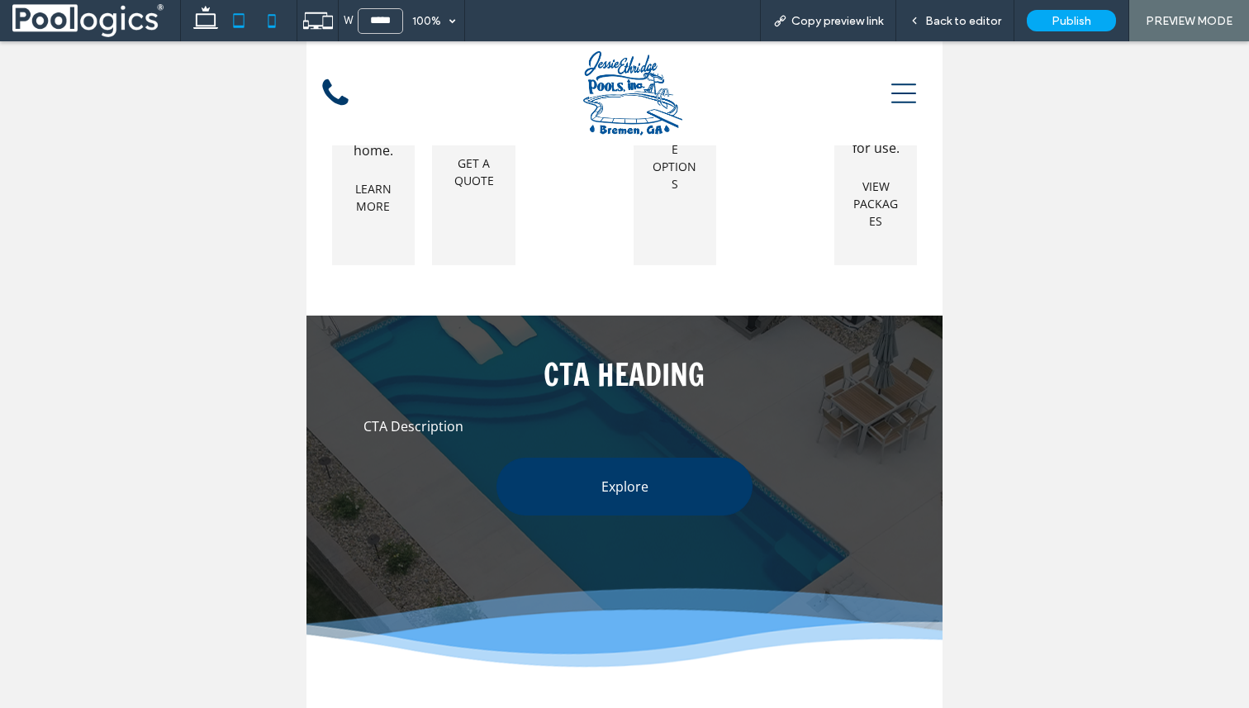
click at [283, 24] on icon at bounding box center [271, 20] width 33 height 33
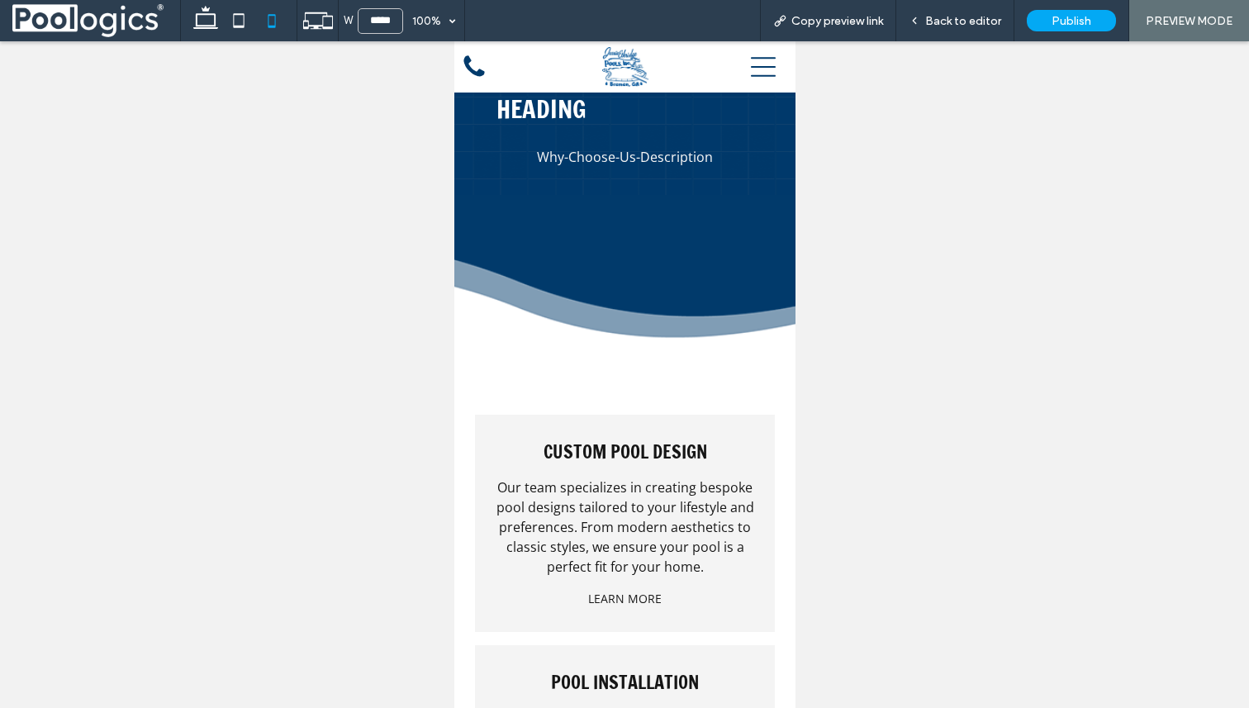
scroll to position [2166, 0]
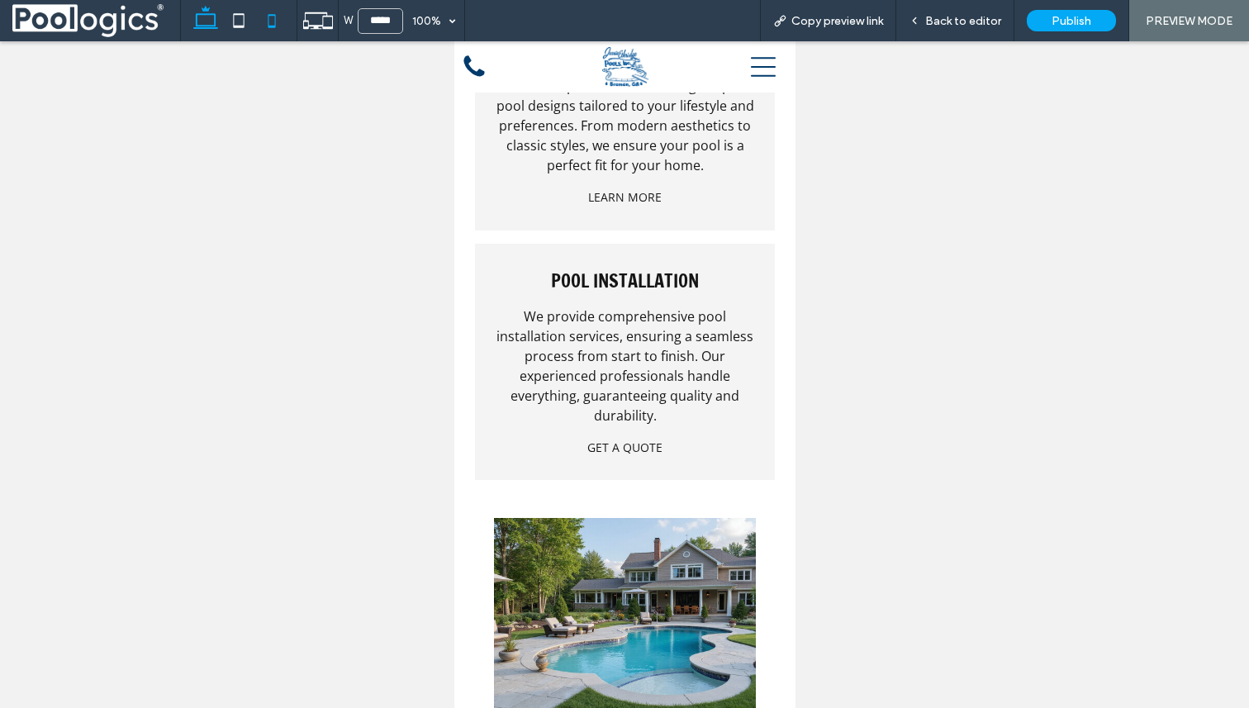
click at [207, 17] on icon at bounding box center [205, 20] width 33 height 33
type input "******"
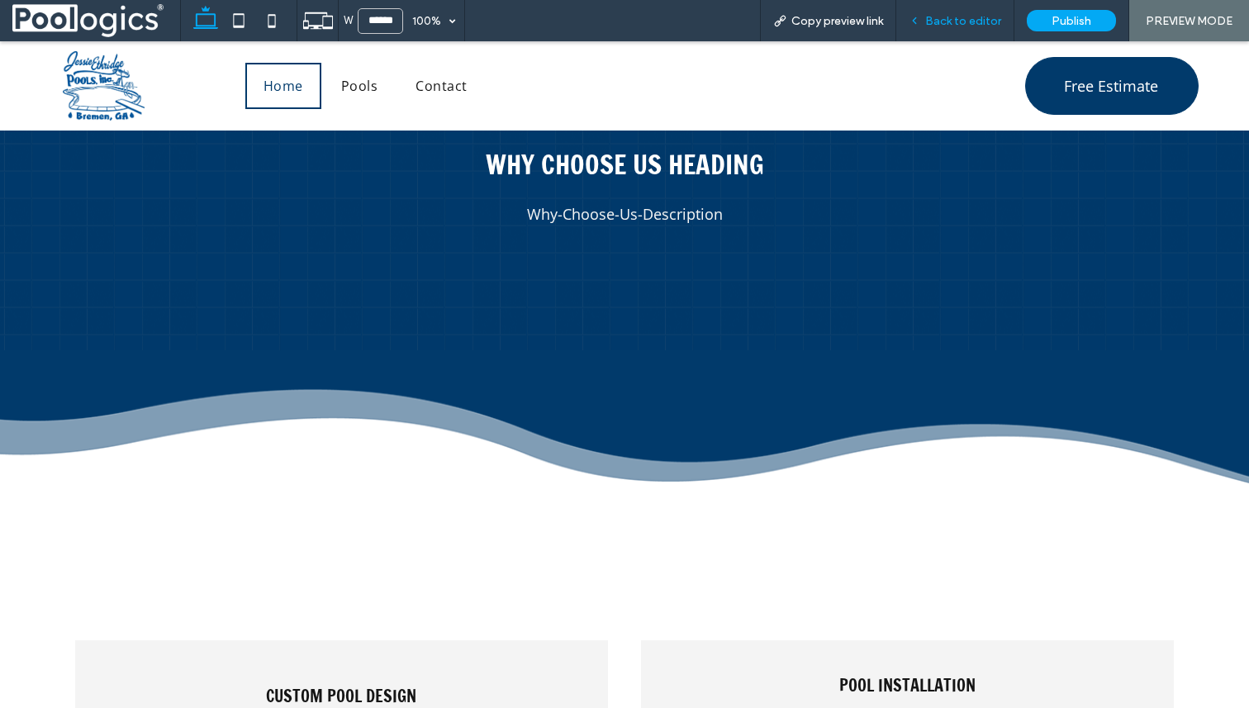
click at [944, 23] on span "Back to editor" at bounding box center [963, 21] width 76 height 14
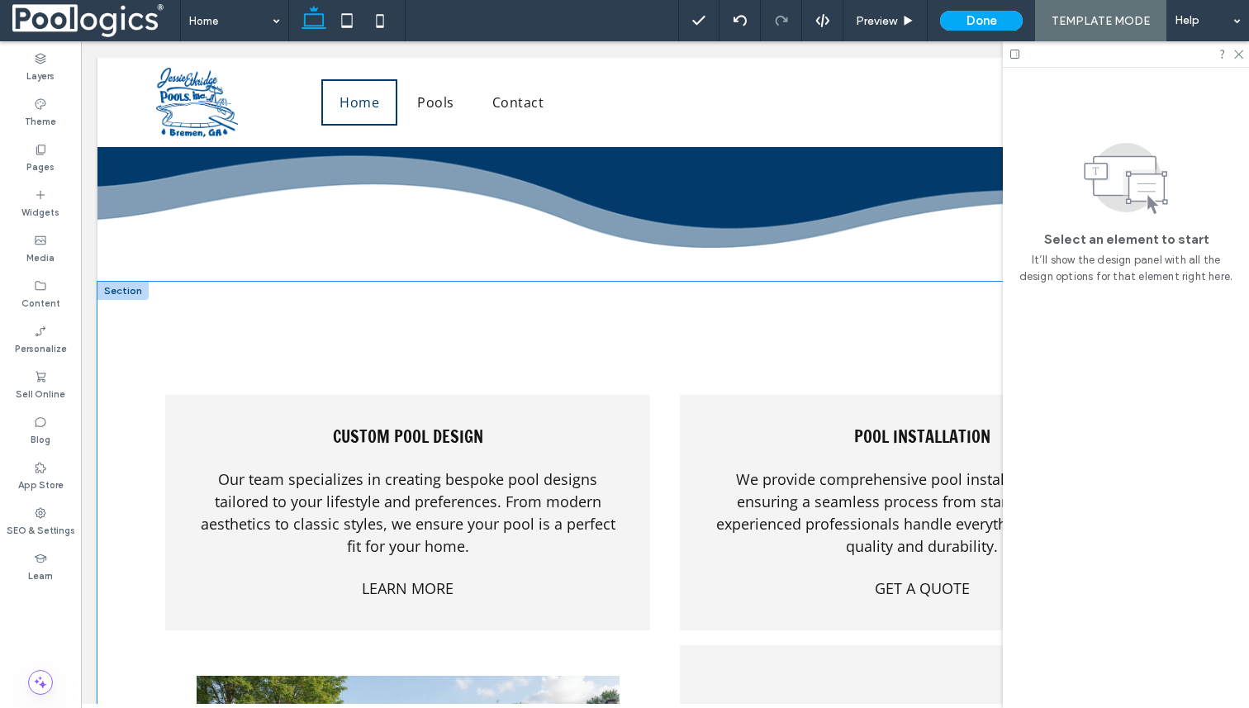
scroll to position [2166, 0]
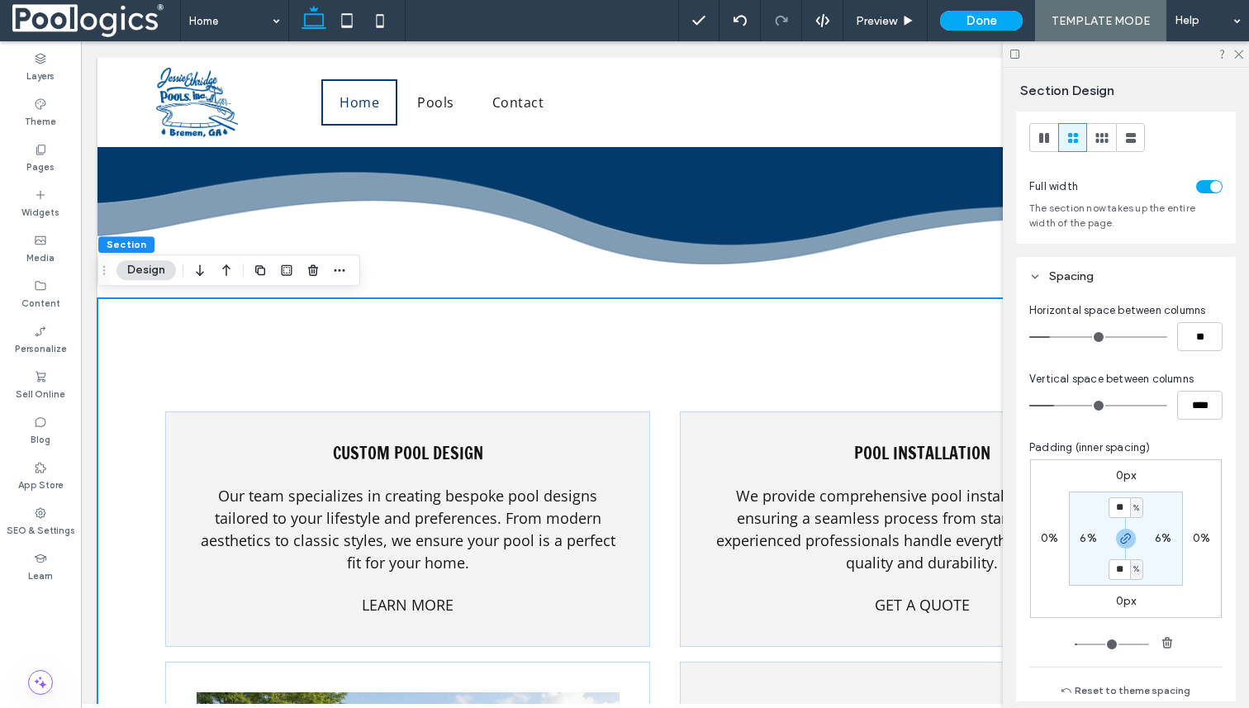
scroll to position [0, 0]
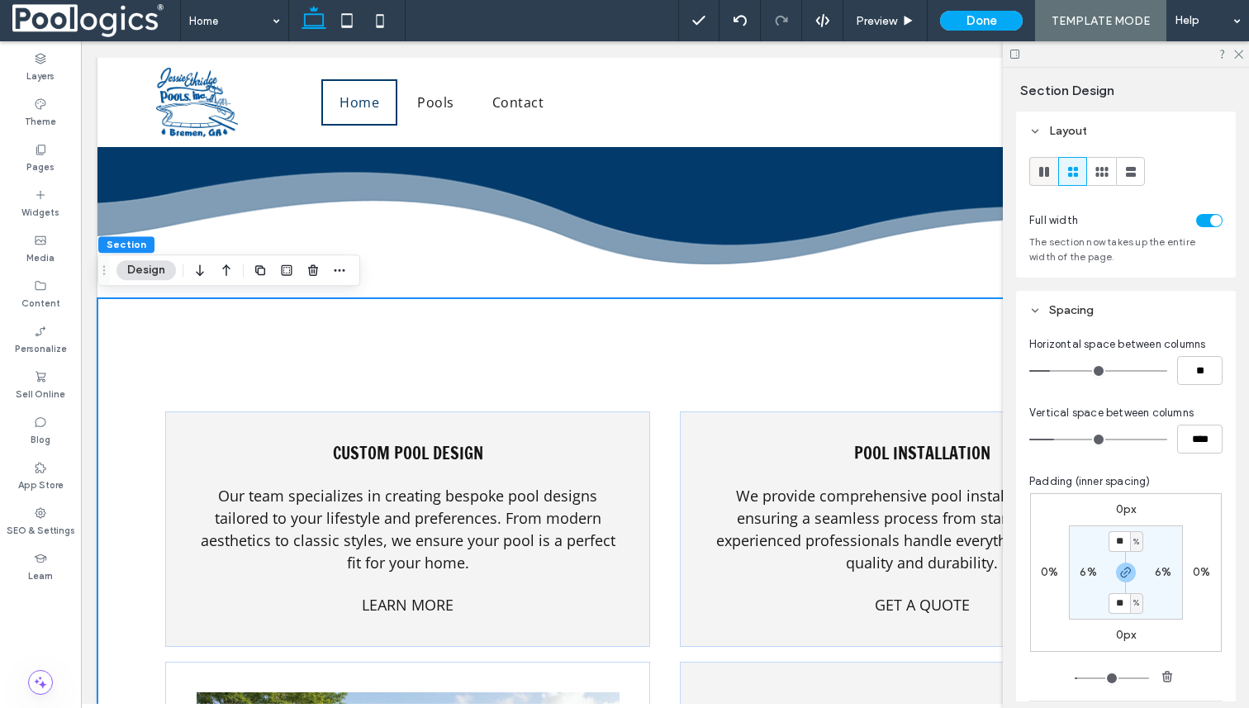
click at [1048, 172] on icon at bounding box center [1044, 172] width 17 height 17
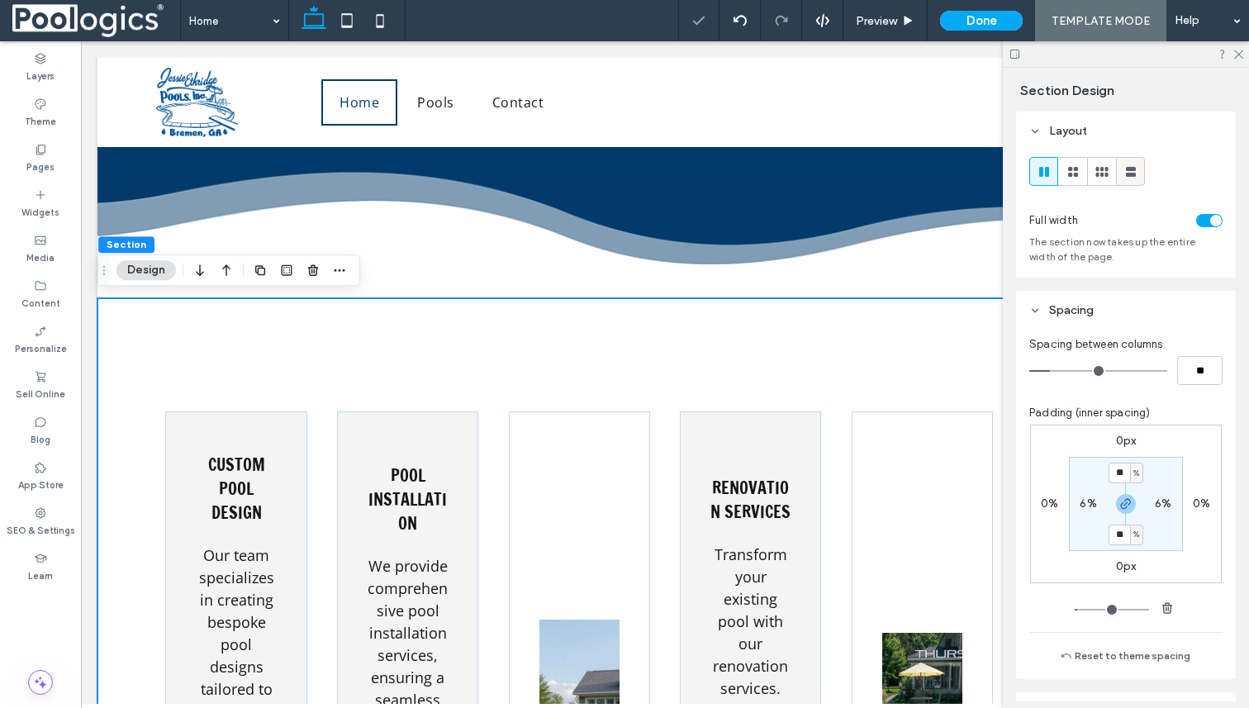
click at [1126, 173] on icon at bounding box center [1131, 172] width 17 height 17
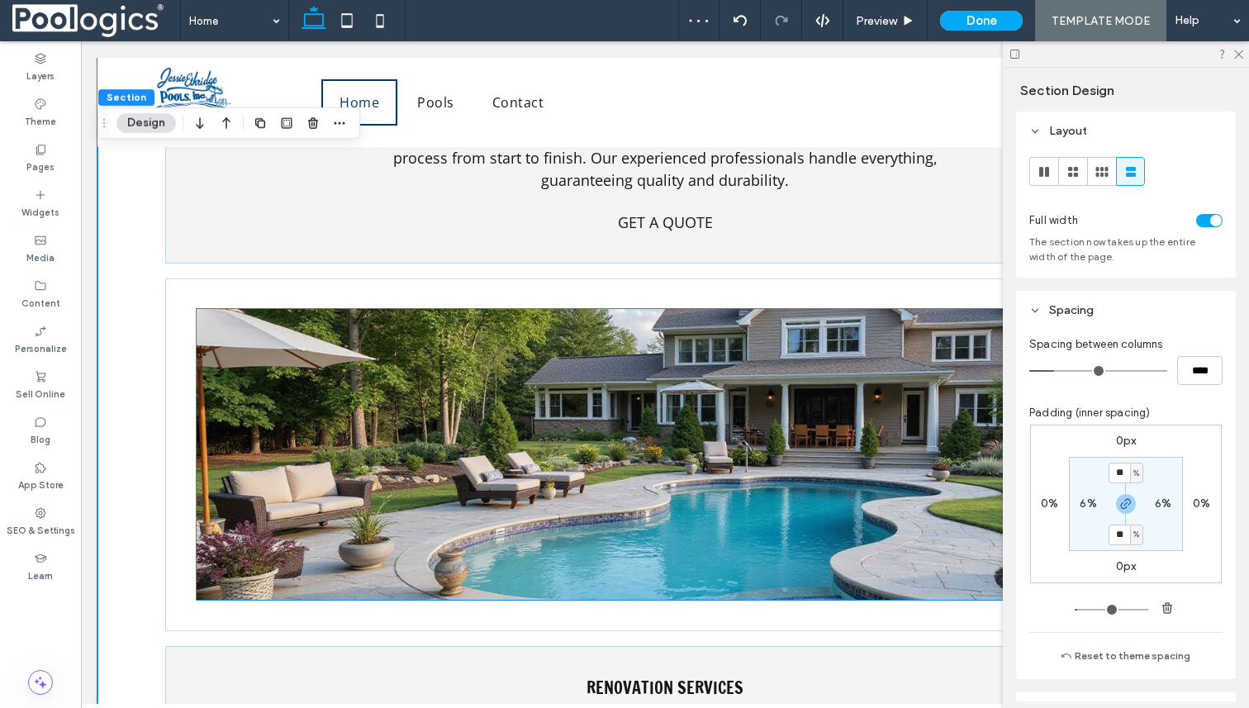
scroll to position [2779, 0]
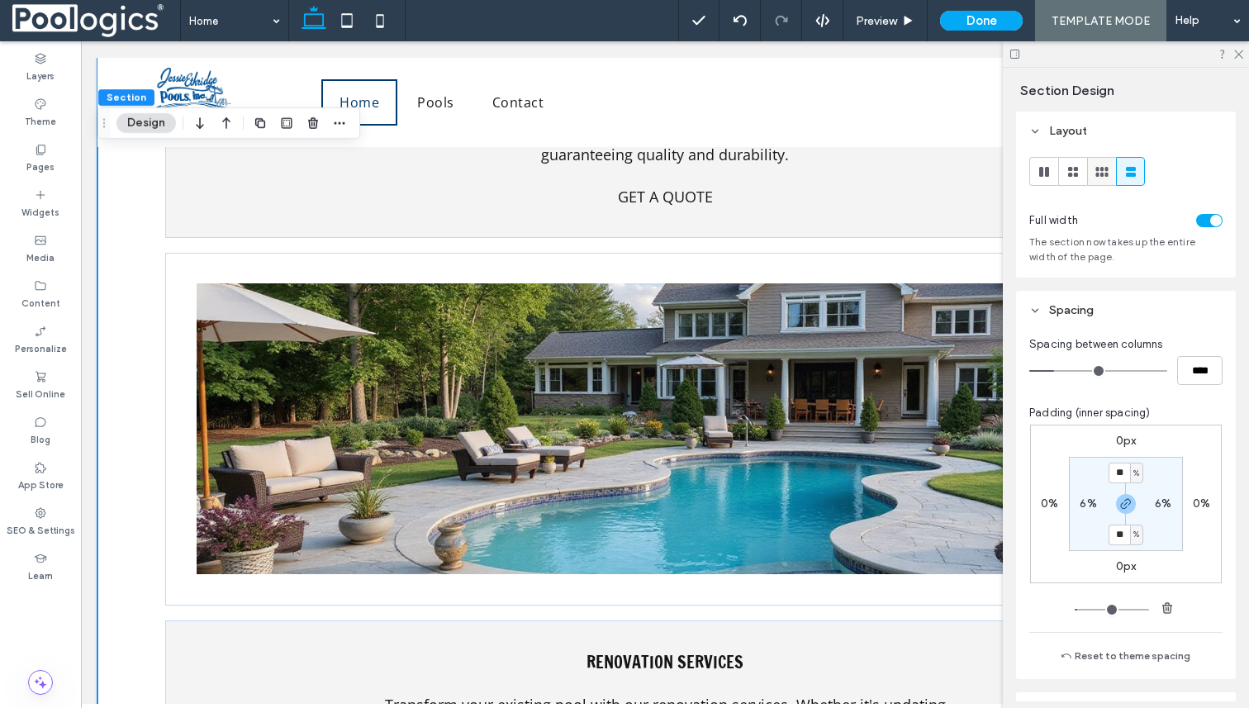
click at [1105, 161] on span at bounding box center [1102, 171] width 17 height 27
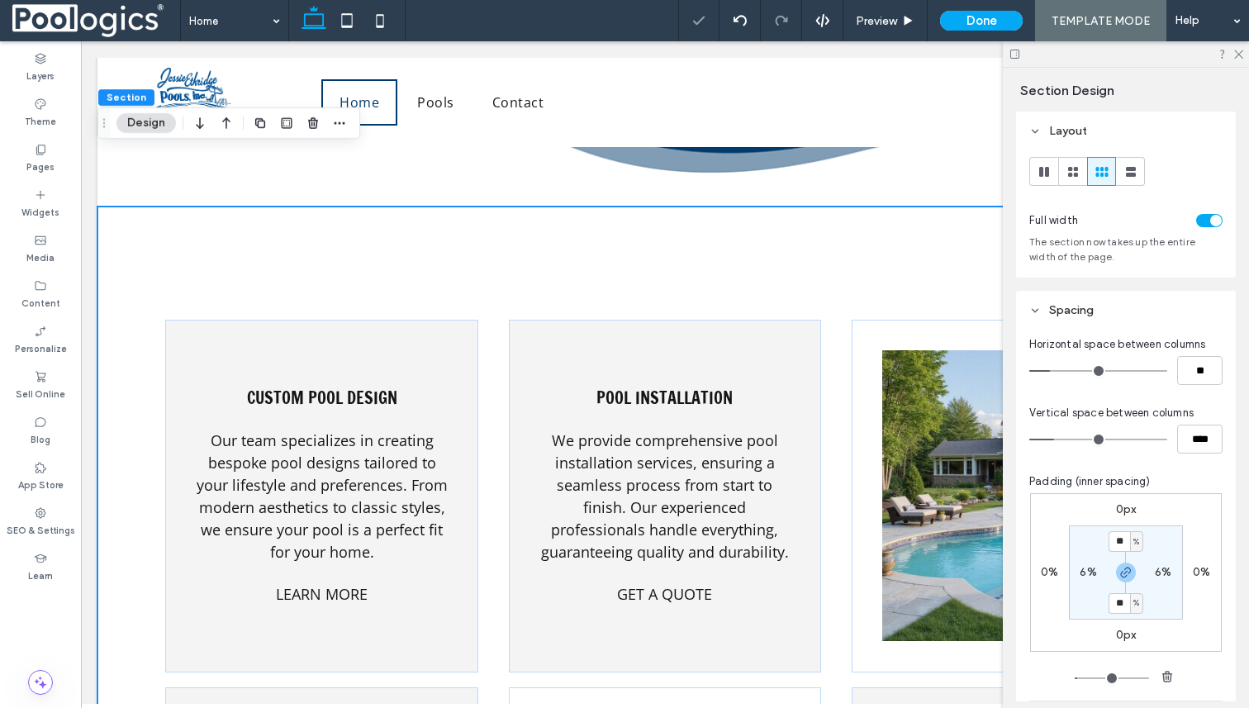
scroll to position [2093, 0]
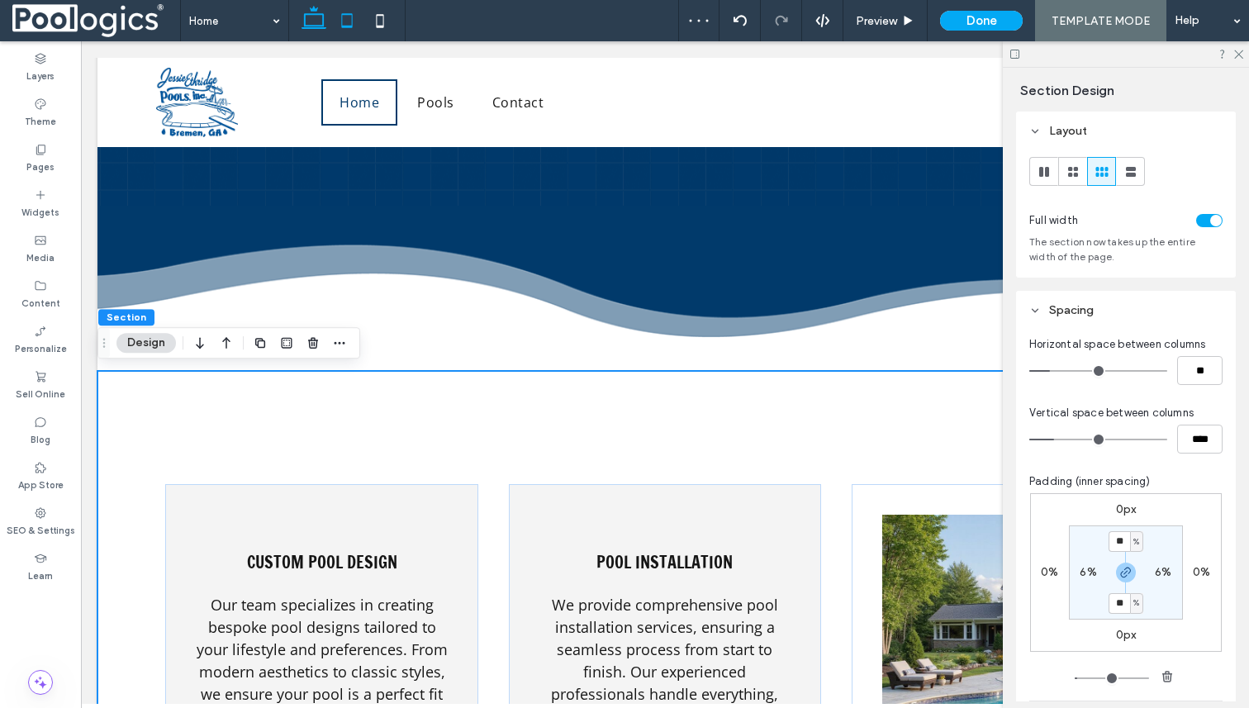
click at [347, 27] on use at bounding box center [346, 20] width 11 height 14
type input "*"
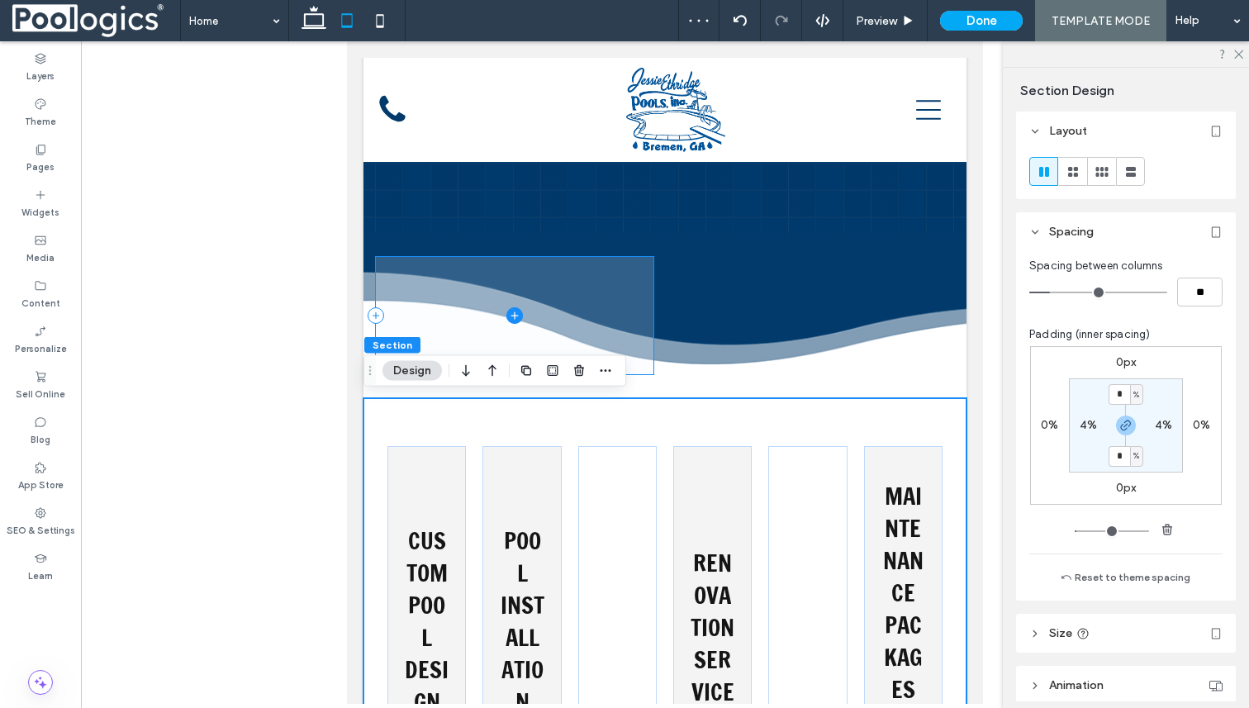
scroll to position [2080, 0]
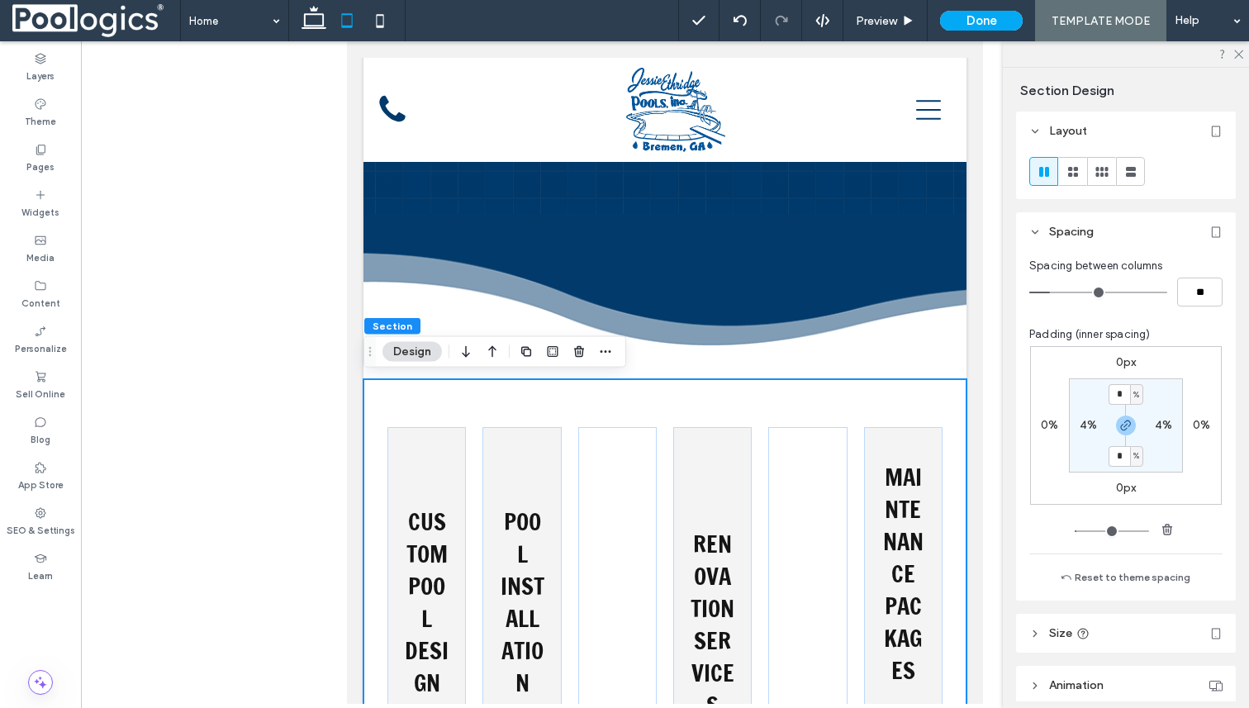
click at [1072, 177] on icon at bounding box center [1073, 172] width 17 height 17
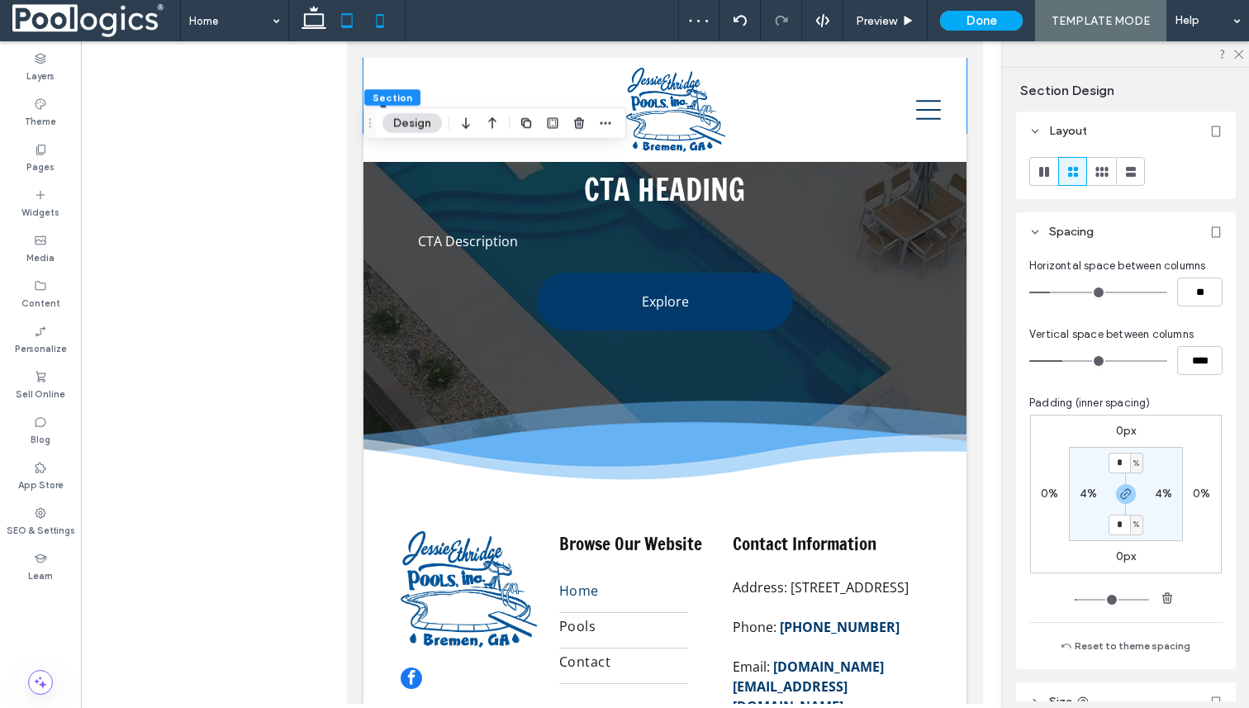
click at [379, 29] on icon at bounding box center [380, 20] width 33 height 33
type input "**"
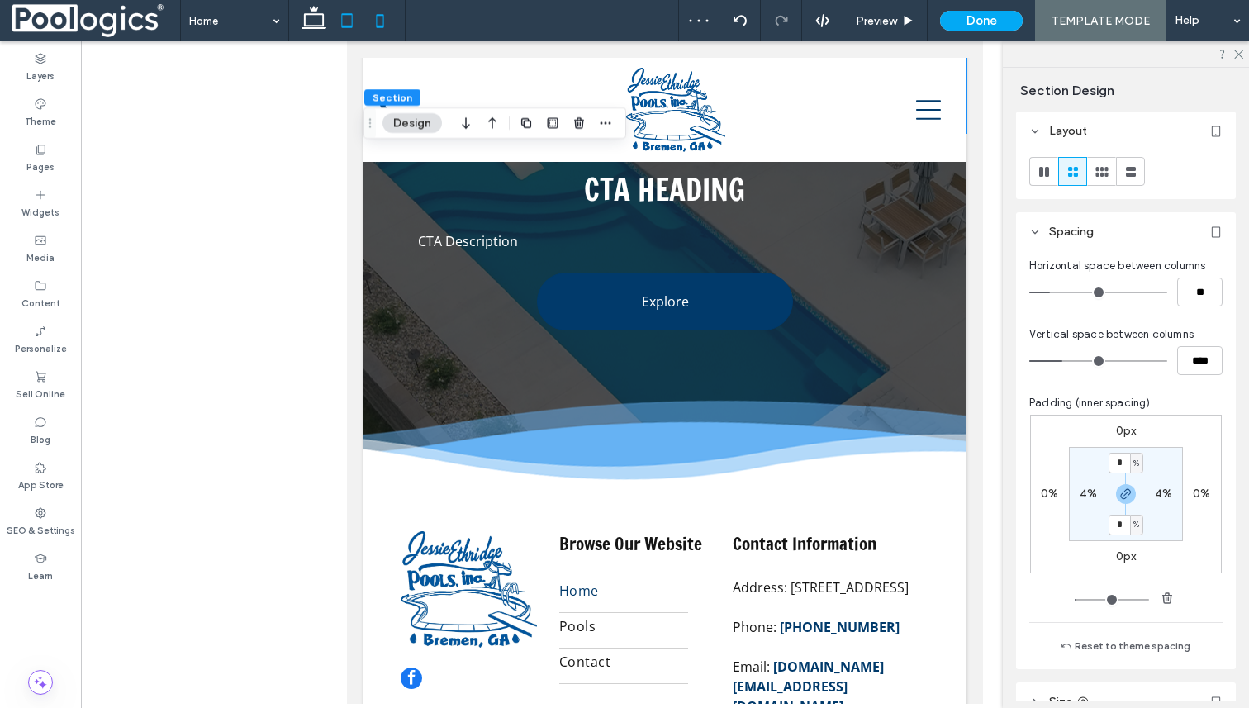
type input "****"
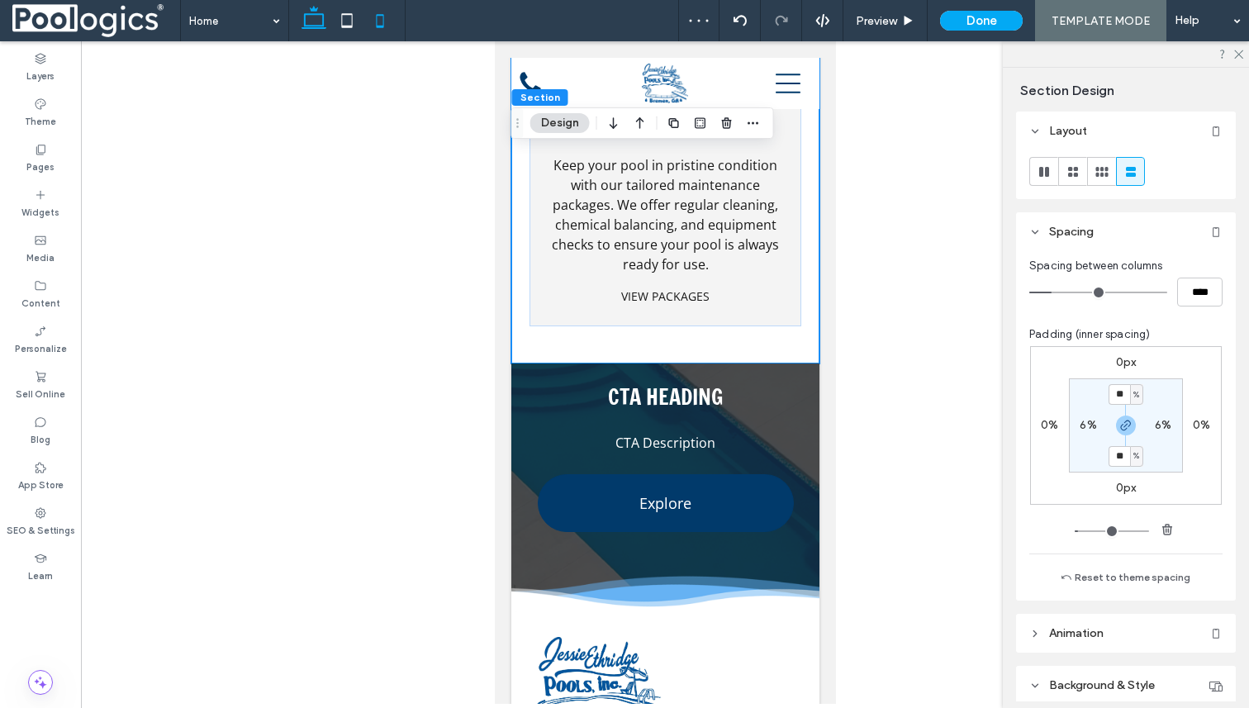
click at [308, 12] on icon at bounding box center [313, 20] width 33 height 33
type input "**"
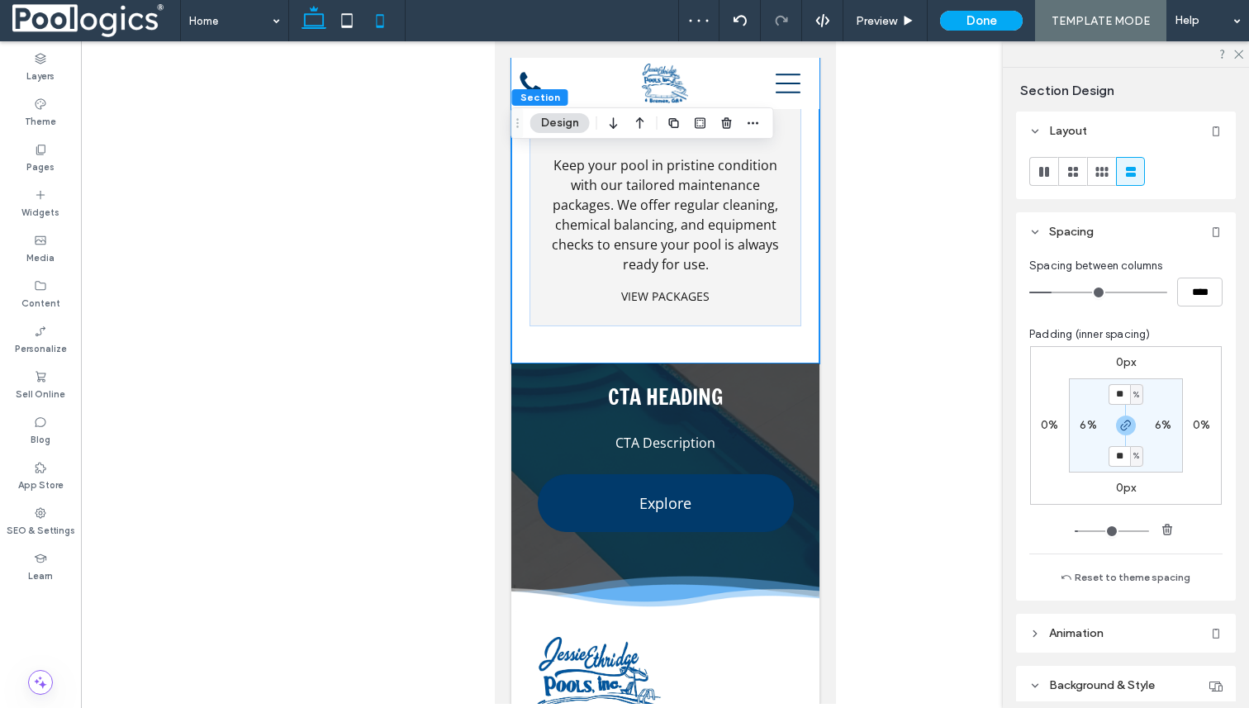
type input "****"
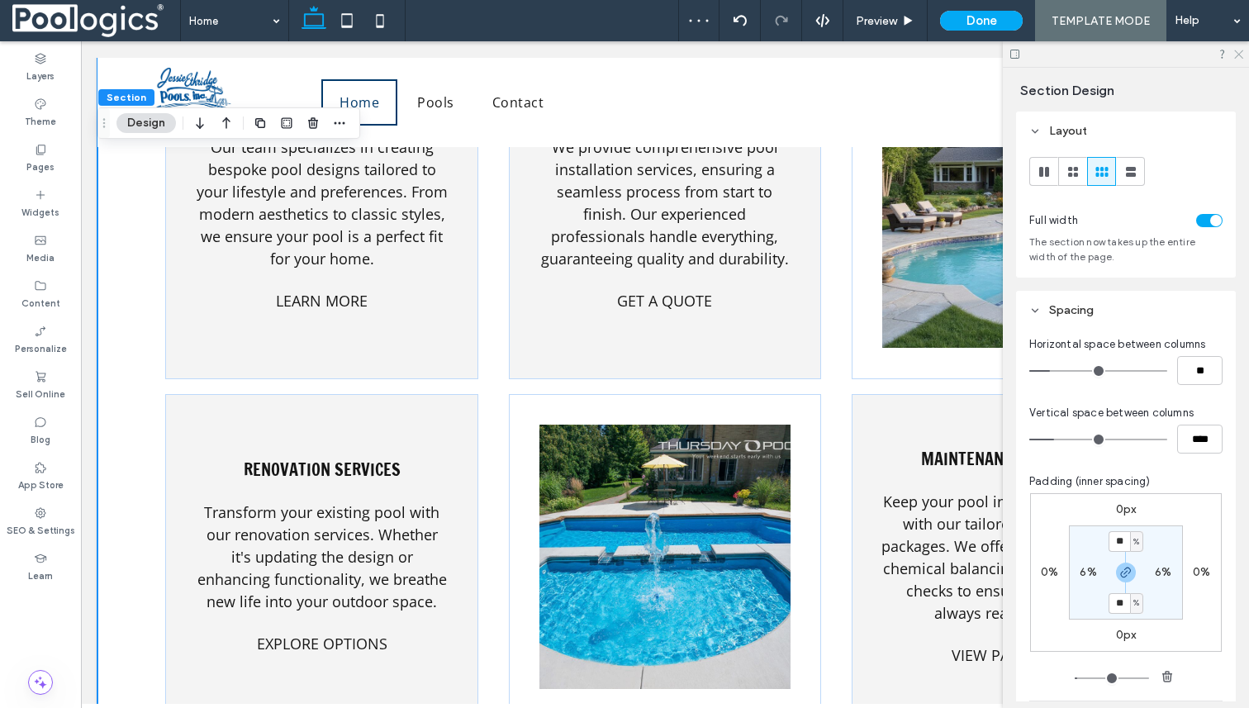
click at [1240, 52] on use at bounding box center [1238, 54] width 9 height 9
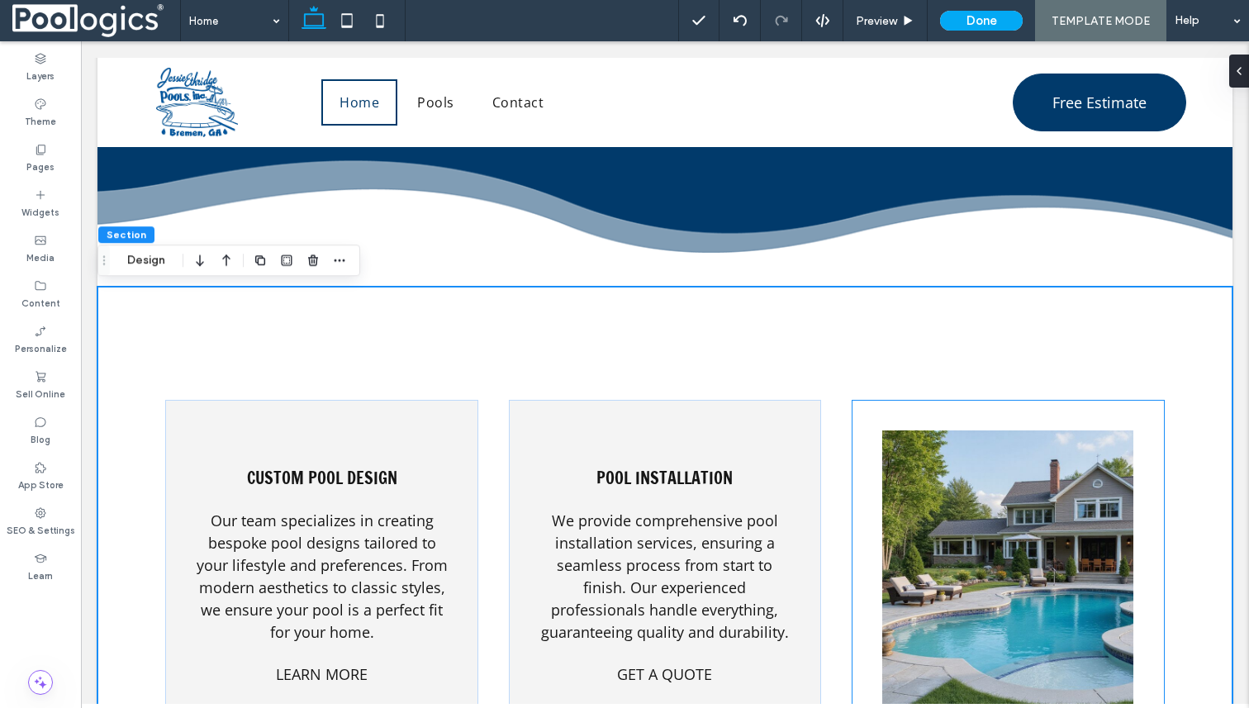
scroll to position [2175, 0]
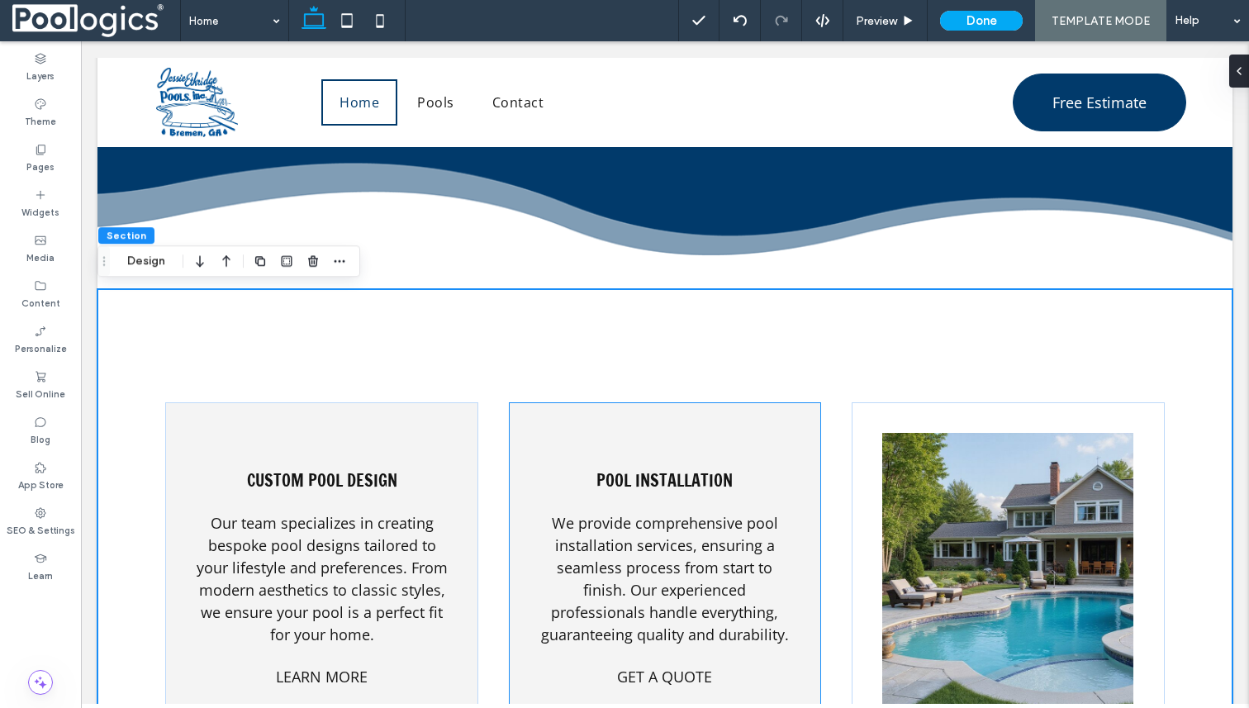
click at [733, 416] on div "Pool Installation We provide comprehensive pool installation services, ensuring…" at bounding box center [665, 578] width 313 height 353
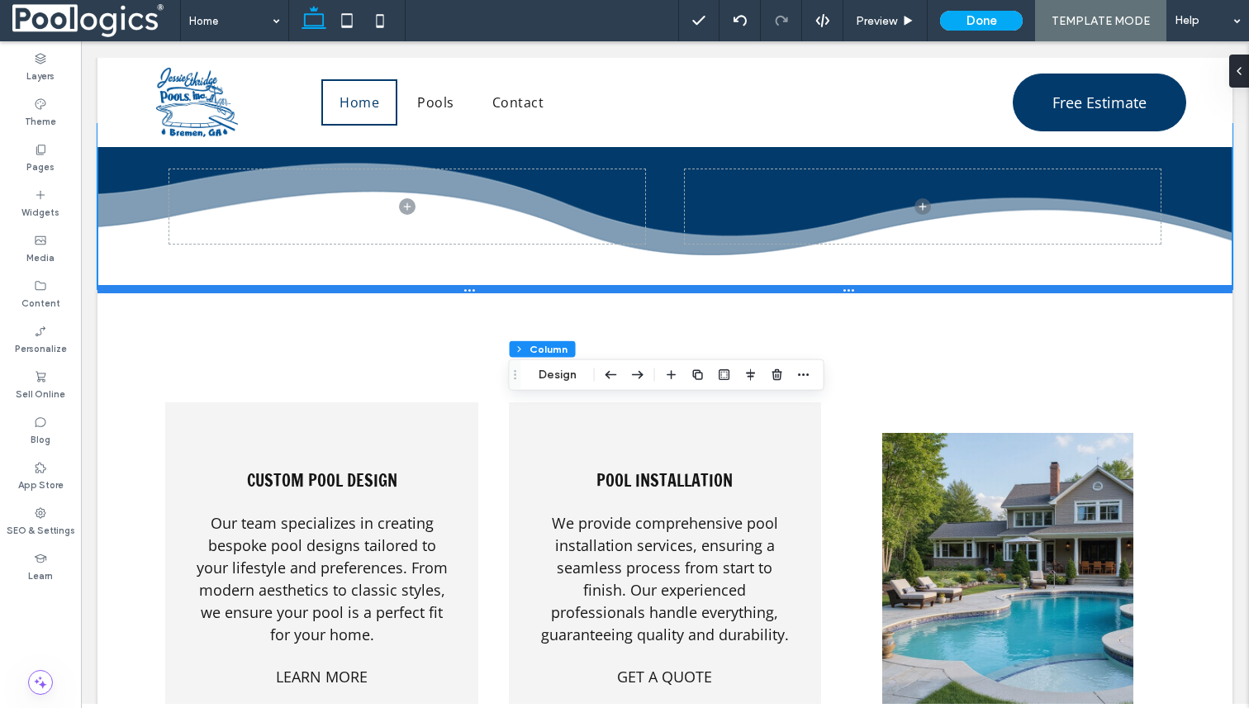
click at [740, 285] on div at bounding box center [664, 289] width 1135 height 8
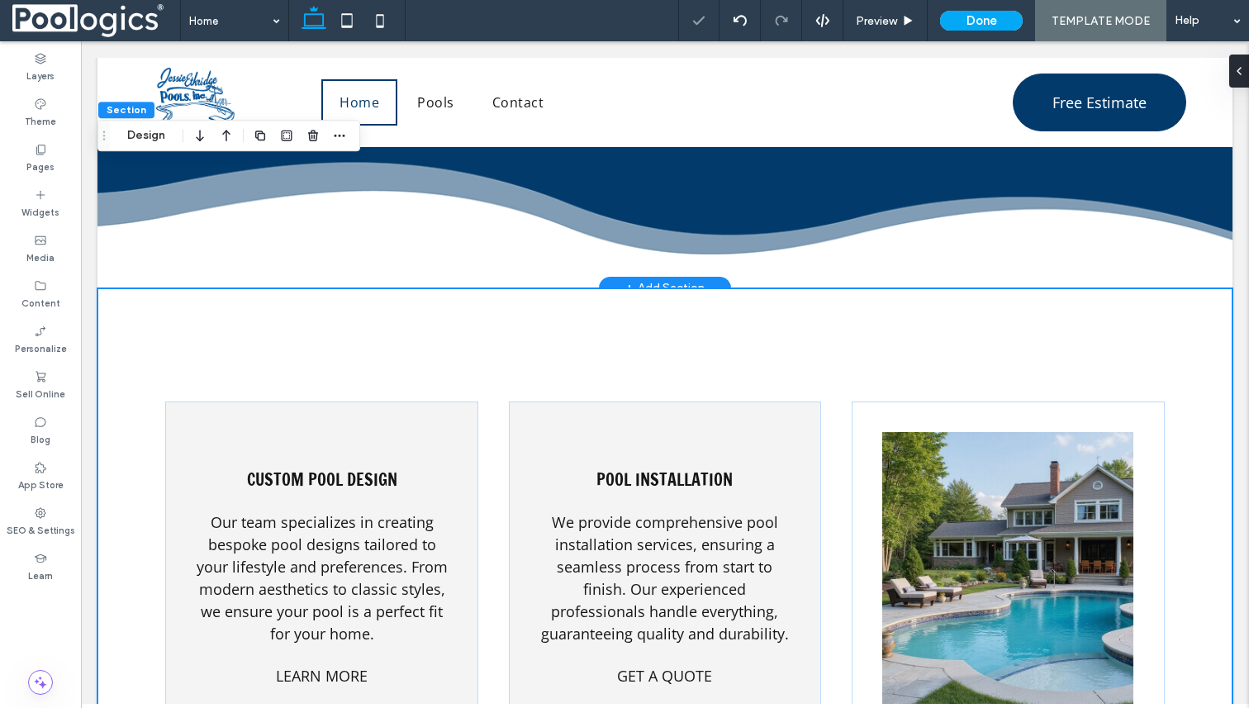
scroll to position [2146, 0]
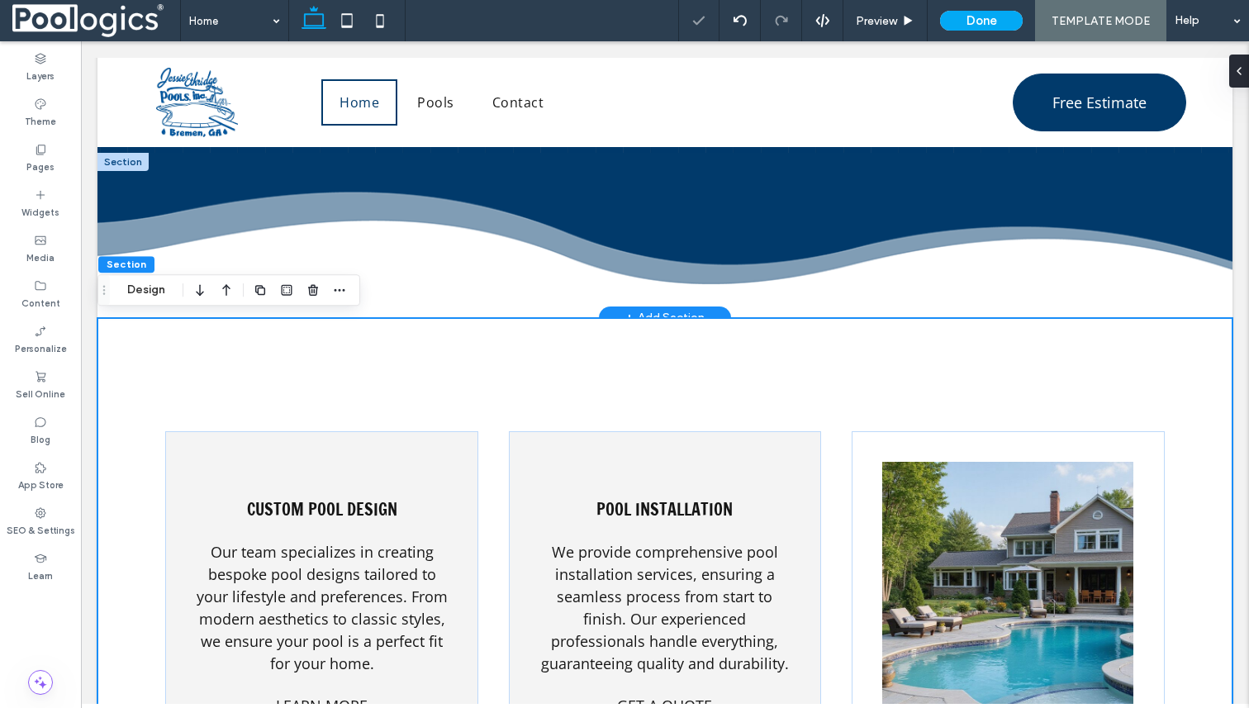
click at [48, 199] on div "Widgets" at bounding box center [40, 203] width 81 height 45
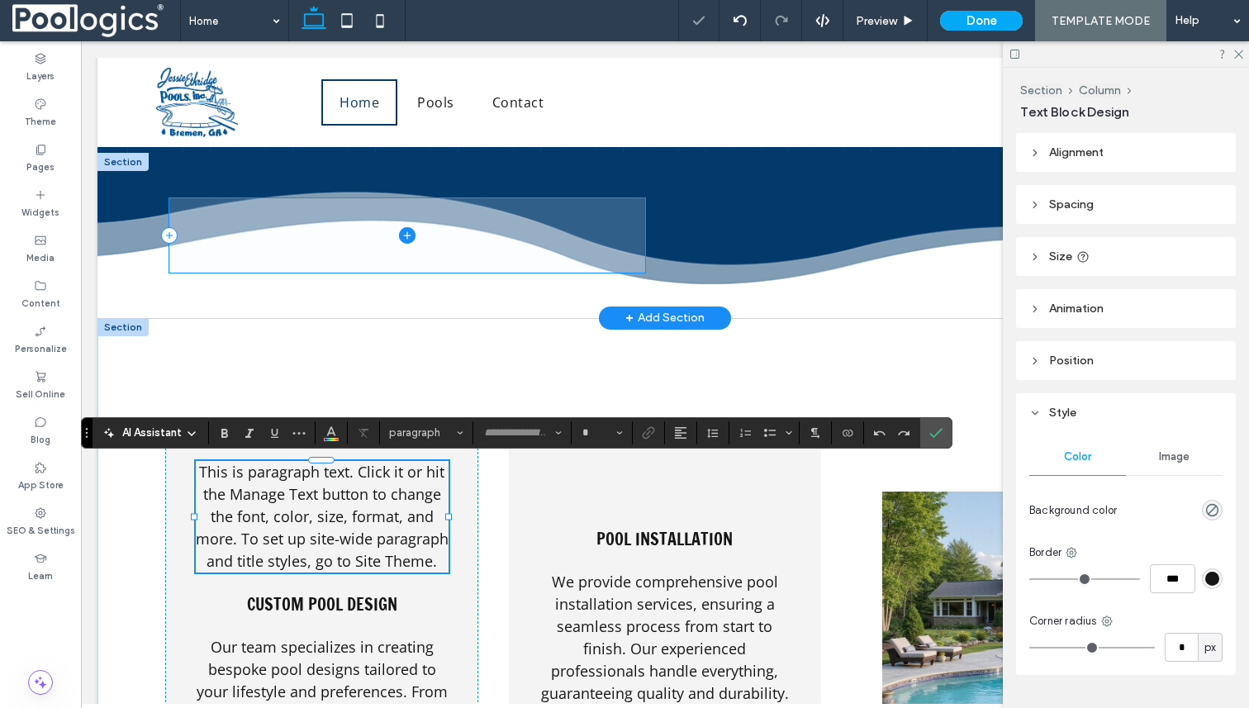
type input "*********"
type input "**"
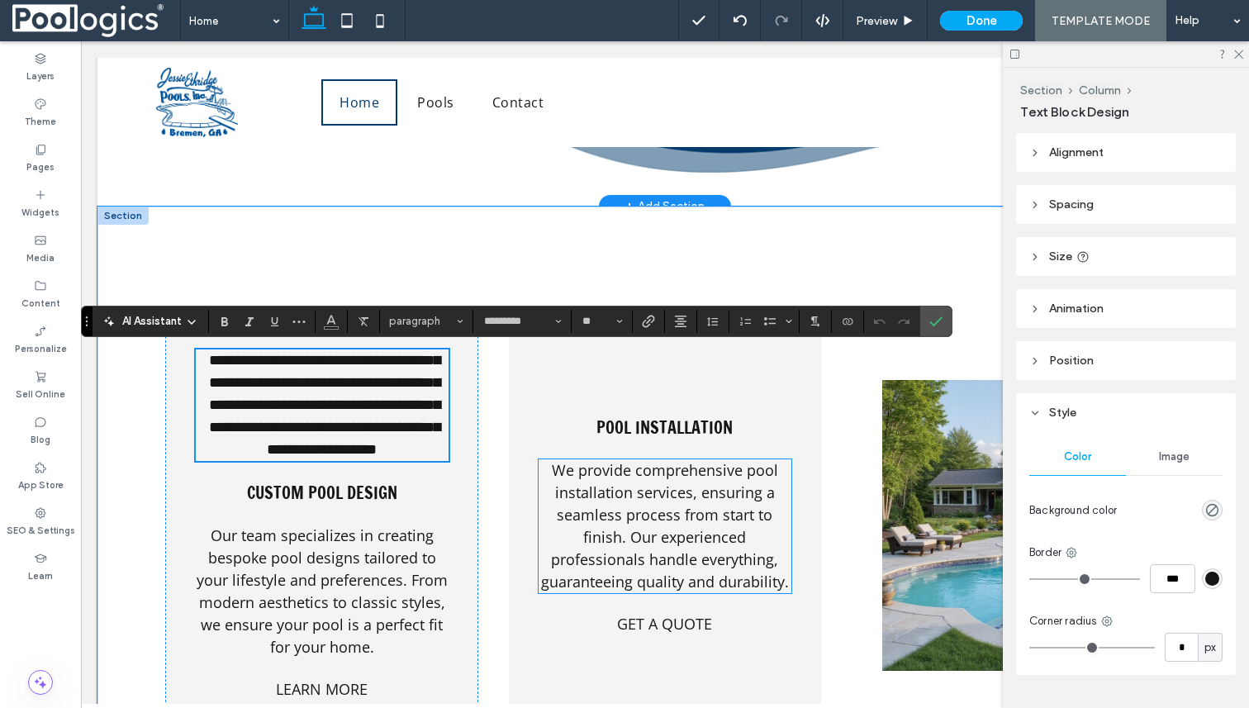
scroll to position [2030, 0]
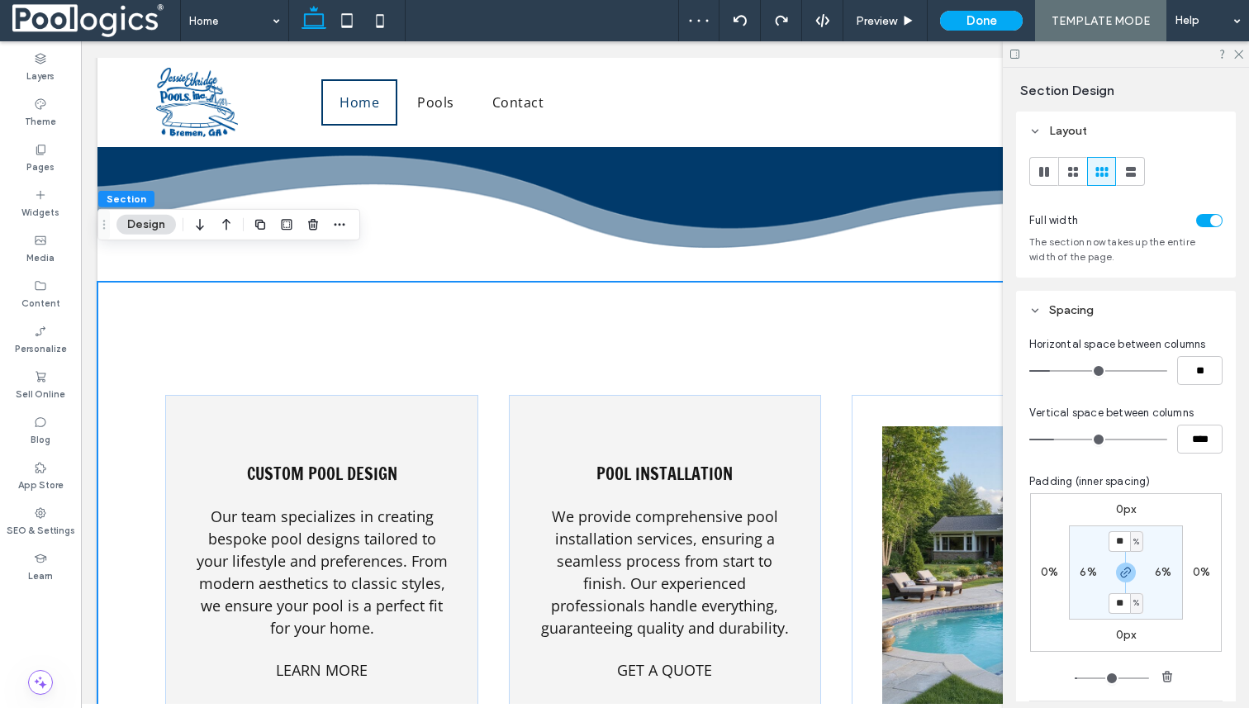
scroll to position [2088, 0]
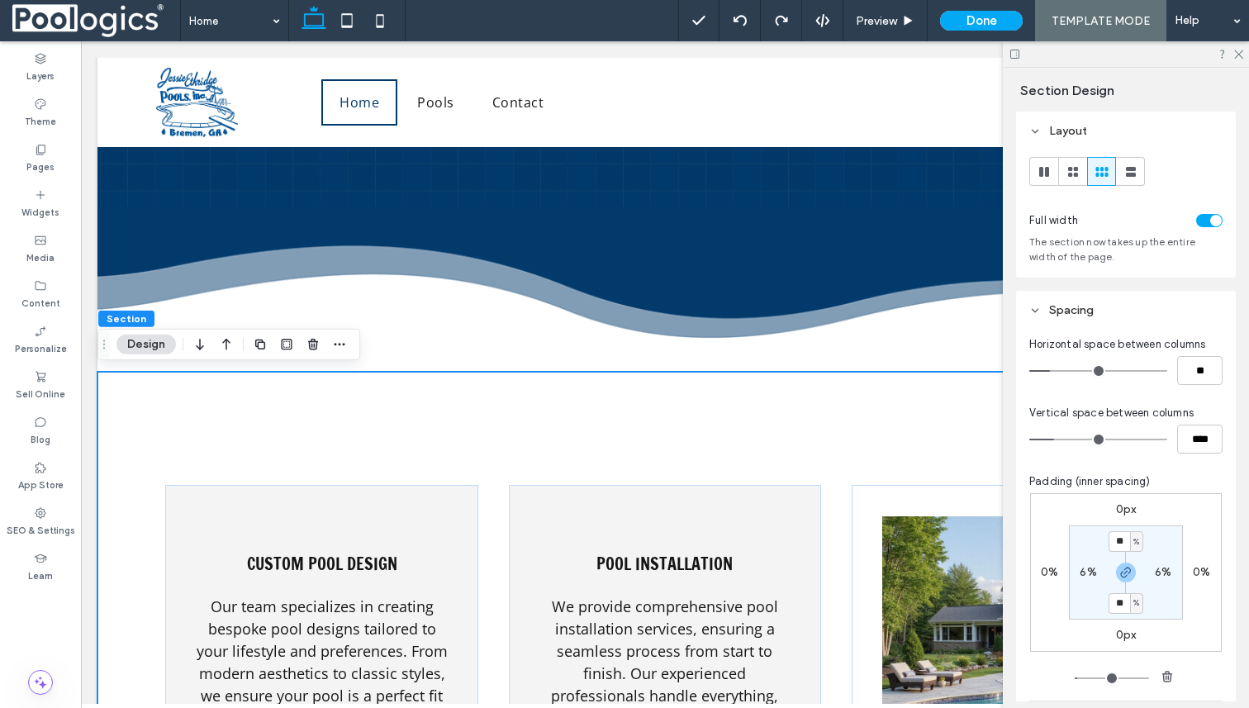
click at [48, 198] on div "Widgets" at bounding box center [40, 203] width 81 height 45
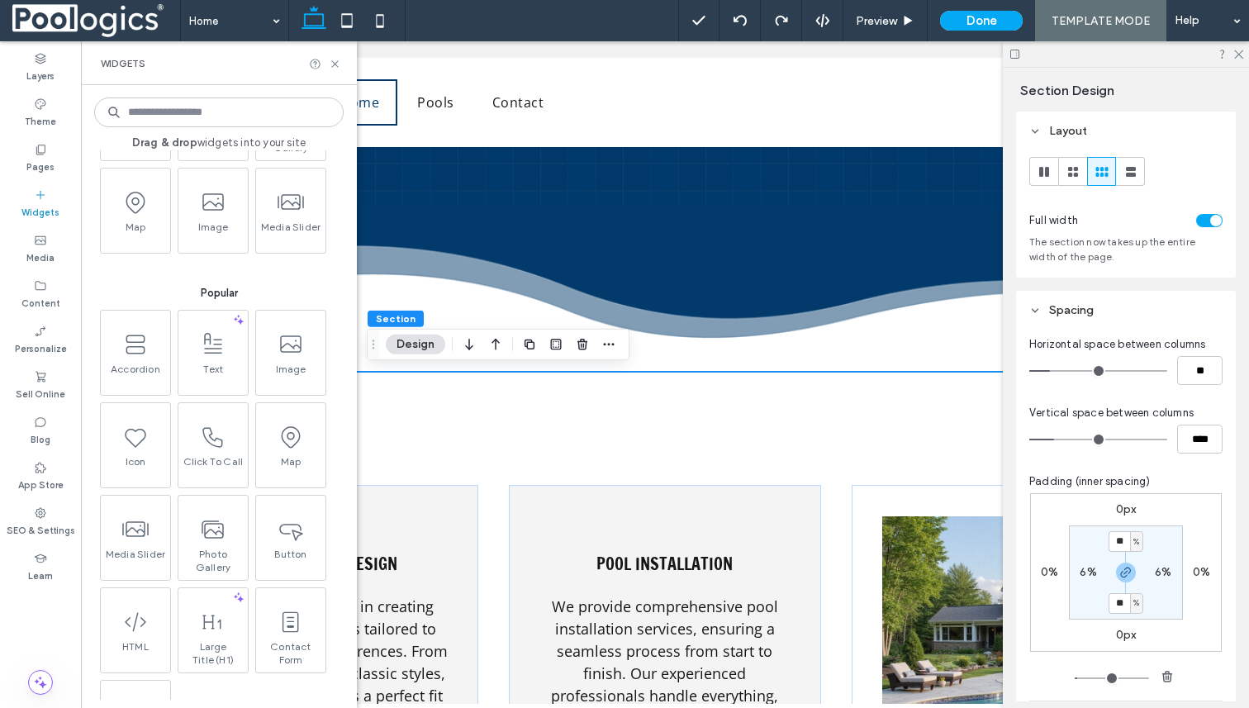
scroll to position [131, 0]
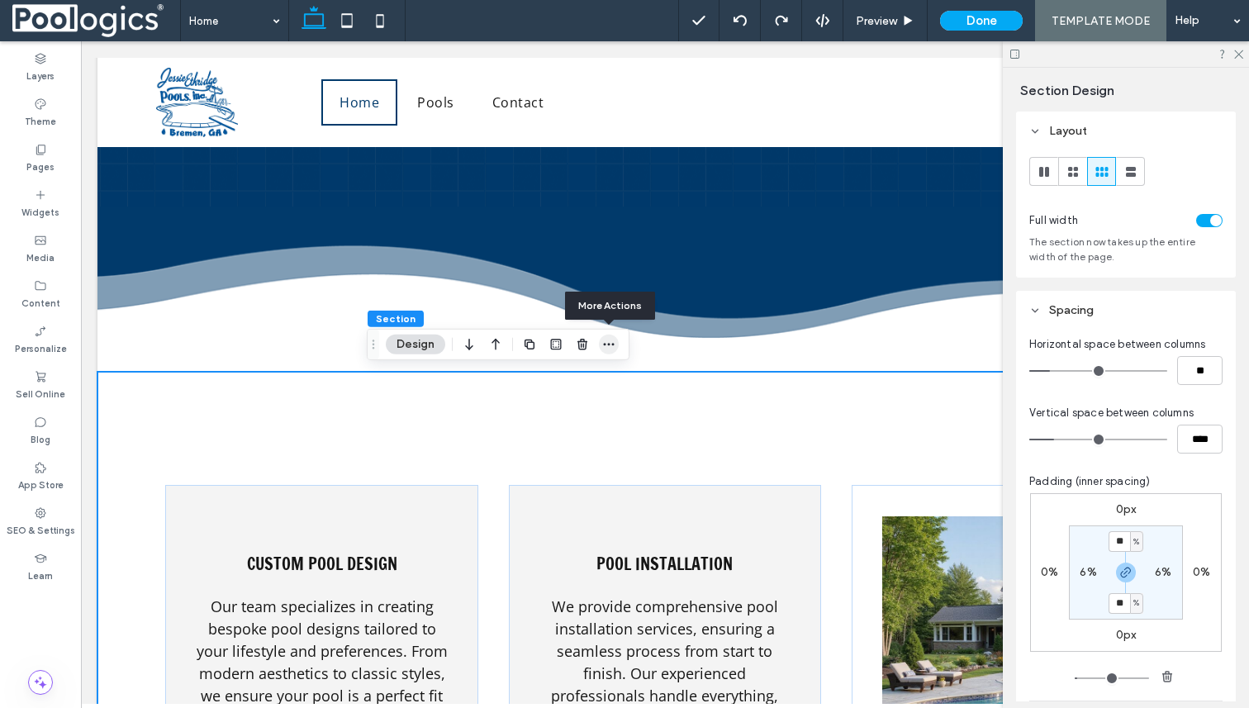
click at [608, 342] on icon "button" at bounding box center [608, 344] width 13 height 13
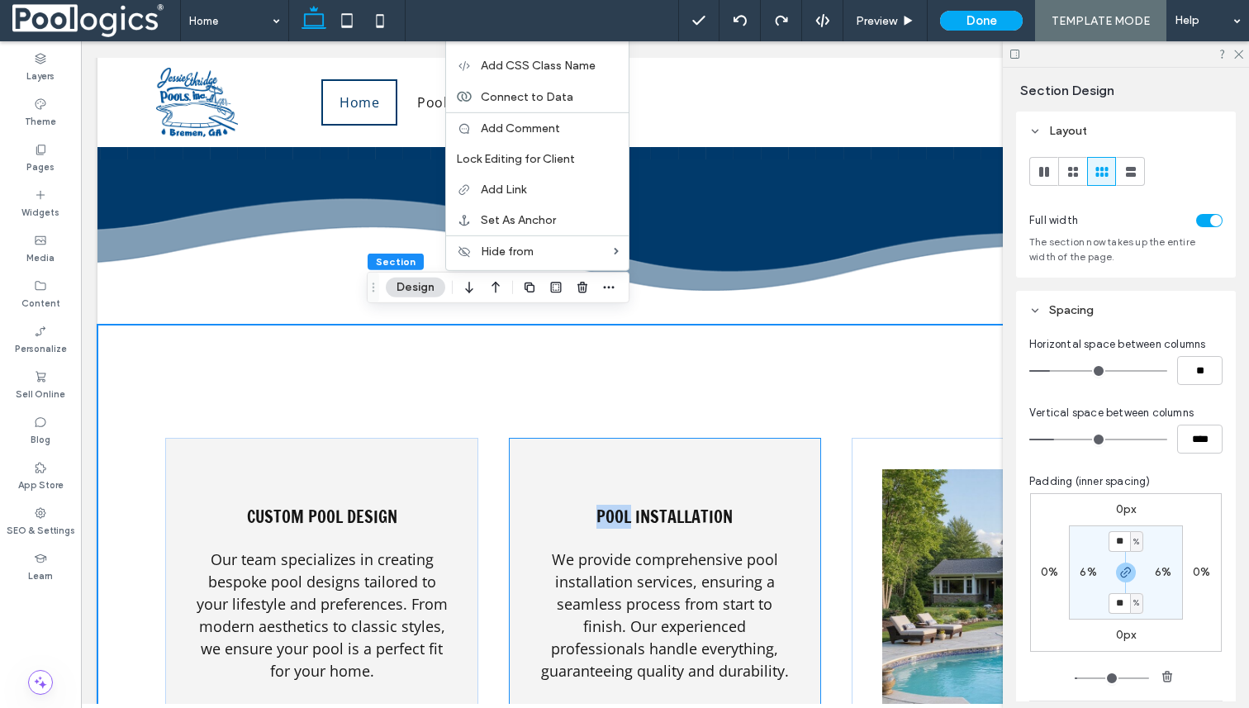
scroll to position [2178, 0]
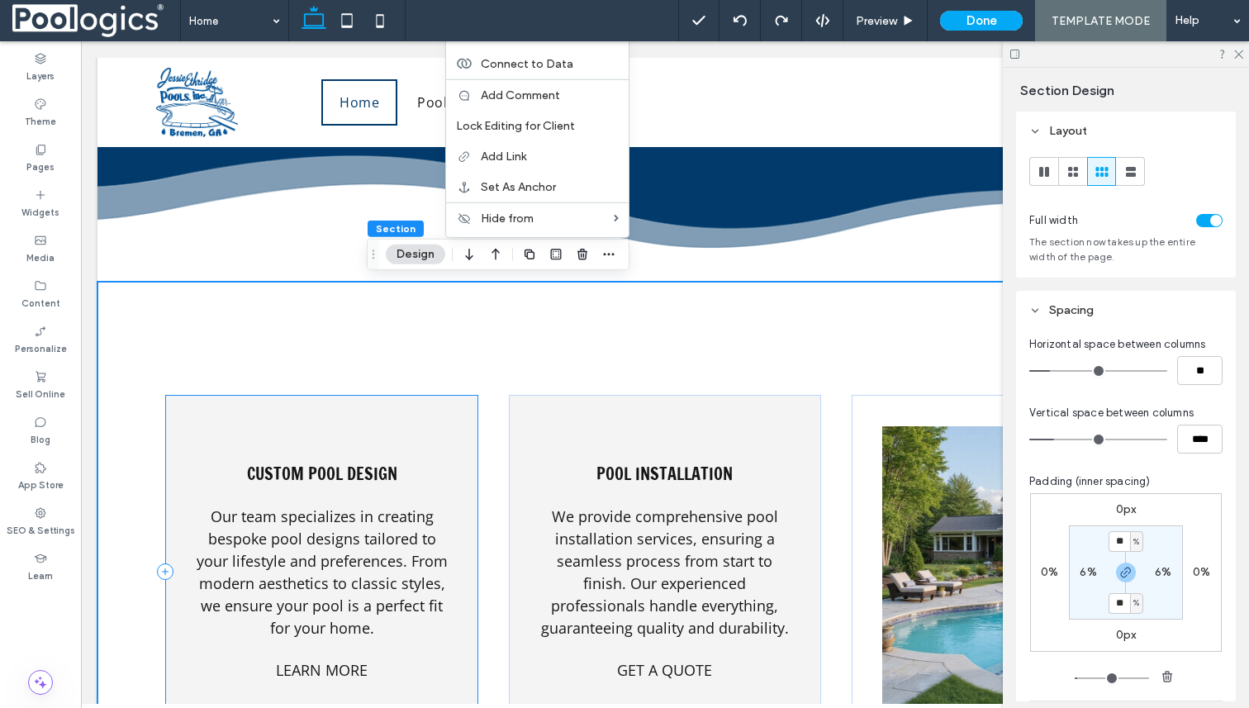
click at [604, 254] on use "button" at bounding box center [609, 254] width 11 height 2
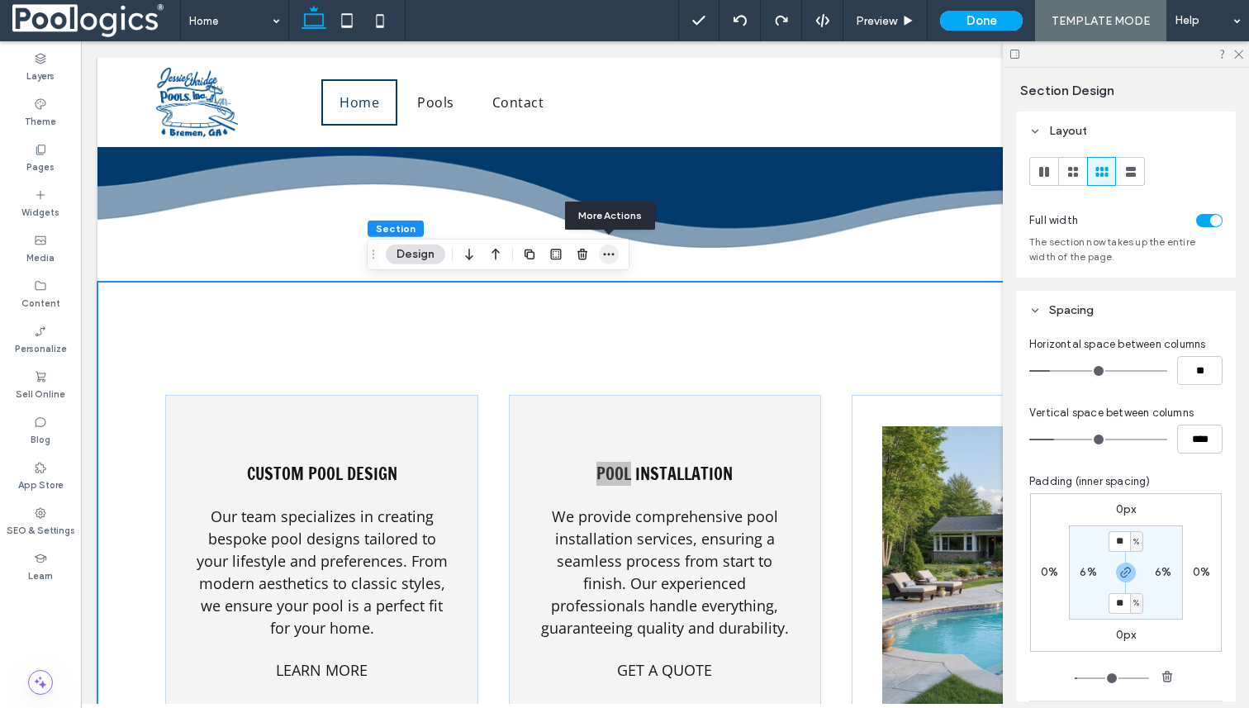
click at [604, 254] on use "button" at bounding box center [609, 254] width 11 height 2
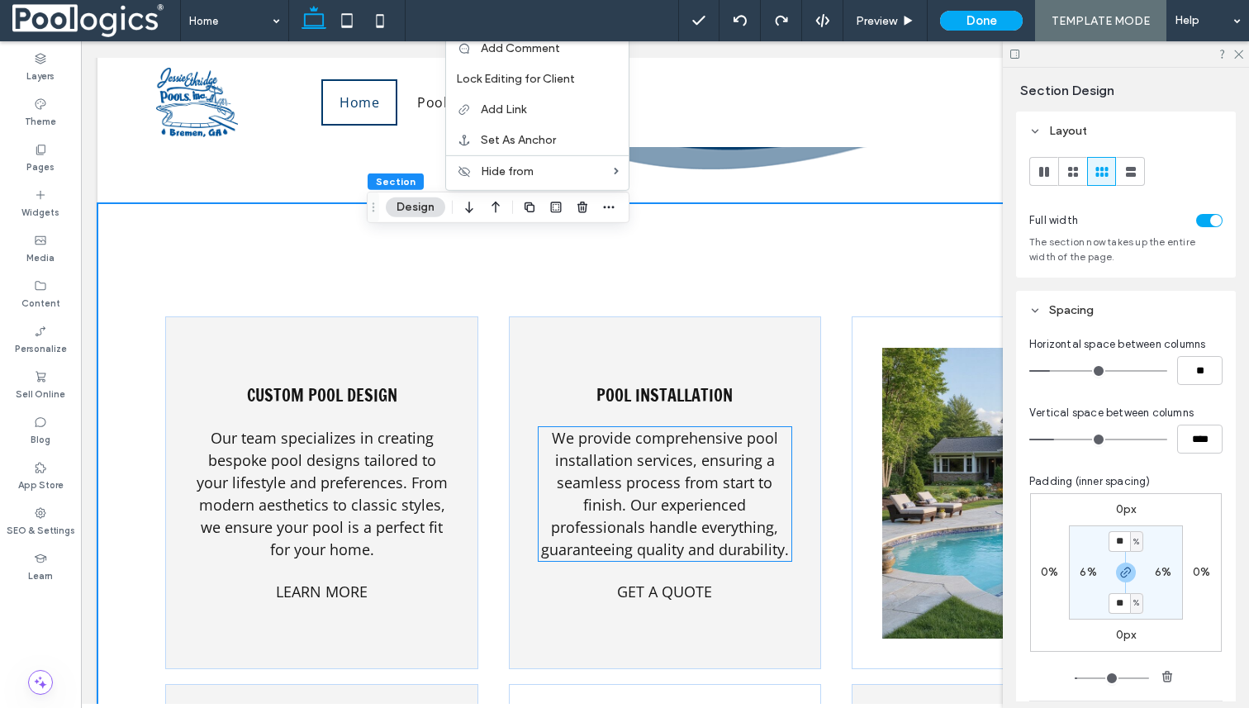
scroll to position [2218, 0]
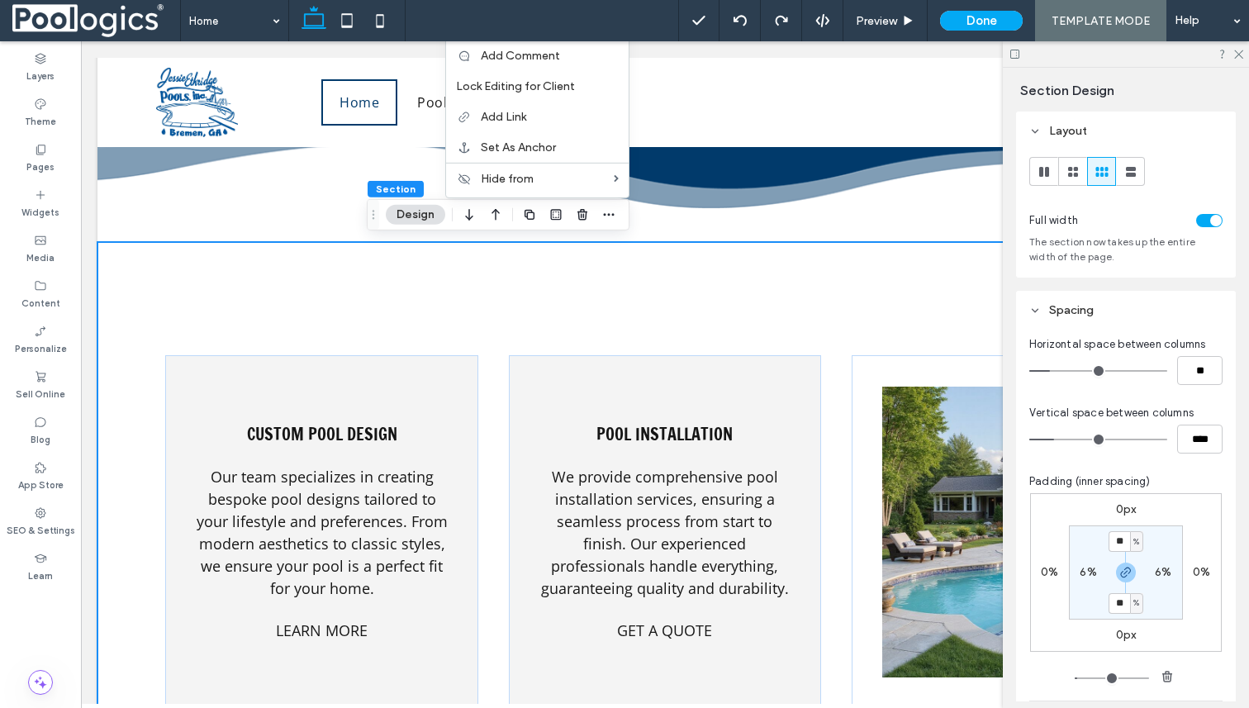
click at [573, 315] on div "Custom Pool Design Our team specializes in creating bespoke pool designs tailor…" at bounding box center [664, 702] width 1135 height 920
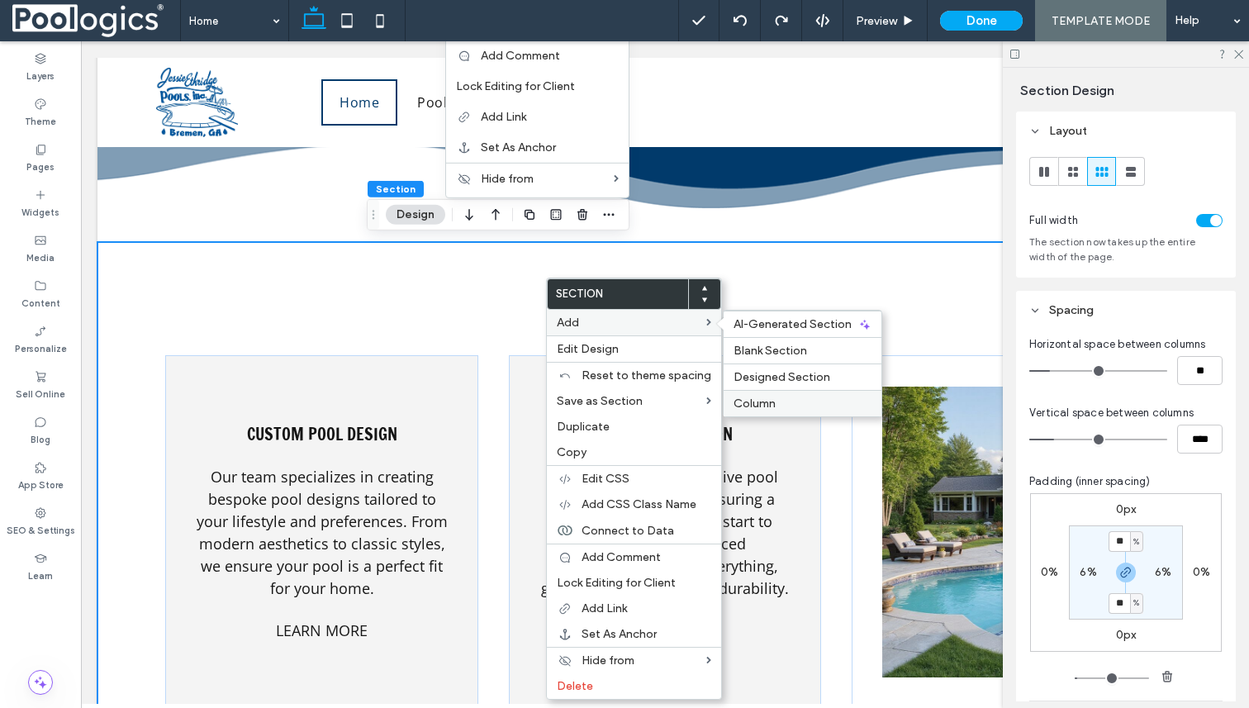
click at [773, 406] on label "Column" at bounding box center [803, 404] width 138 height 14
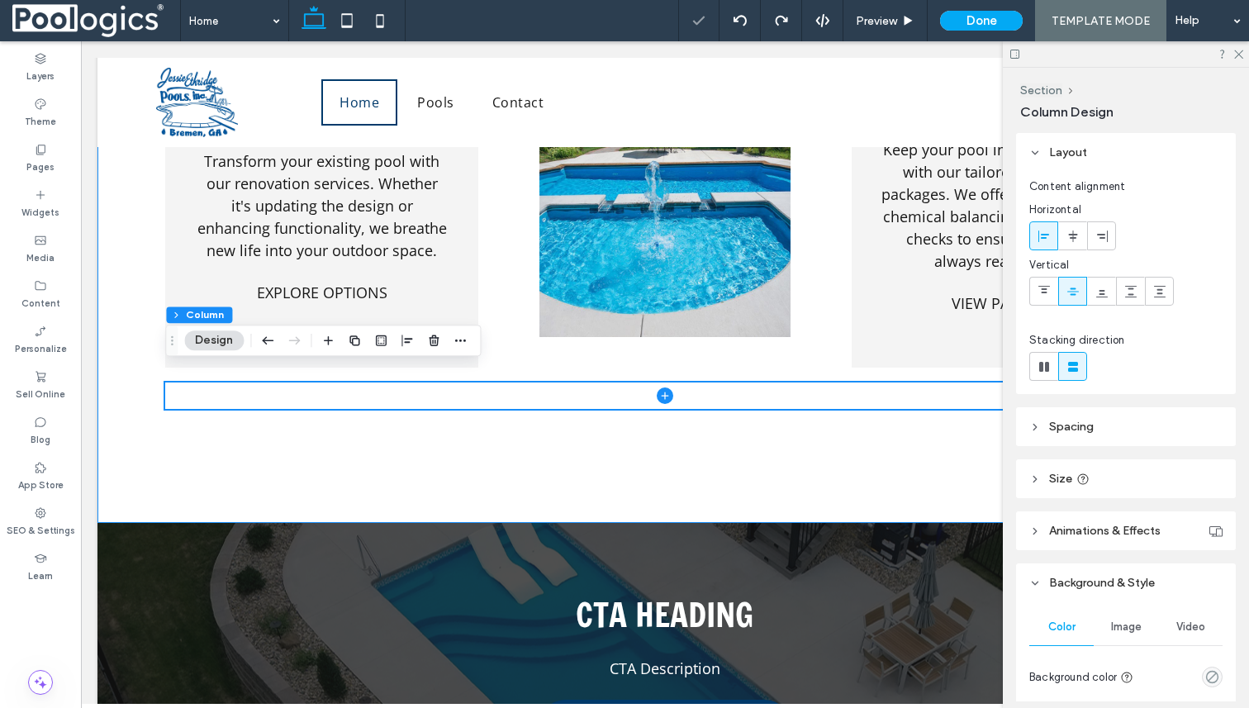
scroll to position [2922, 0]
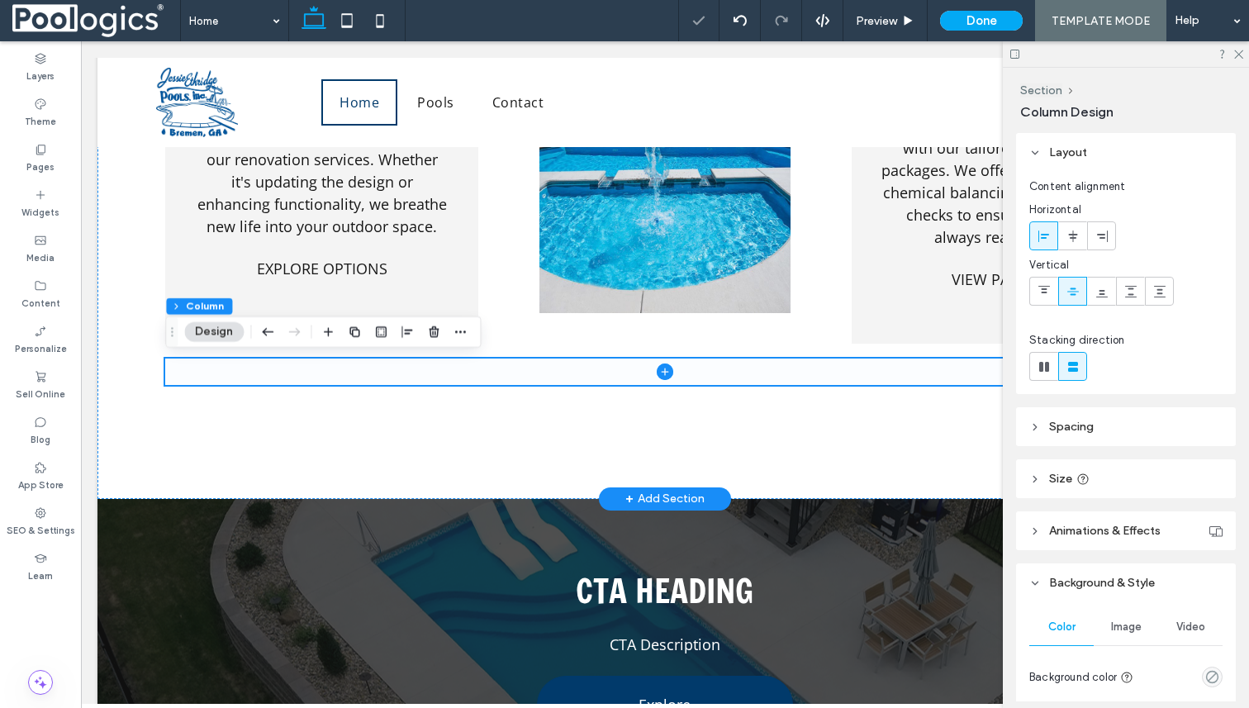
click at [729, 371] on span at bounding box center [664, 372] width 999 height 26
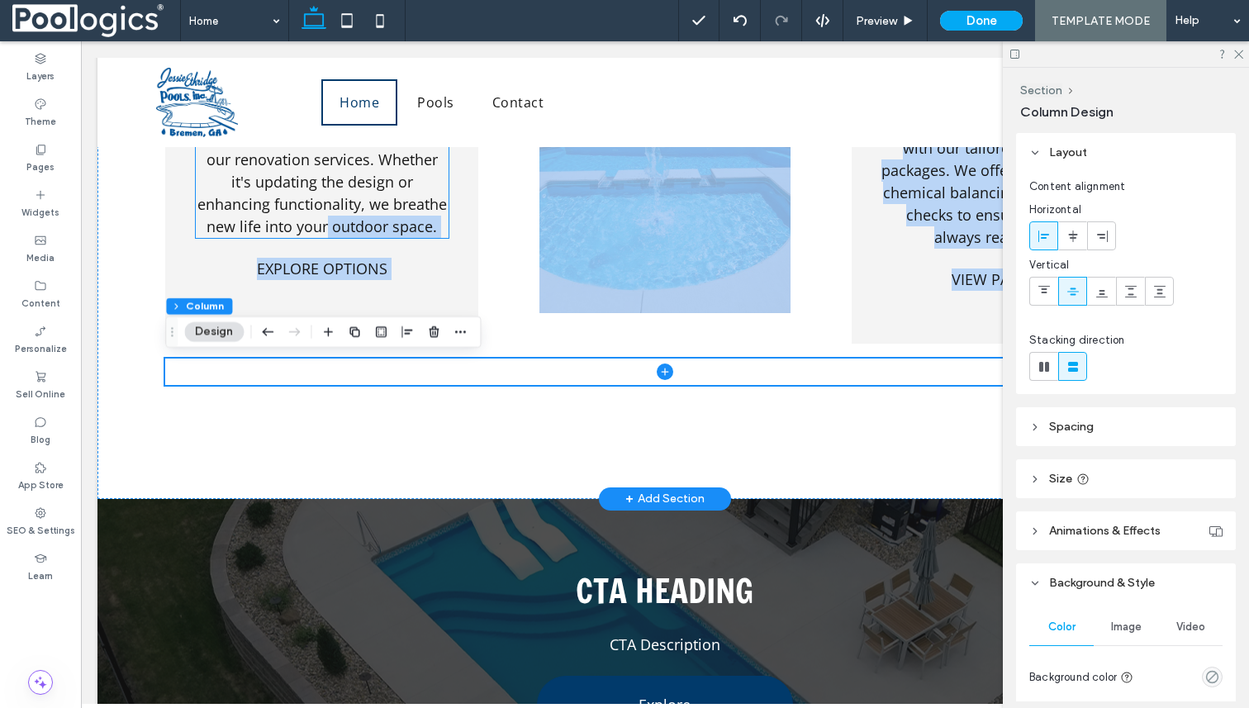
drag, startPoint x: 307, startPoint y: 370, endPoint x: 329, endPoint y: 225, distance: 147.1
click at [250, 449] on div "Custom Pool Design Our team specializes in creating bespoke pool designs tailor…" at bounding box center [664, 18] width 1135 height 962
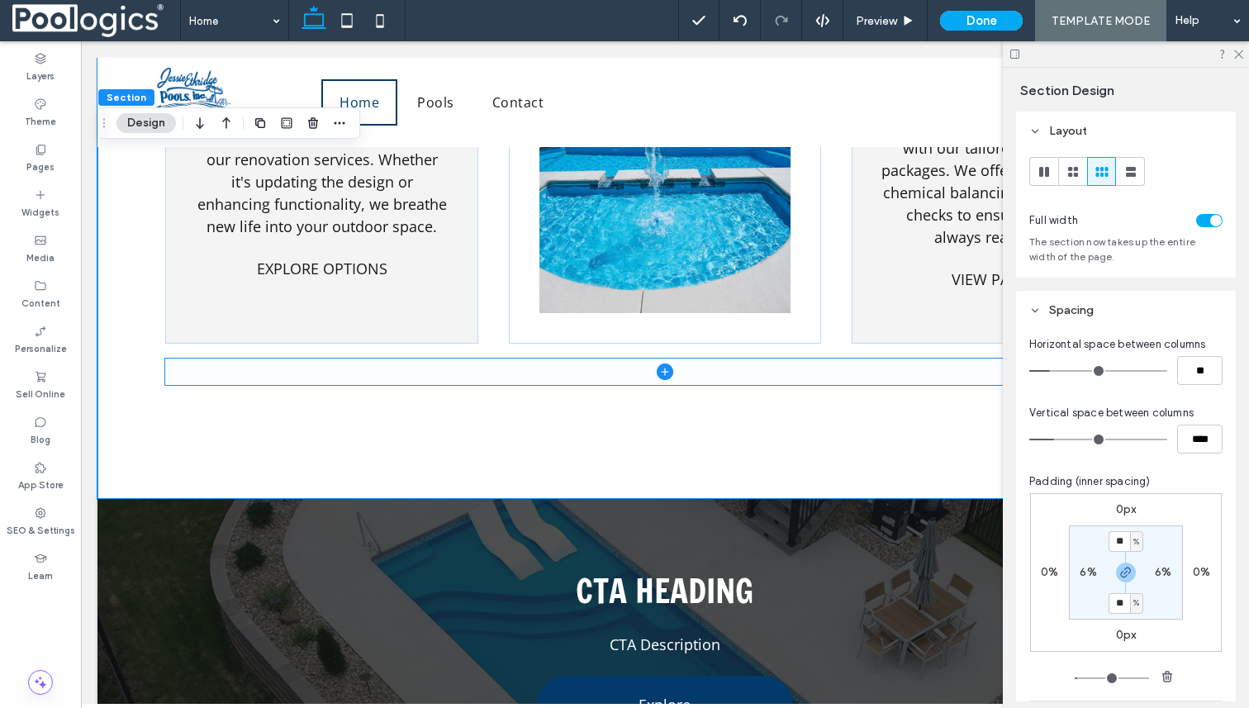
click at [219, 380] on span at bounding box center [664, 372] width 999 height 26
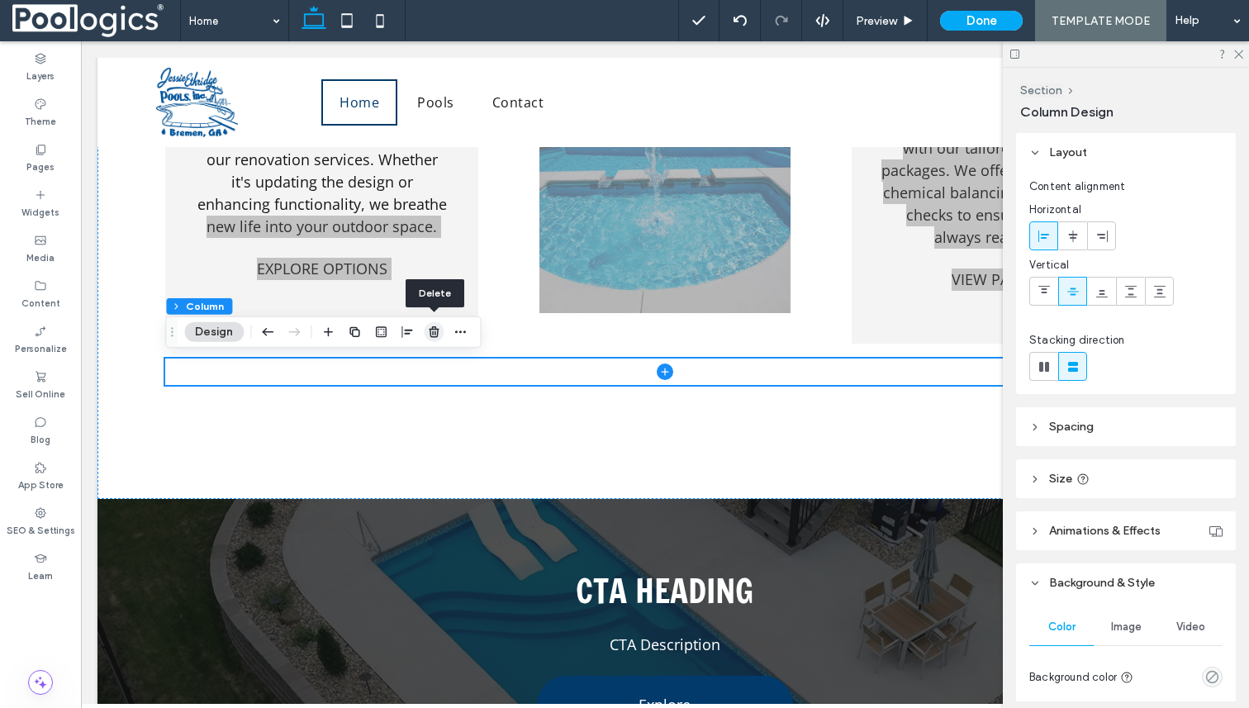
click at [430, 332] on use "button" at bounding box center [434, 331] width 10 height 11
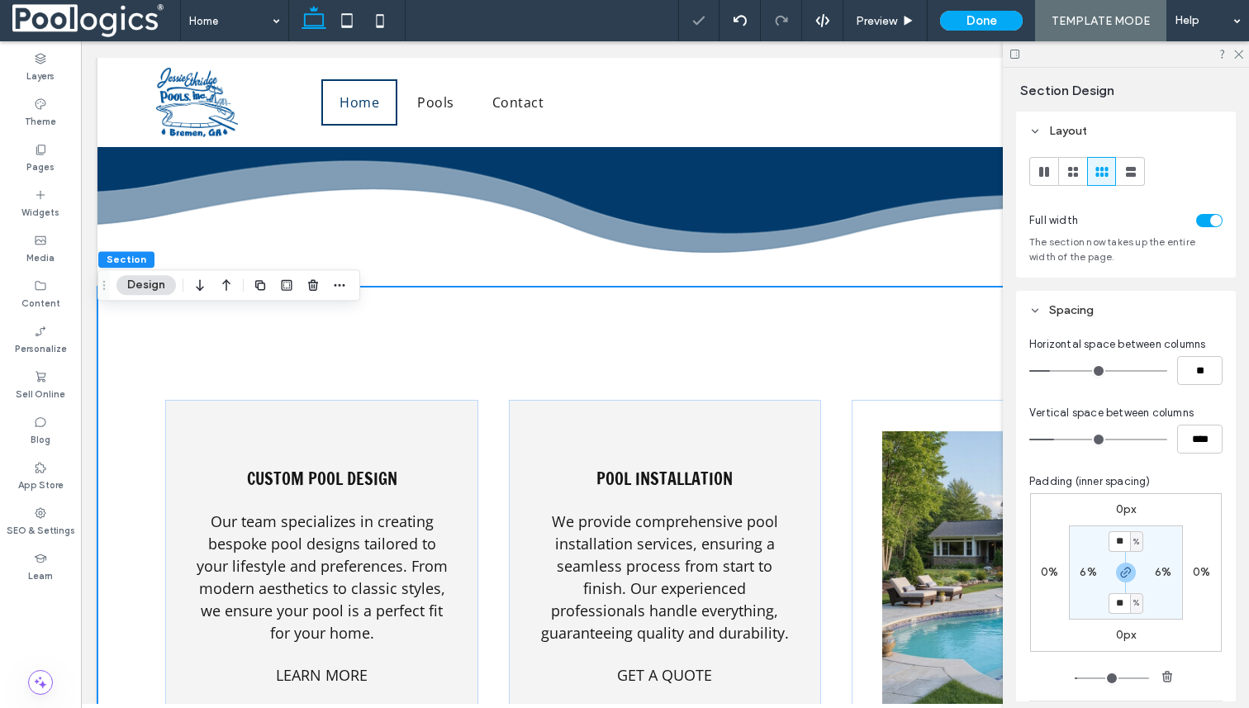
scroll to position [2112, 0]
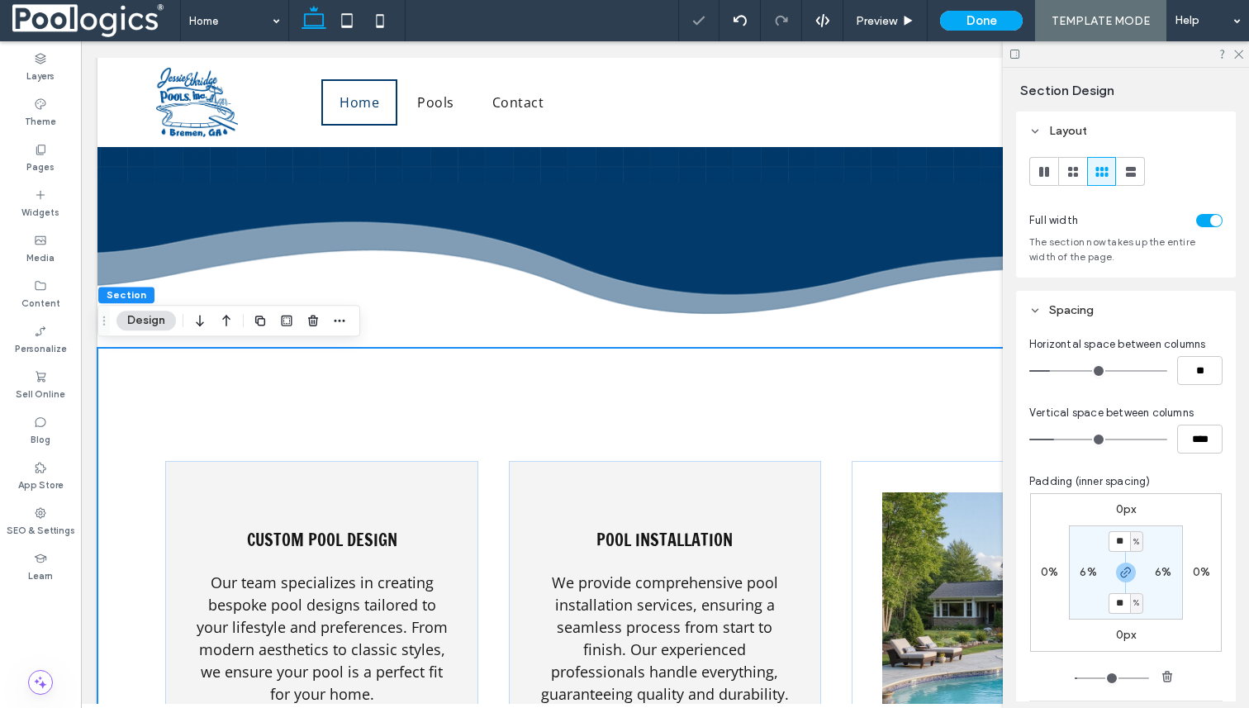
click at [40, 207] on label "Widgets" at bounding box center [40, 211] width 38 height 18
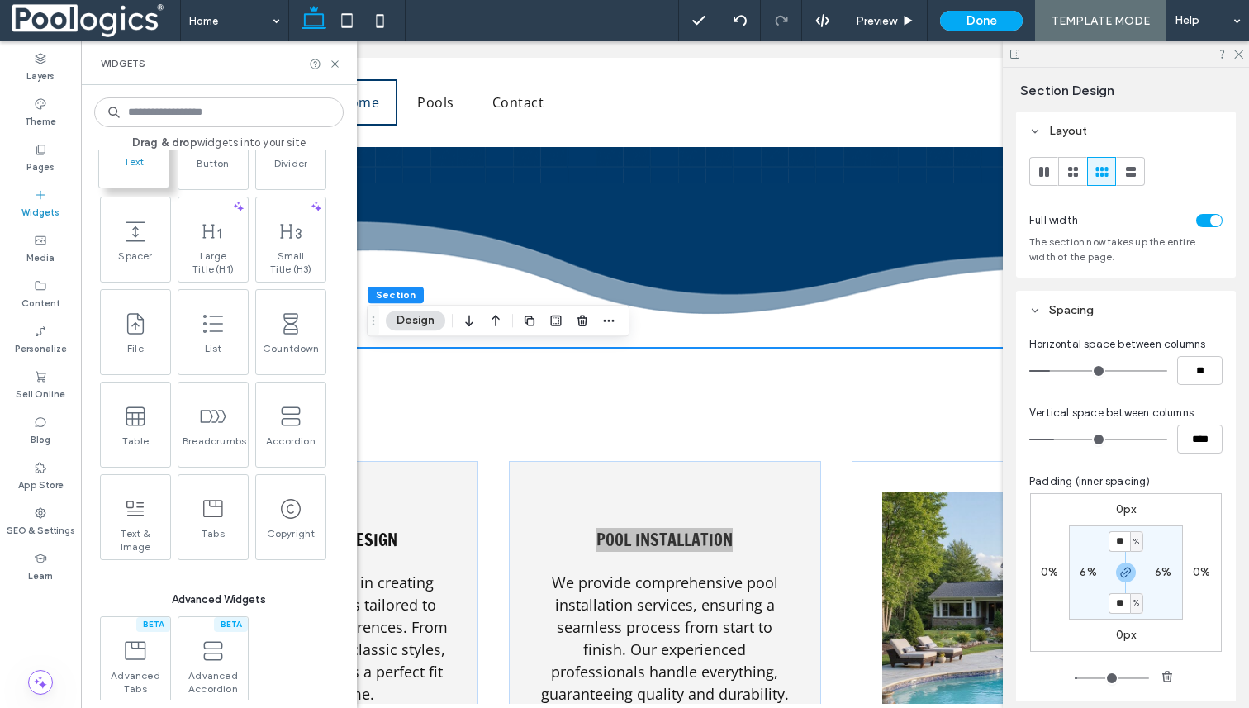
scroll to position [929, 0]
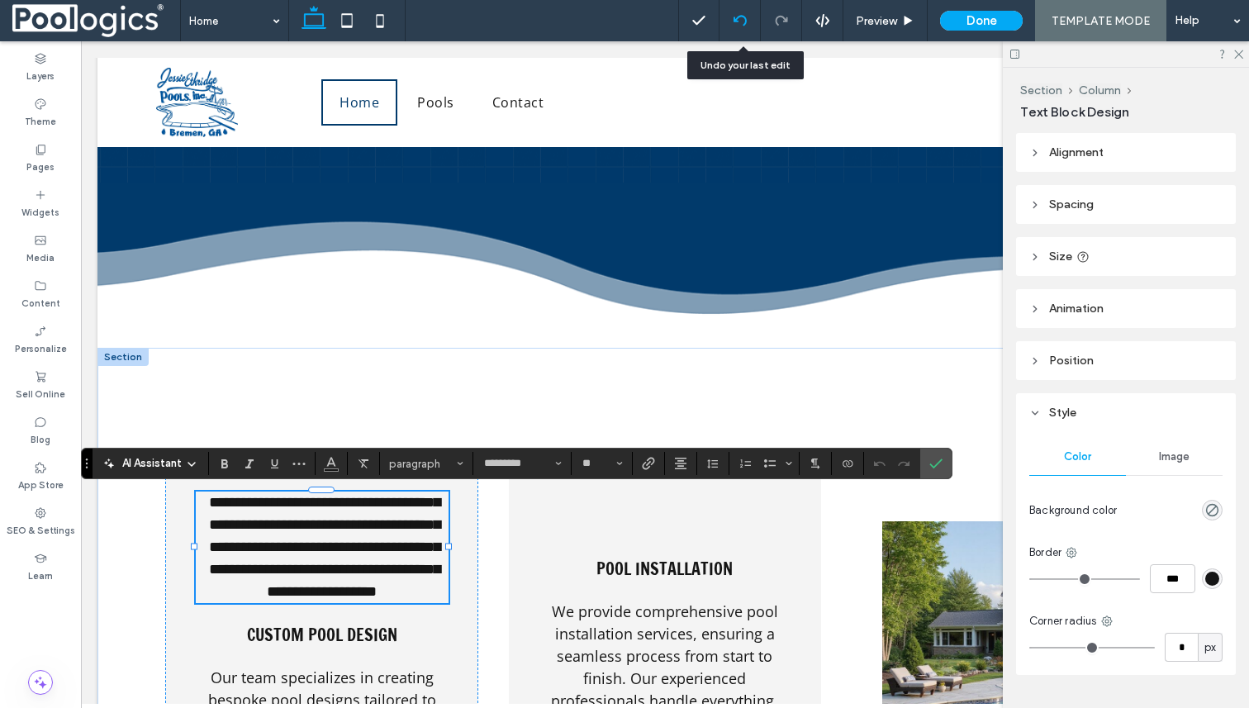
click at [746, 18] on use at bounding box center [739, 20] width 13 height 11
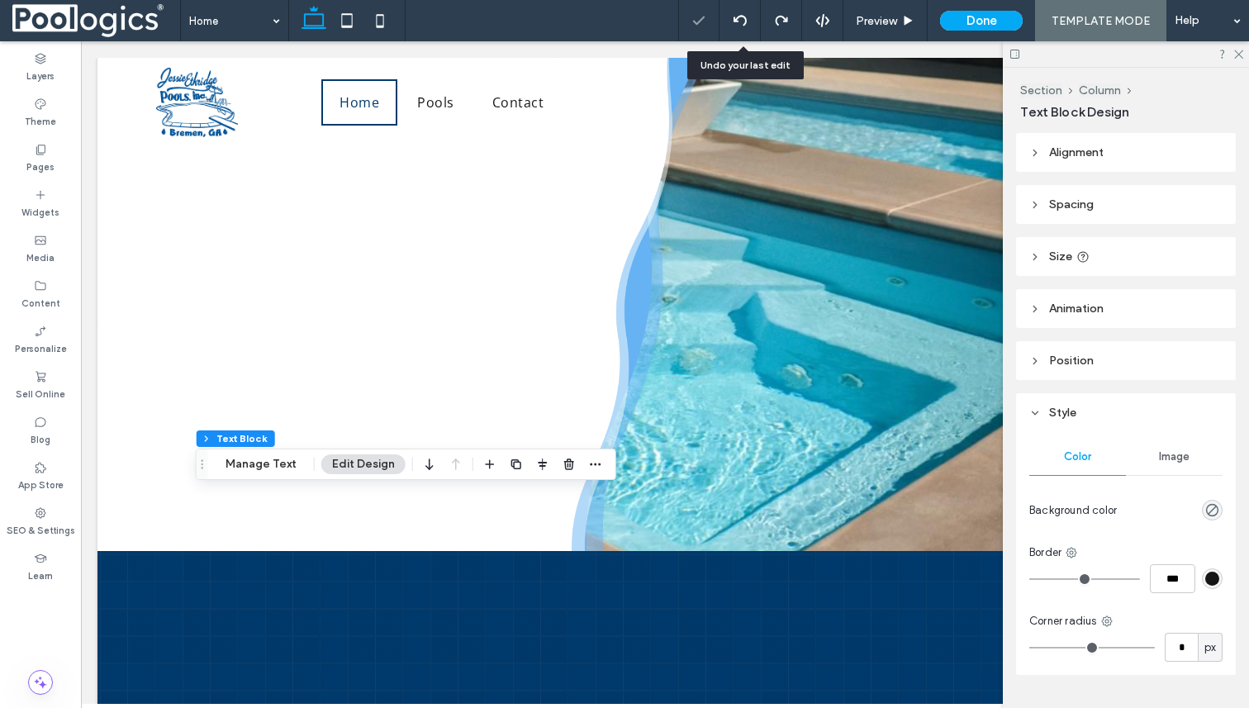
scroll to position [0, 0]
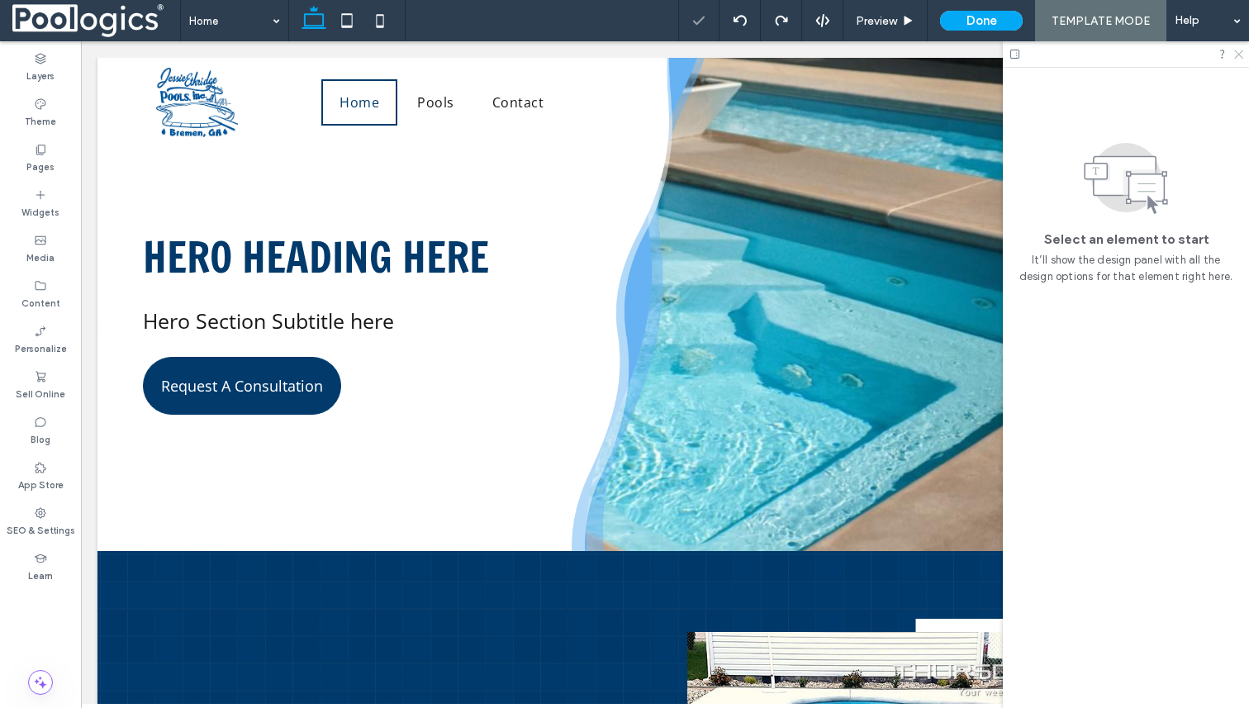
click at [1240, 50] on icon at bounding box center [1238, 53] width 11 height 11
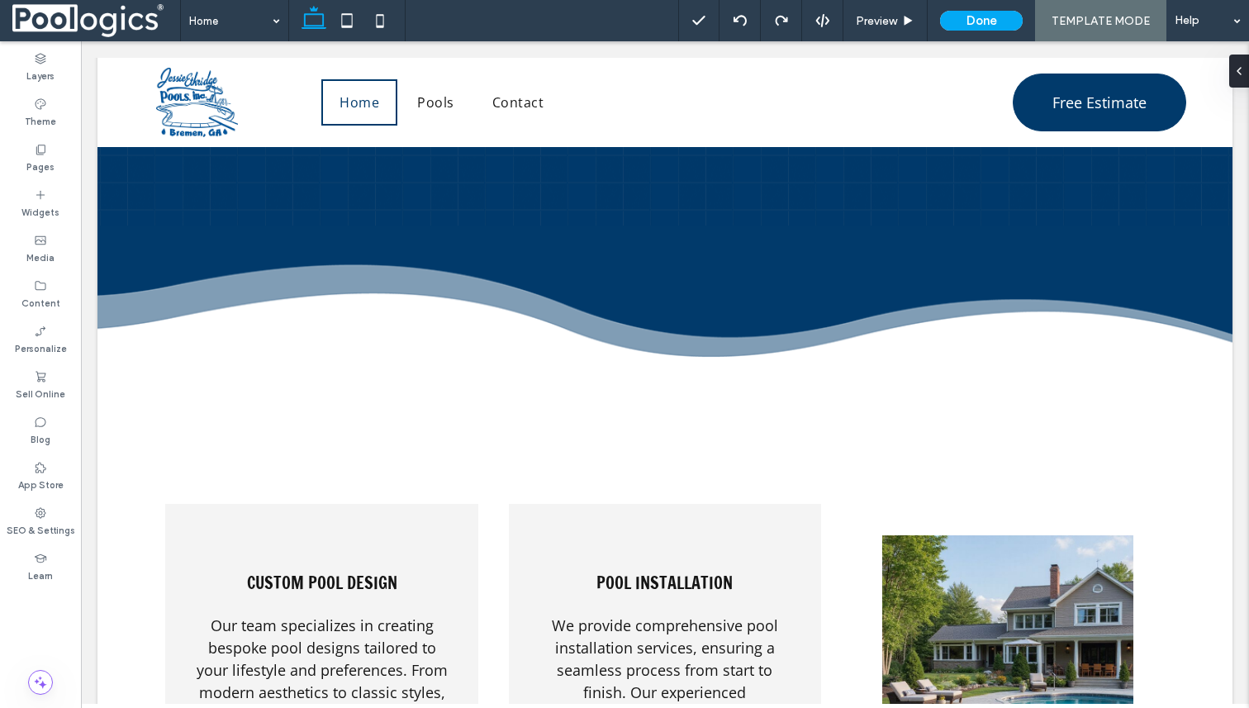
scroll to position [2062, 0]
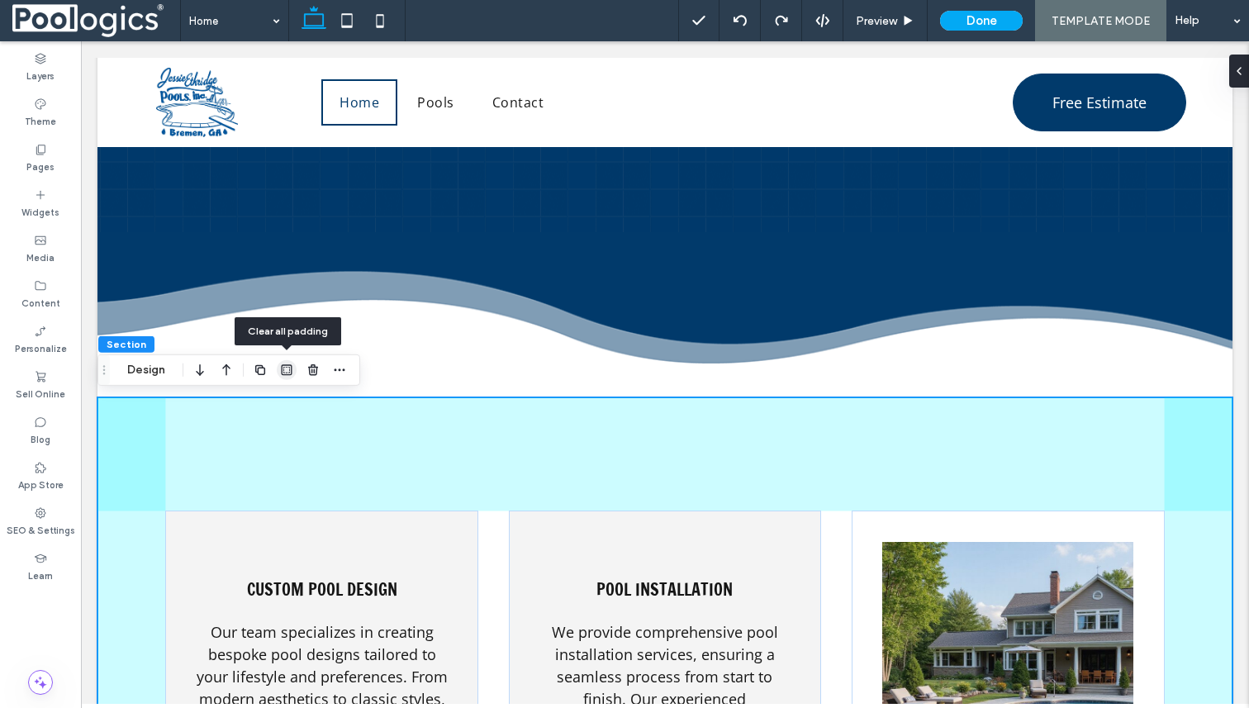
click at [294, 369] on span "button" at bounding box center [287, 370] width 20 height 20
type input "*"
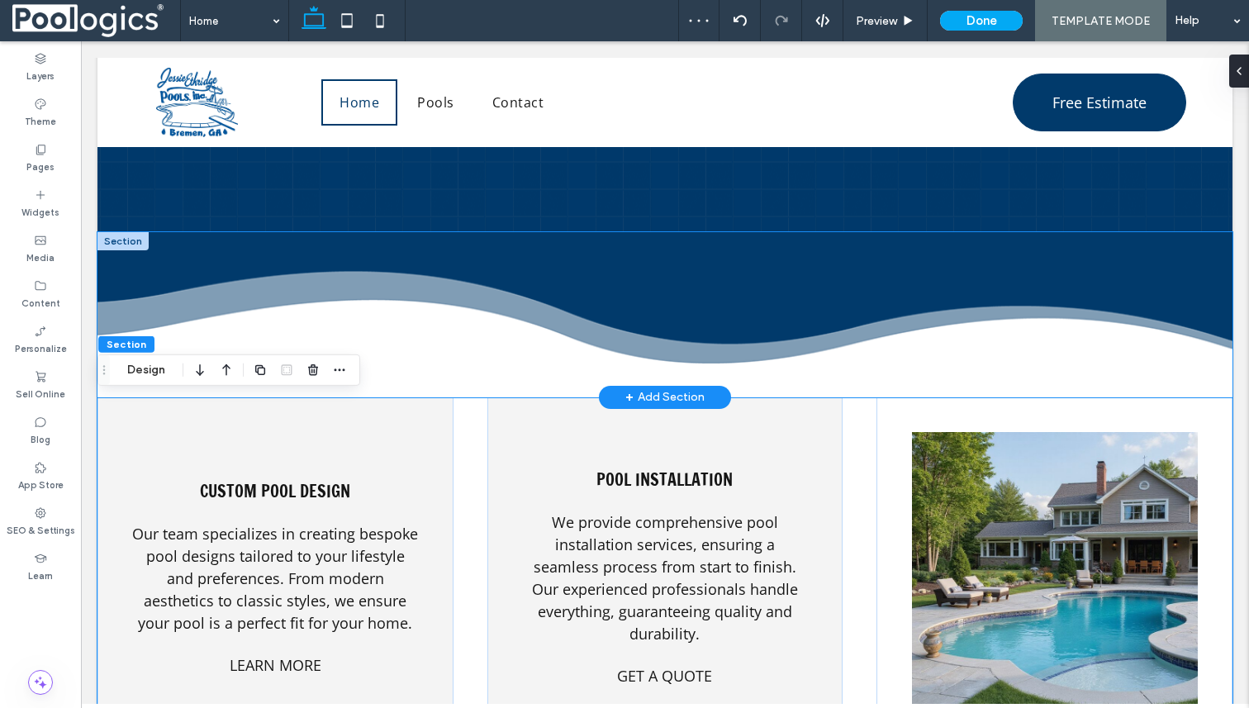
click at [406, 366] on div at bounding box center [664, 314] width 991 height 165
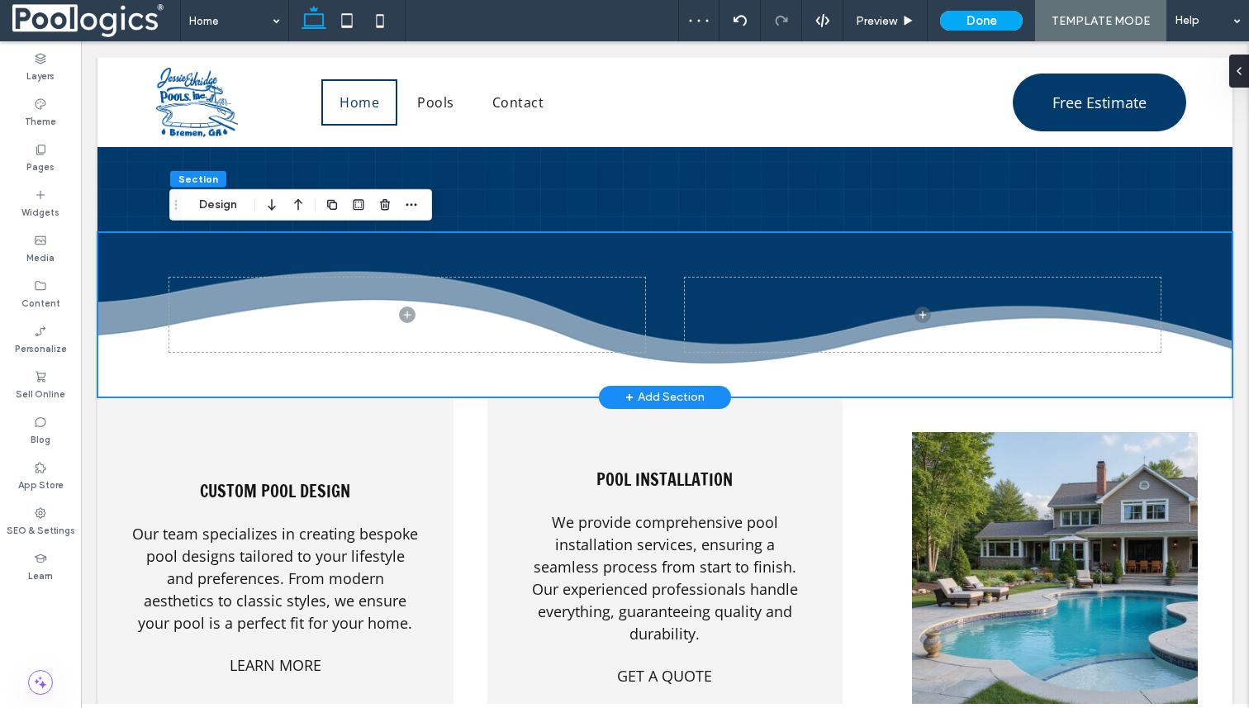
click at [636, 396] on div "+ Add Section" at bounding box center [664, 397] width 79 height 18
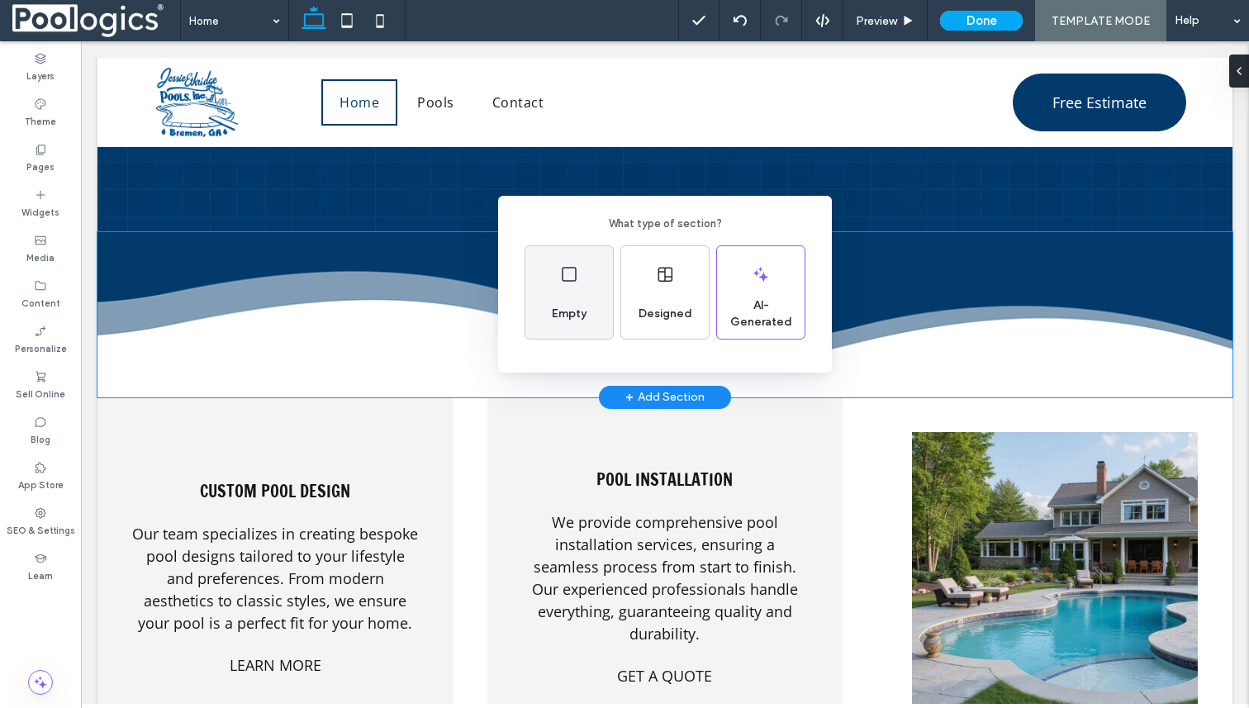
click at [579, 314] on span "Empty" at bounding box center [569, 314] width 48 height 17
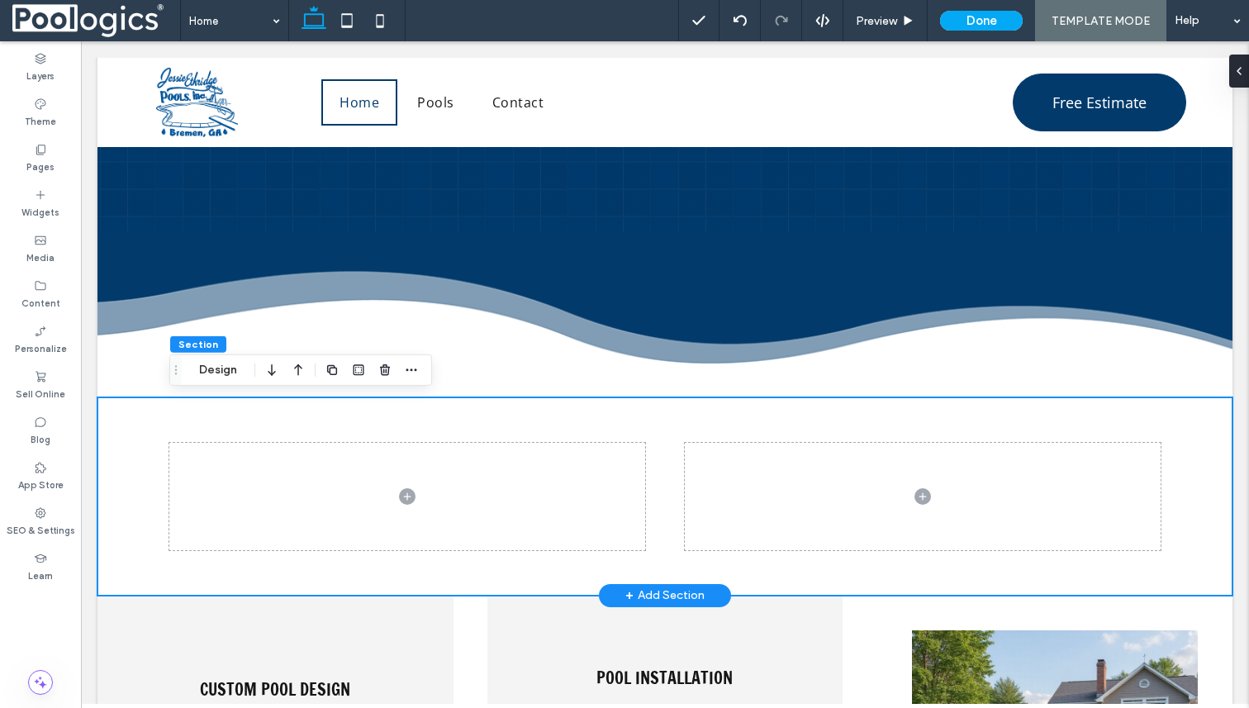
click at [446, 402] on div at bounding box center [664, 496] width 991 height 198
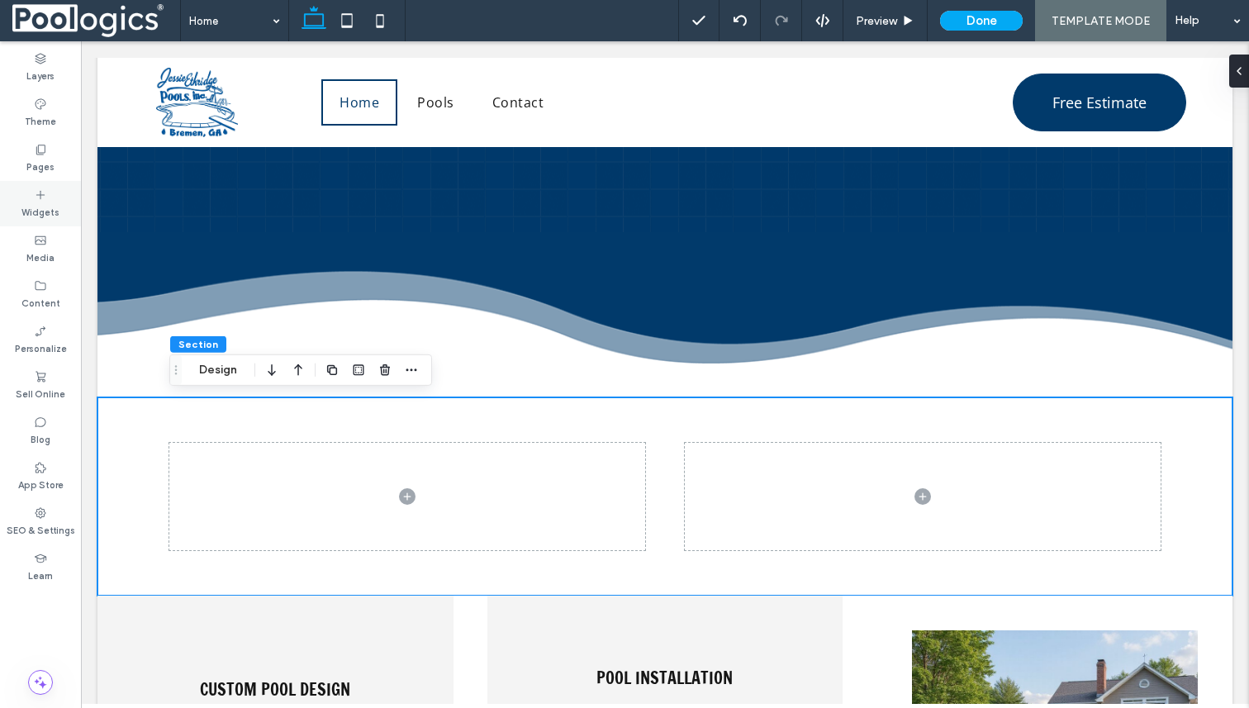
click at [35, 203] on label "Widgets" at bounding box center [40, 211] width 38 height 18
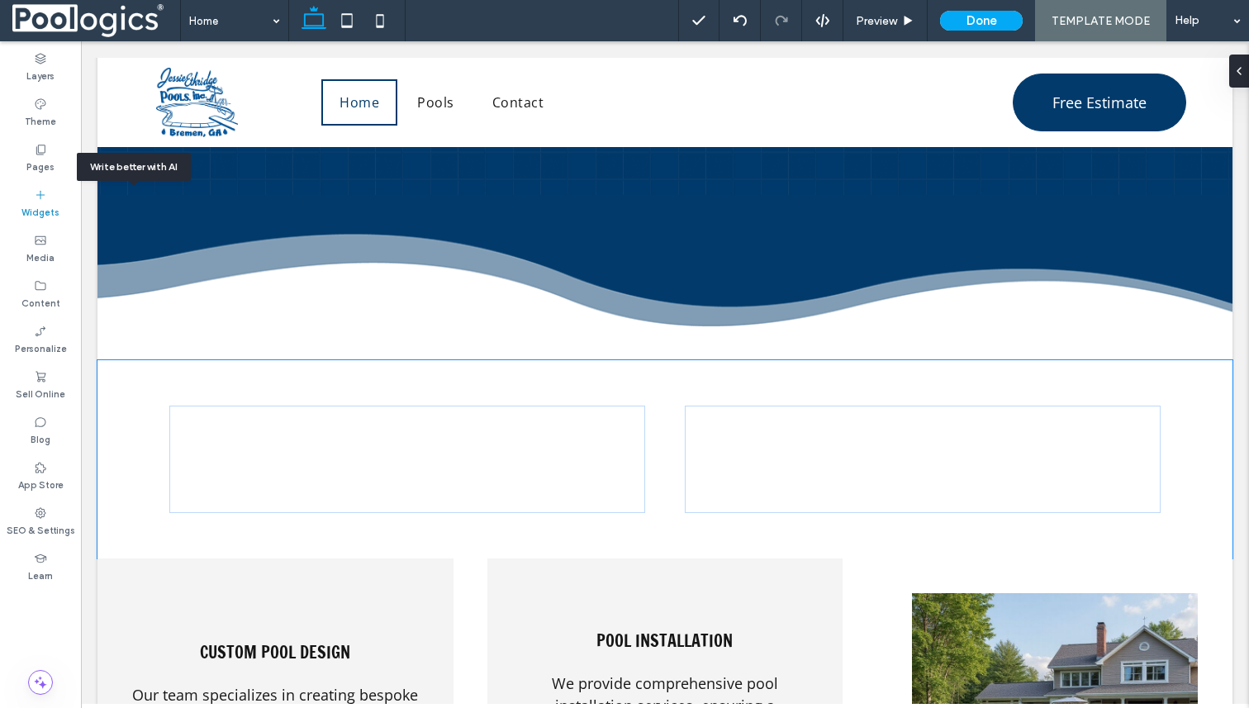
scroll to position [2120, 0]
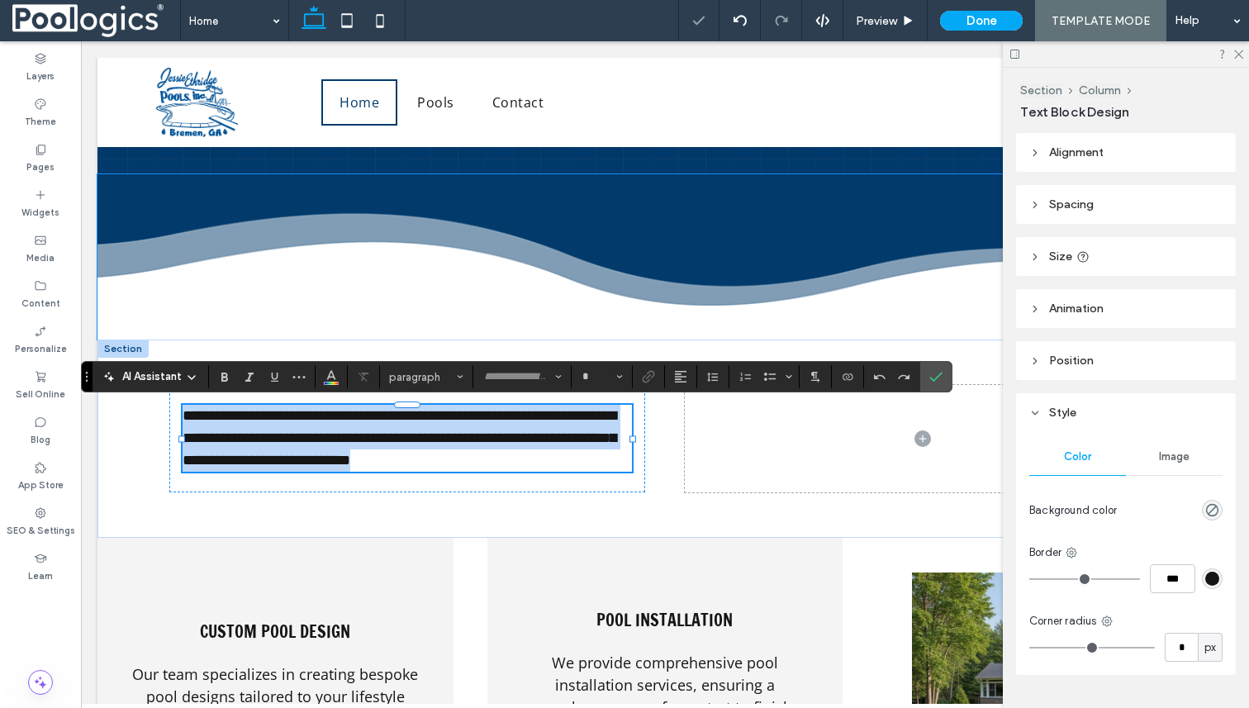
type input "*********"
type input "**"
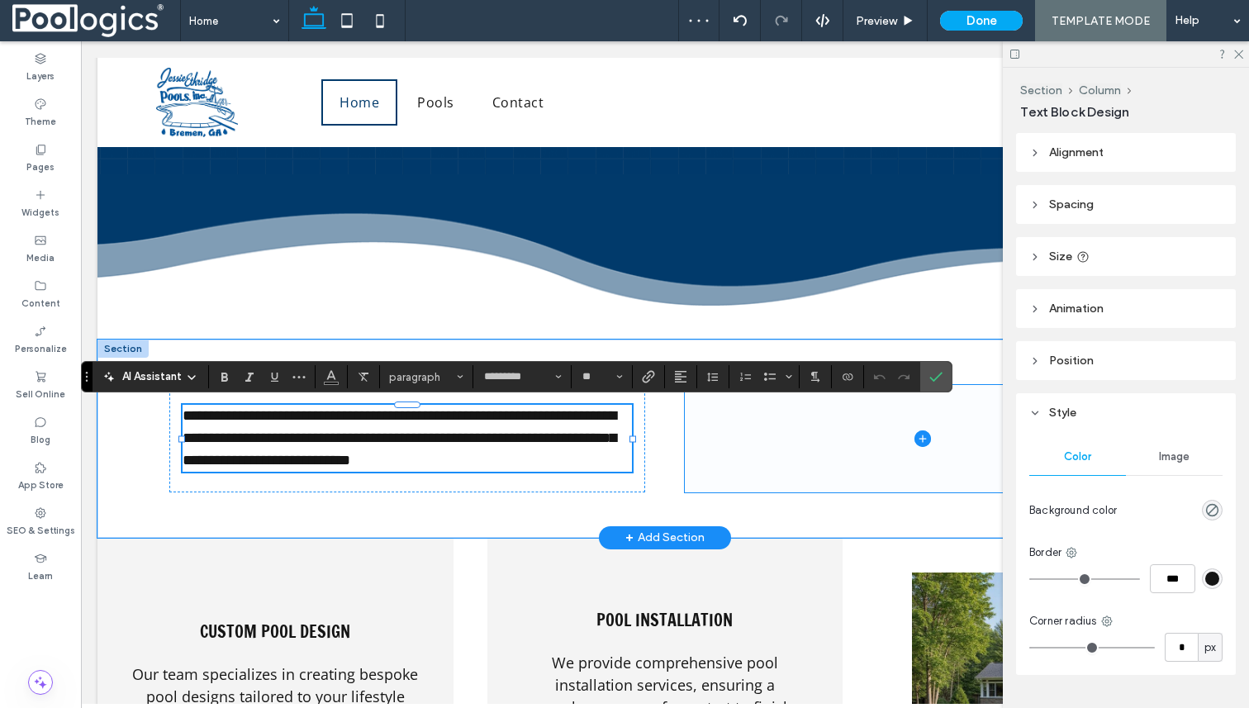
click at [855, 466] on span at bounding box center [923, 438] width 476 height 107
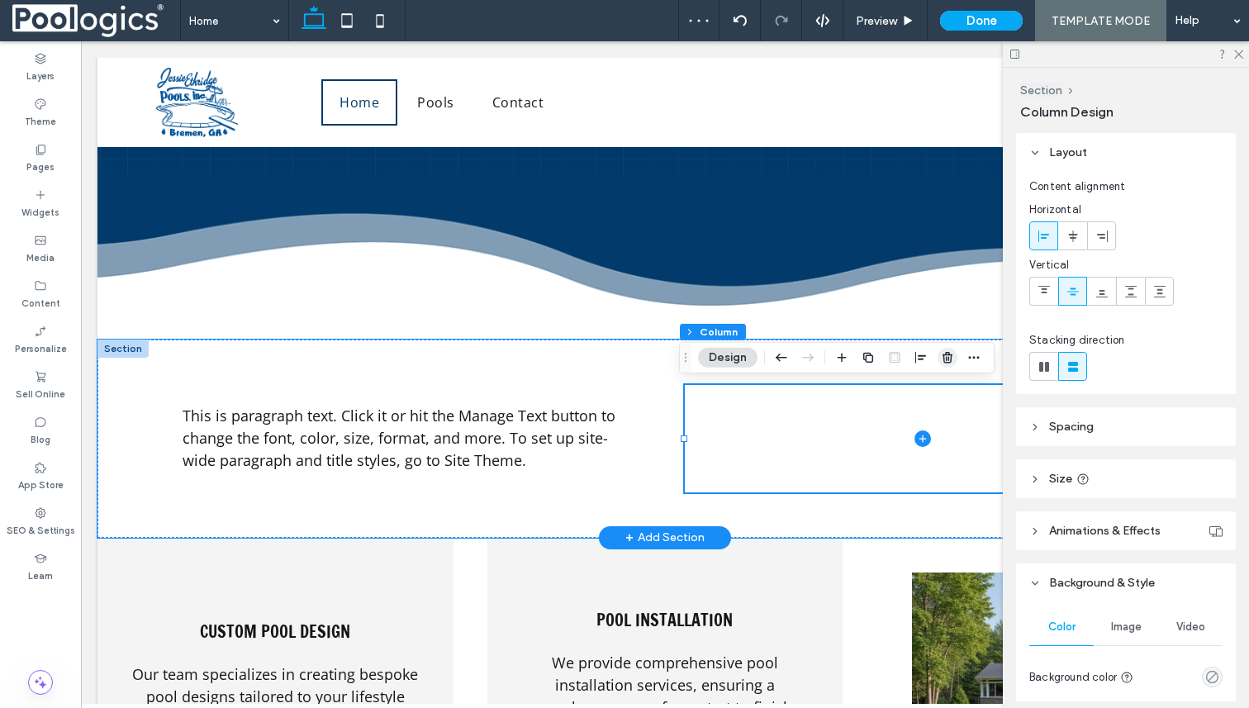
click at [945, 349] on span "button" at bounding box center [948, 358] width 20 height 20
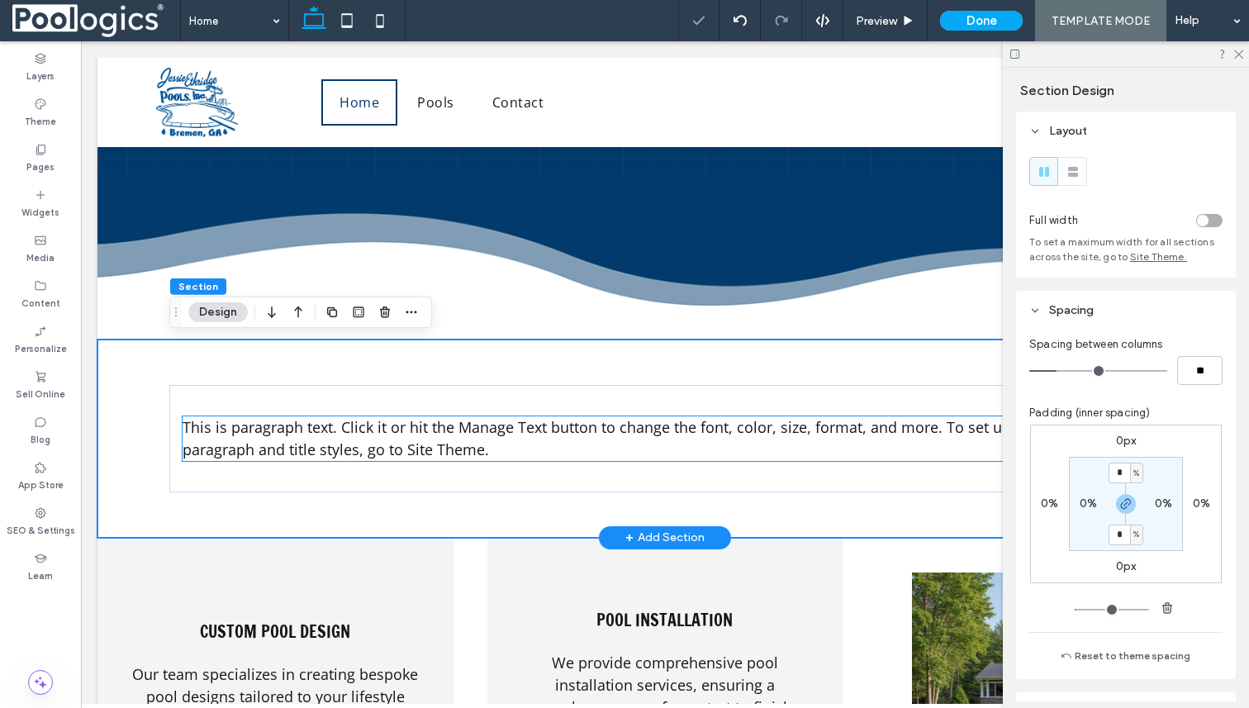
click at [632, 457] on p "This is paragraph text. Click it or hit the Manage Text button to change the fo…" at bounding box center [665, 438] width 965 height 45
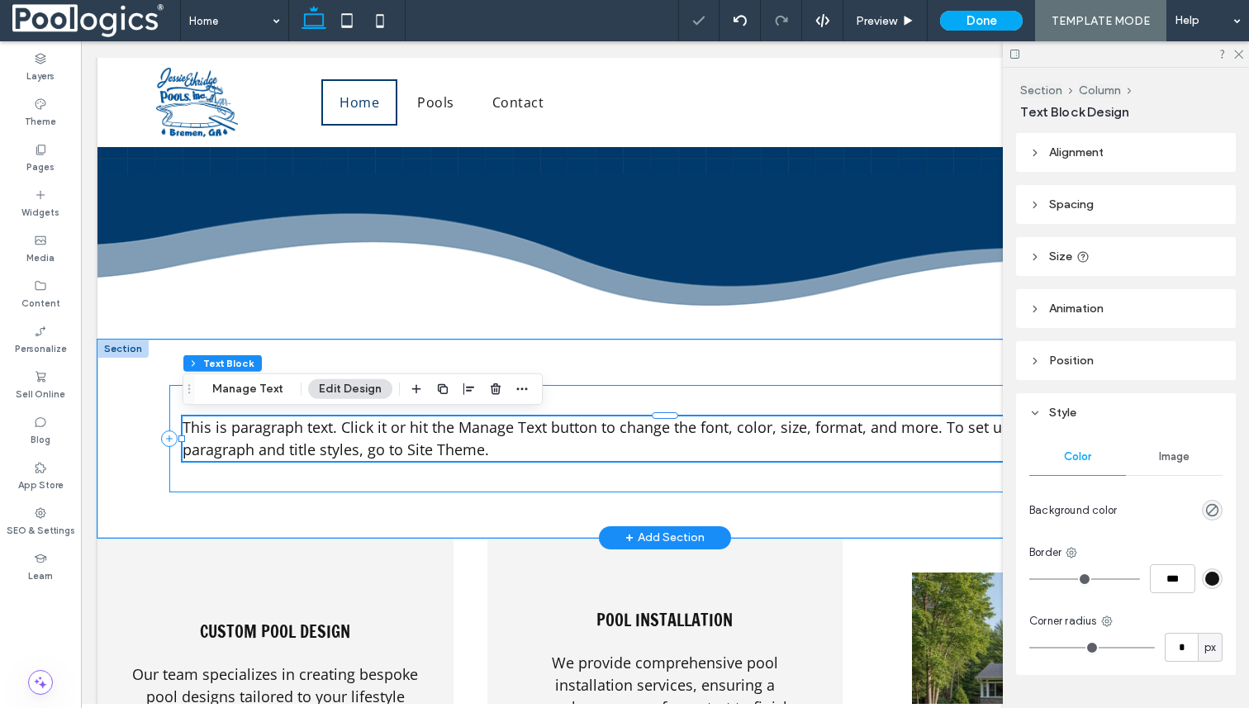
click at [649, 406] on div "This is paragraph text. Click it or hit the Manage Text button to change the fo…" at bounding box center [664, 438] width 991 height 107
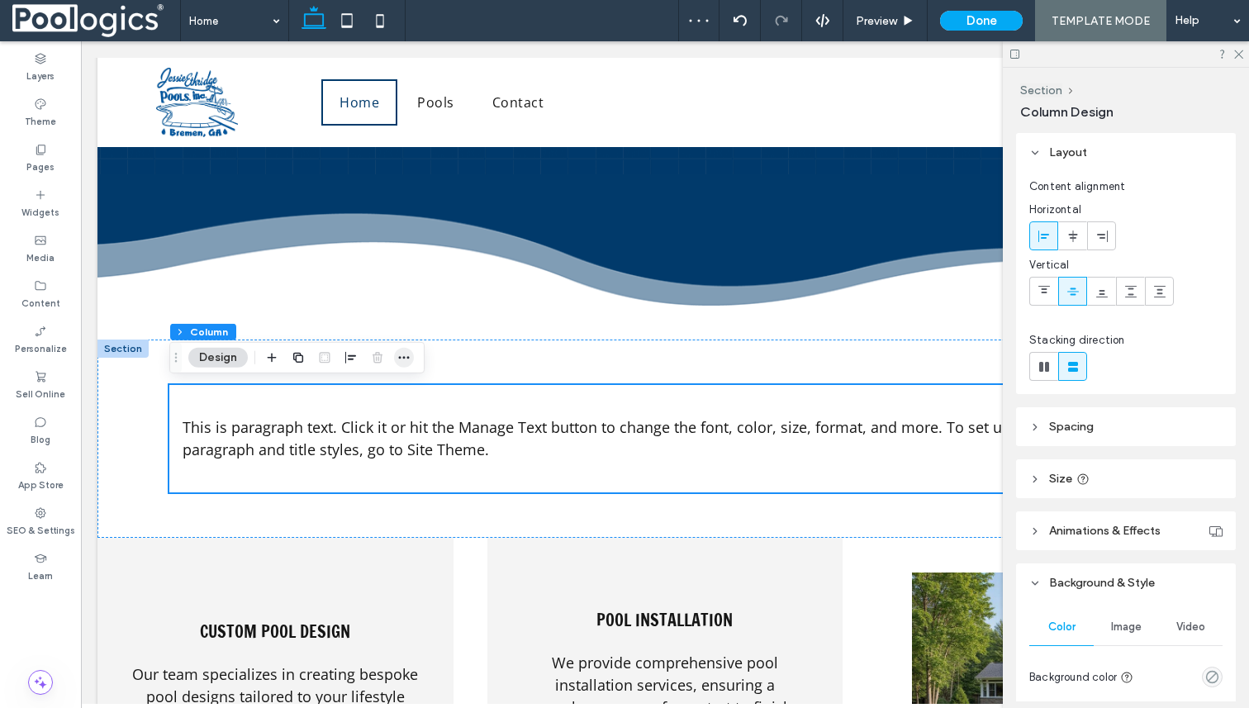
click at [404, 354] on icon "button" at bounding box center [403, 357] width 13 height 13
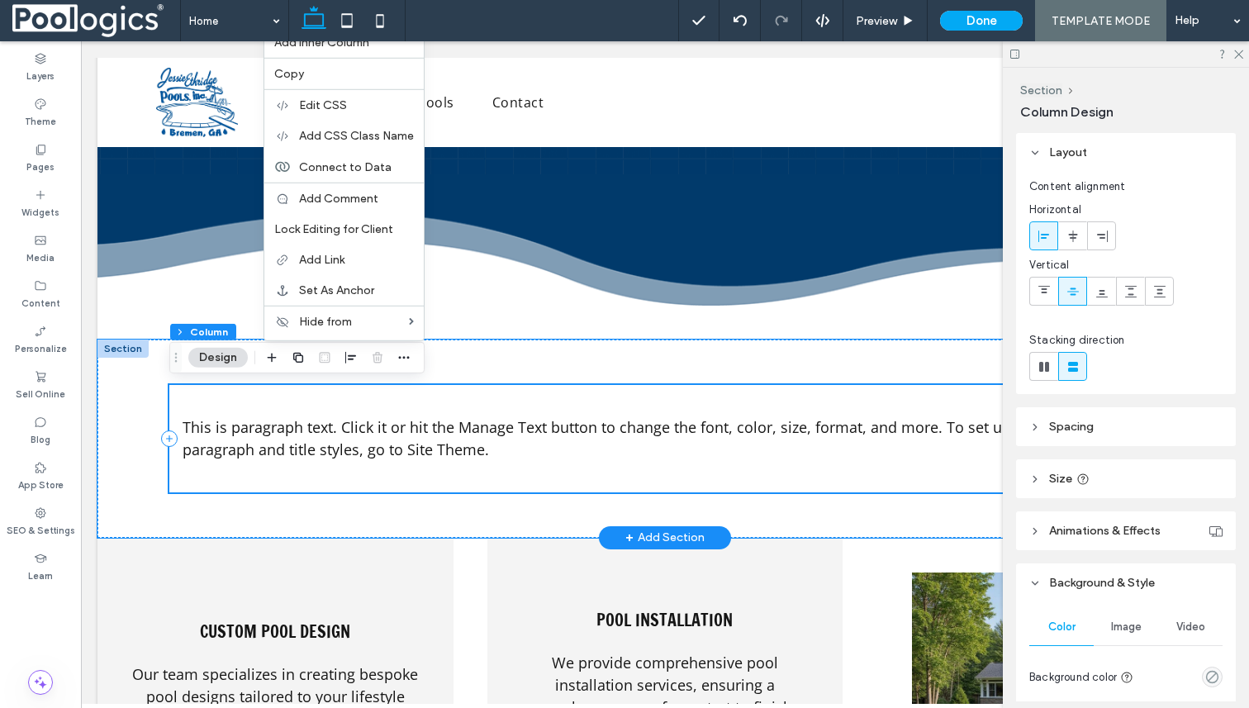
click at [449, 403] on div "This is paragraph text. Click it or hit the Manage Text button to change the fo…" at bounding box center [664, 438] width 991 height 107
click at [396, 435] on span "This is paragraph text. Click it or hit the Manage Text button to change the fo…" at bounding box center [631, 438] width 896 height 42
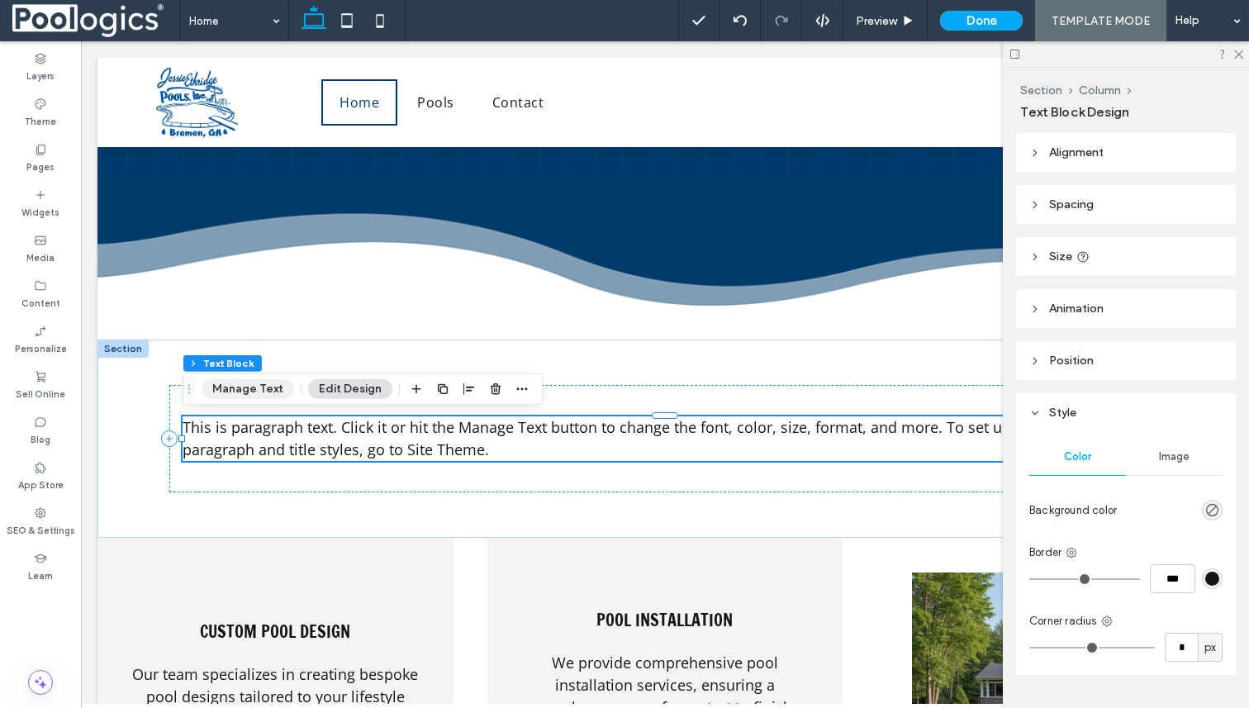
click at [270, 387] on button "Manage Text" at bounding box center [248, 389] width 93 height 20
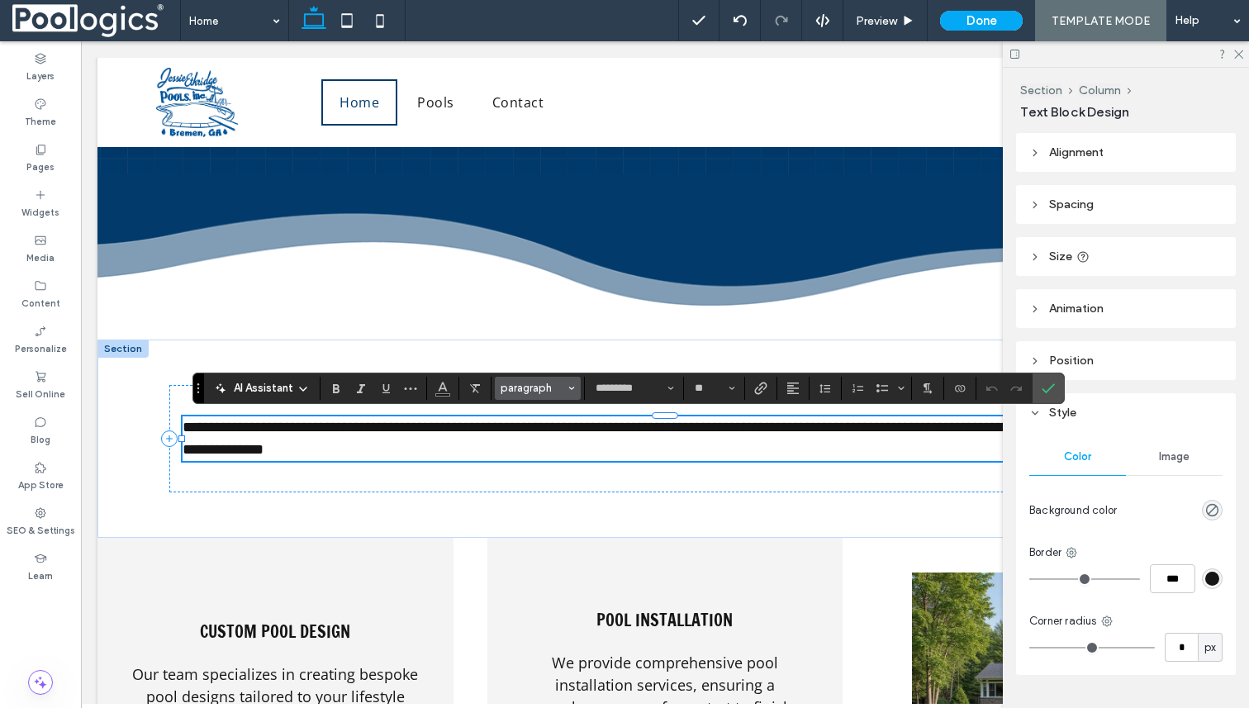
click at [573, 386] on icon "Styles" at bounding box center [571, 388] width 7 height 7
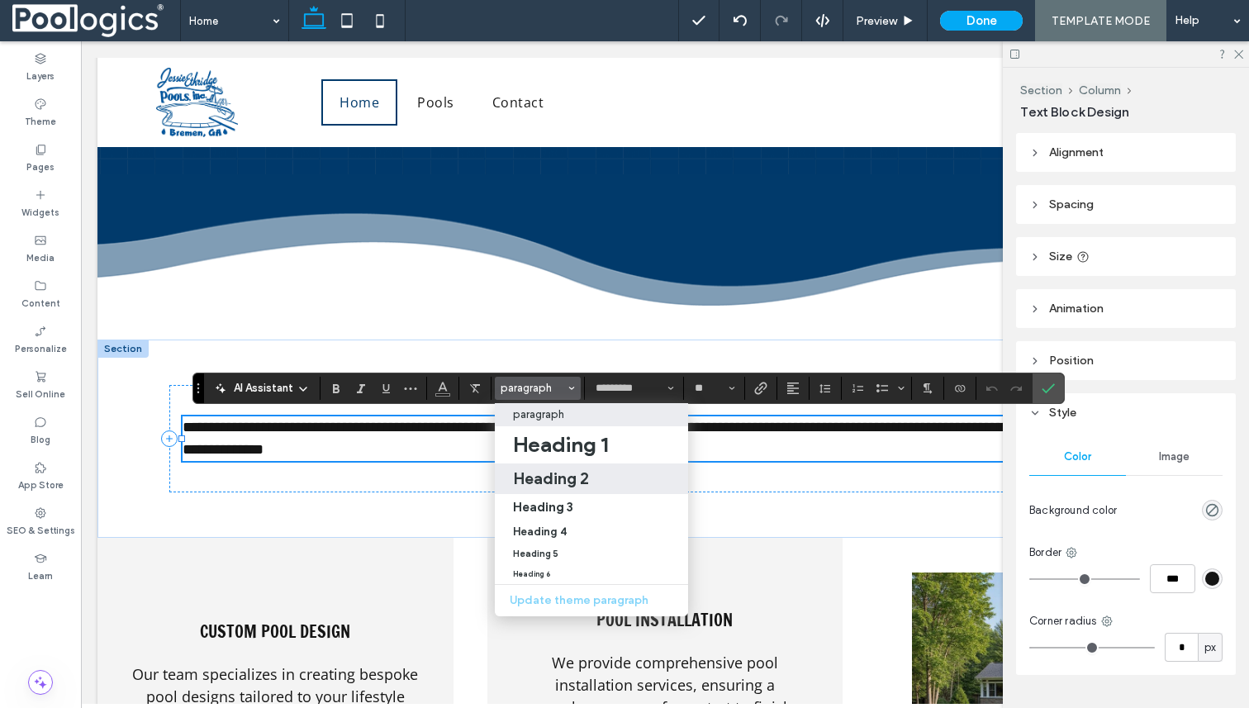
click at [572, 478] on h2 "Heading 2" at bounding box center [551, 478] width 76 height 20
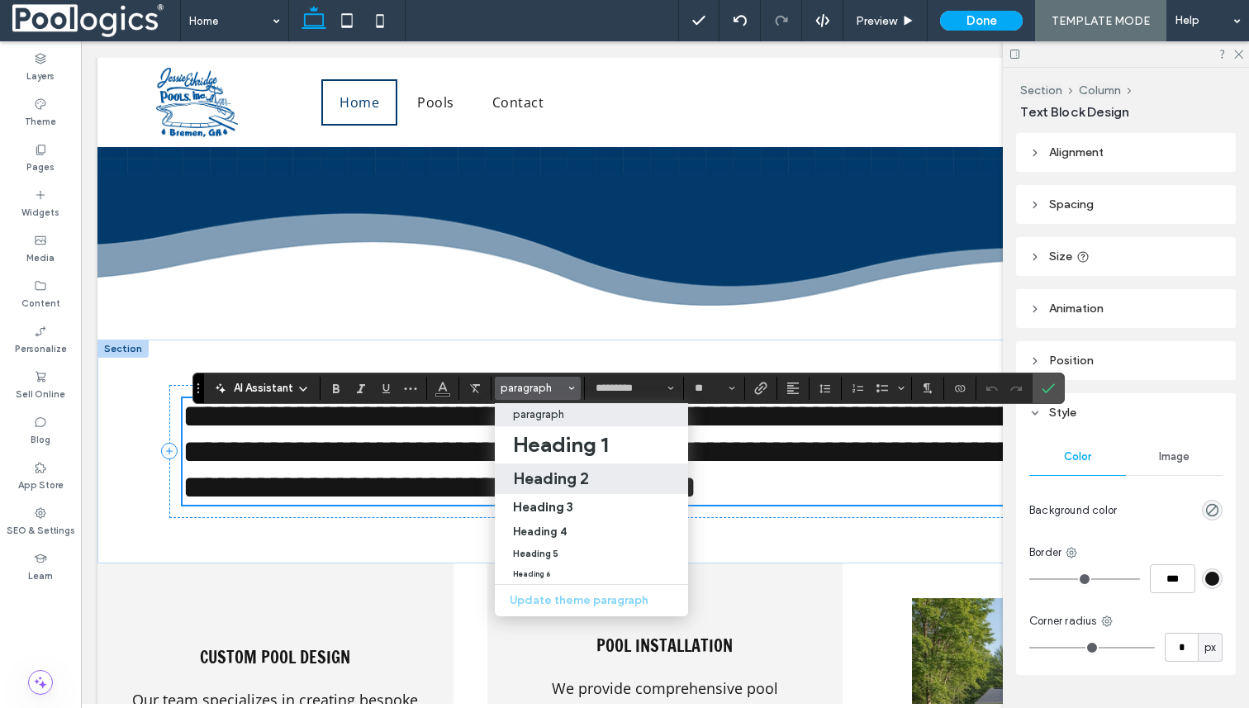
type input "**********"
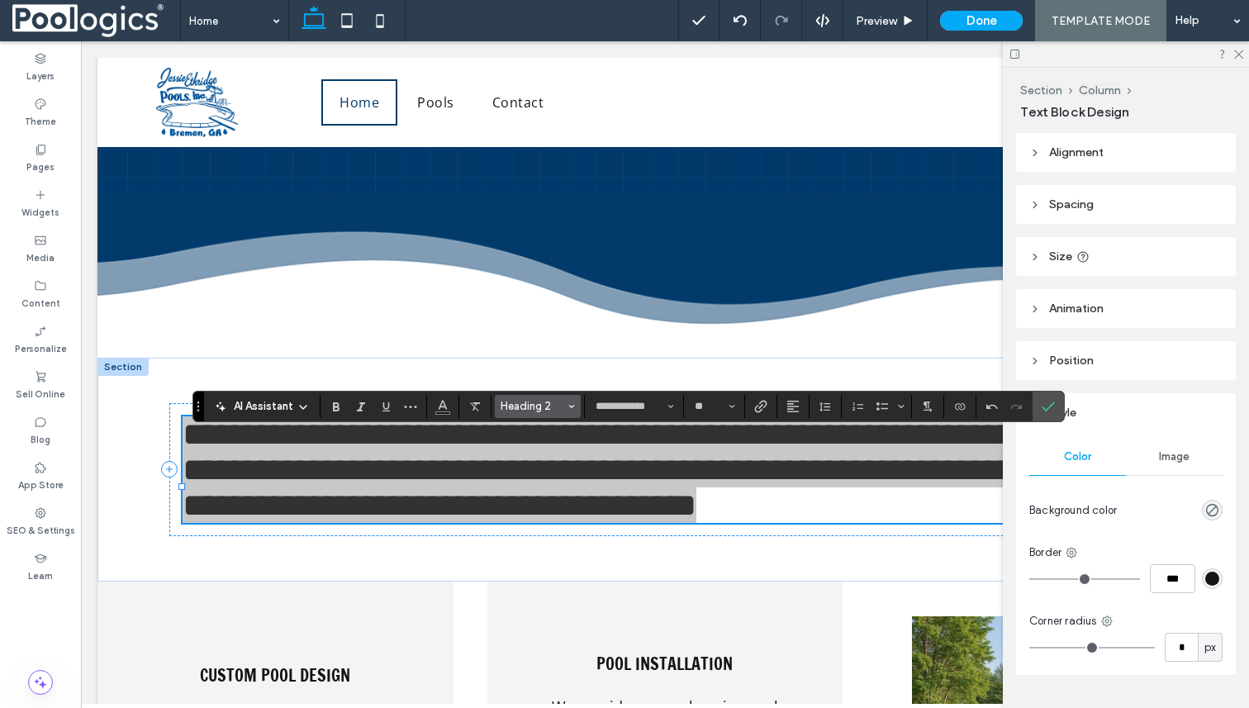
click at [545, 402] on span "Heading 2" at bounding box center [533, 406] width 64 height 12
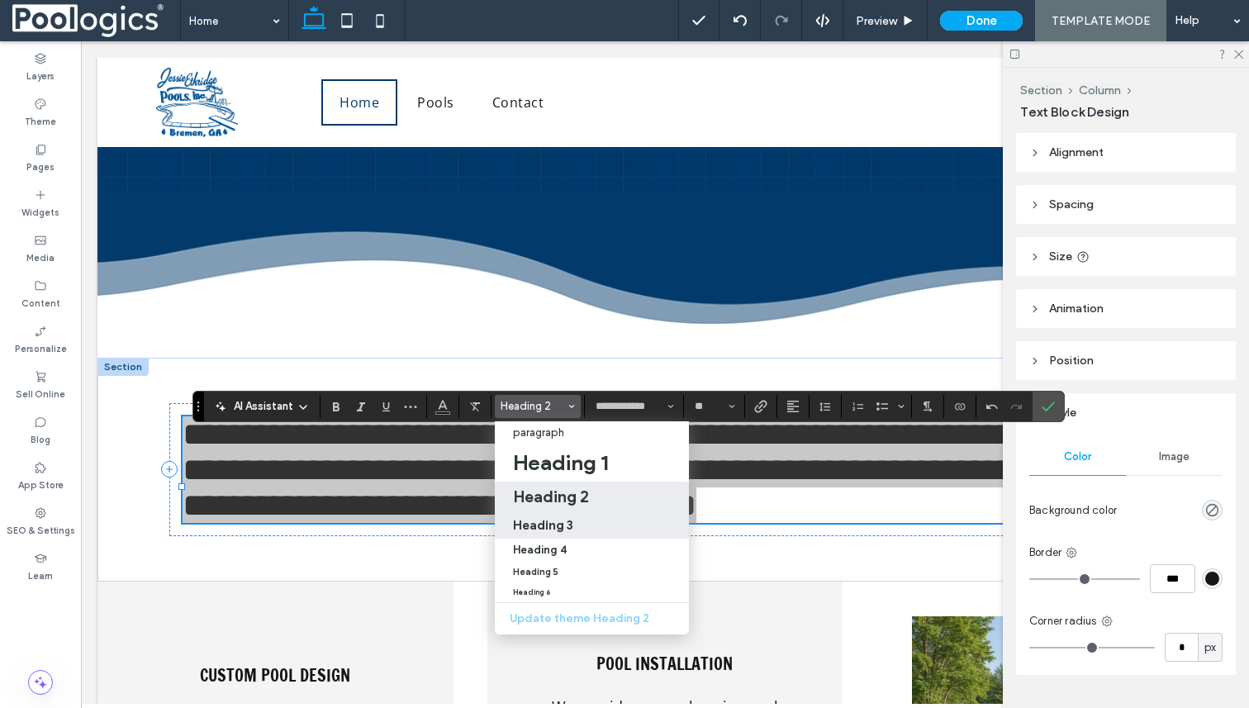
click at [568, 527] on h3 "Heading 3" at bounding box center [543, 525] width 60 height 16
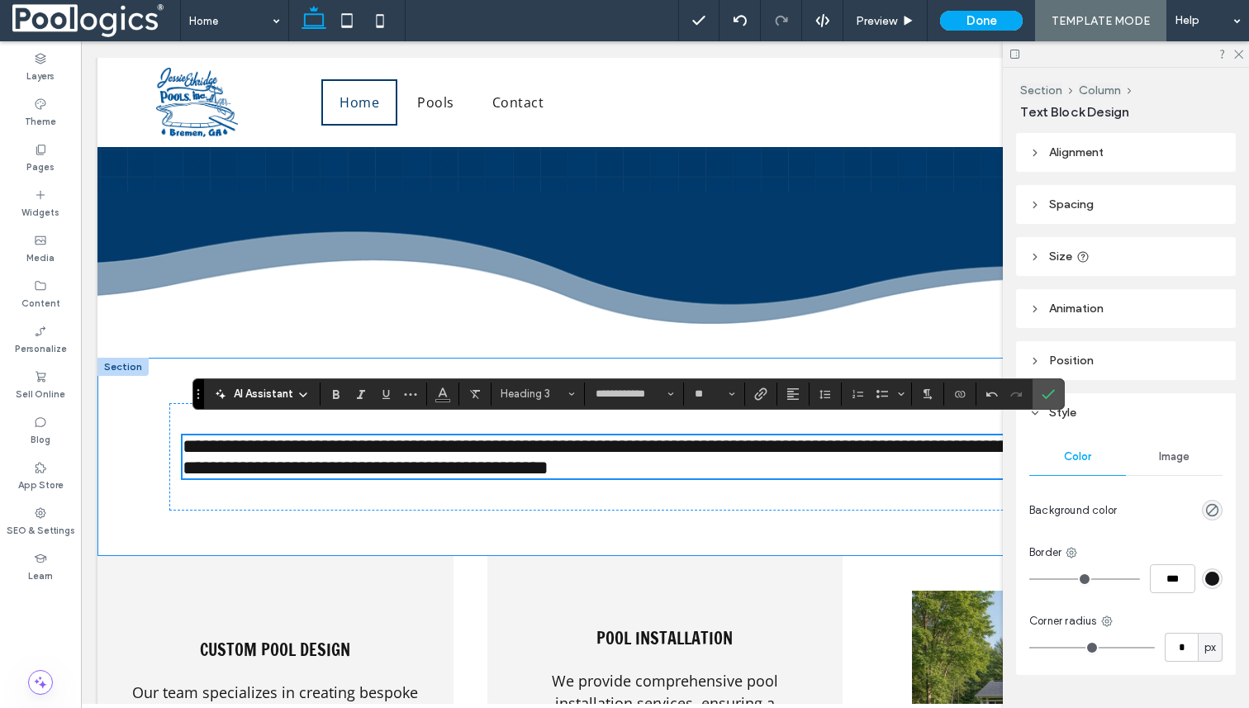
scroll to position [2114, 0]
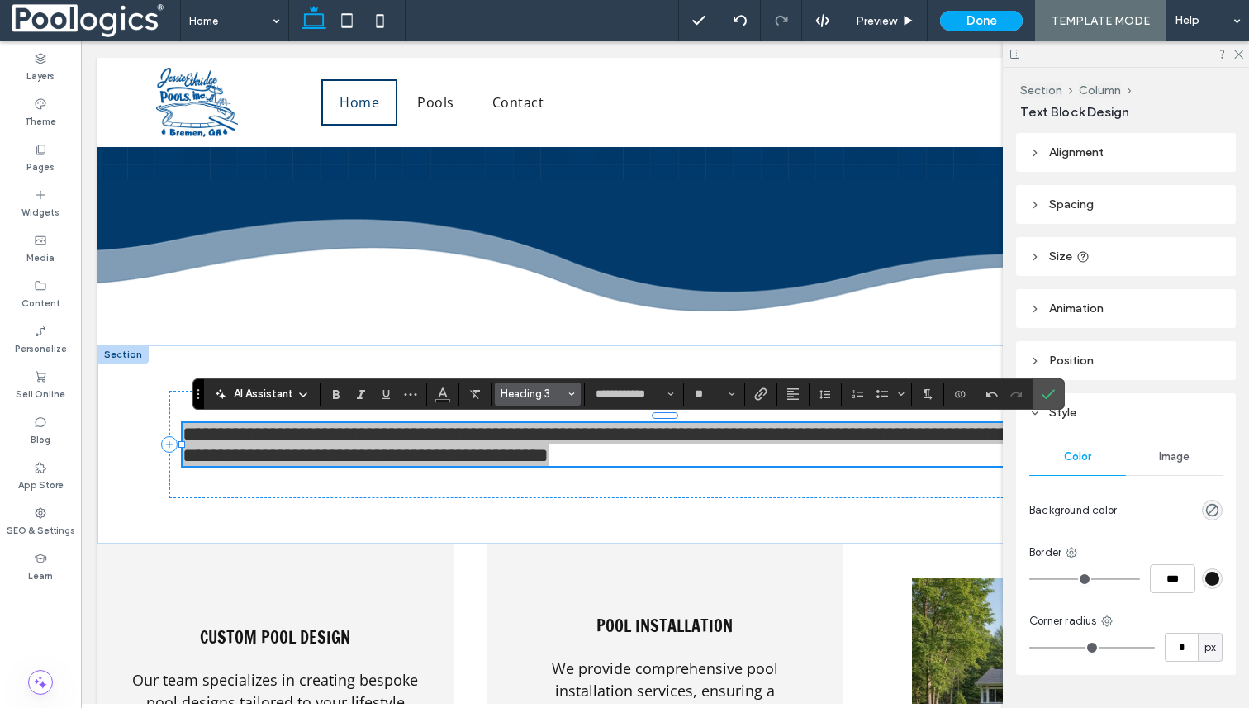
click at [542, 402] on button "Heading 3" at bounding box center [538, 394] width 86 height 23
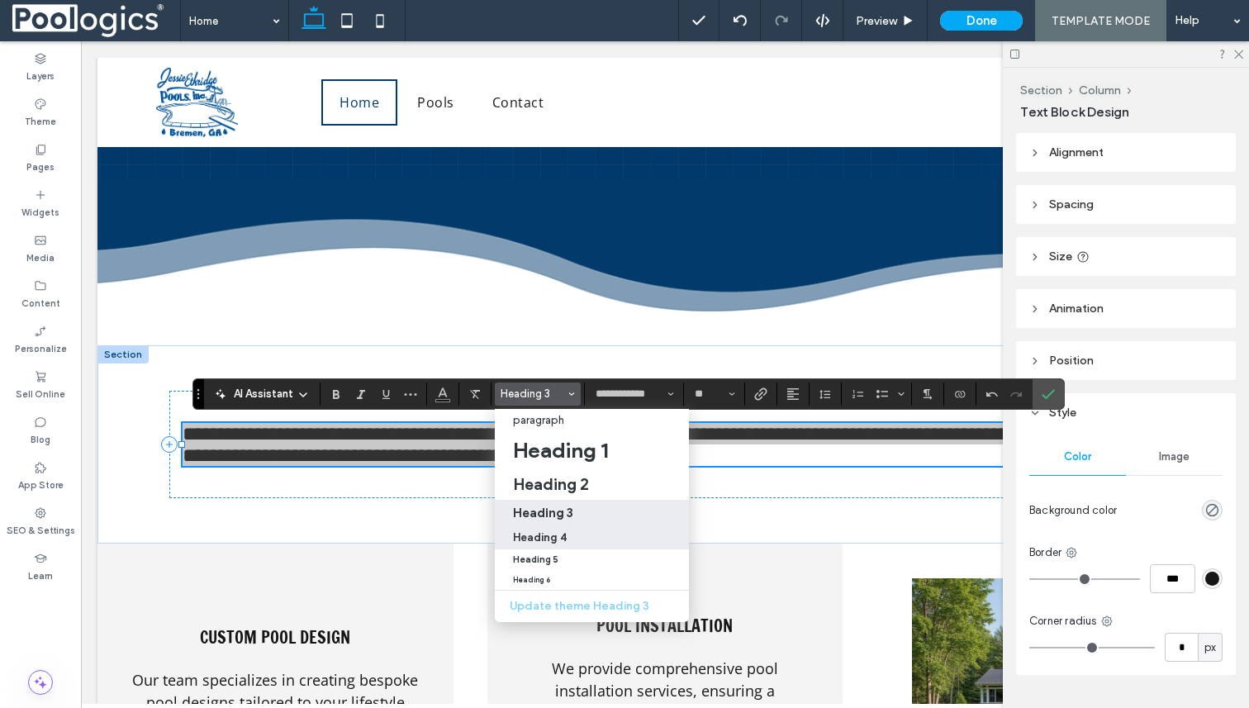
click at [558, 537] on h4 "Heading 4" at bounding box center [540, 537] width 54 height 12
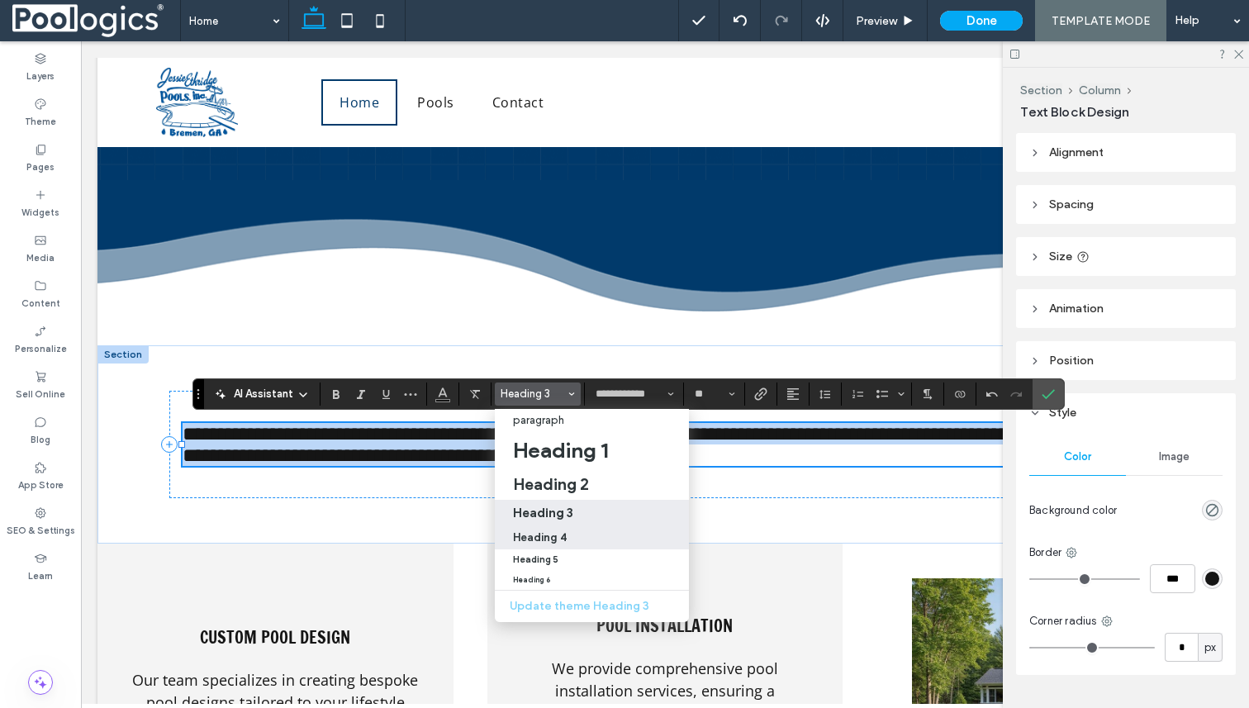
type input "**"
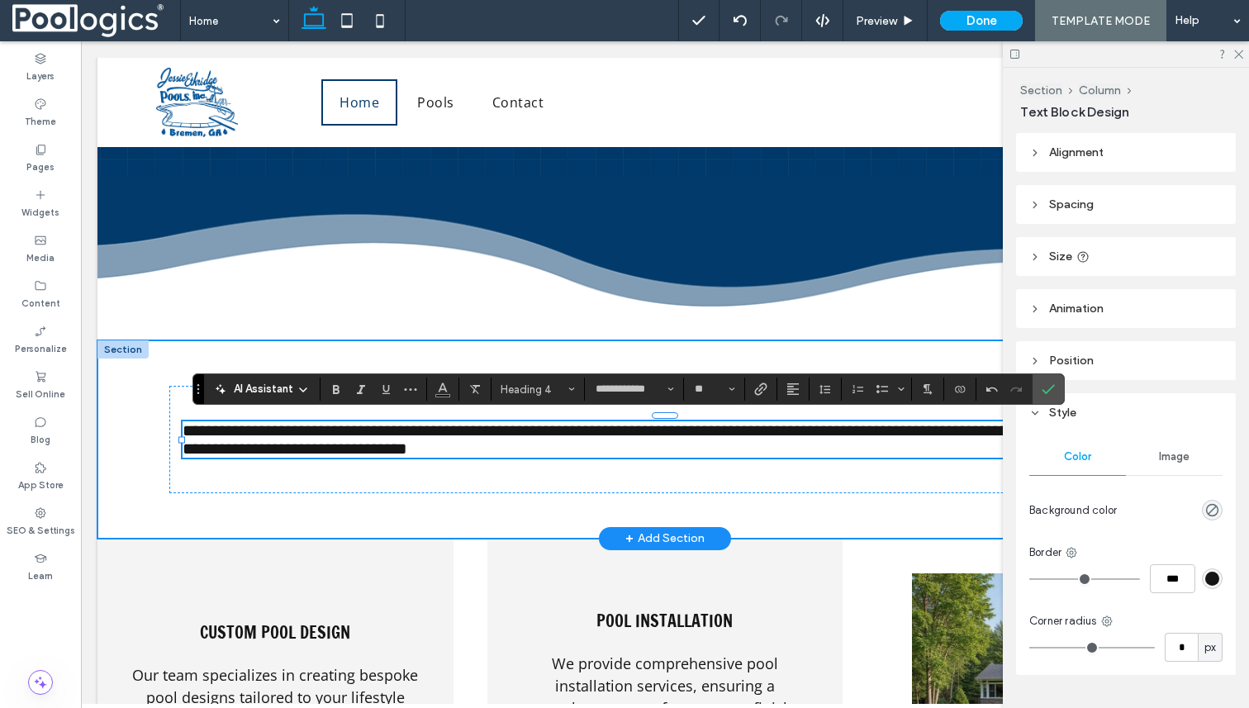
click at [562, 534] on div "**********" at bounding box center [664, 439] width 991 height 198
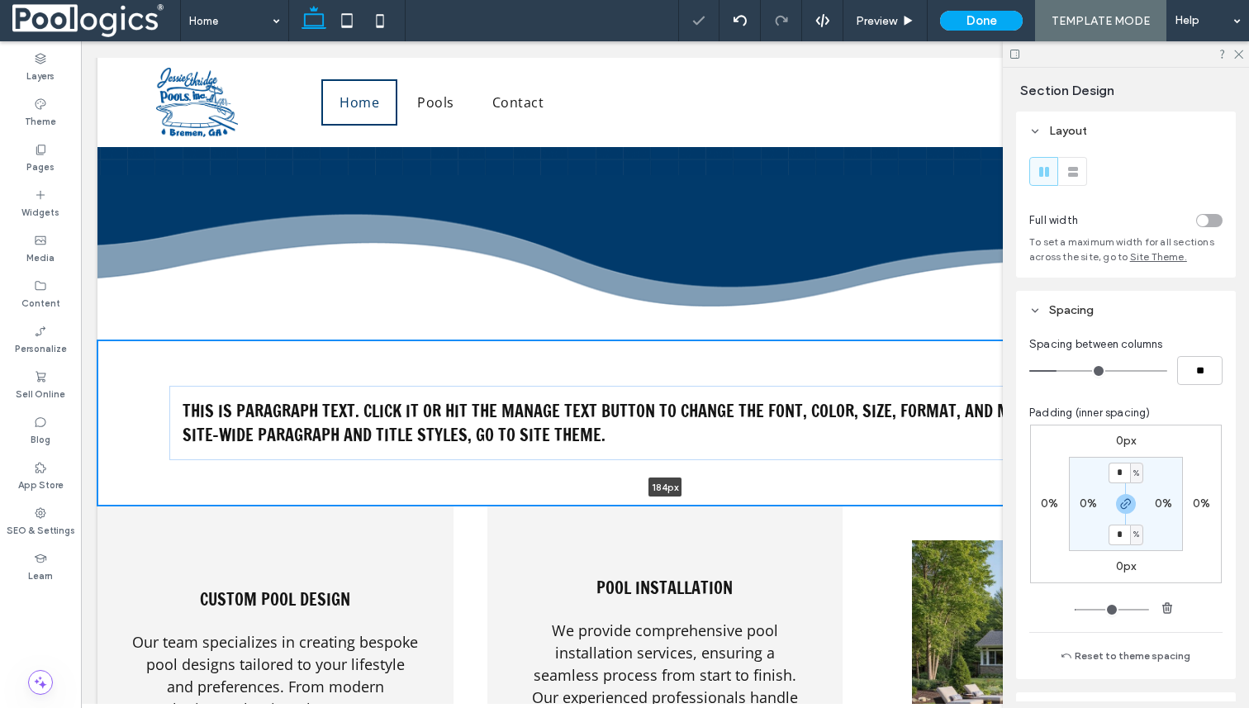
drag, startPoint x: 573, startPoint y: 540, endPoint x: 575, endPoint y: 478, distance: 62.0
click at [575, 478] on div "This is paragraph text. Click it or hit the Manage Text button to change the fo…" at bounding box center [664, 422] width 1135 height 165
type input "***"
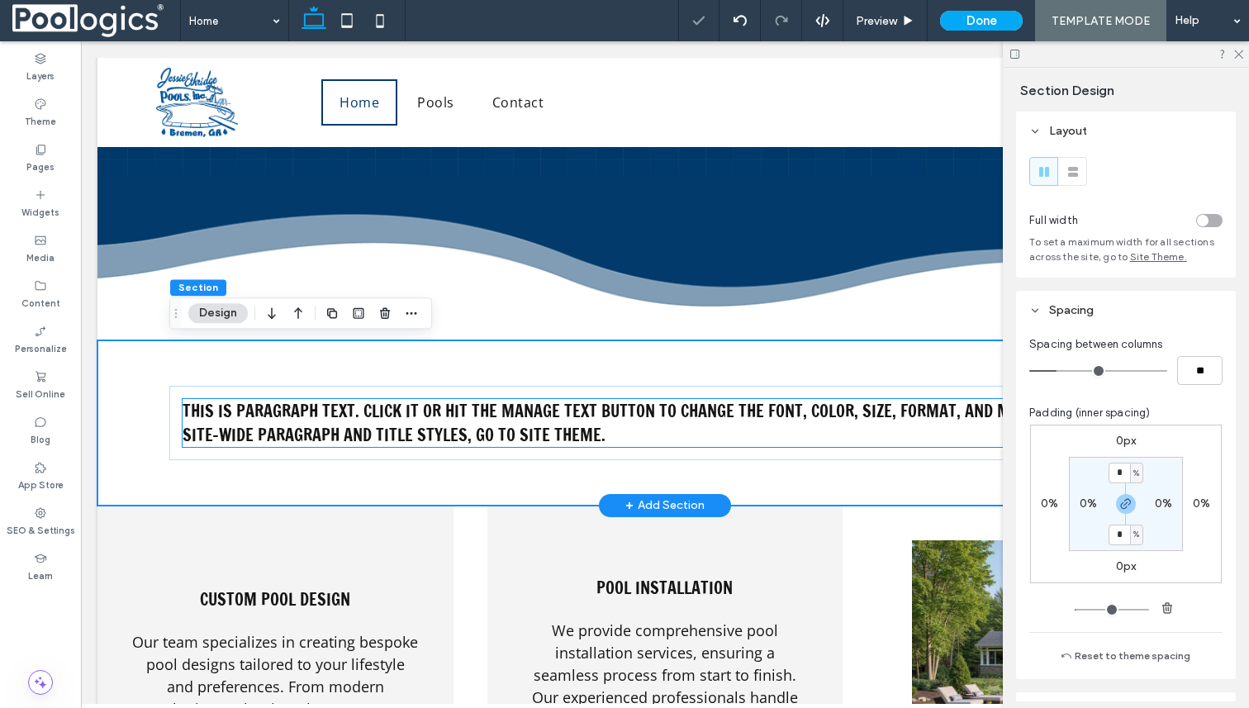
click at [552, 423] on span "This is paragraph text. Click it or hit the Manage Text button to change the fo…" at bounding box center [649, 423] width 932 height 48
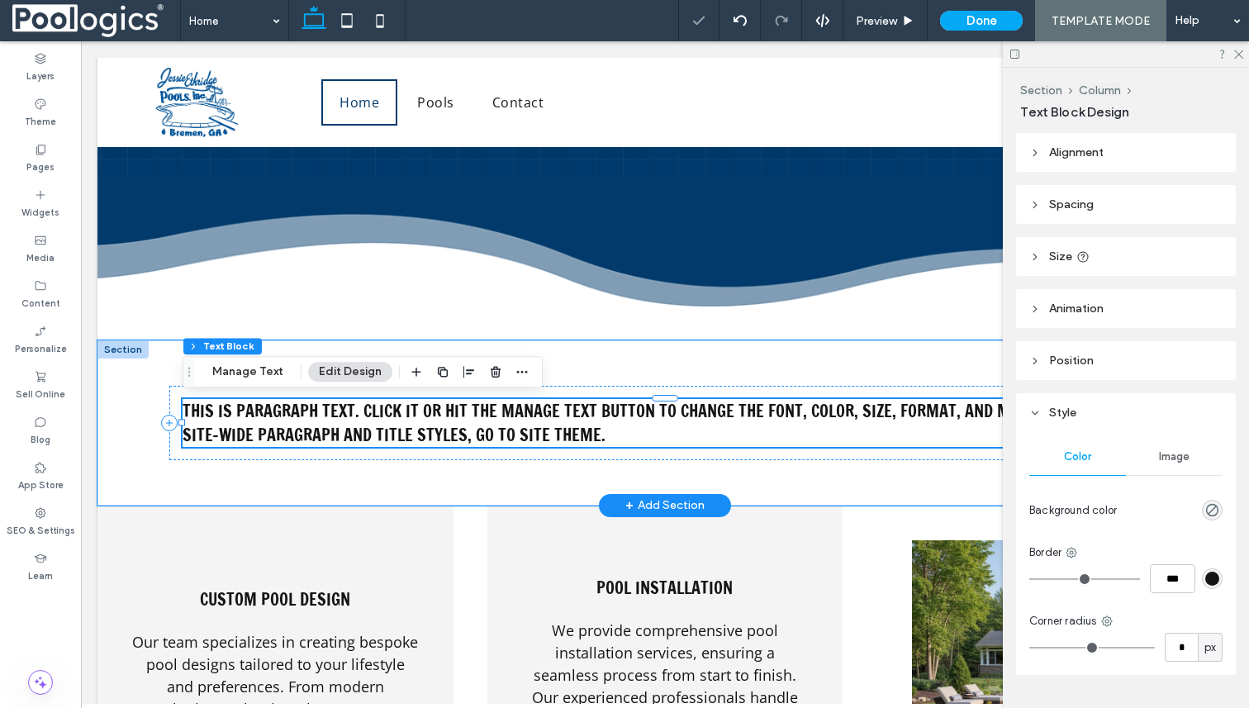
click at [552, 423] on span "This is paragraph text. Click it or hit the Manage Text button to change the fo…" at bounding box center [649, 423] width 932 height 48
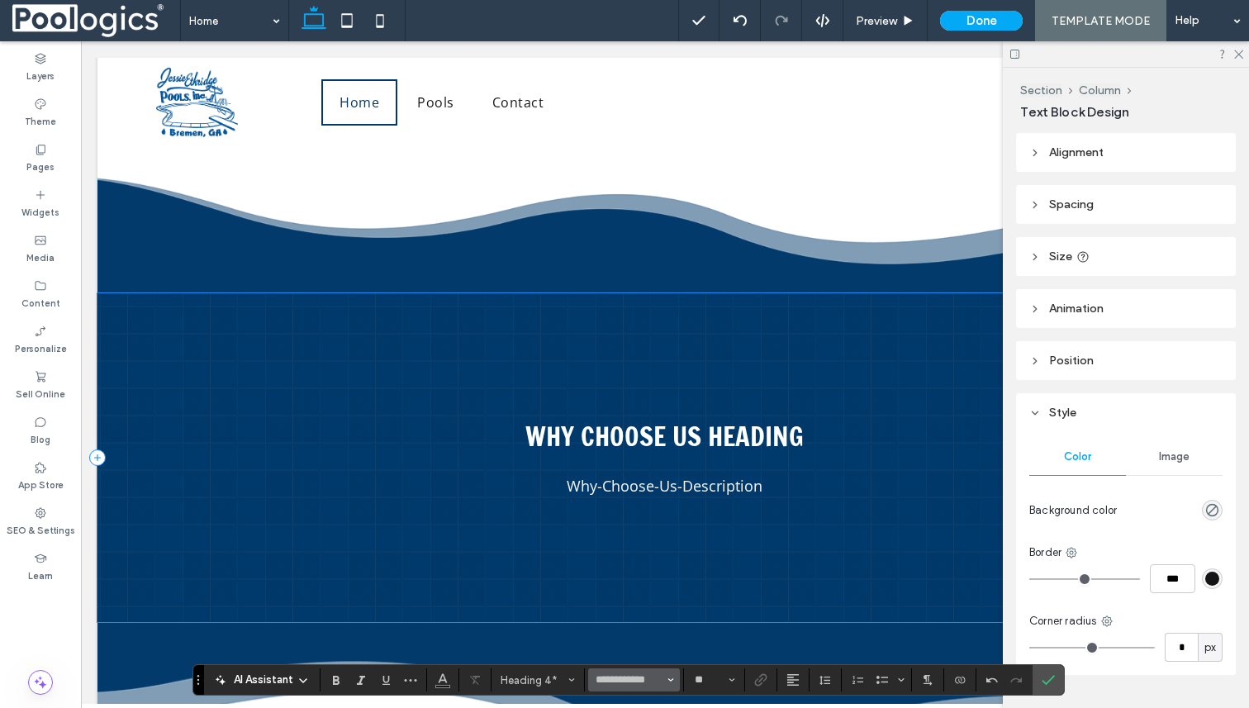
scroll to position [1645, 0]
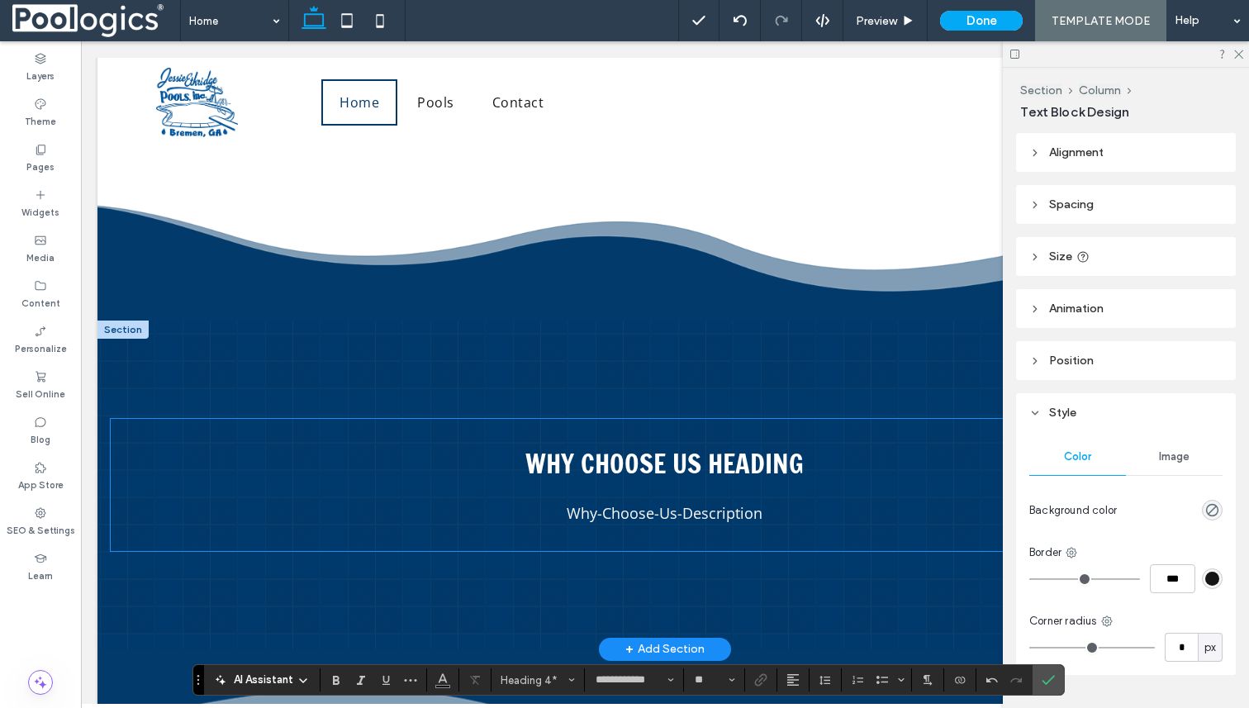
click at [635, 459] on p "Why choose us heading" at bounding box center [665, 464] width 965 height 38
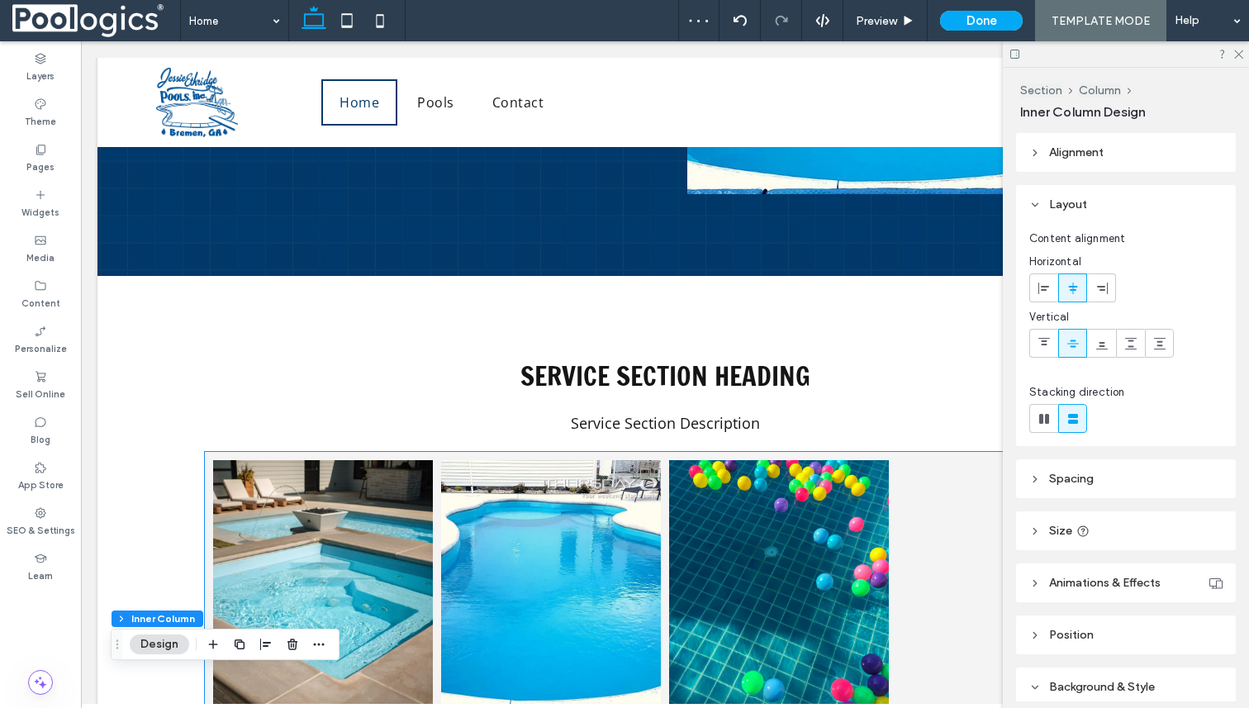
scroll to position [823, 0]
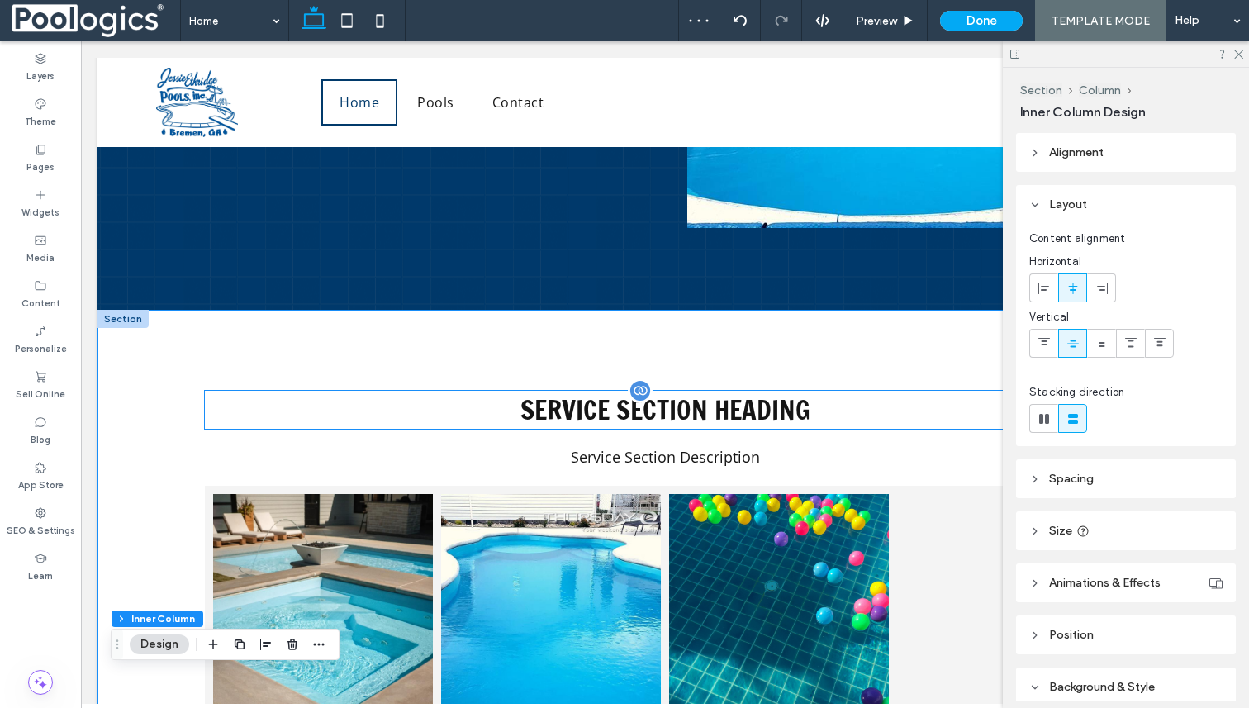
click at [649, 402] on p "Service Section Heading" at bounding box center [665, 410] width 920 height 38
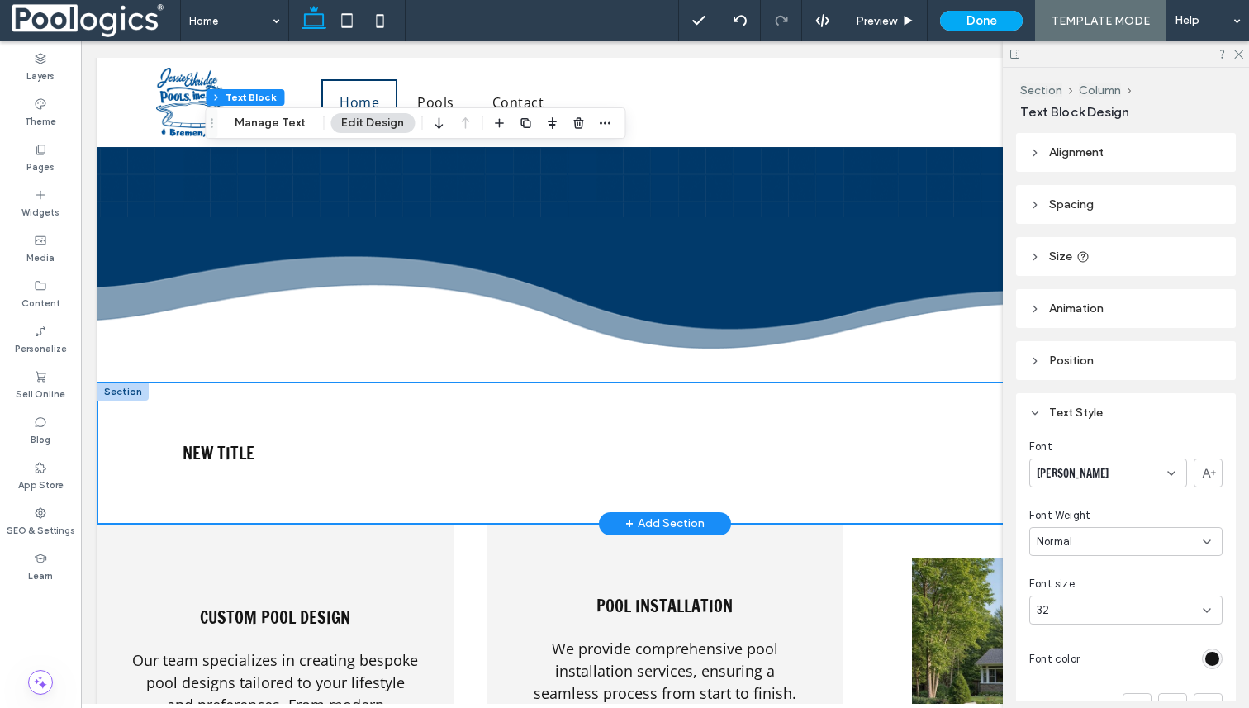
scroll to position [2100, 0]
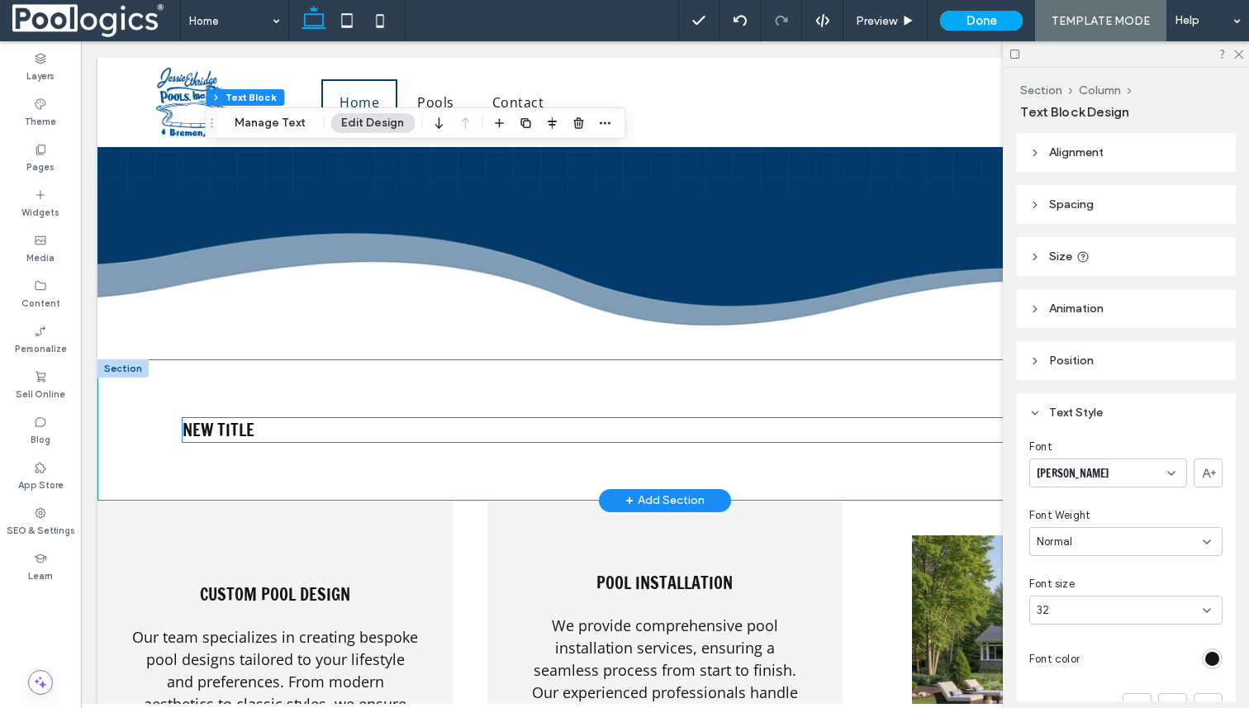
click at [240, 424] on h4 "New Title" at bounding box center [665, 430] width 965 height 24
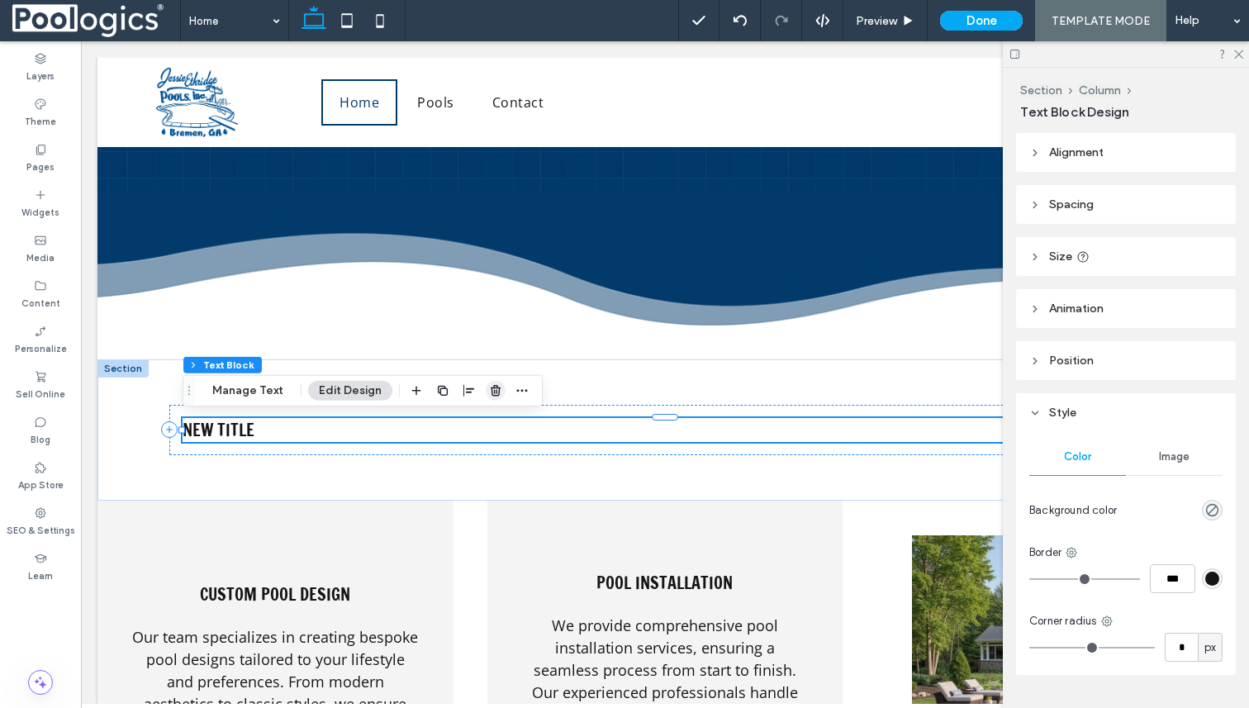
click at [486, 388] on span "button" at bounding box center [496, 391] width 20 height 20
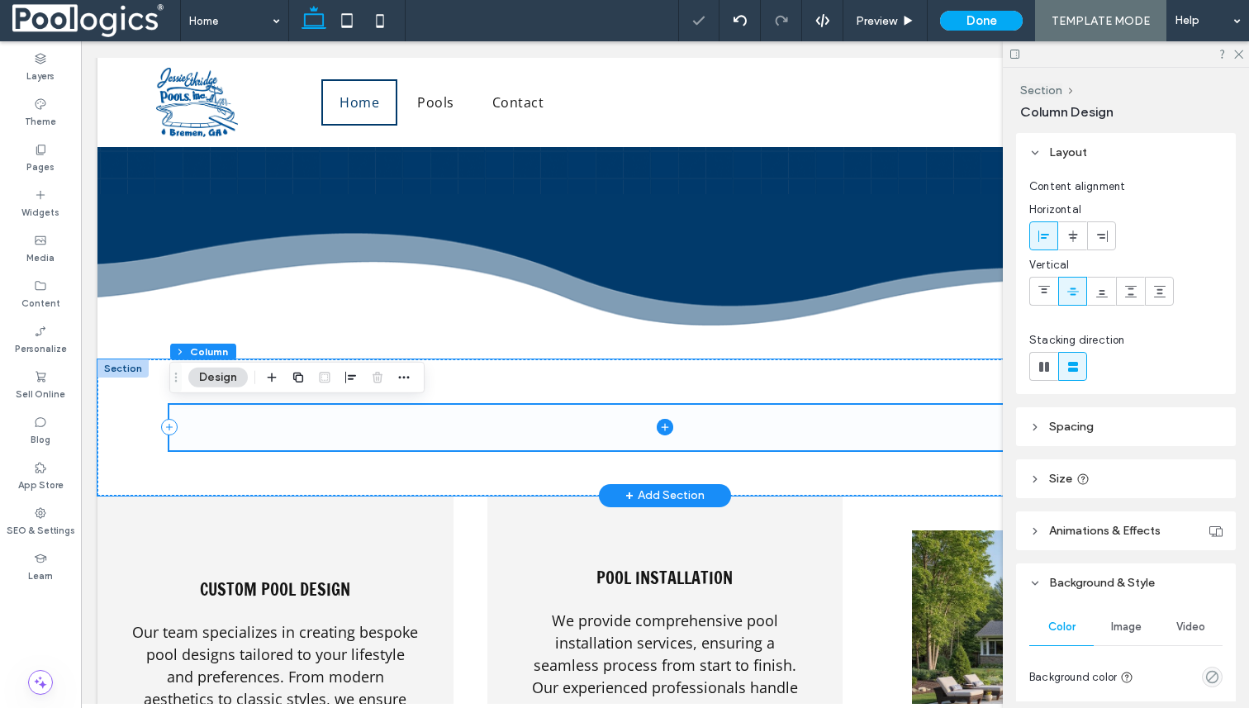
click at [650, 443] on span at bounding box center [664, 427] width 991 height 45
click at [465, 386] on div at bounding box center [664, 427] width 991 height 136
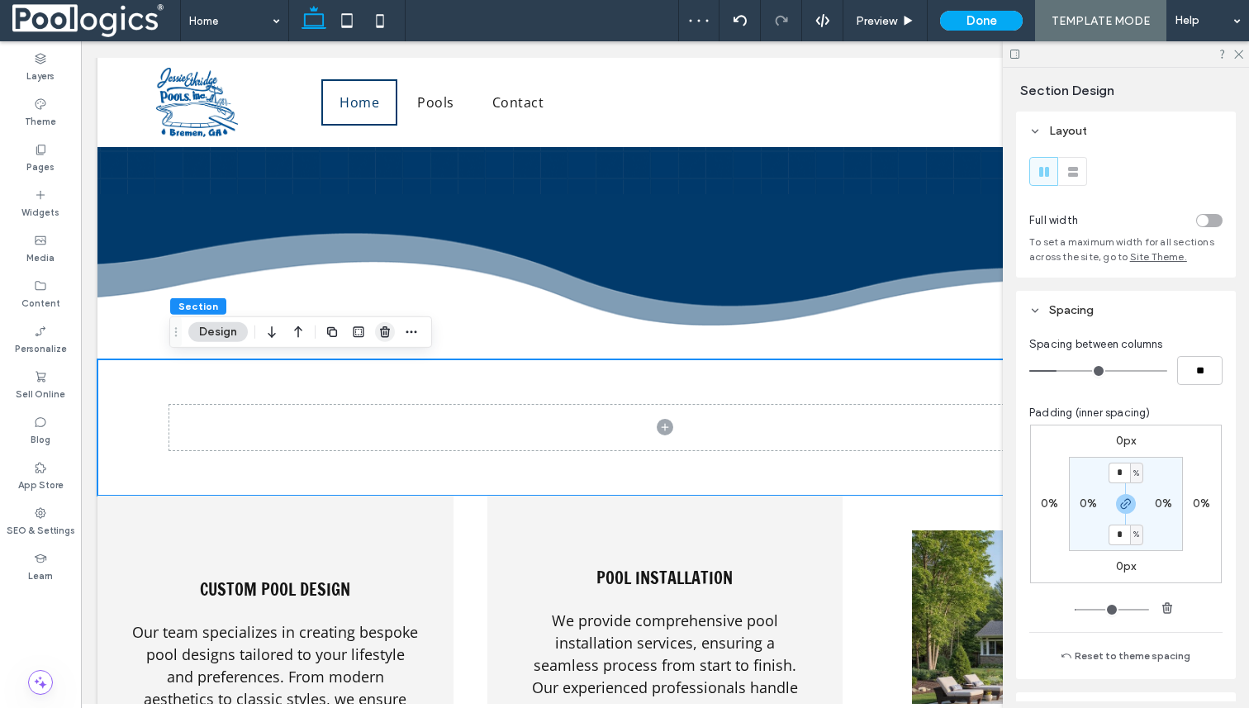
click at [381, 334] on use "button" at bounding box center [385, 331] width 10 height 11
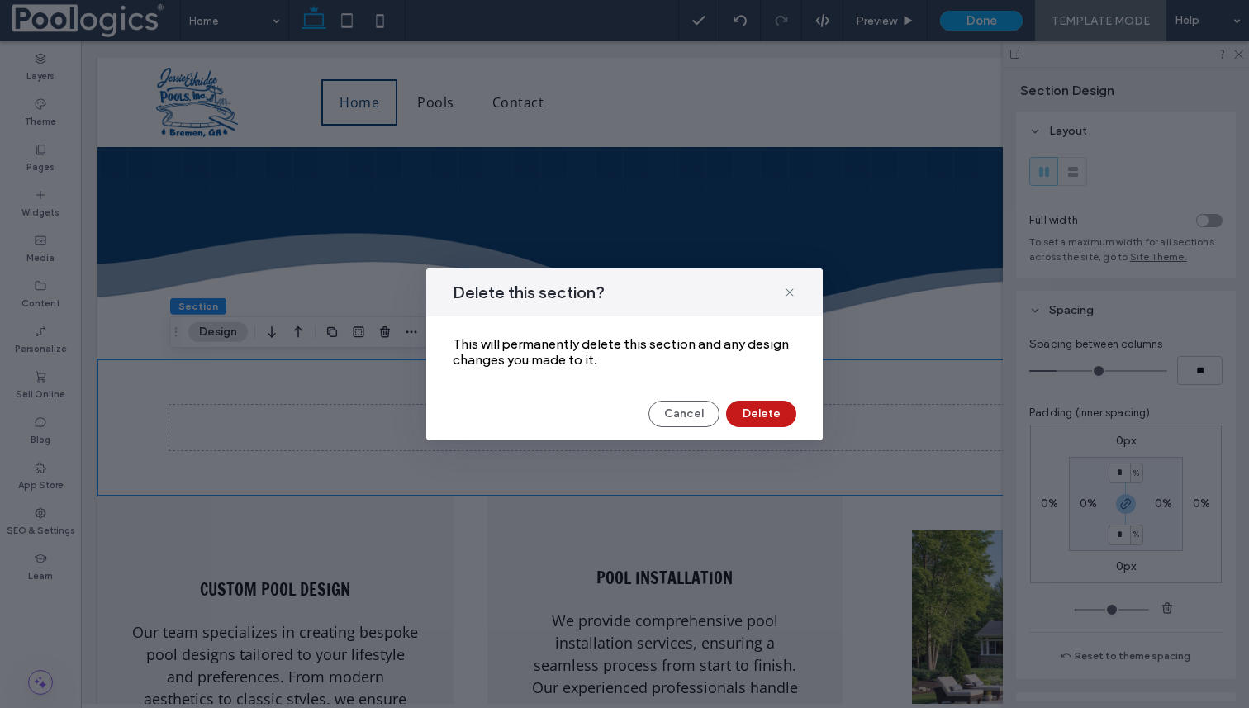
click at [763, 415] on button "Delete" at bounding box center [761, 414] width 70 height 26
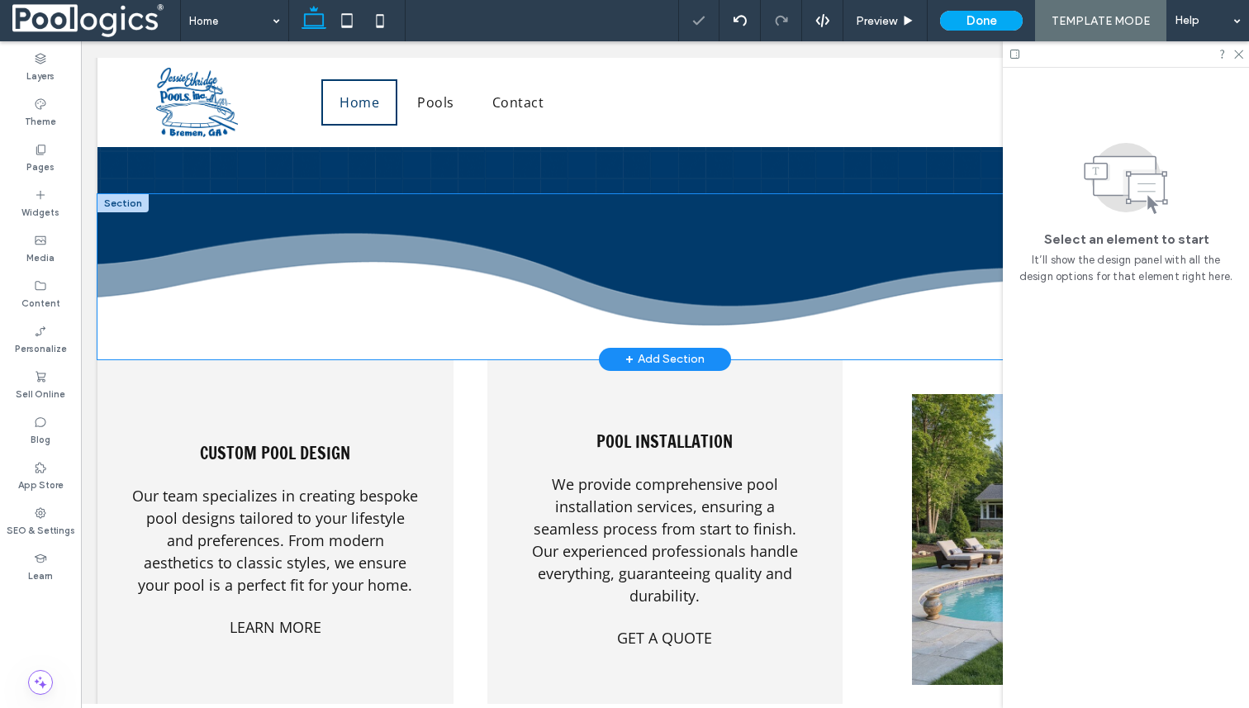
click at [849, 340] on div at bounding box center [664, 276] width 991 height 165
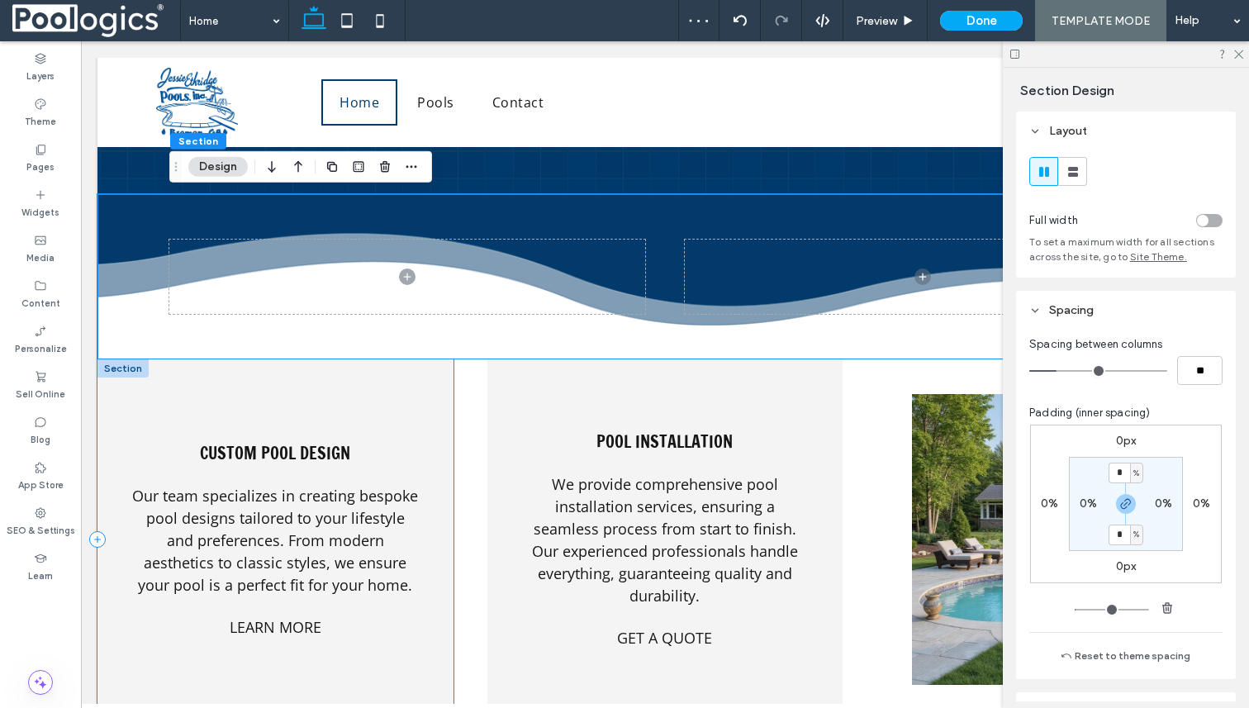
click at [411, 363] on div "Custom Pool Design Our team specializes in creating bespoke pool designs tailor…" at bounding box center [275, 539] width 356 height 360
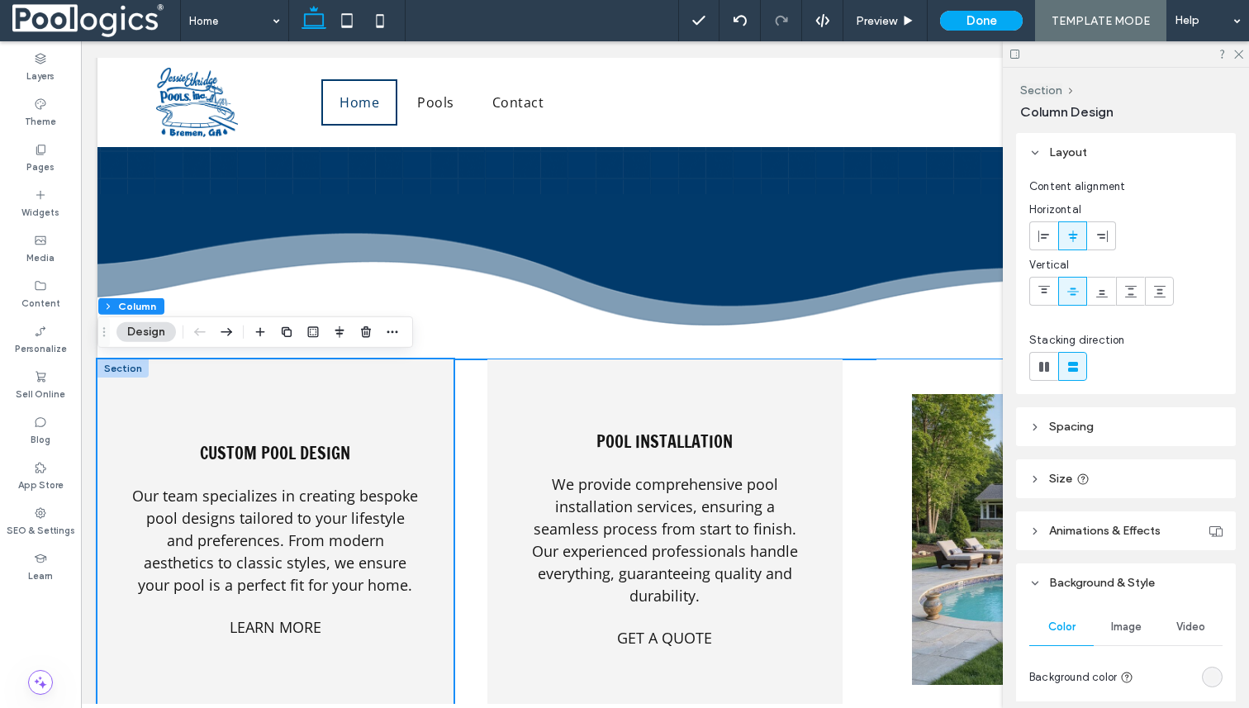
click at [468, 371] on div "Custom Pool Design Our team specializes in creating bespoke pool designs tailor…" at bounding box center [664, 714] width 1135 height 710
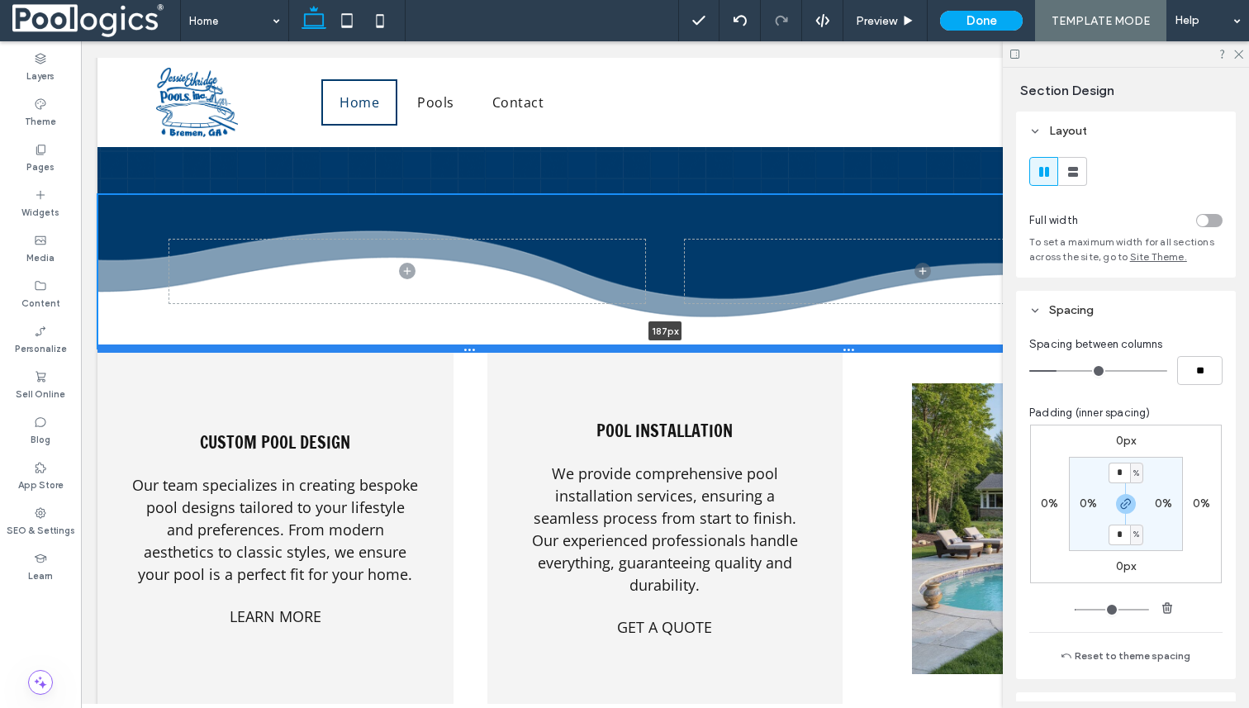
drag, startPoint x: 463, startPoint y: 358, endPoint x: 464, endPoint y: 347, distance: 10.9
click at [464, 347] on div at bounding box center [664, 349] width 1135 height 8
type input "***"
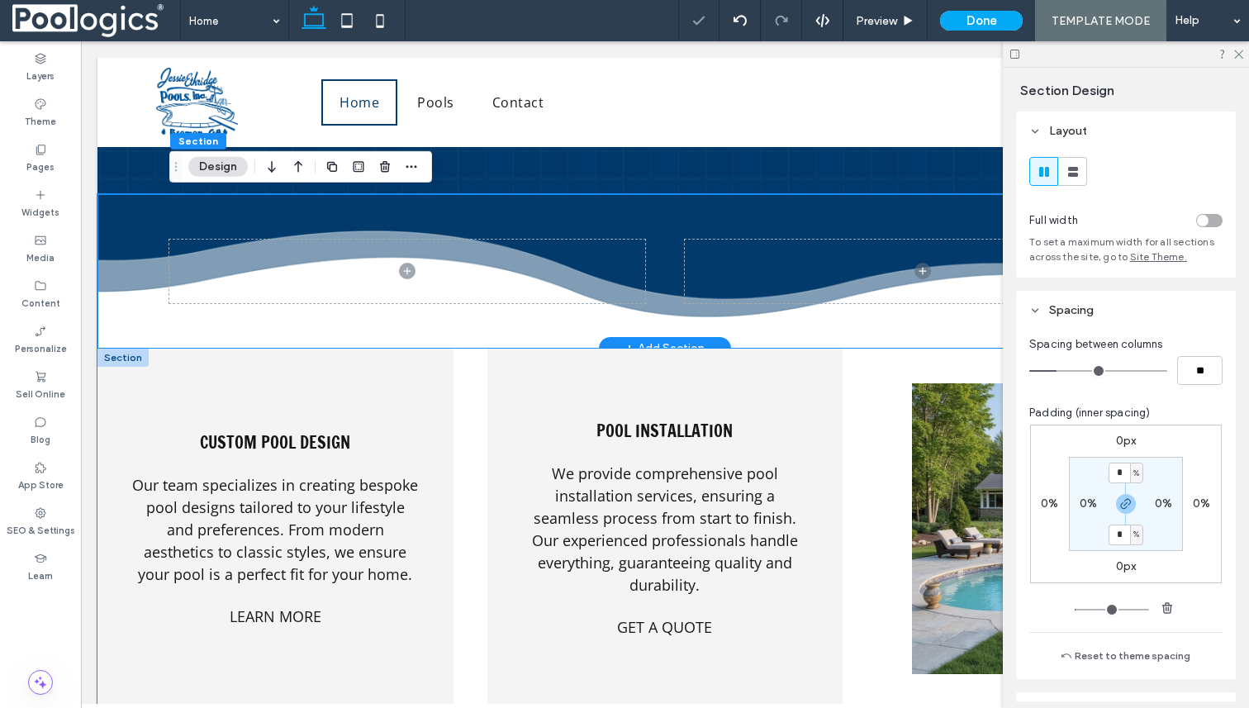
click at [453, 364] on div "Custom Pool Design Our team specializes in creating bespoke pool designs tailor…" at bounding box center [664, 704] width 1135 height 710
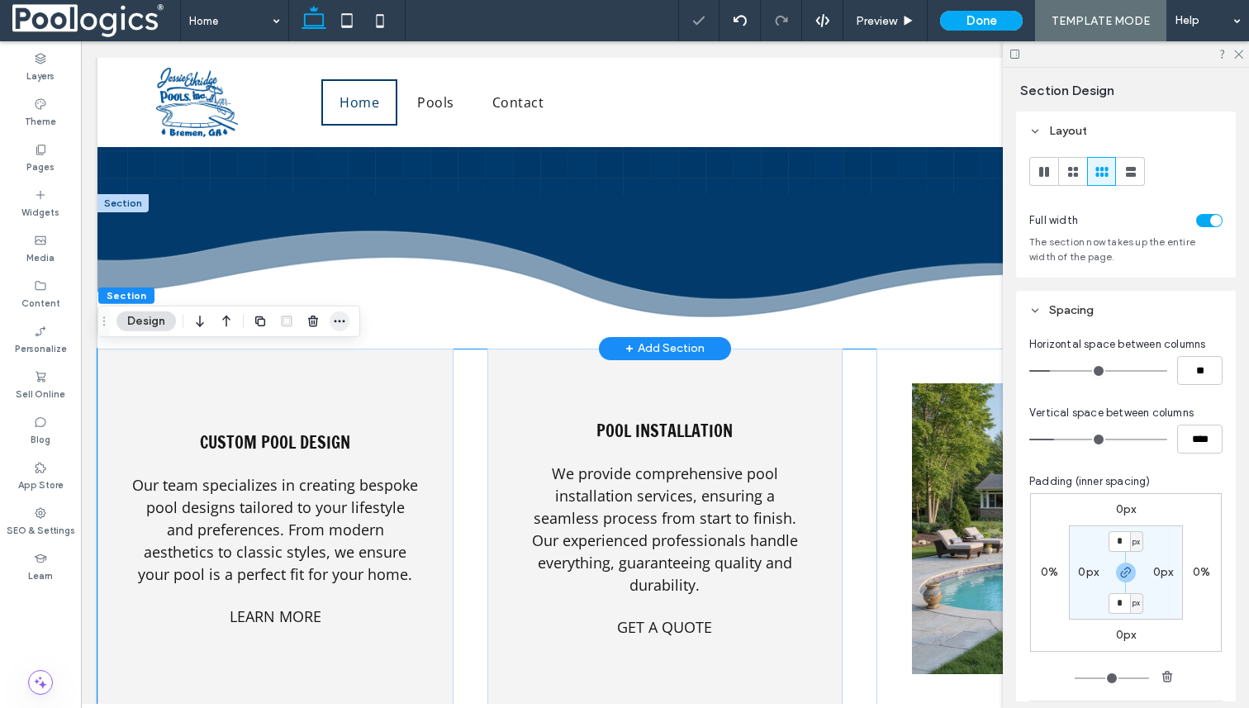
click at [337, 321] on icon "button" at bounding box center [339, 321] width 13 height 13
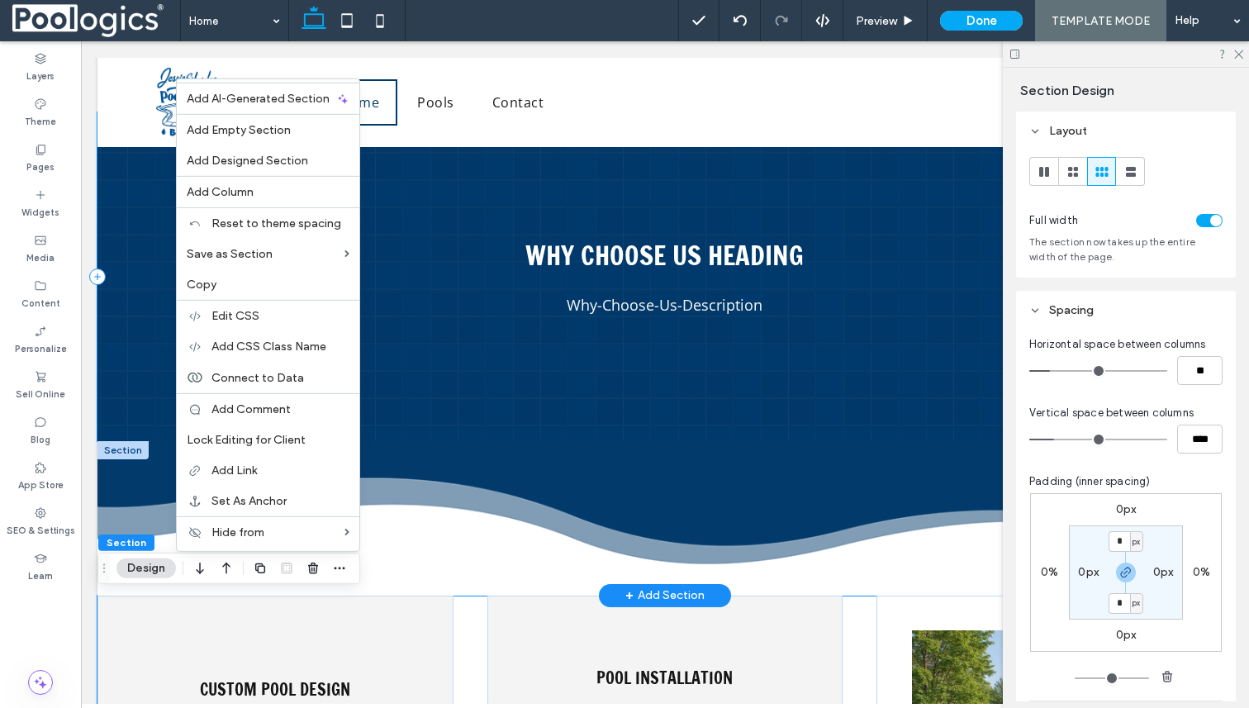
scroll to position [1848, 0]
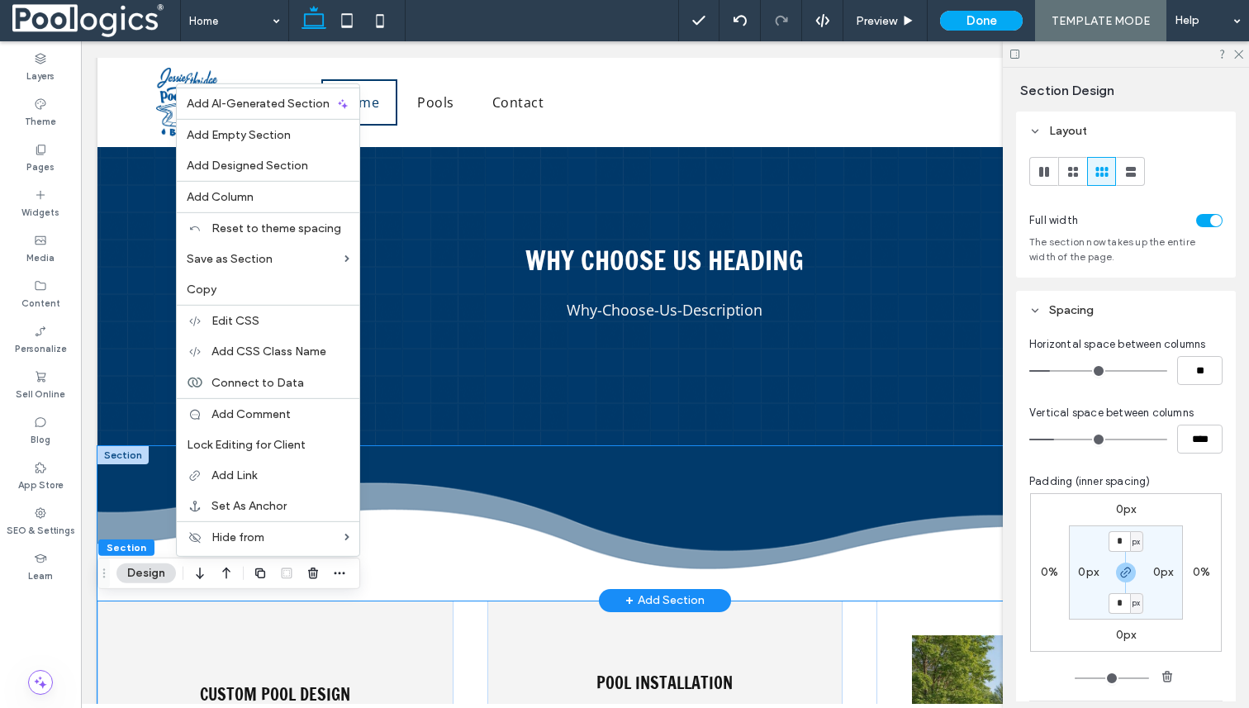
click at [562, 578] on div at bounding box center [664, 523] width 991 height 155
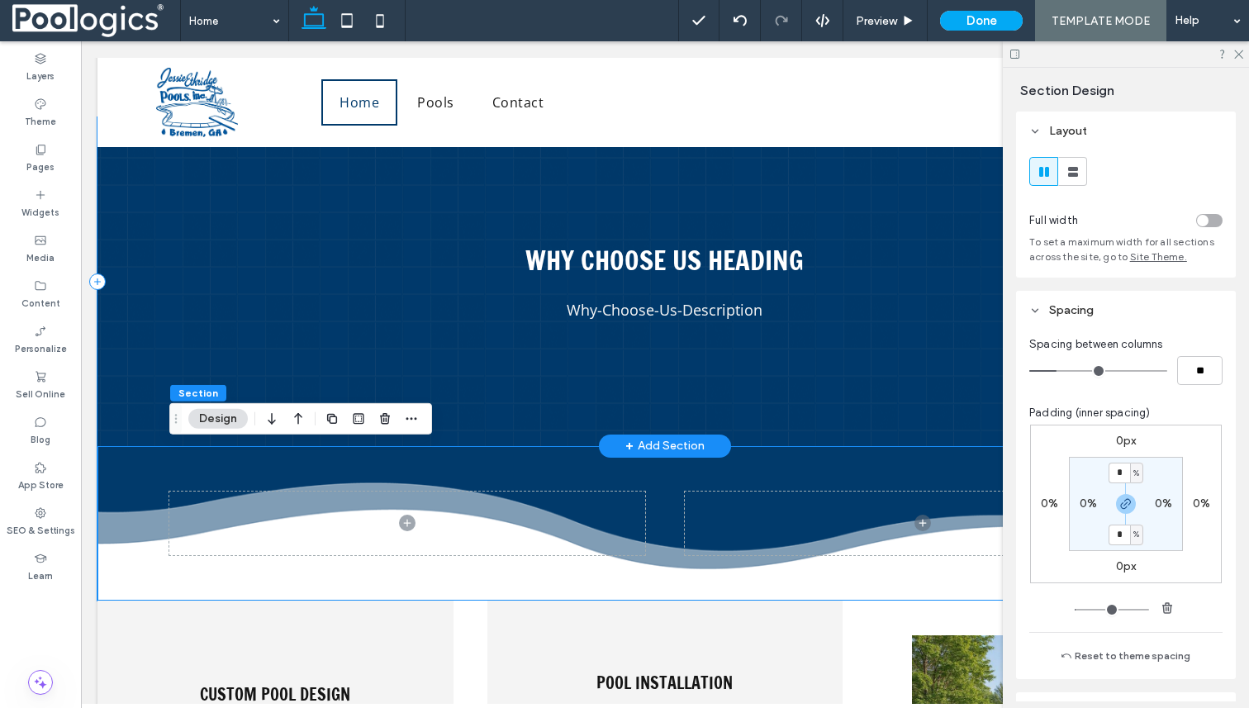
click at [742, 389] on div "Why choose us heading Why-Choose-Us-Description" at bounding box center [664, 281] width 1135 height 329
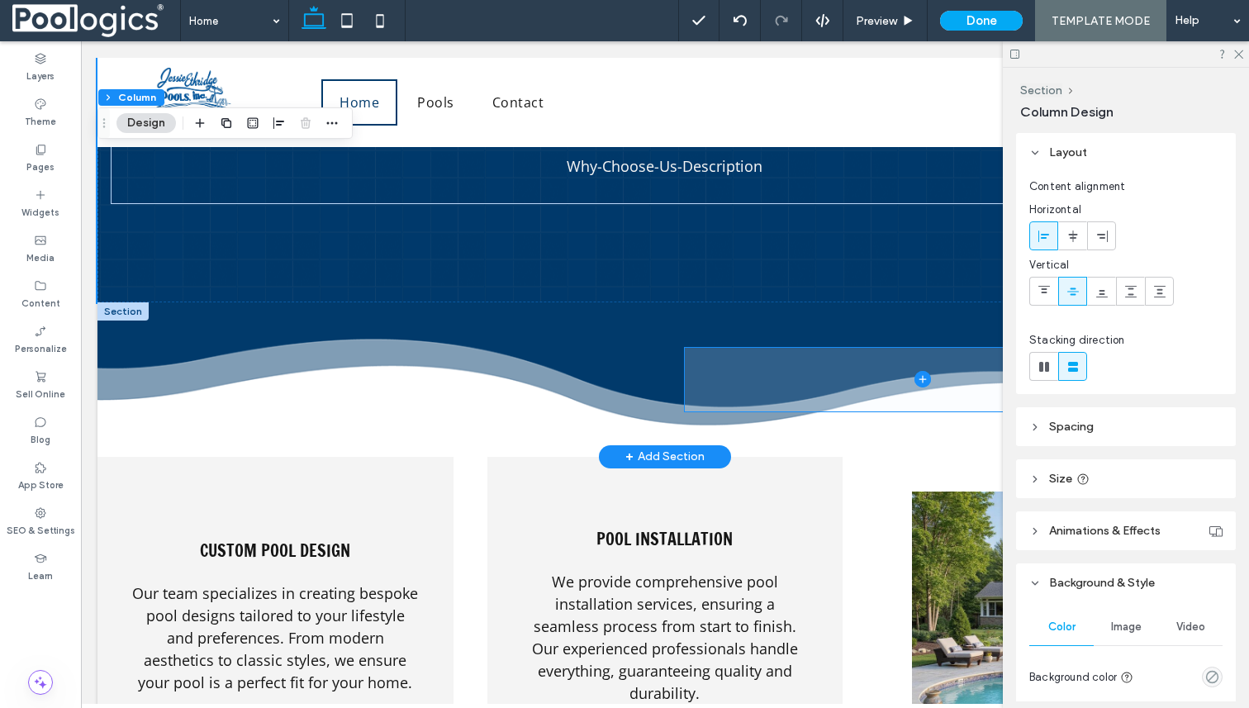
scroll to position [1990, 0]
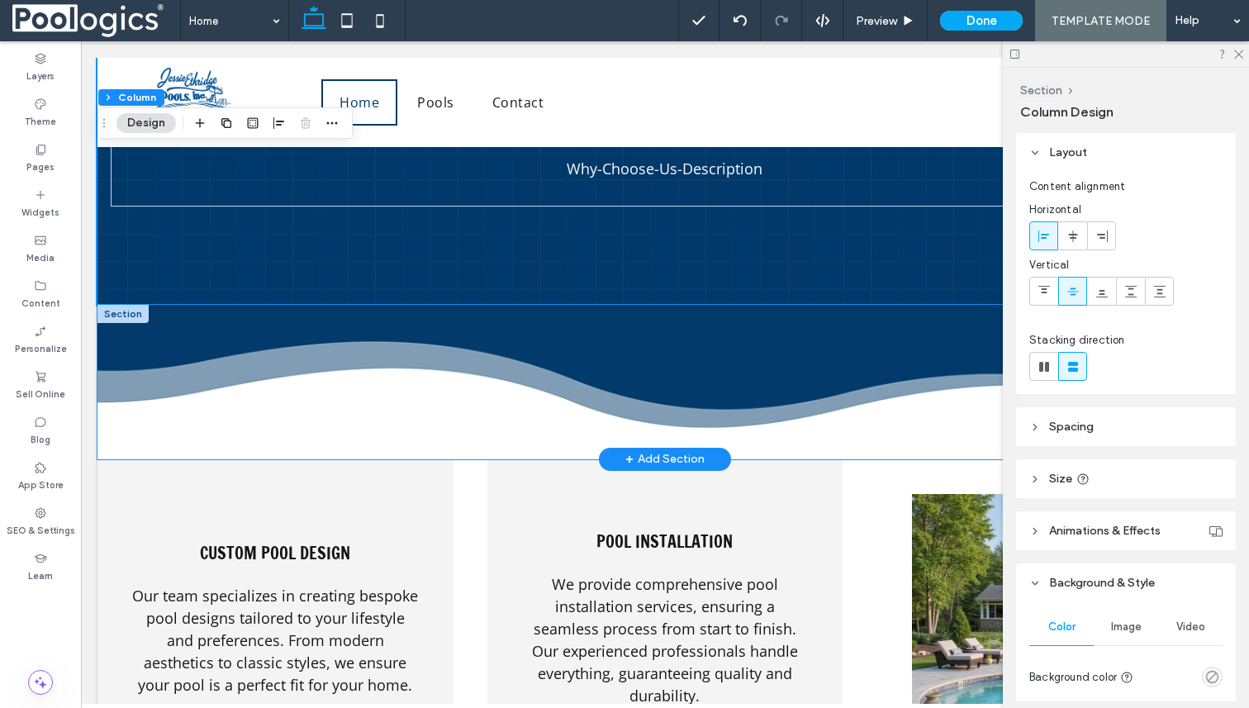
click at [709, 346] on div at bounding box center [664, 382] width 991 height 155
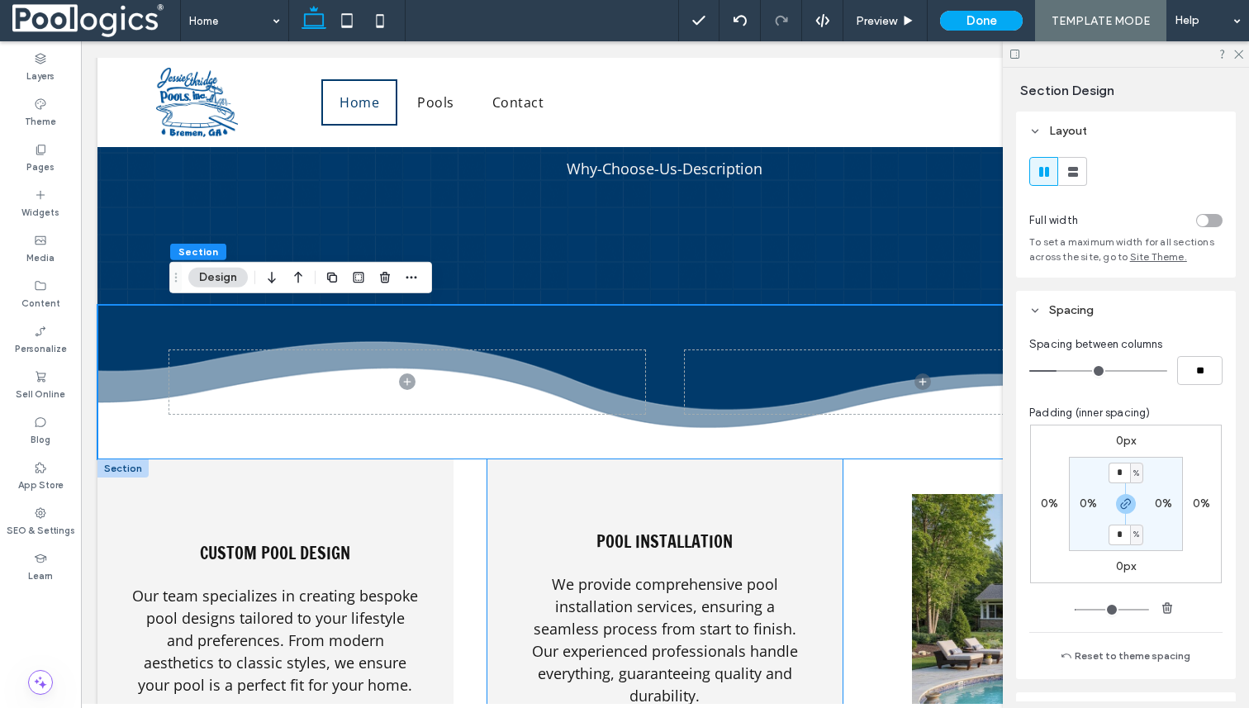
click at [756, 516] on div "Pool Installation We provide comprehensive pool installation services, ensuring…" at bounding box center [665, 639] width 356 height 360
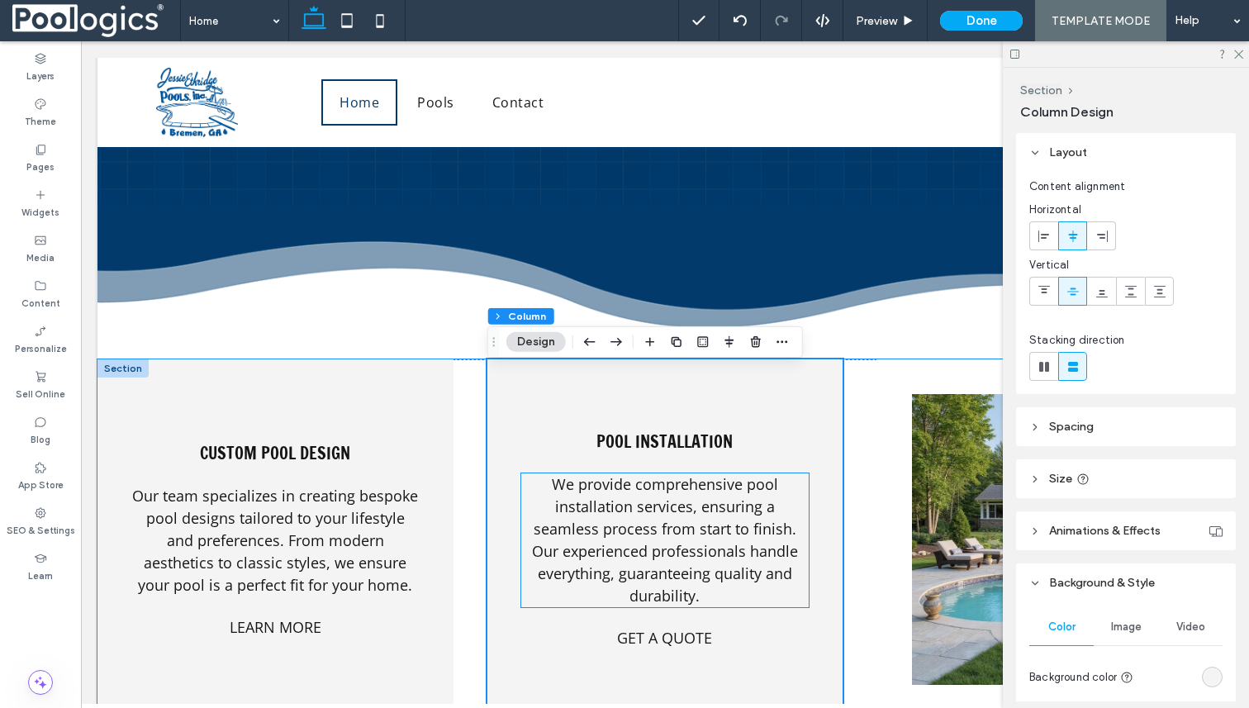
scroll to position [2070, 0]
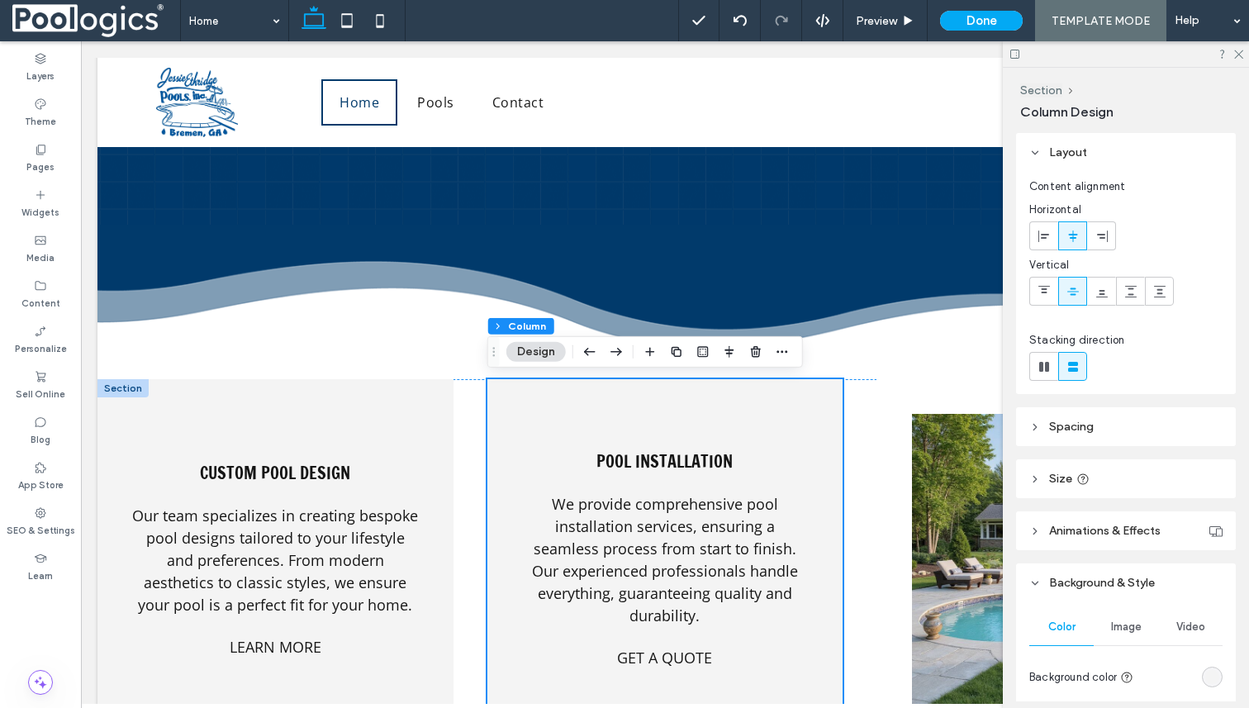
click at [1243, 50] on div at bounding box center [1126, 54] width 246 height 26
click at [1239, 52] on icon at bounding box center [1238, 53] width 11 height 11
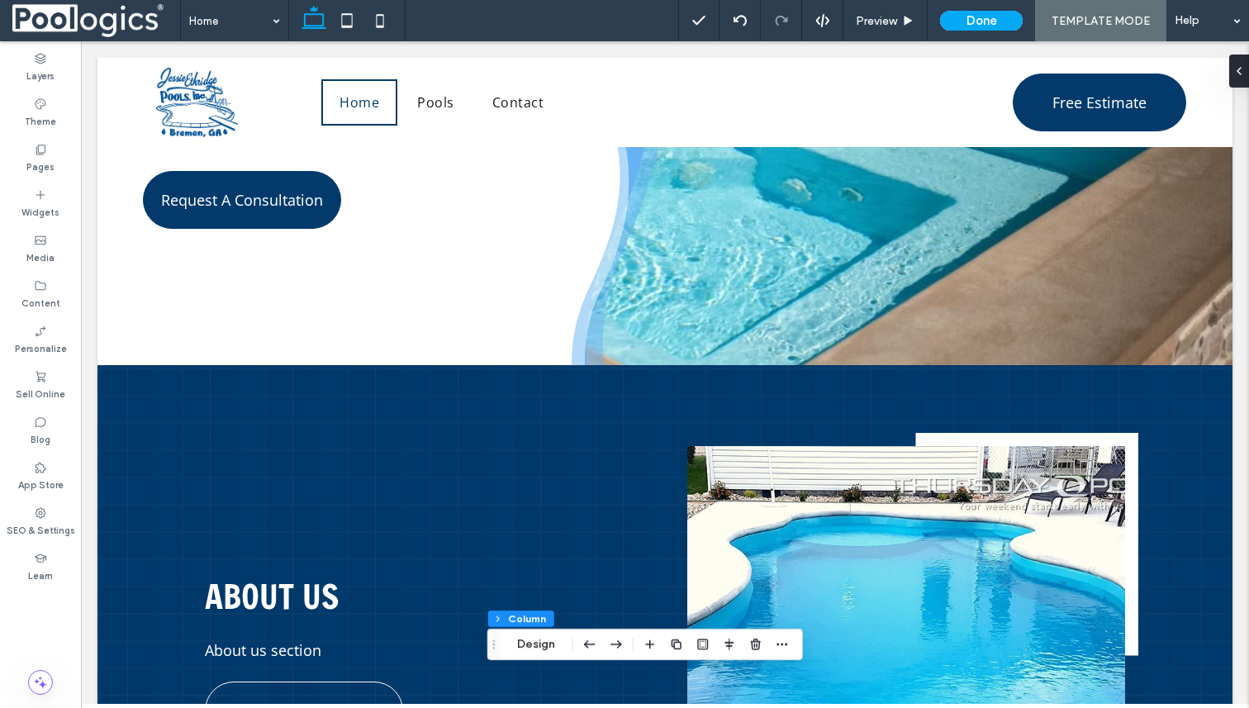
scroll to position [0, 0]
